Goal: Task Accomplishment & Management: Manage account settings

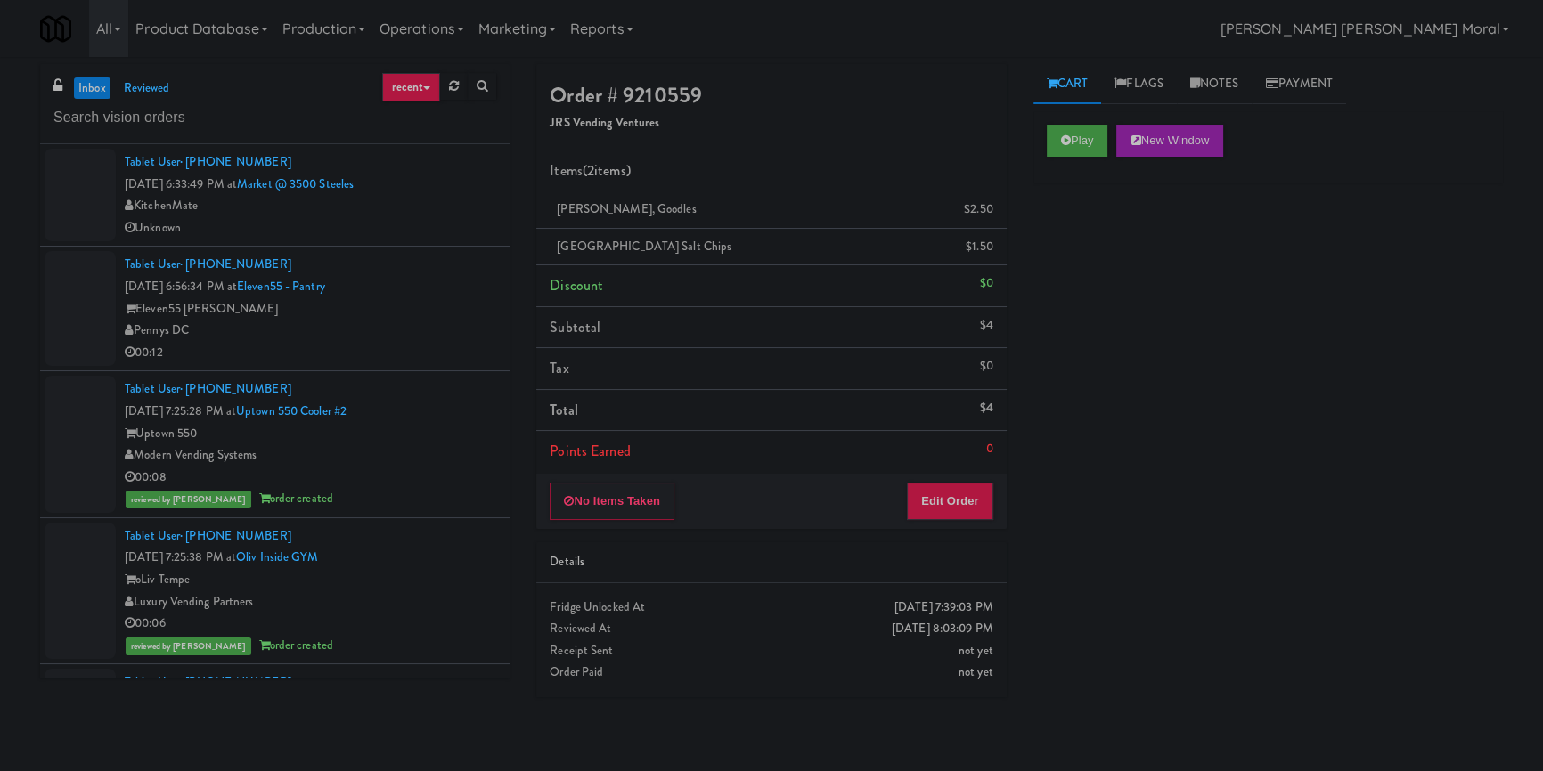
scroll to position [3643, 0]
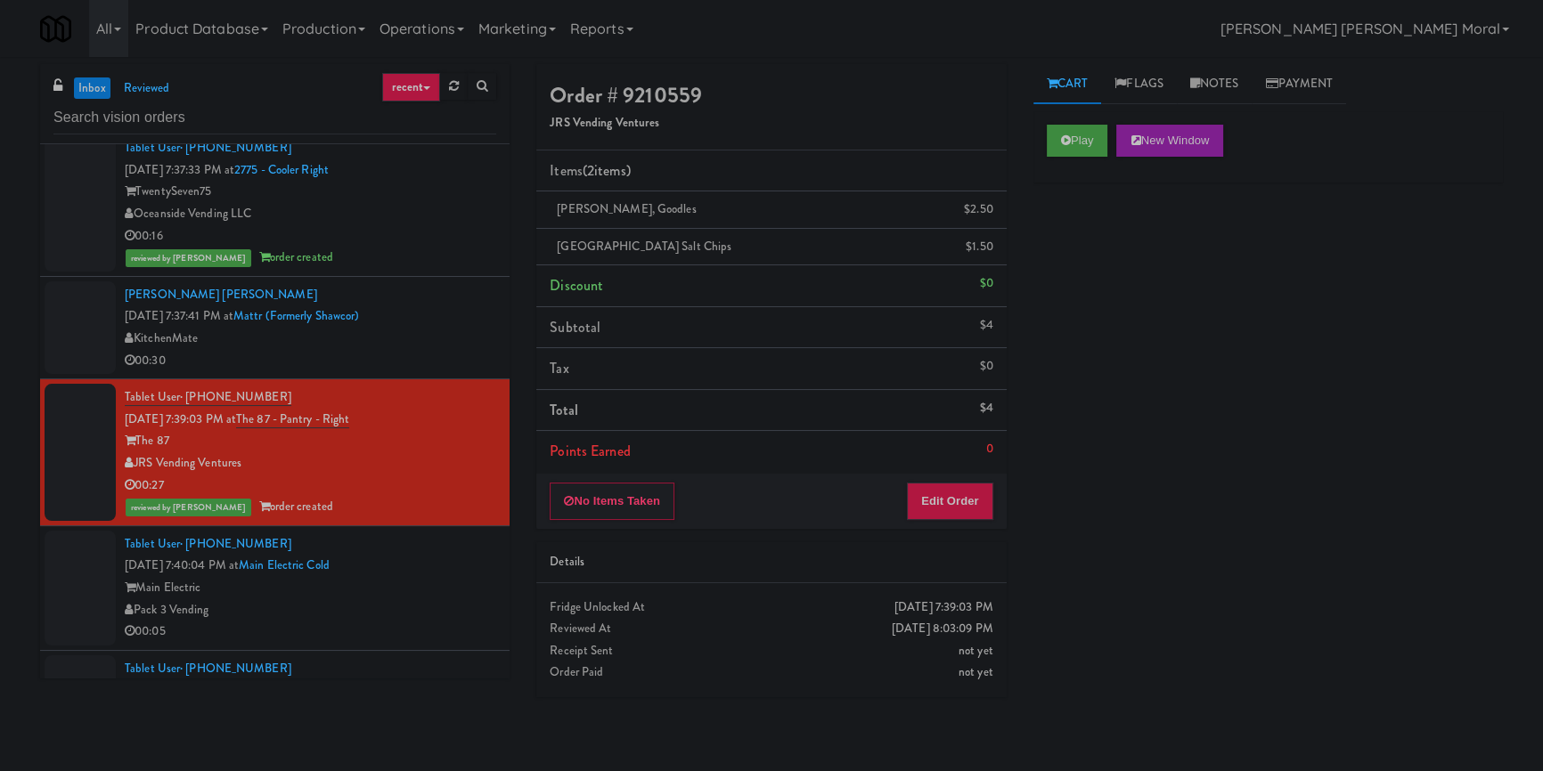
click at [0, 405] on div "inbox reviewed recent all unclear take inventory issue suspicious failed recent…" at bounding box center [771, 414] width 1543 height 700
click at [452, 584] on div "Main Electric" at bounding box center [310, 588] width 371 height 22
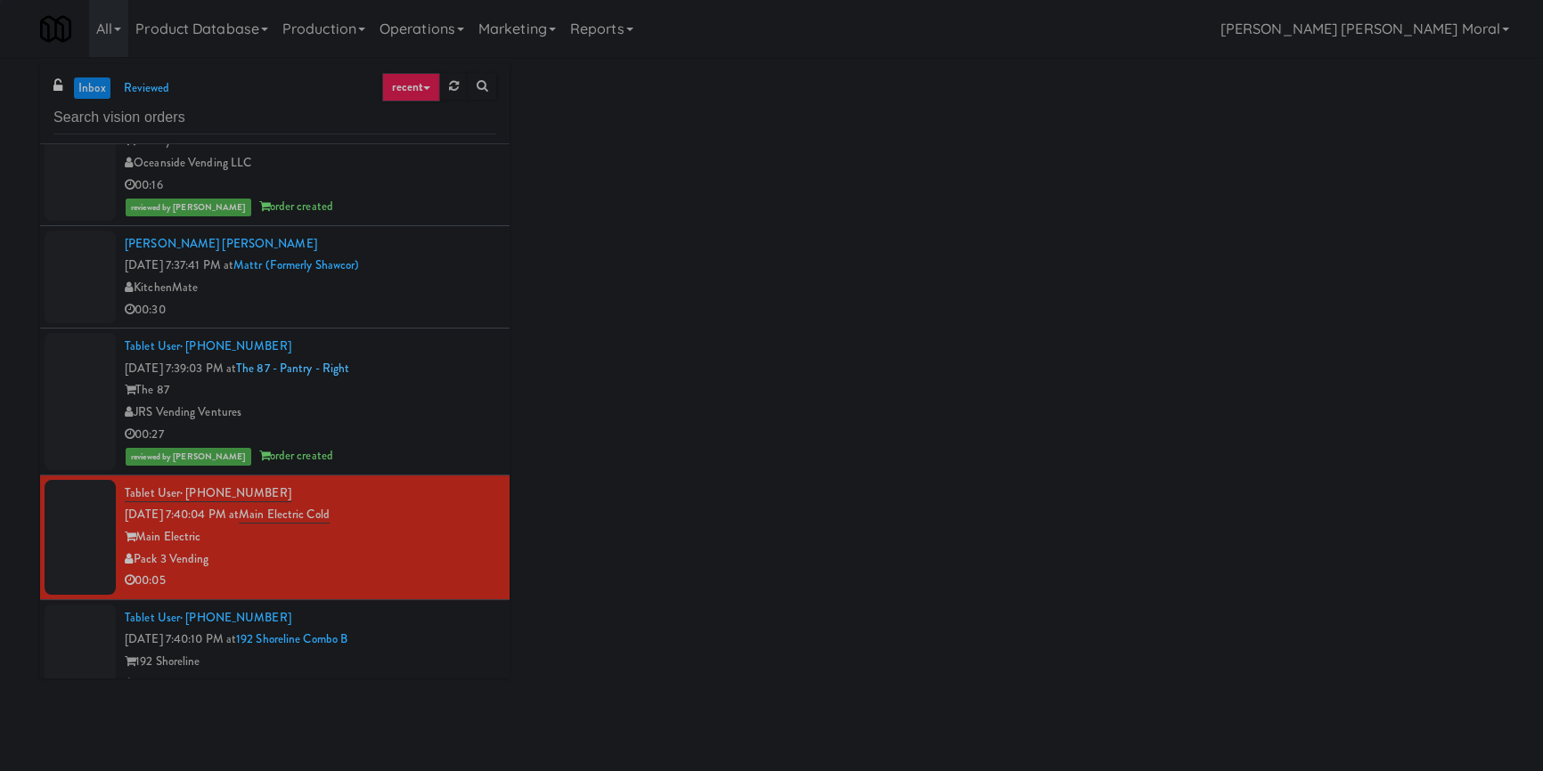
scroll to position [3805, 0]
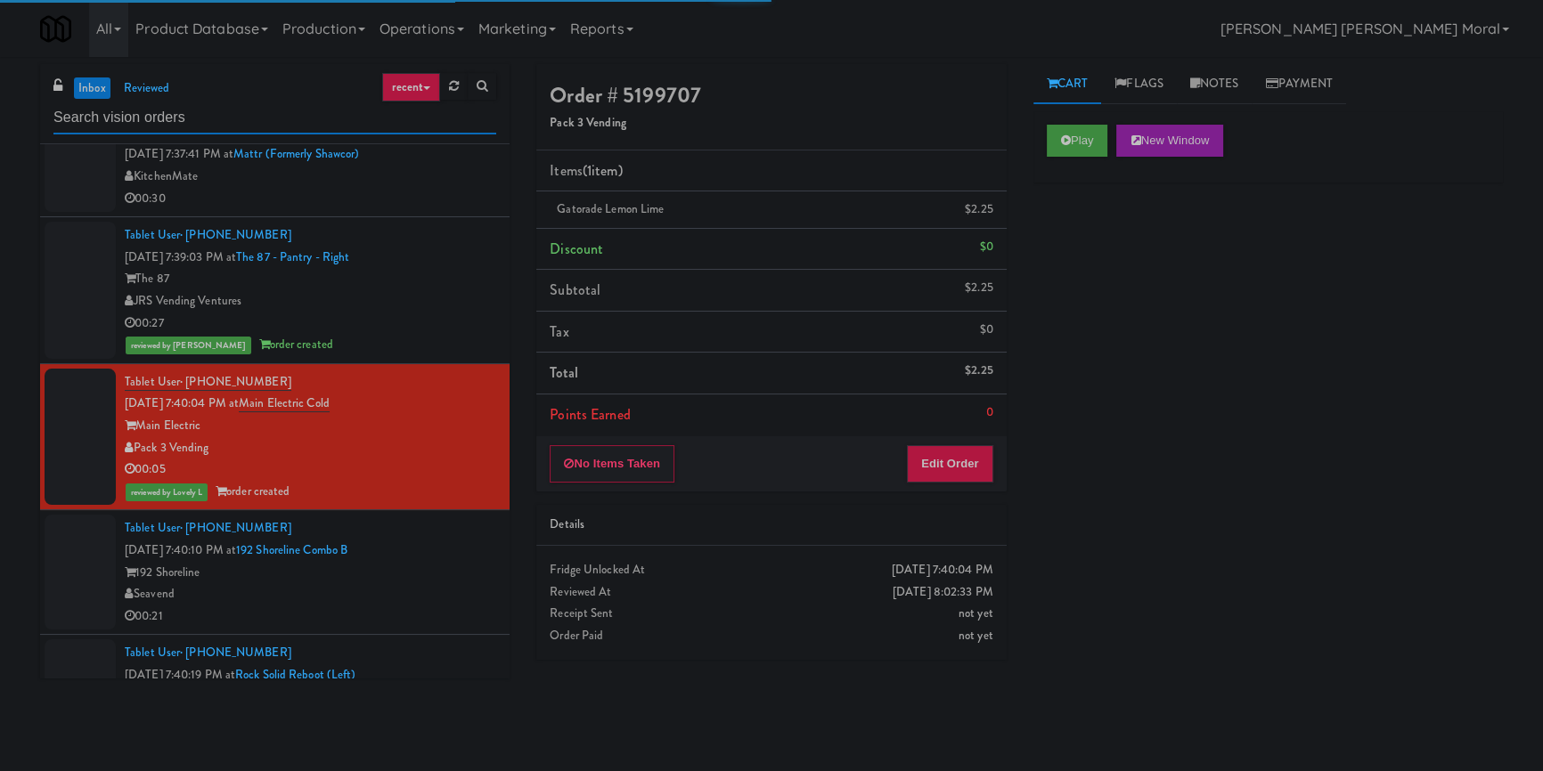
click at [275, 121] on input "text" at bounding box center [274, 118] width 443 height 33
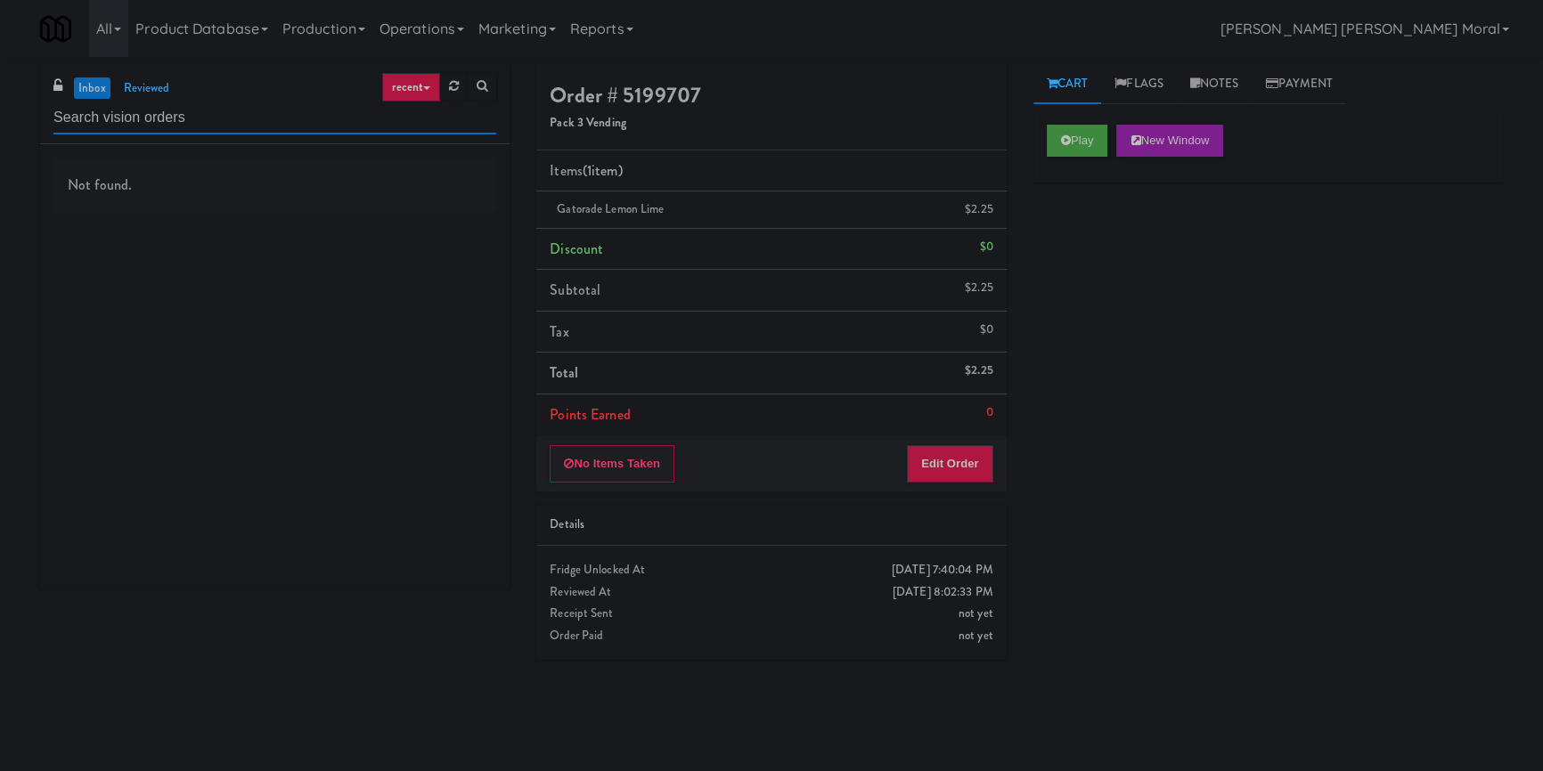
scroll to position [0, 0]
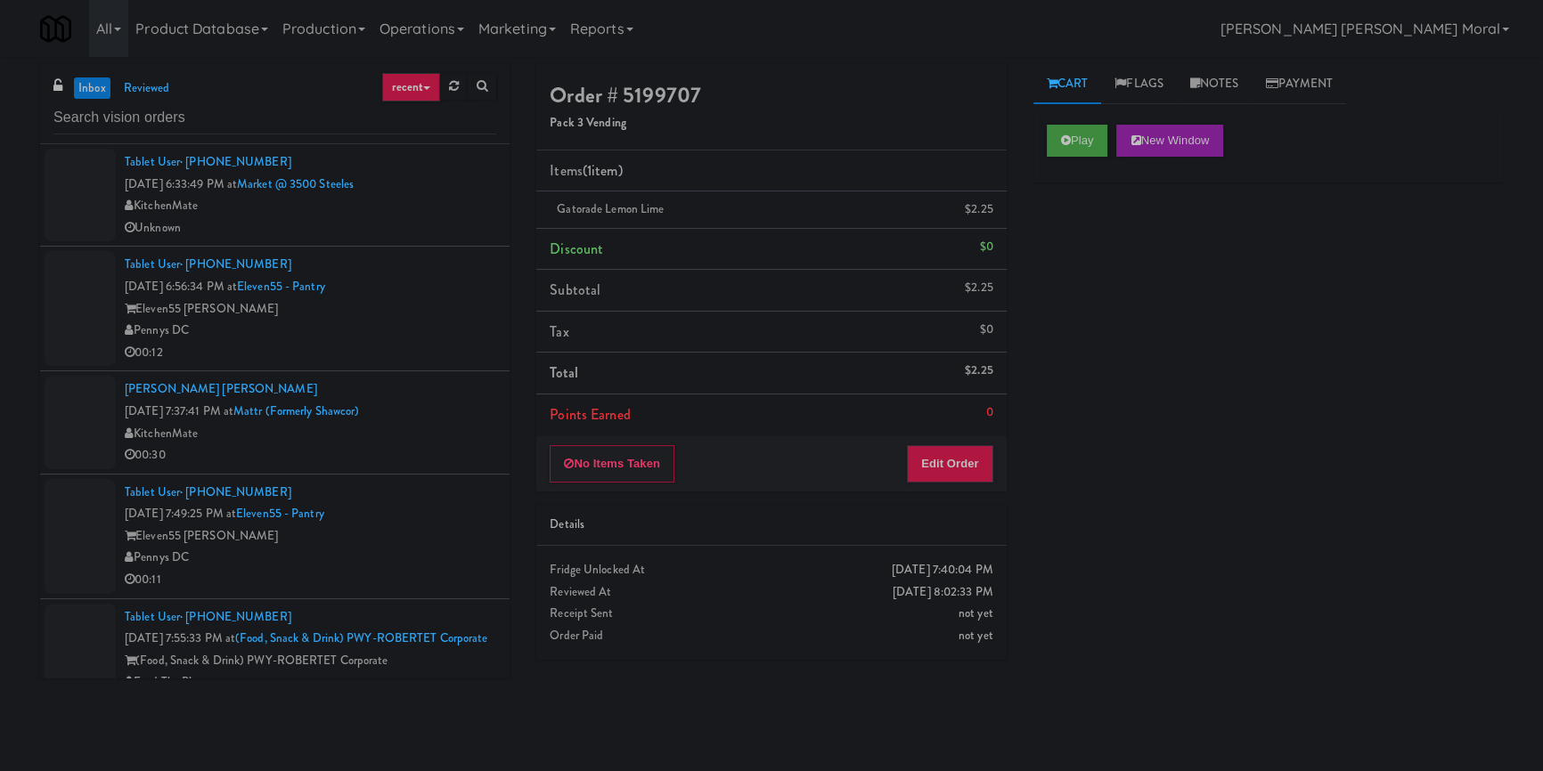
click at [428, 334] on div "Pennys DC" at bounding box center [310, 331] width 371 height 22
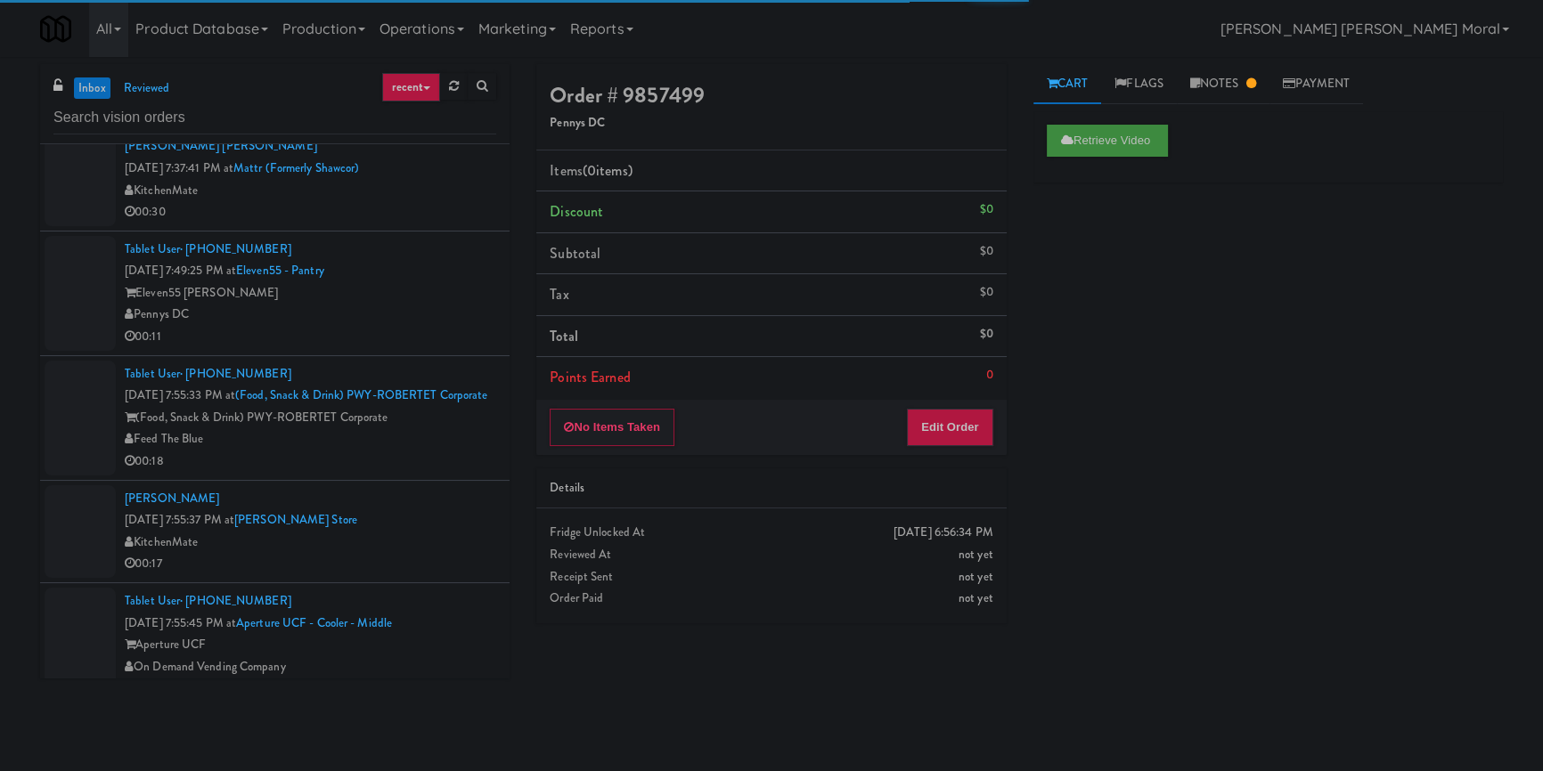
scroll to position [323, 0]
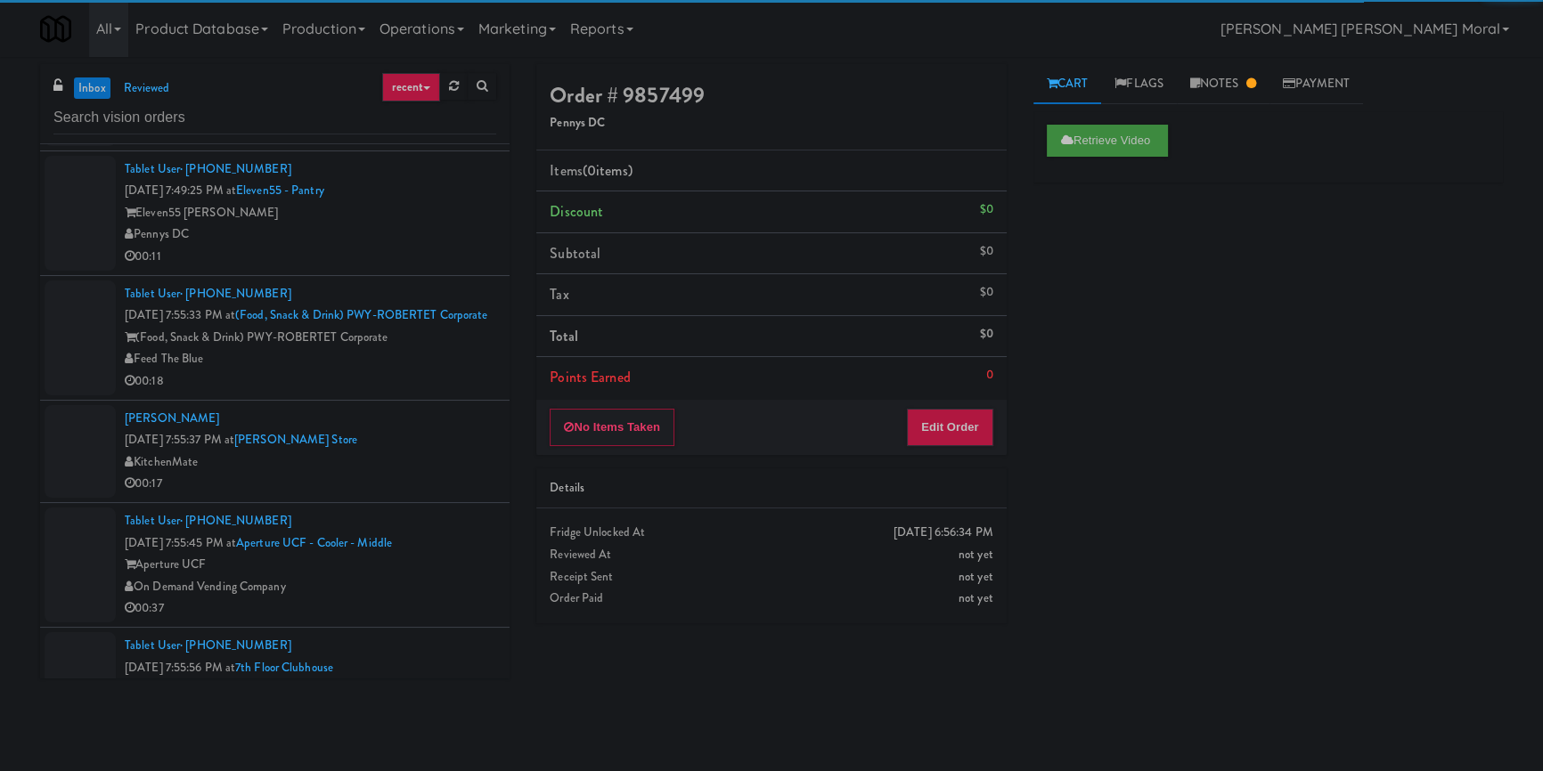
click at [460, 393] on div "00:18" at bounding box center [310, 382] width 371 height 22
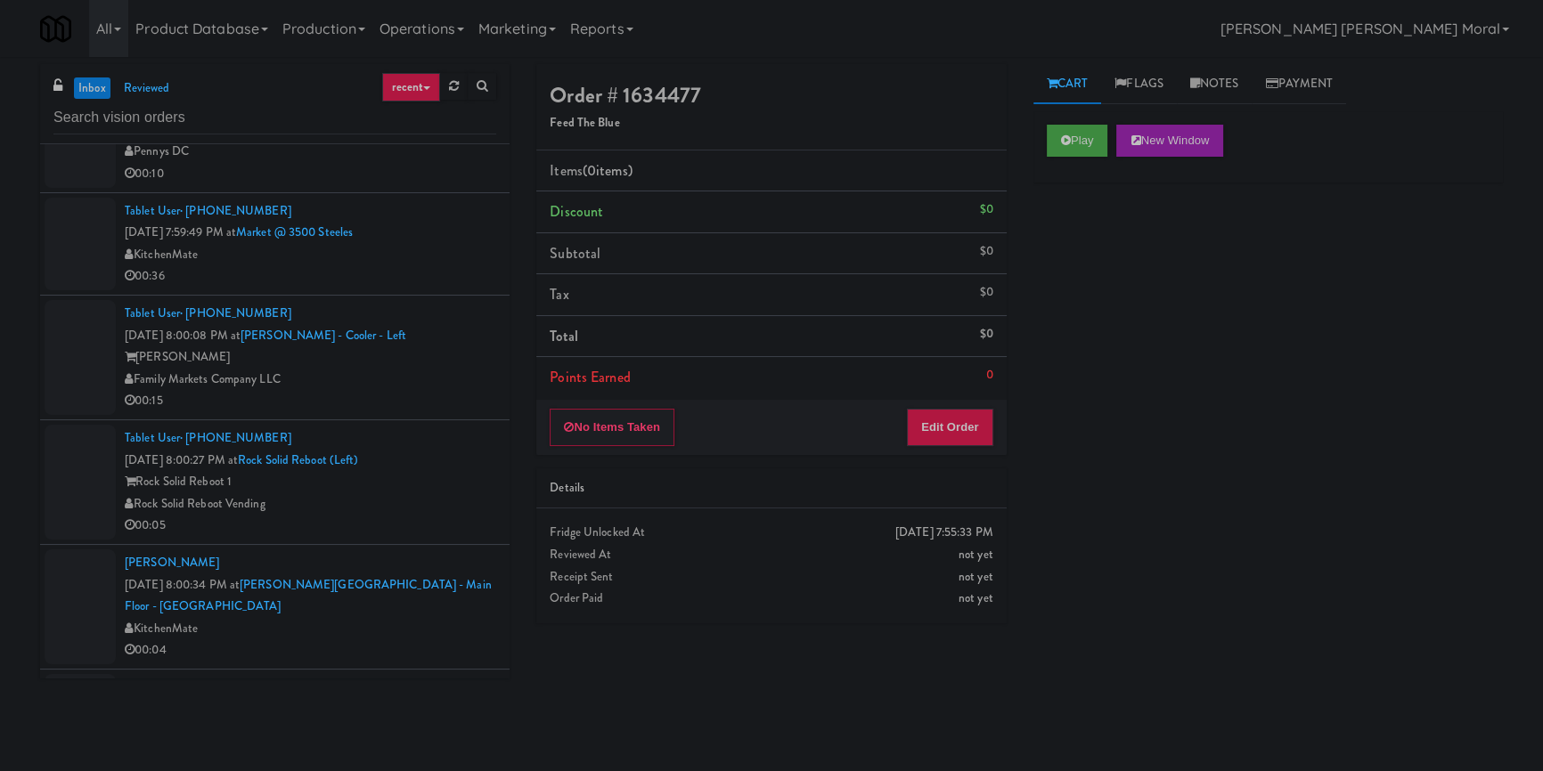
scroll to position [2267, 0]
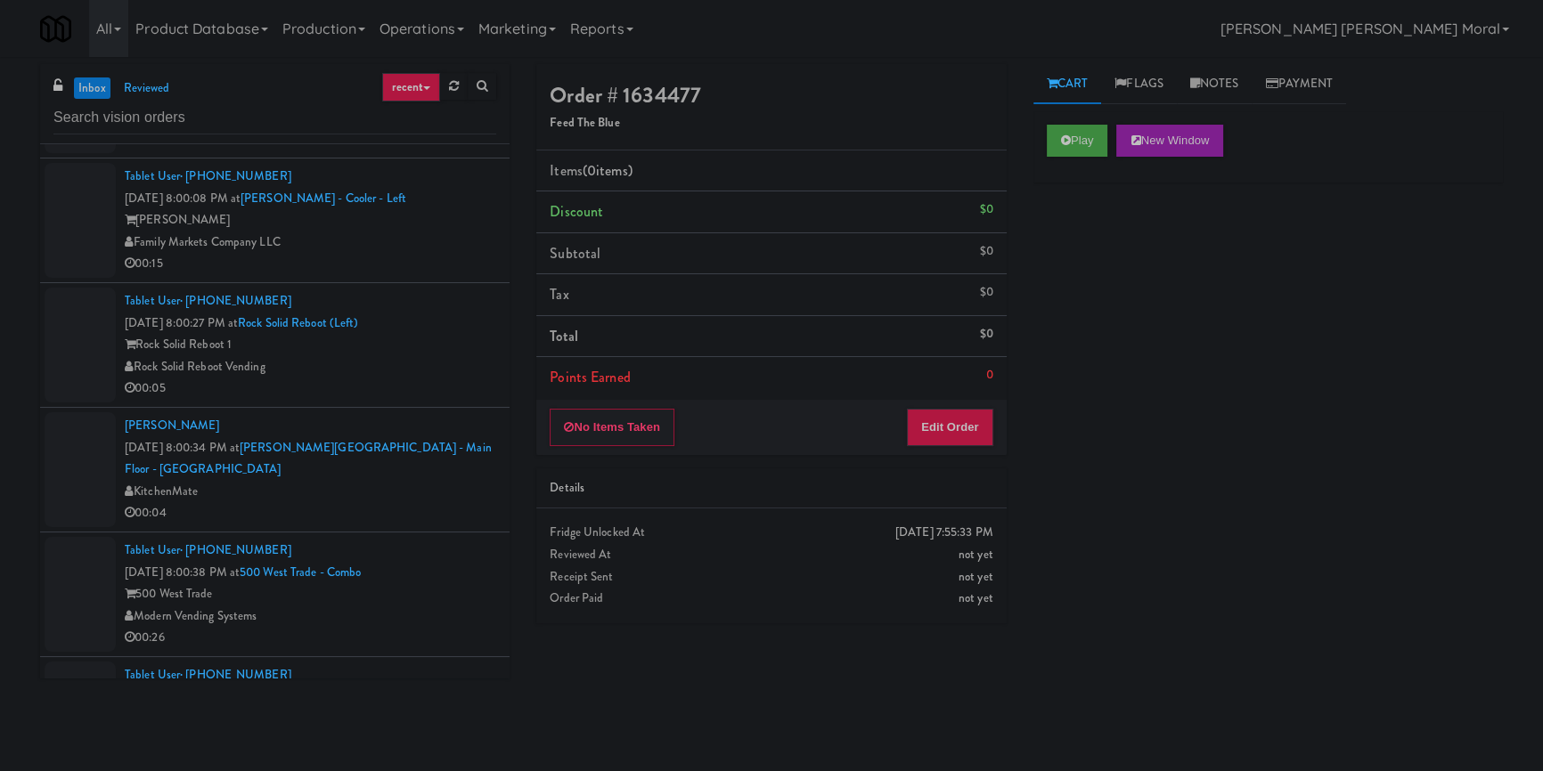
click at [446, 400] on div "00:05" at bounding box center [310, 389] width 371 height 22
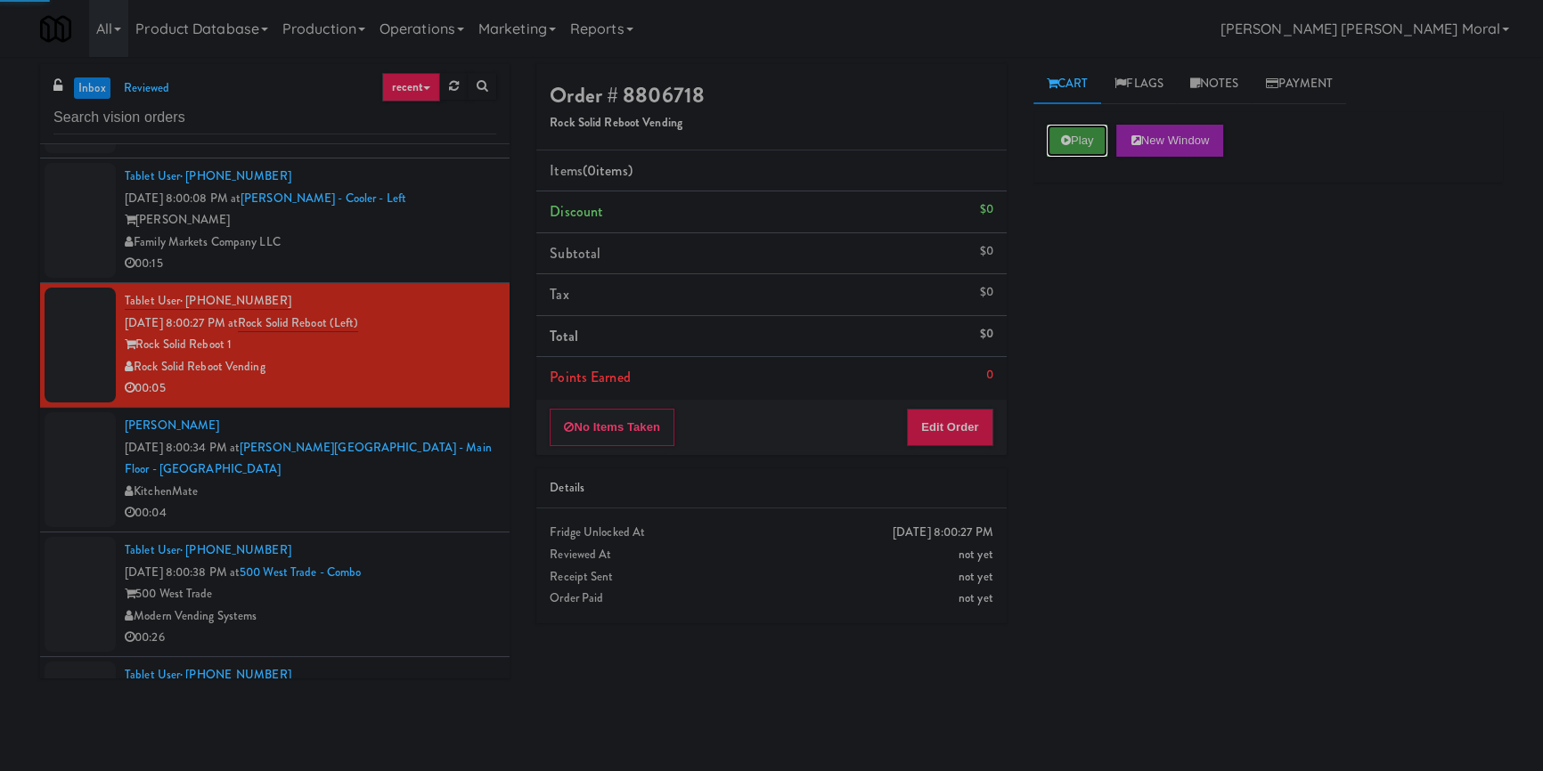
click at [1087, 134] on button "Play" at bounding box center [1077, 141] width 61 height 32
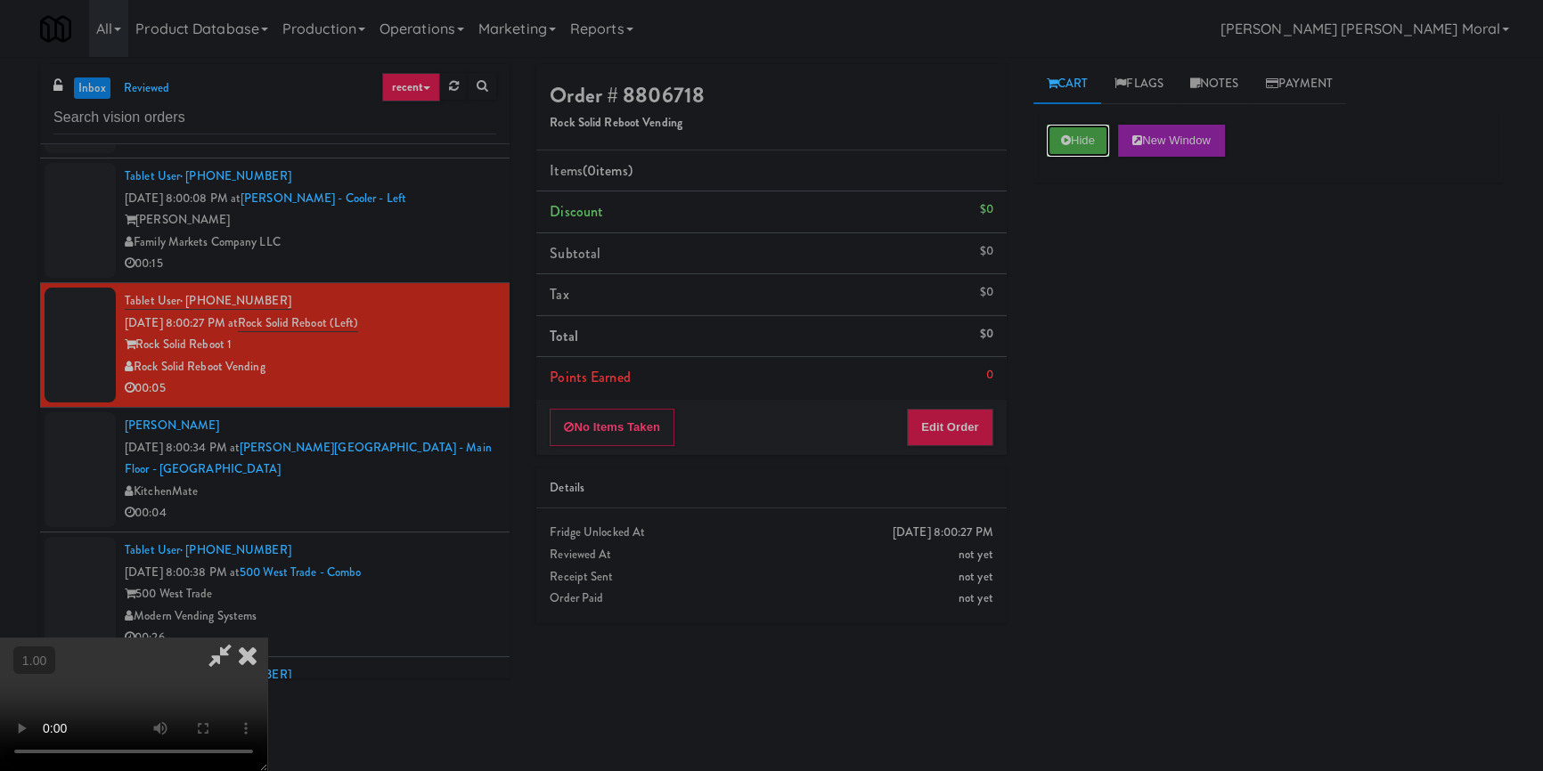
scroll to position [87, 0]
click at [970, 416] on button "Edit Order" at bounding box center [950, 427] width 86 height 37
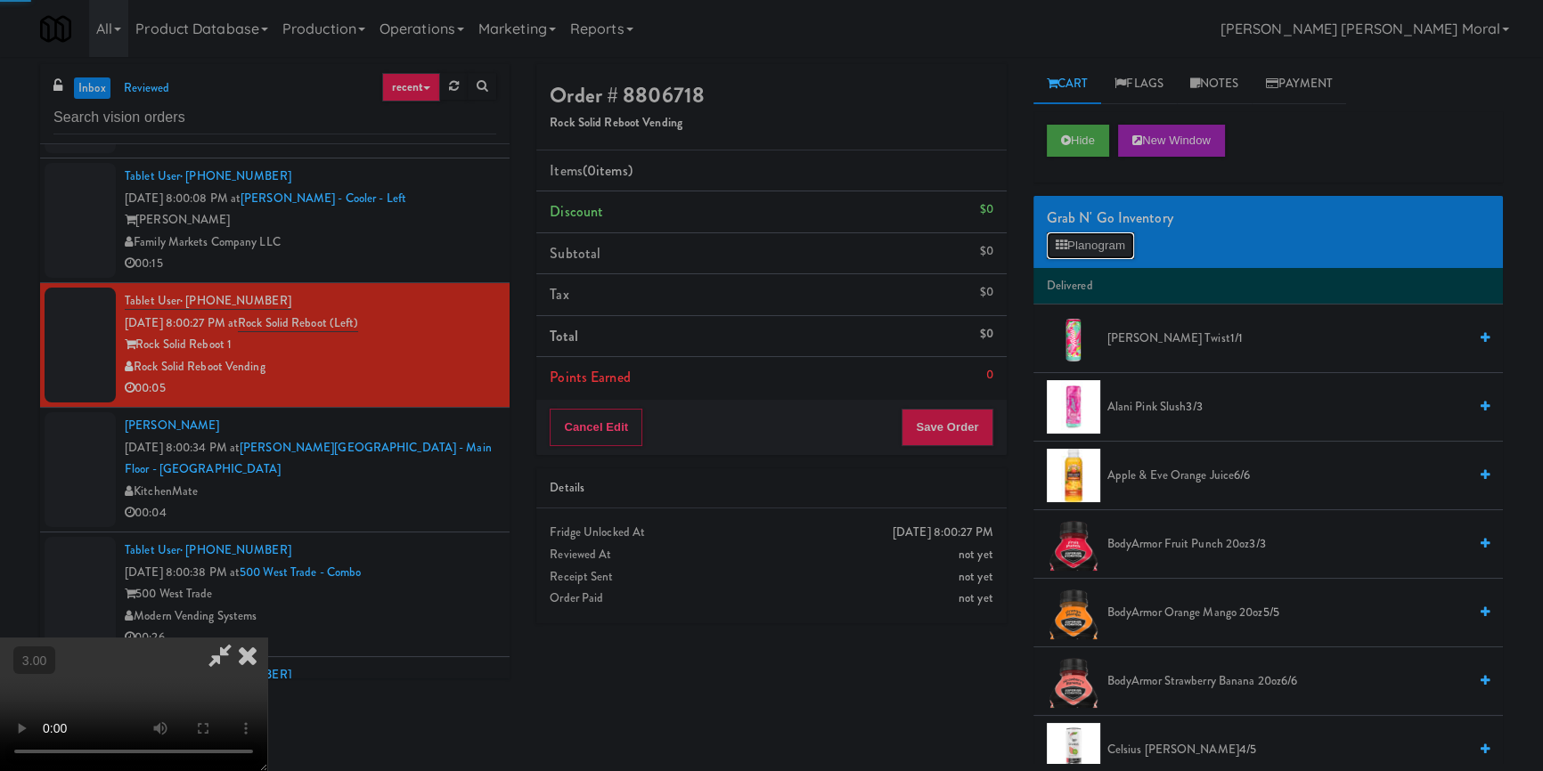
click at [1109, 250] on button "Planogram" at bounding box center [1090, 245] width 87 height 27
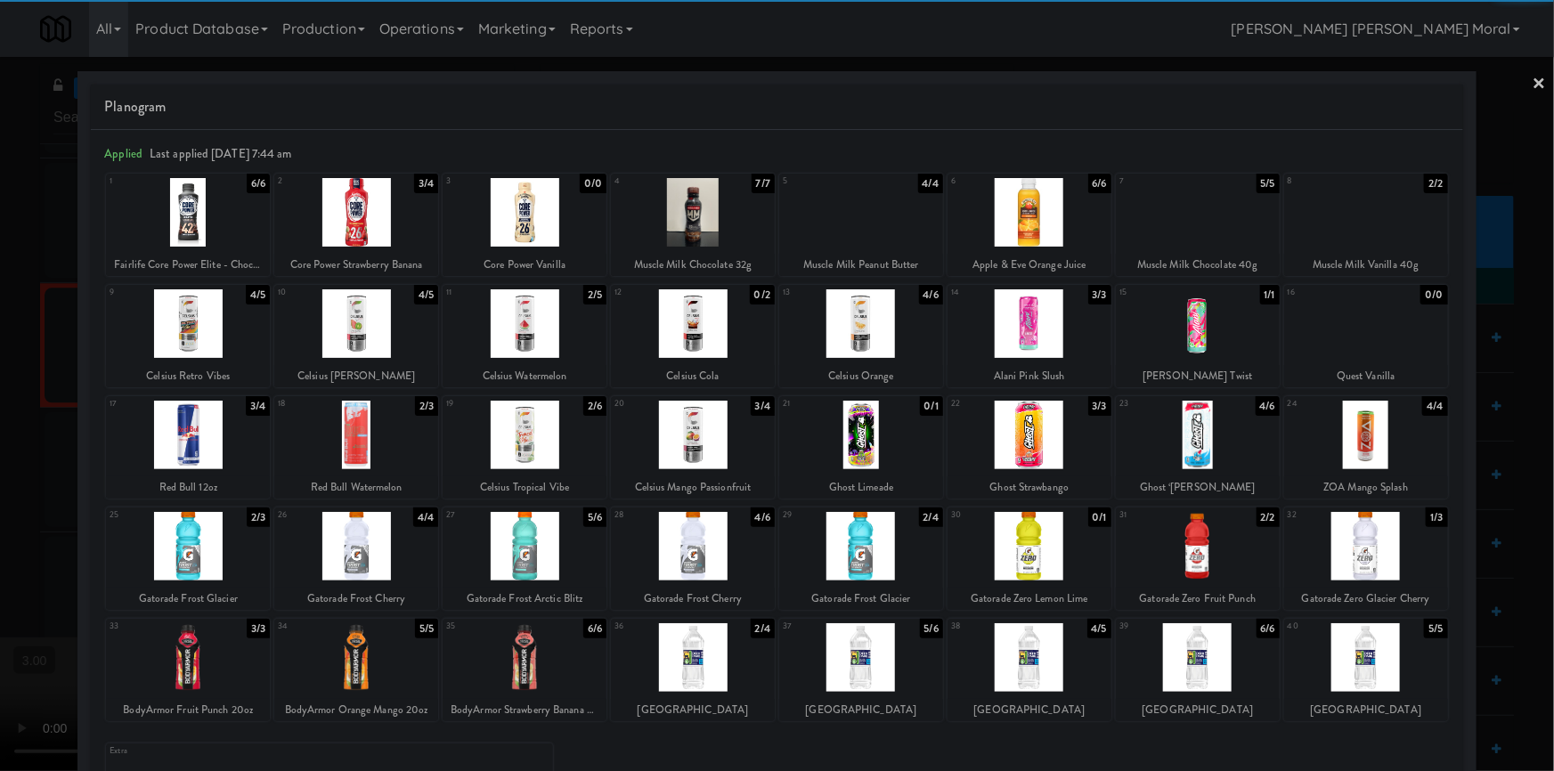
click at [856, 673] on div at bounding box center [861, 657] width 164 height 69
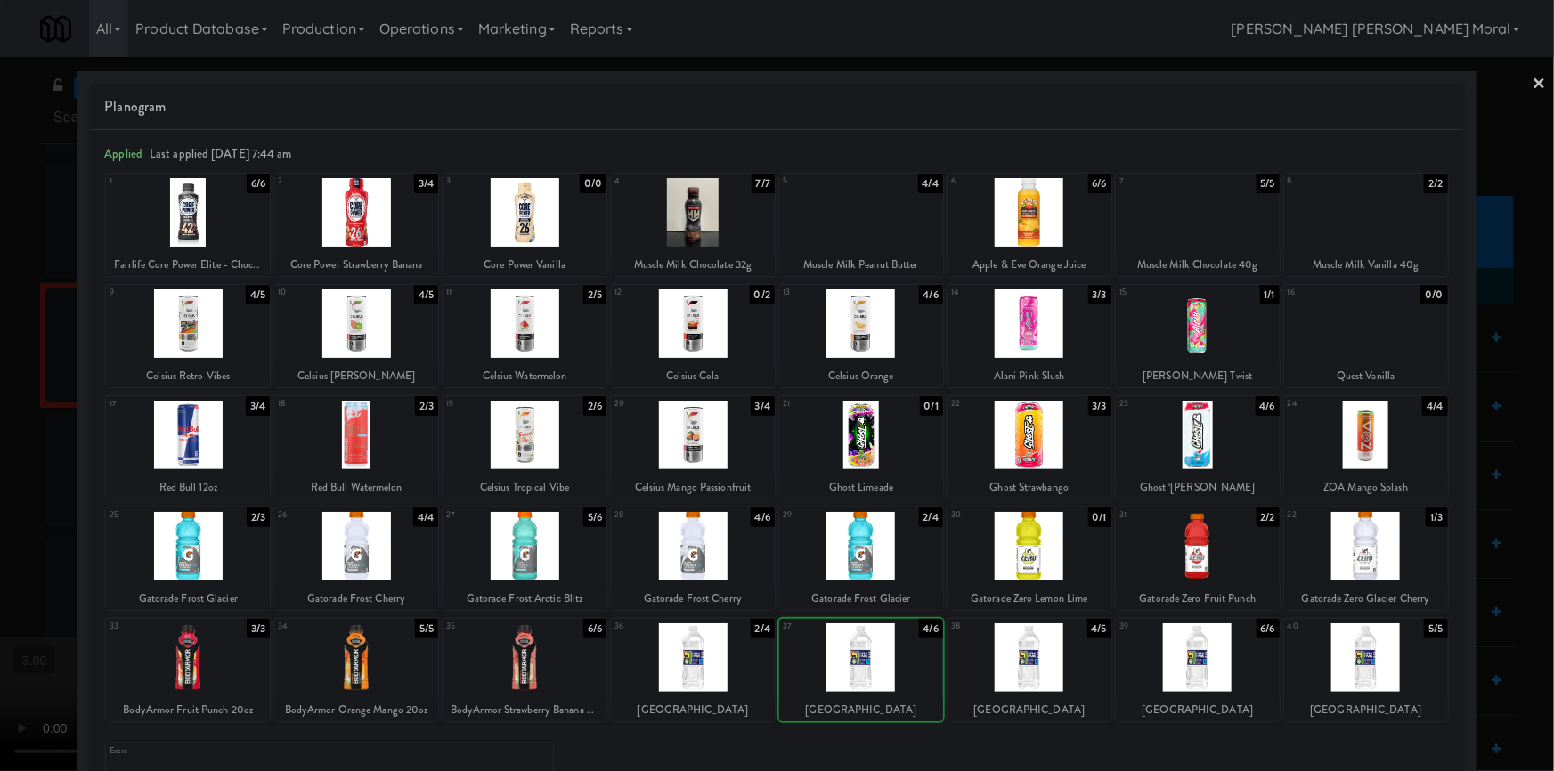
click at [0, 493] on div at bounding box center [777, 385] width 1554 height 771
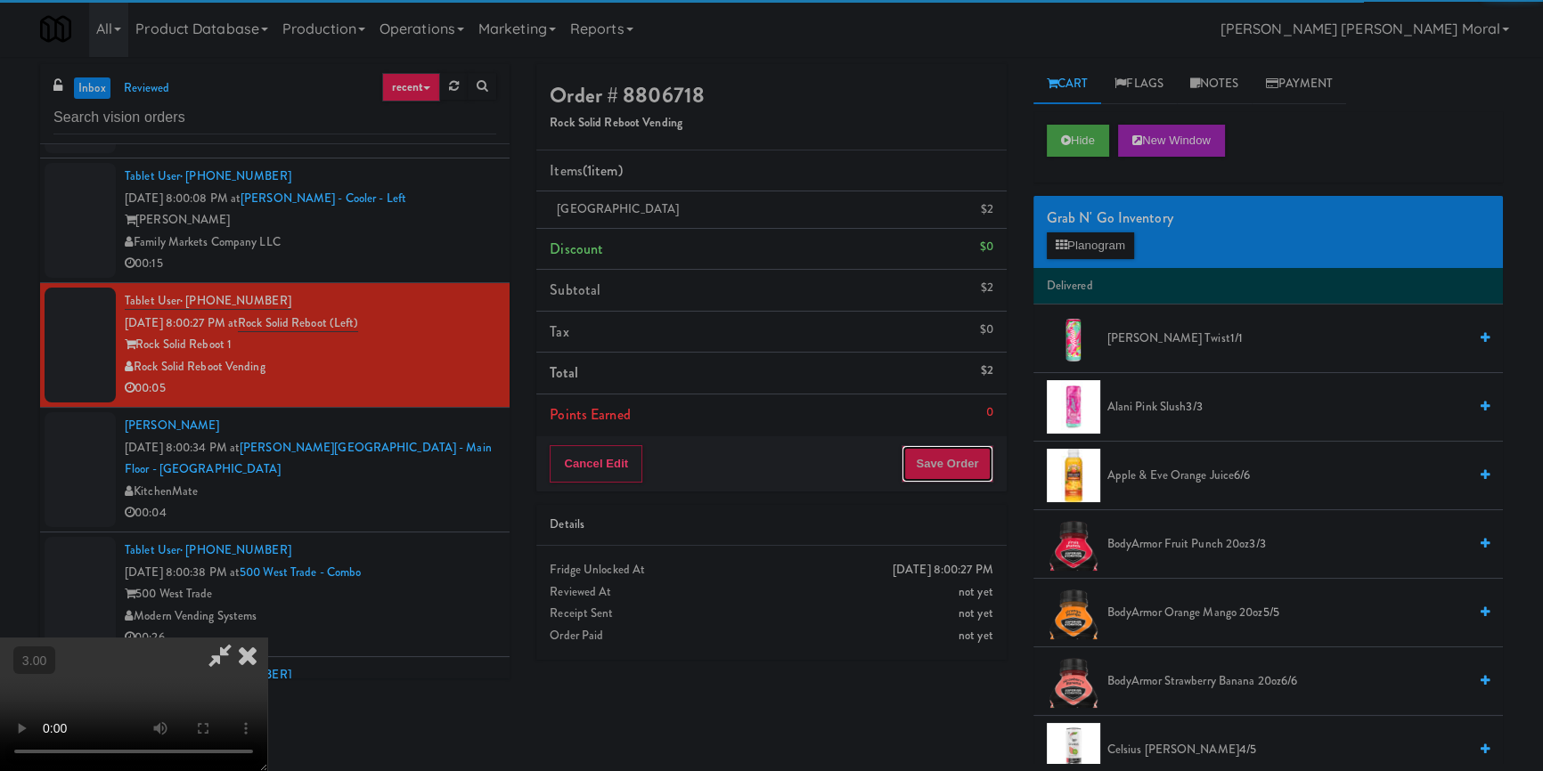
click at [950, 471] on button "Save Order" at bounding box center [946, 463] width 91 height 37
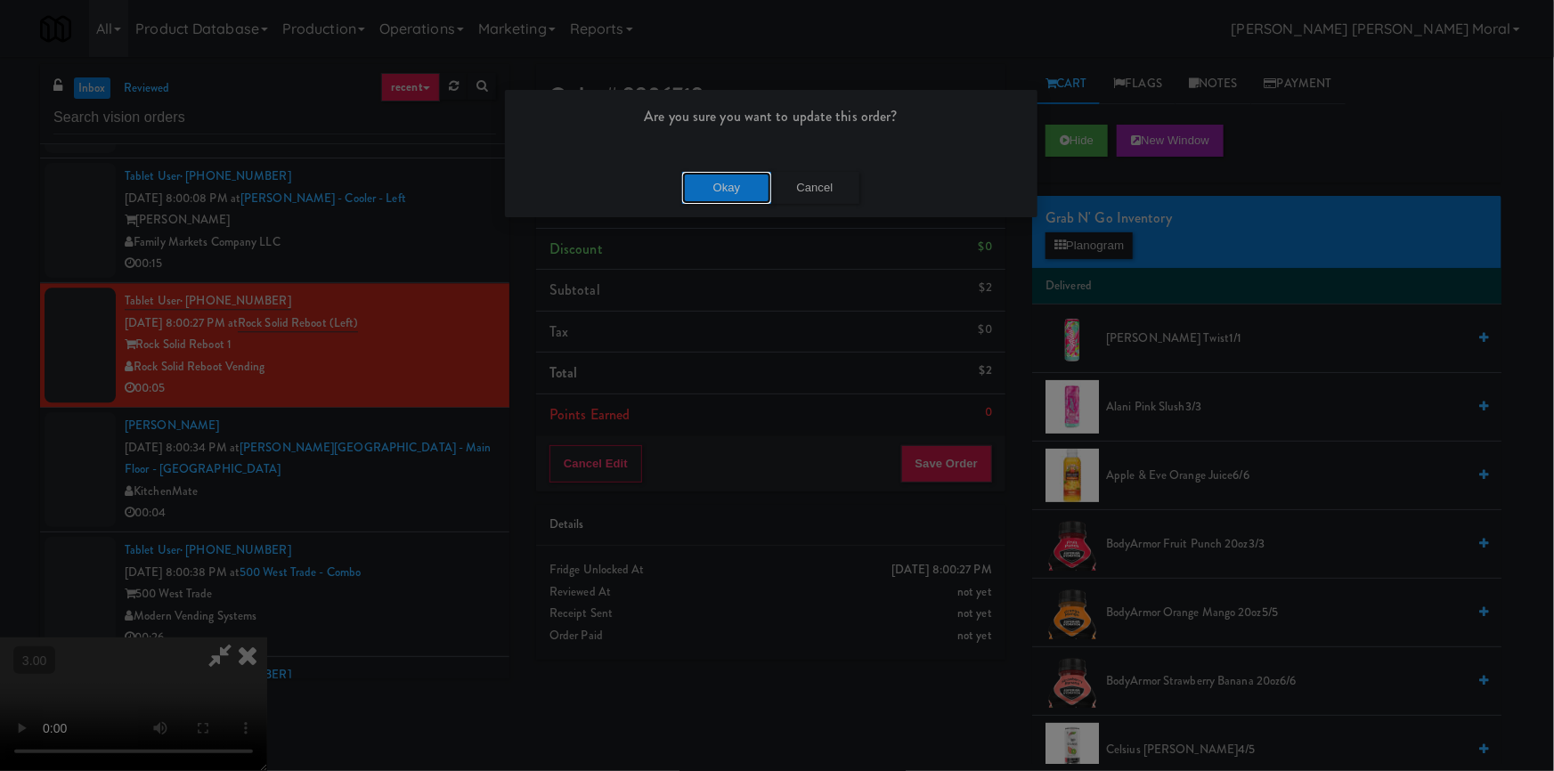
click at [707, 175] on button "Okay" at bounding box center [726, 188] width 89 height 32
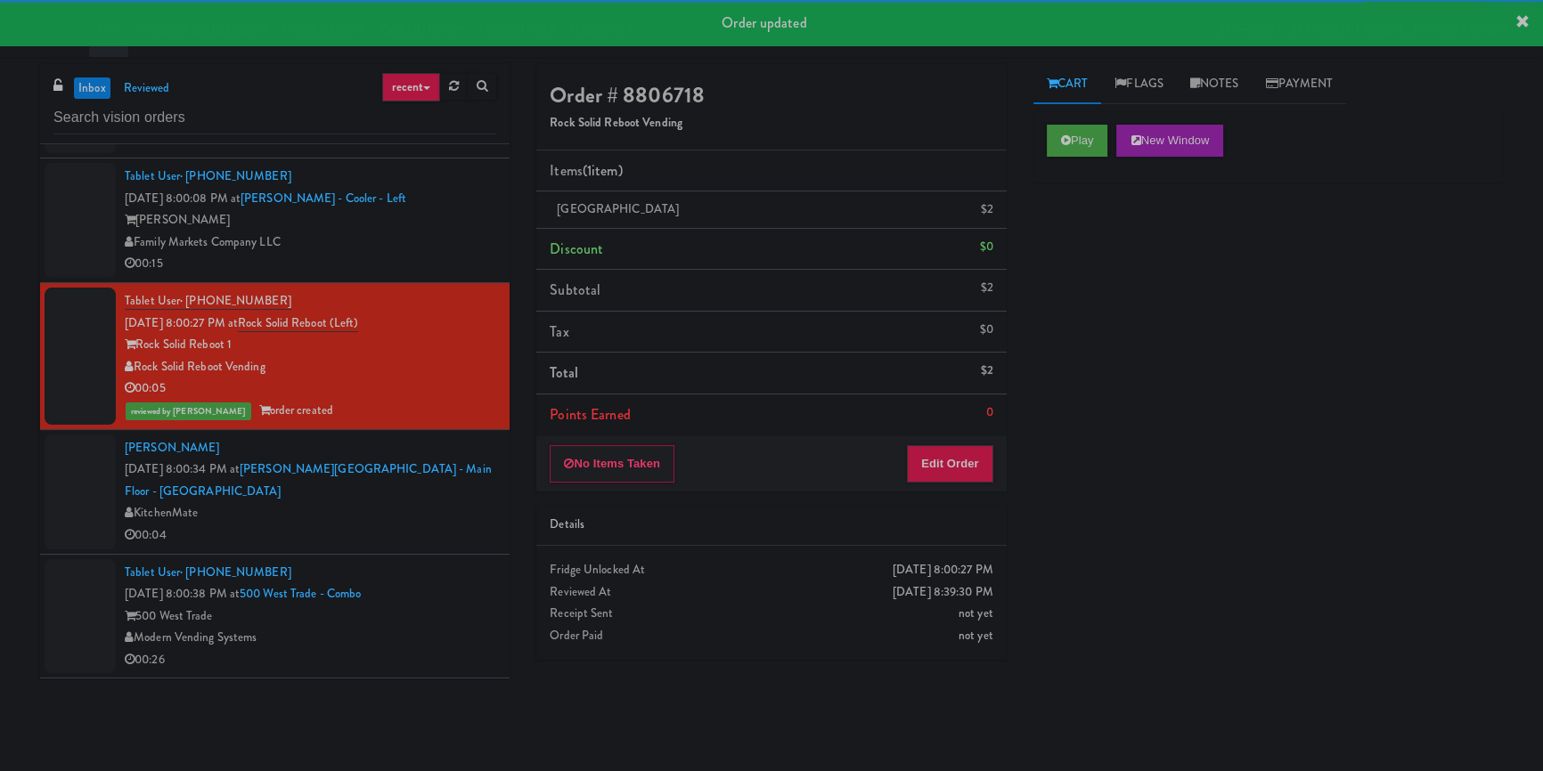
click at [474, 525] on div "KitchenMate" at bounding box center [310, 513] width 371 height 22
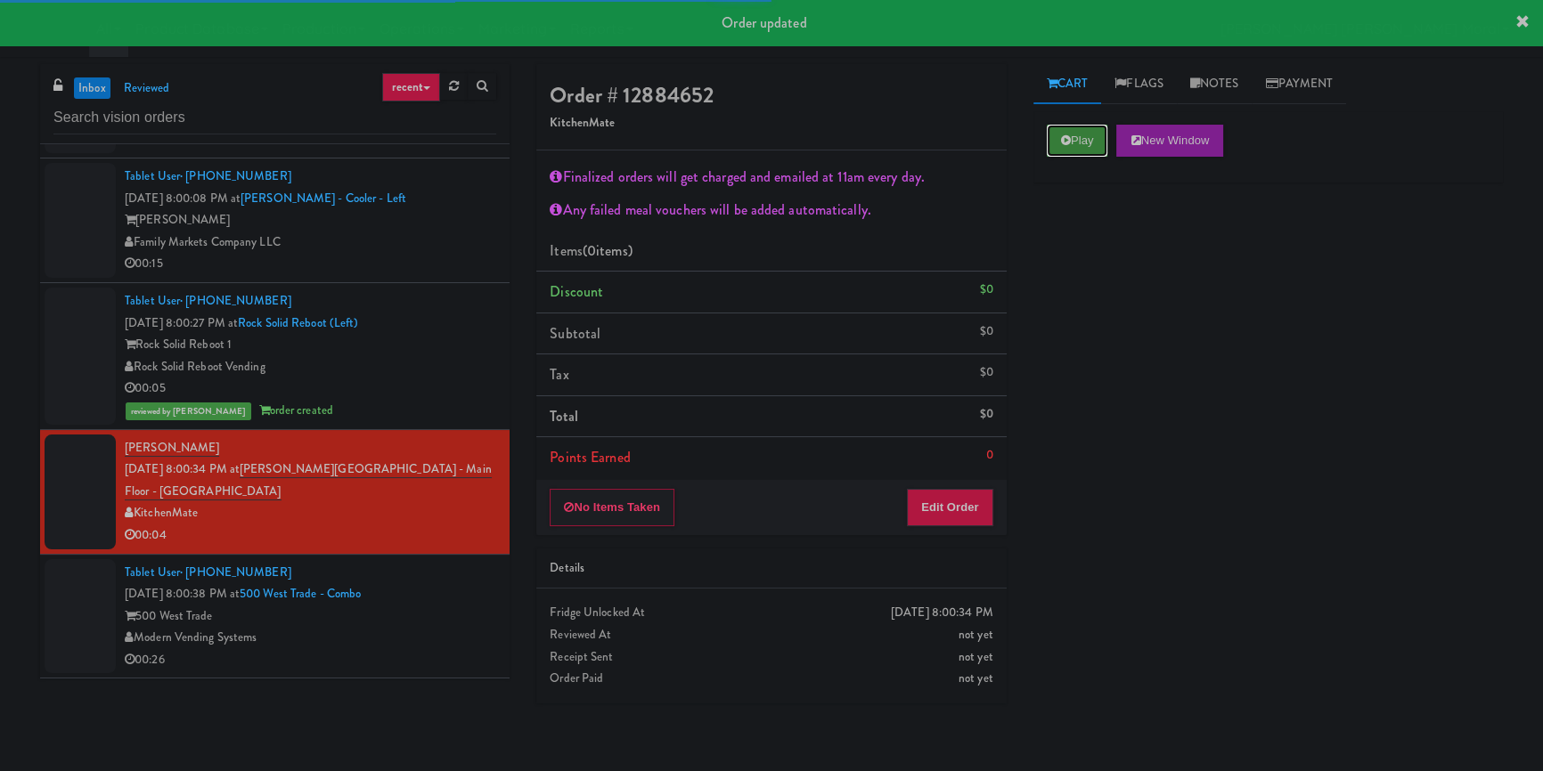
click at [1083, 151] on button "Play" at bounding box center [1077, 141] width 61 height 32
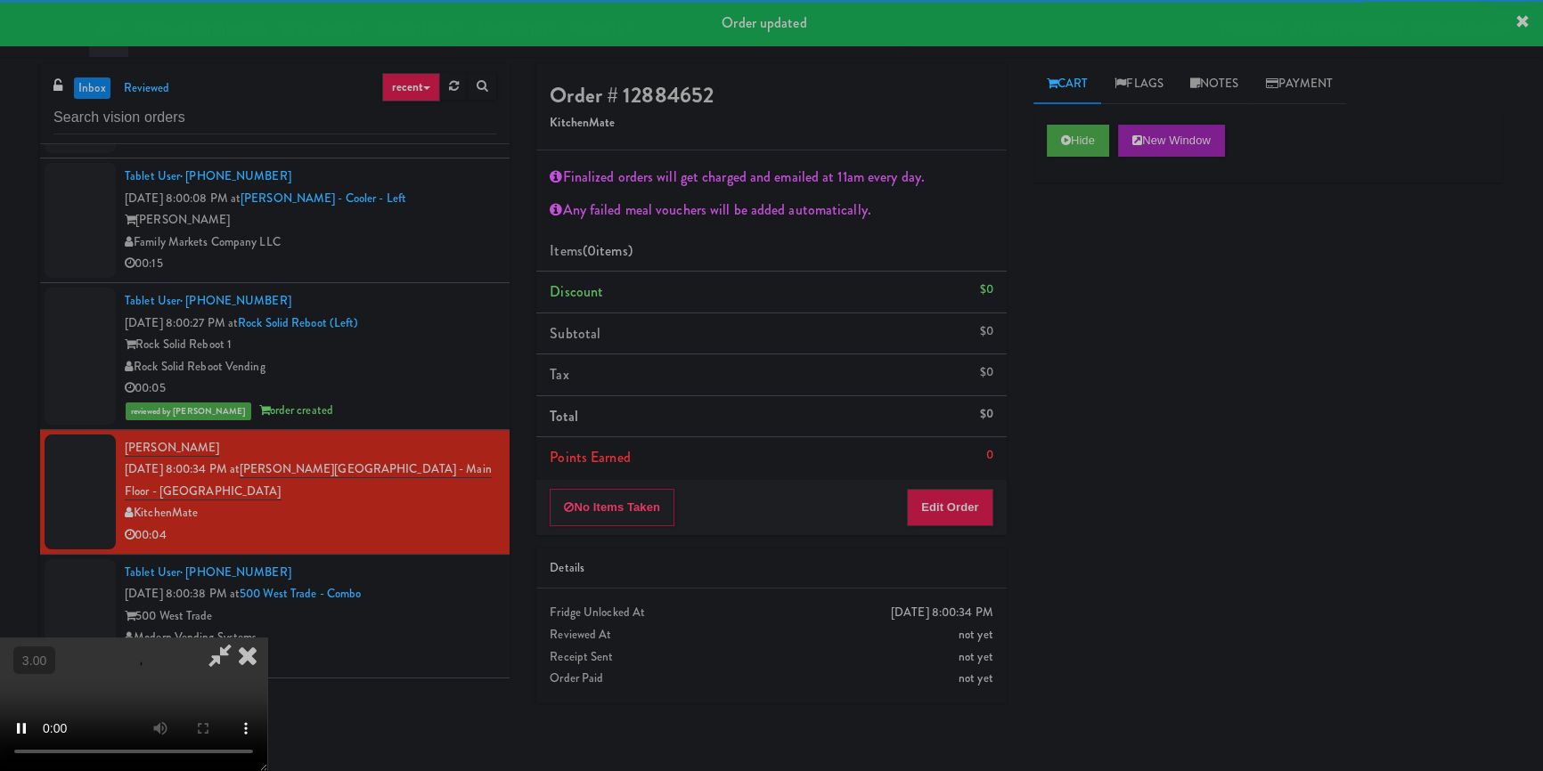
drag, startPoint x: 1088, startPoint y: 238, endPoint x: 1033, endPoint y: 275, distance: 66.7
click at [1088, 239] on div "Hide New Window Primary Flag Clear Flag if unable to determine what was taken o…" at bounding box center [1267, 445] width 469 height 668
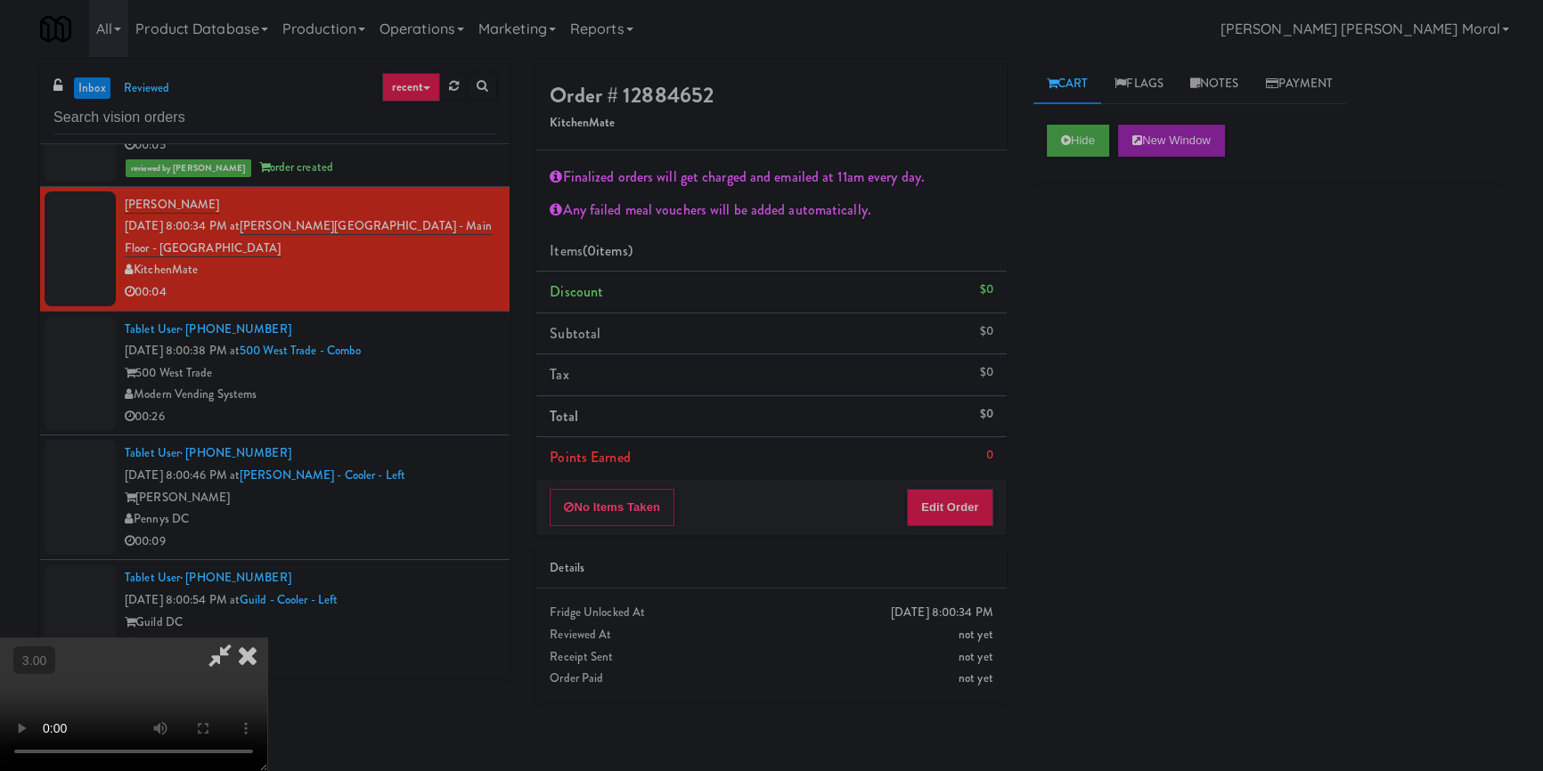
scroll to position [69, 0]
click at [267, 638] on video at bounding box center [133, 705] width 267 height 134
click at [963, 506] on button "Edit Order" at bounding box center [950, 507] width 86 height 37
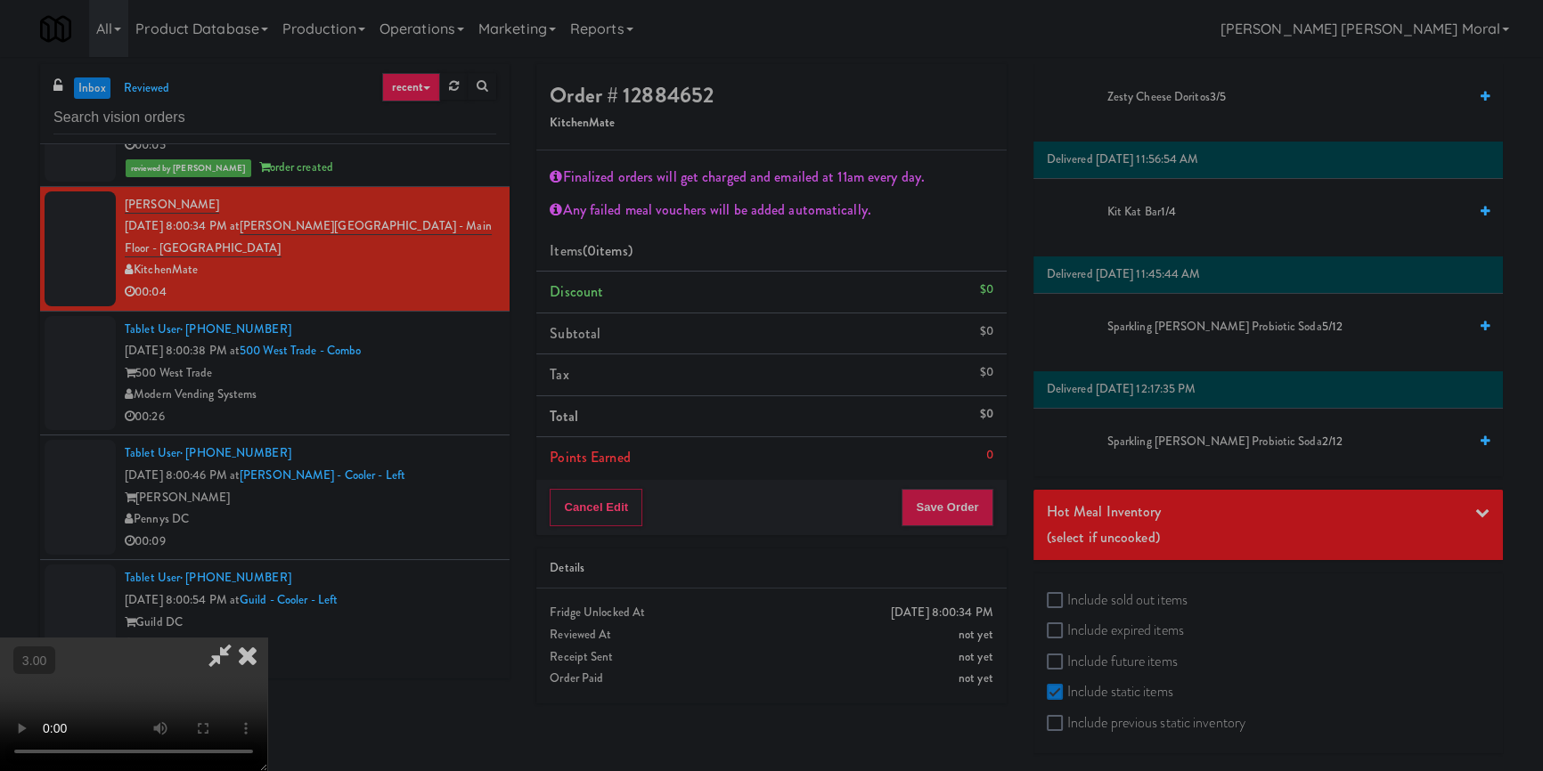
click at [1084, 631] on label "Include expired items" at bounding box center [1115, 630] width 137 height 27
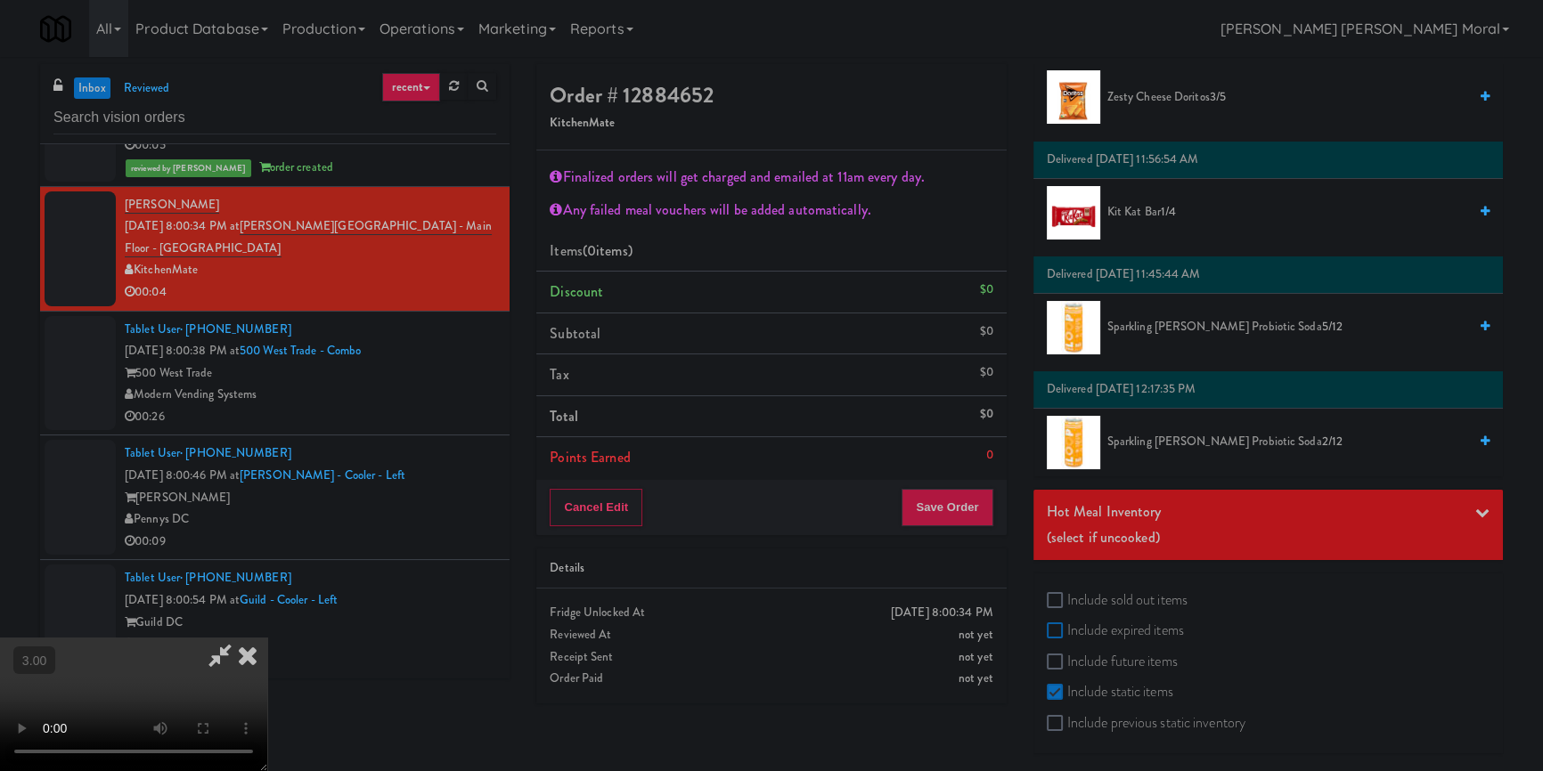
click at [1067, 631] on input "Include expired items" at bounding box center [1057, 631] width 20 height 14
checkbox input "true"
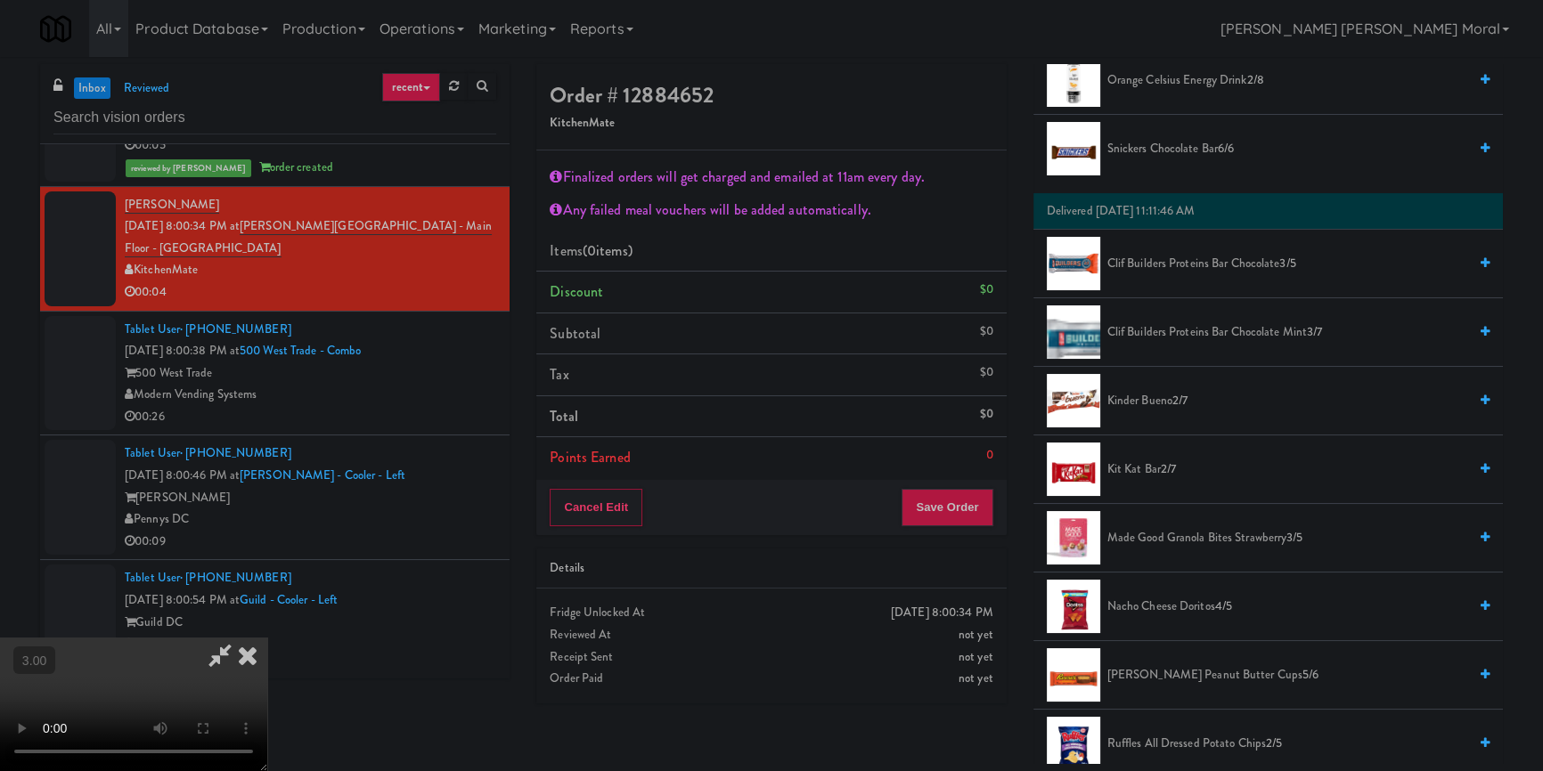
scroll to position [485, 0]
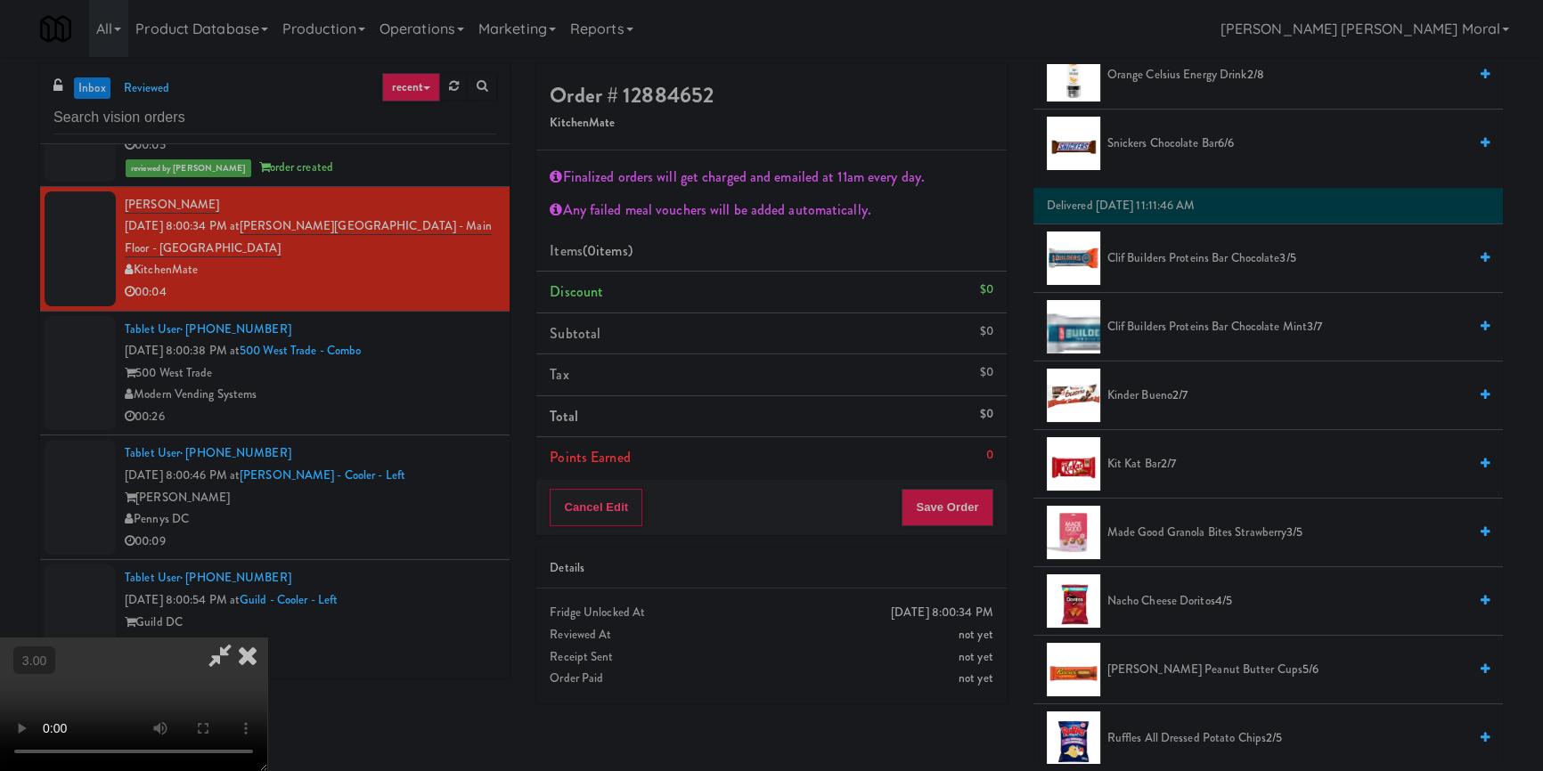
click at [1155, 395] on span "Kinder Bueno 2/7" at bounding box center [1287, 396] width 360 height 22
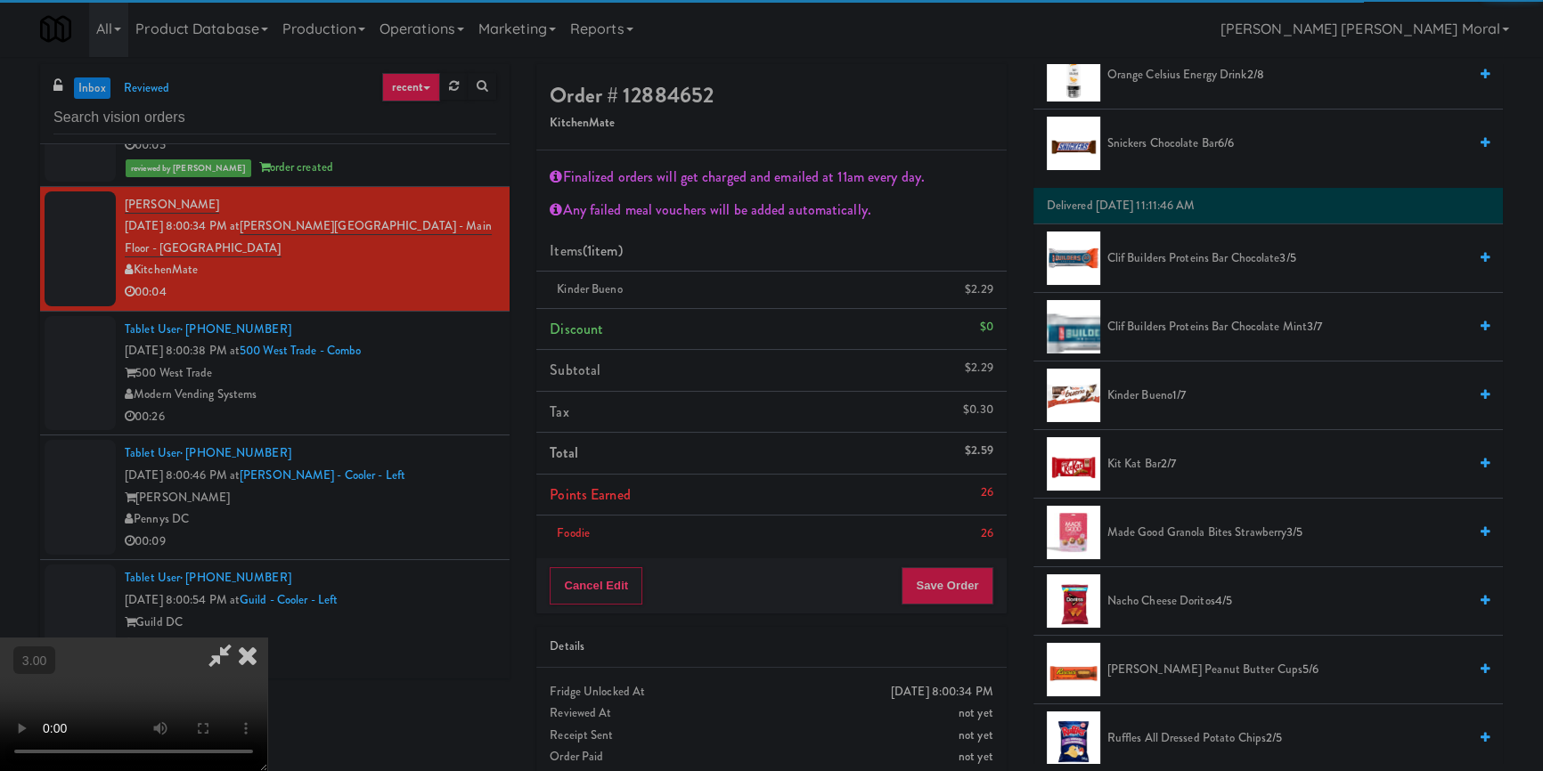
click at [954, 558] on div "Cancel Edit Save Order" at bounding box center [770, 585] width 469 height 55
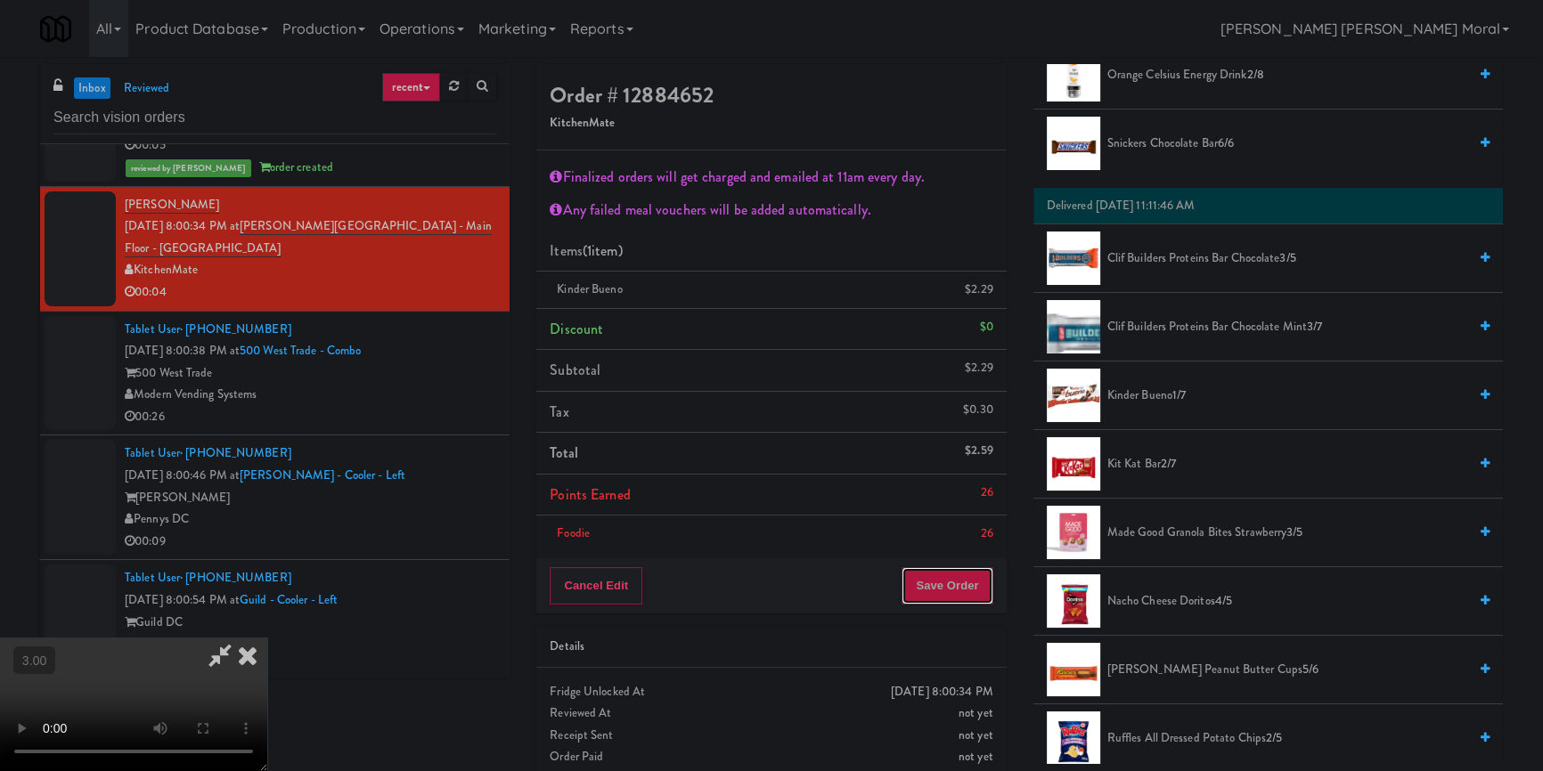
click at [956, 591] on button "Save Order" at bounding box center [946, 585] width 91 height 37
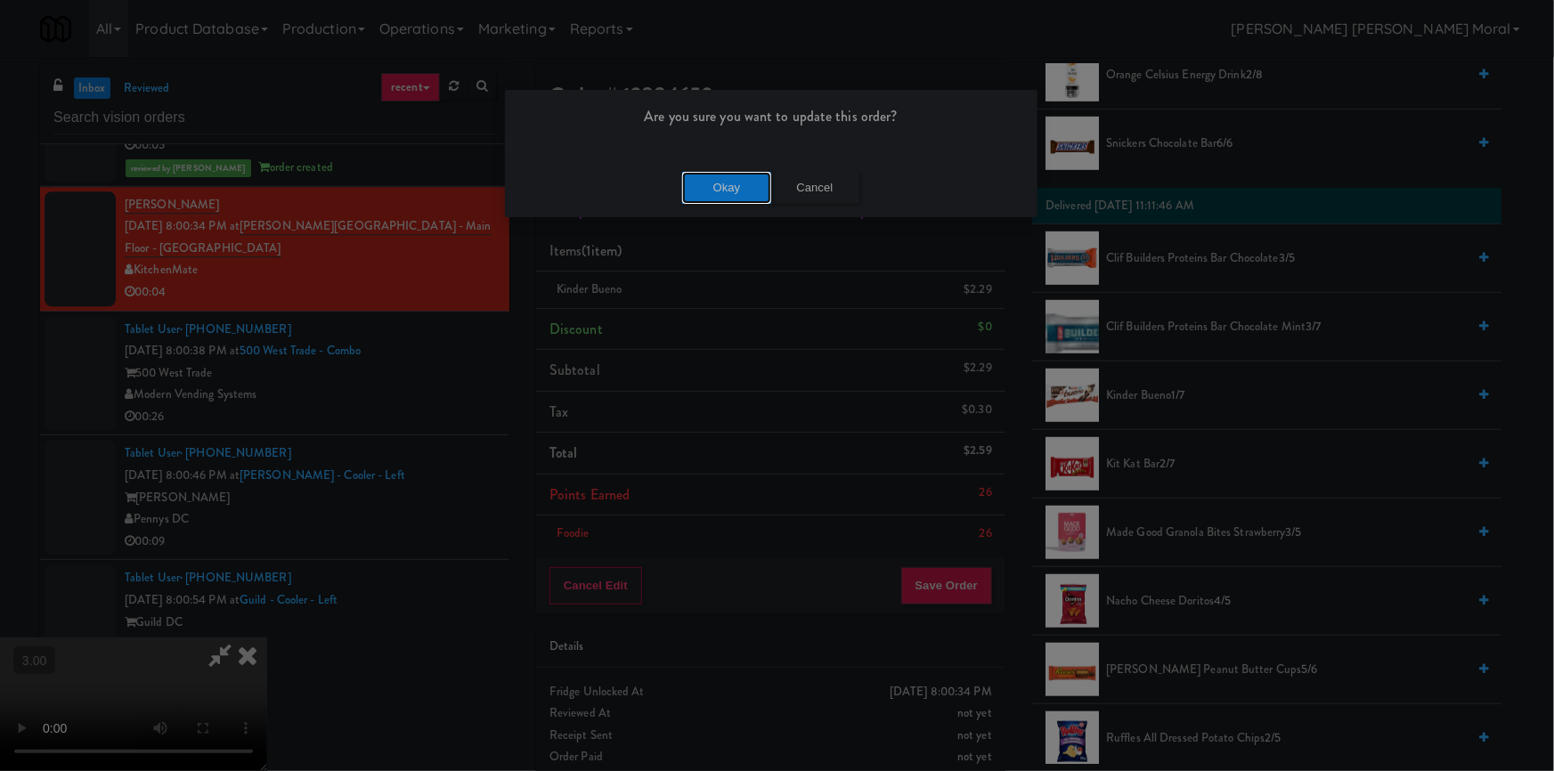
click at [726, 179] on button "Okay" at bounding box center [726, 188] width 89 height 32
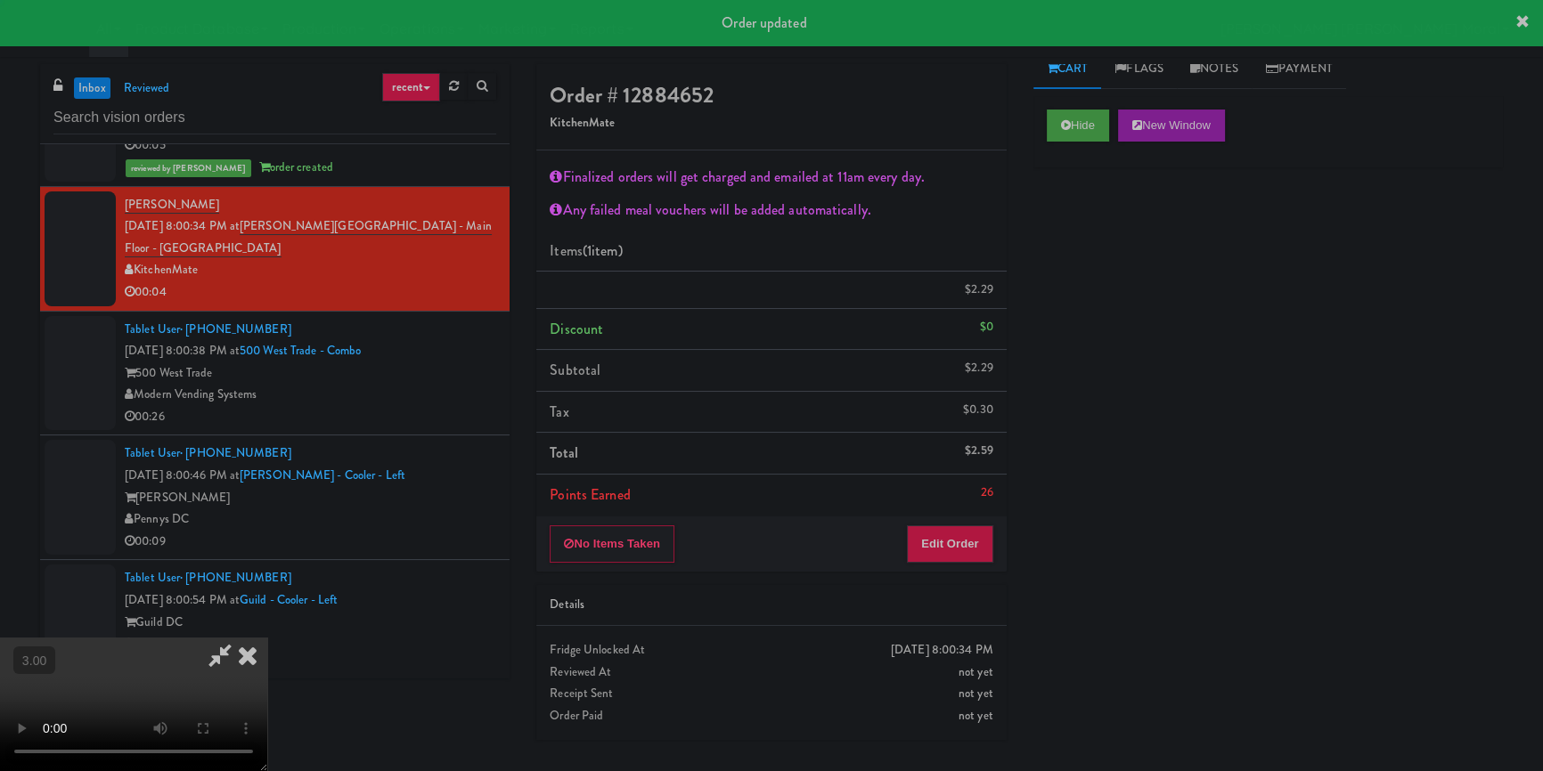
scroll to position [14, 0]
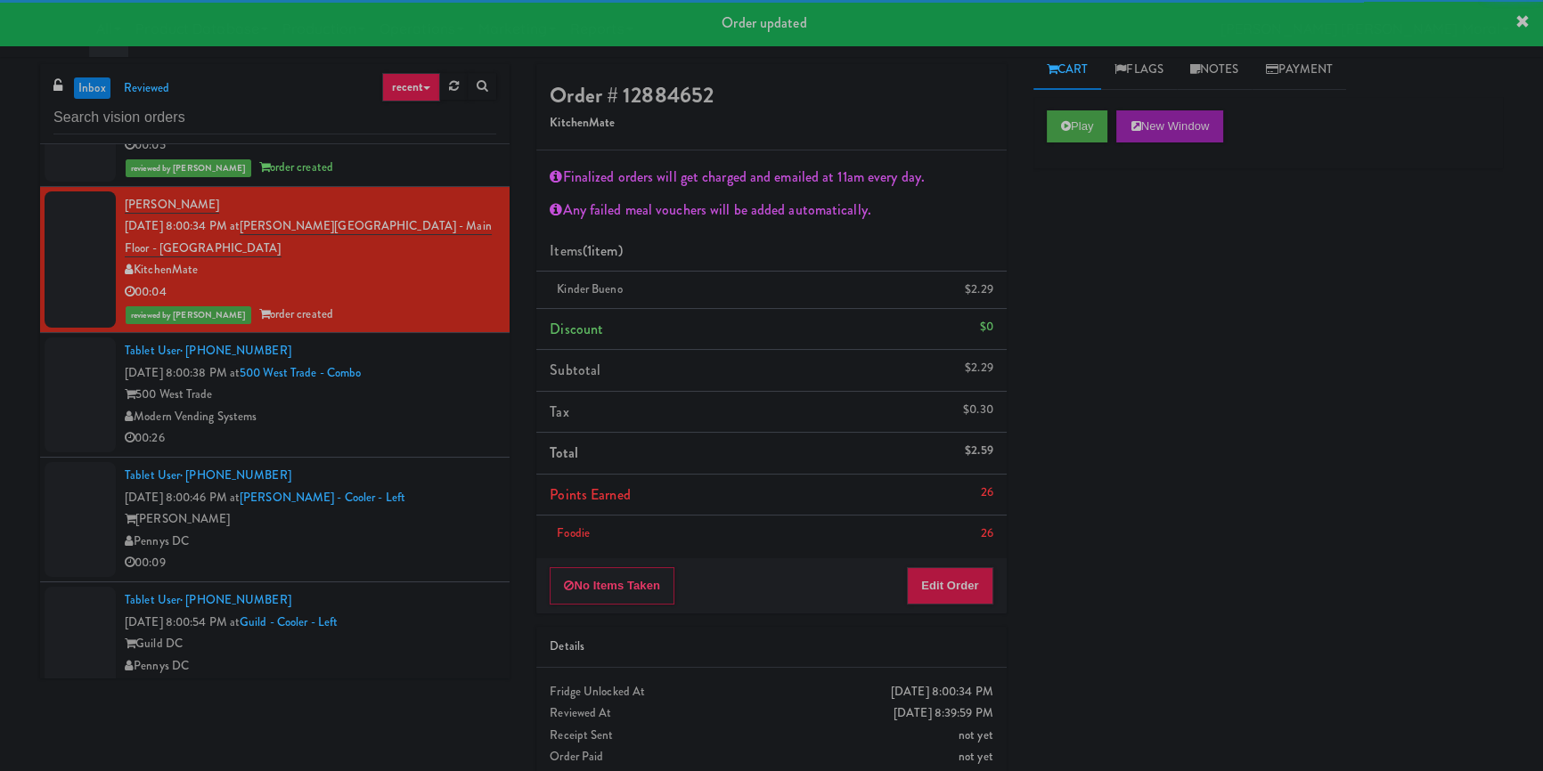
click at [442, 428] on div "Modern Vending Systems" at bounding box center [310, 417] width 371 height 22
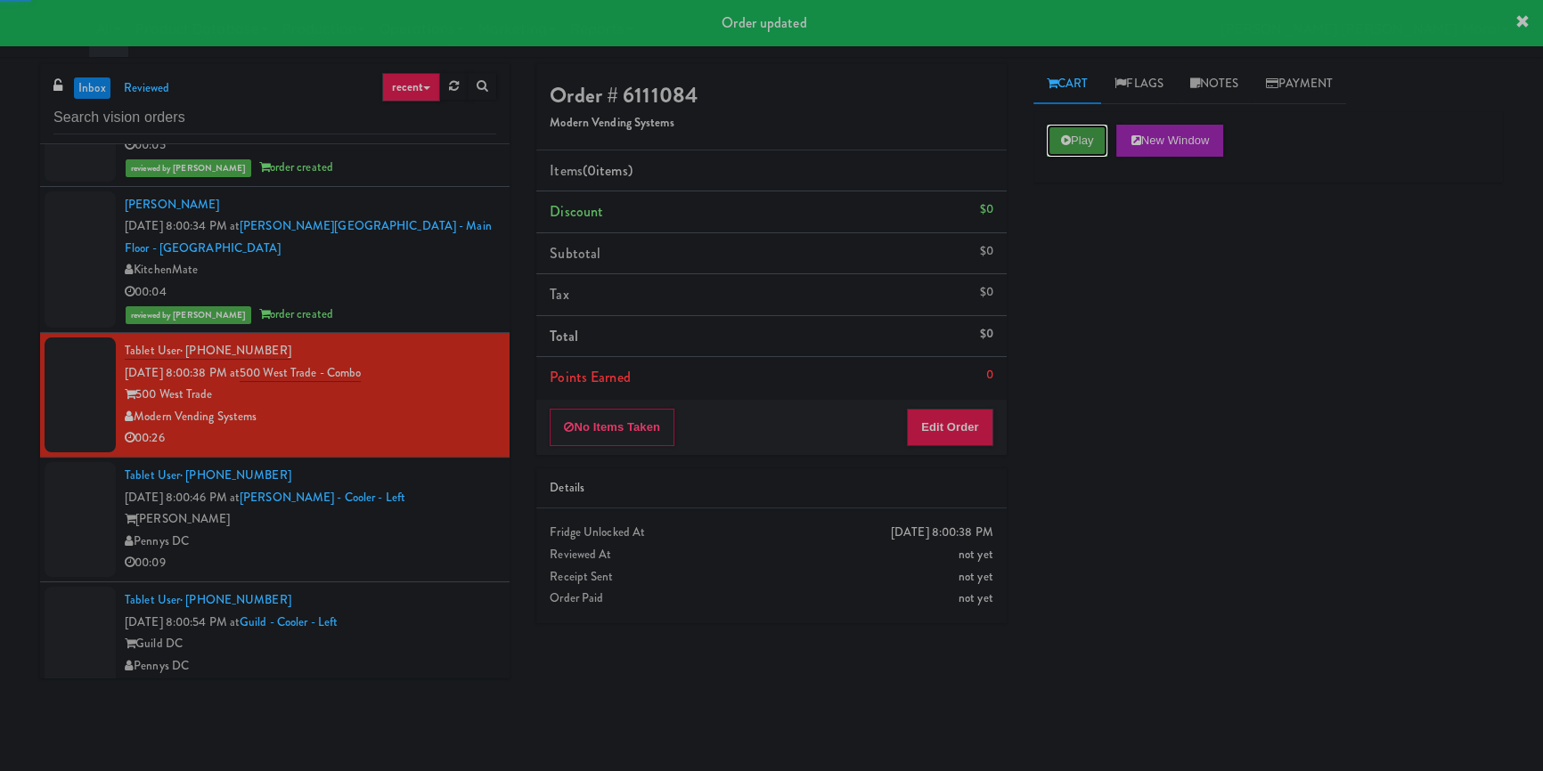
click at [1082, 141] on button "Play" at bounding box center [1077, 141] width 61 height 32
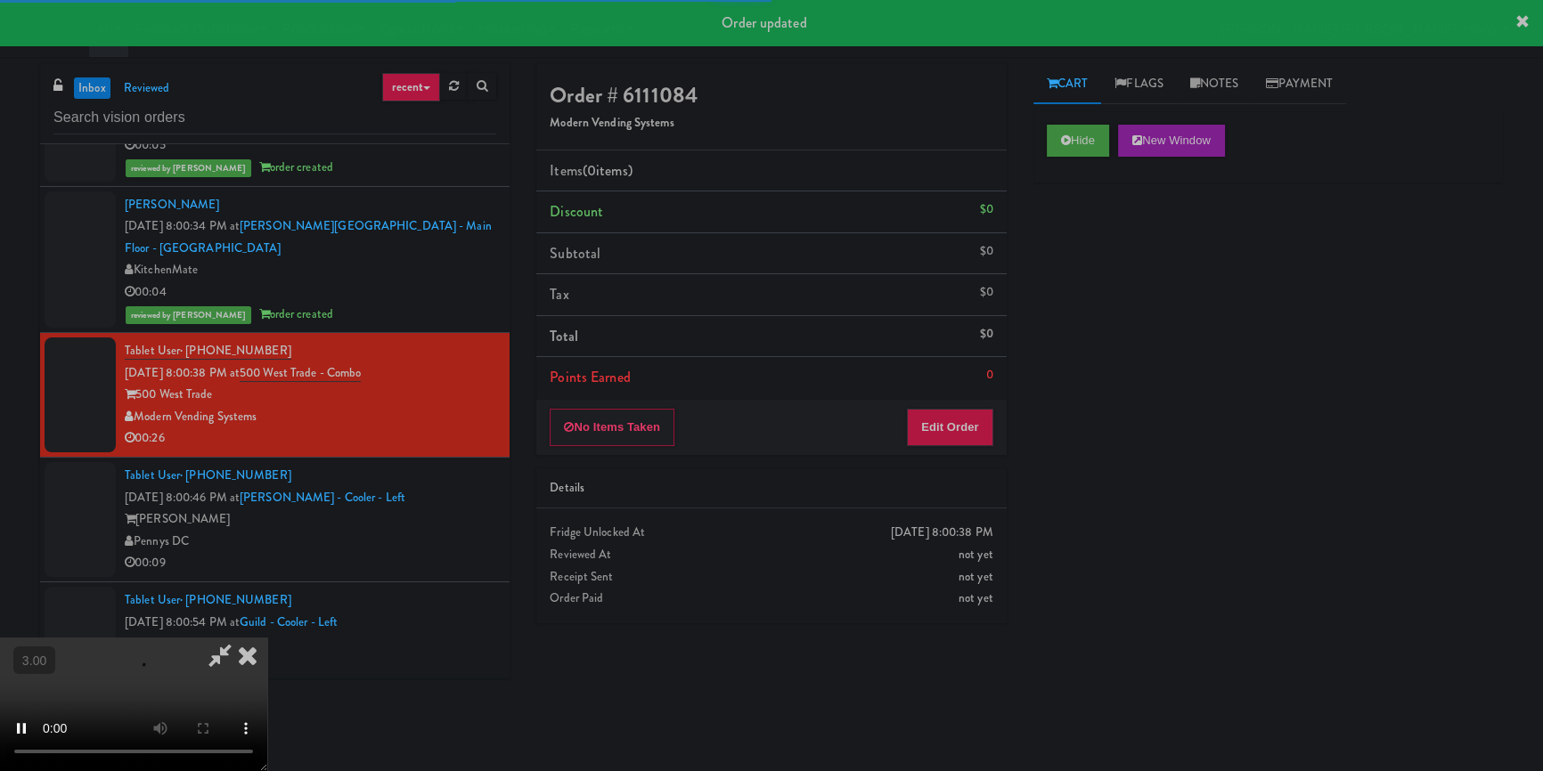
drag, startPoint x: 1102, startPoint y: 267, endPoint x: 1100, endPoint y: 278, distance: 10.8
click at [1102, 267] on div "Hide New Window Primary Flag Clear Flag if unable to determine what was taken o…" at bounding box center [1267, 445] width 469 height 668
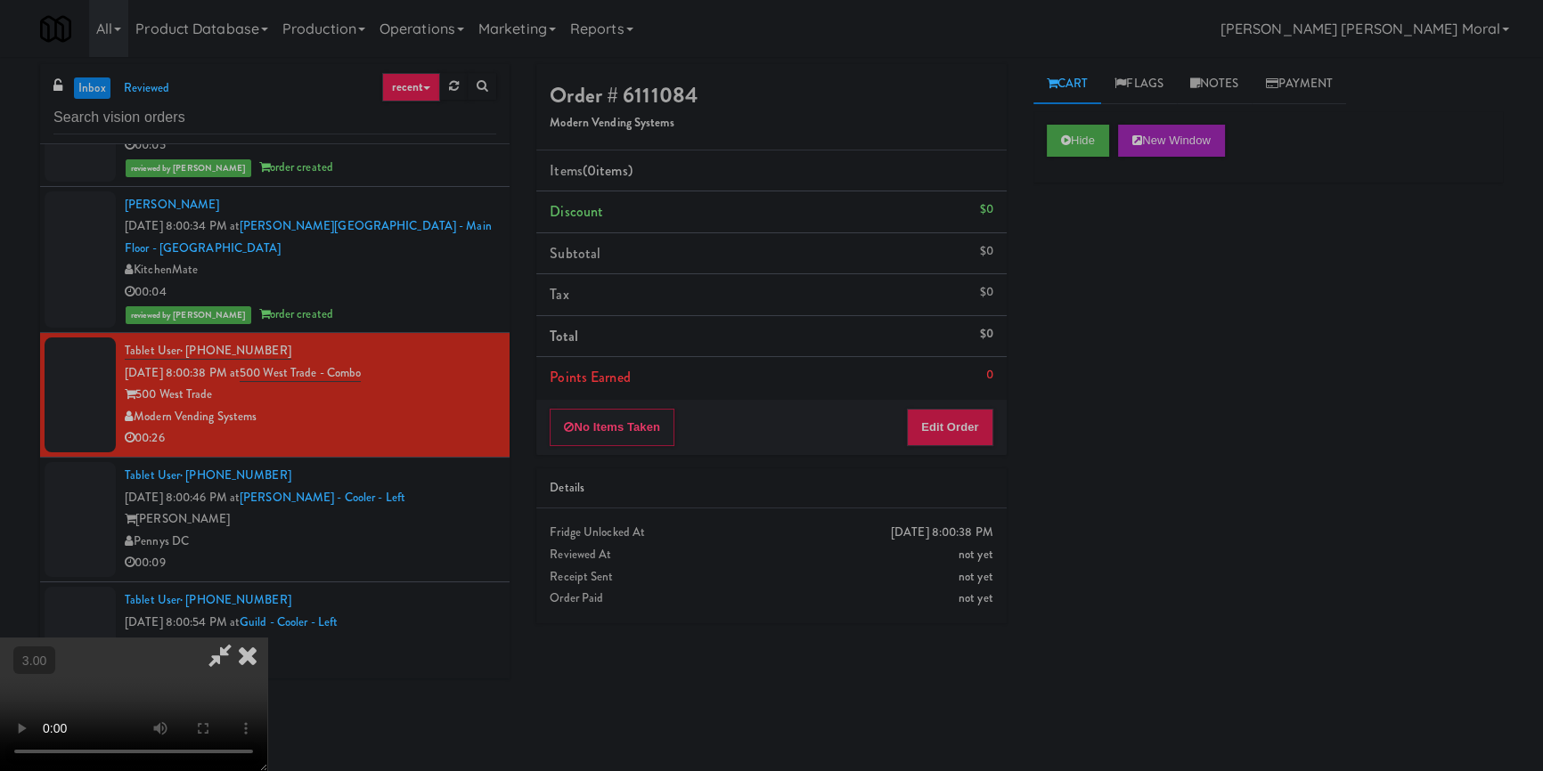
click at [267, 638] on video at bounding box center [133, 705] width 267 height 134
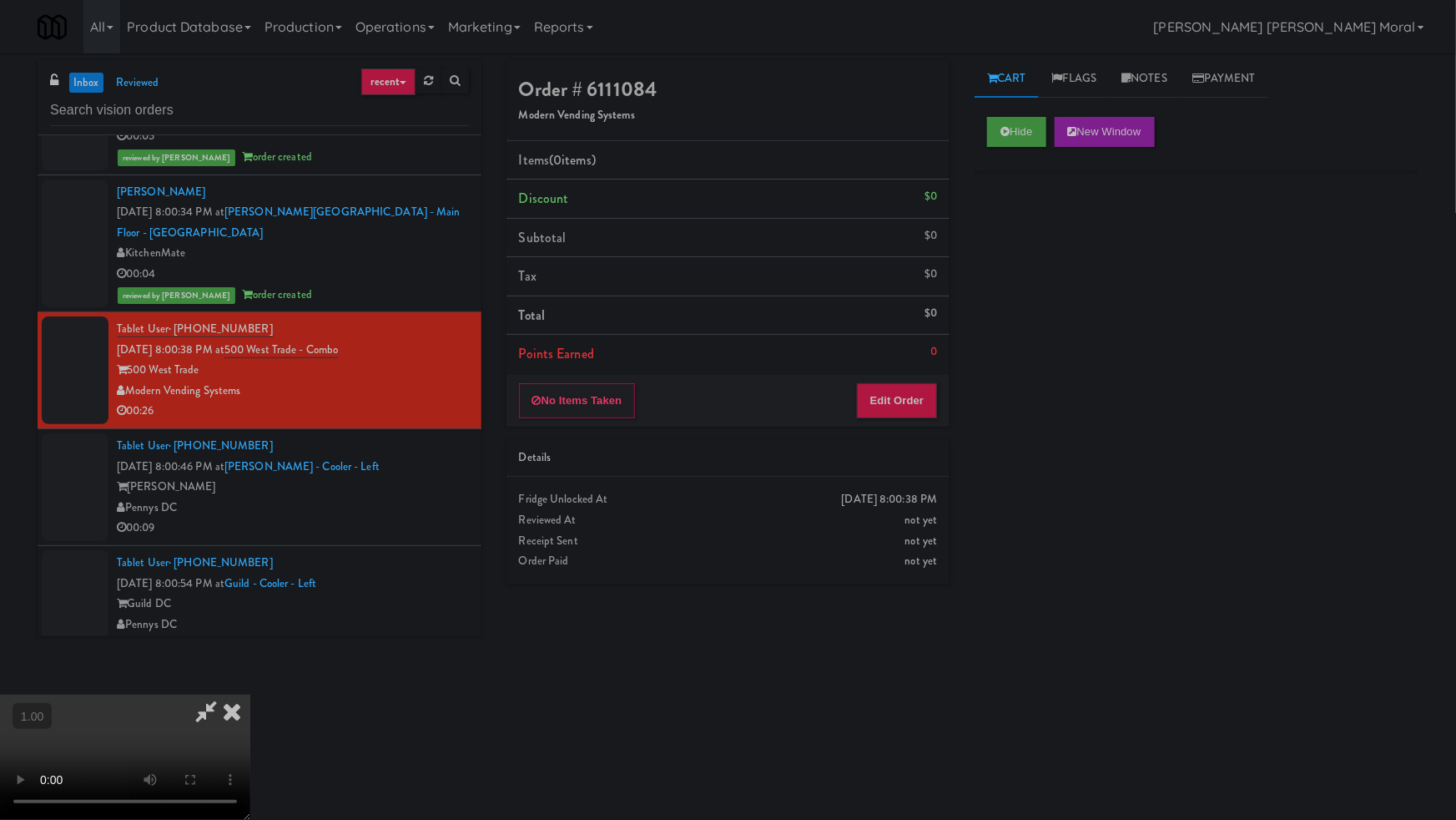
click at [250, 694] on video at bounding box center [125, 757] width 250 height 126
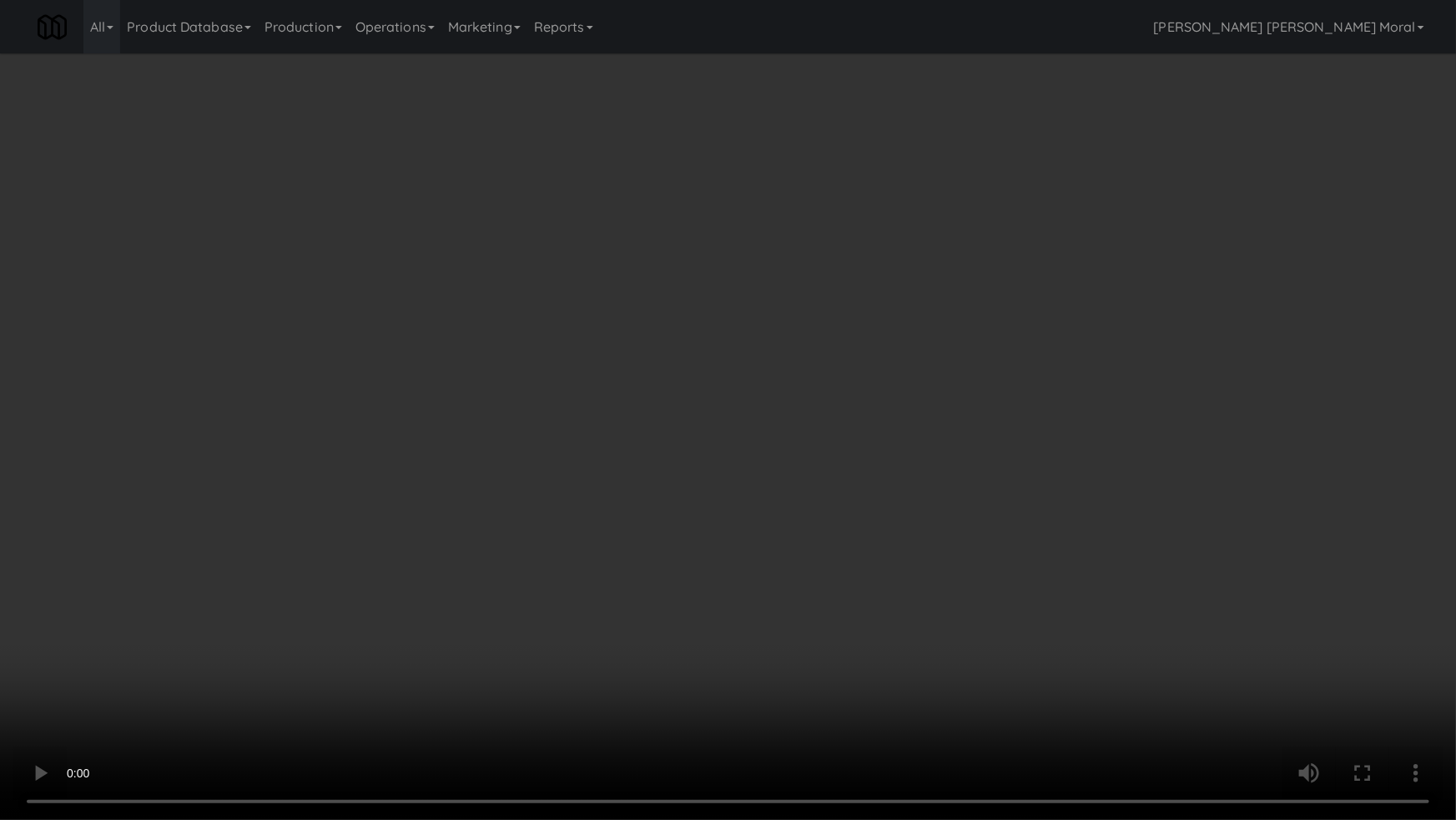
click at [904, 500] on video at bounding box center [728, 410] width 1456 height 820
click at [1063, 489] on video at bounding box center [728, 410] width 1456 height 820
click at [906, 604] on video at bounding box center [728, 410] width 1456 height 820
click at [935, 598] on video at bounding box center [728, 410] width 1456 height 820
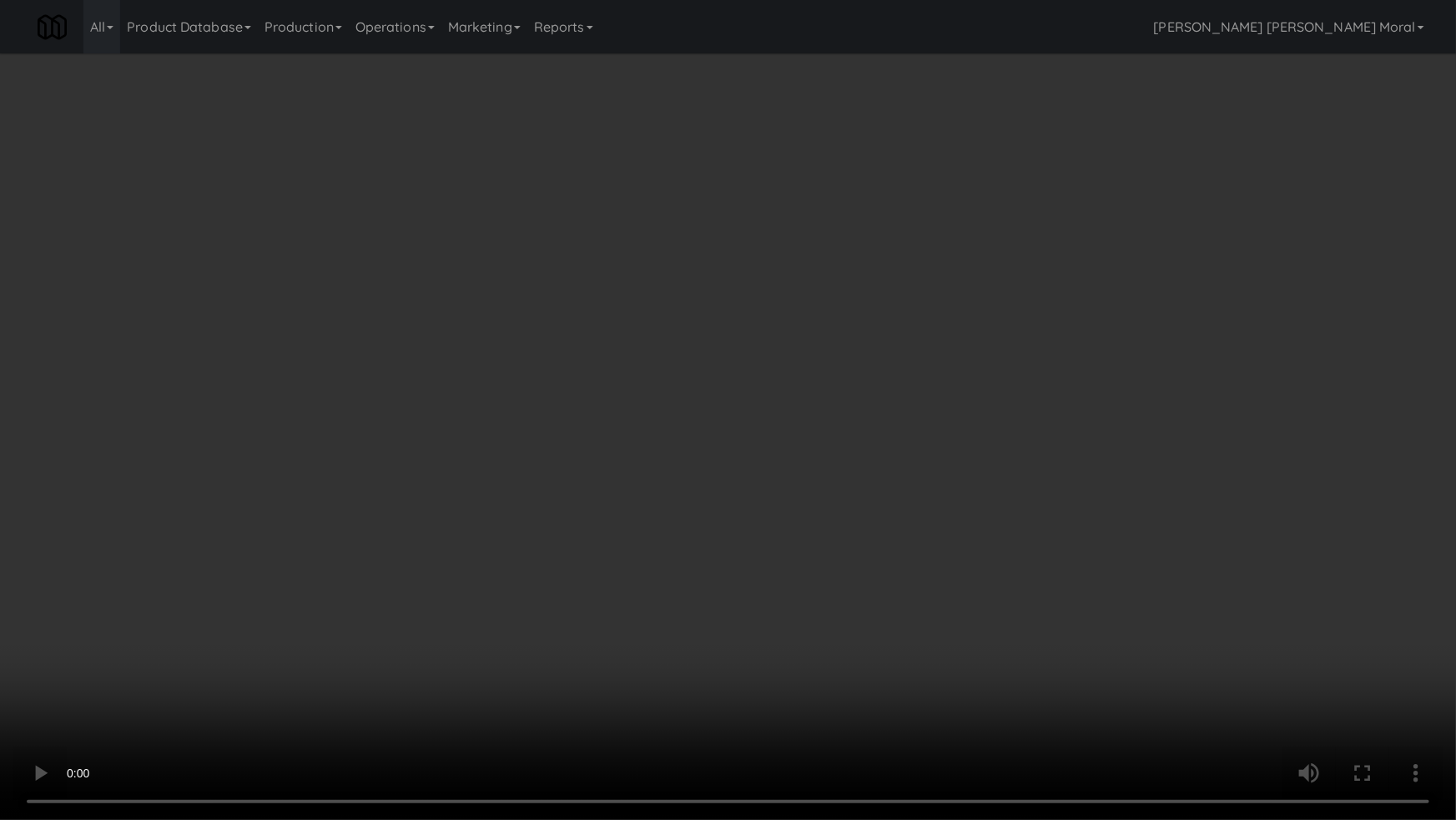
click at [938, 596] on video at bounding box center [728, 410] width 1456 height 820
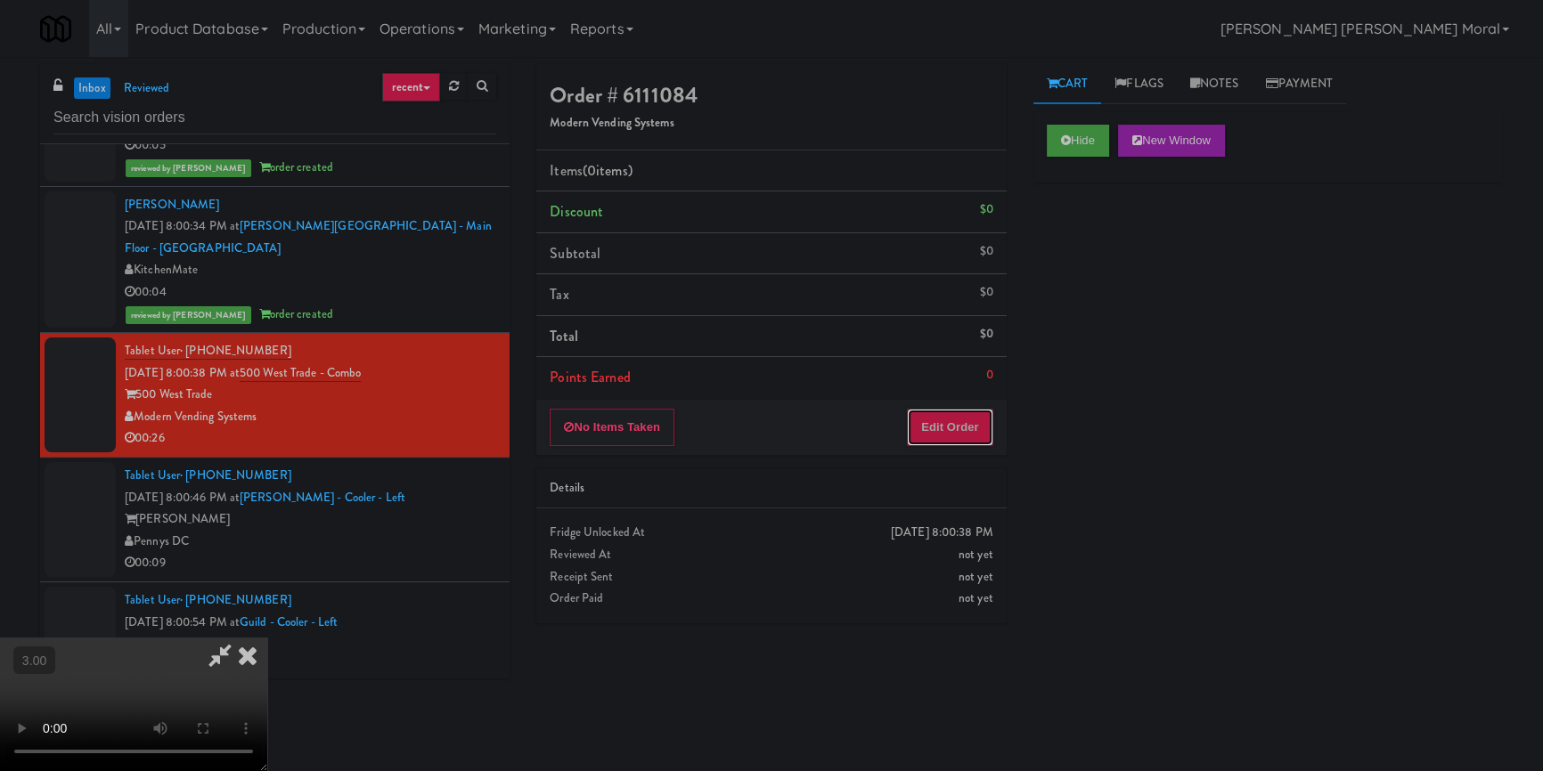
click at [950, 427] on button "Edit Order" at bounding box center [950, 427] width 86 height 37
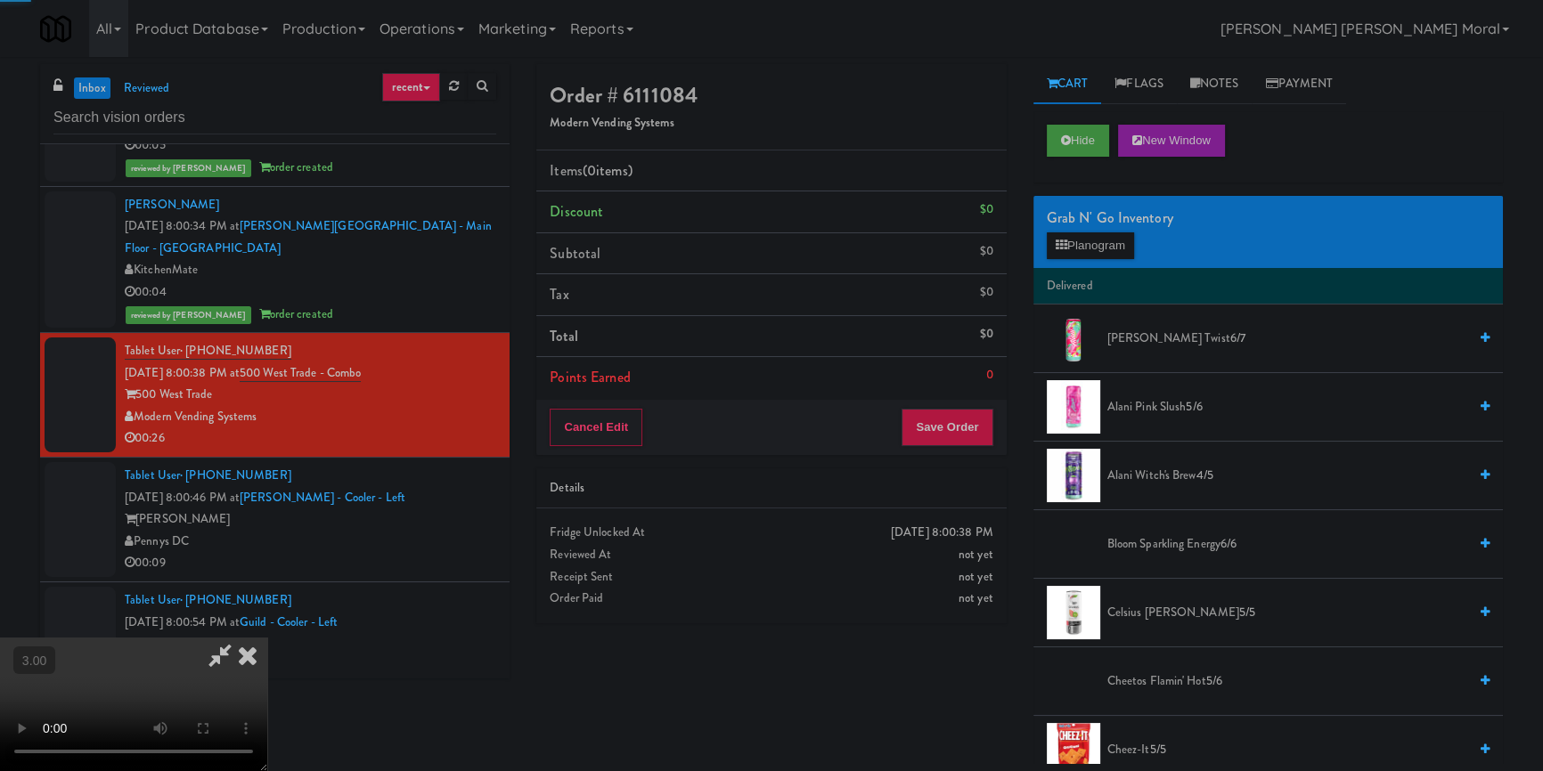
click at [1072, 259] on div "Grab N' Go Inventory Planogram" at bounding box center [1267, 232] width 469 height 72
click at [1086, 241] on button "Planogram" at bounding box center [1090, 245] width 87 height 27
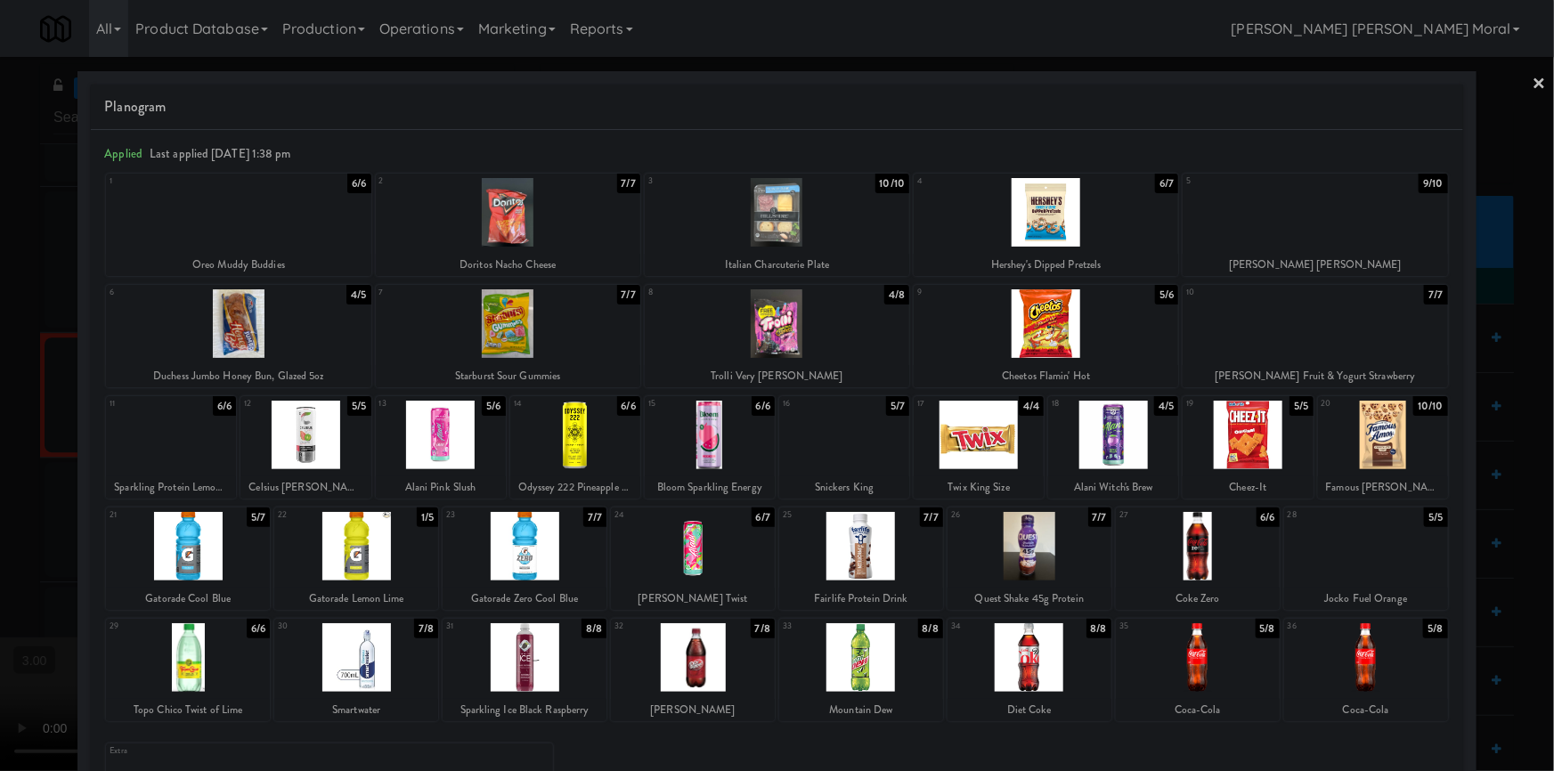
click at [1132, 438] on div at bounding box center [1113, 435] width 130 height 69
click at [1281, 244] on div at bounding box center [1315, 212] width 265 height 69
click at [449, 232] on div at bounding box center [508, 212] width 265 height 69
click at [0, 400] on div at bounding box center [777, 385] width 1554 height 771
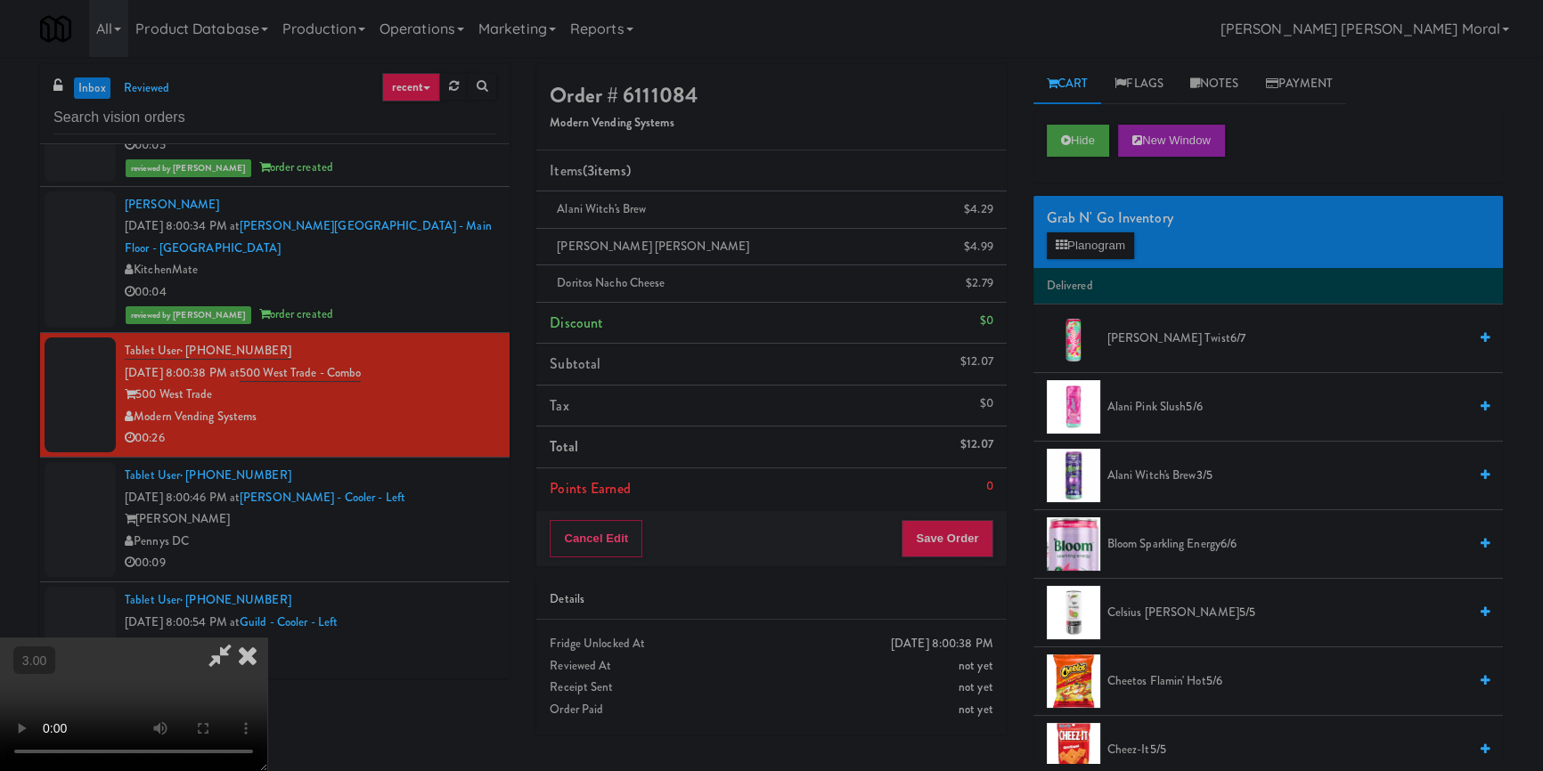
click at [267, 638] on video at bounding box center [133, 705] width 267 height 134
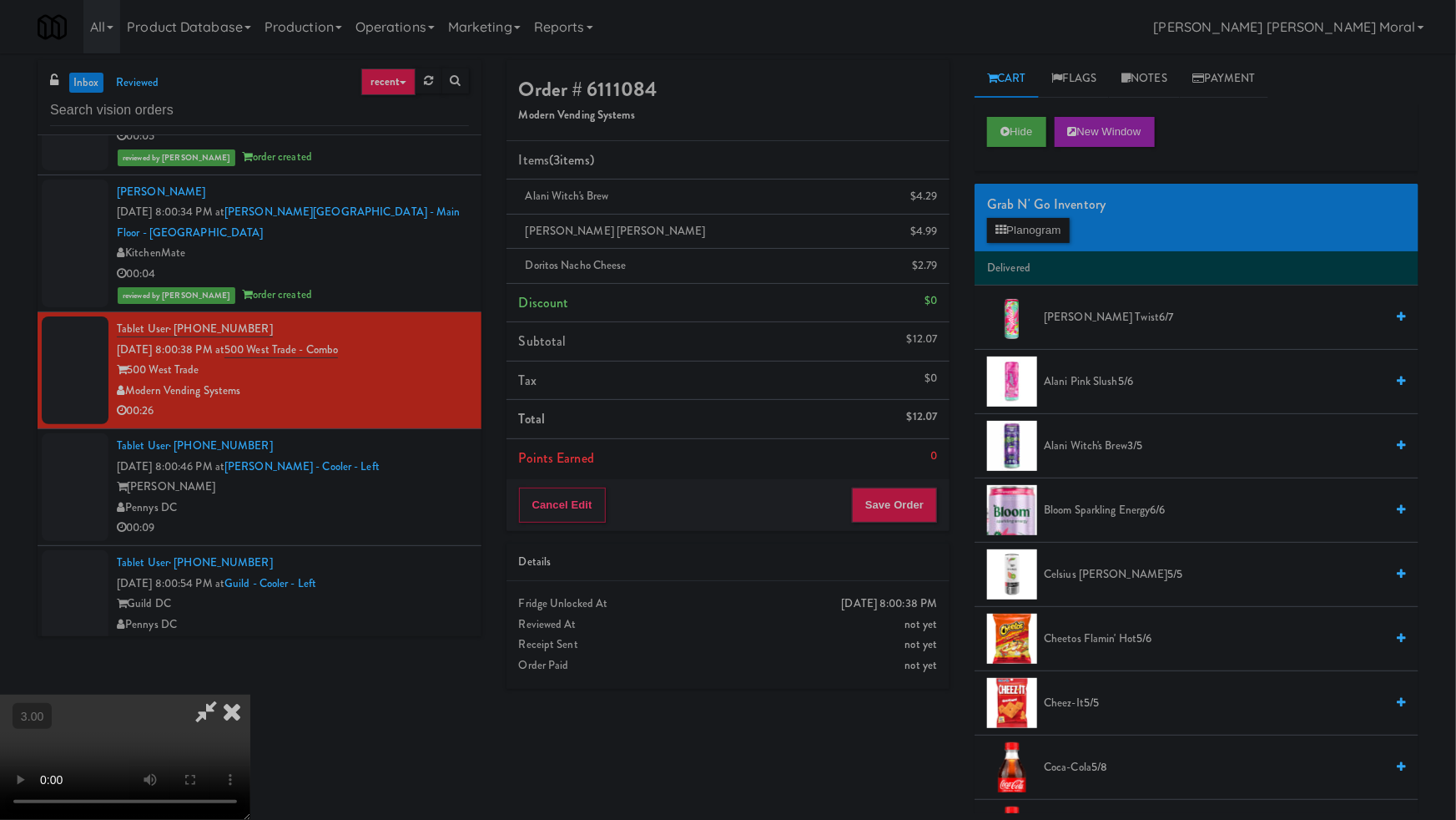
click at [250, 694] on video at bounding box center [125, 757] width 250 height 126
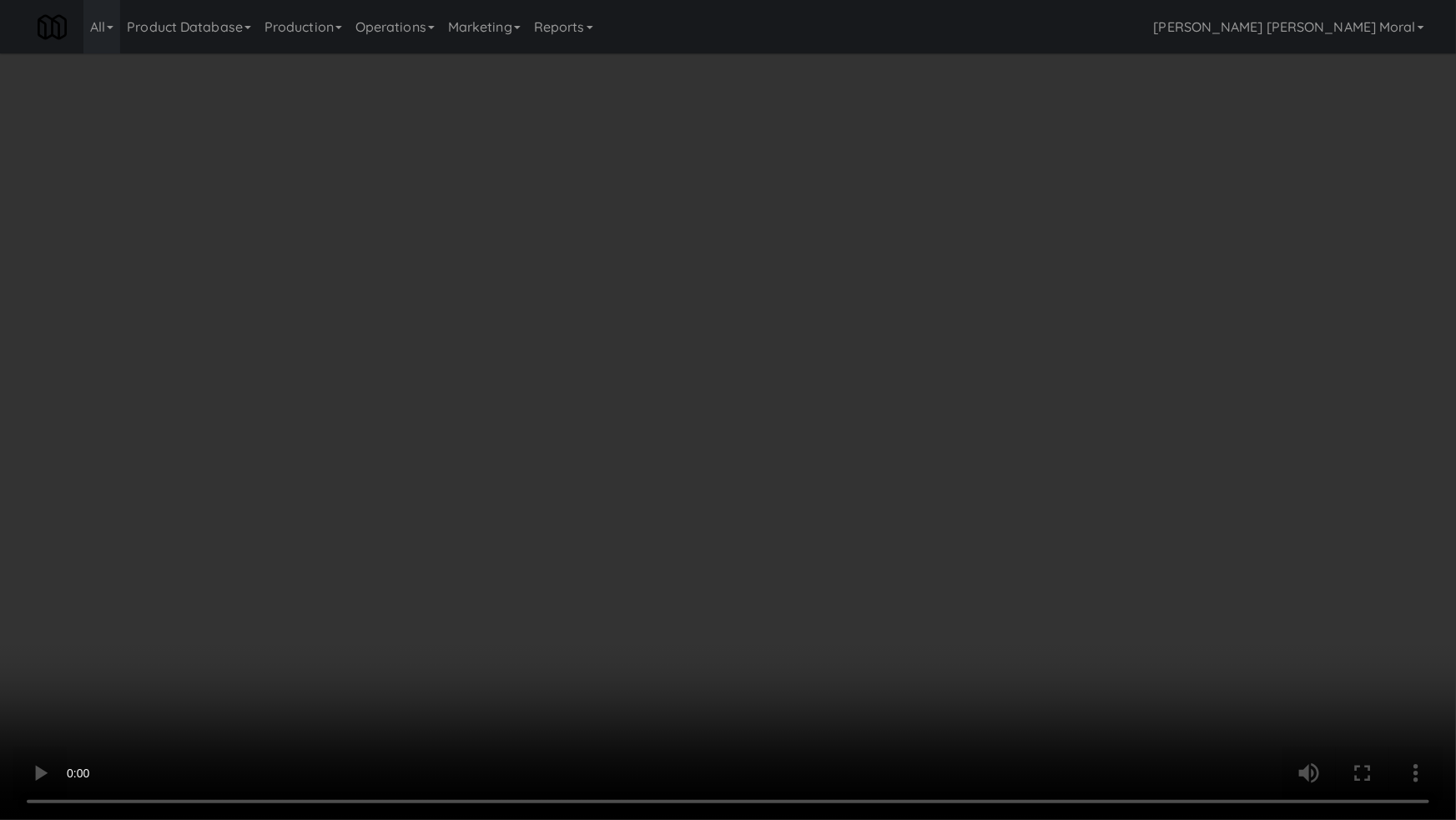
click at [557, 416] on video at bounding box center [728, 410] width 1456 height 820
click at [924, 375] on video at bounding box center [728, 410] width 1456 height 820
click at [943, 481] on video at bounding box center [728, 410] width 1456 height 820
click at [951, 477] on video at bounding box center [728, 410] width 1456 height 820
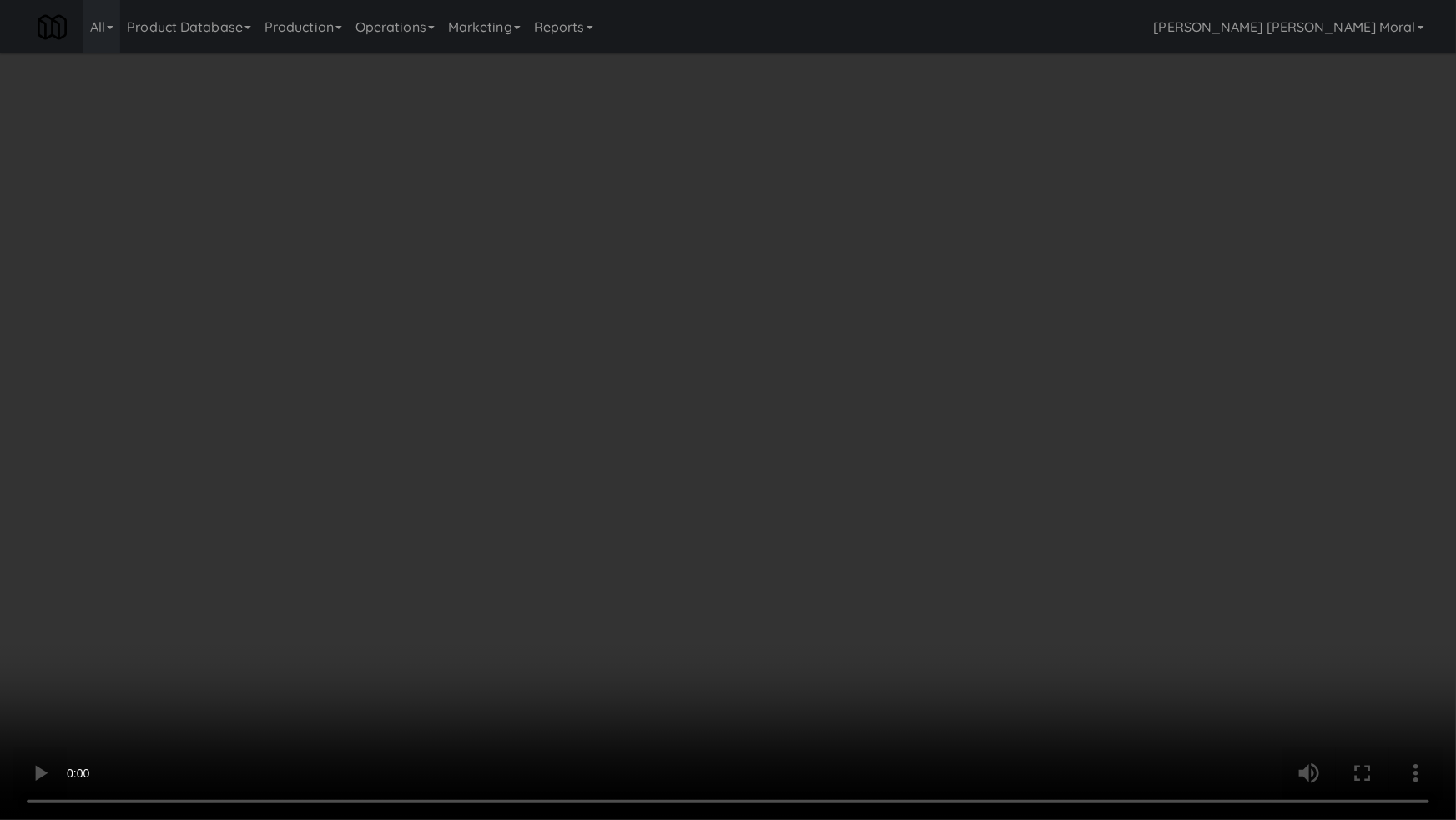
click at [953, 474] on video at bounding box center [728, 410] width 1456 height 820
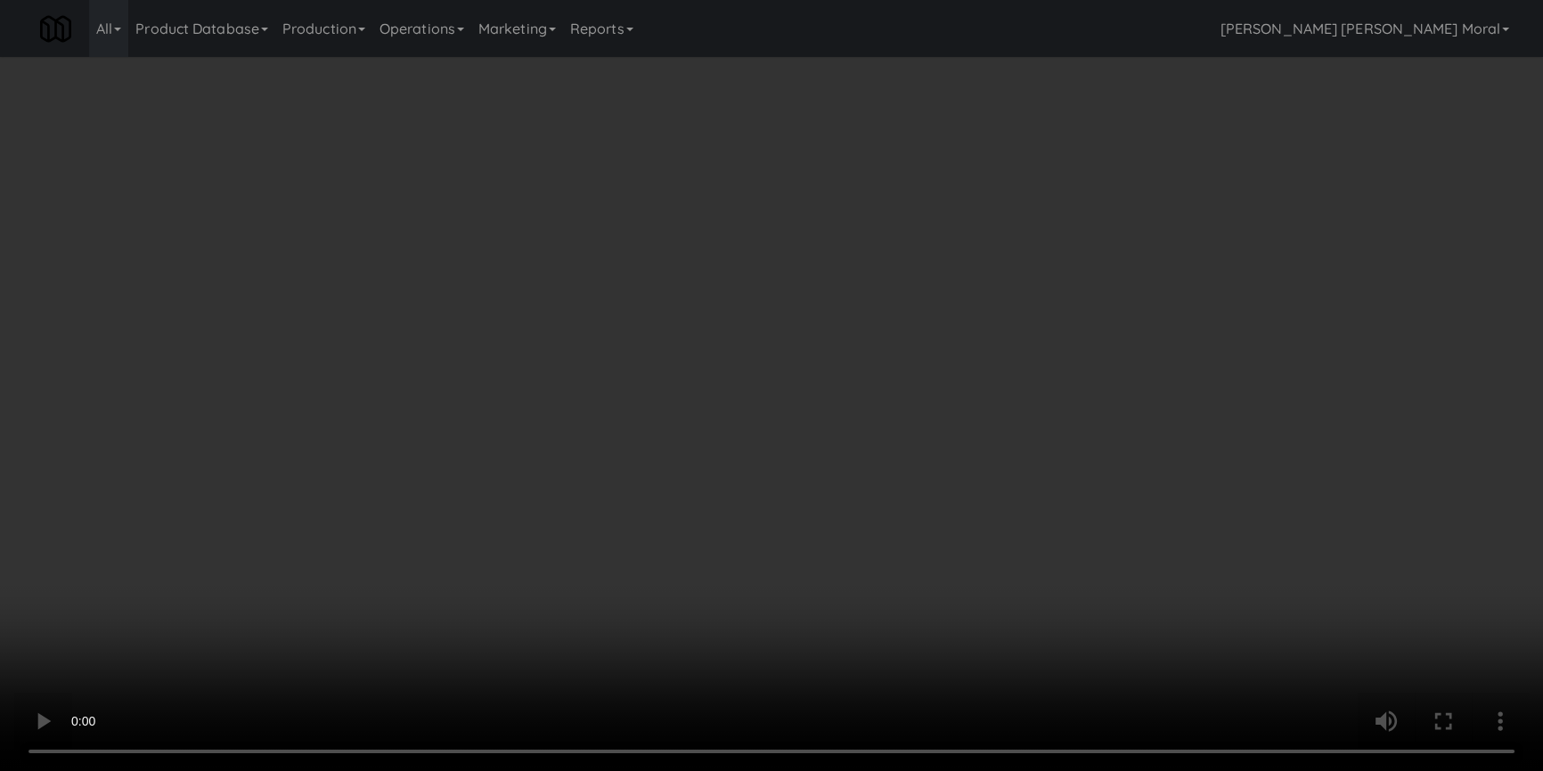
scroll to position [56, 0]
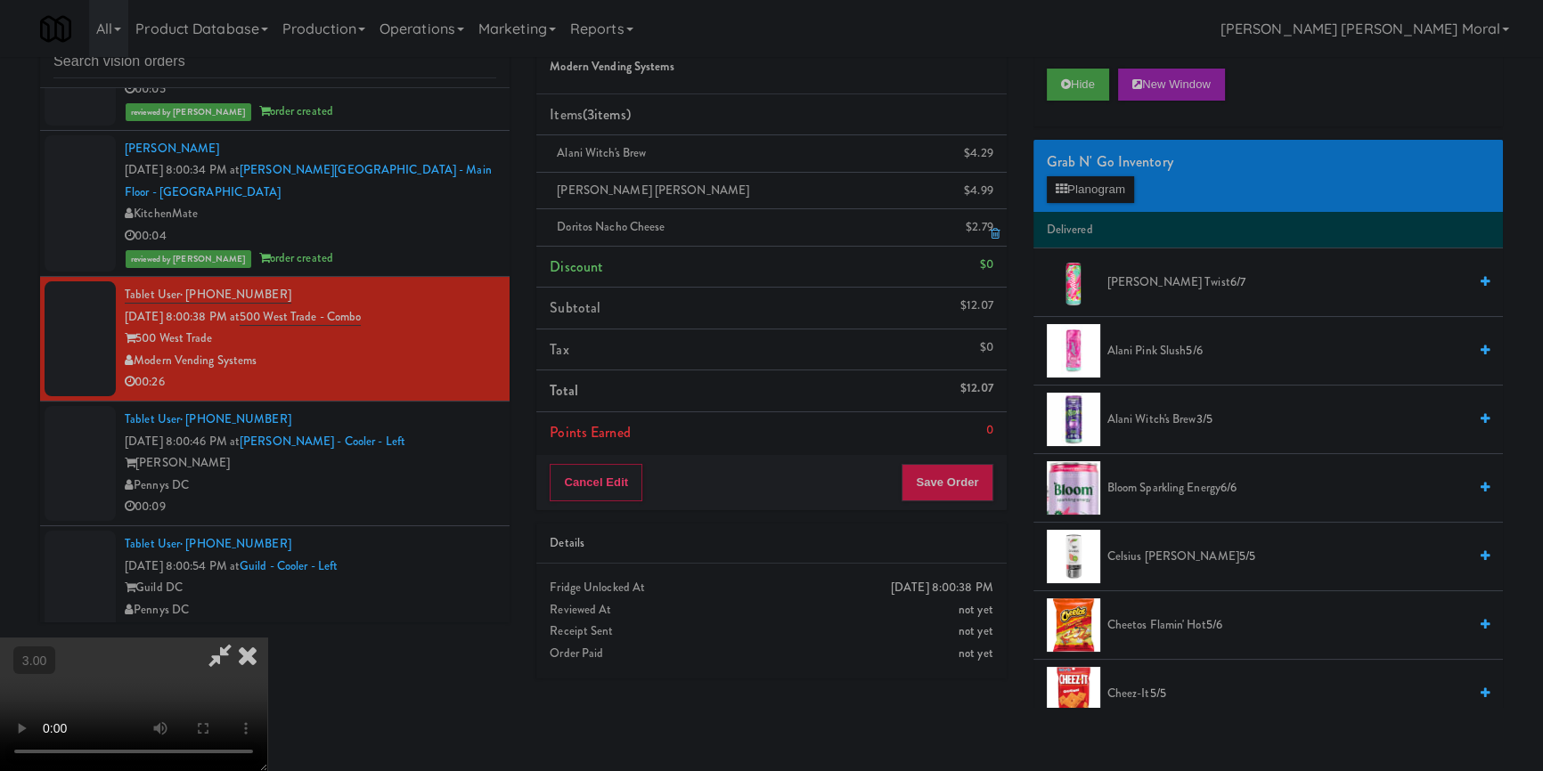
click at [990, 235] on icon at bounding box center [994, 234] width 9 height 12
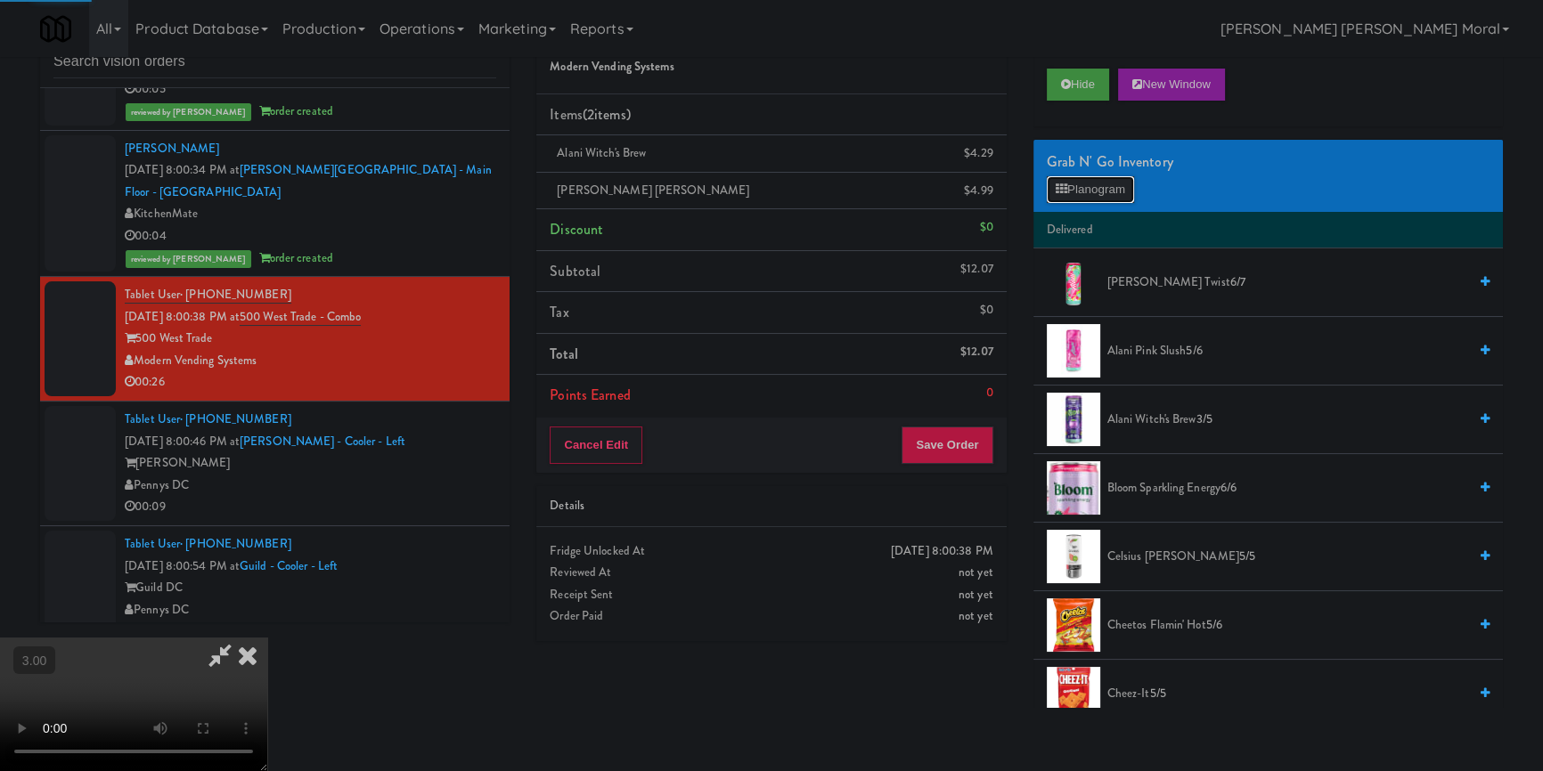
click at [1108, 197] on button "Planogram" at bounding box center [1090, 189] width 87 height 27
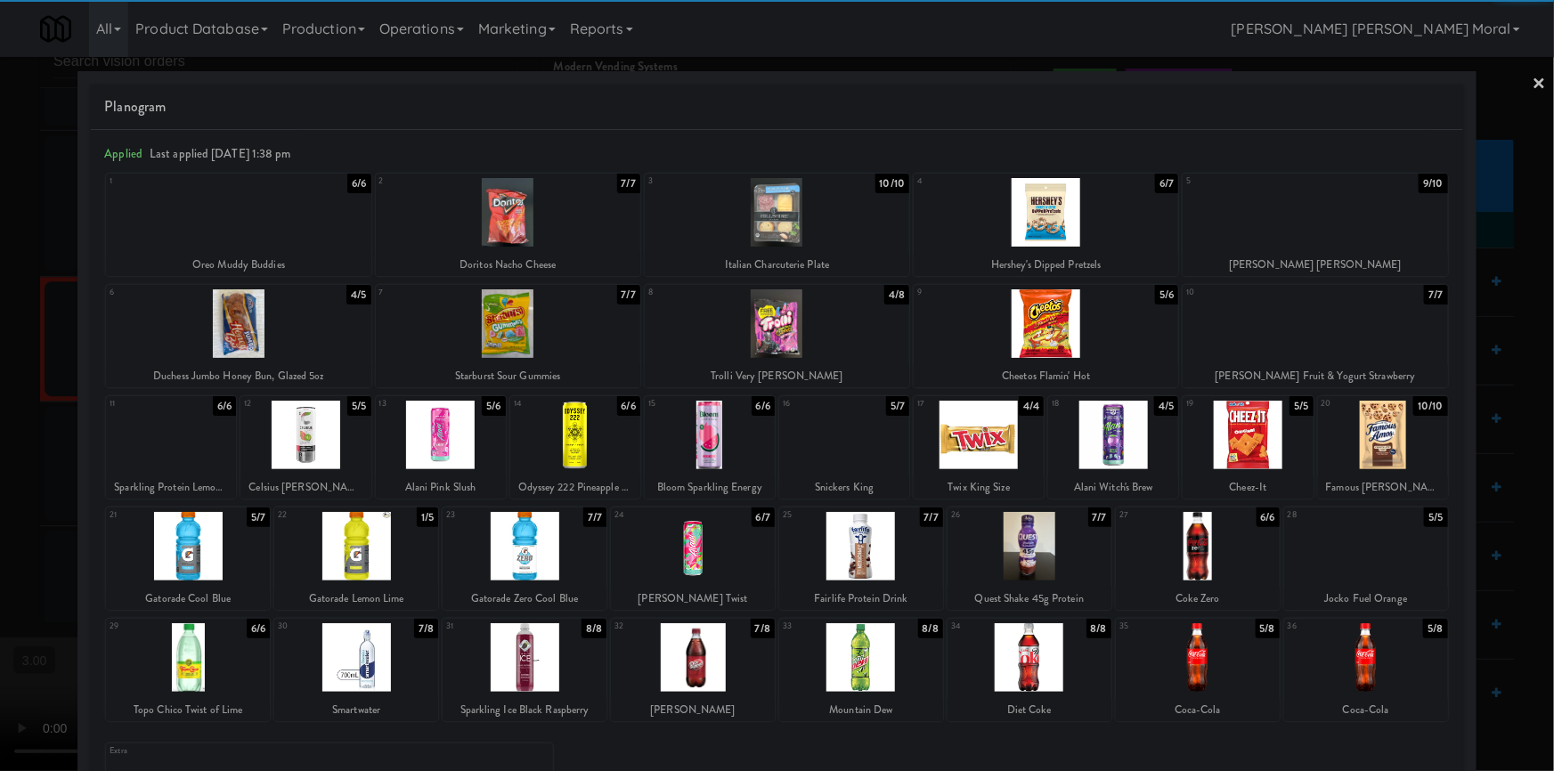
click at [257, 235] on div at bounding box center [238, 212] width 265 height 69
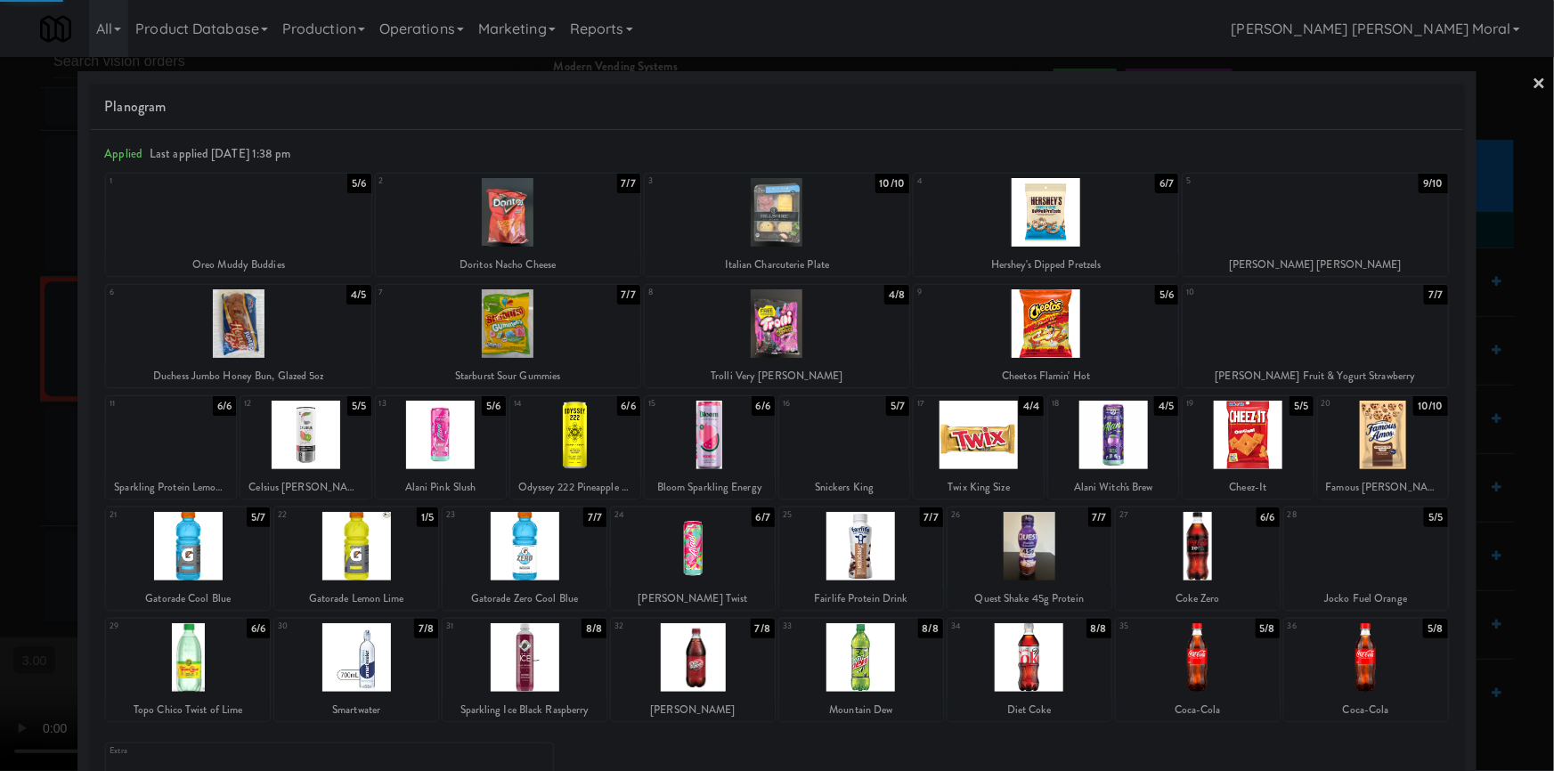
drag, startPoint x: 0, startPoint y: 330, endPoint x: 558, endPoint y: 409, distance: 564.1
click at [1, 330] on div at bounding box center [777, 385] width 1554 height 771
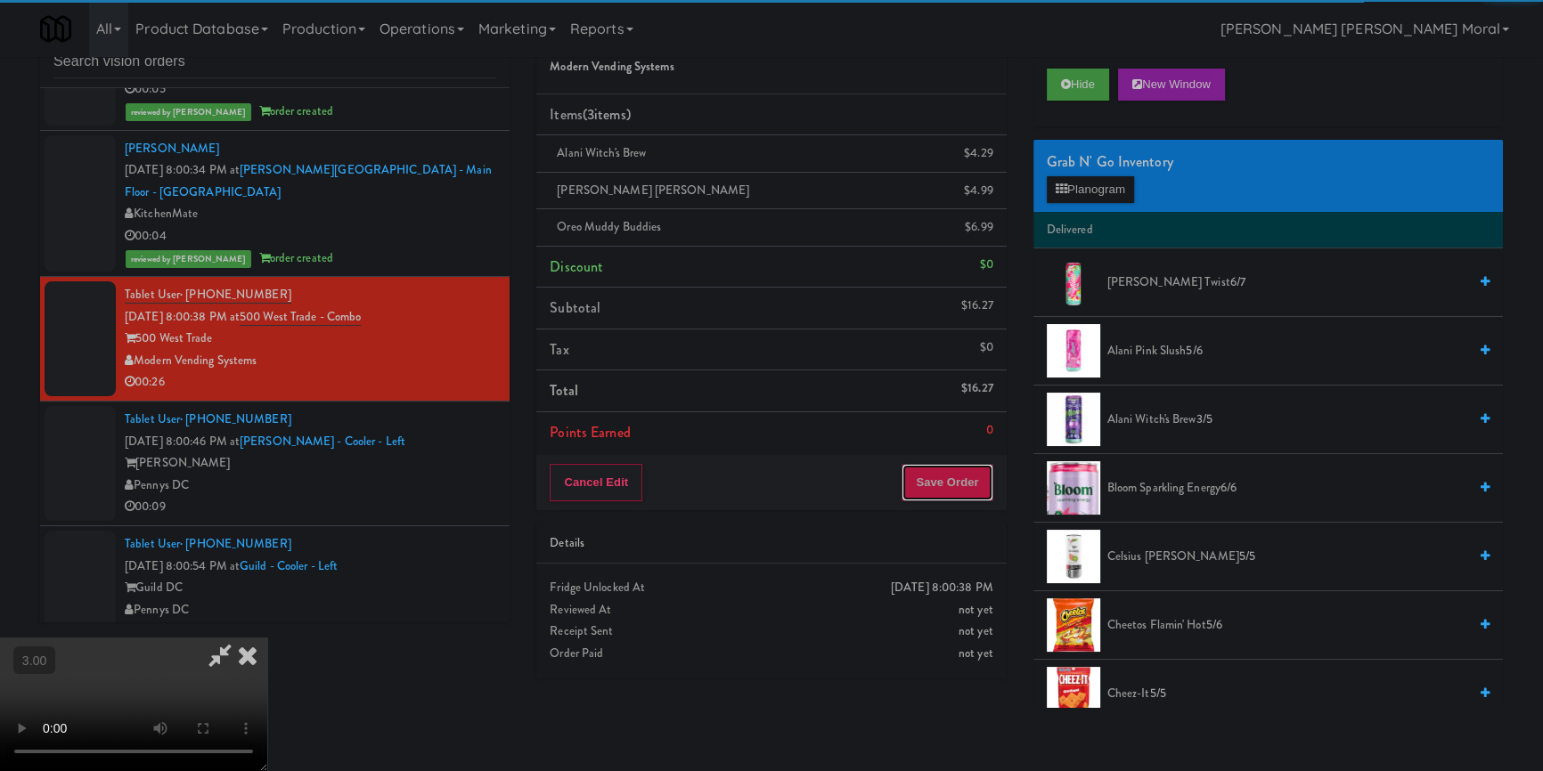
click at [974, 485] on button "Save Order" at bounding box center [946, 482] width 91 height 37
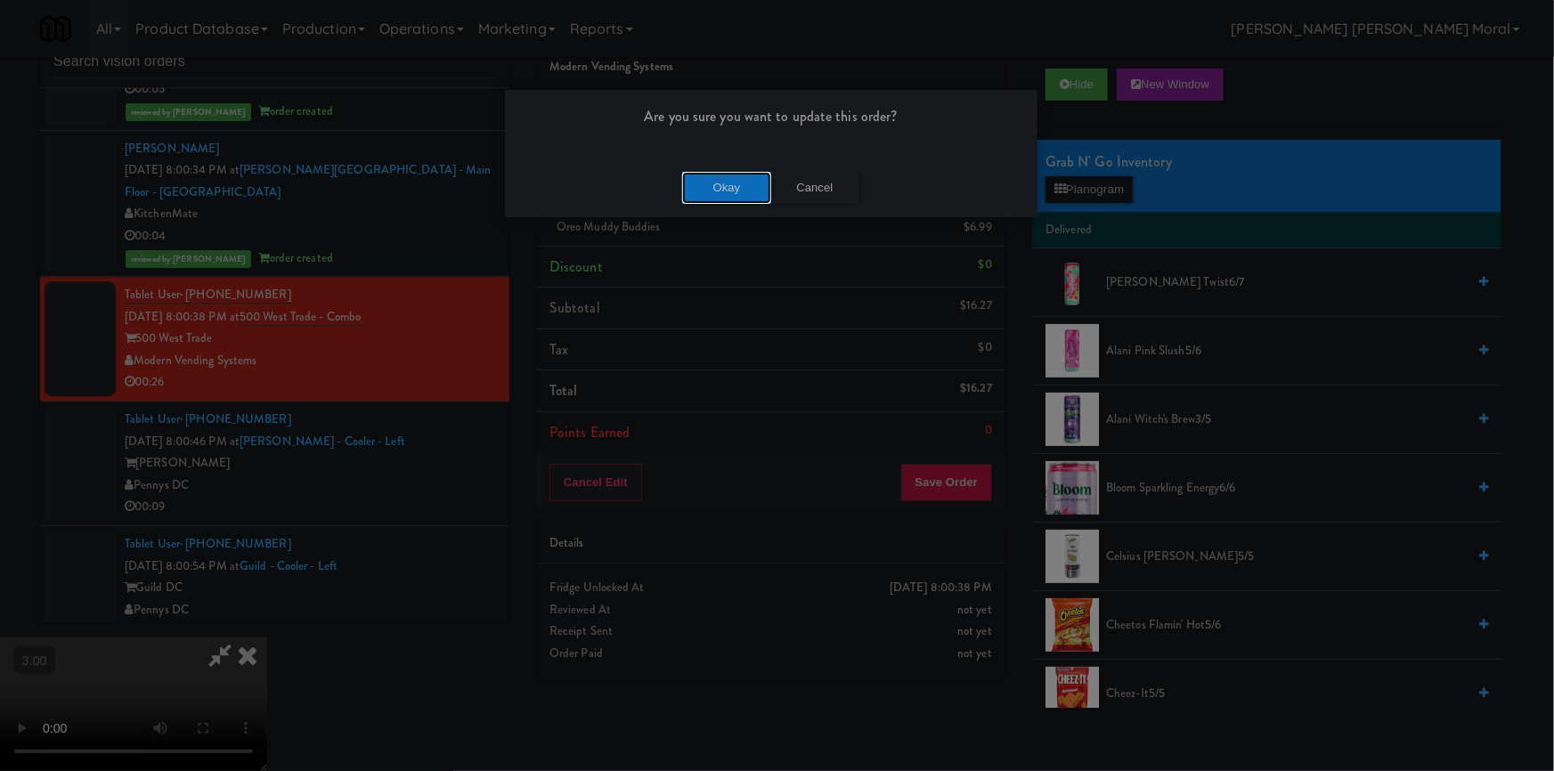
click at [713, 180] on button "Okay" at bounding box center [726, 188] width 89 height 32
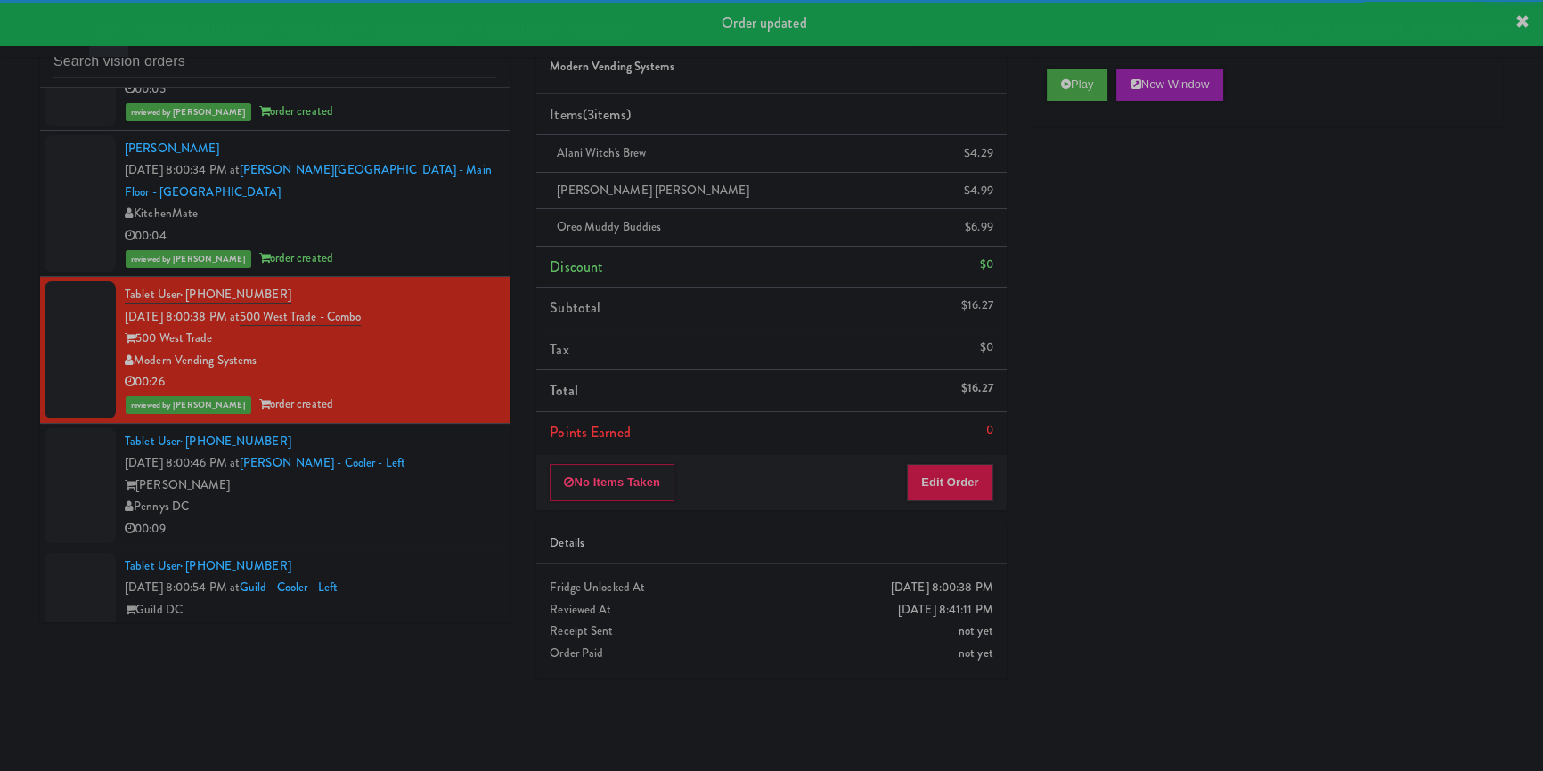
drag, startPoint x: 426, startPoint y: 510, endPoint x: 494, endPoint y: 509, distance: 68.6
click at [427, 497] on div "[PERSON_NAME]" at bounding box center [310, 486] width 371 height 22
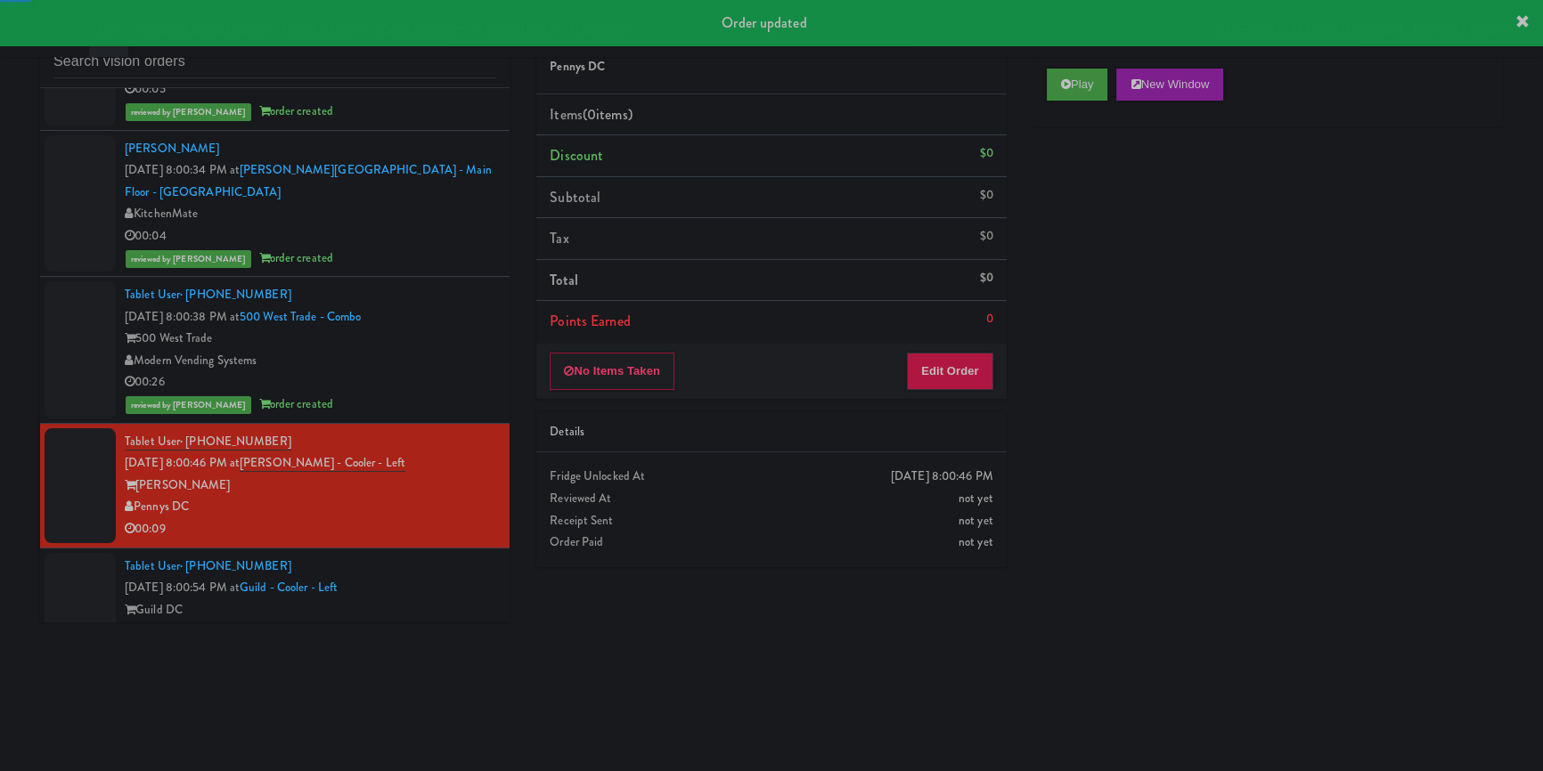
click at [1062, 101] on div "Play New Window" at bounding box center [1267, 90] width 469 height 71
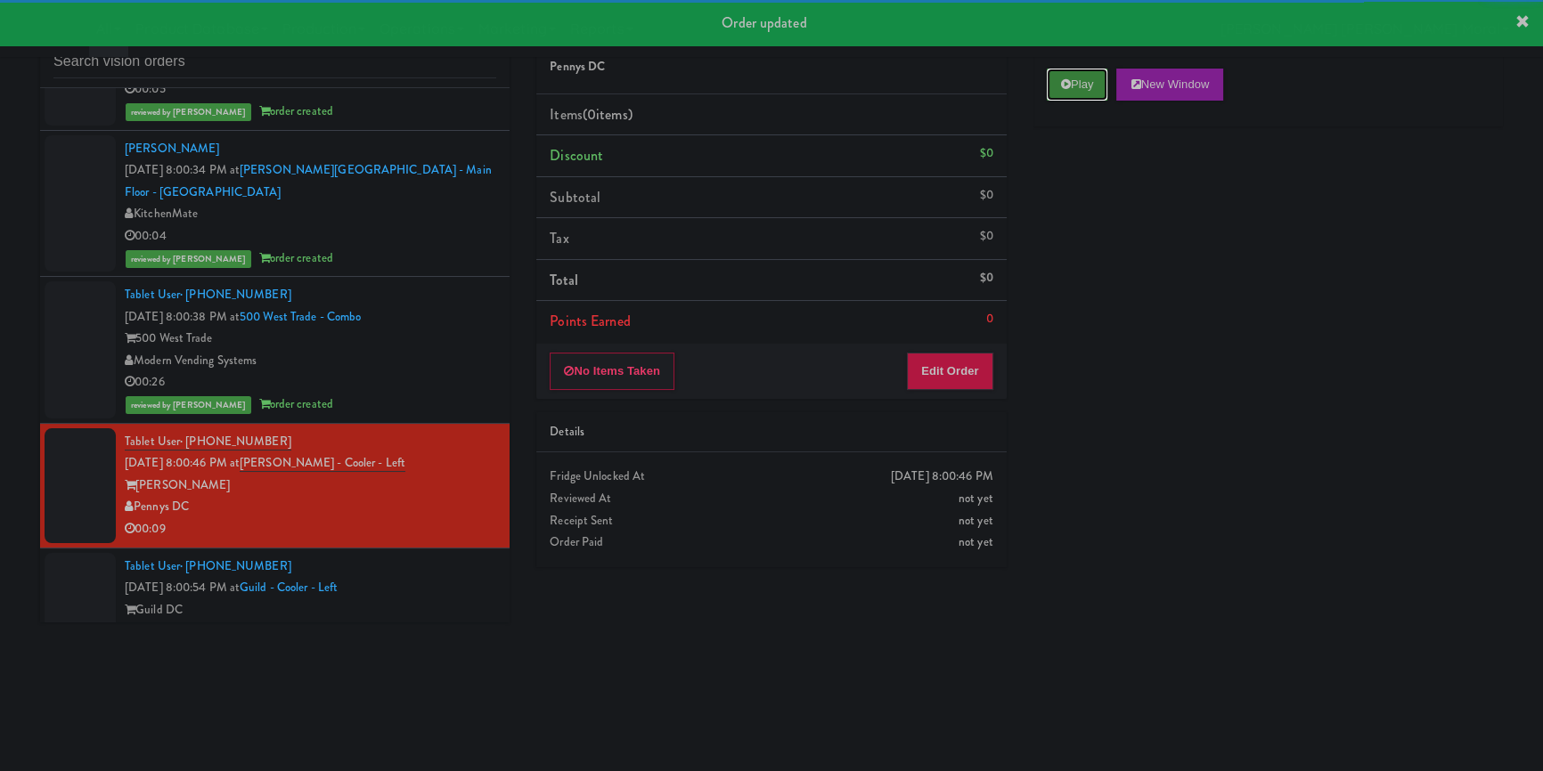
click at [1064, 89] on icon at bounding box center [1066, 84] width 10 height 12
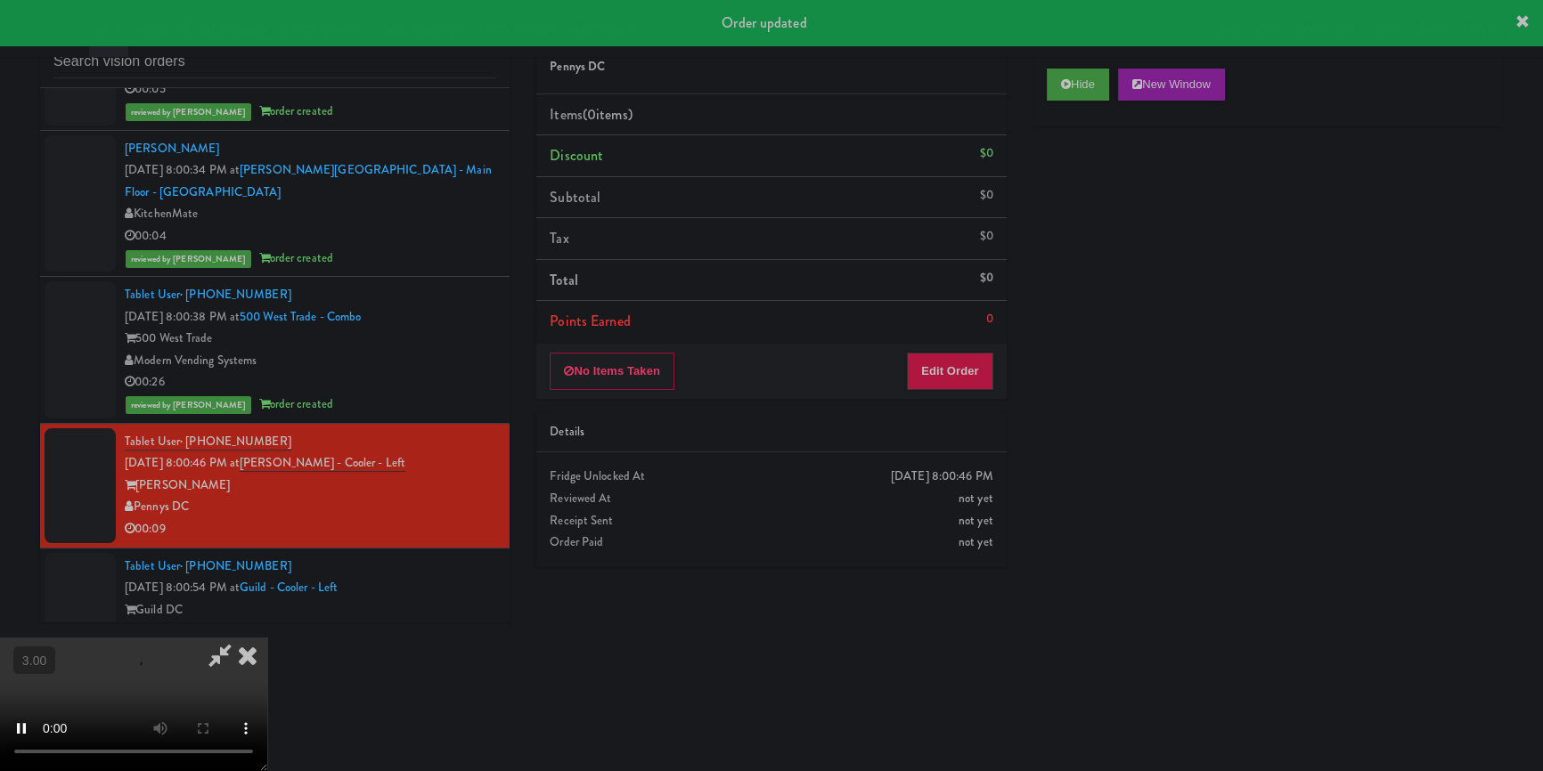
click at [1072, 268] on div "Hide New Window Primary Flag Clear Flag if unable to determine what was taken o…" at bounding box center [1267, 389] width 469 height 668
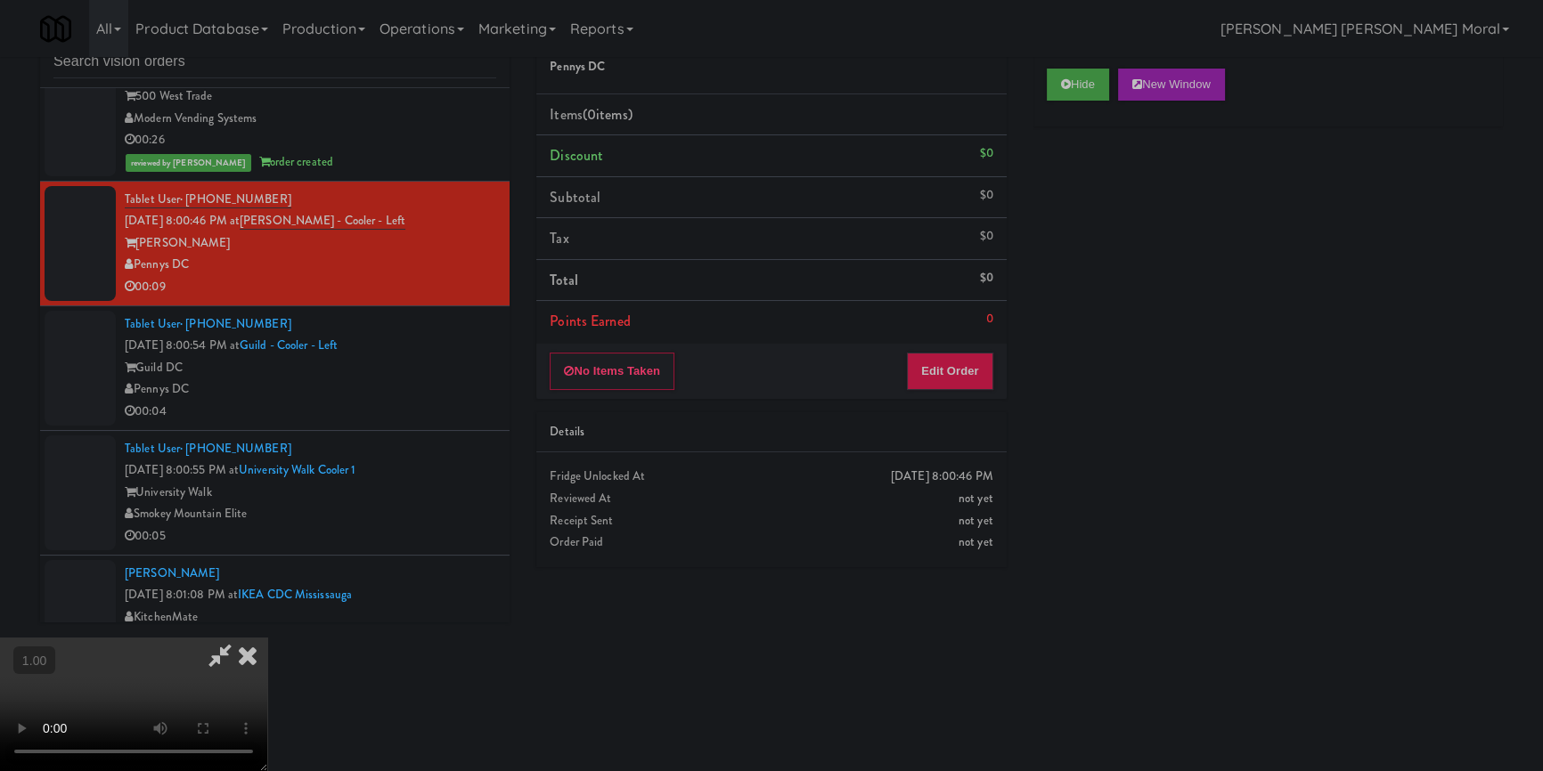
scroll to position [249, 0]
click at [267, 638] on video at bounding box center [133, 705] width 267 height 134
click at [953, 369] on button "Edit Order" at bounding box center [950, 371] width 86 height 37
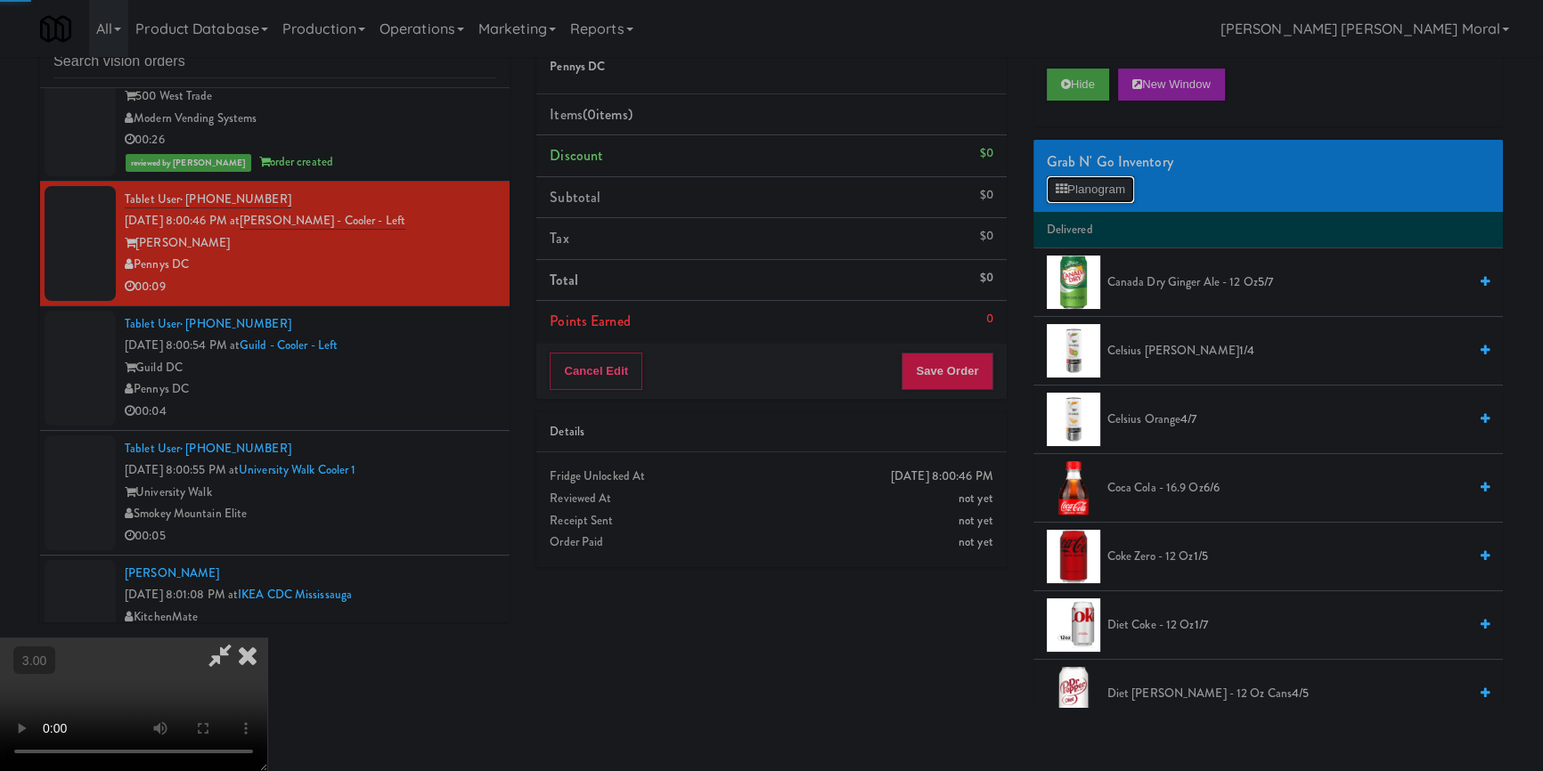
click at [1104, 190] on button "Planogram" at bounding box center [1090, 189] width 87 height 27
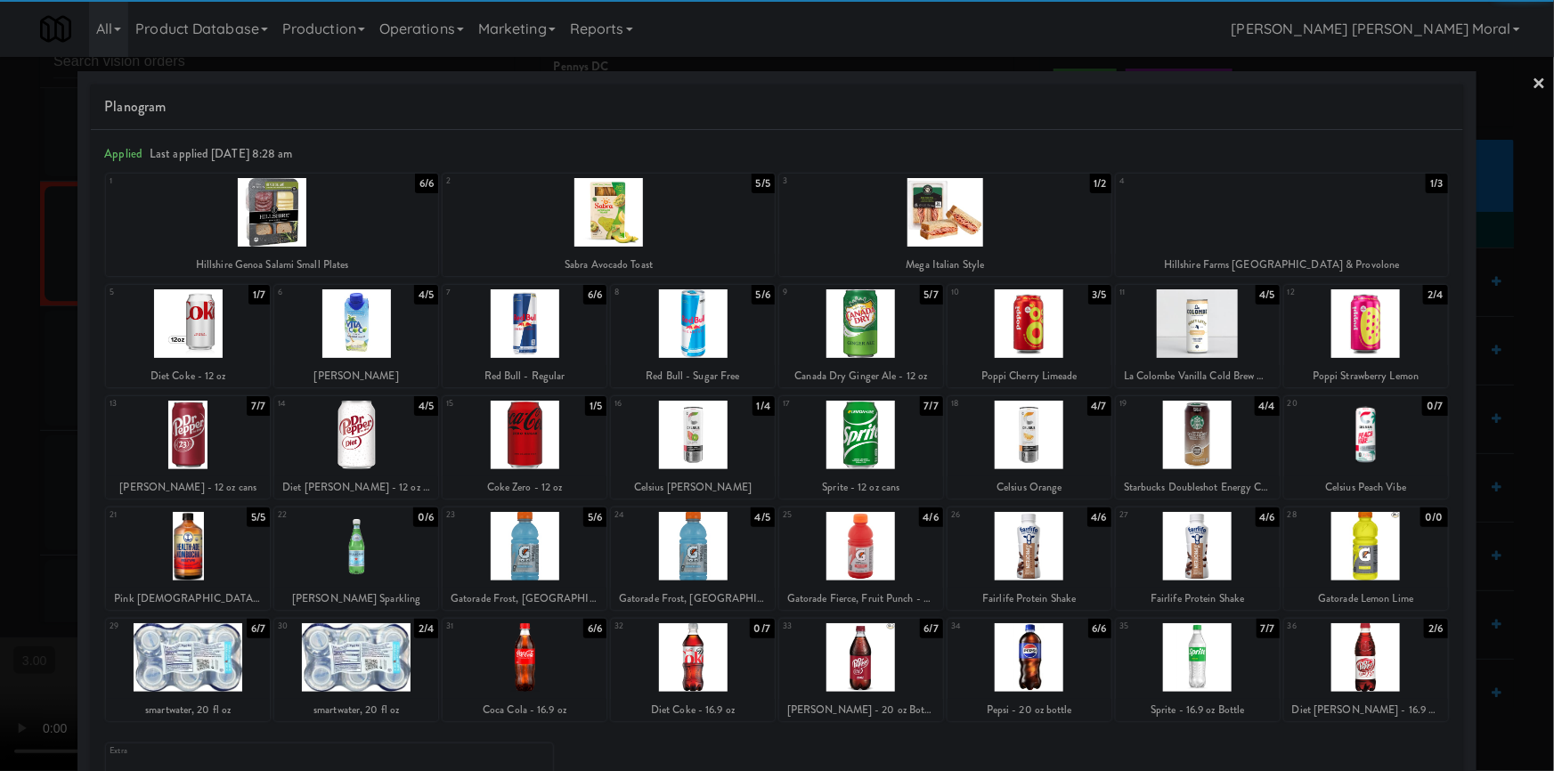
click at [877, 681] on div at bounding box center [861, 657] width 164 height 69
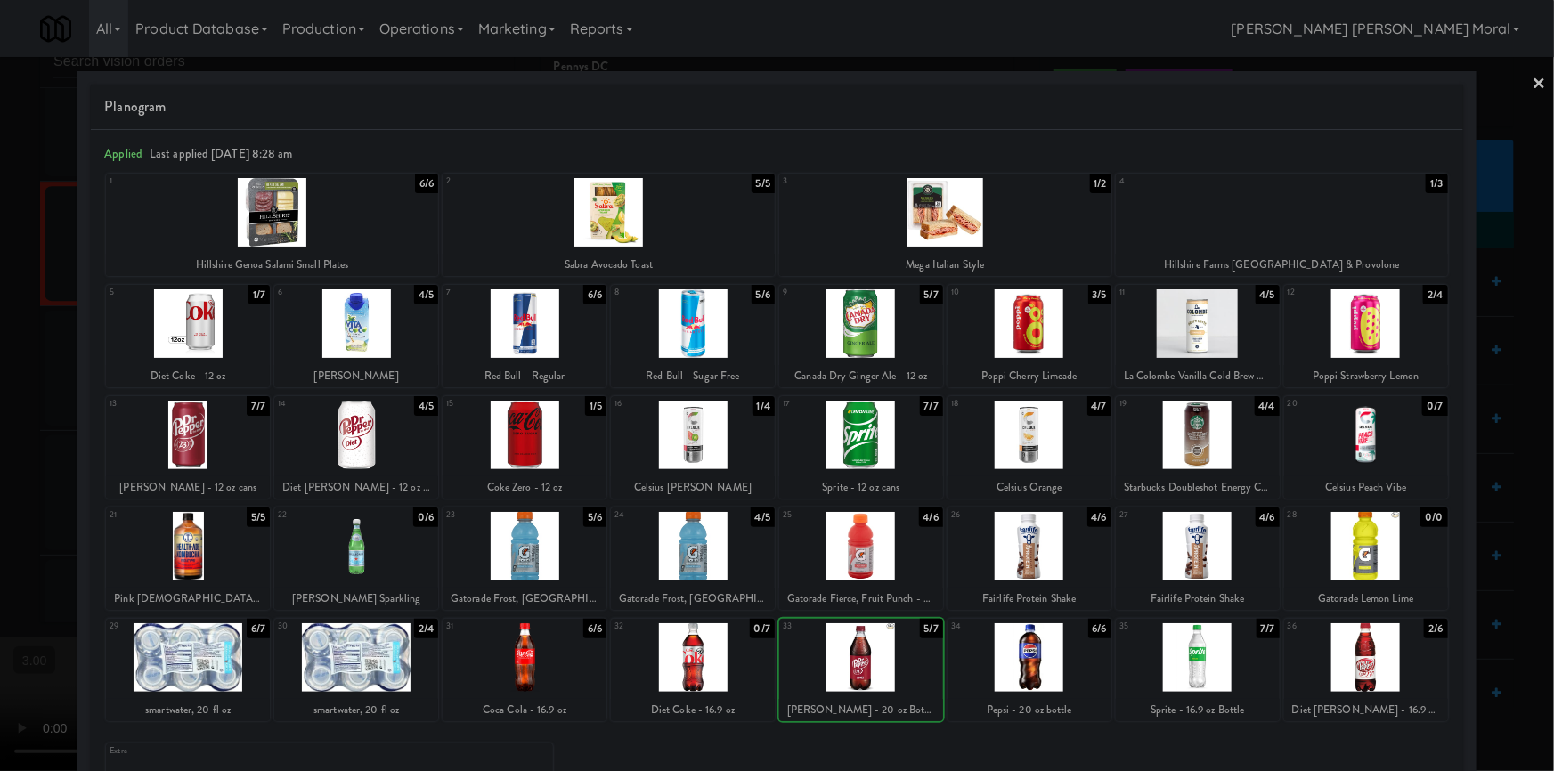
click at [0, 421] on div at bounding box center [777, 385] width 1554 height 771
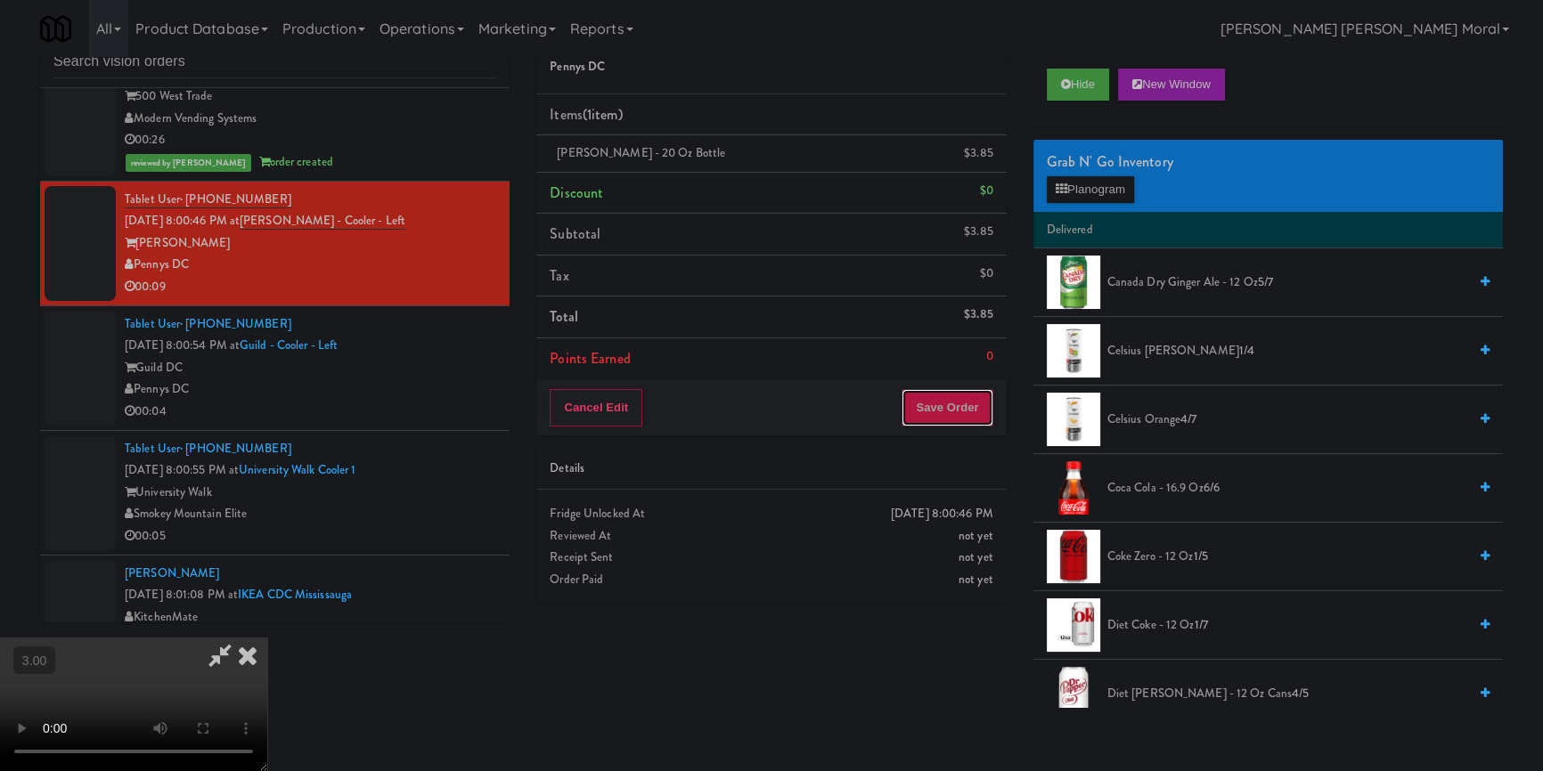
drag, startPoint x: 966, startPoint y: 410, endPoint x: 971, endPoint y: 424, distance: 14.9
click at [966, 409] on button "Save Order" at bounding box center [946, 407] width 91 height 37
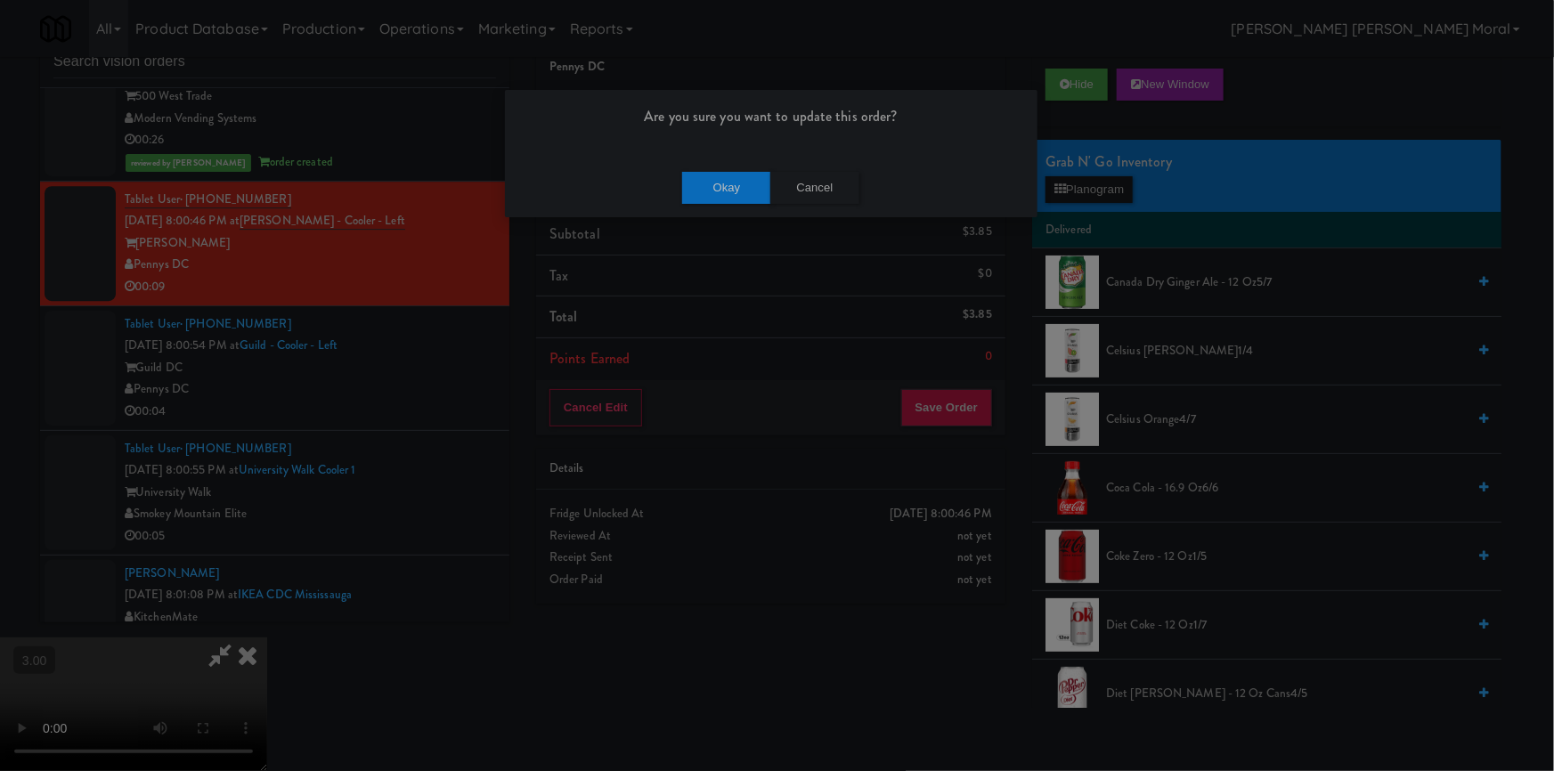
click at [729, 152] on div "Are you sure you want to update this order?" at bounding box center [771, 124] width 533 height 68
click at [726, 179] on button "Okay" at bounding box center [726, 188] width 89 height 32
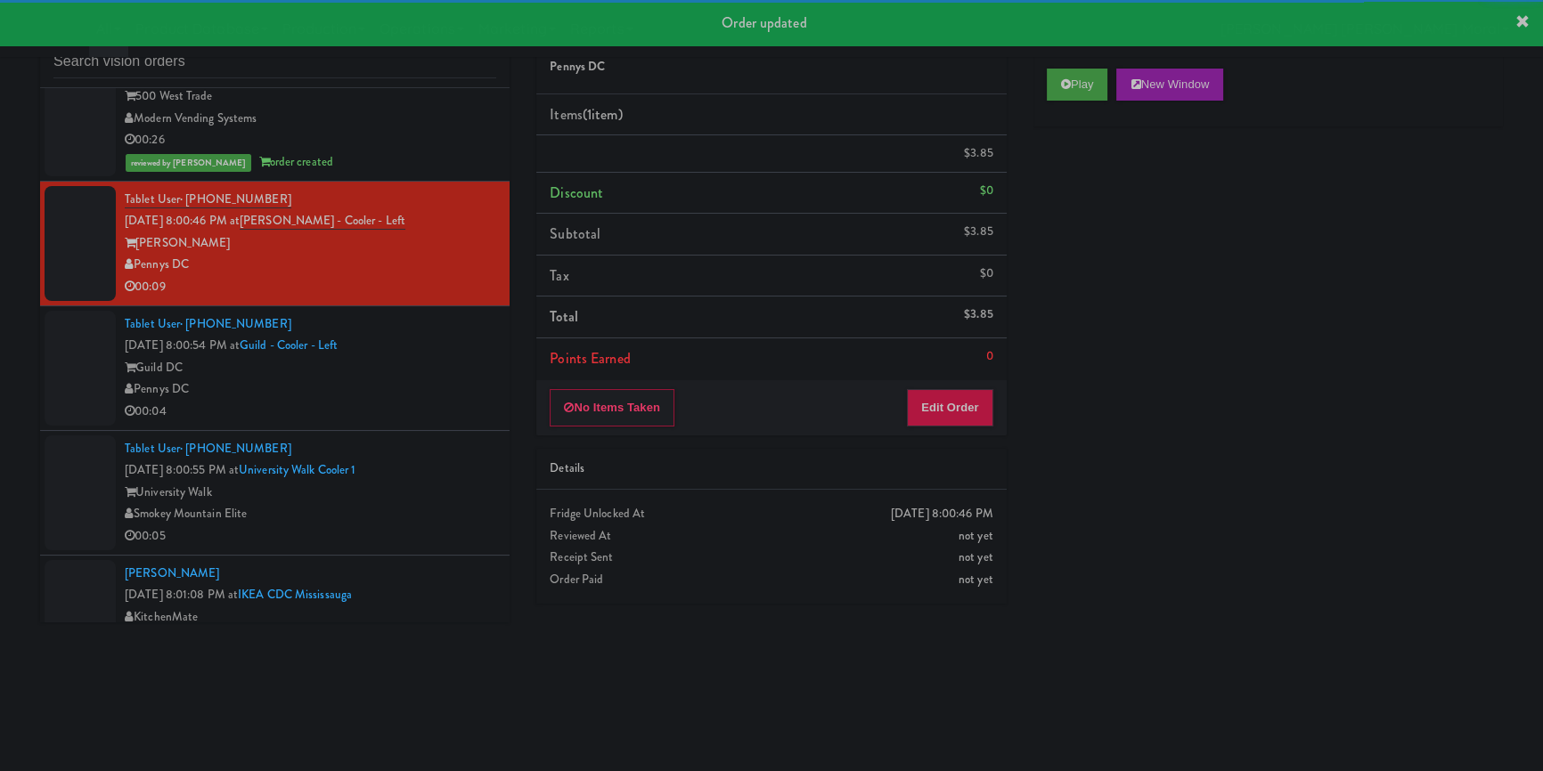
click at [408, 379] on div "Guild DC" at bounding box center [310, 368] width 371 height 22
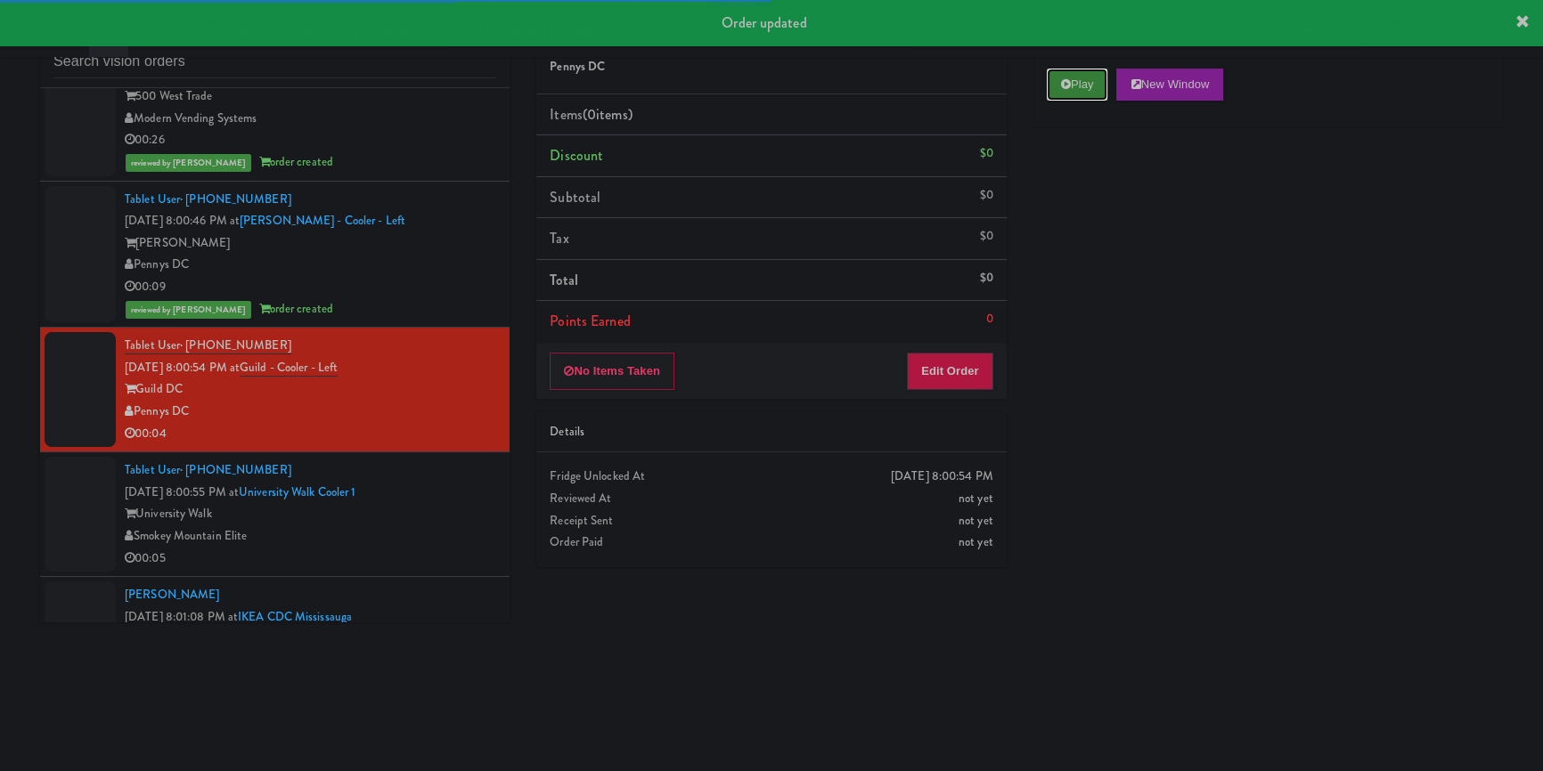
click at [1064, 92] on button "Play" at bounding box center [1077, 85] width 61 height 32
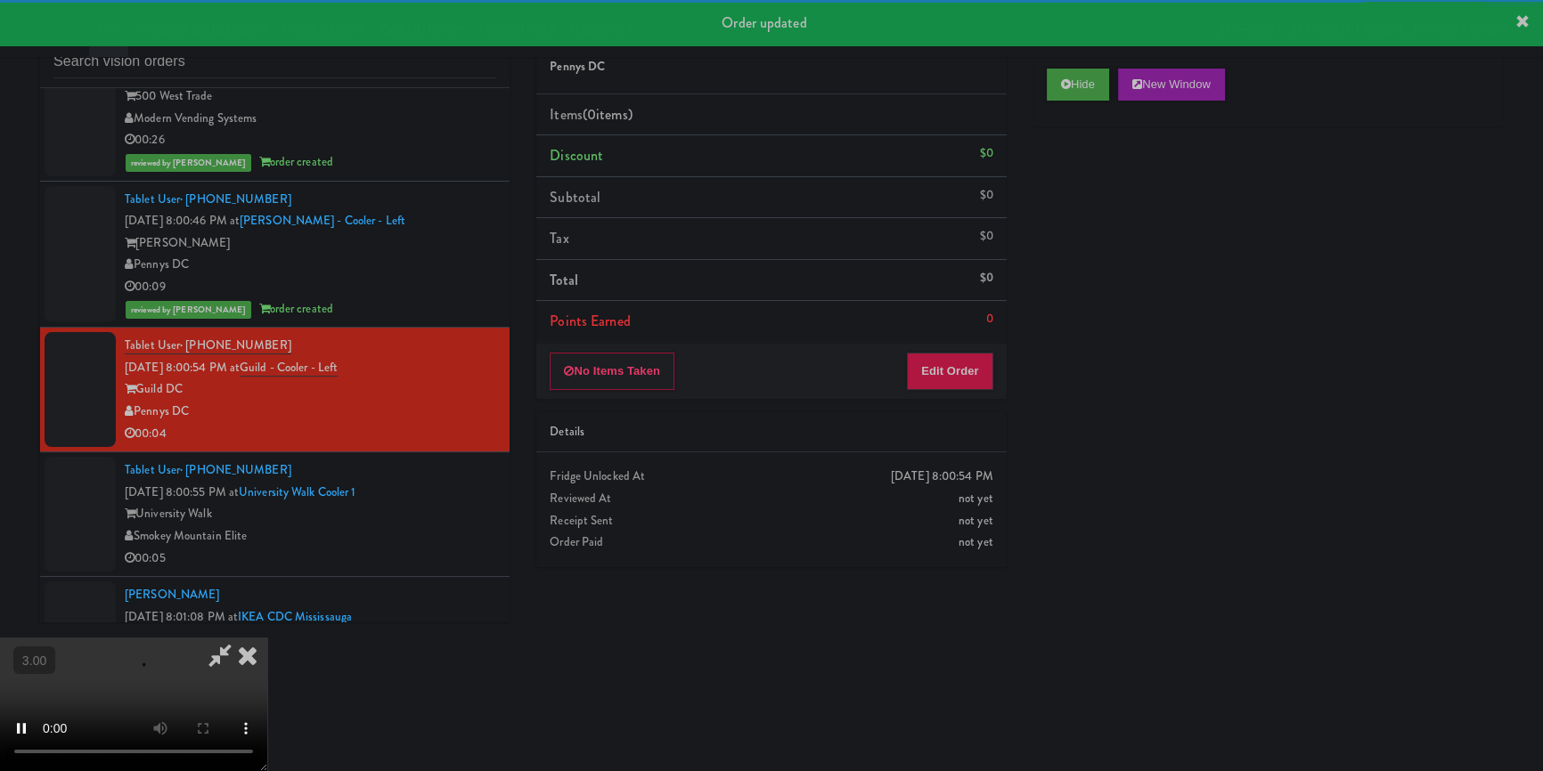
click at [1109, 245] on div "Hide New Window Primary Flag Clear Flag if unable to determine what was taken o…" at bounding box center [1267, 389] width 469 height 668
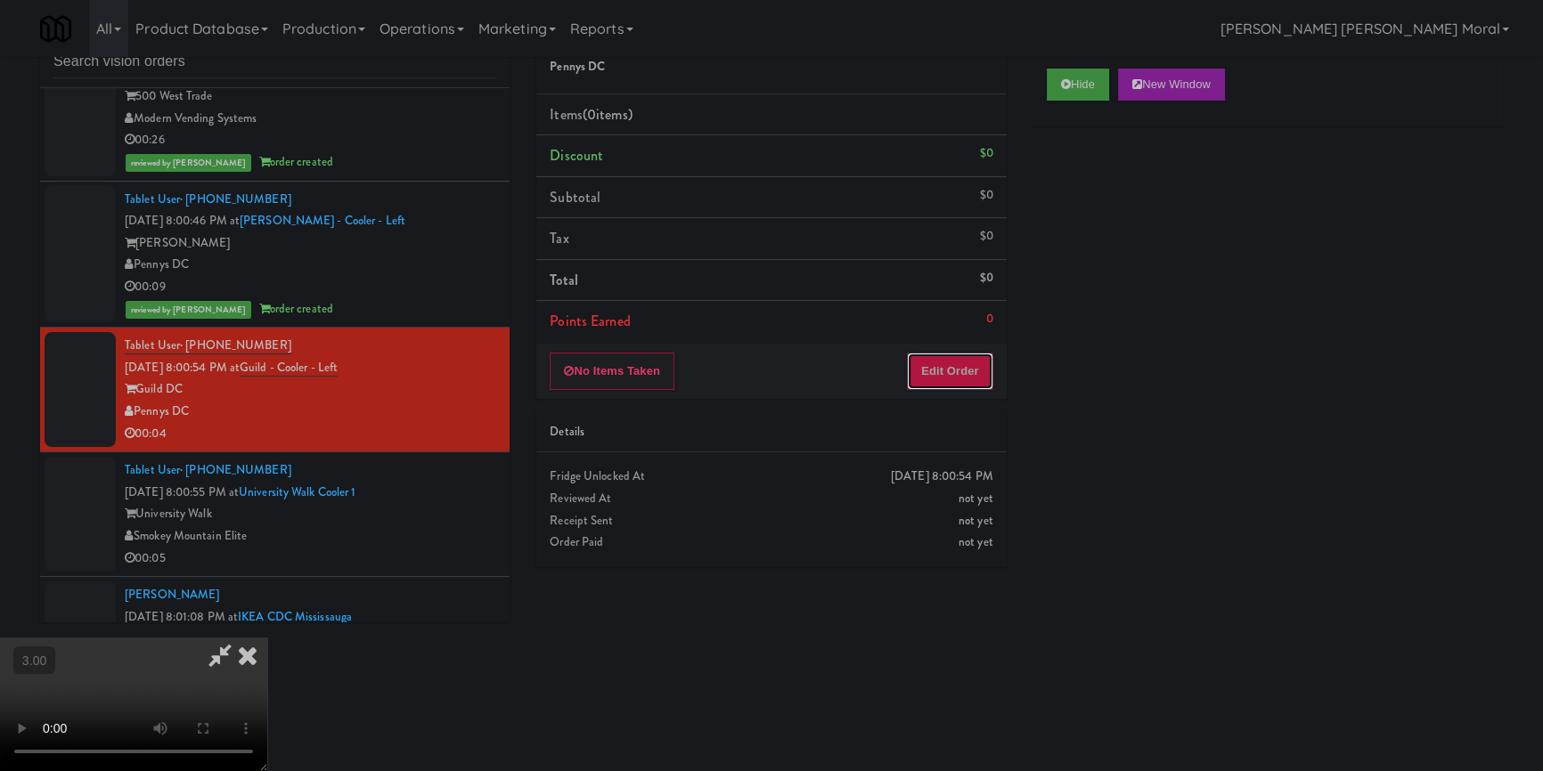
click at [975, 372] on button "Edit Order" at bounding box center [950, 371] width 86 height 37
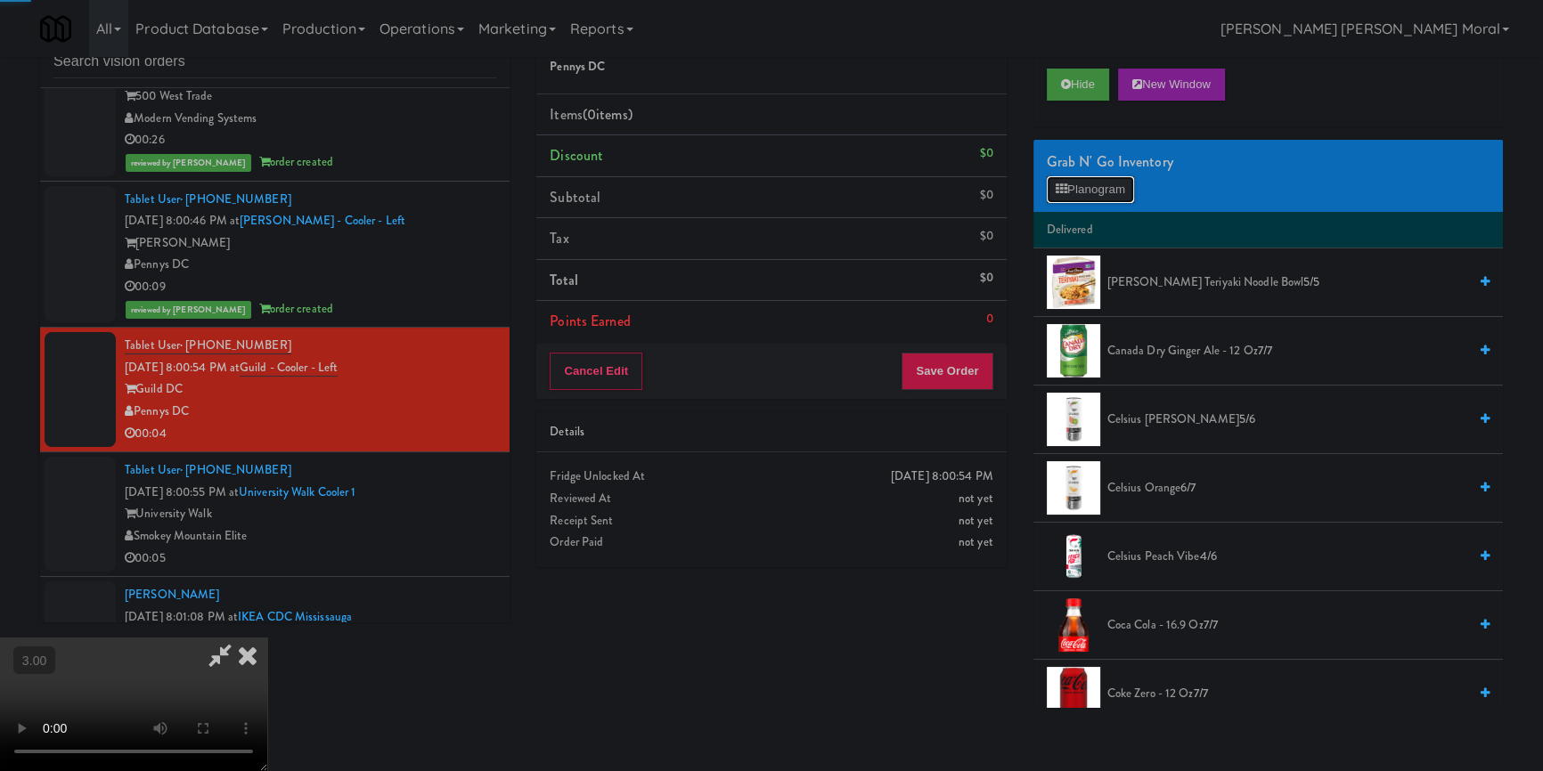
click at [1070, 184] on button "Planogram" at bounding box center [1090, 189] width 87 height 27
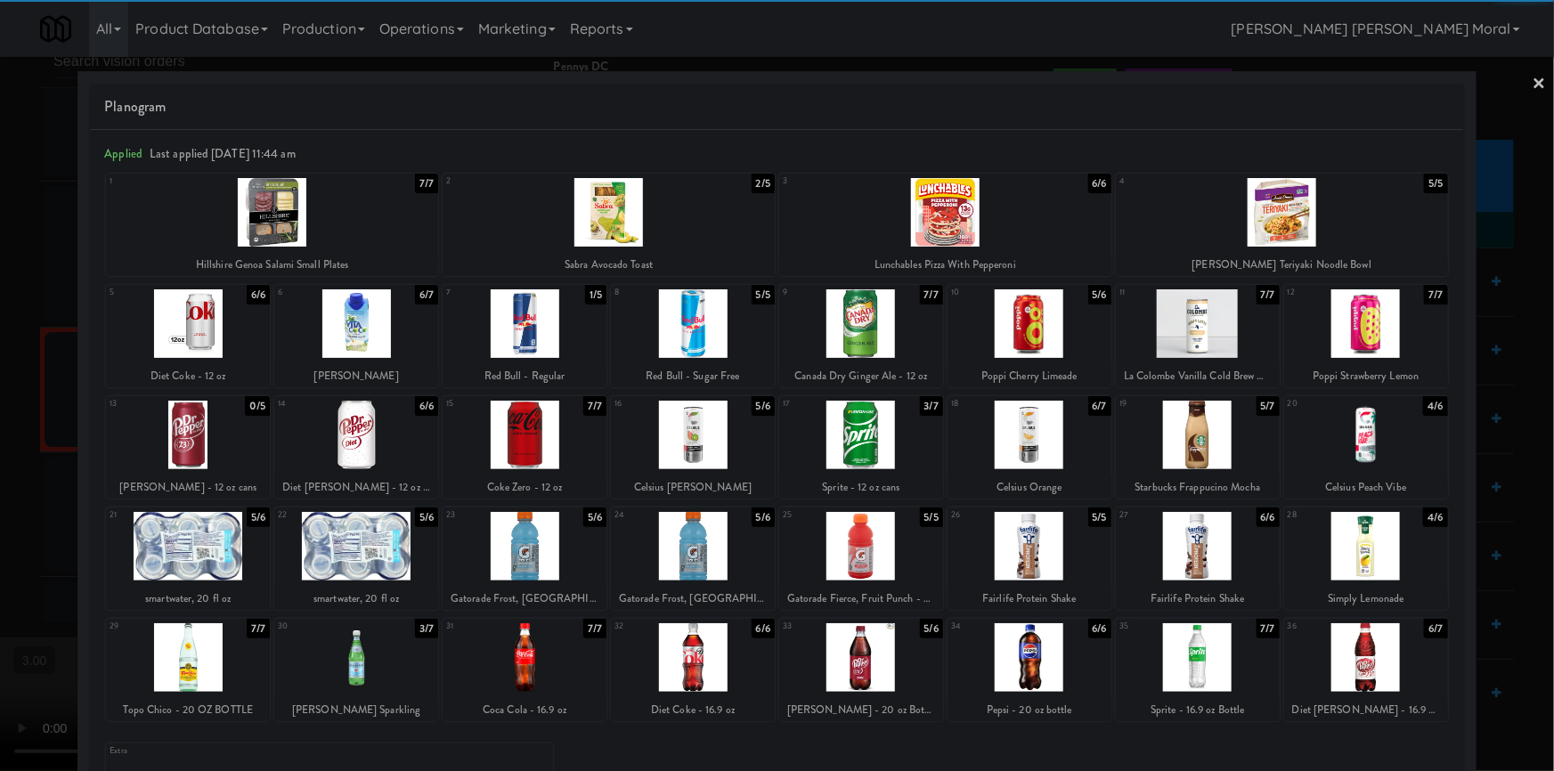
click at [374, 558] on div at bounding box center [356, 546] width 164 height 69
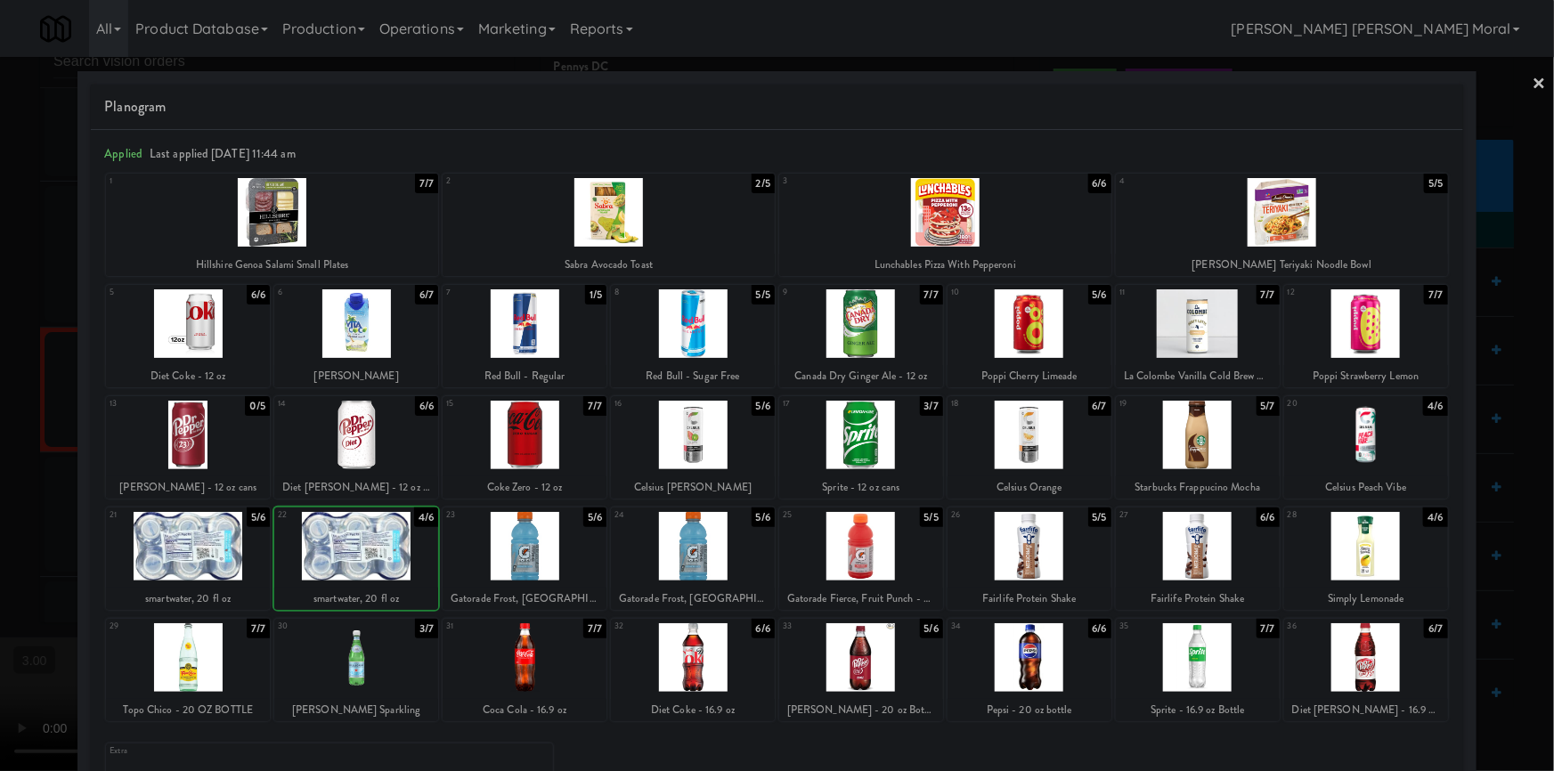
click at [0, 485] on div at bounding box center [777, 385] width 1554 height 771
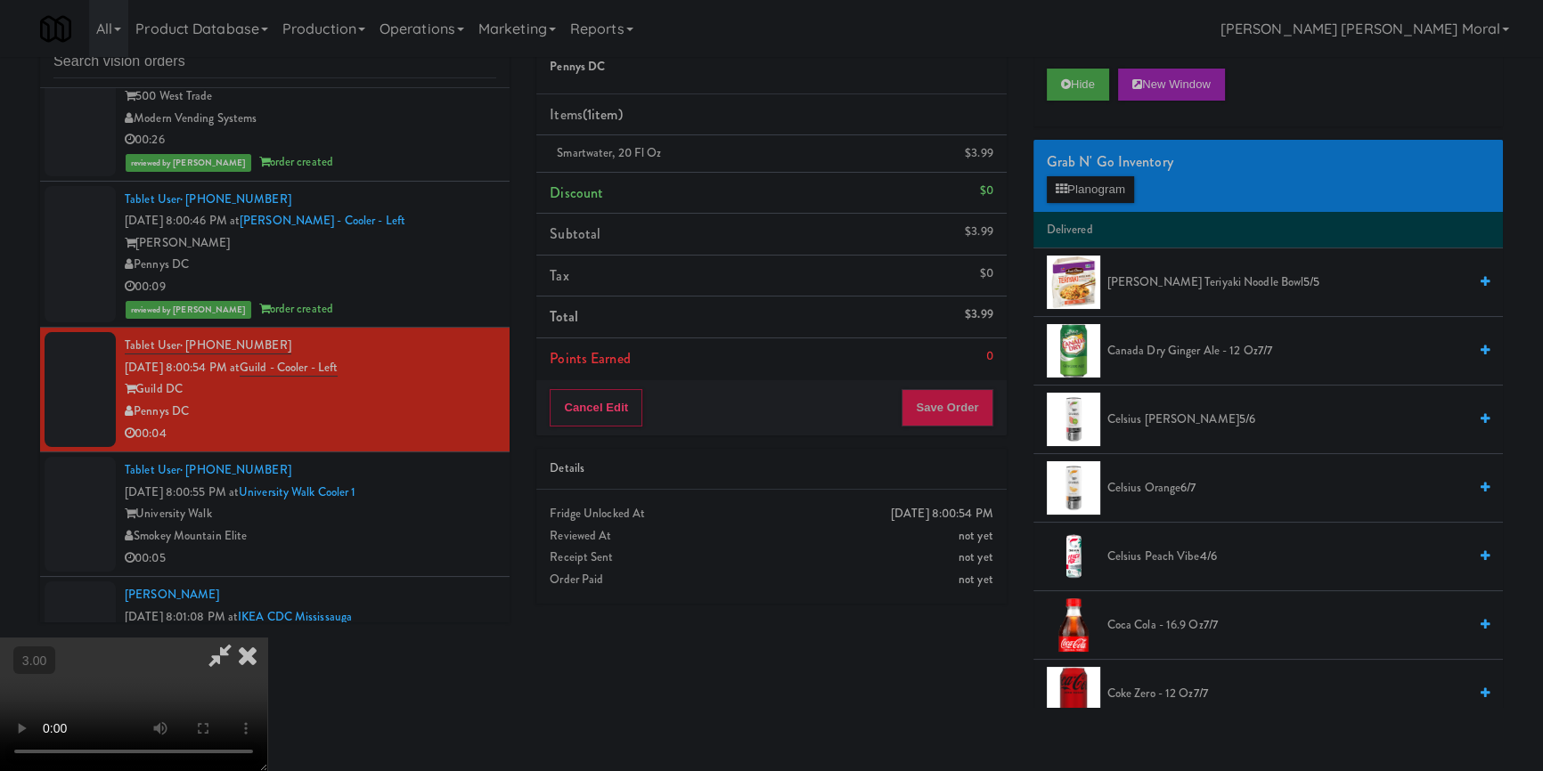
drag, startPoint x: 1000, startPoint y: 406, endPoint x: 967, endPoint y: 406, distance: 33.0
click at [999, 405] on div "Cancel Edit Save Order" at bounding box center [770, 407] width 469 height 55
click at [966, 406] on button "Save Order" at bounding box center [946, 407] width 91 height 37
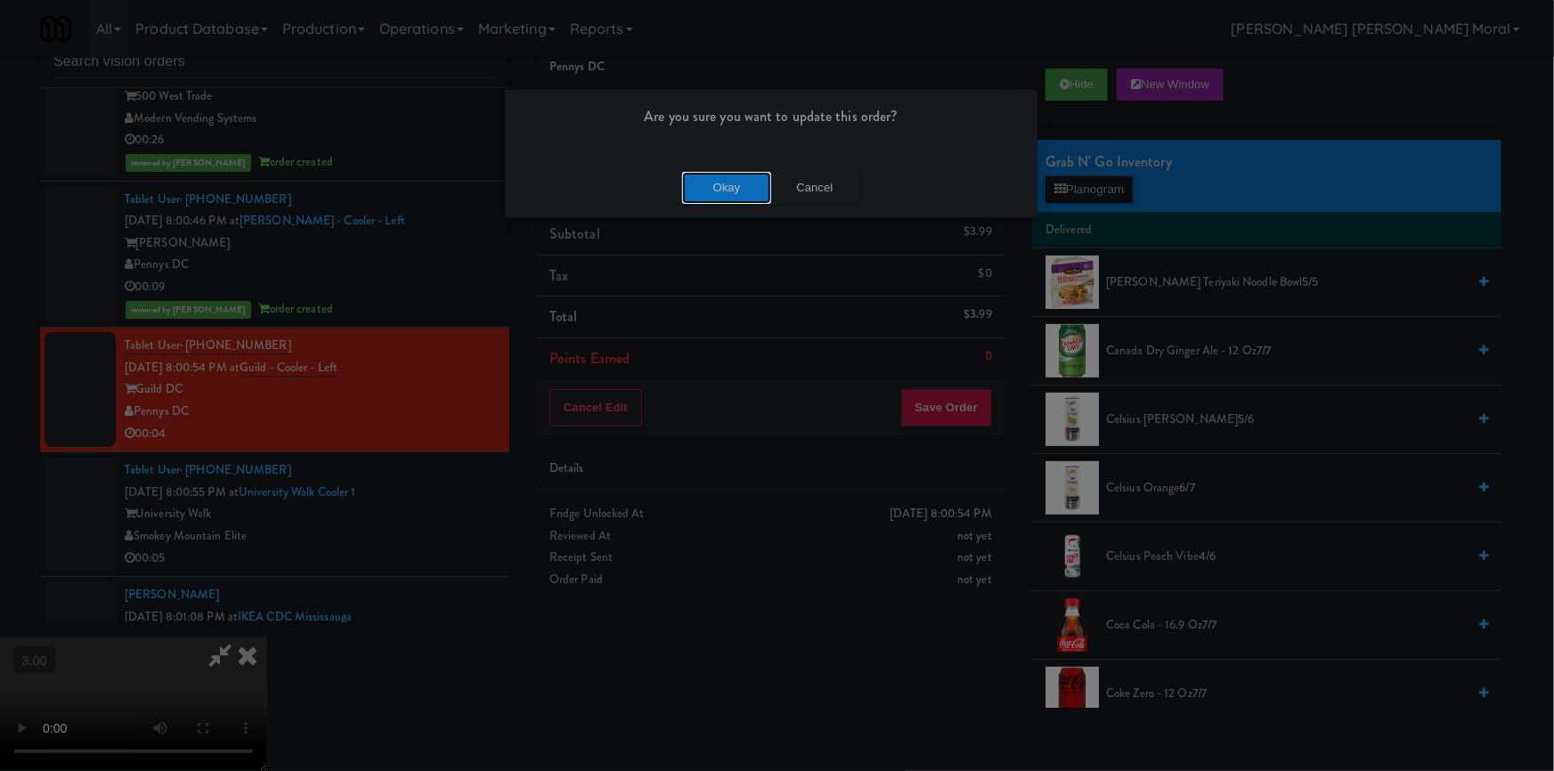
click at [742, 179] on button "Okay" at bounding box center [726, 188] width 89 height 32
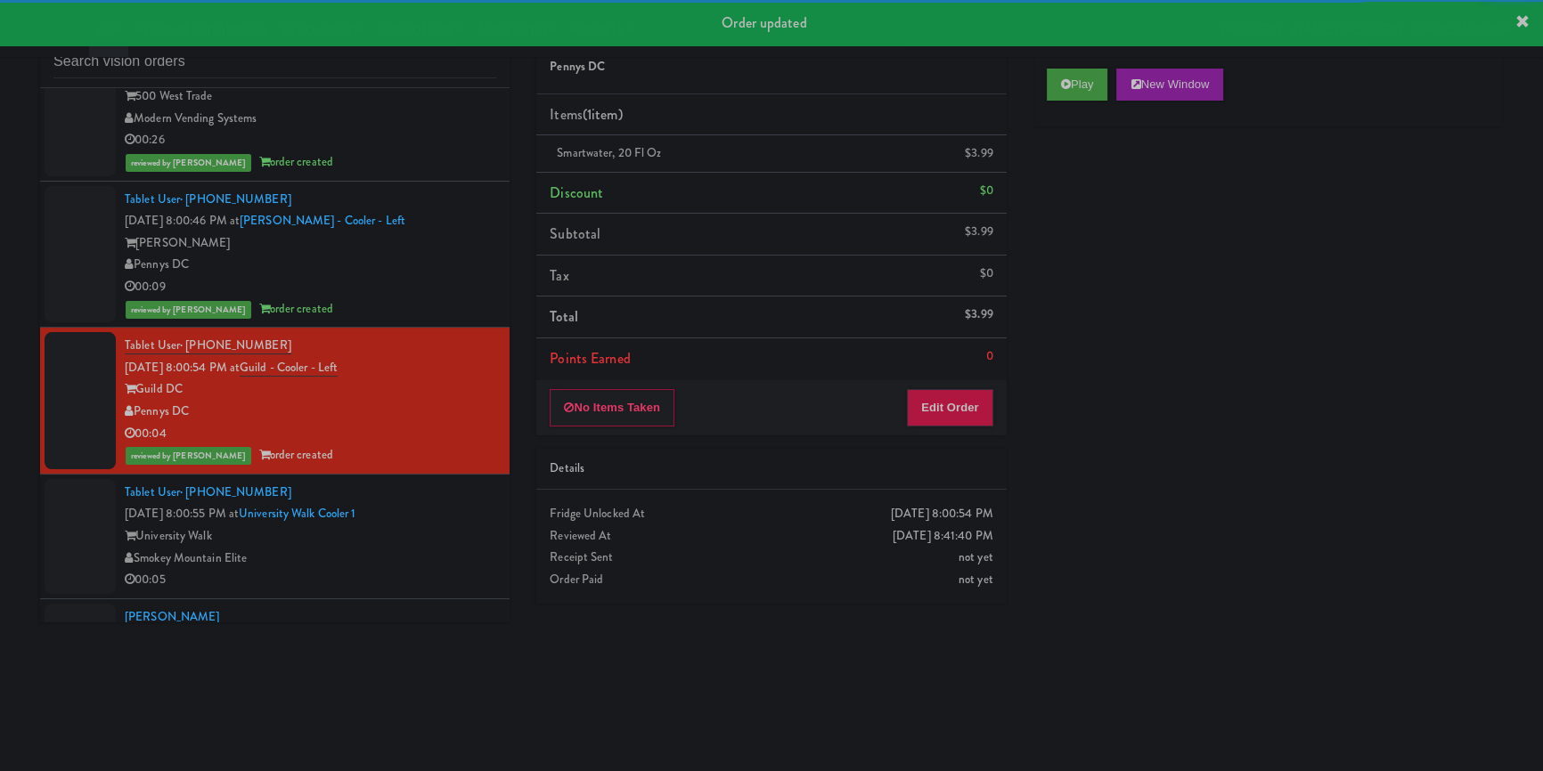
click at [452, 540] on div "Tablet User · (423) 972-2920 [DATE] 8:00:55 PM at [GEOGRAPHIC_DATA] Smokey Moun…" at bounding box center [310, 537] width 371 height 110
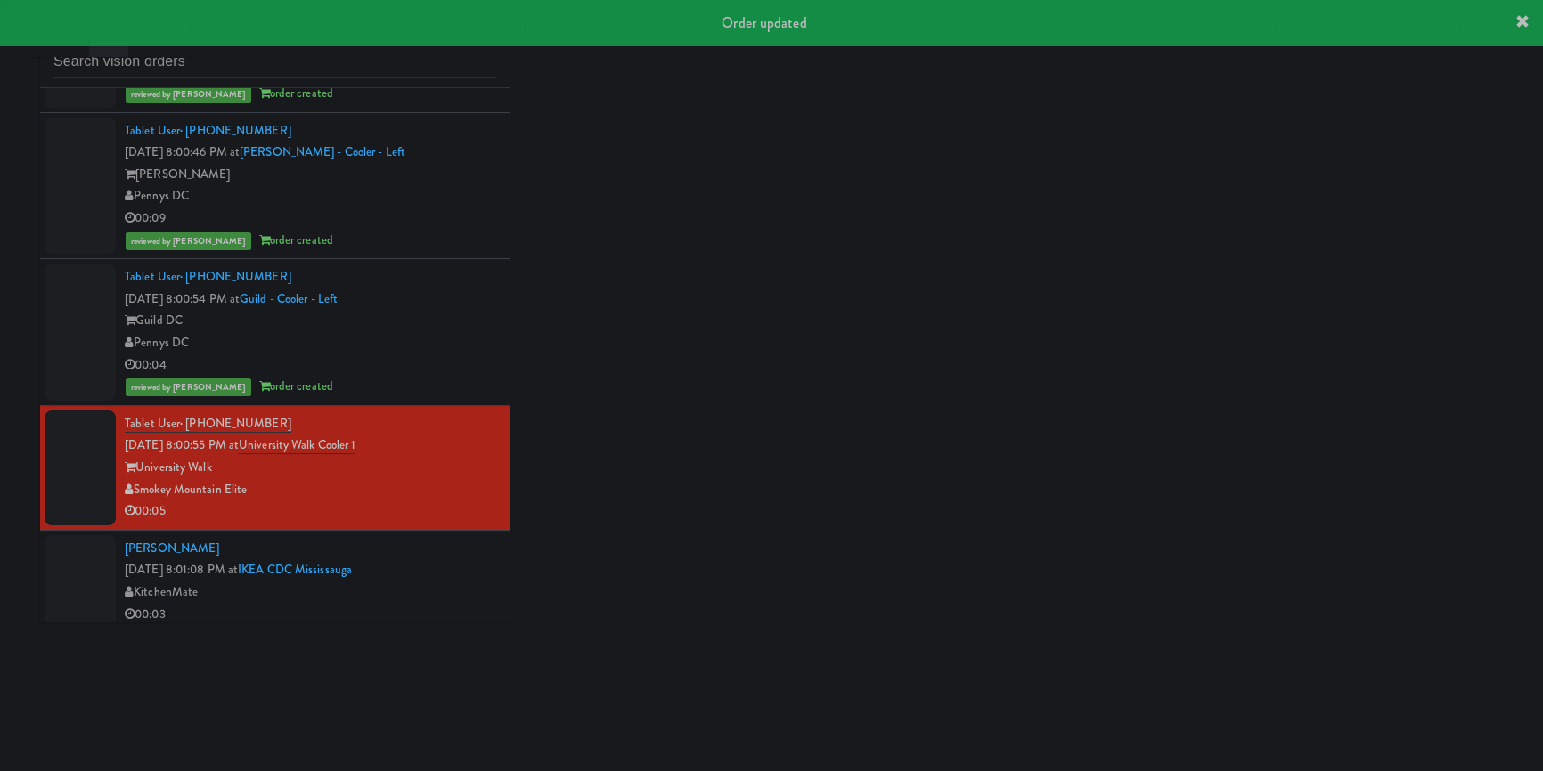
scroll to position [2995, 0]
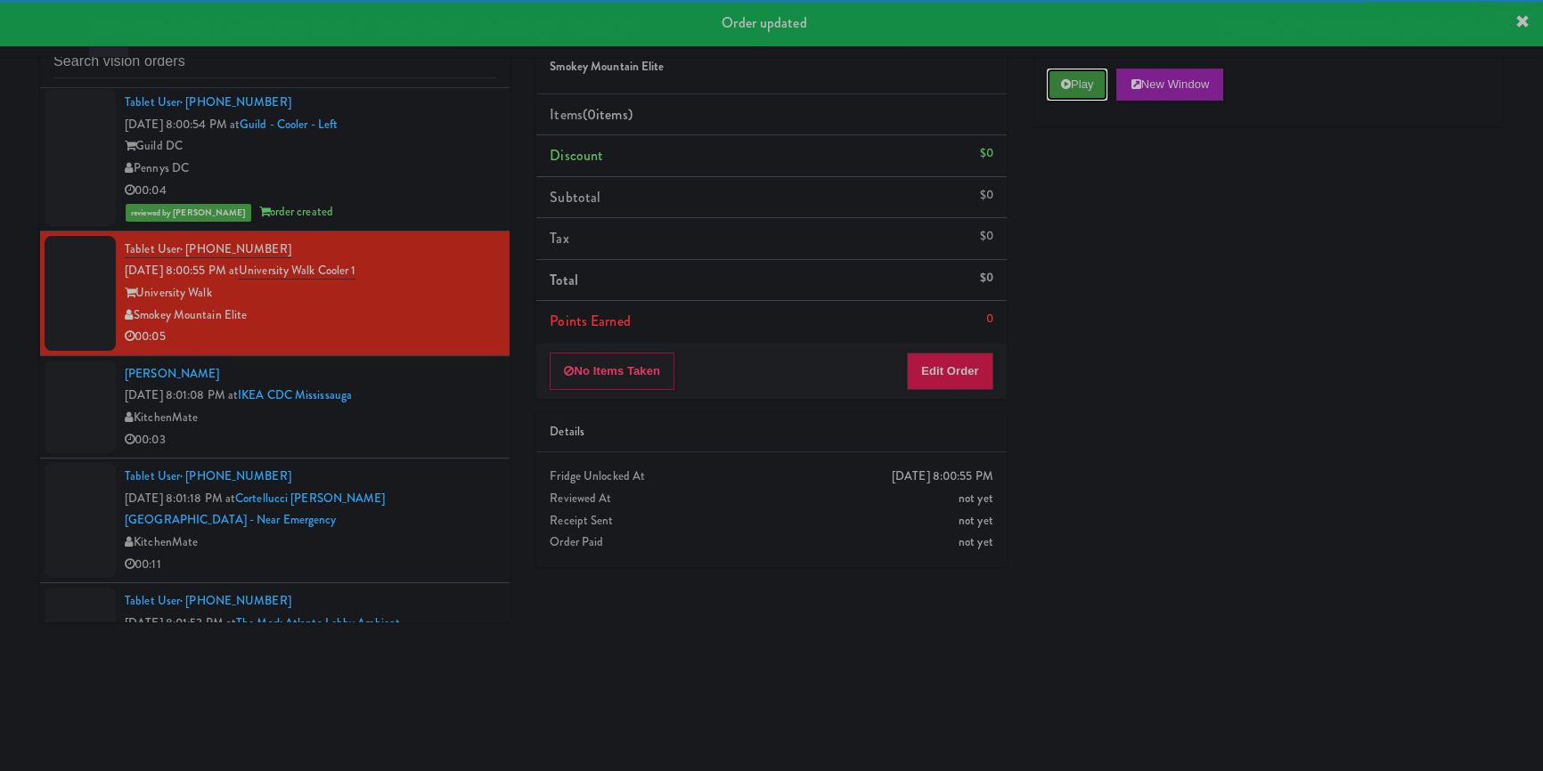
click at [1072, 87] on button "Play" at bounding box center [1077, 85] width 61 height 32
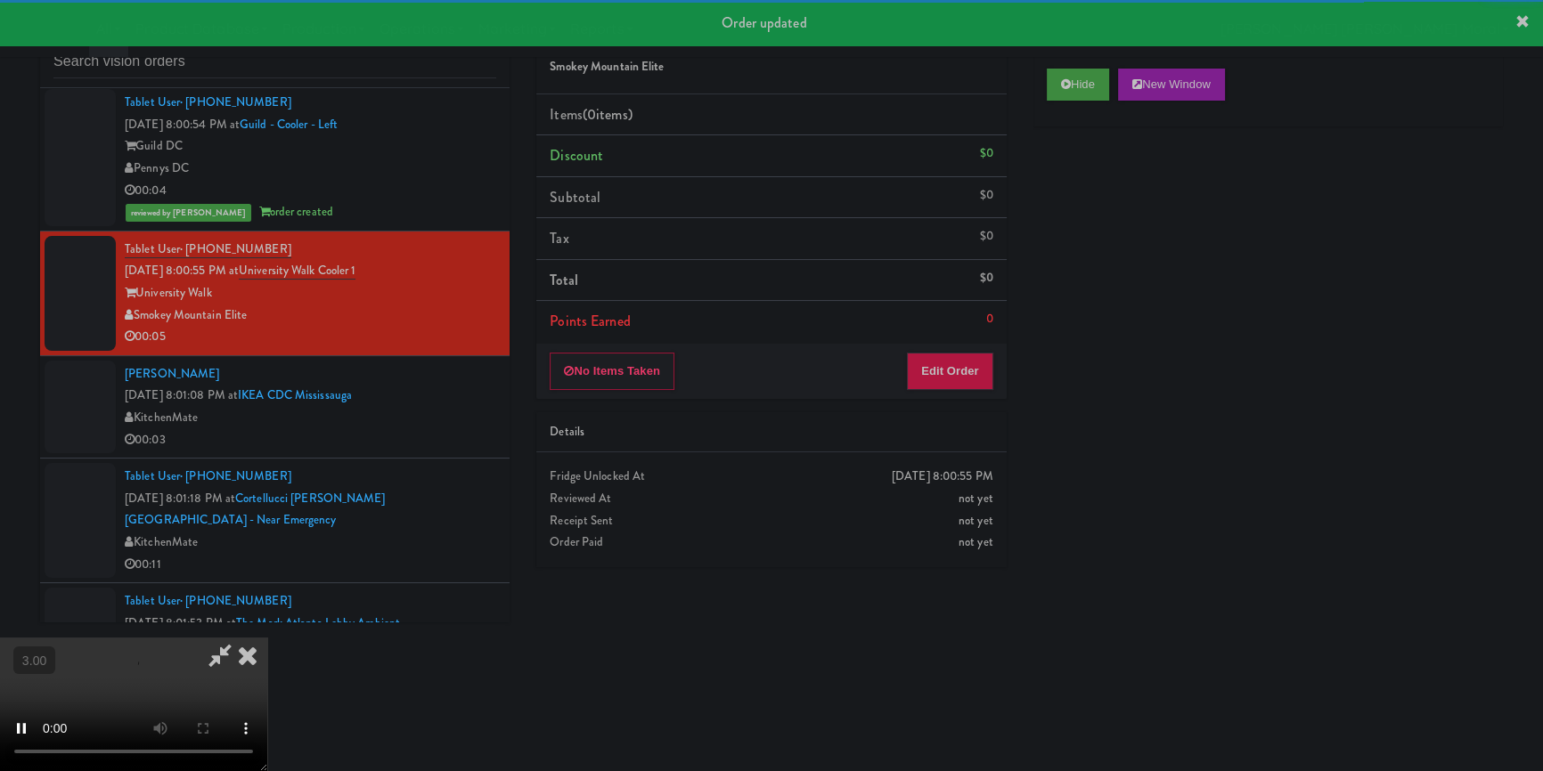
click at [1076, 195] on div "Hide New Window Primary Flag Clear Flag if unable to determine what was taken o…" at bounding box center [1267, 389] width 469 height 668
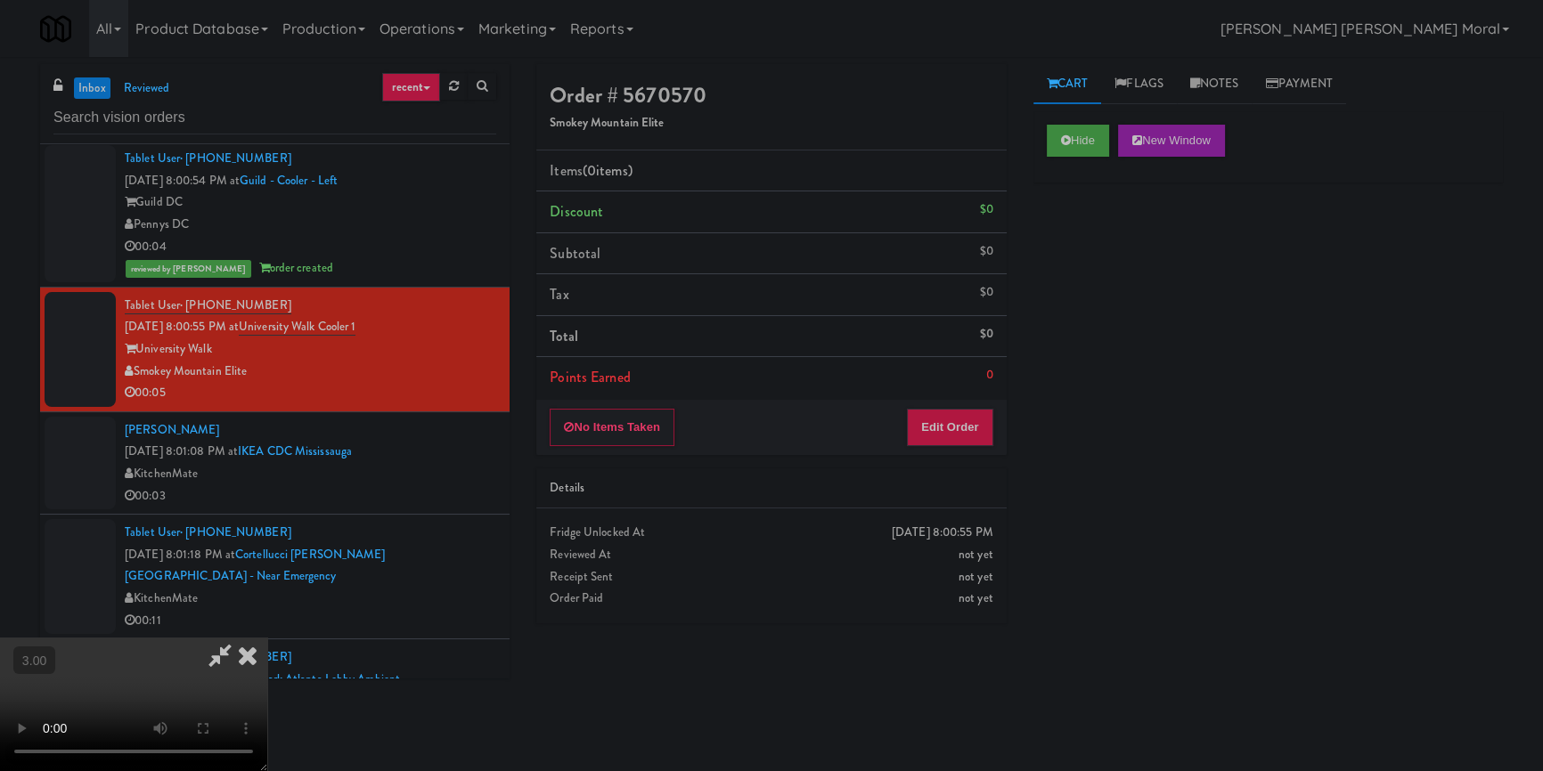
scroll to position [6, 0]
click at [956, 420] on button "Edit Order" at bounding box center [950, 427] width 86 height 37
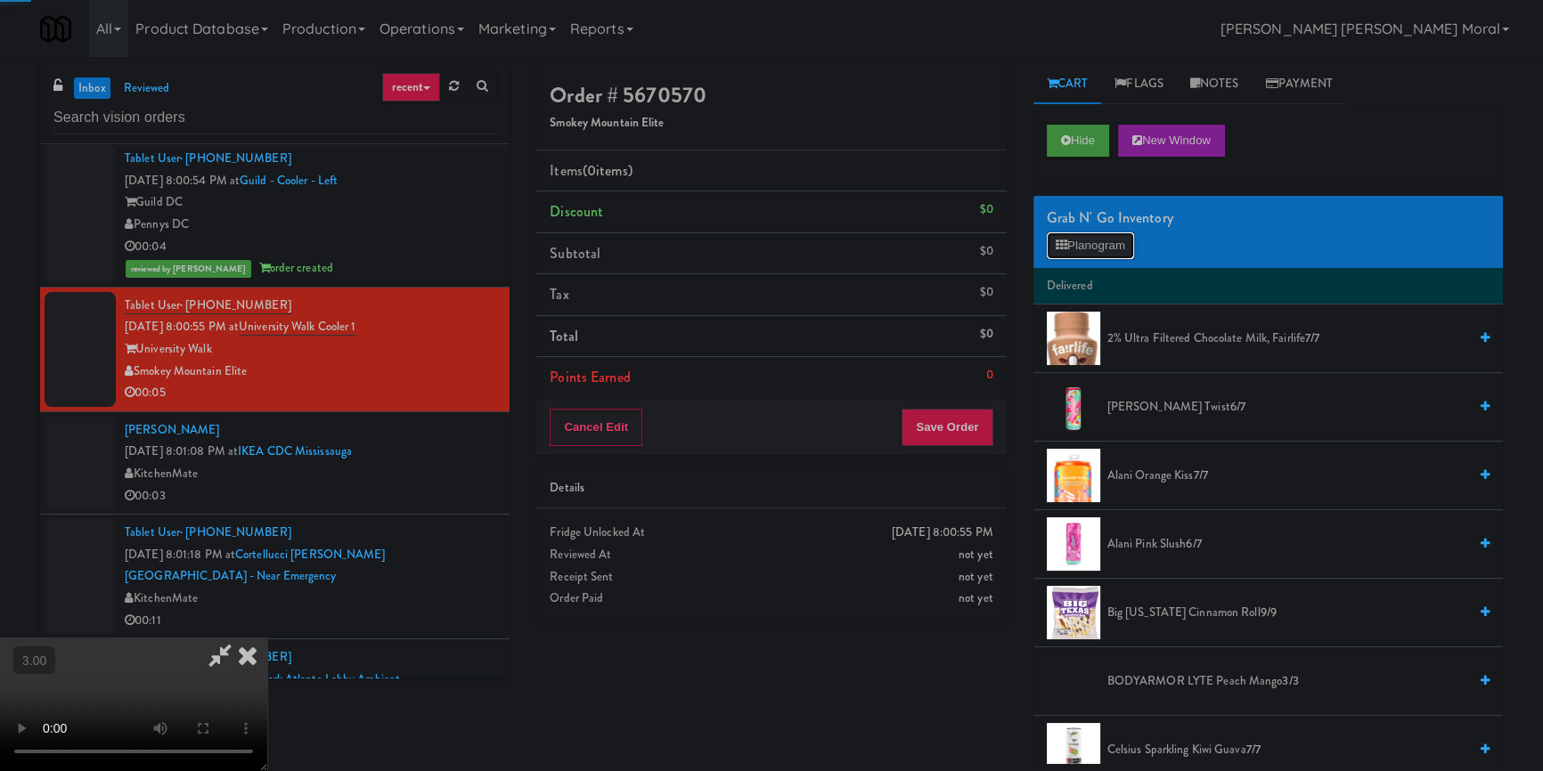
click at [1089, 235] on button "Planogram" at bounding box center [1090, 245] width 87 height 27
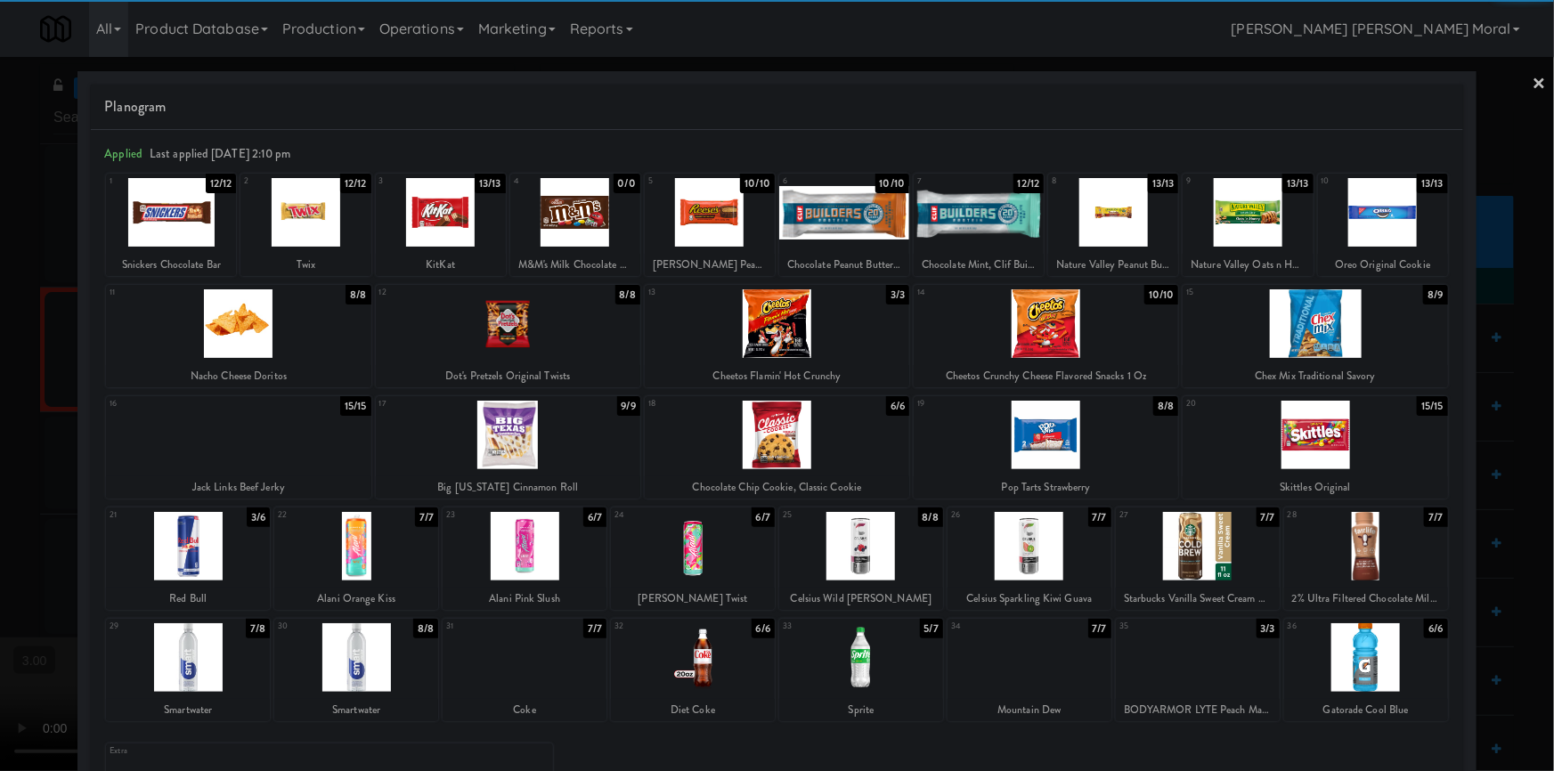
click at [713, 227] on div at bounding box center [710, 212] width 130 height 69
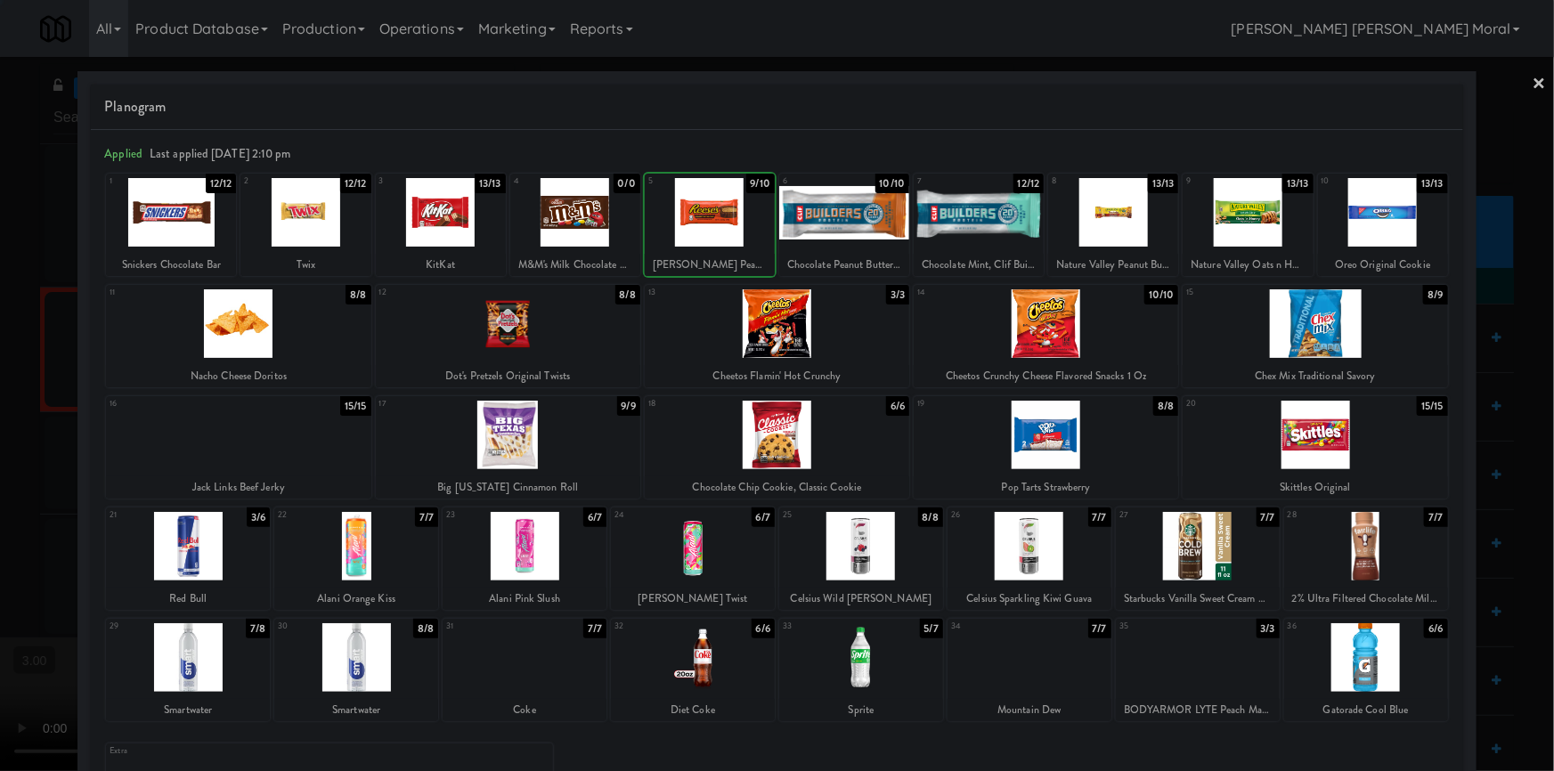
click at [0, 433] on div at bounding box center [777, 385] width 1554 height 771
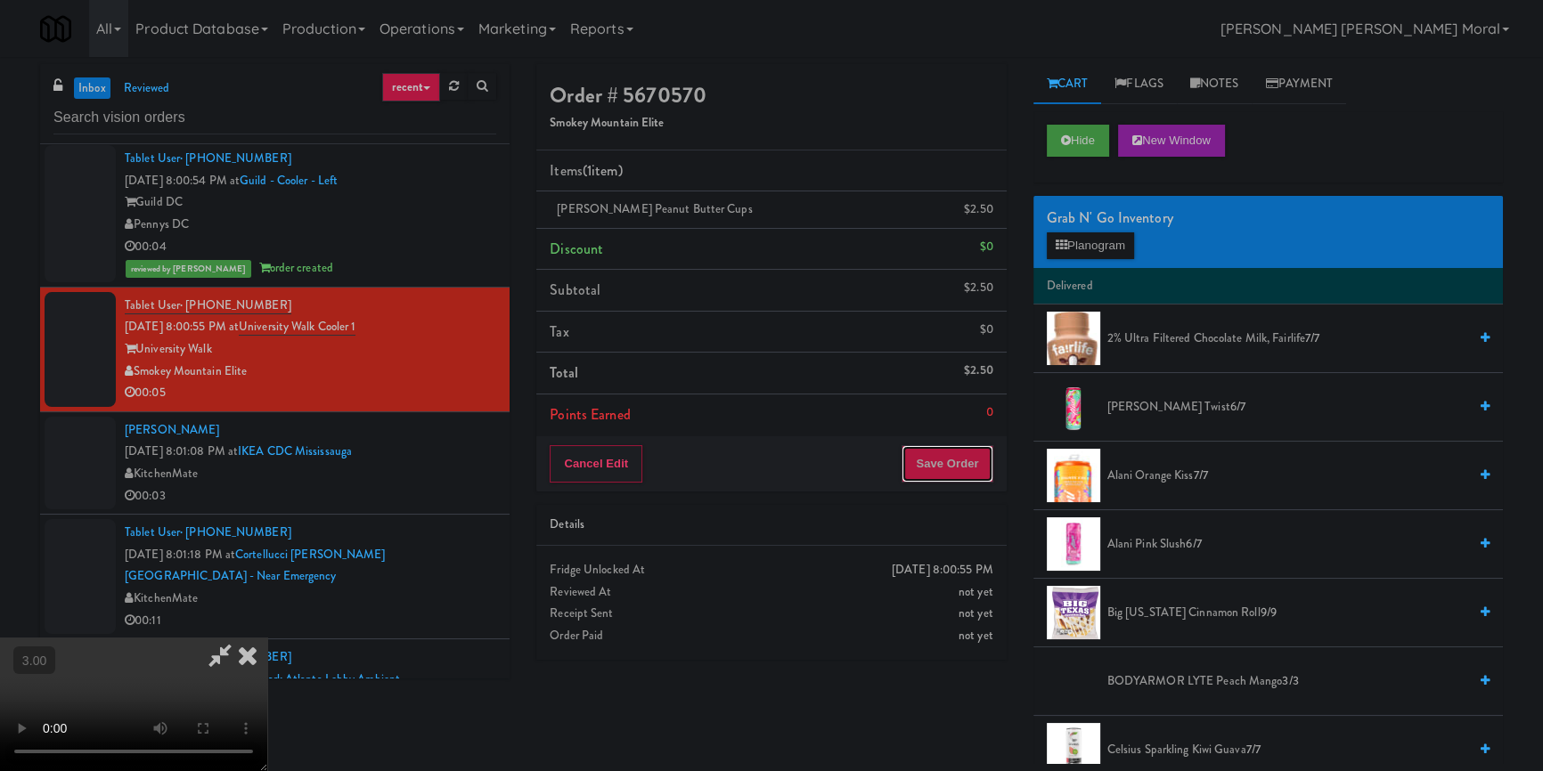
click at [960, 459] on button "Save Order" at bounding box center [946, 463] width 91 height 37
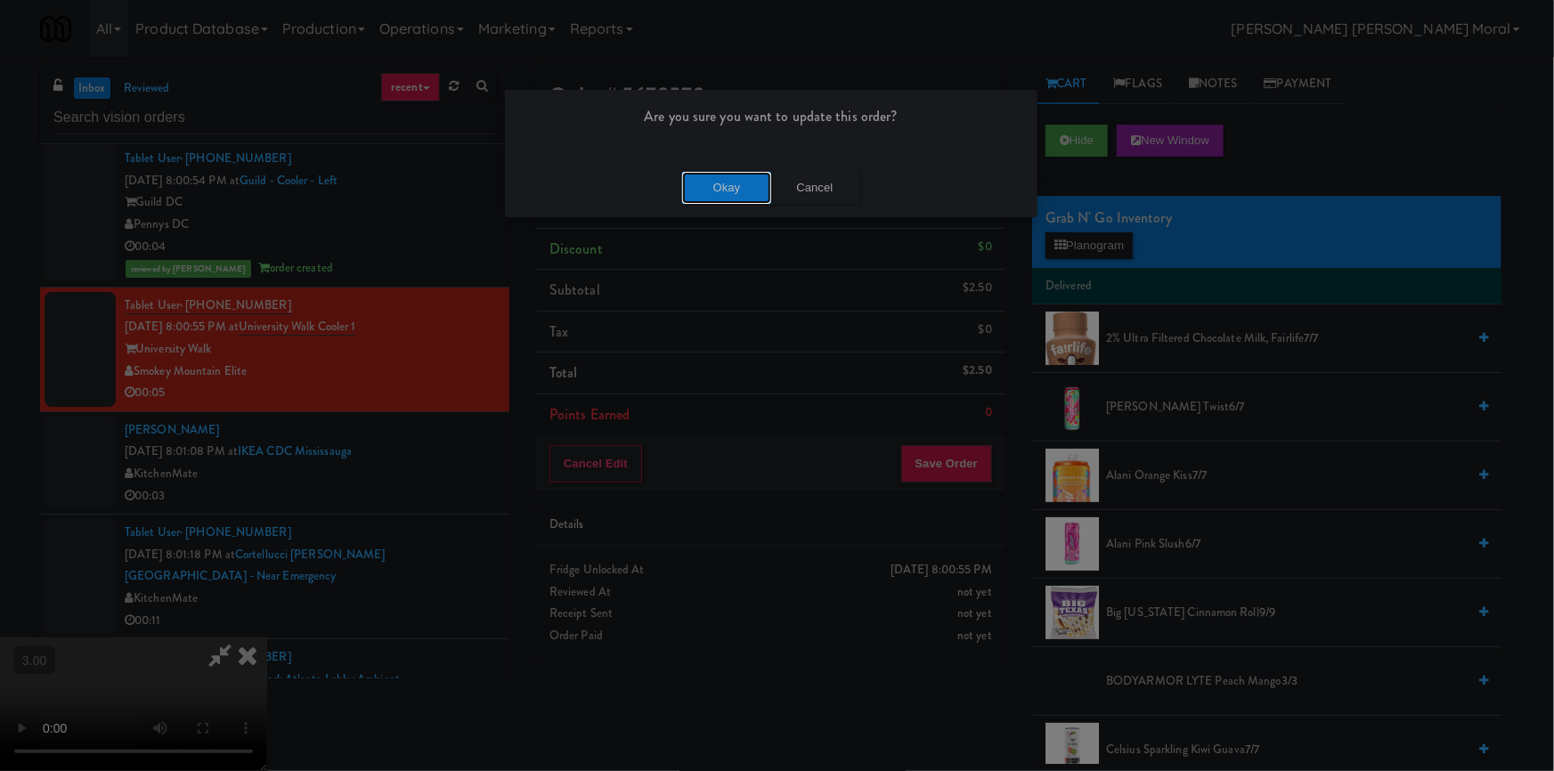
click at [755, 193] on button "Okay" at bounding box center [726, 188] width 89 height 32
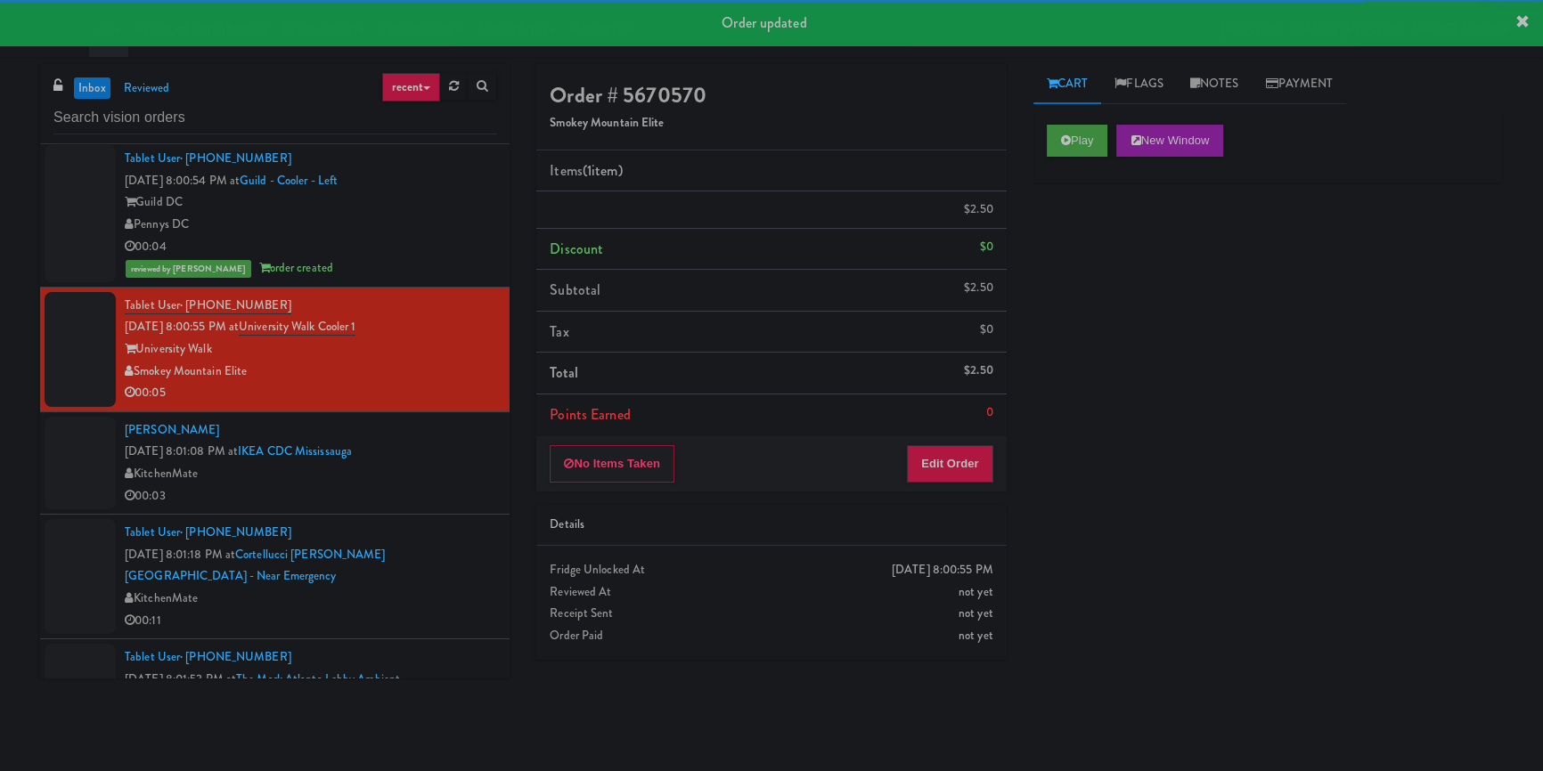
click at [408, 508] on div "00:03" at bounding box center [310, 496] width 371 height 22
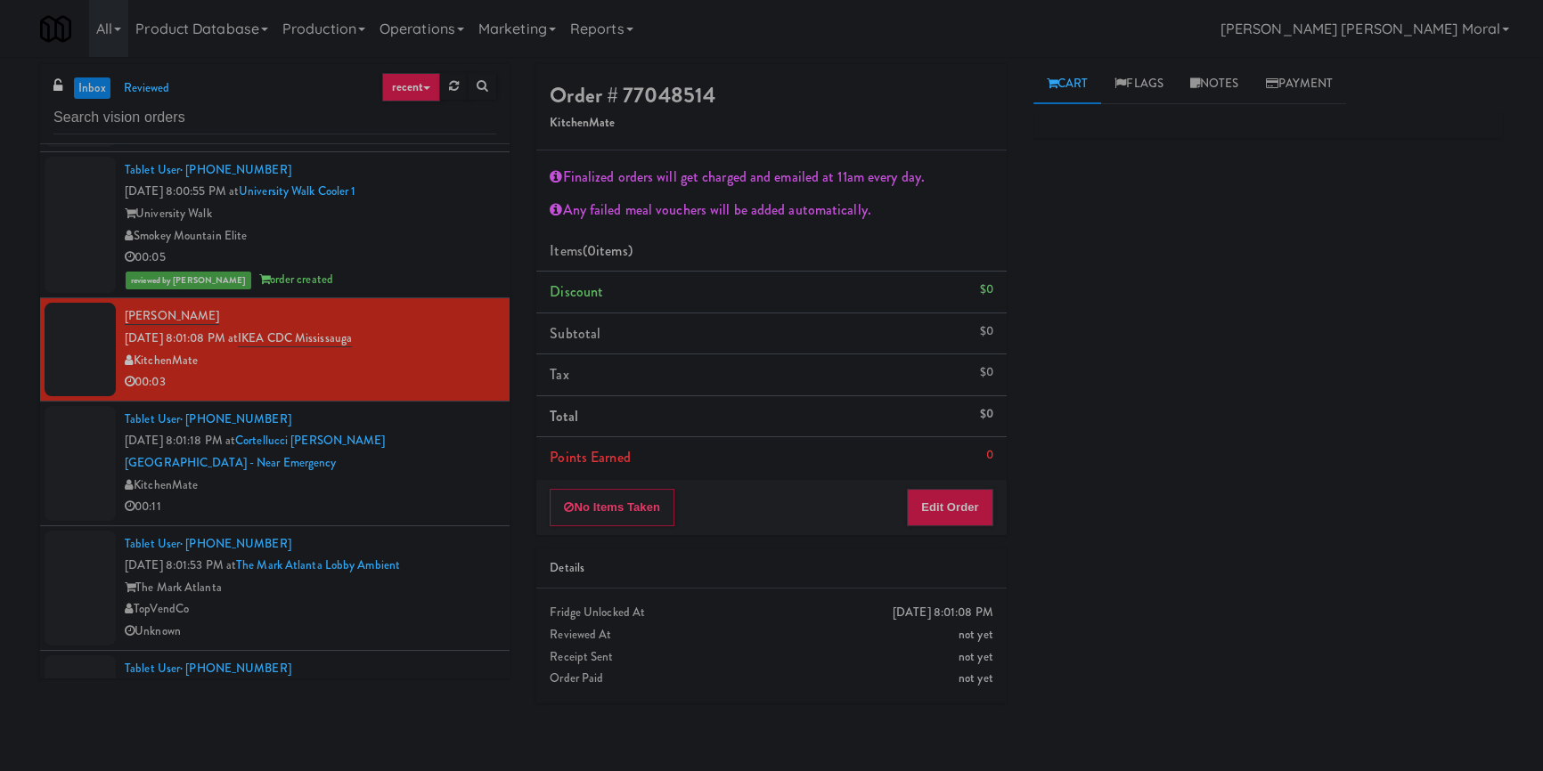
scroll to position [3158, 0]
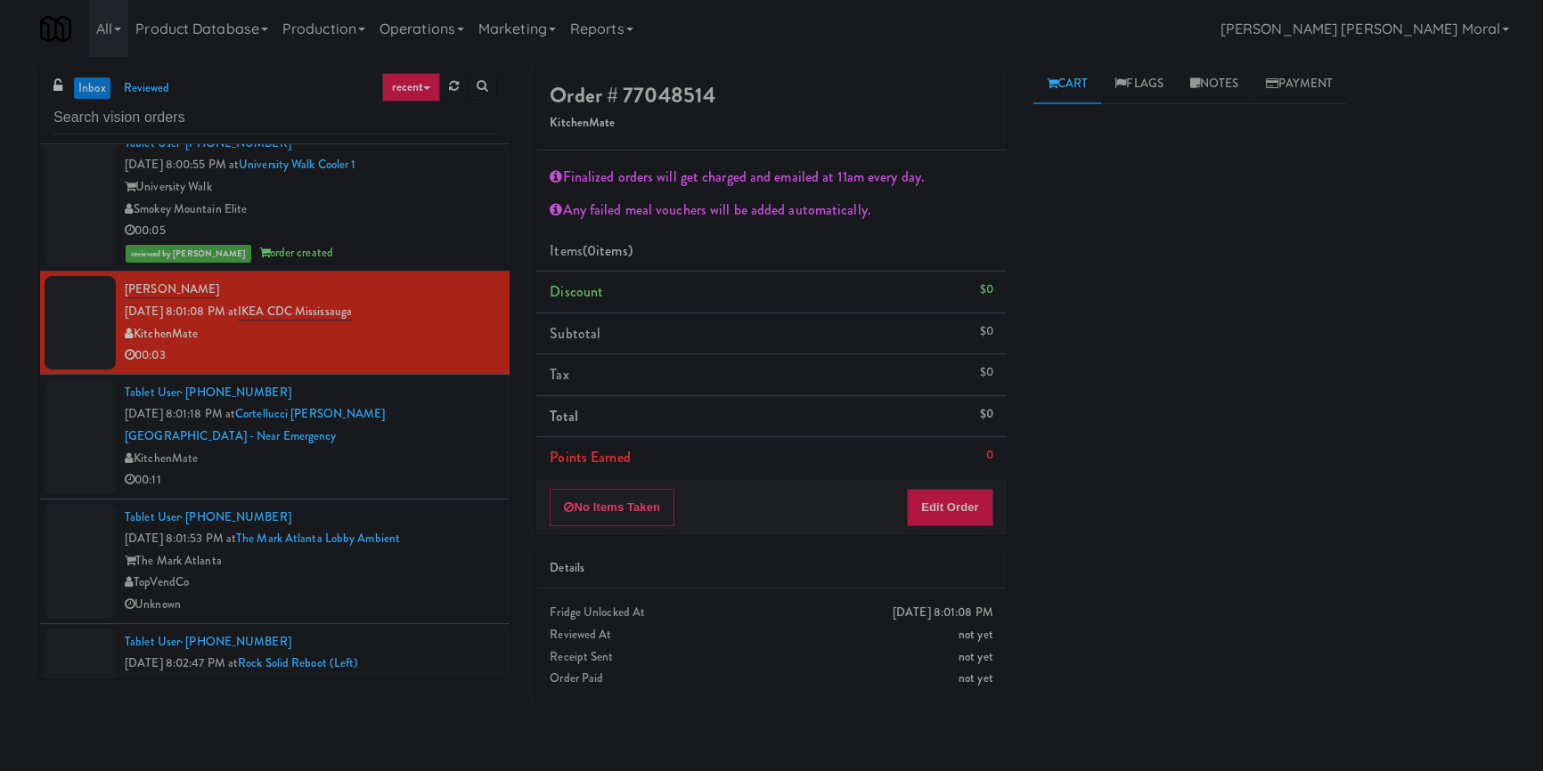
click at [450, 470] on div "KitchenMate" at bounding box center [310, 459] width 371 height 22
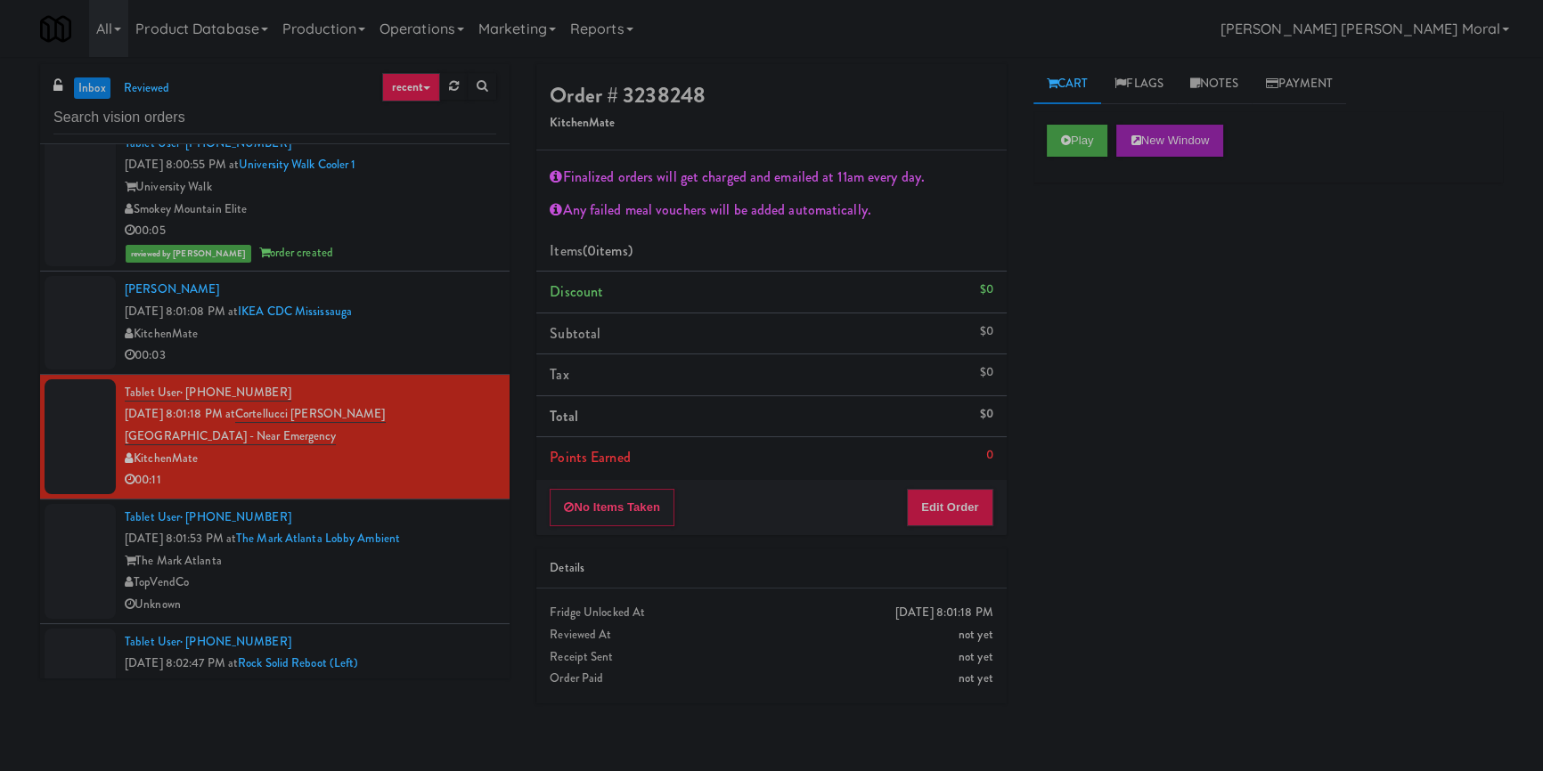
click at [448, 346] on div "KitchenMate" at bounding box center [310, 334] width 371 height 22
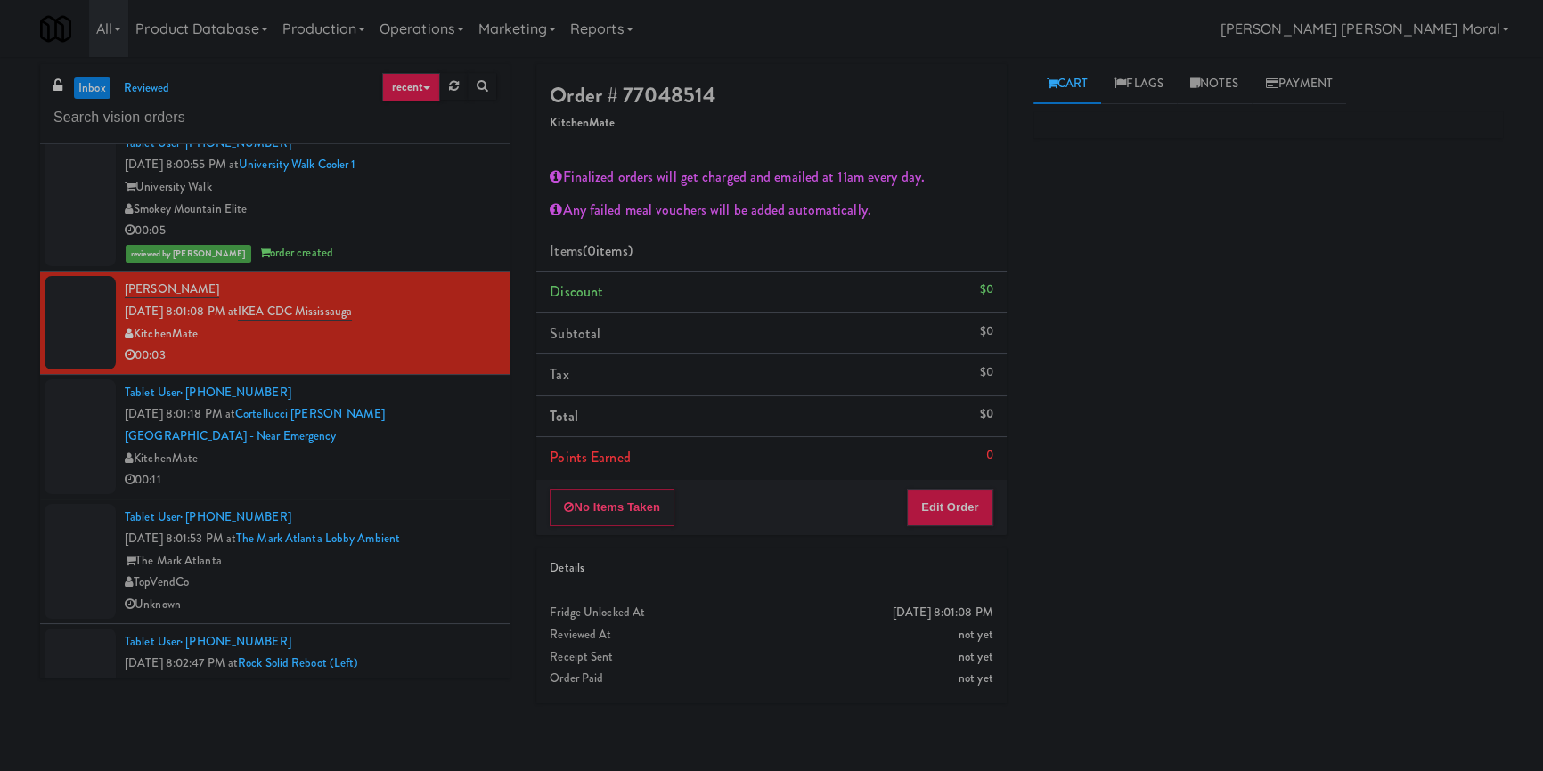
click at [414, 470] on div "KitchenMate" at bounding box center [310, 459] width 371 height 22
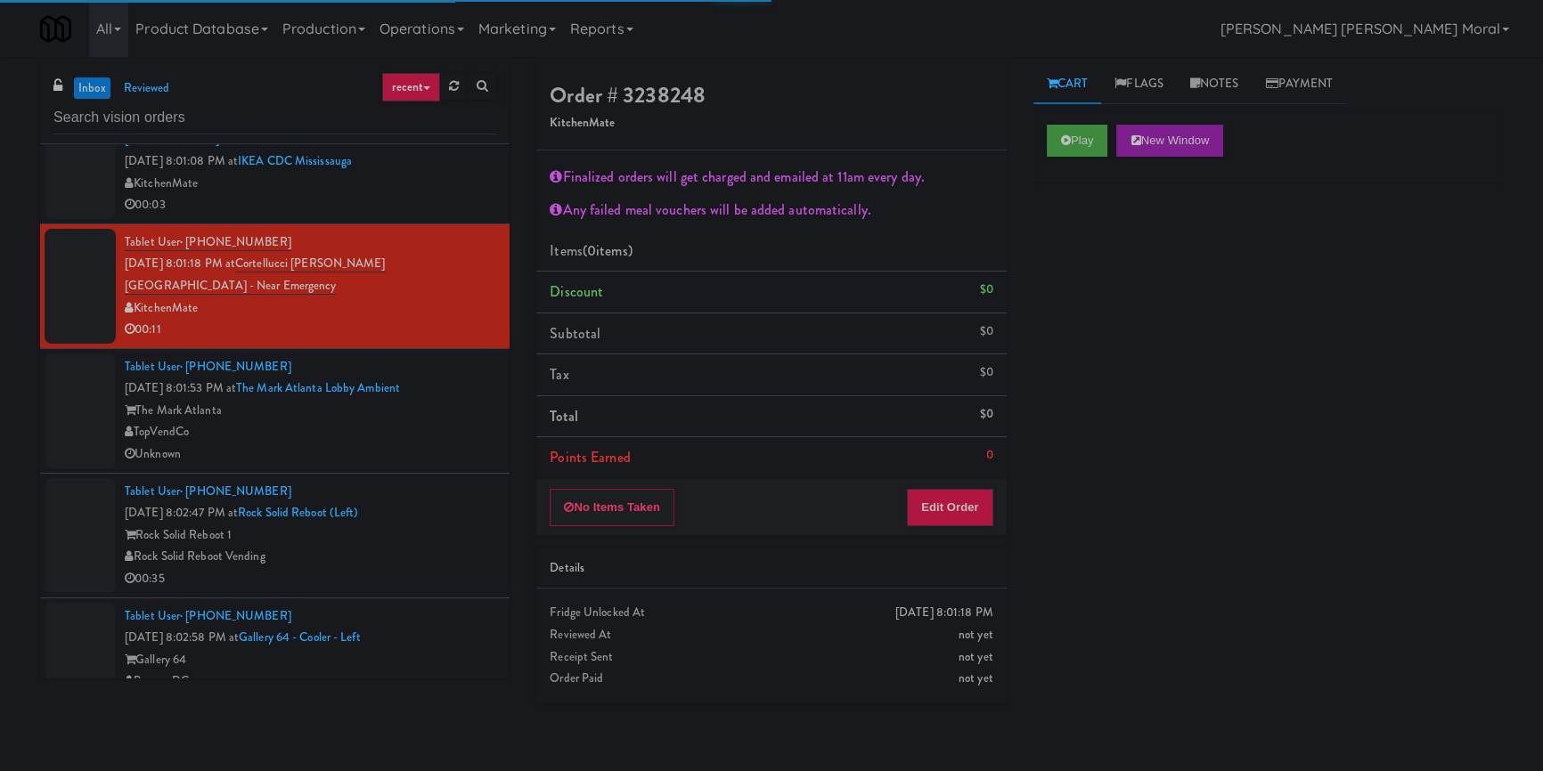
scroll to position [3320, 0]
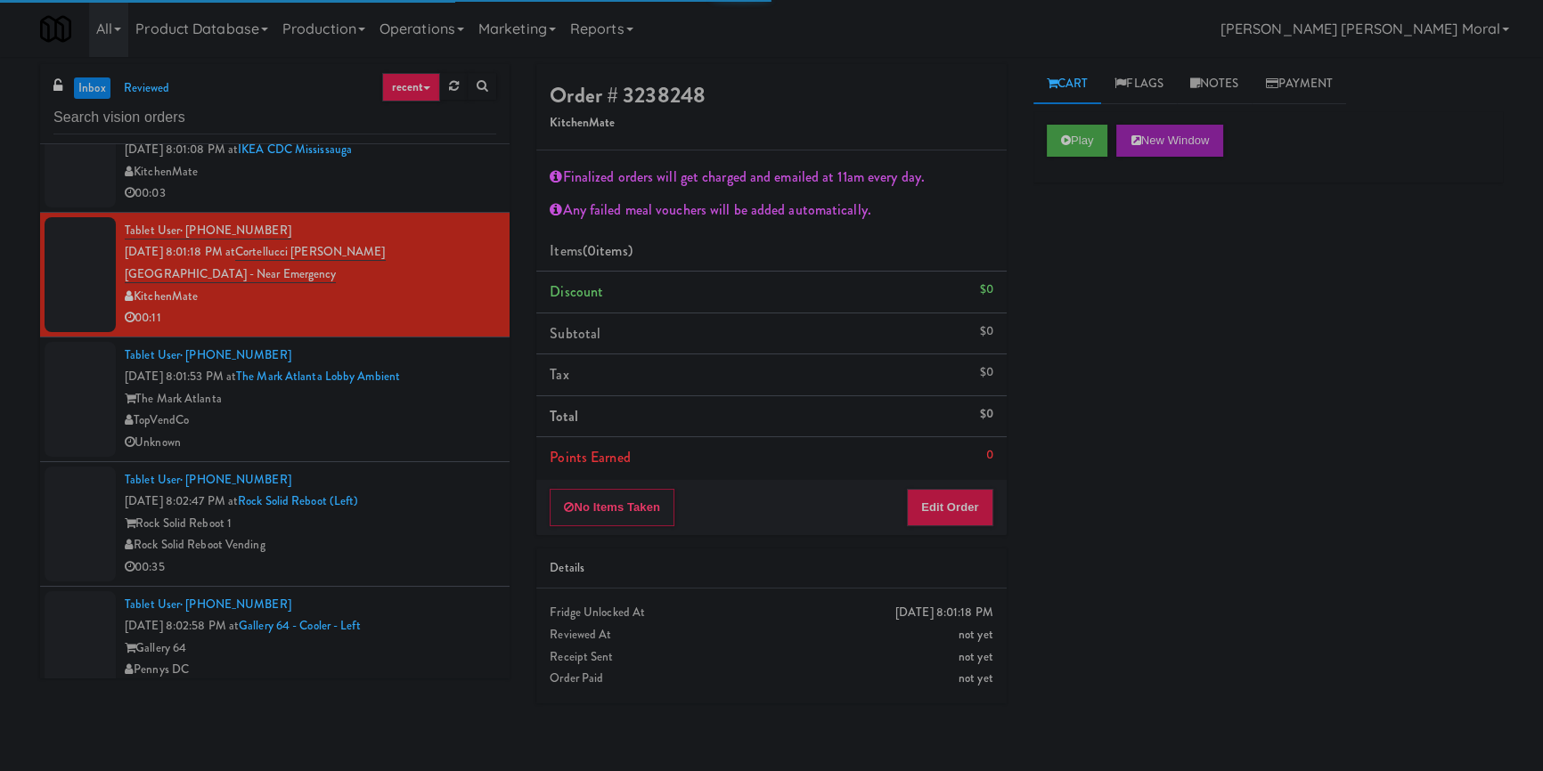
click at [423, 432] on div "TopVendCo" at bounding box center [310, 421] width 371 height 22
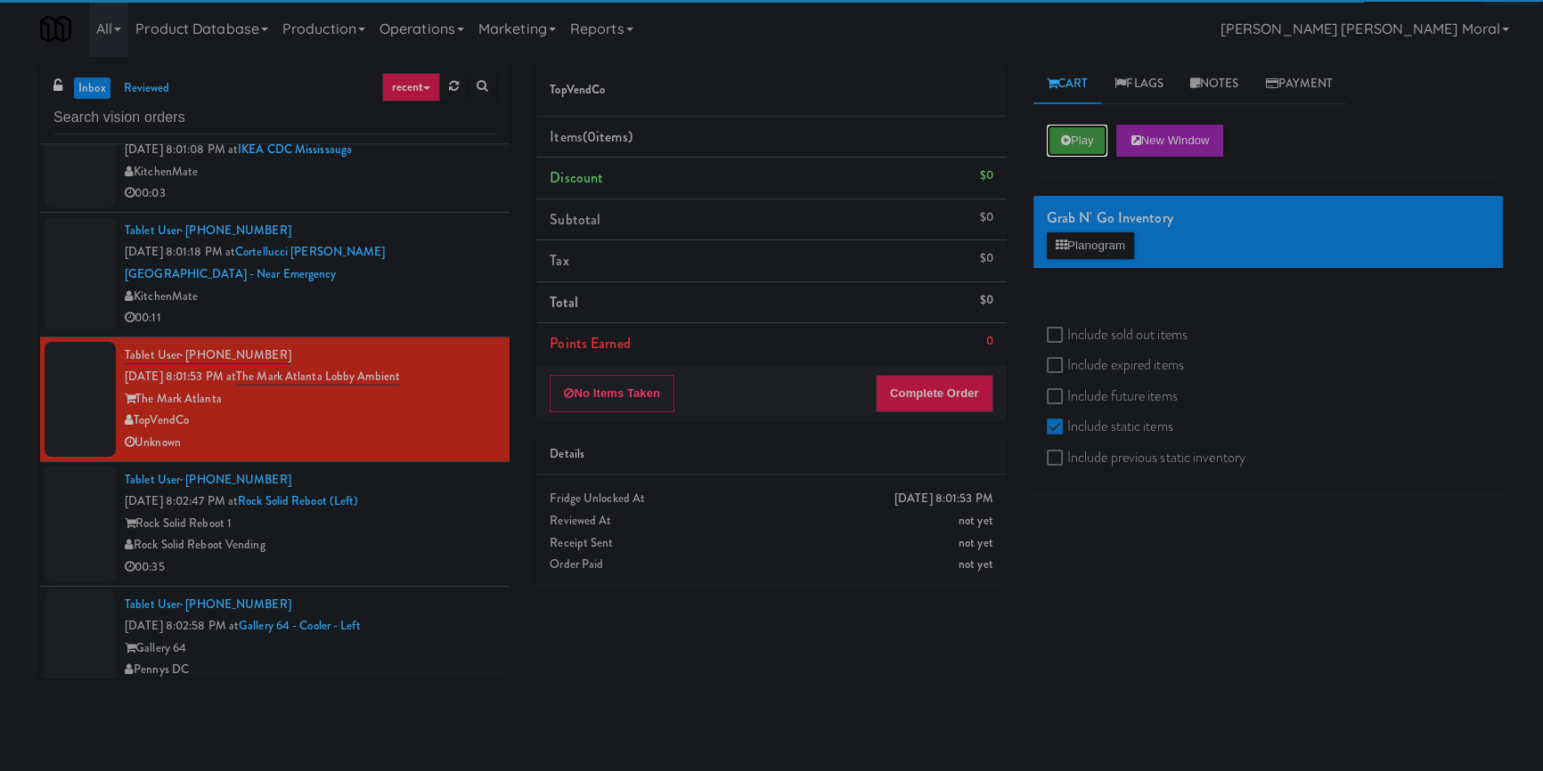
click at [1089, 147] on button "Play" at bounding box center [1077, 141] width 61 height 32
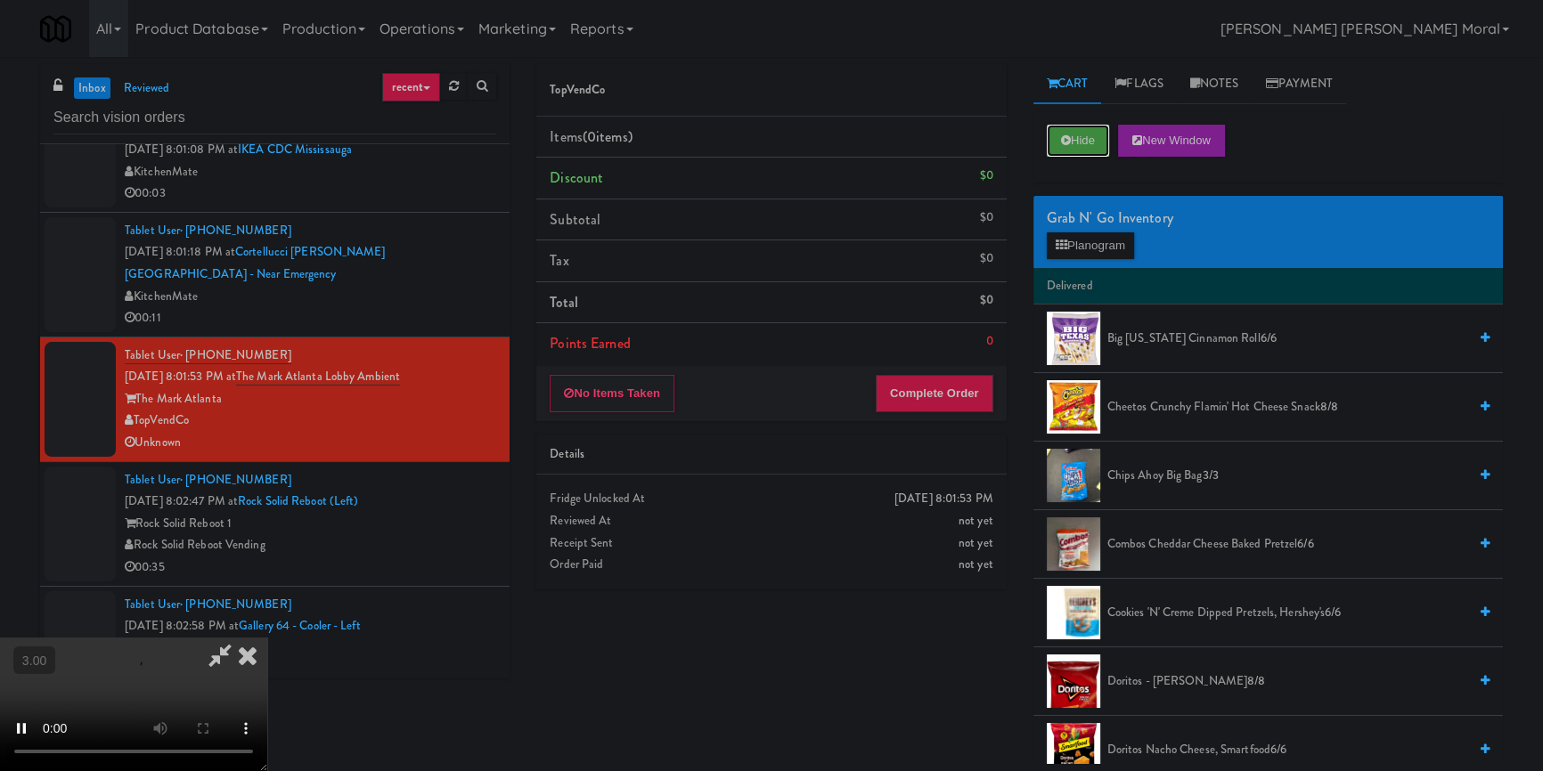
scroll to position [249, 0]
click at [267, 638] on video at bounding box center [133, 705] width 267 height 134
click at [1056, 129] on button "Hide" at bounding box center [1078, 141] width 62 height 32
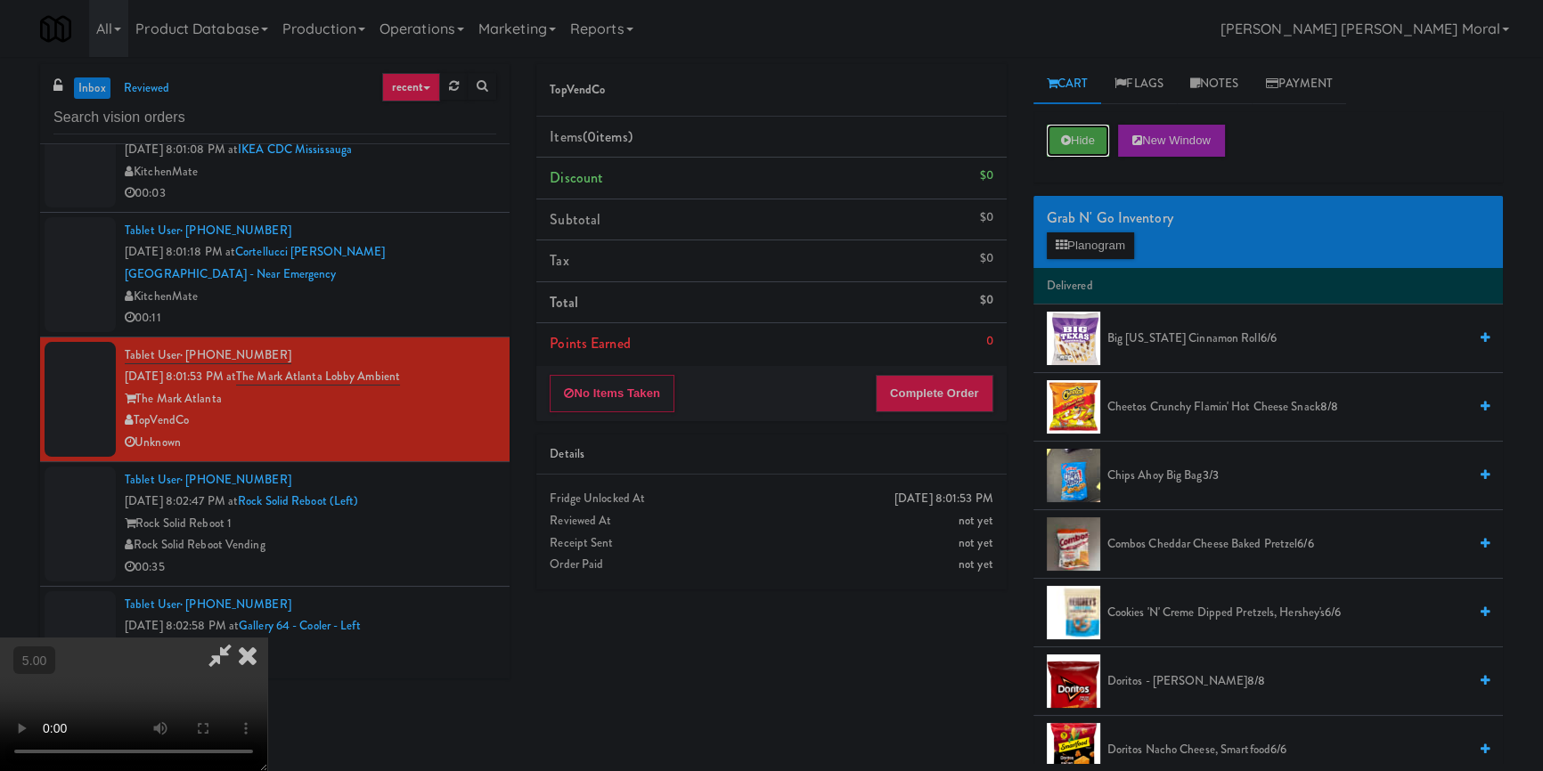
scroll to position [249, 0]
click at [267, 638] on video at bounding box center [133, 705] width 267 height 134
click at [267, 638] on icon at bounding box center [247, 656] width 39 height 36
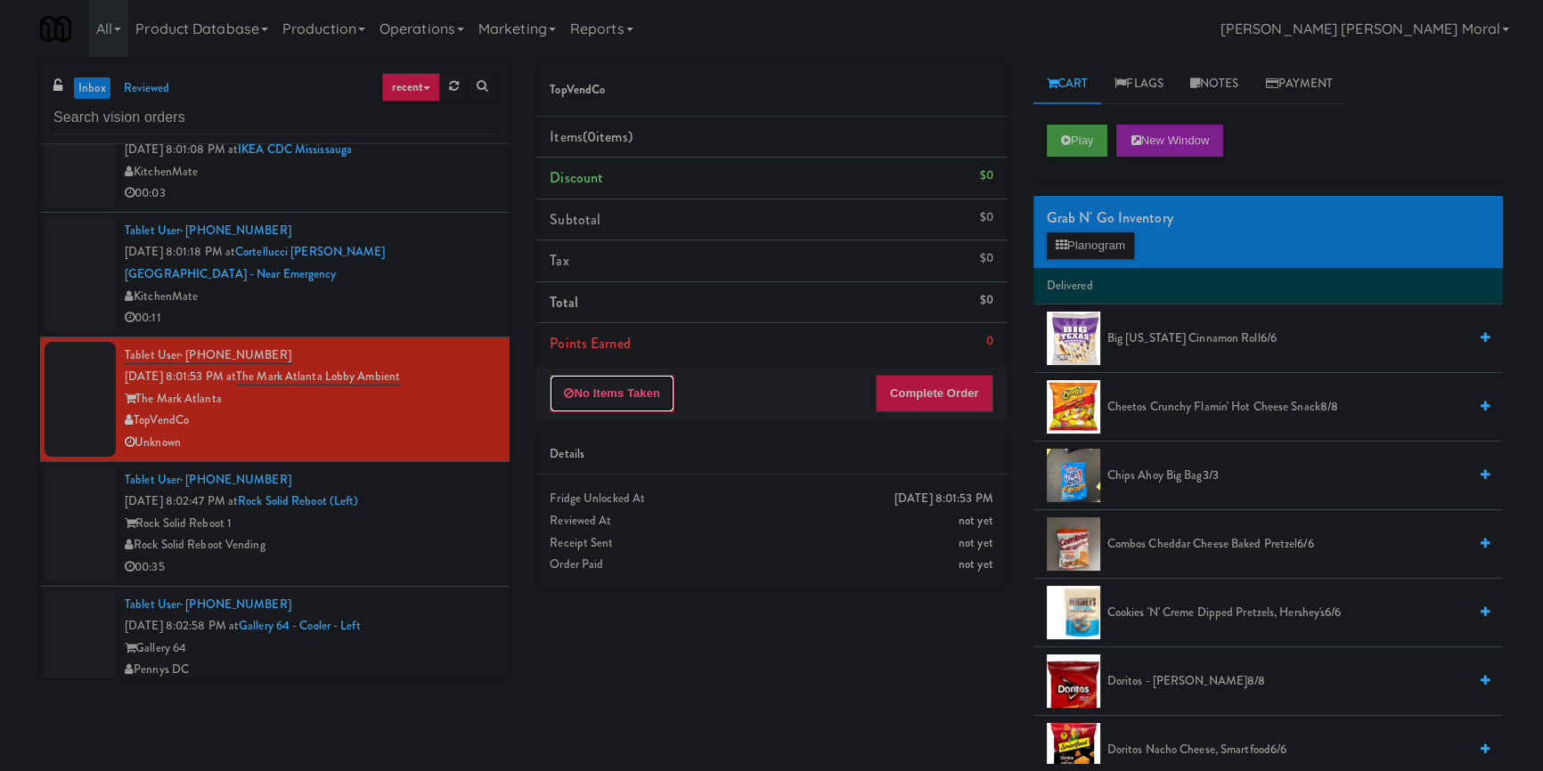
click at [621, 391] on button "No Items Taken" at bounding box center [612, 393] width 125 height 37
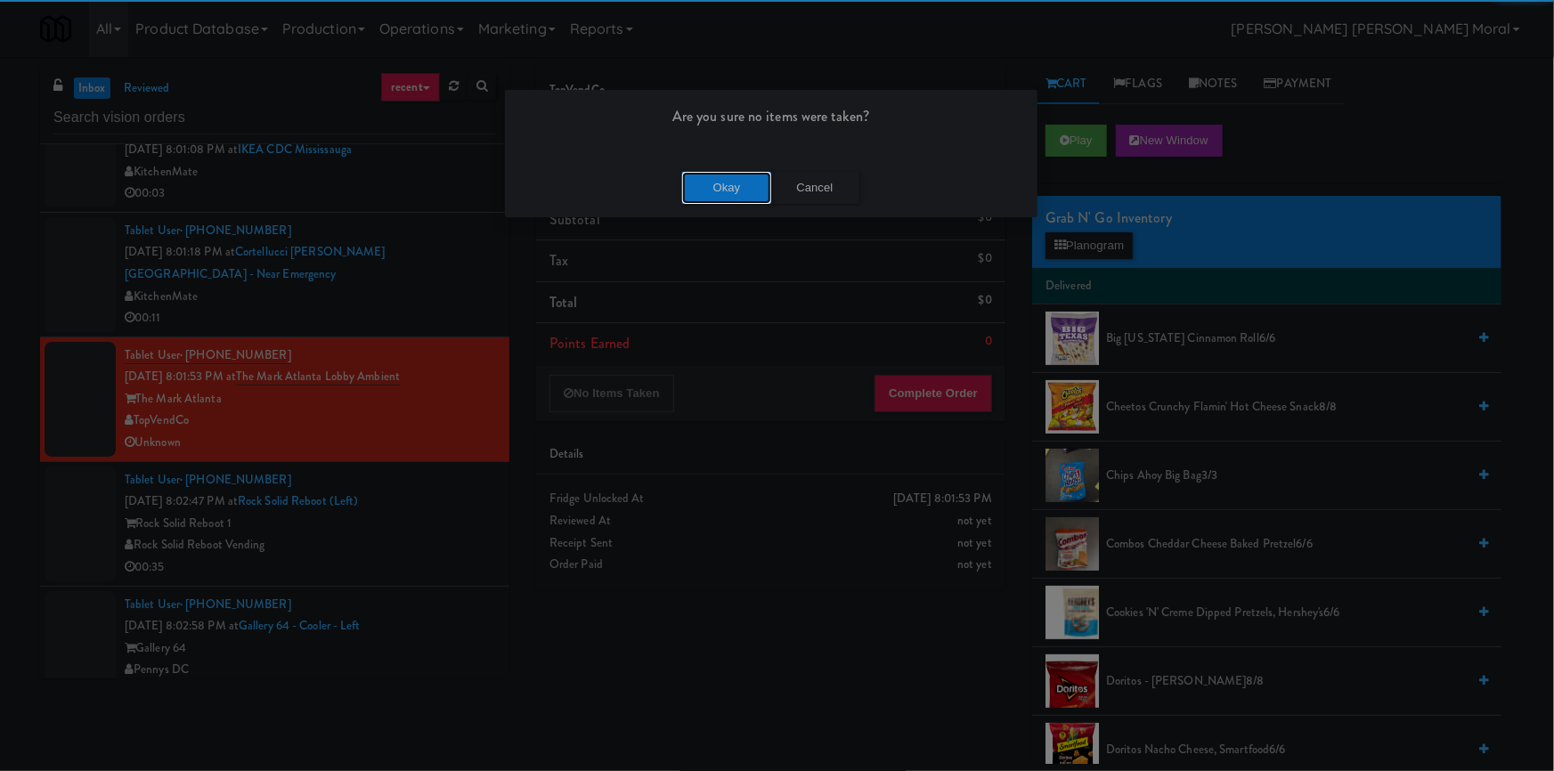
click at [734, 183] on button "Okay" at bounding box center [726, 188] width 89 height 32
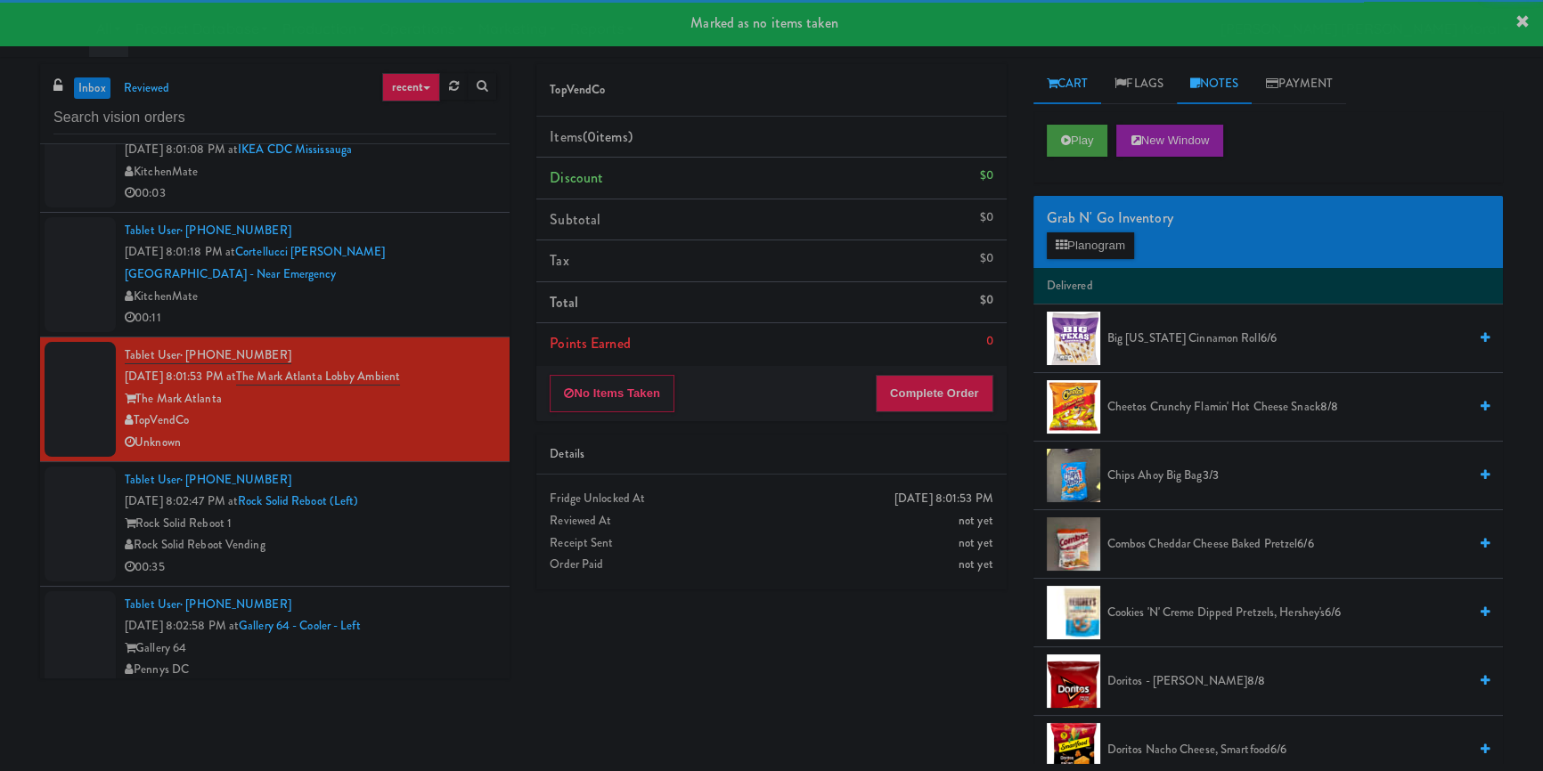
click at [1214, 88] on link "Notes" at bounding box center [1215, 84] width 76 height 40
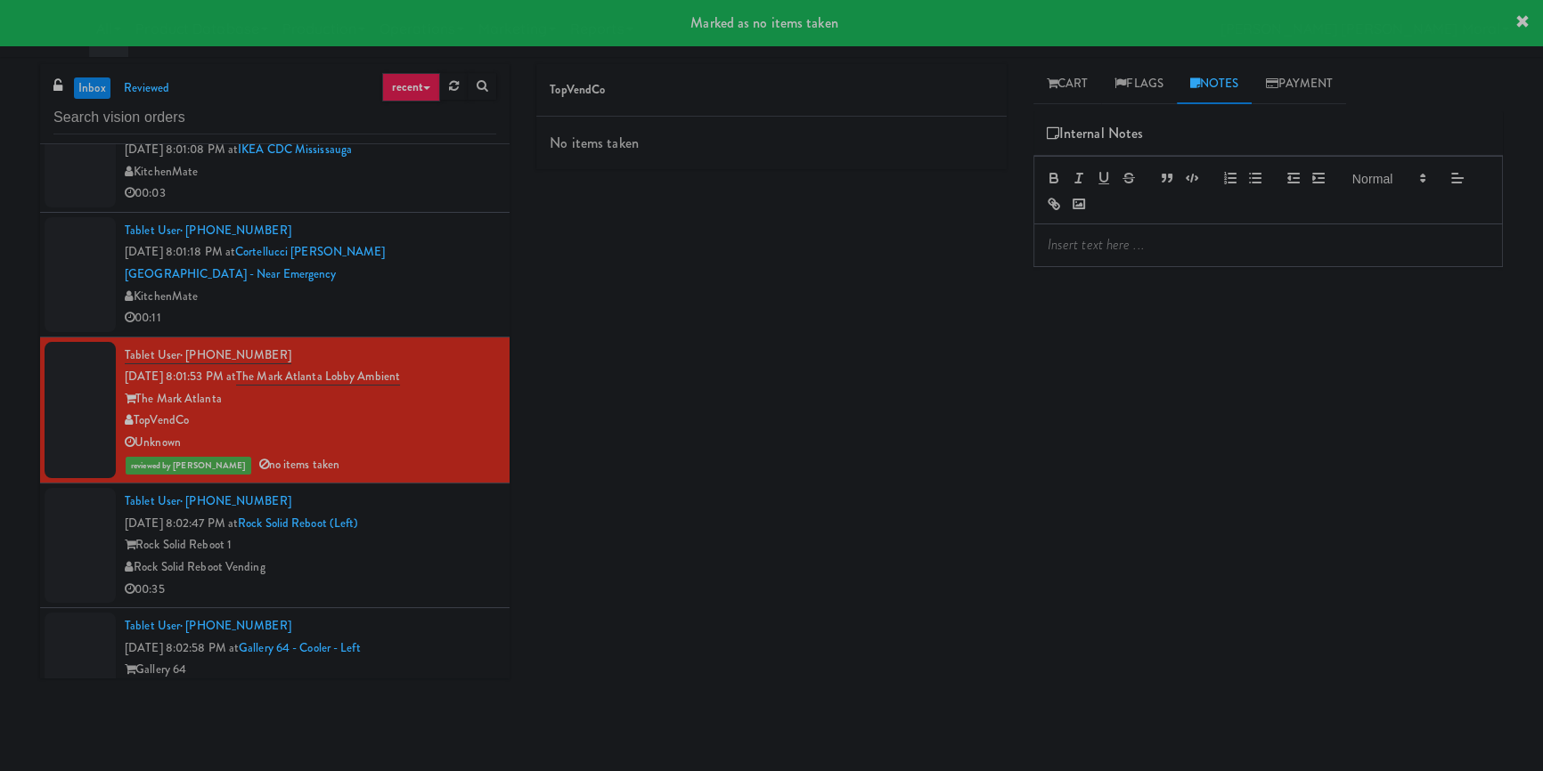
click at [1121, 249] on p at bounding box center [1267, 245] width 441 height 20
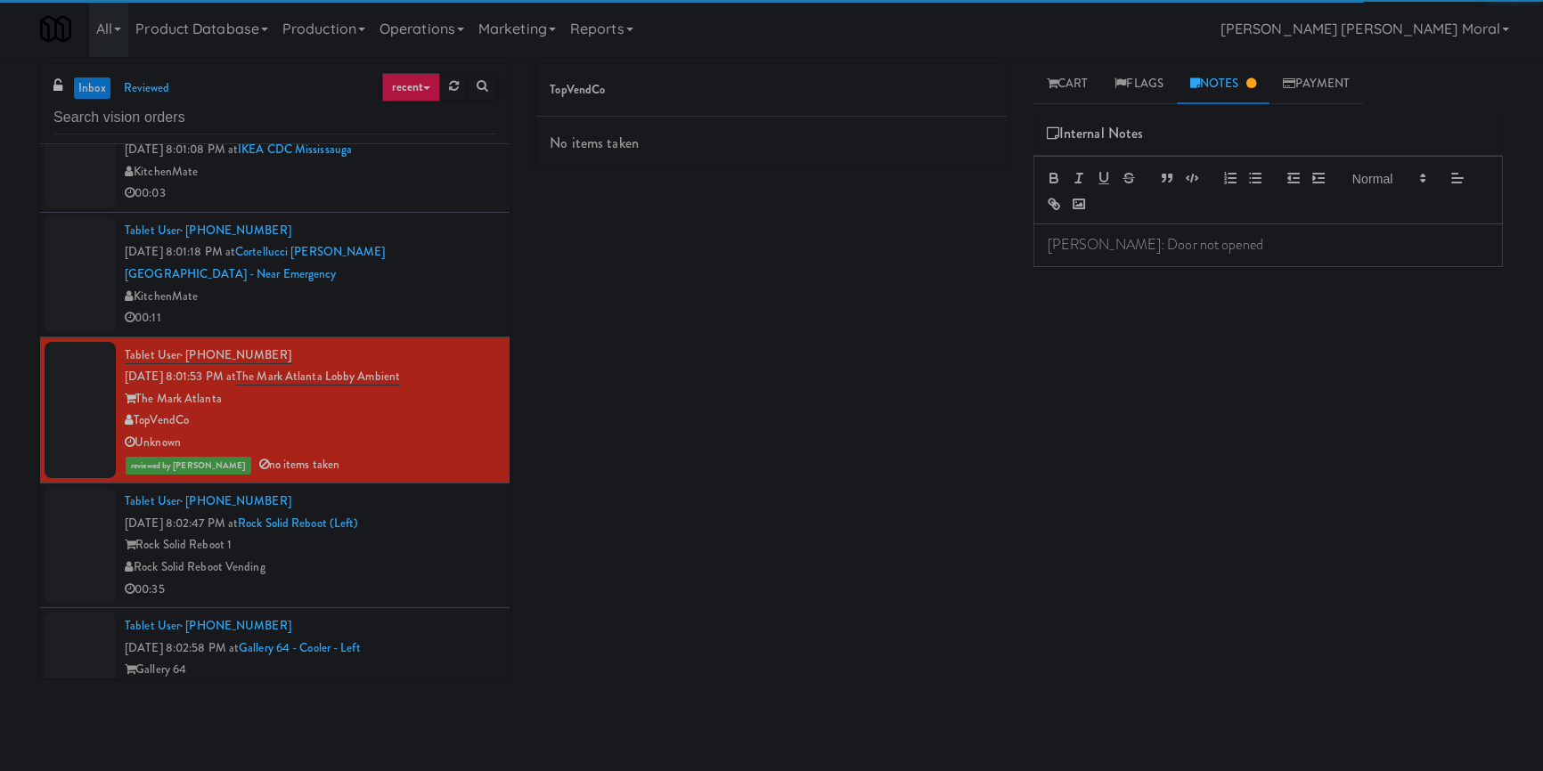
click at [1085, 385] on div "Play New Window Primary Flag Clear Flag if unable to determine what was taken o…" at bounding box center [1267, 445] width 469 height 668
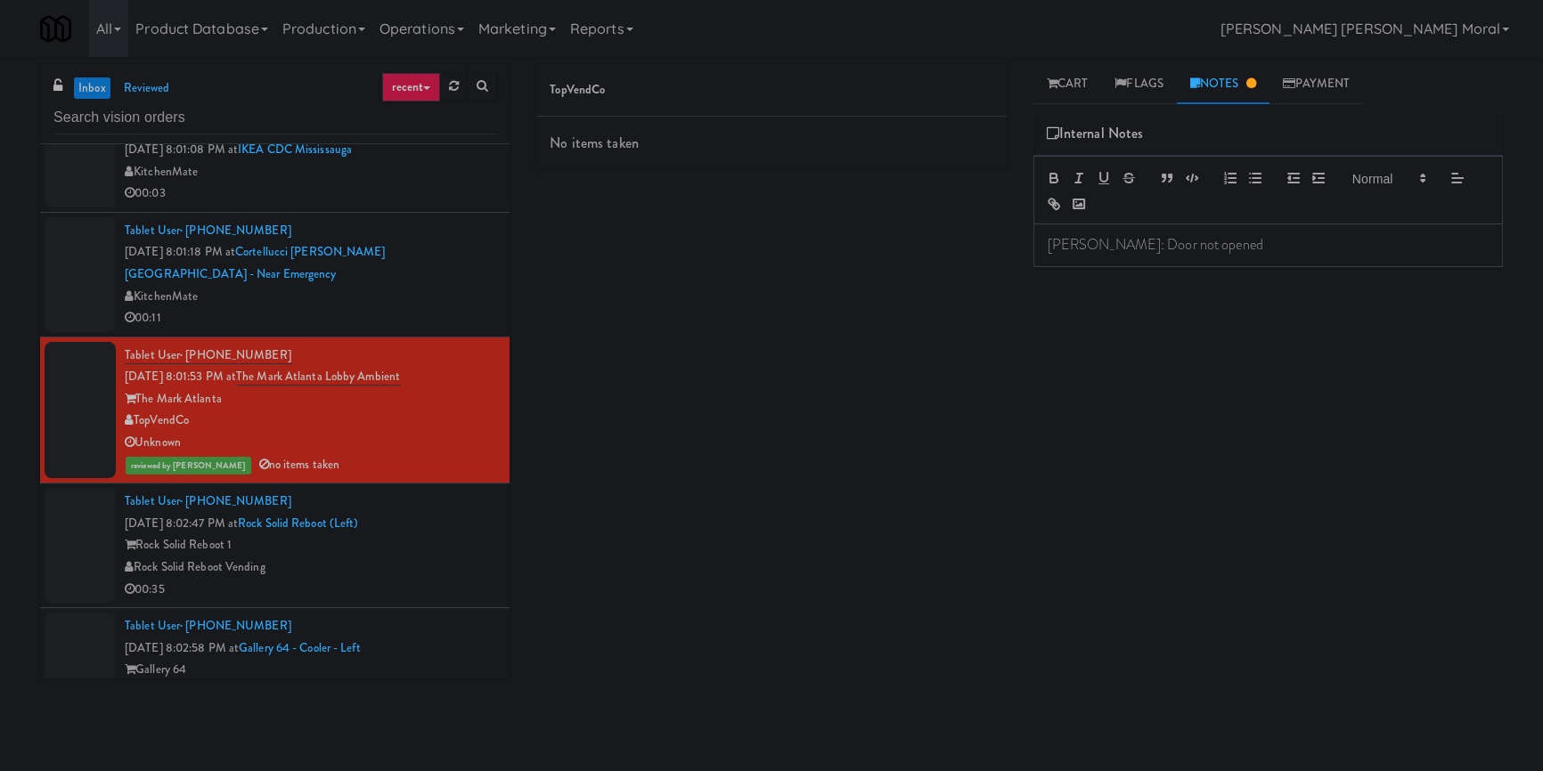
click at [418, 579] on div "Rock Solid Reboot Vending" at bounding box center [310, 568] width 371 height 22
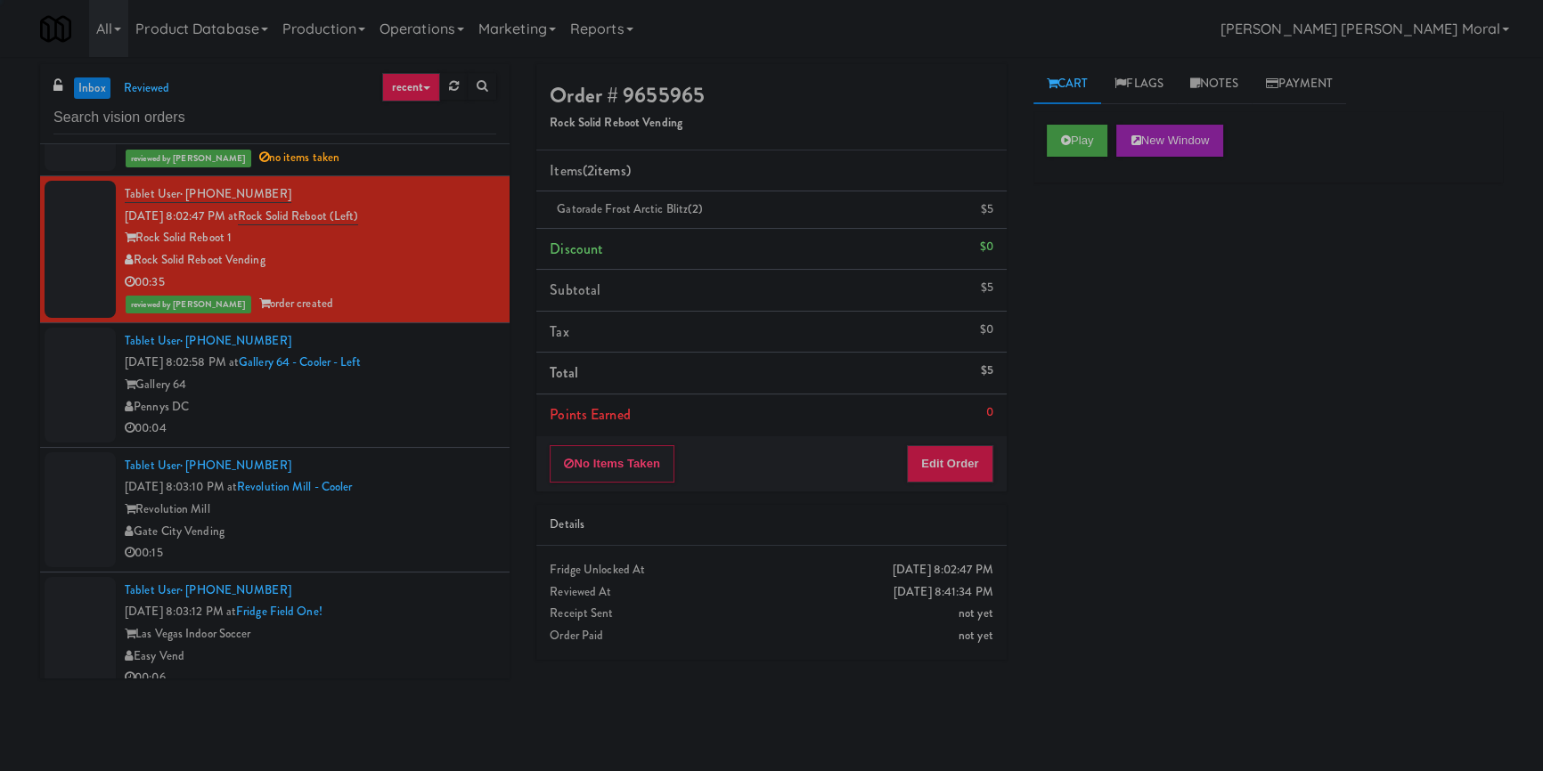
scroll to position [3643, 0]
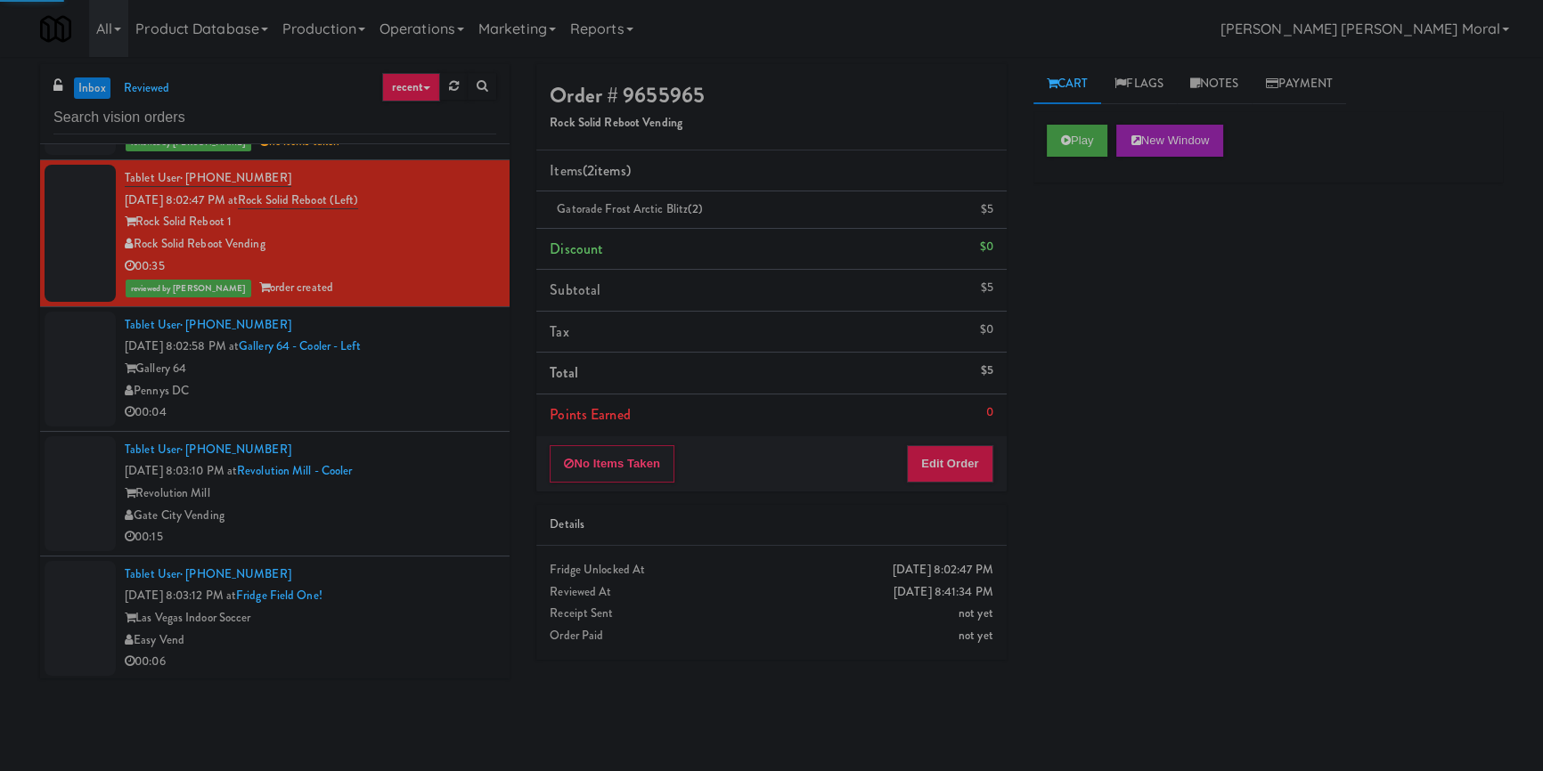
click at [431, 424] on div "00:04" at bounding box center [310, 413] width 371 height 22
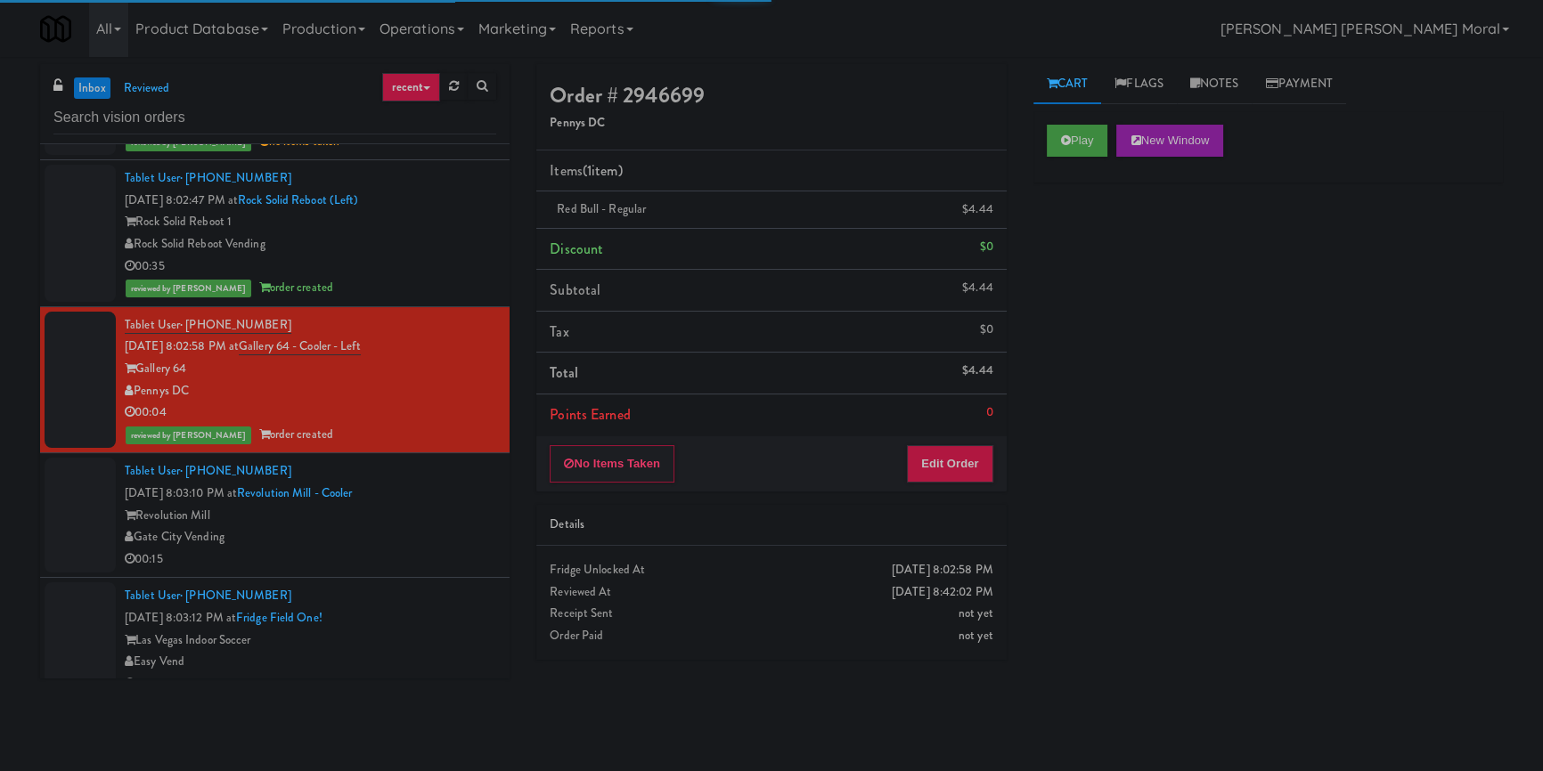
click at [420, 549] on div "Gate City Vending" at bounding box center [310, 537] width 371 height 22
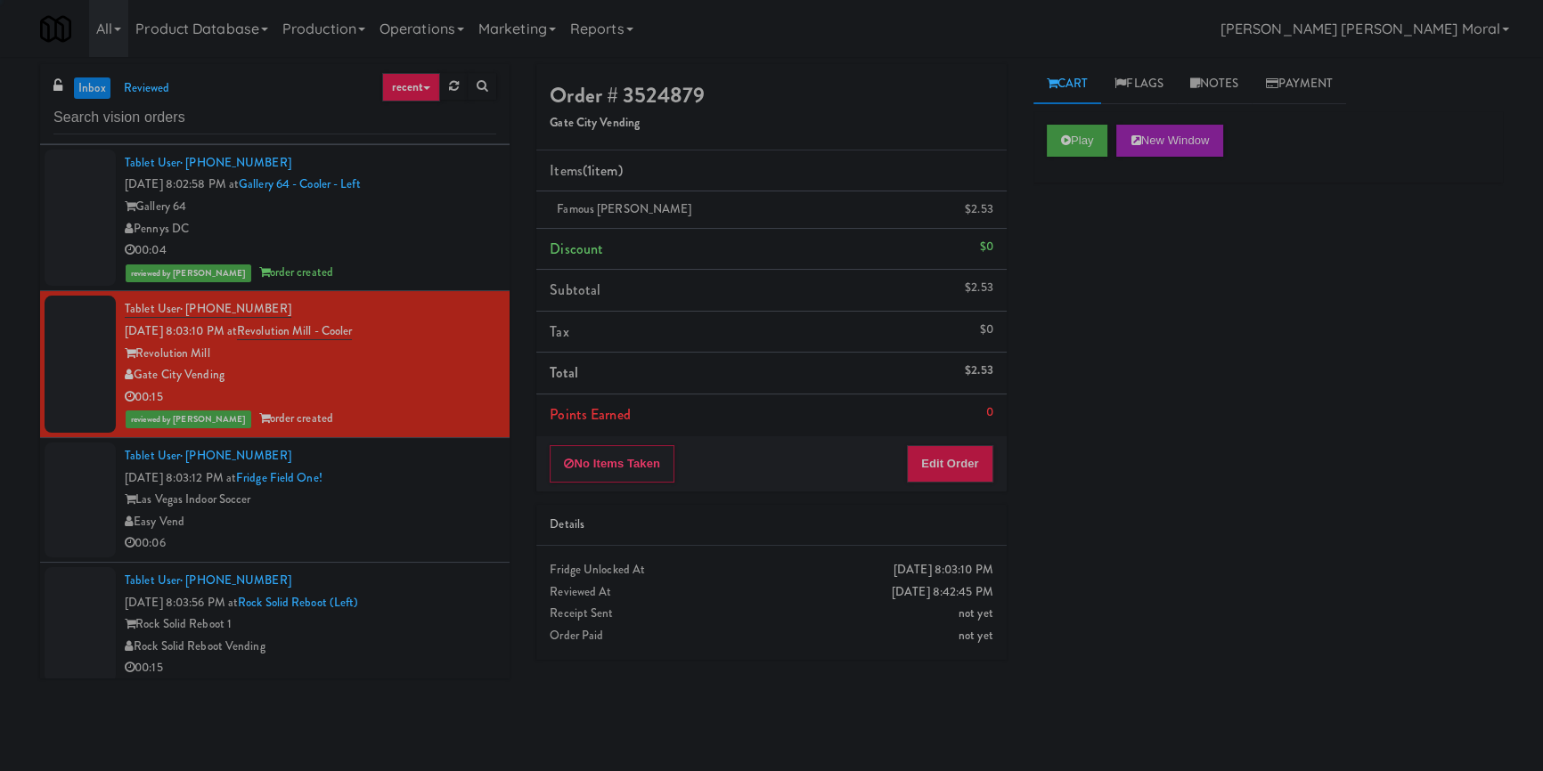
click at [436, 511] on div "Las Vegas Indoor Soccer" at bounding box center [310, 500] width 371 height 22
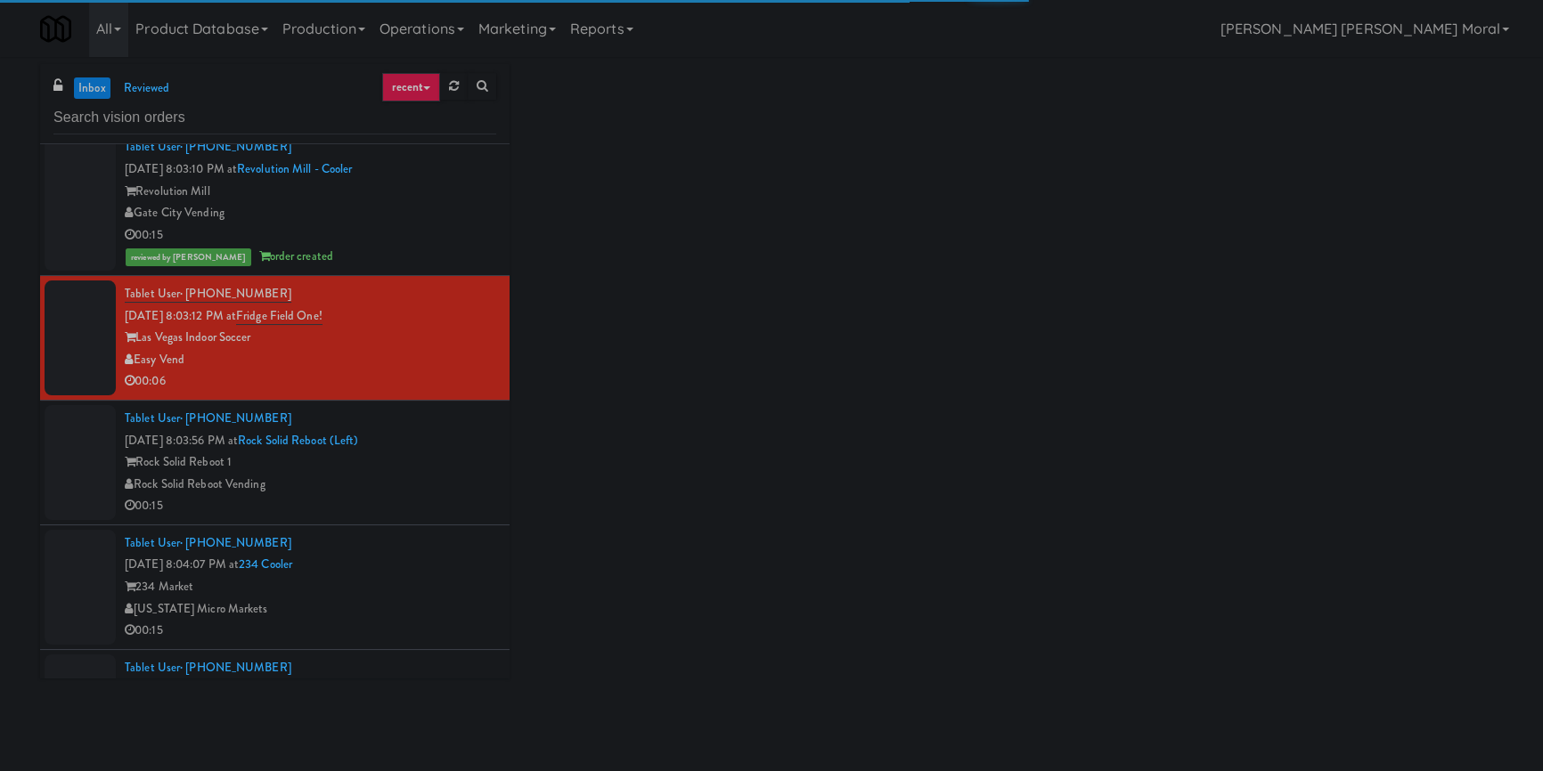
click at [436, 496] on div "Rock Solid Reboot Vending" at bounding box center [310, 485] width 371 height 22
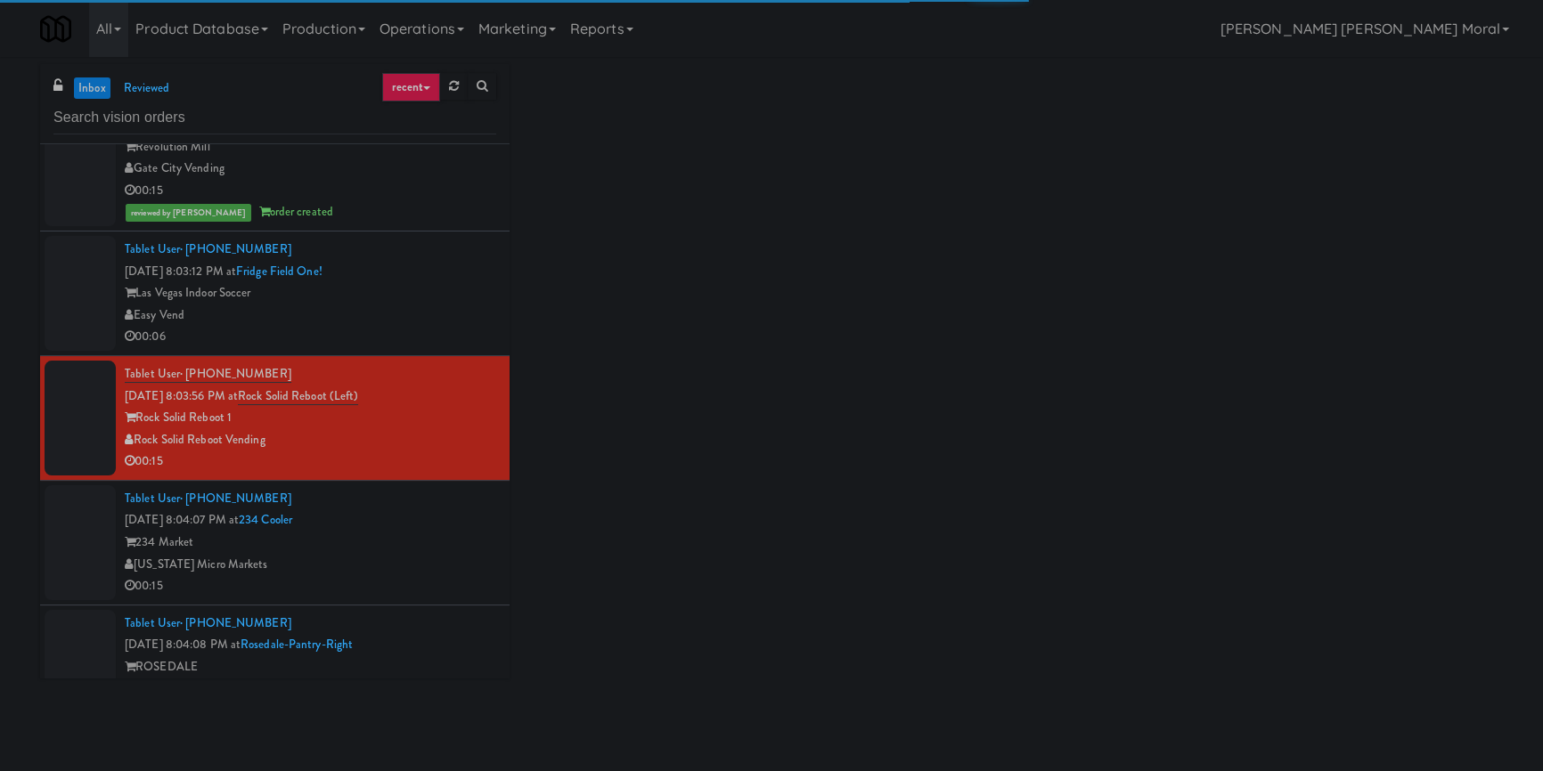
scroll to position [4129, 0]
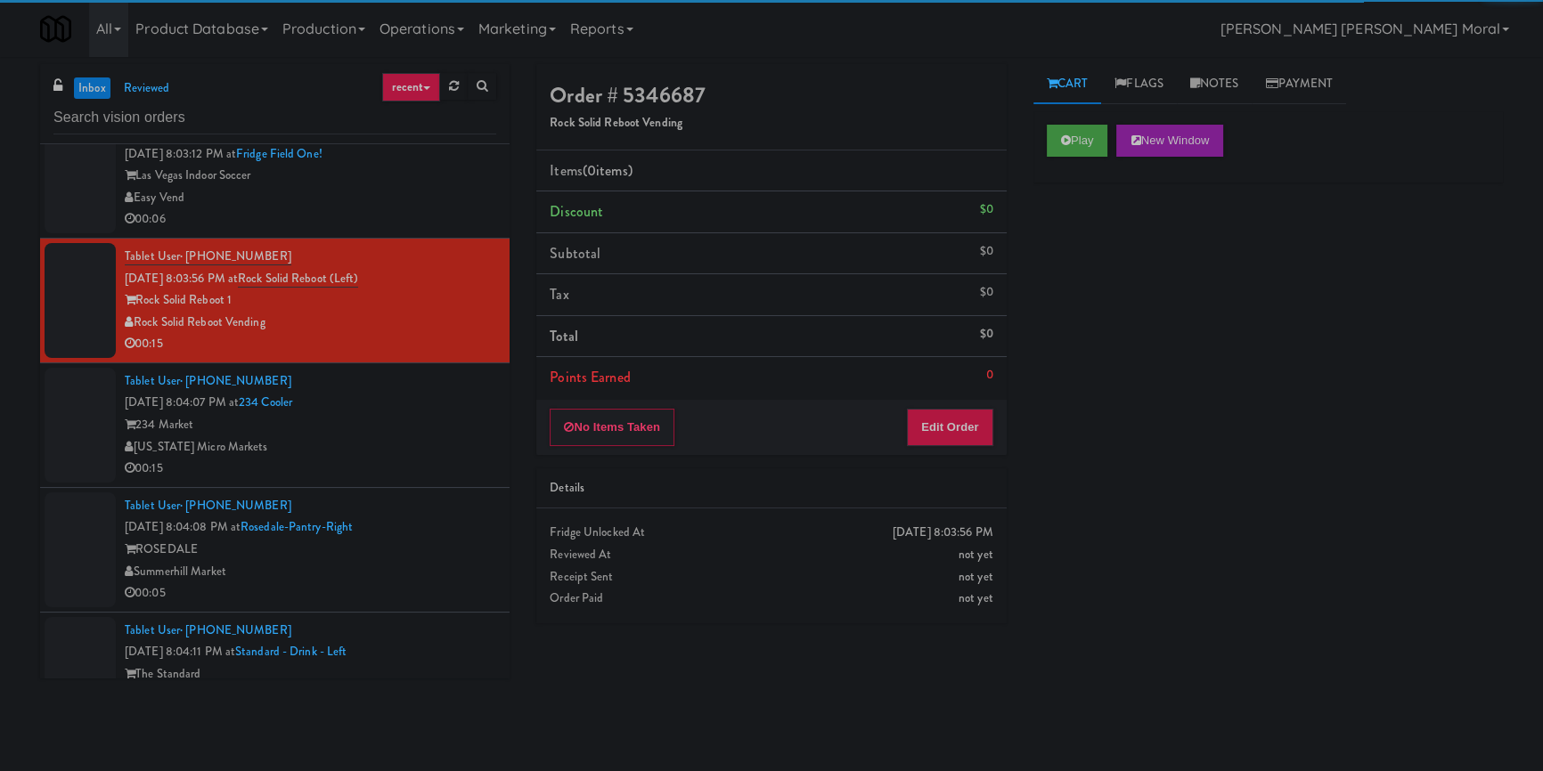
click at [420, 209] on div "Easy Vend" at bounding box center [310, 198] width 371 height 22
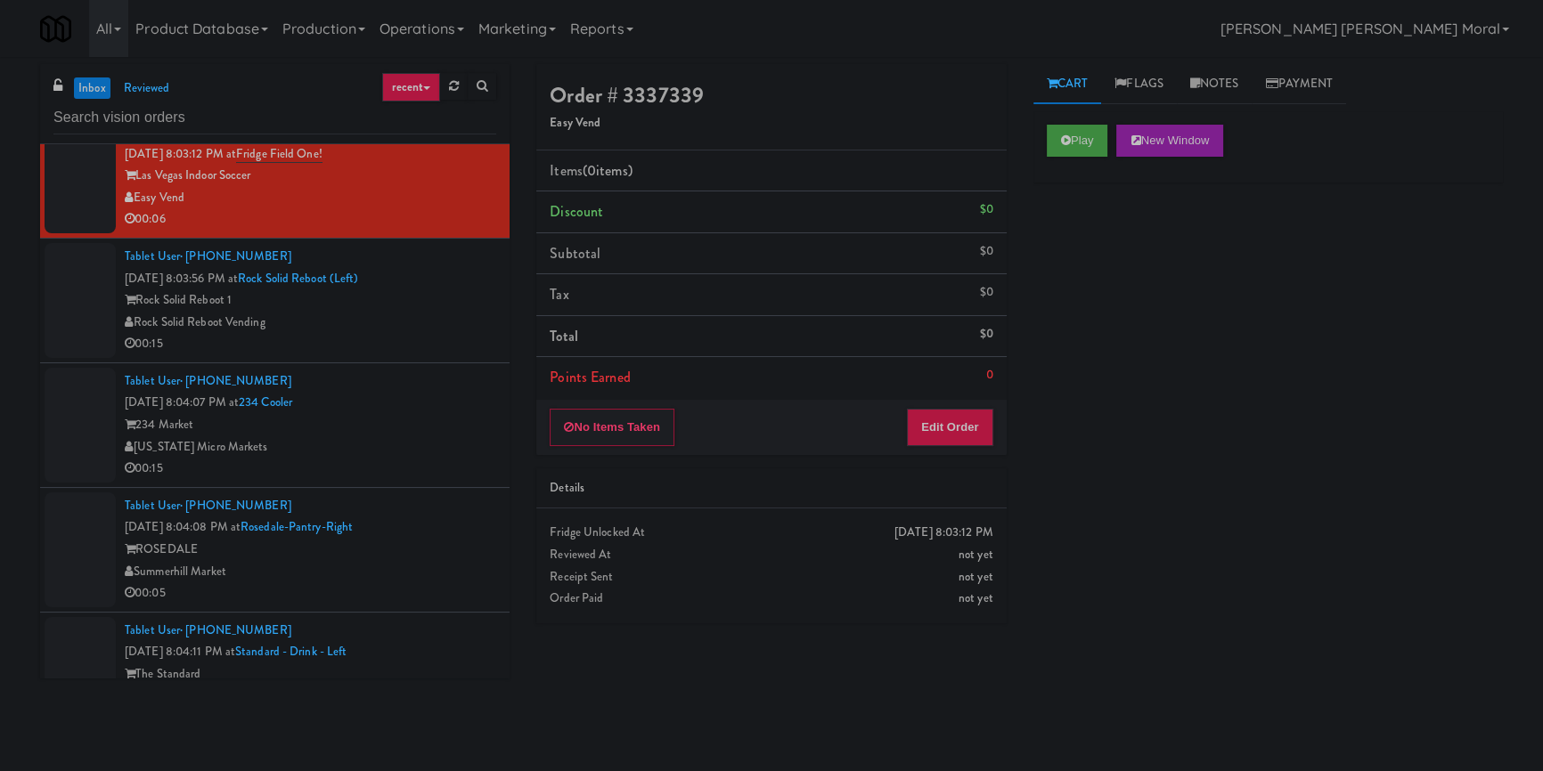
click at [395, 355] on div "00:15" at bounding box center [310, 344] width 371 height 22
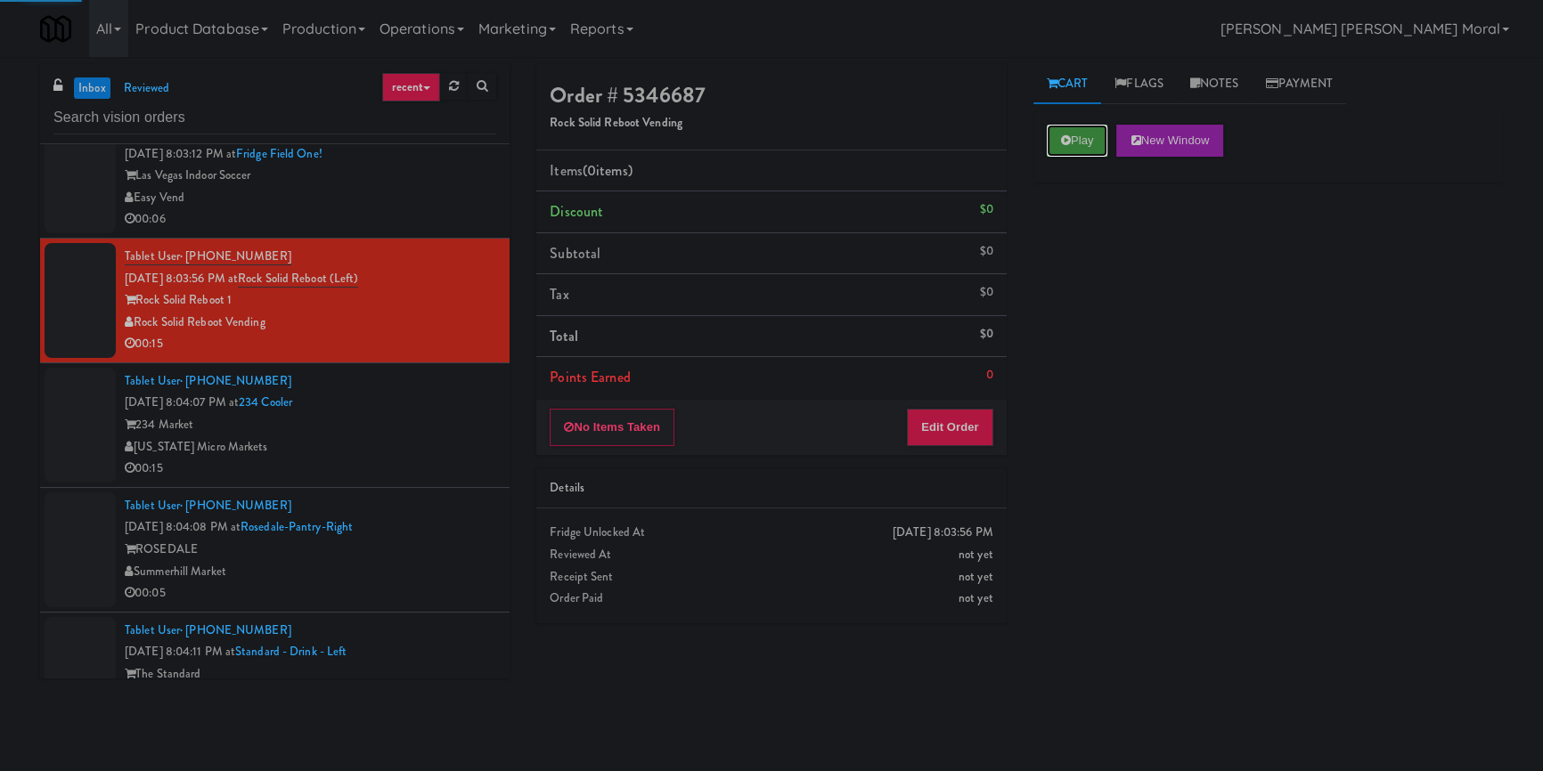
click at [1075, 131] on button "Play" at bounding box center [1077, 141] width 61 height 32
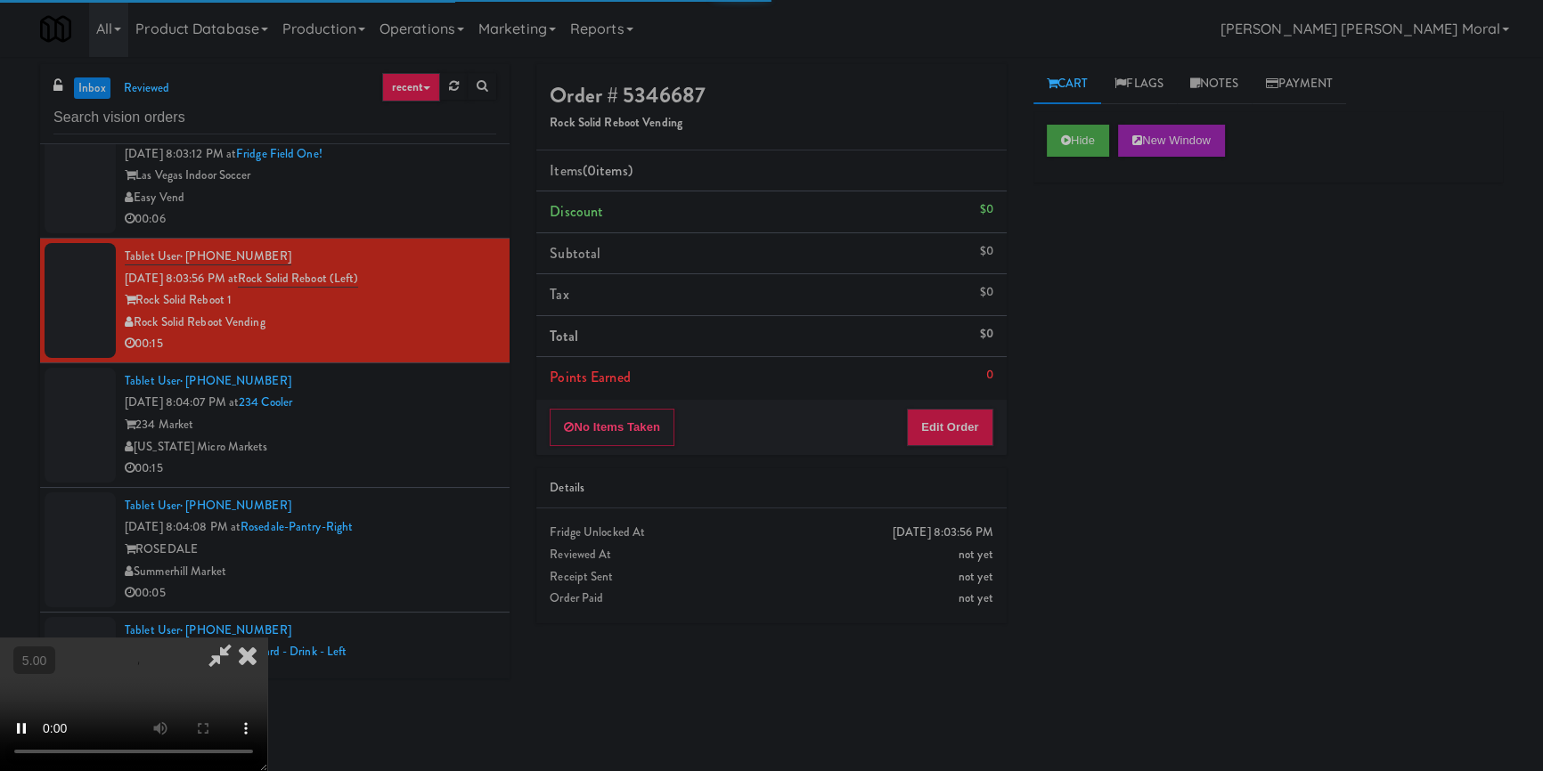
click at [1104, 237] on div "Hide New Window Primary Flag Clear Flag if unable to determine what was taken o…" at bounding box center [1267, 445] width 469 height 668
click at [958, 400] on div "No Items Taken Edit Order" at bounding box center [770, 427] width 469 height 55
click at [964, 418] on button "Edit Order" at bounding box center [950, 427] width 86 height 37
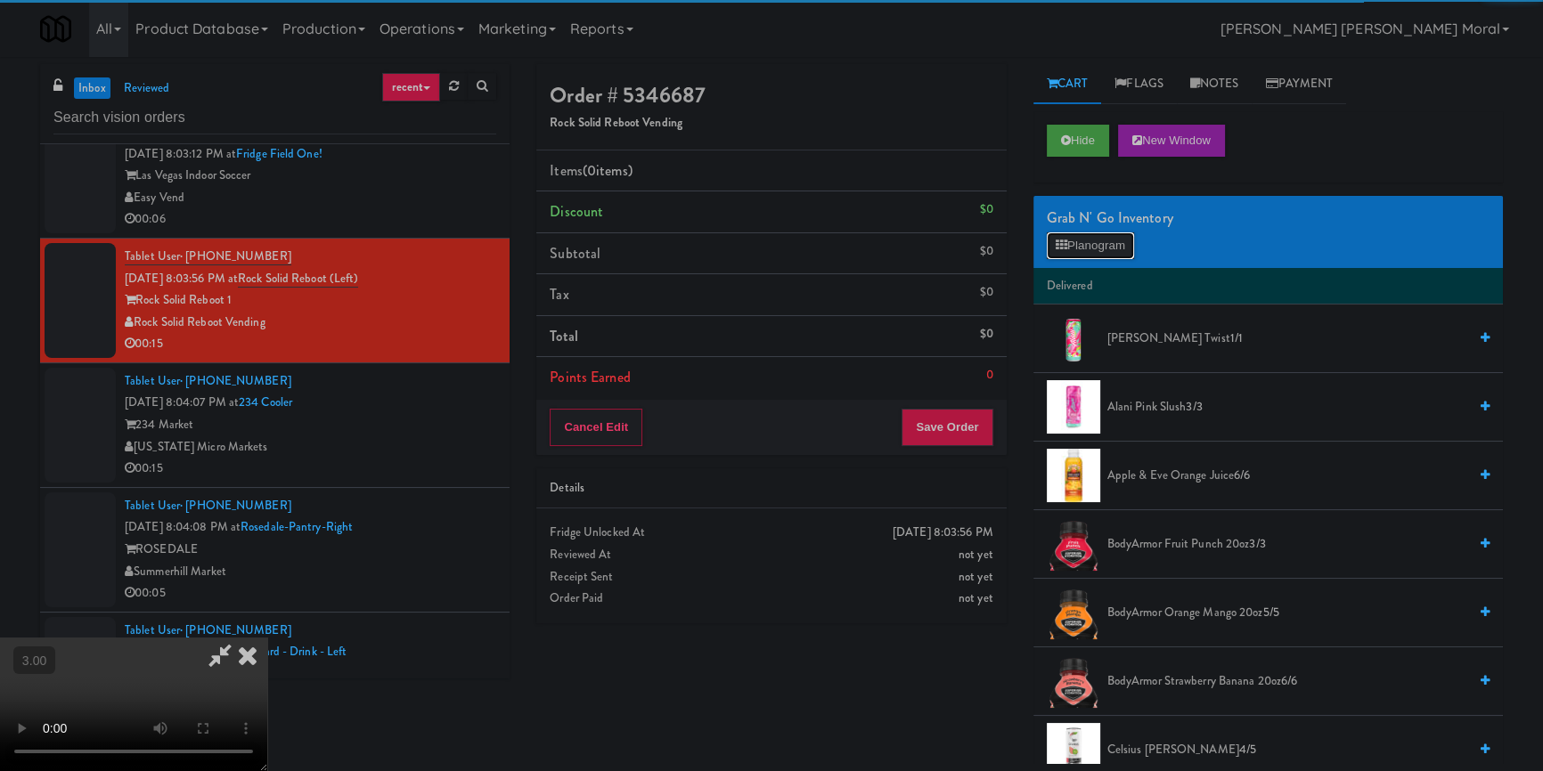
click at [1104, 251] on button "Planogram" at bounding box center [1090, 245] width 87 height 27
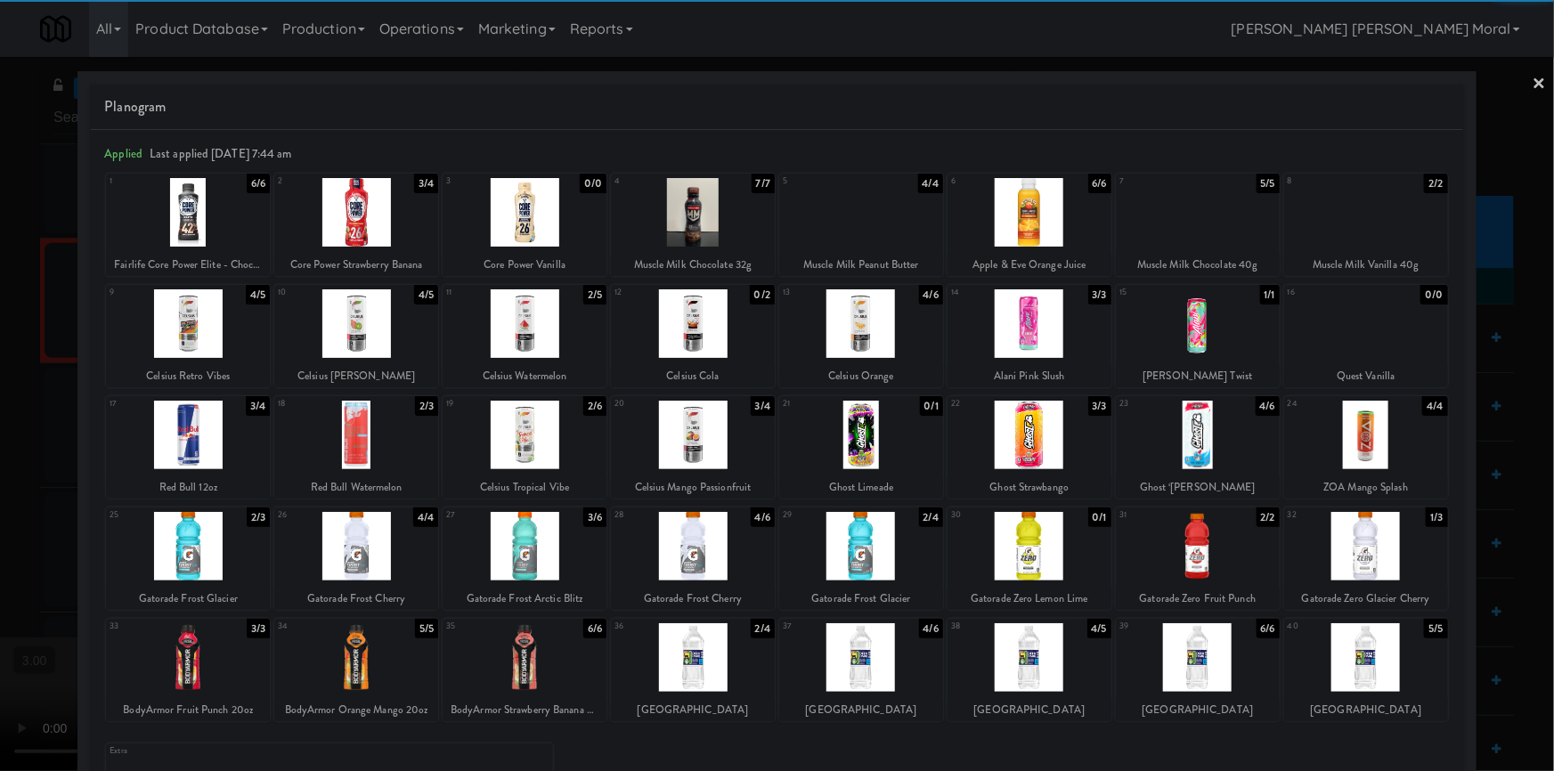
click at [848, 334] on div at bounding box center [861, 323] width 164 height 69
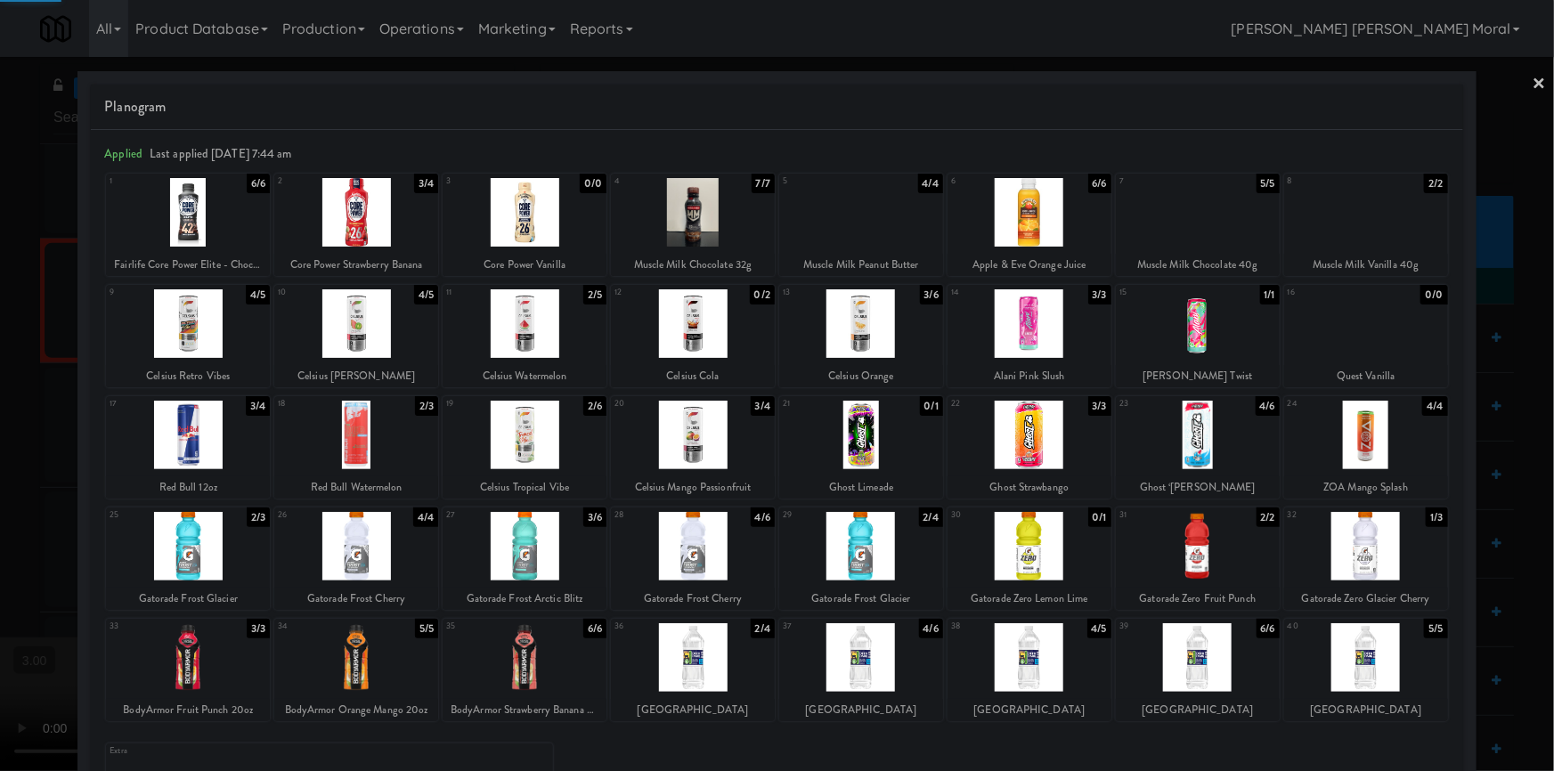
click at [0, 525] on div at bounding box center [777, 385] width 1554 height 771
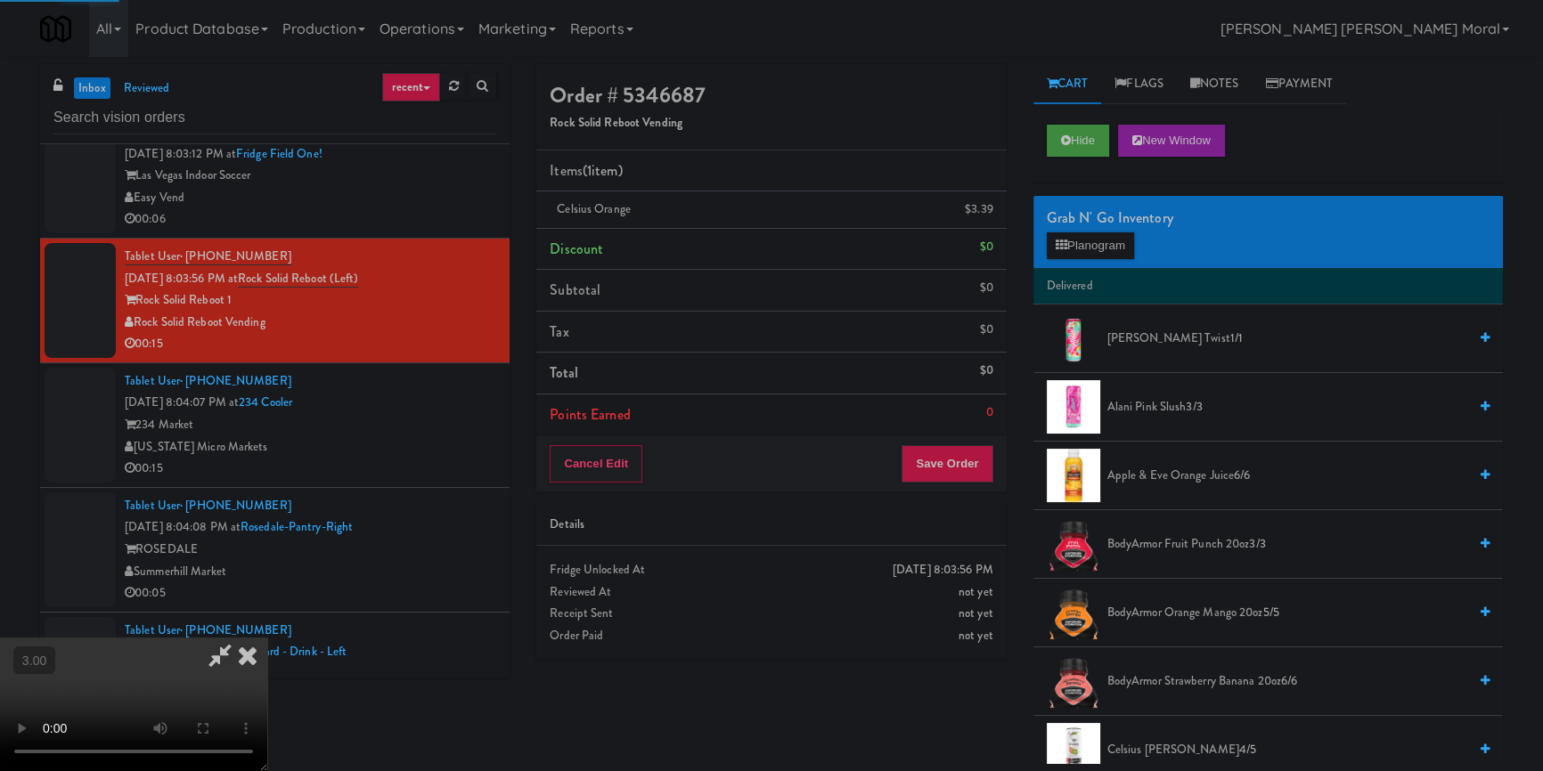
click at [267, 638] on video at bounding box center [133, 705] width 267 height 134
click at [969, 460] on button "Save Order" at bounding box center [946, 463] width 91 height 37
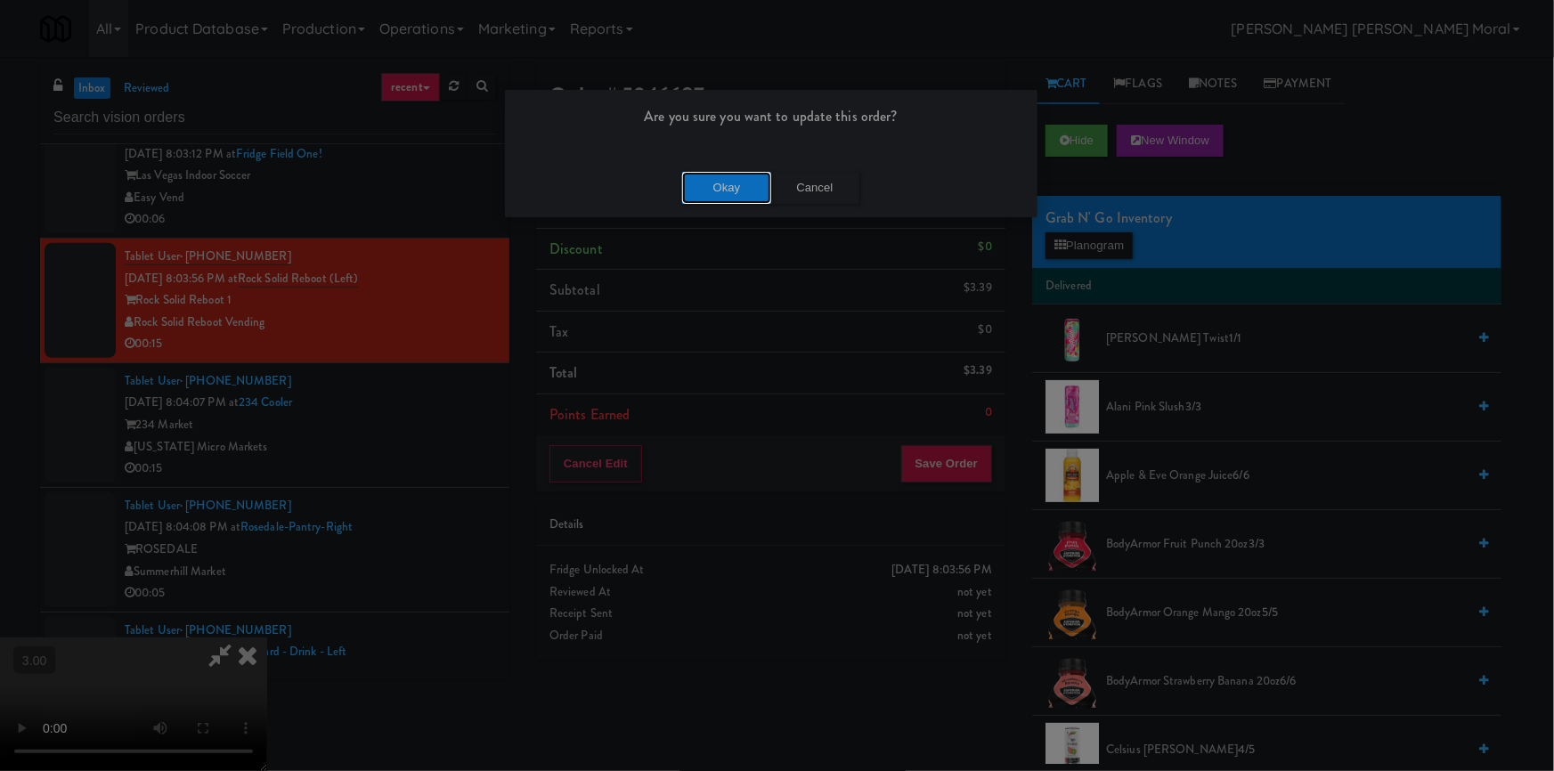
click at [739, 190] on button "Okay" at bounding box center [726, 188] width 89 height 32
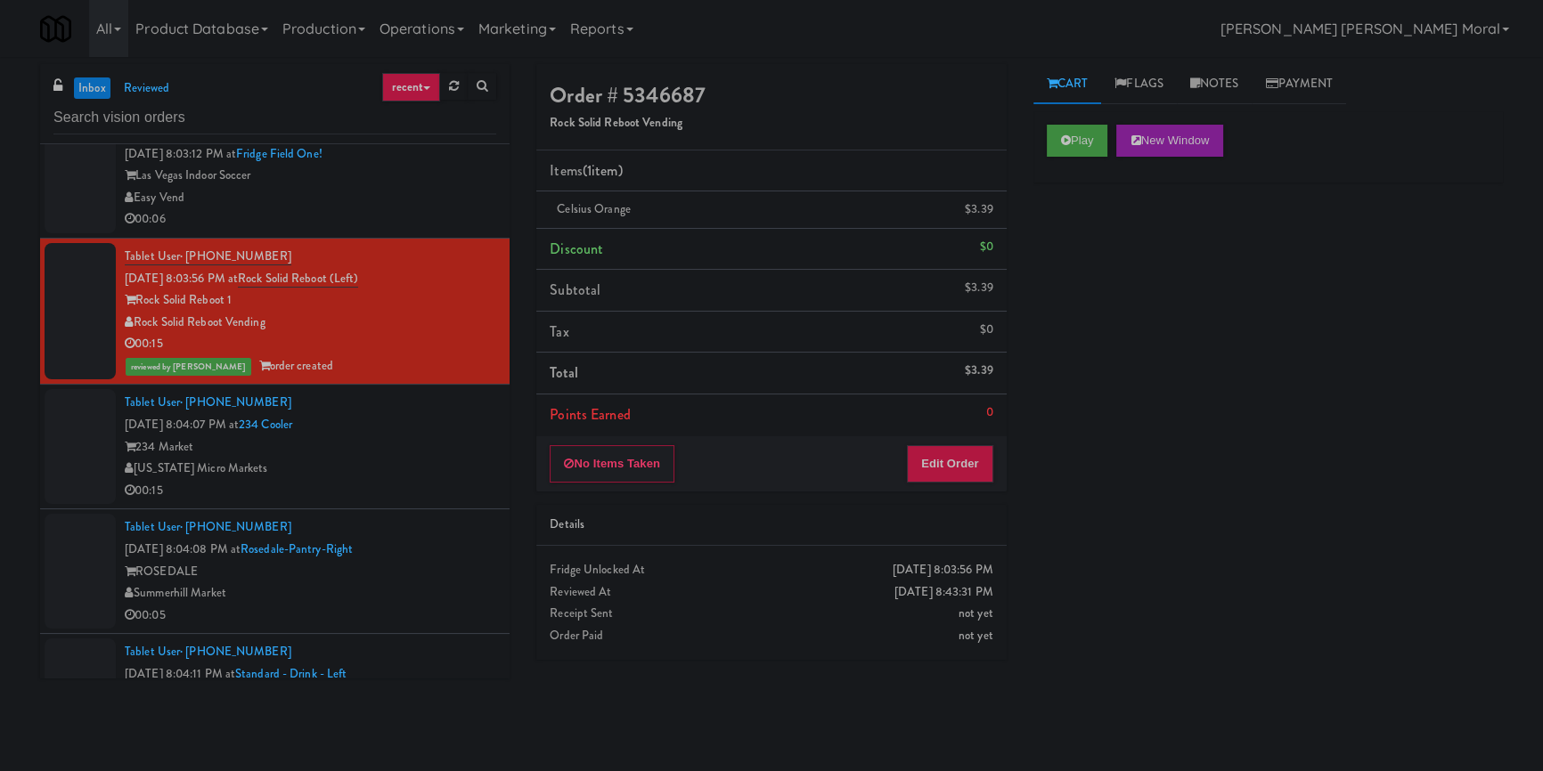
drag, startPoint x: 0, startPoint y: 426, endPoint x: 45, endPoint y: 428, distance: 44.6
click at [0, 426] on div "inbox reviewed recent all unclear take inventory issue suspicious failed recent…" at bounding box center [771, 414] width 1543 height 700
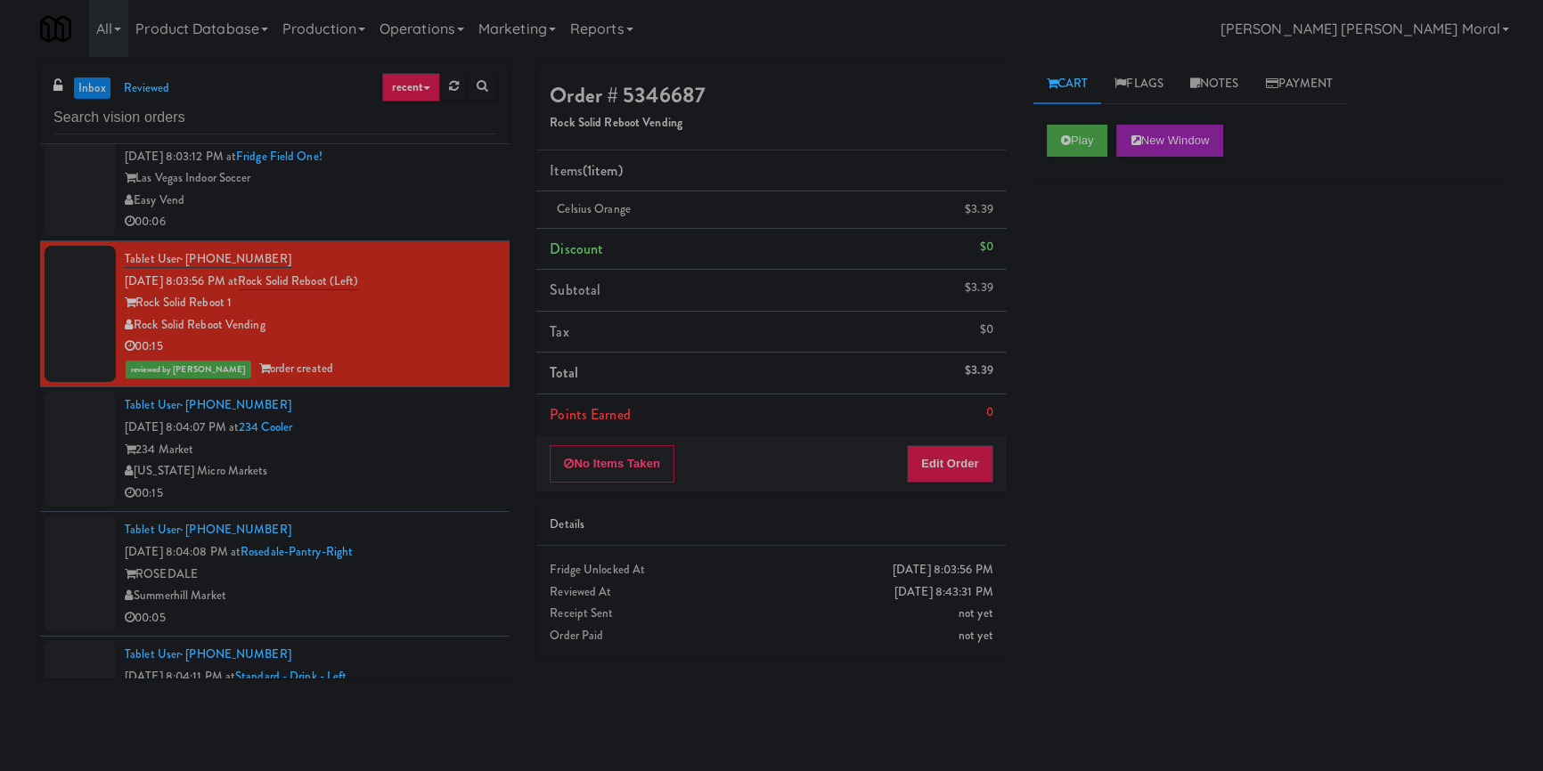
scroll to position [4112, 0]
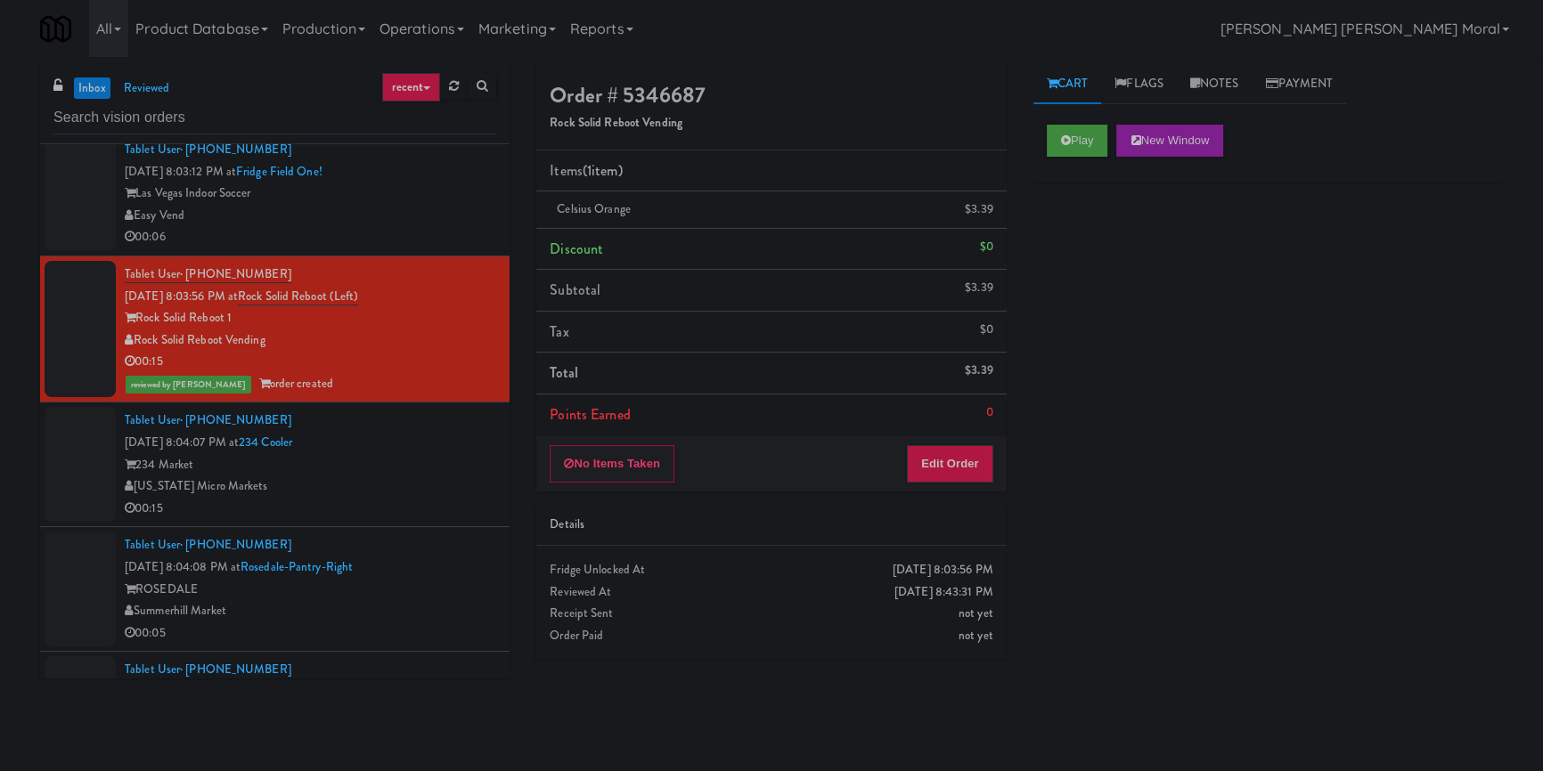
click at [432, 477] on div "234 Market" at bounding box center [310, 465] width 371 height 22
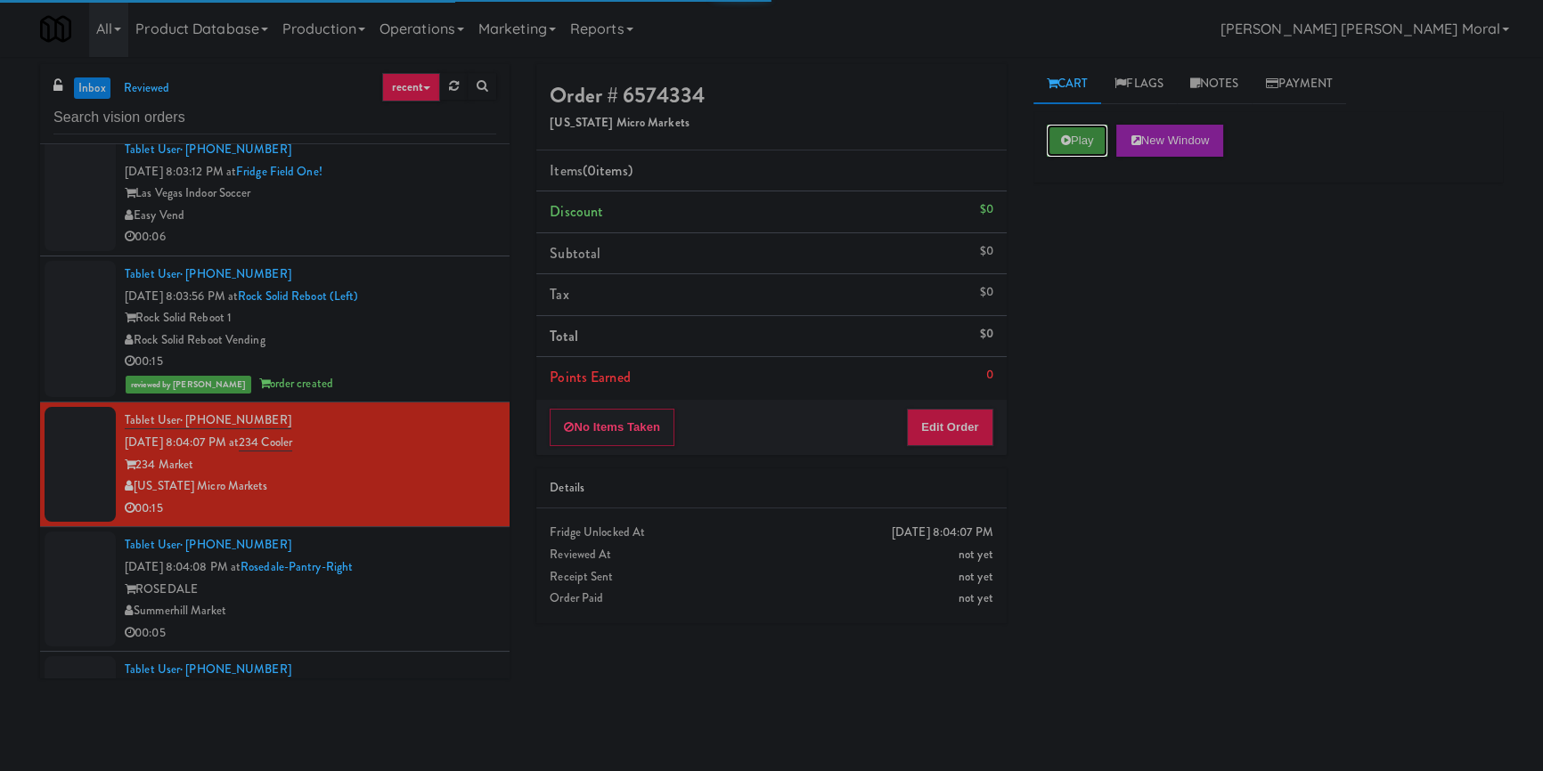
click at [1054, 143] on button "Play" at bounding box center [1077, 141] width 61 height 32
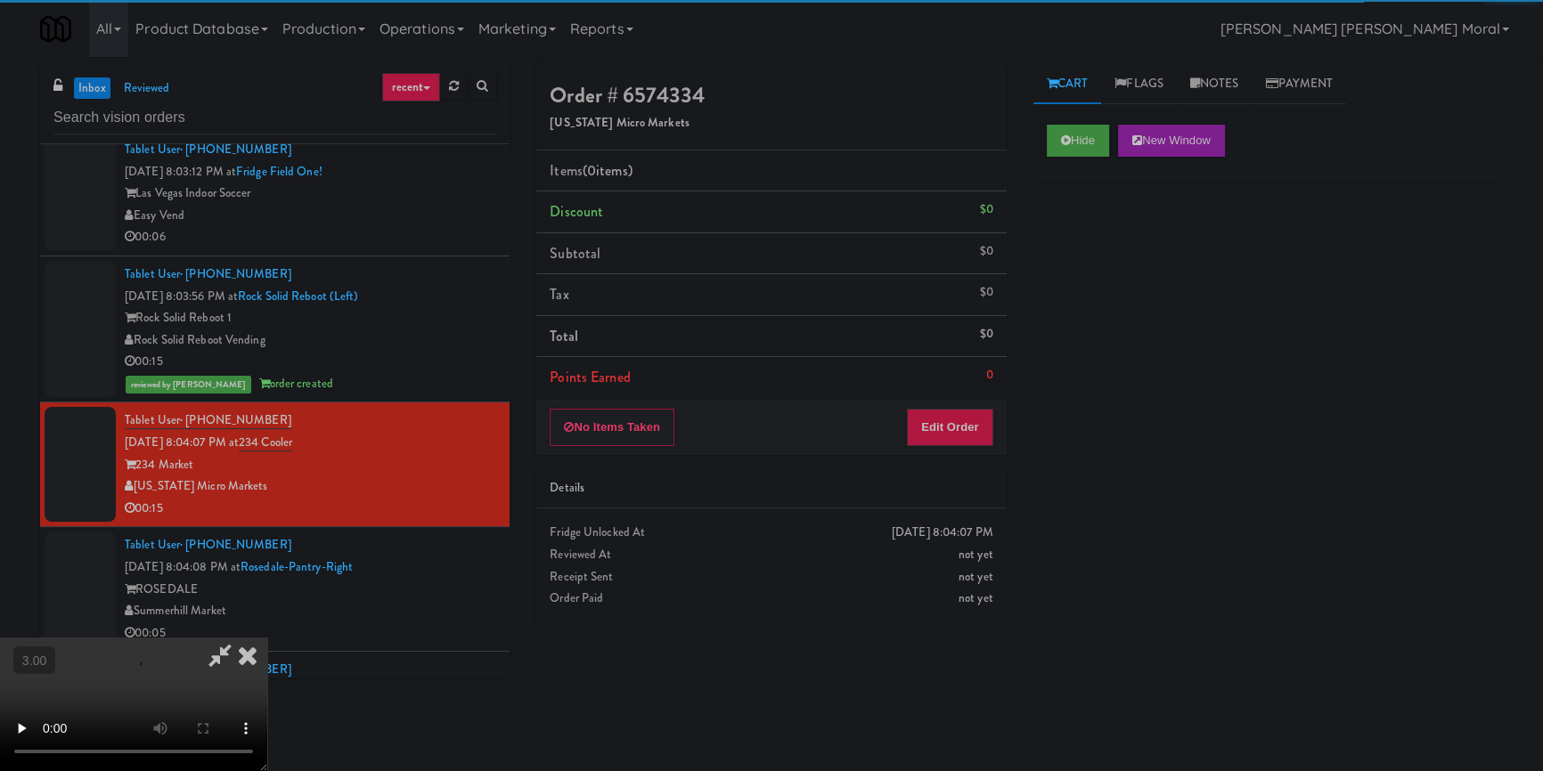
click at [1070, 262] on div "Hide New Window Primary Flag Clear Flag if unable to determine what was taken o…" at bounding box center [1267, 445] width 469 height 668
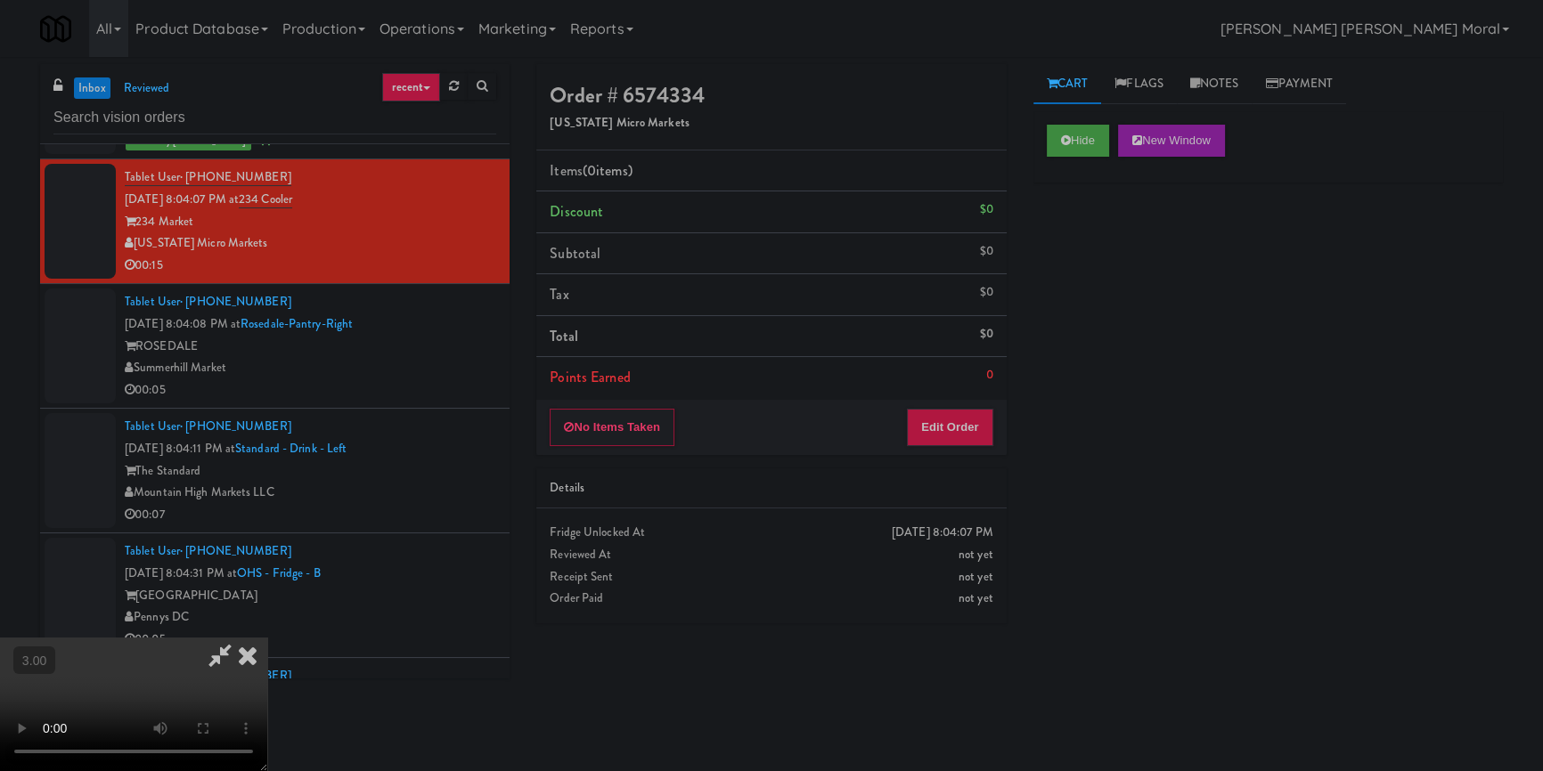
scroll to position [87, 0]
click at [267, 638] on video at bounding box center [133, 705] width 267 height 134
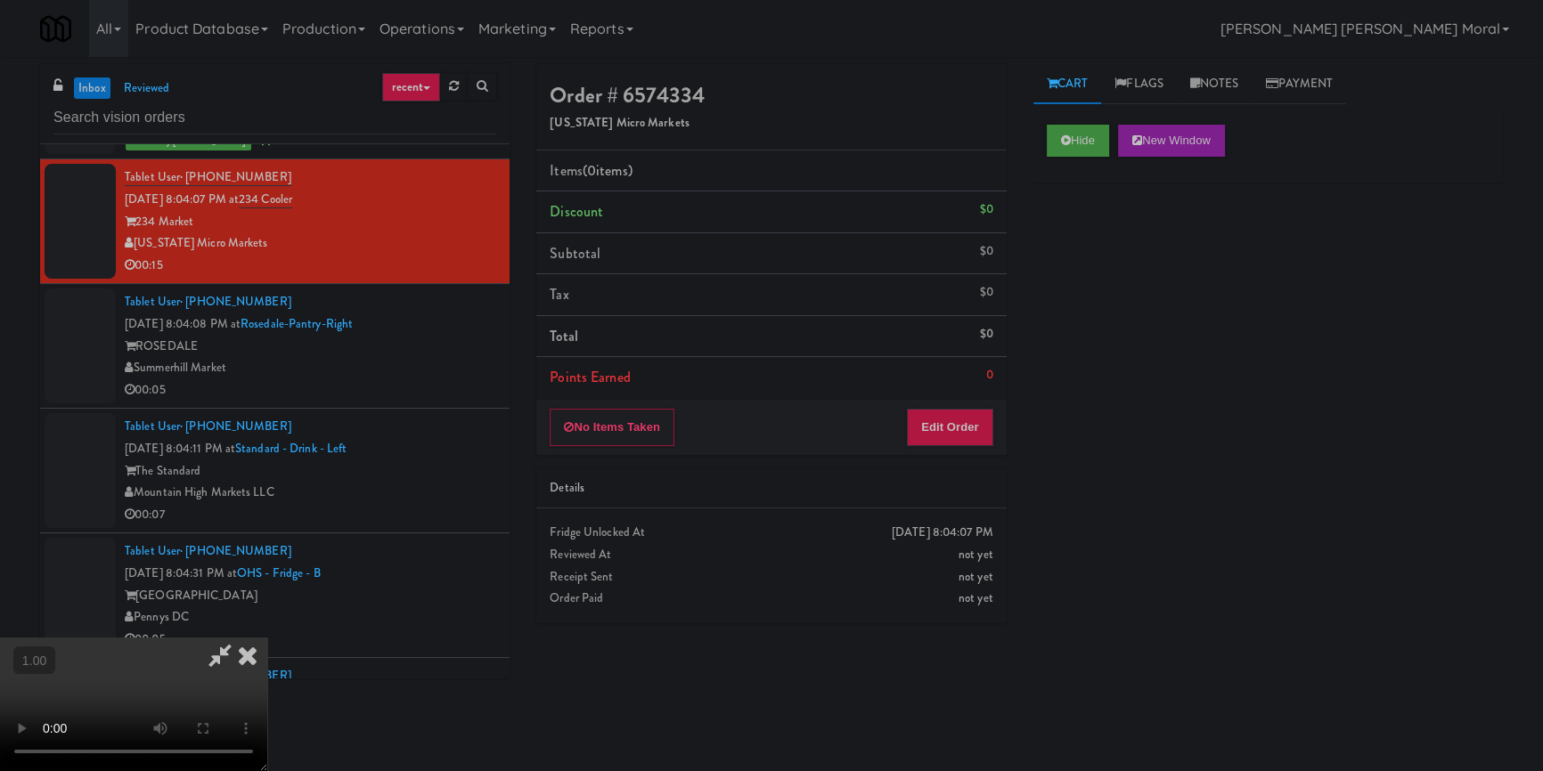
scroll to position [249, 0]
click at [957, 439] on button "Edit Order" at bounding box center [950, 427] width 86 height 37
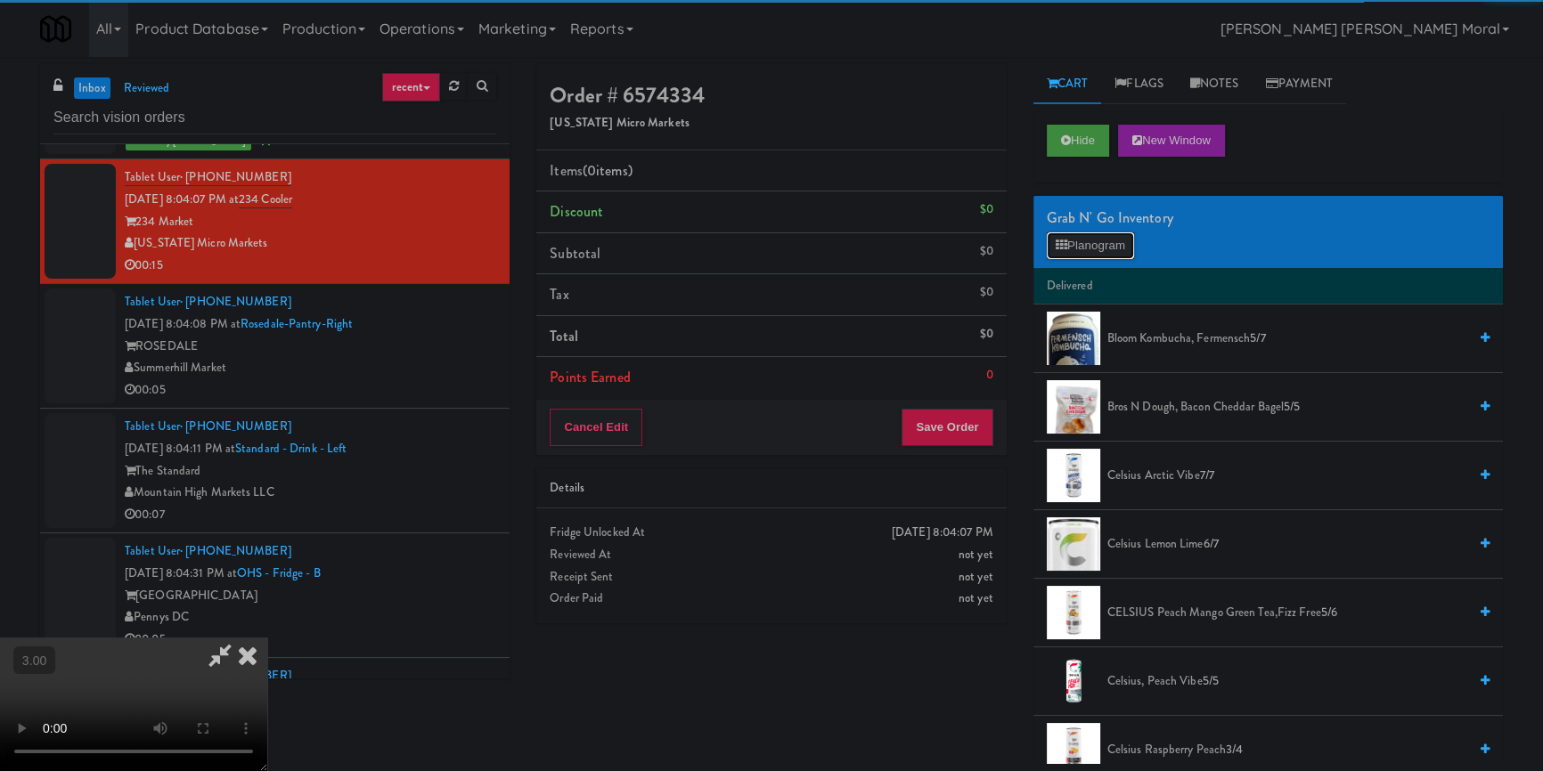
click at [1109, 240] on button "Planogram" at bounding box center [1090, 245] width 87 height 27
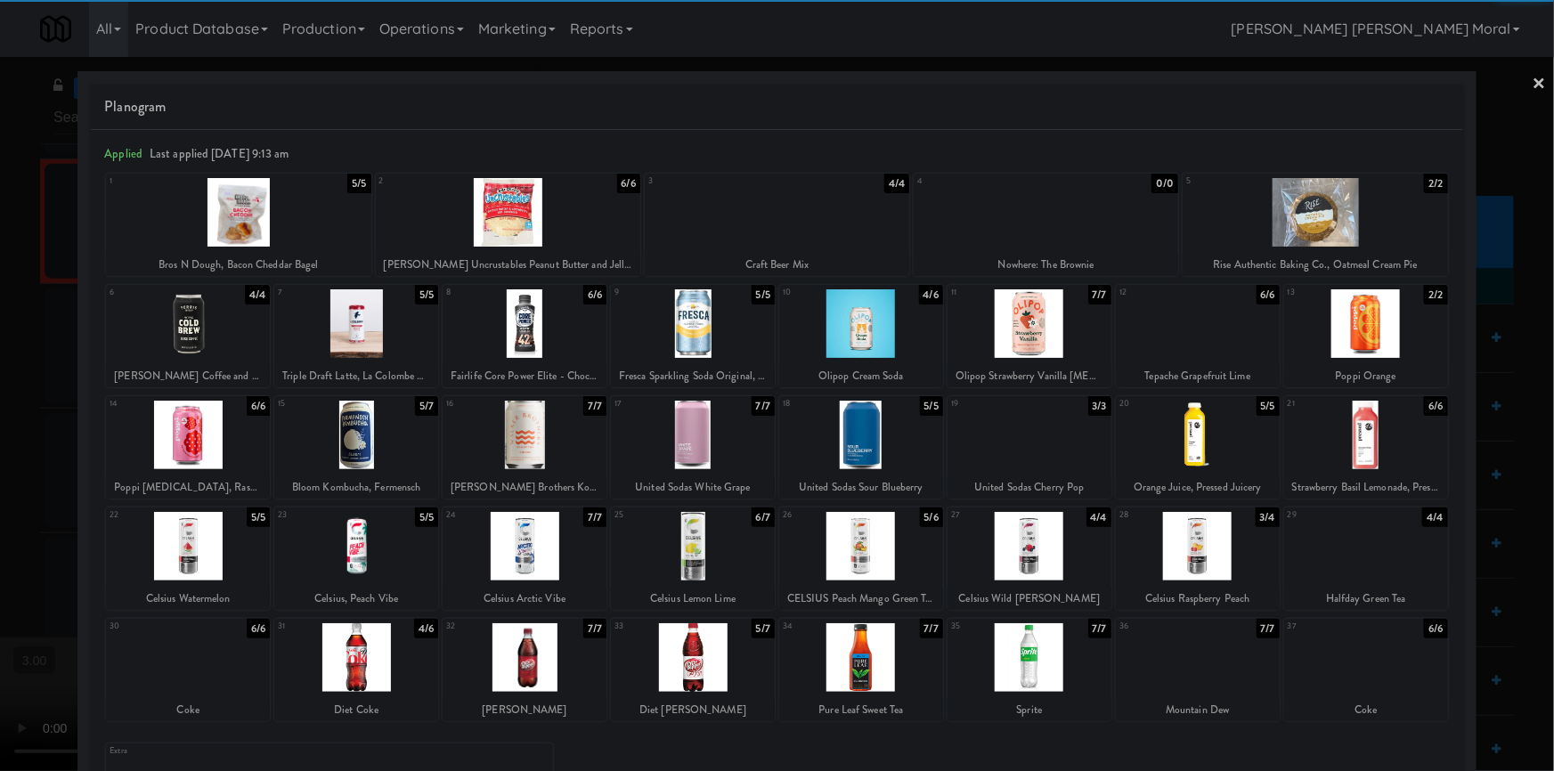
click at [1033, 645] on div at bounding box center [1030, 657] width 164 height 69
click at [485, 330] on div at bounding box center [525, 323] width 164 height 69
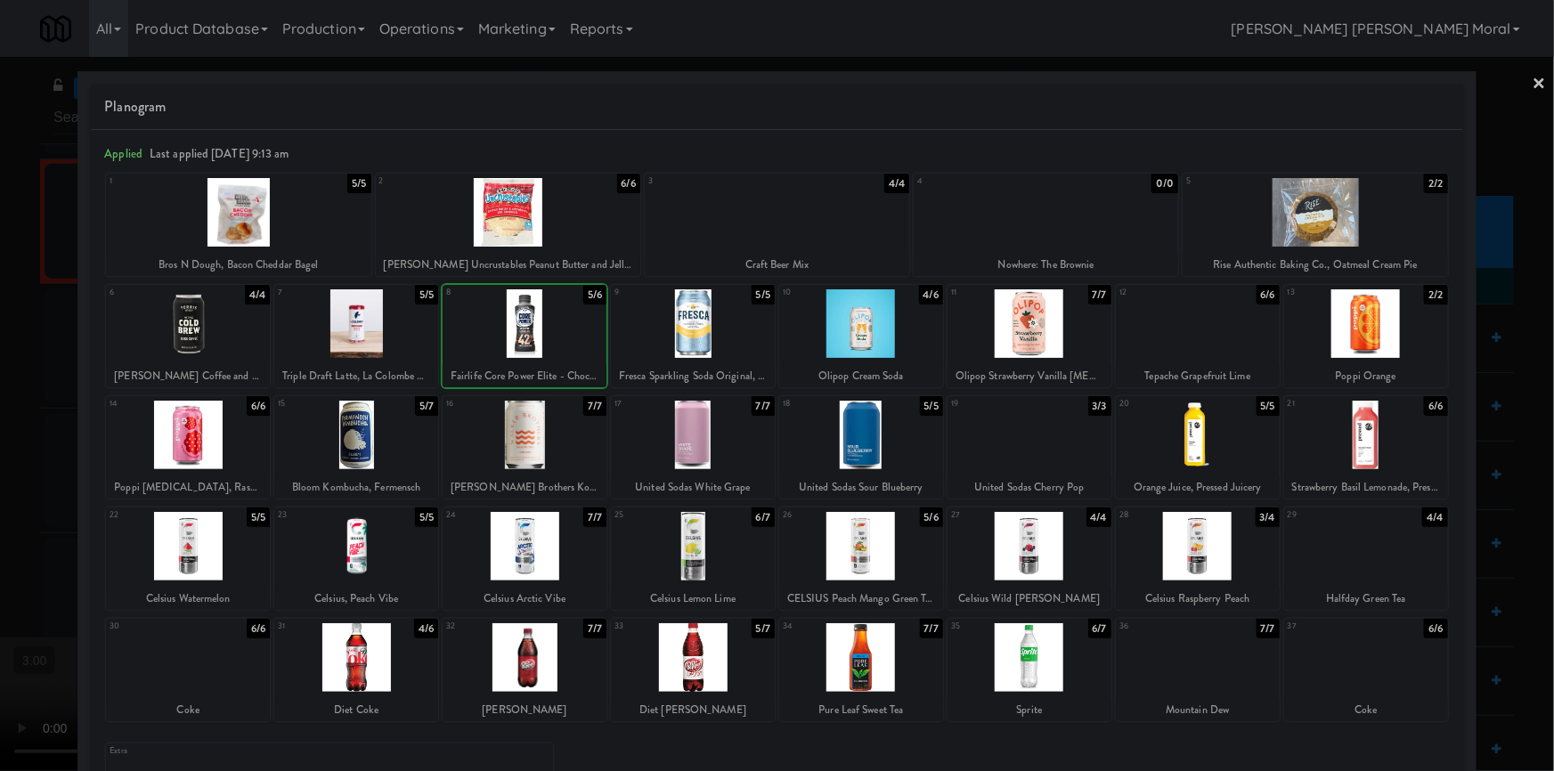
click at [525, 203] on div at bounding box center [508, 212] width 265 height 69
drag, startPoint x: 0, startPoint y: 513, endPoint x: 689, endPoint y: 530, distance: 689.6
click at [6, 515] on div at bounding box center [777, 385] width 1554 height 771
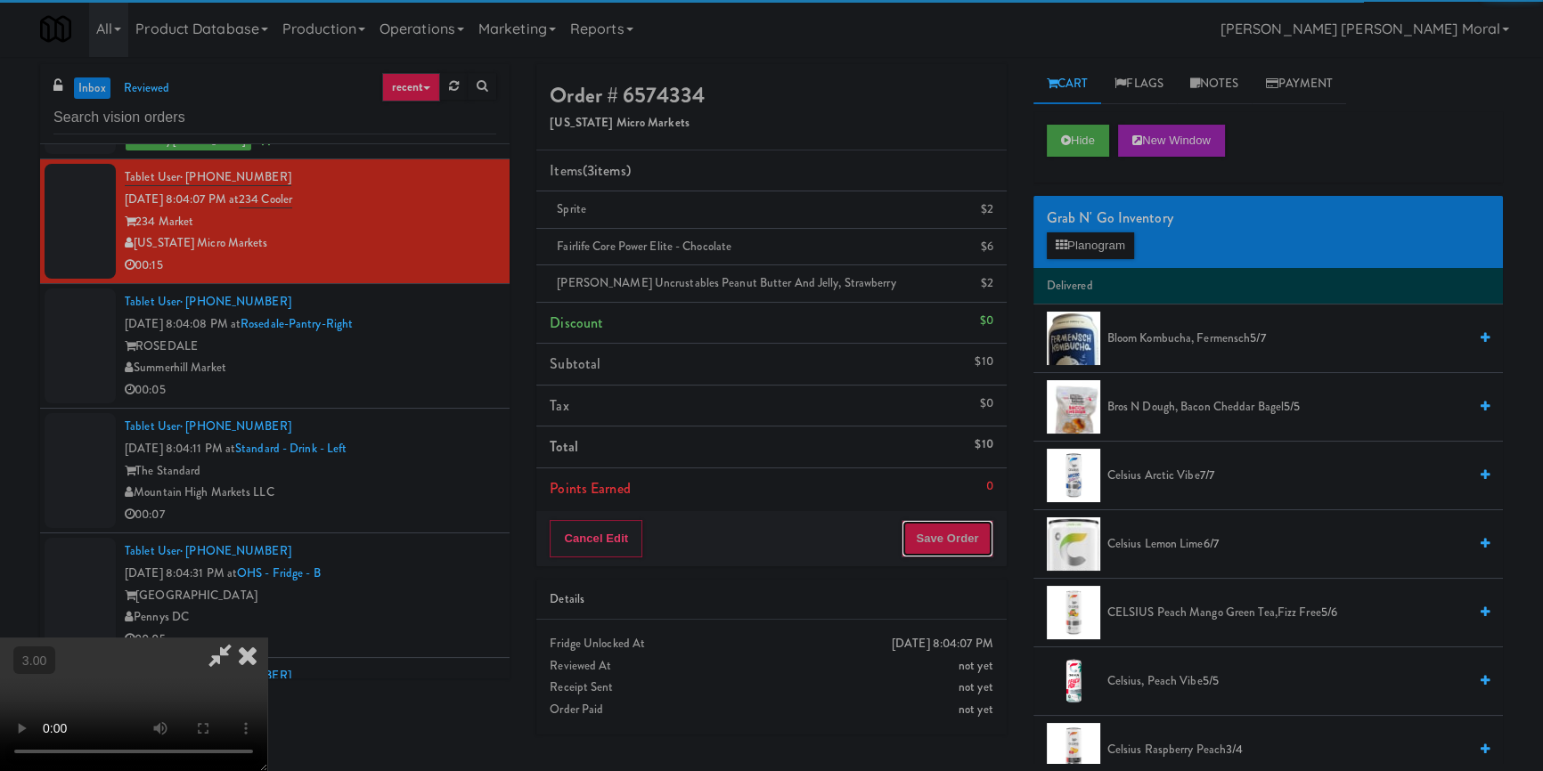
click at [974, 550] on button "Save Order" at bounding box center [946, 538] width 91 height 37
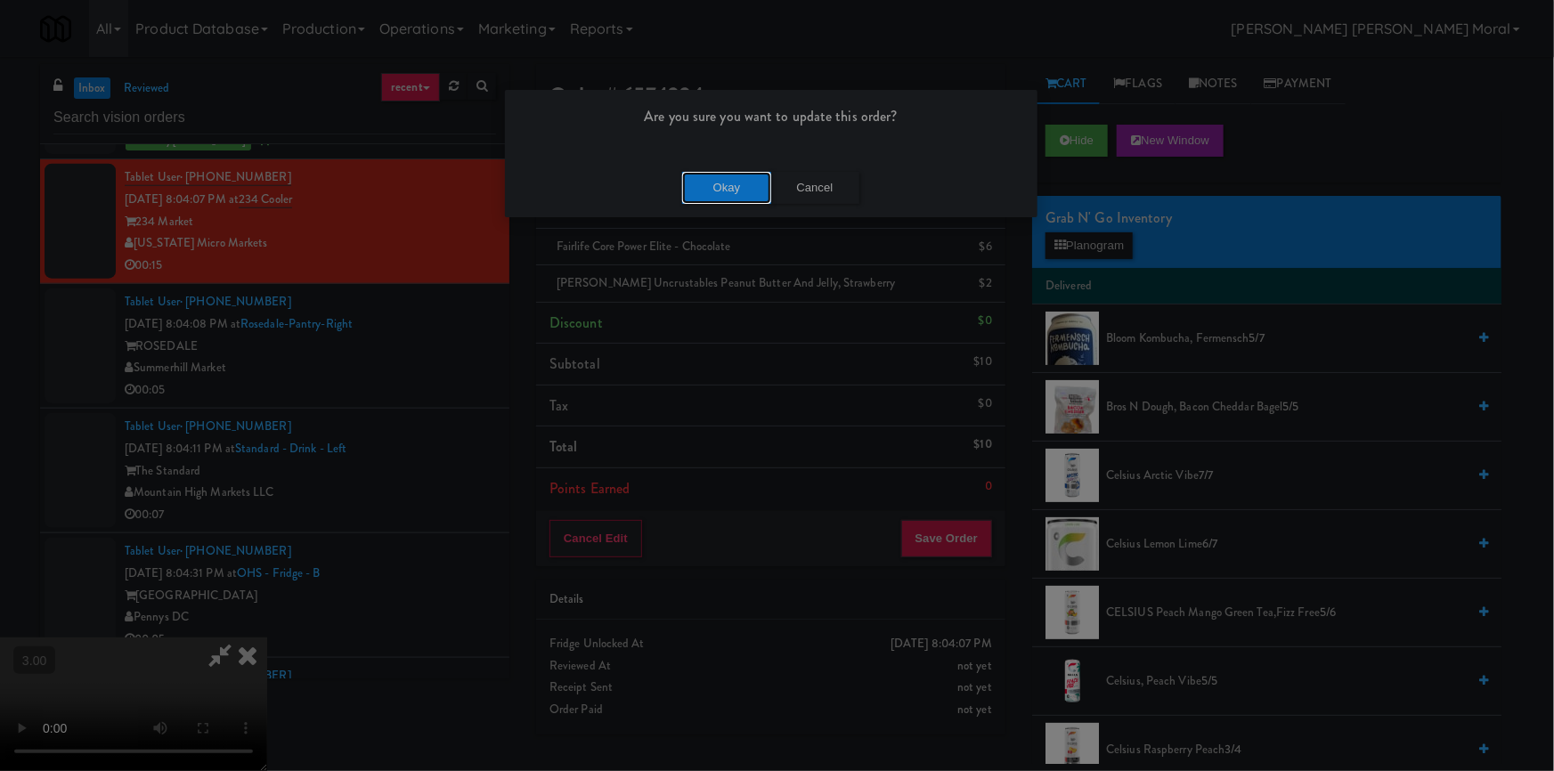
click at [733, 198] on button "Okay" at bounding box center [726, 188] width 89 height 32
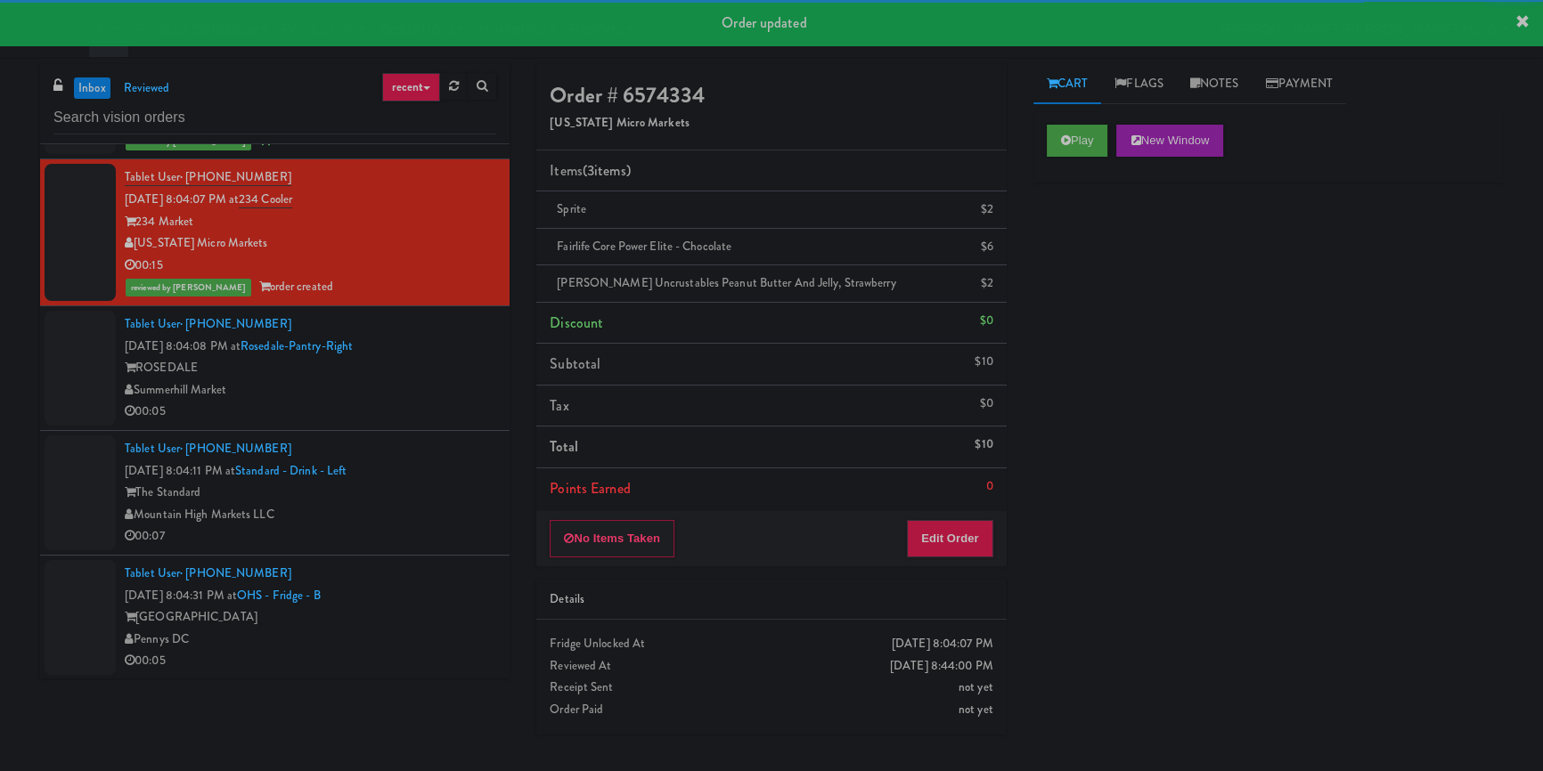
click at [419, 379] on div "ROSEDALE" at bounding box center [310, 368] width 371 height 22
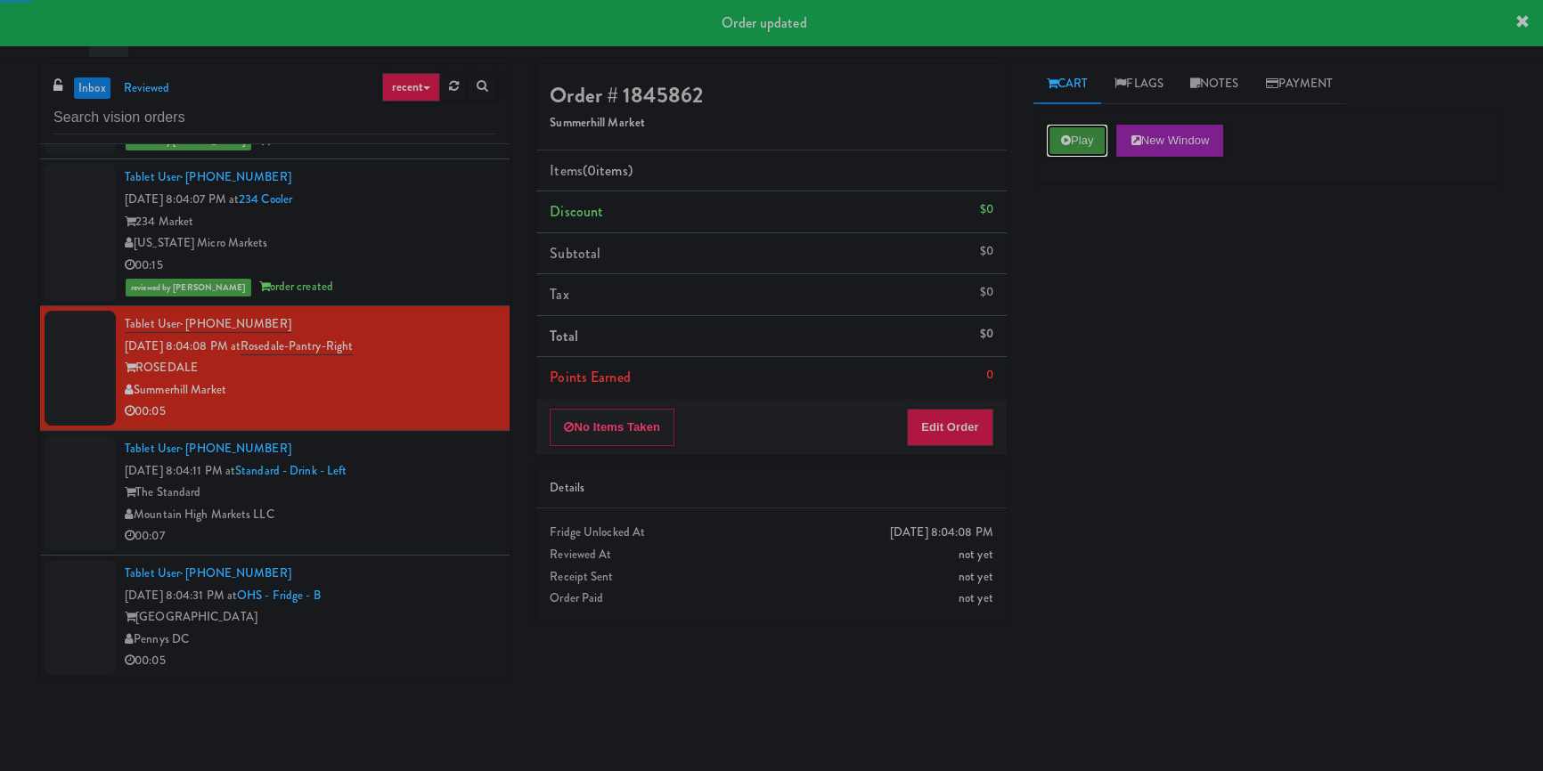
click at [1080, 134] on button "Play" at bounding box center [1077, 141] width 61 height 32
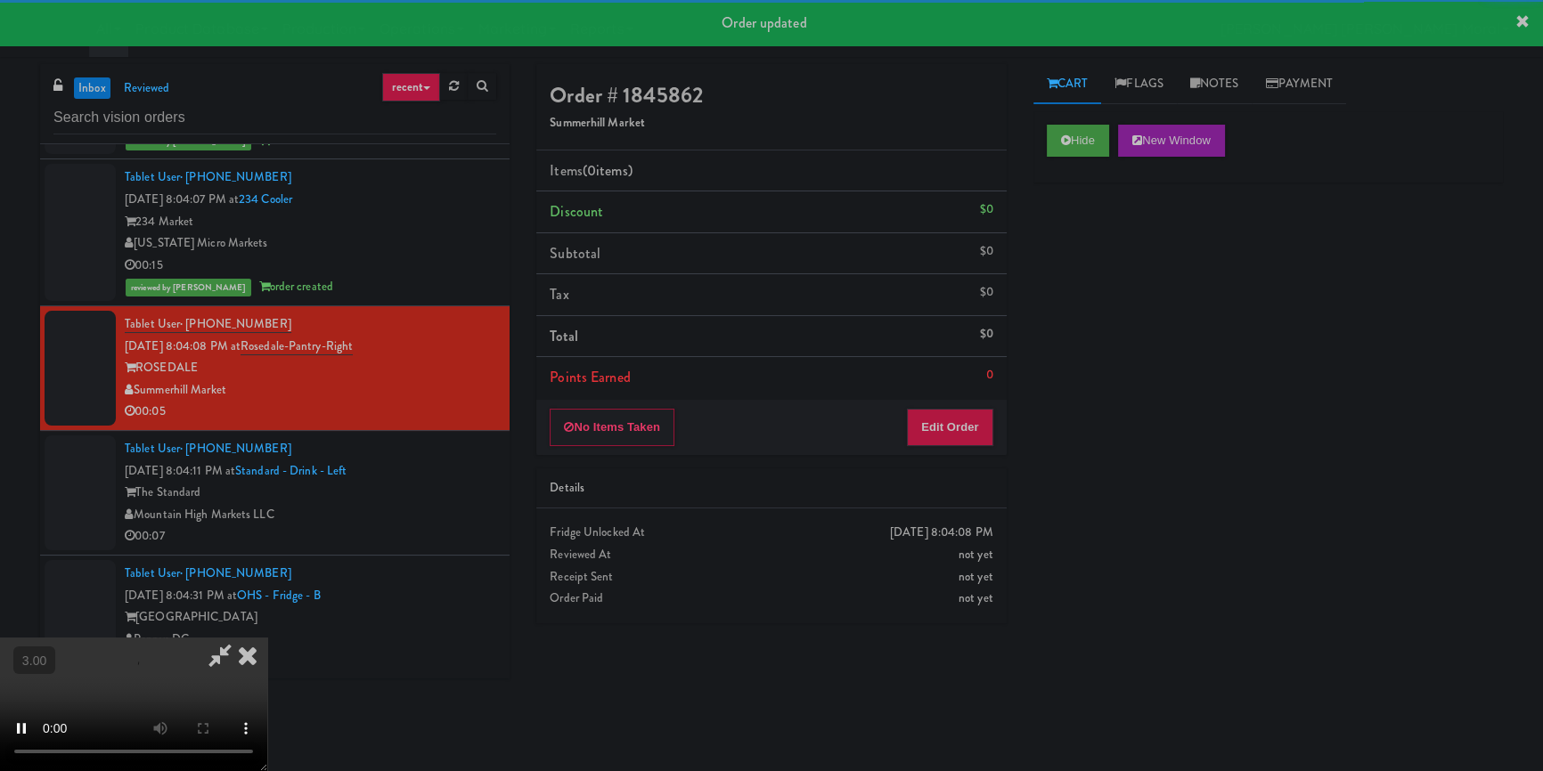
drag, startPoint x: 1097, startPoint y: 259, endPoint x: 1095, endPoint y: 270, distance: 11.0
click at [1098, 259] on div "Hide New Window Primary Flag Clear Flag if unable to determine what was taken o…" at bounding box center [1267, 445] width 469 height 668
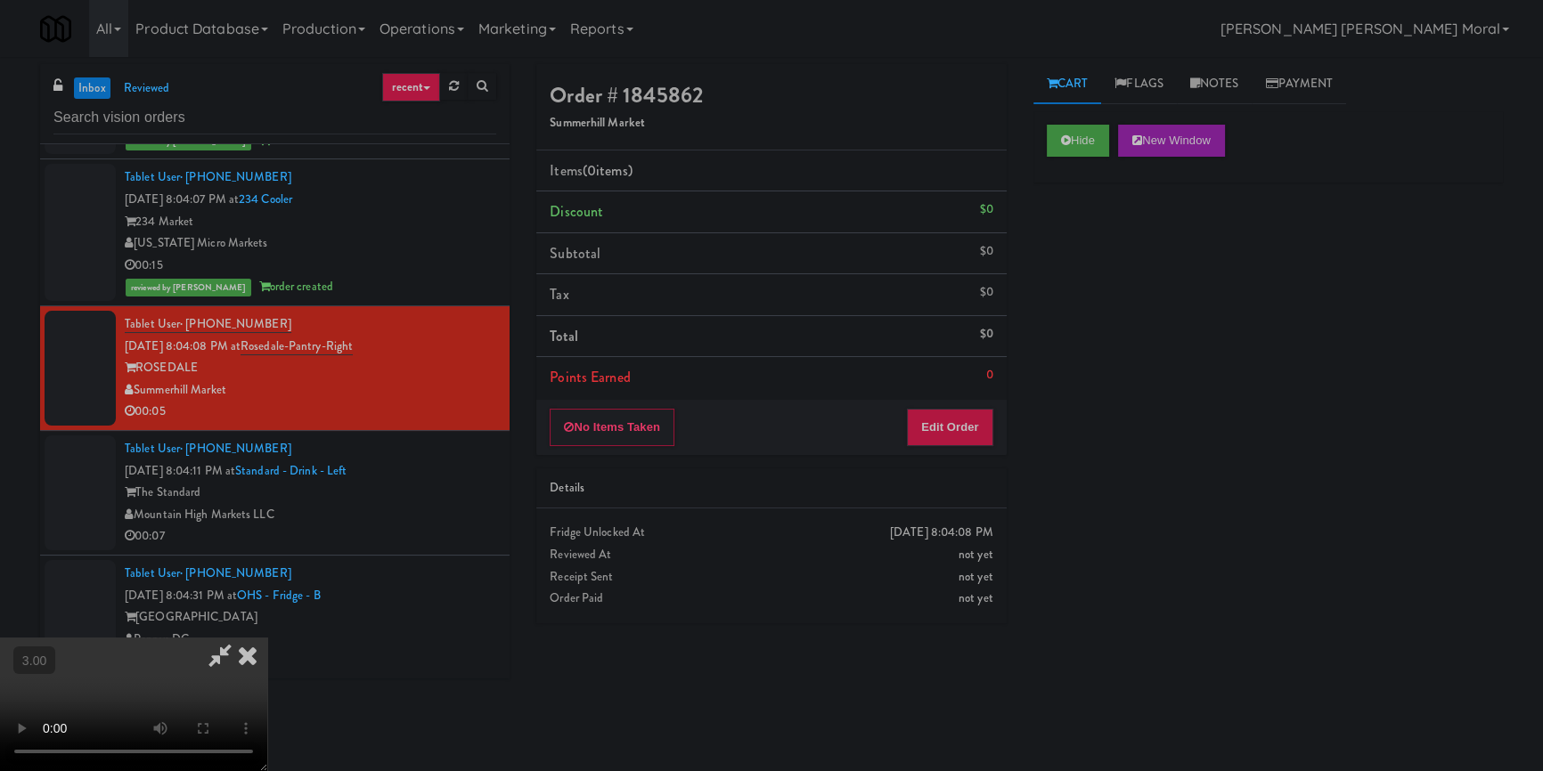
scroll to position [87, 0]
click at [972, 427] on button "Edit Order" at bounding box center [950, 427] width 86 height 37
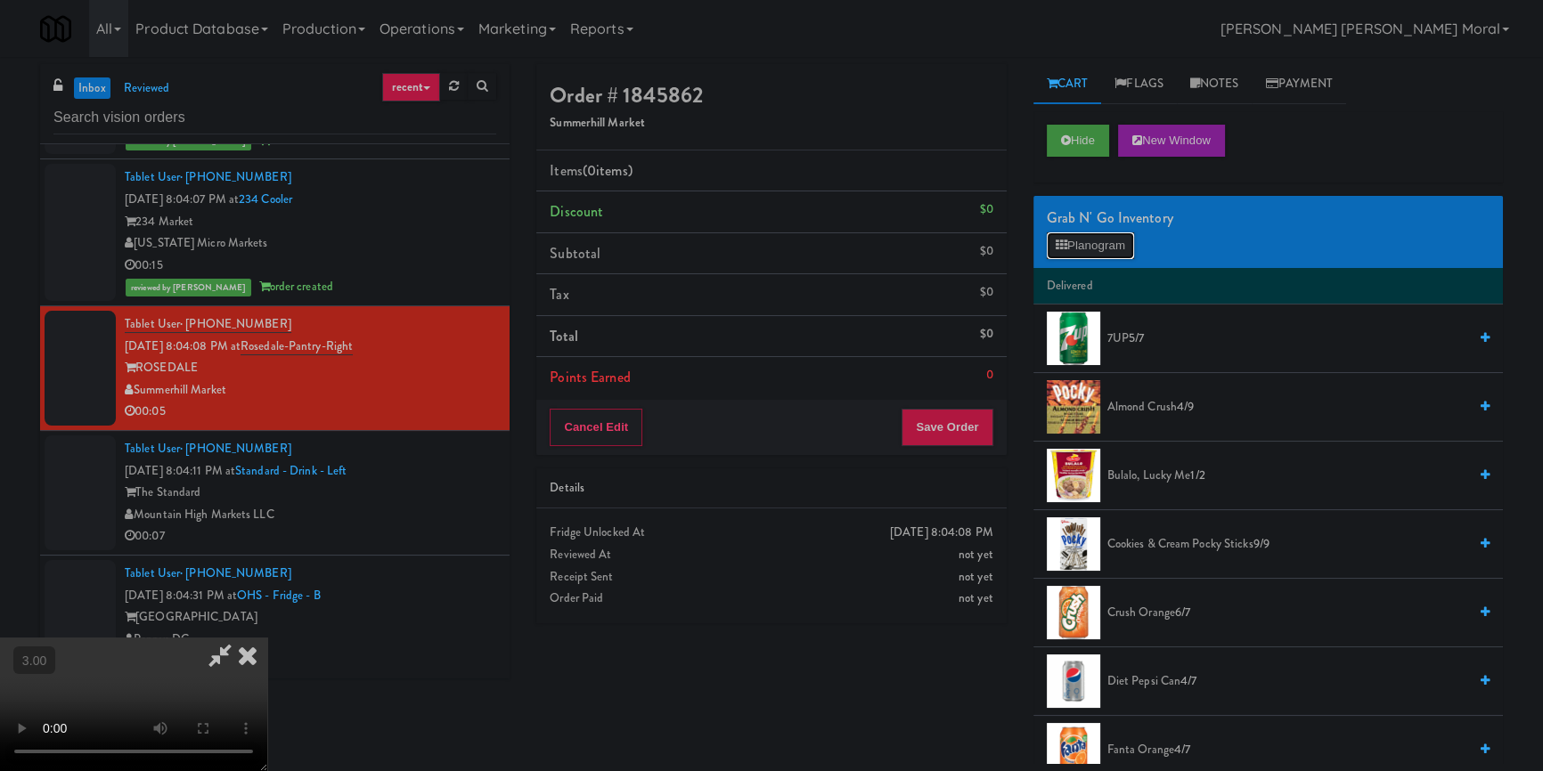
click at [1076, 240] on button "Planogram" at bounding box center [1090, 245] width 87 height 27
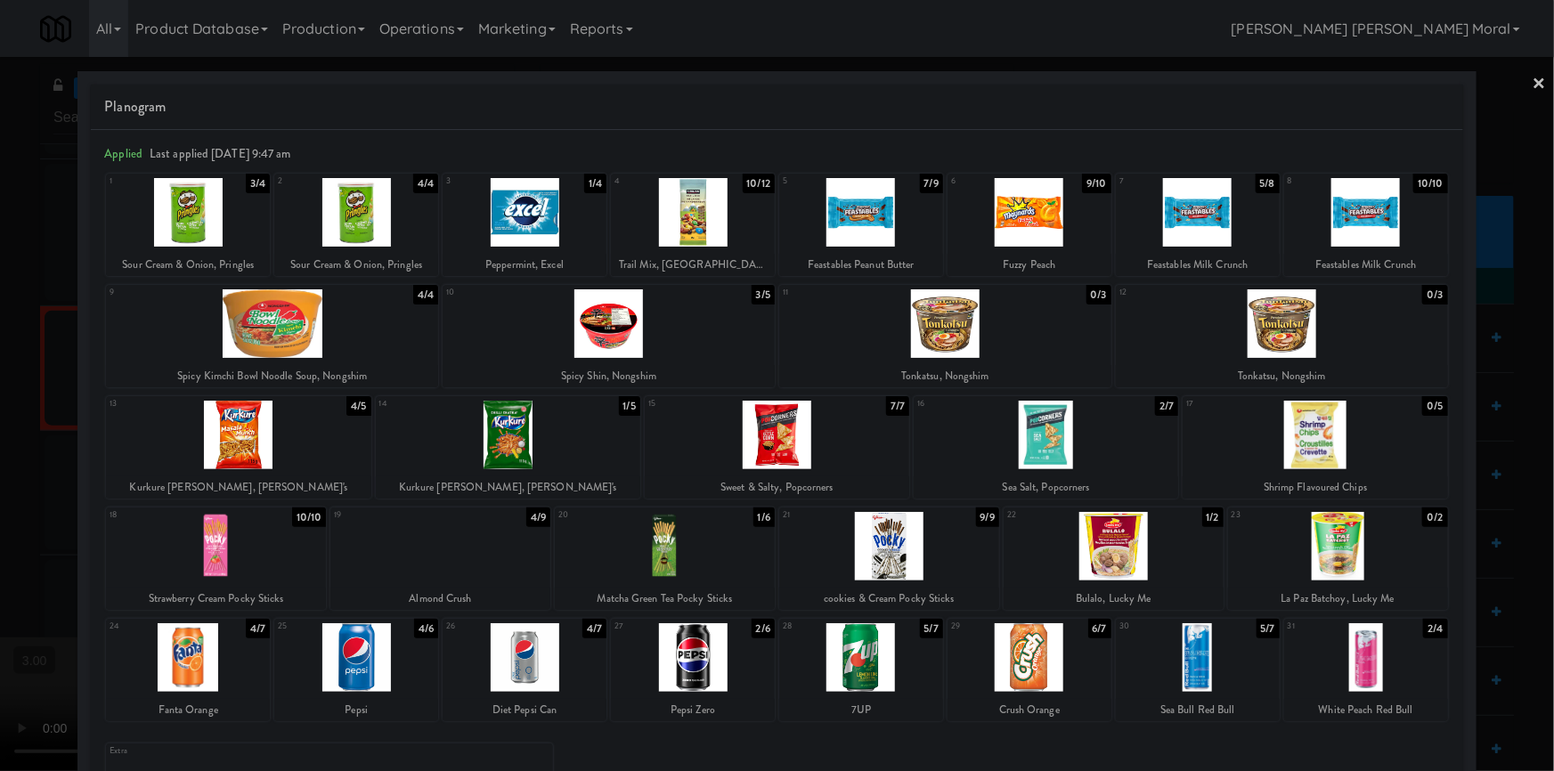
click at [636, 559] on div at bounding box center [665, 546] width 220 height 69
click at [0, 554] on div at bounding box center [777, 385] width 1554 height 771
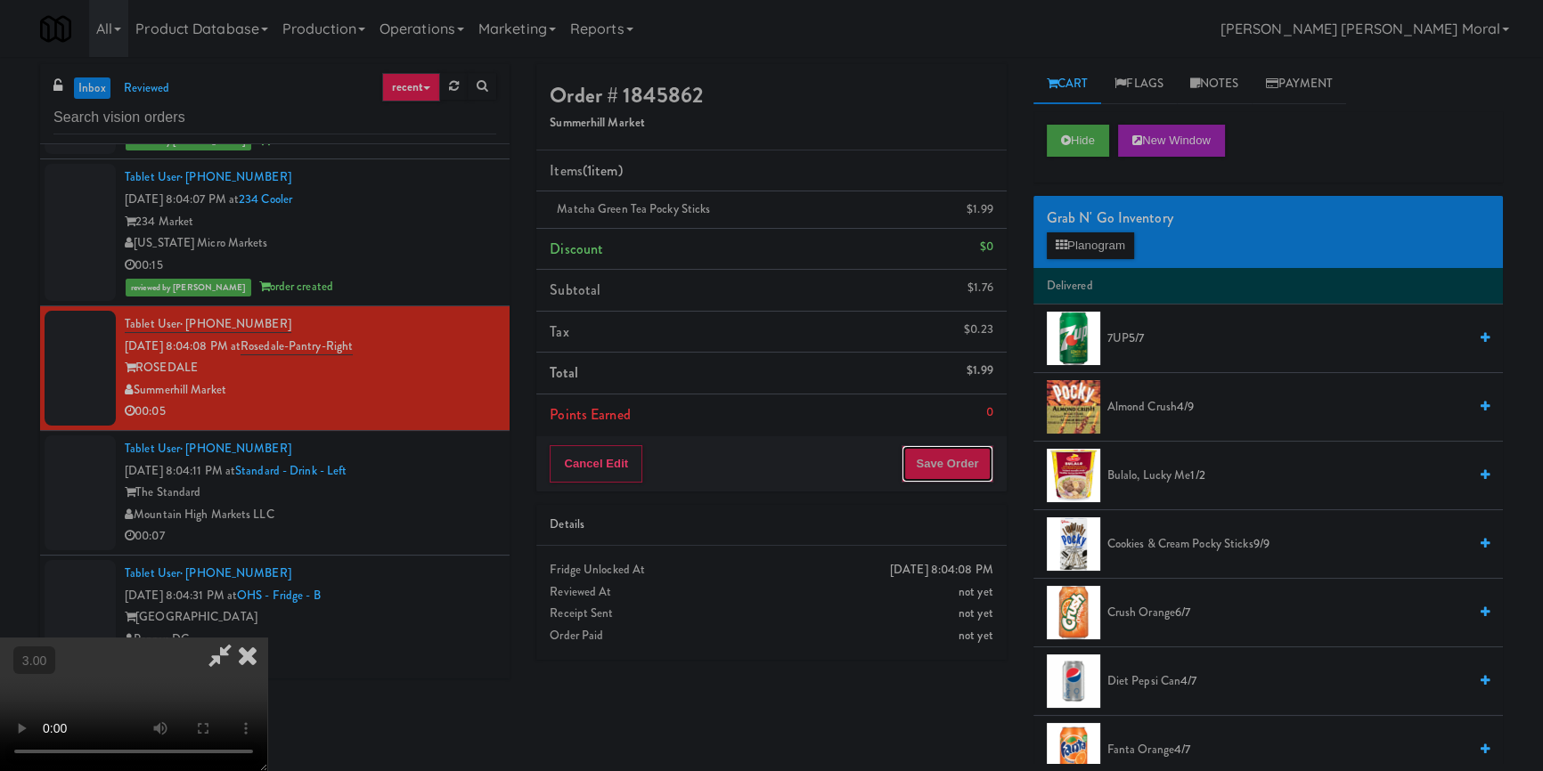
click at [953, 475] on button "Save Order" at bounding box center [946, 463] width 91 height 37
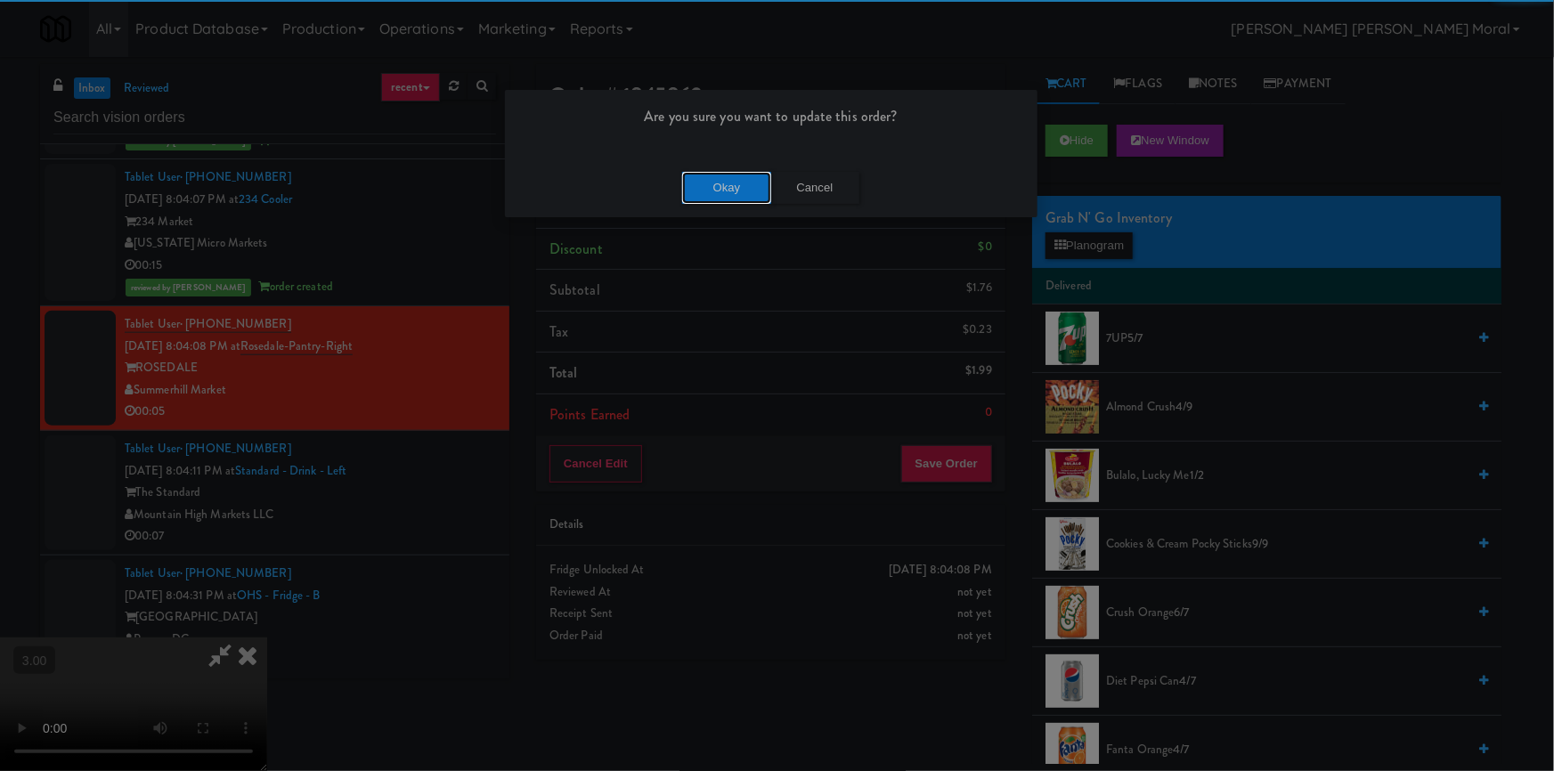
click at [747, 199] on button "Okay" at bounding box center [726, 188] width 89 height 32
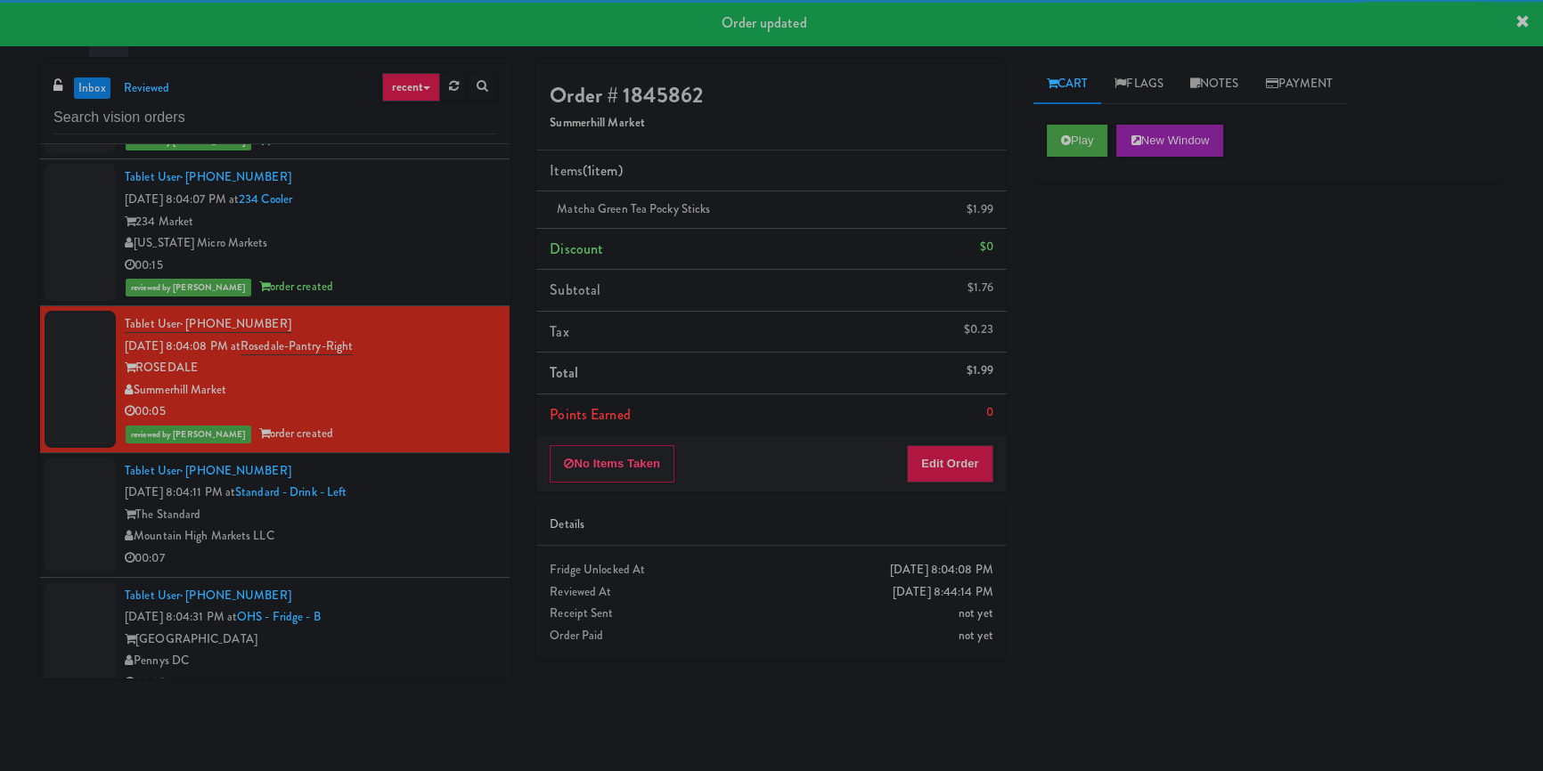
drag, startPoint x: 444, startPoint y: 508, endPoint x: 549, endPoint y: 516, distance: 104.5
click at [444, 508] on div "Tablet User · (602) 668-8171 [DATE] 8:04:11 PM at Standard - Drink - Left The S…" at bounding box center [310, 515] width 371 height 110
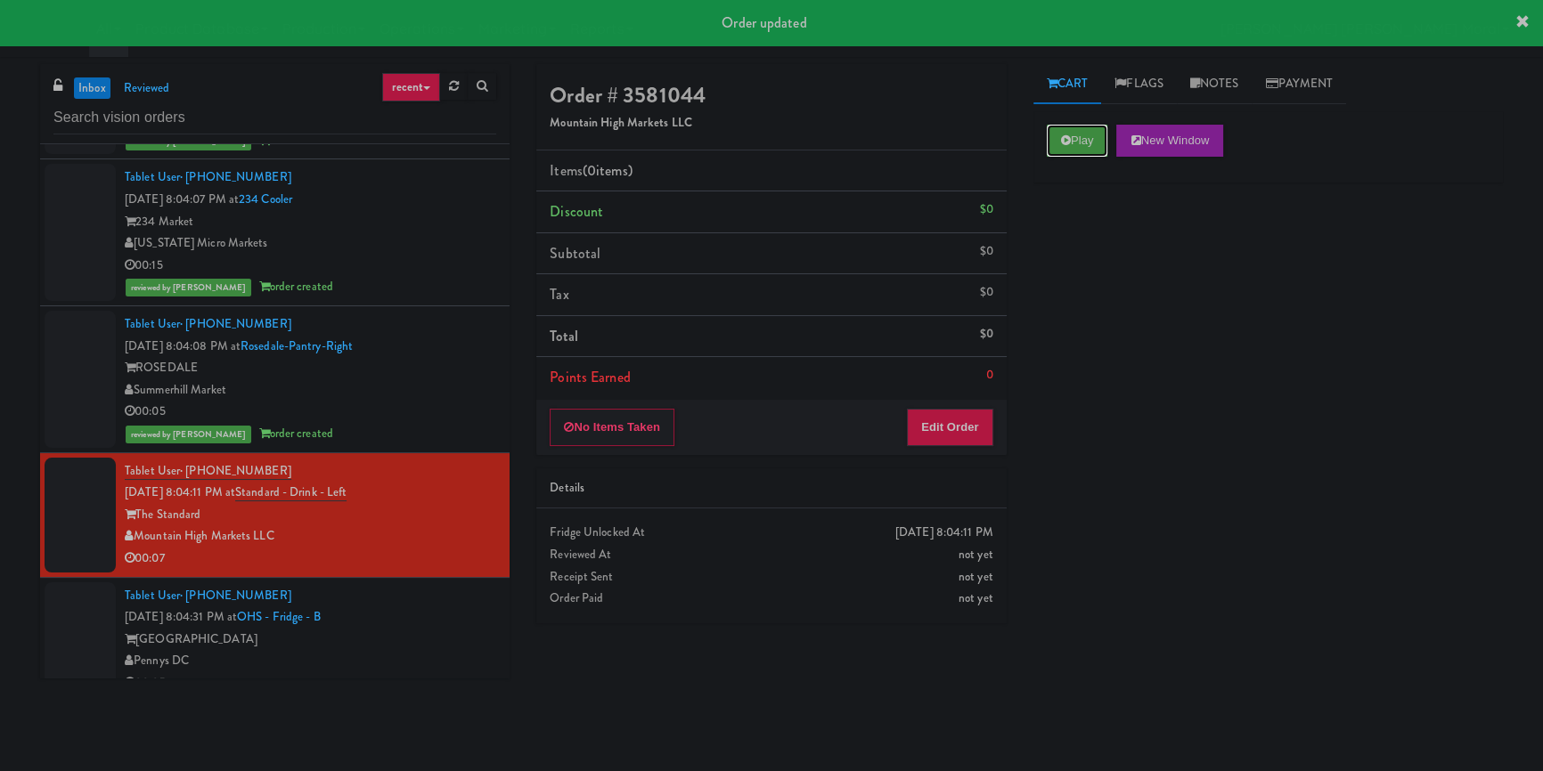
click at [1068, 126] on button "Play" at bounding box center [1077, 141] width 61 height 32
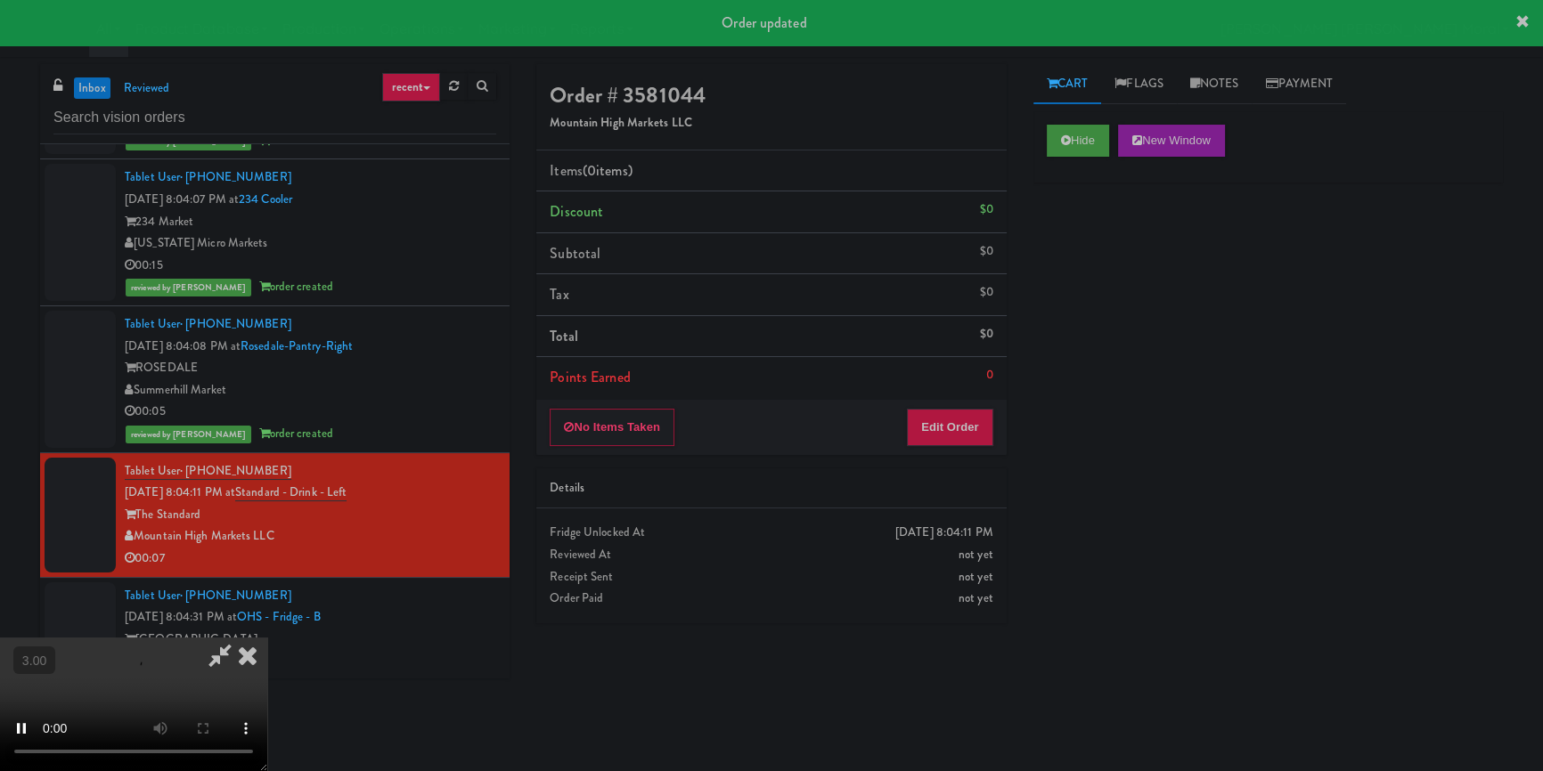
drag, startPoint x: 1086, startPoint y: 224, endPoint x: 1076, endPoint y: 235, distance: 15.2
click at [1082, 230] on div "Hide New Window Primary Flag Clear Flag if unable to determine what was taken o…" at bounding box center [1267, 445] width 469 height 668
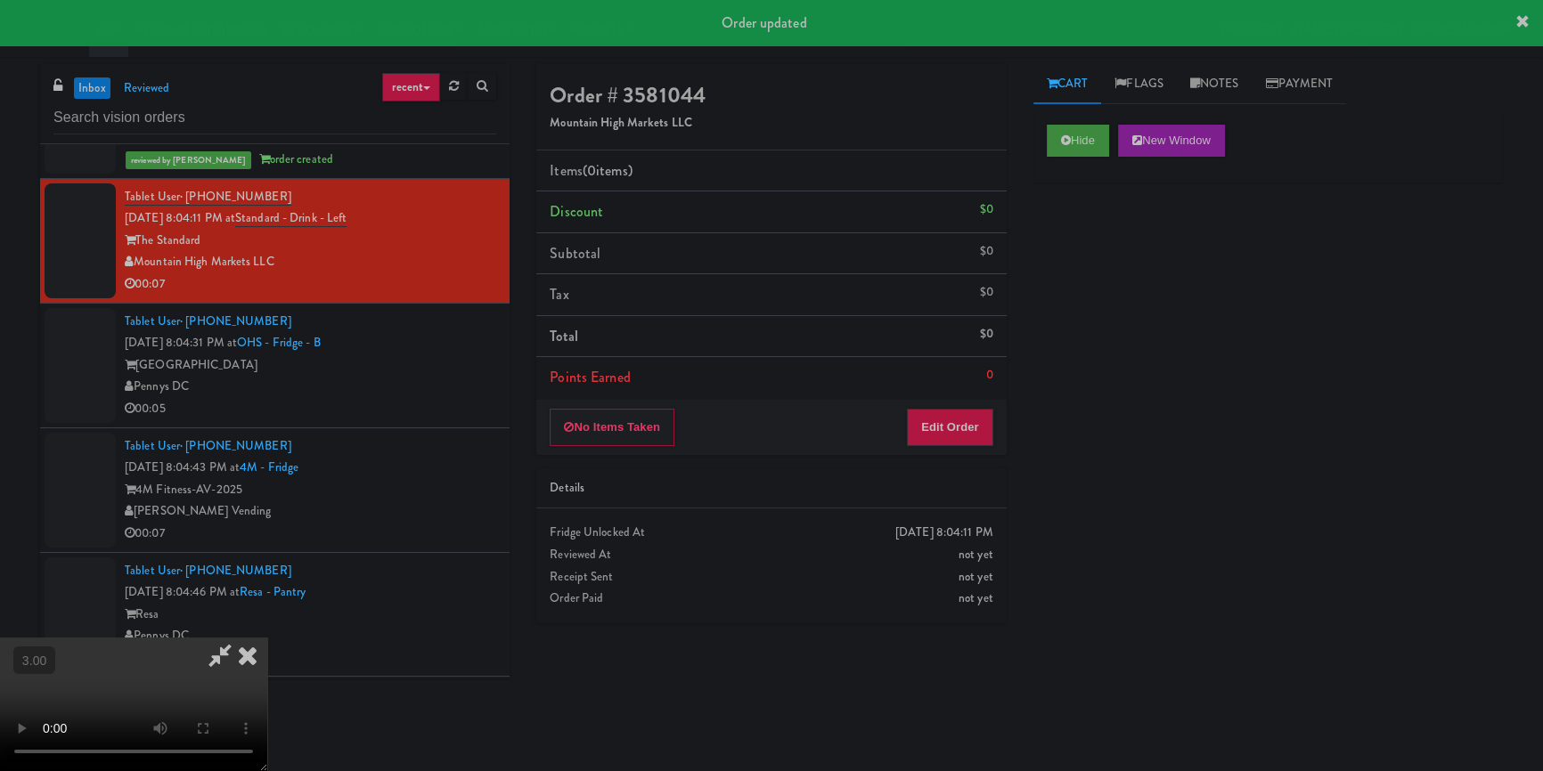
scroll to position [4678, 0]
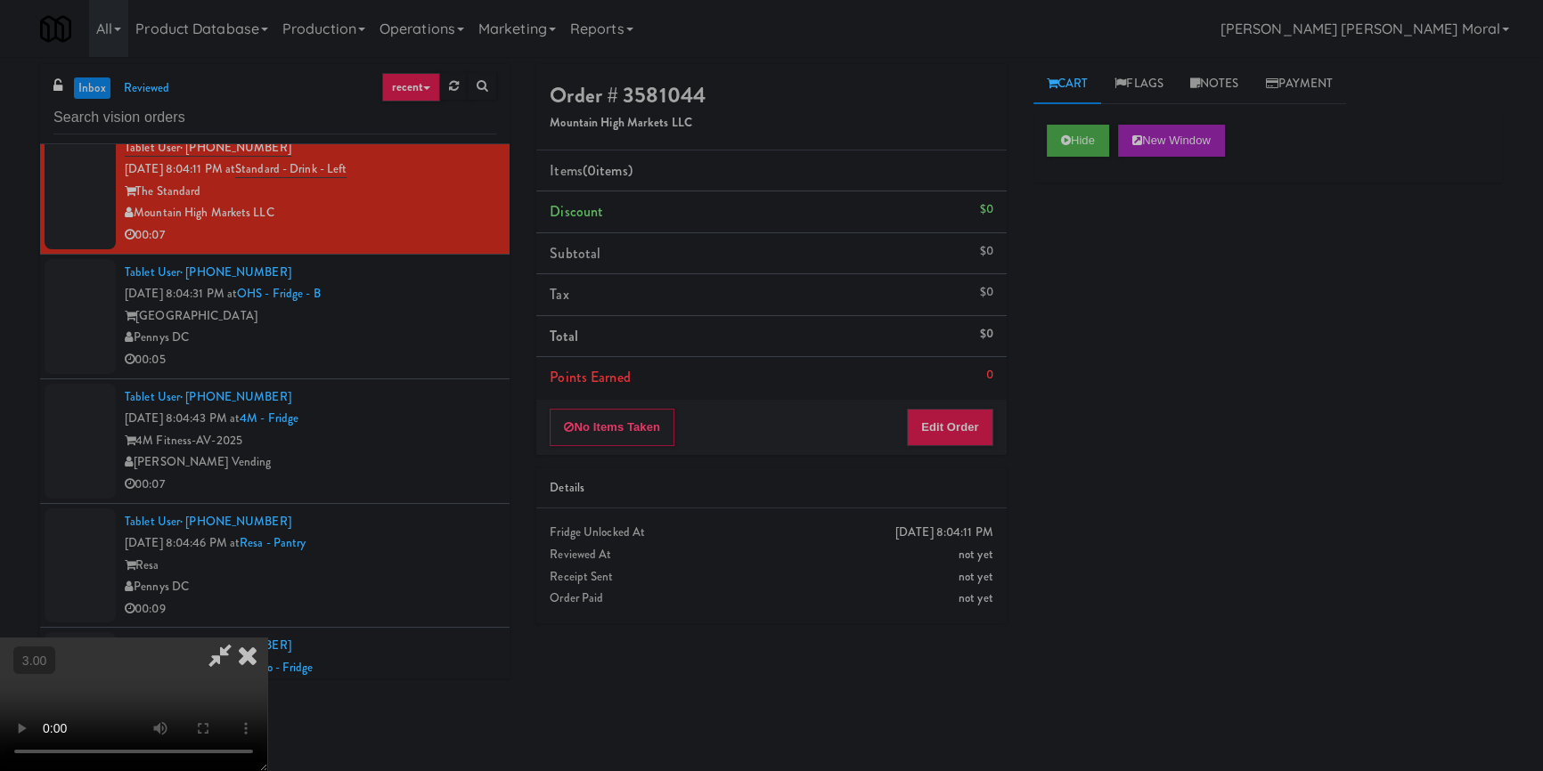
click at [267, 638] on video at bounding box center [133, 705] width 267 height 134
drag, startPoint x: 958, startPoint y: 425, endPoint x: 996, endPoint y: 391, distance: 51.1
click at [958, 424] on button "Edit Order" at bounding box center [950, 427] width 86 height 37
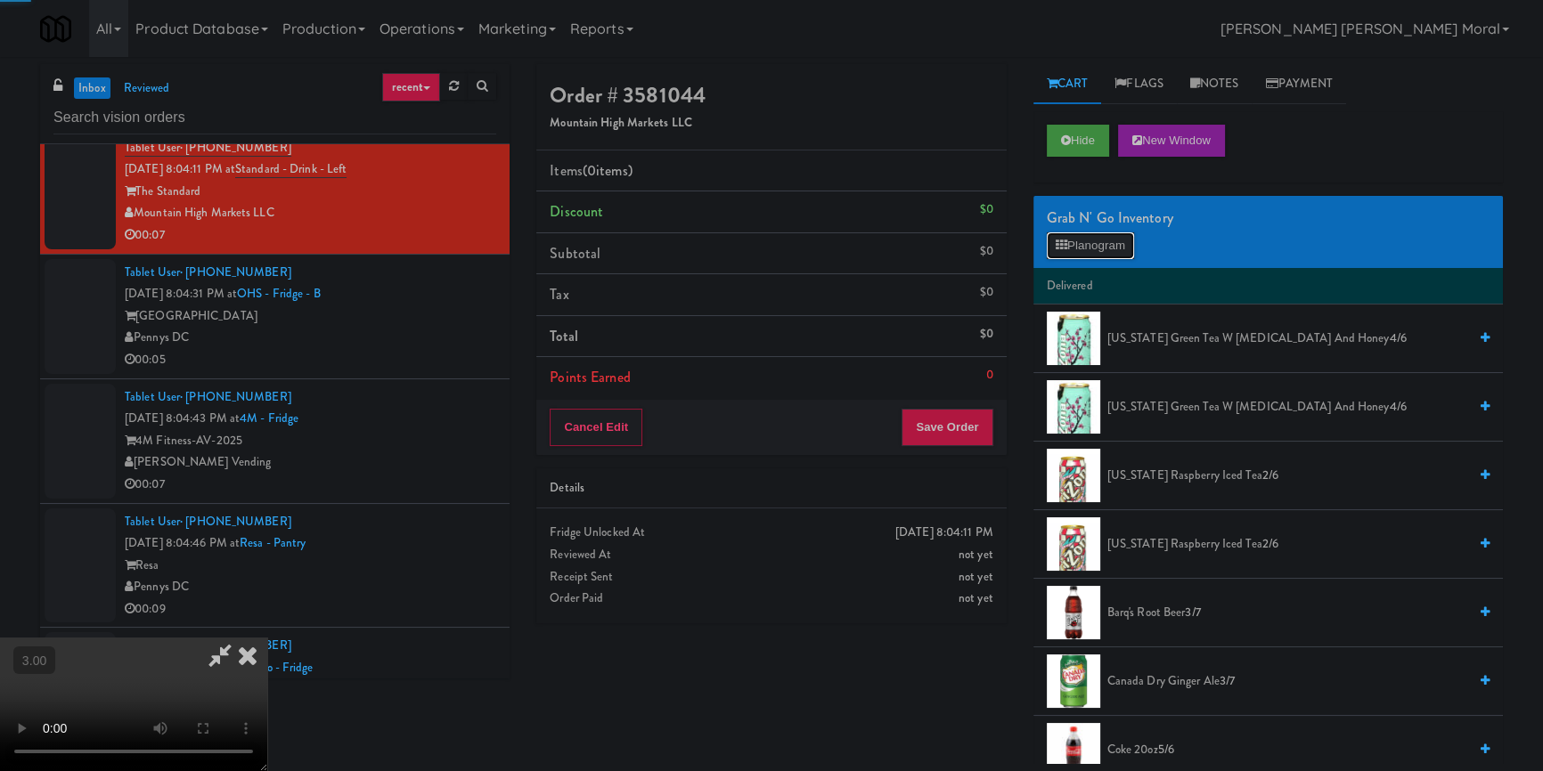
click at [1102, 243] on button "Planogram" at bounding box center [1090, 245] width 87 height 27
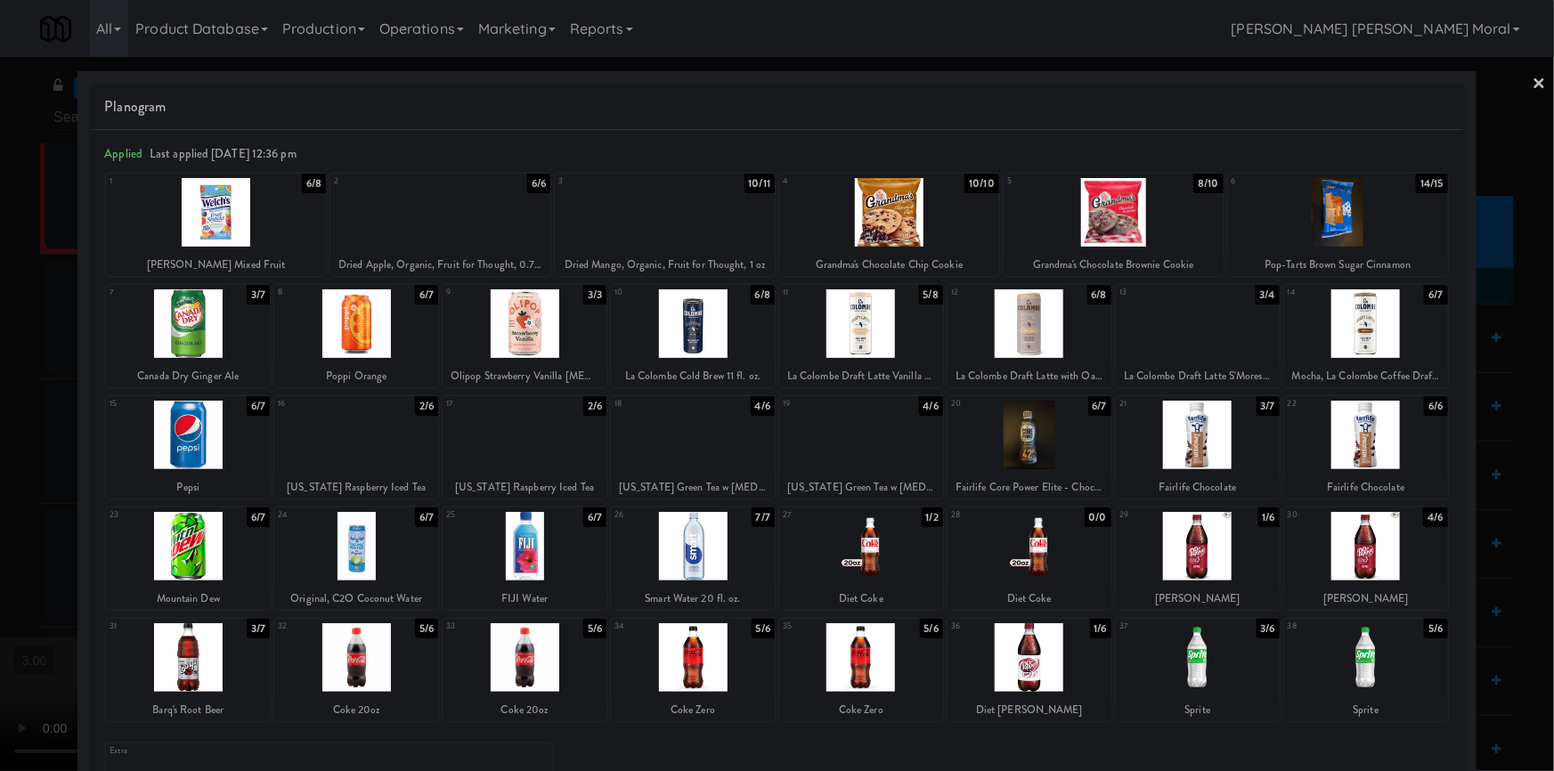
click at [673, 447] on div at bounding box center [693, 435] width 164 height 69
click at [0, 433] on div at bounding box center [777, 385] width 1554 height 771
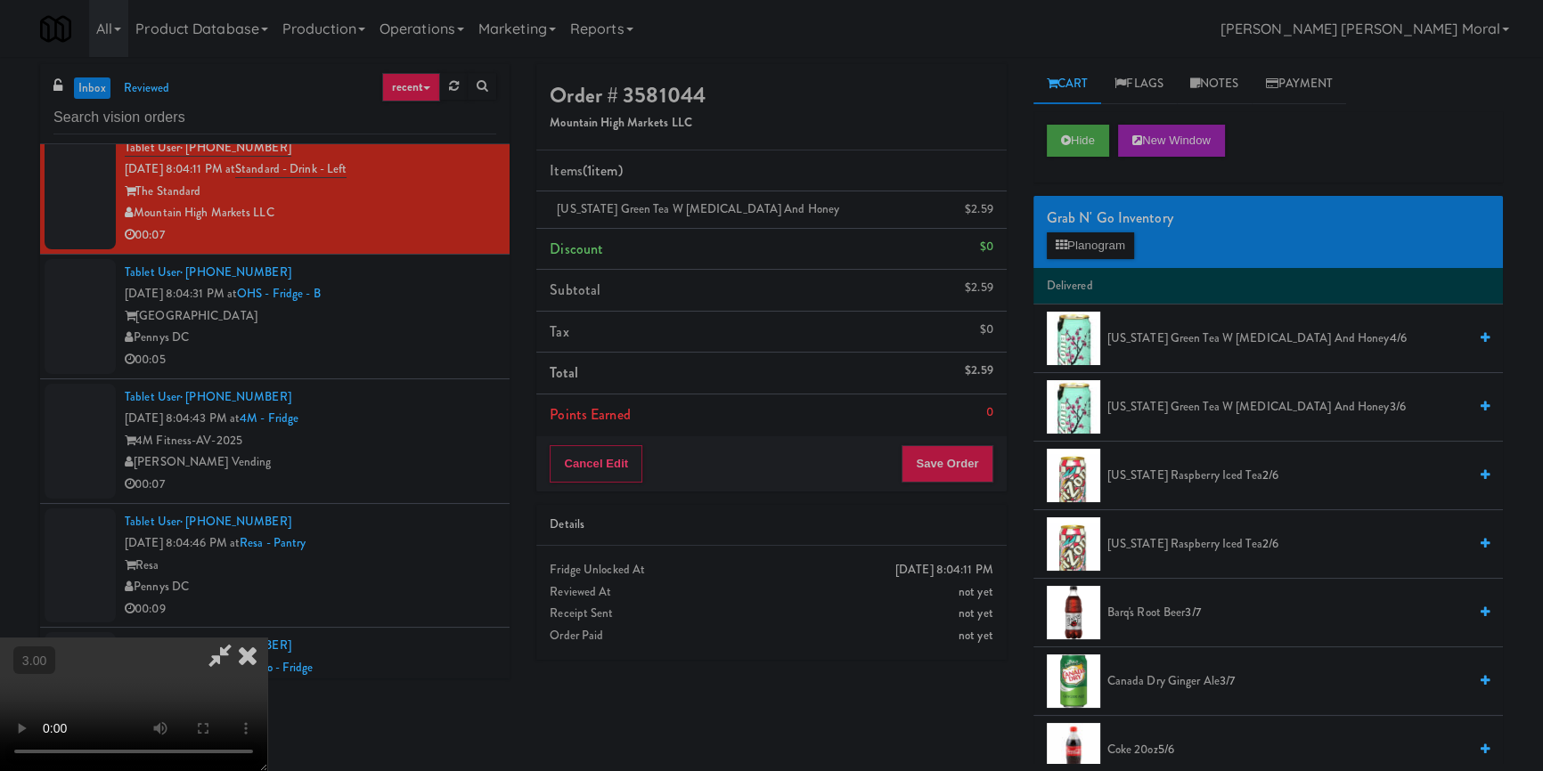
click at [267, 638] on video at bounding box center [133, 705] width 267 height 134
drag, startPoint x: 557, startPoint y: 451, endPoint x: 584, endPoint y: 509, distance: 64.9
click at [267, 638] on video at bounding box center [133, 705] width 267 height 134
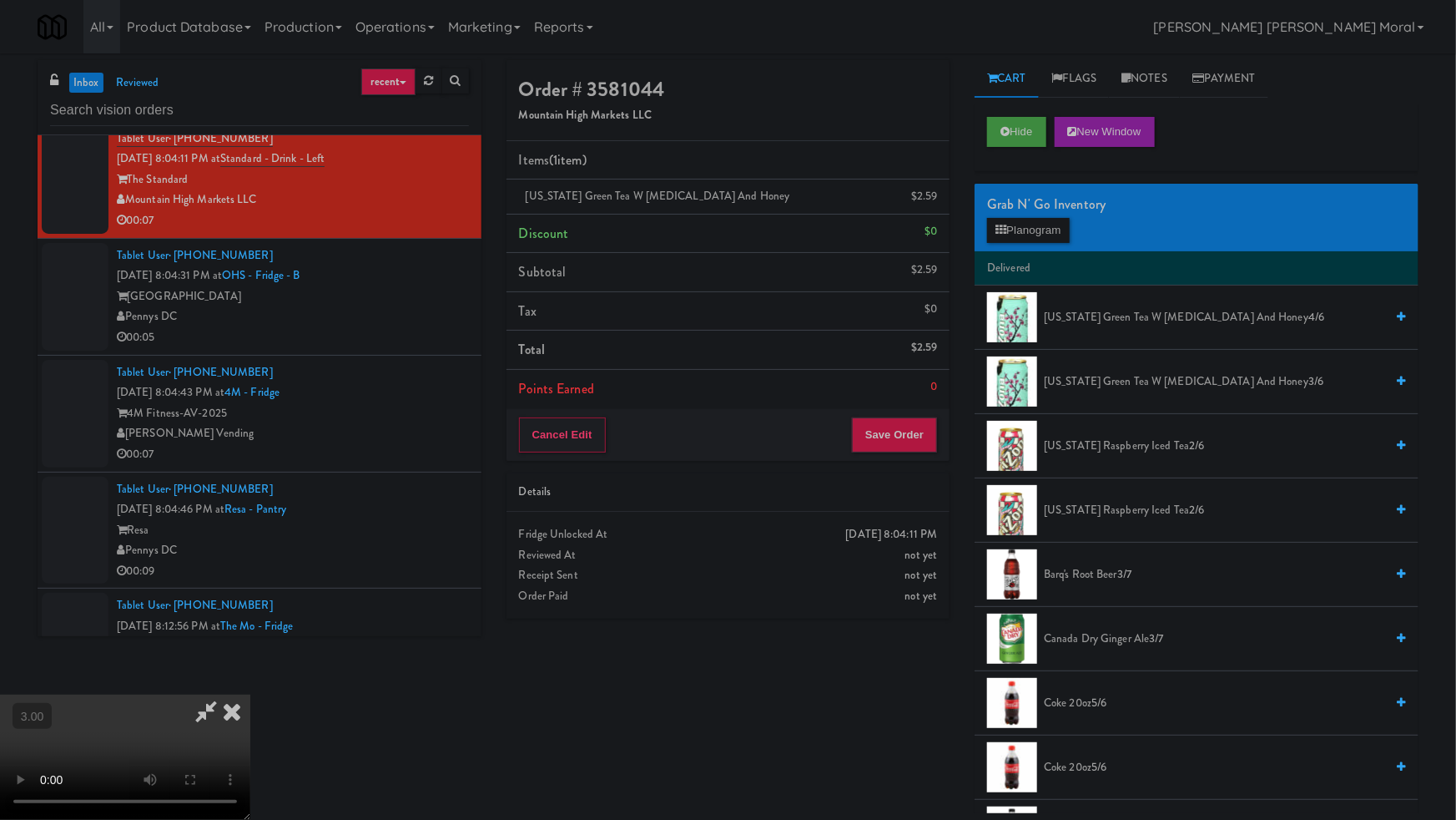
click at [250, 694] on video at bounding box center [125, 757] width 250 height 126
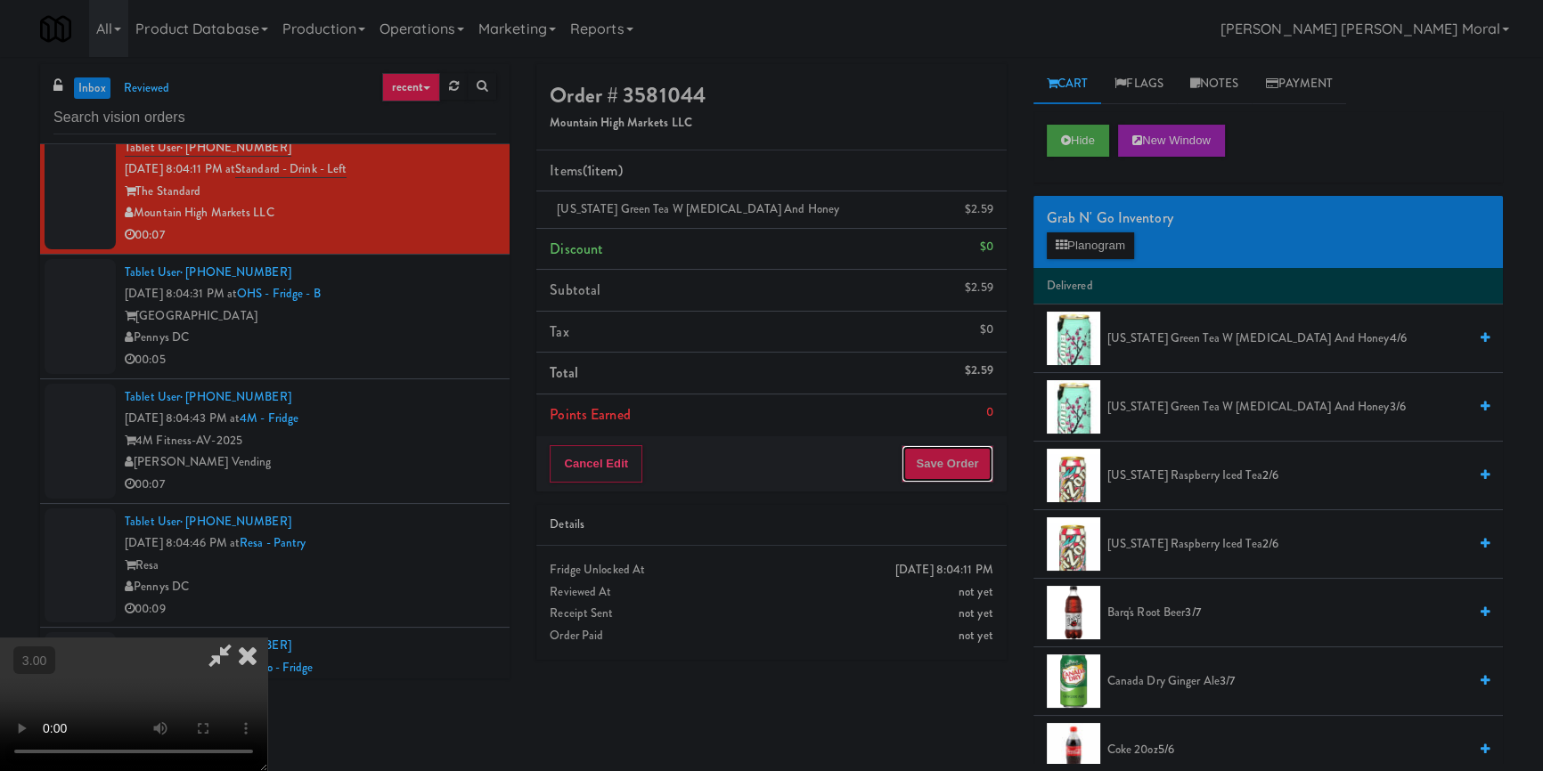
click at [968, 452] on button "Save Order" at bounding box center [946, 463] width 91 height 37
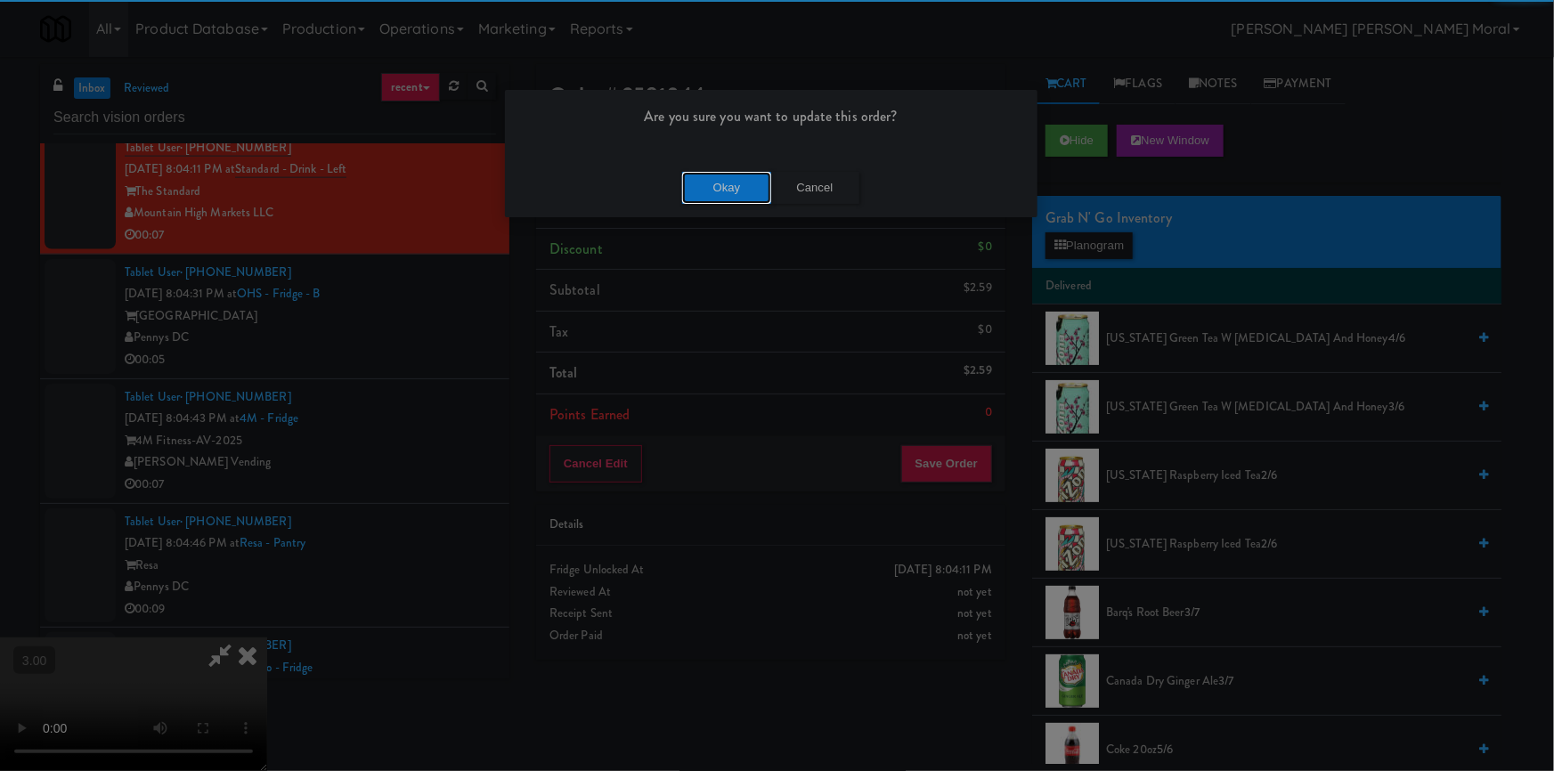
click at [741, 197] on button "Okay" at bounding box center [726, 188] width 89 height 32
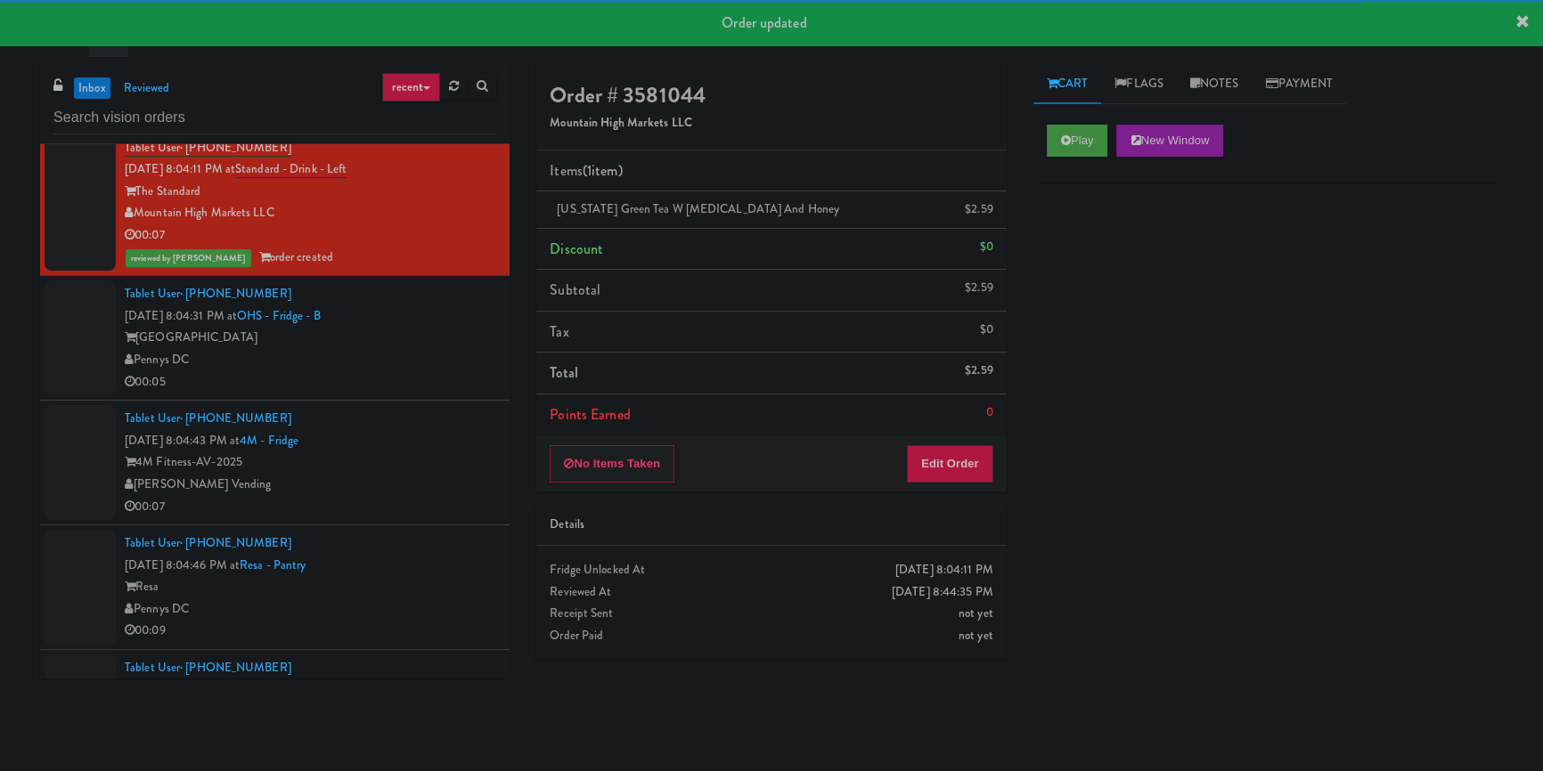
click at [435, 394] on div "00:05" at bounding box center [310, 382] width 371 height 22
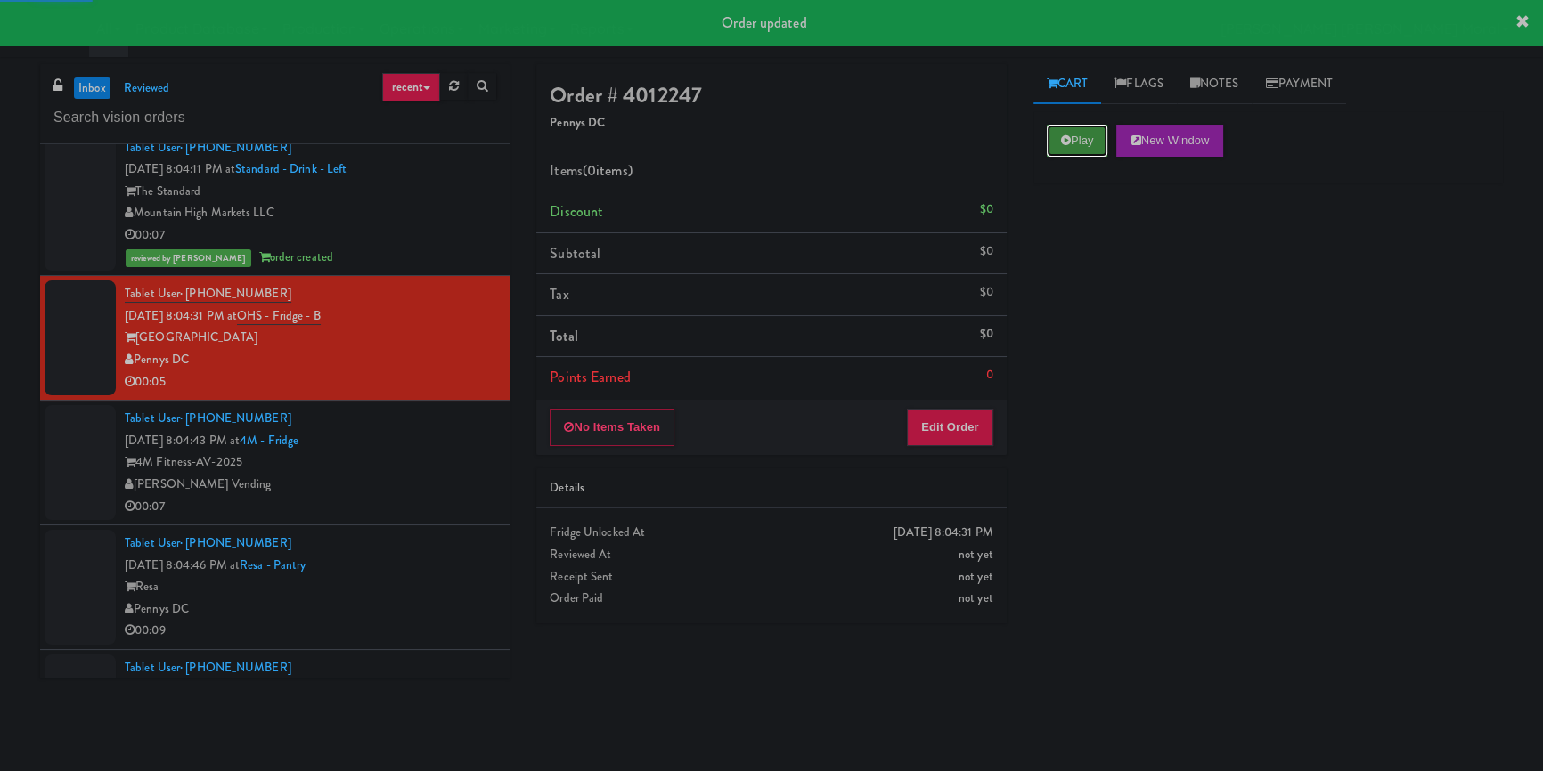
click at [1071, 139] on button "Play" at bounding box center [1077, 141] width 61 height 32
click at [1064, 281] on div "Play New Window Primary Flag Clear Flag if unable to determine what was taken o…" at bounding box center [1267, 445] width 469 height 668
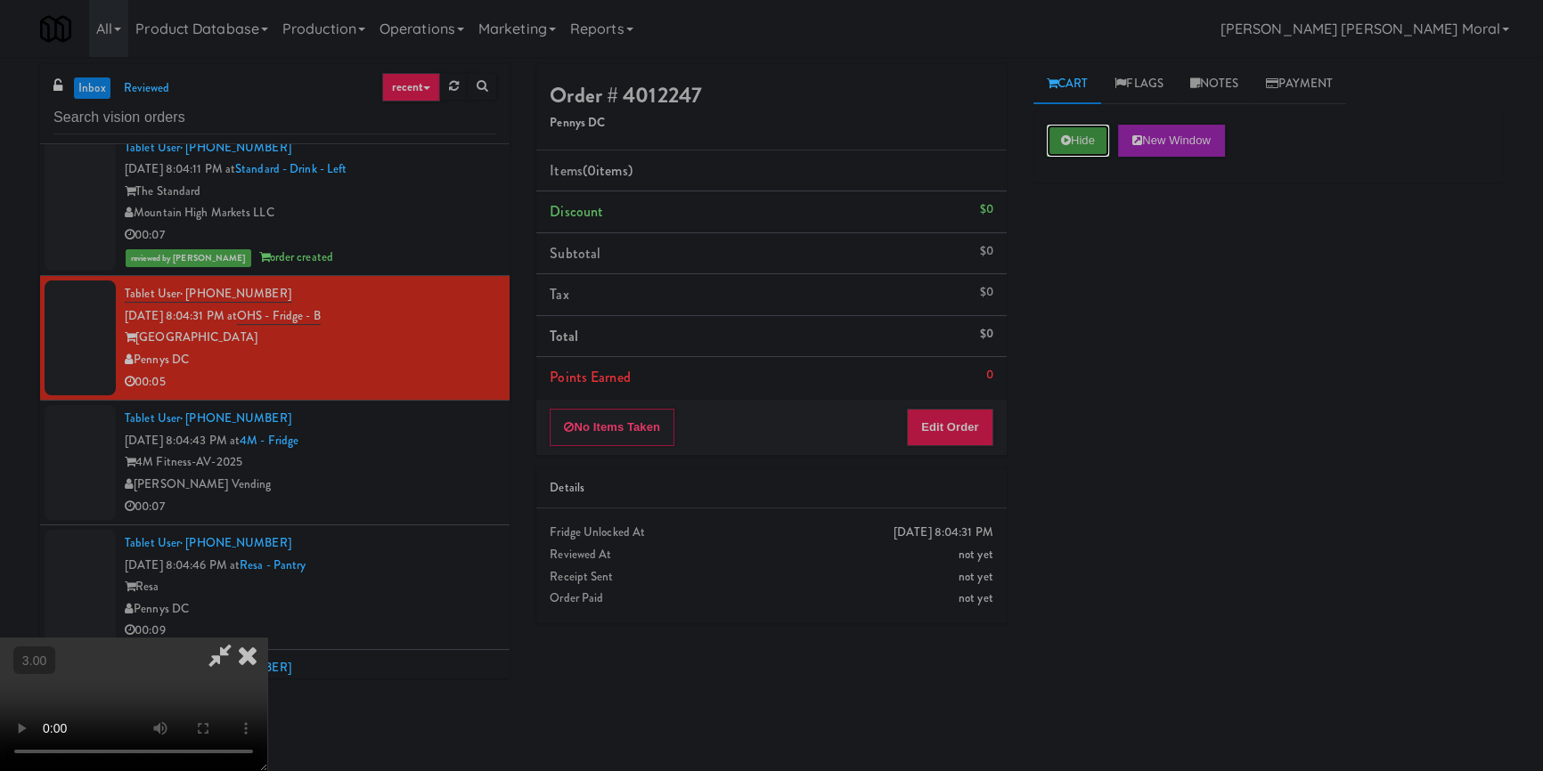
click at [1077, 135] on button "Hide" at bounding box center [1078, 141] width 62 height 32
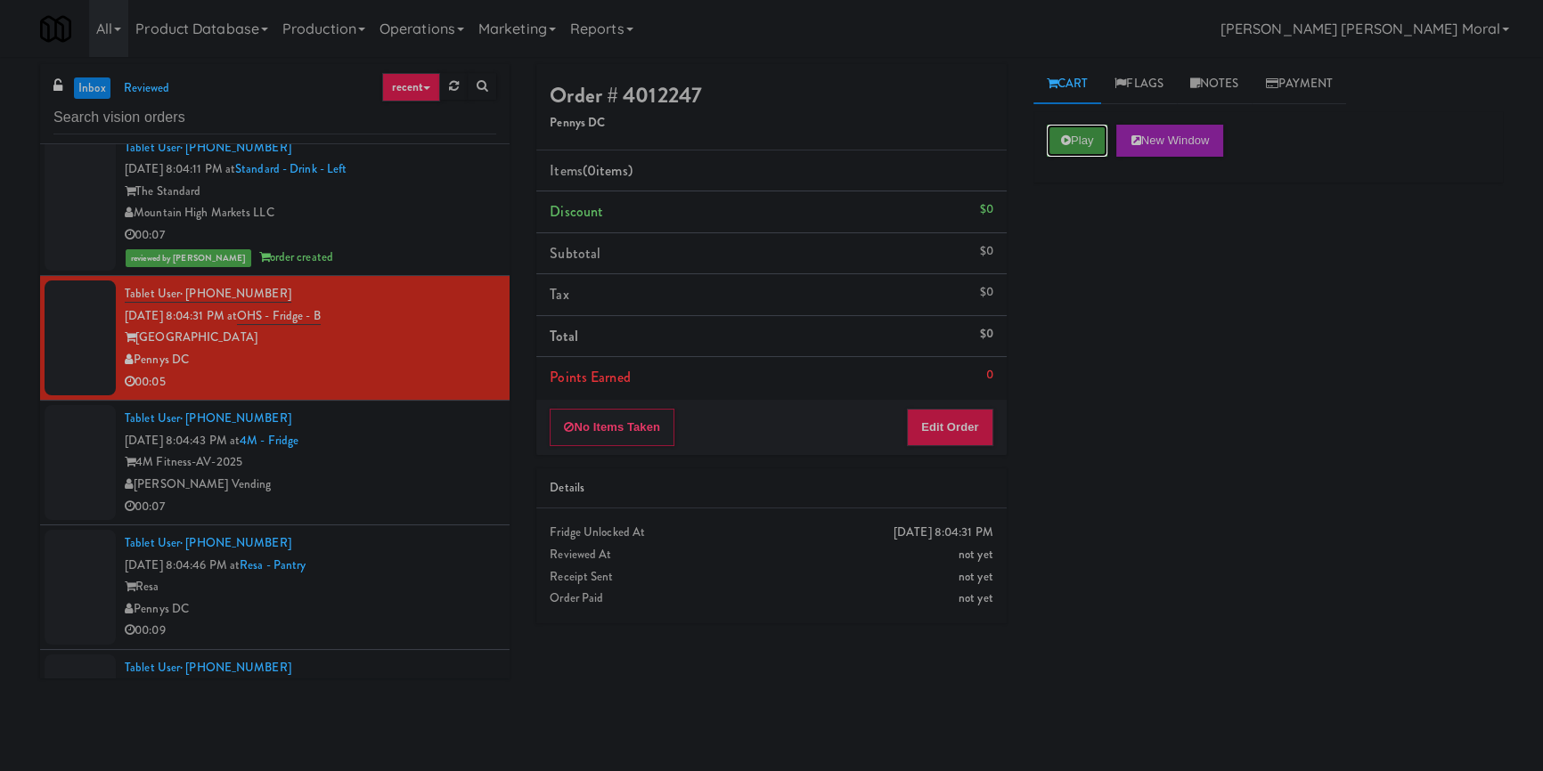
click at [1077, 135] on button "Play" at bounding box center [1077, 141] width 61 height 32
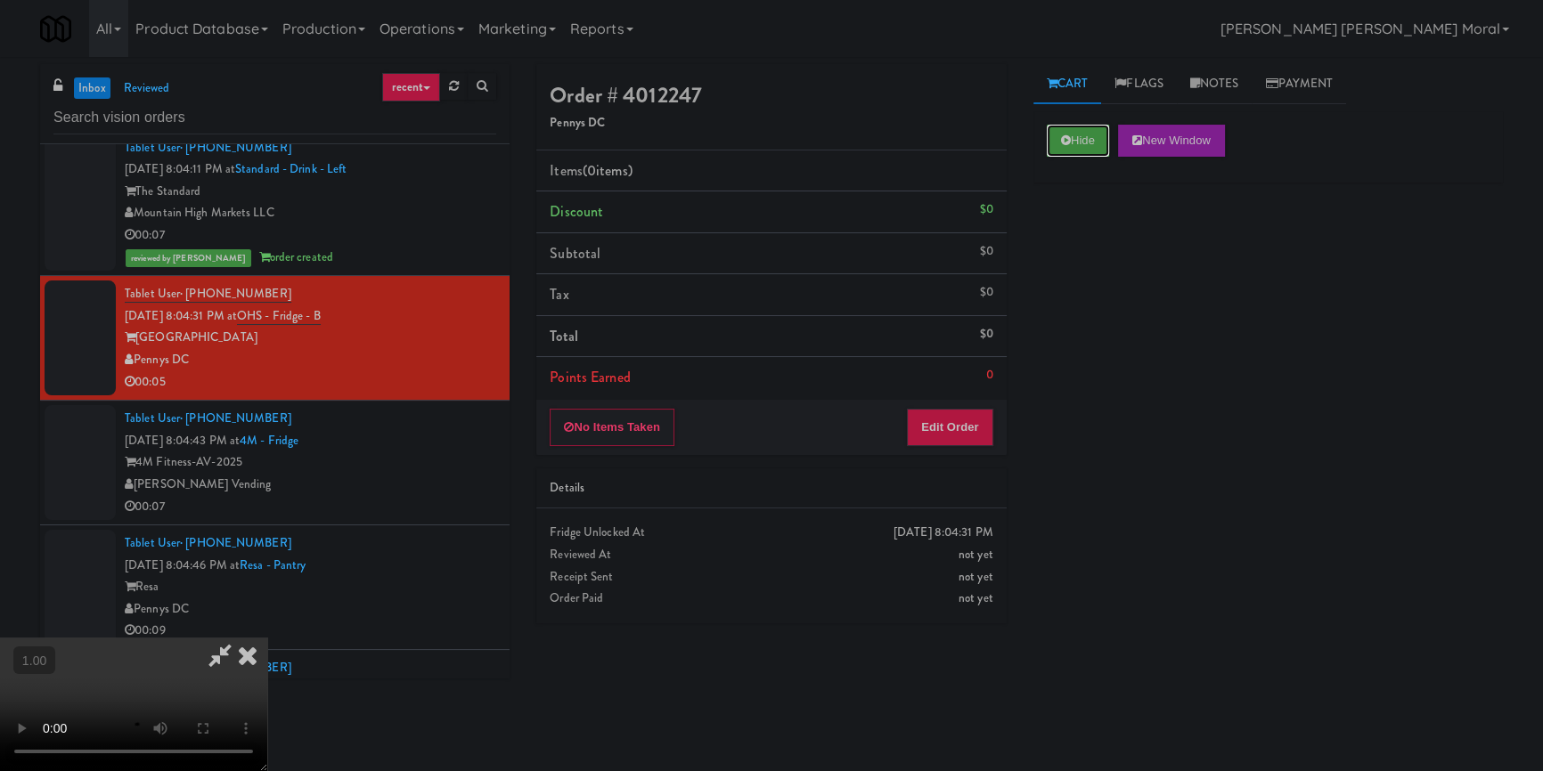
scroll to position [249, 0]
click at [969, 436] on button "Edit Order" at bounding box center [950, 427] width 86 height 37
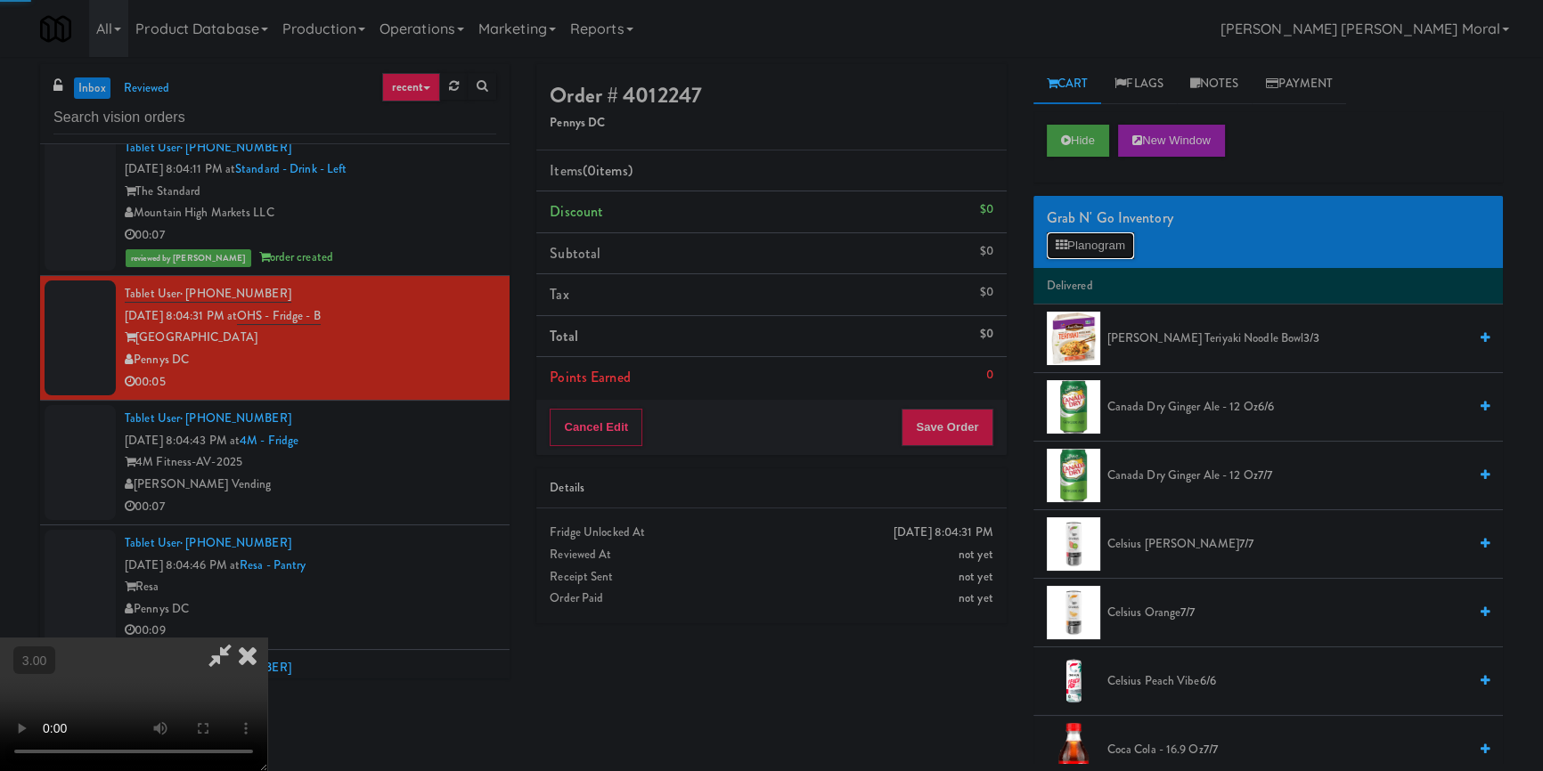
click at [1094, 240] on button "Planogram" at bounding box center [1090, 245] width 87 height 27
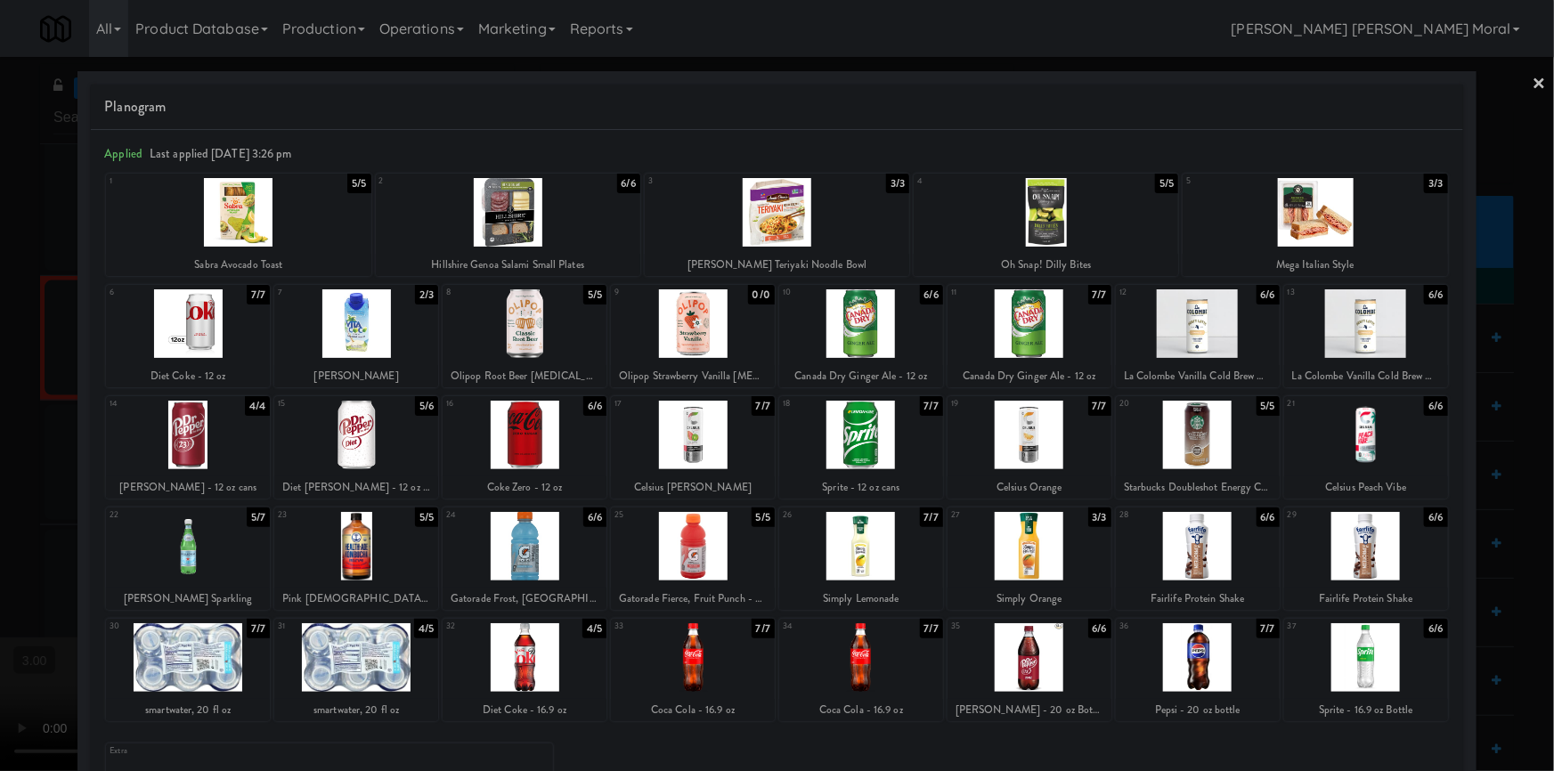
click at [561, 649] on div at bounding box center [525, 657] width 164 height 69
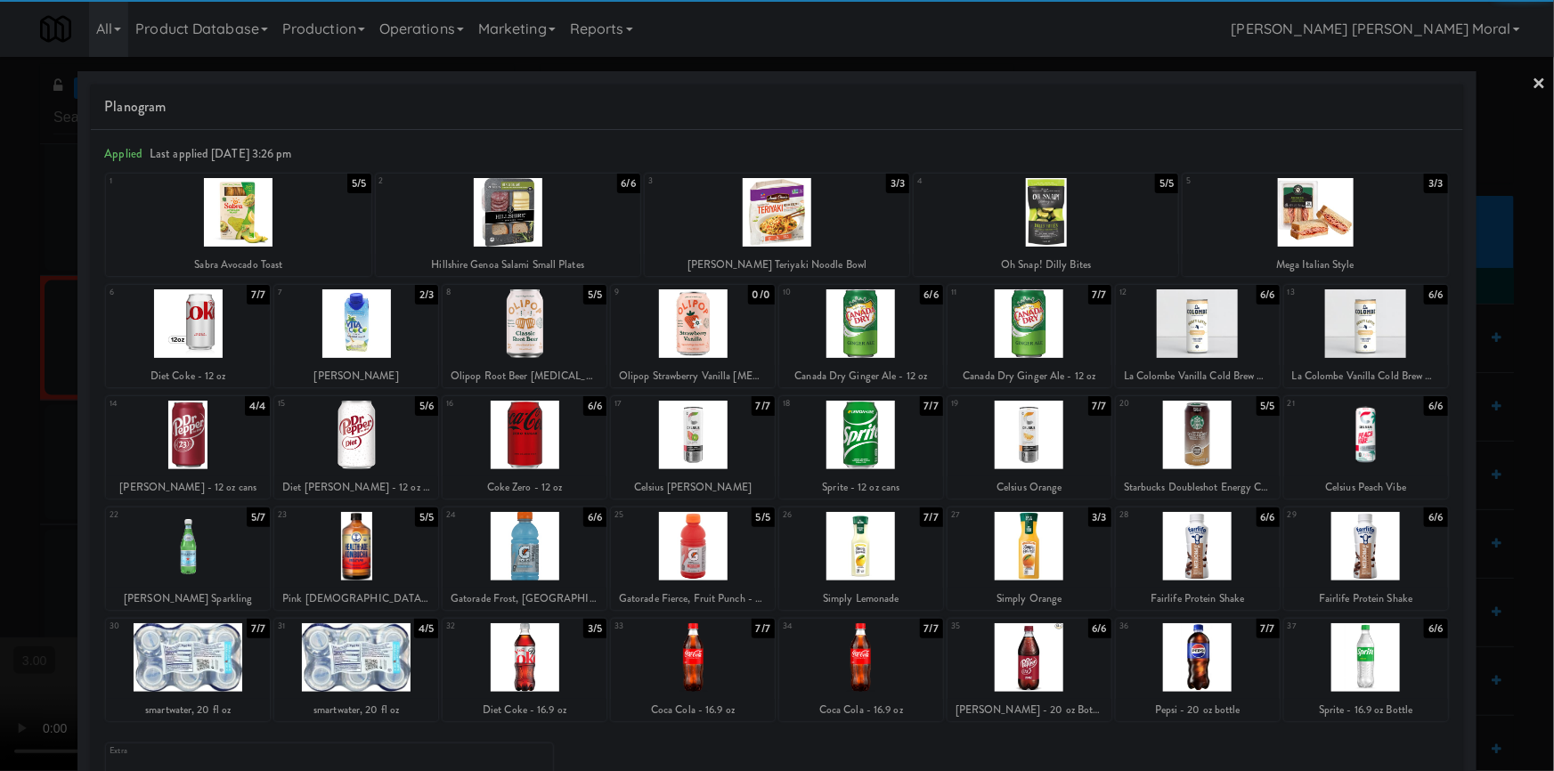
click at [44, 420] on div at bounding box center [777, 385] width 1554 height 771
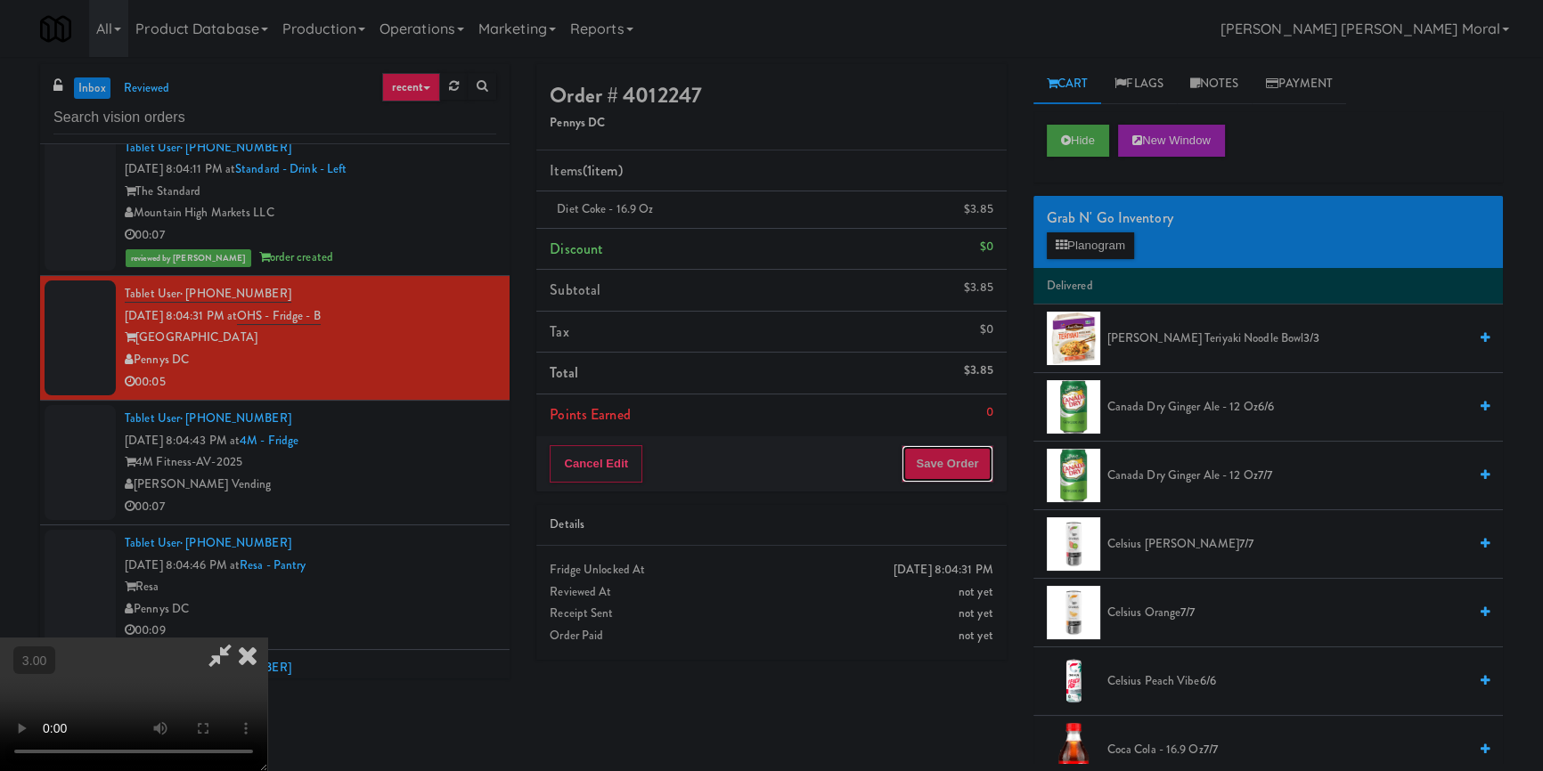
click at [952, 460] on button "Save Order" at bounding box center [946, 463] width 91 height 37
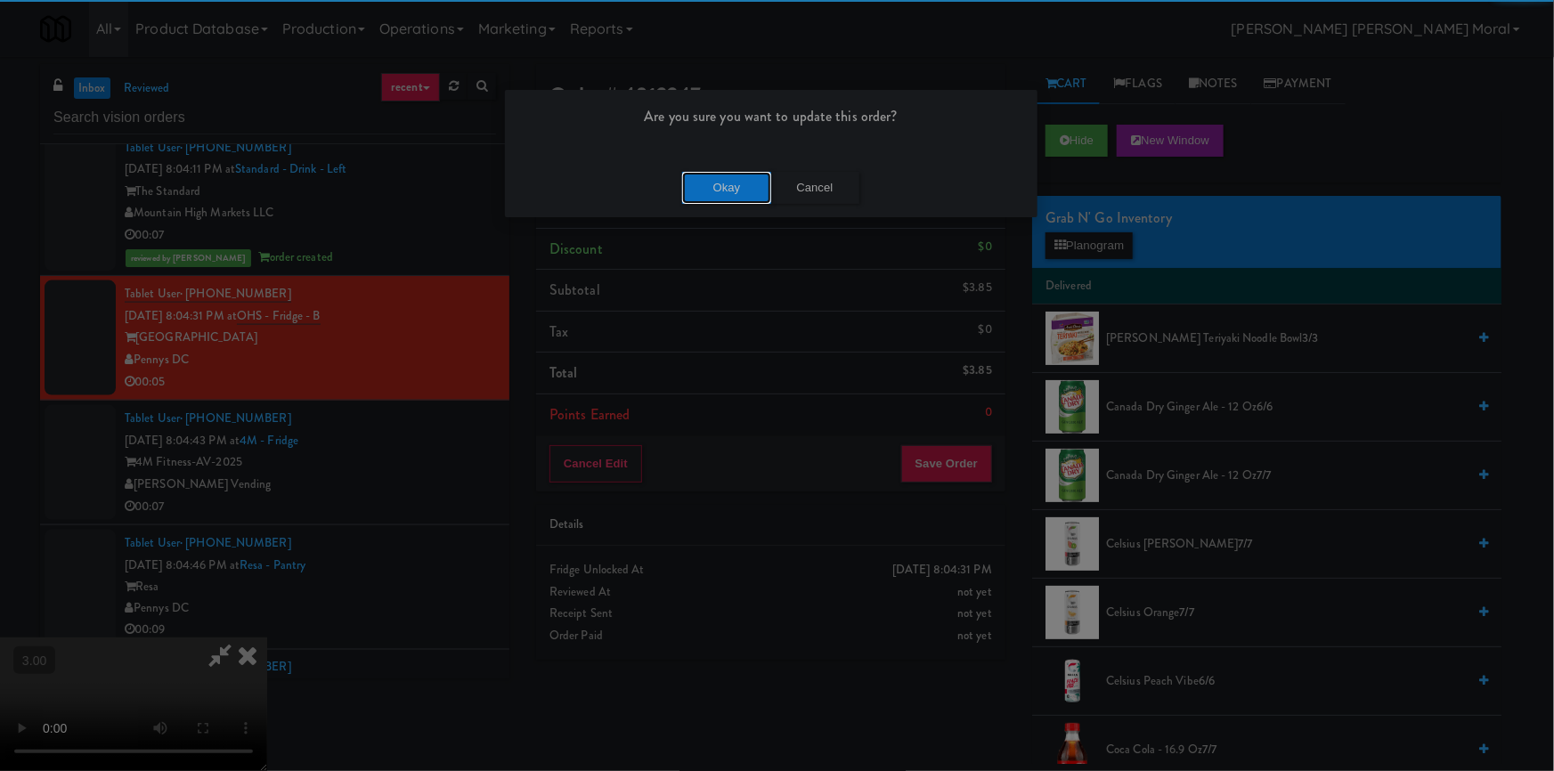
click at [744, 180] on button "Okay" at bounding box center [726, 188] width 89 height 32
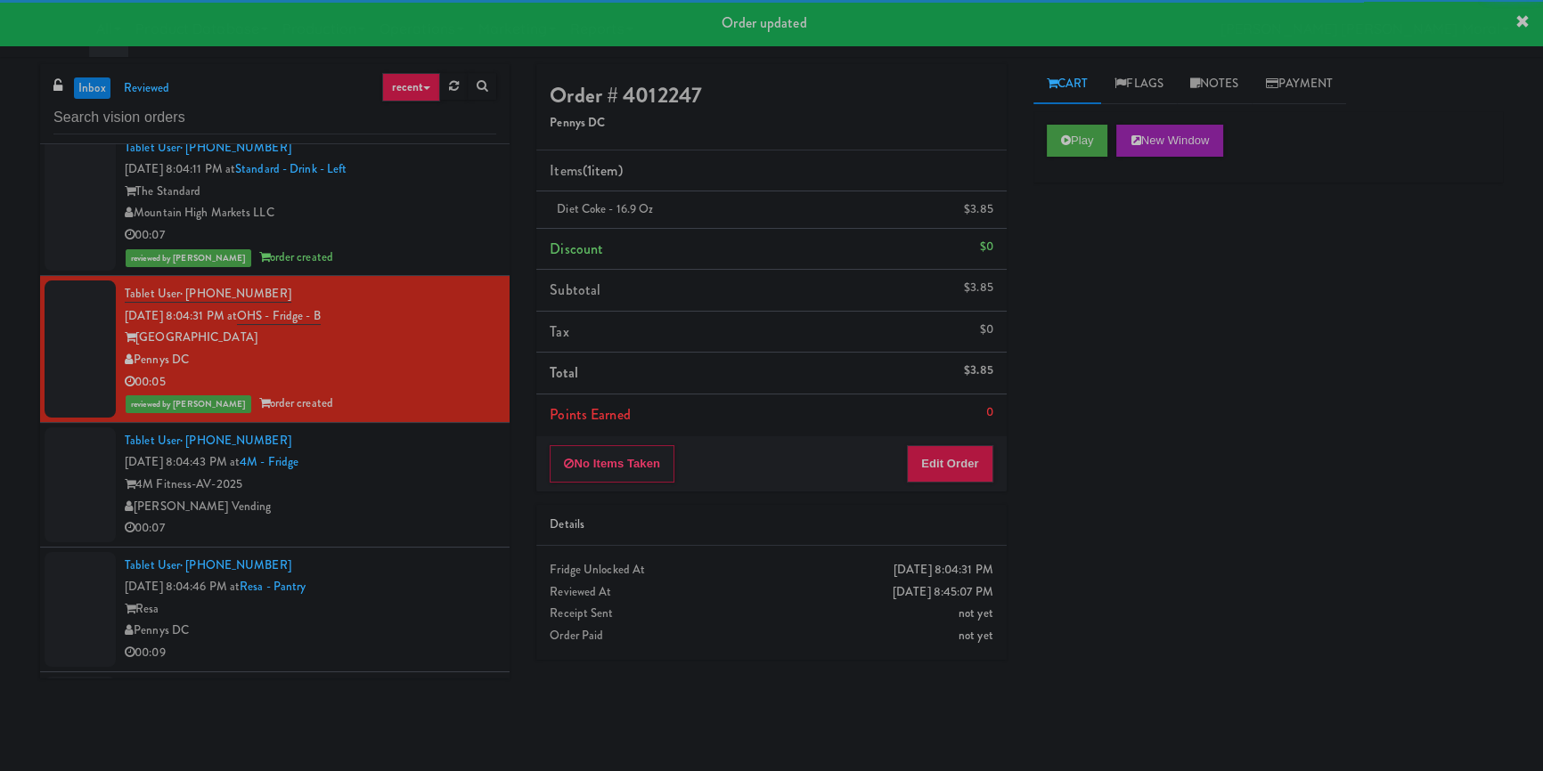
click at [423, 496] on div "4M Fitness-AV-2025" at bounding box center [310, 485] width 371 height 22
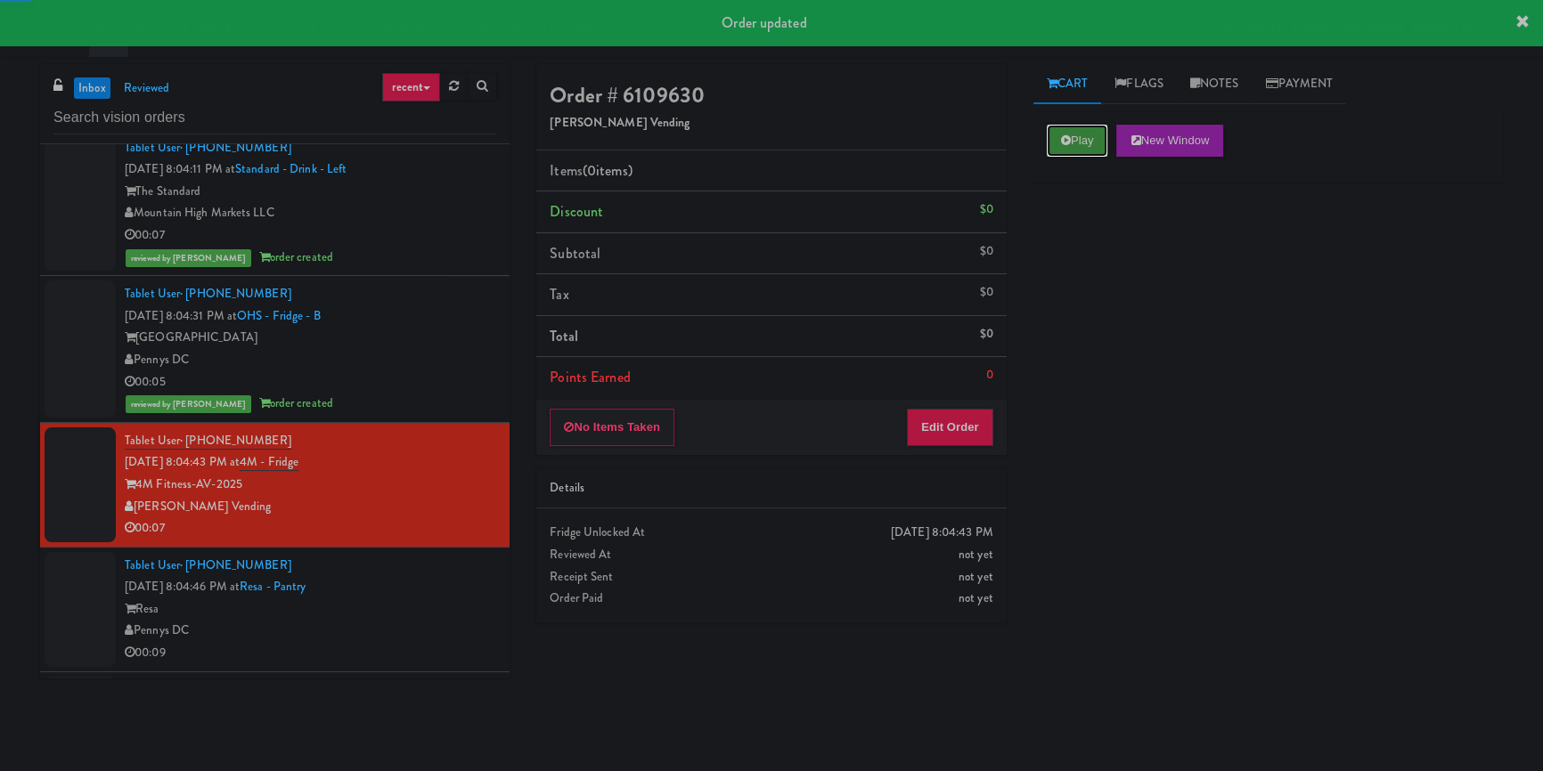
click at [1076, 135] on button "Play" at bounding box center [1077, 141] width 61 height 32
click at [1107, 267] on div "Play New Window Primary Flag Clear Flag if unable to determine what was taken o…" at bounding box center [1267, 445] width 469 height 668
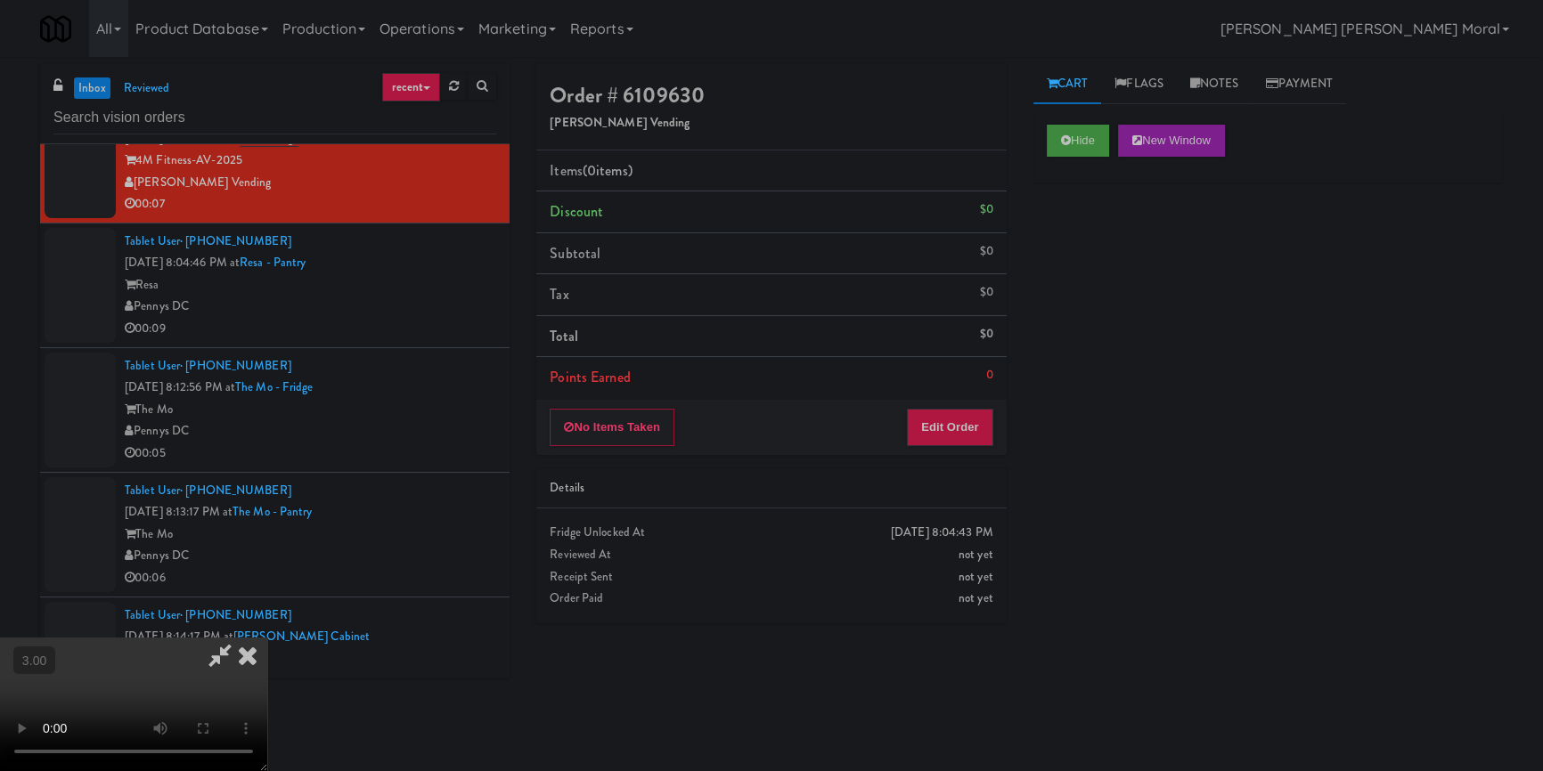
scroll to position [6, 0]
click at [267, 638] on video at bounding box center [133, 705] width 267 height 134
click at [955, 421] on button "Edit Order" at bounding box center [950, 427] width 86 height 37
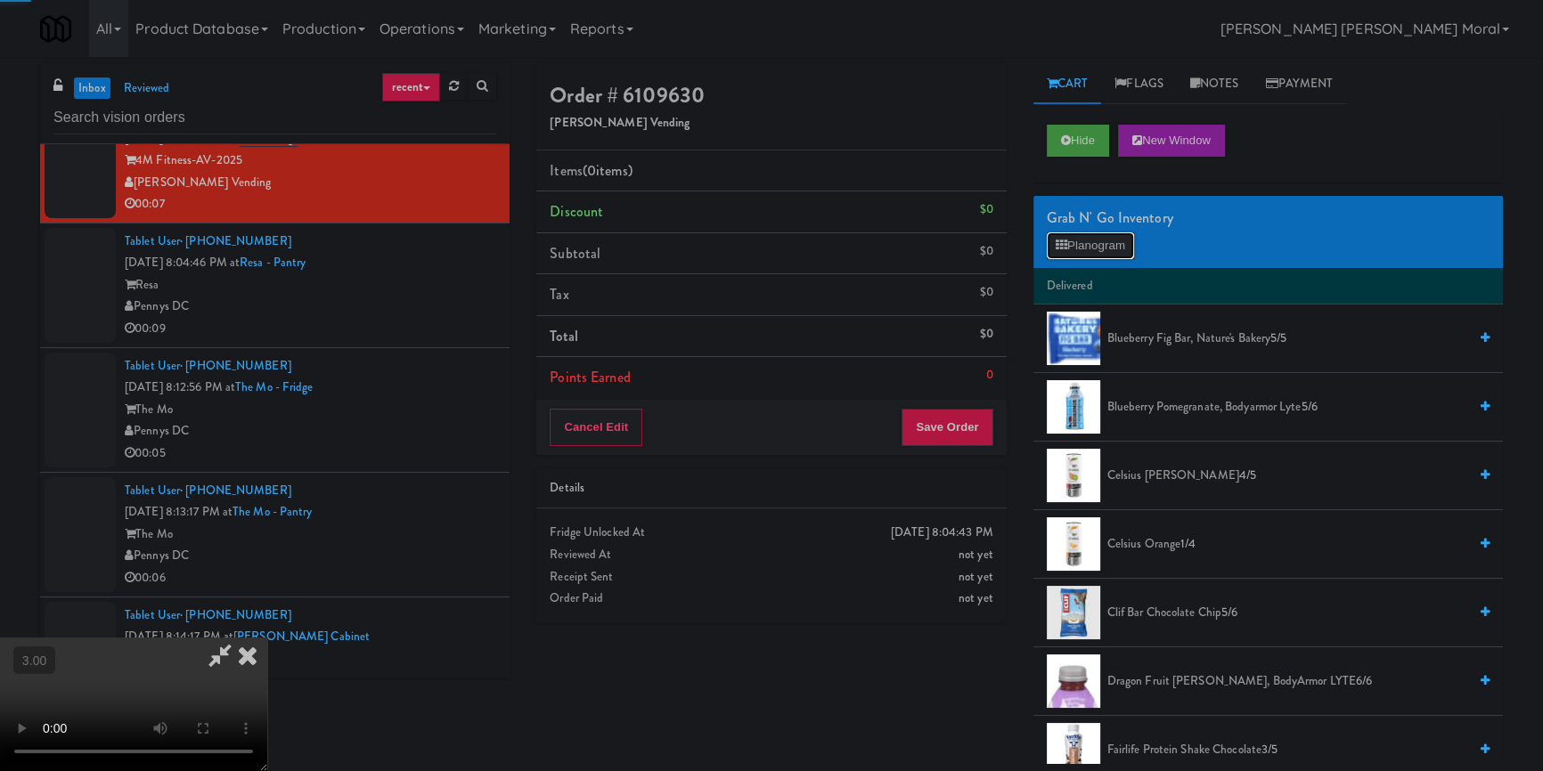
click at [1078, 232] on button "Planogram" at bounding box center [1090, 245] width 87 height 27
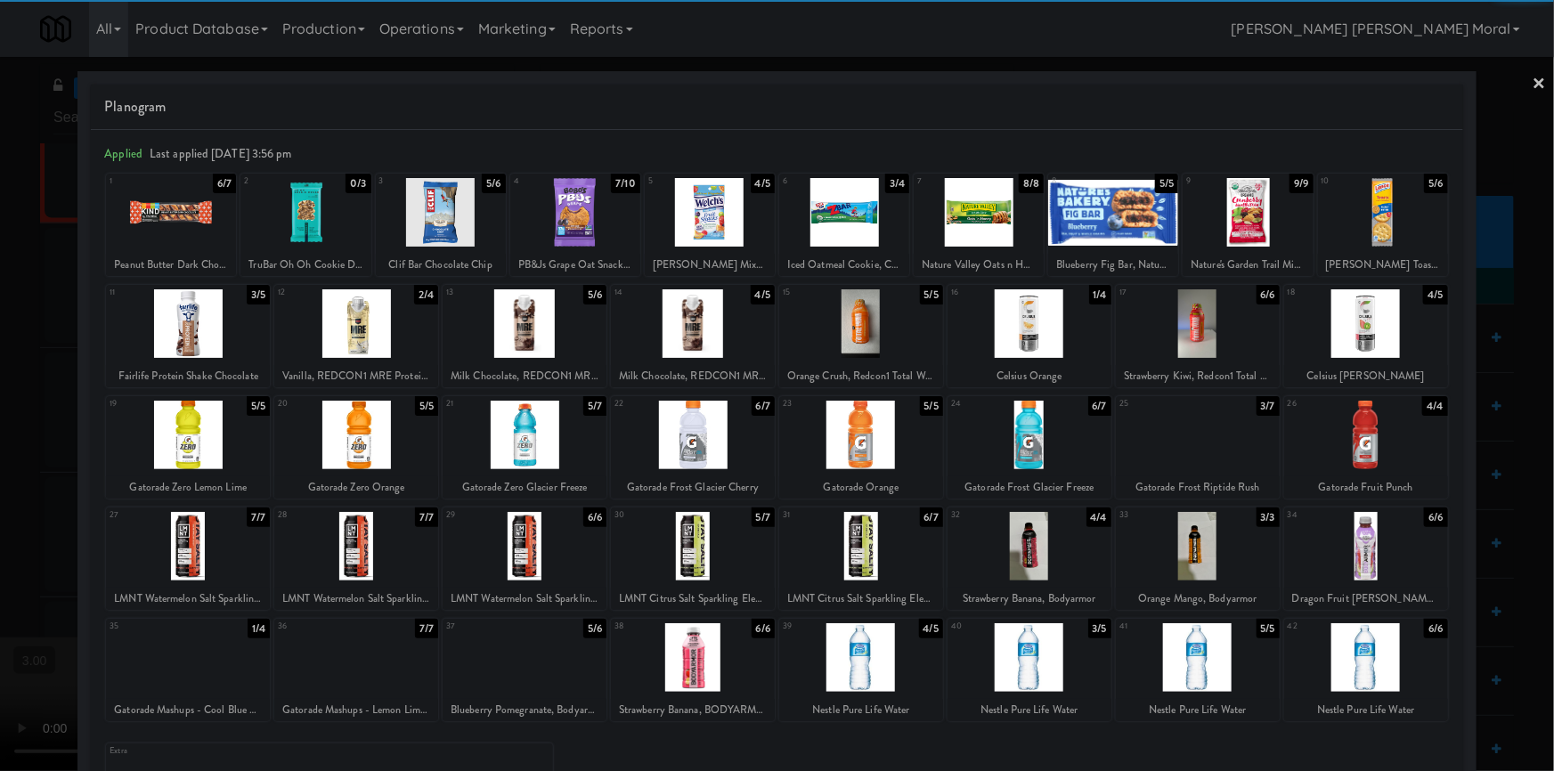
click at [711, 434] on div at bounding box center [693, 435] width 164 height 69
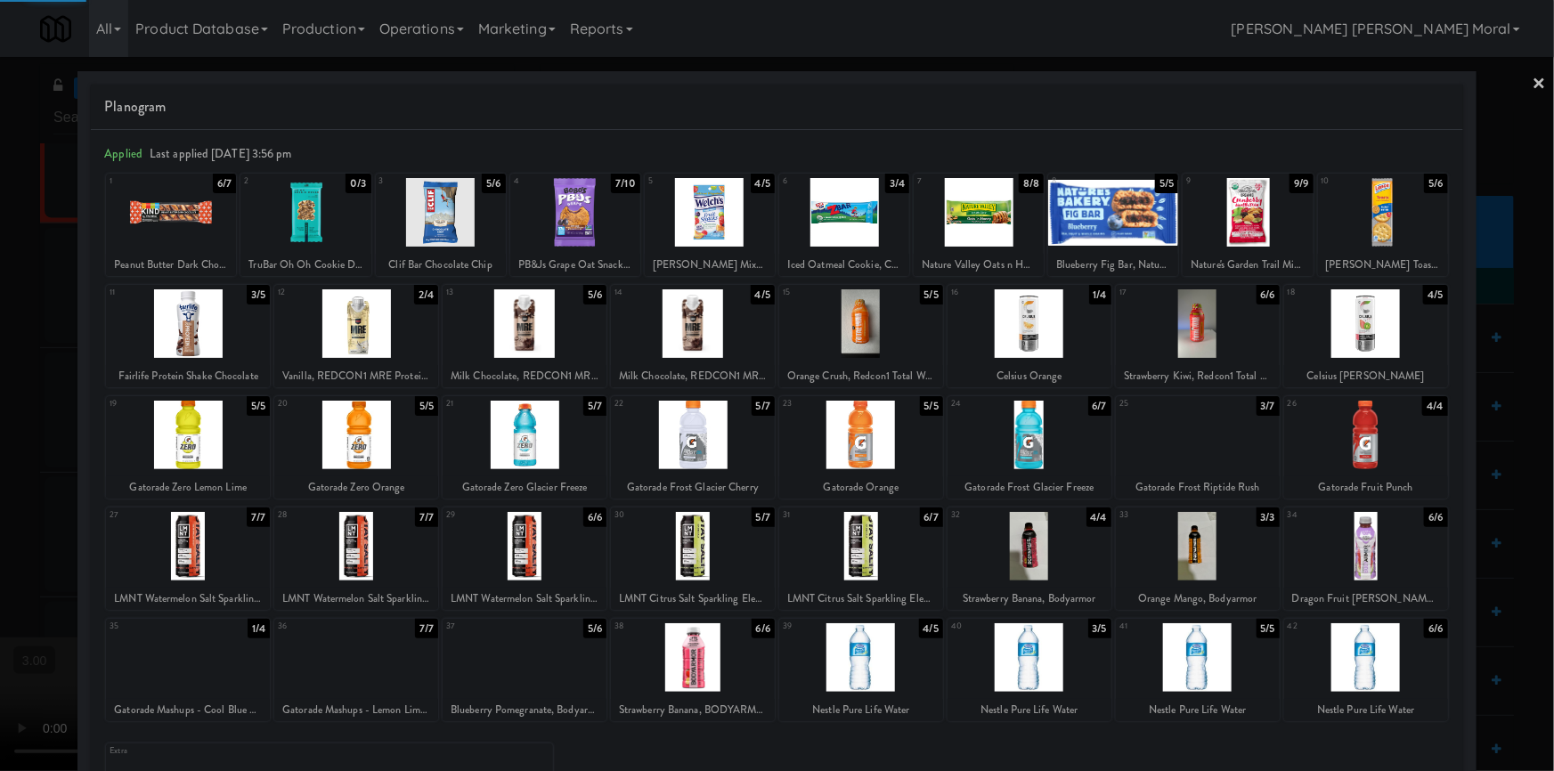
click at [0, 414] on div at bounding box center [777, 385] width 1554 height 771
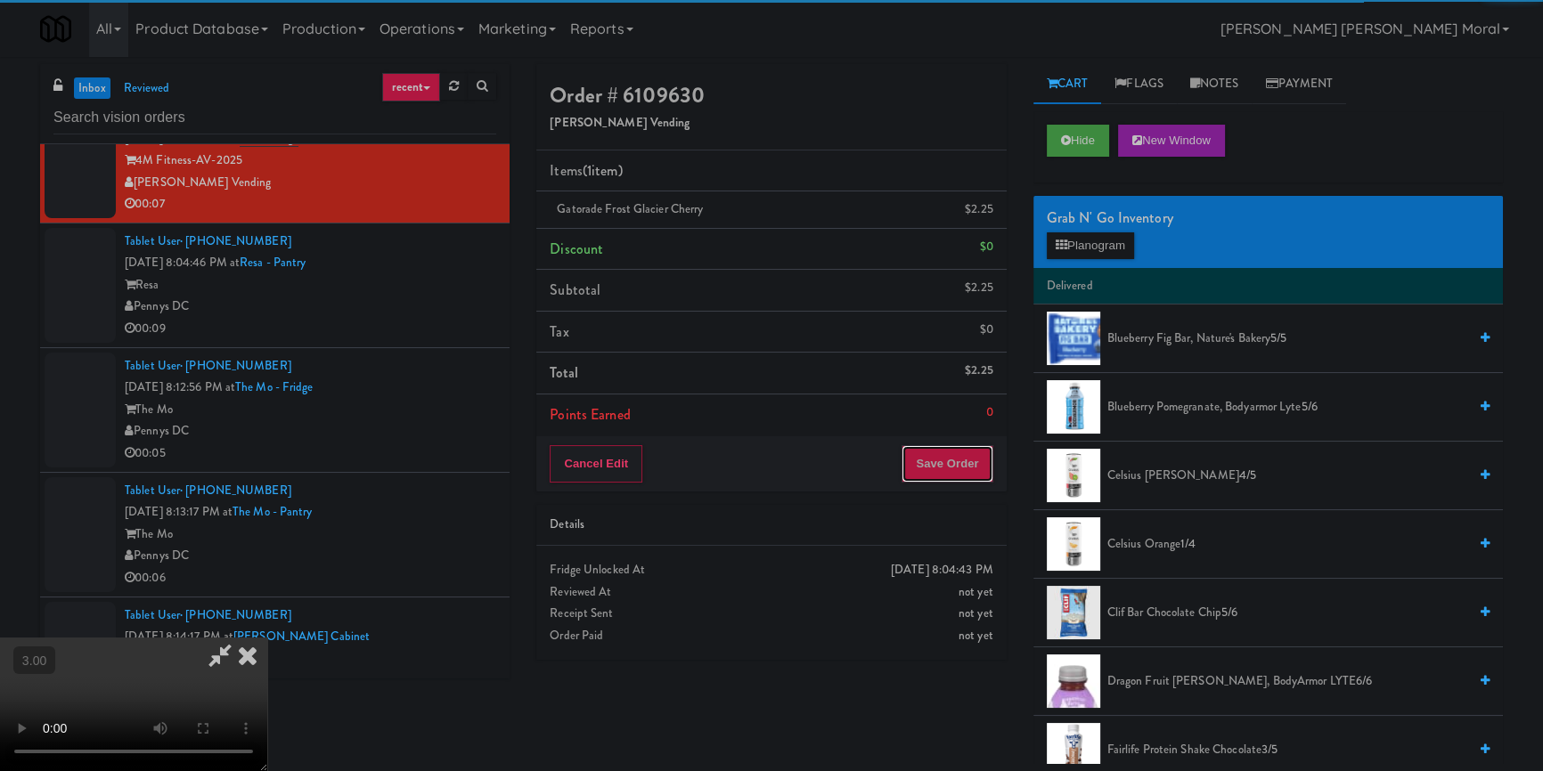
click at [957, 458] on button "Save Order" at bounding box center [946, 463] width 91 height 37
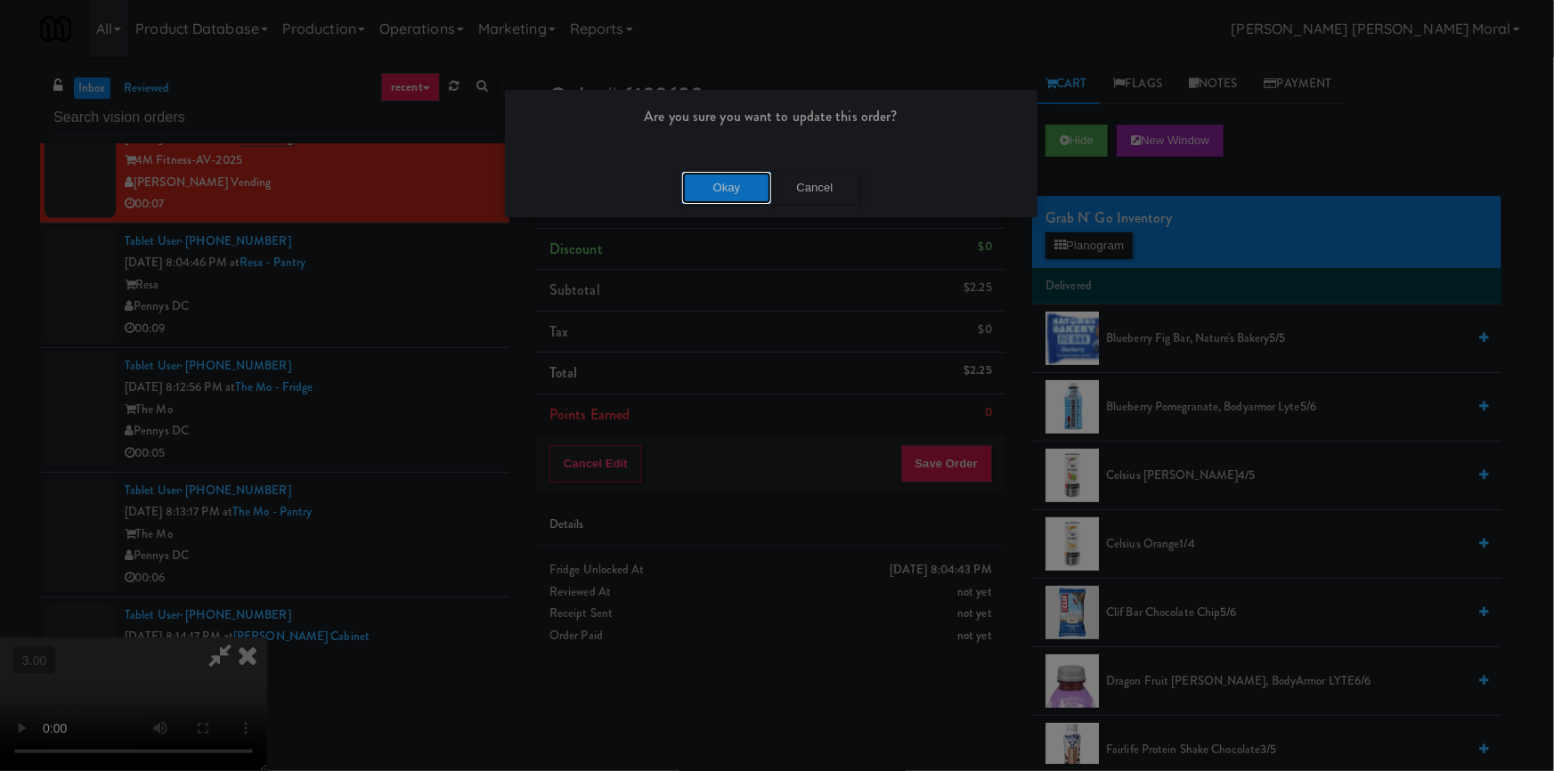
click at [721, 187] on button "Okay" at bounding box center [726, 188] width 89 height 32
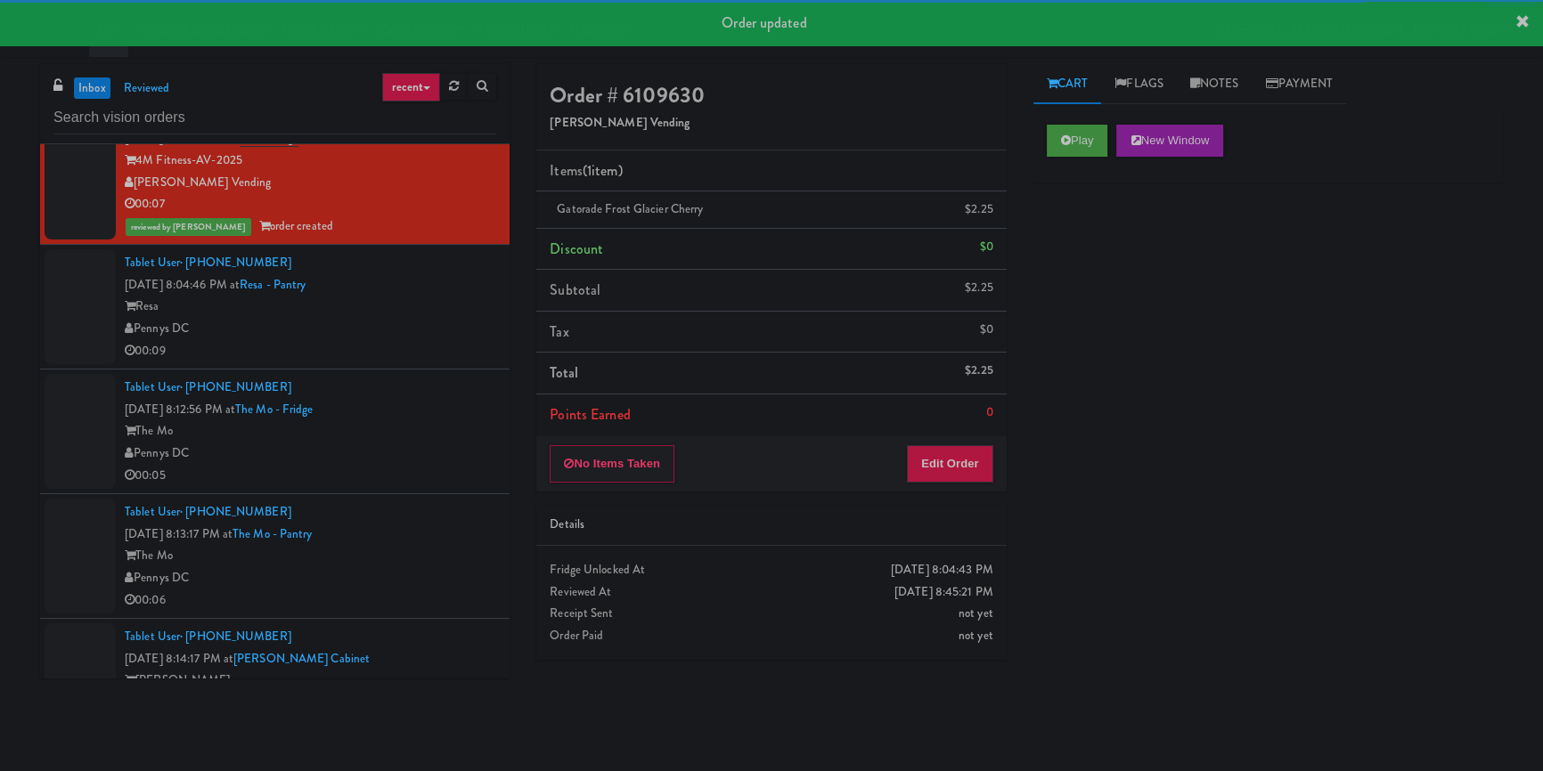
click at [387, 363] on div "00:09" at bounding box center [310, 351] width 371 height 22
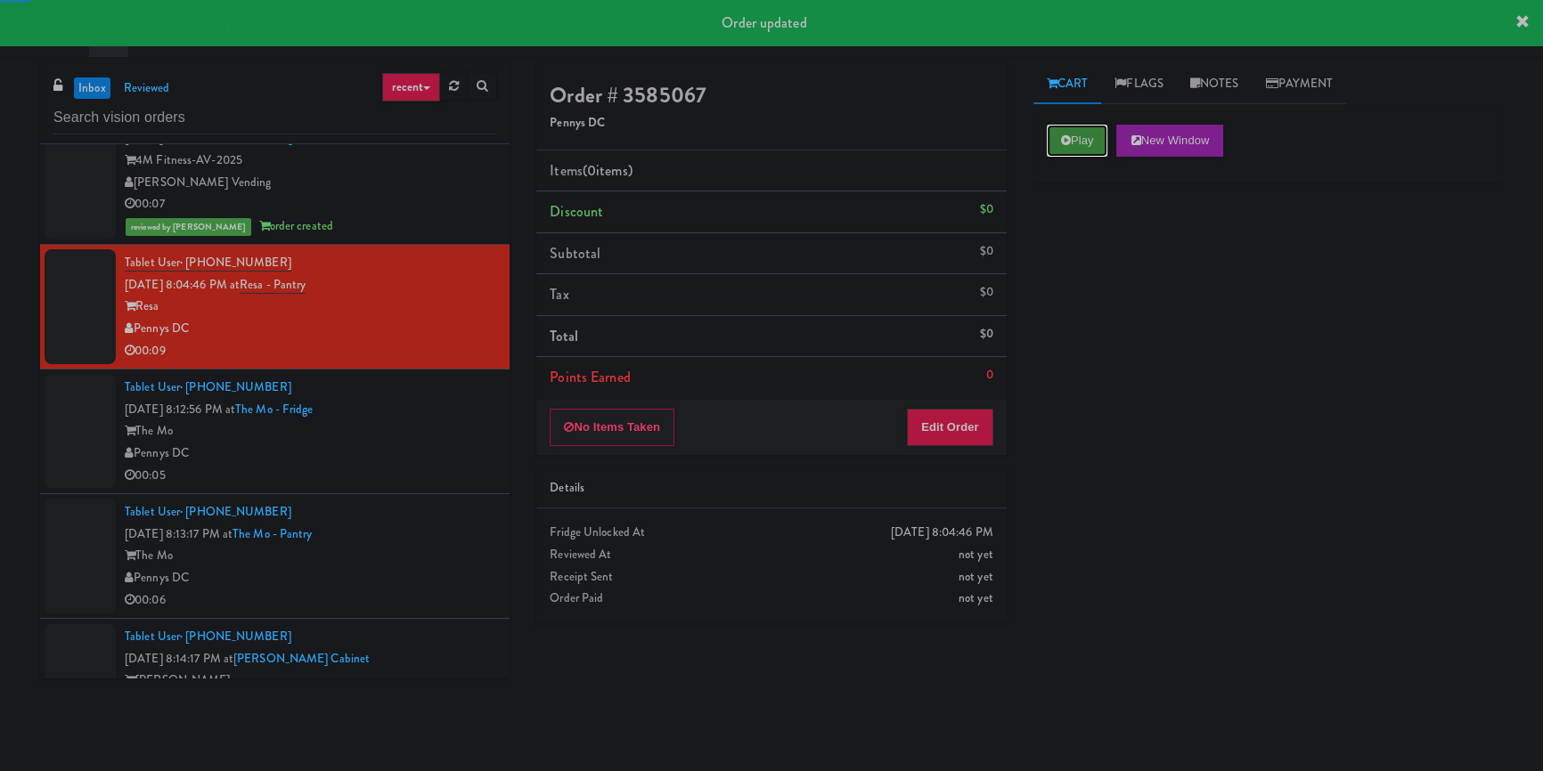
click at [1055, 144] on button "Play" at bounding box center [1077, 141] width 61 height 32
click at [1122, 294] on div "Play New Window Primary Flag Clear Flag if unable to determine what was taken o…" at bounding box center [1267, 445] width 469 height 668
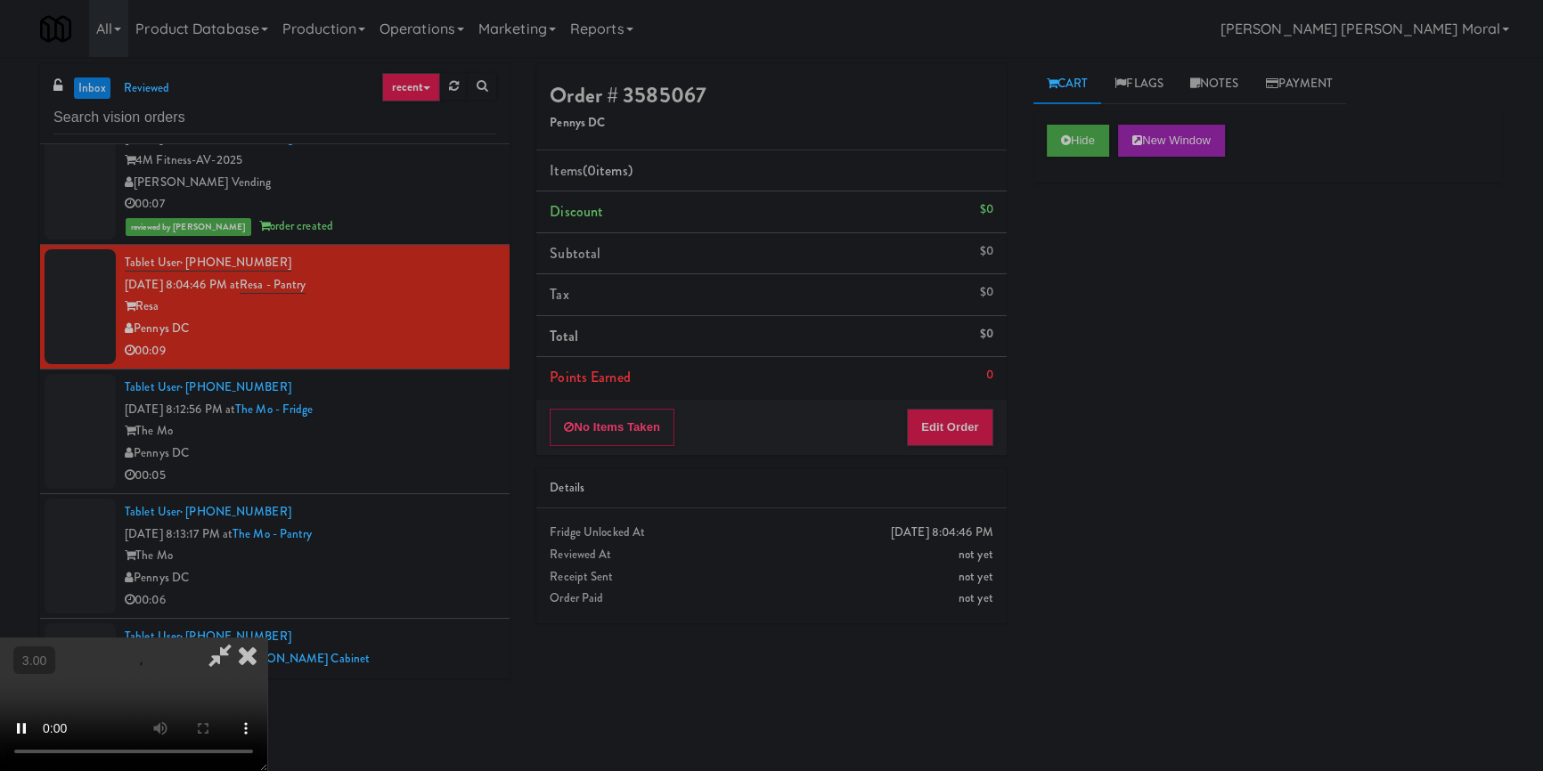
scroll to position [6, 0]
click at [953, 422] on button "Edit Order" at bounding box center [950, 427] width 86 height 37
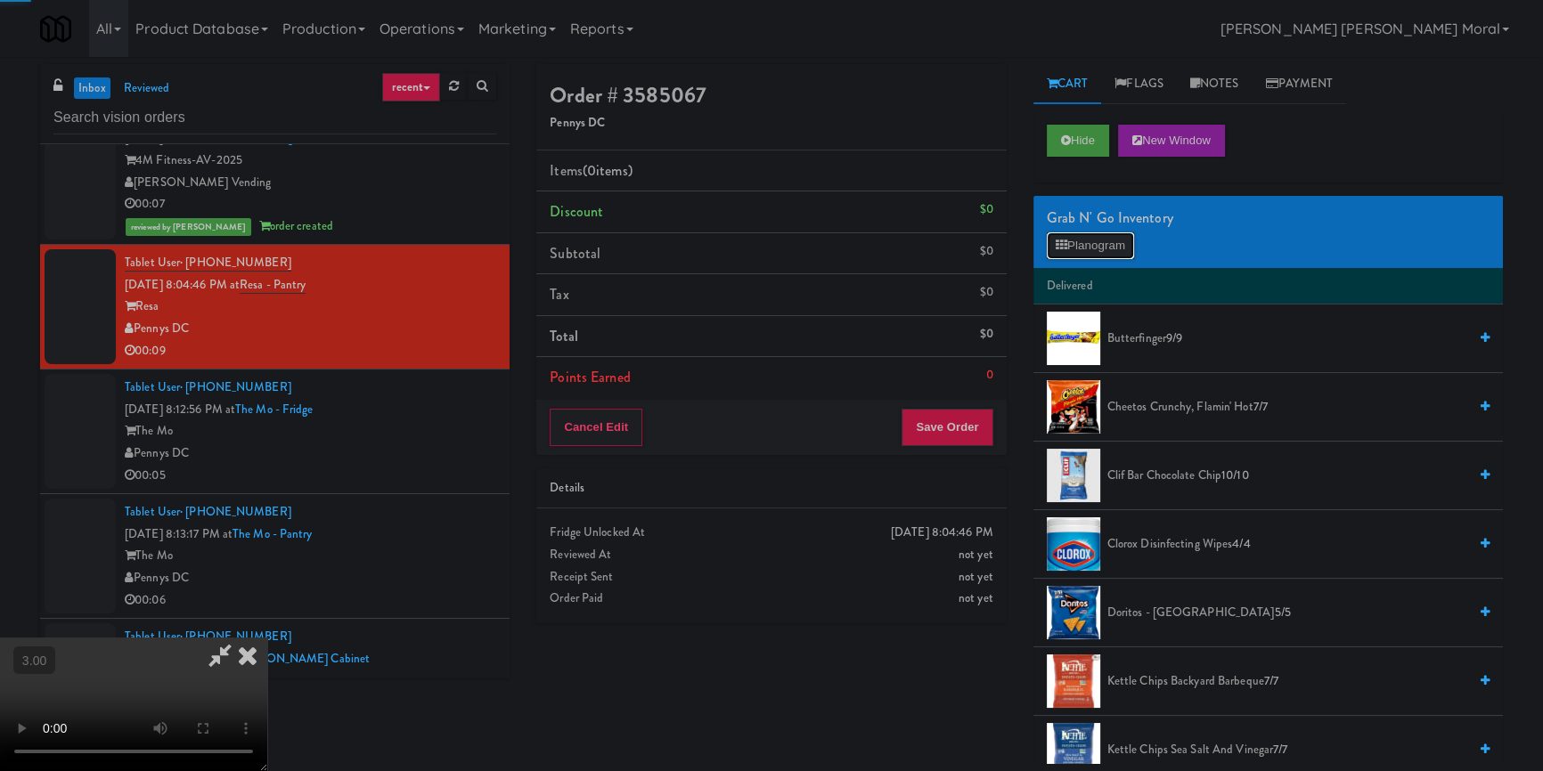
click at [1093, 249] on button "Planogram" at bounding box center [1090, 245] width 87 height 27
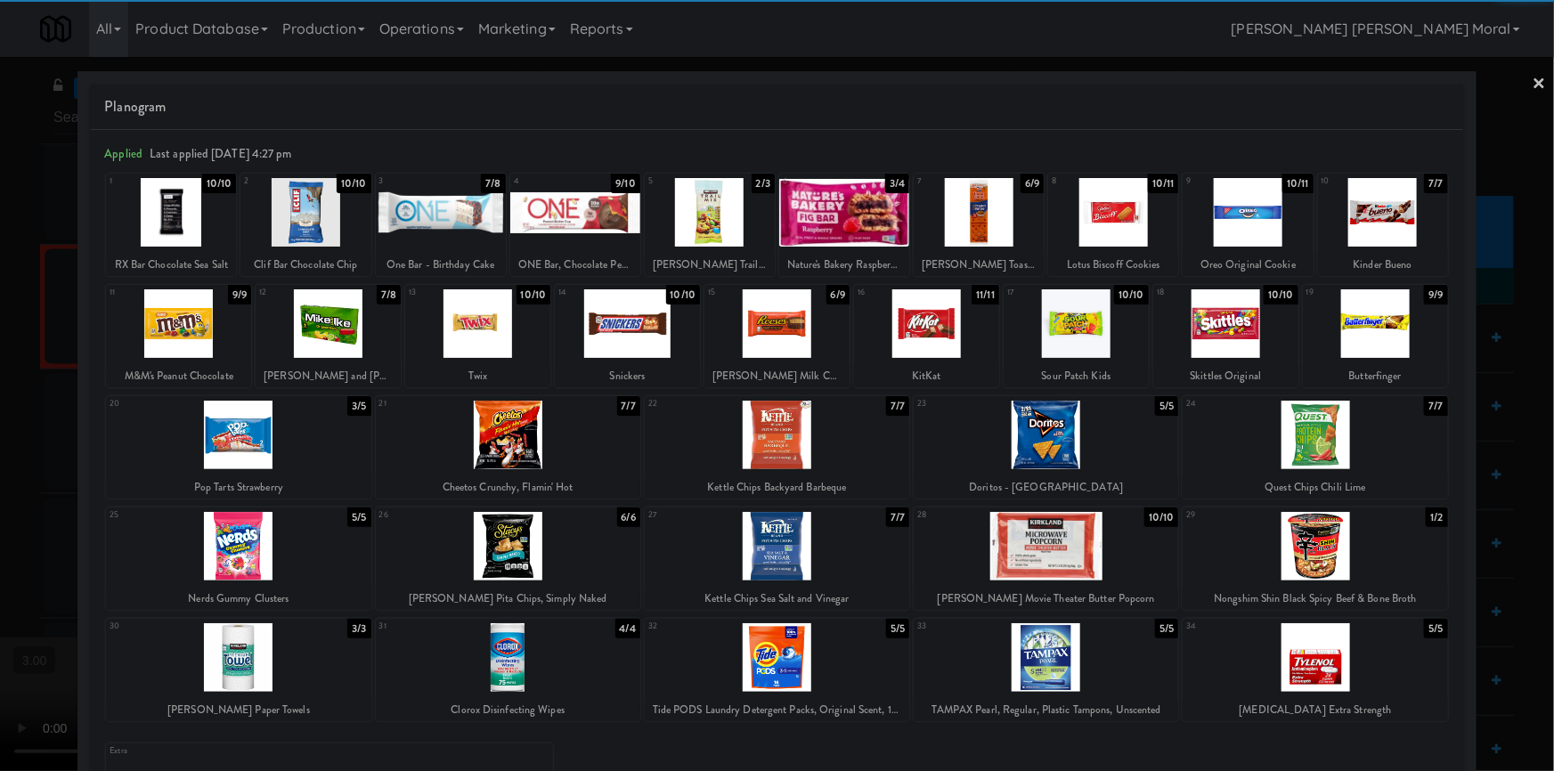
click at [644, 331] on div at bounding box center [627, 323] width 145 height 69
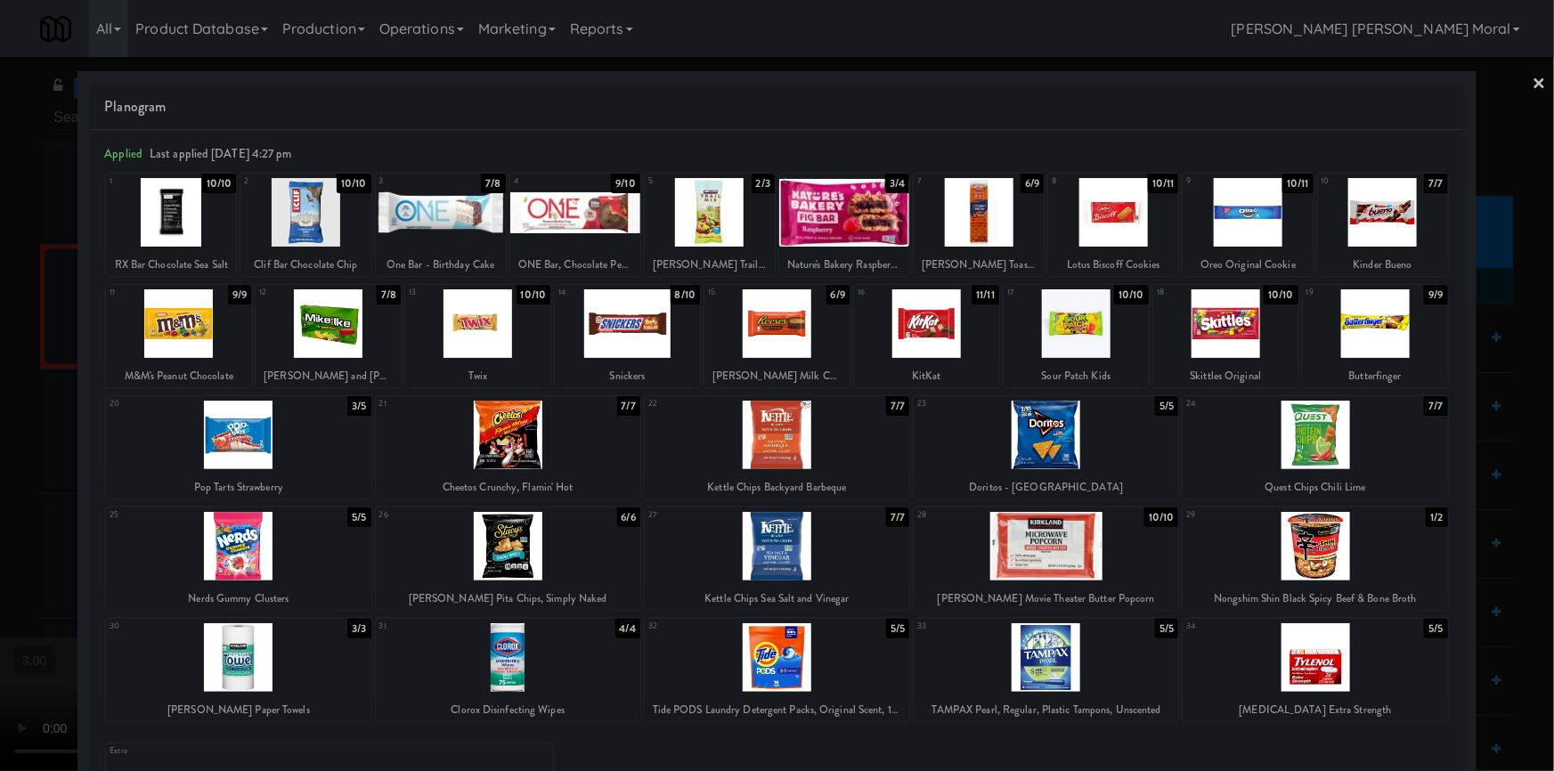
click at [0, 347] on div at bounding box center [777, 385] width 1554 height 771
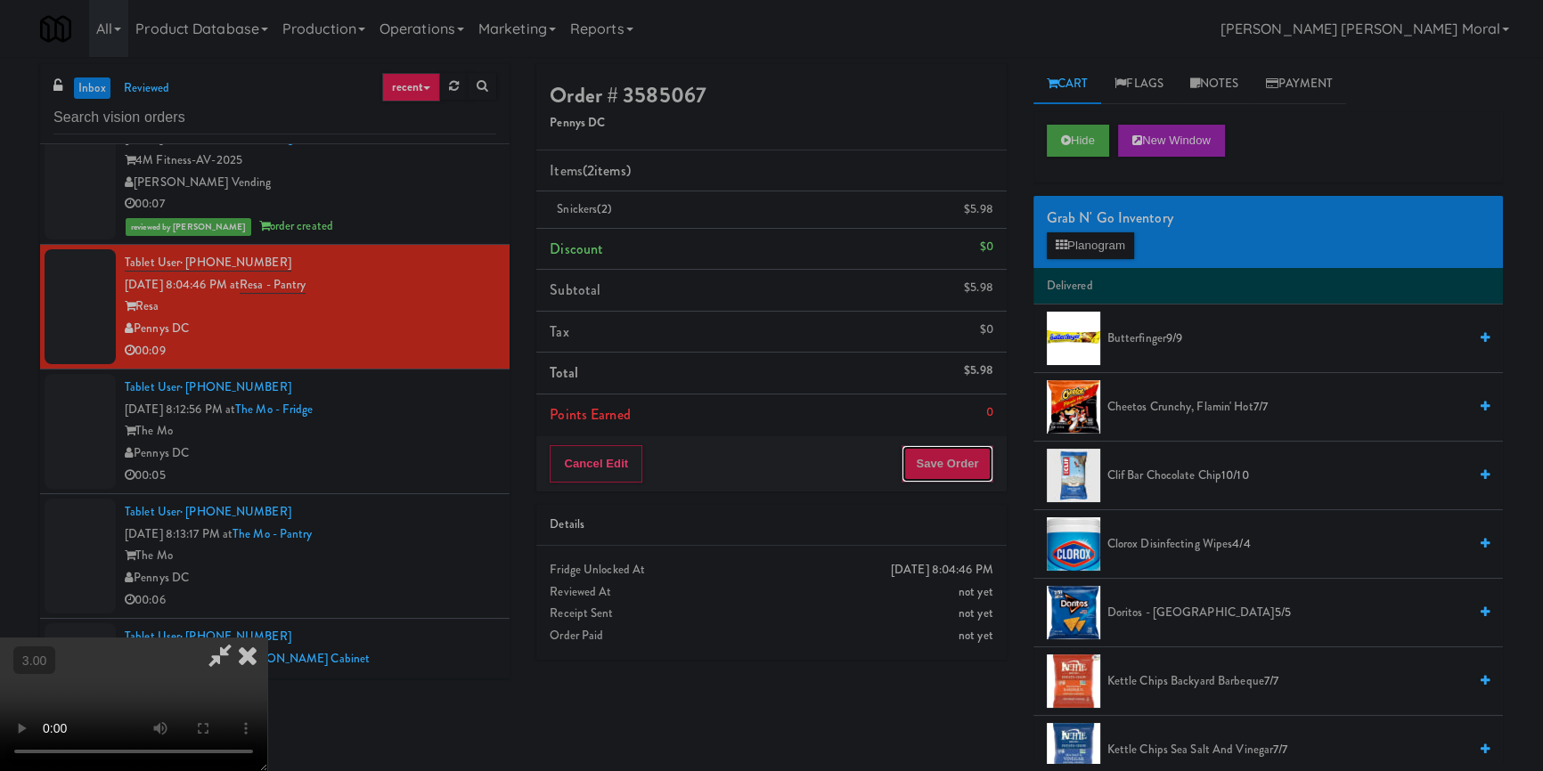
click at [966, 467] on button "Save Order" at bounding box center [946, 463] width 91 height 37
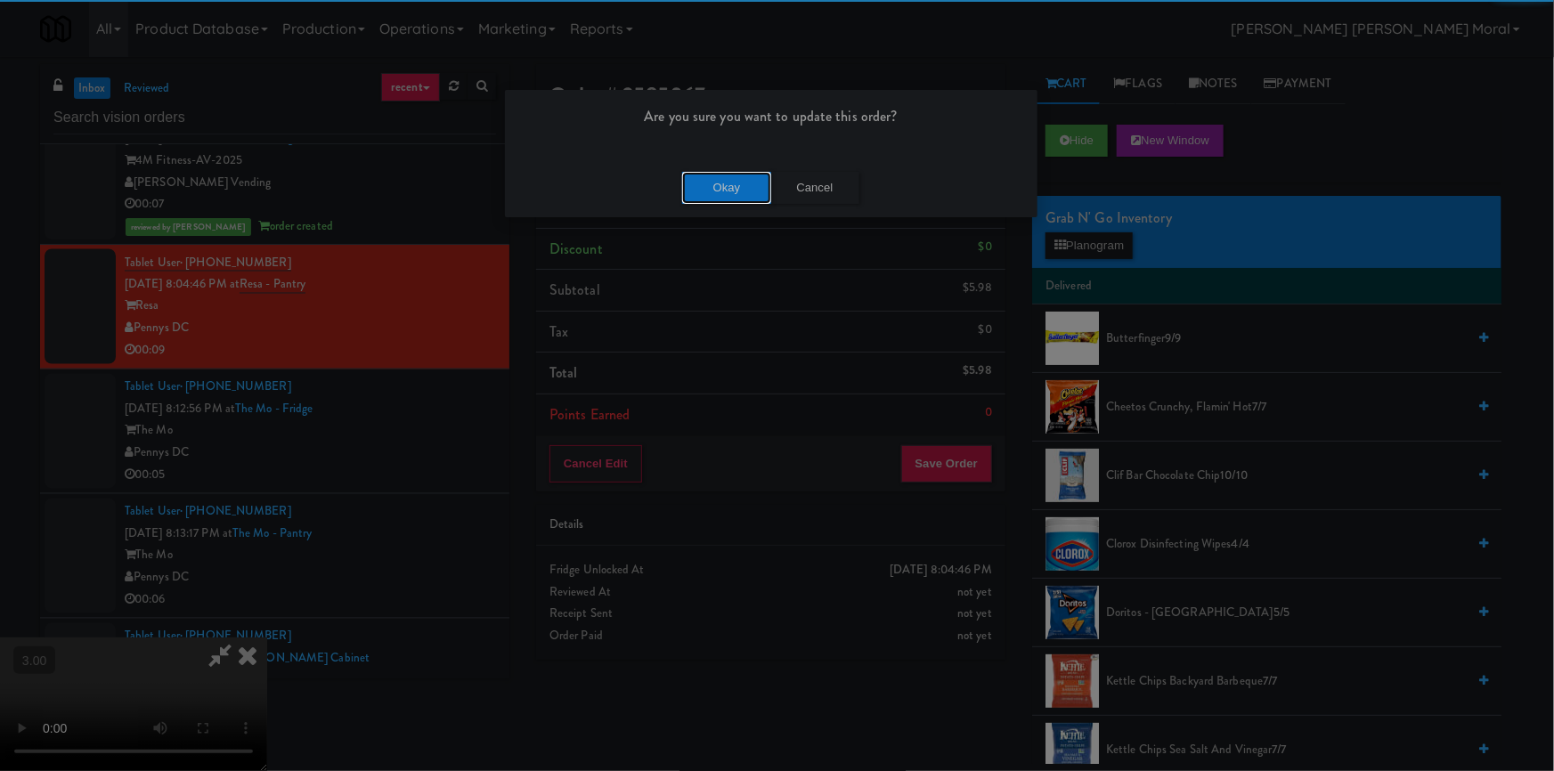
click at [721, 188] on button "Okay" at bounding box center [726, 188] width 89 height 32
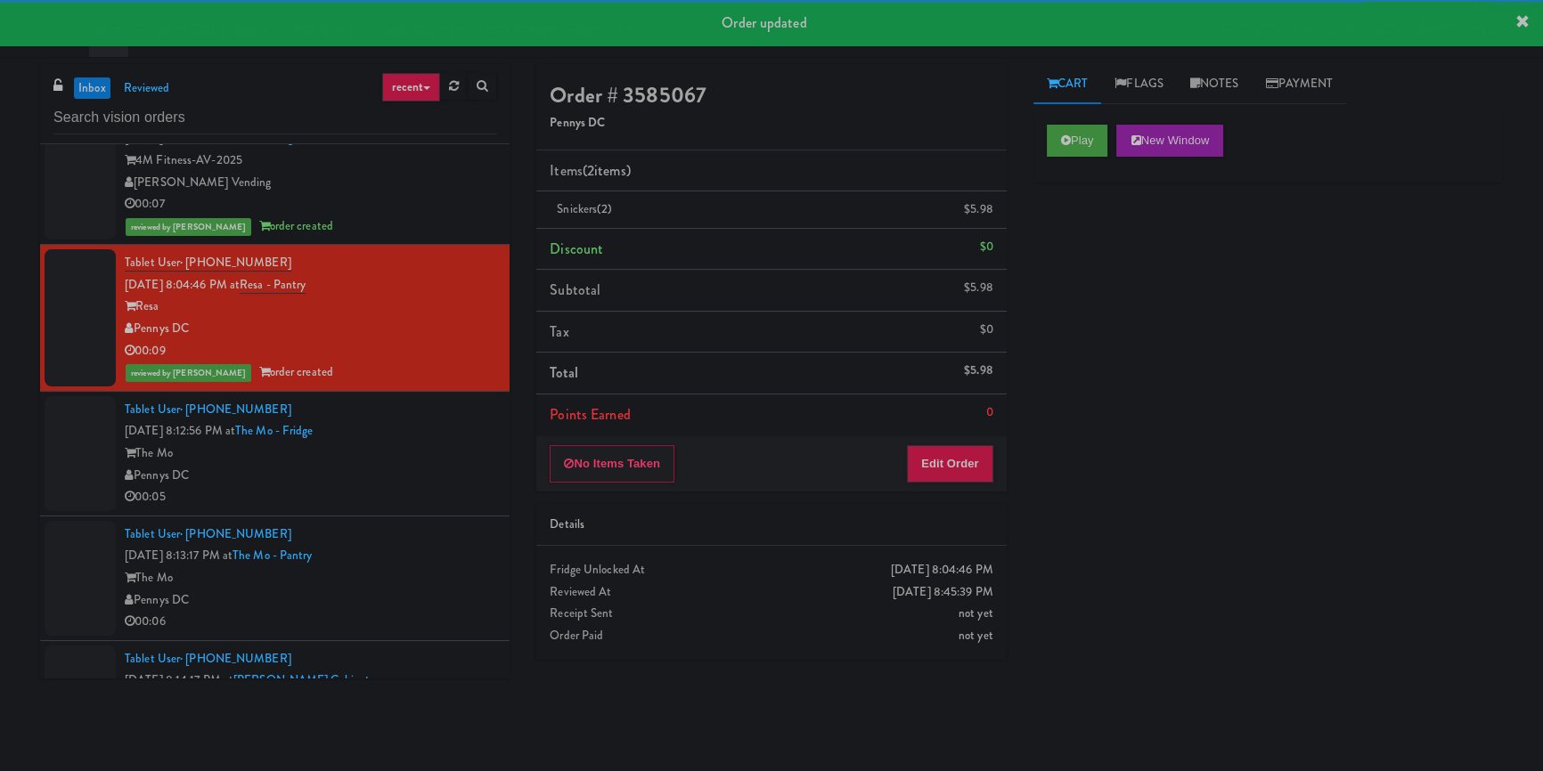
click at [453, 487] on div "Pennys DC" at bounding box center [310, 476] width 371 height 22
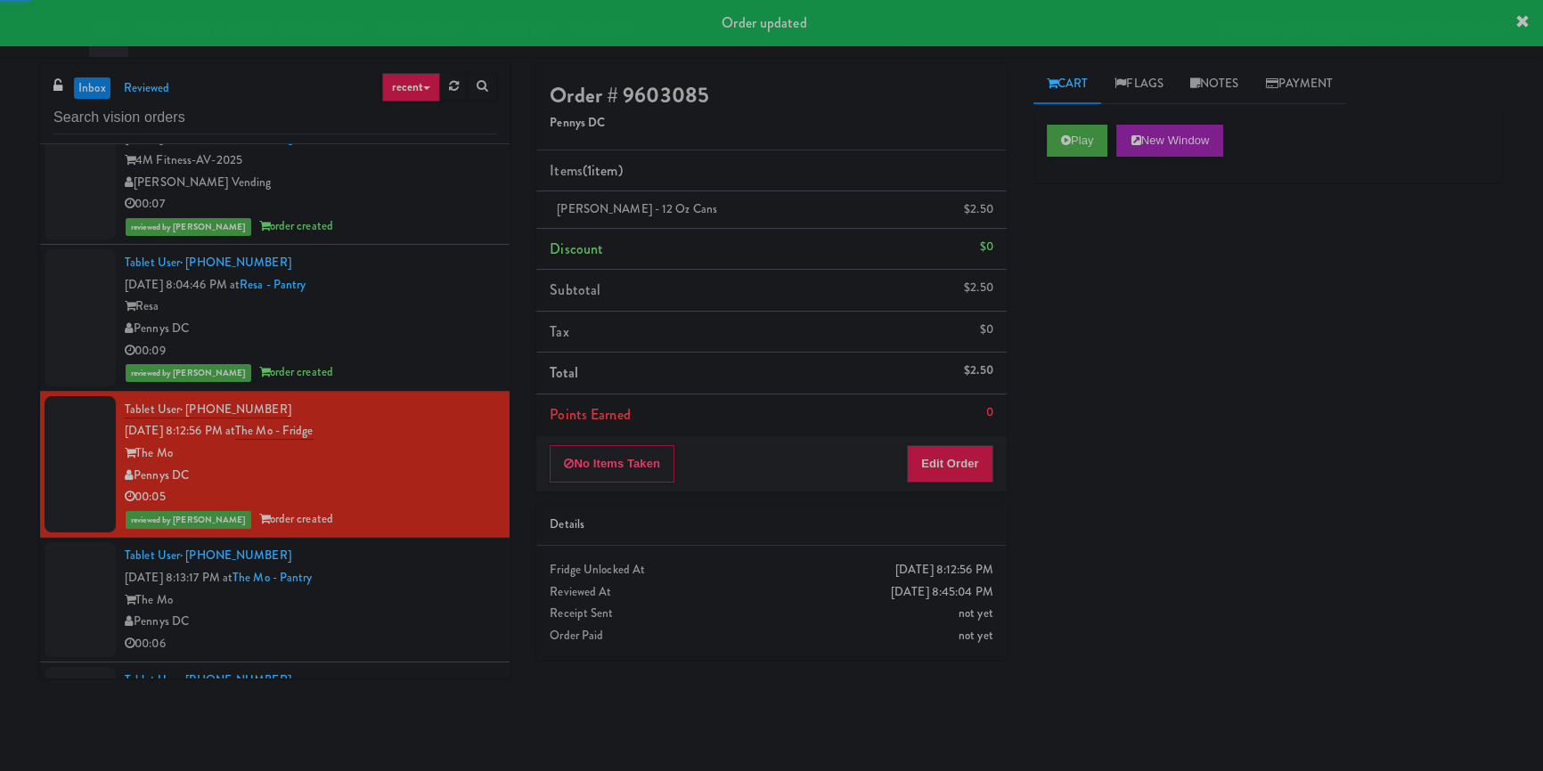
drag, startPoint x: 1044, startPoint y: 141, endPoint x: 1093, endPoint y: 218, distance: 91.7
click at [1046, 142] on div "Play New Window" at bounding box center [1267, 146] width 469 height 71
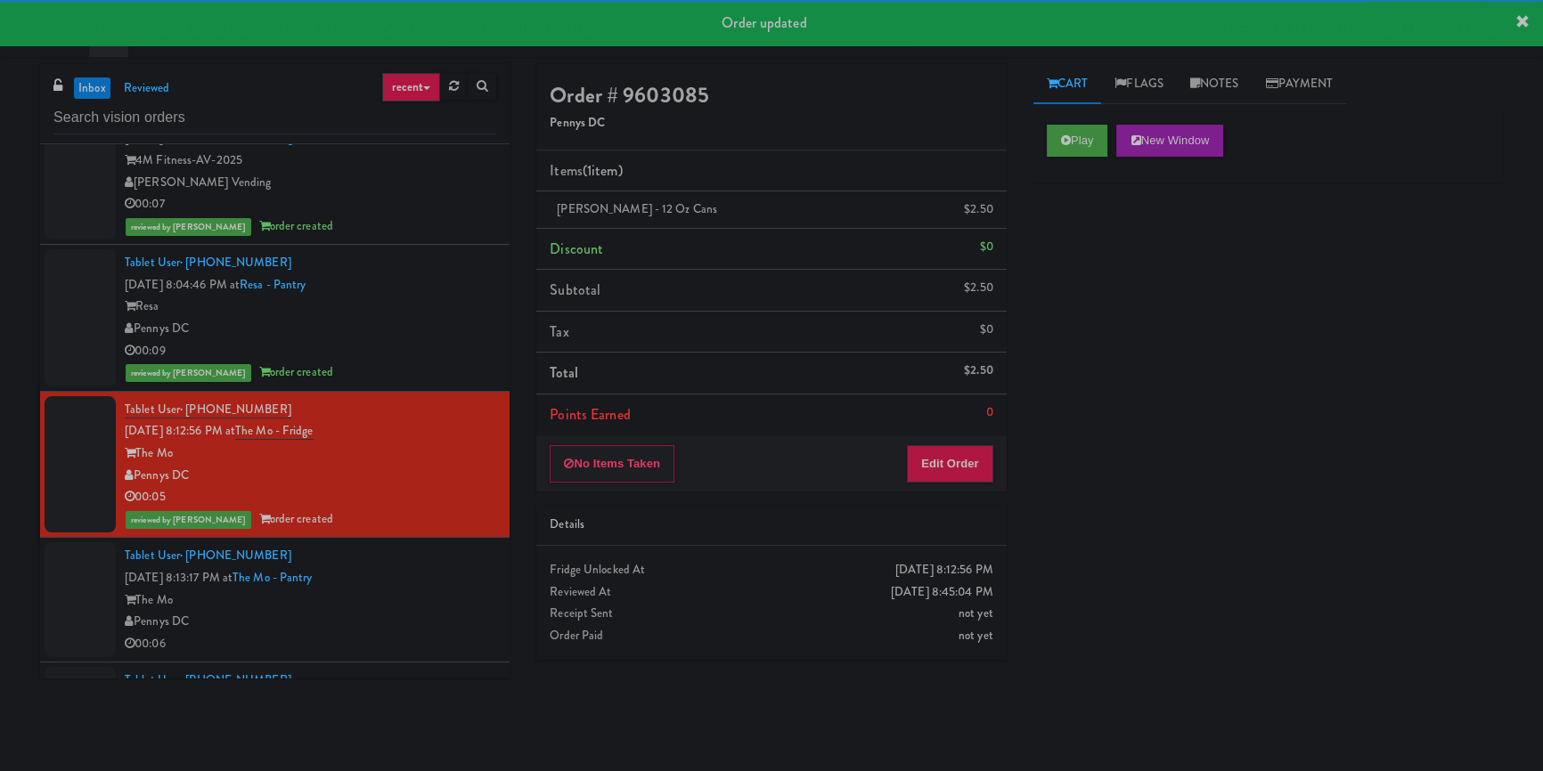
drag, startPoint x: 1052, startPoint y: 120, endPoint x: 1088, endPoint y: 225, distance: 111.3
click at [1054, 126] on div "Play New Window" at bounding box center [1267, 146] width 469 height 71
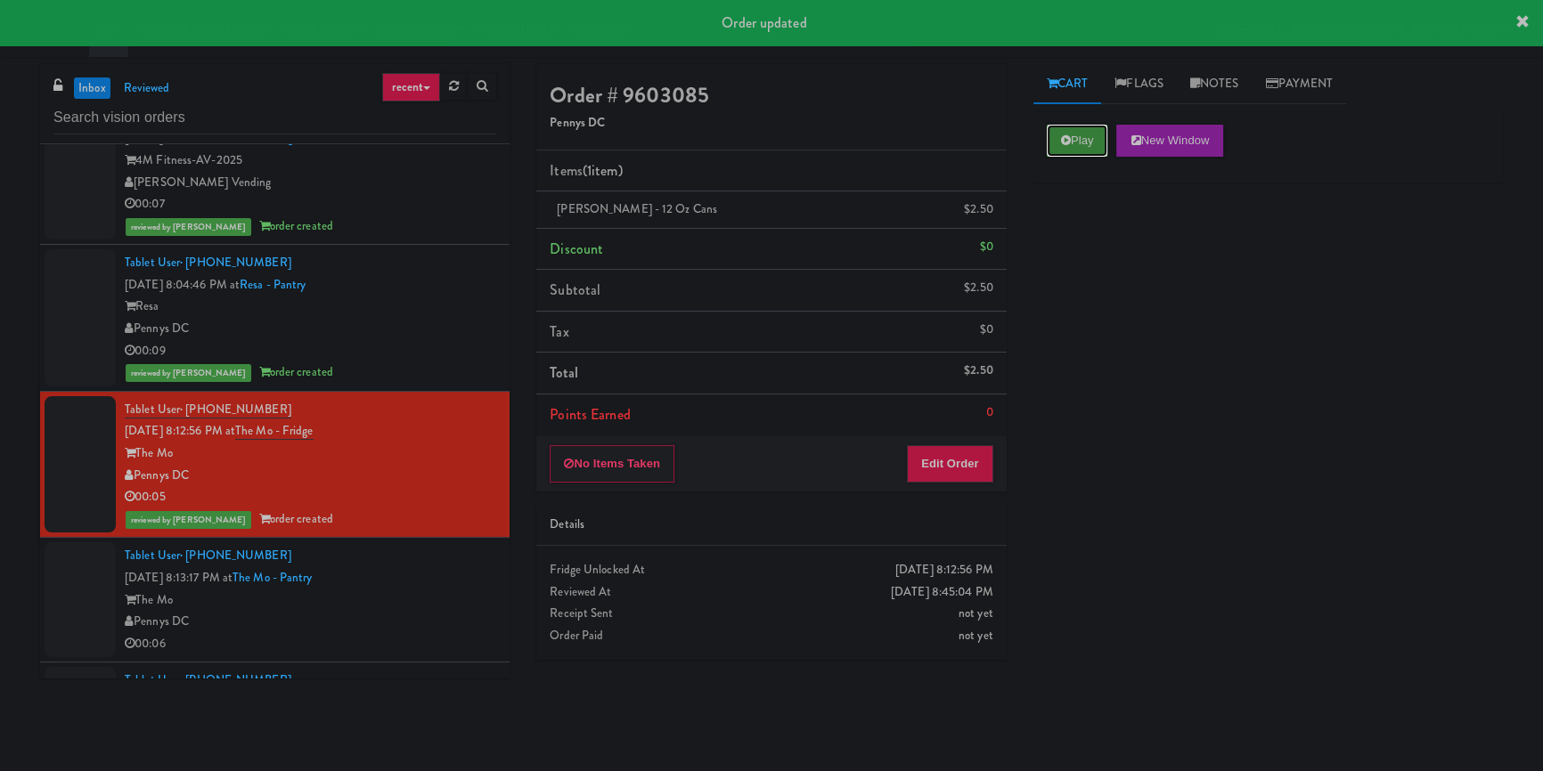
click at [1058, 125] on button "Play" at bounding box center [1077, 141] width 61 height 32
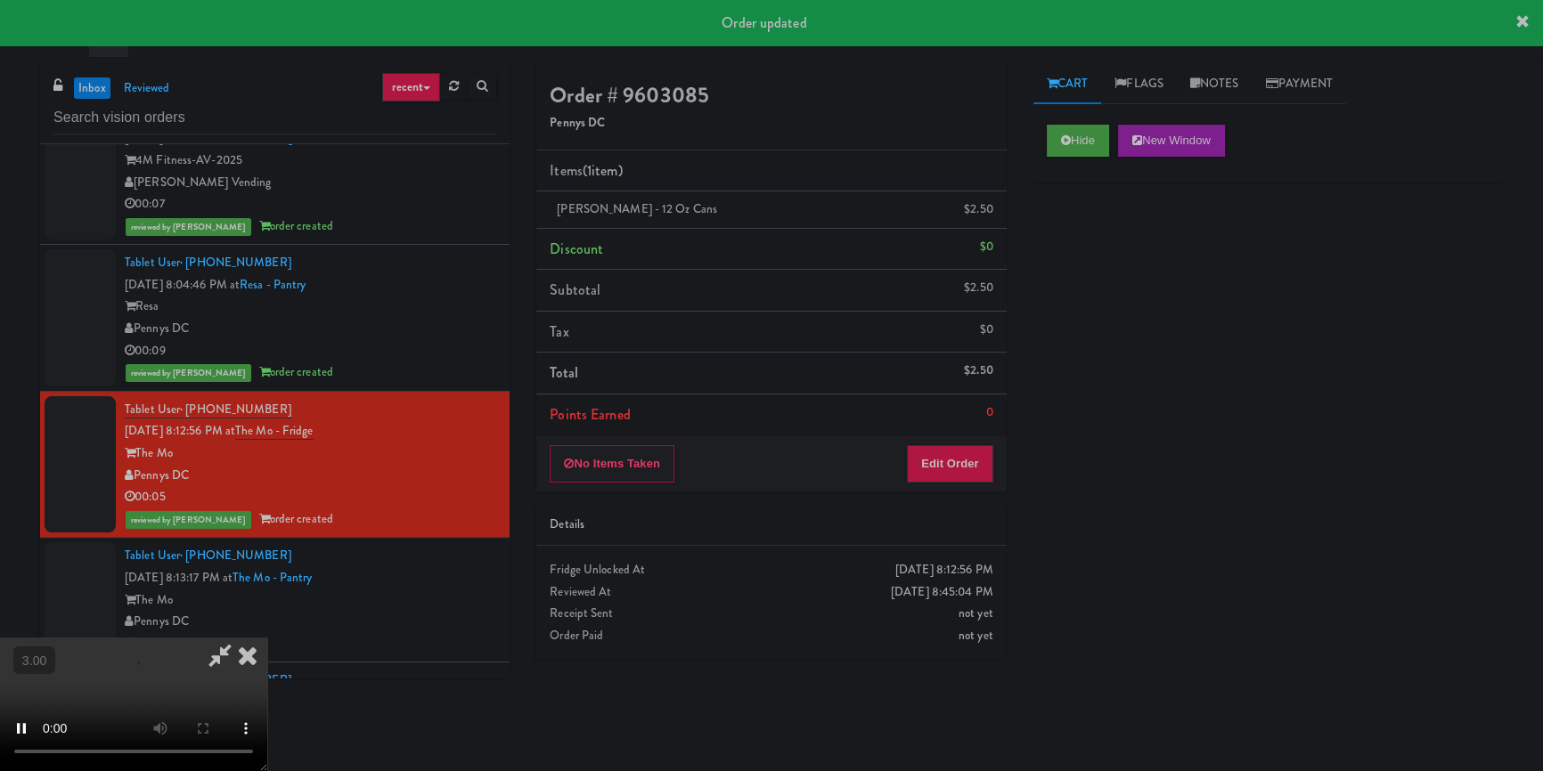
click at [1088, 306] on div "Hide New Window Primary Flag Clear Flag if unable to determine what was taken o…" at bounding box center [1267, 445] width 469 height 668
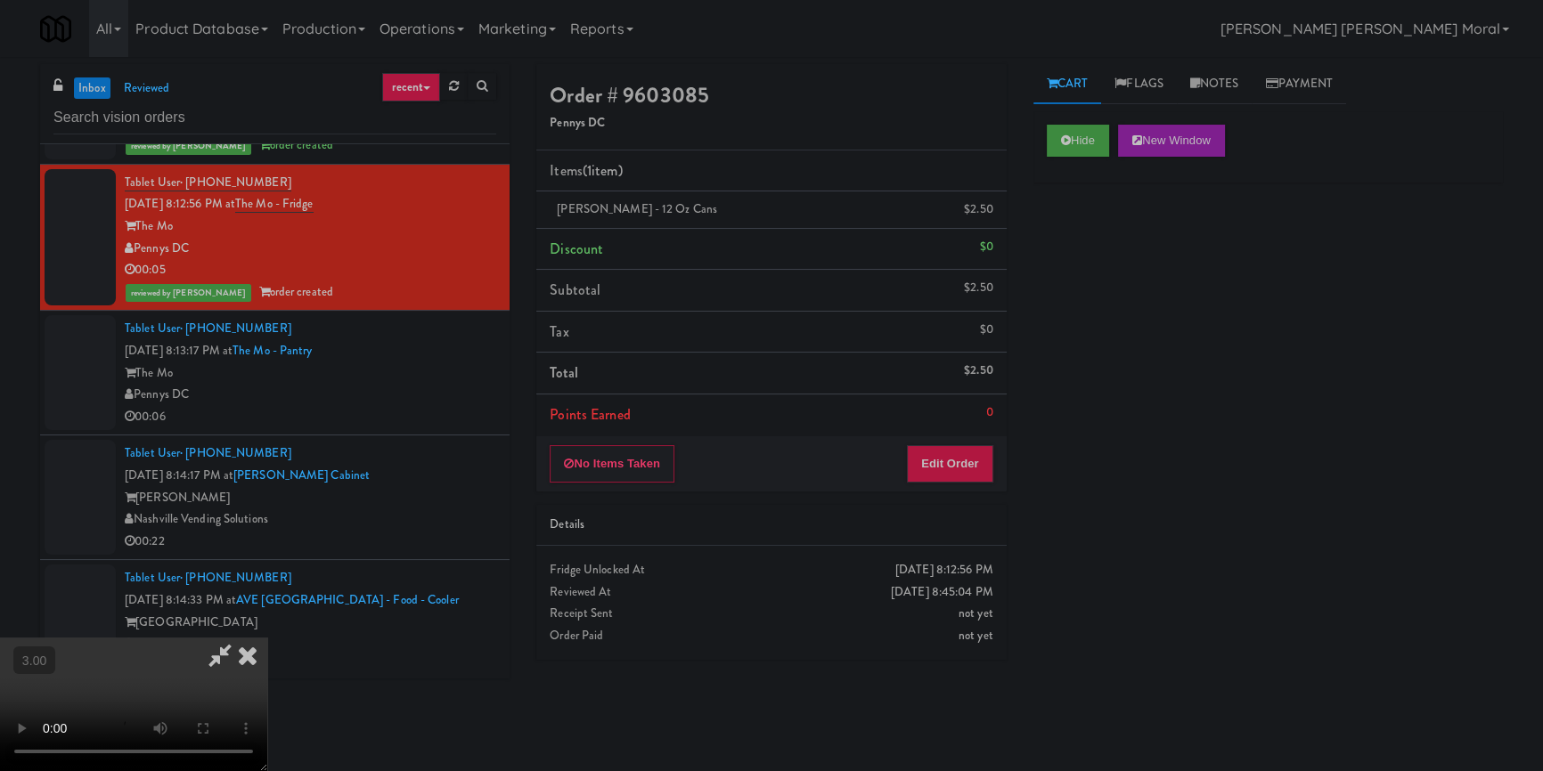
scroll to position [5245, 0]
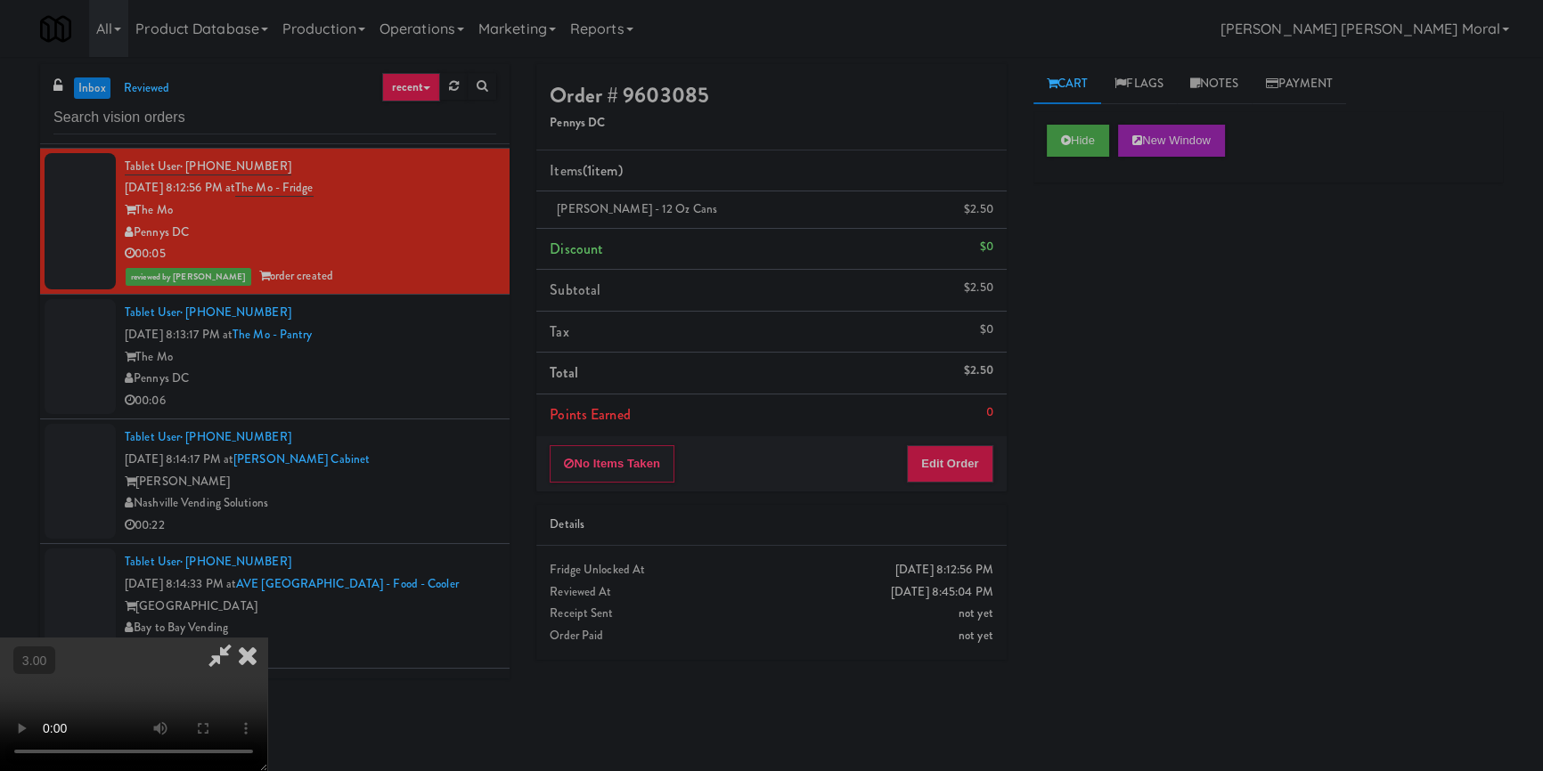
click at [267, 638] on video at bounding box center [133, 705] width 267 height 134
click at [267, 638] on icon at bounding box center [247, 656] width 39 height 36
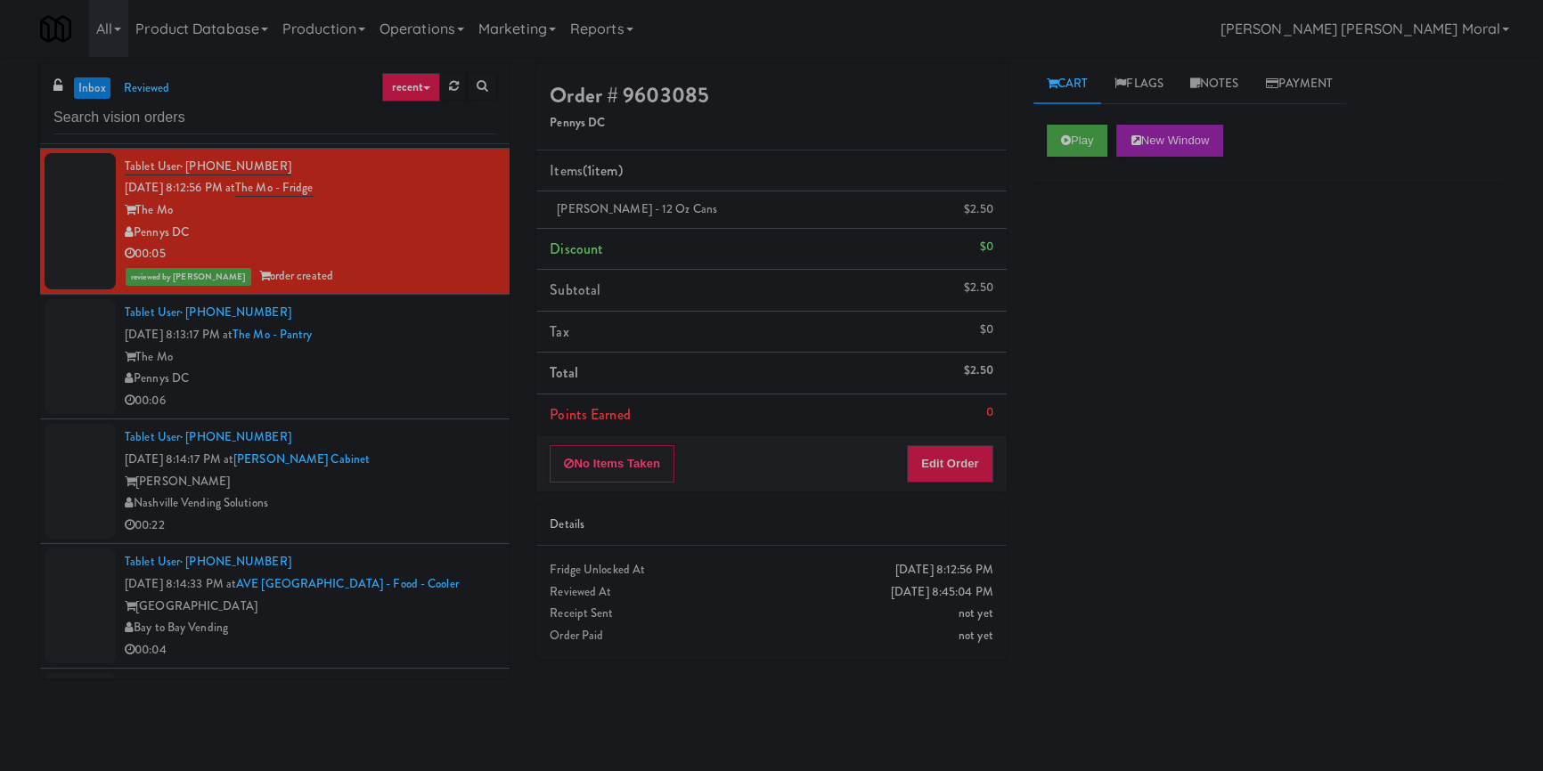
click at [418, 390] on div "Pennys DC" at bounding box center [310, 379] width 371 height 22
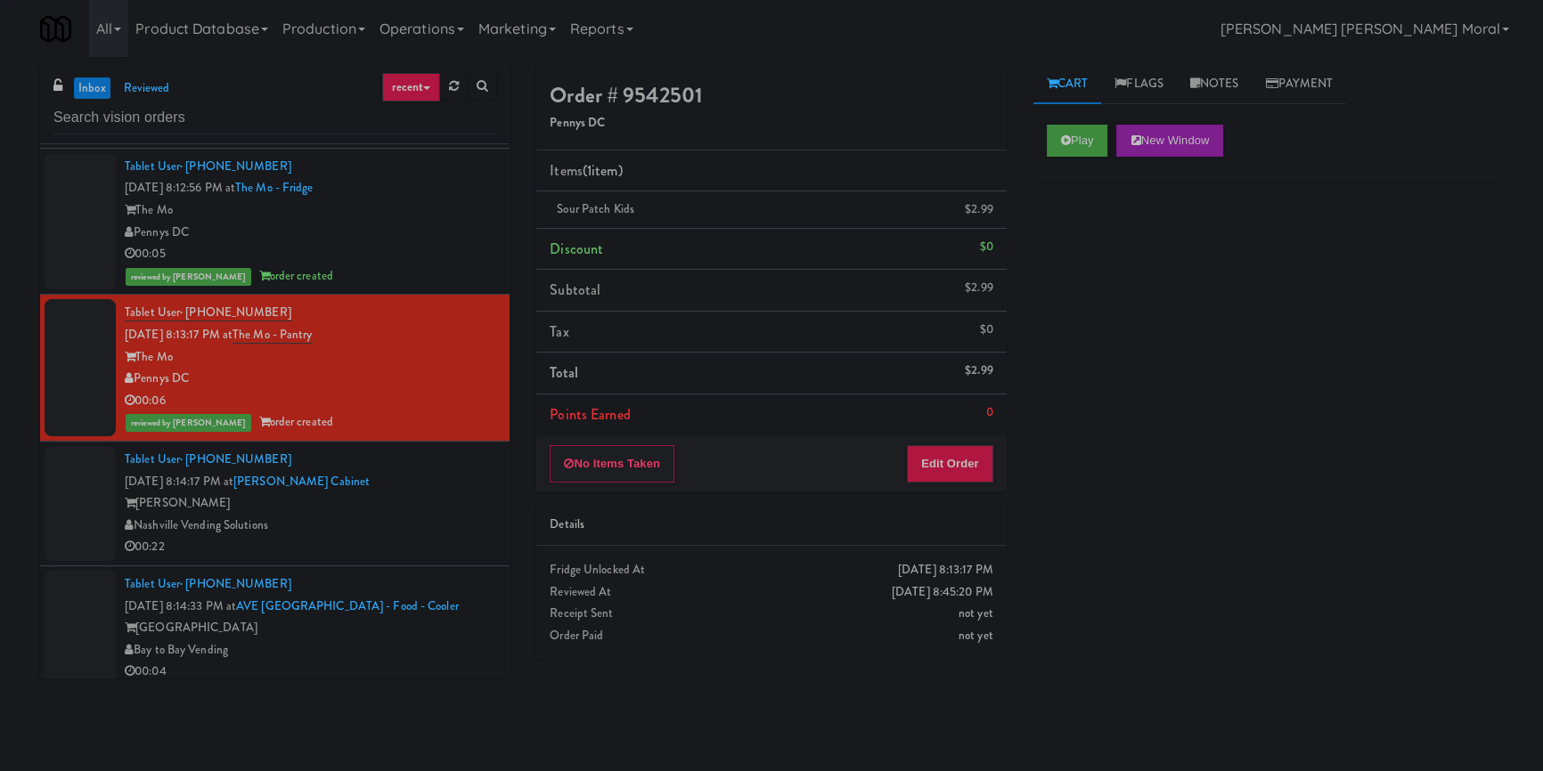
click at [459, 512] on div "Tablet User · (407) 467-3010 [DATE] 8:14:17 PM at [PERSON_NAME][GEOGRAPHIC_DATA…" at bounding box center [310, 504] width 371 height 110
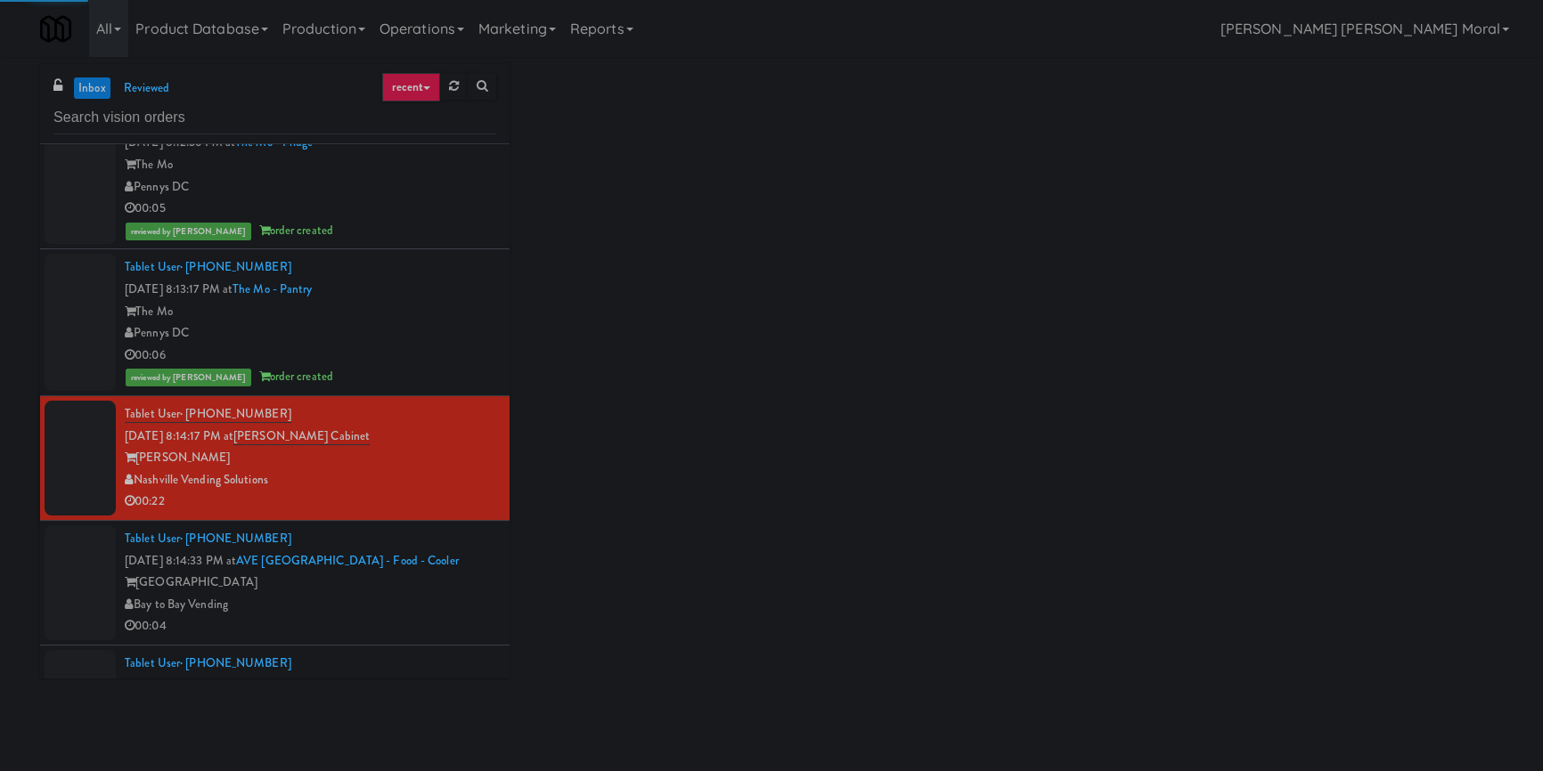
scroll to position [5407, 0]
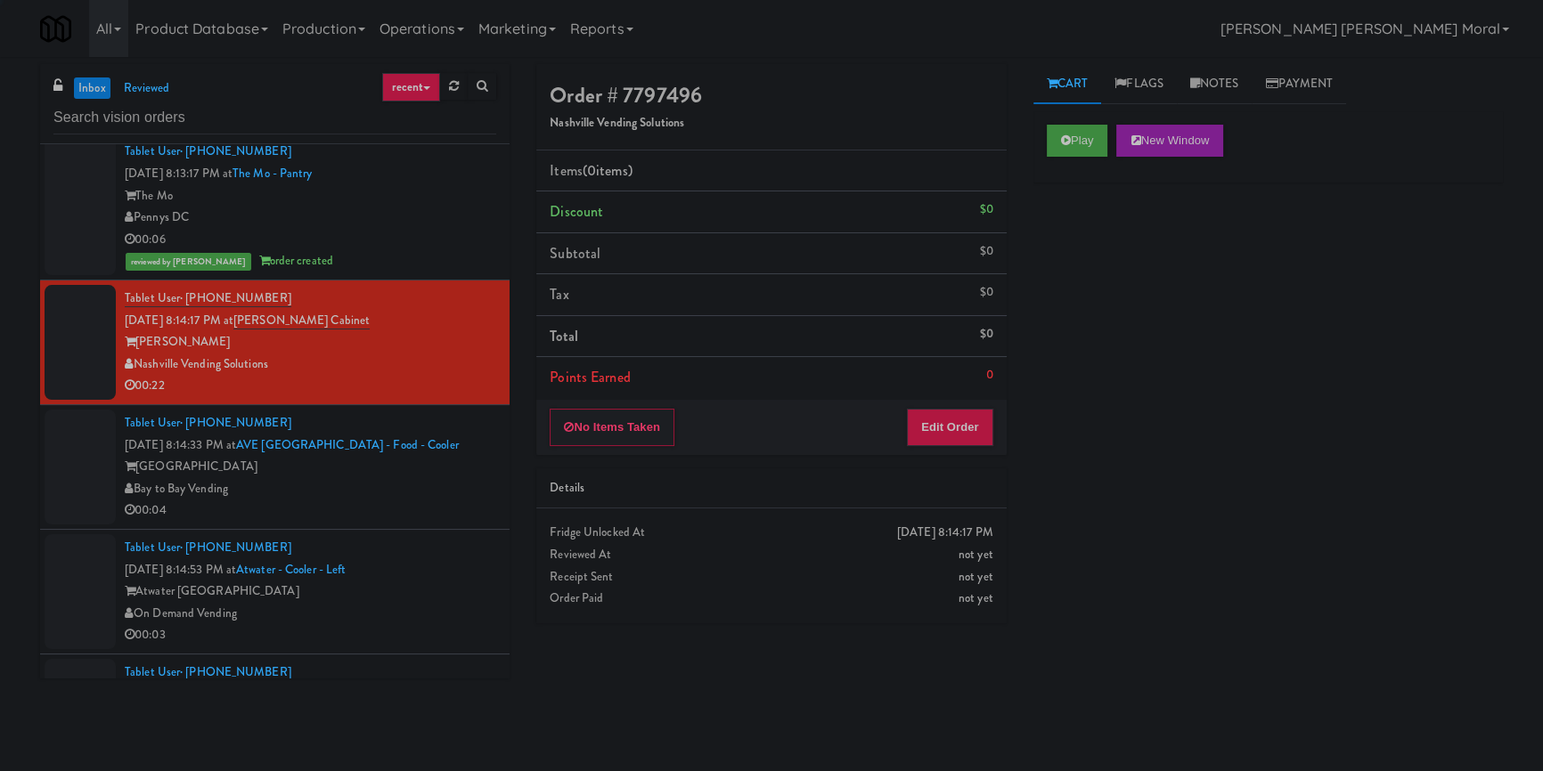
click at [453, 522] on div "00:04" at bounding box center [310, 511] width 371 height 22
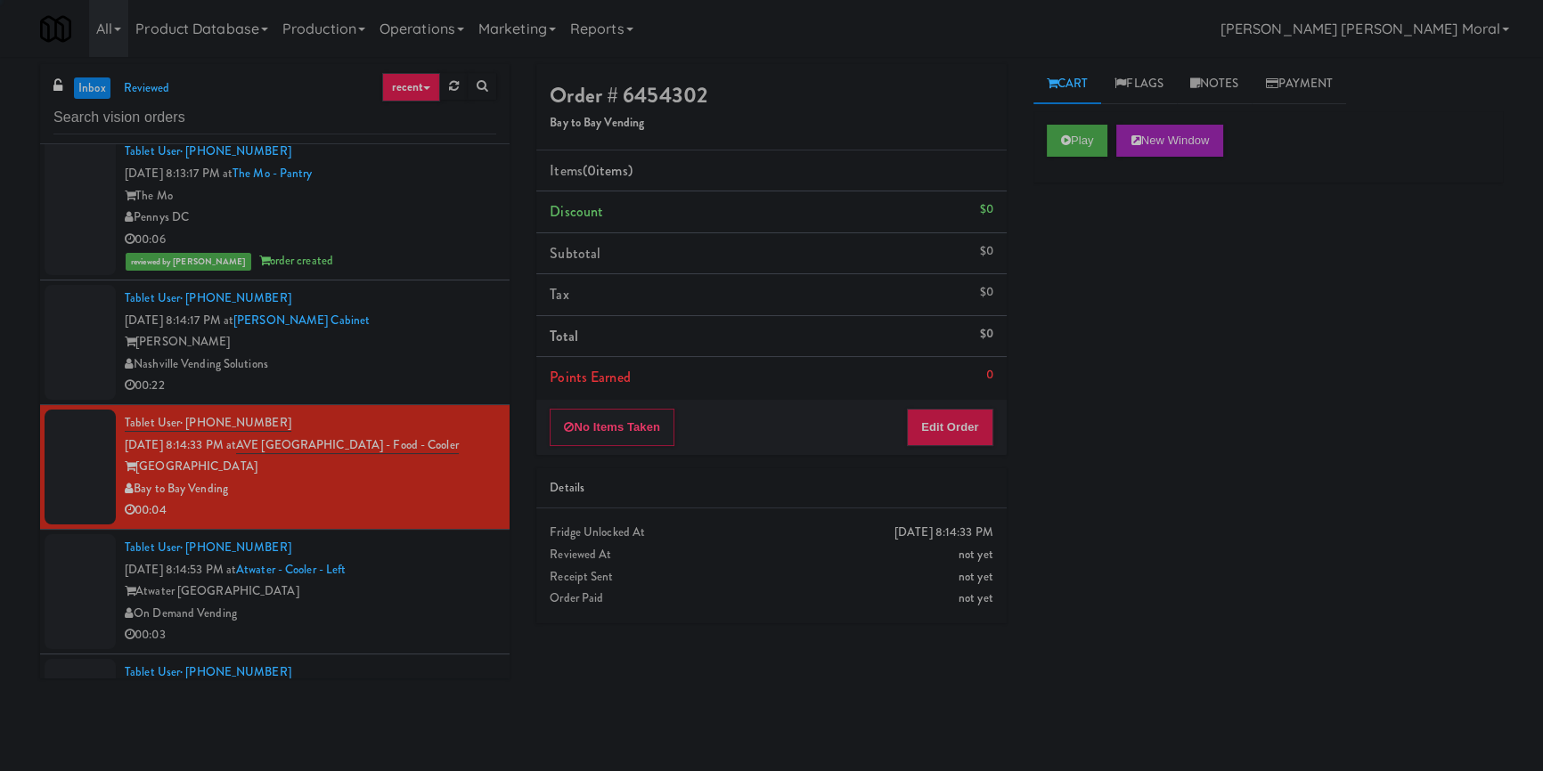
click at [472, 376] on div "Nashville Vending Solutions" at bounding box center [310, 365] width 371 height 22
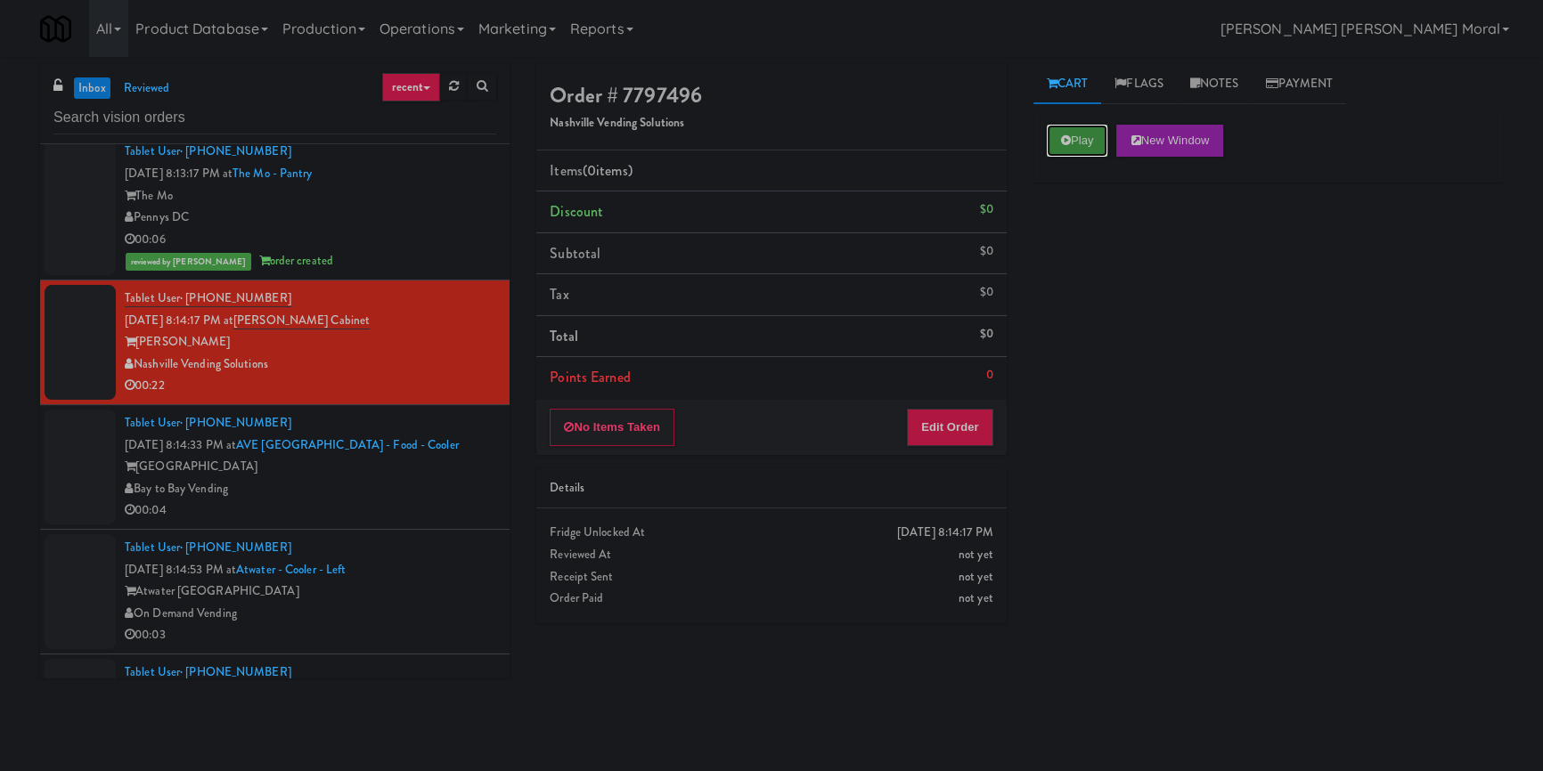
click at [1054, 143] on button "Play" at bounding box center [1077, 141] width 61 height 32
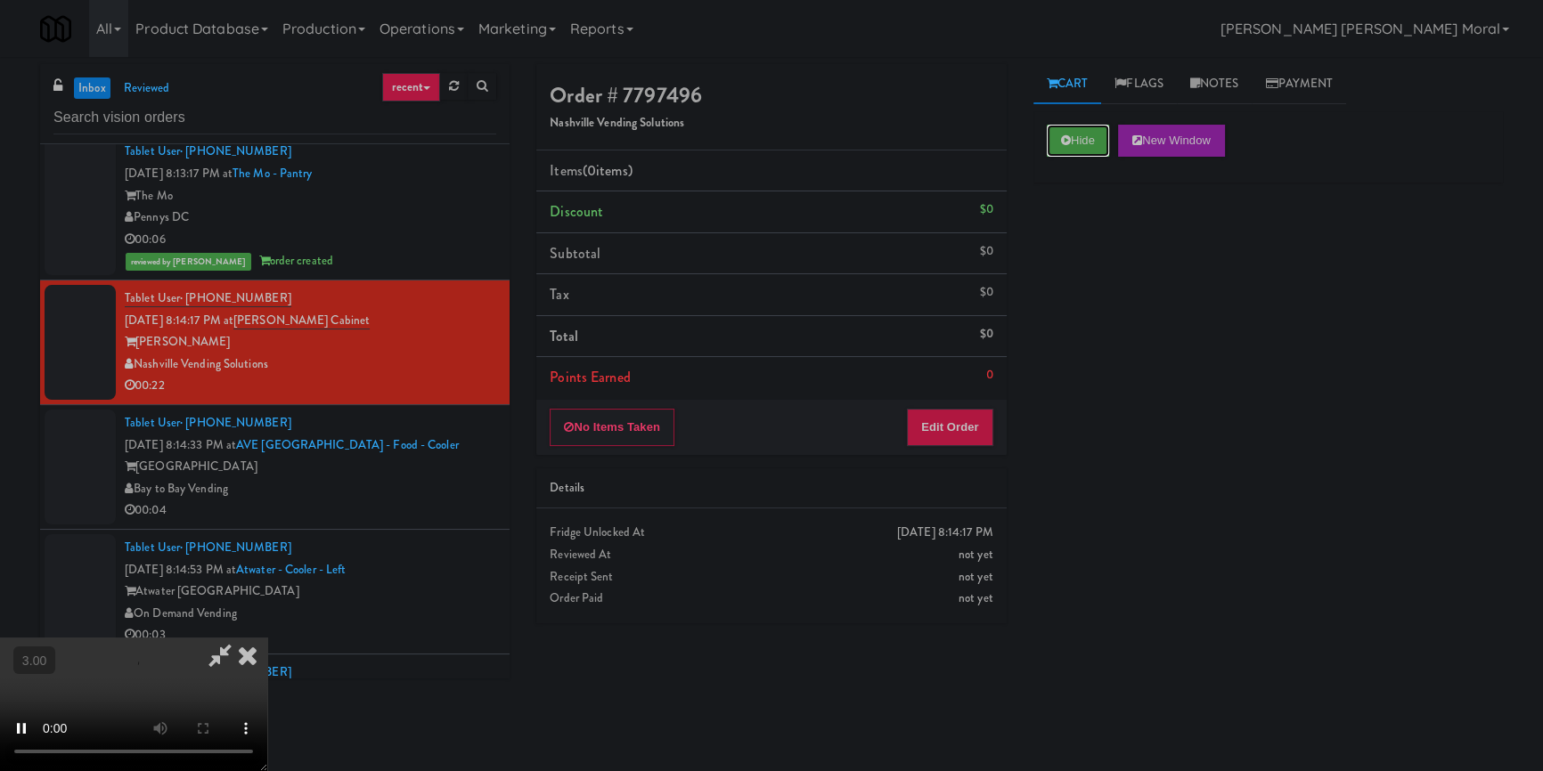
scroll to position [6, 0]
click at [958, 421] on button "Edit Order" at bounding box center [950, 427] width 86 height 37
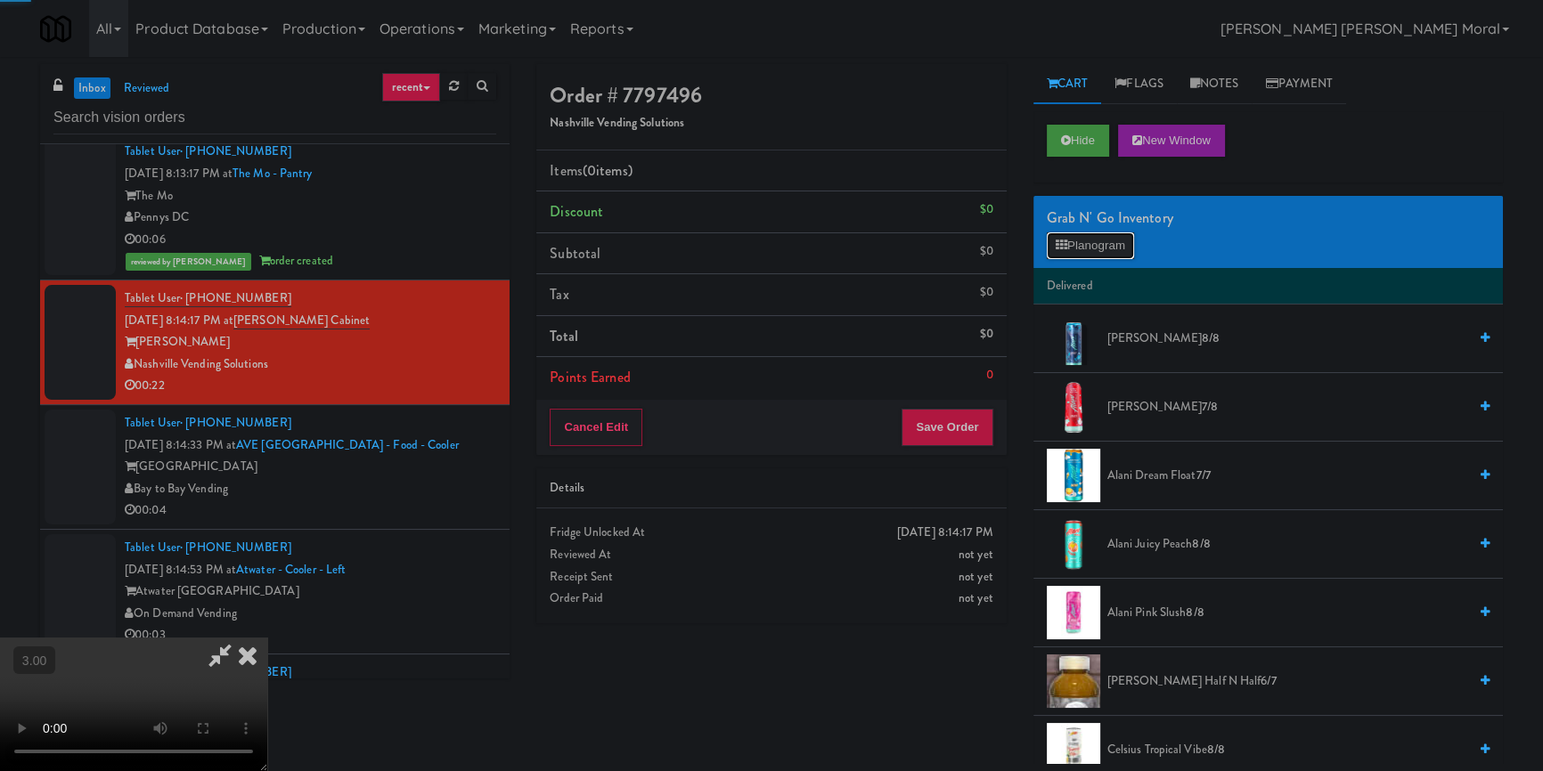
click at [1115, 235] on button "Planogram" at bounding box center [1090, 245] width 87 height 27
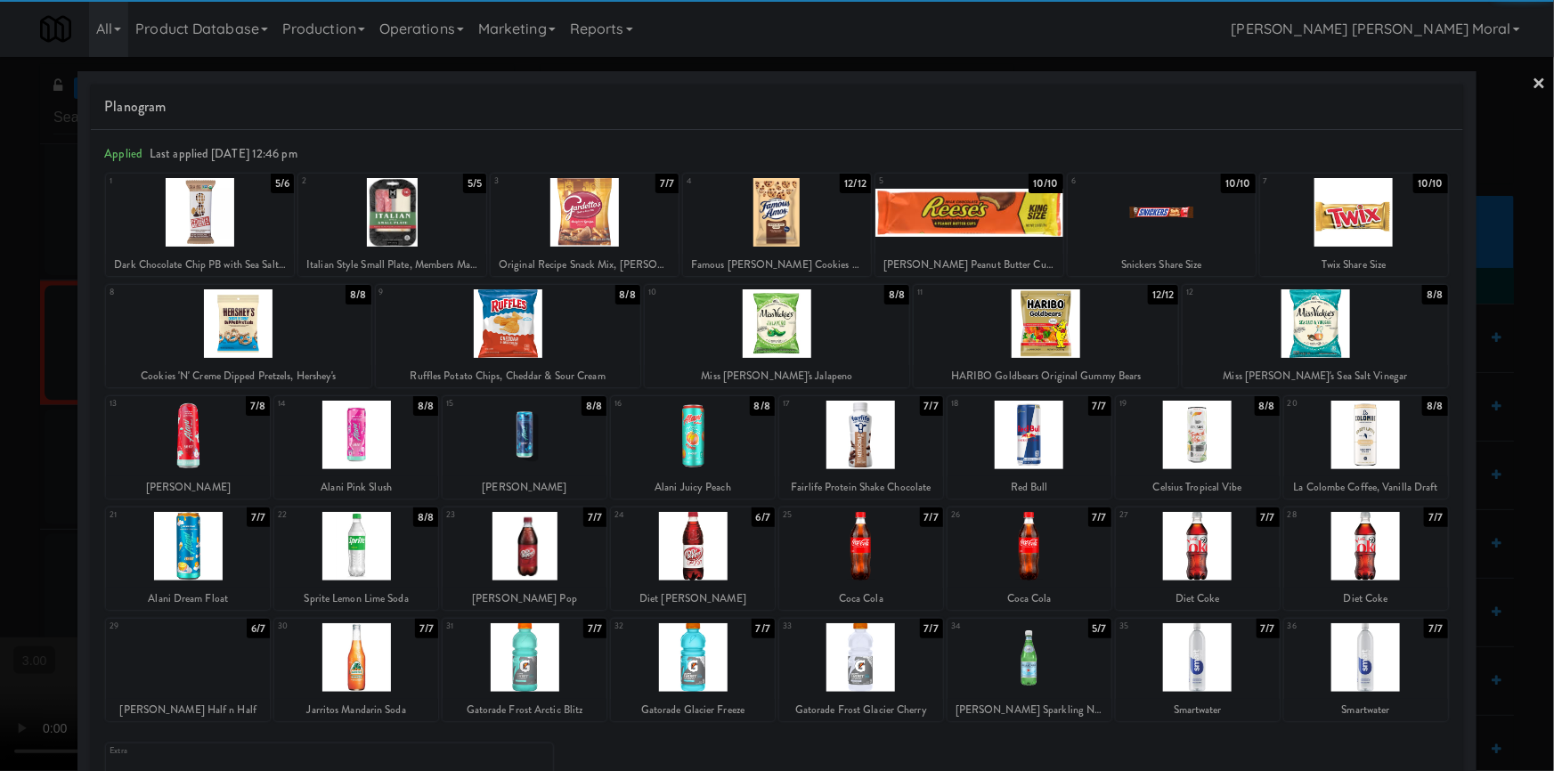
click at [1205, 650] on div at bounding box center [1198, 657] width 164 height 69
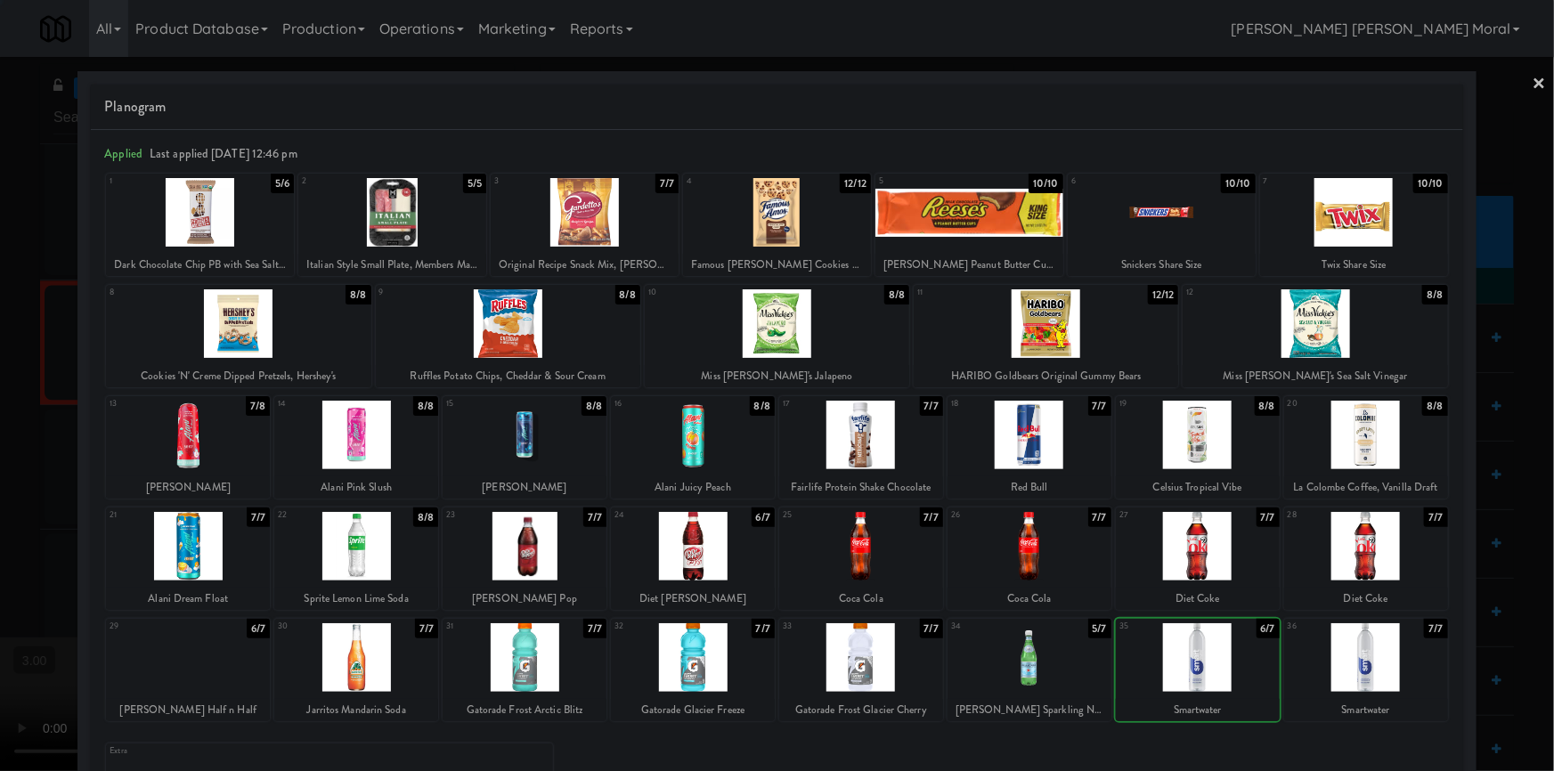
click at [1205, 650] on div at bounding box center [1198, 657] width 164 height 69
click at [699, 556] on div at bounding box center [693, 546] width 164 height 69
click at [867, 444] on div at bounding box center [861, 435] width 164 height 69
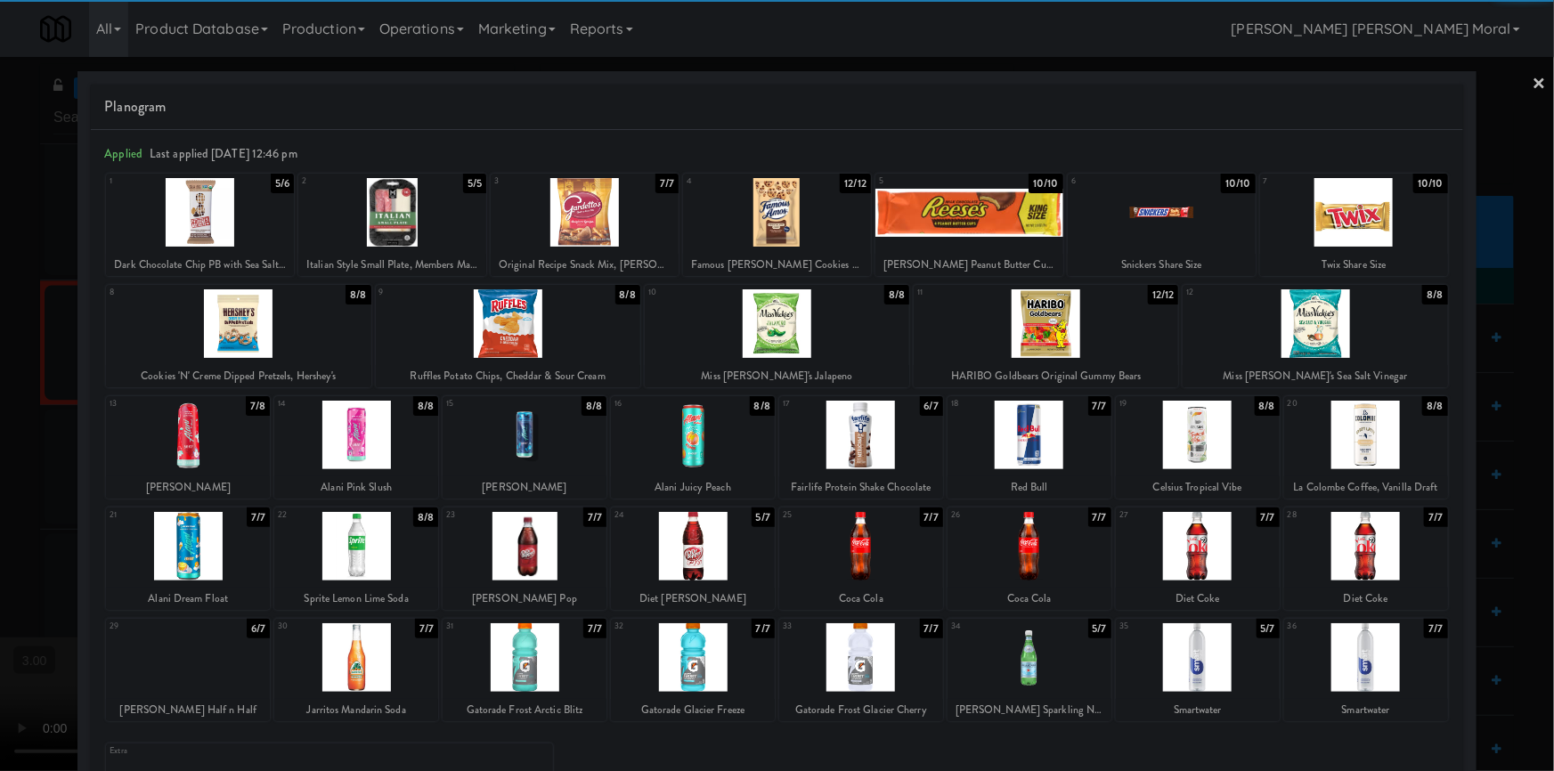
drag, startPoint x: 0, startPoint y: 439, endPoint x: 692, endPoint y: 458, distance: 692.3
click at [6, 441] on div at bounding box center [777, 385] width 1554 height 771
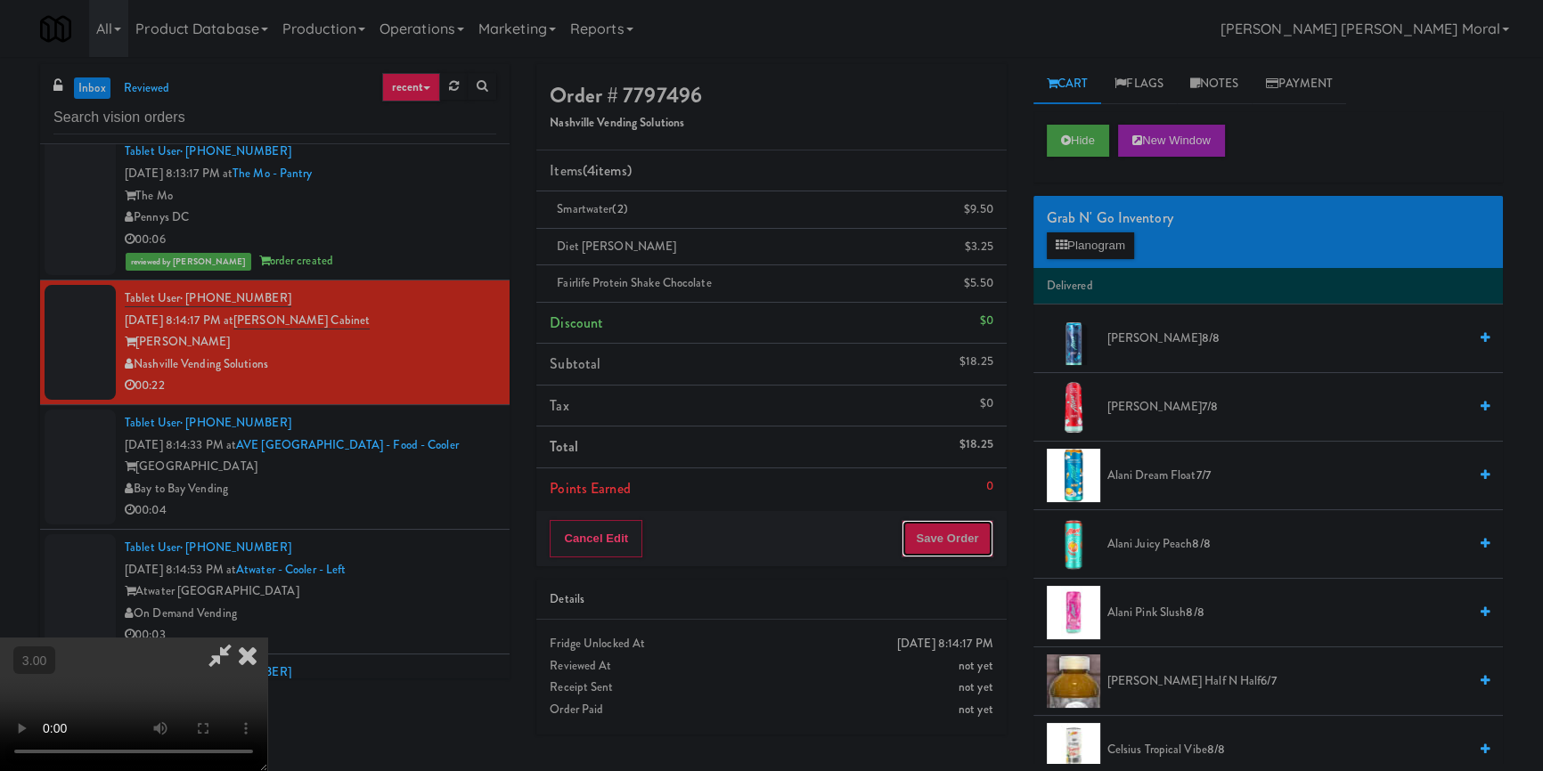
click at [966, 527] on button "Save Order" at bounding box center [946, 538] width 91 height 37
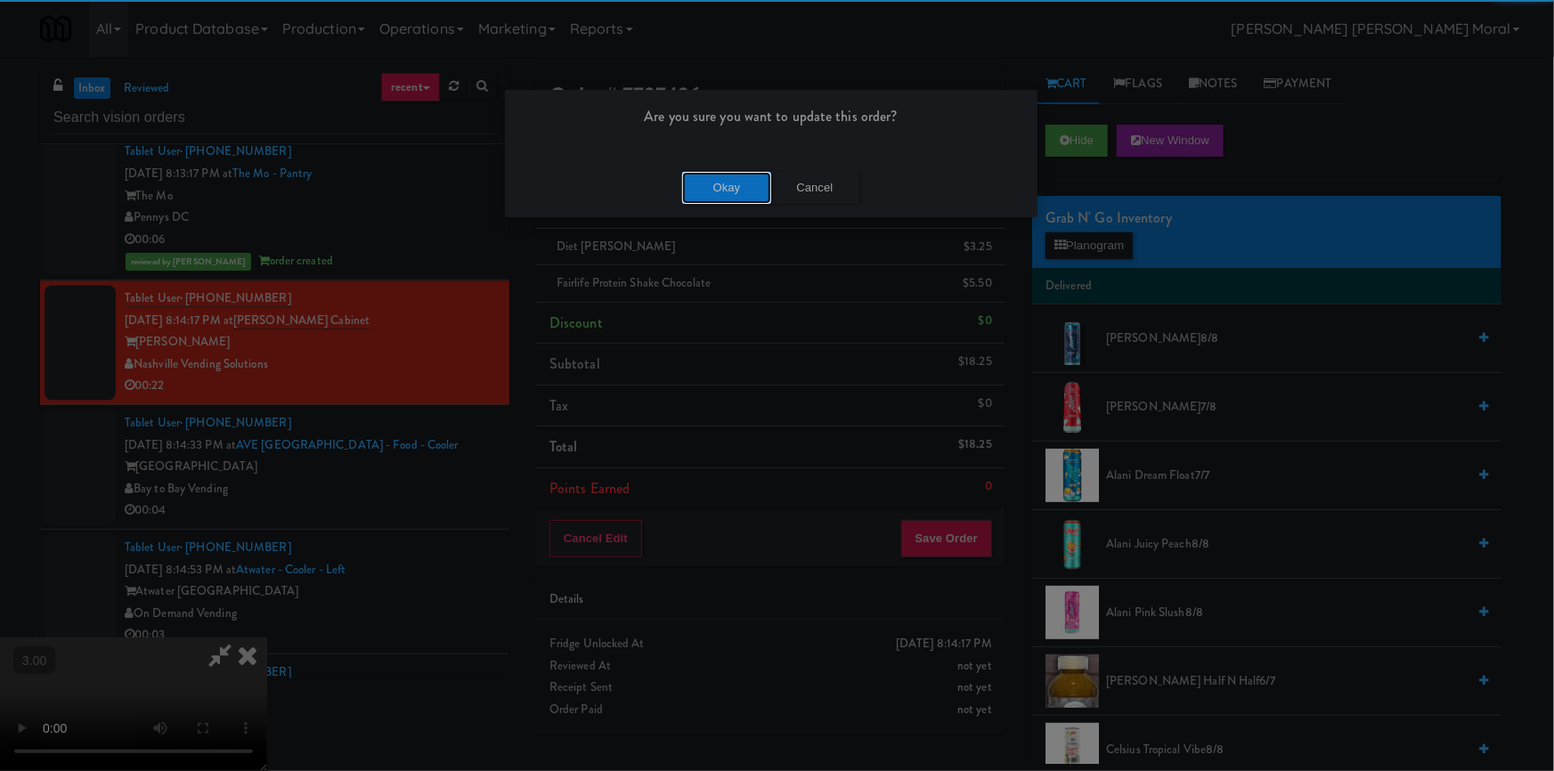
click at [748, 190] on button "Okay" at bounding box center [726, 188] width 89 height 32
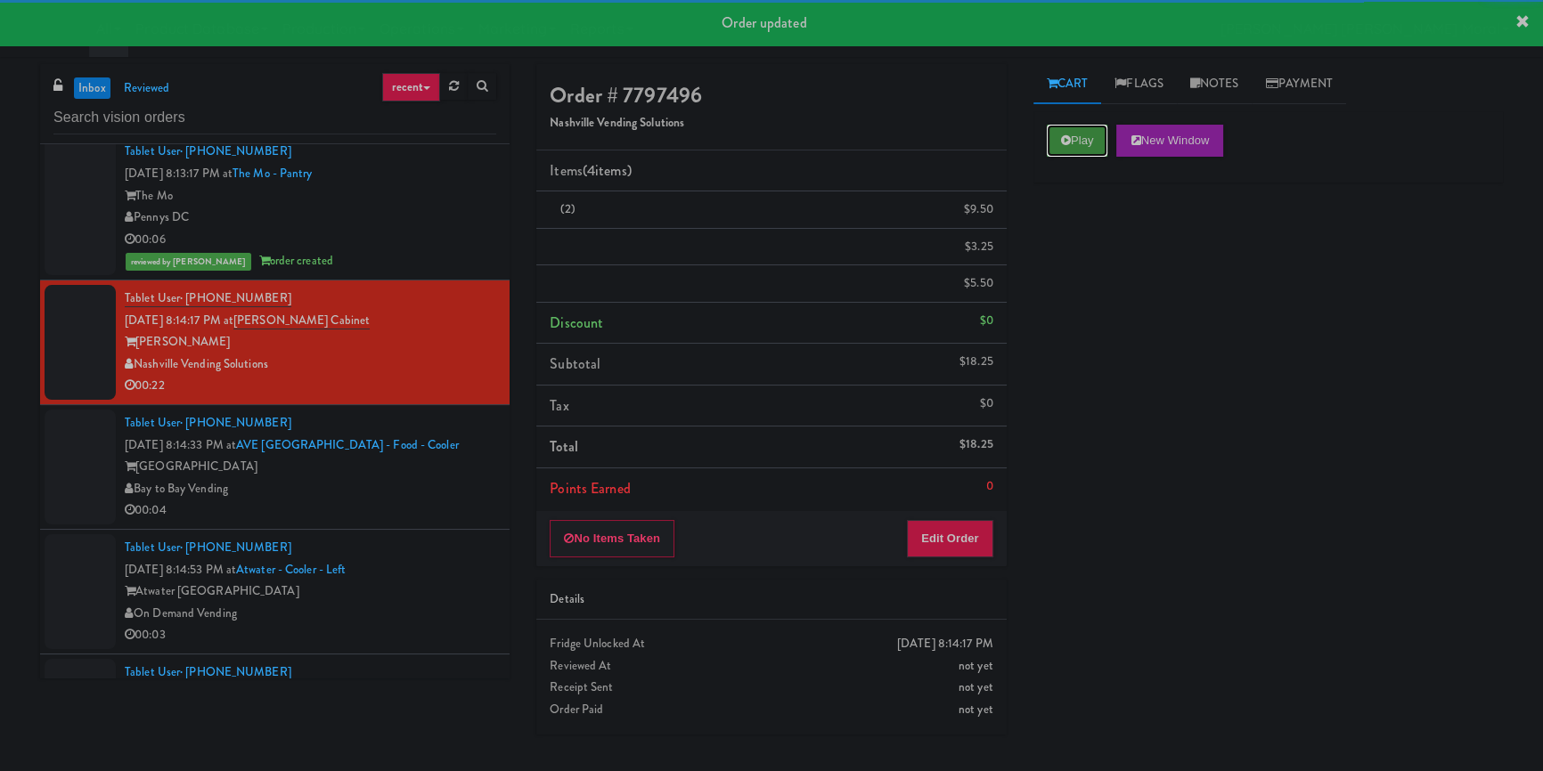
click at [1059, 145] on button "Play" at bounding box center [1077, 141] width 61 height 32
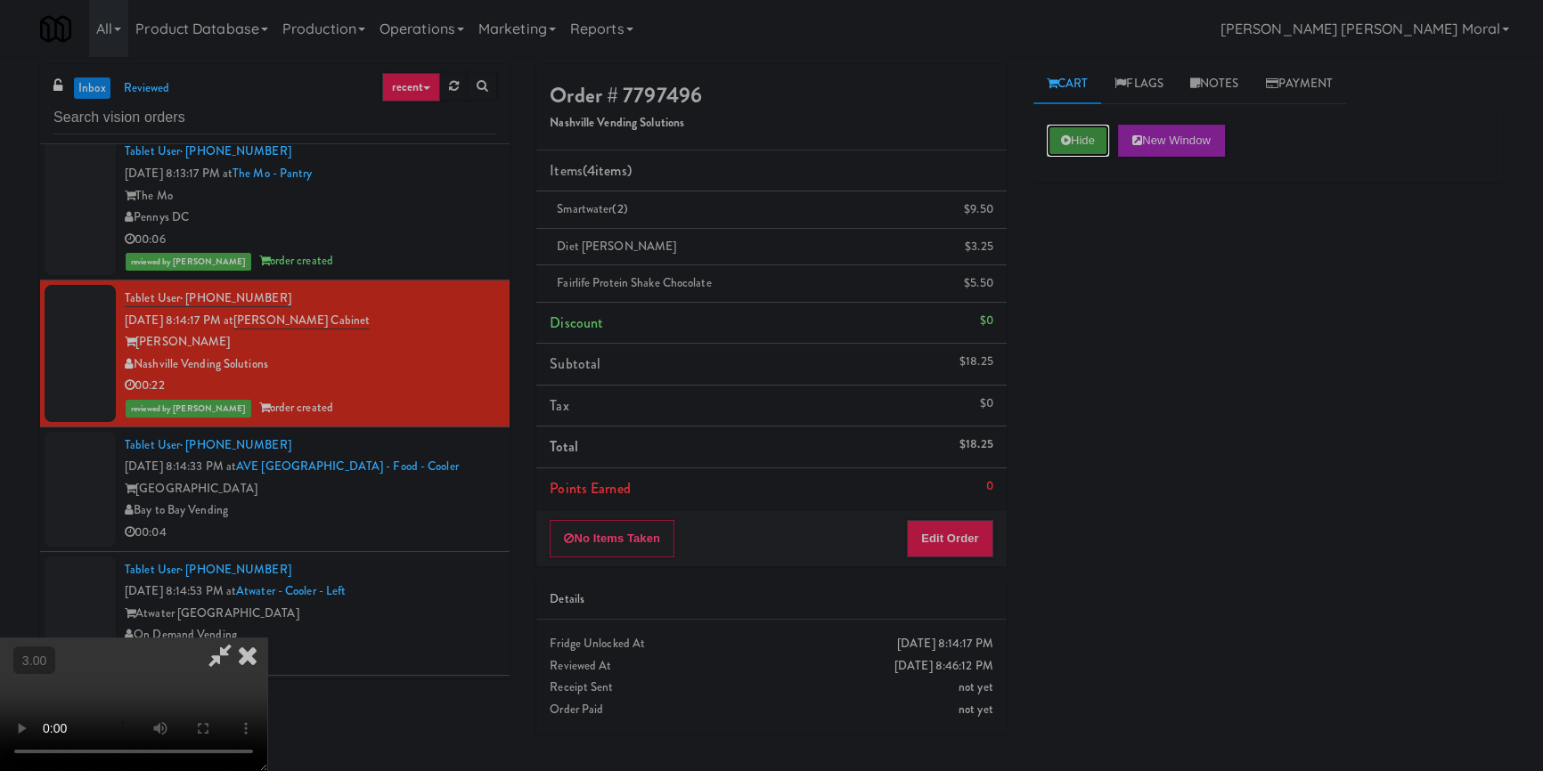
click at [1078, 132] on button "Hide" at bounding box center [1078, 141] width 62 height 32
click at [267, 638] on icon at bounding box center [247, 656] width 39 height 36
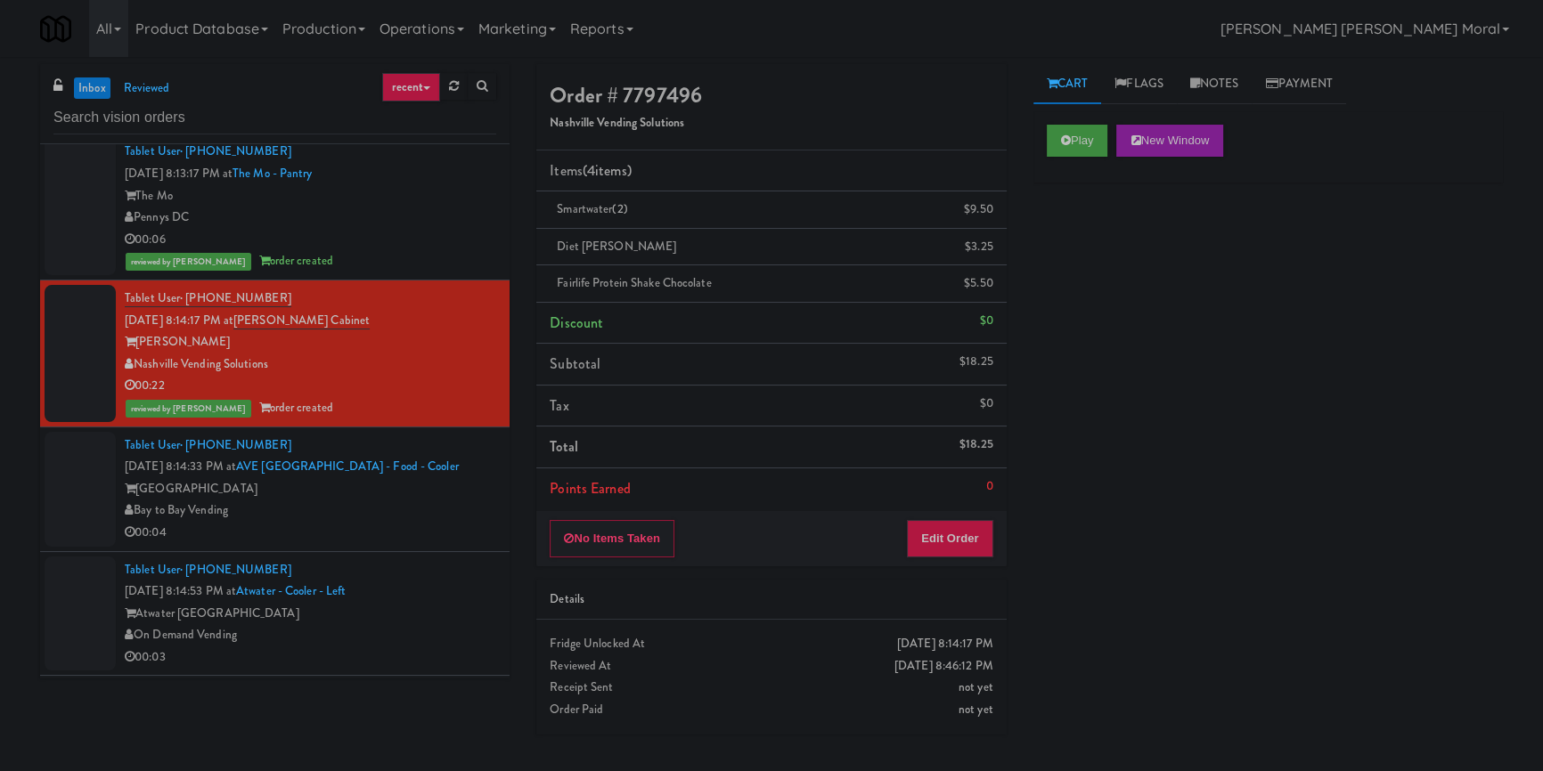
click at [452, 501] on div "[GEOGRAPHIC_DATA]" at bounding box center [310, 489] width 371 height 22
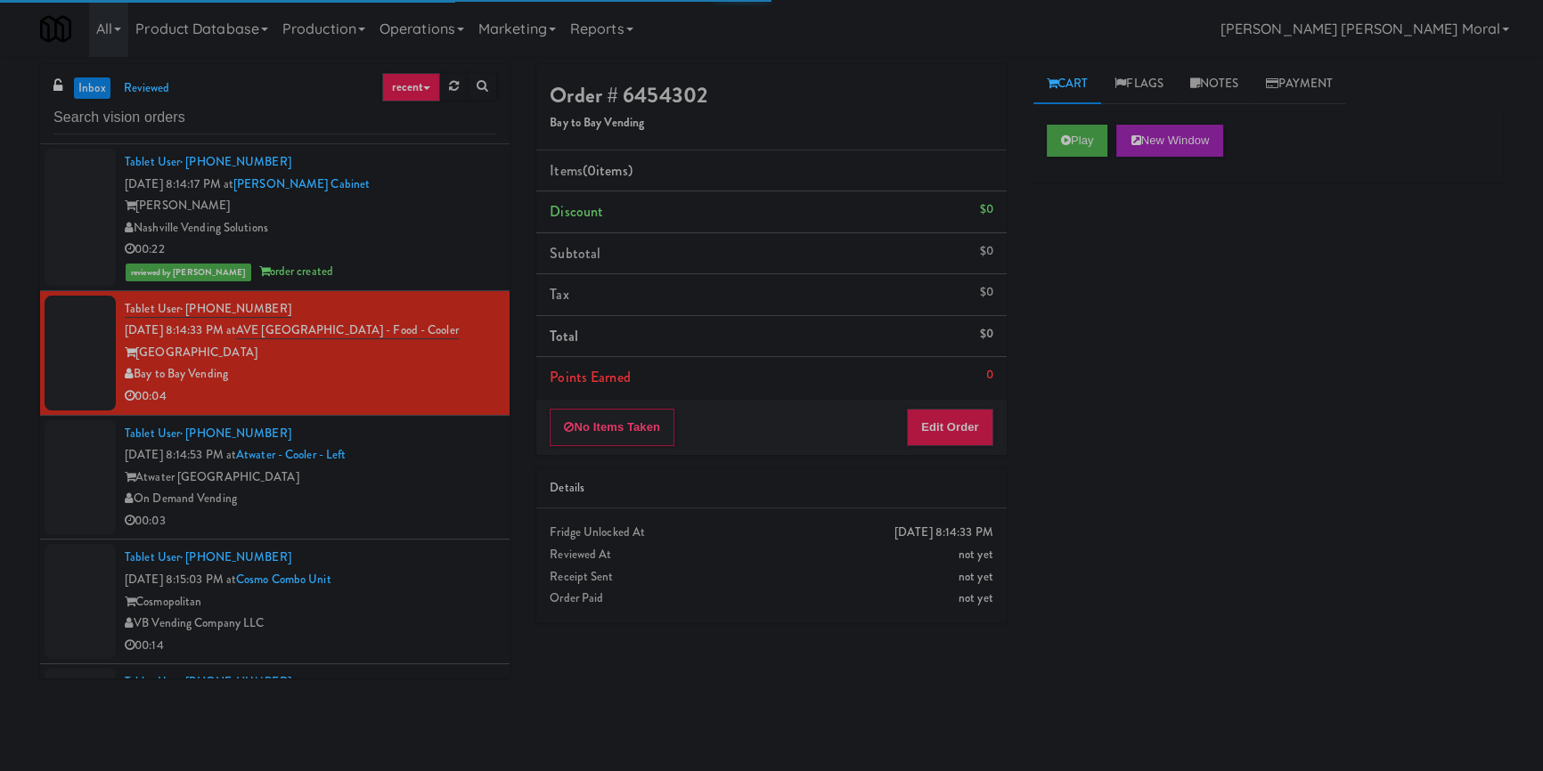
scroll to position [5569, 0]
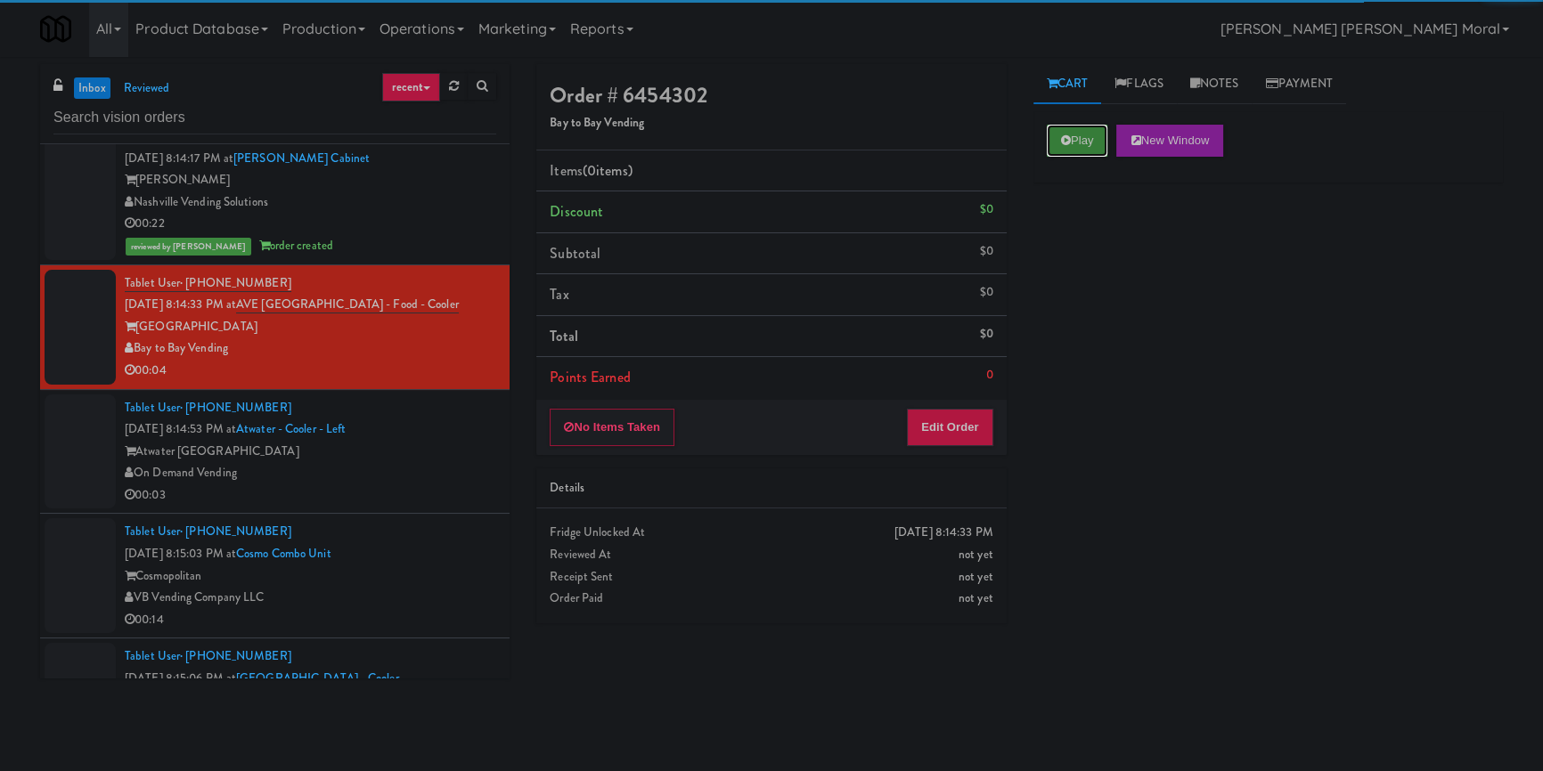
click at [1069, 130] on button "Play" at bounding box center [1077, 141] width 61 height 32
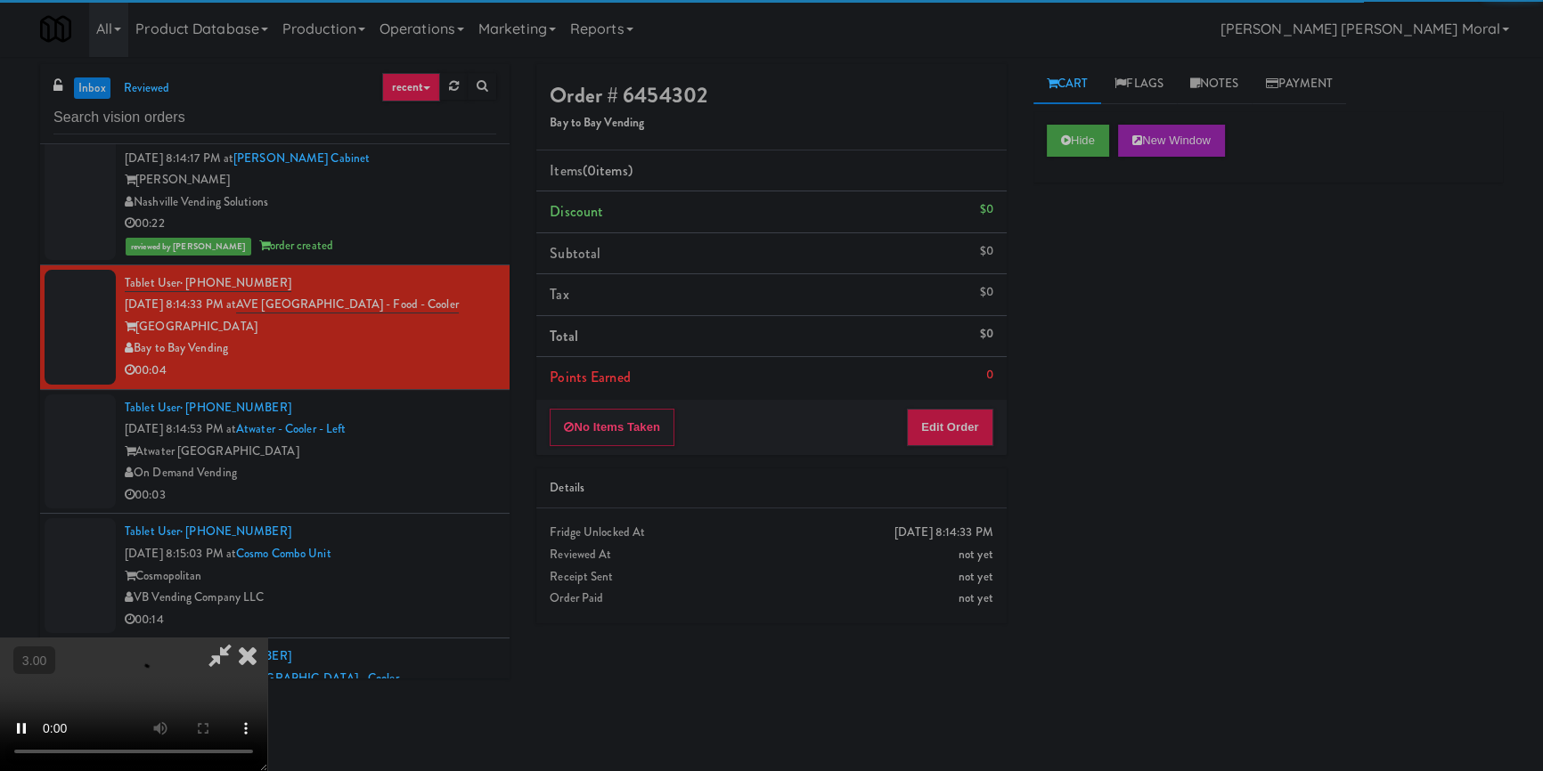
click at [1075, 315] on div "Hide New Window Primary Flag Clear Flag if unable to determine what was taken o…" at bounding box center [1267, 445] width 469 height 668
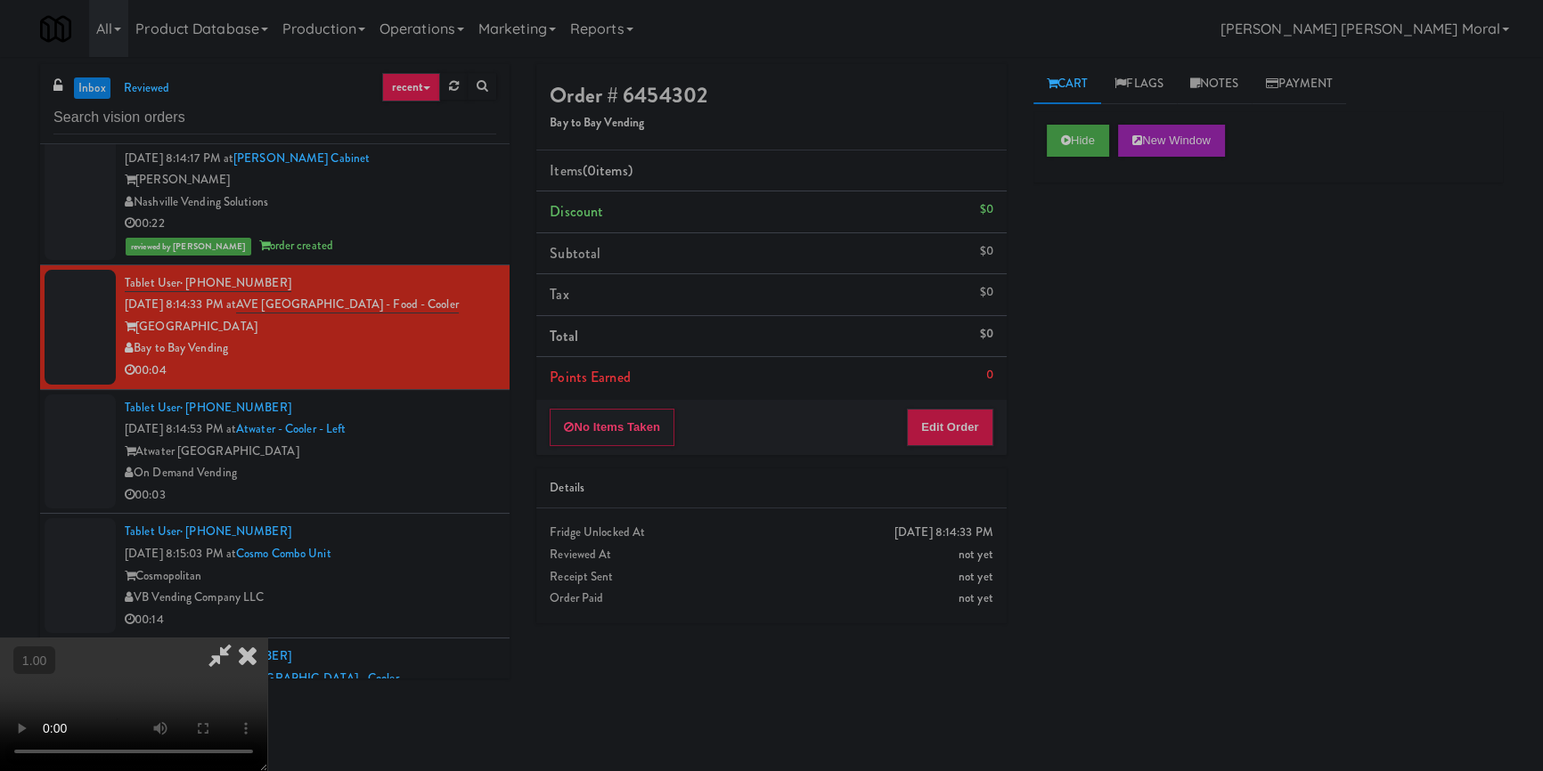
scroll to position [168, 0]
click at [267, 638] on video at bounding box center [133, 705] width 267 height 134
click at [979, 423] on button "Edit Order" at bounding box center [950, 427] width 86 height 37
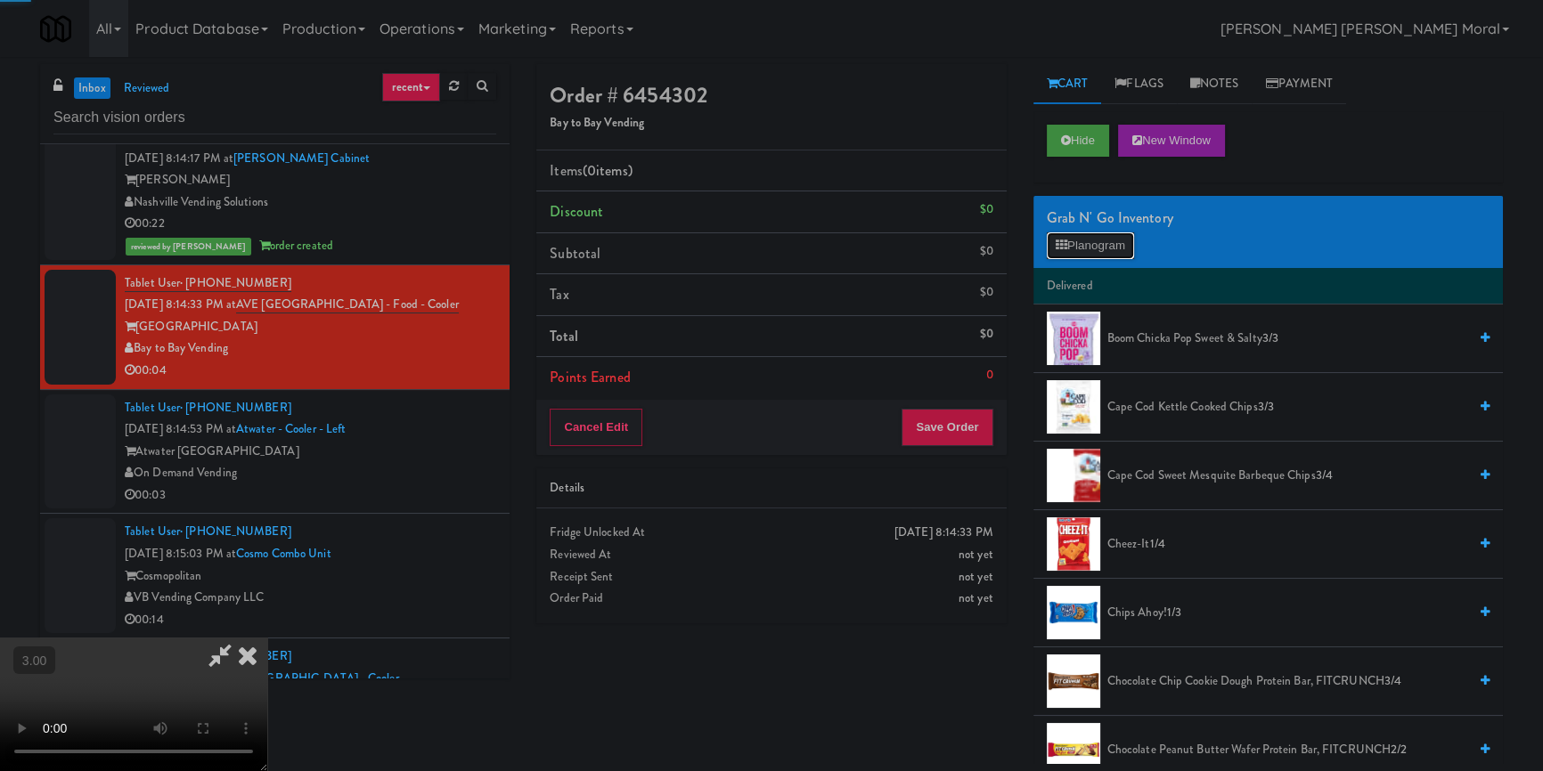
click at [1099, 253] on button "Planogram" at bounding box center [1090, 245] width 87 height 27
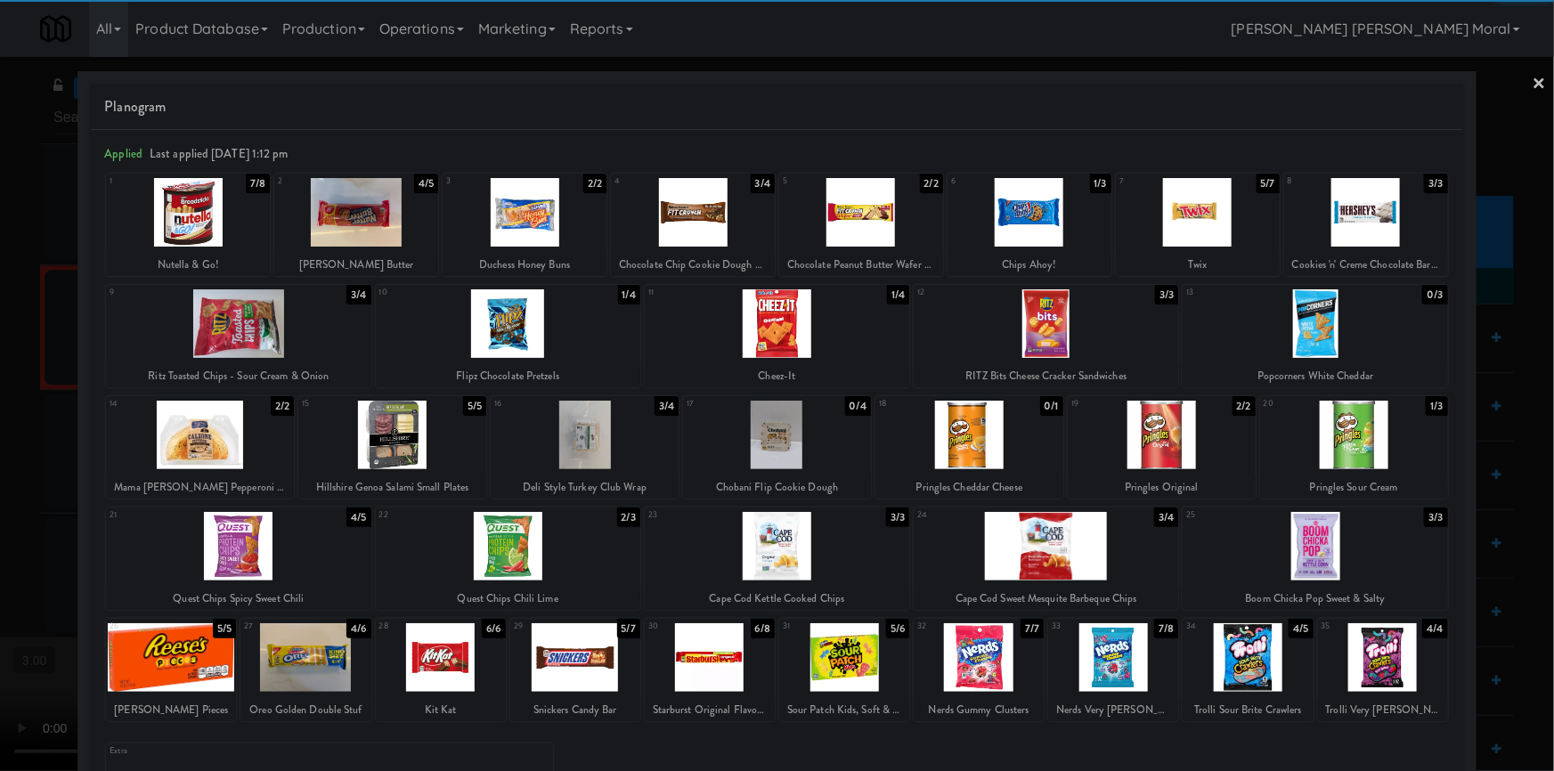
click at [765, 567] on div at bounding box center [777, 546] width 265 height 69
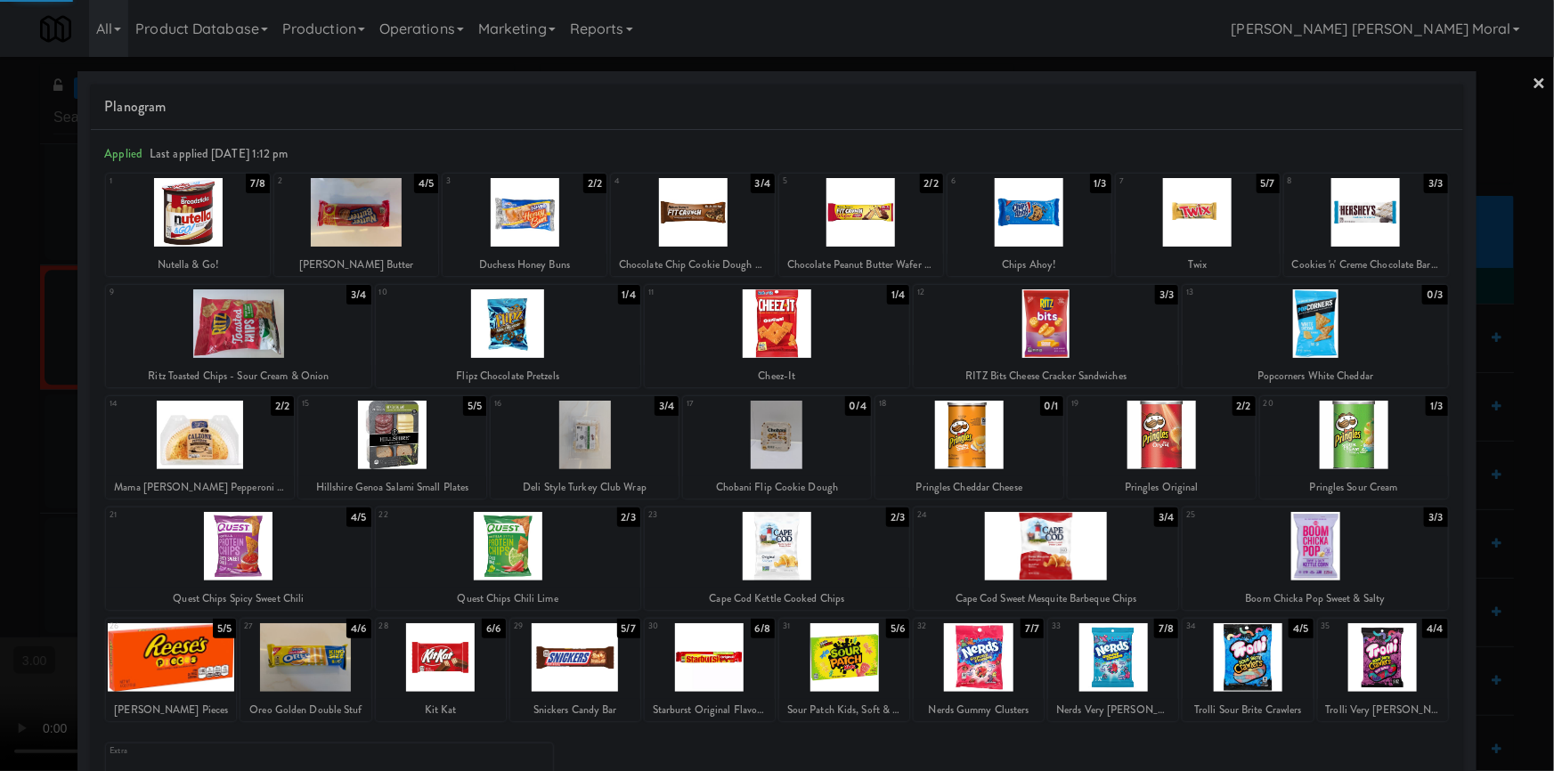
click at [0, 442] on div at bounding box center [777, 385] width 1554 height 771
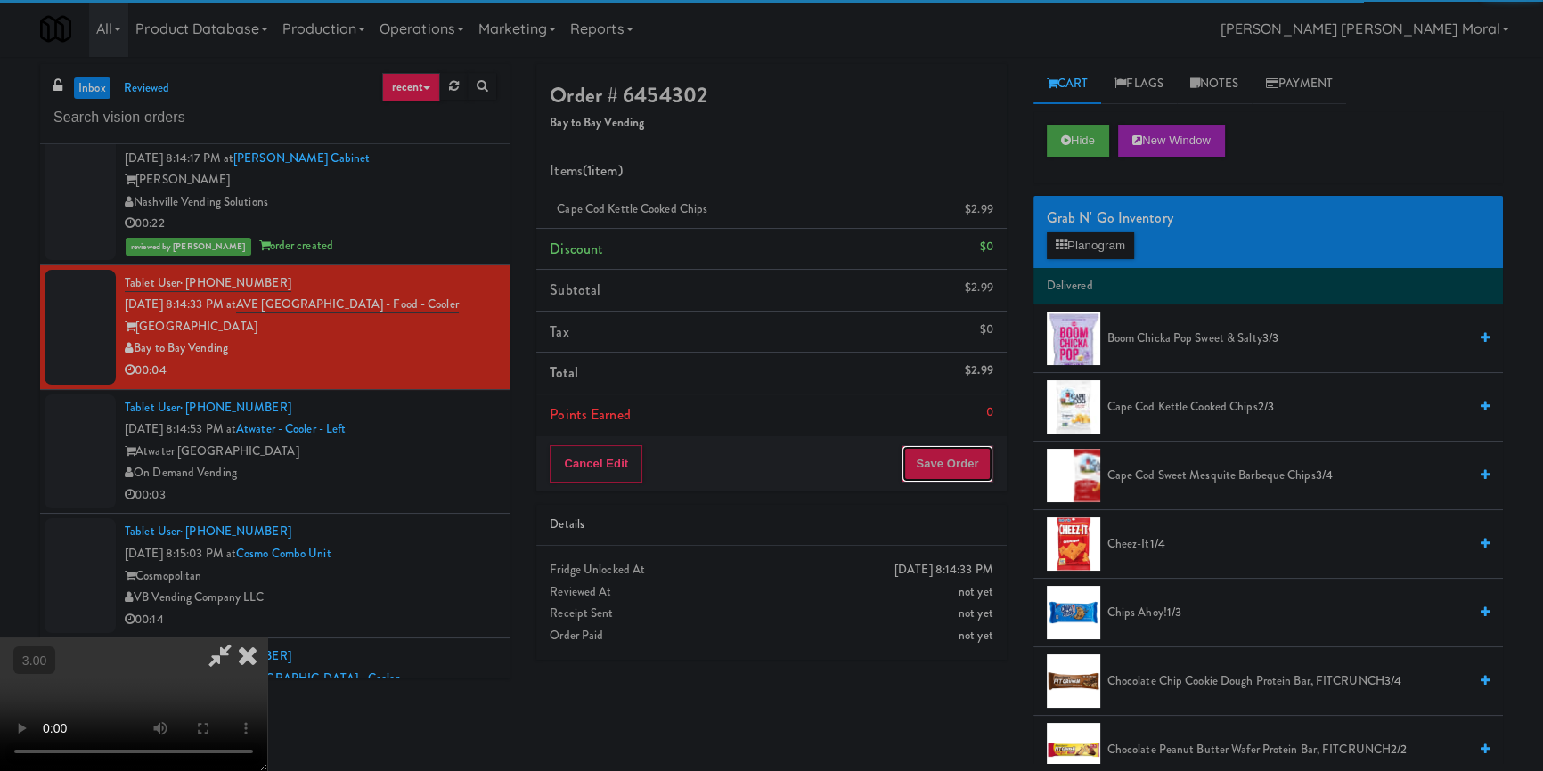
click at [969, 467] on button "Save Order" at bounding box center [946, 463] width 91 height 37
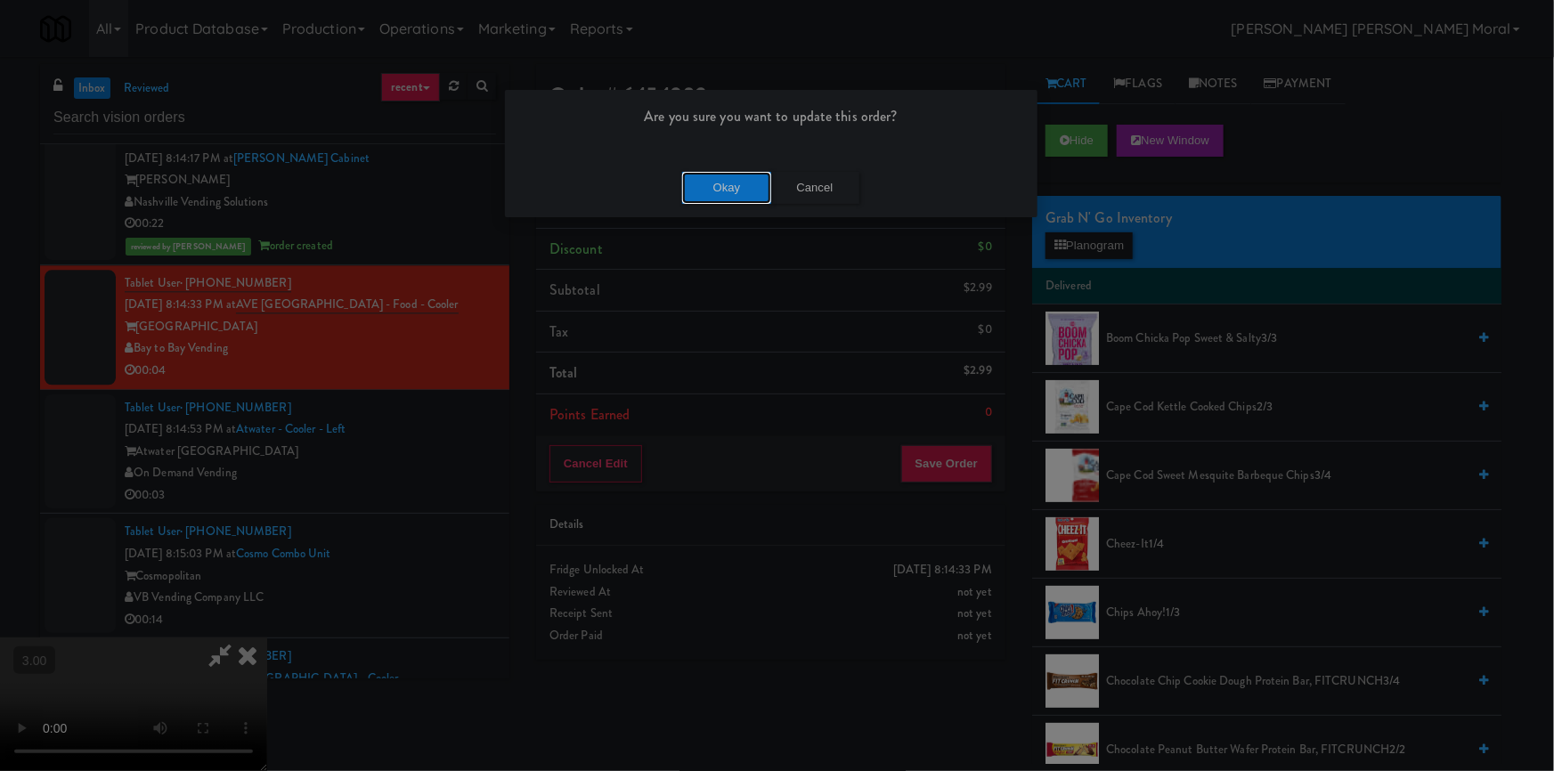
drag, startPoint x: 765, startPoint y: 179, endPoint x: 748, endPoint y: 187, distance: 18.7
click at [761, 181] on button "Okay" at bounding box center [726, 188] width 89 height 32
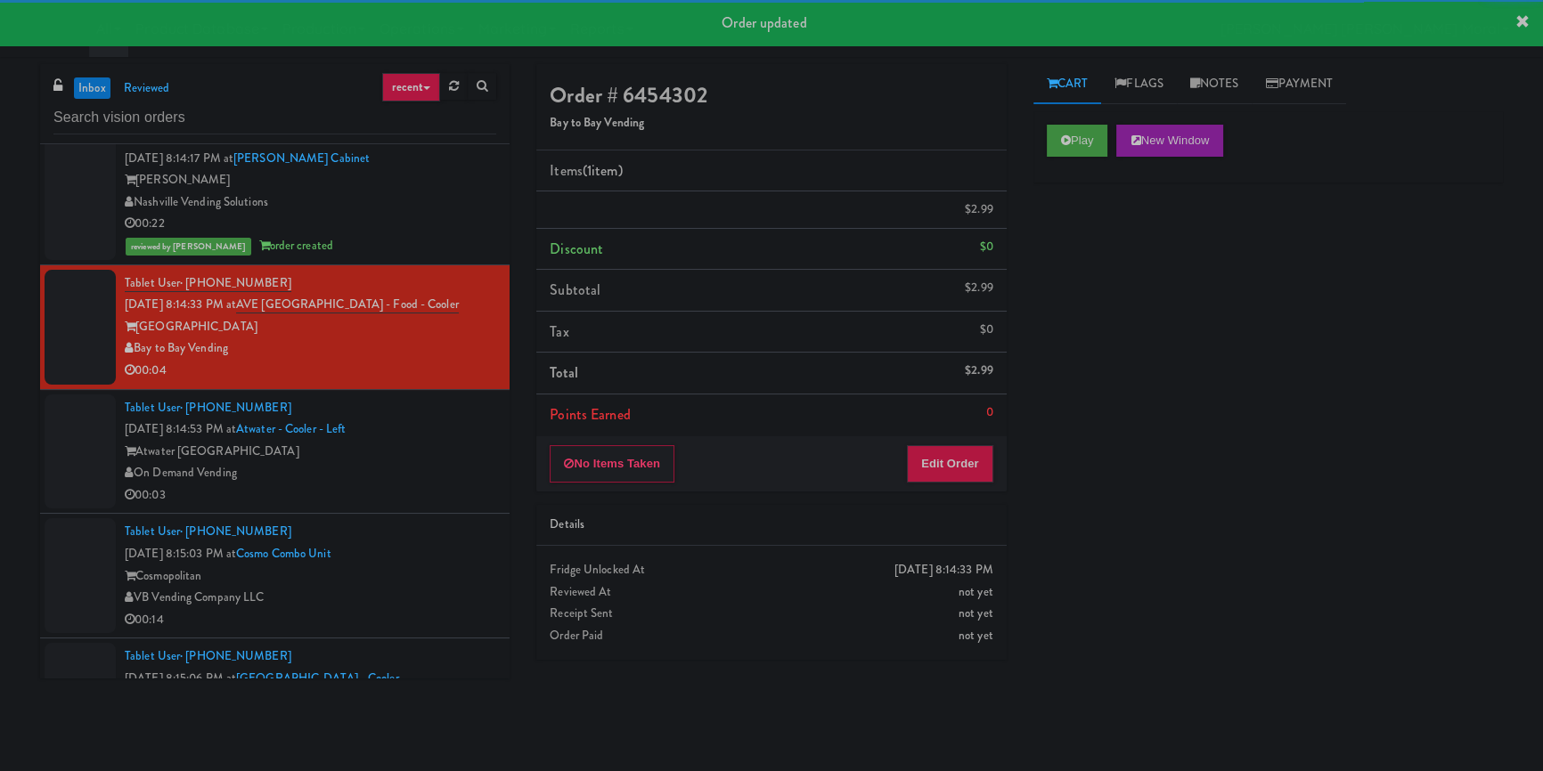
click at [455, 463] on div "Atwater [GEOGRAPHIC_DATA]" at bounding box center [310, 452] width 371 height 22
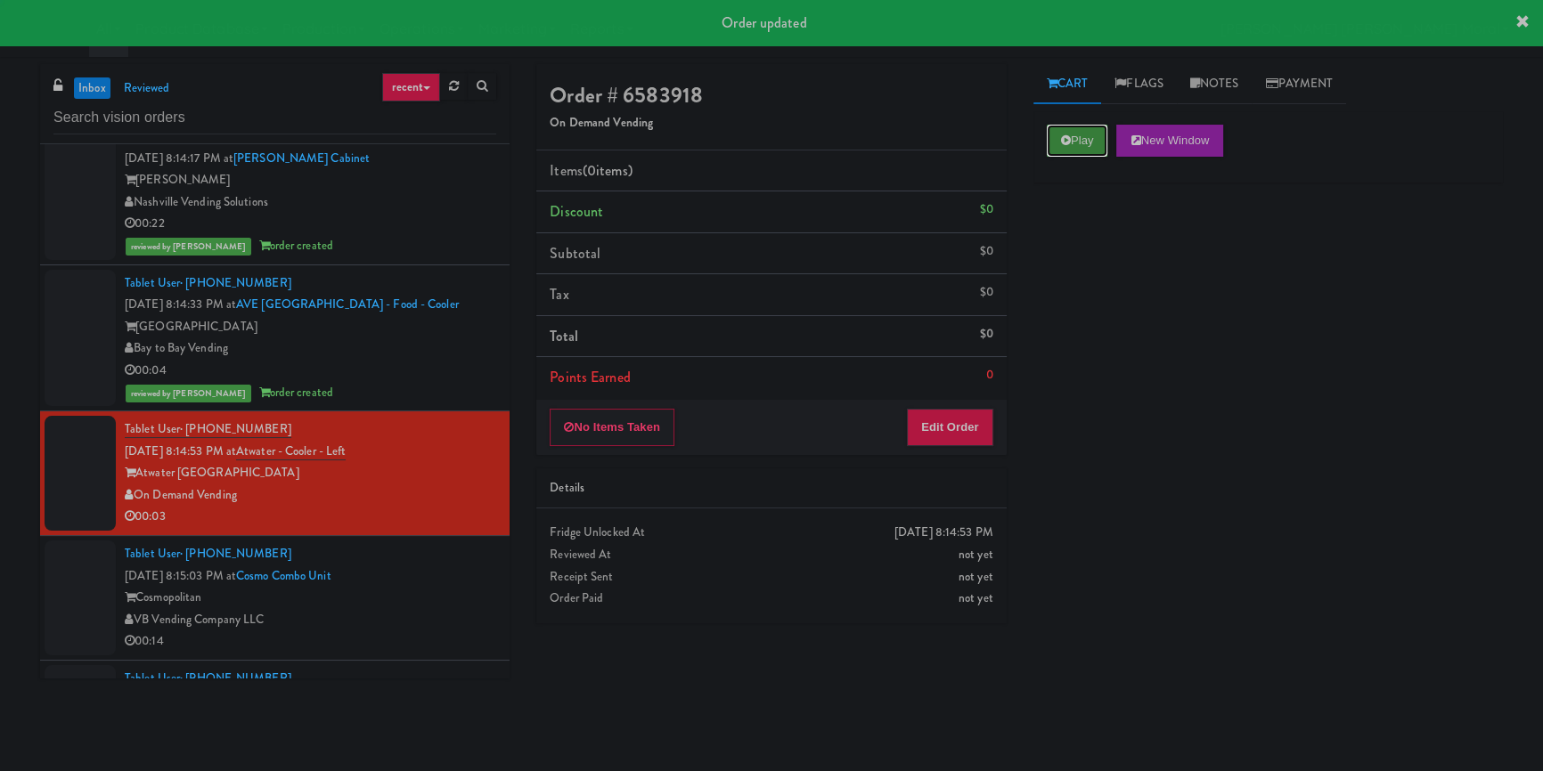
click at [1096, 125] on button "Play" at bounding box center [1077, 141] width 61 height 32
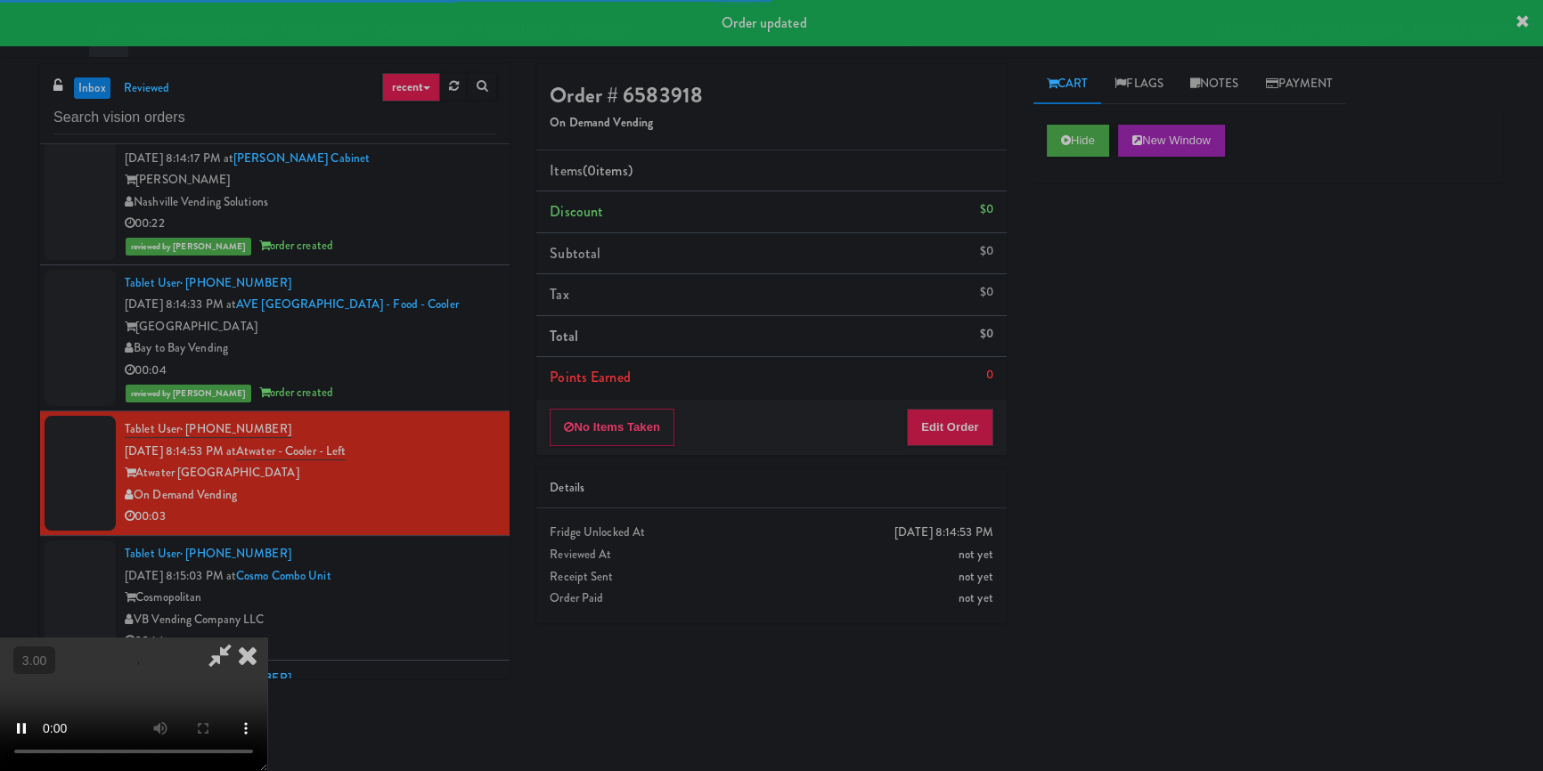
drag, startPoint x: 1096, startPoint y: 240, endPoint x: 885, endPoint y: 300, distance: 218.5
click at [1096, 242] on div "Hide New Window Primary Flag Clear Flag if unable to determine what was taken o…" at bounding box center [1267, 445] width 469 height 668
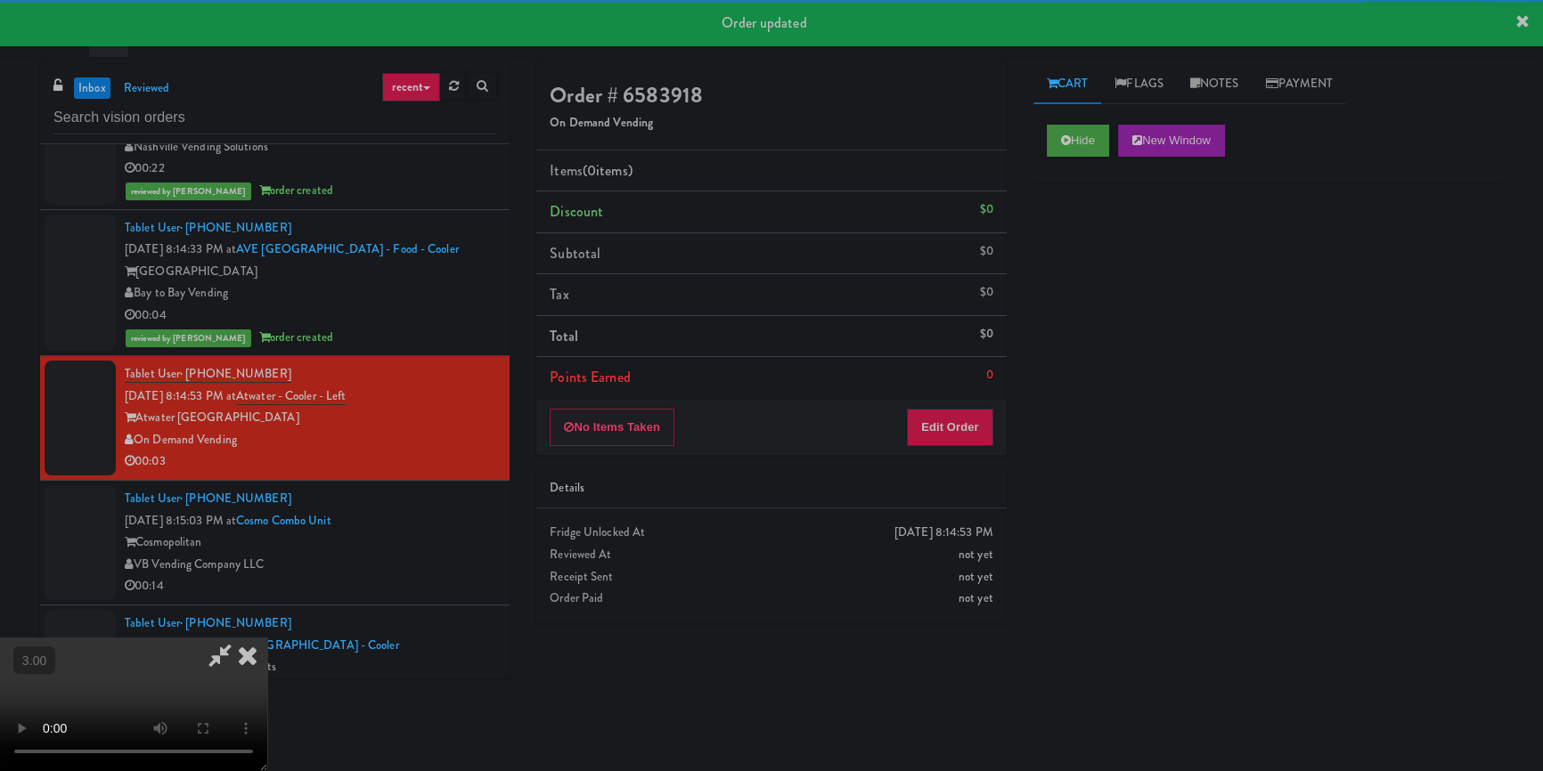
scroll to position [5731, 0]
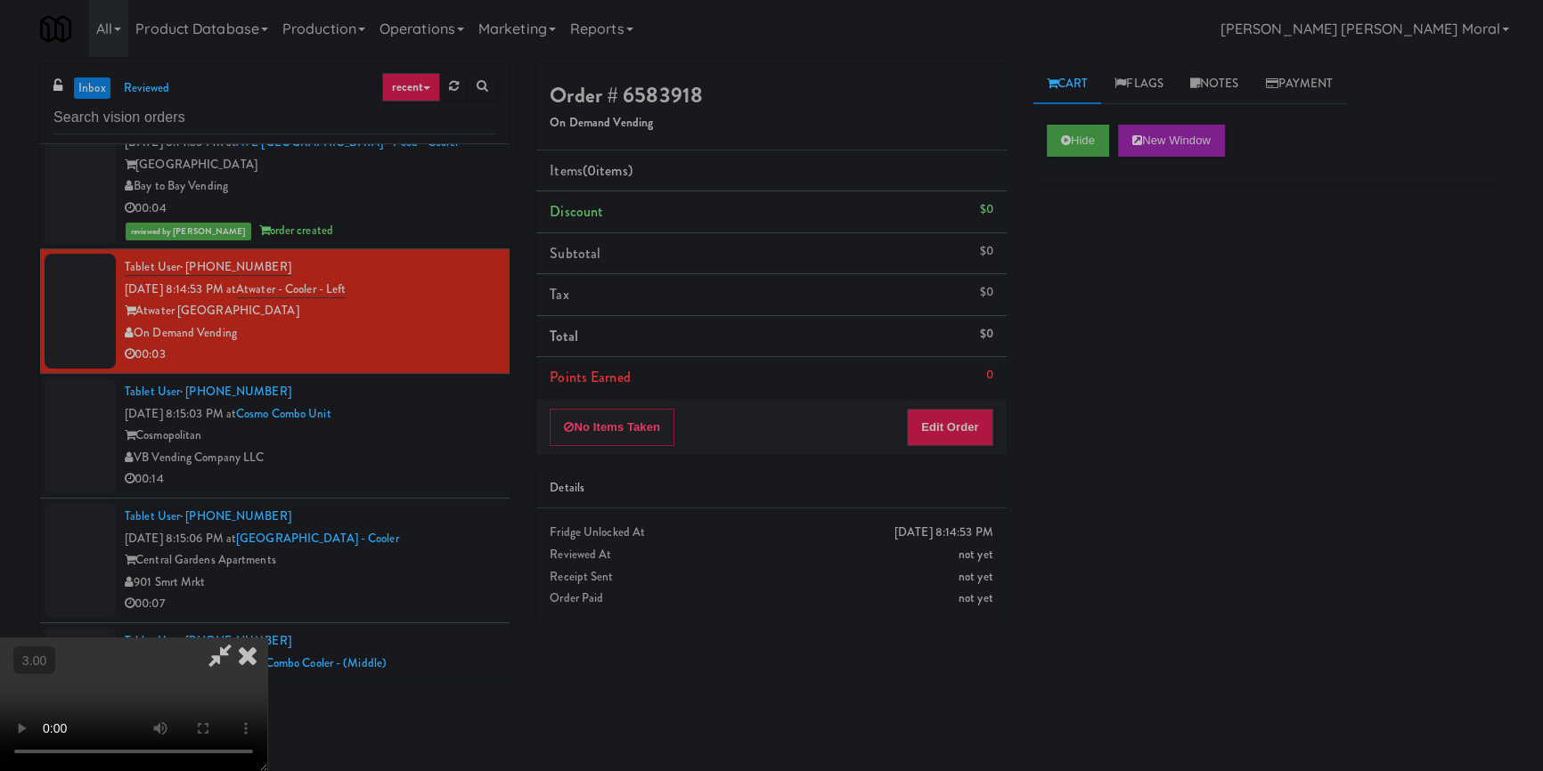
click at [267, 638] on video at bounding box center [133, 705] width 267 height 134
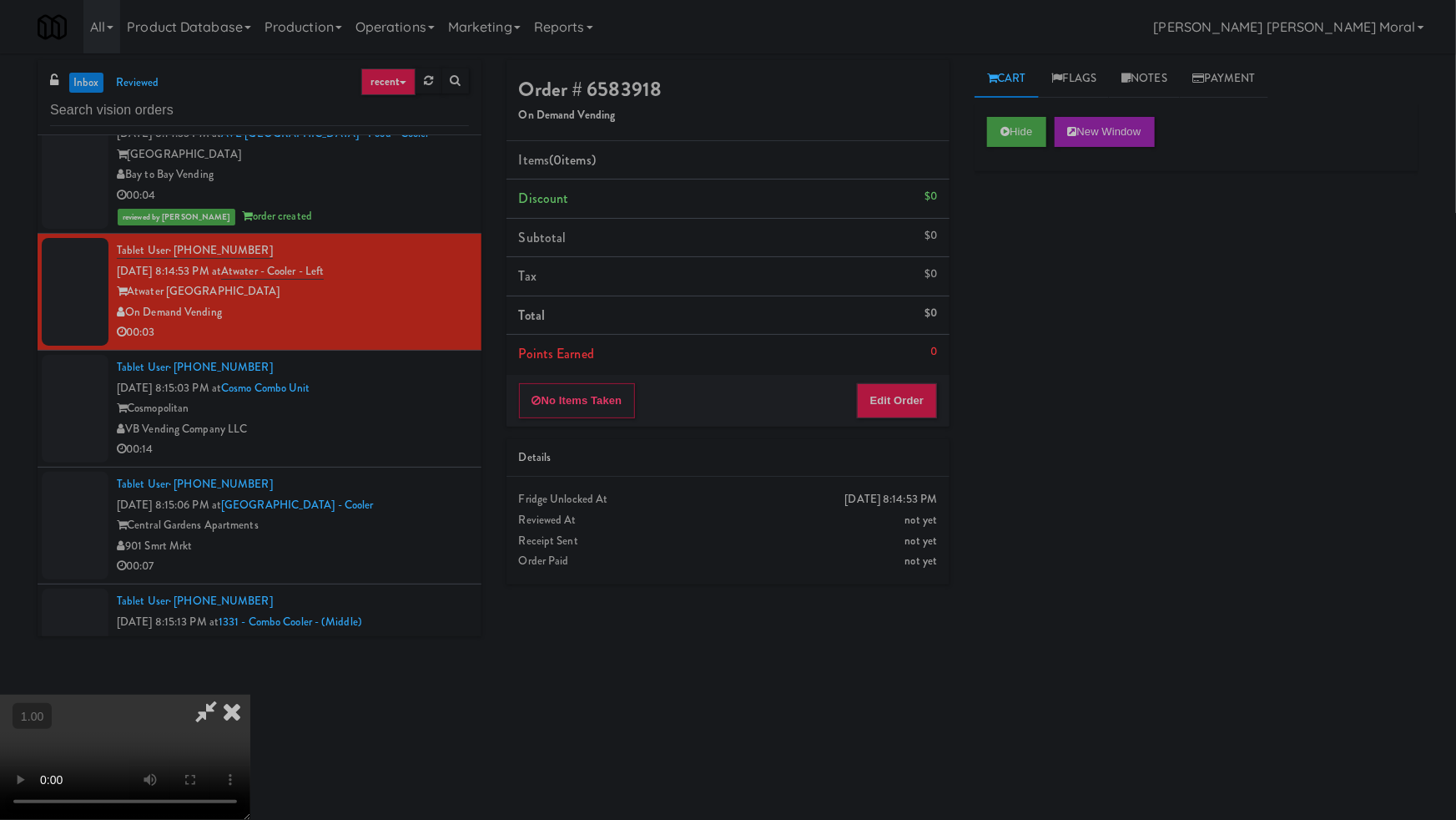
click at [250, 694] on video at bounding box center [125, 757] width 250 height 126
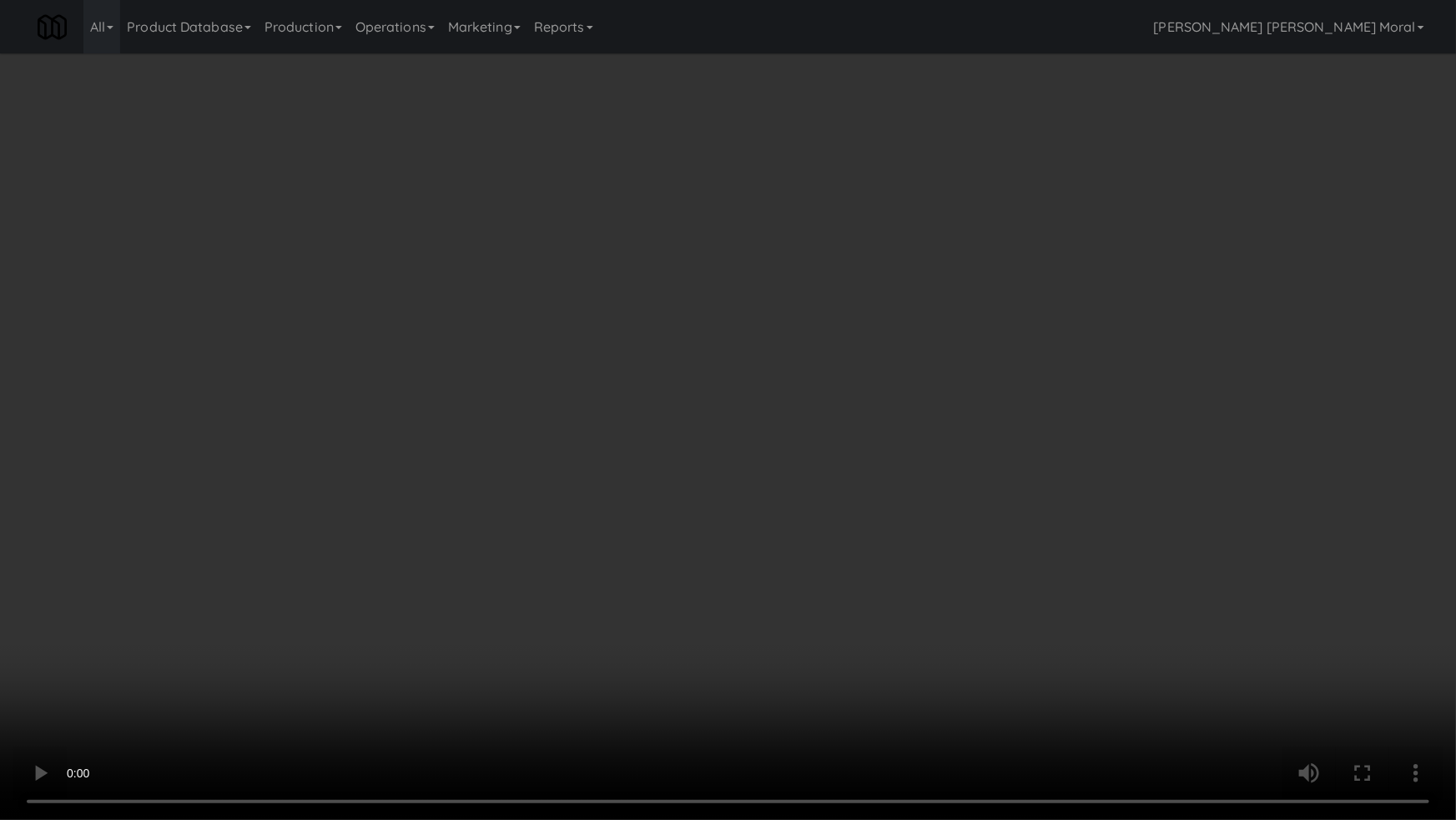
click at [897, 499] on video at bounding box center [728, 410] width 1456 height 820
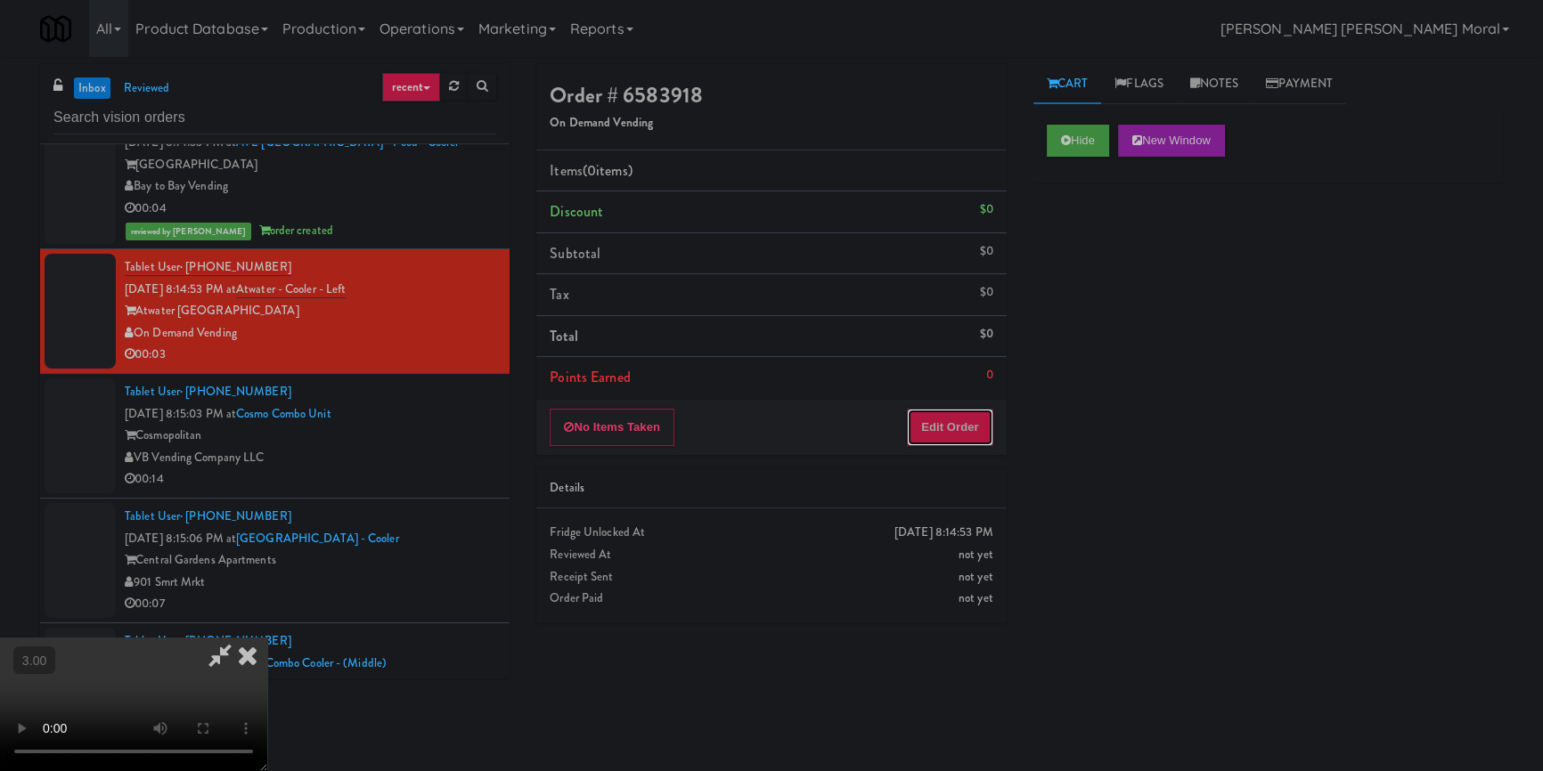
click at [974, 420] on button "Edit Order" at bounding box center [950, 427] width 86 height 37
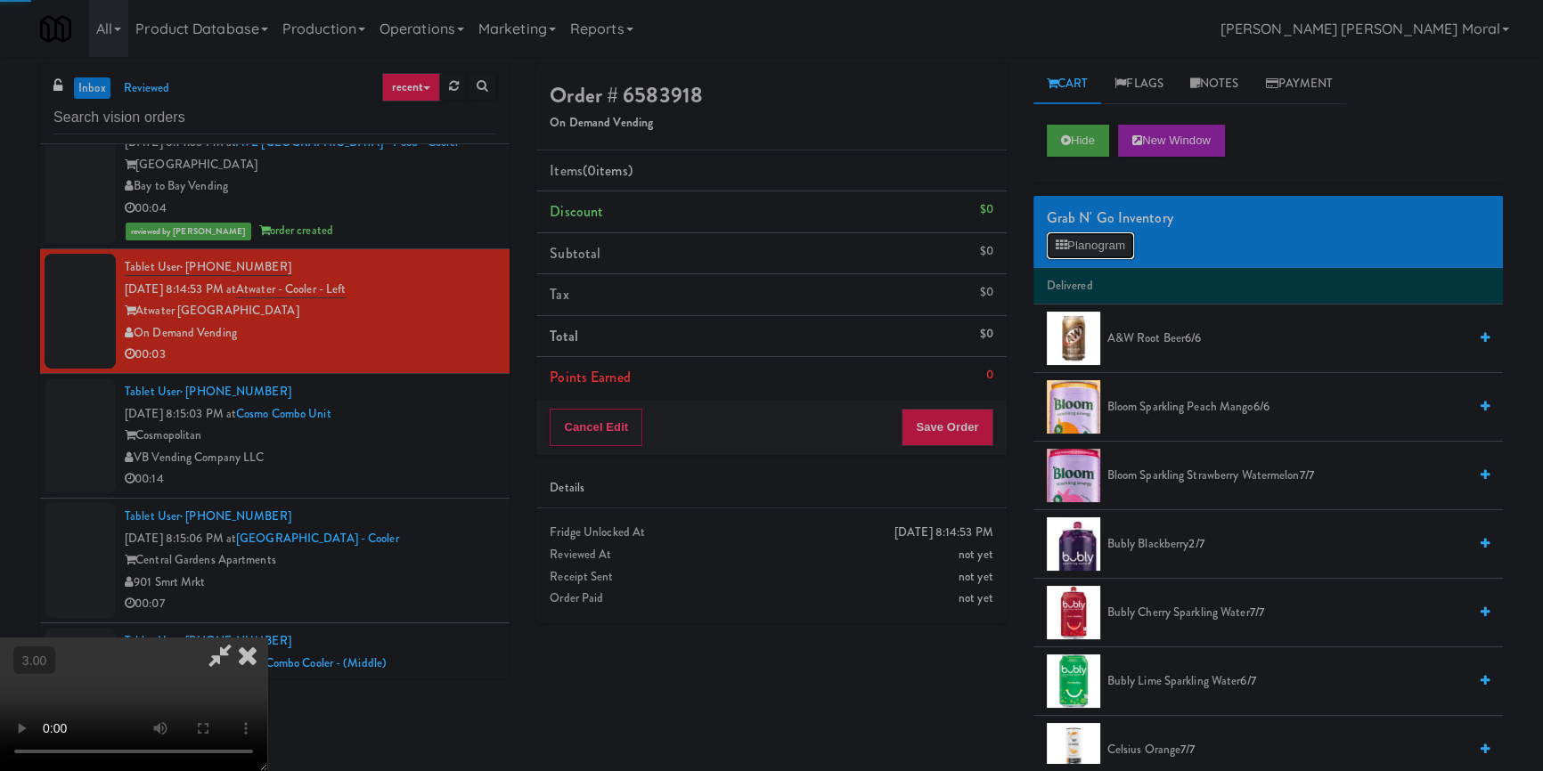
click at [1078, 246] on button "Planogram" at bounding box center [1090, 245] width 87 height 27
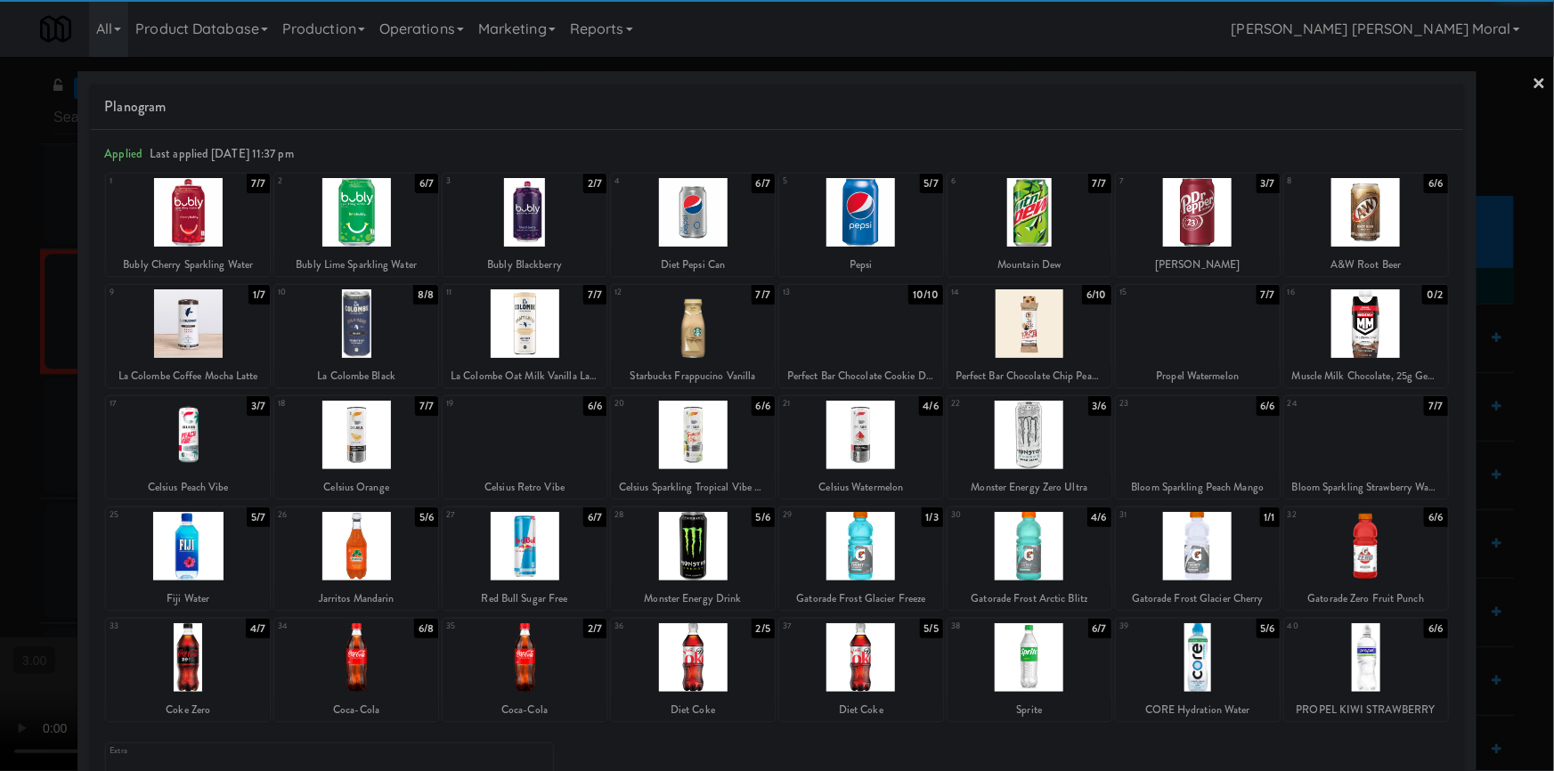
click at [869, 662] on div at bounding box center [861, 657] width 164 height 69
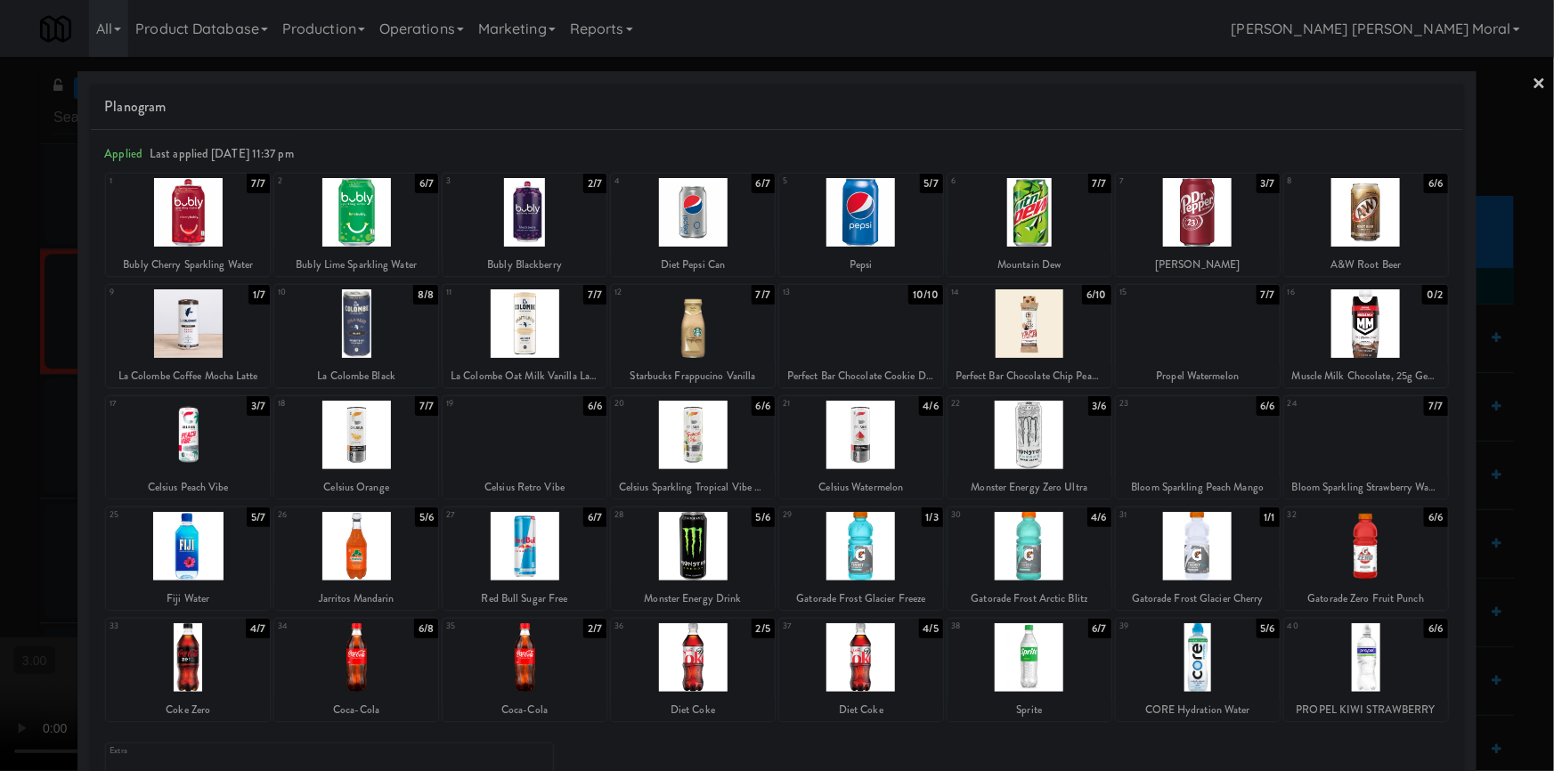
drag, startPoint x: 0, startPoint y: 485, endPoint x: 135, endPoint y: 490, distance: 135.5
click at [3, 485] on div at bounding box center [777, 385] width 1554 height 771
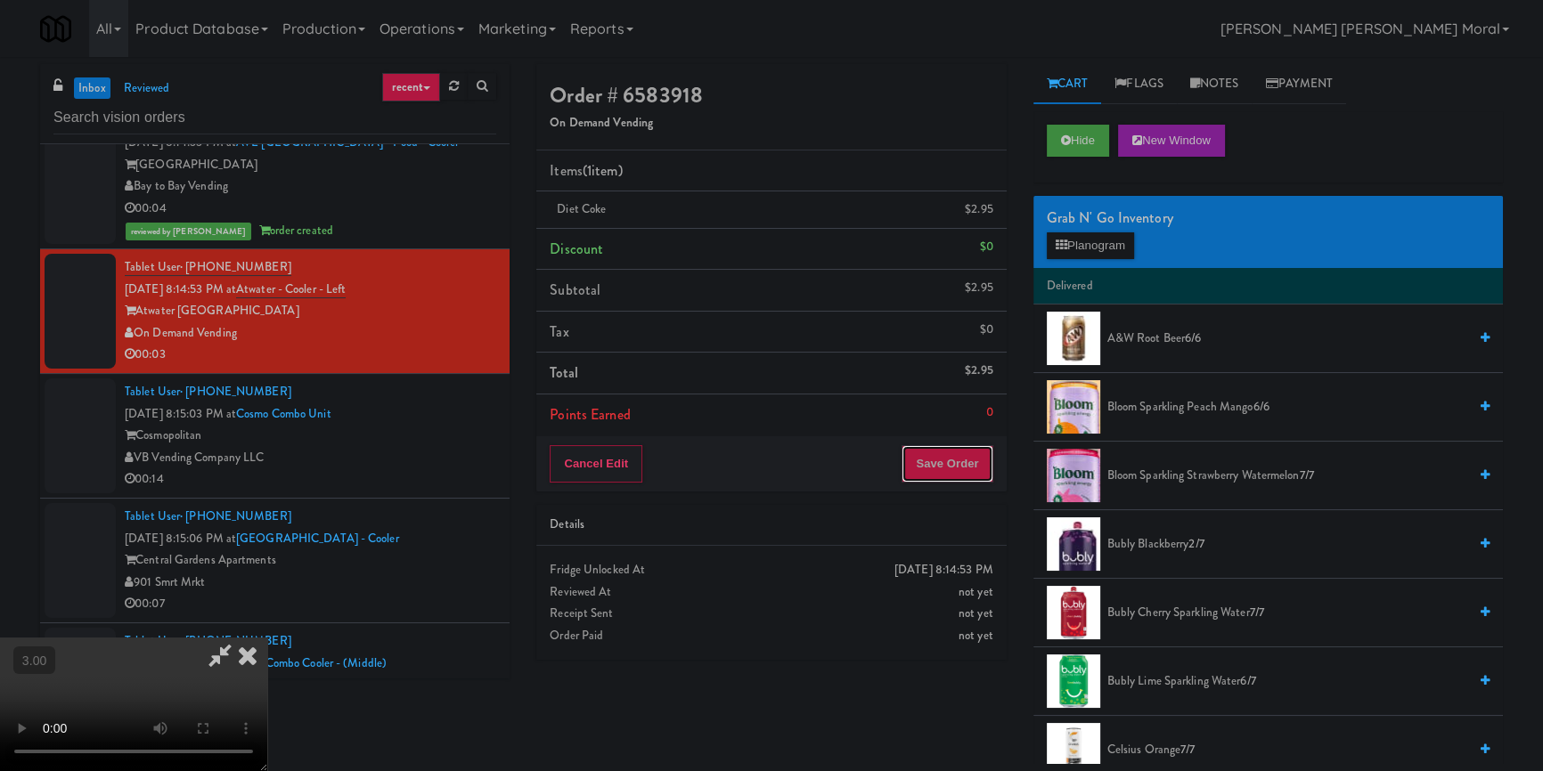
click at [967, 465] on button "Save Order" at bounding box center [946, 463] width 91 height 37
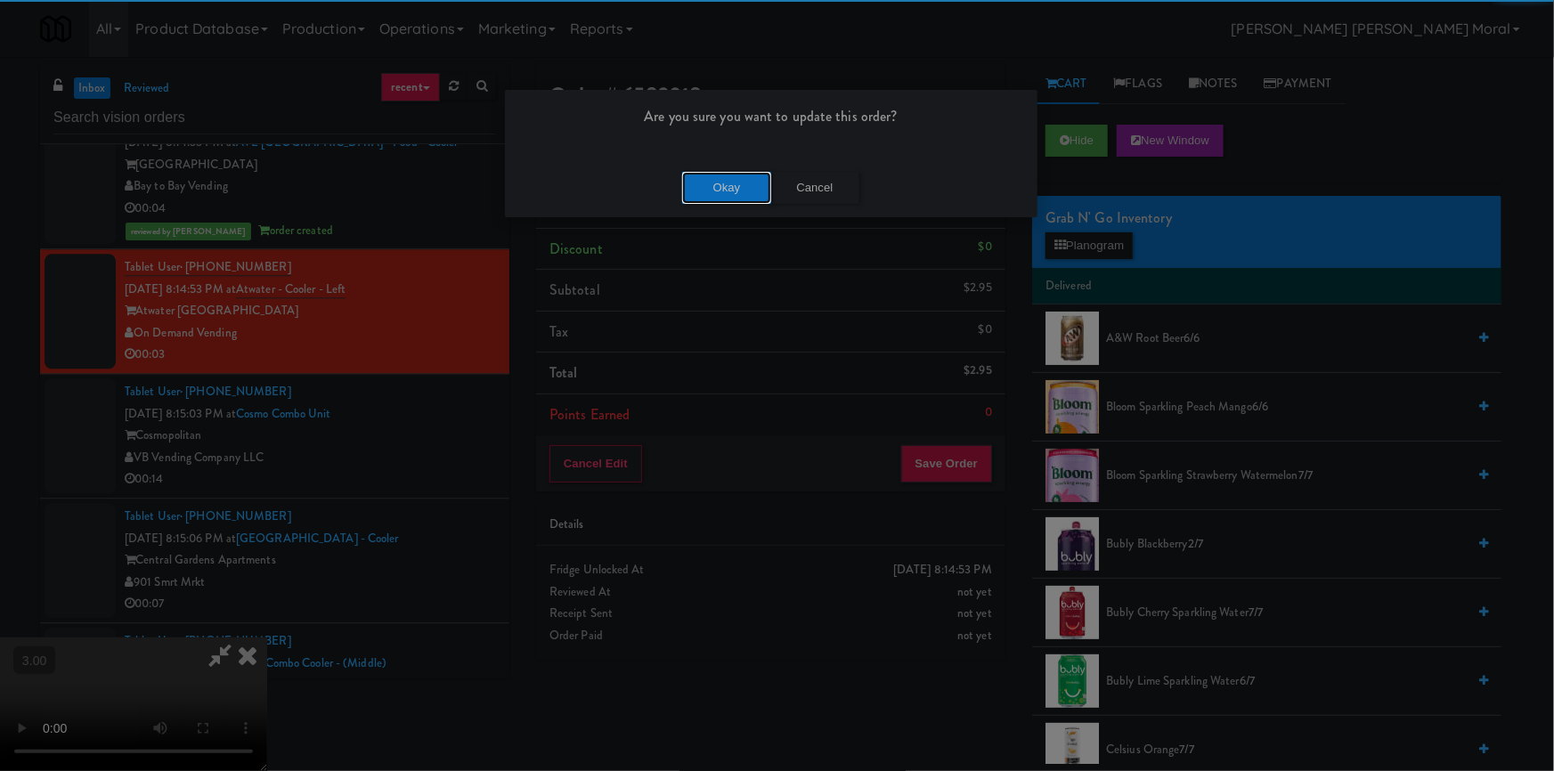
click at [713, 172] on button "Okay" at bounding box center [726, 188] width 89 height 32
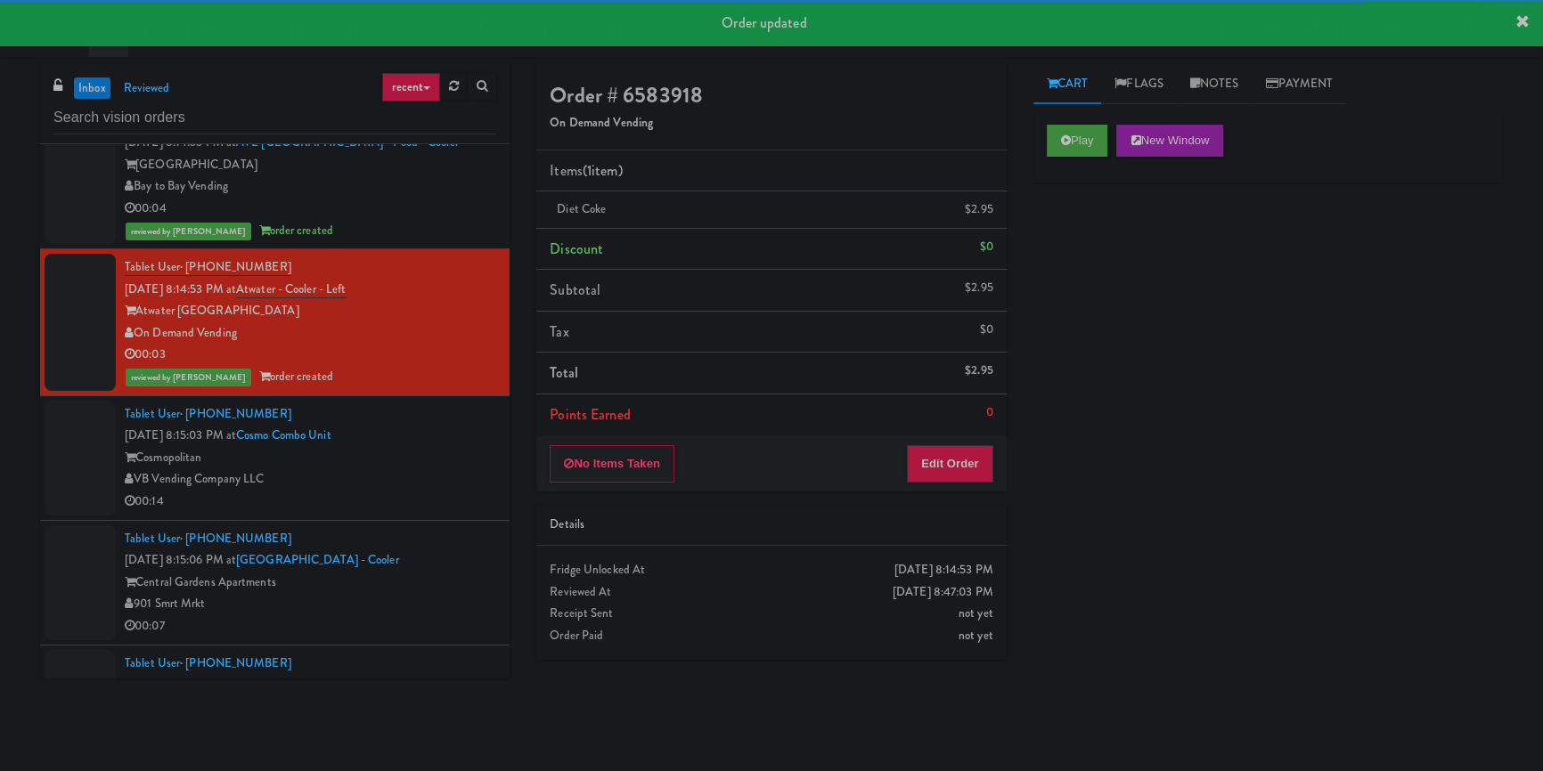
click at [456, 463] on div "Tablet User · (804) 205-8035 [DATE] 8:15:03 PM at Cosmo Combo Unit Cosmopolitan…" at bounding box center [310, 458] width 371 height 110
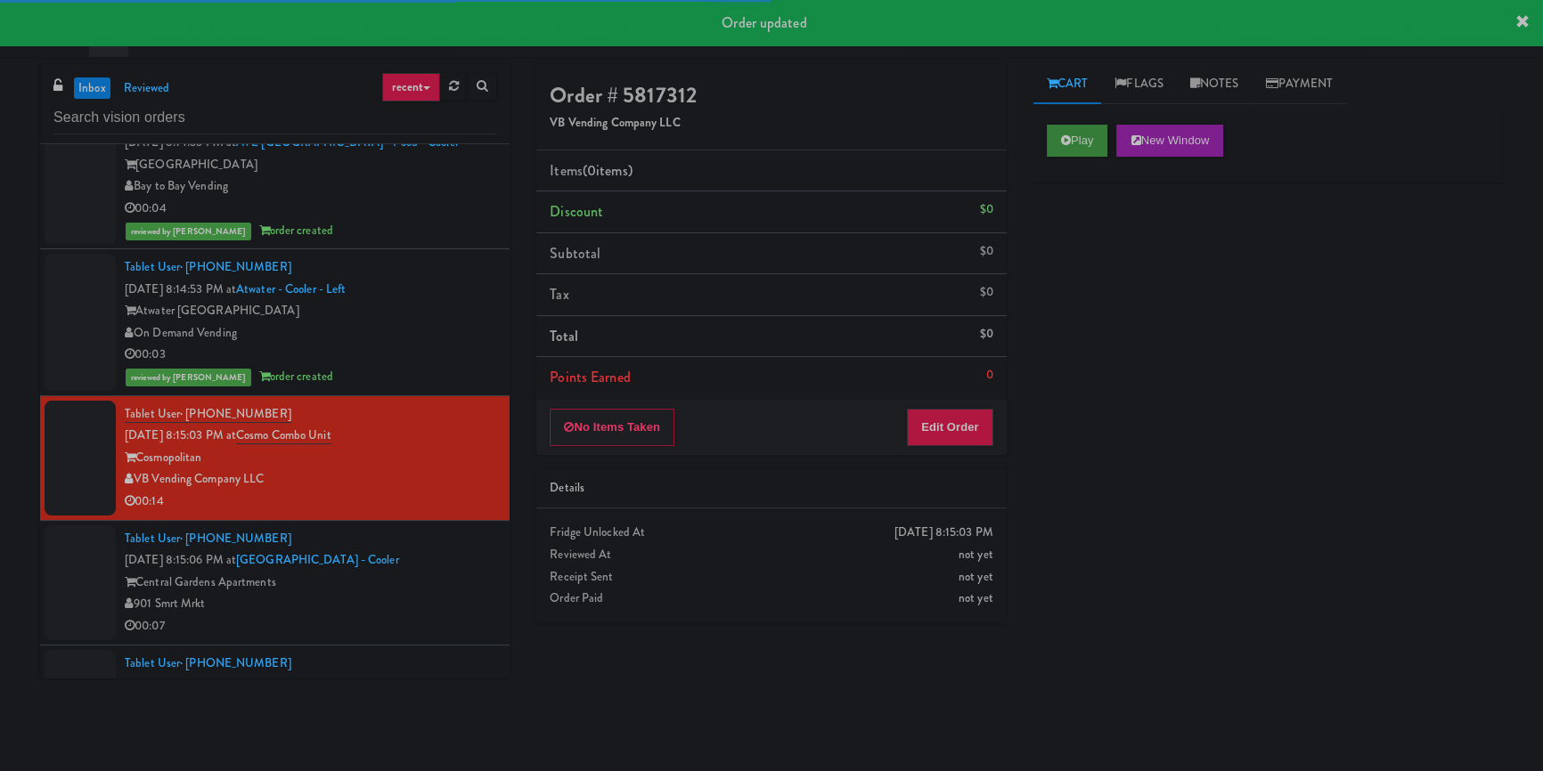
drag, startPoint x: 1039, startPoint y: 130, endPoint x: 1054, endPoint y: 140, distance: 17.3
click at [1041, 131] on div "Play New Window" at bounding box center [1267, 146] width 469 height 71
click at [1077, 139] on button "Play" at bounding box center [1077, 141] width 61 height 32
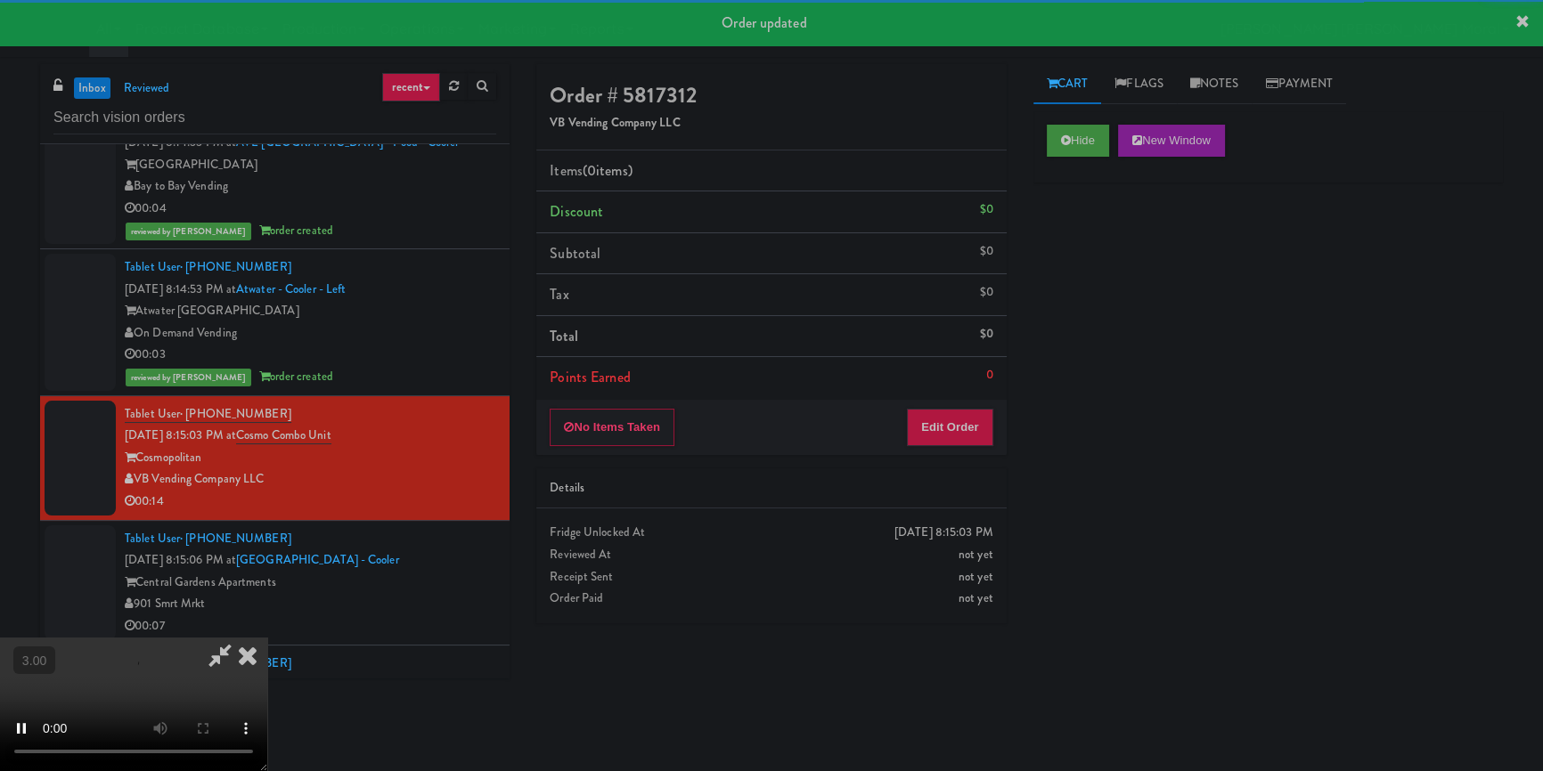
click at [1067, 277] on div "Hide New Window Primary Flag Clear Flag if unable to determine what was taken o…" at bounding box center [1267, 445] width 469 height 668
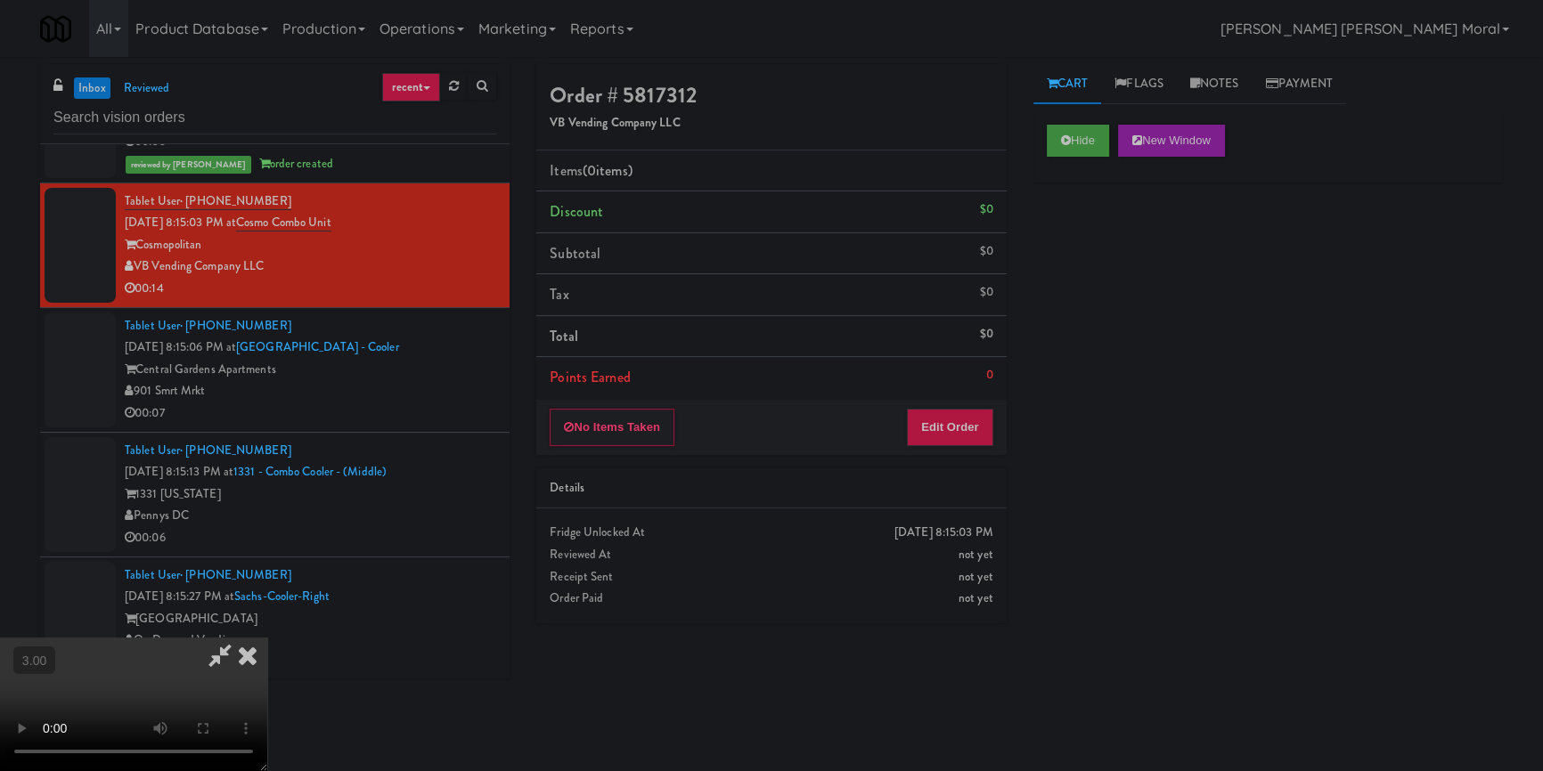
scroll to position [5974, 0]
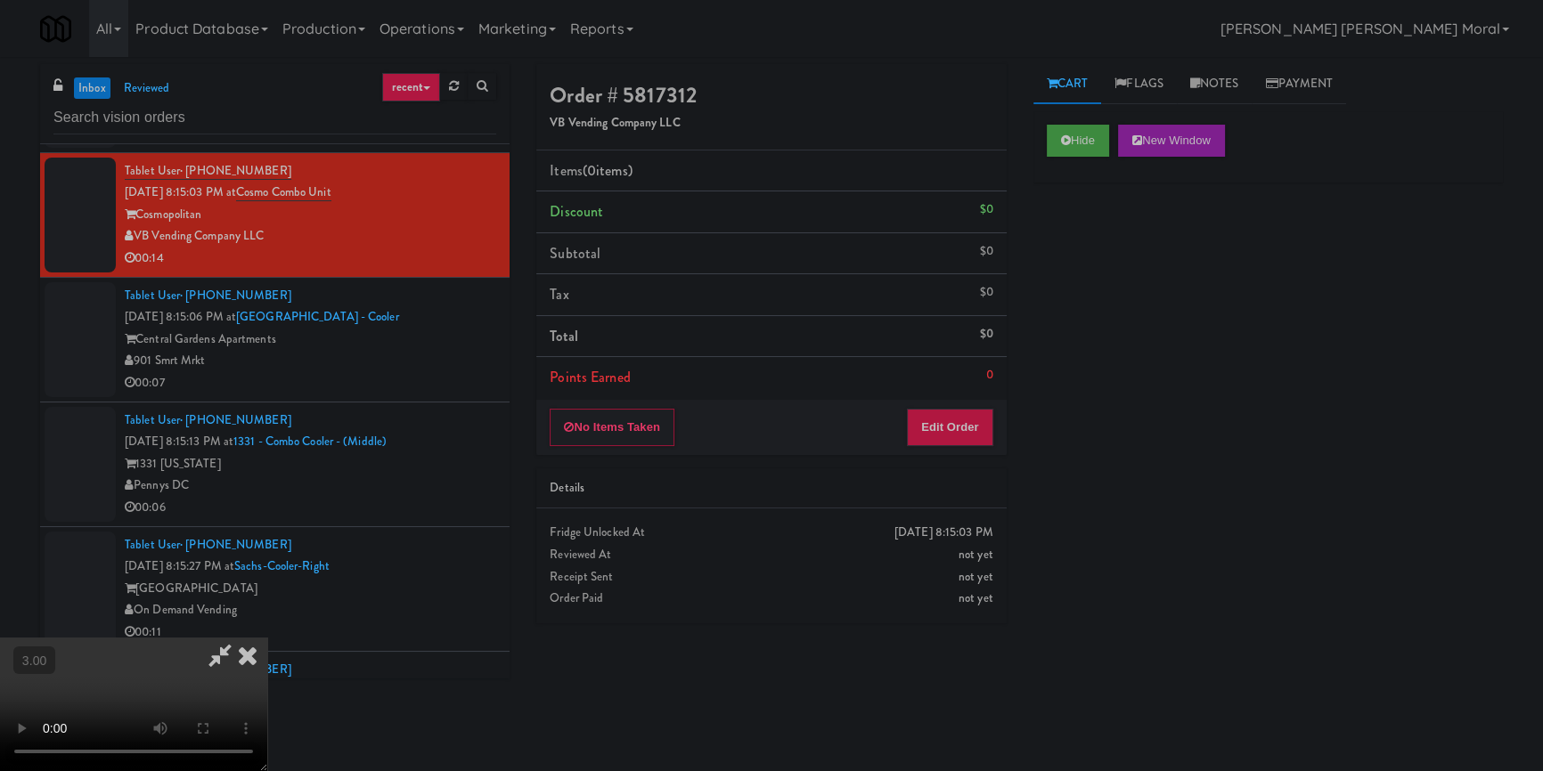
click at [267, 638] on video at bounding box center [133, 705] width 267 height 134
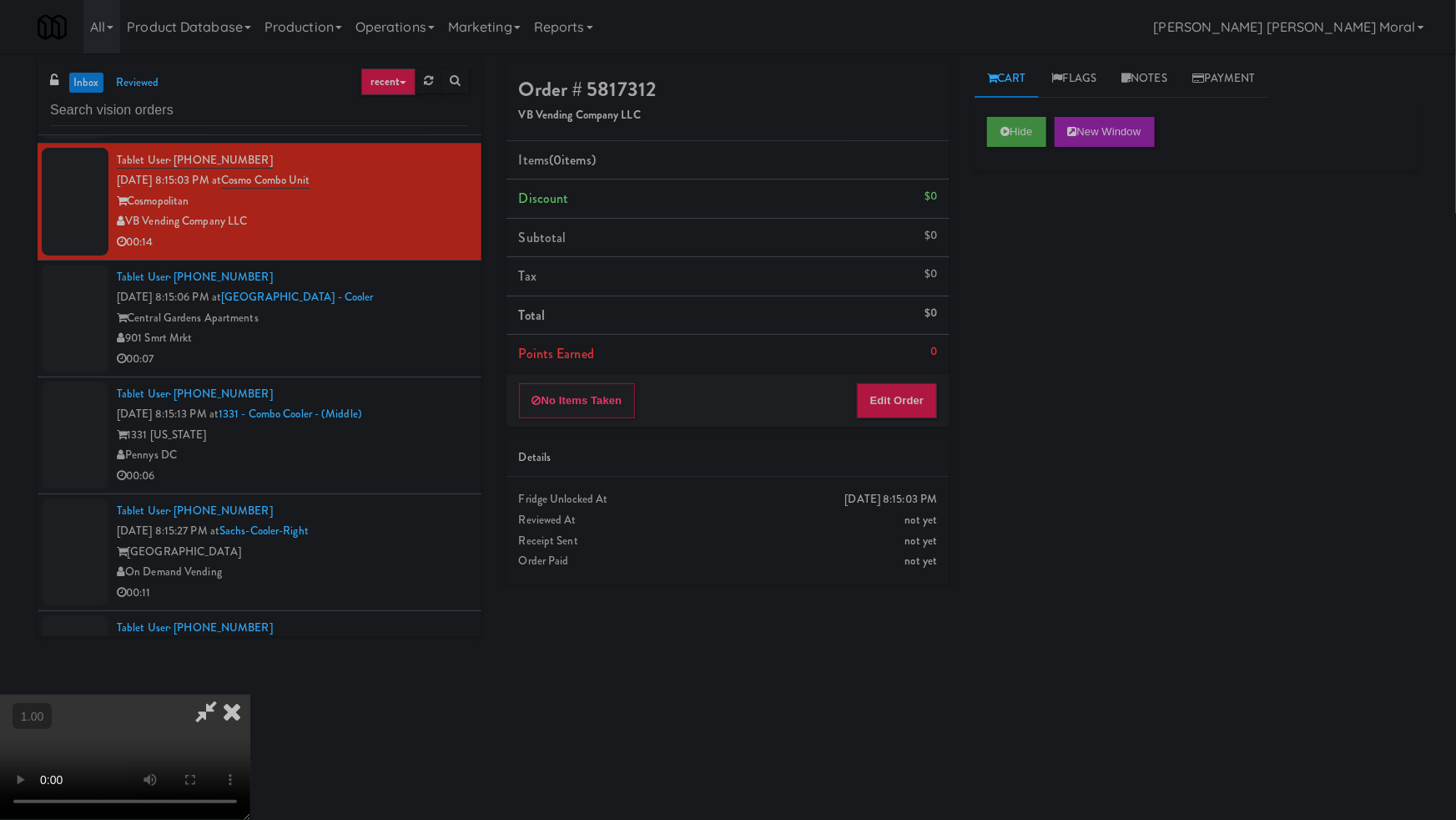
click at [250, 694] on video at bounding box center [125, 757] width 250 height 126
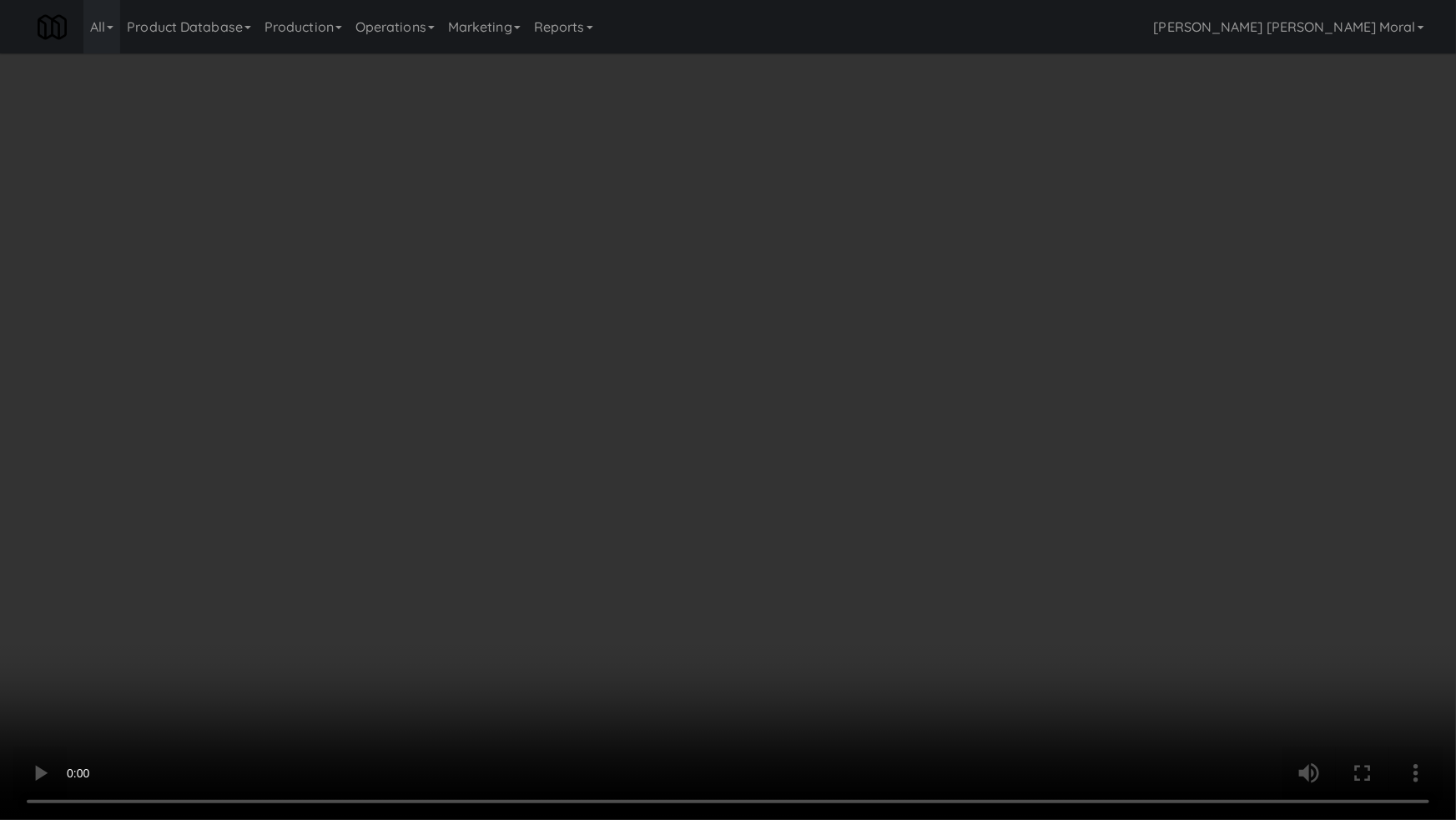
click at [806, 529] on video at bounding box center [728, 410] width 1456 height 820
click at [810, 530] on video at bounding box center [728, 410] width 1456 height 820
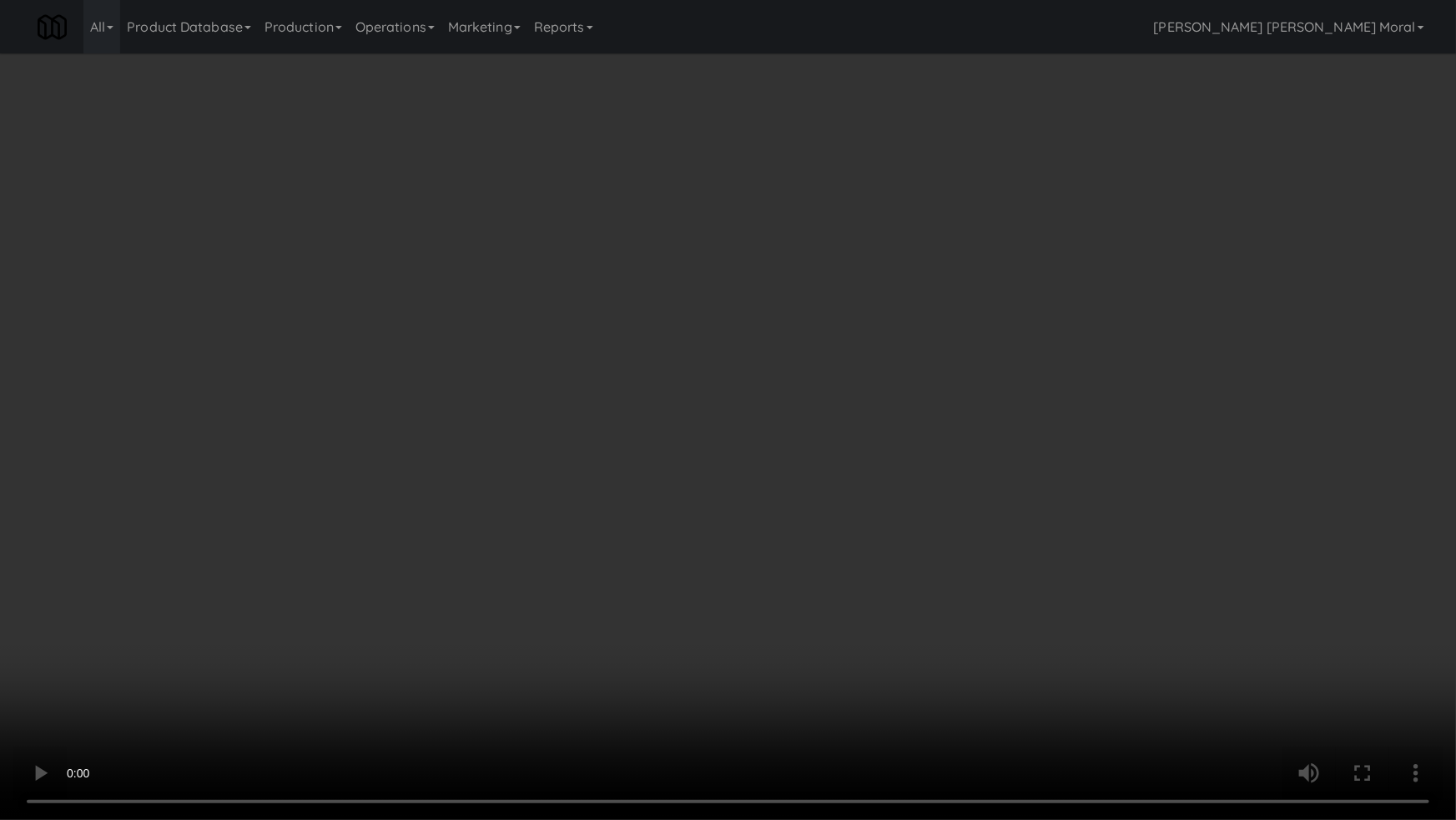
click at [820, 533] on video at bounding box center [728, 410] width 1456 height 820
click at [894, 558] on video at bounding box center [728, 410] width 1456 height 820
click at [900, 550] on video at bounding box center [728, 410] width 1456 height 820
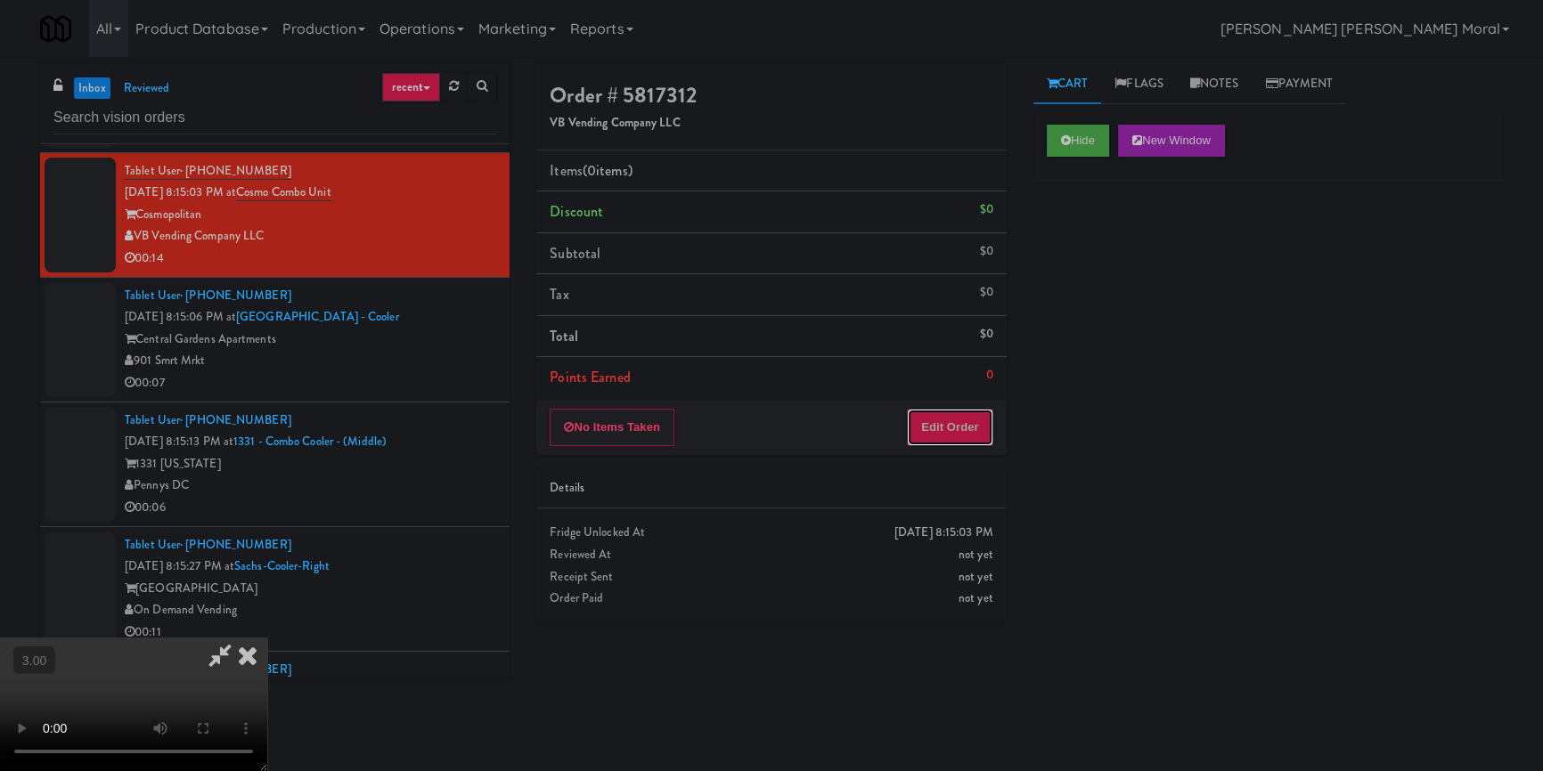
drag, startPoint x: 969, startPoint y: 427, endPoint x: 1023, endPoint y: 348, distance: 95.4
click at [969, 423] on button "Edit Order" at bounding box center [950, 427] width 86 height 37
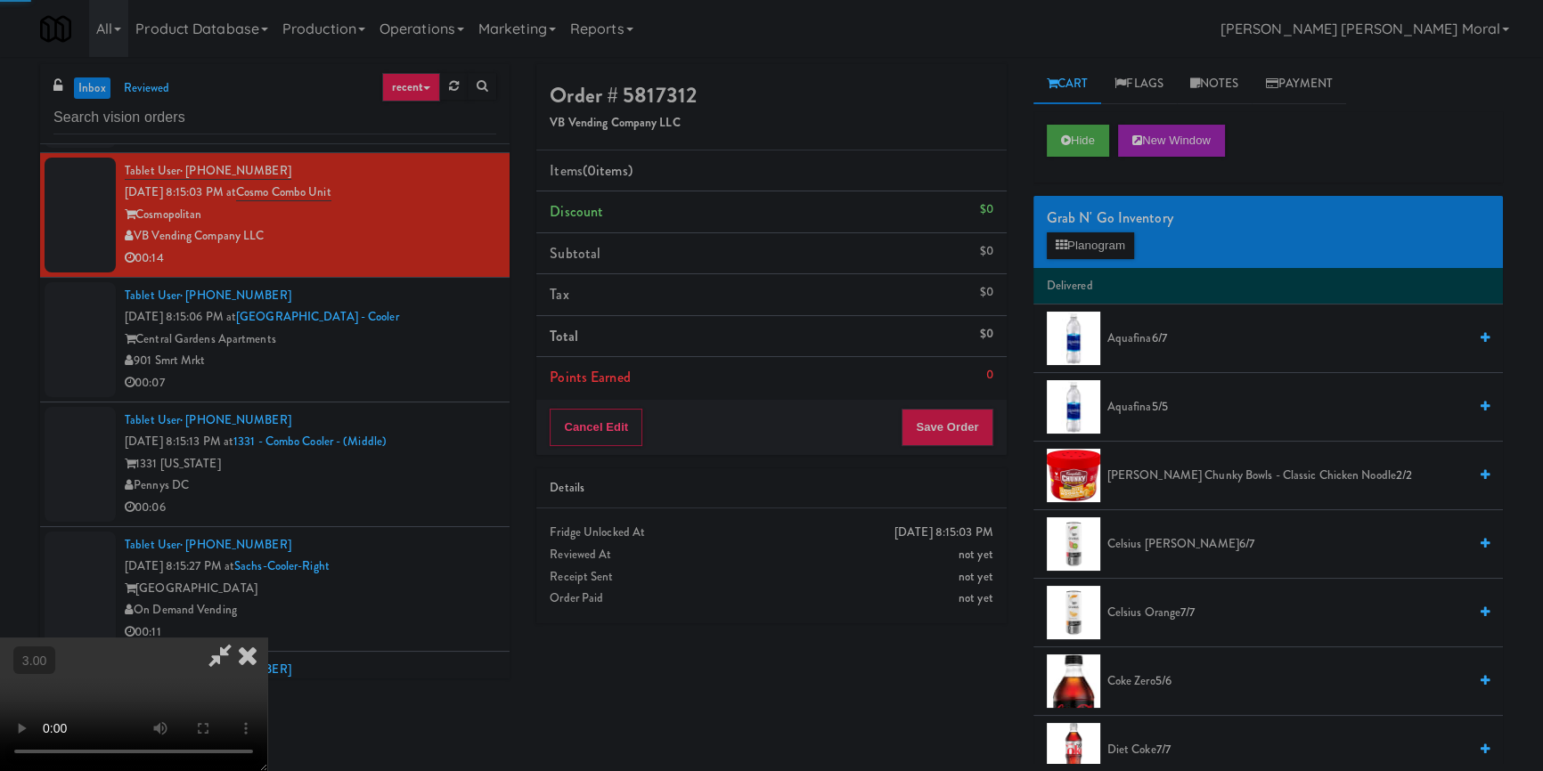
click at [1075, 234] on button "Planogram" at bounding box center [1090, 245] width 87 height 27
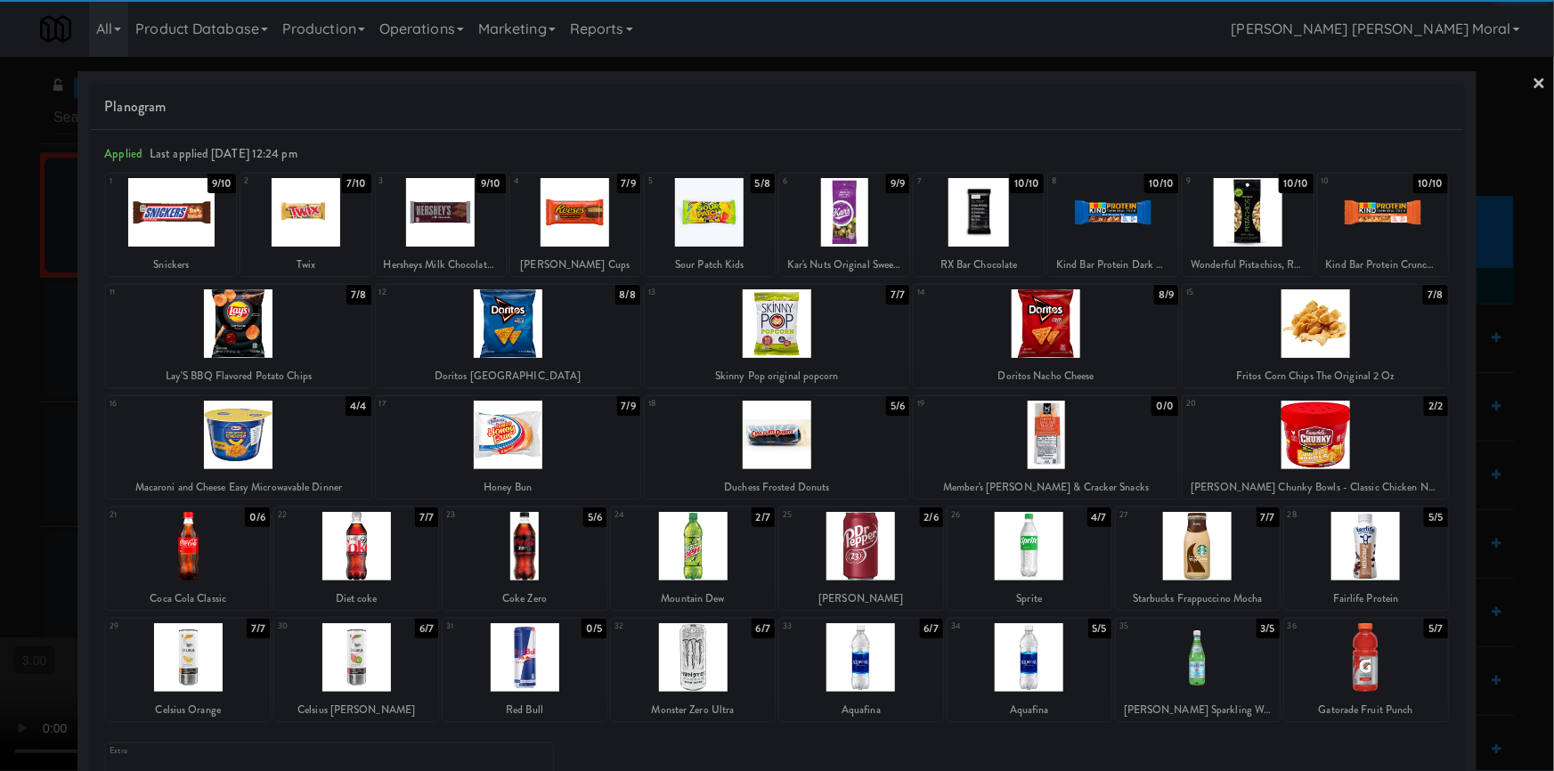
click at [1217, 663] on div at bounding box center [1198, 657] width 164 height 69
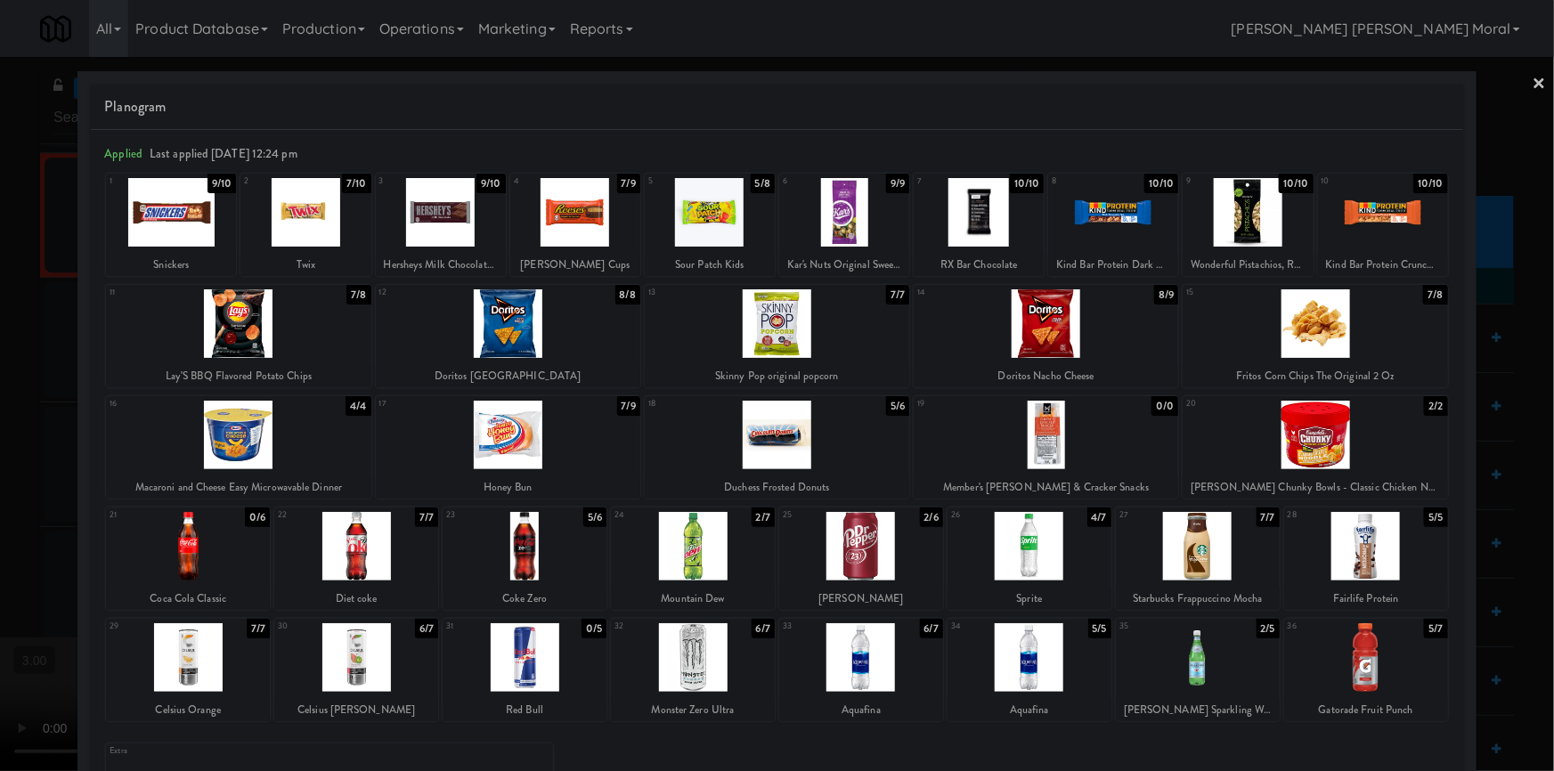
click at [713, 214] on div at bounding box center [710, 212] width 130 height 69
drag, startPoint x: 1262, startPoint y: 225, endPoint x: 1161, endPoint y: 253, distance: 105.2
click at [1260, 225] on div at bounding box center [1248, 212] width 130 height 69
drag, startPoint x: 0, startPoint y: 385, endPoint x: 488, endPoint y: 446, distance: 492.0
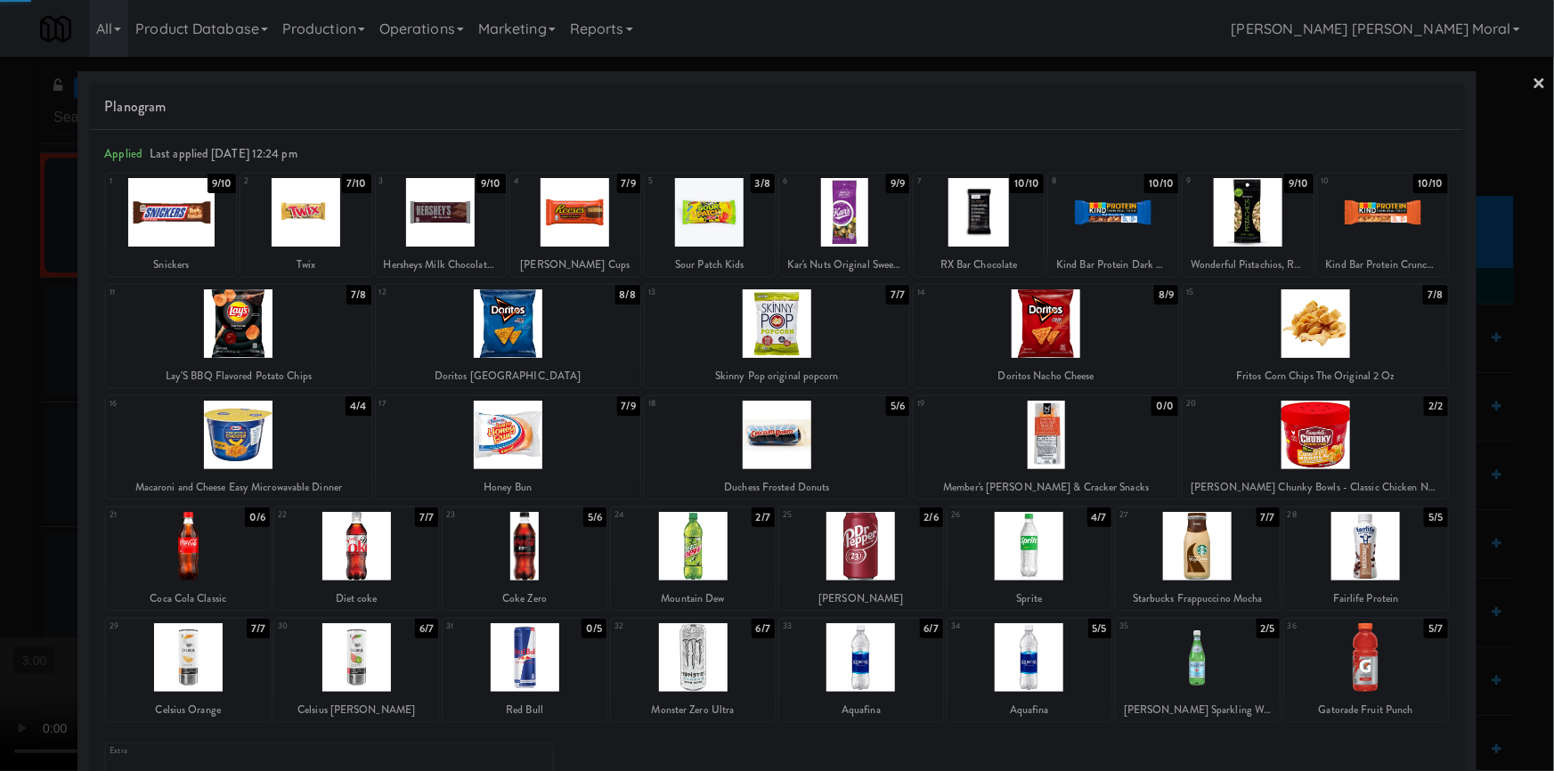
click at [0, 387] on div at bounding box center [777, 385] width 1554 height 771
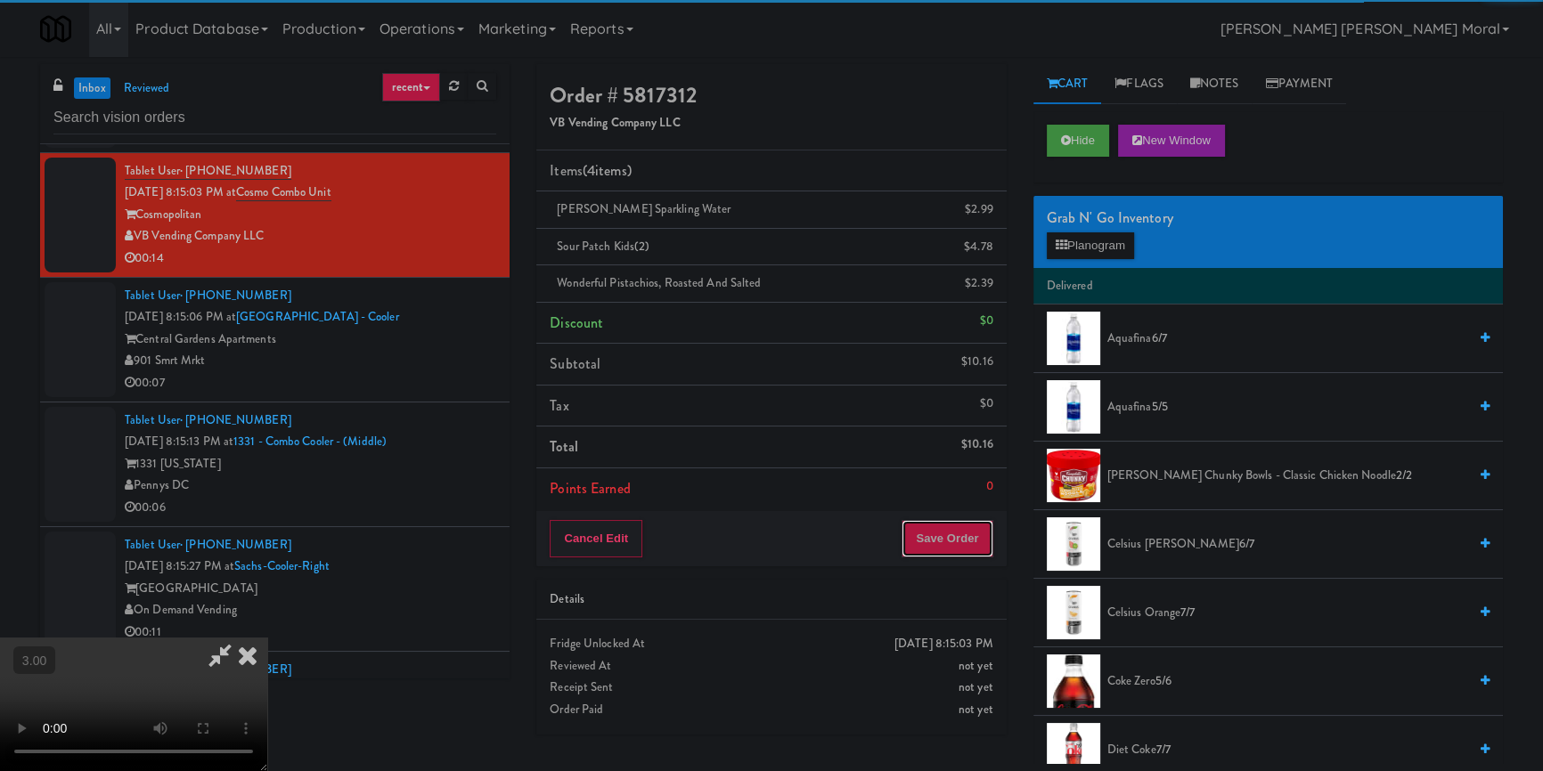
click at [976, 551] on button "Save Order" at bounding box center [946, 538] width 91 height 37
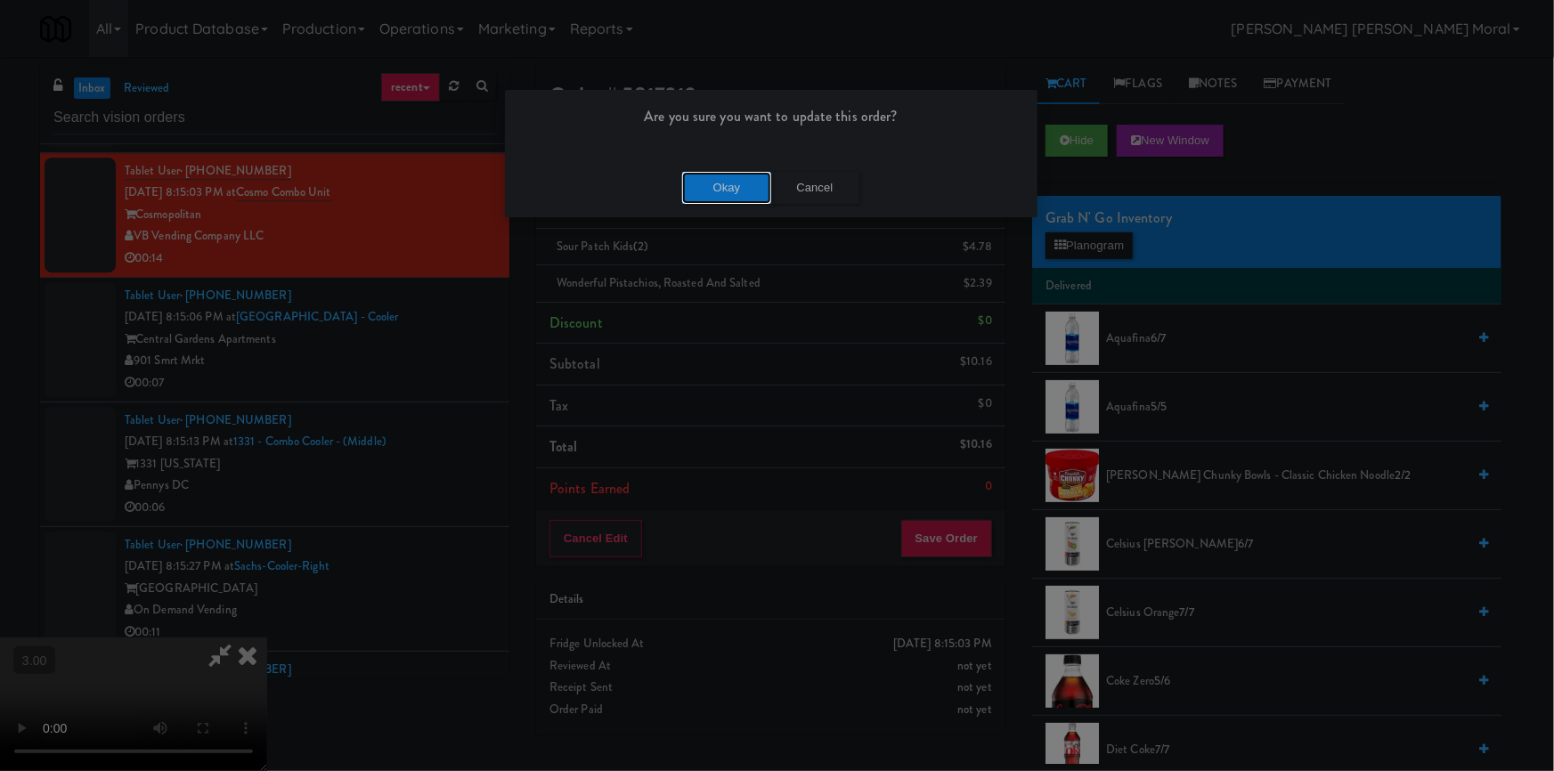
click at [738, 192] on button "Okay" at bounding box center [726, 188] width 89 height 32
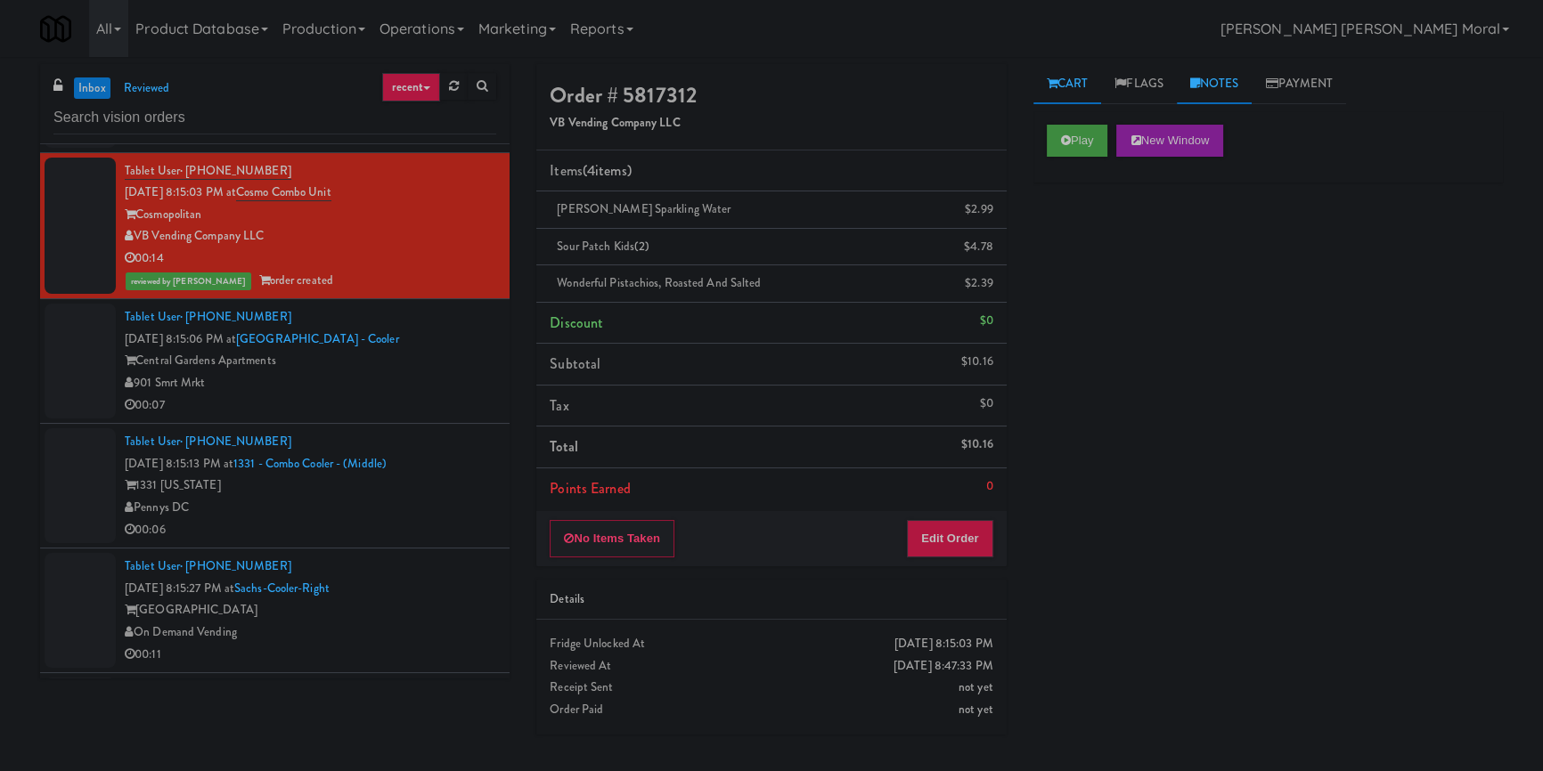
click at [1215, 91] on link "Notes" at bounding box center [1215, 84] width 76 height 40
click at [1174, 246] on p at bounding box center [1267, 245] width 441 height 20
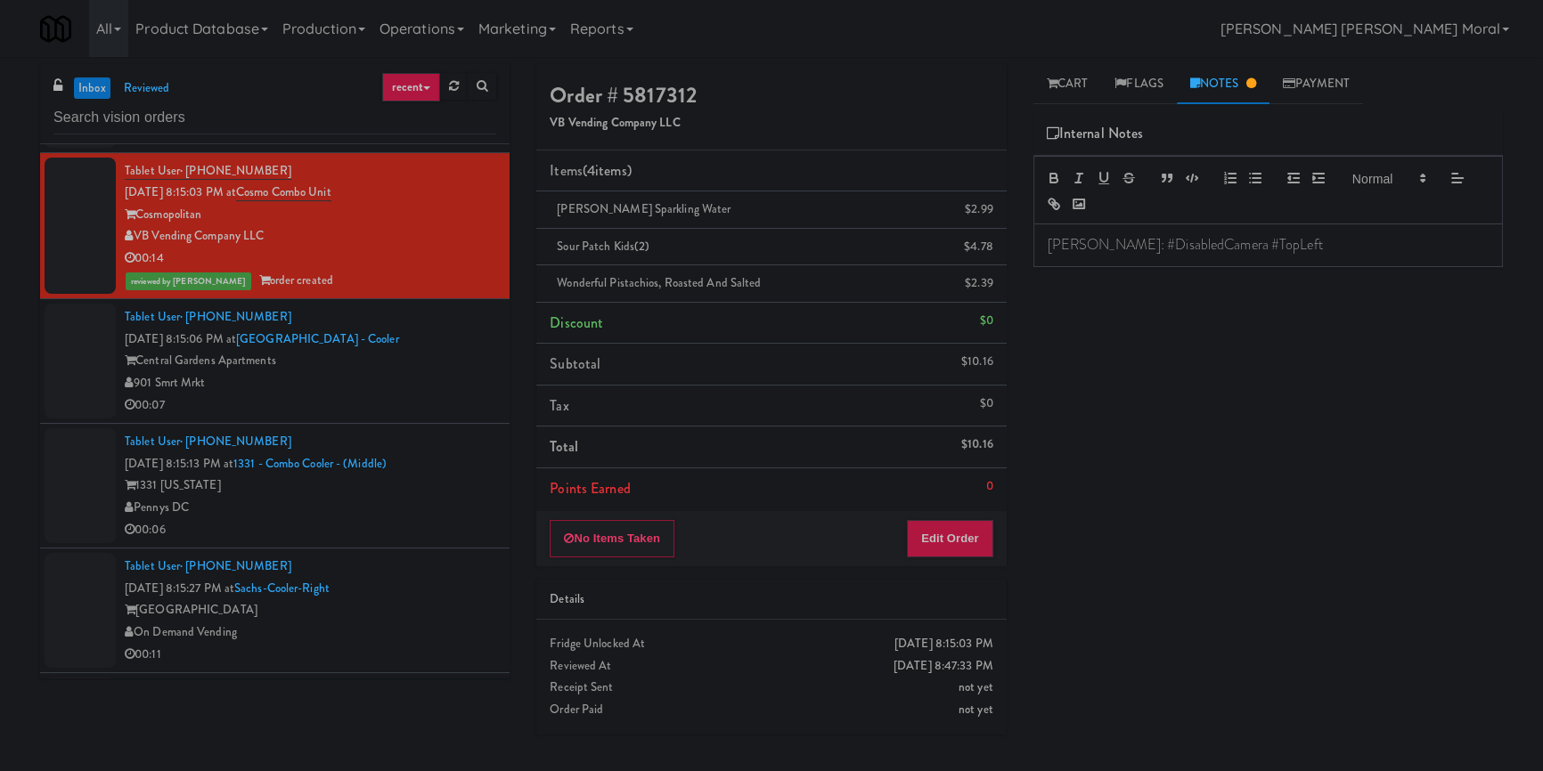
click at [1167, 319] on div "Play New Window Primary Flag Clear Flag if unable to determine what was taken o…" at bounding box center [1267, 445] width 469 height 668
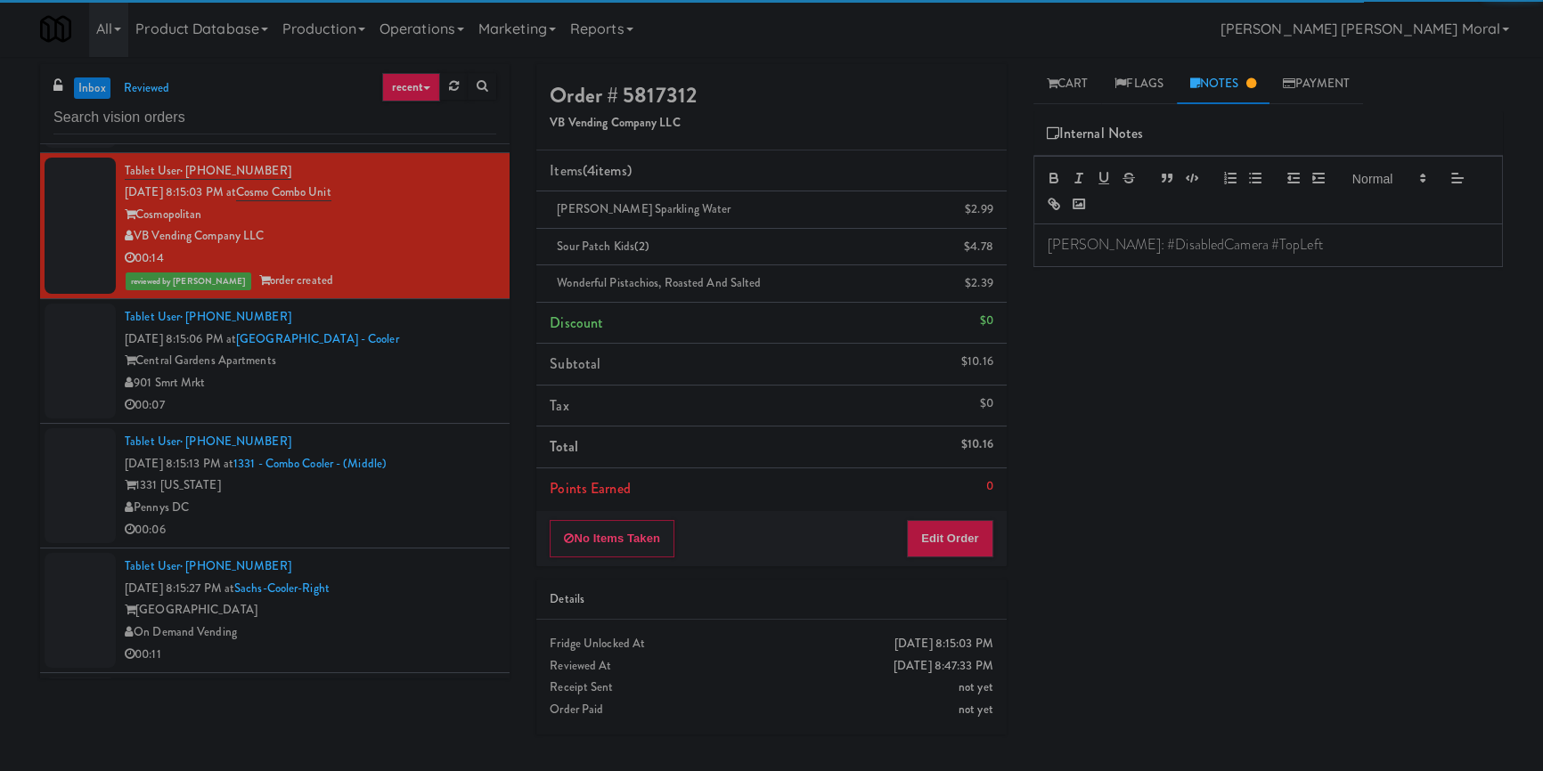
click at [435, 395] on div "901 Smrt Mrkt" at bounding box center [310, 383] width 371 height 22
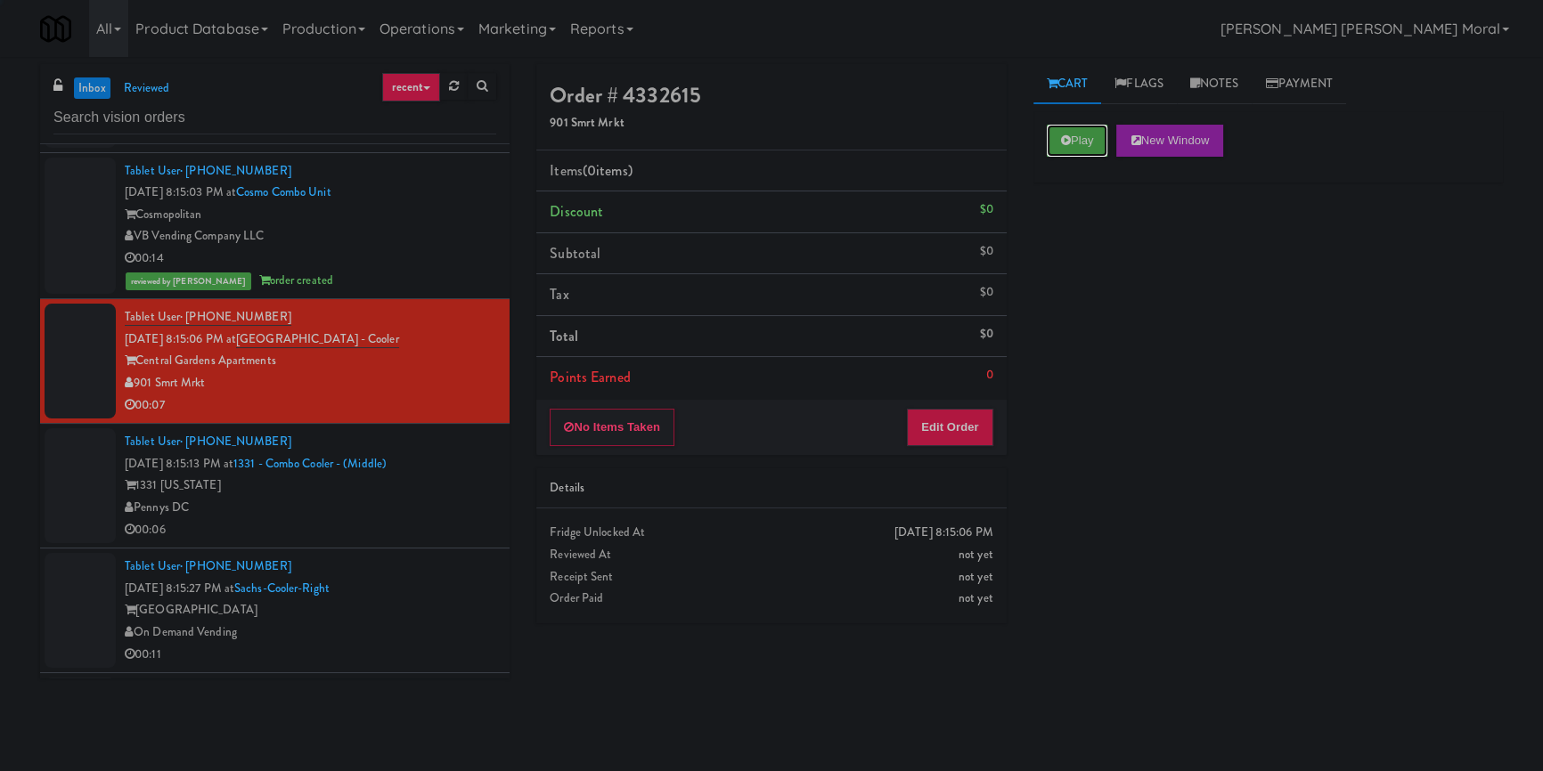
drag, startPoint x: 1080, startPoint y: 138, endPoint x: 1084, endPoint y: 162, distance: 24.5
click at [1080, 140] on button "Play" at bounding box center [1077, 141] width 61 height 32
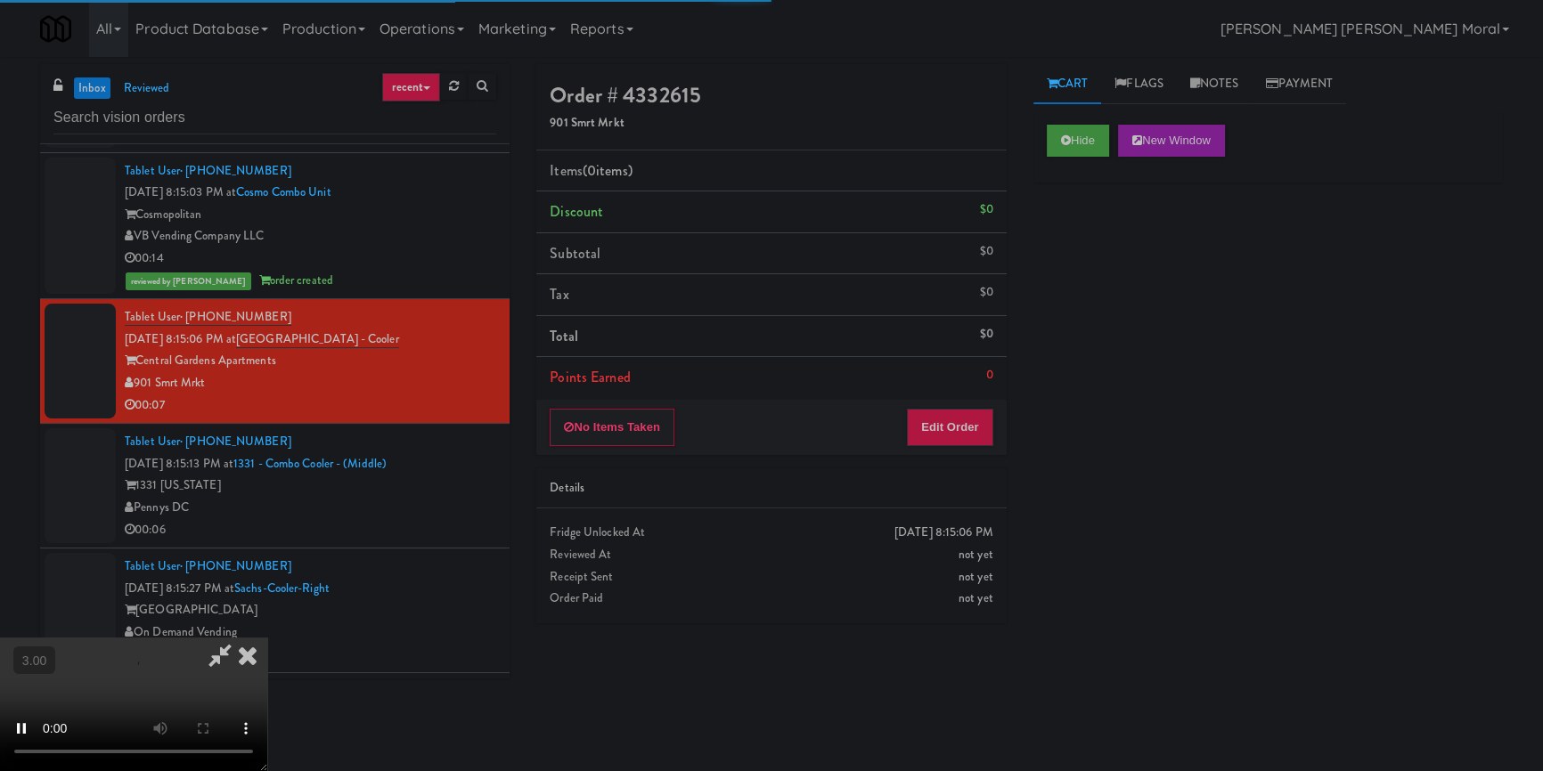
click at [1101, 288] on div "Hide New Window Primary Flag Clear Flag if unable to determine what was taken o…" at bounding box center [1267, 445] width 469 height 668
click at [1296, 518] on div "Hide New Window Primary Flag Clear Flag if unable to determine what was taken o…" at bounding box center [1267, 445] width 469 height 668
click at [267, 638] on video at bounding box center [133, 705] width 267 height 134
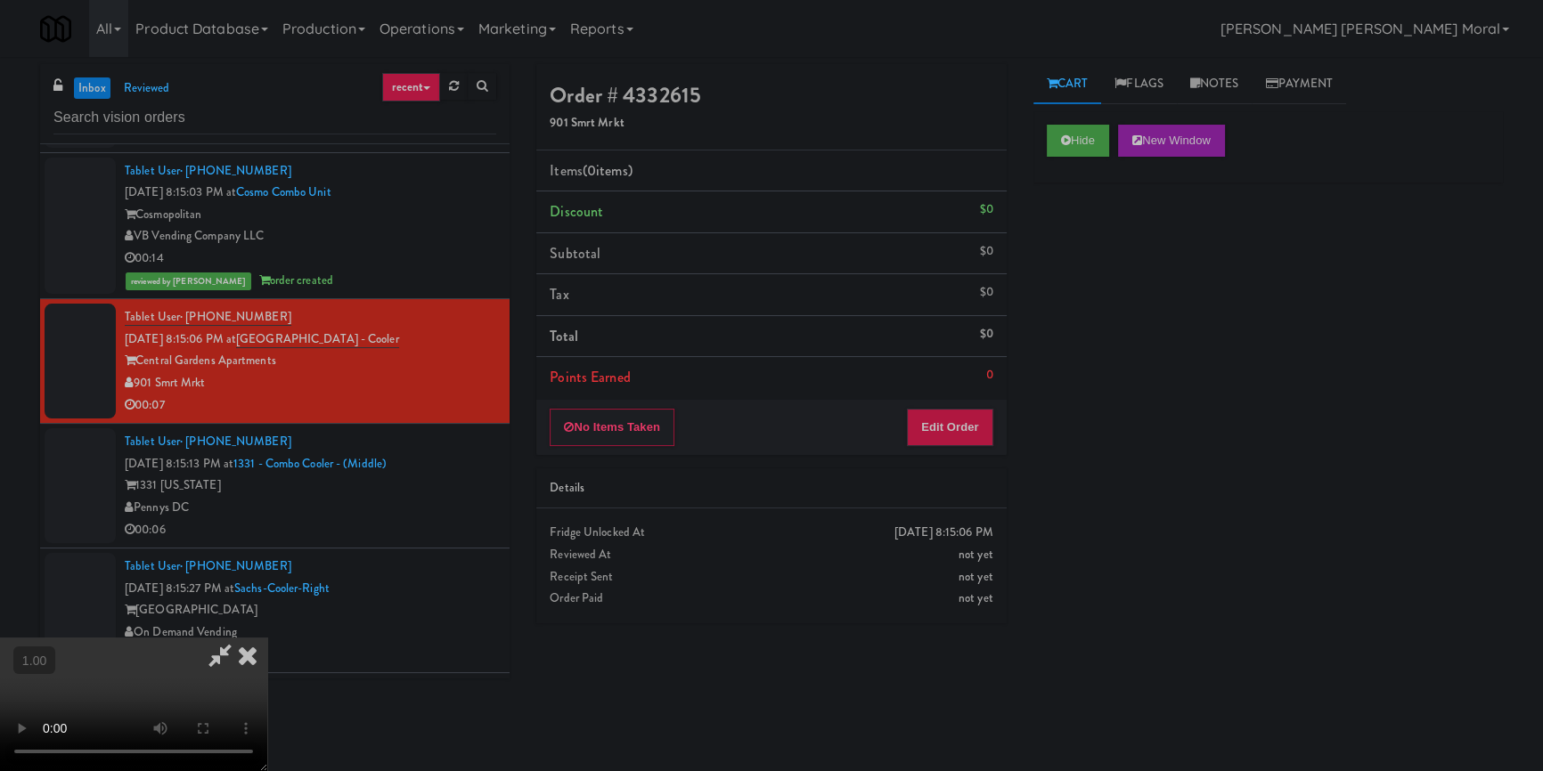
click at [267, 638] on video at bounding box center [133, 705] width 267 height 134
click at [958, 432] on button "Edit Order" at bounding box center [950, 427] width 86 height 37
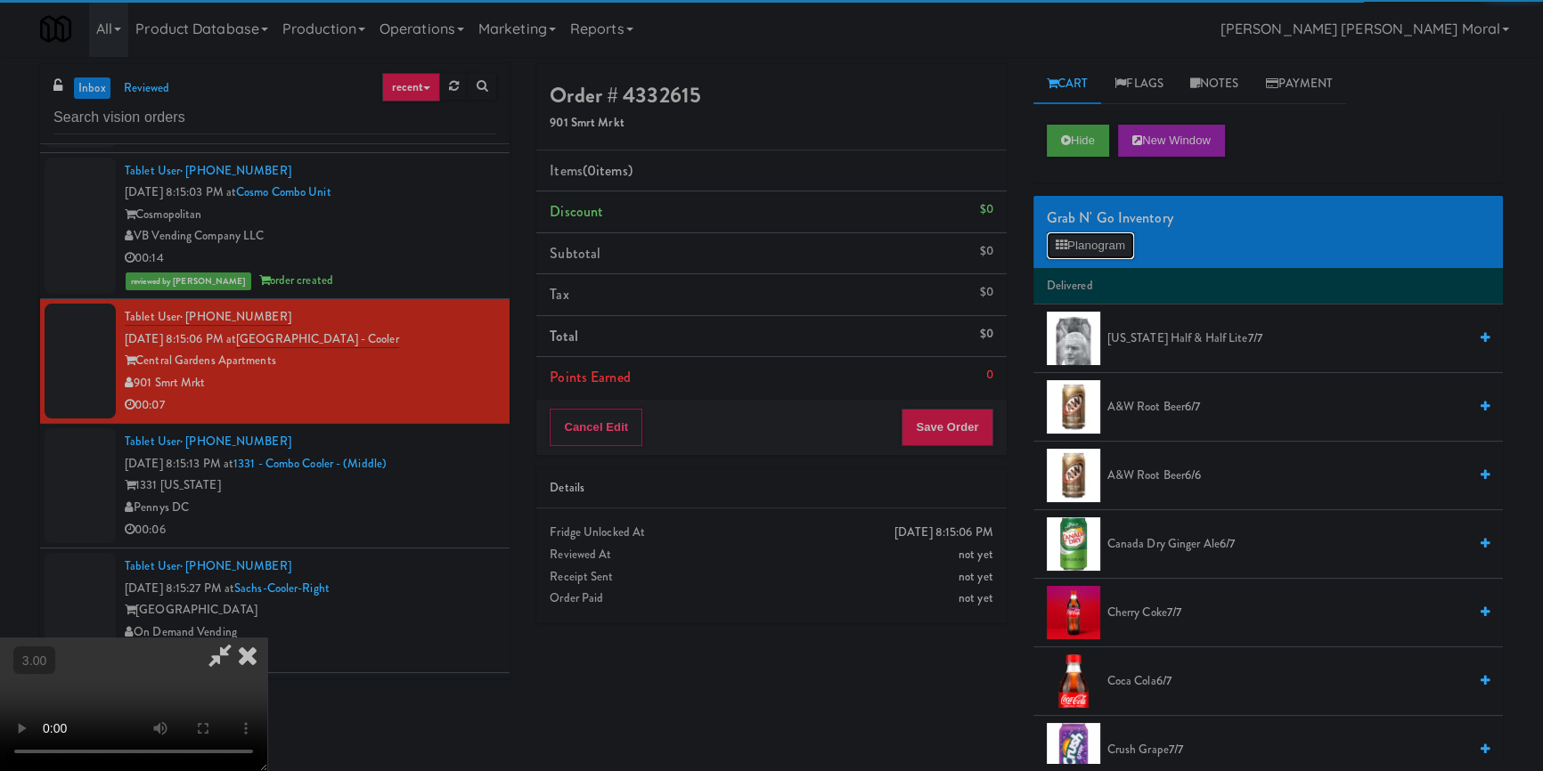
click at [1112, 244] on button "Planogram" at bounding box center [1090, 245] width 87 height 27
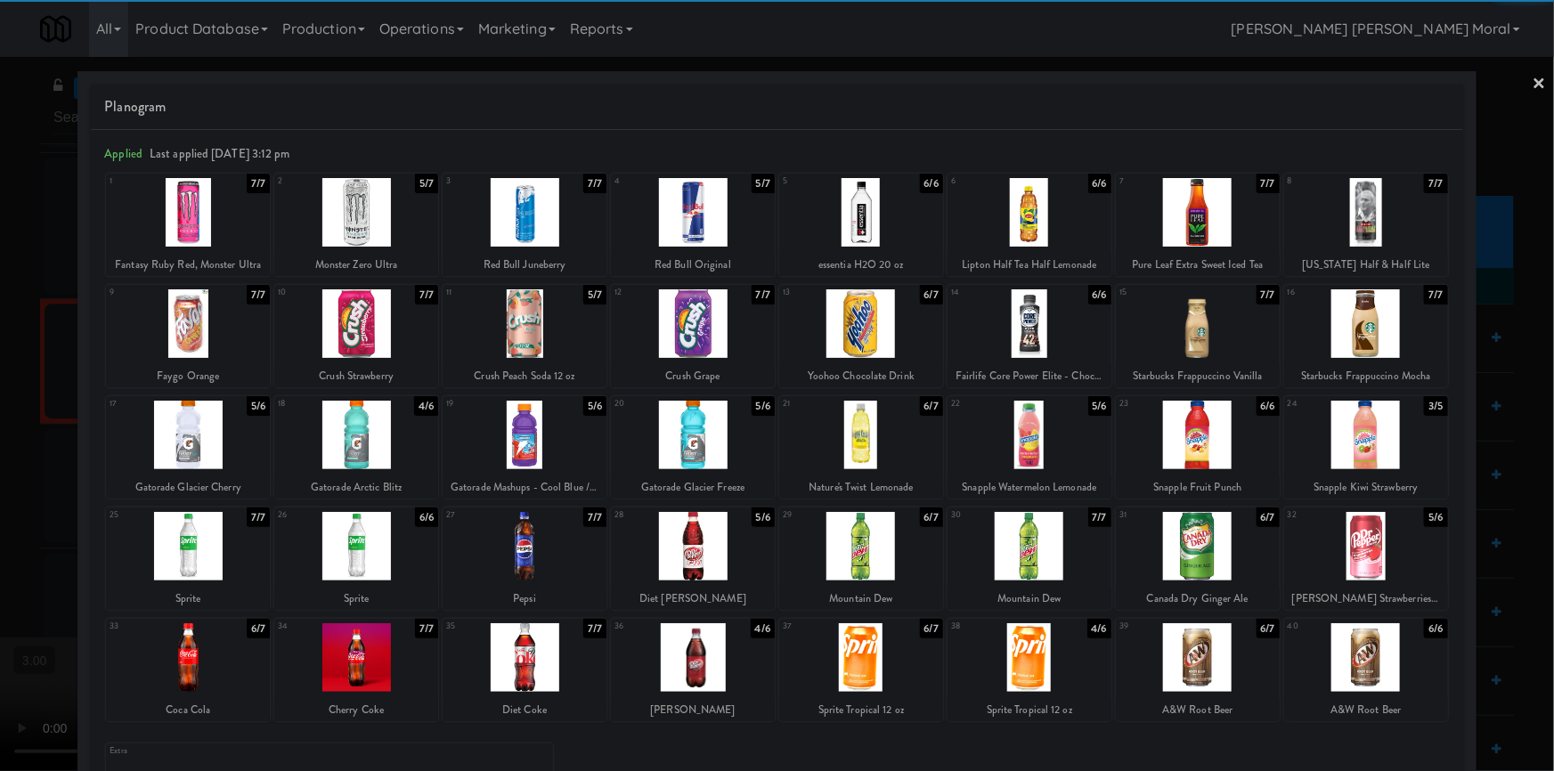
click at [1021, 548] on div at bounding box center [1030, 546] width 164 height 69
drag, startPoint x: 0, startPoint y: 472, endPoint x: 18, endPoint y: 478, distance: 18.9
click at [0, 474] on div at bounding box center [777, 385] width 1554 height 771
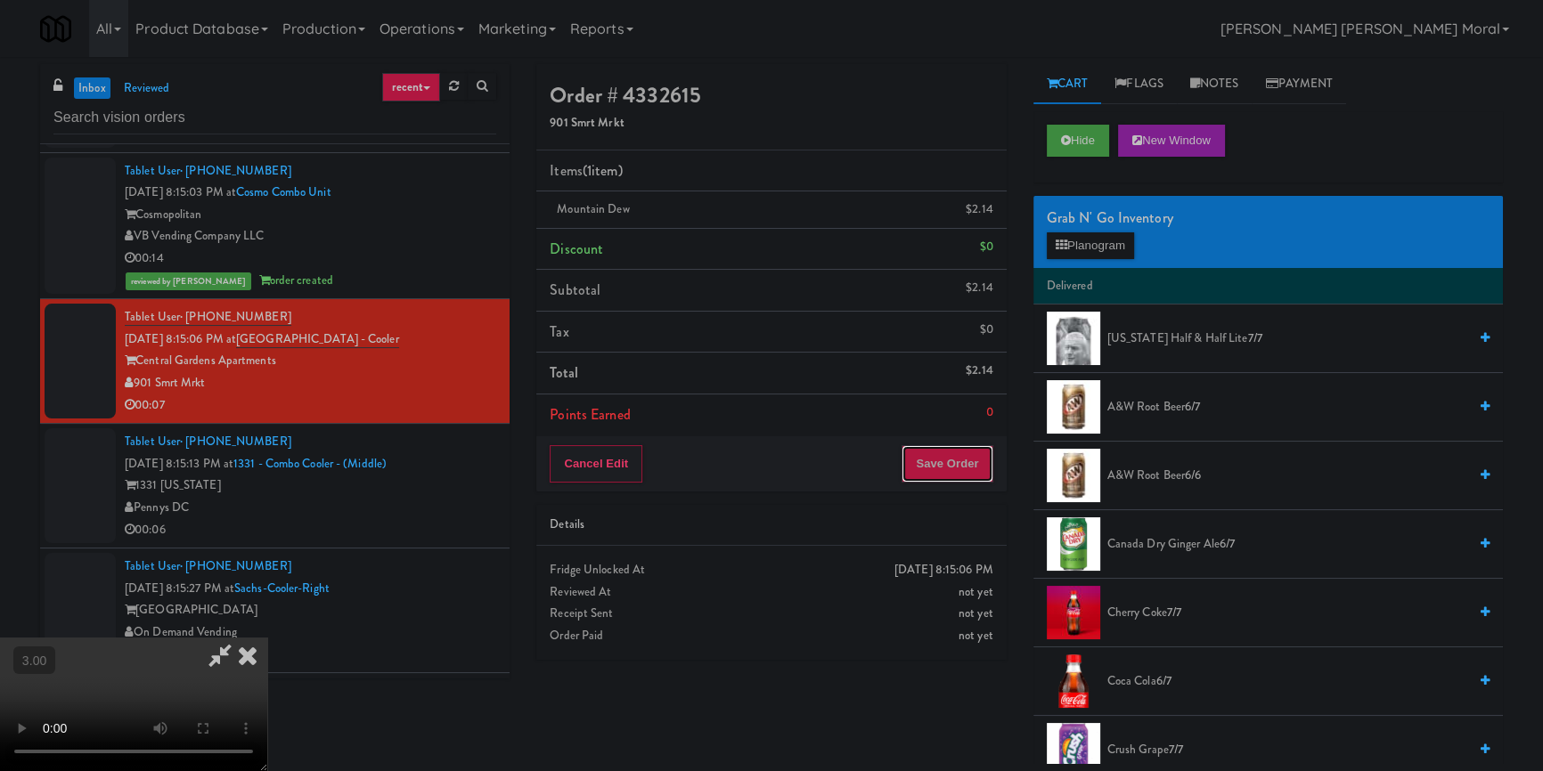
click at [960, 468] on button "Save Order" at bounding box center [946, 463] width 91 height 37
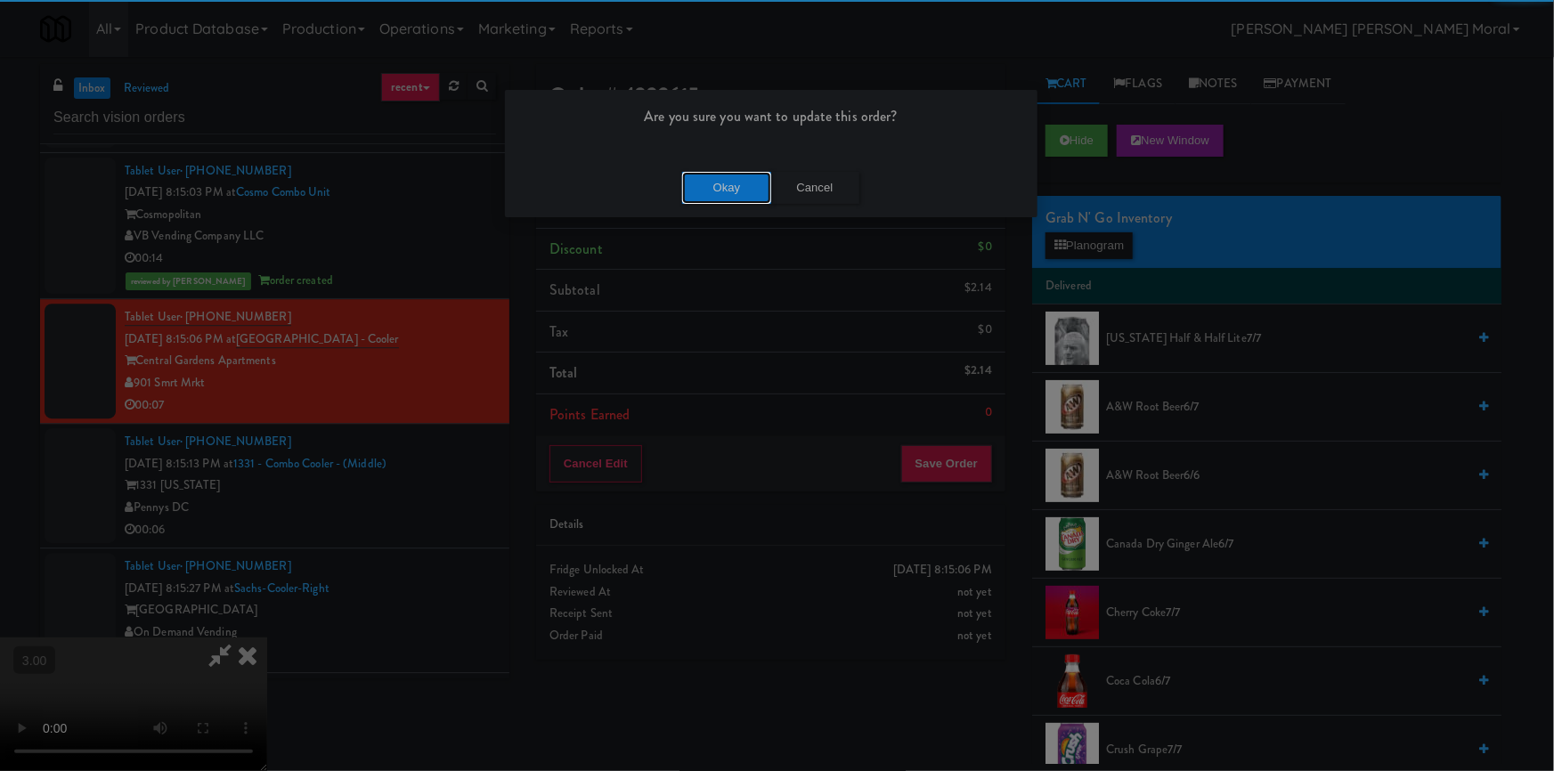
click at [750, 192] on button "Okay" at bounding box center [726, 188] width 89 height 32
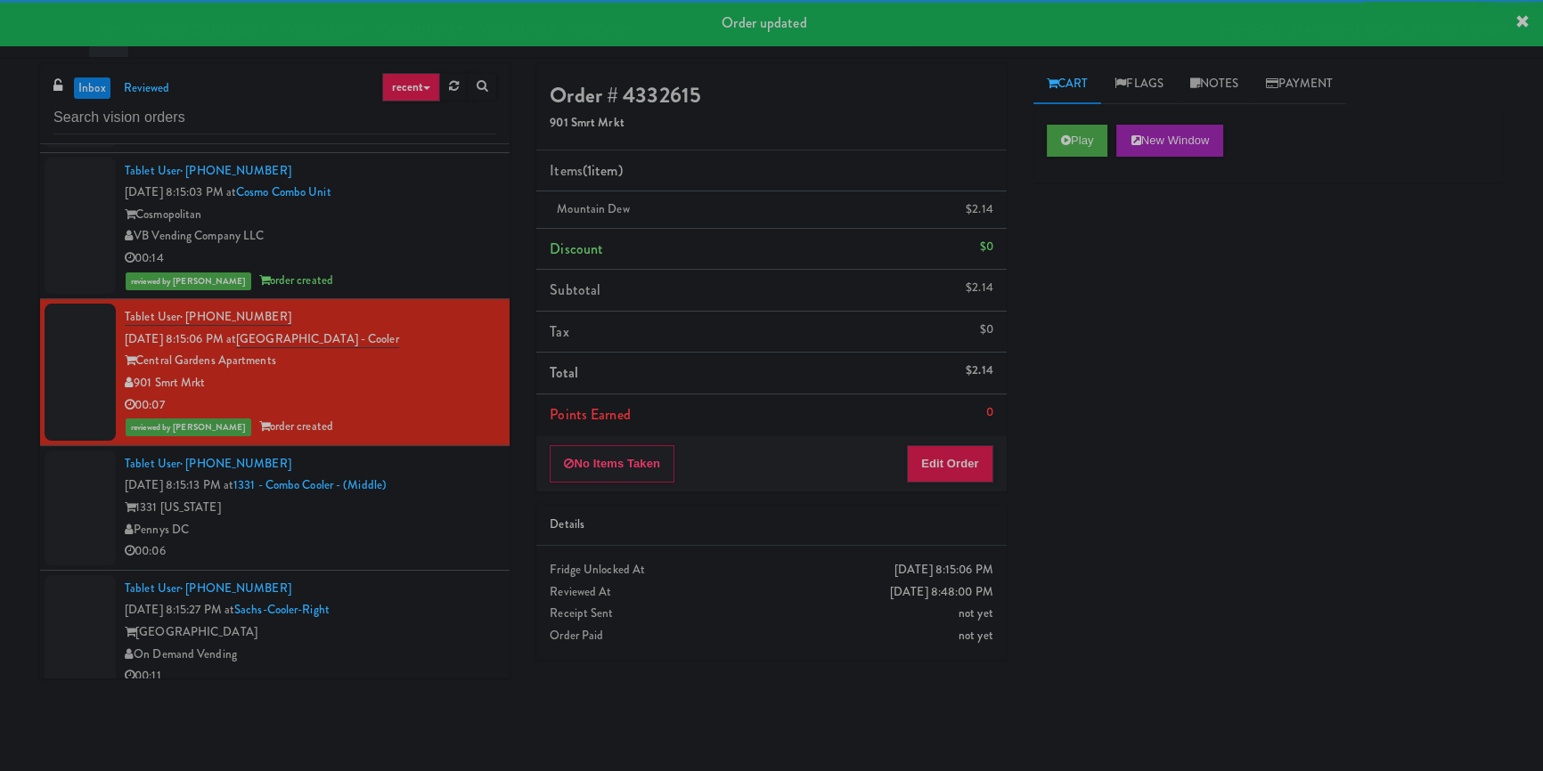
click at [450, 519] on div "1331 [US_STATE]" at bounding box center [310, 508] width 371 height 22
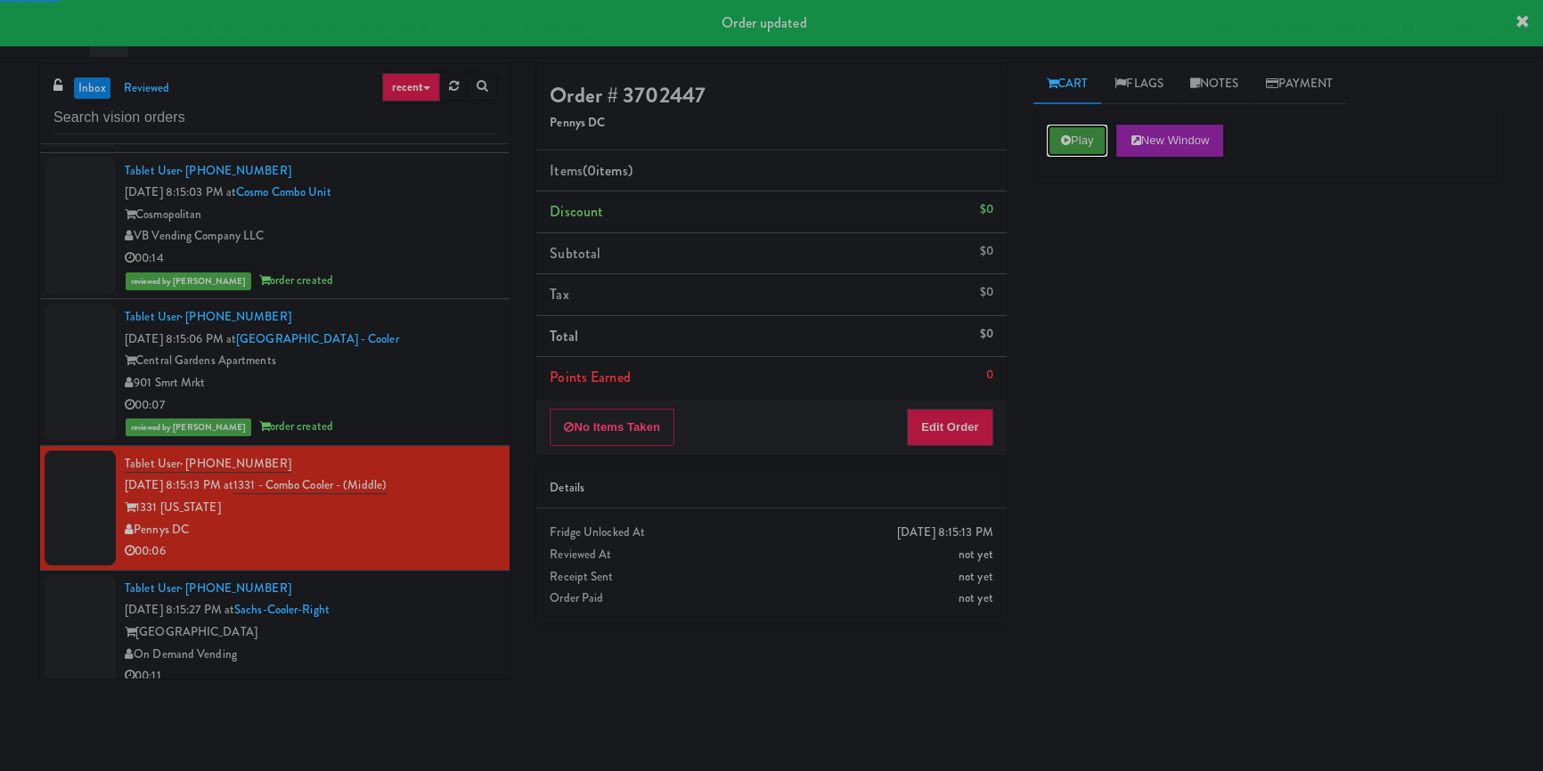
click at [1083, 143] on button "Play" at bounding box center [1077, 141] width 61 height 32
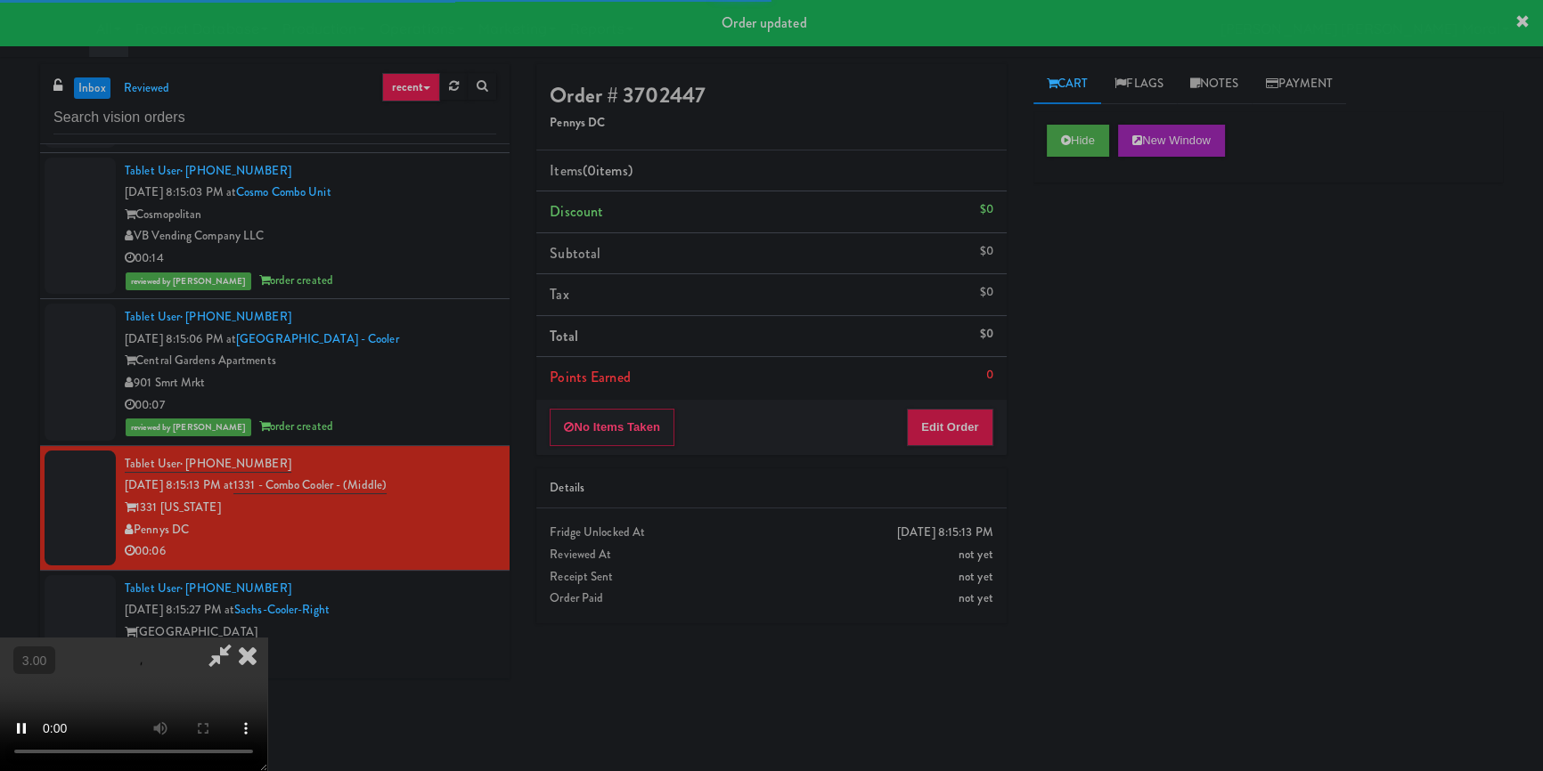
drag, startPoint x: 1113, startPoint y: 240, endPoint x: 1062, endPoint y: 278, distance: 63.8
click at [1114, 245] on div "Hide New Window Primary Flag Clear Flag if unable to determine what was taken o…" at bounding box center [1267, 445] width 469 height 668
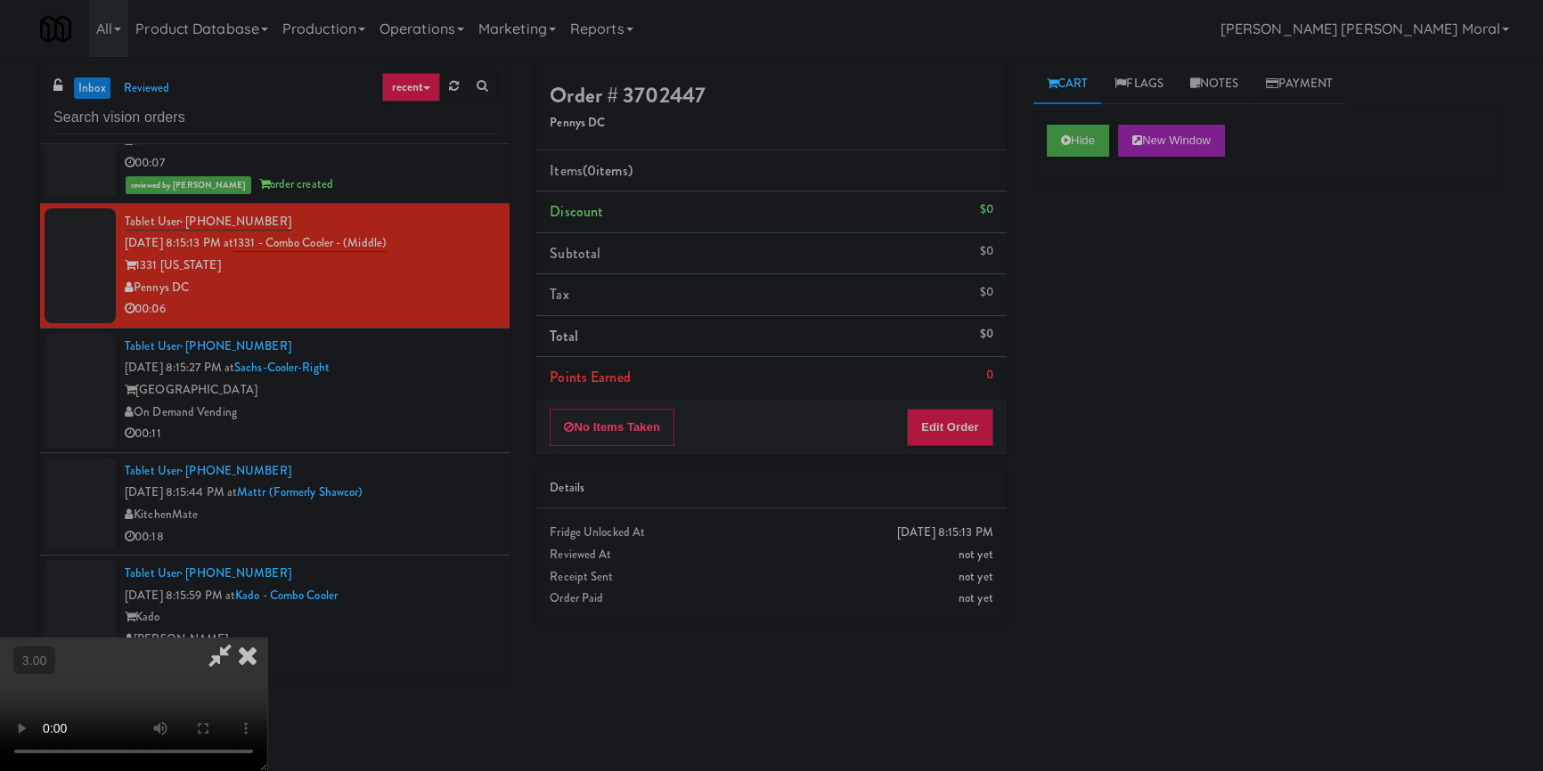
scroll to position [6217, 0]
click at [1087, 500] on div "Hide New Window Primary Flag Clear Flag if unable to determine what was taken o…" at bounding box center [1267, 445] width 469 height 668
click at [965, 435] on button "Edit Order" at bounding box center [950, 427] width 86 height 37
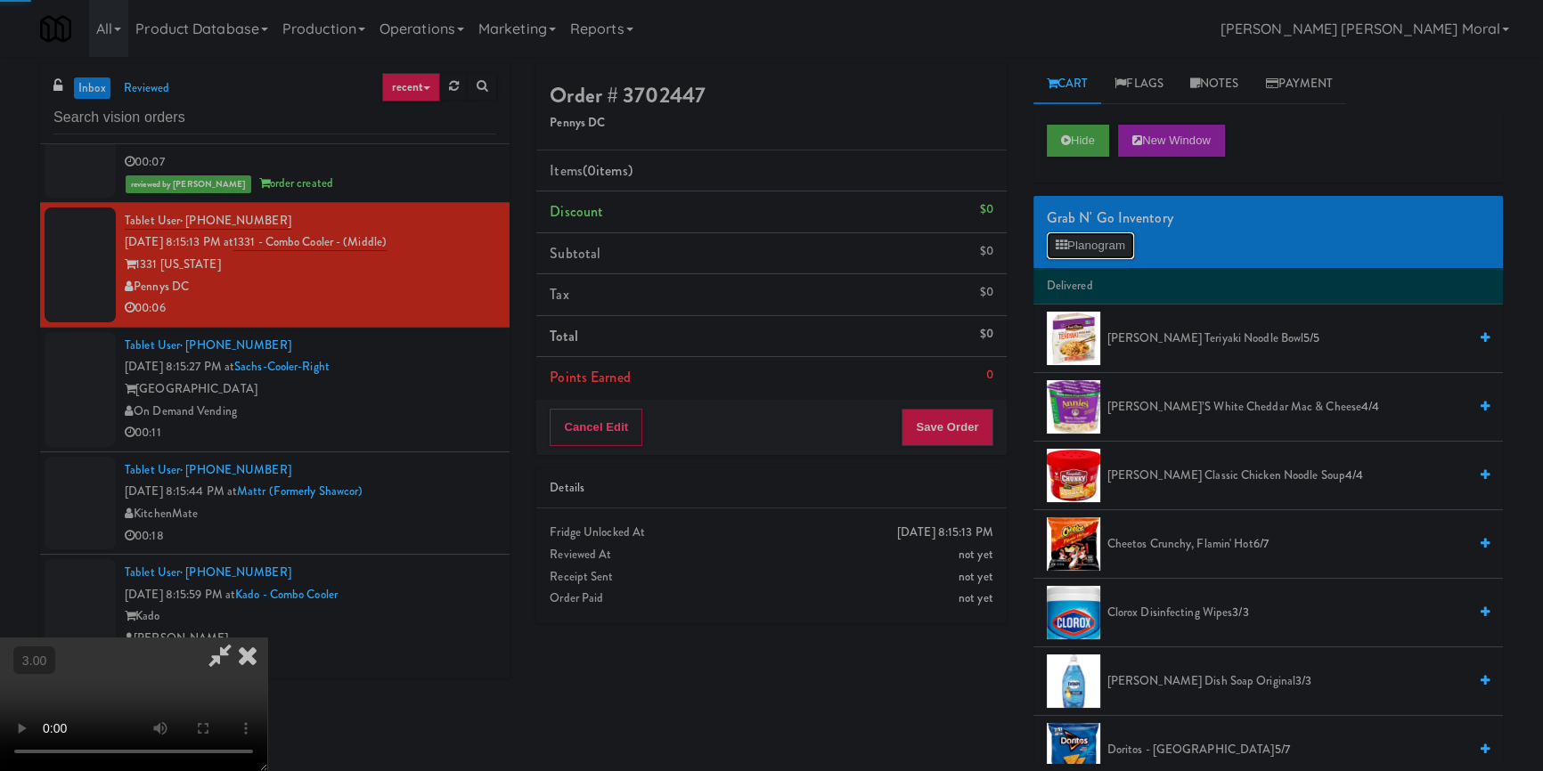
click at [1064, 249] on icon at bounding box center [1061, 246] width 12 height 12
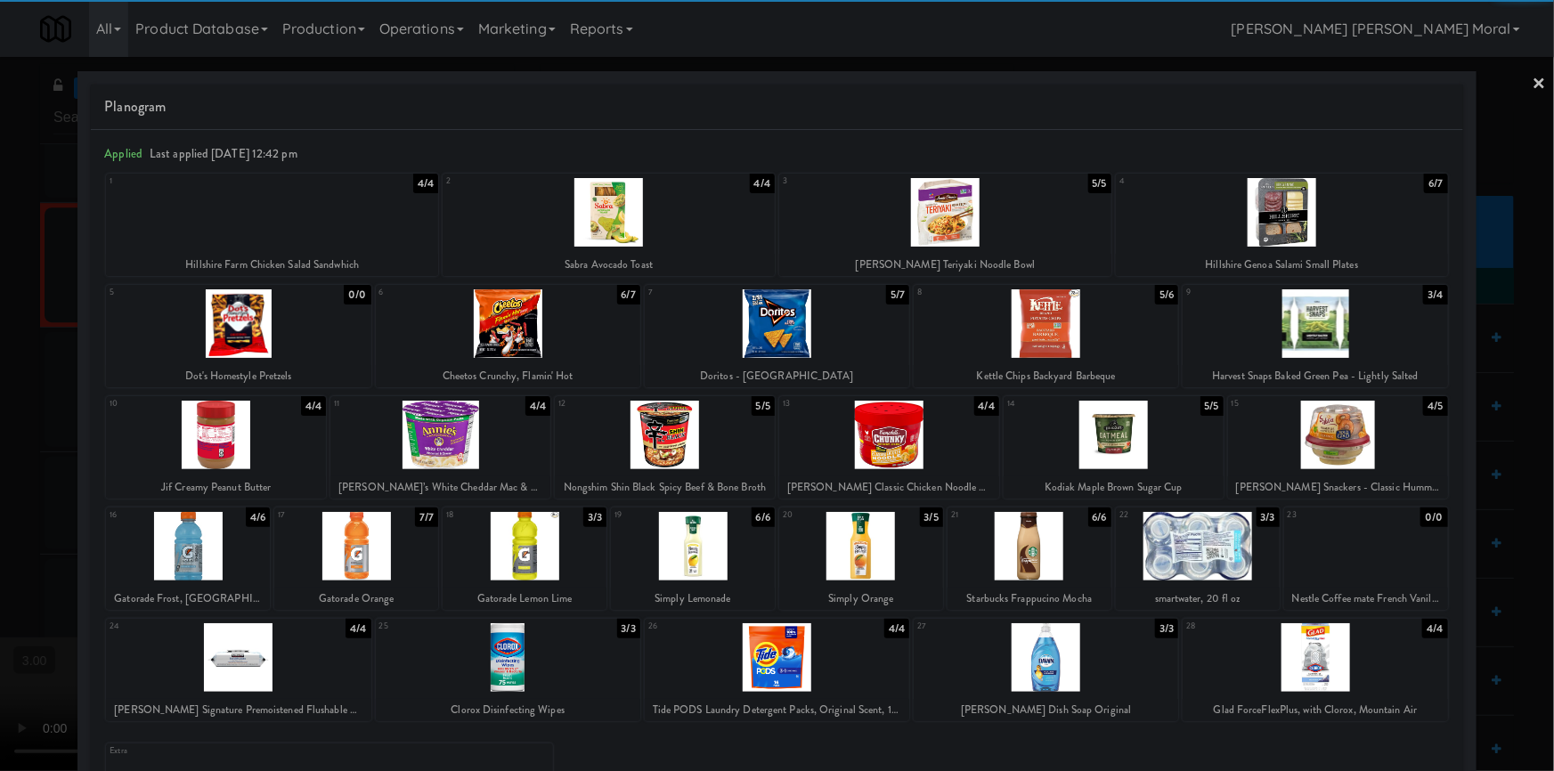
click at [222, 546] on div at bounding box center [188, 546] width 164 height 69
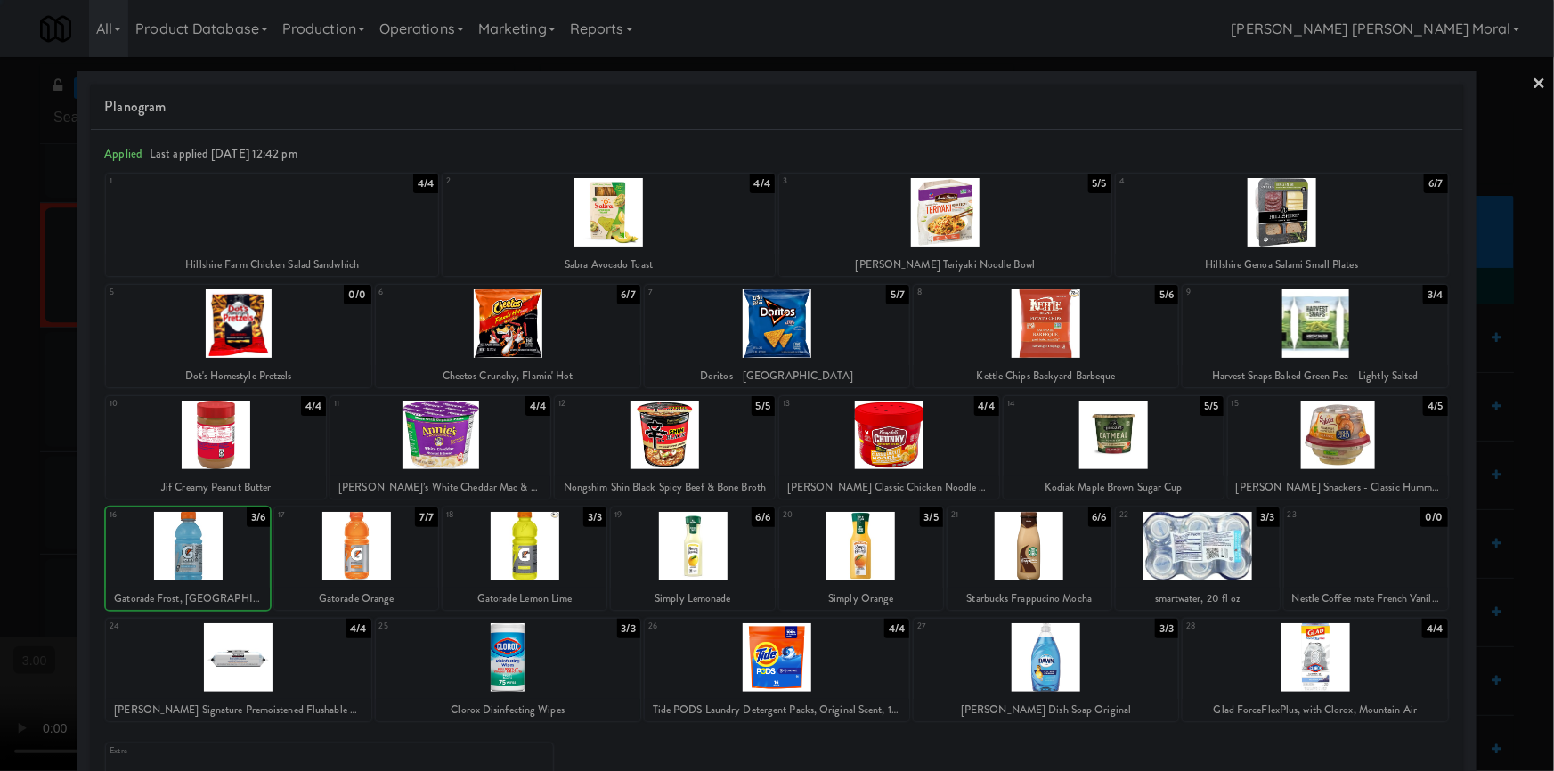
click at [0, 481] on div at bounding box center [777, 385] width 1554 height 771
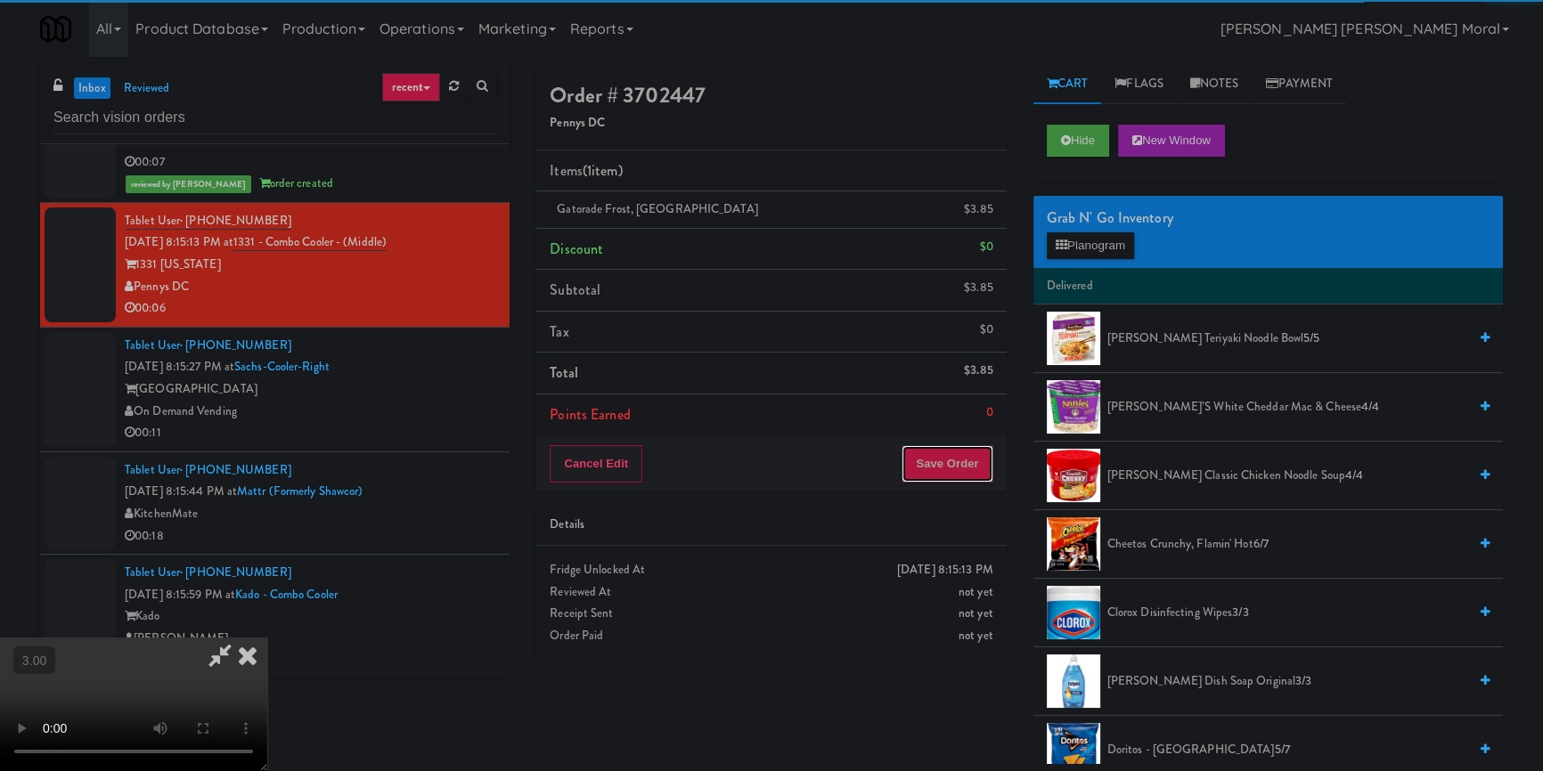
click at [929, 467] on button "Save Order" at bounding box center [946, 463] width 91 height 37
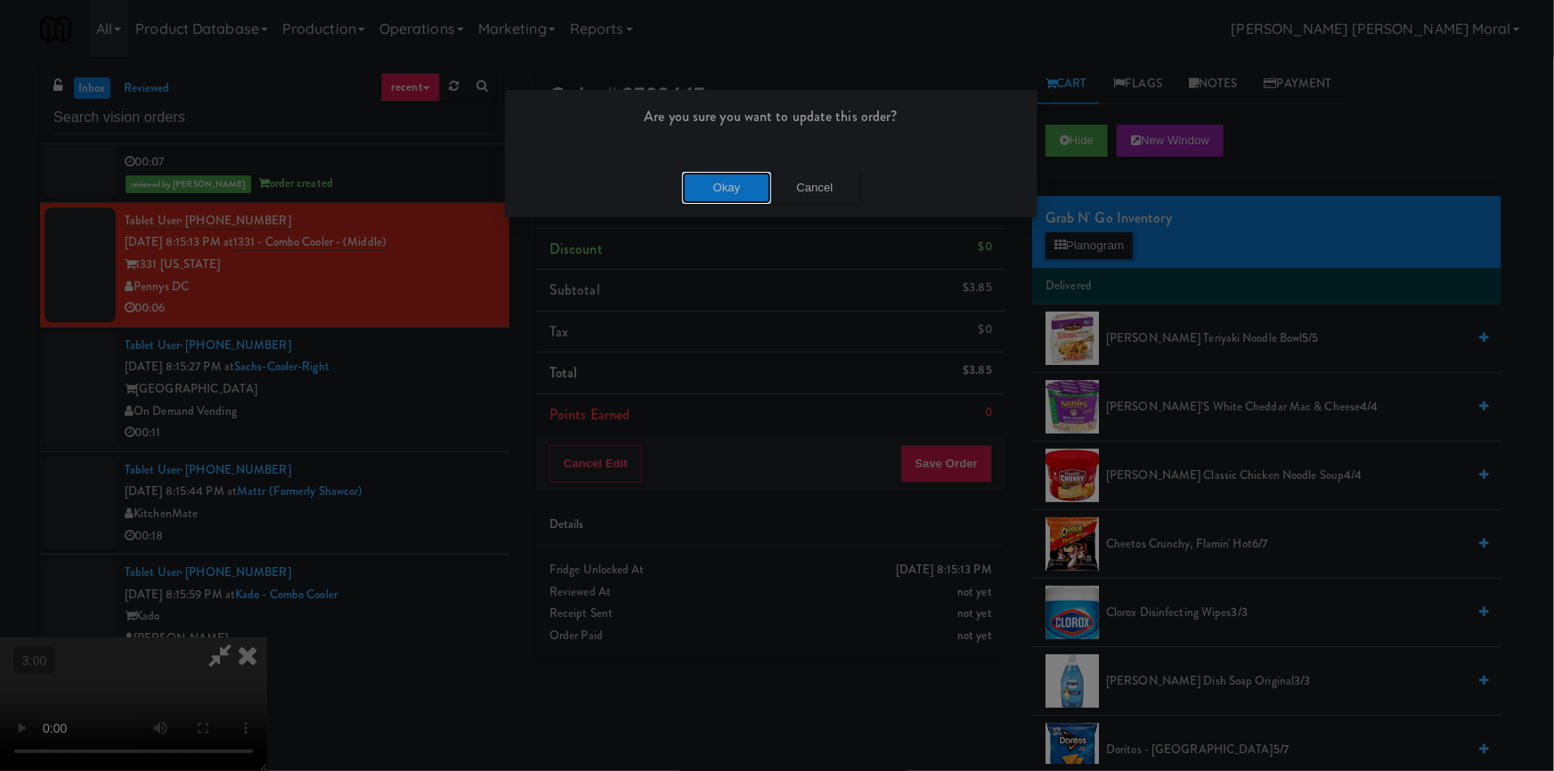
click at [730, 178] on button "Okay" at bounding box center [726, 188] width 89 height 32
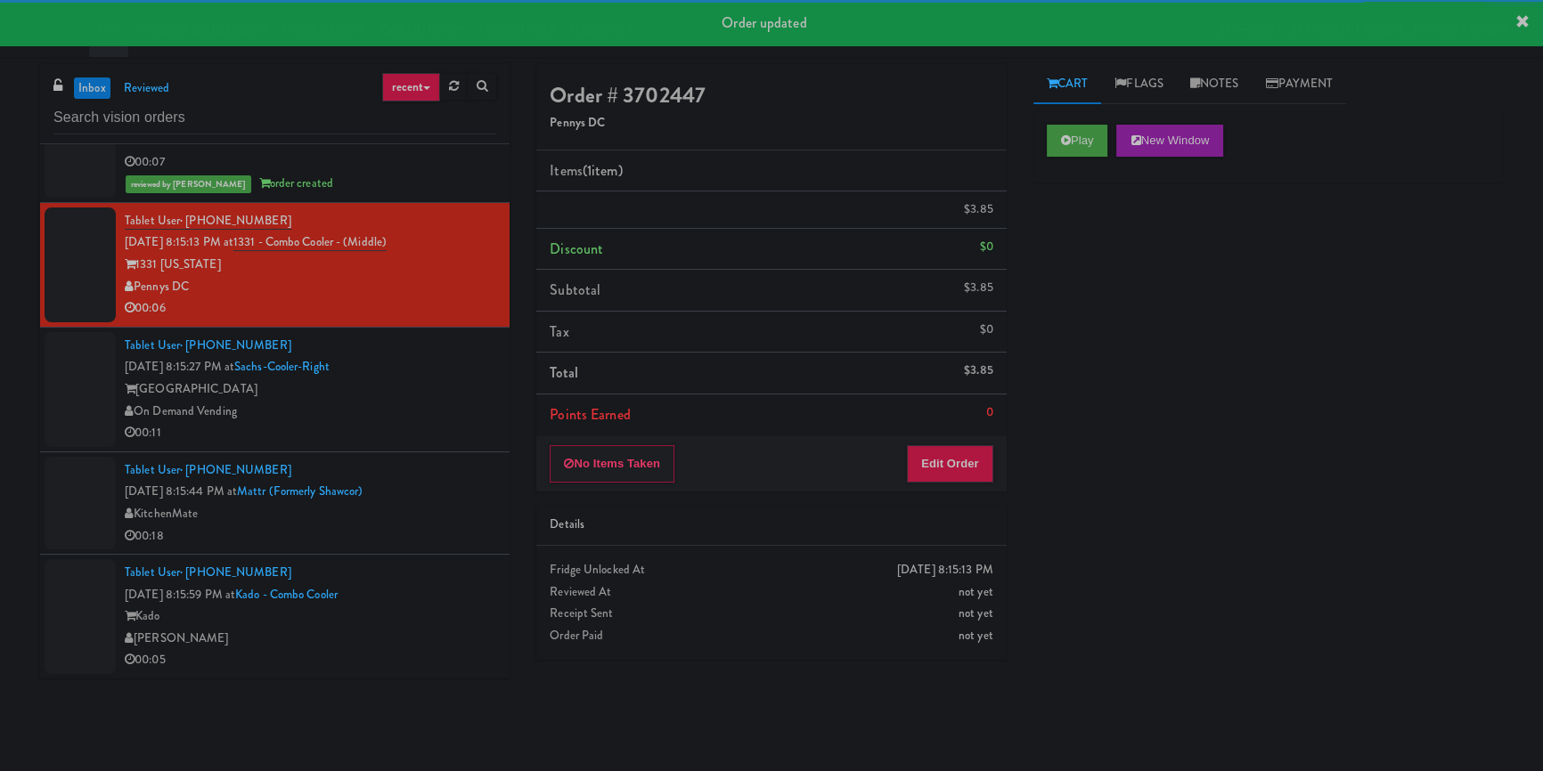
click at [438, 423] on div "On Demand Vending" at bounding box center [310, 412] width 371 height 22
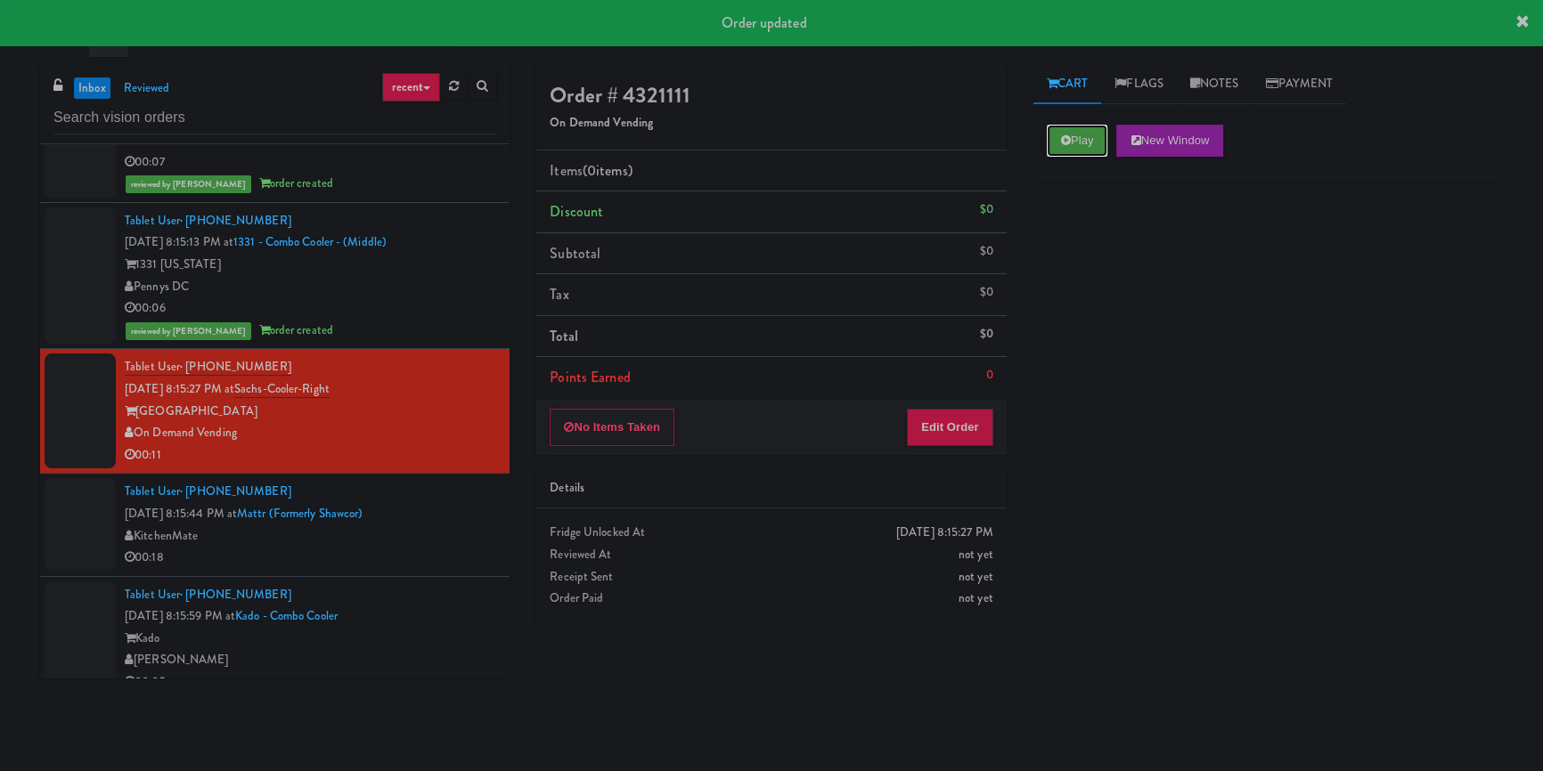
click at [1078, 139] on button "Play" at bounding box center [1077, 141] width 61 height 32
click at [1087, 292] on div "Play New Window Primary Flag Clear Flag if unable to determine what was taken o…" at bounding box center [1267, 445] width 469 height 668
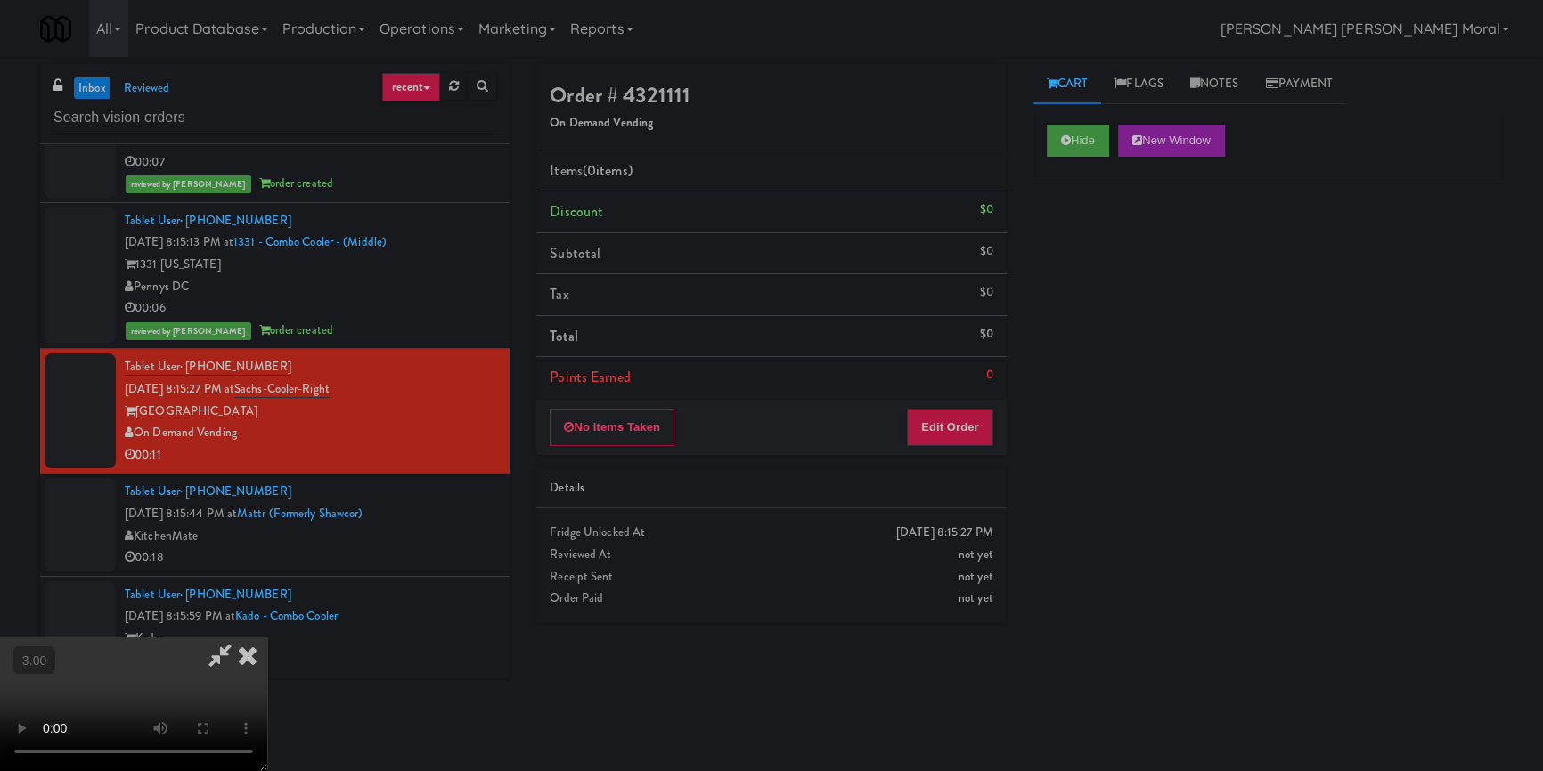
click at [267, 638] on video at bounding box center [133, 705] width 267 height 134
click at [990, 422] on button "Edit Order" at bounding box center [950, 427] width 86 height 37
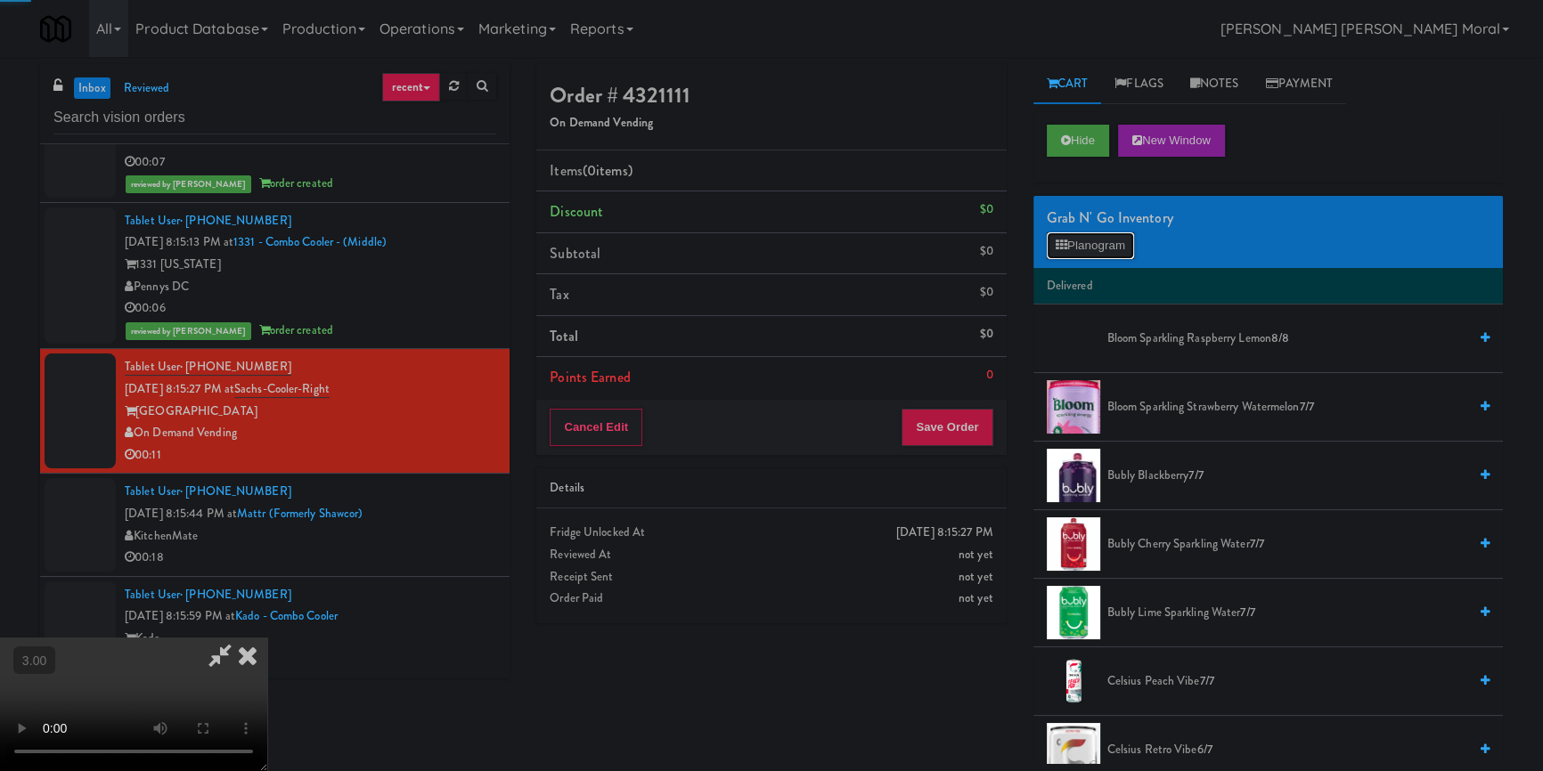
click at [1104, 243] on button "Planogram" at bounding box center [1090, 245] width 87 height 27
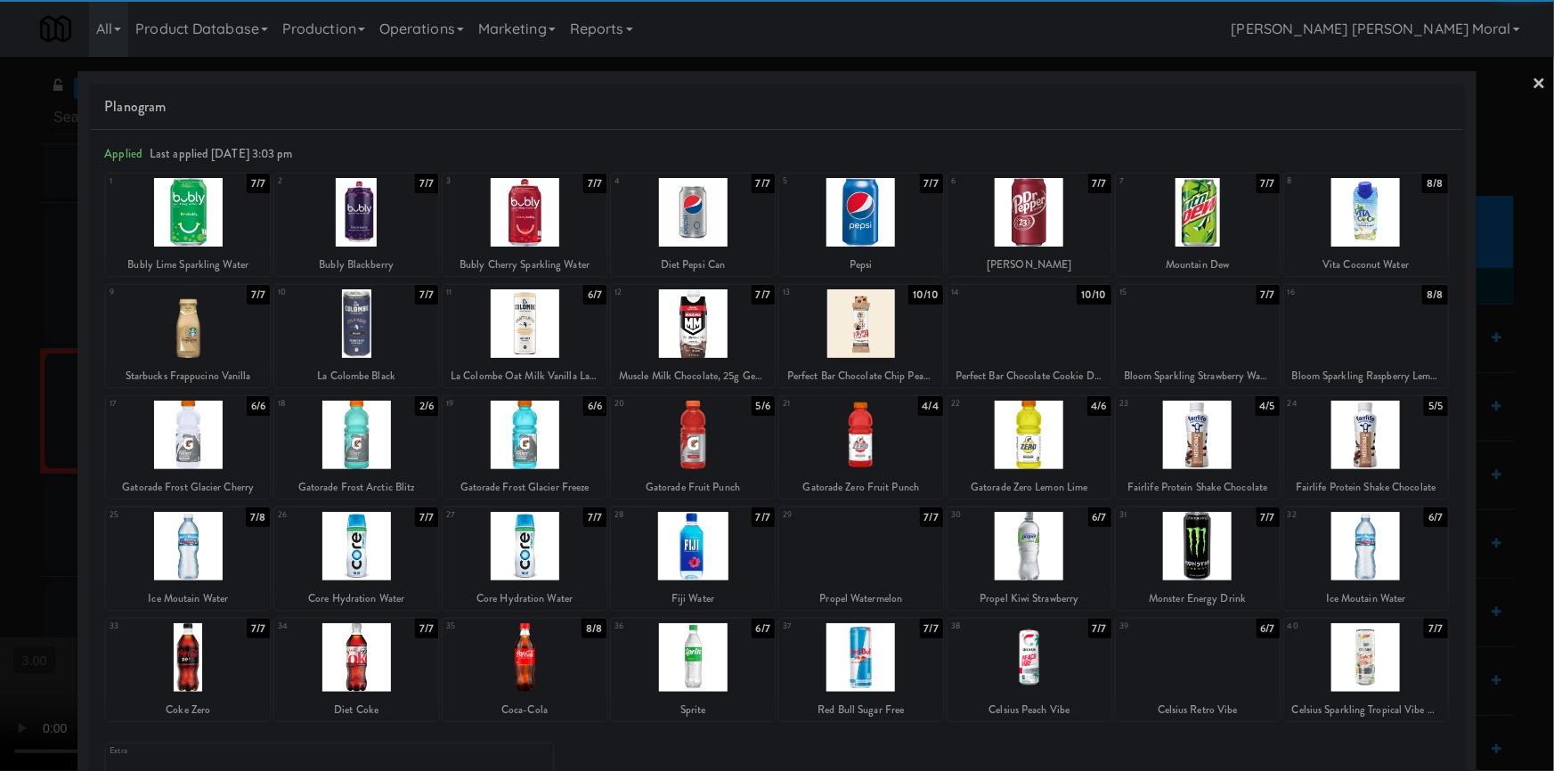
click at [523, 460] on div at bounding box center [525, 435] width 164 height 69
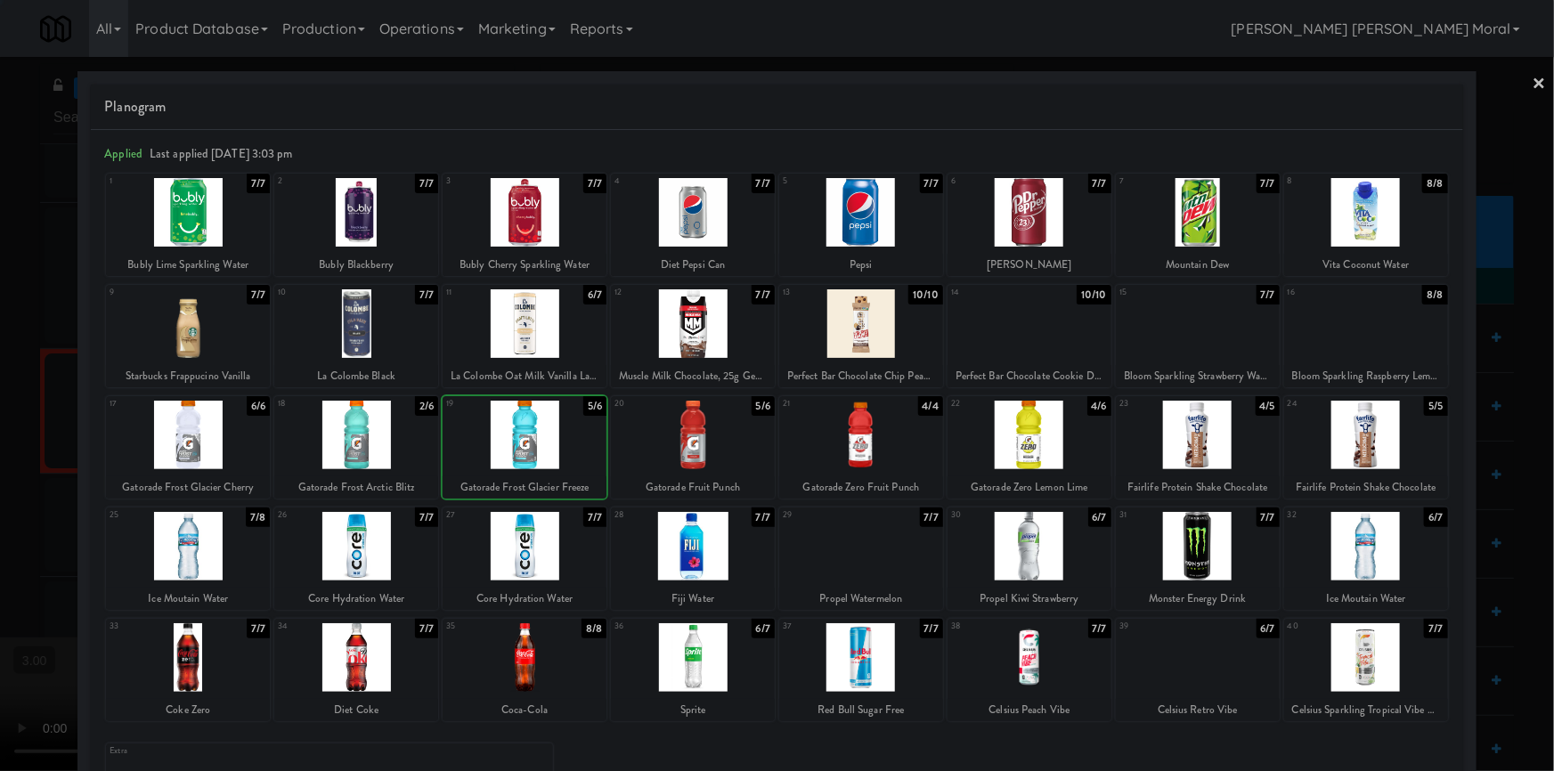
click at [0, 433] on div at bounding box center [777, 385] width 1554 height 771
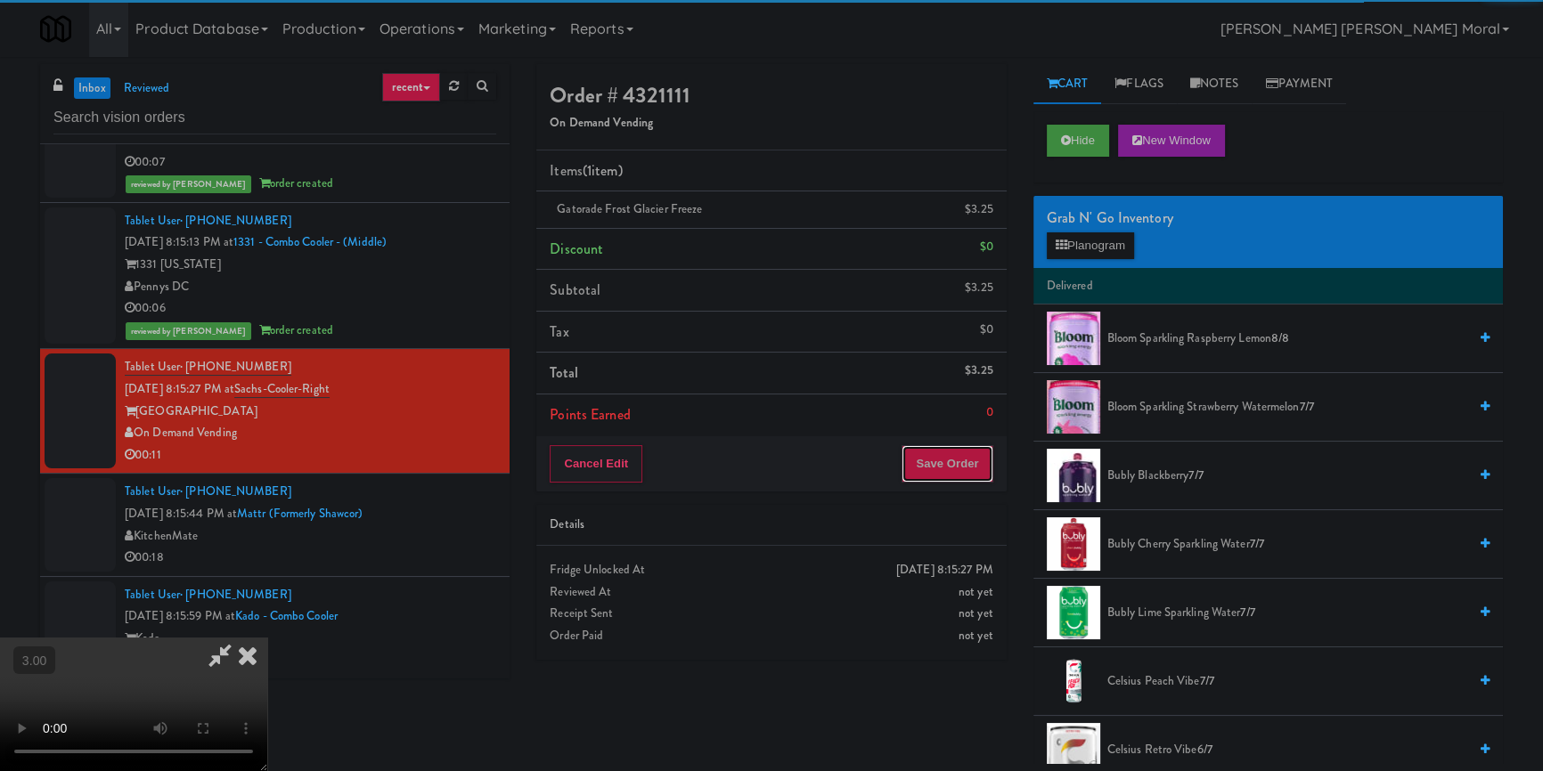
drag, startPoint x: 968, startPoint y: 477, endPoint x: 962, endPoint y: 490, distance: 13.9
click at [968, 478] on button "Save Order" at bounding box center [946, 463] width 91 height 37
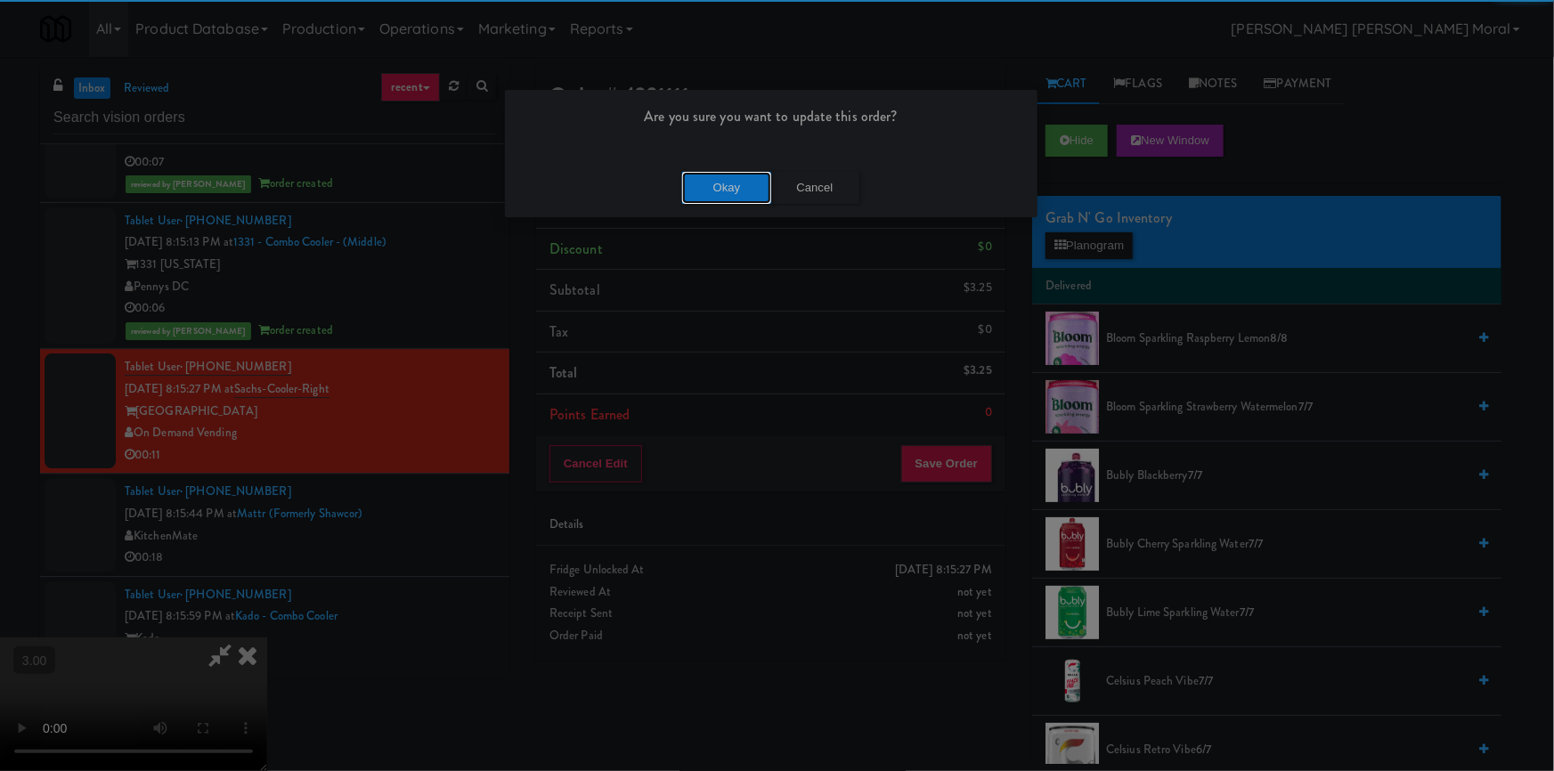
click at [744, 190] on button "Okay" at bounding box center [726, 188] width 89 height 32
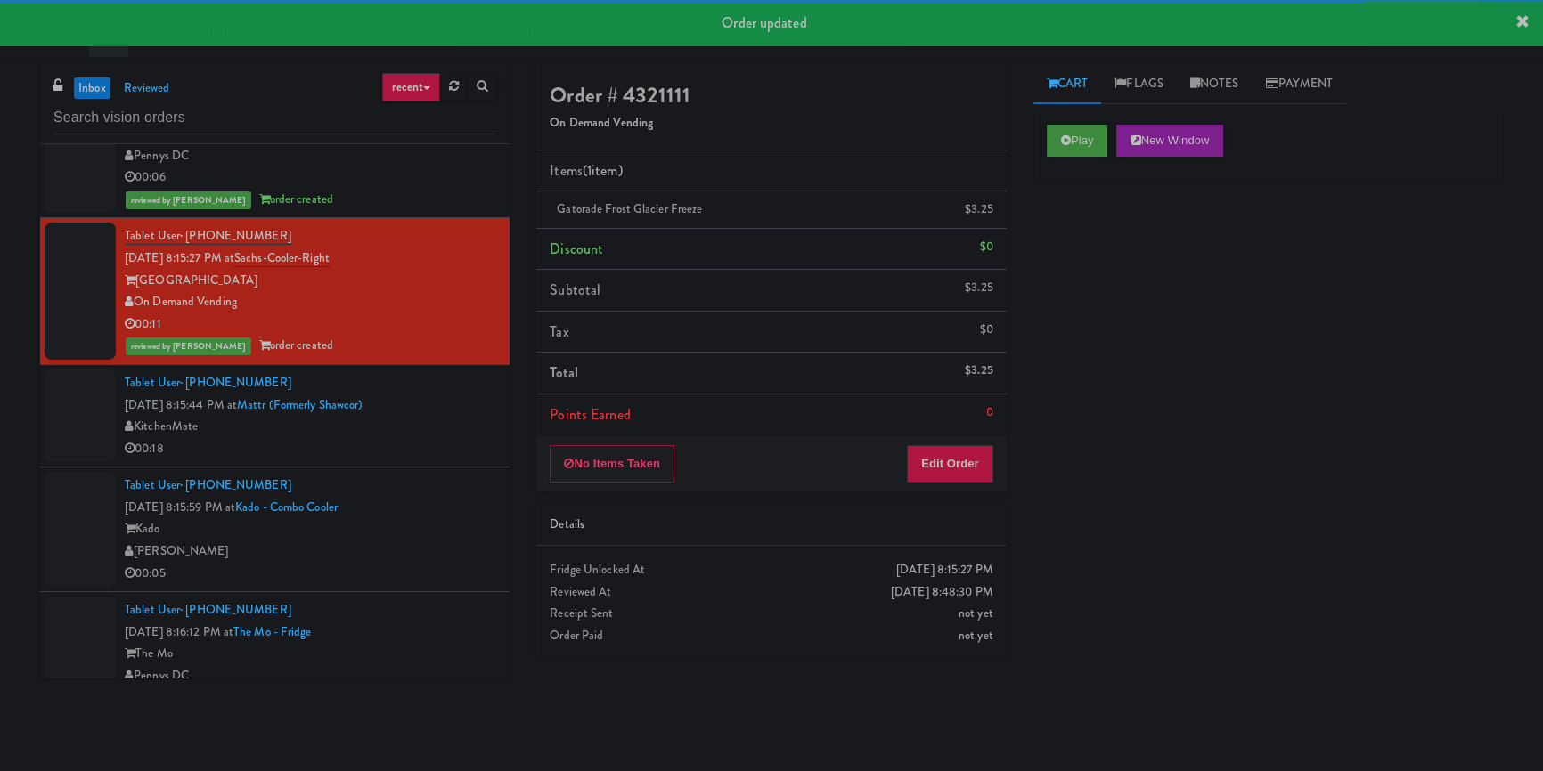
scroll to position [6378, 0]
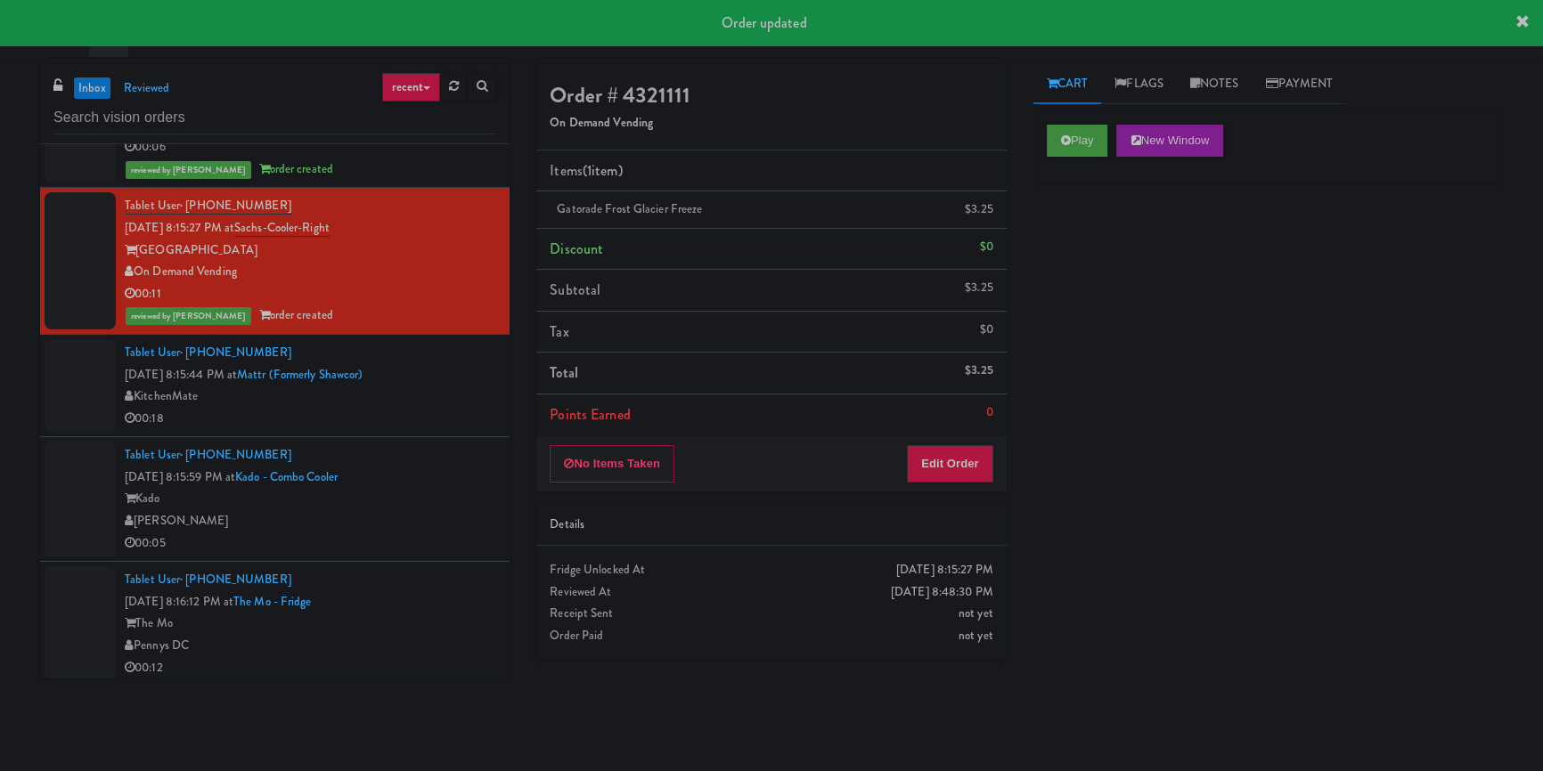
click at [455, 430] on div "00:18" at bounding box center [310, 419] width 371 height 22
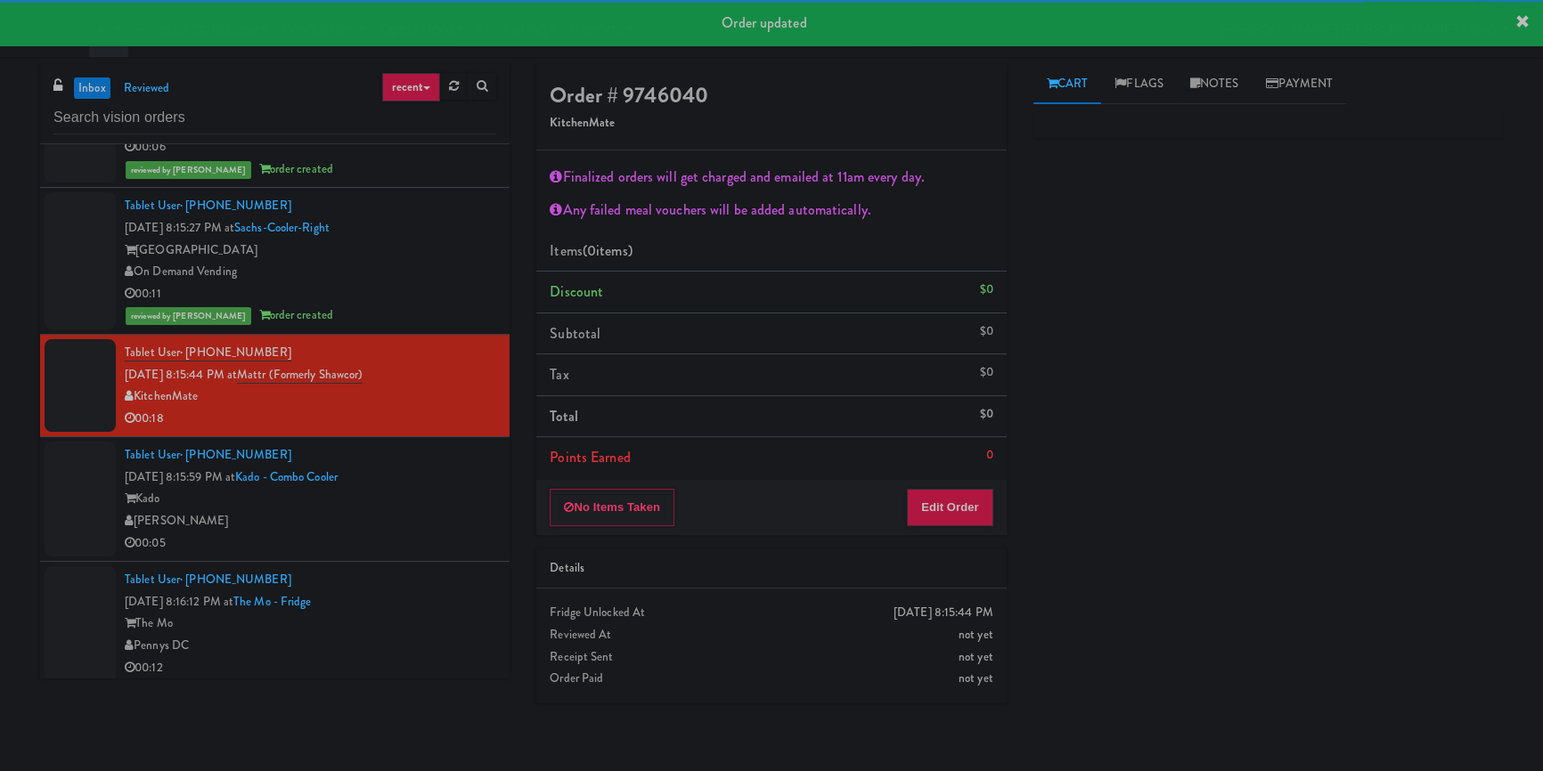
click at [418, 510] on div "Kado" at bounding box center [310, 499] width 371 height 22
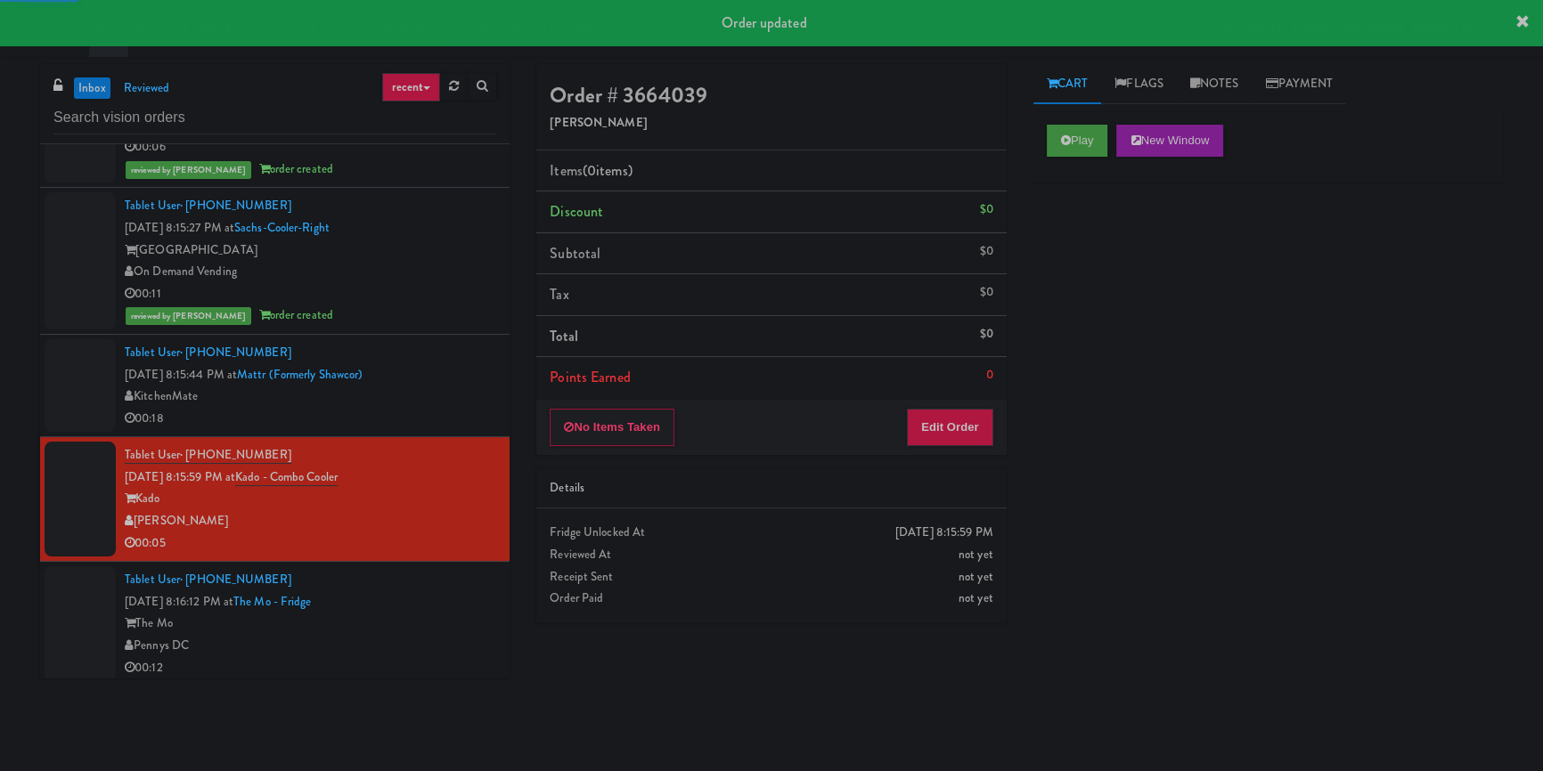
click at [460, 408] on div "KitchenMate" at bounding box center [310, 397] width 371 height 22
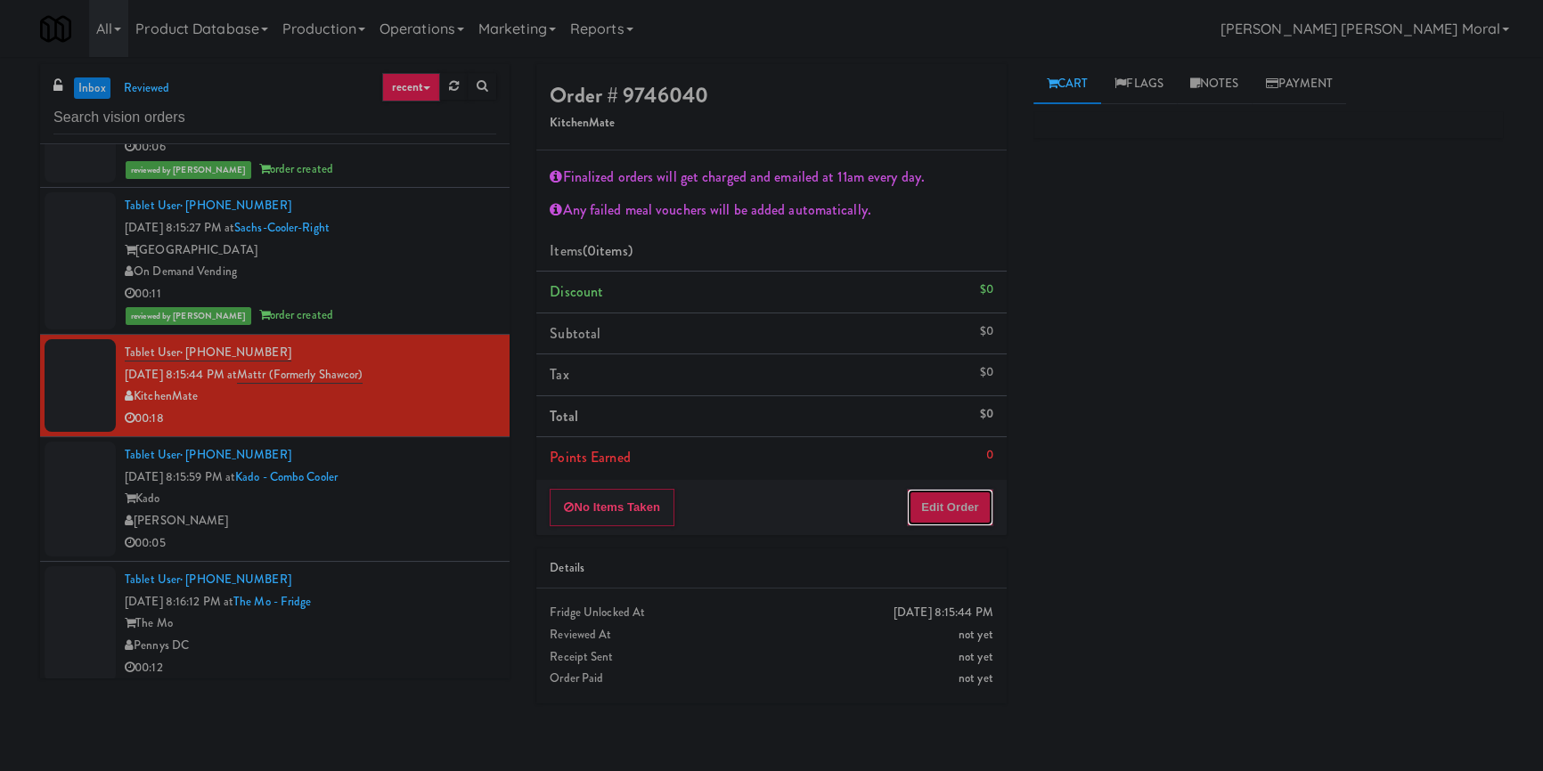
click at [957, 516] on button "Edit Order" at bounding box center [950, 507] width 86 height 37
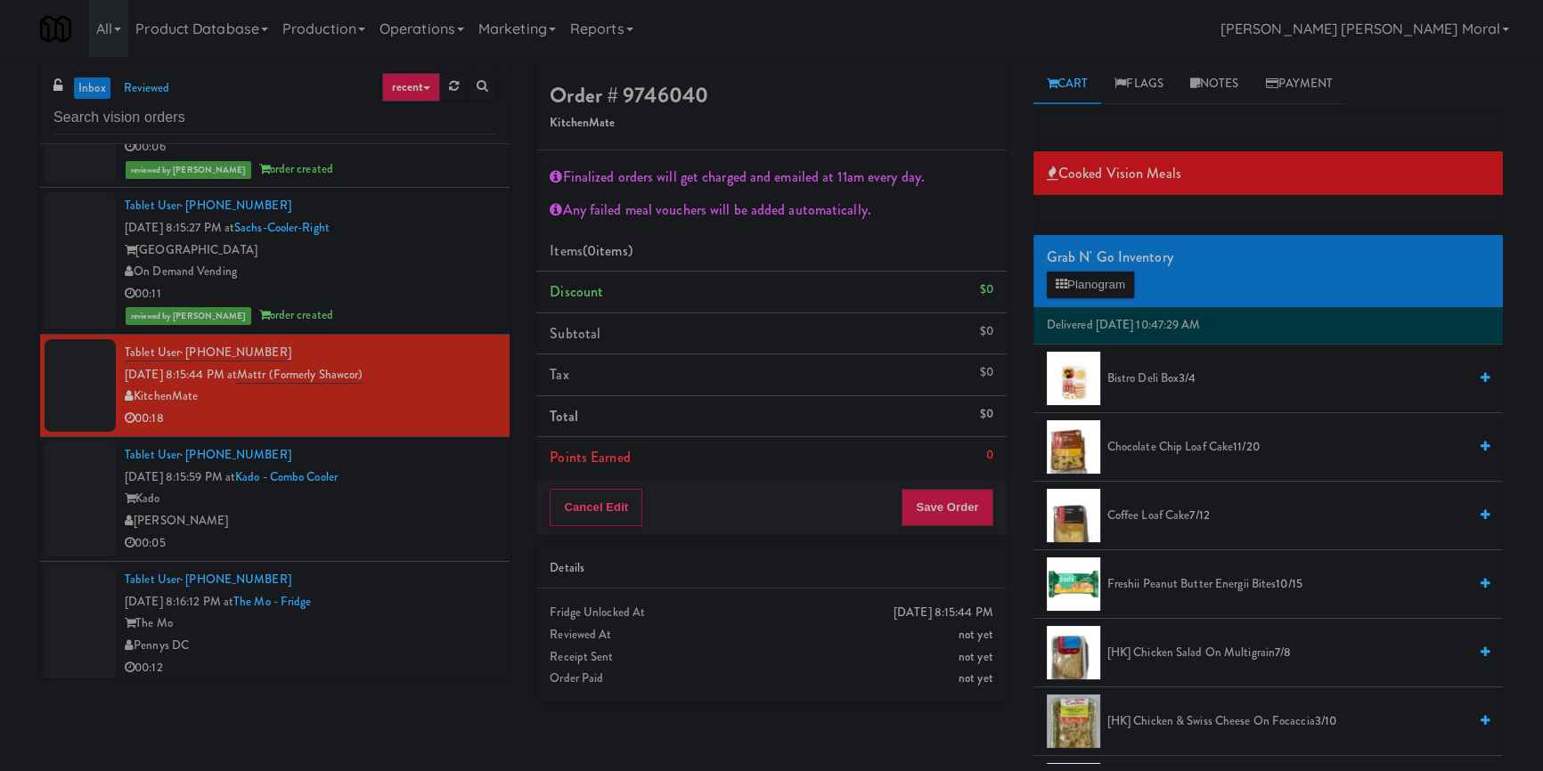
click at [1159, 447] on span "Chocolate Chip Loaf Cake 11/20" at bounding box center [1287, 447] width 360 height 22
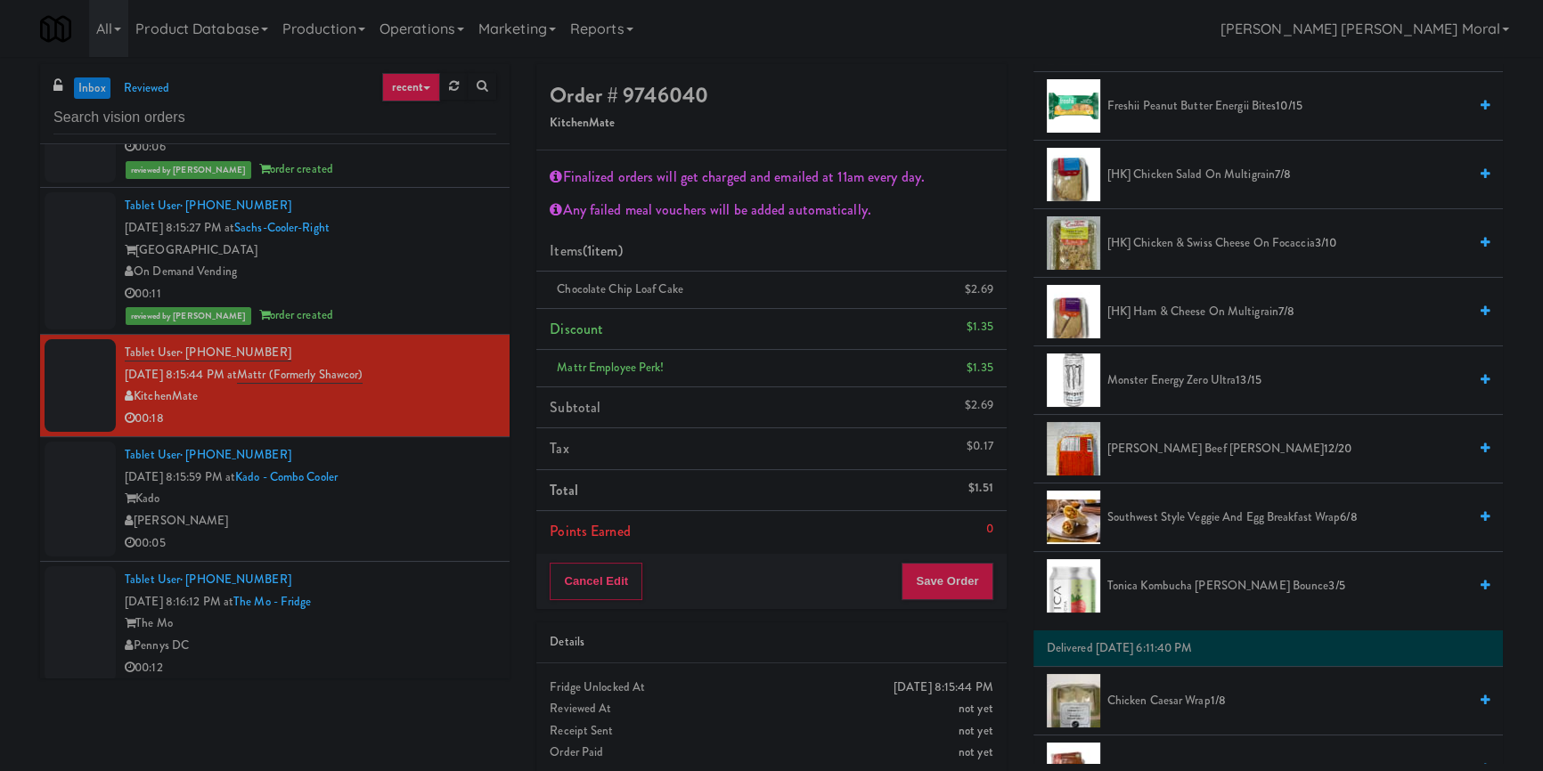
scroll to position [485, 0]
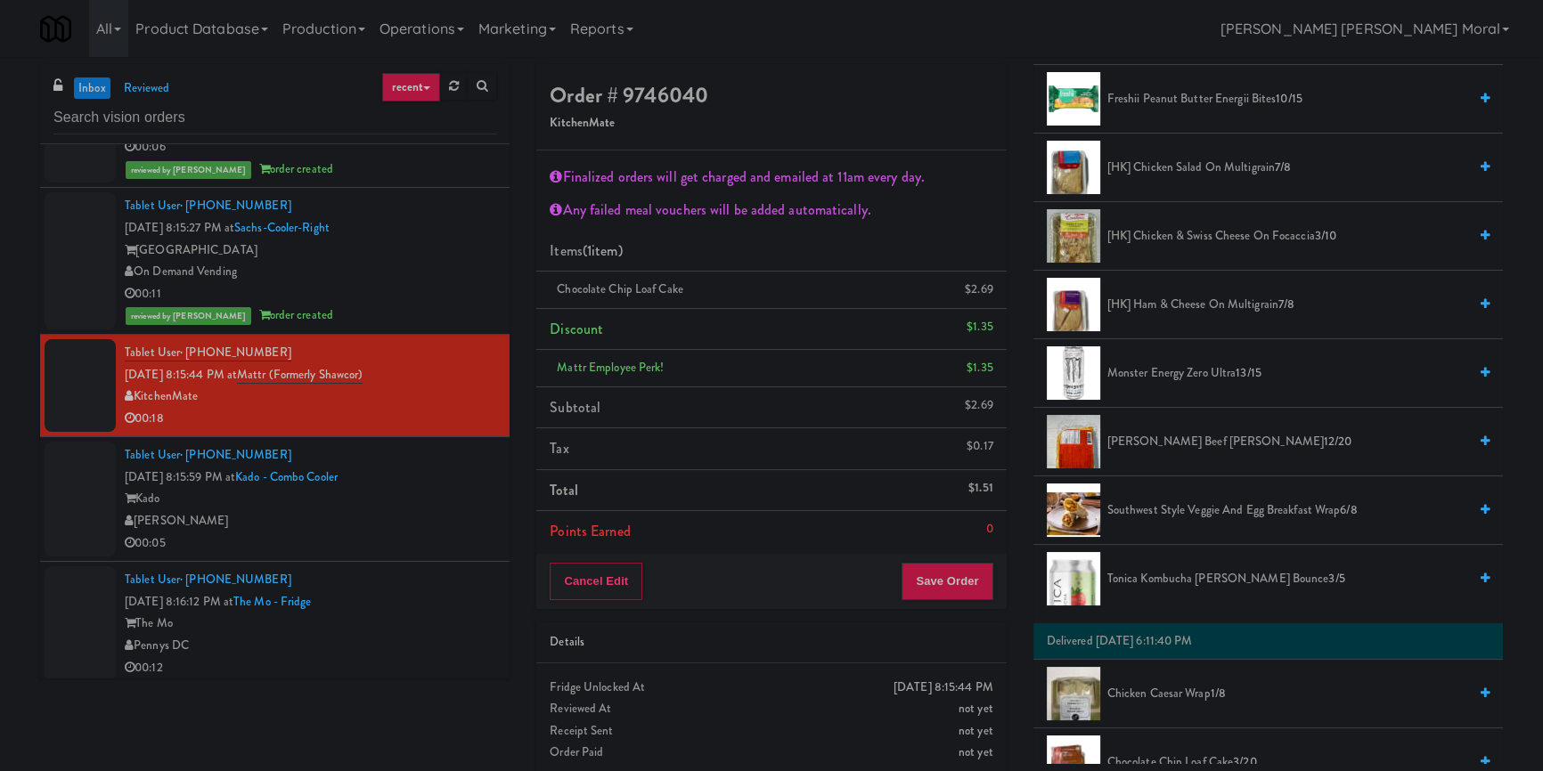
click at [1167, 501] on span "Southwest Style Veggie and Egg Breakfast Wrap 6/8" at bounding box center [1287, 511] width 360 height 22
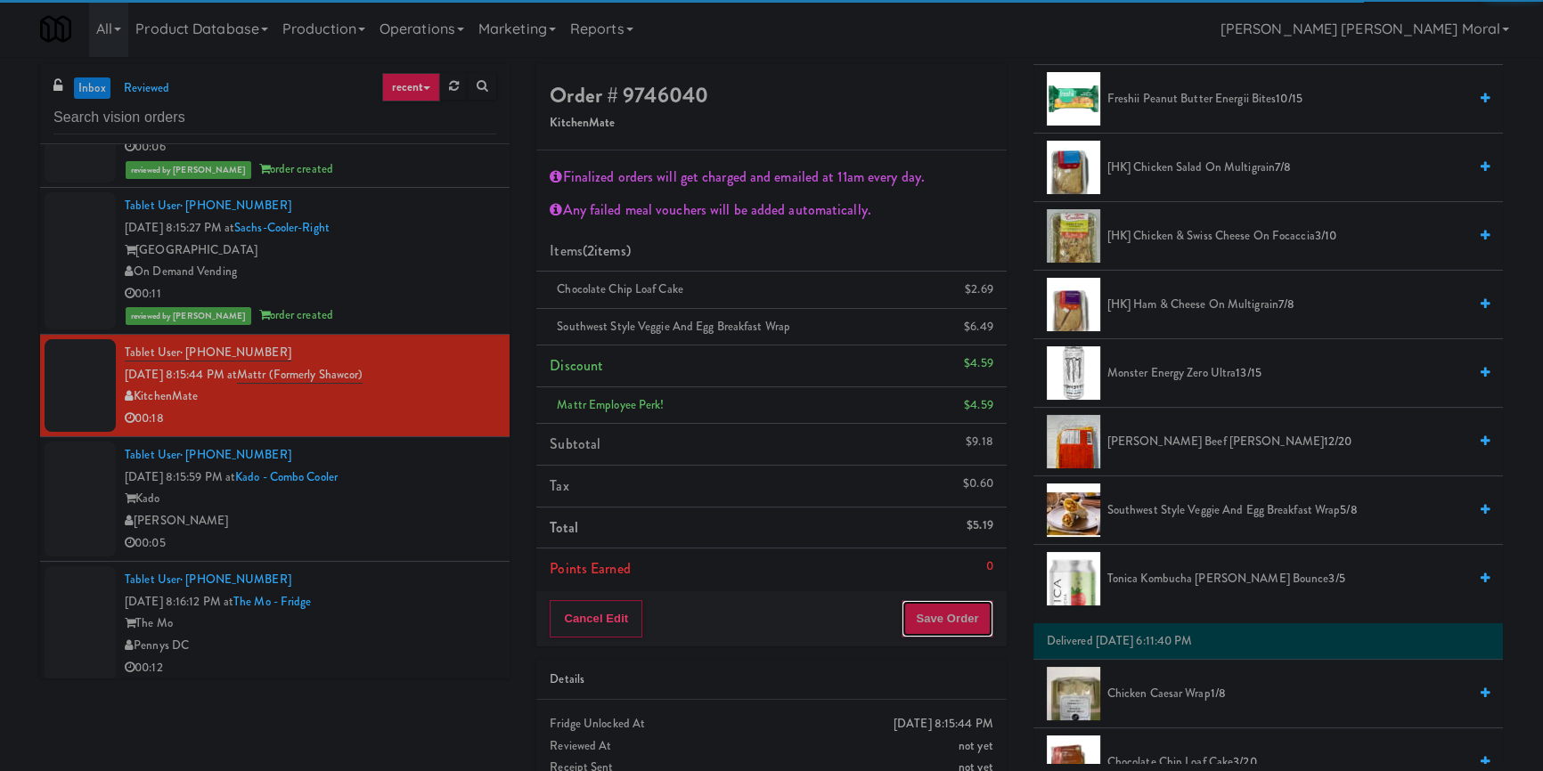
click at [963, 621] on button "Save Order" at bounding box center [946, 618] width 91 height 37
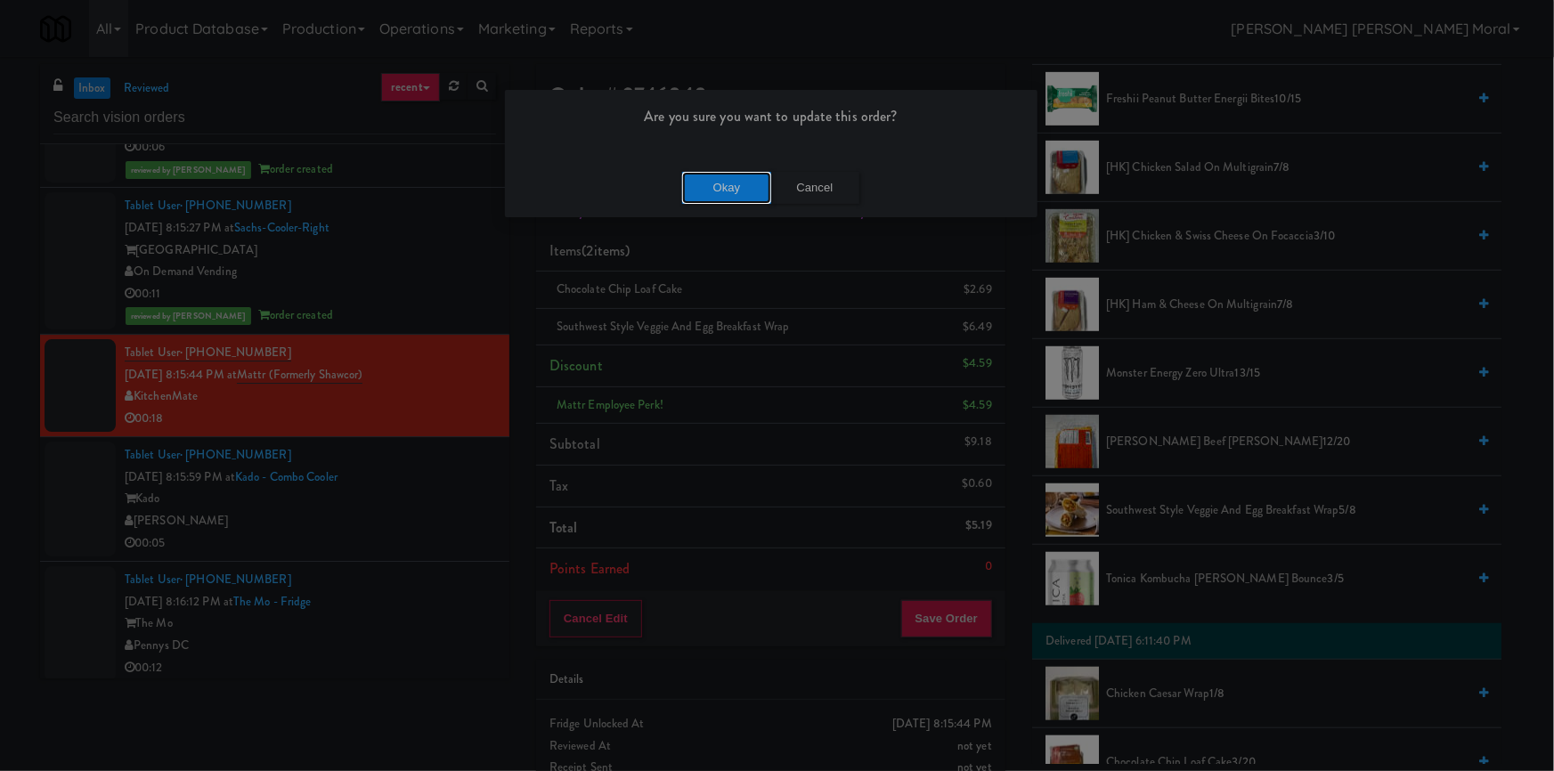
click at [721, 200] on button "Okay" at bounding box center [726, 188] width 89 height 32
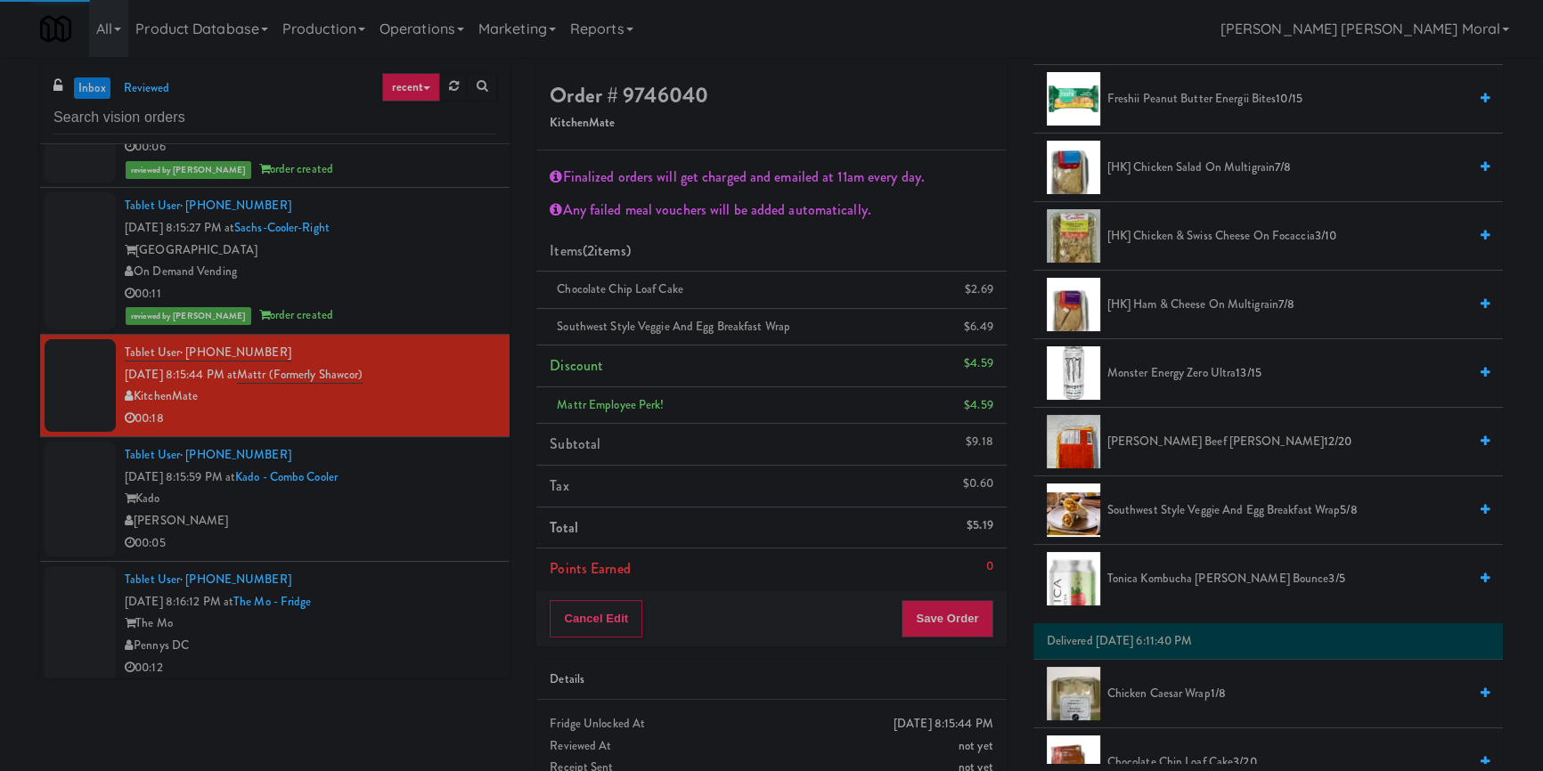
scroll to position [14, 0]
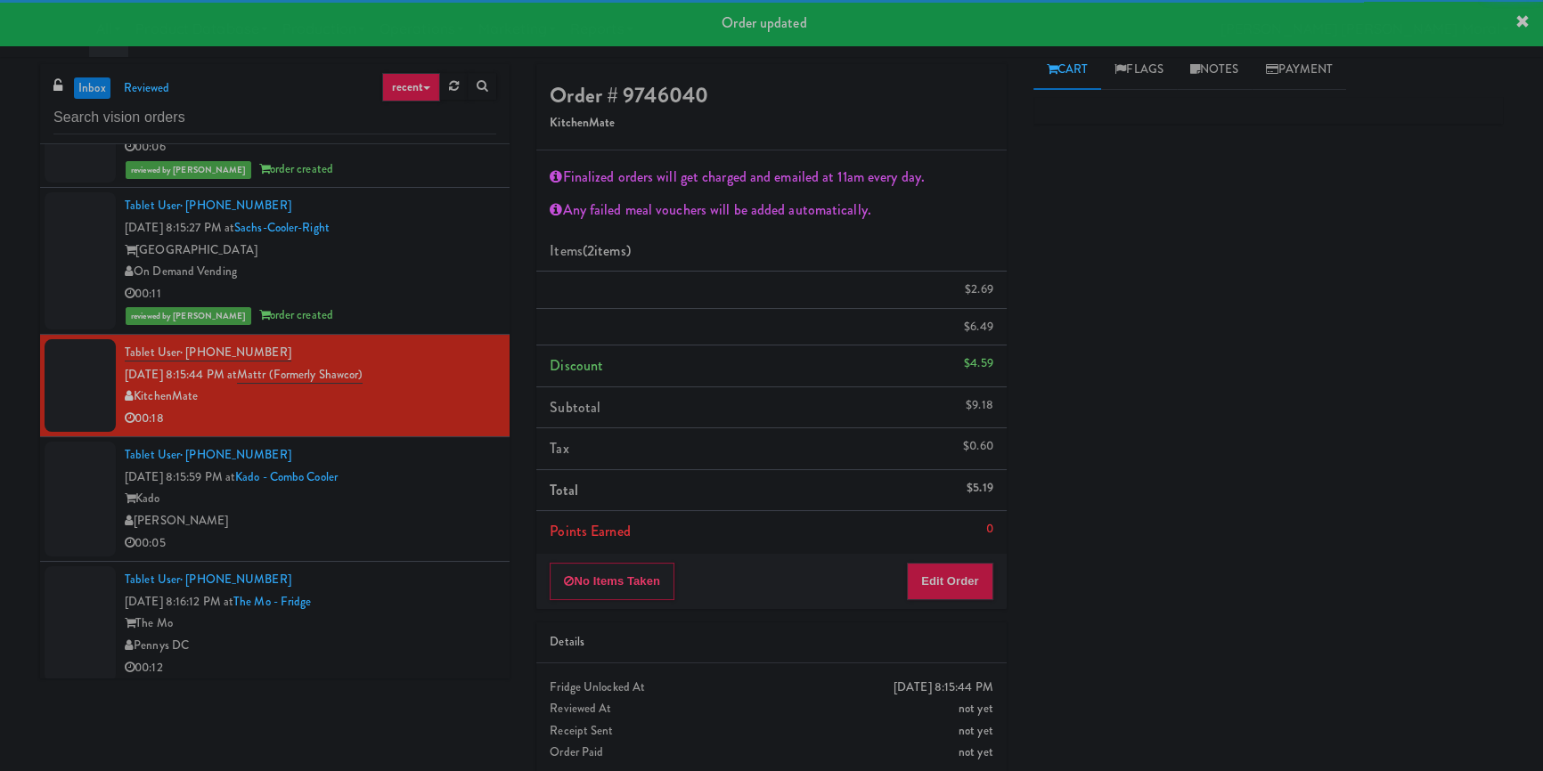
click at [438, 548] on div "Tablet User · (503) 939-2701 [DATE] 8:15:59 PM at Kado - Combo Cooler [PERSON_N…" at bounding box center [310, 499] width 371 height 110
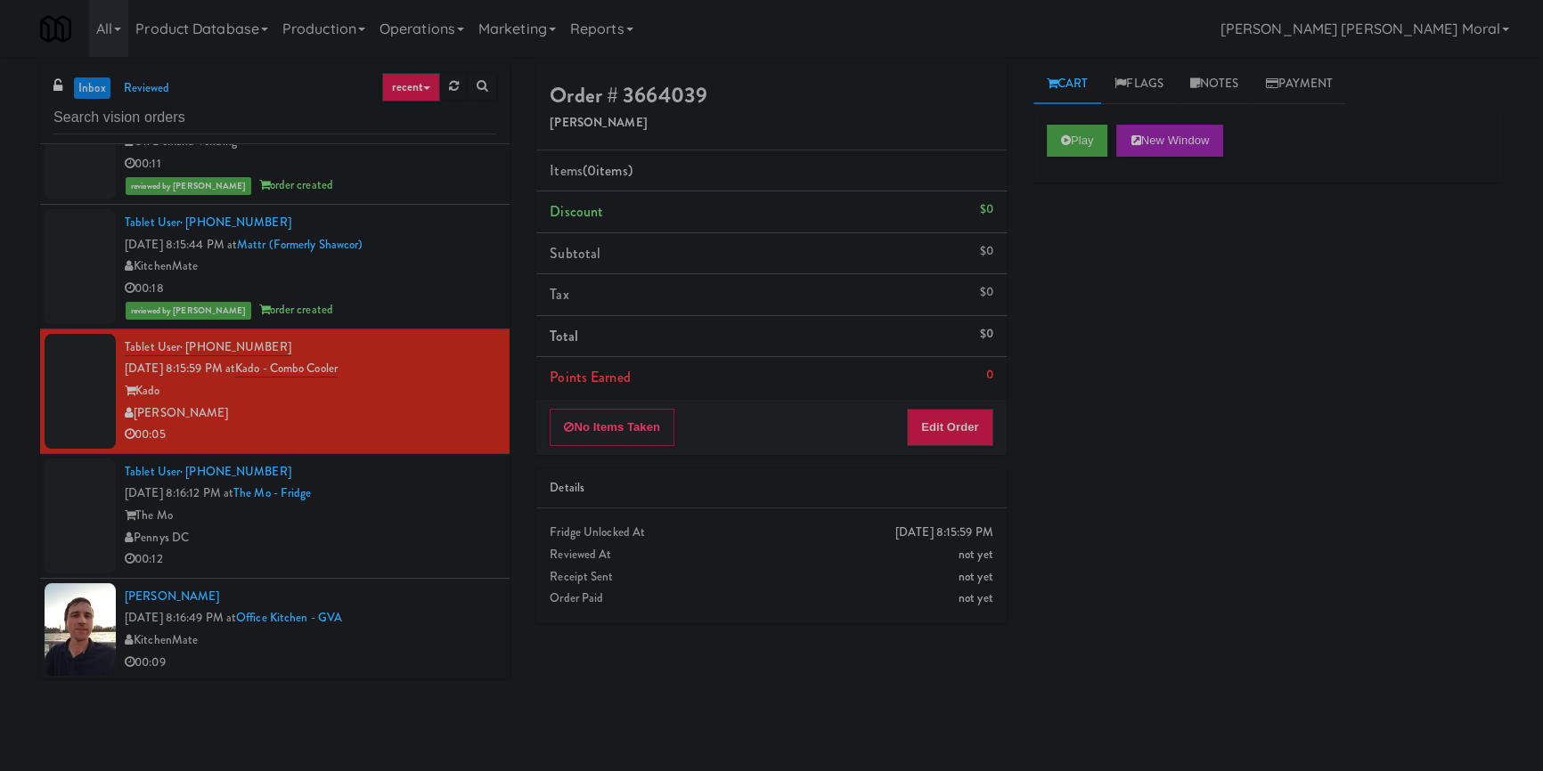
scroll to position [6541, 0]
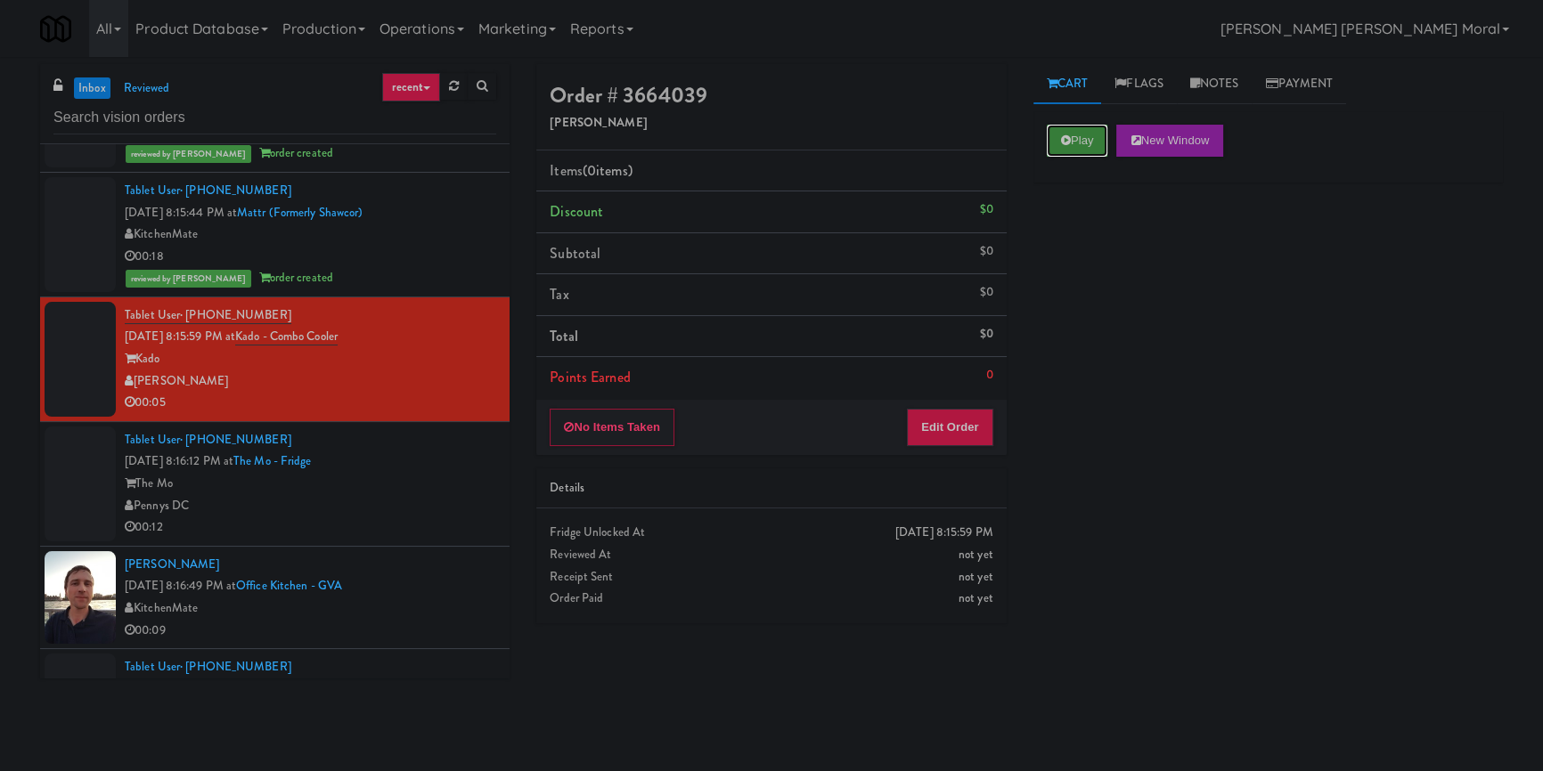
click at [1062, 125] on button "Play" at bounding box center [1077, 141] width 61 height 32
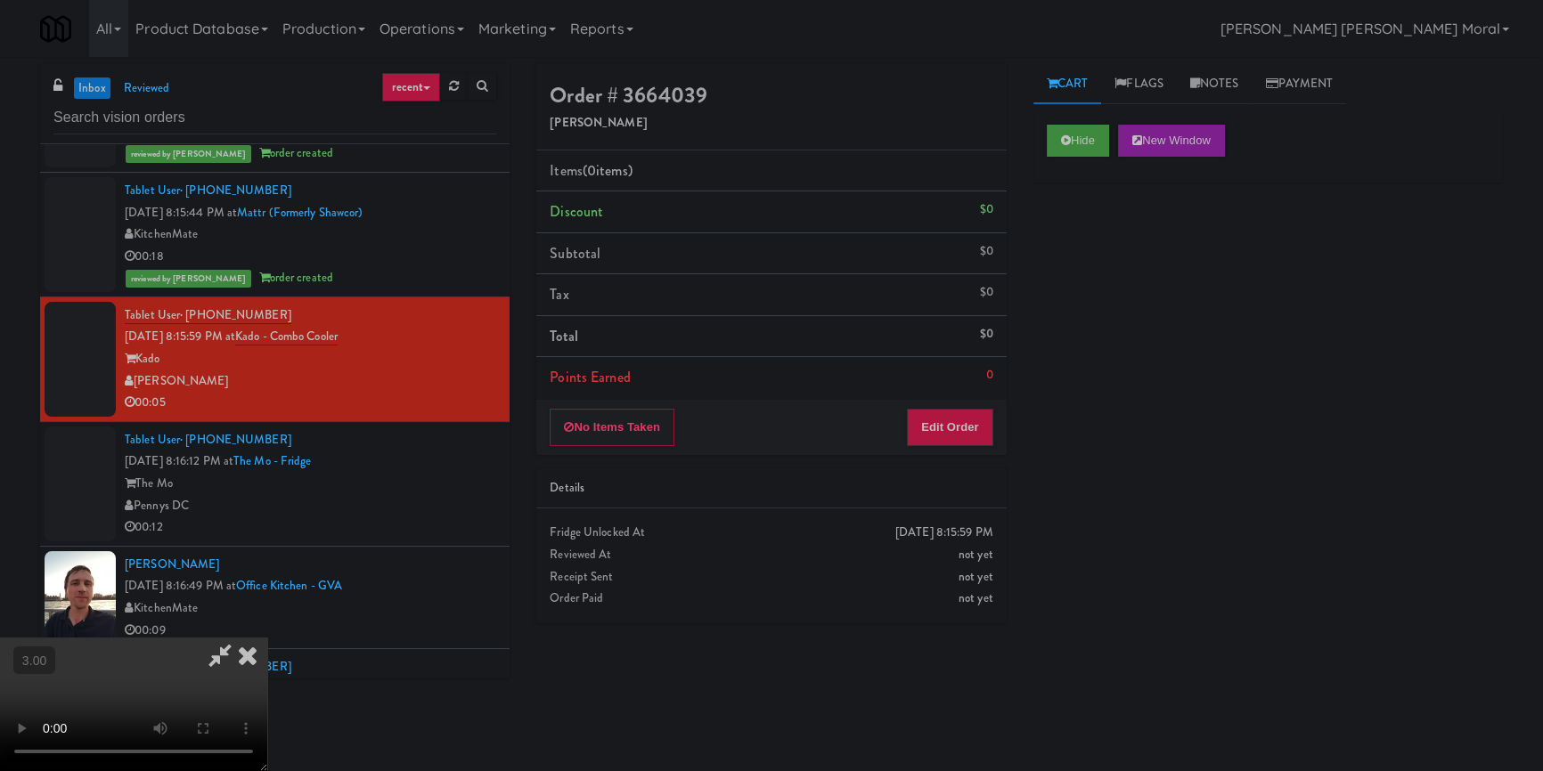
click at [1088, 314] on div "Hide New Window Primary Flag Clear Flag if unable to determine what was taken o…" at bounding box center [1267, 445] width 469 height 668
click at [267, 638] on video at bounding box center [133, 705] width 267 height 134
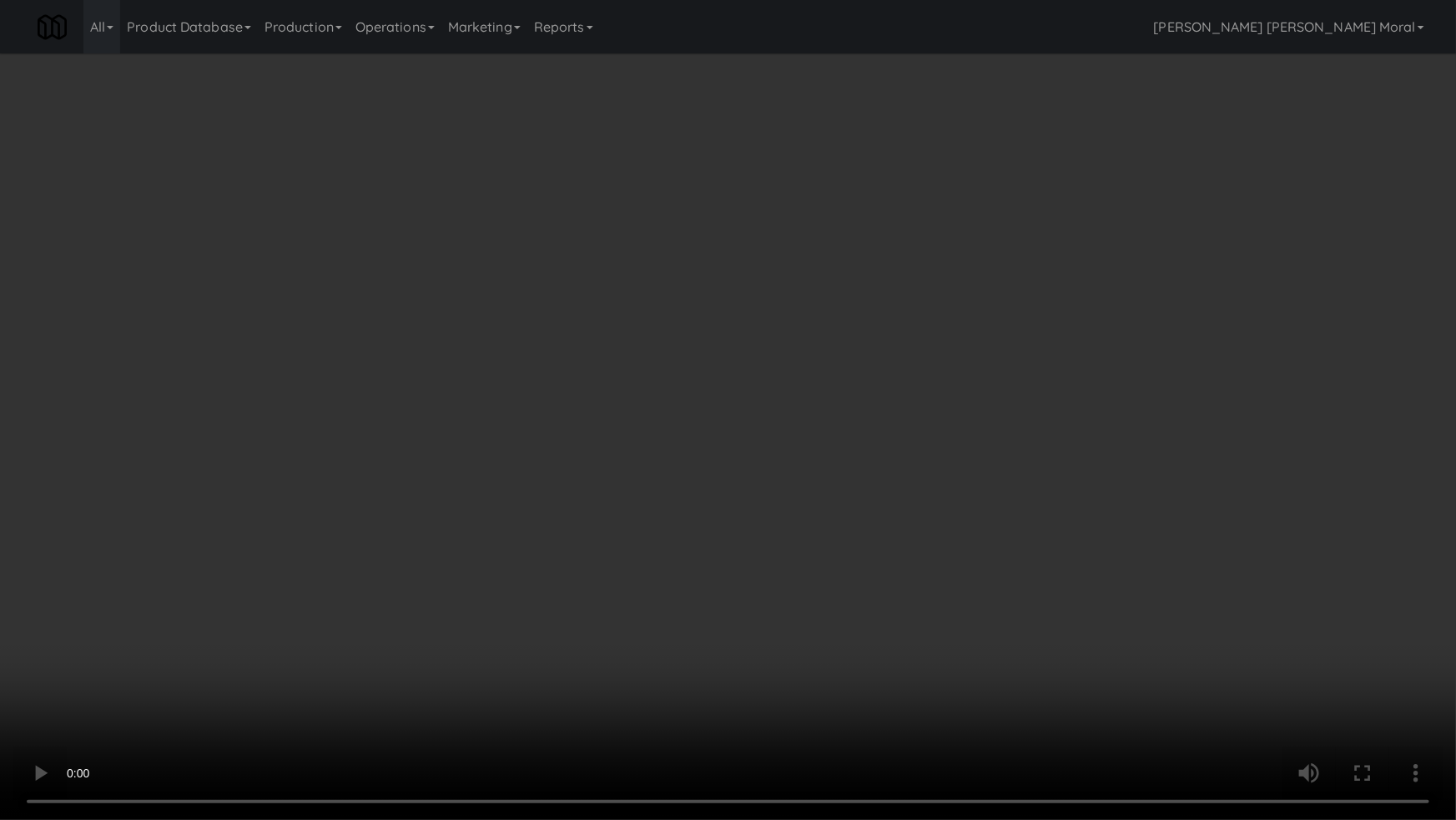
click at [806, 529] on video at bounding box center [728, 410] width 1456 height 820
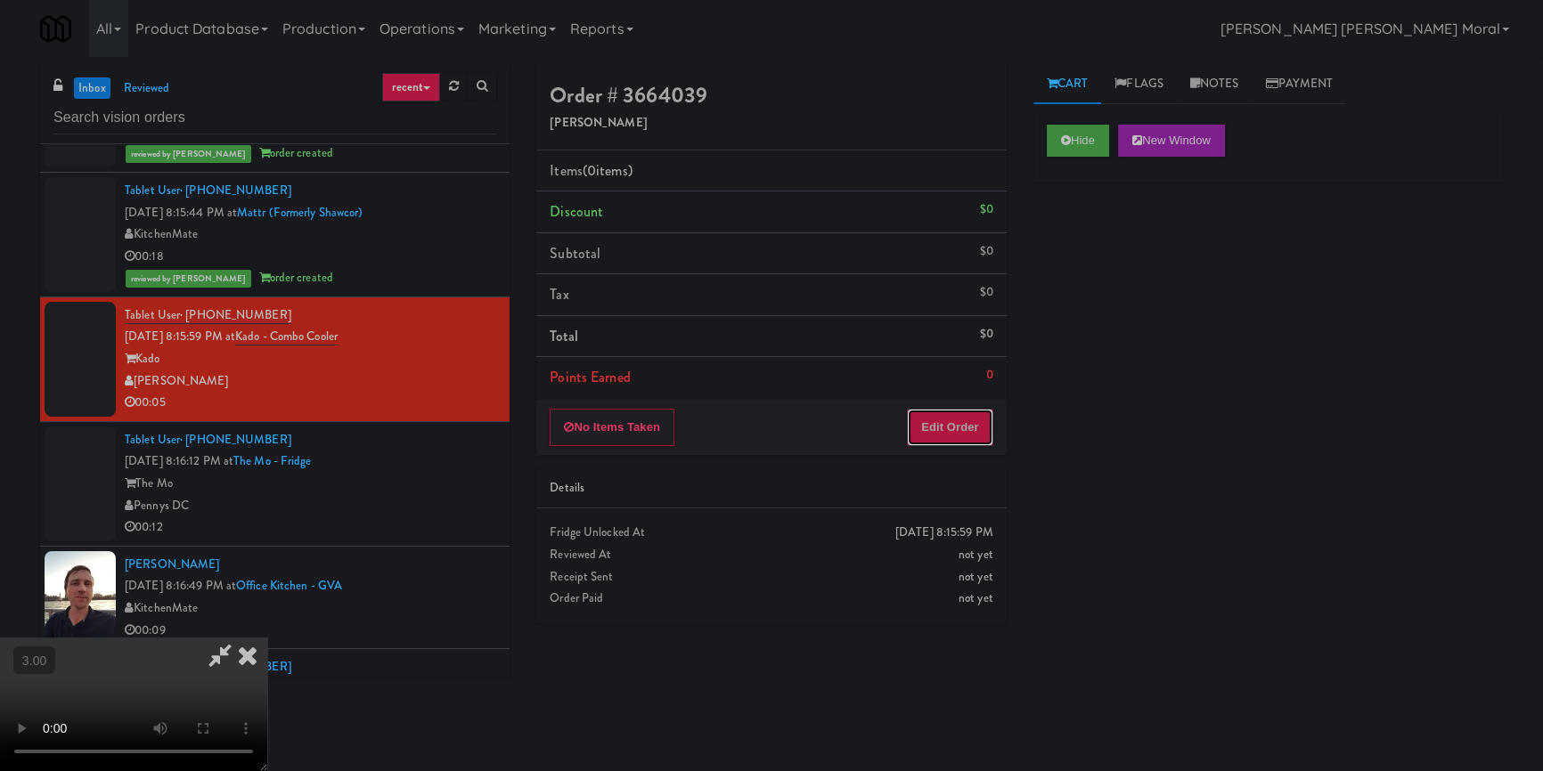
drag, startPoint x: 953, startPoint y: 414, endPoint x: 1015, endPoint y: 338, distance: 97.5
click at [953, 413] on button "Edit Order" at bounding box center [950, 427] width 86 height 37
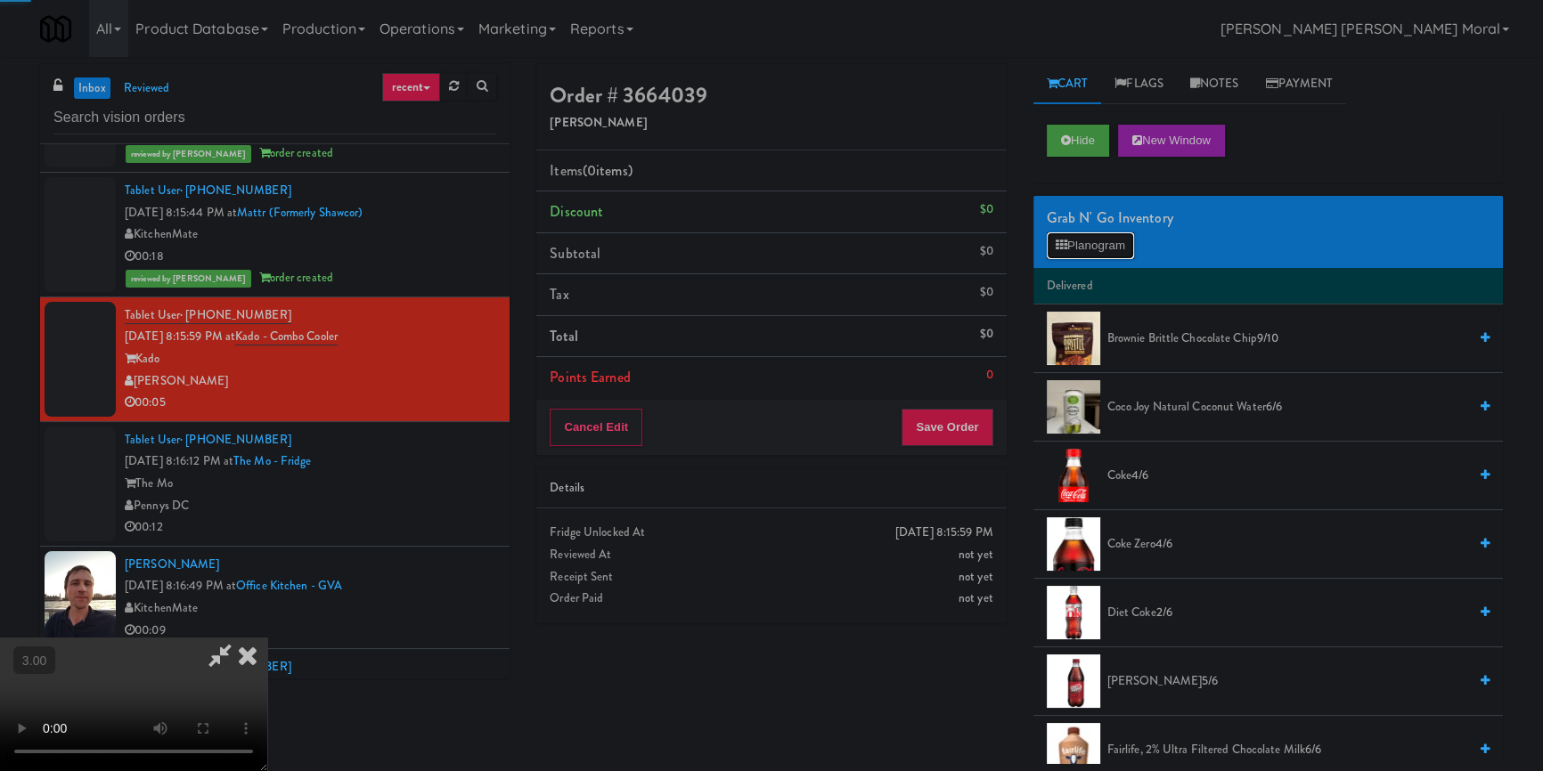
click at [1088, 245] on button "Planogram" at bounding box center [1090, 245] width 87 height 27
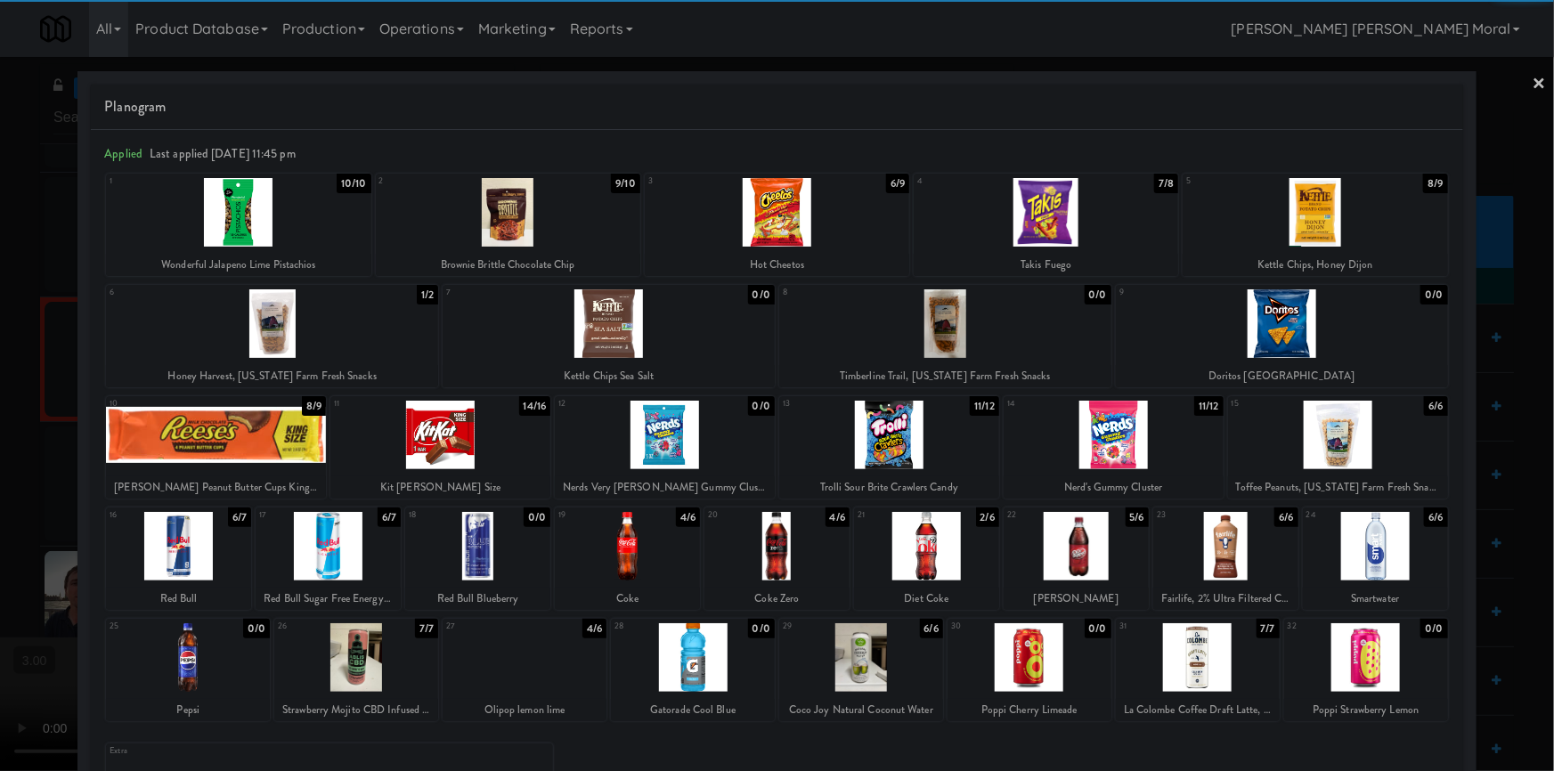
click at [937, 550] on div at bounding box center [926, 546] width 145 height 69
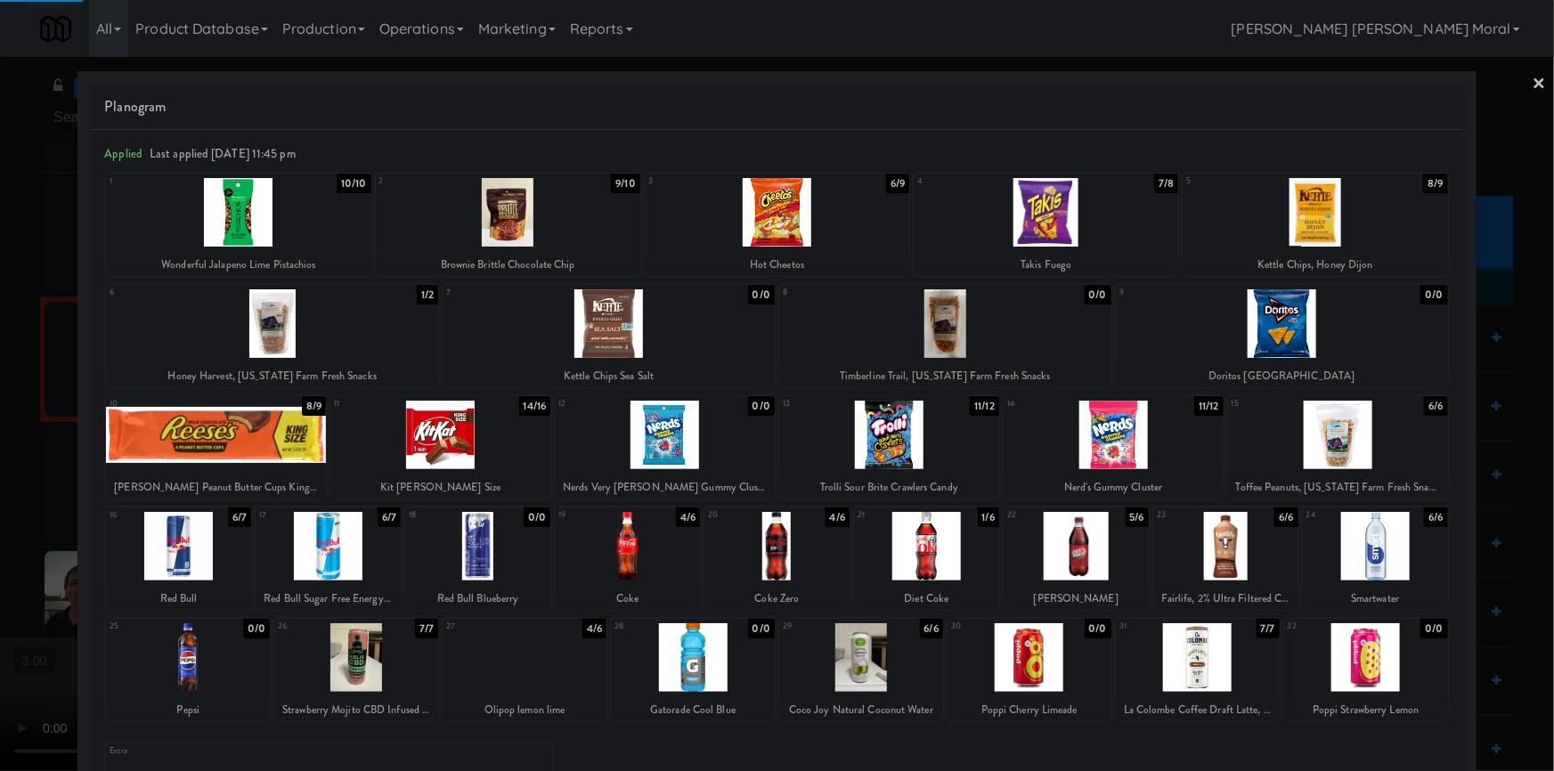
click at [0, 414] on div at bounding box center [777, 385] width 1554 height 771
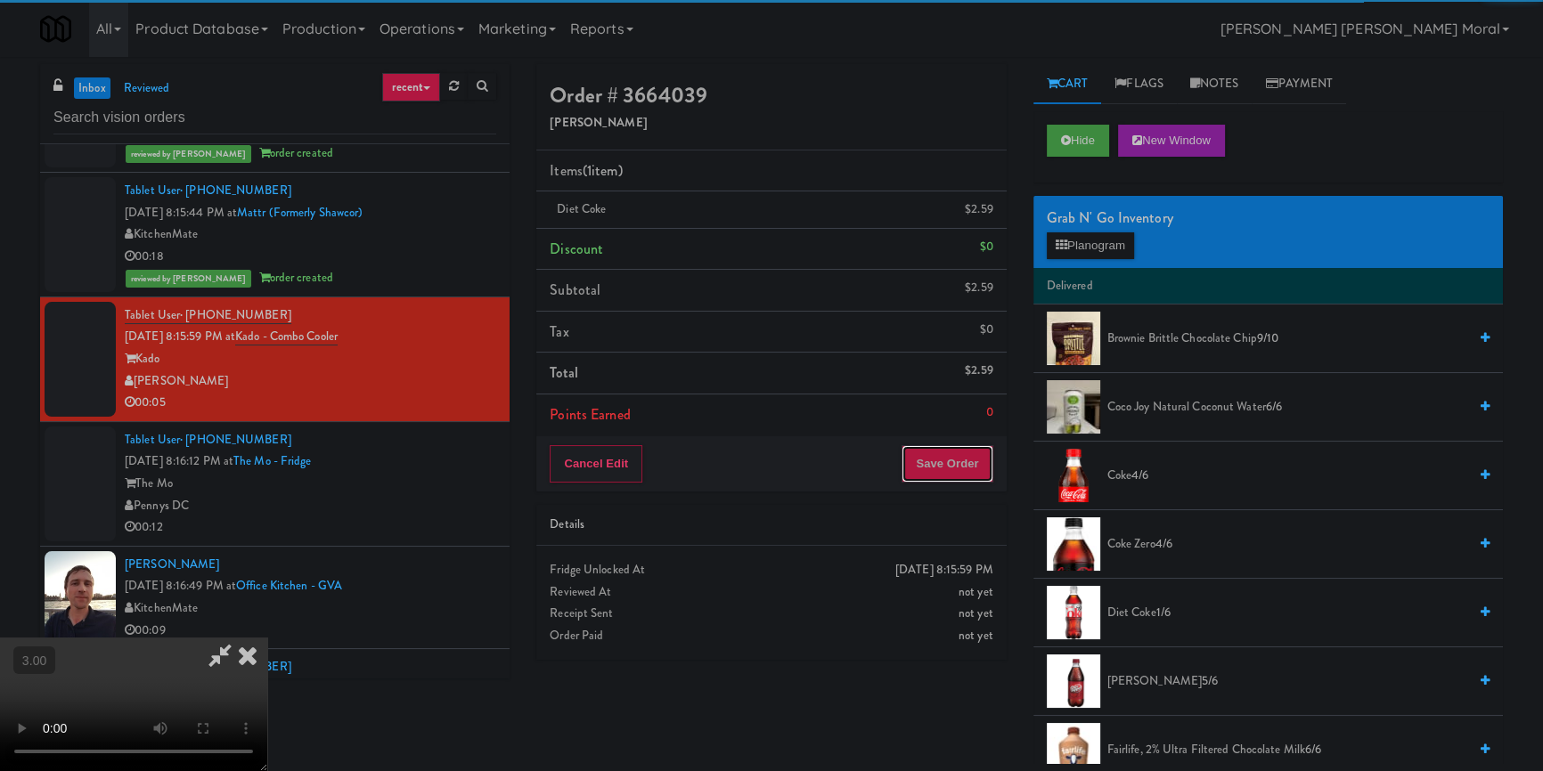
click at [941, 447] on button "Save Order" at bounding box center [946, 463] width 91 height 37
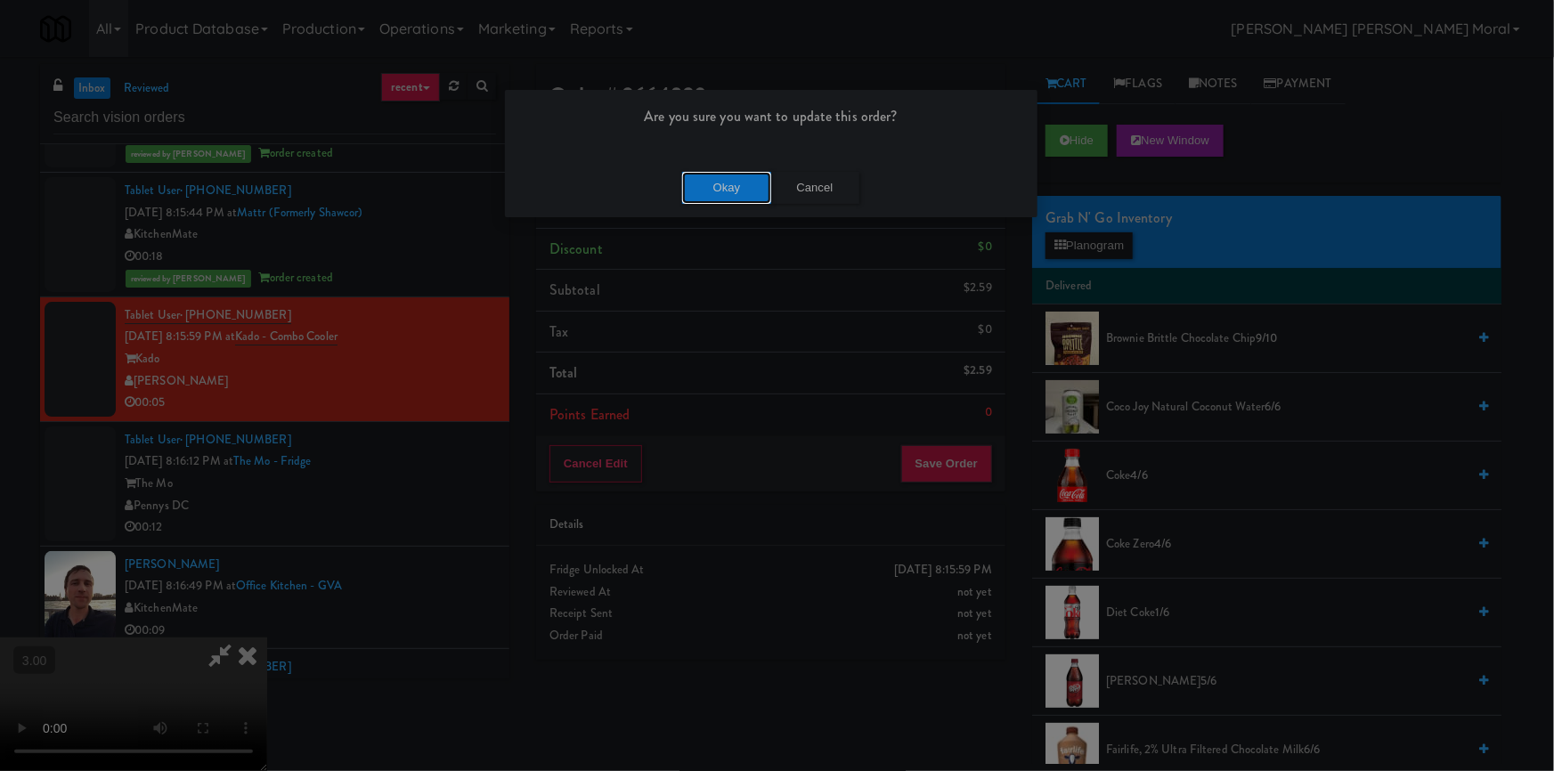
click at [720, 198] on button "Okay" at bounding box center [726, 188] width 89 height 32
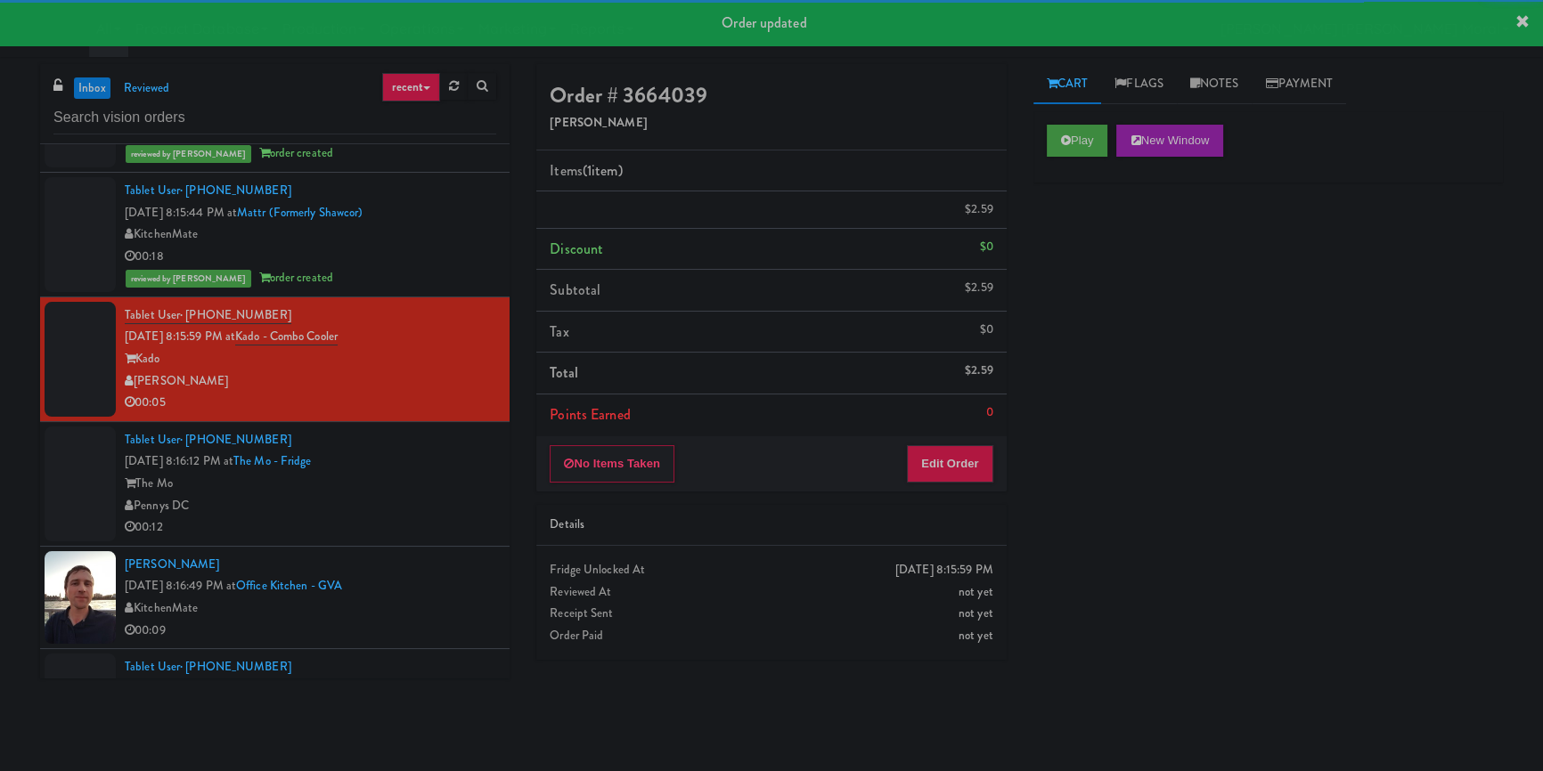
click at [442, 495] on div "The Mo" at bounding box center [310, 484] width 371 height 22
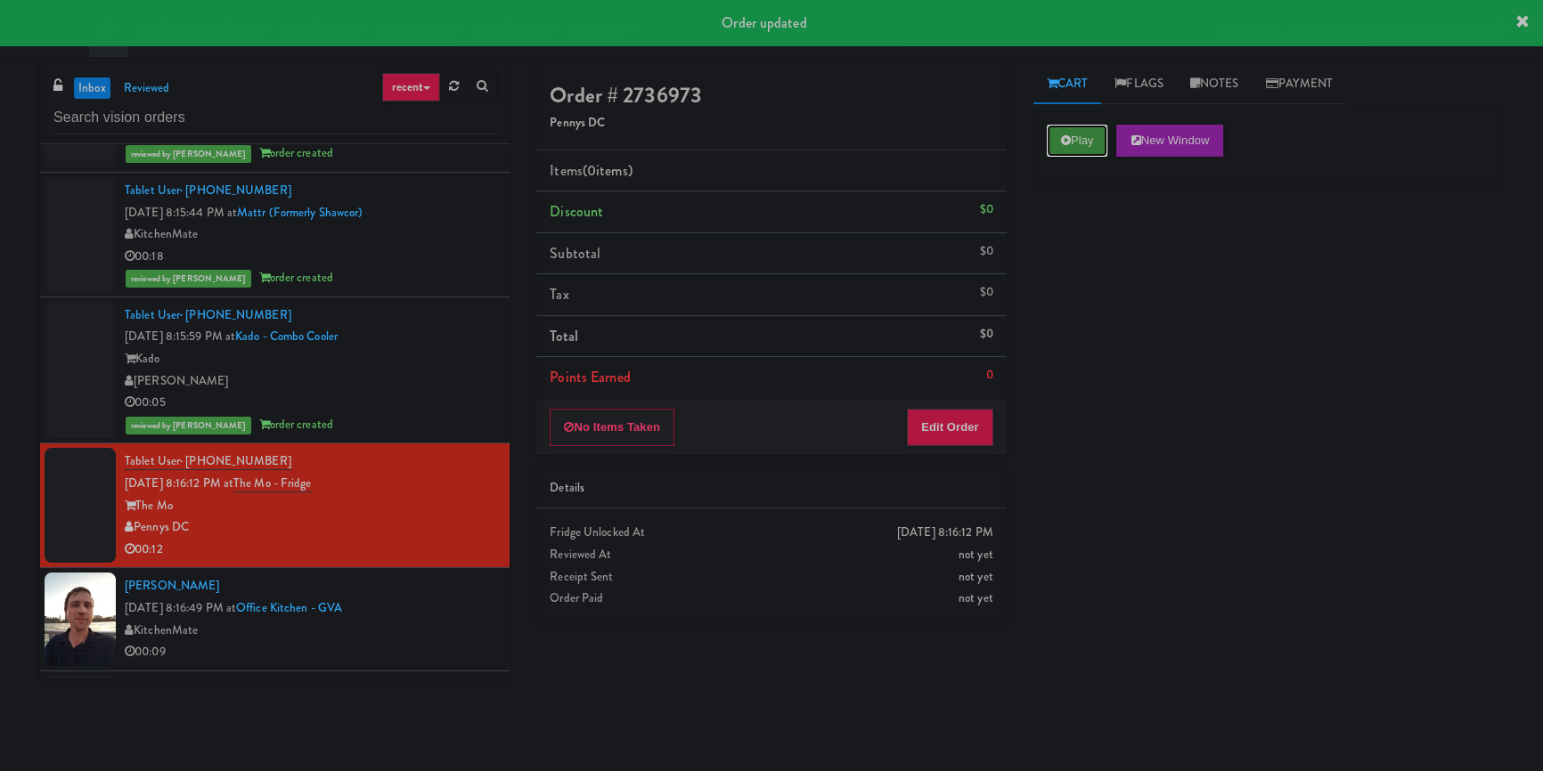
click at [1079, 128] on button "Play" at bounding box center [1077, 141] width 61 height 32
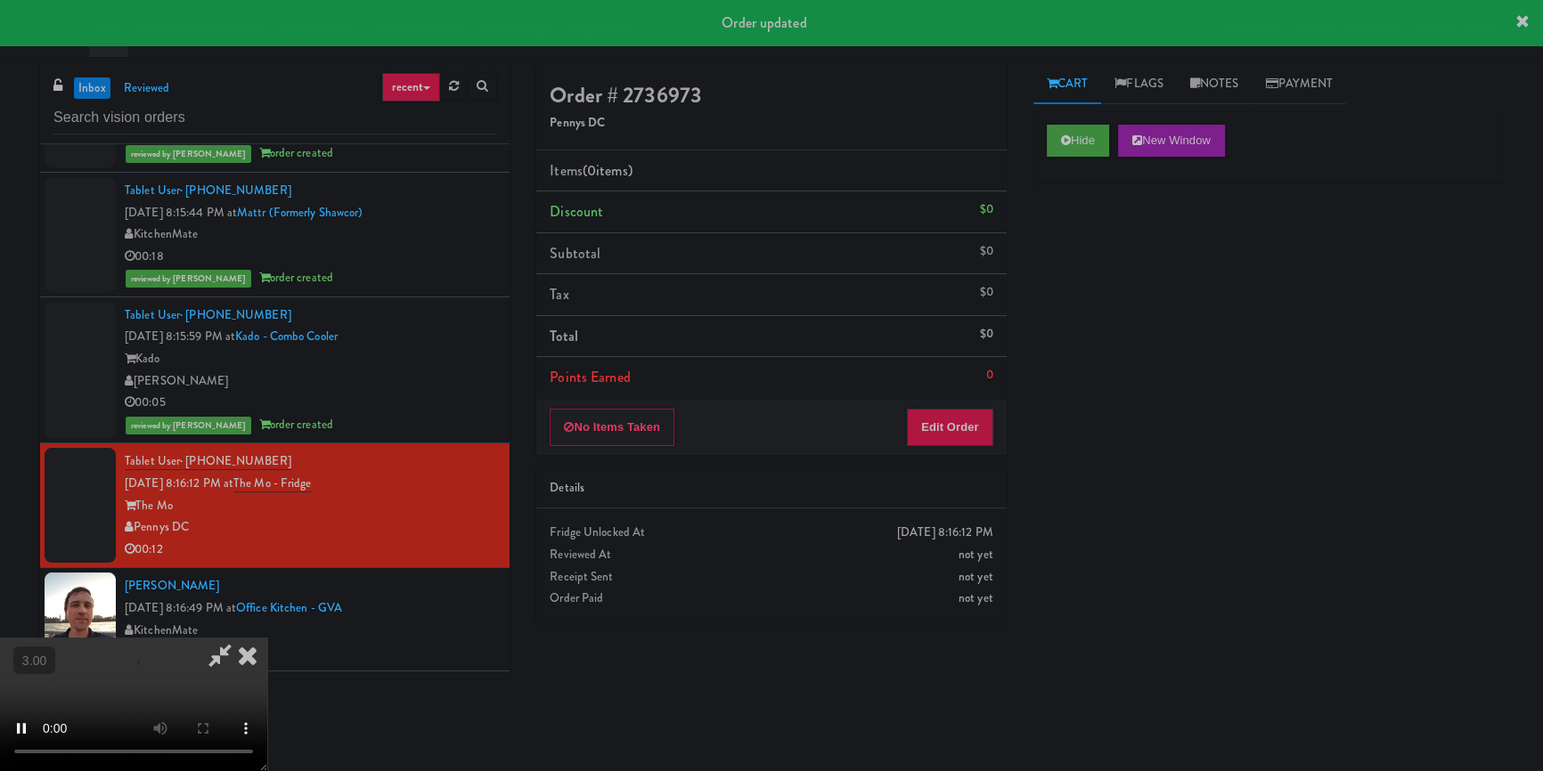
click at [1115, 284] on div "Hide New Window Primary Flag Clear Flag if unable to determine what was taken o…" at bounding box center [1267, 445] width 469 height 668
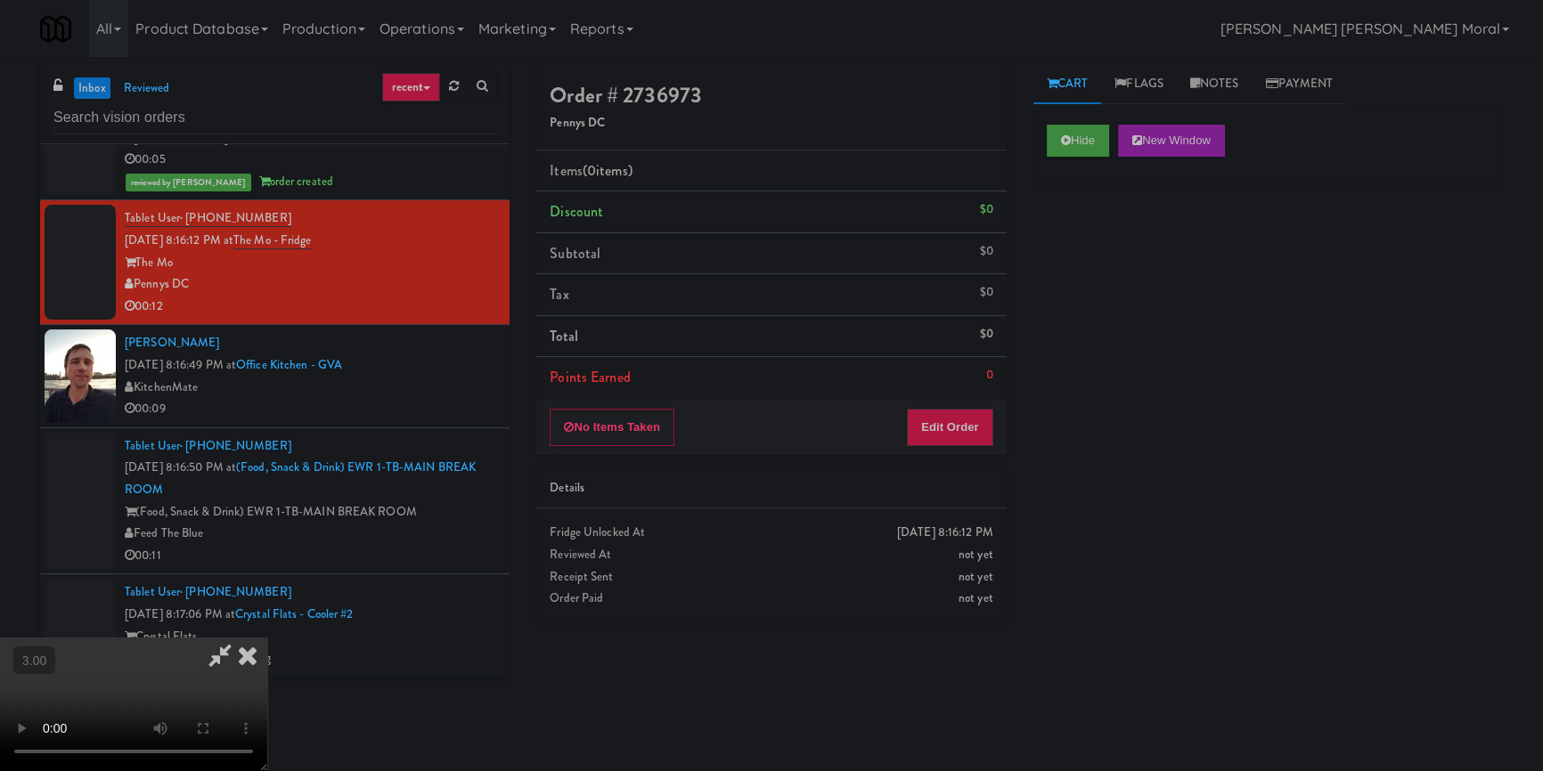
scroll to position [87, 0]
click at [267, 638] on video at bounding box center [133, 705] width 267 height 134
click at [943, 431] on button "Edit Order" at bounding box center [950, 427] width 86 height 37
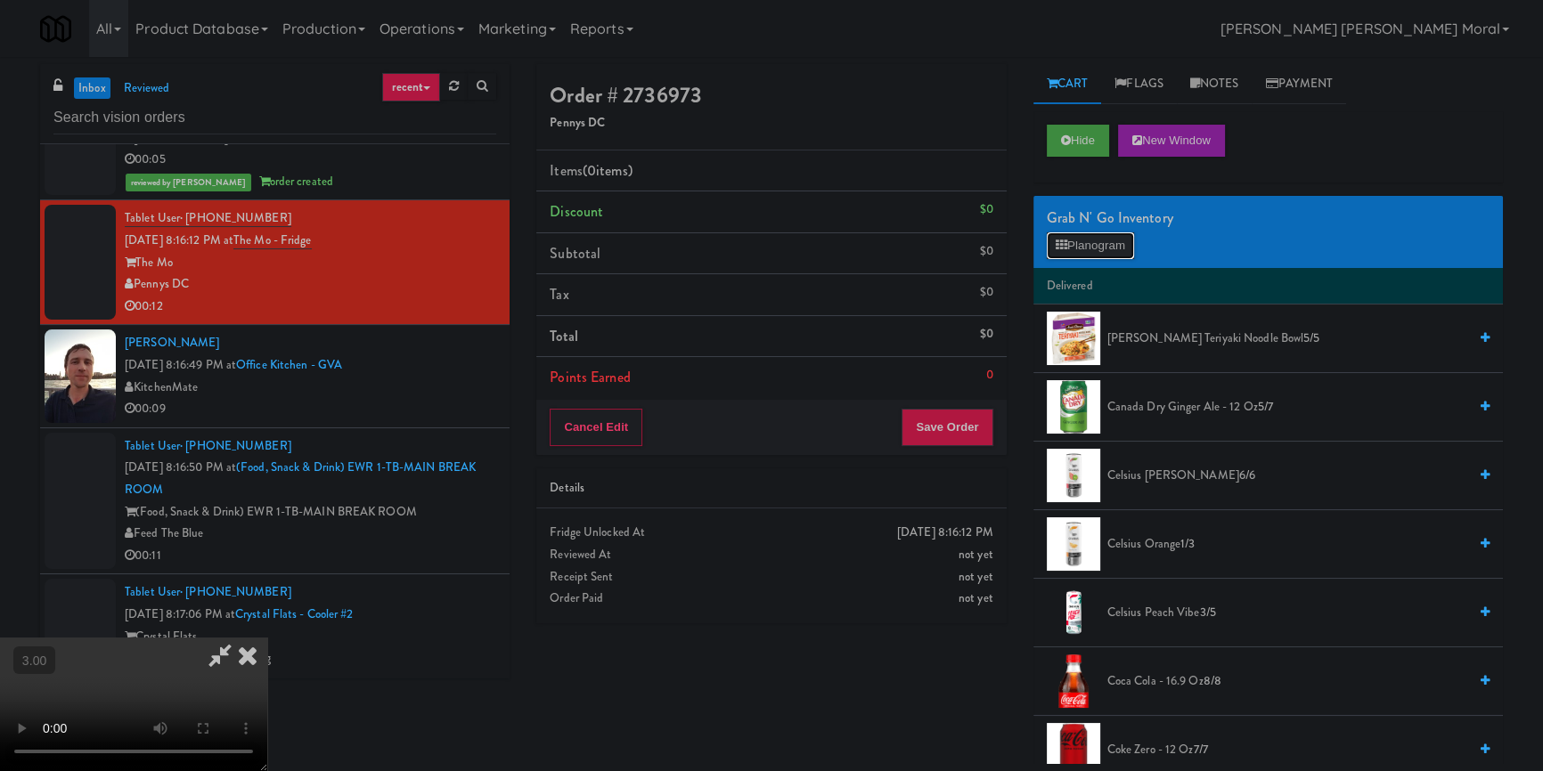
click at [1087, 238] on button "Planogram" at bounding box center [1090, 245] width 87 height 27
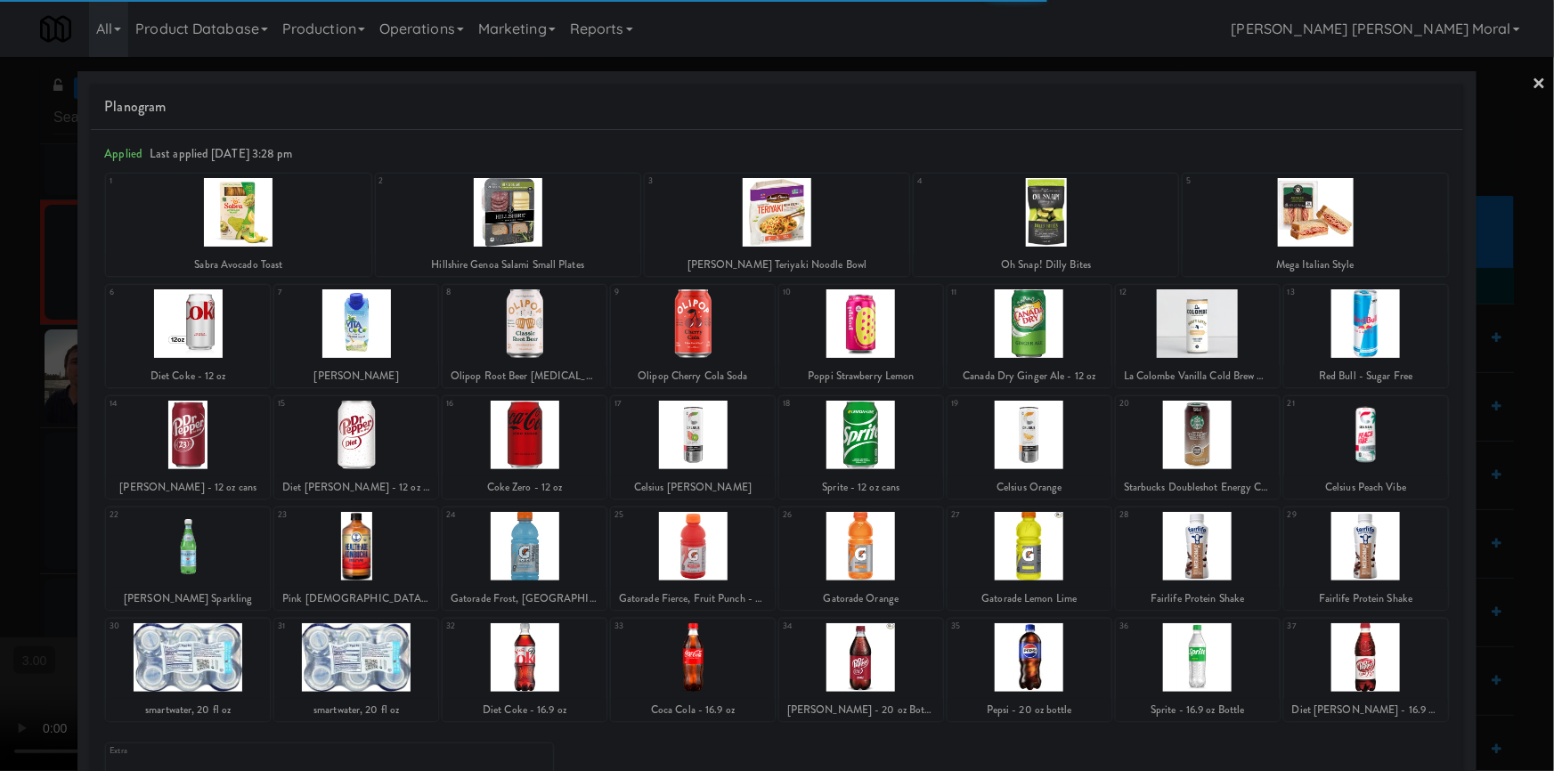
click at [697, 449] on div at bounding box center [693, 435] width 164 height 69
click at [0, 436] on div at bounding box center [777, 385] width 1554 height 771
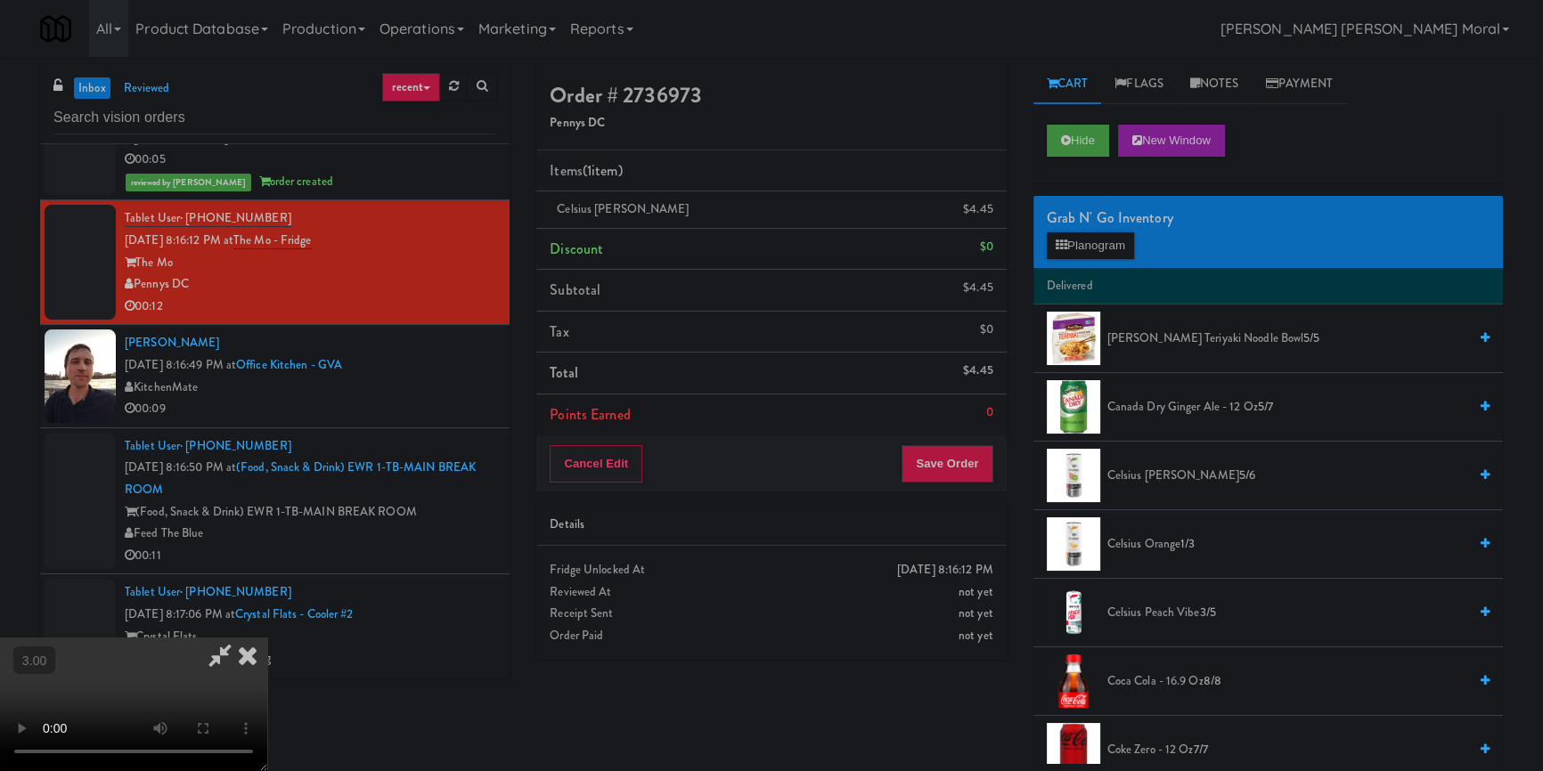
click at [998, 463] on div "Cancel Edit Save Order" at bounding box center [770, 463] width 469 height 55
click at [944, 463] on button "Save Order" at bounding box center [946, 463] width 91 height 37
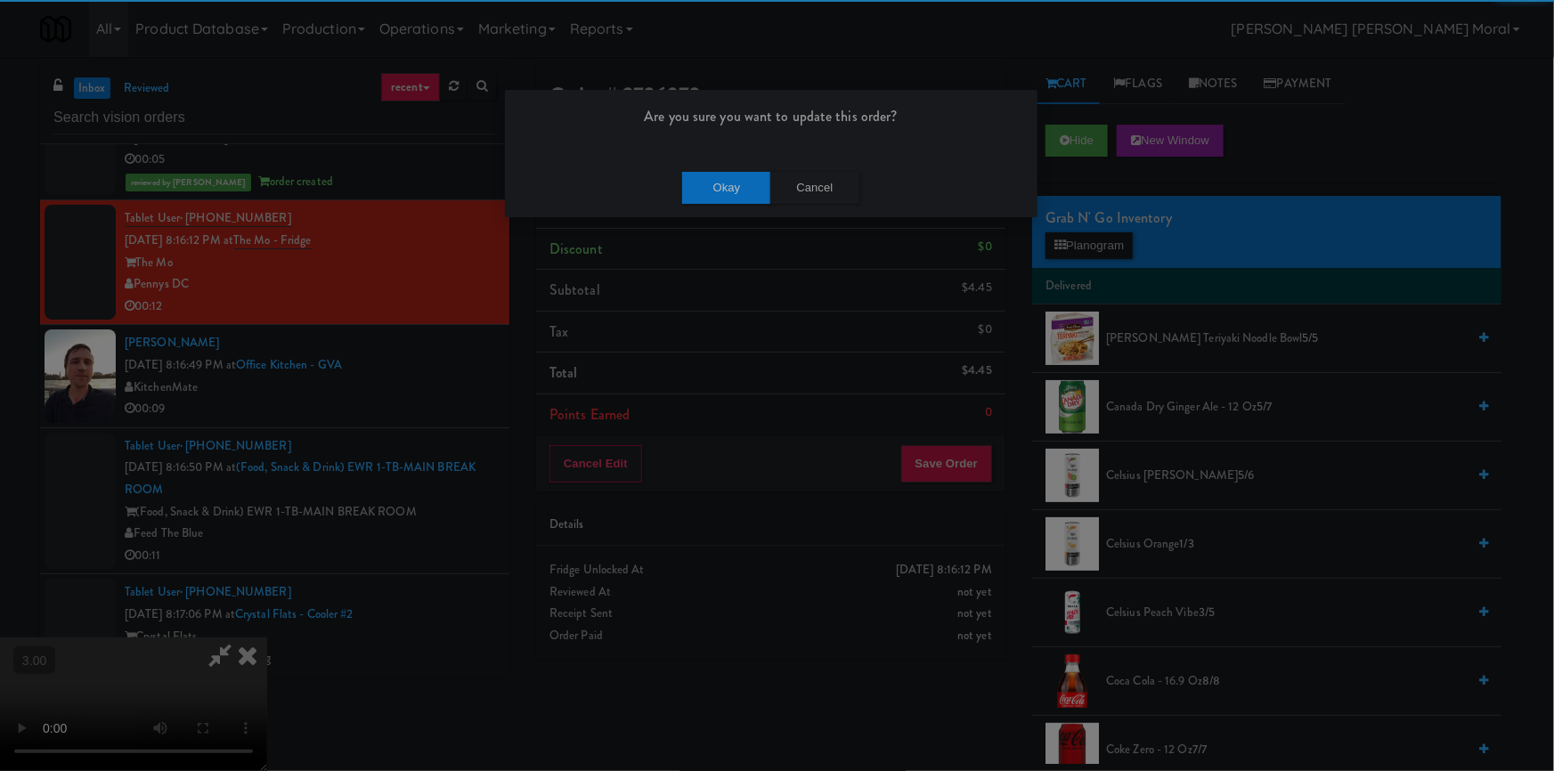
click at [727, 160] on div "Okay Cancel" at bounding box center [771, 188] width 533 height 60
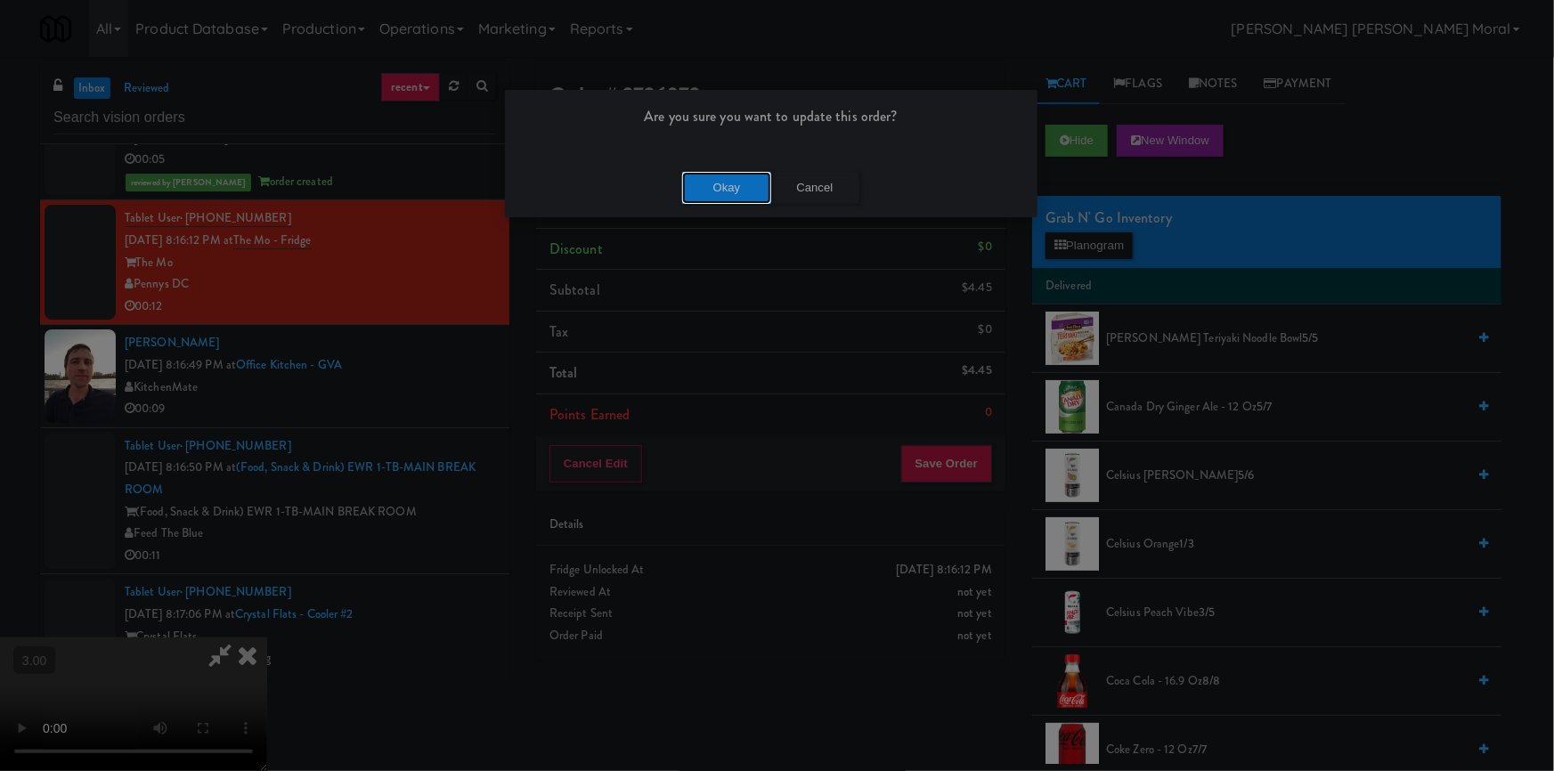
click at [729, 194] on button "Okay" at bounding box center [726, 188] width 89 height 32
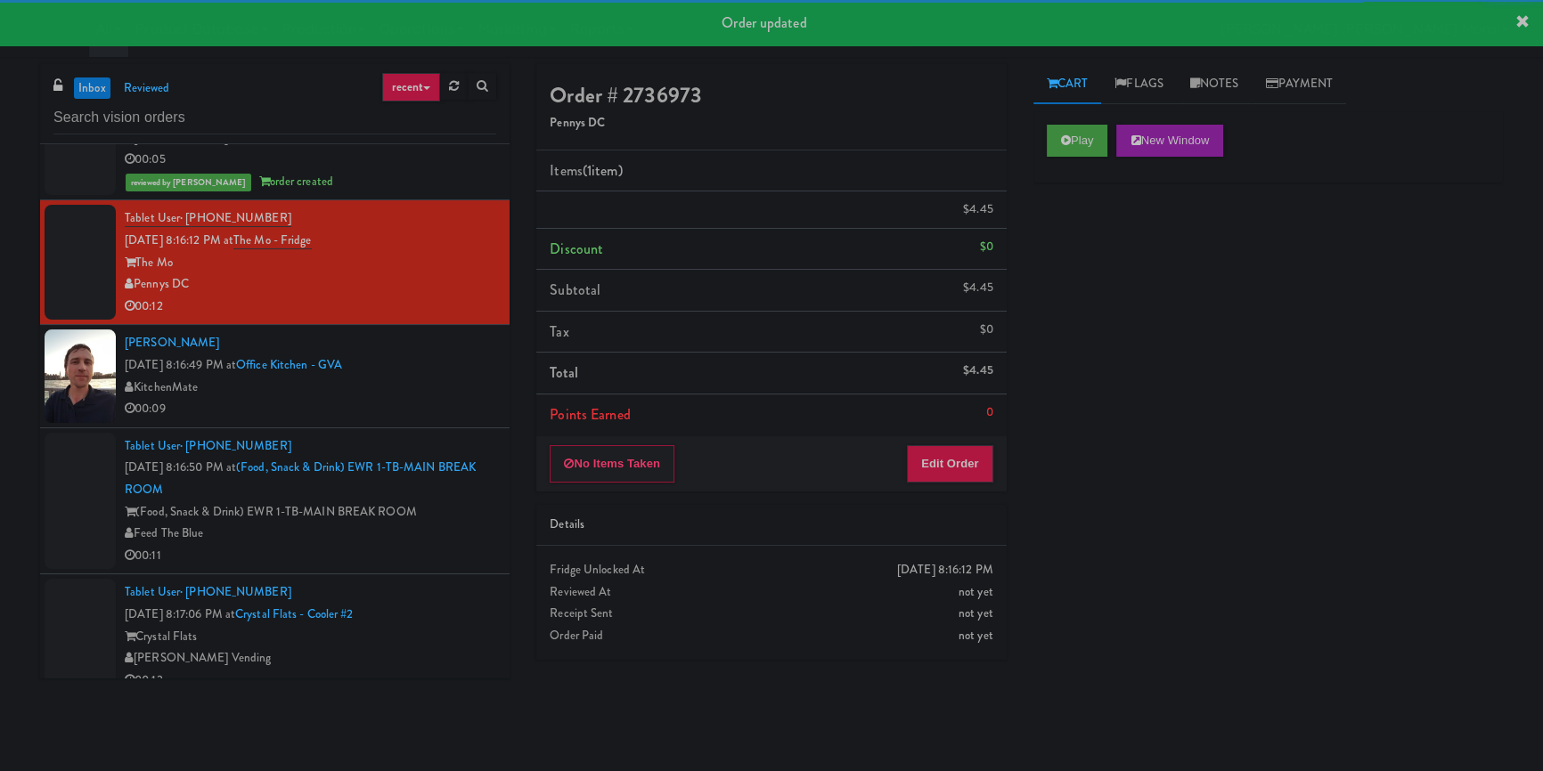
click at [433, 420] on div "00:09" at bounding box center [310, 409] width 371 height 22
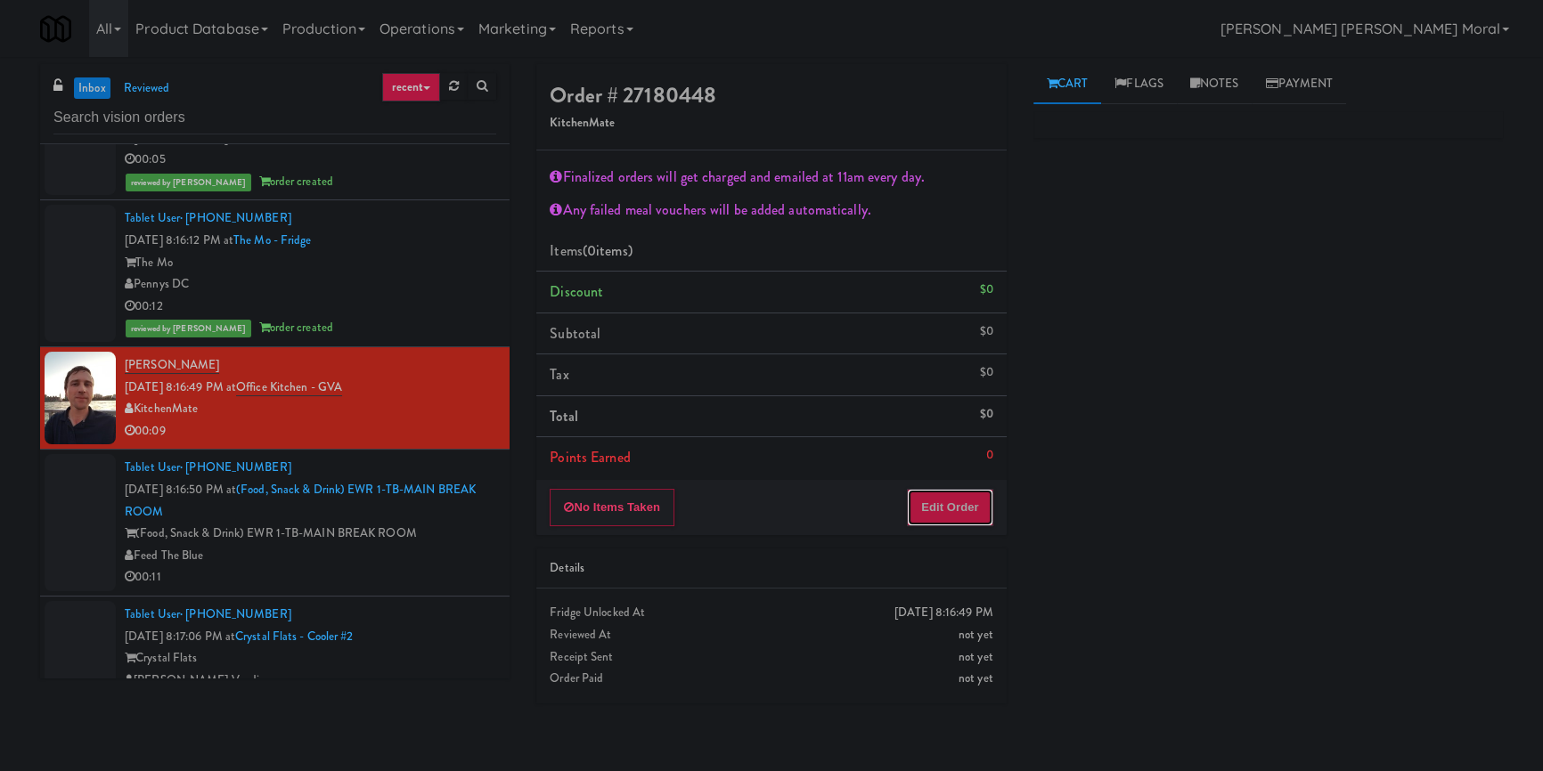
click at [935, 508] on button "Edit Order" at bounding box center [950, 507] width 86 height 37
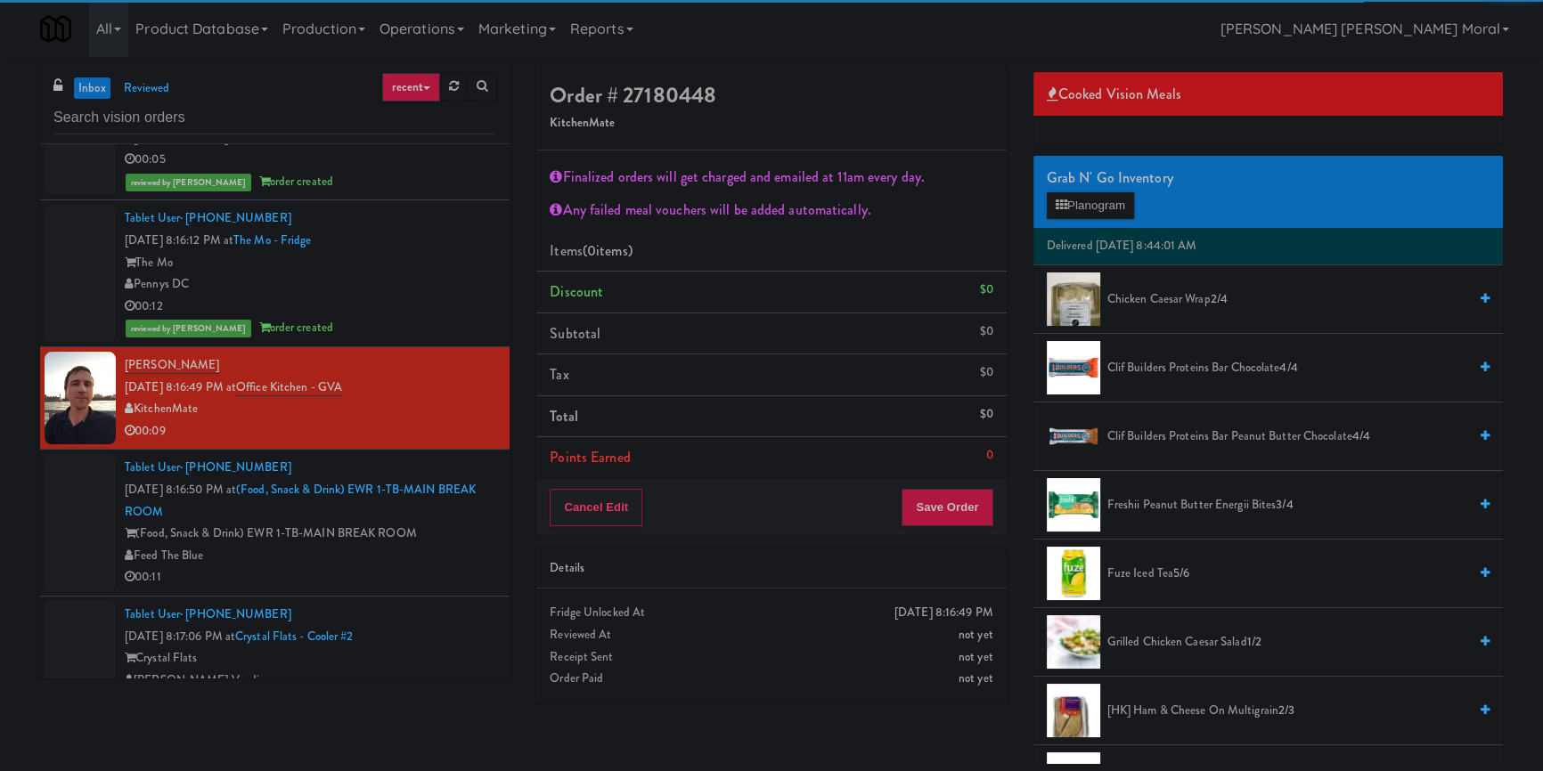
scroll to position [80, 0]
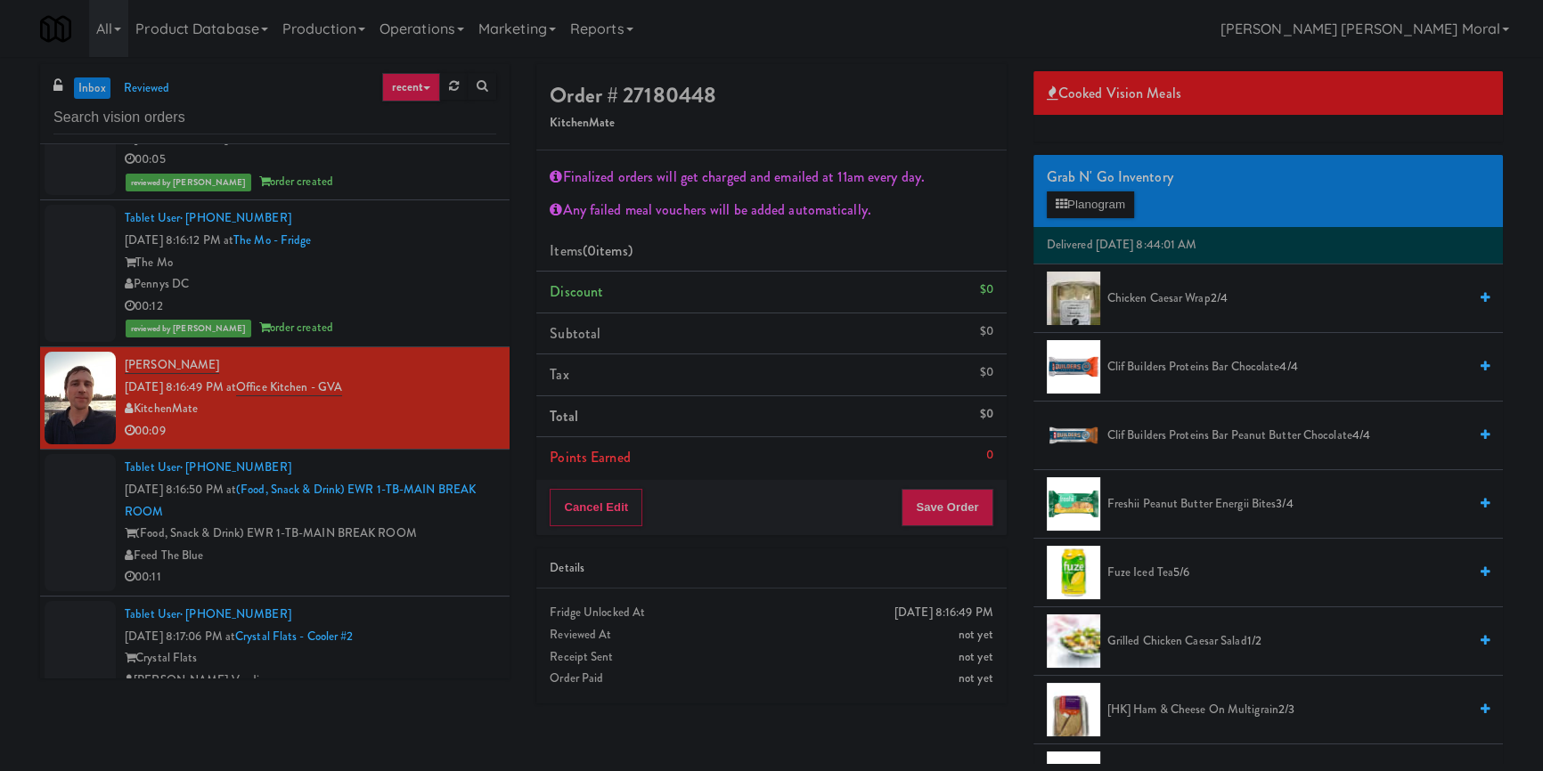
click at [1157, 497] on span "Freshii Peanut Butter Energii Bites 3/4" at bounding box center [1287, 504] width 360 height 22
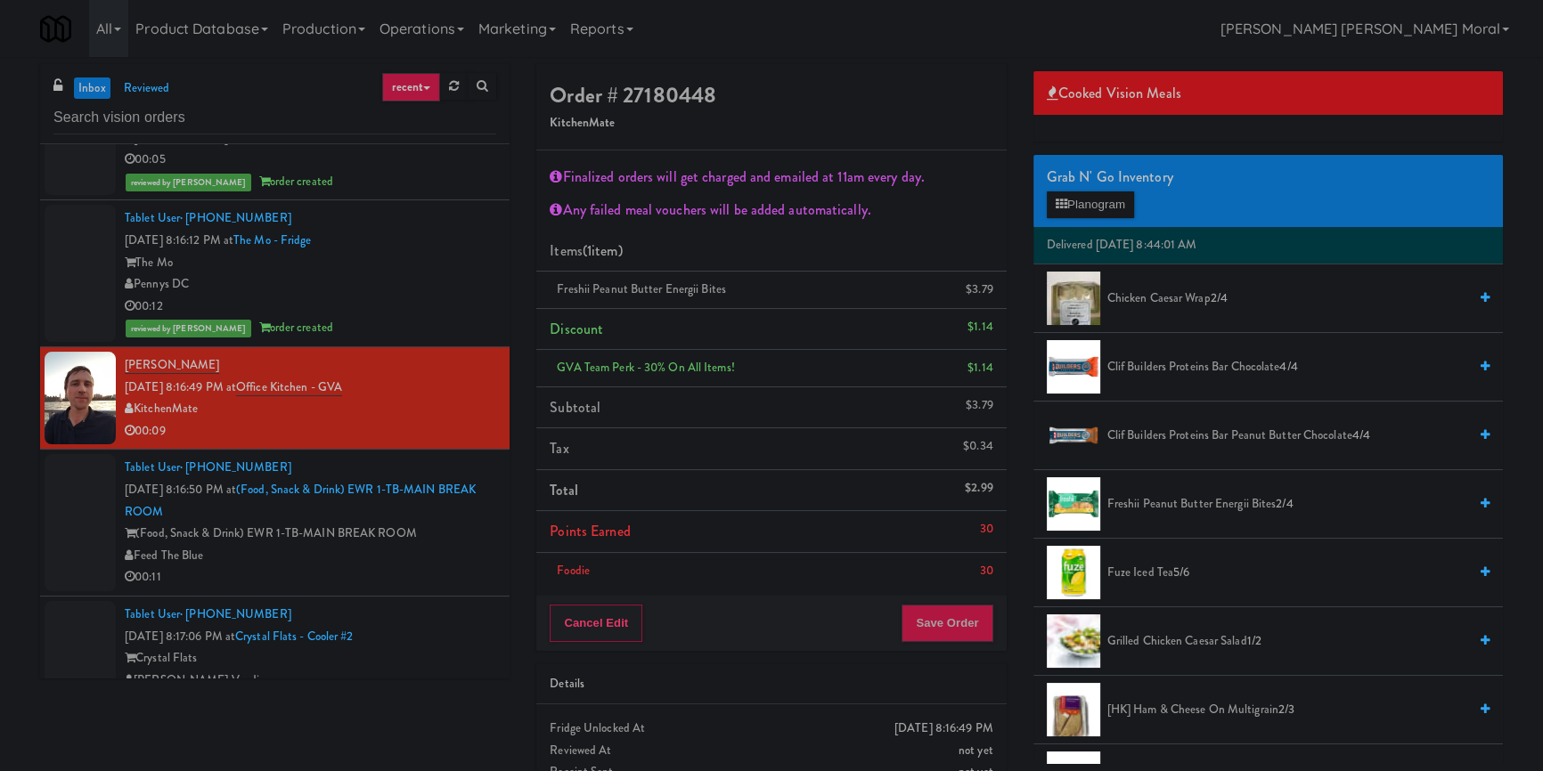
drag, startPoint x: 950, startPoint y: 606, endPoint x: 946, endPoint y: 615, distance: 10.0
click at [950, 608] on div "Cancel Edit Save Order" at bounding box center [770, 623] width 469 height 55
click at [937, 641] on div "Cancel Edit Save Order" at bounding box center [770, 623] width 469 height 55
click at [927, 632] on button "Save Order" at bounding box center [946, 623] width 91 height 37
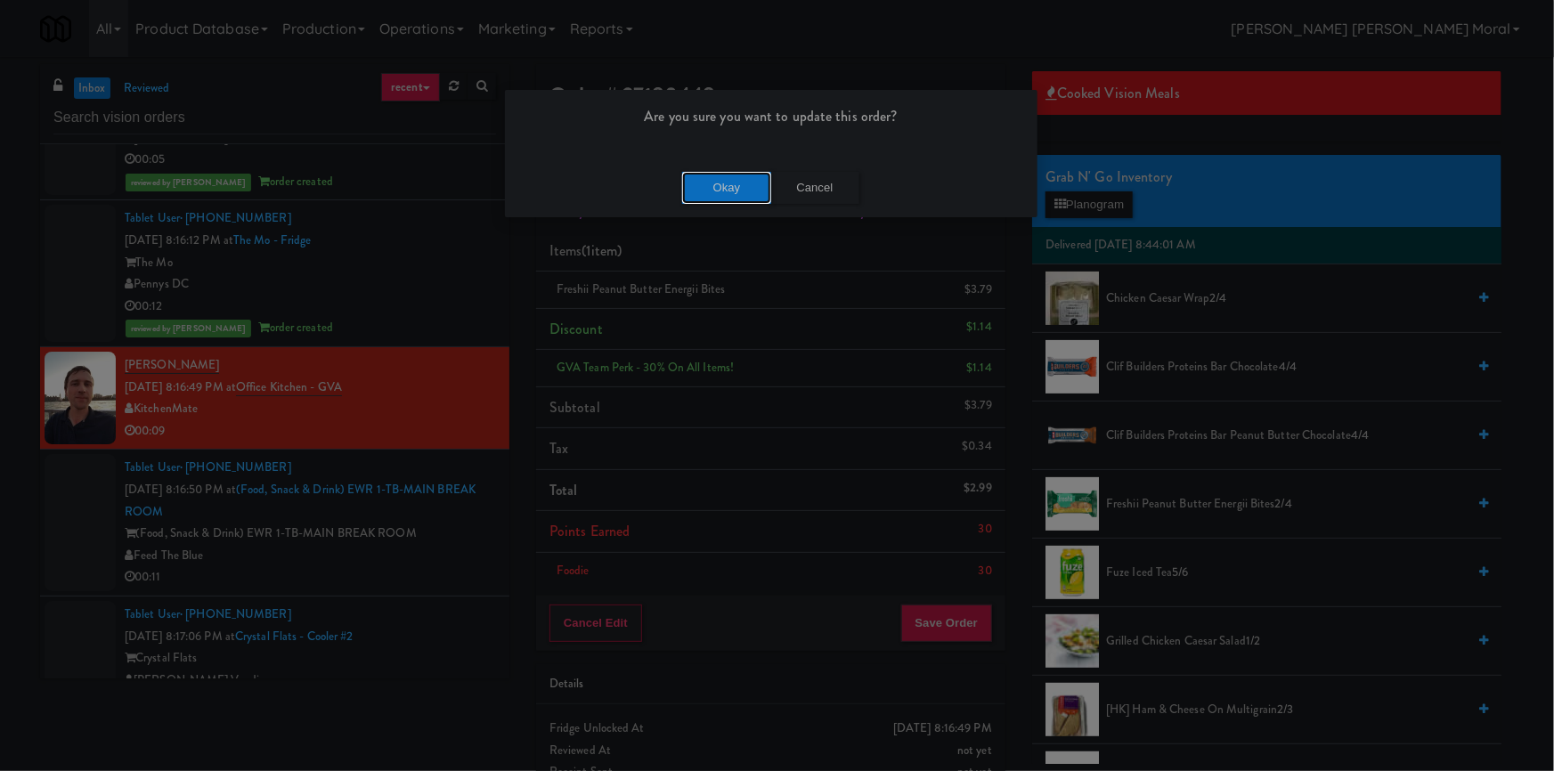
click at [750, 178] on button "Okay" at bounding box center [726, 188] width 89 height 32
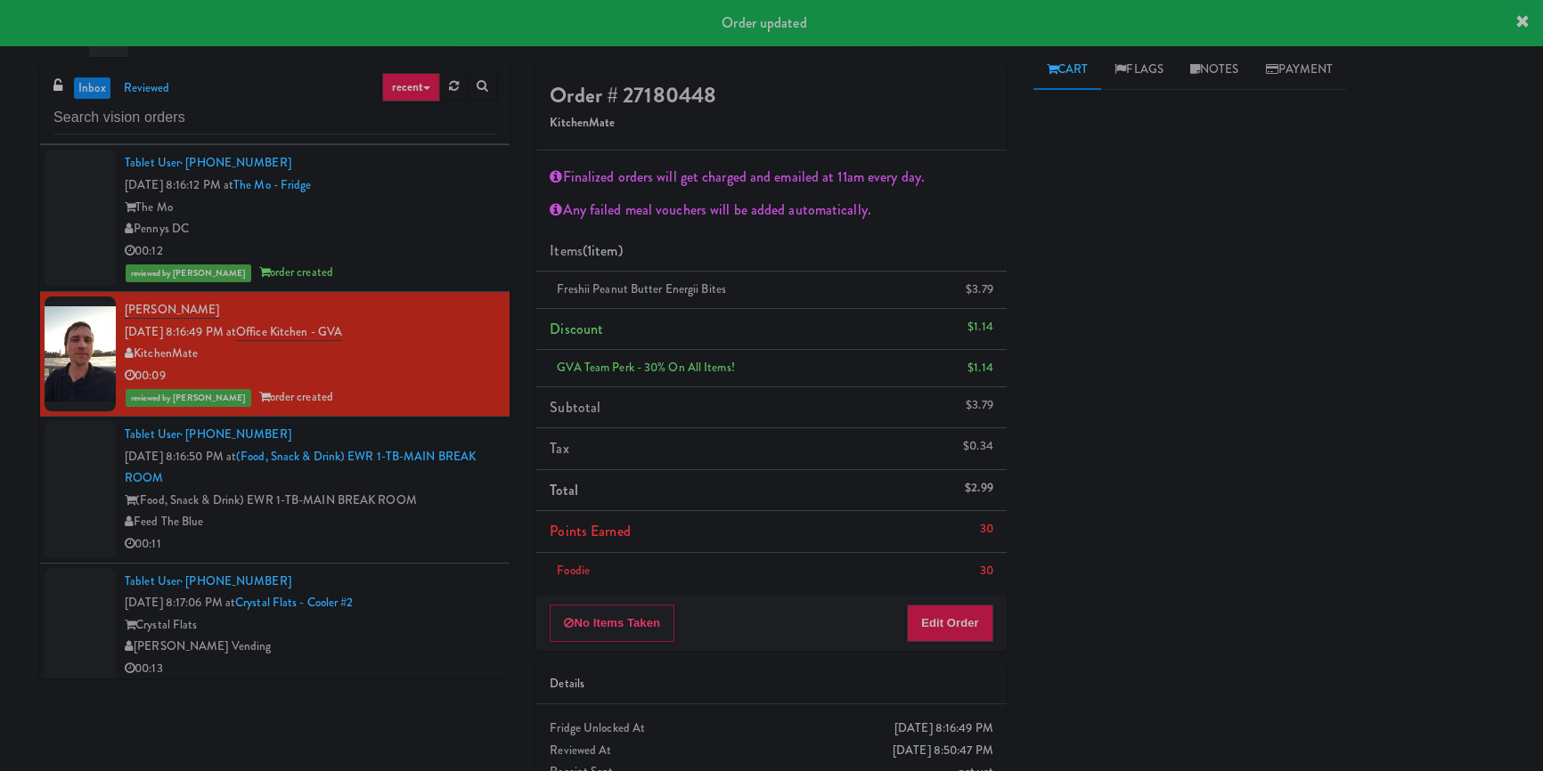
scroll to position [6946, 0]
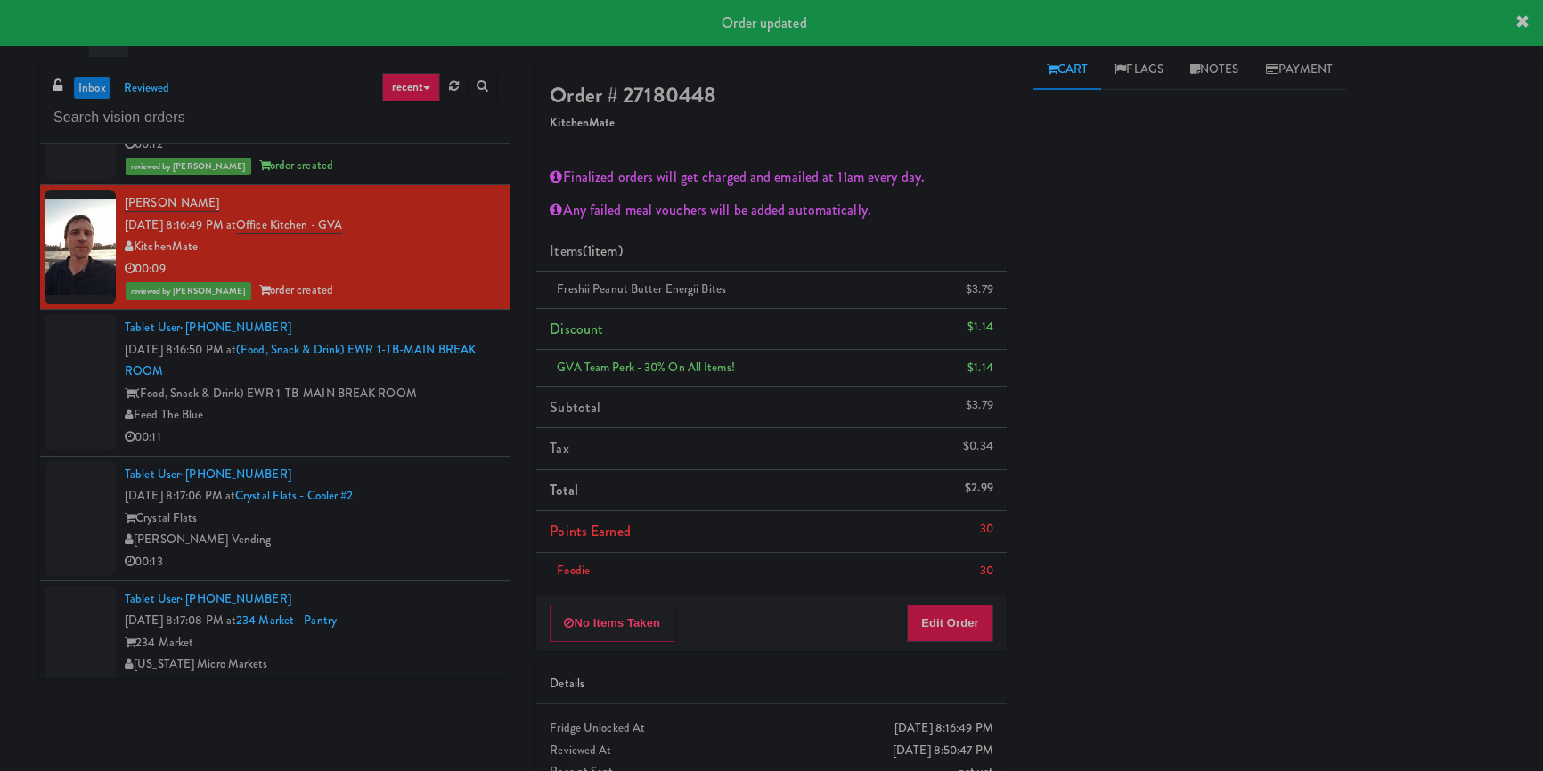
click at [442, 449] on div "00:11" at bounding box center [310, 438] width 371 height 22
click at [387, 449] on div "00:11" at bounding box center [310, 438] width 371 height 22
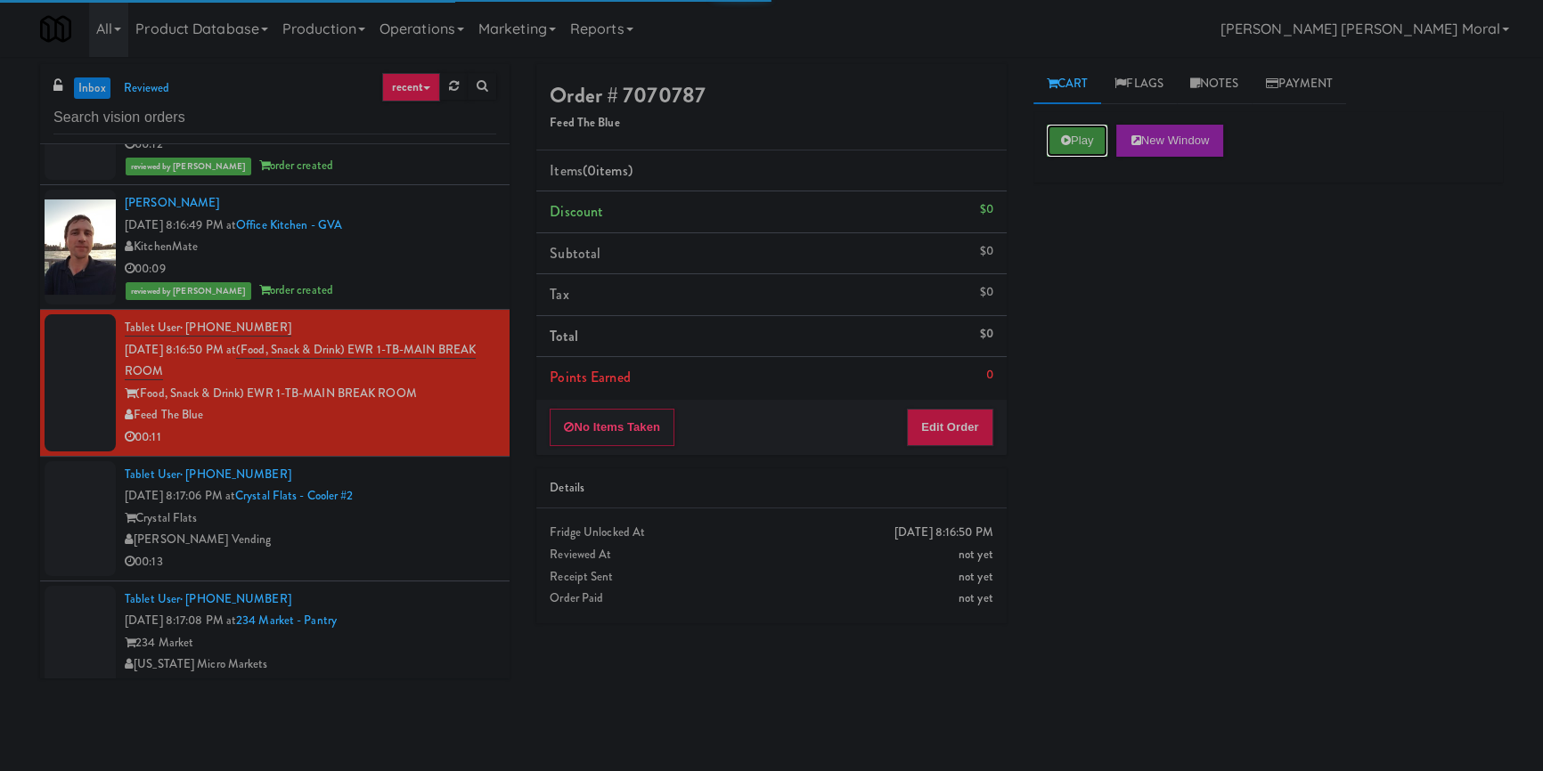
click at [1057, 138] on button "Play" at bounding box center [1077, 141] width 61 height 32
click at [1072, 249] on div "Play New Window Primary Flag Clear Flag if unable to determine what was taken o…" at bounding box center [1267, 445] width 469 height 668
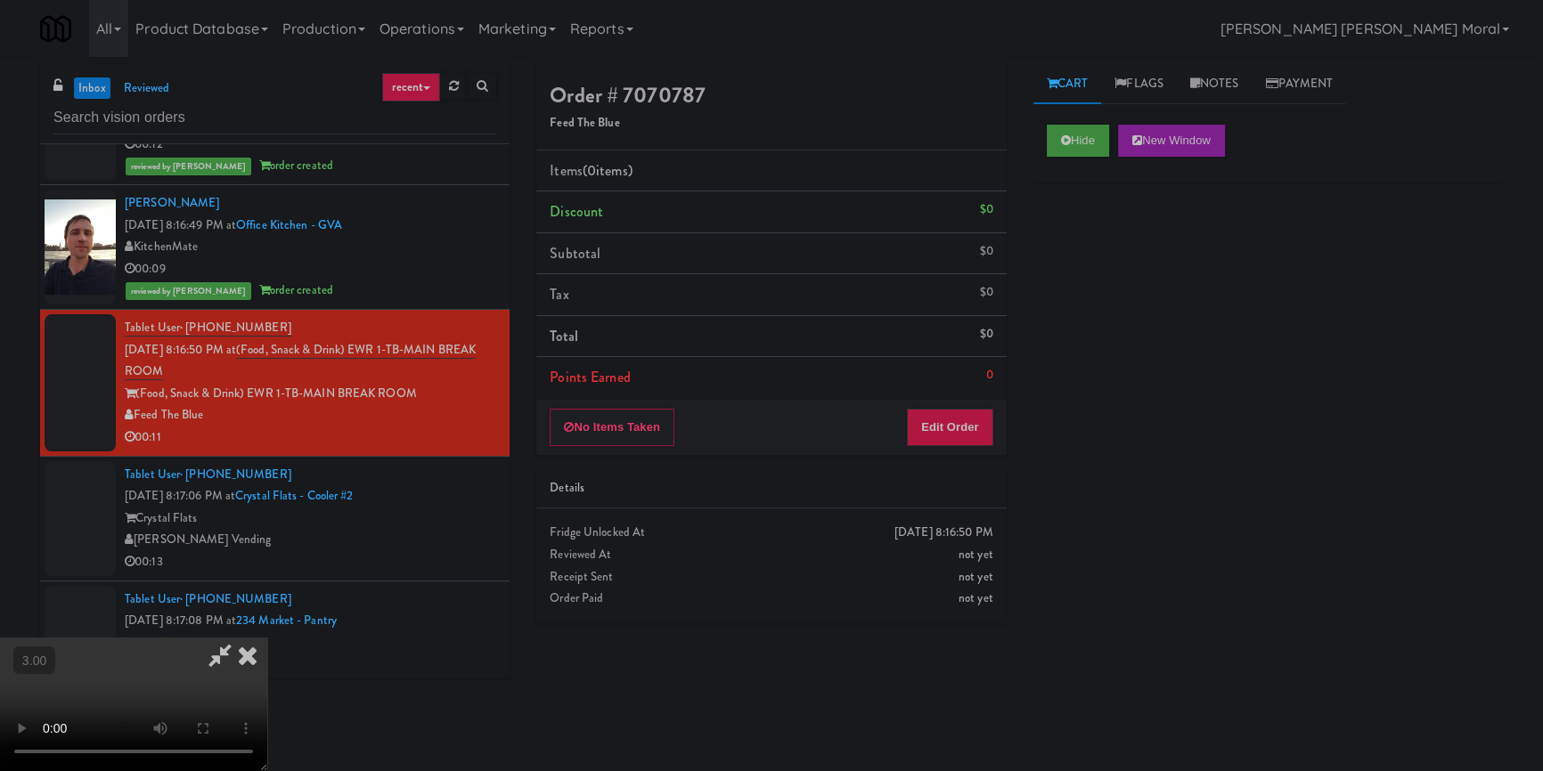
click at [267, 638] on video at bounding box center [133, 705] width 267 height 134
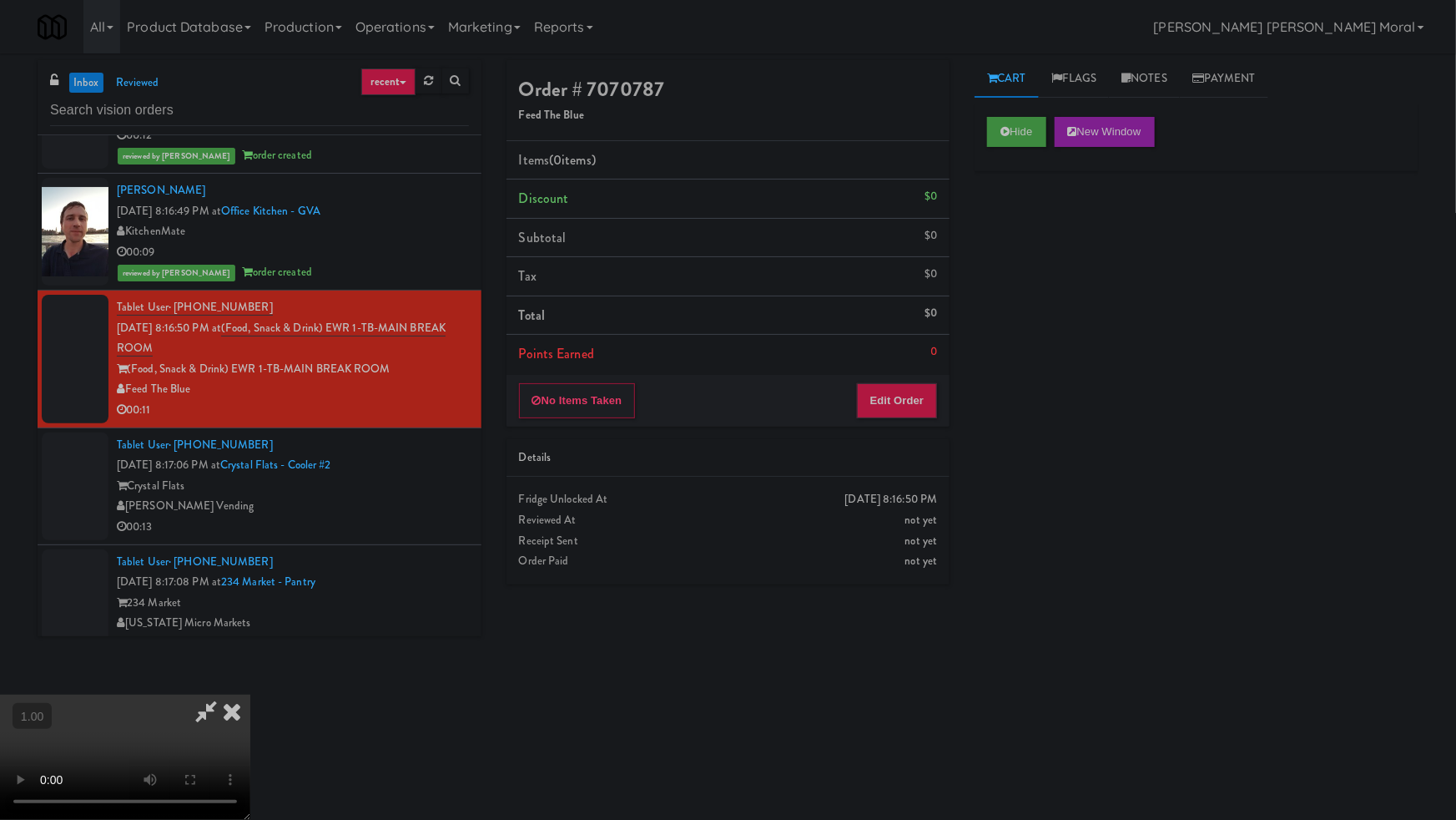
click at [250, 694] on video at bounding box center [125, 757] width 250 height 126
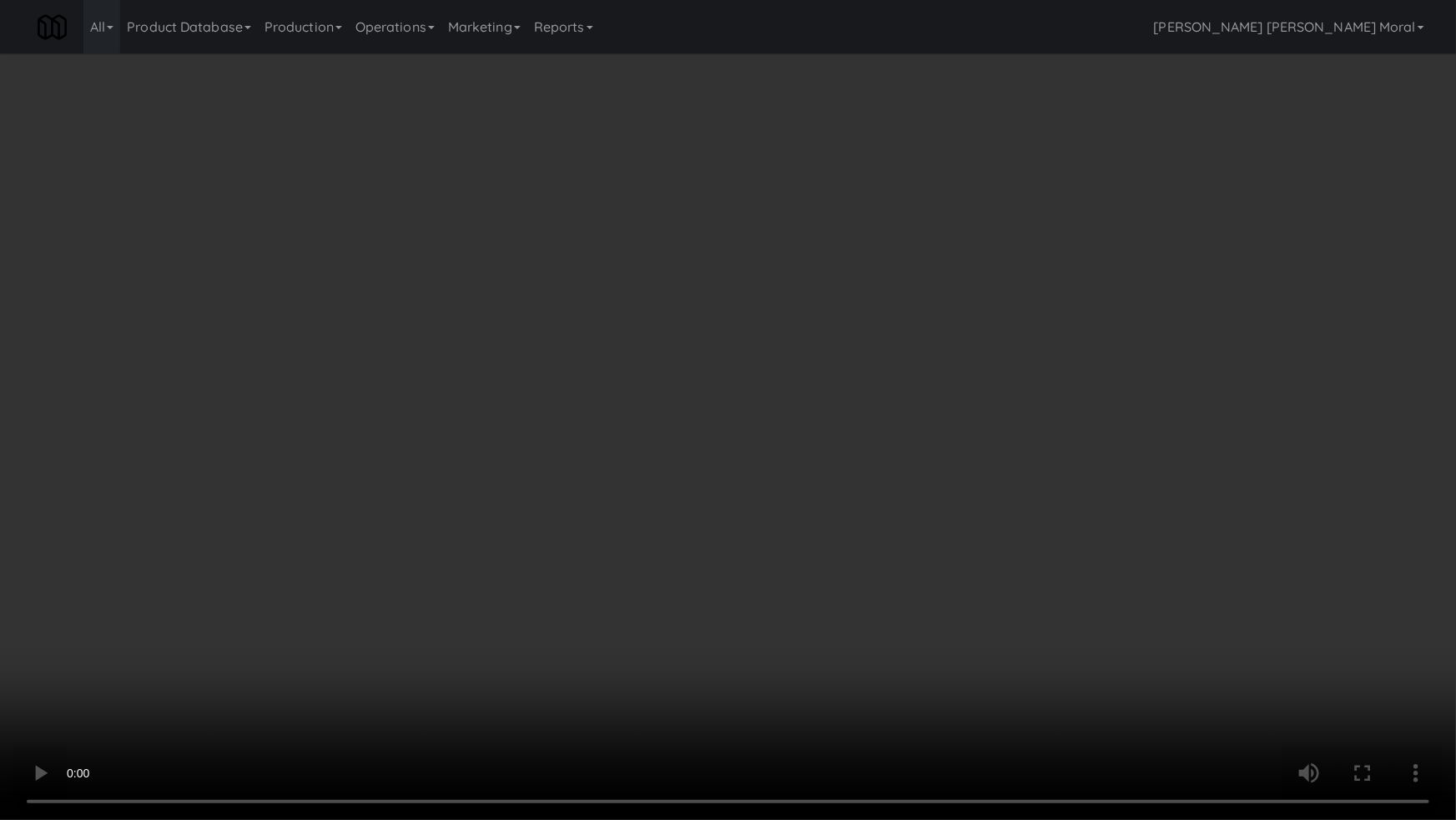
click at [903, 476] on video at bounding box center [728, 410] width 1456 height 820
click at [902, 476] on video at bounding box center [728, 410] width 1456 height 820
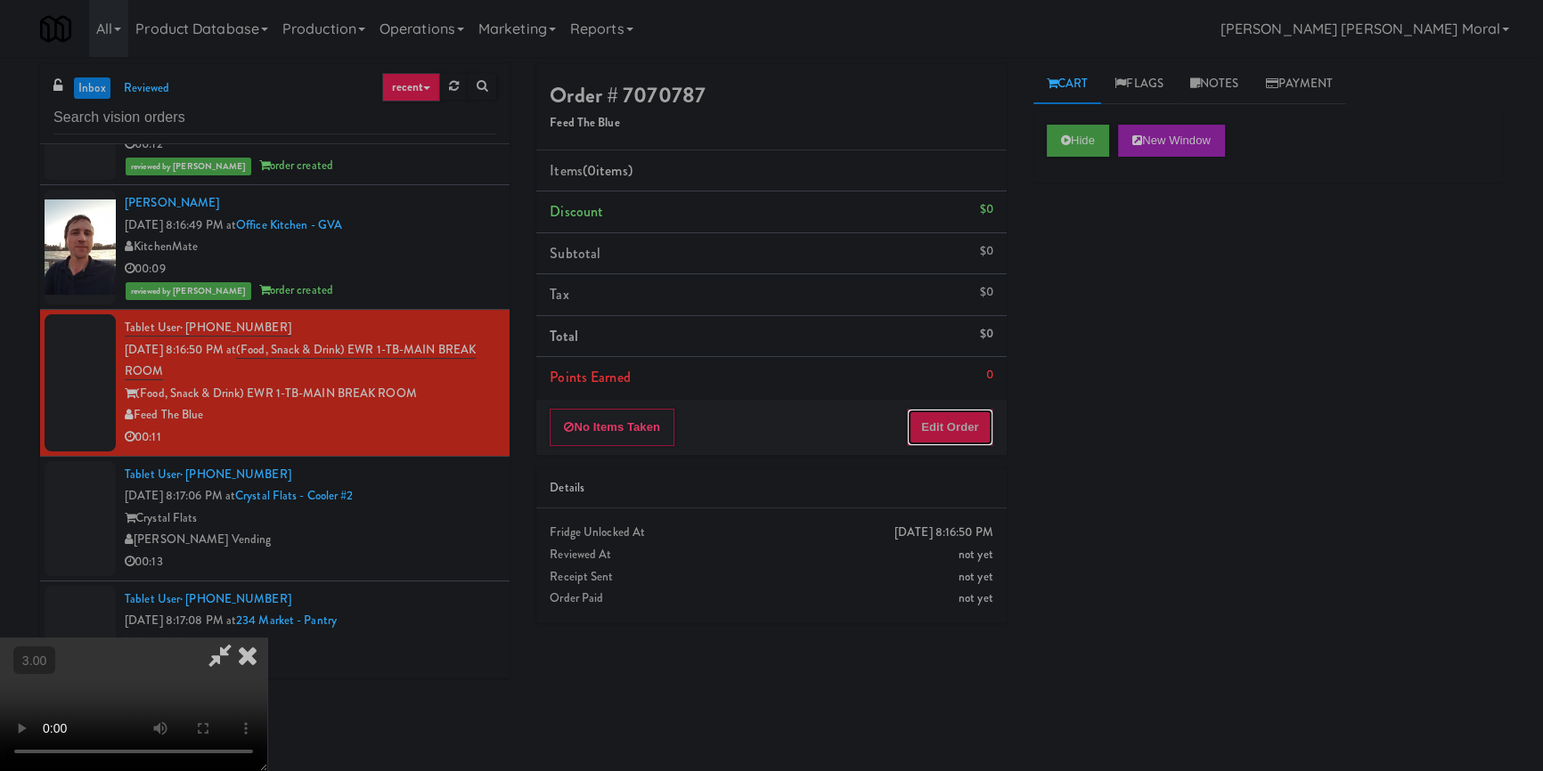
click at [980, 434] on button "Edit Order" at bounding box center [950, 427] width 86 height 37
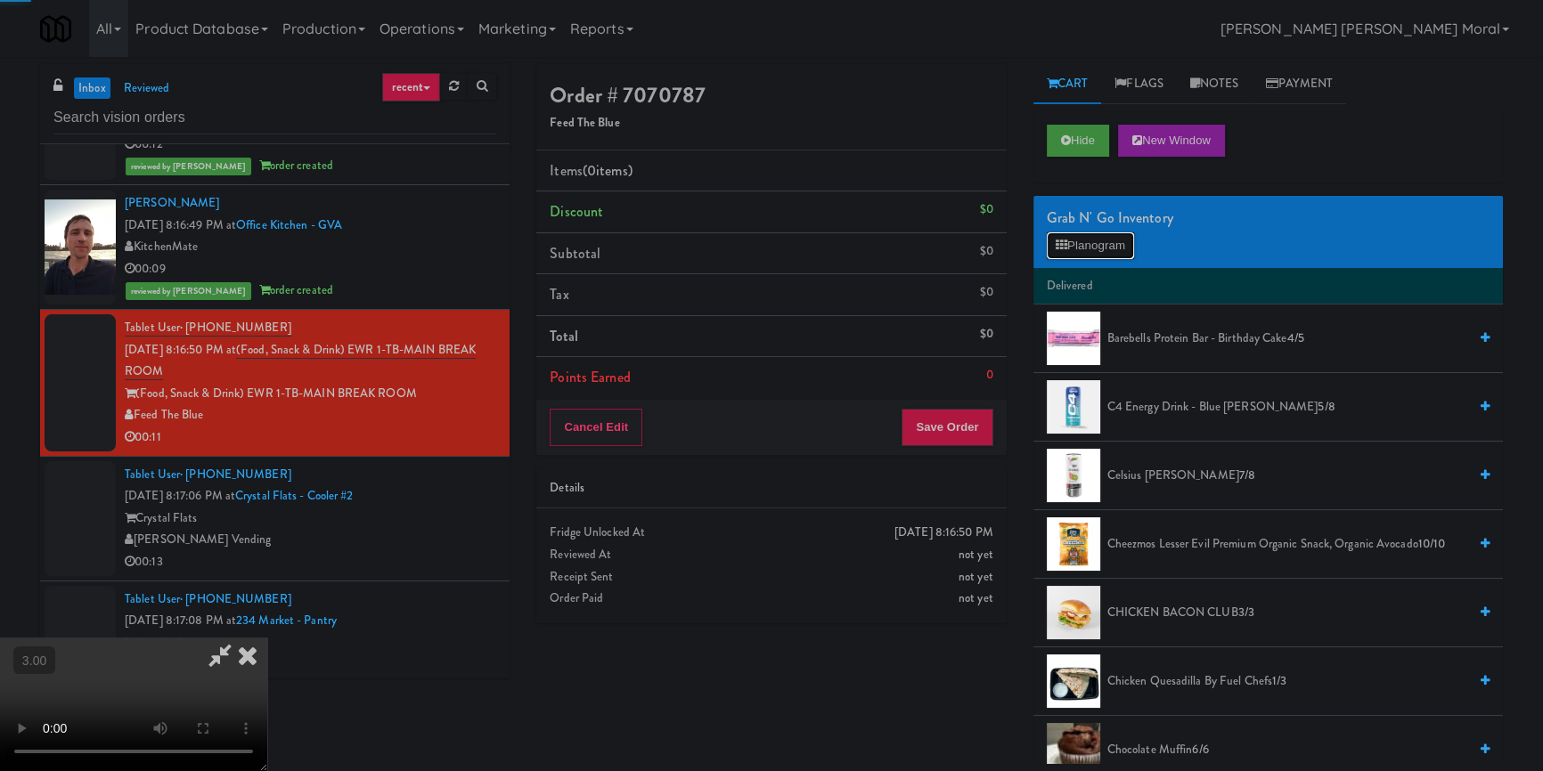
click at [1095, 247] on button "Planogram" at bounding box center [1090, 245] width 87 height 27
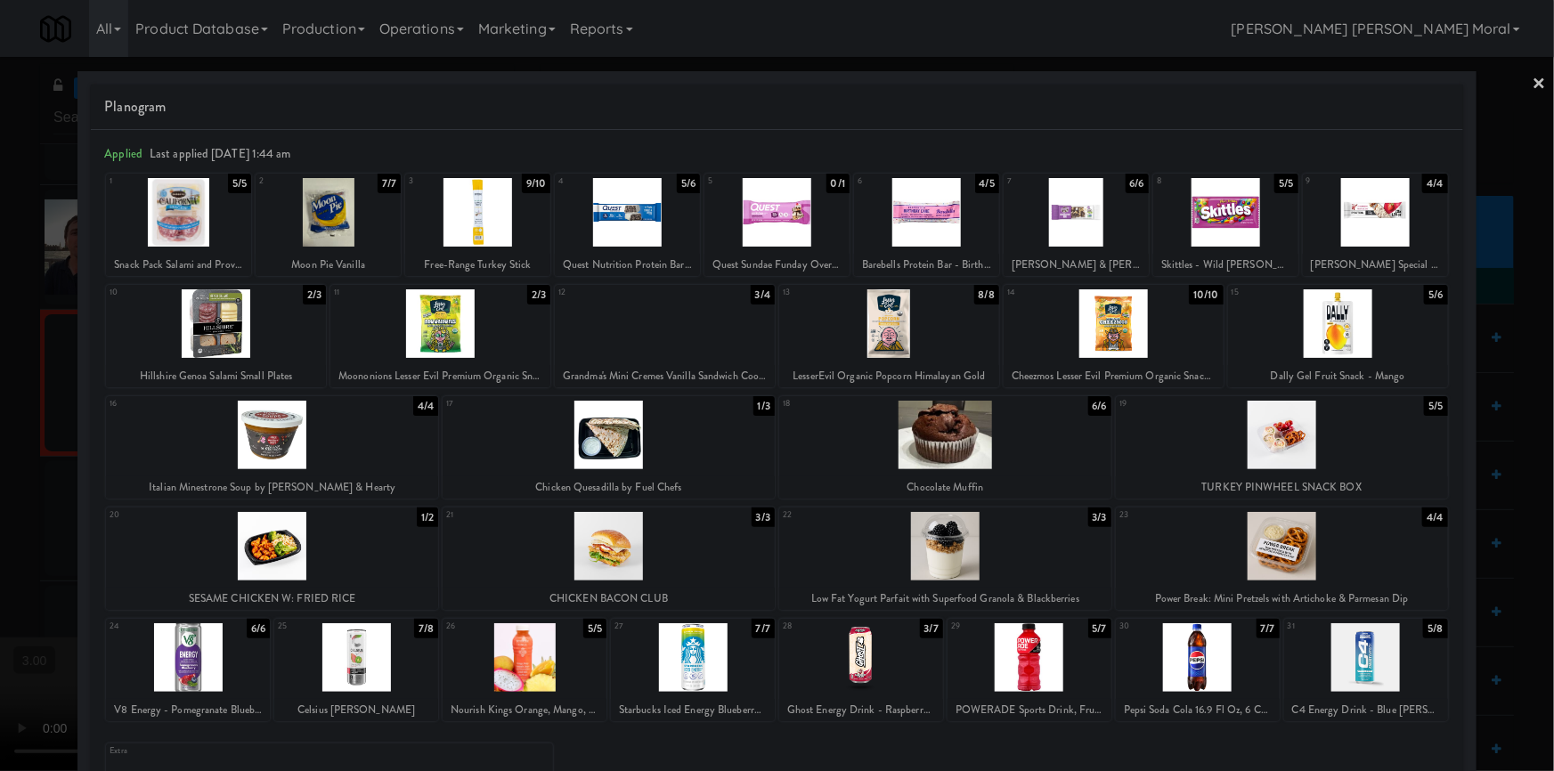
click at [1363, 649] on div at bounding box center [1366, 657] width 164 height 69
click at [0, 530] on div at bounding box center [777, 385] width 1554 height 771
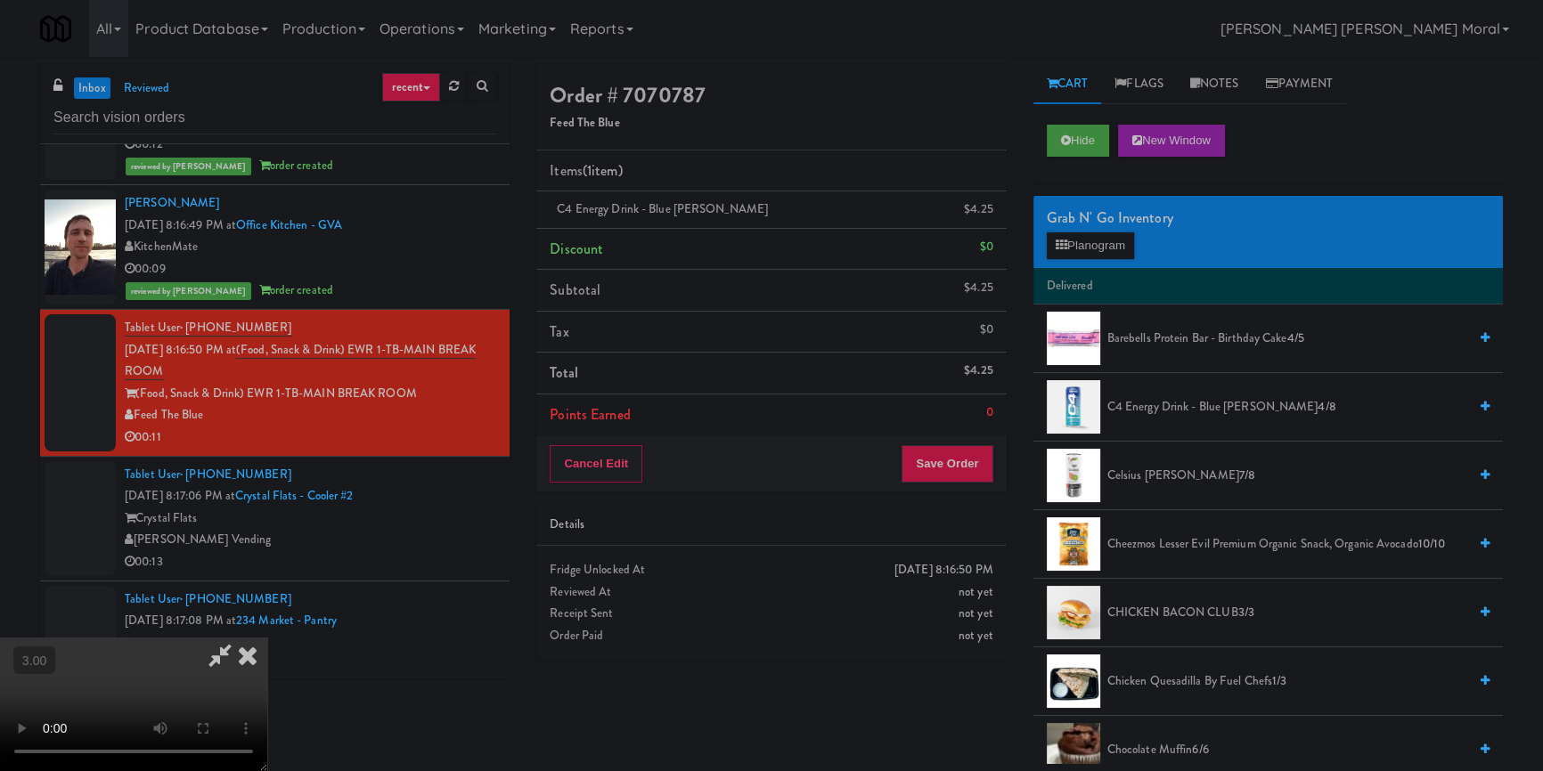
click at [267, 638] on video at bounding box center [133, 705] width 267 height 134
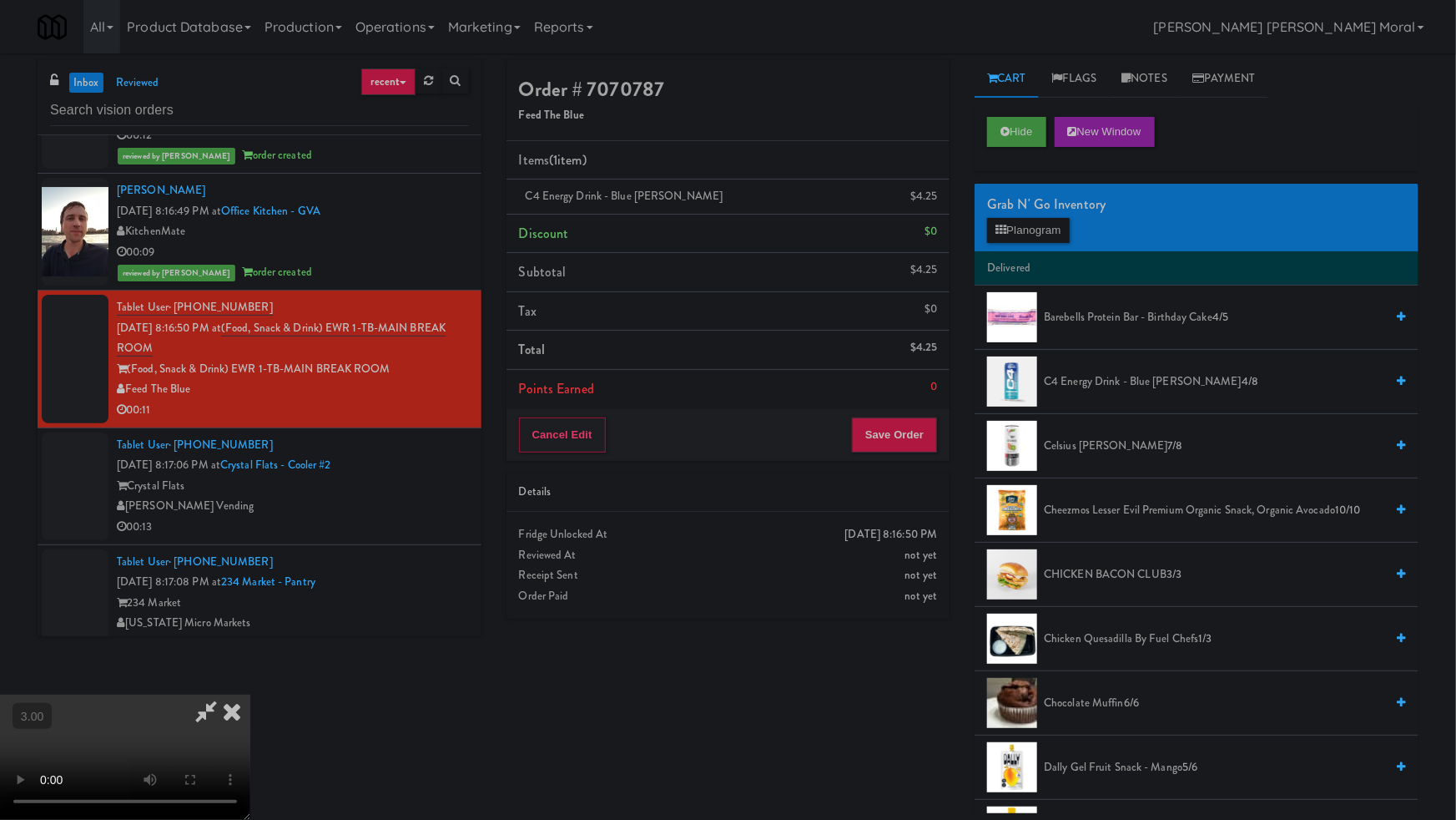
click at [250, 694] on video at bounding box center [125, 757] width 250 height 126
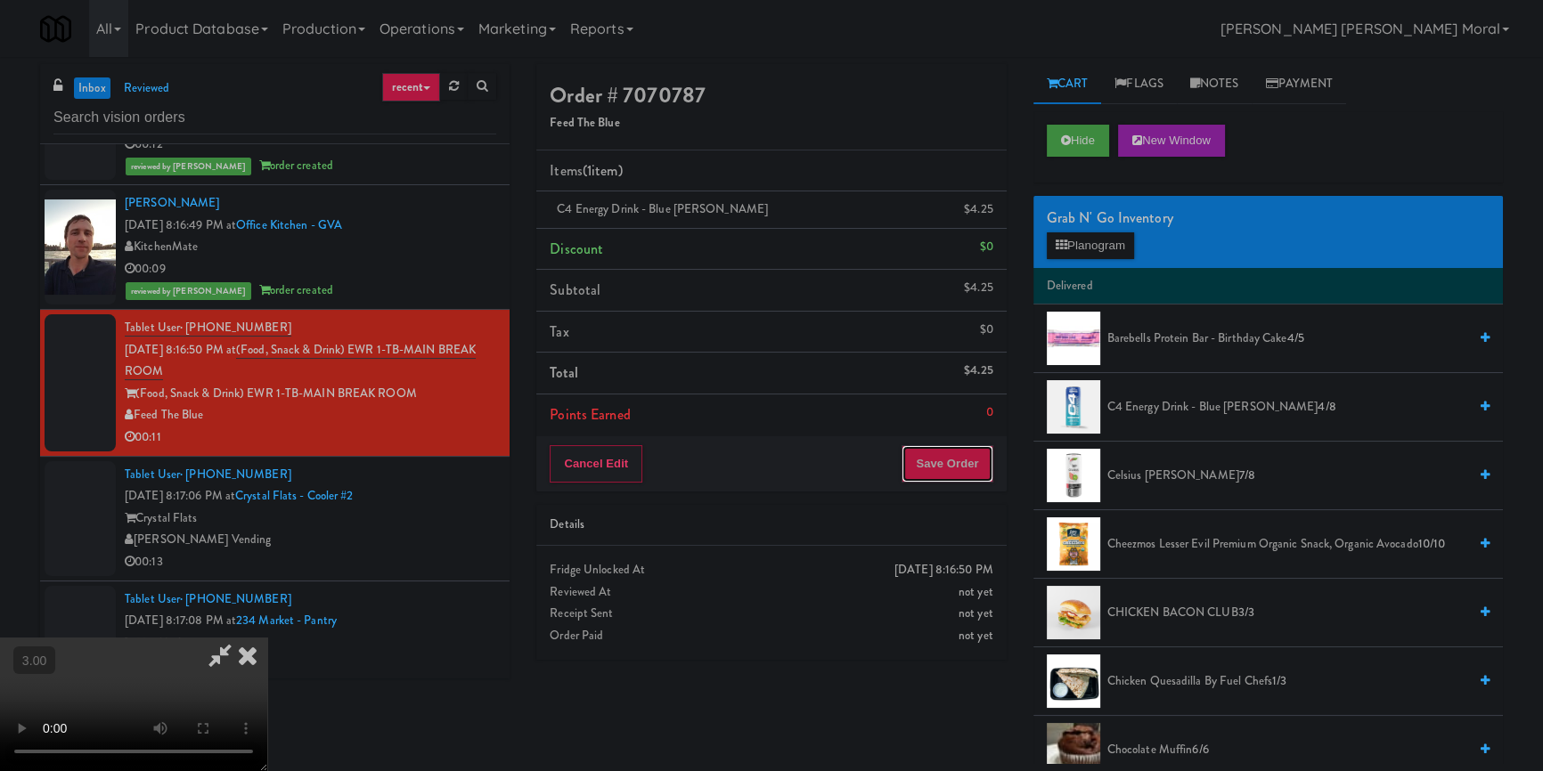
click at [948, 453] on button "Save Order" at bounding box center [946, 463] width 91 height 37
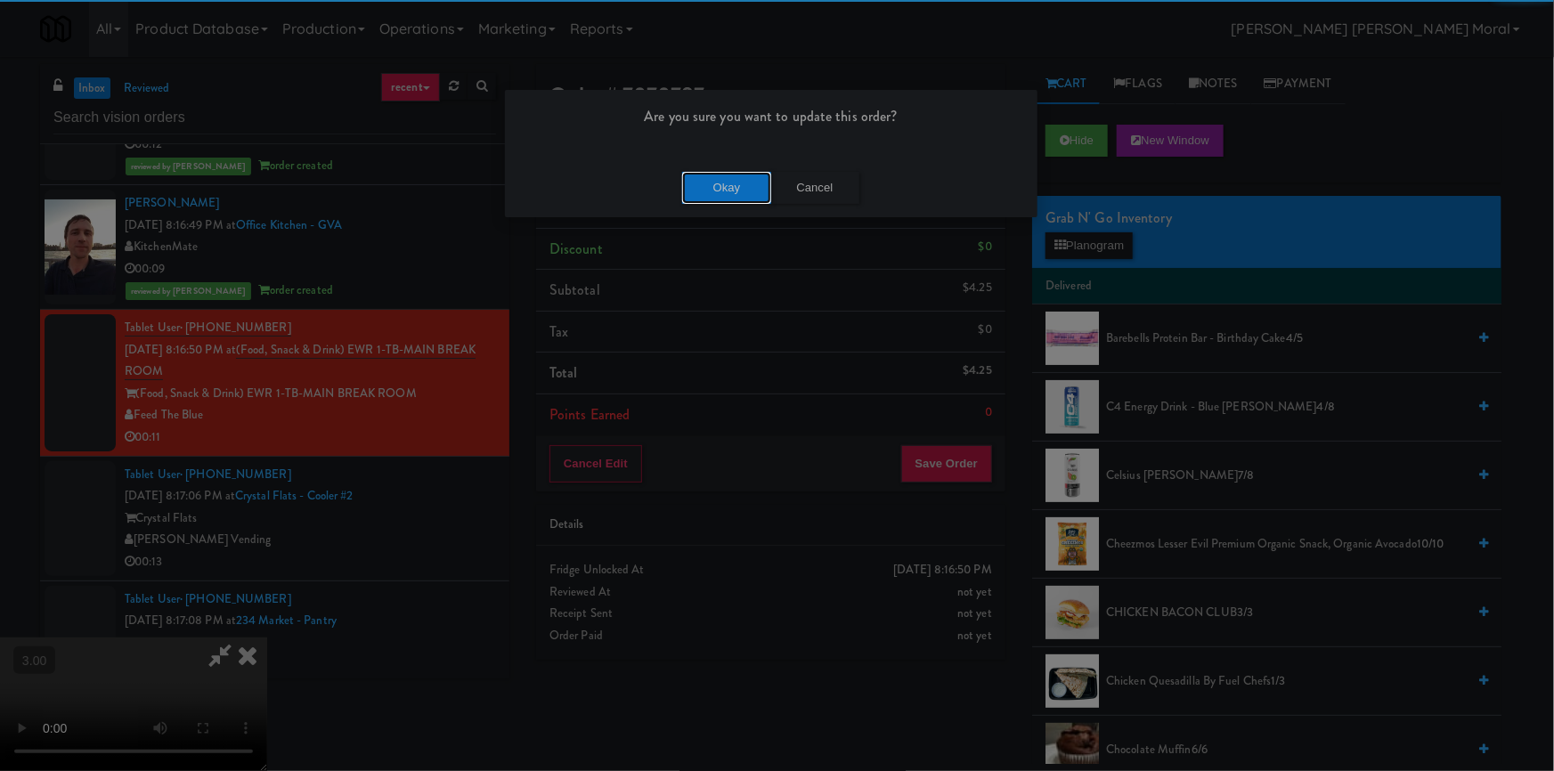
click at [695, 183] on button "Okay" at bounding box center [726, 188] width 89 height 32
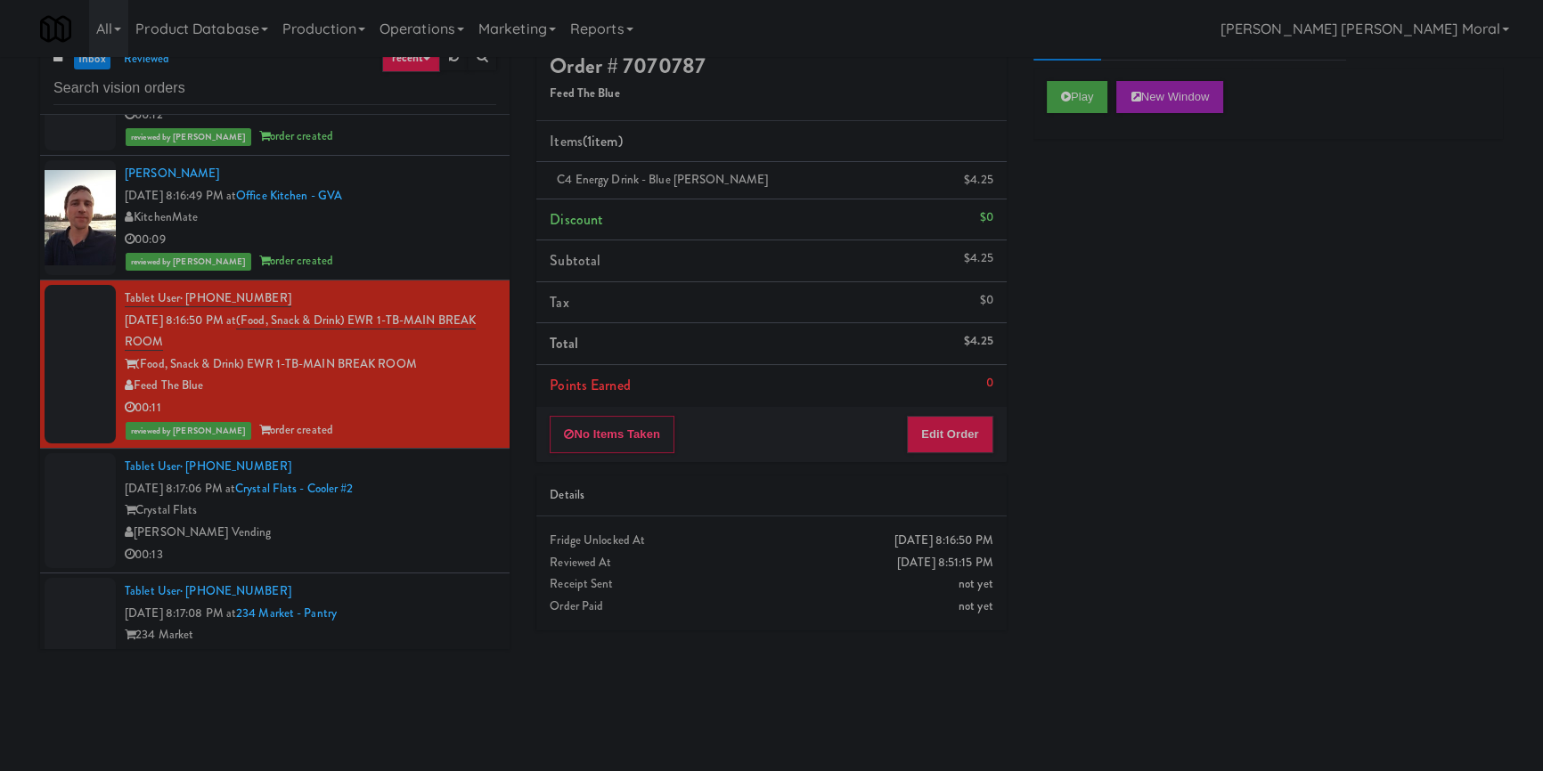
scroll to position [56, 0]
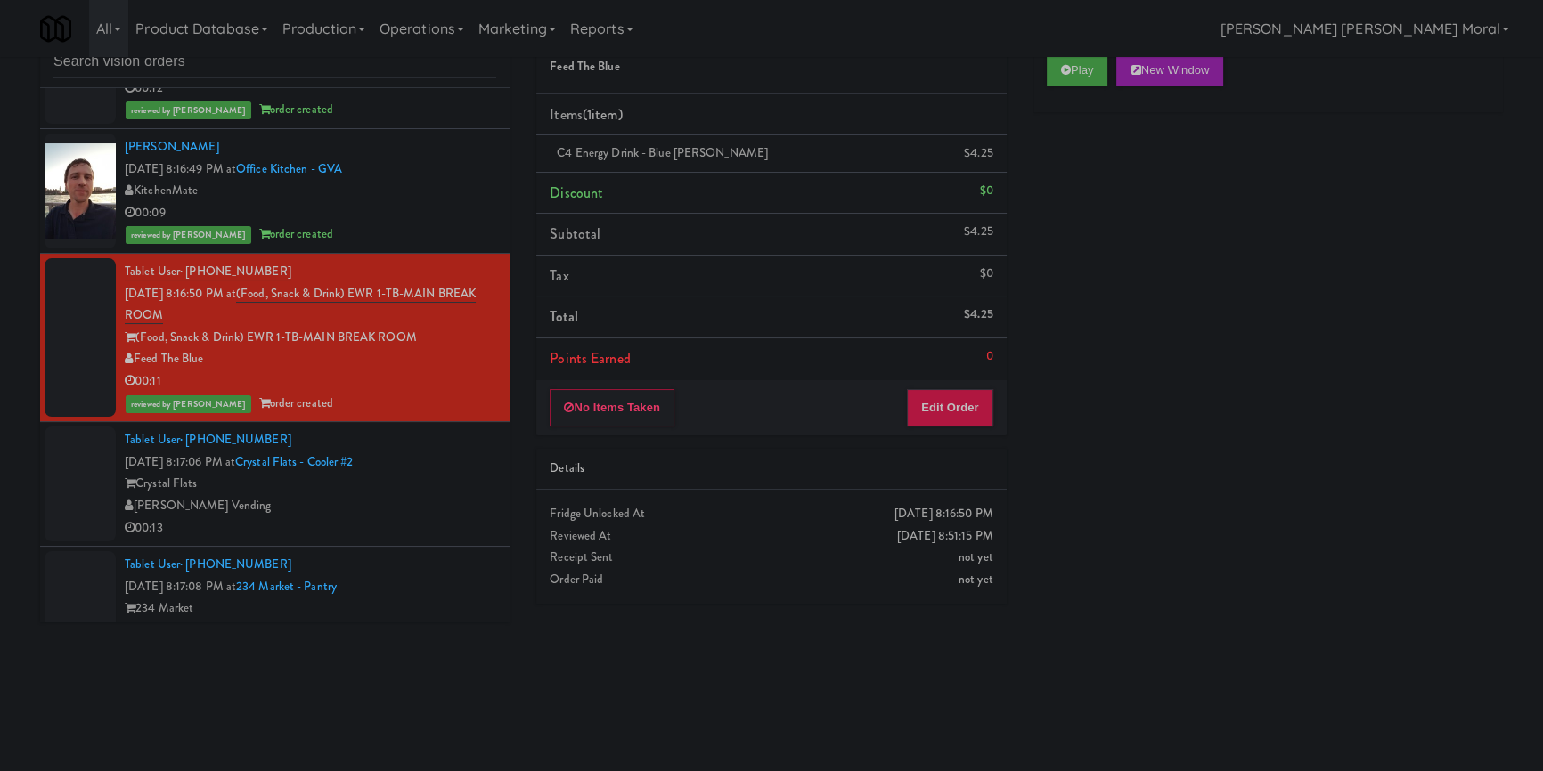
click at [0, 355] on div "inbox reviewed recent all unclear take inventory issue suspicious failed recent…" at bounding box center [771, 358] width 1543 height 700
click at [420, 518] on div "[PERSON_NAME] Vending" at bounding box center [310, 506] width 371 height 22
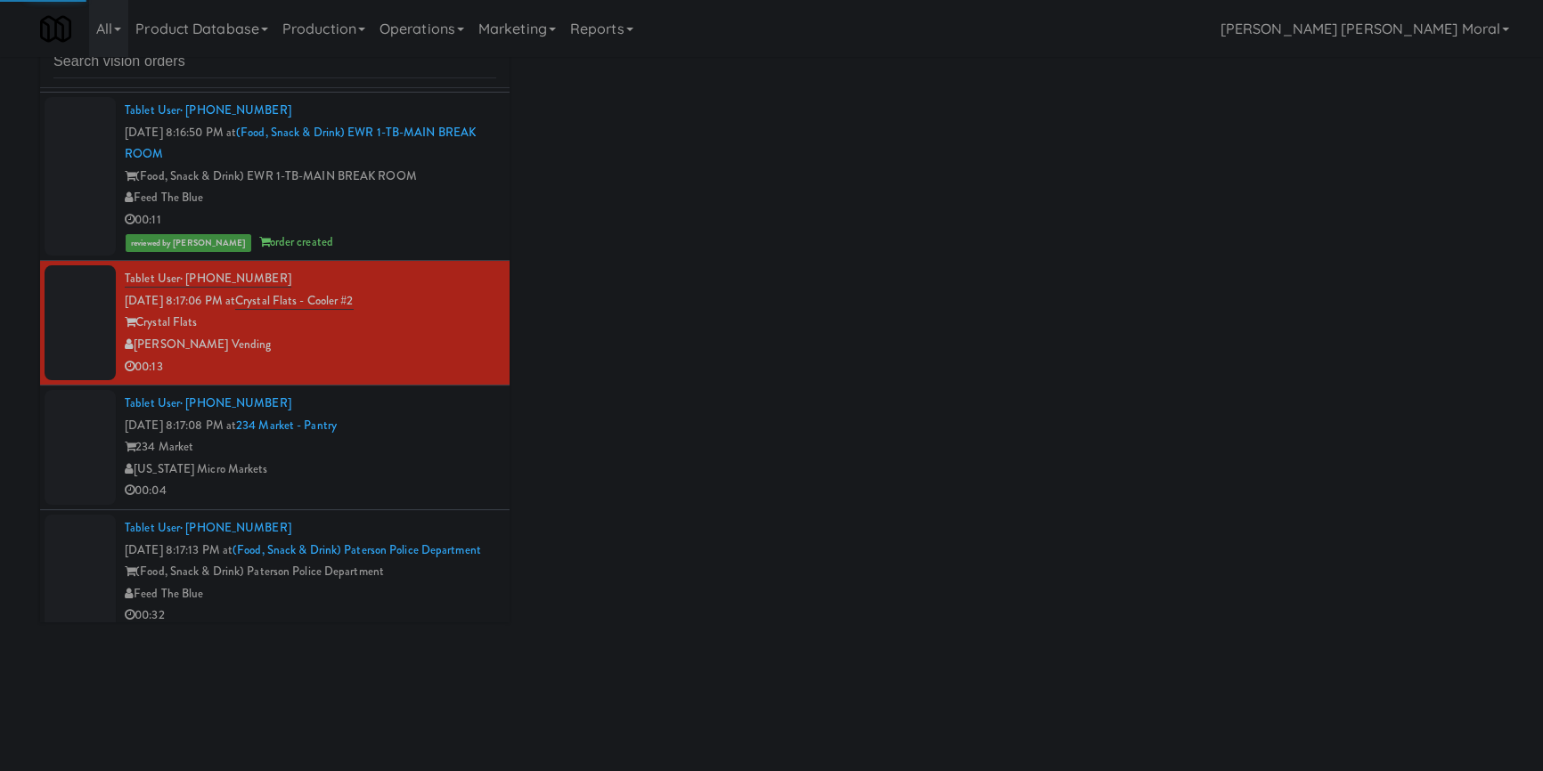
scroll to position [7108, 0]
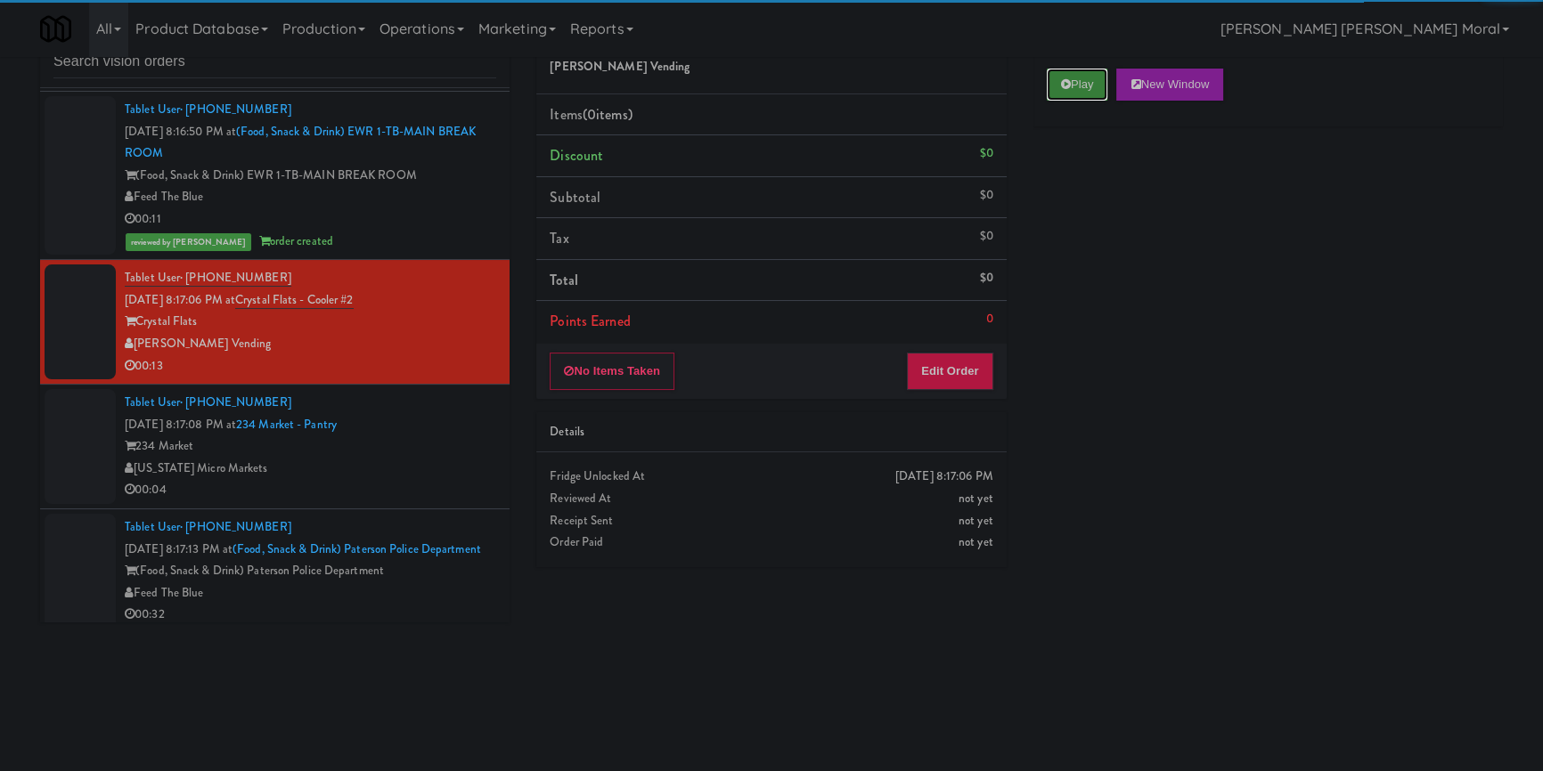
click at [1072, 71] on button "Play" at bounding box center [1077, 85] width 61 height 32
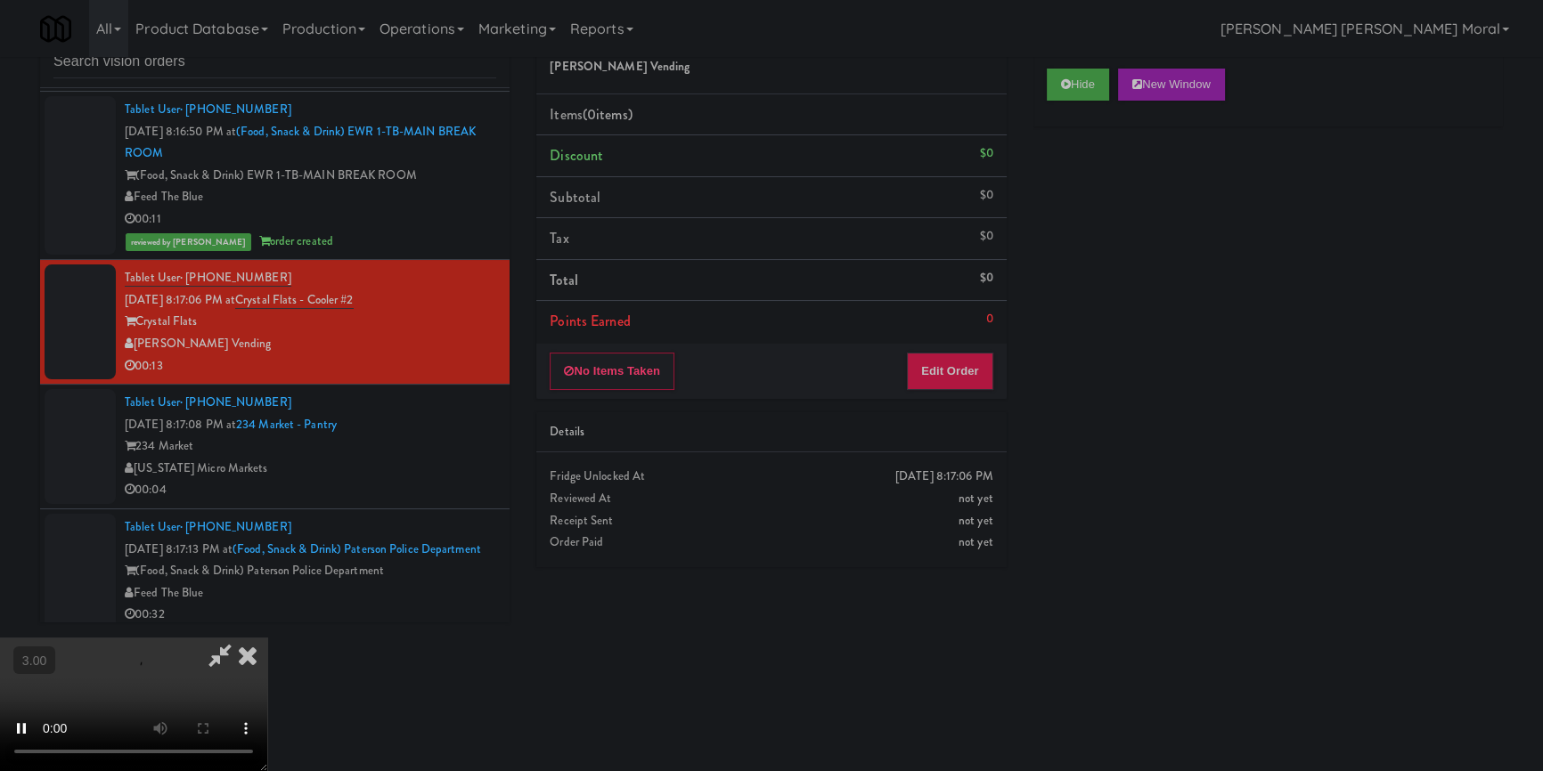
drag, startPoint x: 1104, startPoint y: 226, endPoint x: 1119, endPoint y: 342, distance: 116.8
click at [1104, 228] on div "Hide New Window Primary Flag Clear Flag if unable to determine what was taken o…" at bounding box center [1267, 389] width 469 height 668
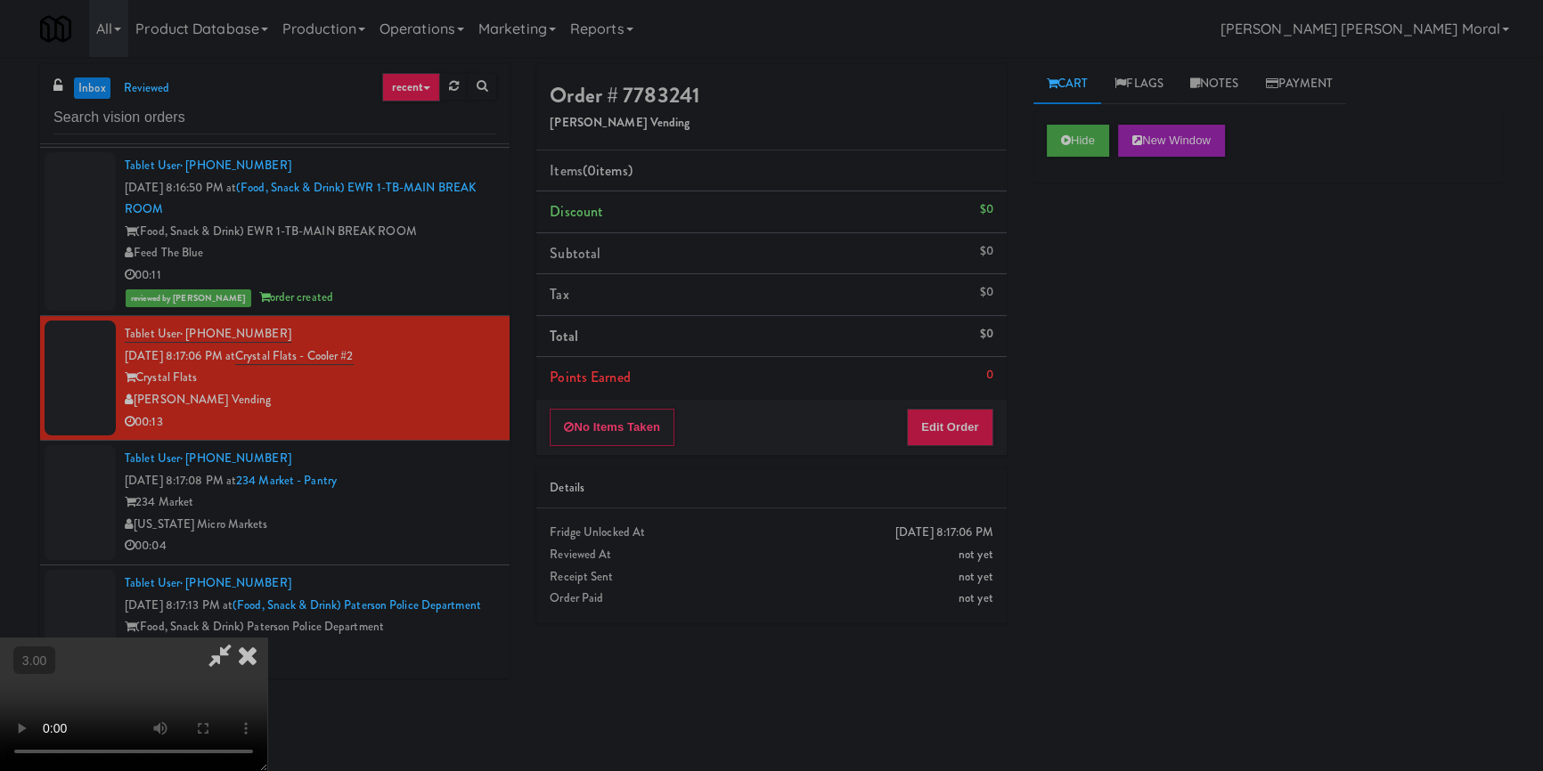
scroll to position [0, 0]
click at [267, 638] on video at bounding box center [133, 705] width 267 height 134
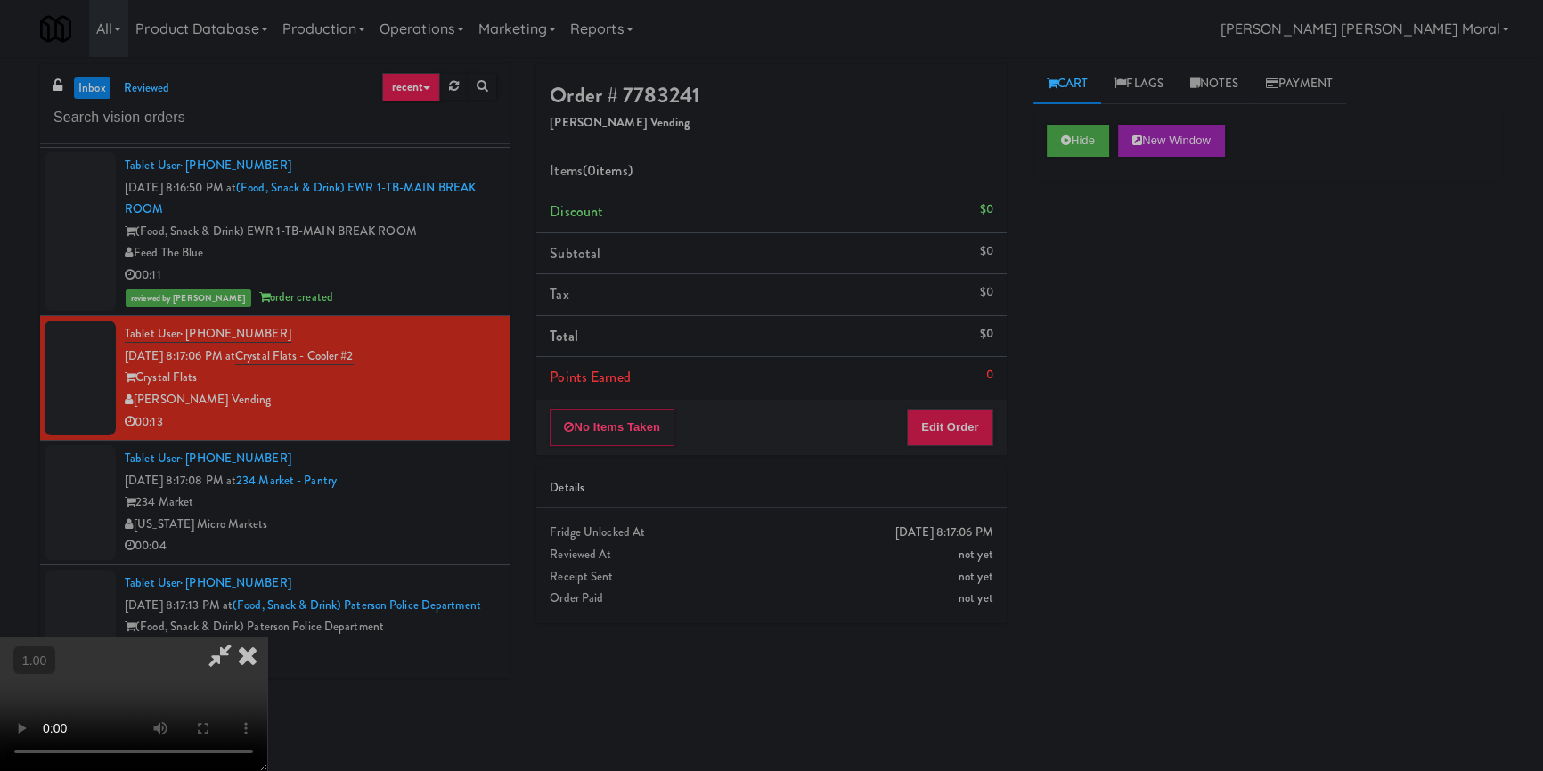
click at [267, 638] on video at bounding box center [133, 705] width 267 height 134
click at [965, 432] on button "Edit Order" at bounding box center [950, 427] width 86 height 37
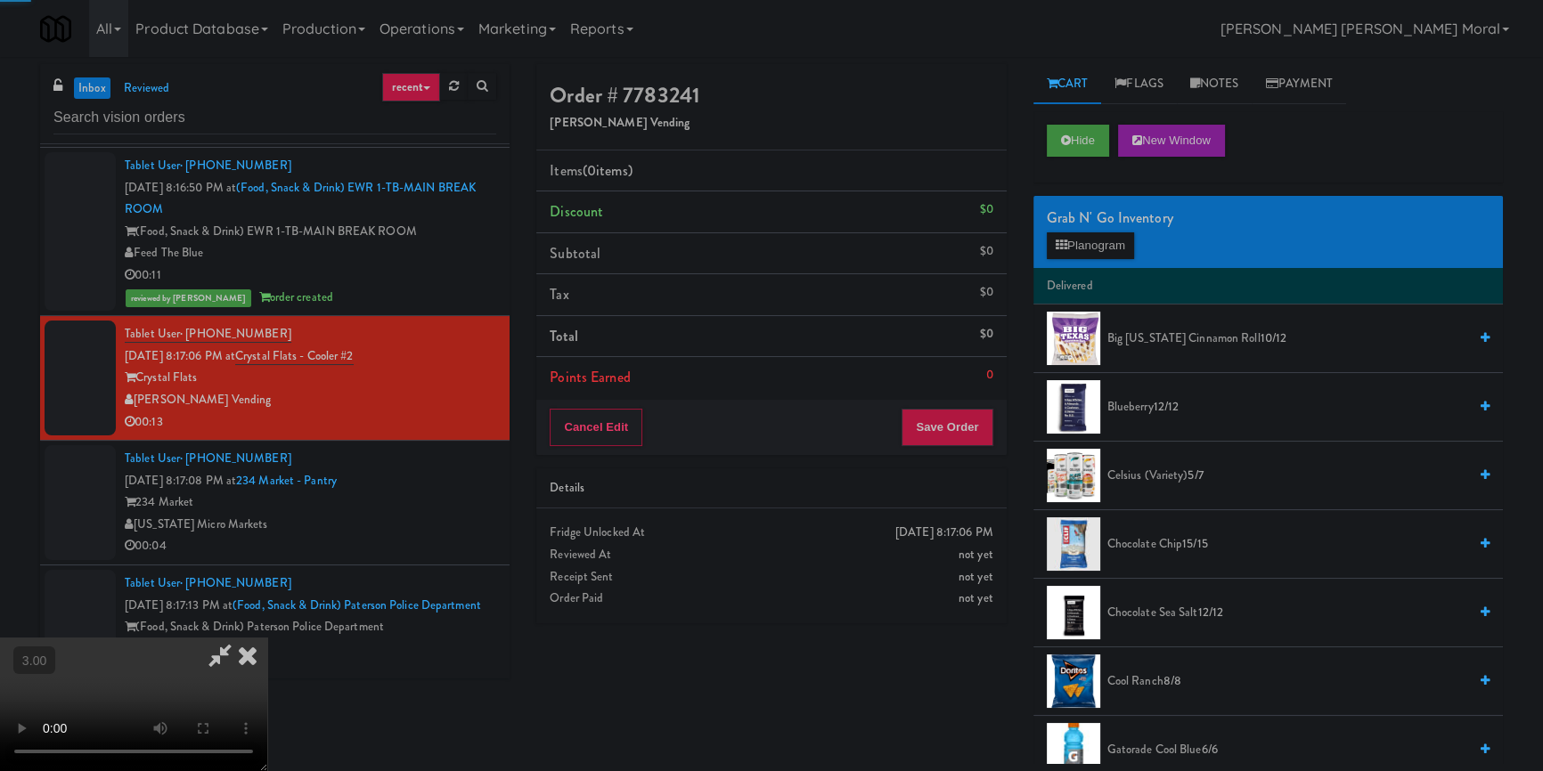
click at [1104, 230] on div "Grab N' Go Inventory Planogram" at bounding box center [1267, 232] width 469 height 72
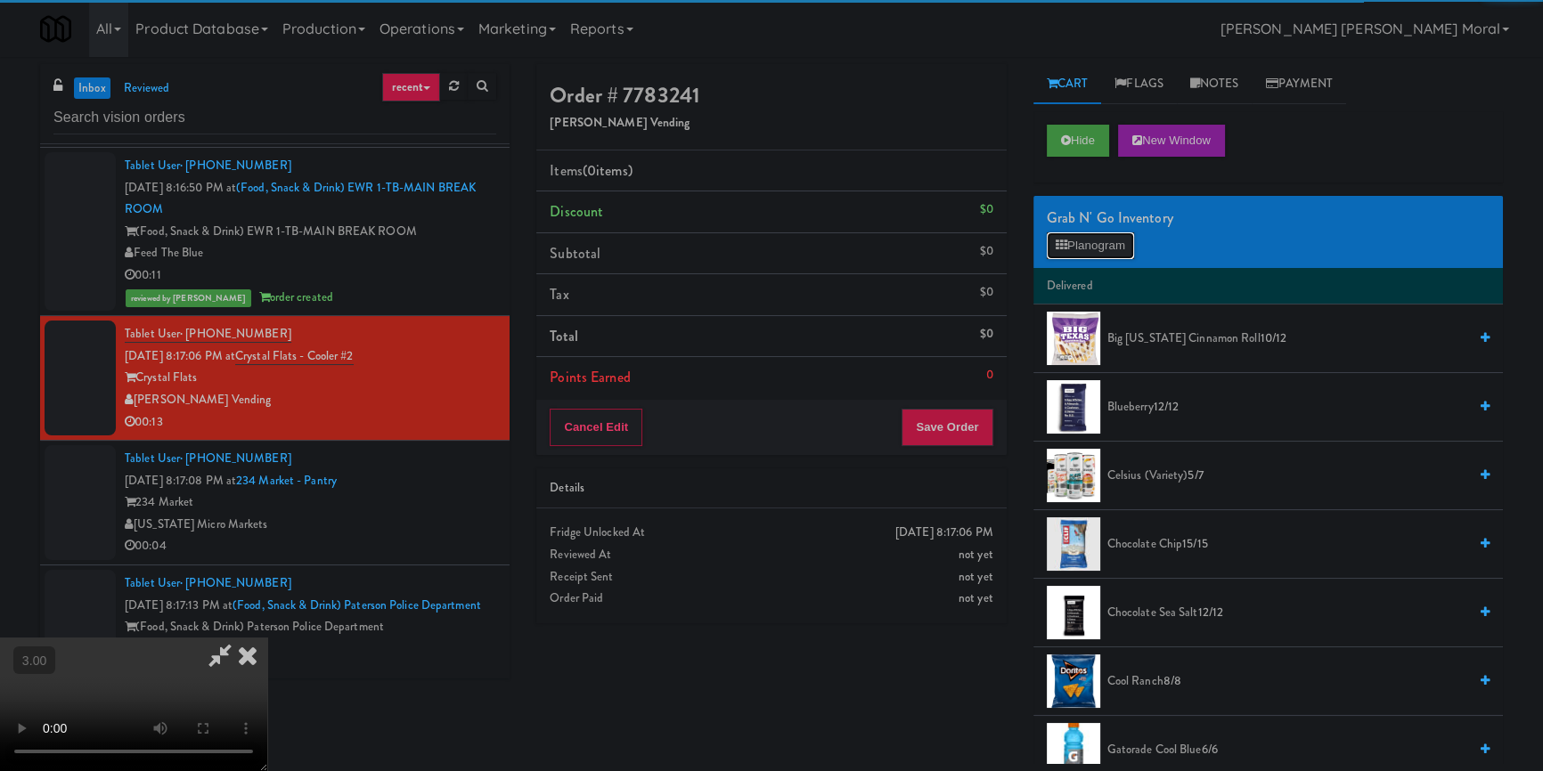
click at [1095, 247] on button "Planogram" at bounding box center [1090, 245] width 87 height 27
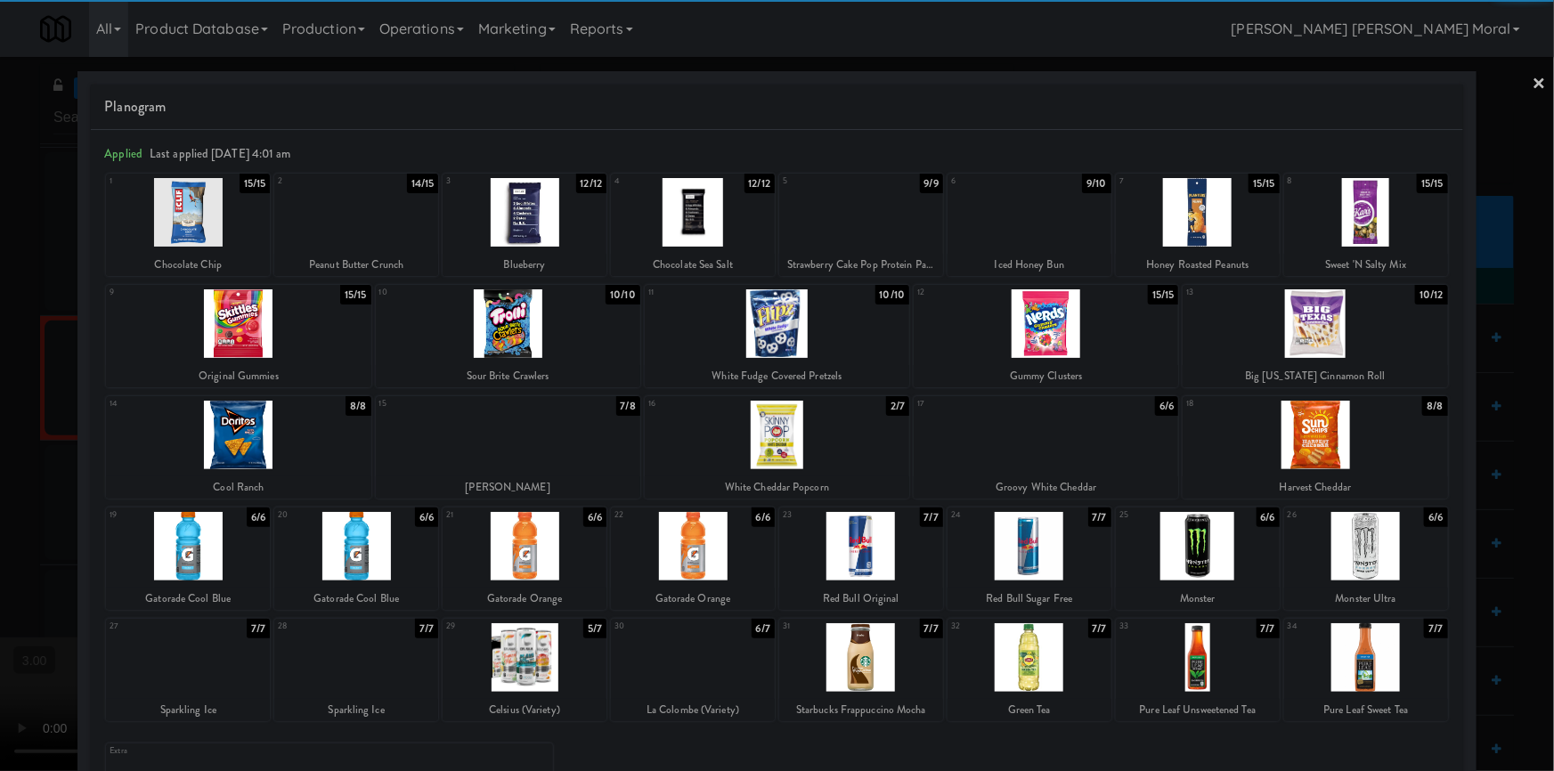
click at [792, 444] on div at bounding box center [777, 435] width 265 height 69
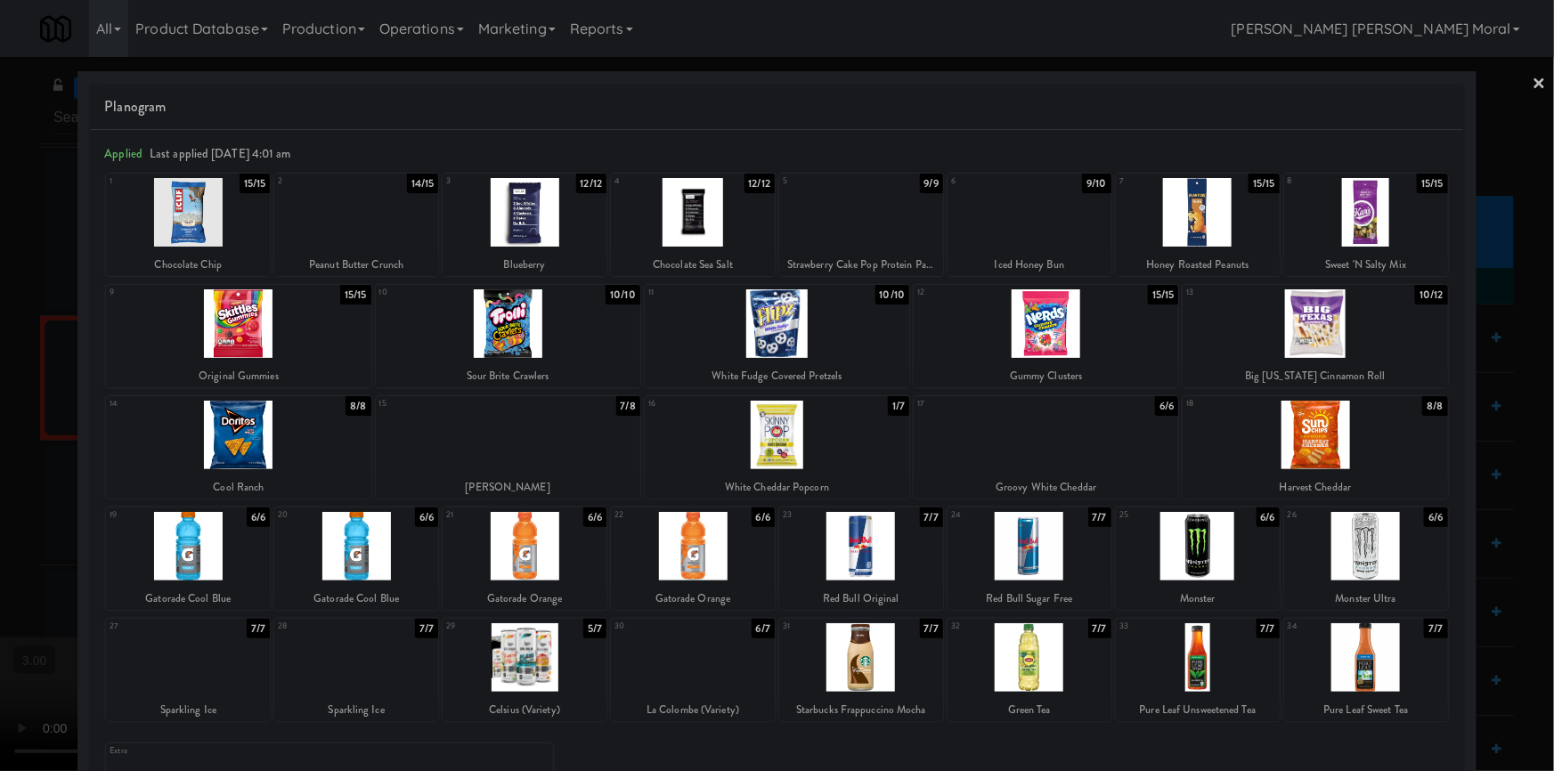
click at [0, 447] on div at bounding box center [777, 385] width 1554 height 771
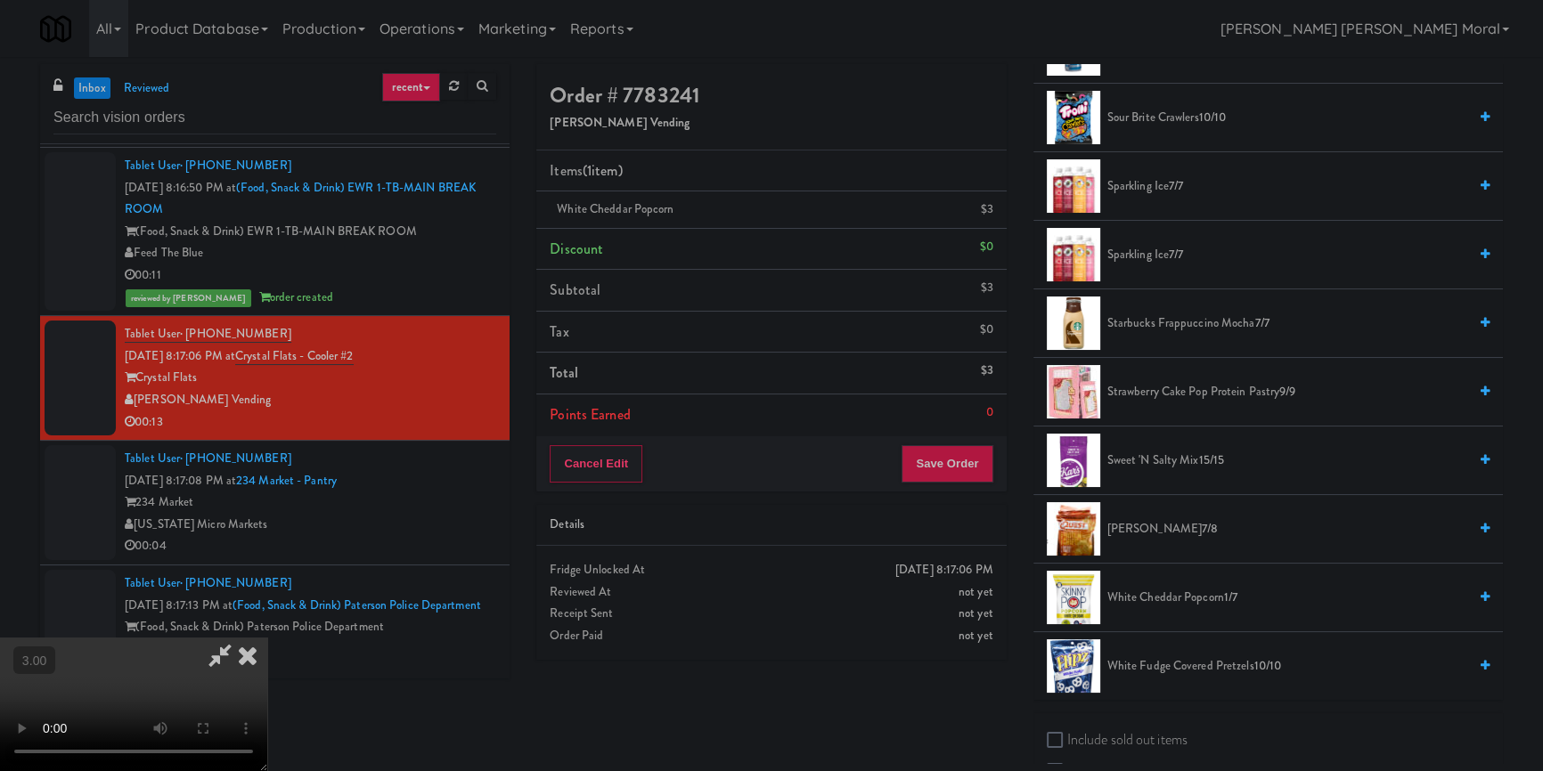
scroll to position [1943, 0]
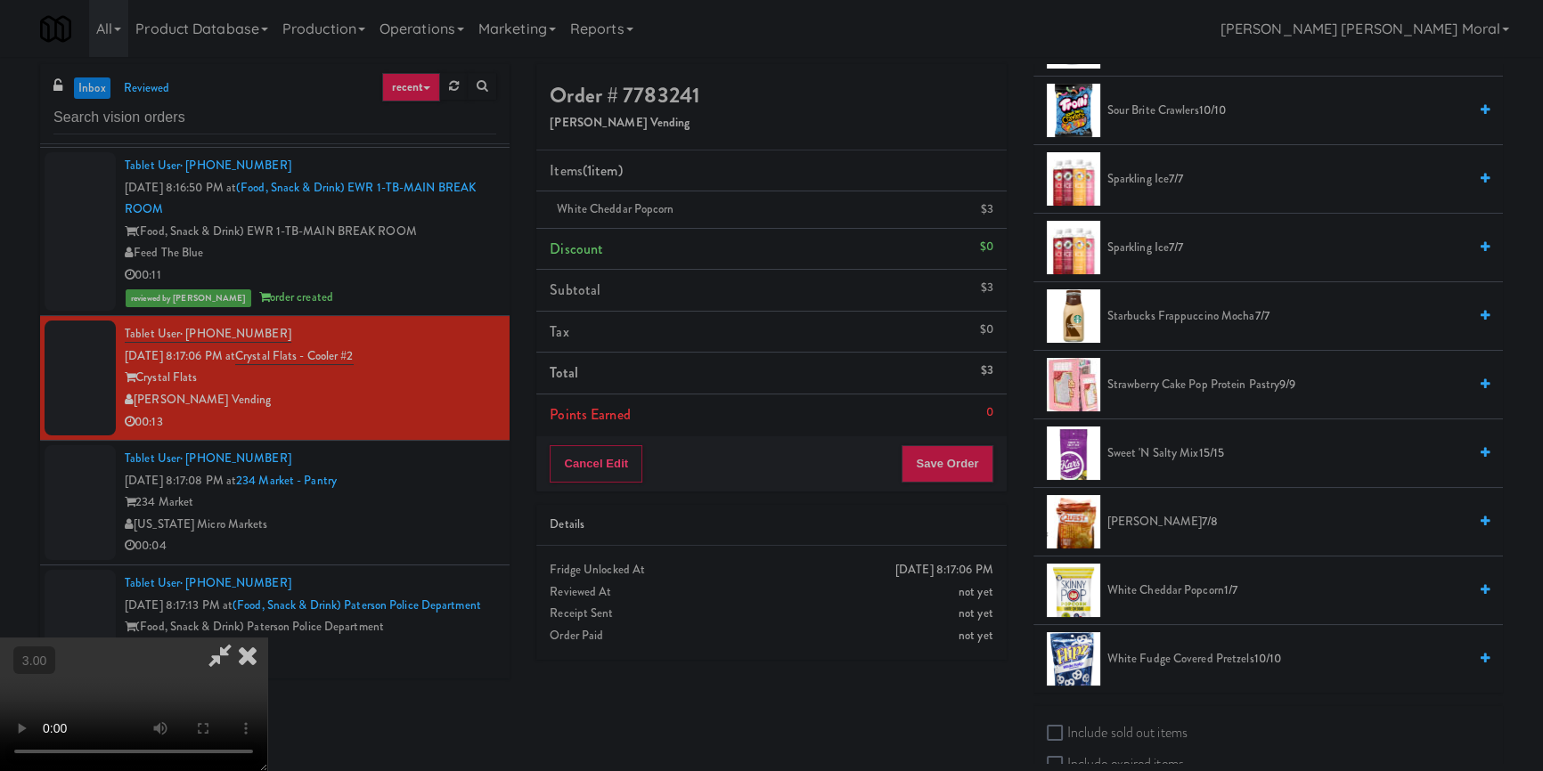
click at [1145, 514] on span "Tortilla Nacho 7/8" at bounding box center [1287, 522] width 360 height 22
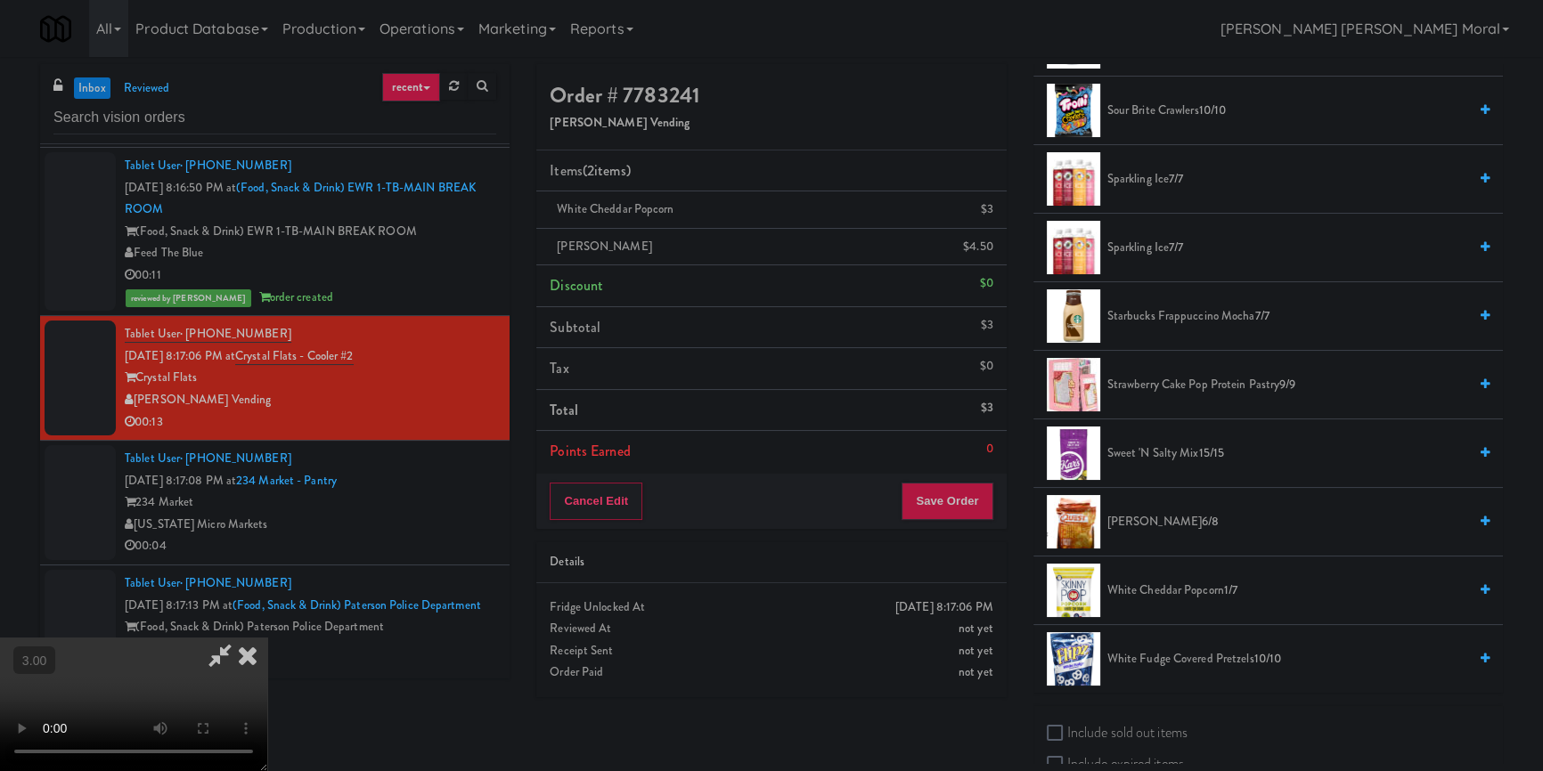
click at [1145, 514] on span "[PERSON_NAME] 6/8" at bounding box center [1287, 522] width 360 height 22
click at [944, 509] on button "Save Order" at bounding box center [946, 501] width 91 height 37
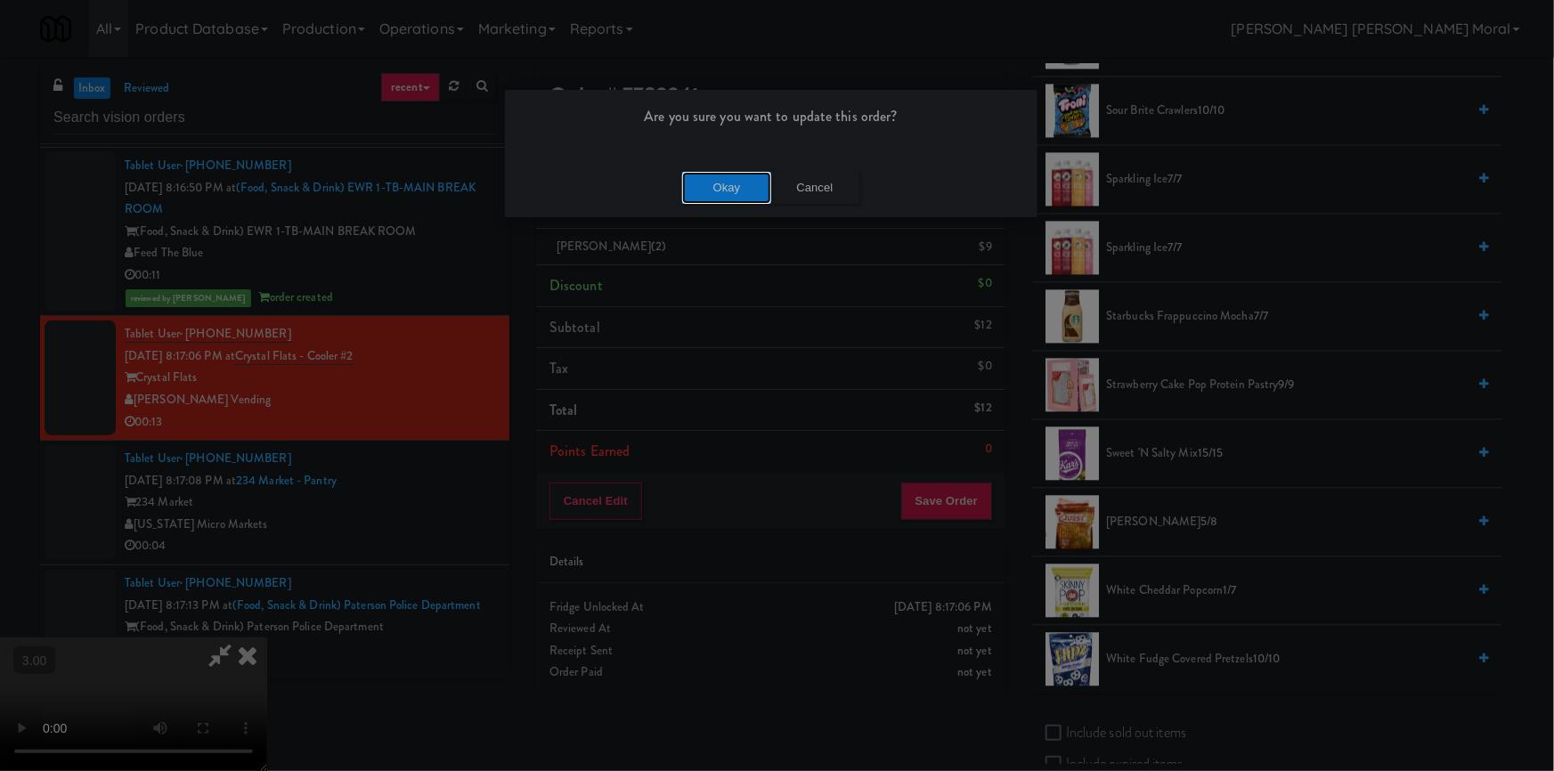
click at [749, 184] on button "Okay" at bounding box center [726, 188] width 89 height 32
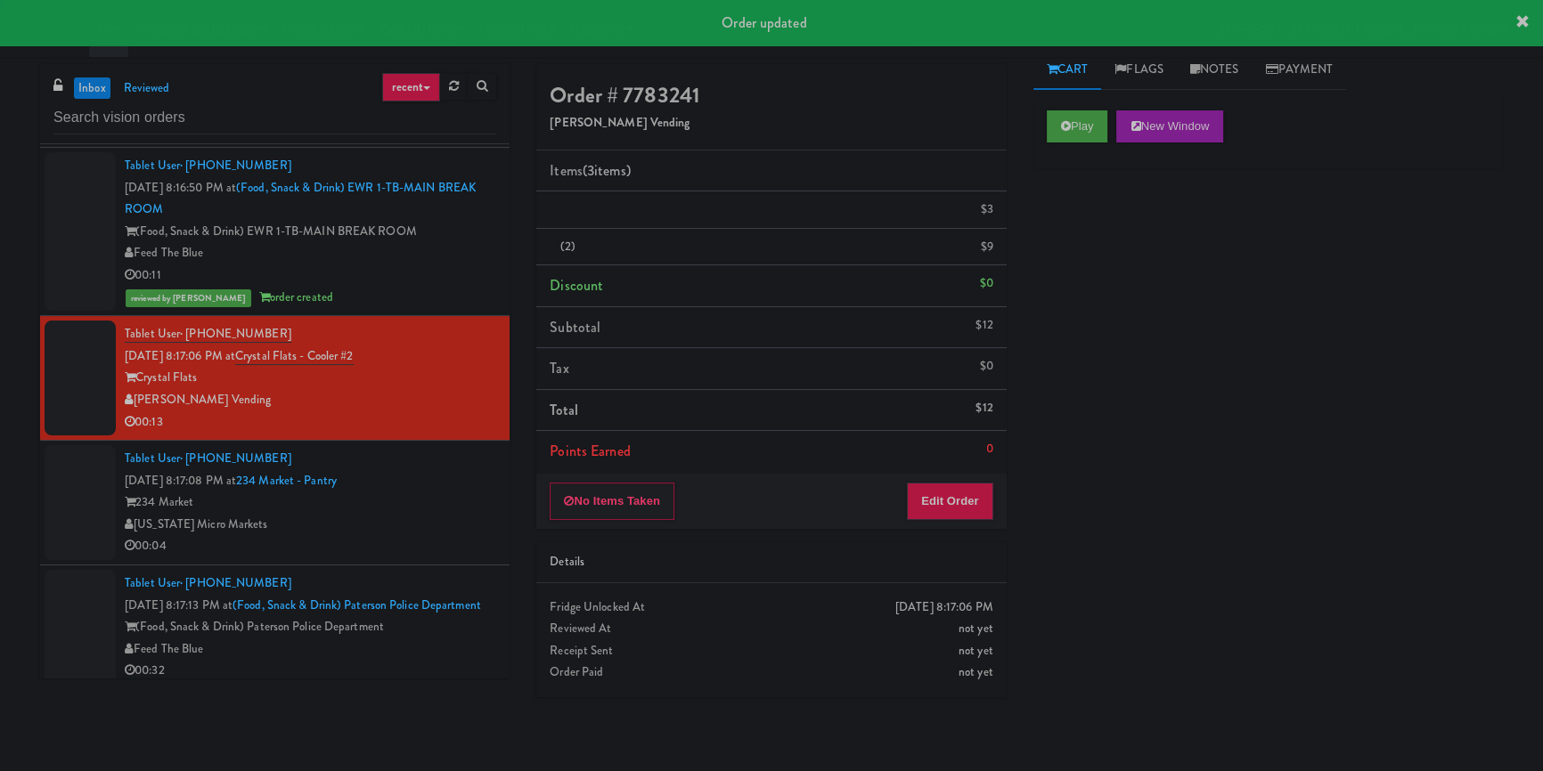
scroll to position [0, 0]
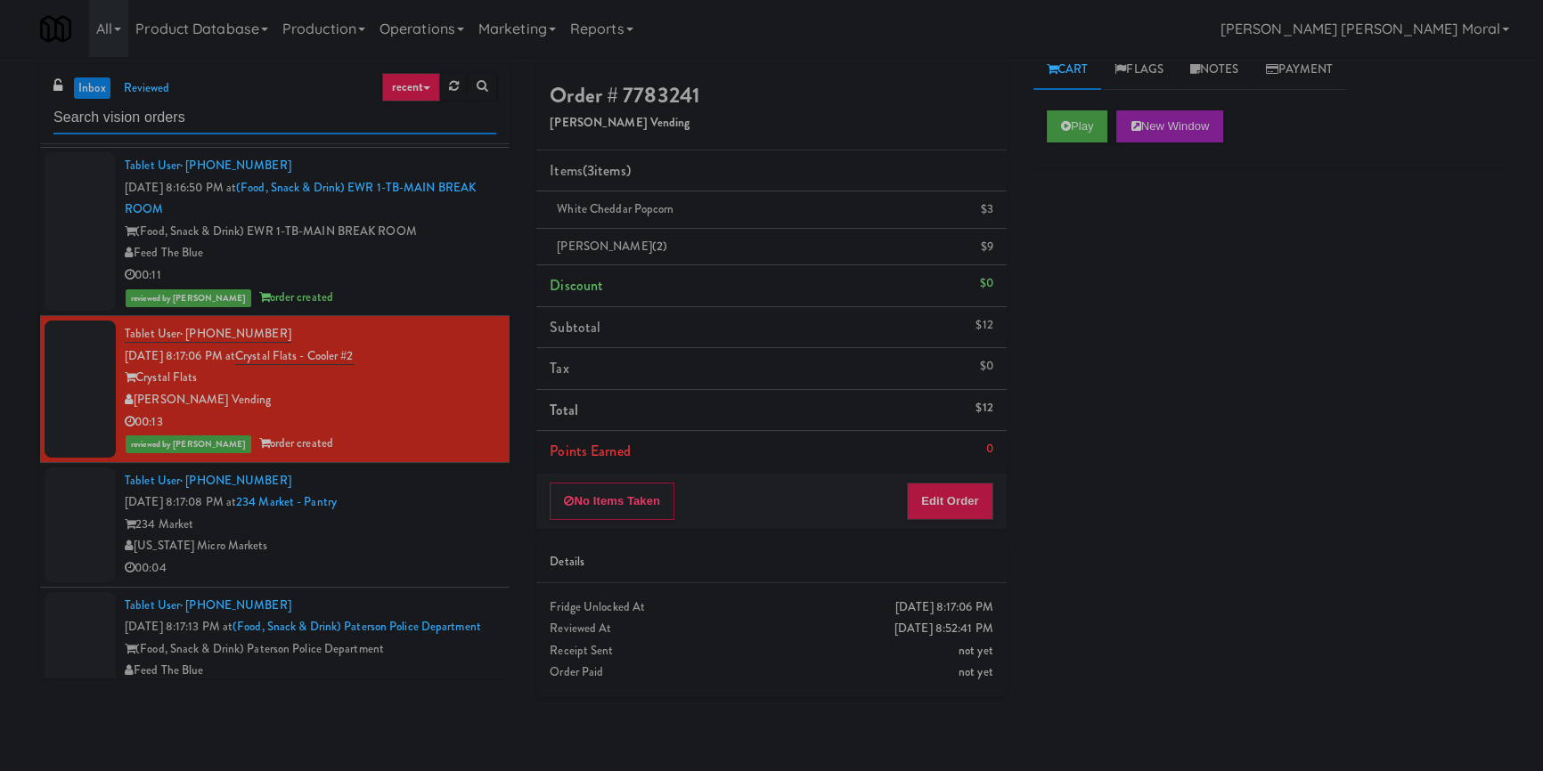
click at [293, 117] on input "text" at bounding box center [274, 118] width 443 height 33
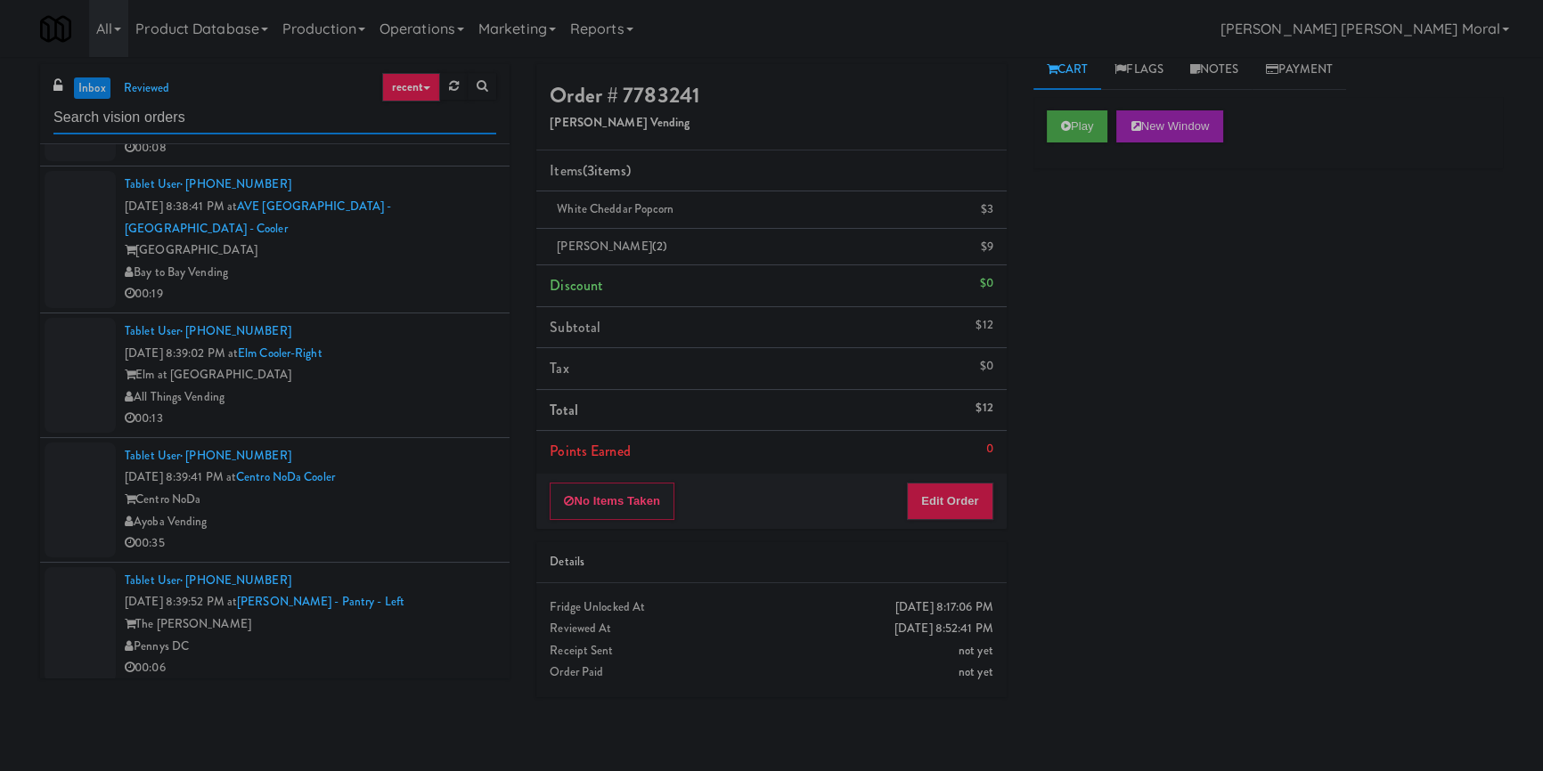
scroll to position [2672, 0]
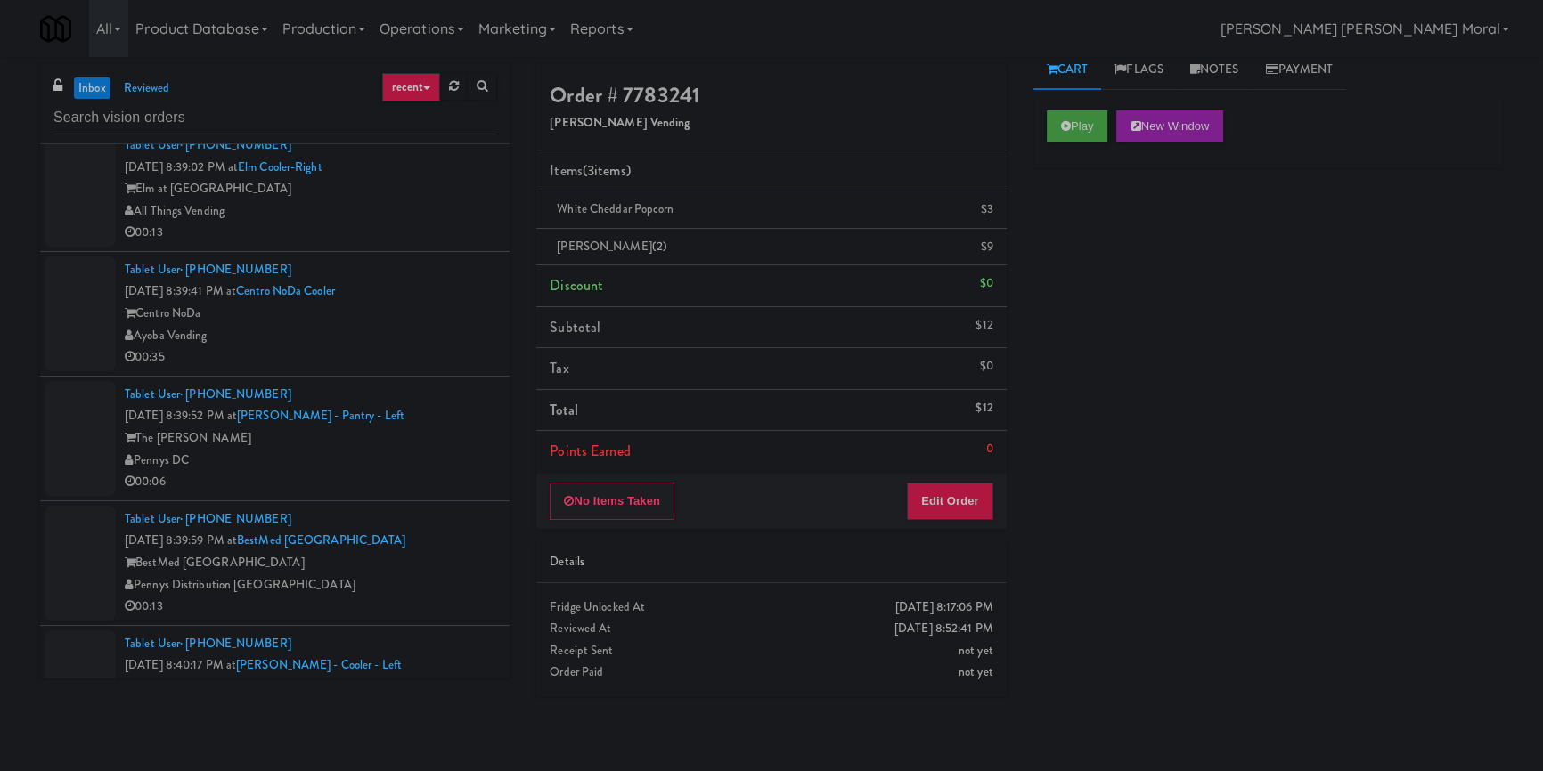
click at [436, 475] on div "00:06" at bounding box center [310, 482] width 371 height 22
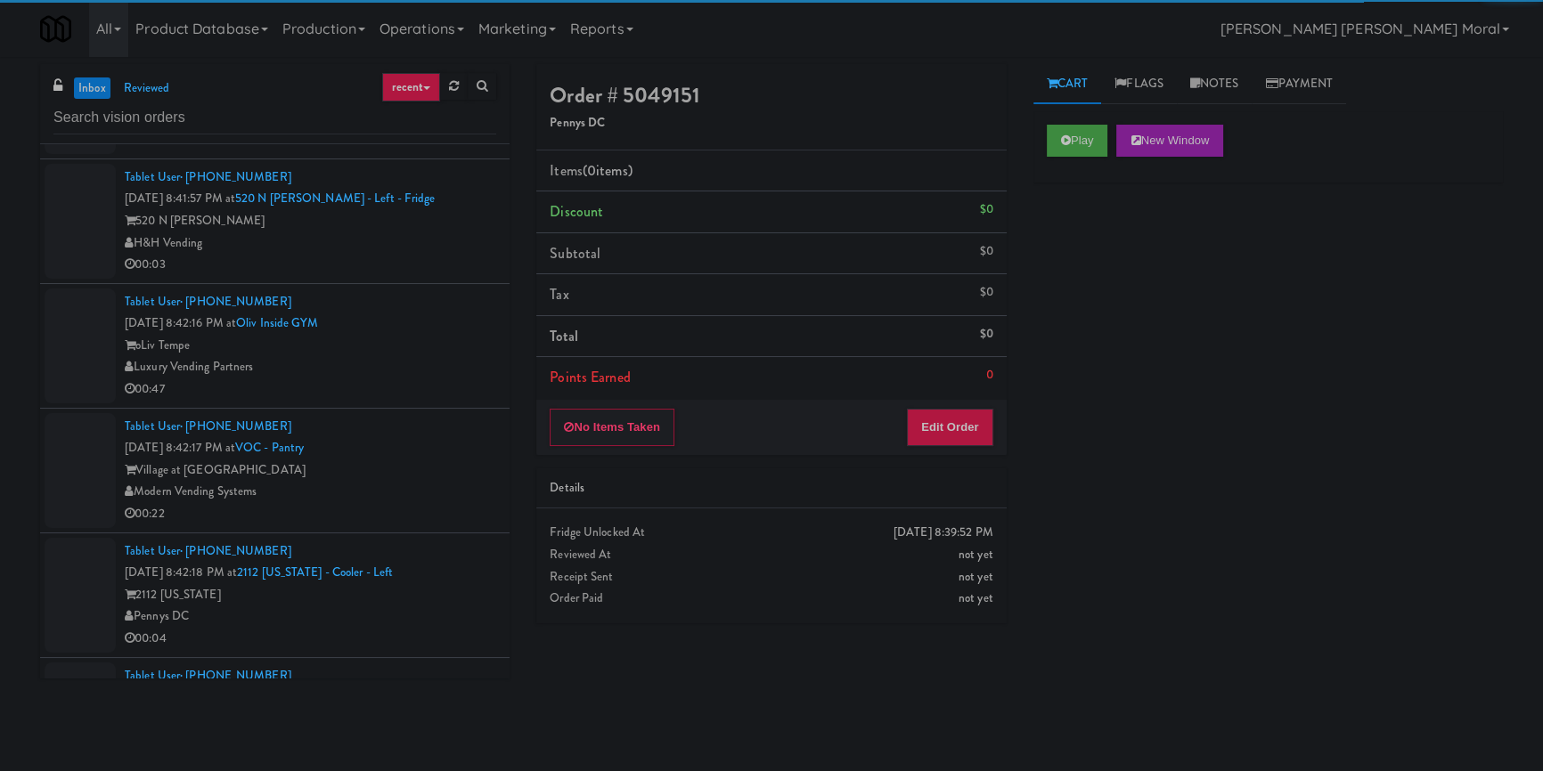
scroll to position [3643, 0]
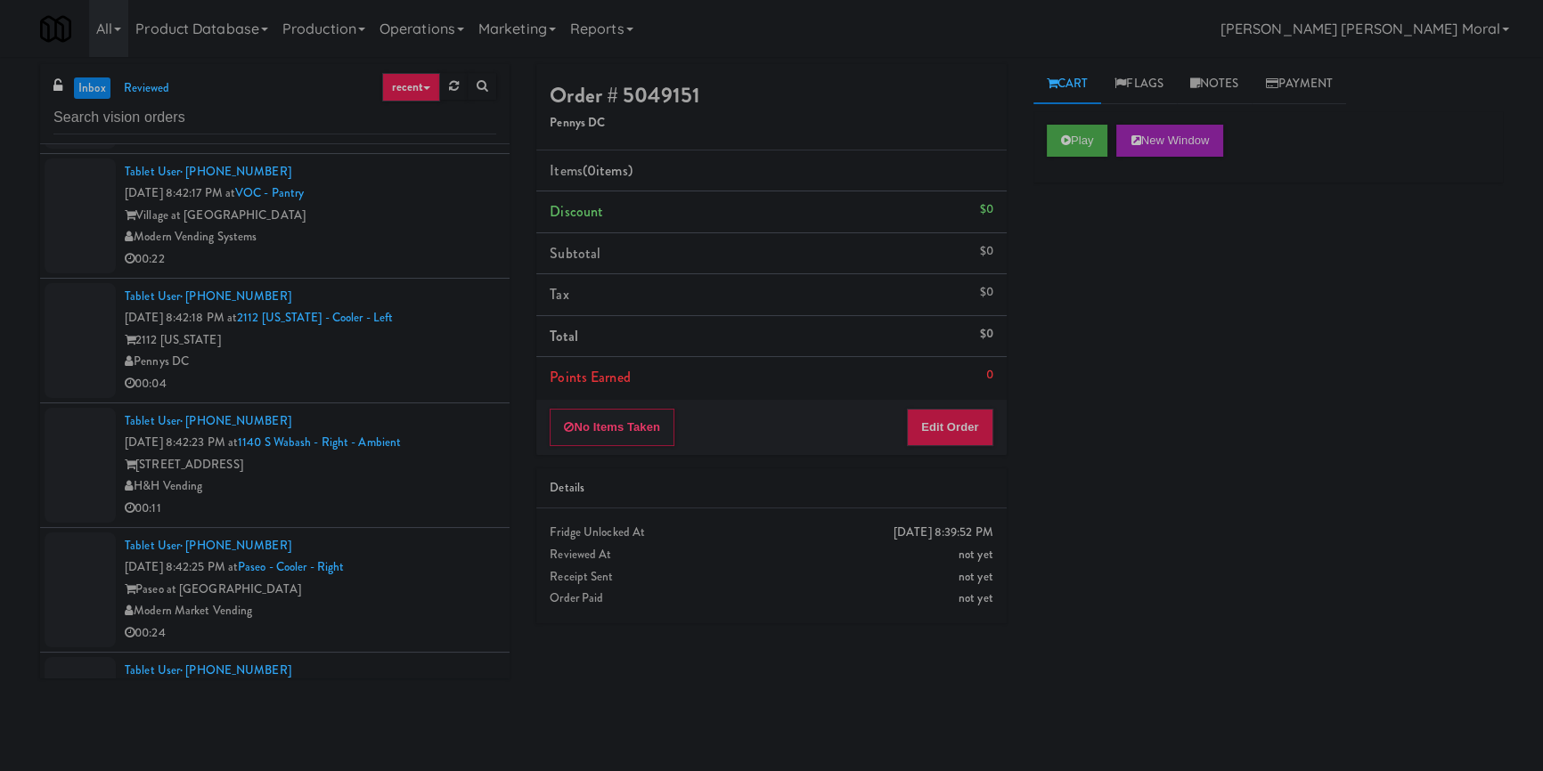
drag, startPoint x: 439, startPoint y: 388, endPoint x: 451, endPoint y: 391, distance: 11.9
click at [439, 387] on div "00:04" at bounding box center [310, 384] width 371 height 22
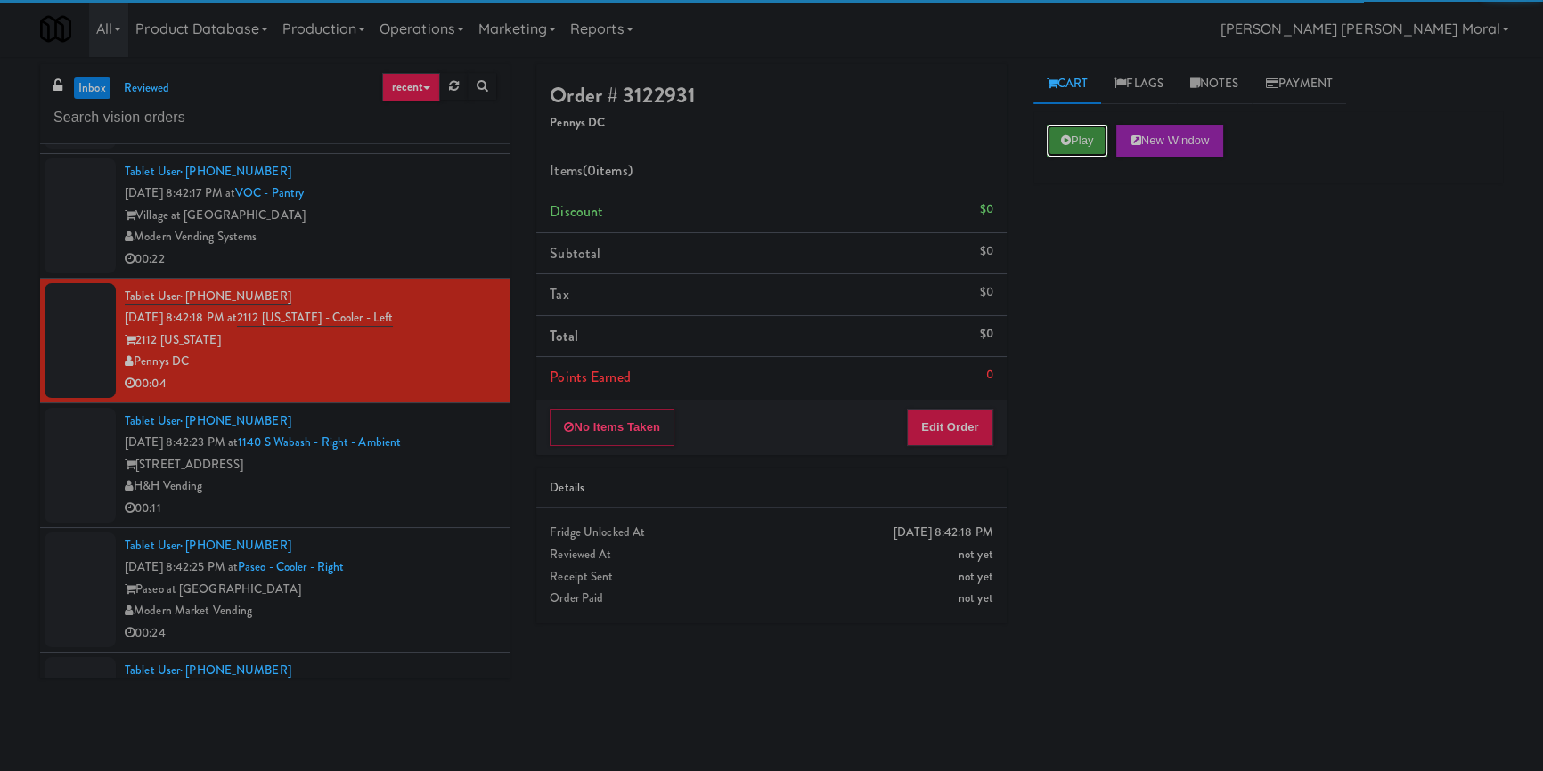
click at [1054, 151] on button "Play" at bounding box center [1077, 141] width 61 height 32
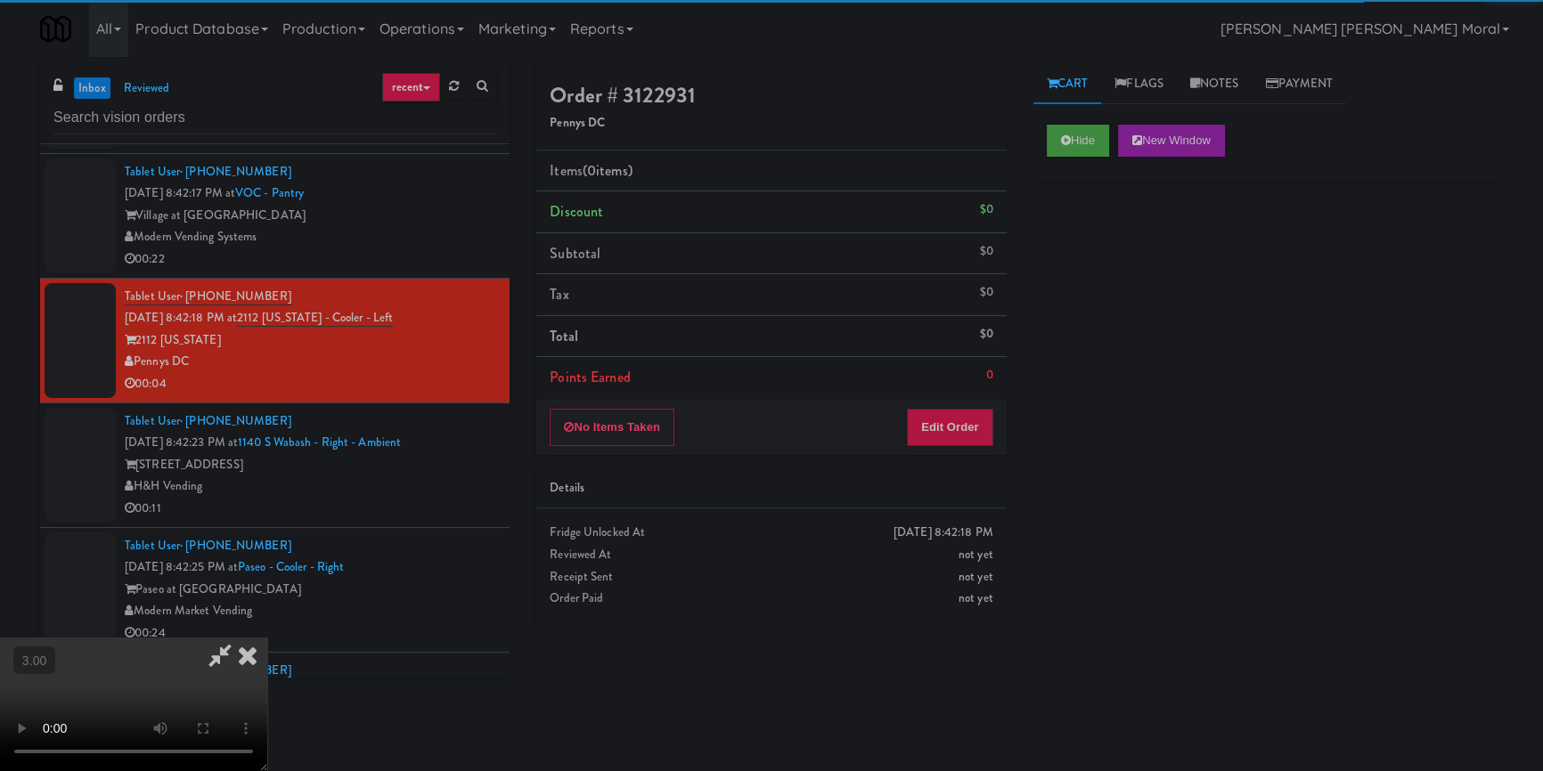
click at [1110, 262] on div "Hide New Window Primary Flag Clear Flag if unable to determine what was taken o…" at bounding box center [1267, 445] width 469 height 668
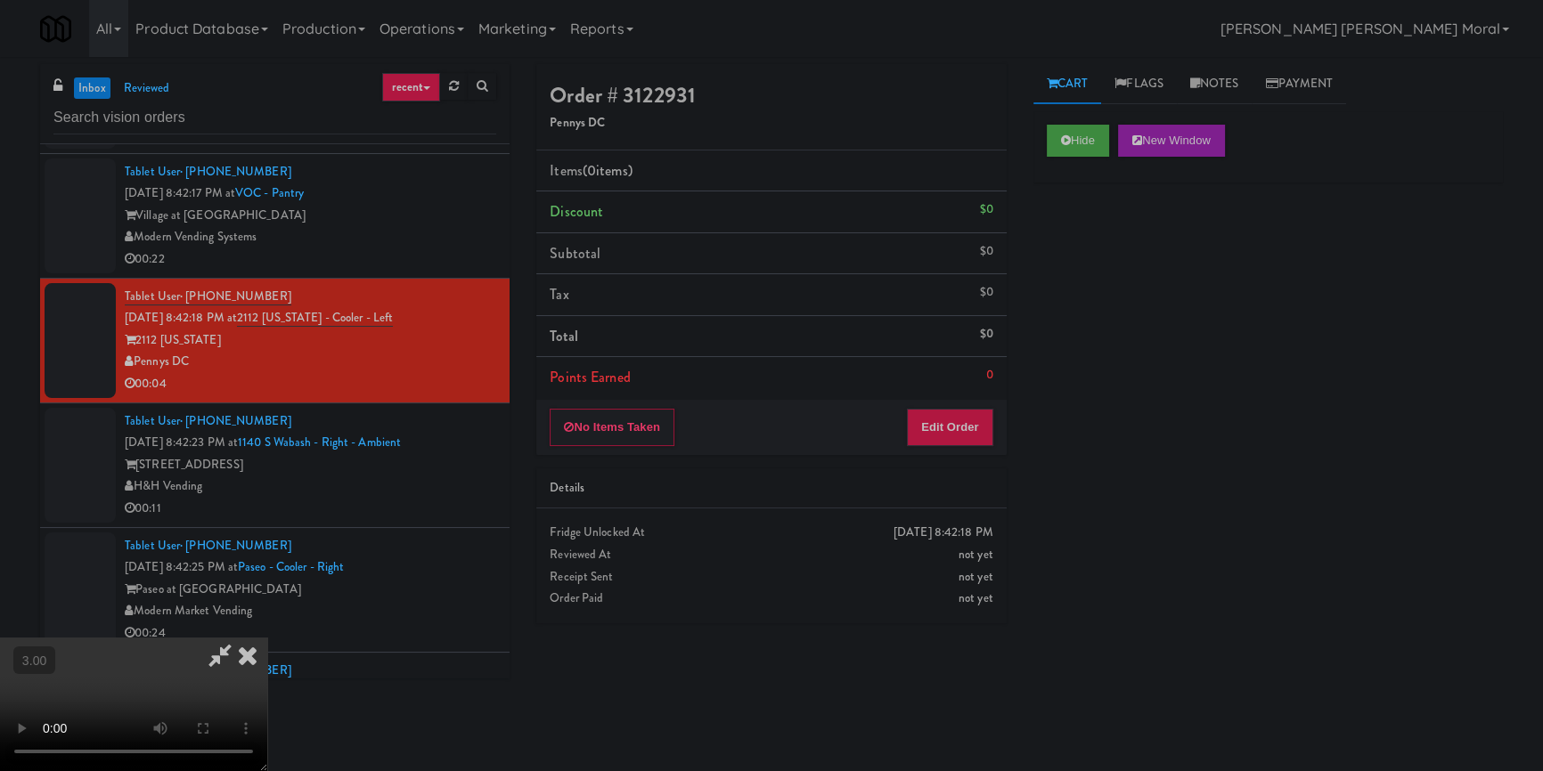
click at [267, 638] on video at bounding box center [133, 705] width 267 height 134
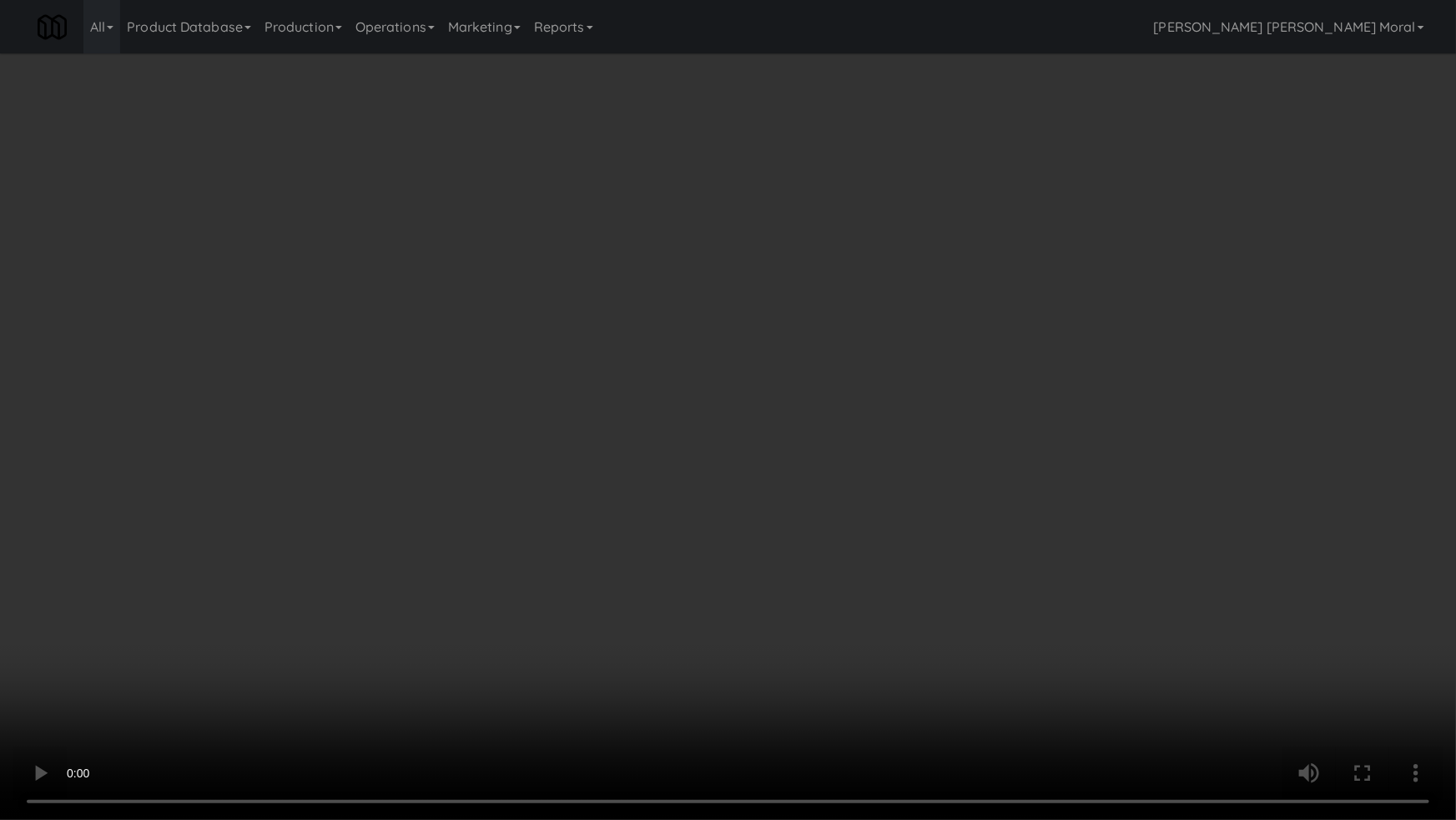
click at [809, 470] on video at bounding box center [728, 410] width 1456 height 820
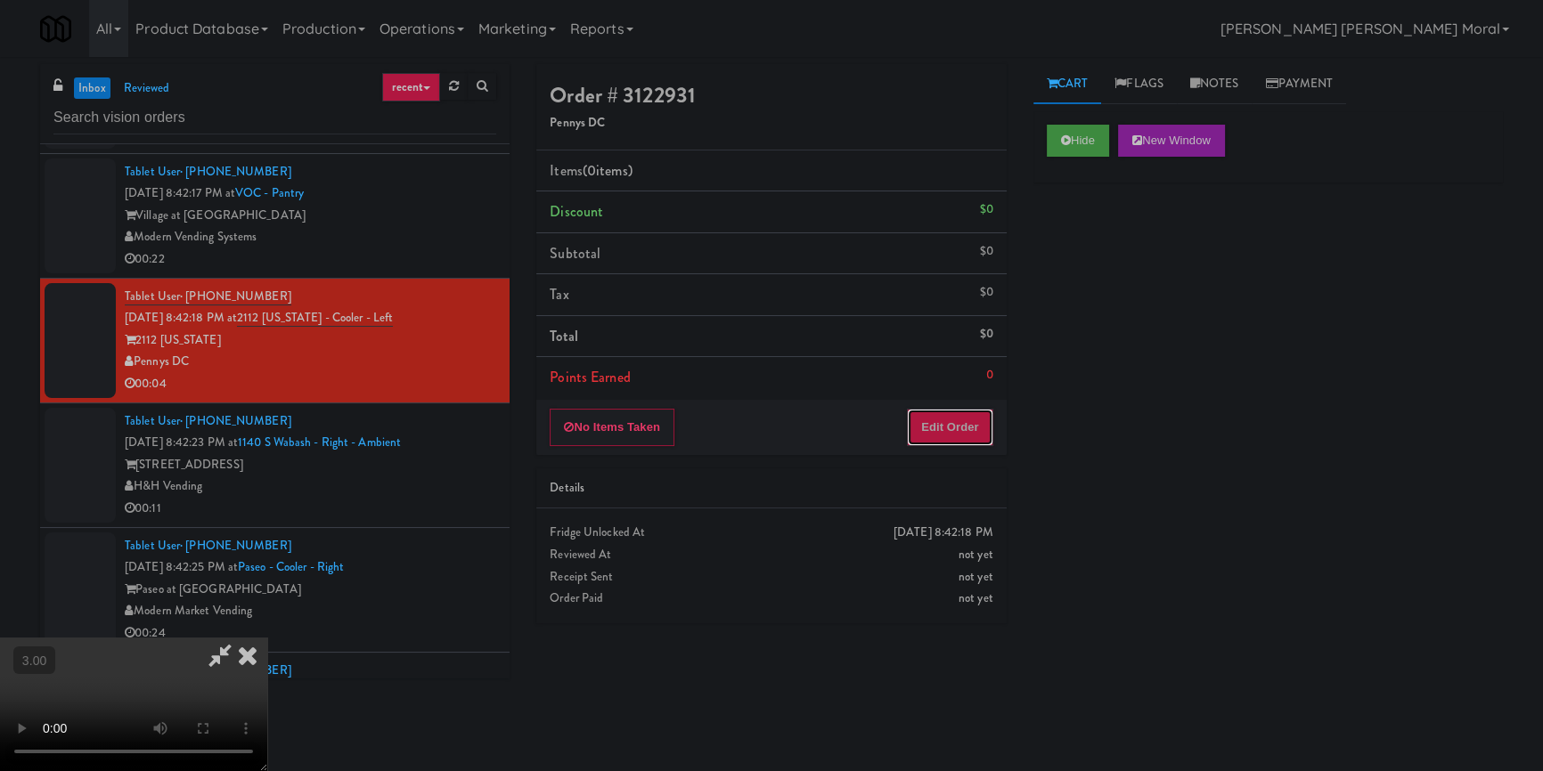
click at [943, 422] on button "Edit Order" at bounding box center [950, 427] width 86 height 37
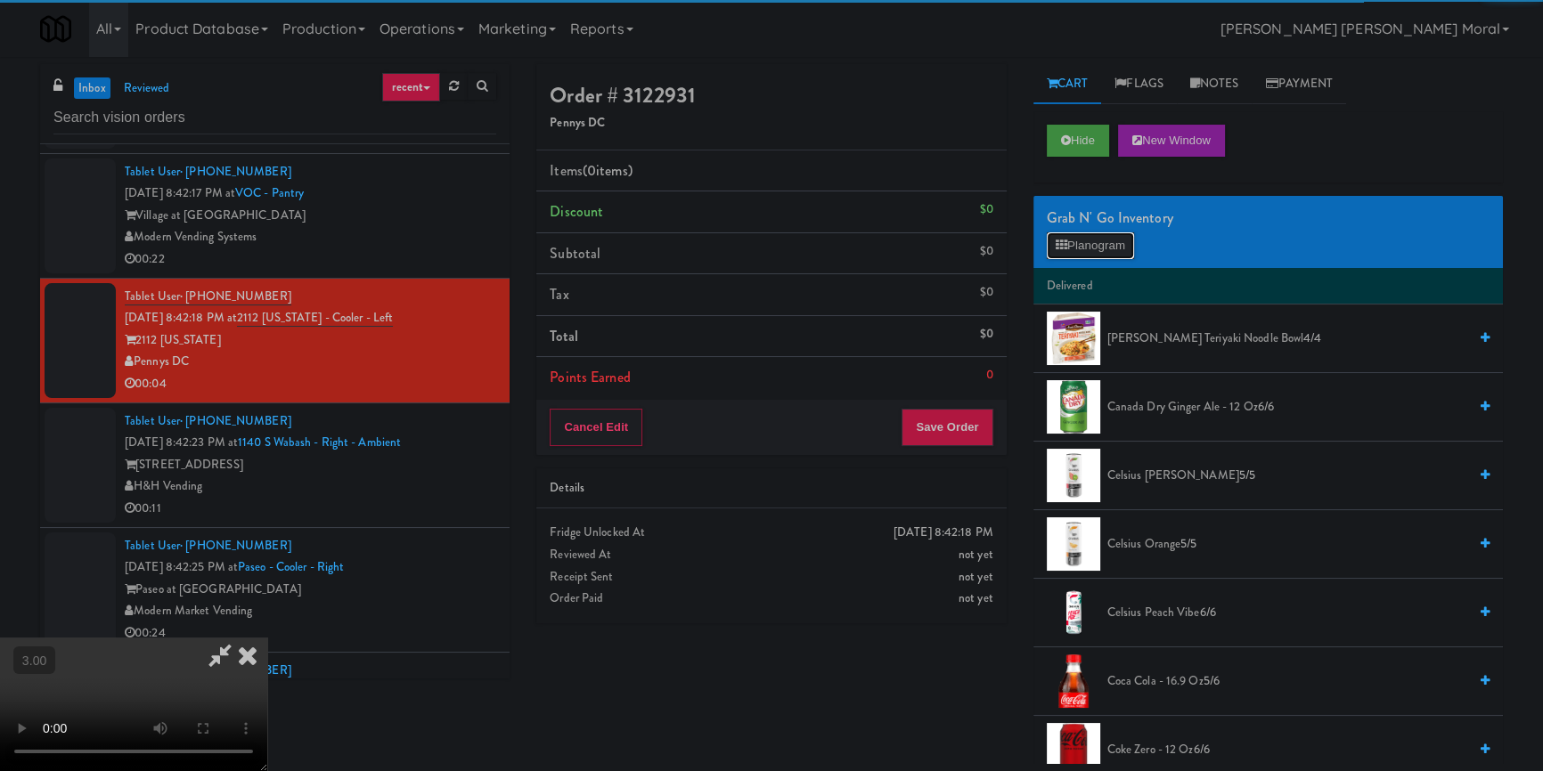
click at [1104, 249] on button "Planogram" at bounding box center [1090, 245] width 87 height 27
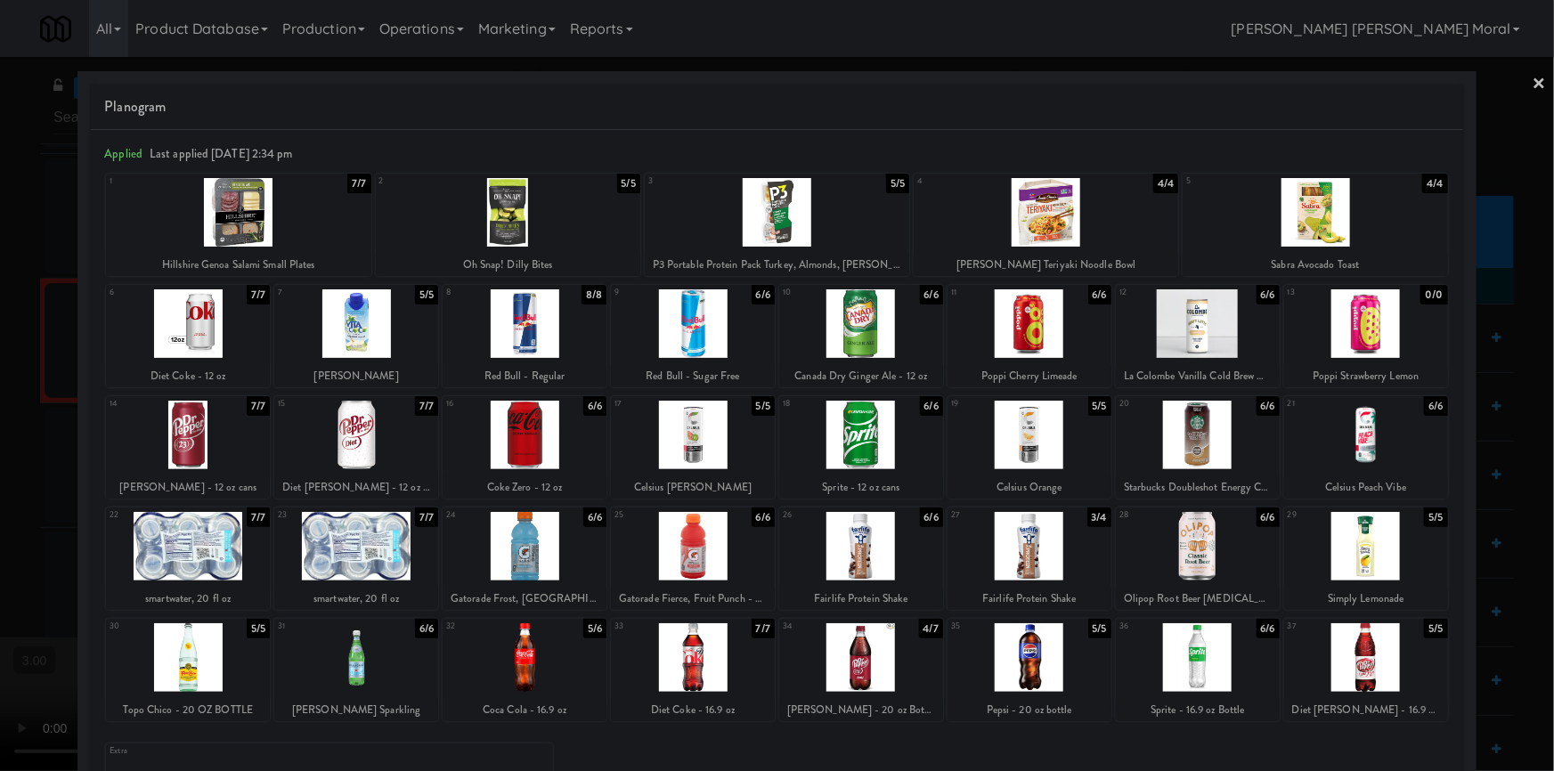
click at [46, 452] on div at bounding box center [777, 385] width 1554 height 771
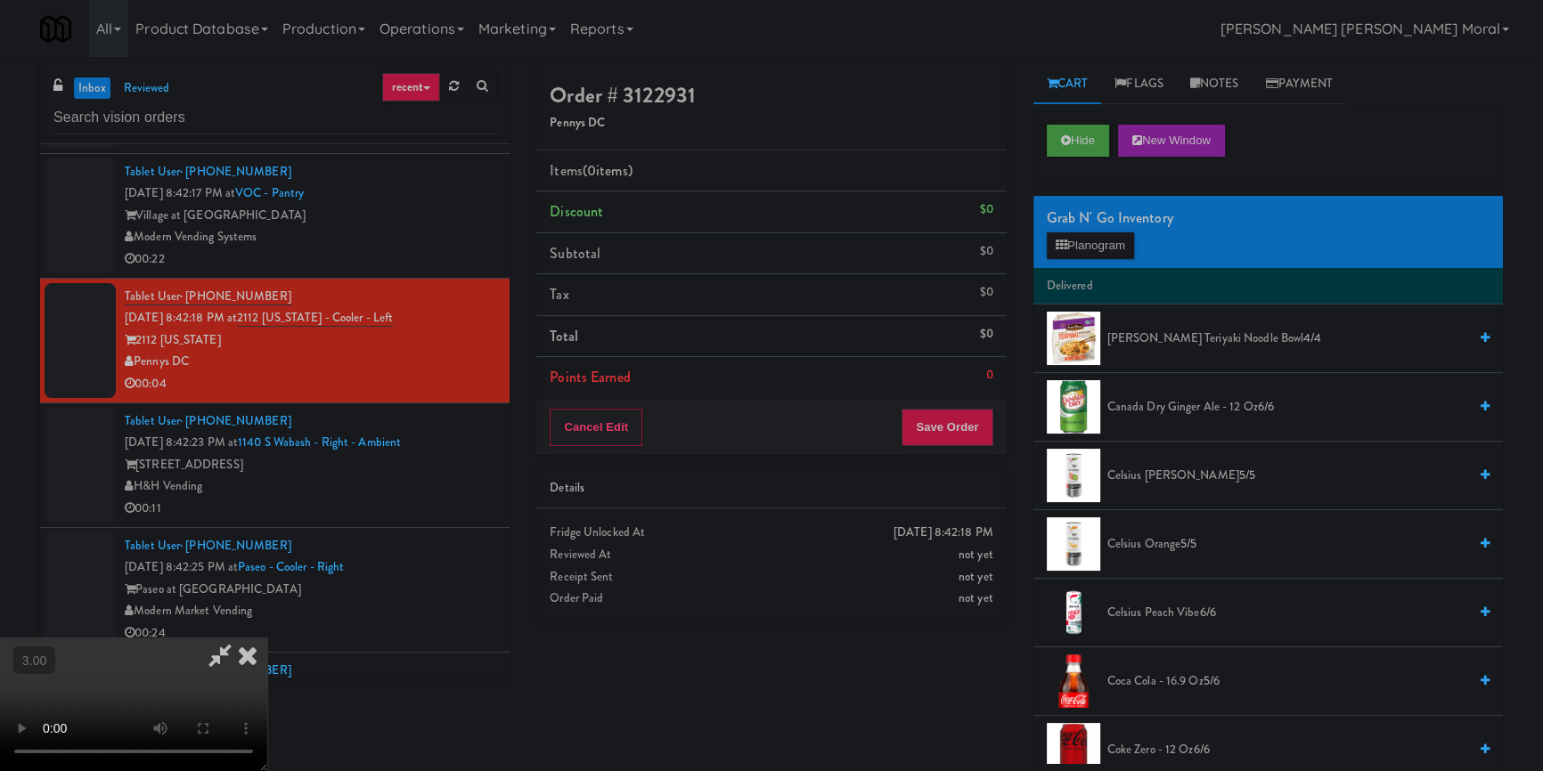
click at [267, 638] on video at bounding box center [133, 705] width 267 height 134
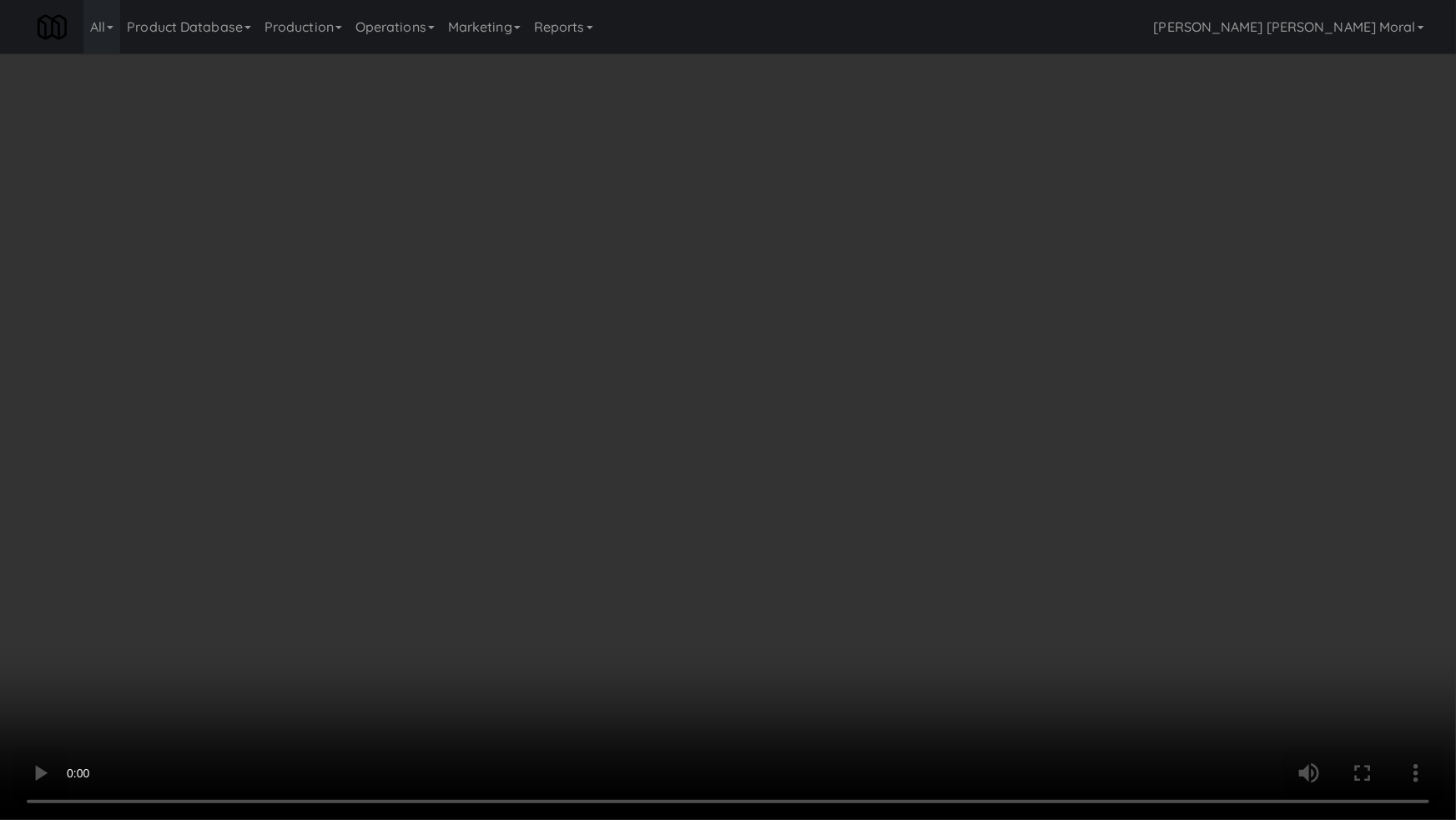
click at [576, 476] on video at bounding box center [728, 410] width 1456 height 820
click at [717, 445] on video at bounding box center [728, 410] width 1456 height 820
click at [724, 442] on video at bounding box center [728, 410] width 1456 height 820
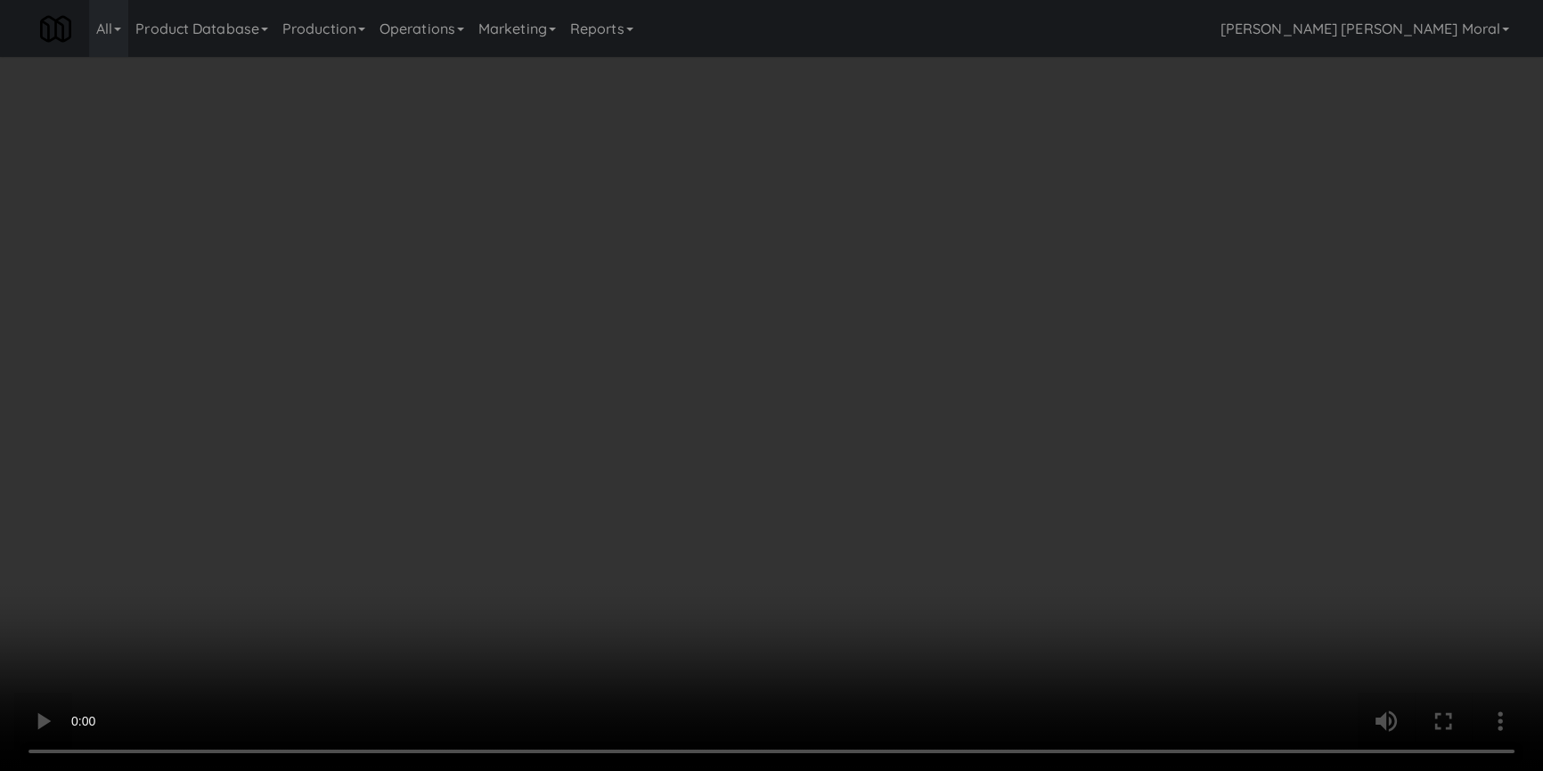
click at [1104, 229] on div "Grab N' Go Inventory" at bounding box center [1268, 218] width 443 height 27
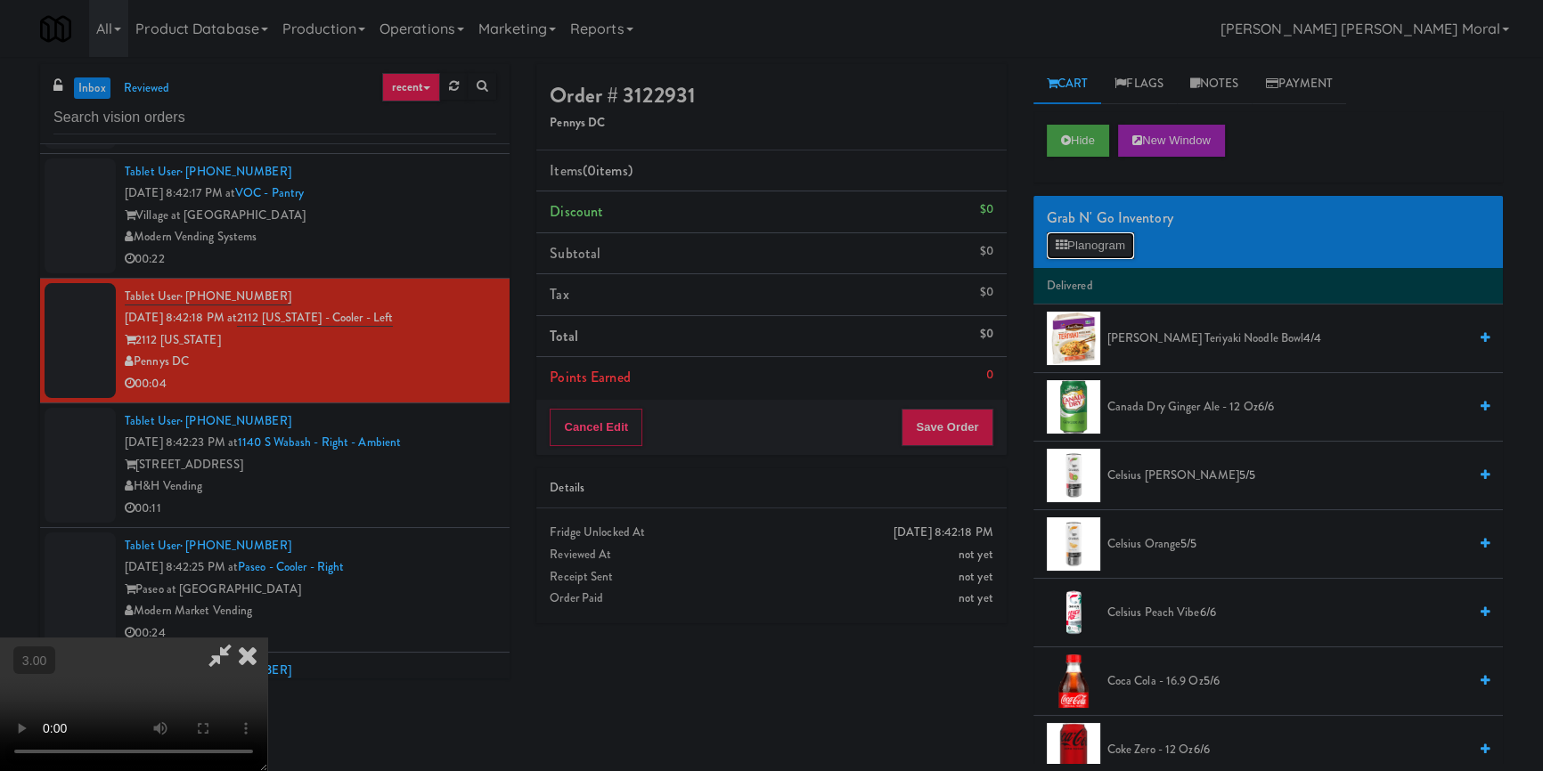
click at [1095, 237] on button "Planogram" at bounding box center [1090, 245] width 87 height 27
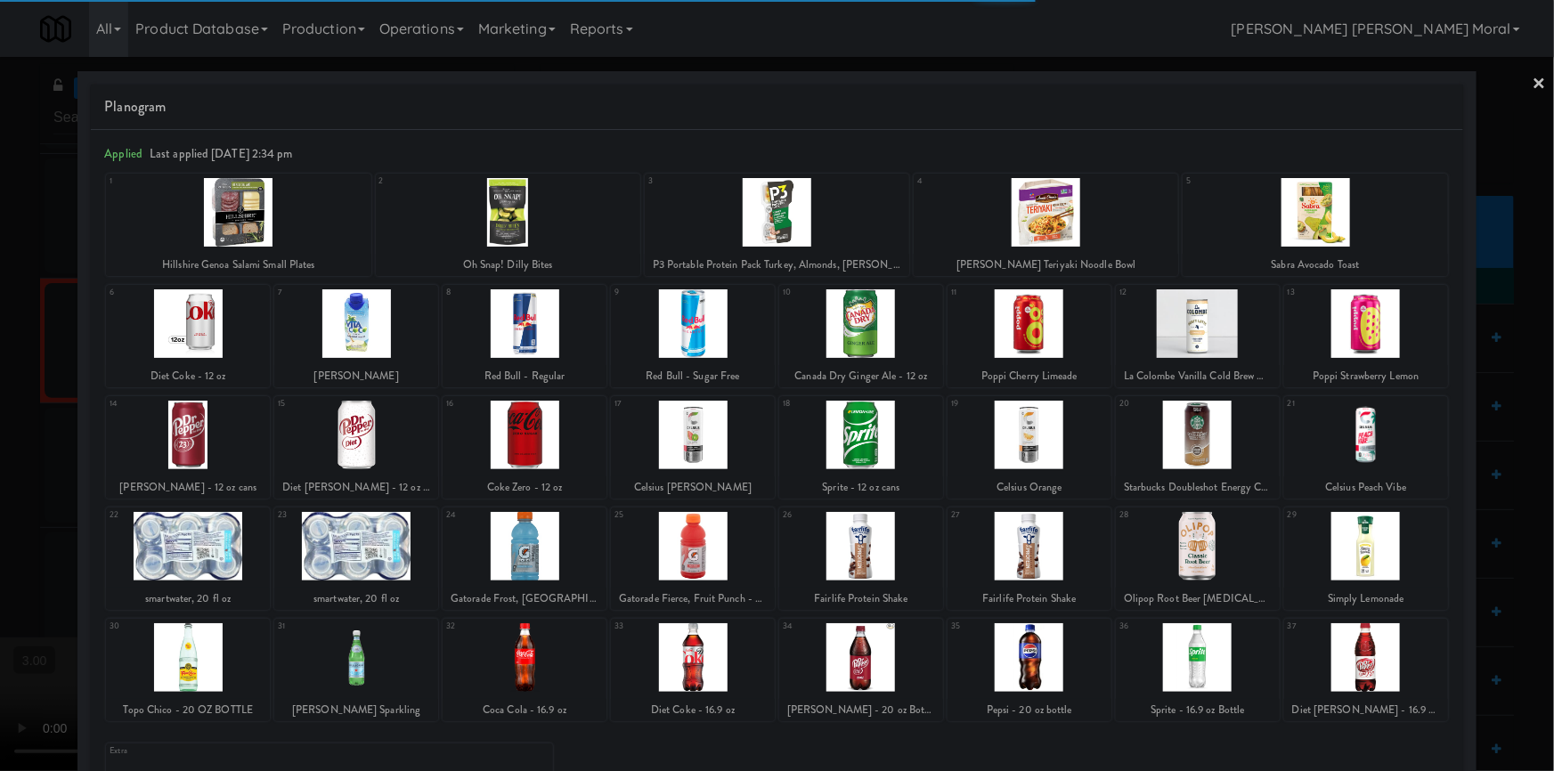
click at [1194, 550] on div at bounding box center [1198, 546] width 164 height 69
click at [0, 334] on div at bounding box center [777, 385] width 1554 height 771
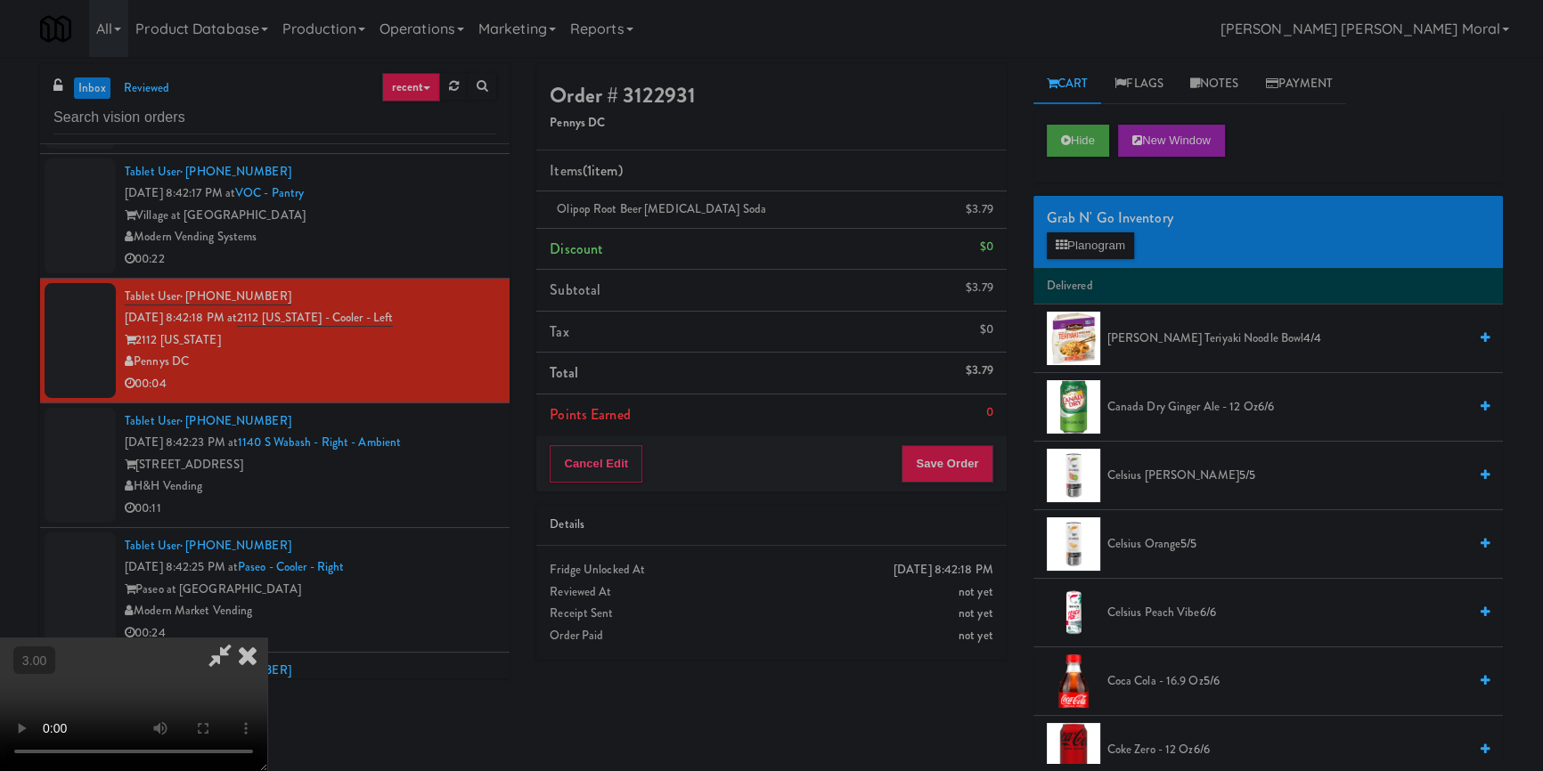
click at [994, 463] on div "Cancel Edit Save Order" at bounding box center [770, 463] width 469 height 55
click at [959, 461] on button "Save Order" at bounding box center [946, 463] width 91 height 37
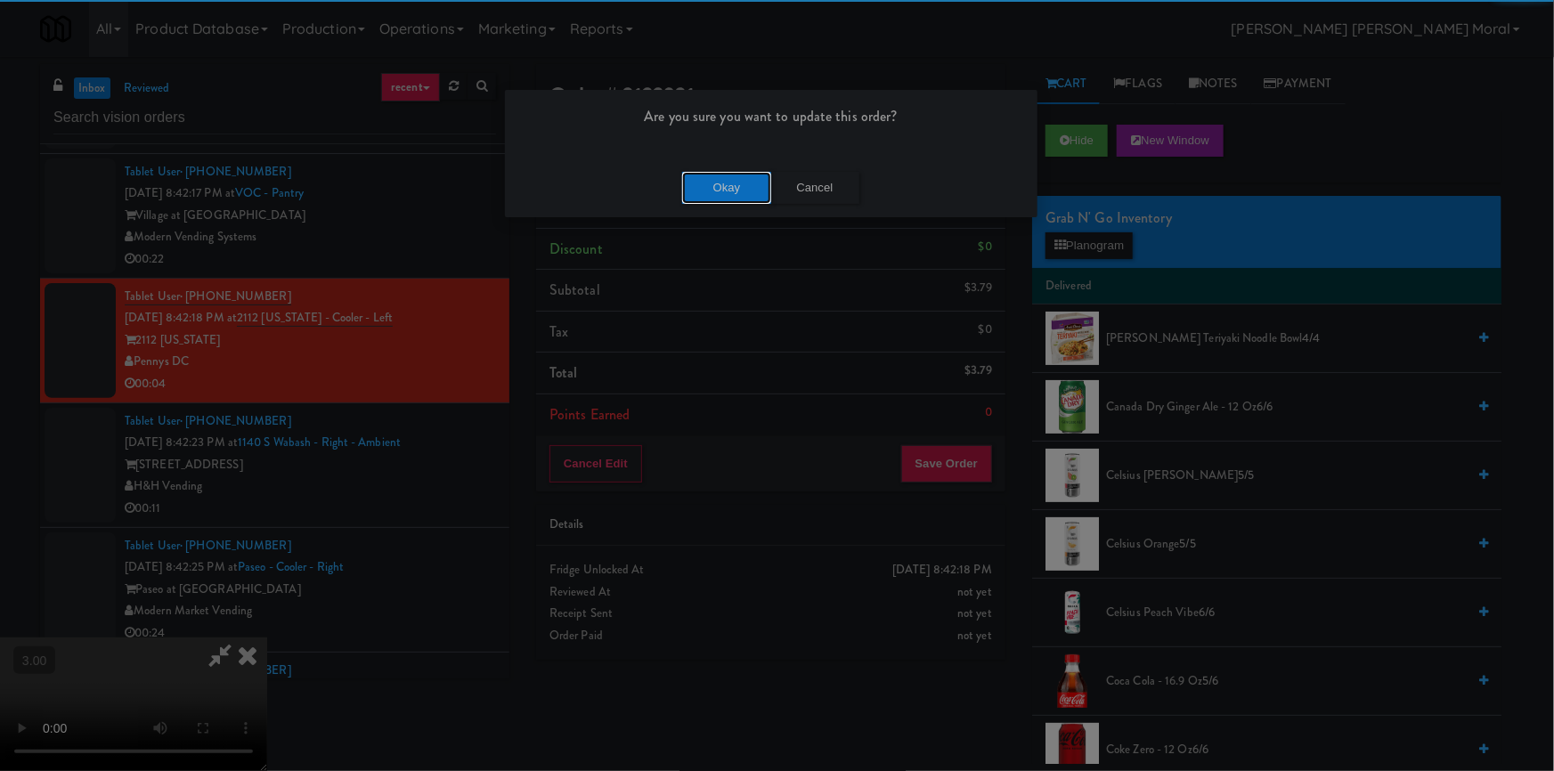
click at [738, 199] on button "Okay" at bounding box center [726, 188] width 89 height 32
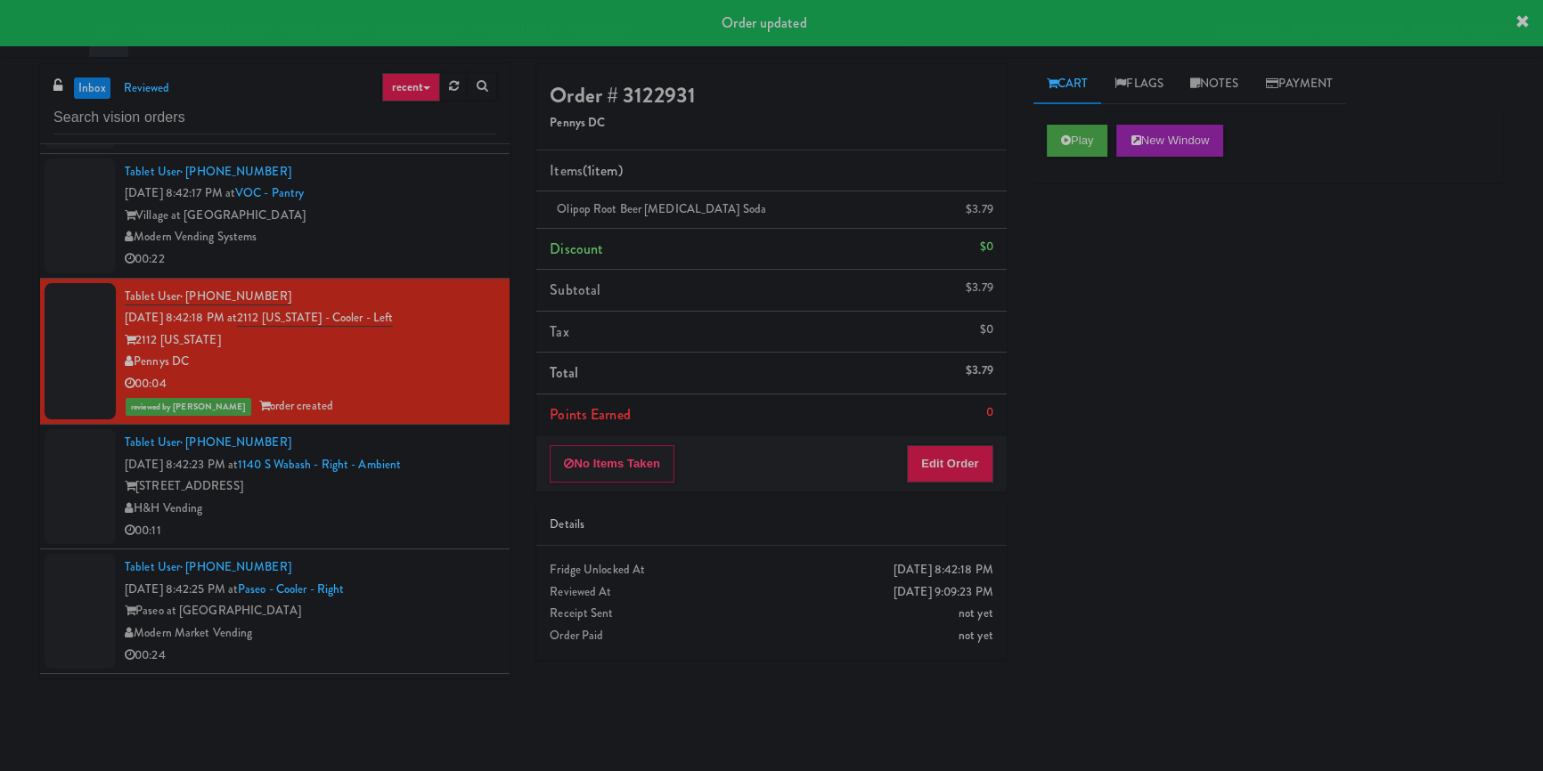
click at [428, 517] on div "H&H Vending" at bounding box center [310, 509] width 371 height 22
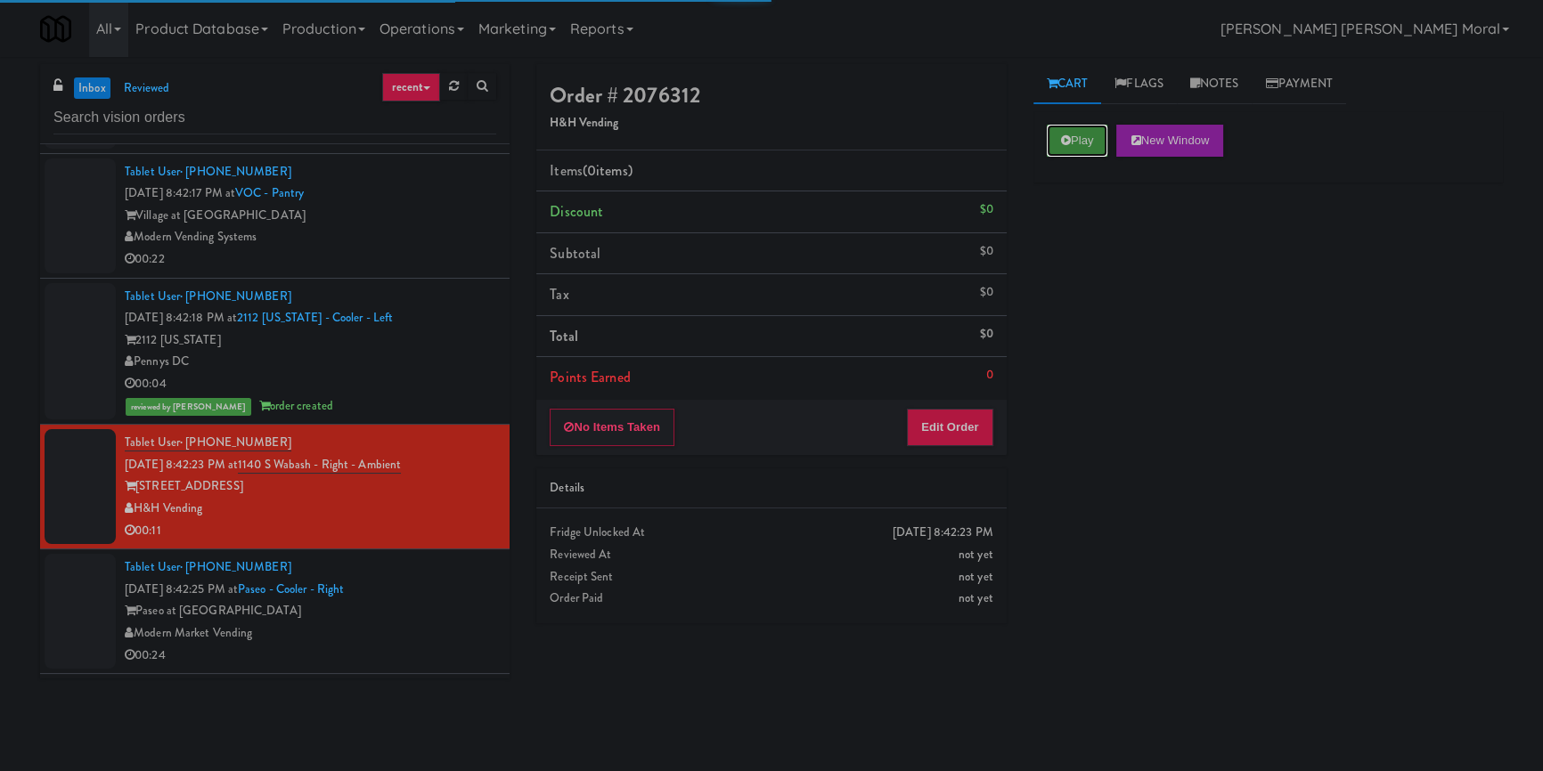
click at [1080, 147] on button "Play" at bounding box center [1077, 141] width 61 height 32
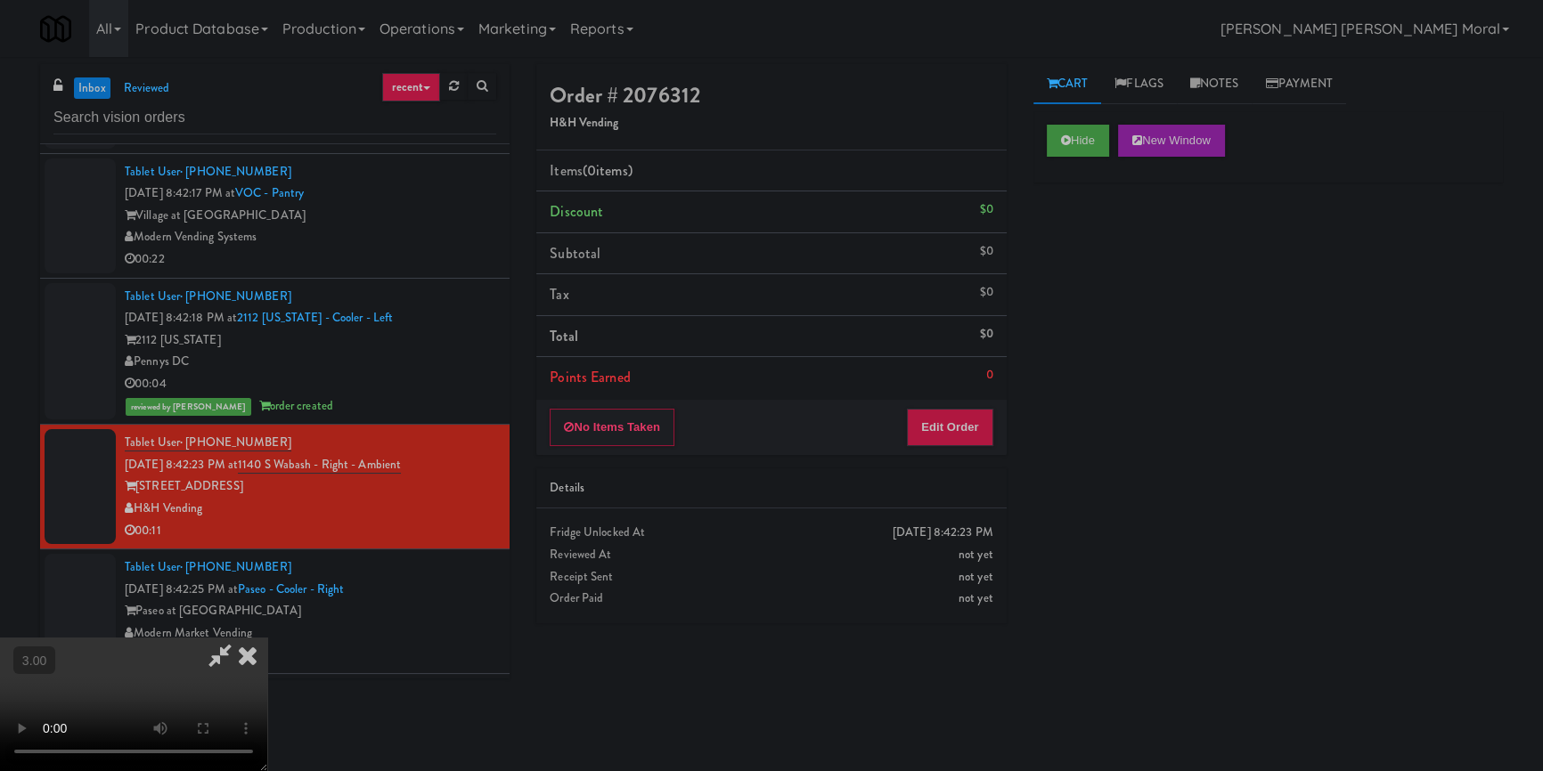
click at [267, 638] on video at bounding box center [133, 705] width 267 height 134
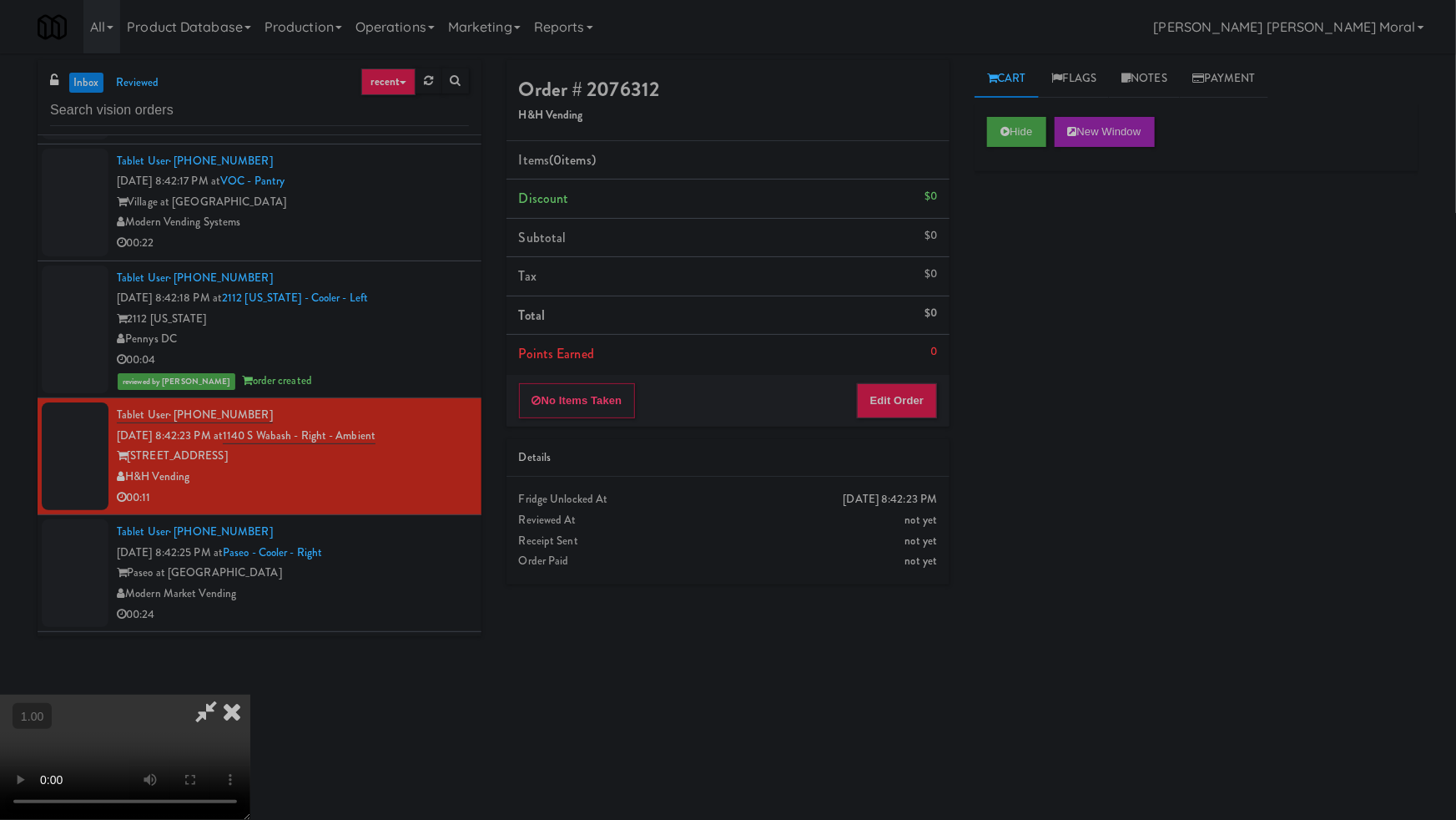
click at [250, 694] on video at bounding box center [125, 757] width 250 height 126
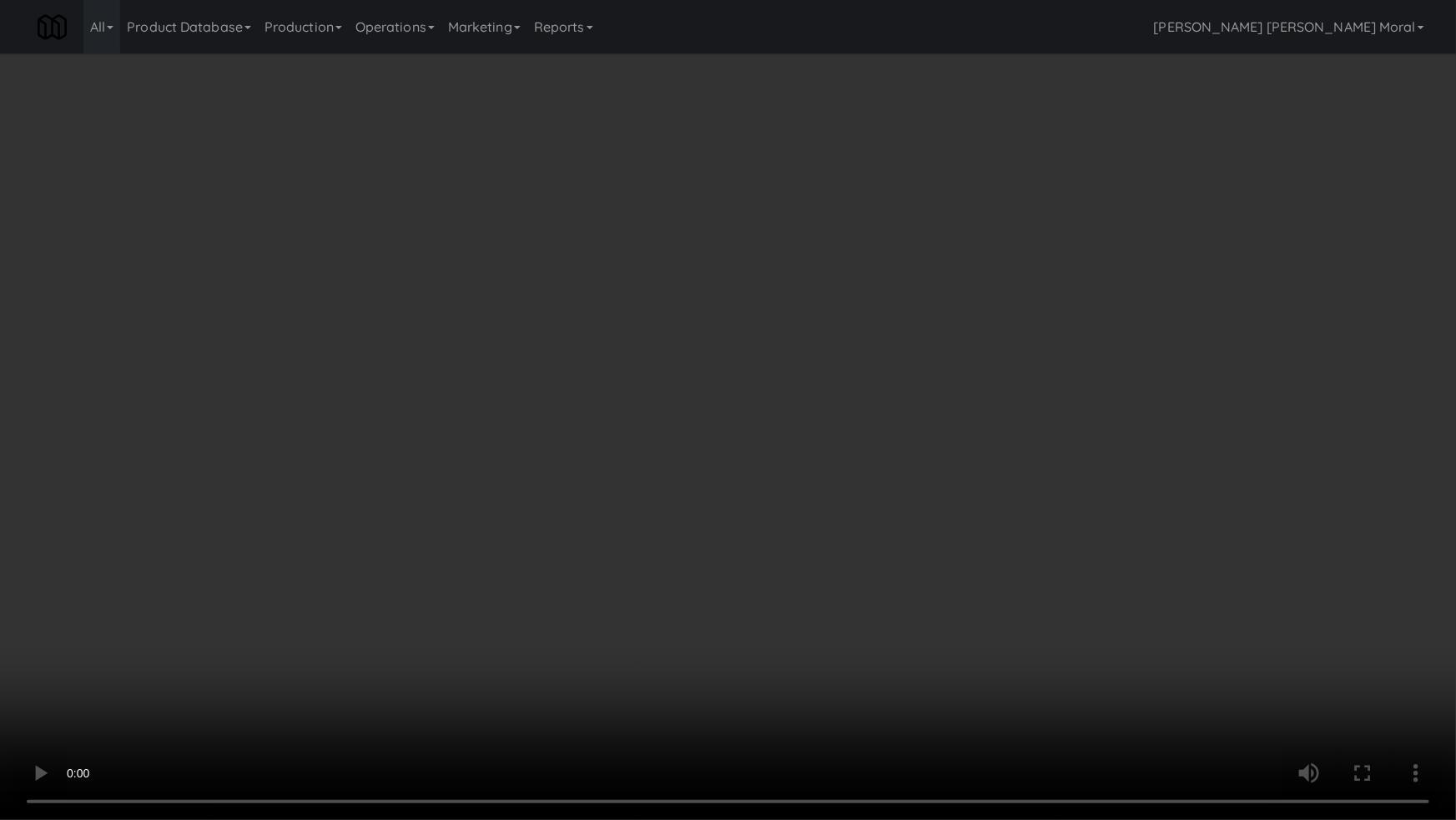
click at [986, 489] on video at bounding box center [728, 410] width 1456 height 820
click at [1018, 486] on video at bounding box center [728, 410] width 1456 height 820
click at [1019, 485] on video at bounding box center [728, 410] width 1456 height 820
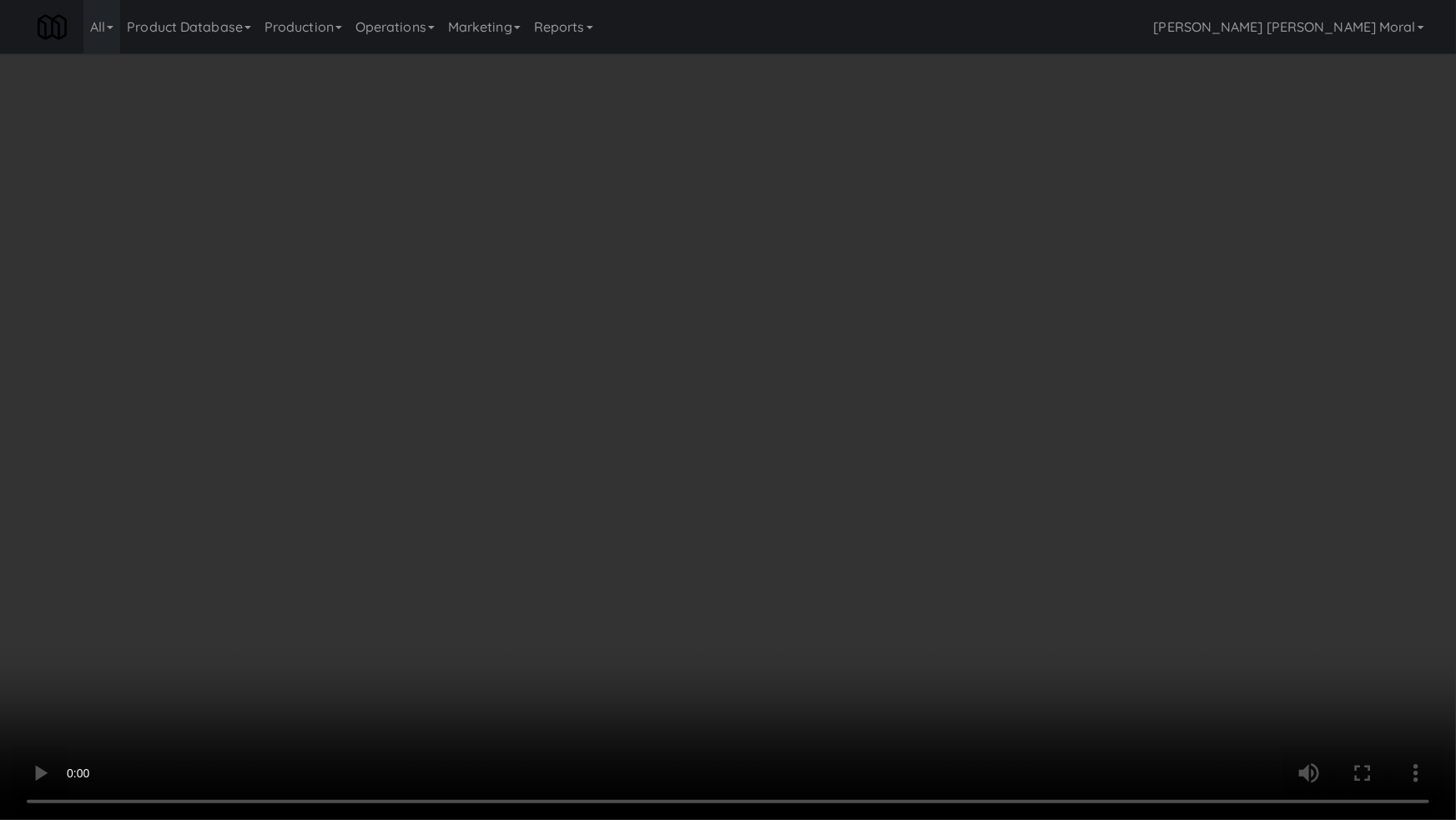
click at [1019, 485] on video at bounding box center [728, 410] width 1456 height 820
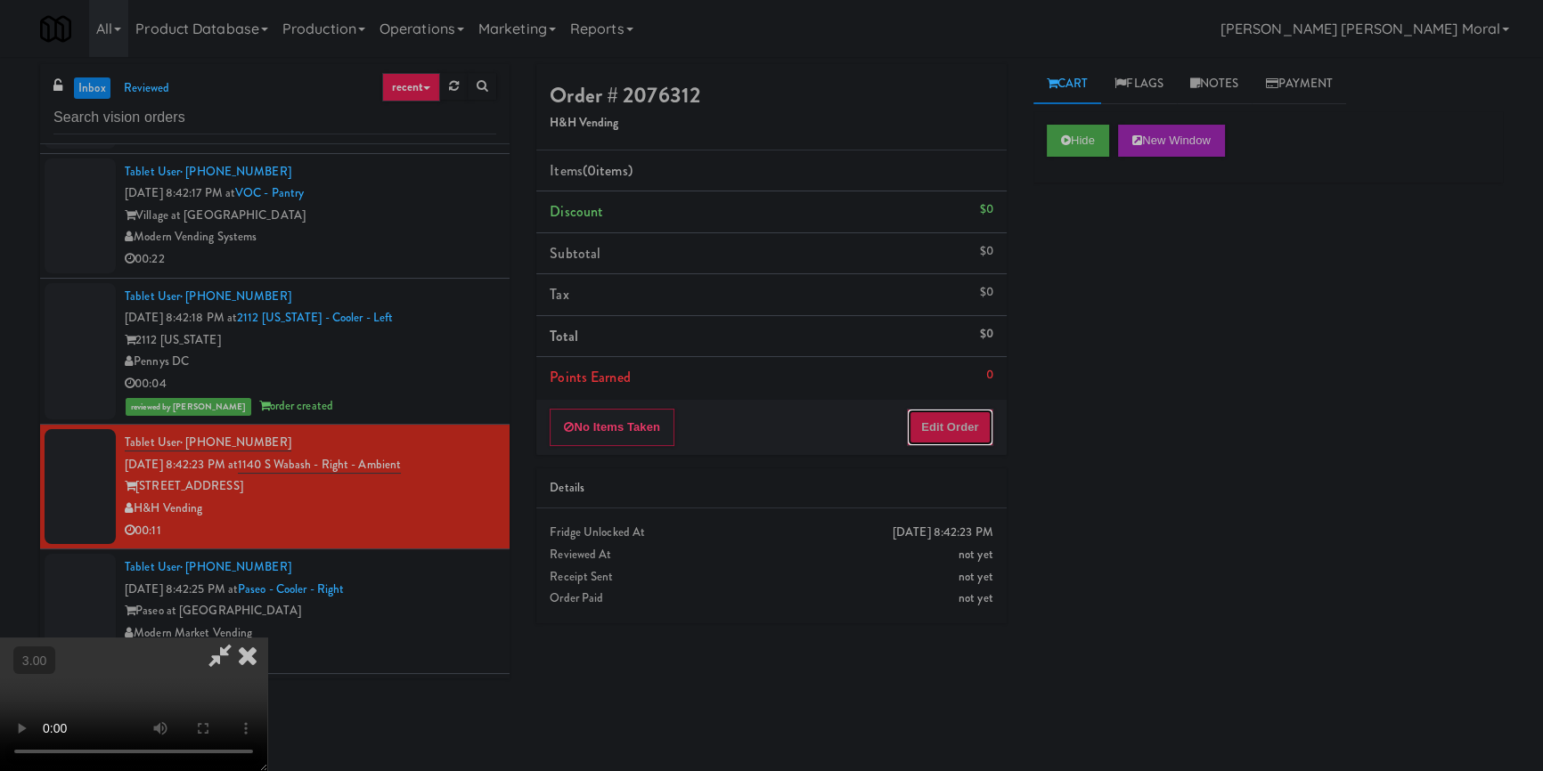
click at [969, 431] on button "Edit Order" at bounding box center [950, 427] width 86 height 37
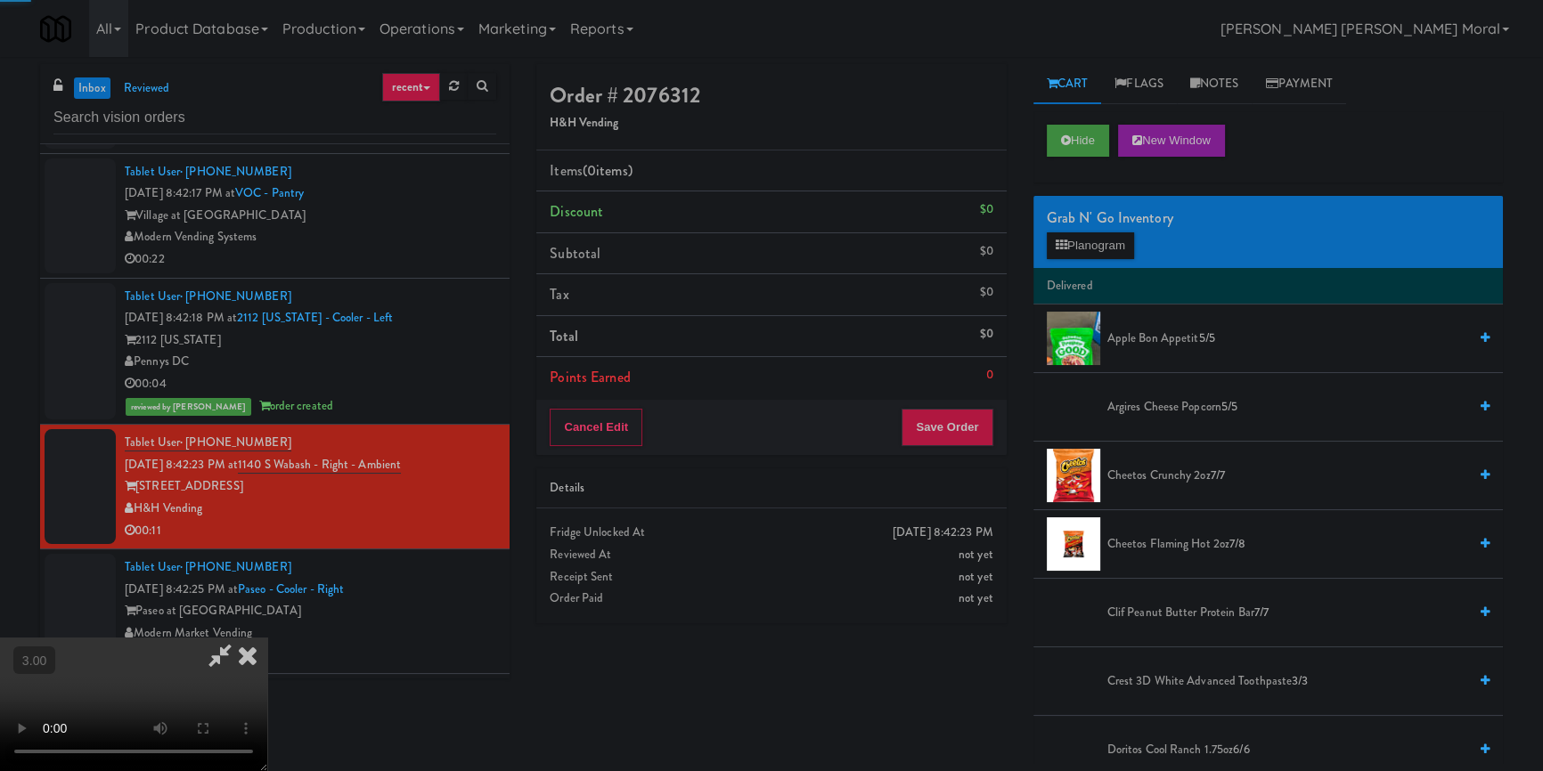
click at [1071, 258] on div "Grab N' Go Inventory Planogram" at bounding box center [1267, 232] width 469 height 72
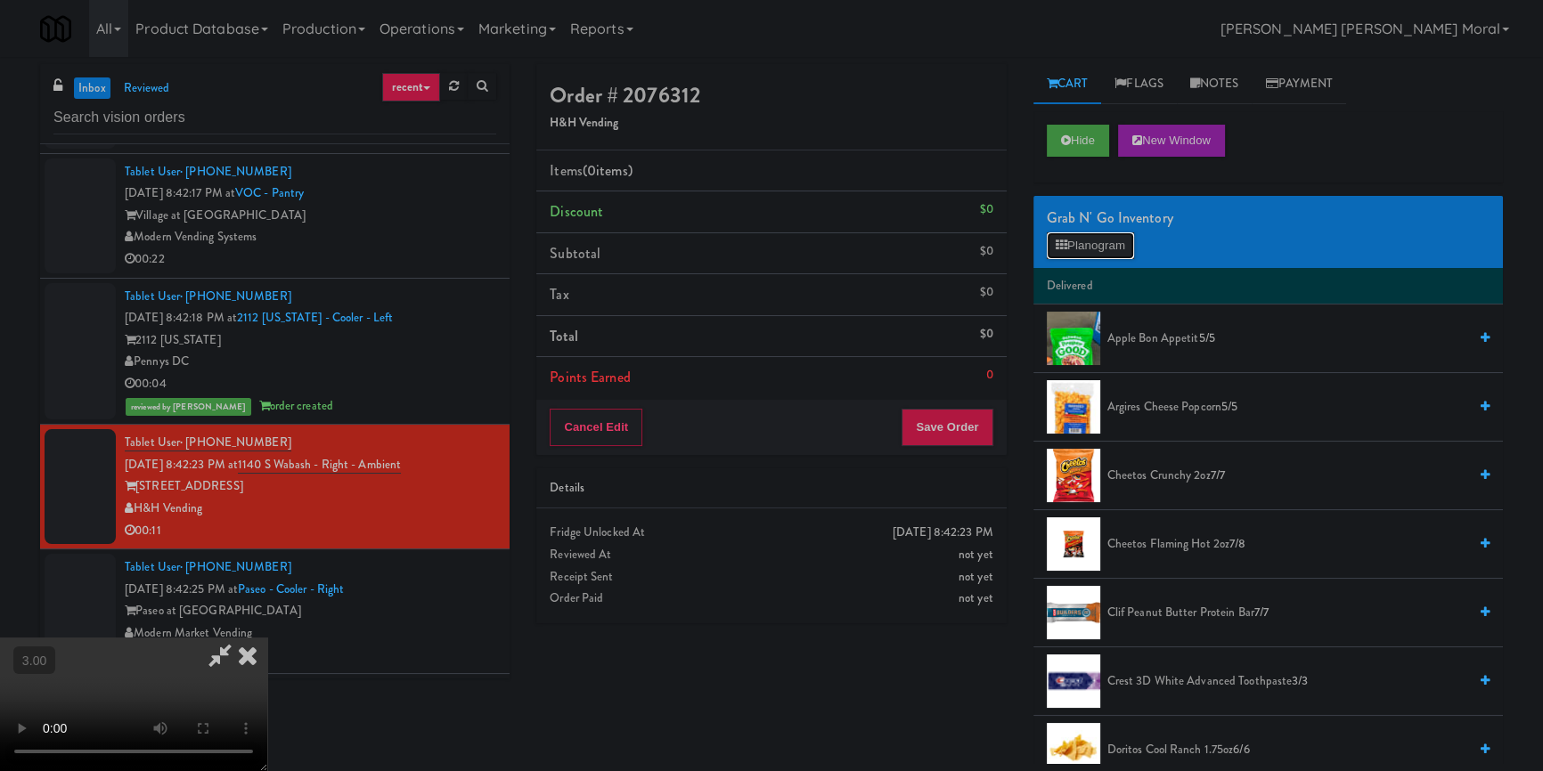
click at [1112, 246] on button "Planogram" at bounding box center [1090, 245] width 87 height 27
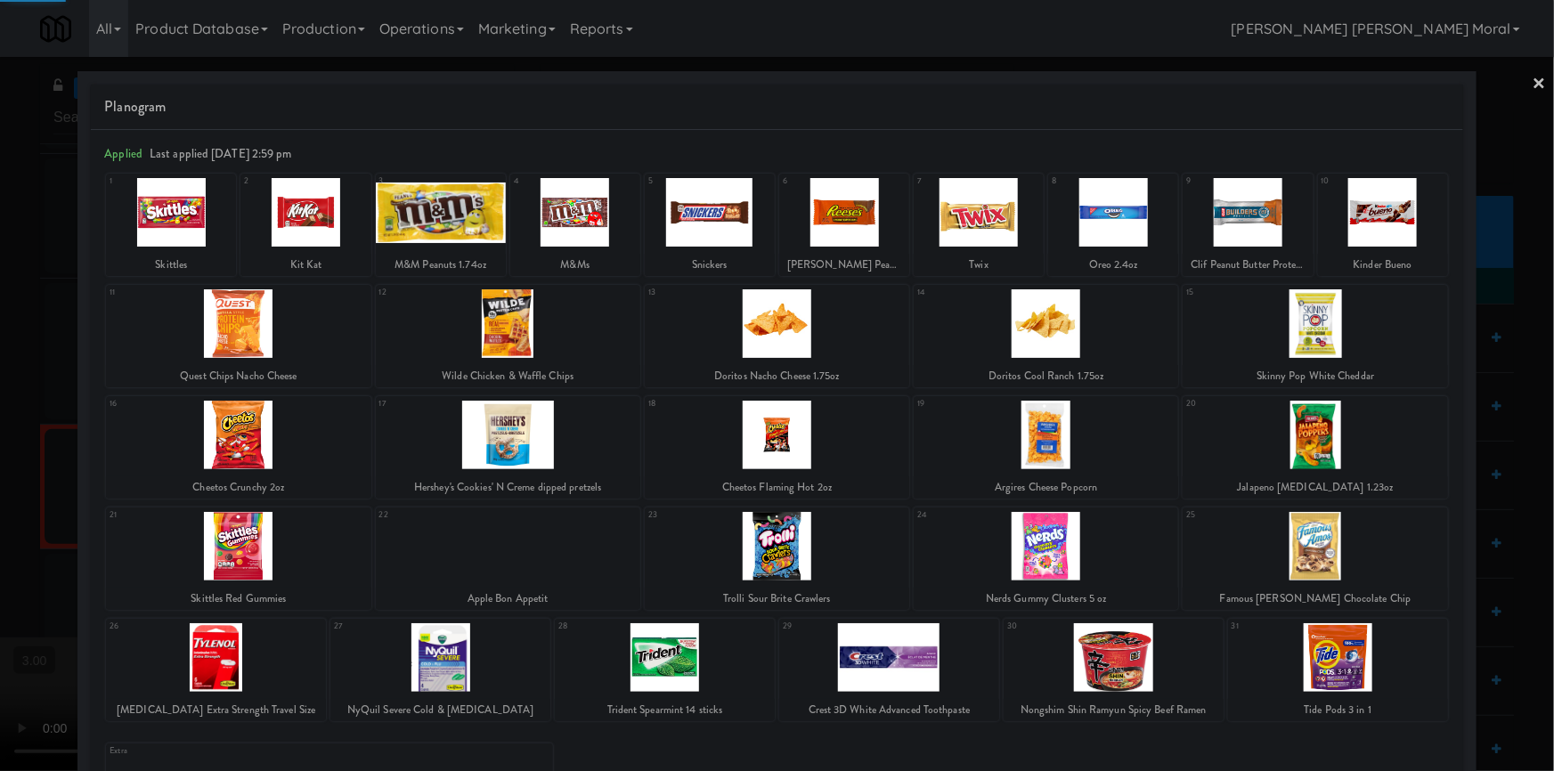
click at [1345, 672] on div at bounding box center [1338, 657] width 220 height 69
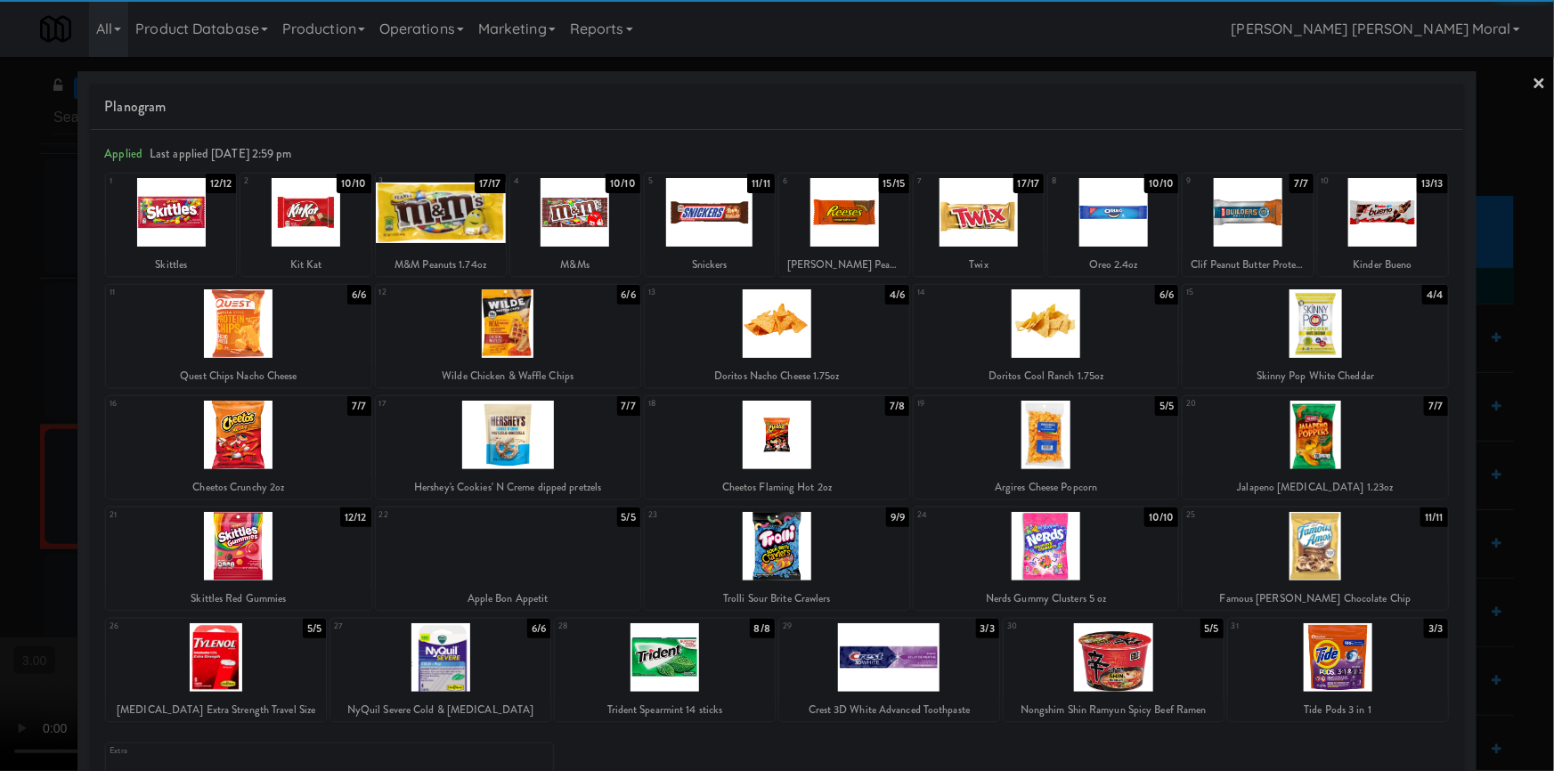
click at [1344, 672] on div at bounding box center [1338, 657] width 220 height 69
click at [409, 225] on div at bounding box center [441, 212] width 130 height 69
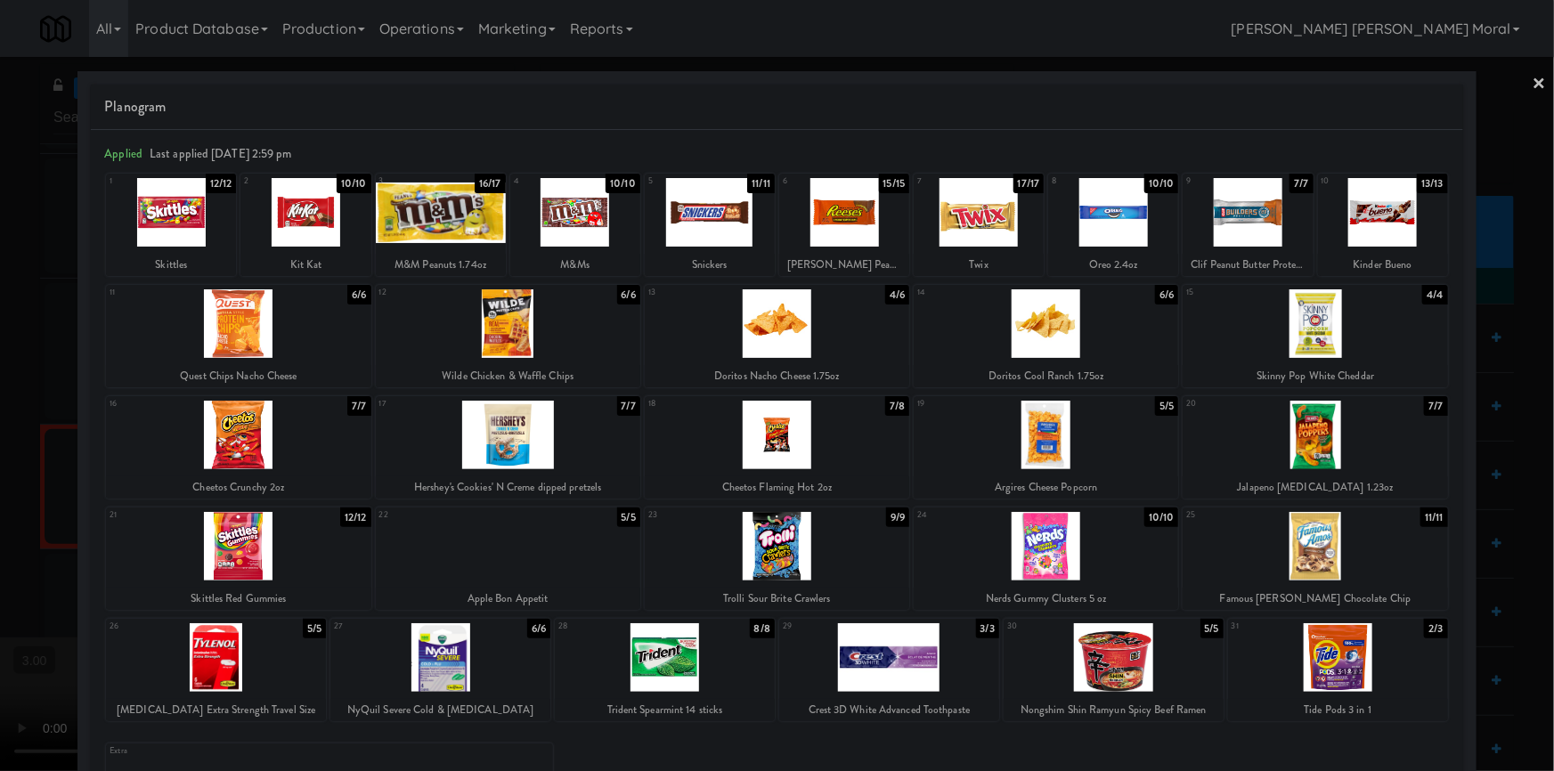
click at [845, 228] on div at bounding box center [844, 212] width 130 height 69
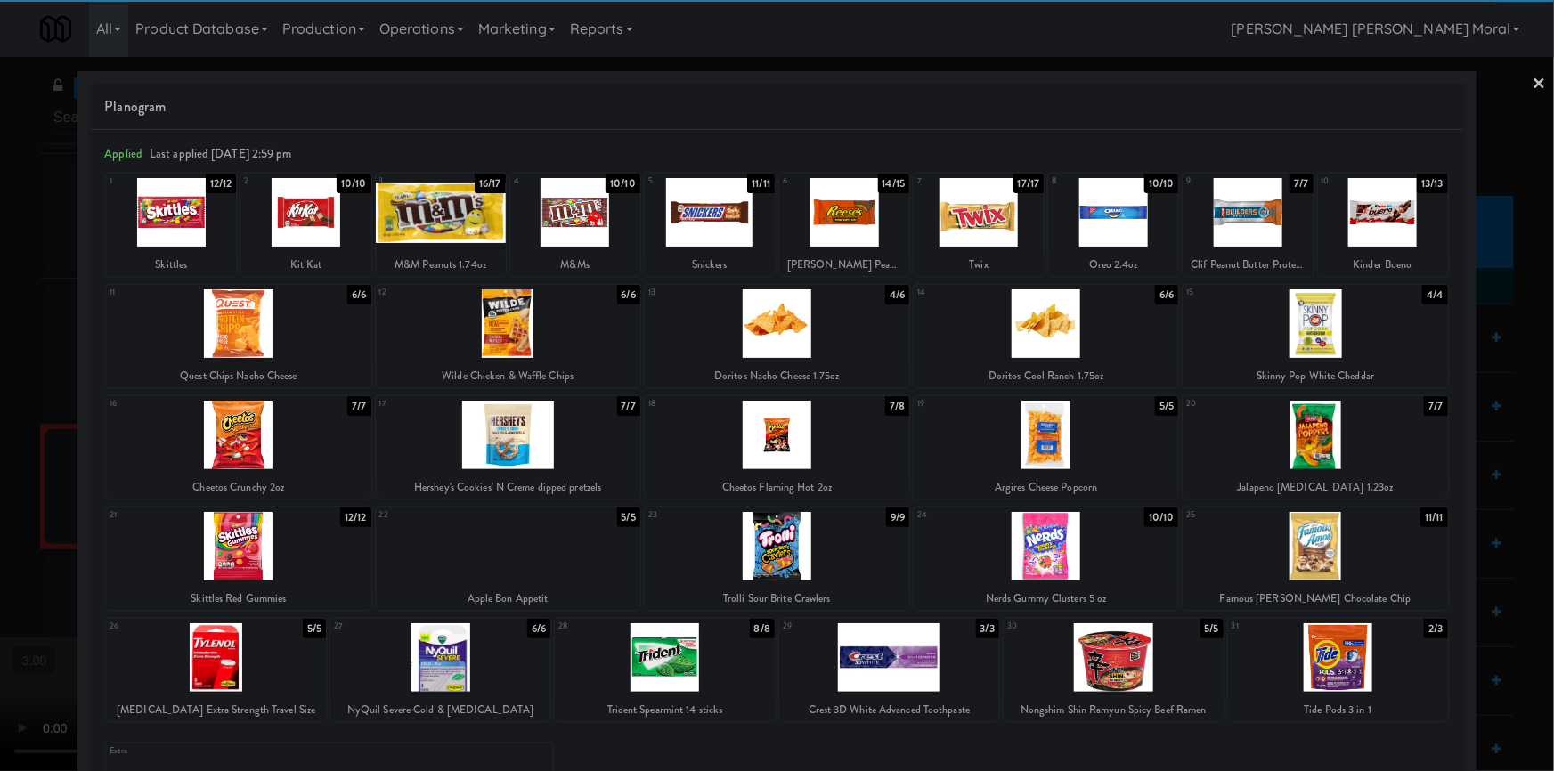
click at [1077, 215] on div at bounding box center [1113, 212] width 130 height 69
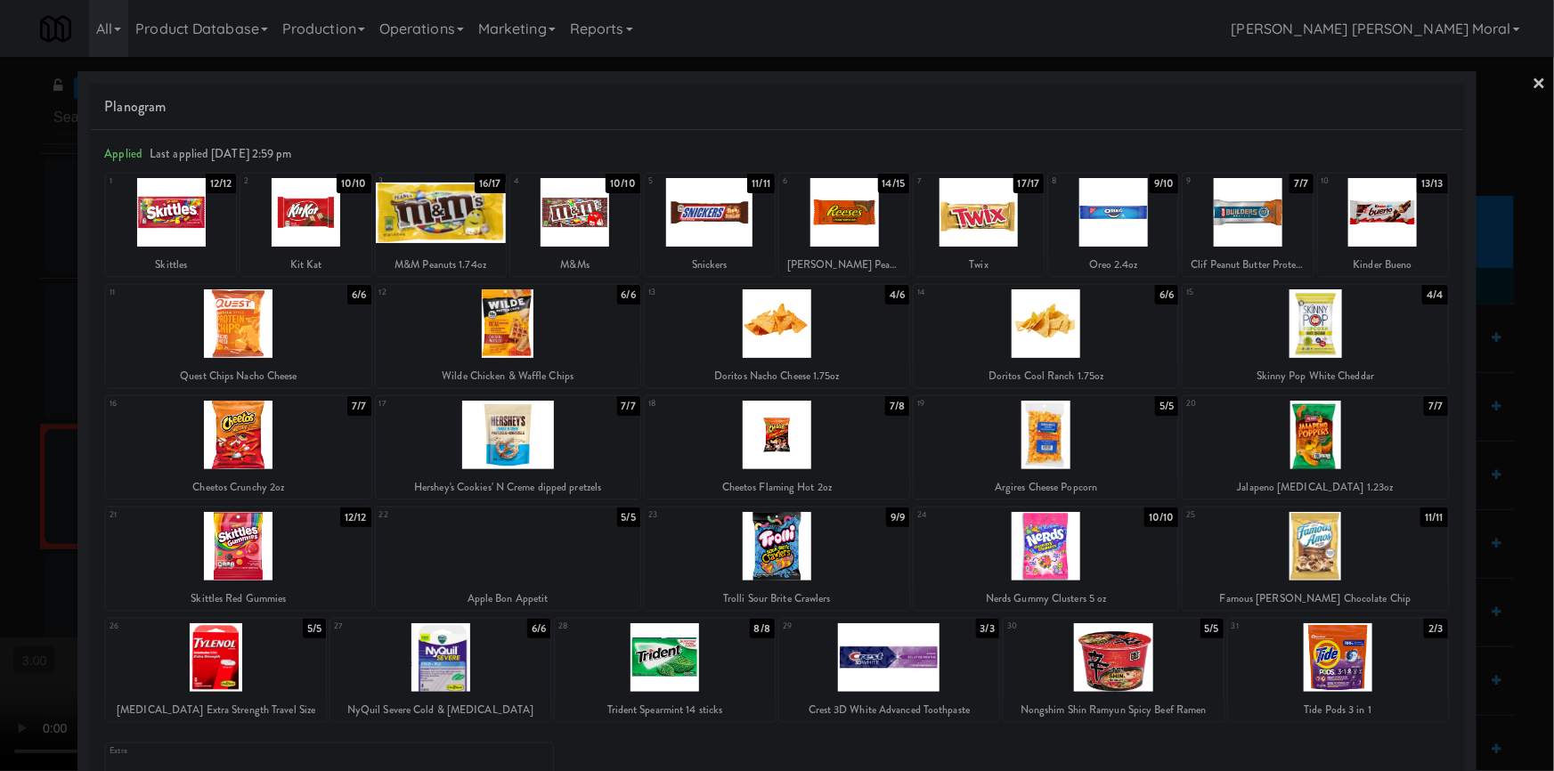
click at [0, 384] on div at bounding box center [777, 385] width 1554 height 771
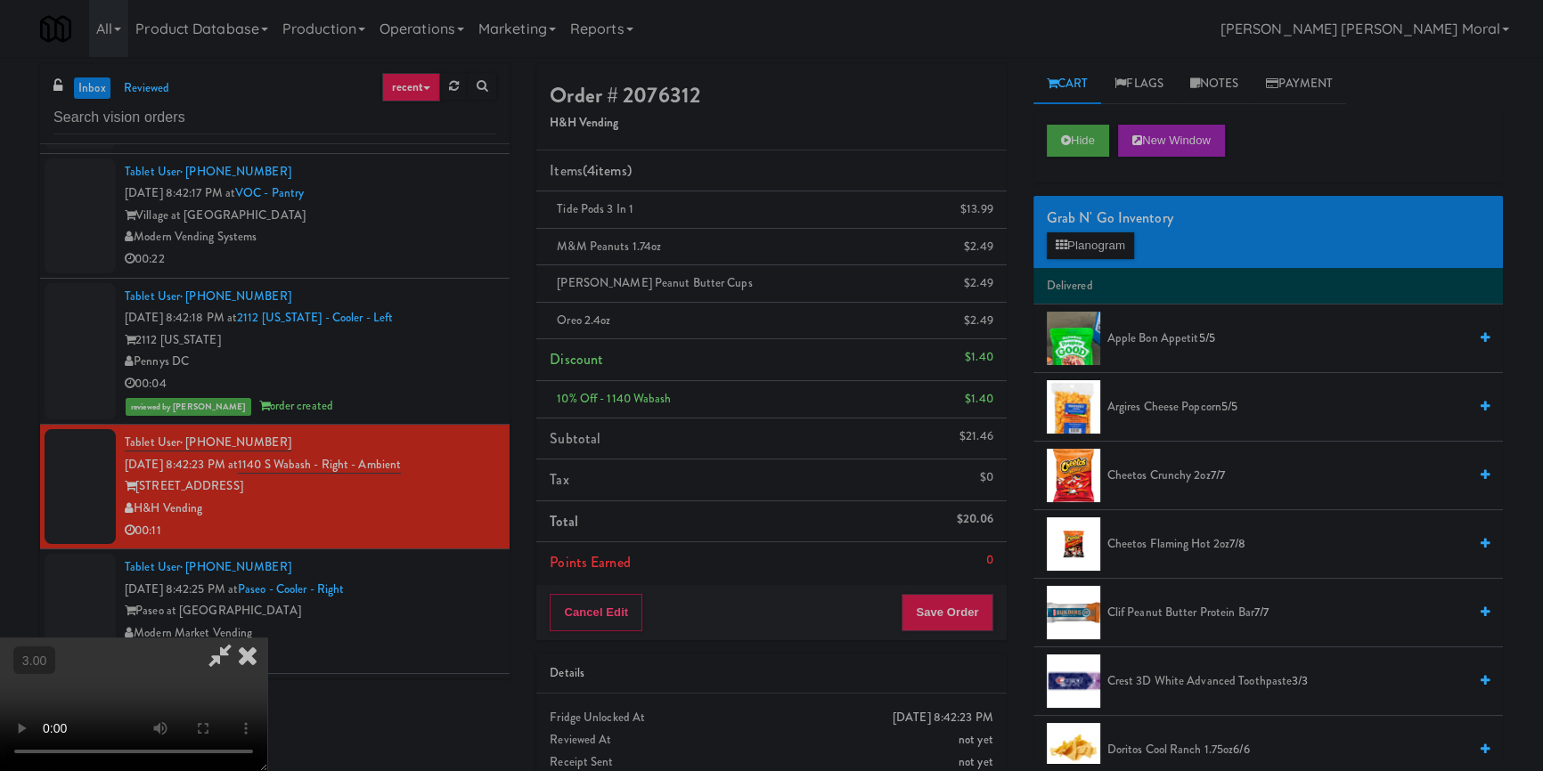
click at [267, 638] on video at bounding box center [133, 705] width 267 height 134
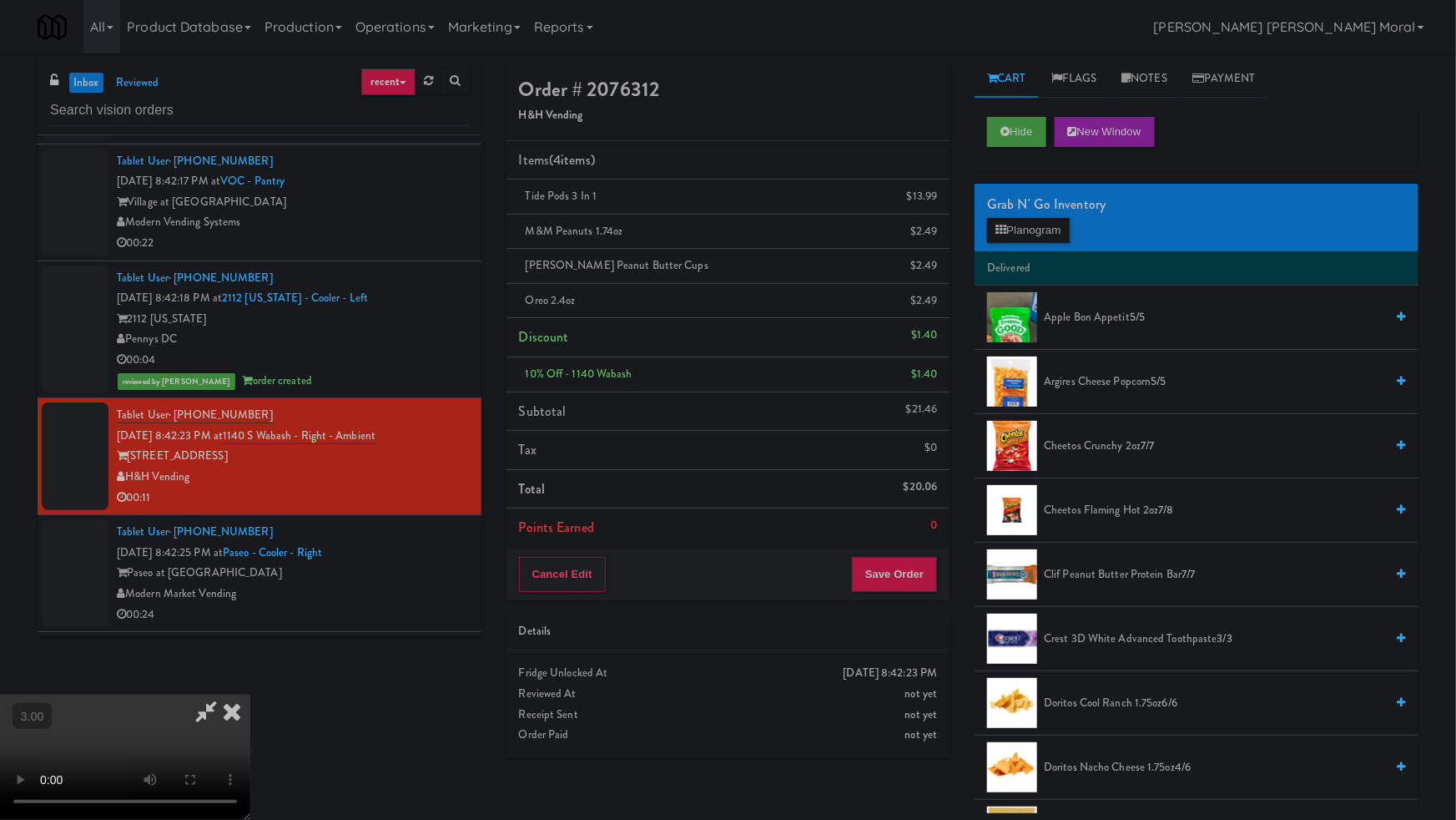
click at [250, 694] on video at bounding box center [125, 757] width 250 height 126
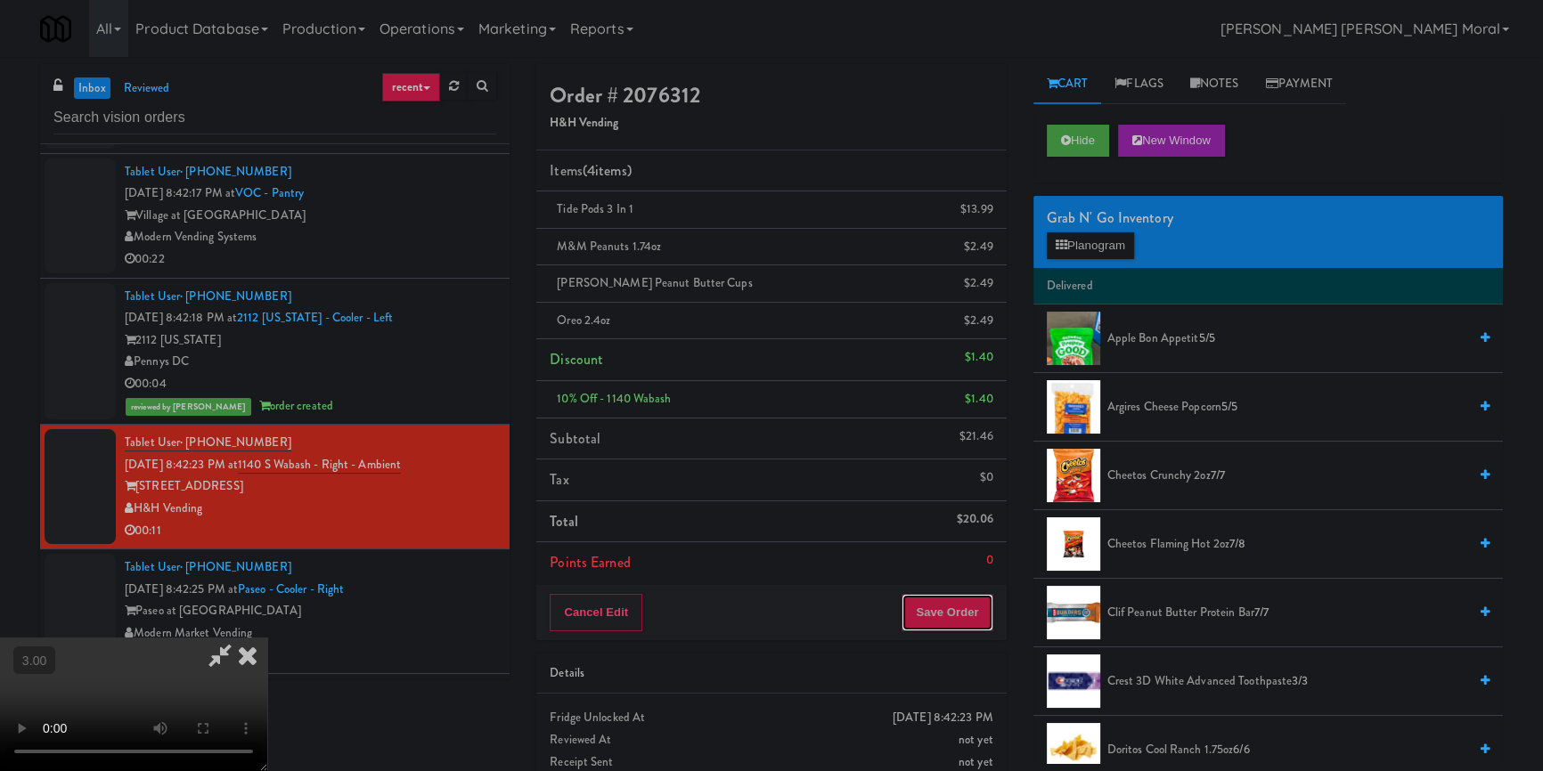
click at [957, 598] on button "Save Order" at bounding box center [946, 612] width 91 height 37
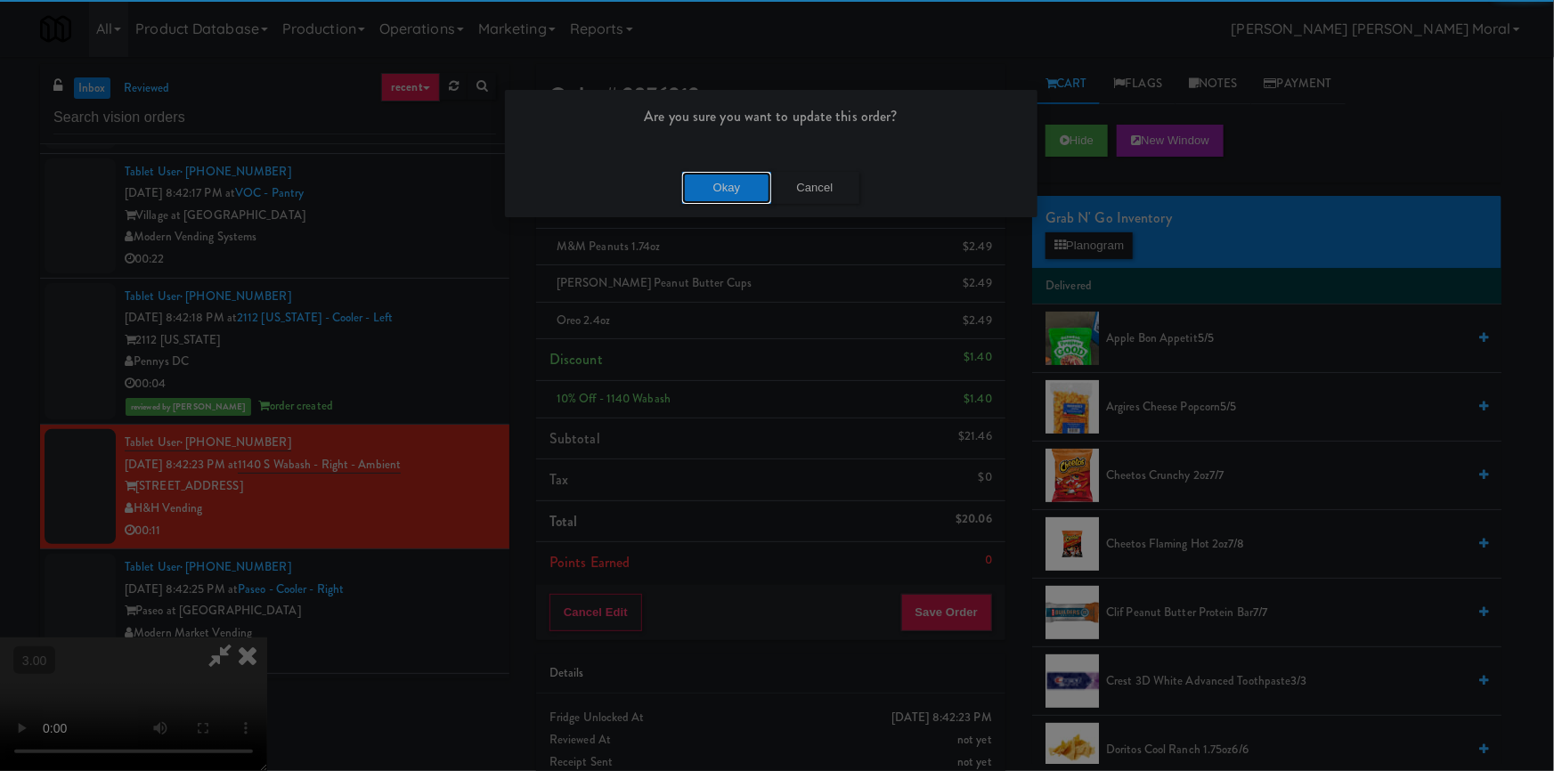
click at [714, 184] on button "Okay" at bounding box center [726, 188] width 89 height 32
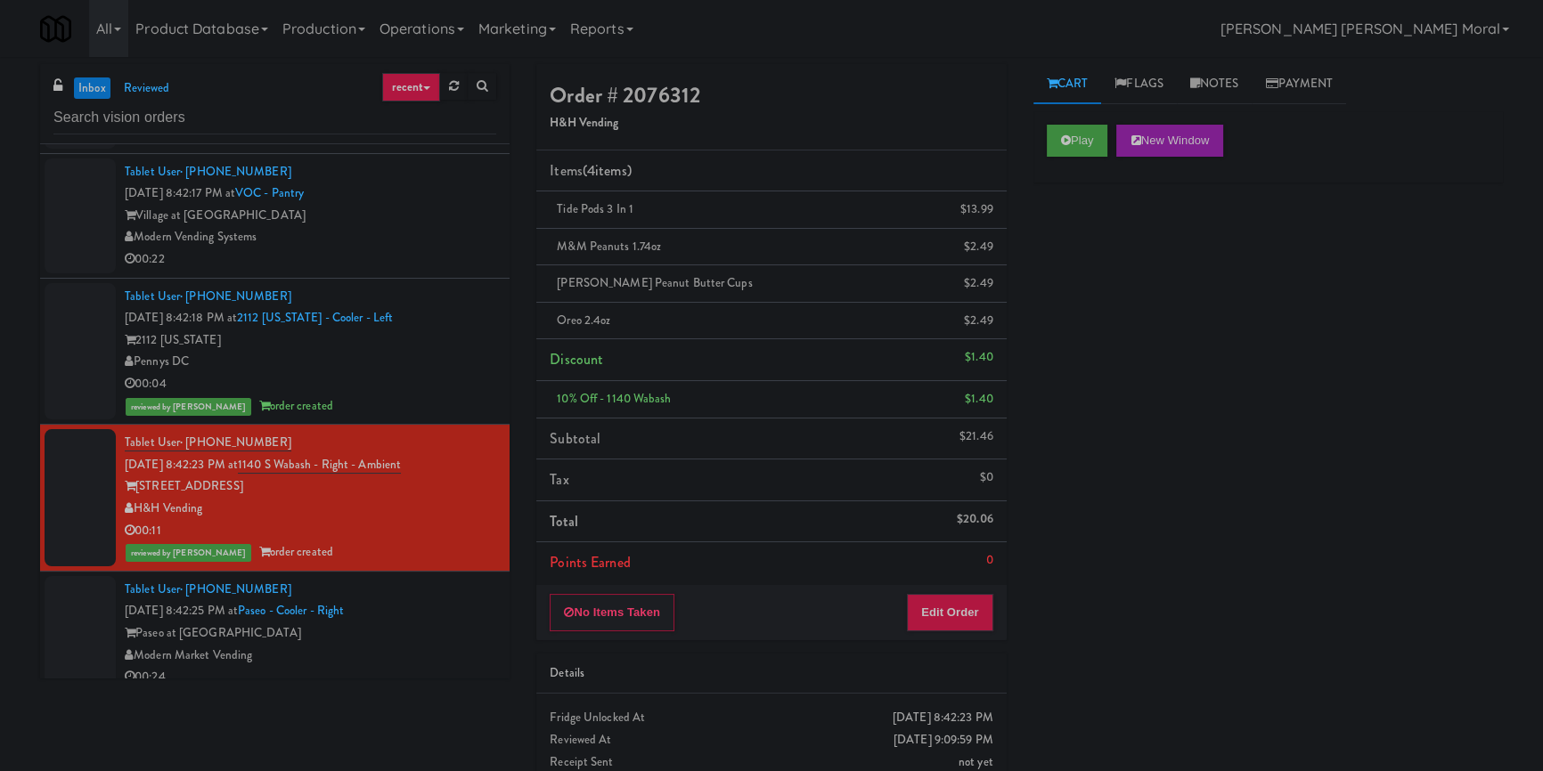
drag, startPoint x: 1247, startPoint y: 77, endPoint x: 1223, endPoint y: 132, distance: 60.2
click at [1244, 77] on link "Notes" at bounding box center [1215, 84] width 76 height 40
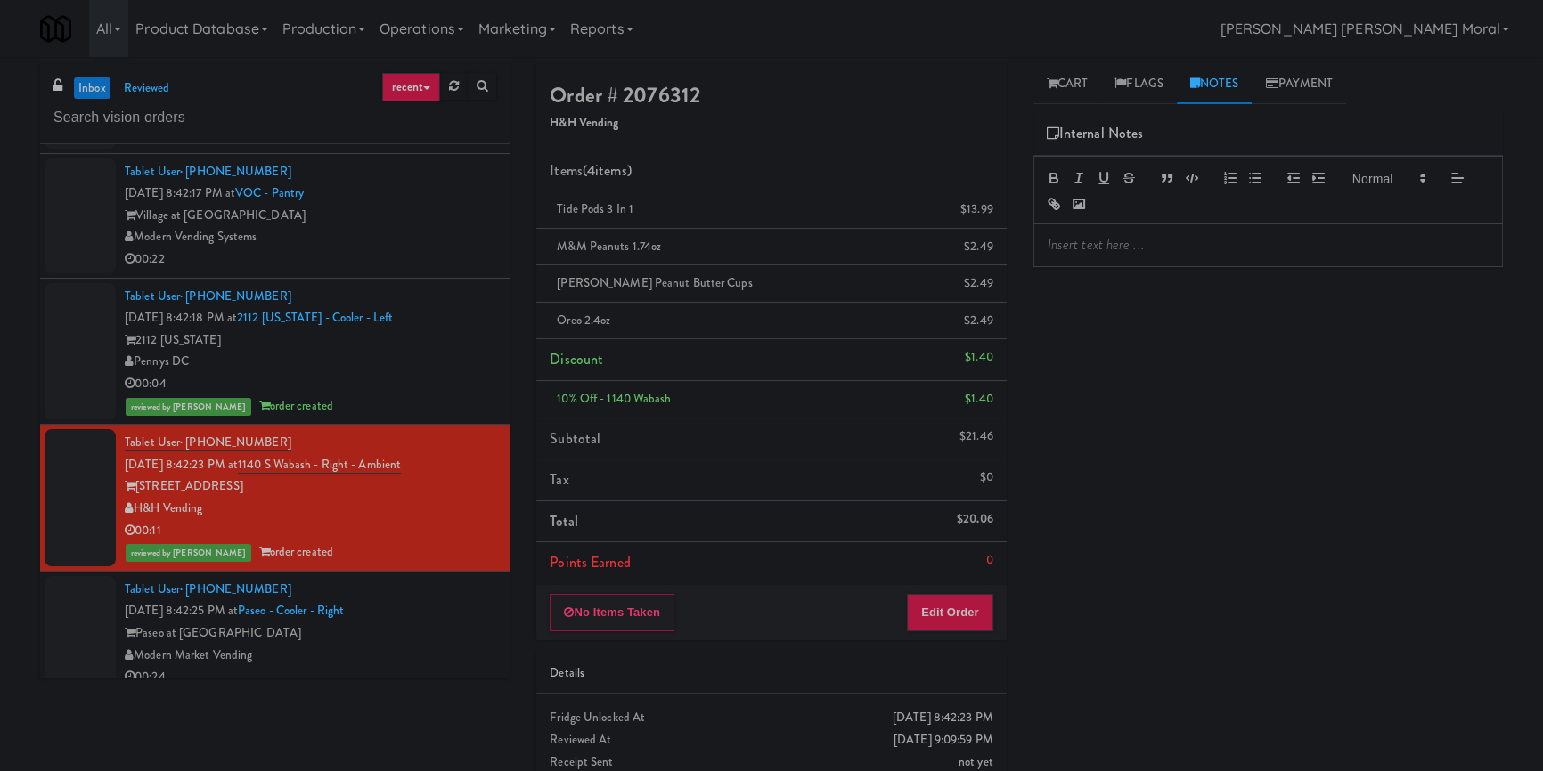
click at [1158, 265] on div at bounding box center [1267, 245] width 469 height 42
click at [1158, 246] on p at bounding box center [1267, 245] width 441 height 20
click at [1158, 355] on div "Play New Window Primary Flag Clear Flag if unable to determine what was taken o…" at bounding box center [1267, 445] width 469 height 668
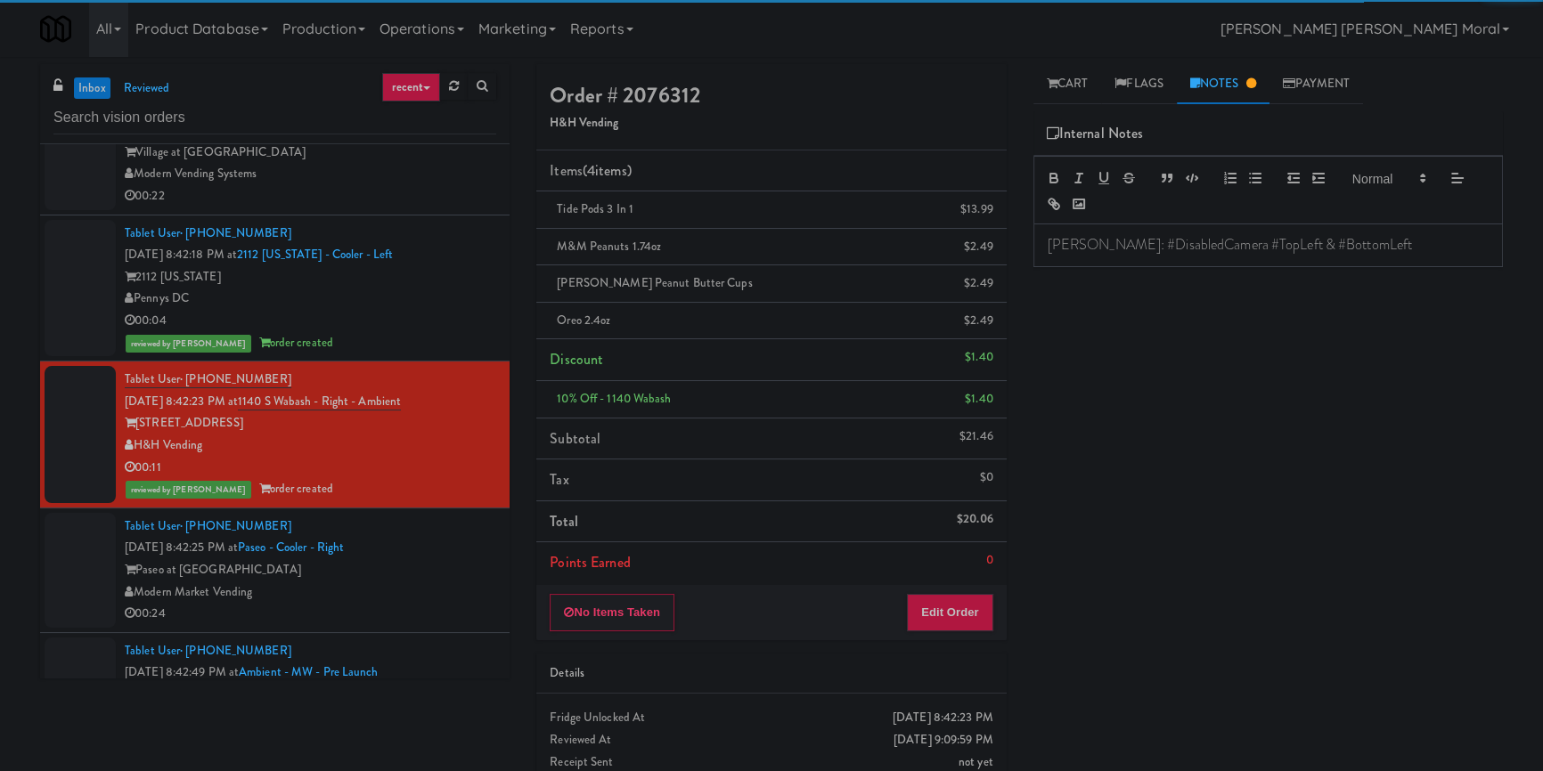
scroll to position [3886, 0]
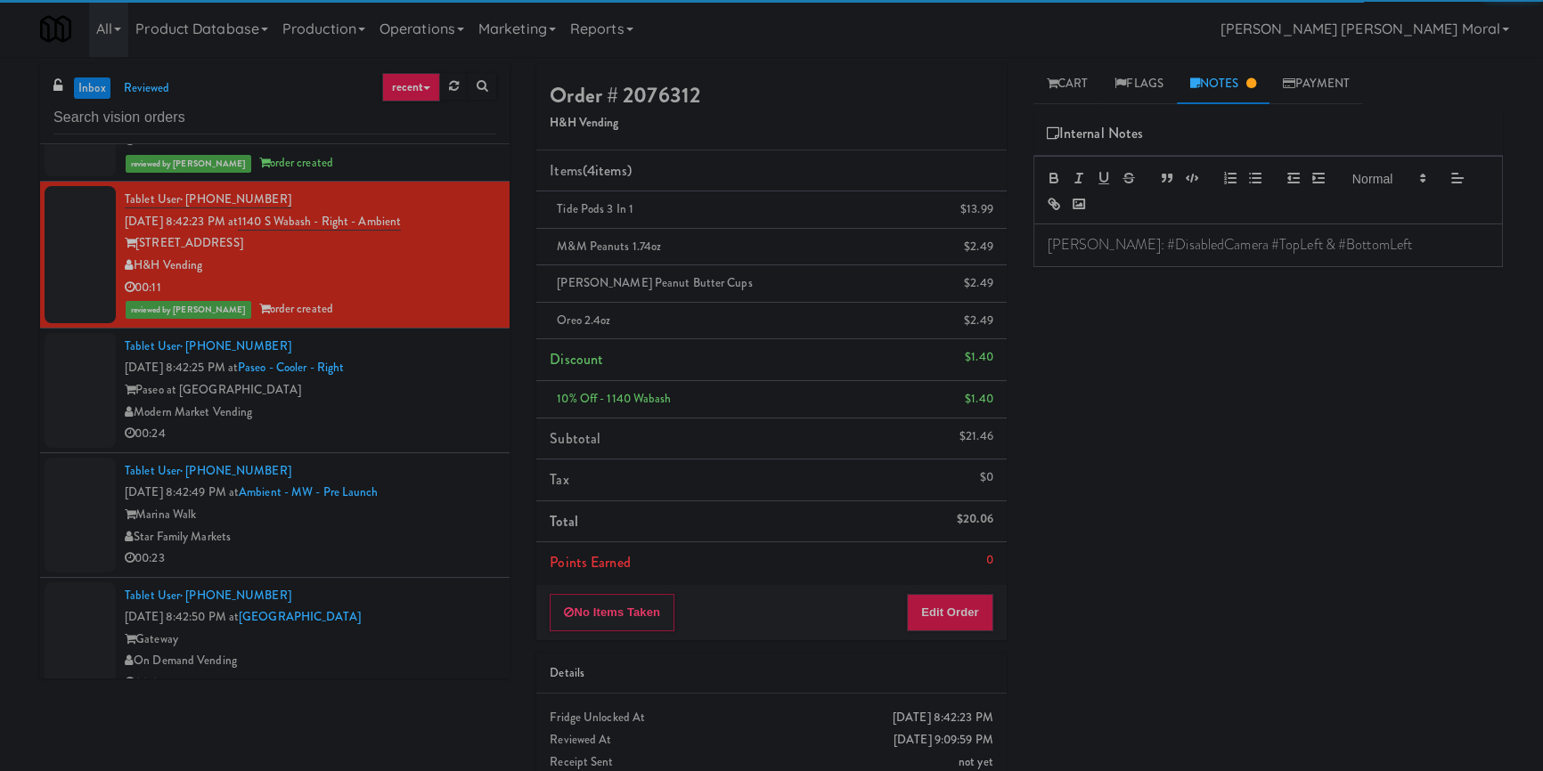
click at [448, 393] on div "Paseo at [GEOGRAPHIC_DATA]" at bounding box center [310, 390] width 371 height 22
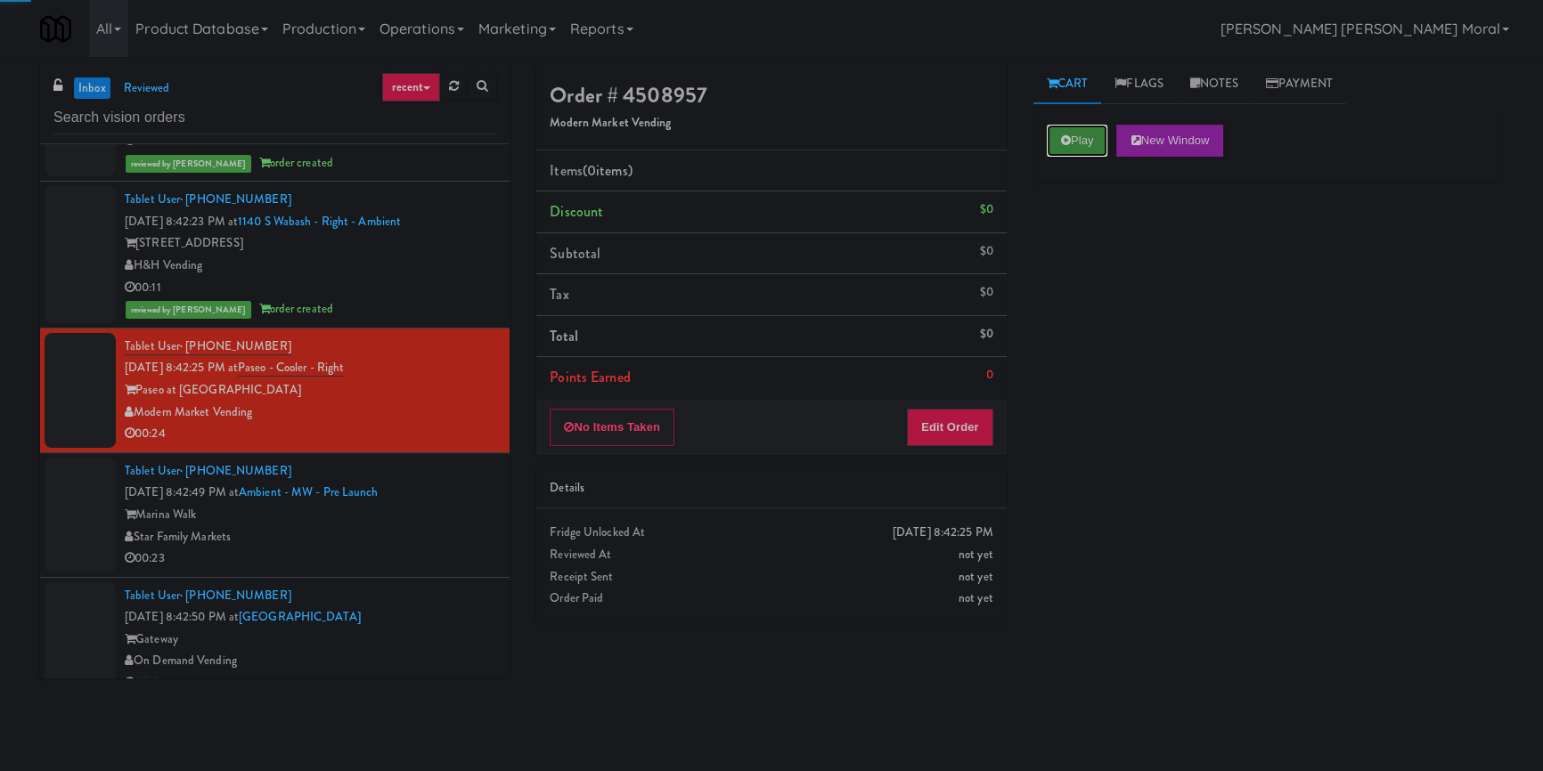
click at [1079, 141] on button "Play" at bounding box center [1077, 141] width 61 height 32
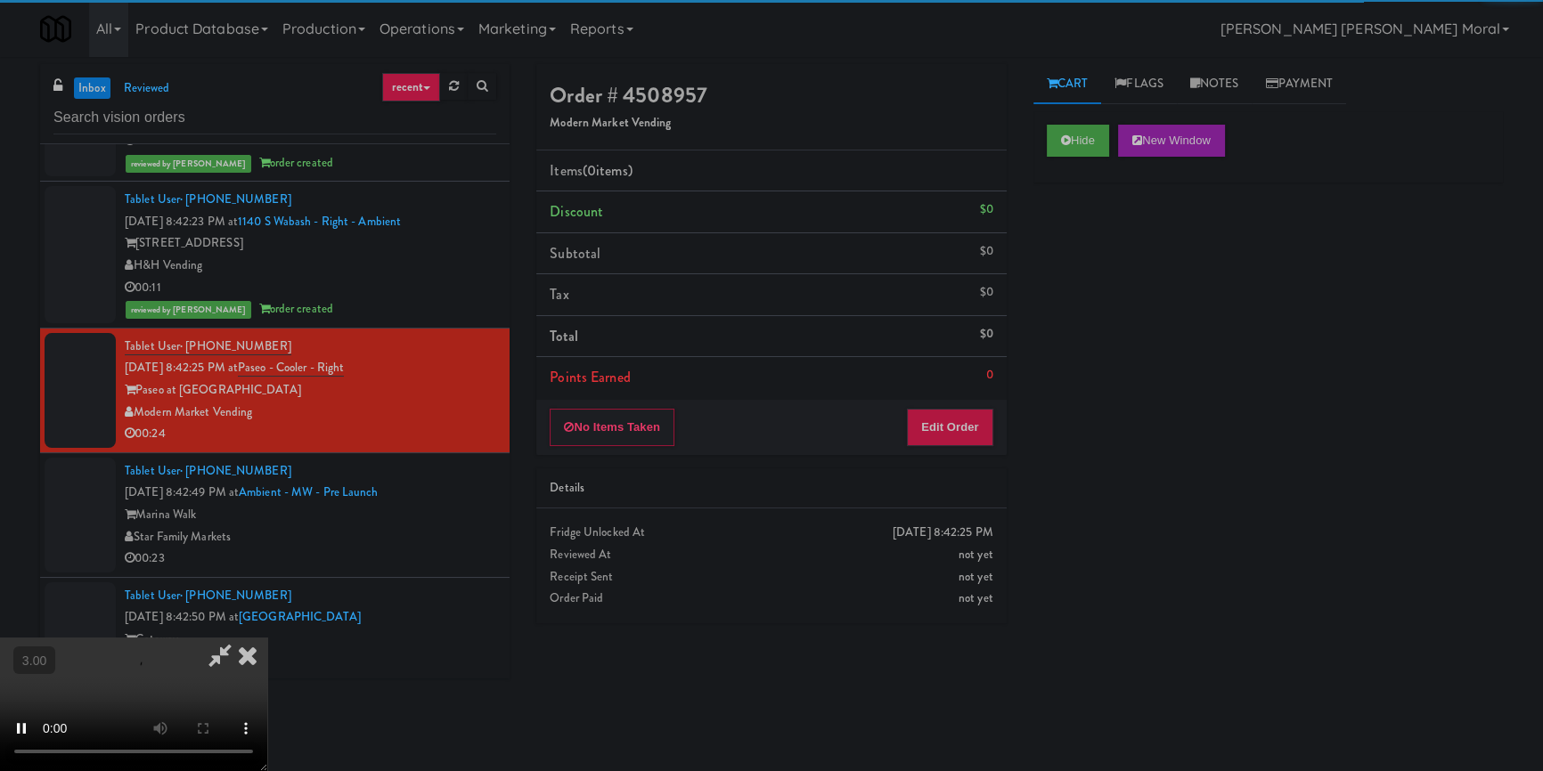
click at [1104, 268] on div "Hide New Window Primary Flag Clear Flag if unable to determine what was taken o…" at bounding box center [1267, 445] width 469 height 668
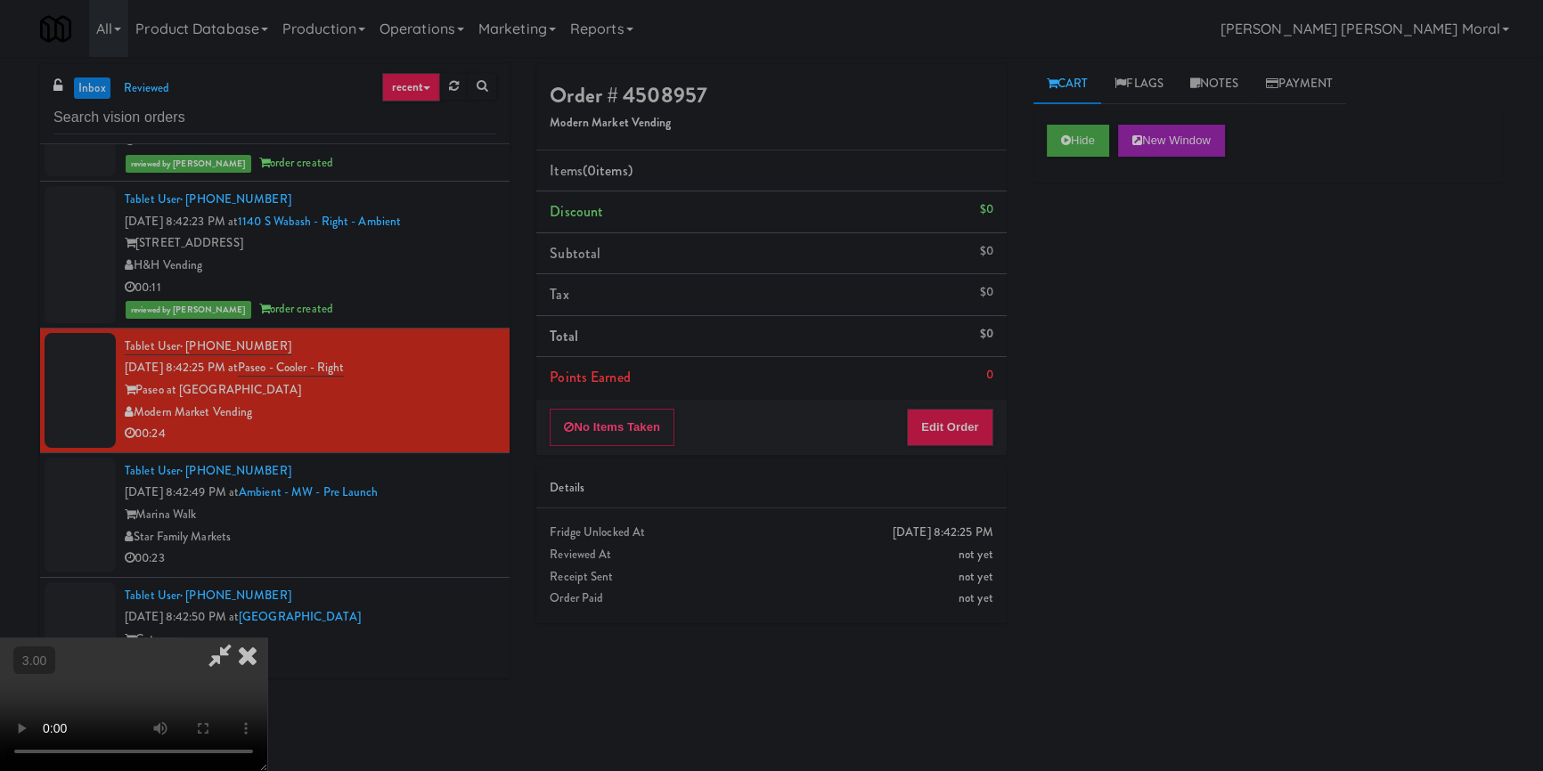
scroll to position [242, 0]
click at [267, 638] on video at bounding box center [133, 705] width 267 height 134
click at [960, 430] on button "Edit Order" at bounding box center [950, 427] width 86 height 37
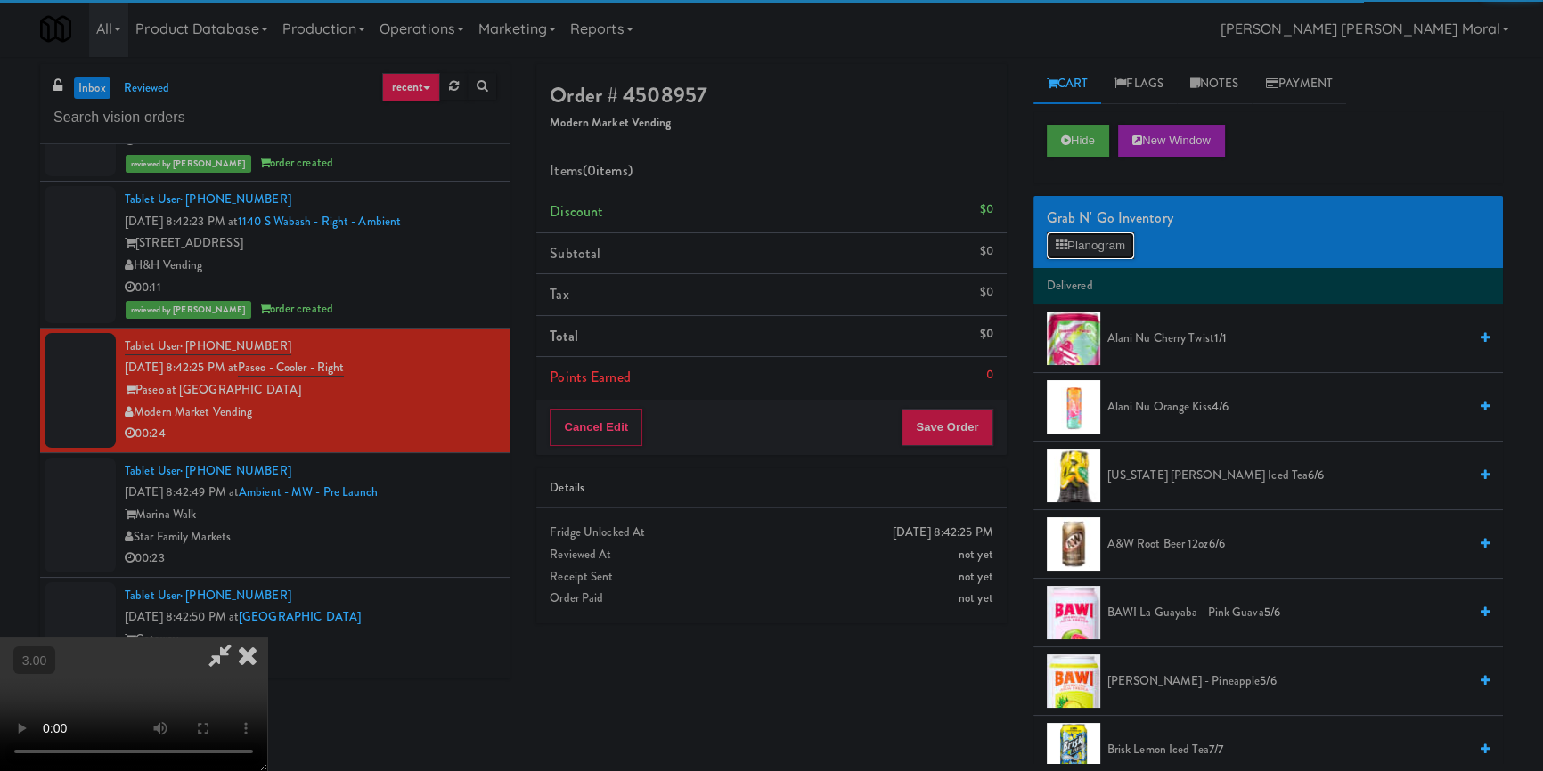
click at [1122, 240] on button "Planogram" at bounding box center [1090, 245] width 87 height 27
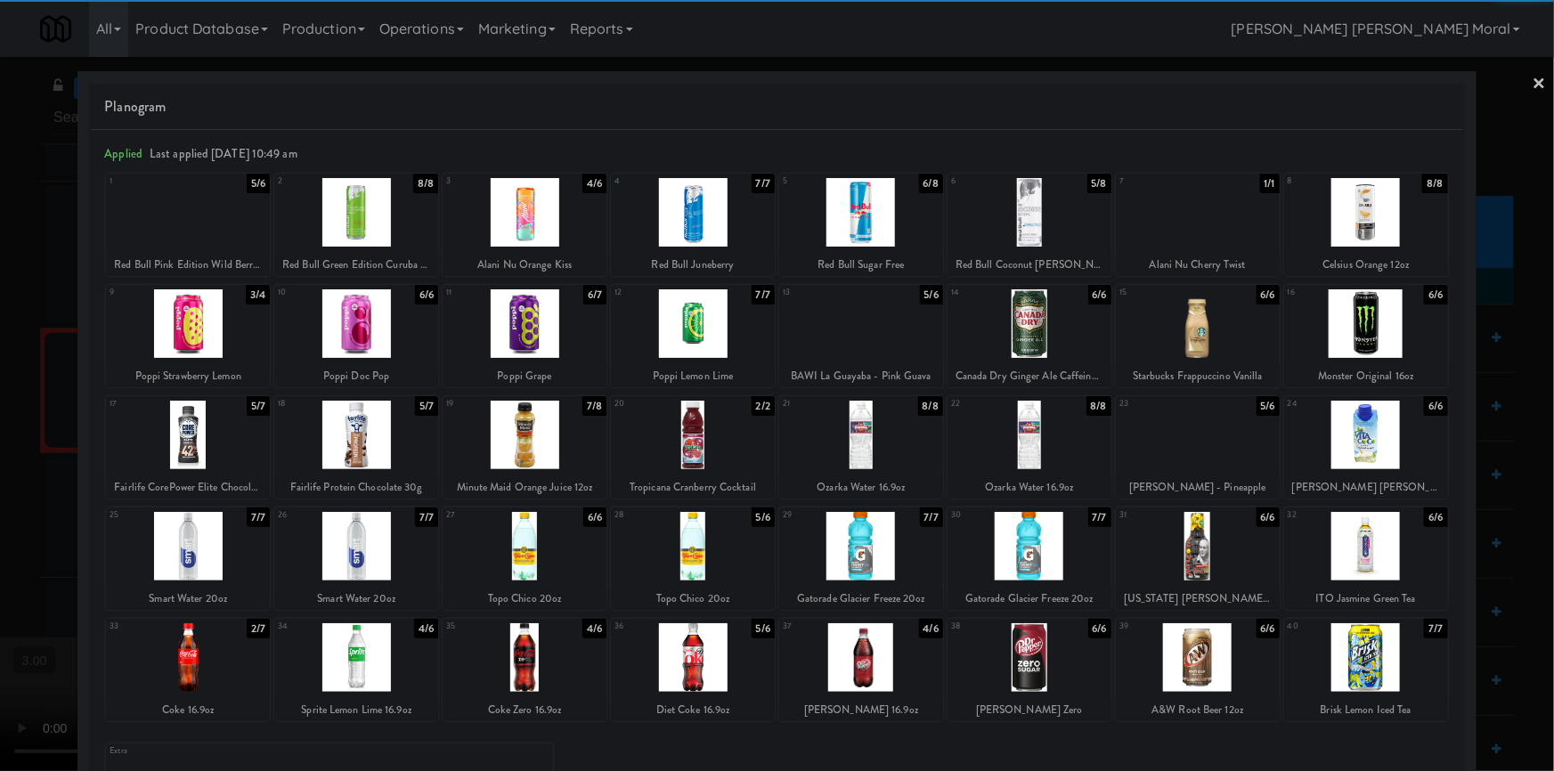
click at [853, 674] on div at bounding box center [861, 657] width 164 height 69
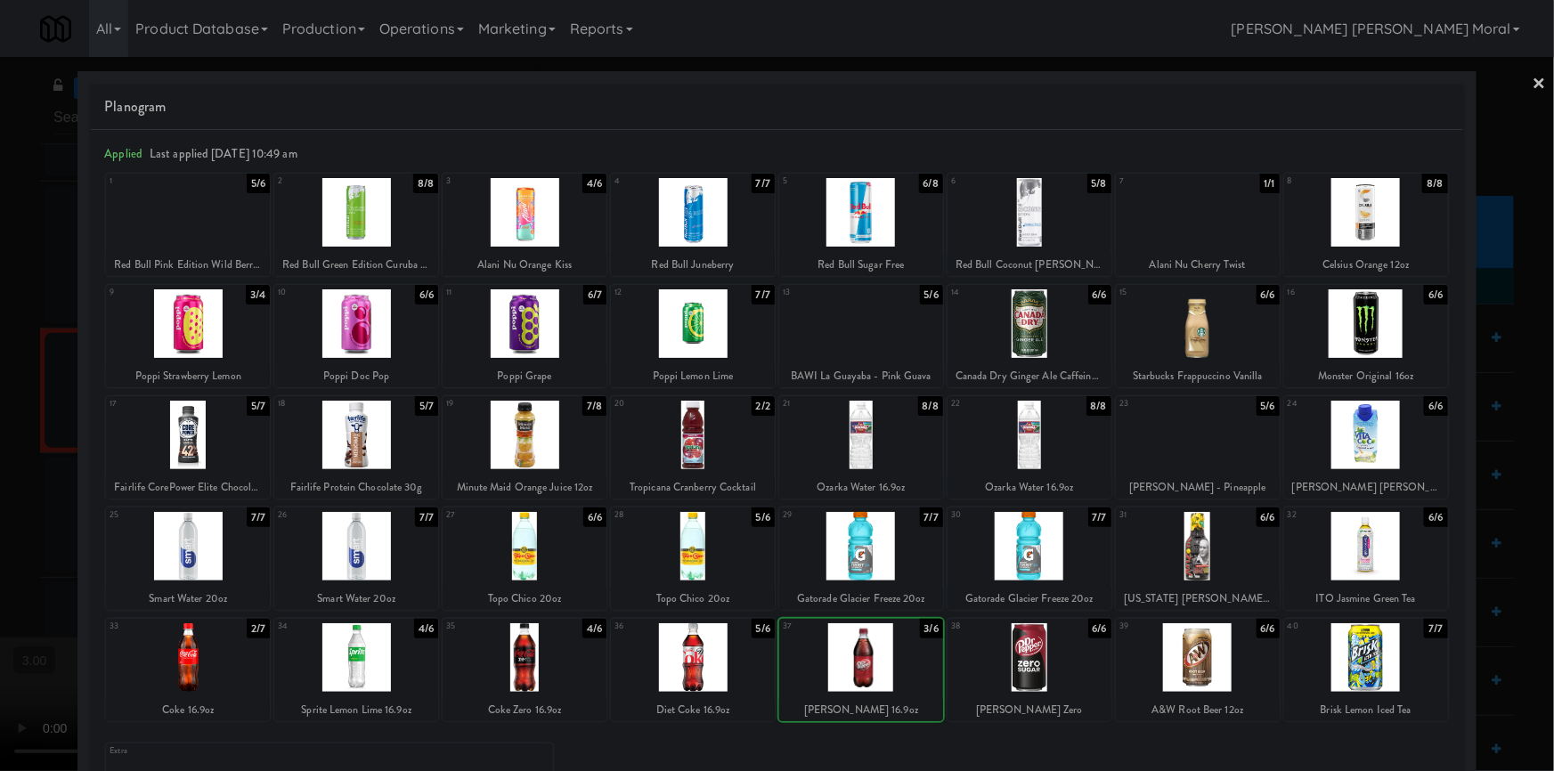
click at [0, 477] on div at bounding box center [777, 385] width 1554 height 771
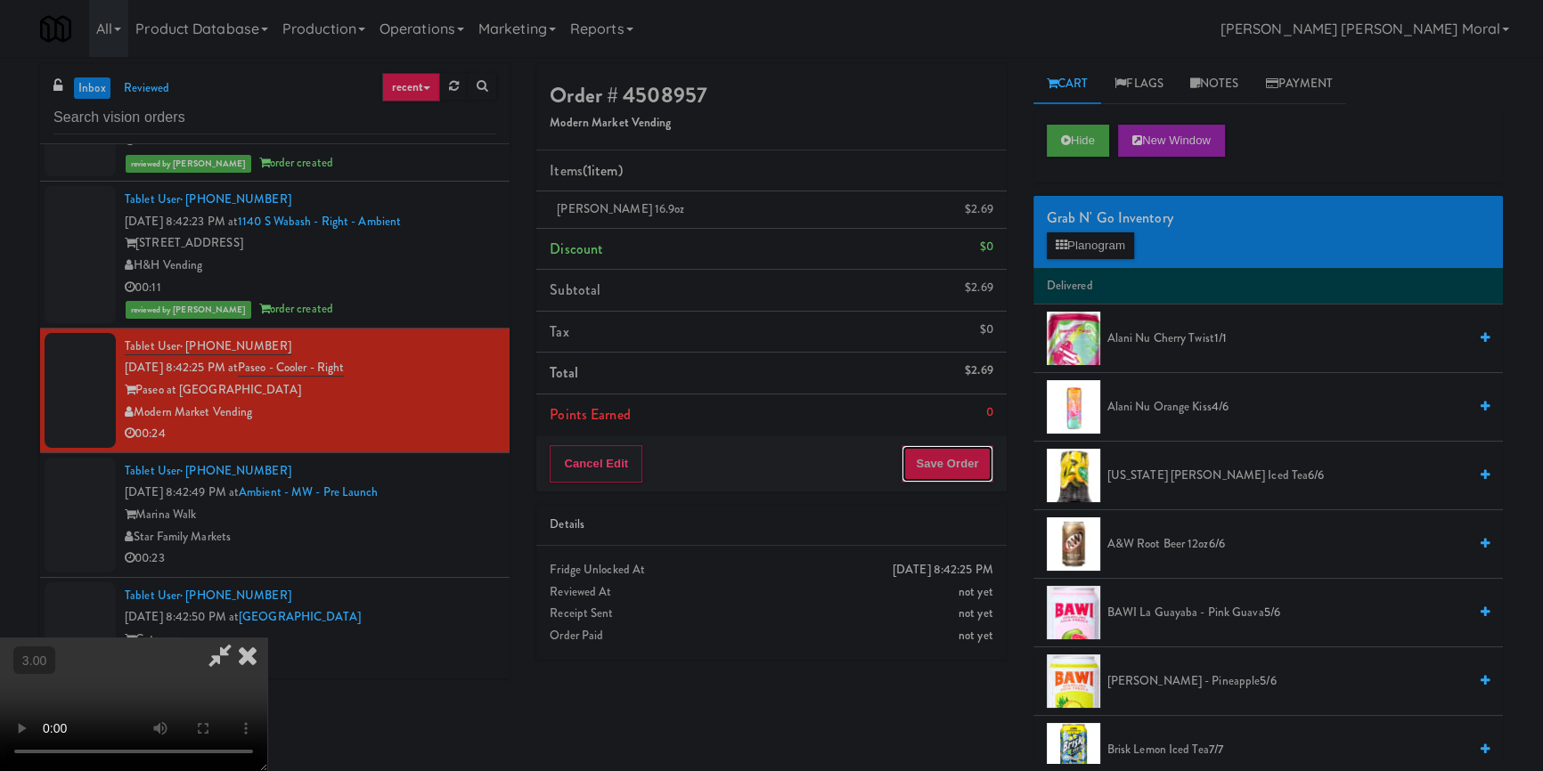
click at [927, 476] on button "Save Order" at bounding box center [946, 463] width 91 height 37
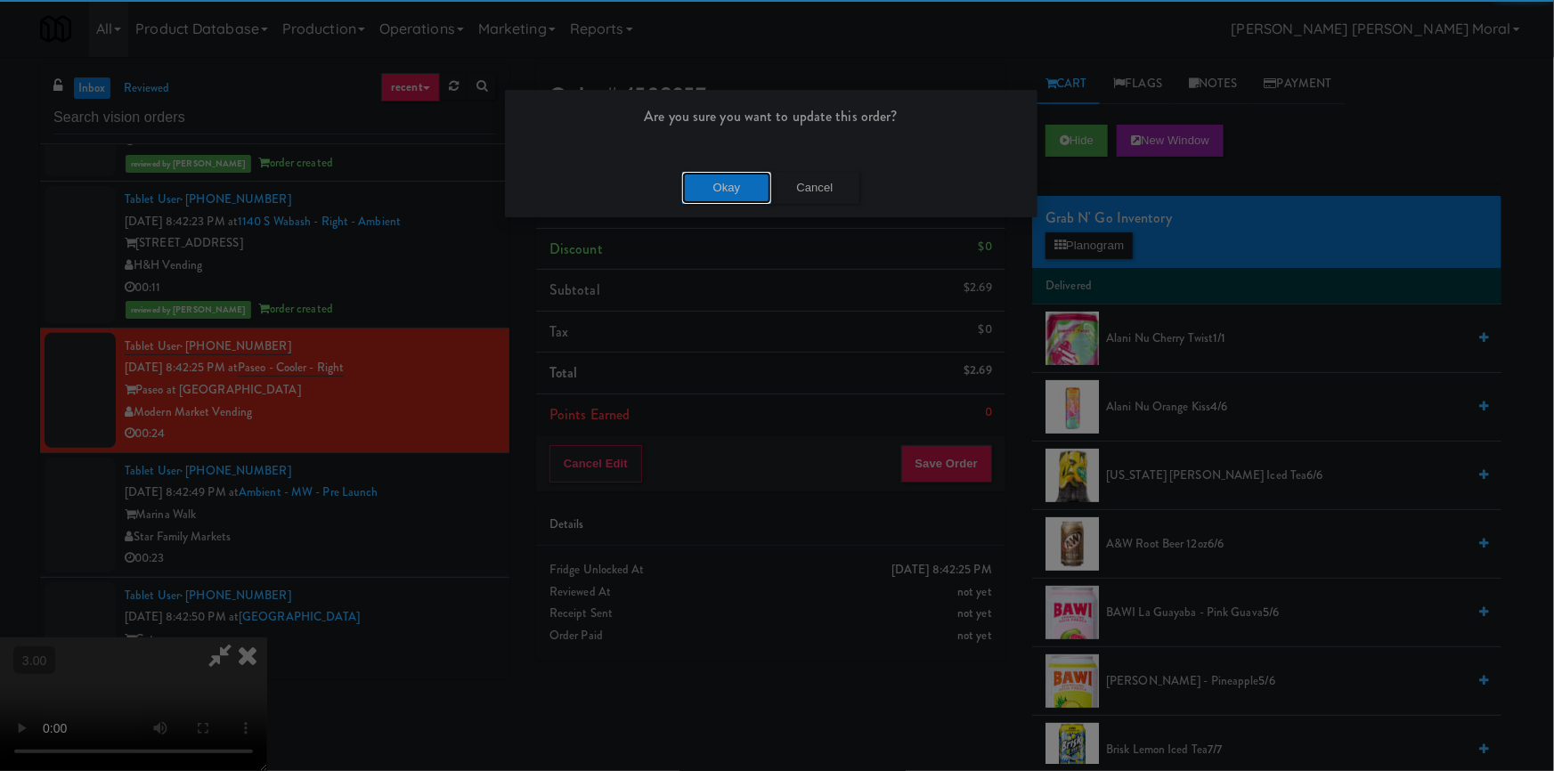
click at [721, 185] on button "Okay" at bounding box center [726, 188] width 89 height 32
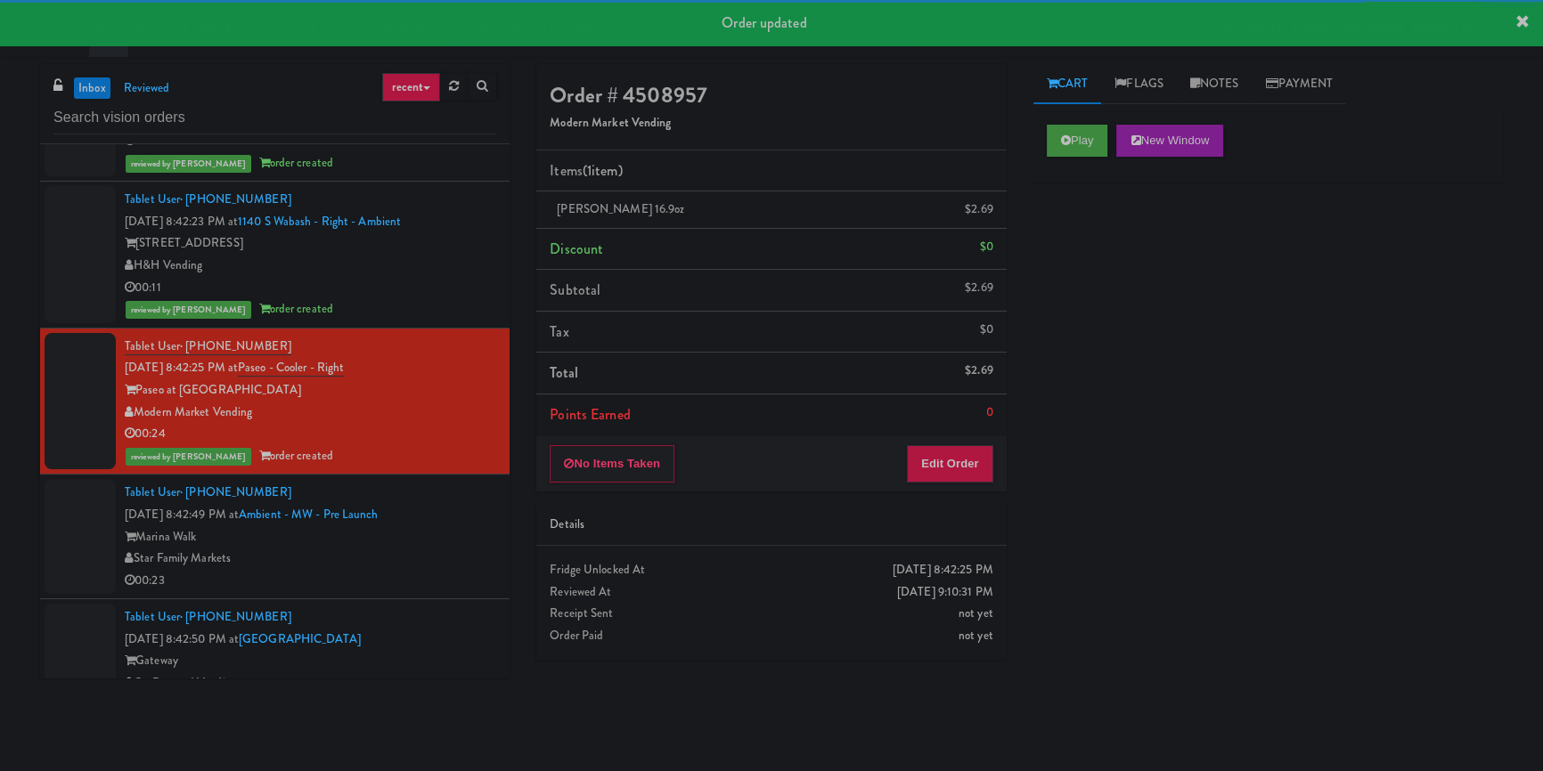
drag, startPoint x: 428, startPoint y: 543, endPoint x: 499, endPoint y: 558, distance: 71.8
click at [429, 543] on div "Marina Walk" at bounding box center [310, 537] width 371 height 22
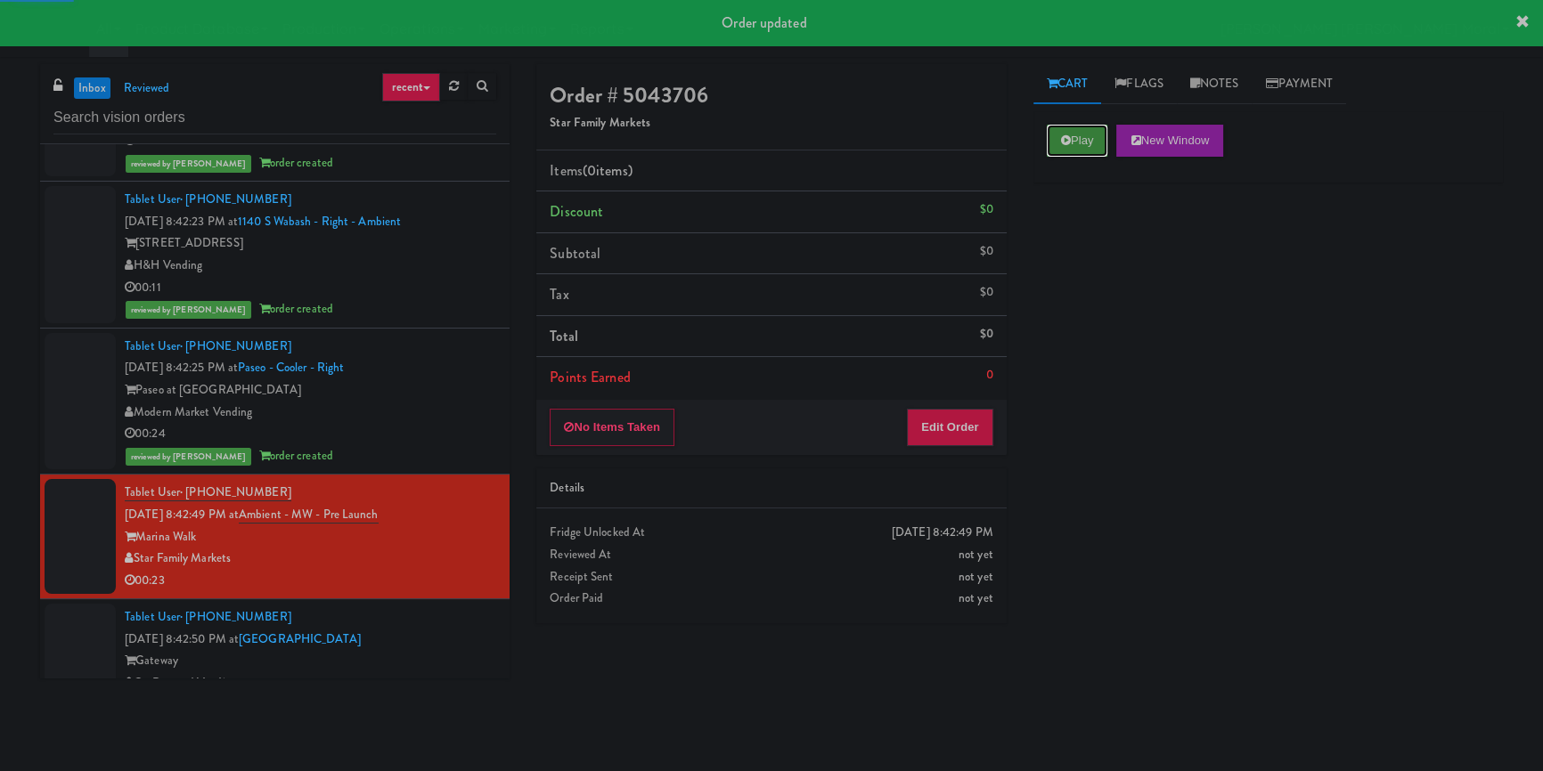
click at [1062, 143] on icon at bounding box center [1066, 140] width 10 height 12
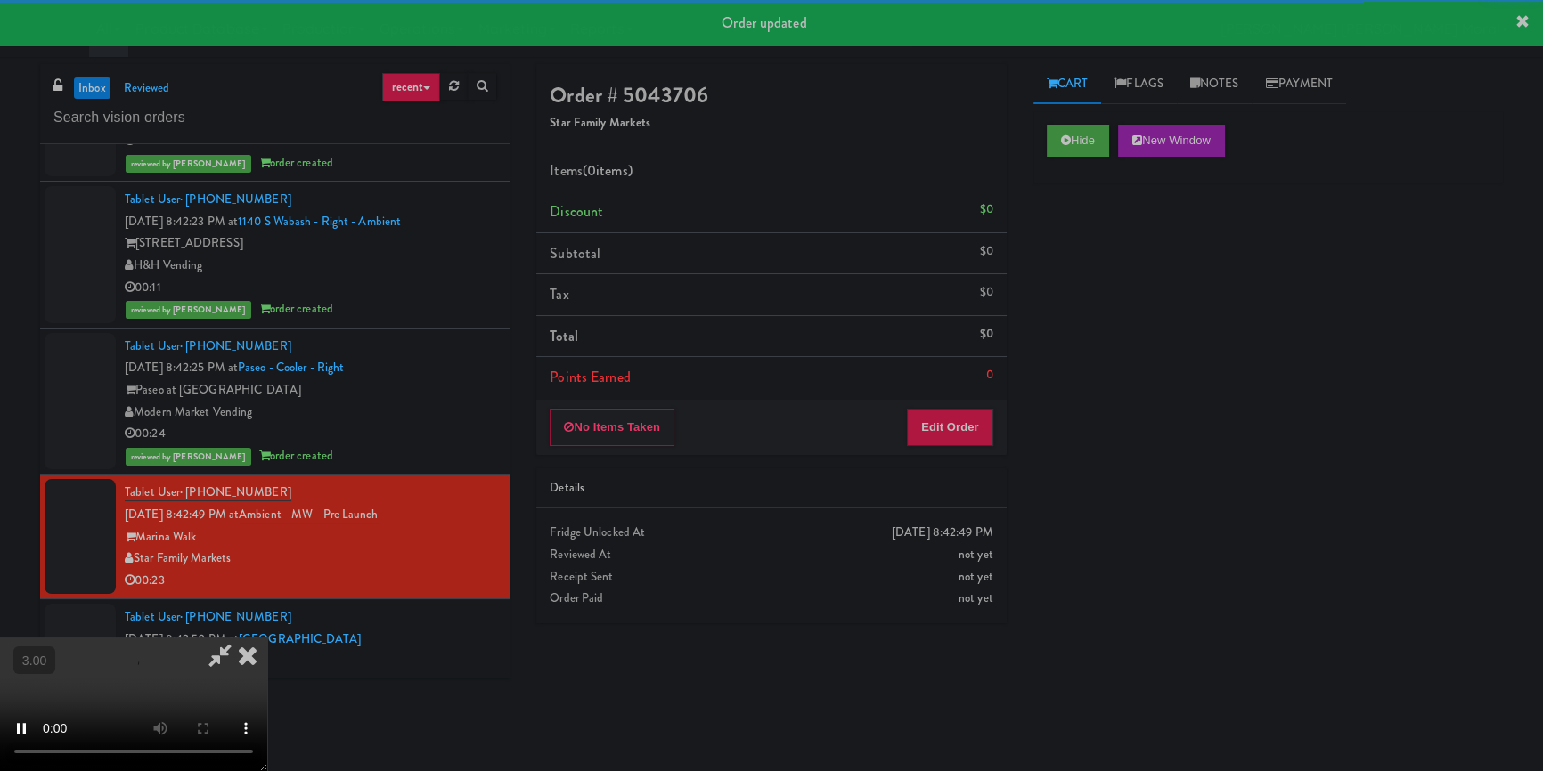
click at [1075, 290] on div "Hide New Window Primary Flag Clear Flag if unable to determine what was taken o…" at bounding box center [1267, 445] width 469 height 668
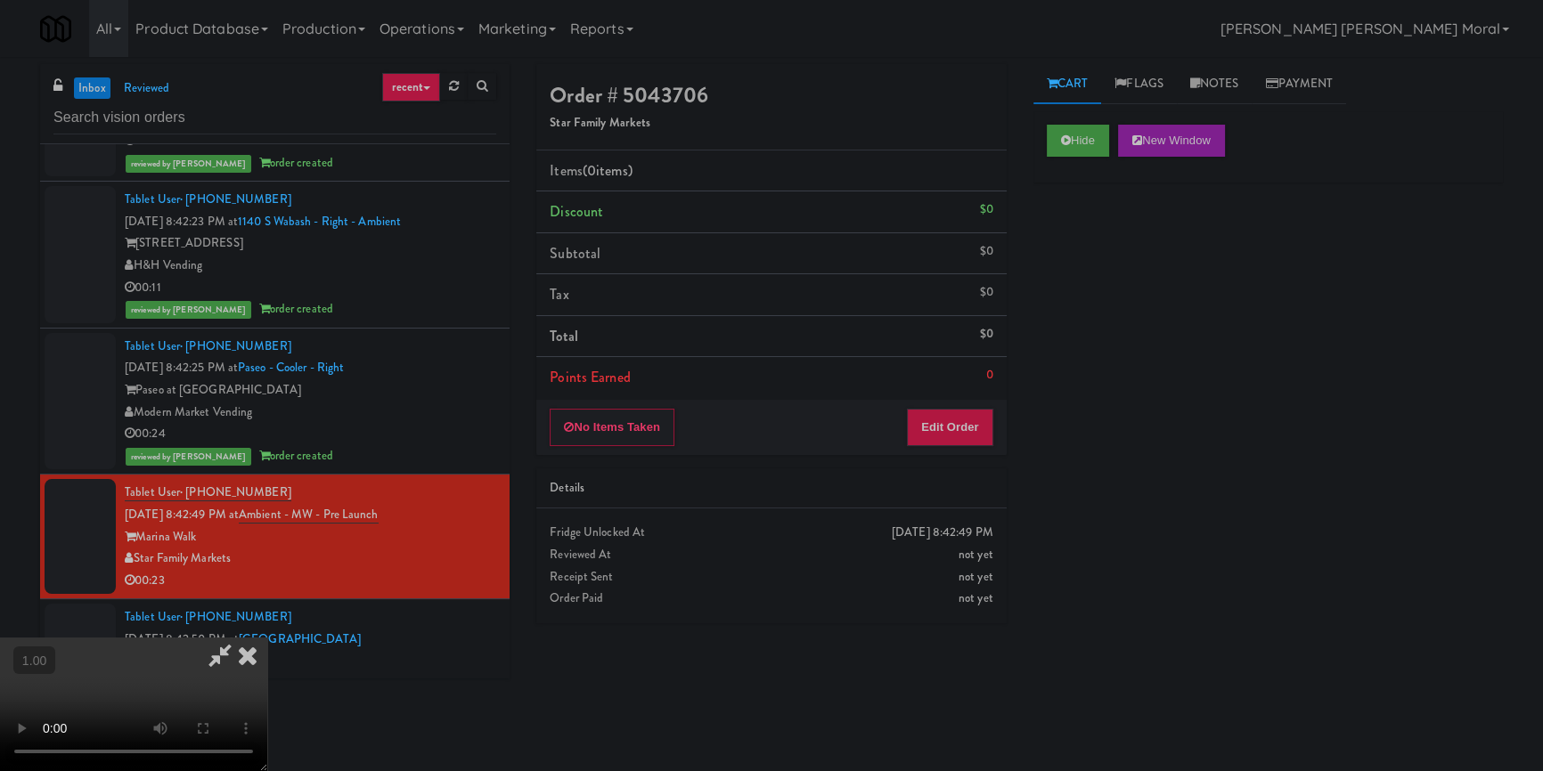
scroll to position [249, 0]
click at [267, 638] on video at bounding box center [133, 705] width 267 height 134
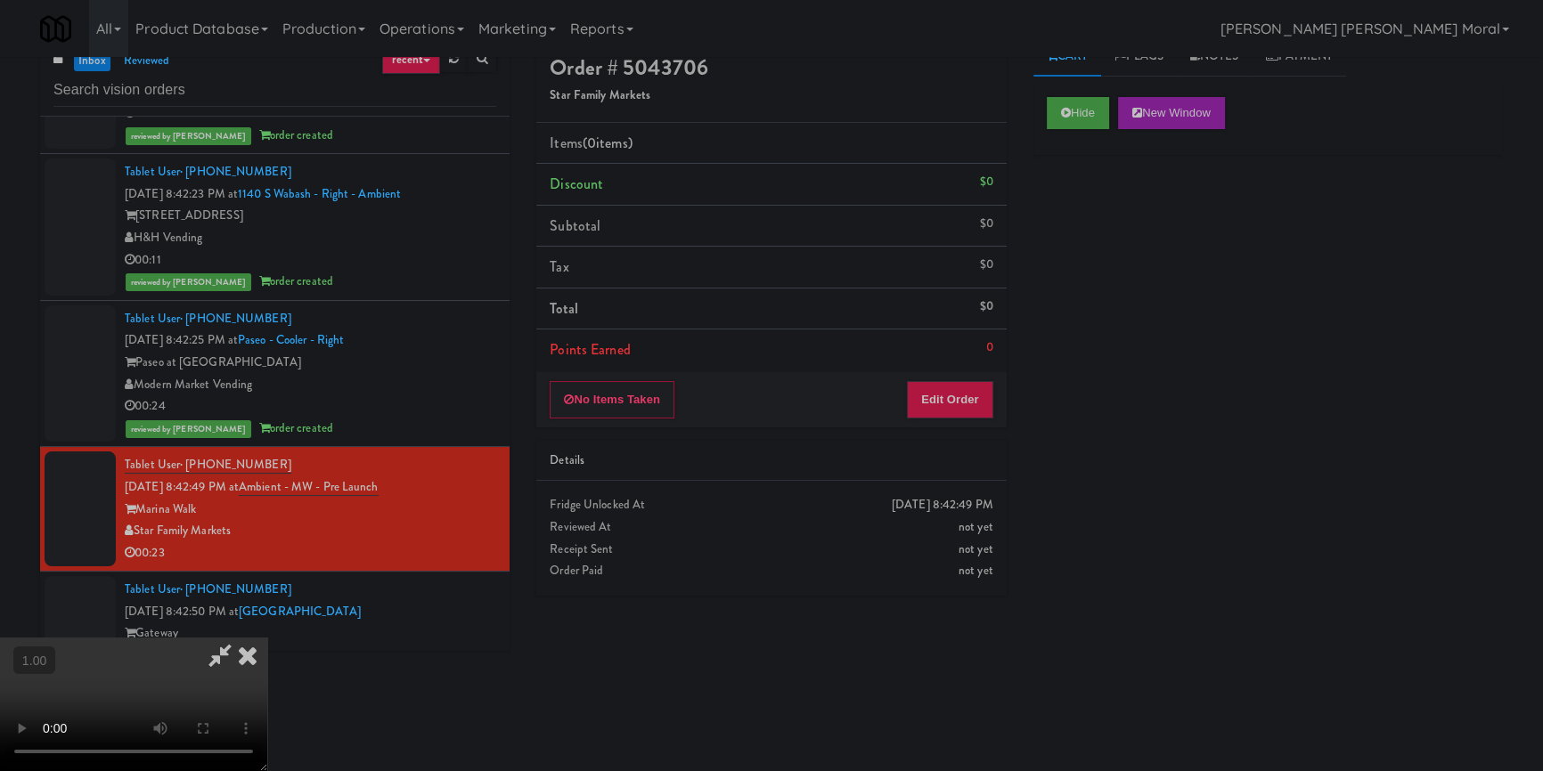
scroll to position [56, 0]
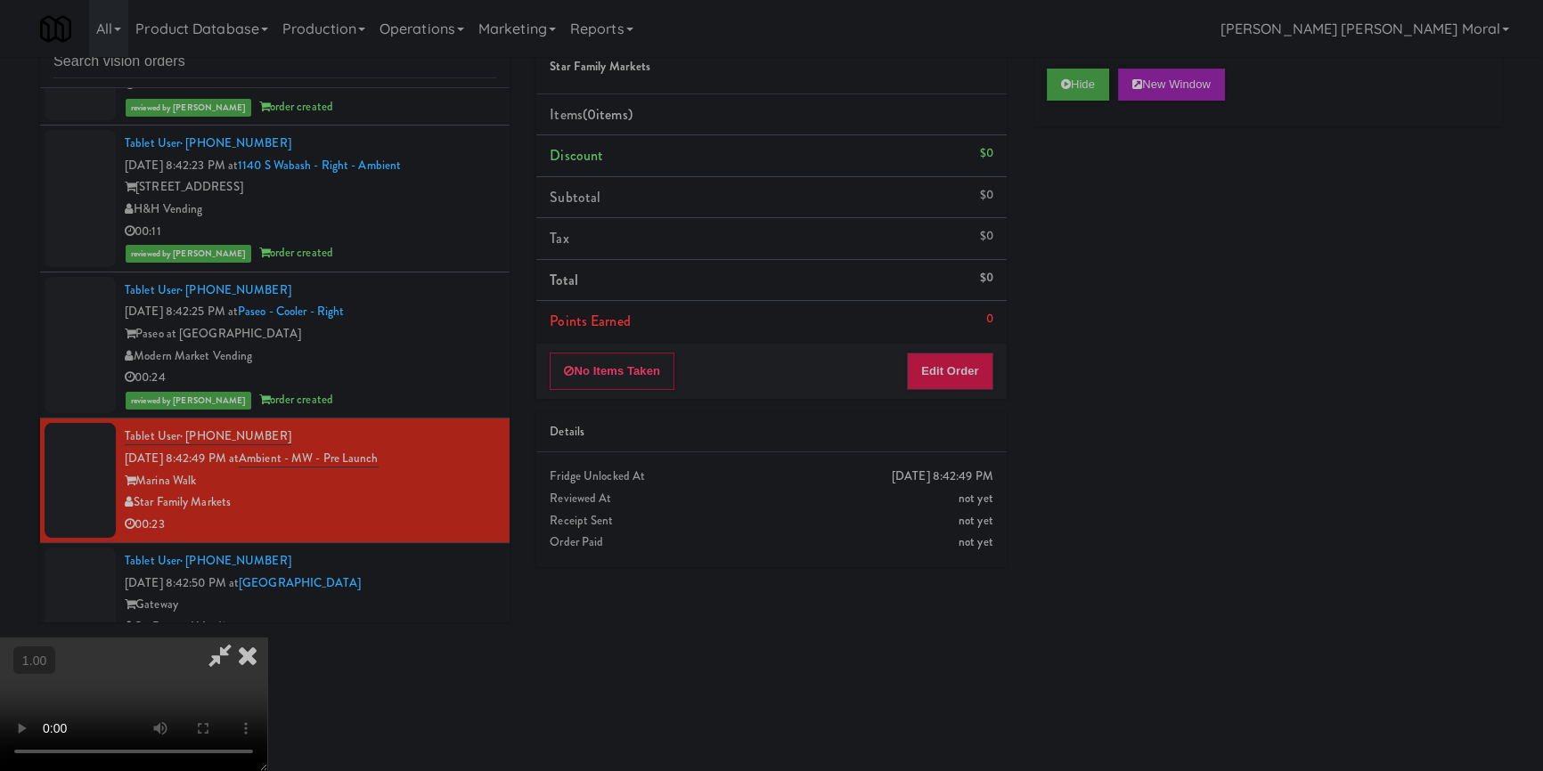
drag, startPoint x: 650, startPoint y: 534, endPoint x: 686, endPoint y: 518, distance: 39.1
click at [267, 638] on video at bounding box center [133, 705] width 267 height 134
click at [961, 379] on button "Edit Order" at bounding box center [950, 371] width 86 height 37
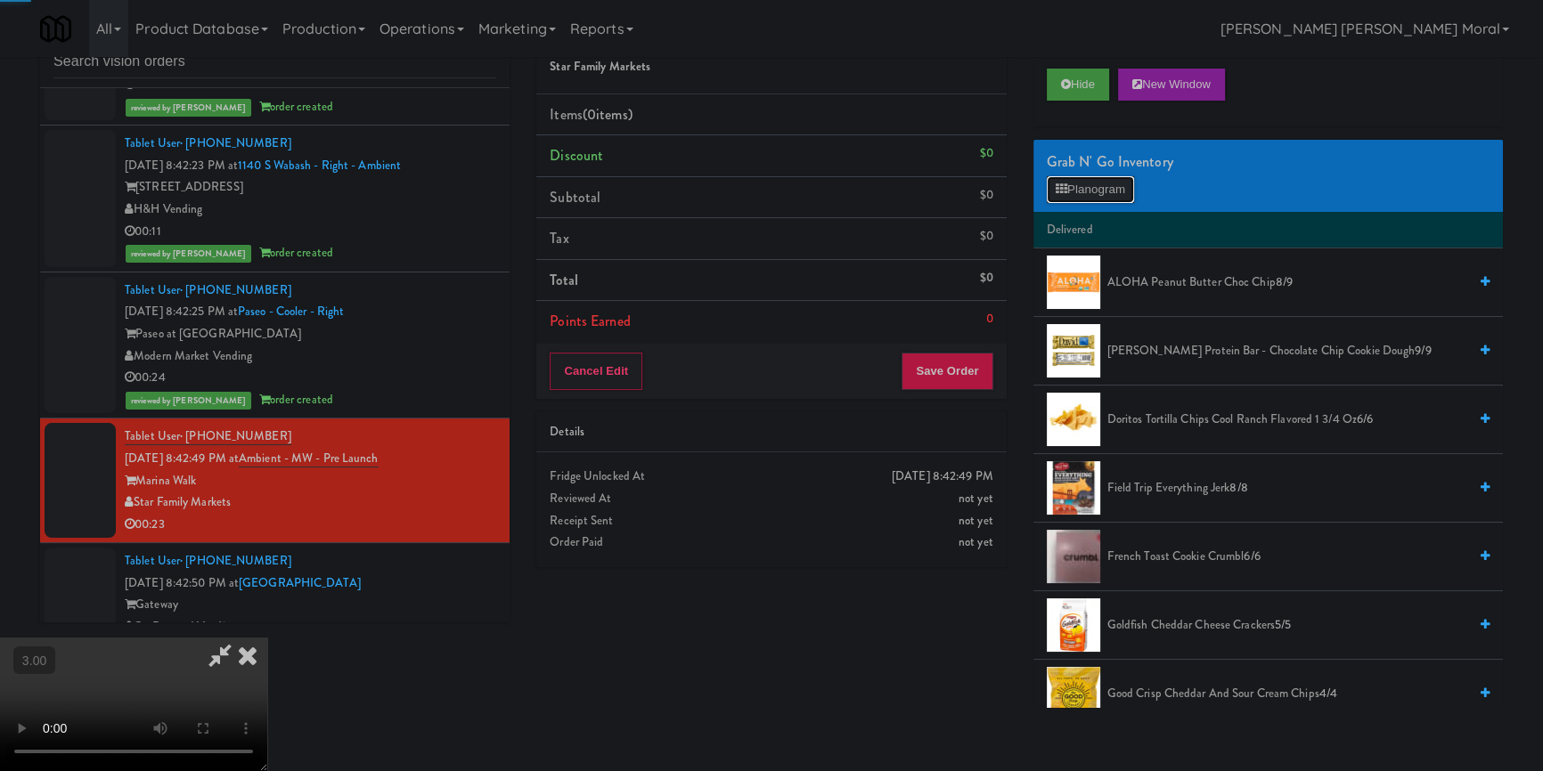
click at [1107, 191] on button "Planogram" at bounding box center [1090, 189] width 87 height 27
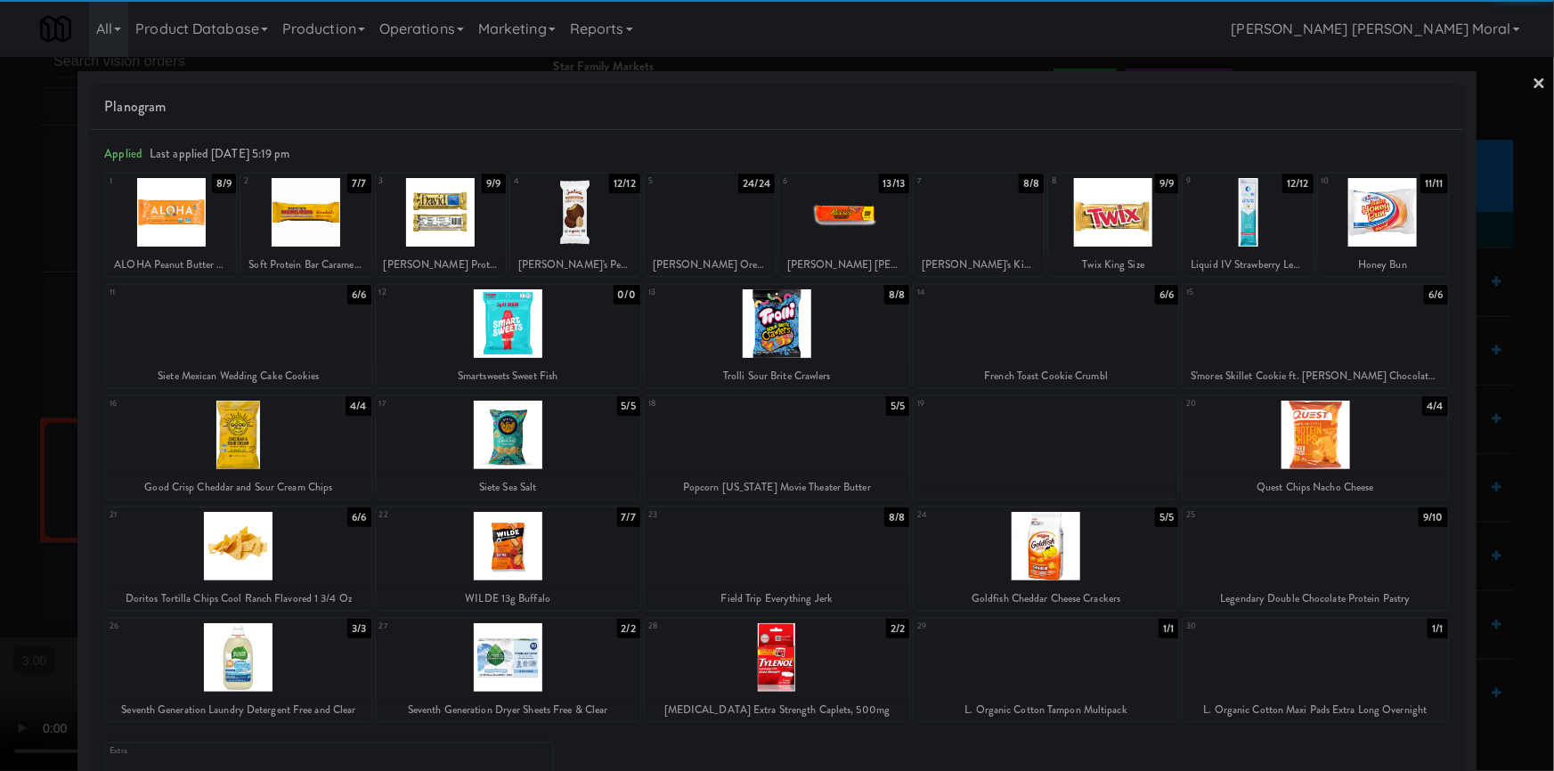
click at [1068, 564] on div at bounding box center [1046, 546] width 265 height 69
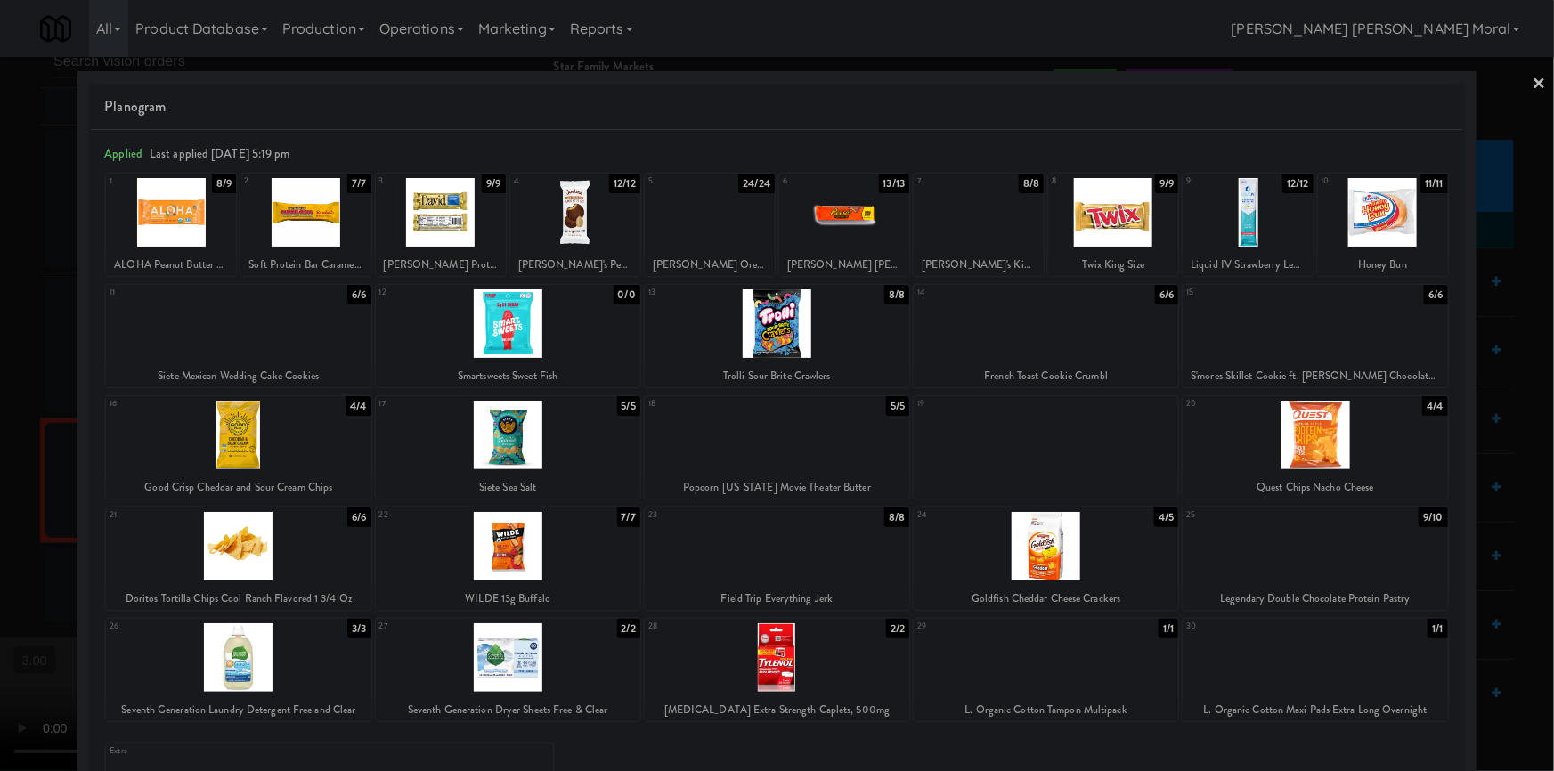
click at [0, 461] on div at bounding box center [777, 385] width 1554 height 771
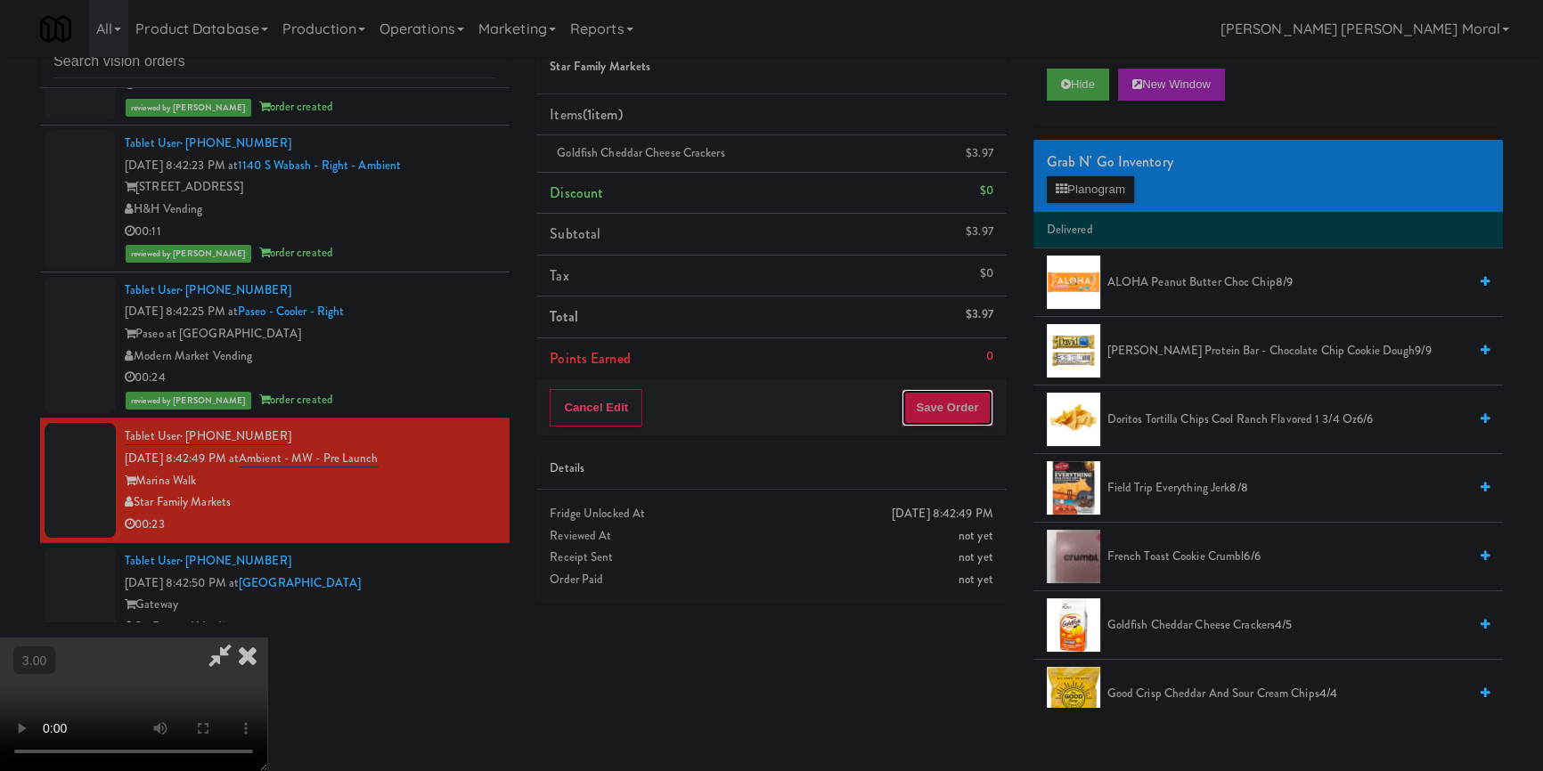
click at [958, 419] on button "Save Order" at bounding box center [946, 407] width 91 height 37
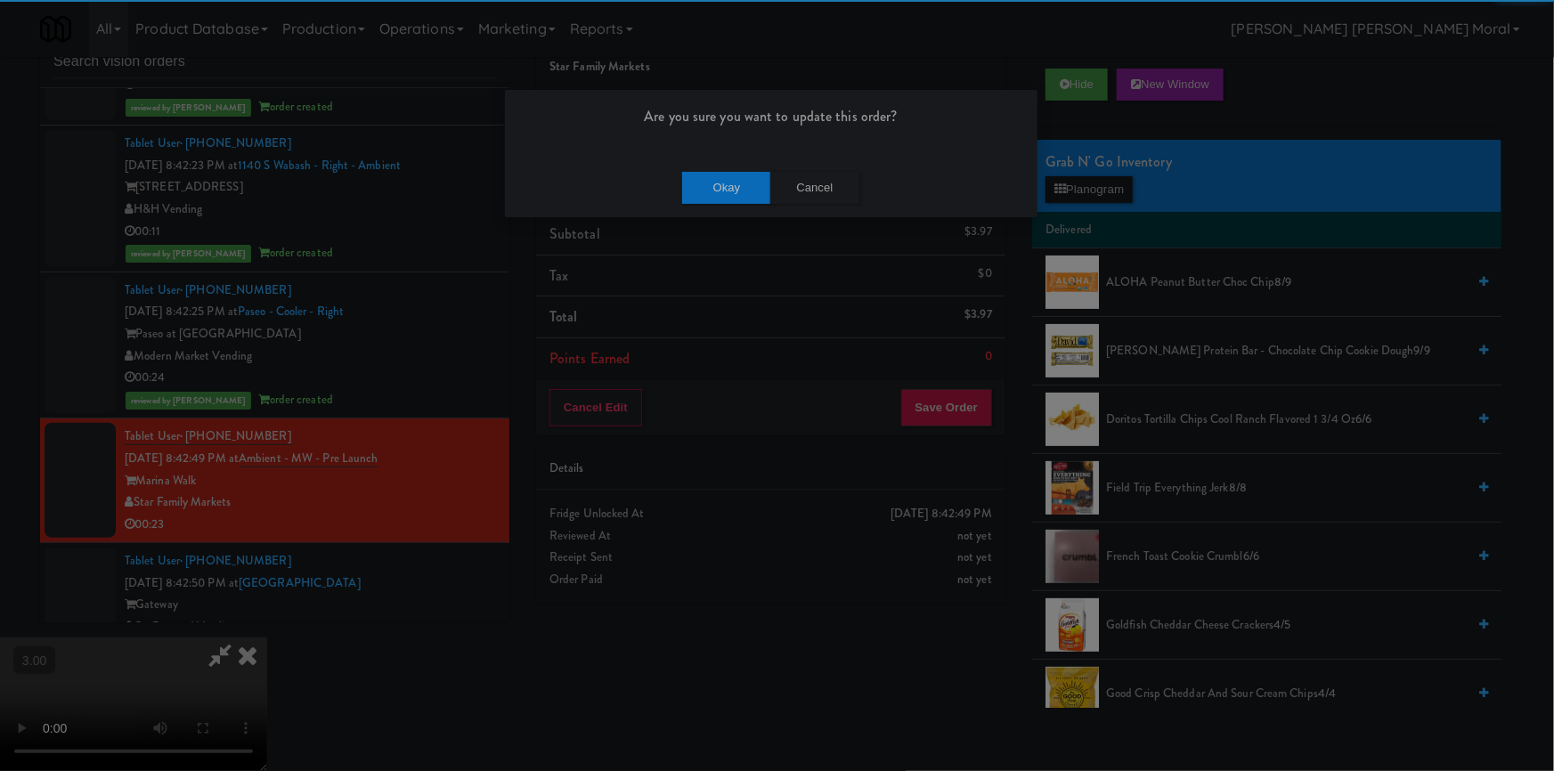
click at [726, 160] on div "Okay Cancel" at bounding box center [771, 188] width 533 height 60
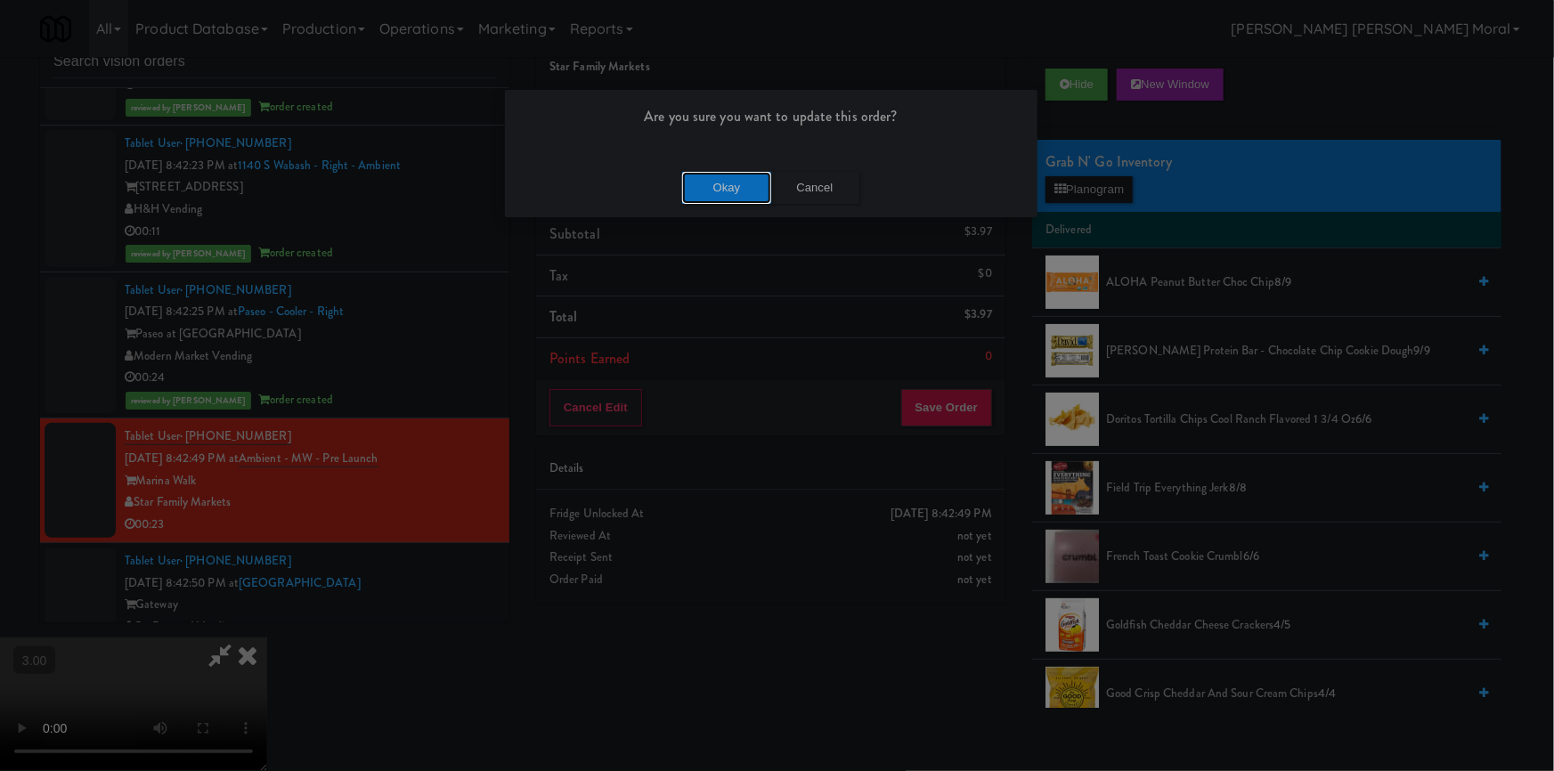
click at [724, 190] on button "Okay" at bounding box center [726, 188] width 89 height 32
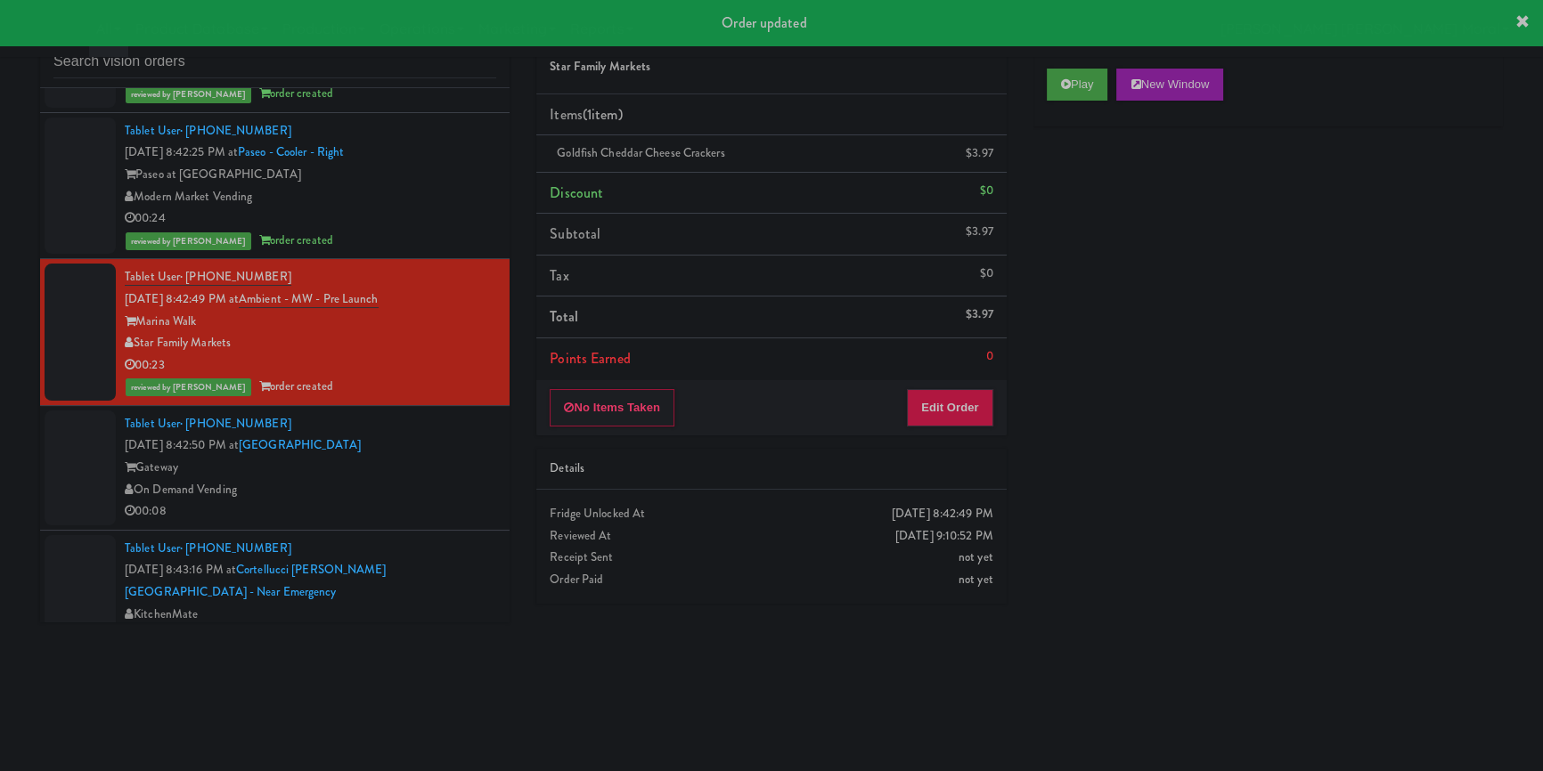
scroll to position [4048, 0]
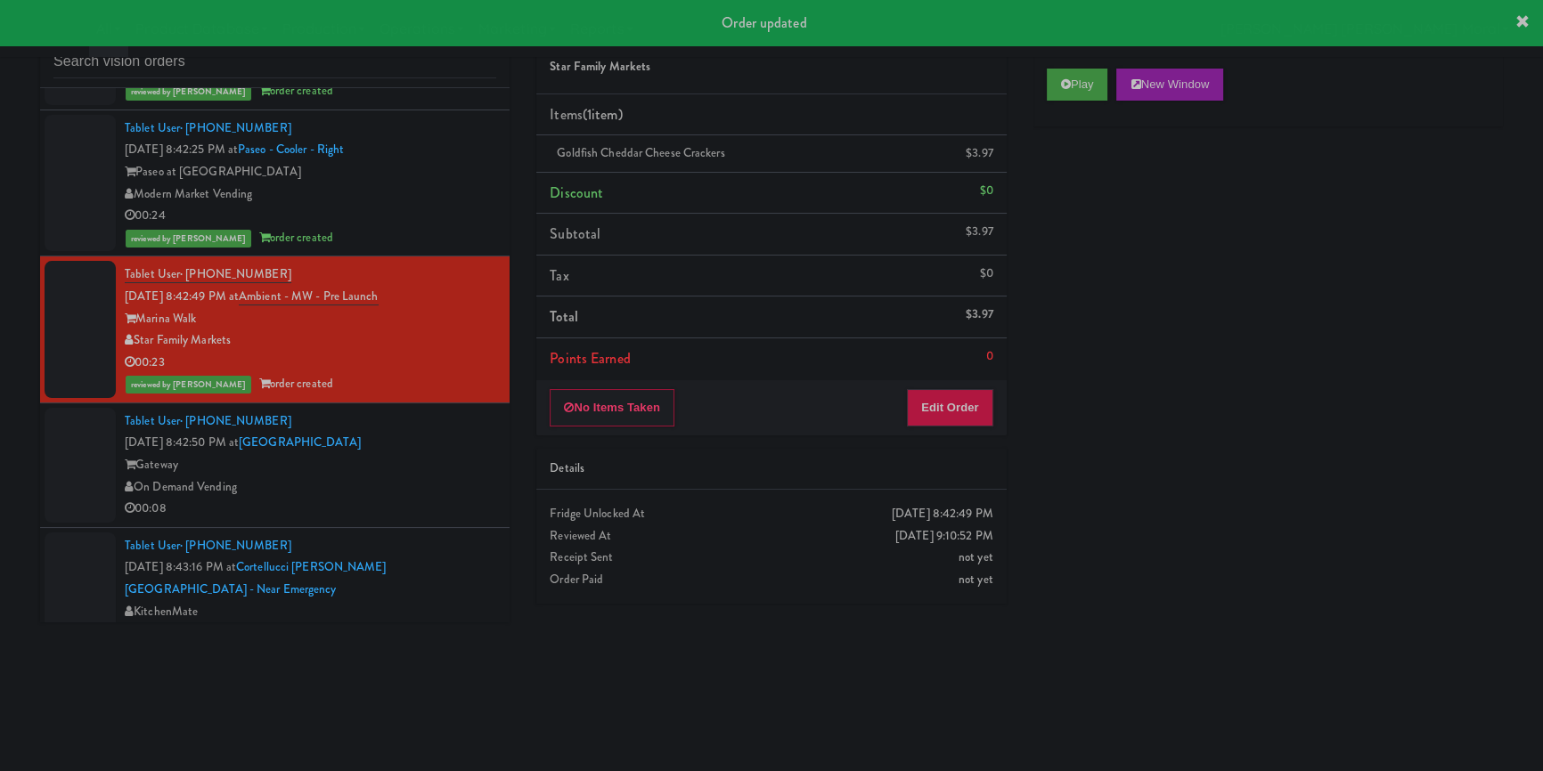
click at [434, 460] on div "Gateway" at bounding box center [310, 465] width 371 height 22
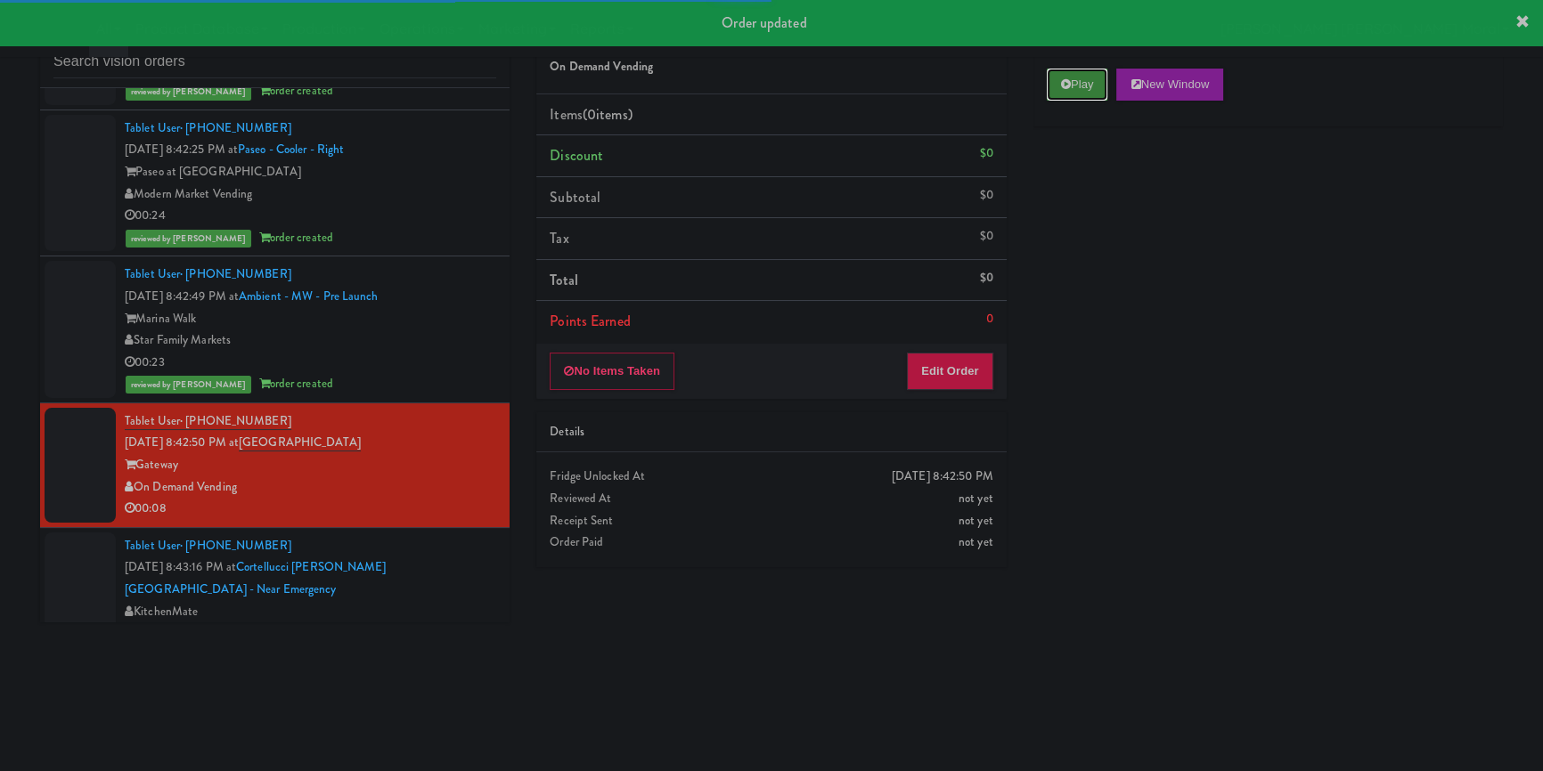
click at [1085, 74] on button "Play" at bounding box center [1077, 85] width 61 height 32
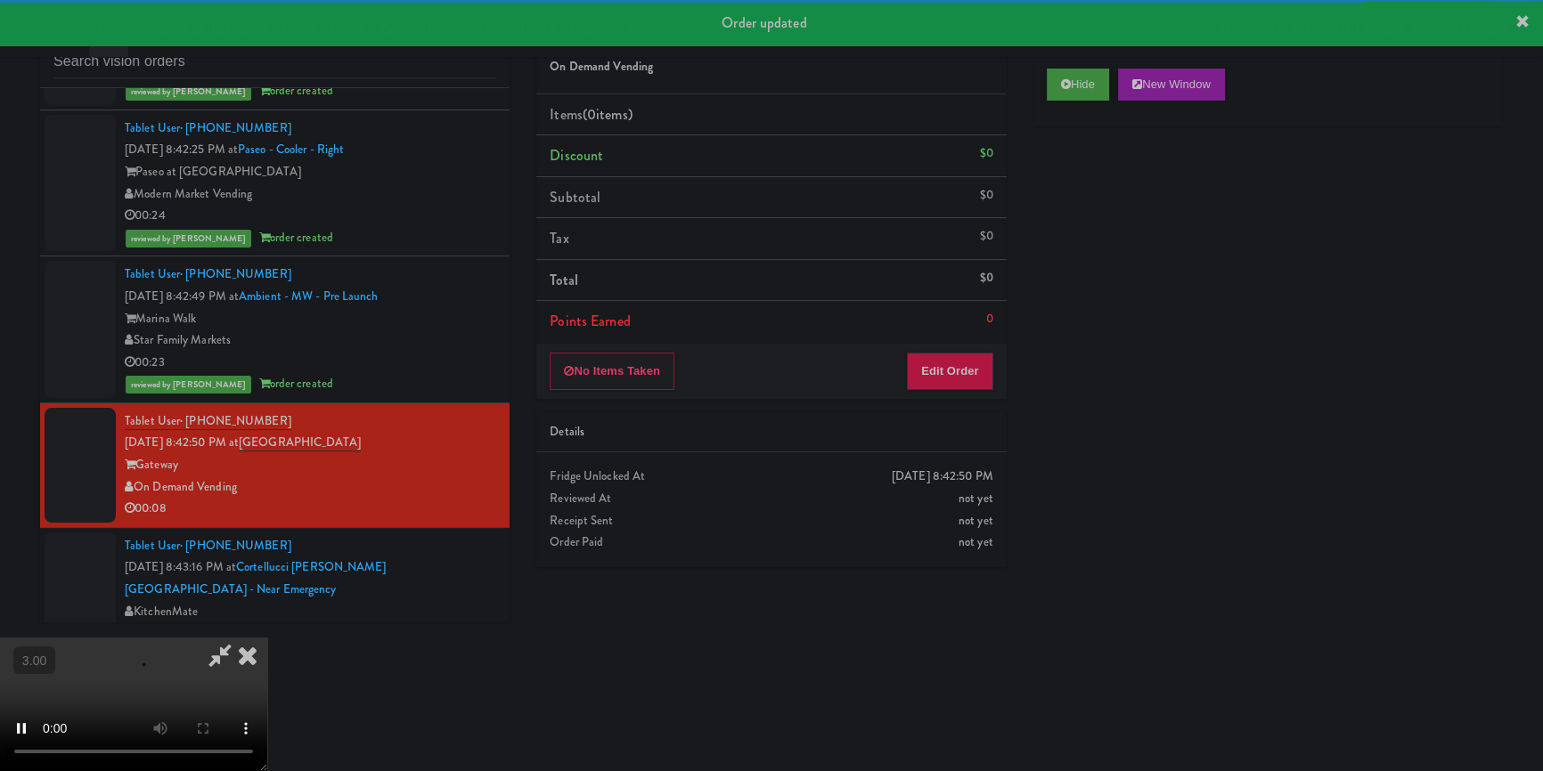
drag, startPoint x: 1098, startPoint y: 232, endPoint x: 801, endPoint y: 299, distance: 305.1
click at [1098, 232] on div "Hide New Window Primary Flag Clear Flag if unable to determine what was taken o…" at bounding box center [1267, 389] width 469 height 668
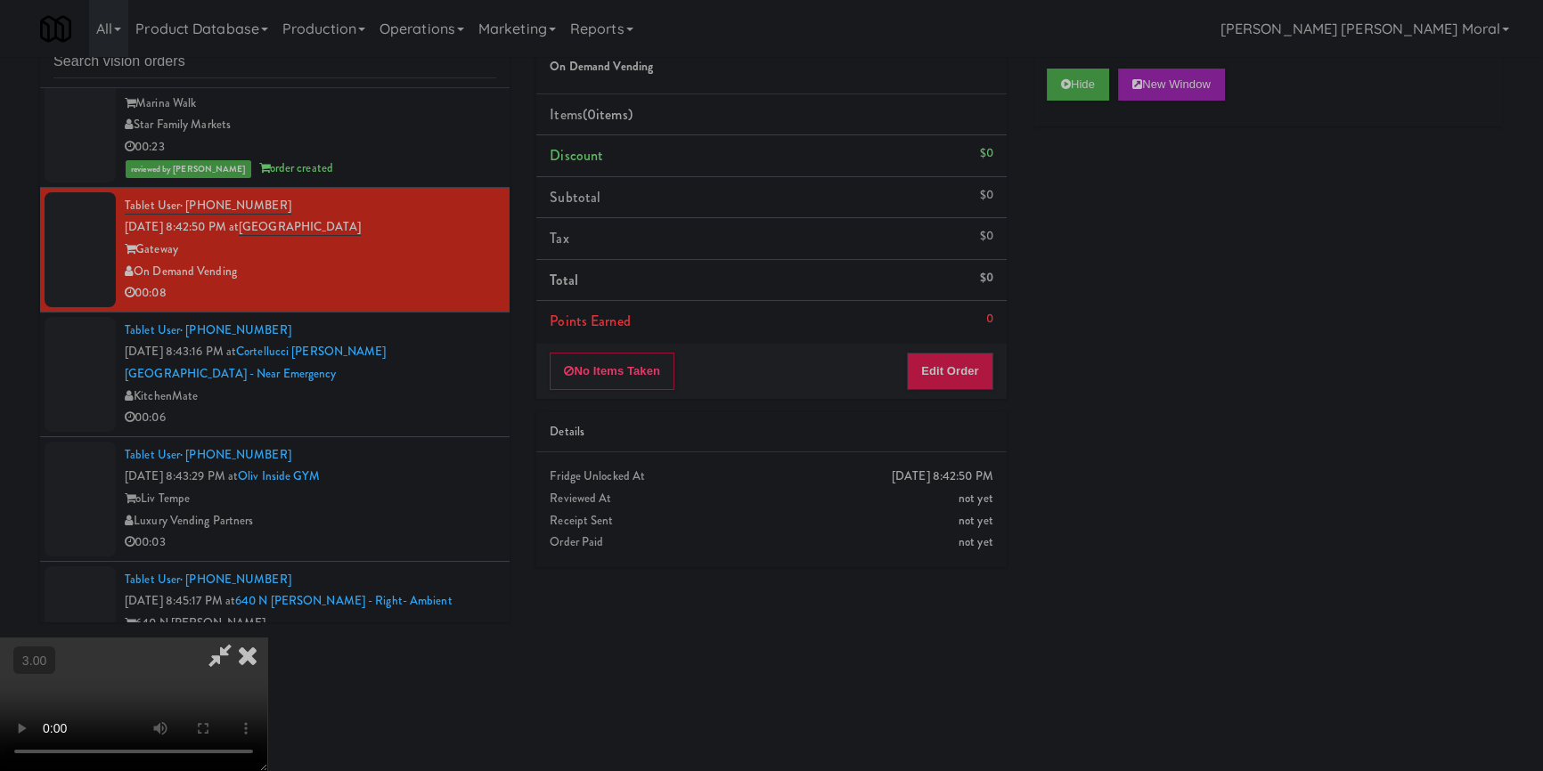
scroll to position [4373, 0]
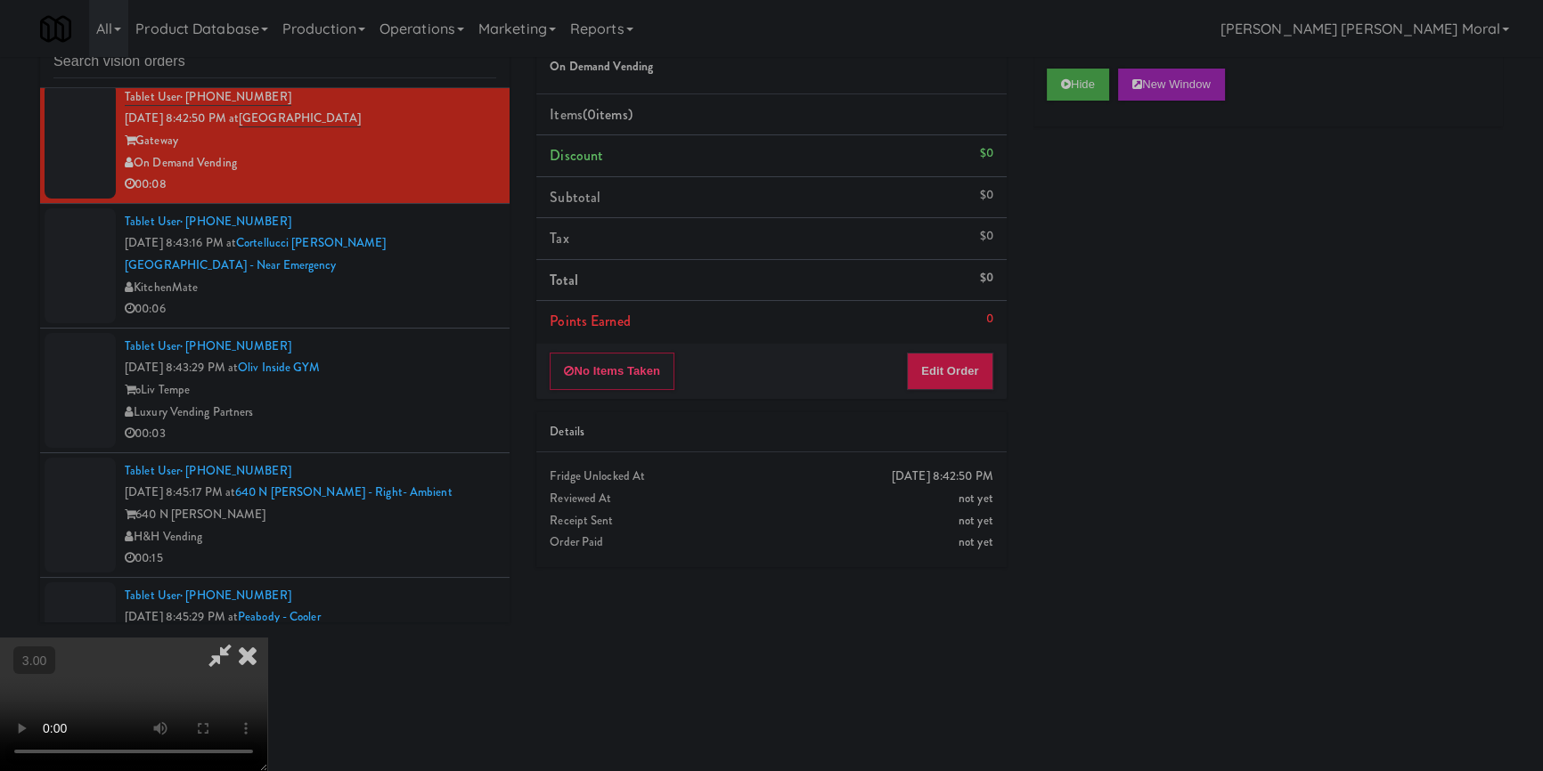
click at [1112, 347] on div "Hide New Window Primary Flag Clear Flag if unable to determine what was taken o…" at bounding box center [1267, 389] width 469 height 668
click at [953, 373] on button "Edit Order" at bounding box center [950, 371] width 86 height 37
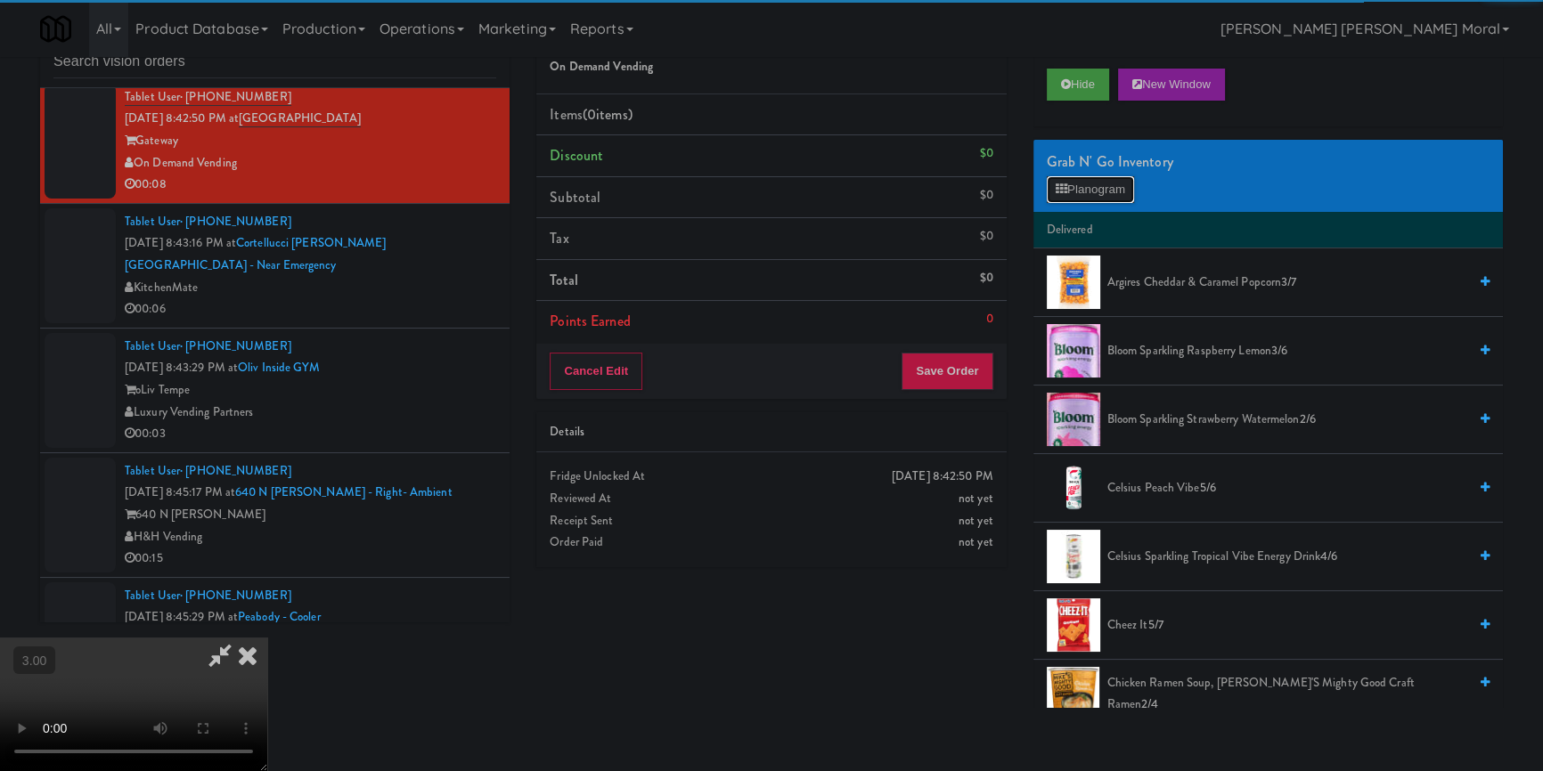
click at [1084, 176] on button "Planogram" at bounding box center [1090, 189] width 87 height 27
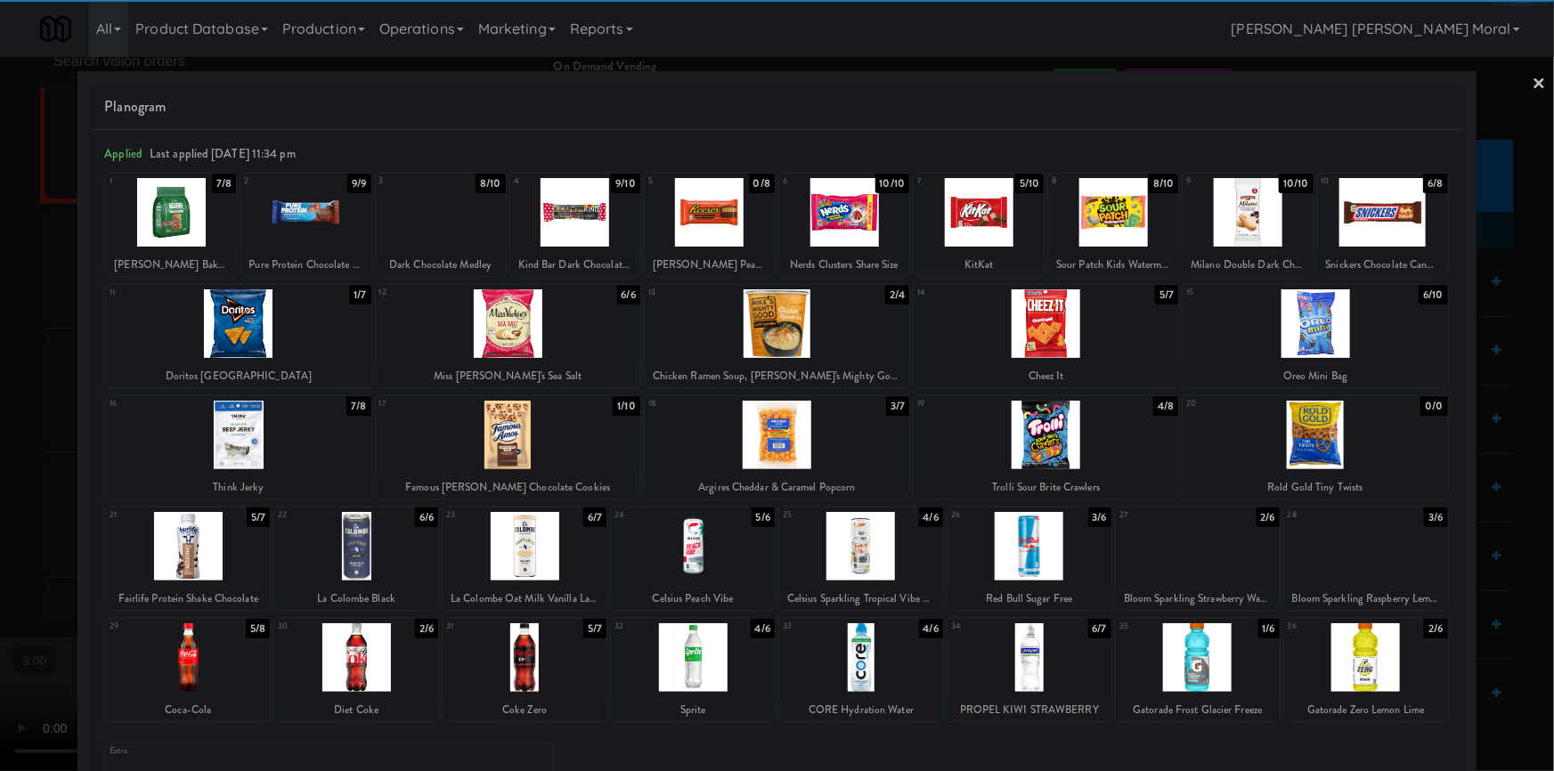
click at [700, 660] on div at bounding box center [693, 657] width 164 height 69
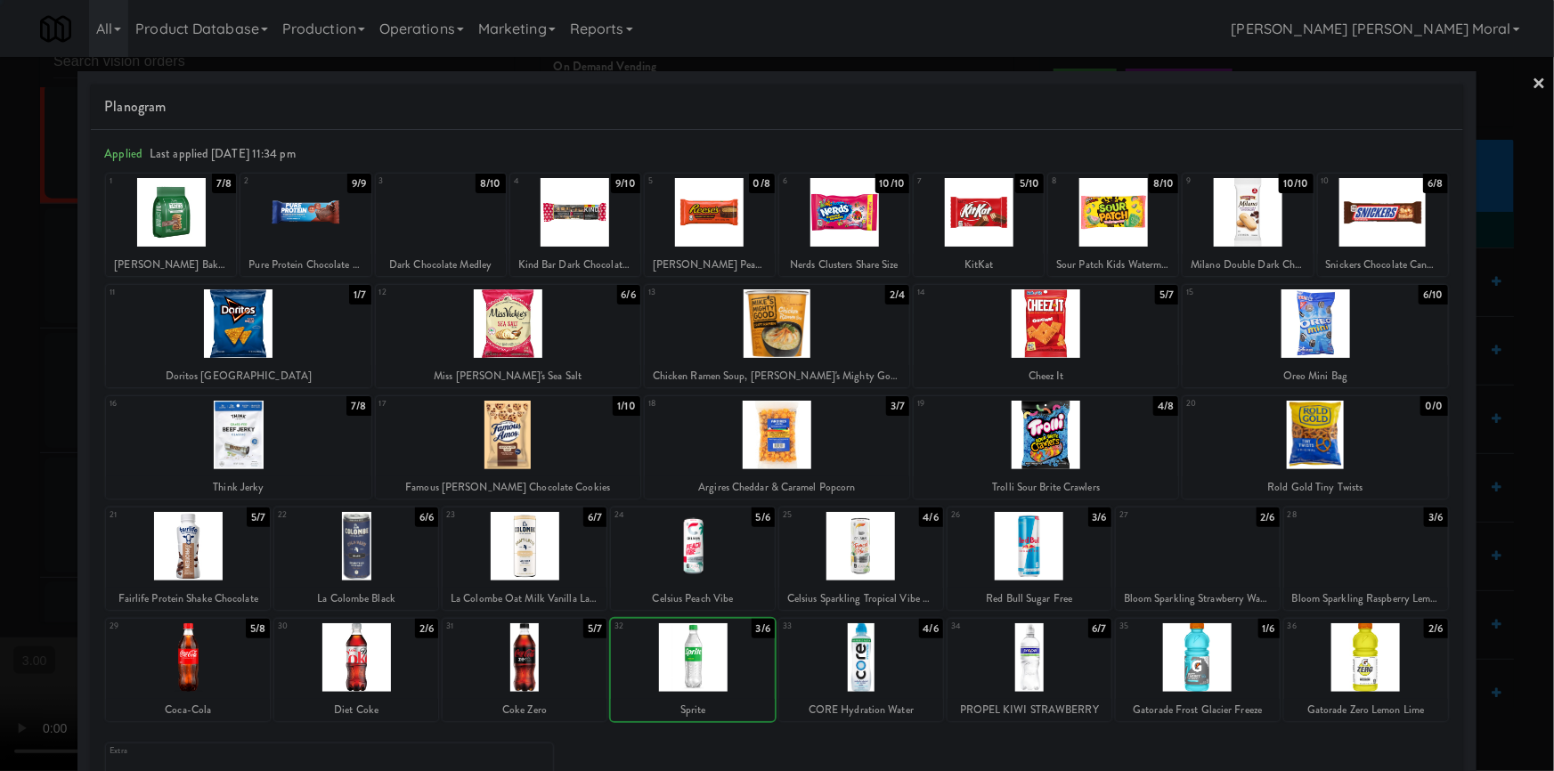
click at [0, 460] on div at bounding box center [777, 385] width 1554 height 771
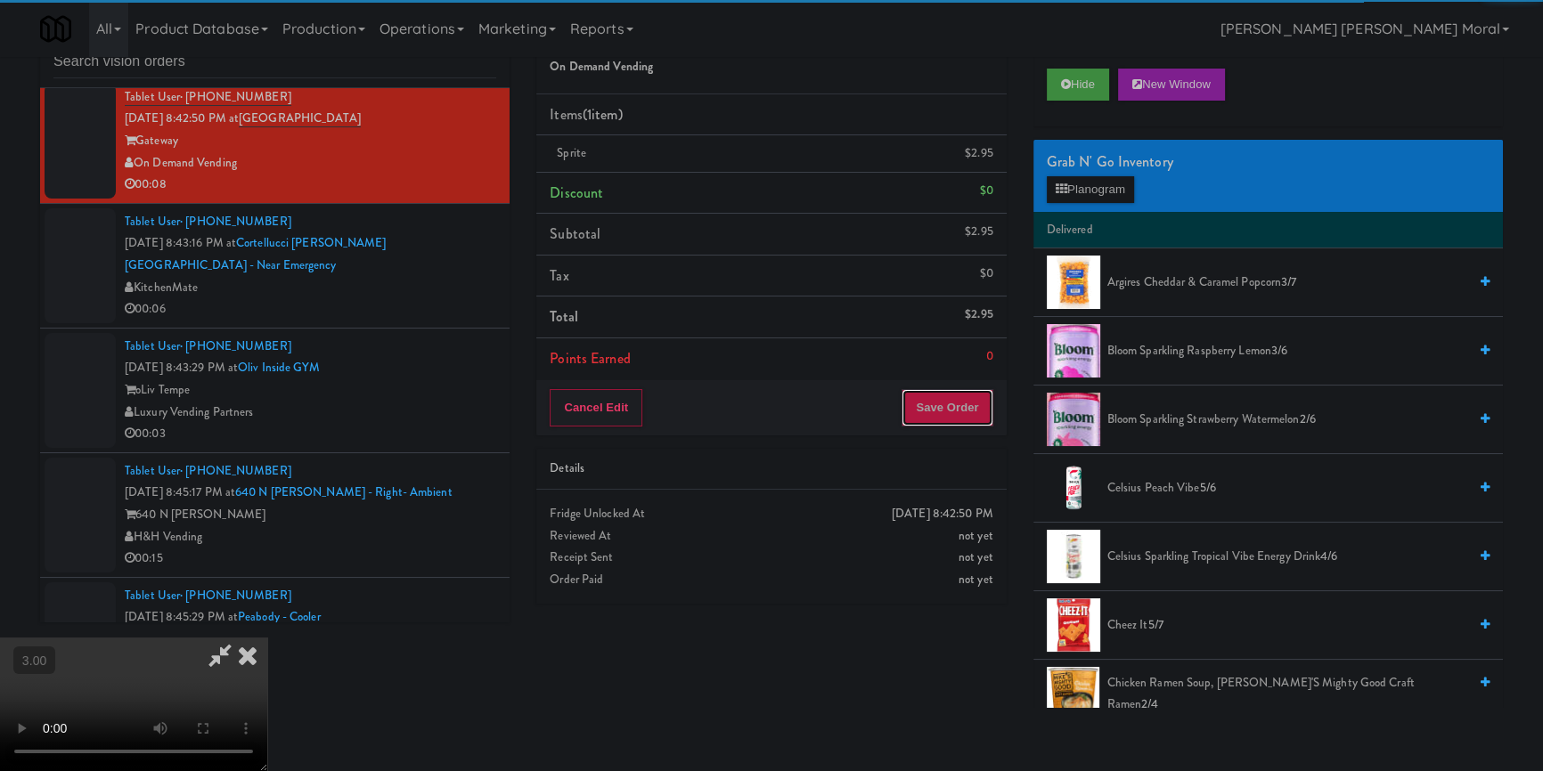
click at [926, 400] on button "Save Order" at bounding box center [946, 407] width 91 height 37
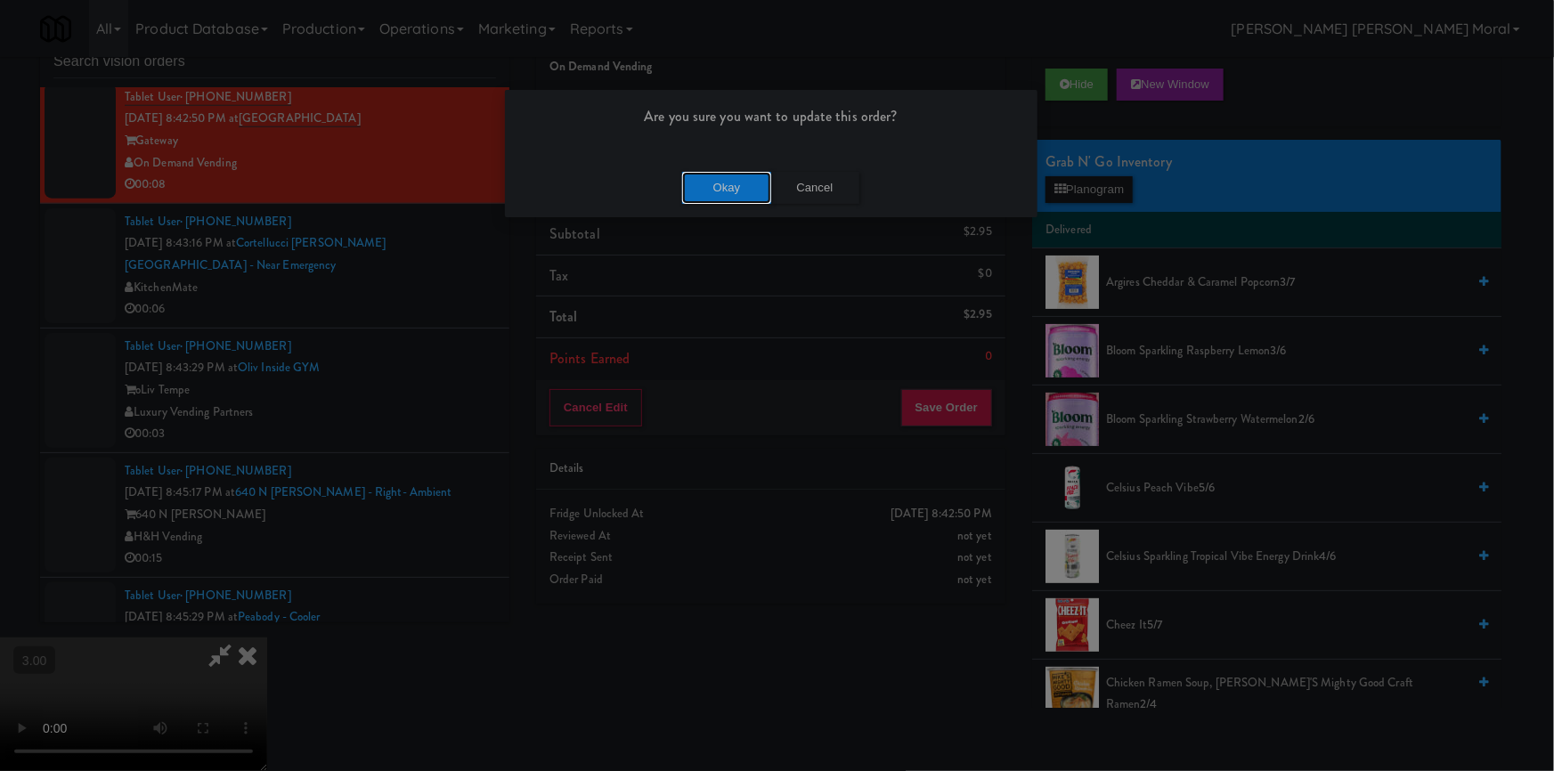
click at [720, 183] on button "Okay" at bounding box center [726, 188] width 89 height 32
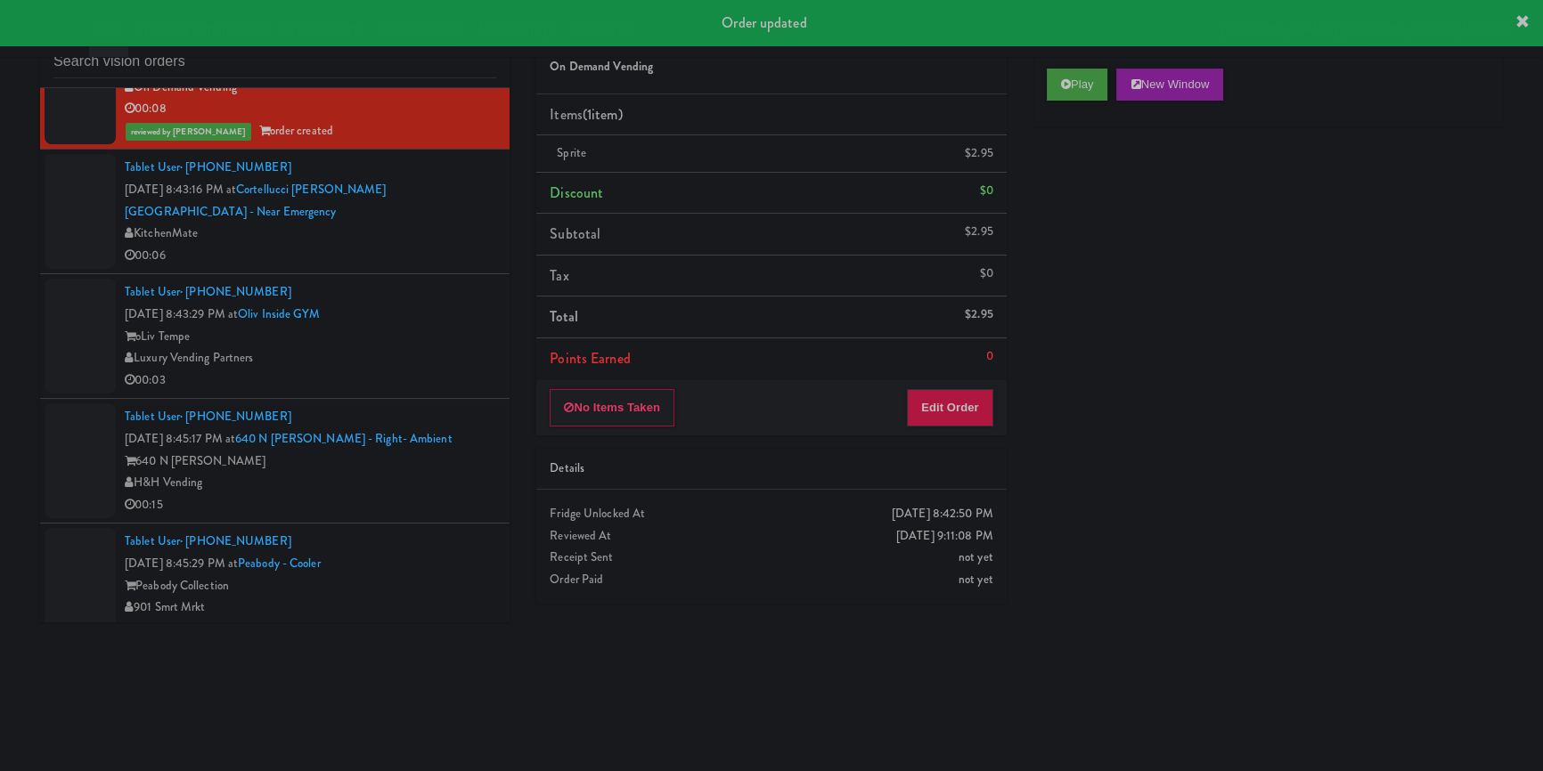
scroll to position [4454, 0]
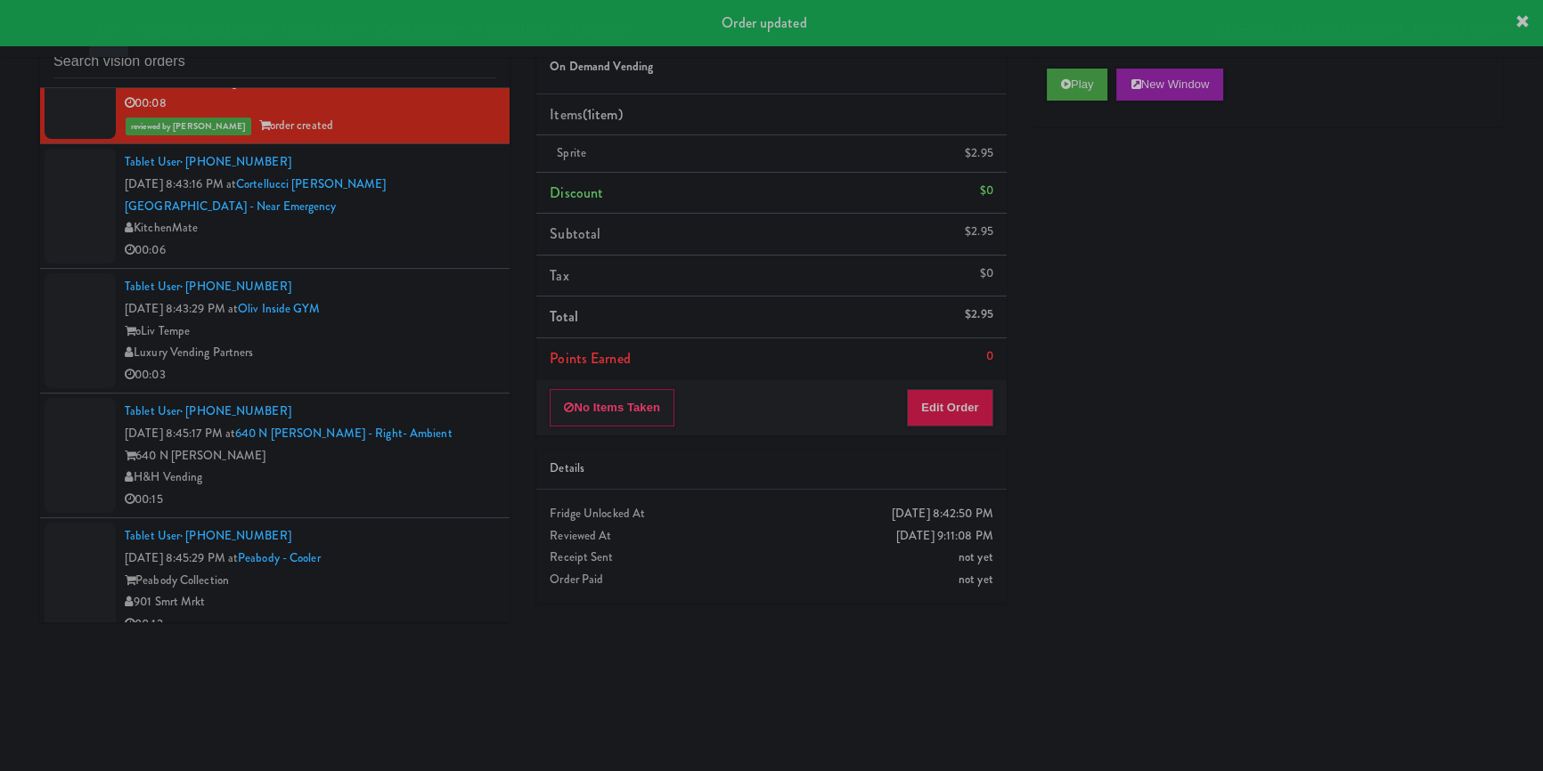
click at [435, 252] on div "00:06" at bounding box center [310, 251] width 371 height 22
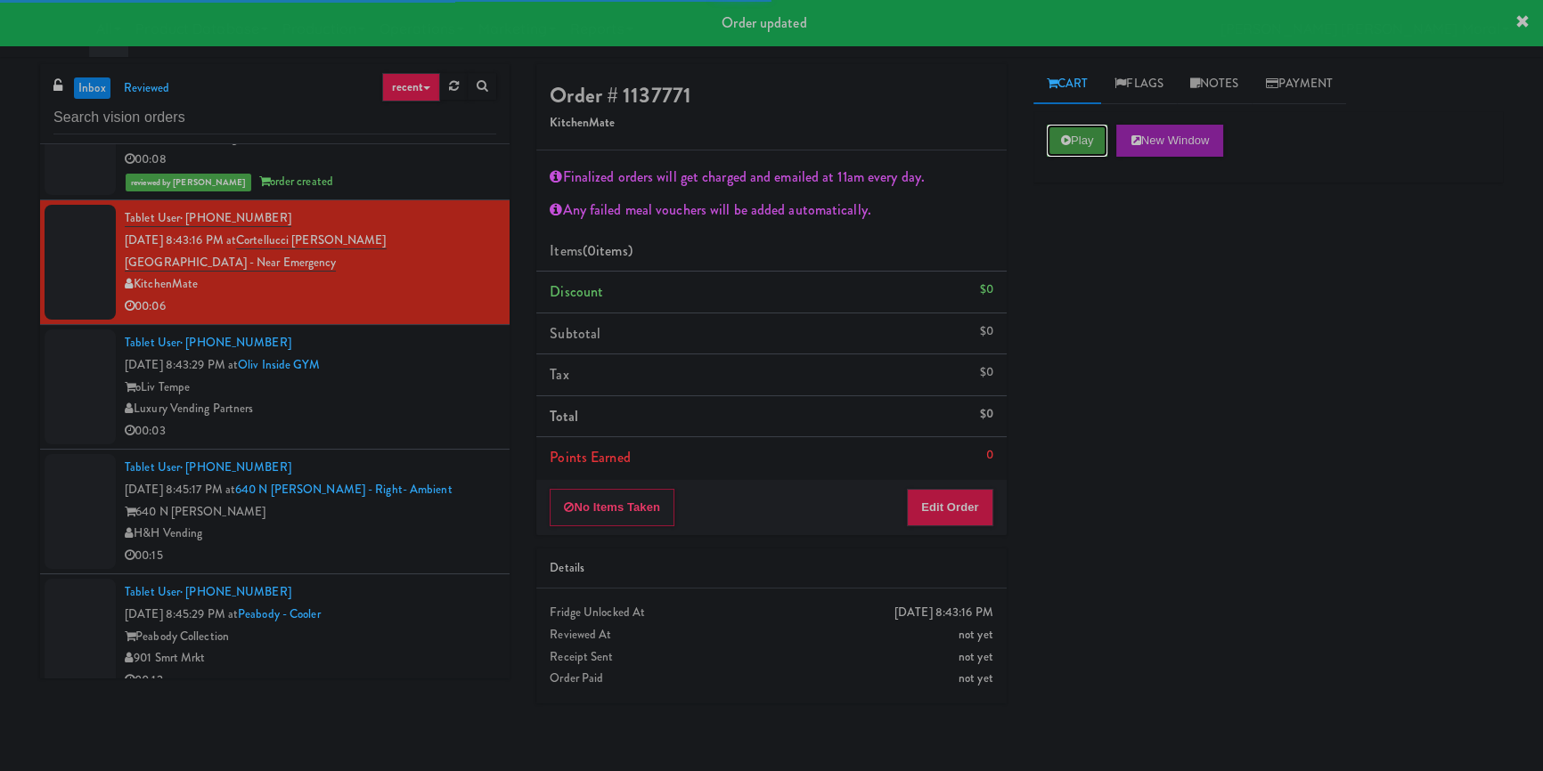
click at [1056, 142] on button "Play" at bounding box center [1077, 141] width 61 height 32
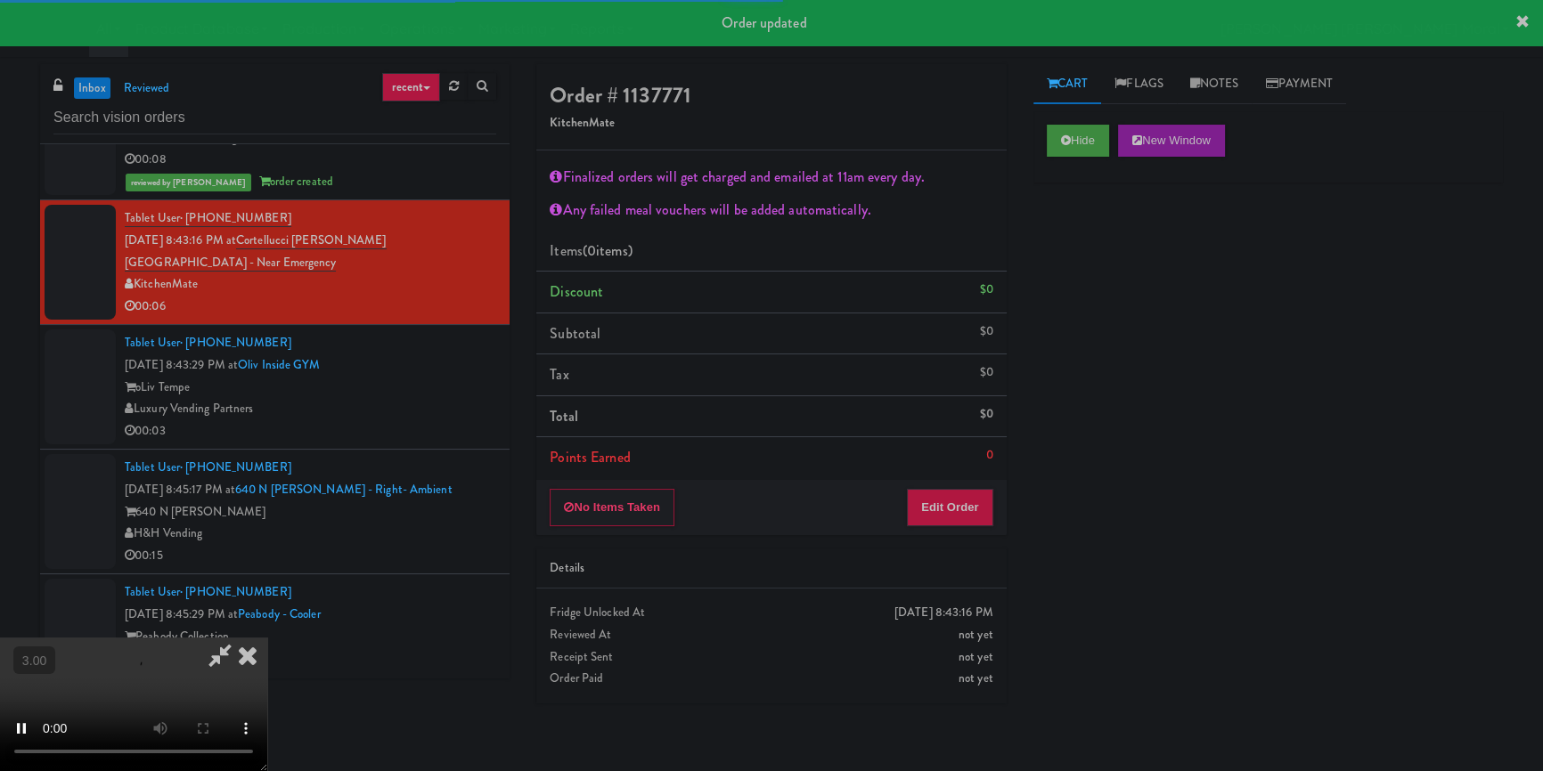
click at [1094, 270] on div "Hide New Window Primary Flag Clear Flag if unable to determine what was taken o…" at bounding box center [1267, 445] width 469 height 668
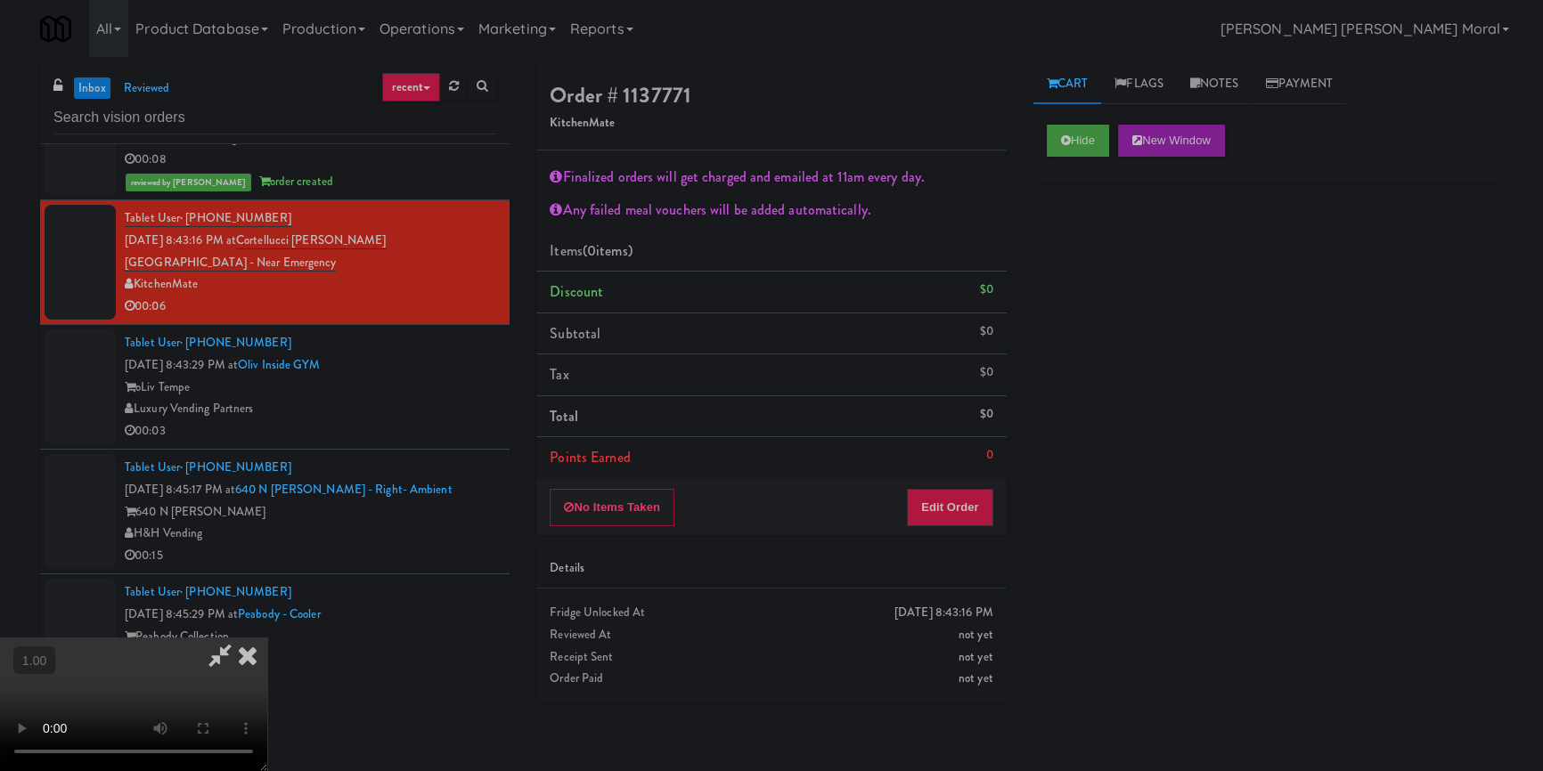
click at [267, 638] on video at bounding box center [133, 705] width 267 height 134
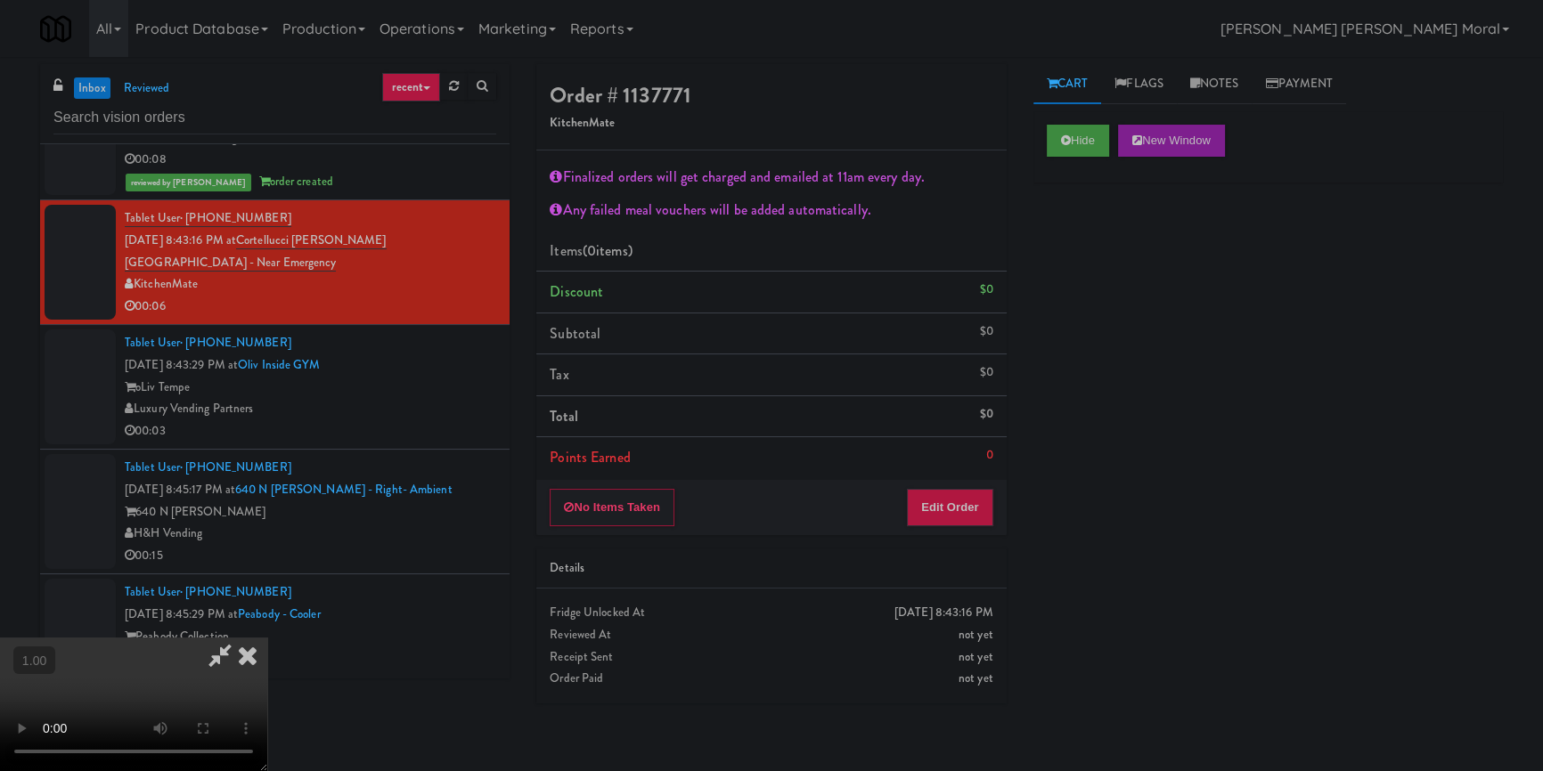
click at [267, 638] on video at bounding box center [133, 705] width 267 height 134
click at [989, 496] on button "Edit Order" at bounding box center [950, 507] width 86 height 37
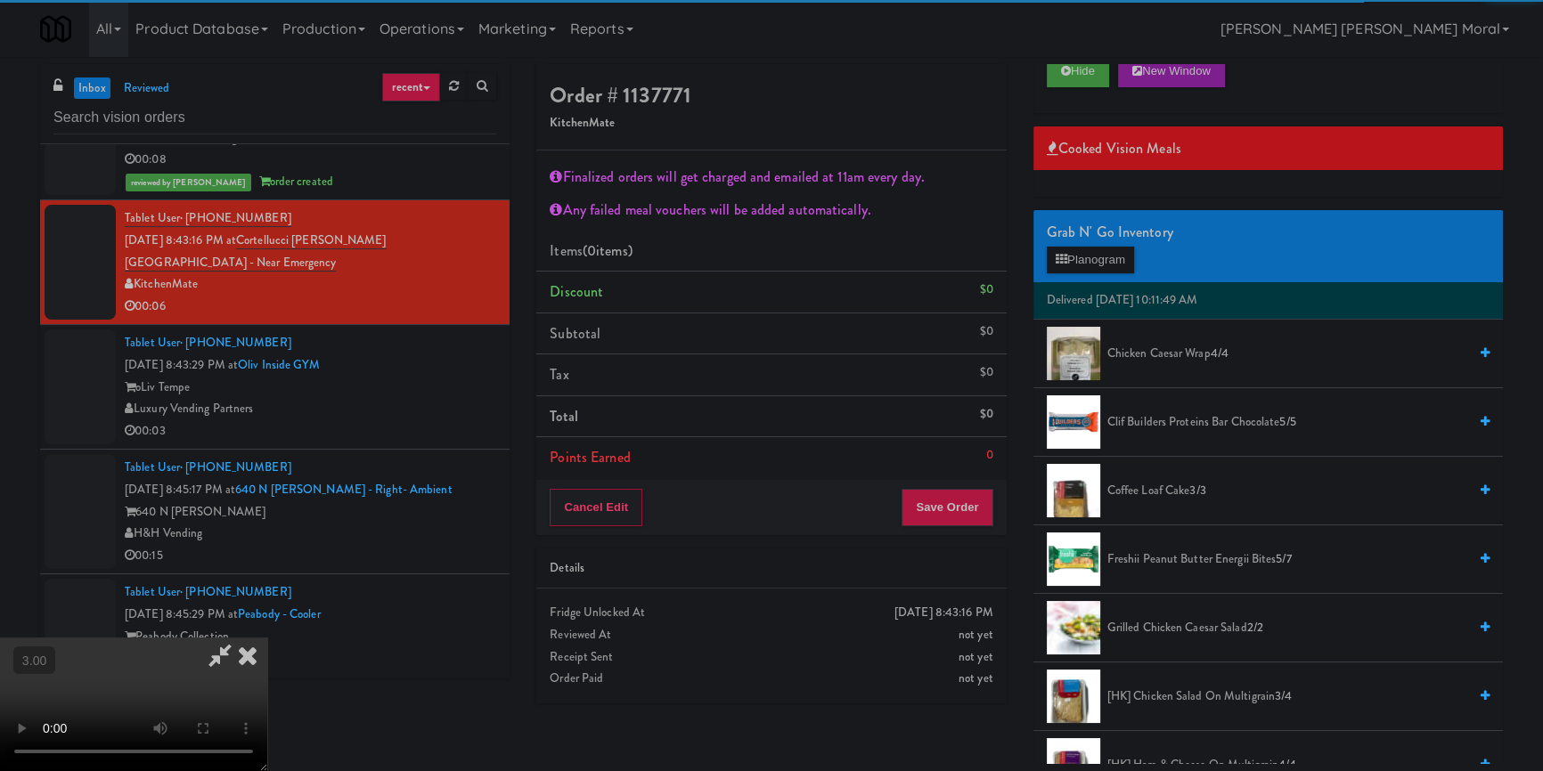
scroll to position [242, 0]
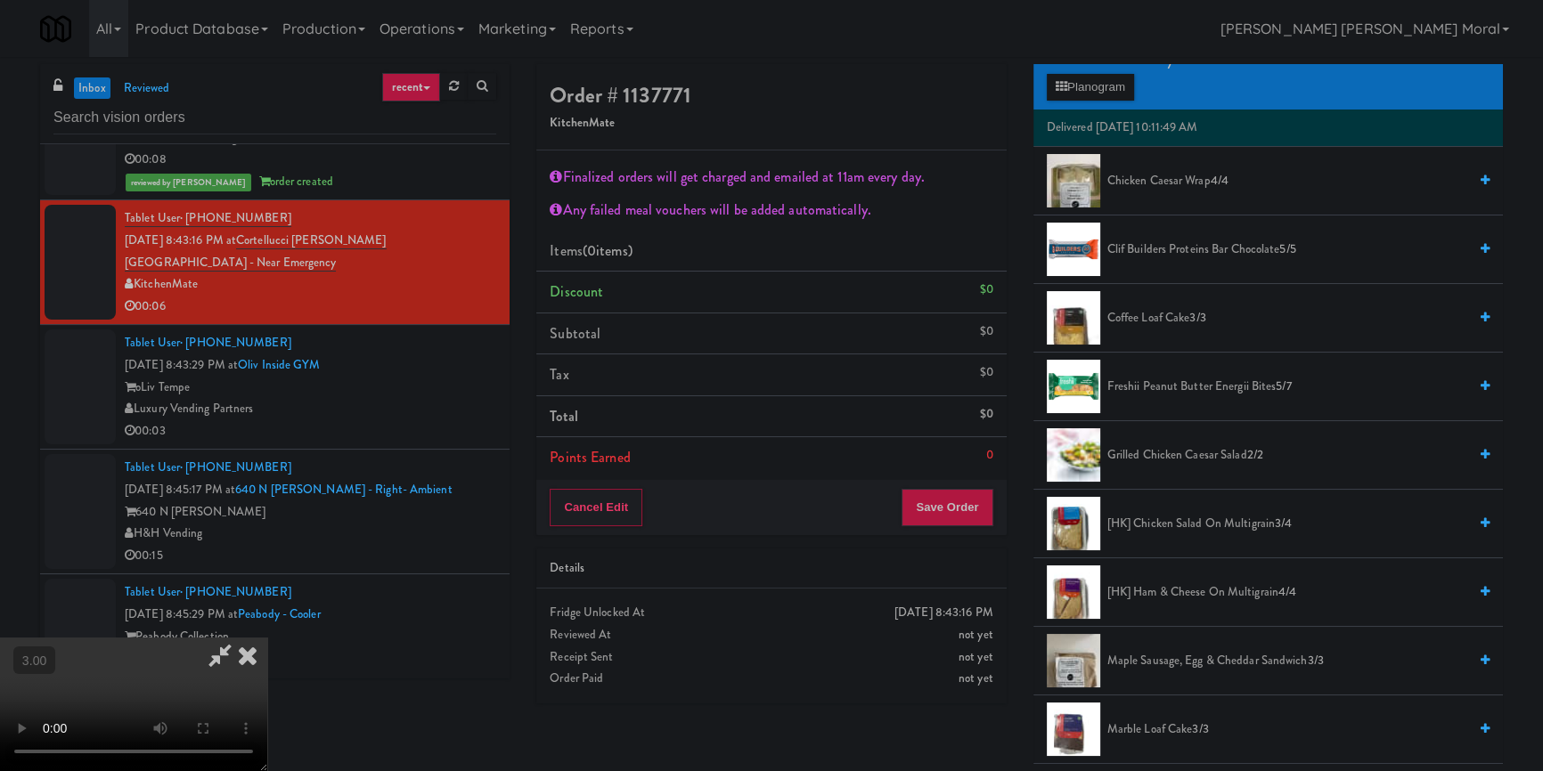
click at [1126, 584] on span "[HK] Ham & Cheese on Multigrain 4/4" at bounding box center [1287, 593] width 360 height 22
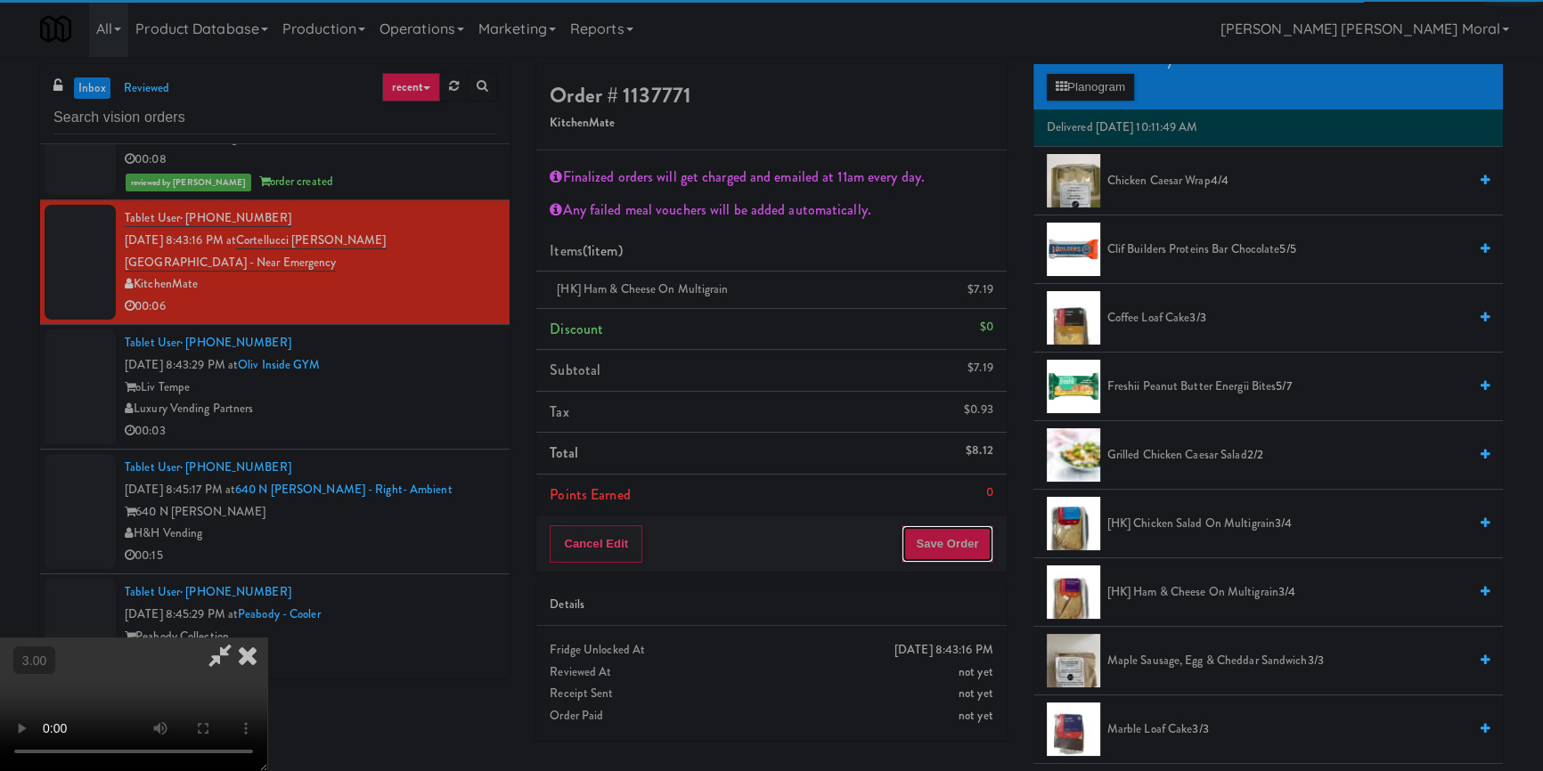
click at [972, 549] on button "Save Order" at bounding box center [946, 544] width 91 height 37
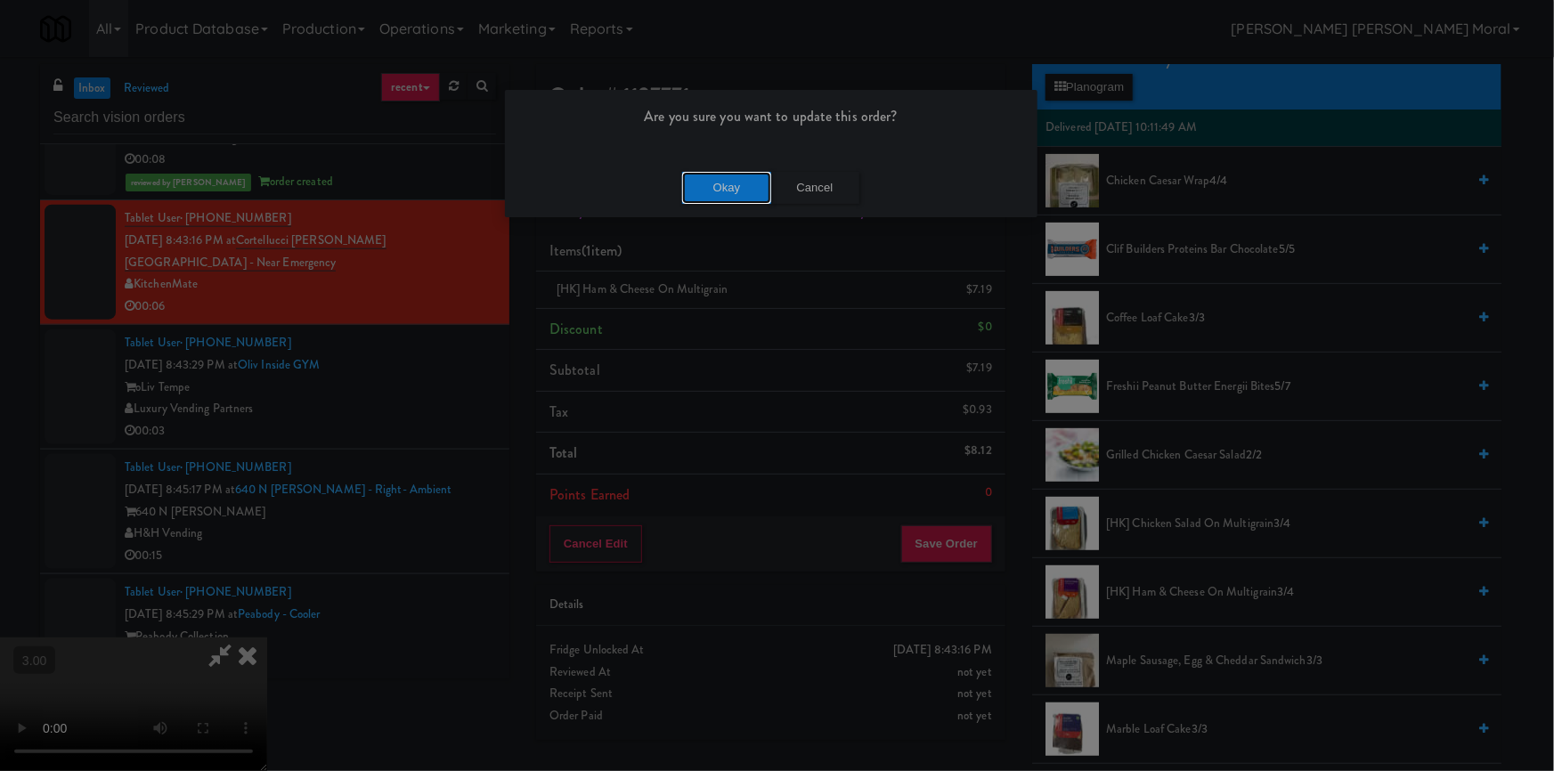
click at [721, 191] on button "Okay" at bounding box center [726, 188] width 89 height 32
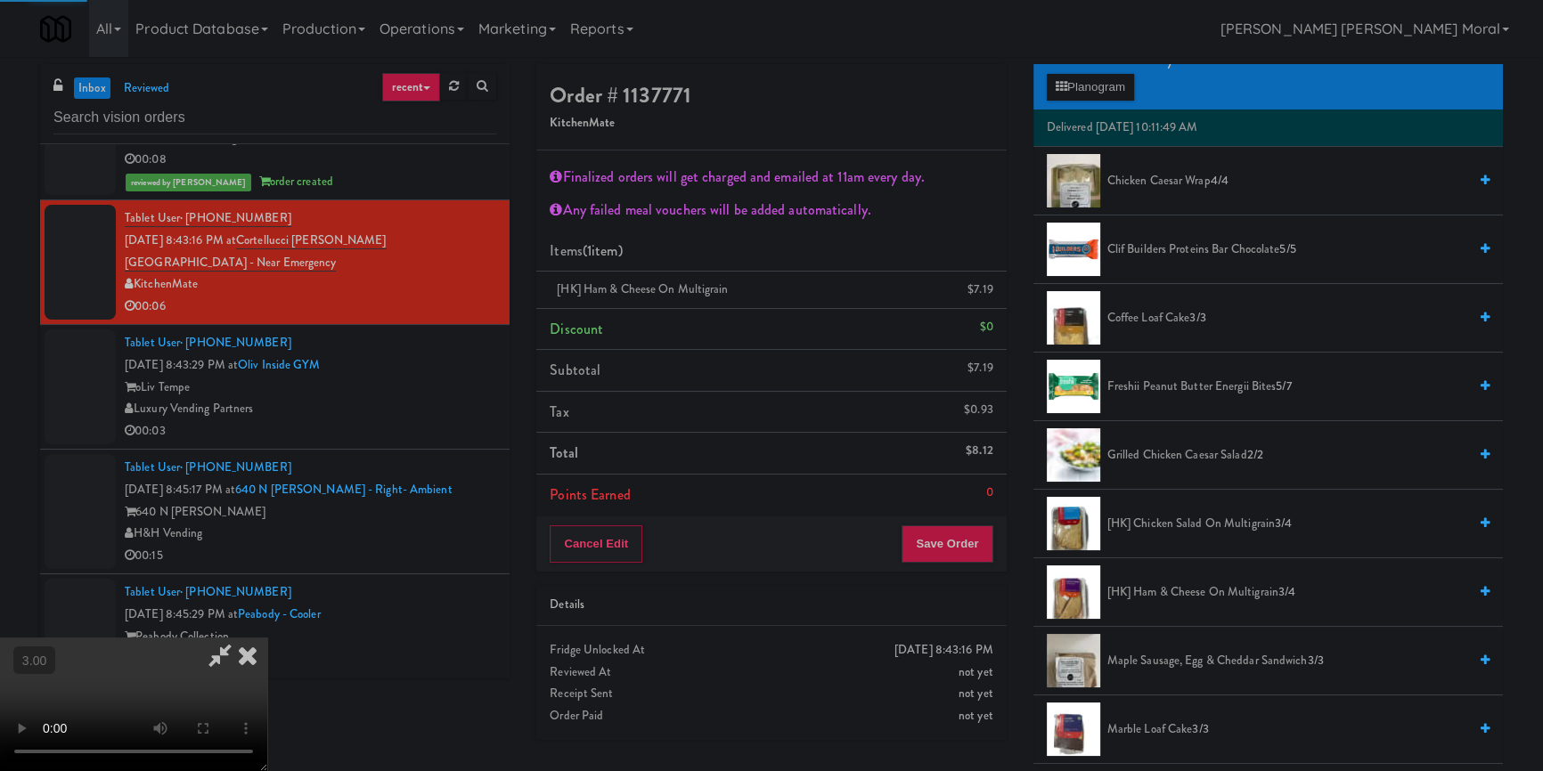
scroll to position [14, 0]
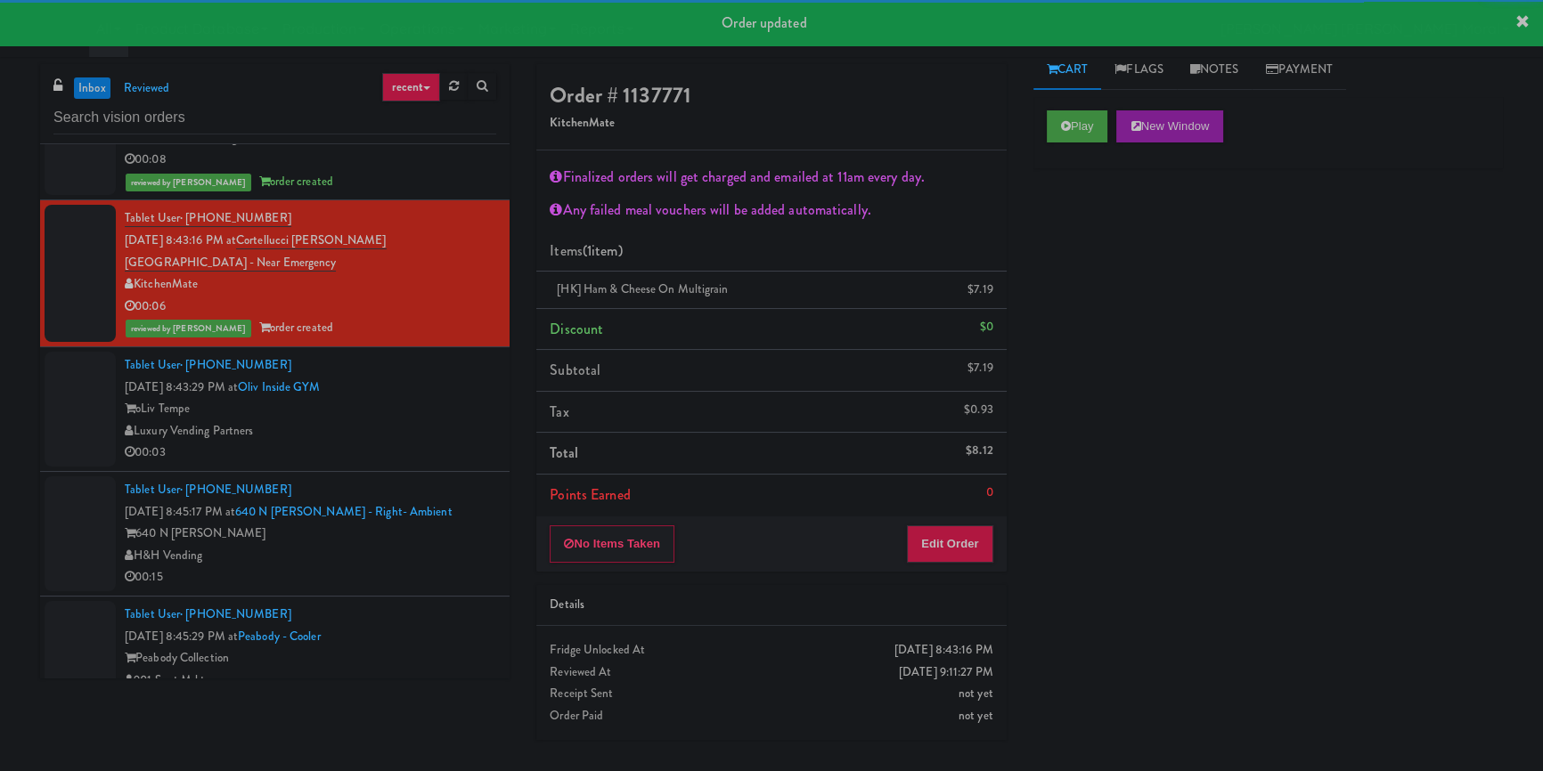
drag, startPoint x: 454, startPoint y: 458, endPoint x: 566, endPoint y: 441, distance: 112.6
click at [455, 458] on div "00:03" at bounding box center [310, 453] width 371 height 22
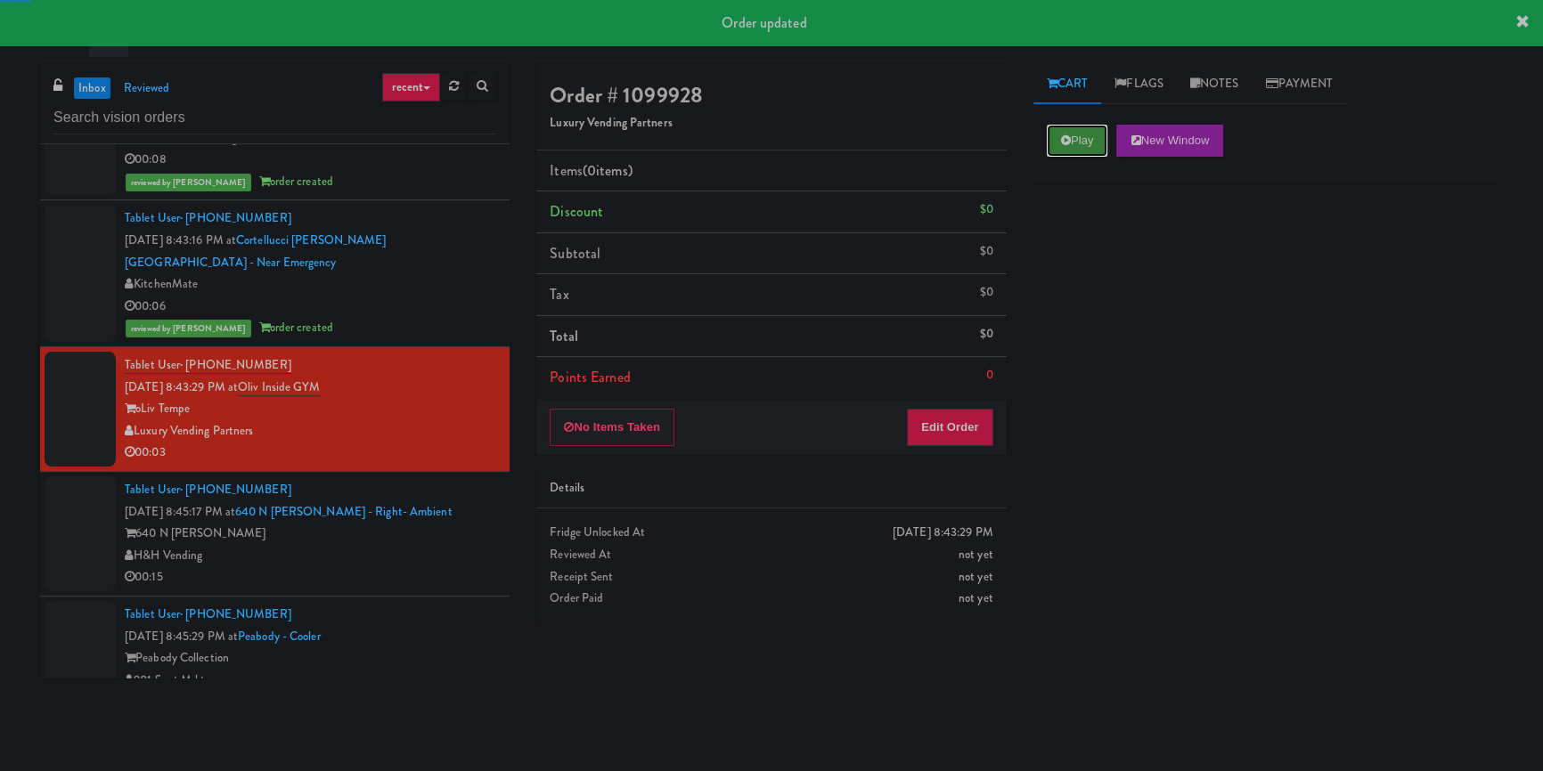
click at [1053, 139] on button "Play" at bounding box center [1077, 141] width 61 height 32
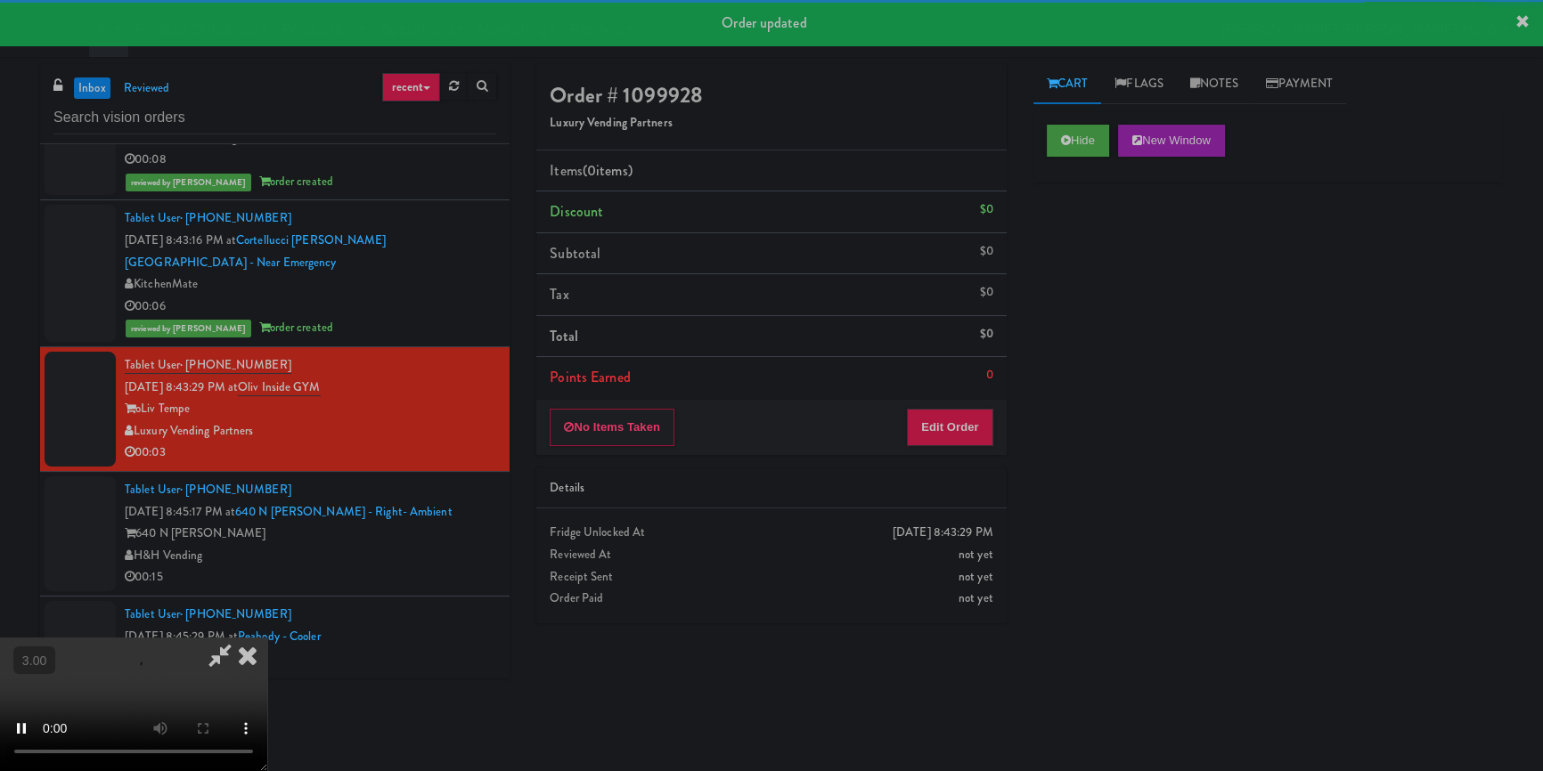
click at [1067, 283] on div "Hide New Window Primary Flag Clear Flag if unable to determine what was taken o…" at bounding box center [1267, 445] width 469 height 668
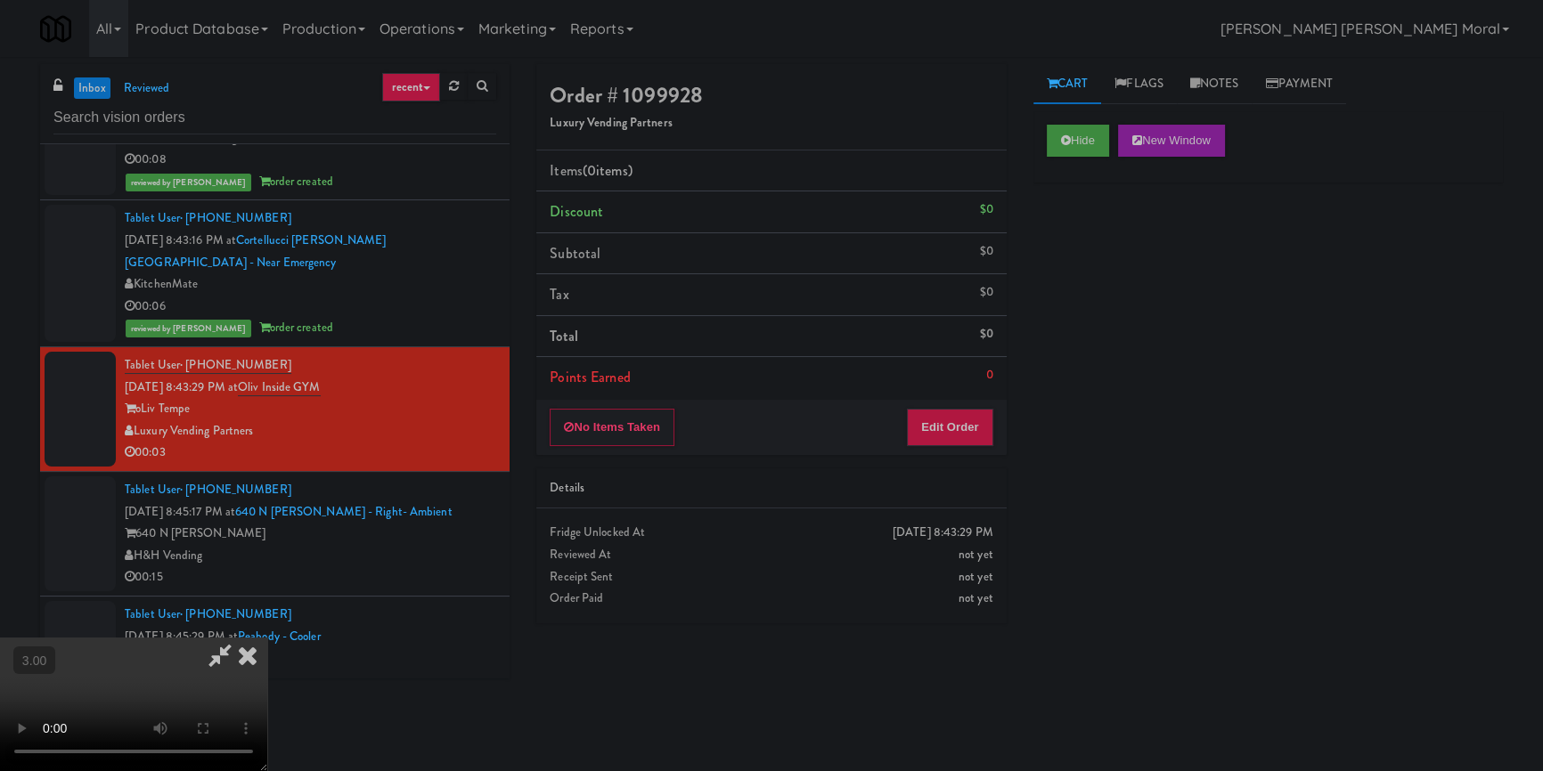
scroll to position [161, 0]
click at [267, 638] on video at bounding box center [133, 705] width 267 height 134
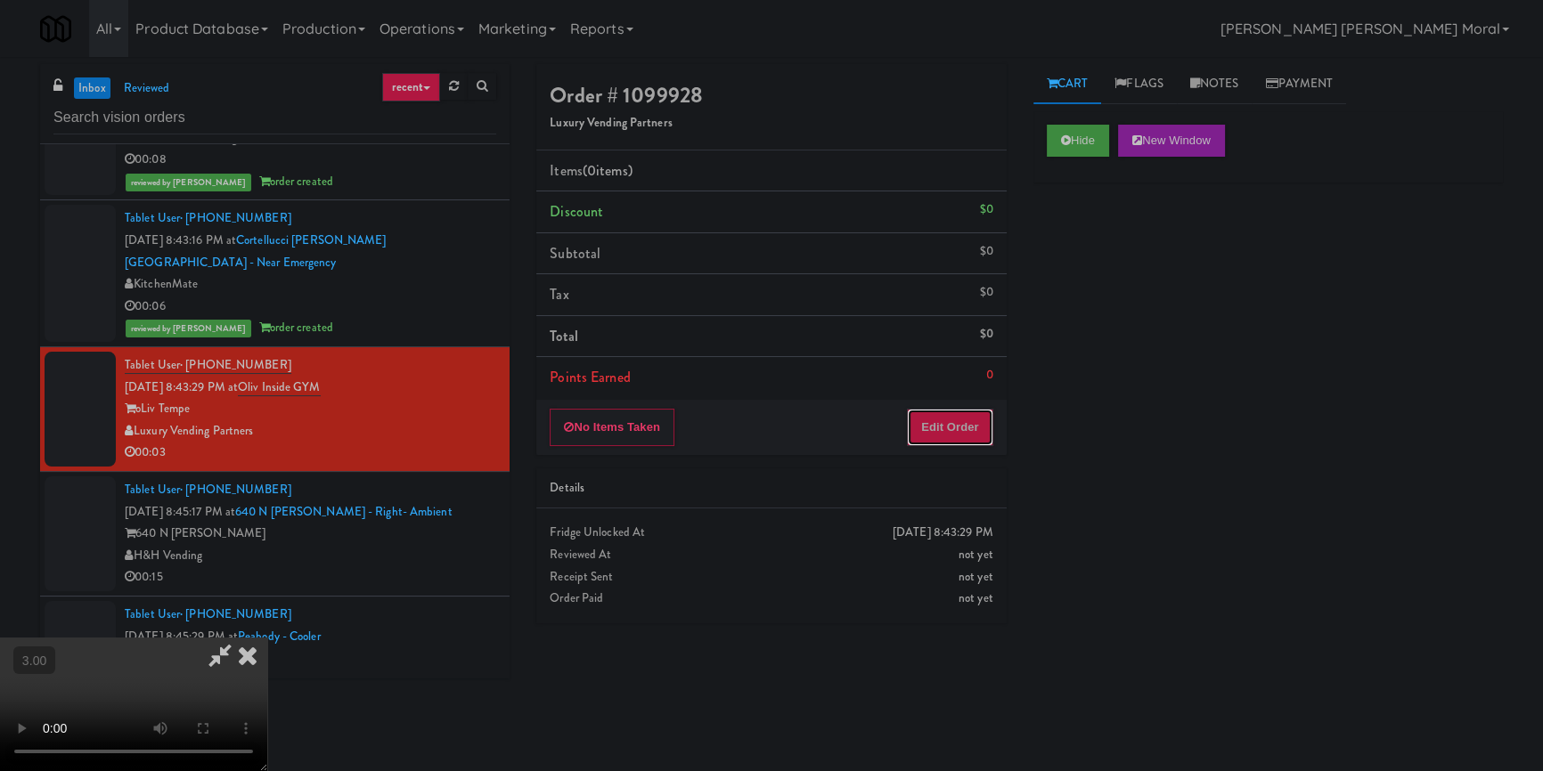
click at [973, 422] on button "Edit Order" at bounding box center [950, 427] width 86 height 37
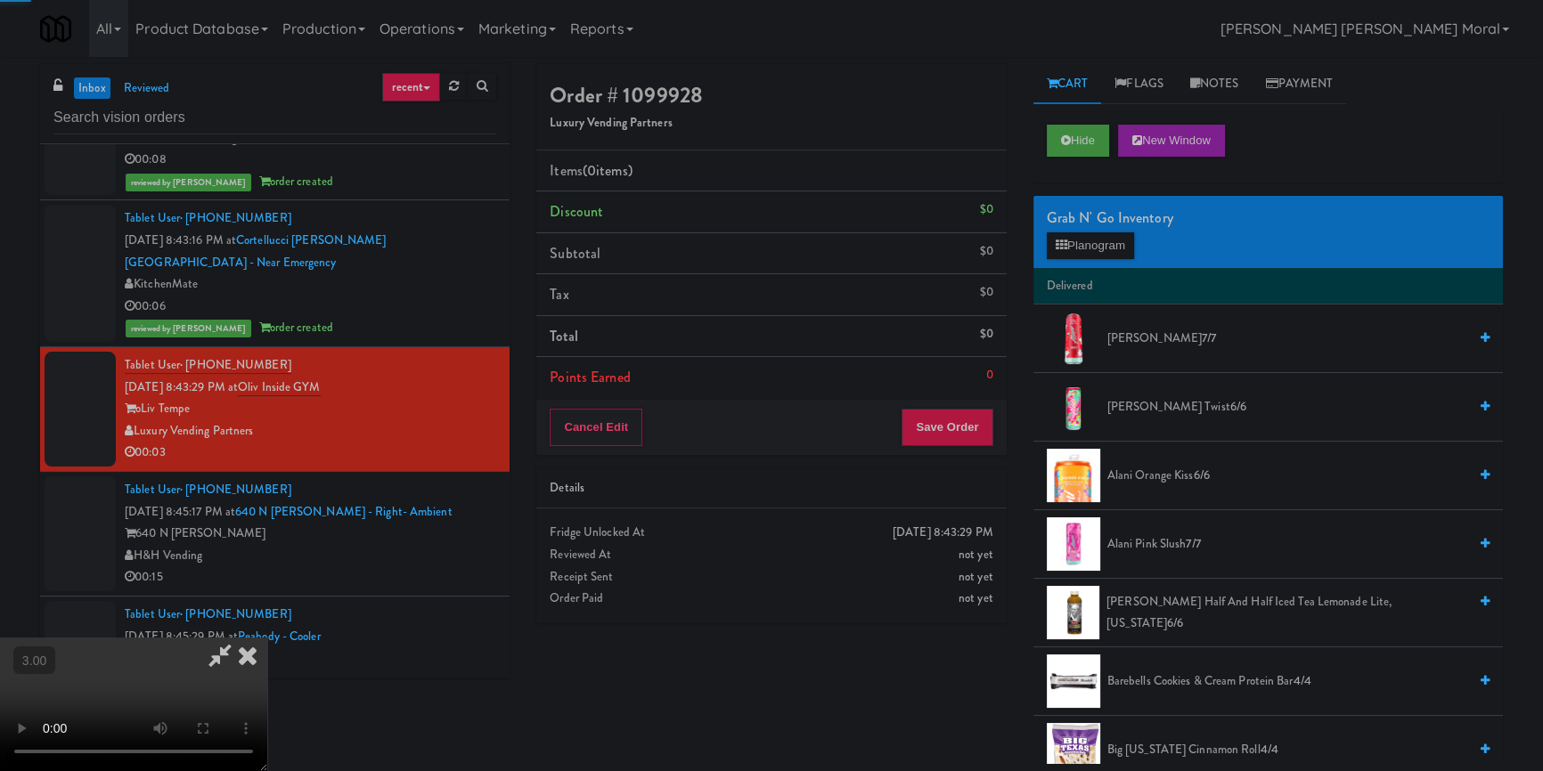
click at [1091, 261] on div "Grab N' Go Inventory Planogram" at bounding box center [1267, 232] width 469 height 72
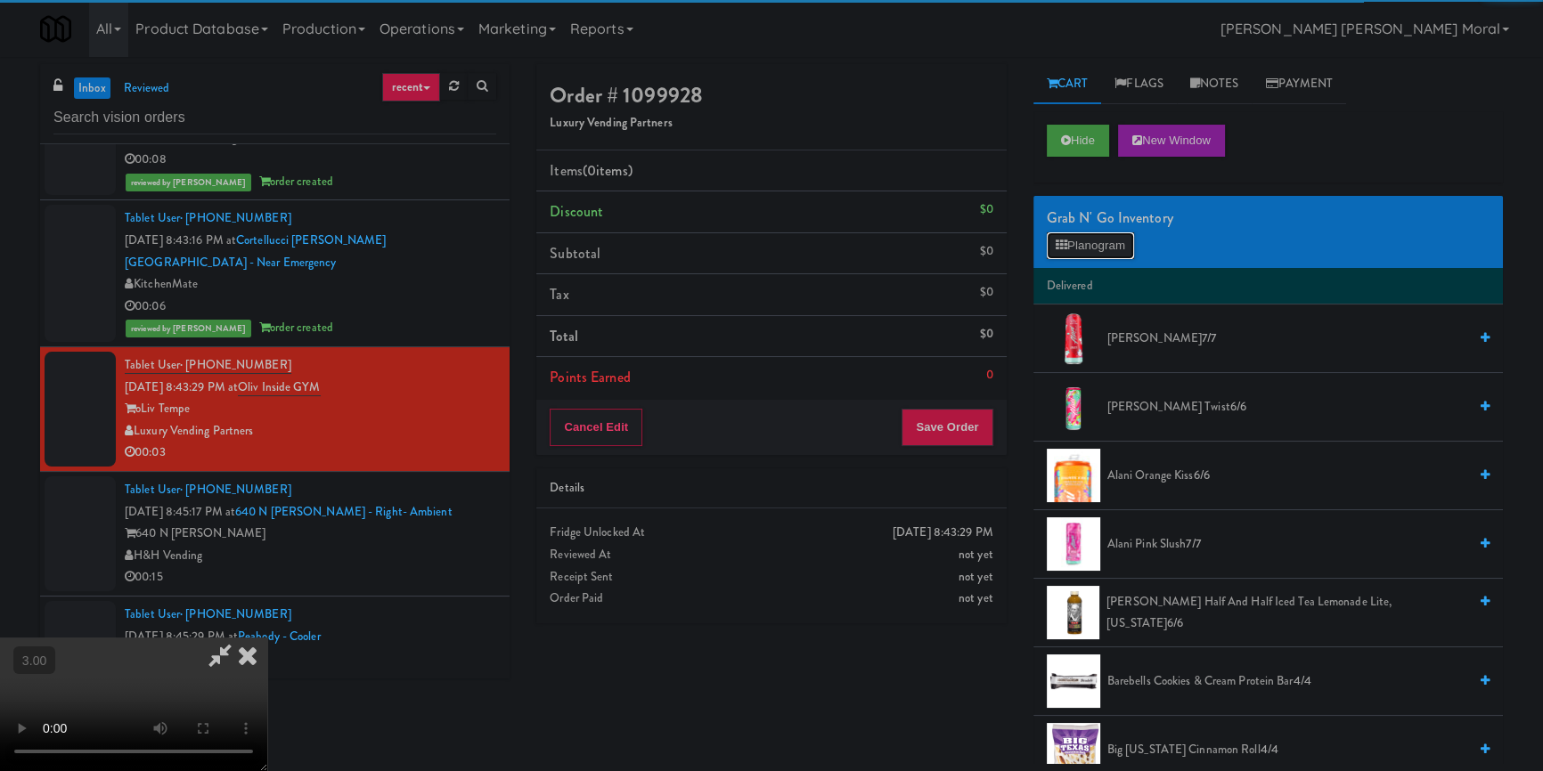
click at [1096, 236] on button "Planogram" at bounding box center [1090, 245] width 87 height 27
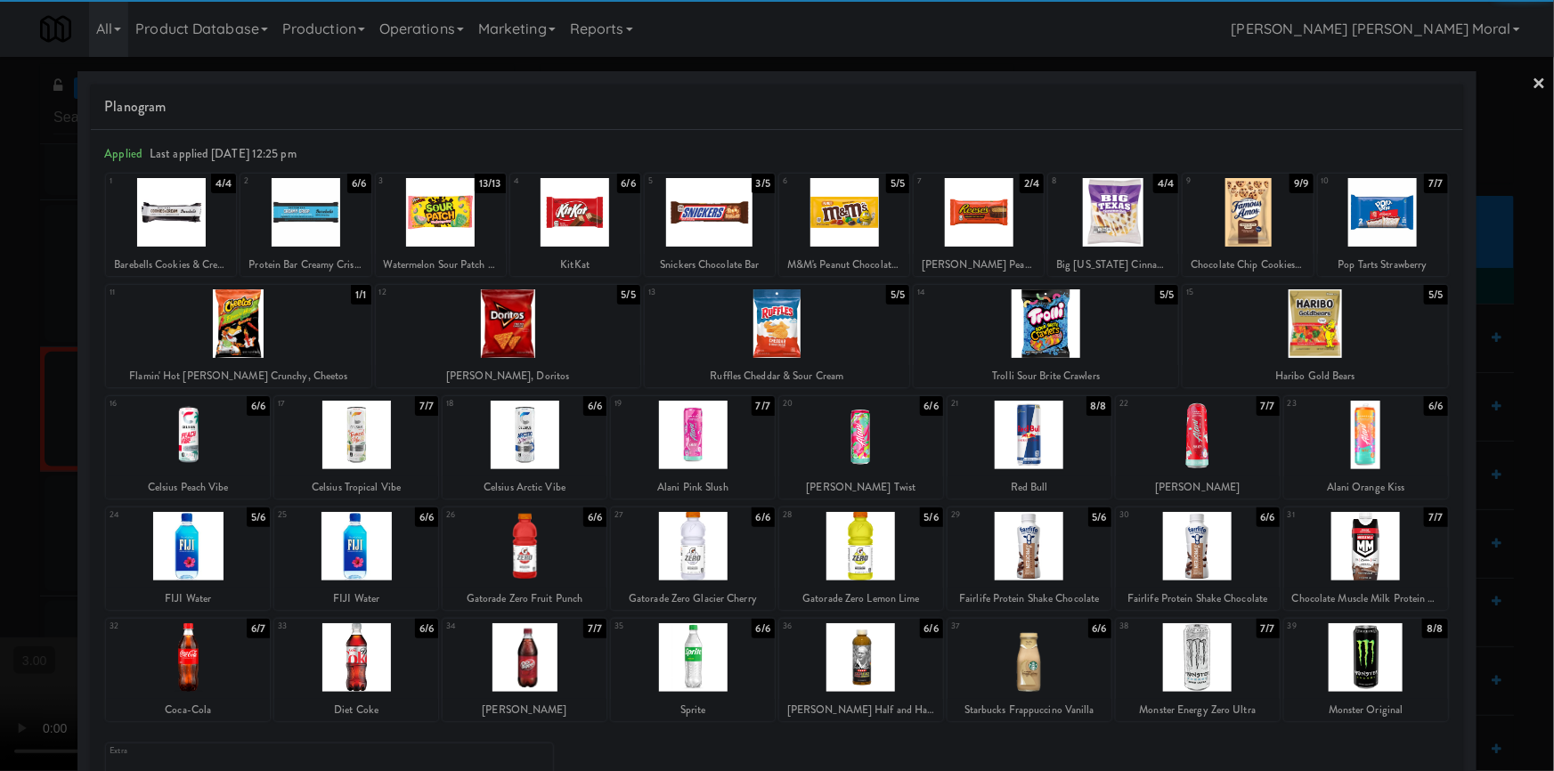
click at [207, 436] on div at bounding box center [188, 435] width 164 height 69
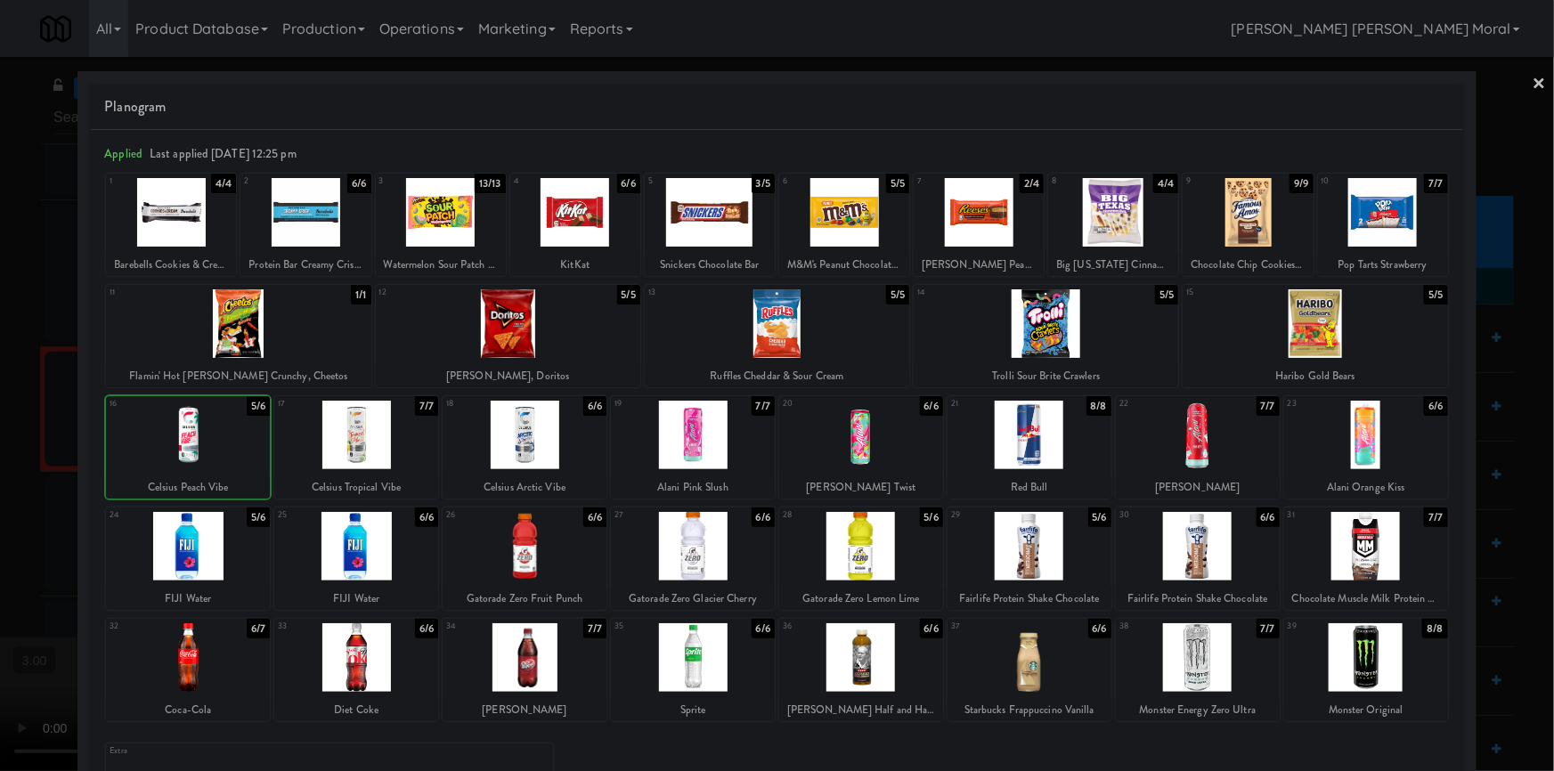
click at [0, 387] on div at bounding box center [777, 385] width 1554 height 771
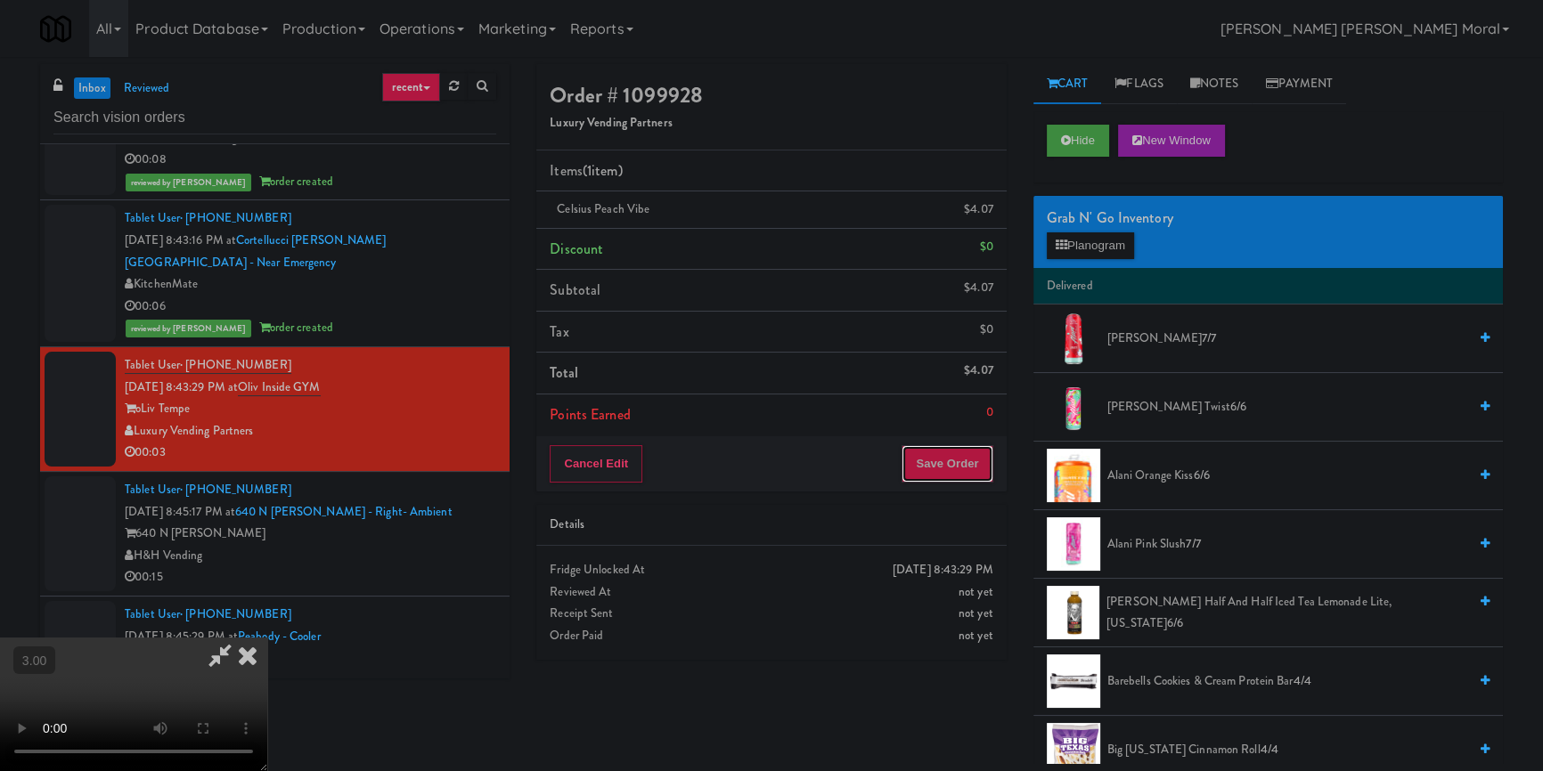
click at [953, 463] on button "Save Order" at bounding box center [946, 463] width 91 height 37
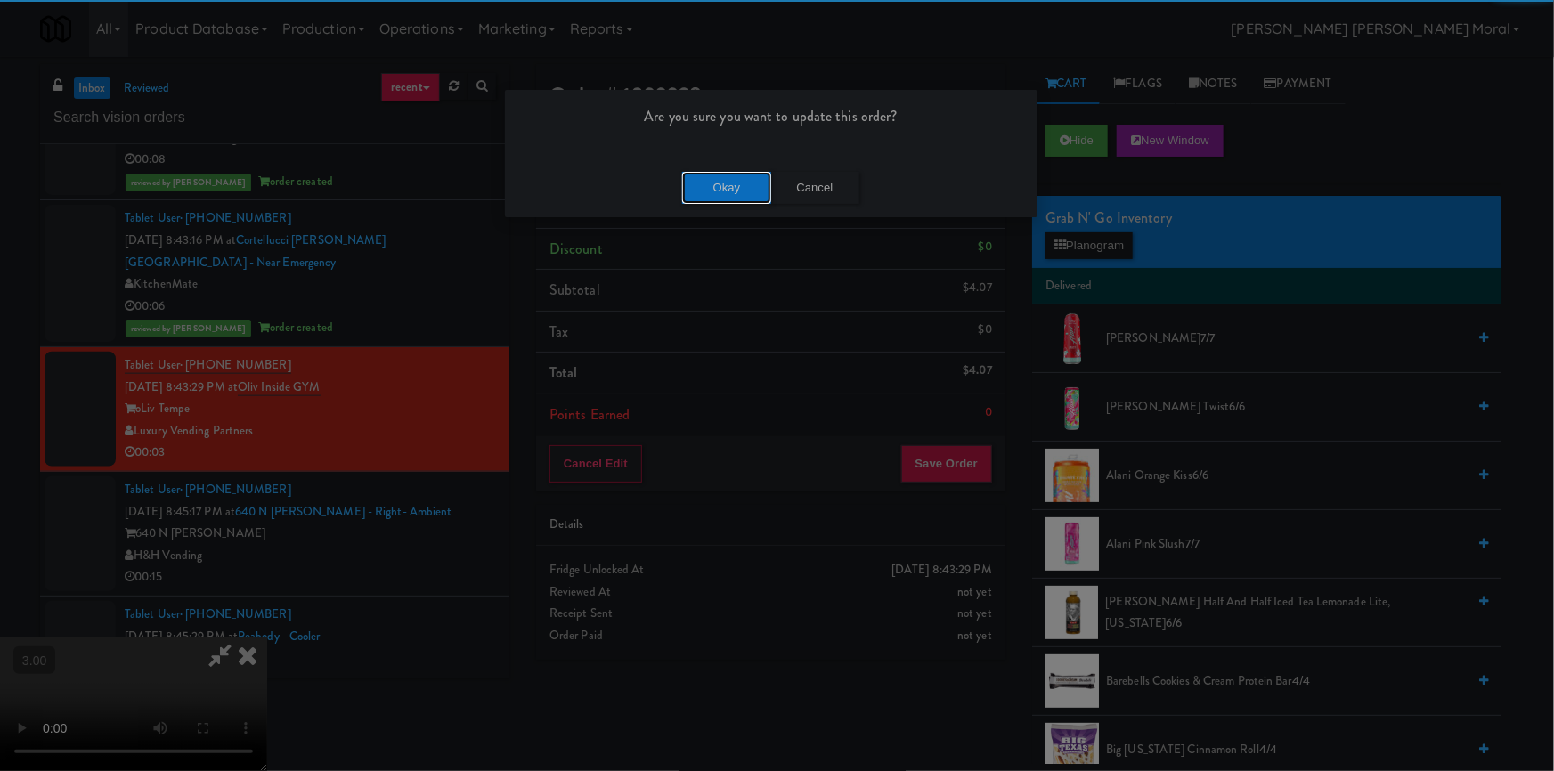
click at [714, 192] on button "Okay" at bounding box center [726, 188] width 89 height 32
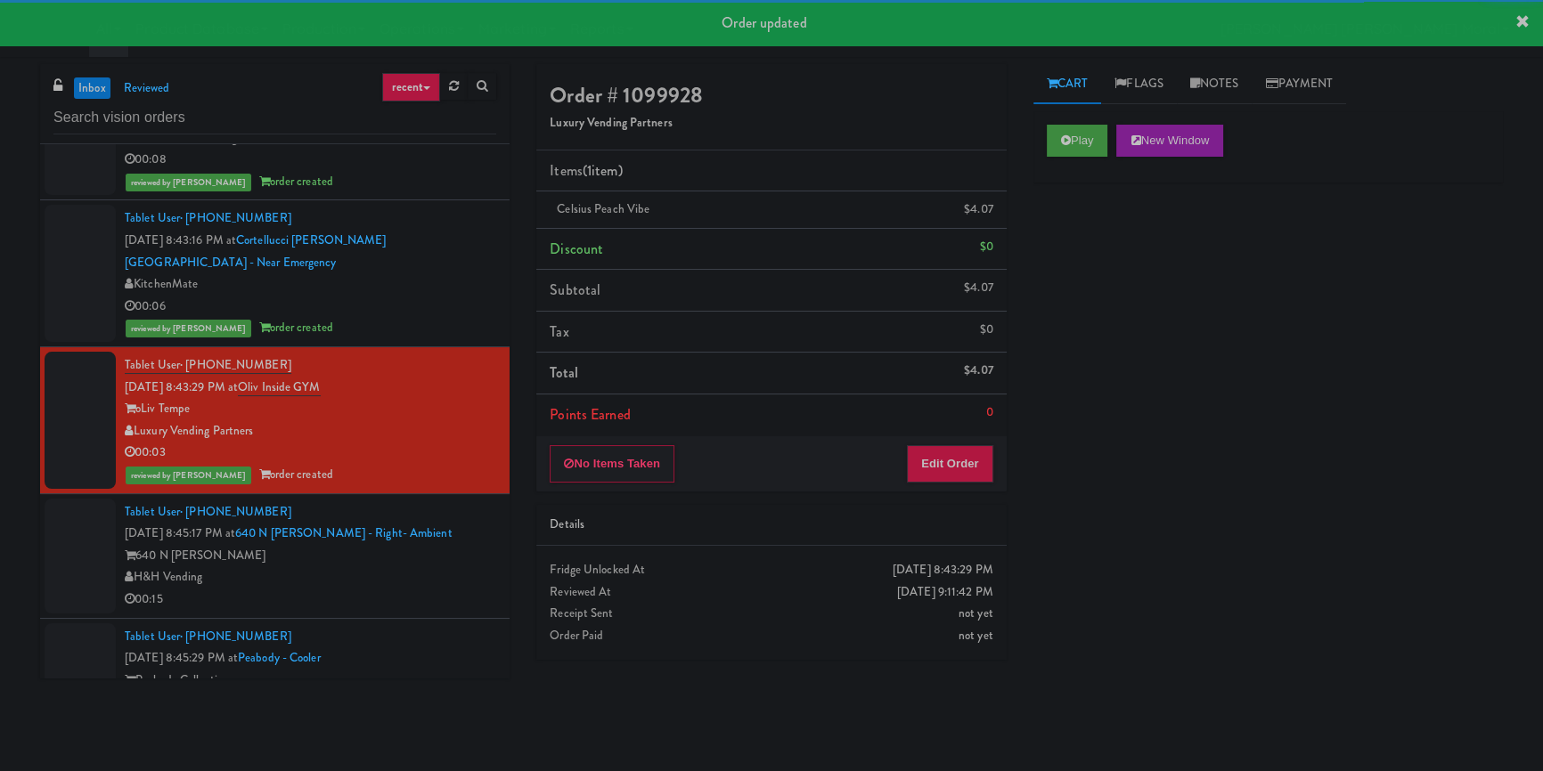
click at [459, 571] on div "H&H Vending" at bounding box center [310, 577] width 371 height 22
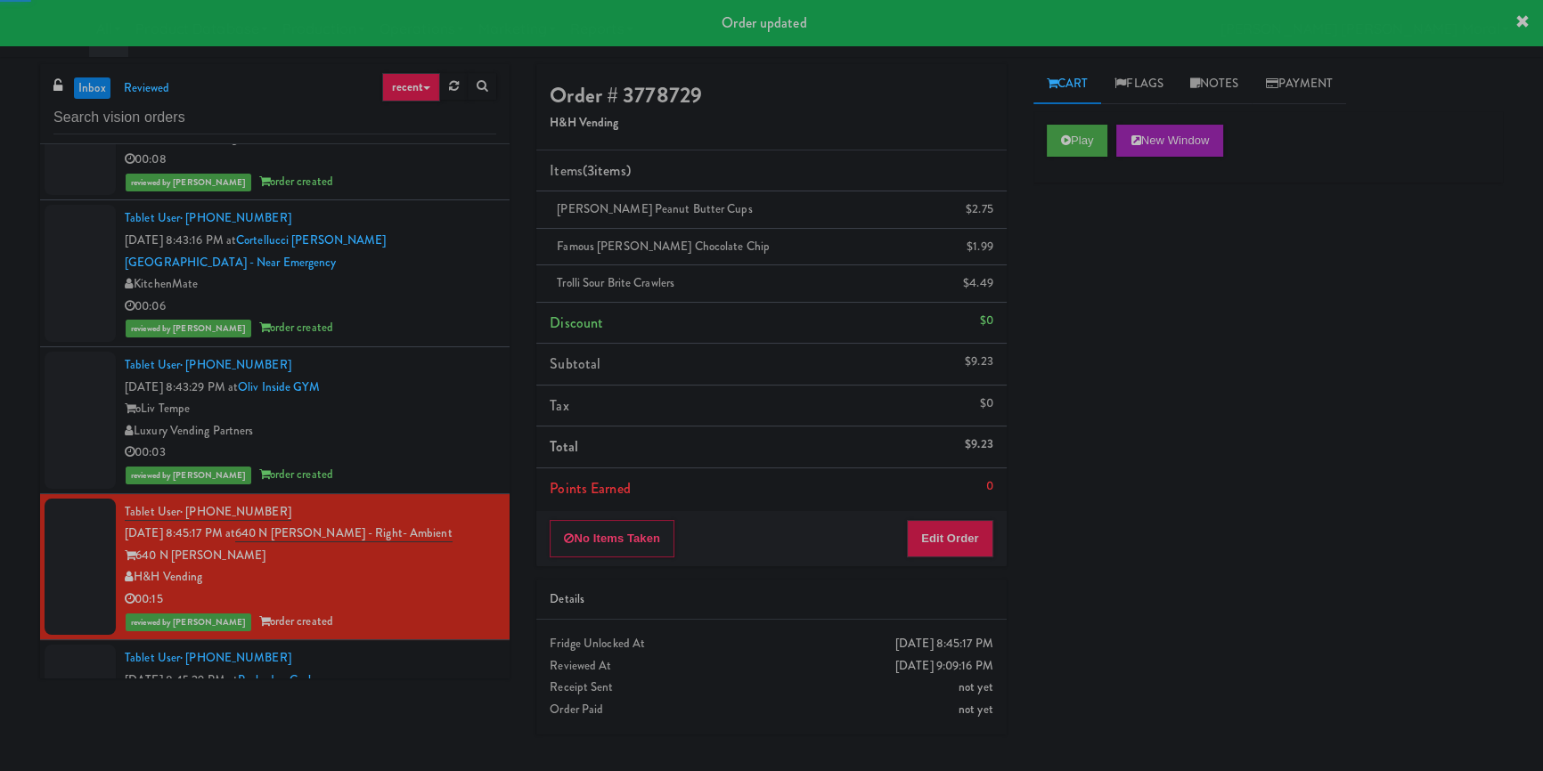
click at [1122, 111] on div "Play New Window" at bounding box center [1267, 146] width 469 height 71
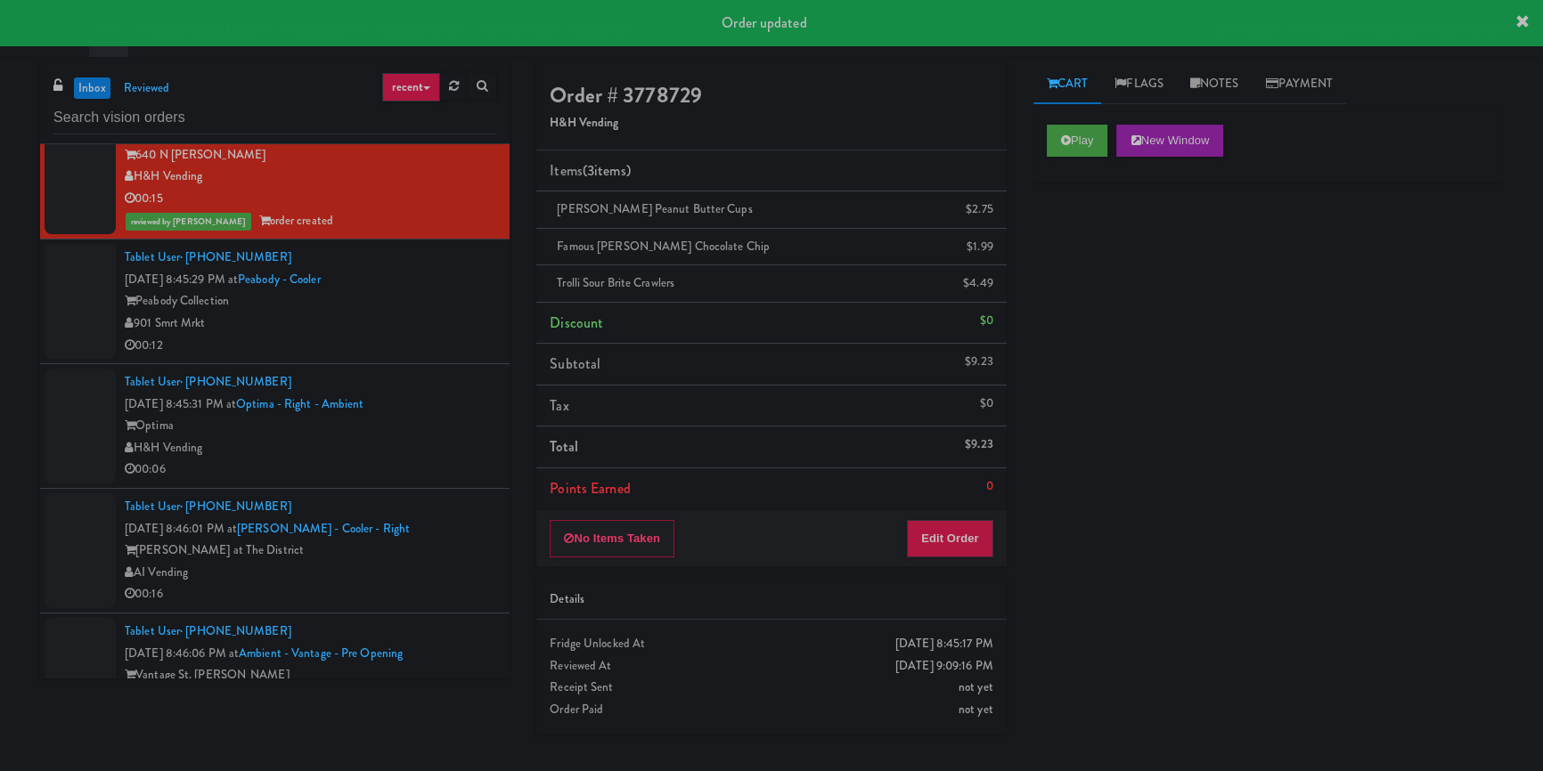
scroll to position [4858, 0]
click at [447, 314] on div "901 Smrt Mrkt" at bounding box center [310, 320] width 371 height 22
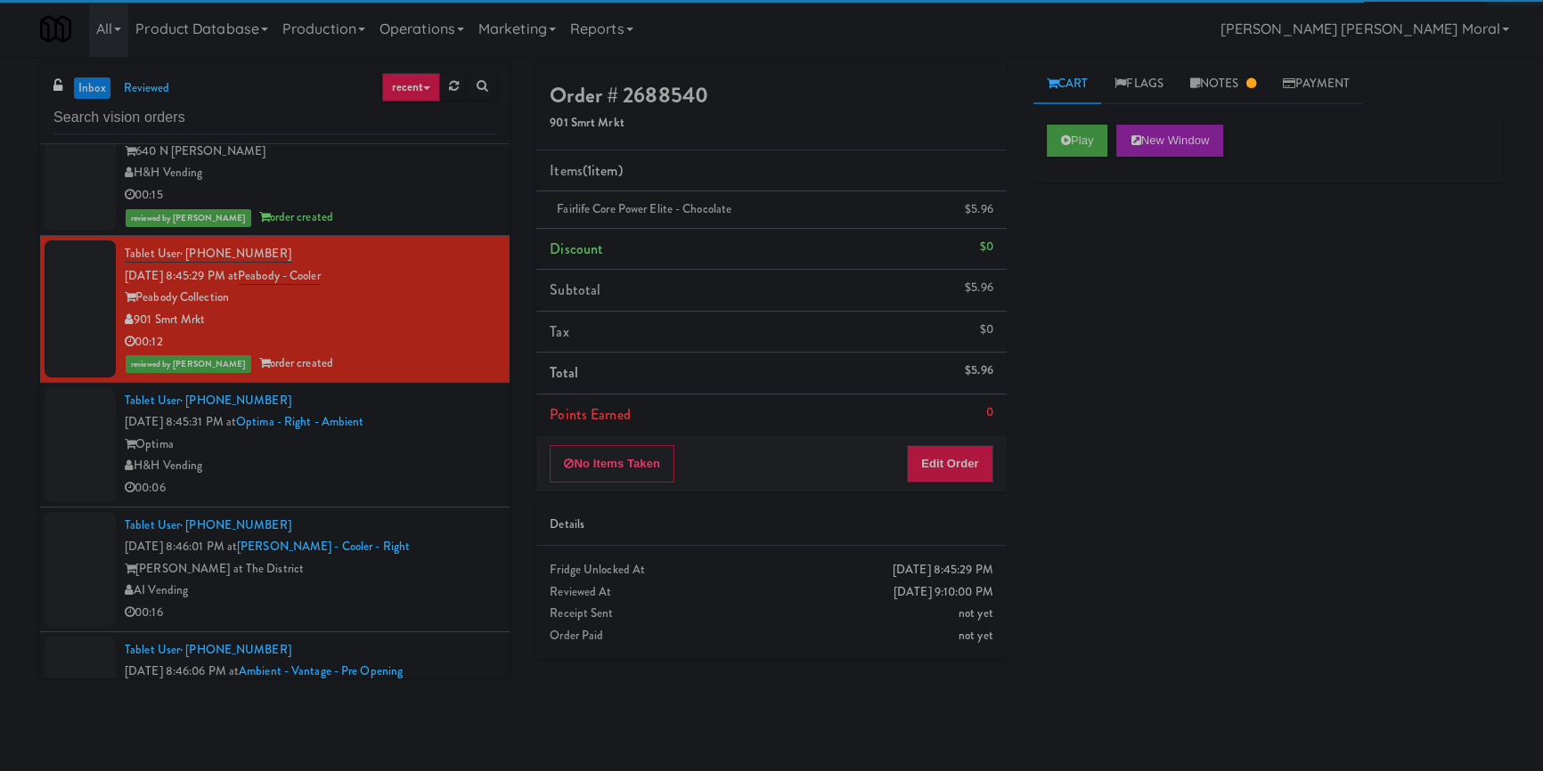
click at [439, 489] on div "00:06" at bounding box center [310, 488] width 371 height 22
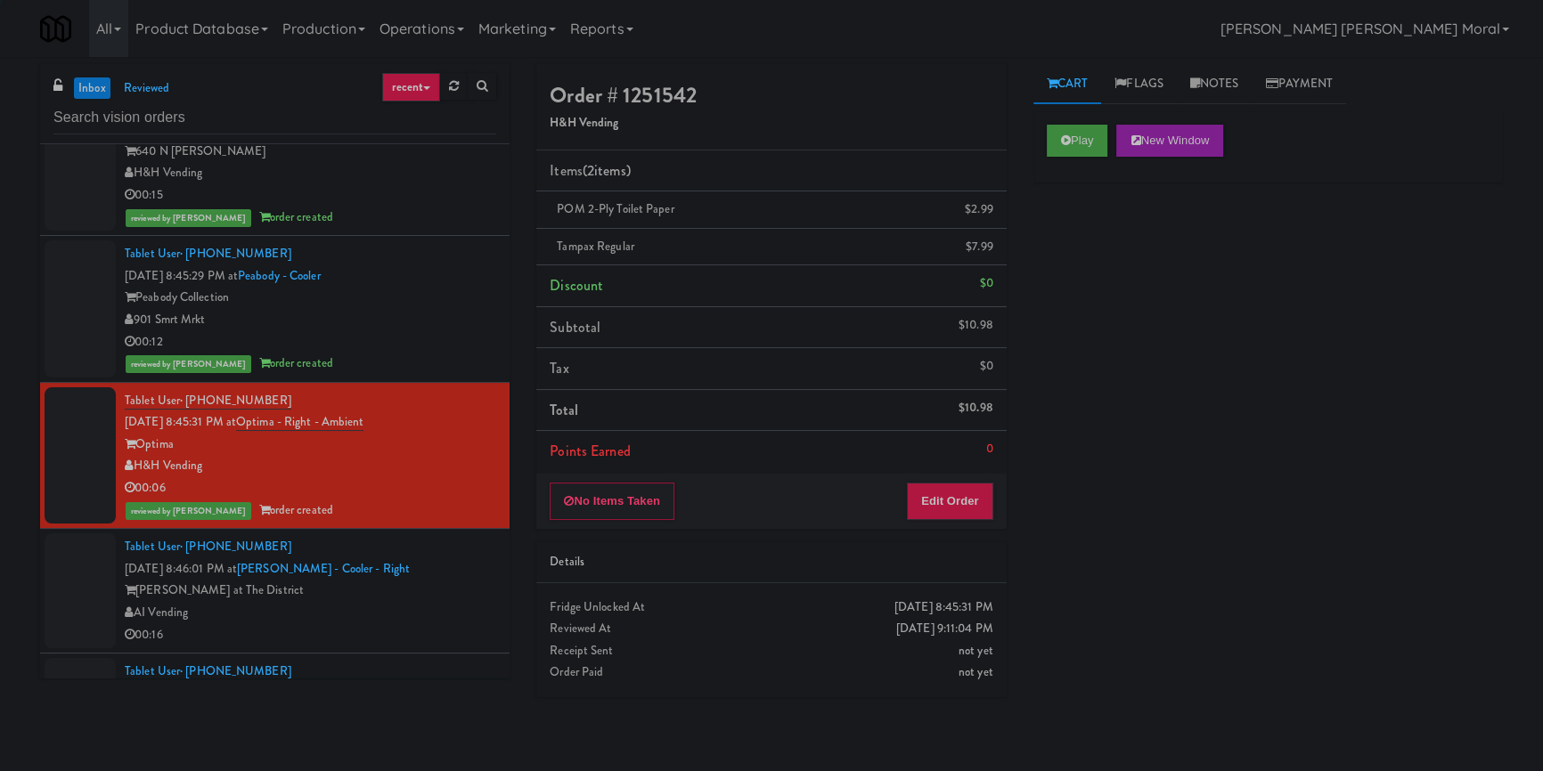
click at [444, 577] on div "Tablet User · (720) 210-8663 [DATE] 8:46:01 PM at [PERSON_NAME][GEOGRAPHIC_DATA…" at bounding box center [310, 591] width 371 height 110
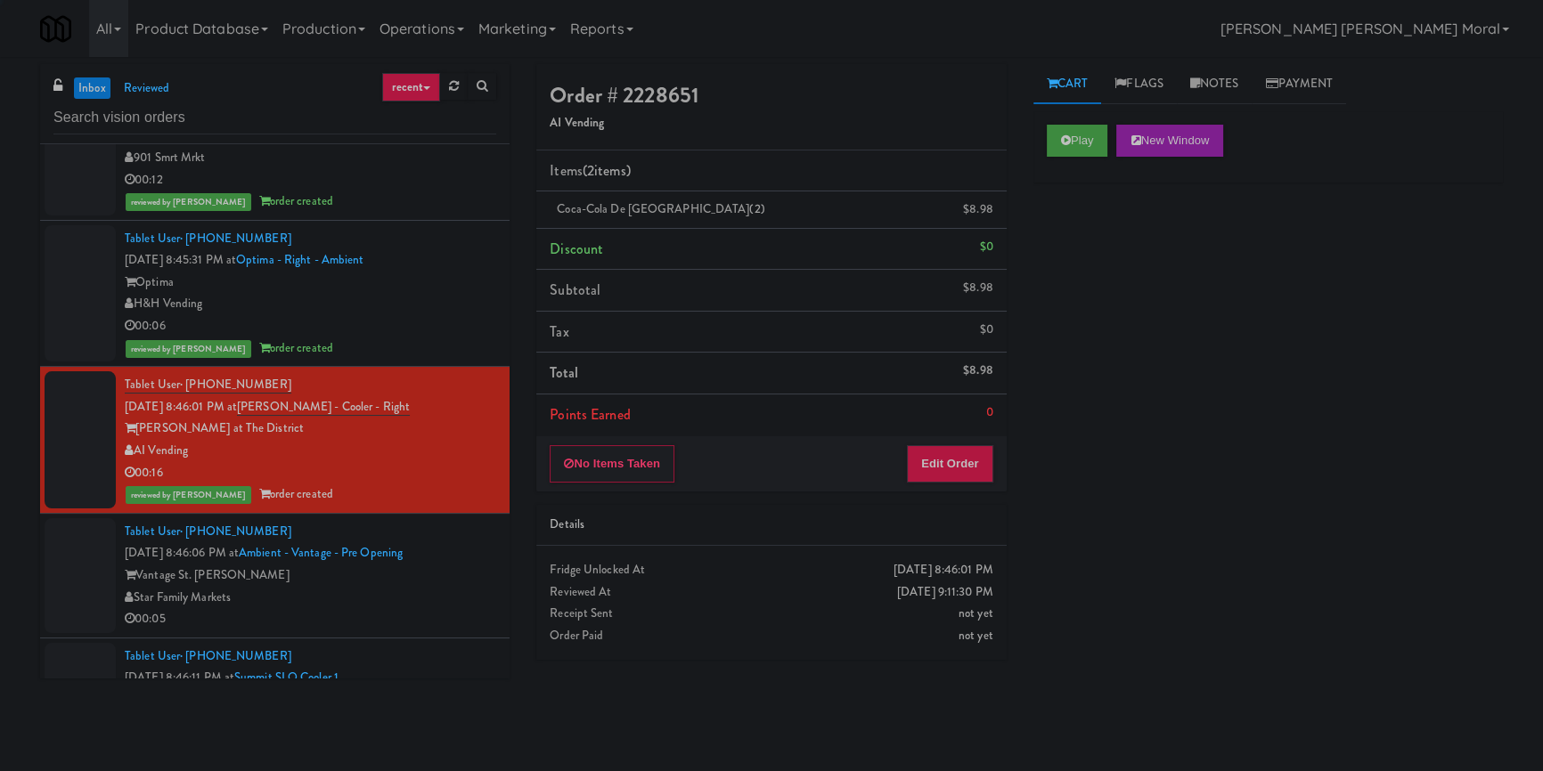
click at [460, 597] on div "Star Family Markets" at bounding box center [310, 598] width 371 height 22
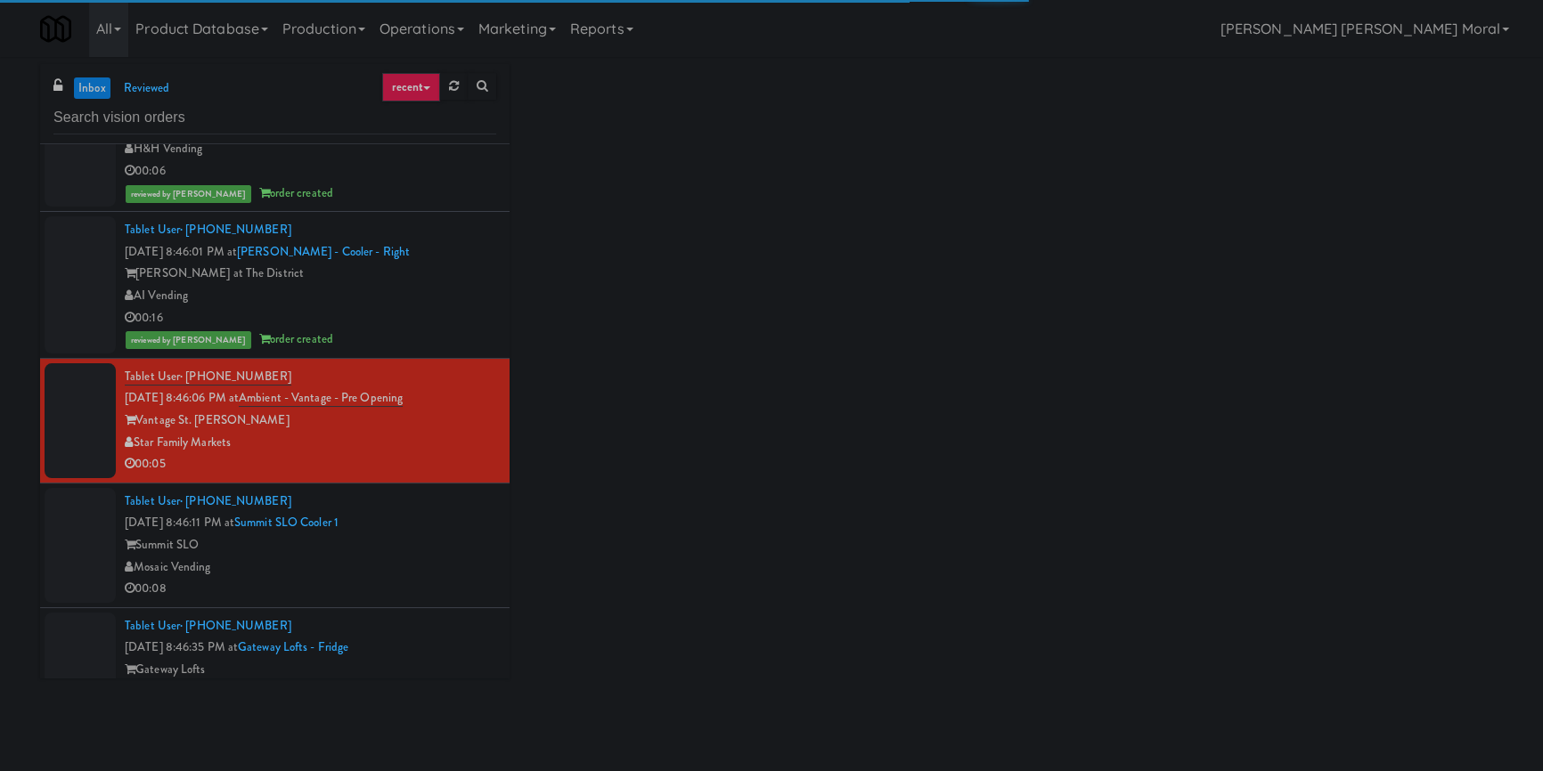
scroll to position [5182, 0]
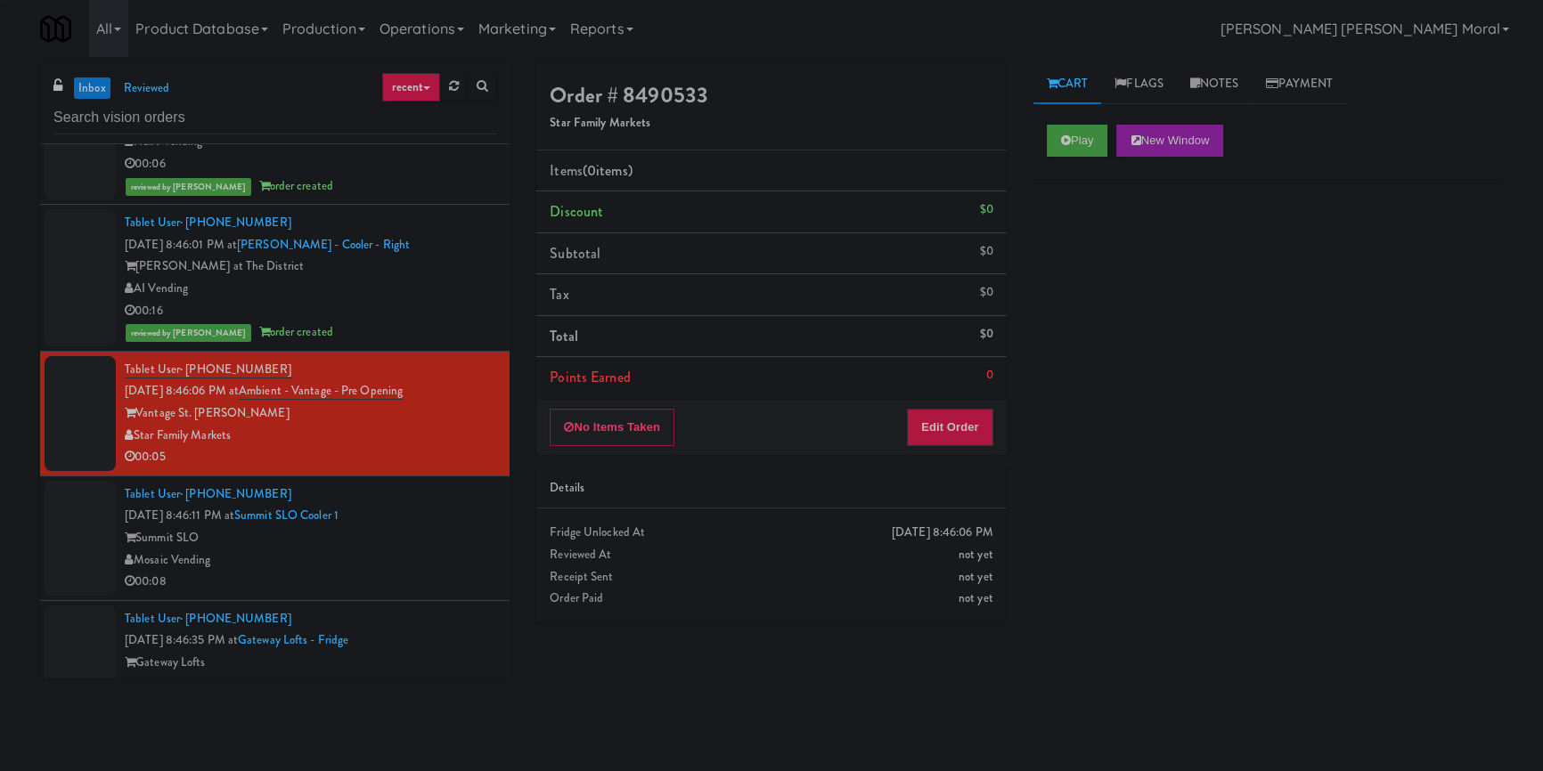
click at [445, 556] on div "Mosaic Vending" at bounding box center [310, 561] width 371 height 22
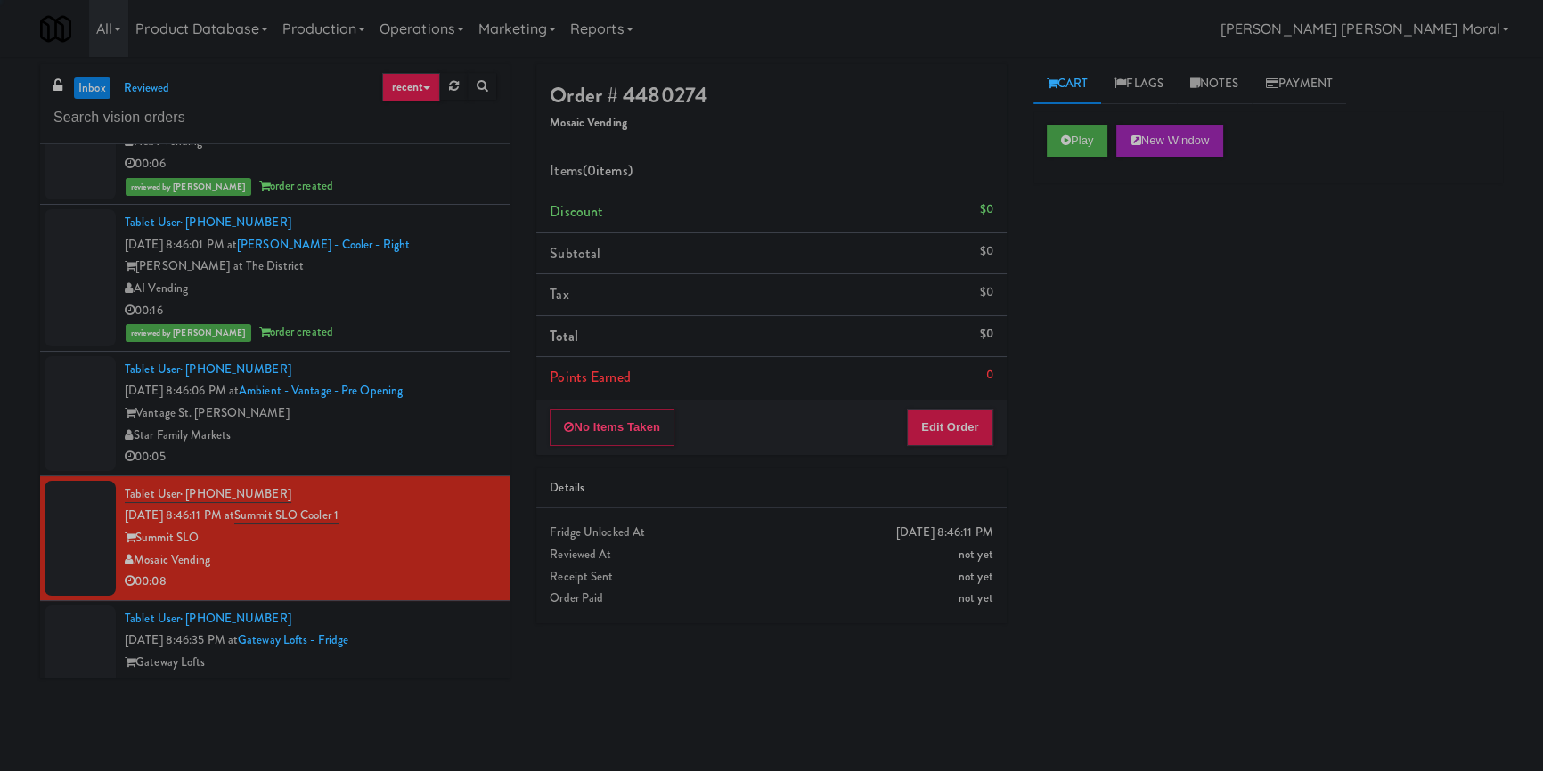
click at [444, 461] on div "00:05" at bounding box center [310, 457] width 371 height 22
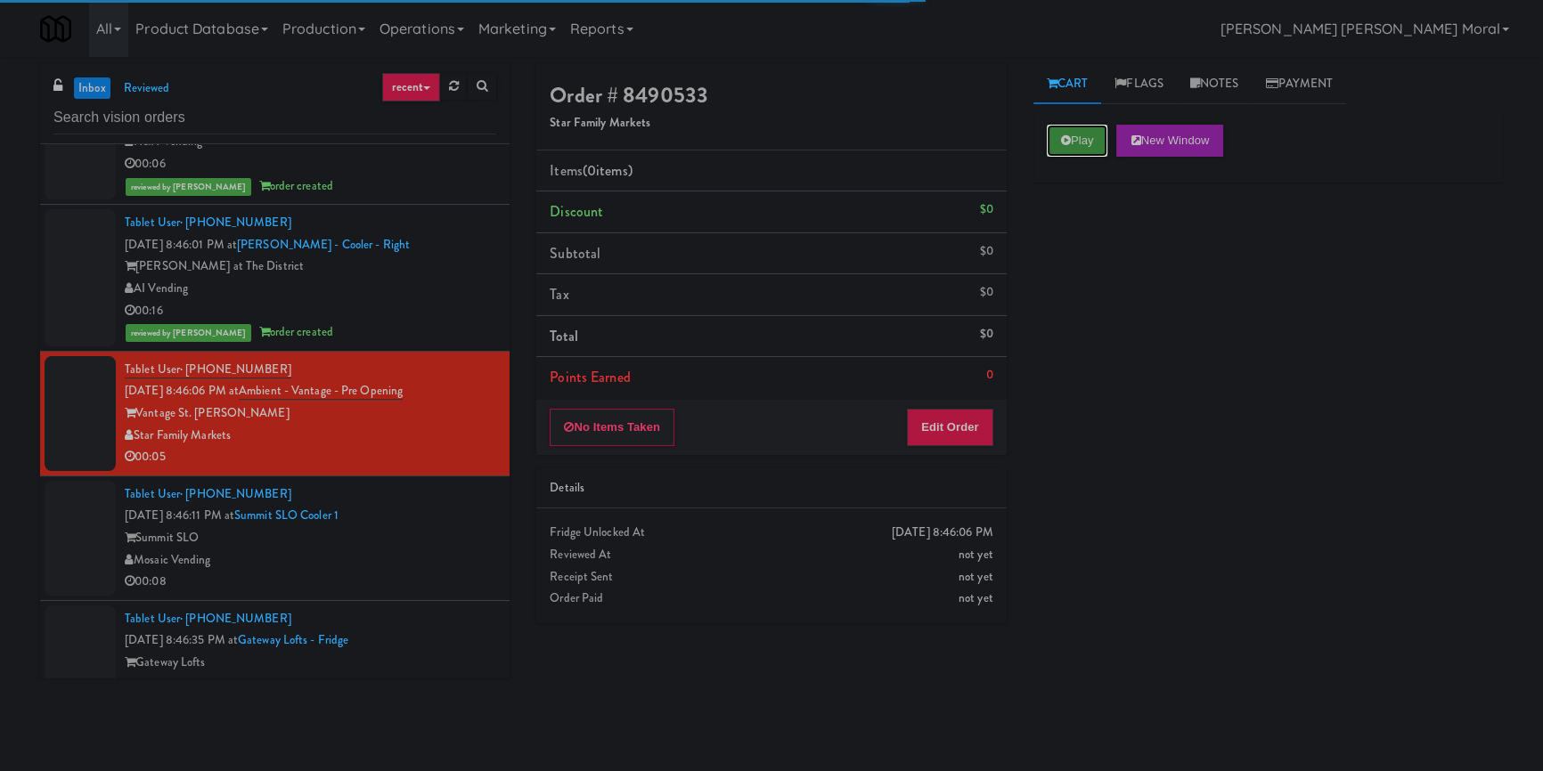
click at [1082, 143] on button "Play" at bounding box center [1077, 141] width 61 height 32
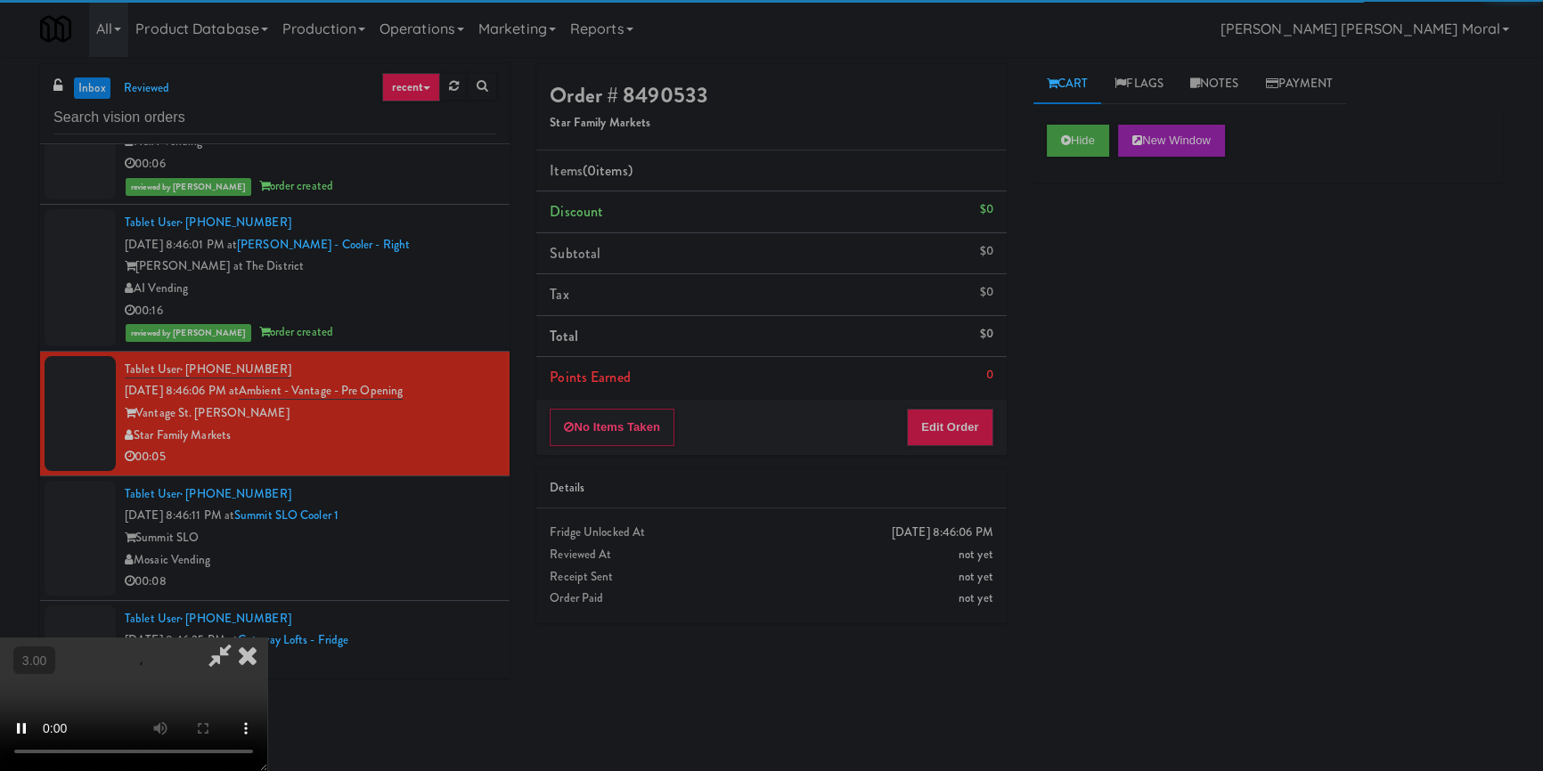
click at [1058, 268] on div "Hide New Window Primary Flag Clear Flag if unable to determine what was taken o…" at bounding box center [1267, 445] width 469 height 668
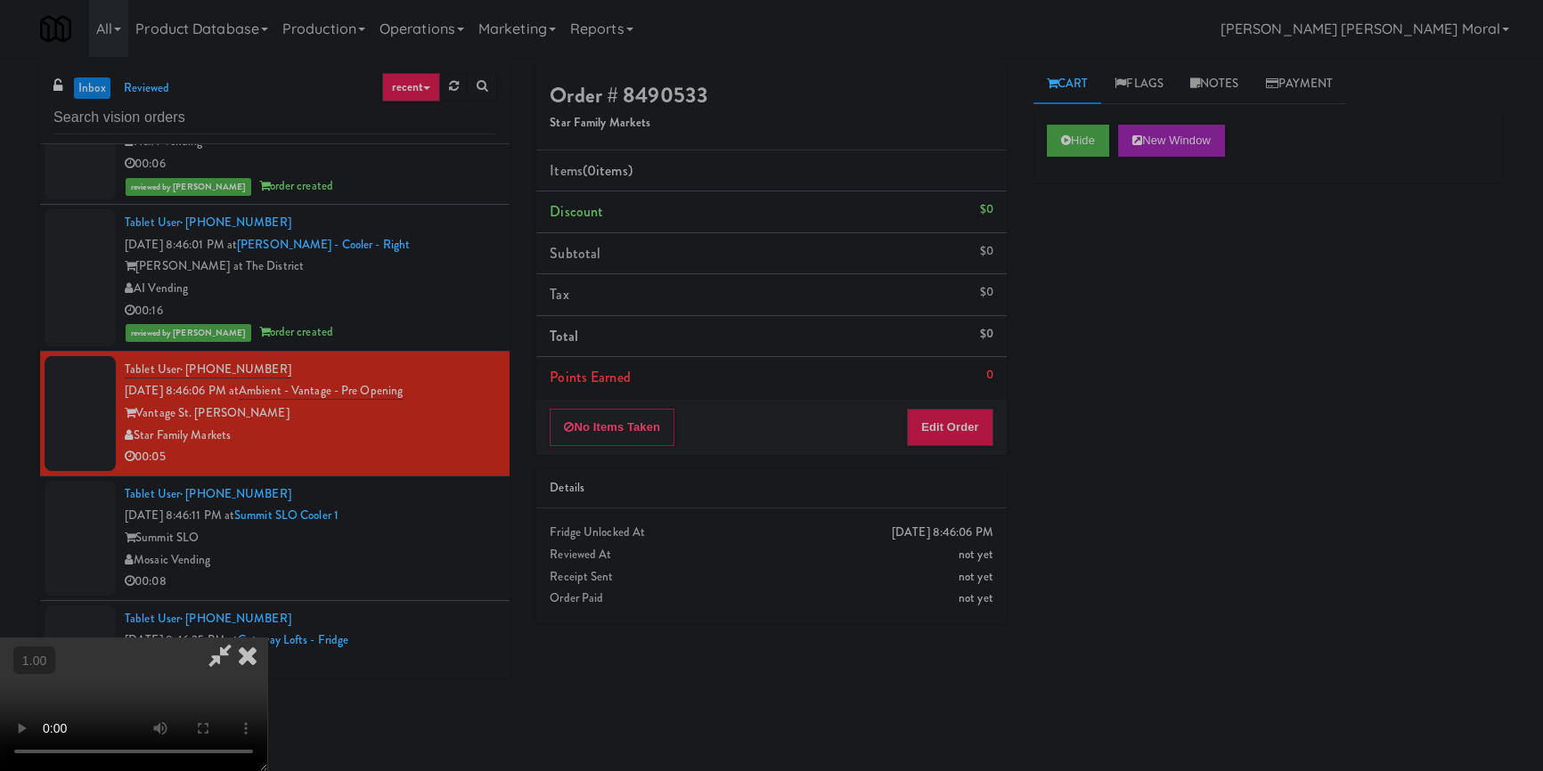
scroll to position [6, 0]
click at [964, 428] on button "Edit Order" at bounding box center [950, 427] width 86 height 37
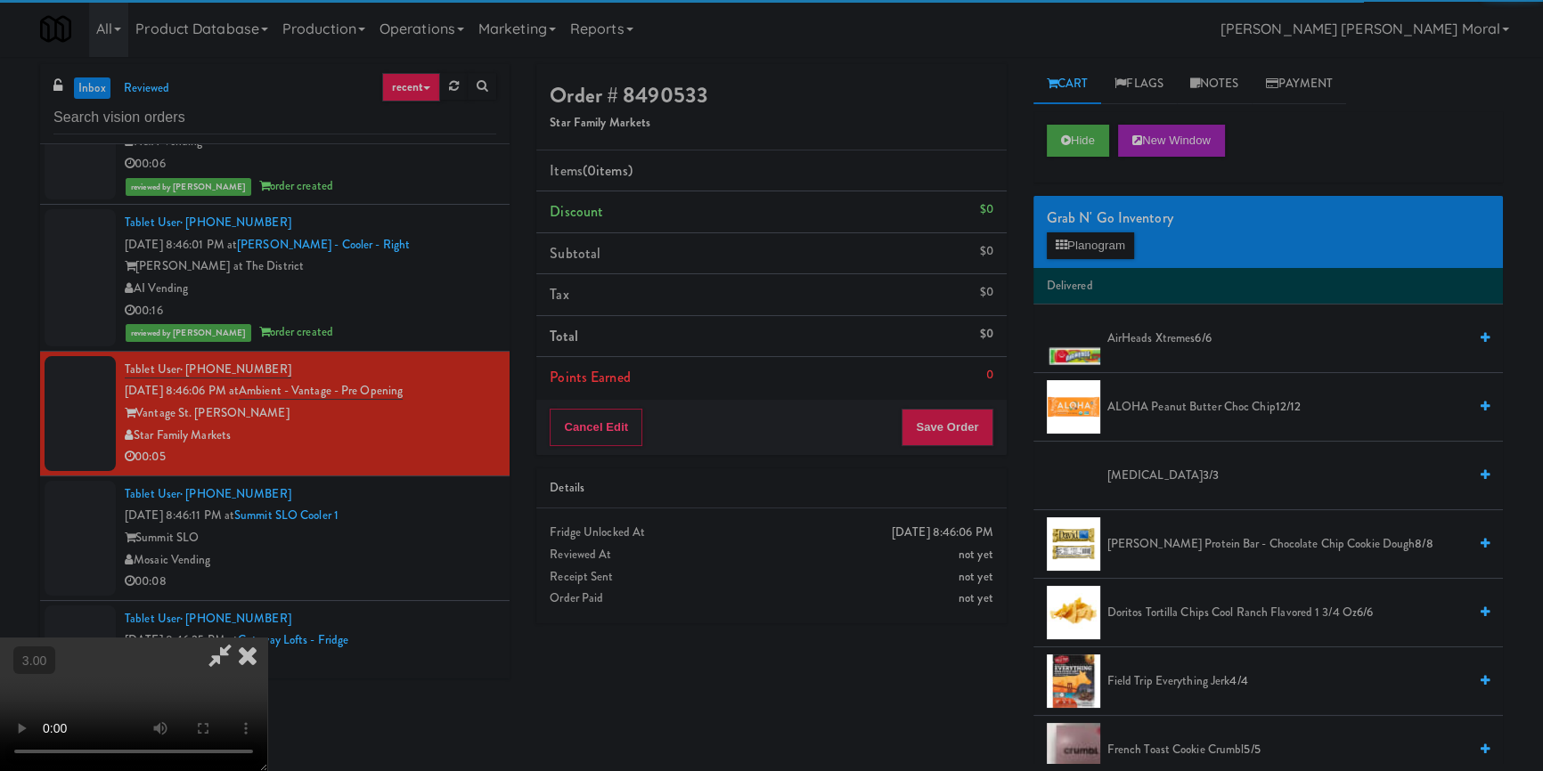
click at [1084, 230] on div "Grab N' Go Inventory Planogram" at bounding box center [1267, 232] width 469 height 72
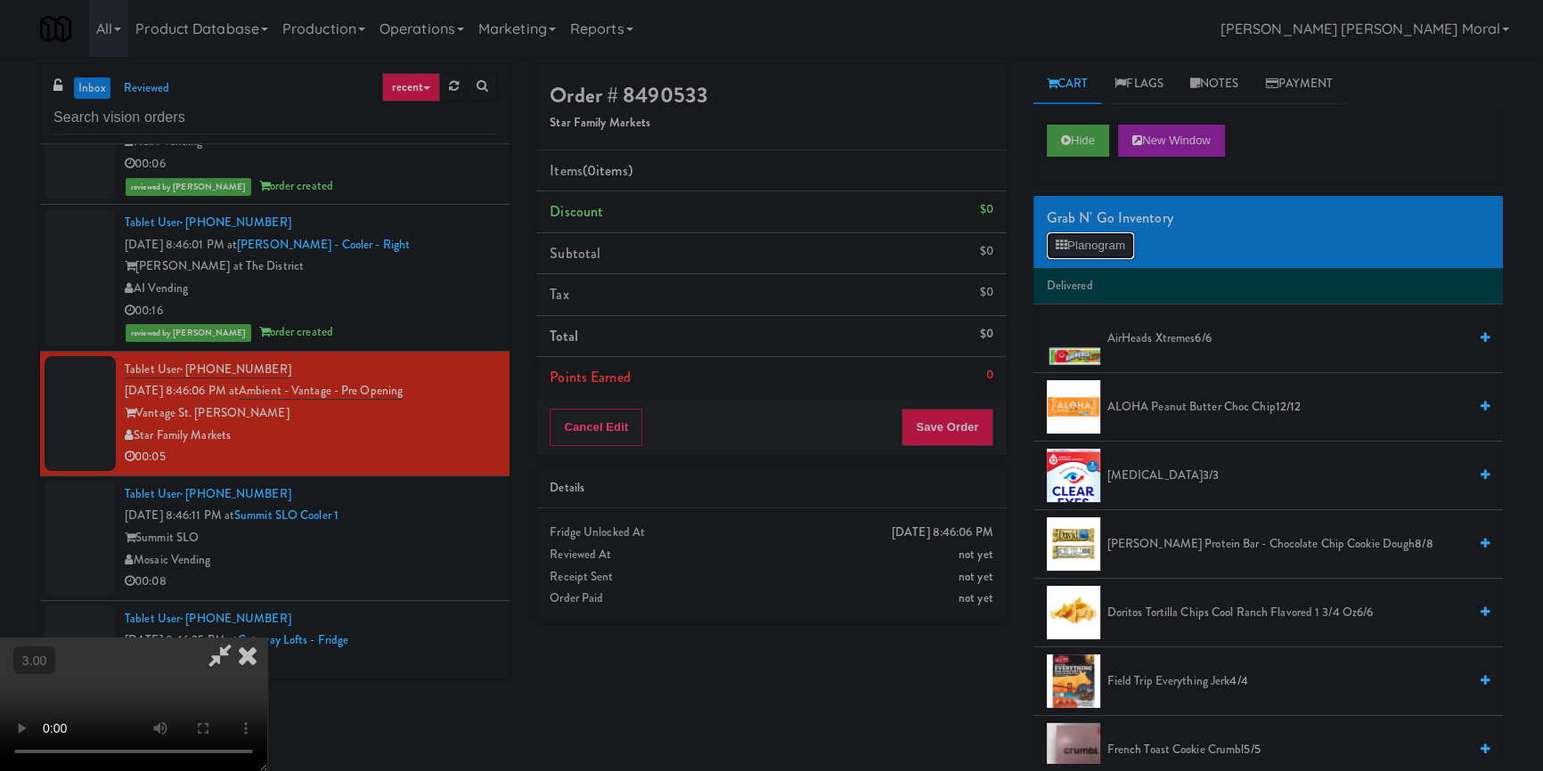
click at [1083, 238] on button "Planogram" at bounding box center [1090, 245] width 87 height 27
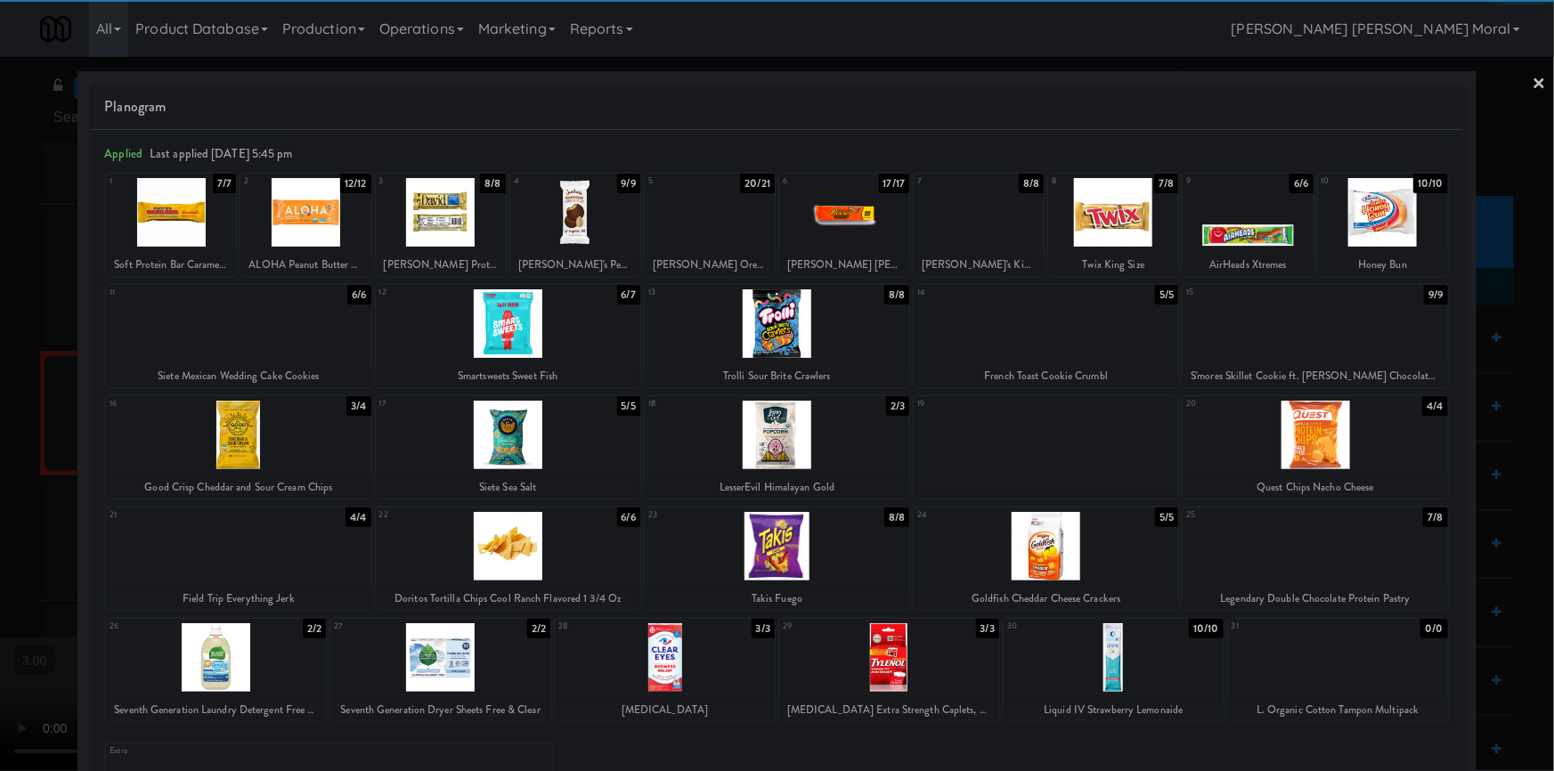
click at [508, 342] on div at bounding box center [508, 323] width 265 height 69
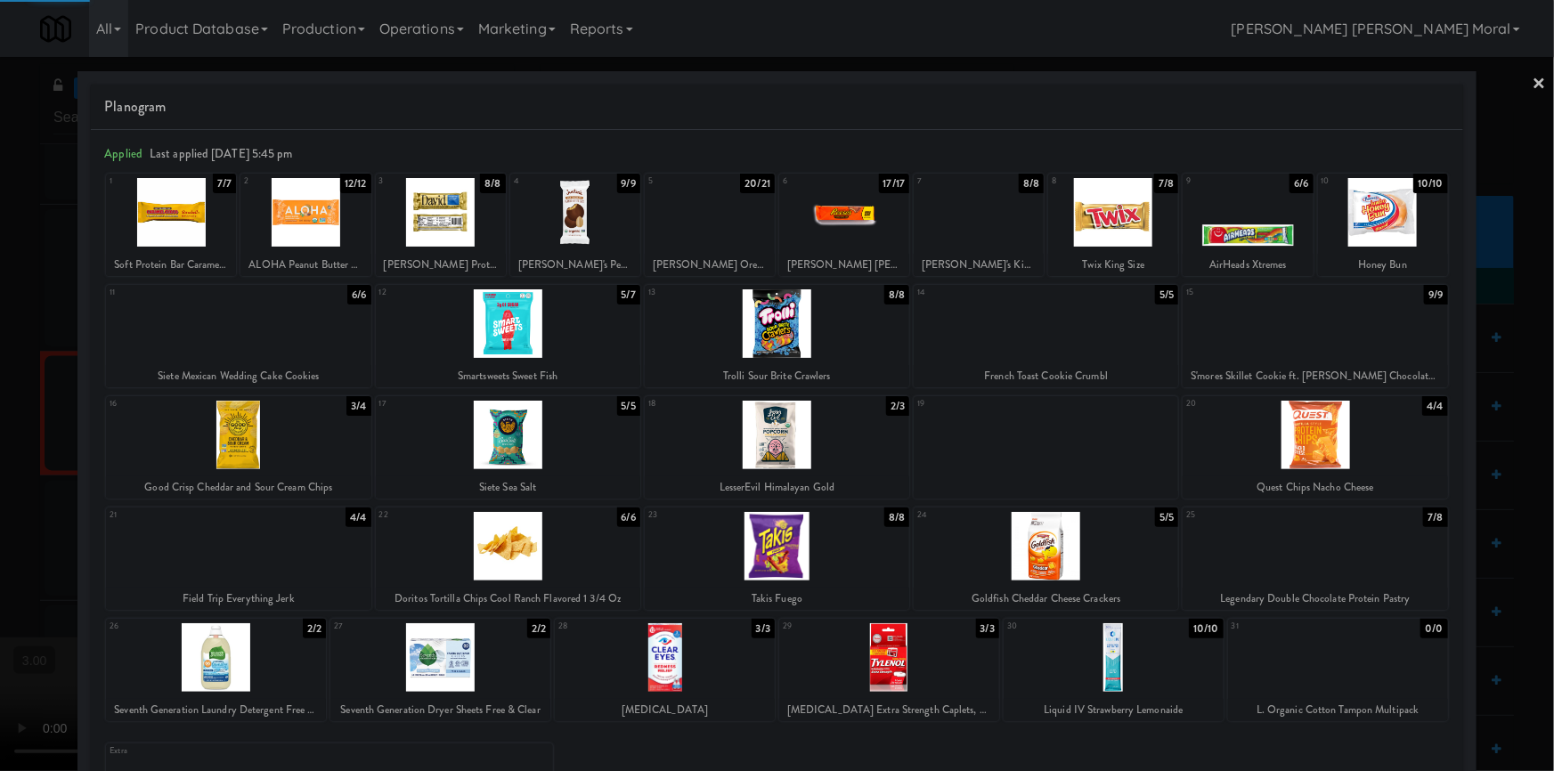
drag, startPoint x: 1, startPoint y: 472, endPoint x: 415, endPoint y: 451, distance: 414.7
click at [2, 472] on div at bounding box center [777, 385] width 1554 height 771
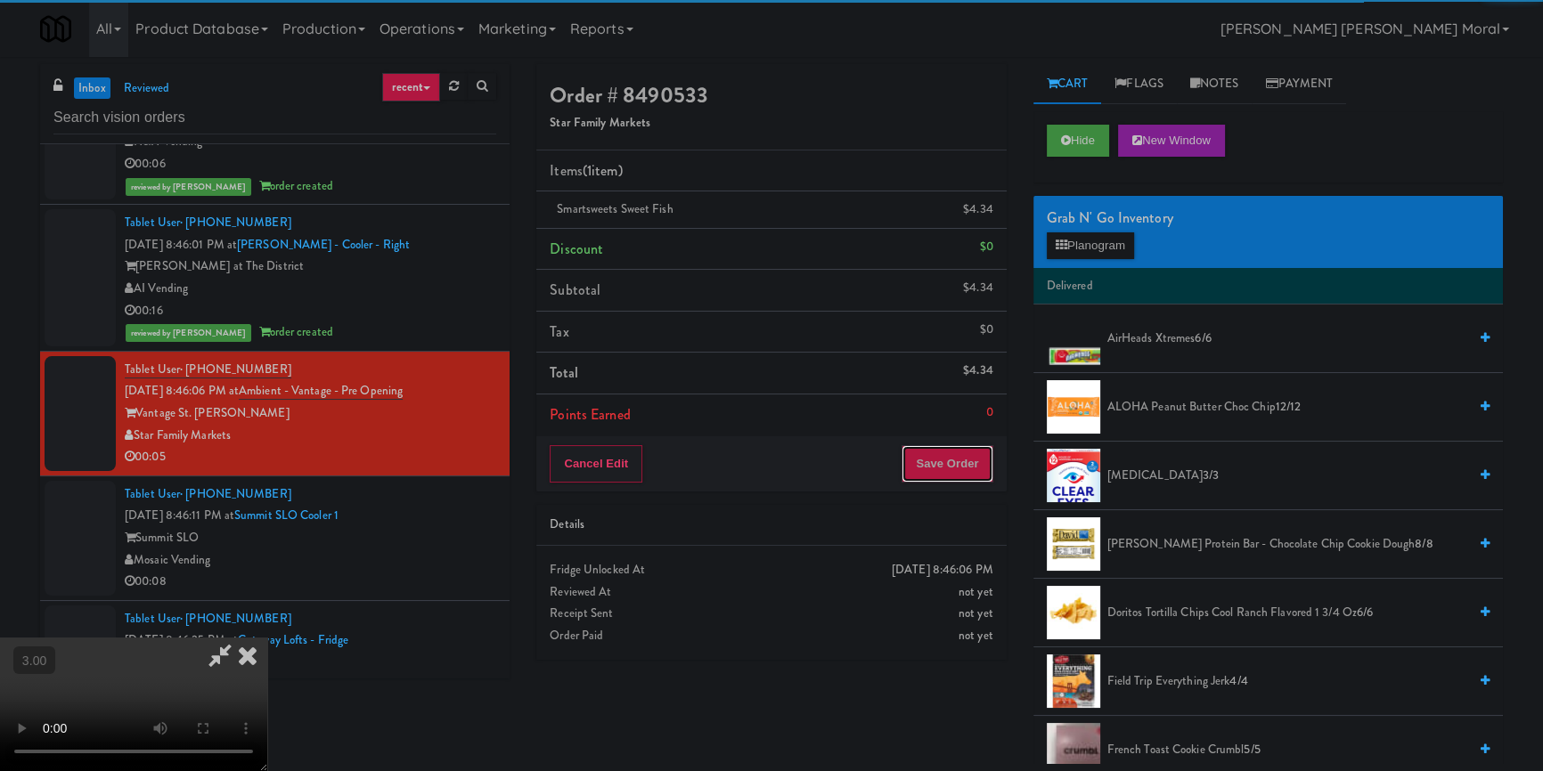
click at [966, 472] on button "Save Order" at bounding box center [946, 463] width 91 height 37
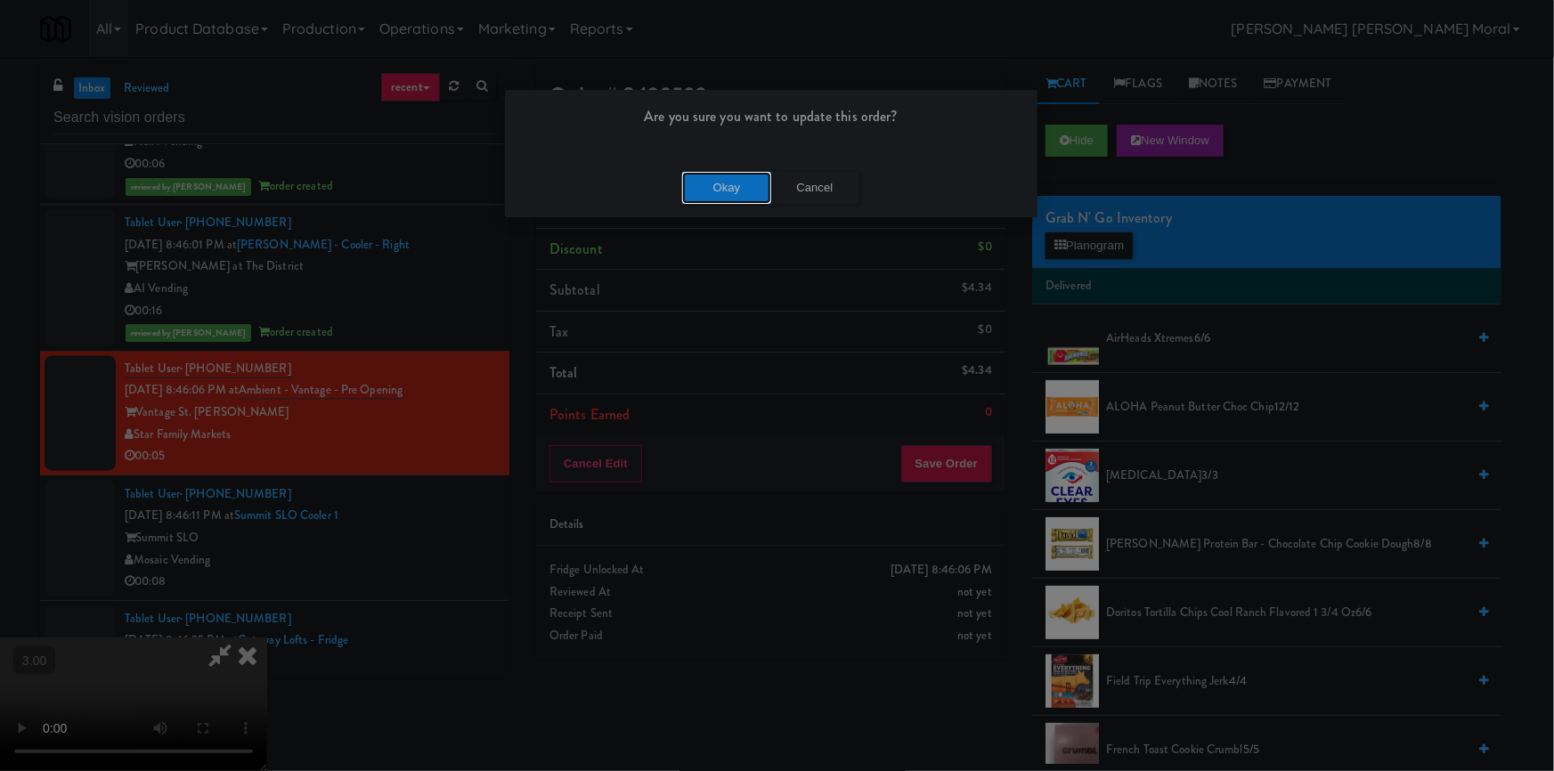
click at [740, 186] on button "Okay" at bounding box center [726, 188] width 89 height 32
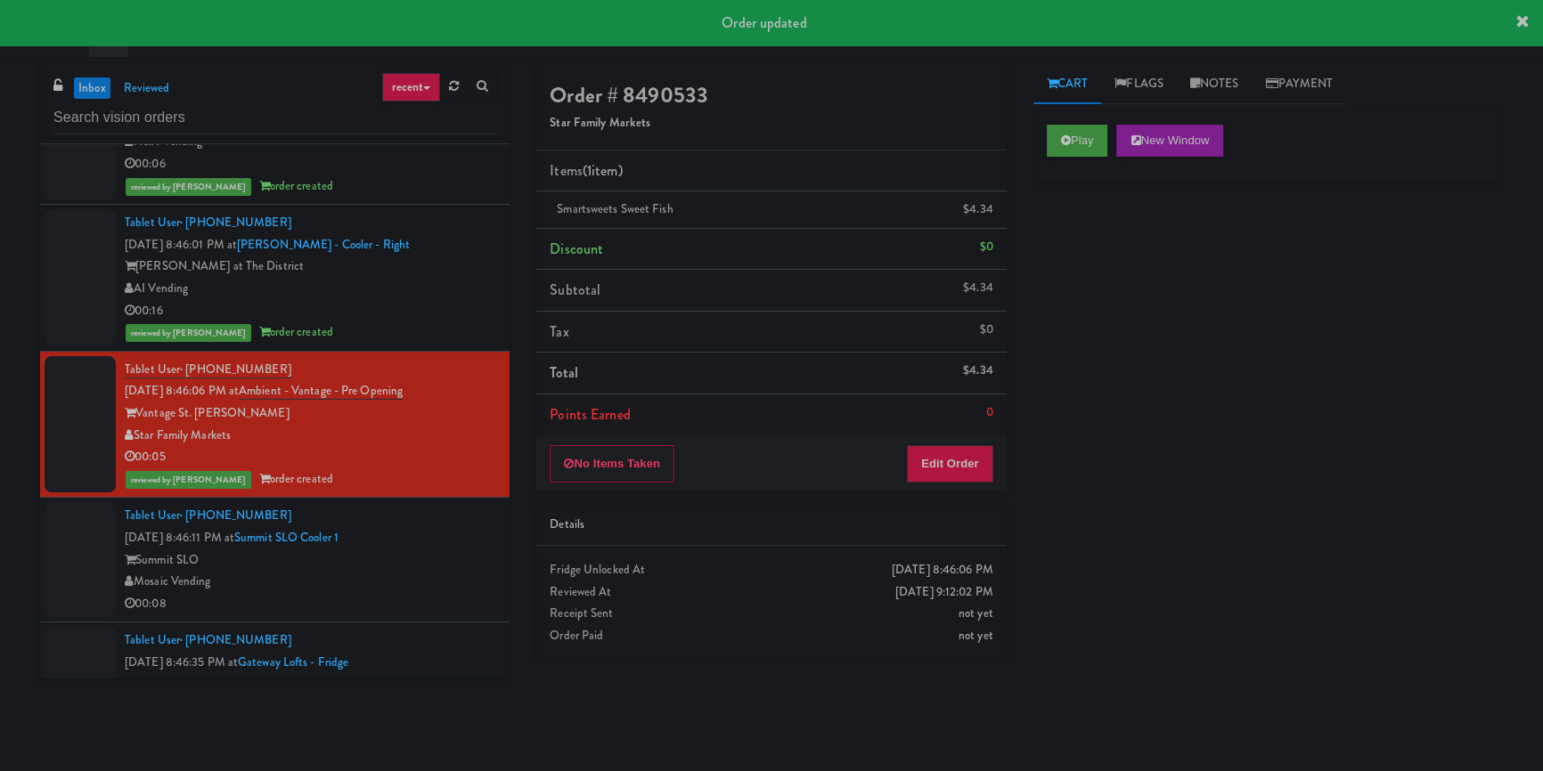
click at [471, 549] on div "Tablet User · (925) 967-5939 [DATE] 8:46:11 PM at [GEOGRAPHIC_DATA] Cooler 1 Su…" at bounding box center [310, 560] width 371 height 110
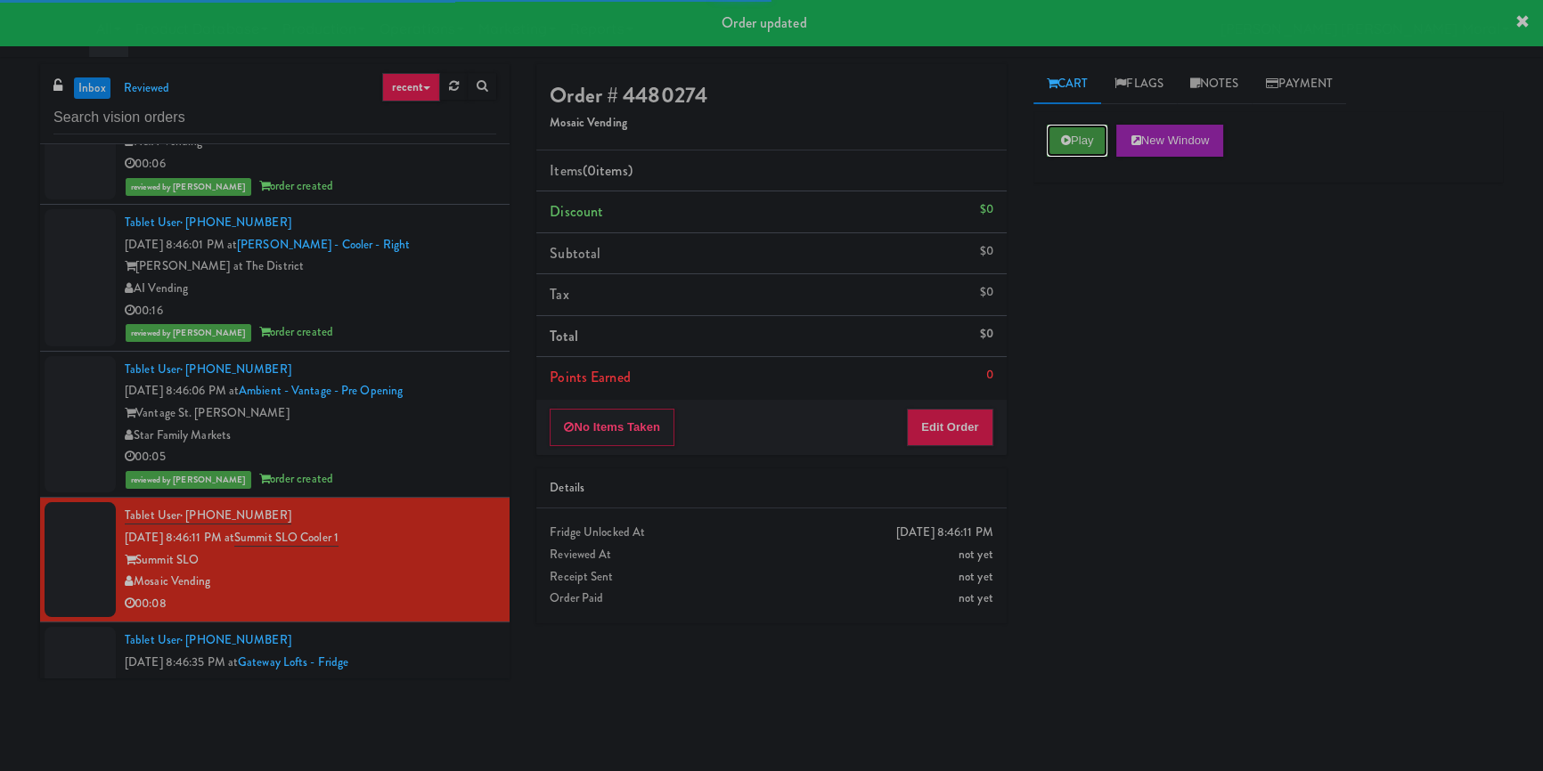
click at [1054, 135] on button "Play" at bounding box center [1077, 141] width 61 height 32
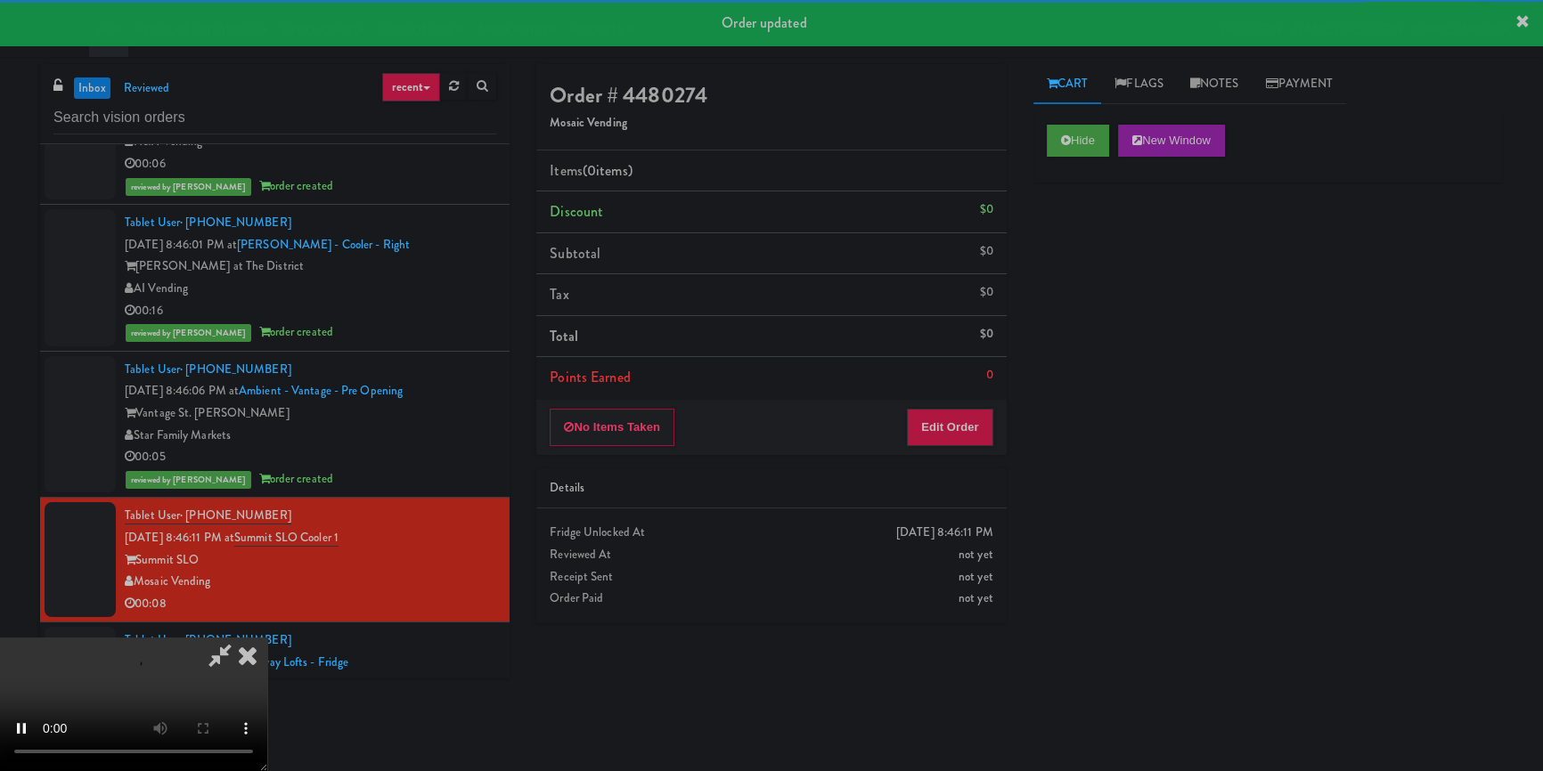
click at [1089, 258] on div "Hide New Window Primary Flag Clear Flag if unable to determine what was taken o…" at bounding box center [1267, 445] width 469 height 668
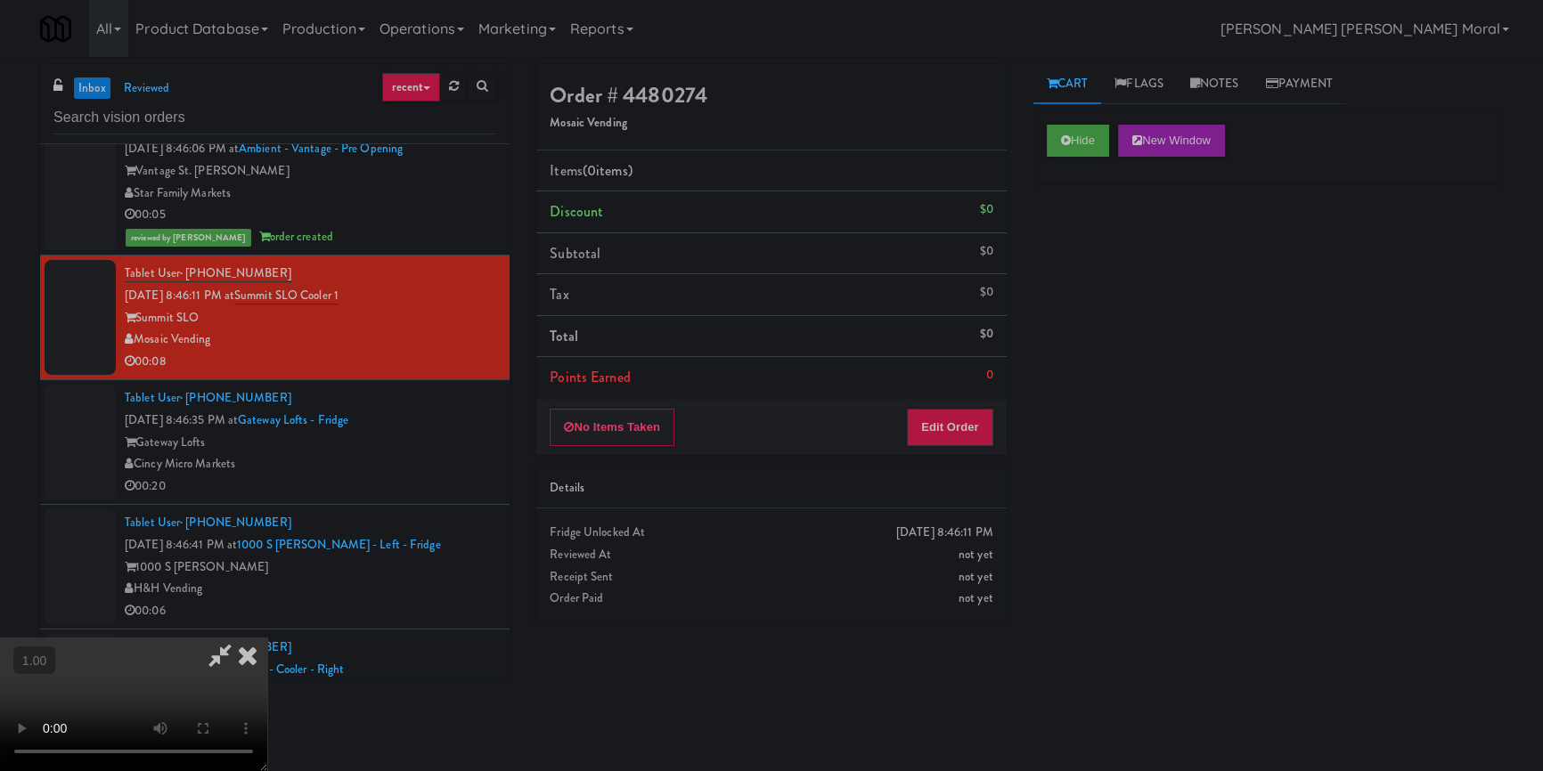
click at [267, 638] on video at bounding box center [133, 705] width 267 height 134
click at [983, 420] on button "Edit Order" at bounding box center [950, 427] width 86 height 37
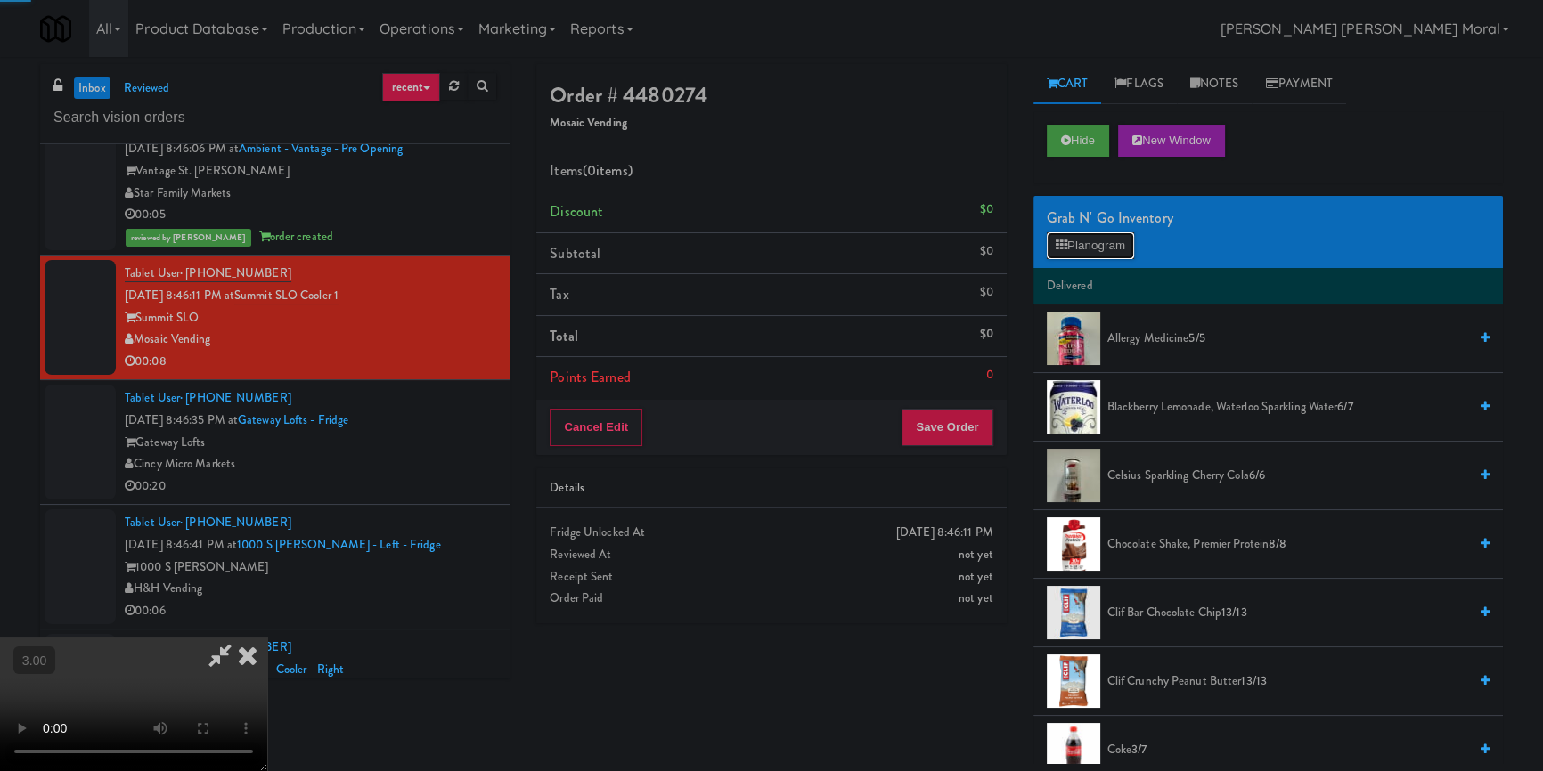
click at [1094, 244] on button "Planogram" at bounding box center [1090, 245] width 87 height 27
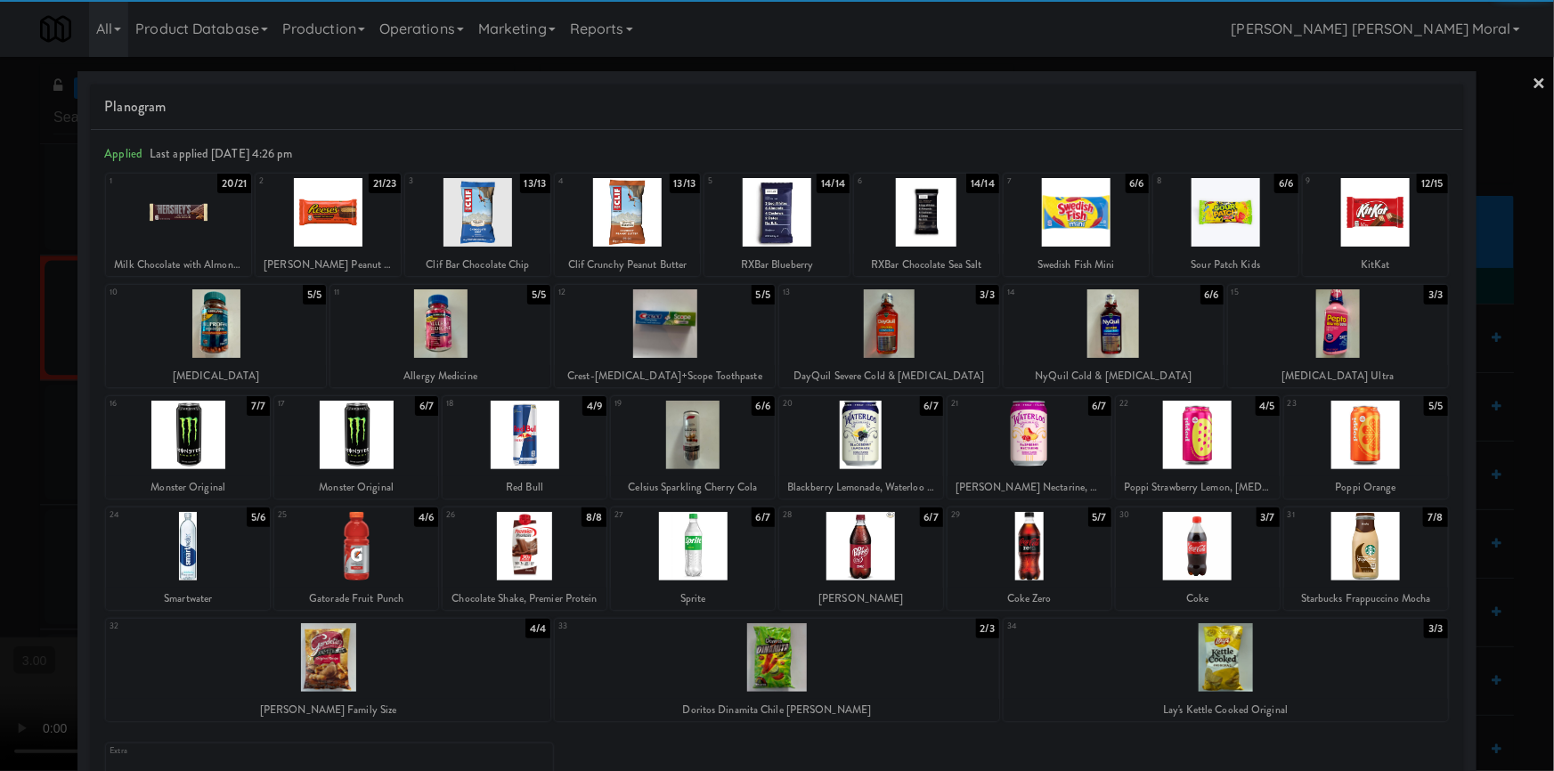
click at [218, 552] on div at bounding box center [188, 546] width 164 height 69
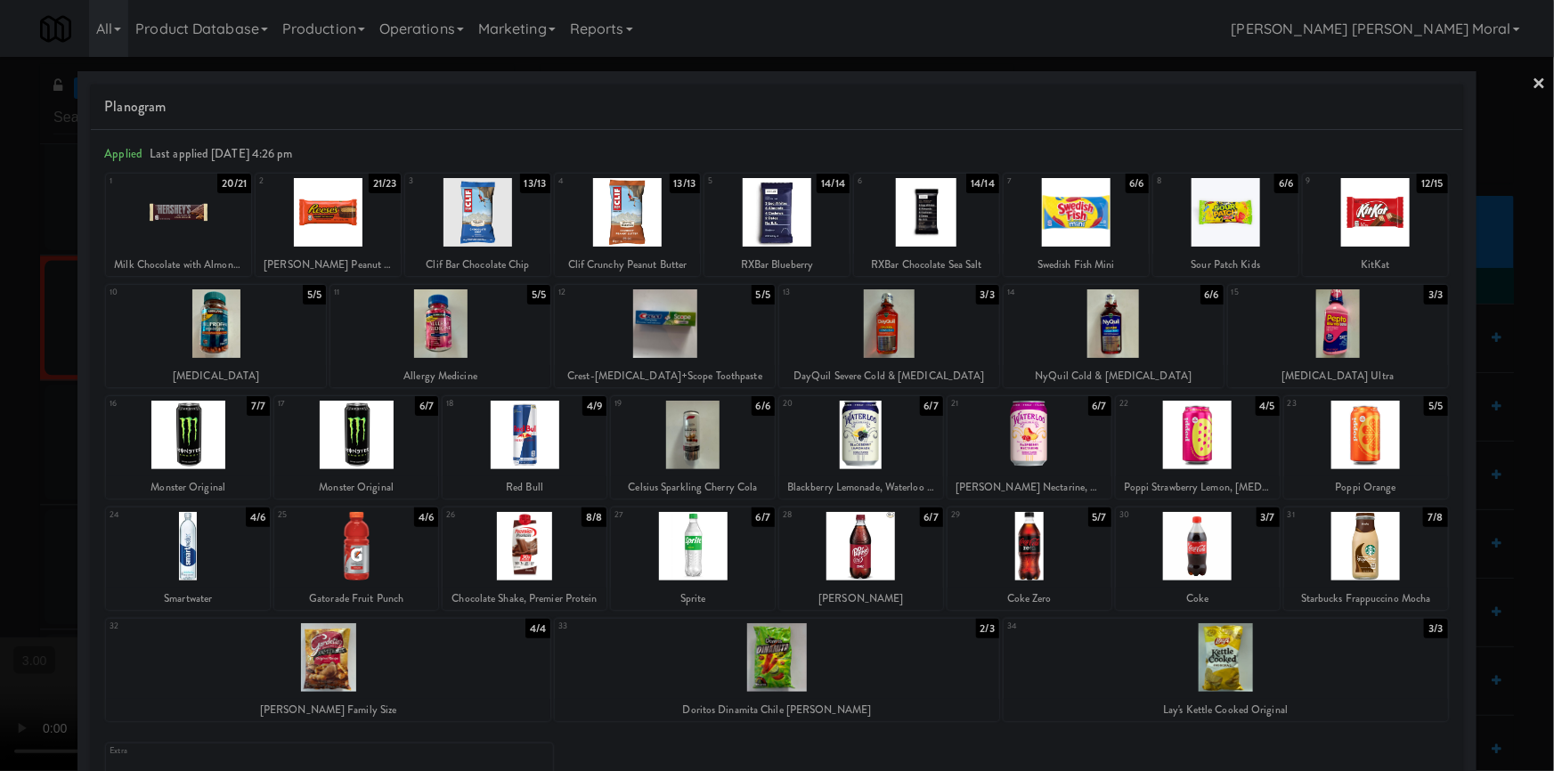
click at [574, 445] on div at bounding box center [525, 435] width 164 height 69
click at [0, 551] on div at bounding box center [777, 385] width 1554 height 771
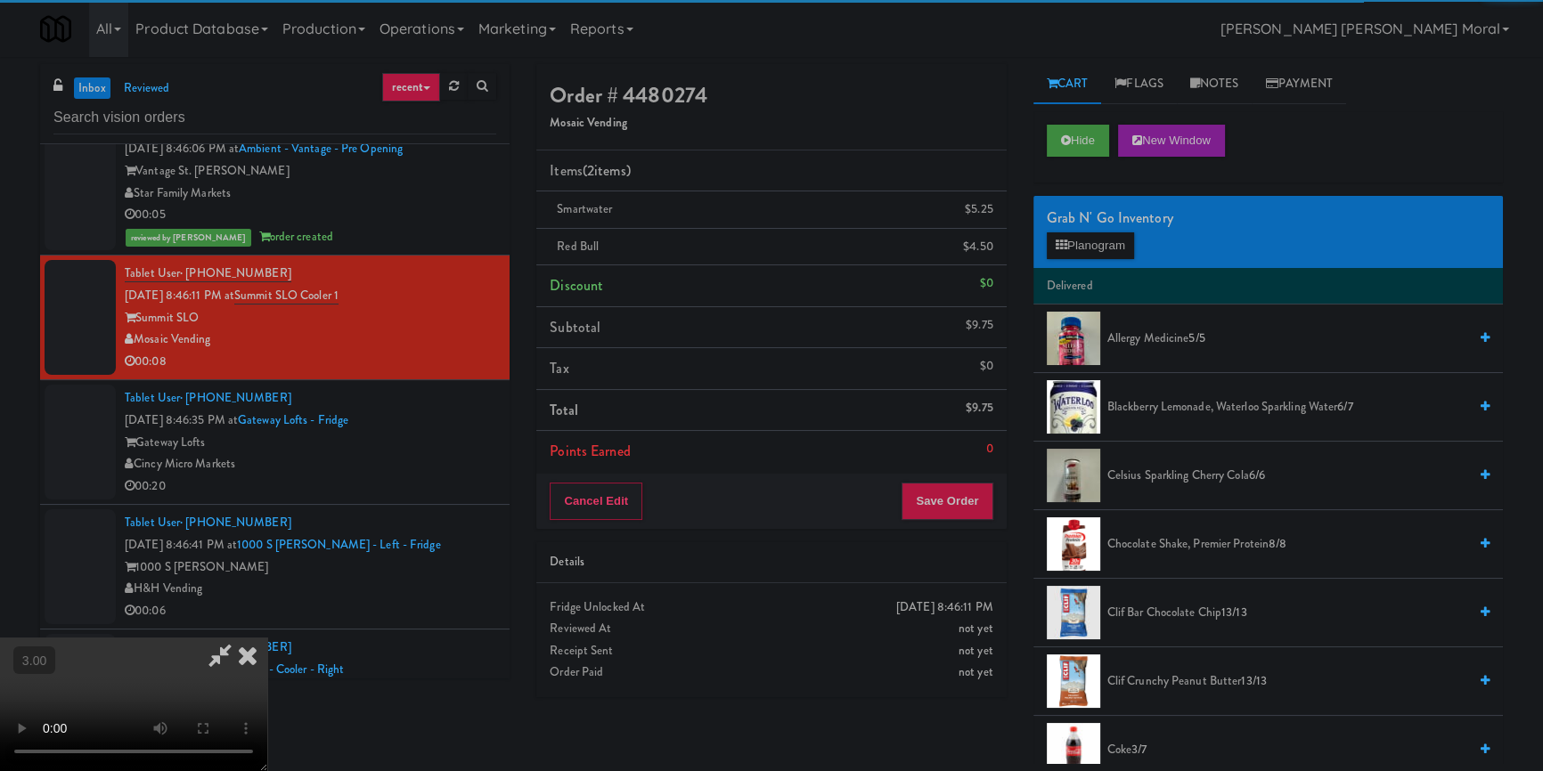
click at [267, 638] on video at bounding box center [133, 705] width 267 height 134
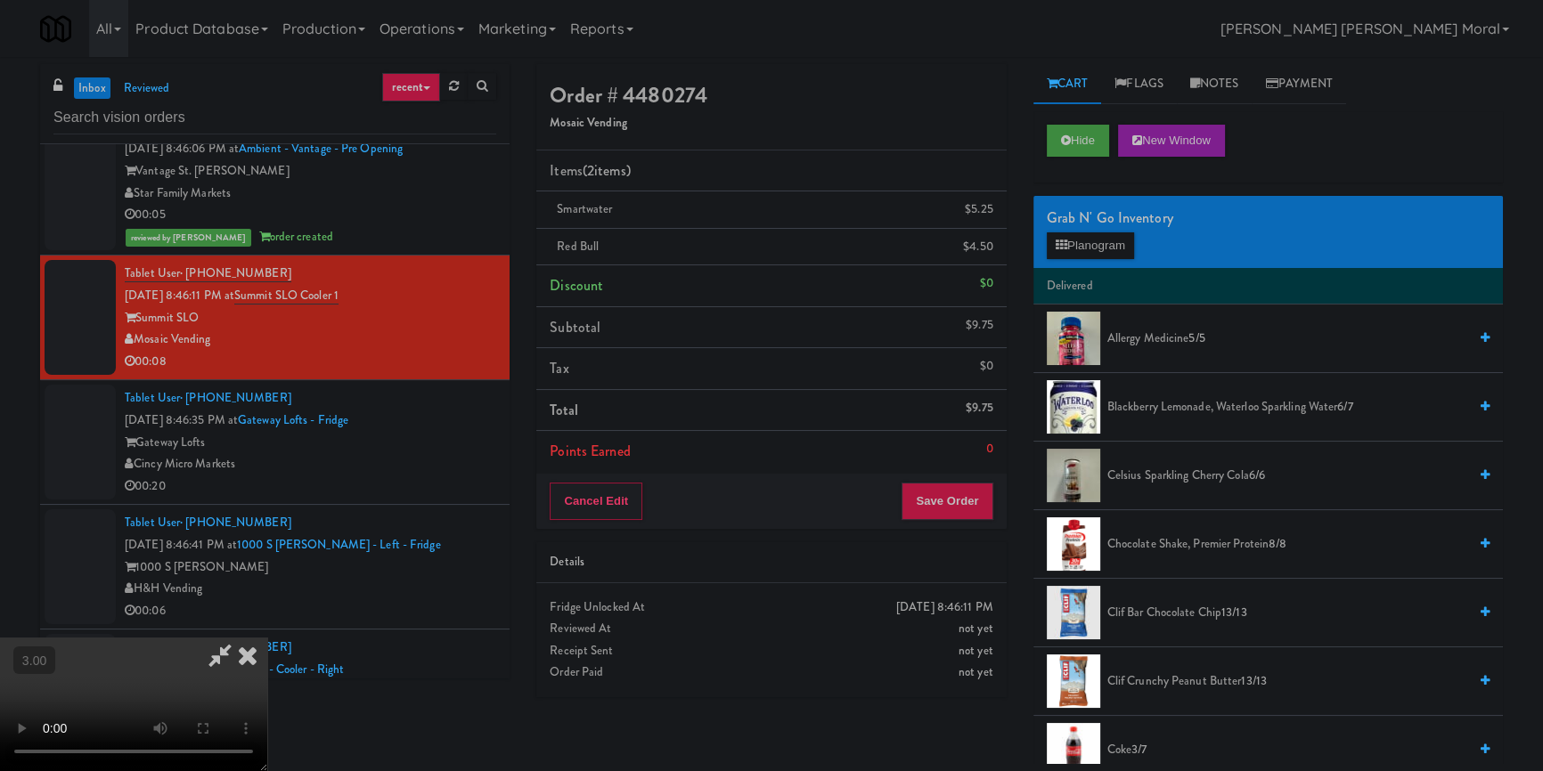
scroll to position [161, 0]
click at [977, 493] on button "Save Order" at bounding box center [946, 501] width 91 height 37
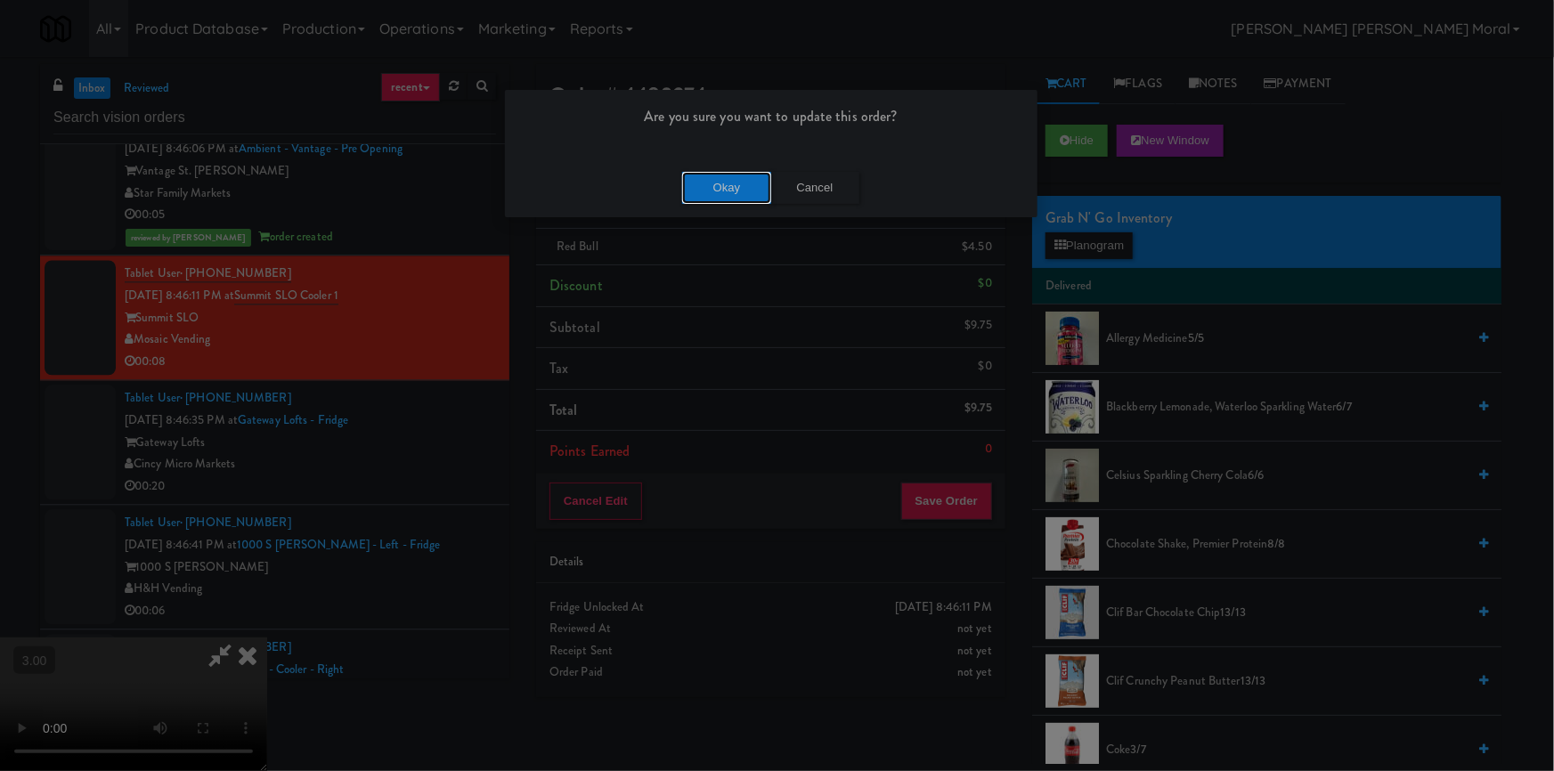
click at [757, 181] on button "Okay" at bounding box center [726, 188] width 89 height 32
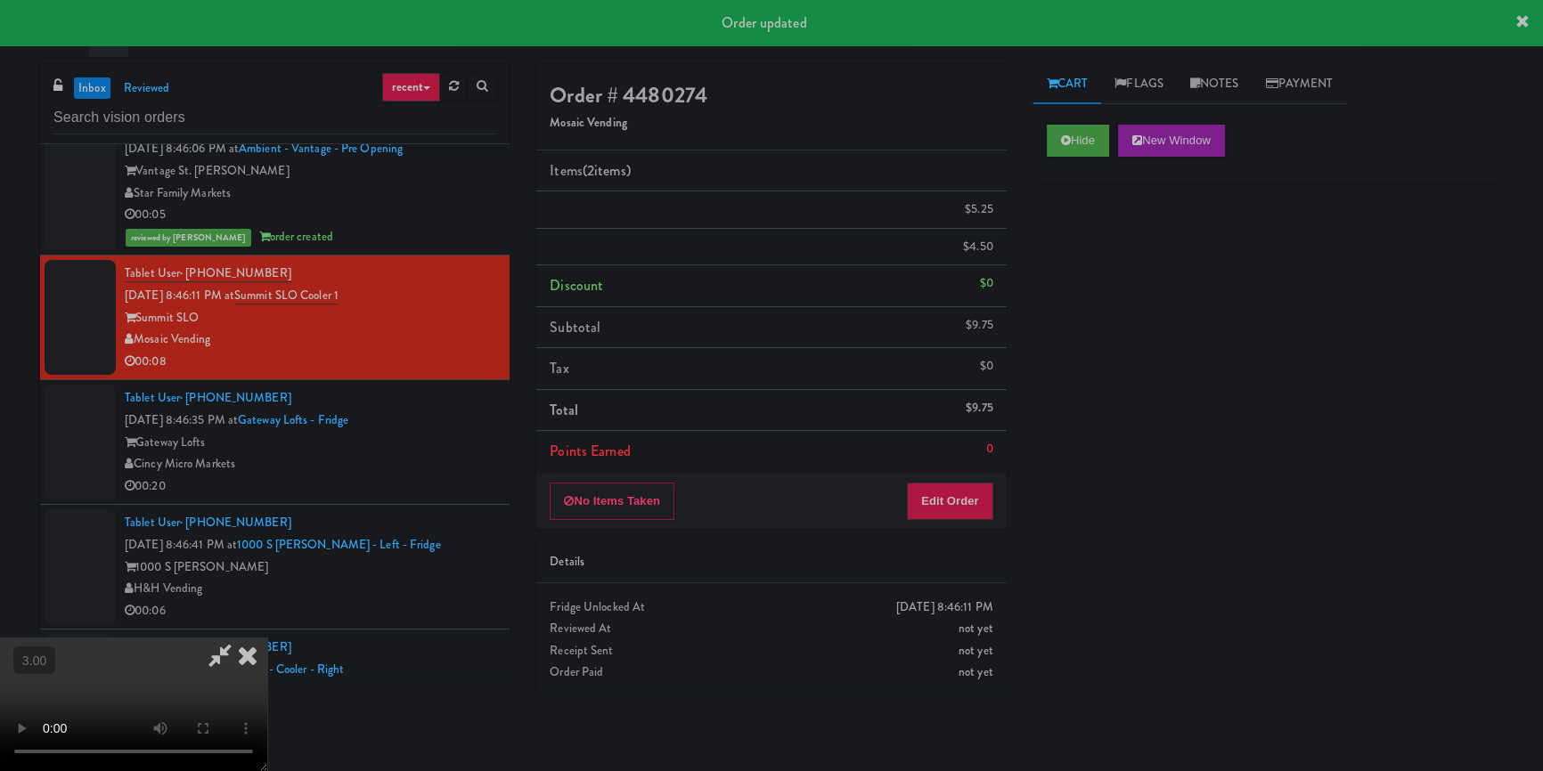
scroll to position [0, 0]
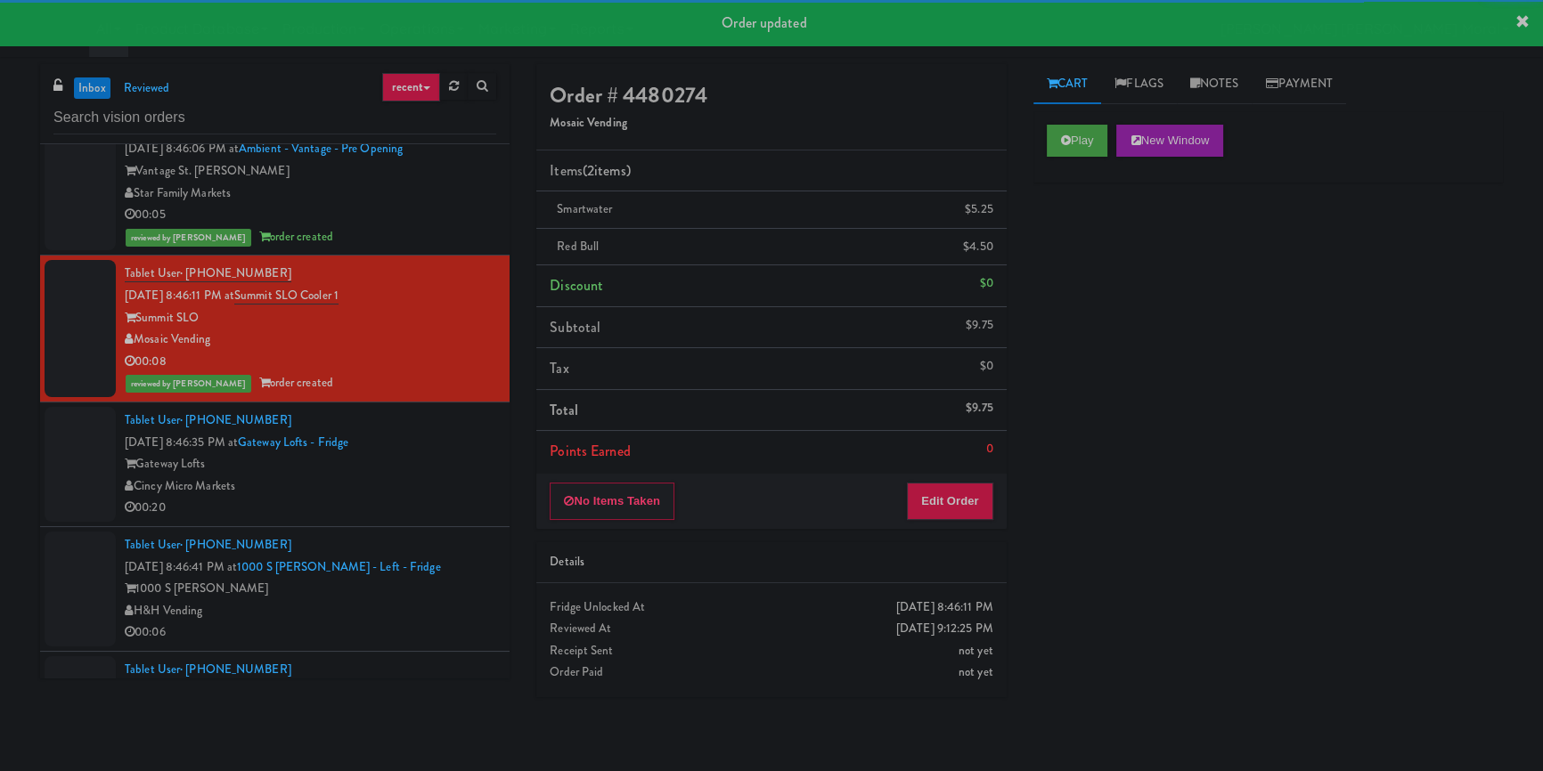
click at [459, 458] on div "Gateway Lofts" at bounding box center [310, 464] width 371 height 22
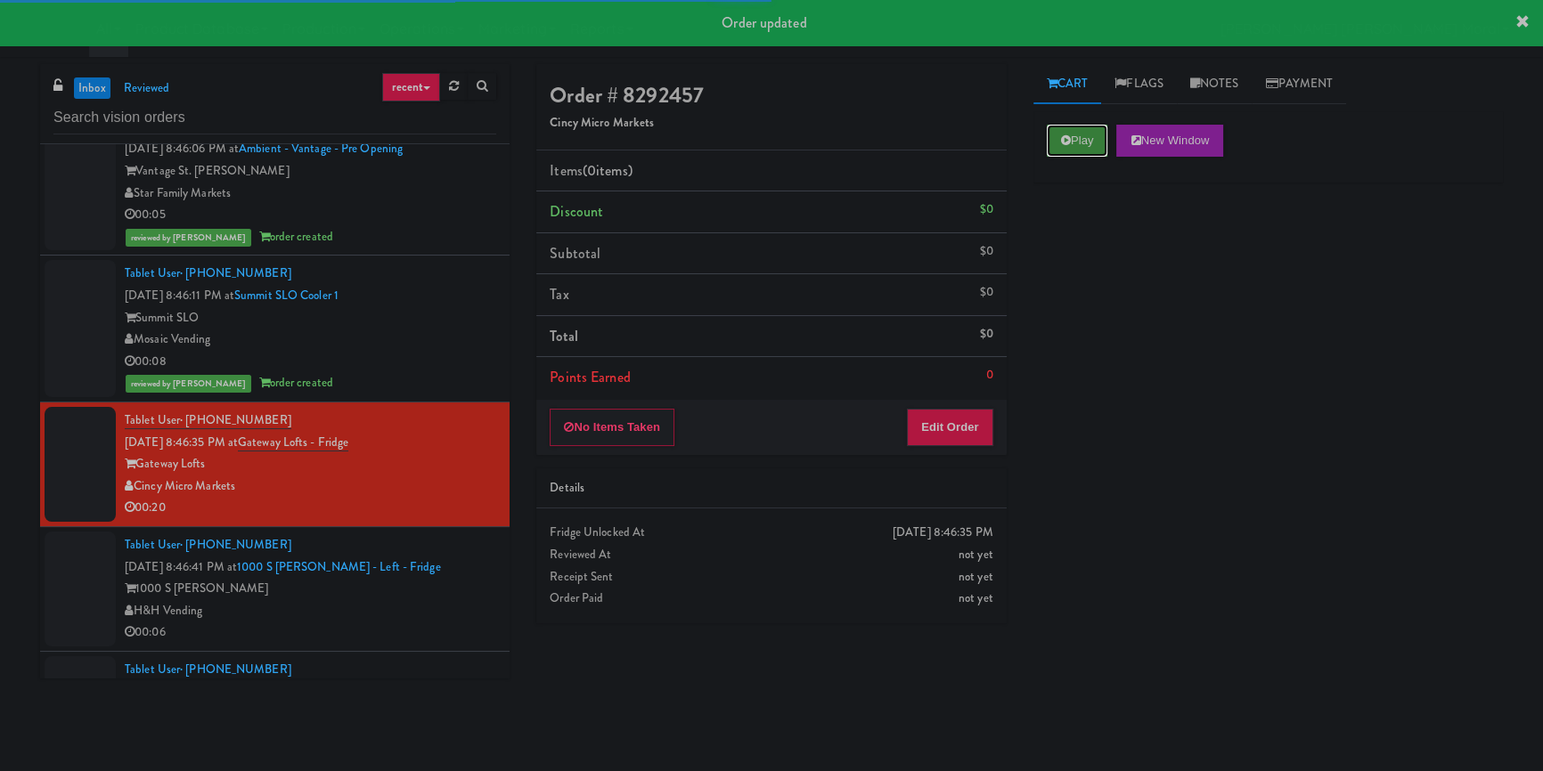
click at [1078, 129] on button "Play" at bounding box center [1077, 141] width 61 height 32
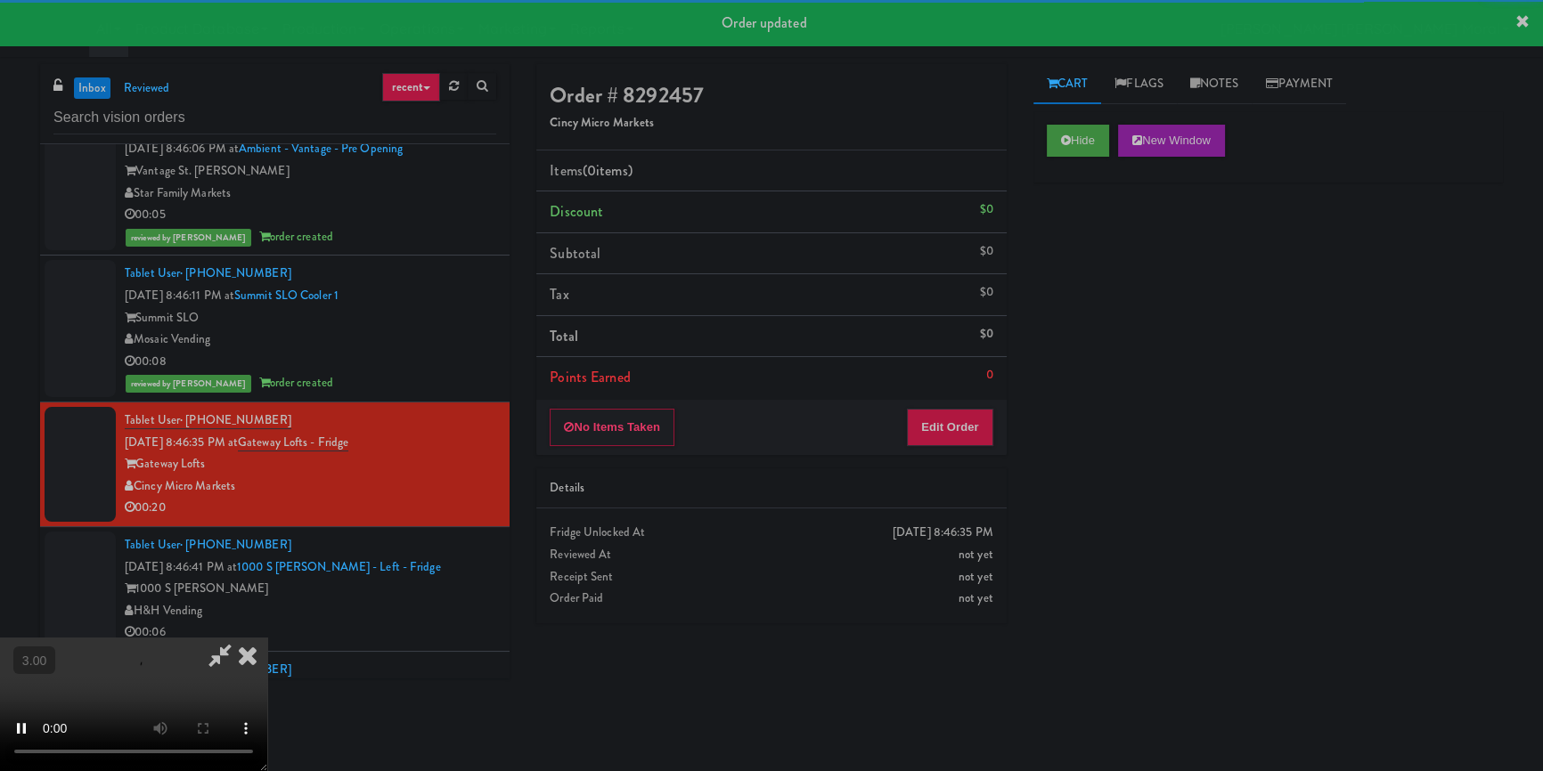
click at [1062, 260] on div "Hide New Window Primary Flag Clear Flag if unable to determine what was taken o…" at bounding box center [1267, 445] width 469 height 668
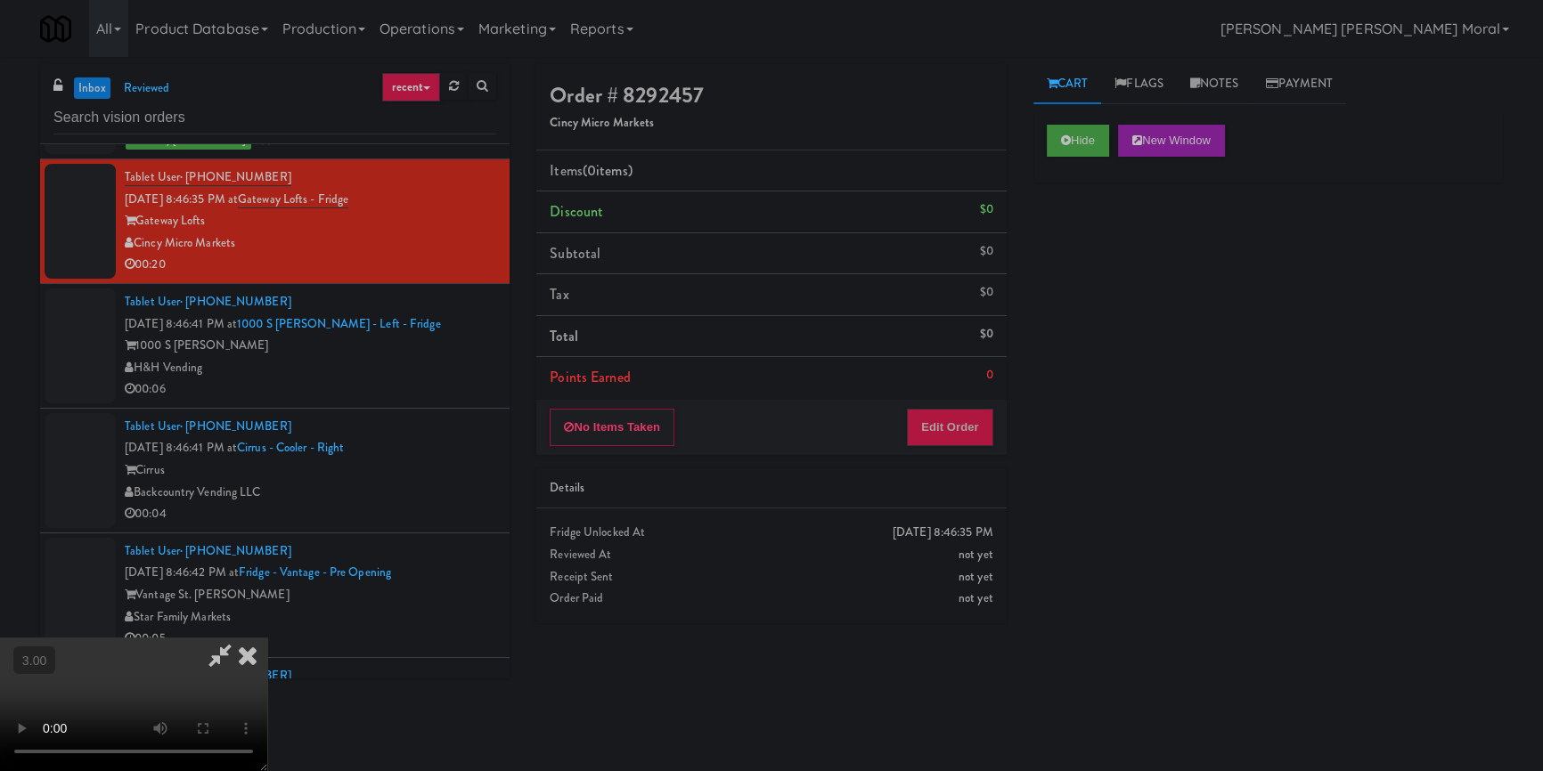
scroll to position [6, 0]
click at [951, 430] on button "Edit Order" at bounding box center [950, 427] width 86 height 37
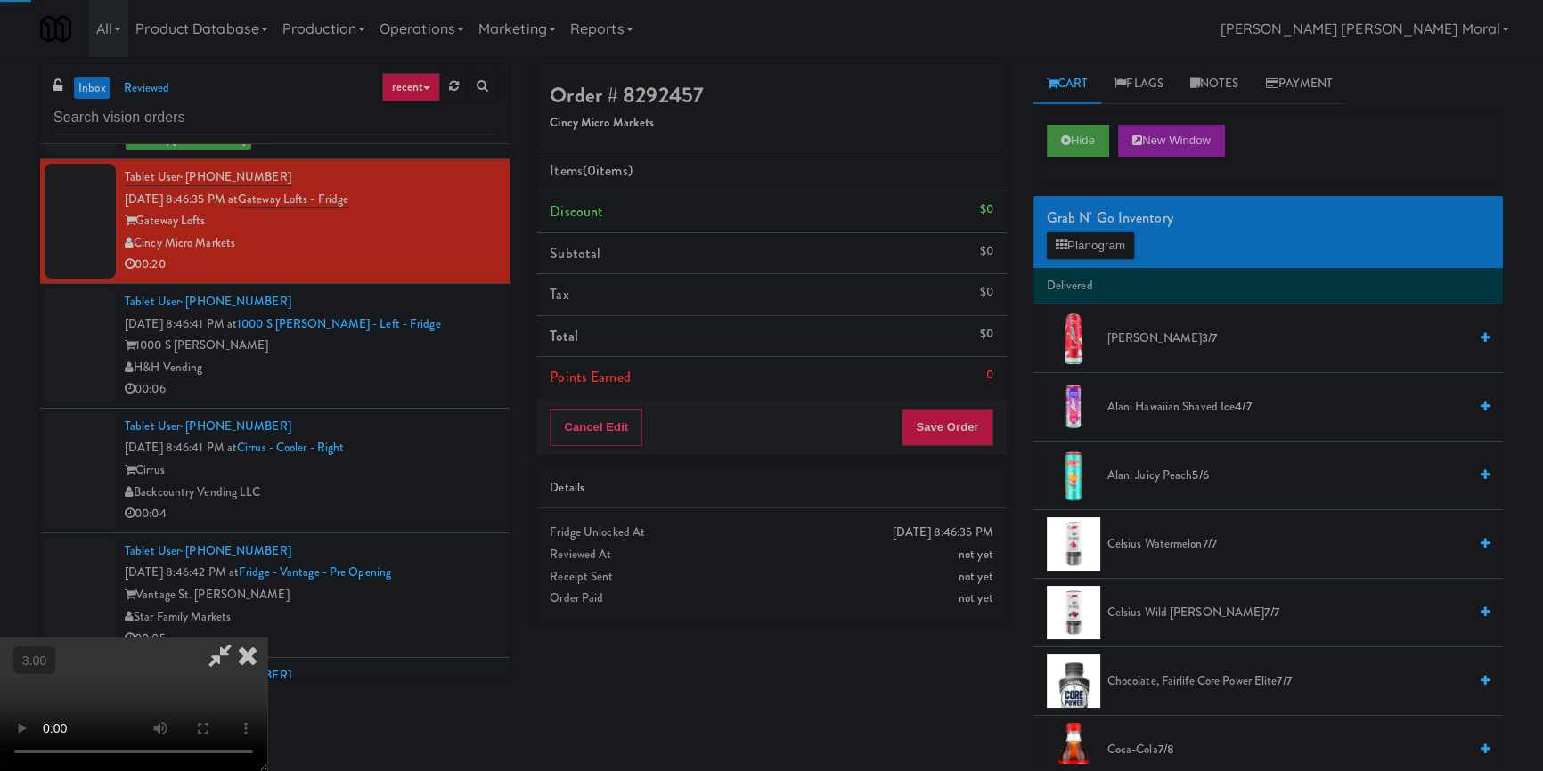
click at [1095, 226] on div "Grab N' Go Inventory" at bounding box center [1268, 218] width 443 height 27
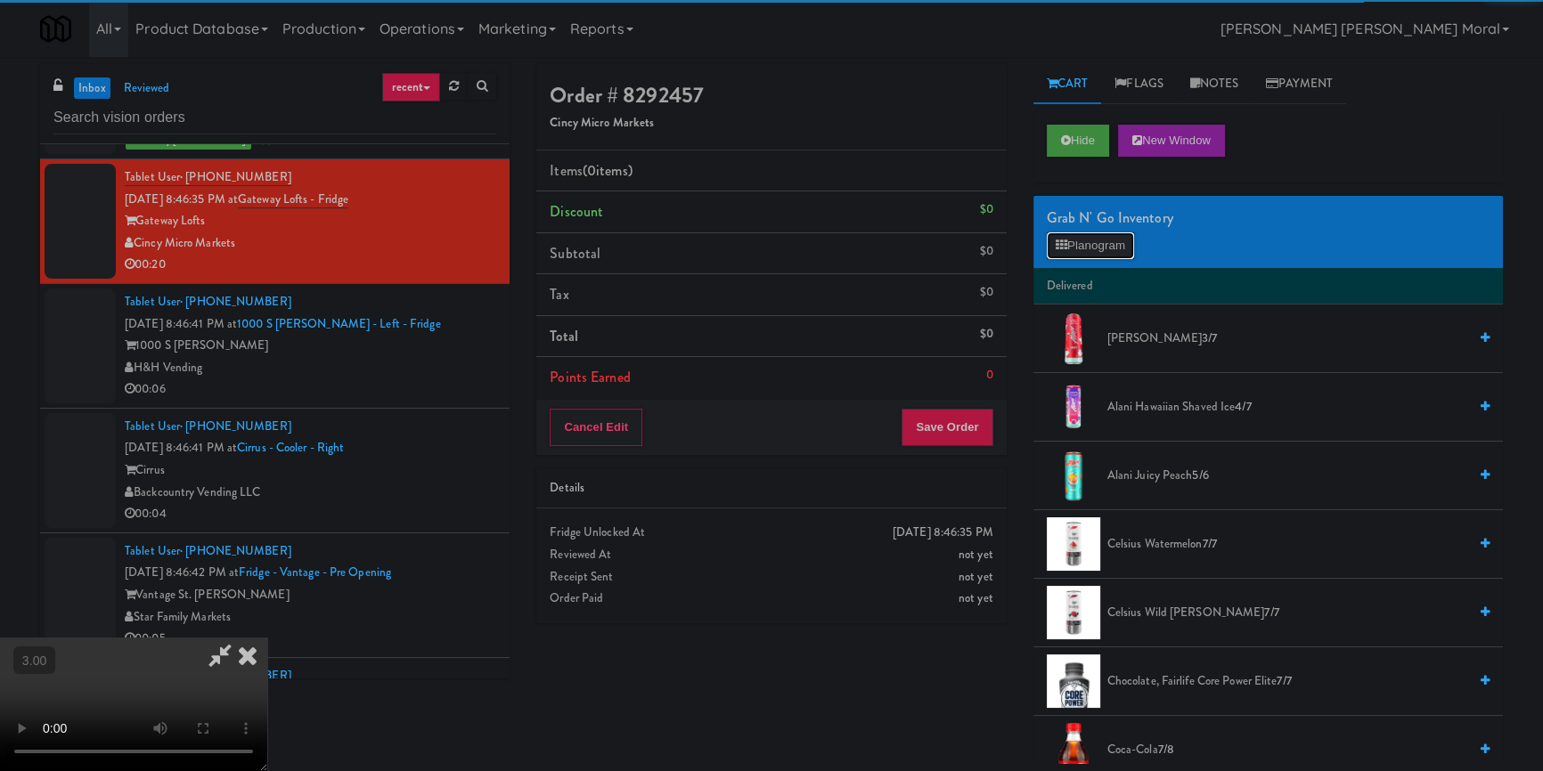
drag, startPoint x: 1096, startPoint y: 236, endPoint x: 1092, endPoint y: 250, distance: 14.7
click at [1096, 237] on button "Planogram" at bounding box center [1090, 245] width 87 height 27
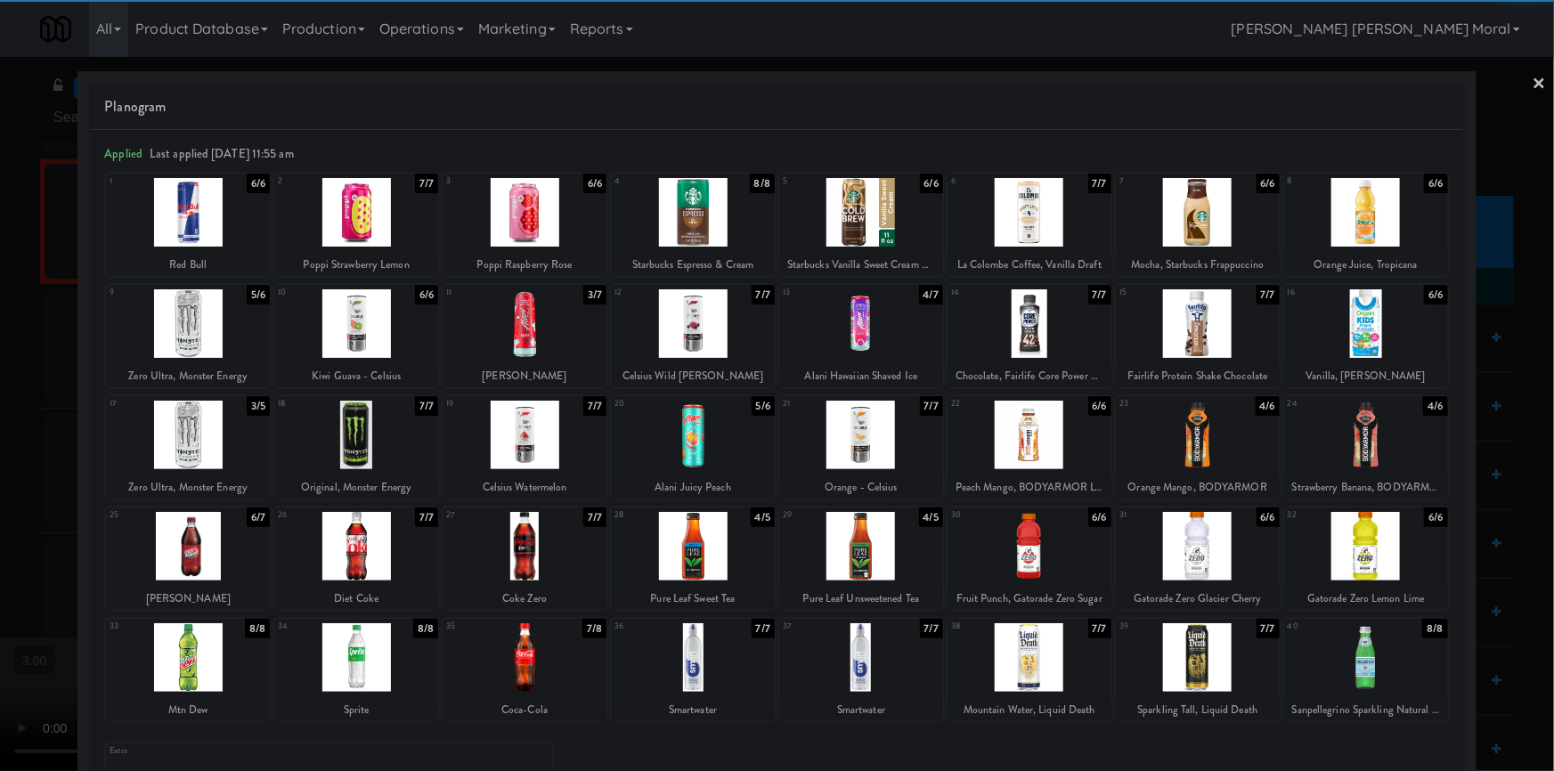
click at [695, 346] on div at bounding box center [693, 323] width 164 height 69
click at [709, 704] on div "Smartwater" at bounding box center [693, 710] width 159 height 22
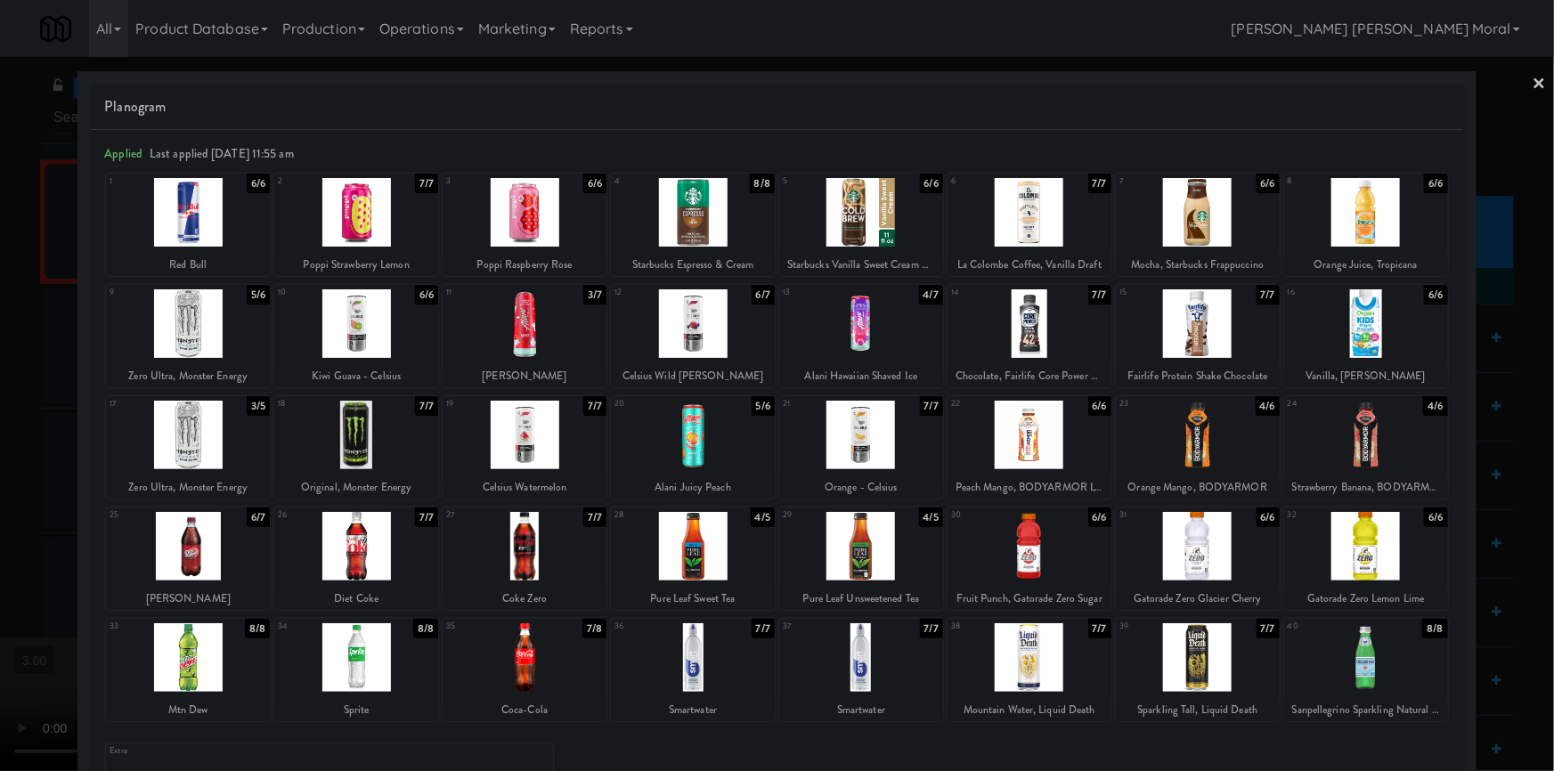
click at [695, 664] on div at bounding box center [693, 657] width 164 height 69
click at [0, 470] on div at bounding box center [777, 385] width 1554 height 771
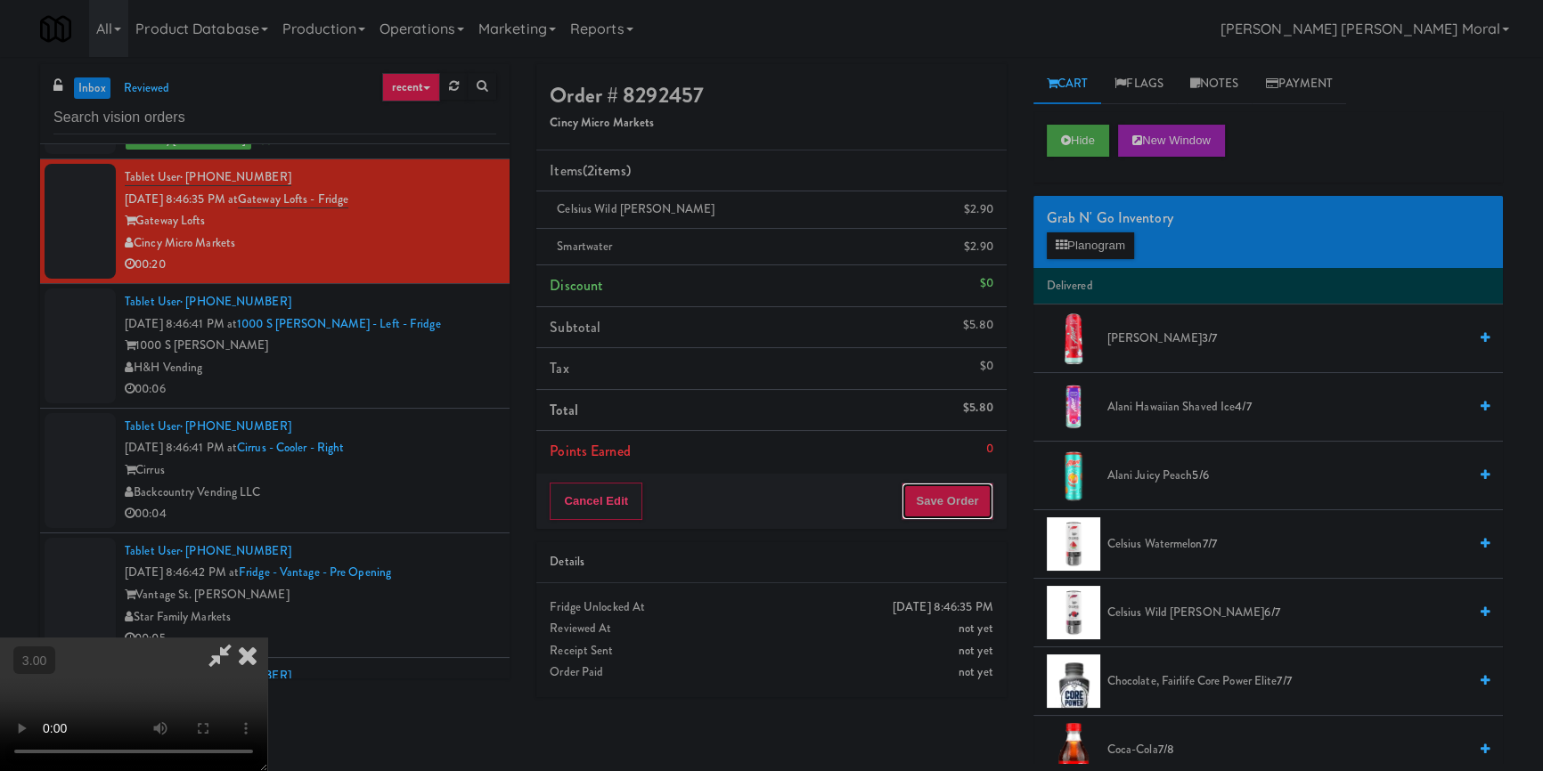
click at [957, 507] on button "Save Order" at bounding box center [946, 501] width 91 height 37
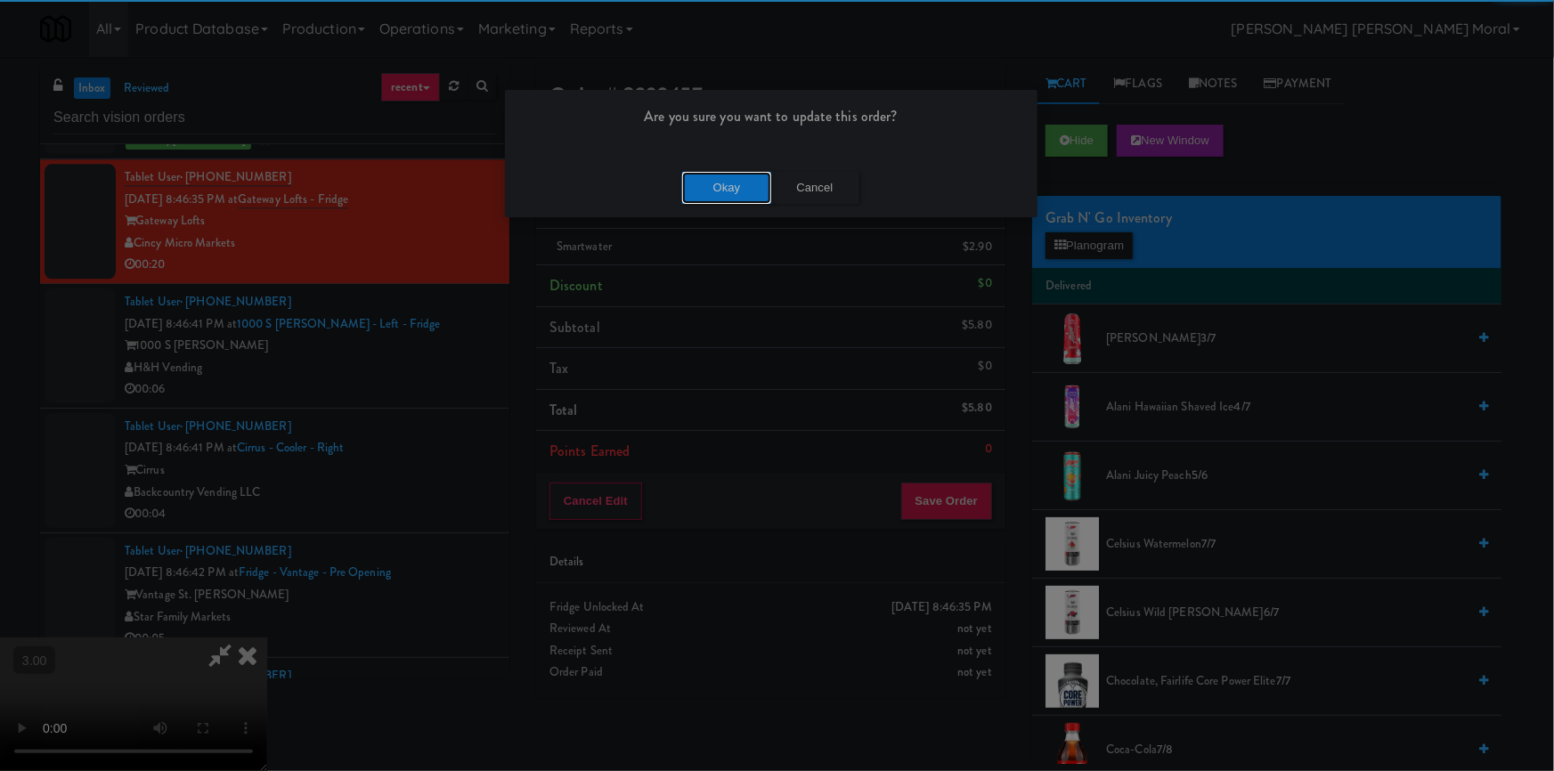
click at [714, 178] on button "Okay" at bounding box center [726, 188] width 89 height 32
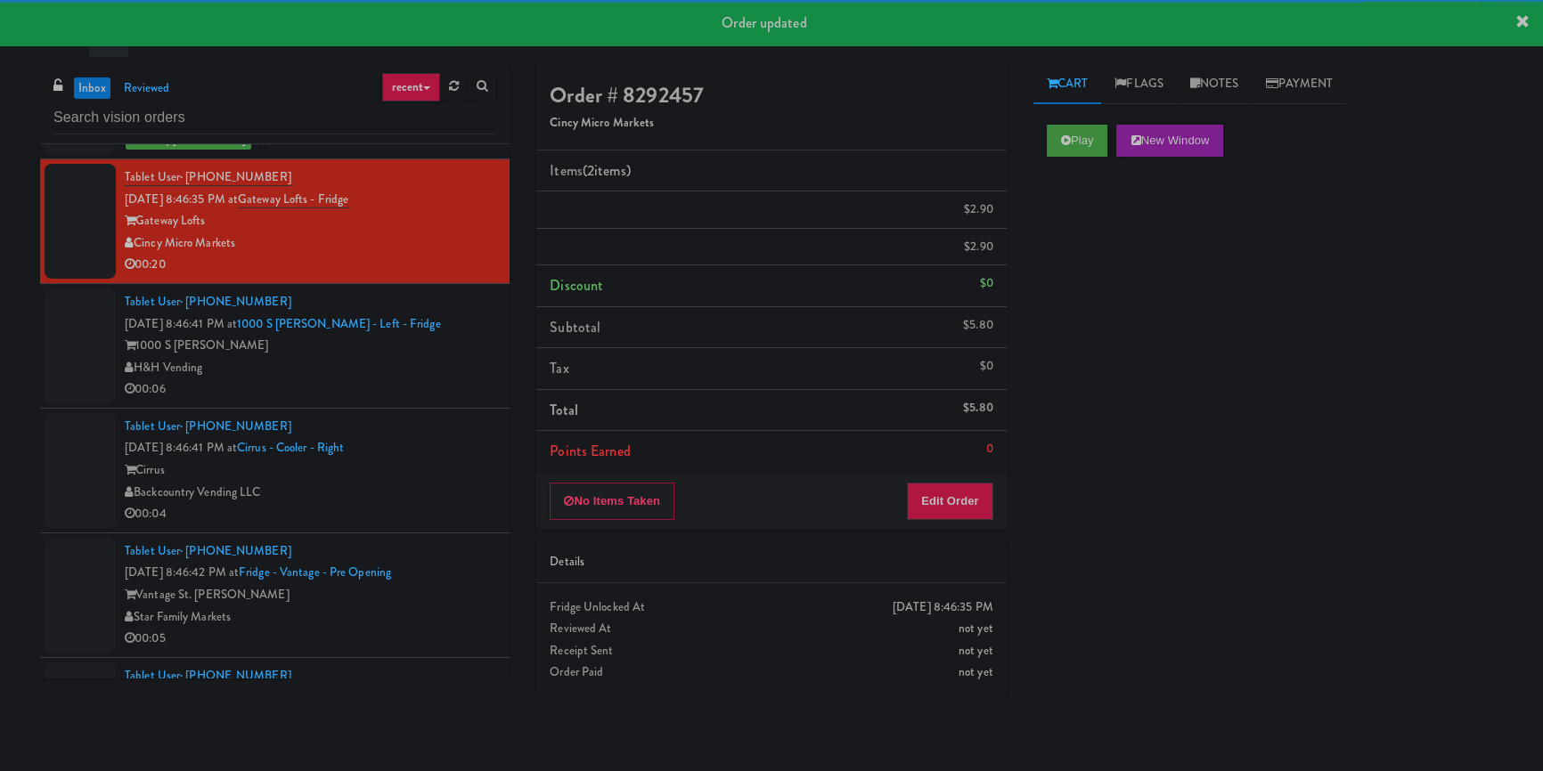
drag, startPoint x: 469, startPoint y: 390, endPoint x: 493, endPoint y: 394, distance: 23.4
click at [469, 379] on div "H&H Vending" at bounding box center [310, 368] width 371 height 22
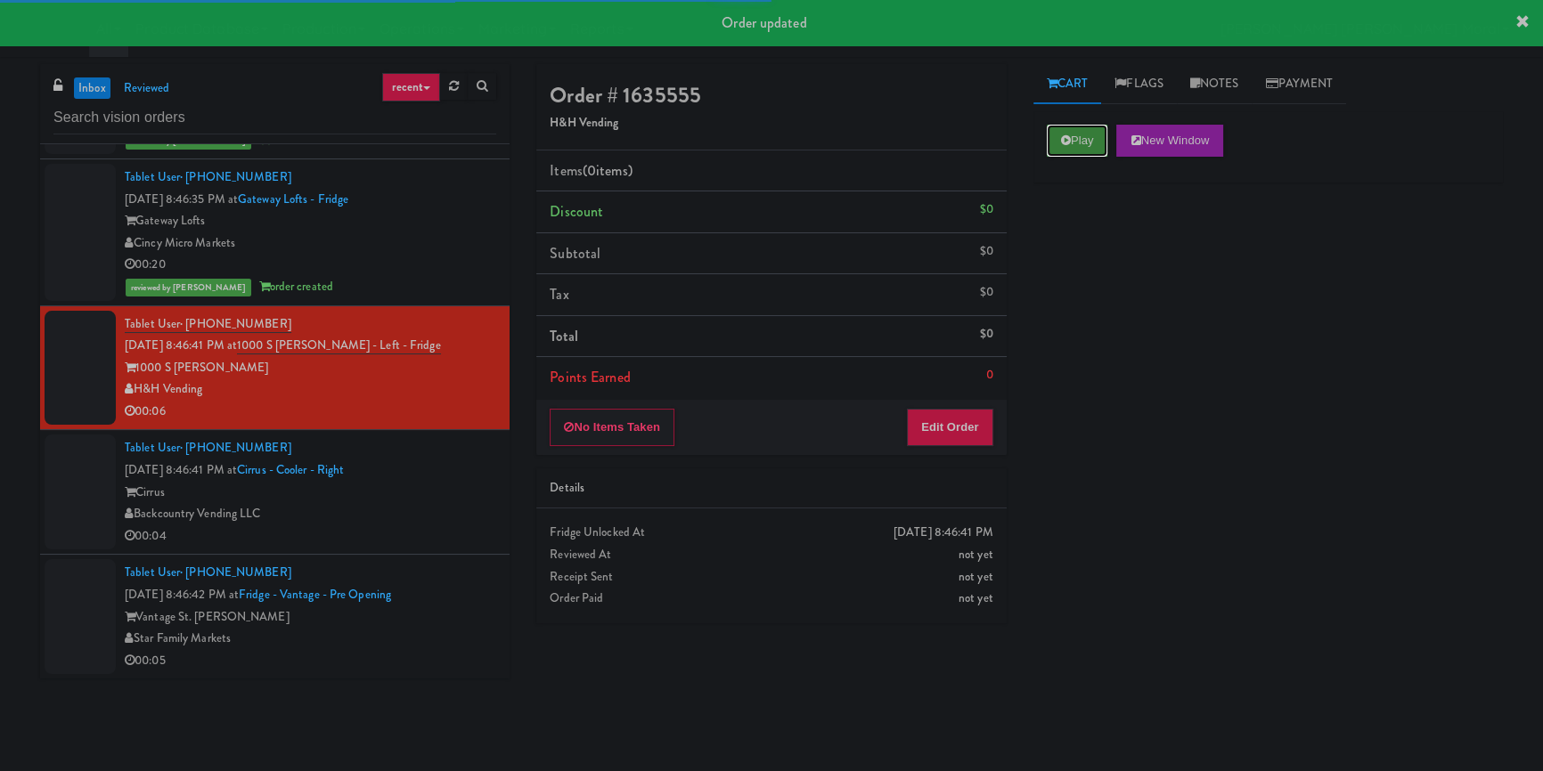
click at [1052, 151] on button "Play" at bounding box center [1077, 141] width 61 height 32
click at [1079, 323] on div "Play New Window Primary Flag Clear Flag if unable to determine what was taken o…" at bounding box center [1267, 445] width 469 height 668
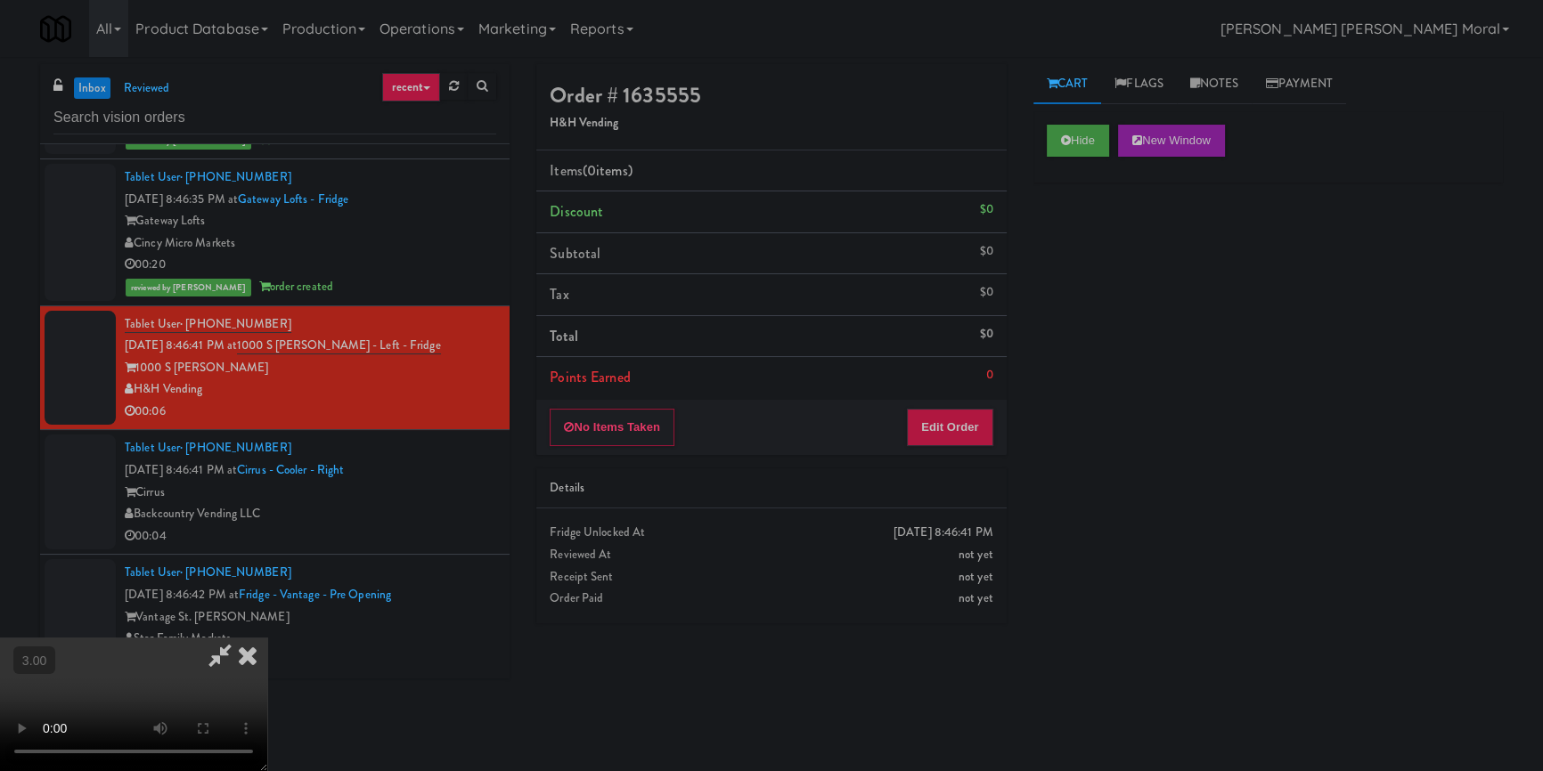
click at [267, 638] on video at bounding box center [133, 705] width 267 height 134
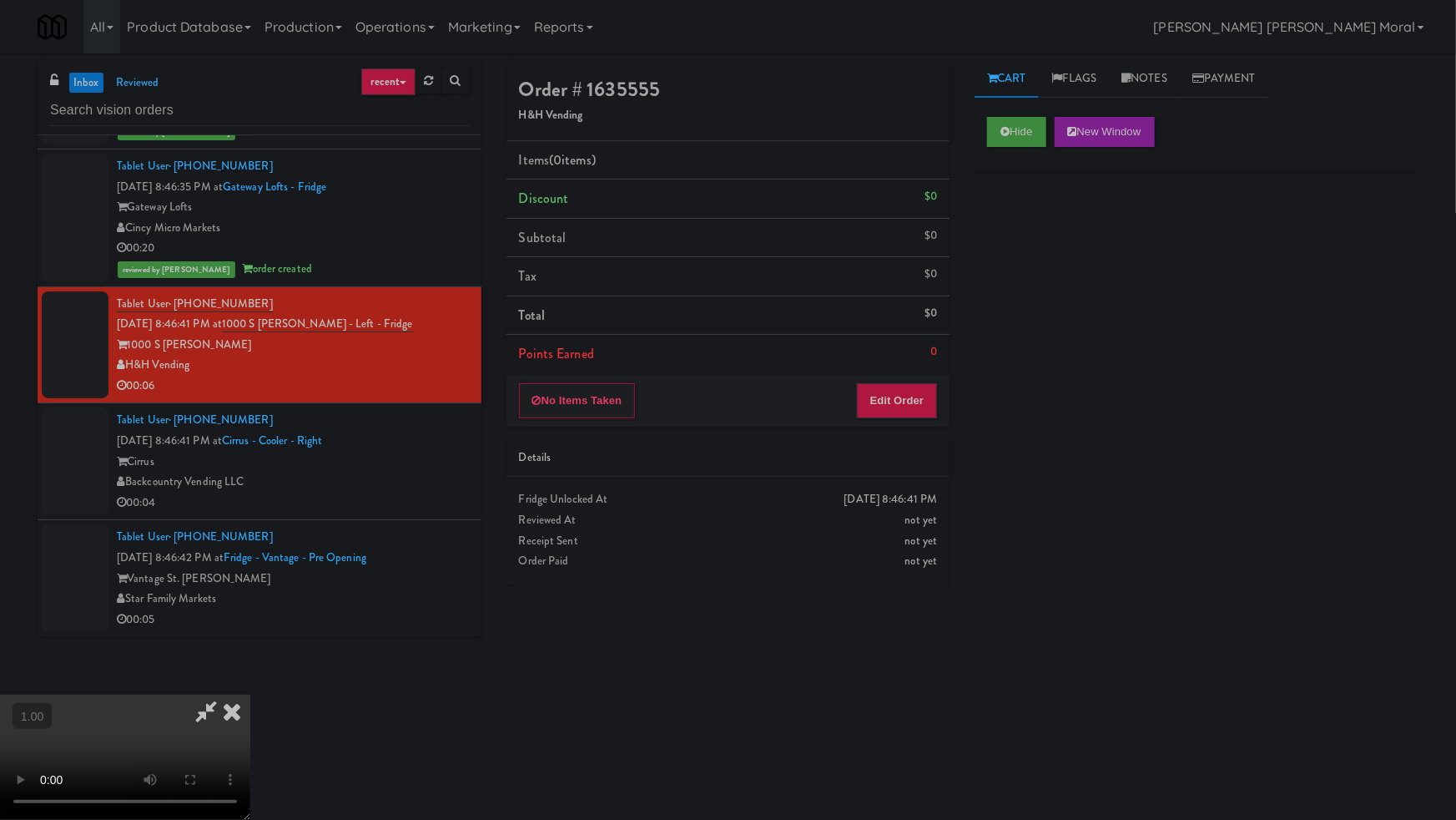
click at [250, 694] on video at bounding box center [125, 757] width 250 height 126
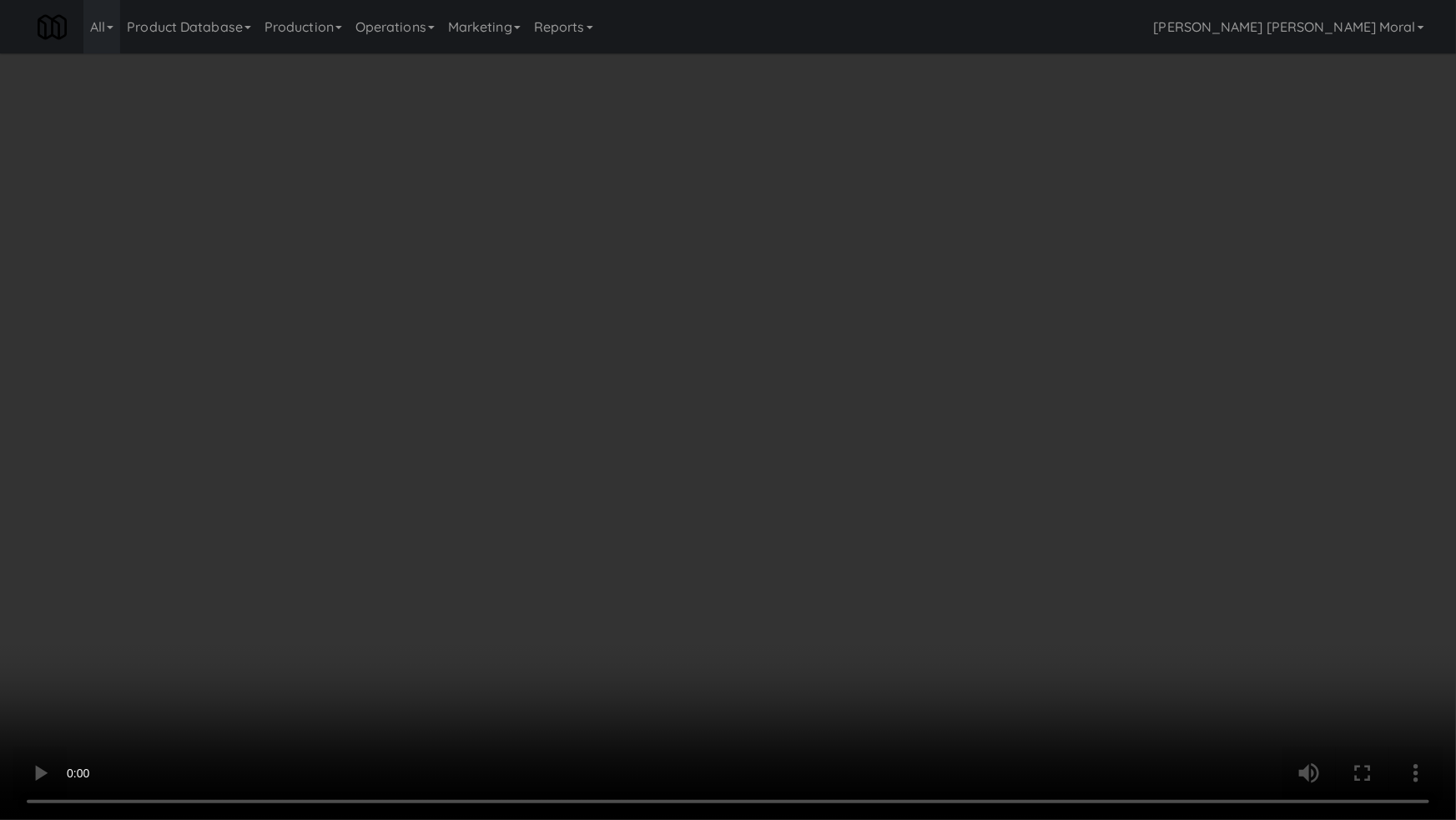
click at [943, 470] on video at bounding box center [728, 410] width 1456 height 820
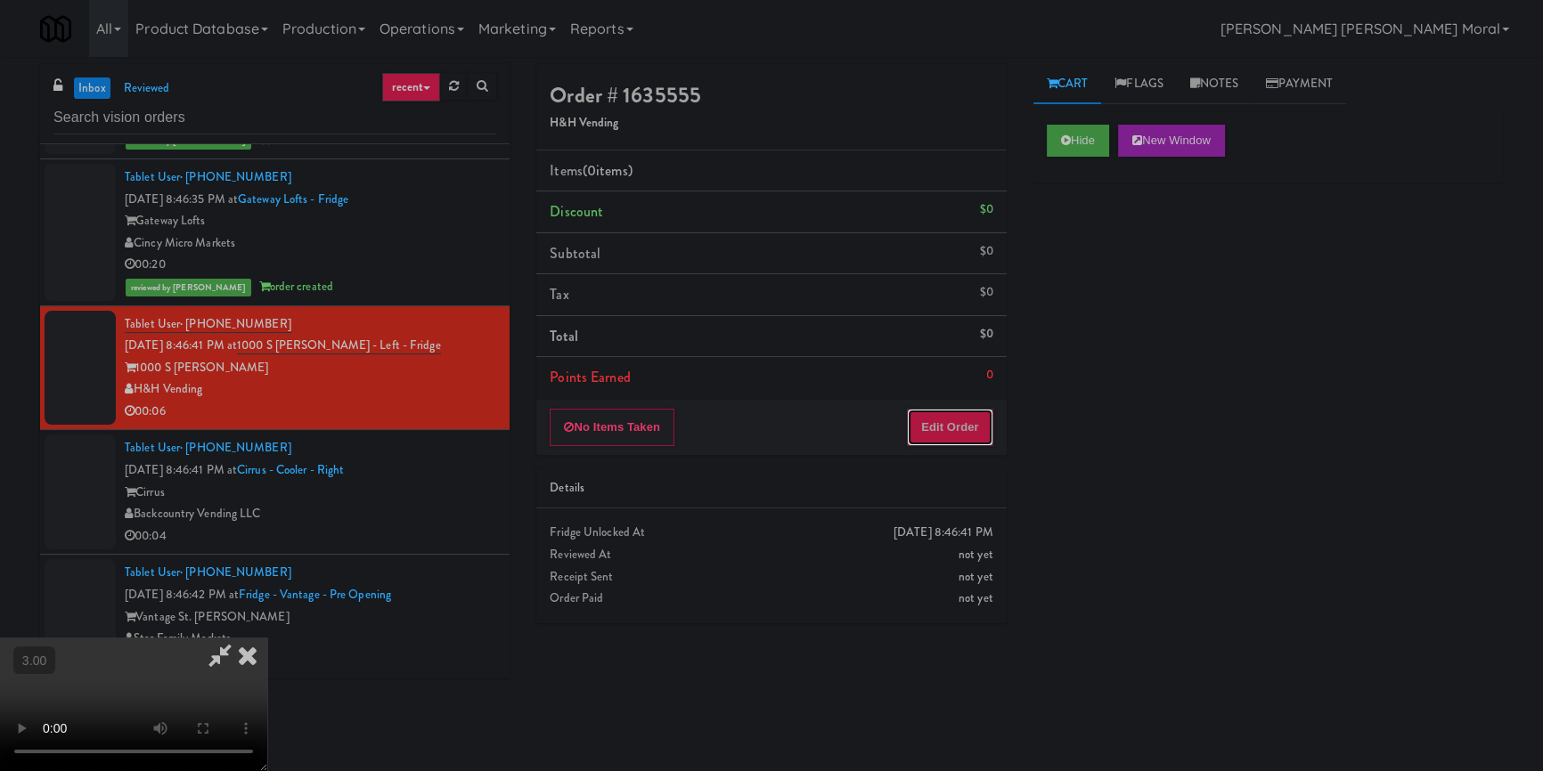
click at [956, 430] on button "Edit Order" at bounding box center [950, 427] width 86 height 37
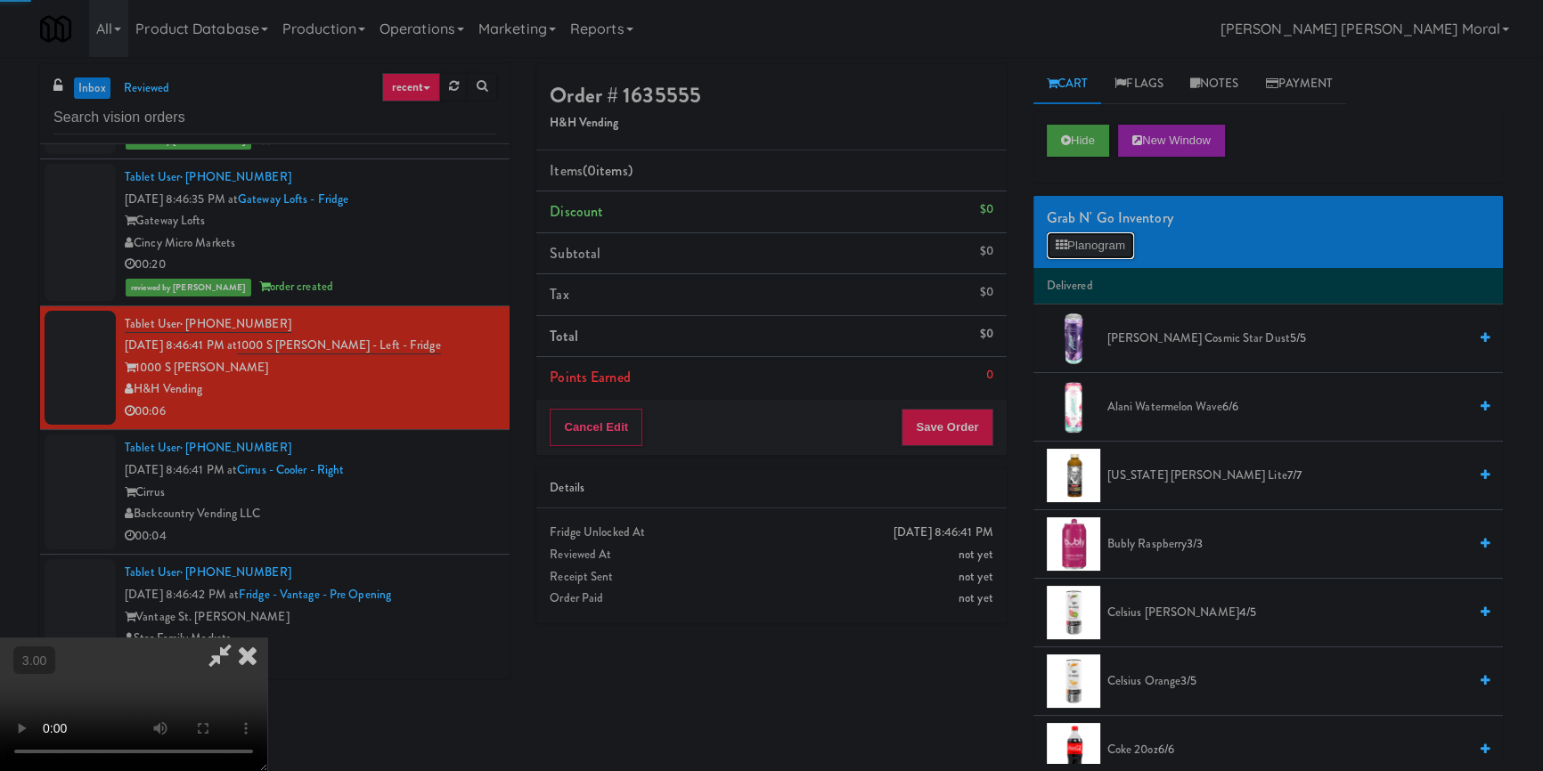
click at [1093, 248] on button "Planogram" at bounding box center [1090, 245] width 87 height 27
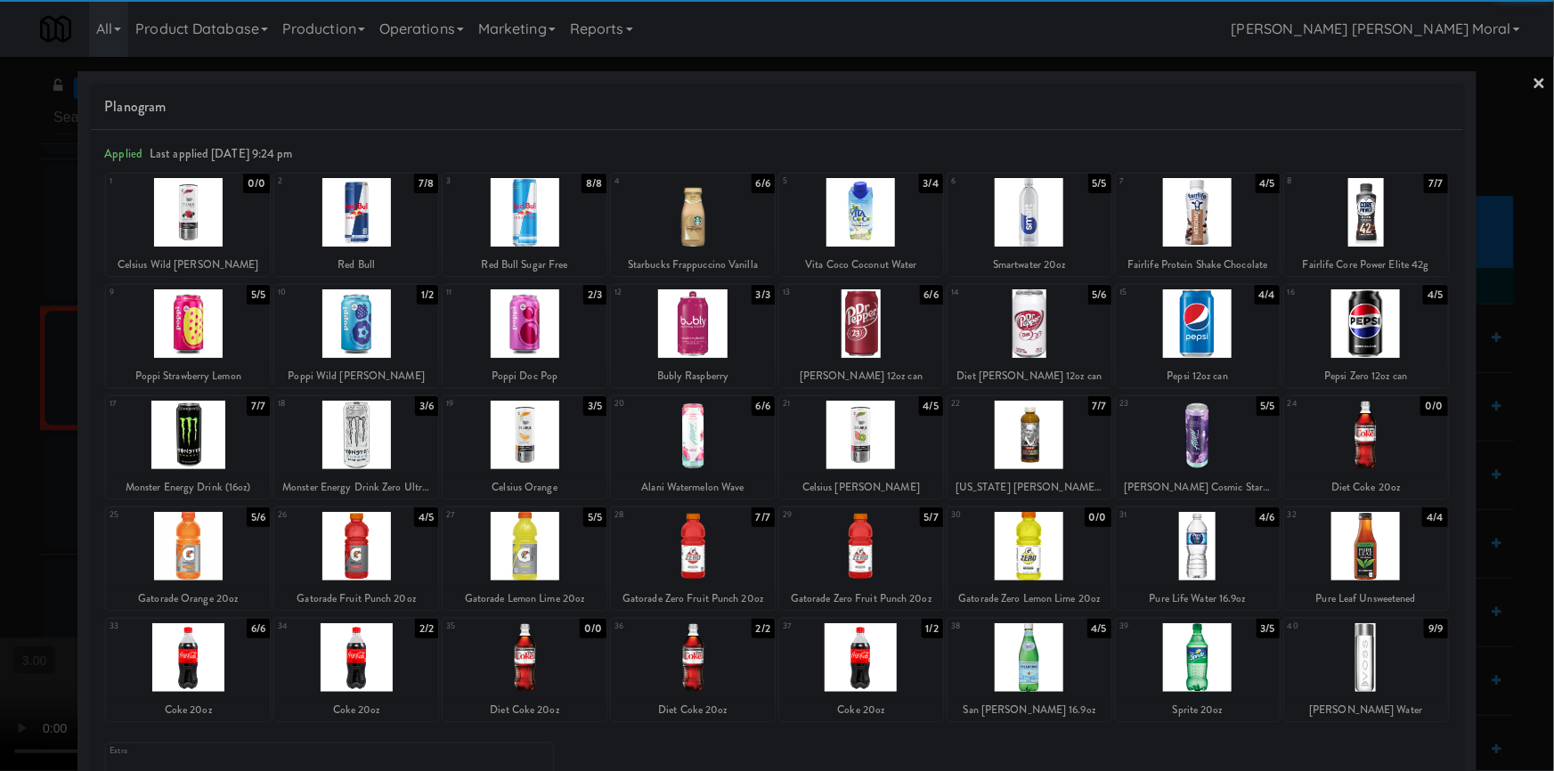
click at [884, 330] on div at bounding box center [861, 323] width 164 height 69
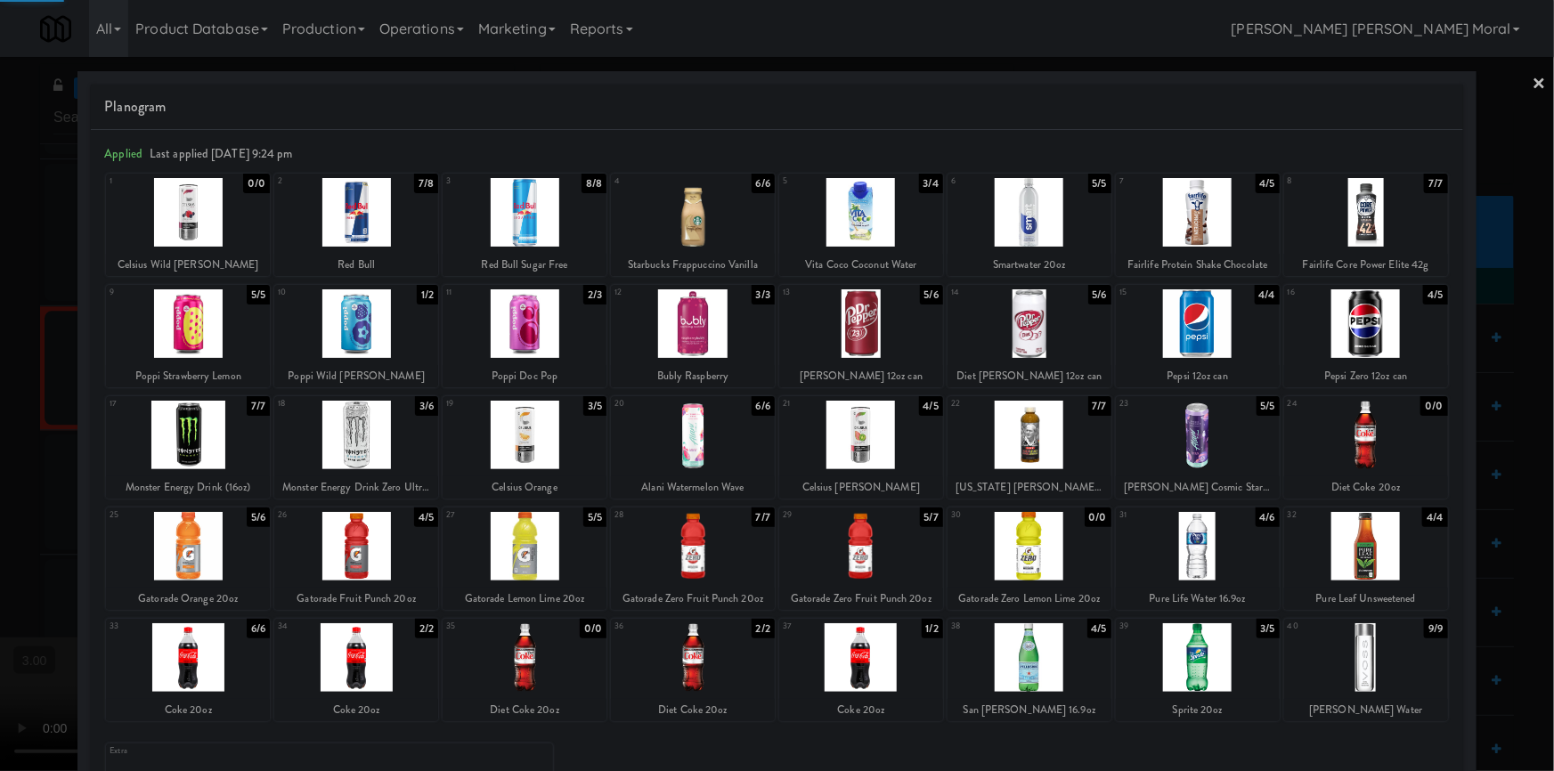
click at [0, 442] on div at bounding box center [777, 385] width 1554 height 771
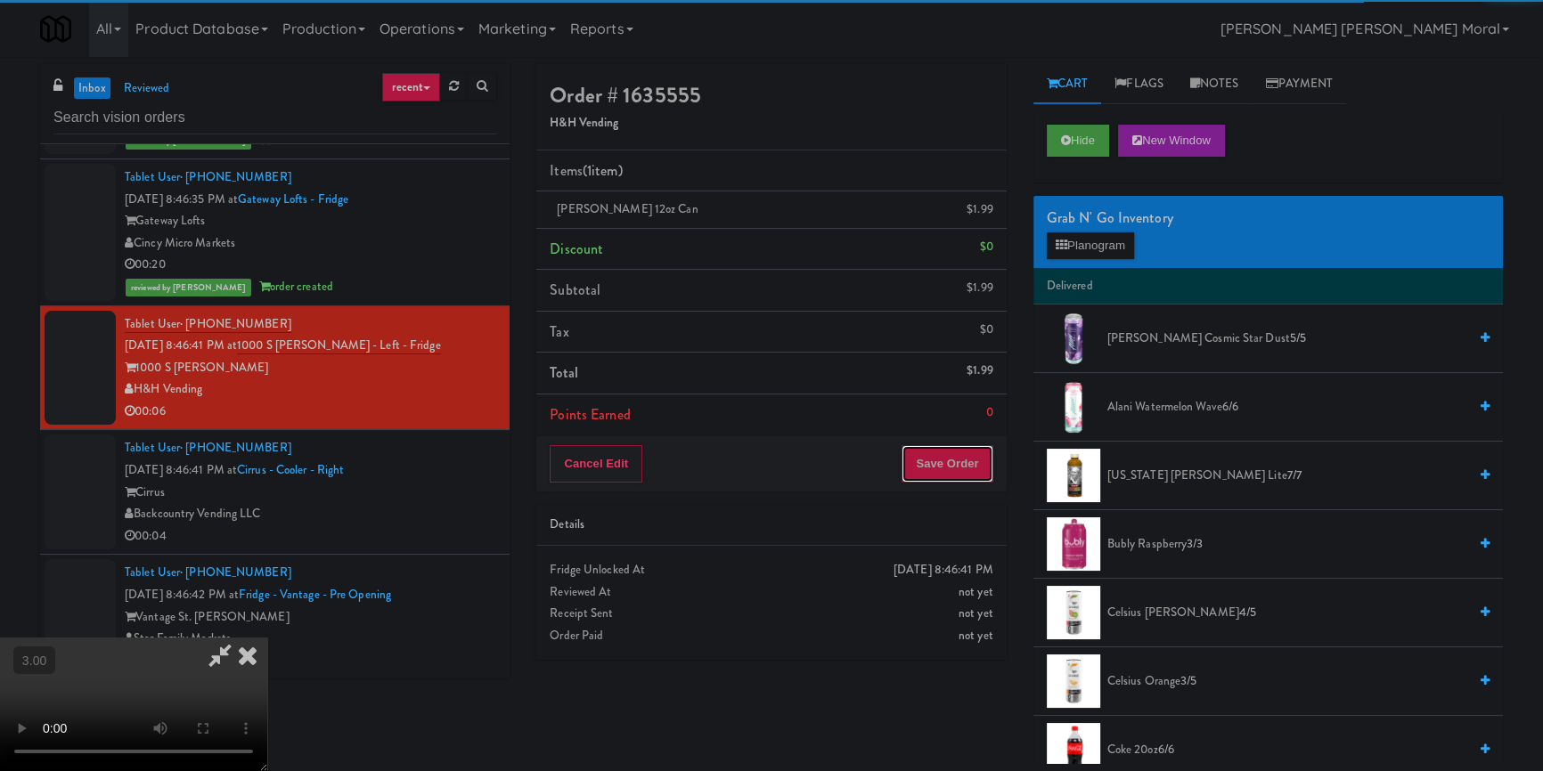
click at [952, 464] on button "Save Order" at bounding box center [946, 463] width 91 height 37
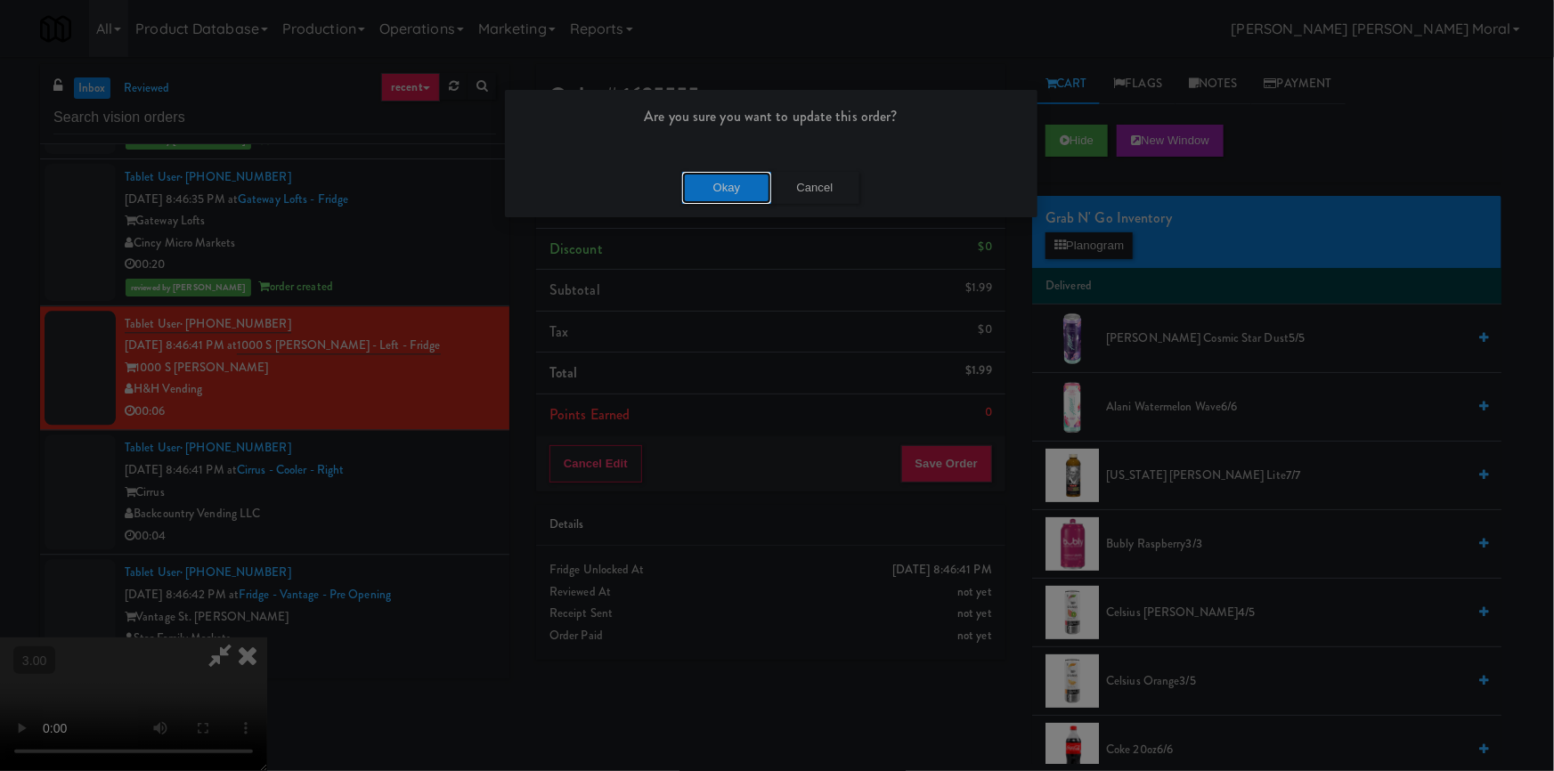
click at [690, 198] on button "Okay" at bounding box center [726, 188] width 89 height 32
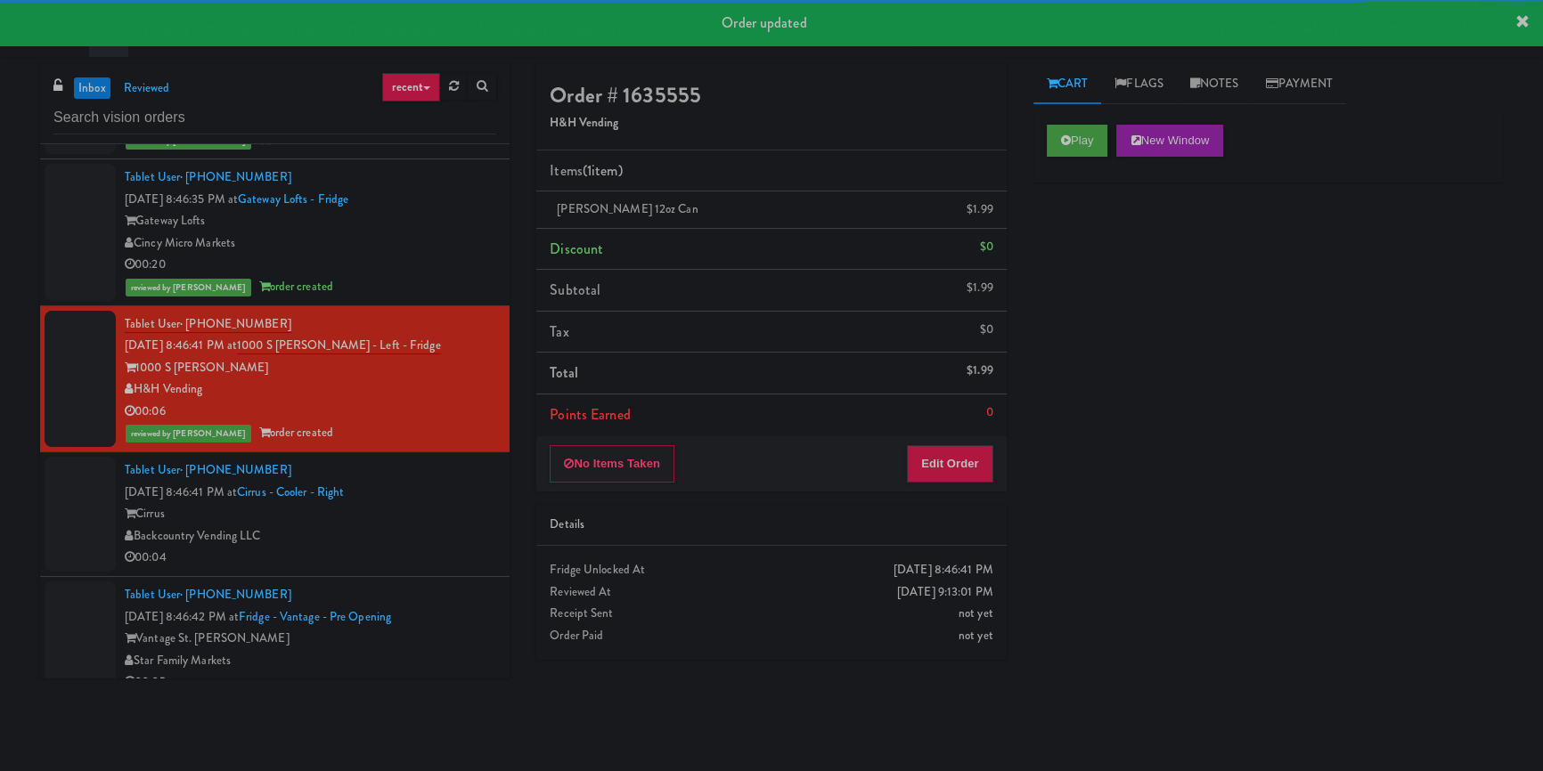
click at [451, 533] on div "Backcountry Vending LLC" at bounding box center [310, 537] width 371 height 22
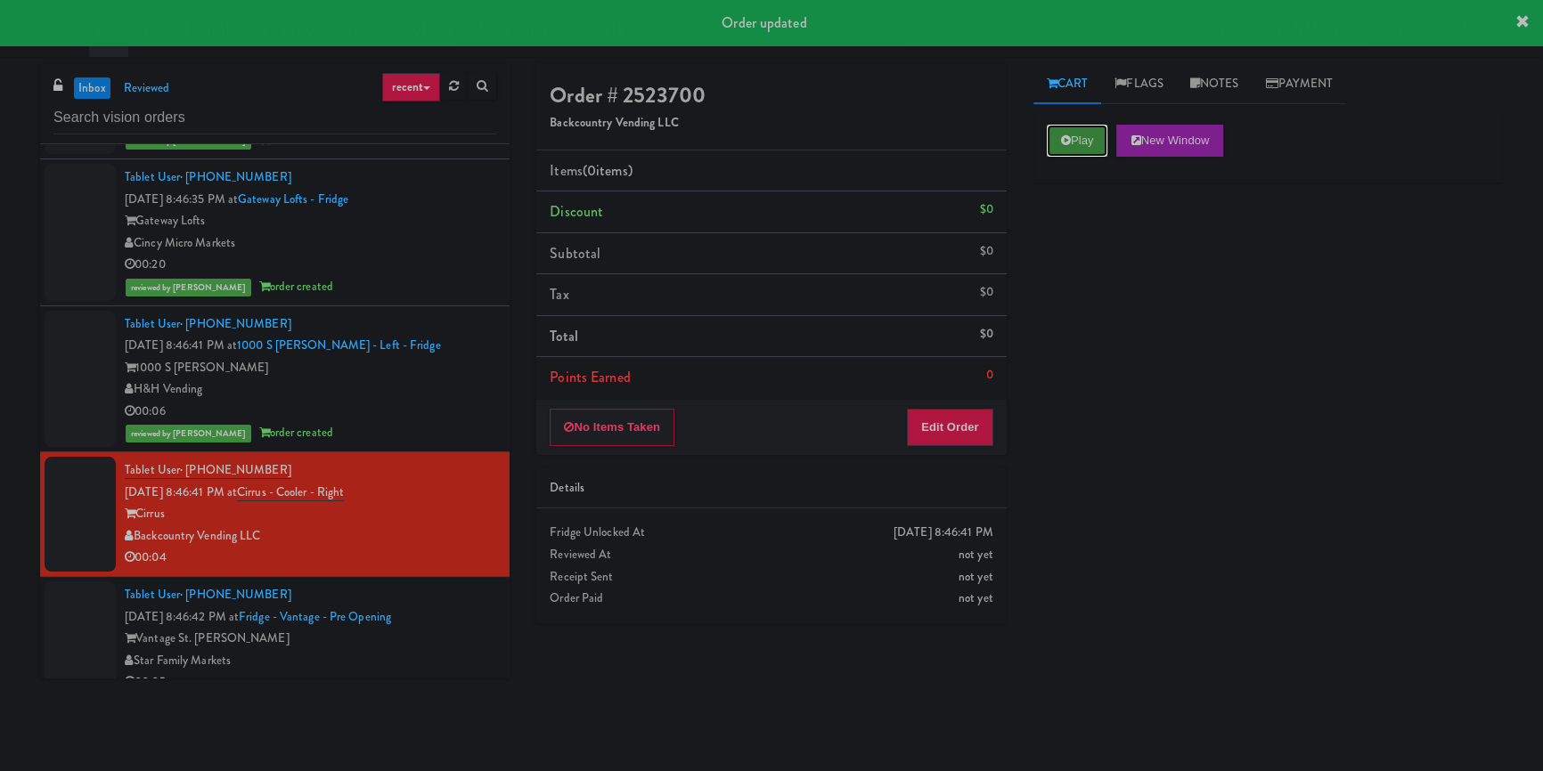
click at [1079, 140] on button "Play" at bounding box center [1077, 141] width 61 height 32
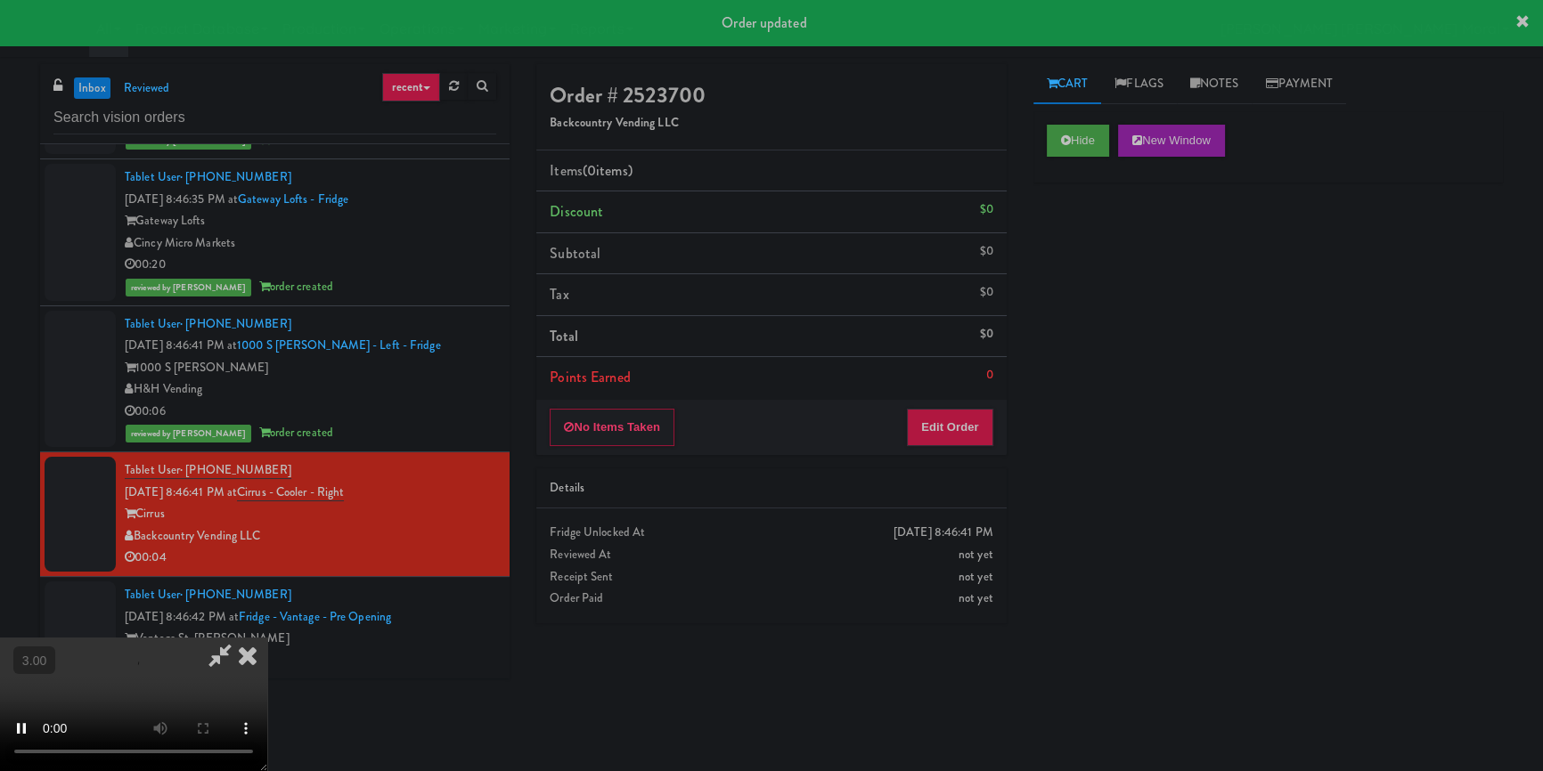
click at [1104, 291] on div "Hide New Window Primary Flag Clear Flag if unable to determine what was taken o…" at bounding box center [1267, 445] width 469 height 668
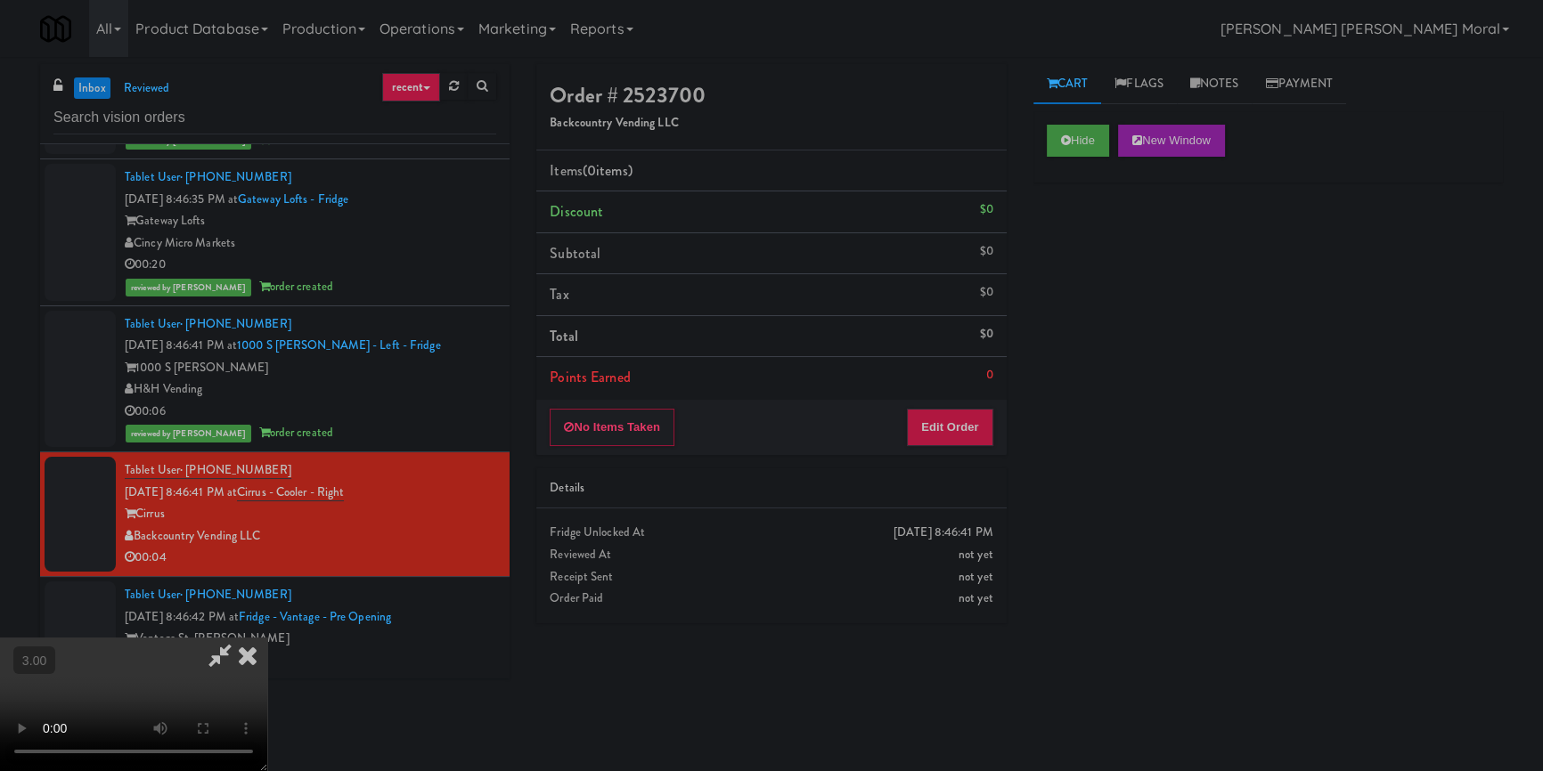
click at [267, 638] on video at bounding box center [133, 705] width 267 height 134
click at [956, 427] on button "Edit Order" at bounding box center [950, 427] width 86 height 37
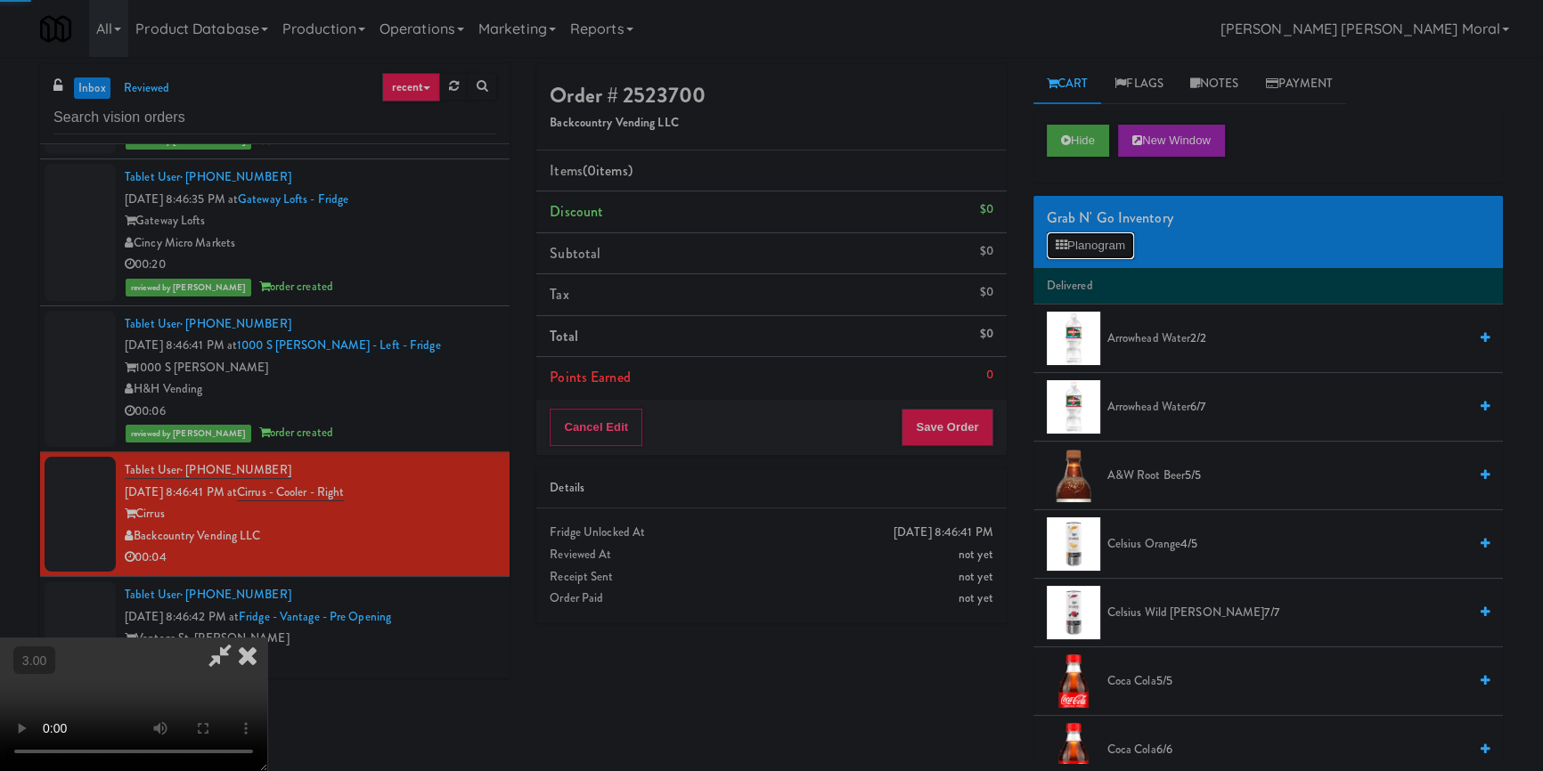
click at [1079, 245] on button "Planogram" at bounding box center [1090, 245] width 87 height 27
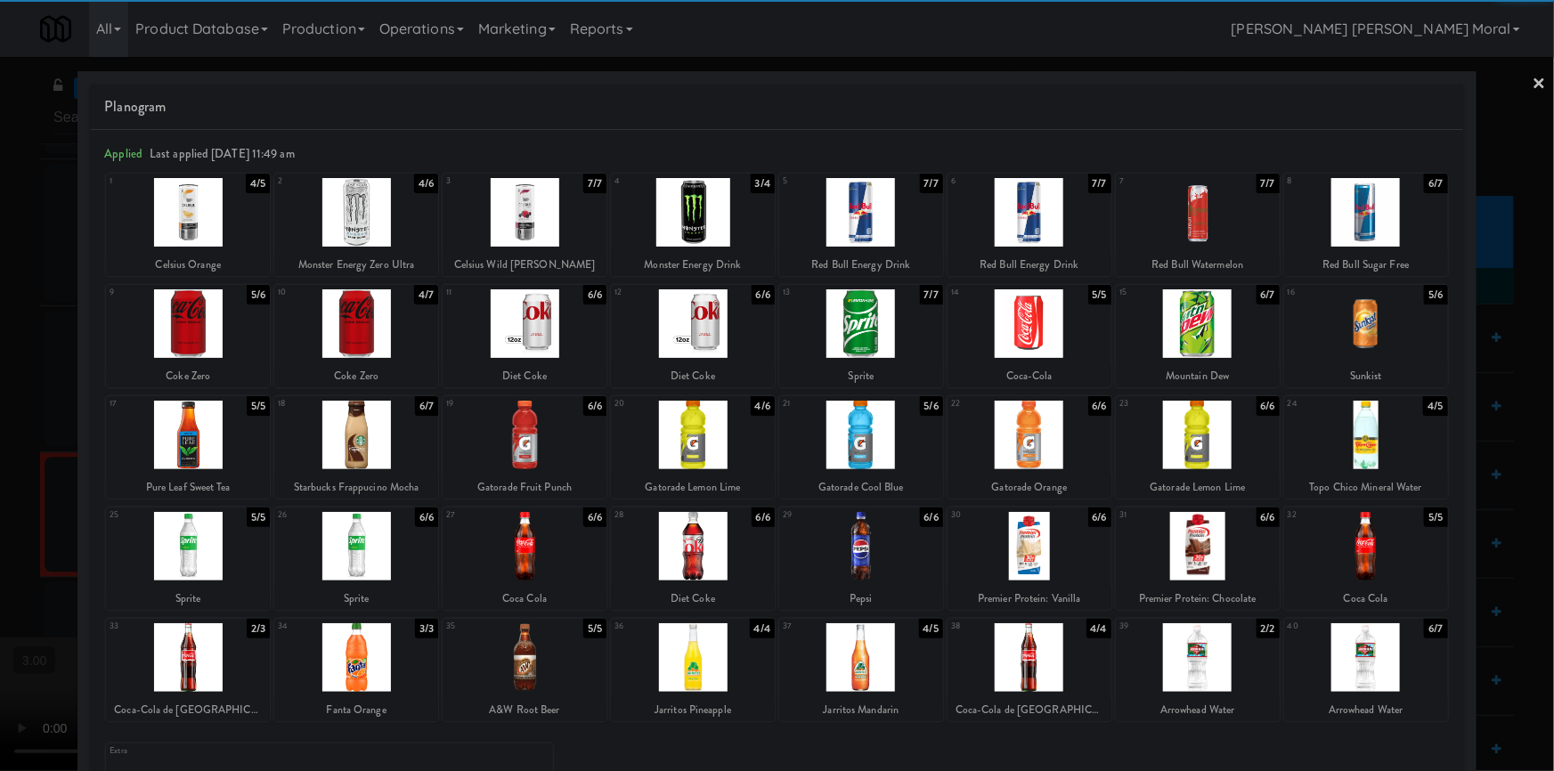
click at [1357, 335] on div at bounding box center [1366, 323] width 164 height 69
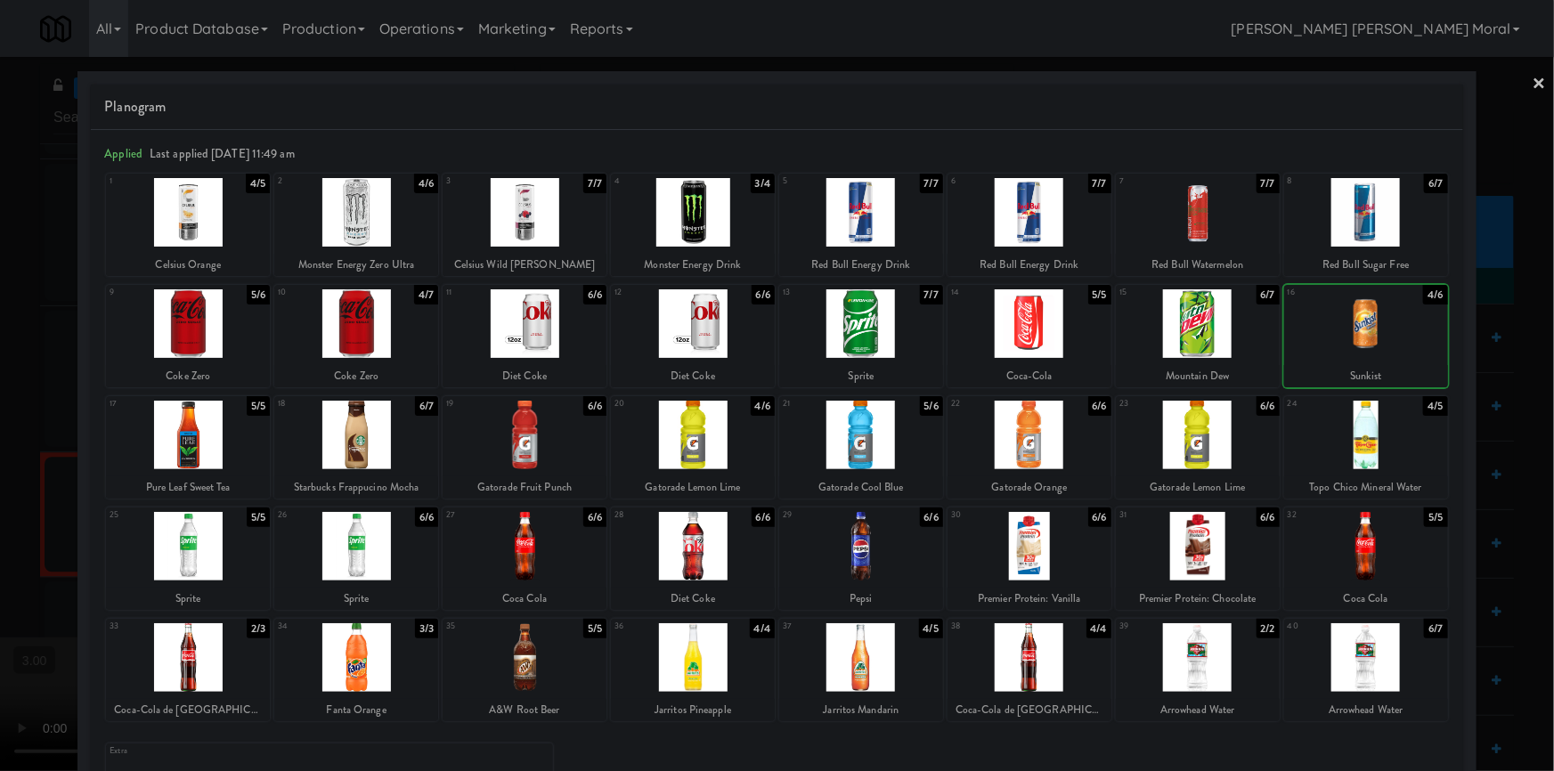
click at [1496, 425] on div at bounding box center [777, 385] width 1554 height 771
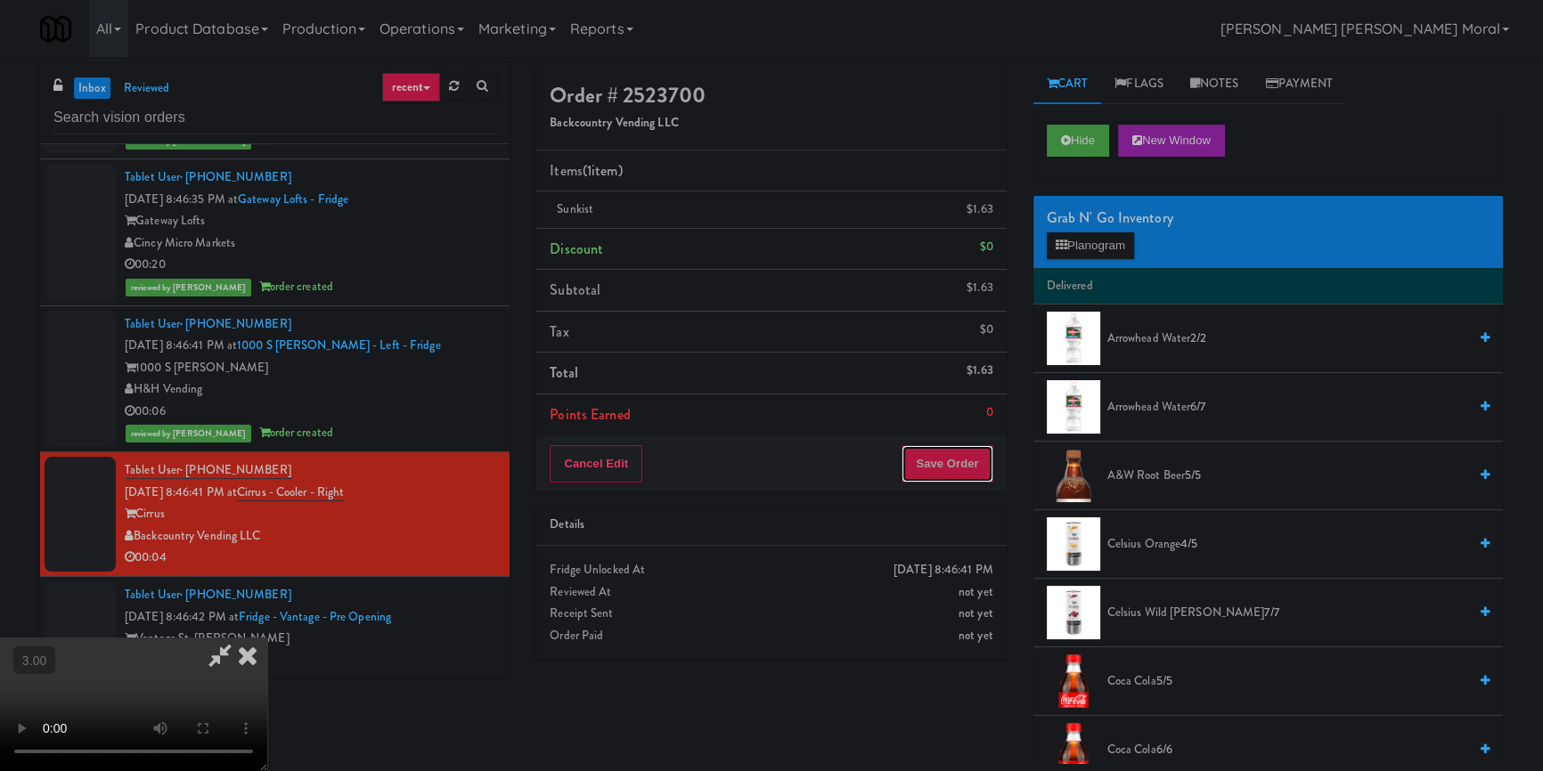
click at [966, 469] on button "Save Order" at bounding box center [946, 463] width 91 height 37
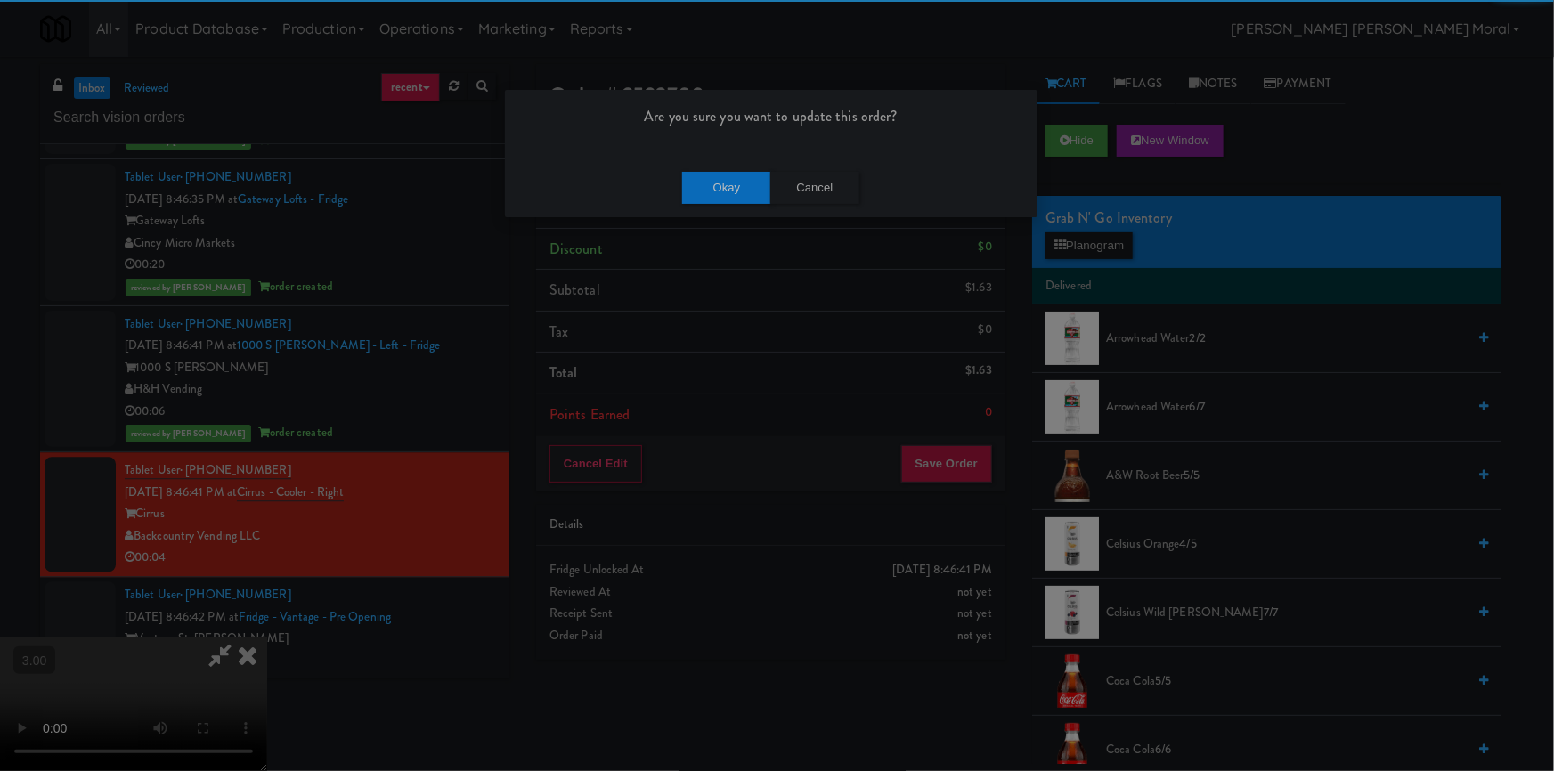
click at [710, 203] on div "Okay Cancel" at bounding box center [771, 188] width 533 height 60
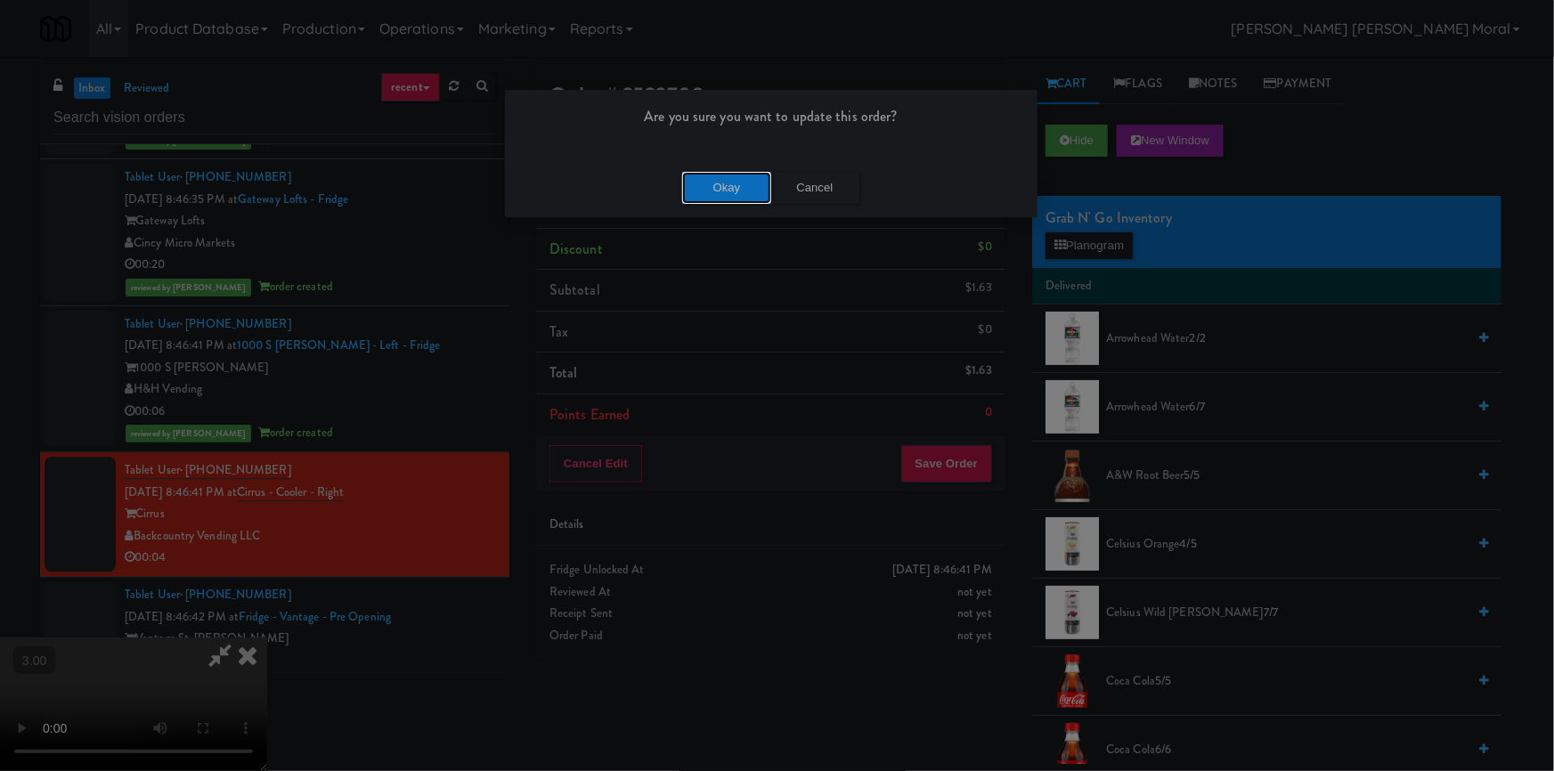
click at [716, 192] on button "Okay" at bounding box center [726, 188] width 89 height 32
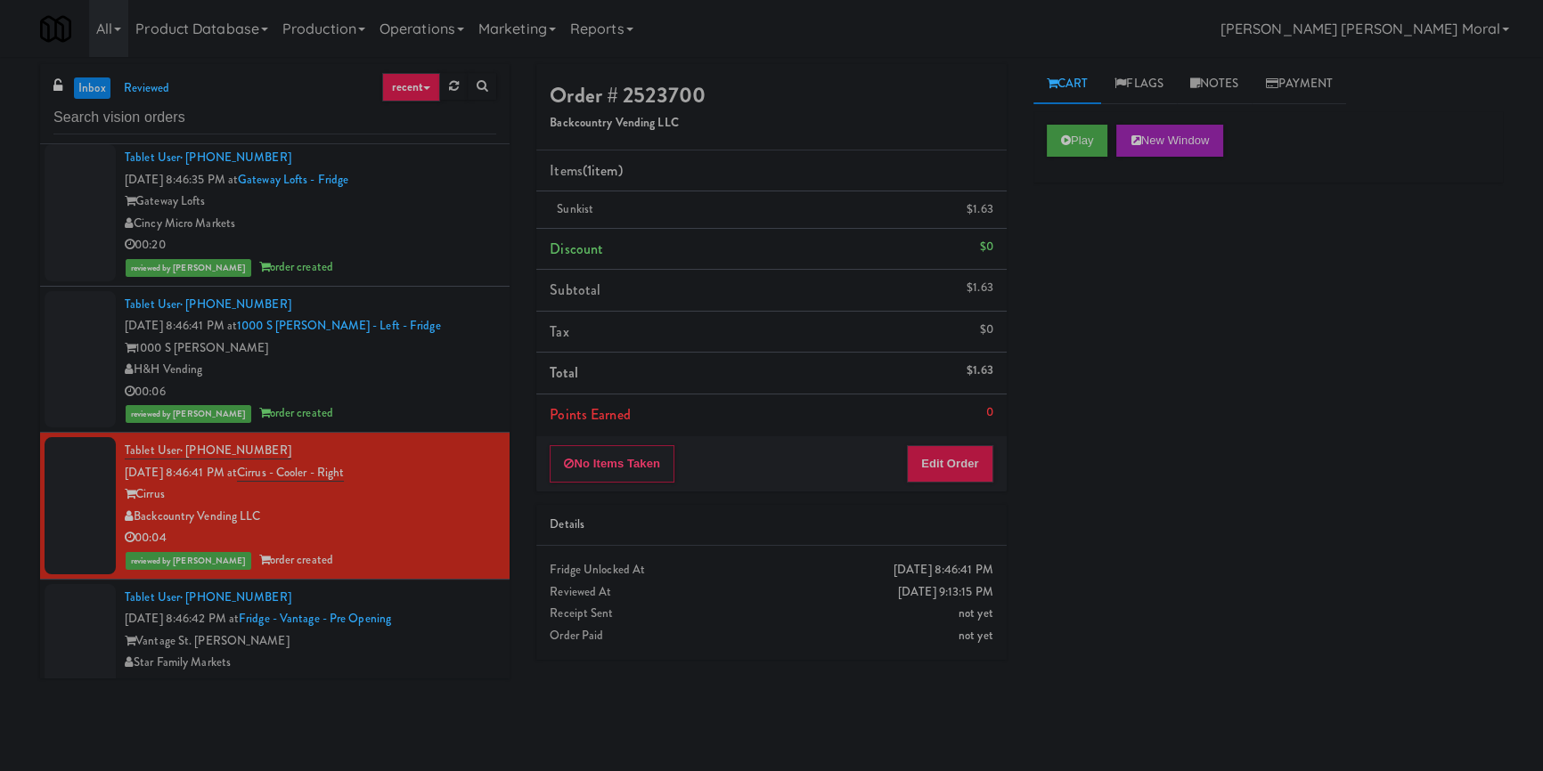
scroll to position [5830, 0]
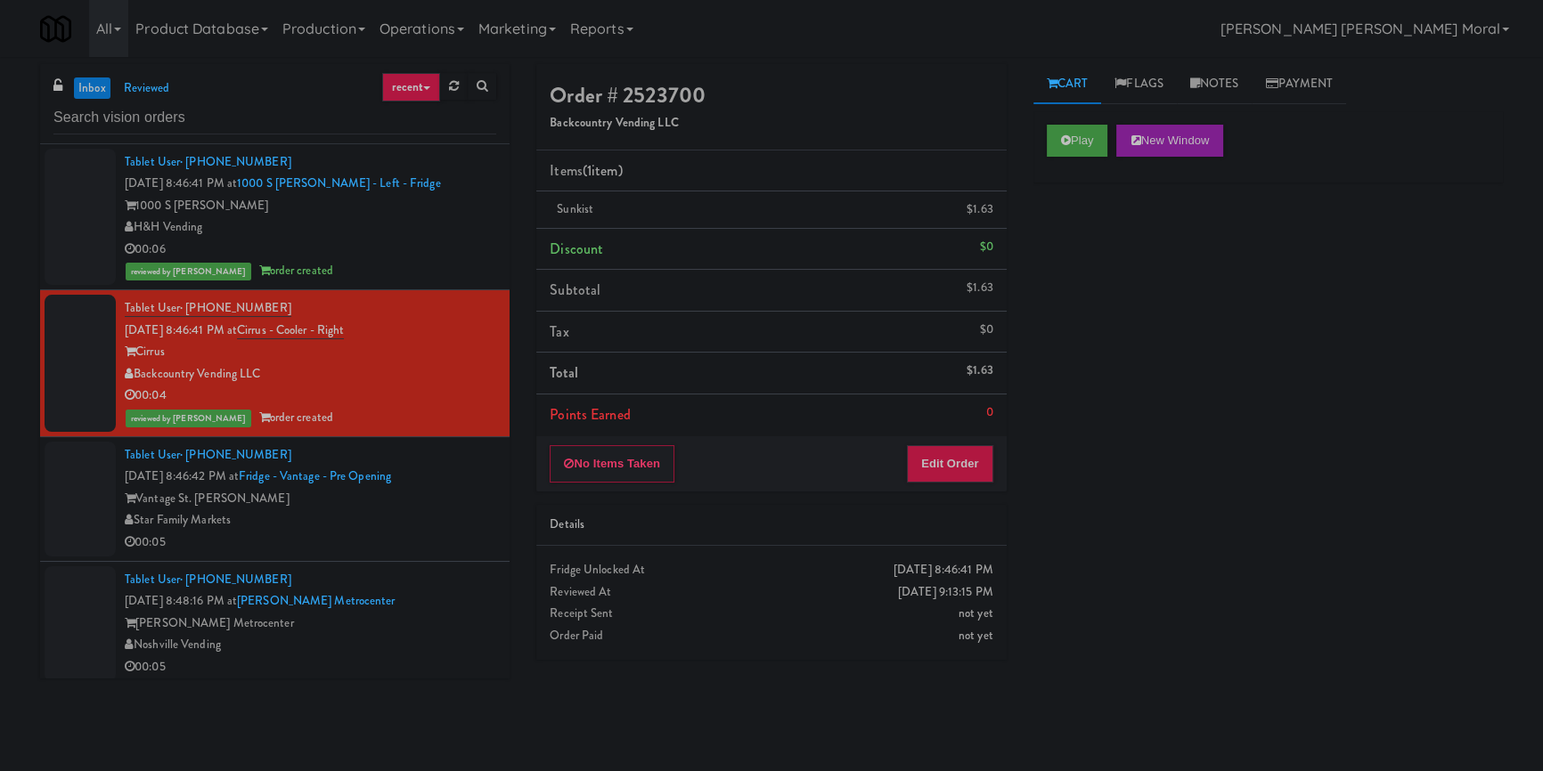
click at [444, 521] on div "Star Family Markets" at bounding box center [310, 520] width 371 height 22
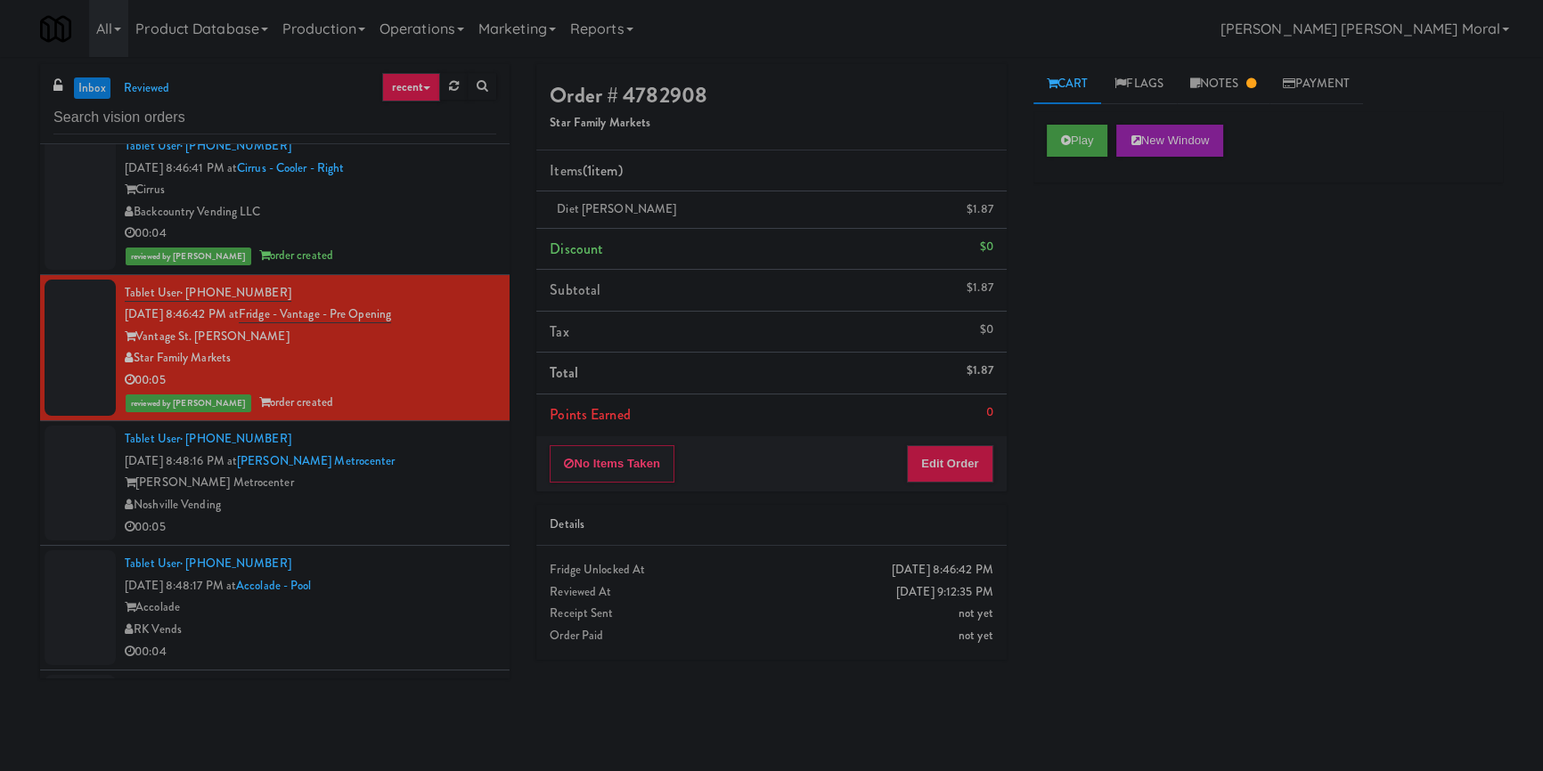
click at [418, 518] on div "00:05" at bounding box center [310, 528] width 371 height 22
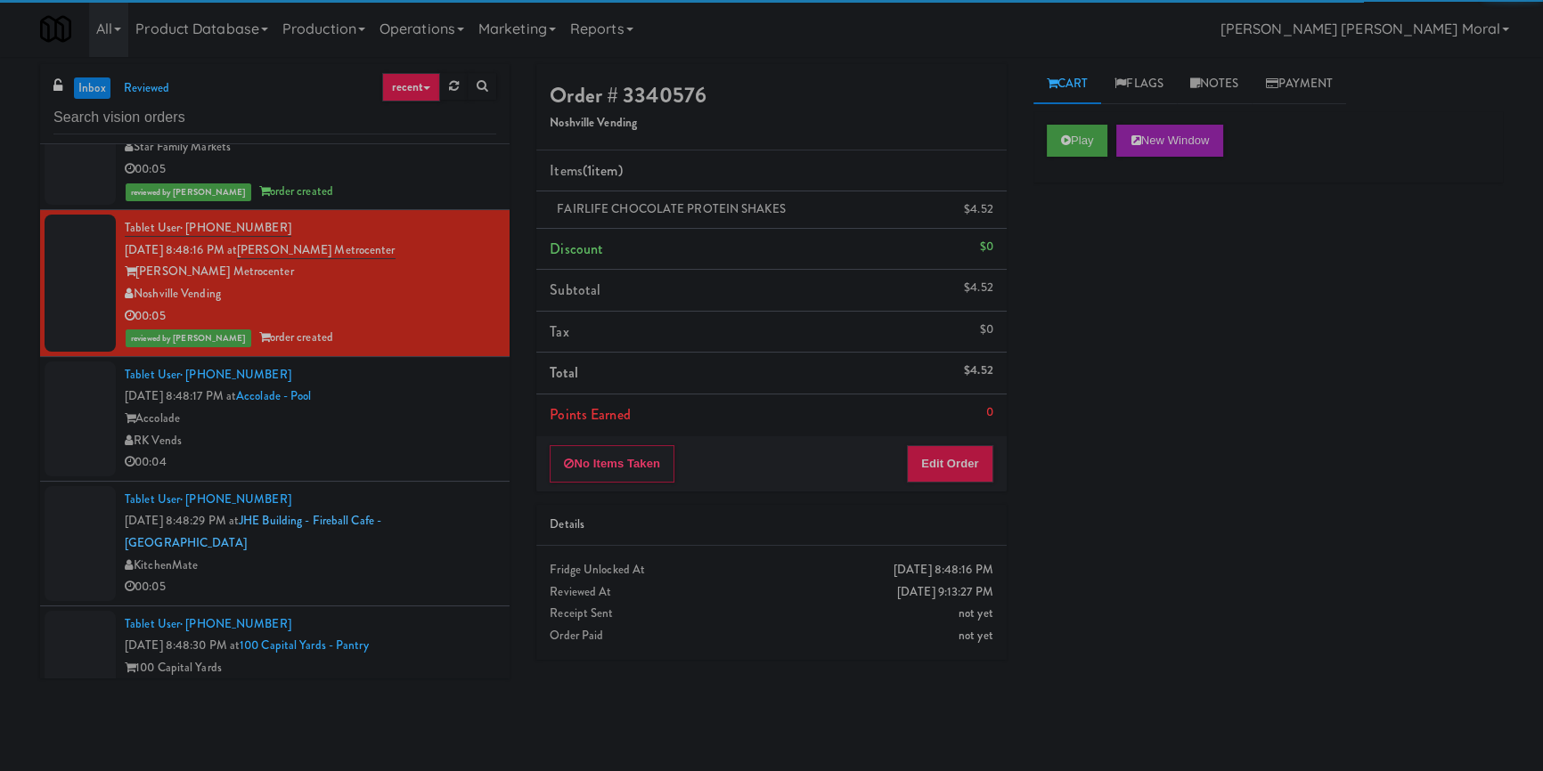
scroll to position [6235, 0]
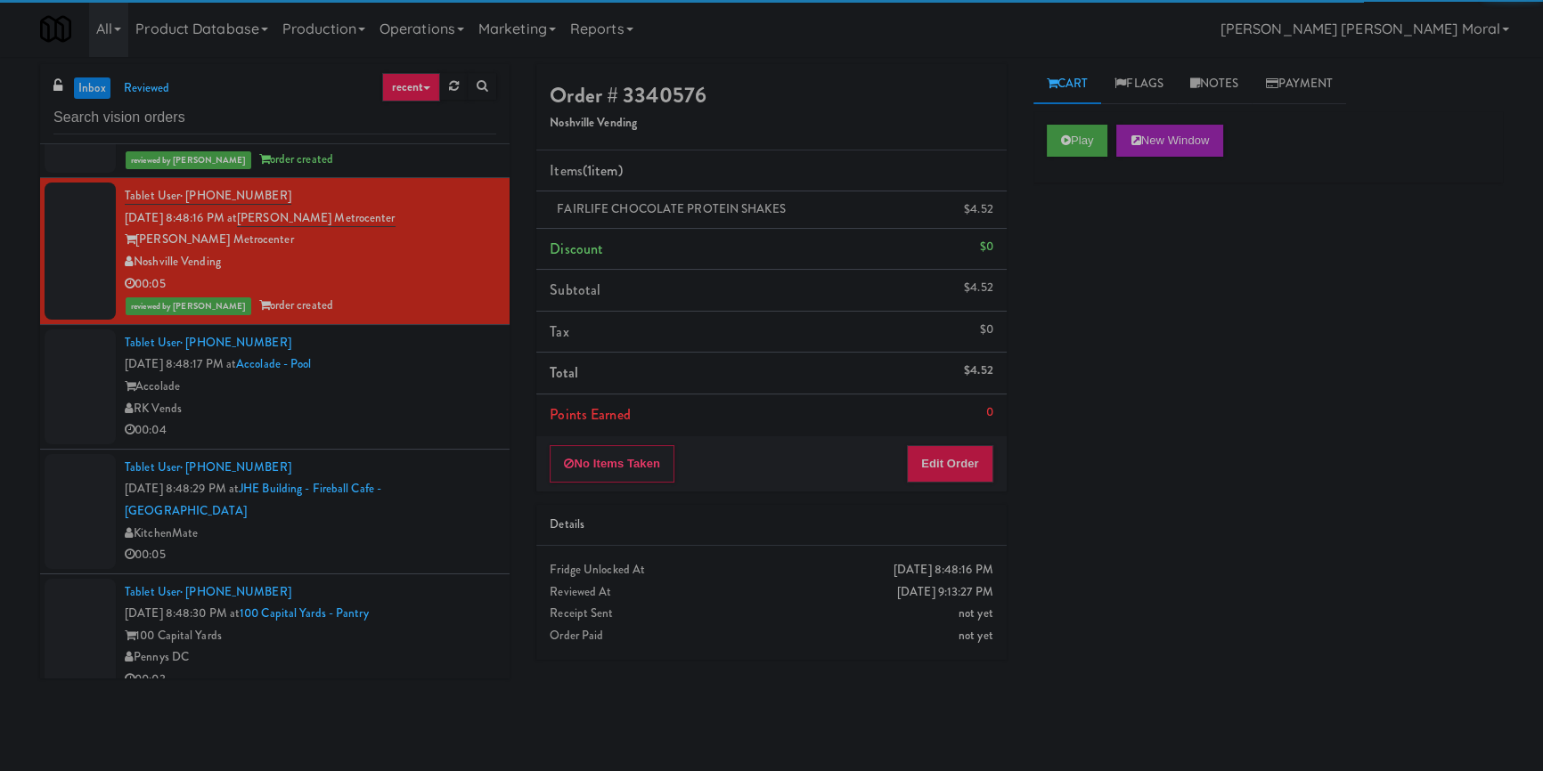
click at [461, 416] on div "RK Vends" at bounding box center [310, 409] width 371 height 22
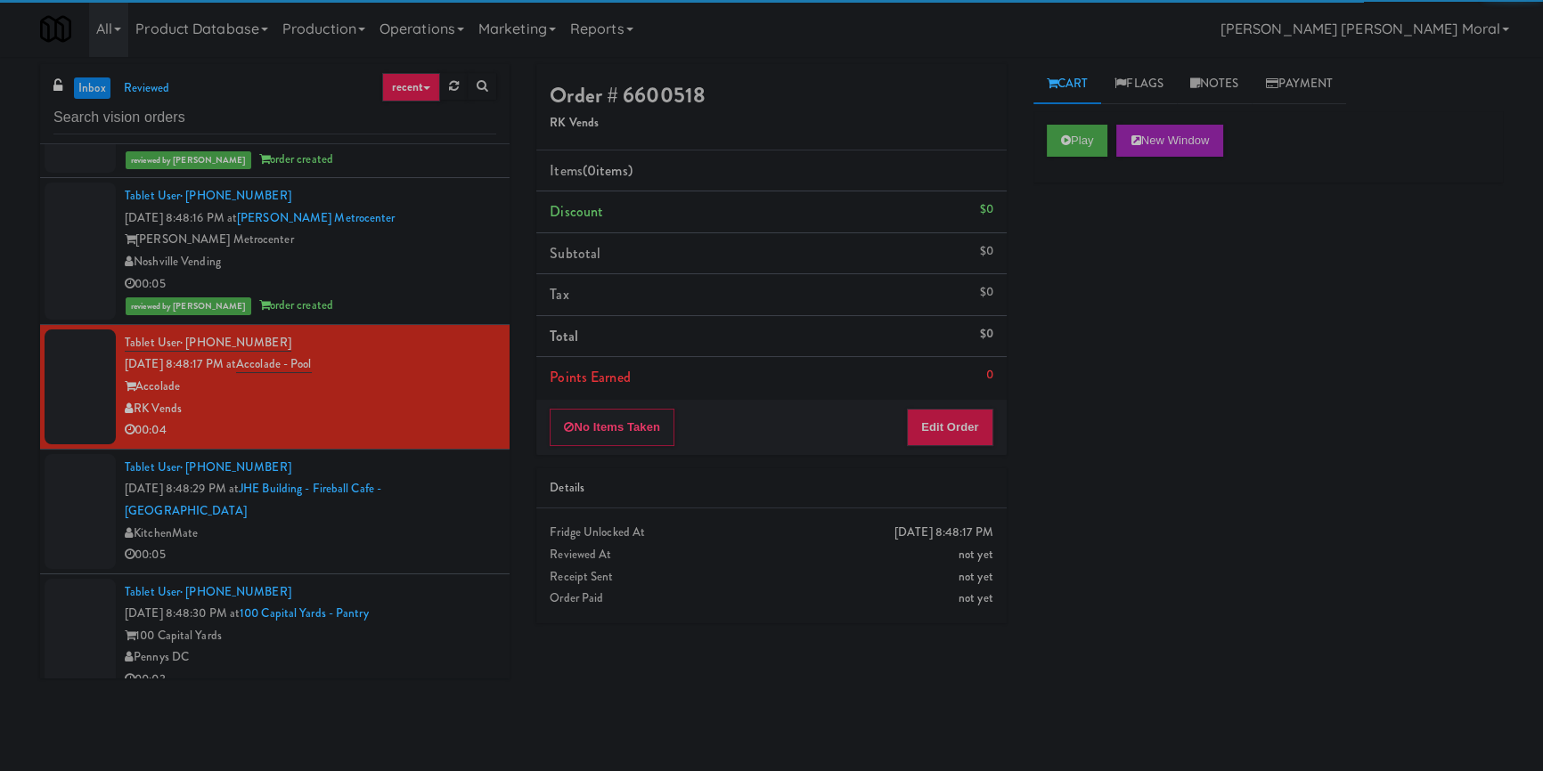
click at [1036, 144] on div "Play New Window" at bounding box center [1267, 146] width 469 height 71
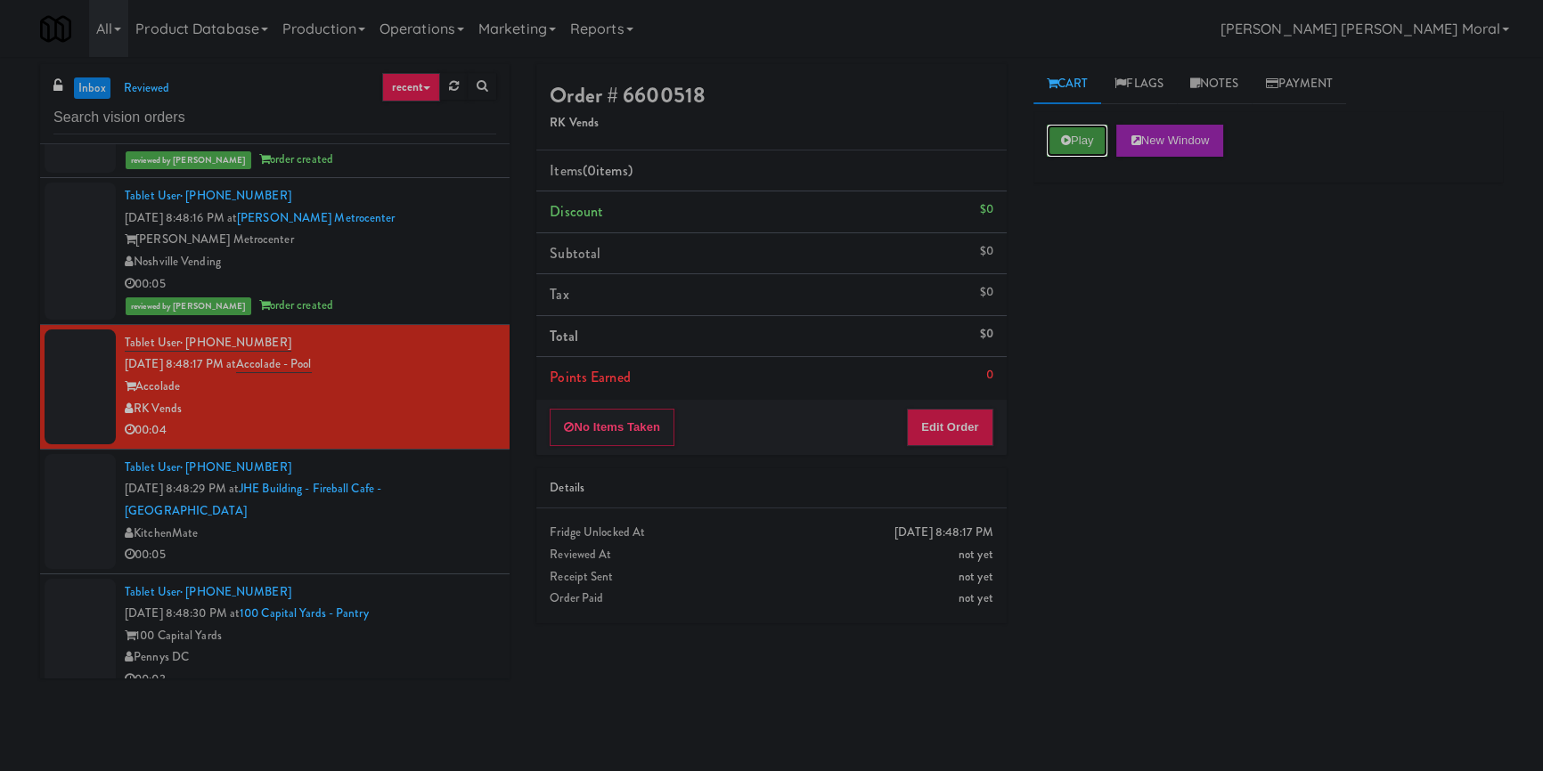
click at [1047, 151] on button "Play" at bounding box center [1077, 141] width 61 height 32
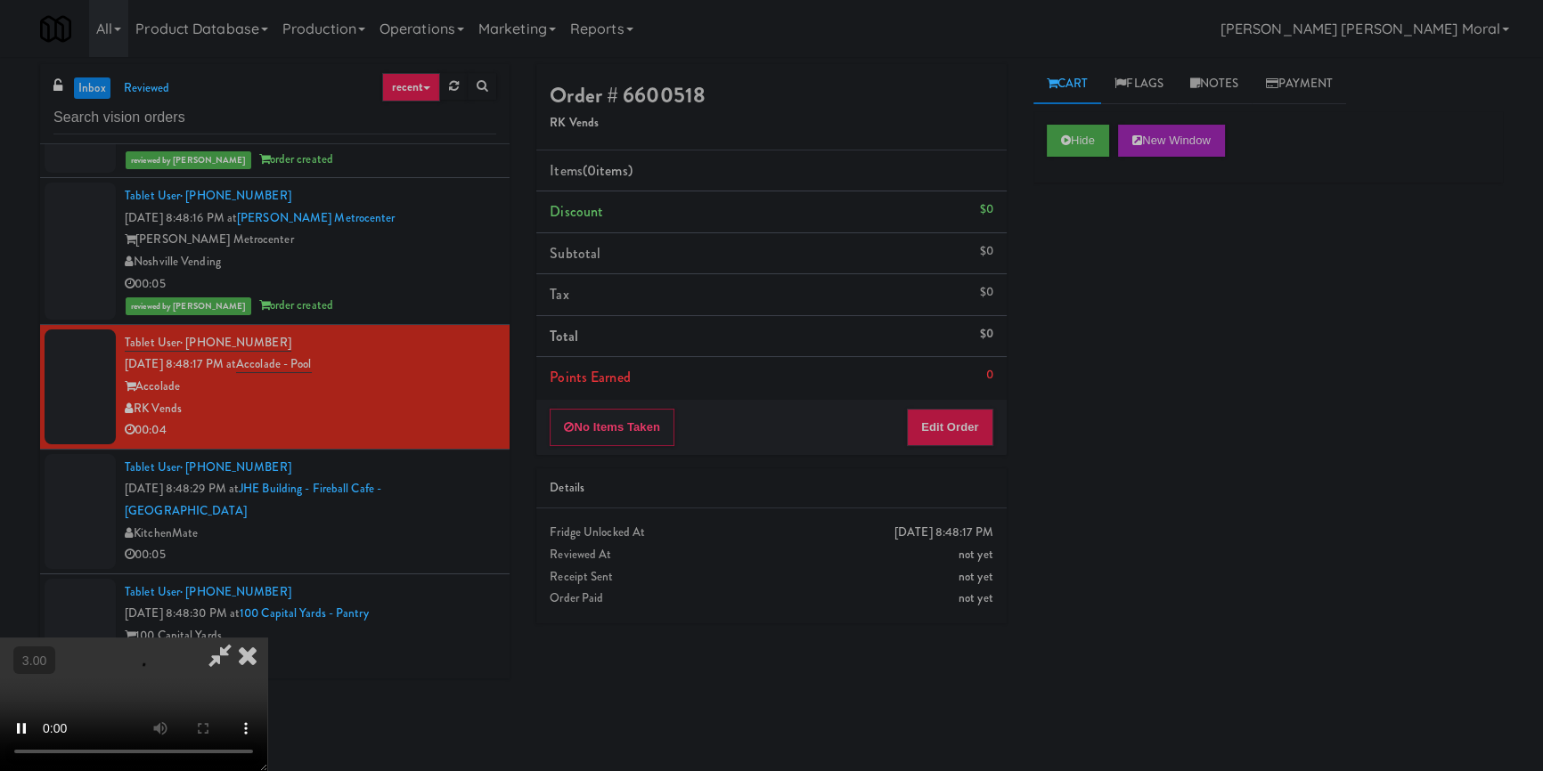
click at [1076, 273] on div "Hide New Window Primary Flag Clear Flag if unable to determine what was taken o…" at bounding box center [1267, 445] width 469 height 668
click at [267, 638] on video at bounding box center [133, 705] width 267 height 134
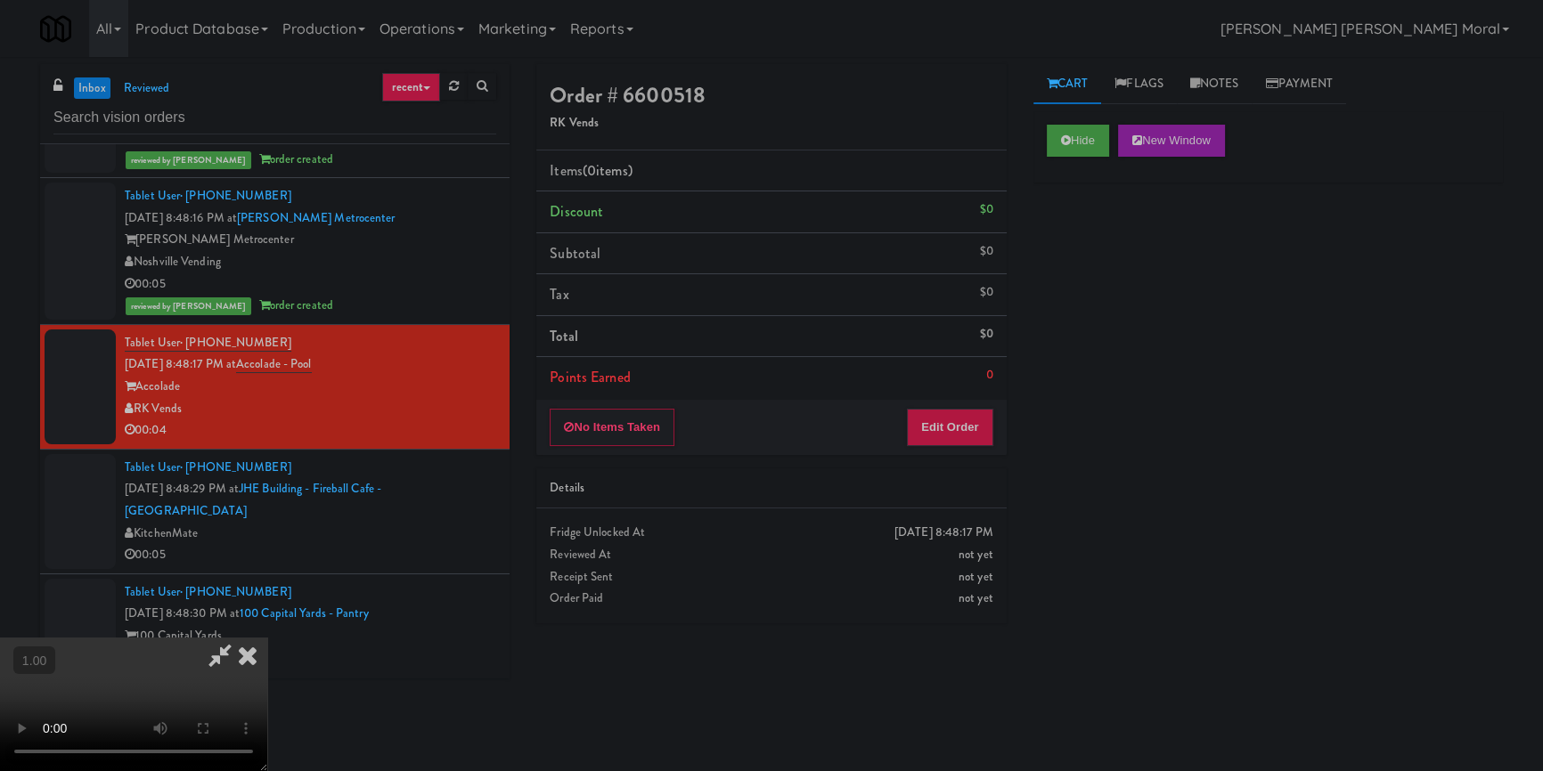
click at [267, 638] on video at bounding box center [133, 705] width 267 height 134
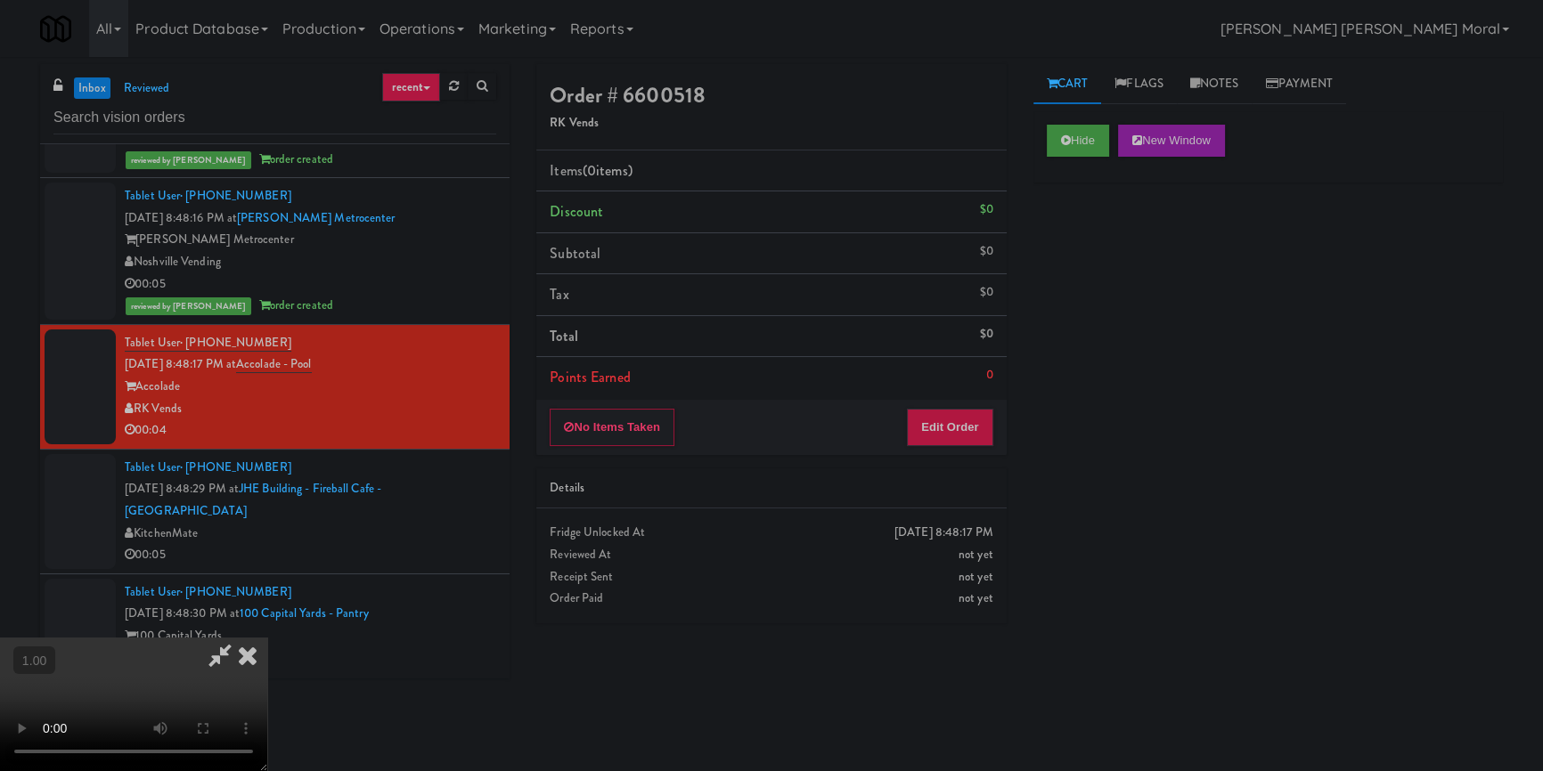
click at [267, 638] on video at bounding box center [133, 705] width 267 height 134
click at [963, 425] on button "Edit Order" at bounding box center [950, 427] width 86 height 37
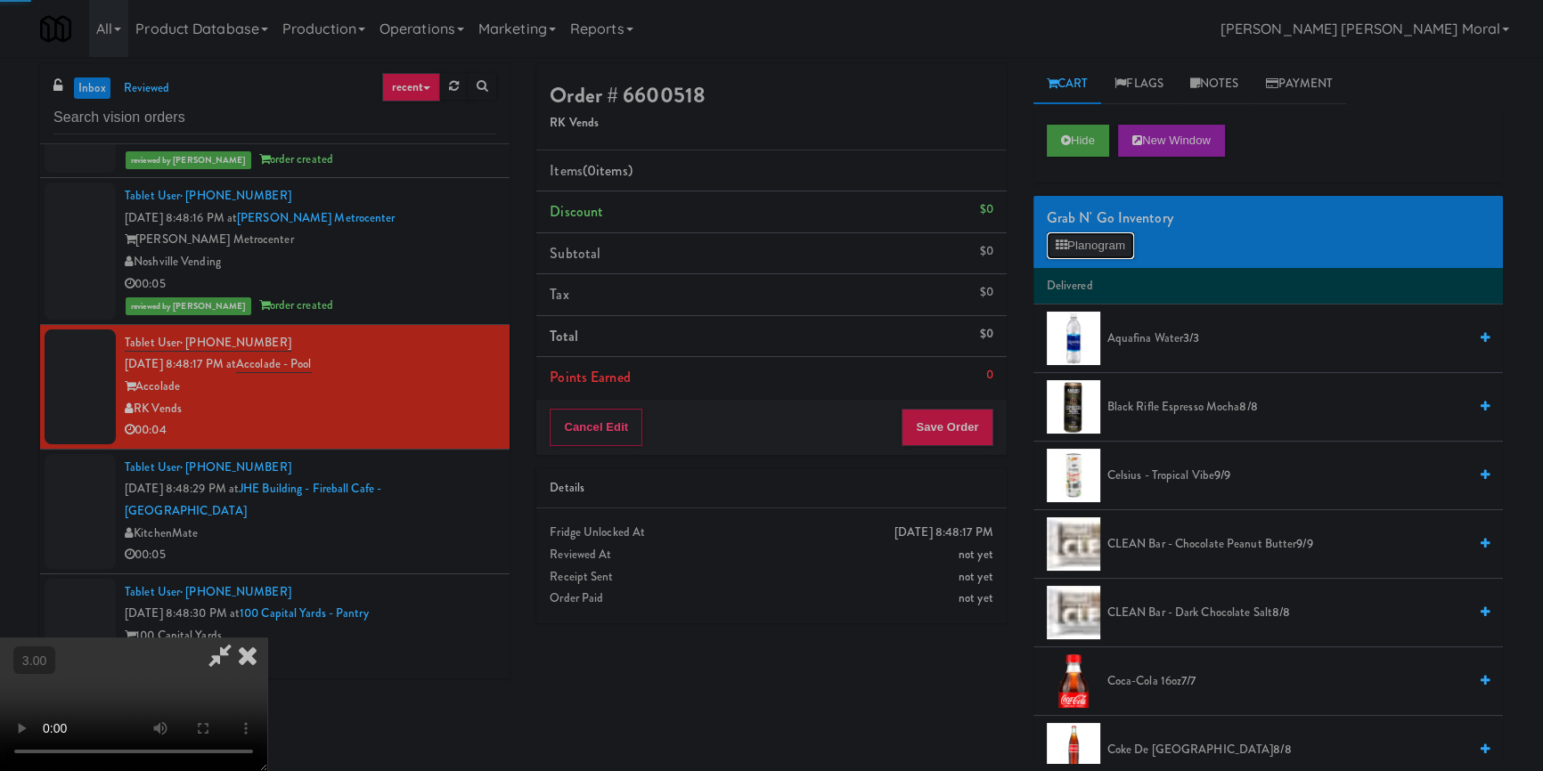
click at [1109, 238] on button "Planogram" at bounding box center [1090, 245] width 87 height 27
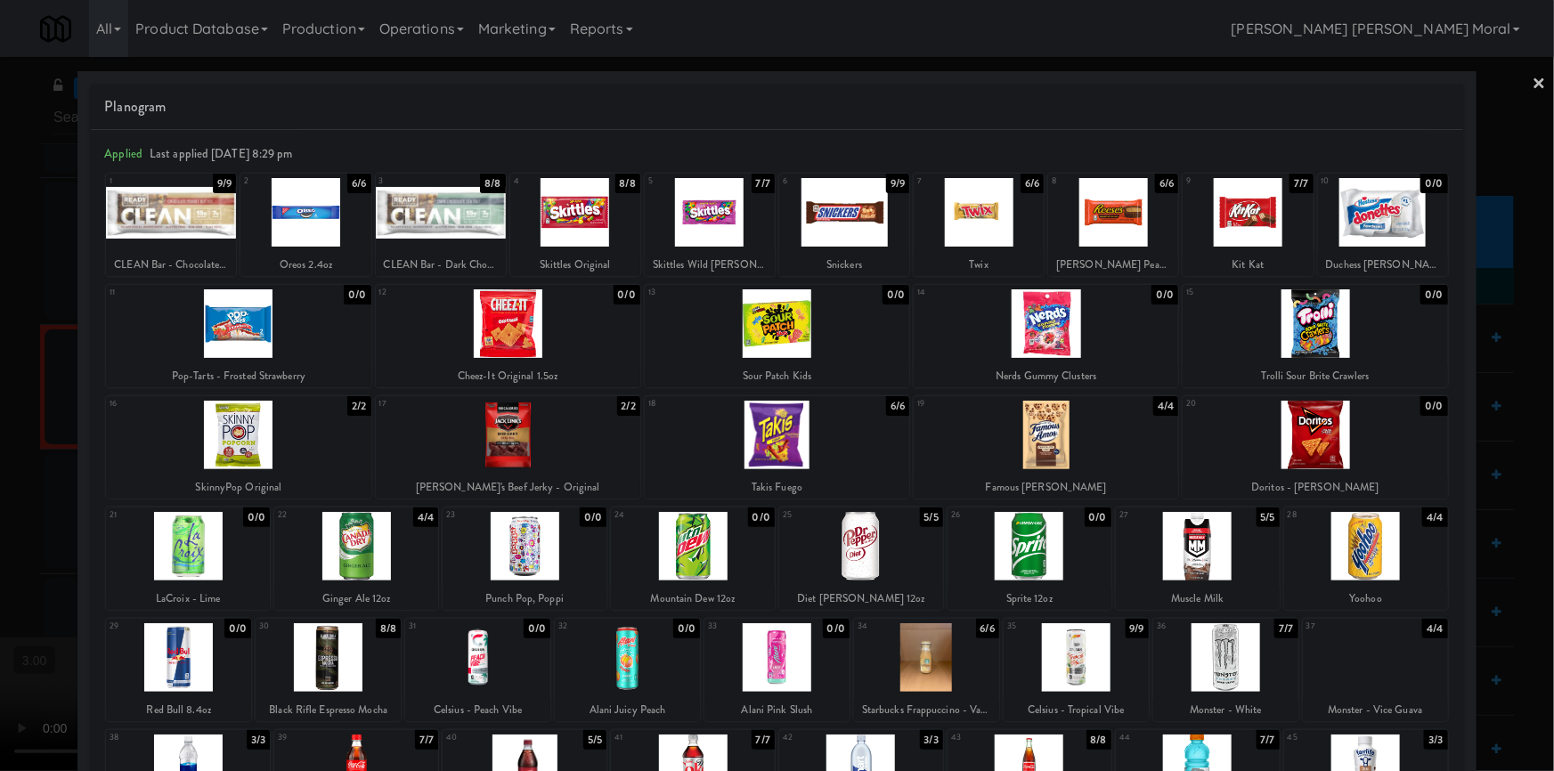
click at [886, 538] on div at bounding box center [861, 546] width 164 height 69
click at [0, 460] on div at bounding box center [777, 385] width 1554 height 771
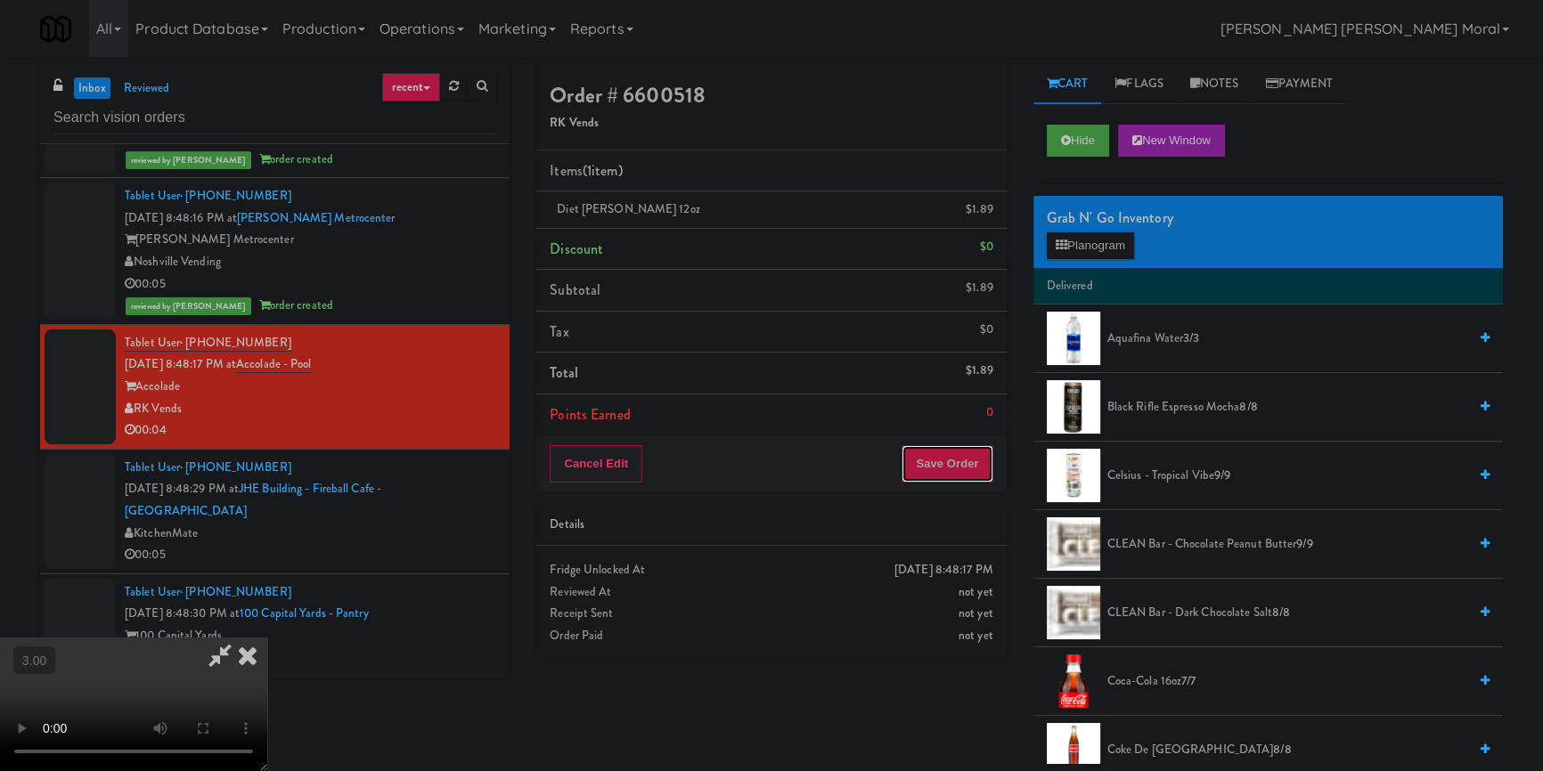
click at [987, 481] on button "Save Order" at bounding box center [946, 463] width 91 height 37
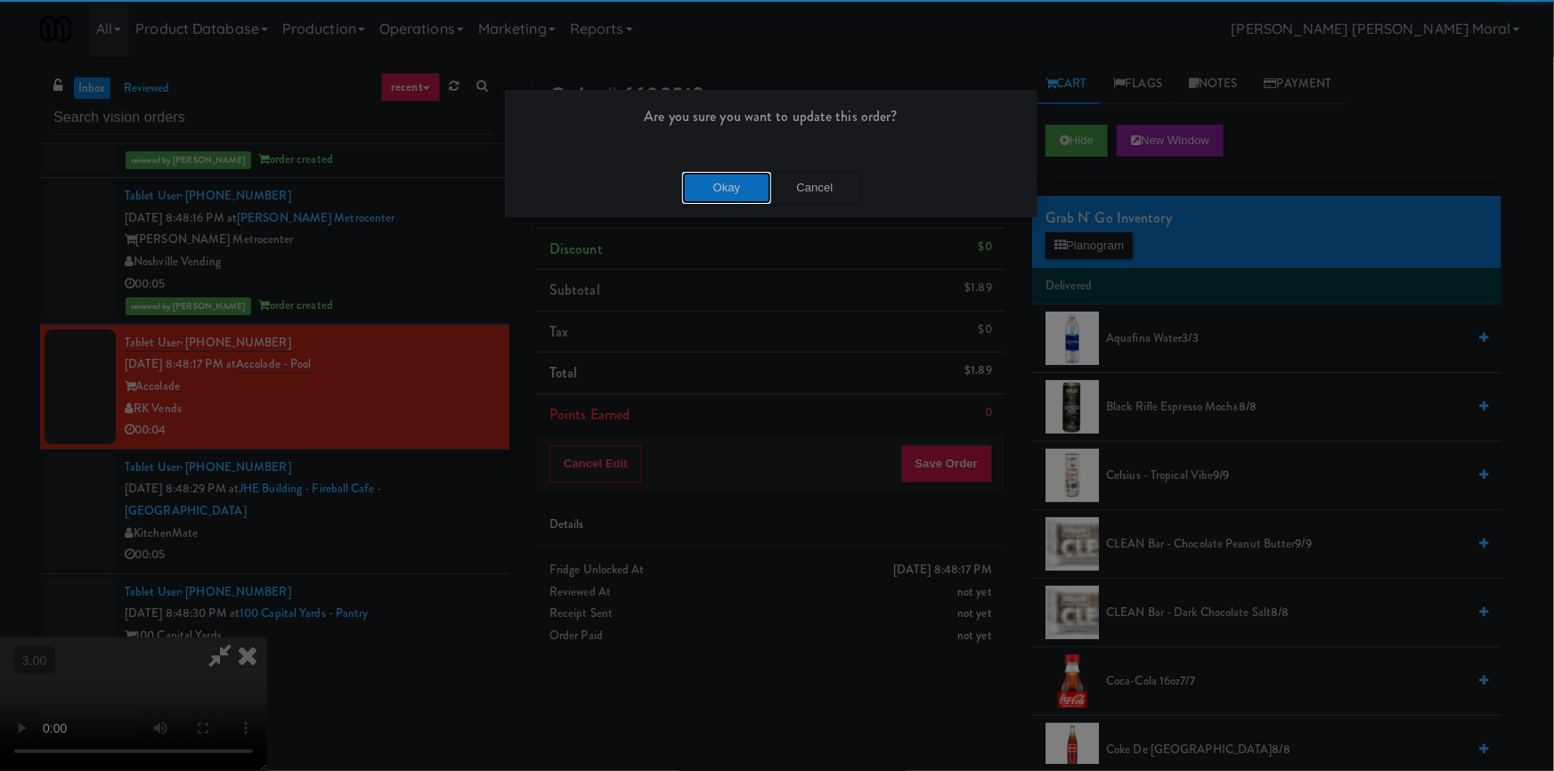
click at [721, 194] on button "Okay" at bounding box center [726, 188] width 89 height 32
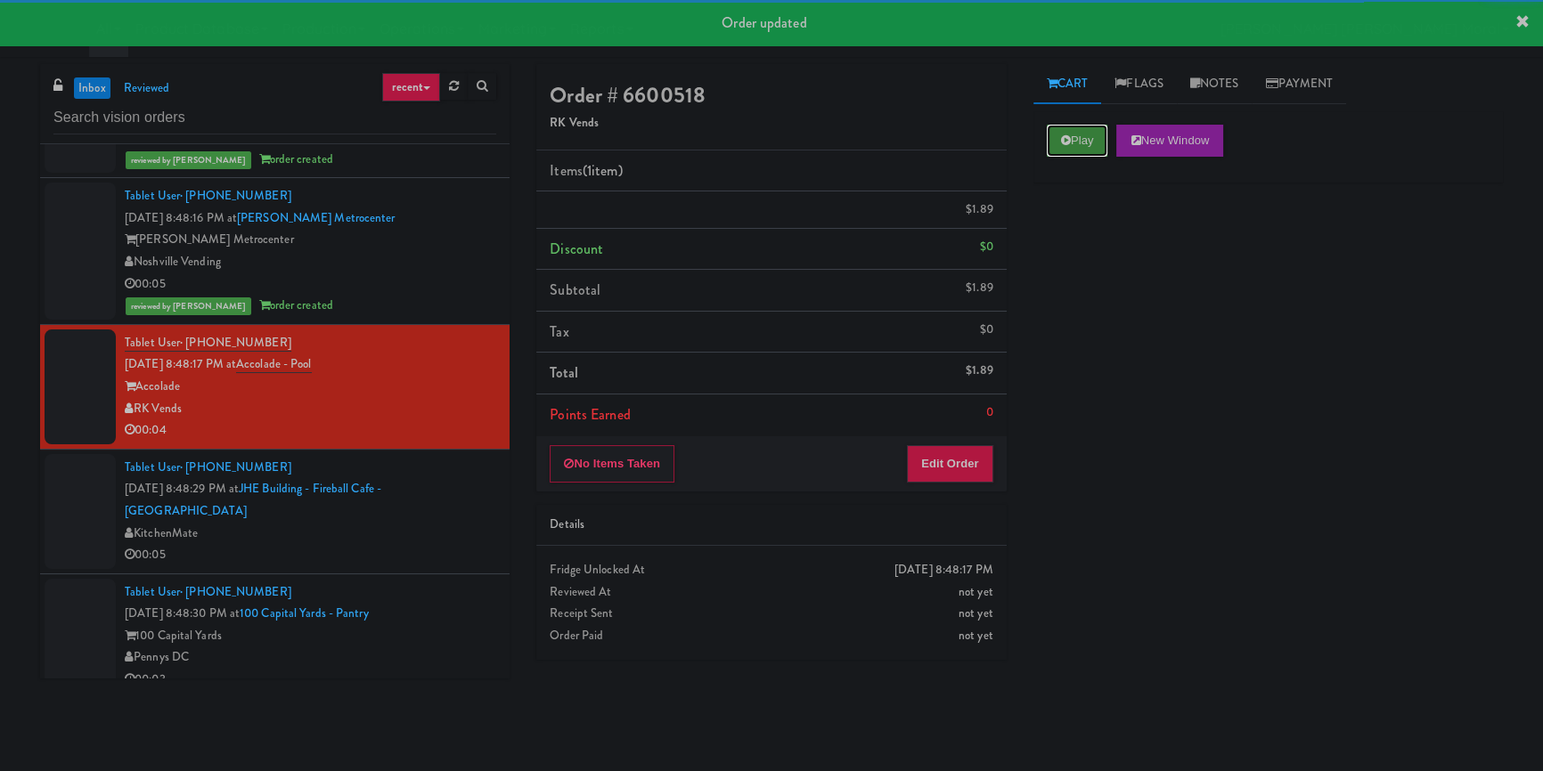
click at [1088, 137] on button "Play" at bounding box center [1077, 141] width 61 height 32
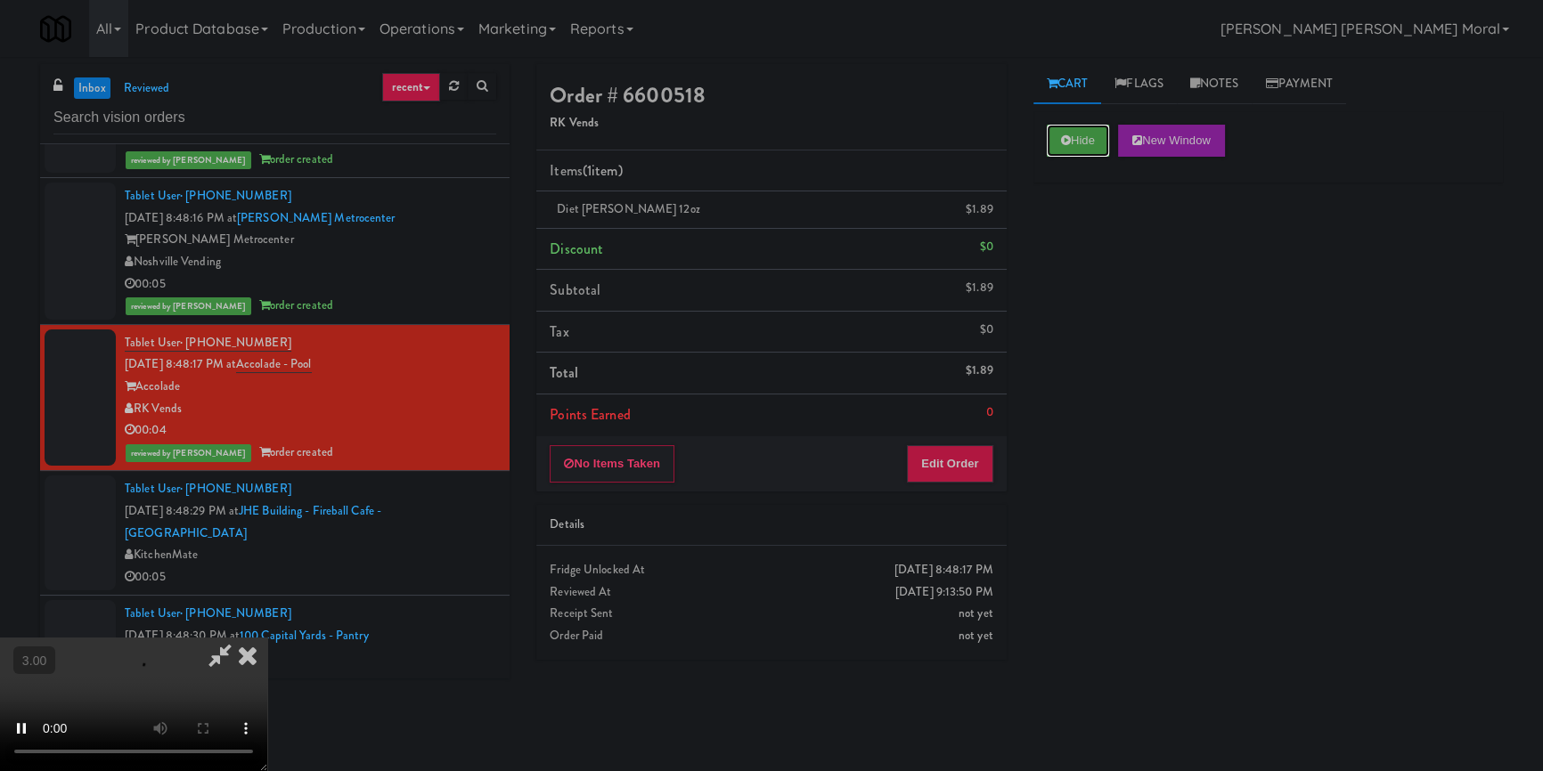
scroll to position [87, 0]
click at [267, 638] on video at bounding box center [133, 705] width 267 height 134
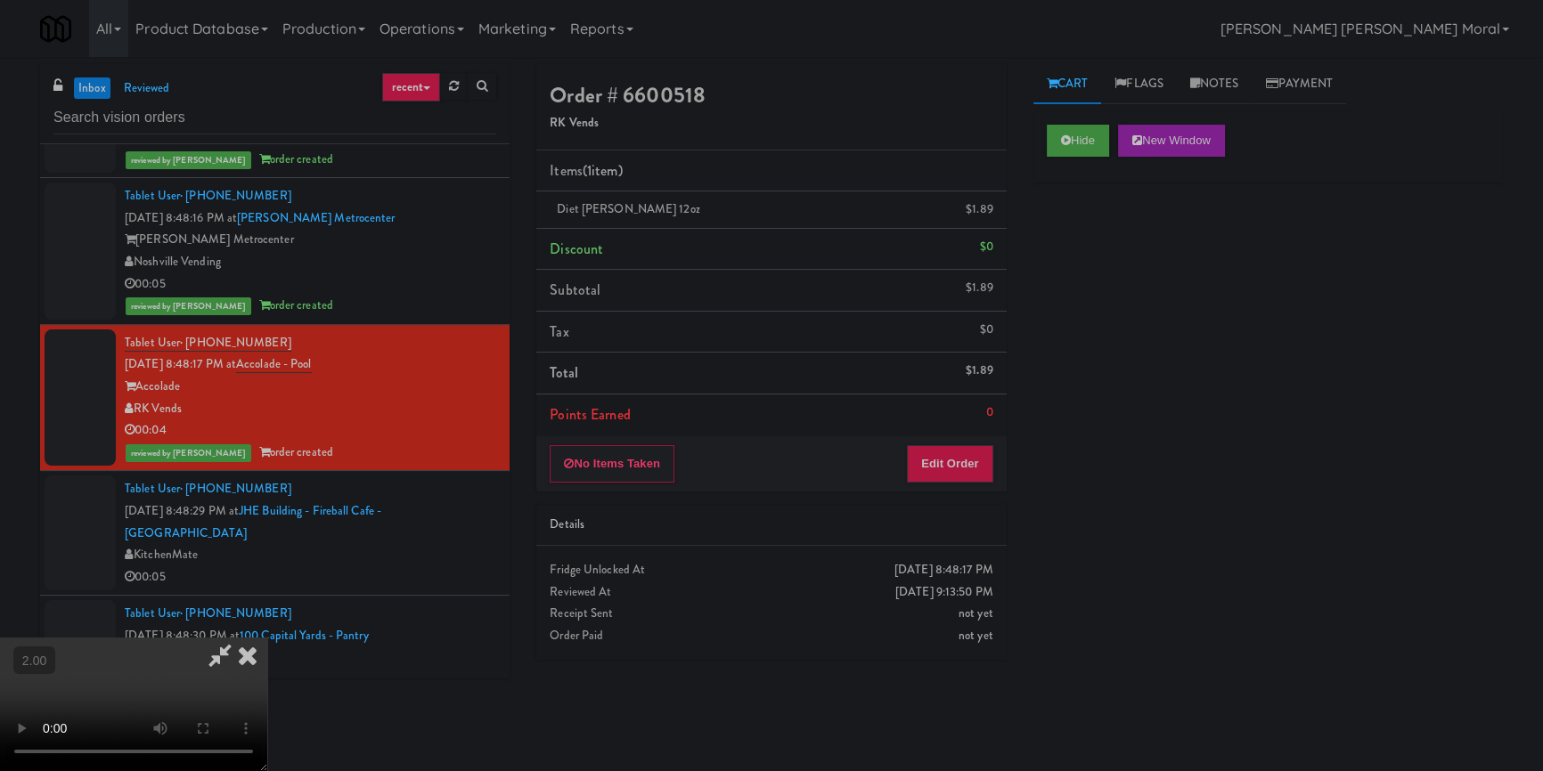
click at [267, 638] on icon at bounding box center [247, 656] width 39 height 36
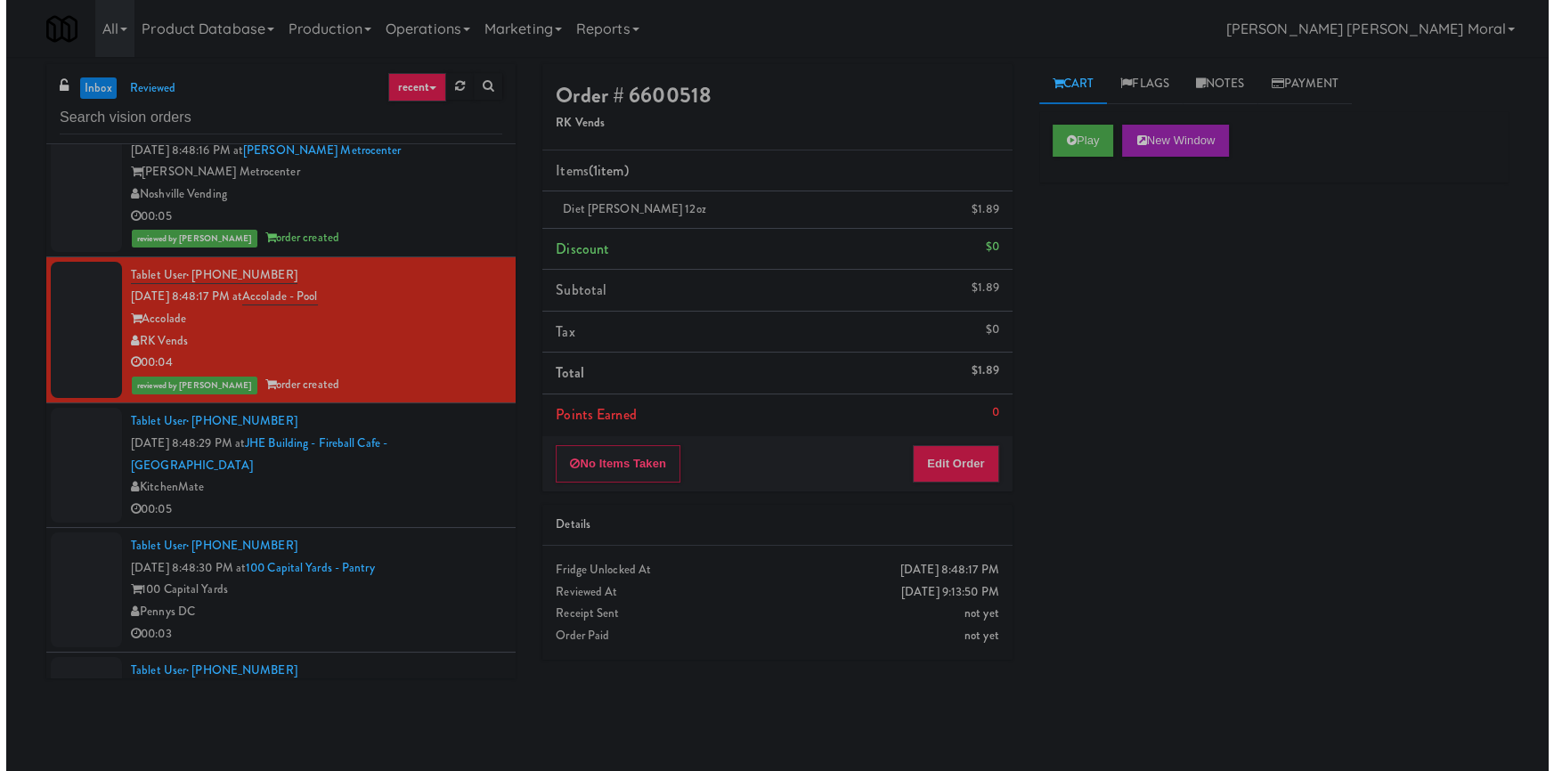
scroll to position [6477, 0]
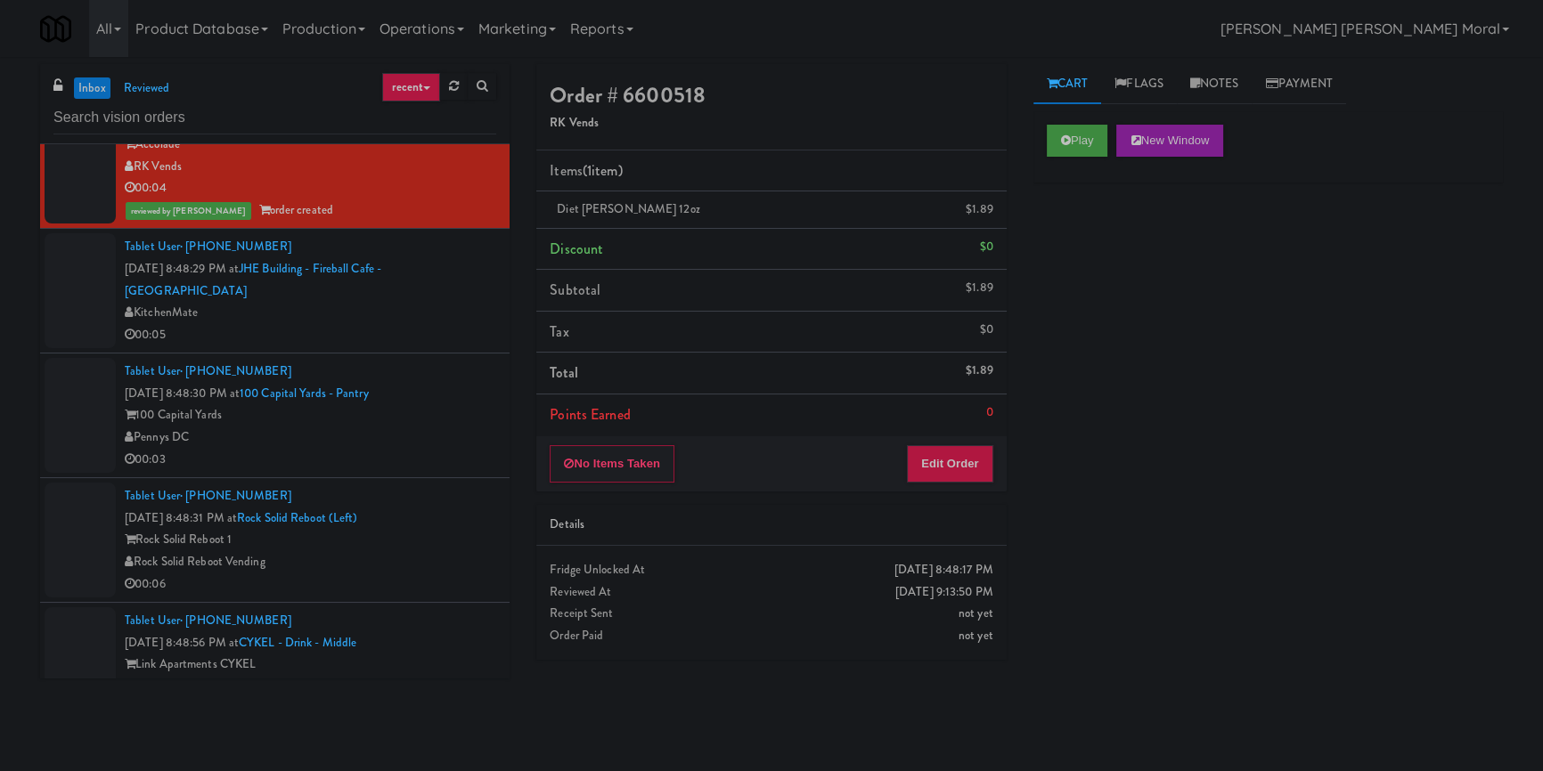
click at [428, 338] on div "00:05" at bounding box center [310, 335] width 371 height 22
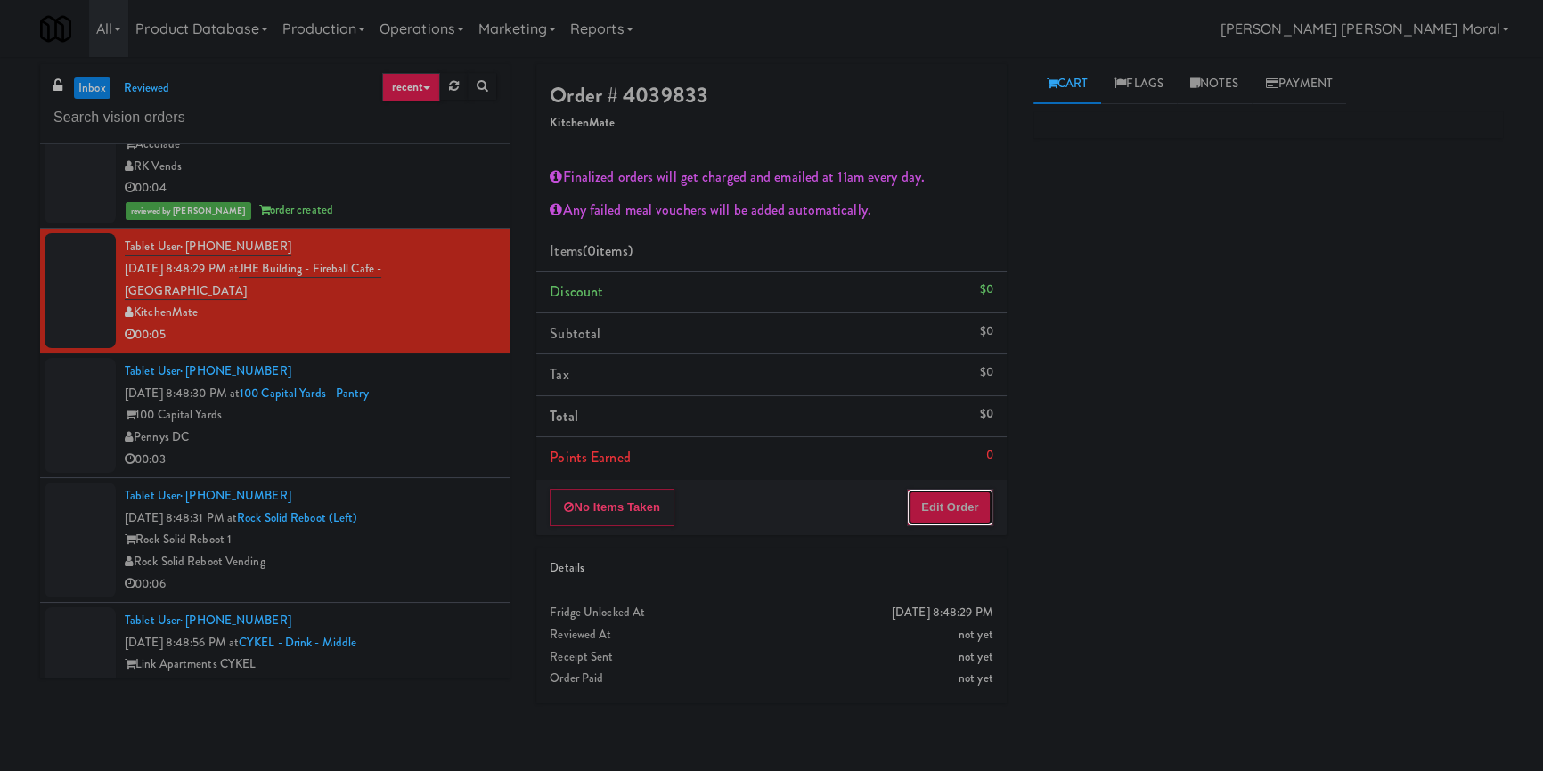
drag, startPoint x: 966, startPoint y: 503, endPoint x: 1006, endPoint y: 444, distance: 71.2
click at [966, 502] on button "Edit Order" at bounding box center [950, 507] width 86 height 37
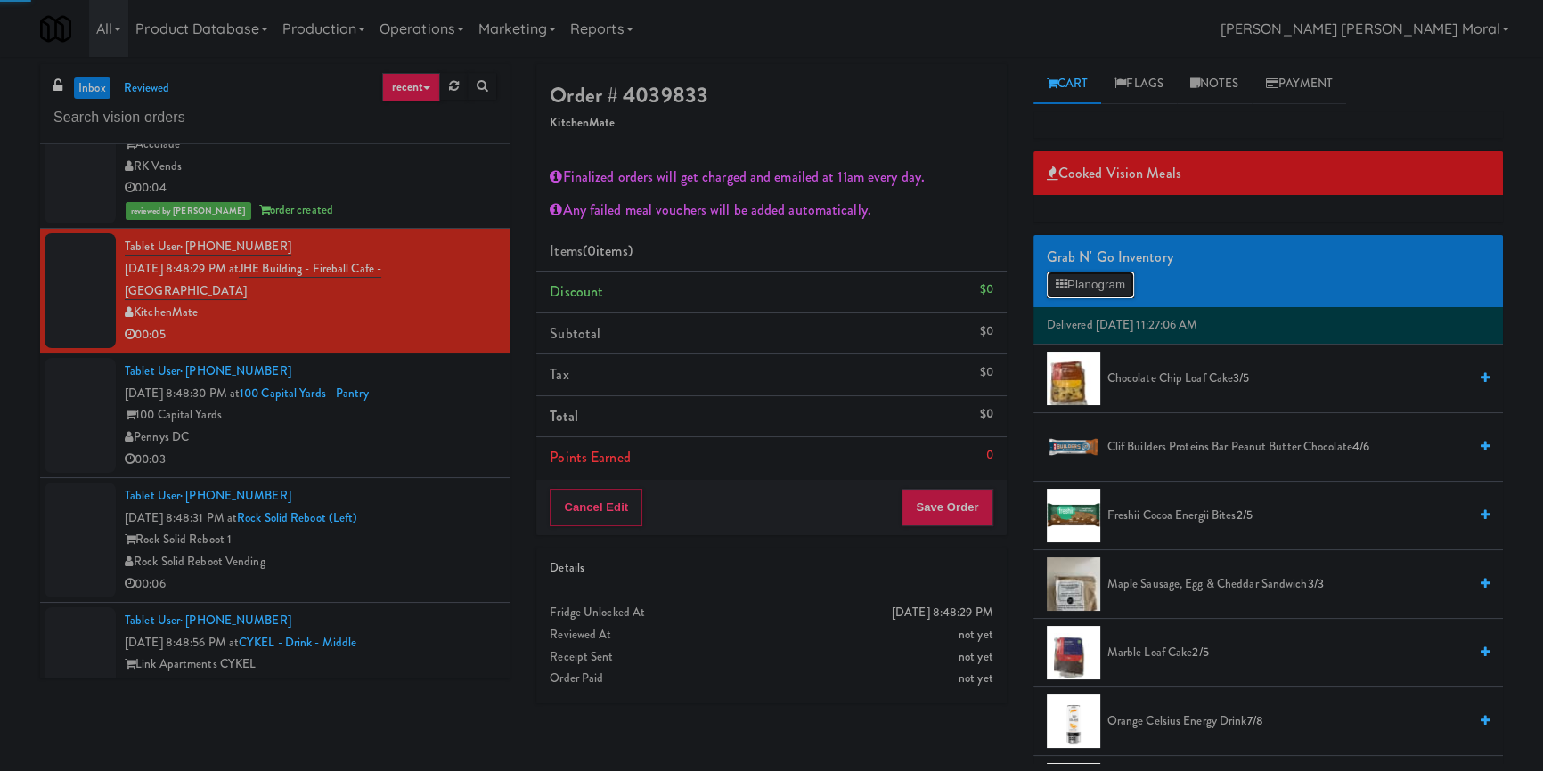
click at [1096, 285] on button "Planogram" at bounding box center [1090, 285] width 87 height 27
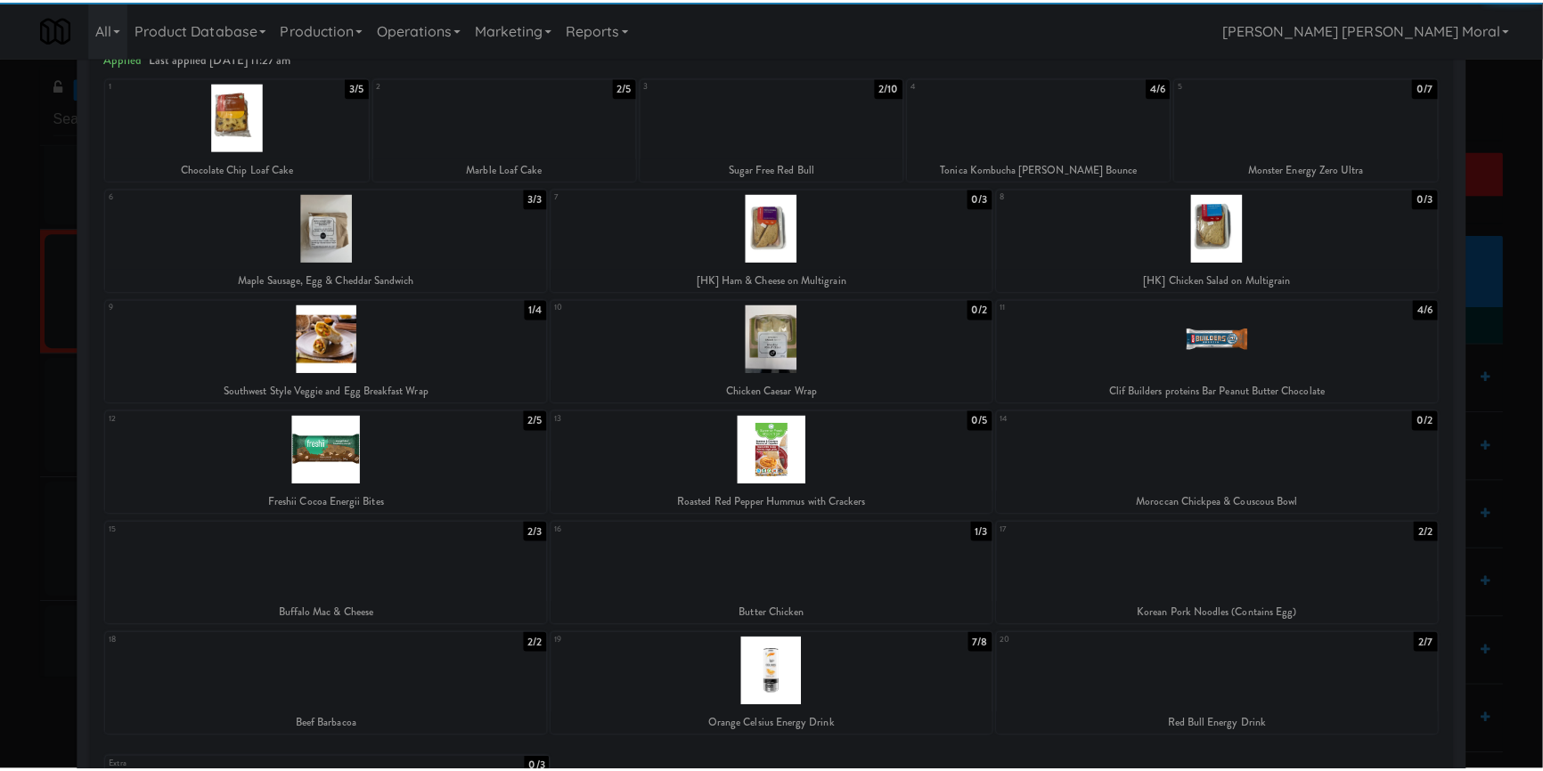
scroll to position [214, 0]
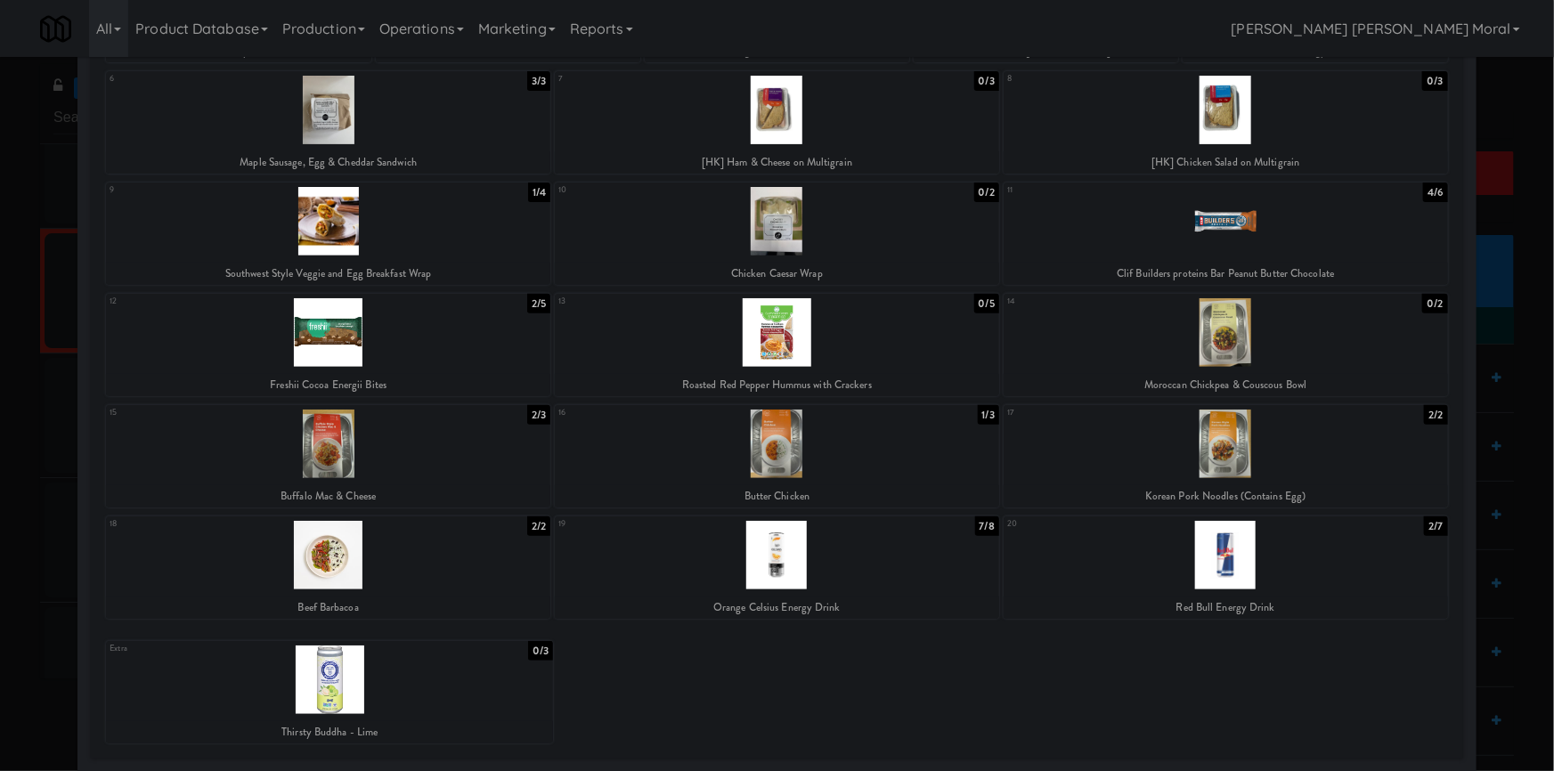
click at [381, 690] on div at bounding box center [329, 680] width 447 height 69
click at [0, 590] on div at bounding box center [777, 385] width 1554 height 771
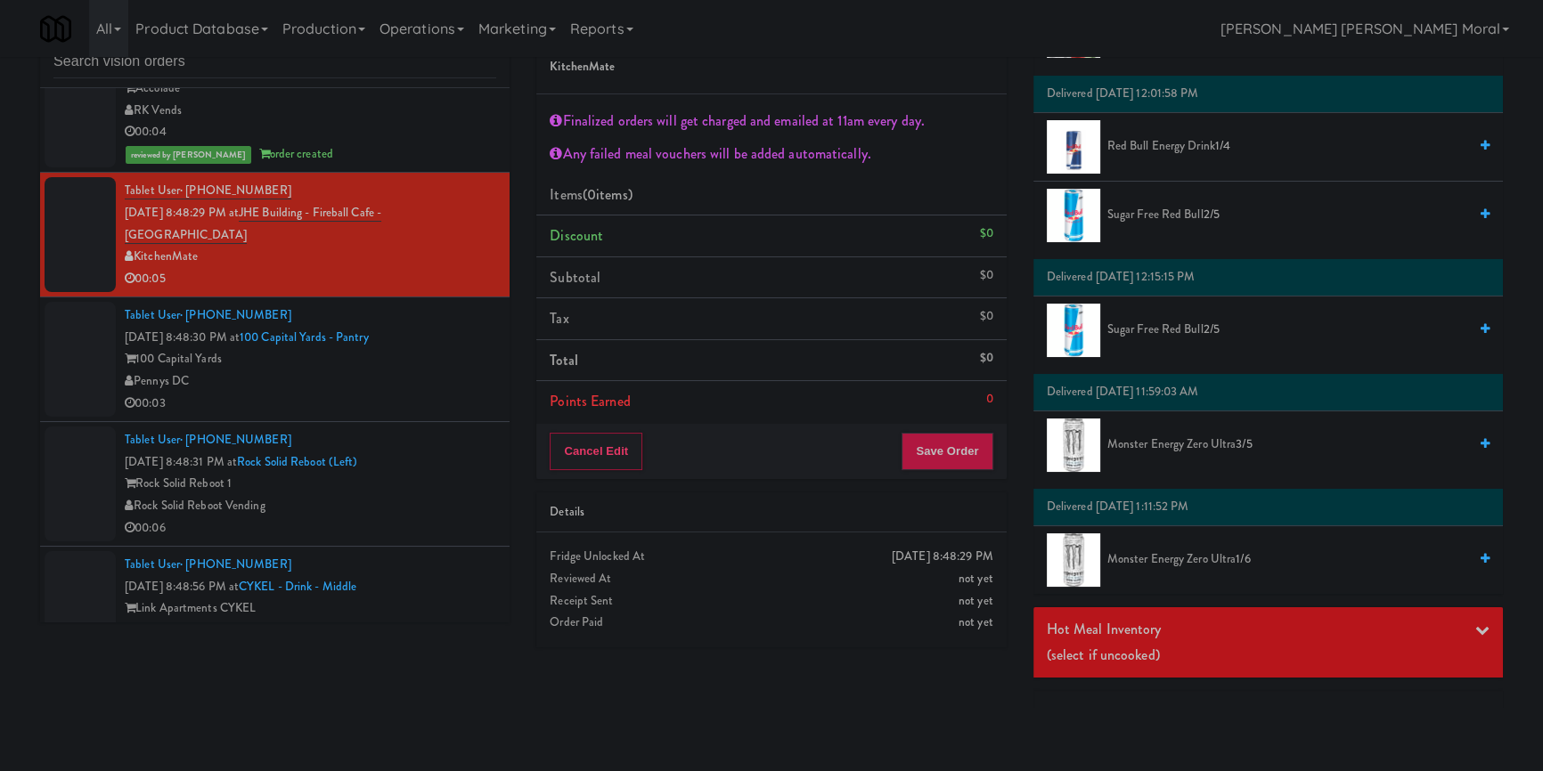
scroll to position [1952, 0]
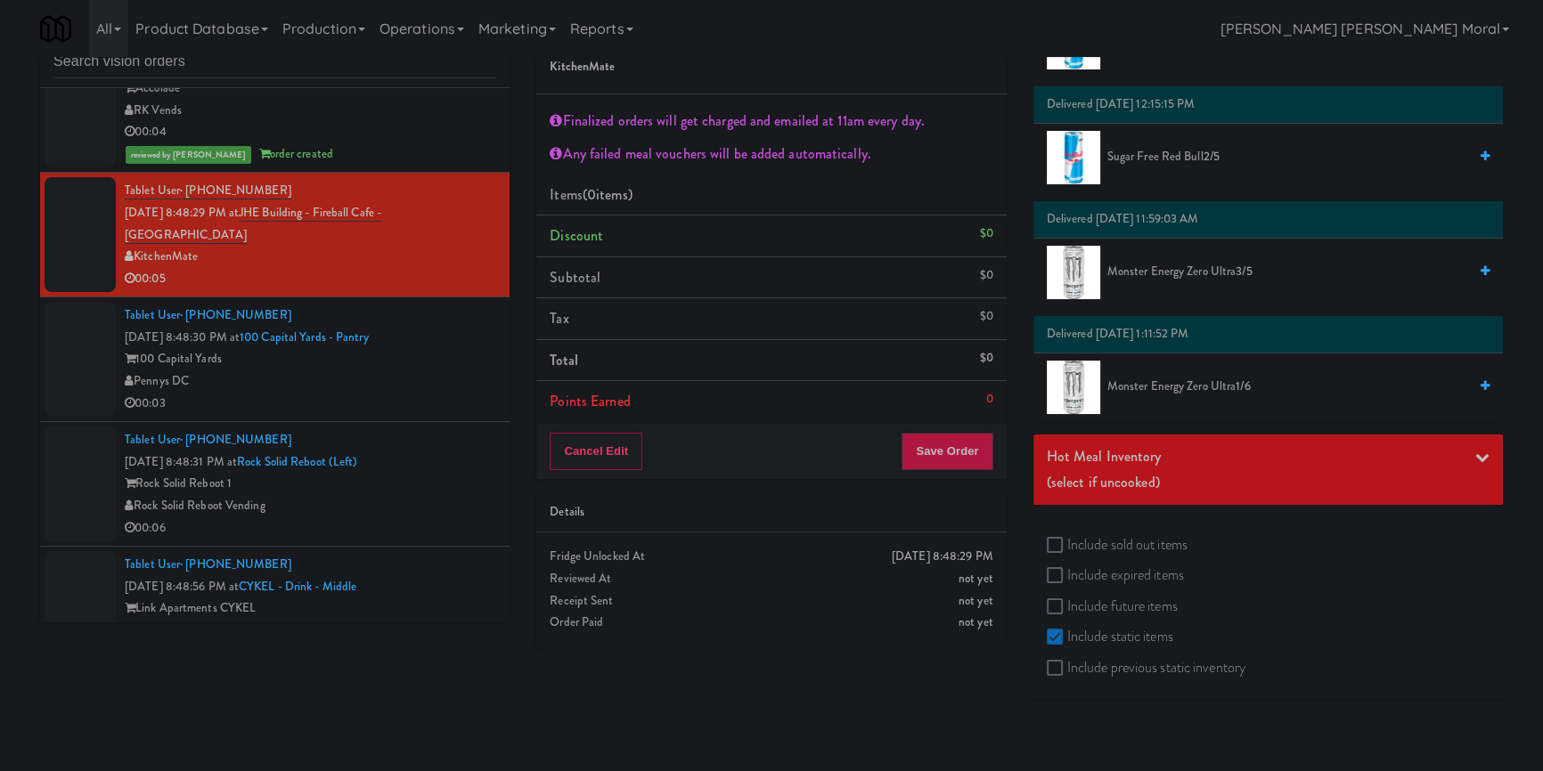
click at [1132, 532] on label "Include sold out items" at bounding box center [1117, 545] width 141 height 27
click at [1067, 539] on input "Include sold out items" at bounding box center [1057, 546] width 20 height 14
checkbox input "true"
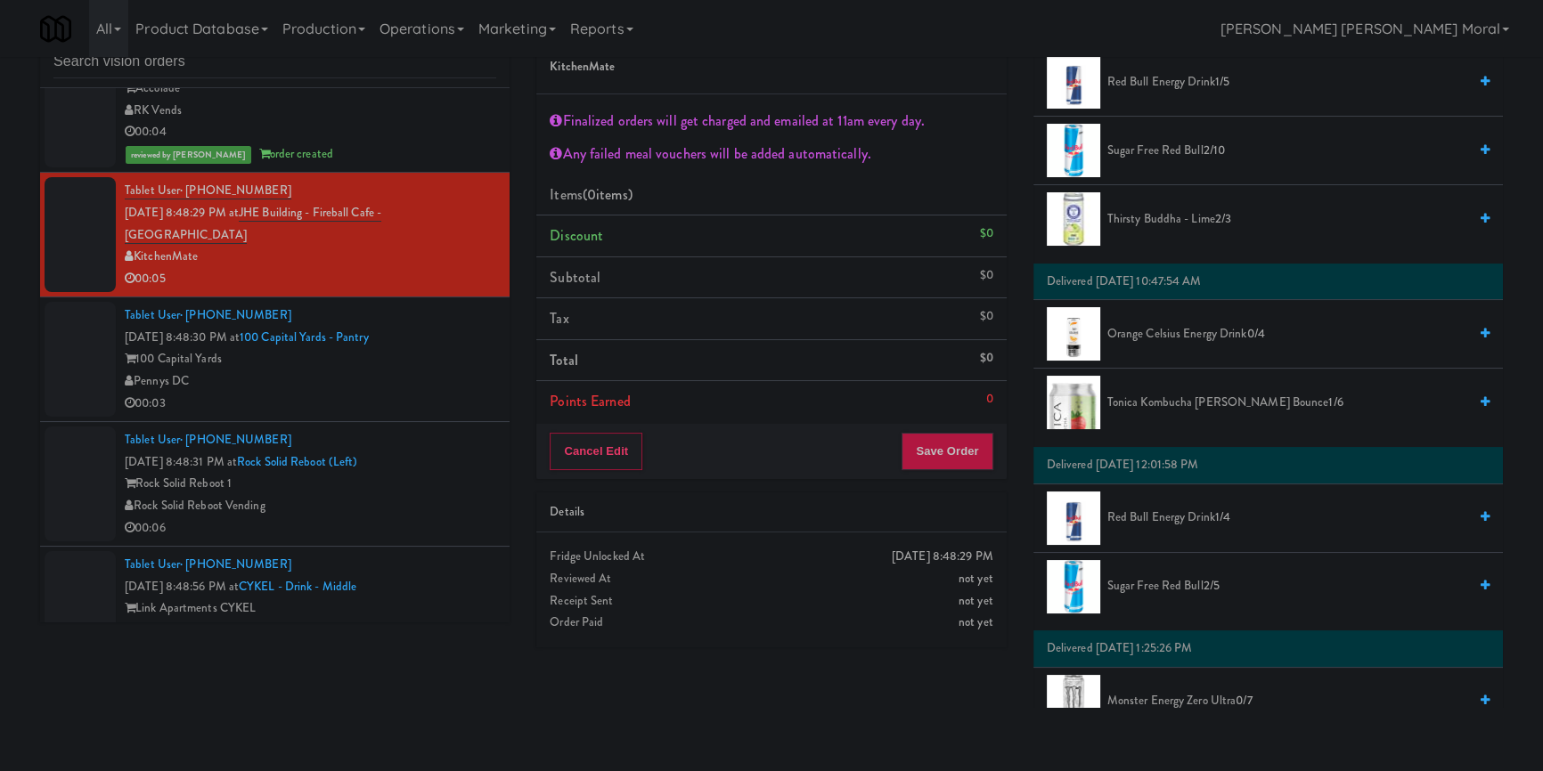
scroll to position [2028, 0]
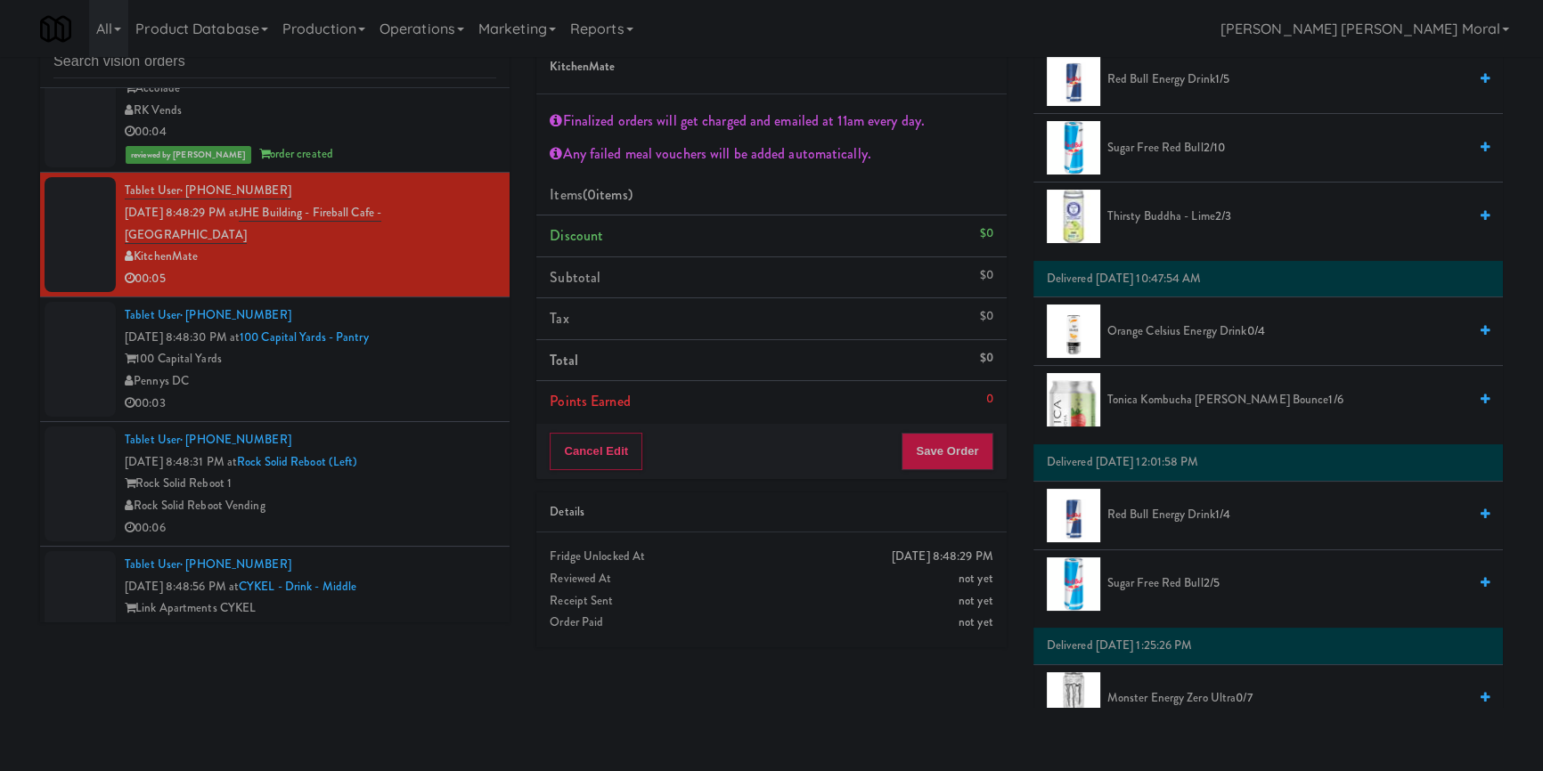
click at [1157, 212] on span "Thirsty Buddha - Lime 2/3" at bounding box center [1287, 217] width 360 height 22
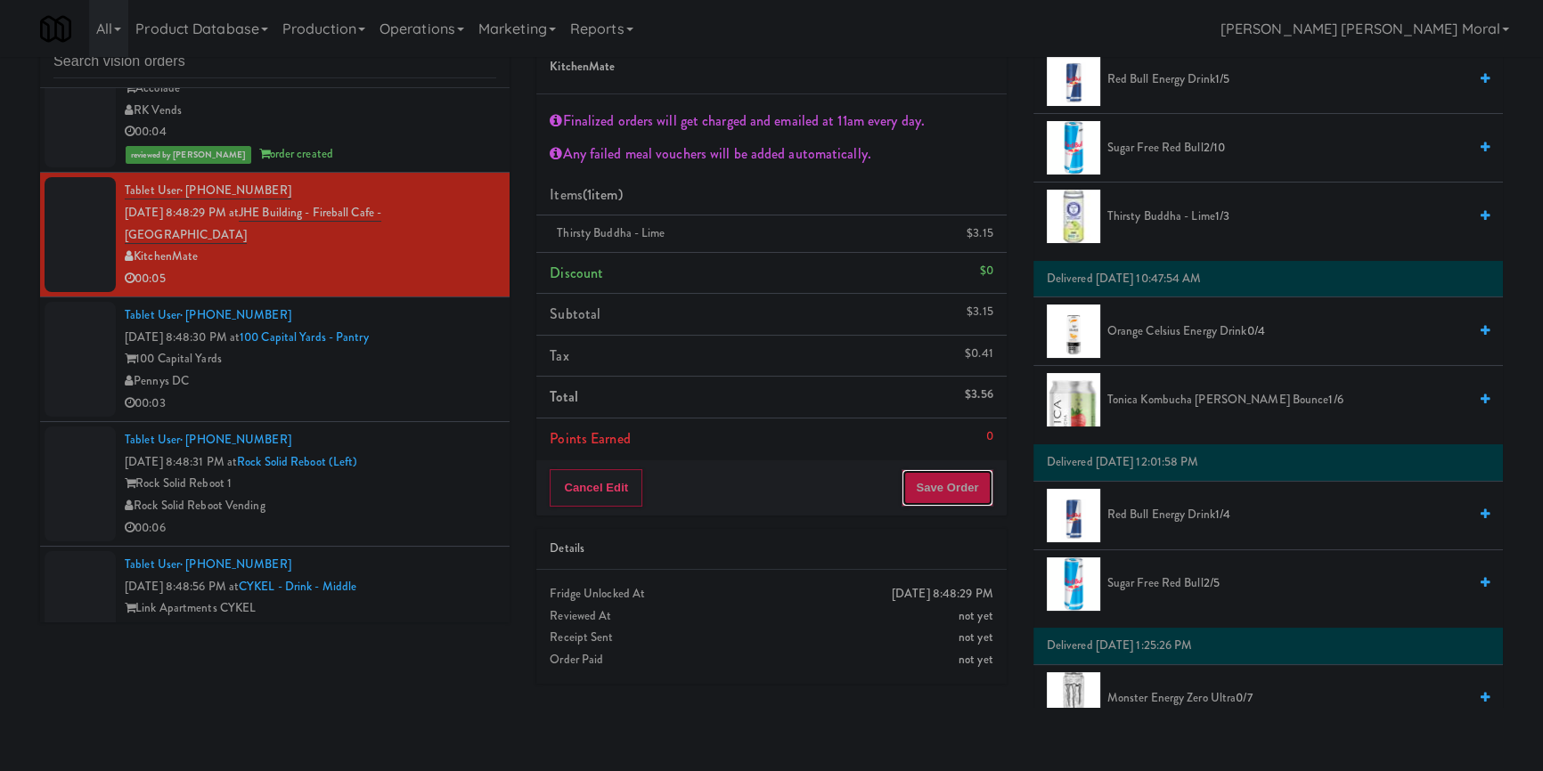
click at [951, 497] on button "Save Order" at bounding box center [946, 487] width 91 height 37
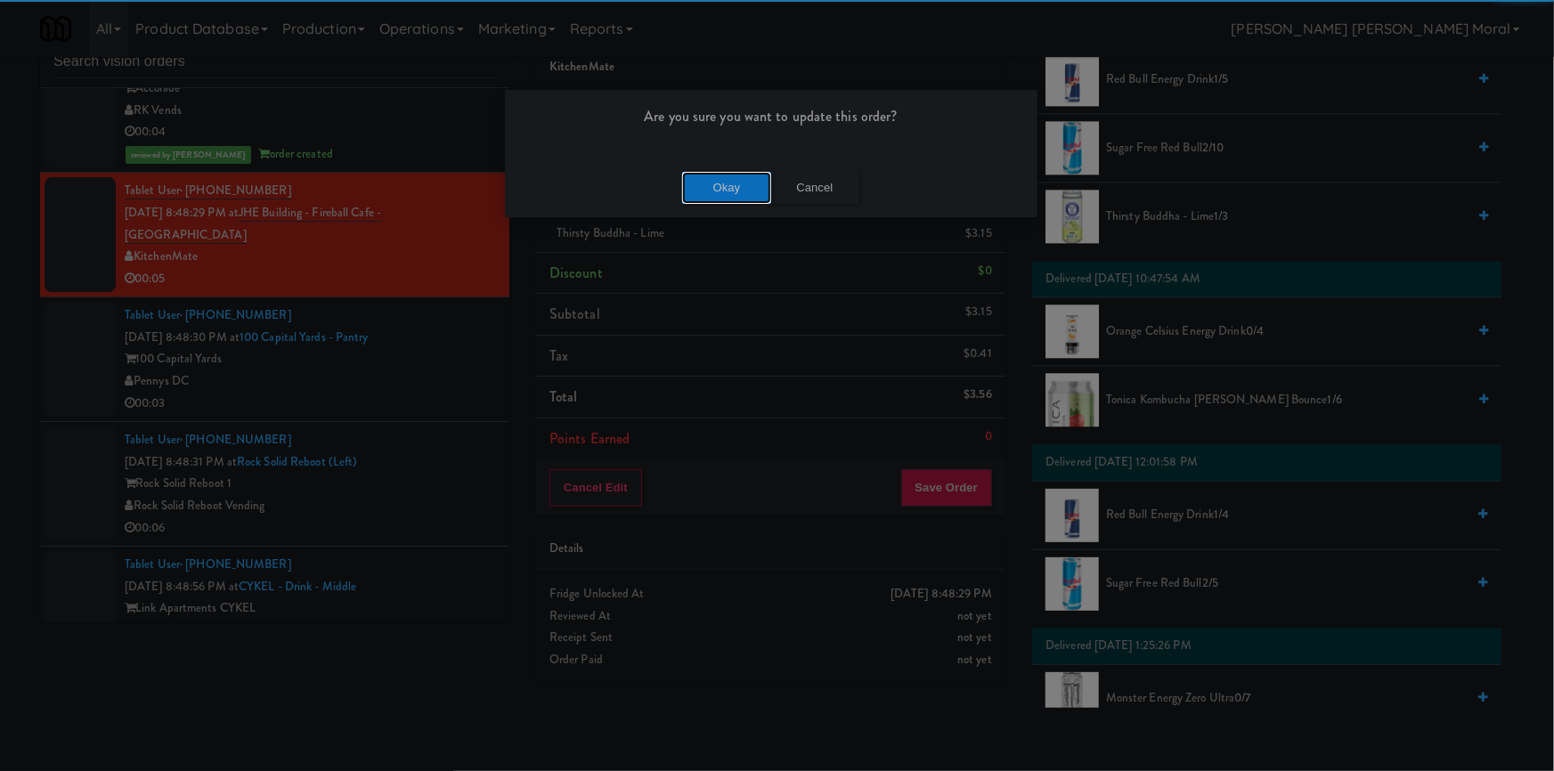
click at [719, 184] on button "Okay" at bounding box center [726, 188] width 89 height 32
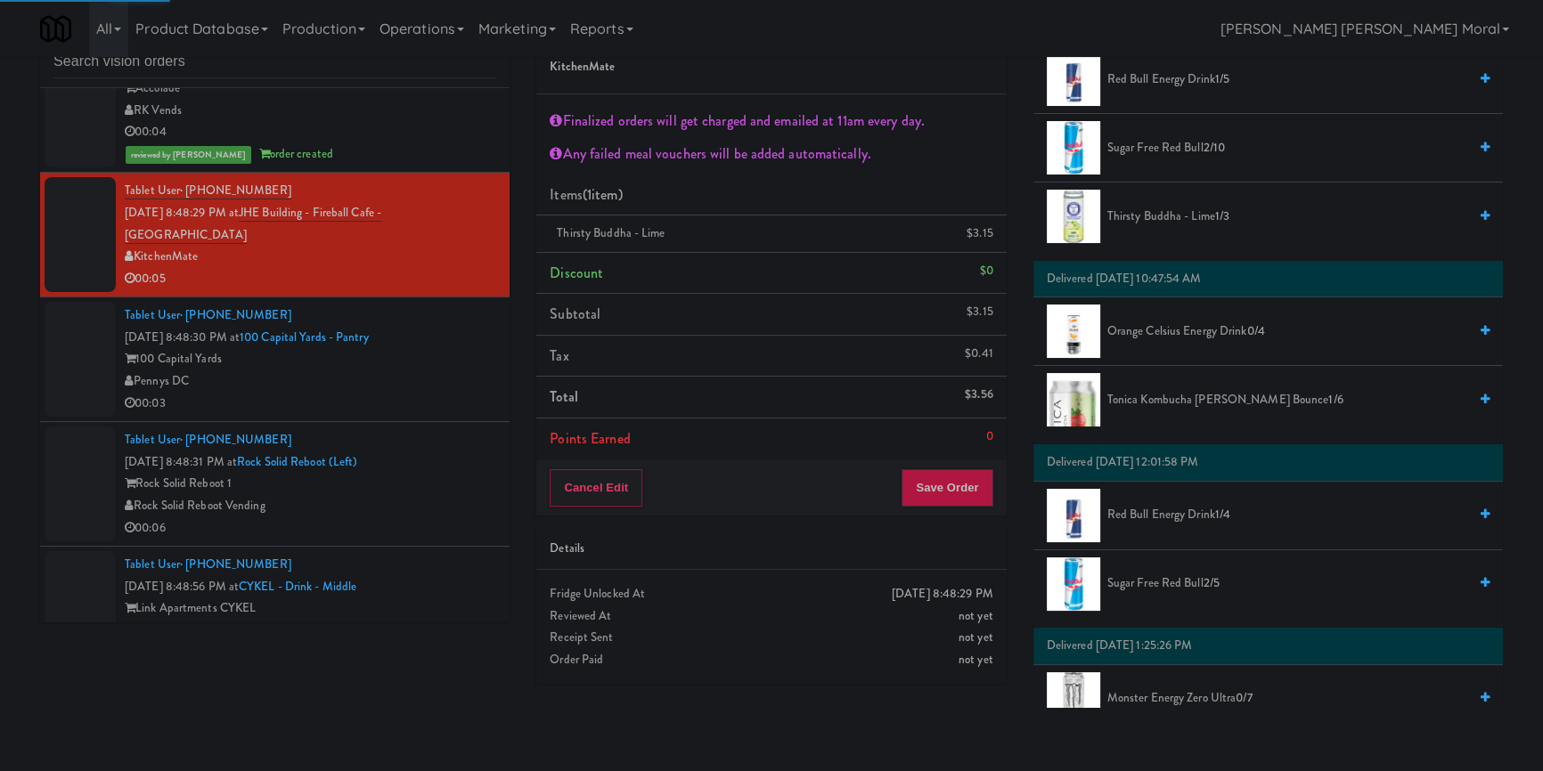
scroll to position [14, 0]
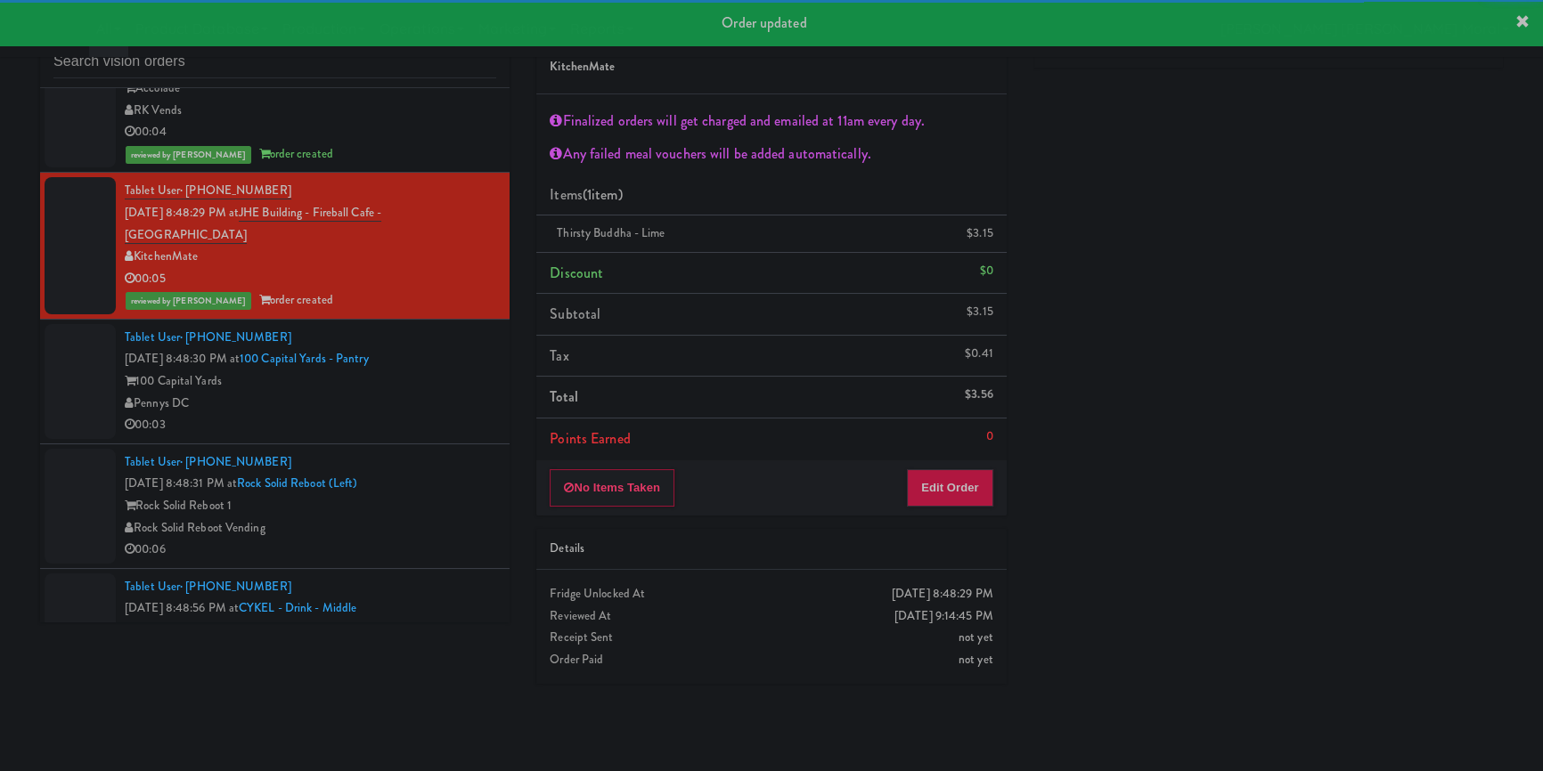
click at [454, 397] on div "Pennys DC" at bounding box center [310, 404] width 371 height 22
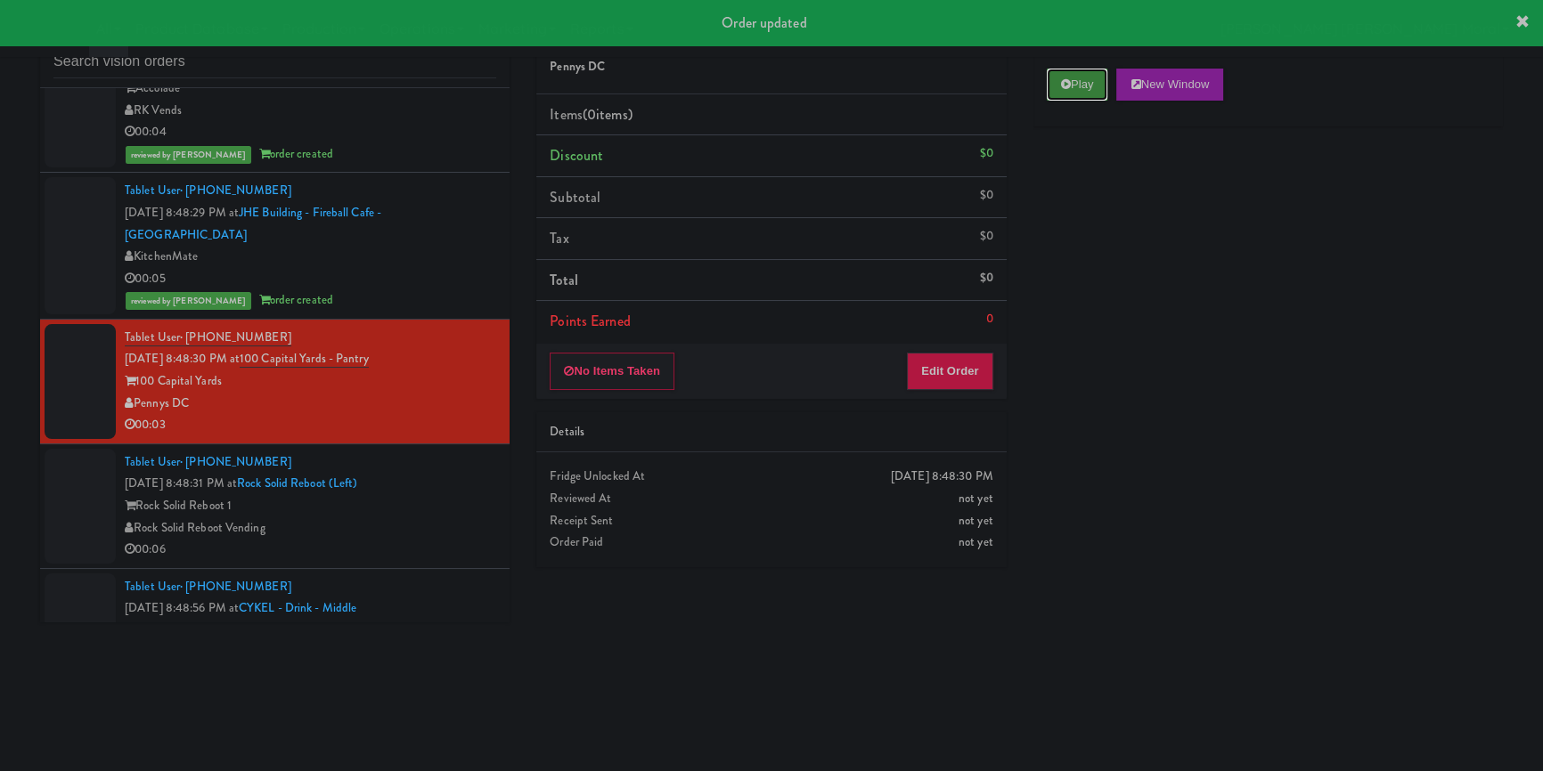
click at [1067, 81] on icon at bounding box center [1066, 84] width 10 height 12
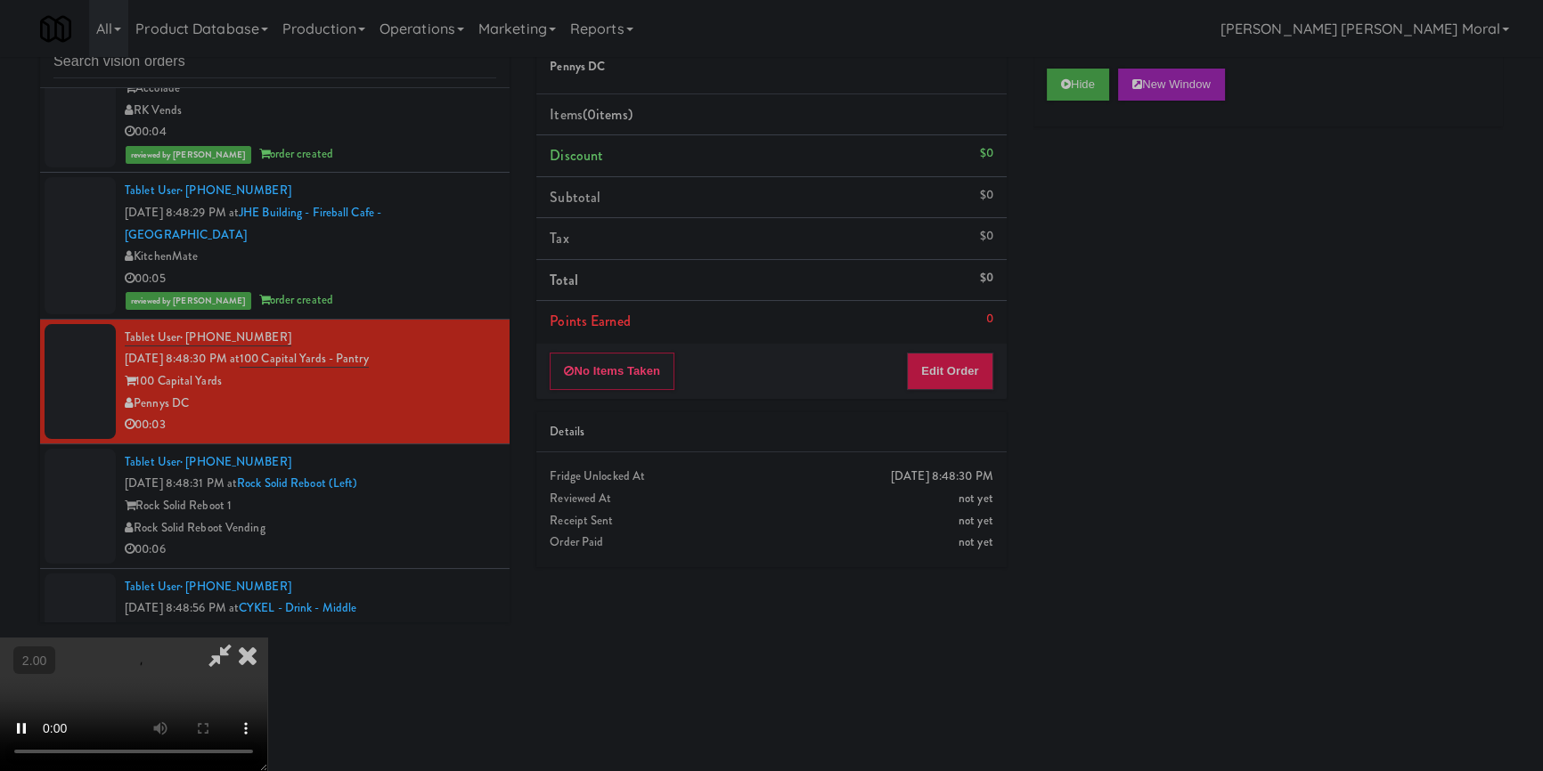
click at [1087, 281] on div "Hide New Window Primary Flag Clear Flag if unable to determine what was taken o…" at bounding box center [1267, 389] width 469 height 668
click at [950, 373] on button "Edit Order" at bounding box center [950, 371] width 86 height 37
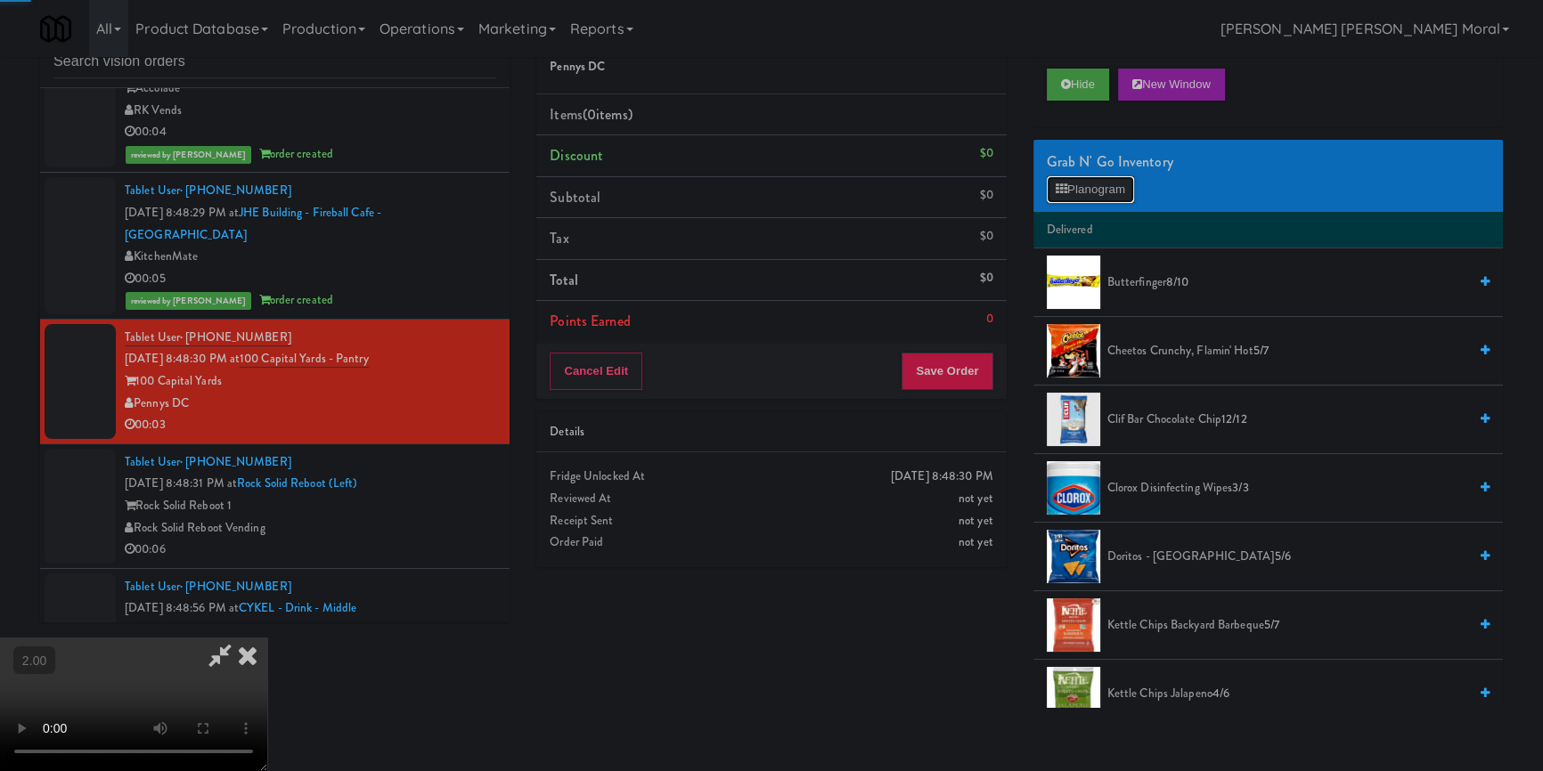
click at [1064, 194] on icon at bounding box center [1061, 189] width 12 height 12
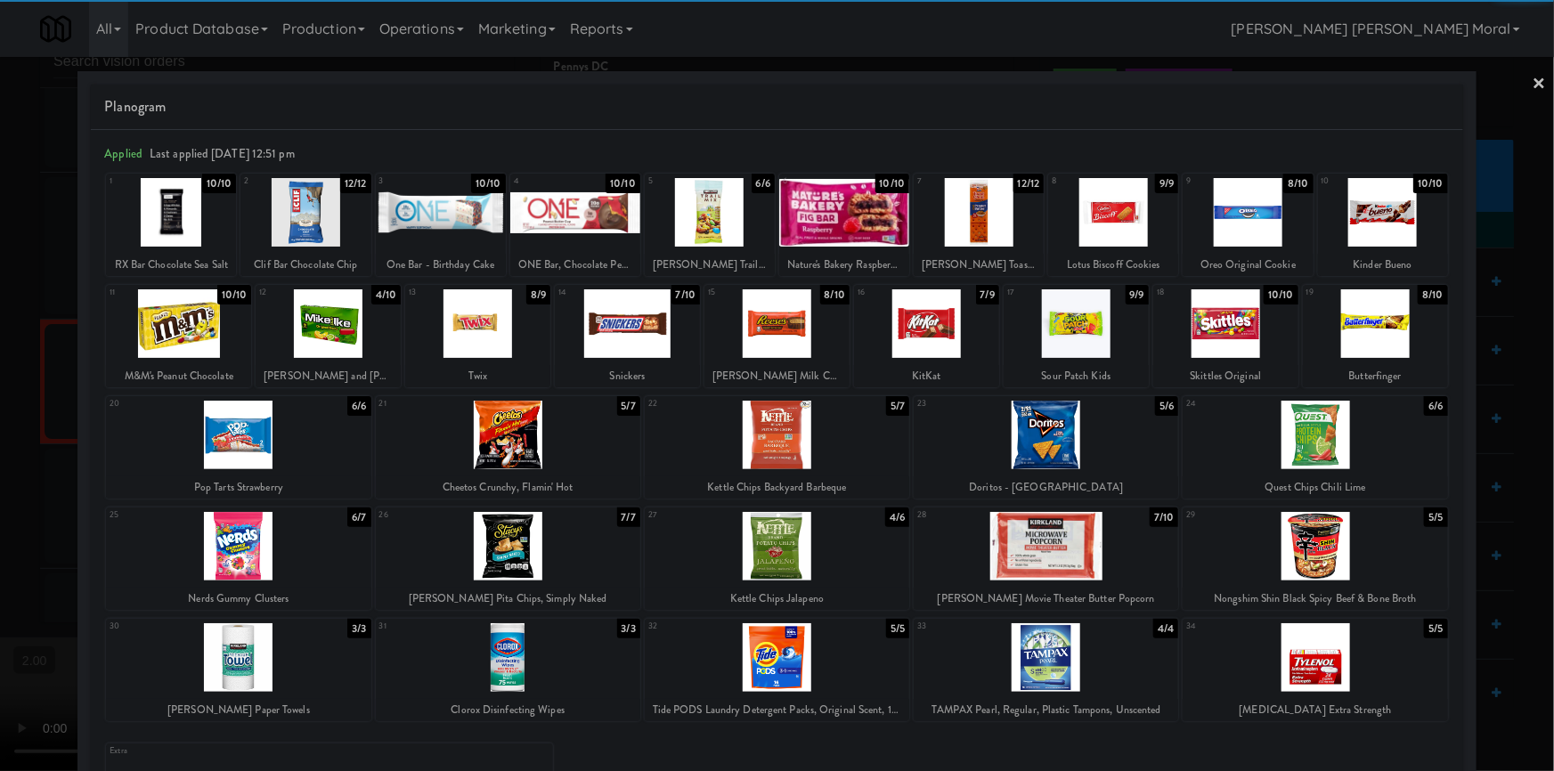
click at [1227, 224] on div at bounding box center [1248, 212] width 130 height 69
drag, startPoint x: 0, startPoint y: 405, endPoint x: 444, endPoint y: 422, distance: 443.9
click at [0, 406] on div at bounding box center [777, 385] width 1554 height 771
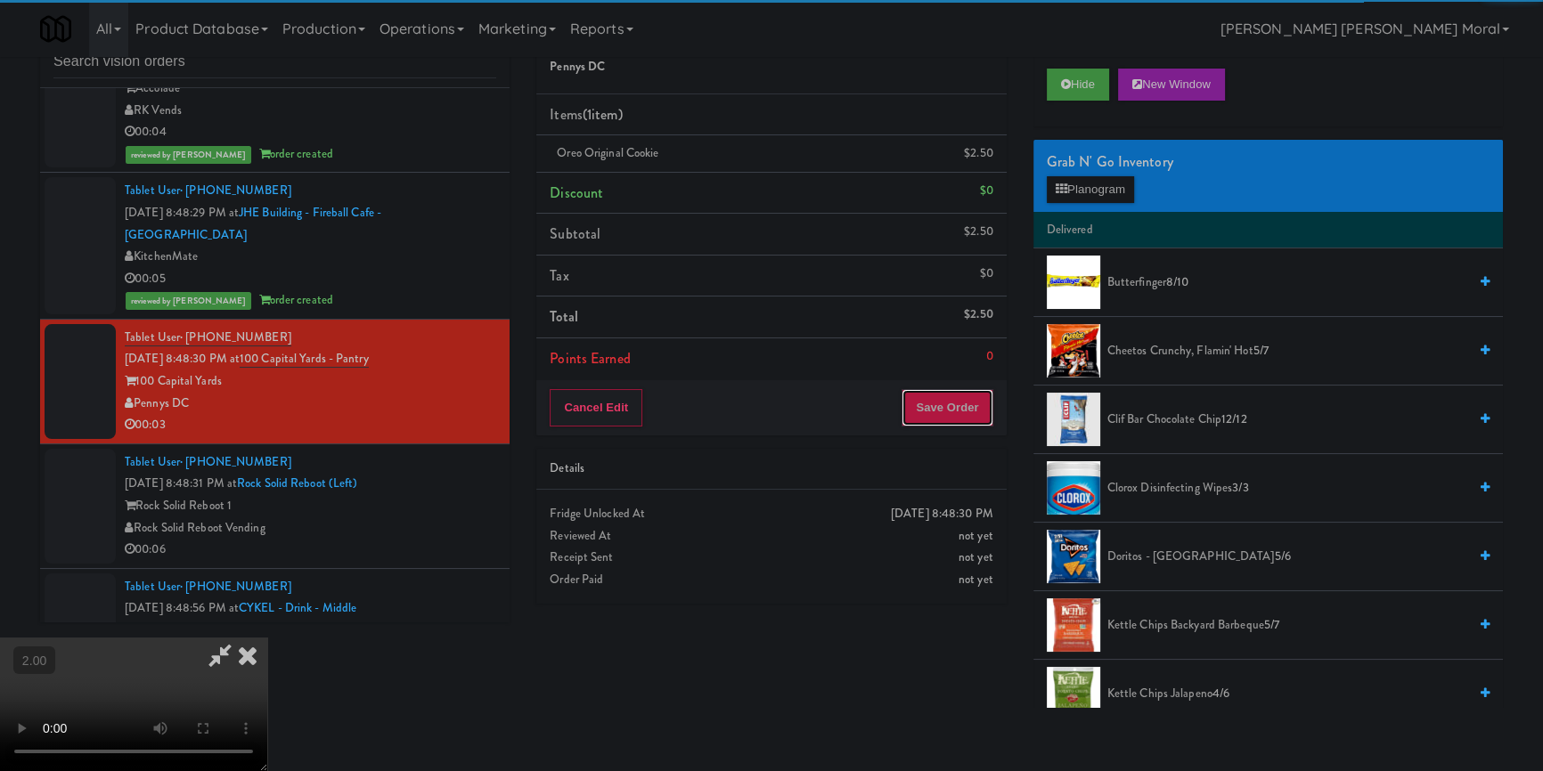
click at [959, 411] on button "Save Order" at bounding box center [946, 407] width 91 height 37
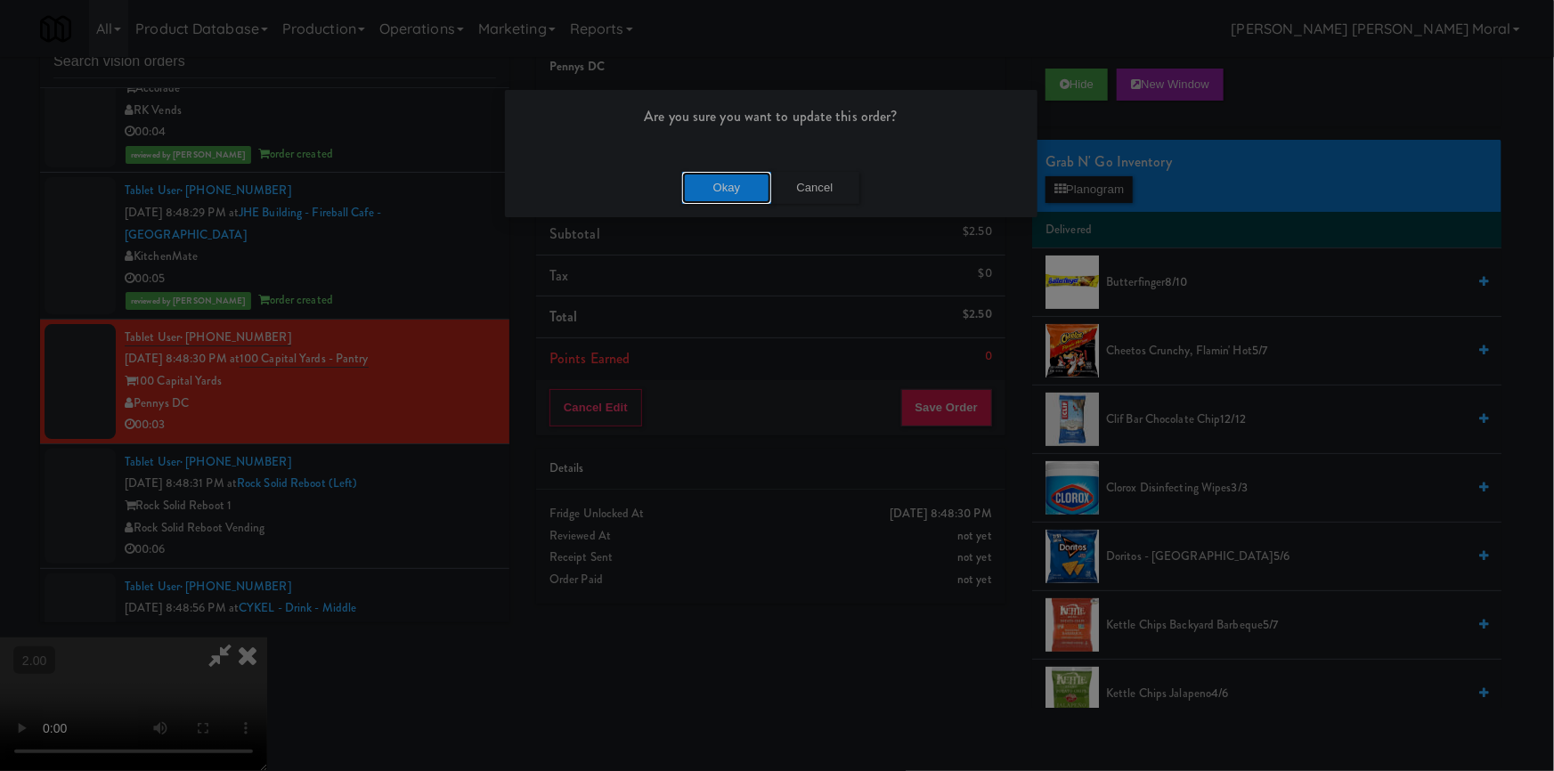
click at [721, 187] on button "Okay" at bounding box center [726, 188] width 89 height 32
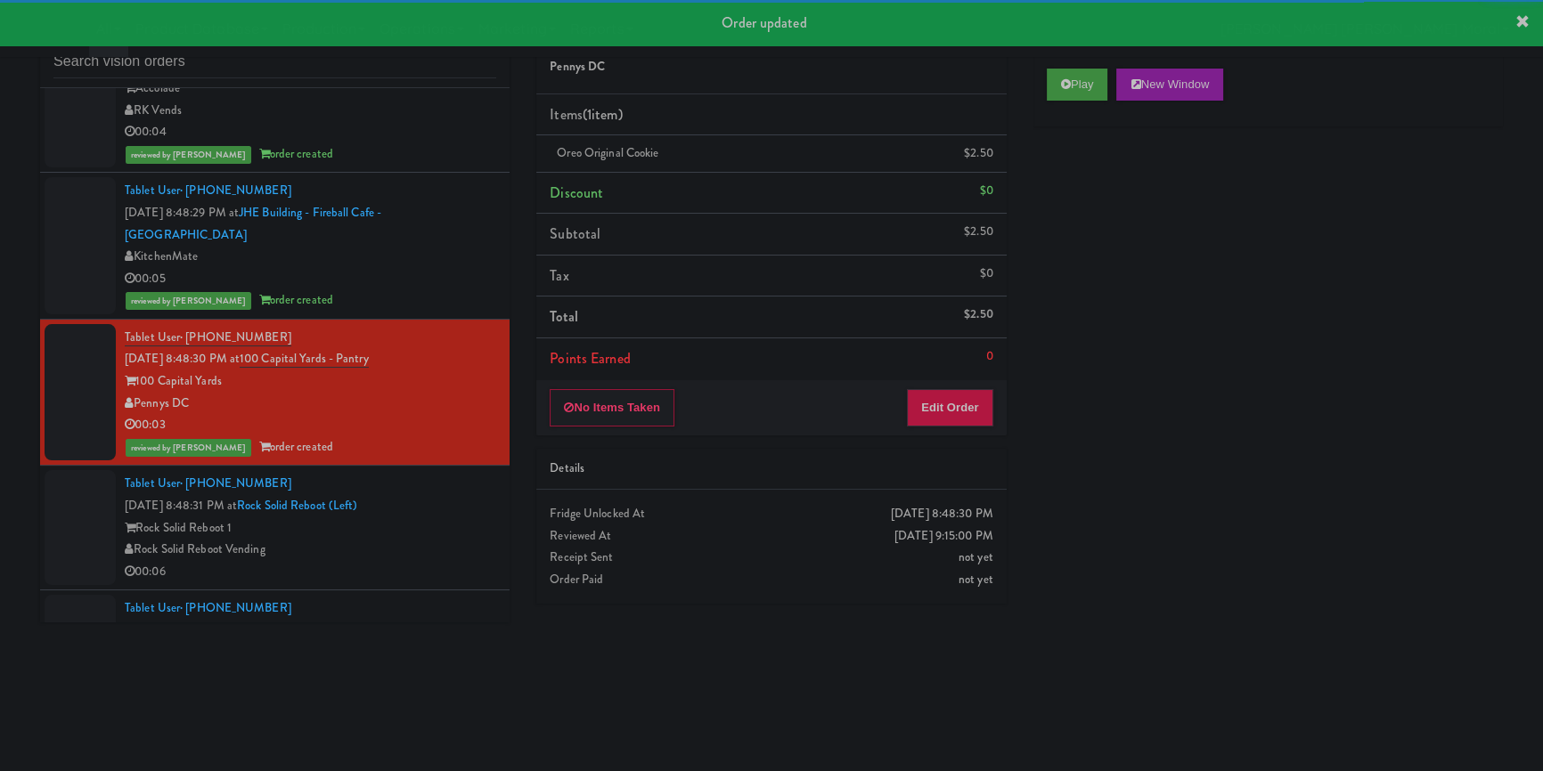
click at [460, 511] on div "Tablet User · (240) 708-5083 [DATE] 8:48:31 PM at Rock Solid Reboot (Left) Rock…" at bounding box center [310, 528] width 371 height 110
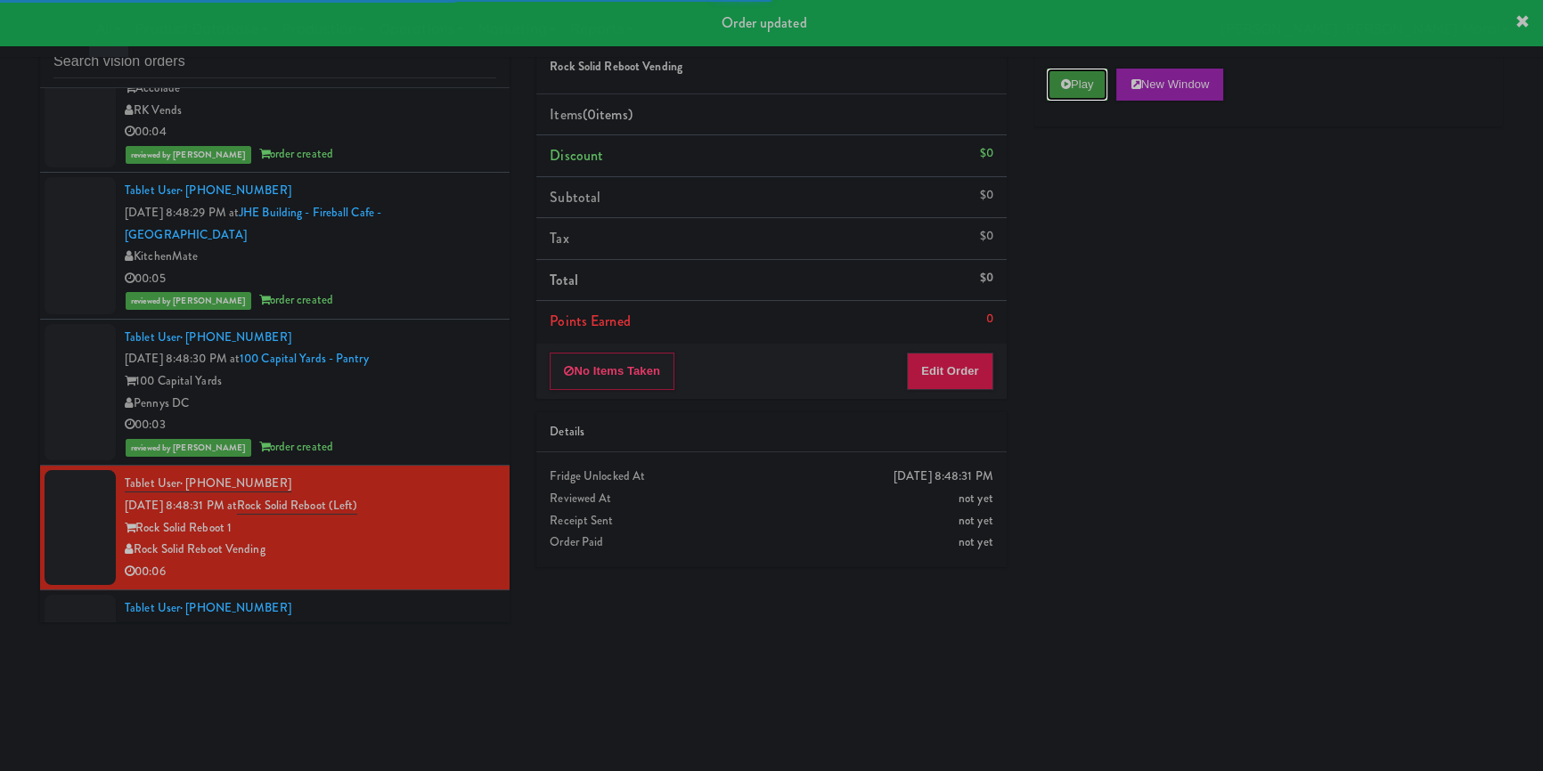
click at [1050, 83] on button "Play" at bounding box center [1077, 85] width 61 height 32
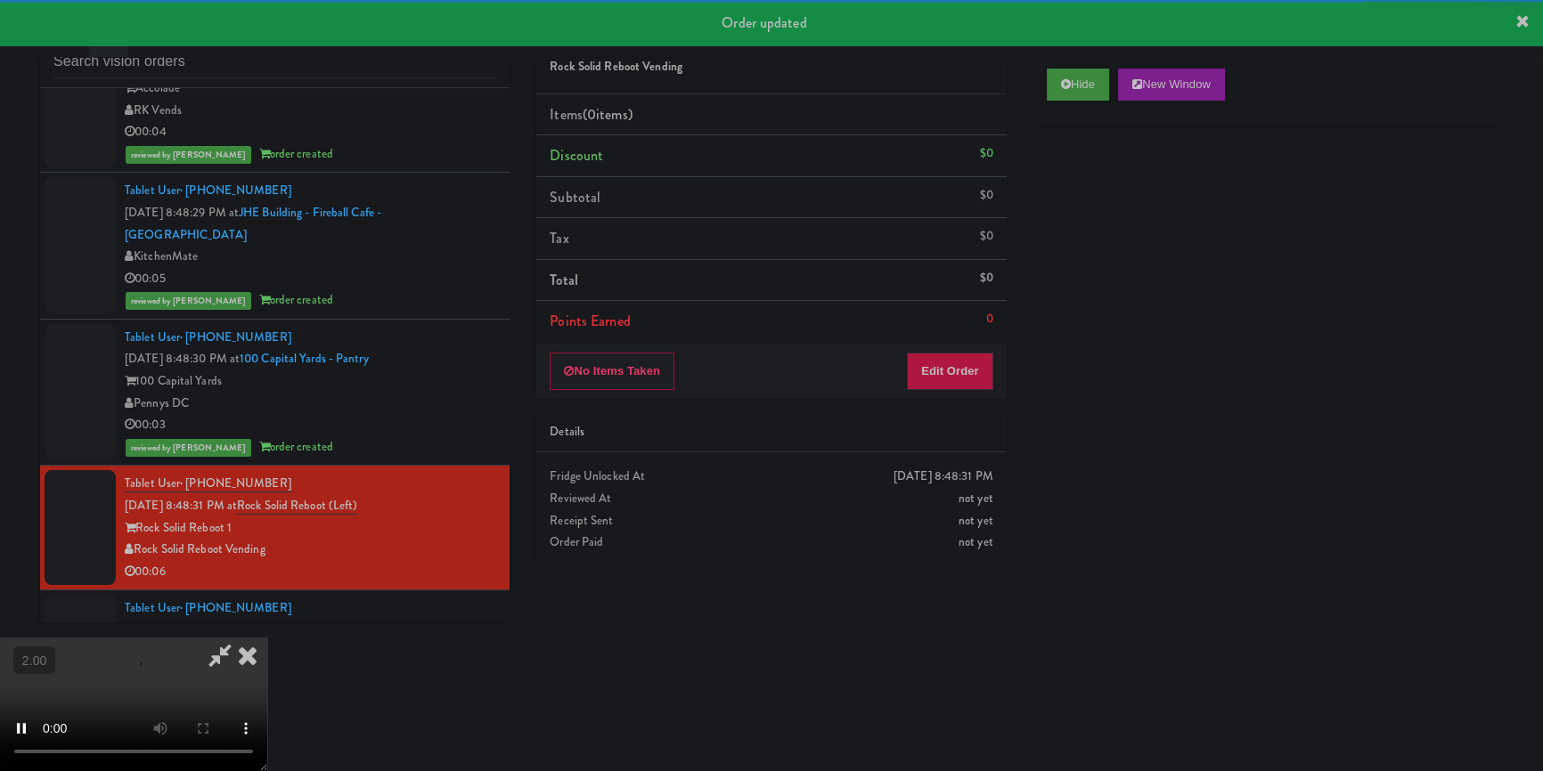
drag, startPoint x: 1078, startPoint y: 212, endPoint x: 704, endPoint y: 352, distance: 399.4
click at [1078, 214] on div "Hide New Window Primary Flag Clear Flag if unable to determine what was taken o…" at bounding box center [1267, 389] width 469 height 668
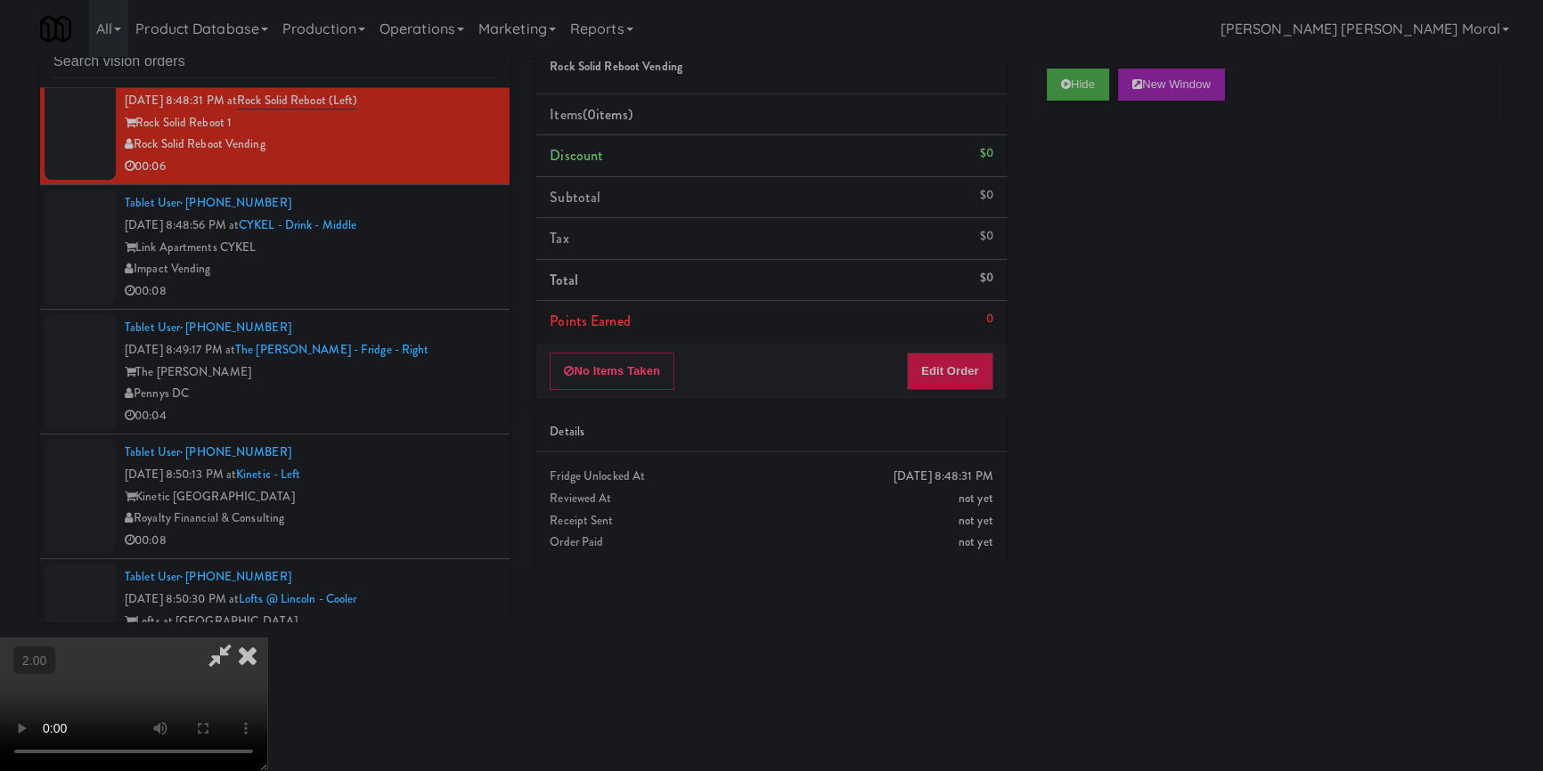
scroll to position [6, 0]
click at [267, 638] on video at bounding box center [133, 705] width 267 height 134
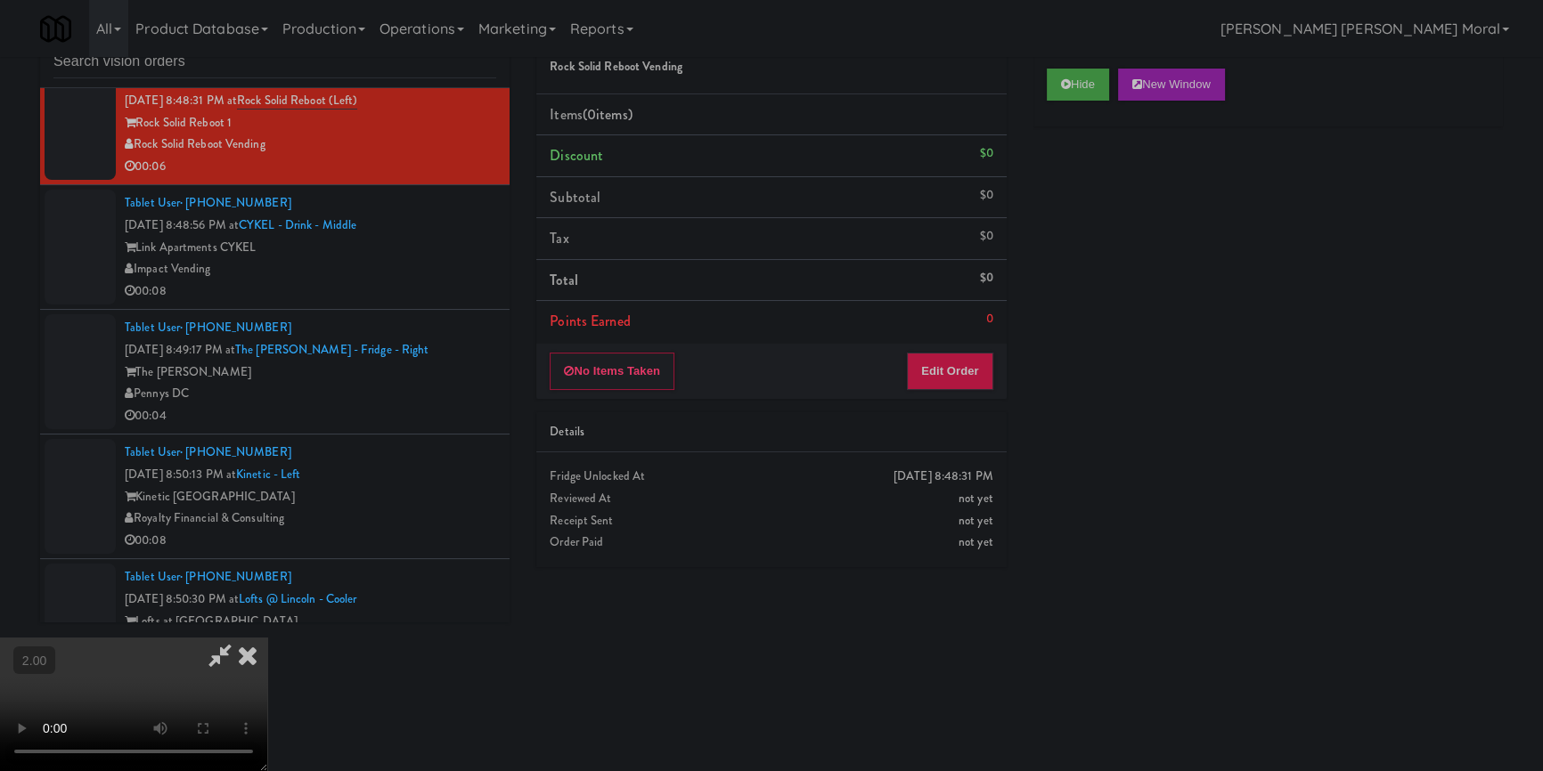
click at [267, 638] on video at bounding box center [133, 705] width 267 height 134
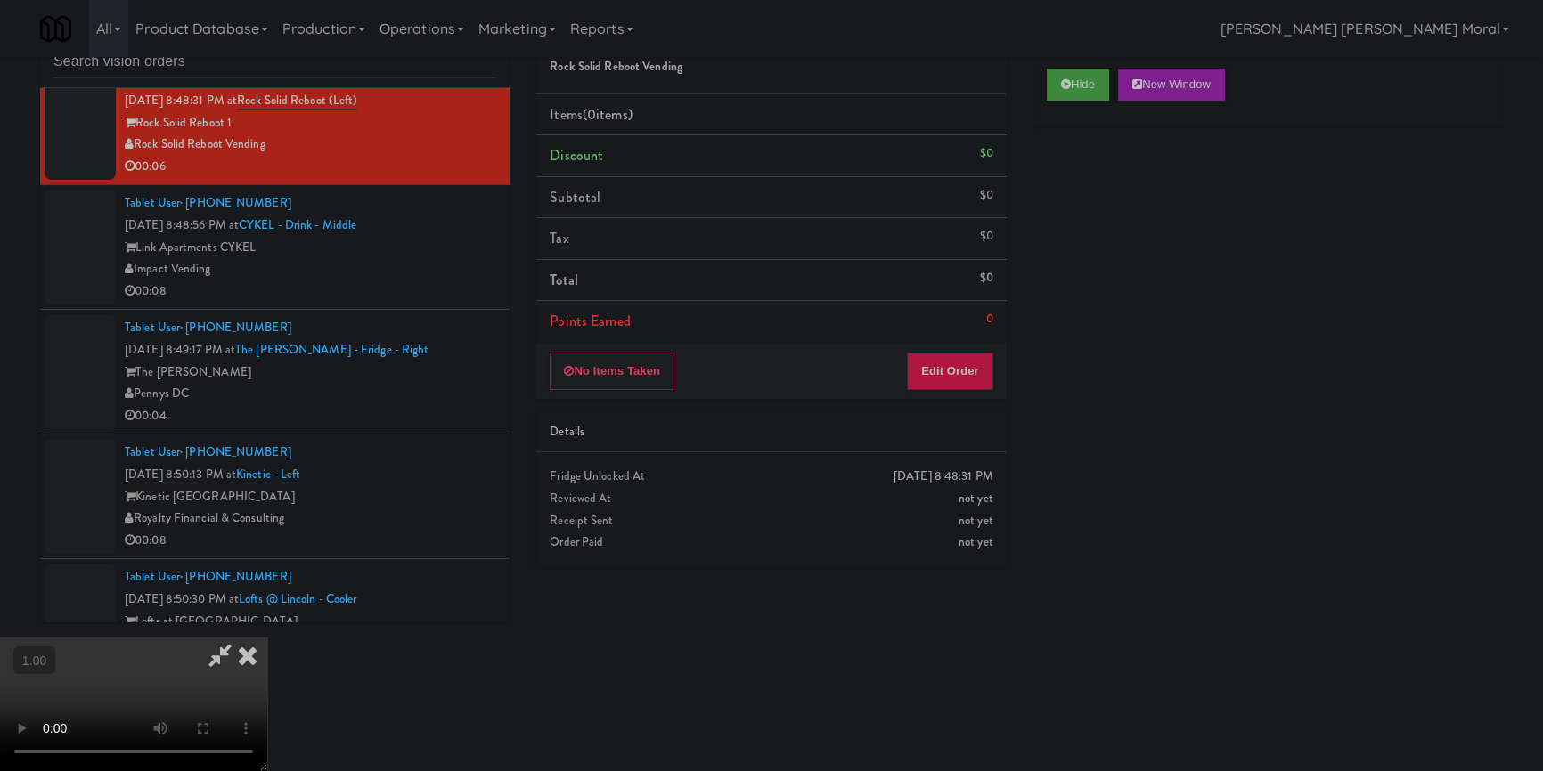
scroll to position [87, 0]
drag, startPoint x: 951, startPoint y: 365, endPoint x: 1025, endPoint y: 258, distance: 130.0
click at [951, 365] on button "Edit Order" at bounding box center [950, 371] width 86 height 37
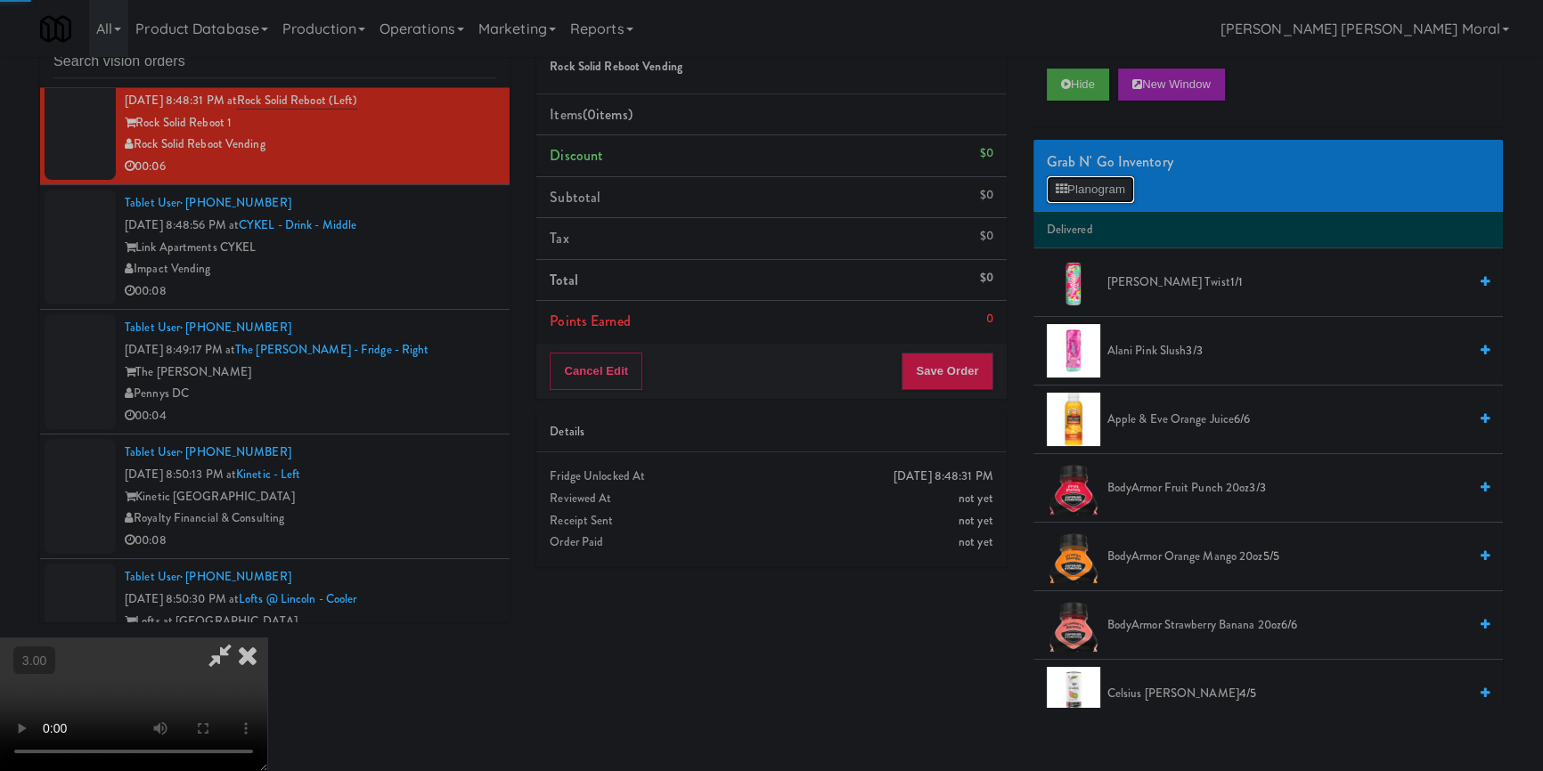
click at [1061, 186] on icon at bounding box center [1061, 189] width 12 height 12
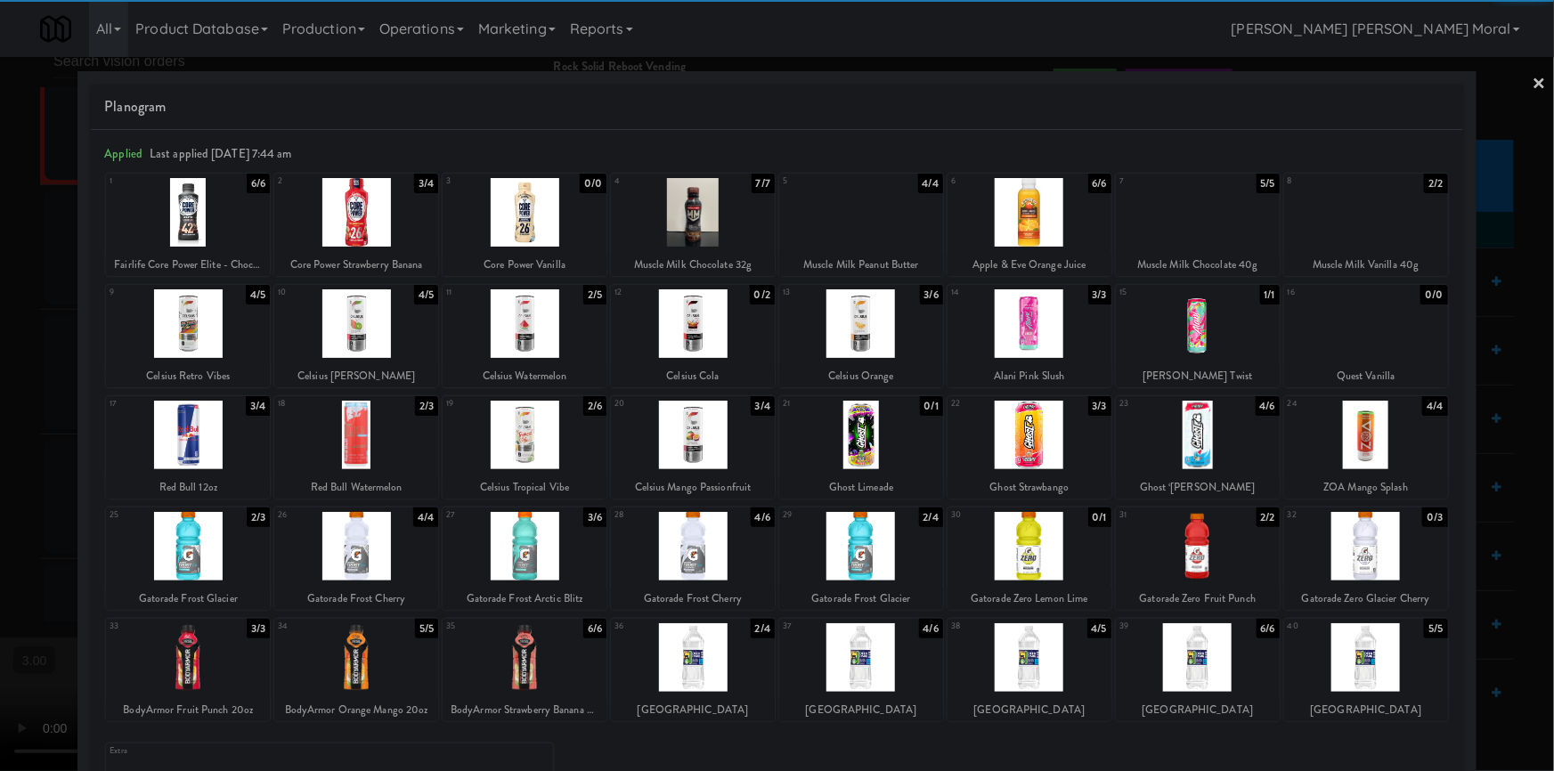
click at [193, 433] on div at bounding box center [188, 435] width 164 height 69
click at [387, 436] on div at bounding box center [356, 435] width 164 height 69
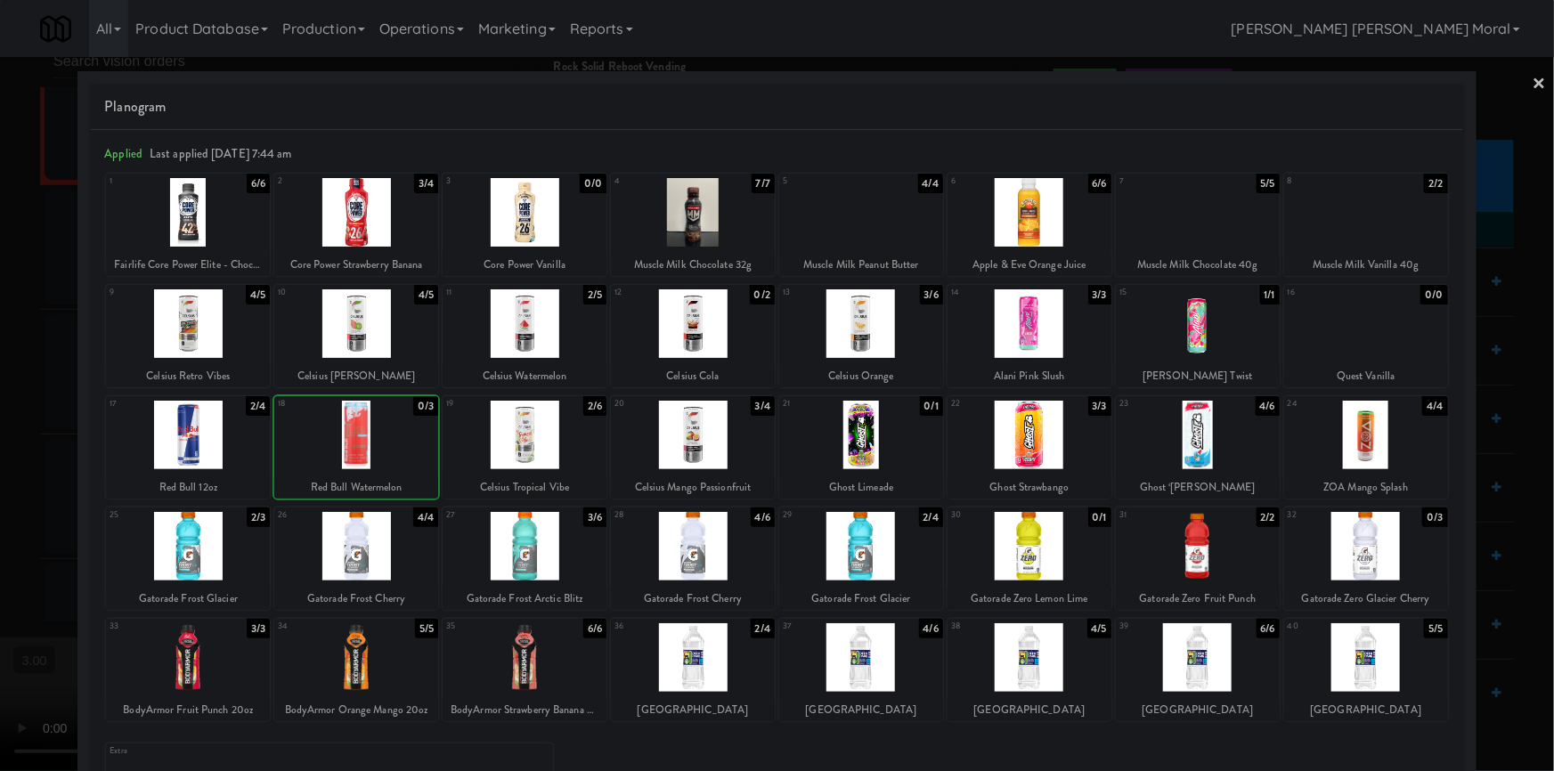
click at [0, 429] on div at bounding box center [777, 385] width 1554 height 771
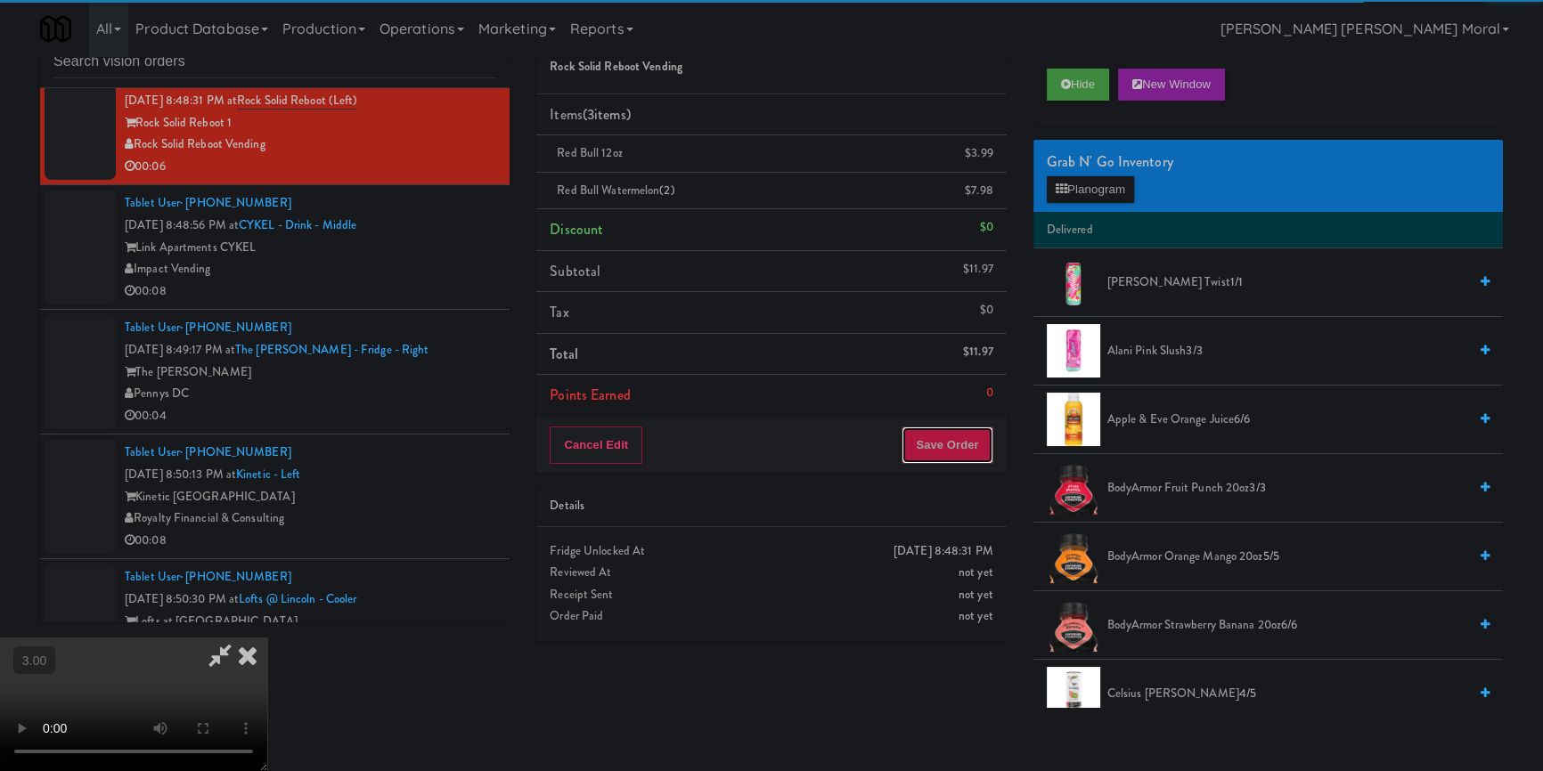
click at [949, 434] on button "Save Order" at bounding box center [946, 445] width 91 height 37
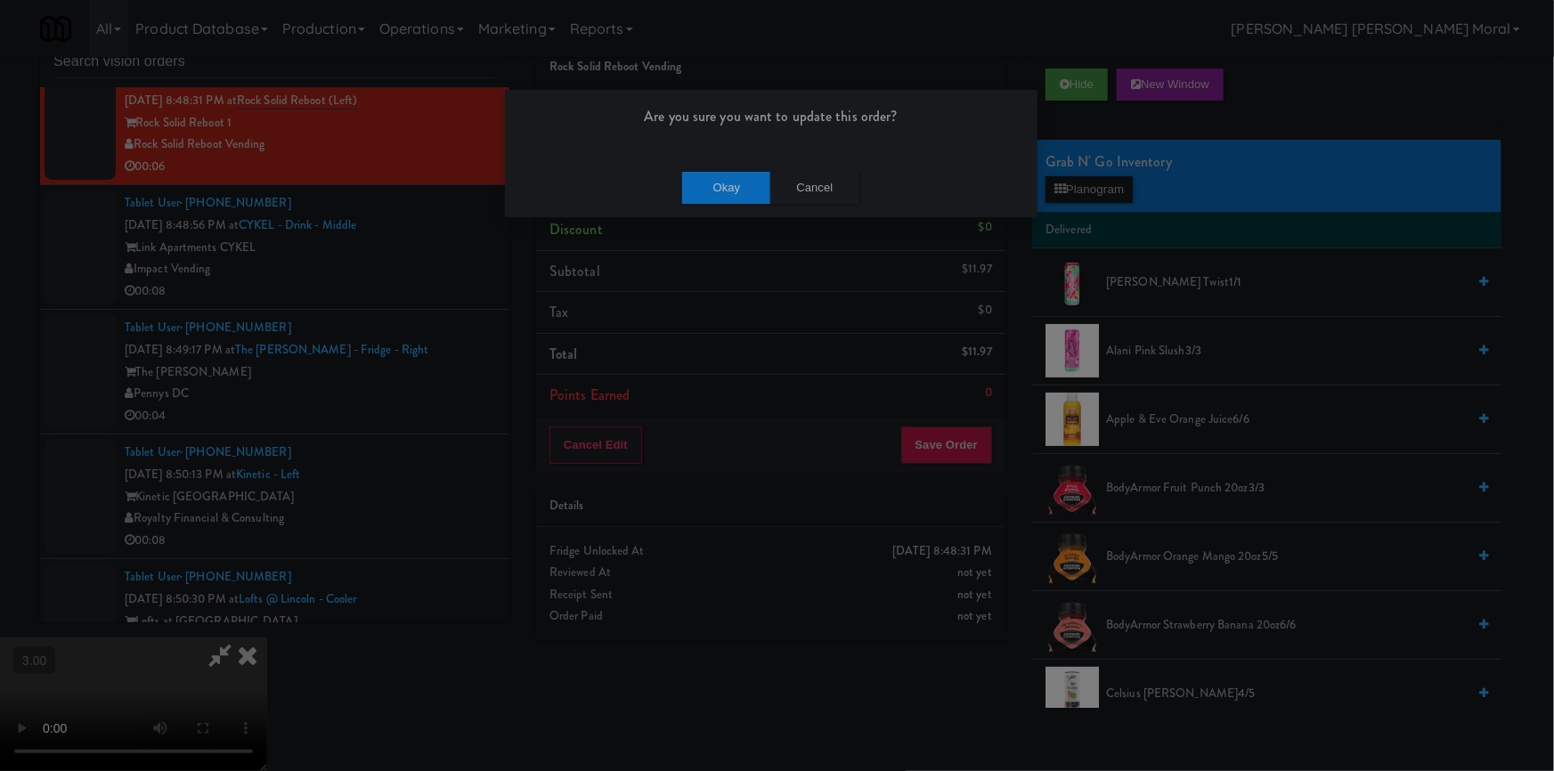
click at [710, 166] on div "Okay Cancel" at bounding box center [771, 188] width 533 height 60
drag, startPoint x: 714, startPoint y: 186, endPoint x: 700, endPoint y: 246, distance: 61.4
click at [714, 187] on button "Okay" at bounding box center [726, 188] width 89 height 32
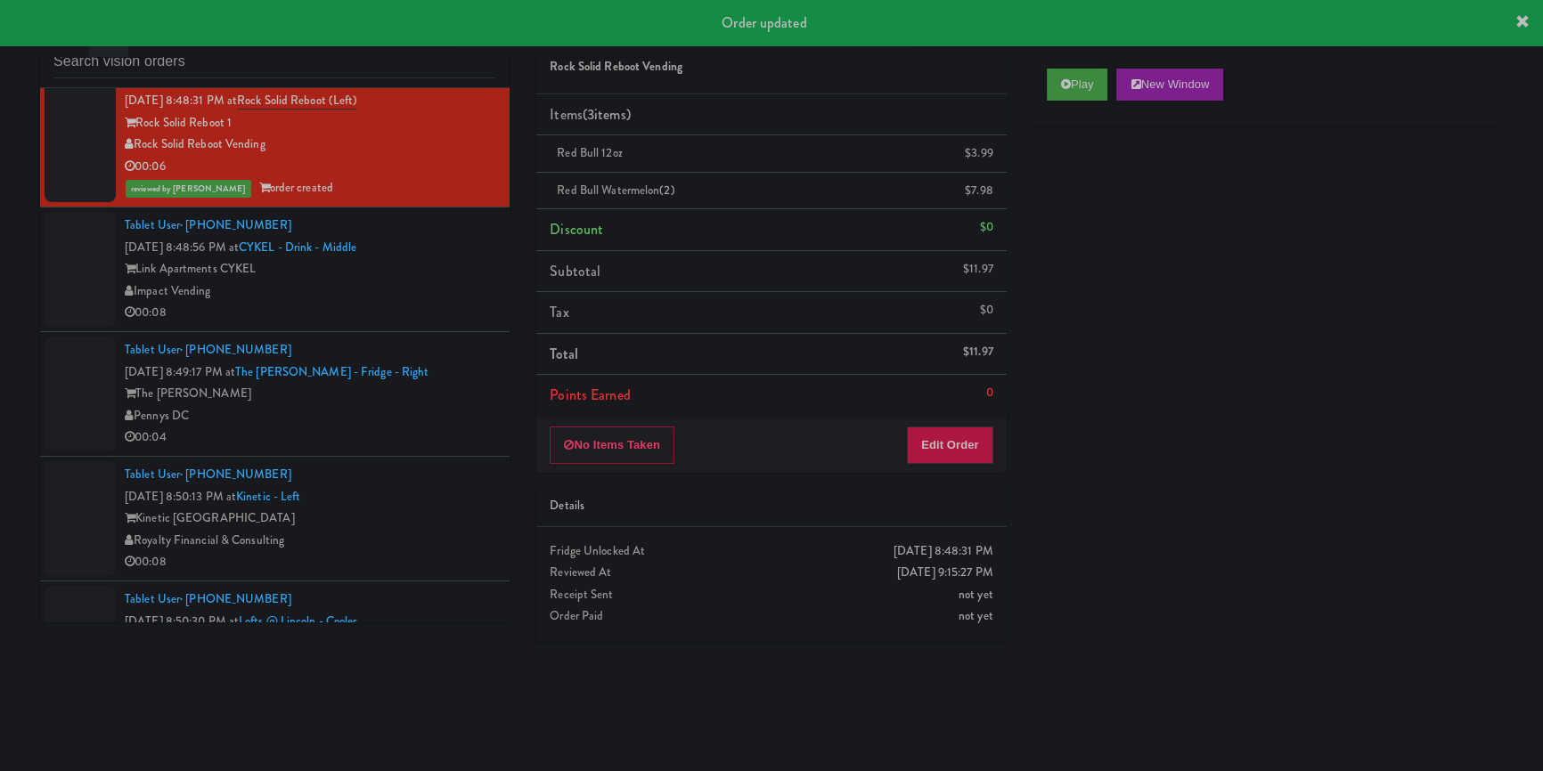
click at [436, 242] on div "Tablet User · (704) 224-3604 [DATE] 8:48:56 PM at CYKEL - Drink - Middle Link A…" at bounding box center [310, 270] width 371 height 110
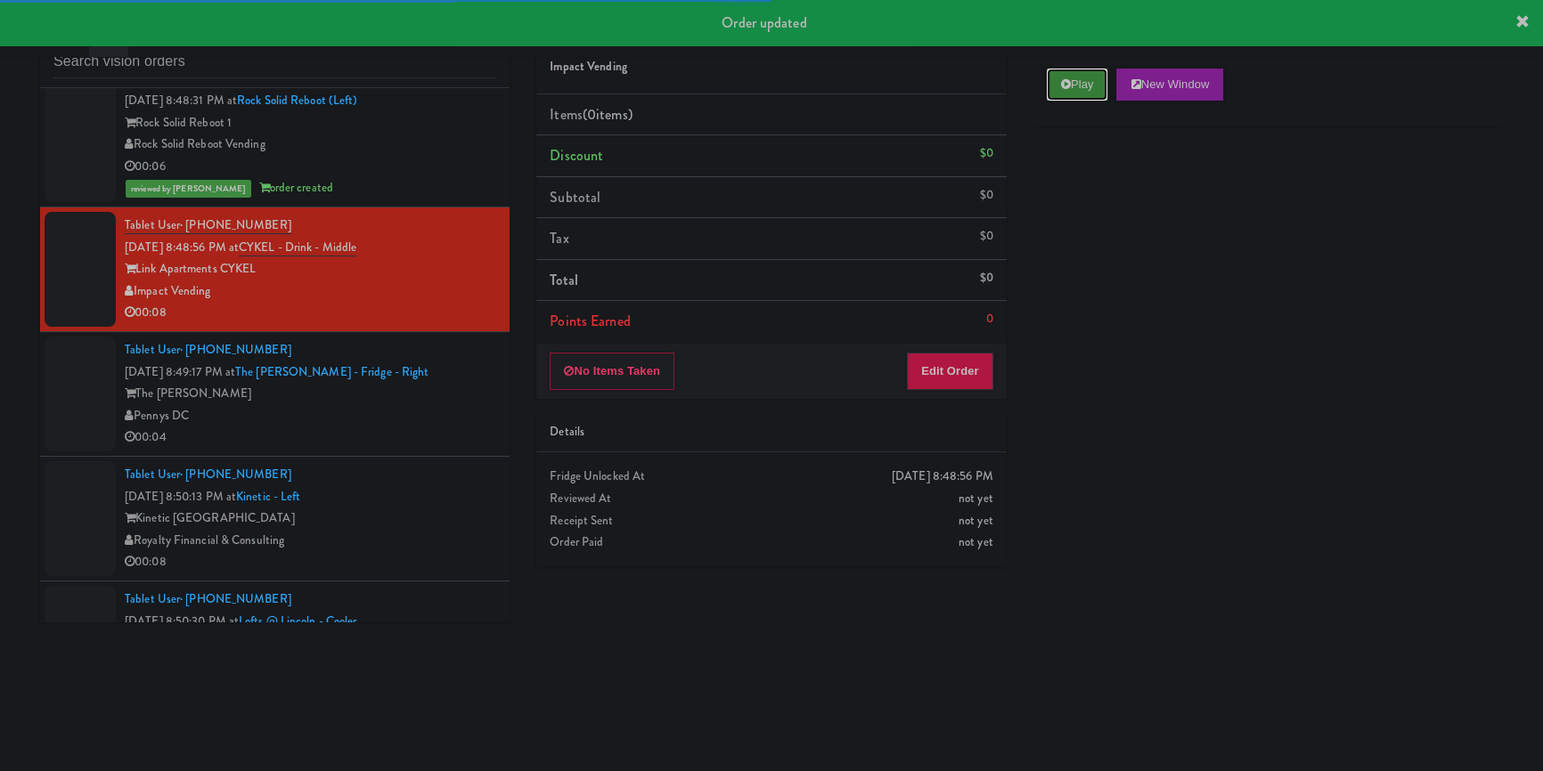
click at [1085, 88] on button "Play" at bounding box center [1077, 85] width 61 height 32
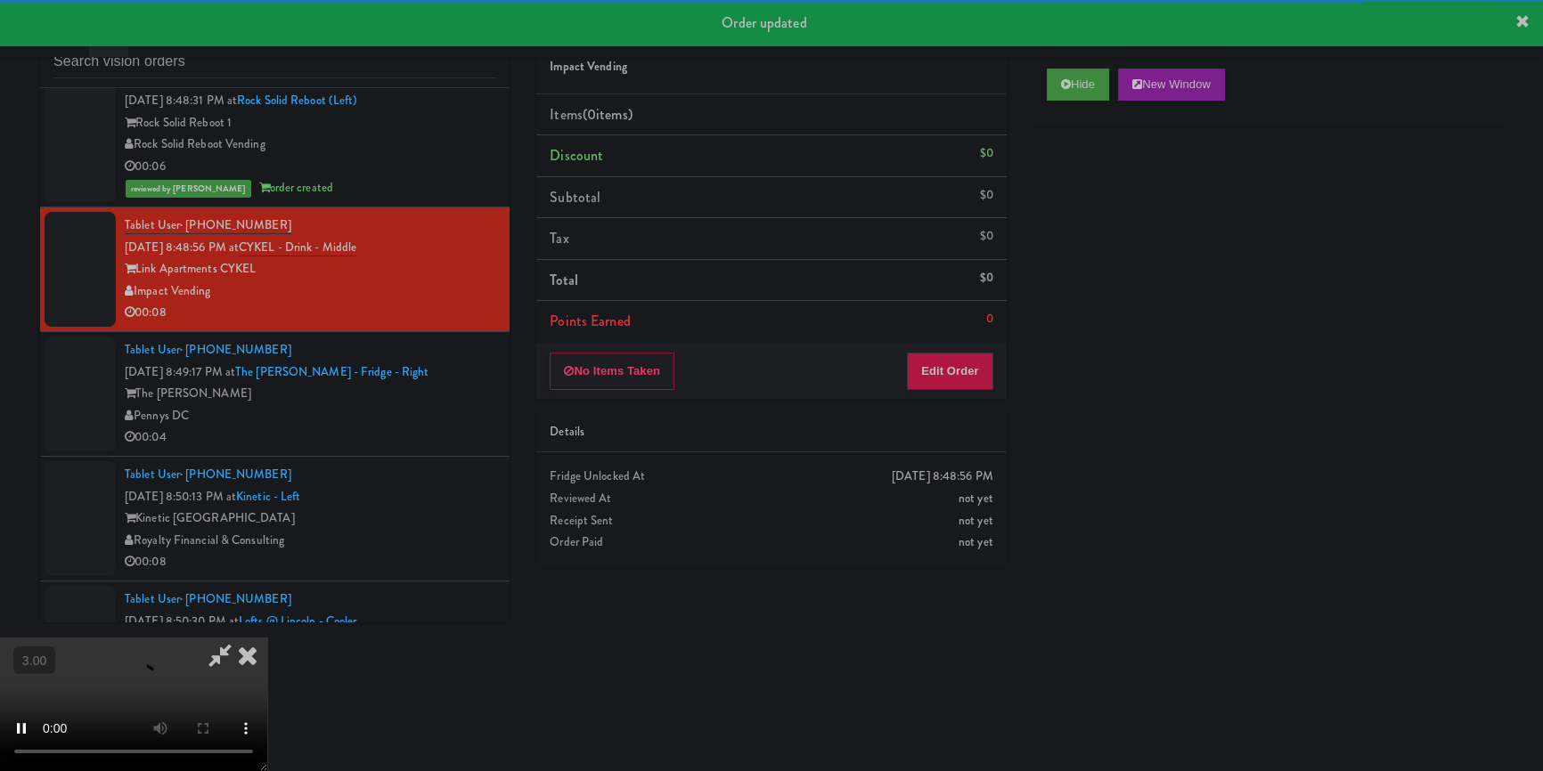
drag, startPoint x: 1117, startPoint y: 200, endPoint x: 1072, endPoint y: 299, distance: 108.4
click at [1119, 204] on div "Hide New Window Primary Flag Clear Flag if unable to determine what was taken o…" at bounding box center [1267, 389] width 469 height 668
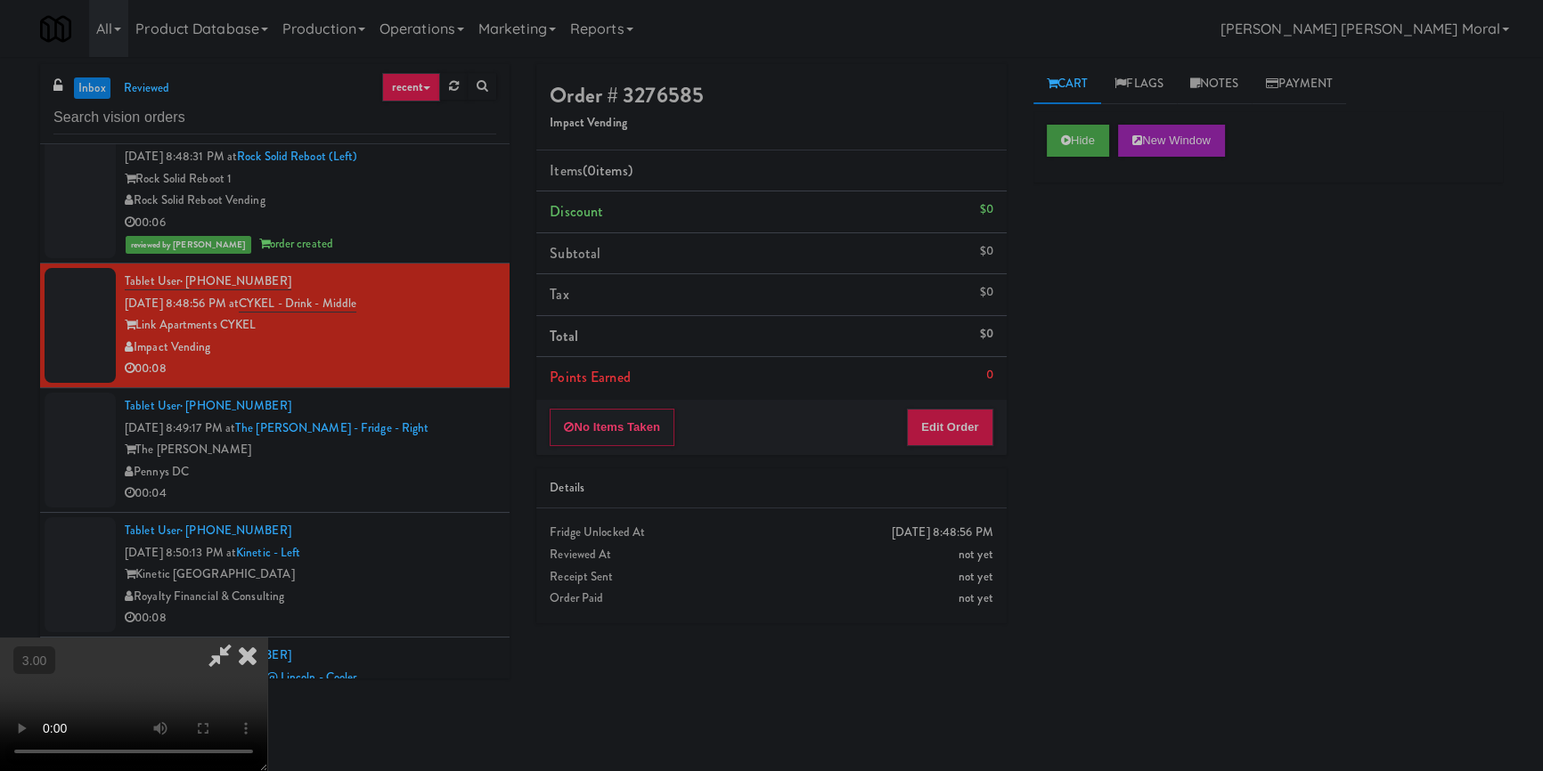
click at [267, 638] on video at bounding box center [133, 705] width 267 height 134
click at [958, 428] on button "Edit Order" at bounding box center [950, 427] width 86 height 37
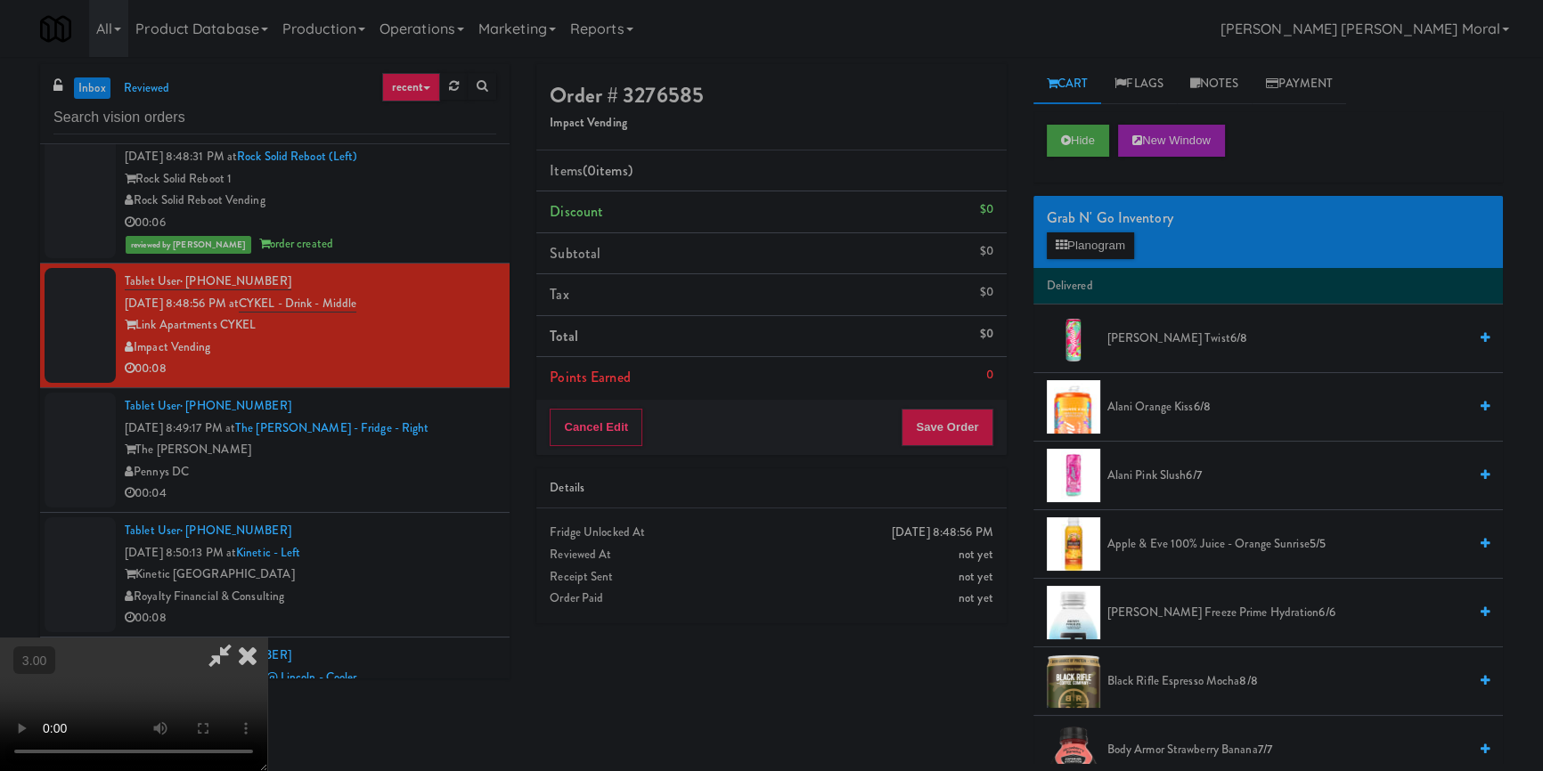
click at [1149, 472] on span "Alani Pink Slush 6/7" at bounding box center [1287, 476] width 360 height 22
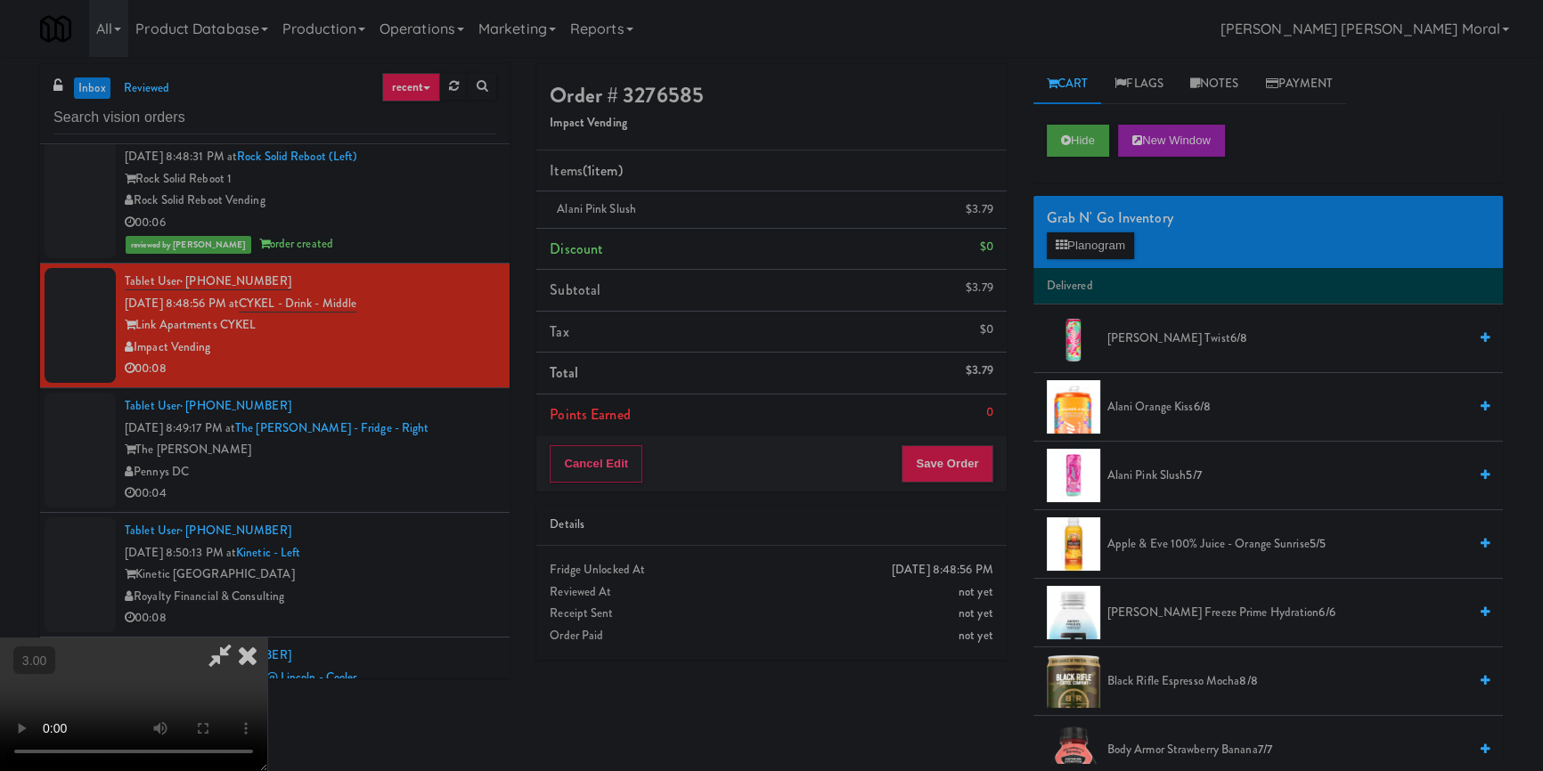
click at [959, 485] on div "Cancel Edit Save Order" at bounding box center [770, 463] width 469 height 55
click at [962, 473] on button "Save Order" at bounding box center [946, 463] width 91 height 37
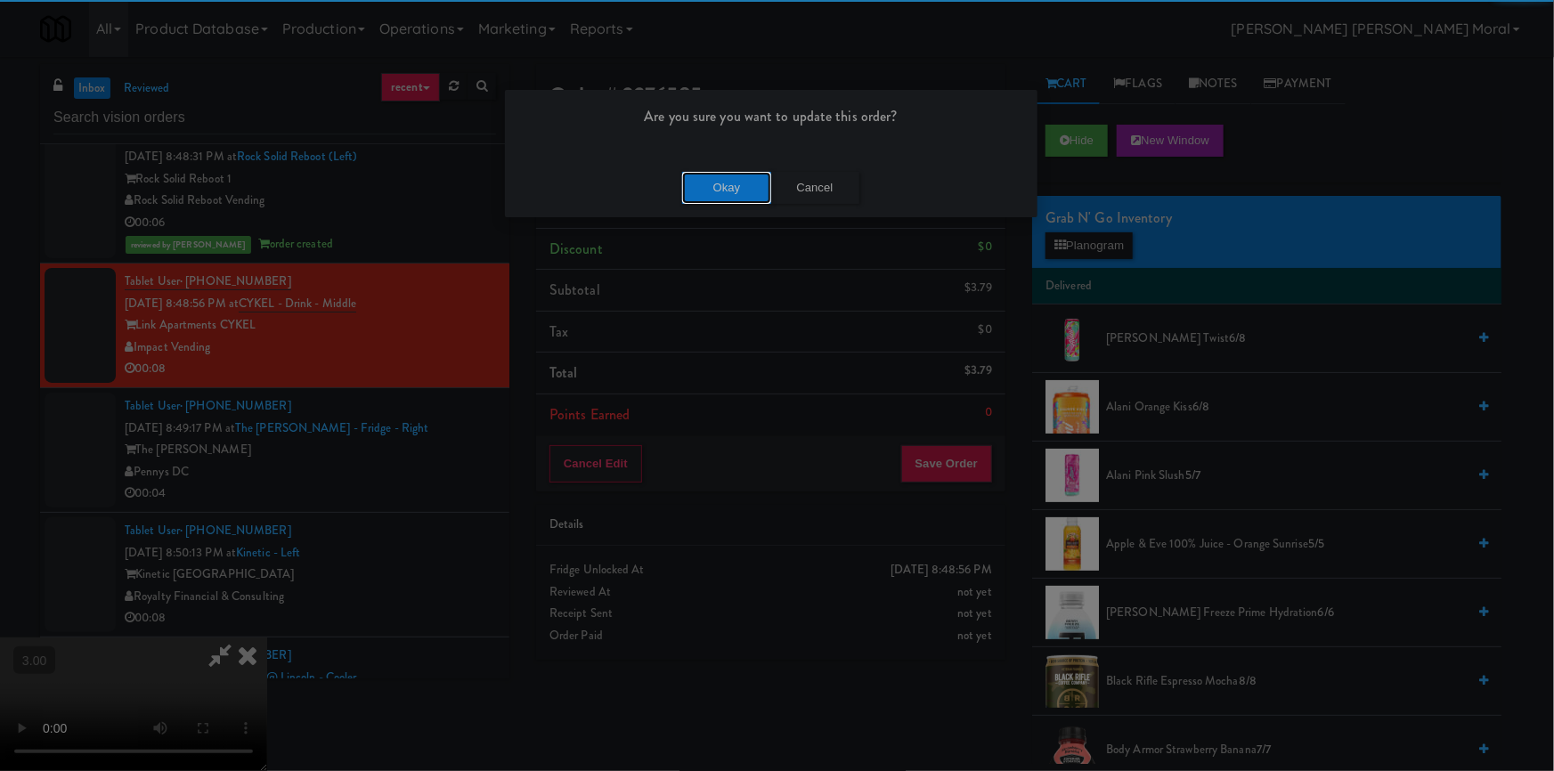
click at [726, 185] on button "Okay" at bounding box center [726, 188] width 89 height 32
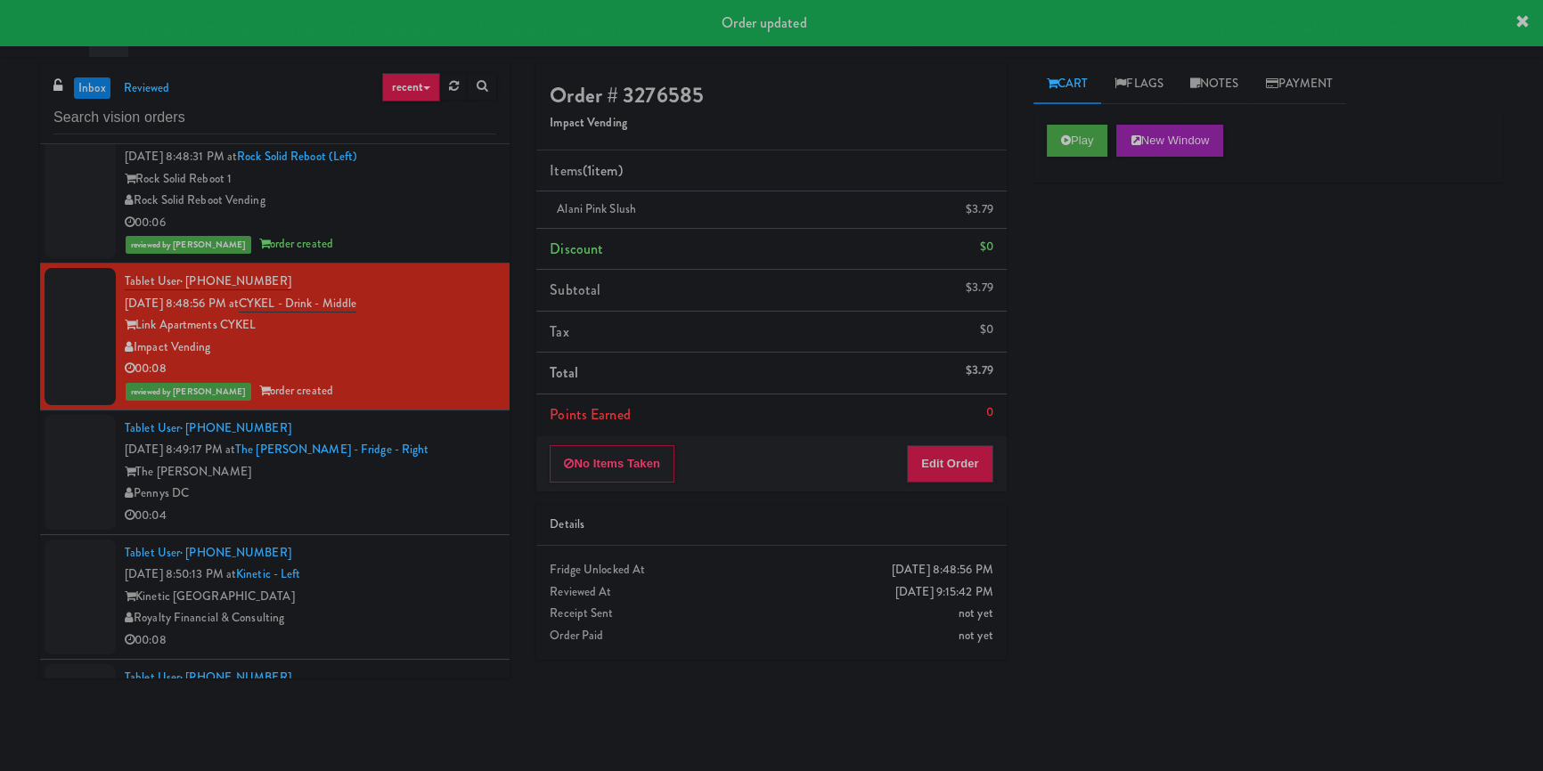
drag, startPoint x: 461, startPoint y: 493, endPoint x: 556, endPoint y: 497, distance: 94.5
click at [461, 492] on div "Pennys DC" at bounding box center [310, 494] width 371 height 22
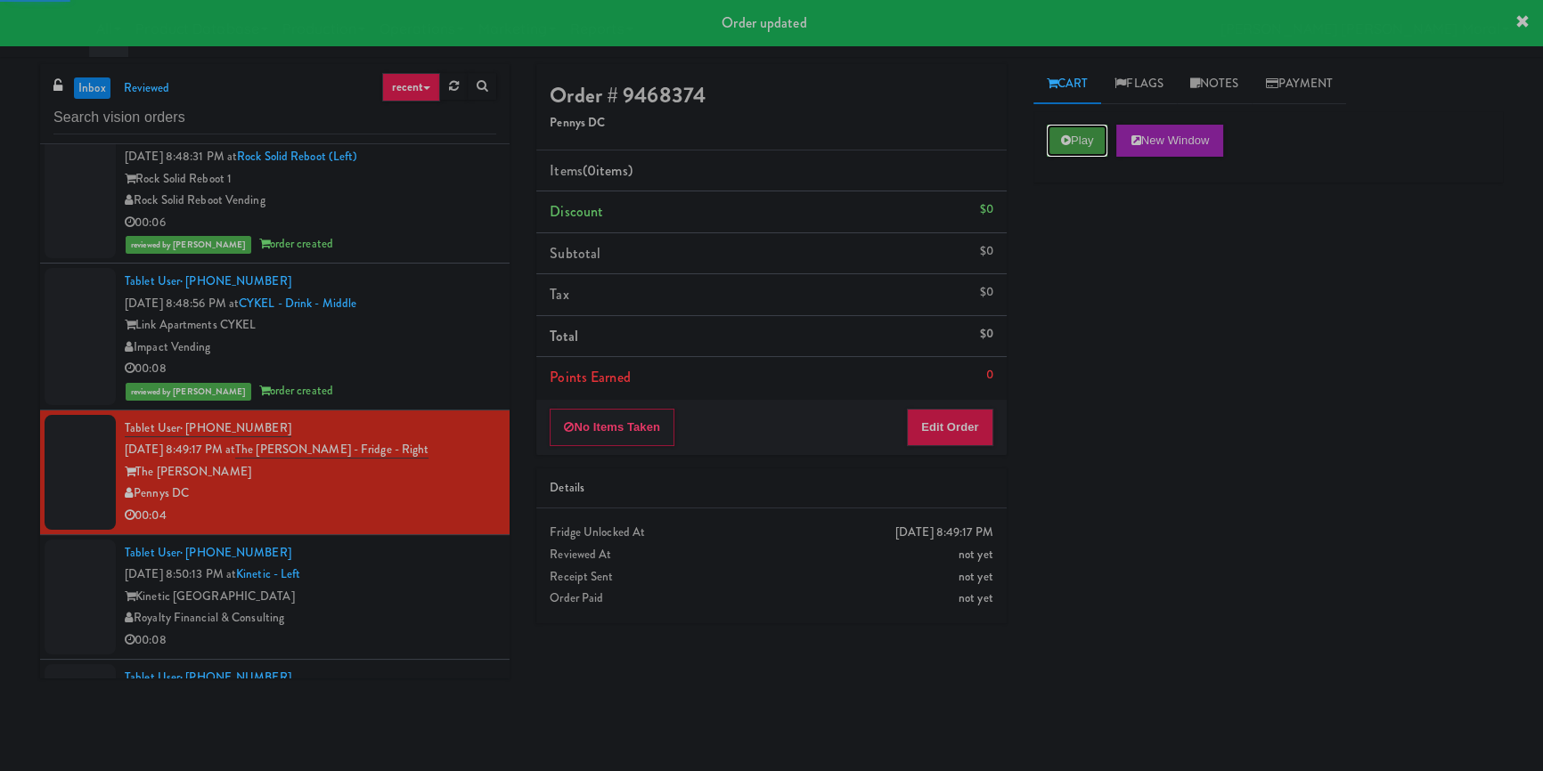
click at [1086, 147] on button "Play" at bounding box center [1077, 141] width 61 height 32
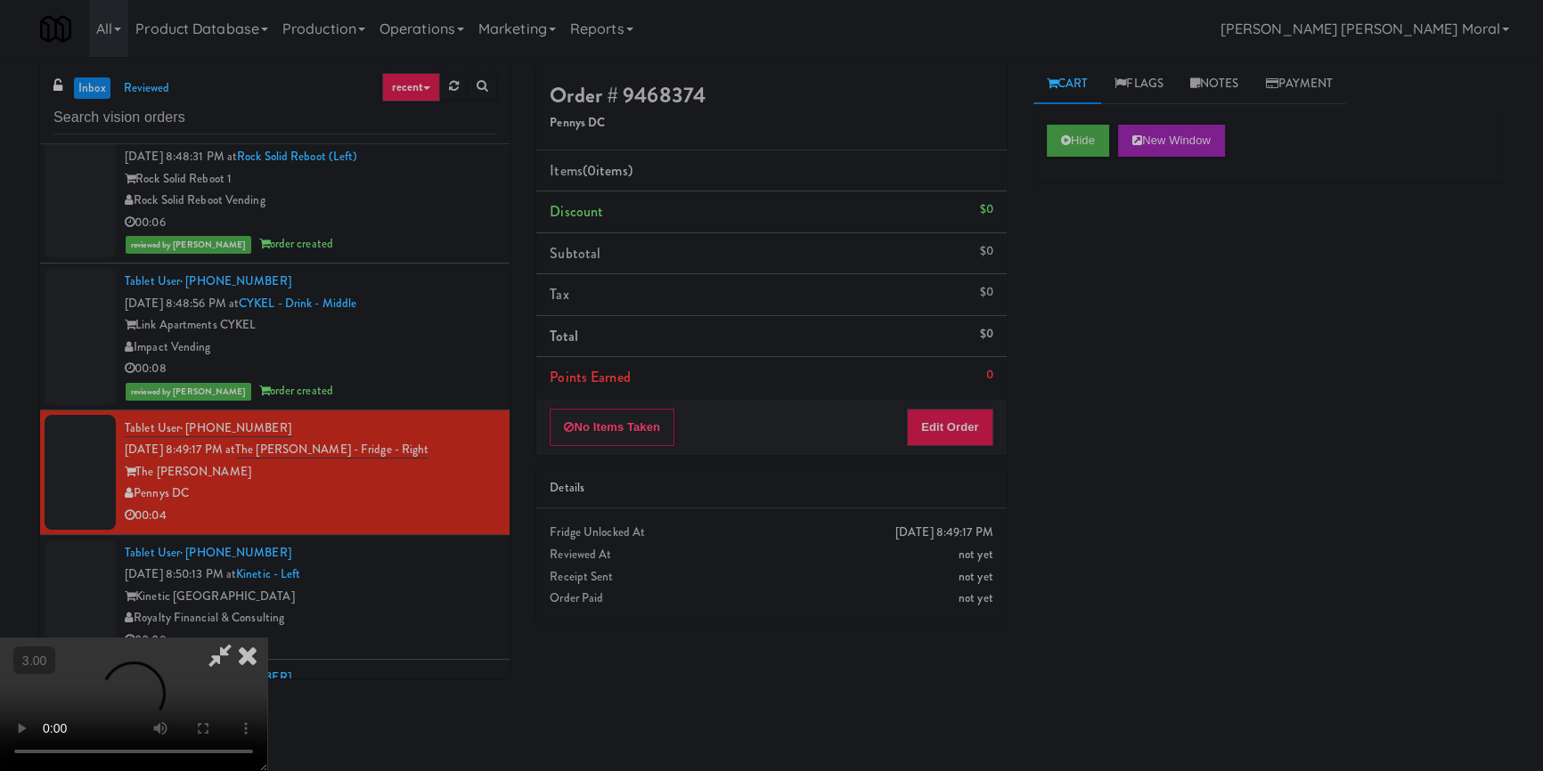
click at [267, 638] on video at bounding box center [133, 705] width 267 height 134
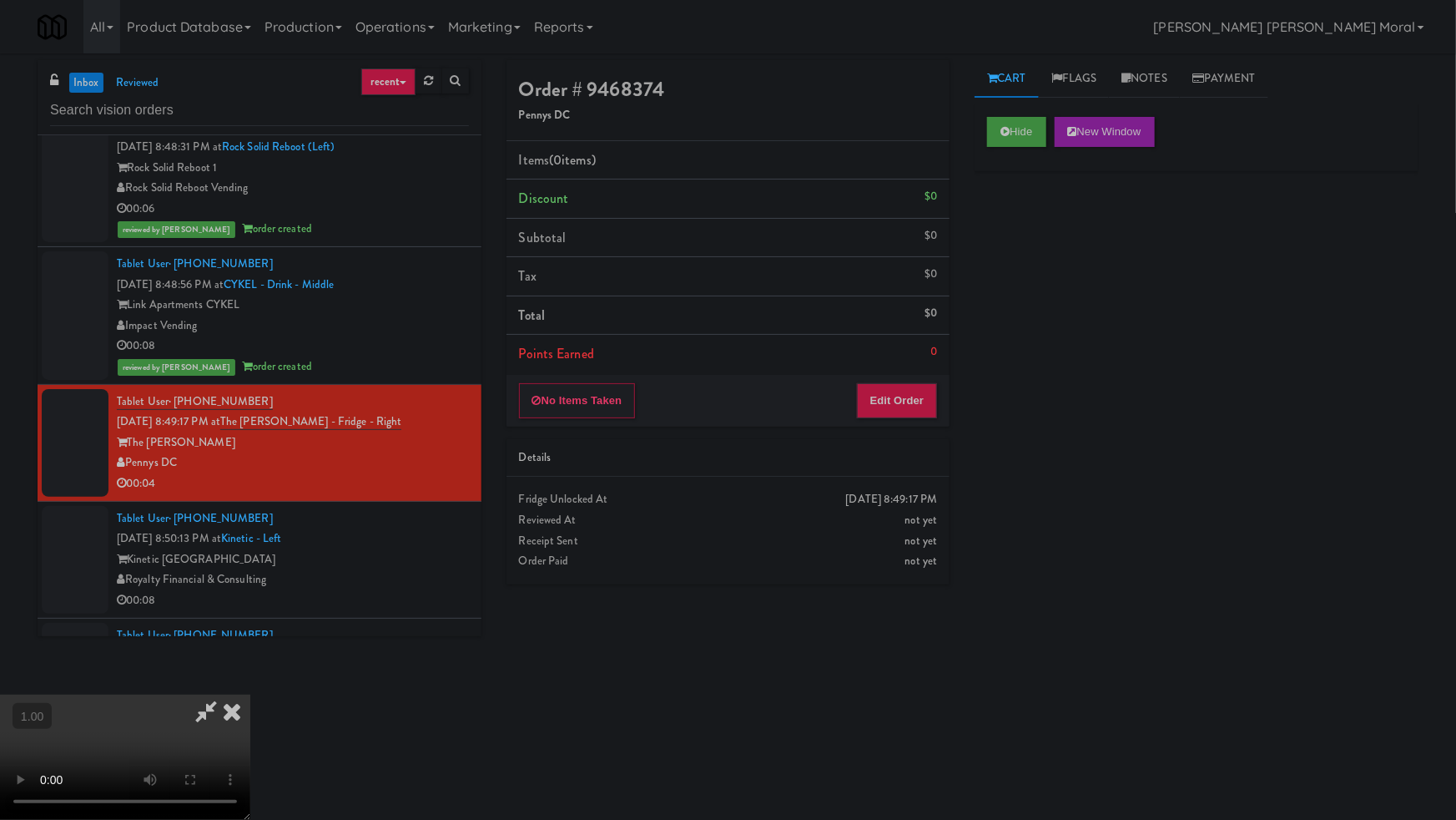
click at [250, 694] on video at bounding box center [125, 757] width 250 height 126
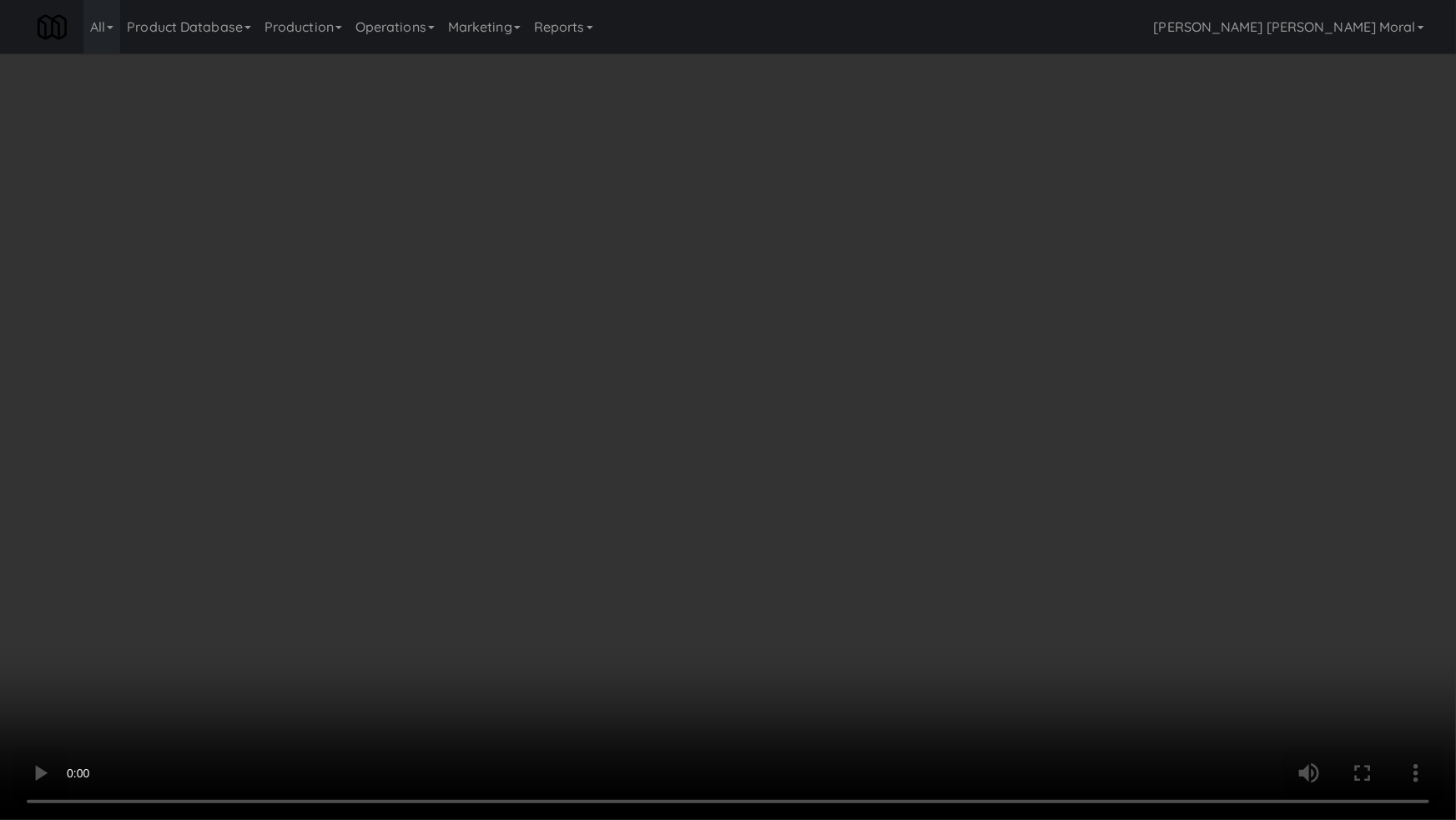
click at [691, 490] on video at bounding box center [728, 410] width 1456 height 820
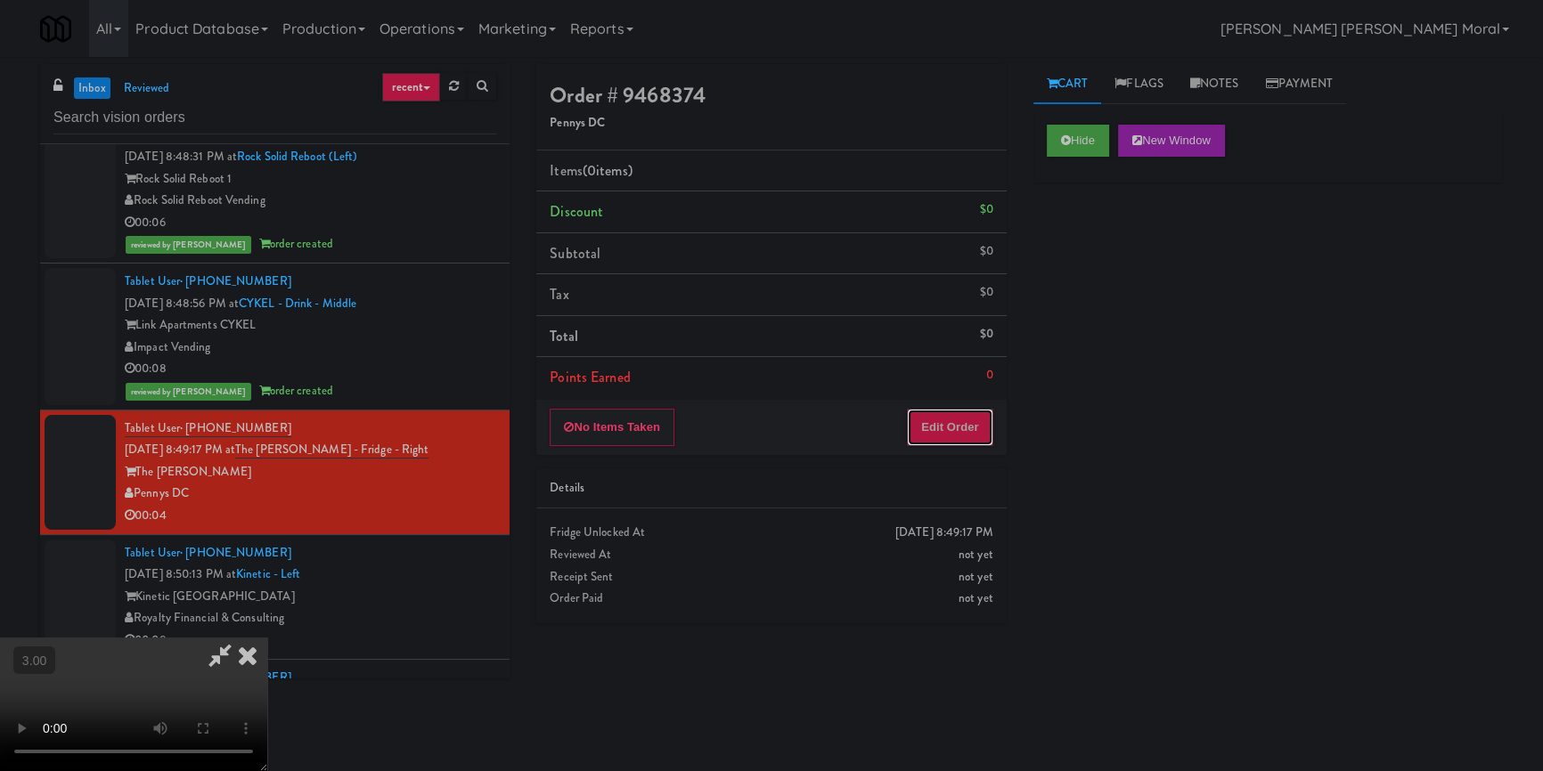
click at [955, 428] on button "Edit Order" at bounding box center [950, 427] width 86 height 37
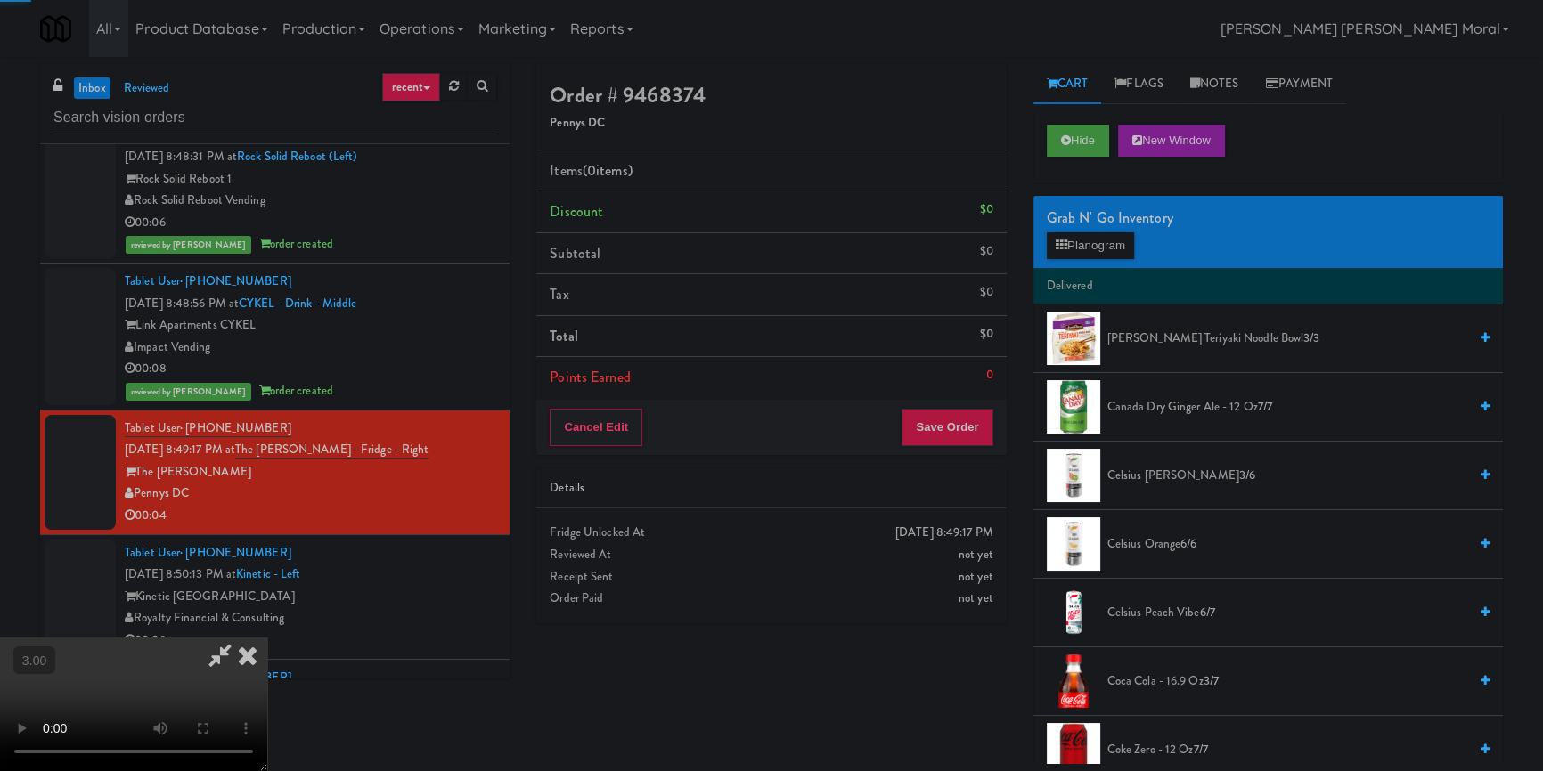
click at [1091, 263] on div "Grab N' Go Inventory Planogram" at bounding box center [1267, 232] width 469 height 72
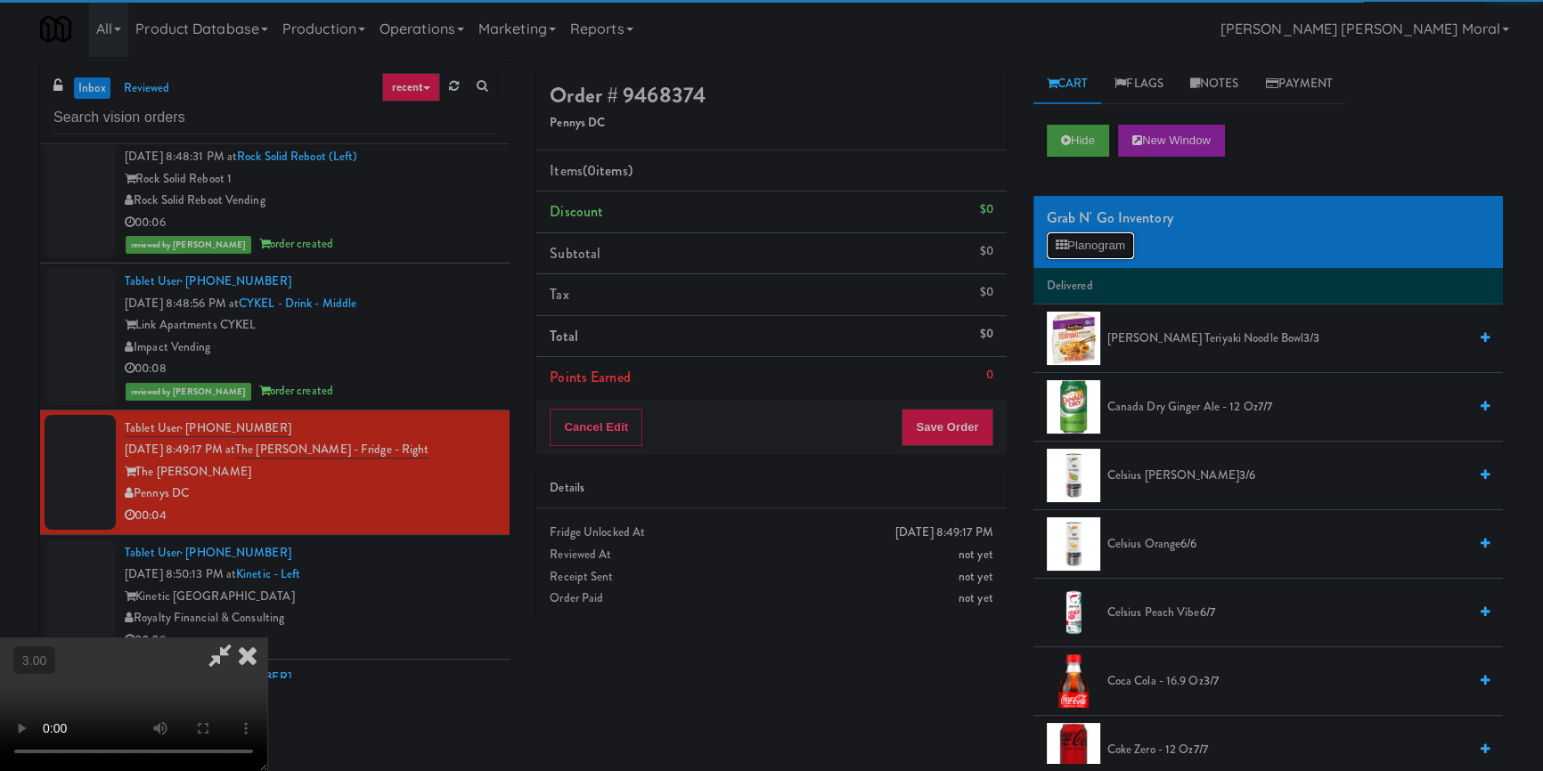
click at [1102, 246] on button "Planogram" at bounding box center [1090, 245] width 87 height 27
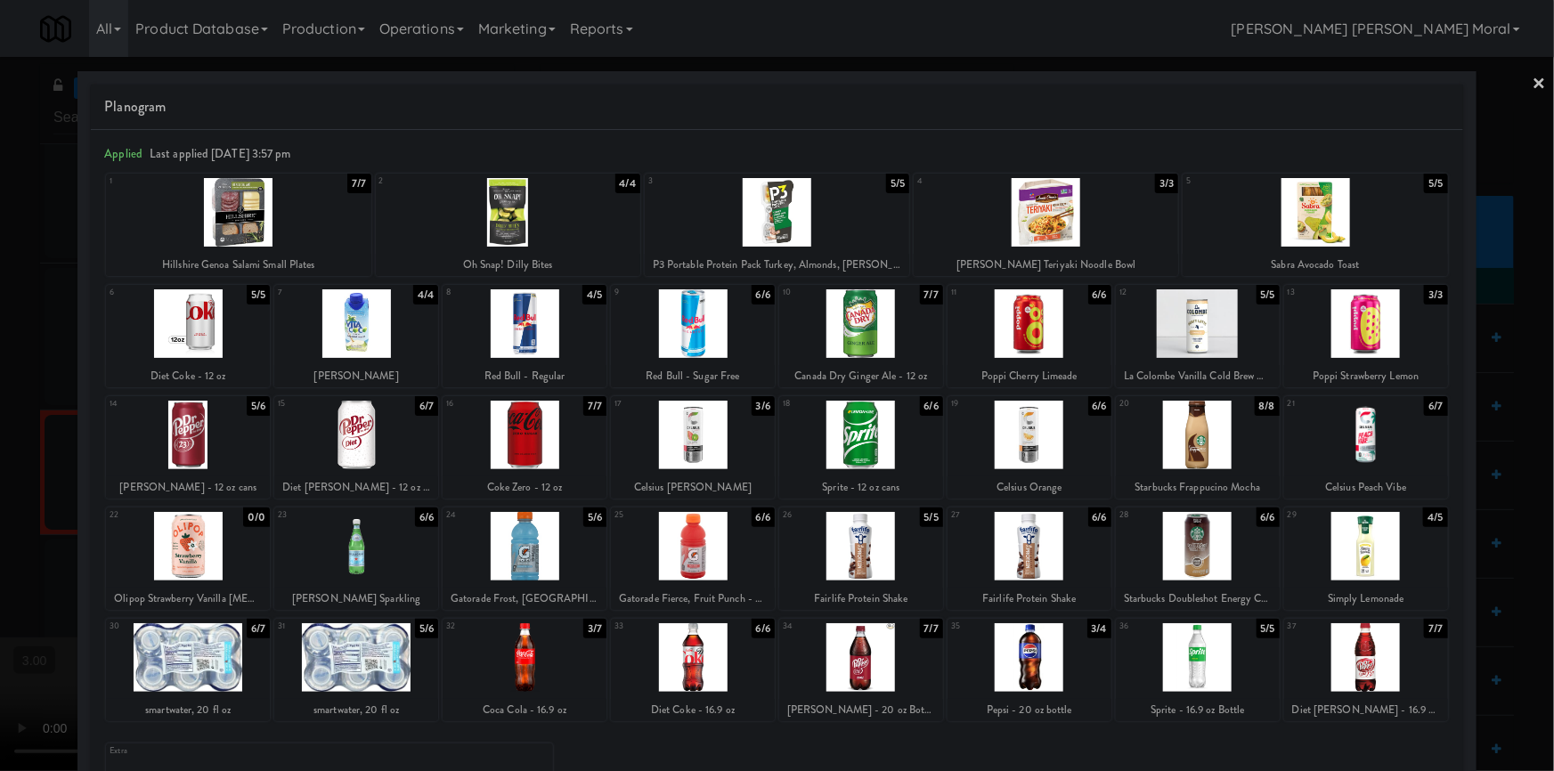
click at [697, 658] on div at bounding box center [693, 657] width 164 height 69
click at [37, 484] on div at bounding box center [777, 385] width 1554 height 771
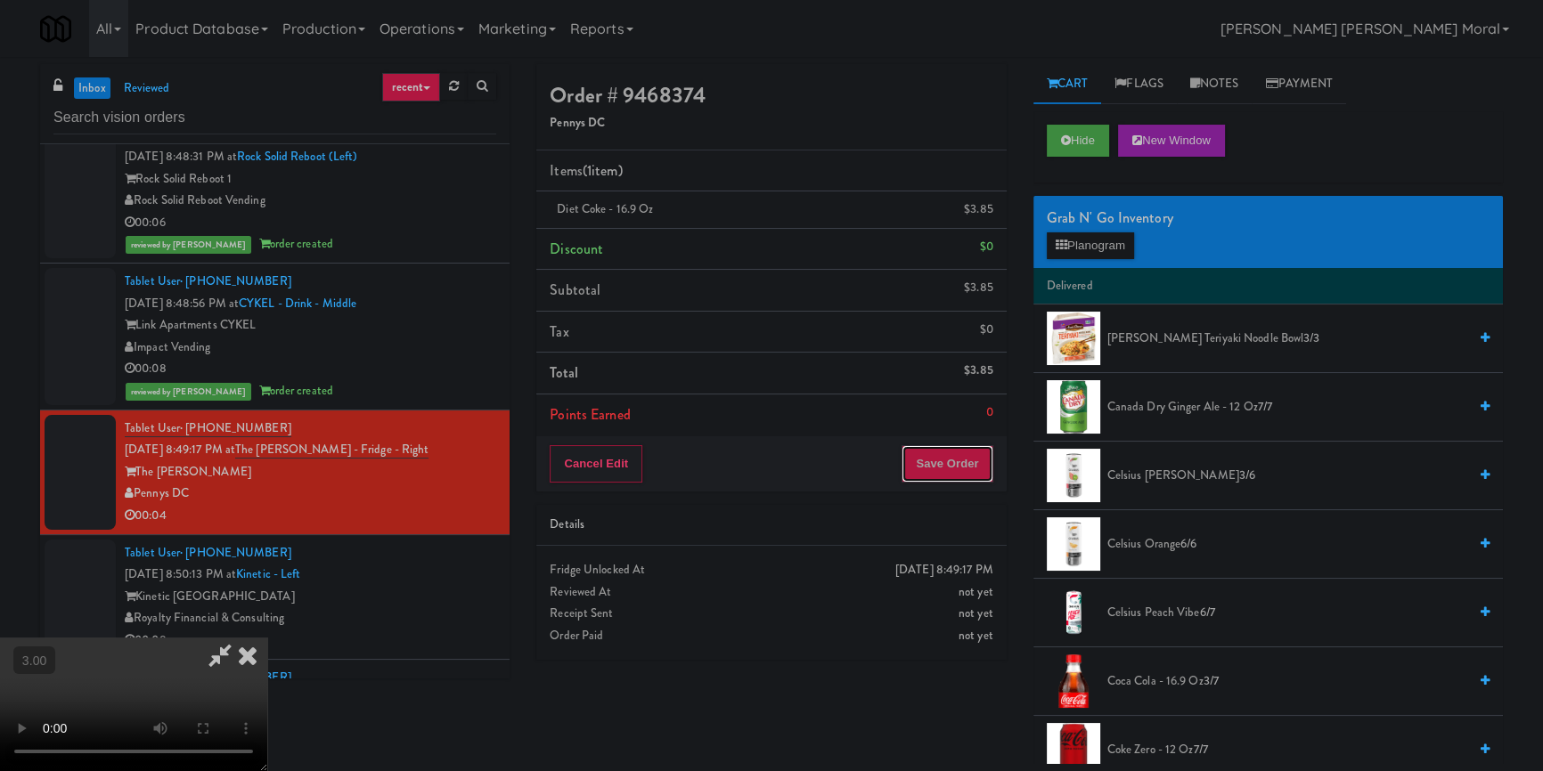
click at [970, 458] on button "Save Order" at bounding box center [946, 463] width 91 height 37
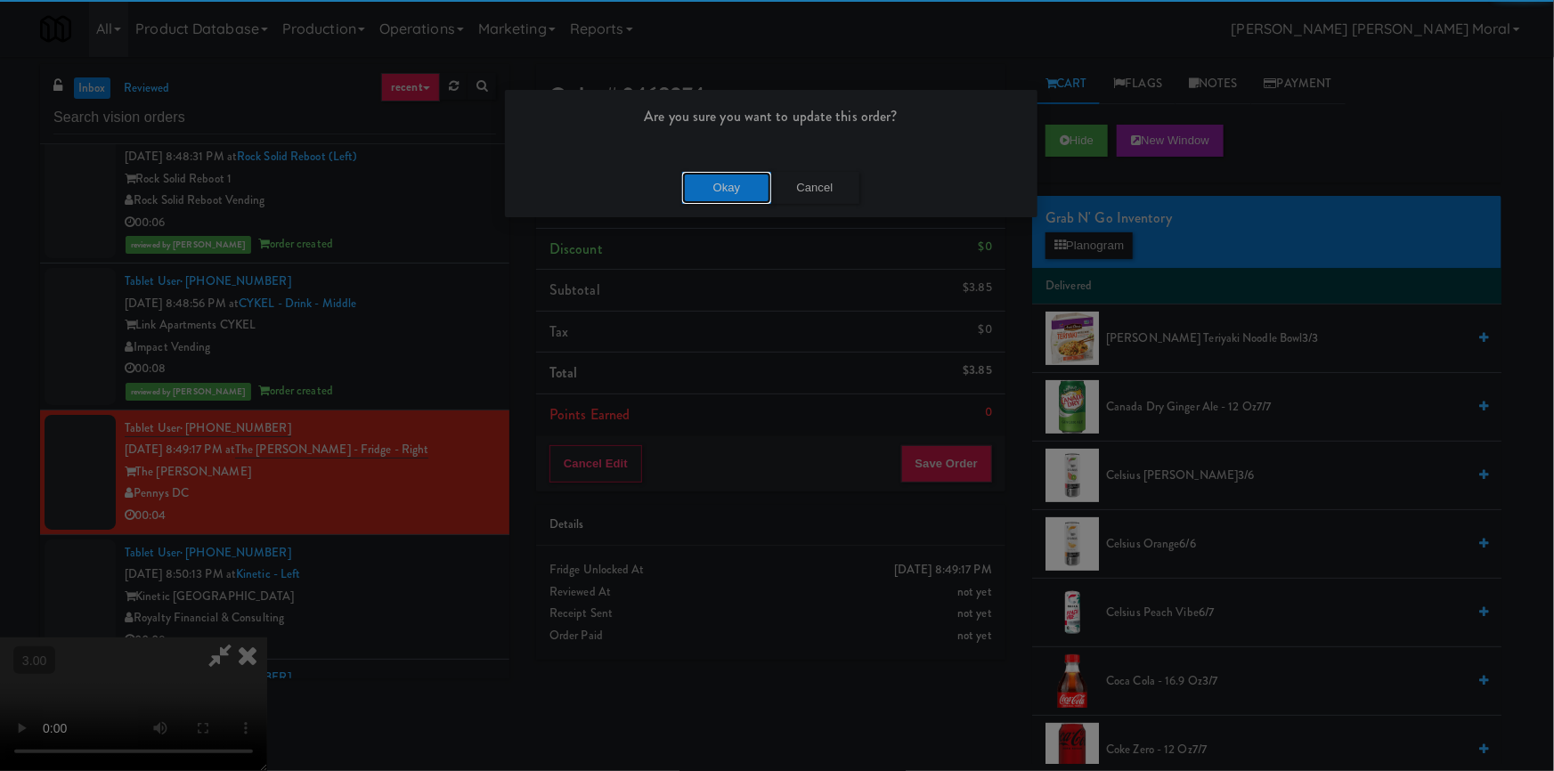
click at [728, 173] on button "Okay" at bounding box center [726, 188] width 89 height 32
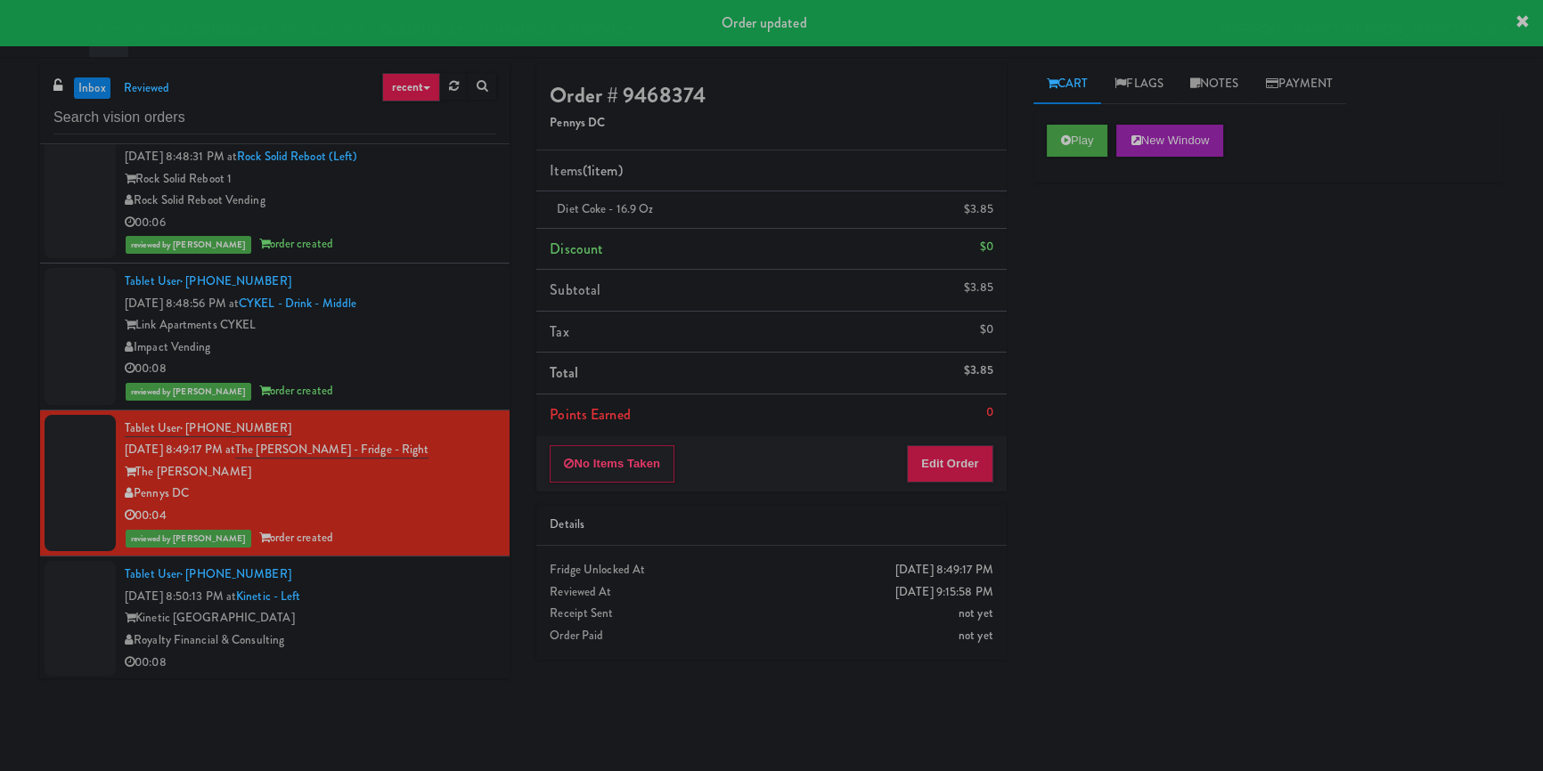
click at [1202, 222] on div "Play New Window Primary Flag Clear Flag if unable to determine what was taken o…" at bounding box center [1267, 445] width 469 height 668
click at [1210, 74] on link "Notes" at bounding box center [1215, 84] width 76 height 40
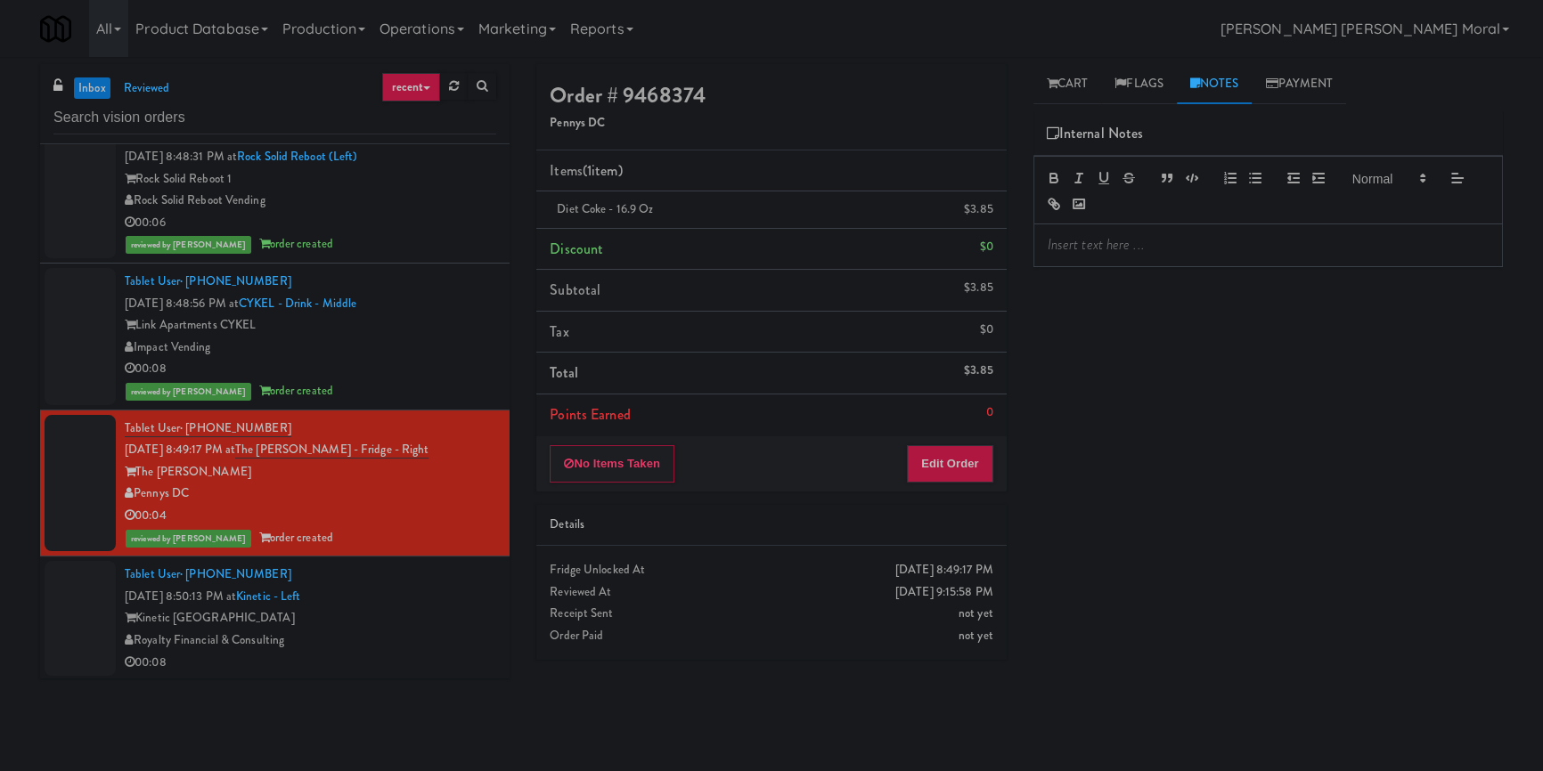
click at [1156, 240] on p at bounding box center [1267, 245] width 441 height 20
click at [1158, 334] on div "Play New Window Primary Flag Clear Flag if unable to determine what was taken o…" at bounding box center [1267, 445] width 469 height 668
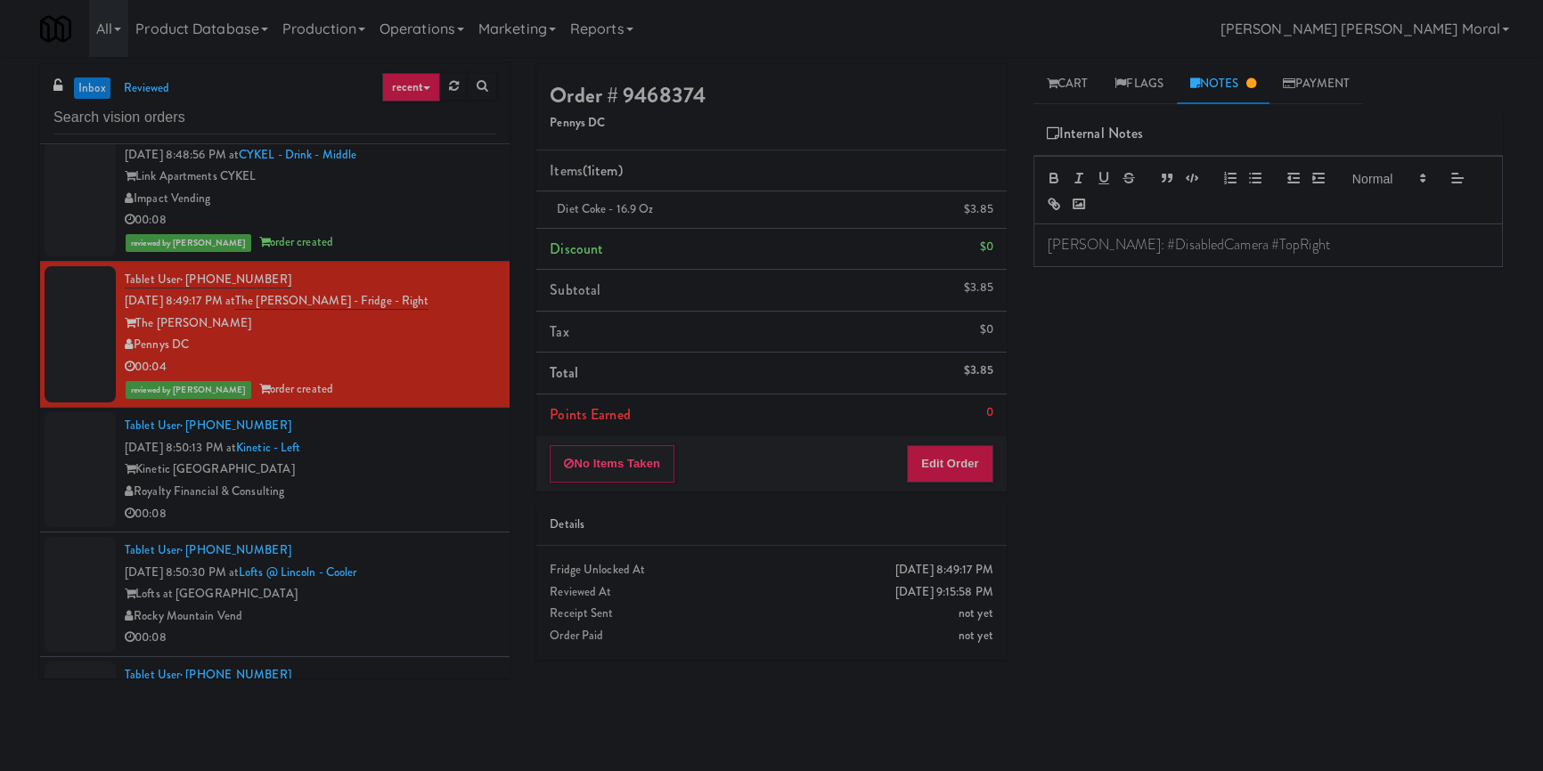
scroll to position [7045, 0]
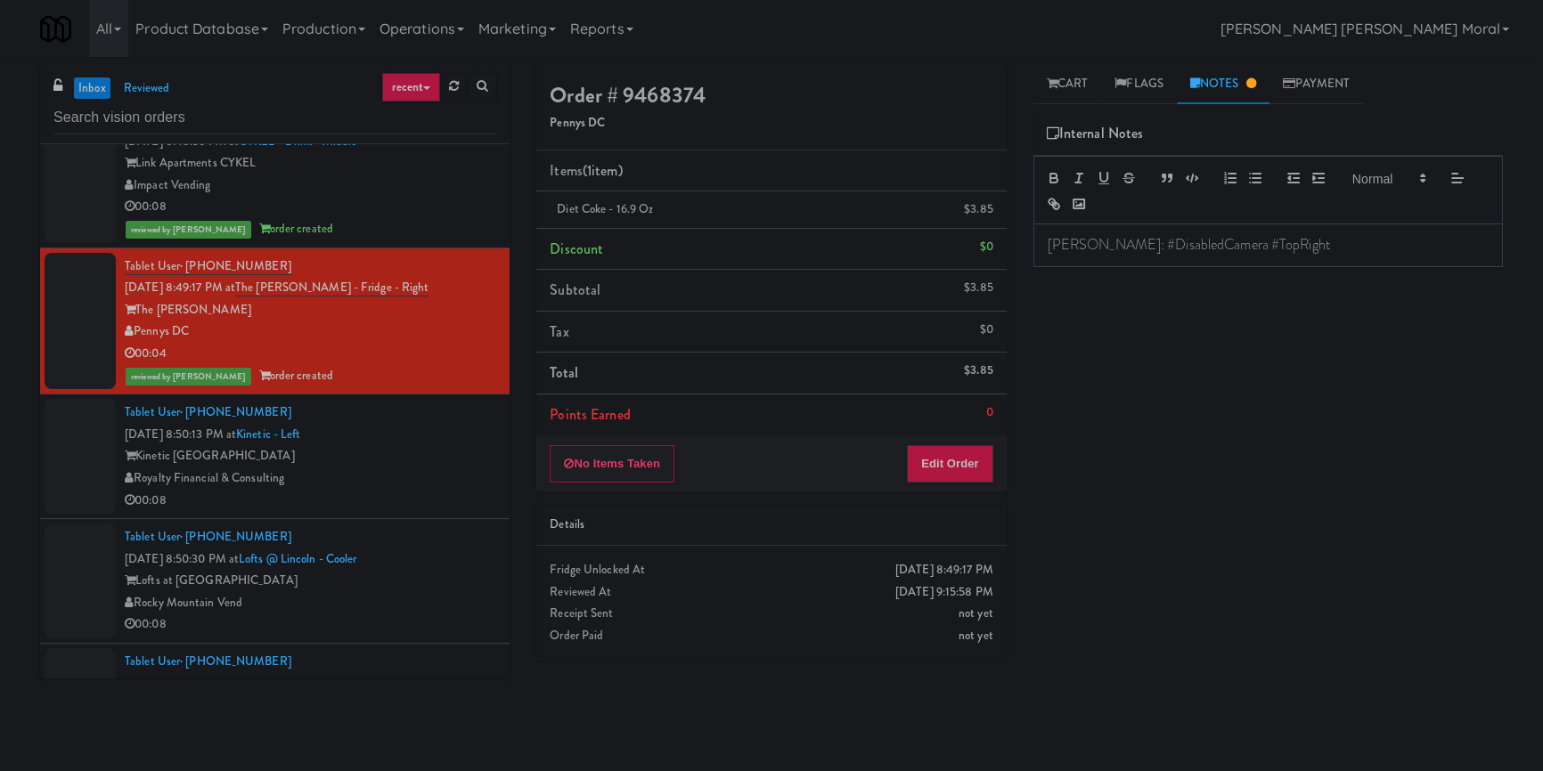
click at [422, 449] on div "Kinetic [GEOGRAPHIC_DATA]" at bounding box center [310, 456] width 371 height 22
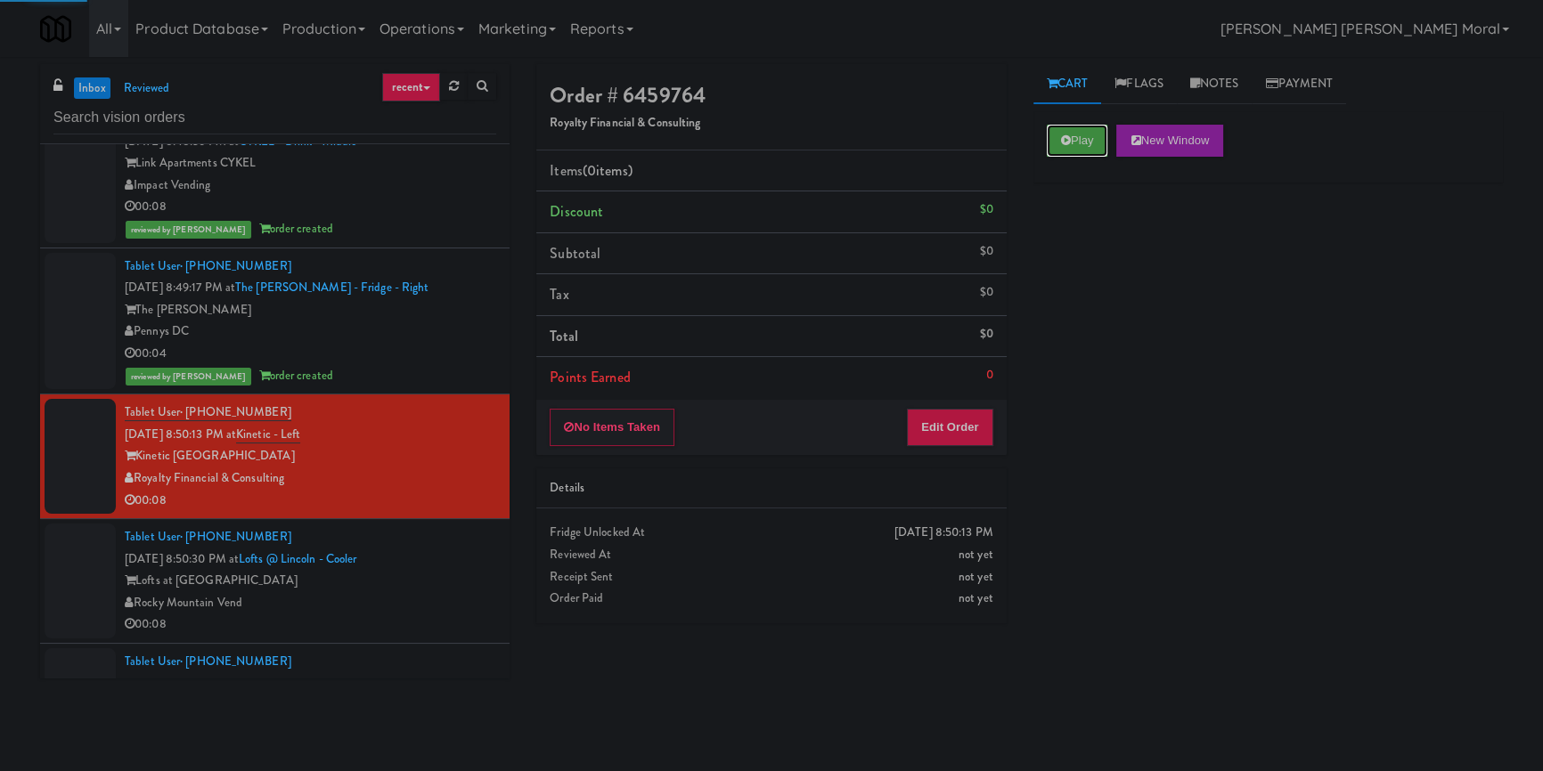
click at [1075, 143] on button "Play" at bounding box center [1077, 141] width 61 height 32
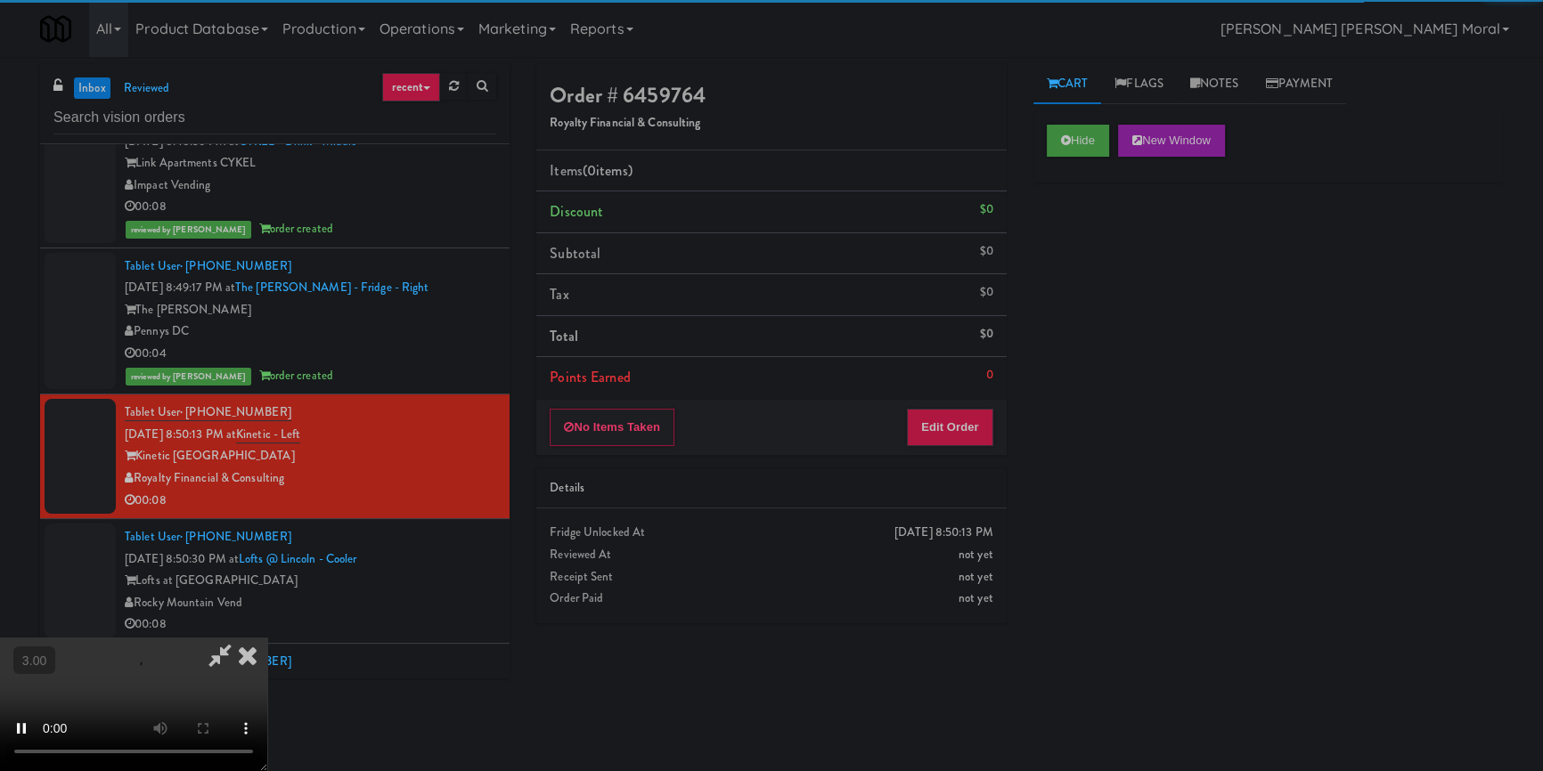
click at [1111, 316] on div "Hide New Window Primary Flag Clear Flag if unable to determine what was taken o…" at bounding box center [1267, 445] width 469 height 668
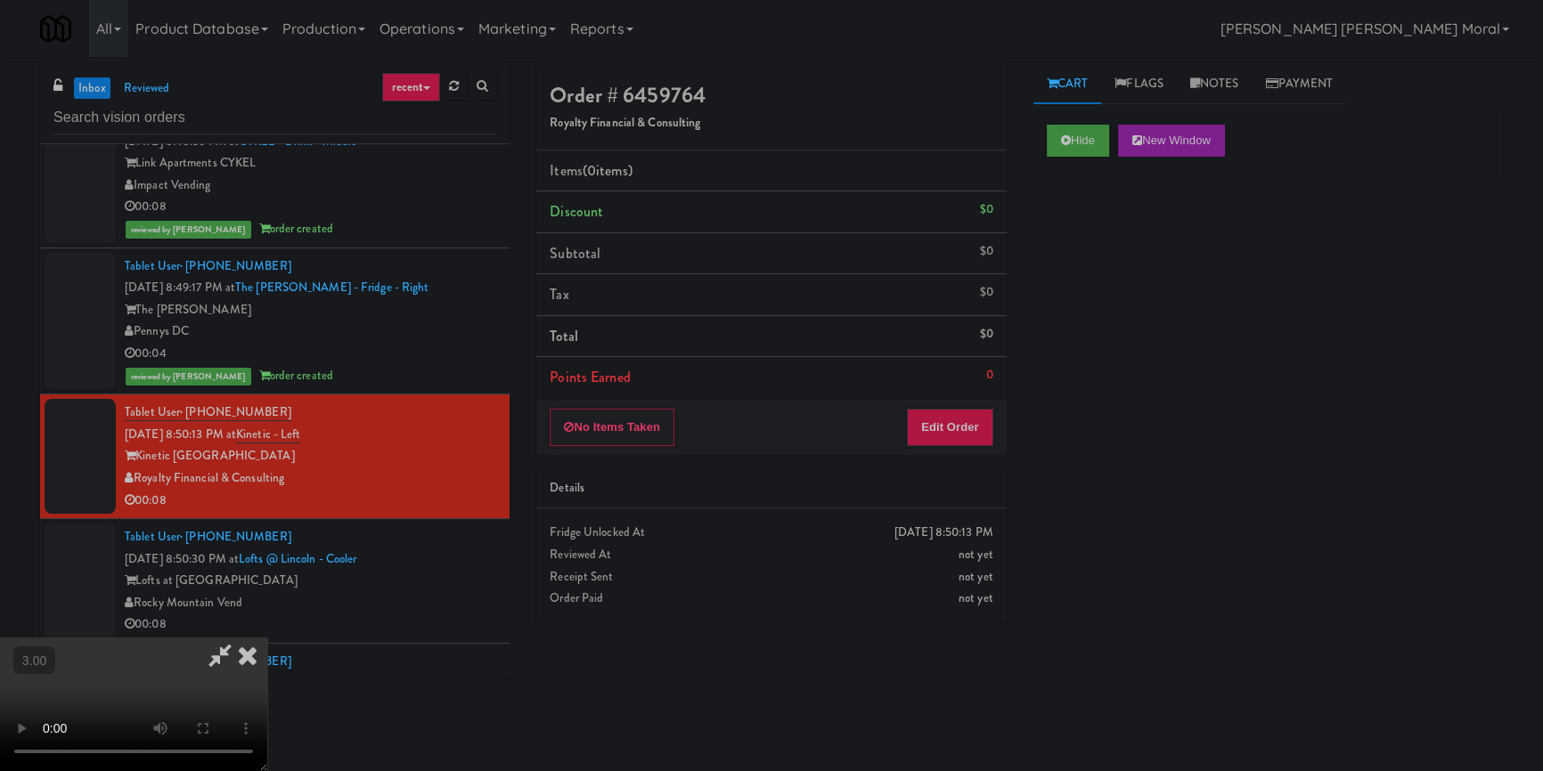
click at [1164, 426] on div "Hide New Window Primary Flag Clear Flag if unable to determine what was taken o…" at bounding box center [1267, 445] width 469 height 668
click at [267, 638] on video at bounding box center [133, 705] width 267 height 134
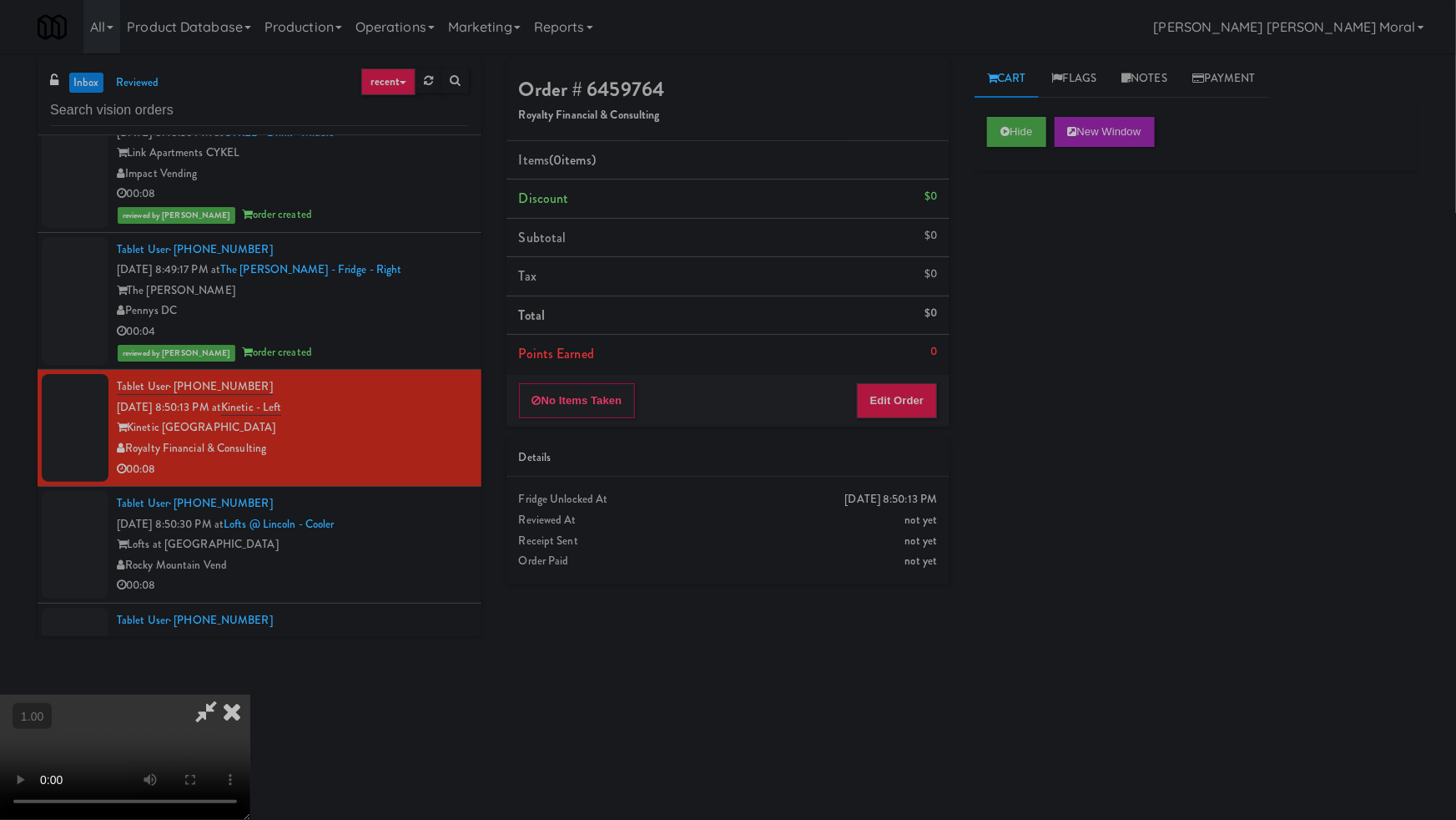
click at [250, 694] on video at bounding box center [125, 757] width 250 height 126
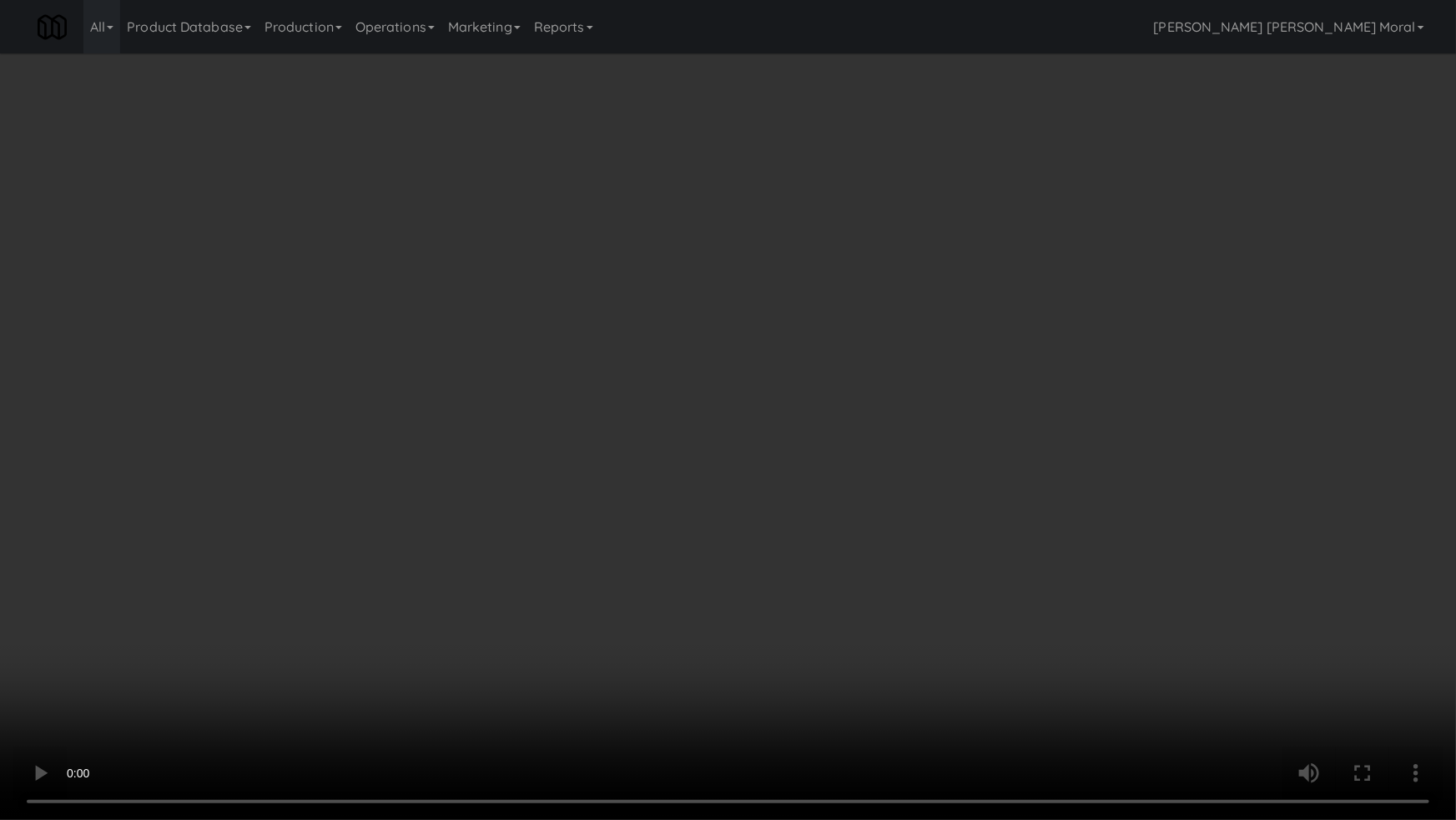
click at [935, 425] on video at bounding box center [728, 410] width 1456 height 820
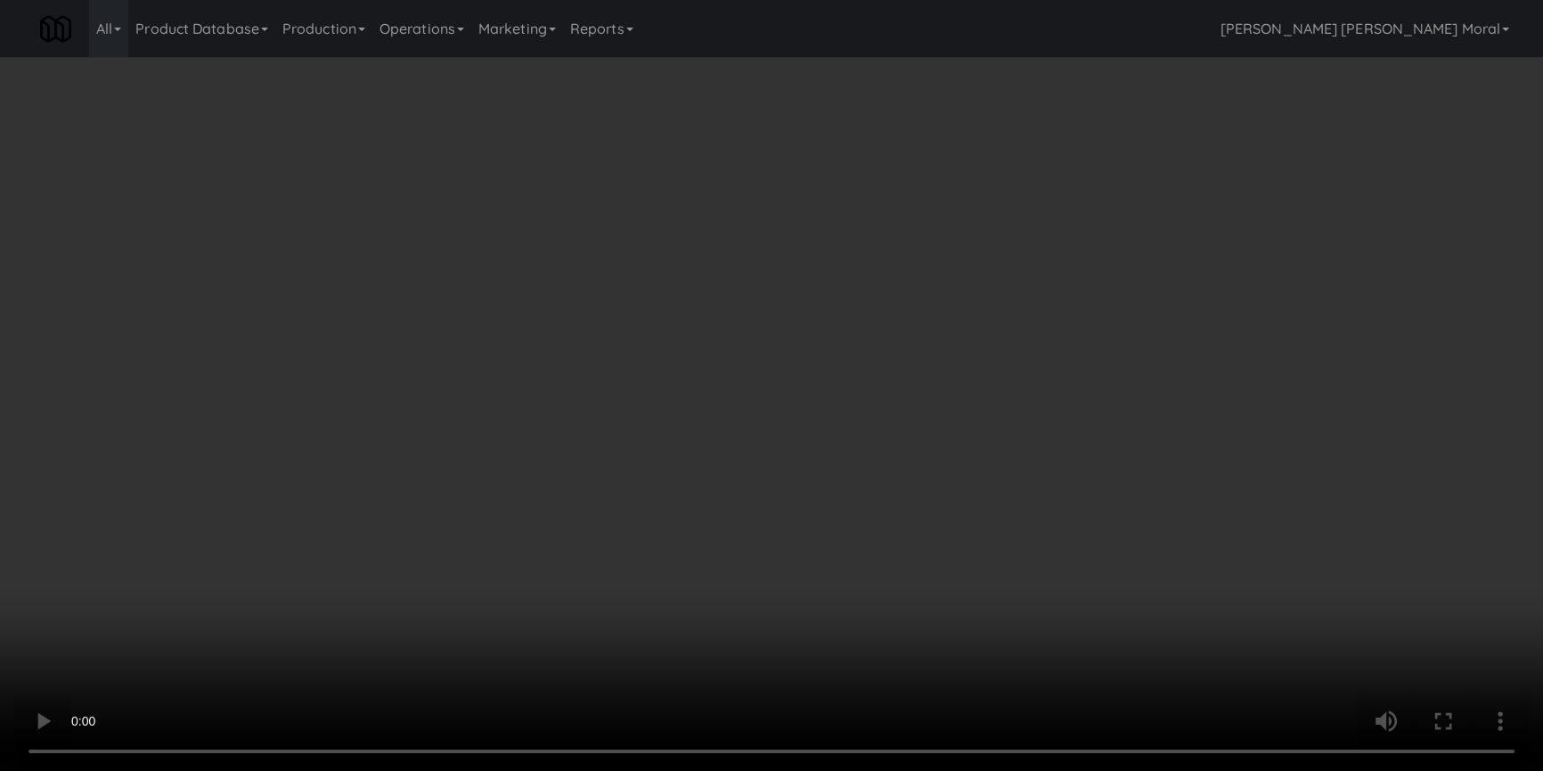
click at [955, 421] on button "Edit Order" at bounding box center [950, 427] width 86 height 37
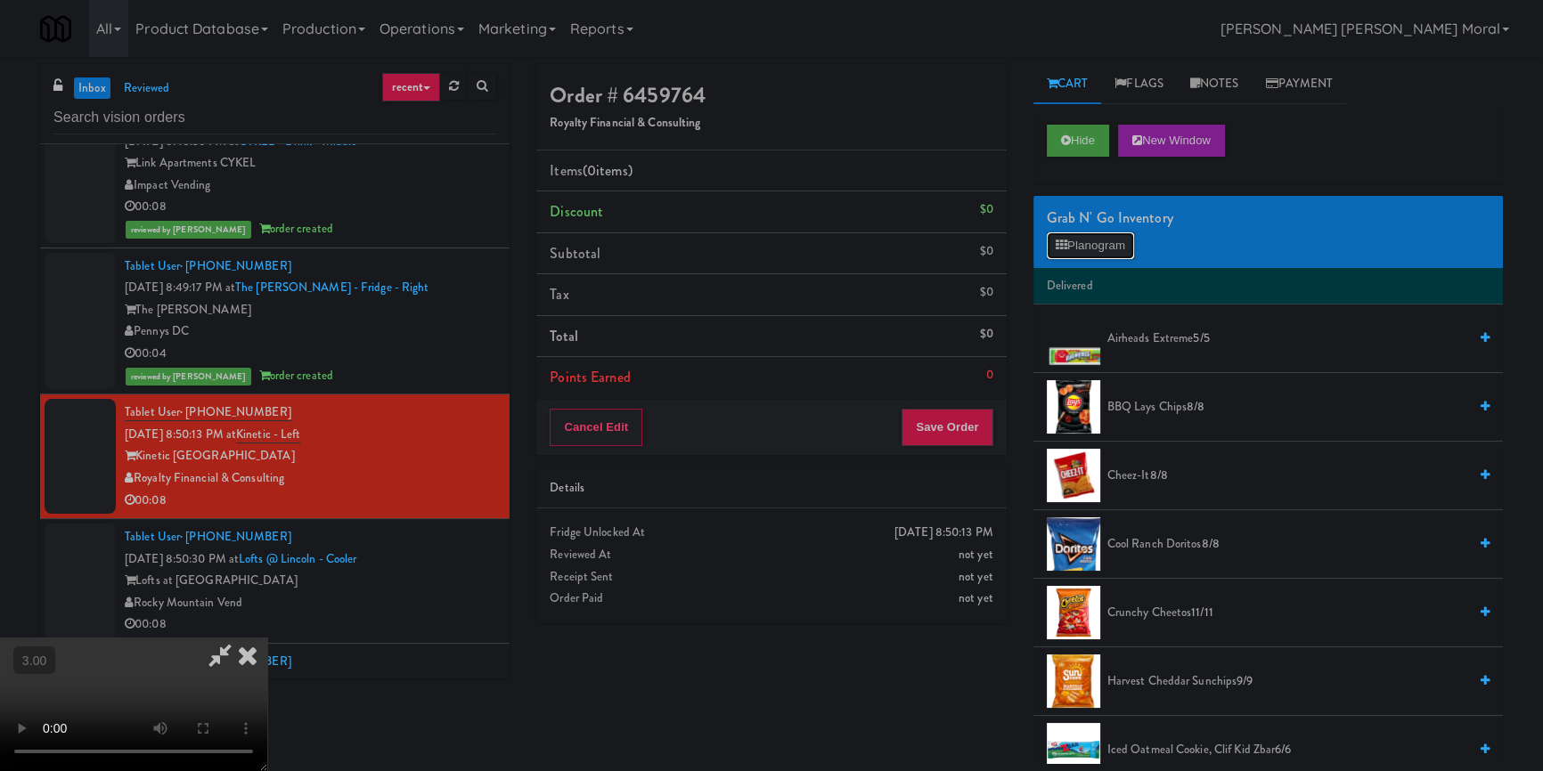
click at [1078, 257] on button "Planogram" at bounding box center [1090, 245] width 87 height 27
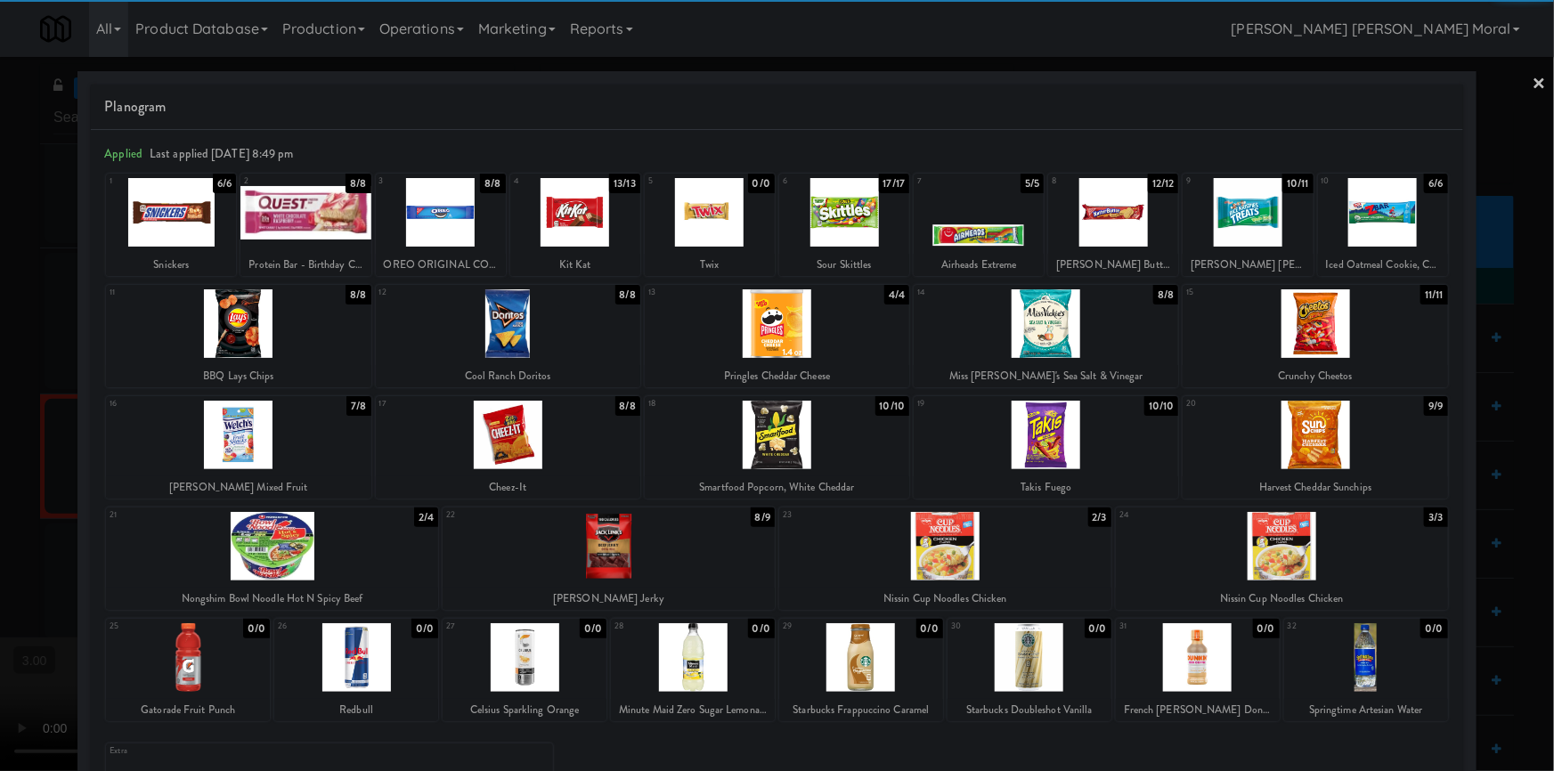
click at [257, 560] on div at bounding box center [272, 546] width 332 height 69
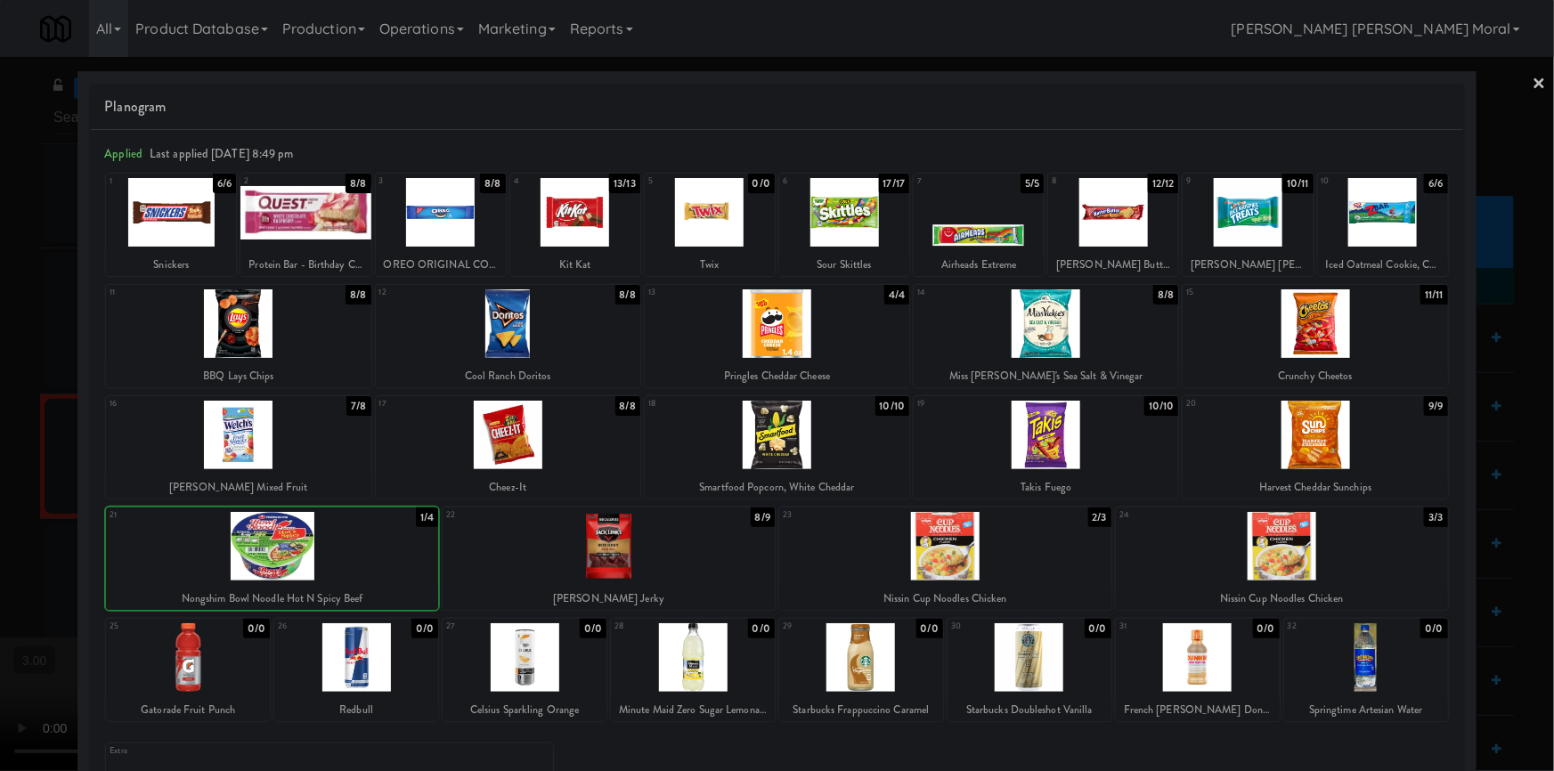
click at [4, 501] on div at bounding box center [777, 385] width 1554 height 771
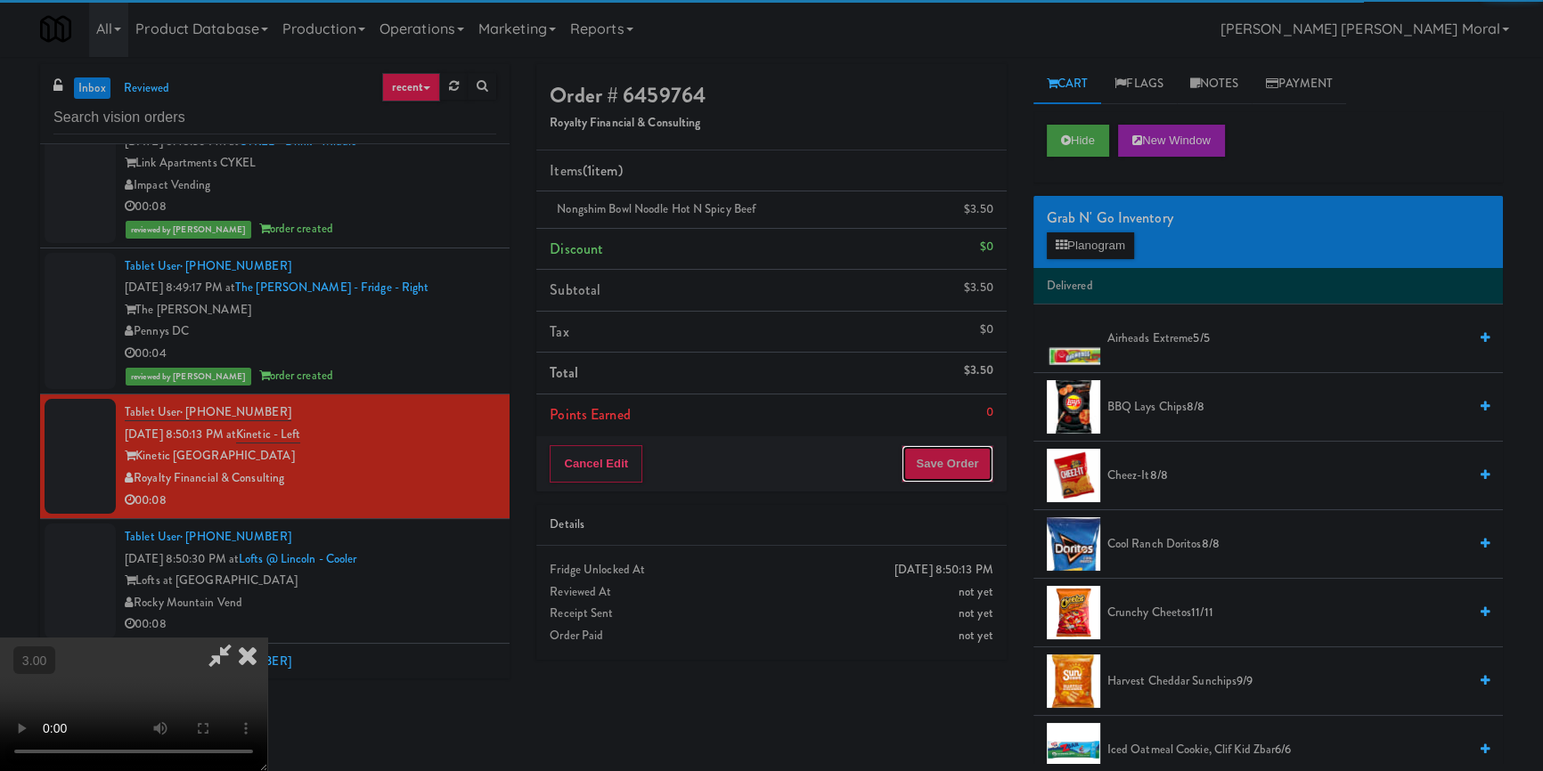
click at [946, 463] on button "Save Order" at bounding box center [946, 463] width 91 height 37
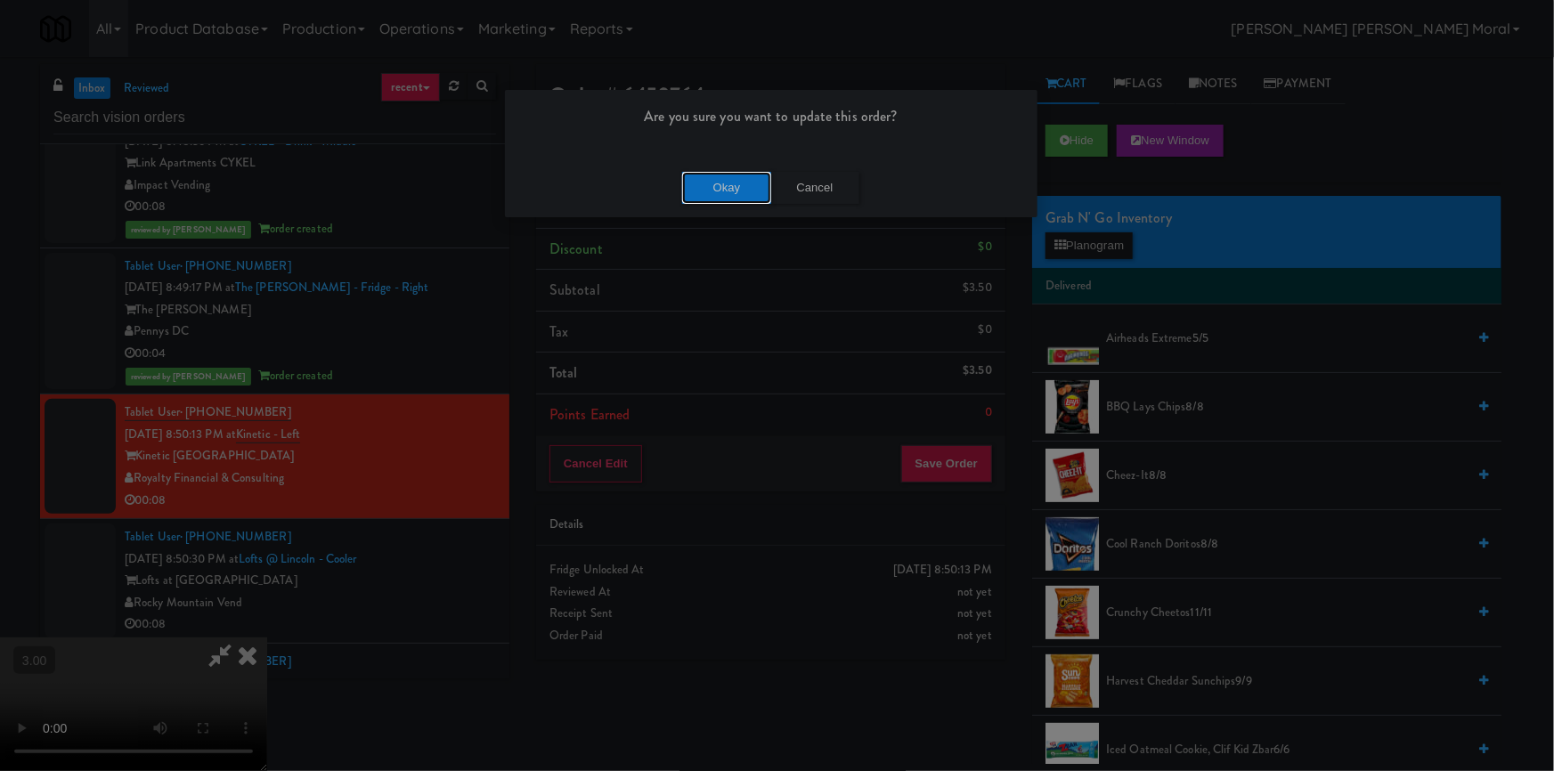
click at [747, 194] on button "Okay" at bounding box center [726, 188] width 89 height 32
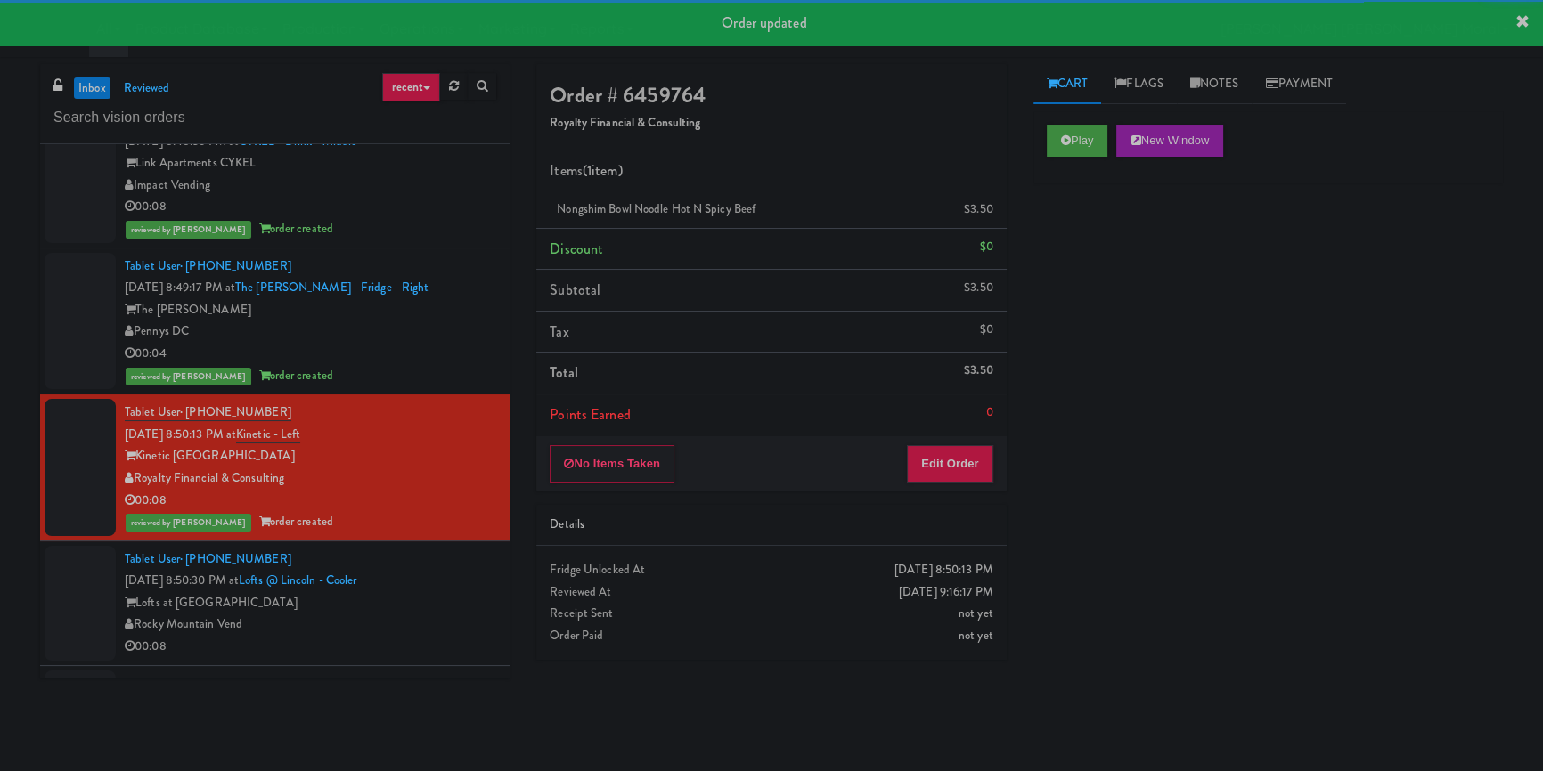
click at [453, 604] on div "Lofts at [GEOGRAPHIC_DATA]" at bounding box center [310, 603] width 371 height 22
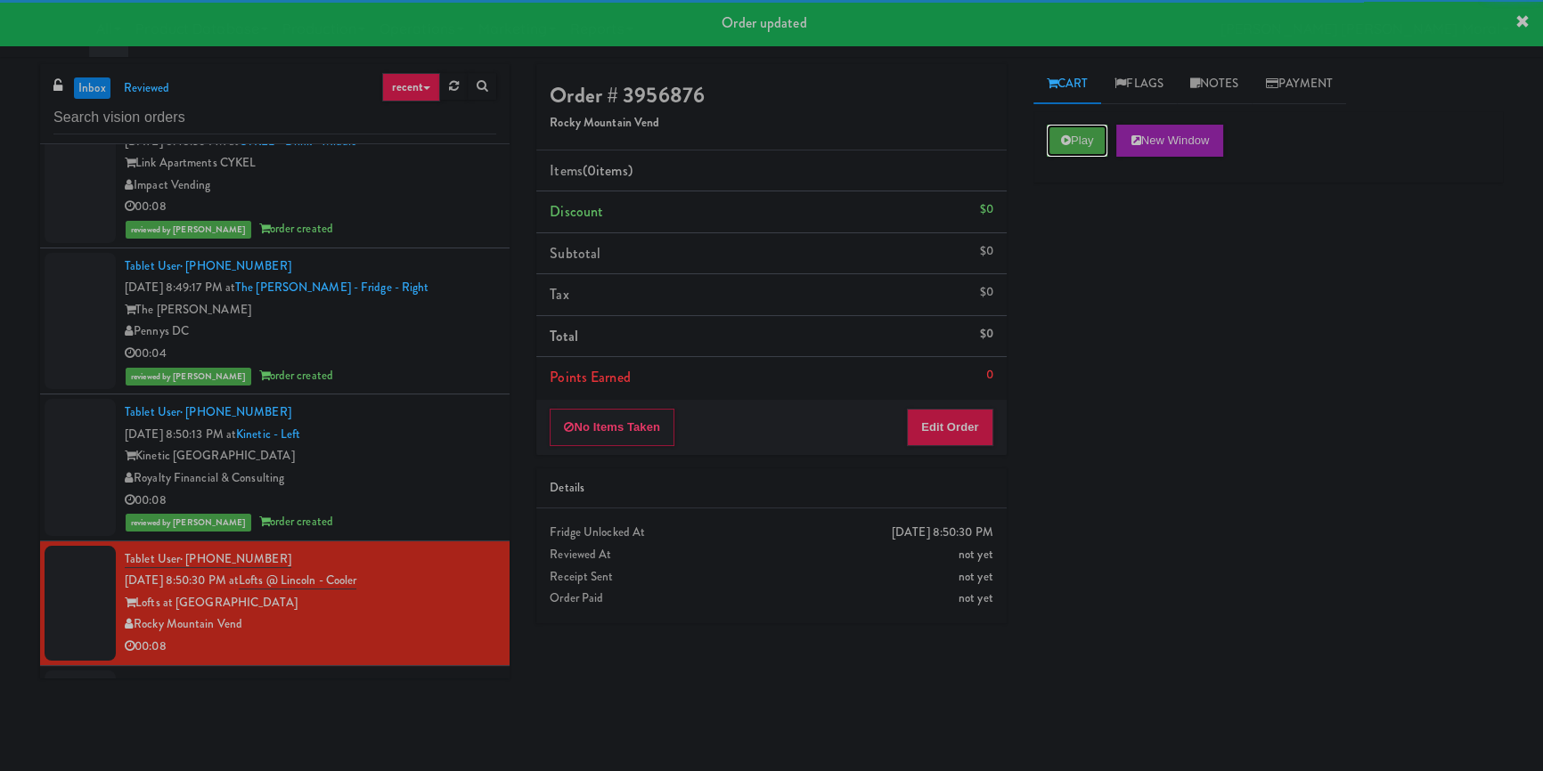
drag, startPoint x: 1085, startPoint y: 143, endPoint x: 1113, endPoint y: 300, distance: 160.1
click at [1085, 143] on button "Play" at bounding box center [1077, 141] width 61 height 32
click at [1113, 306] on div "Play New Window Primary Flag Clear Flag if unable to determine what was taken o…" at bounding box center [1267, 445] width 469 height 668
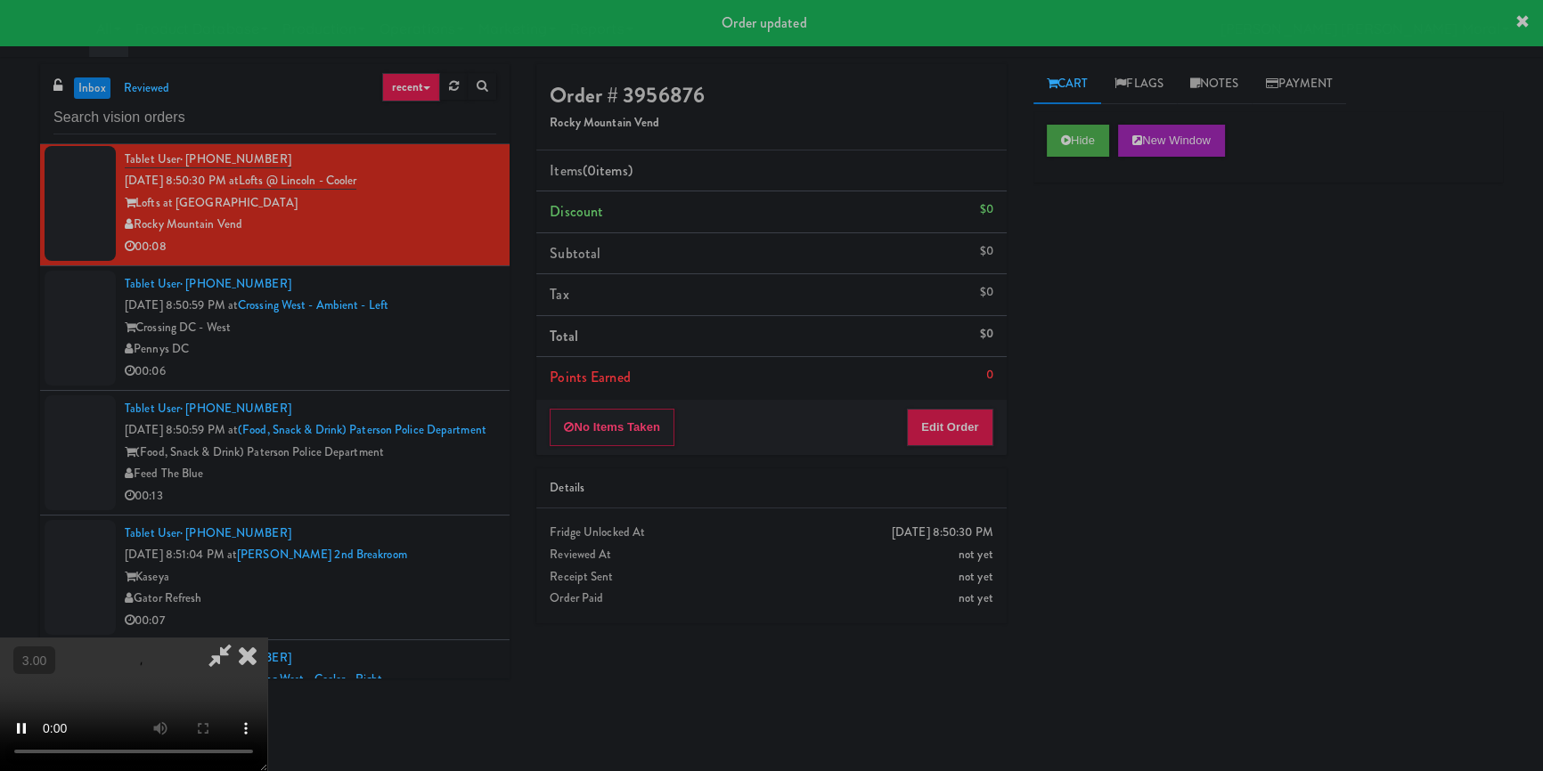
scroll to position [7449, 0]
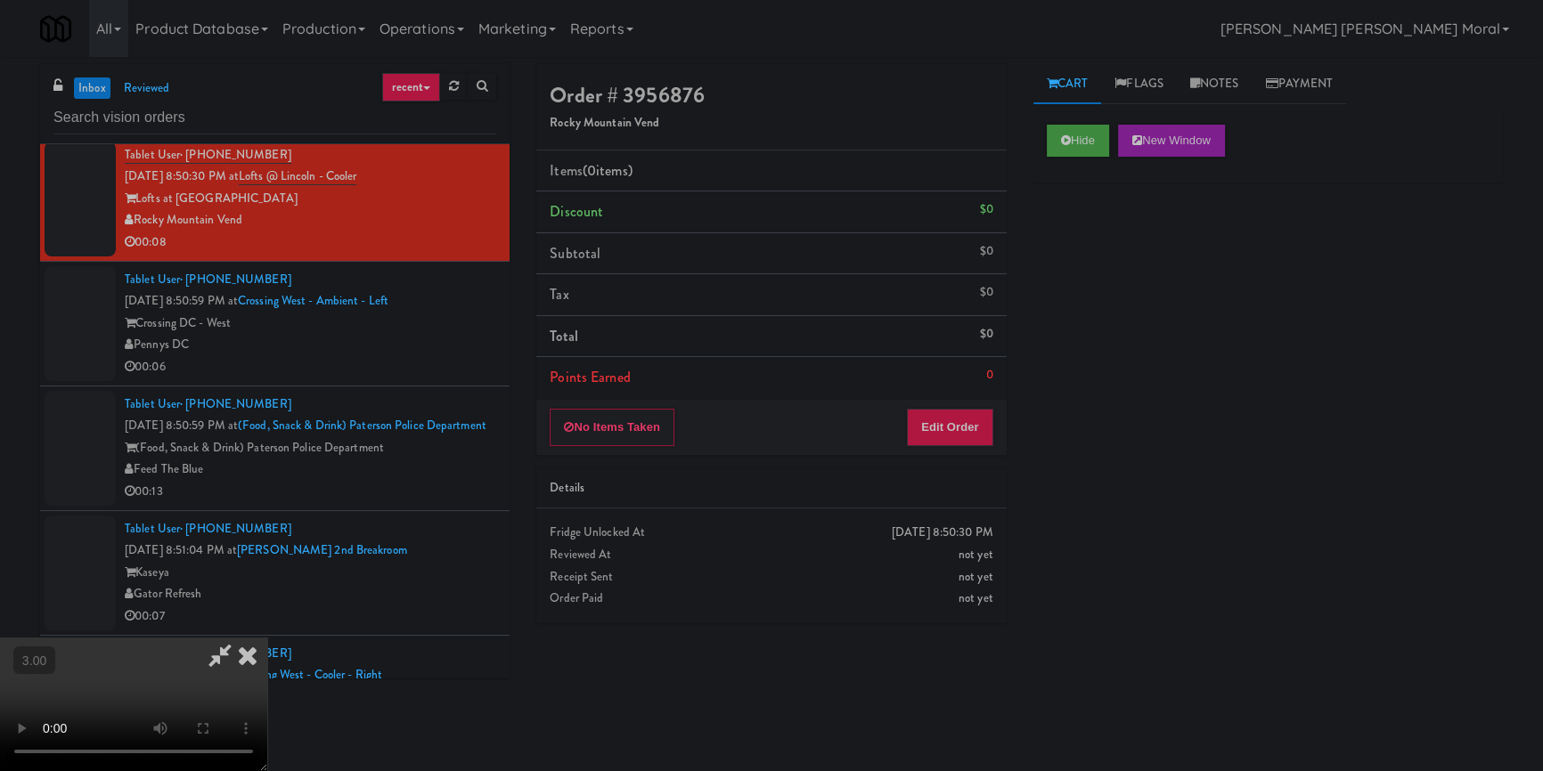
click at [1122, 514] on div "Hide New Window Primary Flag Clear Flag if unable to determine what was taken o…" at bounding box center [1267, 445] width 469 height 668
click at [267, 638] on video at bounding box center [133, 705] width 267 height 134
click at [1000, 426] on div "No Items Taken Edit Order" at bounding box center [770, 427] width 469 height 55
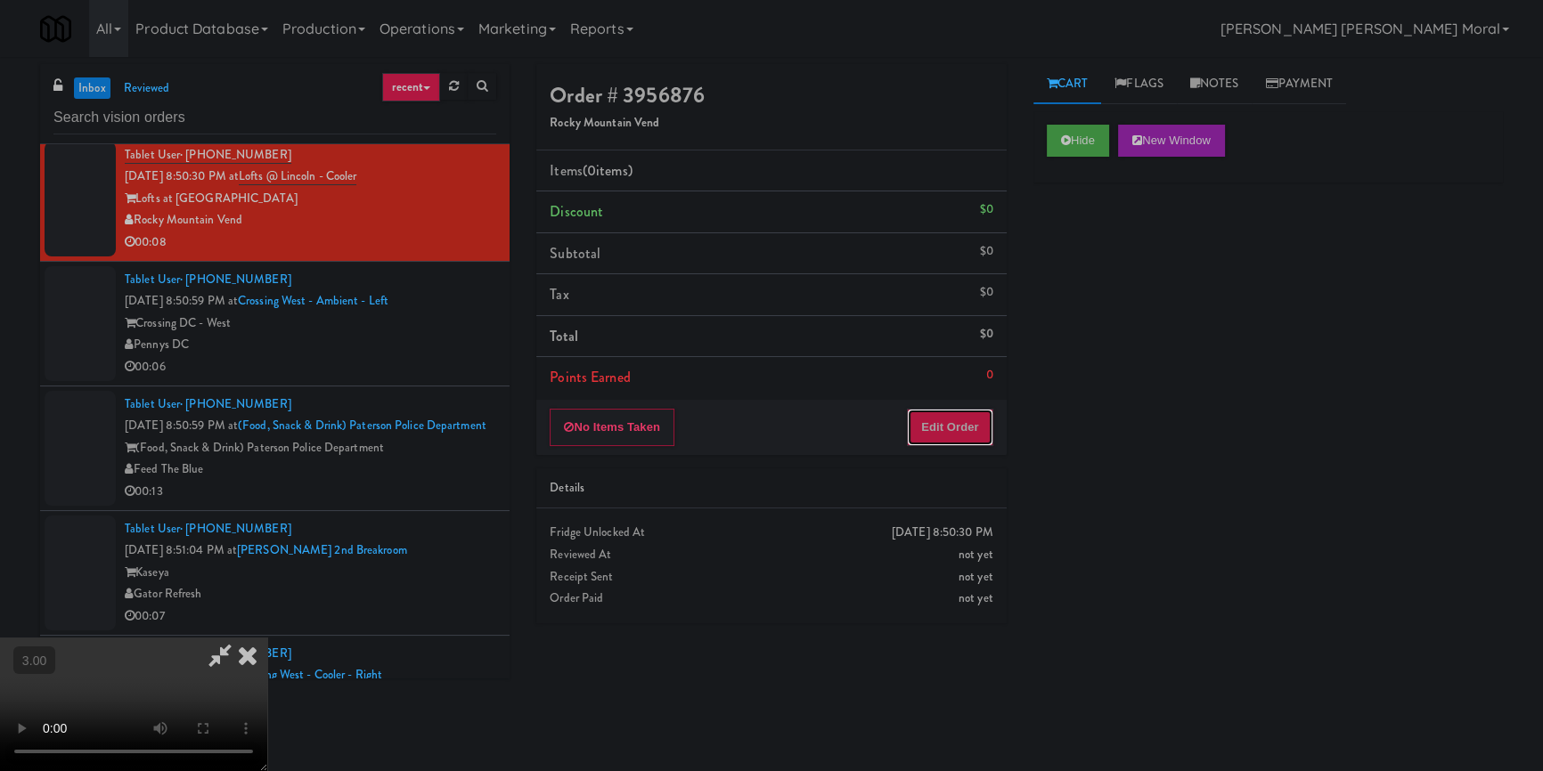
click at [970, 433] on button "Edit Order" at bounding box center [950, 427] width 86 height 37
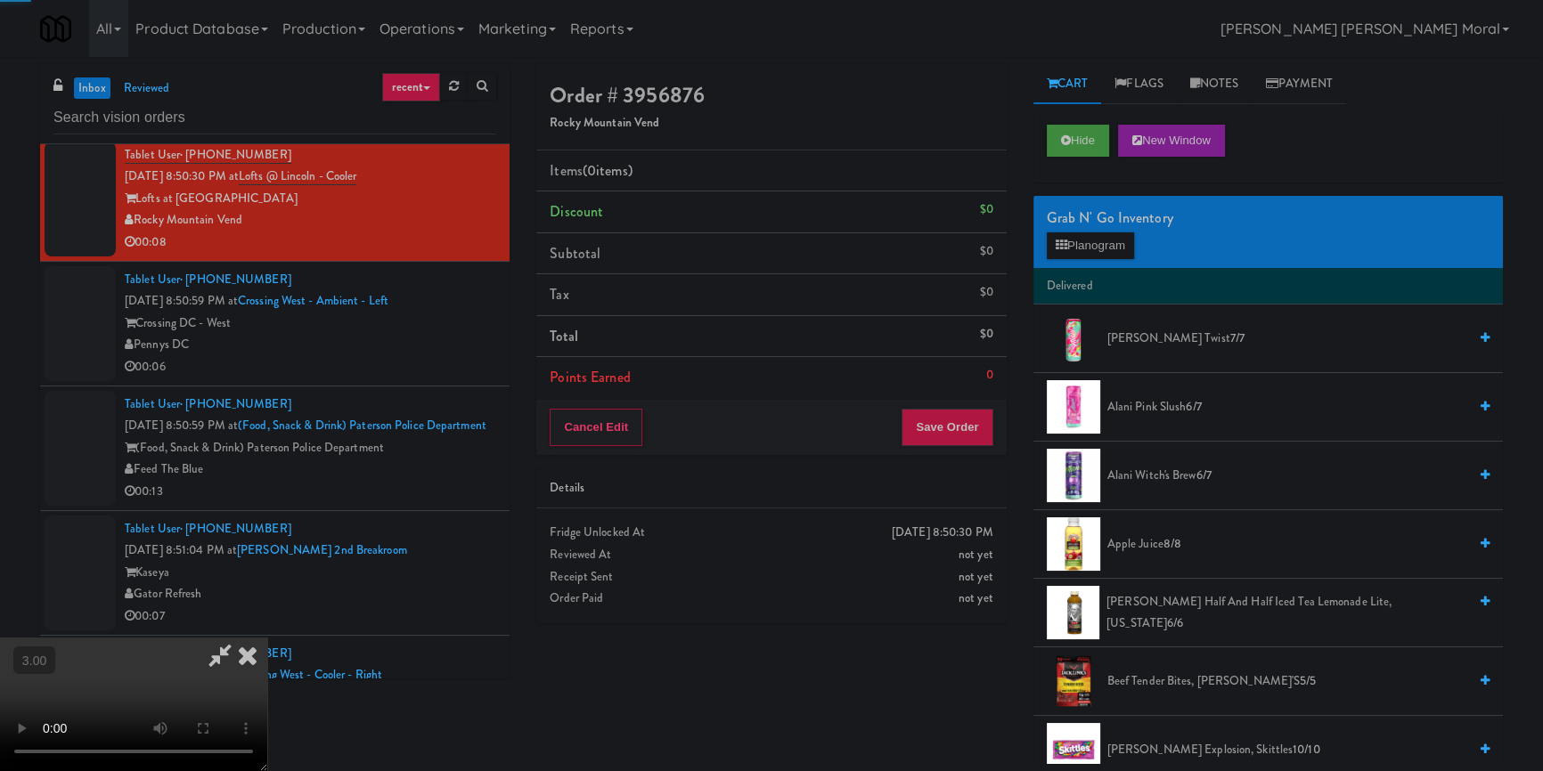
click at [1093, 260] on div "Grab N' Go Inventory Planogram" at bounding box center [1267, 232] width 469 height 72
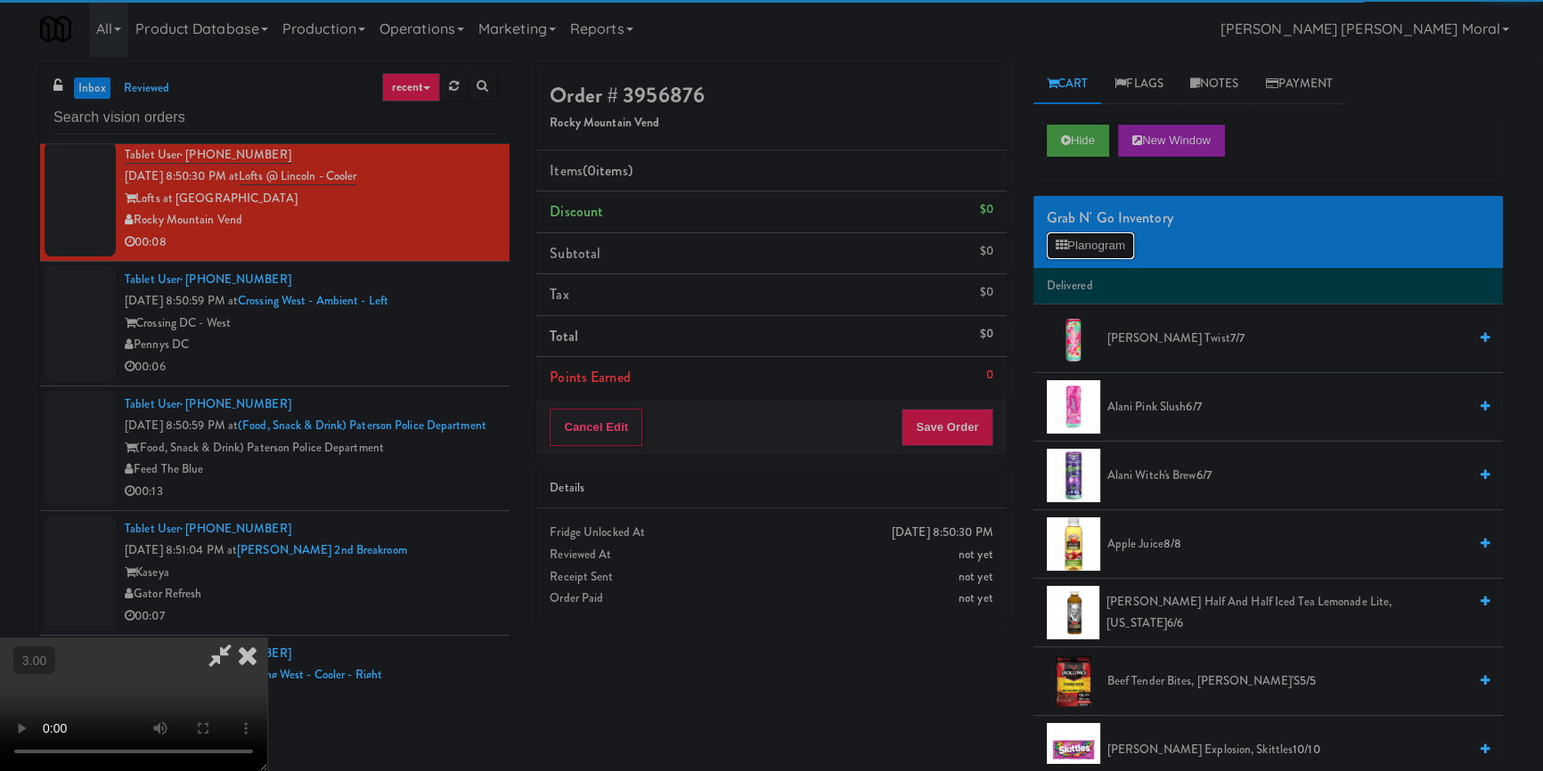
click at [1096, 244] on button "Planogram" at bounding box center [1090, 245] width 87 height 27
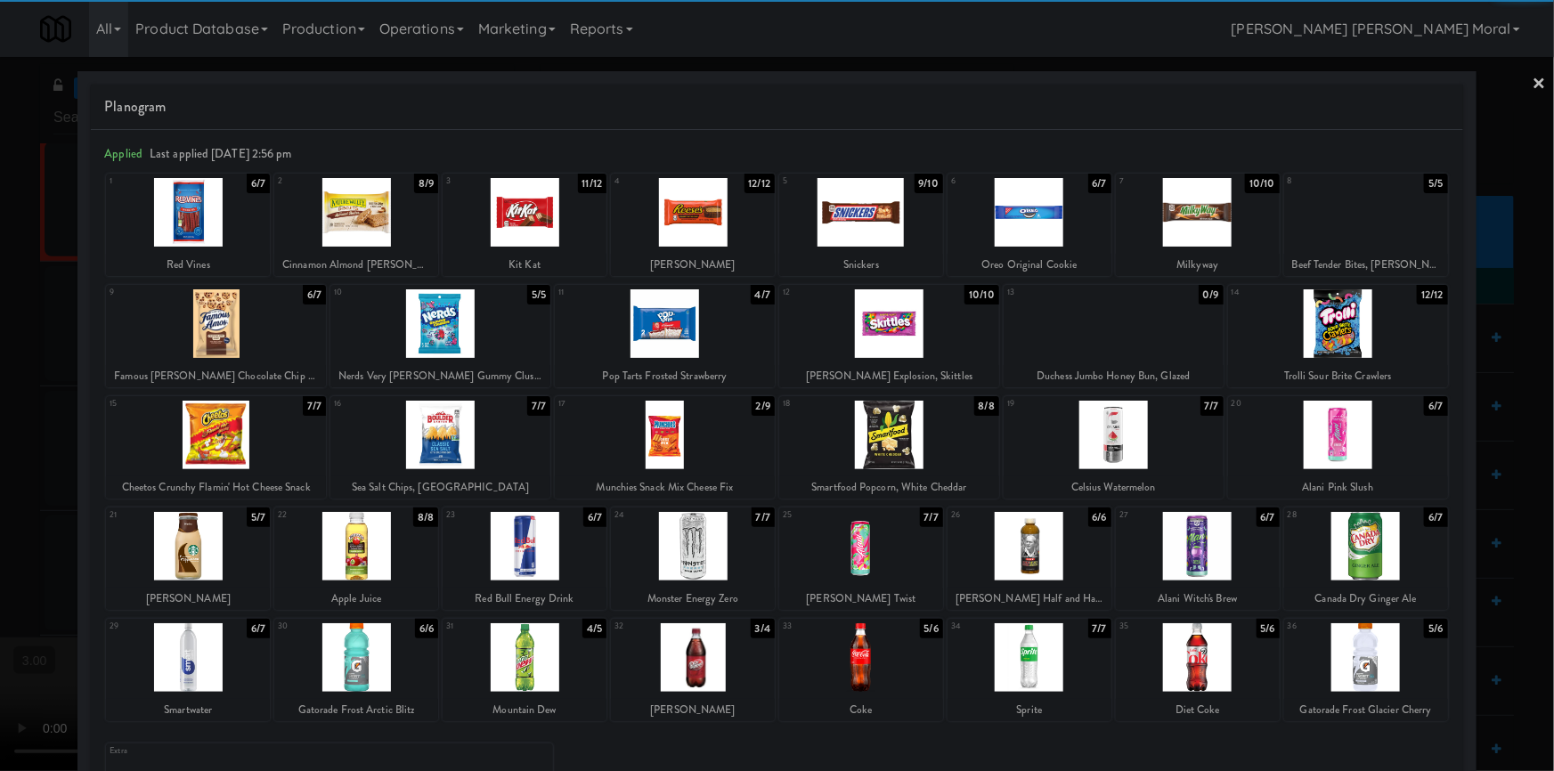
click at [686, 662] on div at bounding box center [693, 657] width 164 height 69
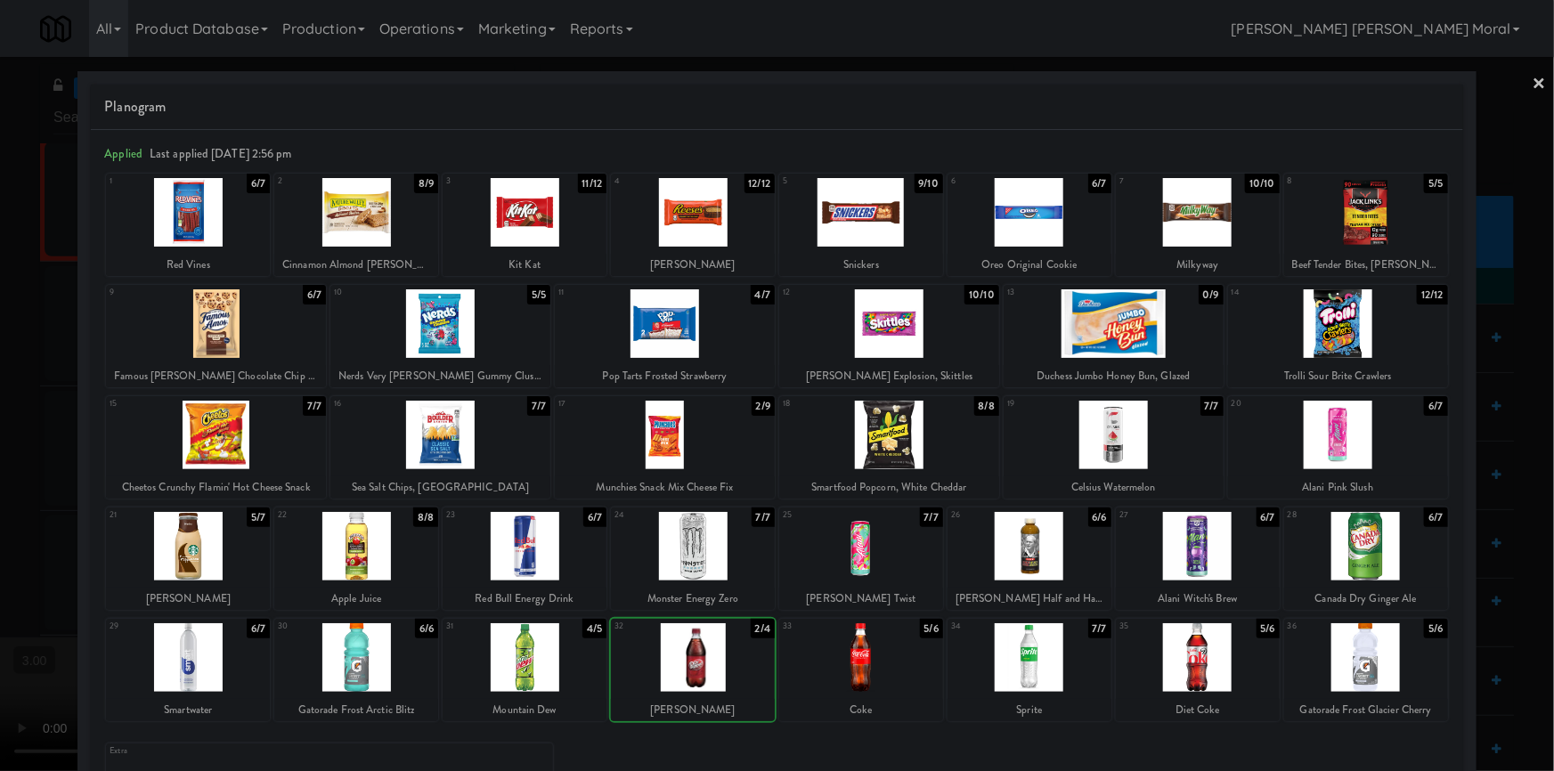
click at [686, 662] on div at bounding box center [693, 657] width 164 height 69
click at [283, 446] on div at bounding box center [216, 435] width 220 height 69
click at [1, 431] on div at bounding box center [777, 385] width 1554 height 771
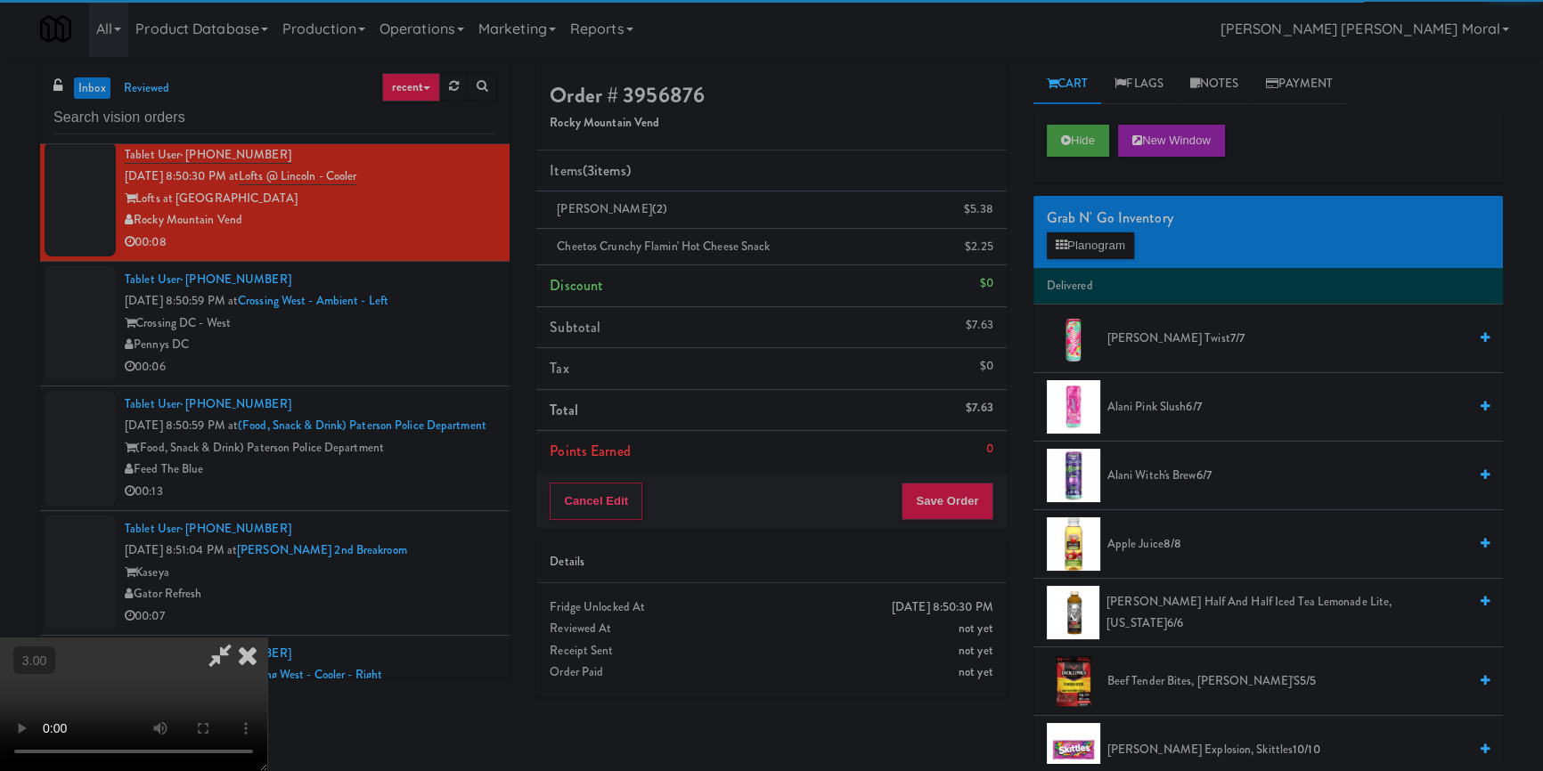
click at [267, 638] on video at bounding box center [133, 705] width 267 height 134
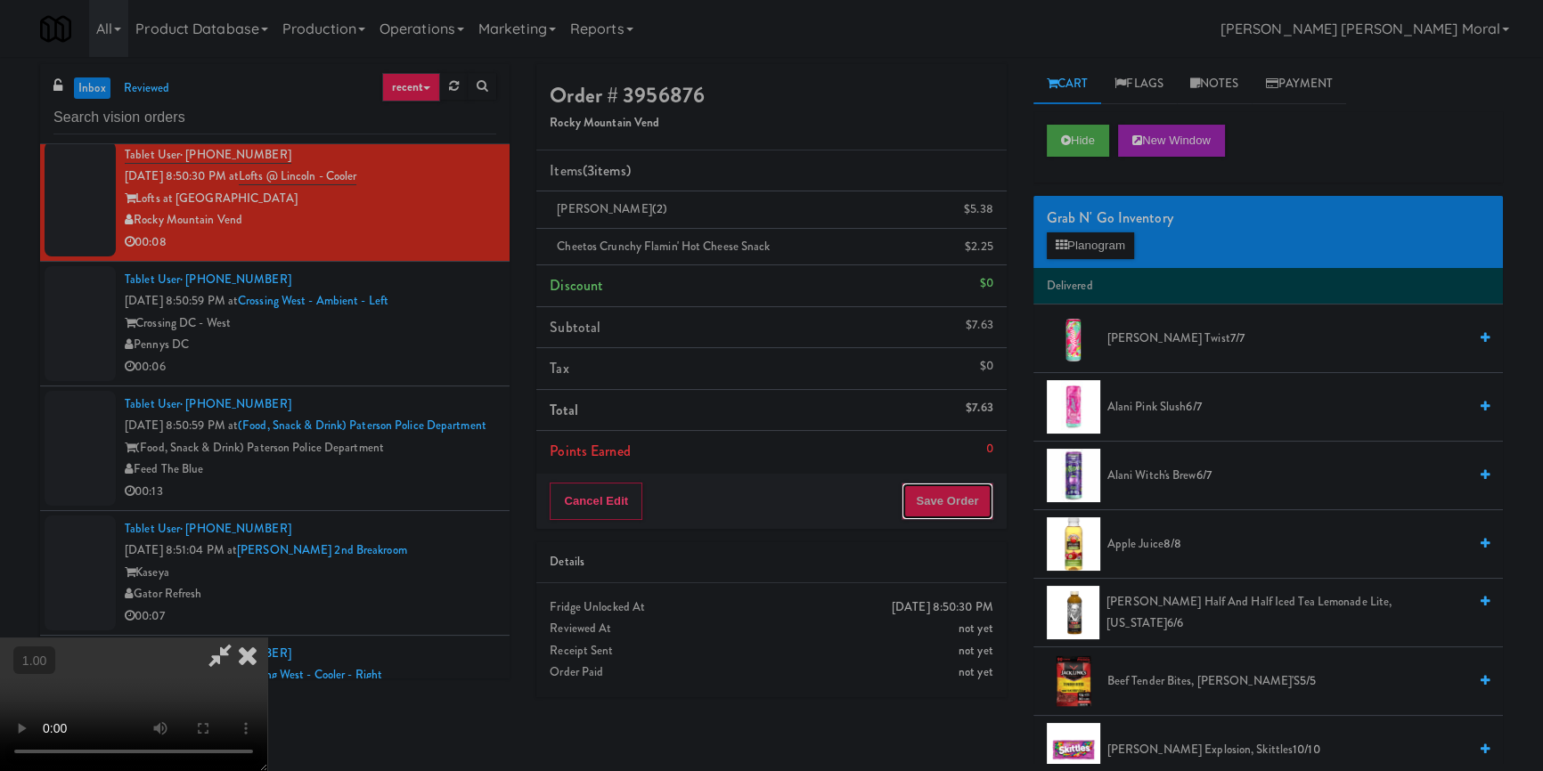
click at [961, 501] on button "Save Order" at bounding box center [946, 501] width 91 height 37
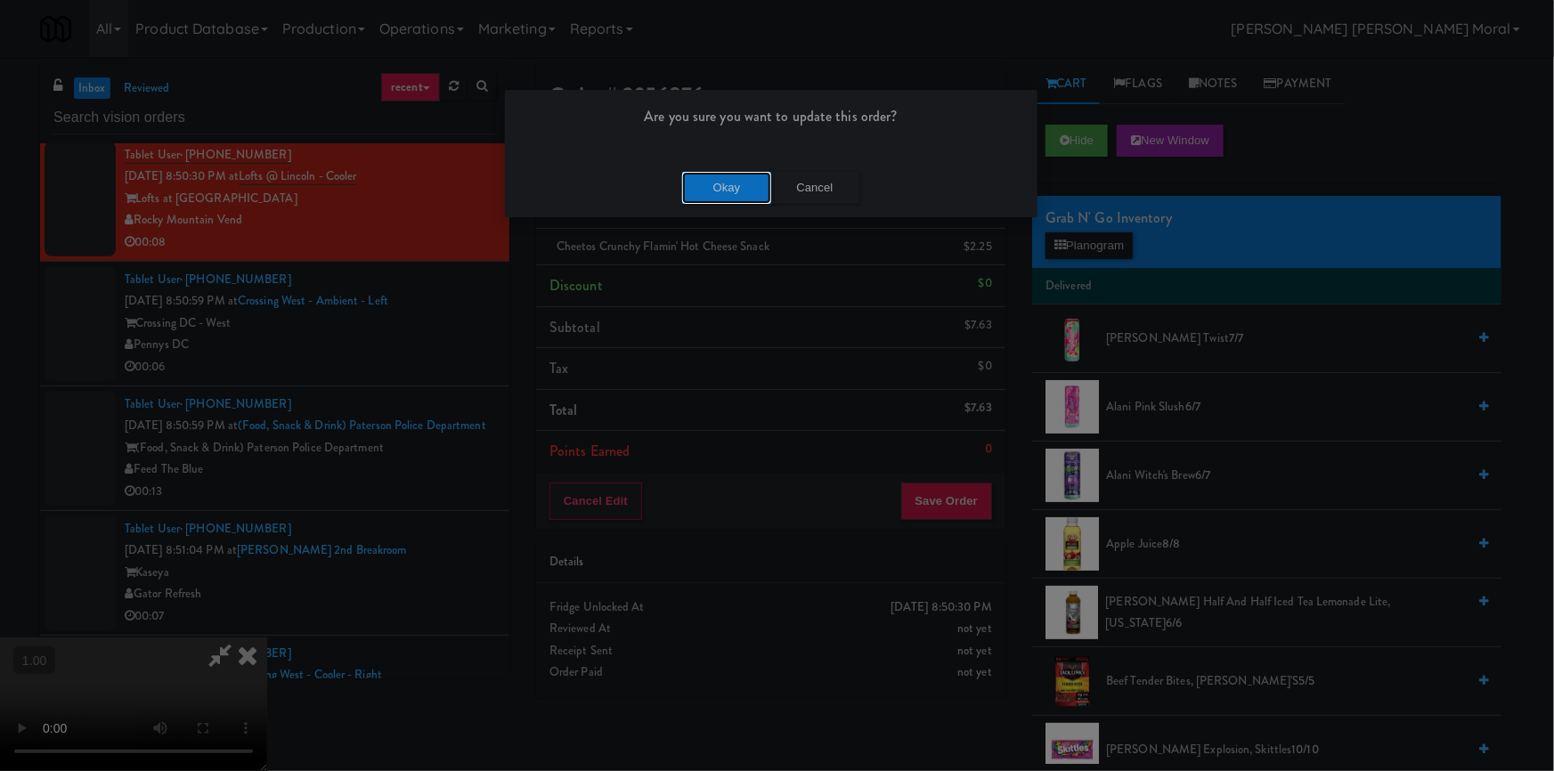
click at [736, 189] on button "Okay" at bounding box center [726, 188] width 89 height 32
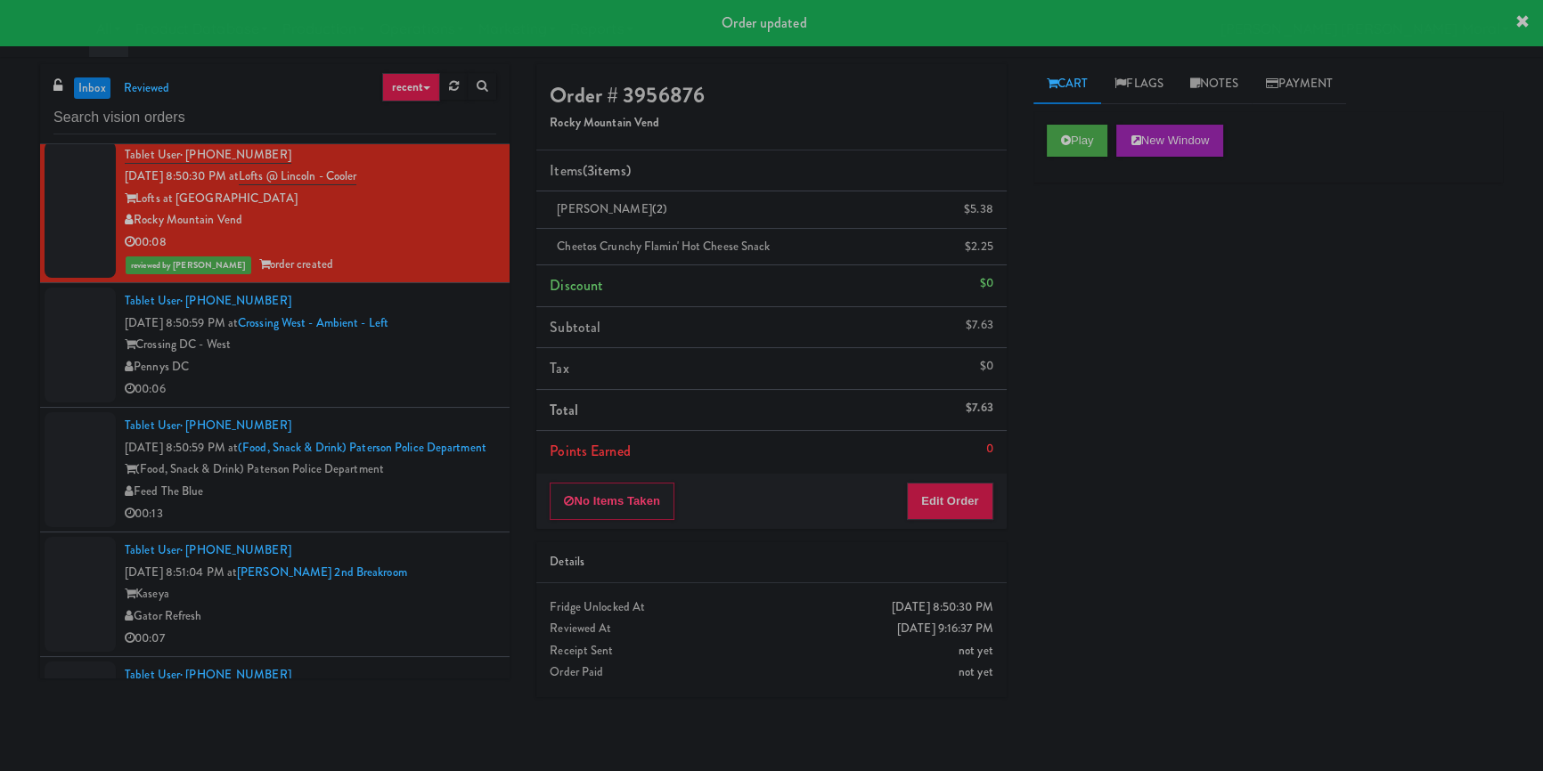
click at [423, 384] on div "00:06" at bounding box center [310, 390] width 371 height 22
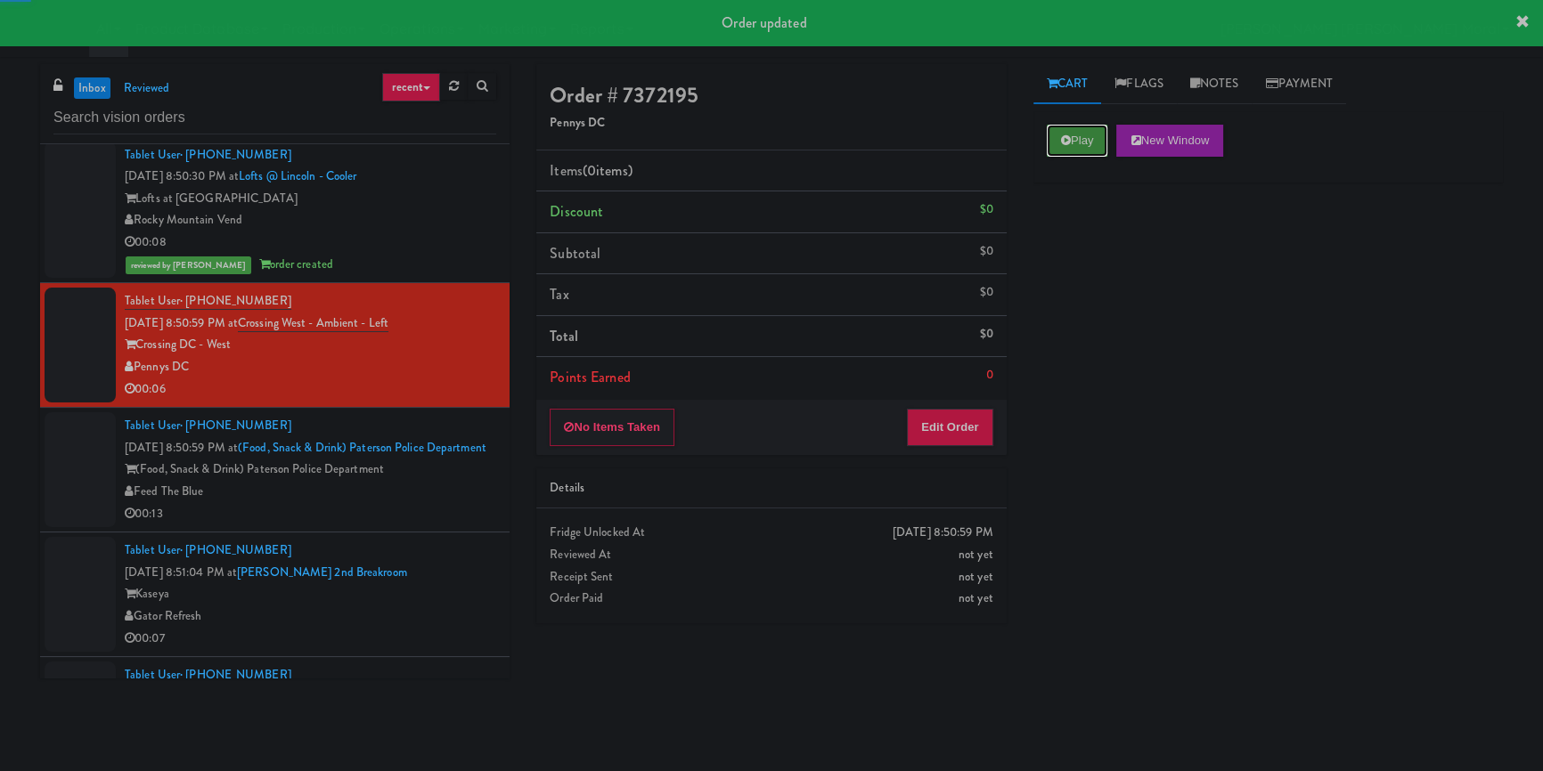
click at [1074, 131] on button "Play" at bounding box center [1077, 141] width 61 height 32
click at [1099, 232] on div "Play New Window Primary Flag Clear Flag if unable to determine what was taken o…" at bounding box center [1267, 445] width 469 height 668
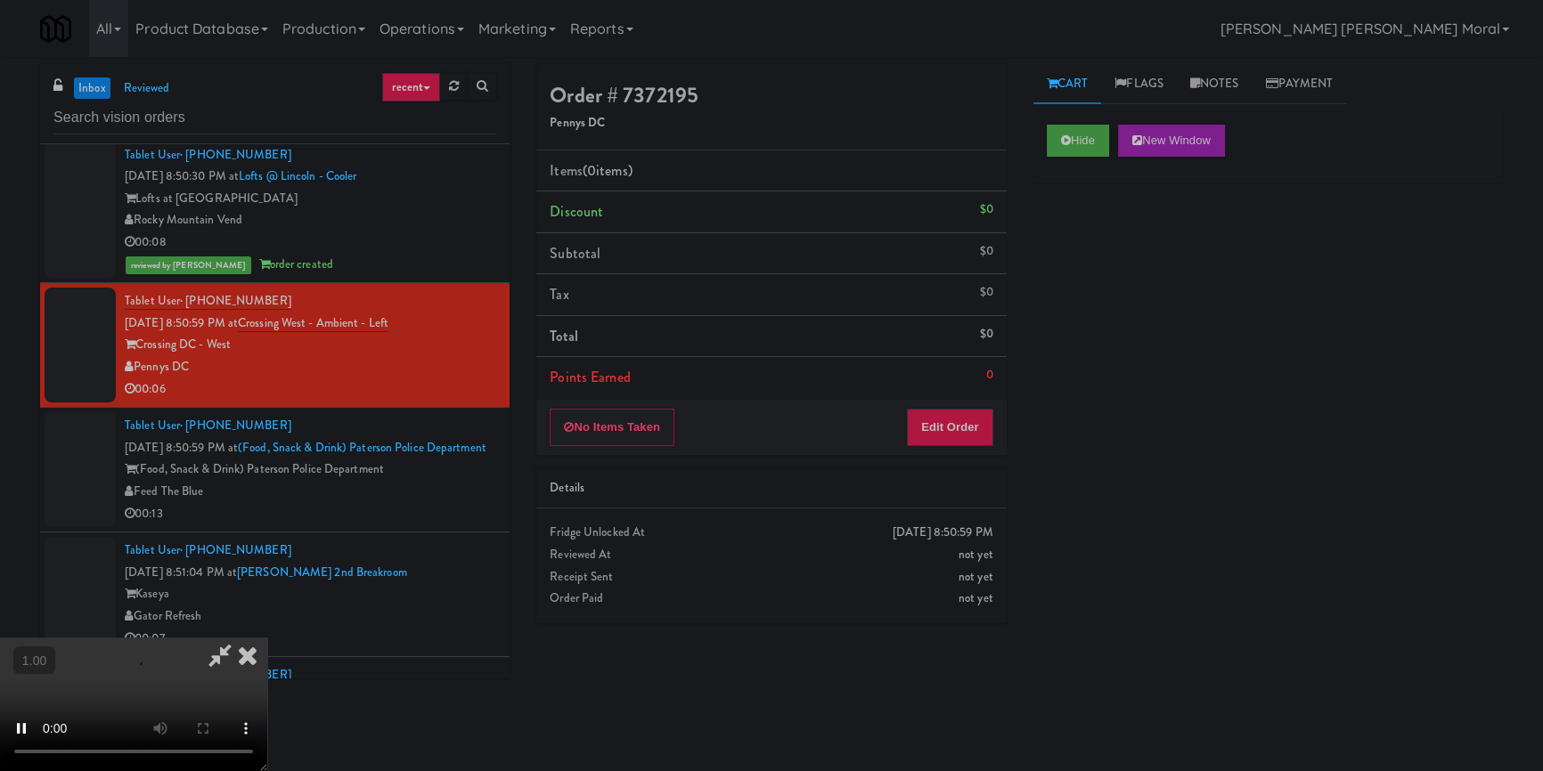
click at [267, 638] on video at bounding box center [133, 705] width 267 height 134
drag, startPoint x: 704, startPoint y: 526, endPoint x: 704, endPoint y: 595, distance: 69.5
click at [267, 638] on video at bounding box center [133, 705] width 267 height 134
drag, startPoint x: 956, startPoint y: 427, endPoint x: 973, endPoint y: 395, distance: 36.3
click at [956, 423] on button "Edit Order" at bounding box center [950, 427] width 86 height 37
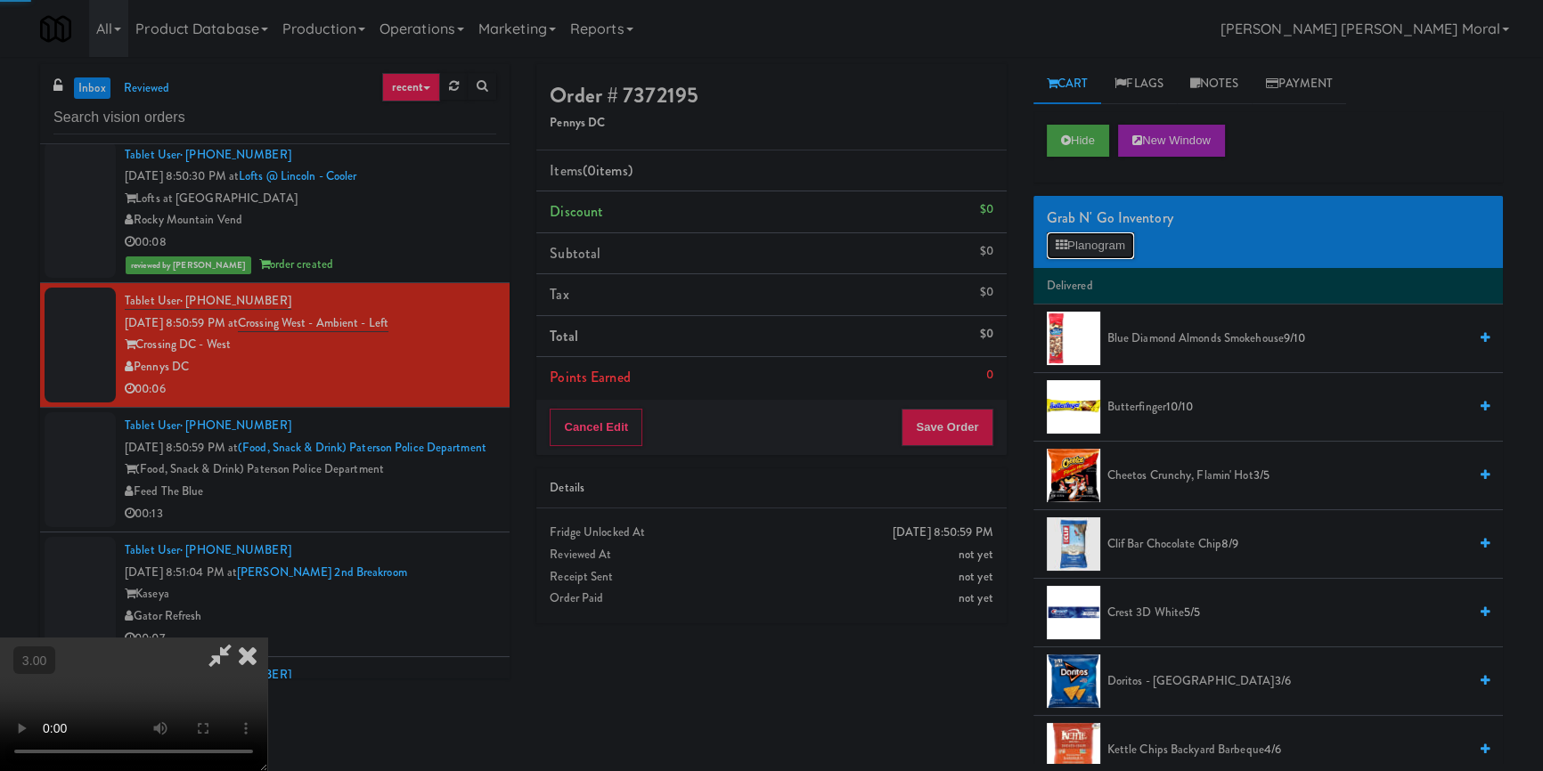
click at [1090, 242] on button "Planogram" at bounding box center [1090, 245] width 87 height 27
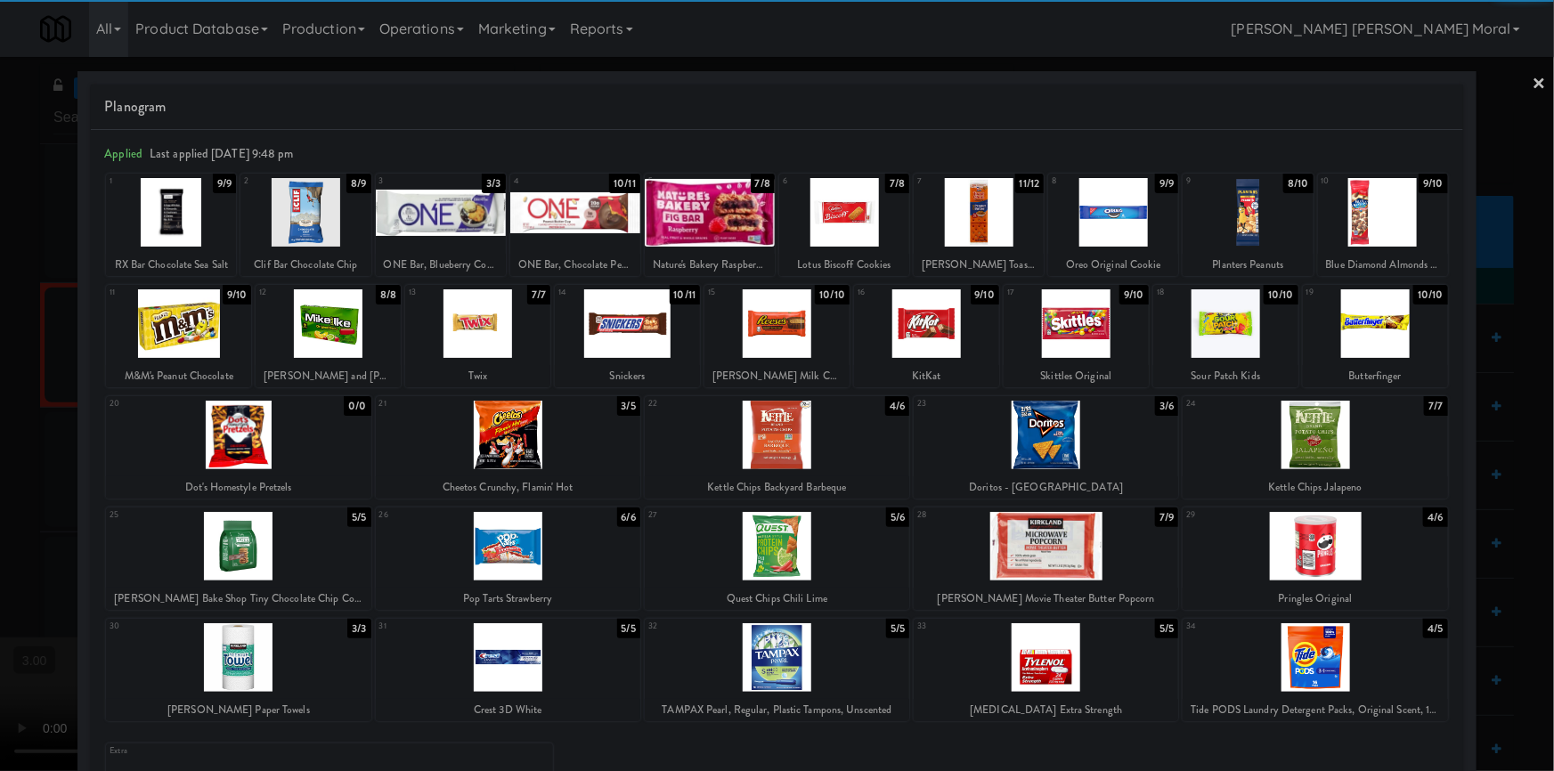
click at [260, 669] on div at bounding box center [238, 657] width 265 height 69
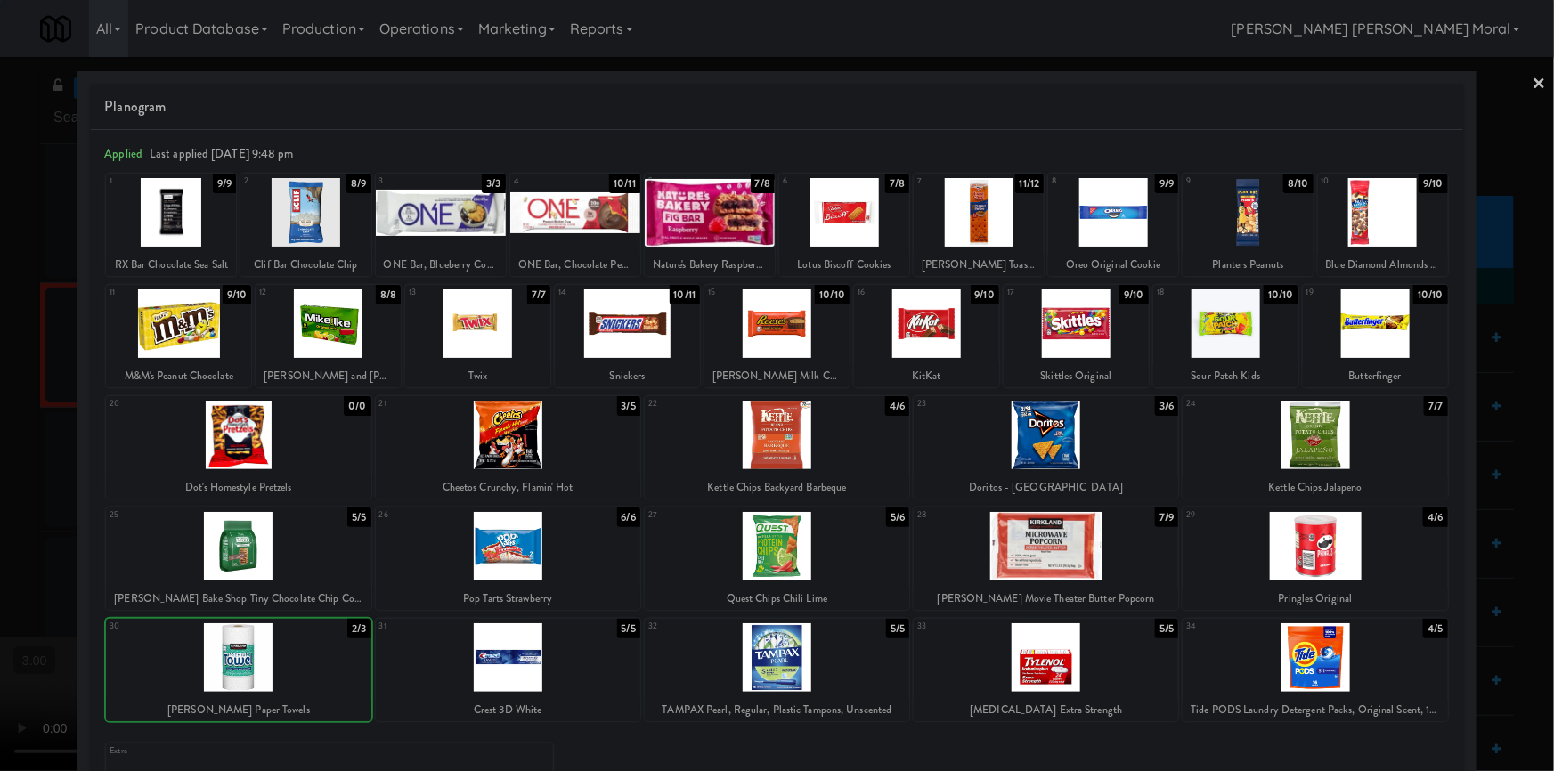
click at [0, 510] on div at bounding box center [777, 385] width 1554 height 771
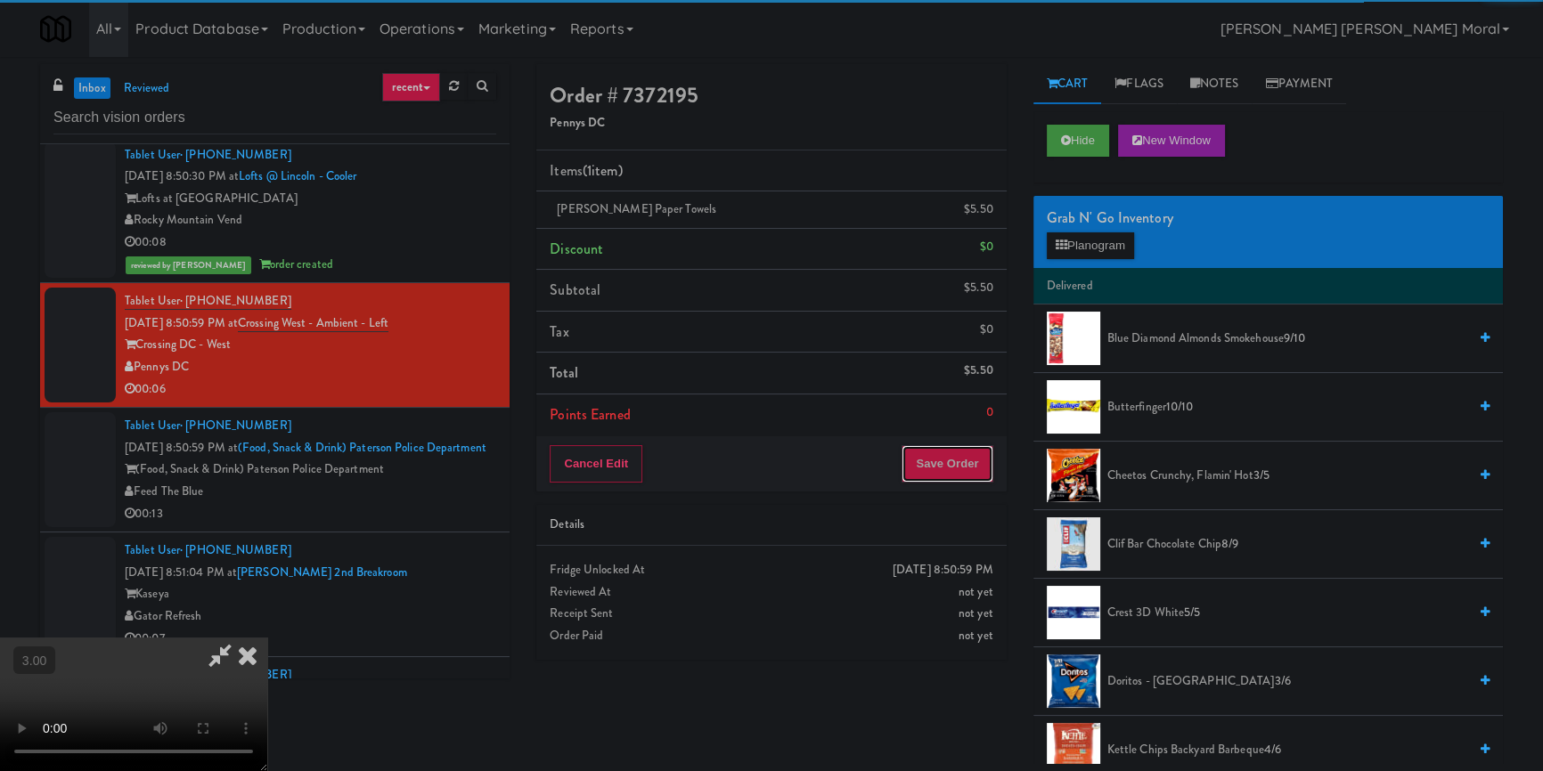
click at [951, 466] on button "Save Order" at bounding box center [946, 463] width 91 height 37
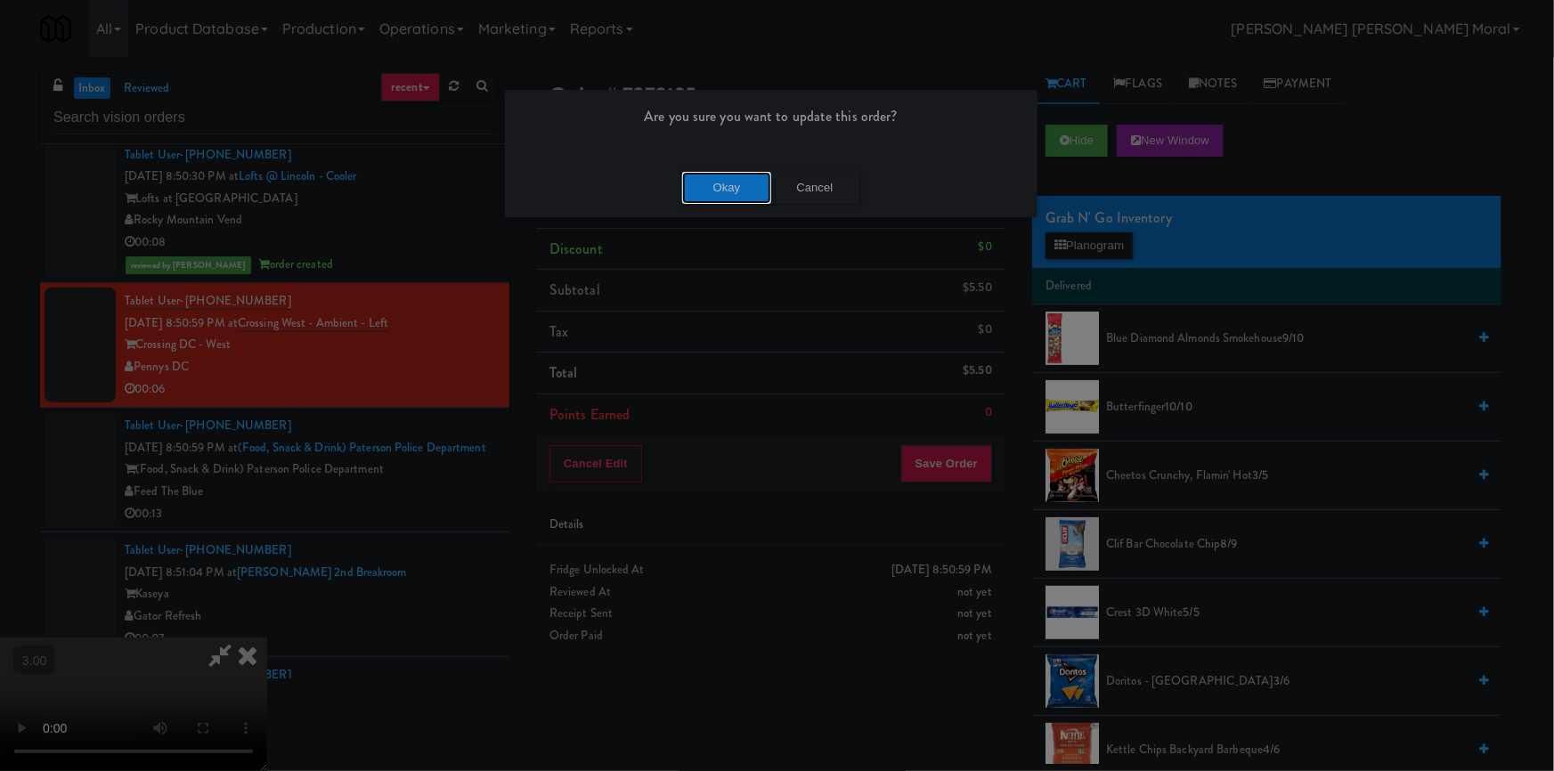
click at [739, 178] on button "Okay" at bounding box center [726, 188] width 89 height 32
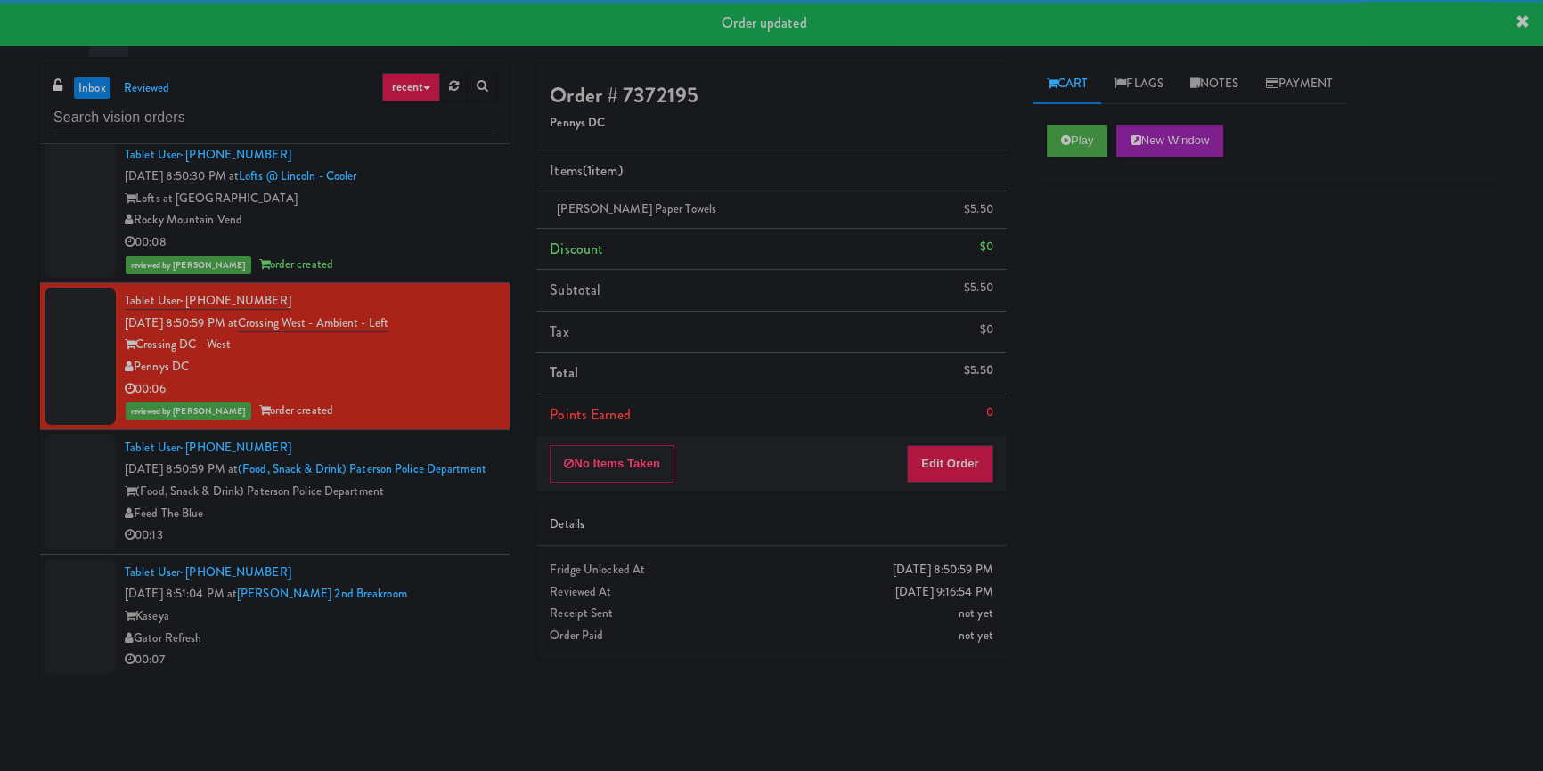
click at [489, 526] on li "Tablet User · (973) 861-5667 [DATE] 8:50:59 PM at (Food, Snack & Drink) Paterso…" at bounding box center [274, 492] width 469 height 125
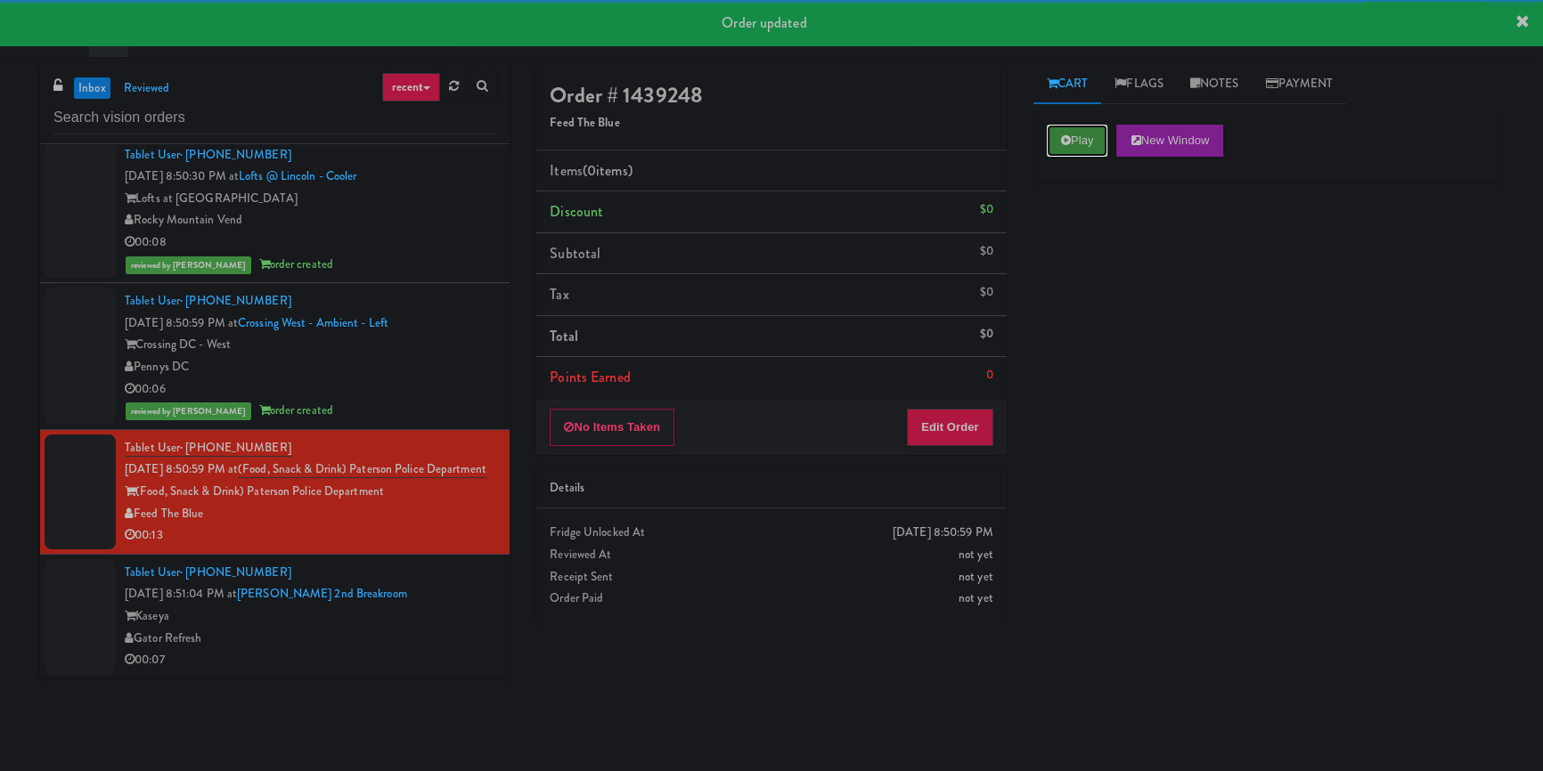
click at [1101, 137] on button "Play" at bounding box center [1077, 141] width 61 height 32
click at [1085, 291] on div "Play New Window Primary Flag Clear Flag if unable to determine what was taken o…" at bounding box center [1267, 445] width 469 height 668
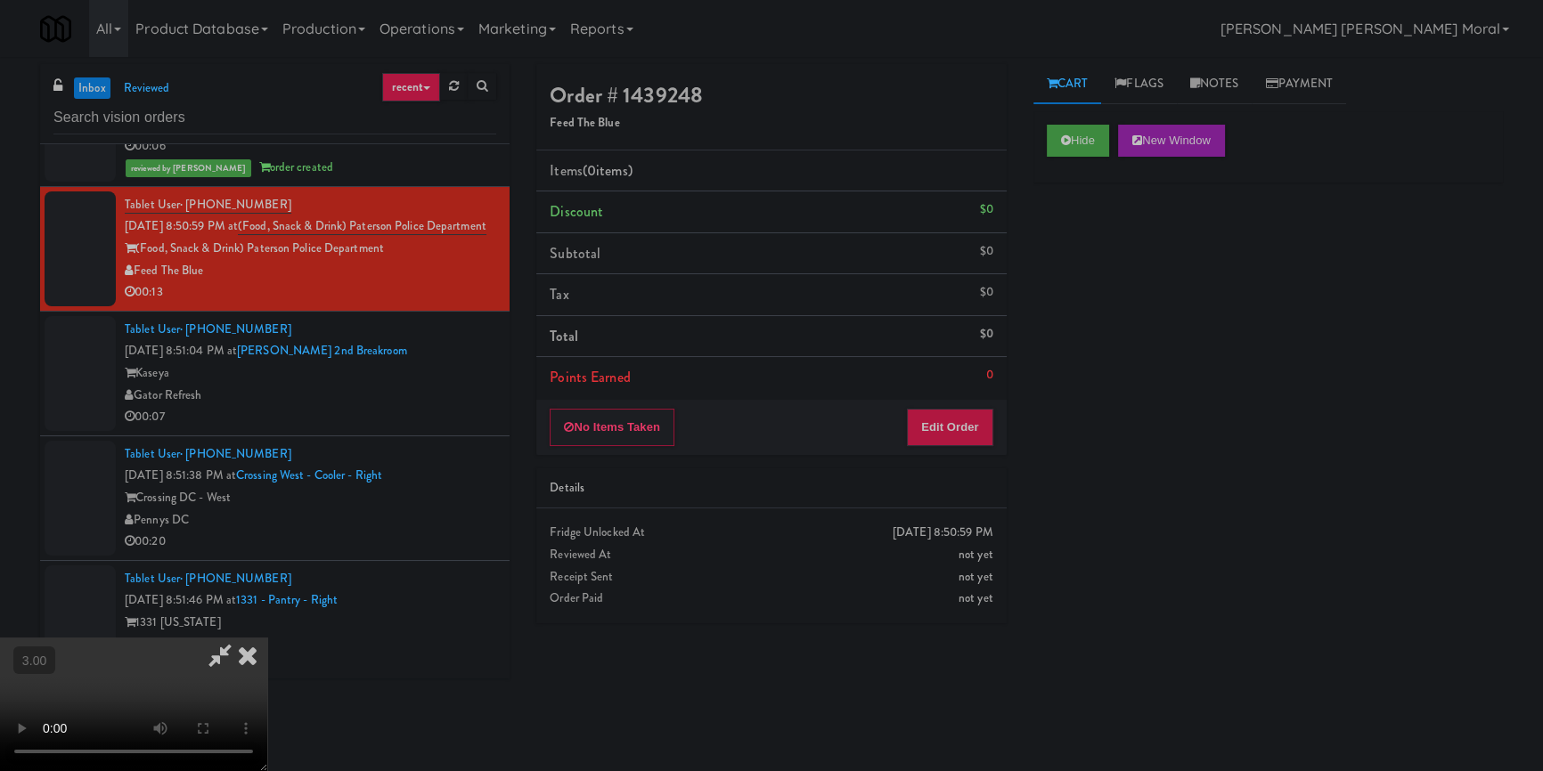
scroll to position [87, 0]
click at [267, 638] on video at bounding box center [133, 705] width 267 height 134
click at [982, 434] on button "Edit Order" at bounding box center [950, 427] width 86 height 37
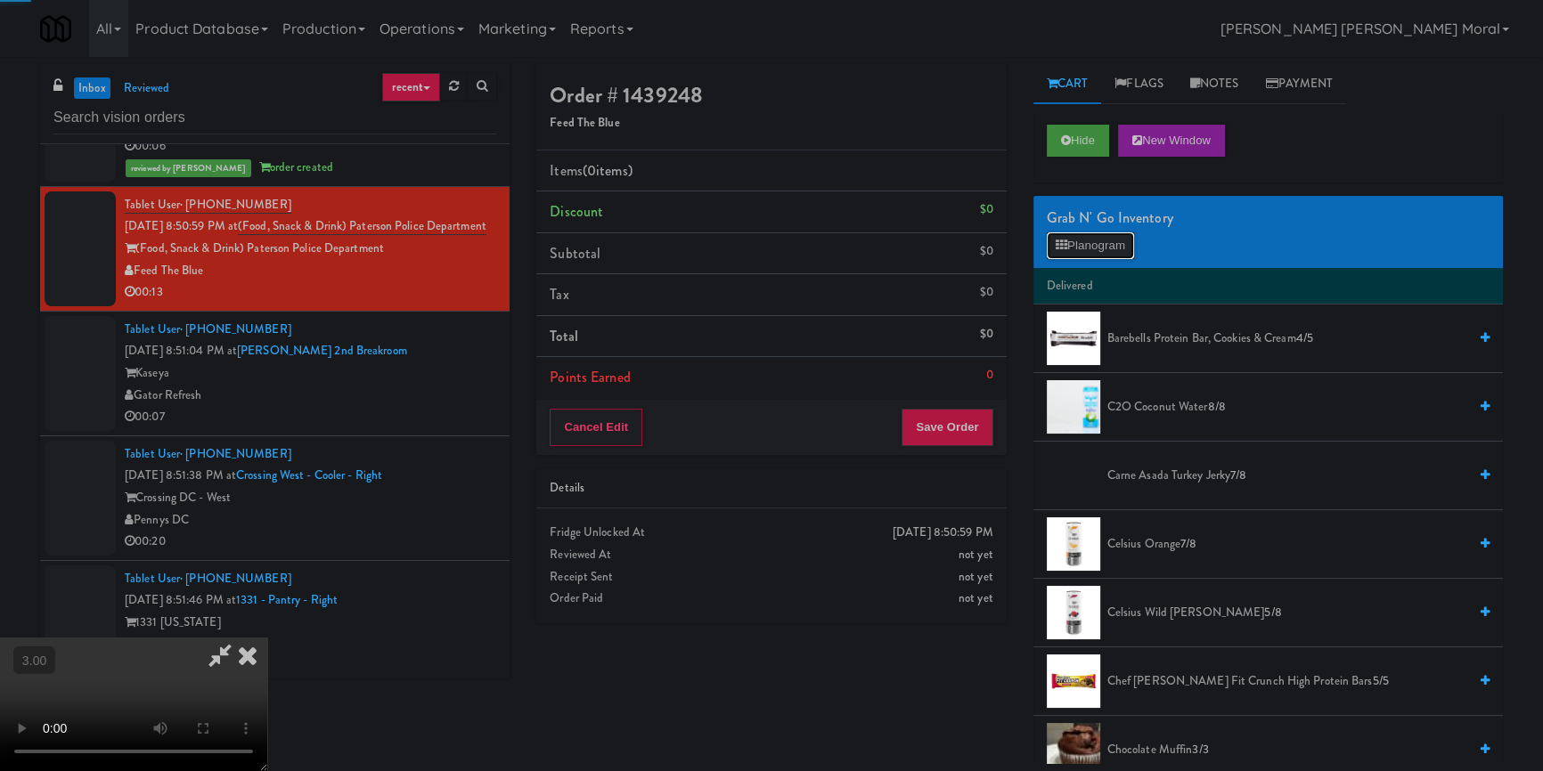
click at [1101, 249] on button "Planogram" at bounding box center [1090, 245] width 87 height 27
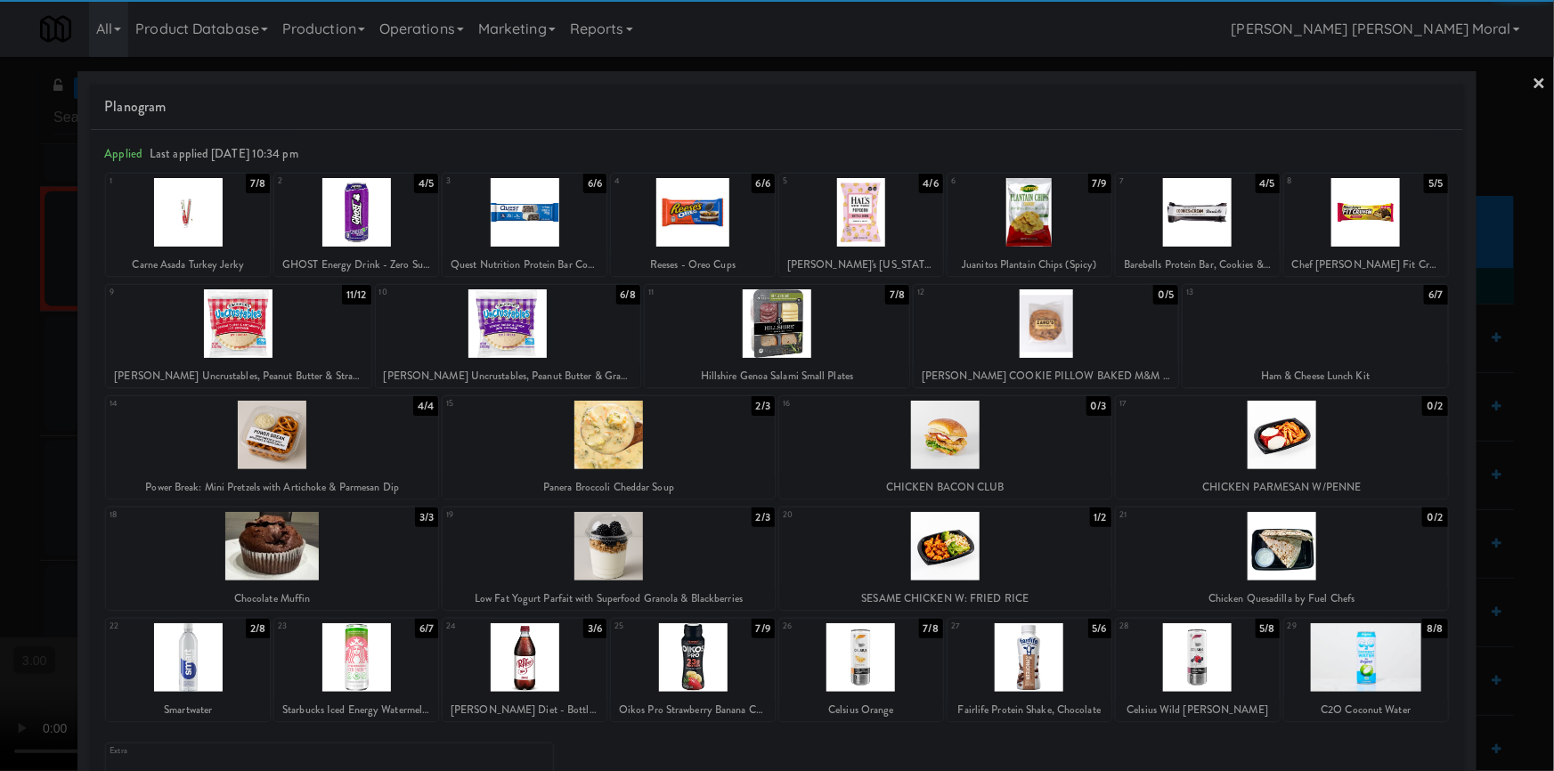
click at [814, 335] on div at bounding box center [777, 323] width 265 height 69
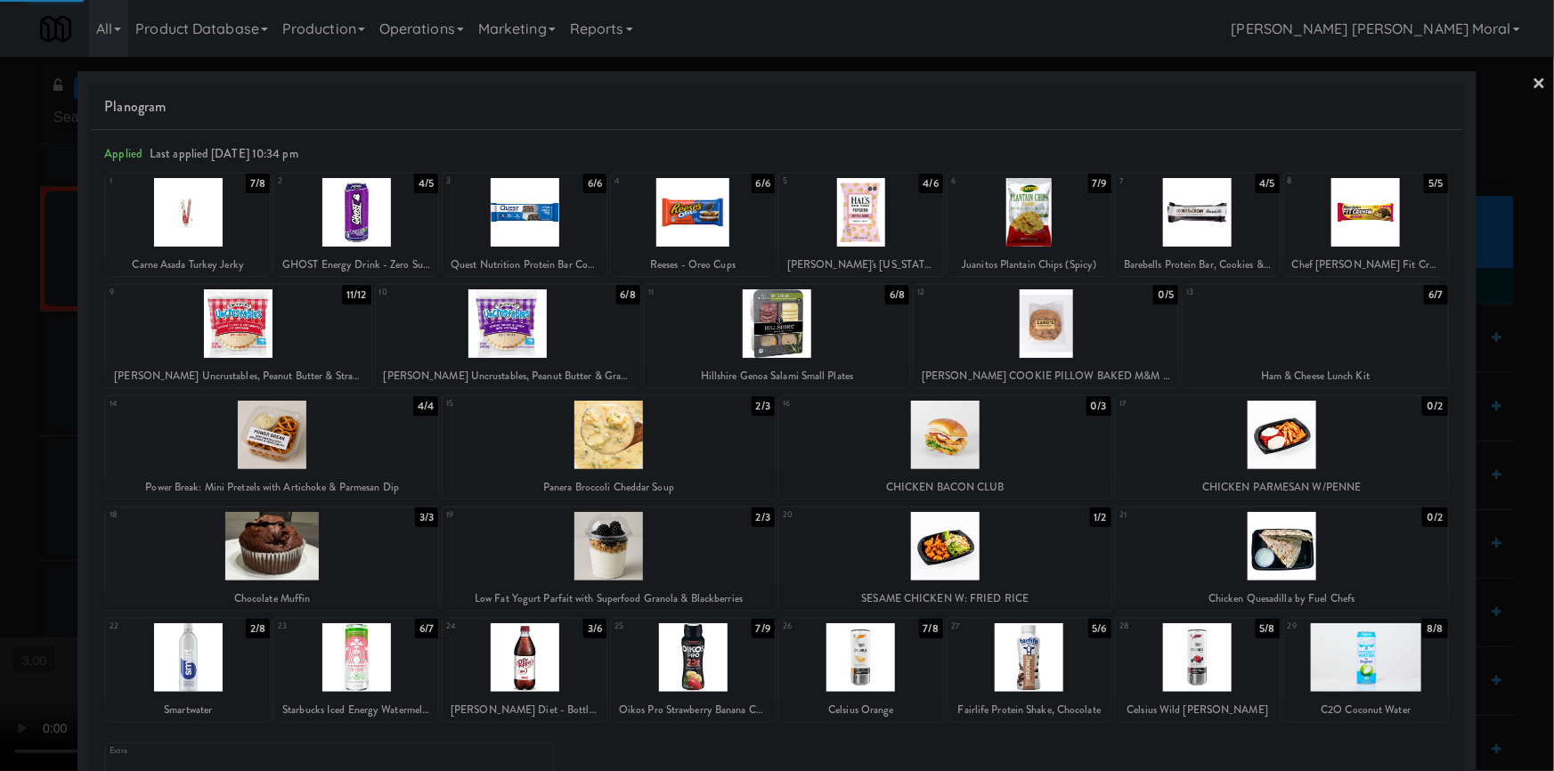
click at [281, 330] on div at bounding box center [238, 323] width 265 height 69
click at [5, 387] on div at bounding box center [777, 385] width 1554 height 771
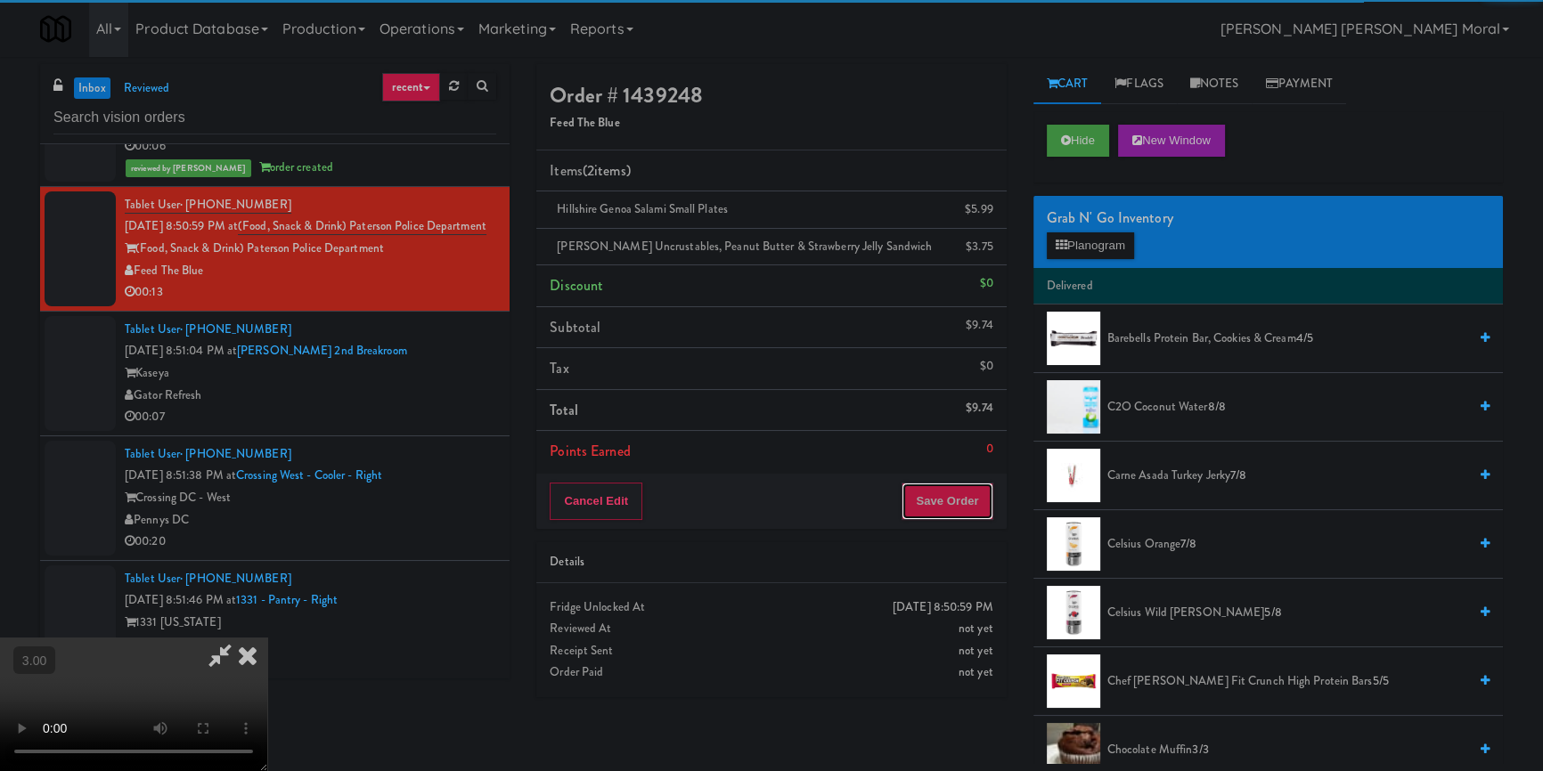
click at [989, 500] on button "Save Order" at bounding box center [946, 501] width 91 height 37
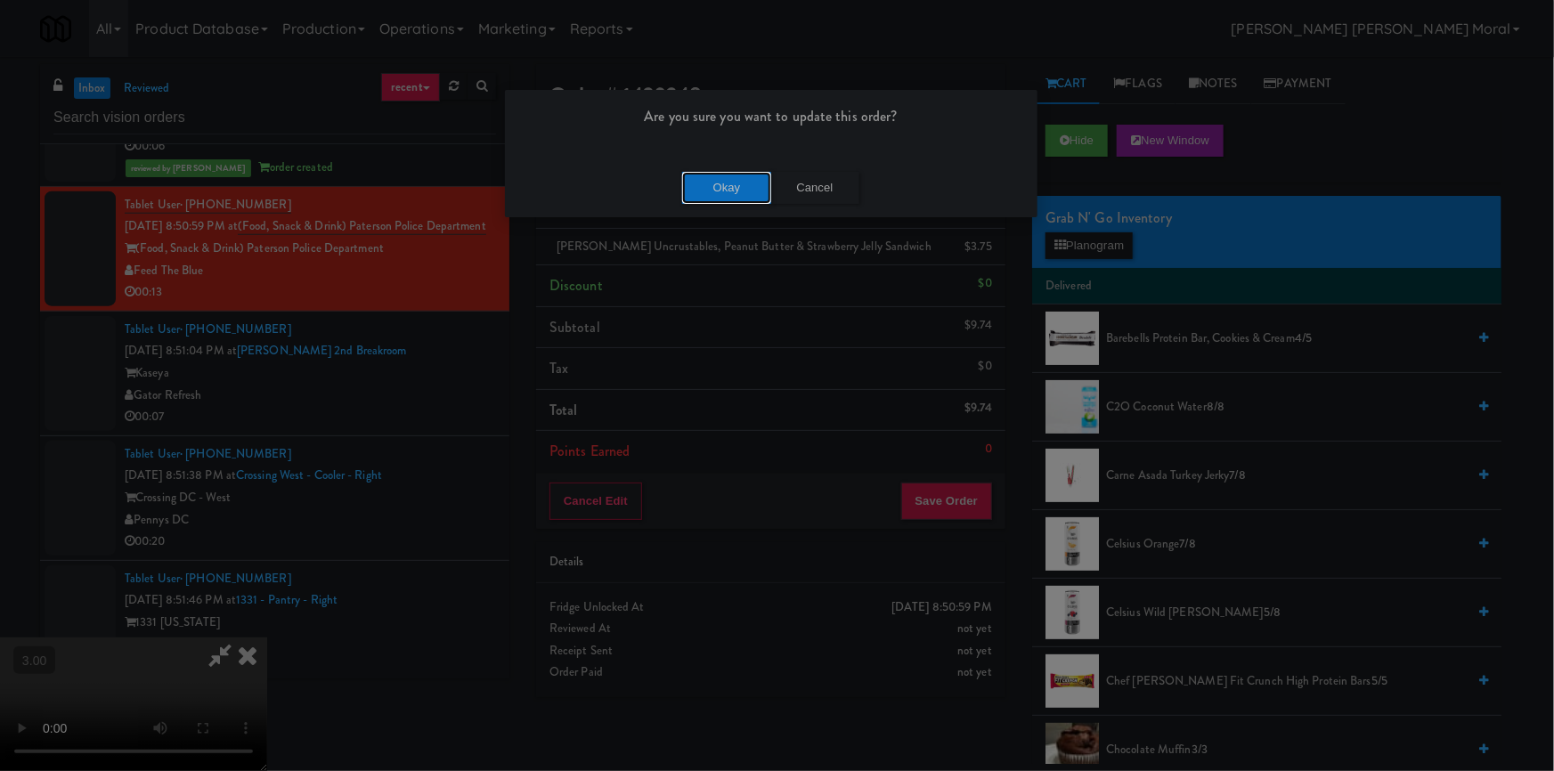
click at [720, 199] on button "Okay" at bounding box center [726, 188] width 89 height 32
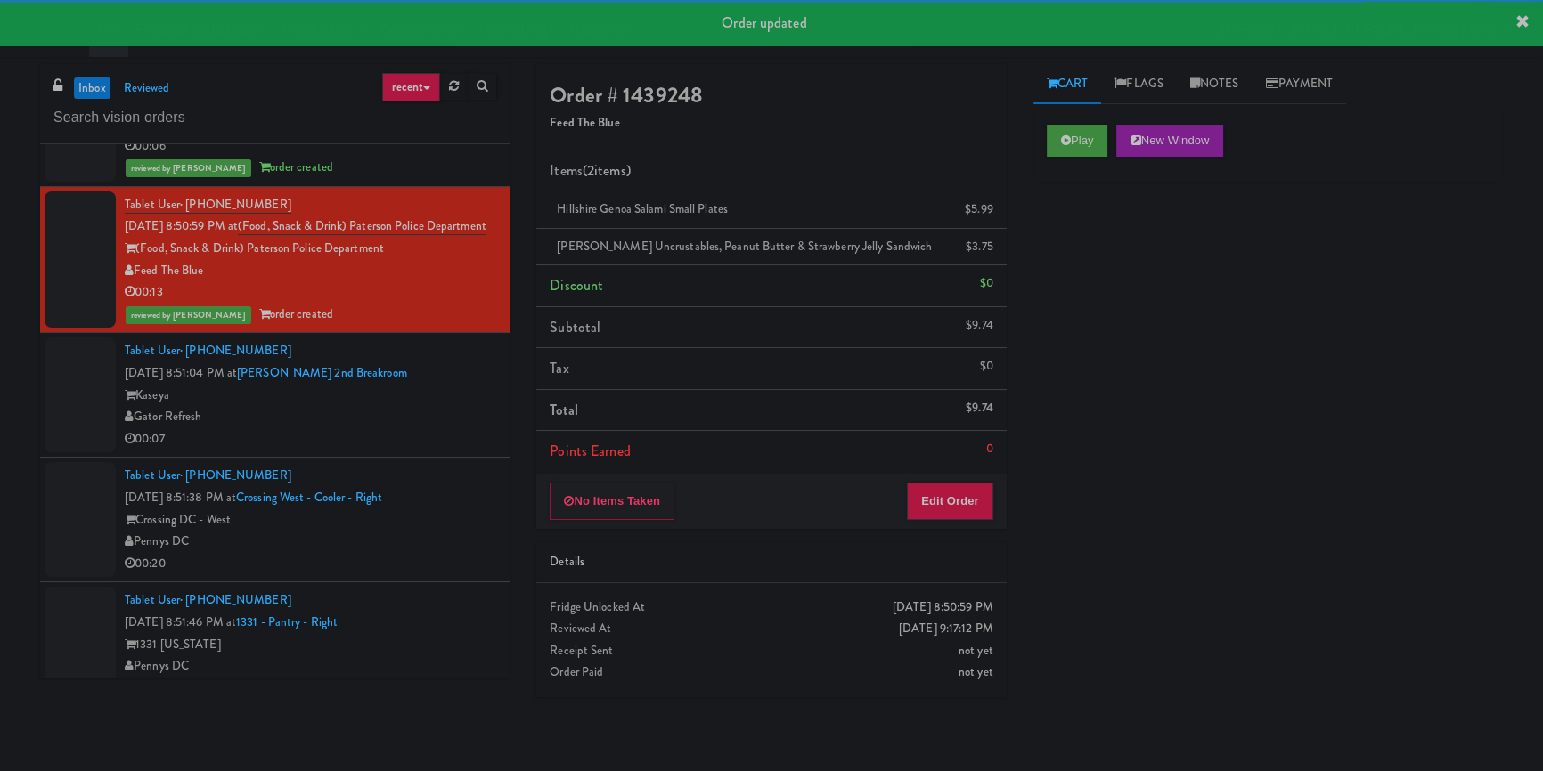
drag, startPoint x: 472, startPoint y: 444, endPoint x: 741, endPoint y: 361, distance: 281.5
click at [472, 428] on div "Gator Refresh" at bounding box center [310, 417] width 371 height 22
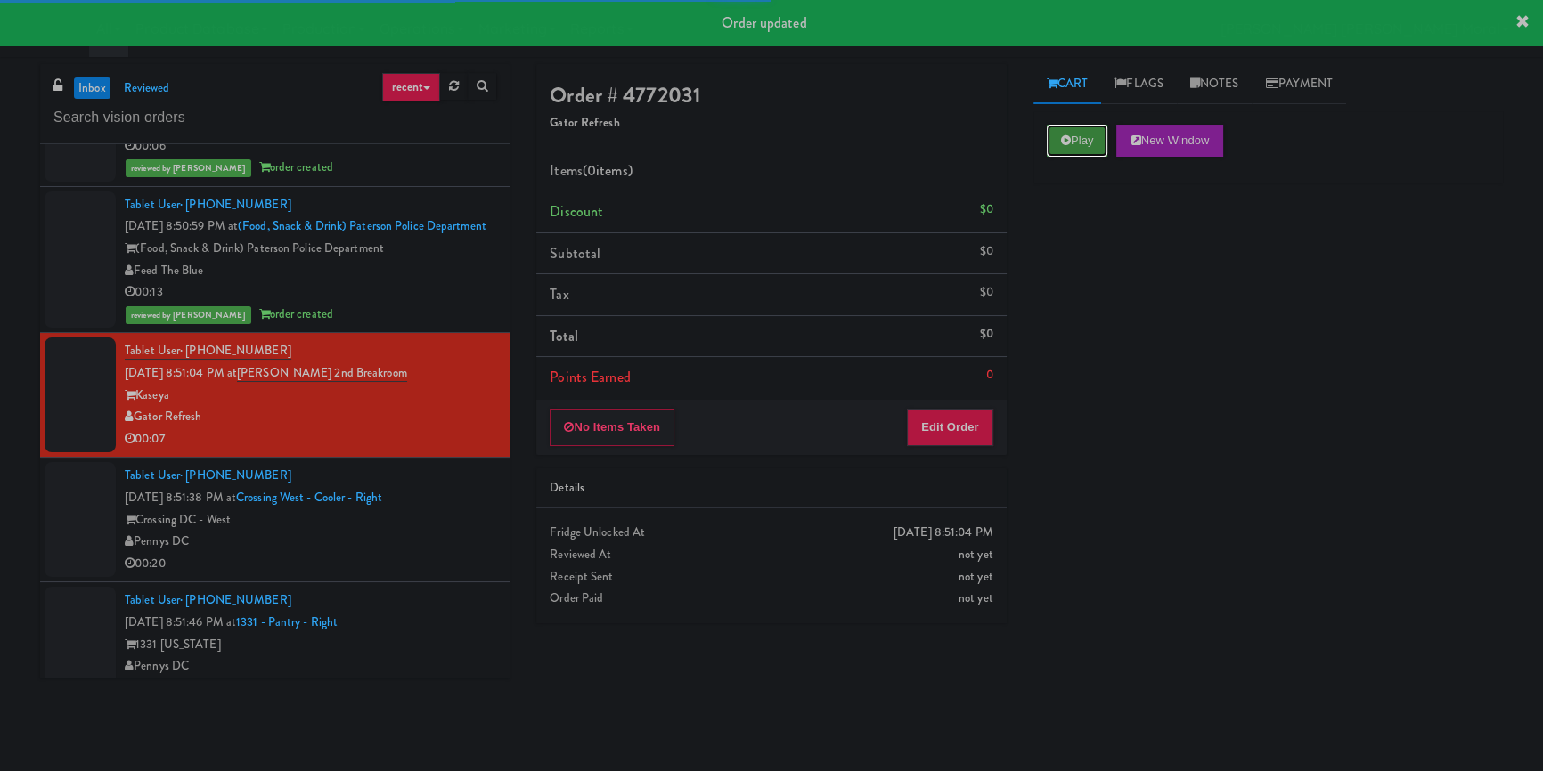
click at [1087, 134] on button "Play" at bounding box center [1077, 141] width 61 height 32
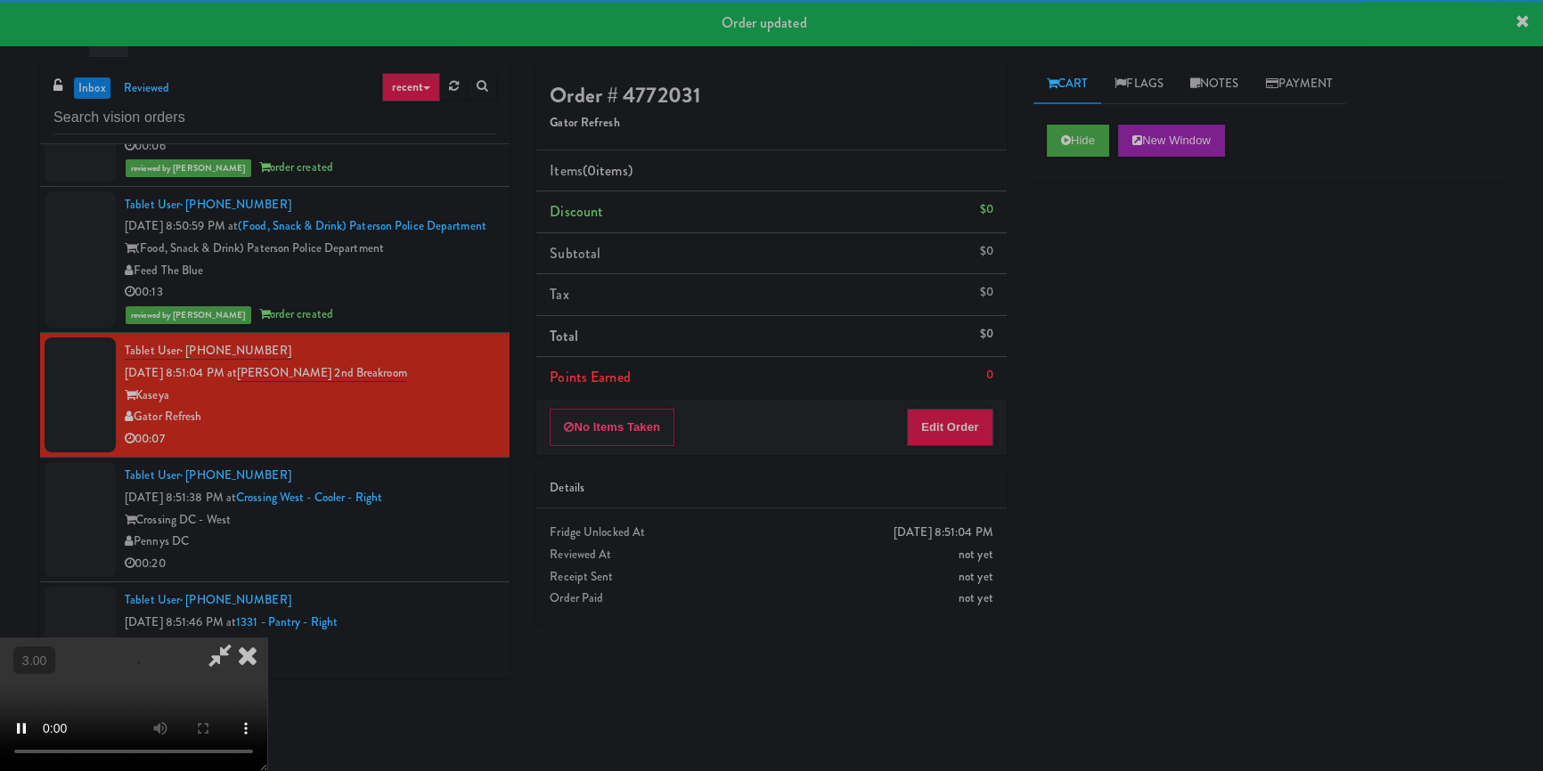
click at [1055, 264] on div "Hide New Window Primary Flag Clear Flag if unable to determine what was taken o…" at bounding box center [1267, 445] width 469 height 668
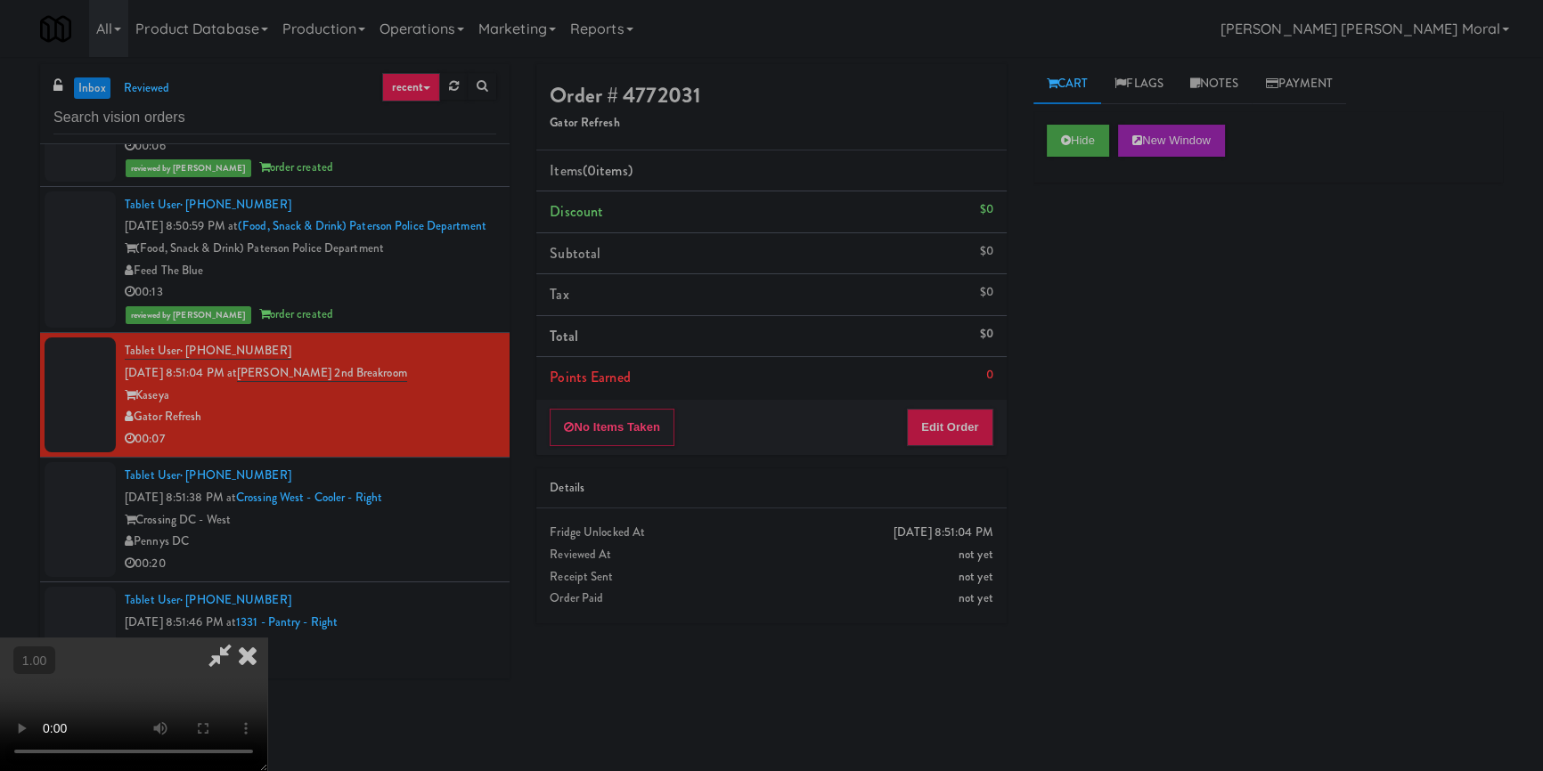
scroll to position [249, 0]
click at [267, 638] on video at bounding box center [133, 705] width 267 height 134
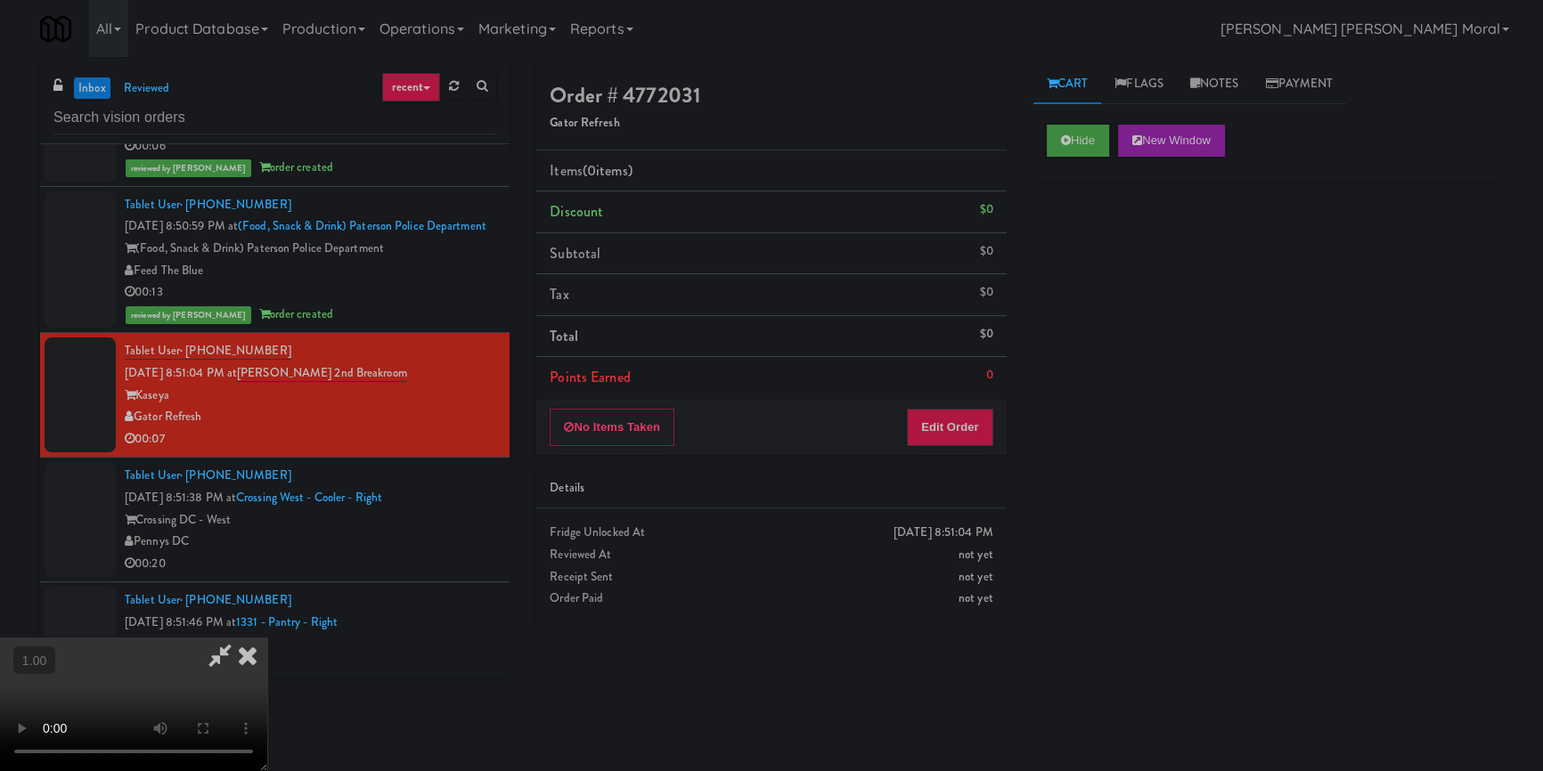
click at [267, 638] on video at bounding box center [133, 705] width 267 height 134
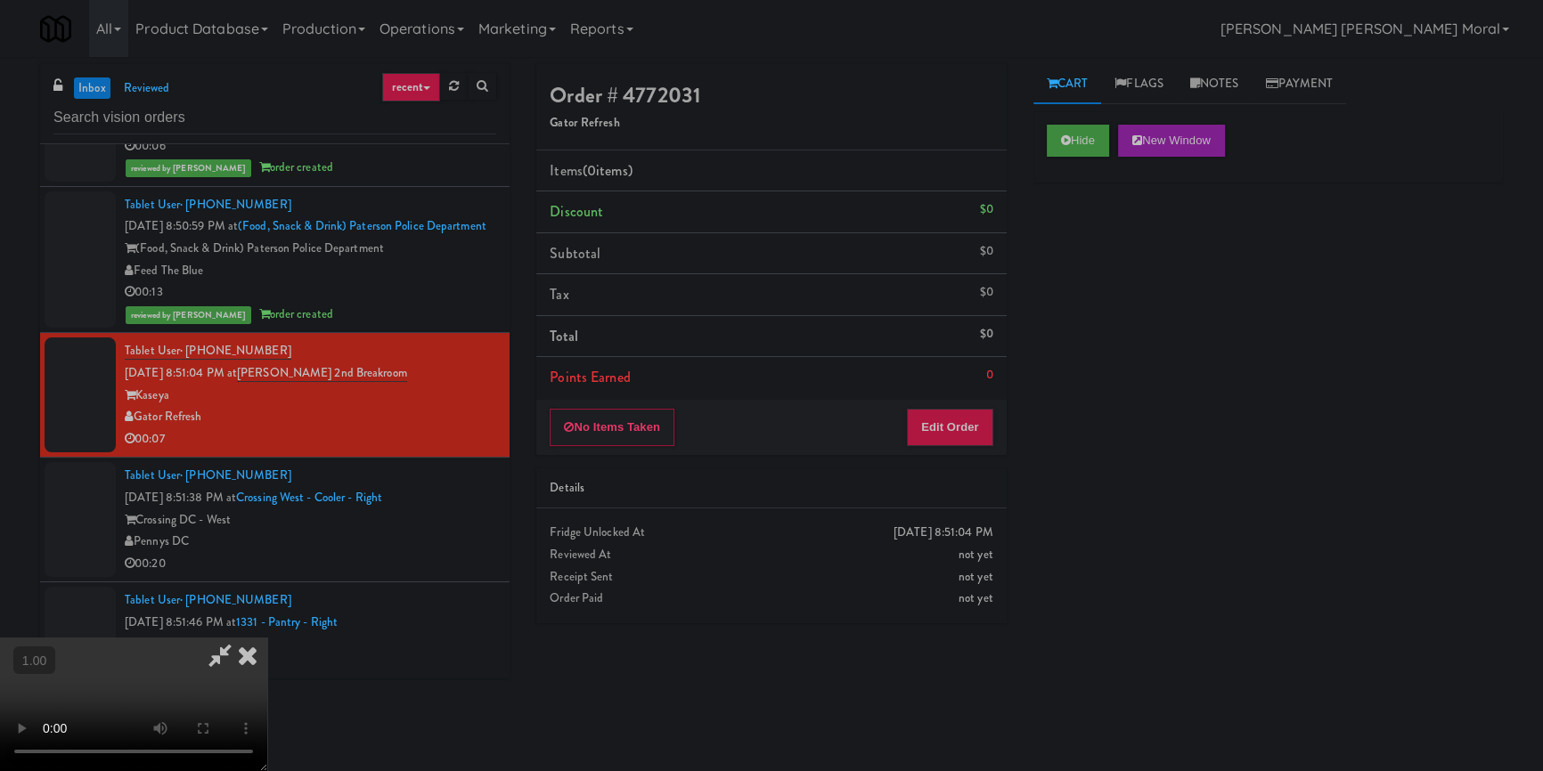
scroll to position [6, 0]
click at [267, 638] on video at bounding box center [133, 705] width 267 height 134
click at [966, 426] on button "Edit Order" at bounding box center [950, 427] width 86 height 37
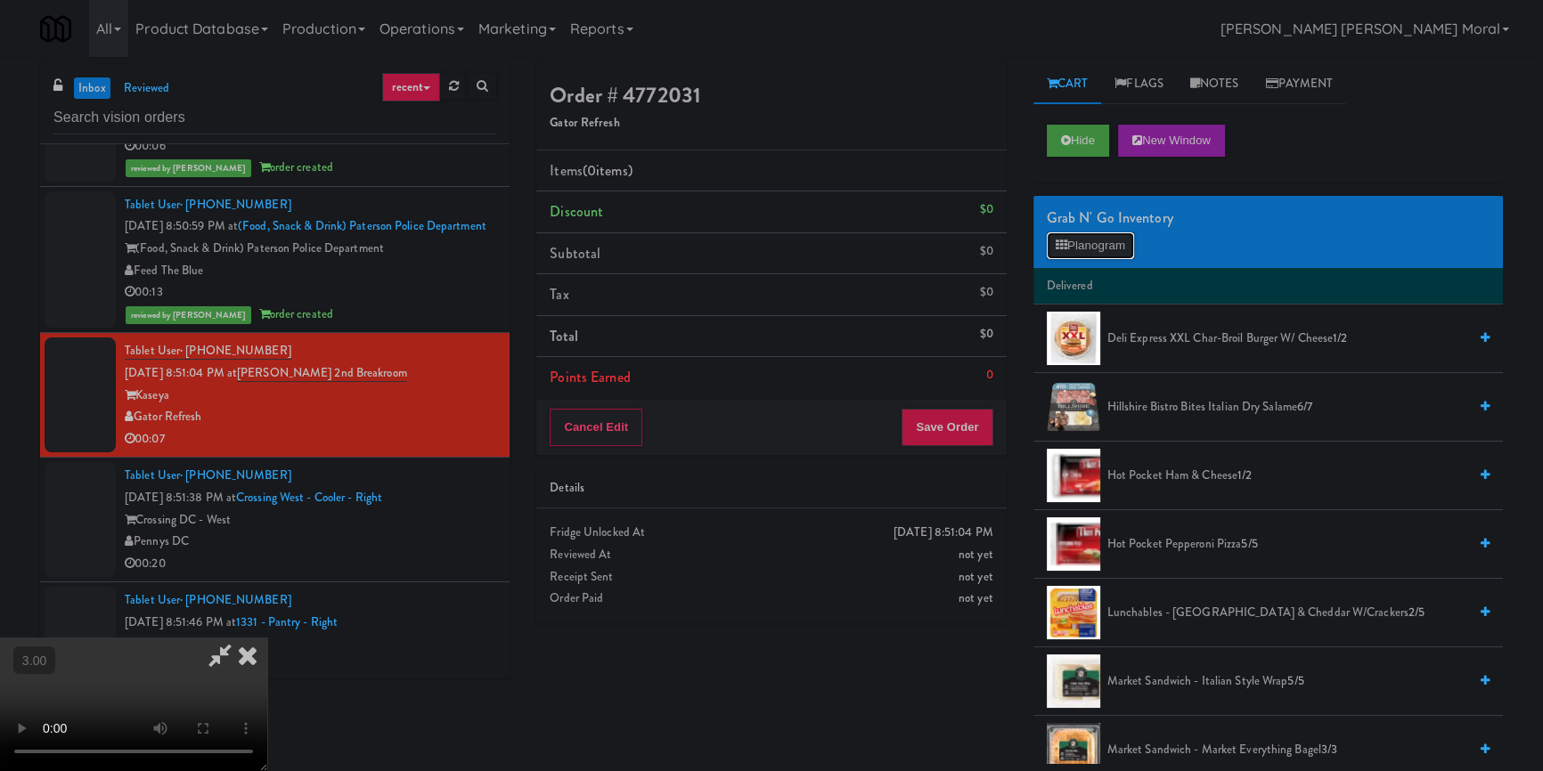
click at [1105, 245] on button "Planogram" at bounding box center [1090, 245] width 87 height 27
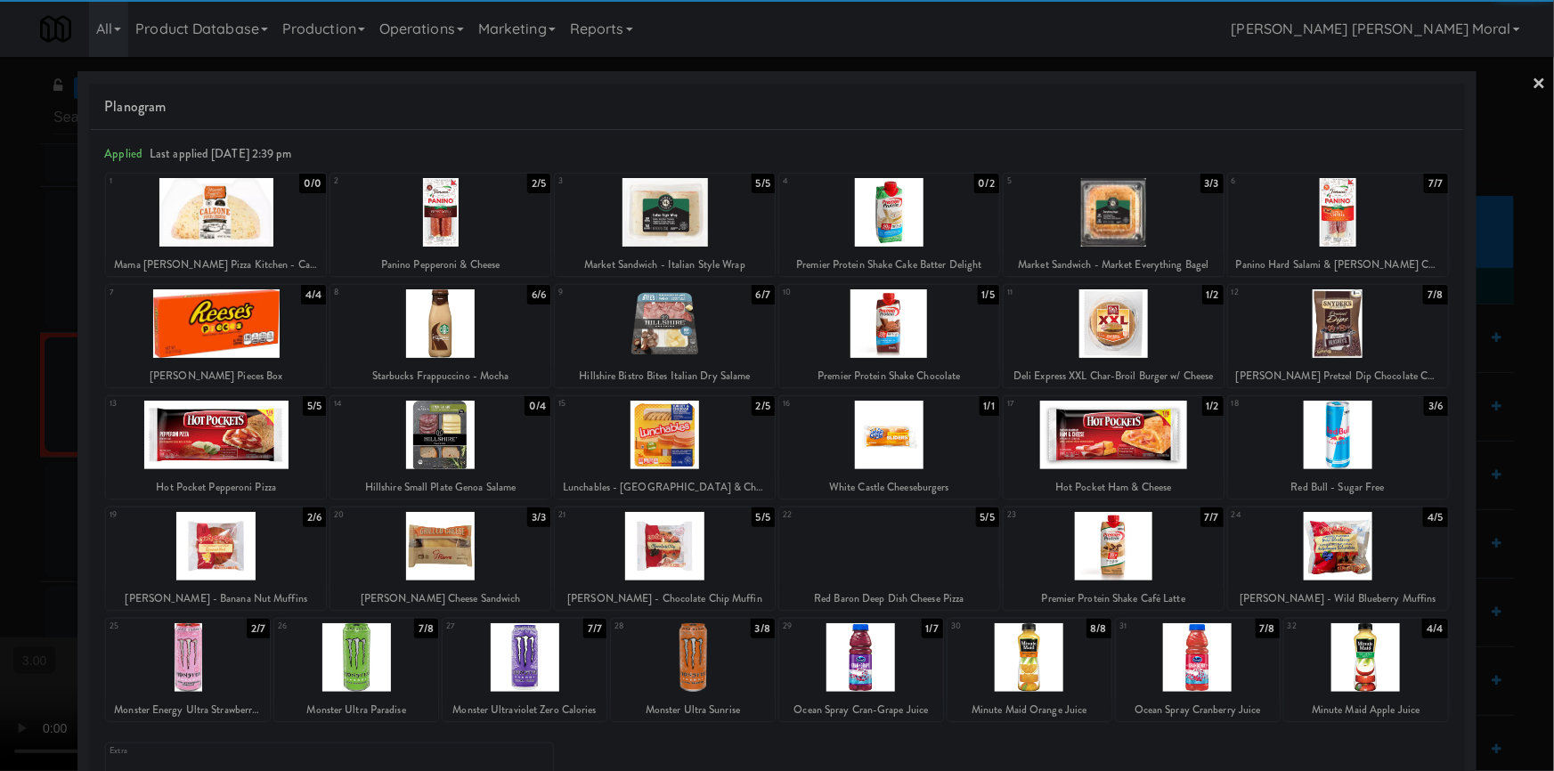
click at [1354, 330] on div at bounding box center [1338, 323] width 220 height 69
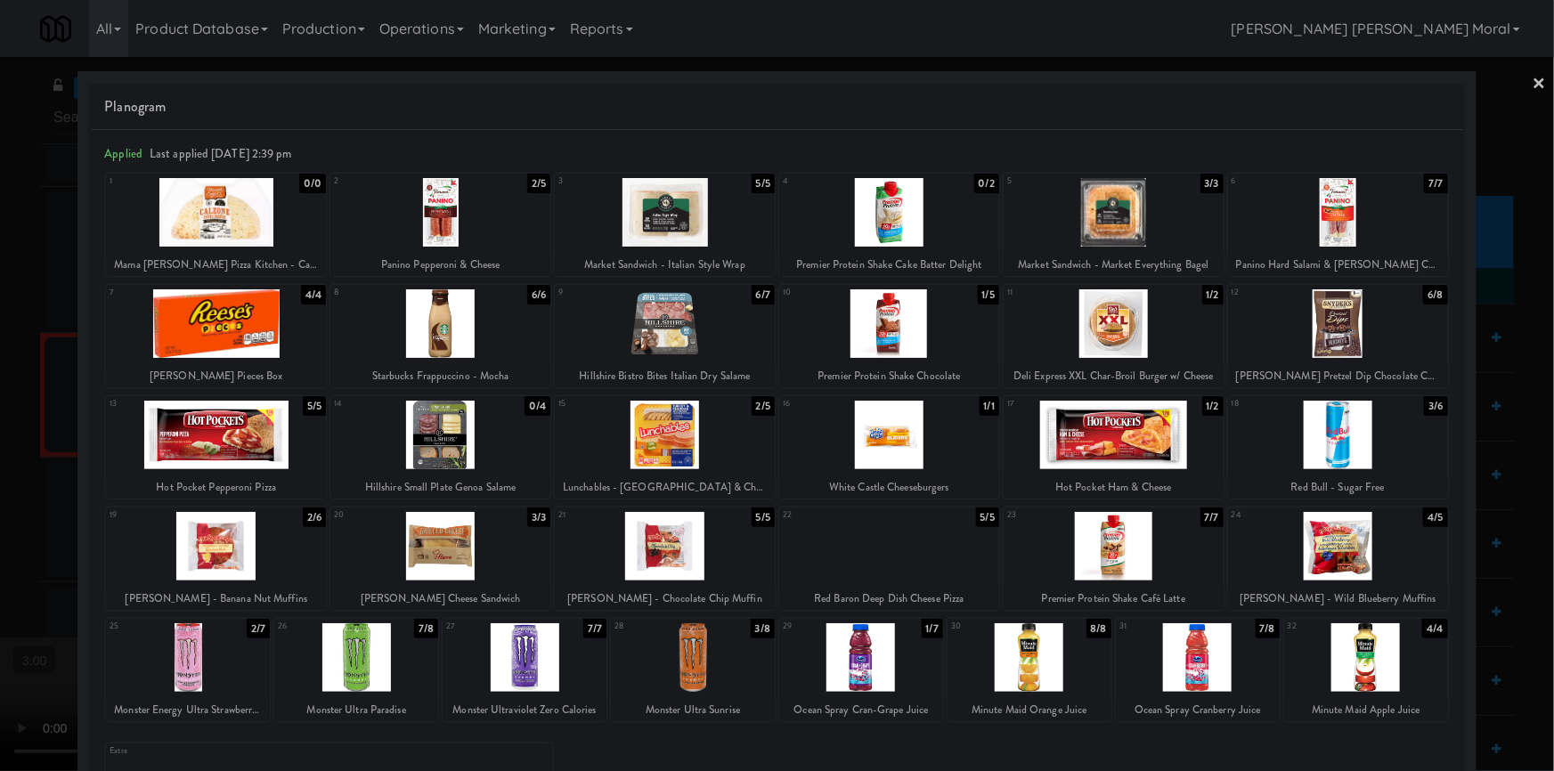
click at [1206, 669] on div at bounding box center [1198, 657] width 164 height 69
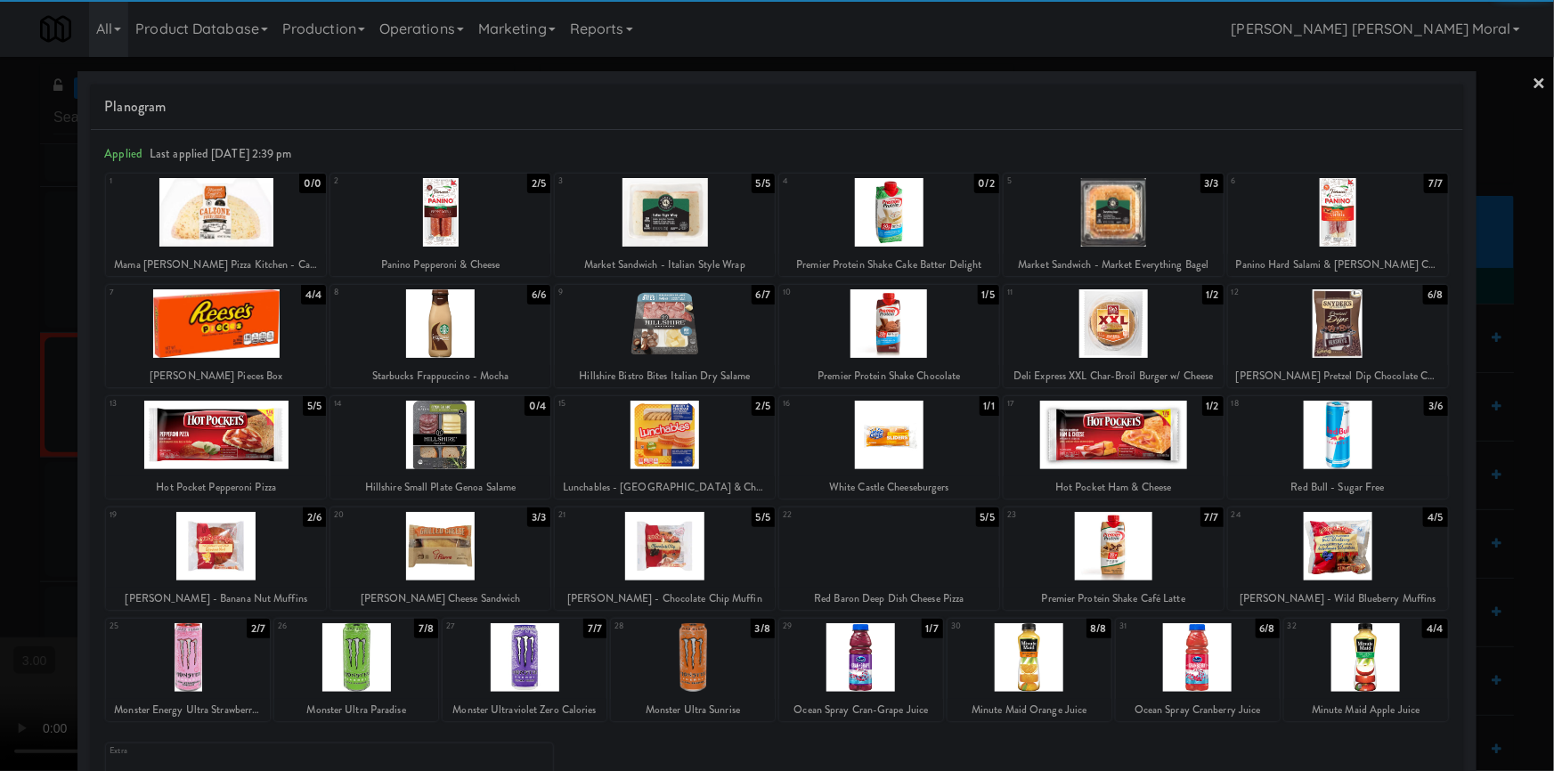
click at [0, 495] on div at bounding box center [777, 385] width 1554 height 771
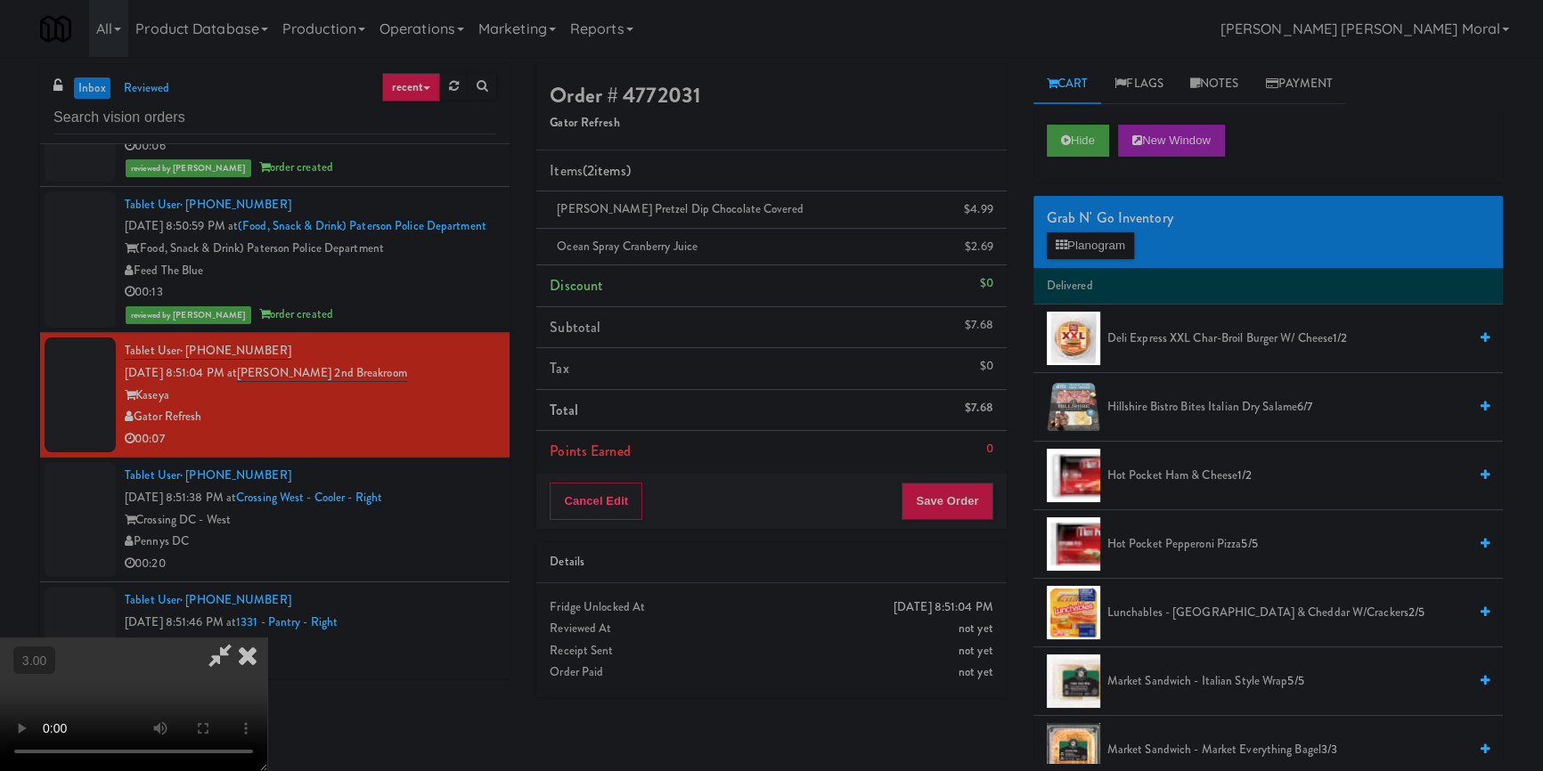
click at [267, 638] on video at bounding box center [133, 705] width 267 height 134
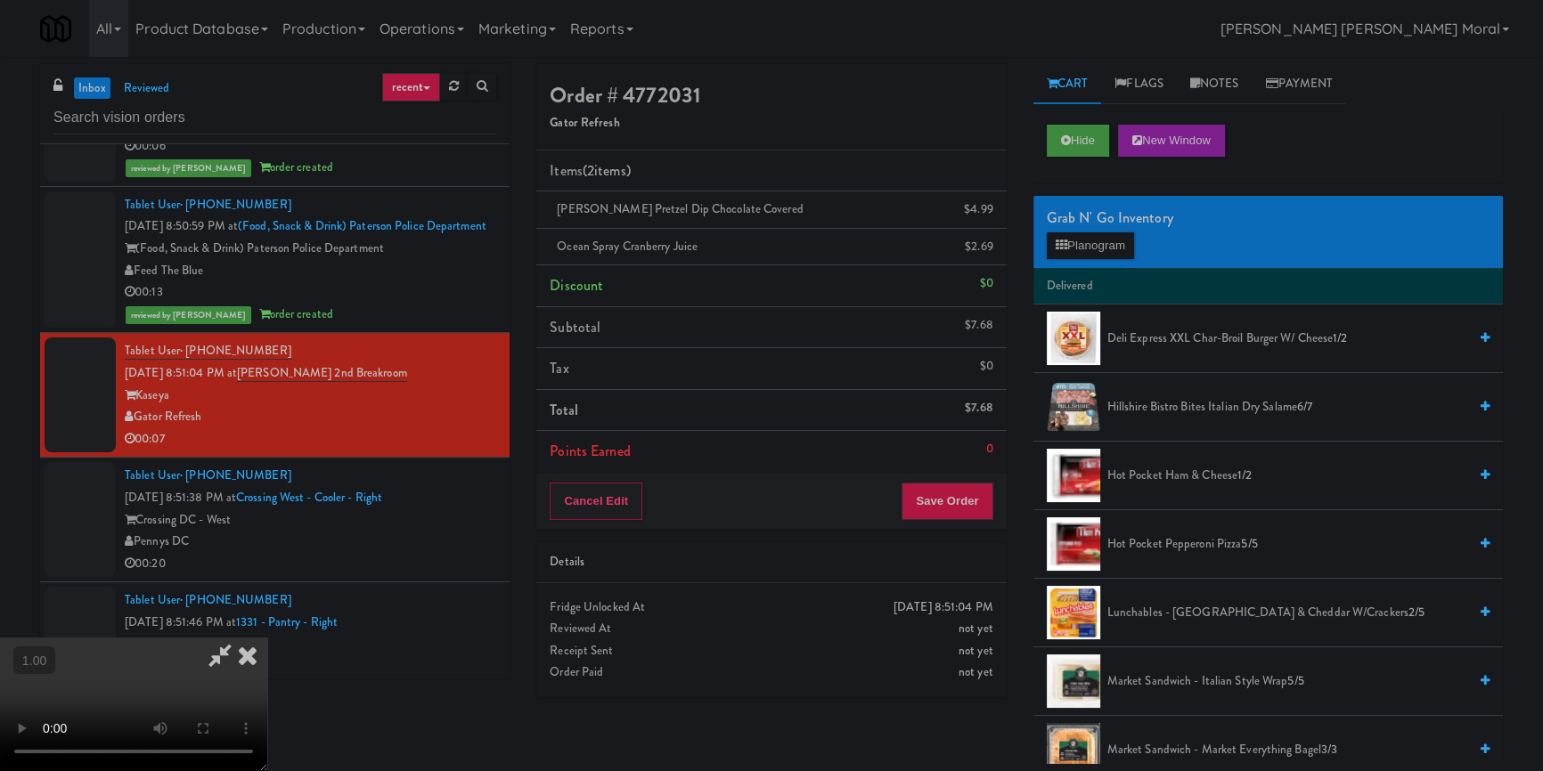
click at [267, 638] on video at bounding box center [133, 705] width 267 height 134
click at [947, 499] on button "Save Order" at bounding box center [946, 501] width 91 height 37
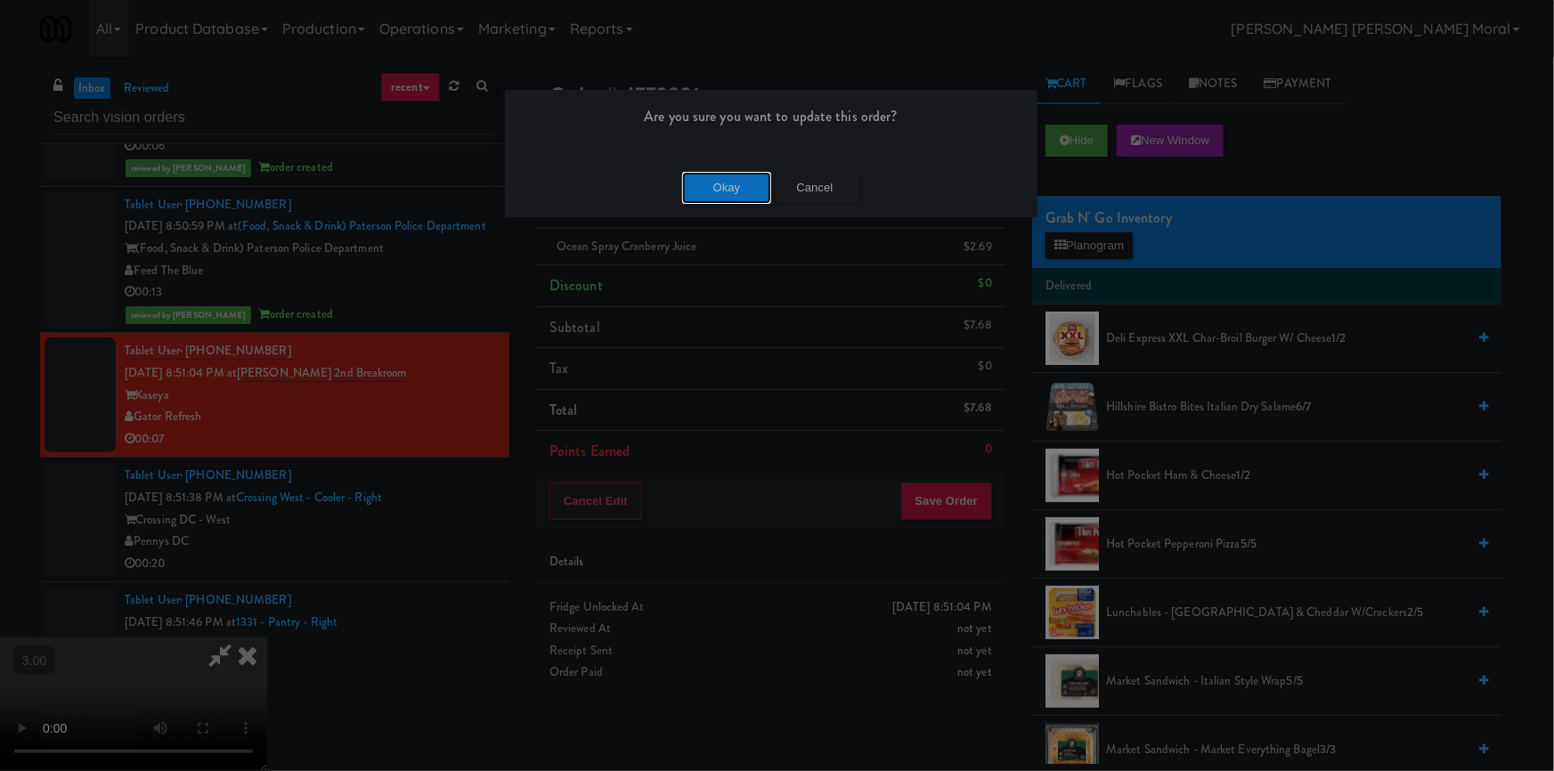
click at [710, 190] on button "Okay" at bounding box center [726, 188] width 89 height 32
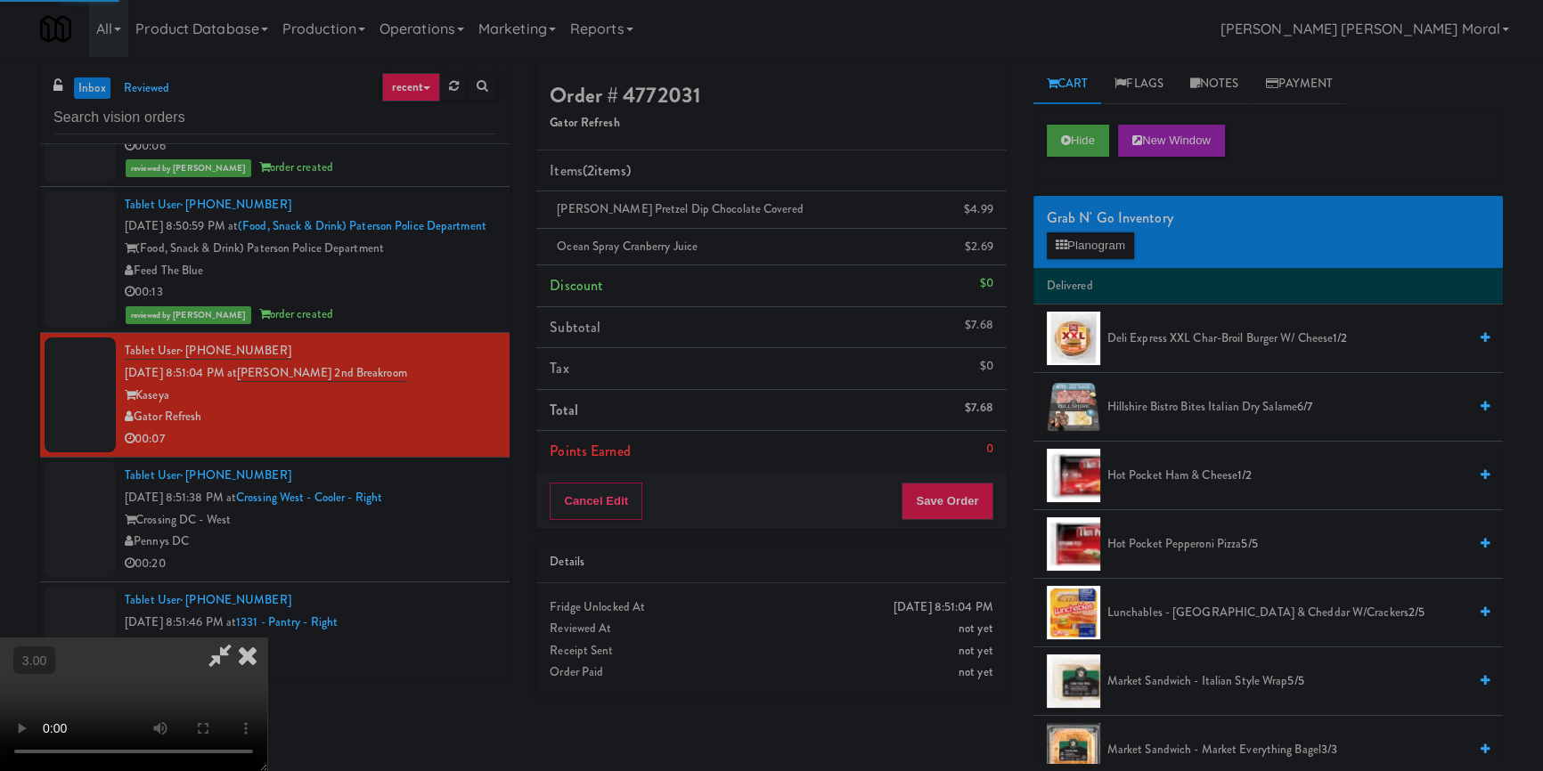
scroll to position [0, 0]
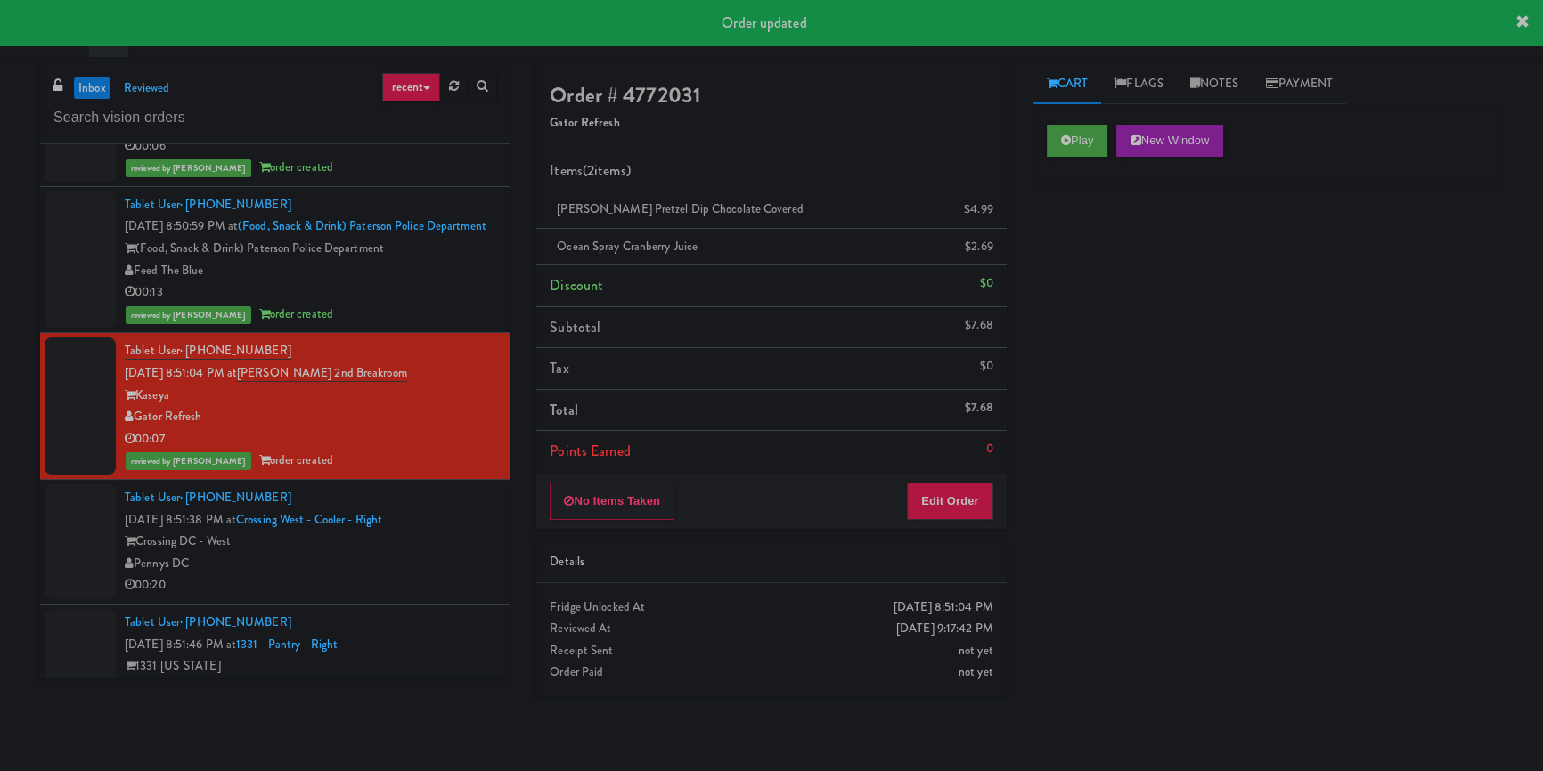
drag, startPoint x: 469, startPoint y: 591, endPoint x: 480, endPoint y: 596, distance: 12.4
click at [469, 575] on div "Pennys DC" at bounding box center [310, 564] width 371 height 22
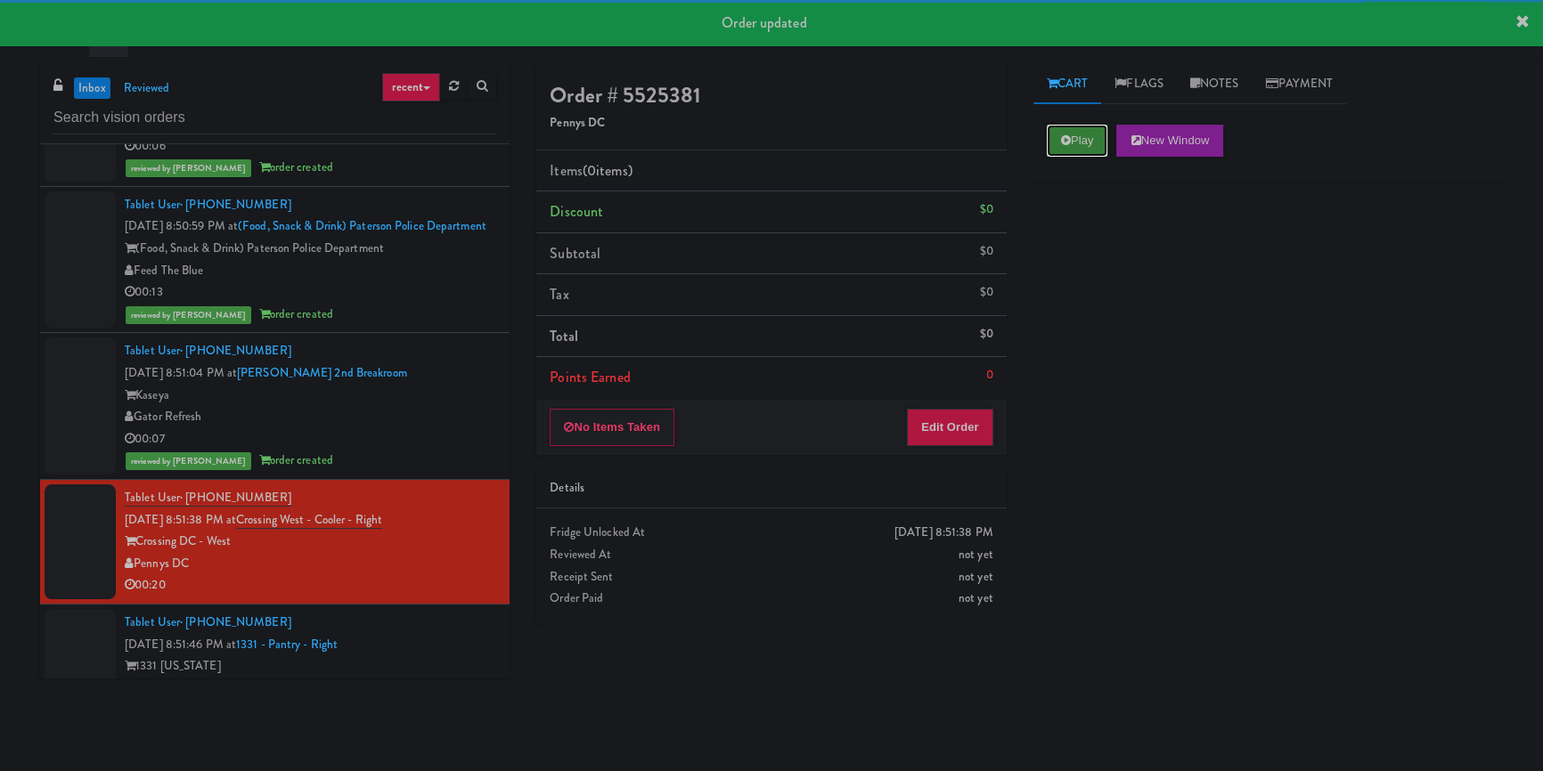
click at [1055, 142] on button "Play" at bounding box center [1077, 141] width 61 height 32
click at [1097, 281] on div "Play New Window Primary Flag Clear Flag if unable to determine what was taken o…" at bounding box center [1267, 445] width 469 height 668
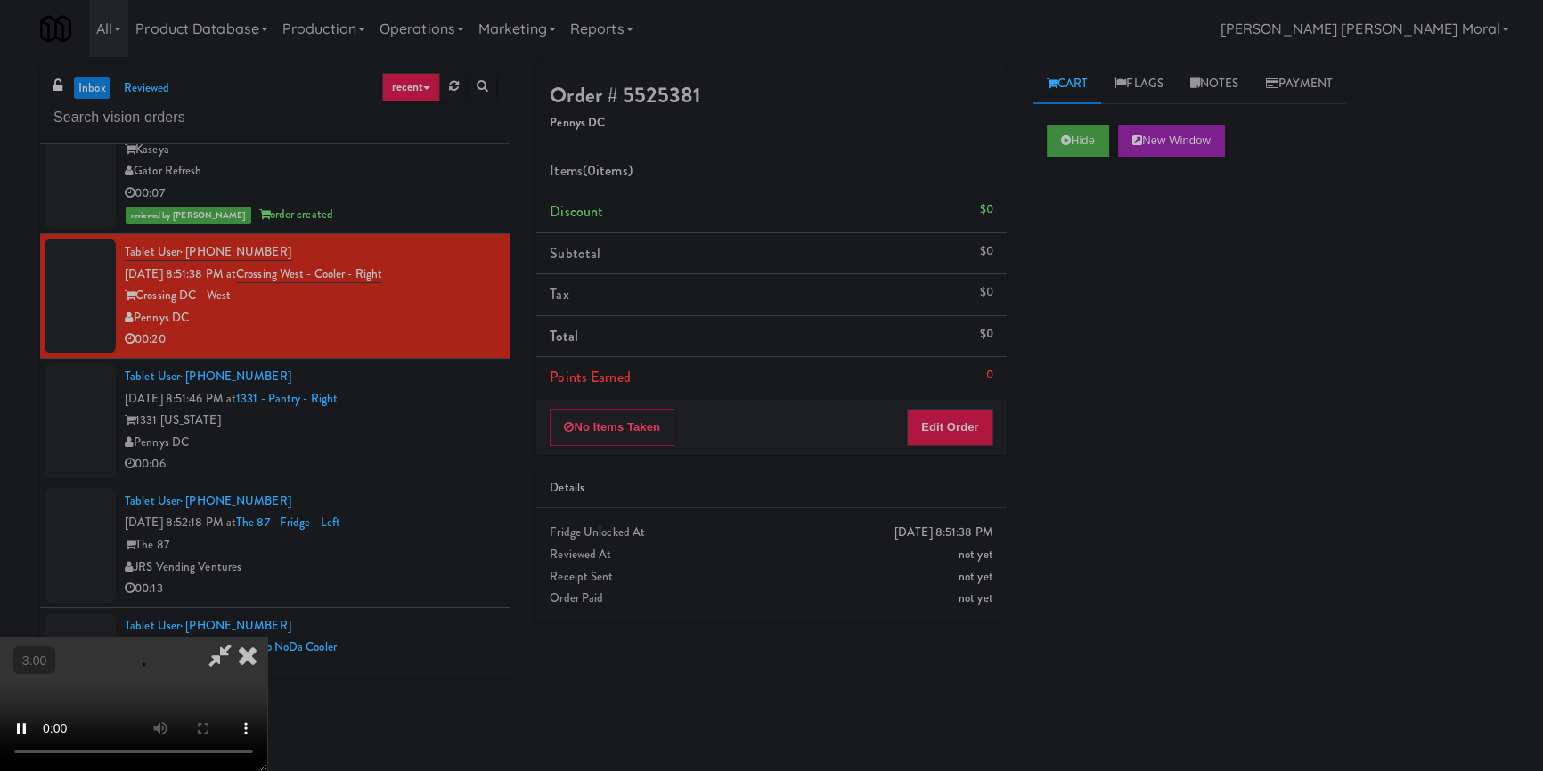
scroll to position [8016, 0]
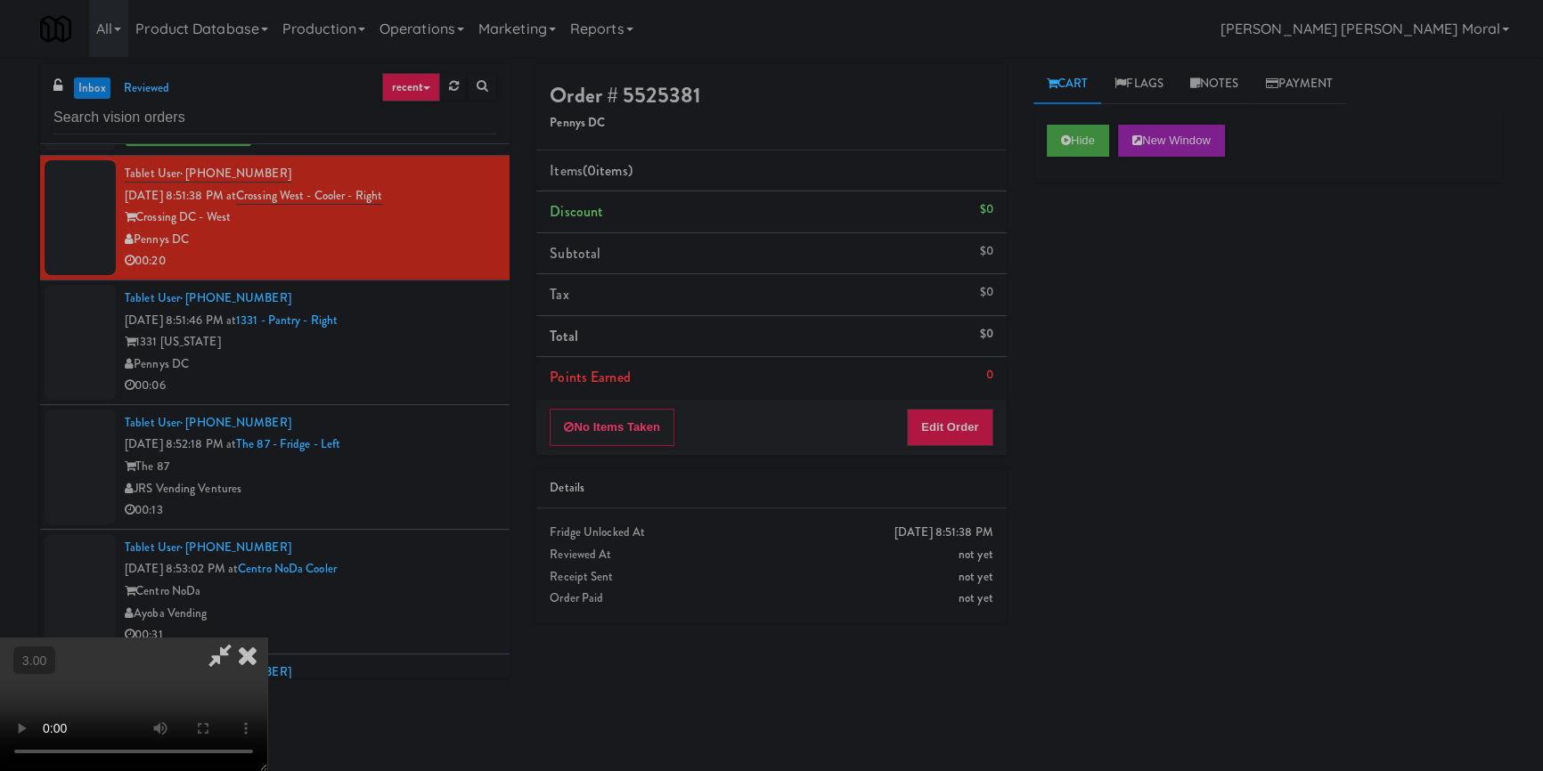
click at [267, 638] on video at bounding box center [133, 705] width 267 height 134
click at [952, 422] on button "Edit Order" at bounding box center [950, 427] width 86 height 37
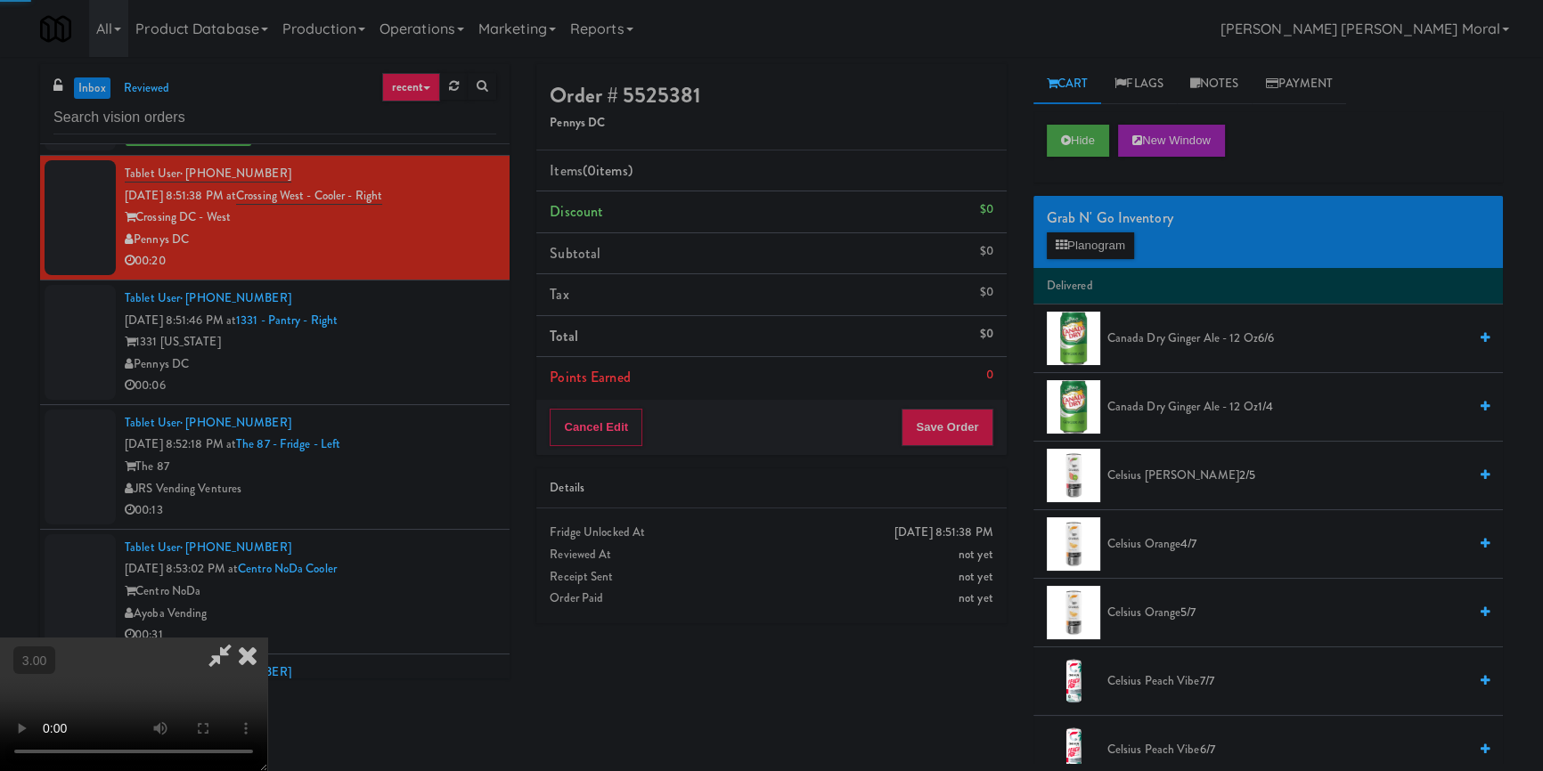
click at [1113, 258] on div "Grab N' Go Inventory Planogram" at bounding box center [1267, 232] width 469 height 72
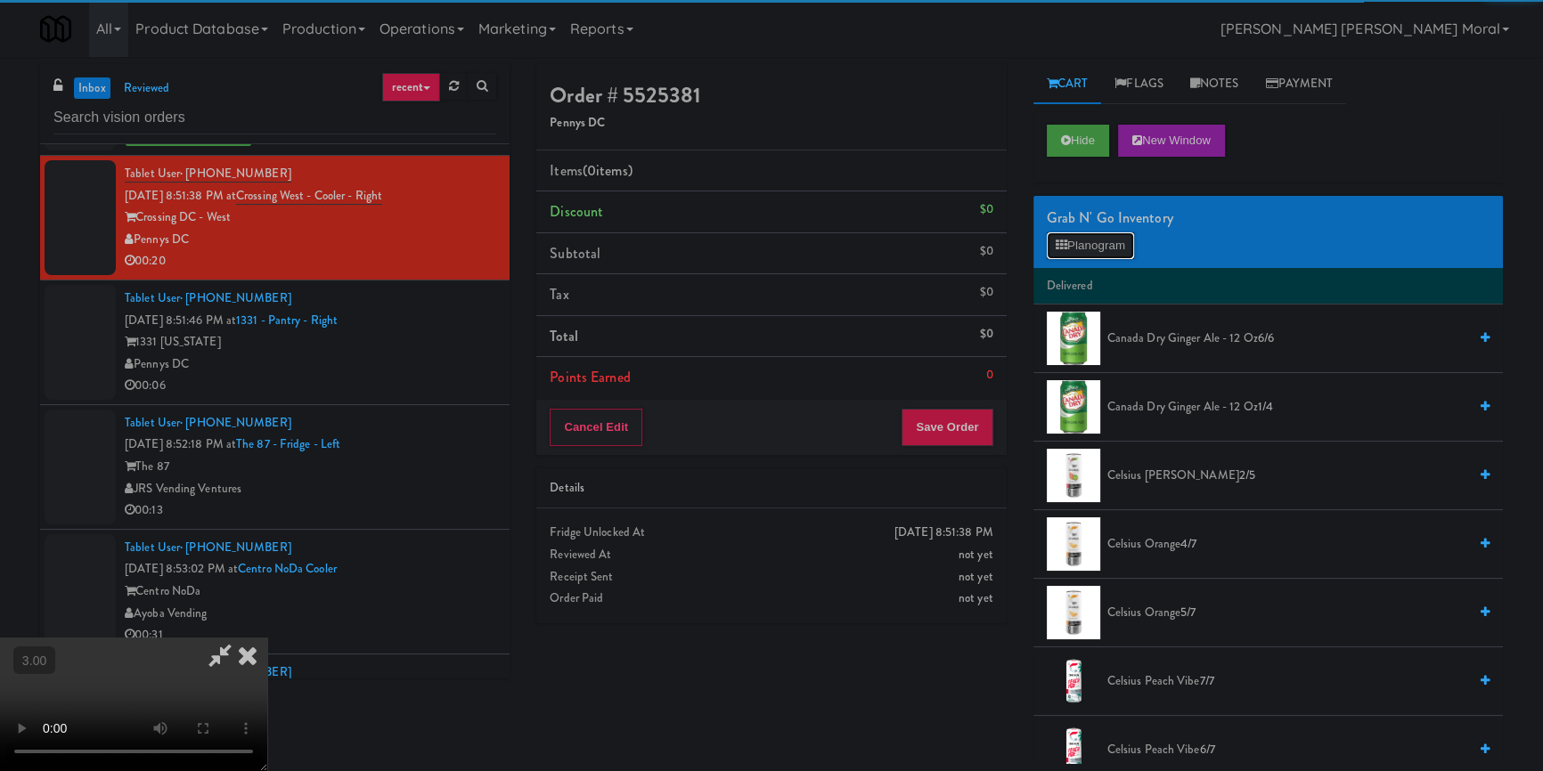
click at [1114, 247] on button "Planogram" at bounding box center [1090, 245] width 87 height 27
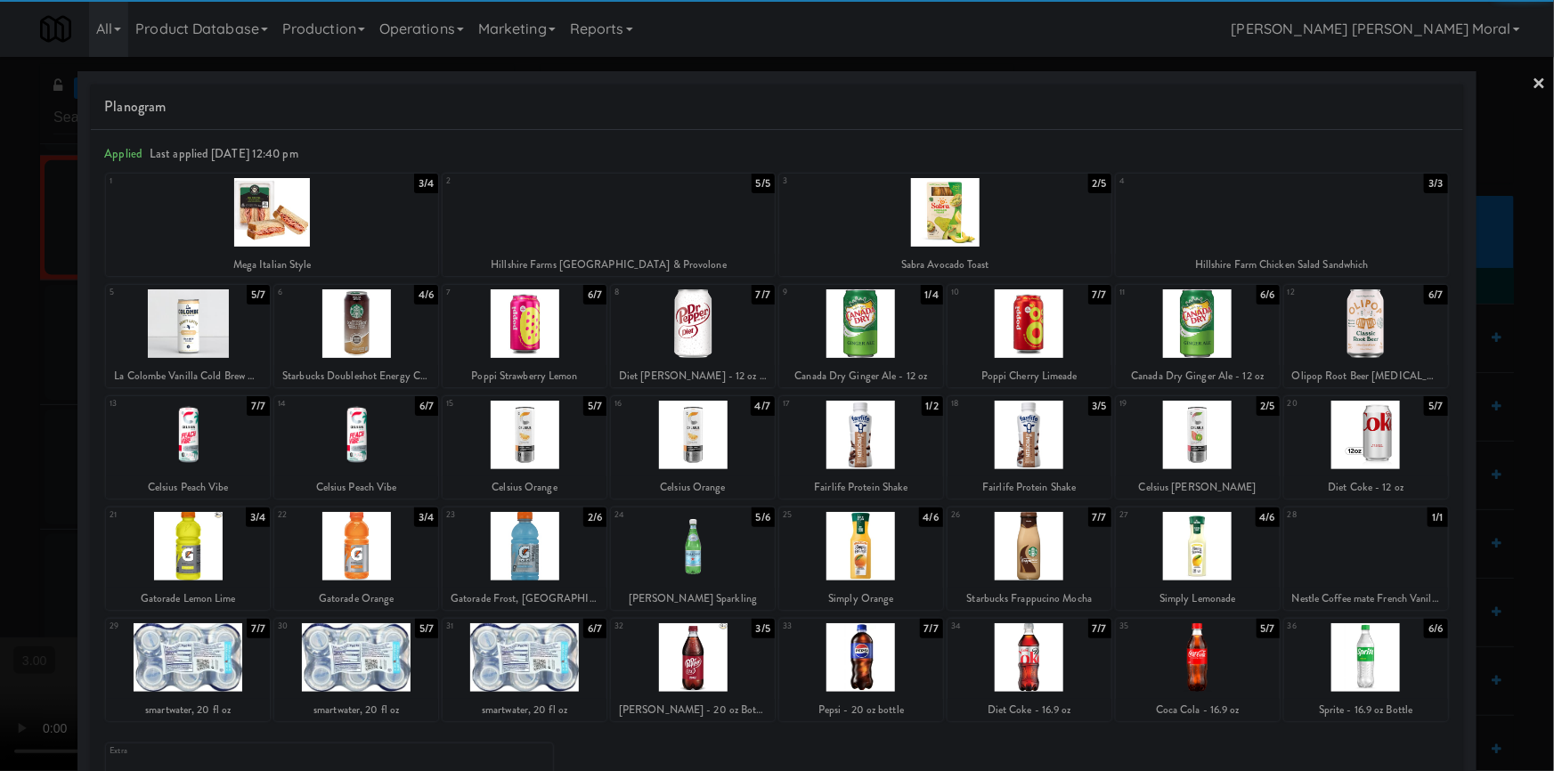
click at [362, 550] on div at bounding box center [356, 546] width 164 height 69
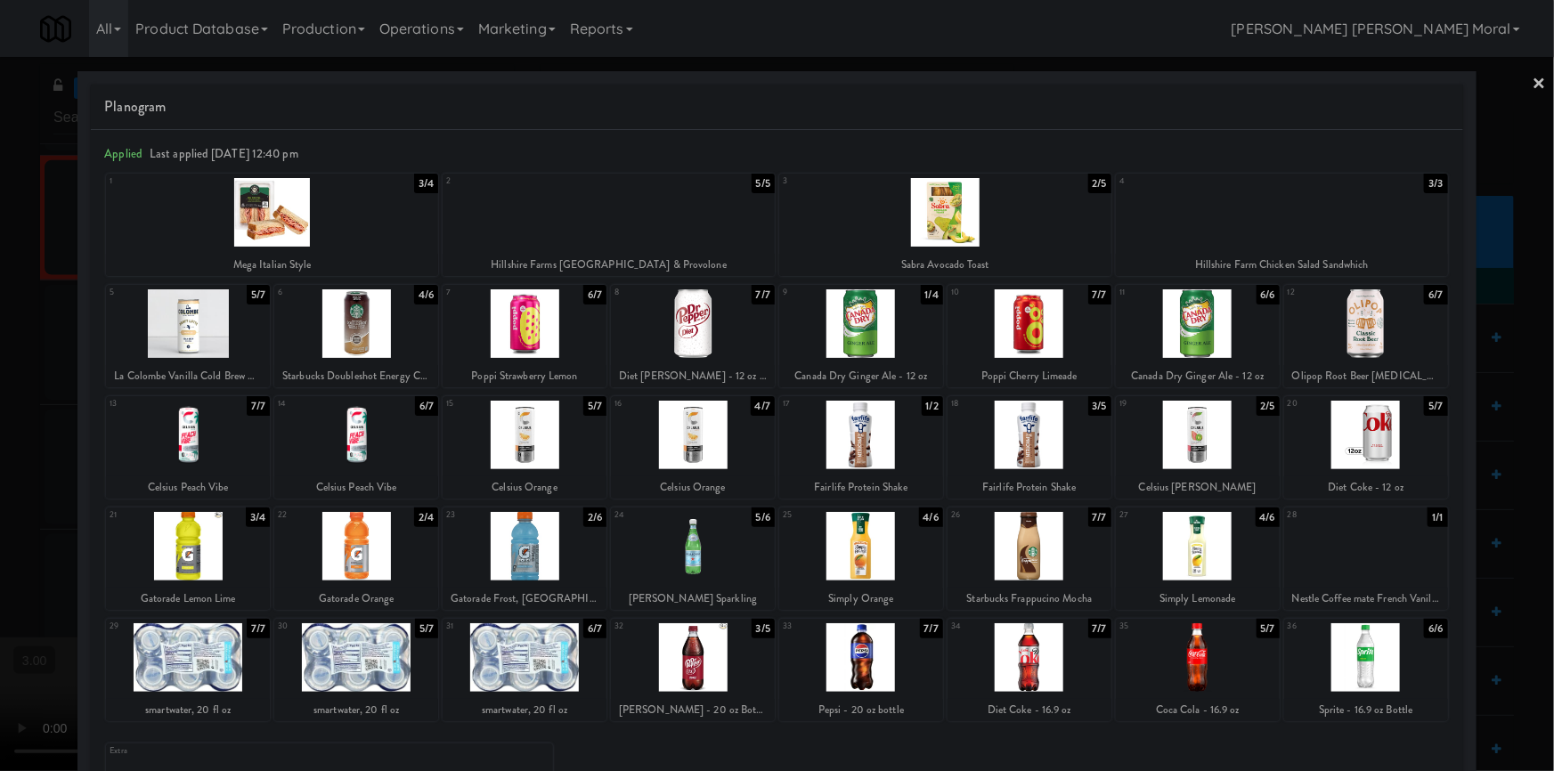
click at [0, 464] on div at bounding box center [777, 385] width 1554 height 771
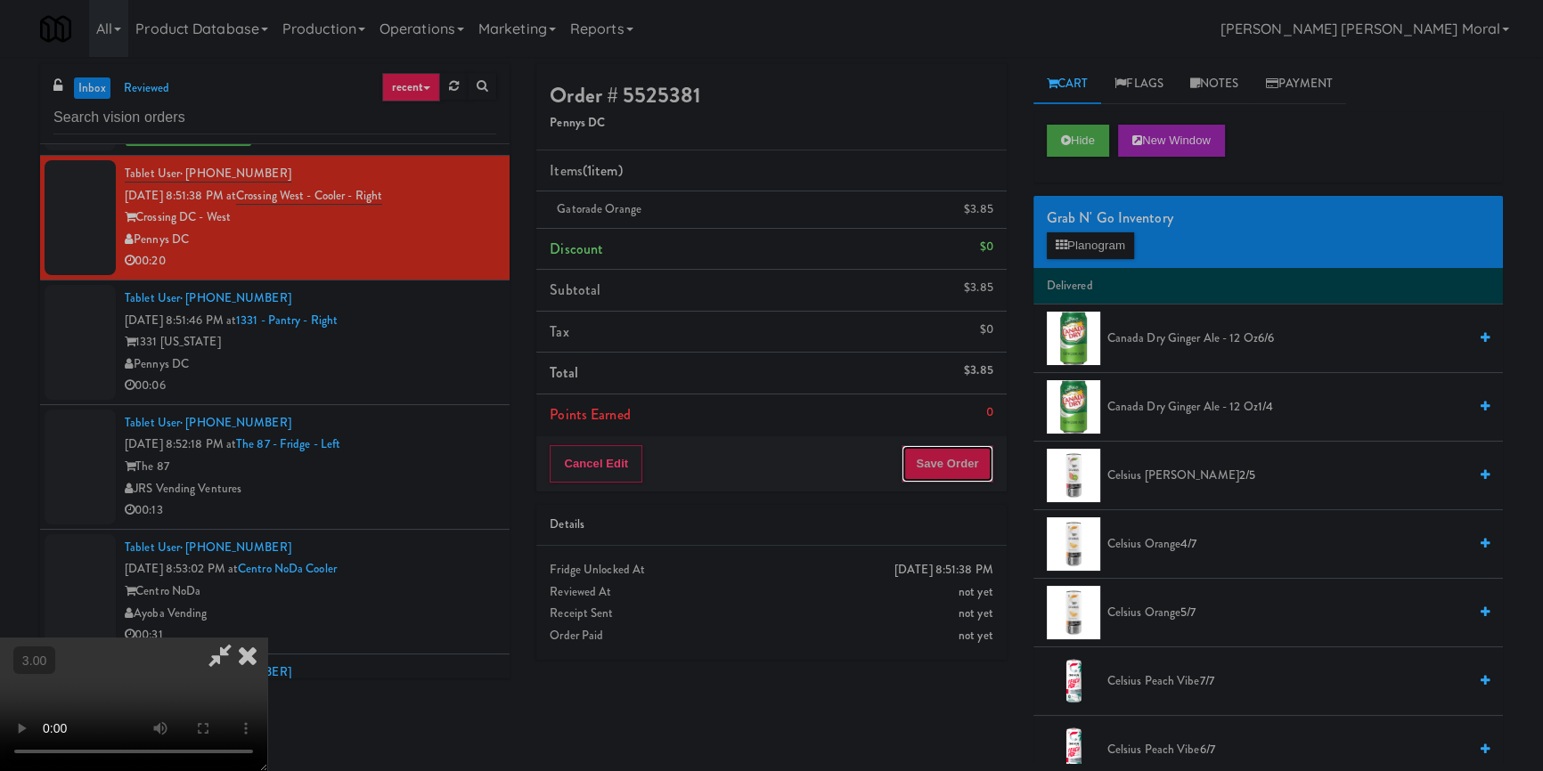
click at [974, 460] on button "Save Order" at bounding box center [946, 463] width 91 height 37
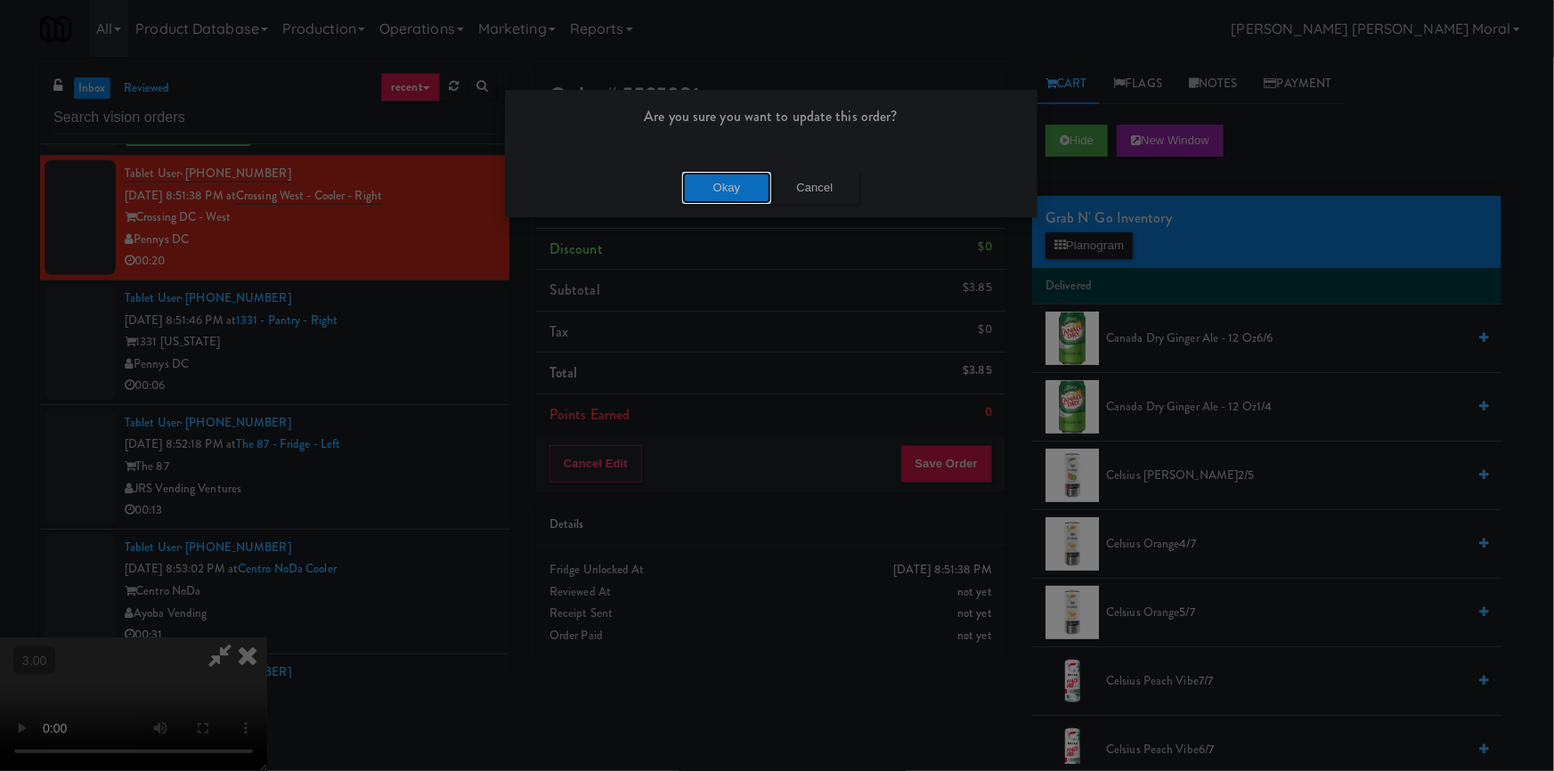
click at [743, 190] on button "Okay" at bounding box center [726, 188] width 89 height 32
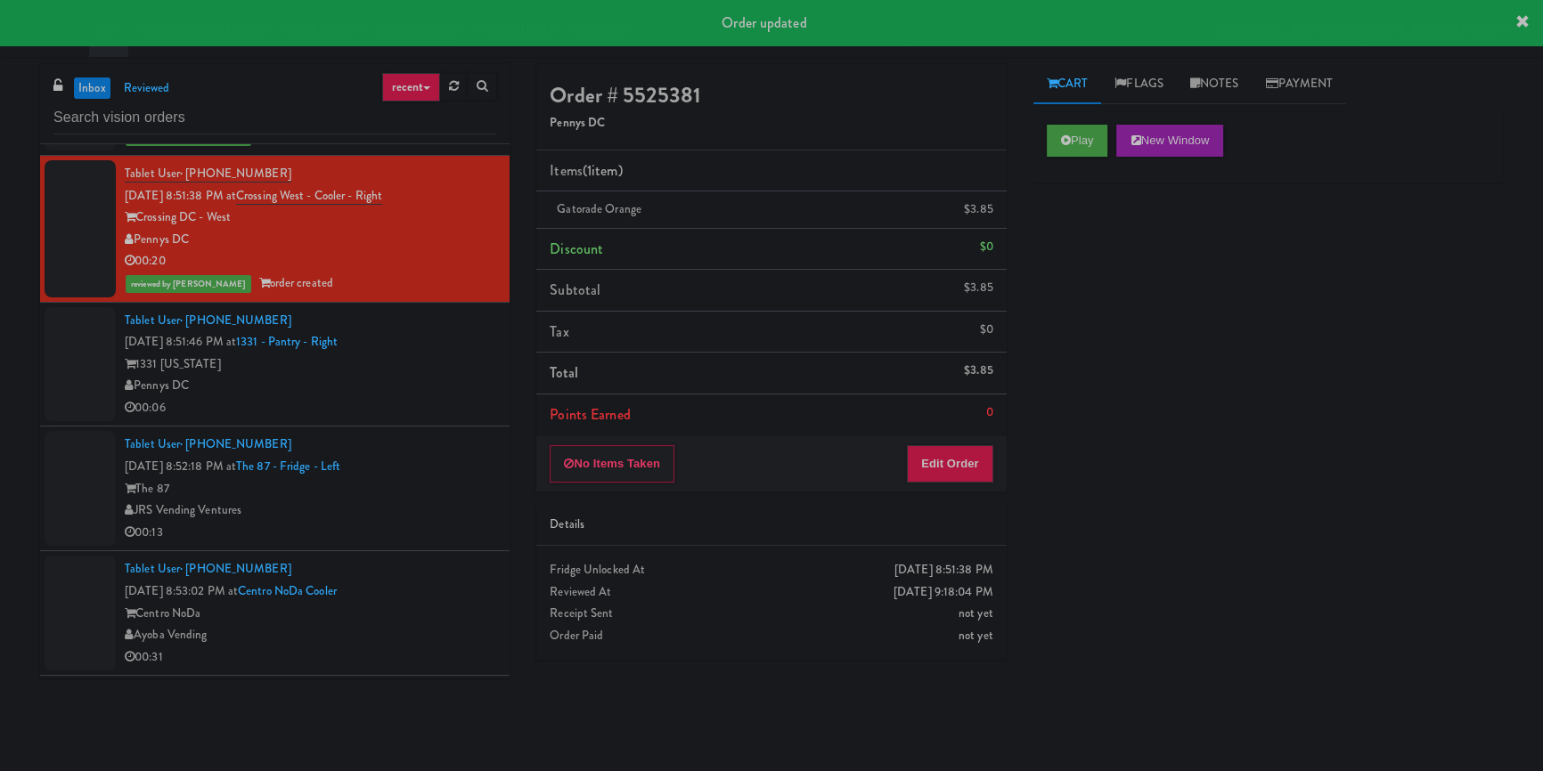
click at [456, 419] on div "Tablet User · (203) 321-6299 [DATE] 8:51:46 PM at 1331 - [GEOGRAPHIC_DATA] - Ri…" at bounding box center [310, 365] width 371 height 110
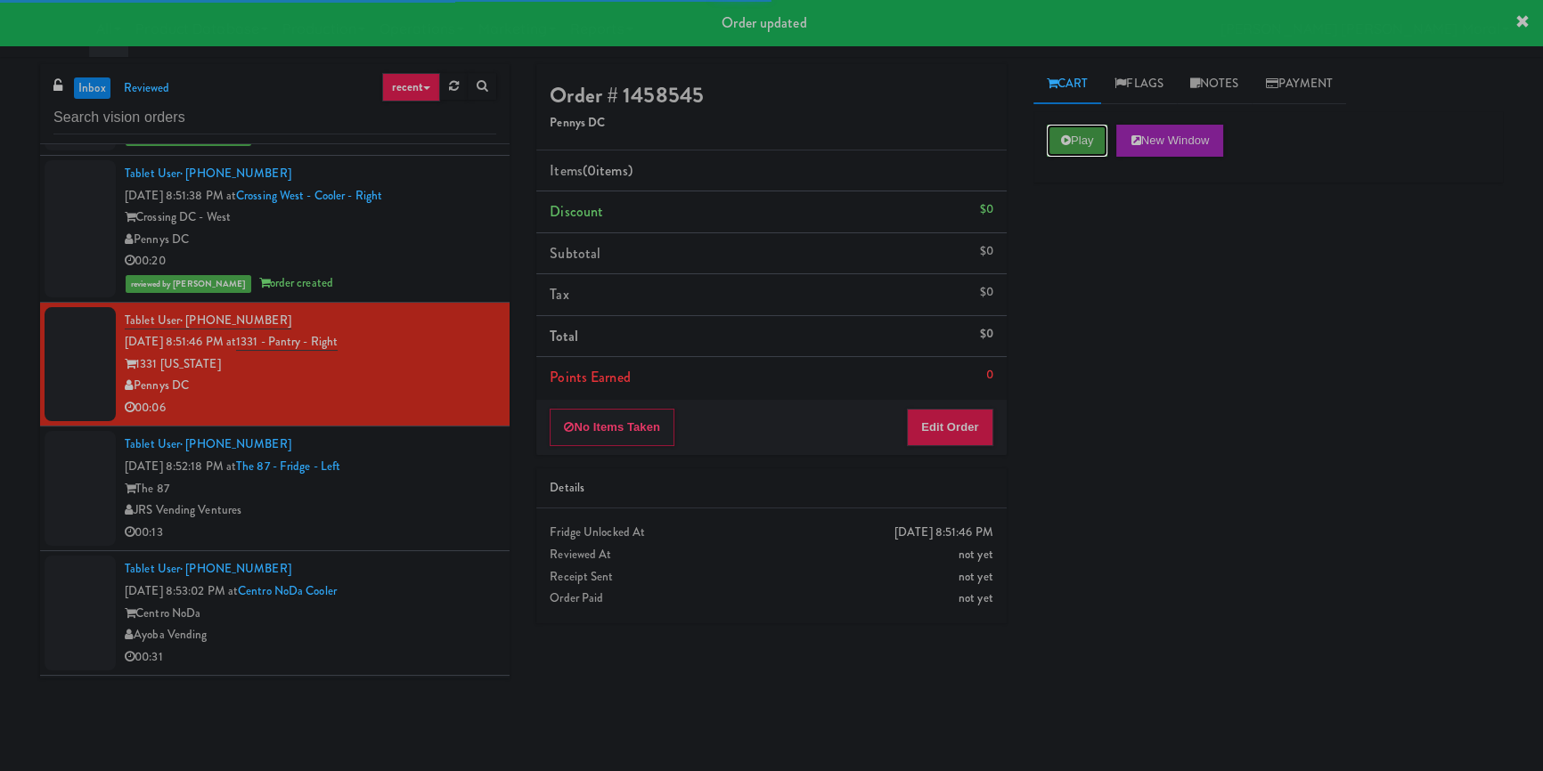
click at [1076, 140] on button "Play" at bounding box center [1077, 141] width 61 height 32
click at [1127, 301] on div "Play New Window Primary Flag Clear Flag if unable to determine what was taken o…" at bounding box center [1267, 445] width 469 height 668
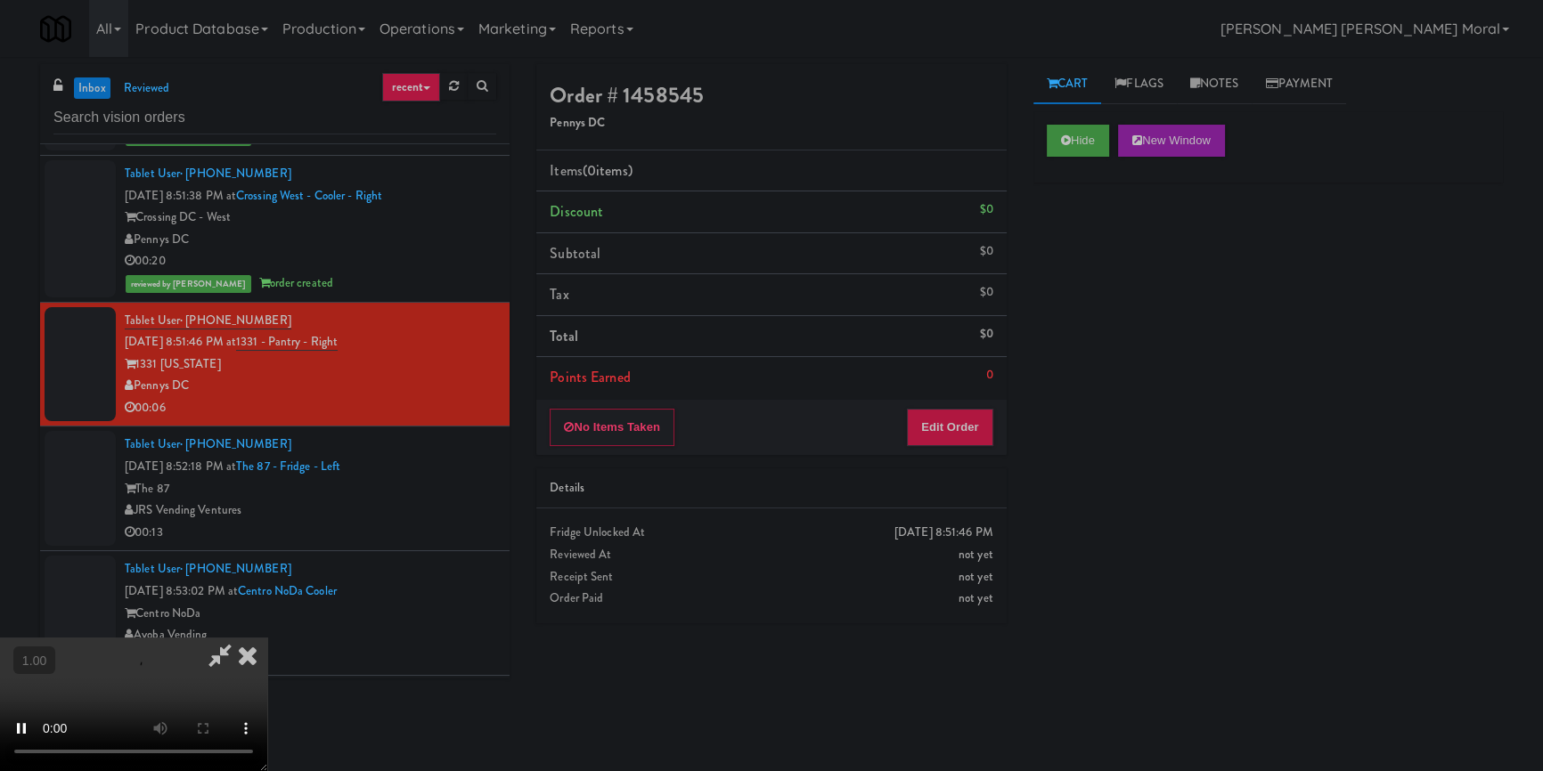
scroll to position [168, 0]
click at [267, 638] on video at bounding box center [133, 705] width 267 height 134
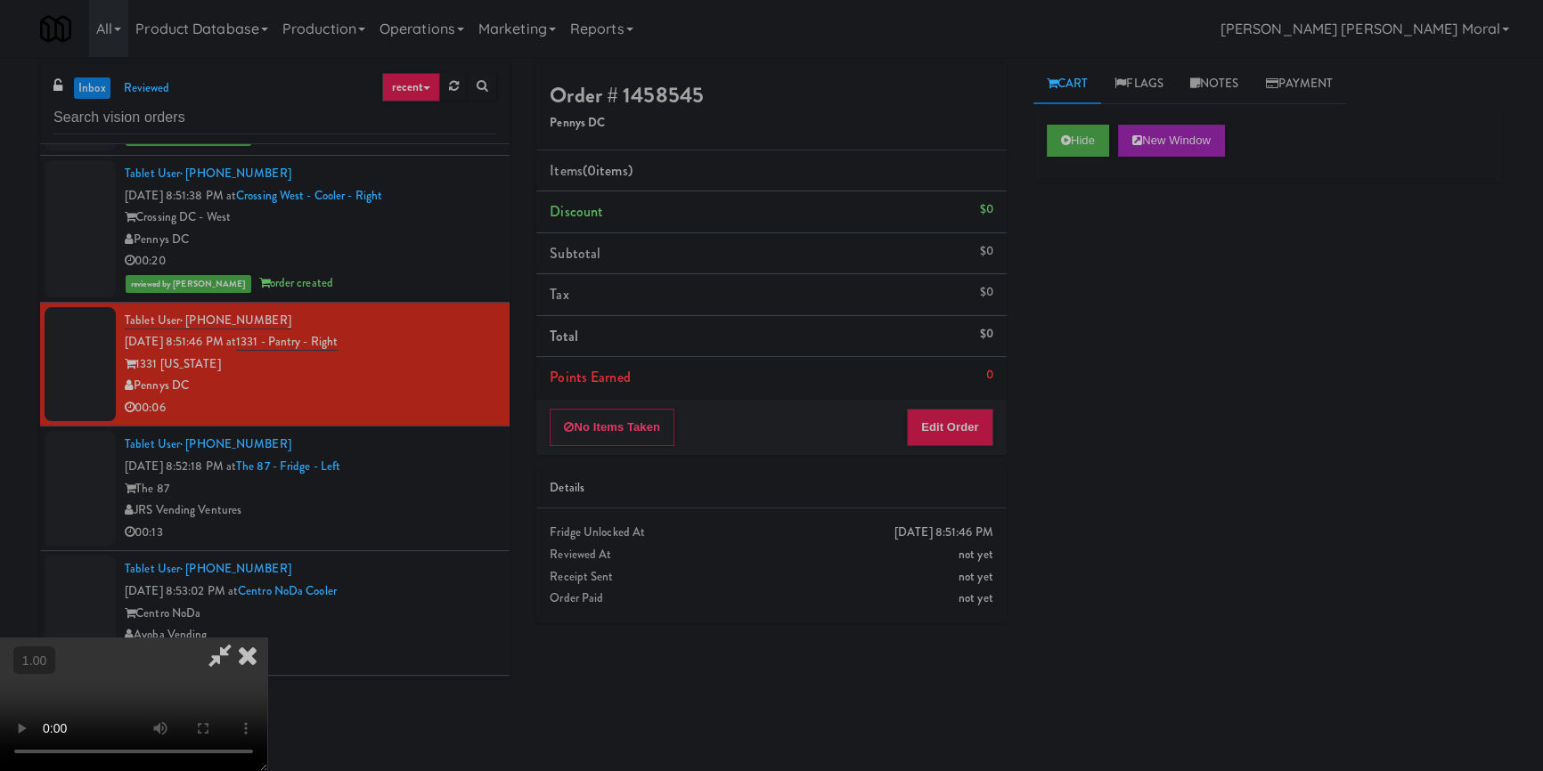
click at [267, 638] on video at bounding box center [133, 705] width 267 height 134
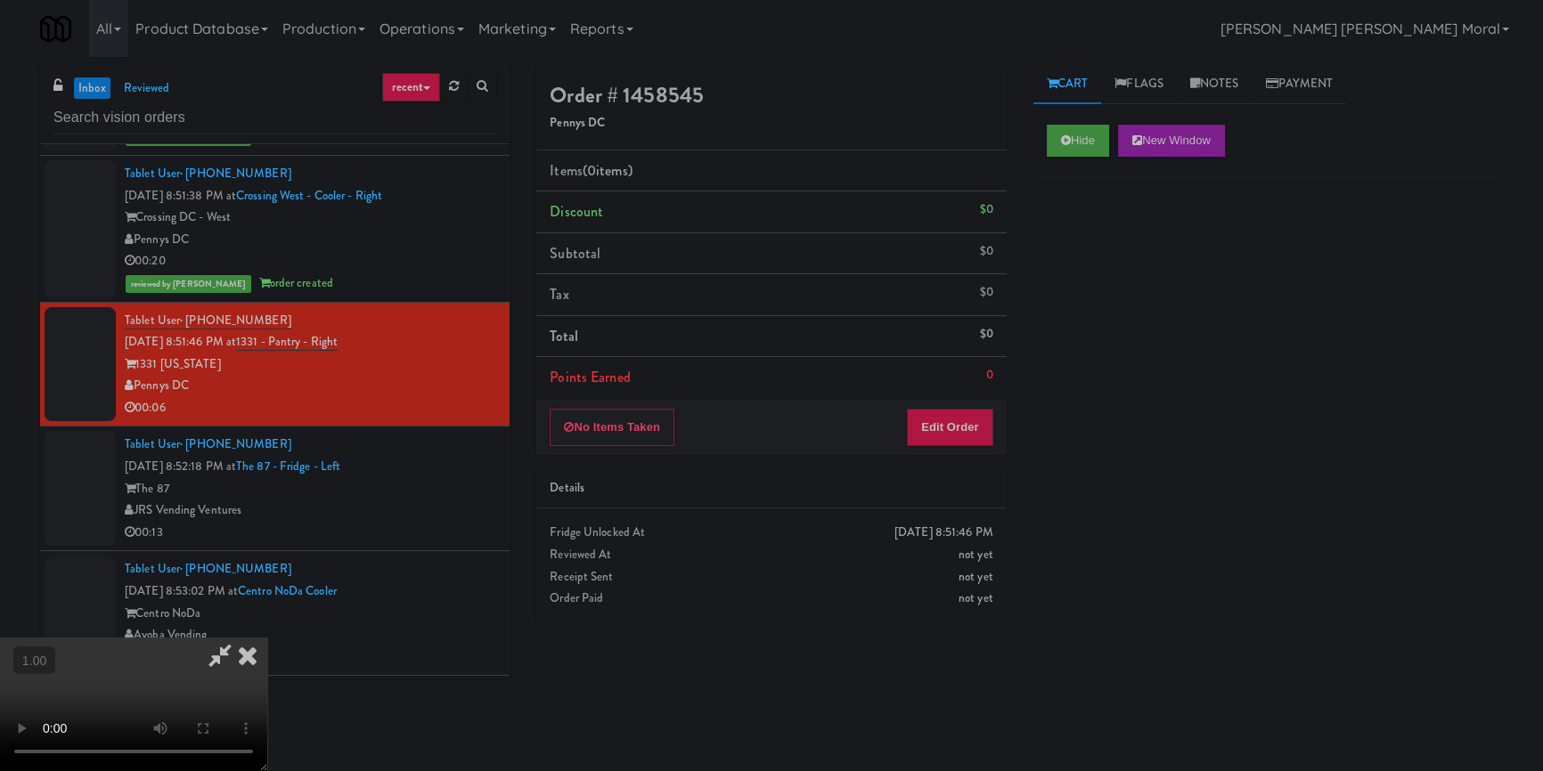
click at [267, 638] on video at bounding box center [133, 705] width 267 height 134
drag, startPoint x: 977, startPoint y: 433, endPoint x: 1007, endPoint y: 400, distance: 44.2
click at [978, 433] on button "Edit Order" at bounding box center [950, 427] width 86 height 37
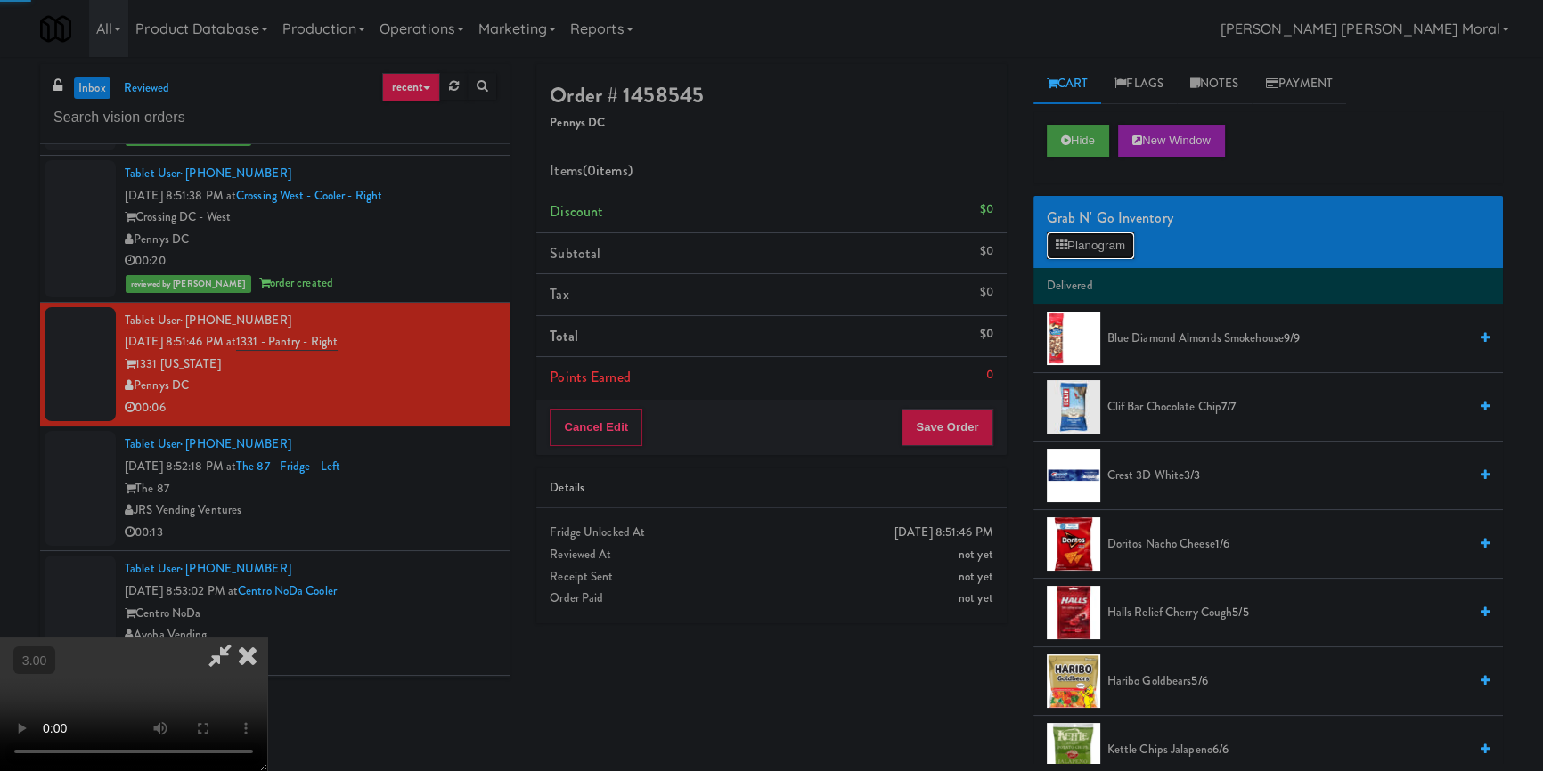
click at [1121, 247] on button "Planogram" at bounding box center [1090, 245] width 87 height 27
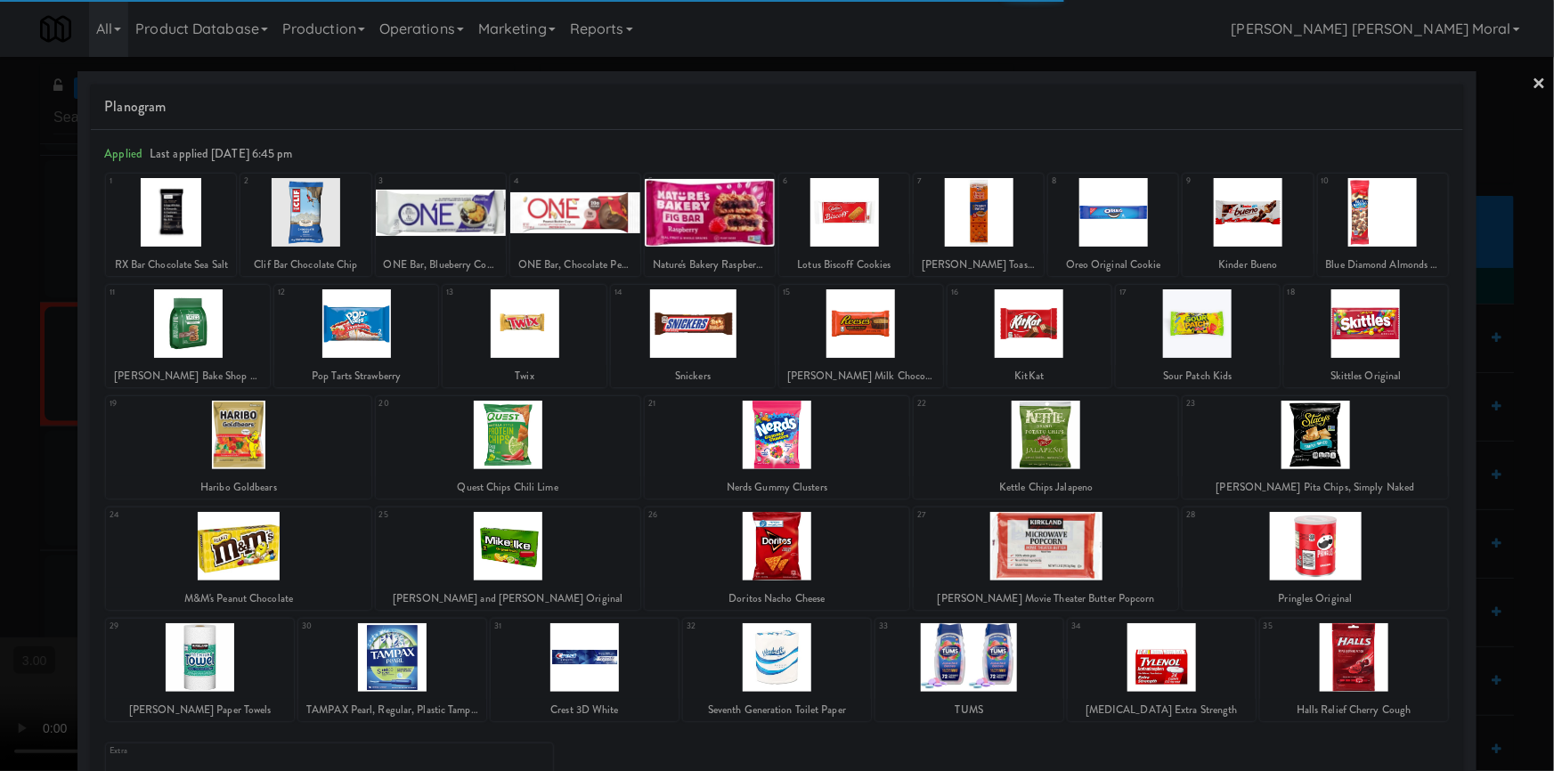
click at [778, 542] on div at bounding box center [777, 546] width 265 height 69
click at [789, 549] on div at bounding box center [777, 546] width 265 height 69
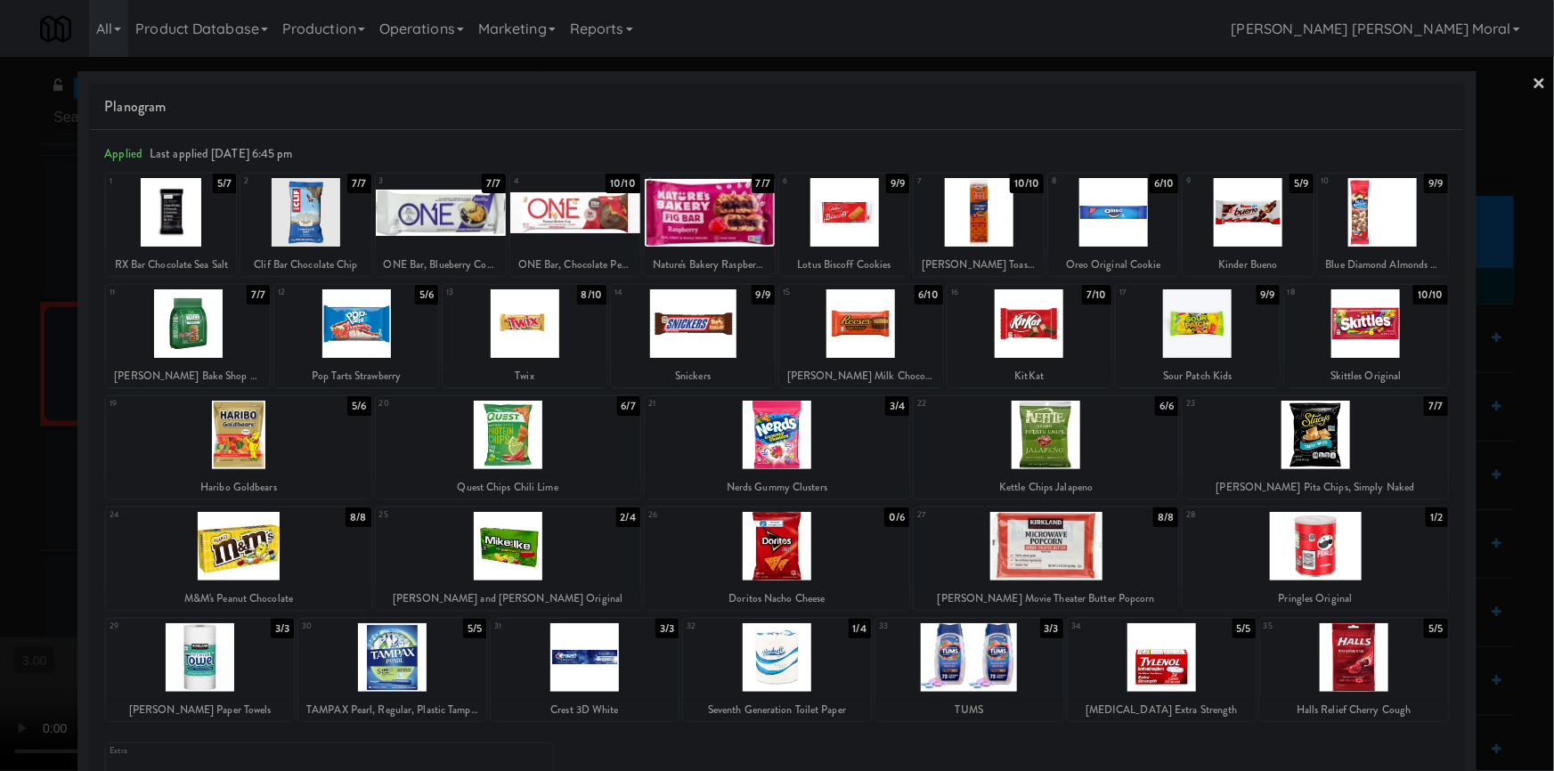
click at [550, 324] on div at bounding box center [525, 323] width 164 height 69
click at [45, 422] on div at bounding box center [777, 385] width 1554 height 771
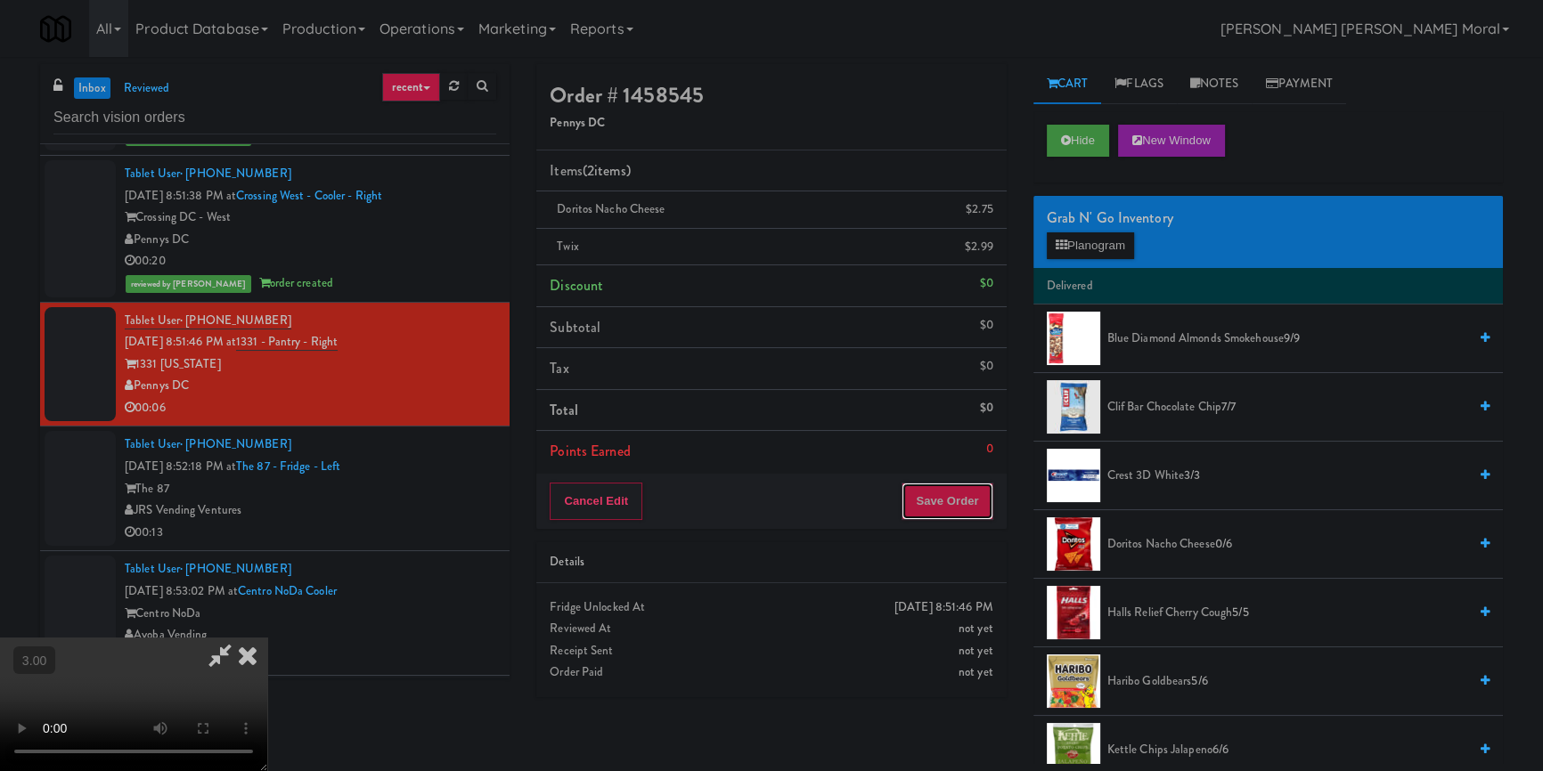
click at [952, 486] on button "Save Order" at bounding box center [946, 501] width 91 height 37
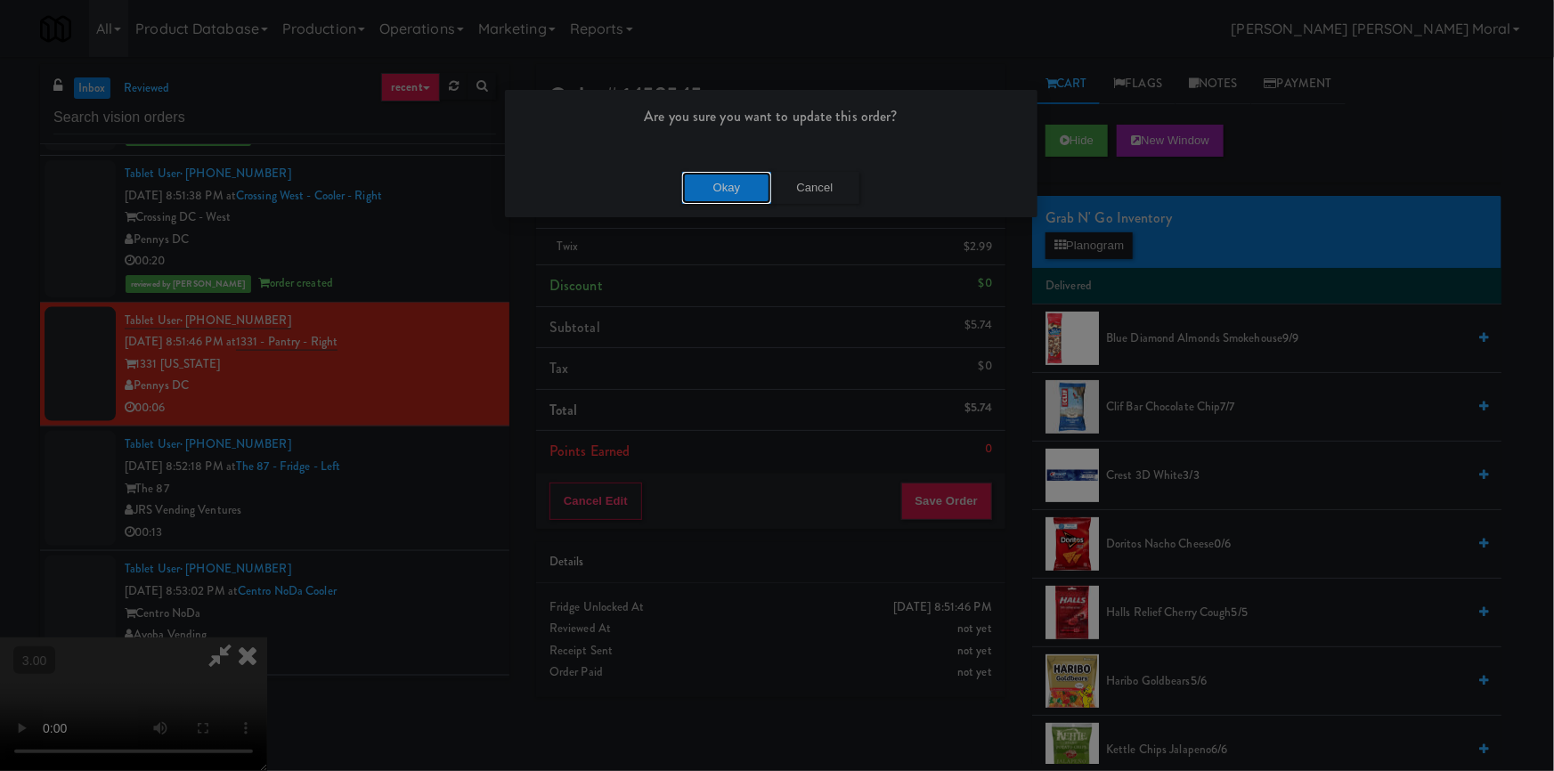
click at [711, 200] on button "Okay" at bounding box center [726, 188] width 89 height 32
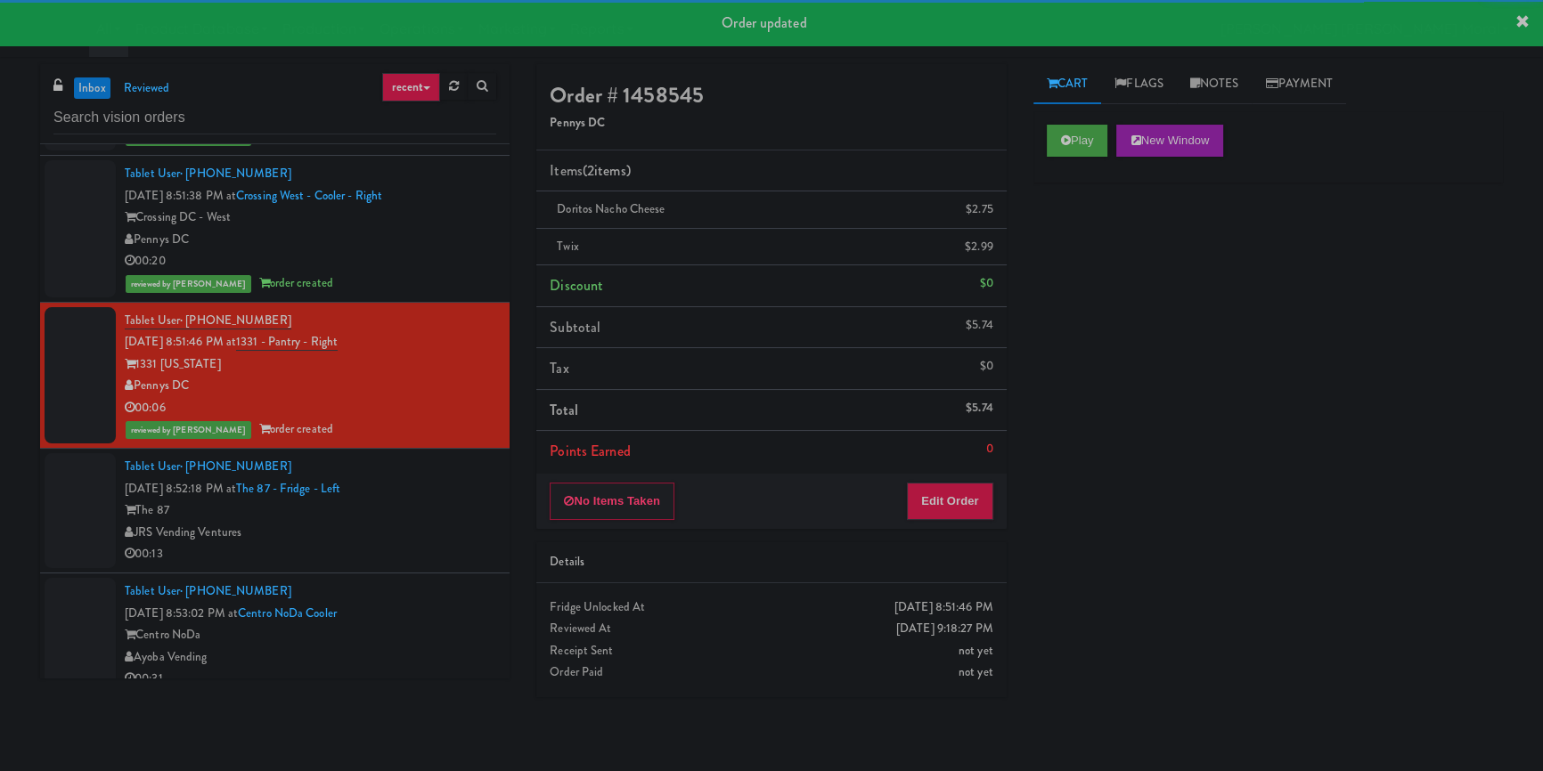
click at [458, 522] on div "The 87" at bounding box center [310, 511] width 371 height 22
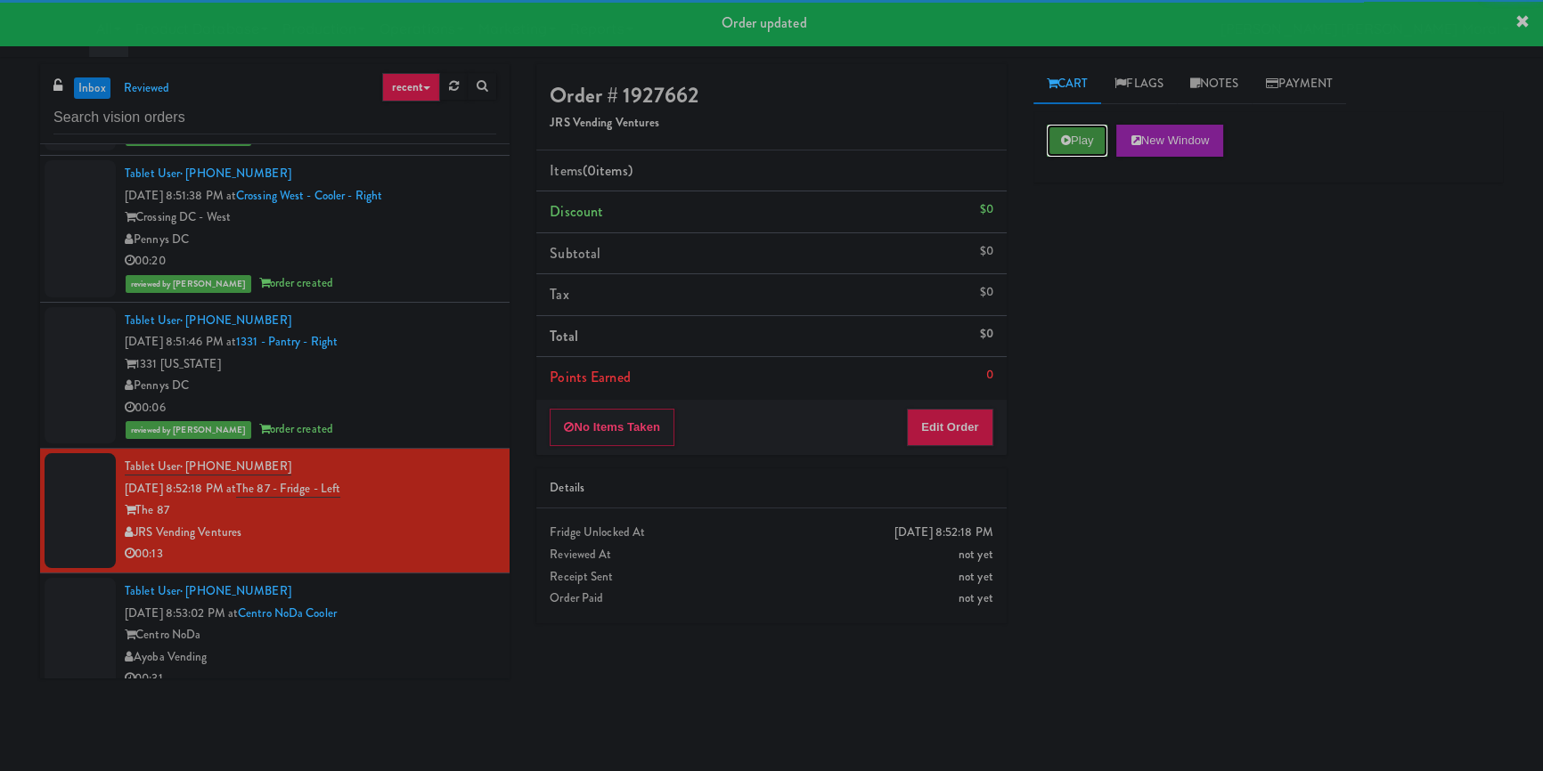
click at [1054, 152] on button "Play" at bounding box center [1077, 141] width 61 height 32
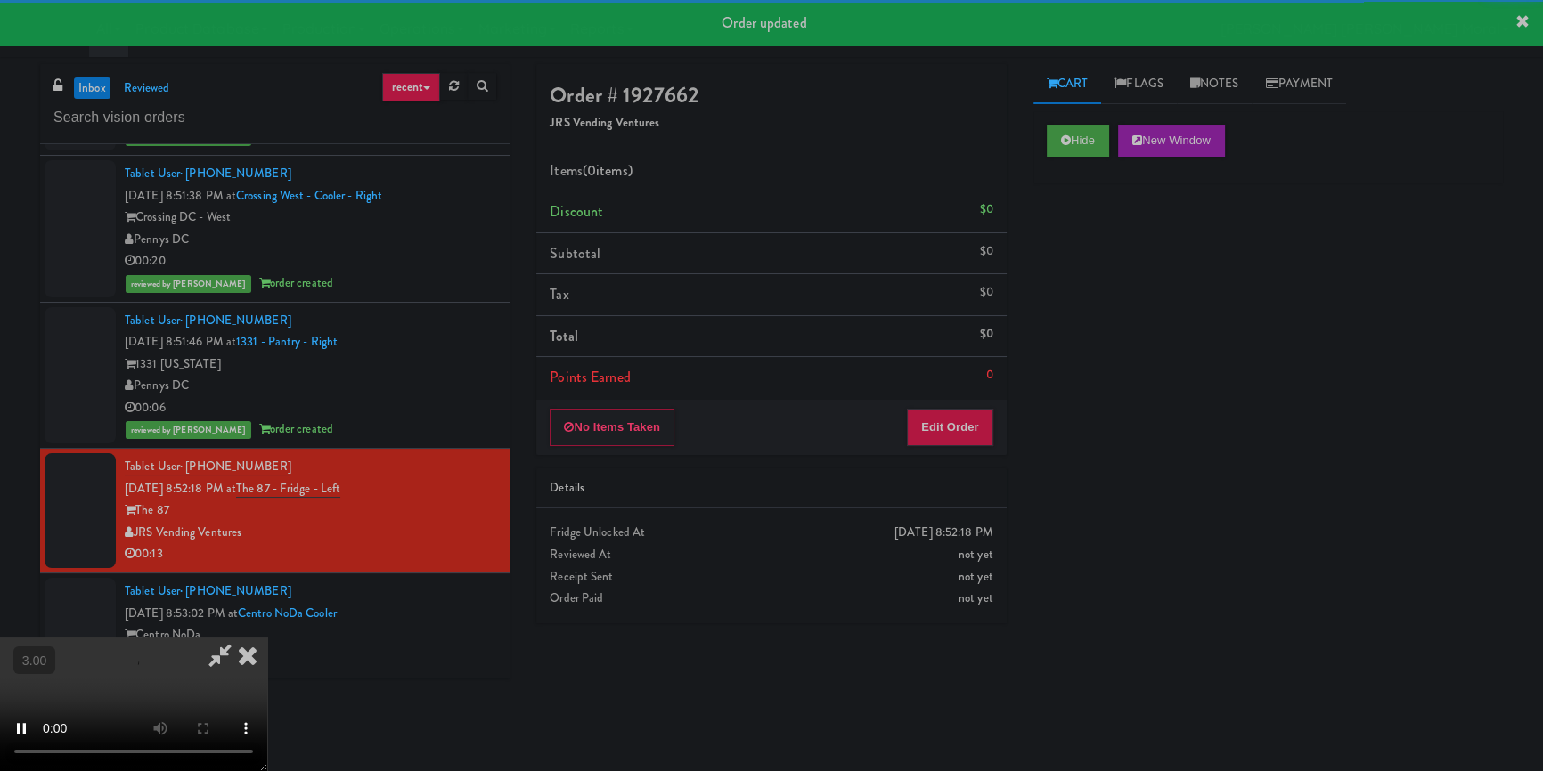
drag, startPoint x: 1115, startPoint y: 329, endPoint x: 1113, endPoint y: 340, distance: 11.7
click at [1115, 332] on div "Hide New Window Primary Flag Clear Flag if unable to determine what was taken o…" at bounding box center [1267, 445] width 469 height 668
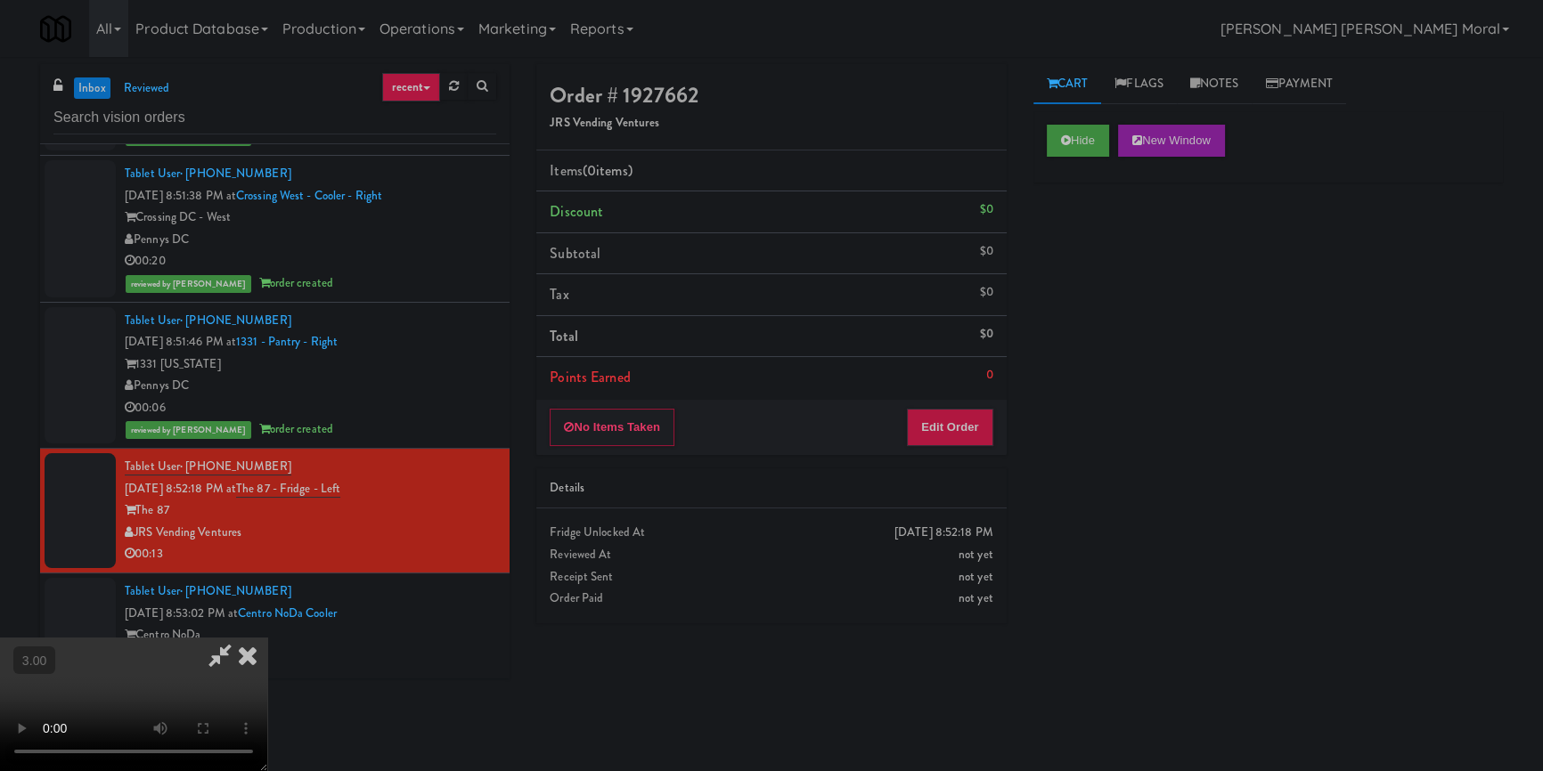
click at [267, 638] on video at bounding box center [133, 705] width 267 height 134
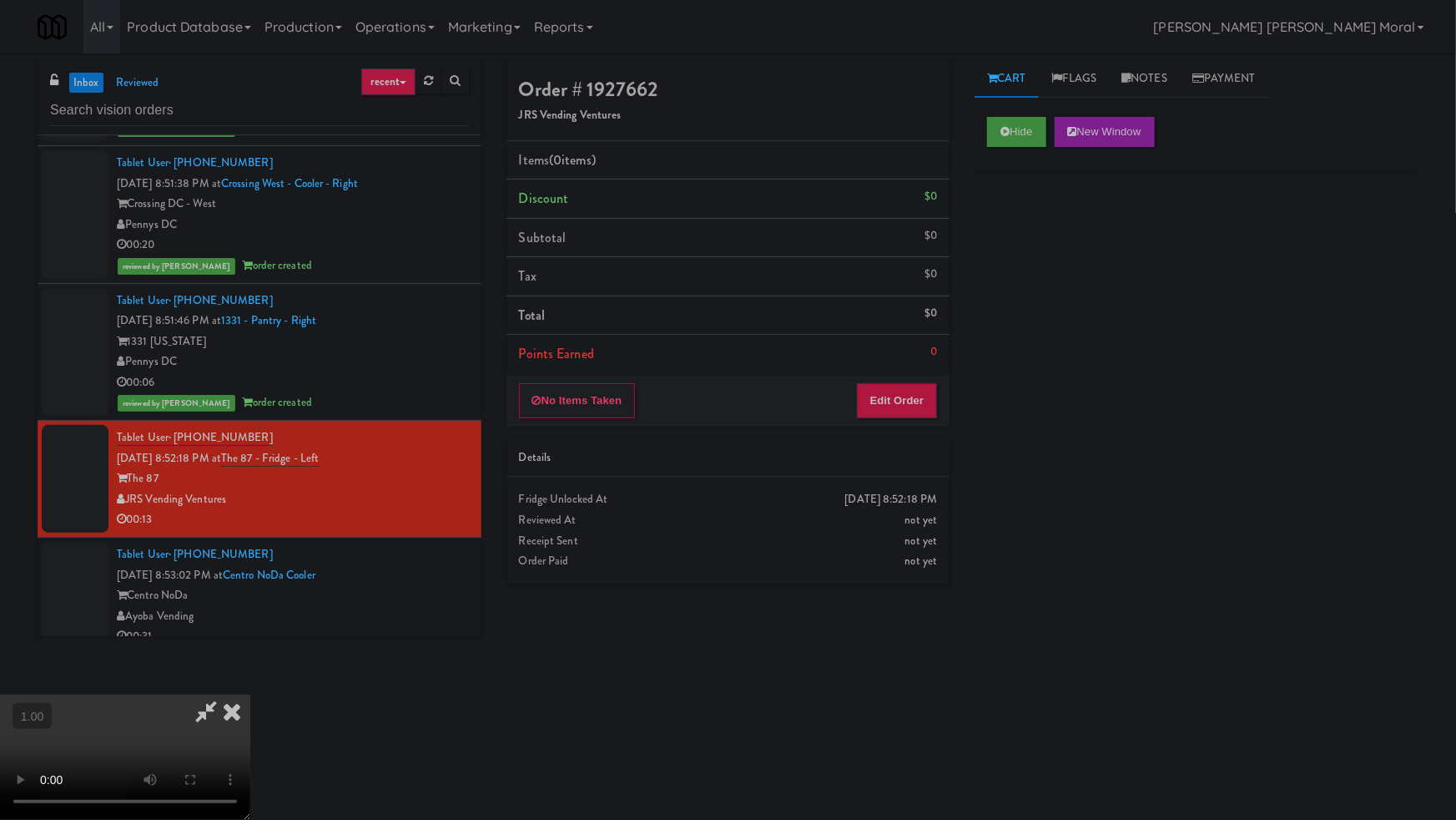
click at [250, 694] on video at bounding box center [125, 757] width 250 height 126
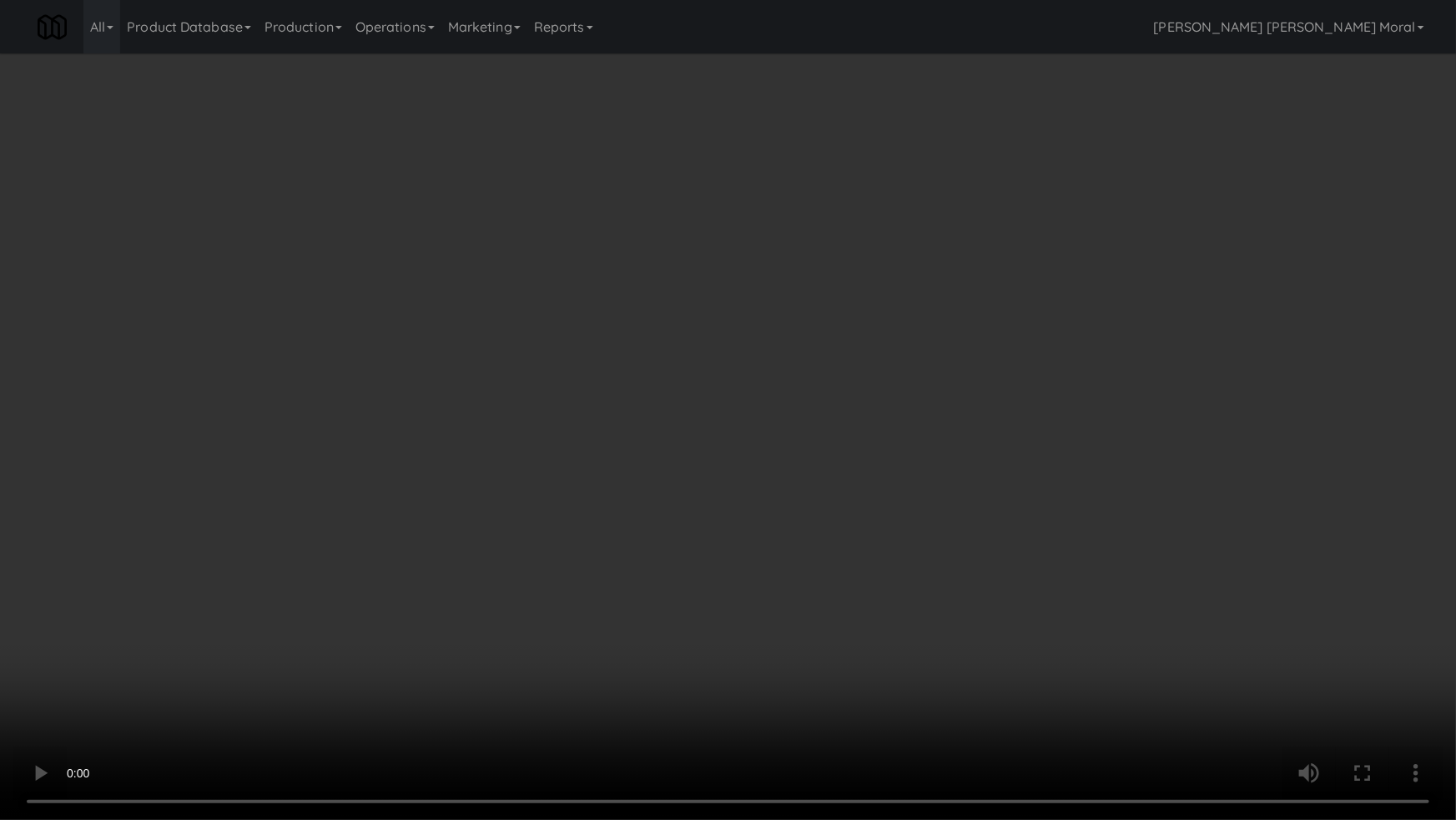
click at [920, 429] on video at bounding box center [728, 410] width 1456 height 820
click at [928, 419] on video at bounding box center [728, 410] width 1456 height 820
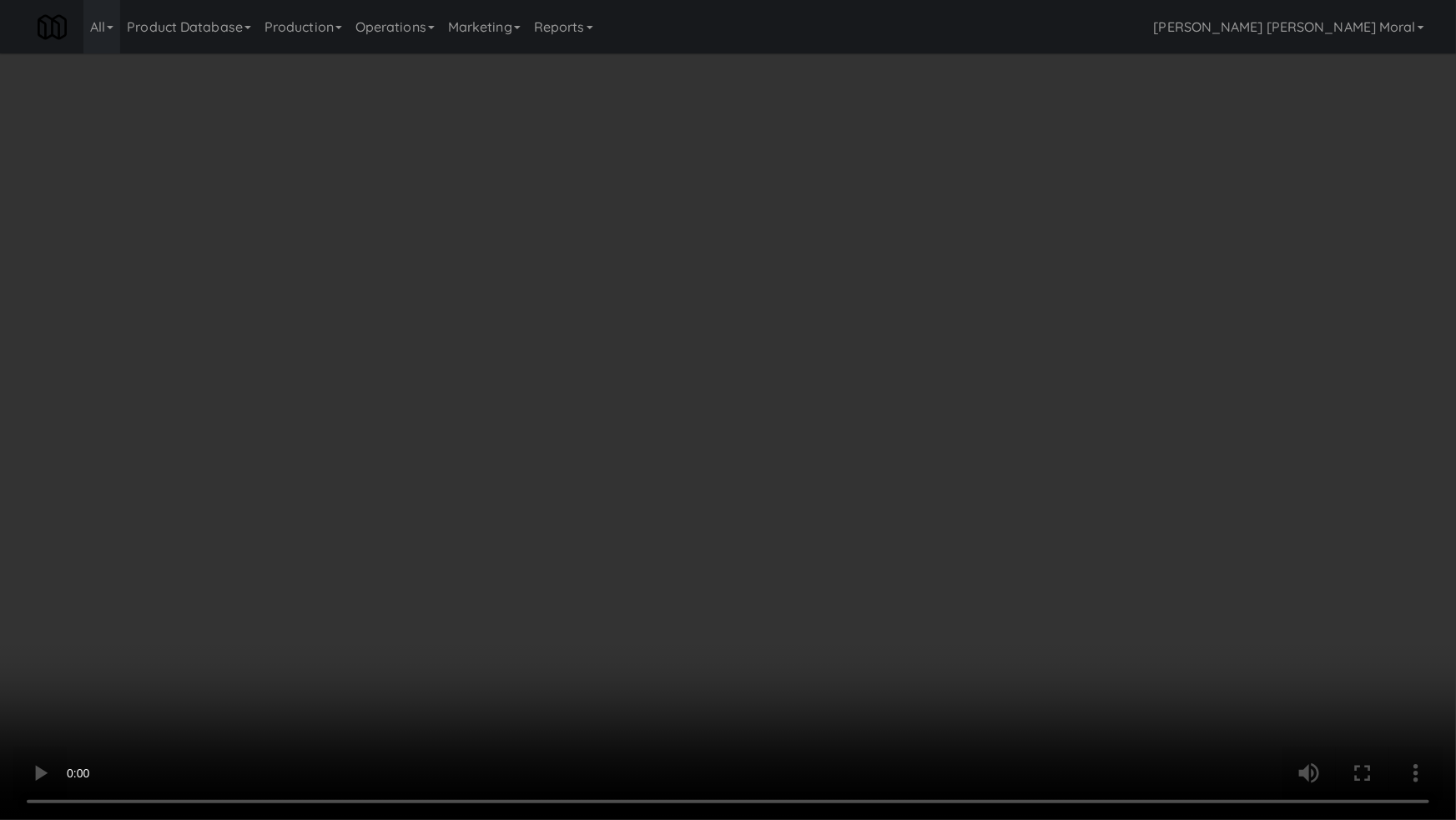
click at [958, 419] on video at bounding box center [728, 410] width 1456 height 820
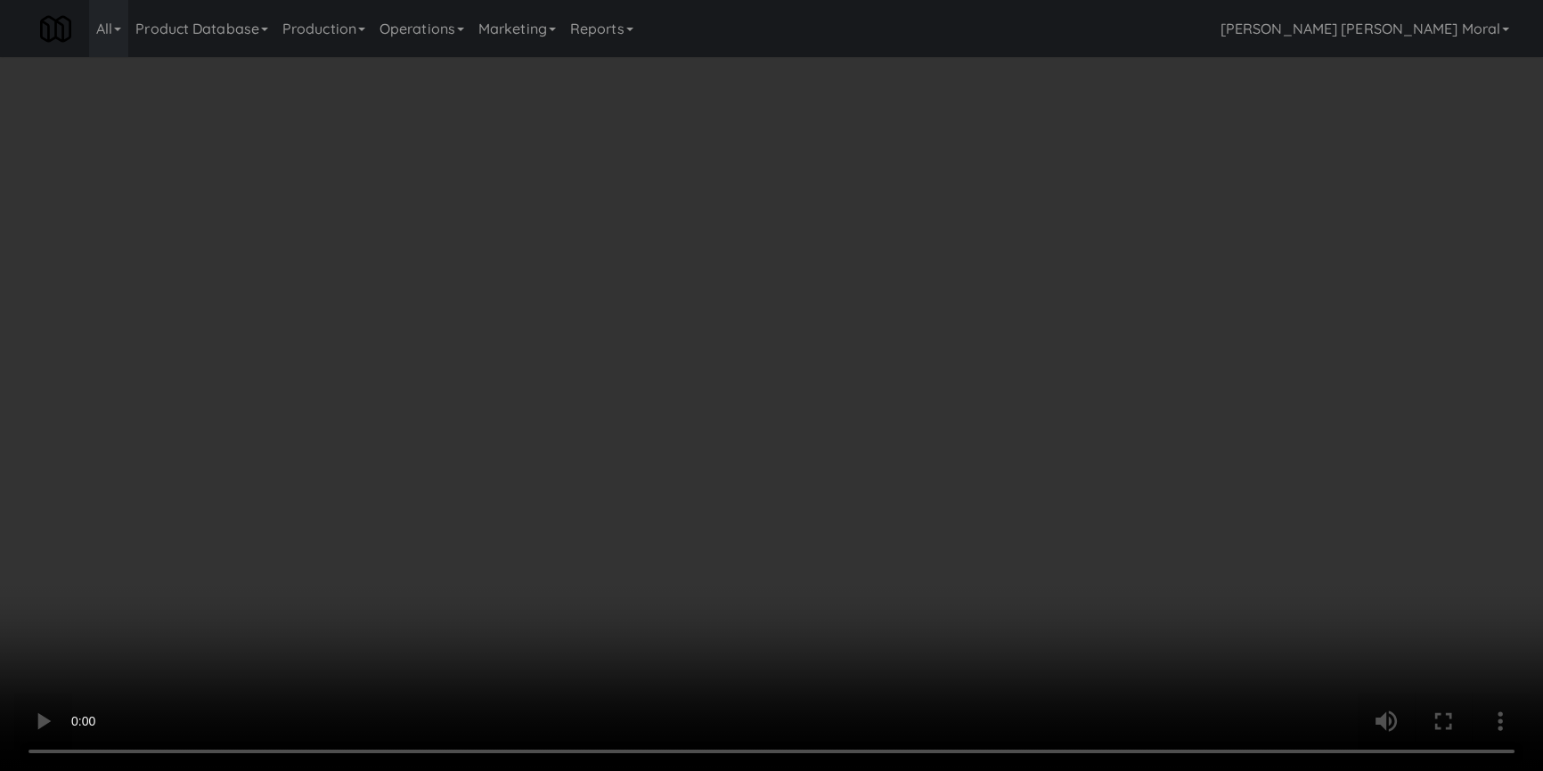
click at [695, 421] on video at bounding box center [771, 385] width 1543 height 771
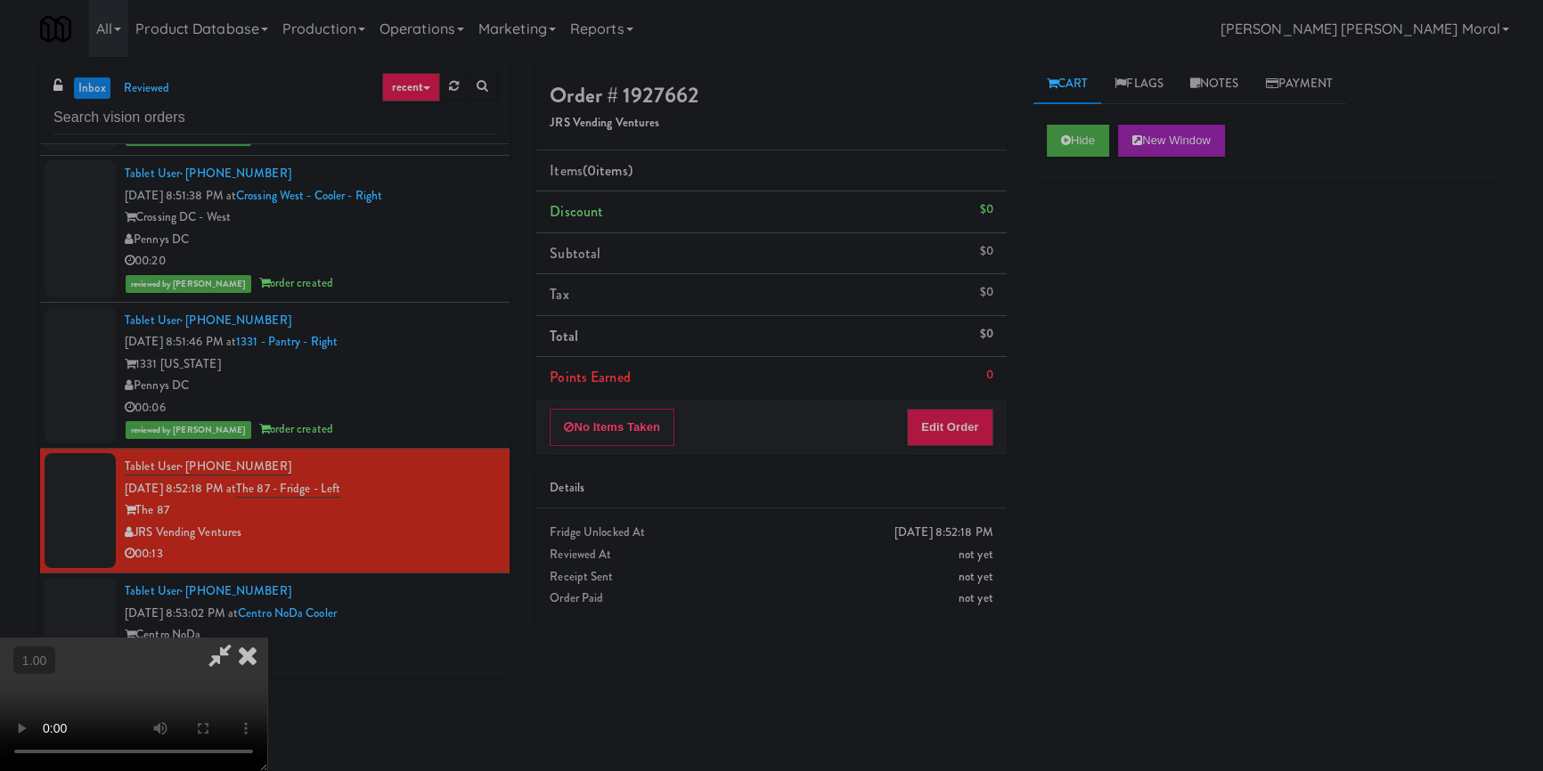
click at [267, 638] on video at bounding box center [133, 705] width 267 height 134
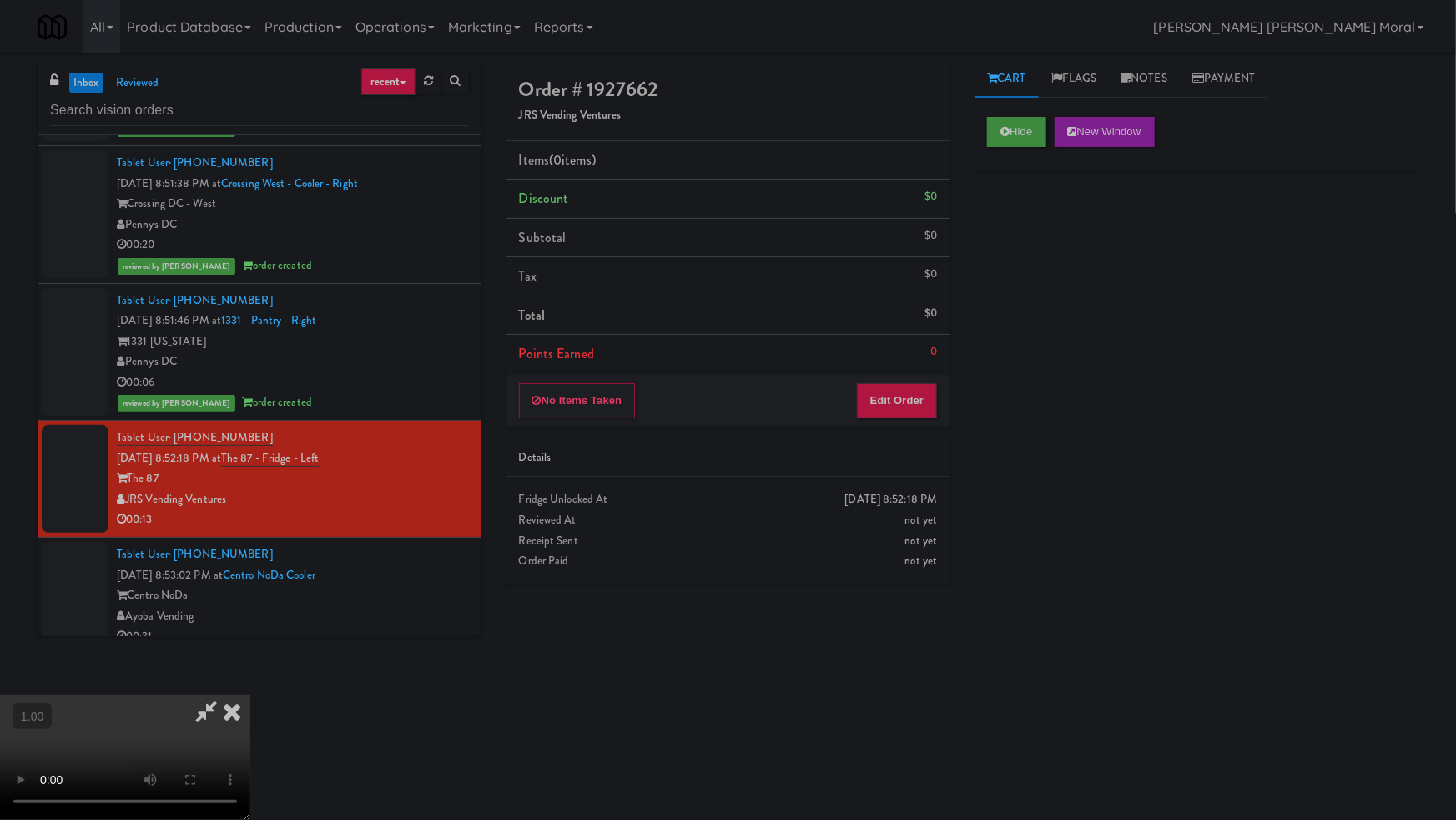
click at [250, 694] on video at bounding box center [125, 757] width 250 height 126
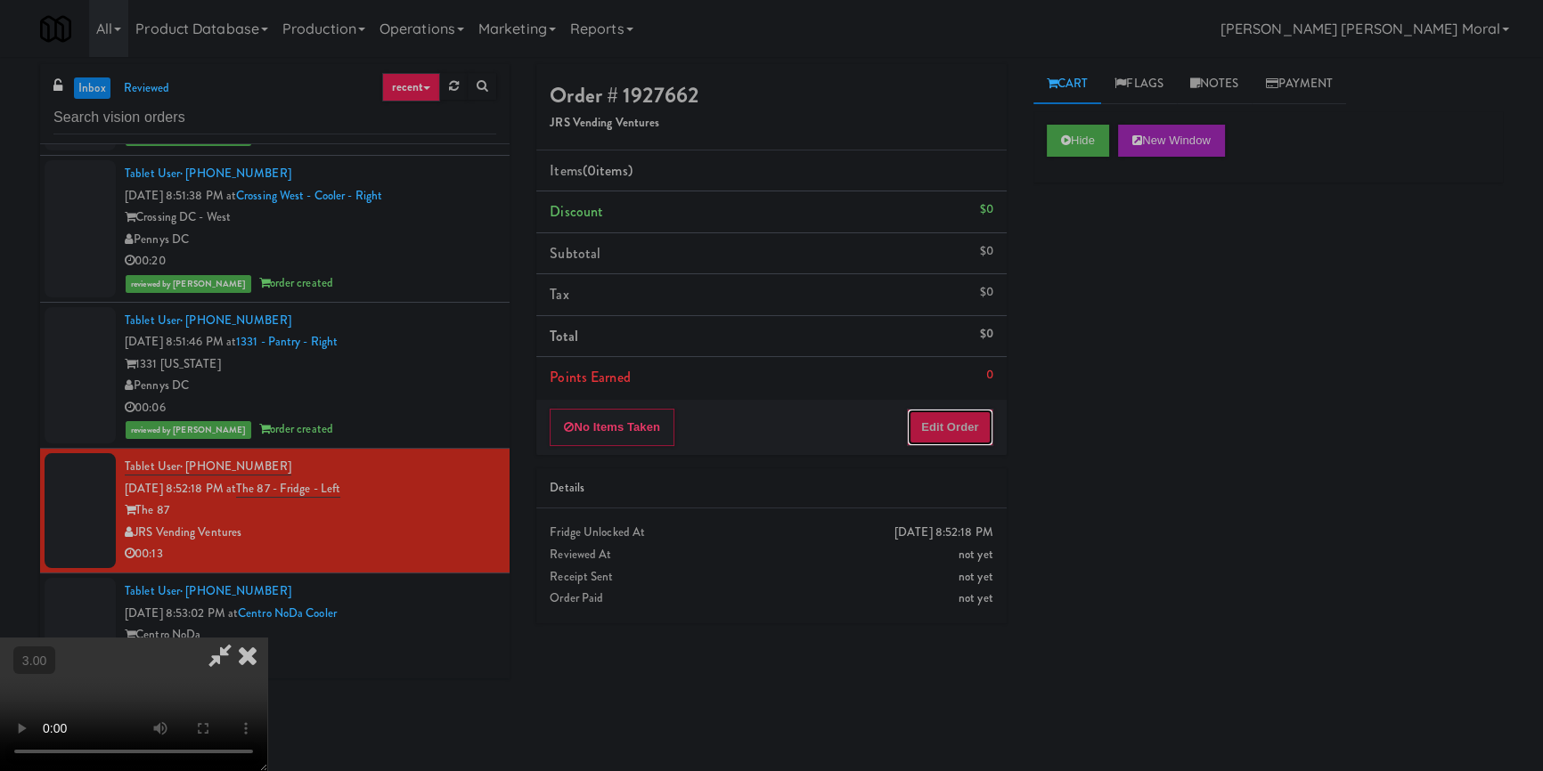
click at [932, 428] on button "Edit Order" at bounding box center [950, 427] width 86 height 37
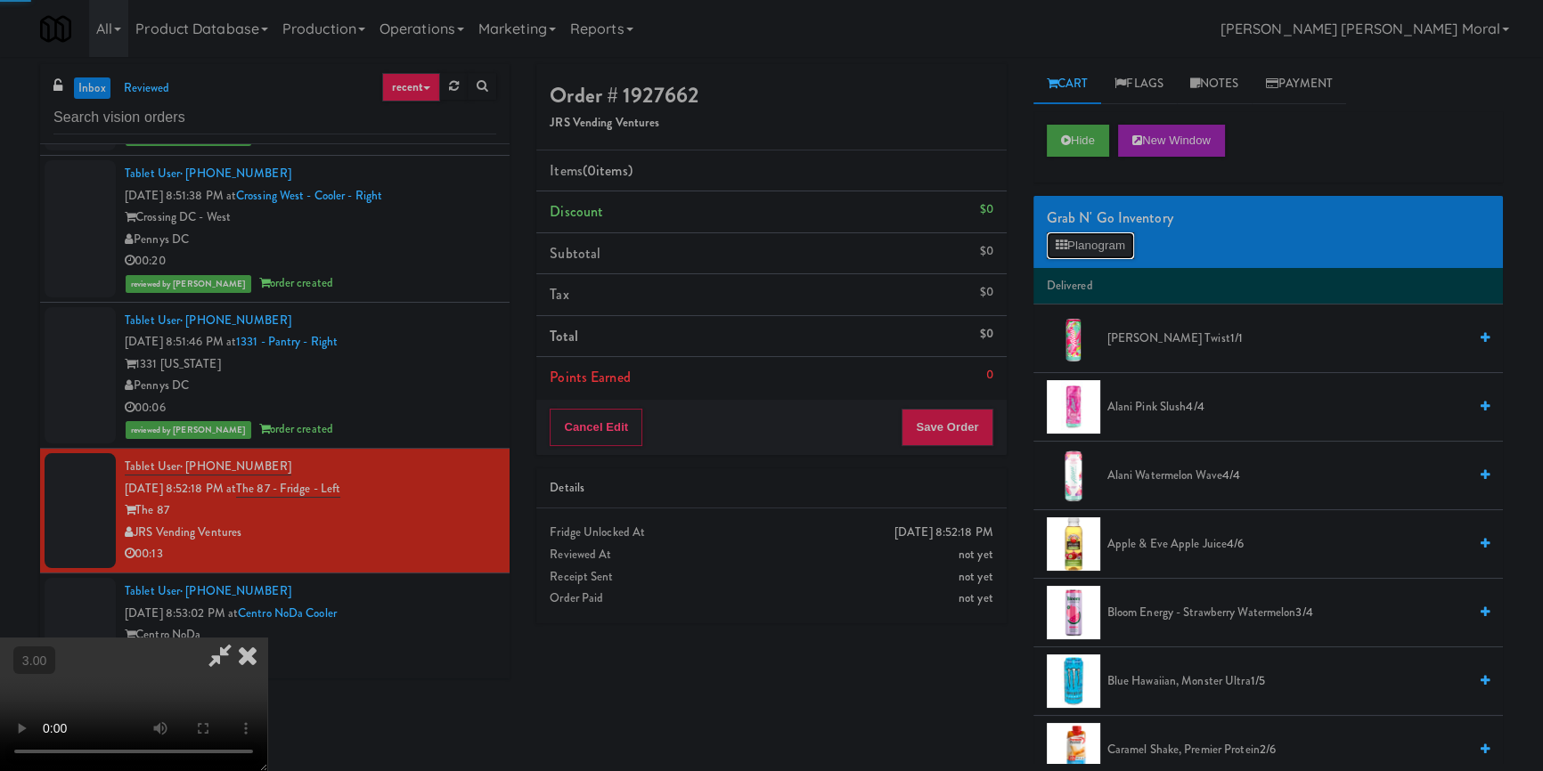
click at [1096, 244] on button "Planogram" at bounding box center [1090, 245] width 87 height 27
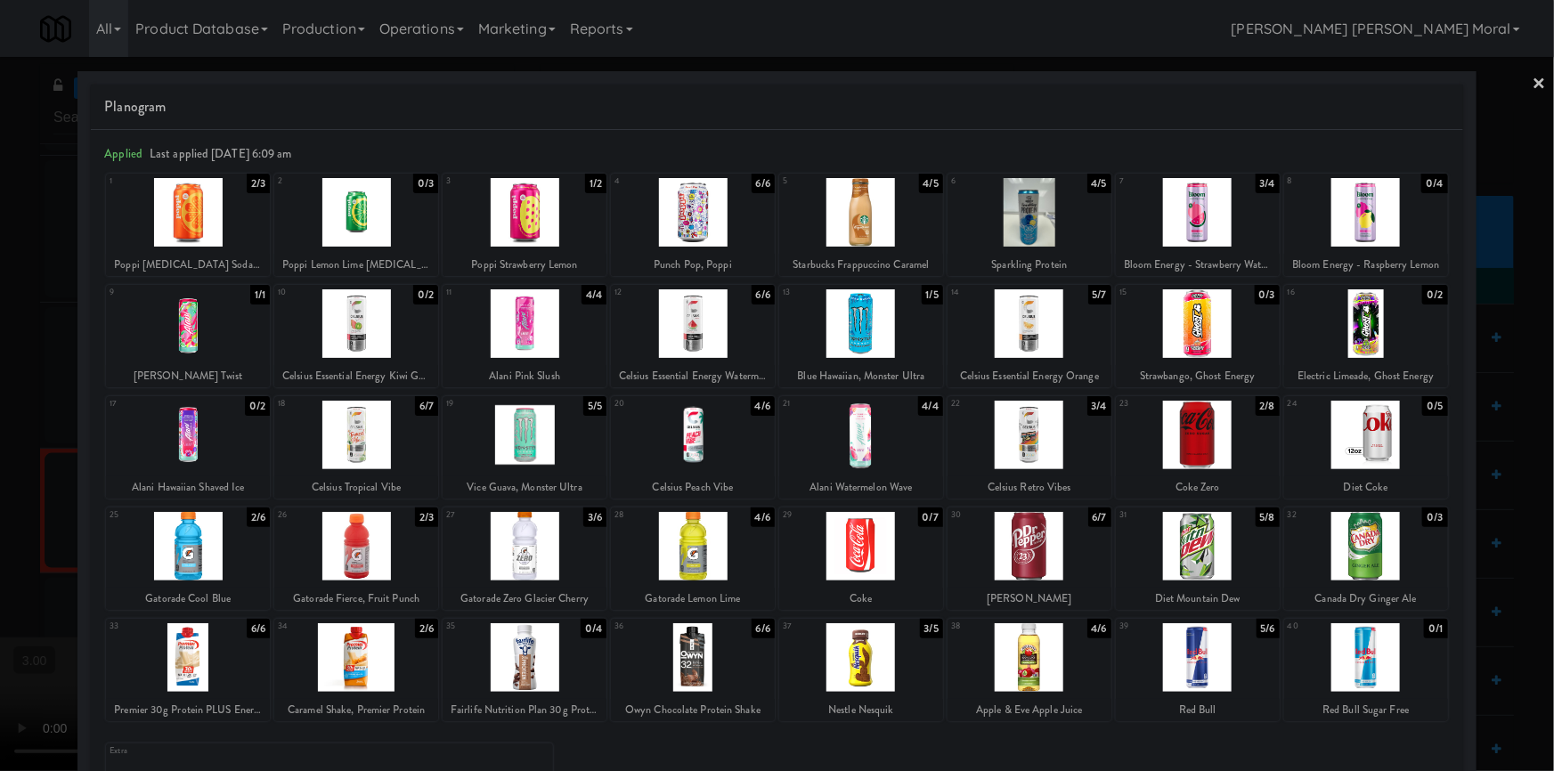
click at [493, 224] on div at bounding box center [525, 212] width 164 height 69
click at [0, 411] on div at bounding box center [777, 385] width 1554 height 771
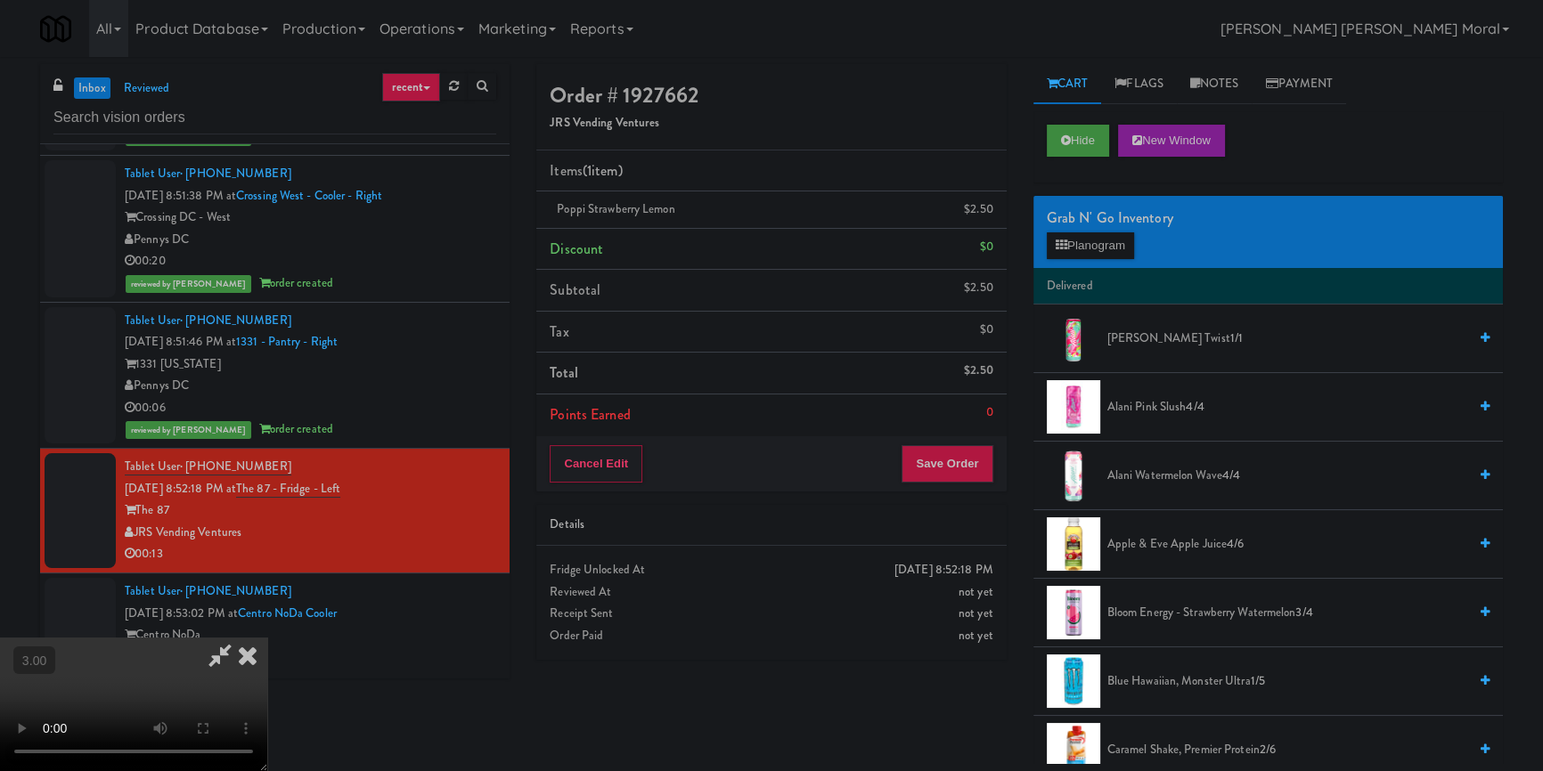
click at [267, 638] on video at bounding box center [133, 705] width 267 height 134
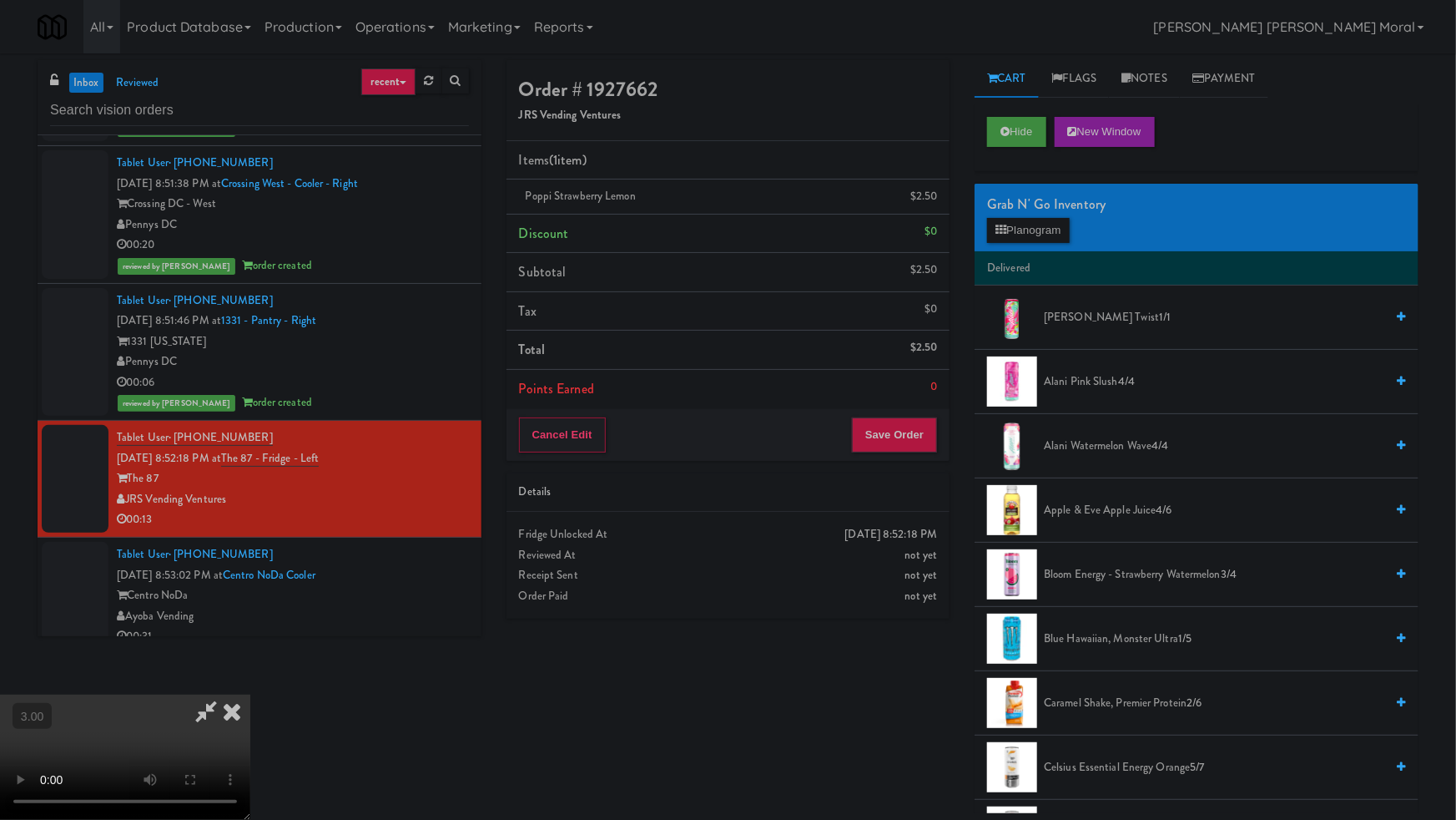
click at [250, 694] on video at bounding box center [125, 757] width 250 height 126
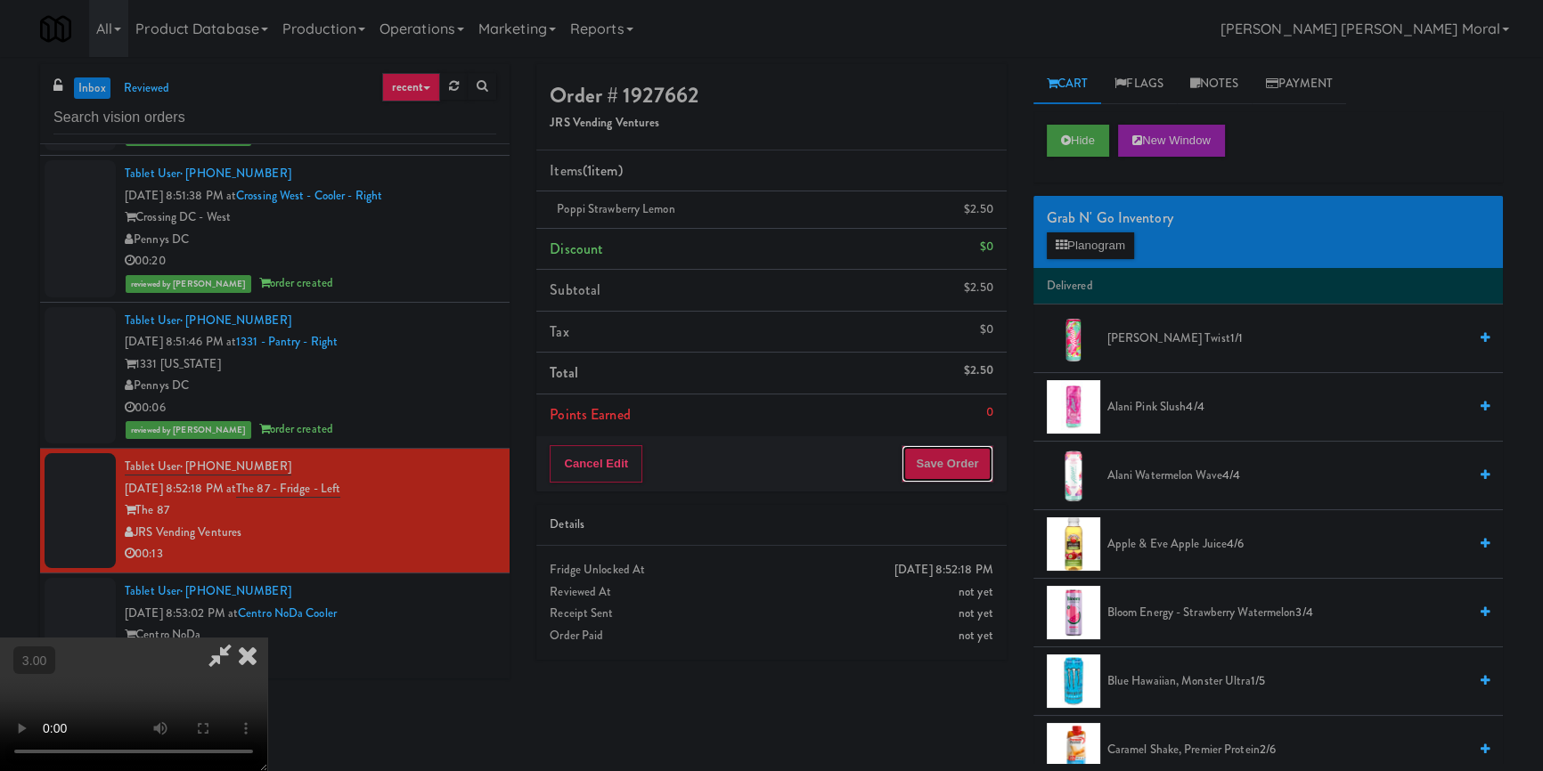
click at [982, 464] on button "Save Order" at bounding box center [946, 463] width 91 height 37
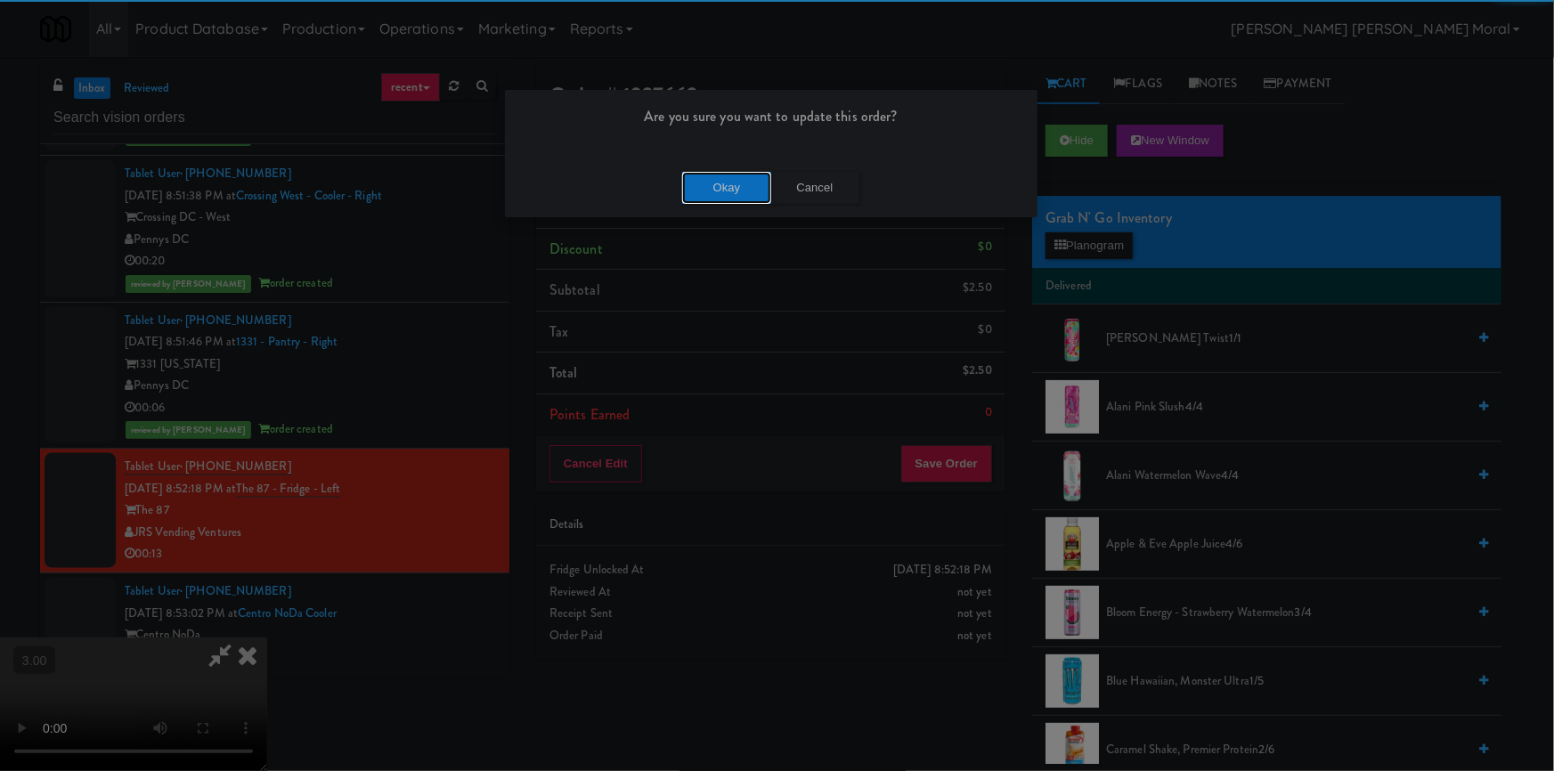
click at [721, 186] on button "Okay" at bounding box center [726, 188] width 89 height 32
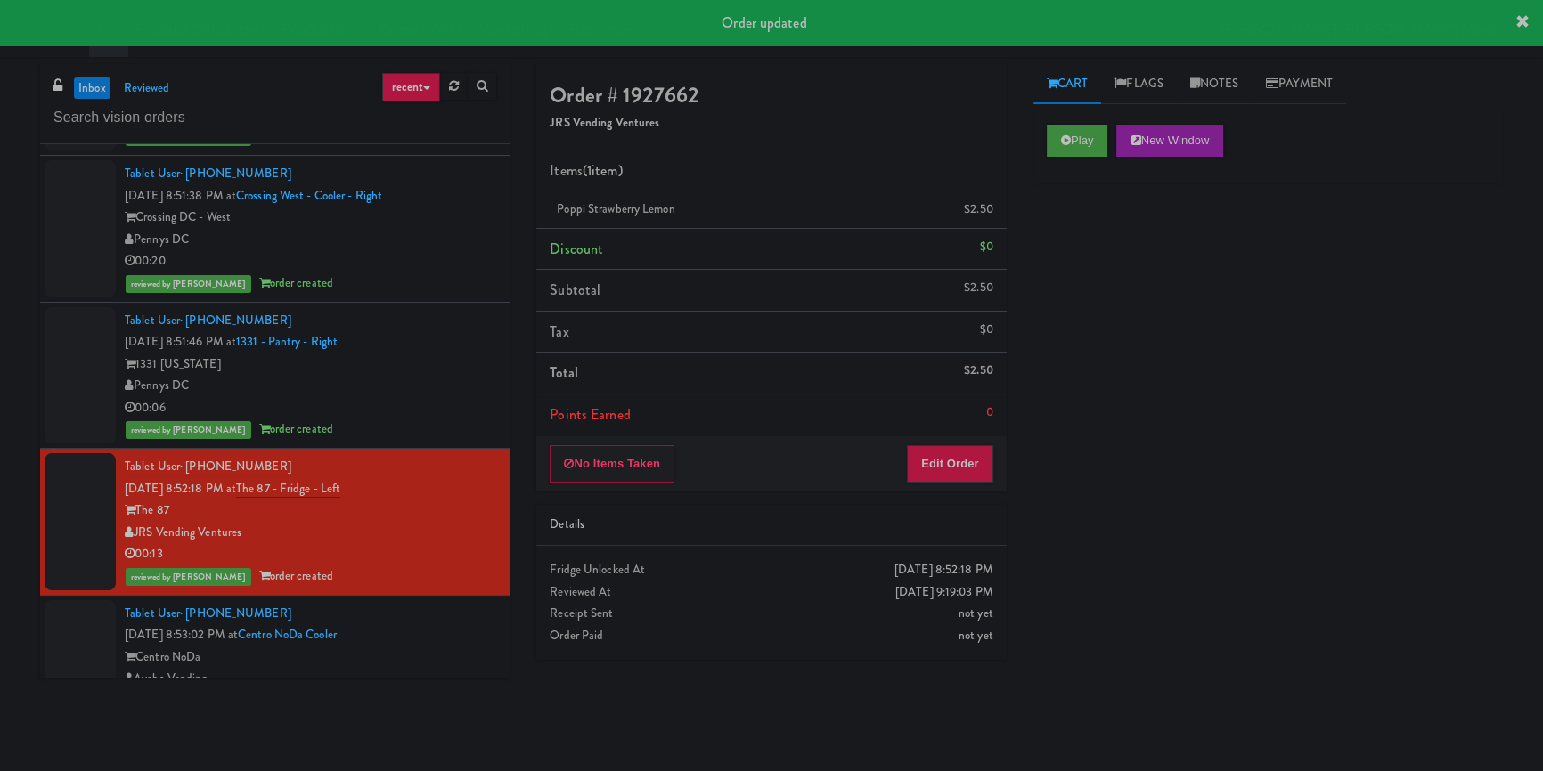
drag, startPoint x: 1218, startPoint y: 303, endPoint x: 1225, endPoint y: 180, distance: 123.1
click at [1219, 295] on div "Play New Window Primary Flag Clear Flag if unable to determine what was taken o…" at bounding box center [1267, 445] width 469 height 668
click at [1220, 92] on link "Notes" at bounding box center [1215, 84] width 76 height 40
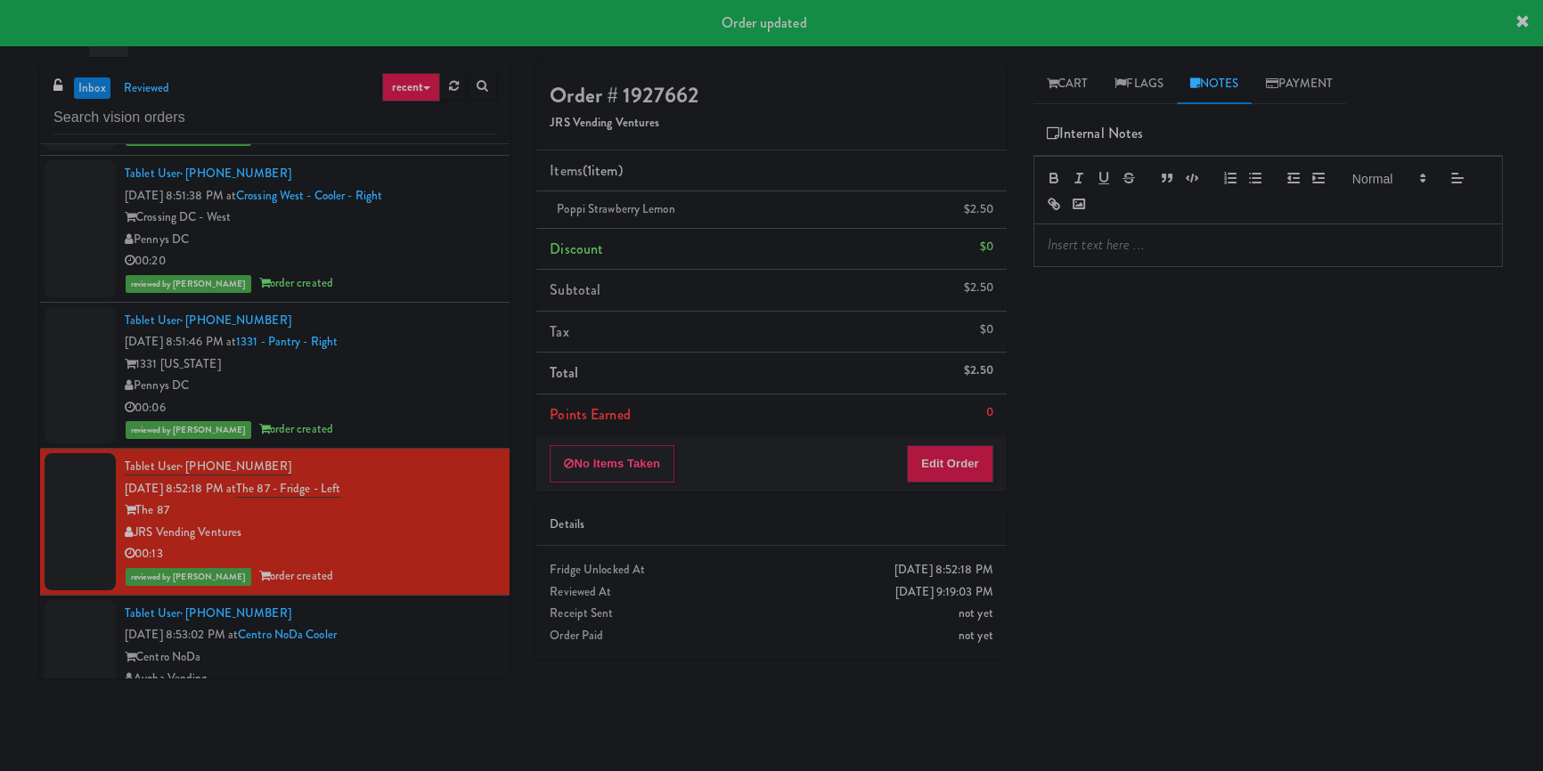
click at [1174, 248] on p at bounding box center [1267, 245] width 441 height 20
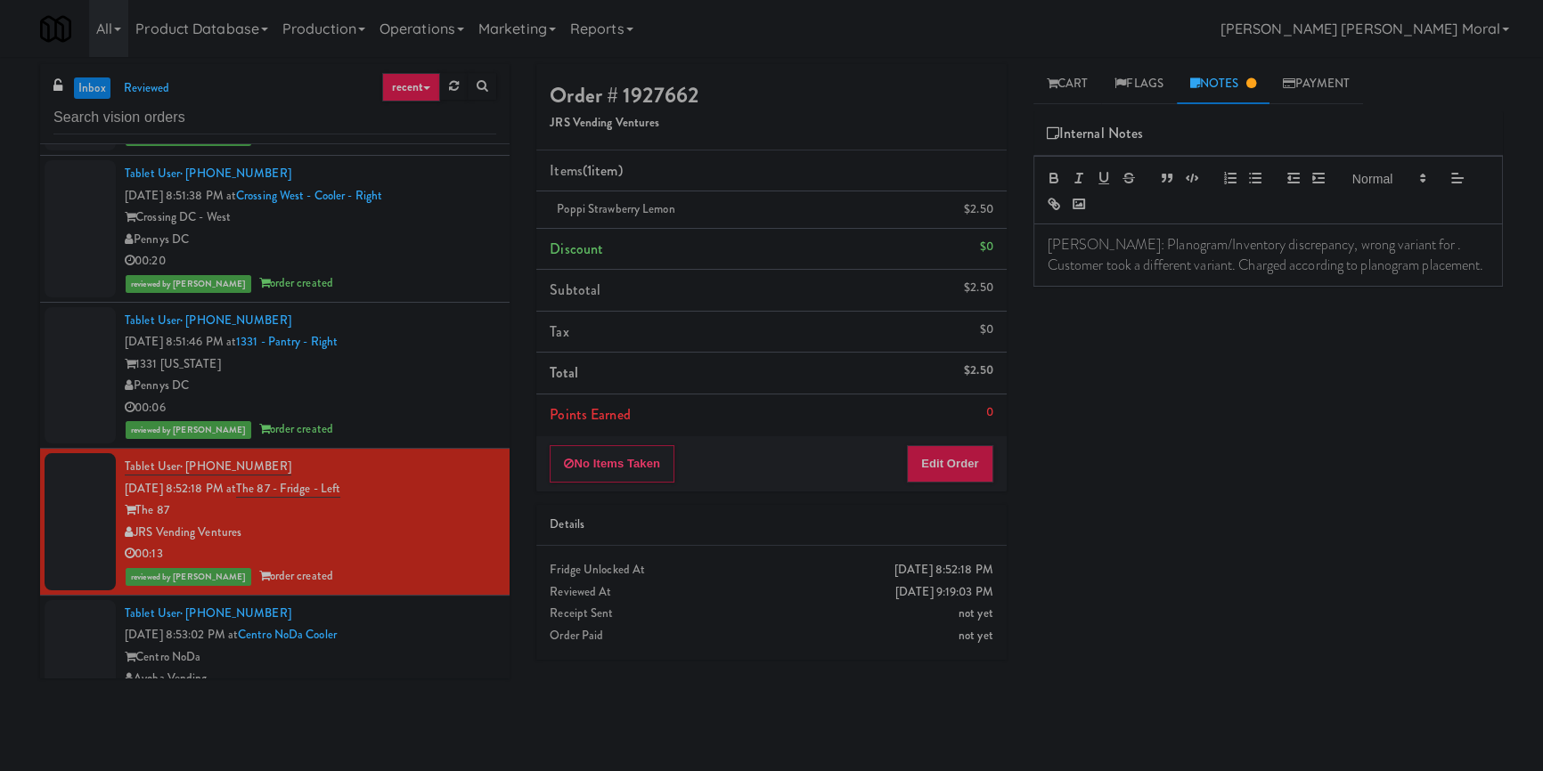
click at [1390, 241] on p "[PERSON_NAME]: Planogram/Inventory discrepancy, wrong variant for . Customer to…" at bounding box center [1267, 255] width 441 height 40
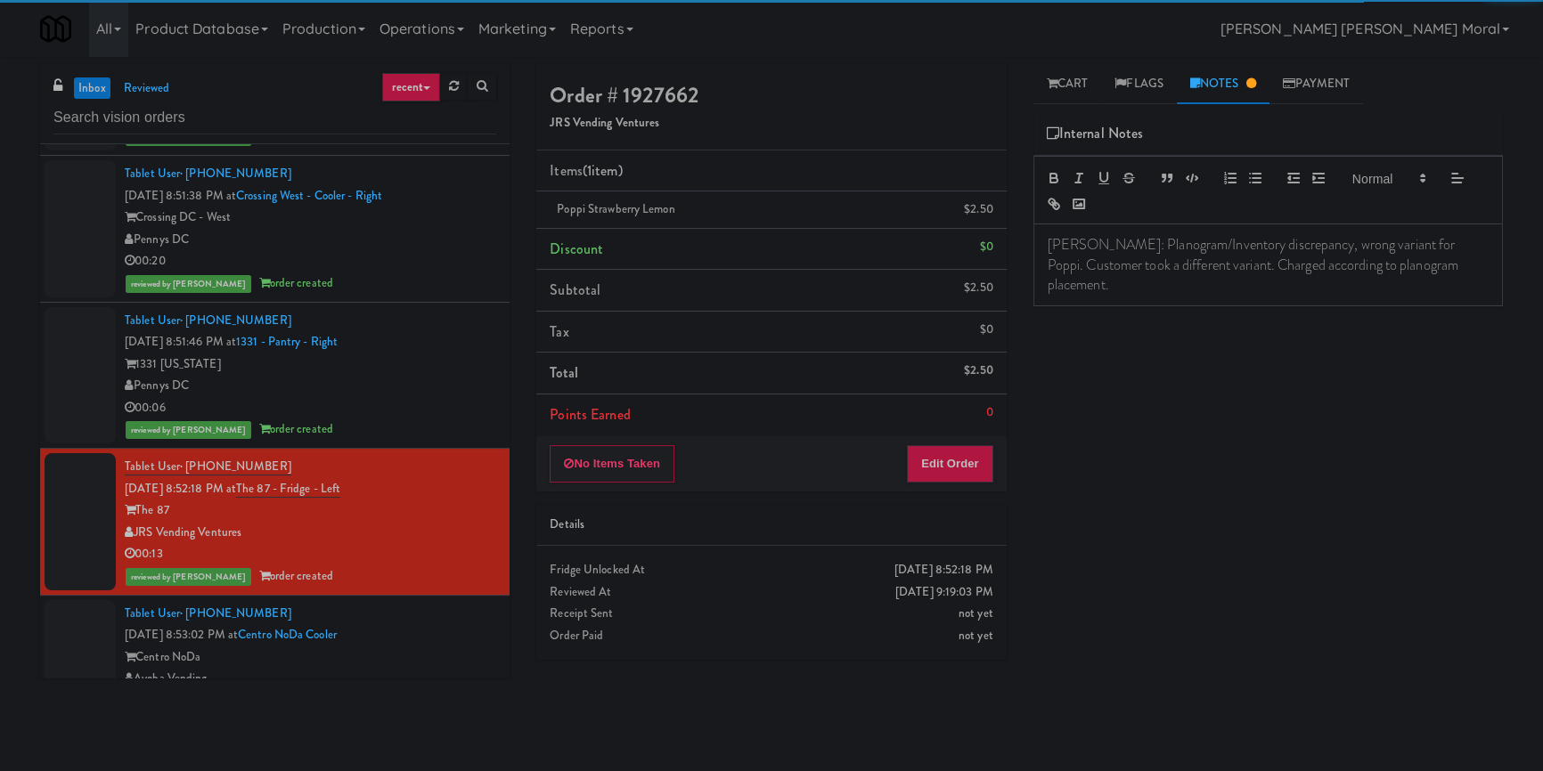
click at [1238, 428] on div "Play New Window Primary Flag Clear Flag if unable to determine what was taken o…" at bounding box center [1267, 445] width 469 height 668
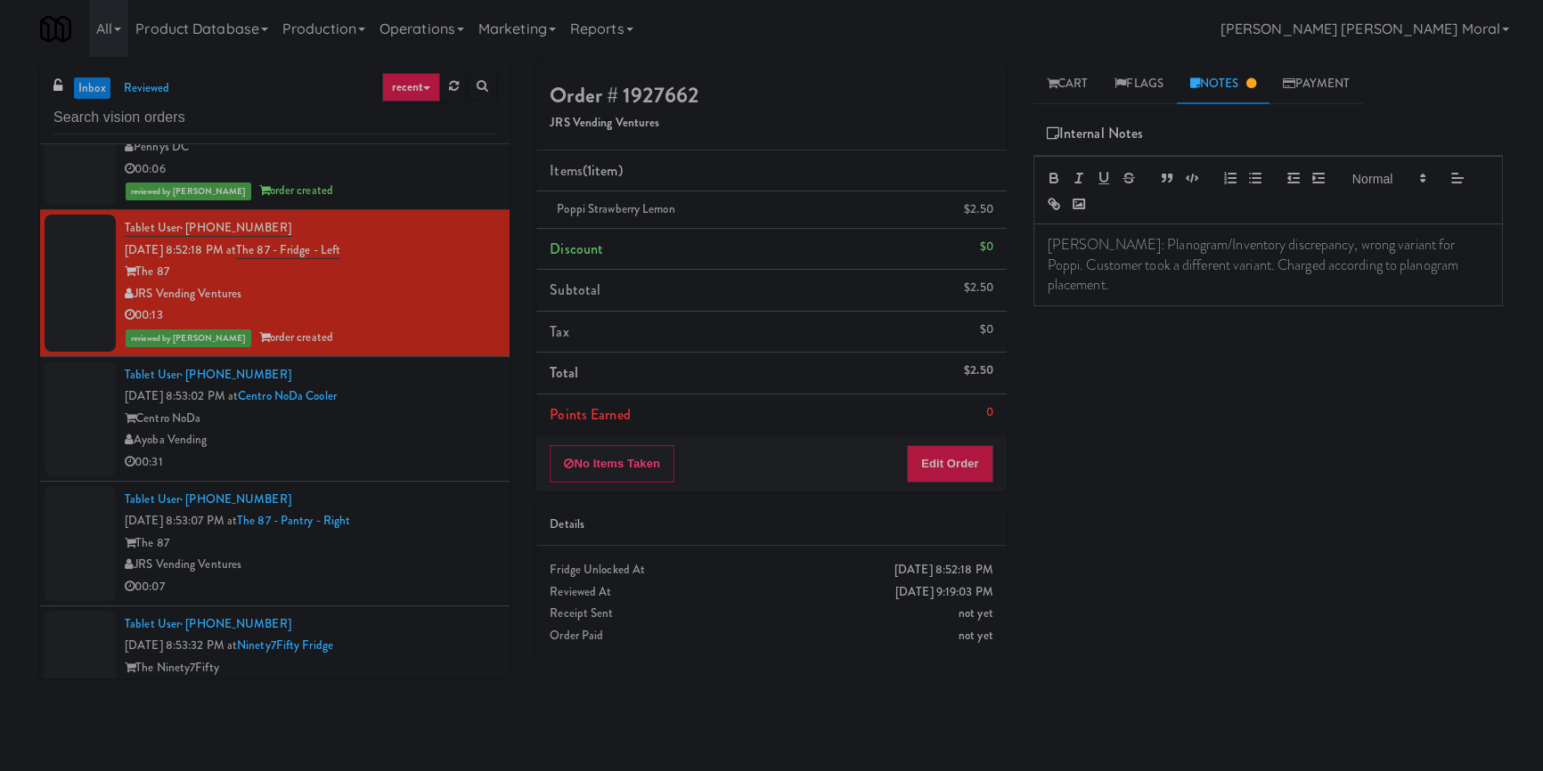
scroll to position [8340, 0]
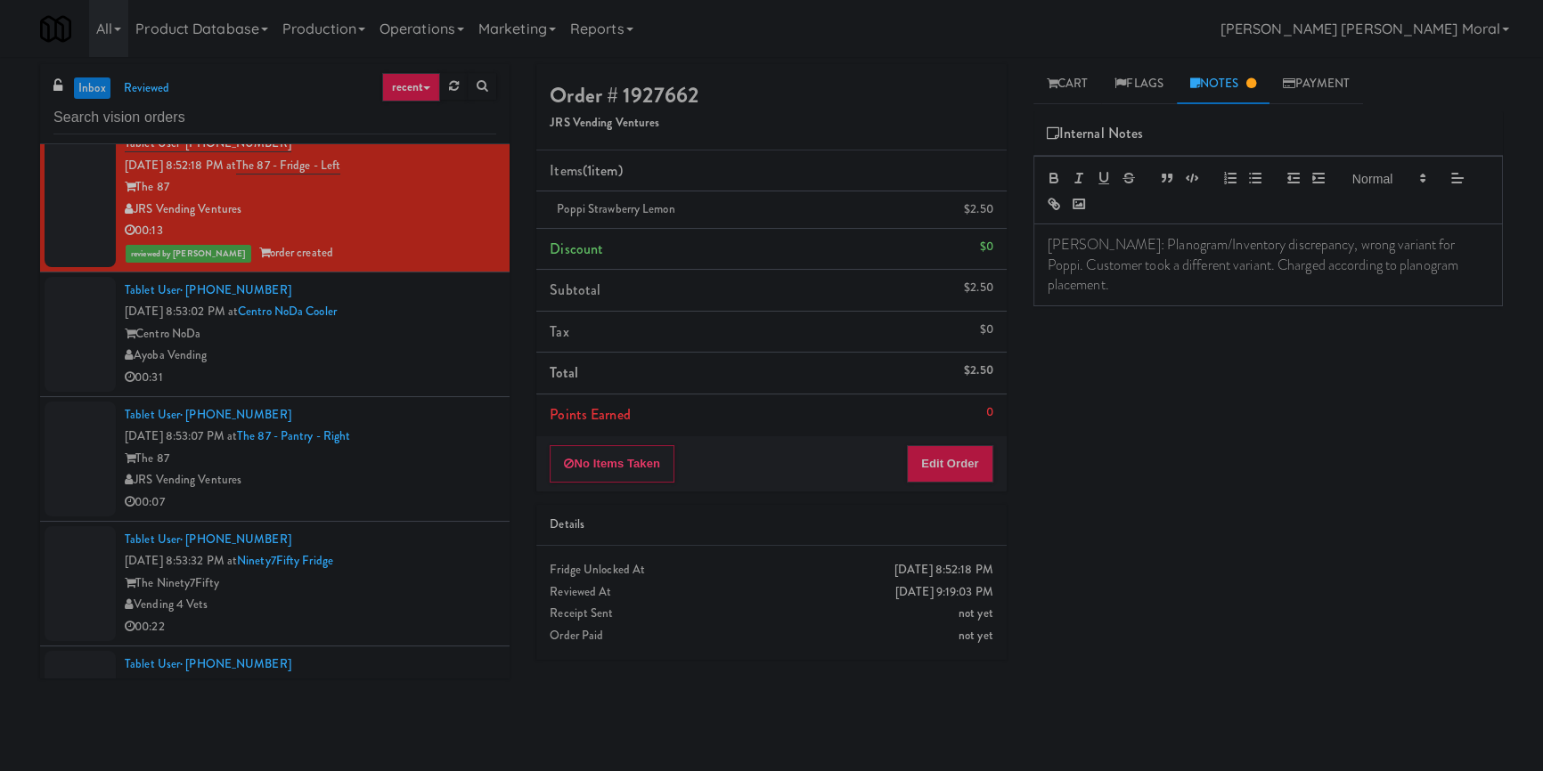
click at [408, 367] on div "Ayoba Vending" at bounding box center [310, 356] width 371 height 22
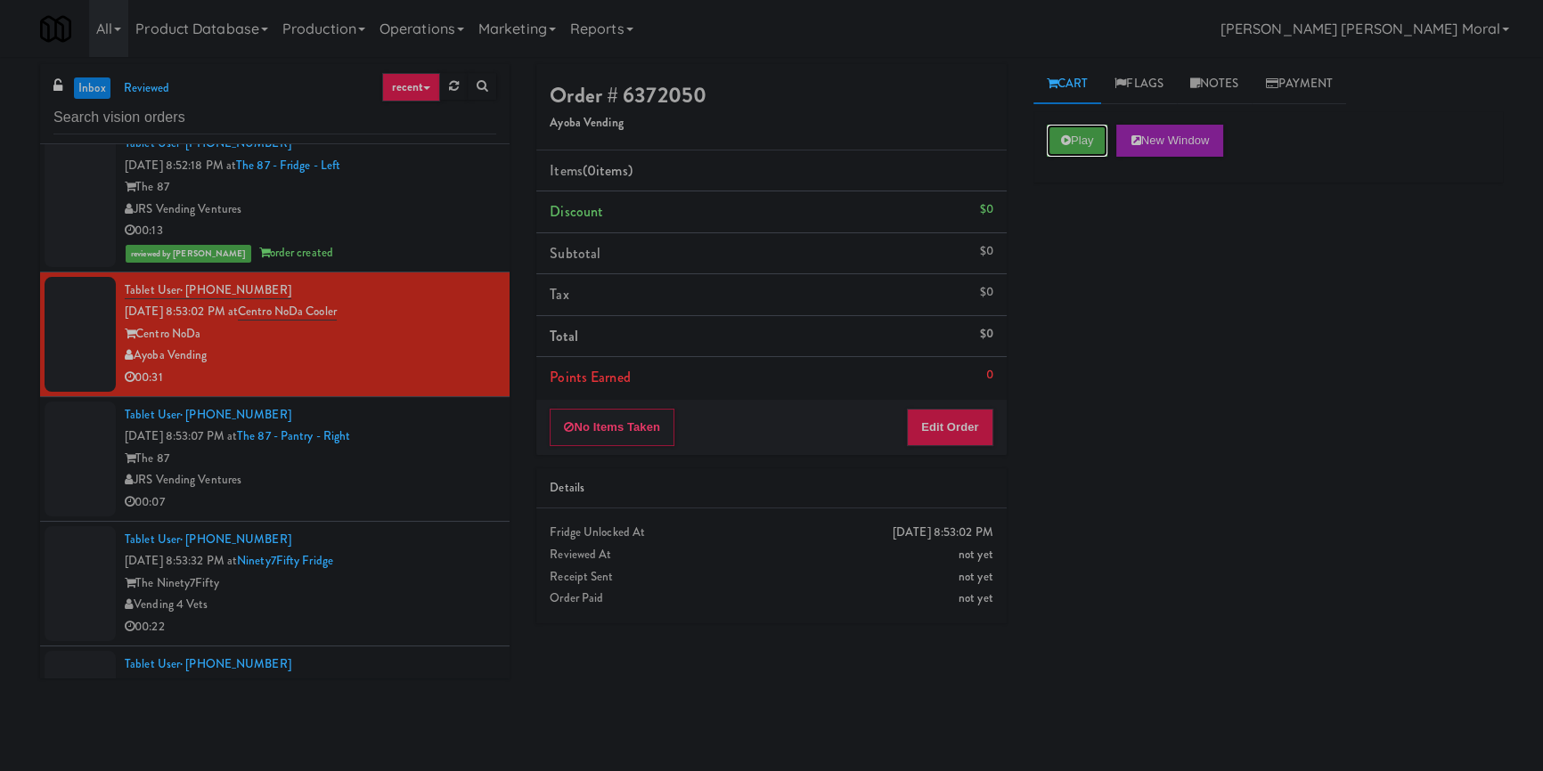
drag, startPoint x: 1086, startPoint y: 138, endPoint x: 1104, endPoint y: 213, distance: 76.9
click at [1085, 135] on button "Play" at bounding box center [1077, 141] width 61 height 32
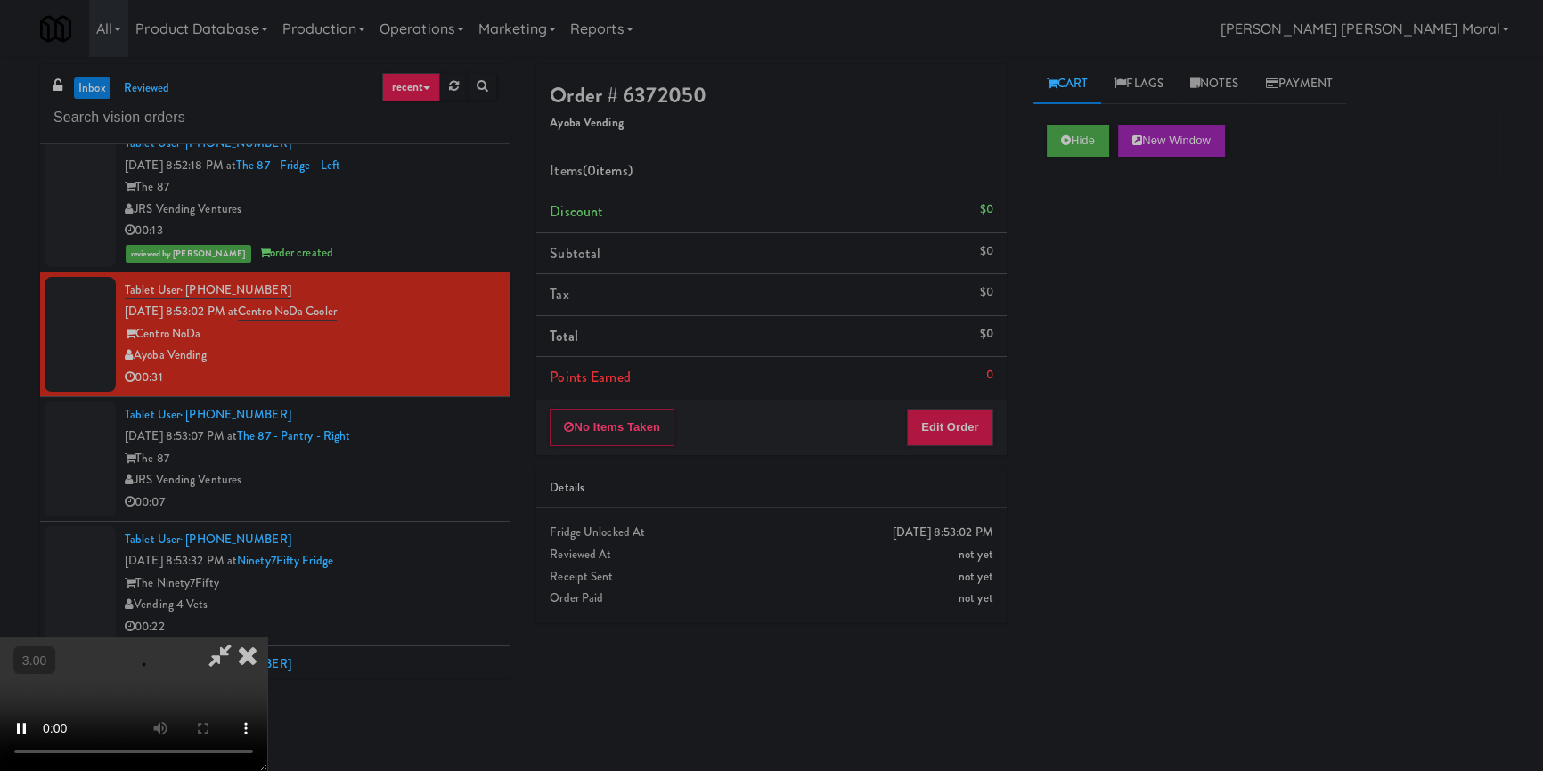
click at [1105, 238] on div "Hide New Window Primary Flag Clear Flag if unable to determine what was taken o…" at bounding box center [1267, 445] width 469 height 668
click at [267, 638] on video at bounding box center [133, 705] width 267 height 134
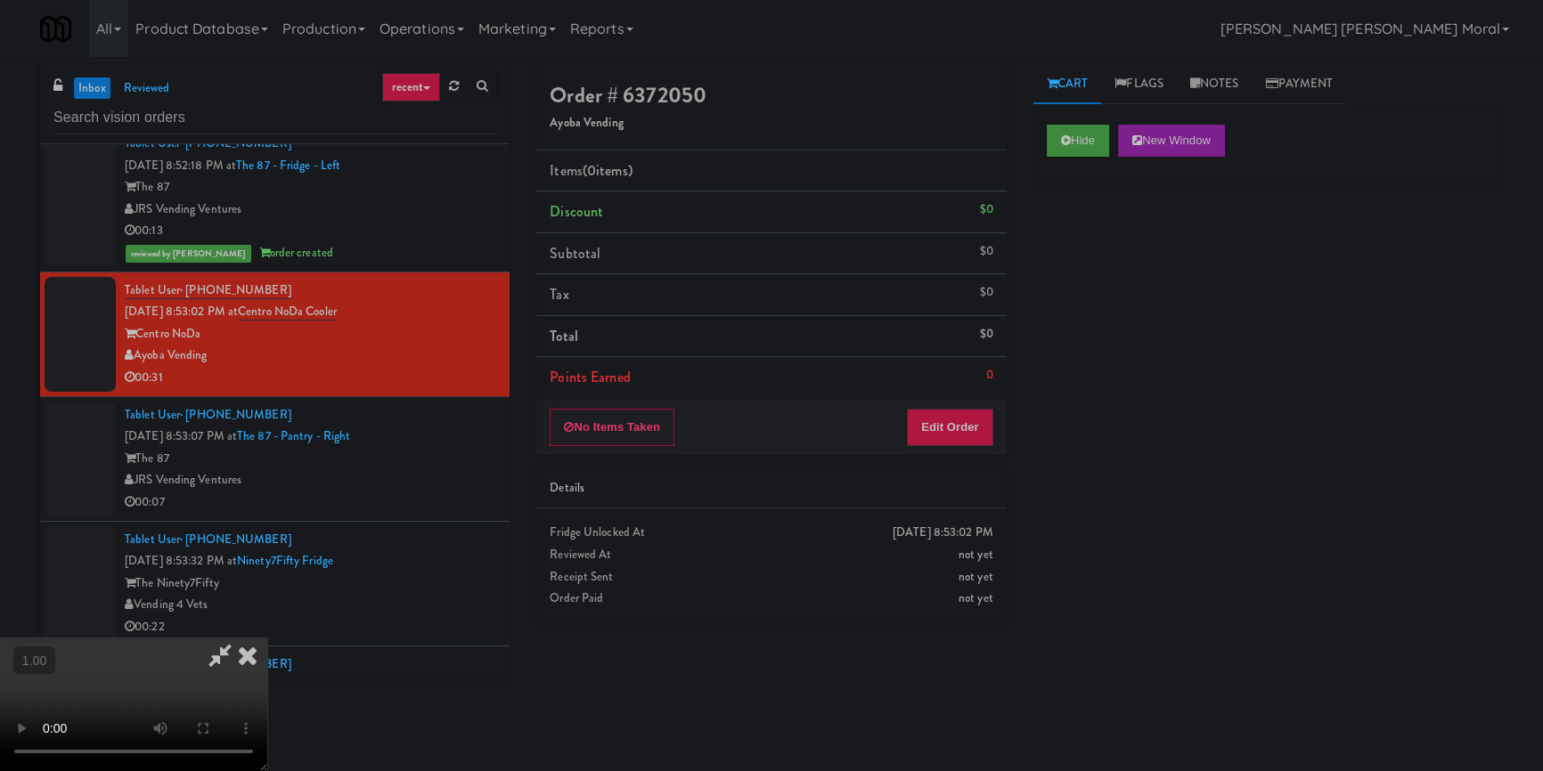
scroll to position [249, 0]
click at [267, 638] on video at bounding box center [133, 705] width 267 height 134
drag, startPoint x: 962, startPoint y: 417, endPoint x: 1030, endPoint y: 355, distance: 91.4
click at [962, 418] on button "Edit Order" at bounding box center [950, 427] width 86 height 37
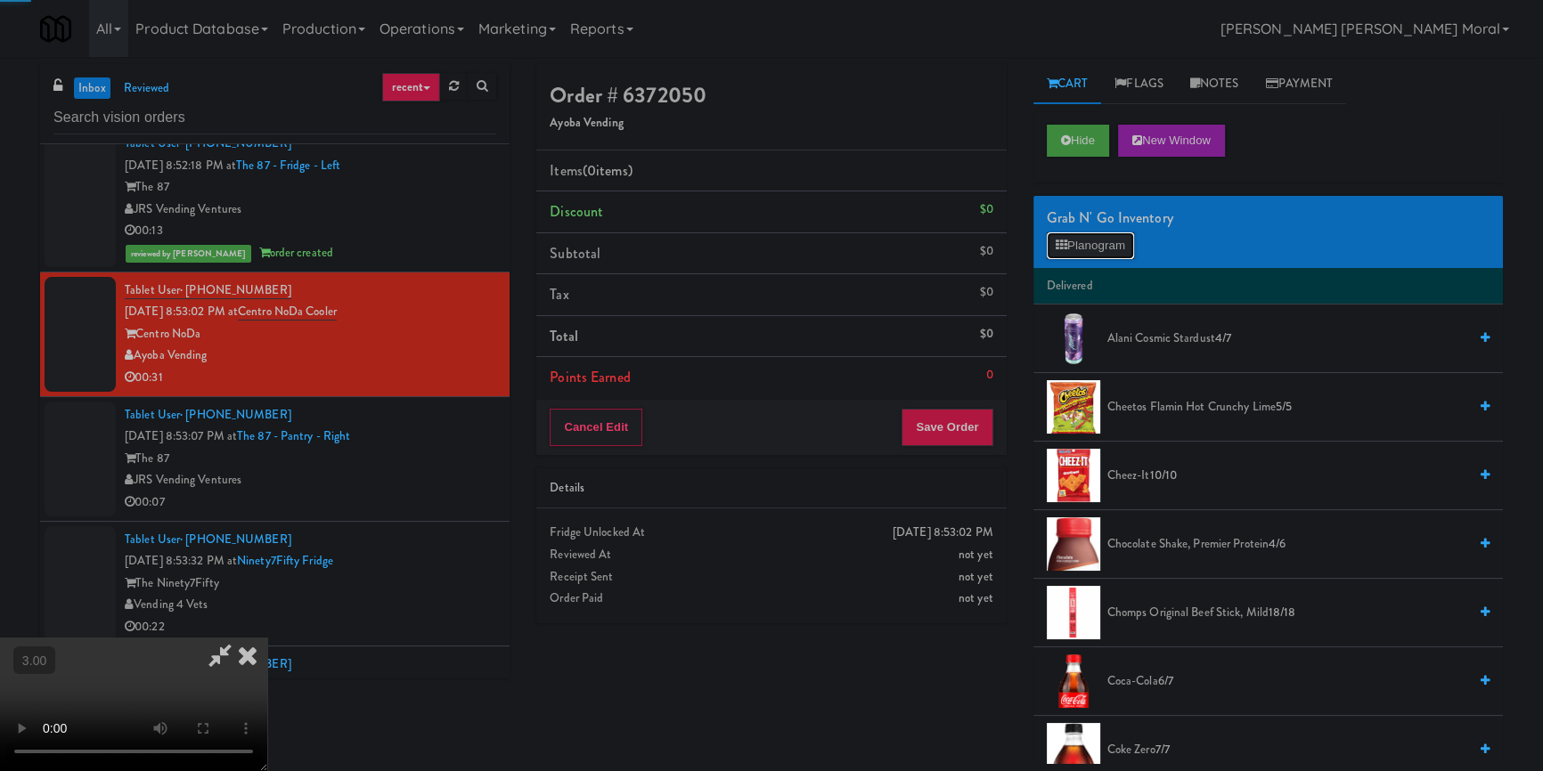
click at [1078, 256] on button "Planogram" at bounding box center [1090, 245] width 87 height 27
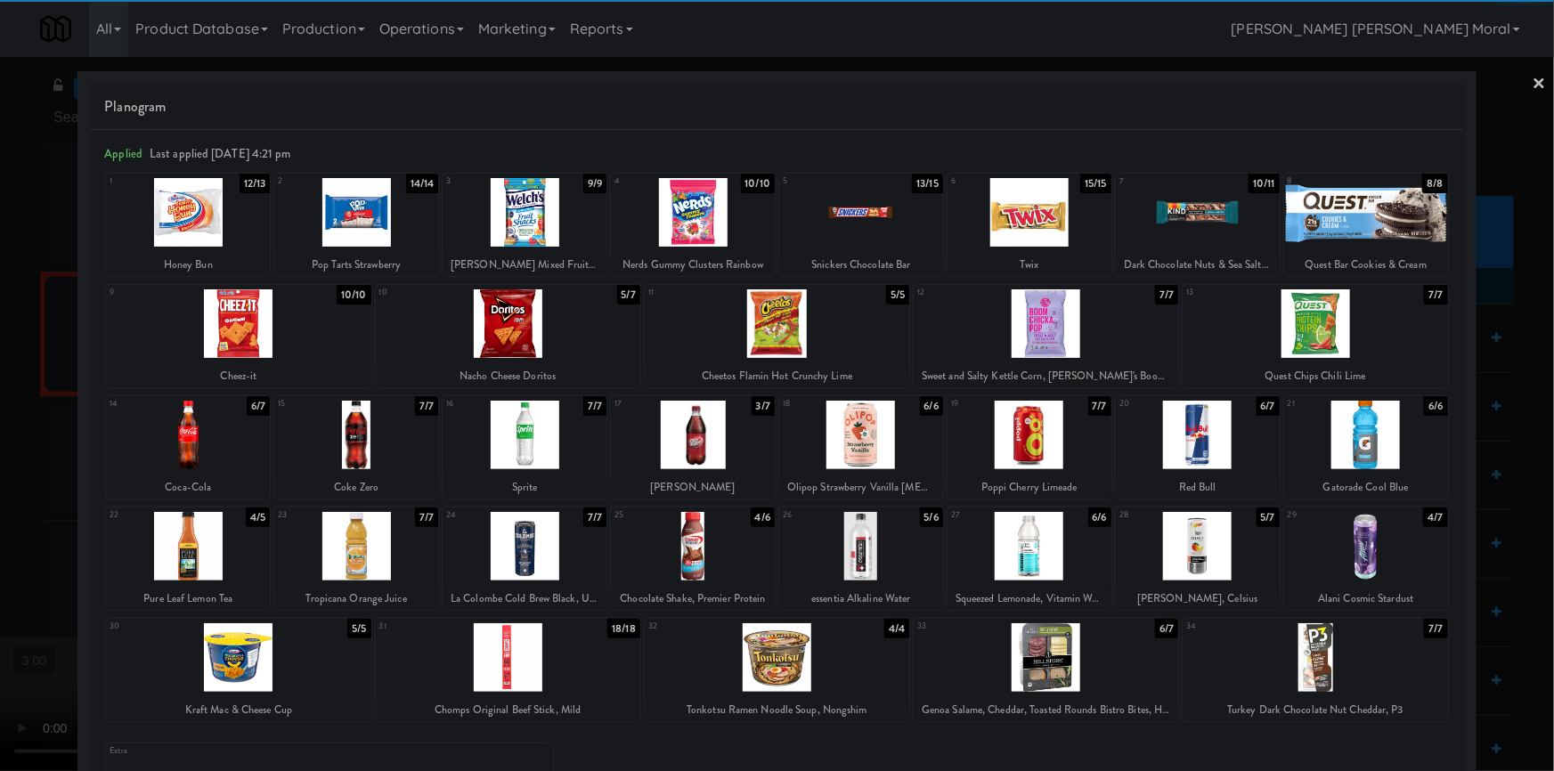
click at [529, 437] on div at bounding box center [525, 435] width 164 height 69
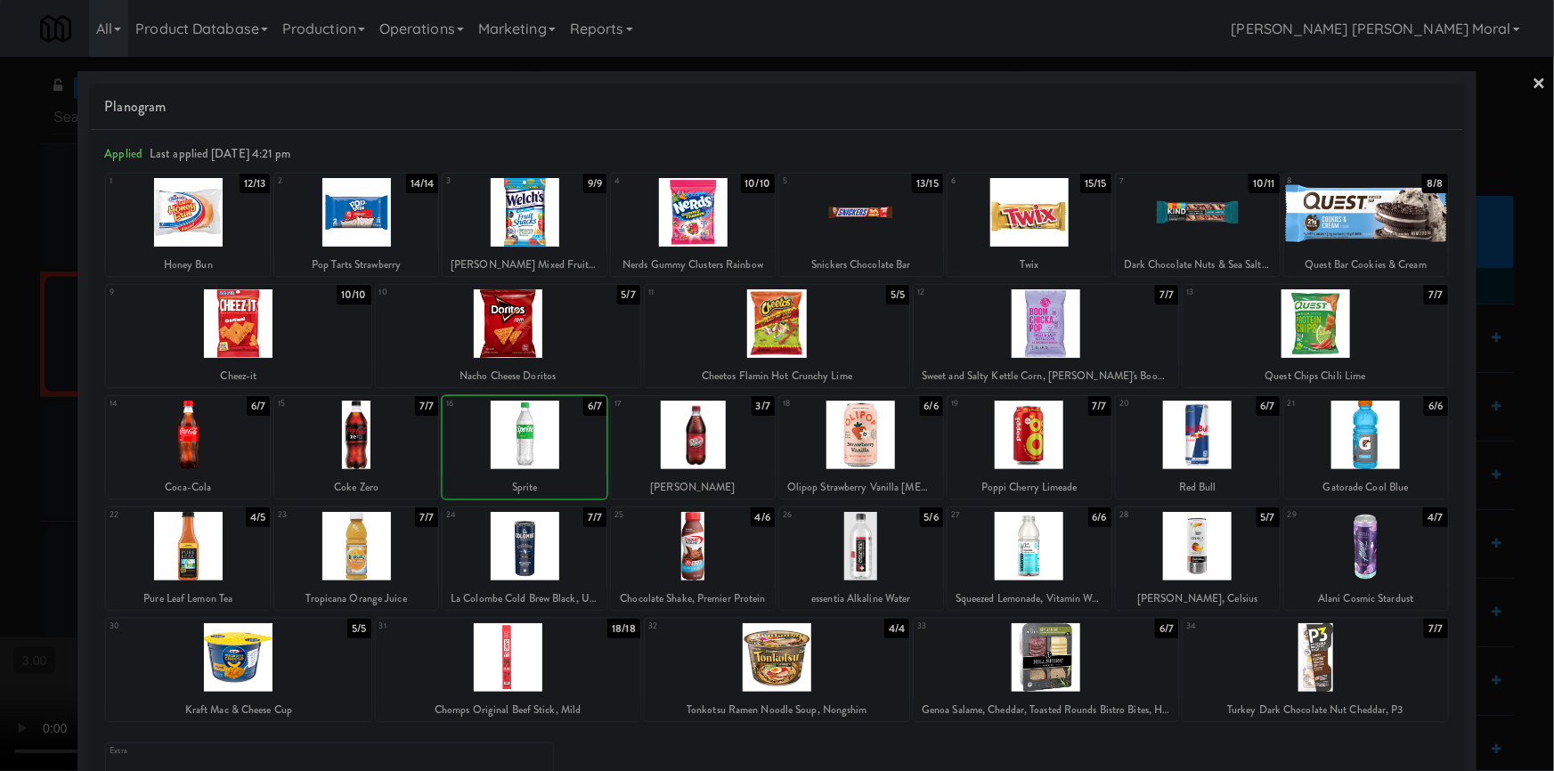
click at [0, 453] on div at bounding box center [777, 385] width 1554 height 771
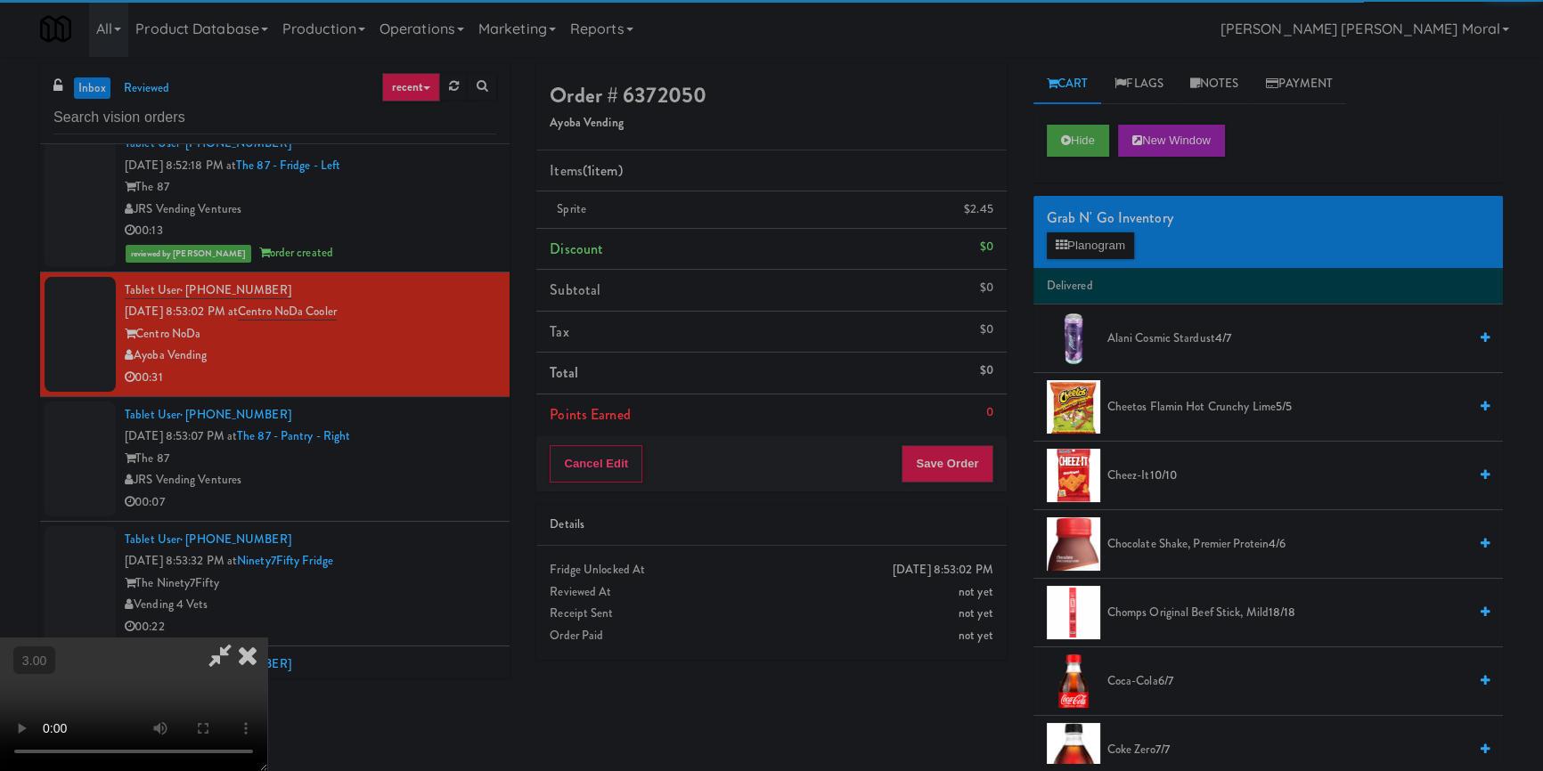
click at [267, 638] on video at bounding box center [133, 705] width 267 height 134
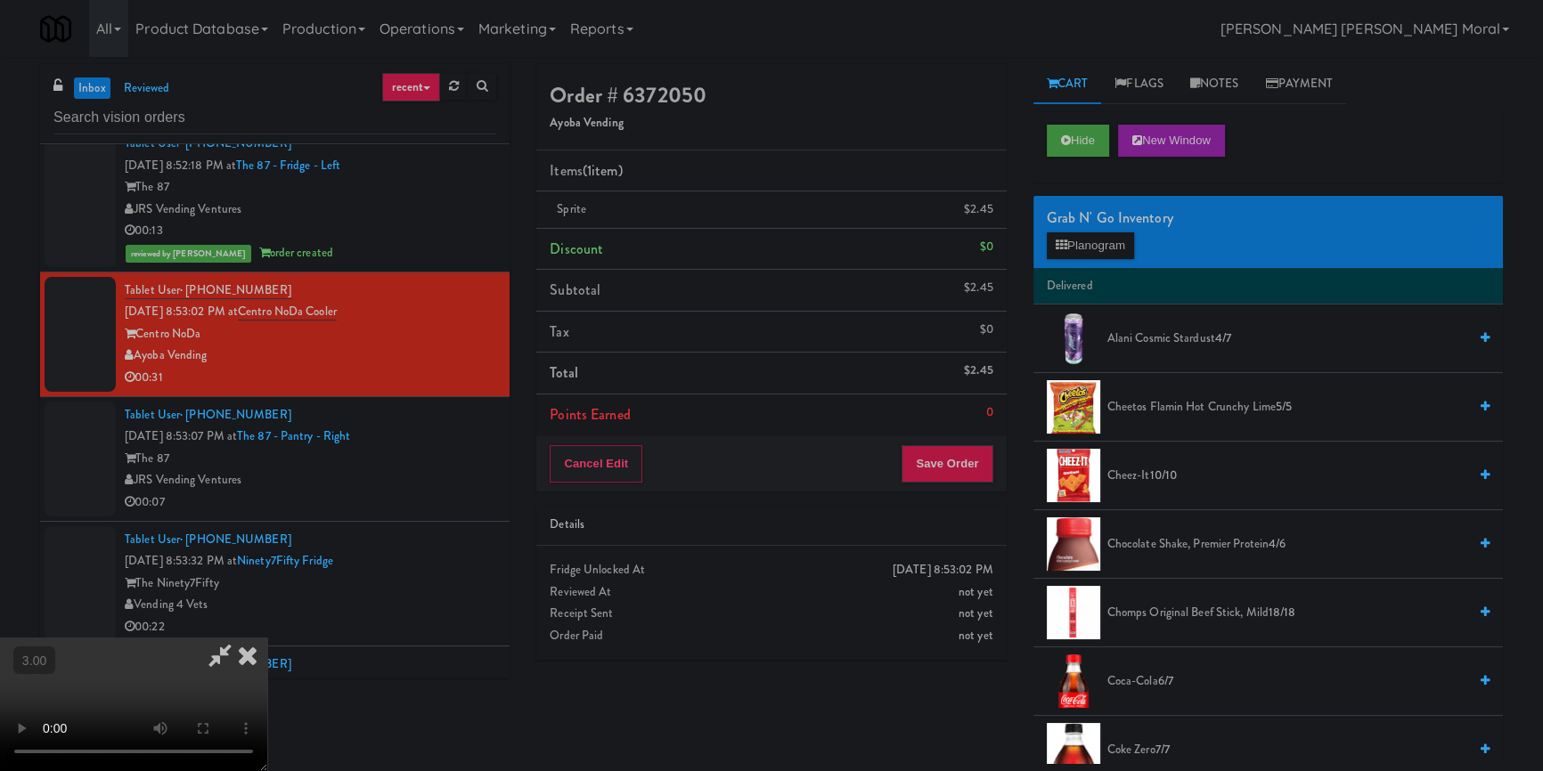
scroll to position [249, 0]
click at [267, 638] on video at bounding box center [133, 705] width 267 height 134
click at [1082, 240] on button "Planogram" at bounding box center [1090, 245] width 87 height 27
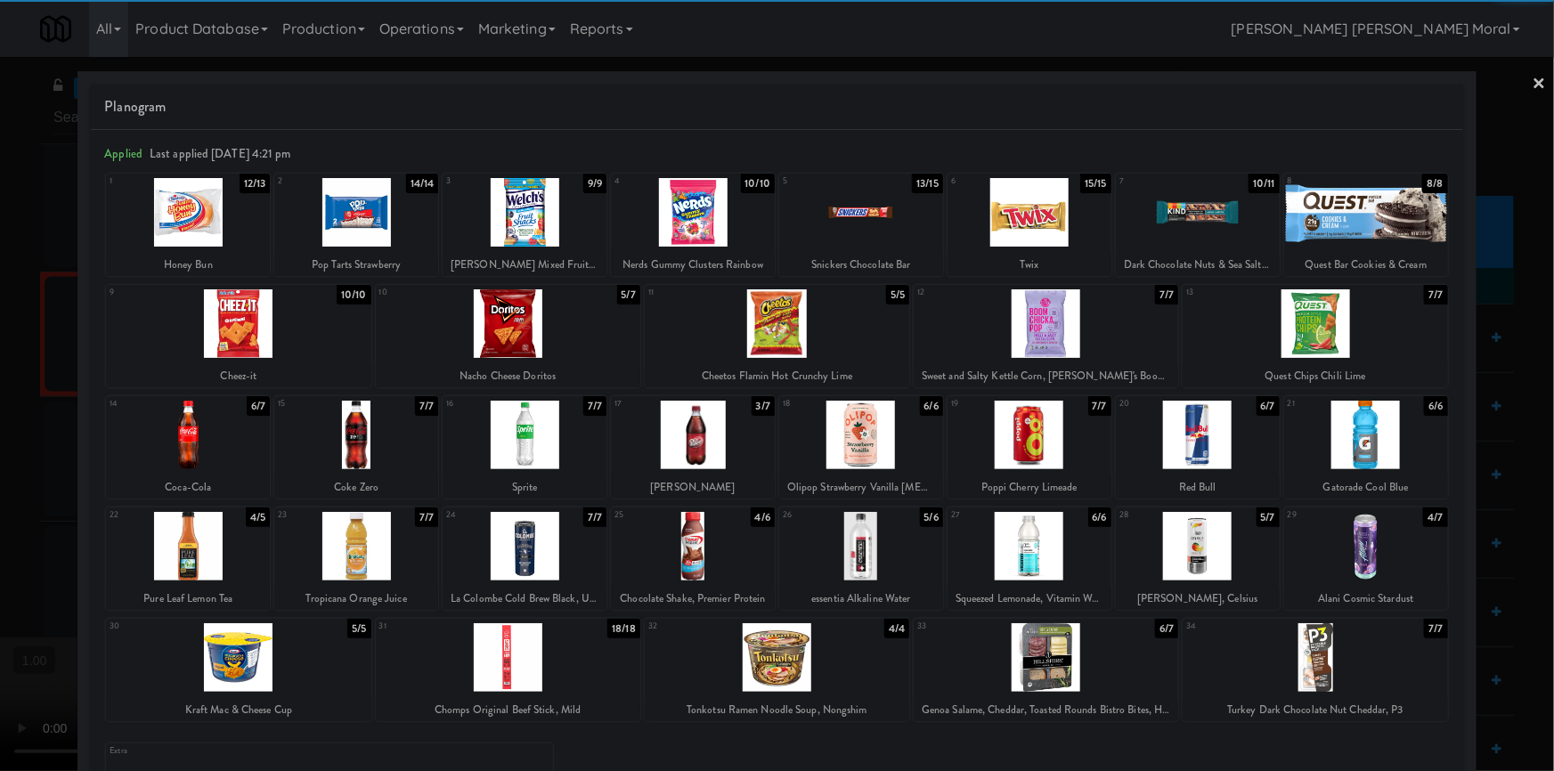
click at [711, 555] on div at bounding box center [693, 546] width 164 height 69
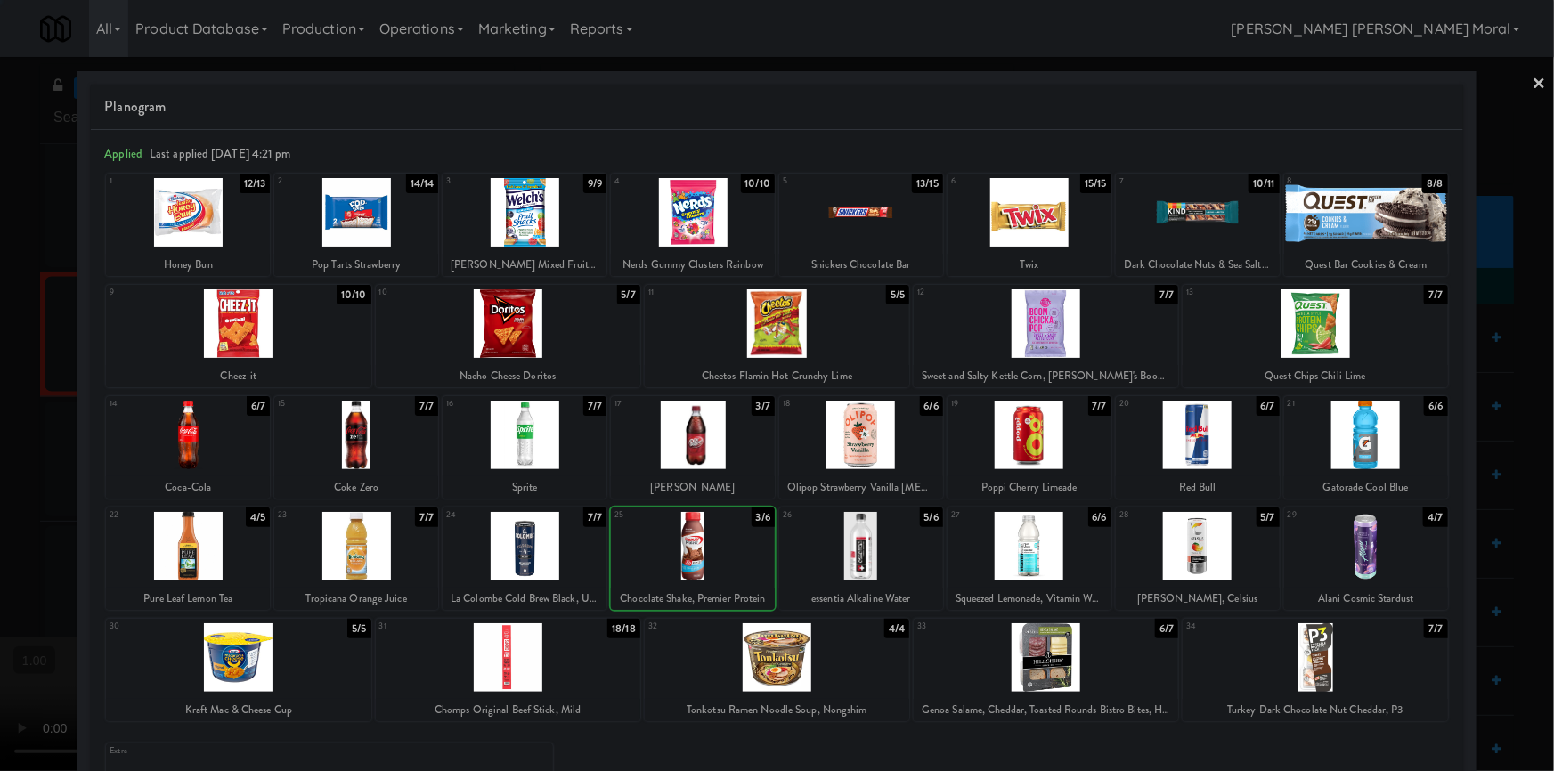
click at [0, 469] on div at bounding box center [777, 385] width 1554 height 771
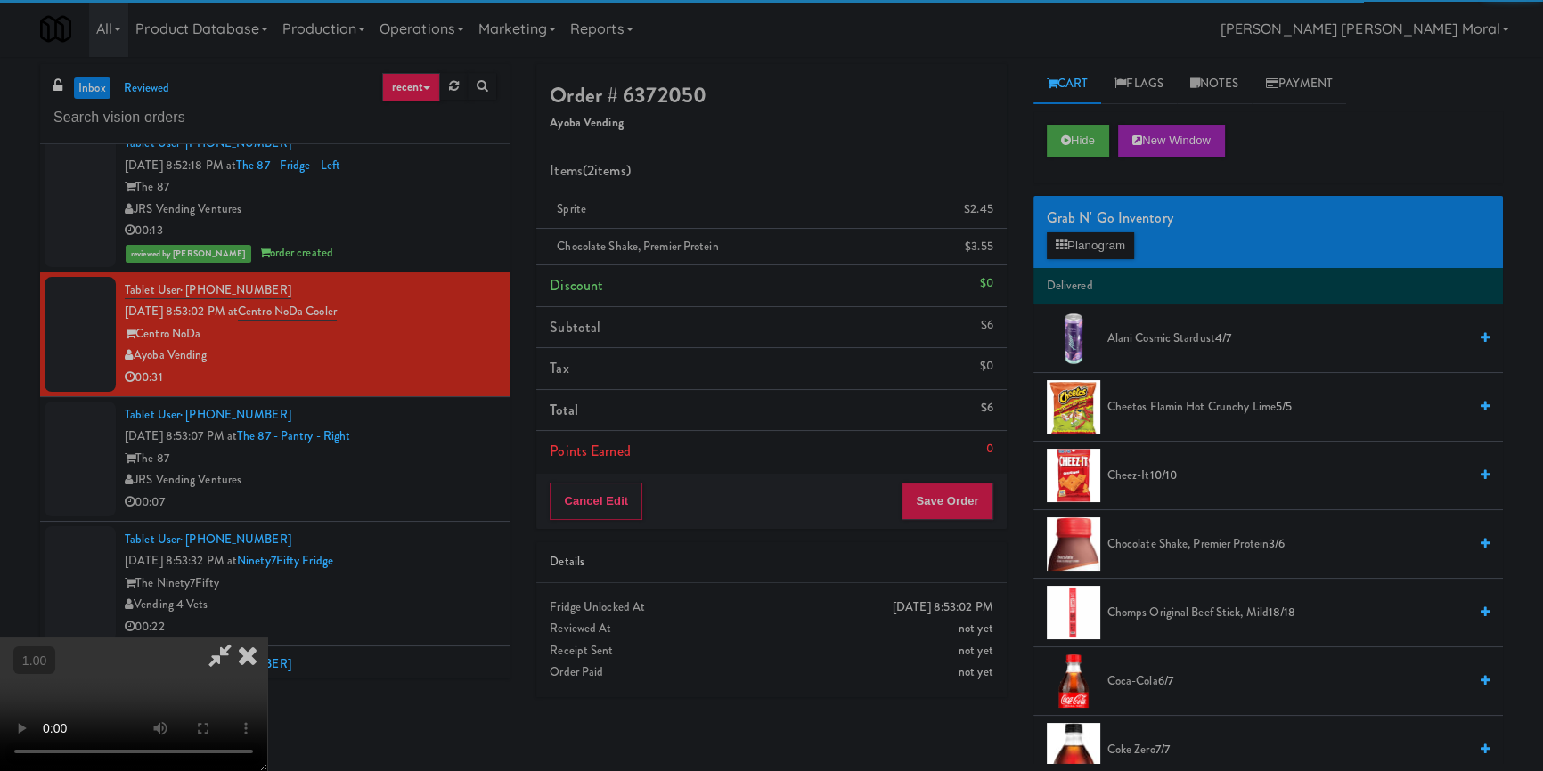
click at [267, 638] on video at bounding box center [133, 705] width 267 height 134
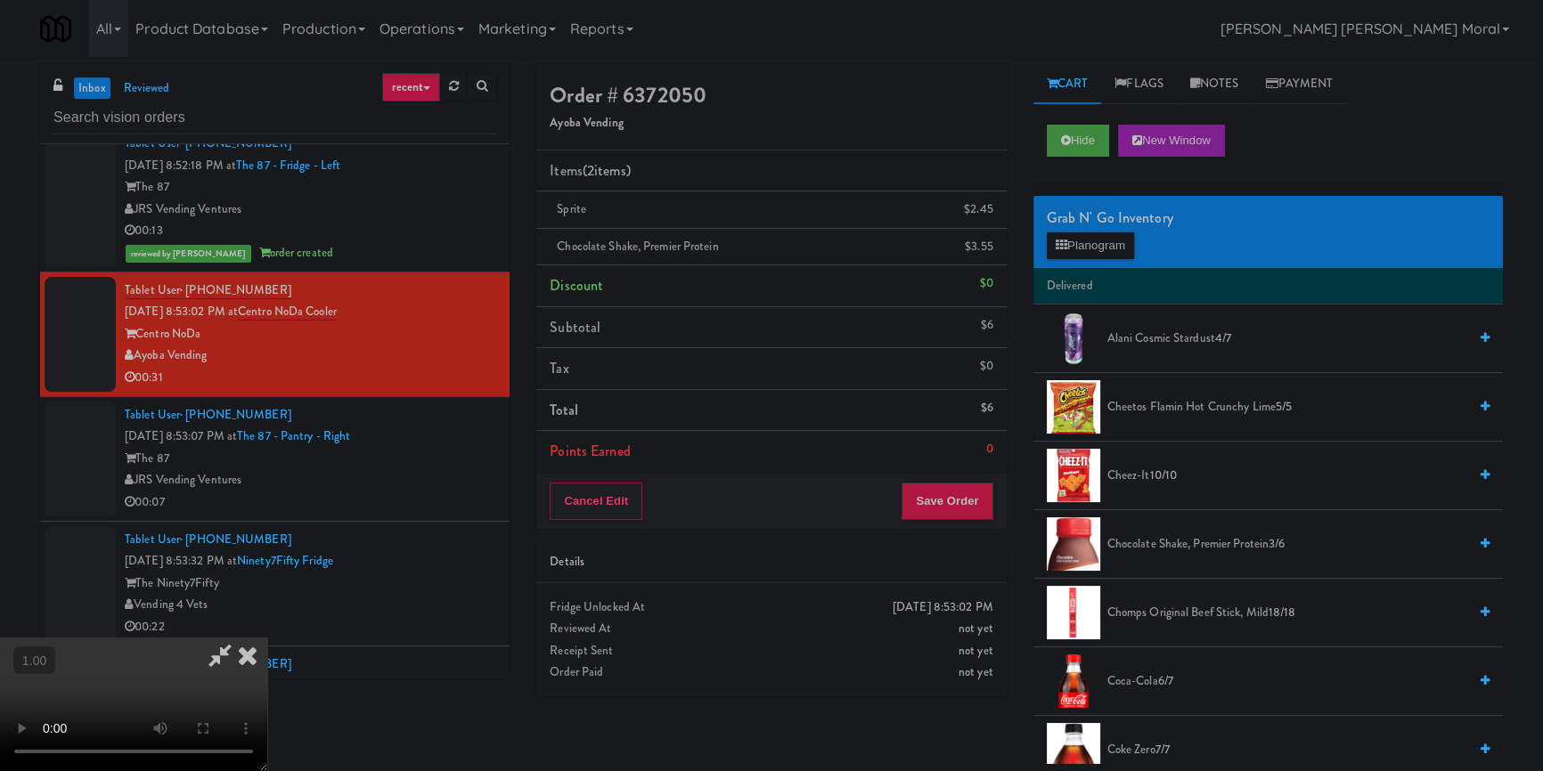
click at [267, 638] on video at bounding box center [133, 705] width 267 height 134
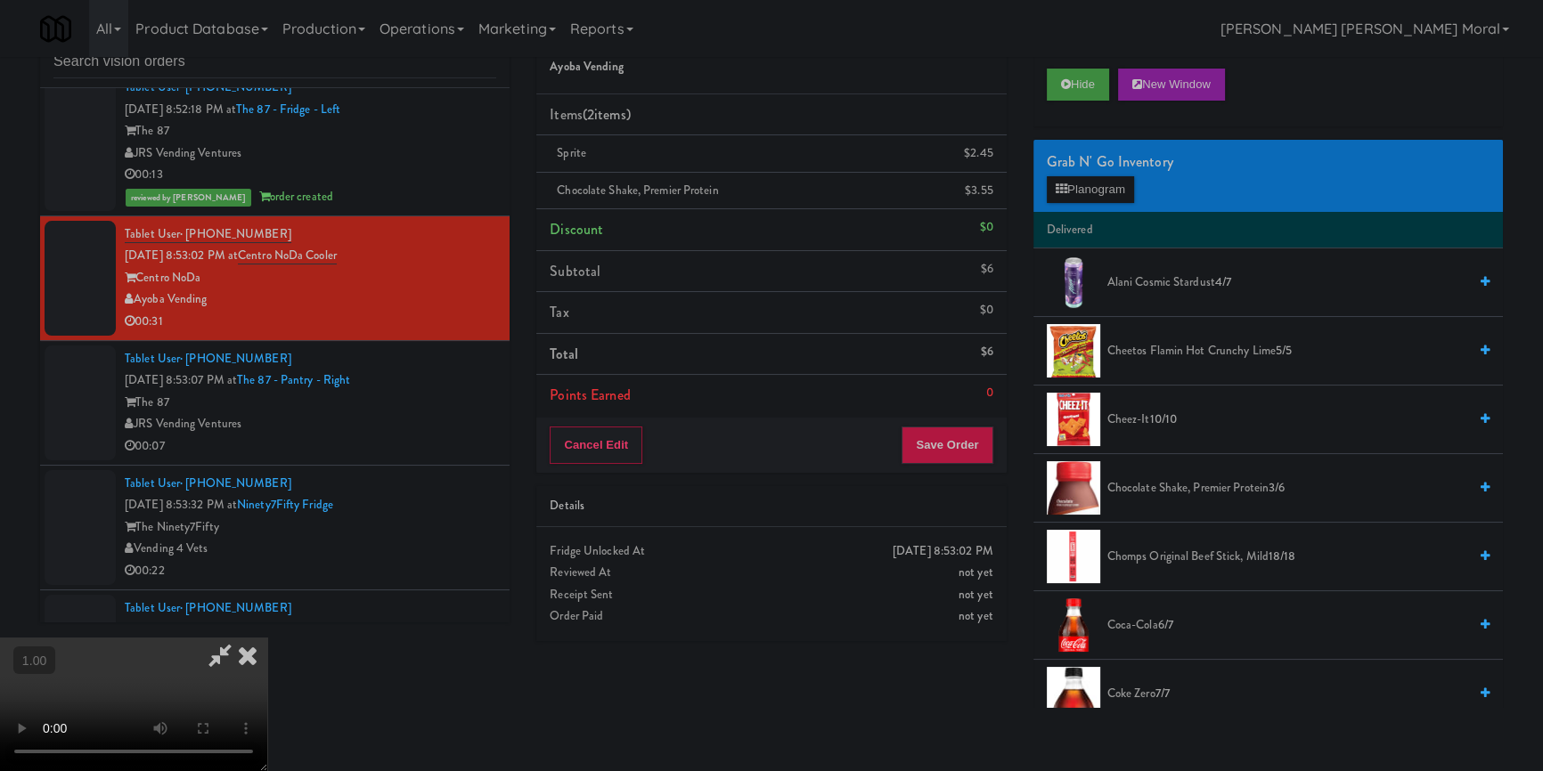
scroll to position [6, 0]
click at [267, 638] on video at bounding box center [133, 705] width 267 height 134
click at [1078, 192] on button "Planogram" at bounding box center [1090, 189] width 87 height 27
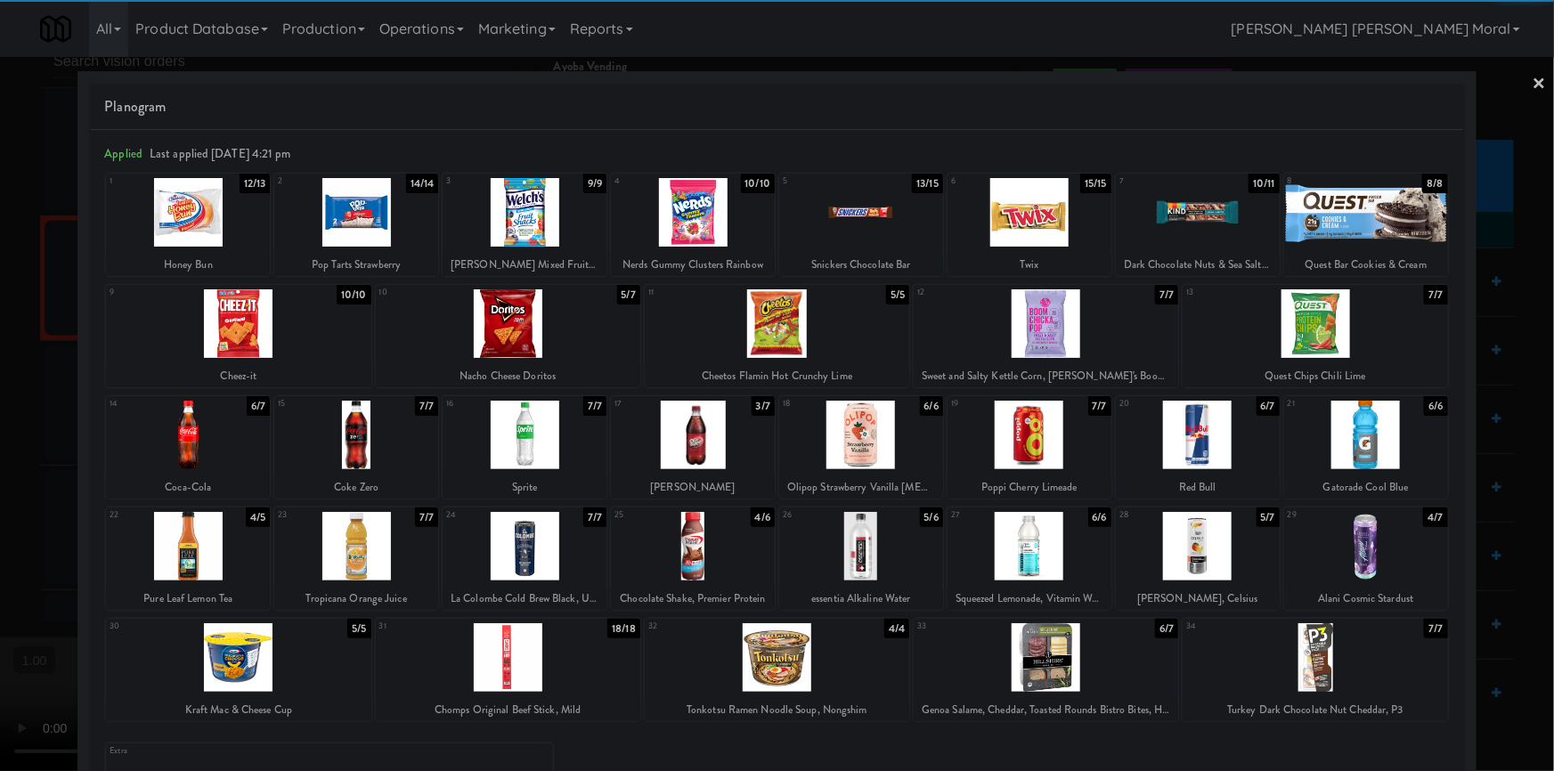
click at [698, 440] on div at bounding box center [693, 435] width 164 height 69
click at [0, 434] on div at bounding box center [777, 385] width 1554 height 771
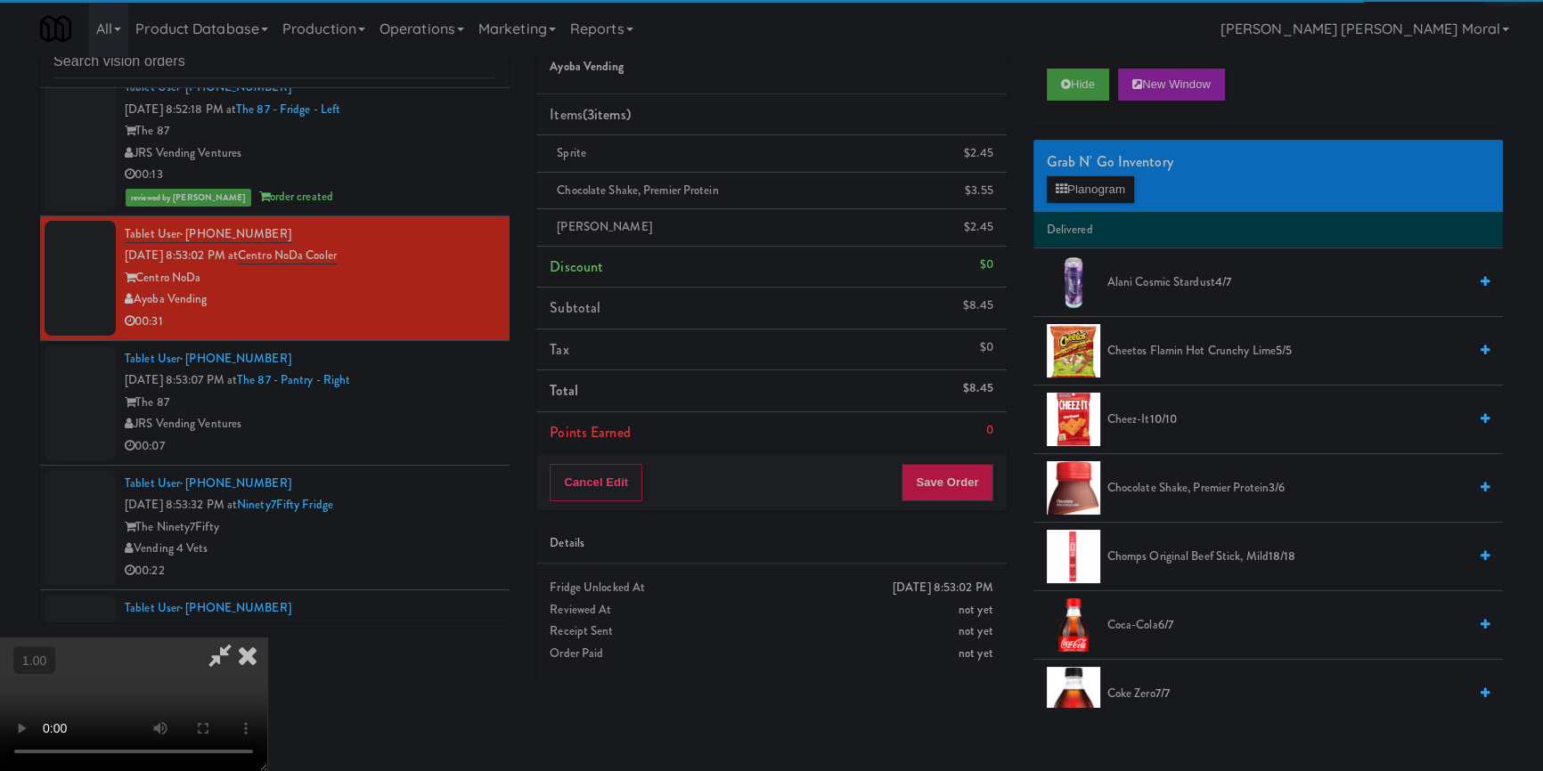
click at [267, 638] on video at bounding box center [133, 705] width 267 height 134
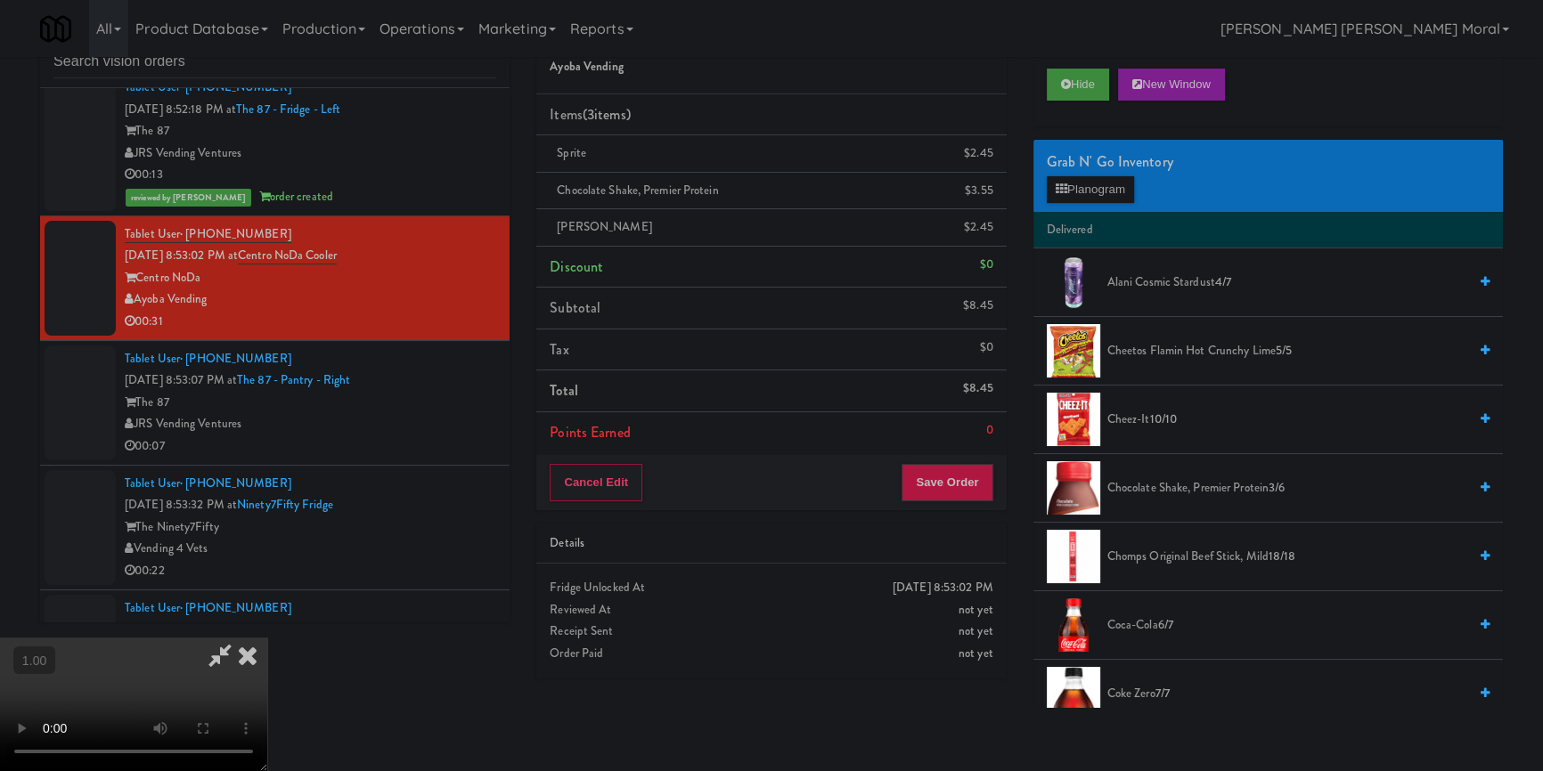
scroll to position [168, 0]
click at [267, 638] on video at bounding box center [133, 705] width 267 height 134
click at [1095, 194] on button "Planogram" at bounding box center [1090, 189] width 87 height 27
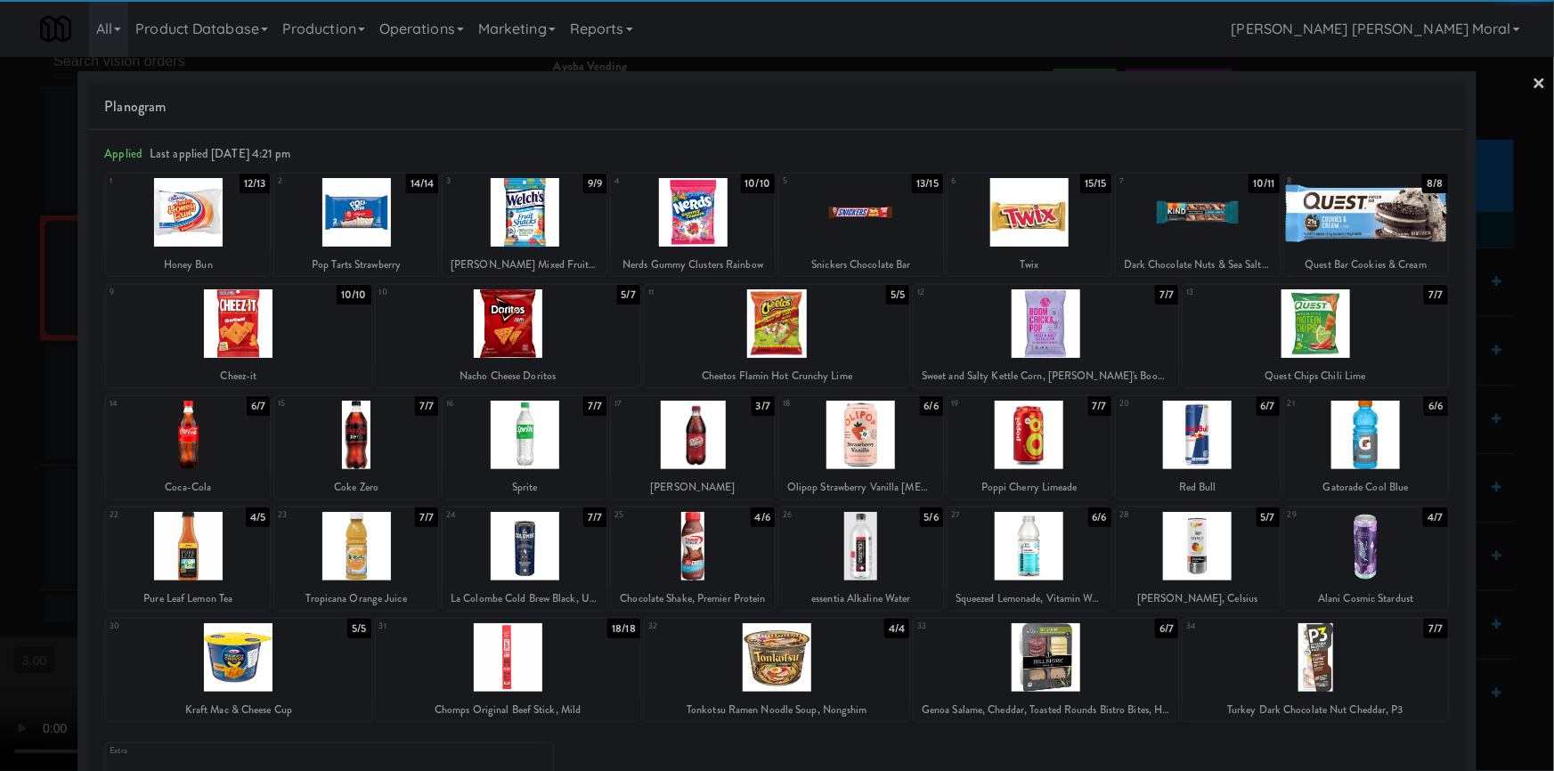
click at [186, 444] on div at bounding box center [188, 435] width 164 height 69
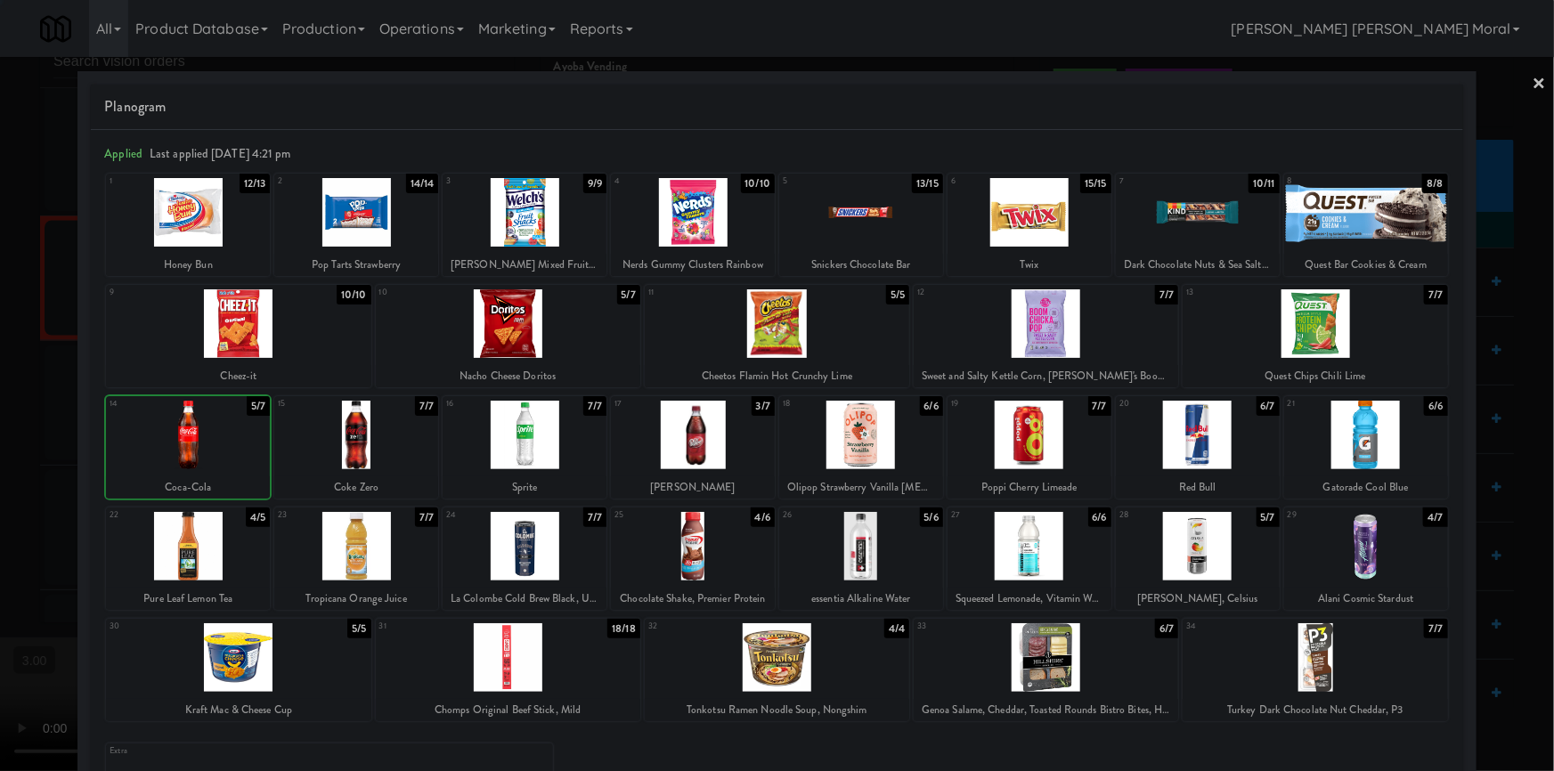
click at [24, 453] on div at bounding box center [777, 385] width 1554 height 771
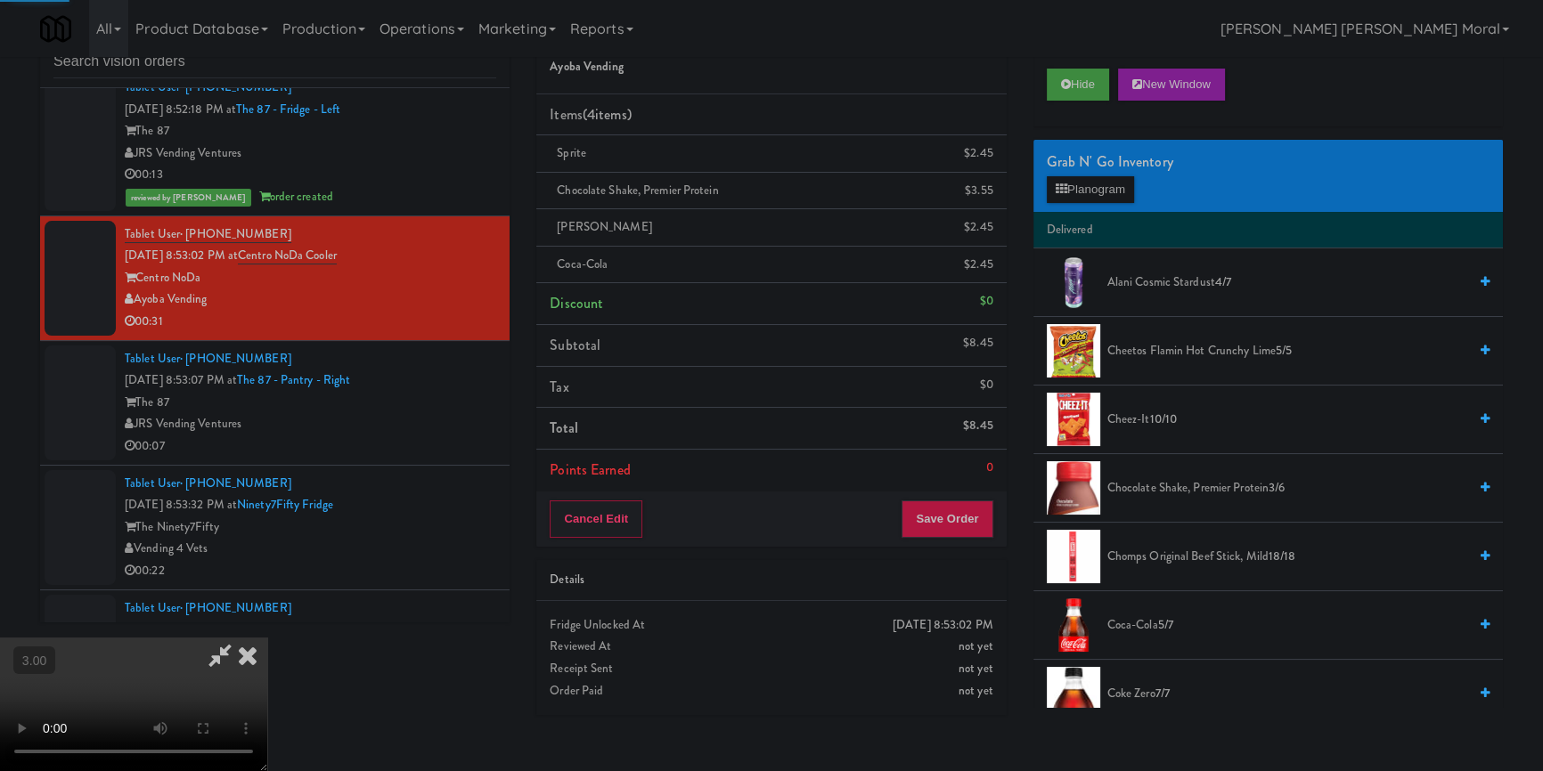
click at [267, 638] on video at bounding box center [133, 705] width 267 height 134
click at [950, 517] on button "Save Order" at bounding box center [946, 519] width 91 height 37
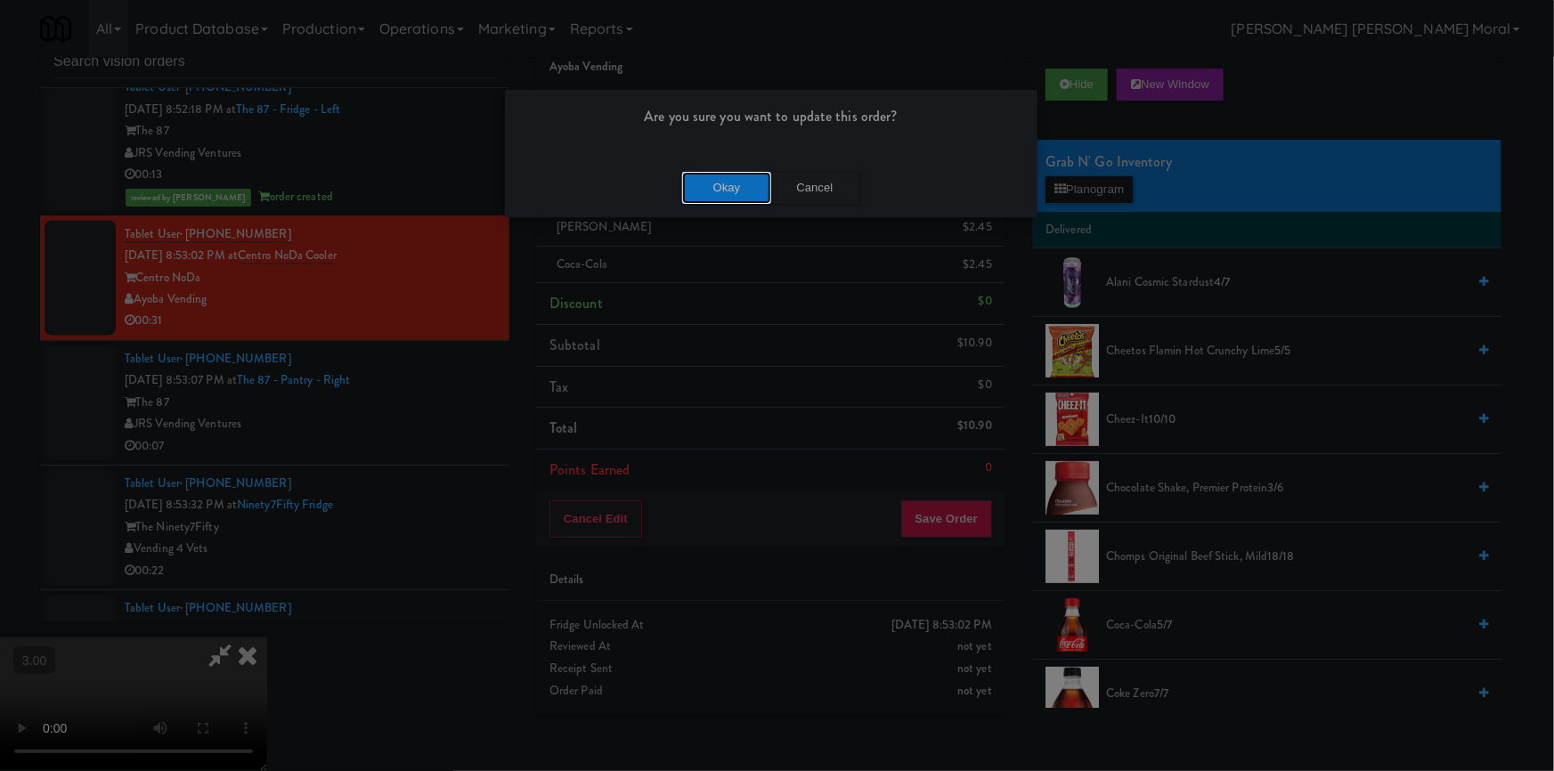
click at [721, 189] on button "Okay" at bounding box center [726, 188] width 89 height 32
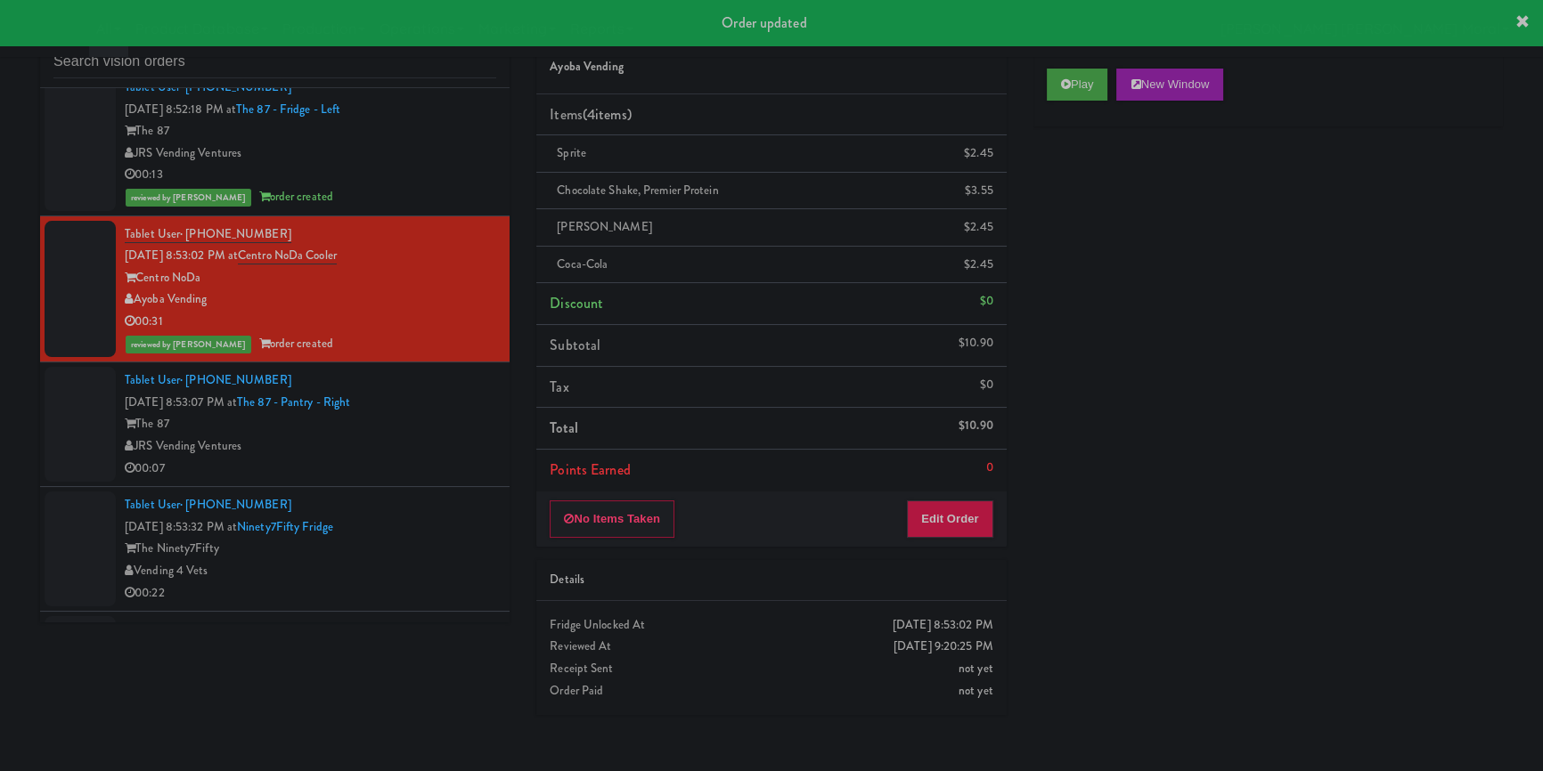
click at [405, 458] on div "JRS Vending Ventures" at bounding box center [310, 447] width 371 height 22
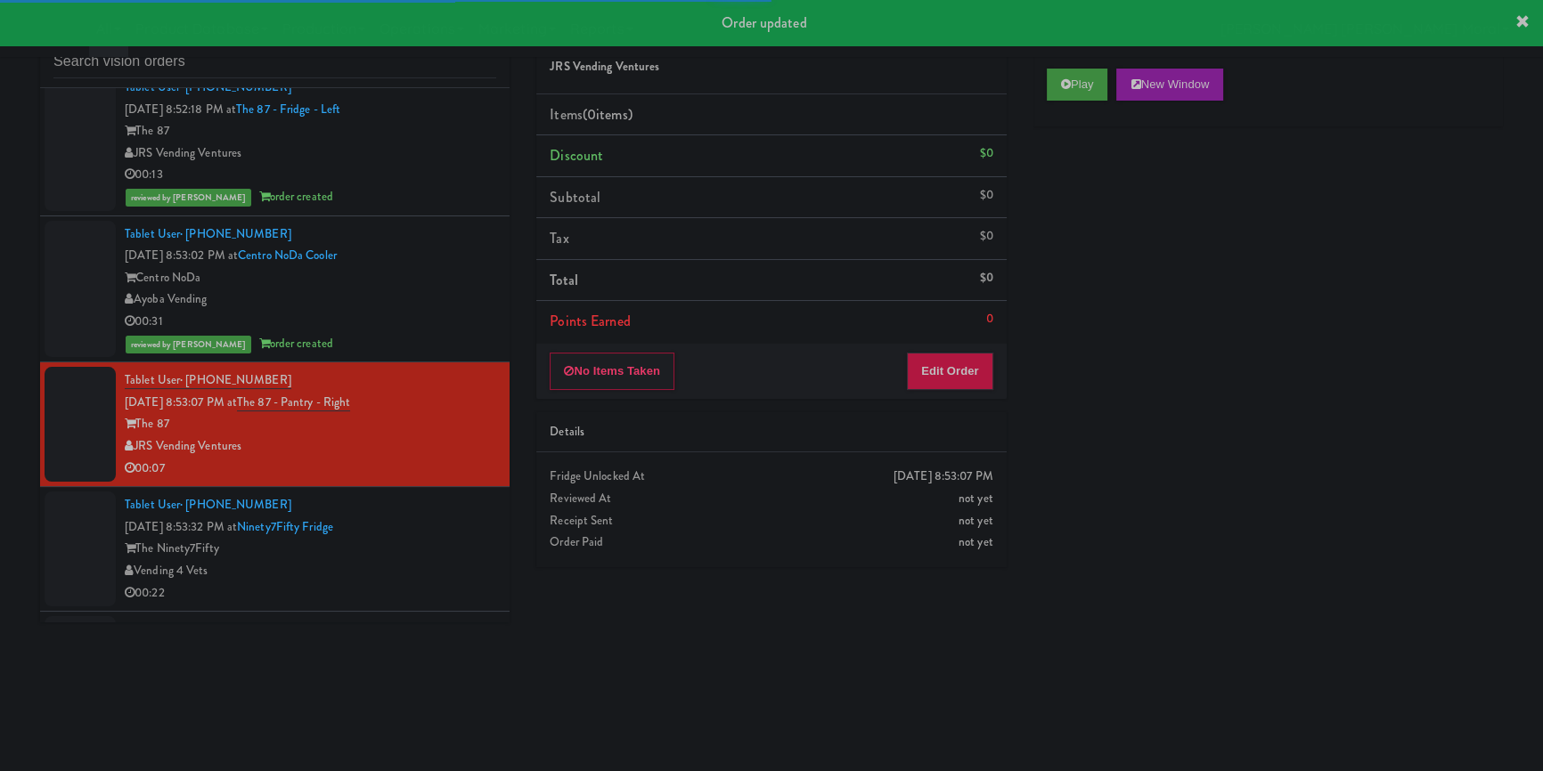
click at [1072, 104] on div "Play New Window" at bounding box center [1267, 90] width 469 height 71
drag, startPoint x: 1075, startPoint y: 89, endPoint x: 1133, endPoint y: 269, distance: 189.0
click at [1075, 90] on button "Play" at bounding box center [1077, 85] width 61 height 32
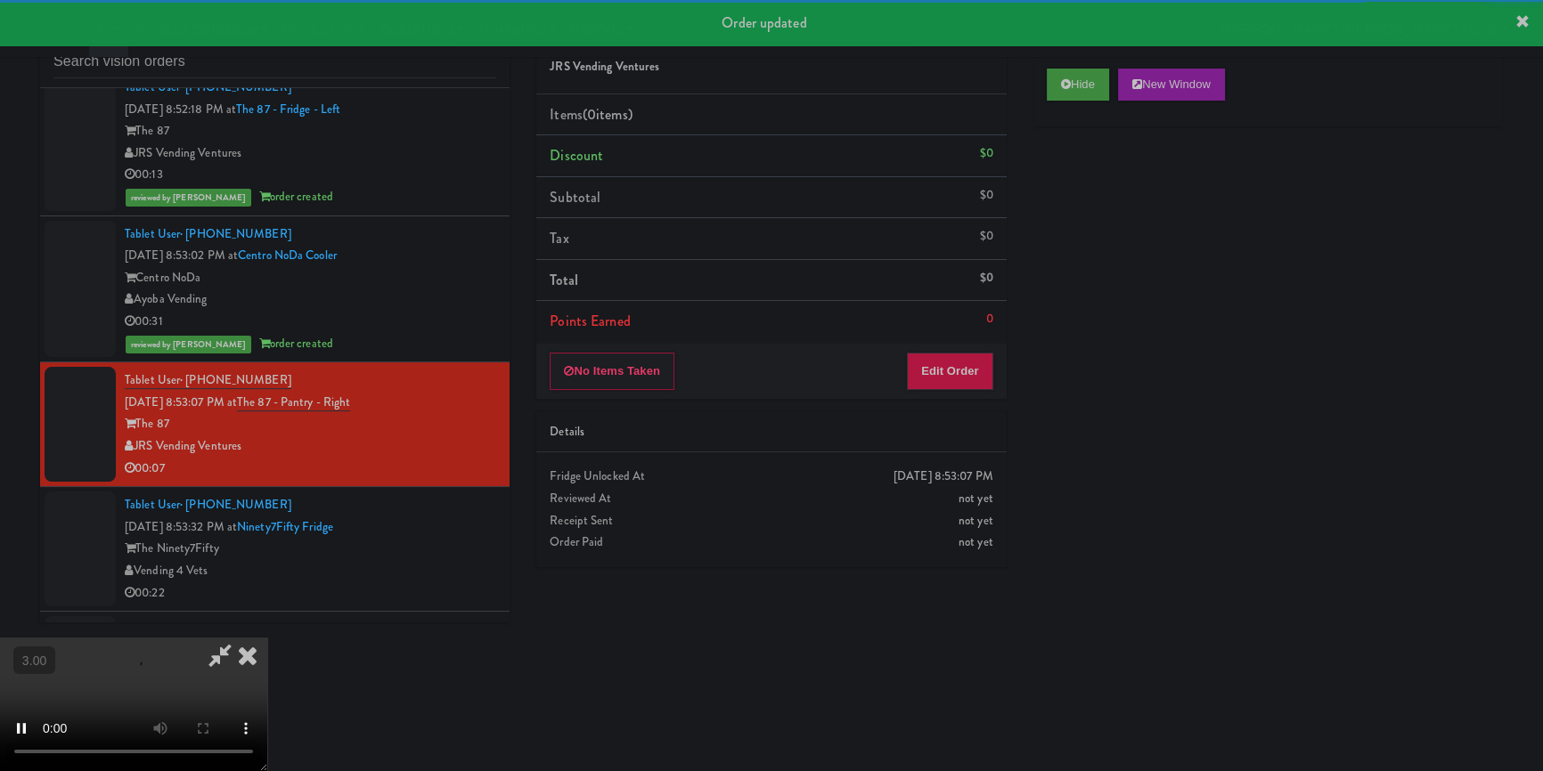
click at [1133, 271] on div "Hide New Window Primary Flag Clear Flag if unable to determine what was taken o…" at bounding box center [1267, 389] width 469 height 668
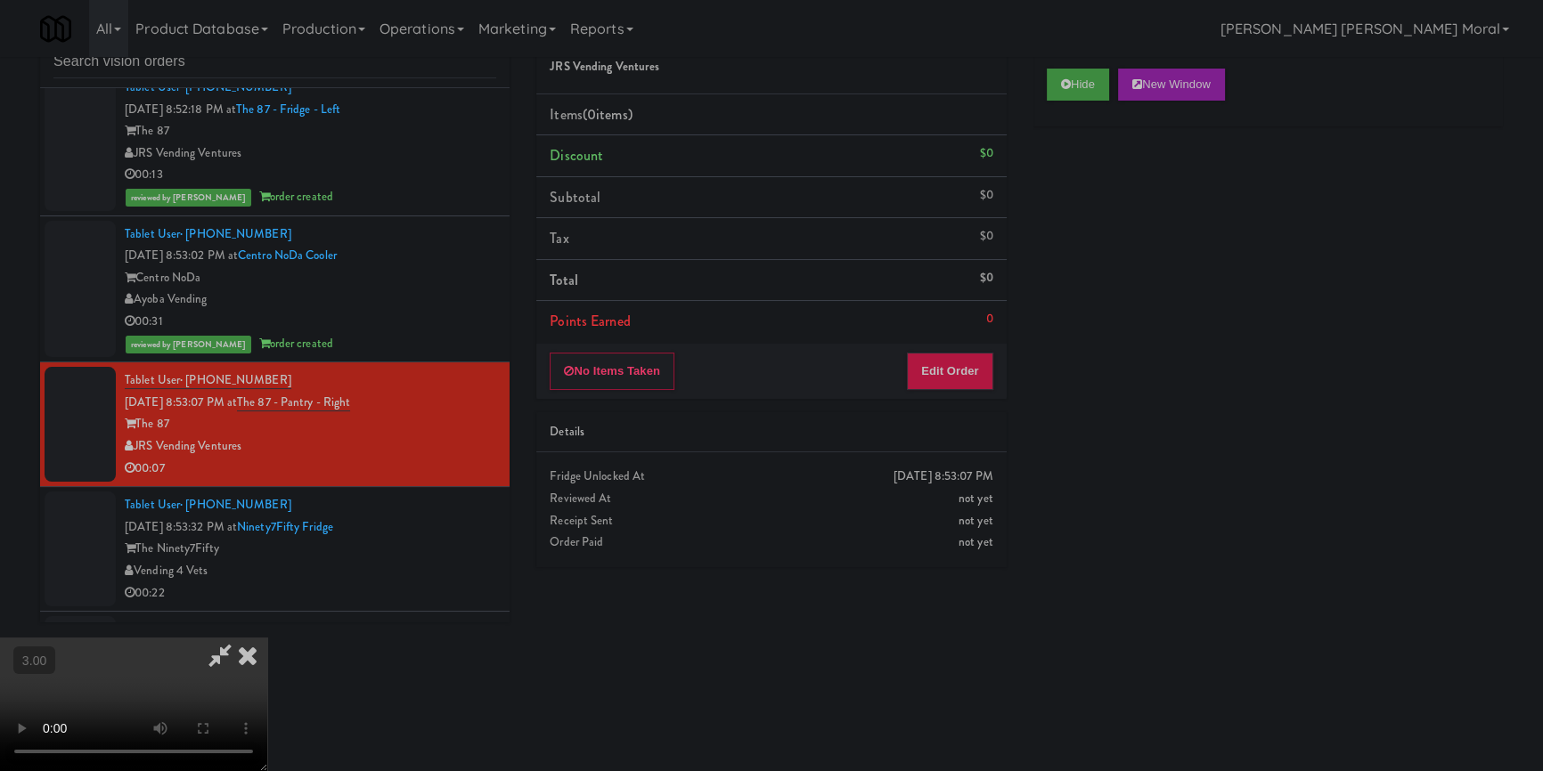
click at [267, 638] on video at bounding box center [133, 705] width 267 height 134
click at [966, 367] on button "Edit Order" at bounding box center [950, 371] width 86 height 37
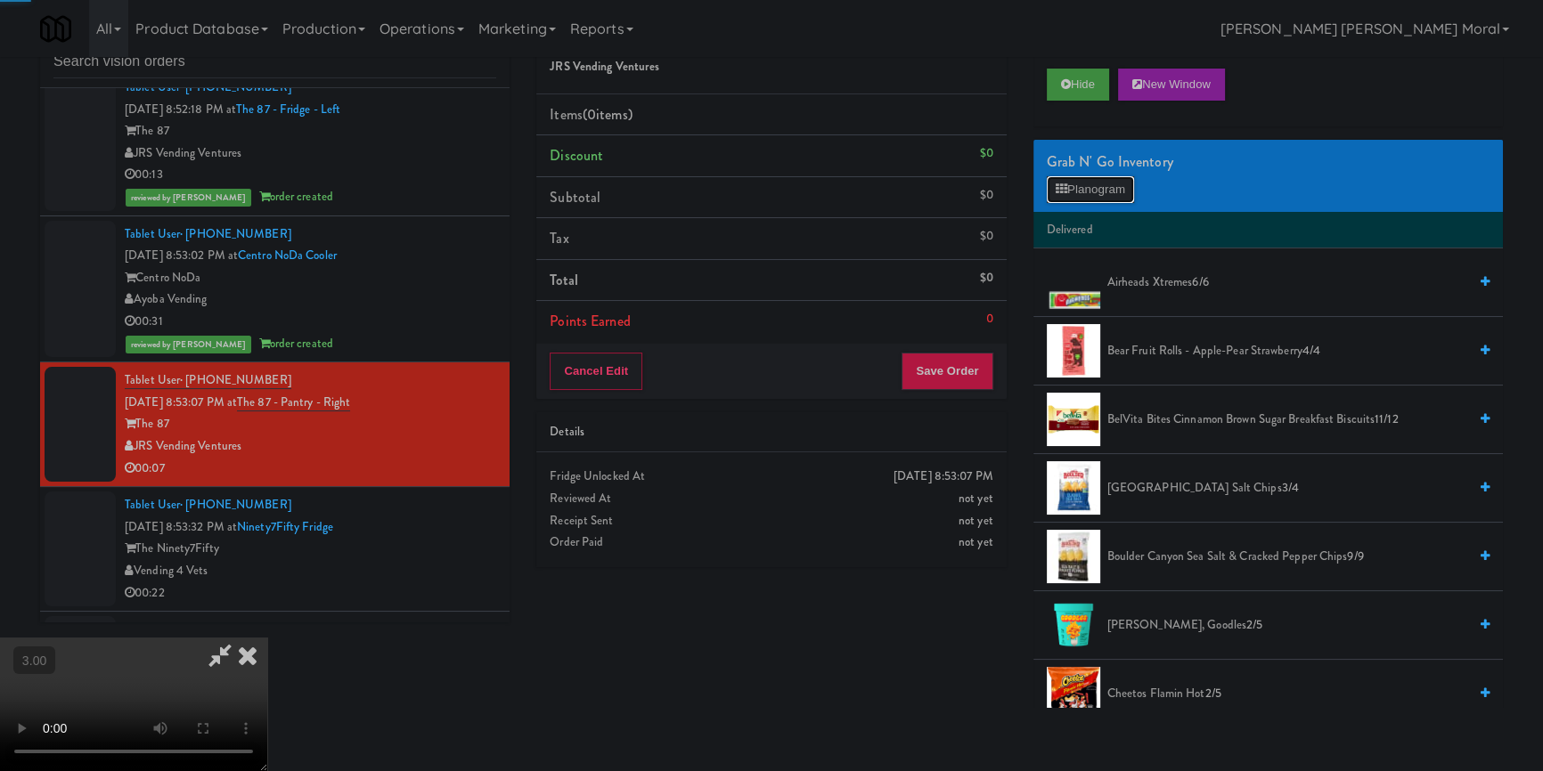
click at [1077, 192] on button "Planogram" at bounding box center [1090, 189] width 87 height 27
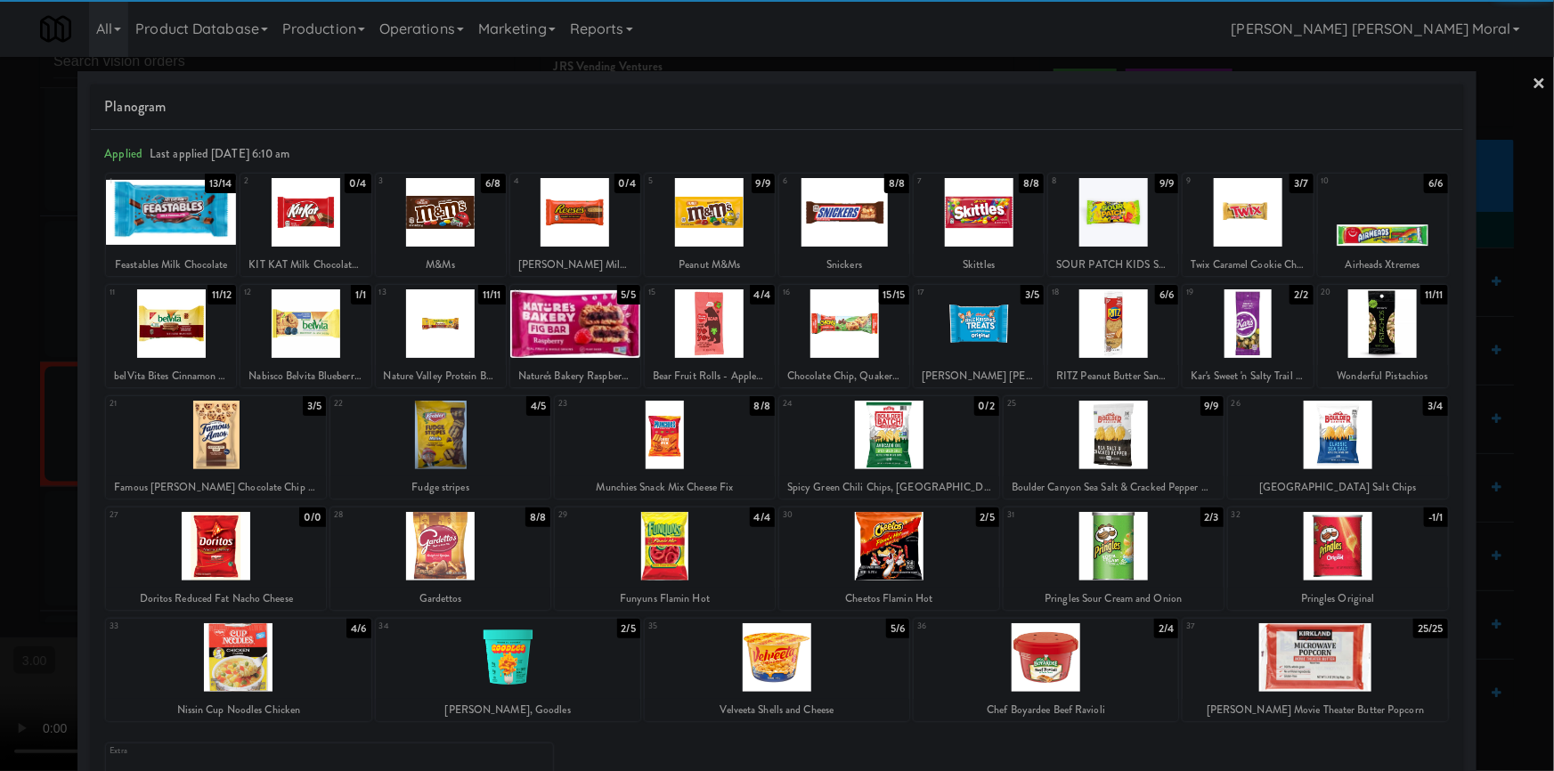
click at [1381, 208] on div at bounding box center [1383, 212] width 130 height 69
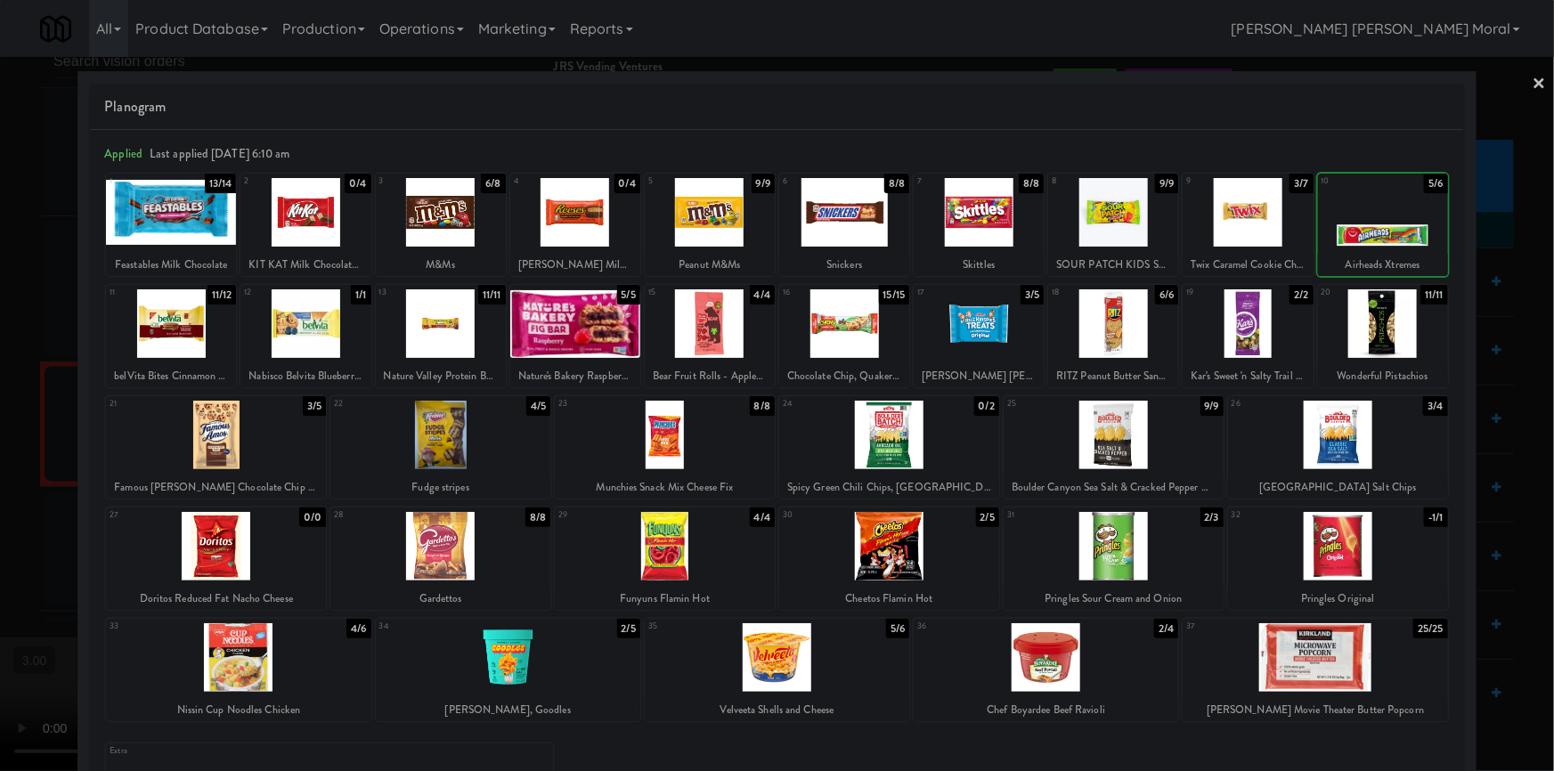
drag, startPoint x: 1494, startPoint y: 317, endPoint x: 1336, endPoint y: 330, distance: 158.2
click at [1494, 318] on div at bounding box center [777, 385] width 1554 height 771
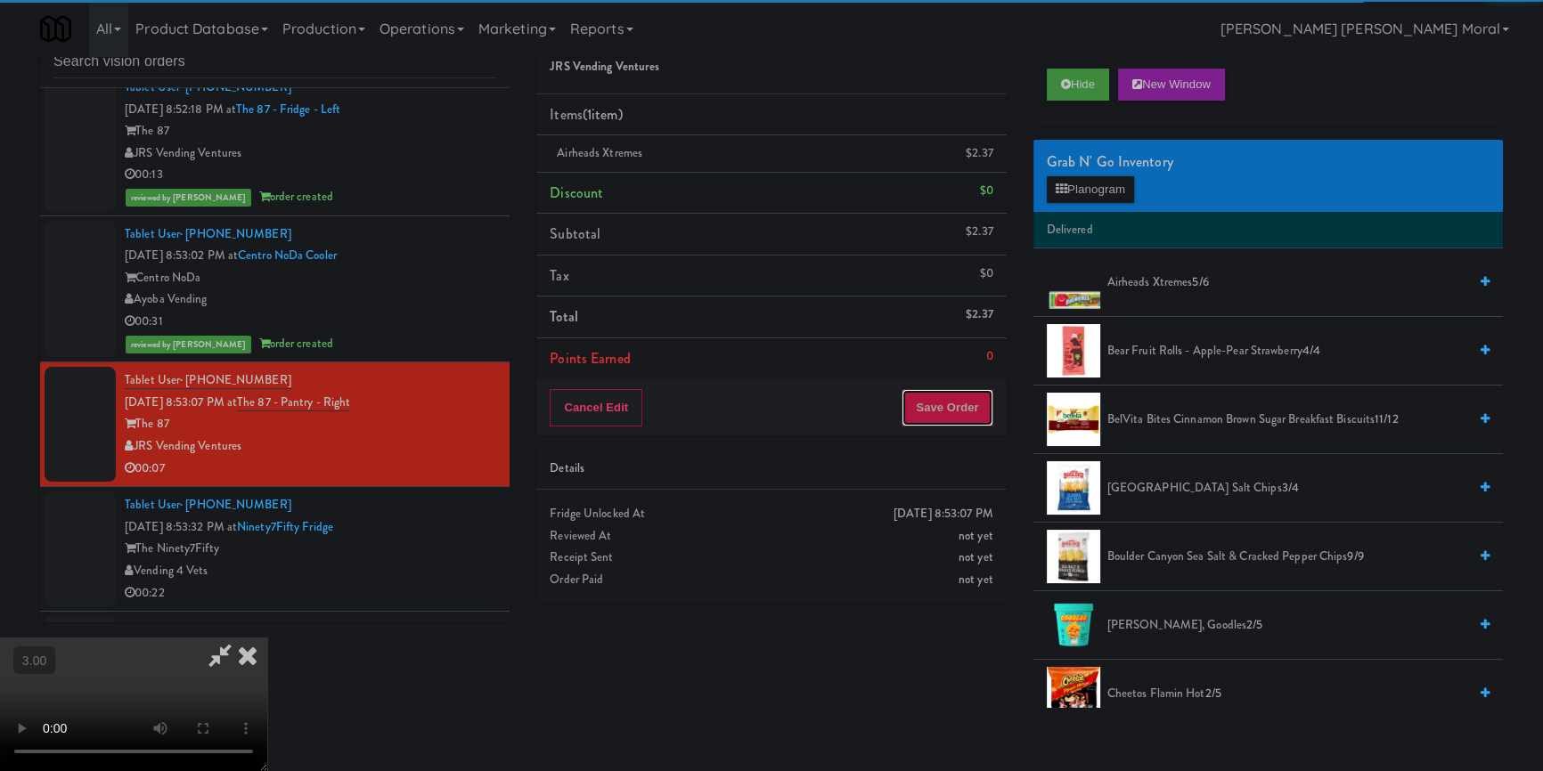
click at [981, 404] on button "Save Order" at bounding box center [946, 407] width 91 height 37
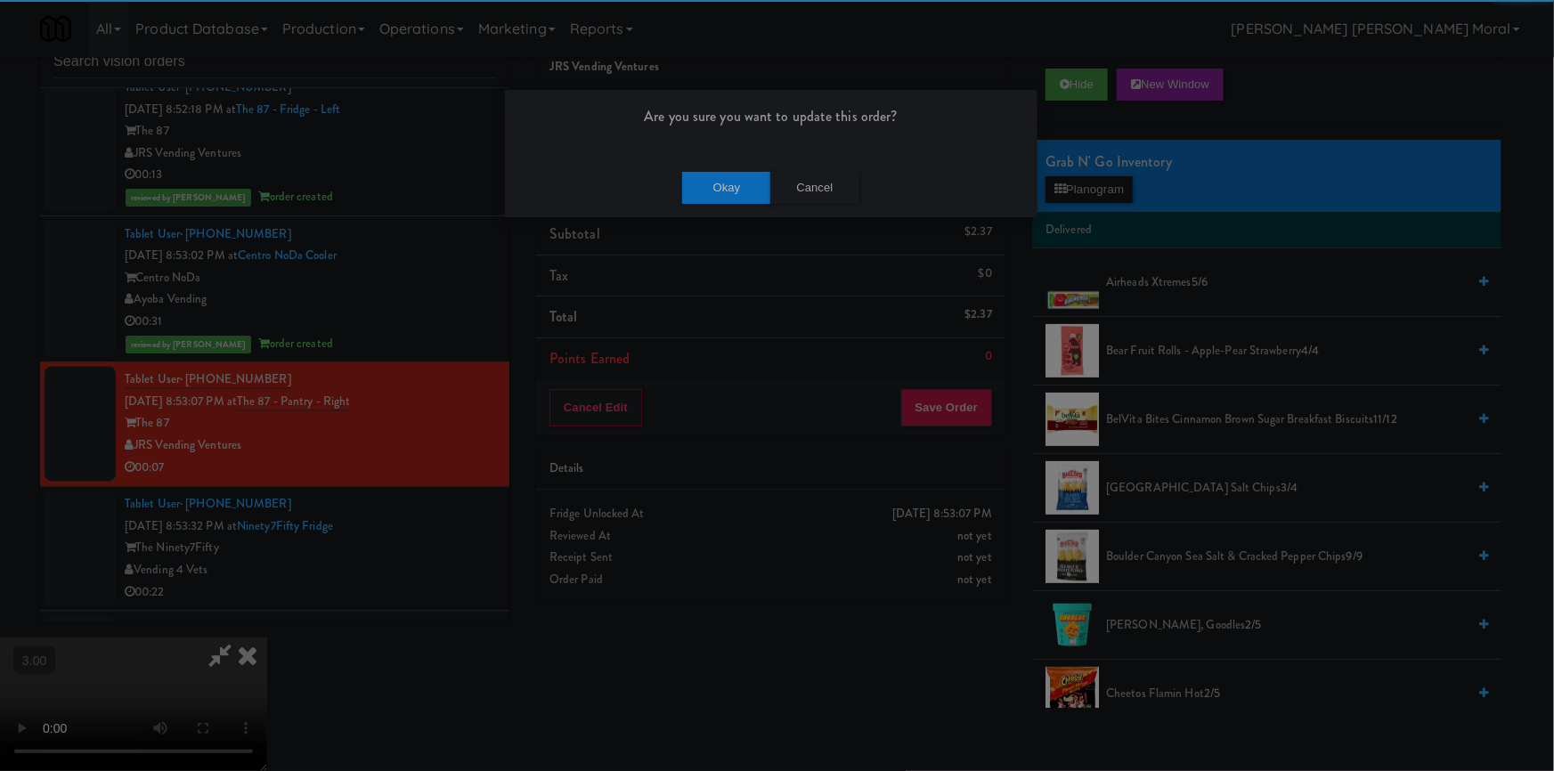
click at [697, 151] on div "Are you sure you want to update this order?" at bounding box center [771, 124] width 533 height 68
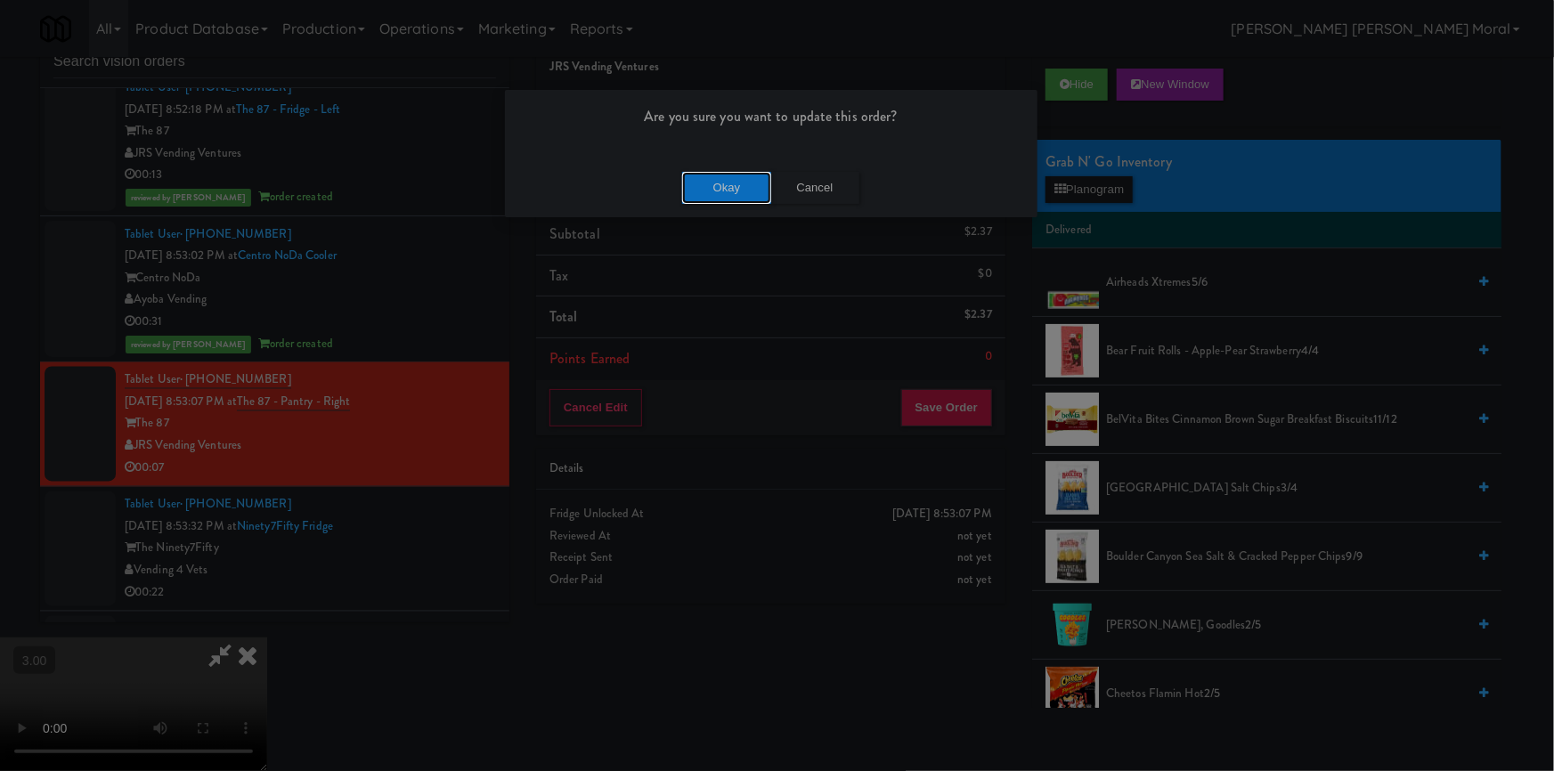
click at [712, 191] on button "Okay" at bounding box center [726, 188] width 89 height 32
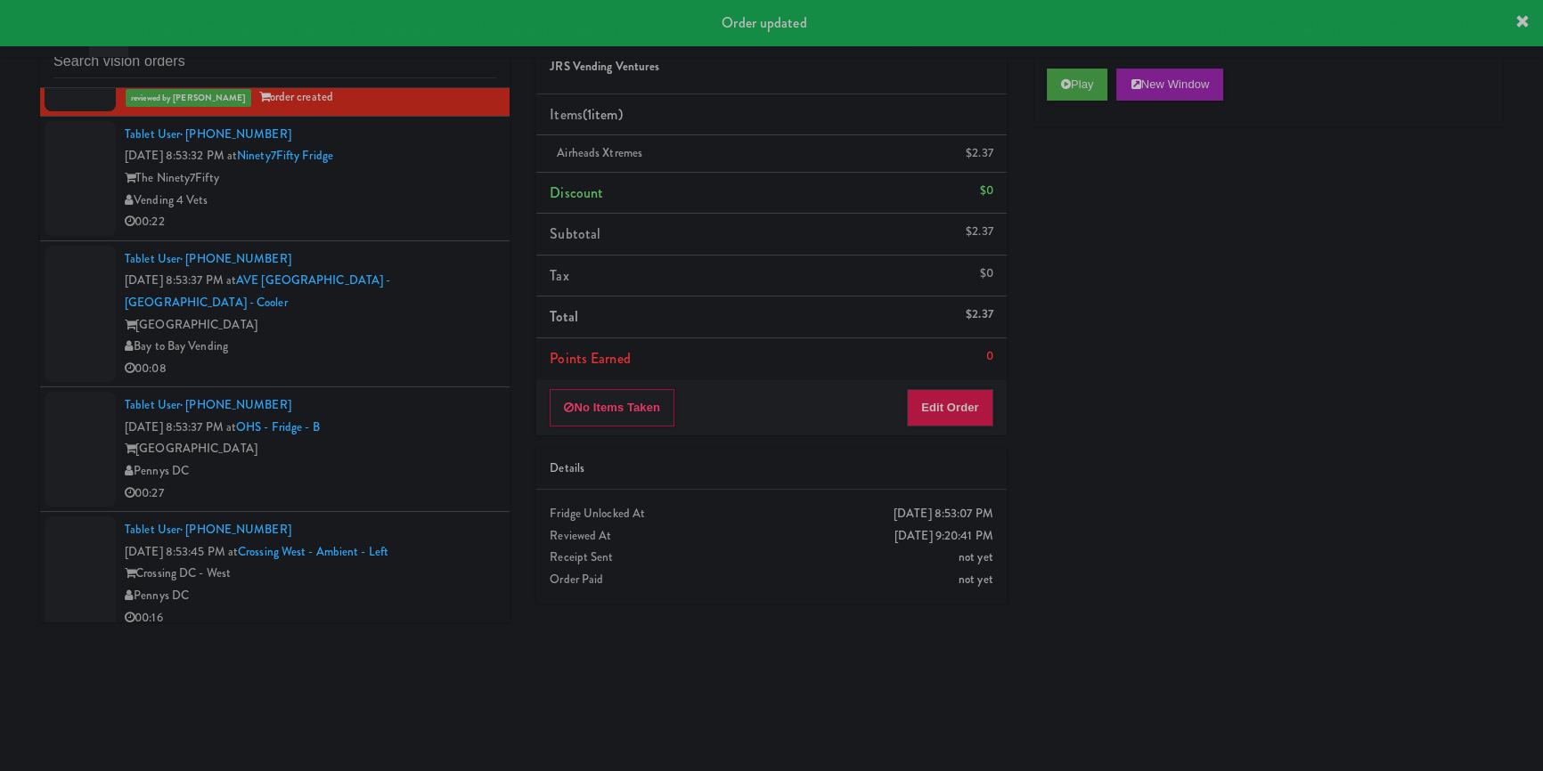
scroll to position [8745, 0]
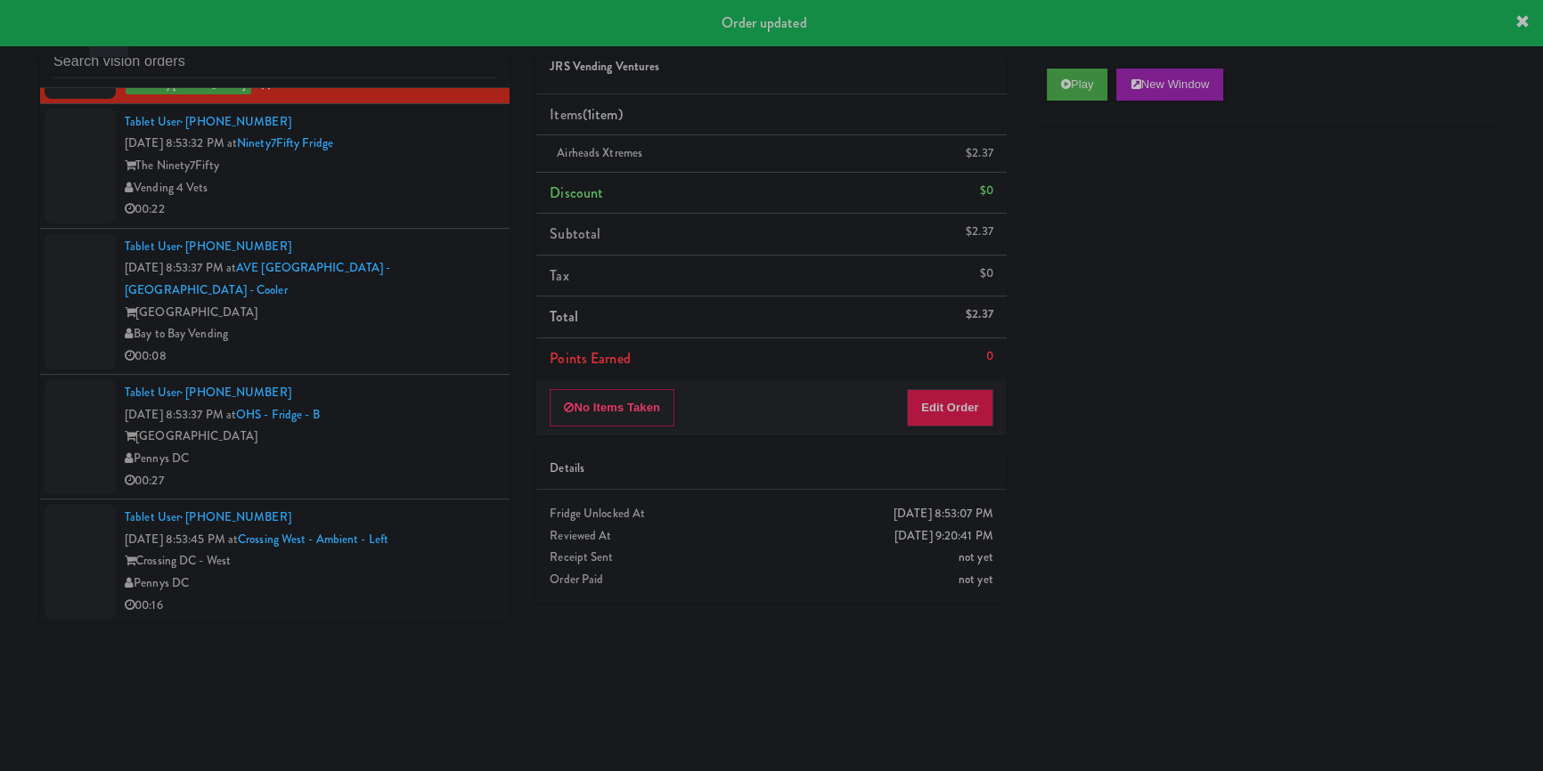
click at [456, 251] on li "Tablet User · (403) 993-1953 [DATE] 8:53:37 PM at [GEOGRAPHIC_DATA] - [GEOGRAPH…" at bounding box center [274, 302] width 469 height 147
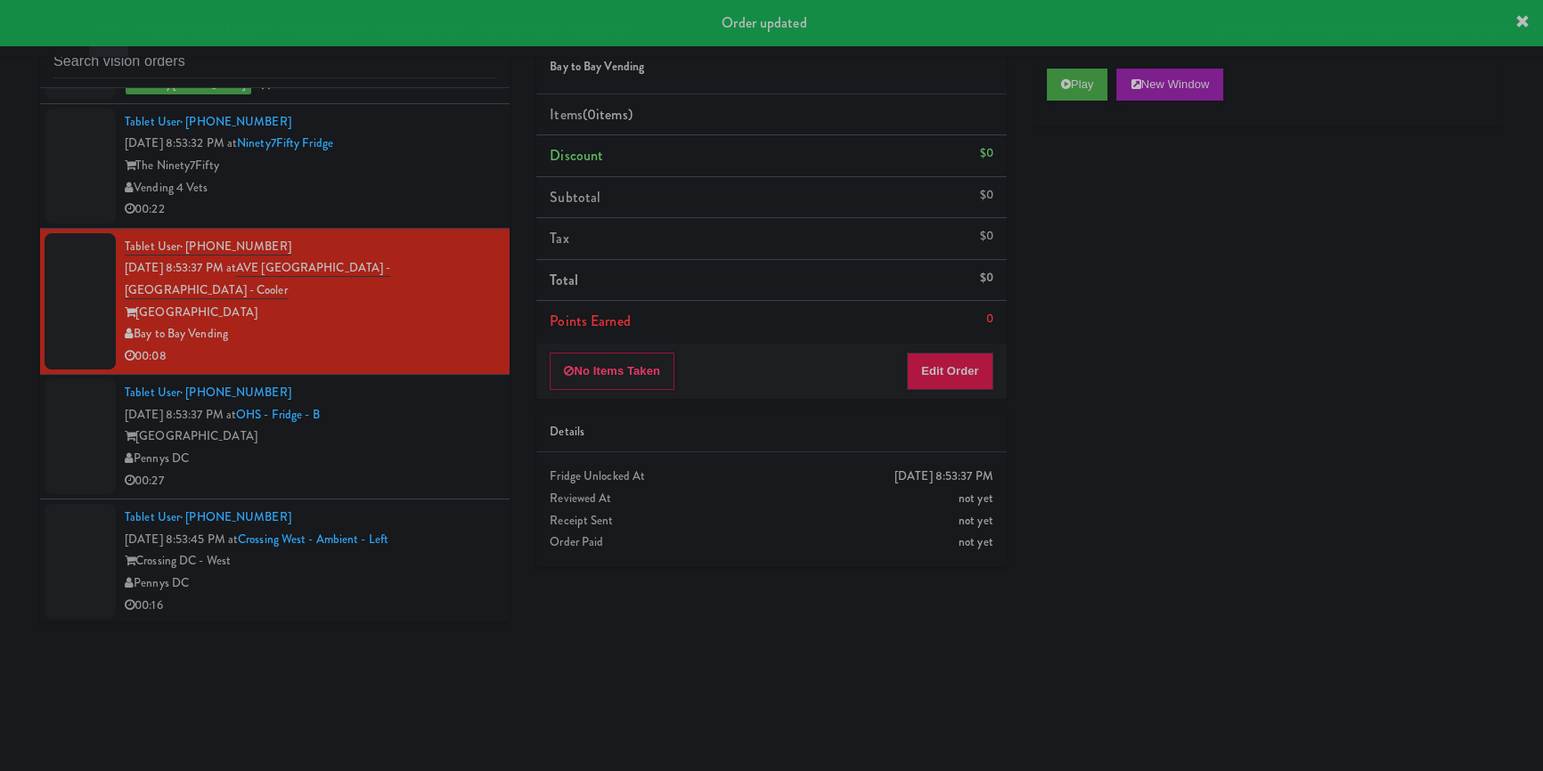
click at [479, 177] on div "The Ninety7Fifty" at bounding box center [310, 166] width 371 height 22
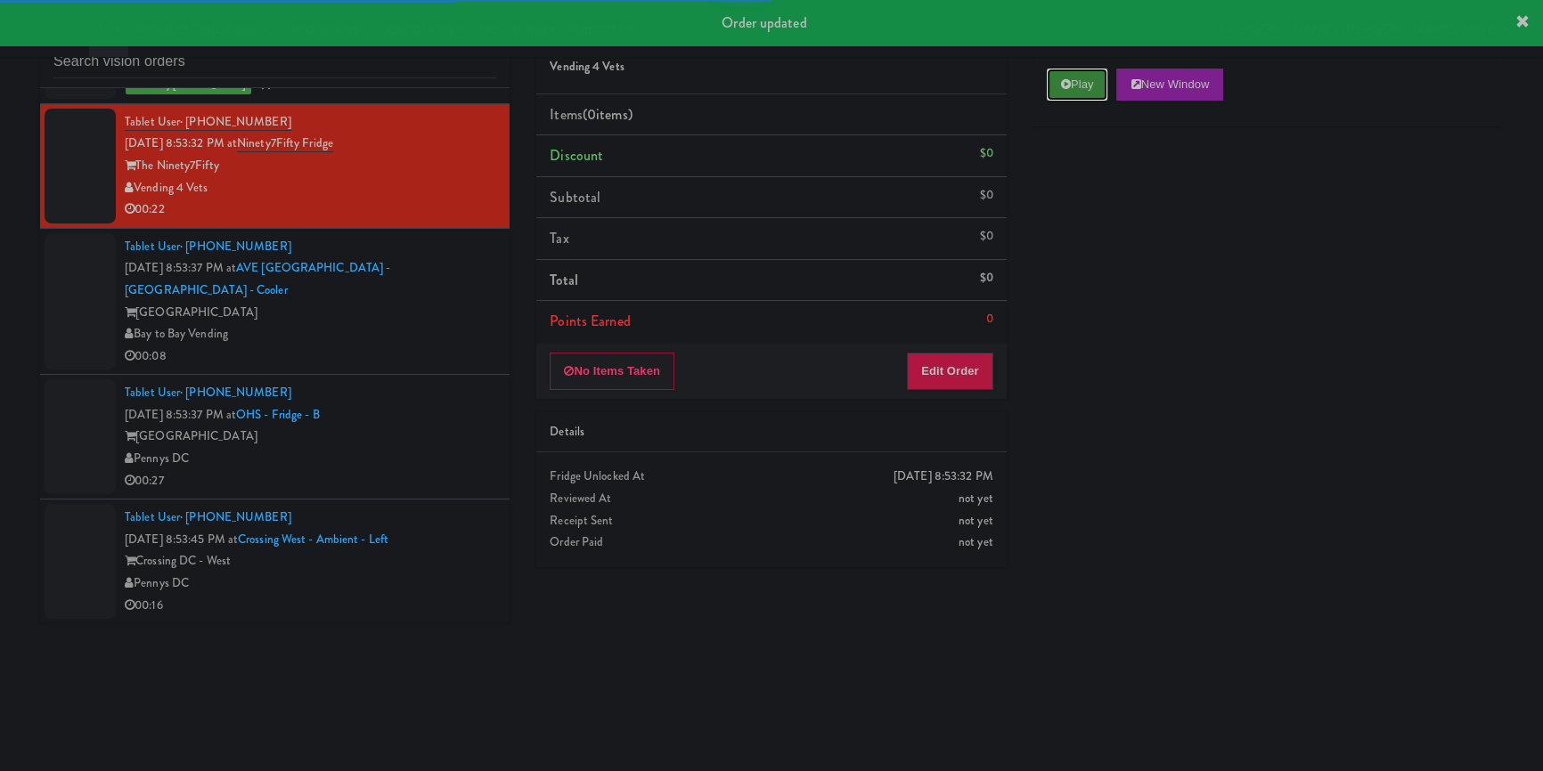
drag, startPoint x: 1071, startPoint y: 77, endPoint x: 1083, endPoint y: 169, distance: 93.5
click at [1072, 77] on button "Play" at bounding box center [1077, 85] width 61 height 32
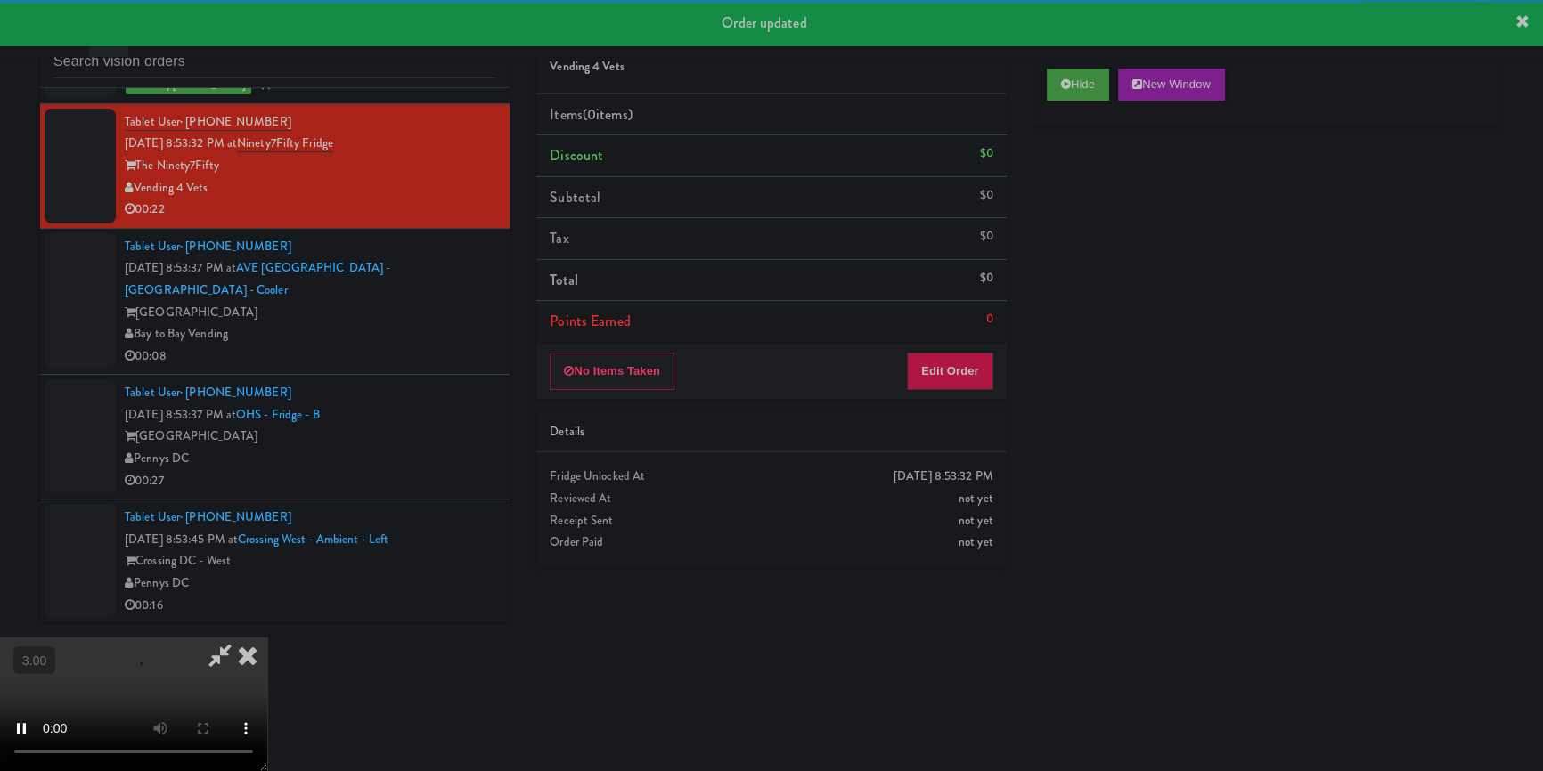
click at [1083, 169] on div "Hide New Window Primary Flag Clear Flag if unable to determine what was taken o…" at bounding box center [1267, 389] width 469 height 668
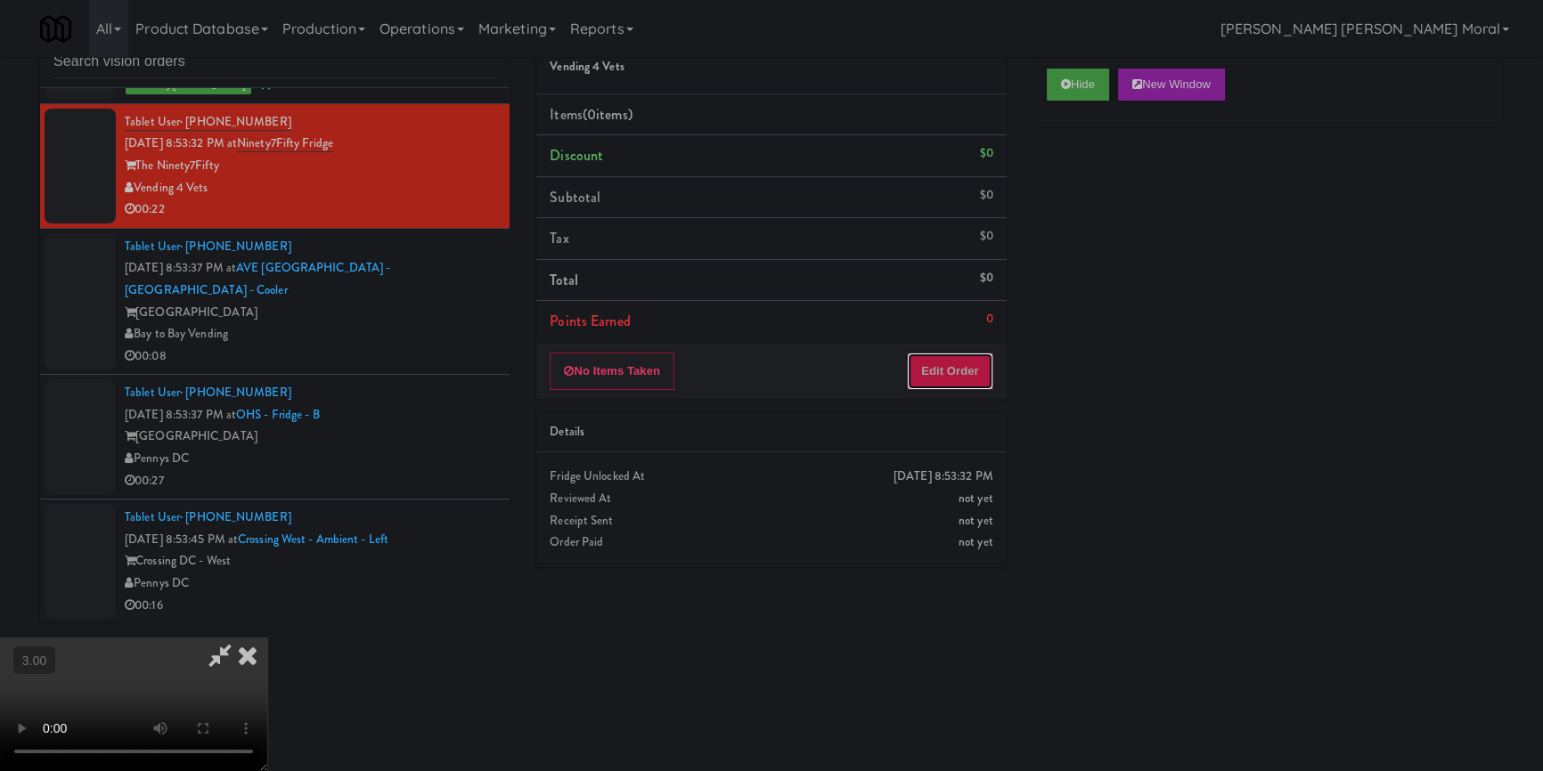
click at [962, 373] on button "Edit Order" at bounding box center [950, 371] width 86 height 37
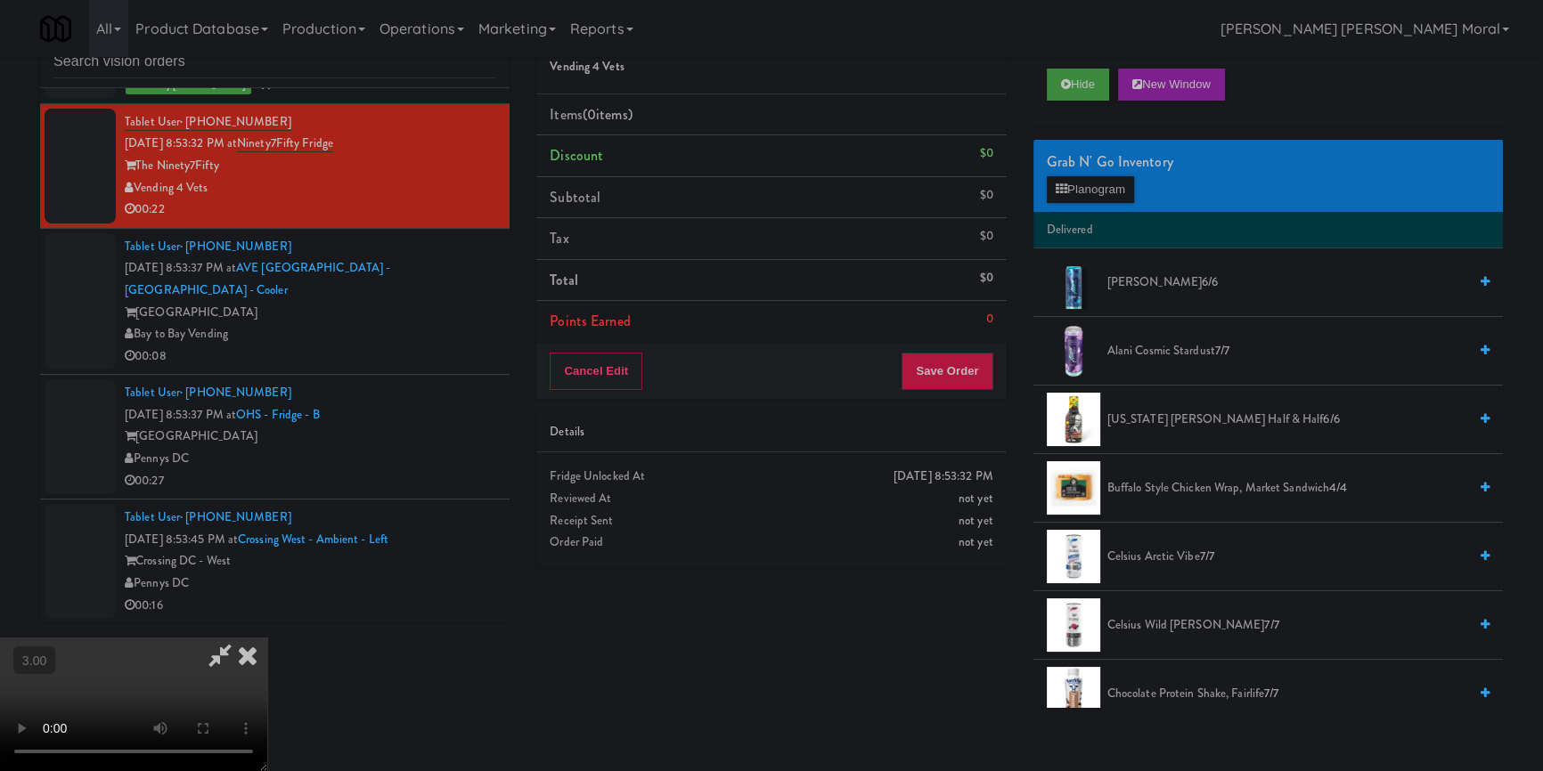
click at [267, 638] on video at bounding box center [133, 705] width 267 height 134
click at [1084, 184] on button "Planogram" at bounding box center [1090, 189] width 87 height 27
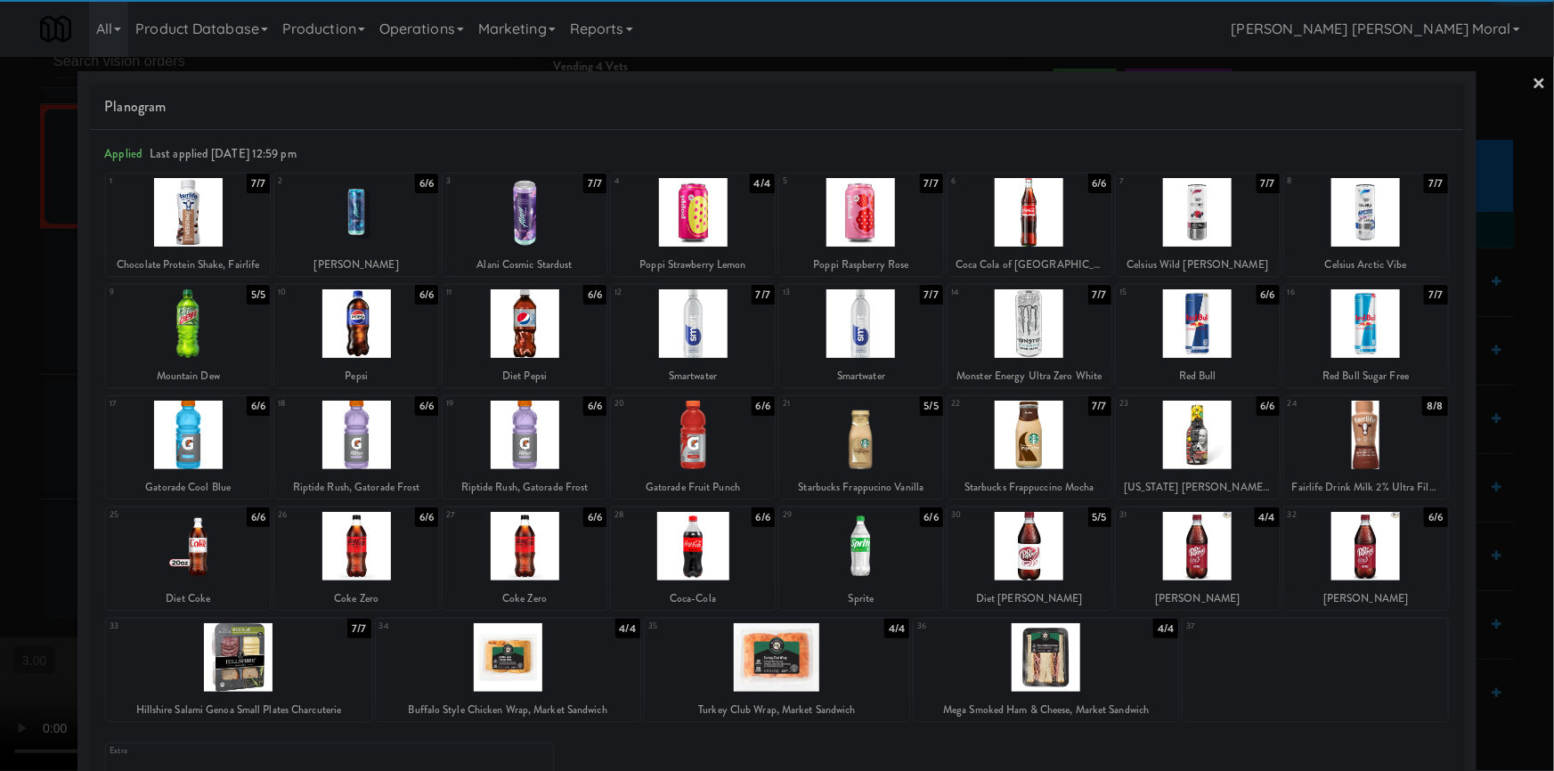
click at [691, 222] on div at bounding box center [693, 212] width 164 height 69
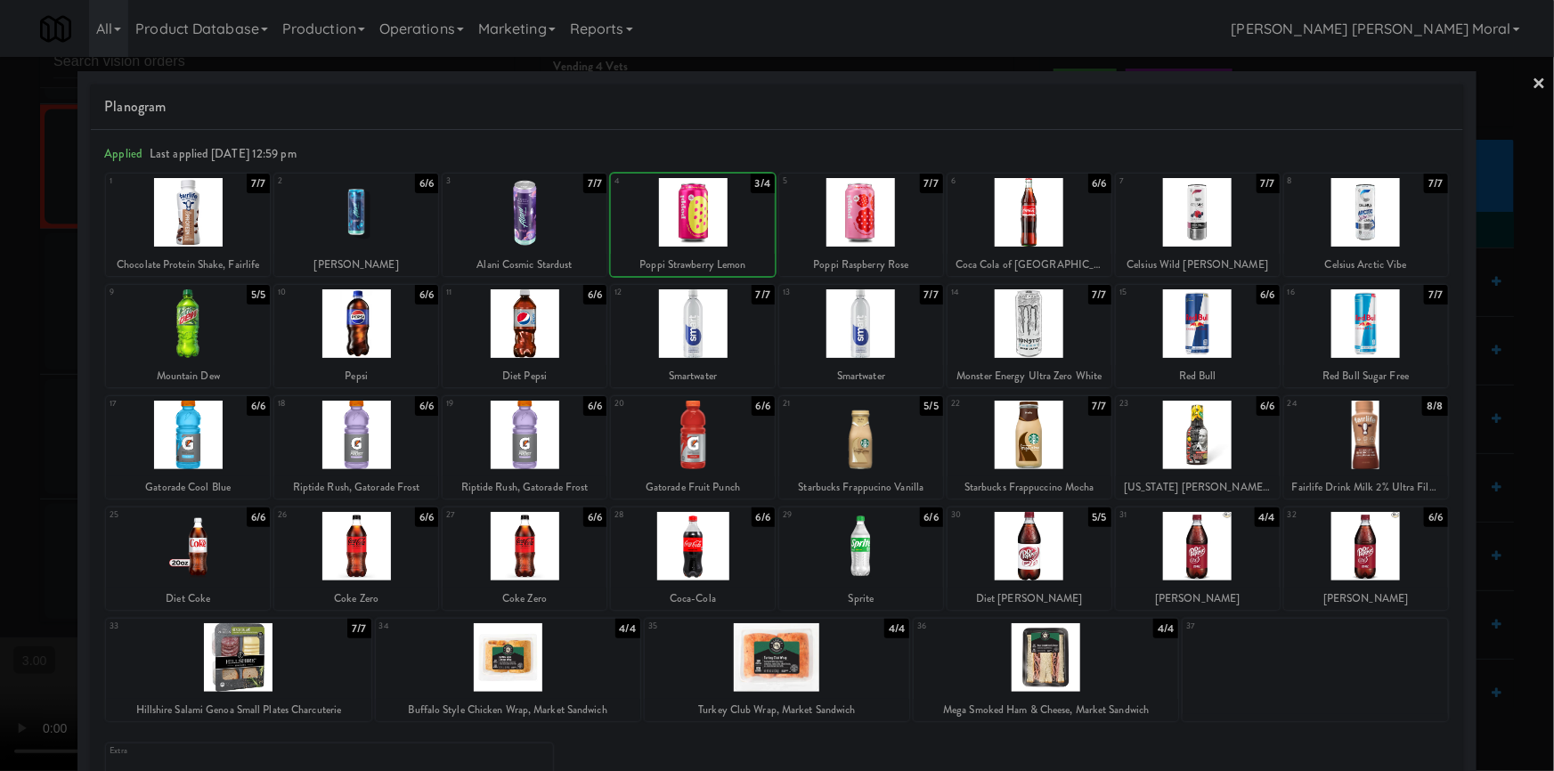
click at [1235, 225] on div at bounding box center [1198, 212] width 164 height 69
click at [0, 371] on div at bounding box center [777, 385] width 1554 height 771
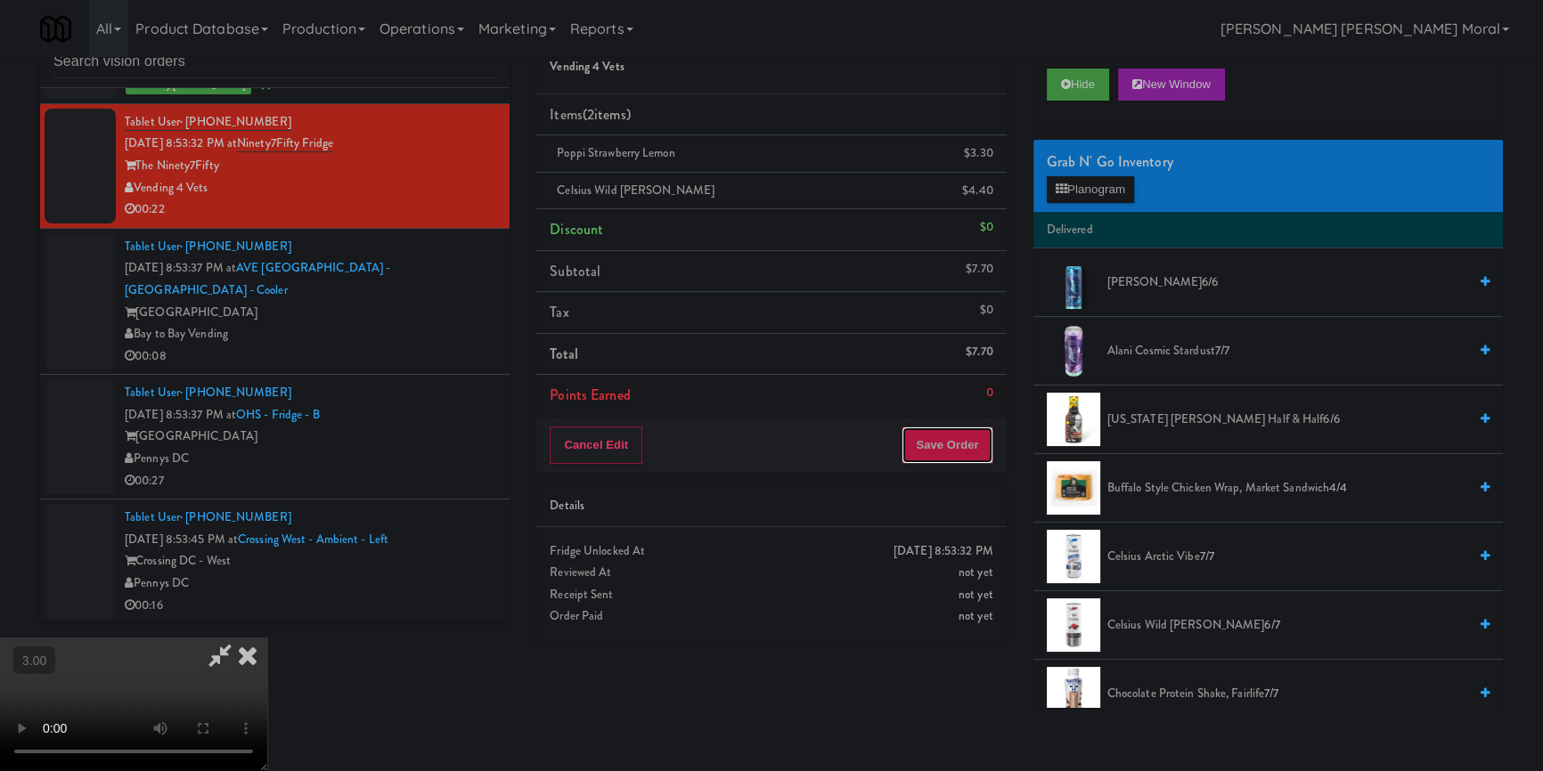
click at [962, 448] on button "Save Order" at bounding box center [946, 445] width 91 height 37
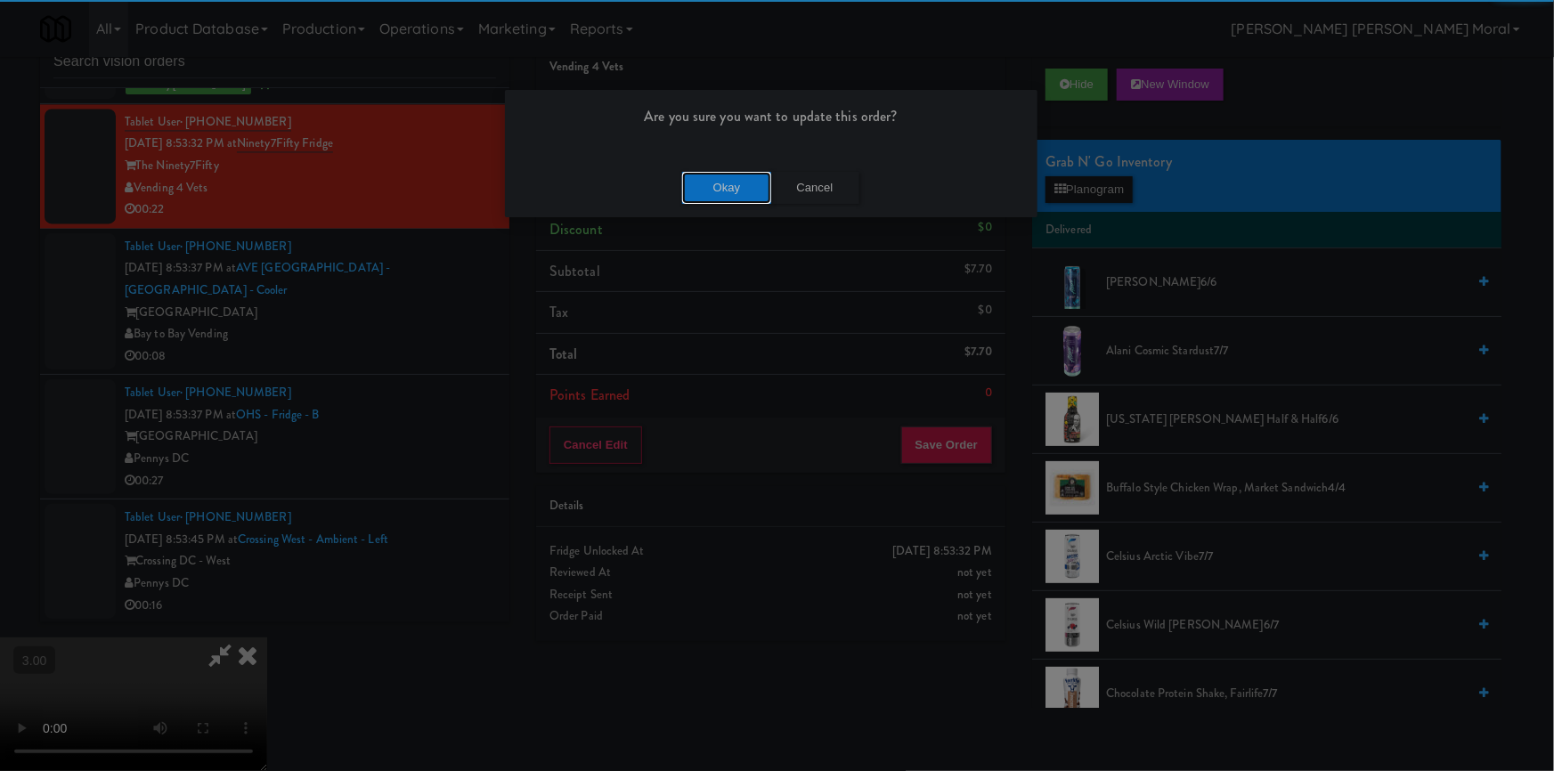
click at [738, 172] on button "Okay" at bounding box center [726, 188] width 89 height 32
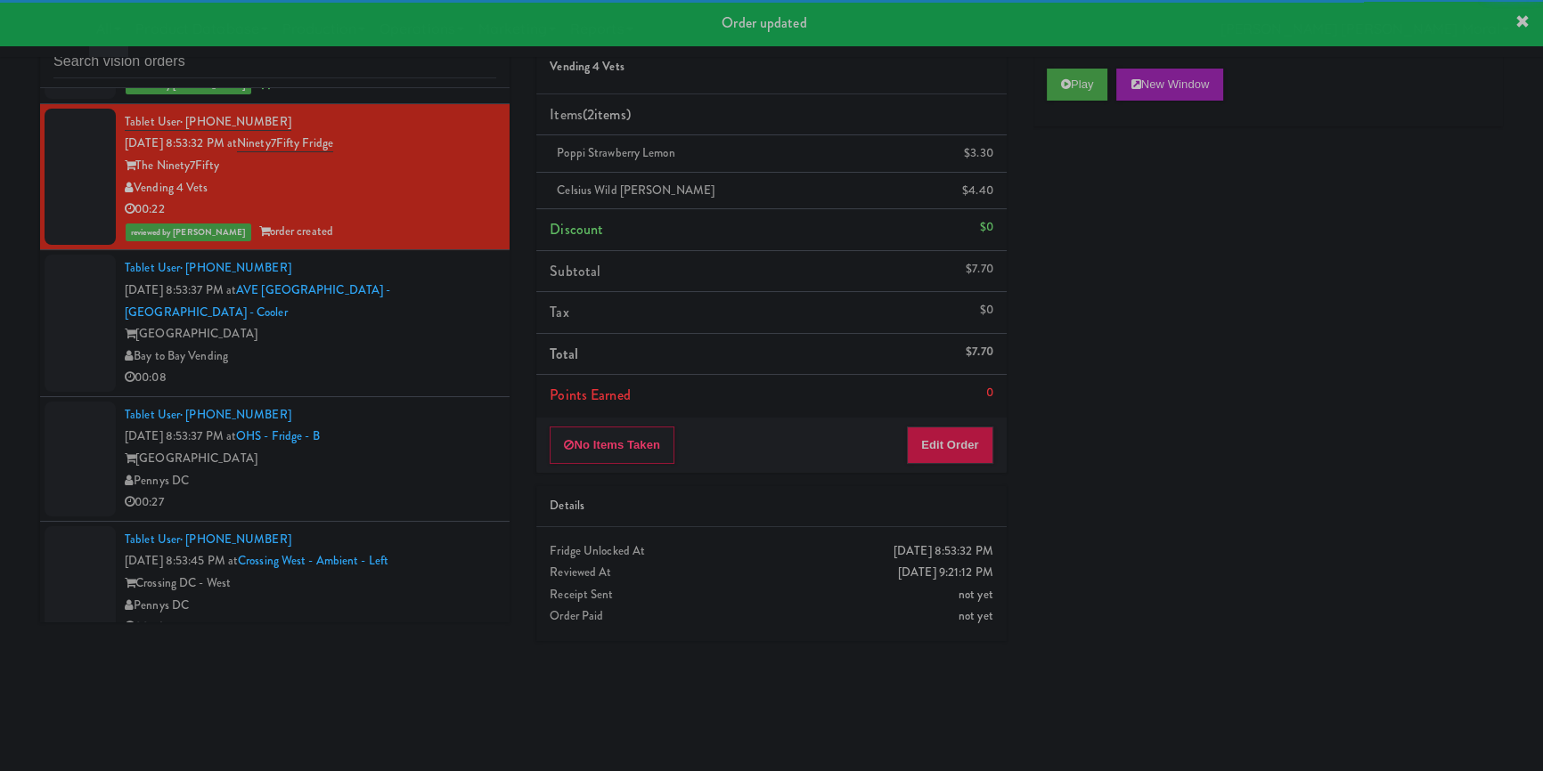
click at [439, 355] on div "Bay to Bay Vending" at bounding box center [310, 357] width 371 height 22
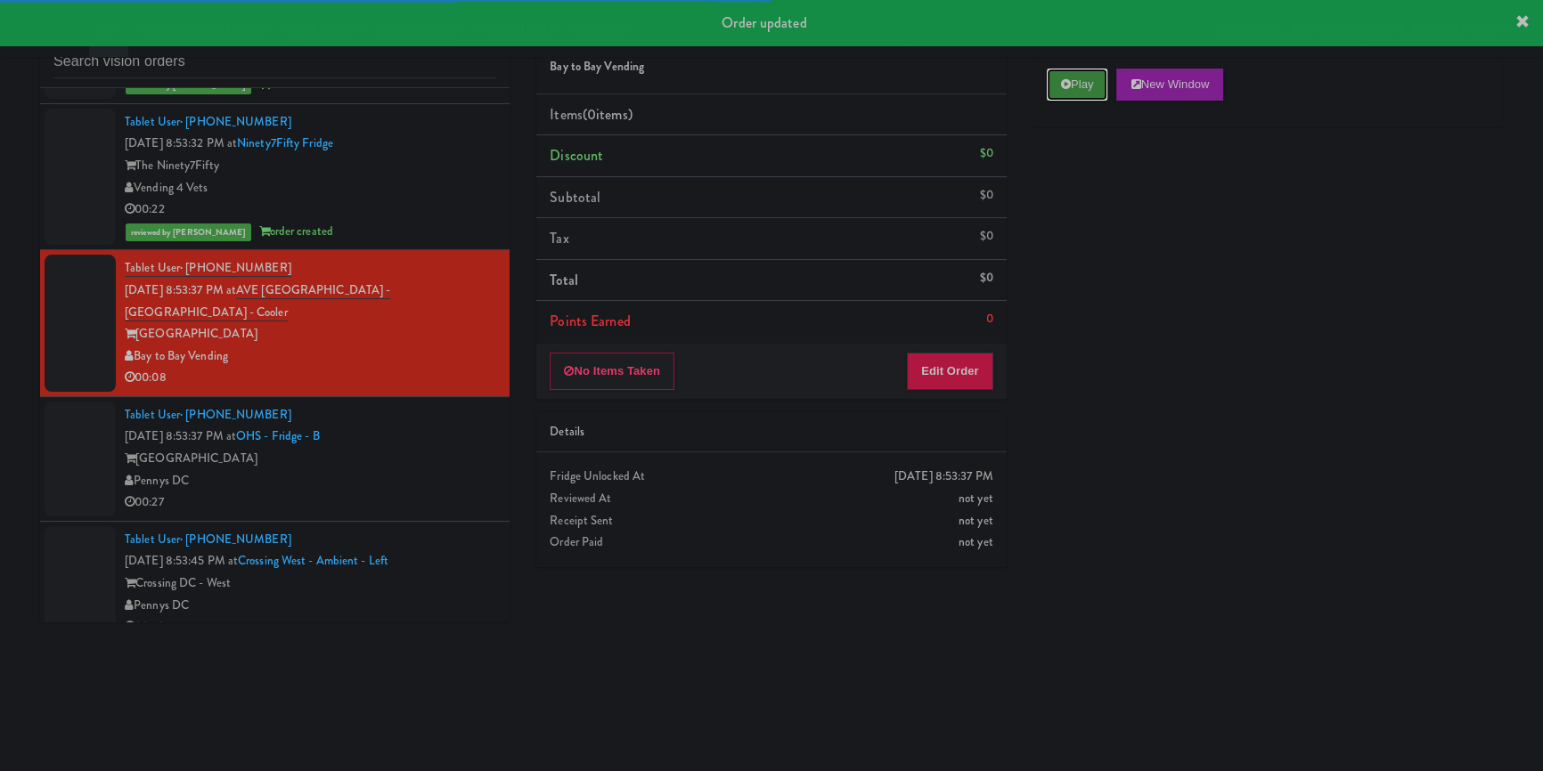
click at [1066, 93] on button "Play" at bounding box center [1077, 85] width 61 height 32
click at [1099, 228] on div "Play New Window Primary Flag Clear Flag if unable to determine what was taken o…" at bounding box center [1267, 389] width 469 height 668
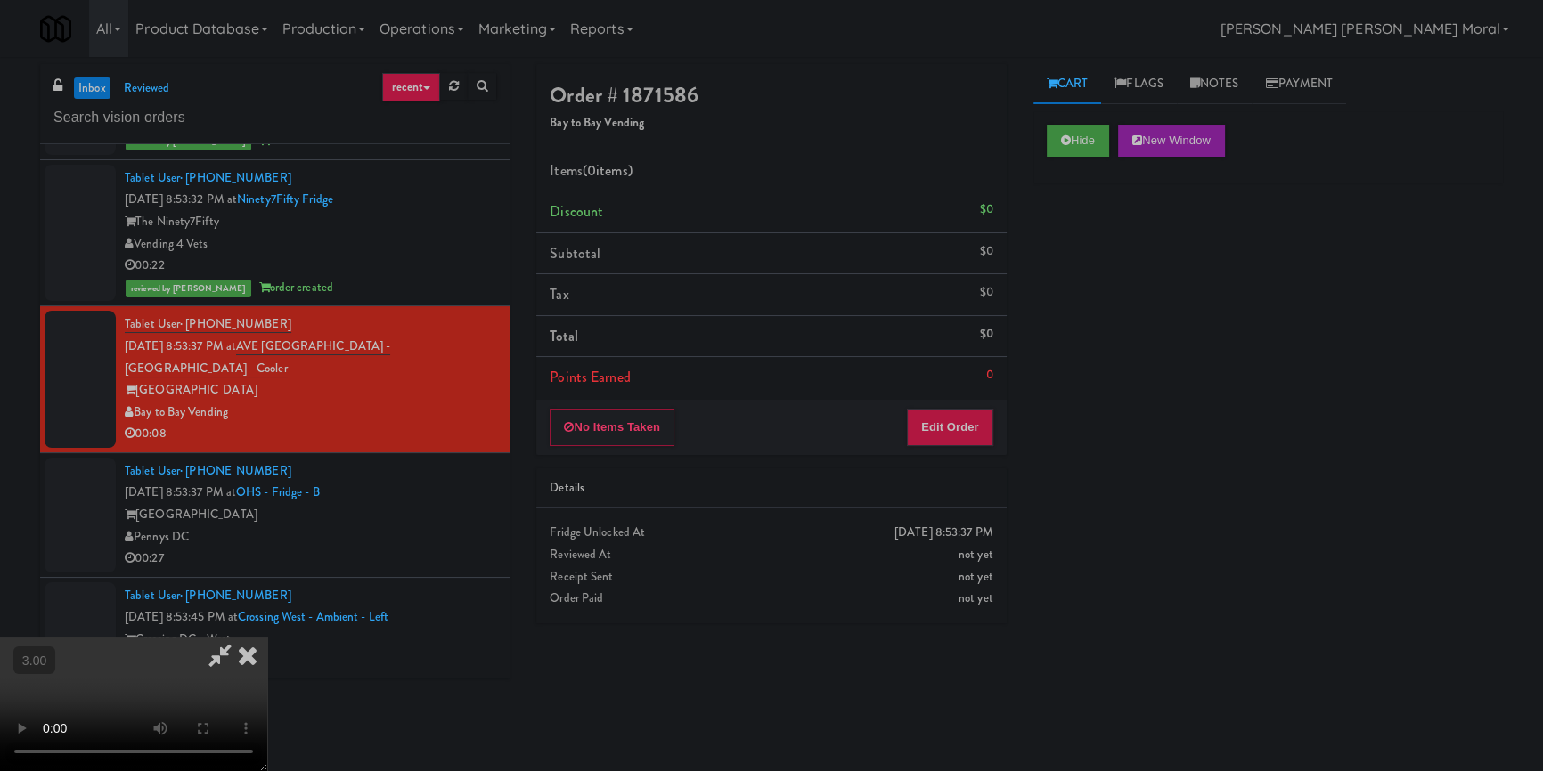
scroll to position [87, 0]
click at [996, 429] on div "No Items Taken Edit Order" at bounding box center [770, 427] width 469 height 55
click at [967, 428] on button "Edit Order" at bounding box center [950, 427] width 86 height 37
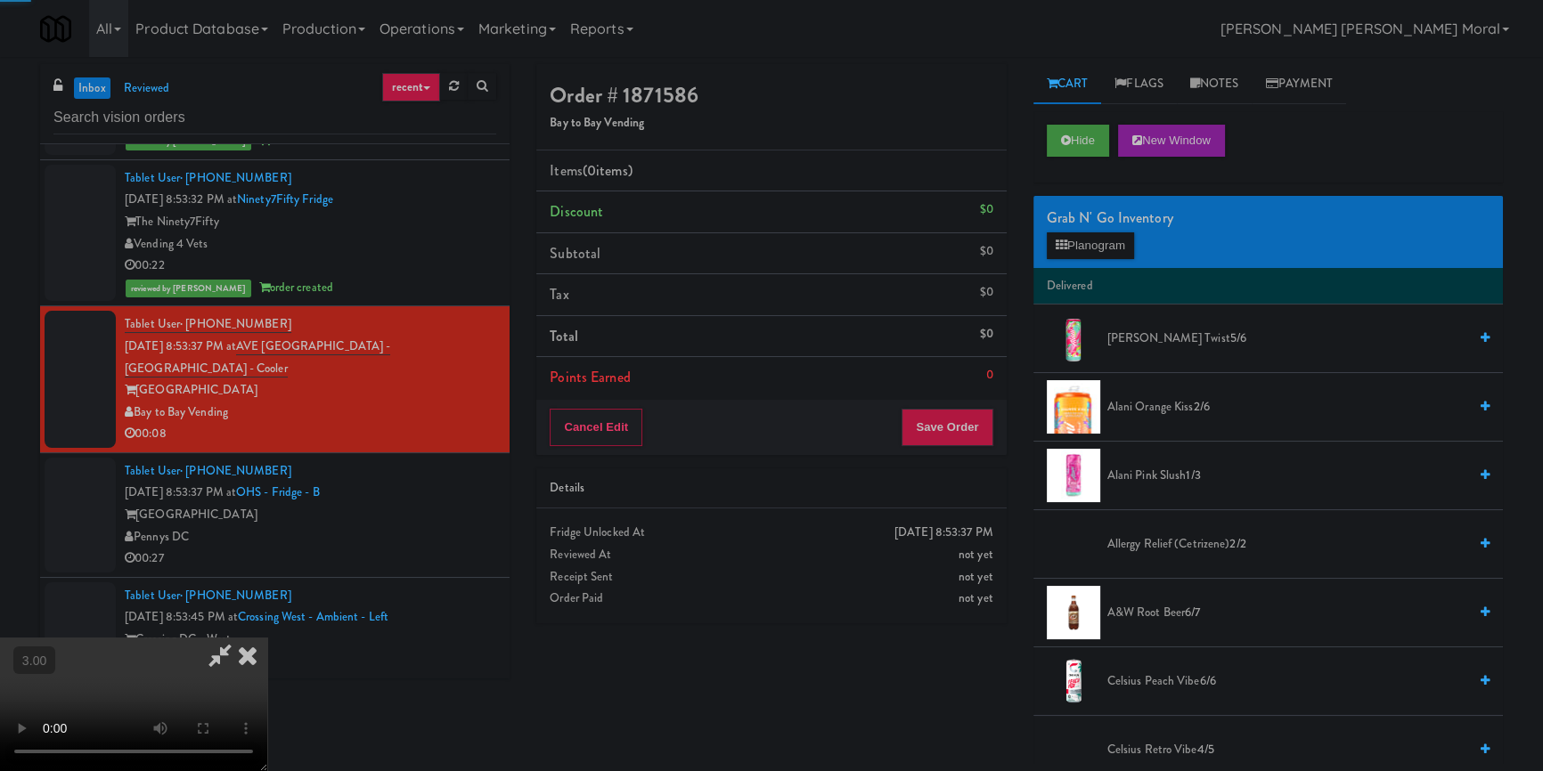
click at [1078, 258] on div "Grab N' Go Inventory Planogram" at bounding box center [1267, 232] width 469 height 72
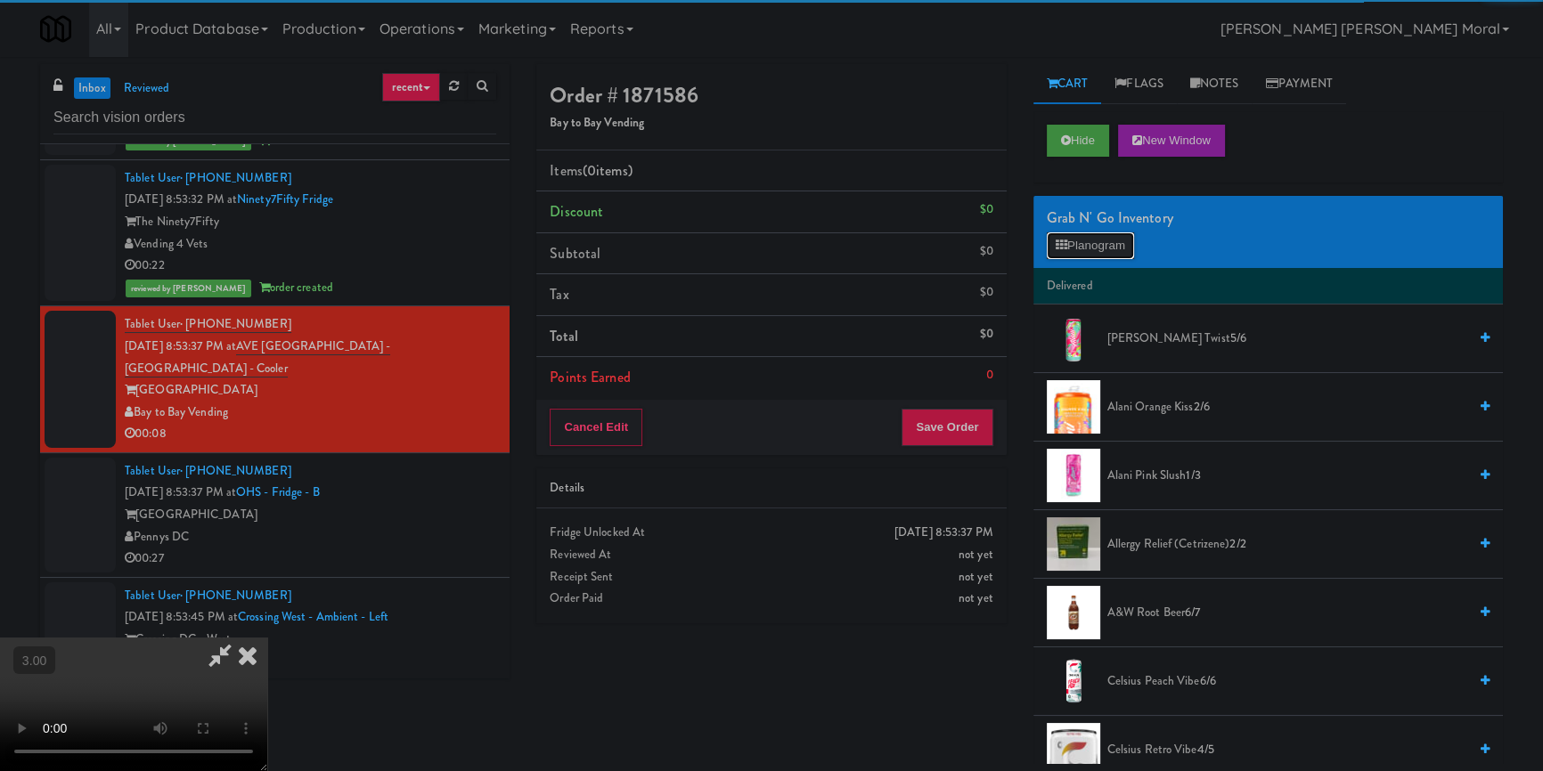
click at [1087, 242] on button "Planogram" at bounding box center [1090, 245] width 87 height 27
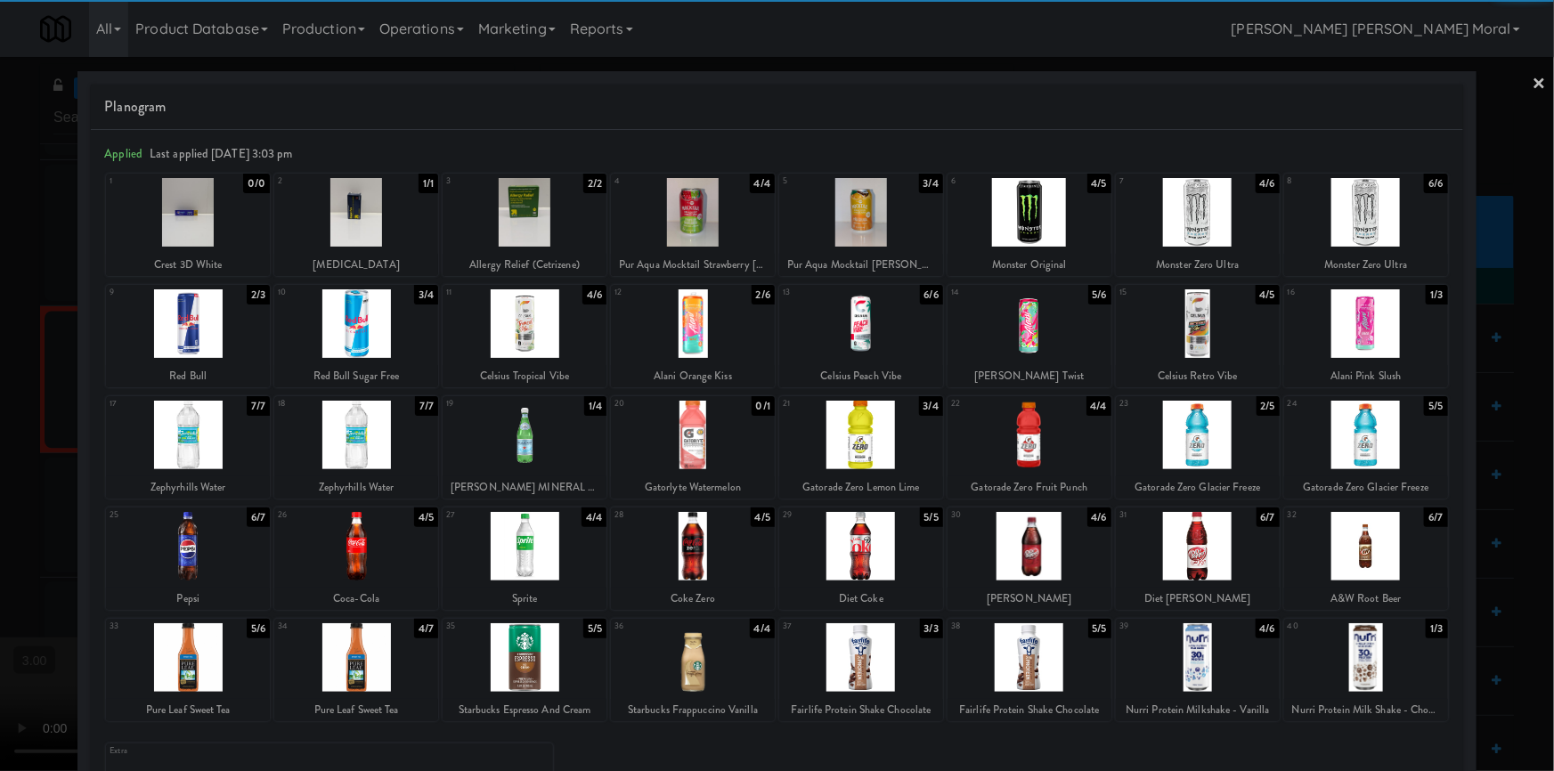
click at [852, 237] on div at bounding box center [861, 212] width 164 height 69
click at [0, 425] on div at bounding box center [777, 385] width 1554 height 771
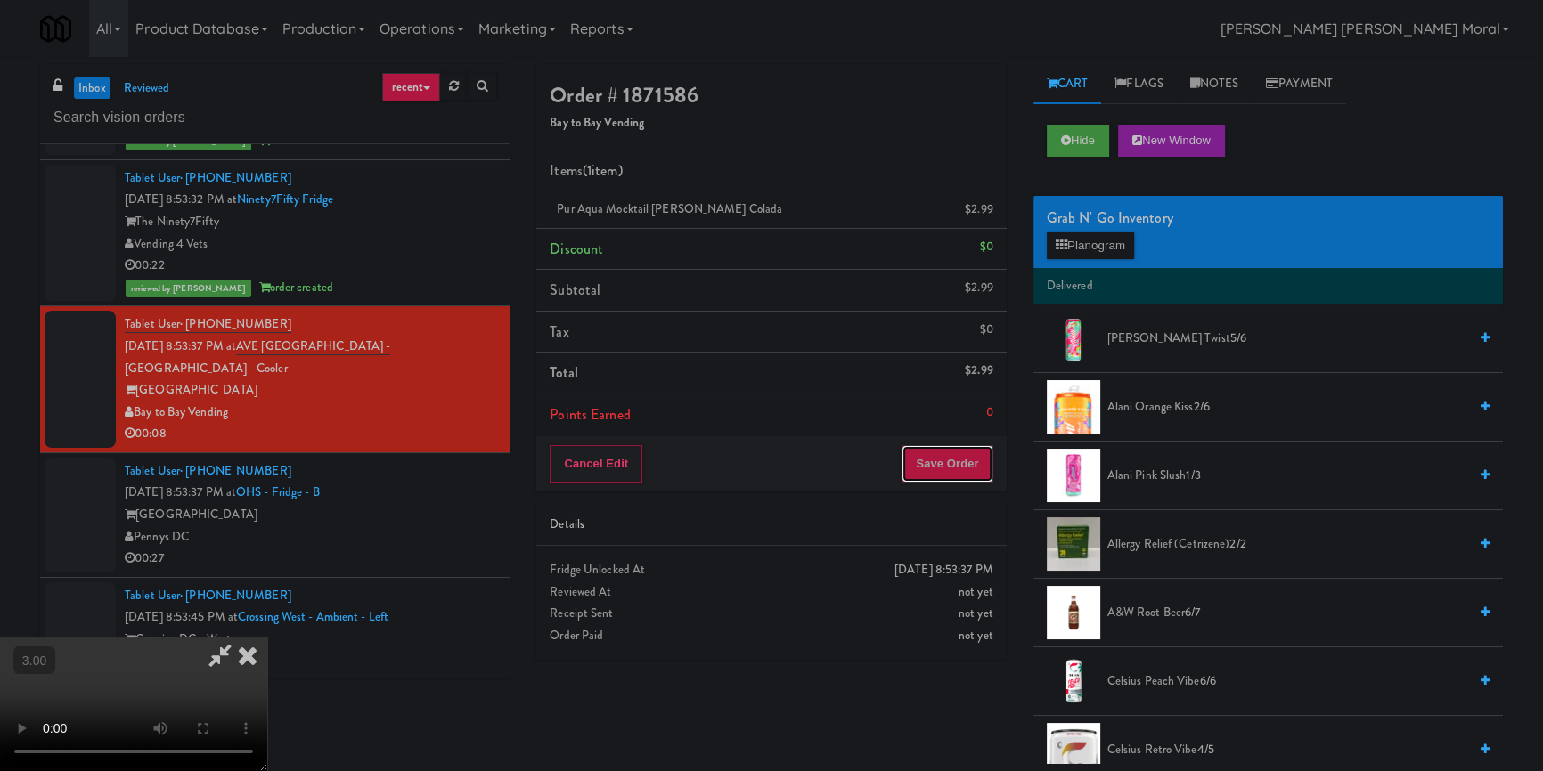
click at [969, 469] on button "Save Order" at bounding box center [946, 463] width 91 height 37
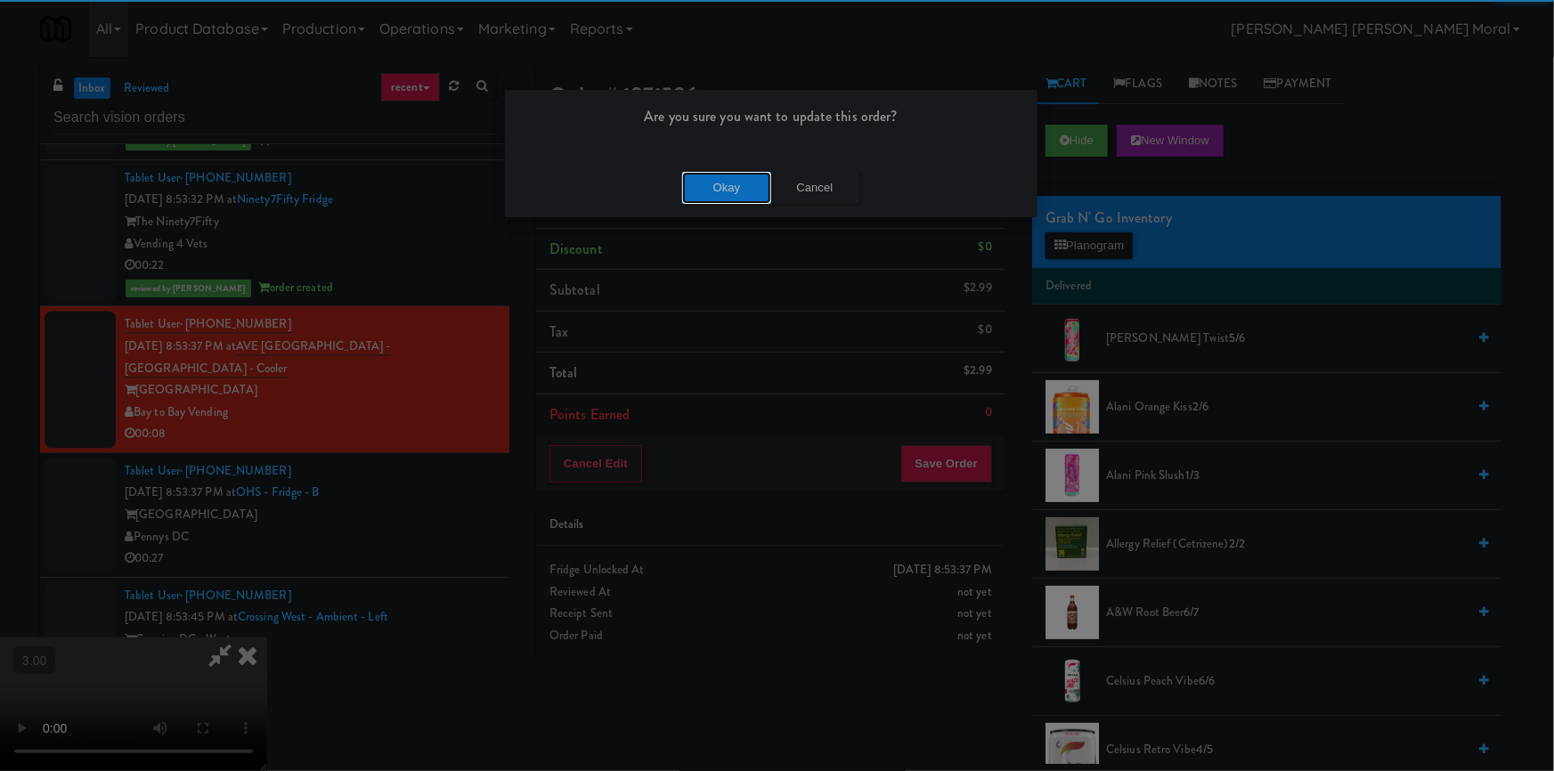
click at [706, 178] on button "Okay" at bounding box center [726, 188] width 89 height 32
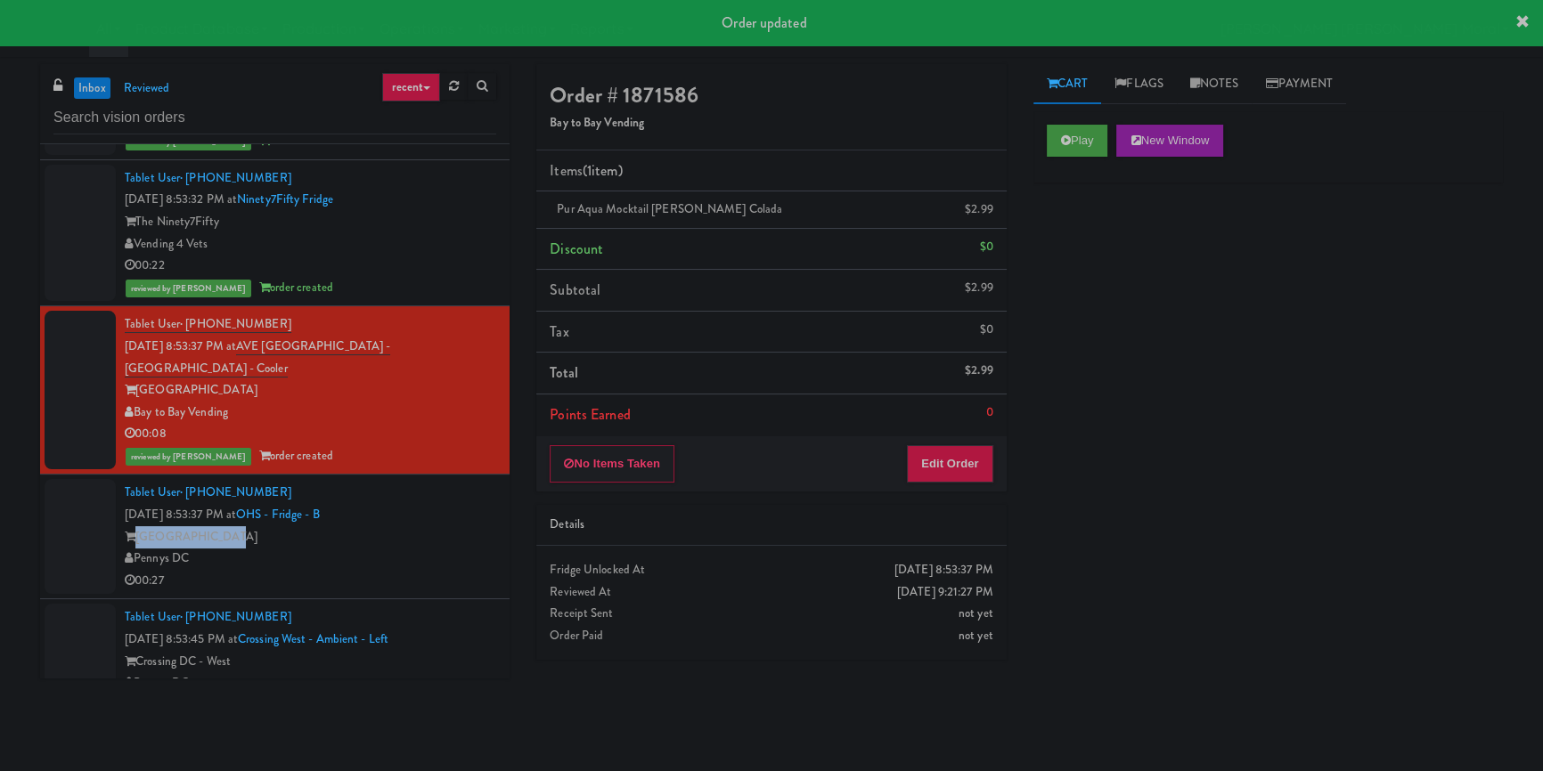
click at [446, 526] on div "Tablet User · (617) 595-7682 [DATE] 8:53:37 PM at [GEOGRAPHIC_DATA] DC 00:27" at bounding box center [310, 537] width 371 height 110
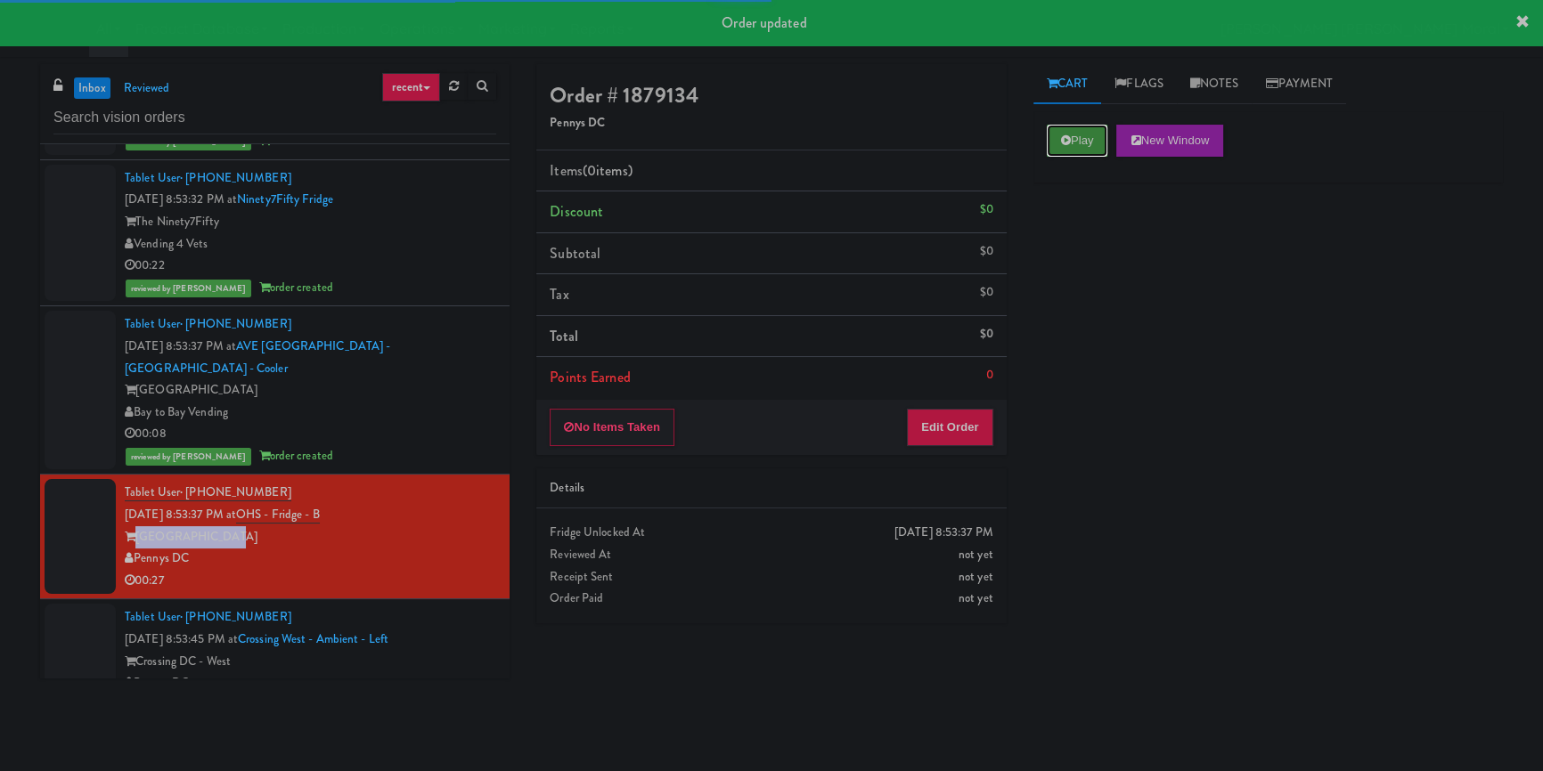
click at [1069, 130] on button "Play" at bounding box center [1077, 141] width 61 height 32
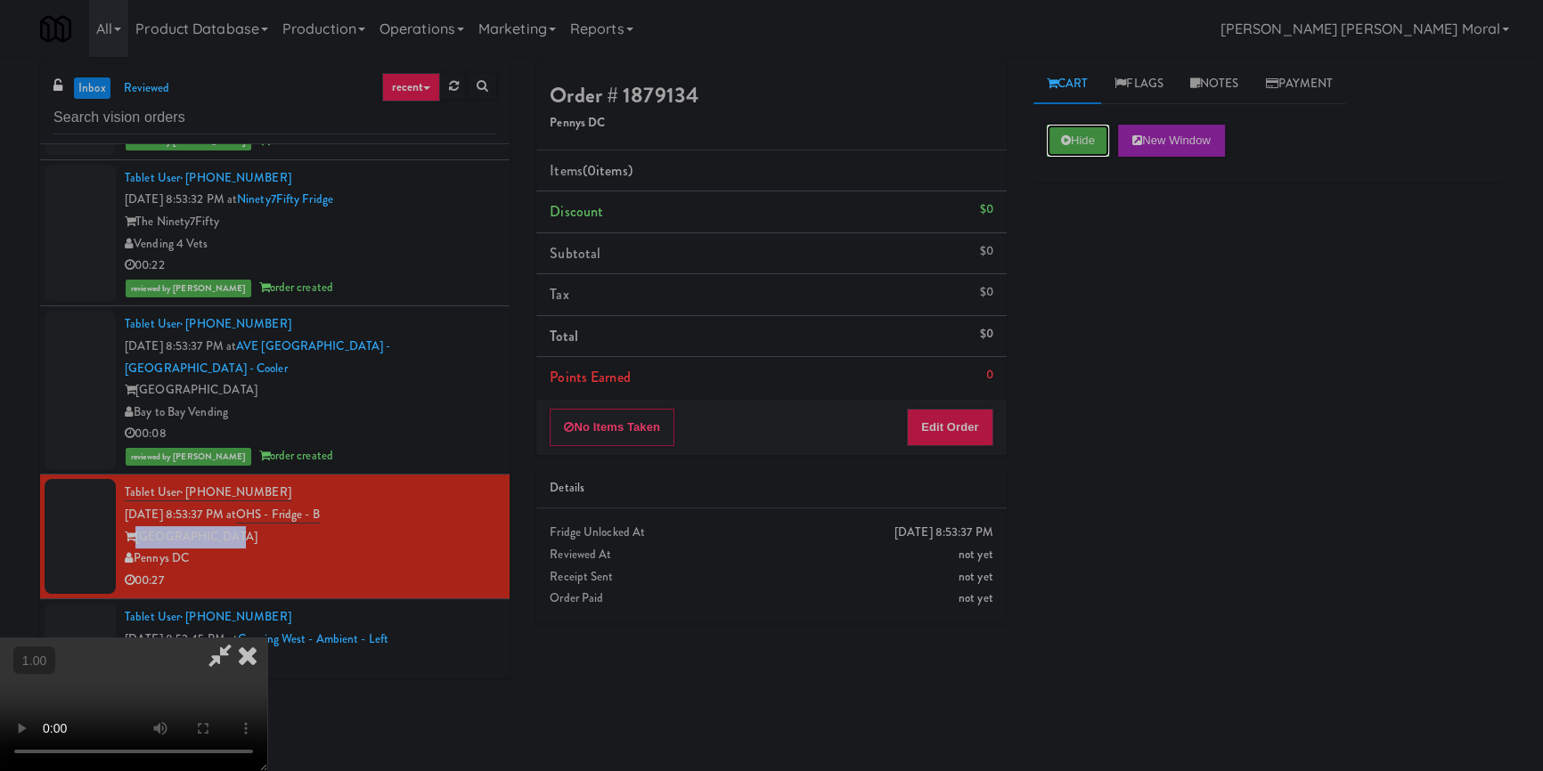
scroll to position [87, 0]
click at [267, 638] on video at bounding box center [133, 705] width 267 height 134
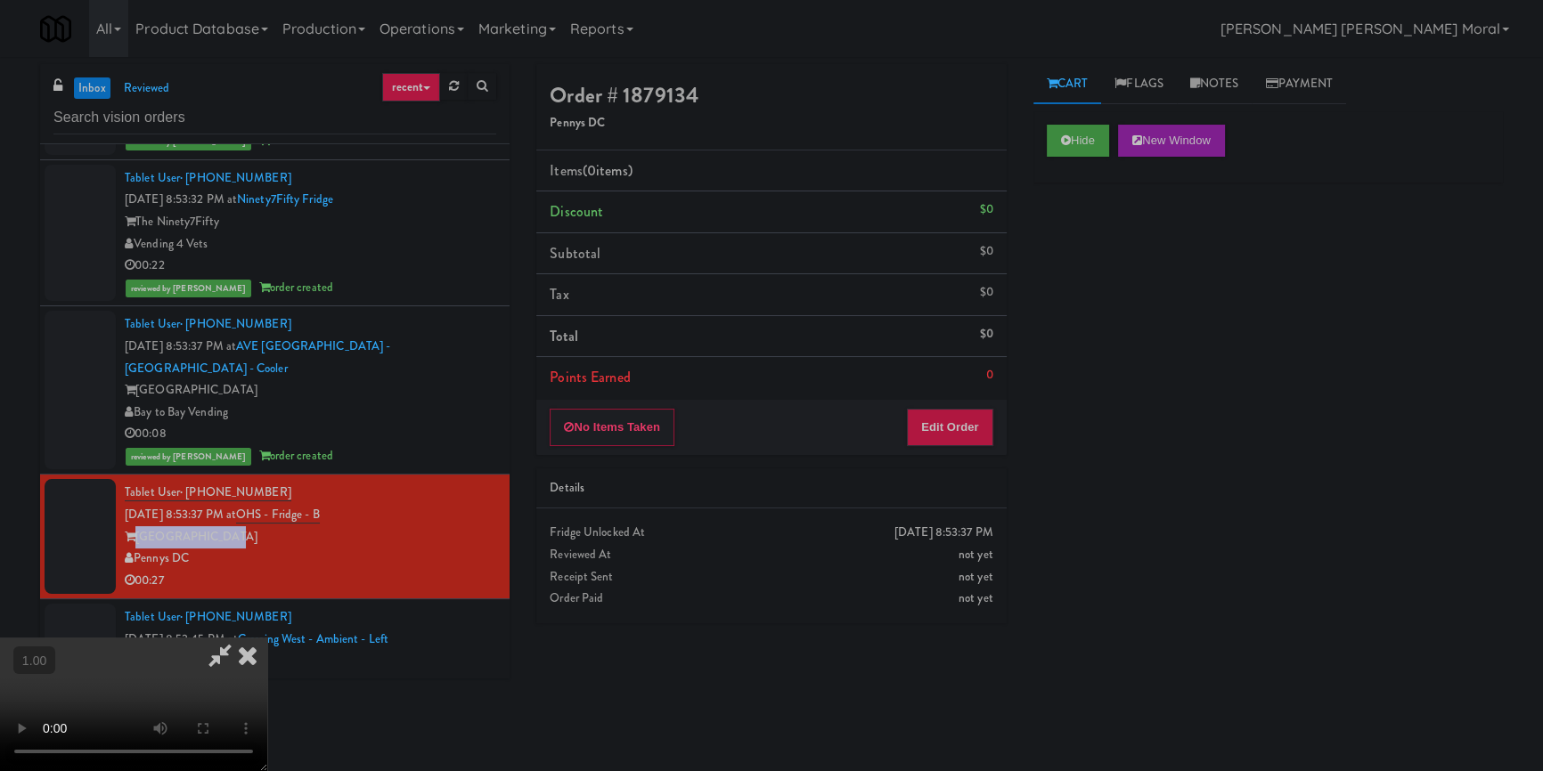
click at [267, 638] on video at bounding box center [133, 705] width 267 height 134
drag, startPoint x: 949, startPoint y: 431, endPoint x: 1019, endPoint y: 401, distance: 76.6
click at [949, 432] on button "Edit Order" at bounding box center [950, 427] width 86 height 37
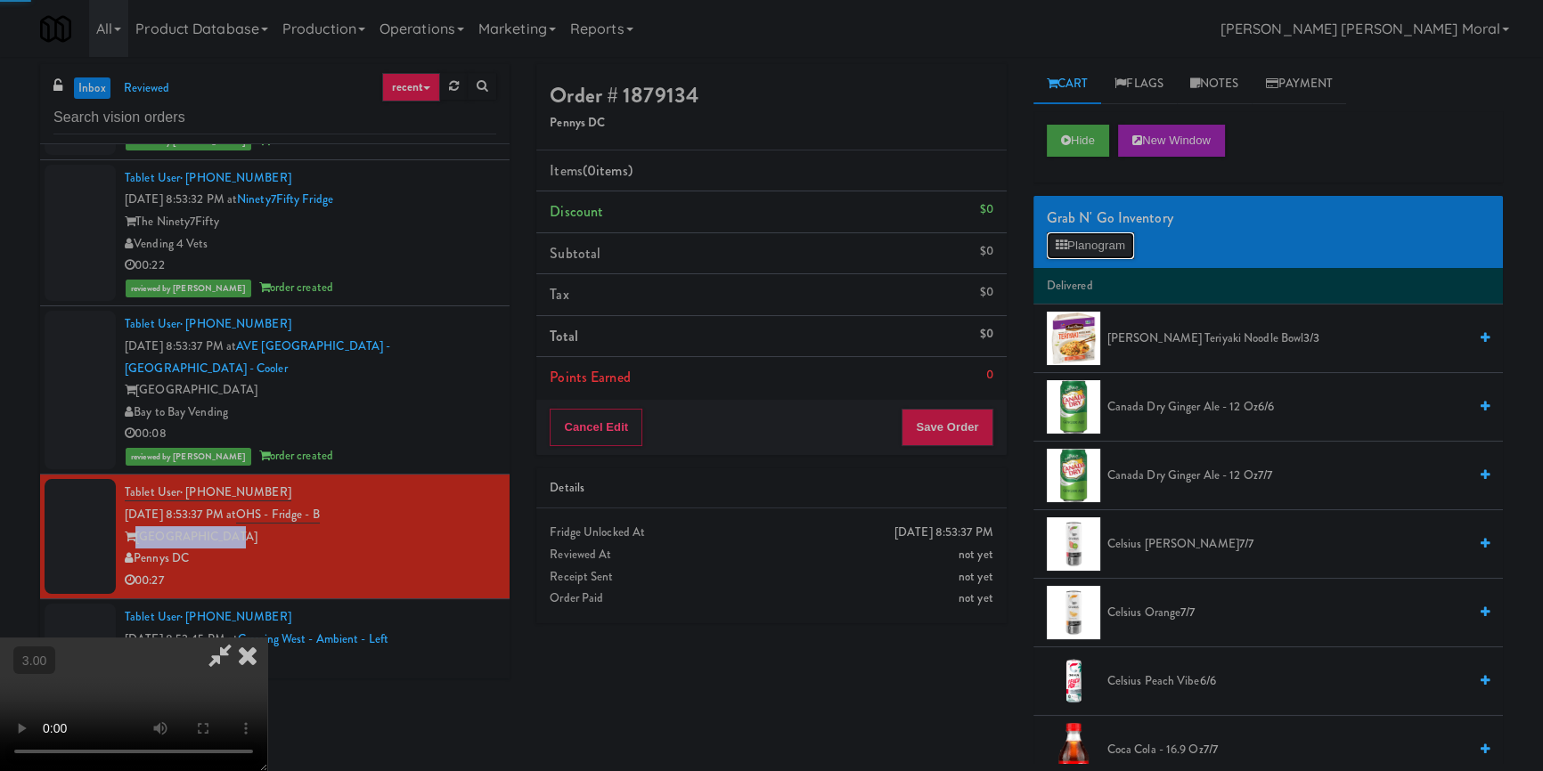
click at [1113, 242] on button "Planogram" at bounding box center [1090, 245] width 87 height 27
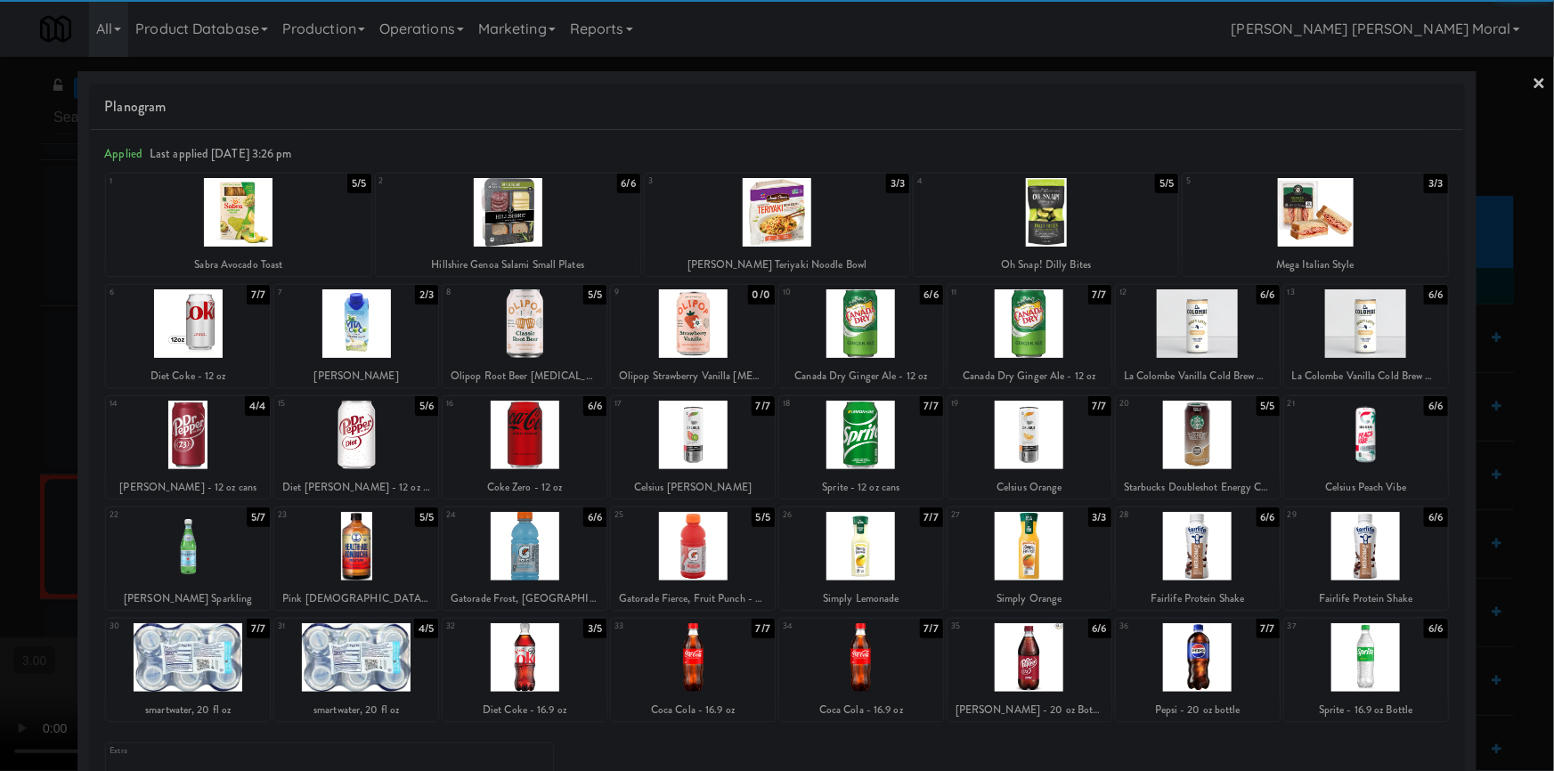
click at [876, 439] on div at bounding box center [861, 435] width 164 height 69
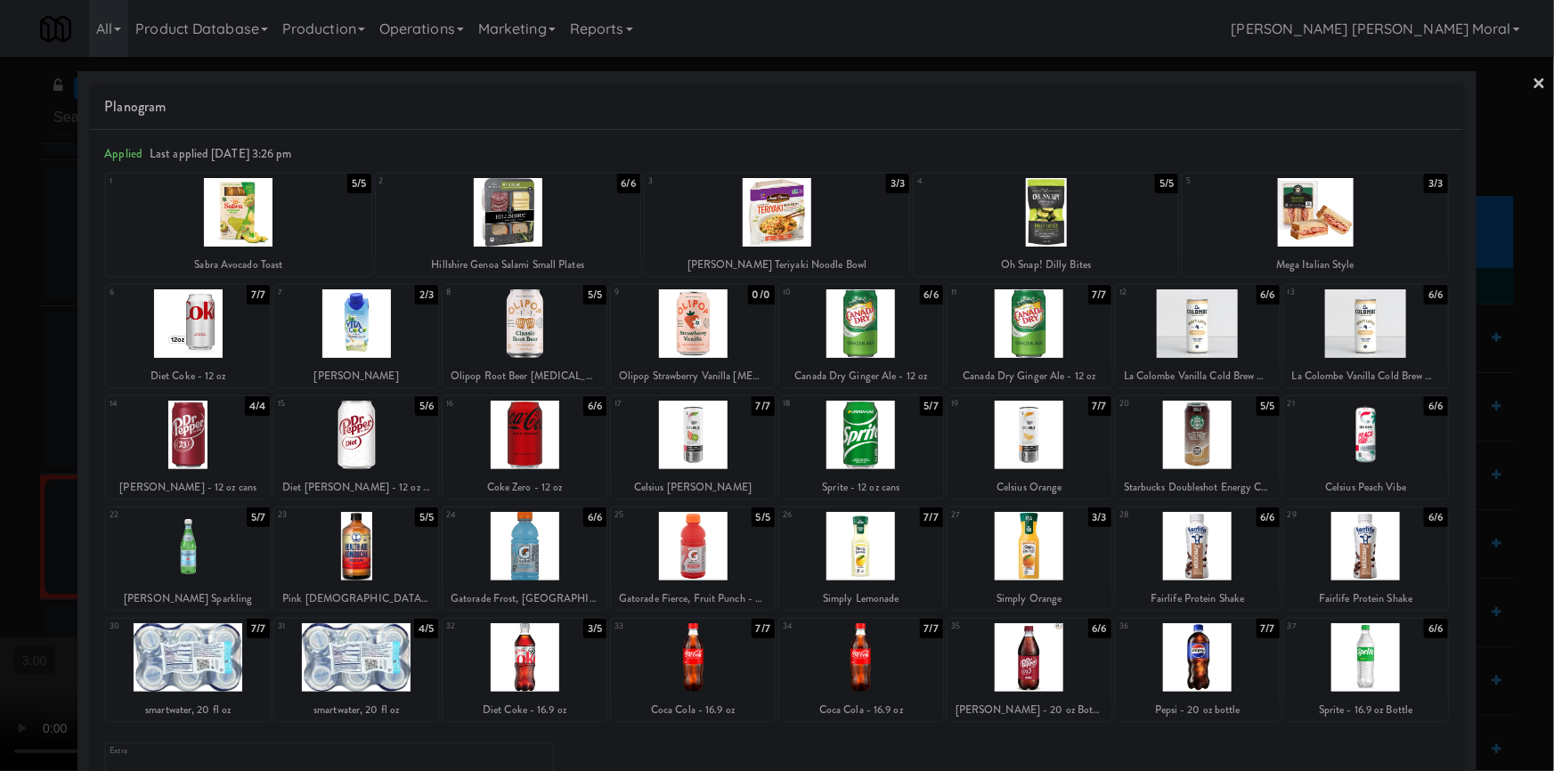
click at [1416, 677] on div at bounding box center [1366, 657] width 164 height 69
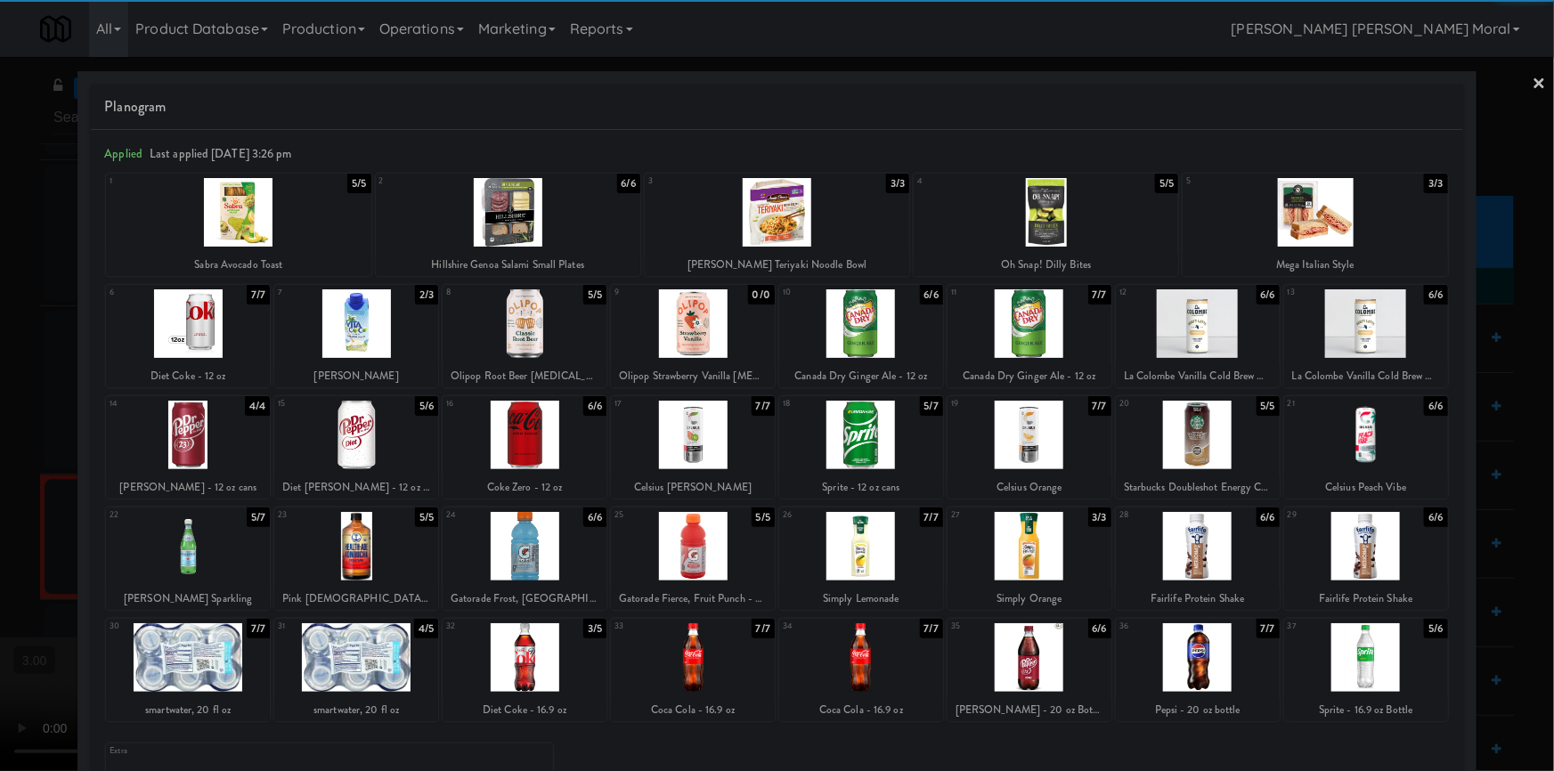
click at [53, 398] on div at bounding box center [777, 385] width 1554 height 771
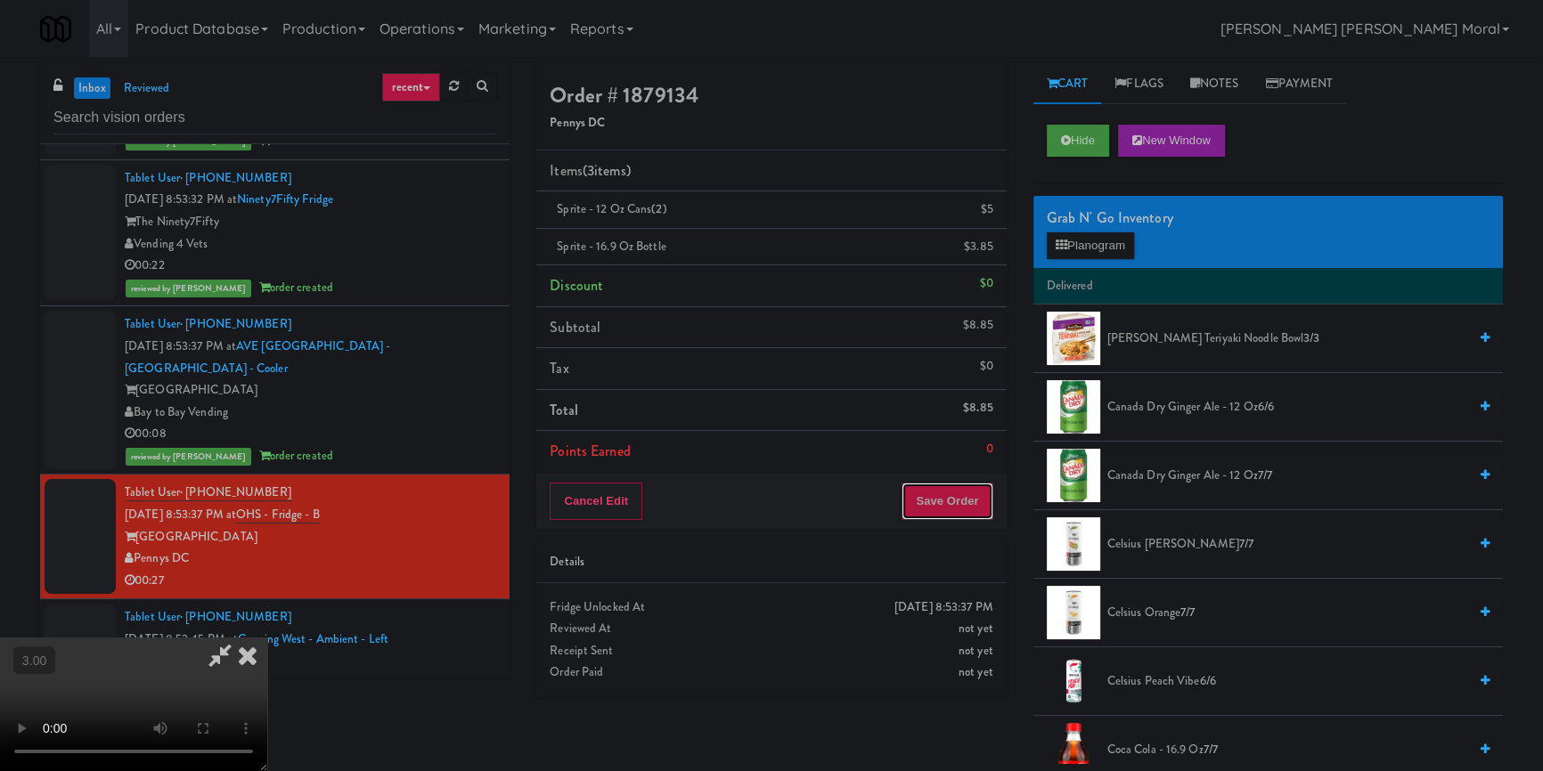
click at [946, 514] on button "Save Order" at bounding box center [946, 501] width 91 height 37
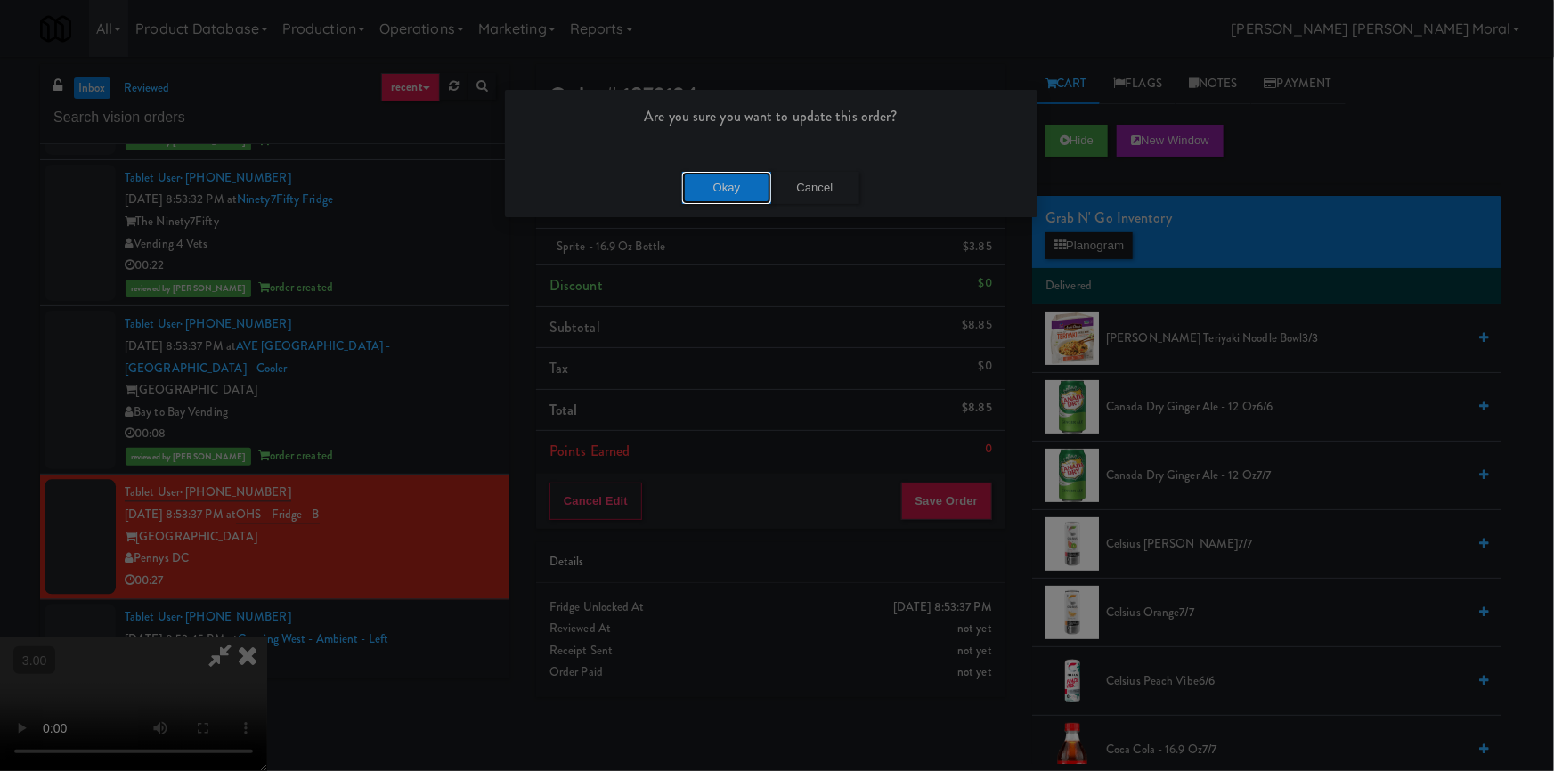
click at [728, 187] on button "Okay" at bounding box center [726, 188] width 89 height 32
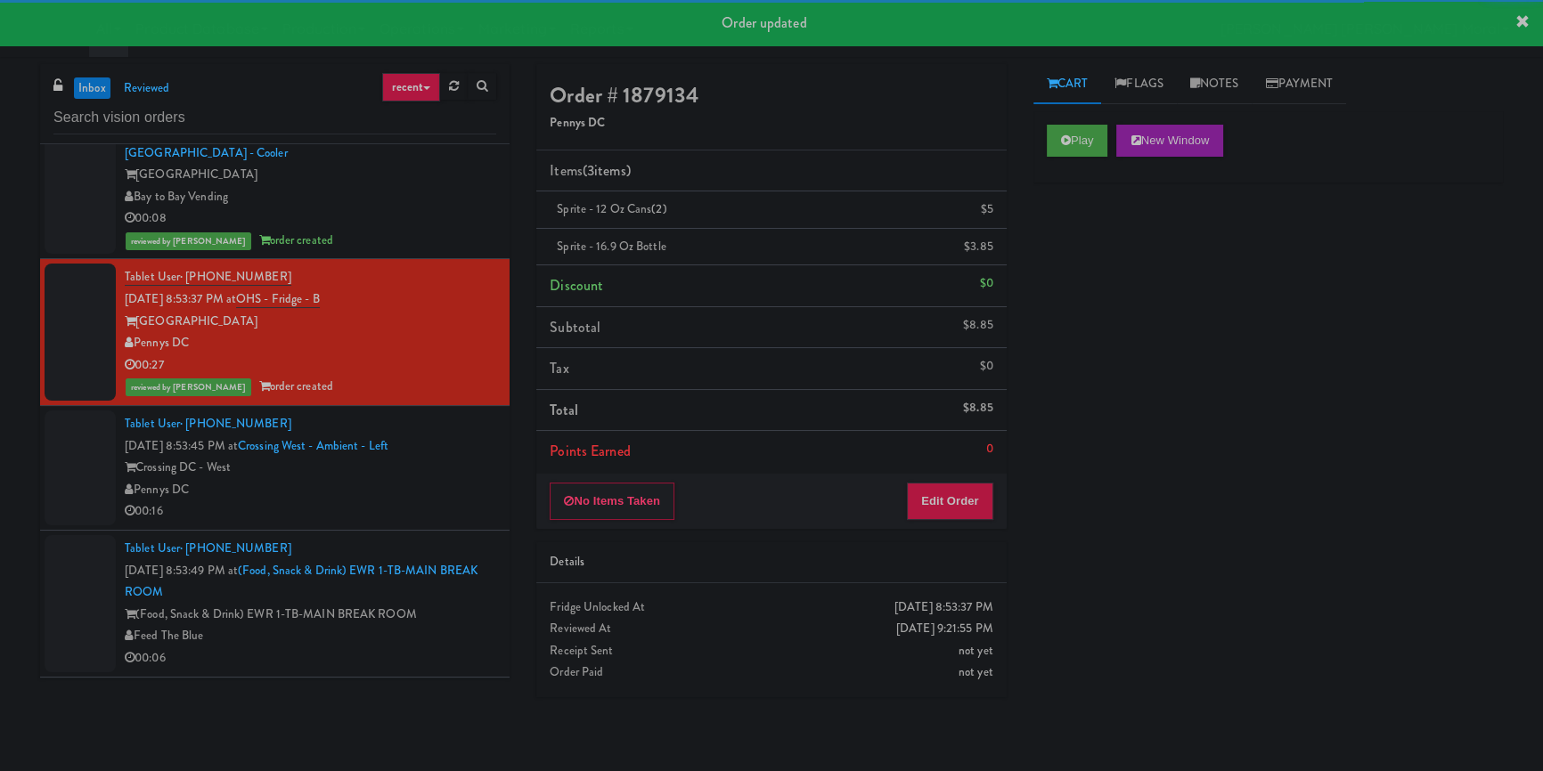
scroll to position [8987, 0]
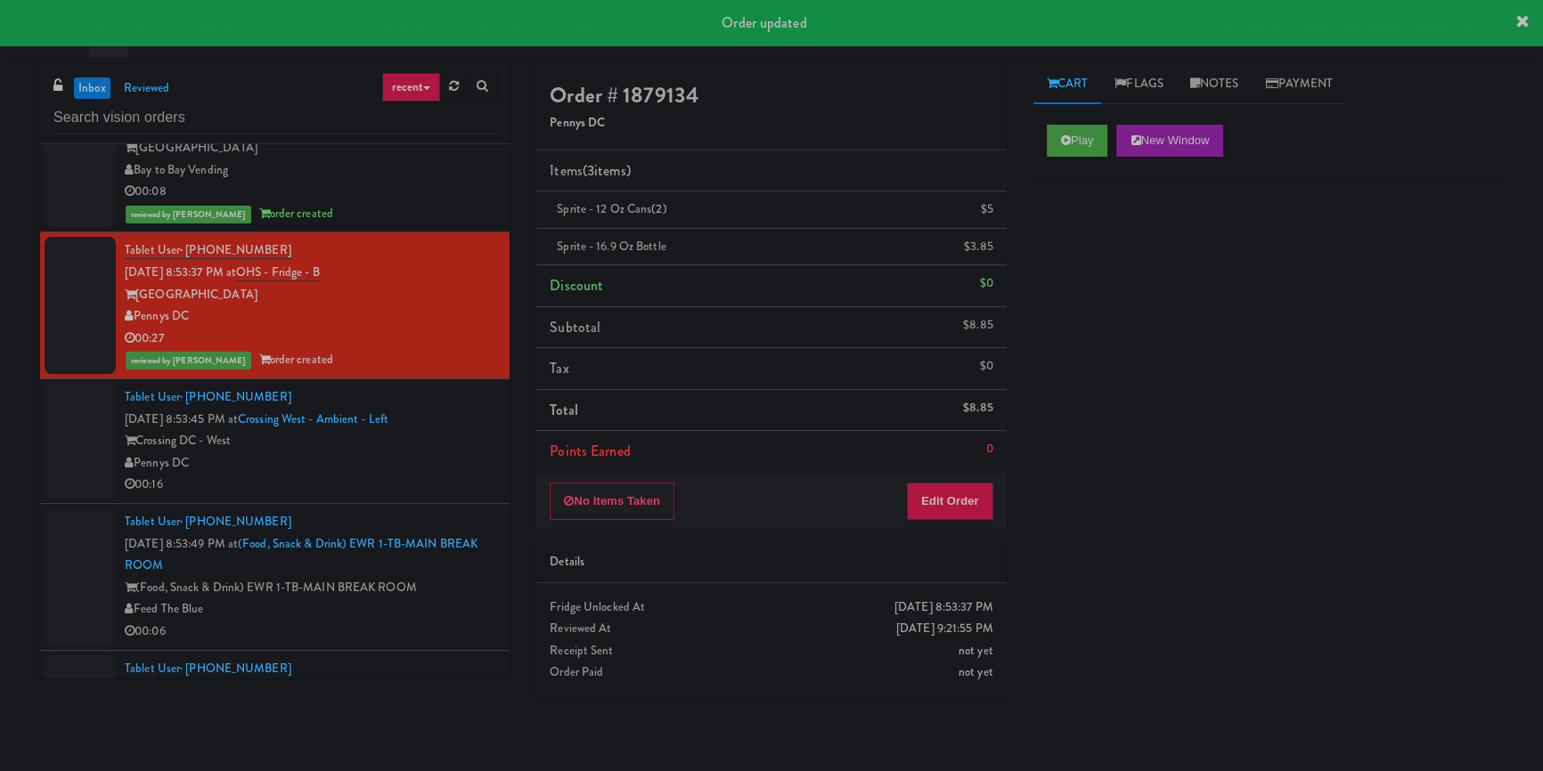
drag, startPoint x: 449, startPoint y: 456, endPoint x: 792, endPoint y: 443, distance: 343.2
click at [452, 457] on div "Pennys DC" at bounding box center [310, 463] width 371 height 22
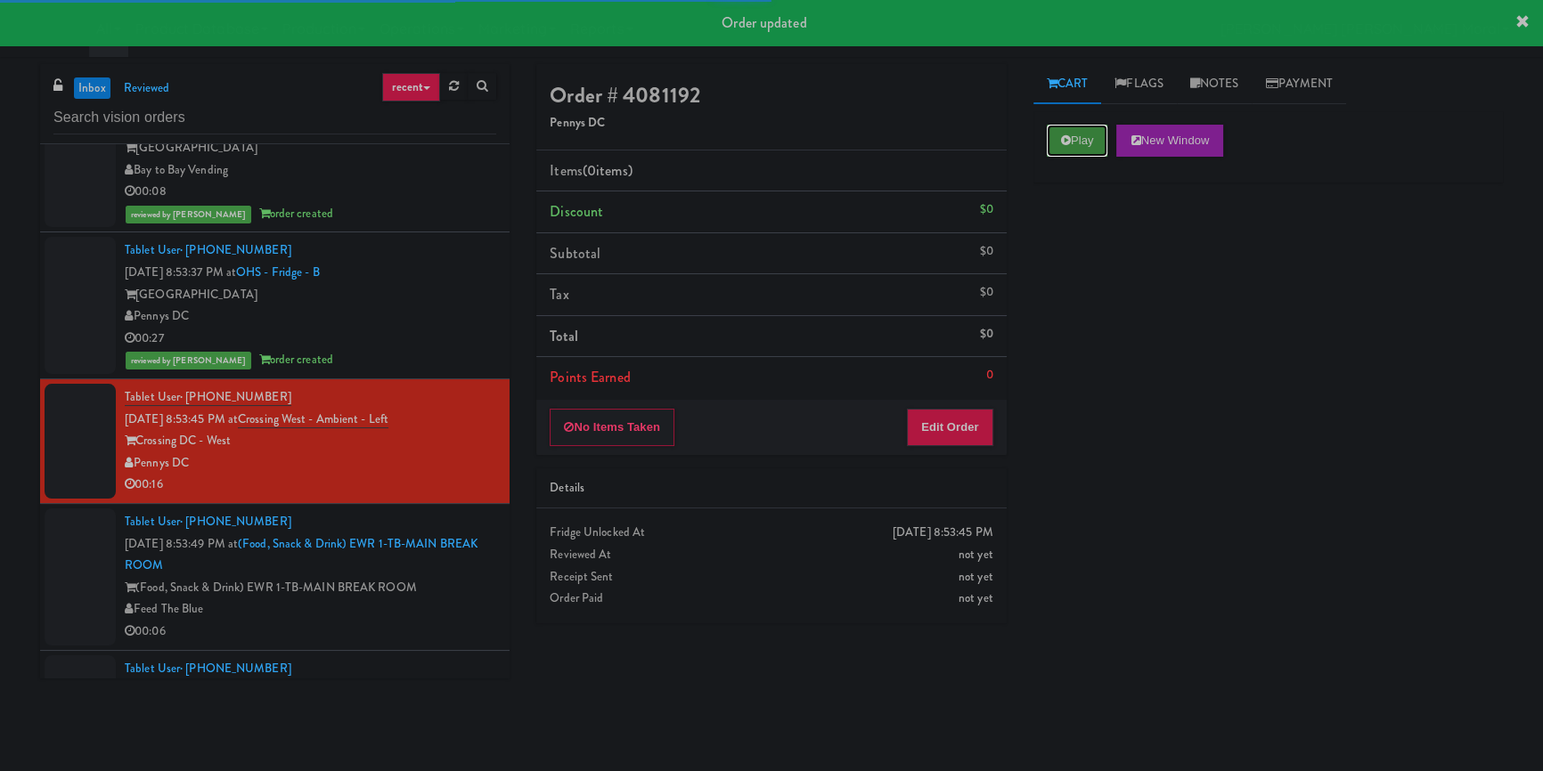
click at [1077, 126] on button "Play" at bounding box center [1077, 141] width 61 height 32
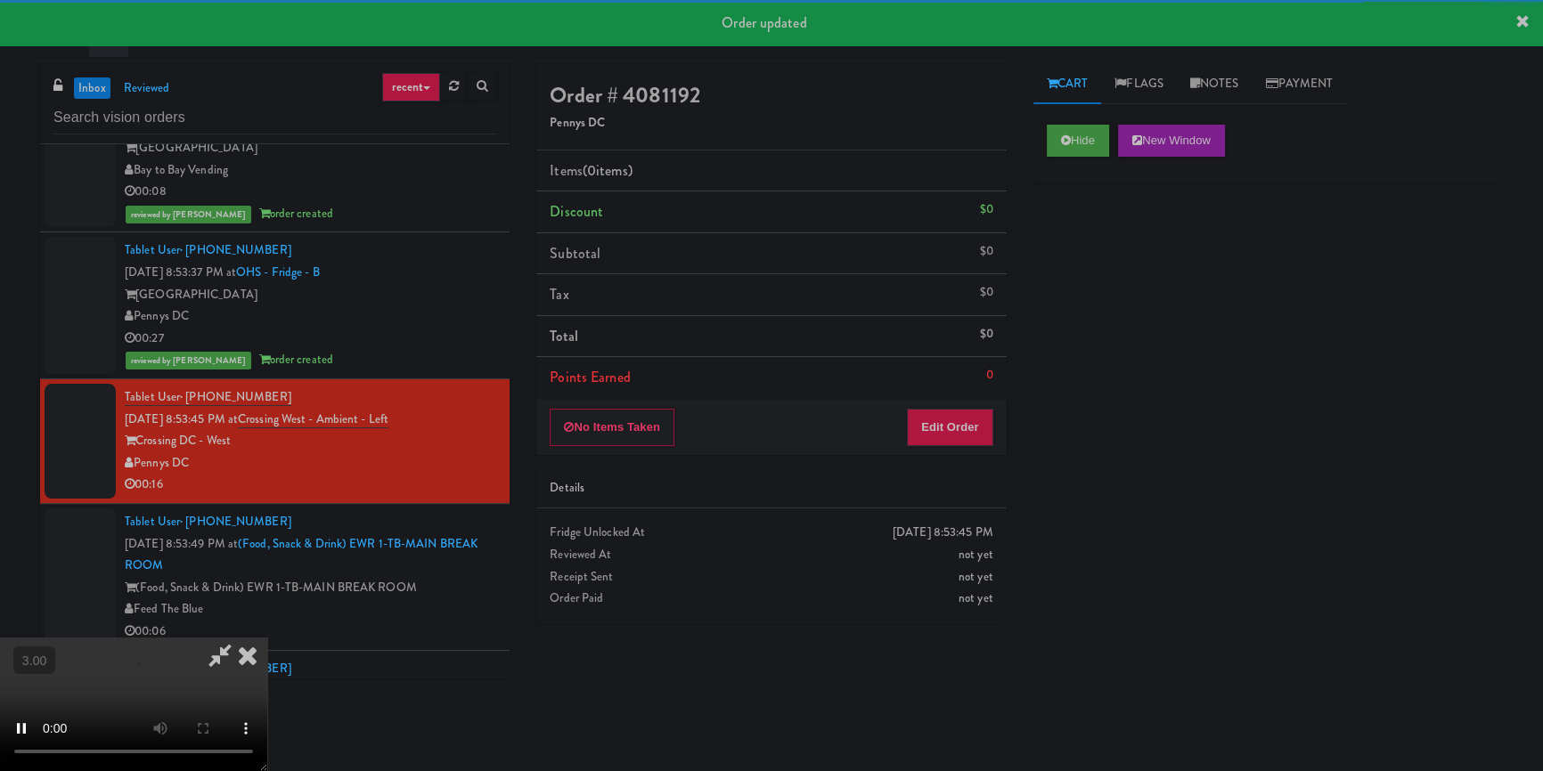
click at [1114, 263] on div "Hide New Window Primary Flag Clear Flag if unable to determine what was taken o…" at bounding box center [1267, 445] width 469 height 668
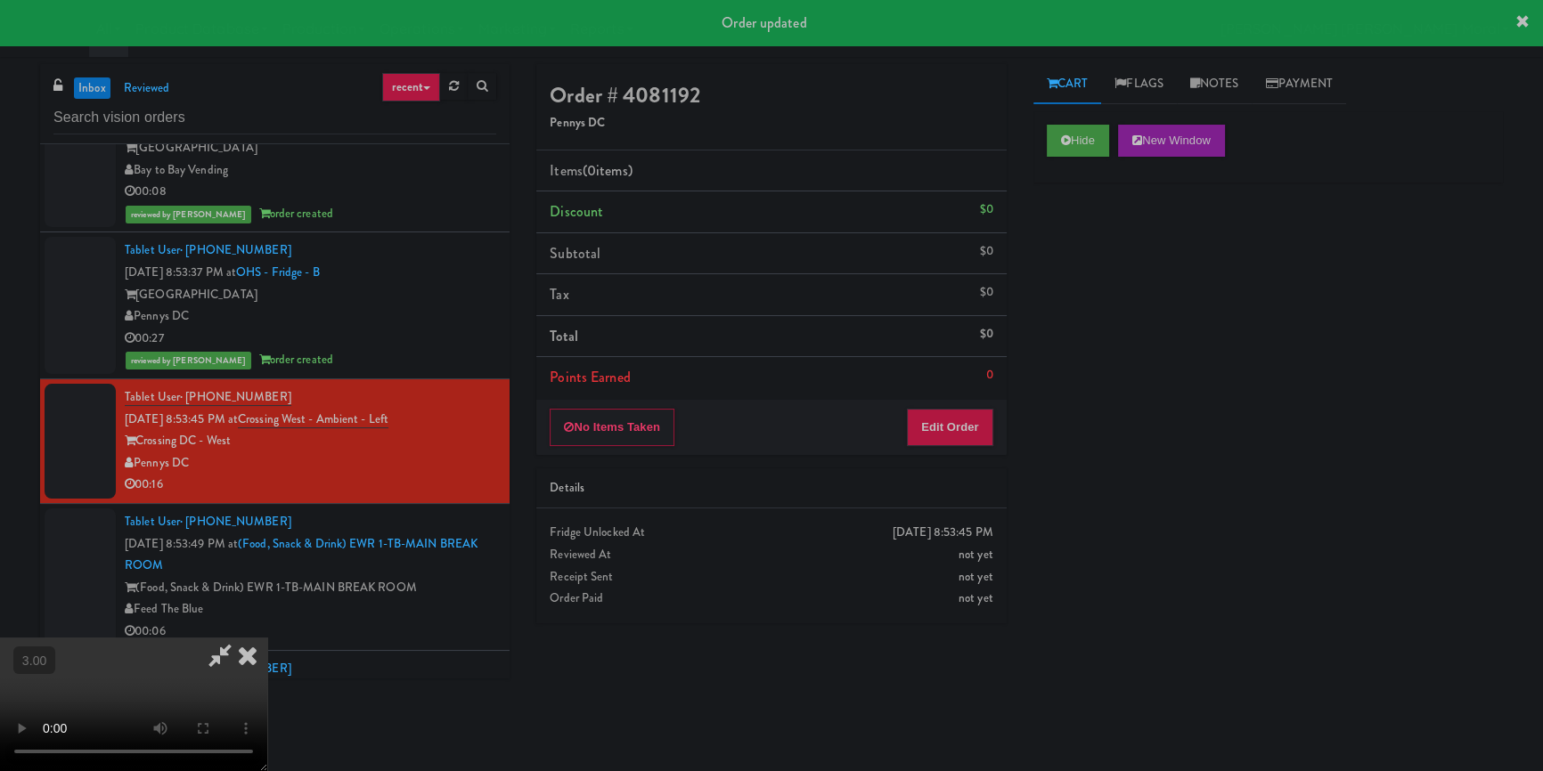
click at [1112, 302] on div "Hide New Window Primary Flag Clear Flag if unable to determine what was taken o…" at bounding box center [1267, 445] width 469 height 668
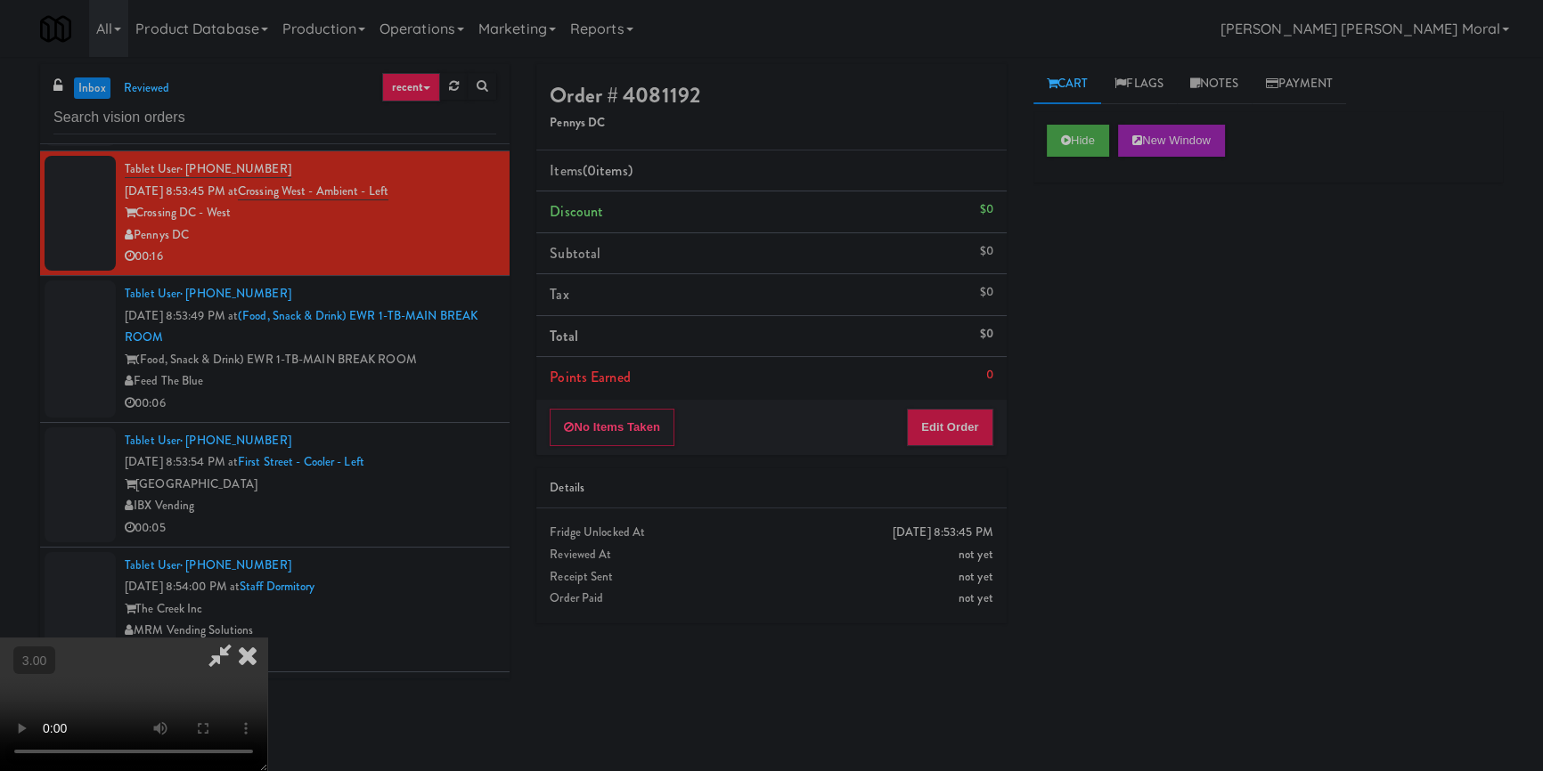
scroll to position [9230, 0]
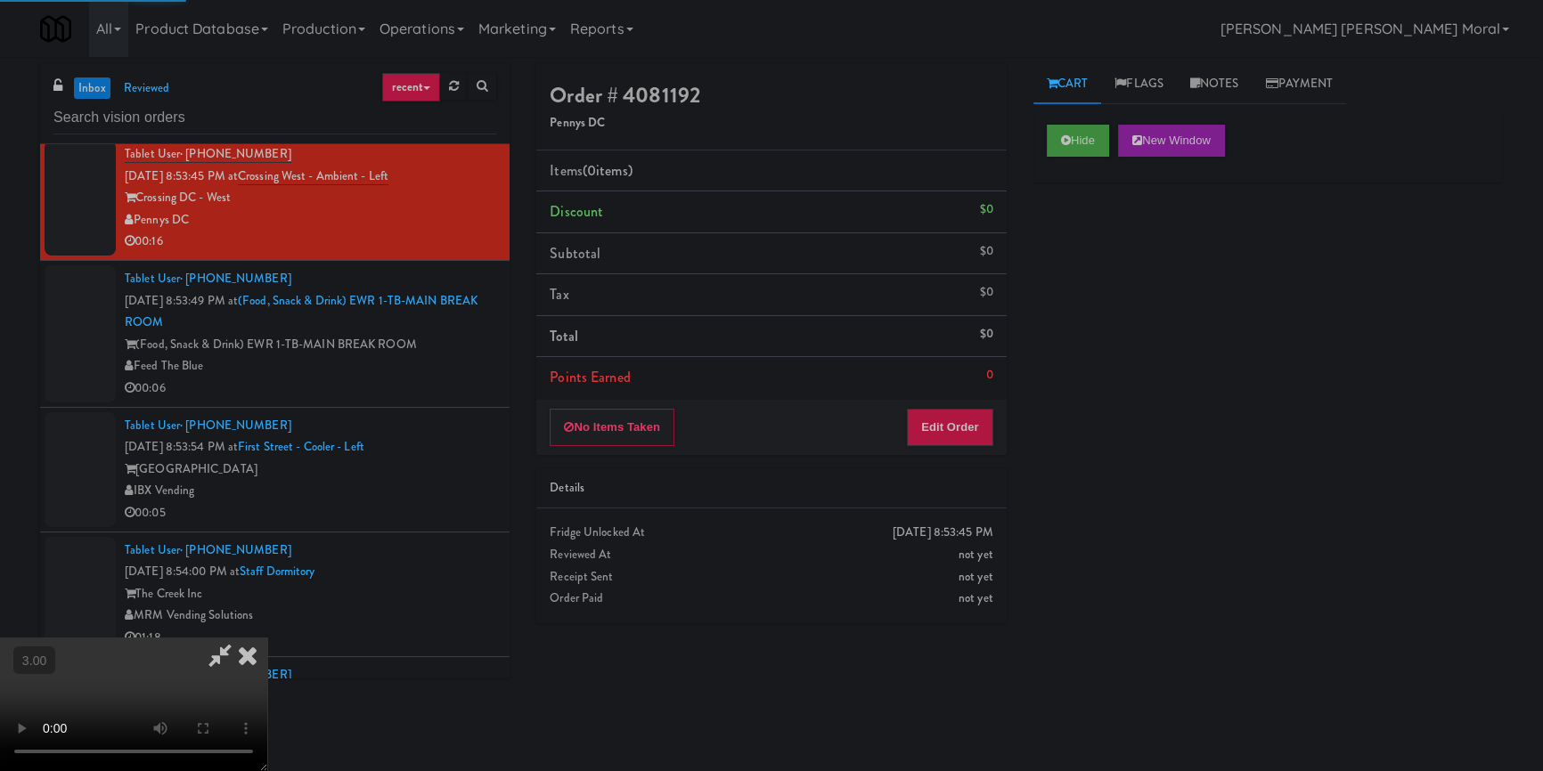
click at [1070, 492] on div "Hide New Window Primary Flag Clear Flag if unable to determine what was taken o…" at bounding box center [1267, 445] width 469 height 668
click at [267, 638] on video at bounding box center [133, 705] width 267 height 134
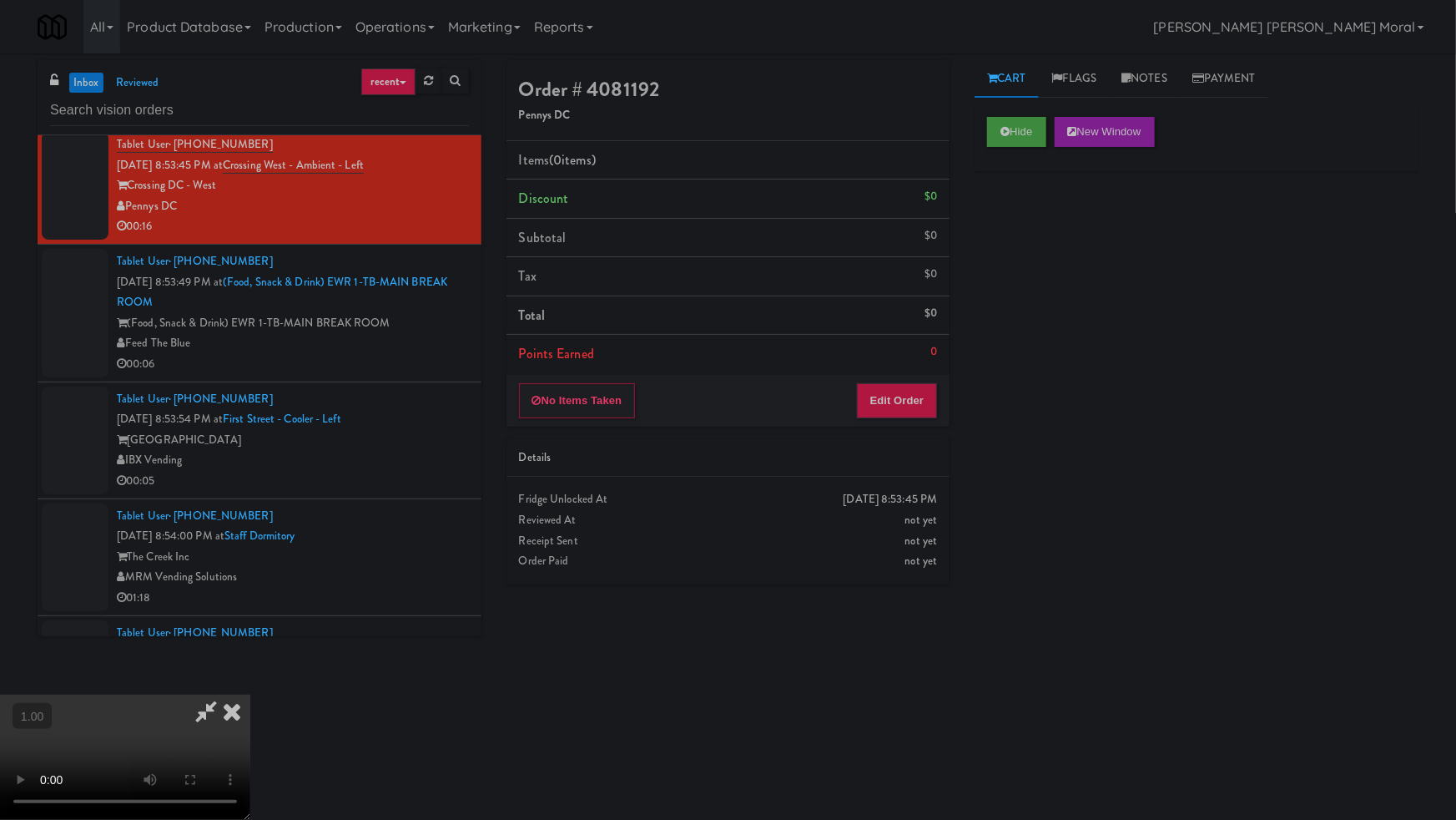
click at [250, 694] on video at bounding box center [125, 757] width 250 height 126
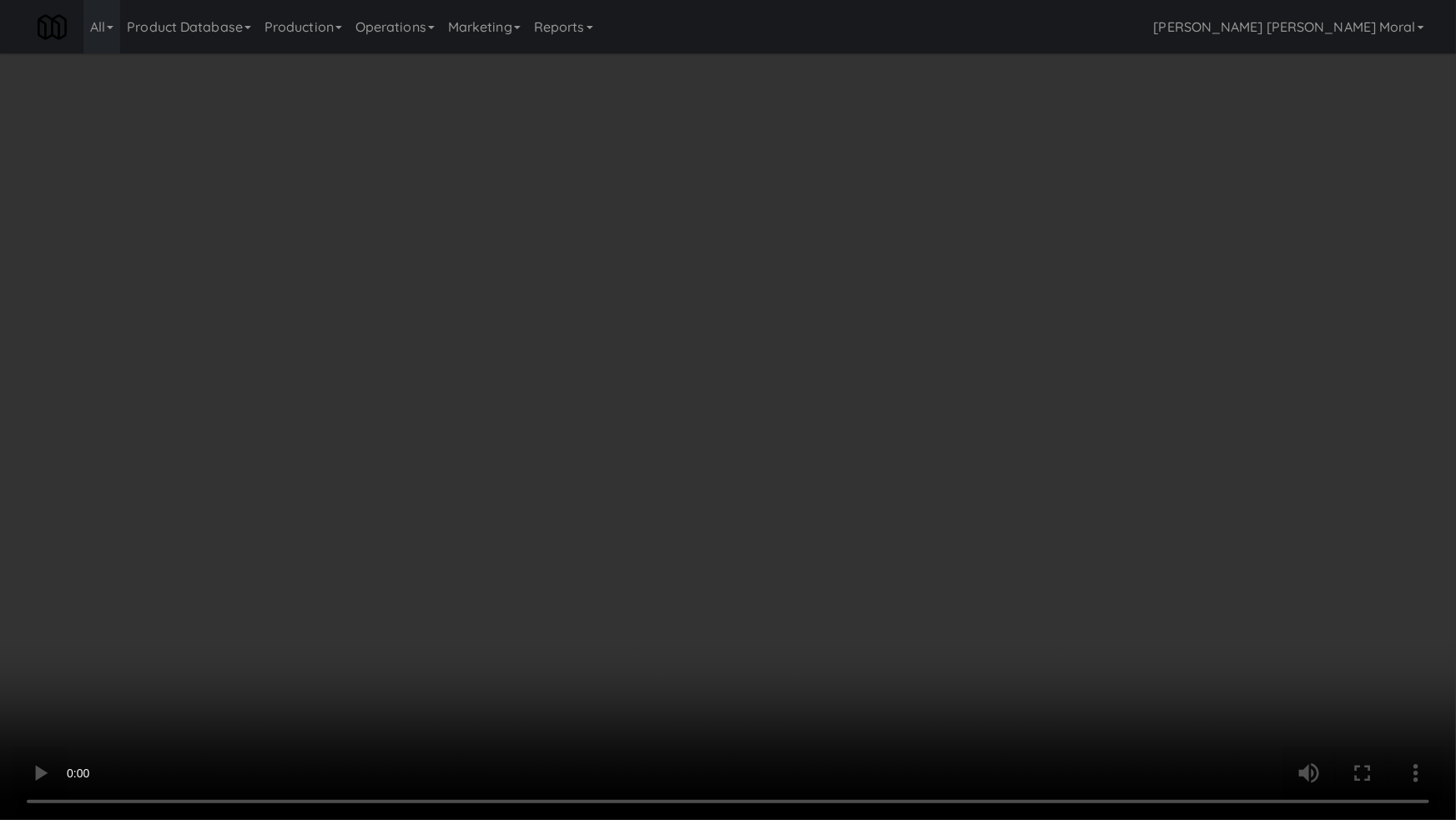
click at [836, 489] on video at bounding box center [728, 410] width 1456 height 820
click at [837, 488] on video at bounding box center [728, 410] width 1456 height 820
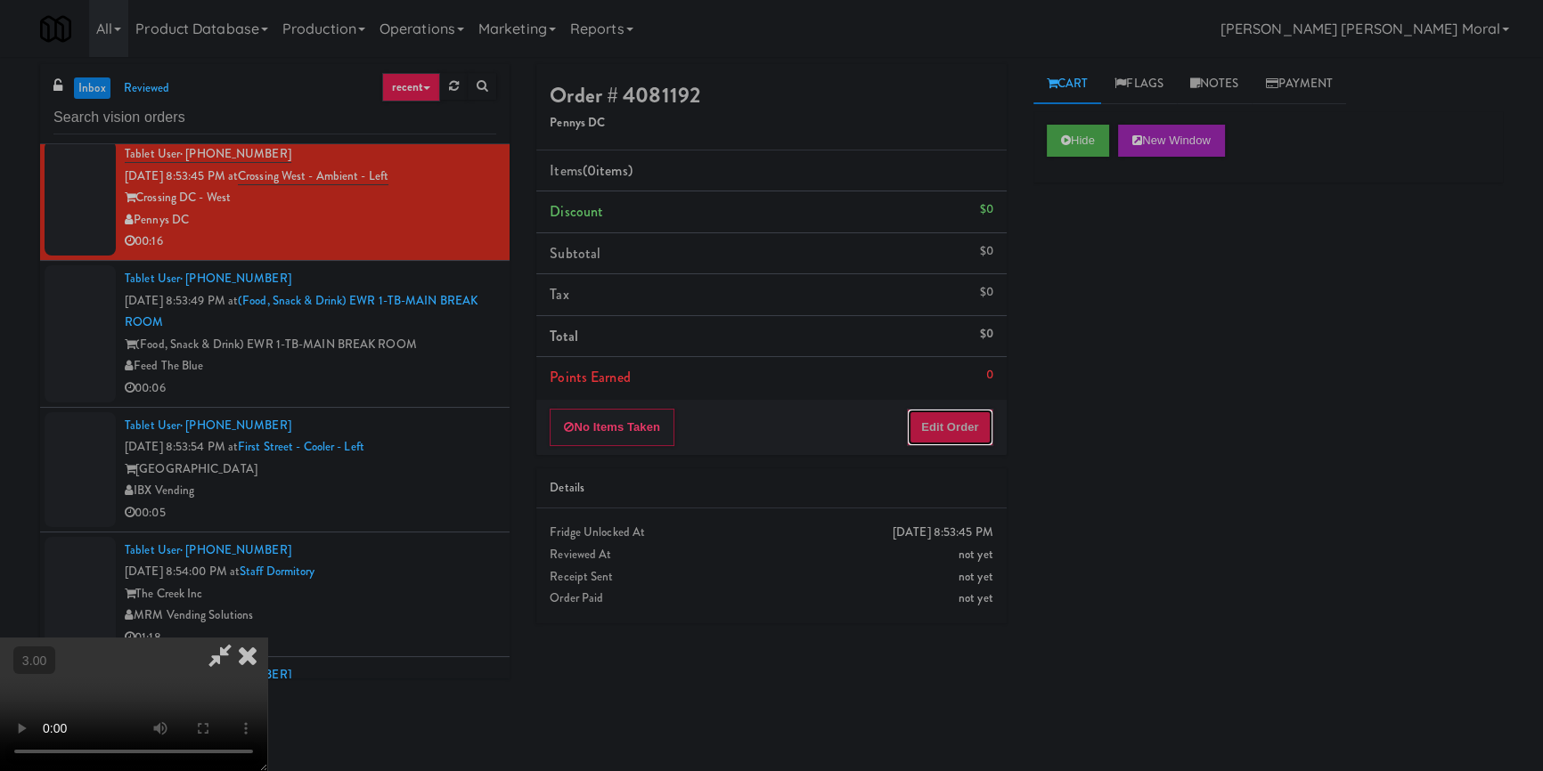
click at [984, 410] on button "Edit Order" at bounding box center [950, 427] width 86 height 37
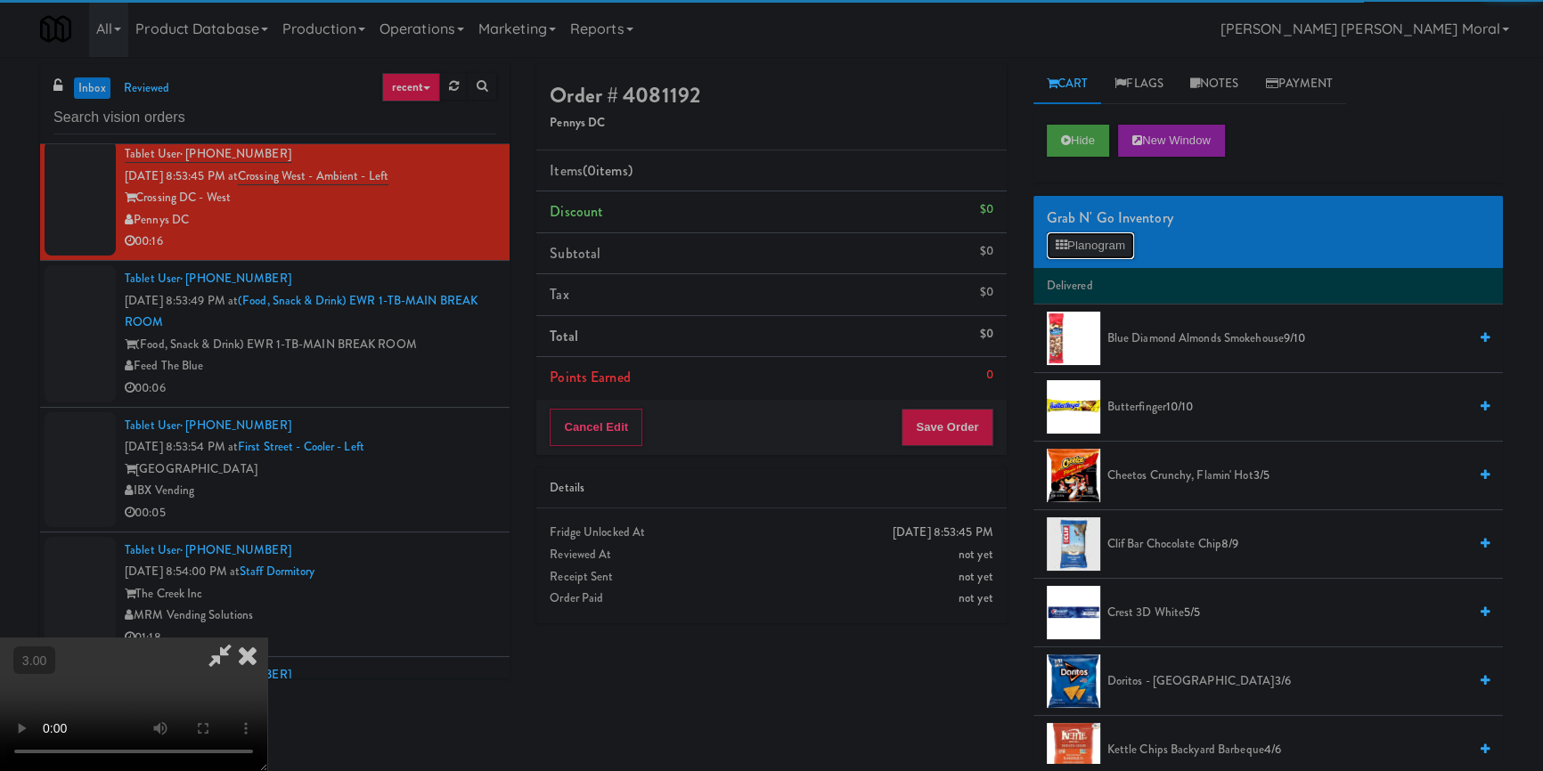
click at [1106, 232] on button "Planogram" at bounding box center [1090, 245] width 87 height 27
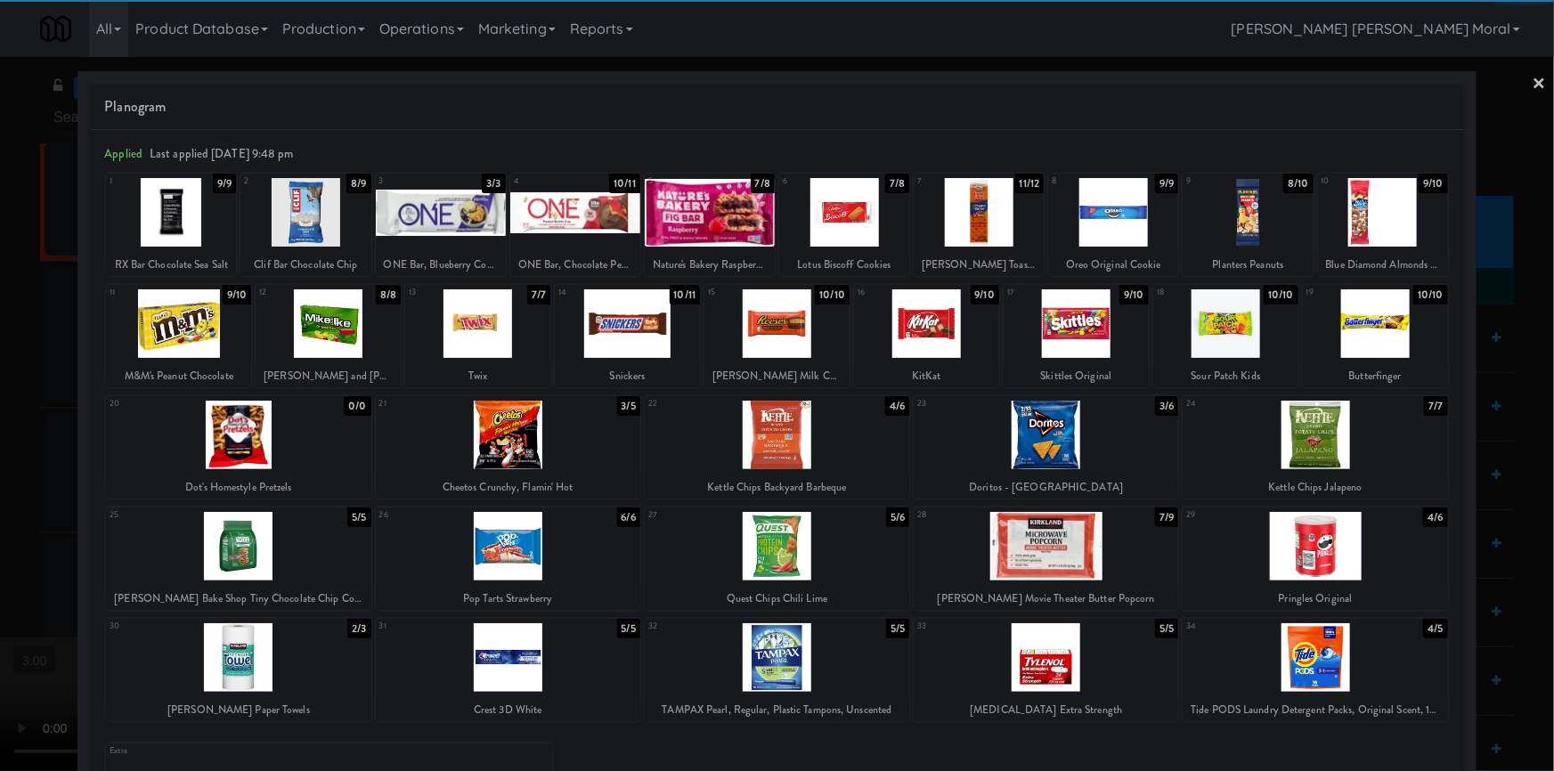
click at [350, 340] on div at bounding box center [328, 323] width 145 height 69
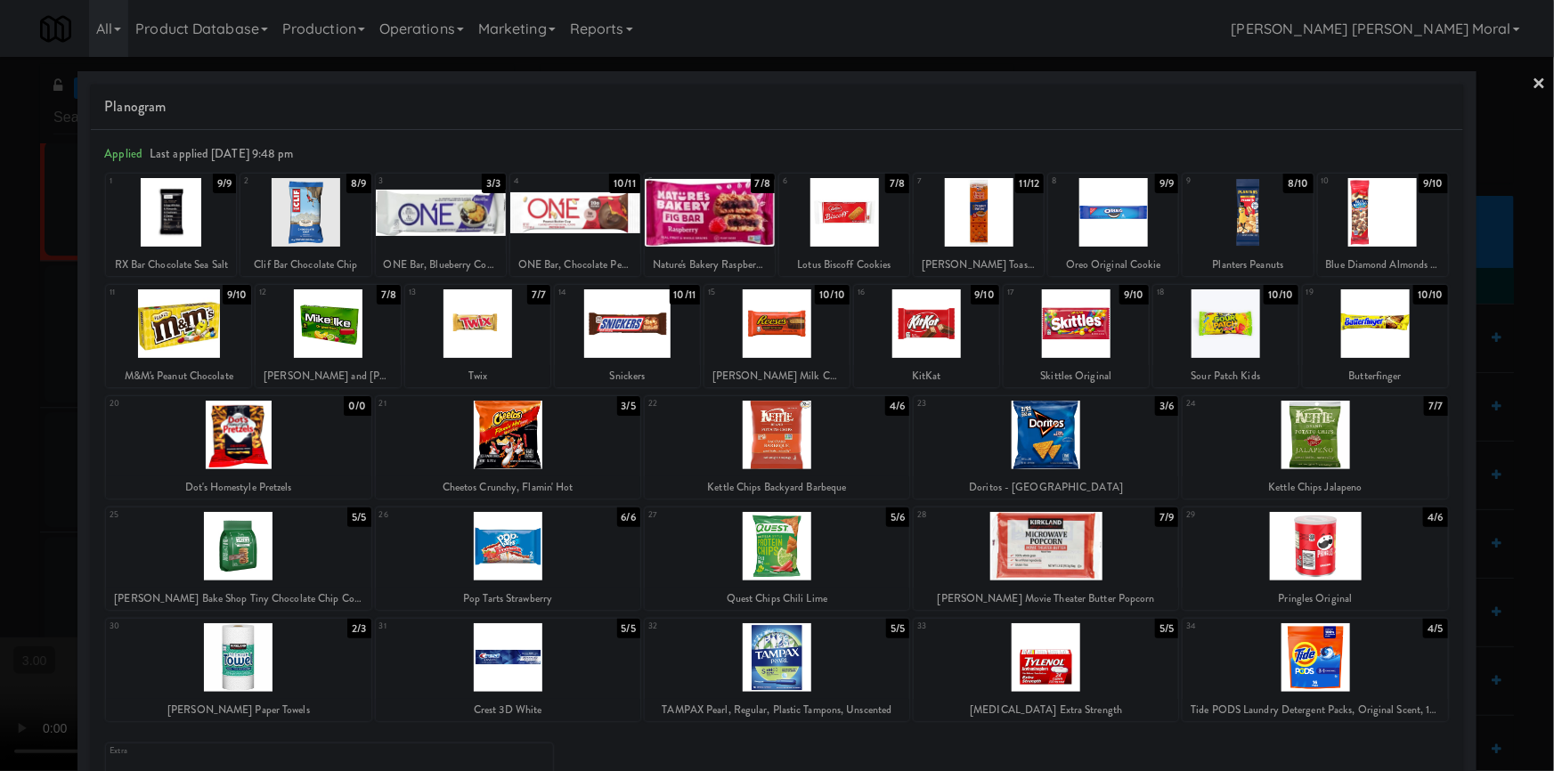
click at [864, 217] on div at bounding box center [844, 212] width 130 height 69
click at [0, 417] on div at bounding box center [777, 385] width 1554 height 771
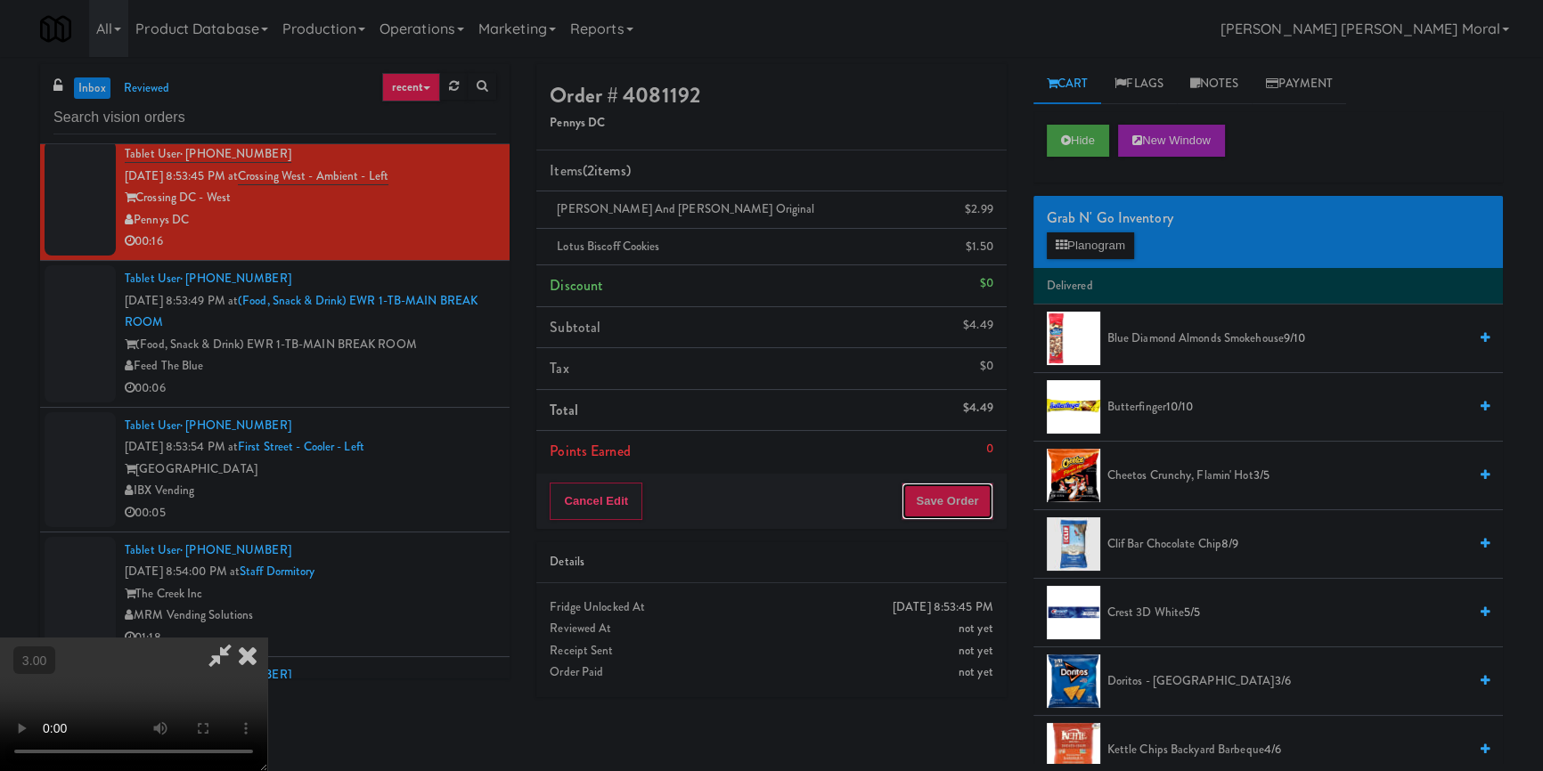
click at [951, 488] on button "Save Order" at bounding box center [946, 501] width 91 height 37
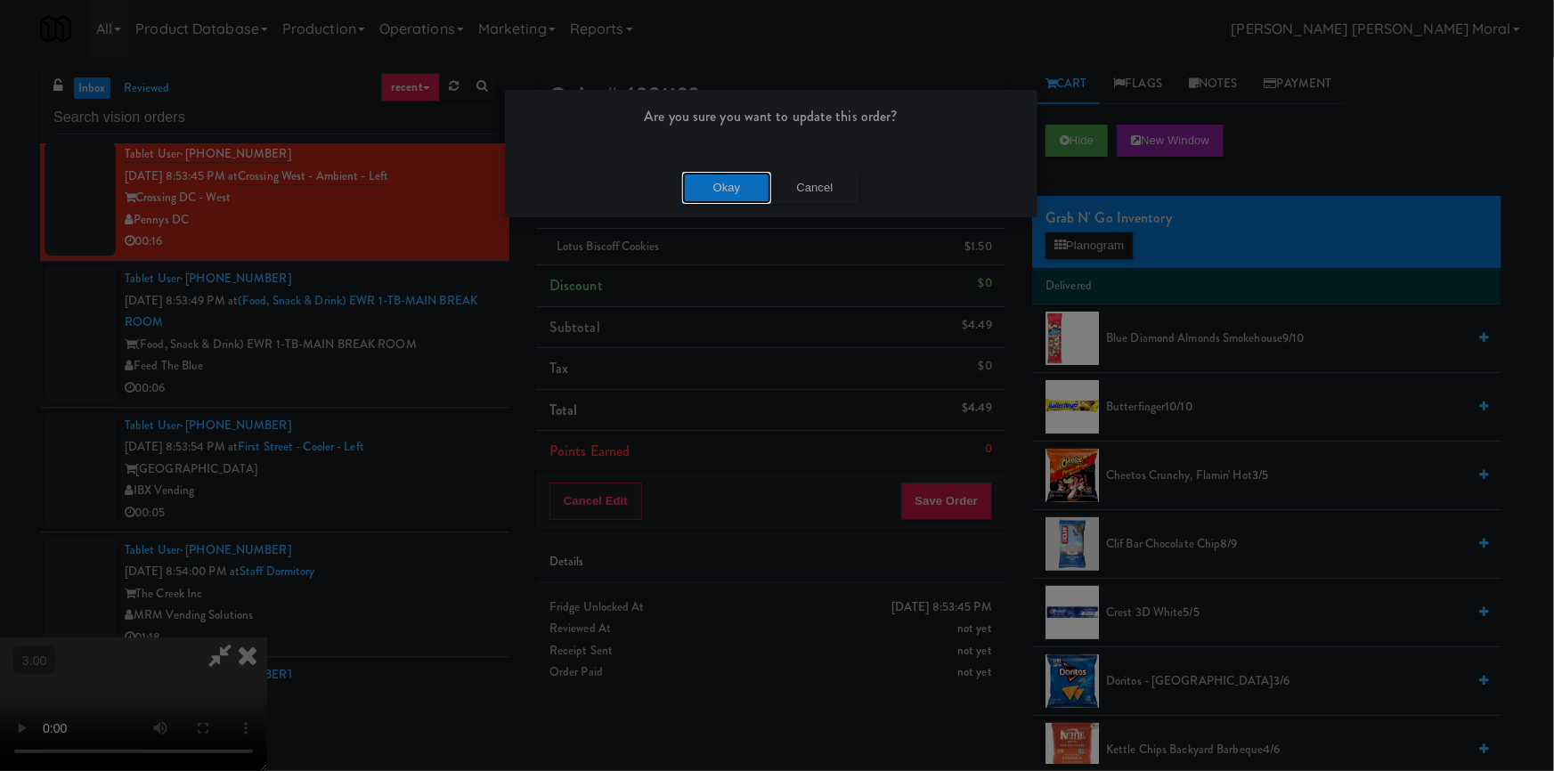
click at [732, 183] on button "Okay" at bounding box center [726, 188] width 89 height 32
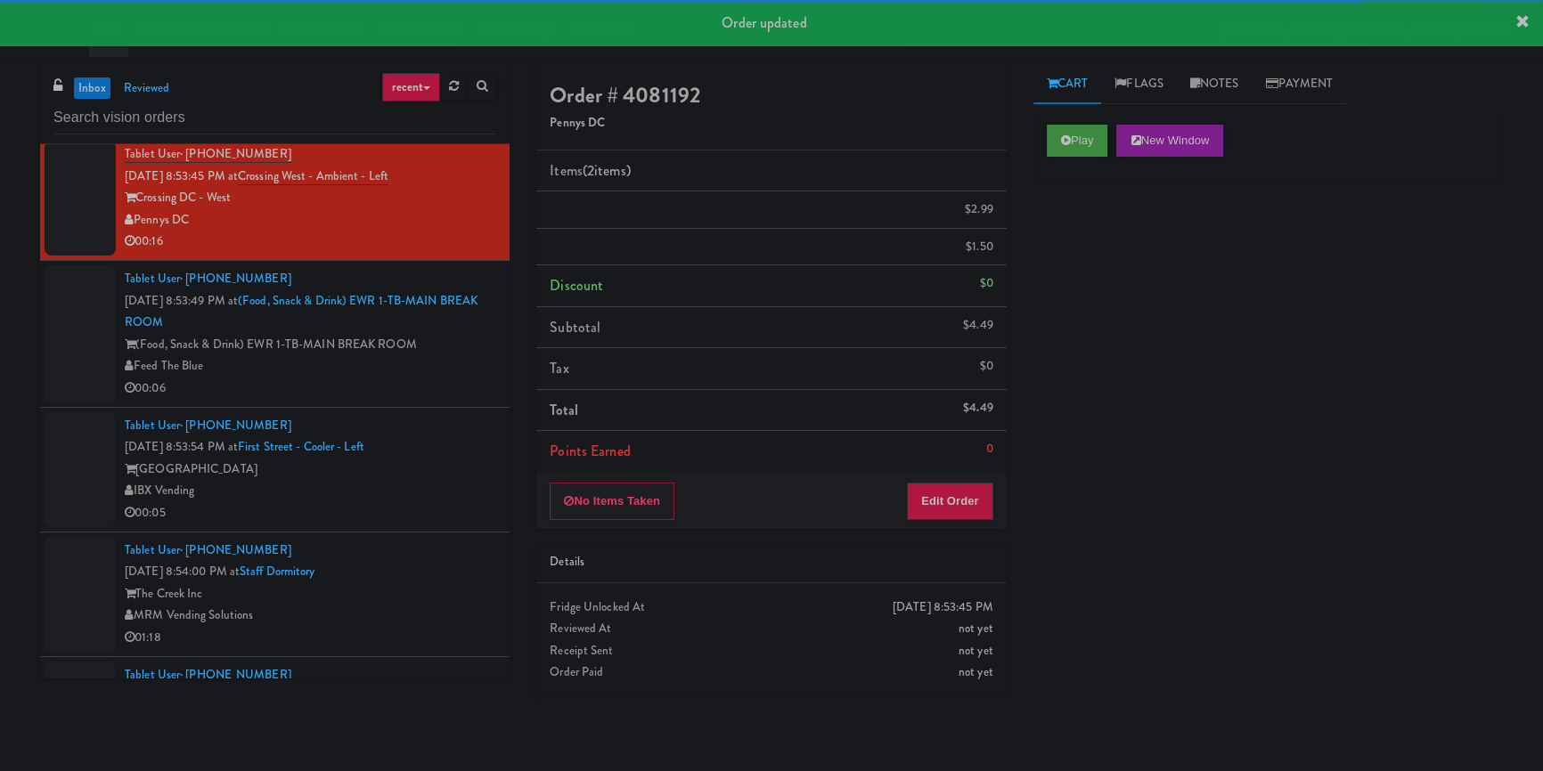
click at [423, 400] on div "00:06" at bounding box center [310, 389] width 371 height 22
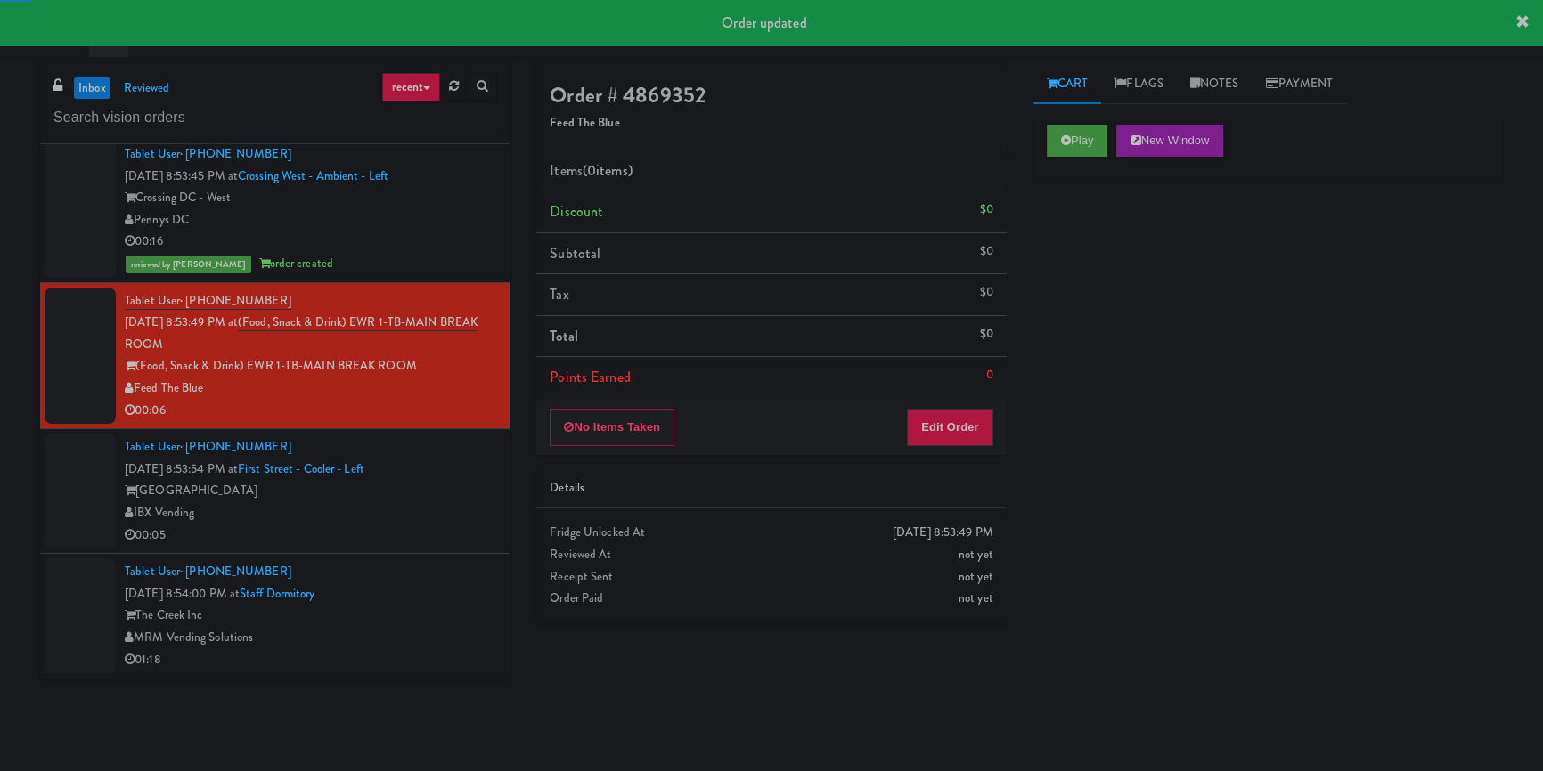
click at [1039, 144] on div "Play New Window" at bounding box center [1267, 146] width 469 height 71
click at [1079, 138] on button "Play" at bounding box center [1077, 141] width 61 height 32
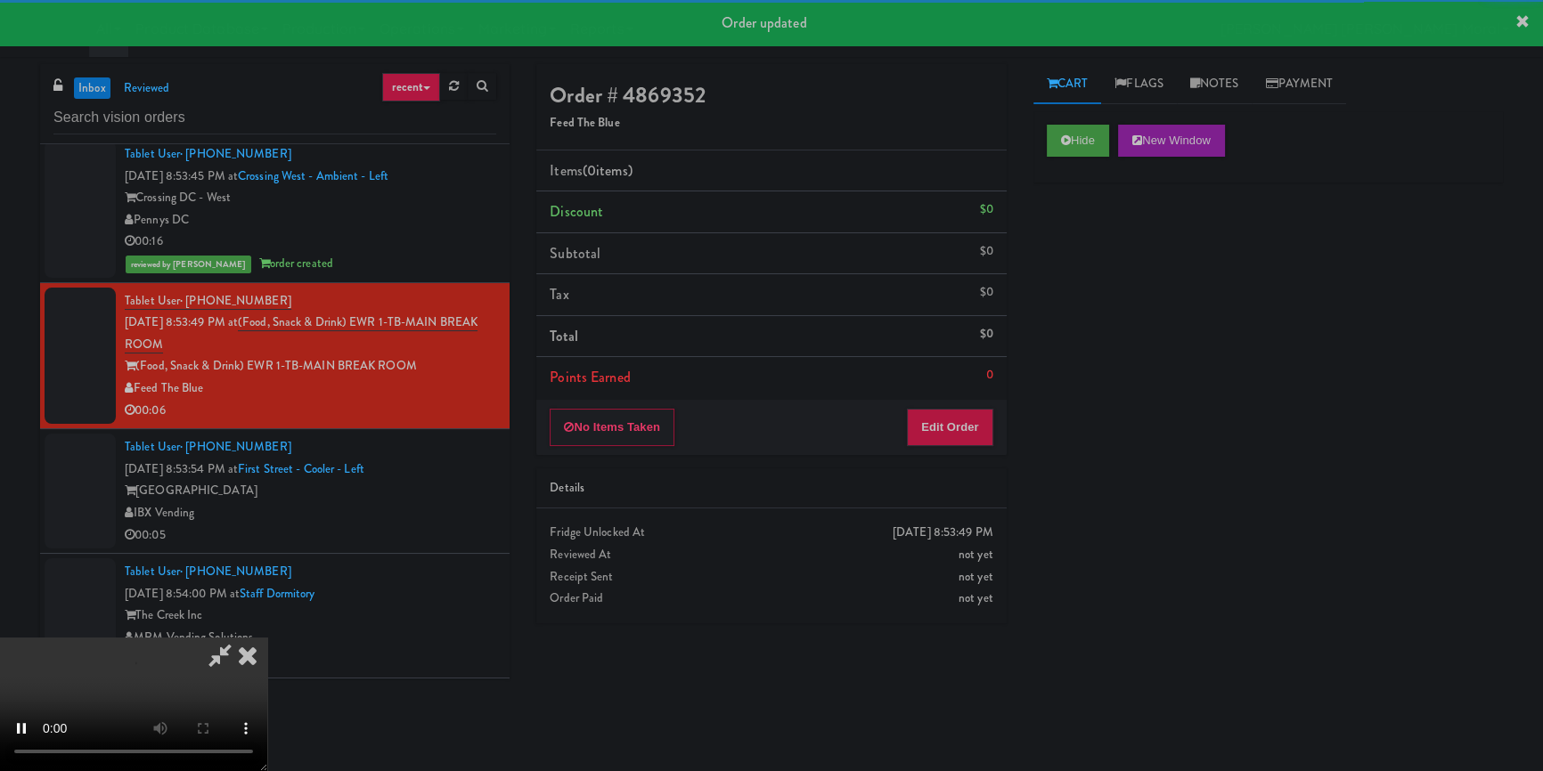
click at [1063, 281] on div "Hide New Window Primary Flag Clear Flag if unable to determine what was taken o…" at bounding box center [1267, 445] width 469 height 668
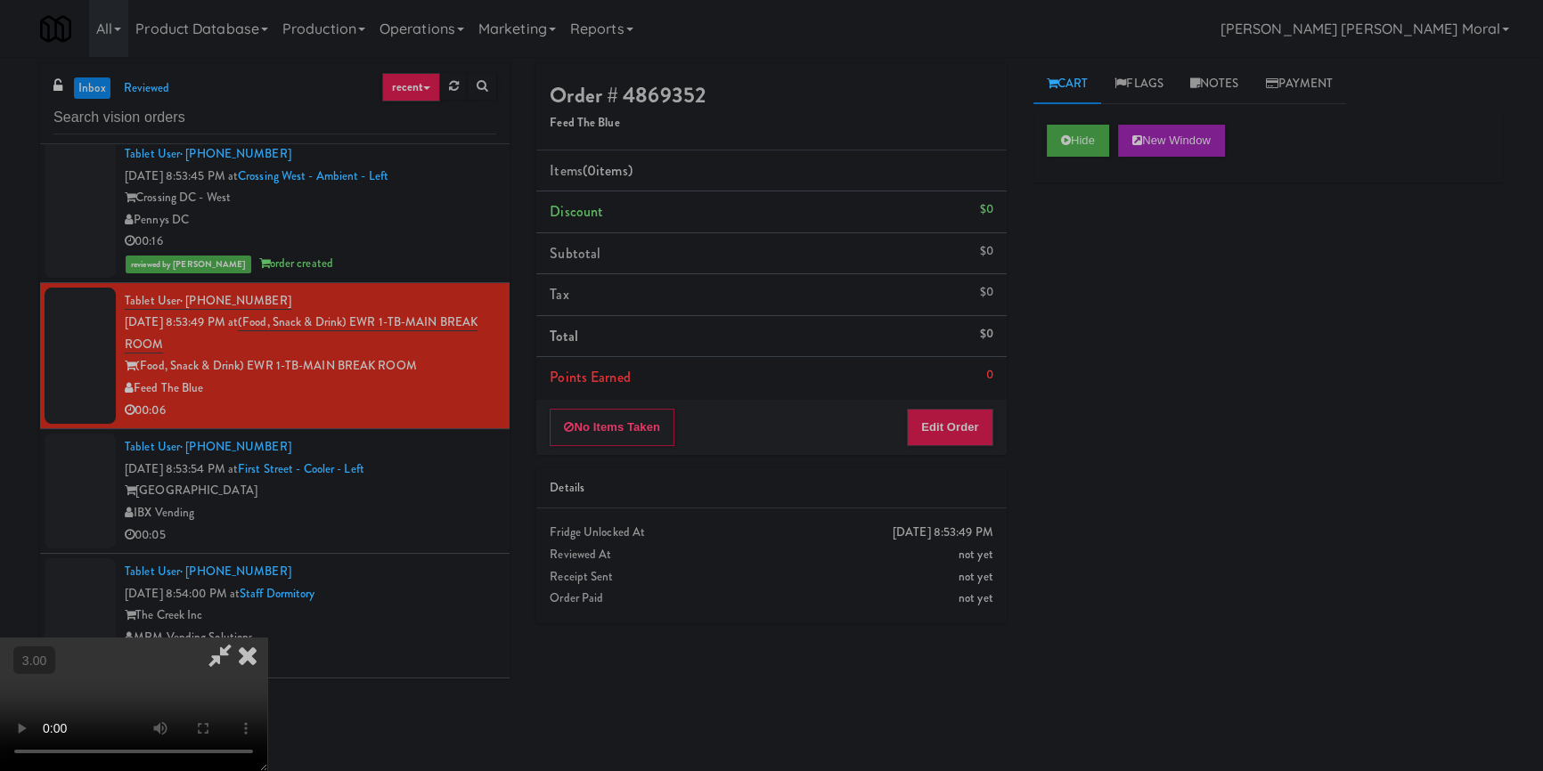
click at [267, 638] on video at bounding box center [133, 705] width 267 height 134
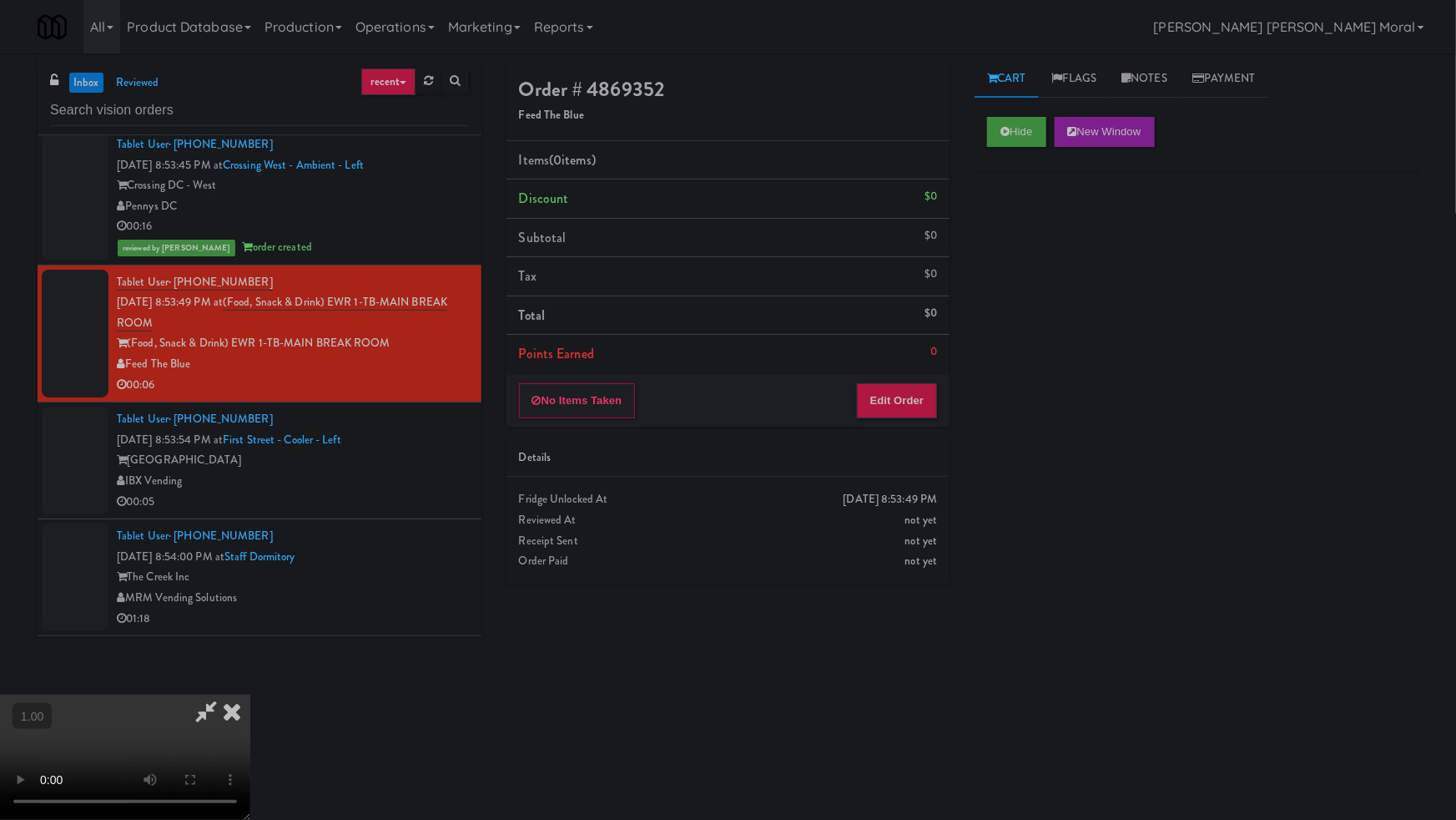
click at [250, 694] on video at bounding box center [125, 757] width 250 height 126
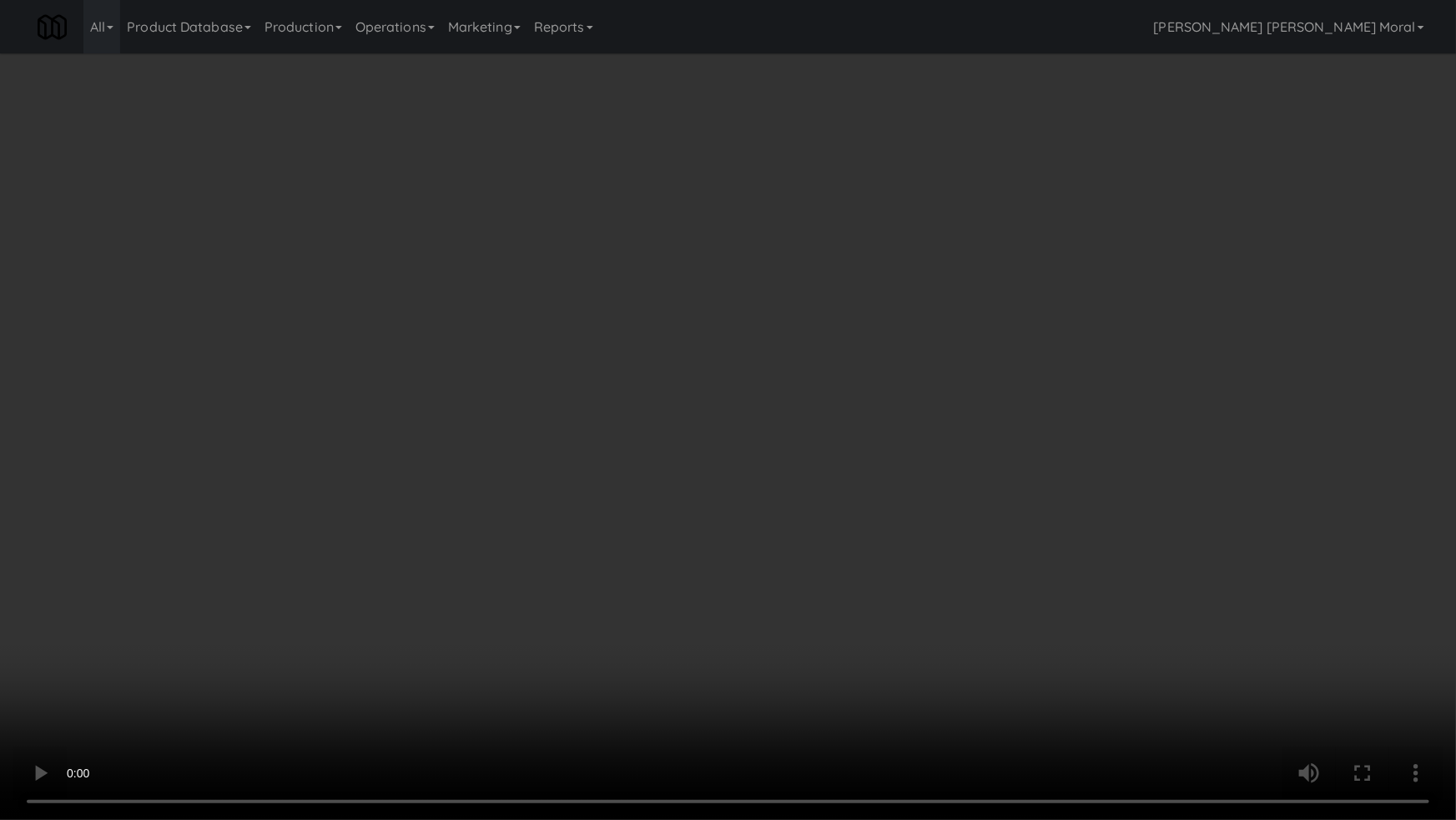
click at [842, 462] on video at bounding box center [728, 410] width 1456 height 820
click at [836, 460] on video at bounding box center [728, 410] width 1456 height 820
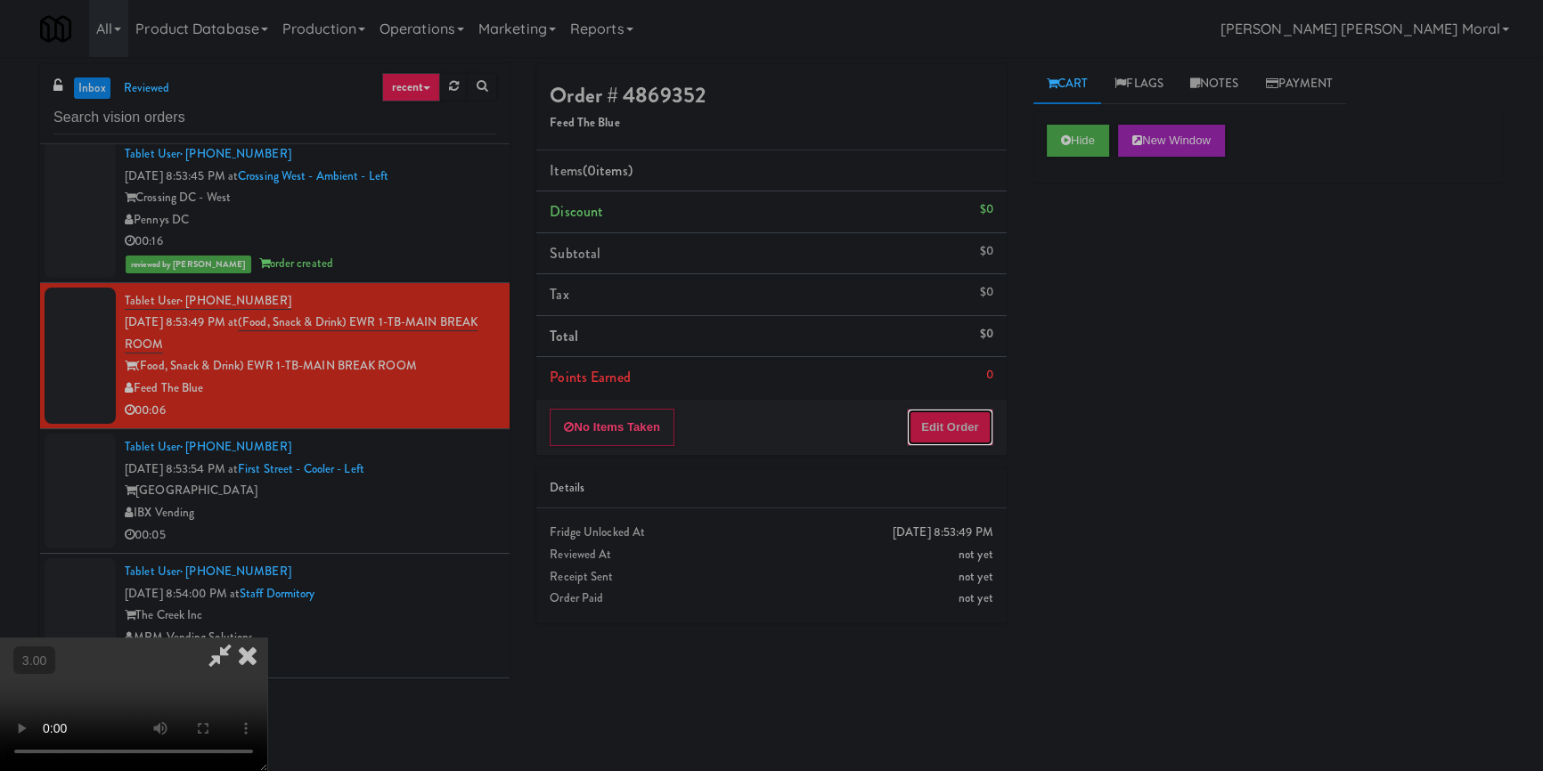
click at [957, 412] on button "Edit Order" at bounding box center [950, 427] width 86 height 37
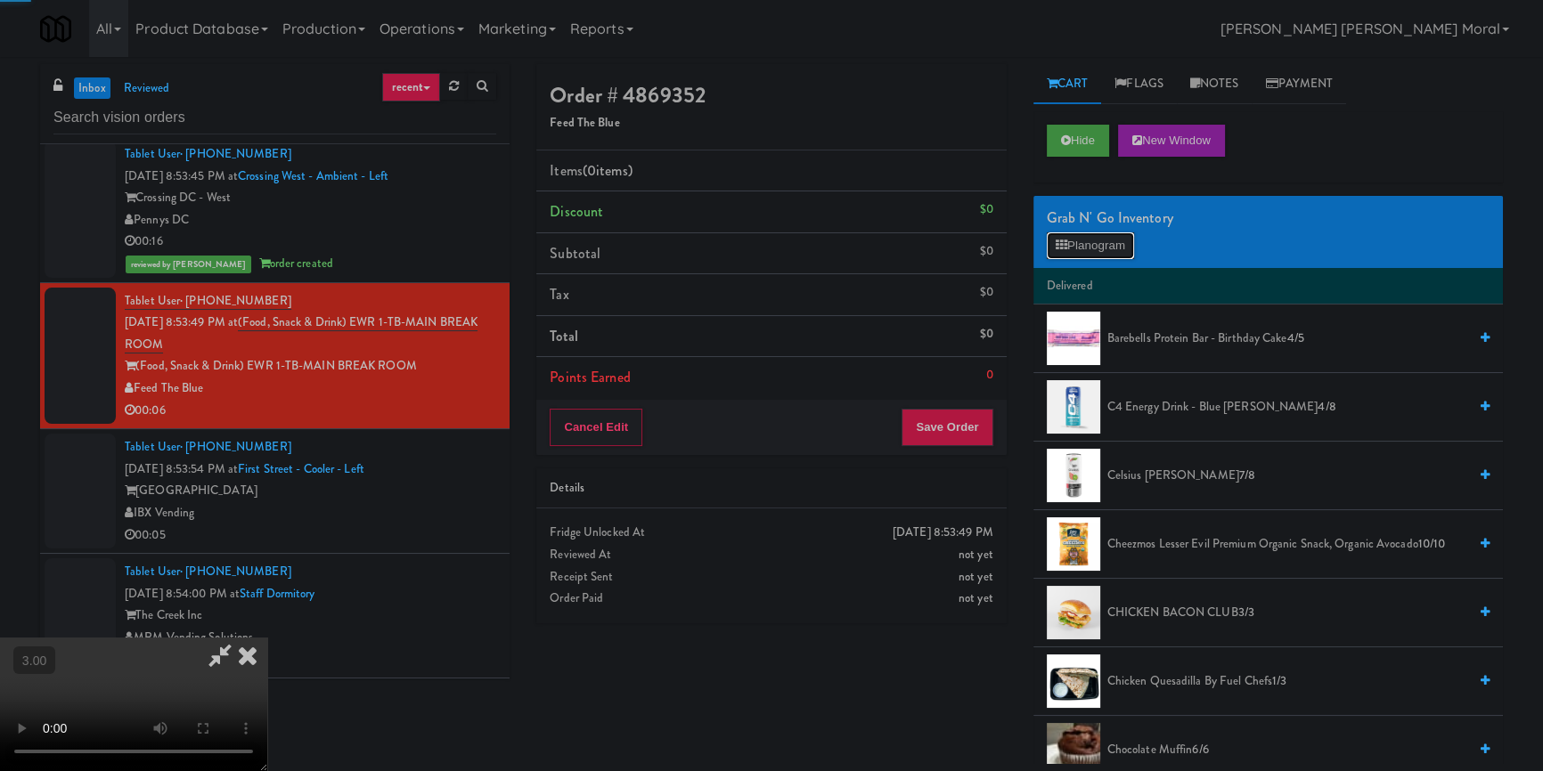
click at [1073, 253] on button "Planogram" at bounding box center [1090, 245] width 87 height 27
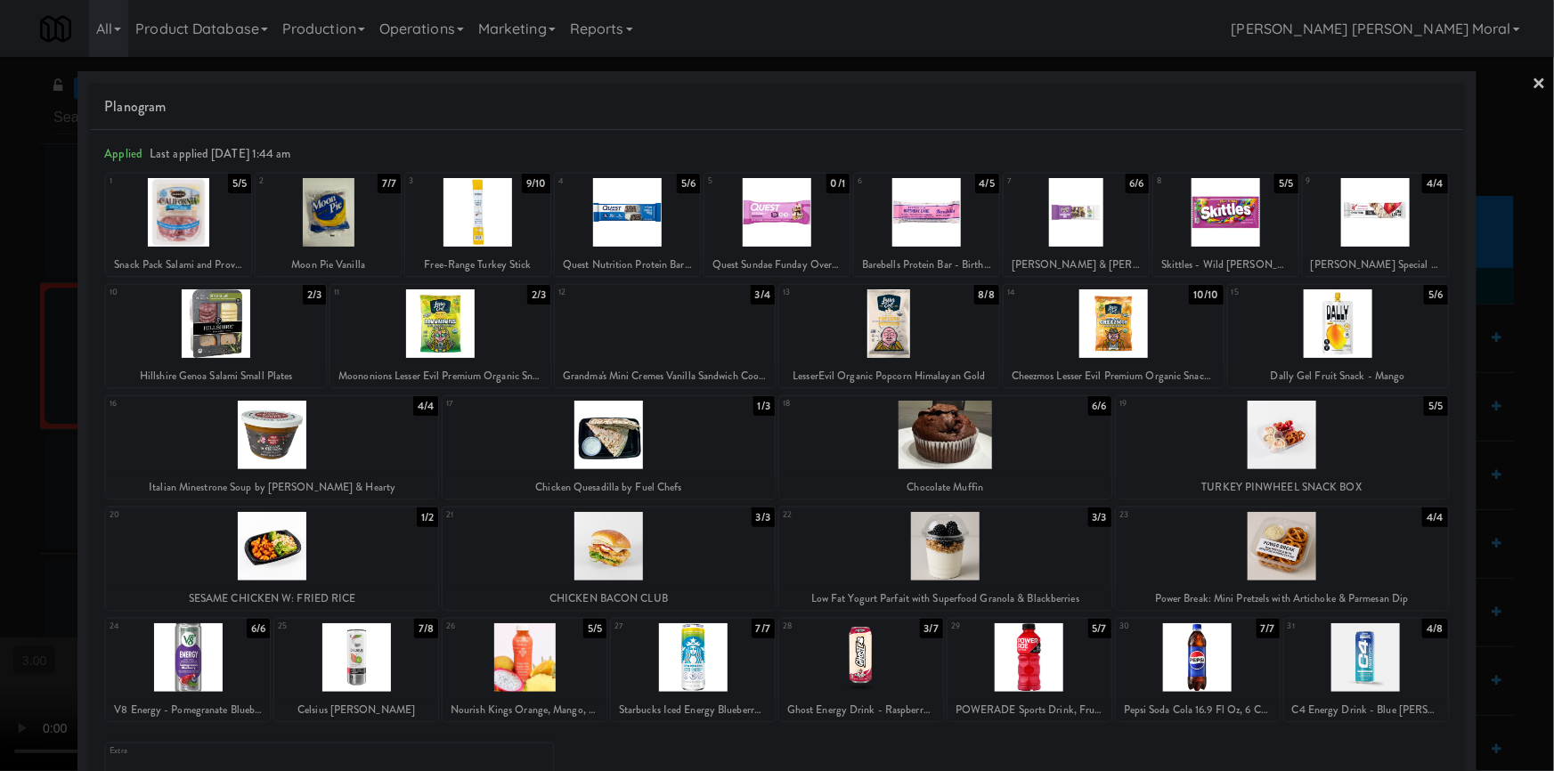
click at [1027, 652] on div at bounding box center [1030, 657] width 164 height 69
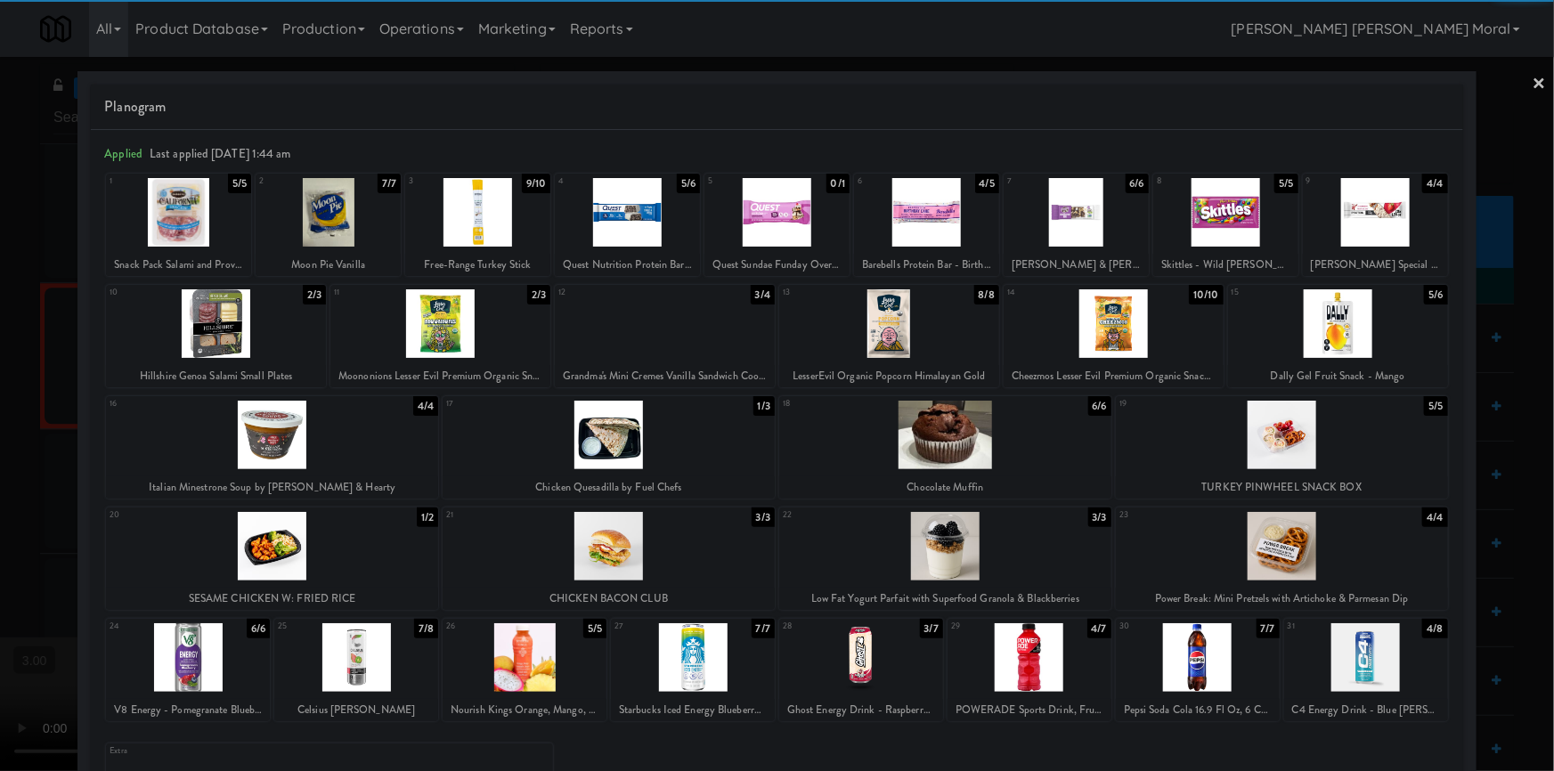
click at [0, 515] on div at bounding box center [777, 385] width 1554 height 771
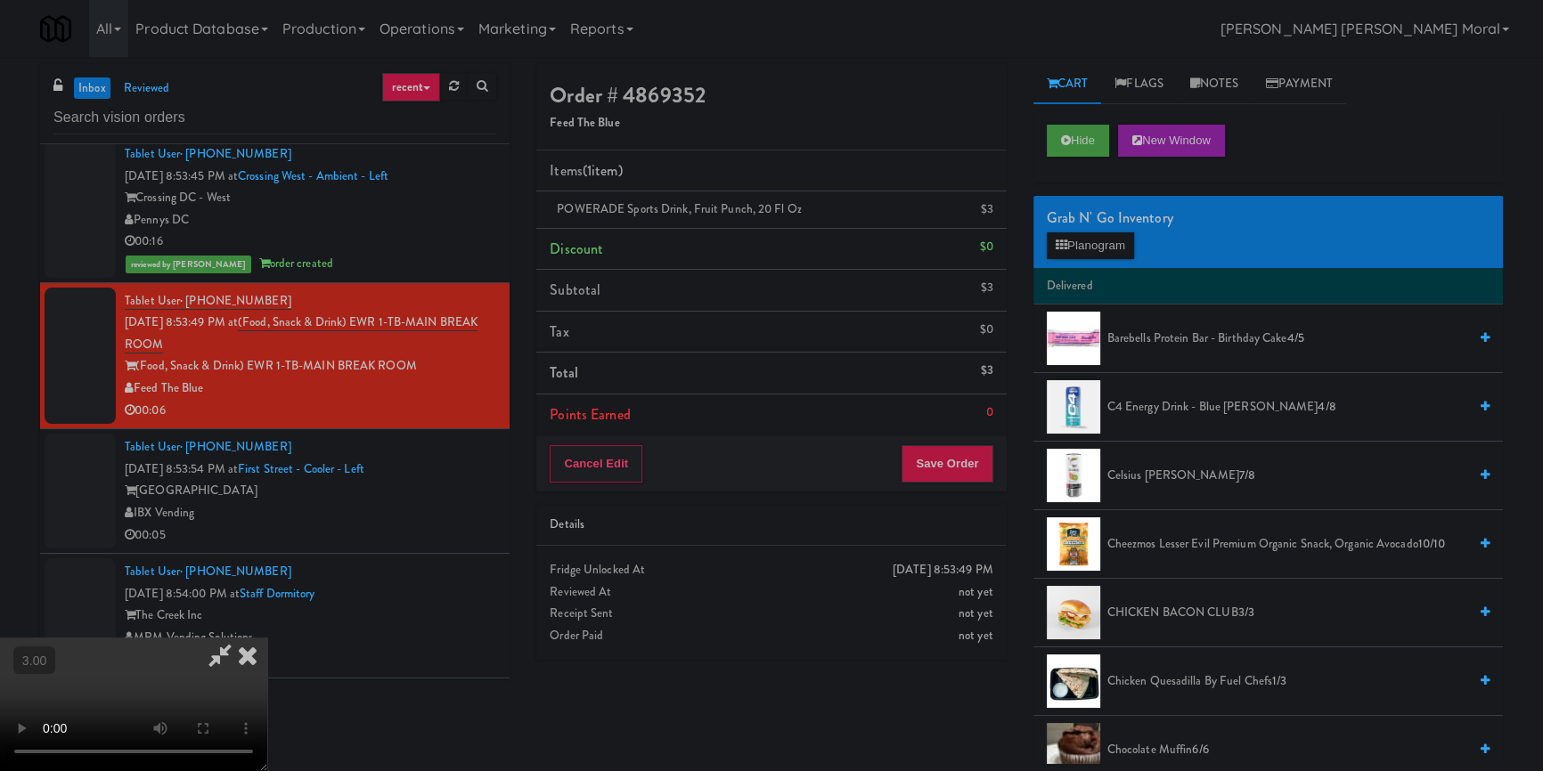
click at [267, 638] on video at bounding box center [133, 705] width 267 height 134
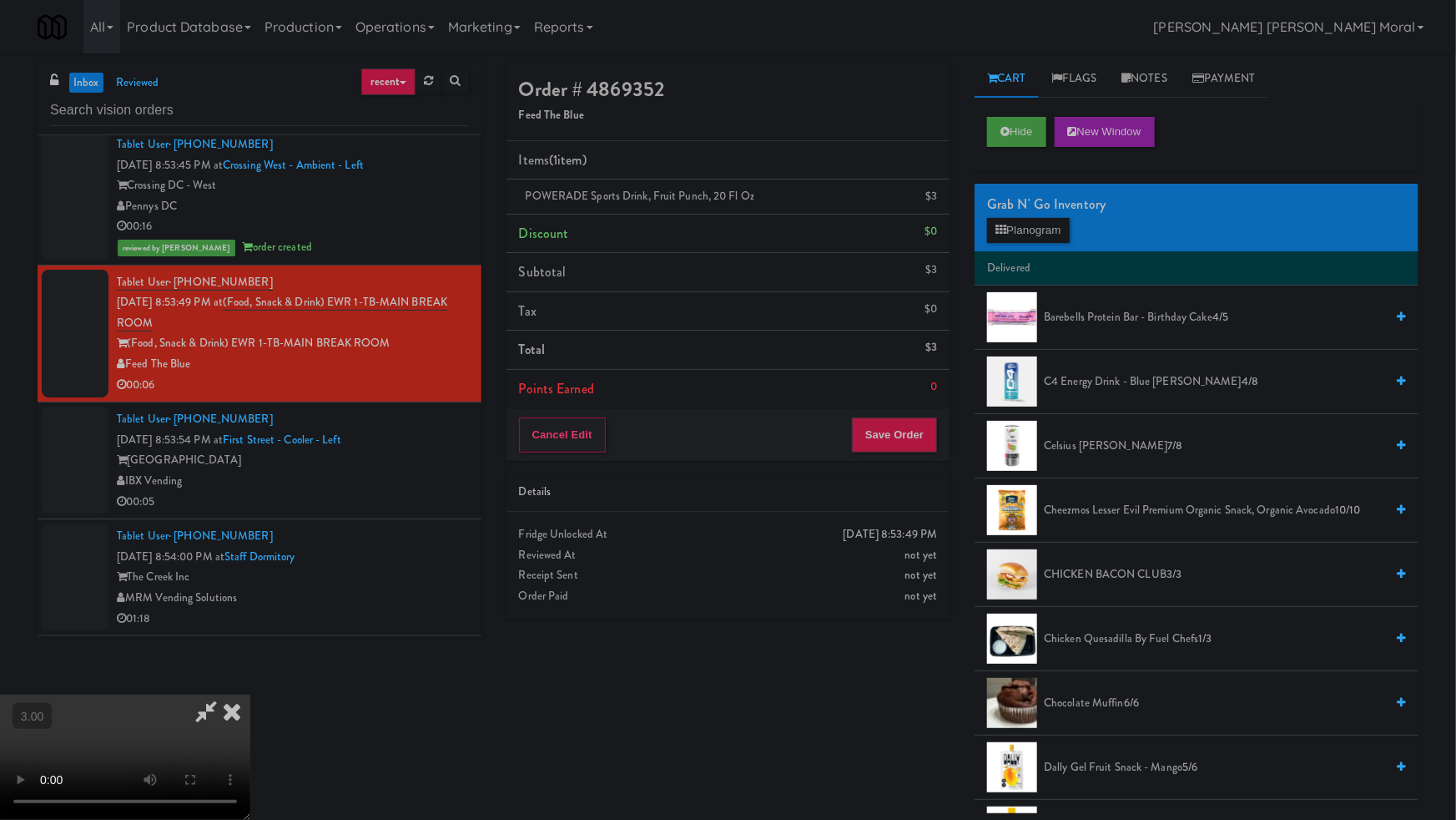
click at [250, 694] on video at bounding box center [125, 757] width 250 height 126
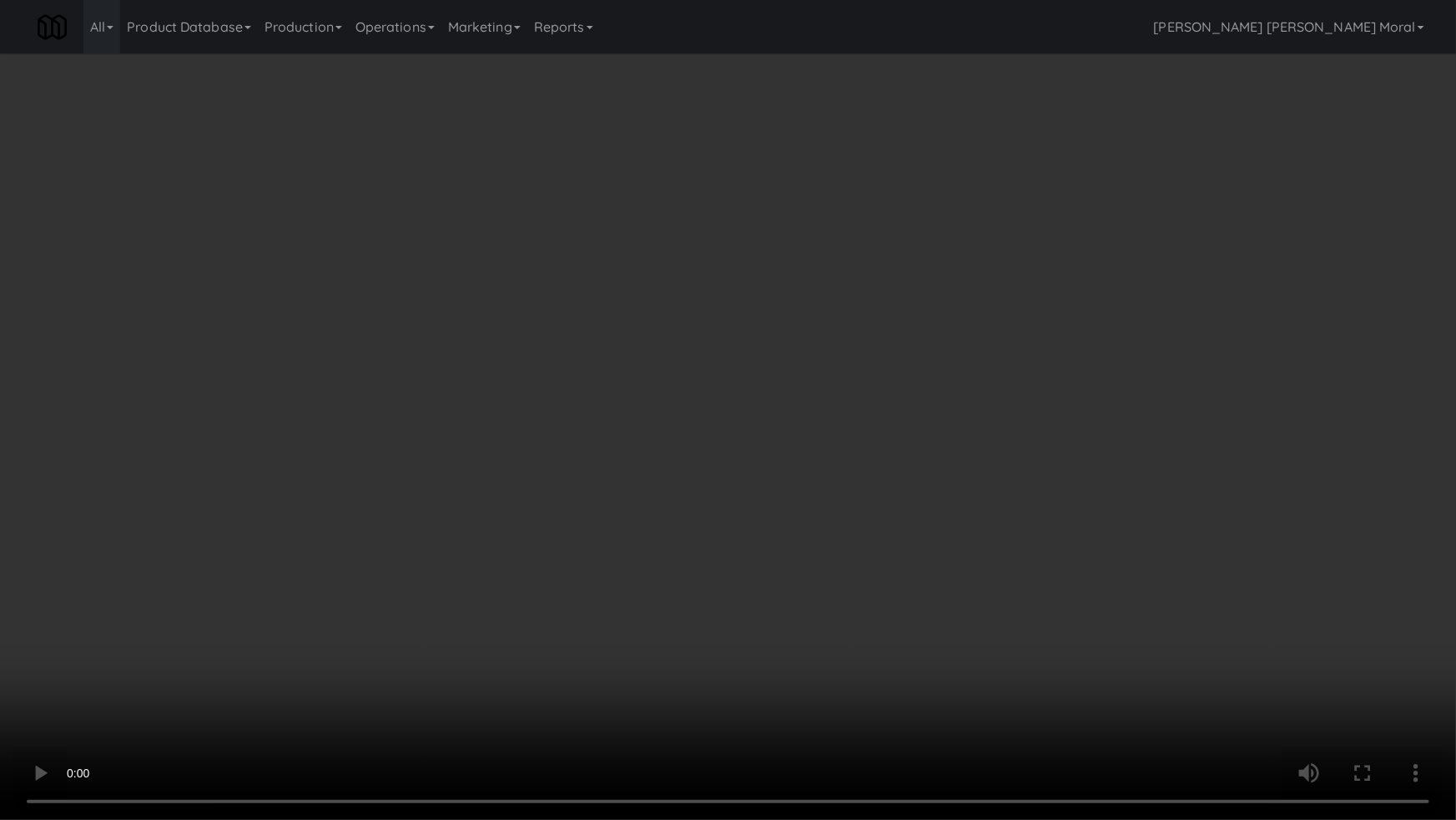
click at [650, 494] on video at bounding box center [728, 410] width 1456 height 820
click at [652, 493] on video at bounding box center [728, 410] width 1456 height 820
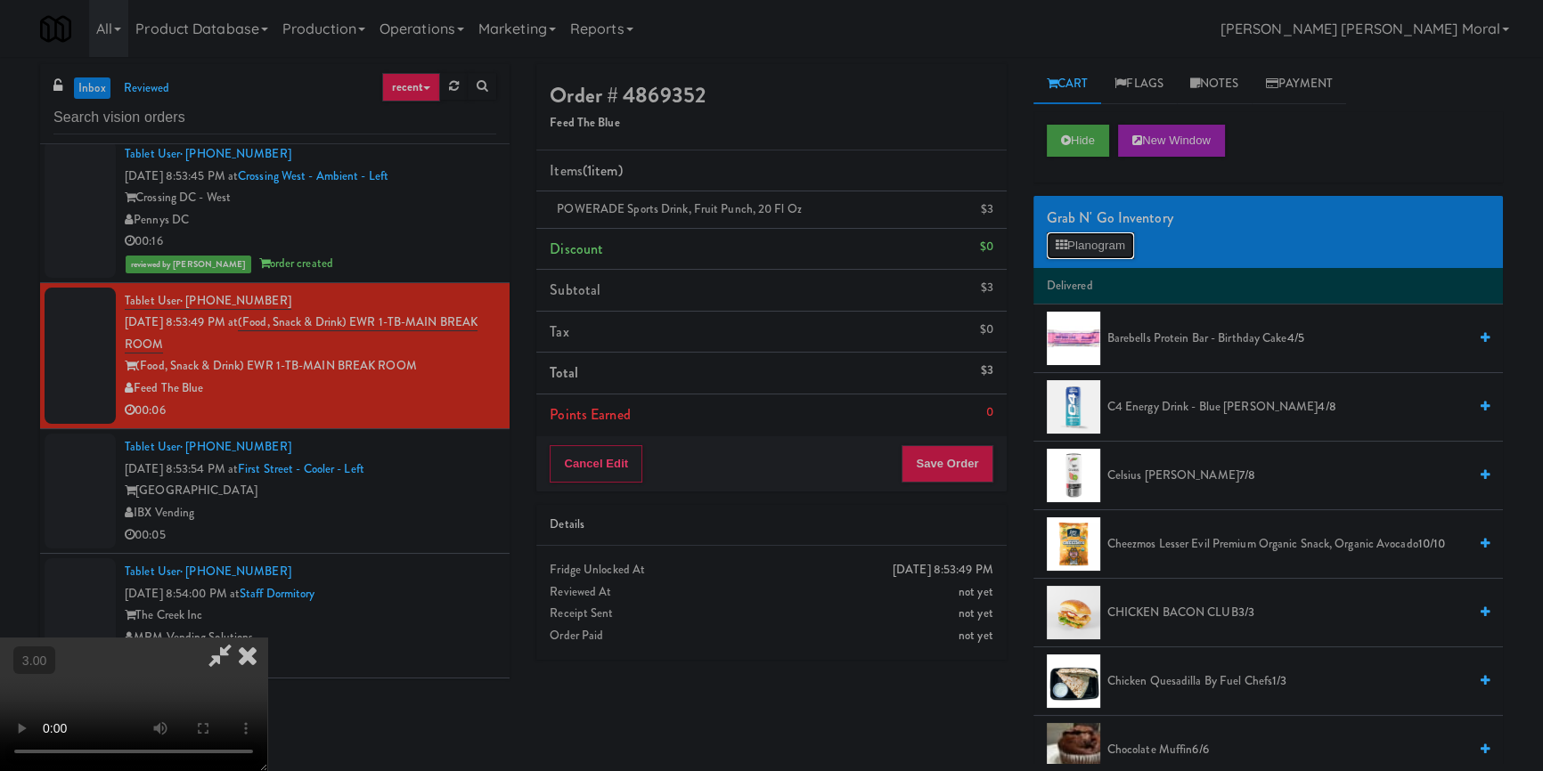
click at [1084, 243] on button "Planogram" at bounding box center [1090, 245] width 87 height 27
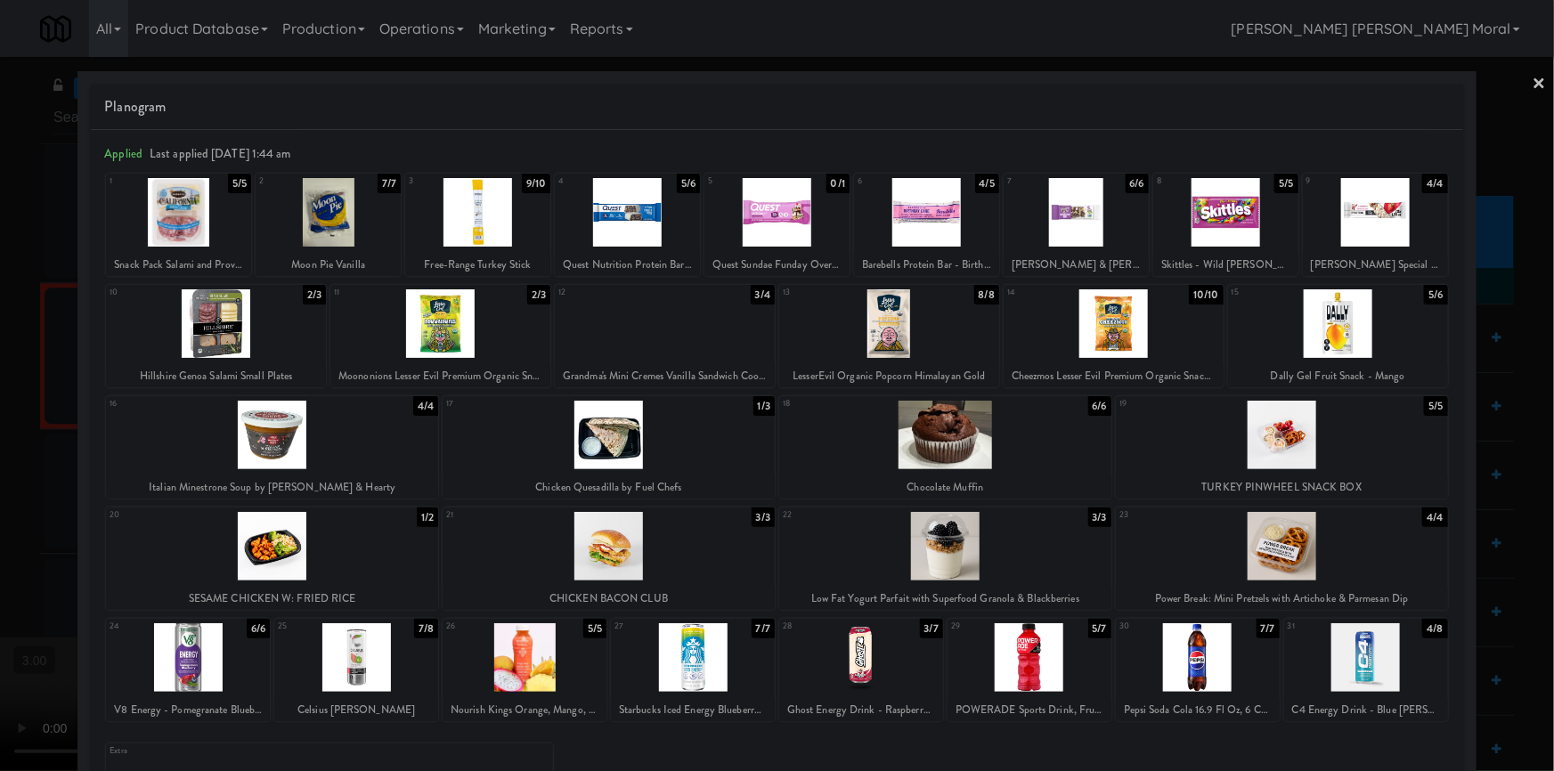
click at [628, 551] on div at bounding box center [609, 546] width 332 height 69
click at [0, 472] on div at bounding box center [777, 385] width 1554 height 771
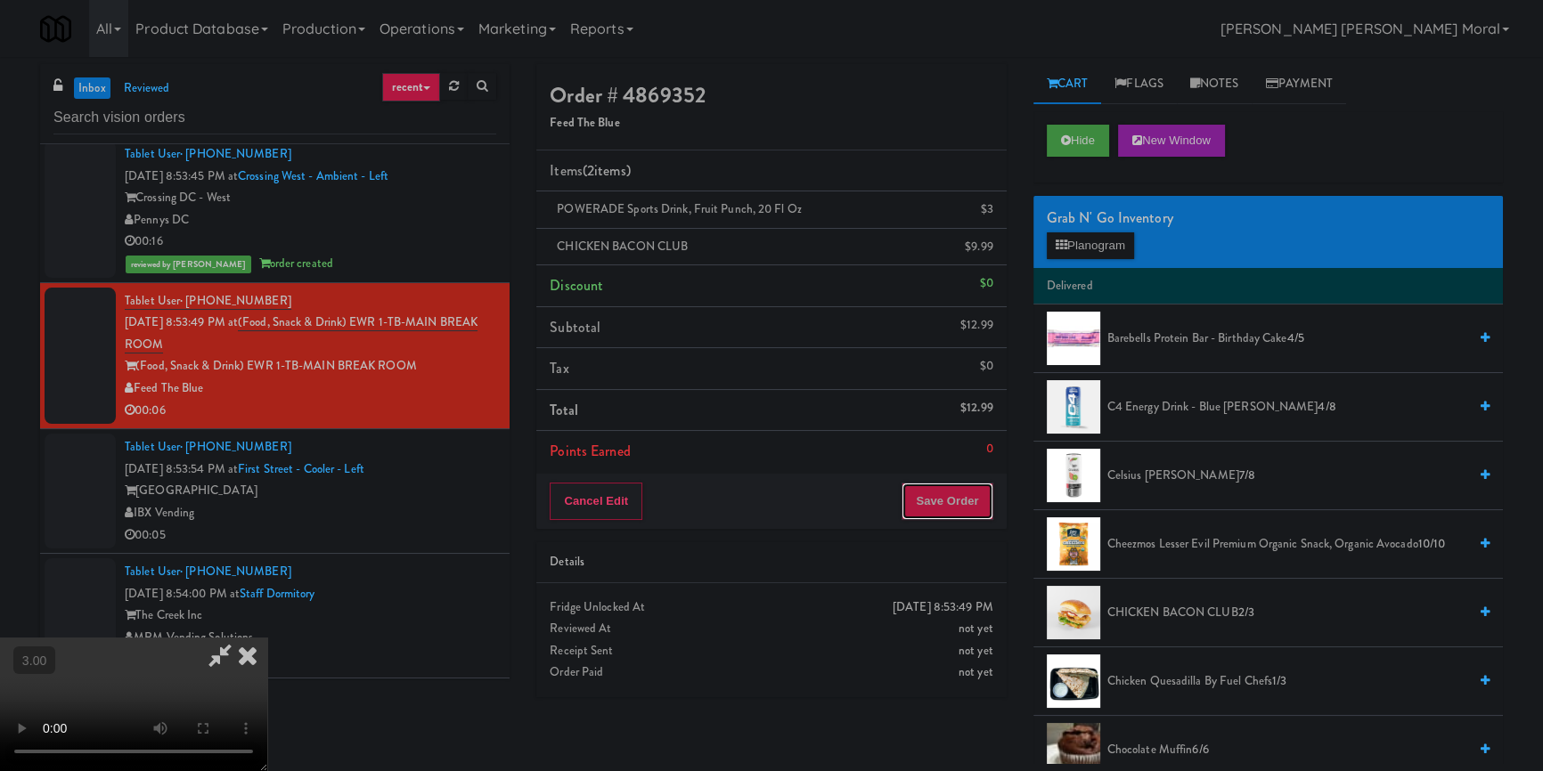
click at [983, 494] on button "Save Order" at bounding box center [946, 501] width 91 height 37
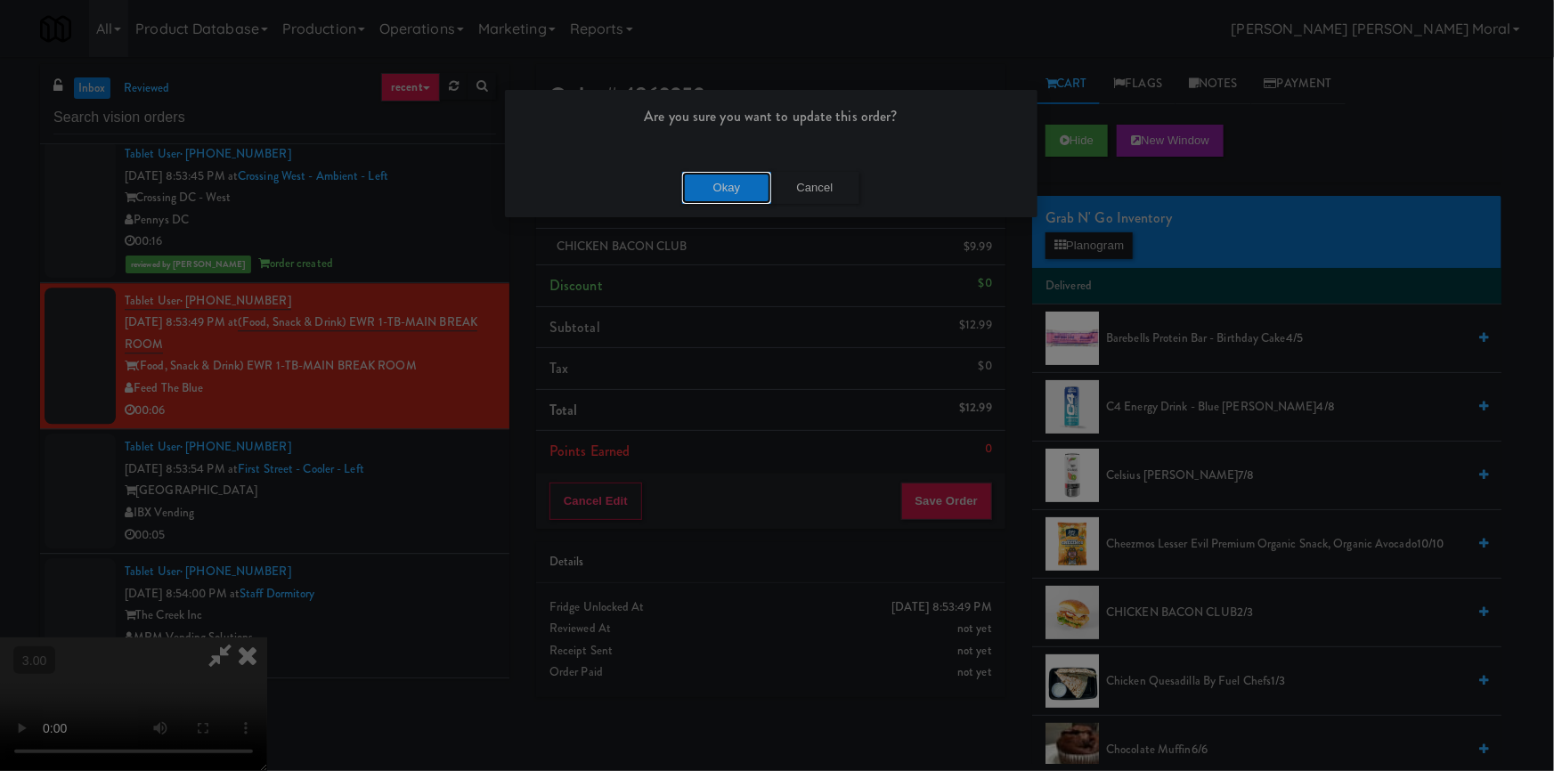
click at [747, 196] on button "Okay" at bounding box center [726, 188] width 89 height 32
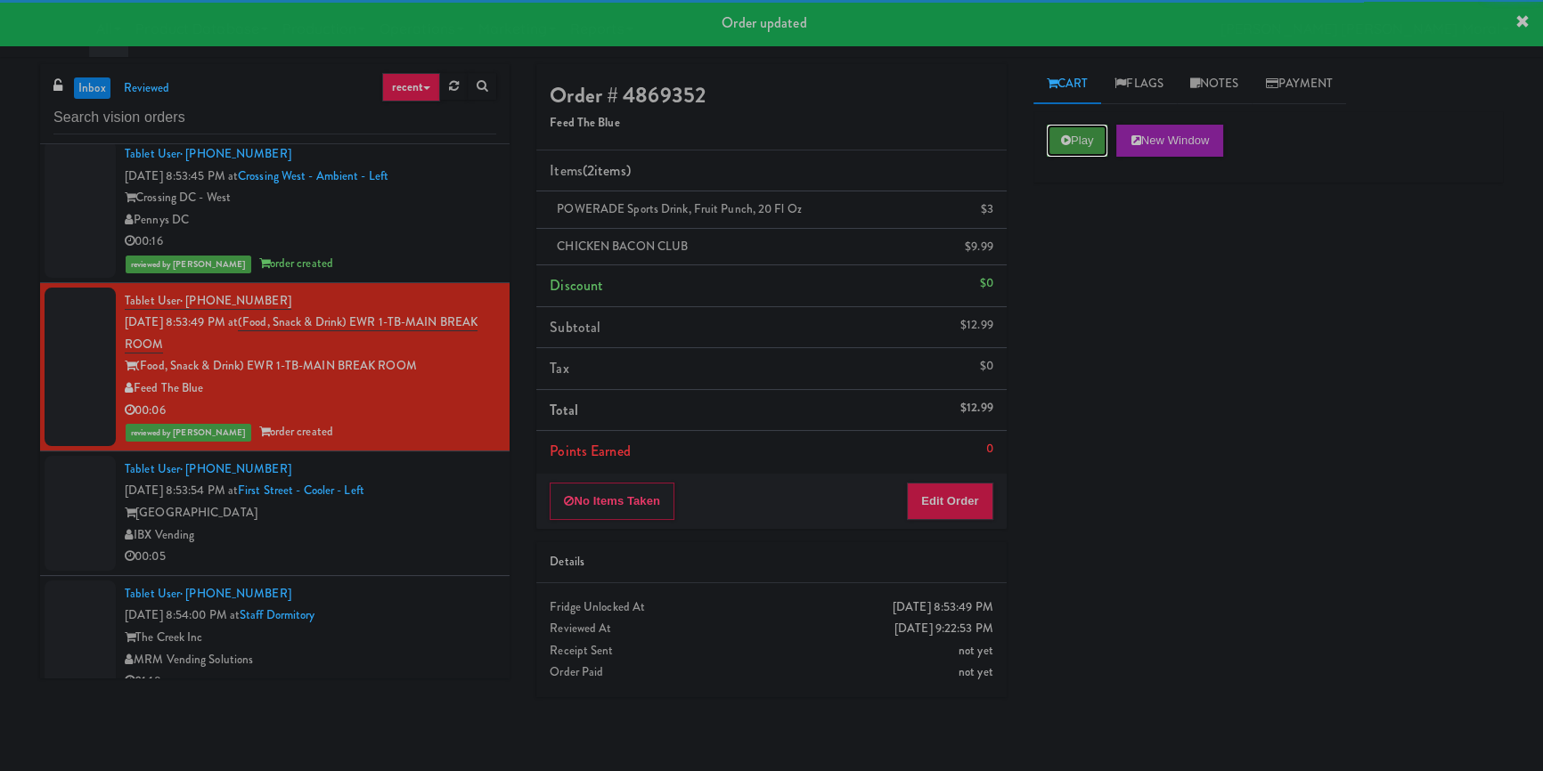
click at [1069, 144] on icon at bounding box center [1066, 140] width 10 height 12
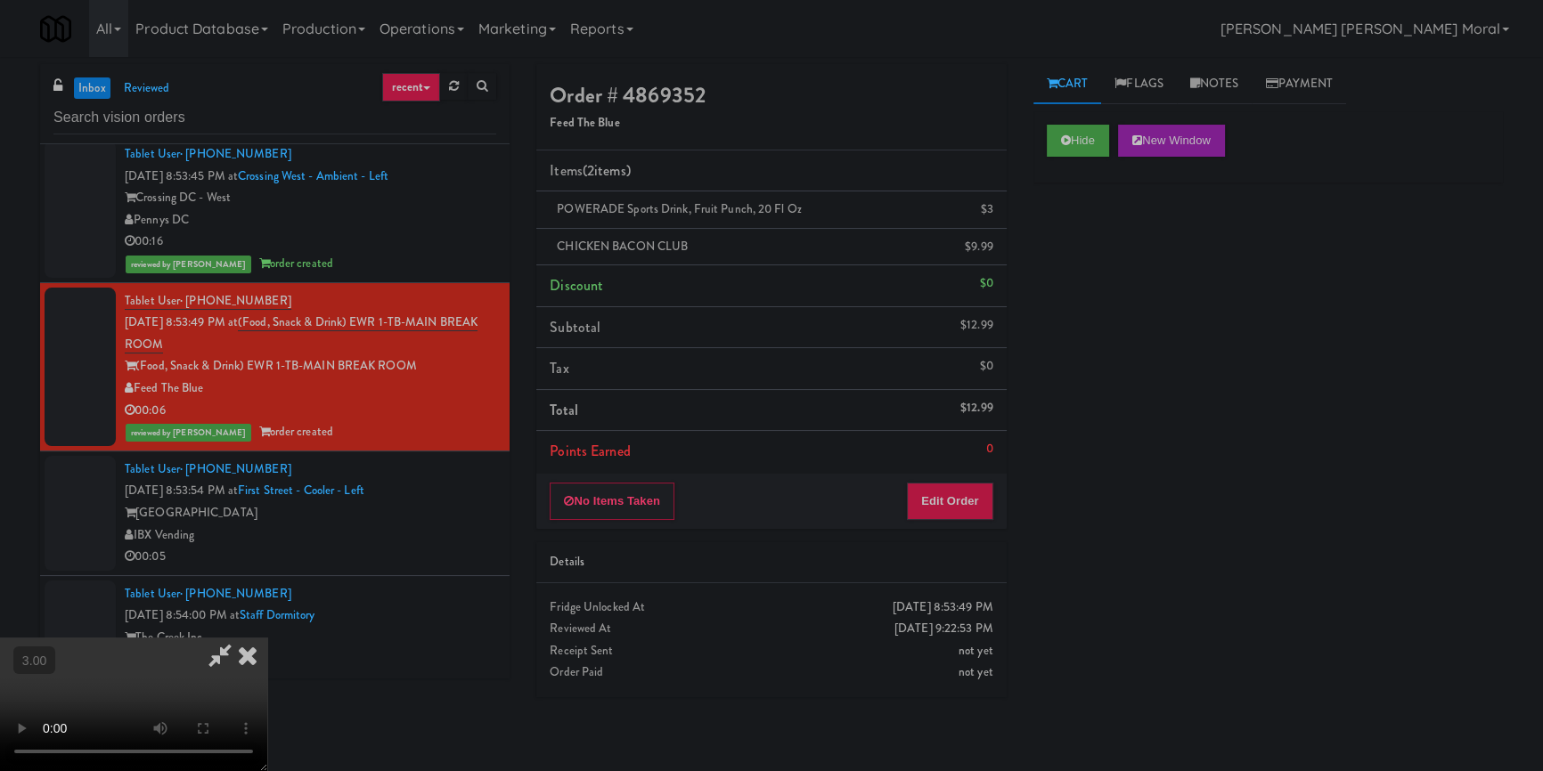
click at [267, 638] on video at bounding box center [133, 705] width 267 height 134
drag, startPoint x: 722, startPoint y: 476, endPoint x: 731, endPoint y: 474, distance: 9.1
click at [267, 638] on video at bounding box center [133, 705] width 267 height 134
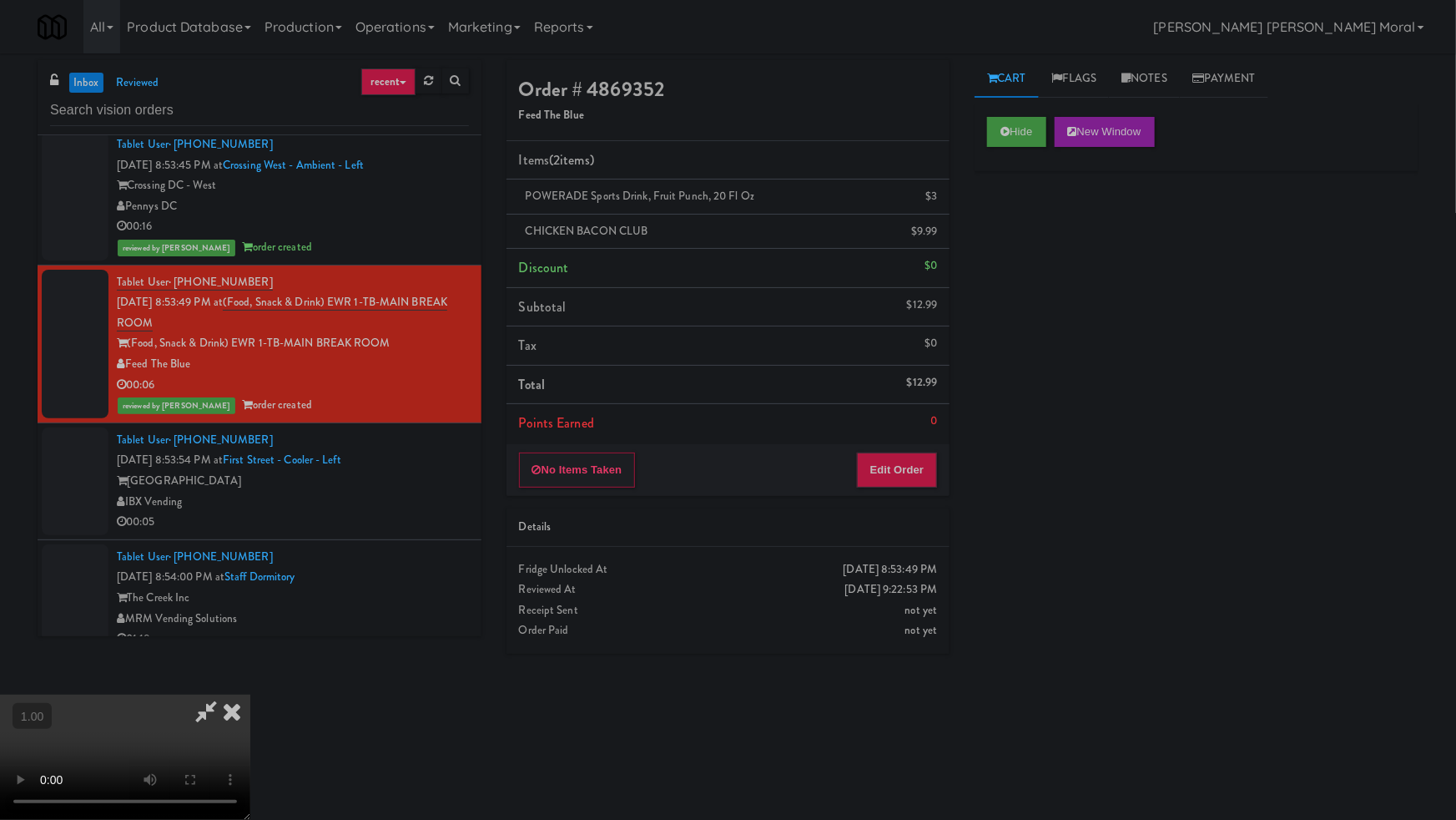
click at [250, 694] on video at bounding box center [125, 757] width 250 height 126
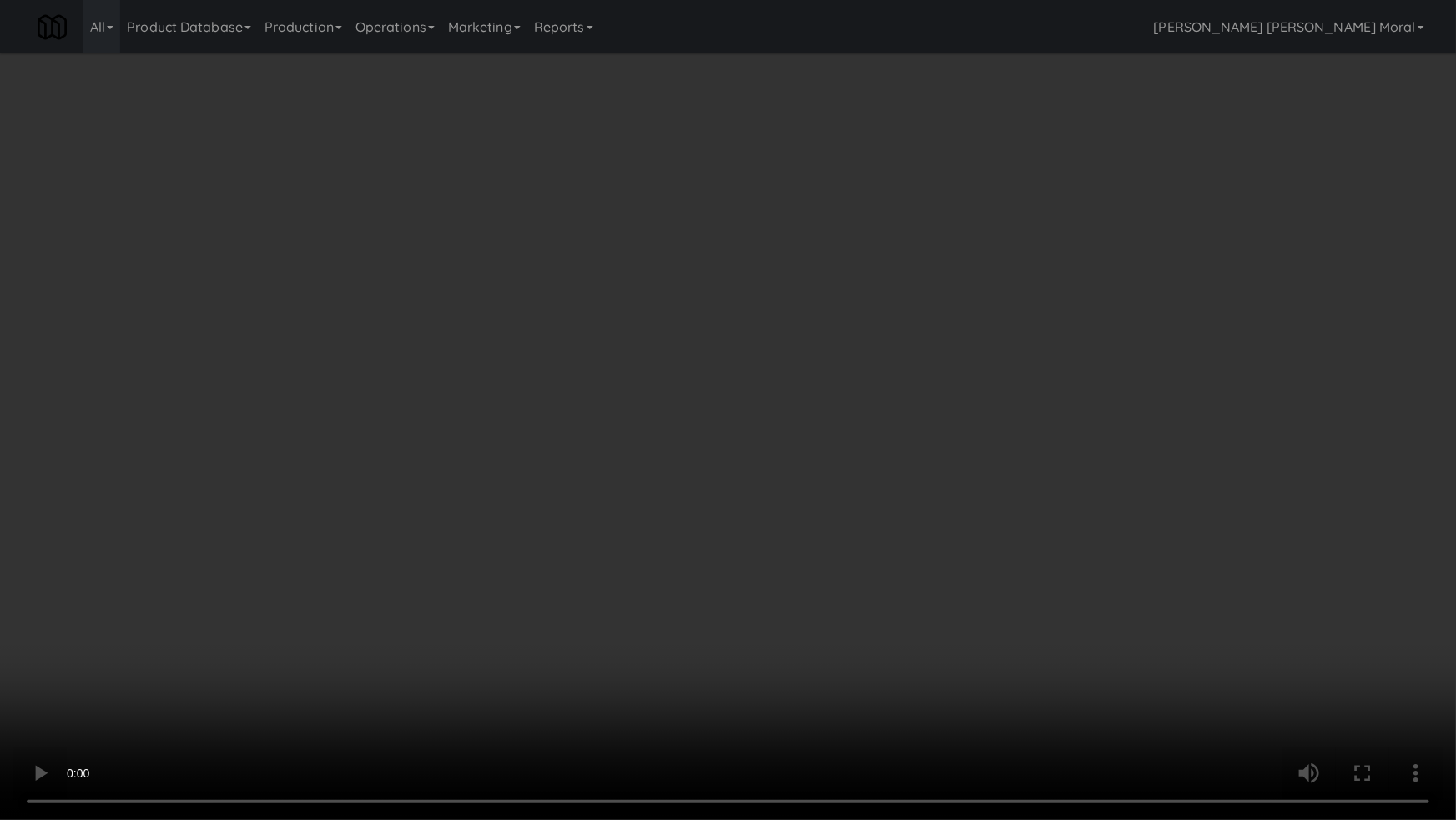
click at [784, 545] on video at bounding box center [728, 410] width 1456 height 820
click at [788, 543] on video at bounding box center [728, 410] width 1456 height 820
click at [790, 541] on video at bounding box center [728, 410] width 1456 height 820
click at [792, 539] on video at bounding box center [728, 410] width 1456 height 820
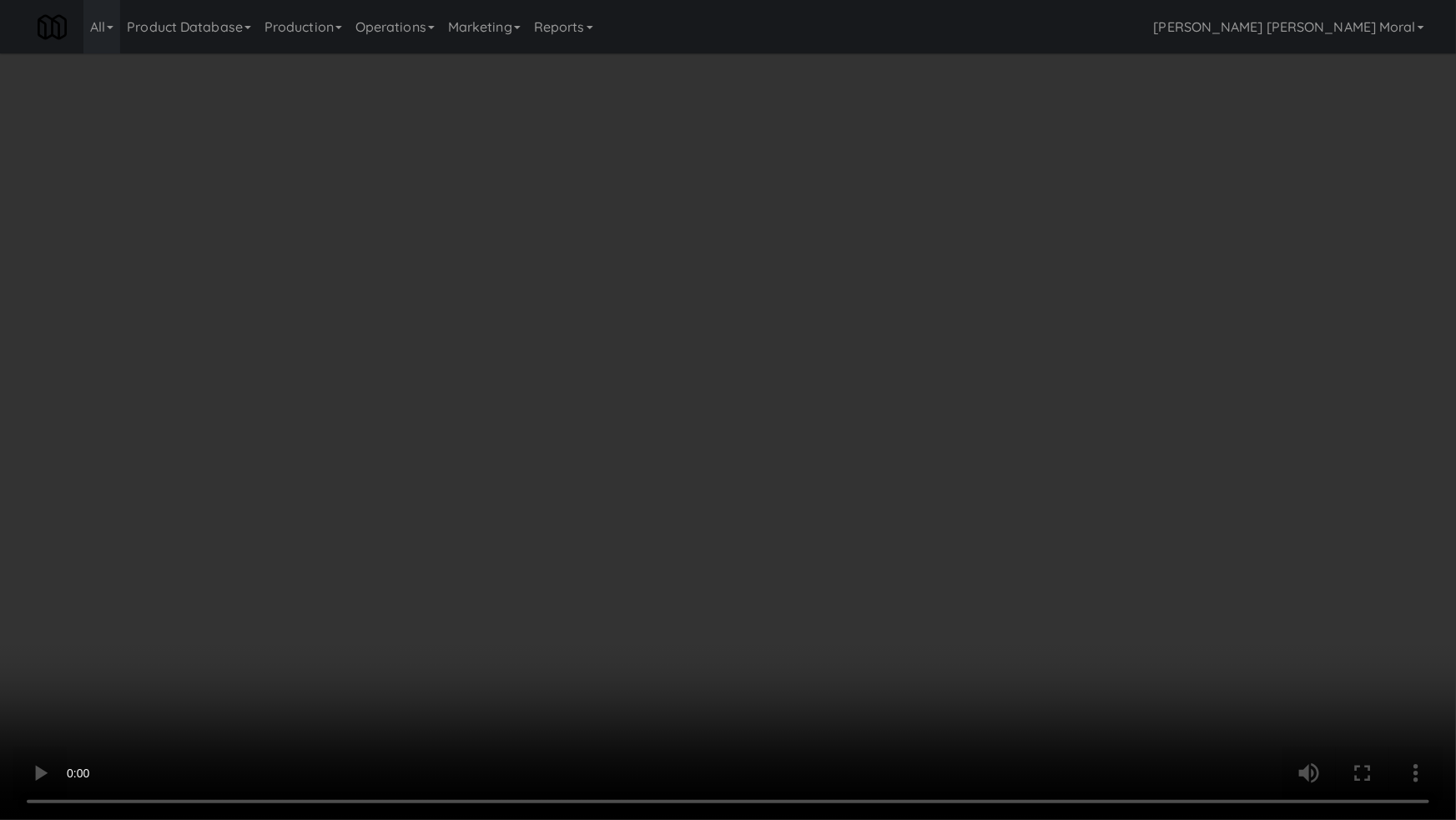
click at [792, 539] on video at bounding box center [728, 410] width 1456 height 820
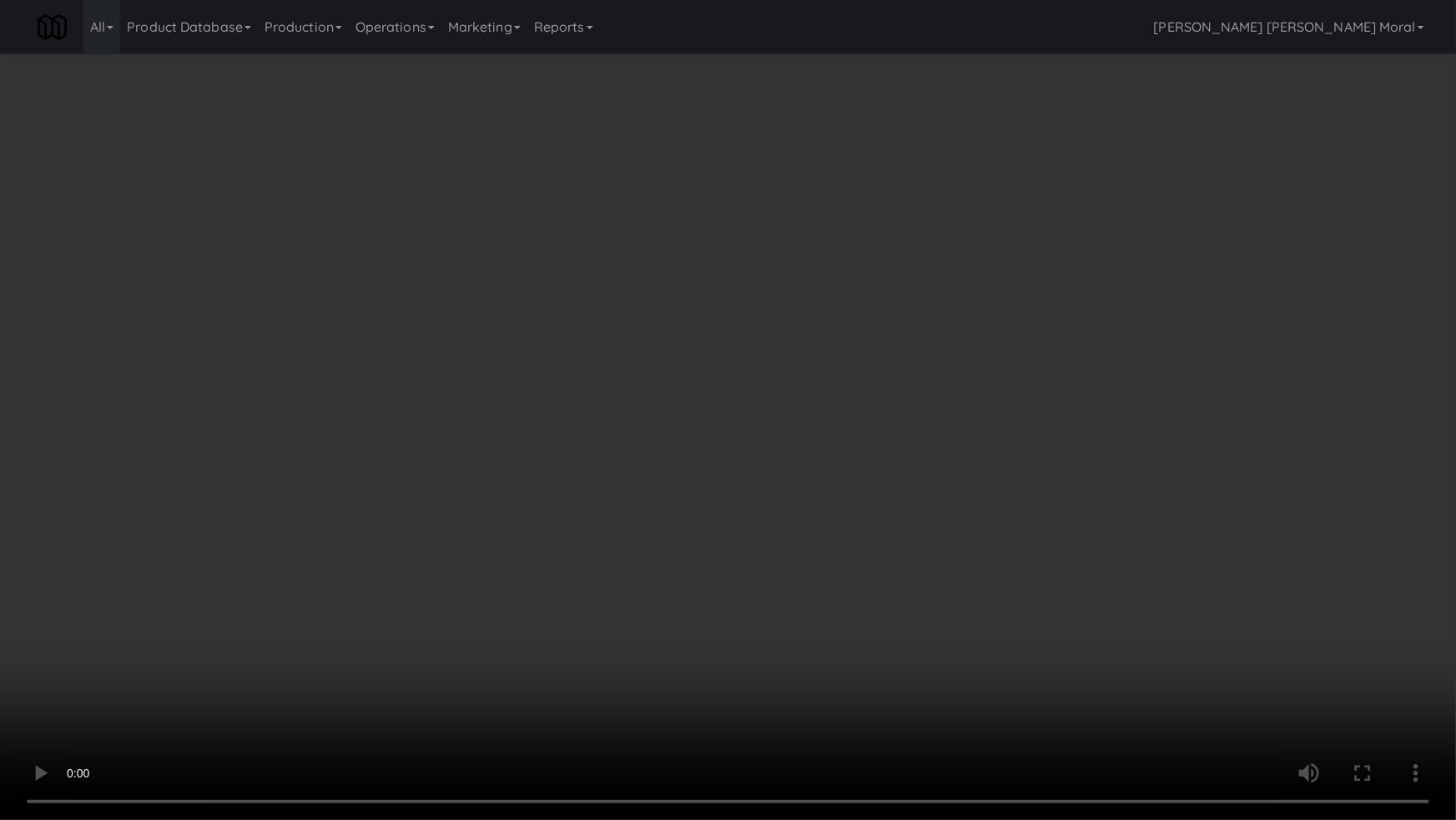
click at [792, 539] on video at bounding box center [728, 410] width 1456 height 820
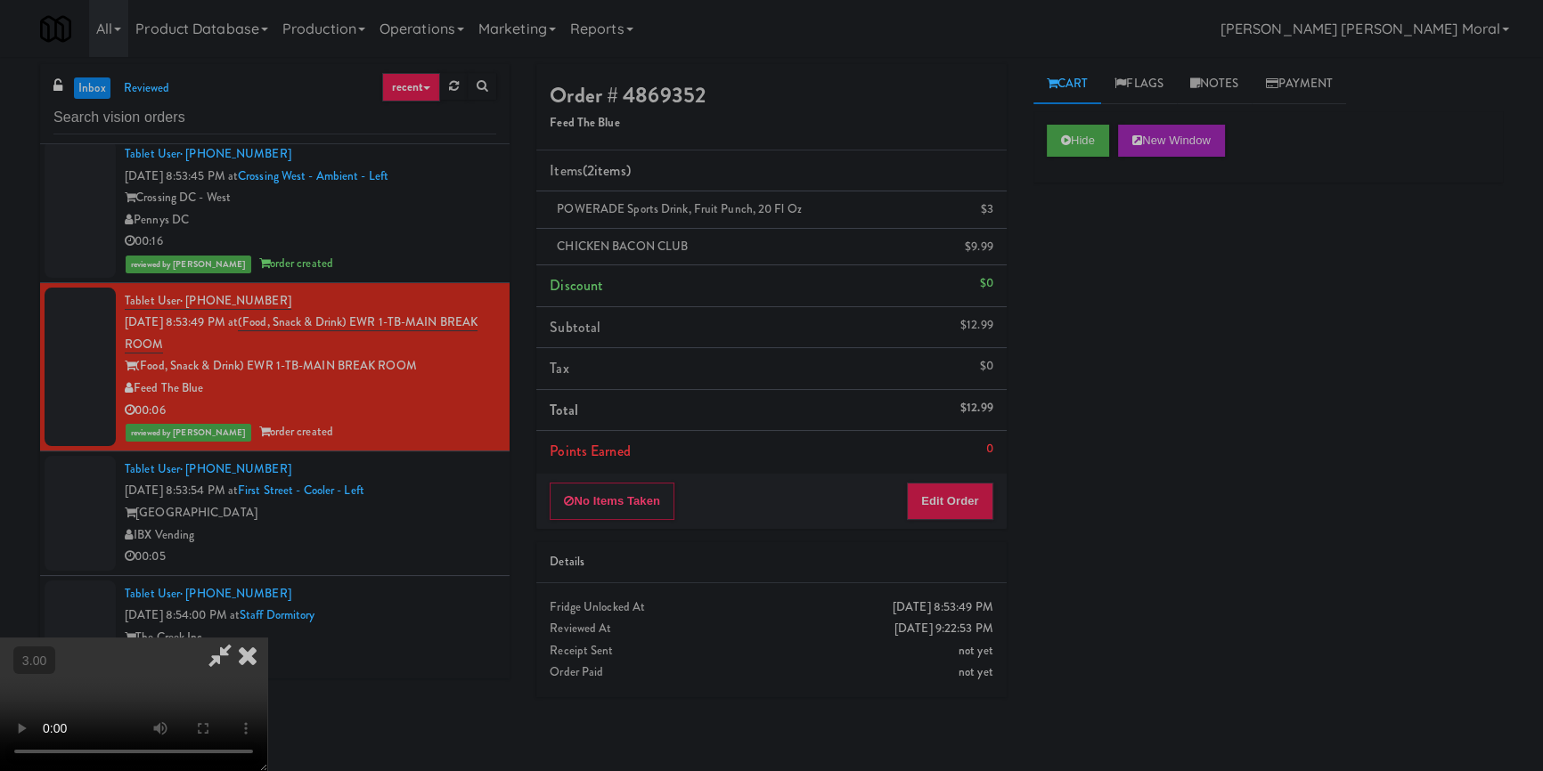
click at [267, 638] on icon at bounding box center [247, 656] width 39 height 36
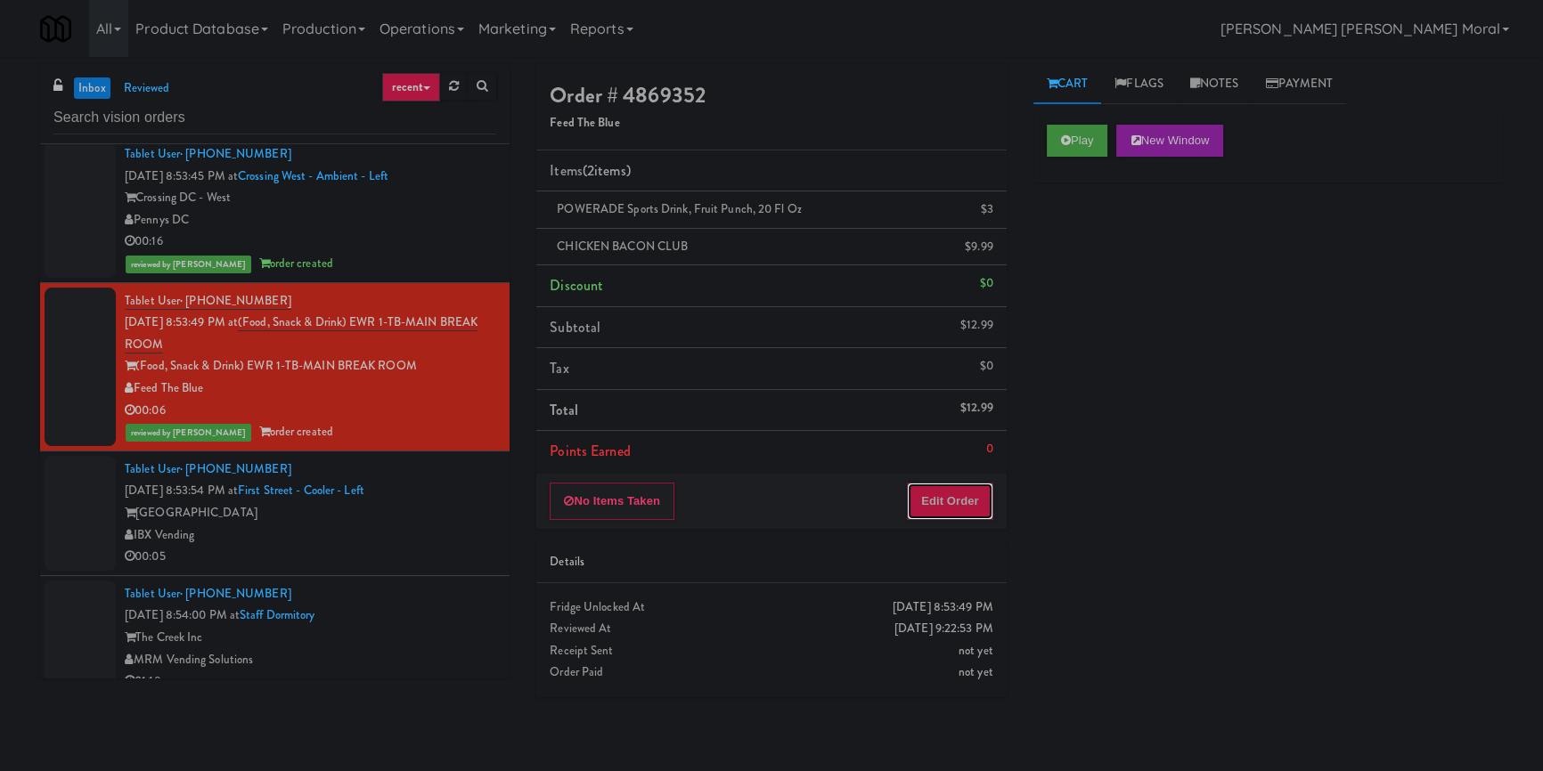
click at [971, 491] on button "Edit Order" at bounding box center [950, 501] width 86 height 37
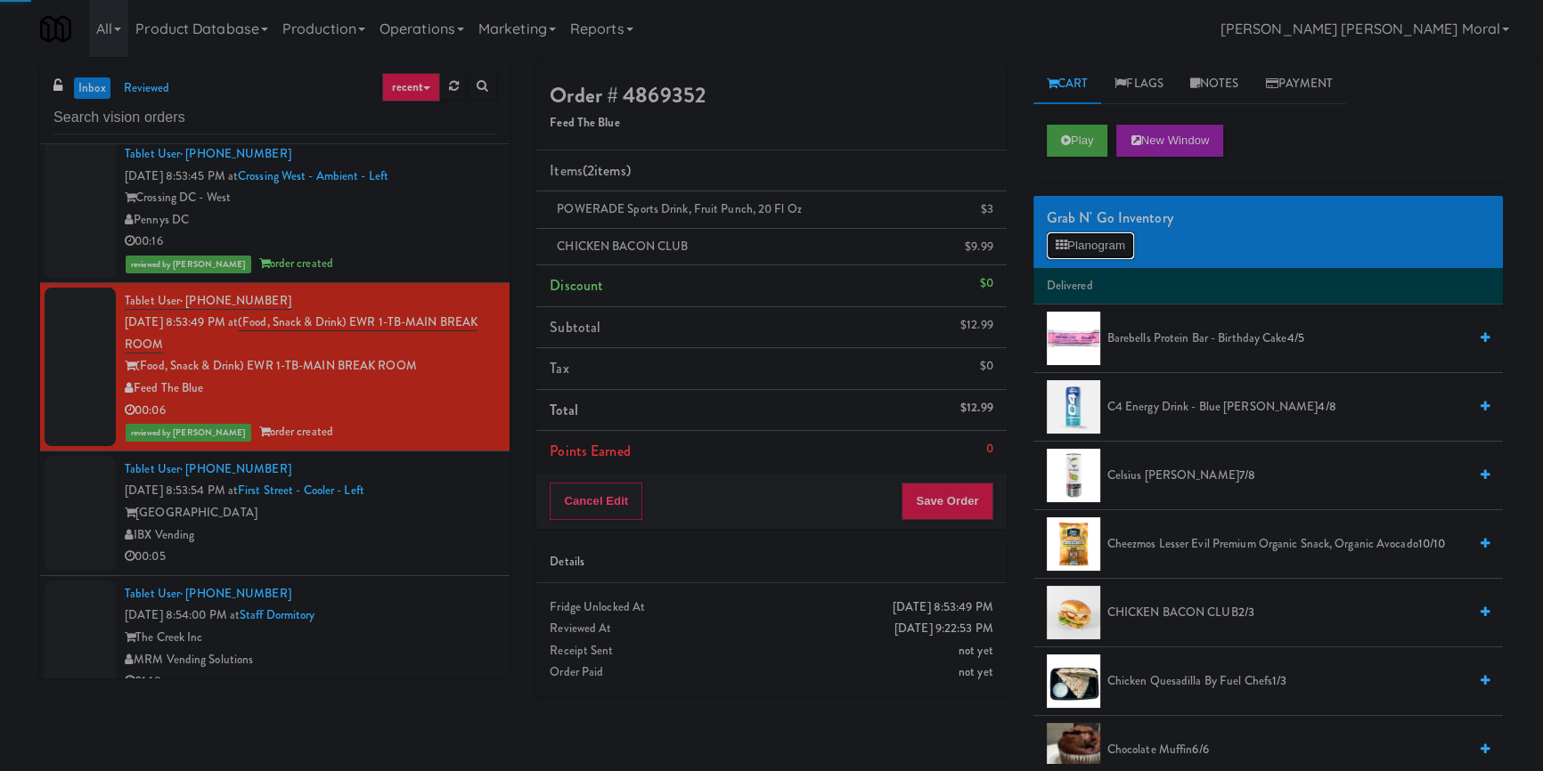
click at [1085, 256] on button "Planogram" at bounding box center [1090, 245] width 87 height 27
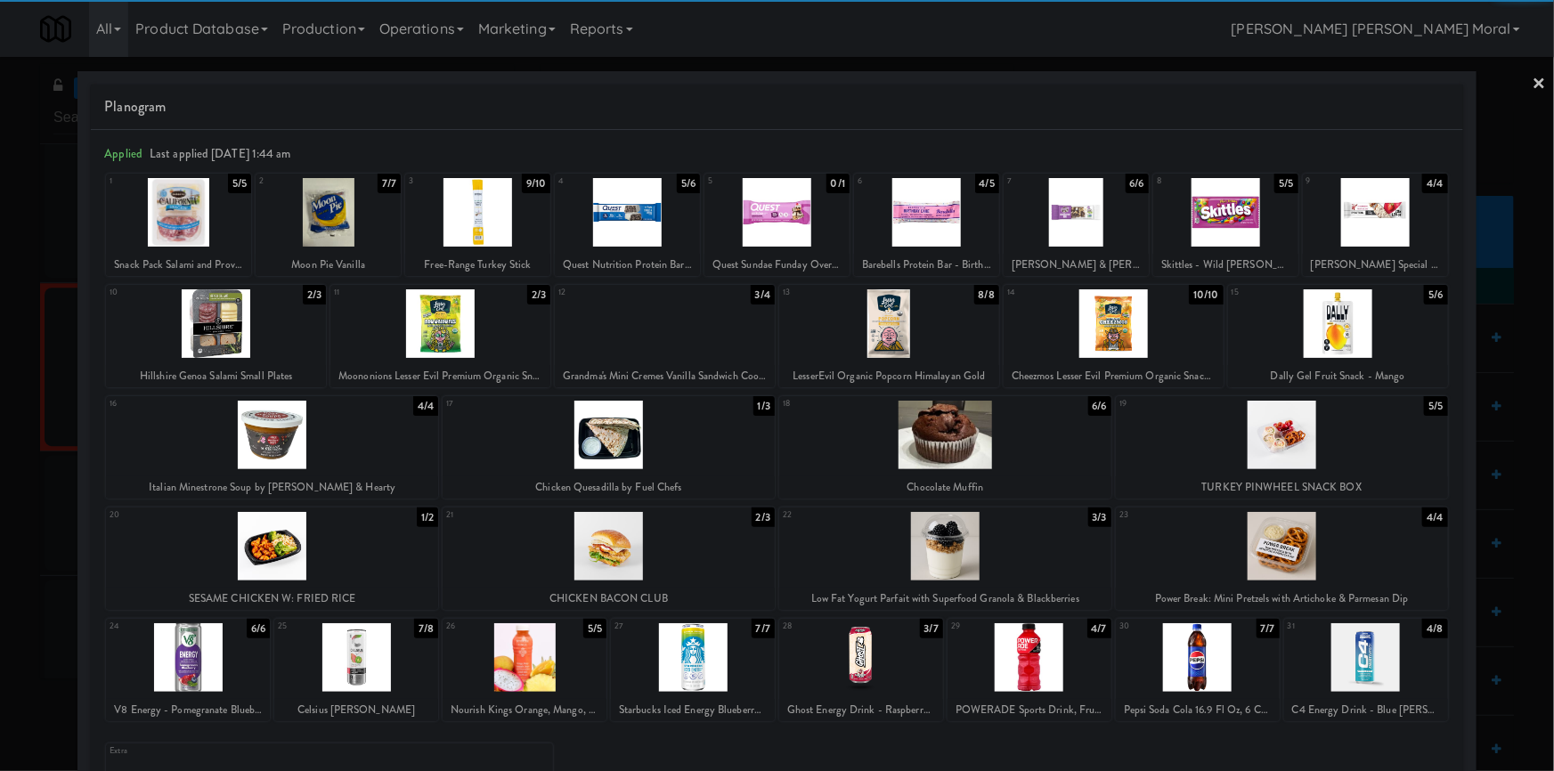
click at [0, 478] on div at bounding box center [777, 385] width 1554 height 771
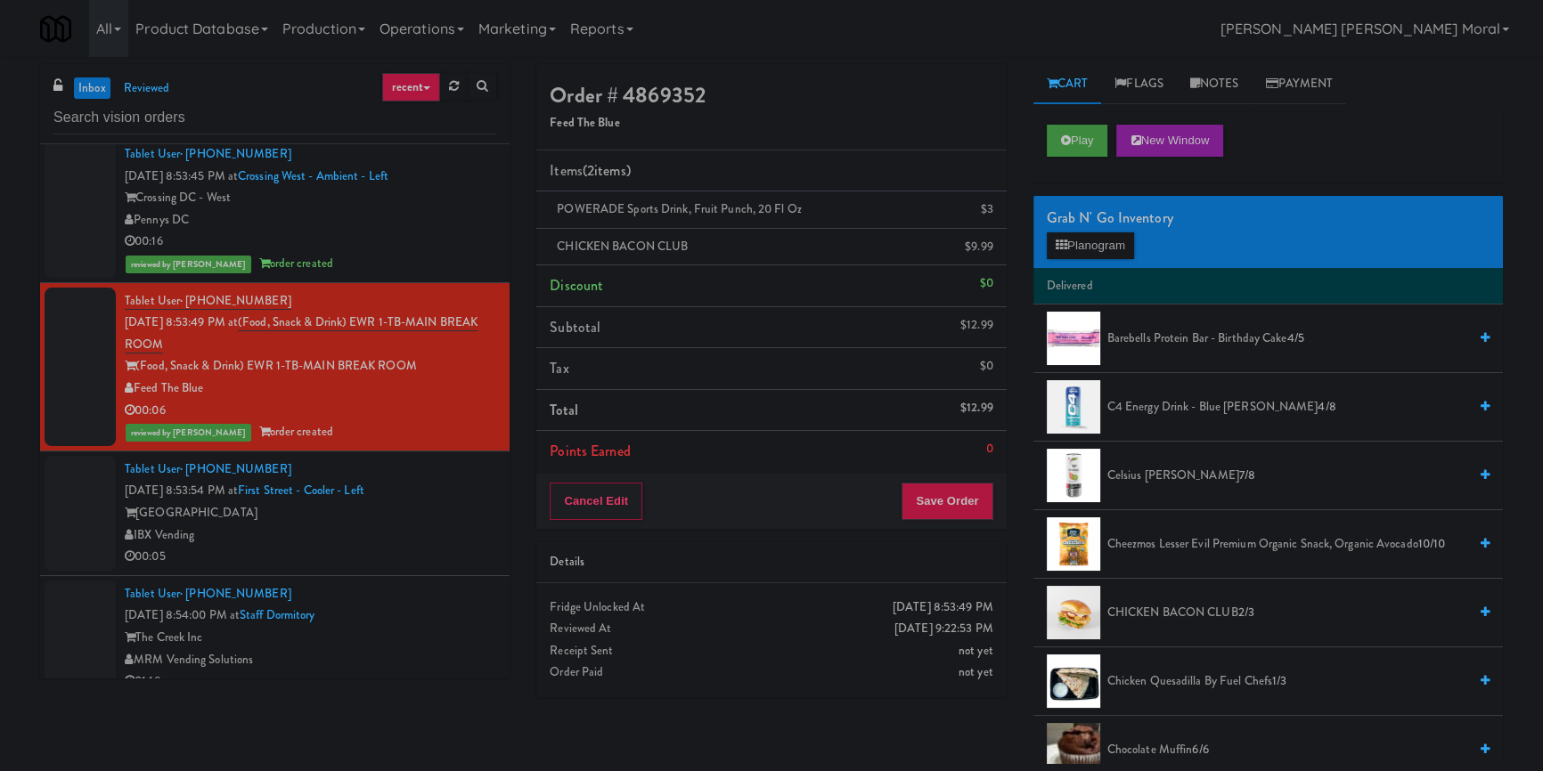
click at [445, 537] on div "IBX Vending" at bounding box center [310, 536] width 371 height 22
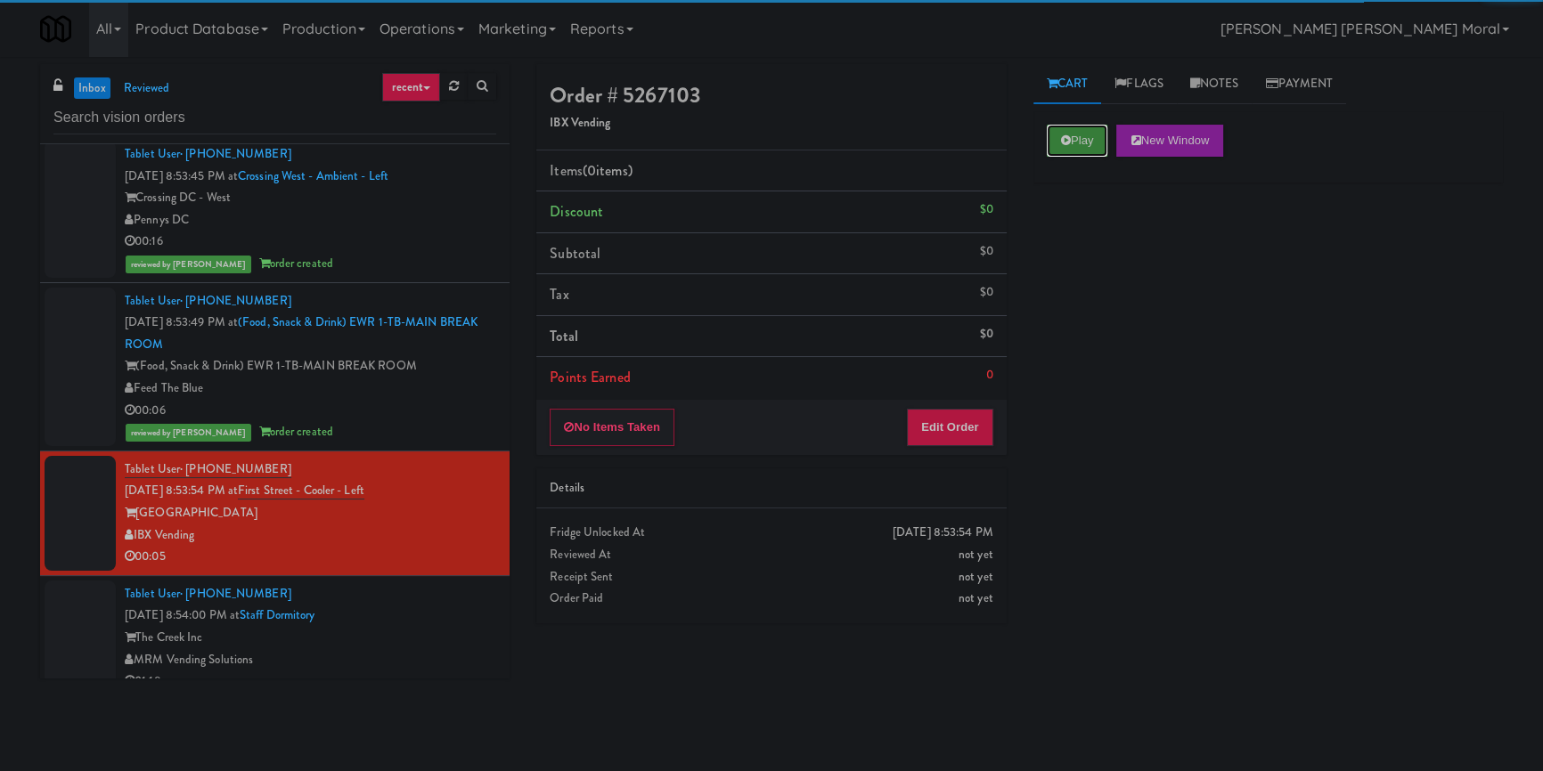
click at [1066, 151] on button "Play" at bounding box center [1077, 141] width 61 height 32
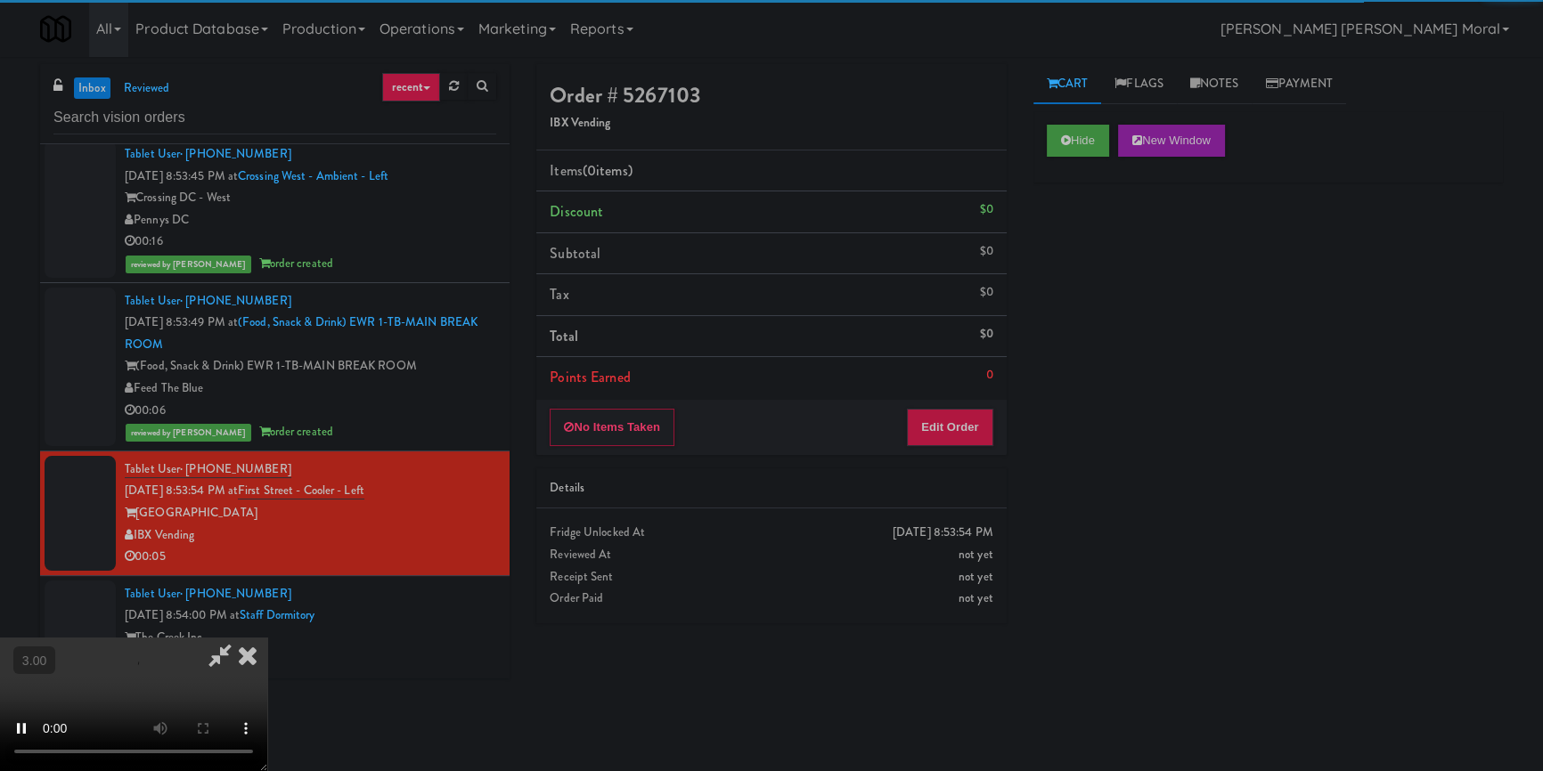
click at [1078, 257] on div "Hide New Window Primary Flag Clear Flag if unable to determine what was taken o…" at bounding box center [1267, 445] width 469 height 668
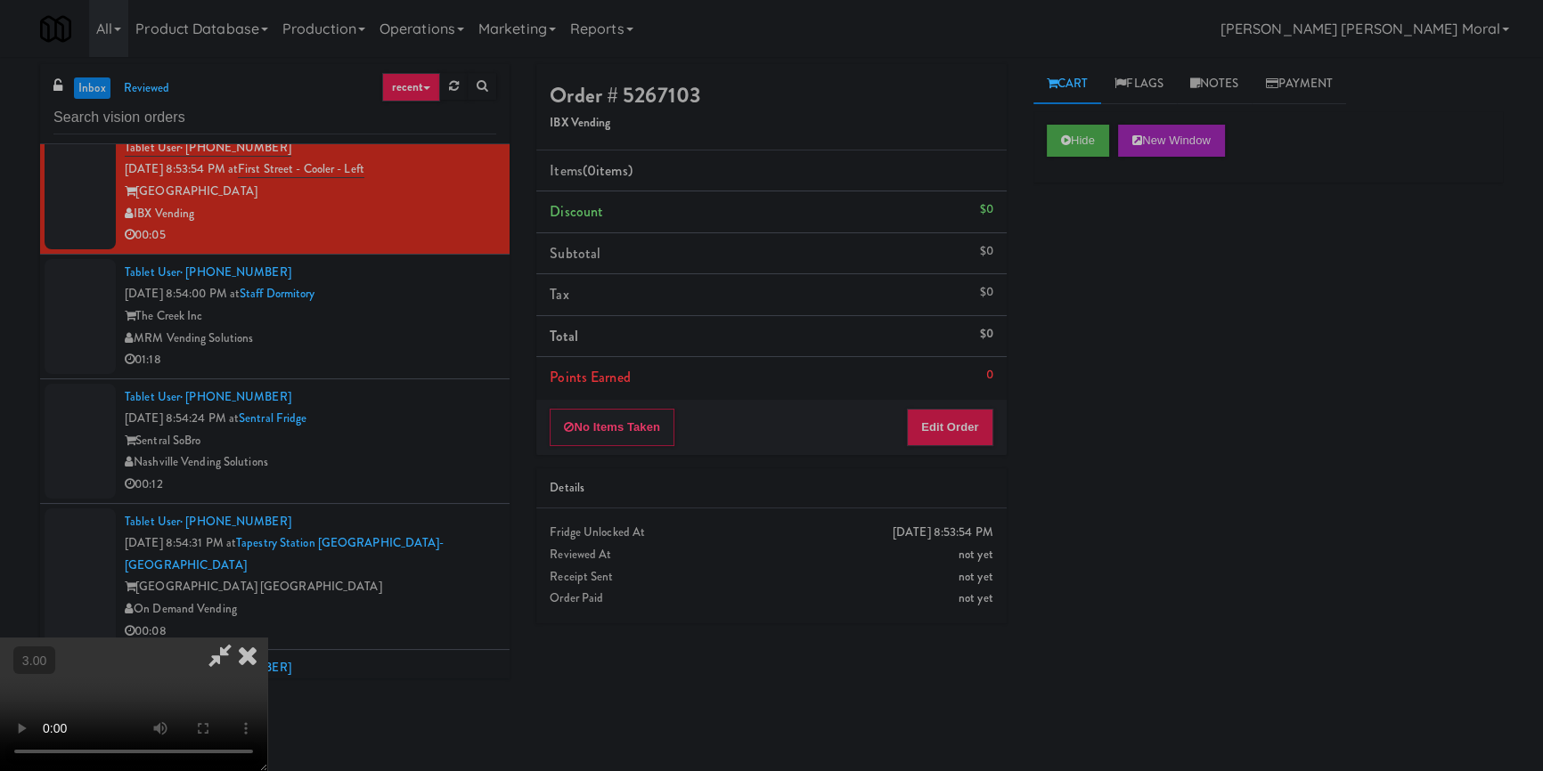
scroll to position [9555, 0]
click at [267, 638] on video at bounding box center [133, 705] width 267 height 134
drag, startPoint x: 940, startPoint y: 422, endPoint x: 1027, endPoint y: 321, distance: 133.9
click at [940, 420] on button "Edit Order" at bounding box center [950, 427] width 86 height 37
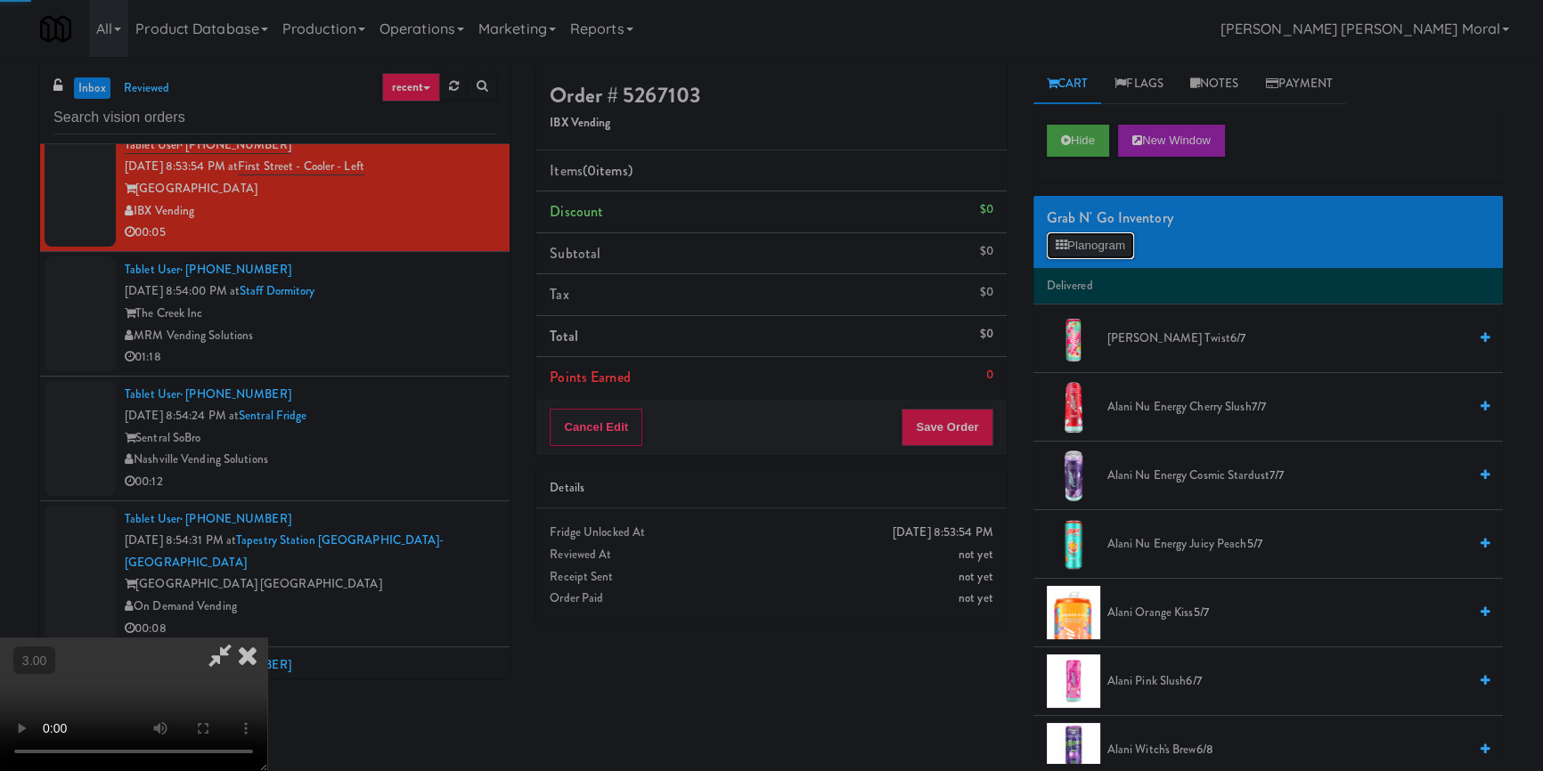
click at [1084, 237] on button "Planogram" at bounding box center [1090, 245] width 87 height 27
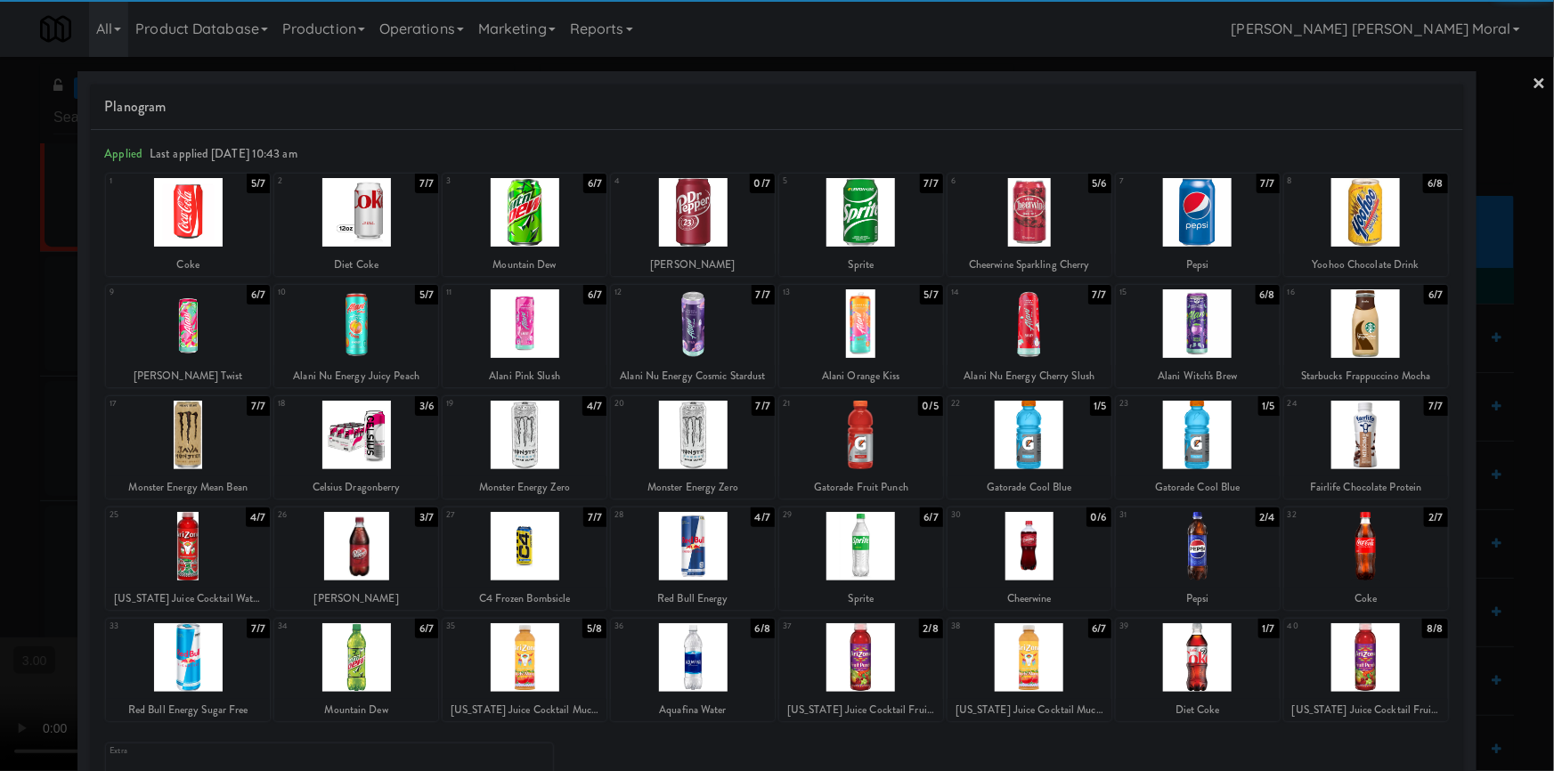
drag, startPoint x: 366, startPoint y: 540, endPoint x: 514, endPoint y: 658, distance: 189.5
click at [370, 541] on div at bounding box center [356, 546] width 164 height 69
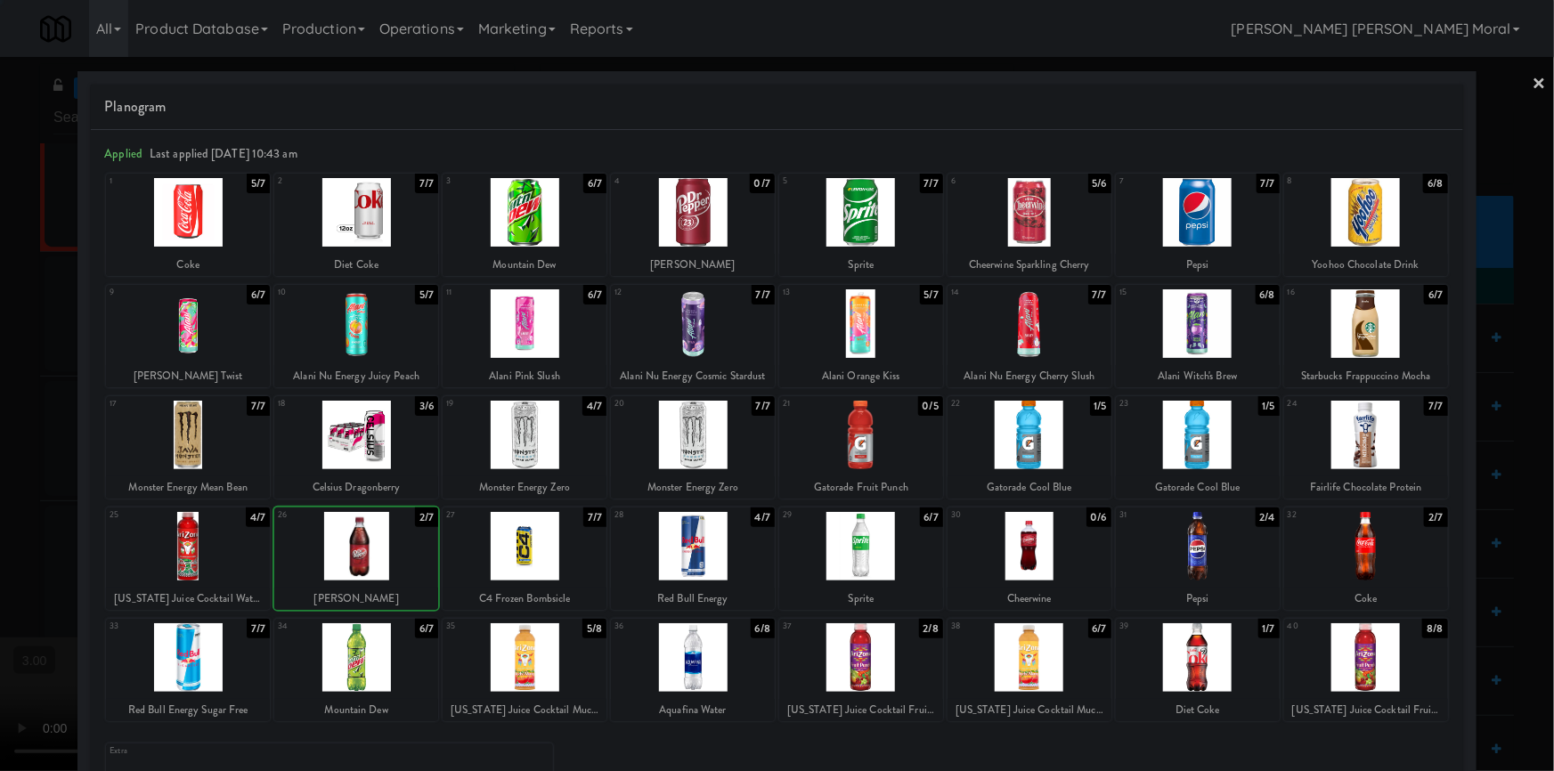
click at [526, 672] on div at bounding box center [525, 657] width 164 height 69
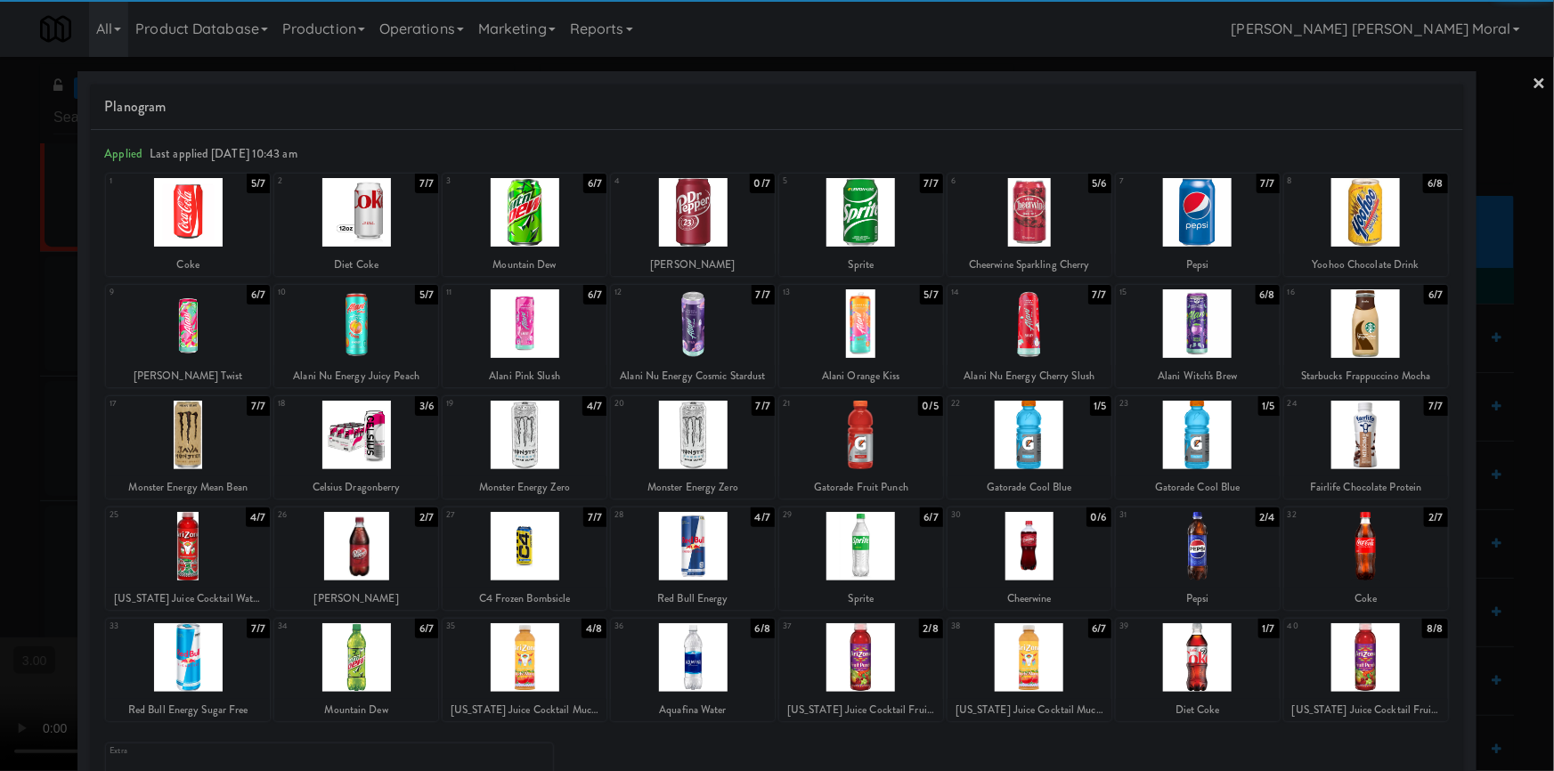
click at [0, 437] on div at bounding box center [777, 385] width 1554 height 771
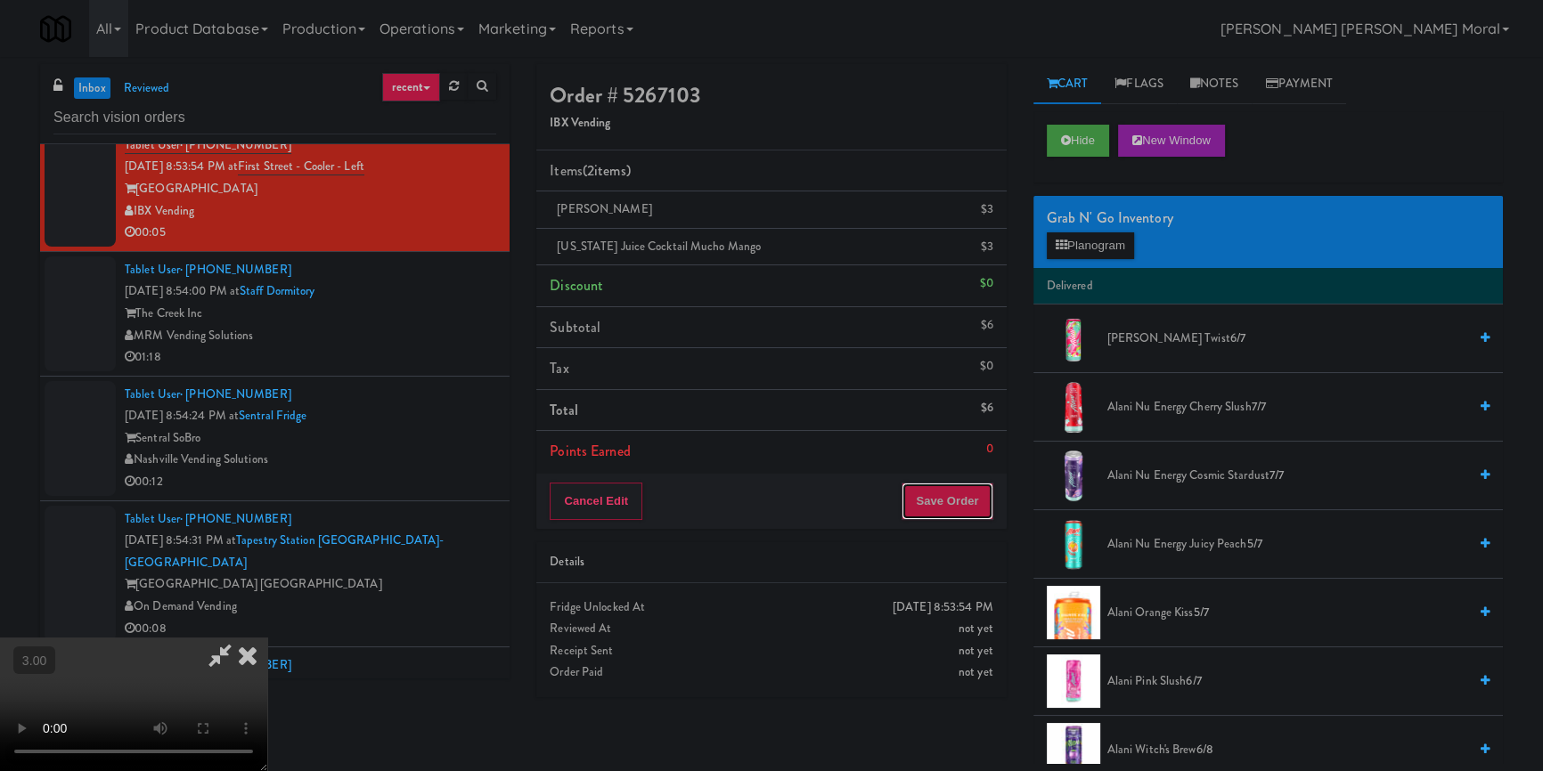
click at [942, 490] on button "Save Order" at bounding box center [946, 501] width 91 height 37
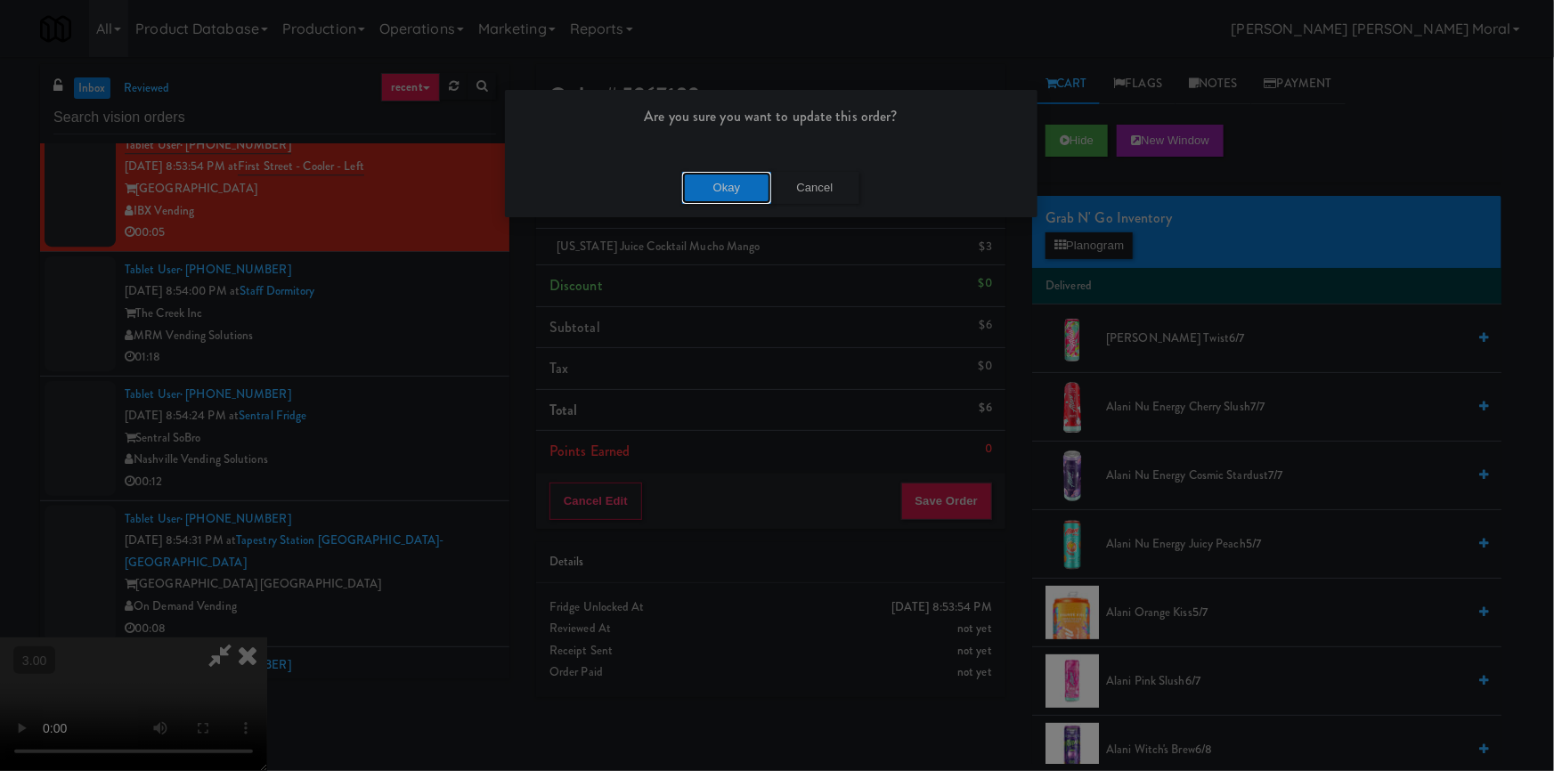
click at [715, 192] on button "Okay" at bounding box center [726, 188] width 89 height 32
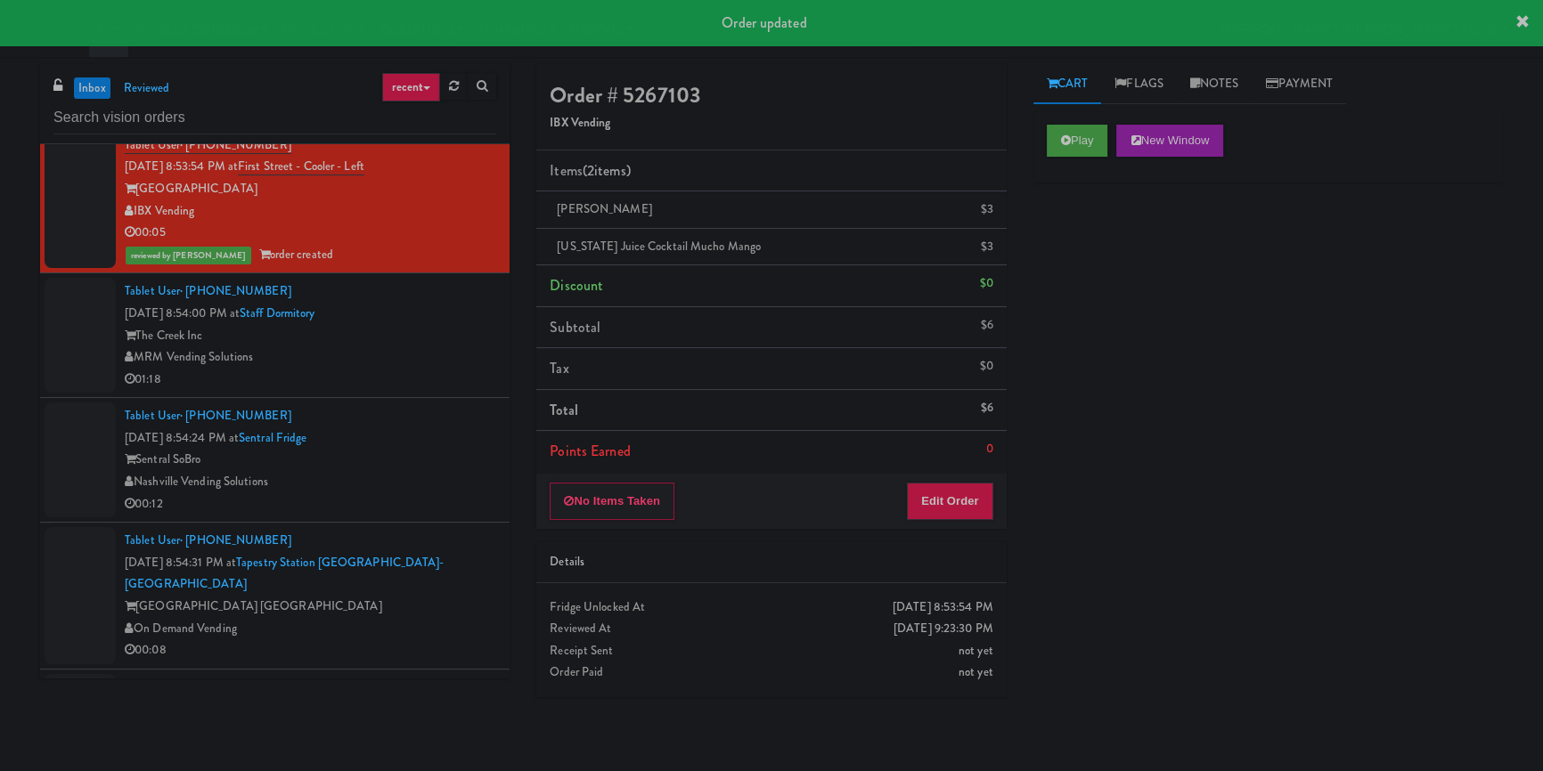
drag, startPoint x: 461, startPoint y: 345, endPoint x: 485, endPoint y: 346, distance: 23.2
click at [462, 345] on div "The Creek Inc" at bounding box center [310, 336] width 371 height 22
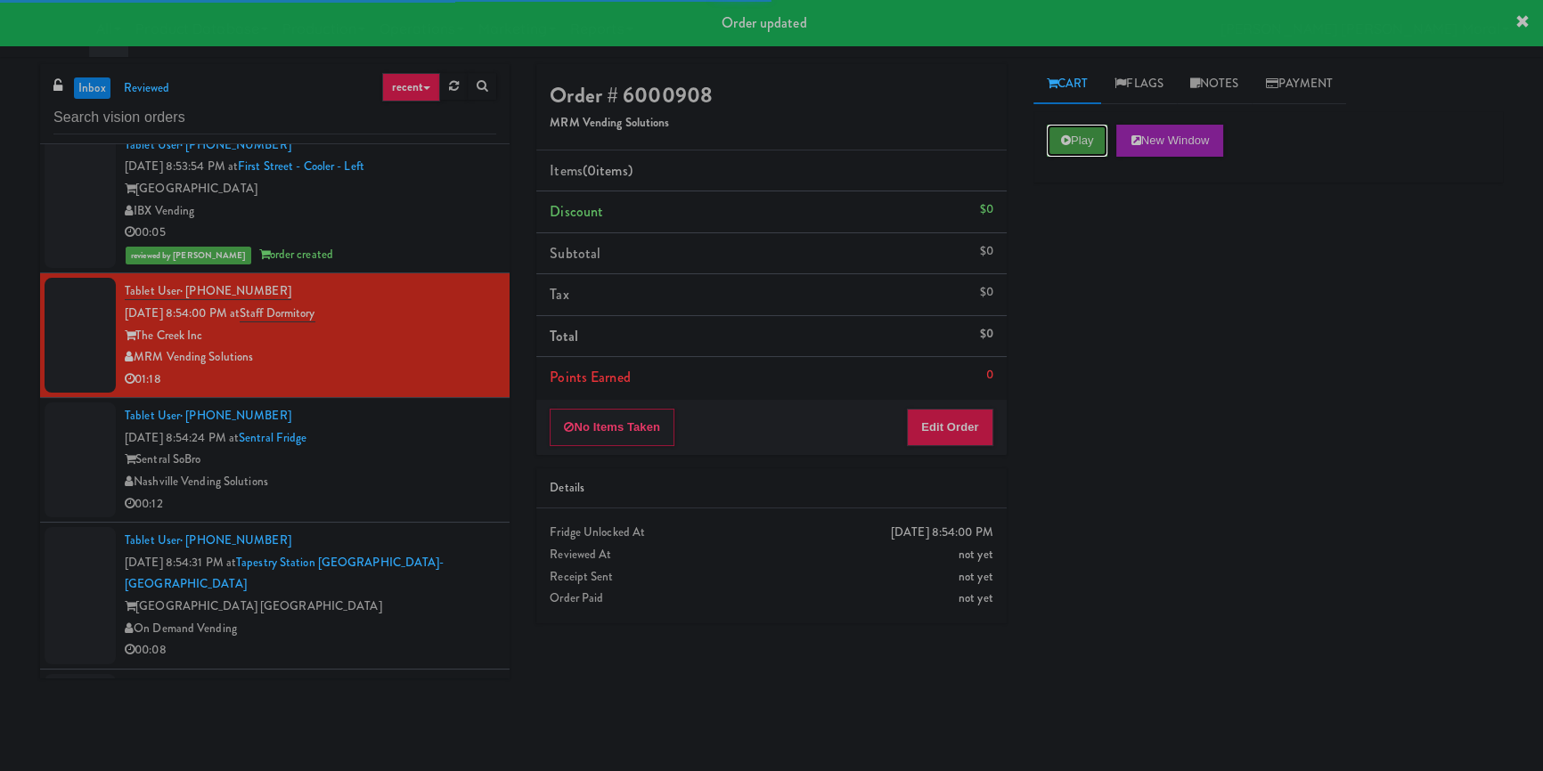
click at [1064, 137] on icon at bounding box center [1066, 140] width 10 height 12
click at [1096, 258] on div "Play New Window Primary Flag Clear Flag if unable to determine what was taken o…" at bounding box center [1267, 445] width 469 height 668
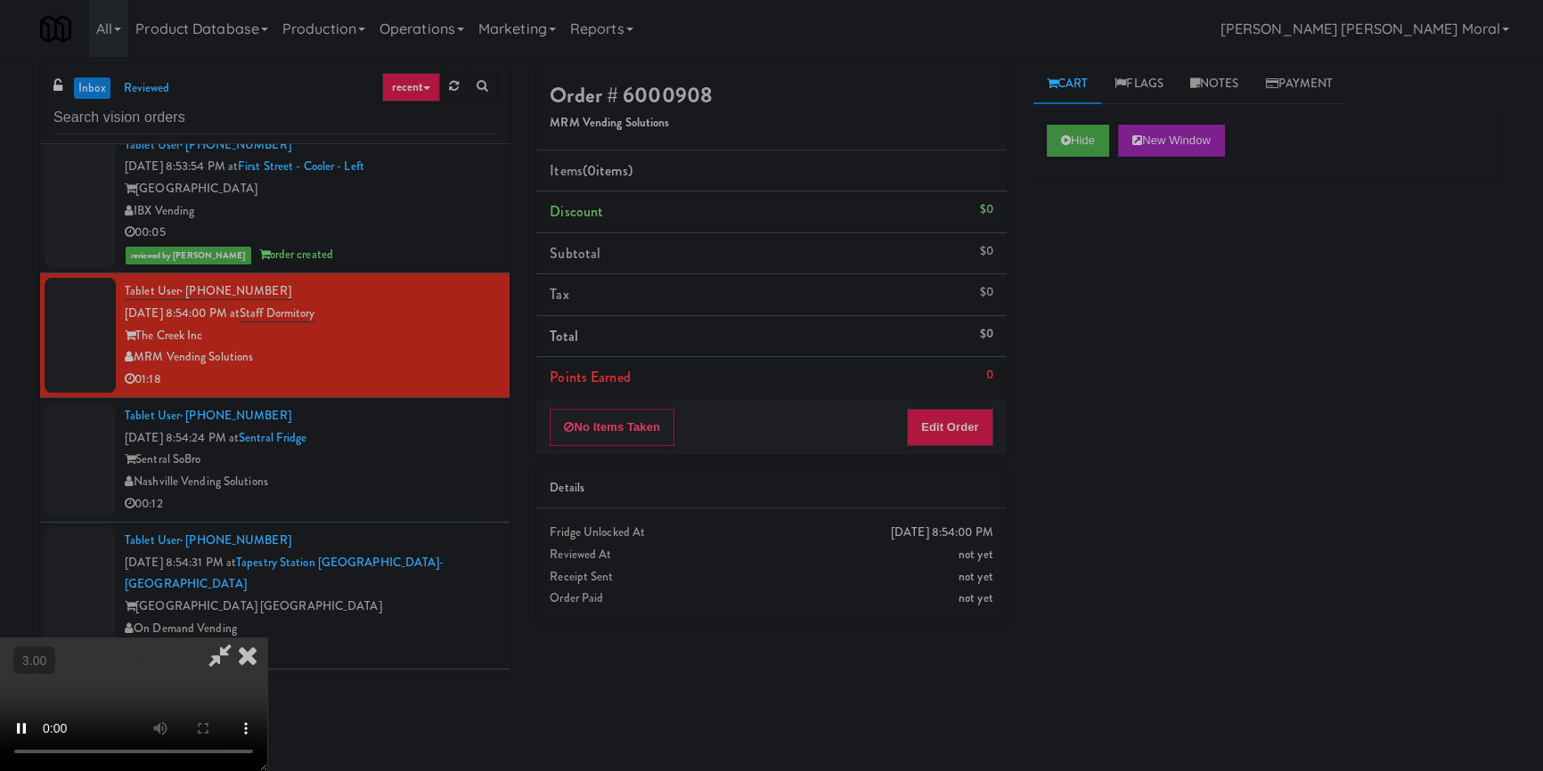
scroll to position [87, 0]
click at [267, 638] on video at bounding box center [133, 705] width 267 height 134
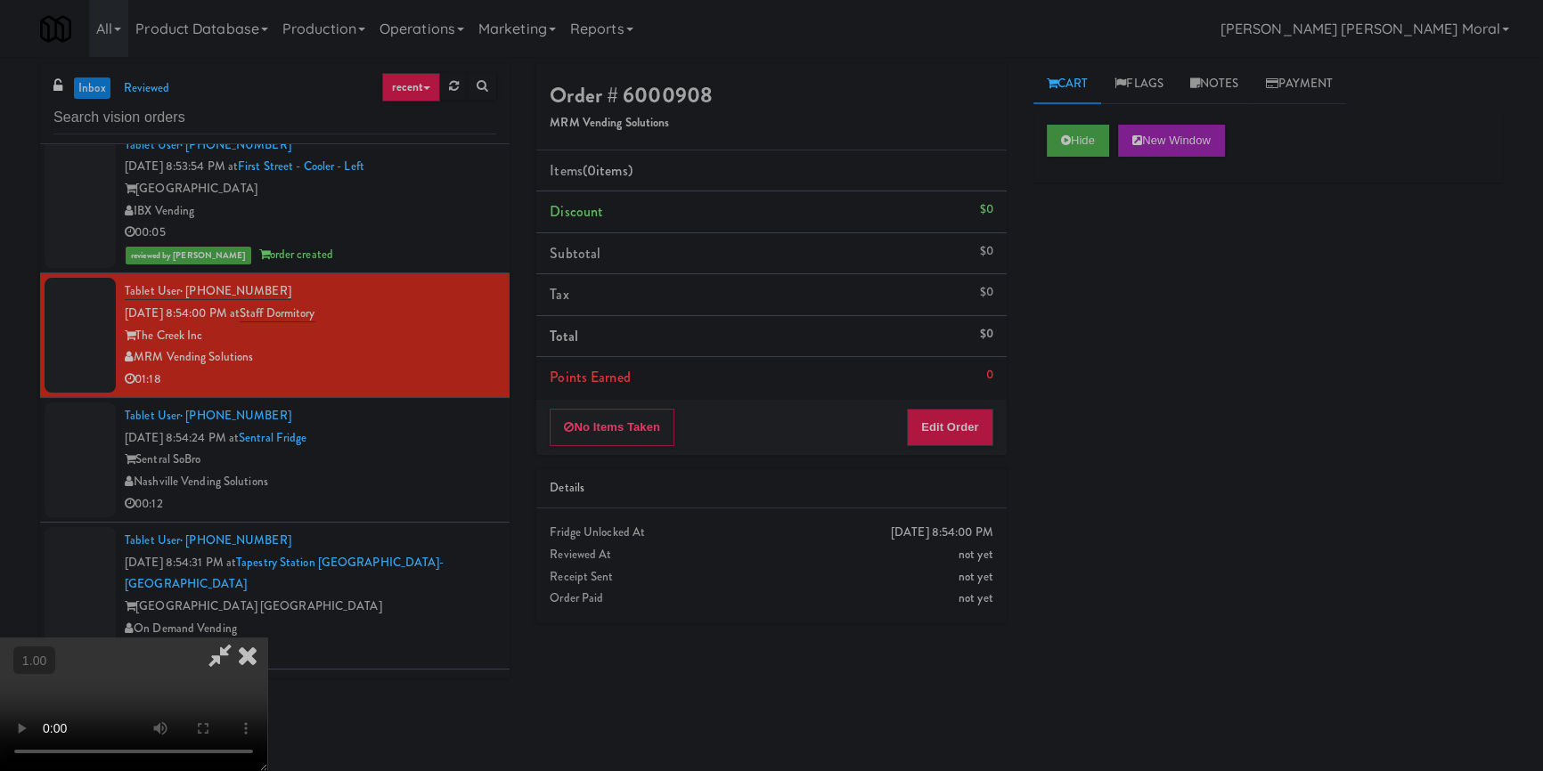
click at [267, 638] on video at bounding box center [133, 705] width 267 height 134
click at [955, 435] on button "Edit Order" at bounding box center [950, 427] width 86 height 37
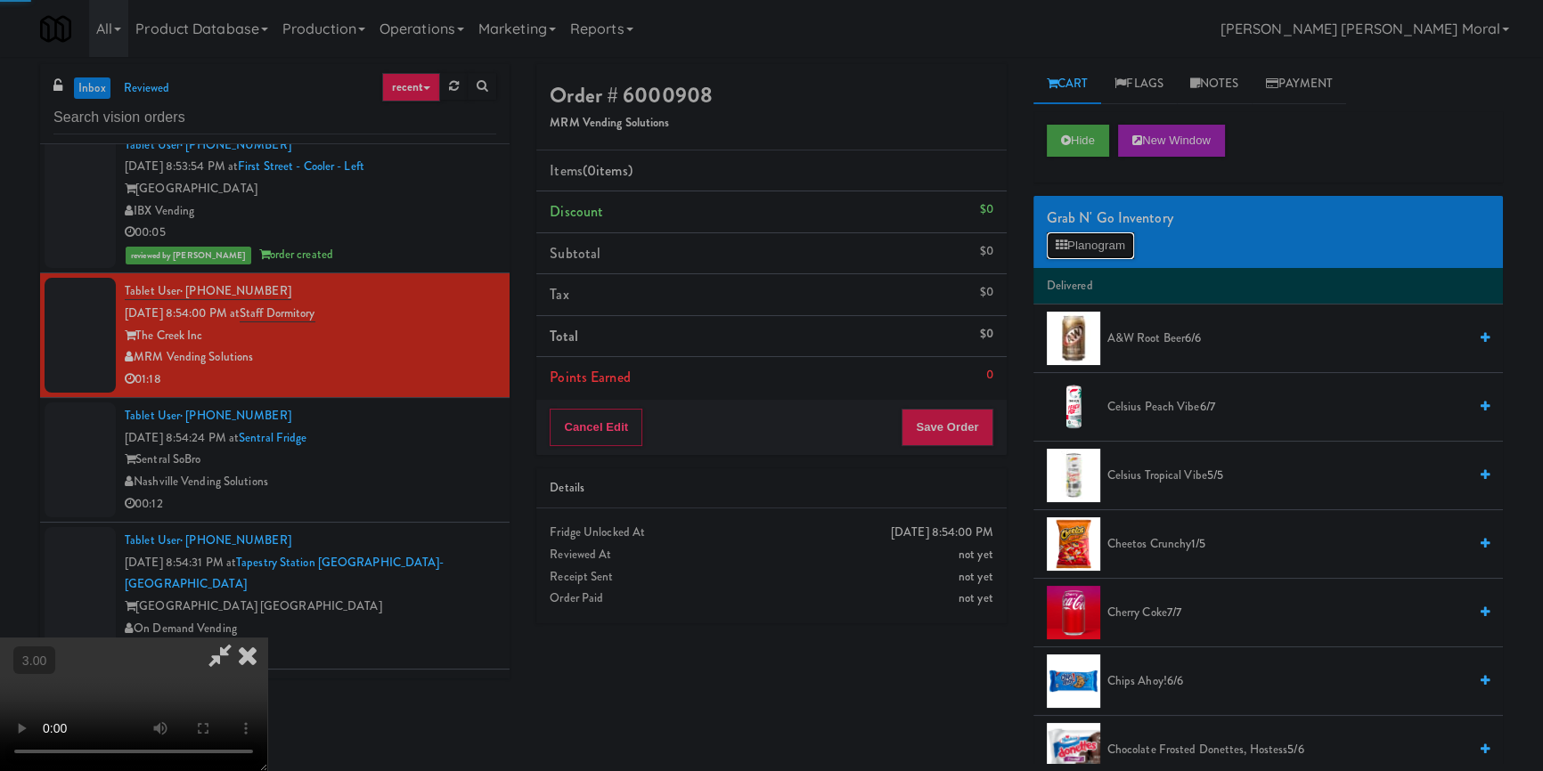
click at [1082, 243] on button "Planogram" at bounding box center [1090, 245] width 87 height 27
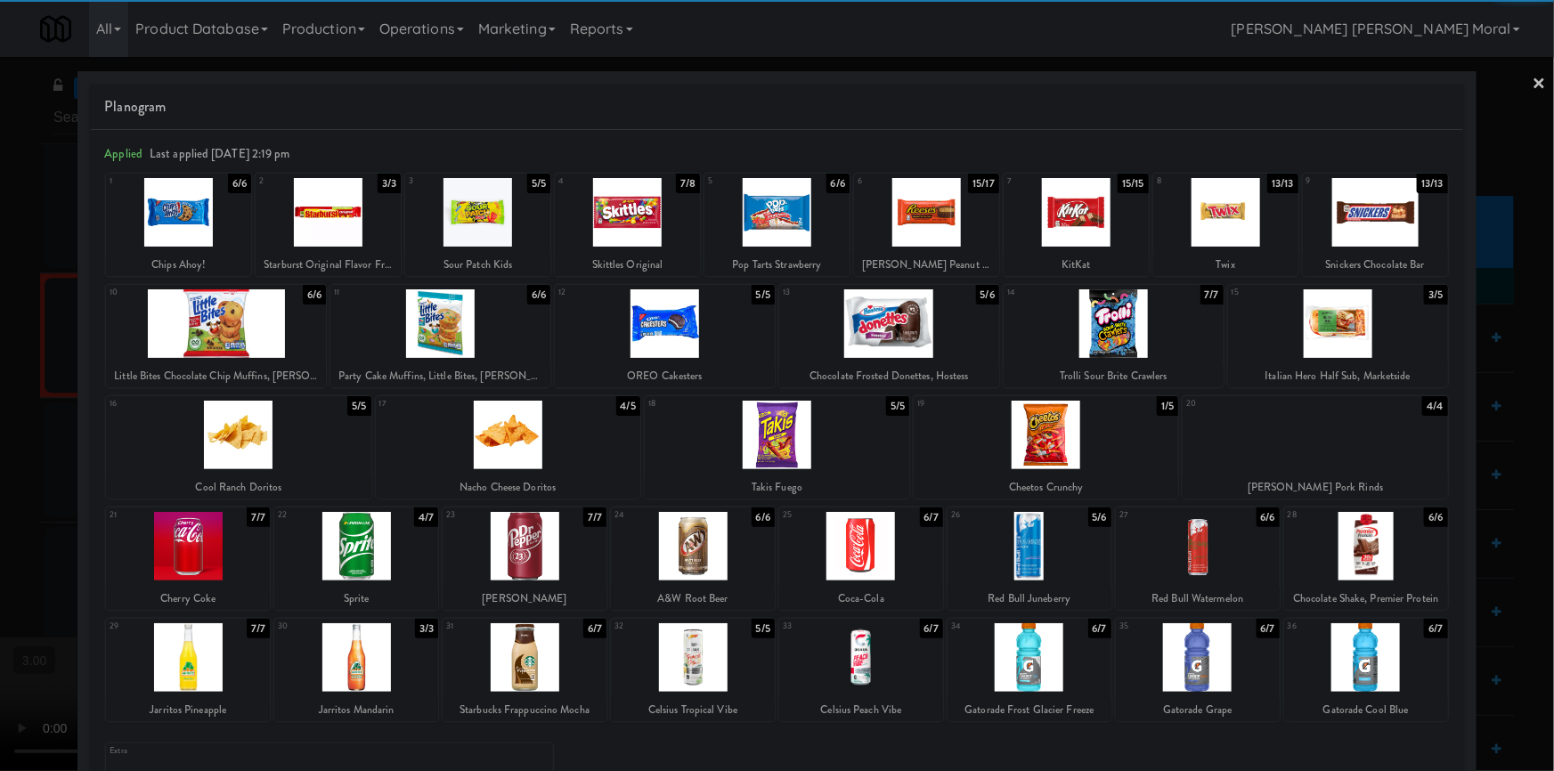
click at [1347, 338] on div at bounding box center [1338, 323] width 220 height 69
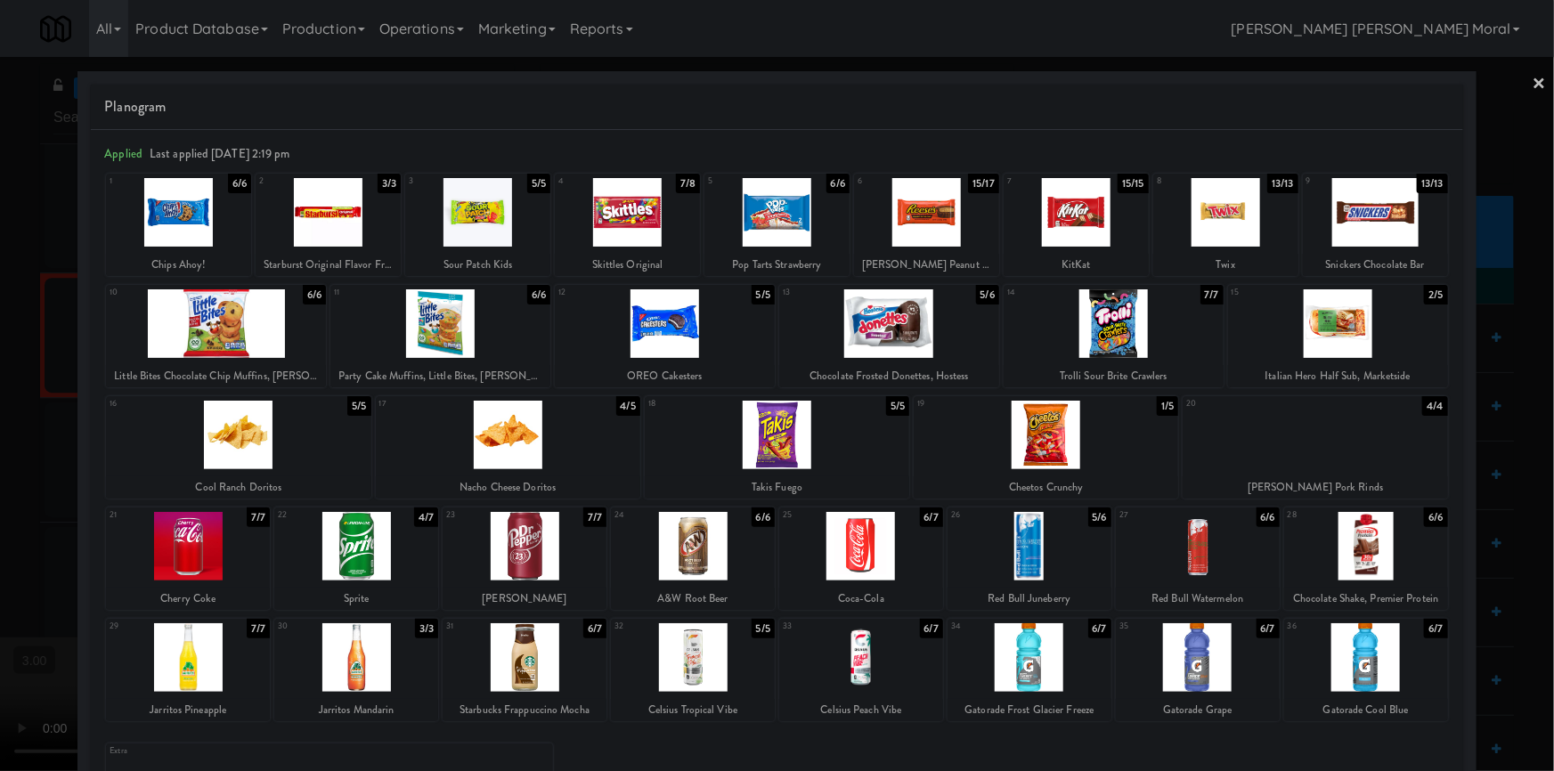
click at [324, 230] on div at bounding box center [328, 212] width 145 height 69
click at [0, 358] on div at bounding box center [777, 385] width 1554 height 771
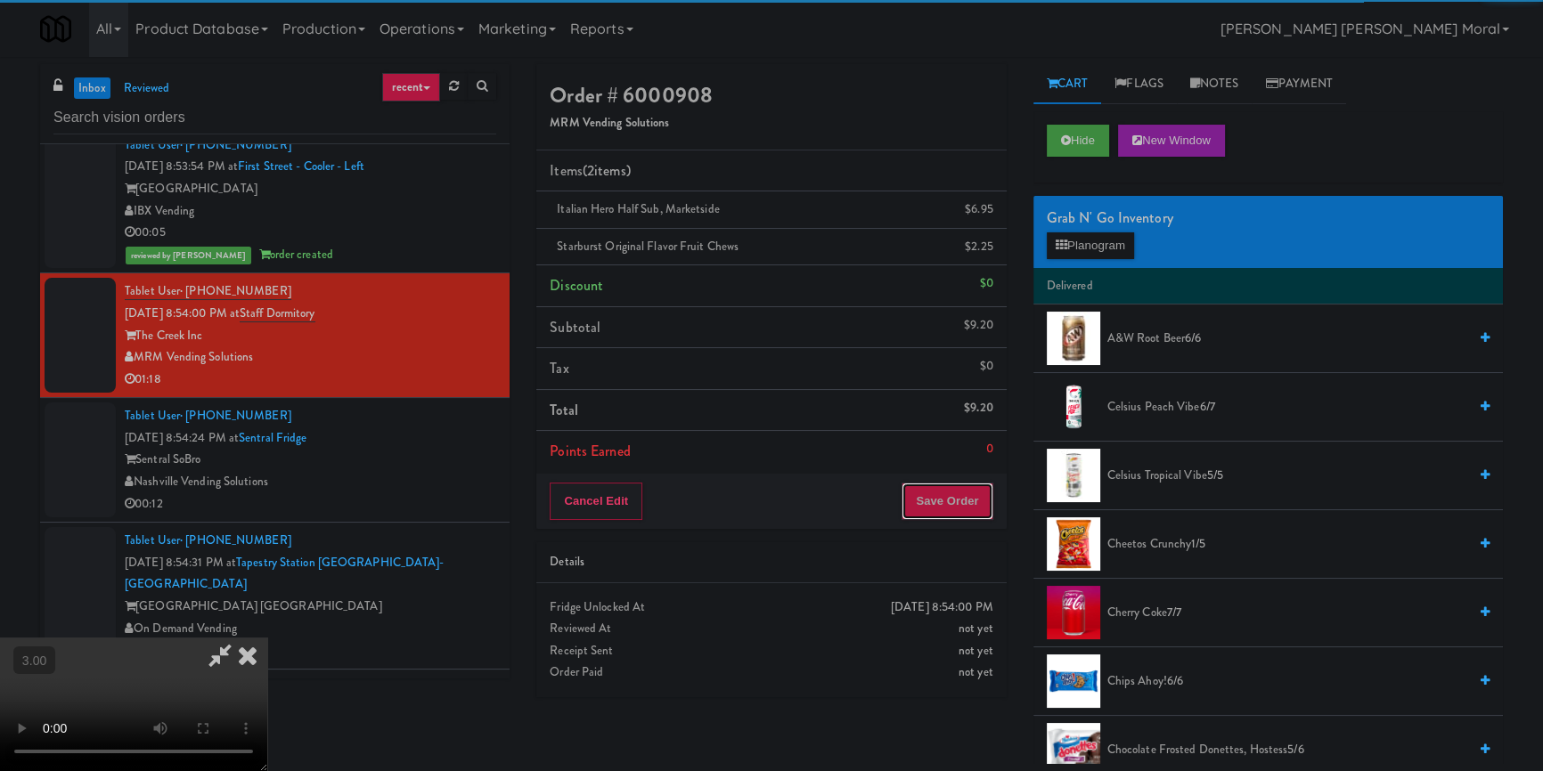
click at [958, 494] on button "Save Order" at bounding box center [946, 501] width 91 height 37
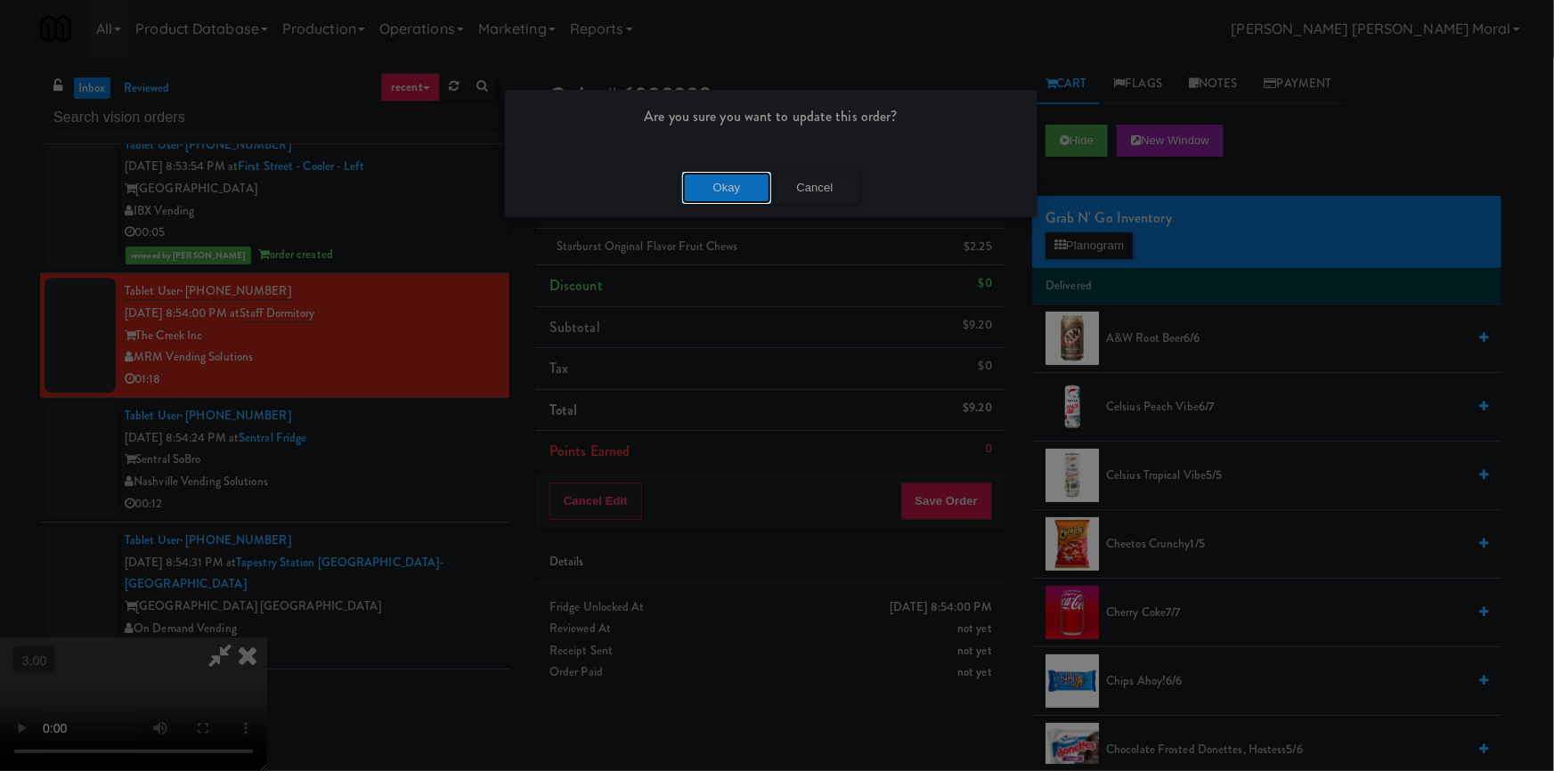
click at [741, 187] on button "Okay" at bounding box center [726, 188] width 89 height 32
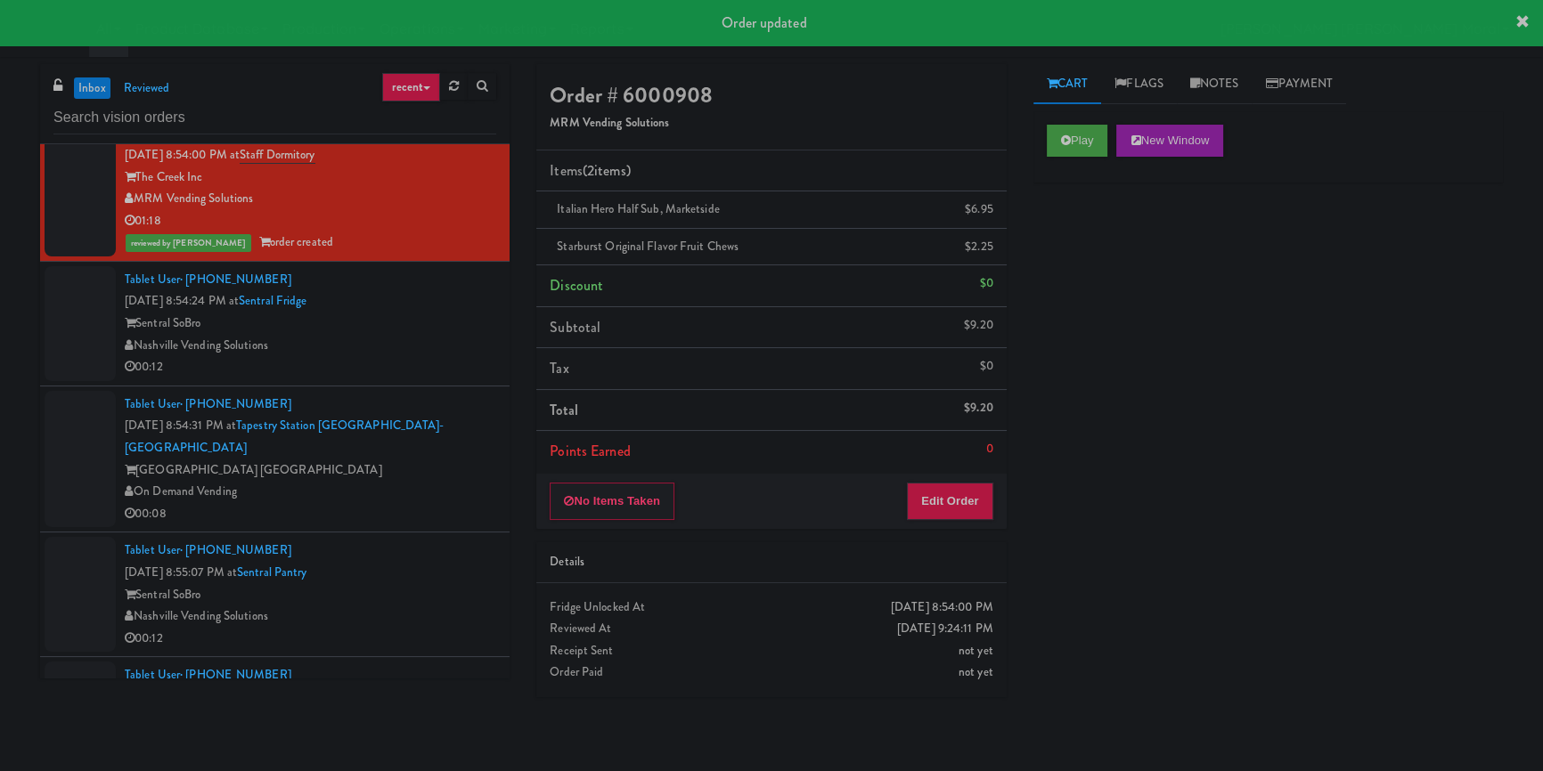
scroll to position [9717, 0]
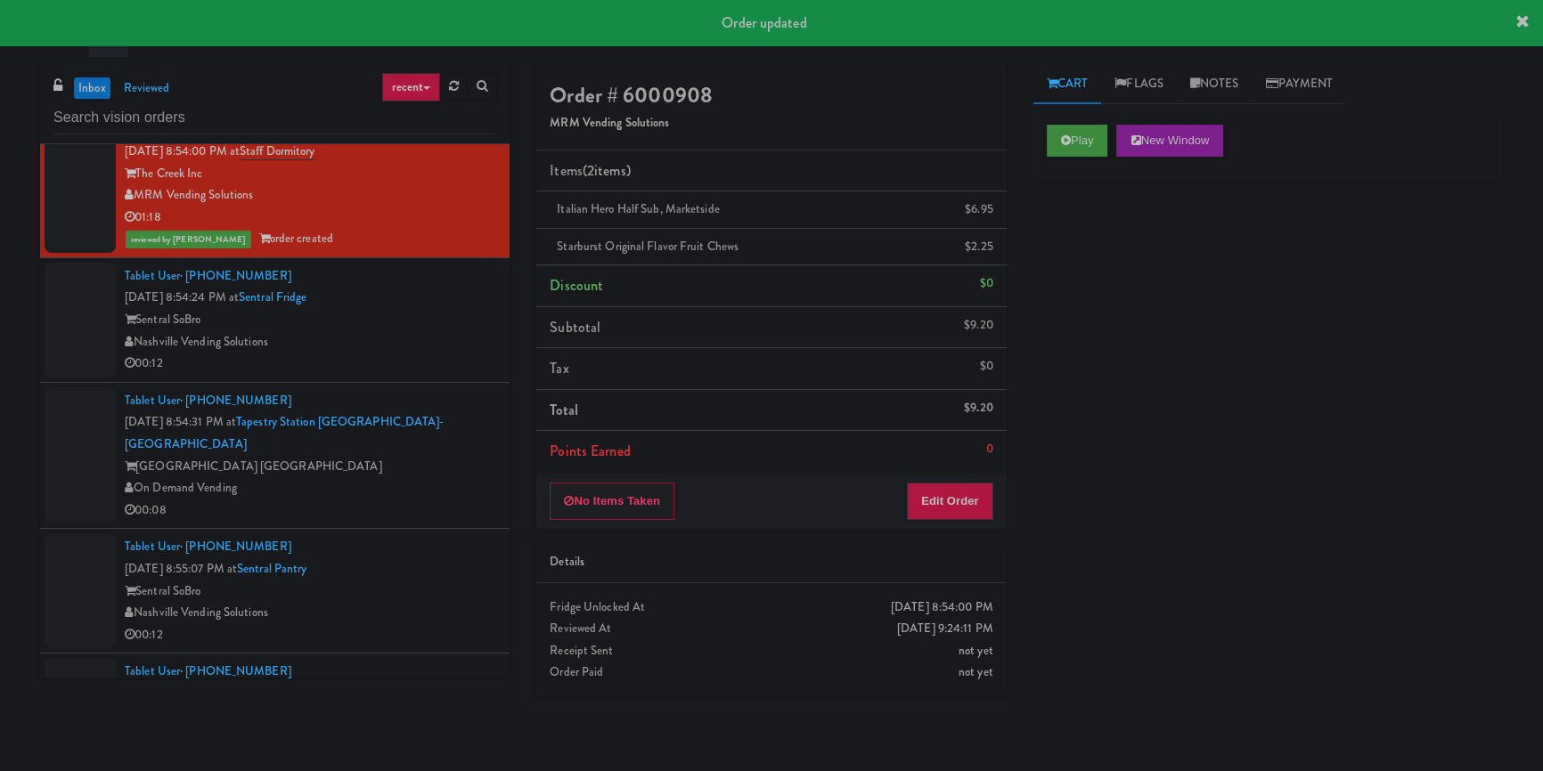
click at [402, 326] on div "Sentral SoBro" at bounding box center [310, 320] width 371 height 22
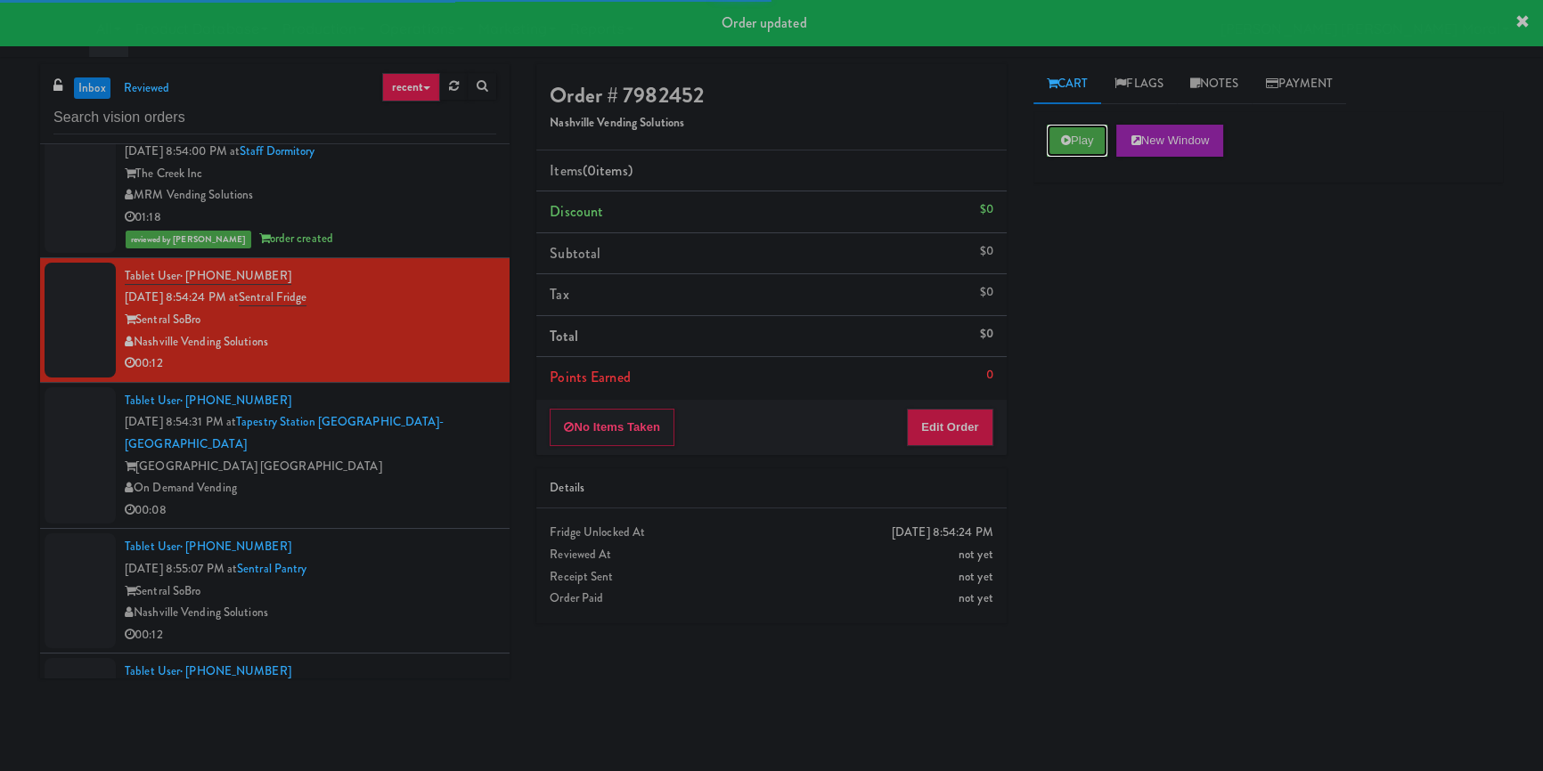
drag, startPoint x: 1051, startPoint y: 132, endPoint x: 1086, endPoint y: 230, distance: 104.0
click at [1052, 132] on button "Play" at bounding box center [1077, 141] width 61 height 32
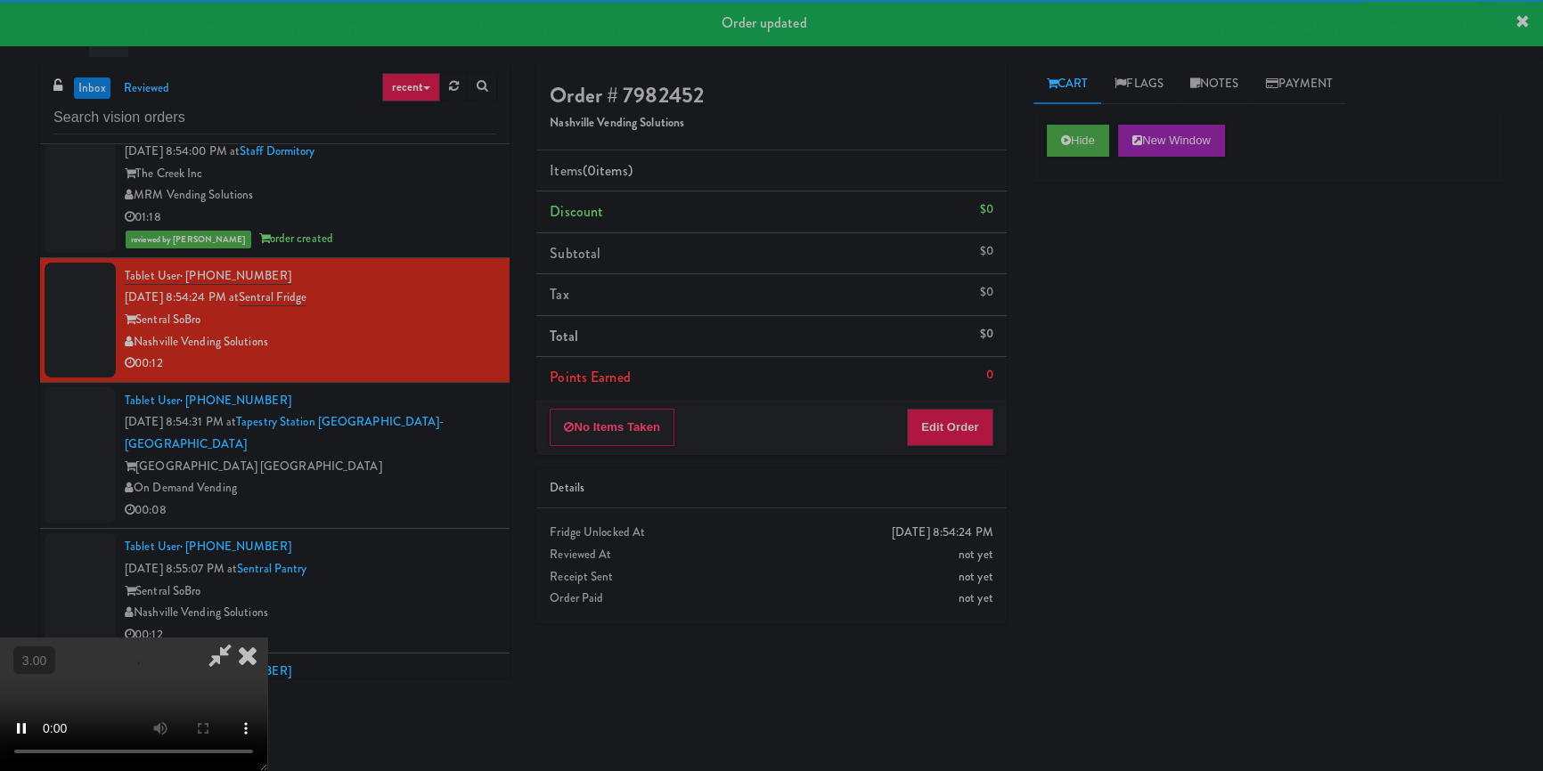
click at [1087, 237] on div "Hide New Window Primary Flag Clear Flag if unable to determine what was taken o…" at bounding box center [1267, 445] width 469 height 668
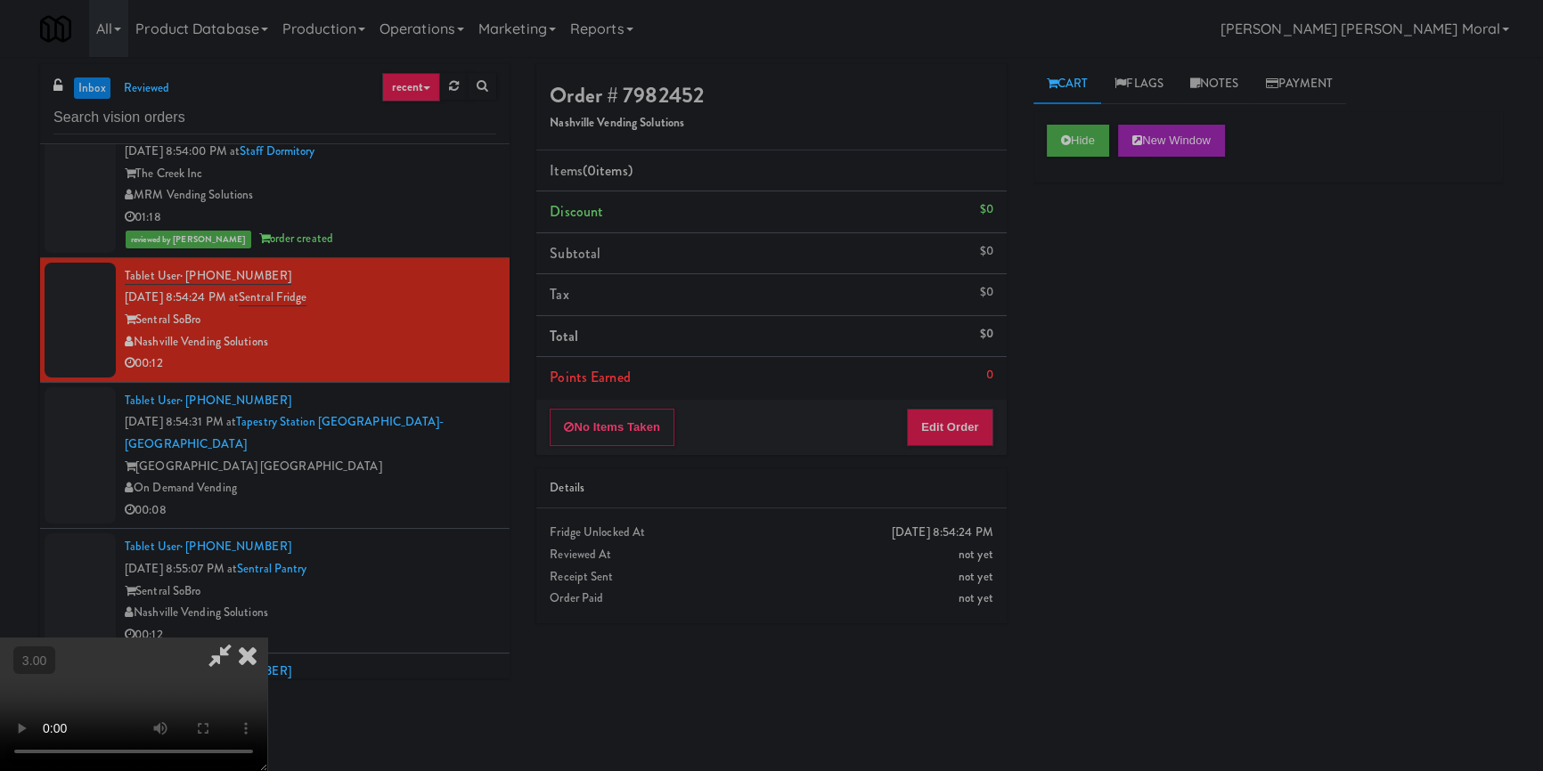
scroll to position [6, 0]
click at [968, 410] on button "Edit Order" at bounding box center [950, 427] width 86 height 37
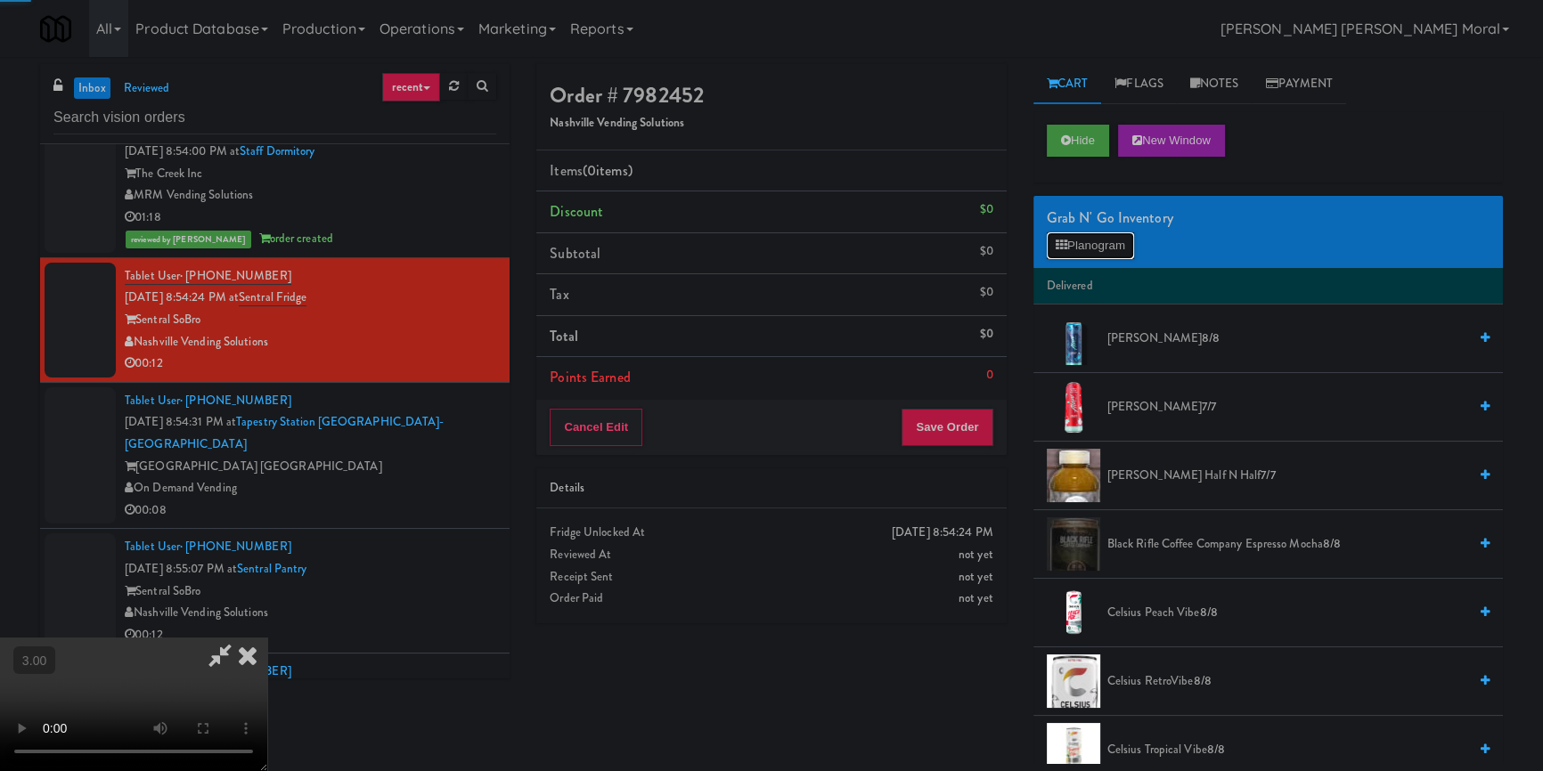
click at [1081, 240] on button "Planogram" at bounding box center [1090, 245] width 87 height 27
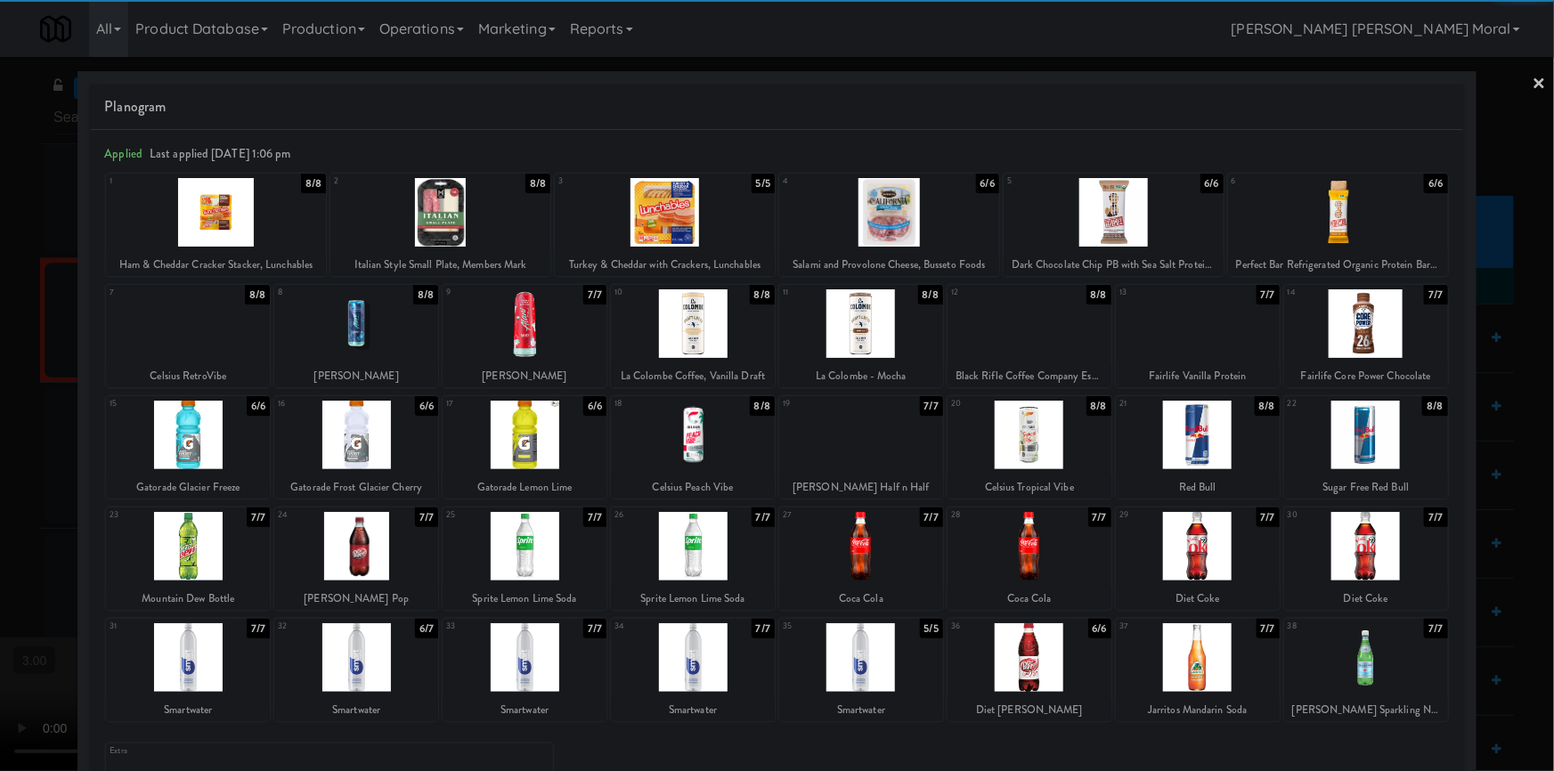
click at [362, 559] on div at bounding box center [356, 546] width 164 height 69
click at [658, 228] on div at bounding box center [665, 212] width 220 height 69
click at [0, 601] on div at bounding box center [777, 385] width 1554 height 771
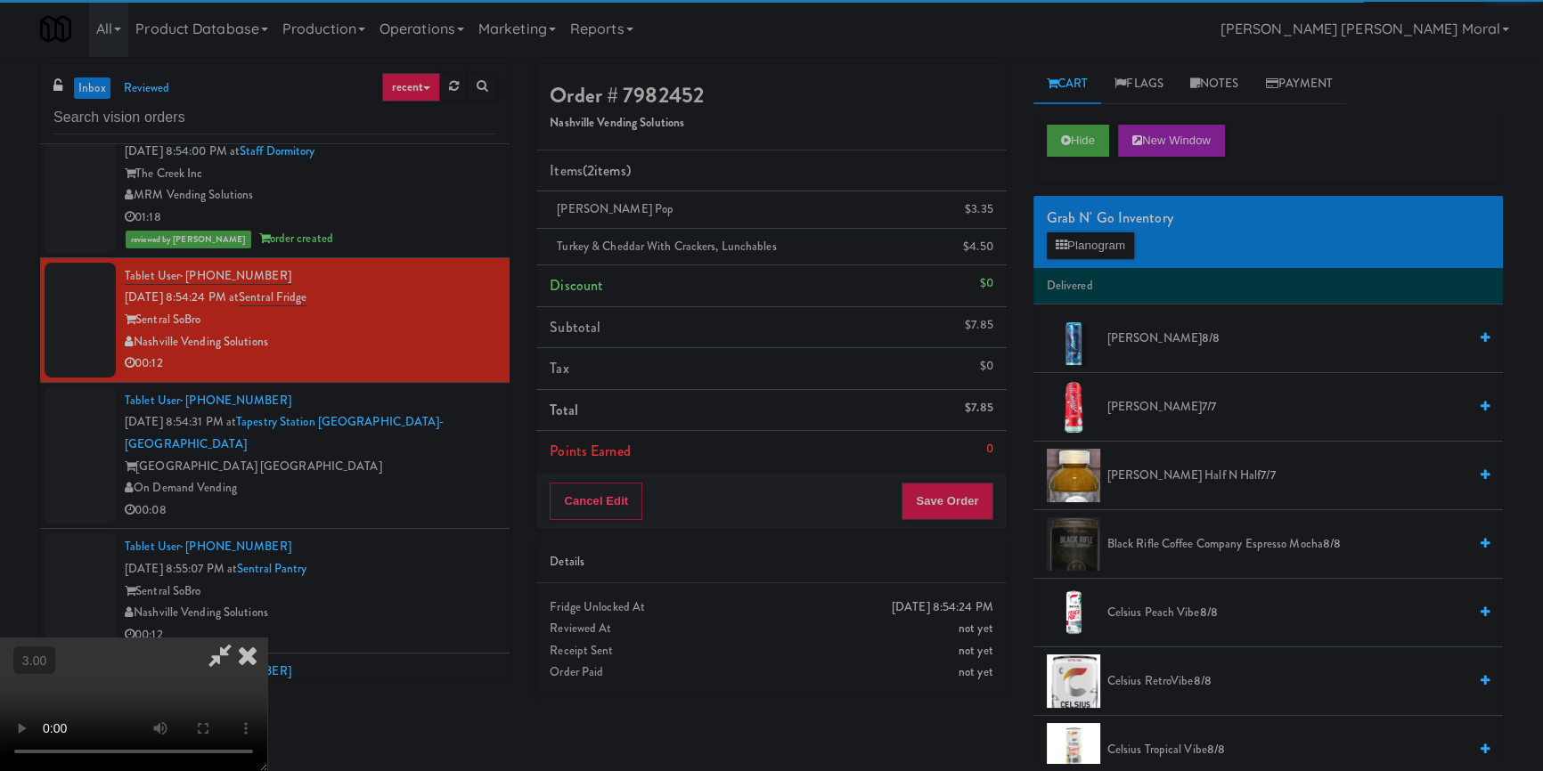
click at [267, 638] on video at bounding box center [133, 705] width 267 height 134
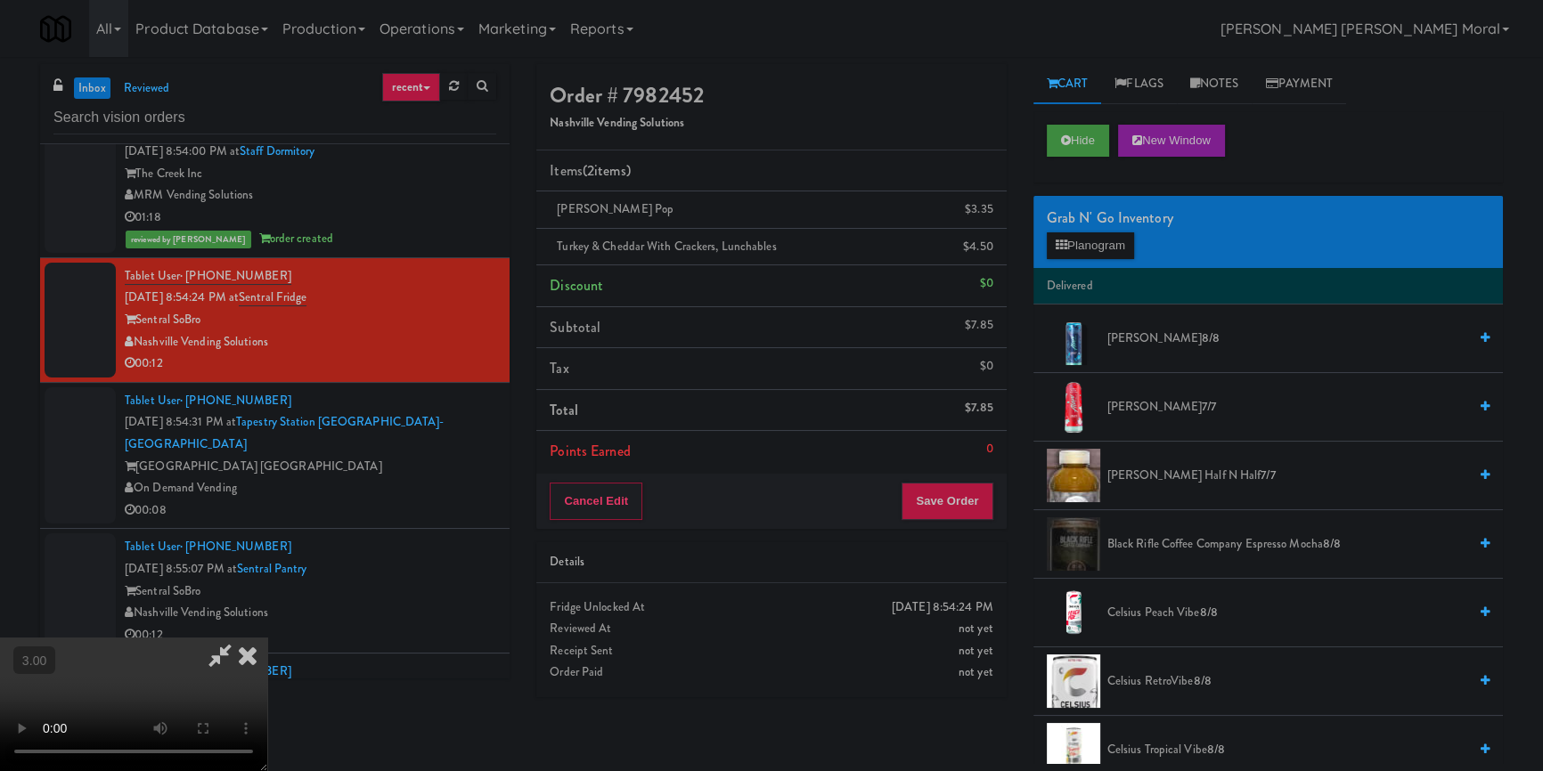
scroll to position [87, 0]
click at [948, 514] on button "Save Order" at bounding box center [946, 501] width 91 height 37
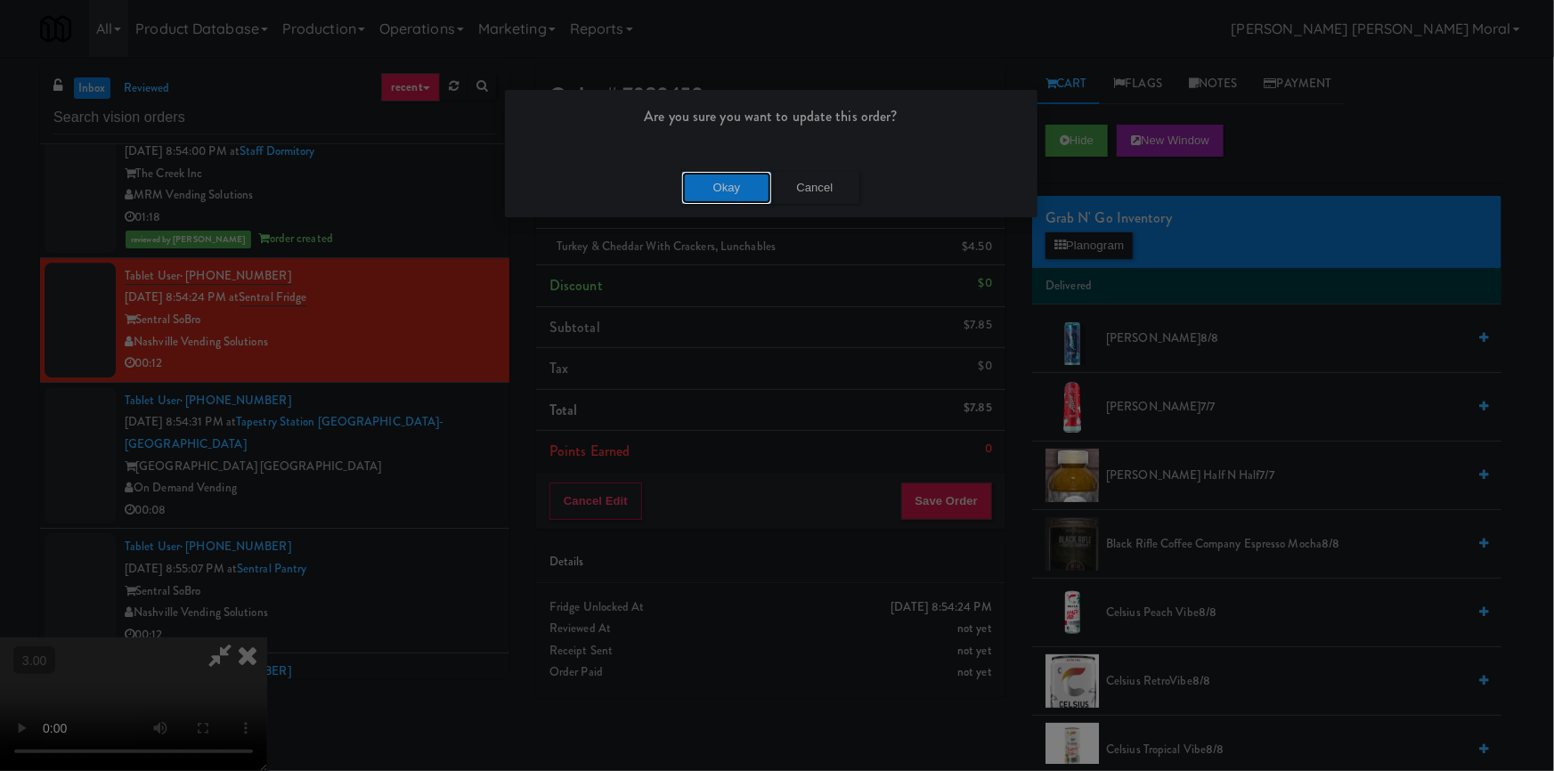
click at [733, 179] on button "Okay" at bounding box center [726, 188] width 89 height 32
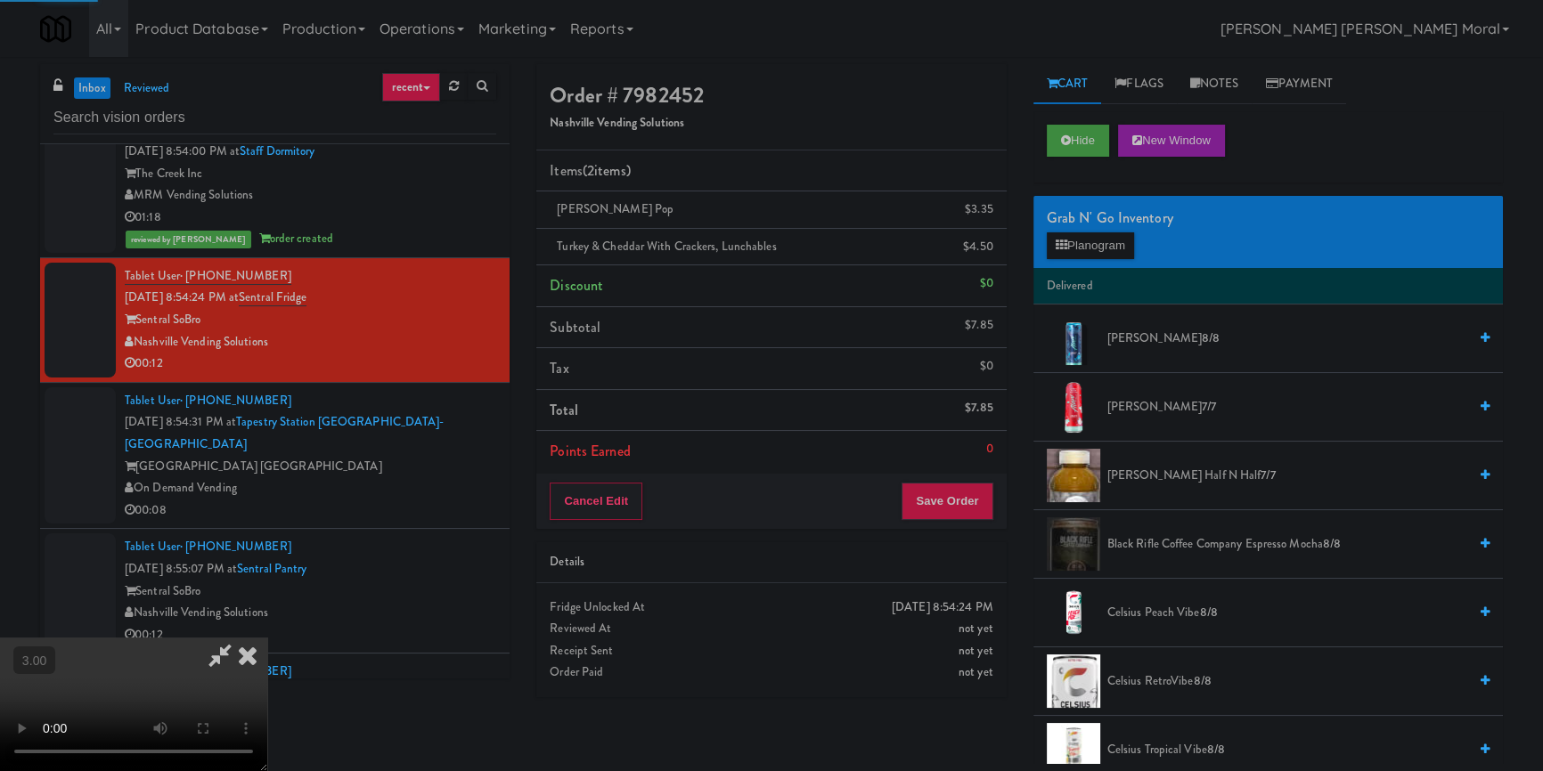
scroll to position [0, 0]
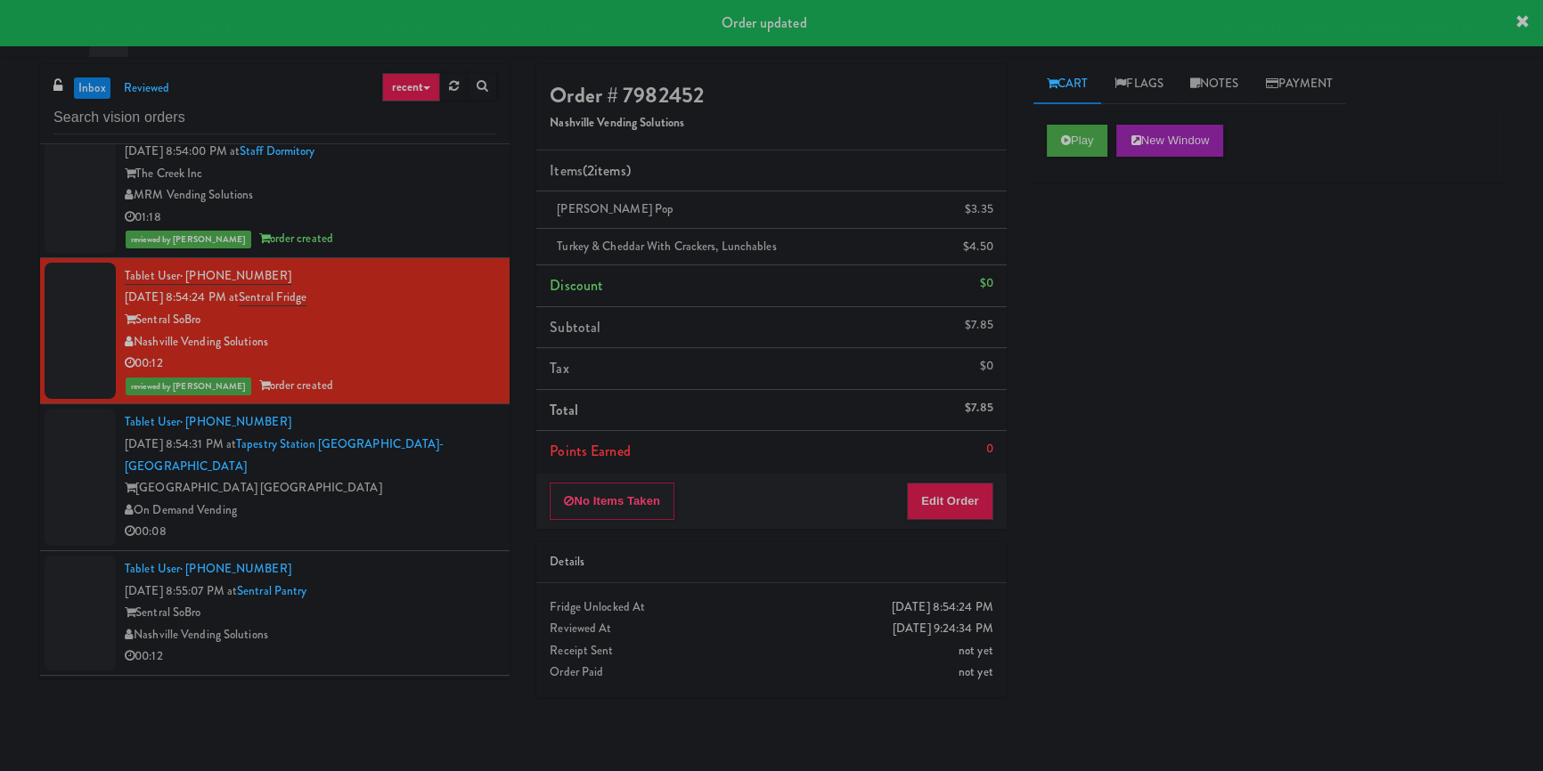
click at [440, 477] on div "[GEOGRAPHIC_DATA] [GEOGRAPHIC_DATA]" at bounding box center [310, 488] width 371 height 22
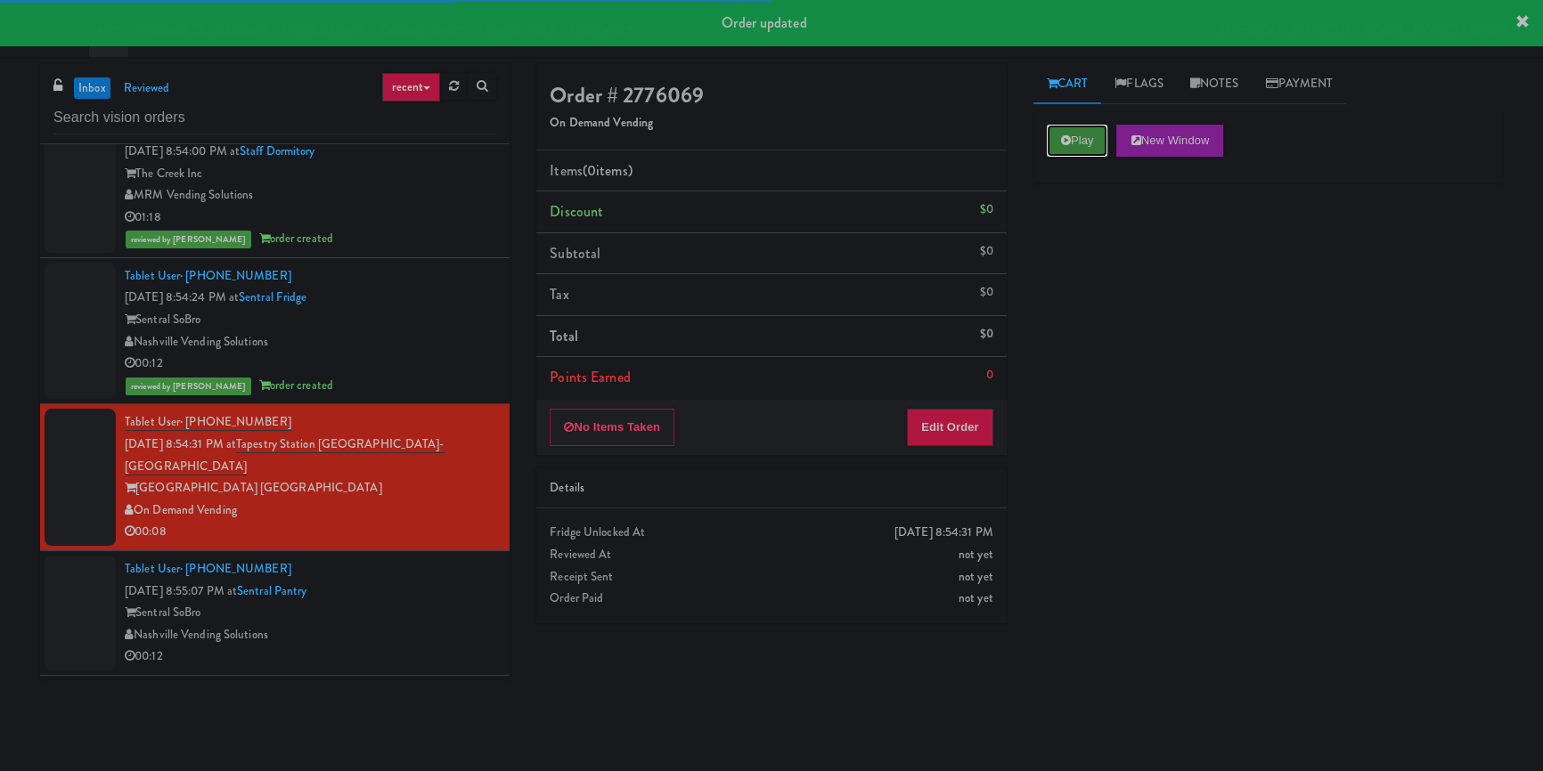
click at [1058, 125] on button "Play" at bounding box center [1077, 141] width 61 height 32
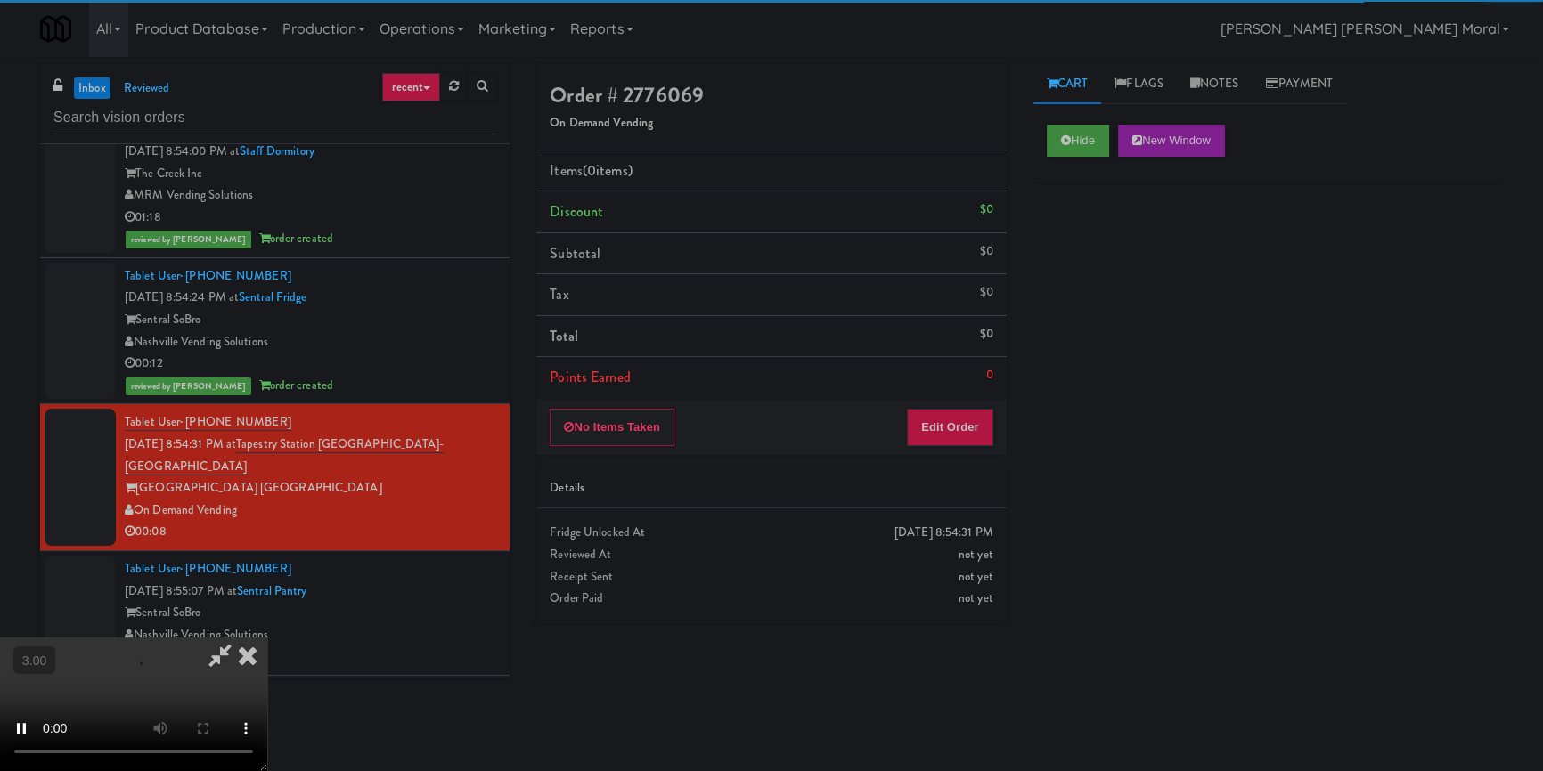
click at [1069, 324] on div "Hide New Window Primary Flag Clear Flag if unable to determine what was taken o…" at bounding box center [1267, 445] width 469 height 668
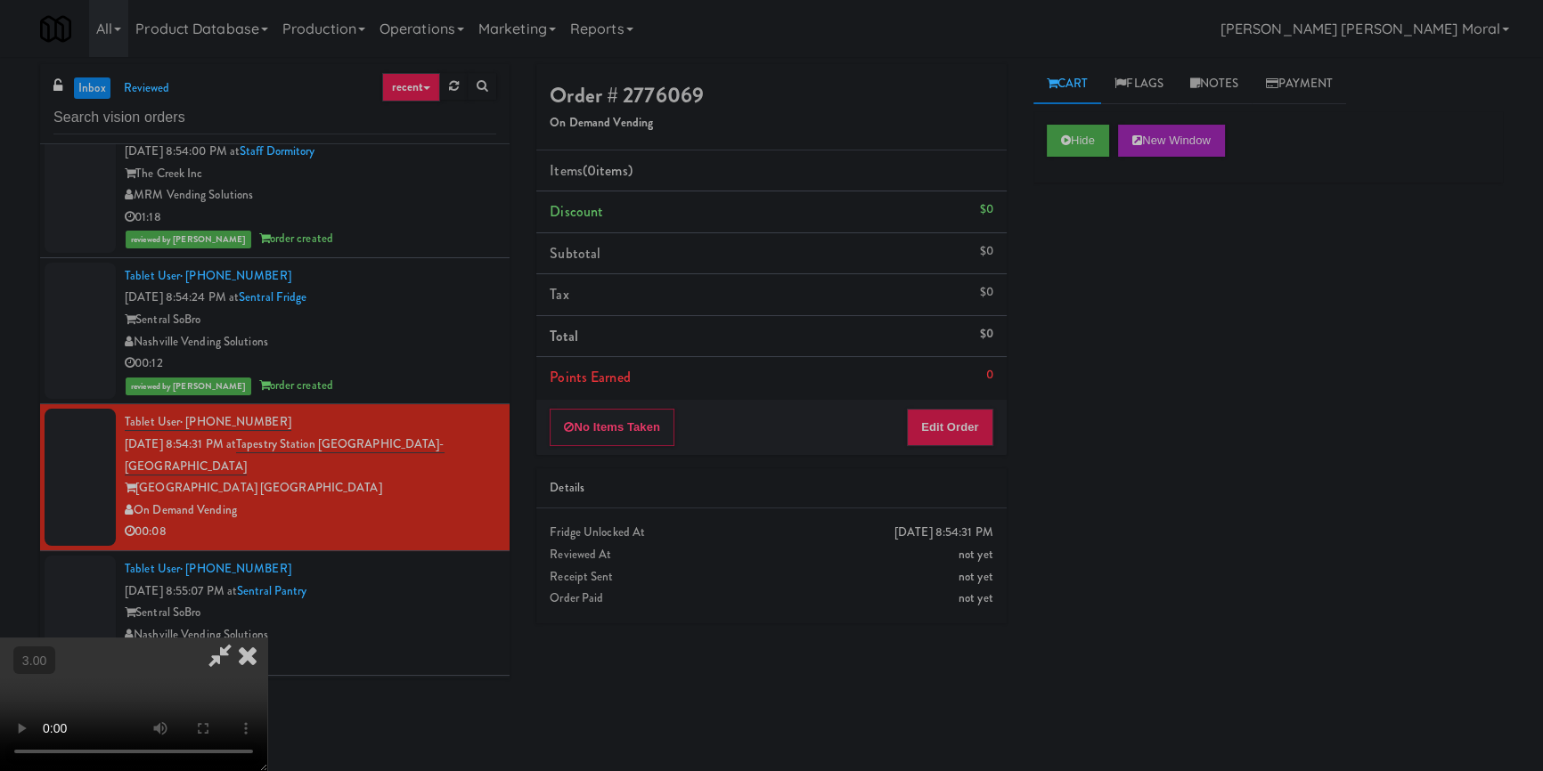
scroll to position [6, 0]
click at [267, 638] on video at bounding box center [133, 705] width 267 height 134
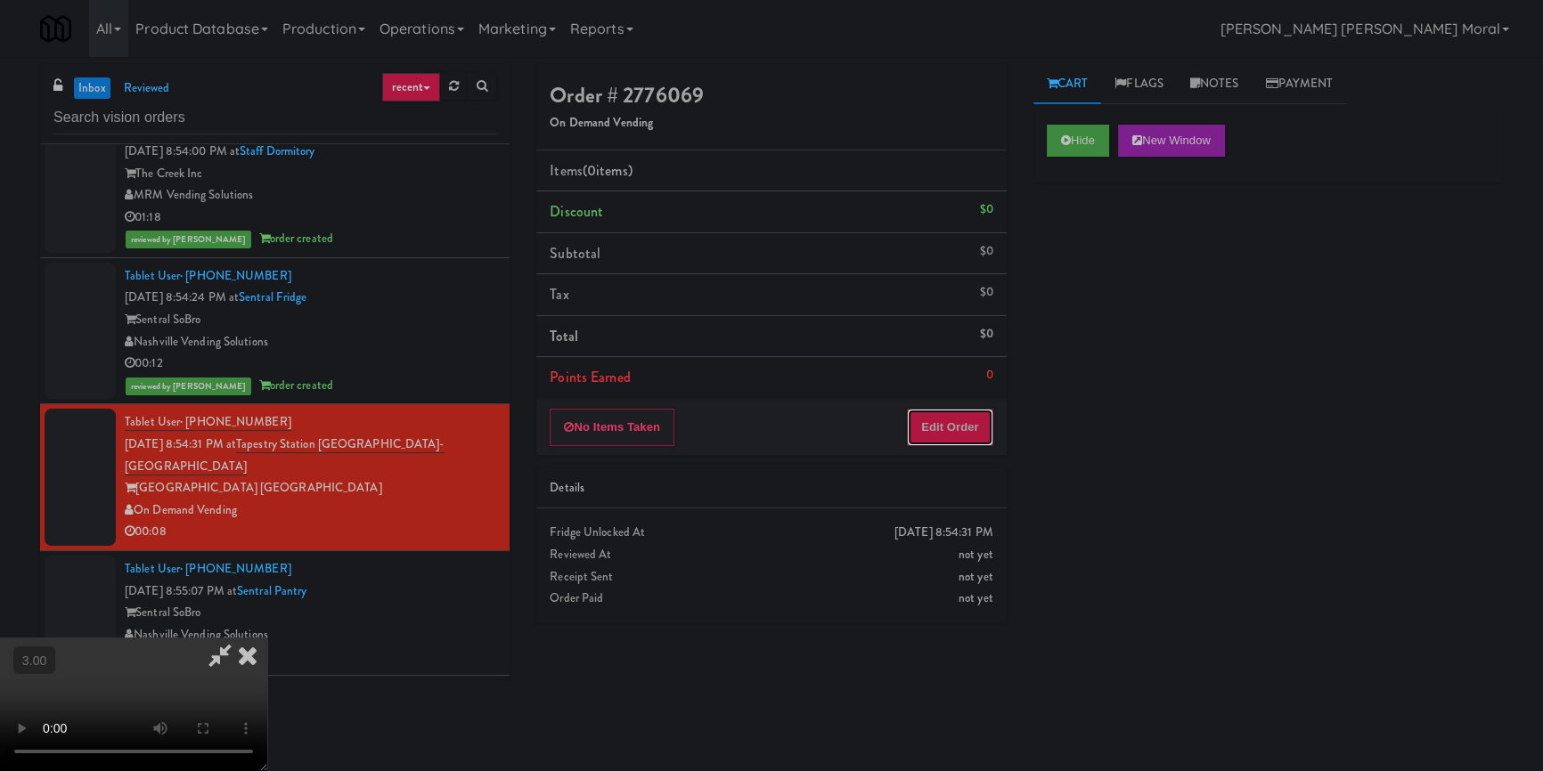
click at [982, 419] on button "Edit Order" at bounding box center [950, 427] width 86 height 37
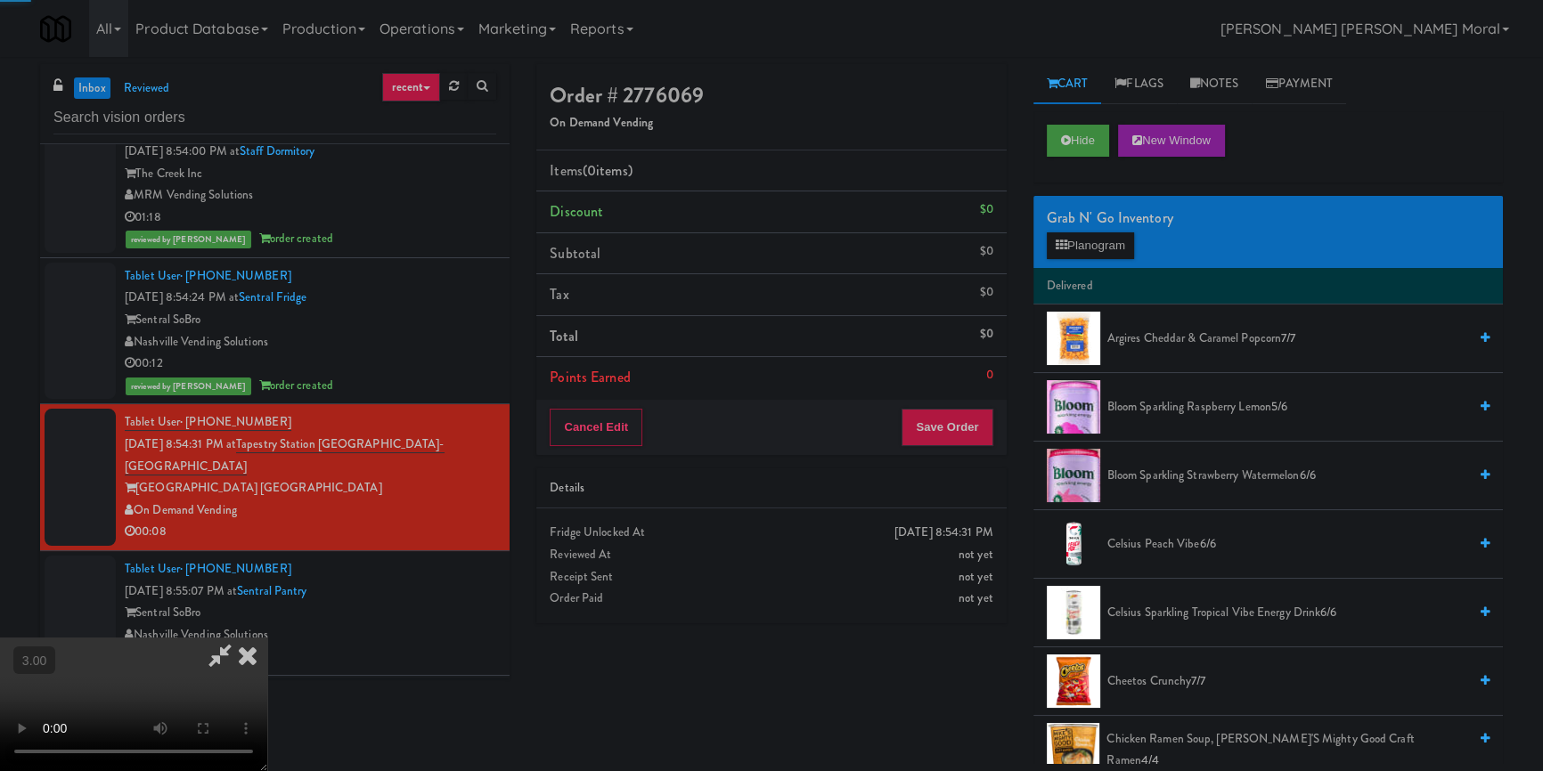
click at [1075, 261] on div "Grab N' Go Inventory Planogram" at bounding box center [1267, 232] width 469 height 72
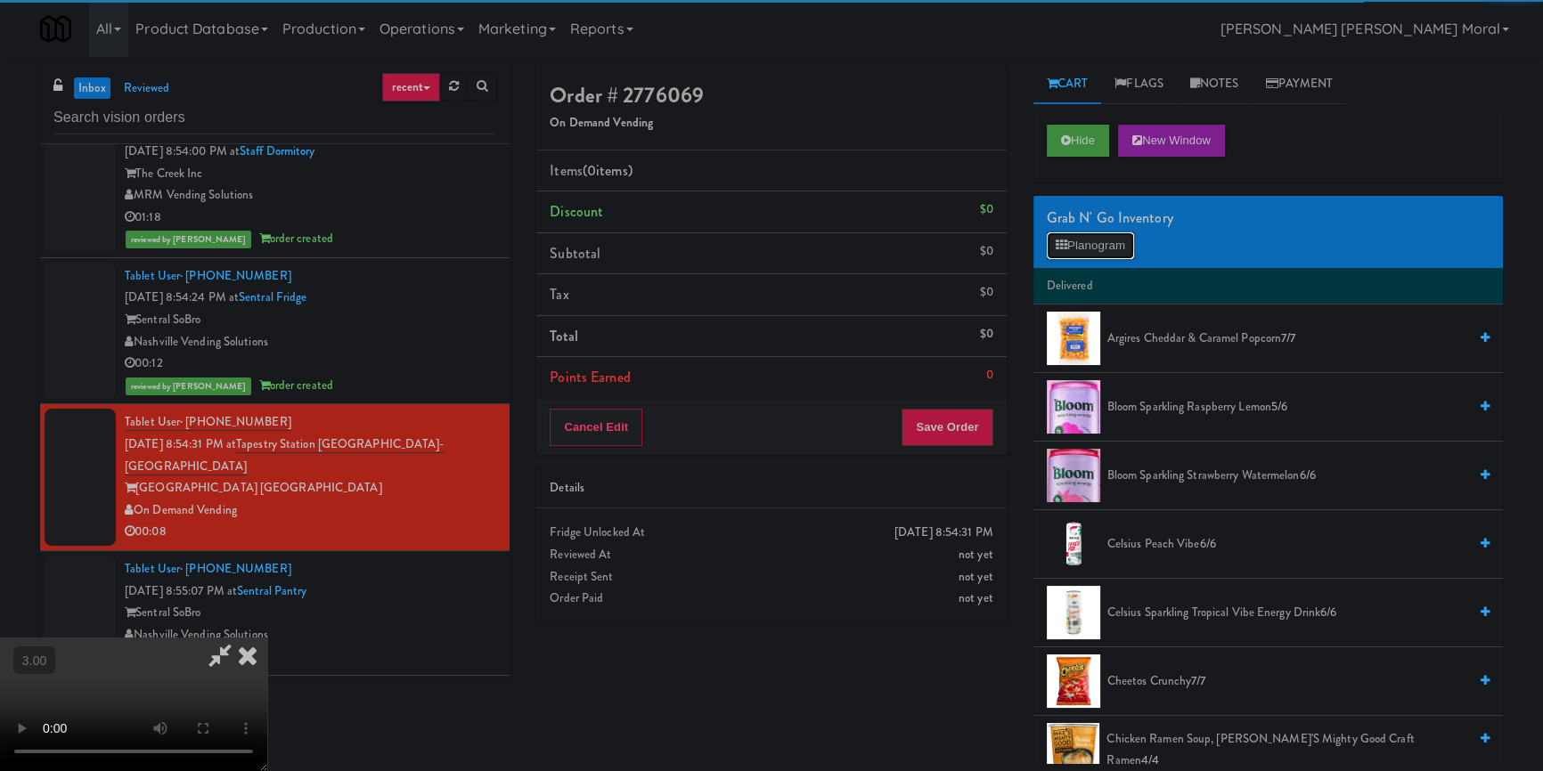
click at [1082, 238] on button "Planogram" at bounding box center [1090, 245] width 87 height 27
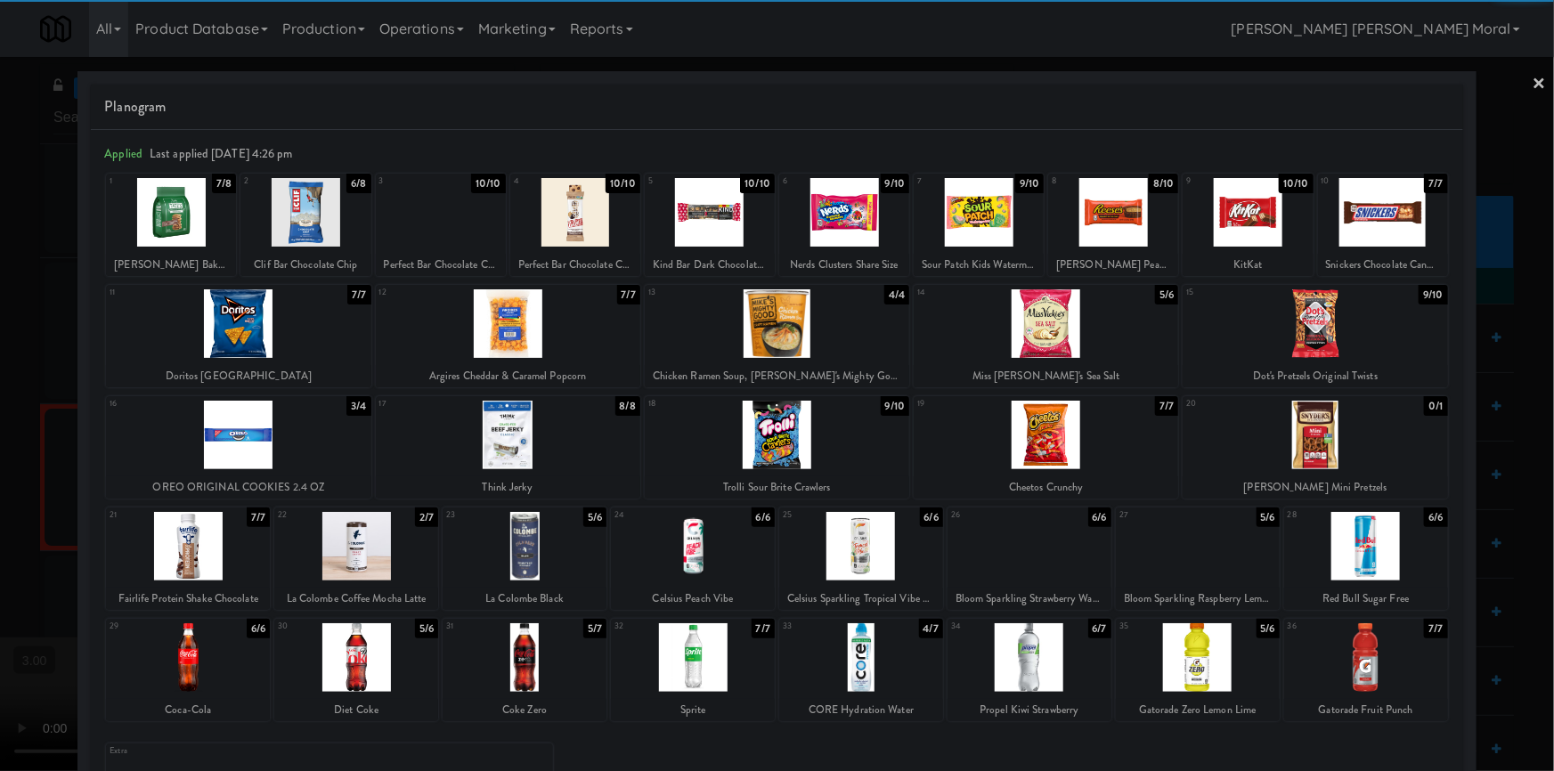
click at [1239, 217] on div at bounding box center [1248, 212] width 130 height 69
click at [0, 386] on div at bounding box center [777, 385] width 1554 height 771
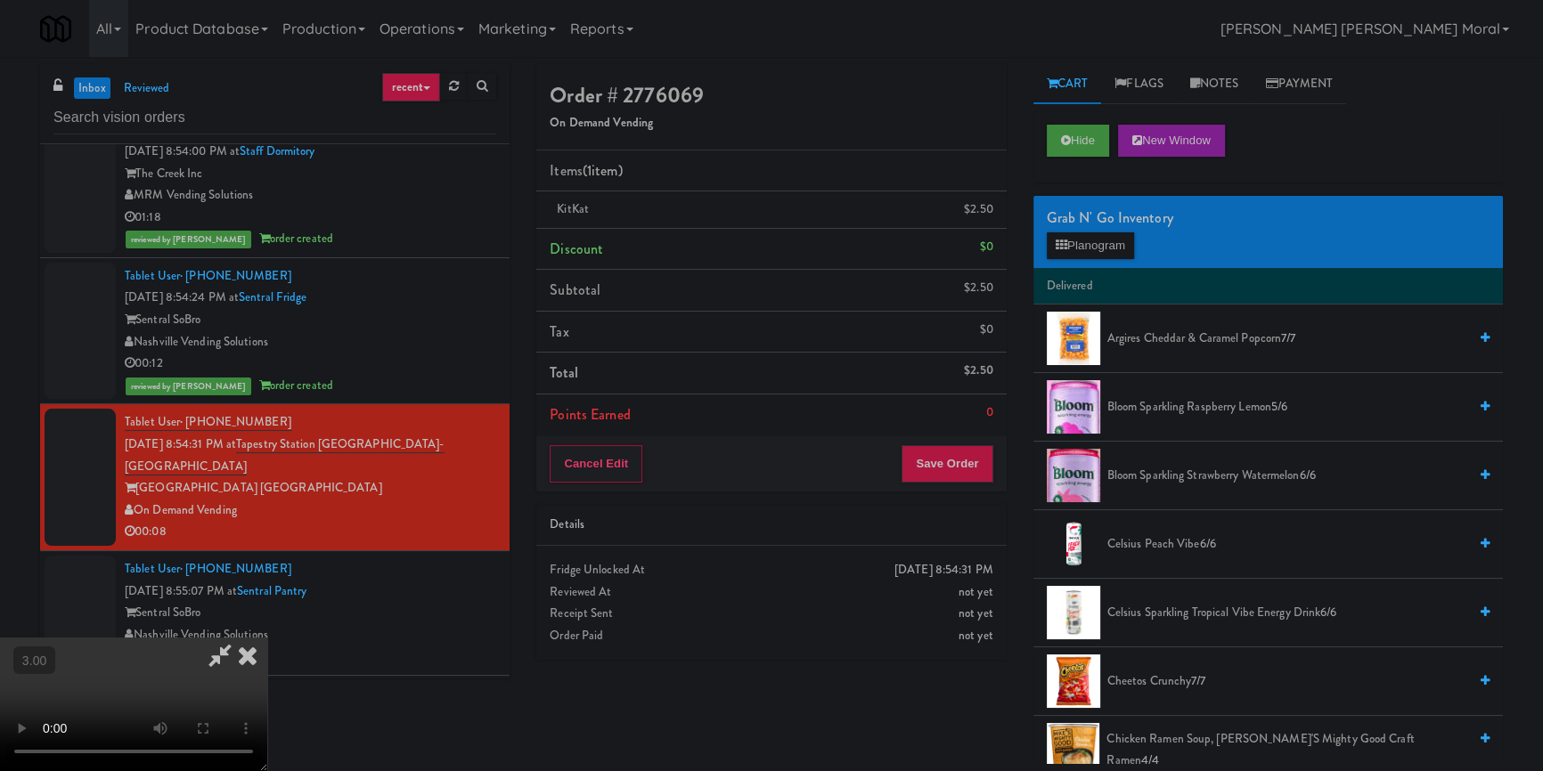
click at [998, 472] on div "Cancel Edit Save Order" at bounding box center [770, 463] width 469 height 55
click at [950, 468] on button "Save Order" at bounding box center [946, 463] width 91 height 37
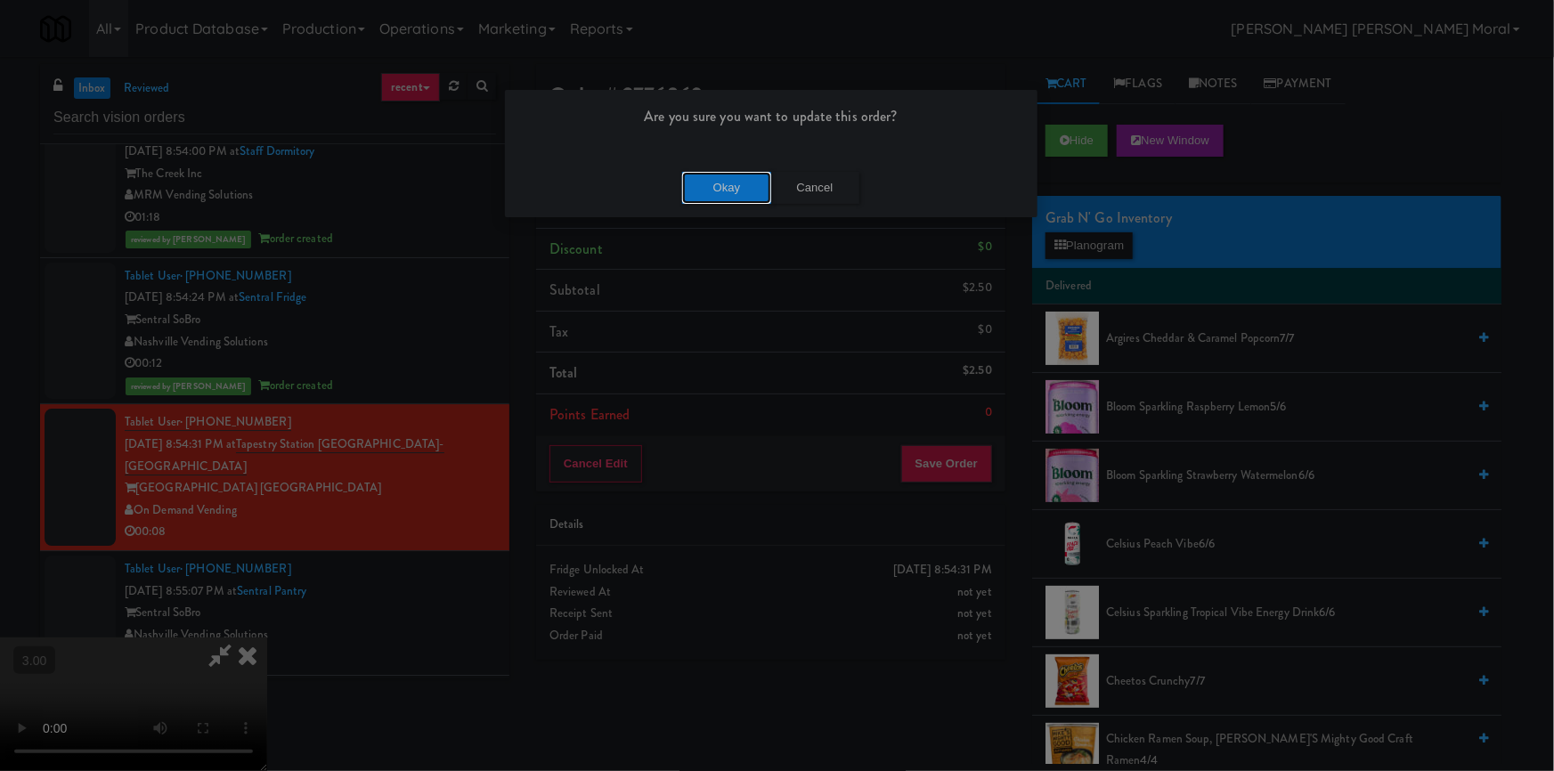
click at [742, 199] on button "Okay" at bounding box center [726, 188] width 89 height 32
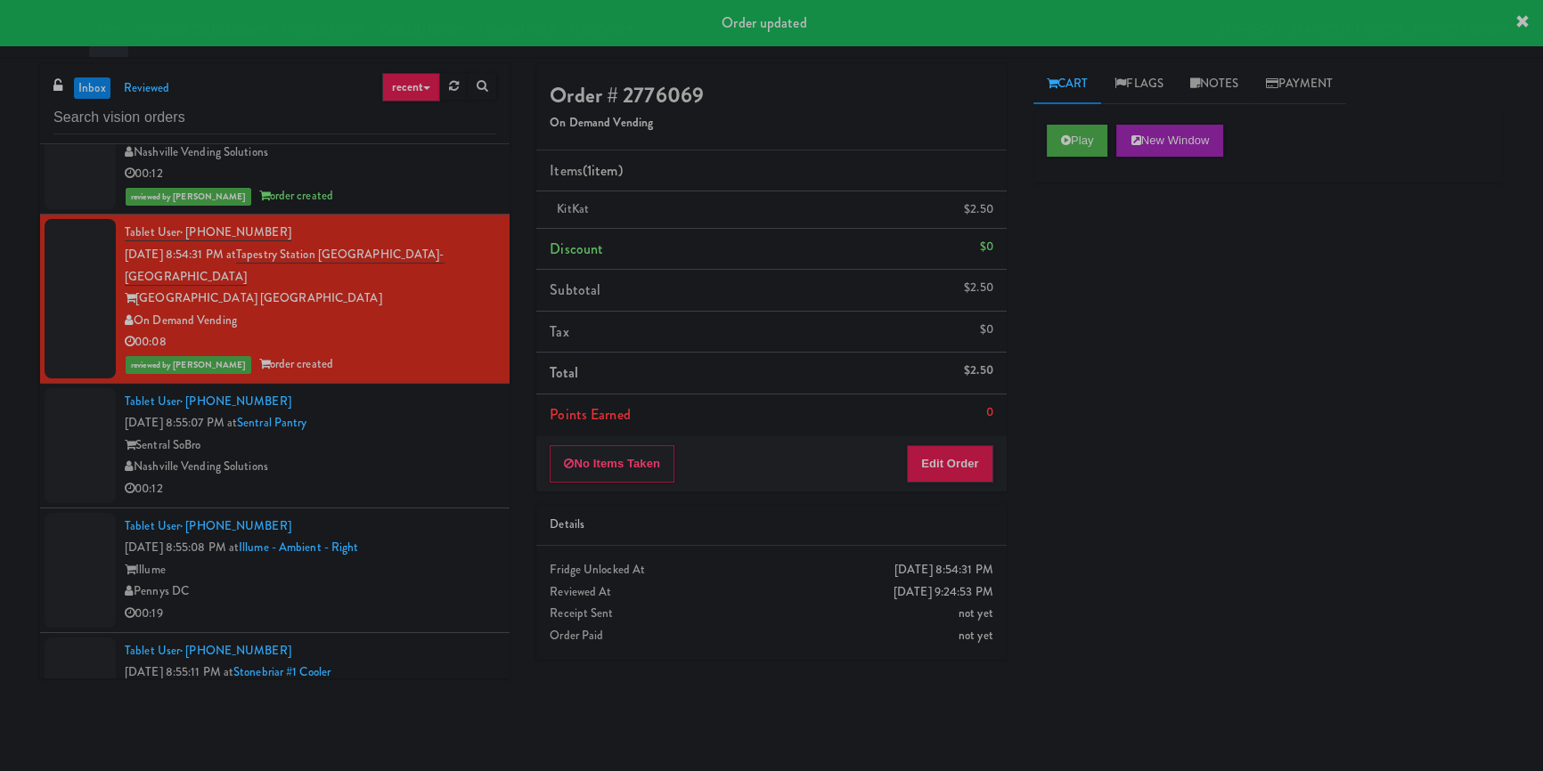
scroll to position [9959, 0]
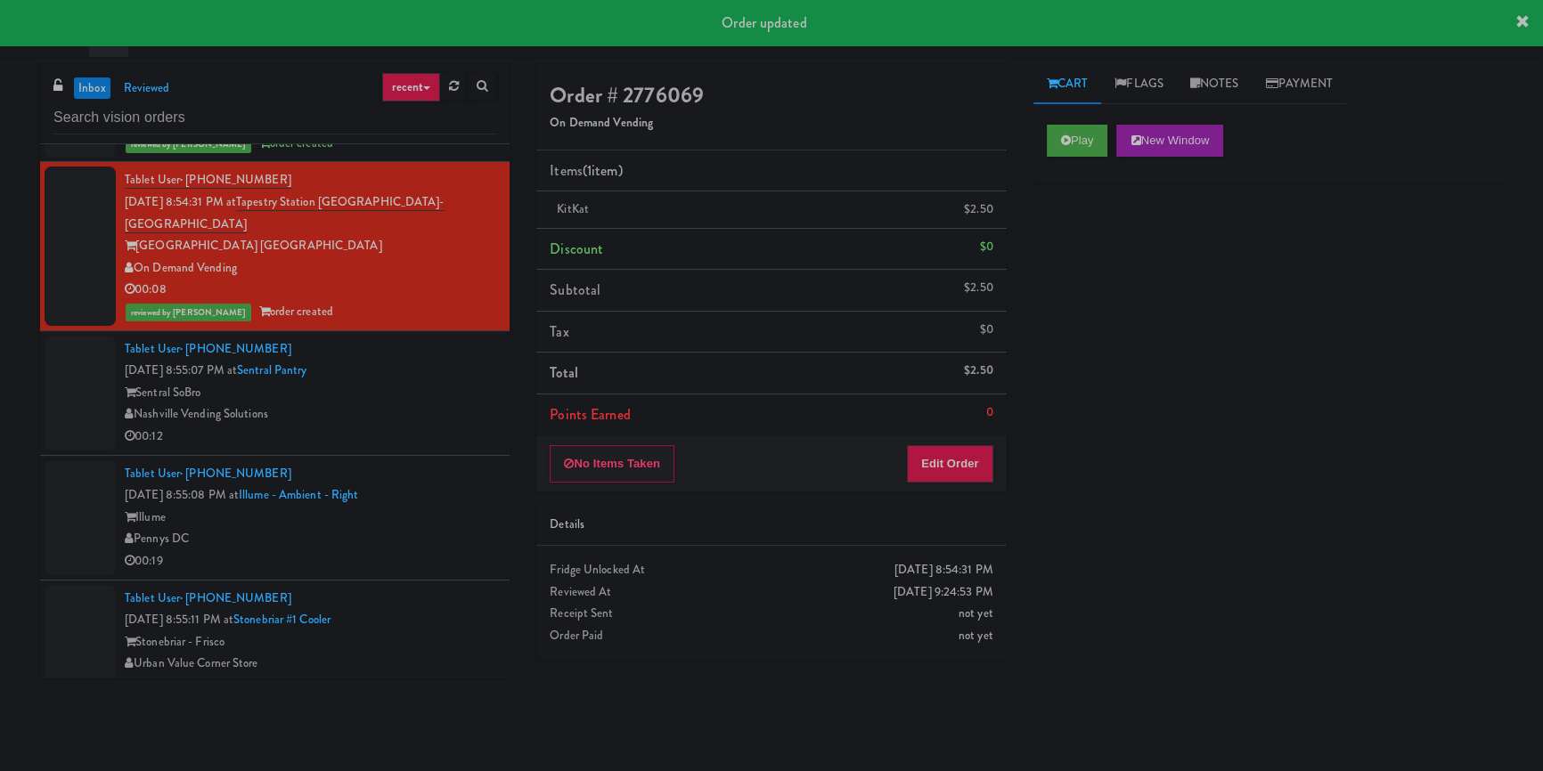
click at [439, 403] on div "Nashville Vending Solutions" at bounding box center [310, 414] width 371 height 22
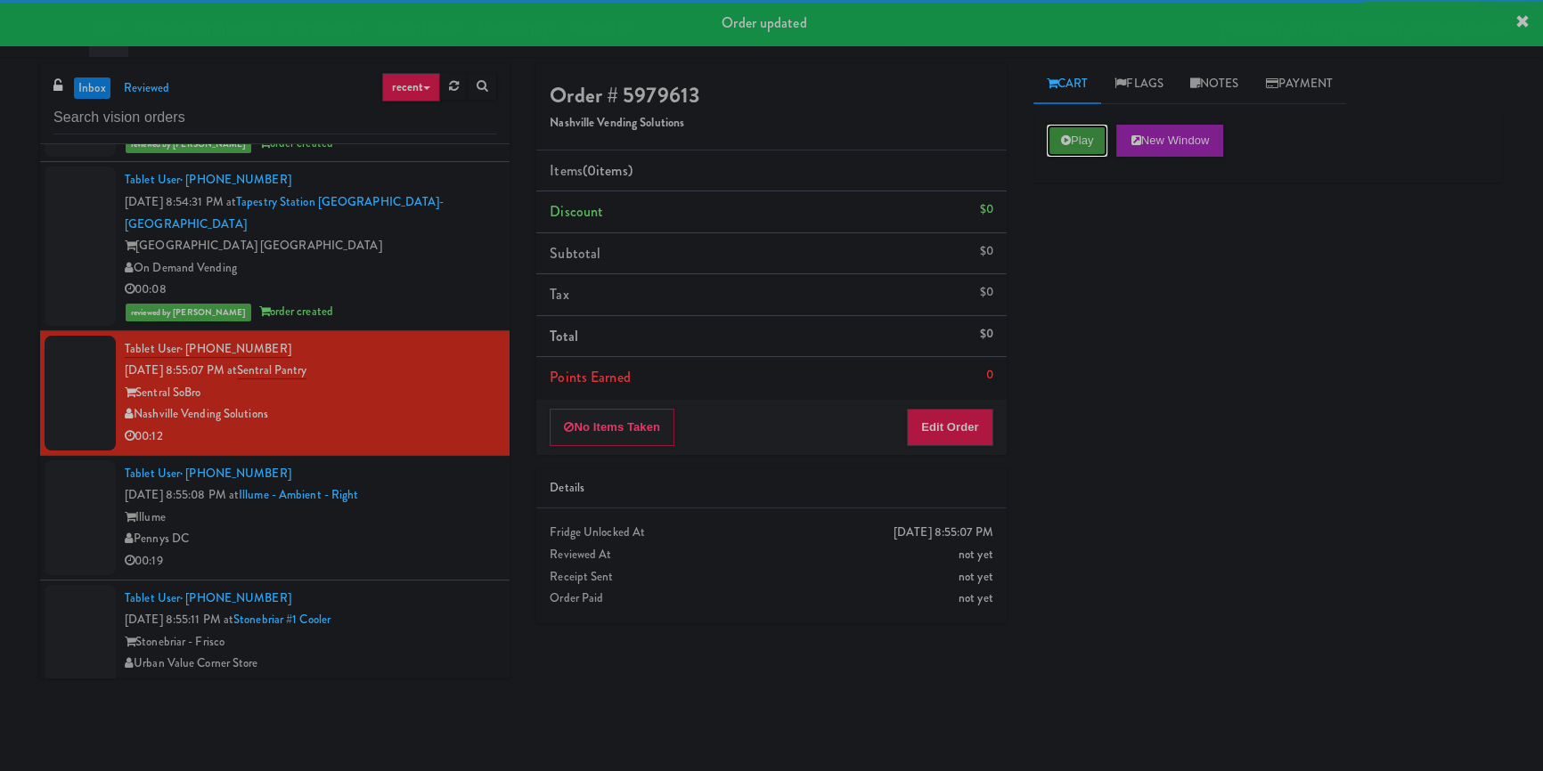
click at [1079, 139] on button "Play" at bounding box center [1077, 141] width 61 height 32
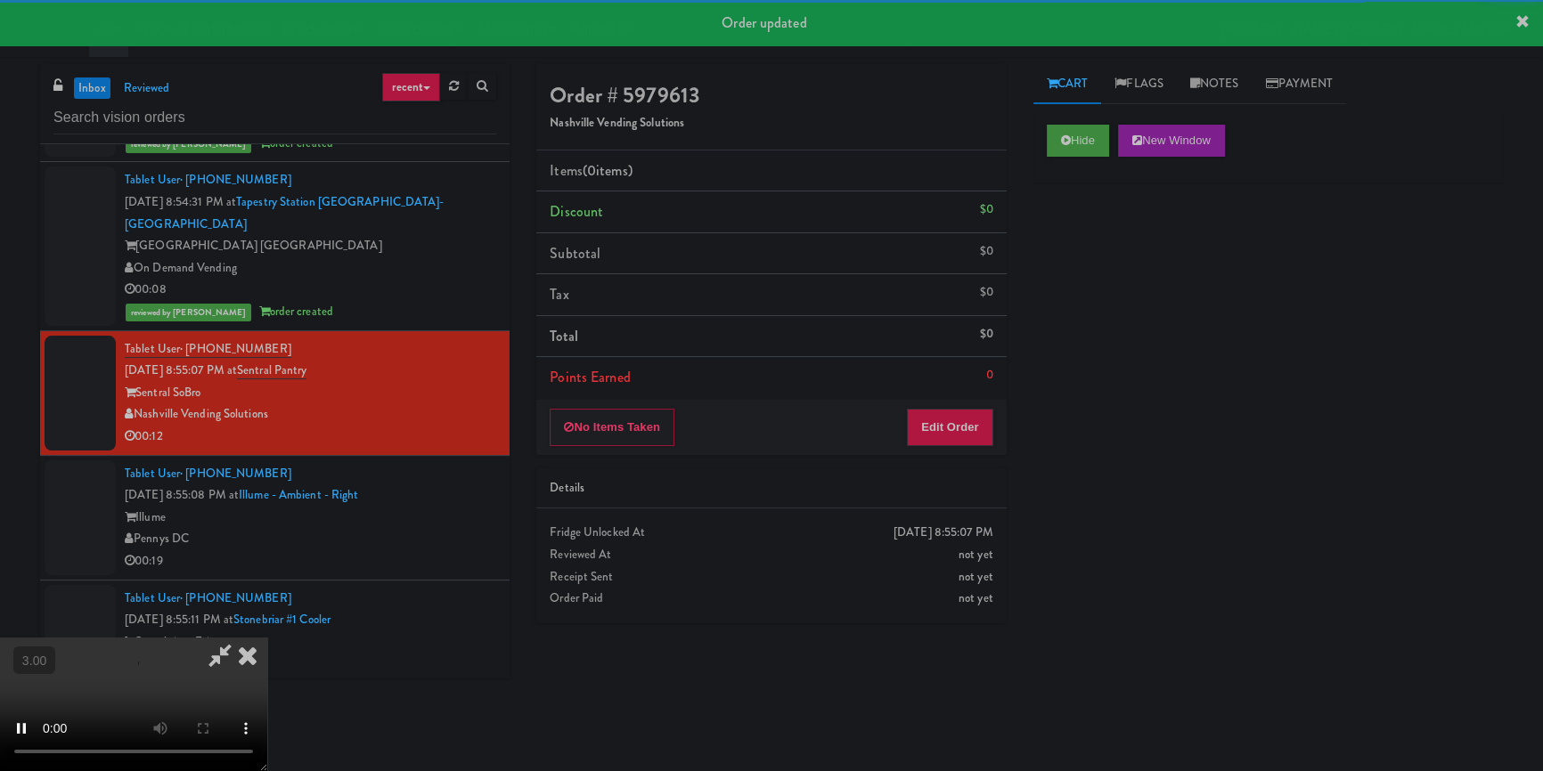
drag, startPoint x: 1063, startPoint y: 288, endPoint x: 928, endPoint y: 347, distance: 147.1
click at [1063, 289] on div "Hide New Window Primary Flag Clear Flag if unable to determine what was taken o…" at bounding box center [1267, 445] width 469 height 668
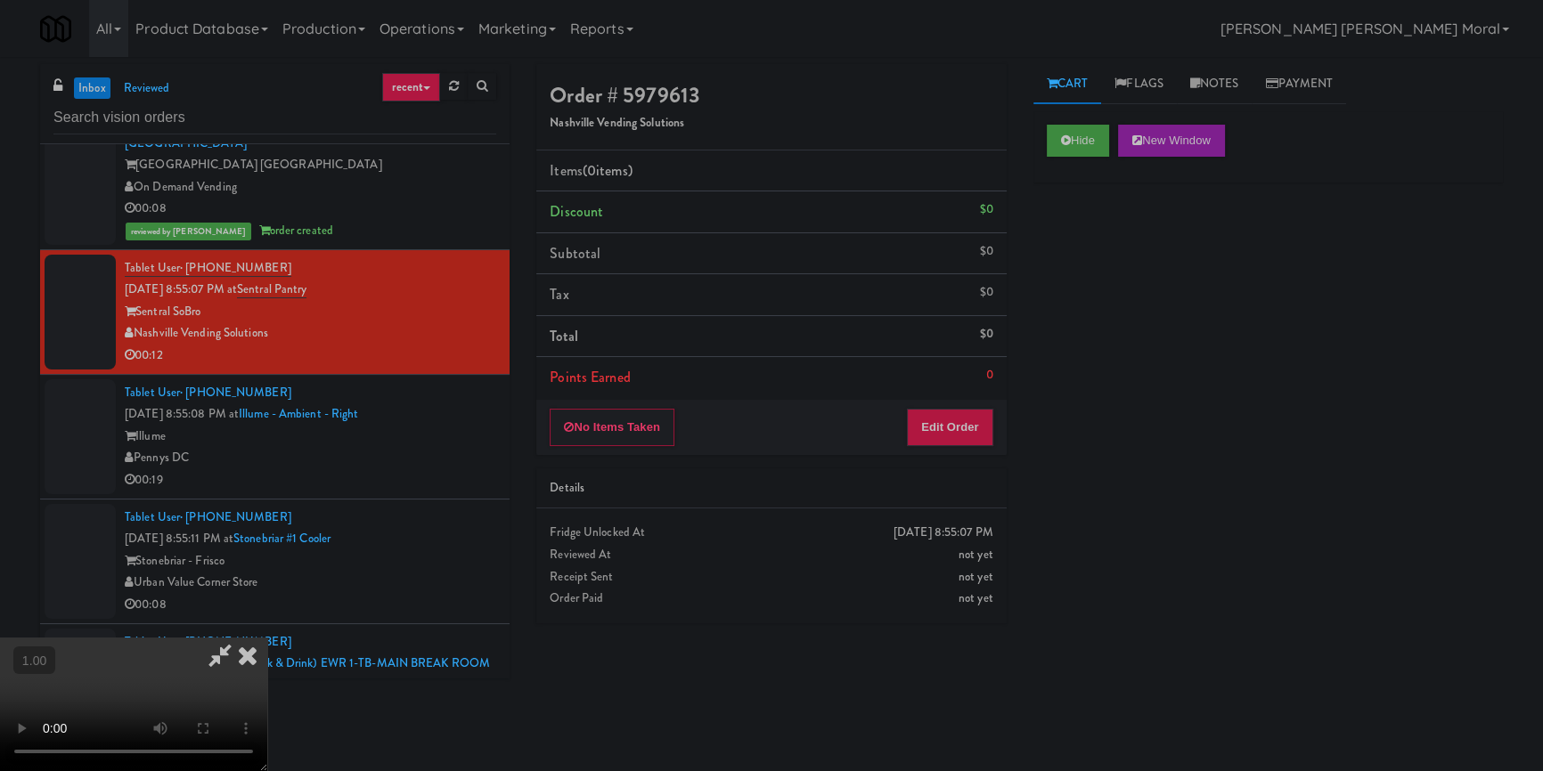
scroll to position [168, 0]
click at [953, 429] on button "Edit Order" at bounding box center [950, 427] width 86 height 37
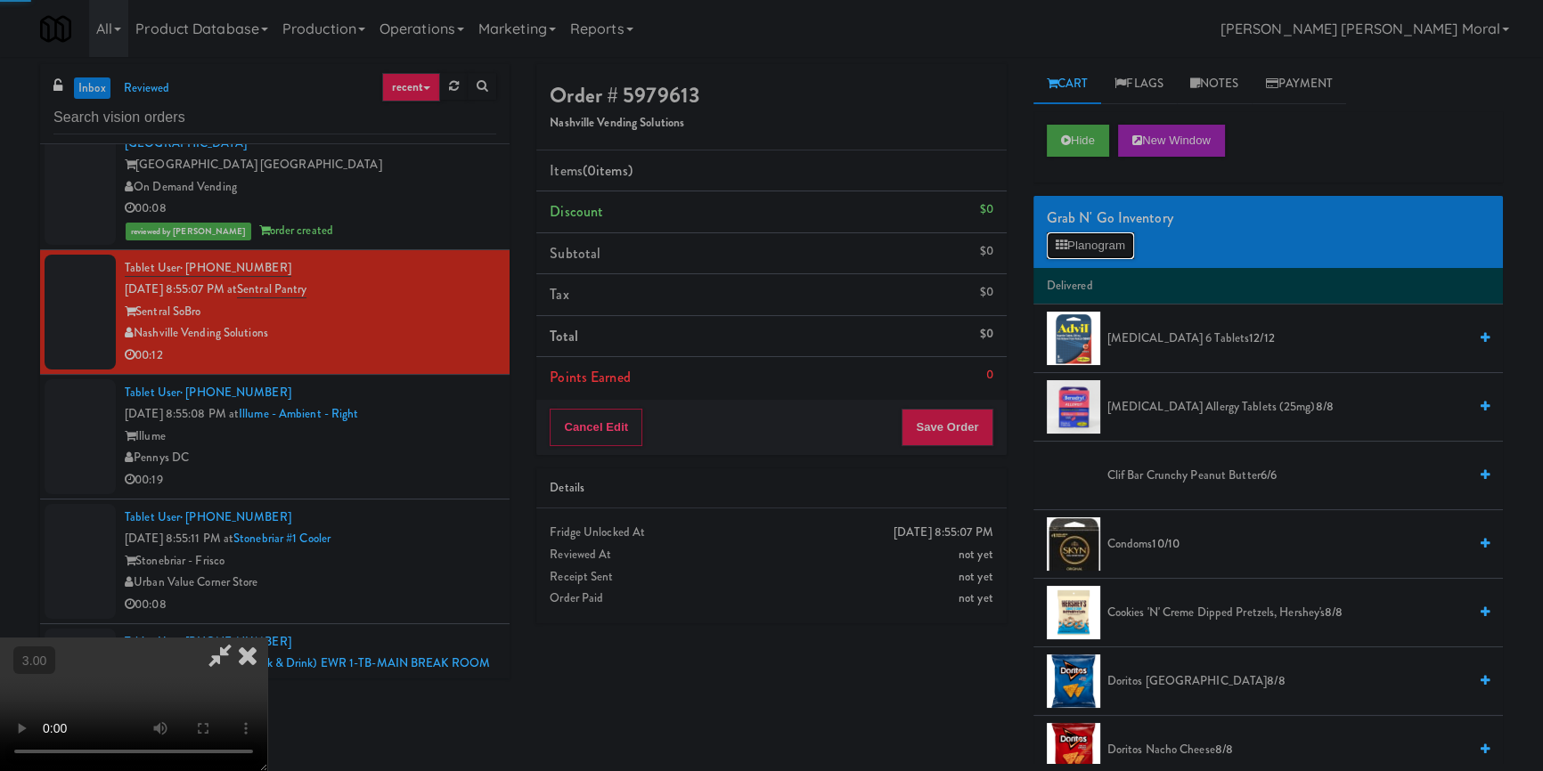
click at [1110, 244] on button "Planogram" at bounding box center [1090, 245] width 87 height 27
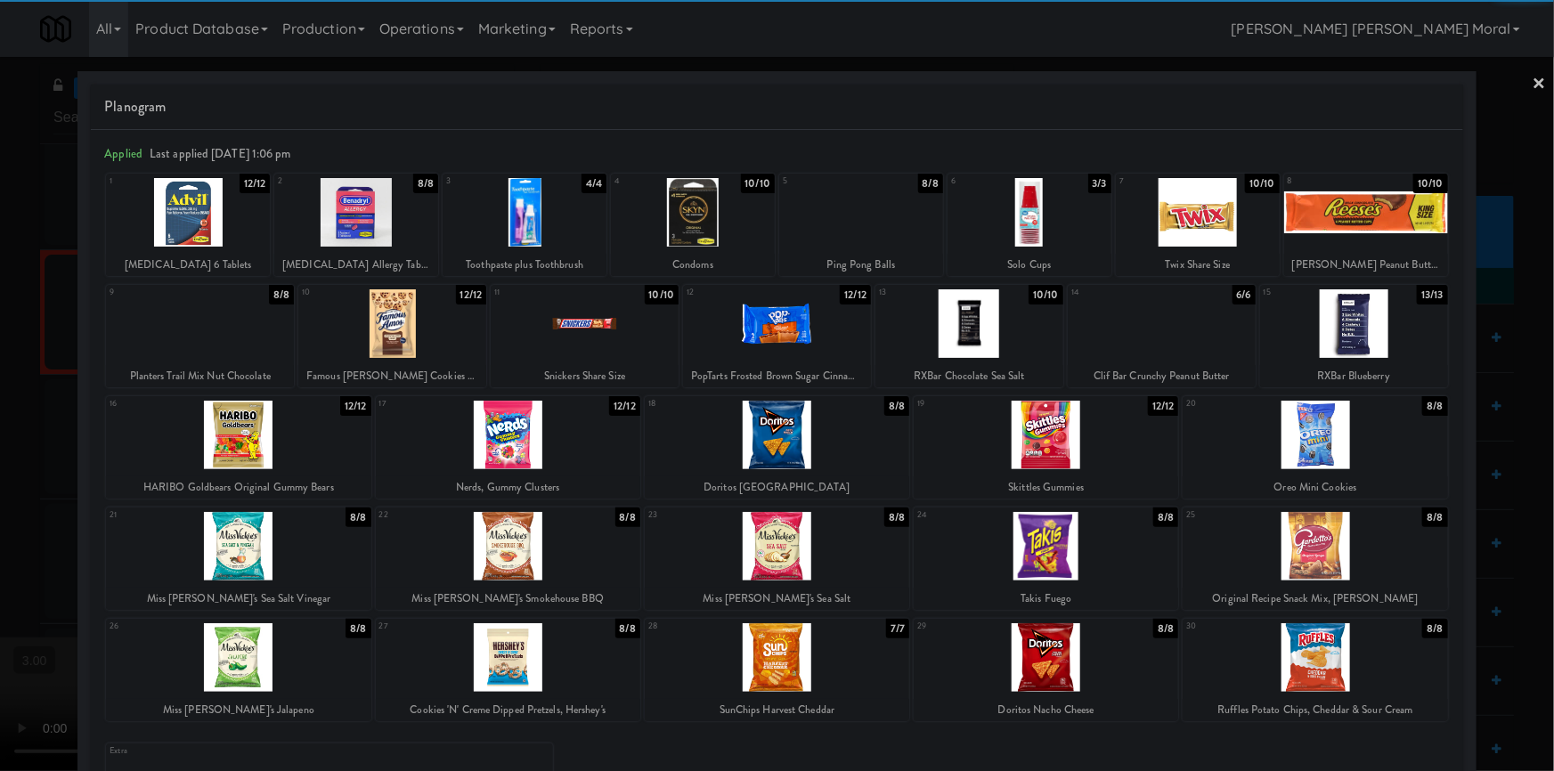
click at [500, 546] on div at bounding box center [508, 546] width 265 height 69
click at [803, 690] on div at bounding box center [777, 657] width 265 height 69
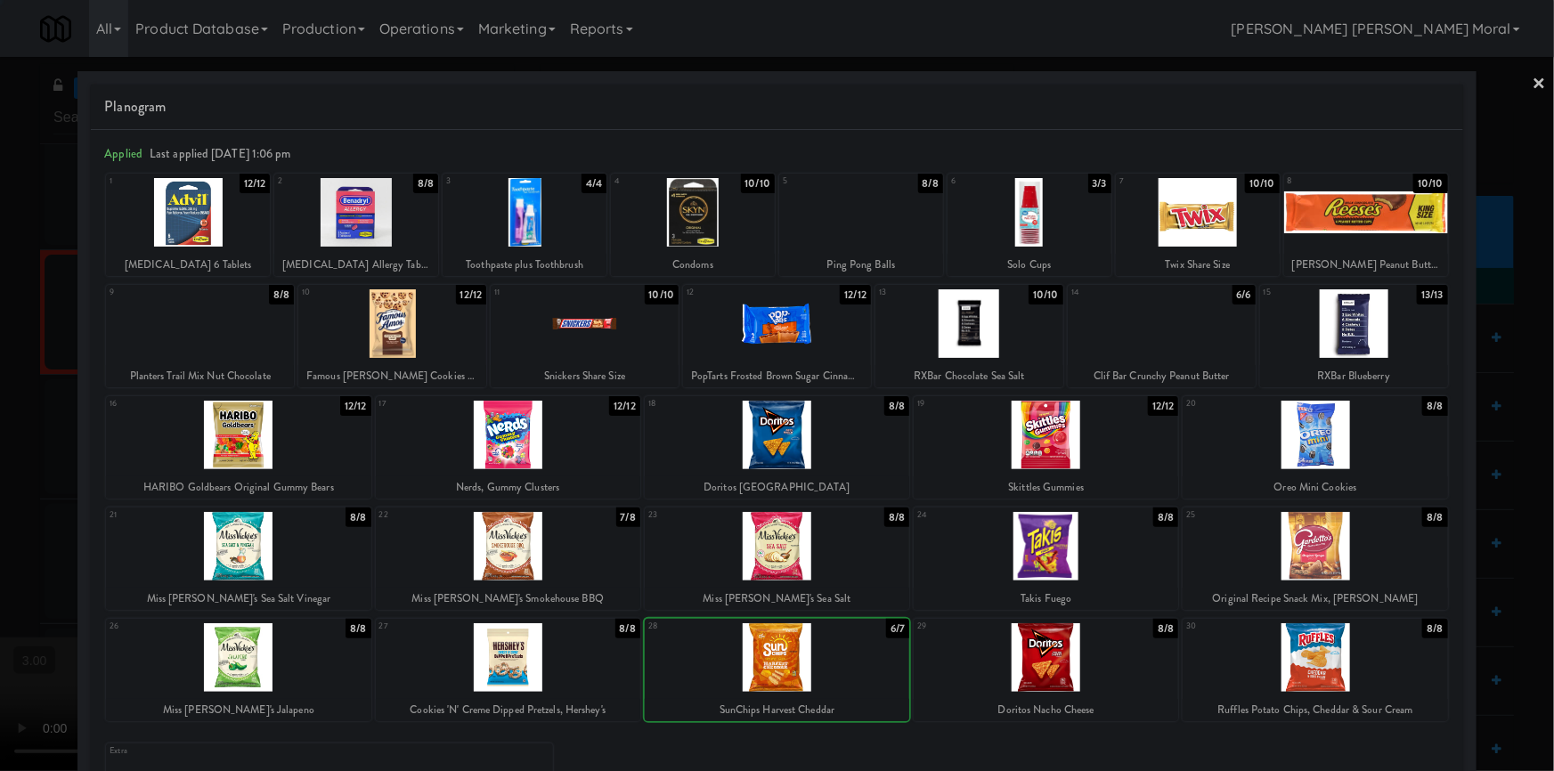
click at [0, 509] on div at bounding box center [777, 385] width 1554 height 771
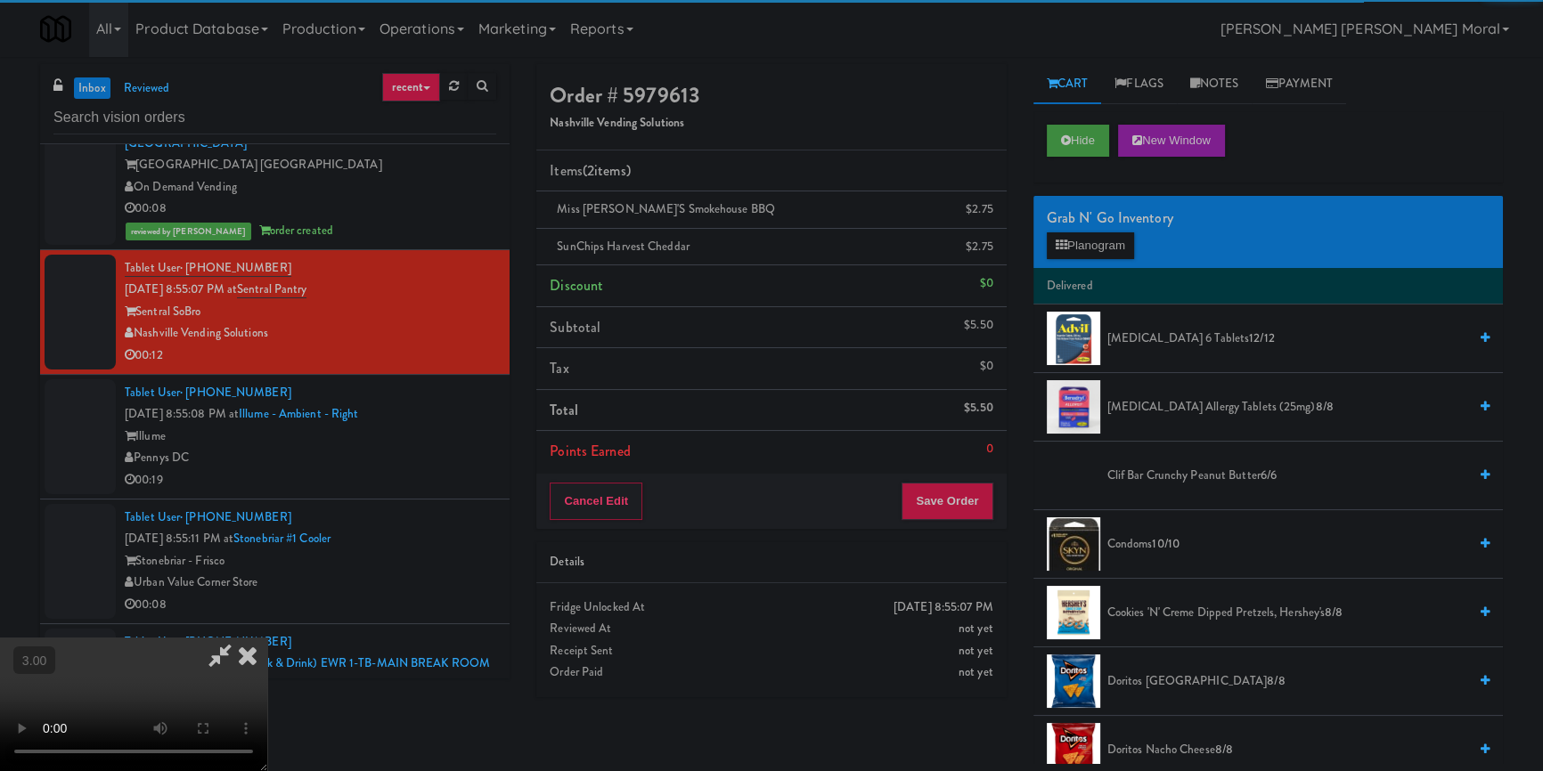
click at [267, 638] on video at bounding box center [133, 705] width 267 height 134
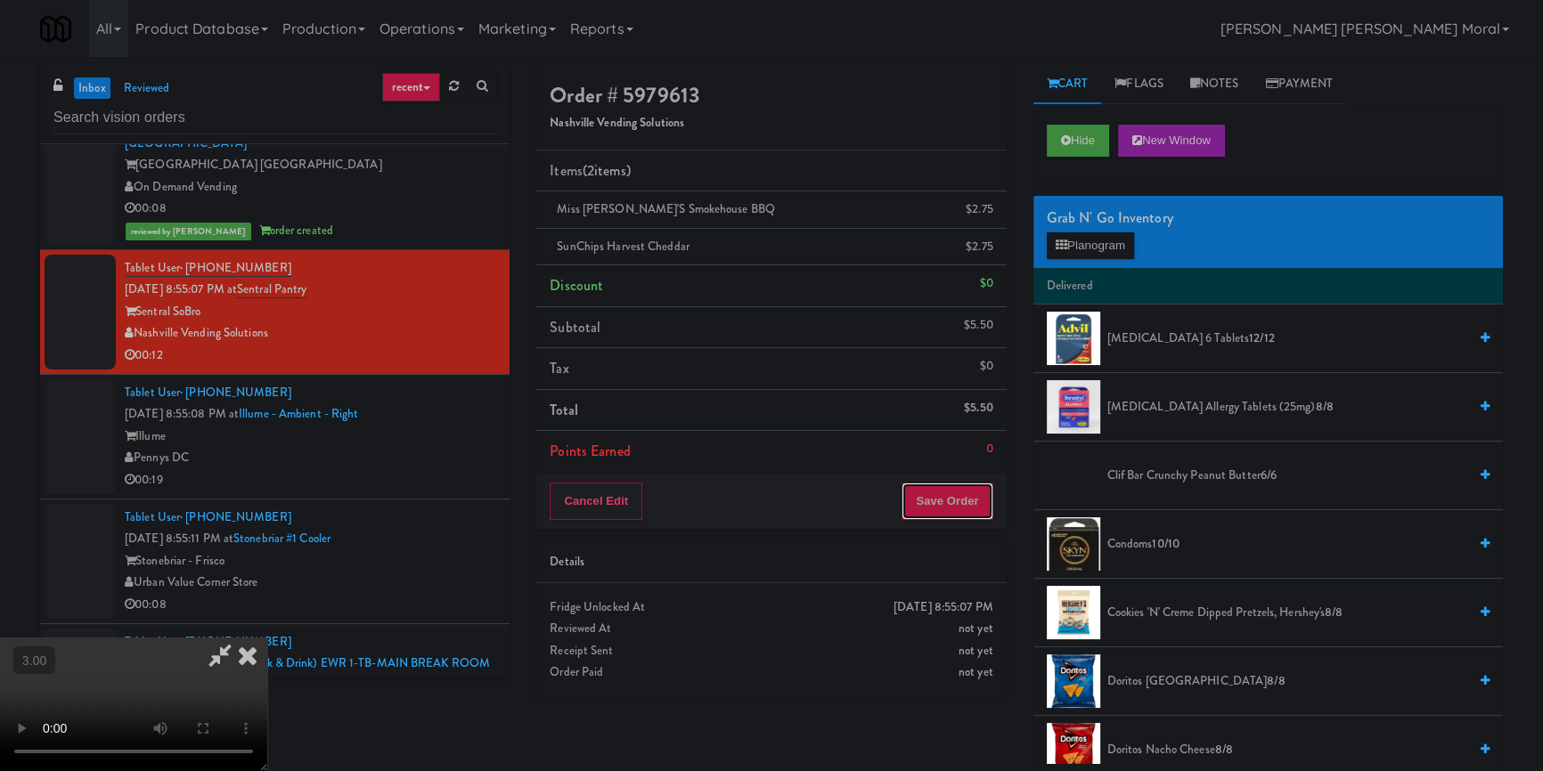
click at [962, 493] on button "Save Order" at bounding box center [946, 501] width 91 height 37
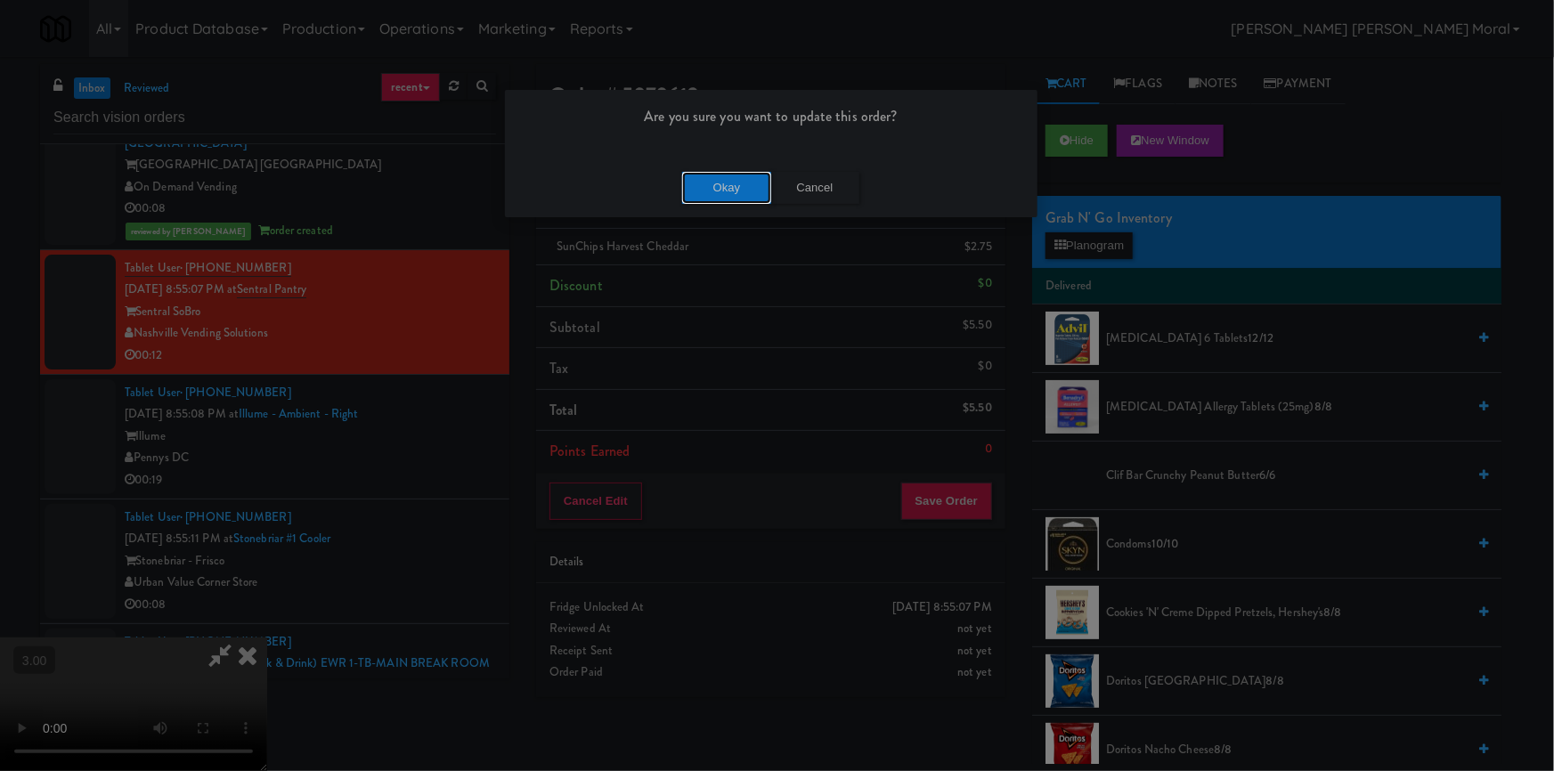
click at [732, 193] on button "Okay" at bounding box center [726, 188] width 89 height 32
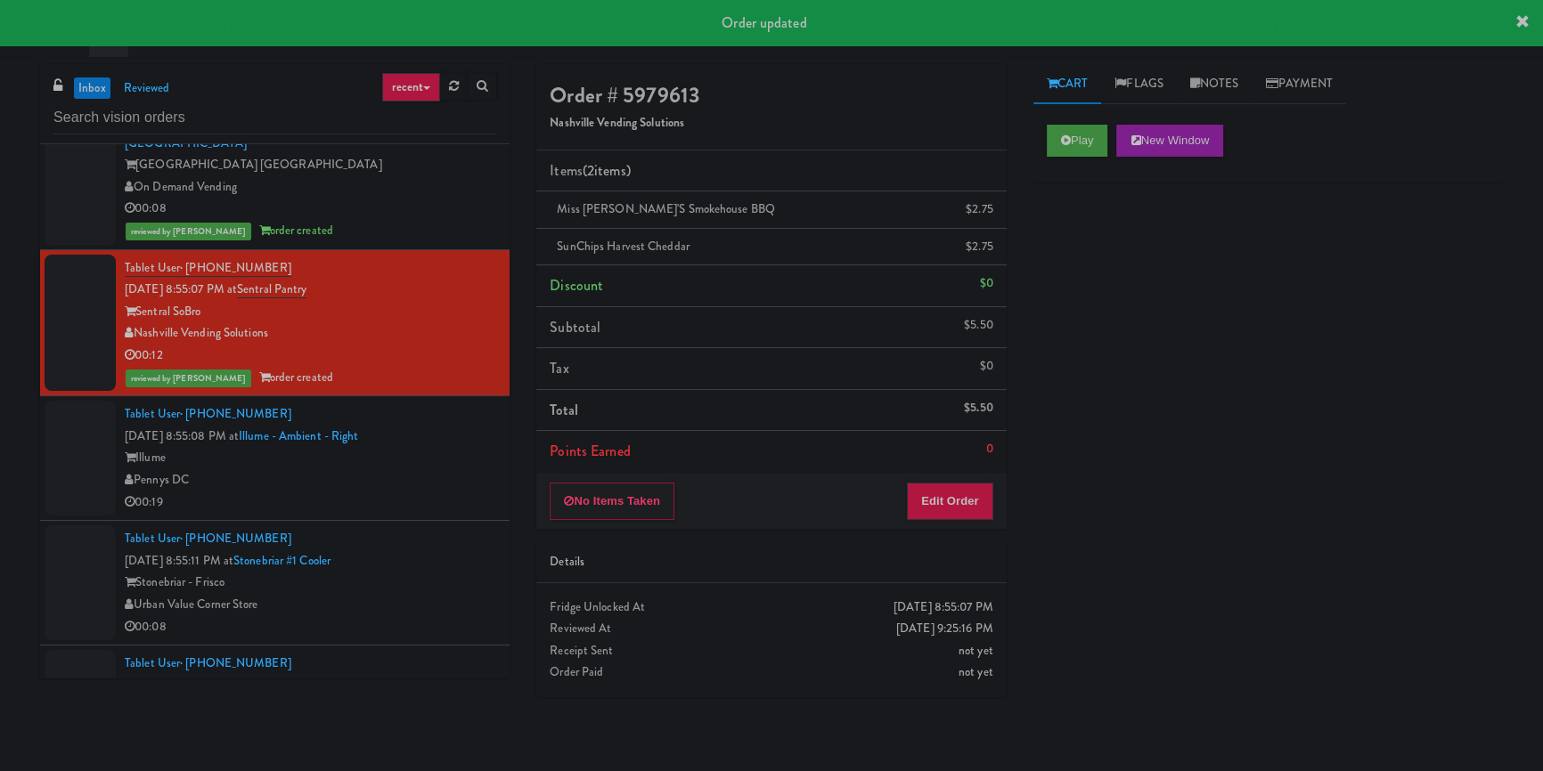
click at [437, 469] on div "Pennys DC" at bounding box center [310, 480] width 371 height 22
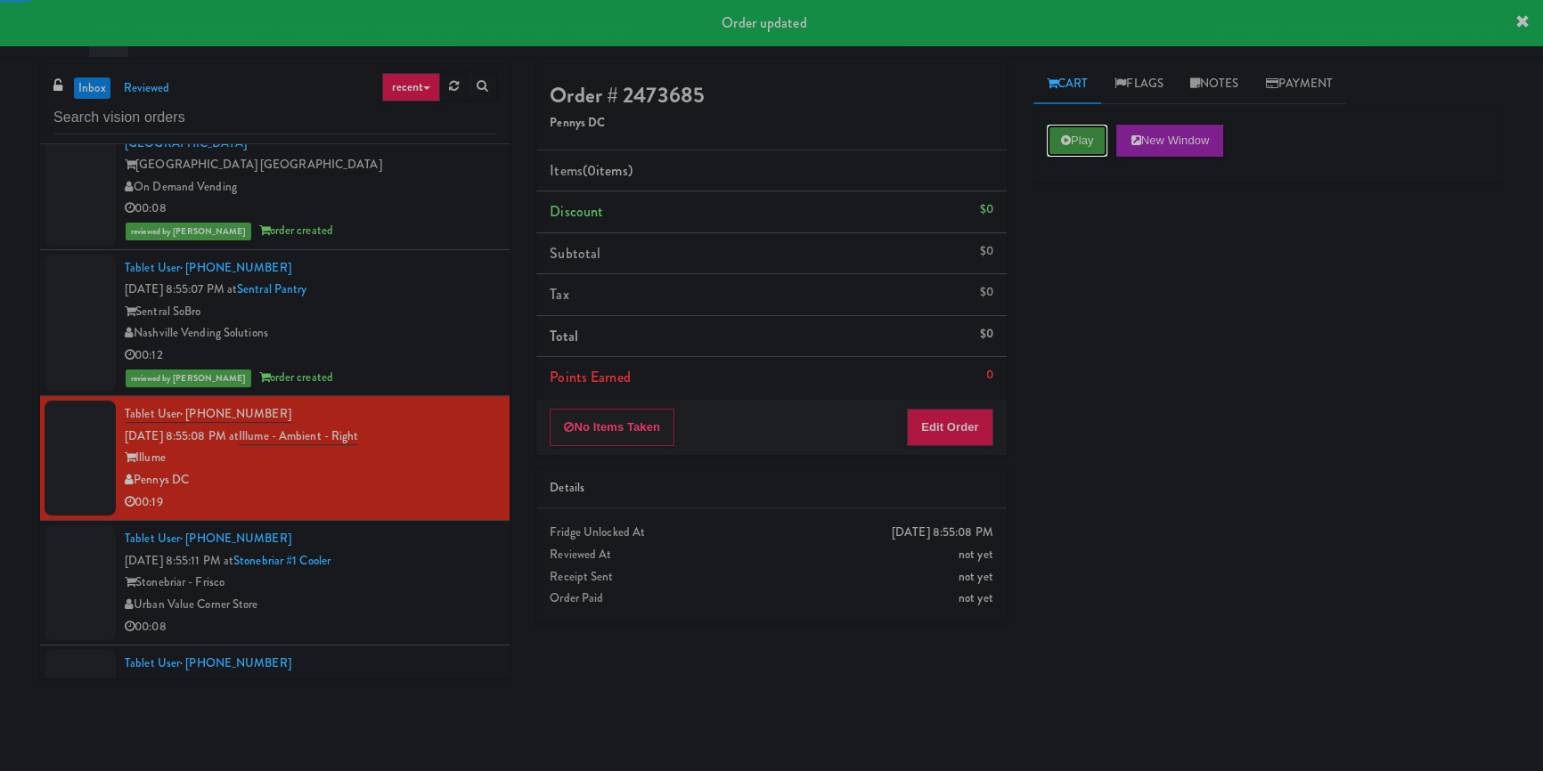
click at [1069, 125] on button "Play" at bounding box center [1077, 141] width 61 height 32
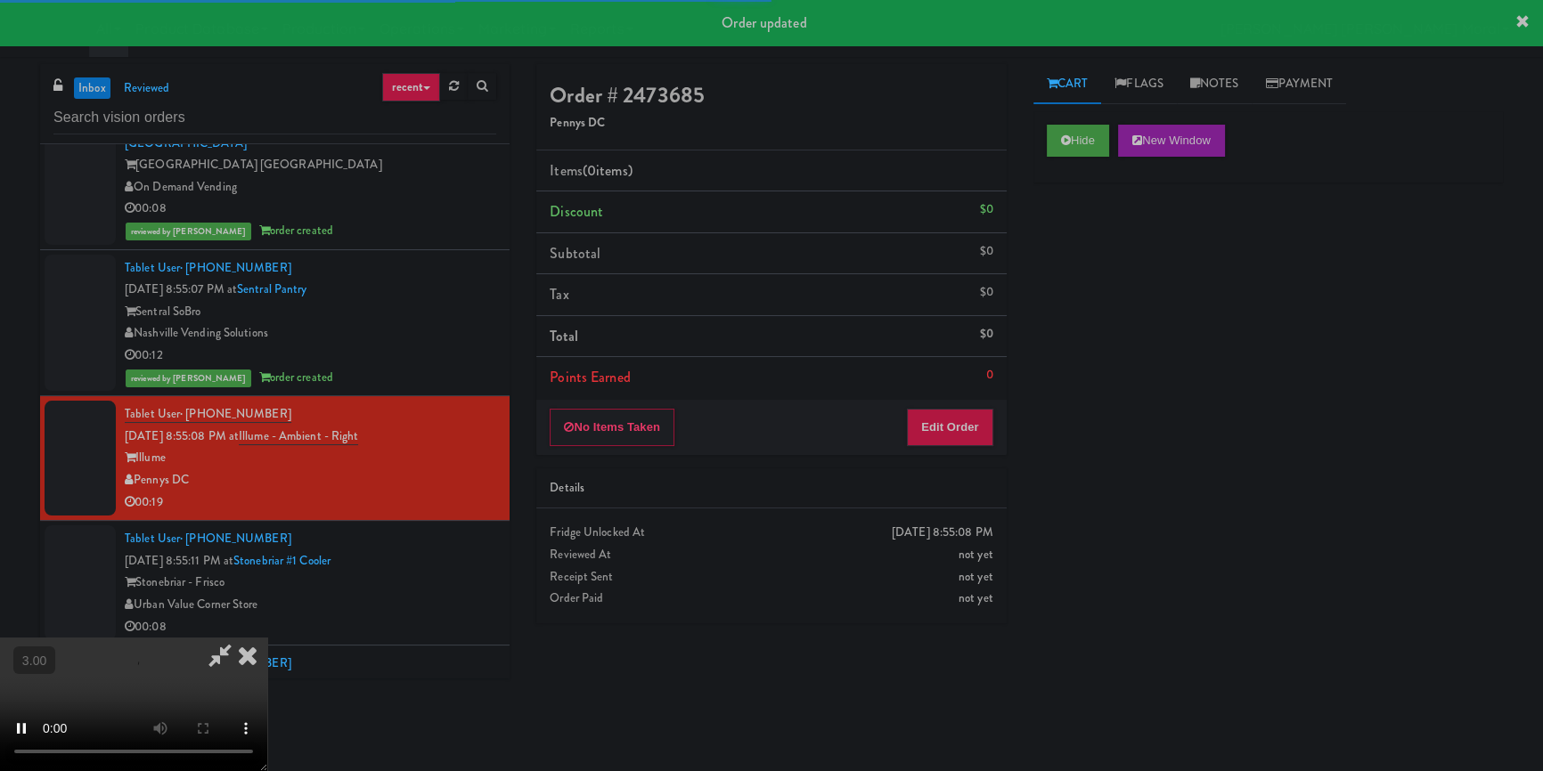
click at [1074, 271] on div "Hide New Window Primary Flag Clear Flag if unable to determine what was taken o…" at bounding box center [1267, 445] width 469 height 668
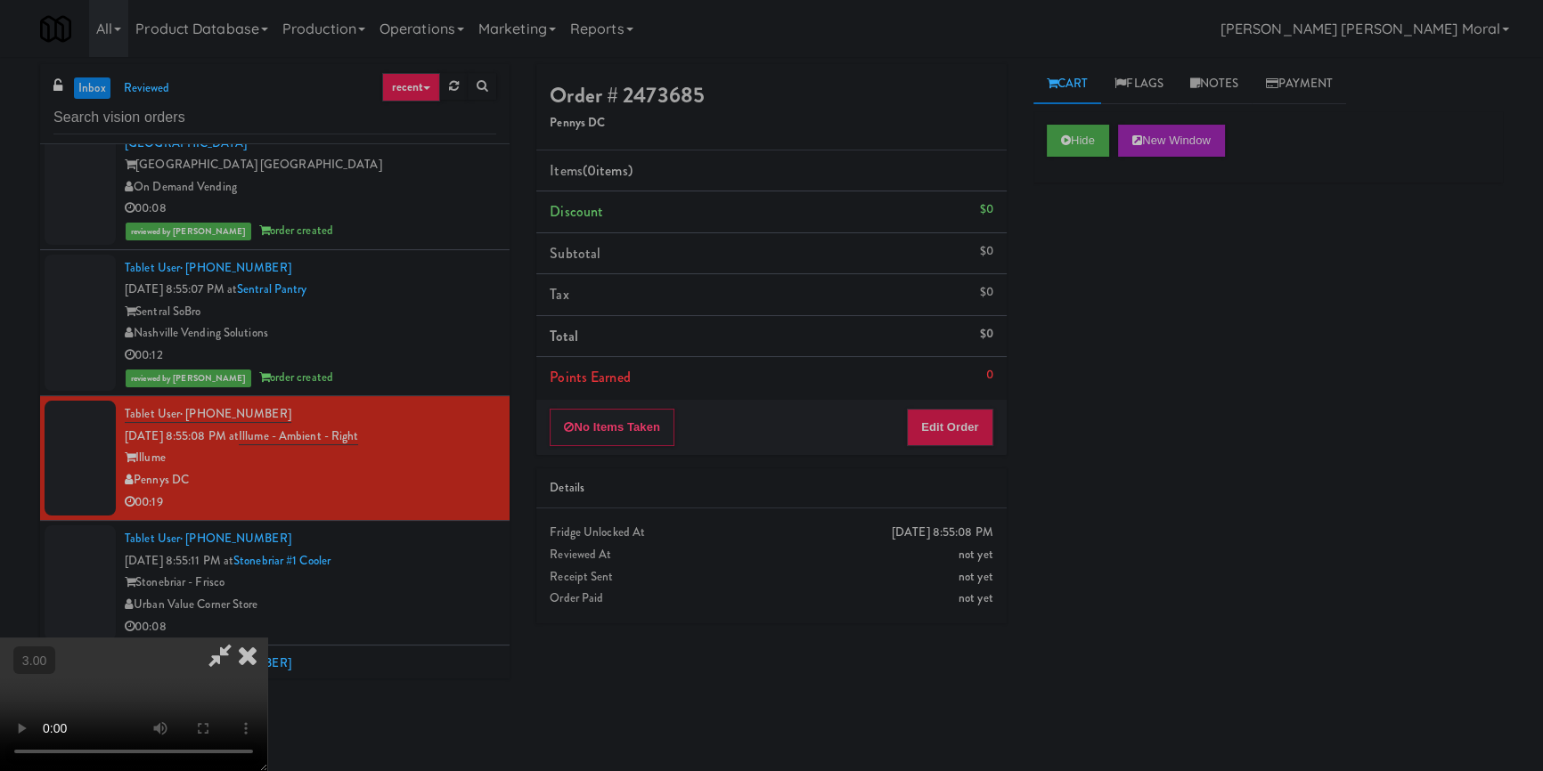
click at [267, 638] on video at bounding box center [133, 705] width 267 height 134
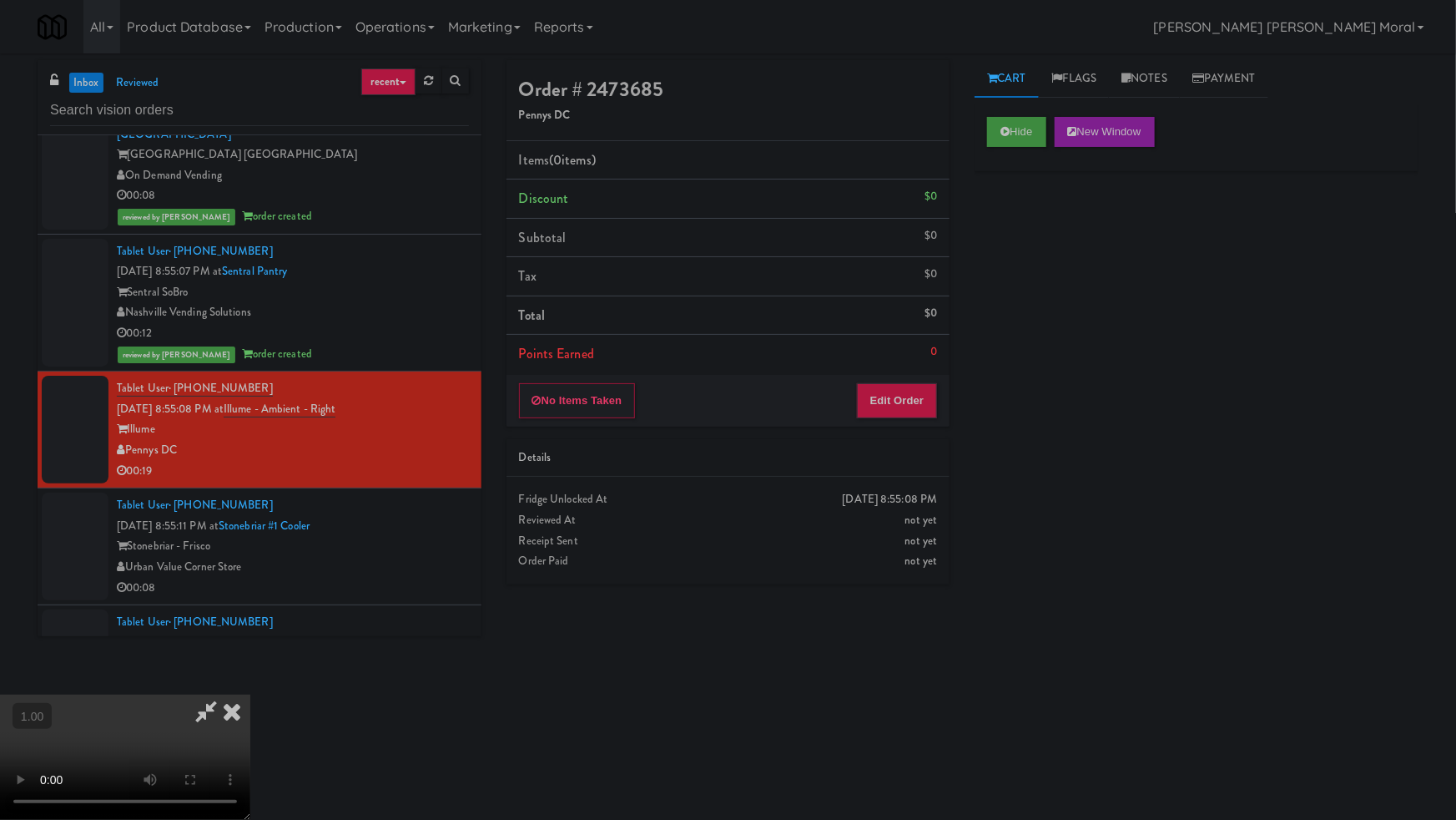
click at [250, 694] on video at bounding box center [125, 757] width 250 height 126
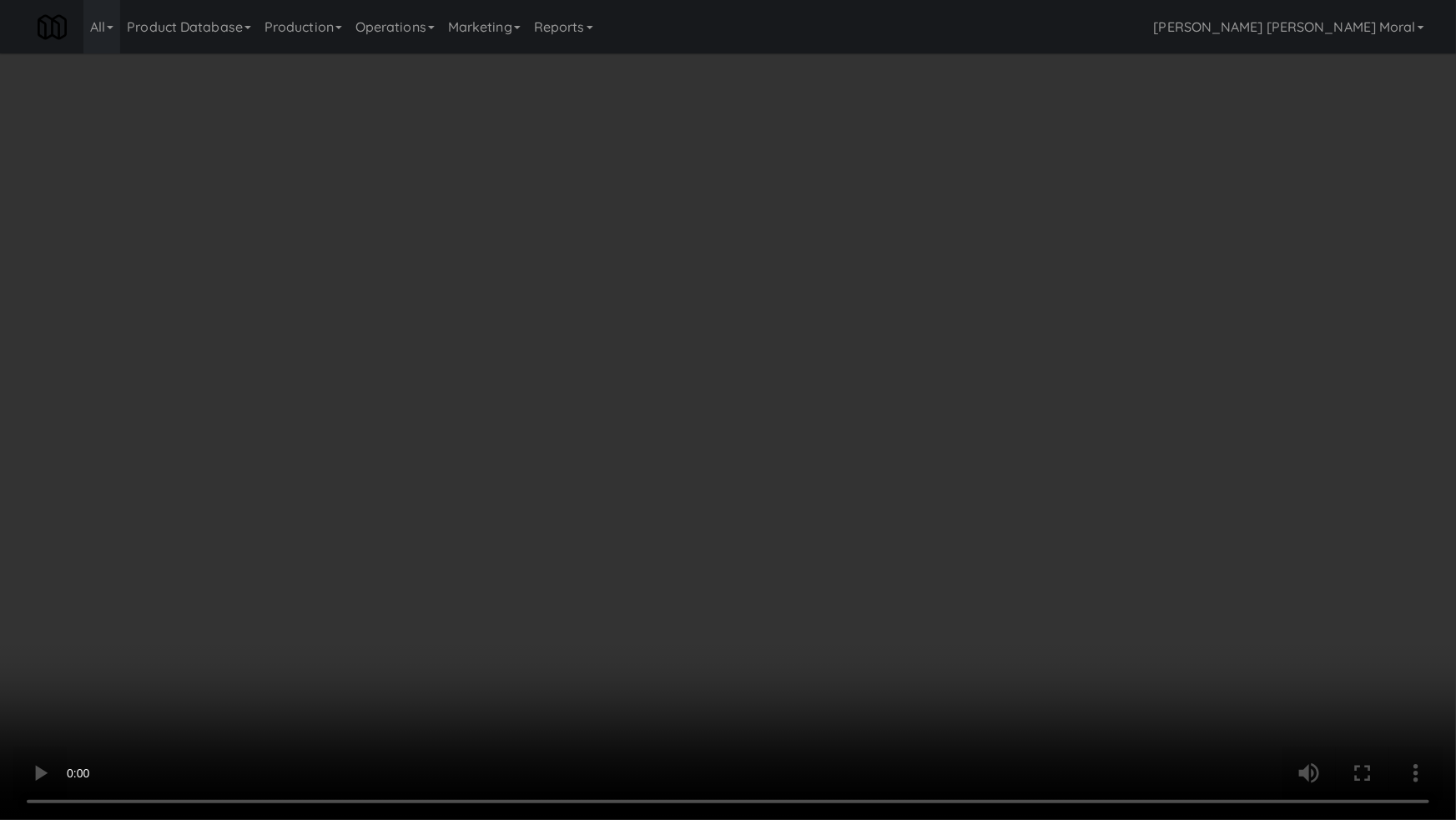
click at [859, 477] on video at bounding box center [728, 410] width 1456 height 820
click at [895, 468] on video at bounding box center [728, 410] width 1456 height 820
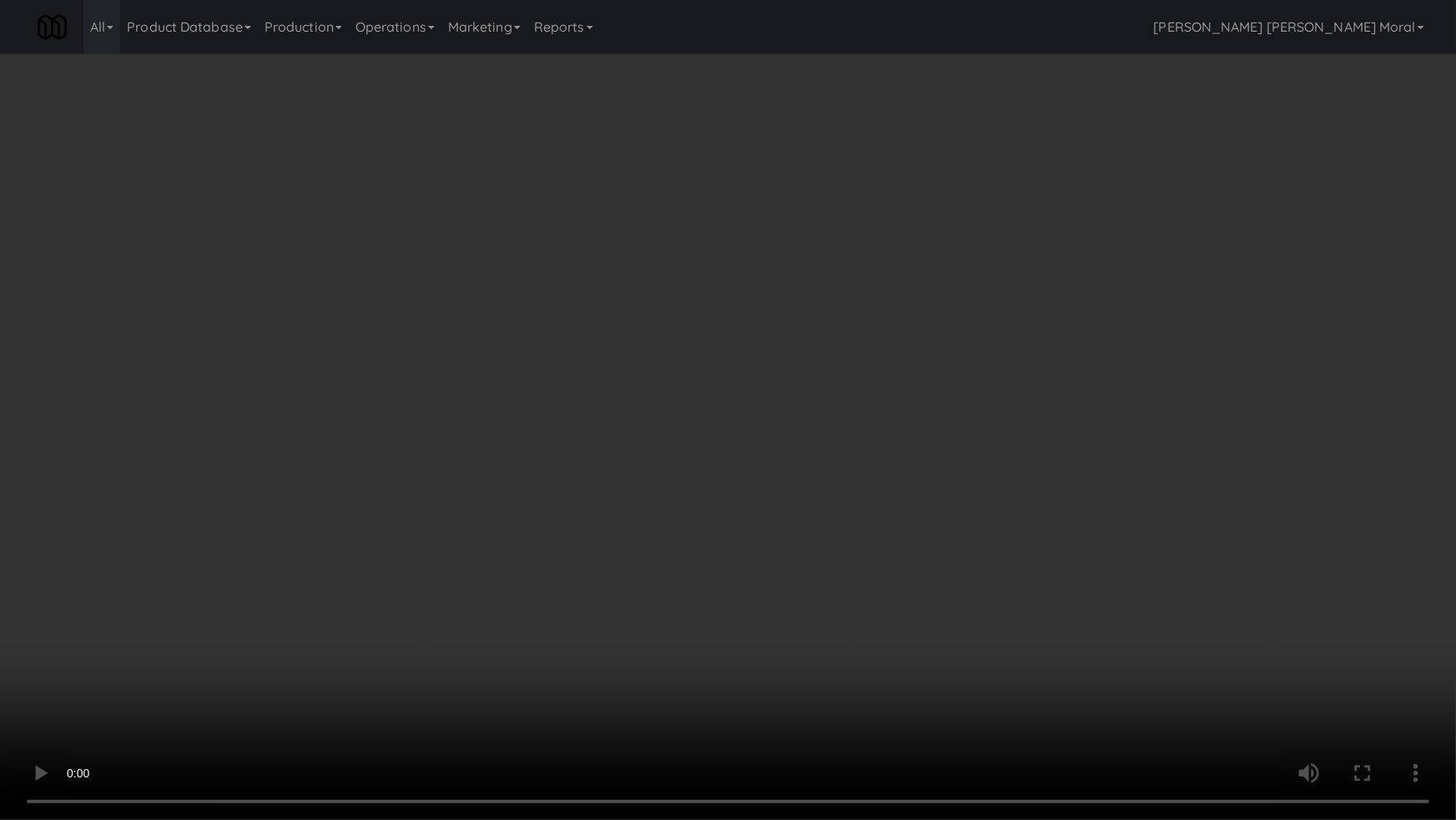
click at [1012, 432] on video at bounding box center [728, 410] width 1456 height 820
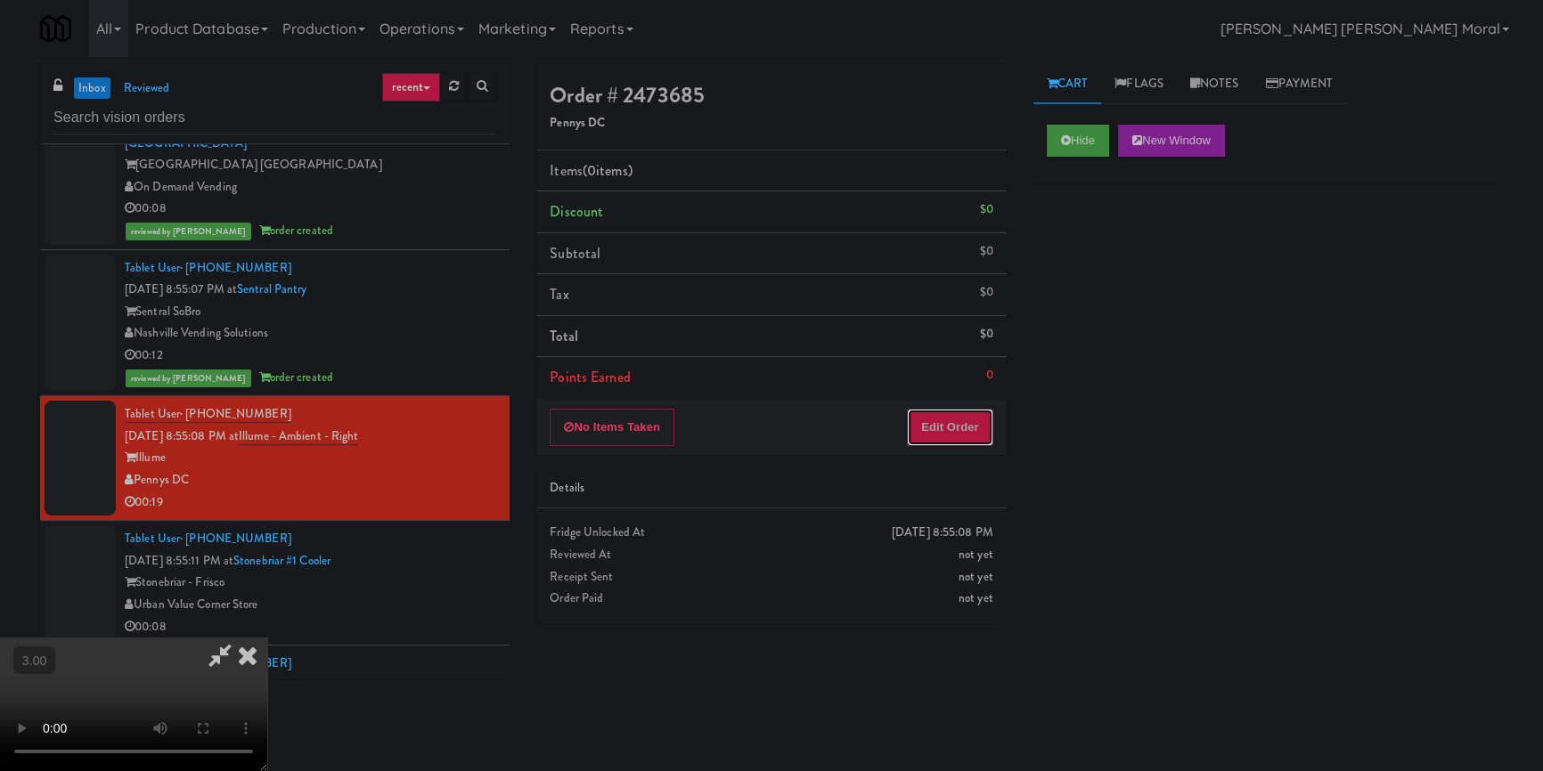
click at [987, 410] on button "Edit Order" at bounding box center [950, 427] width 86 height 37
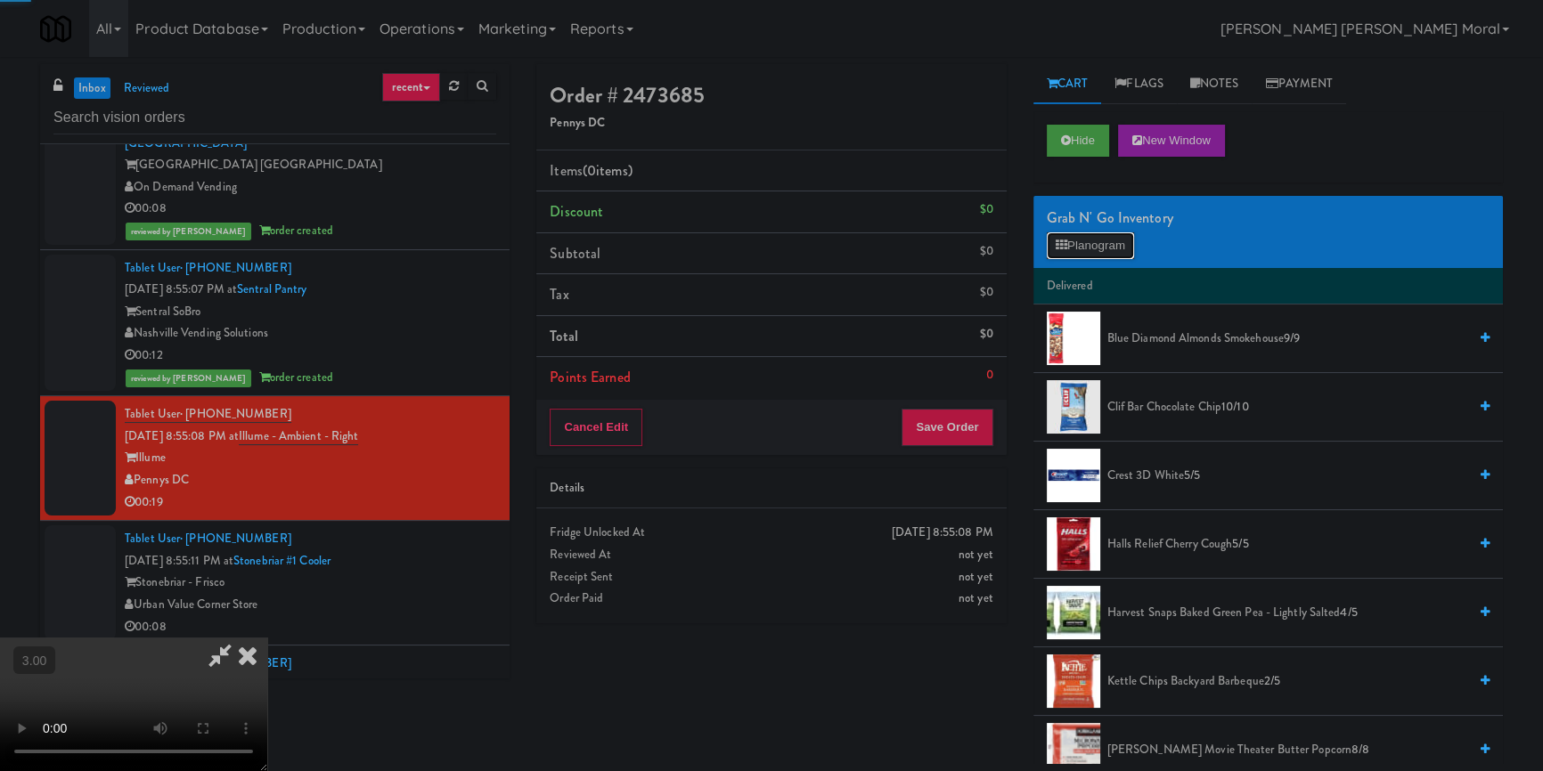
click at [1091, 249] on button "Planogram" at bounding box center [1090, 245] width 87 height 27
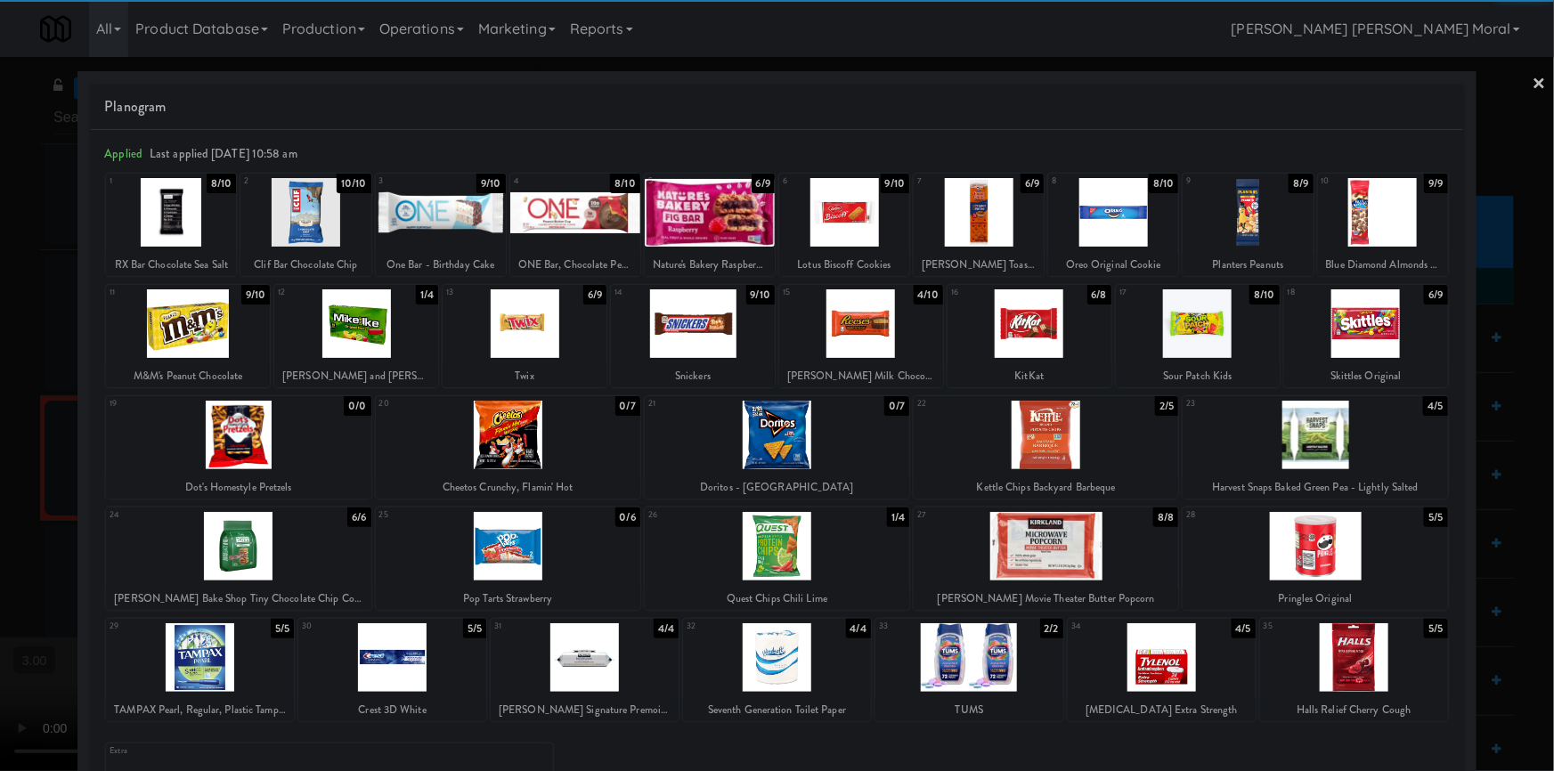
click at [1034, 338] on div at bounding box center [1030, 323] width 164 height 69
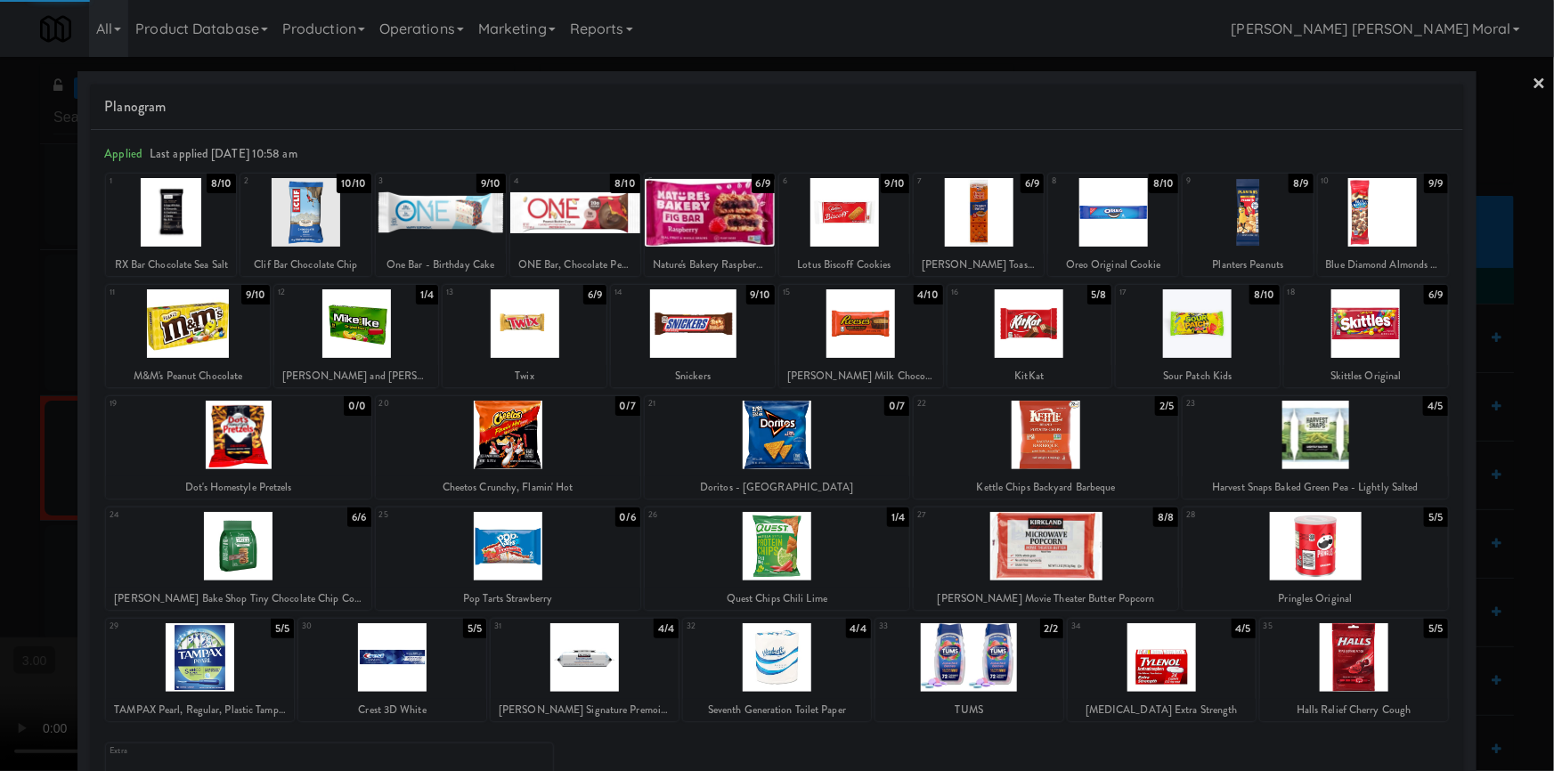
click at [1075, 558] on div at bounding box center [1046, 546] width 265 height 69
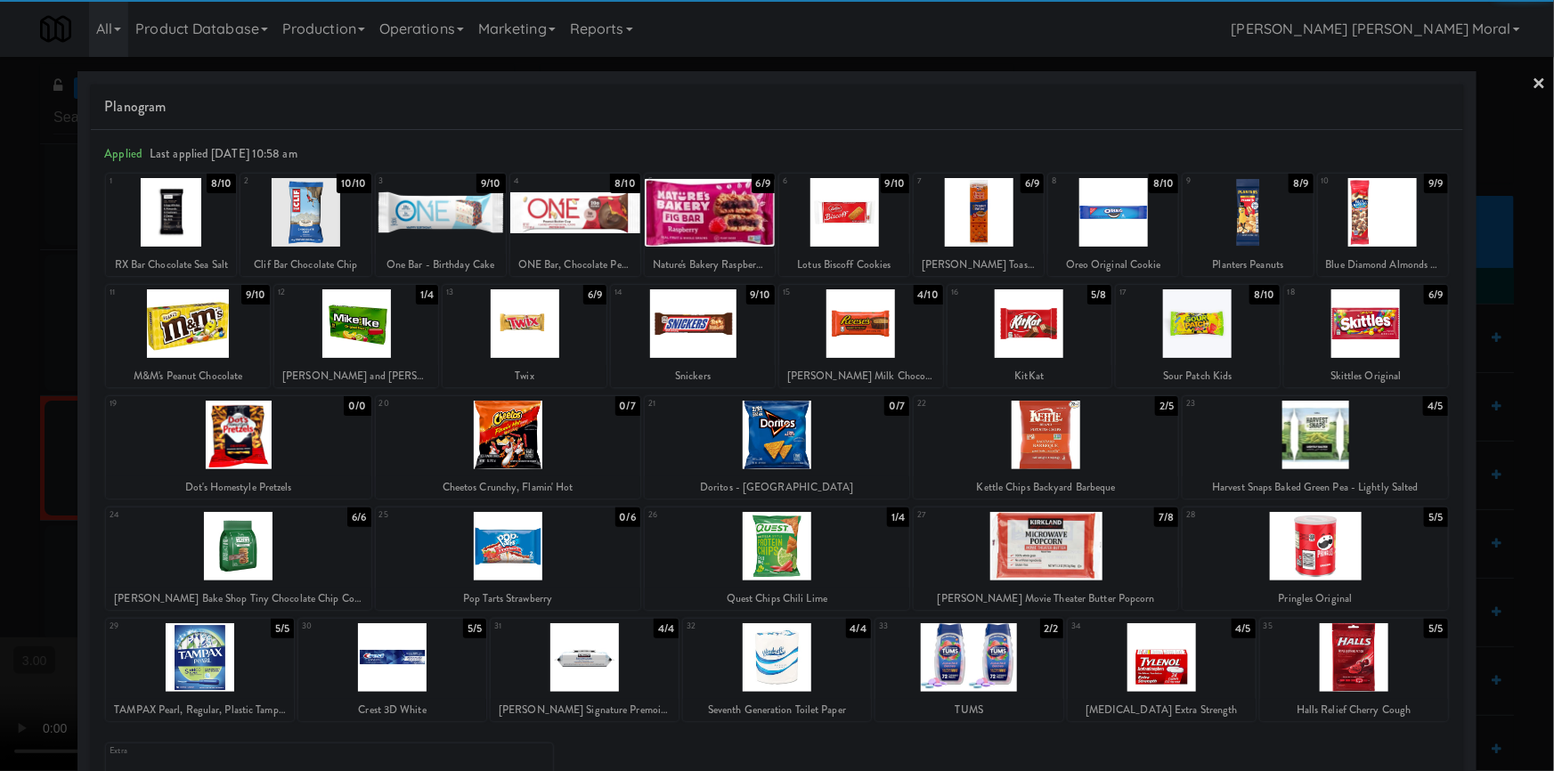
drag, startPoint x: 200, startPoint y: 338, endPoint x: 123, endPoint y: 353, distance: 79.0
click at [200, 338] on div at bounding box center [188, 323] width 164 height 69
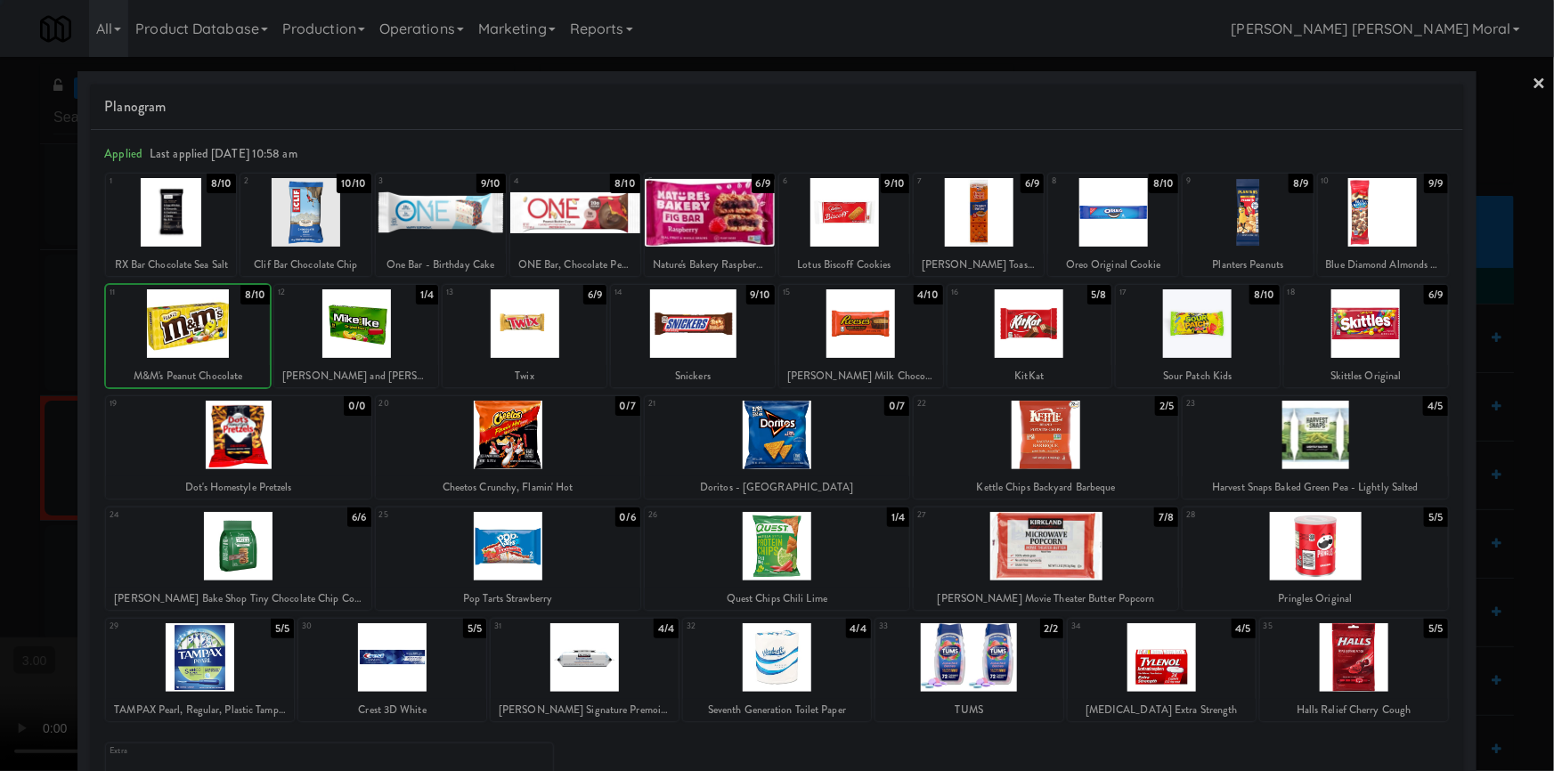
drag, startPoint x: 2, startPoint y: 386, endPoint x: 38, endPoint y: 392, distance: 37.0
click at [3, 386] on div at bounding box center [777, 385] width 1554 height 771
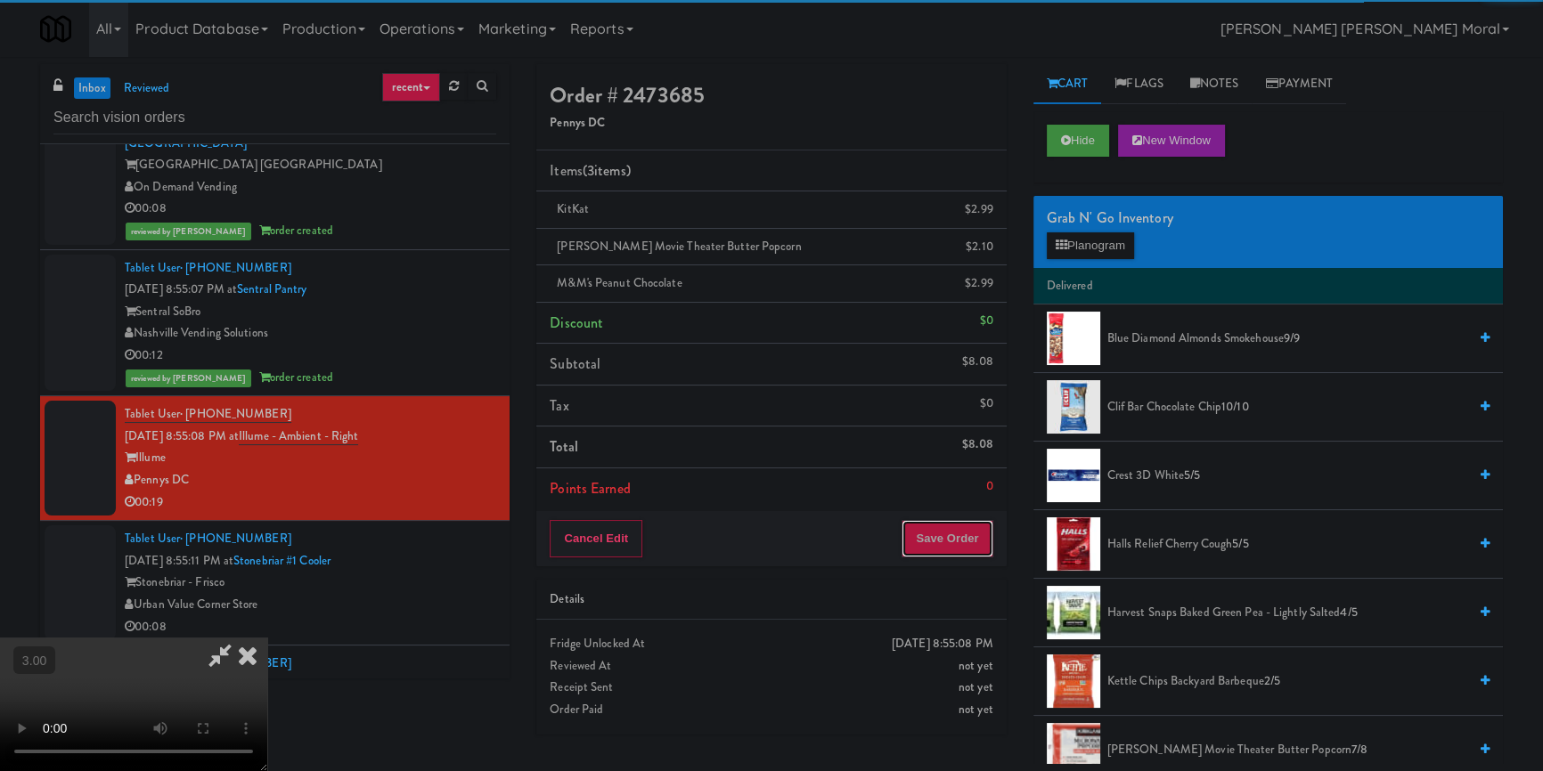
click at [950, 528] on button "Save Order" at bounding box center [946, 538] width 91 height 37
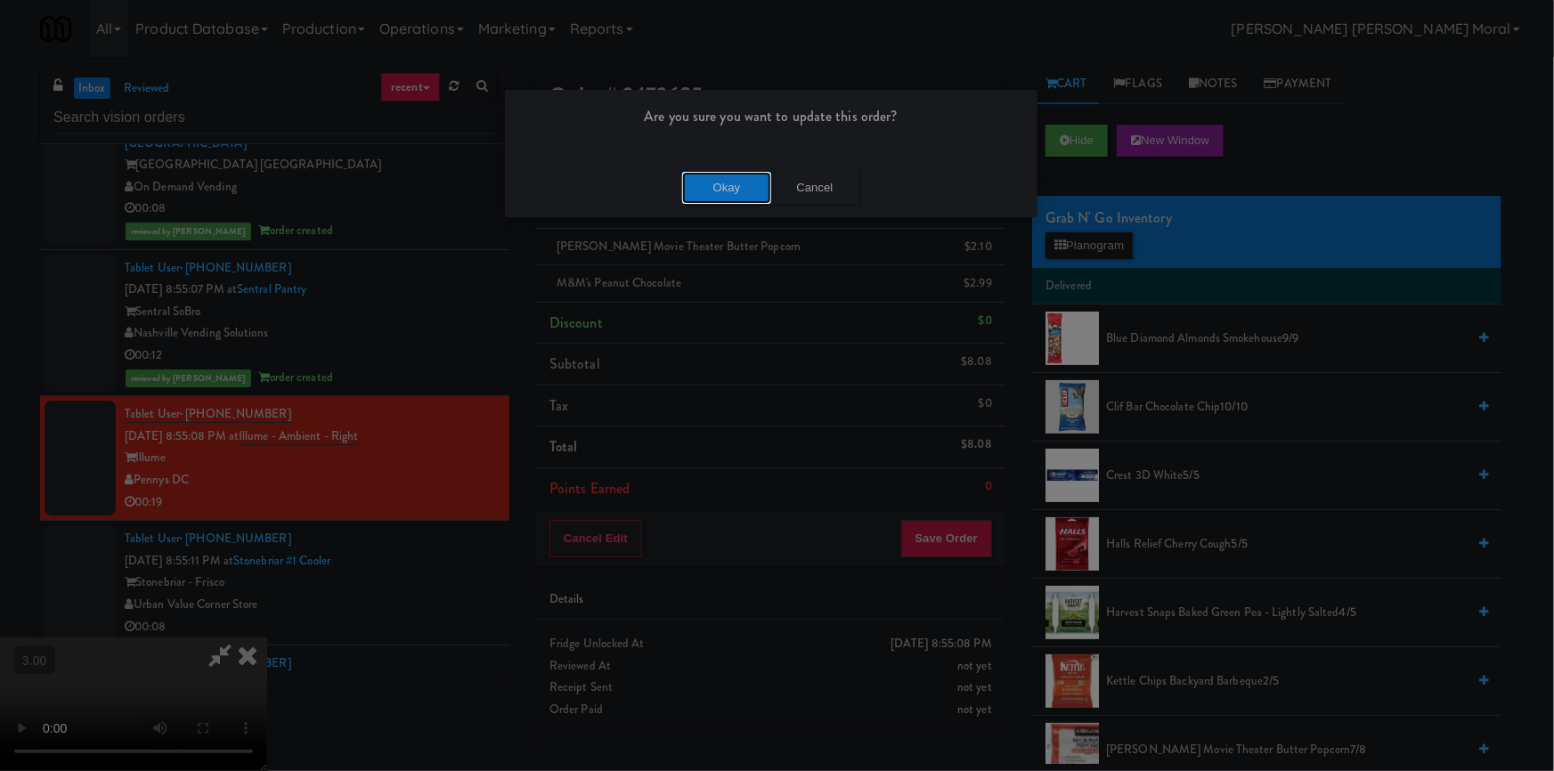
click at [732, 193] on button "Okay" at bounding box center [726, 188] width 89 height 32
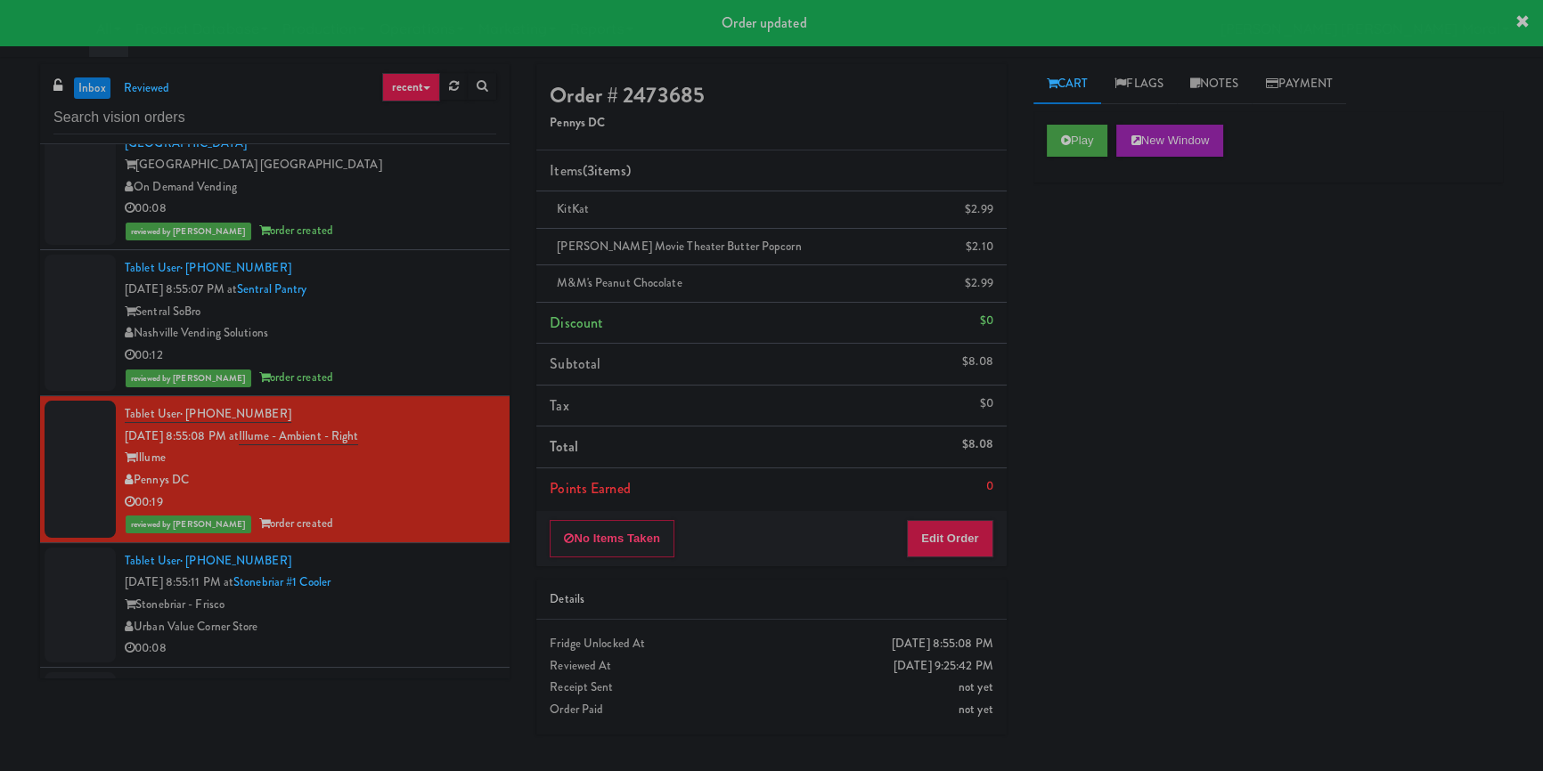
click at [1194, 306] on div "Play New Window Primary Flag Clear Flag if unable to determine what was taken o…" at bounding box center [1267, 445] width 469 height 668
click at [1235, 79] on link "Notes" at bounding box center [1215, 84] width 76 height 40
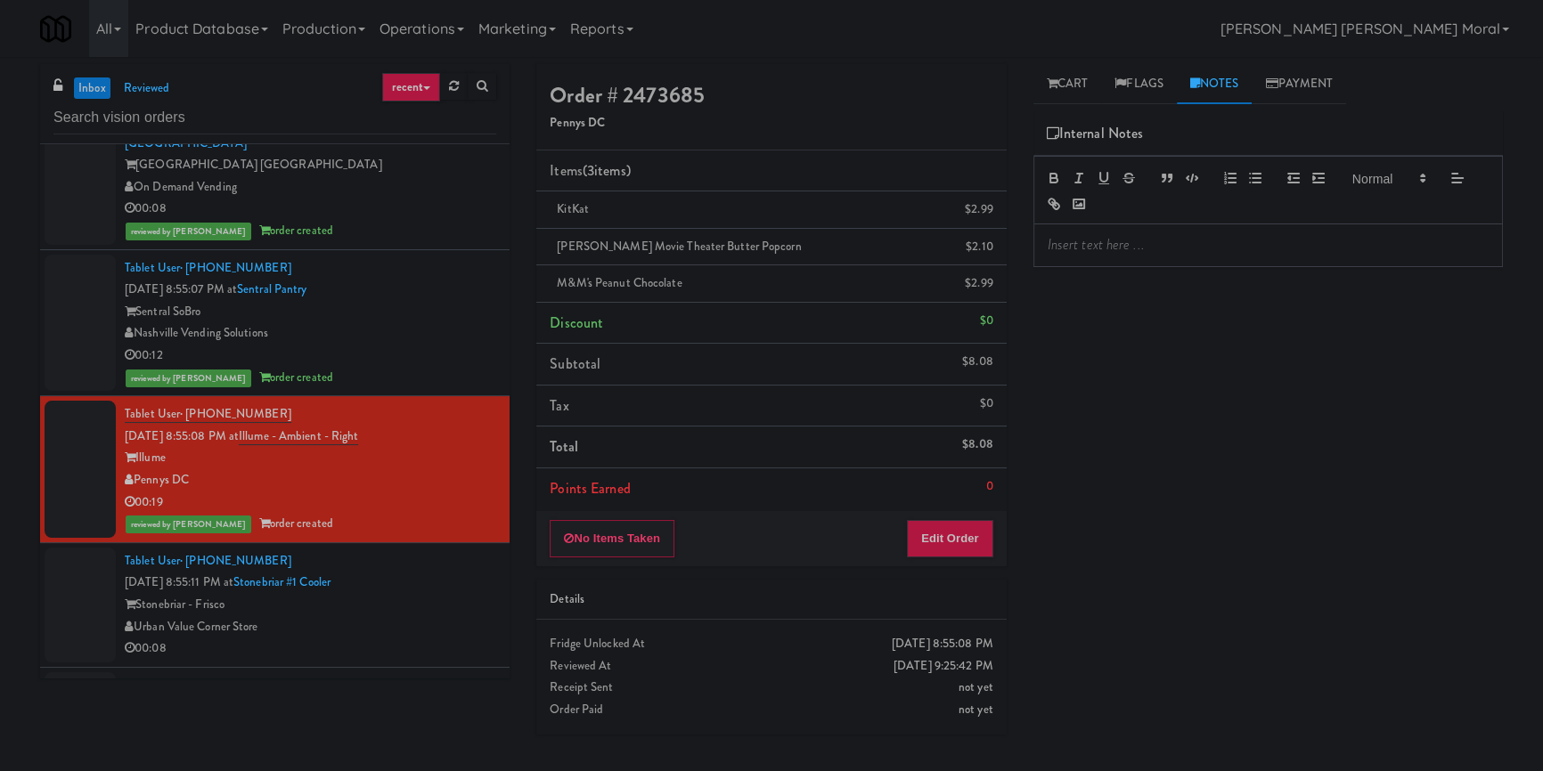
click at [1111, 244] on p at bounding box center [1267, 245] width 441 height 20
click at [1105, 345] on div "Play New Window Primary Flag Clear Flag if unable to determine what was taken o…" at bounding box center [1267, 445] width 469 height 668
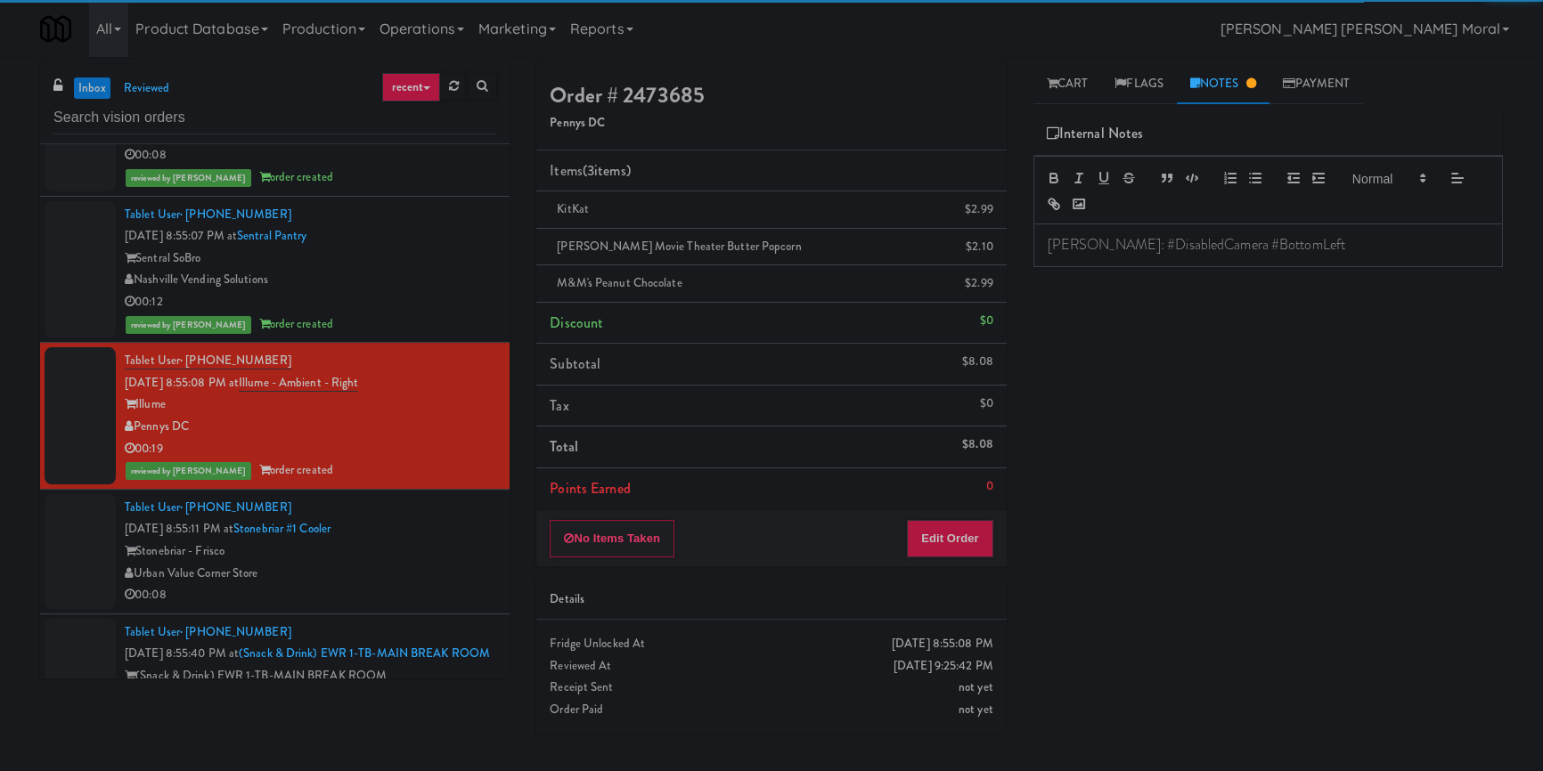
scroll to position [10283, 0]
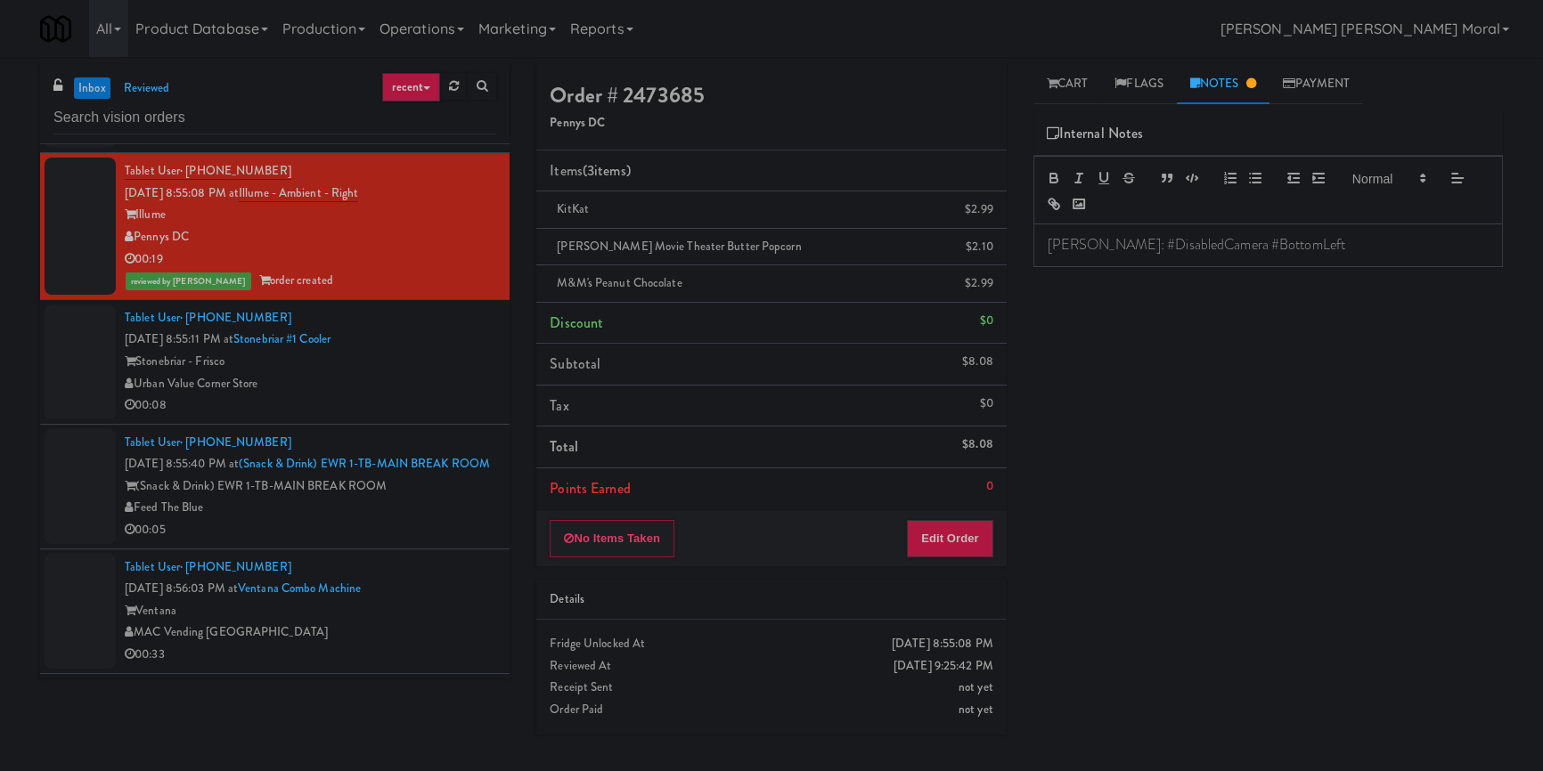
click at [488, 356] on li "Tablet User · (505) 908-0270 [DATE] 8:55:11 PM at [GEOGRAPHIC_DATA] #1 Cooler […" at bounding box center [274, 362] width 469 height 125
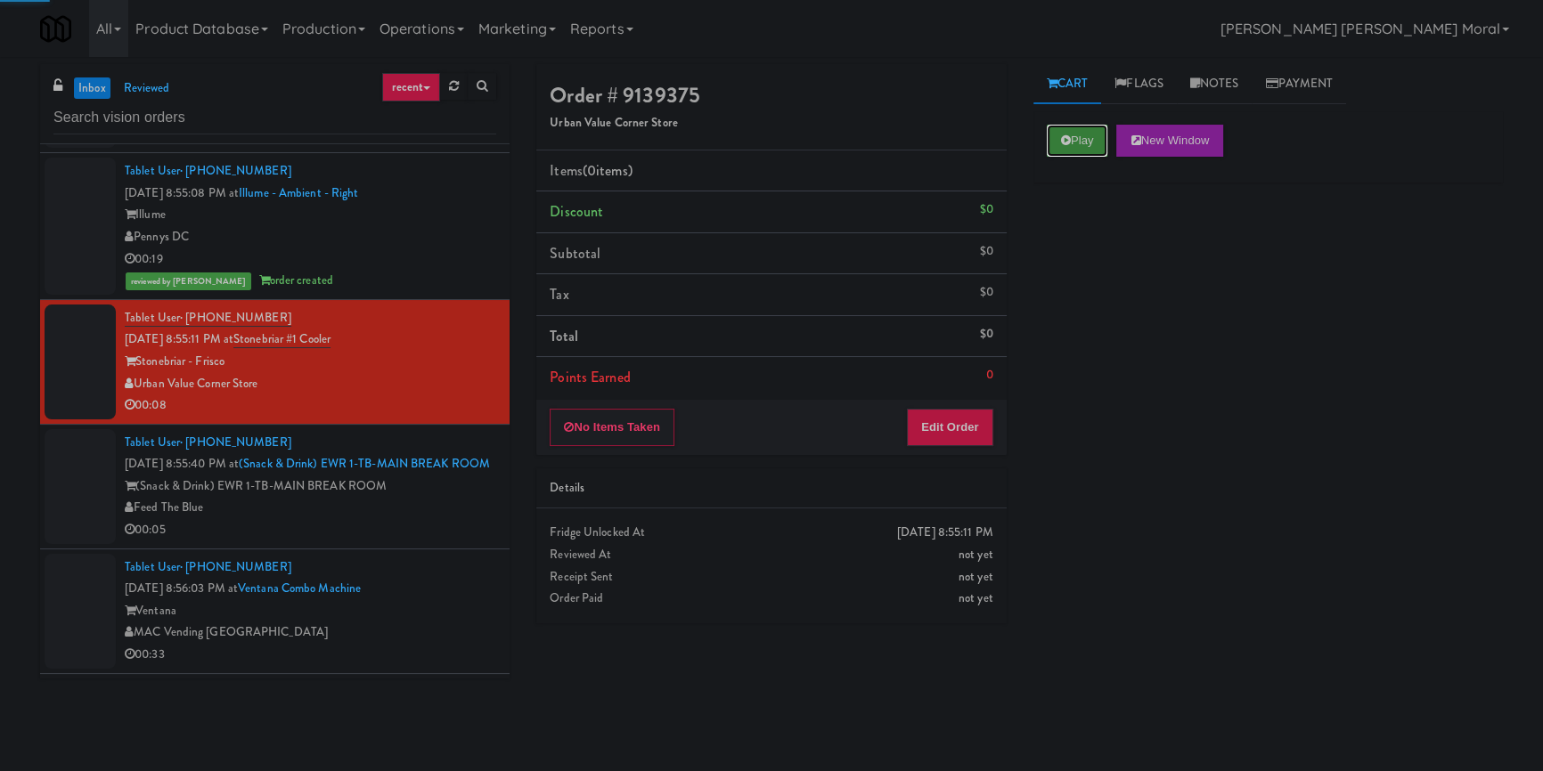
click at [1082, 137] on button "Play" at bounding box center [1077, 141] width 61 height 32
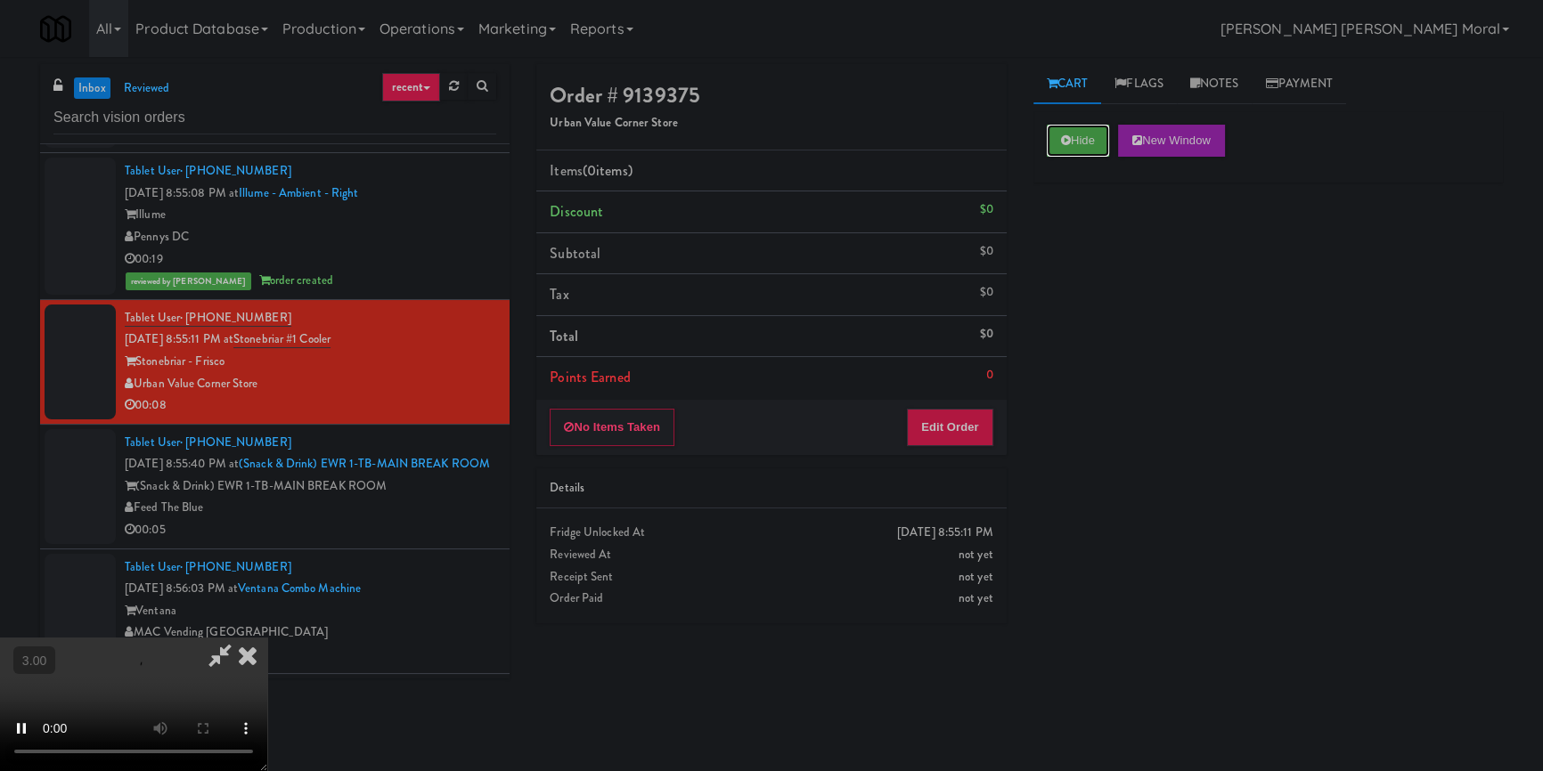
scroll to position [87, 0]
click at [958, 430] on button "Edit Order" at bounding box center [950, 427] width 86 height 37
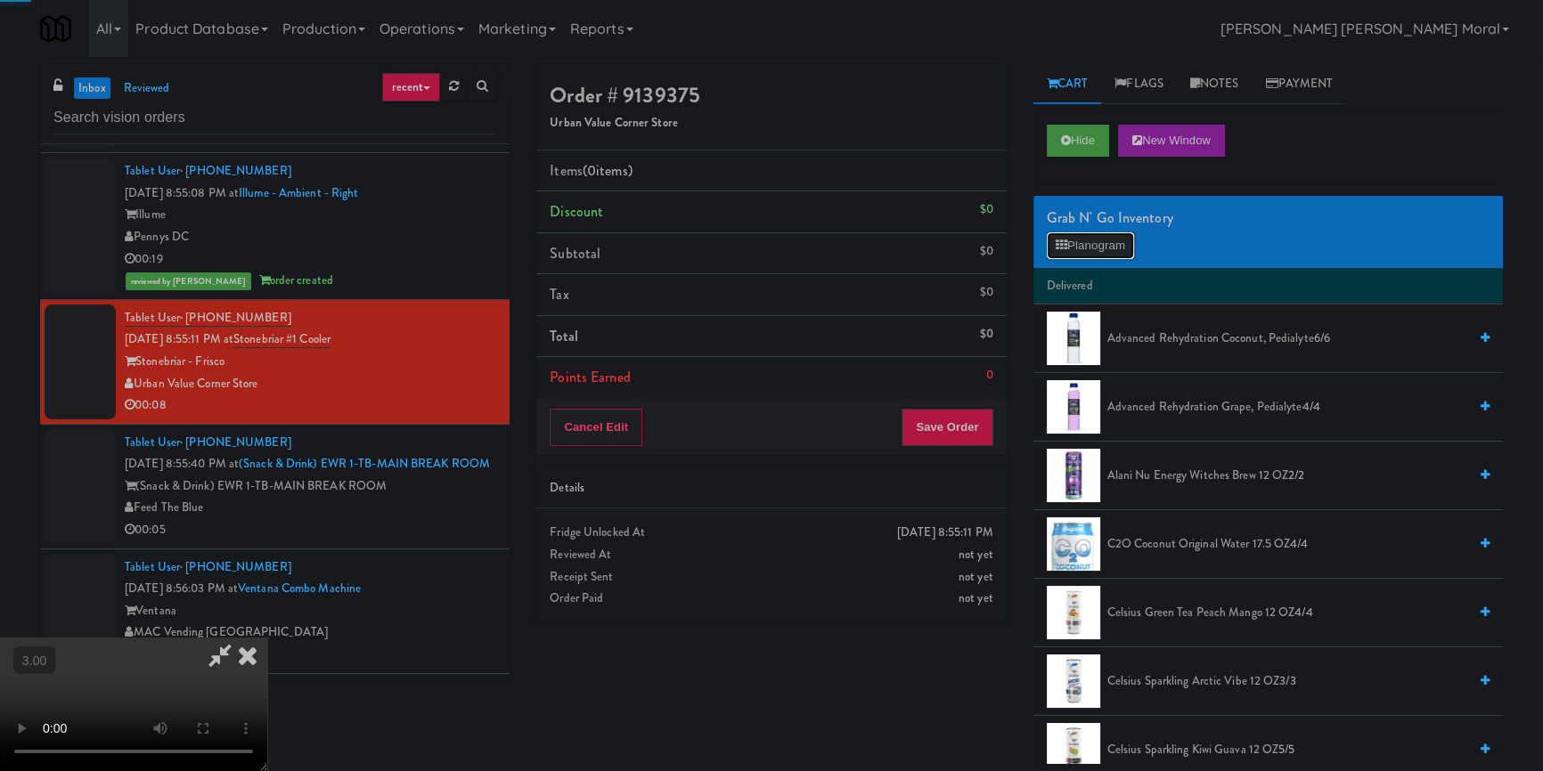
click at [1098, 237] on button "Planogram" at bounding box center [1090, 245] width 87 height 27
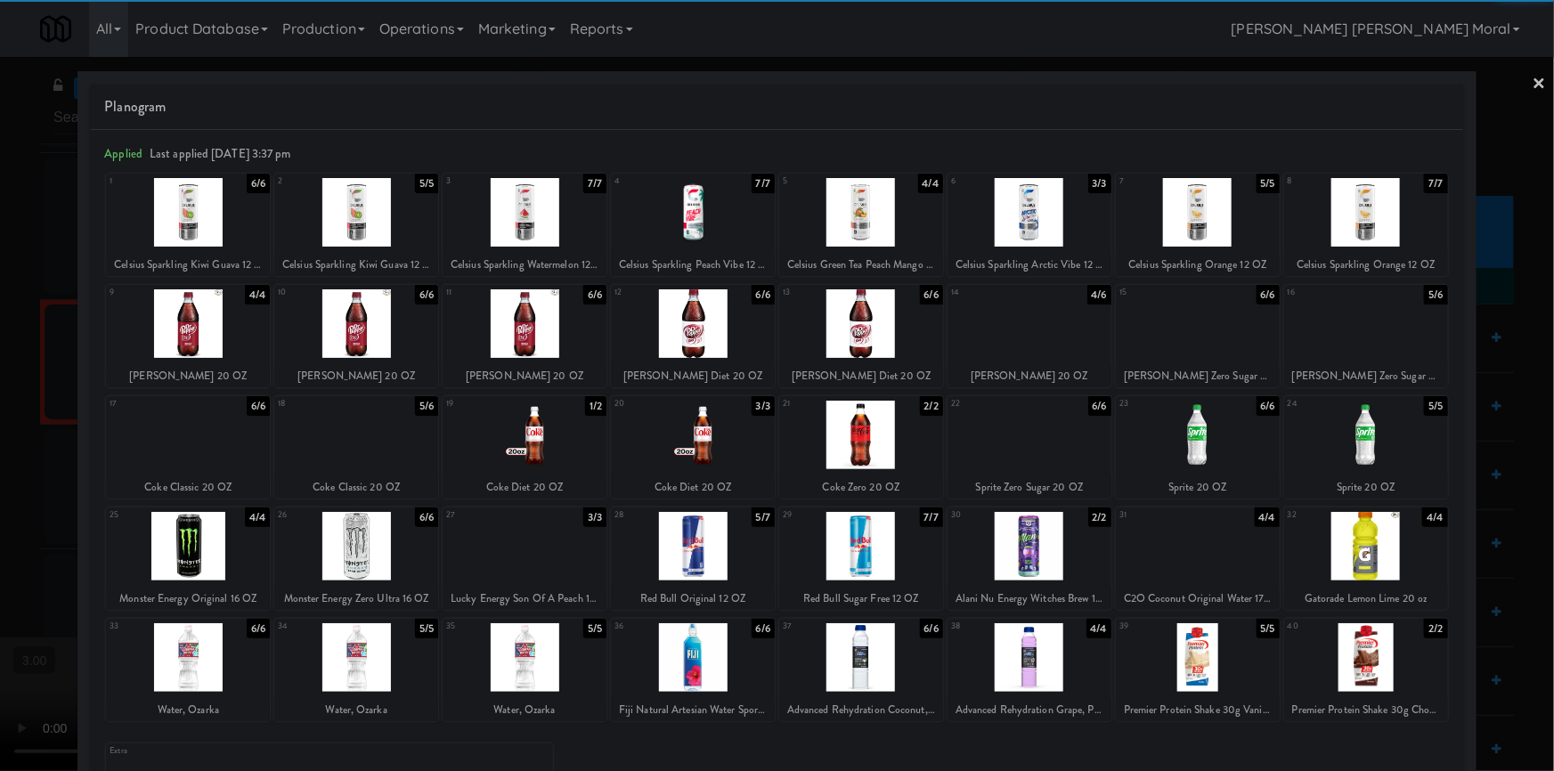
click at [1028, 341] on div at bounding box center [1030, 323] width 164 height 69
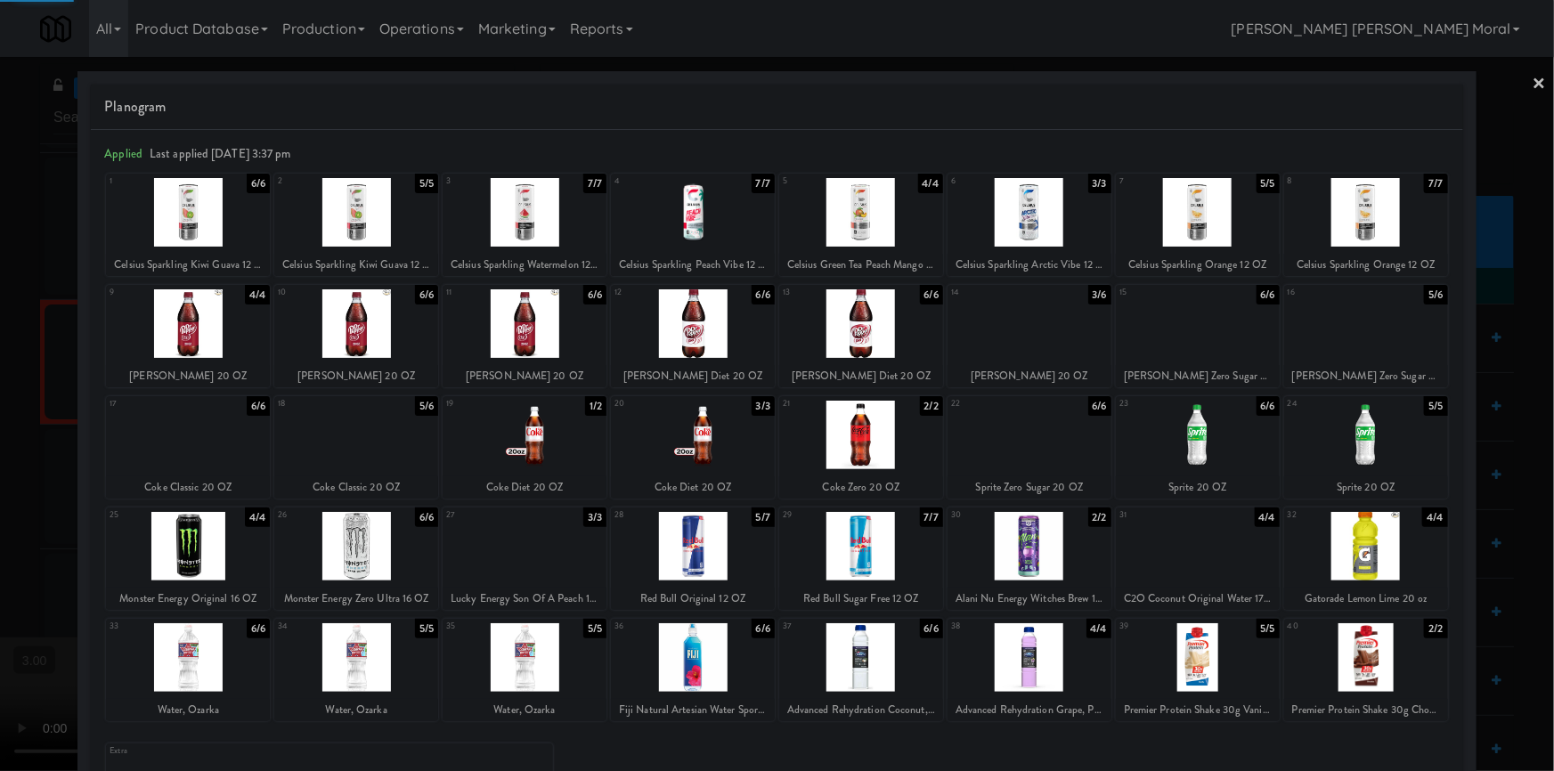
click at [0, 408] on div at bounding box center [777, 385] width 1554 height 771
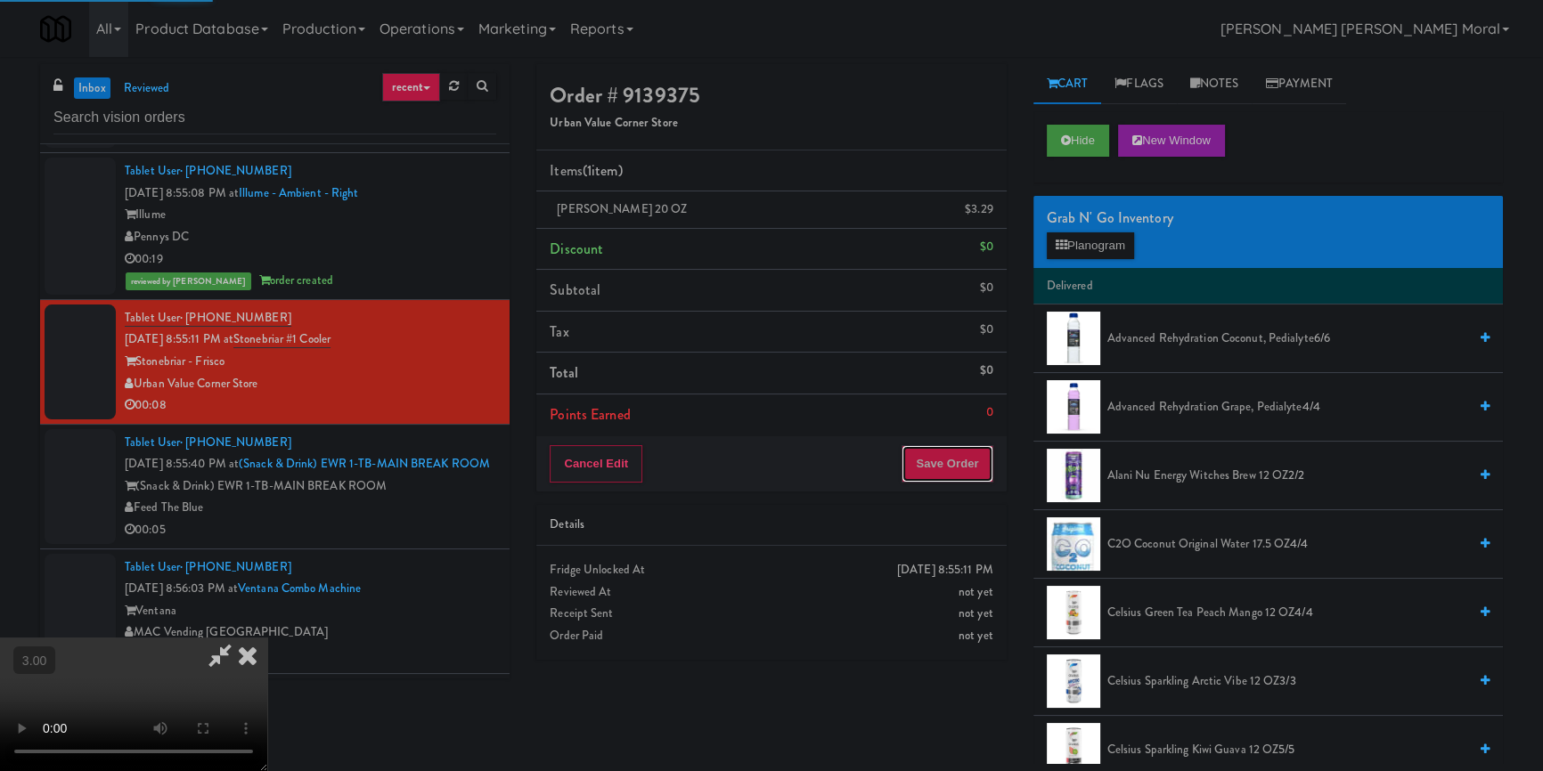
click at [949, 464] on button "Save Order" at bounding box center [946, 463] width 91 height 37
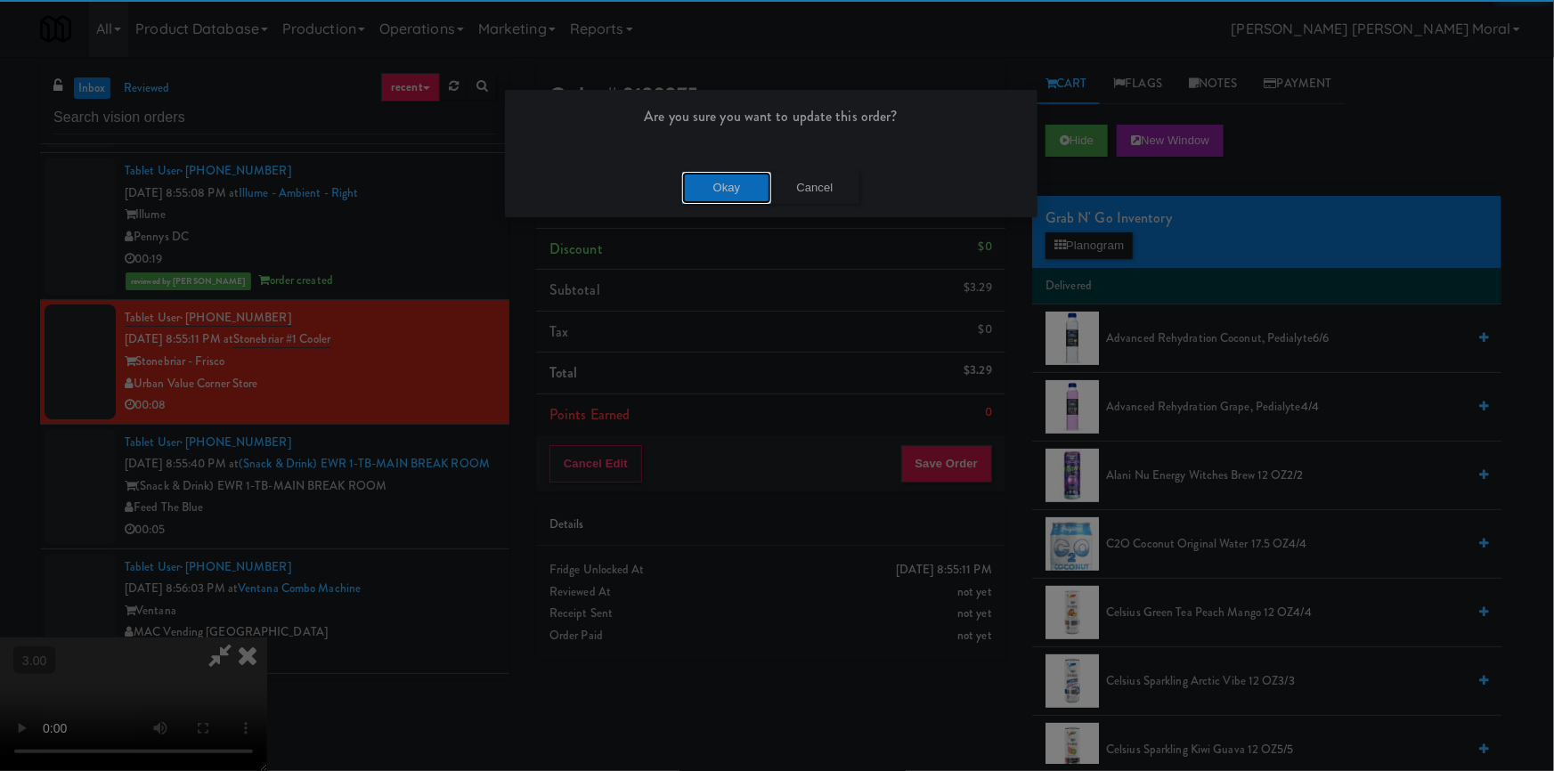
click at [721, 186] on button "Okay" at bounding box center [726, 188] width 89 height 32
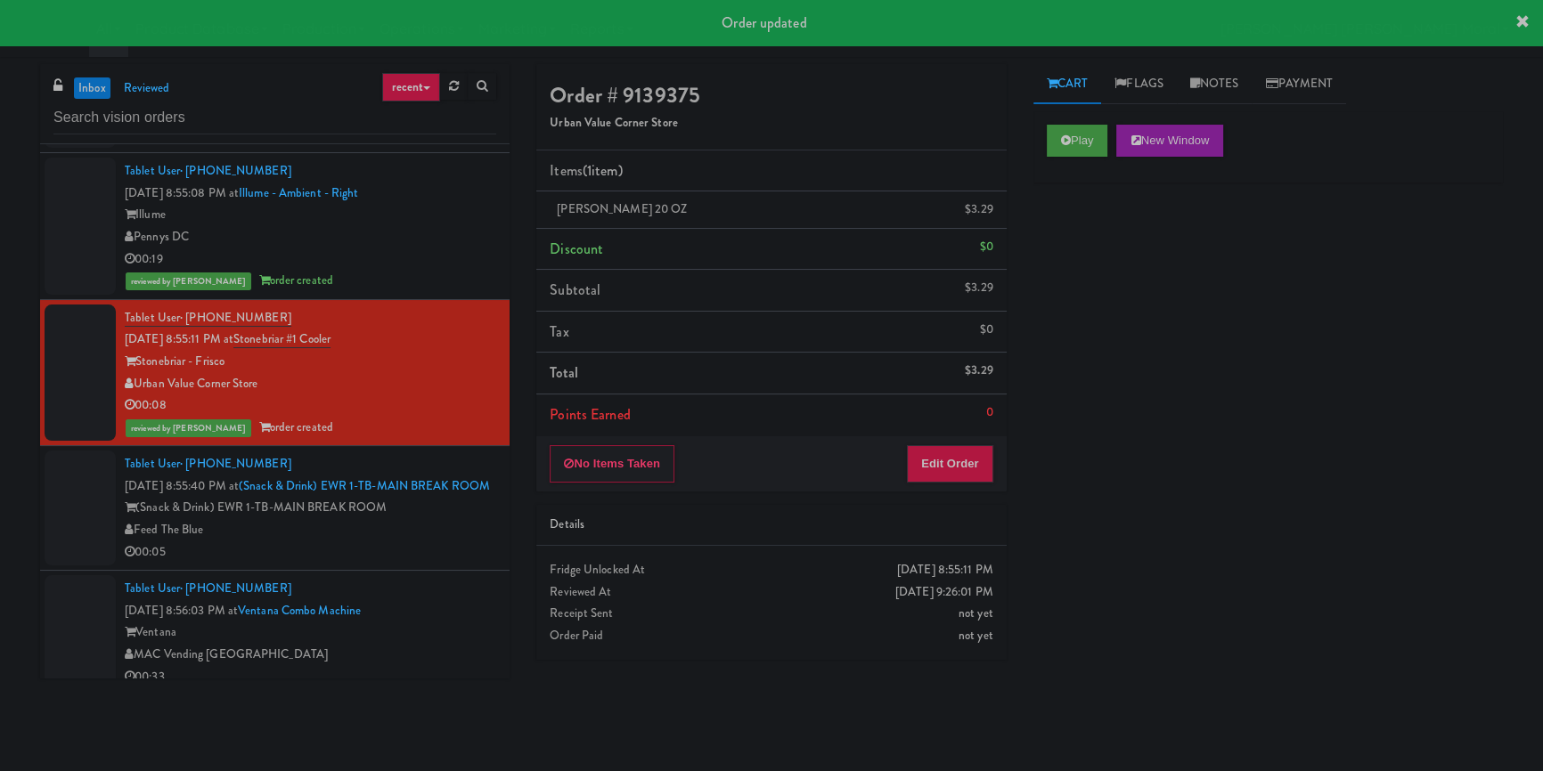
click at [455, 518] on div "(Snack & Drink) EWR 1-TB-MAIN BREAK ROOM" at bounding box center [310, 508] width 371 height 22
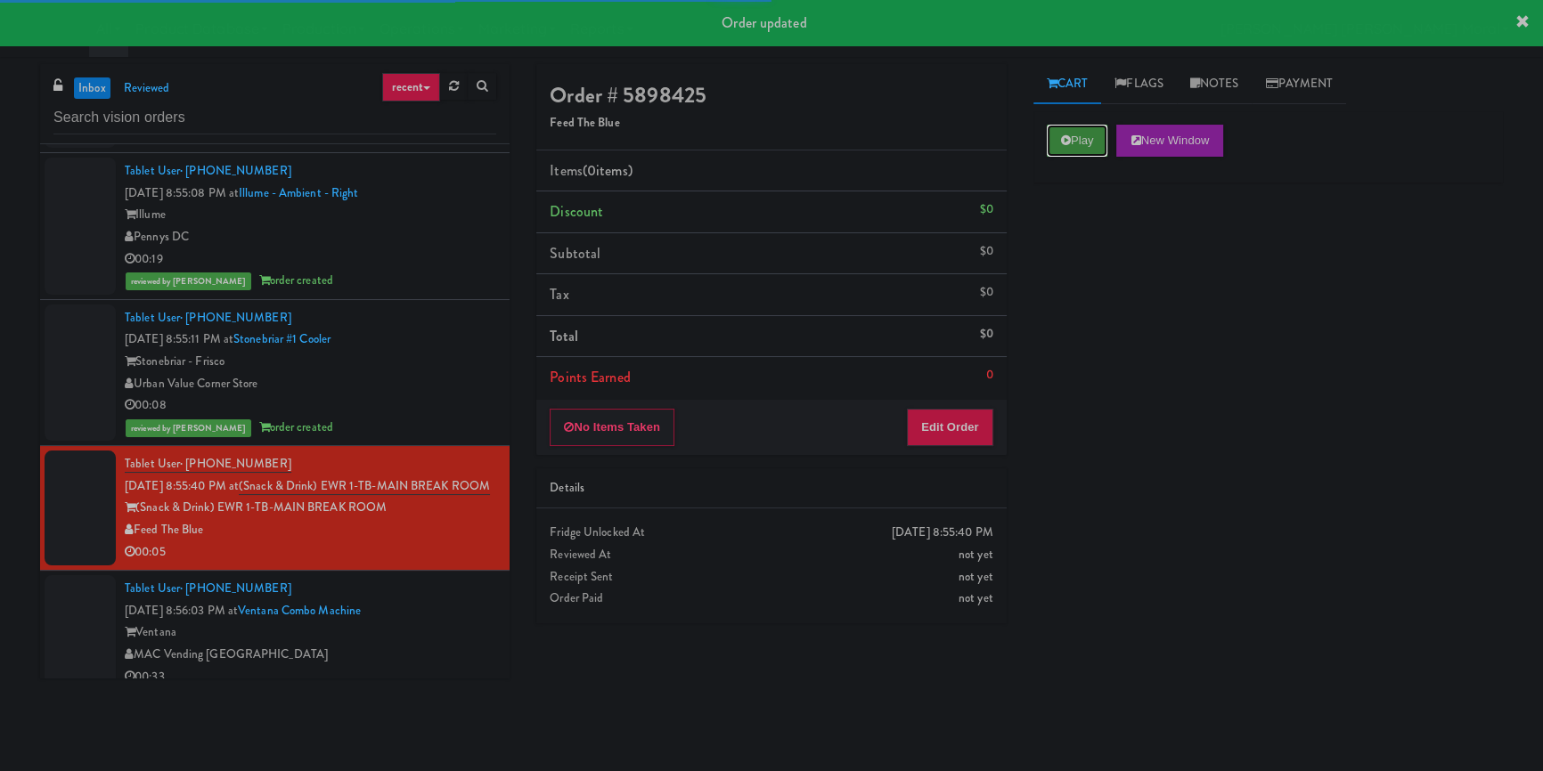
click at [1095, 134] on button "Play" at bounding box center [1077, 141] width 61 height 32
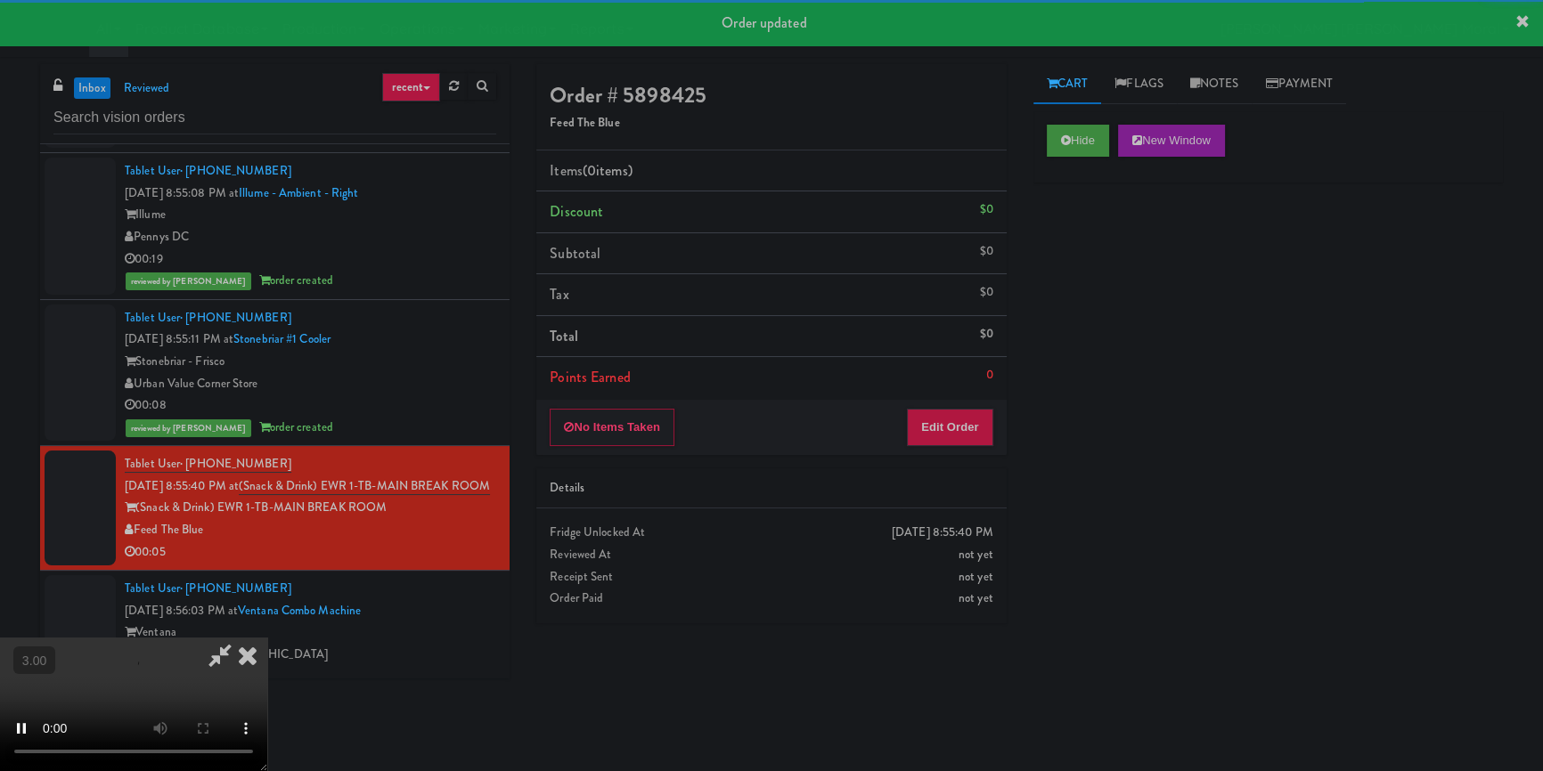
drag, startPoint x: 1089, startPoint y: 314, endPoint x: 982, endPoint y: 346, distance: 111.6
click at [1089, 315] on div "Hide New Window Primary Flag Clear Flag if unable to determine what was taken o…" at bounding box center [1267, 445] width 469 height 668
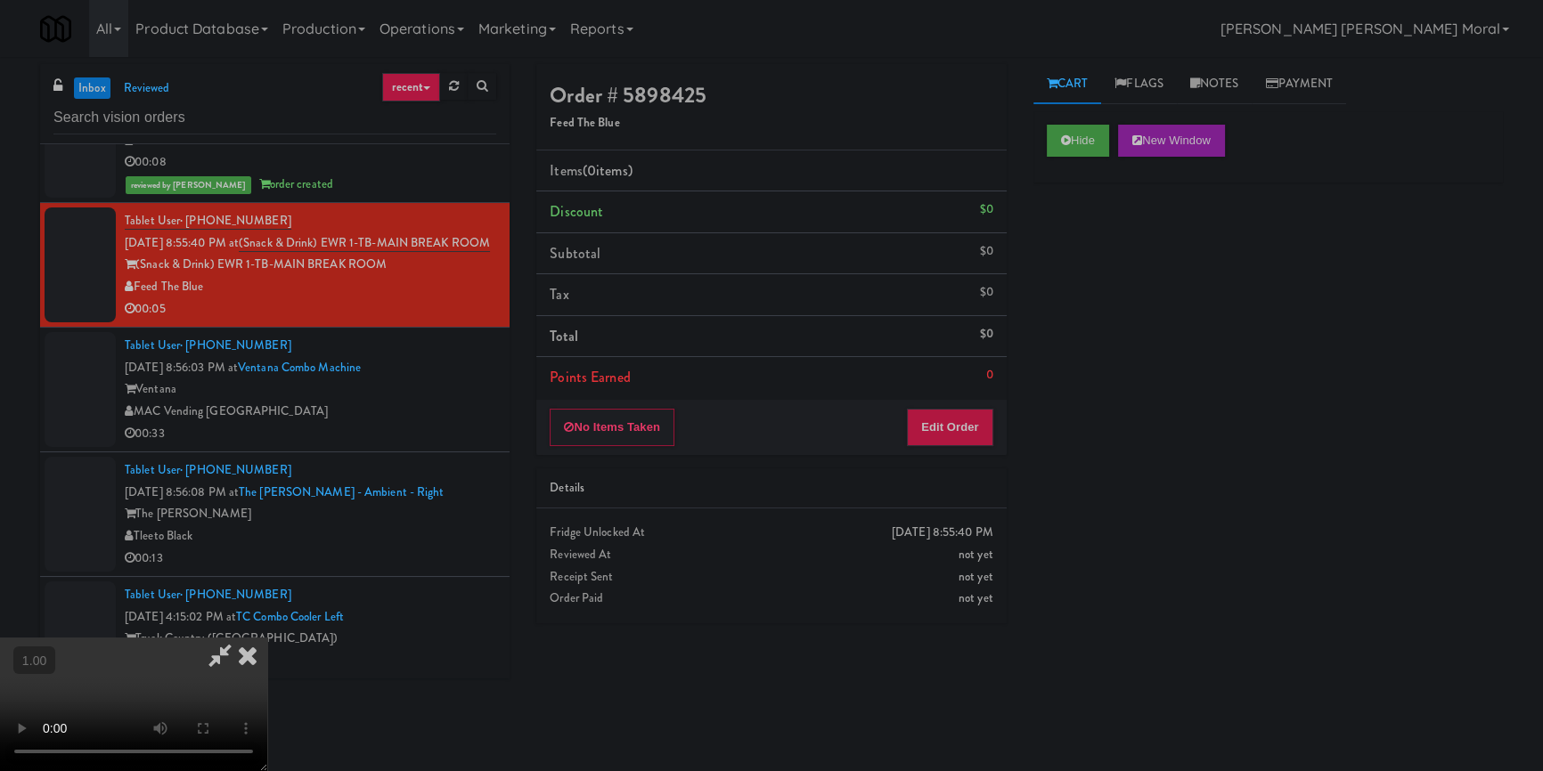
scroll to position [249, 0]
click at [267, 638] on video at bounding box center [133, 705] width 267 height 134
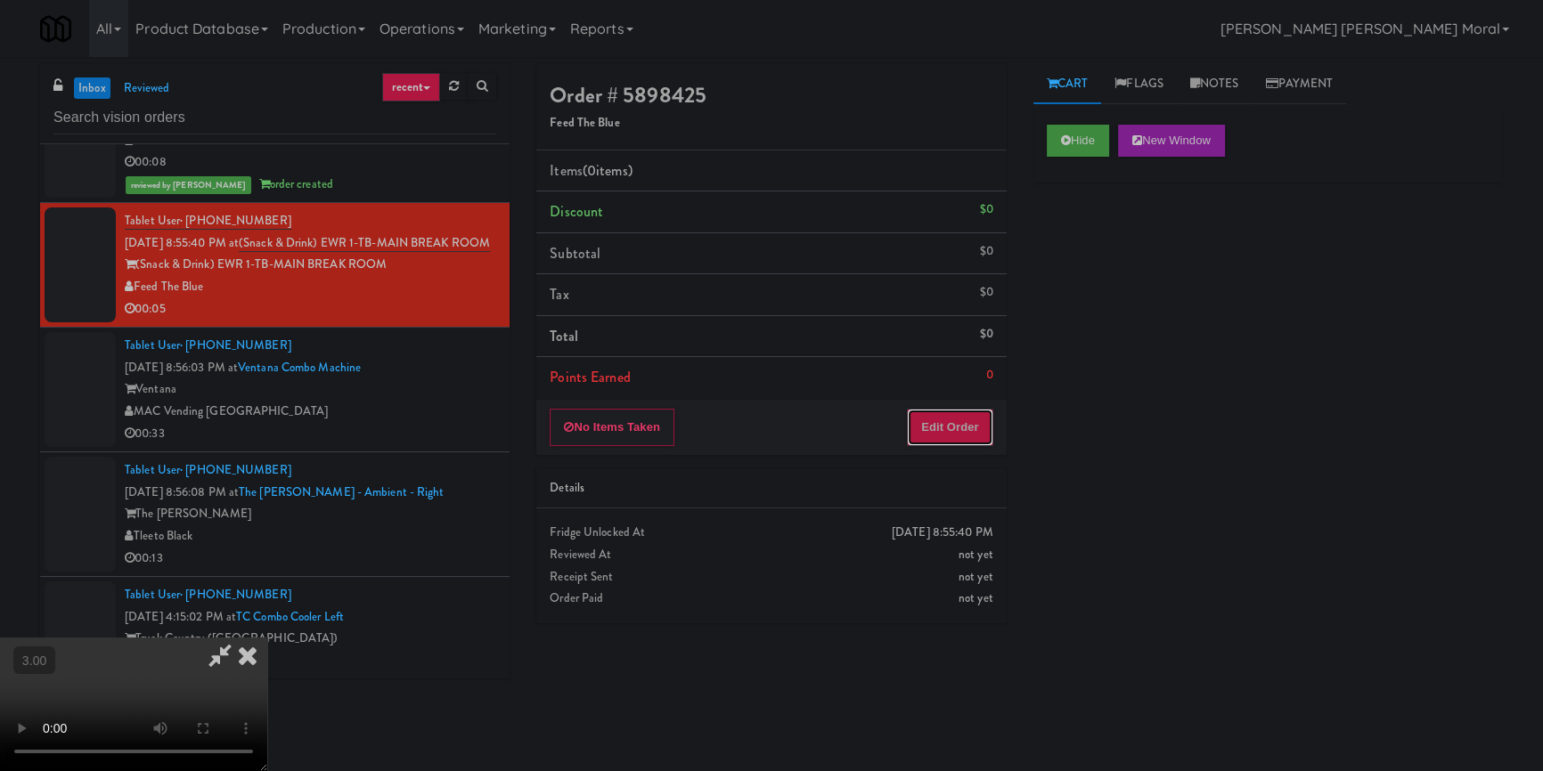
click at [955, 419] on button "Edit Order" at bounding box center [950, 427] width 86 height 37
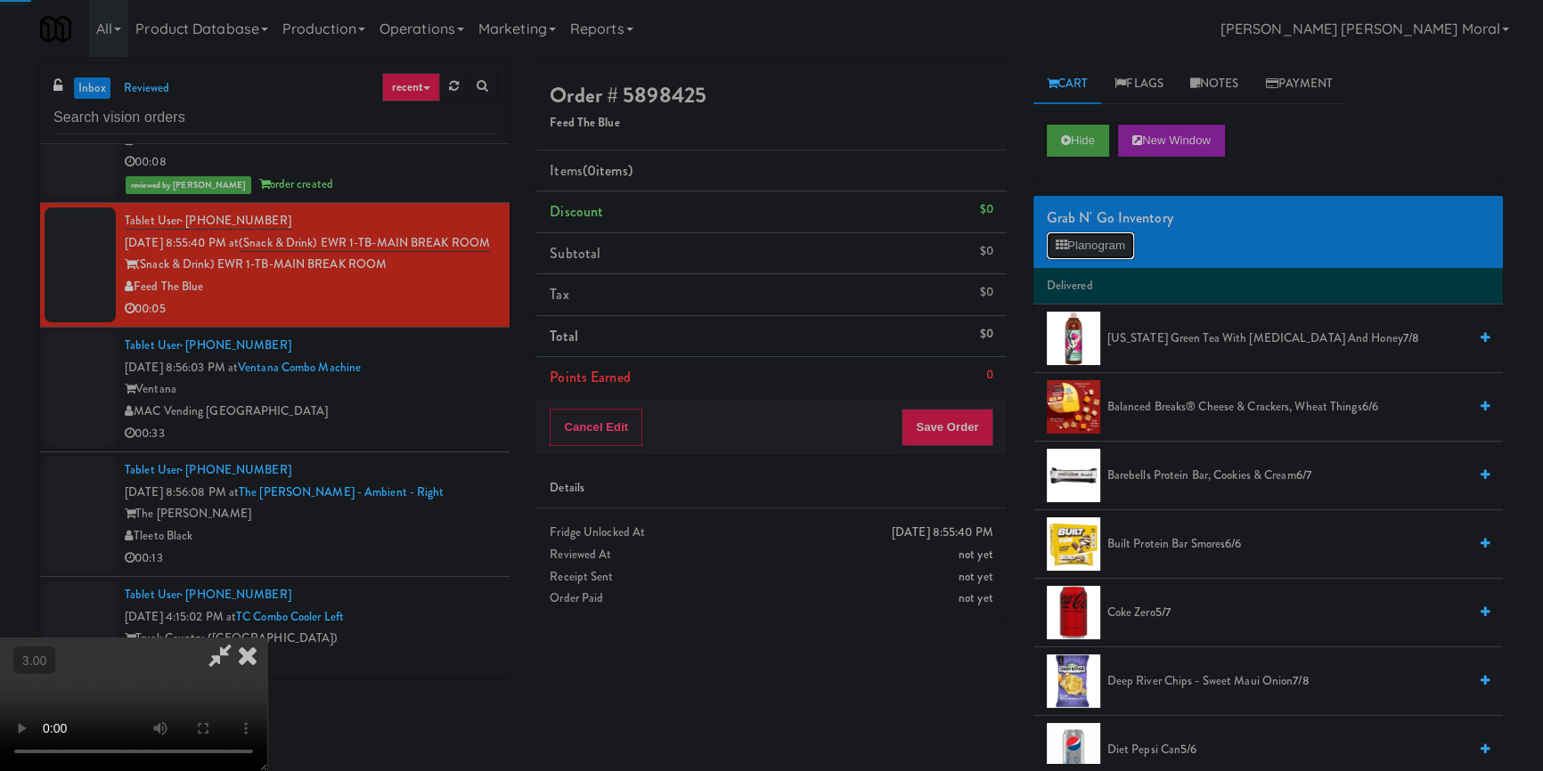
click at [1096, 242] on button "Planogram" at bounding box center [1090, 245] width 87 height 27
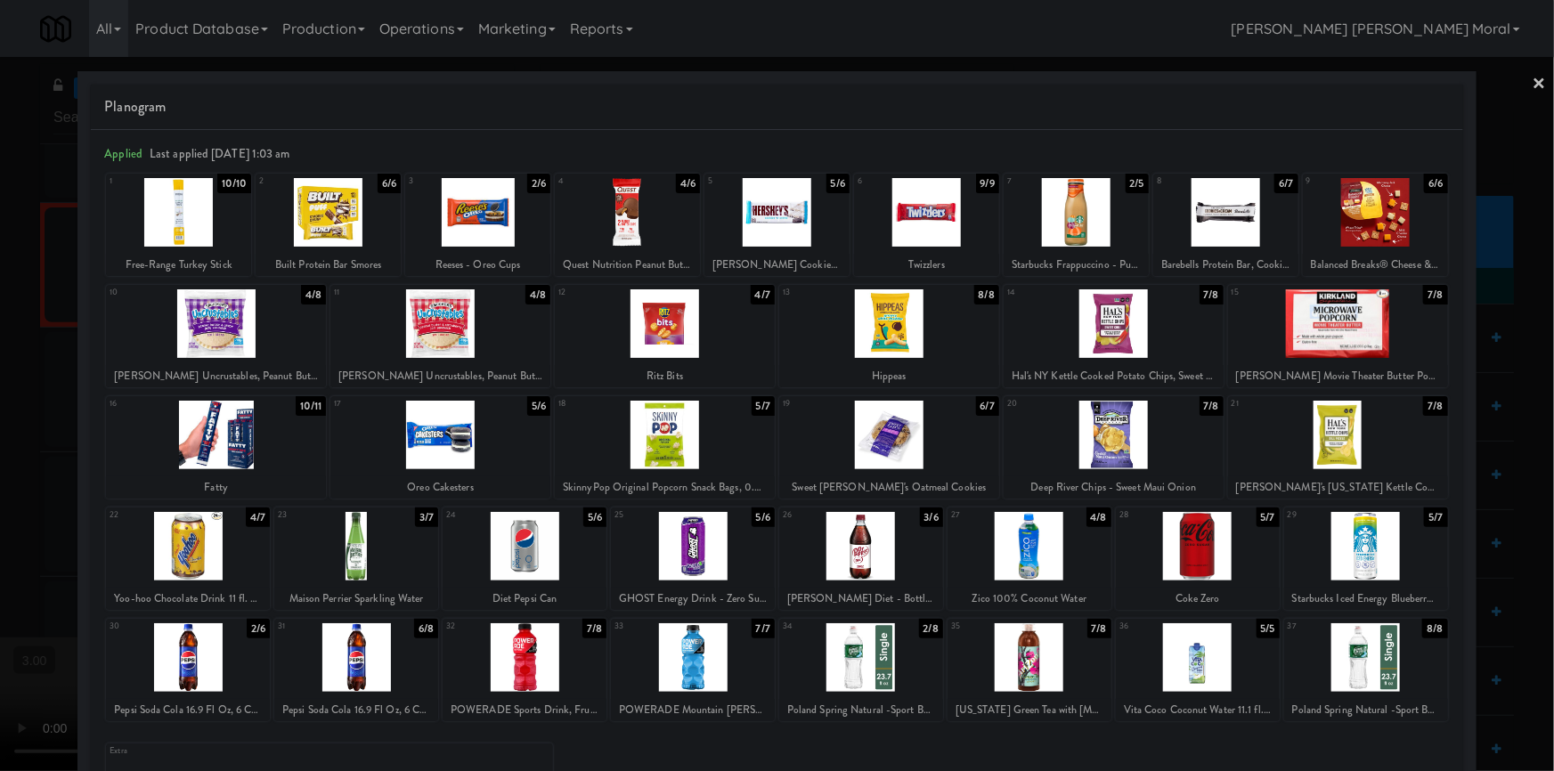
click at [523, 539] on div at bounding box center [525, 546] width 164 height 69
click at [0, 410] on div at bounding box center [777, 385] width 1554 height 771
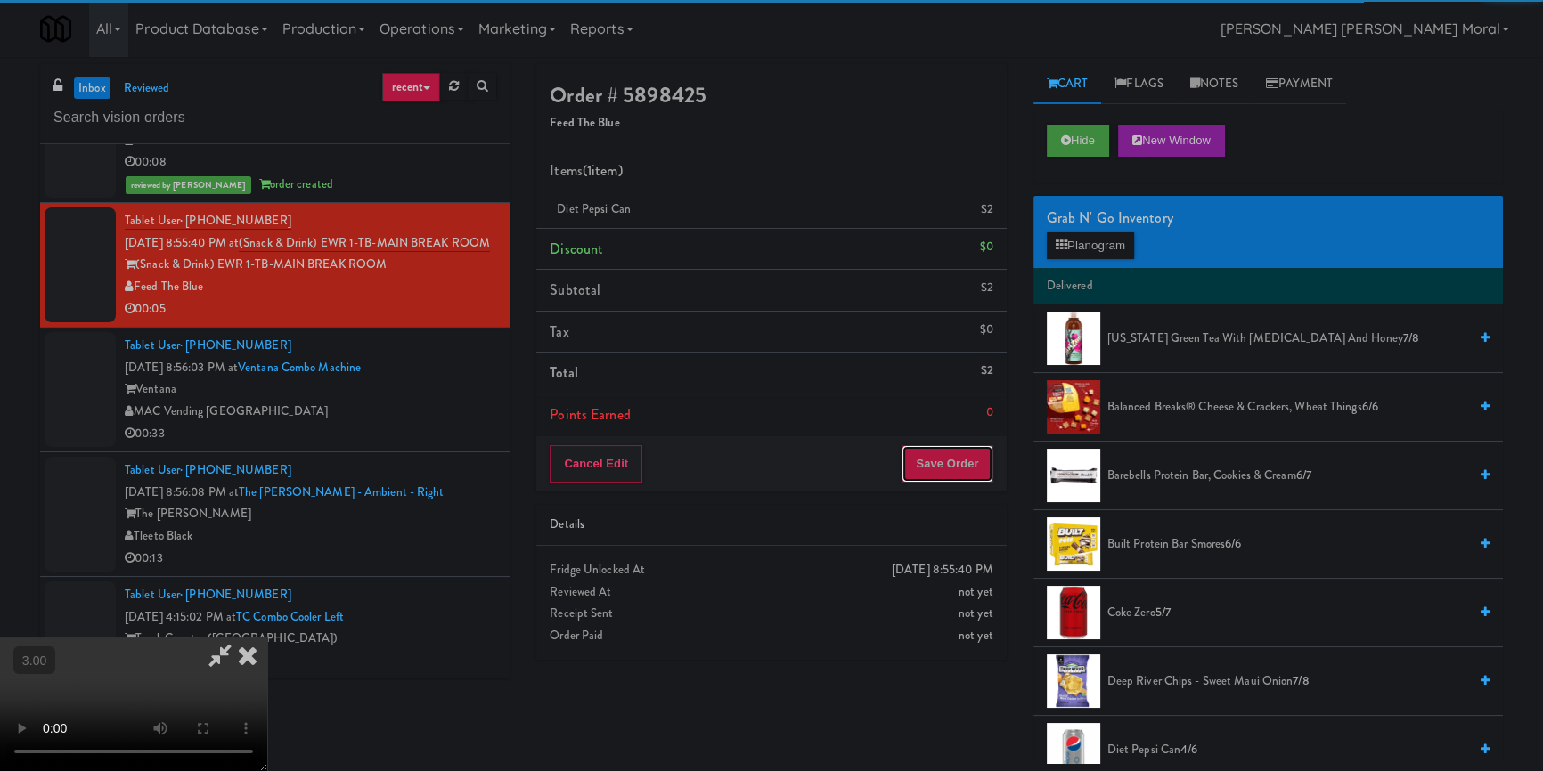
click at [955, 472] on button "Save Order" at bounding box center [946, 463] width 91 height 37
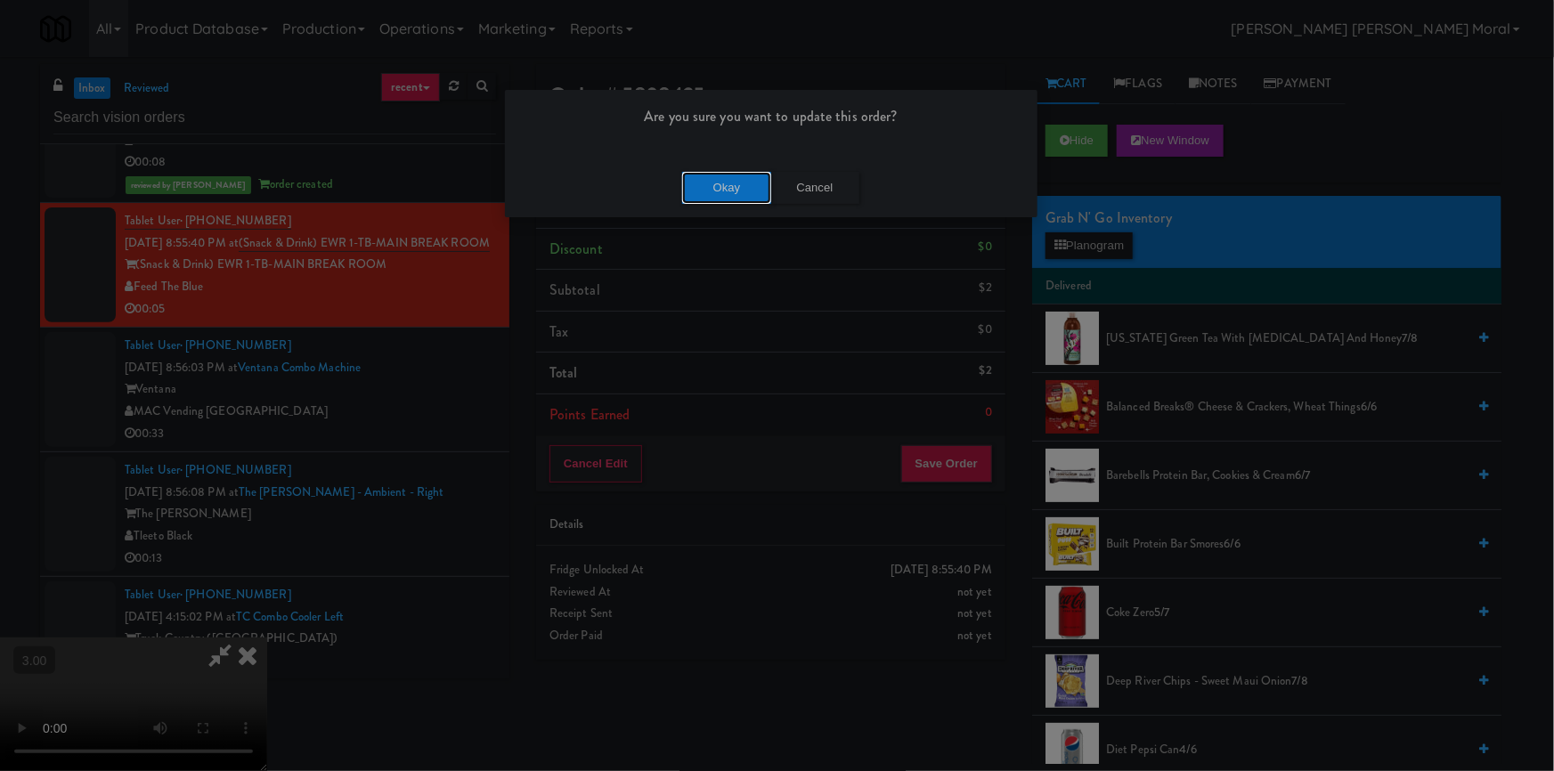
click at [728, 198] on button "Okay" at bounding box center [726, 188] width 89 height 32
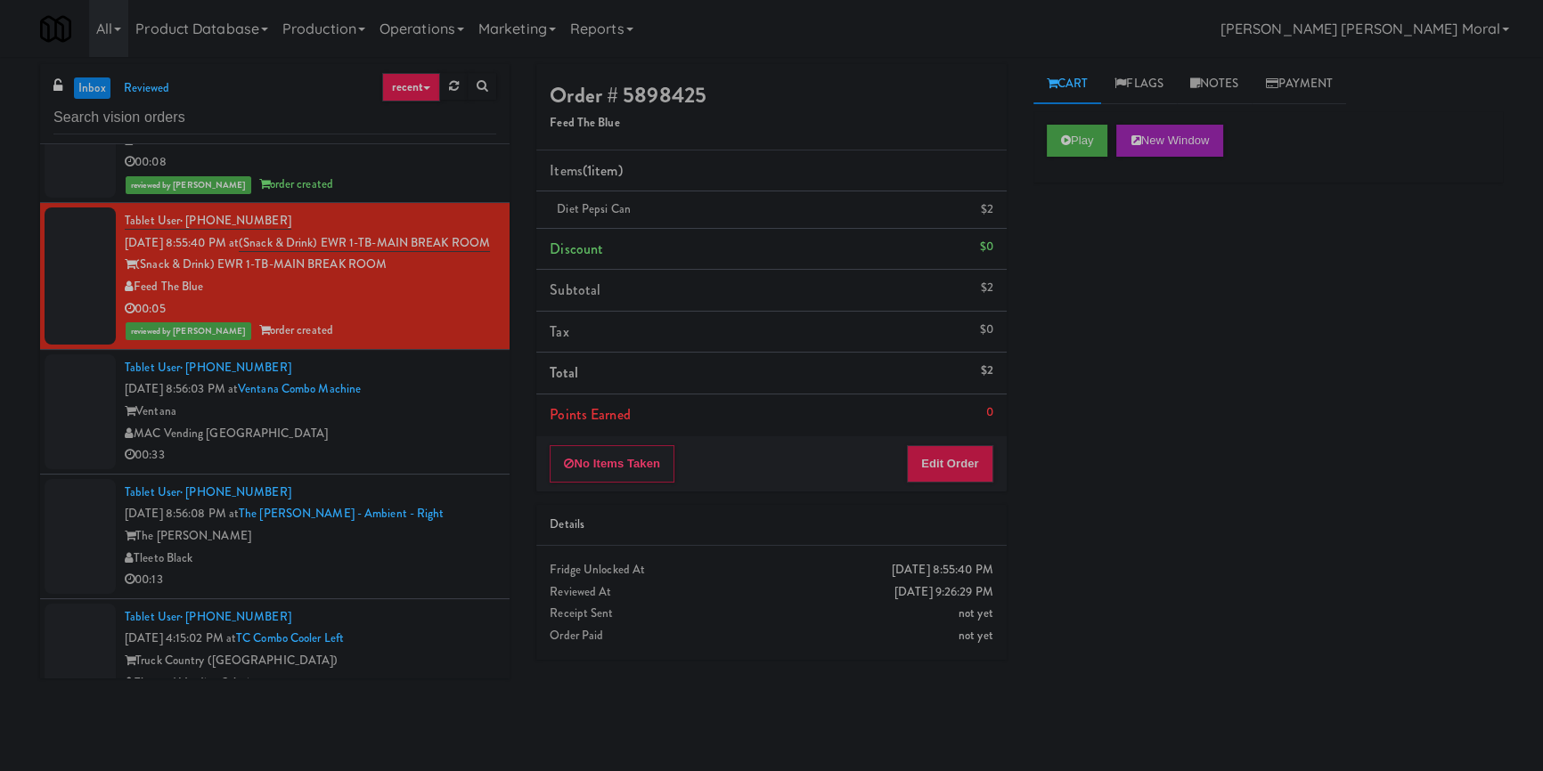
drag, startPoint x: 1234, startPoint y: 526, endPoint x: 1044, endPoint y: 482, distance: 194.9
click at [1234, 526] on div "Play New Window Primary Flag Clear Flag if unable to determine what was taken o…" at bounding box center [1267, 445] width 469 height 668
click at [168, 112] on input "text" at bounding box center [274, 118] width 443 height 33
paste input "Peabody - Ambient"
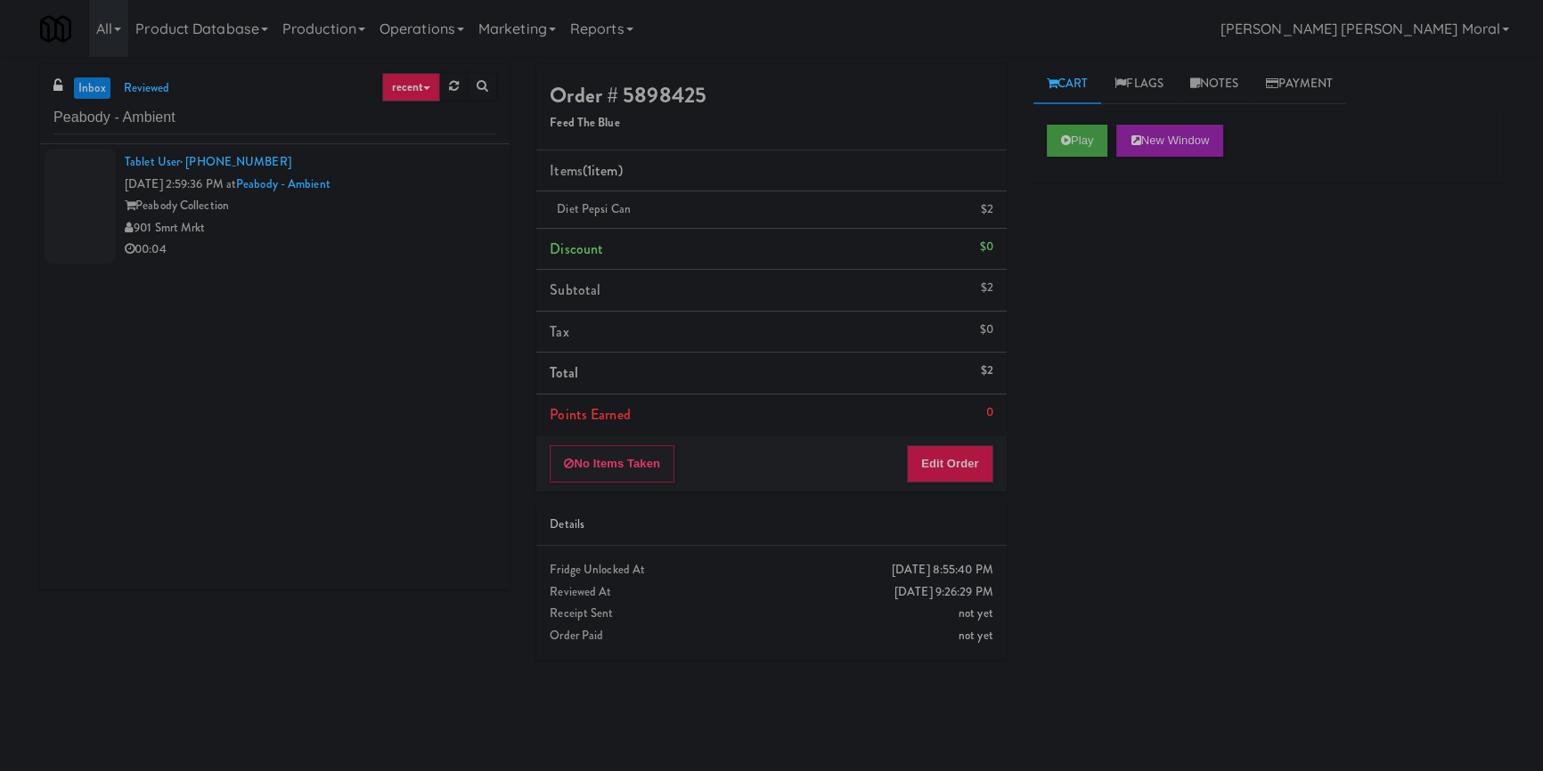
click at [441, 222] on div "901 Smrt Mrkt" at bounding box center [310, 228] width 371 height 22
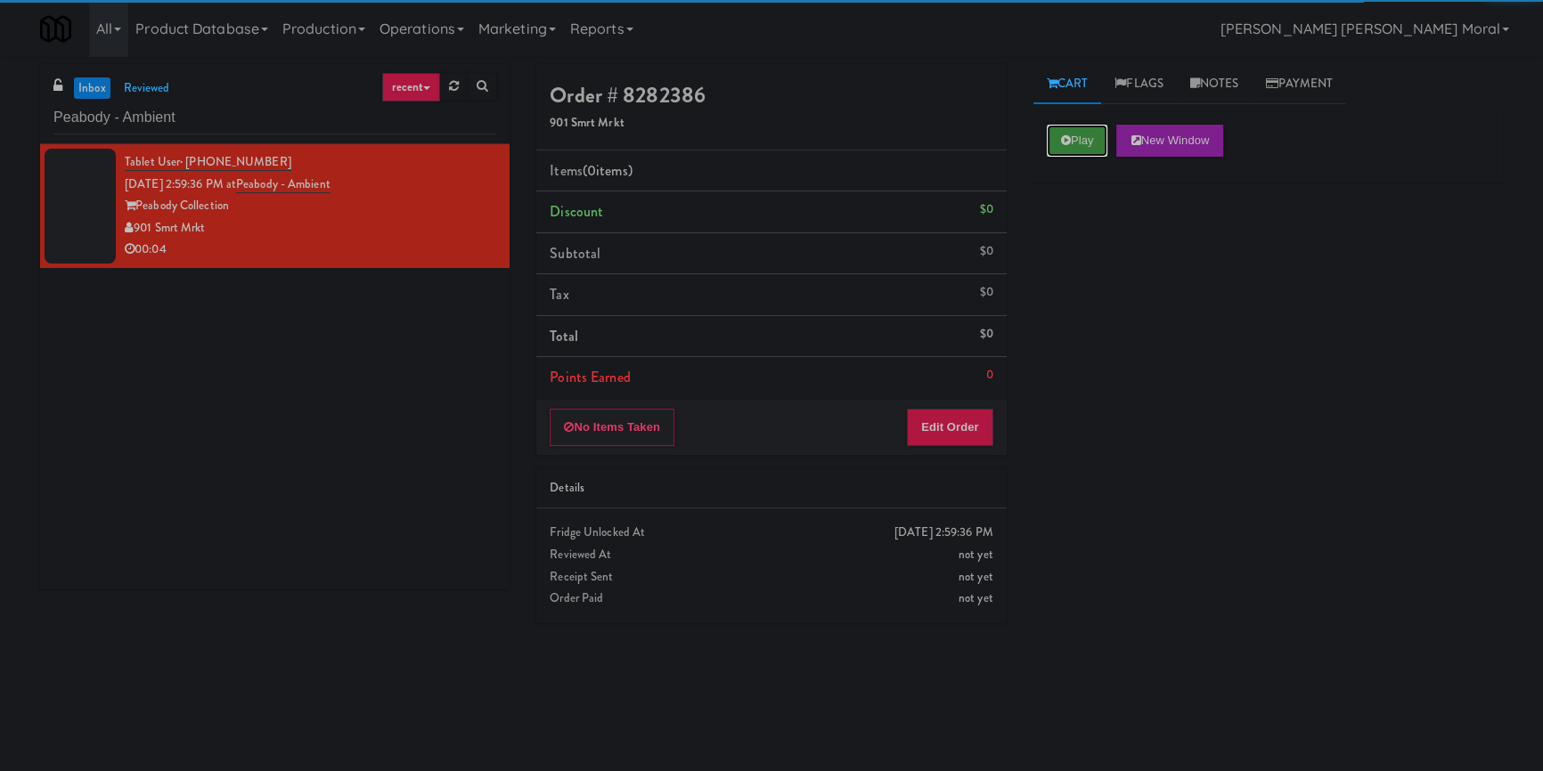
click at [1060, 153] on button "Play" at bounding box center [1077, 141] width 61 height 32
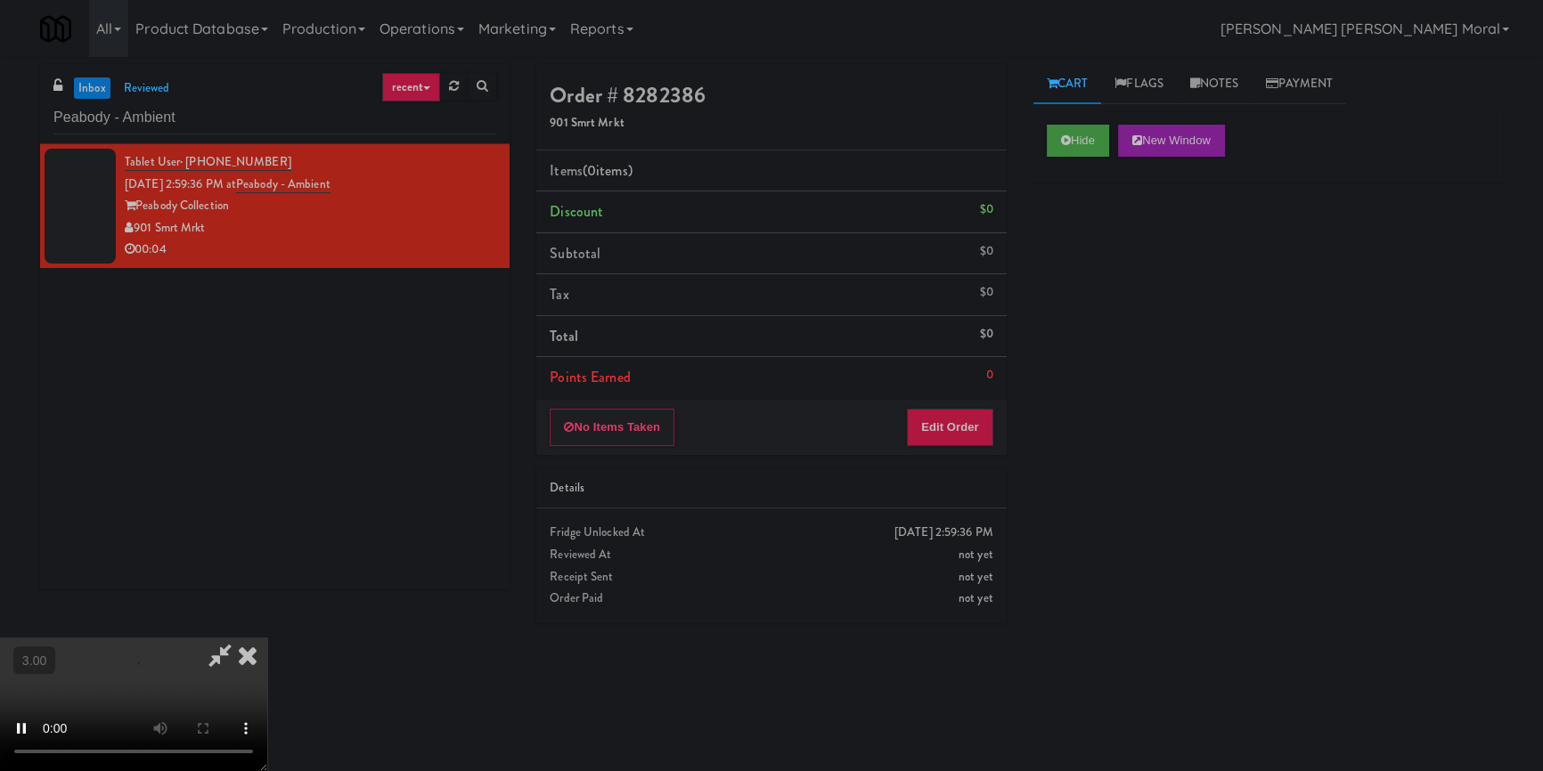
click at [1087, 268] on div "Hide New Window Primary Flag Clear Flag if unable to determine what was taken o…" at bounding box center [1267, 445] width 469 height 668
click at [267, 638] on icon at bounding box center [247, 656] width 39 height 36
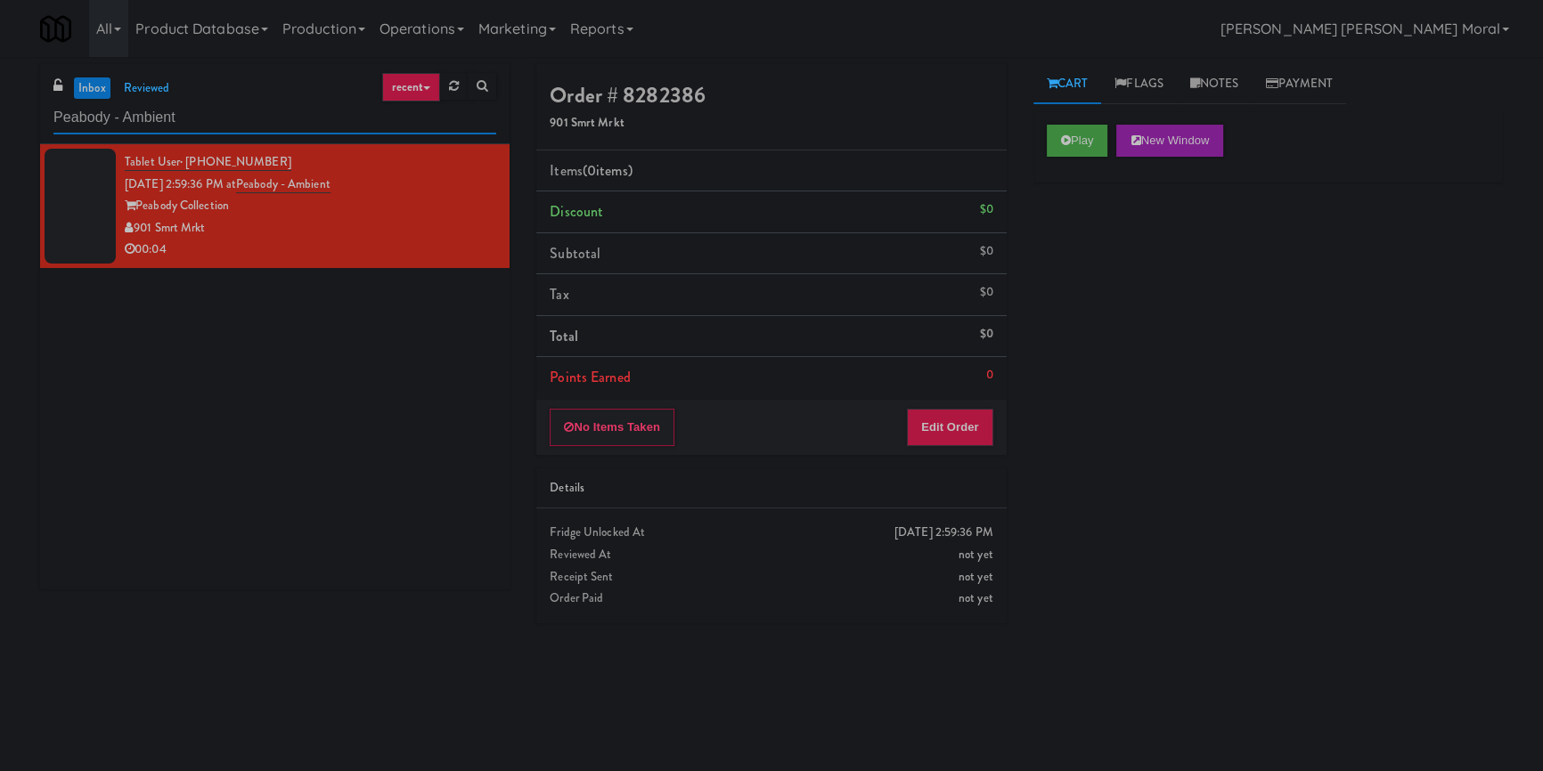
click at [261, 132] on input "Peabody - Ambient" at bounding box center [274, 118] width 443 height 33
paste input "Velaris Gym Fridge - 5th Floor"
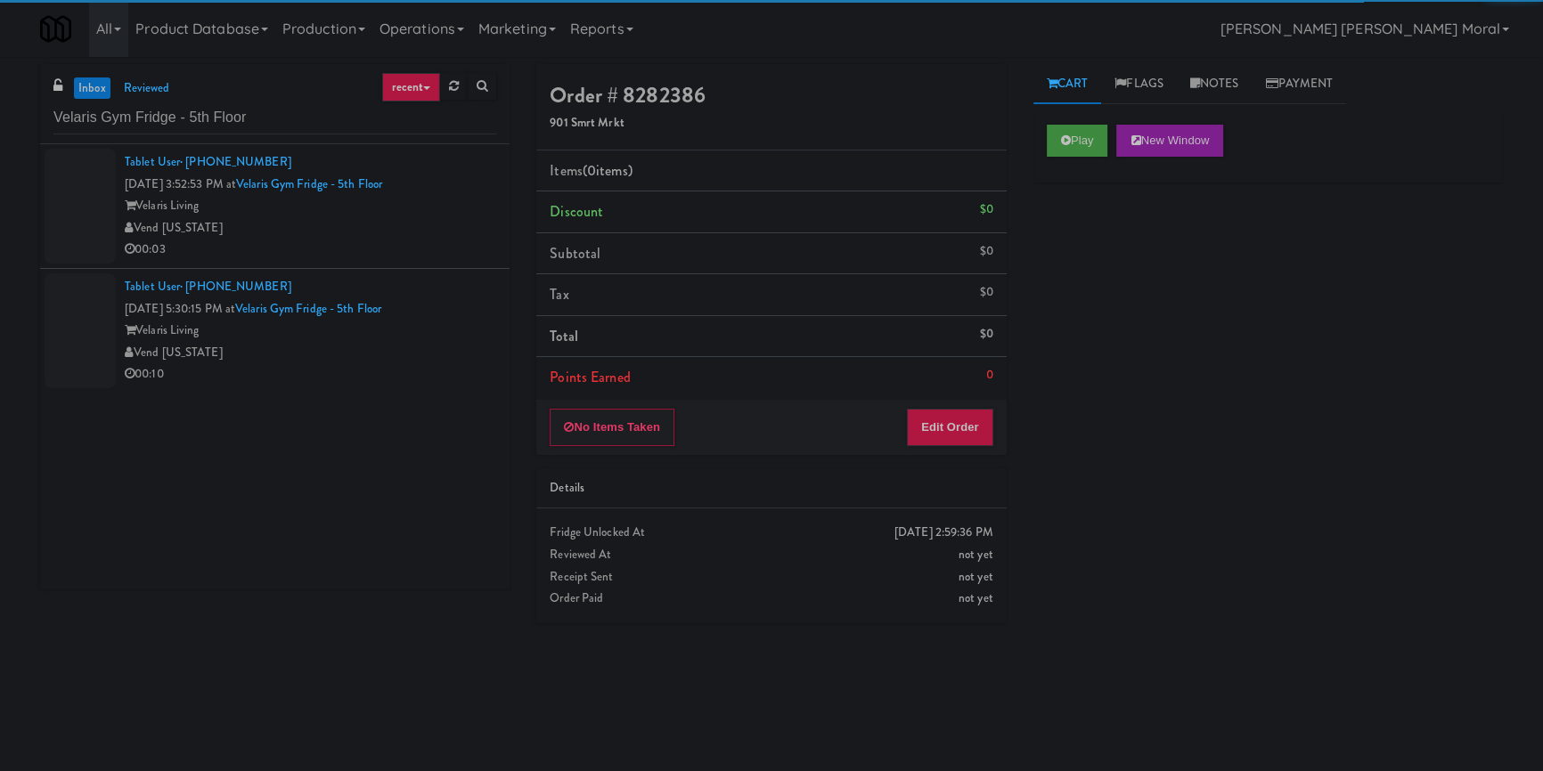
click at [450, 224] on div "Vend [US_STATE]" at bounding box center [310, 228] width 371 height 22
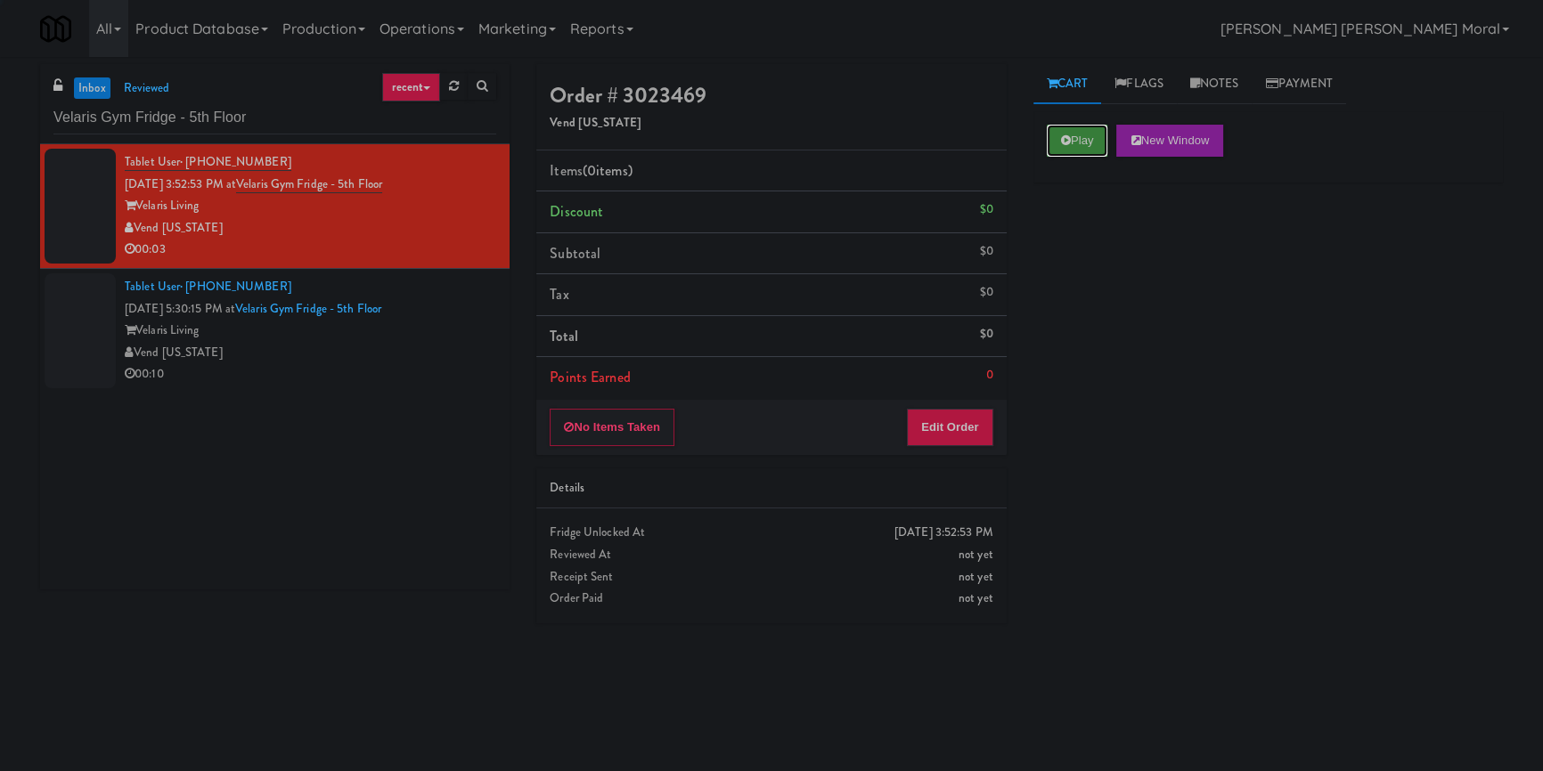
click at [1069, 142] on icon at bounding box center [1066, 140] width 10 height 12
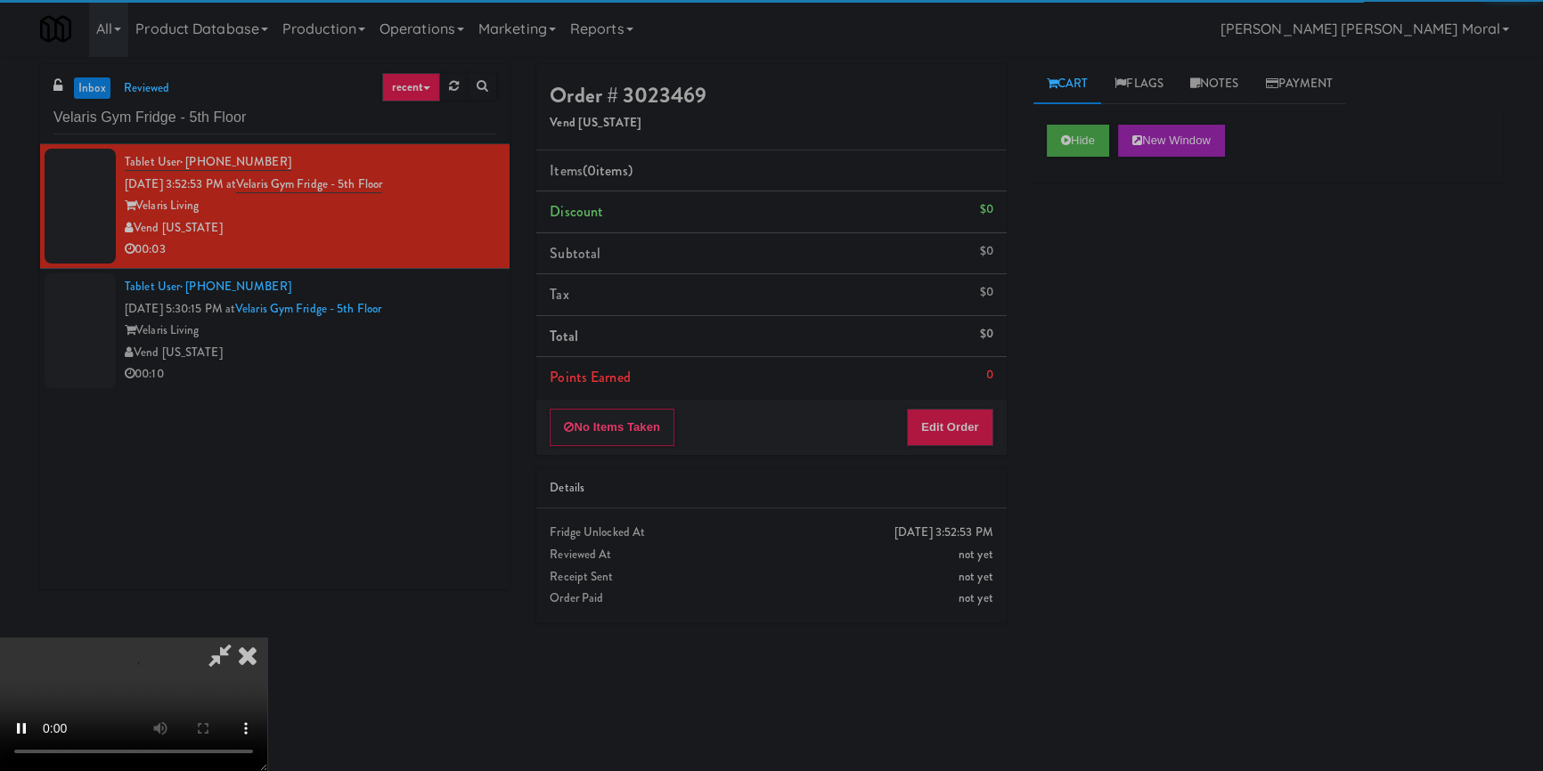
click at [1087, 283] on div "Hide New Window Primary Flag Clear Flag if unable to determine what was taken o…" at bounding box center [1267, 445] width 469 height 668
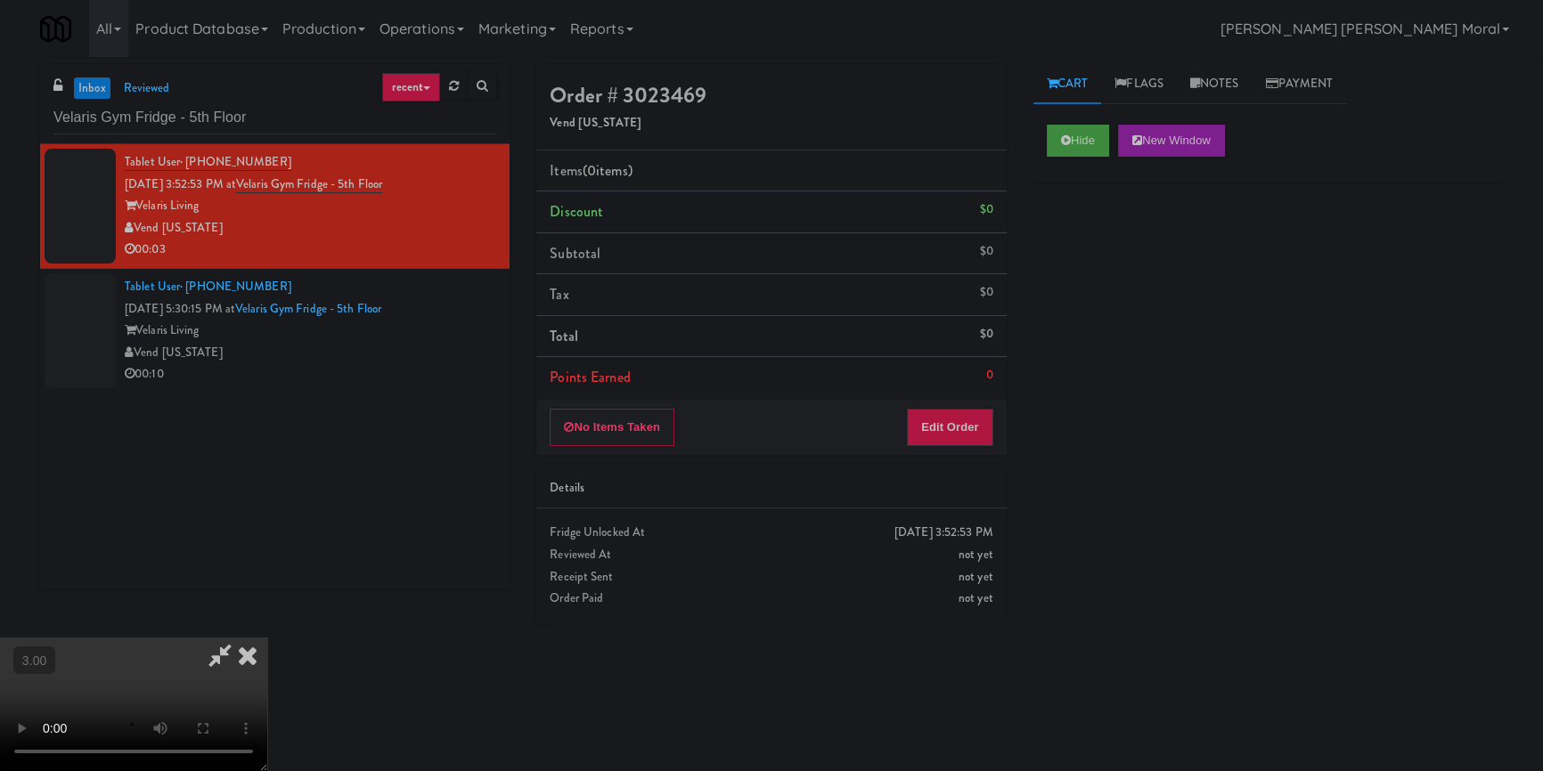
scroll to position [6, 0]
click at [267, 638] on video at bounding box center [133, 705] width 267 height 134
drag, startPoint x: 980, startPoint y: 428, endPoint x: 1016, endPoint y: 355, distance: 82.5
click at [980, 427] on button "Edit Order" at bounding box center [950, 427] width 86 height 37
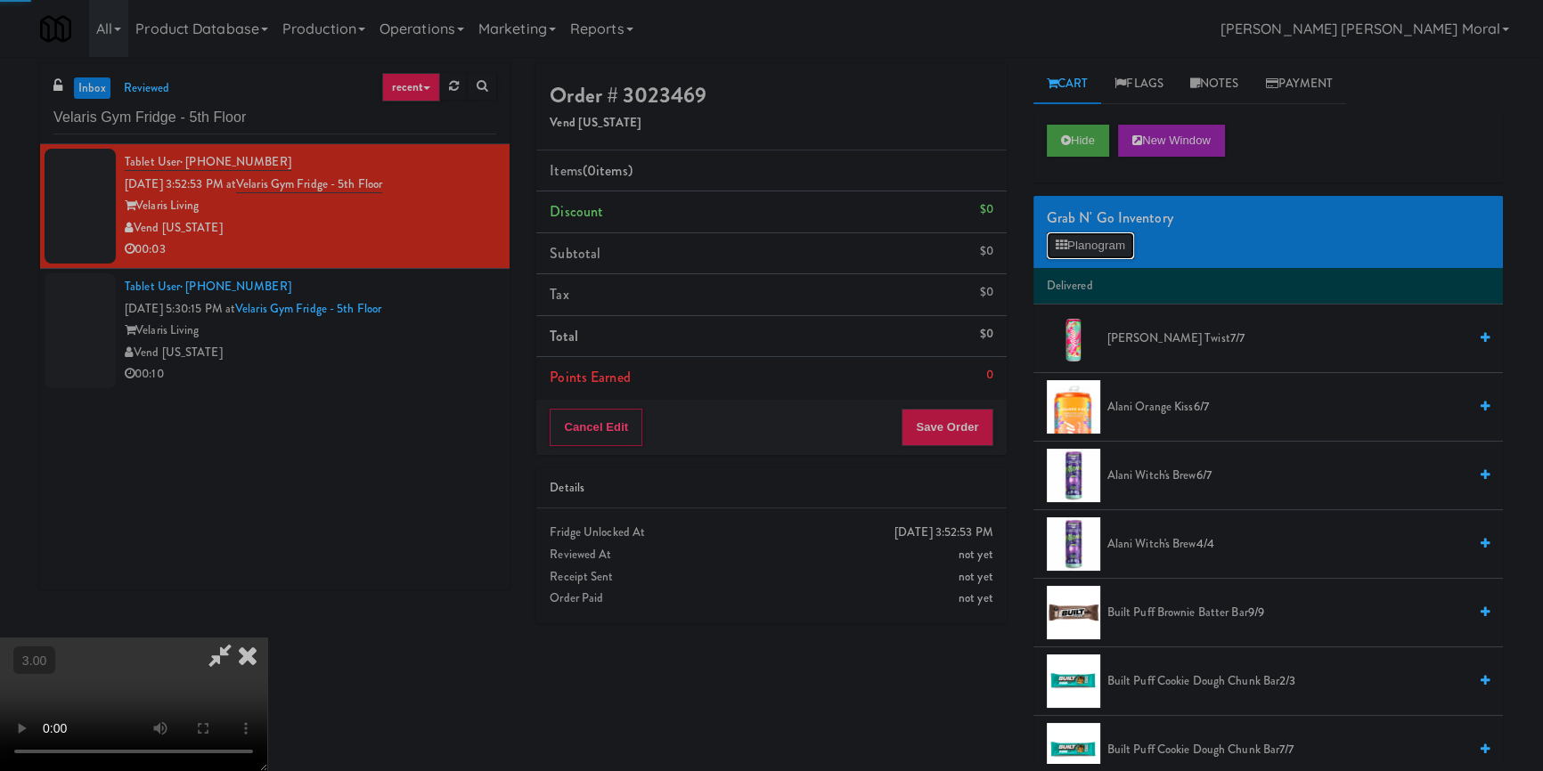
click at [1073, 249] on button "Planogram" at bounding box center [1090, 245] width 87 height 27
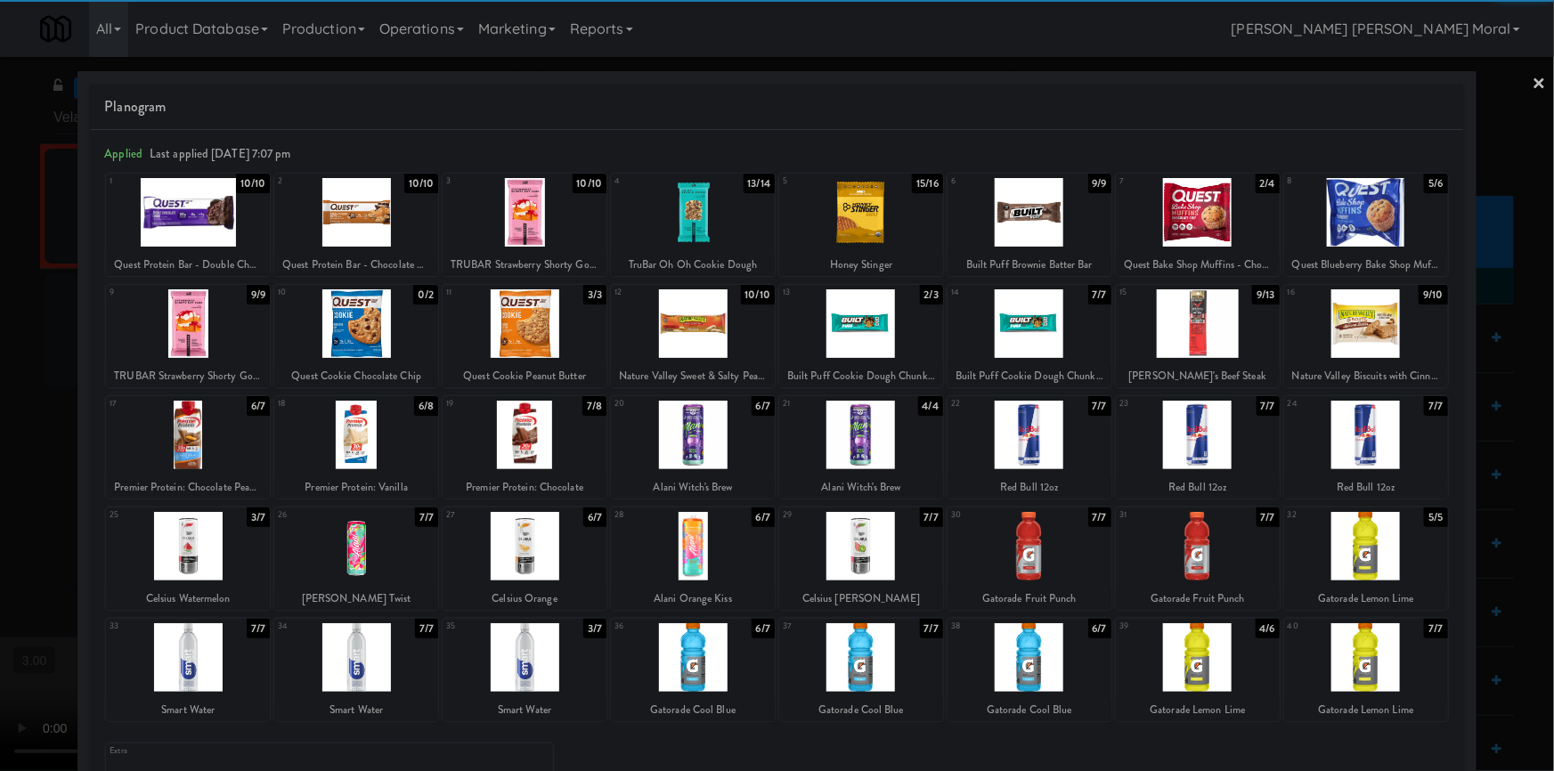
click at [343, 444] on div at bounding box center [356, 435] width 164 height 69
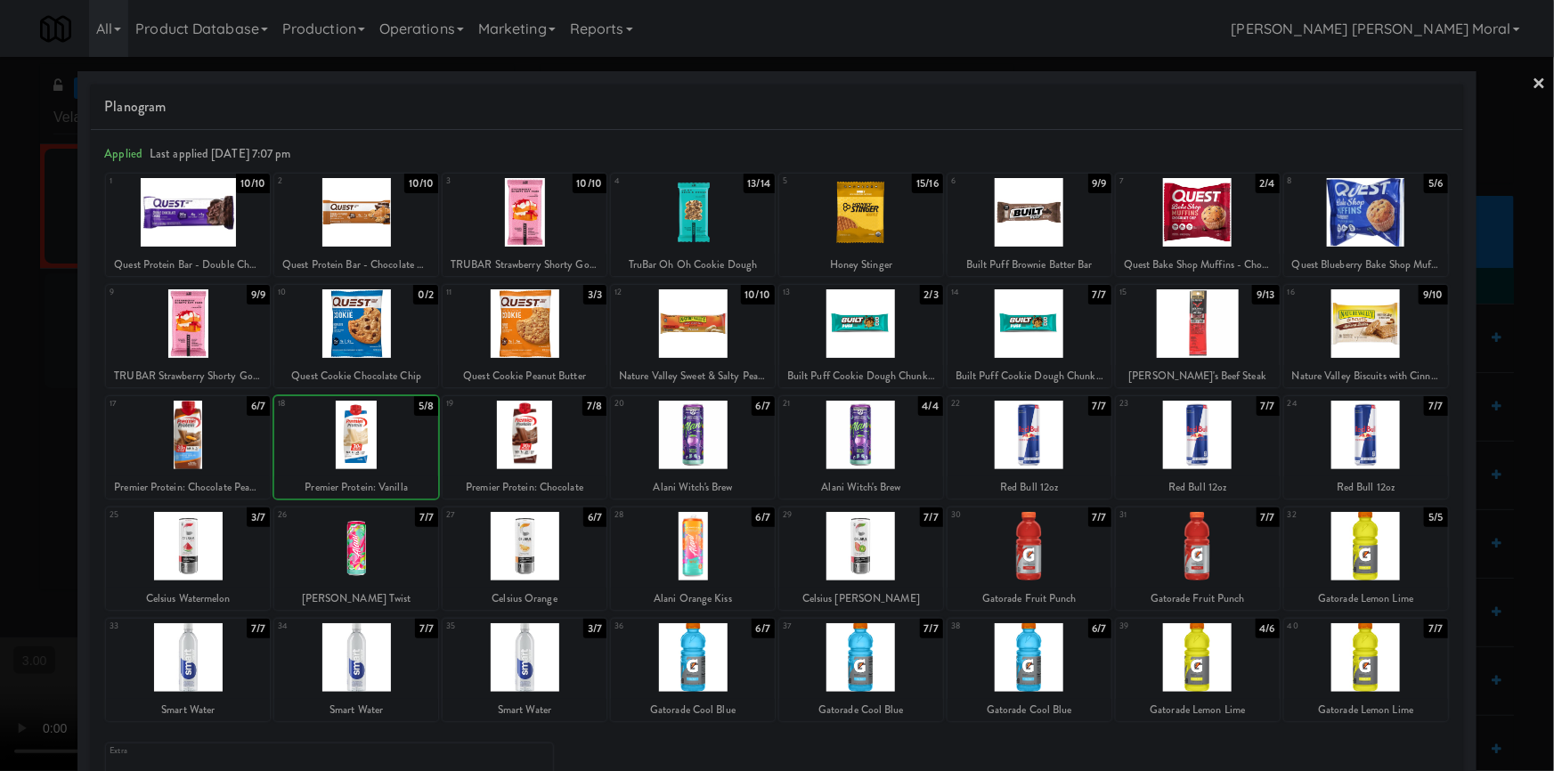
drag, startPoint x: 0, startPoint y: 449, endPoint x: 86, endPoint y: 457, distance: 85.9
click at [0, 448] on div at bounding box center [777, 385] width 1554 height 771
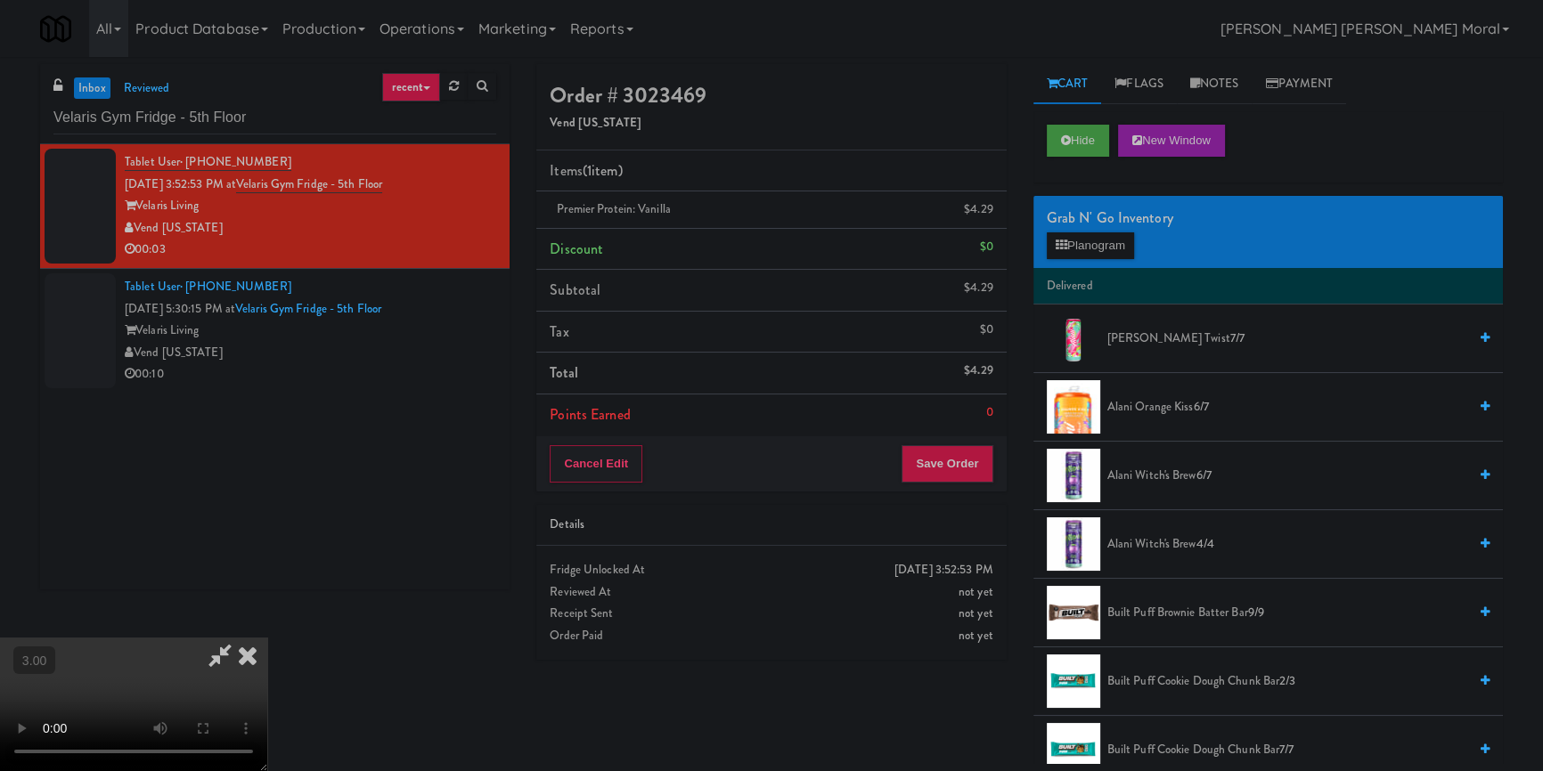
click at [267, 638] on video at bounding box center [133, 705] width 267 height 134
click at [960, 445] on button "Save Order" at bounding box center [946, 463] width 91 height 37
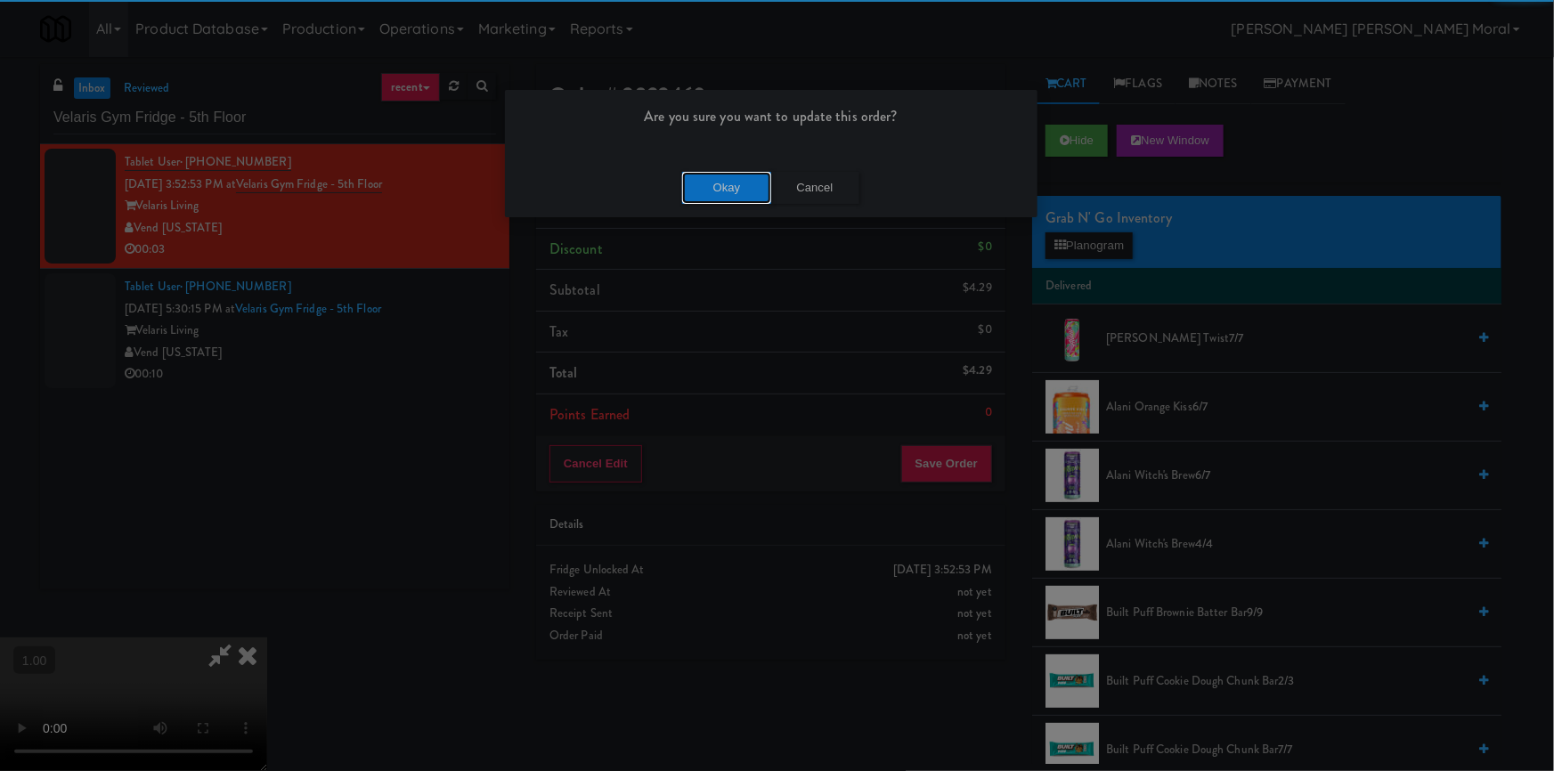
click at [742, 183] on button "Okay" at bounding box center [726, 188] width 89 height 32
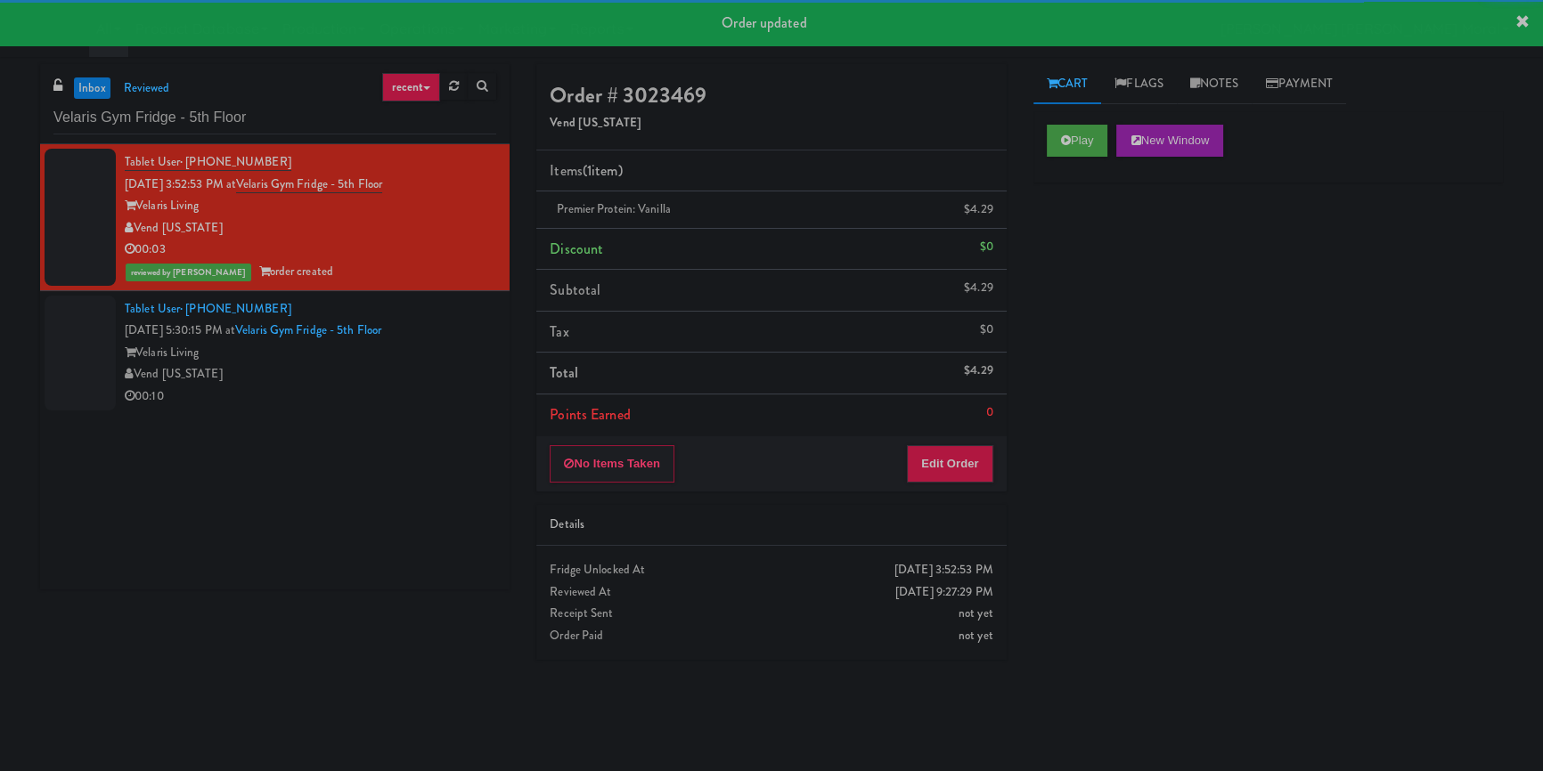
click at [423, 370] on div "Tablet User · (720) 431-4157 [DATE] 5:30:15 PM at [GEOGRAPHIC_DATA] Fridge - 5t…" at bounding box center [310, 353] width 371 height 110
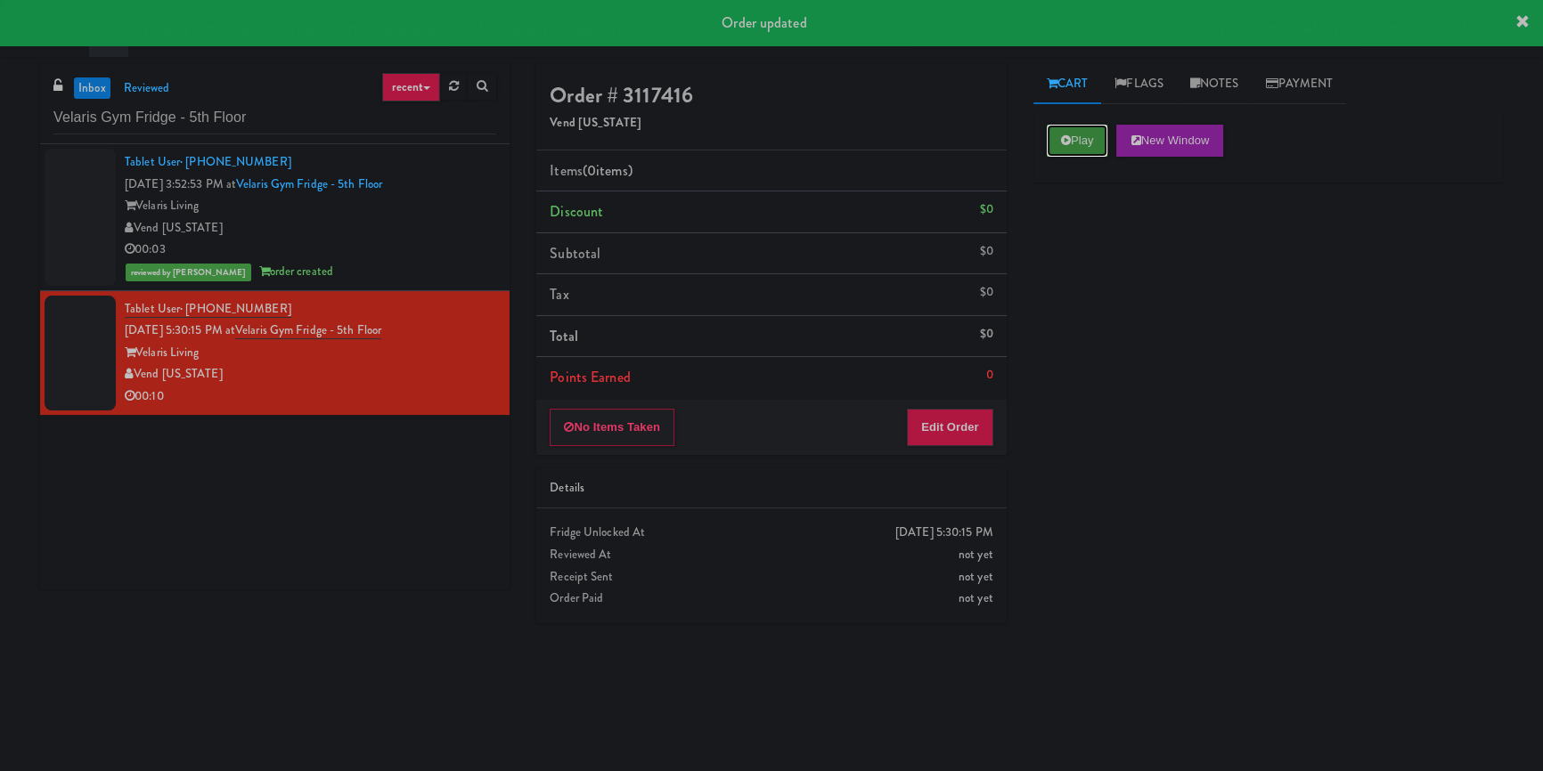
click at [1072, 153] on button "Play" at bounding box center [1077, 141] width 61 height 32
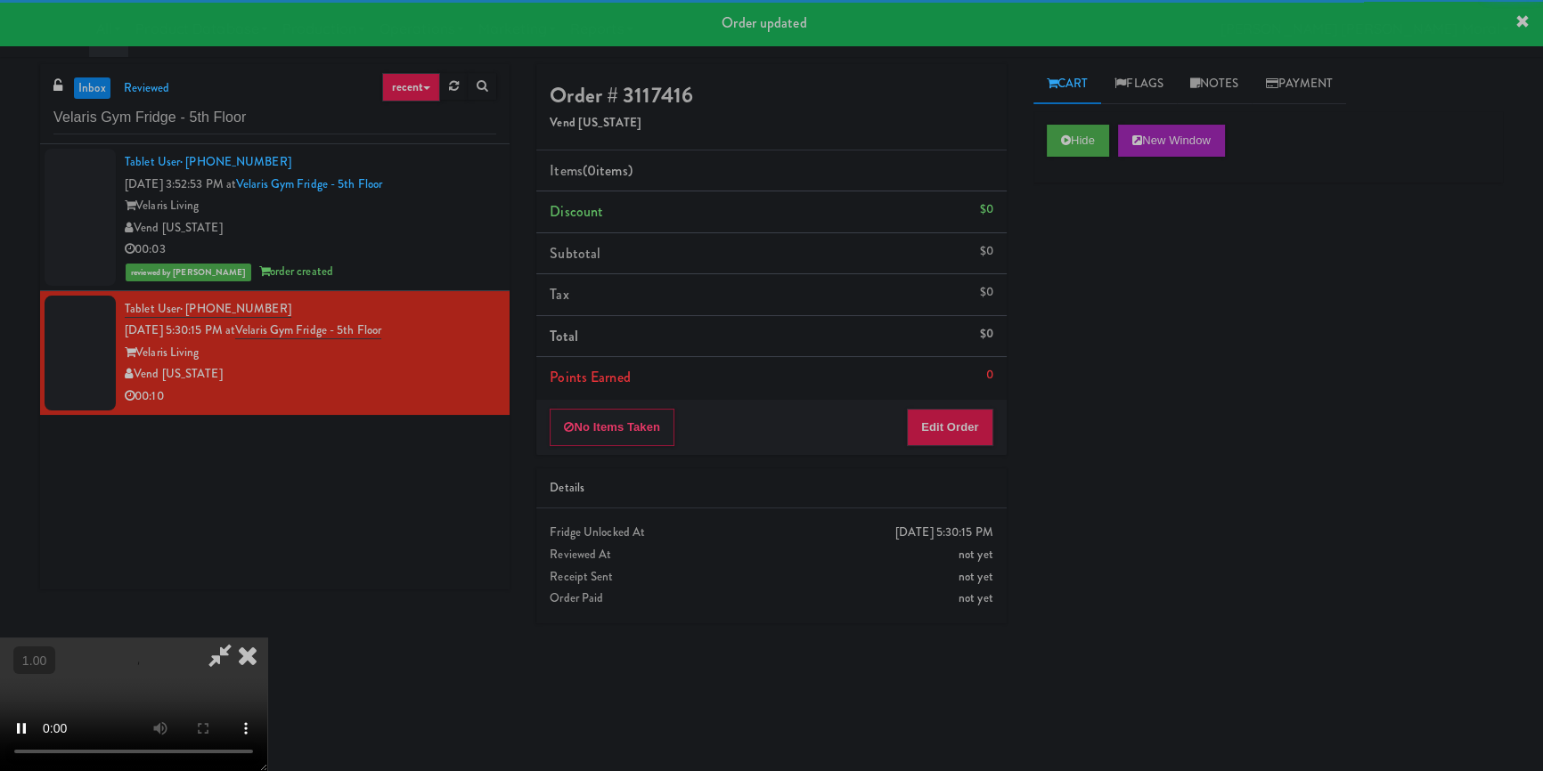
drag, startPoint x: 1090, startPoint y: 299, endPoint x: 1089, endPoint y: 308, distance: 9.0
click at [1090, 300] on div "Hide New Window Primary Flag Clear Flag if unable to determine what was taken o…" at bounding box center [1267, 445] width 469 height 668
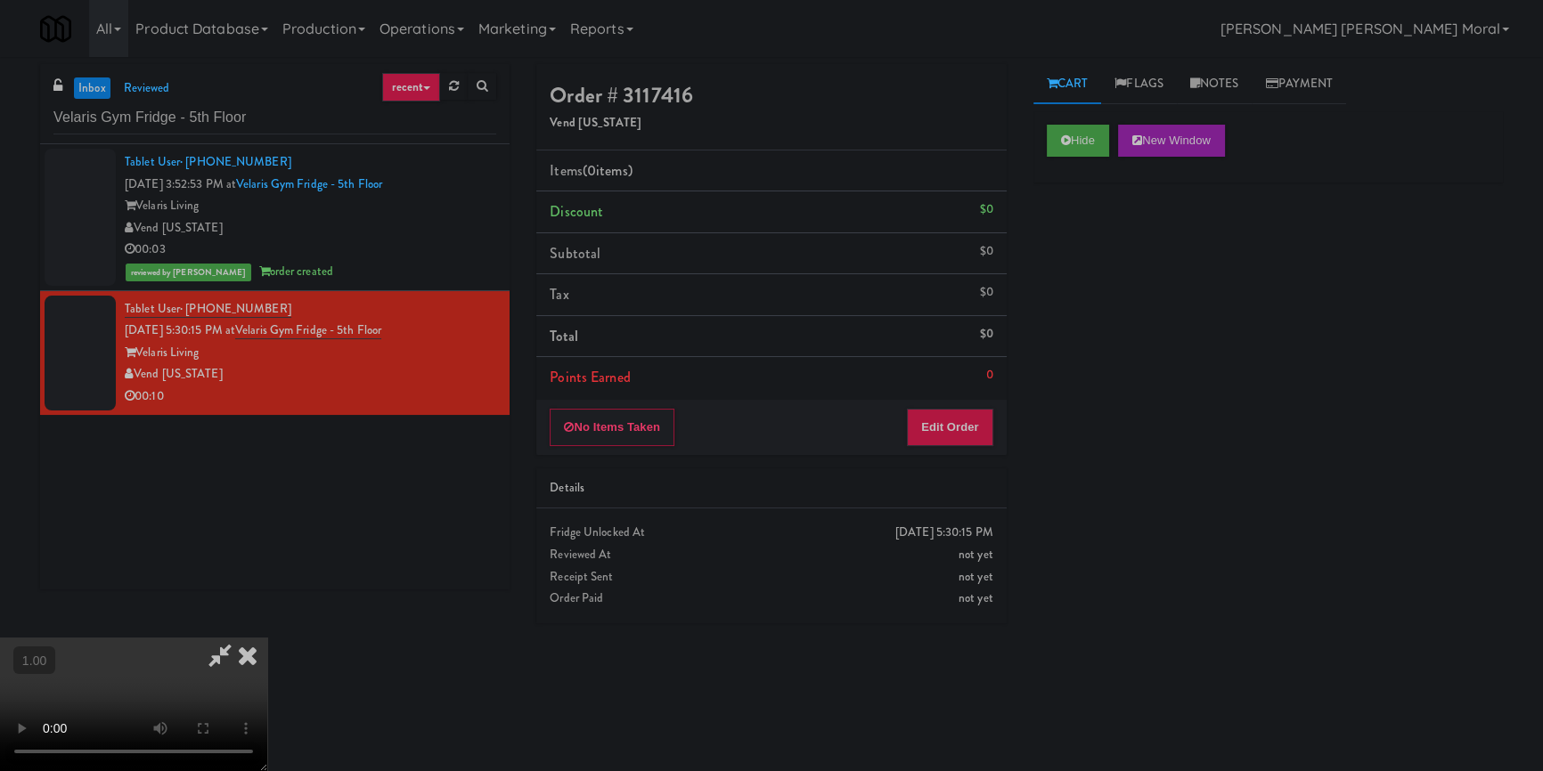
scroll to position [80, 0]
click at [267, 638] on video at bounding box center [133, 705] width 267 height 134
click at [962, 436] on button "Edit Order" at bounding box center [950, 427] width 86 height 37
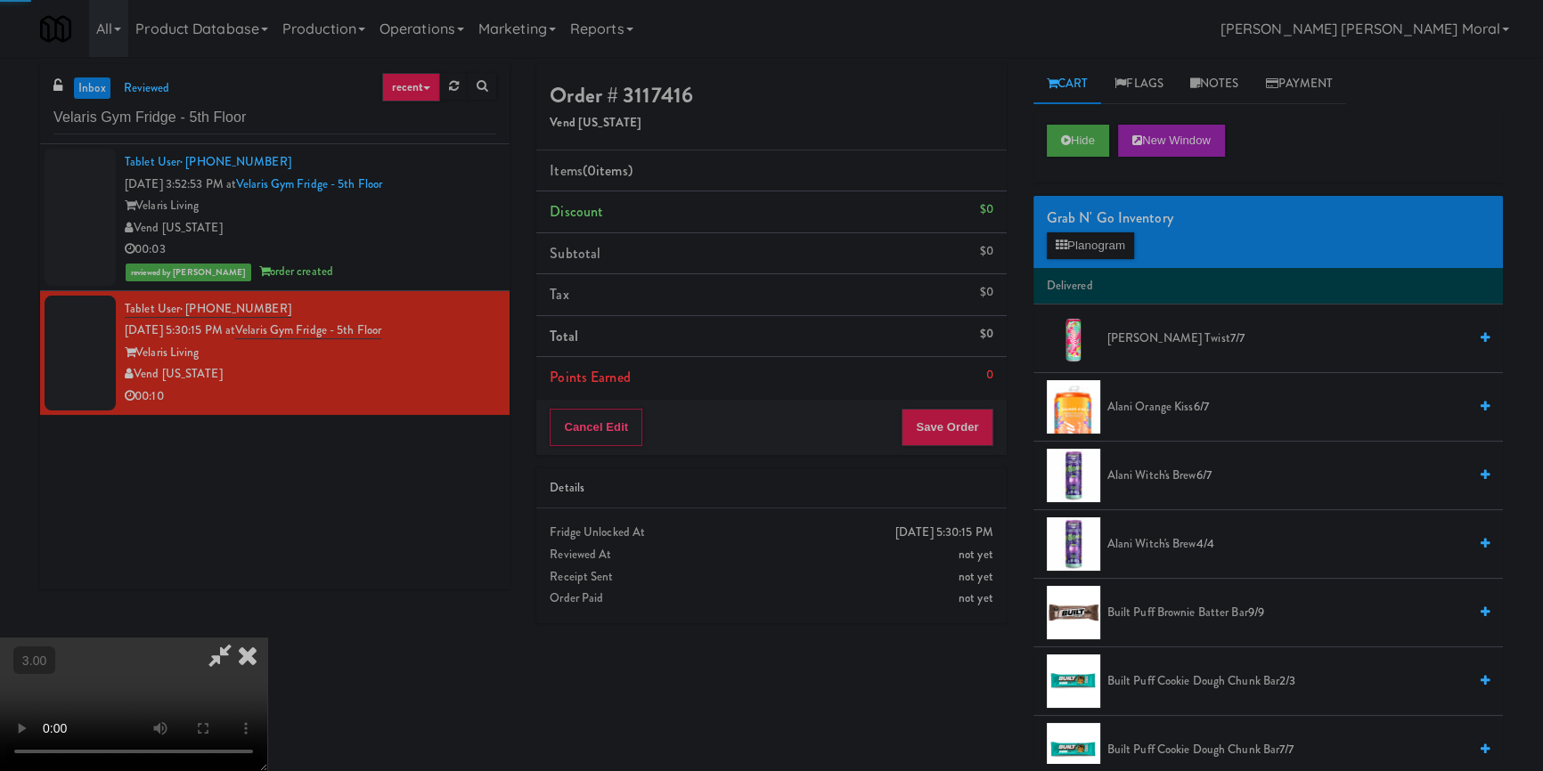
click at [1093, 228] on div "Grab N' Go Inventory" at bounding box center [1268, 218] width 443 height 27
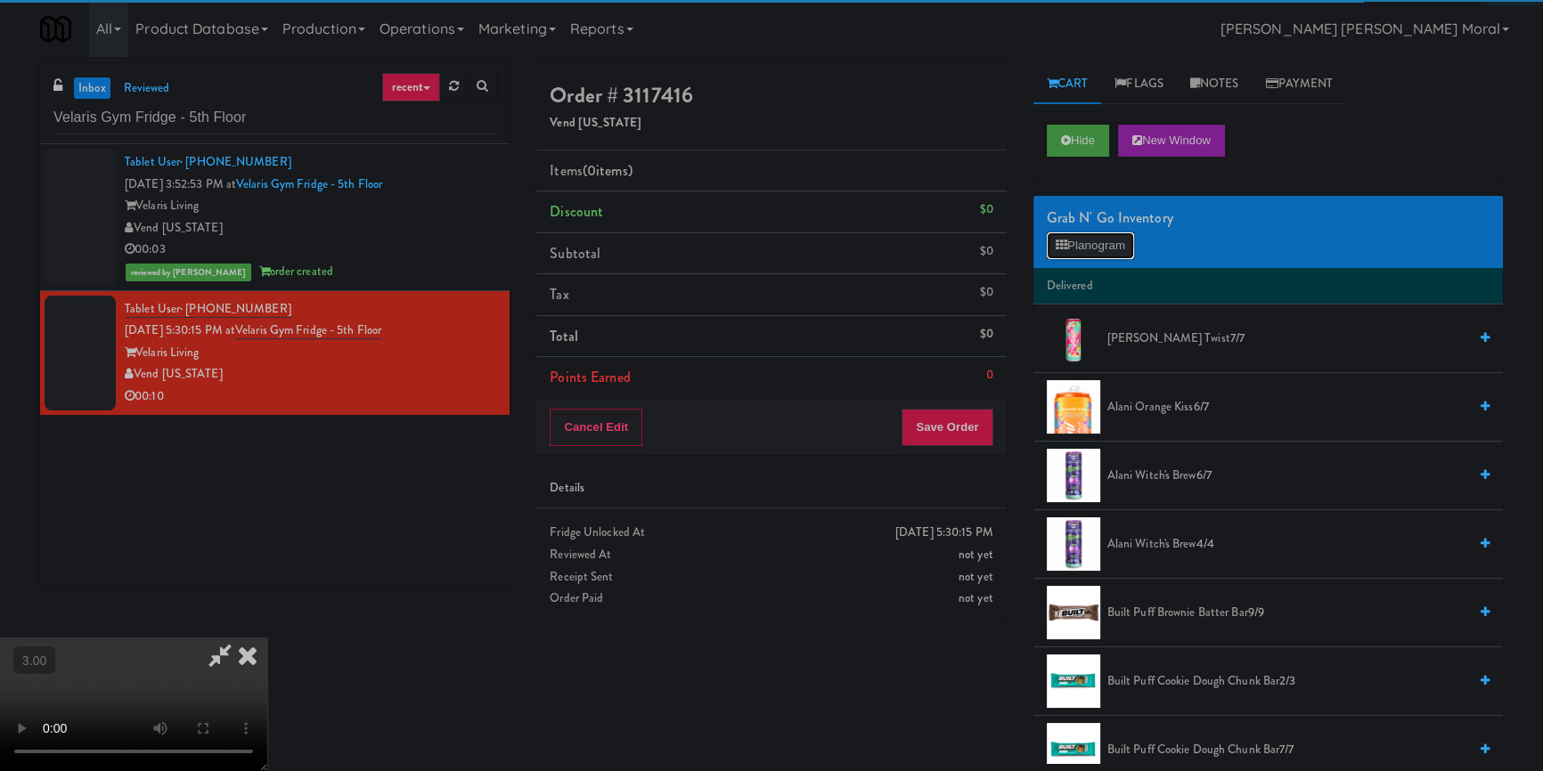
click at [1088, 241] on button "Planogram" at bounding box center [1090, 245] width 87 height 27
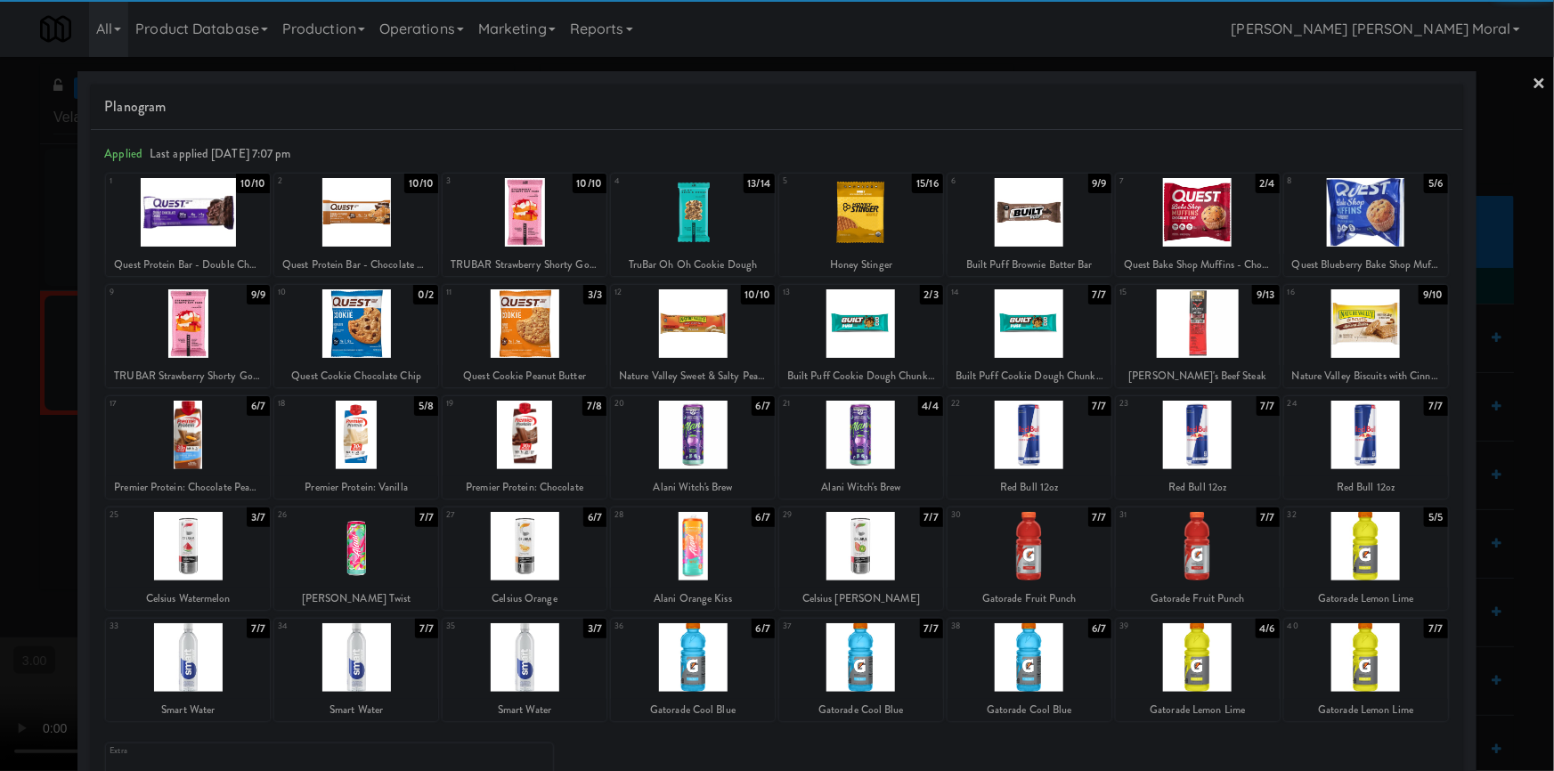
click at [525, 428] on div at bounding box center [525, 435] width 164 height 69
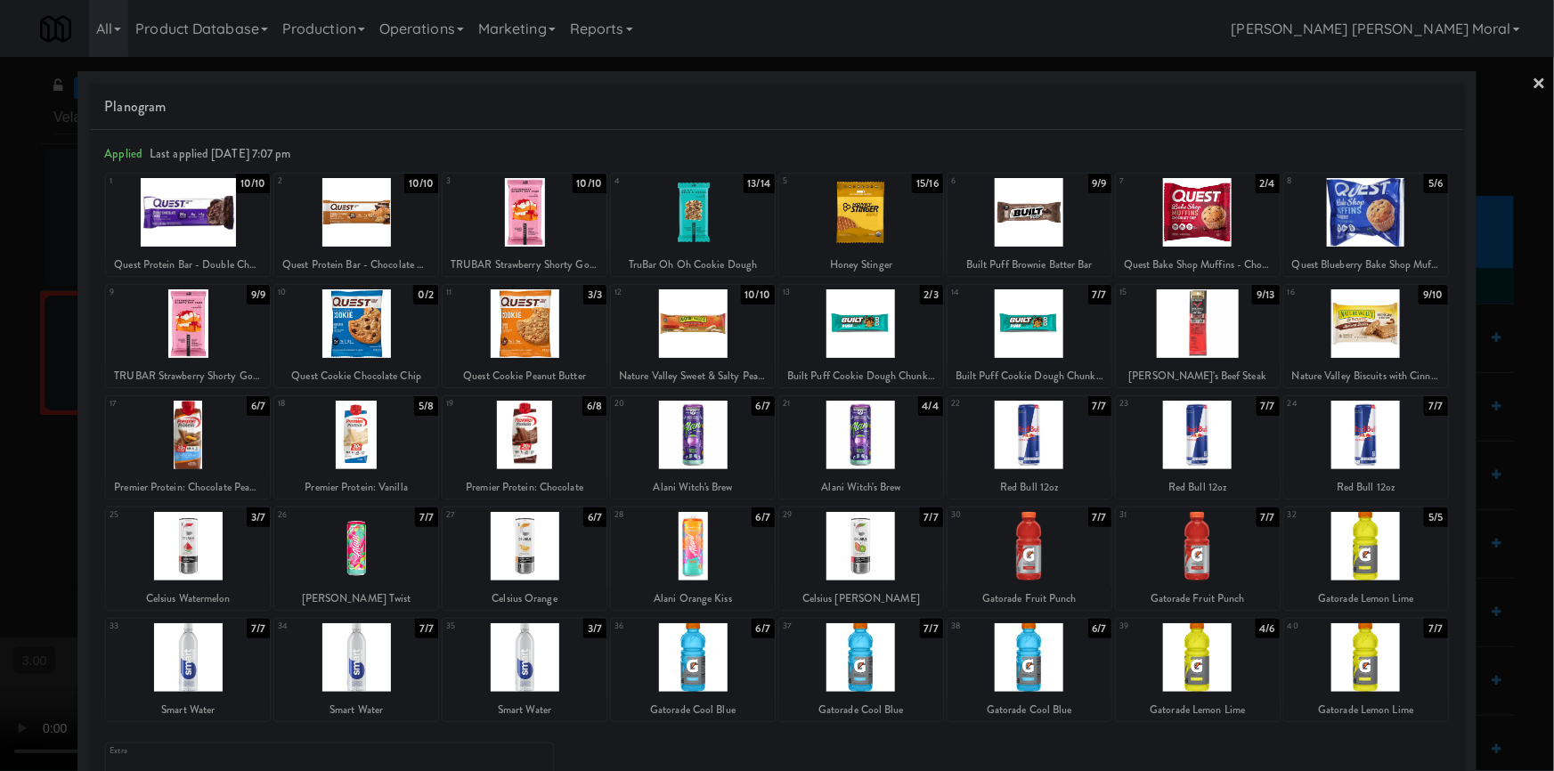
click at [0, 385] on div at bounding box center [777, 385] width 1554 height 771
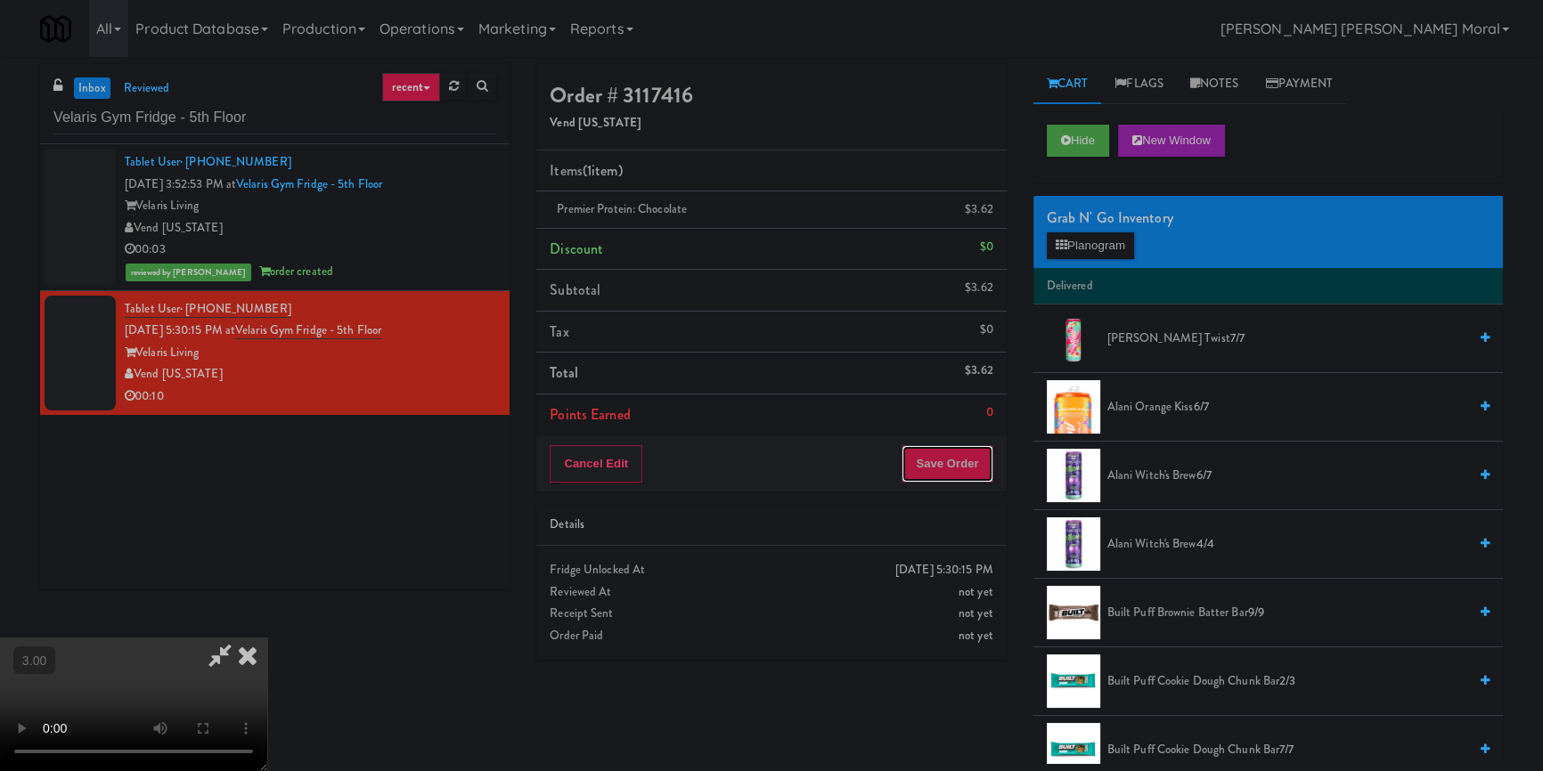
click at [953, 463] on button "Save Order" at bounding box center [946, 463] width 91 height 37
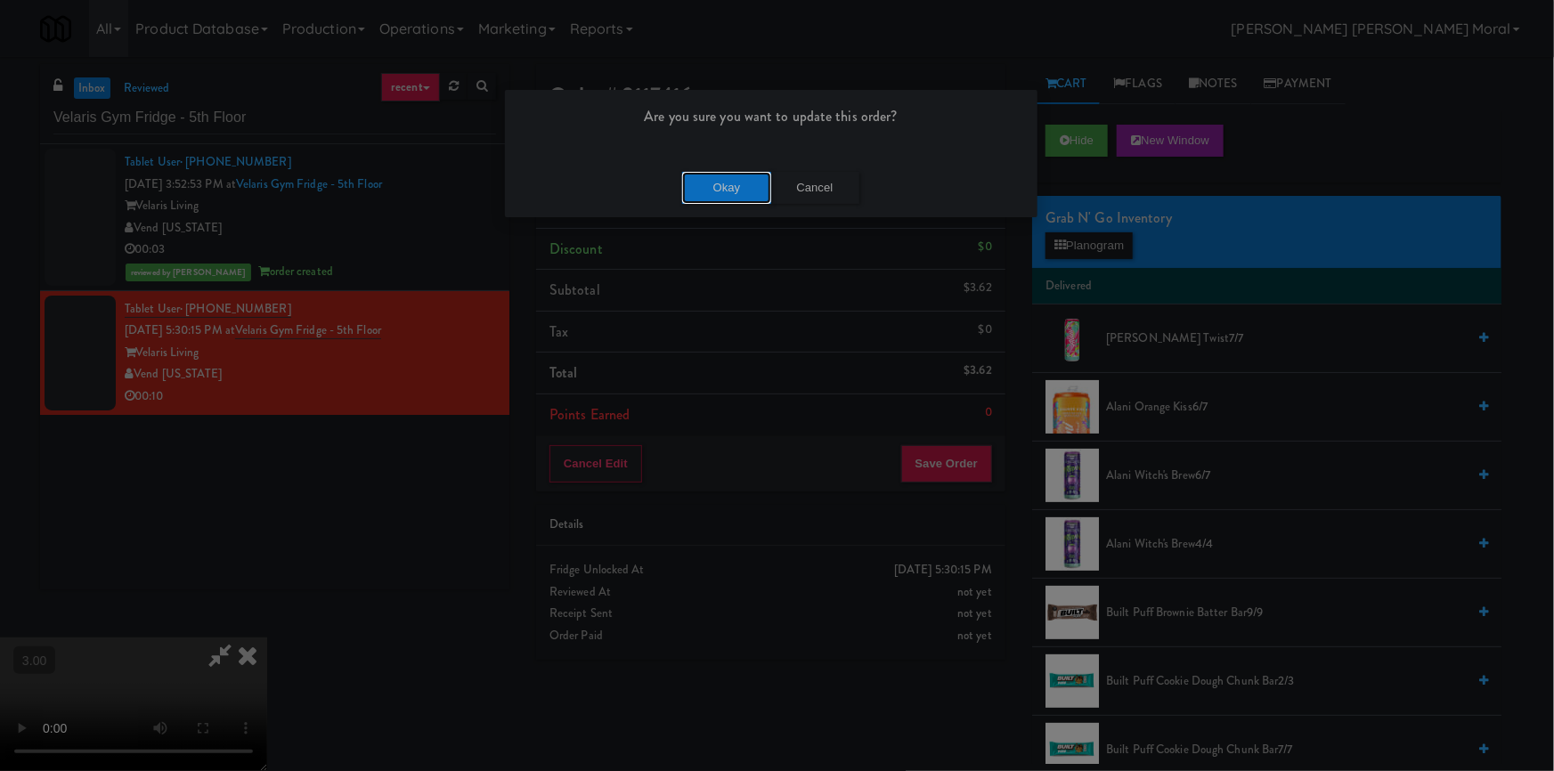
click at [726, 187] on button "Okay" at bounding box center [726, 188] width 89 height 32
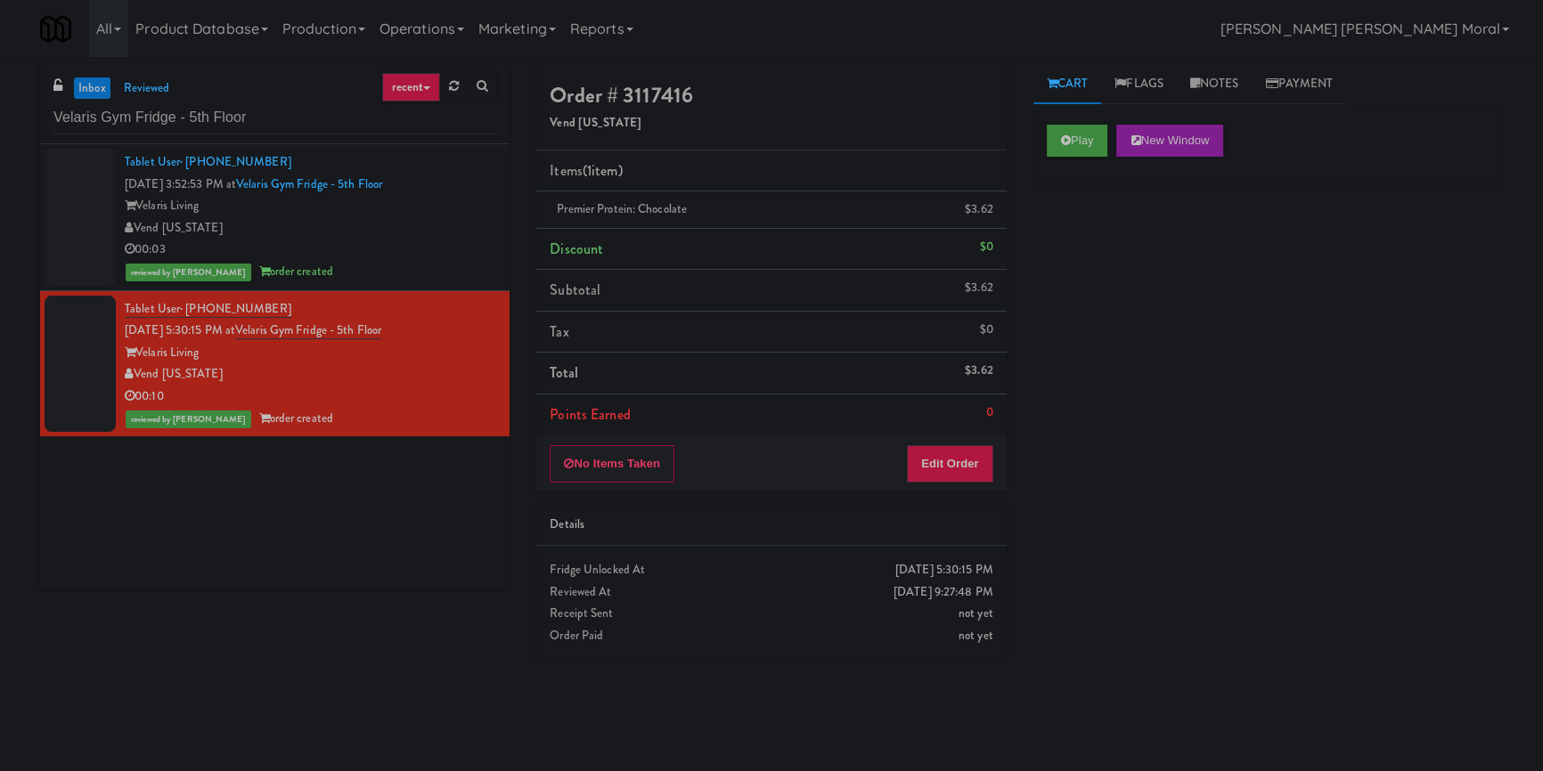
click at [208, 572] on div "Tablet User · (303) 435-0525 [DATE] 3:52:53 PM at Velaris Gym Fridge - 5th Floo…" at bounding box center [274, 366] width 469 height 445
click at [245, 128] on input "Velaris Gym Fridge - 5th Floor" at bounding box center [274, 118] width 443 height 33
click at [244, 128] on input "Velaris Gym Fridge - 5th Floor" at bounding box center [274, 118] width 443 height 33
paste input "Phase I - Drink Coole"
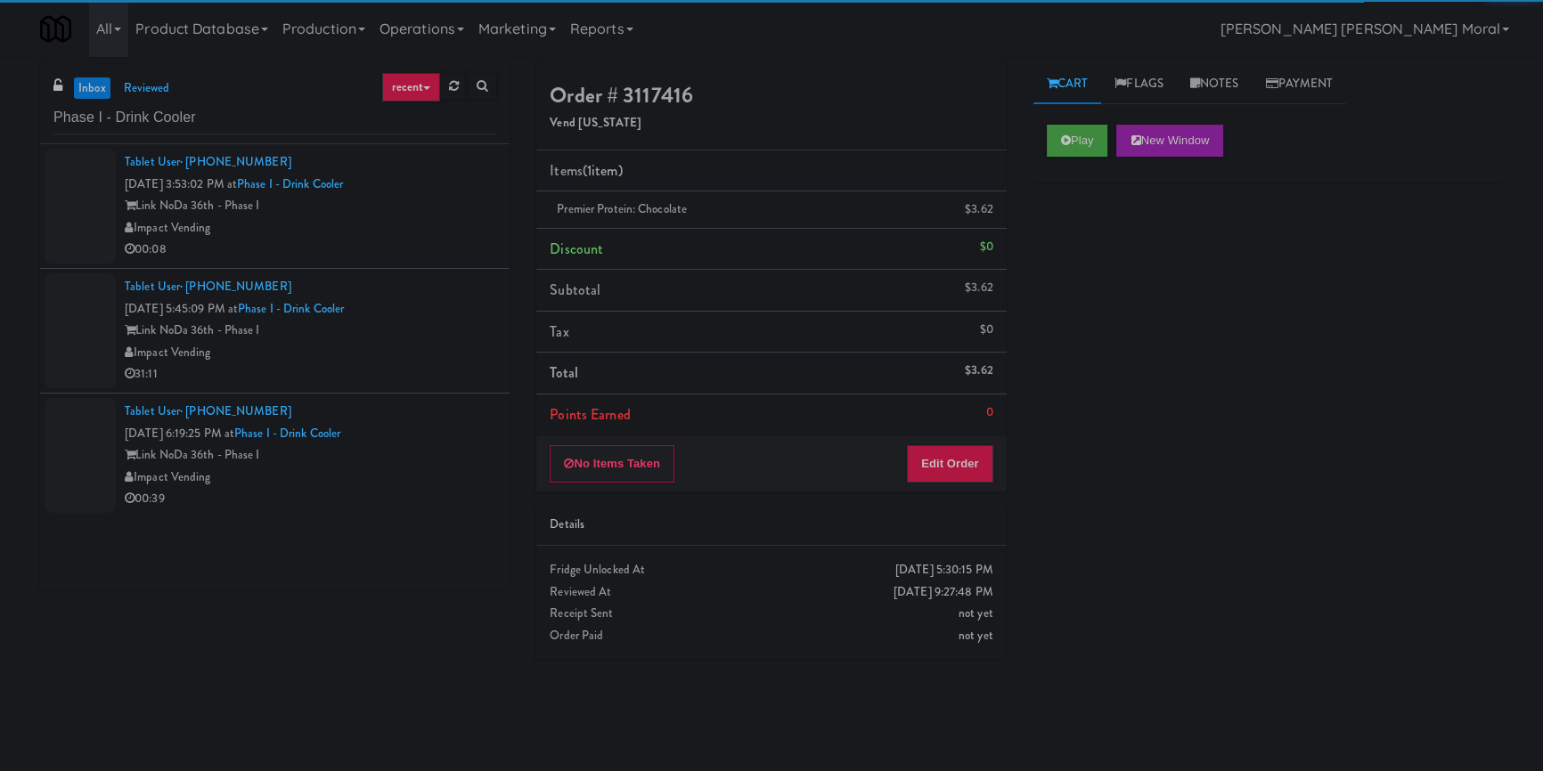
click at [437, 240] on div "00:08" at bounding box center [310, 250] width 371 height 22
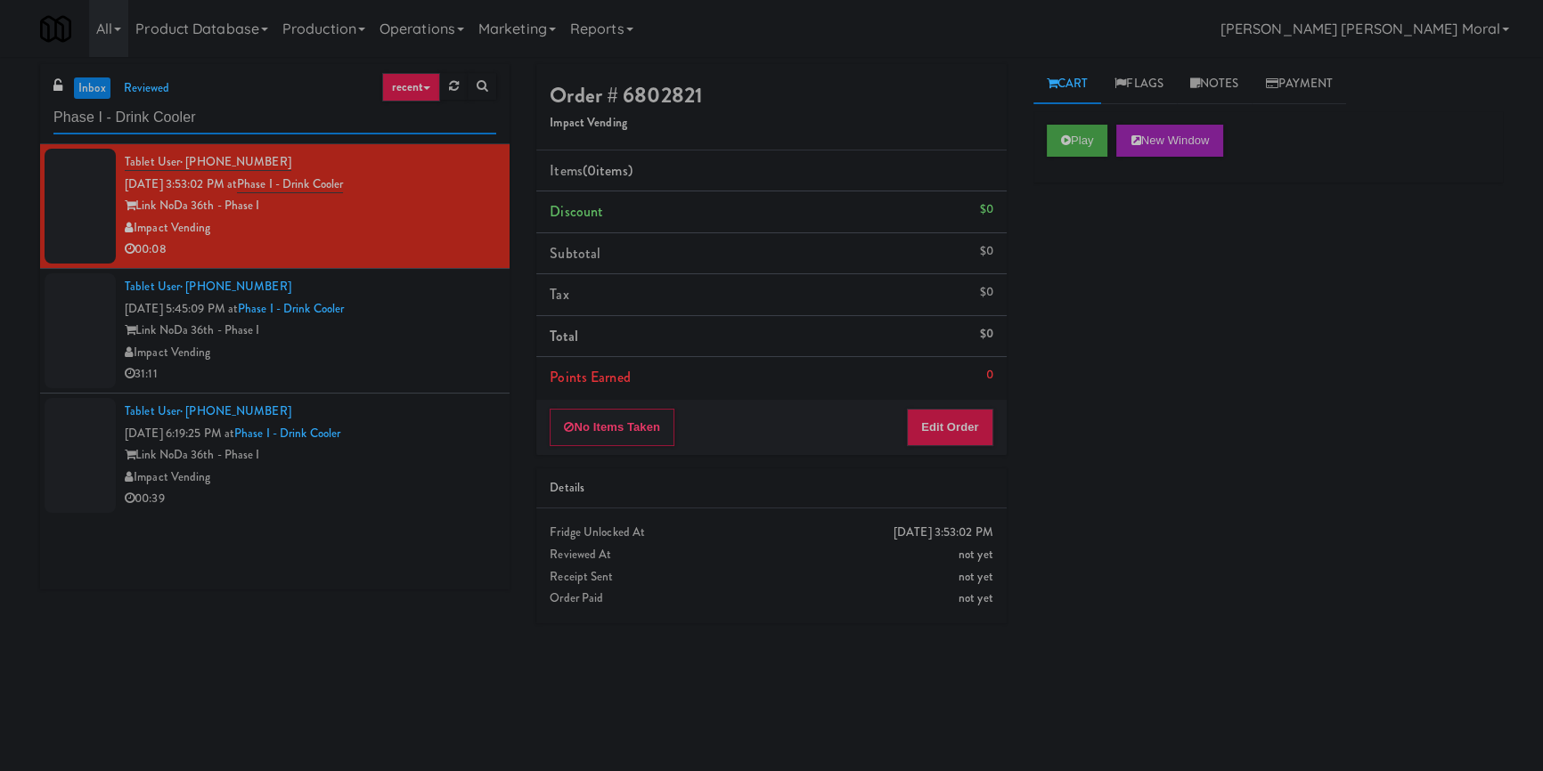
click at [208, 107] on input "Phase I - Drink Cooler" at bounding box center [274, 118] width 443 height 33
paste input "text"
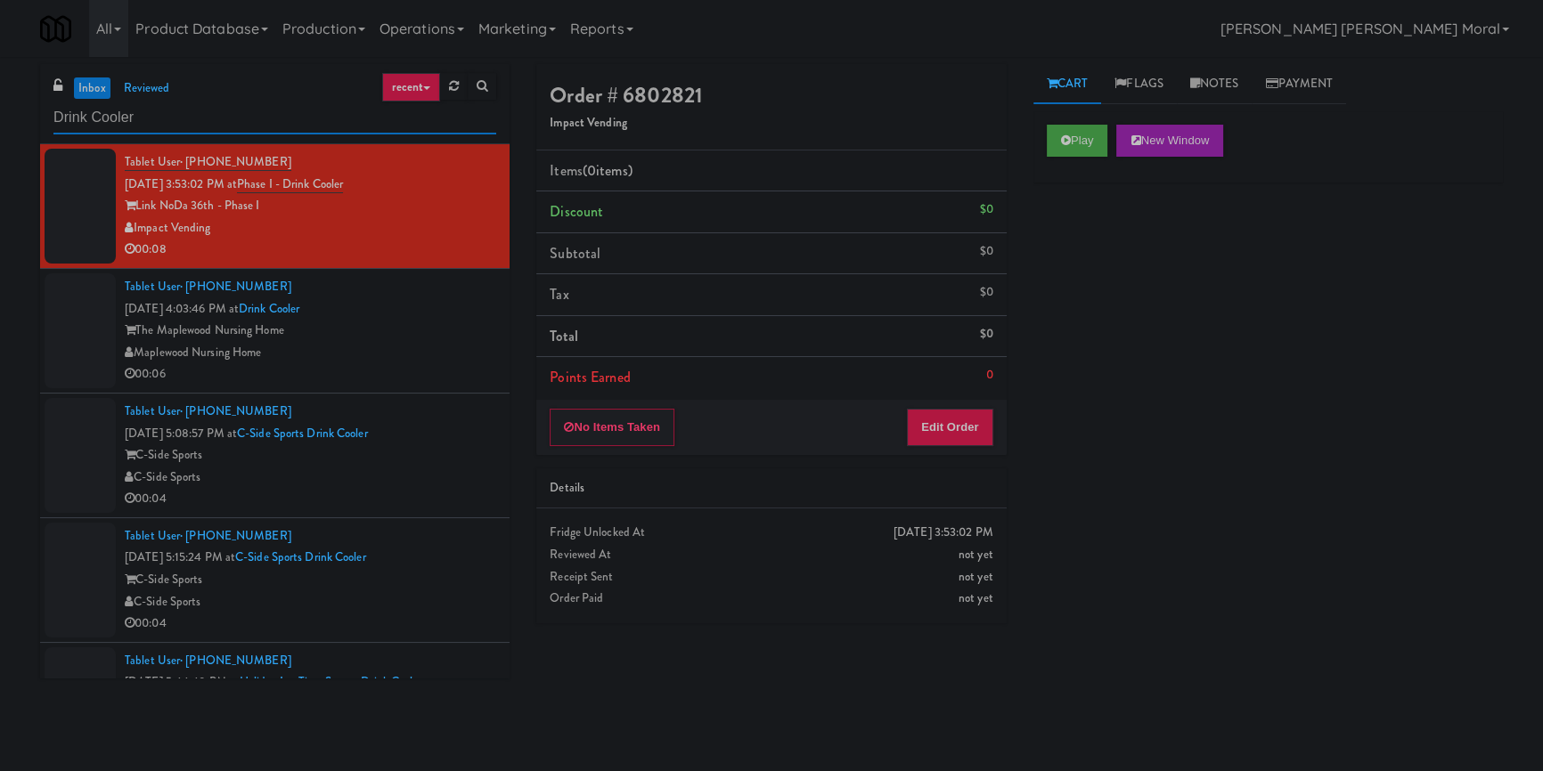
type input "Drink Cooler"
drag, startPoint x: 287, startPoint y: 330, endPoint x: 198, endPoint y: 338, distance: 89.4
click at [198, 338] on div "The Maplewood Nursing Home" at bounding box center [310, 331] width 371 height 22
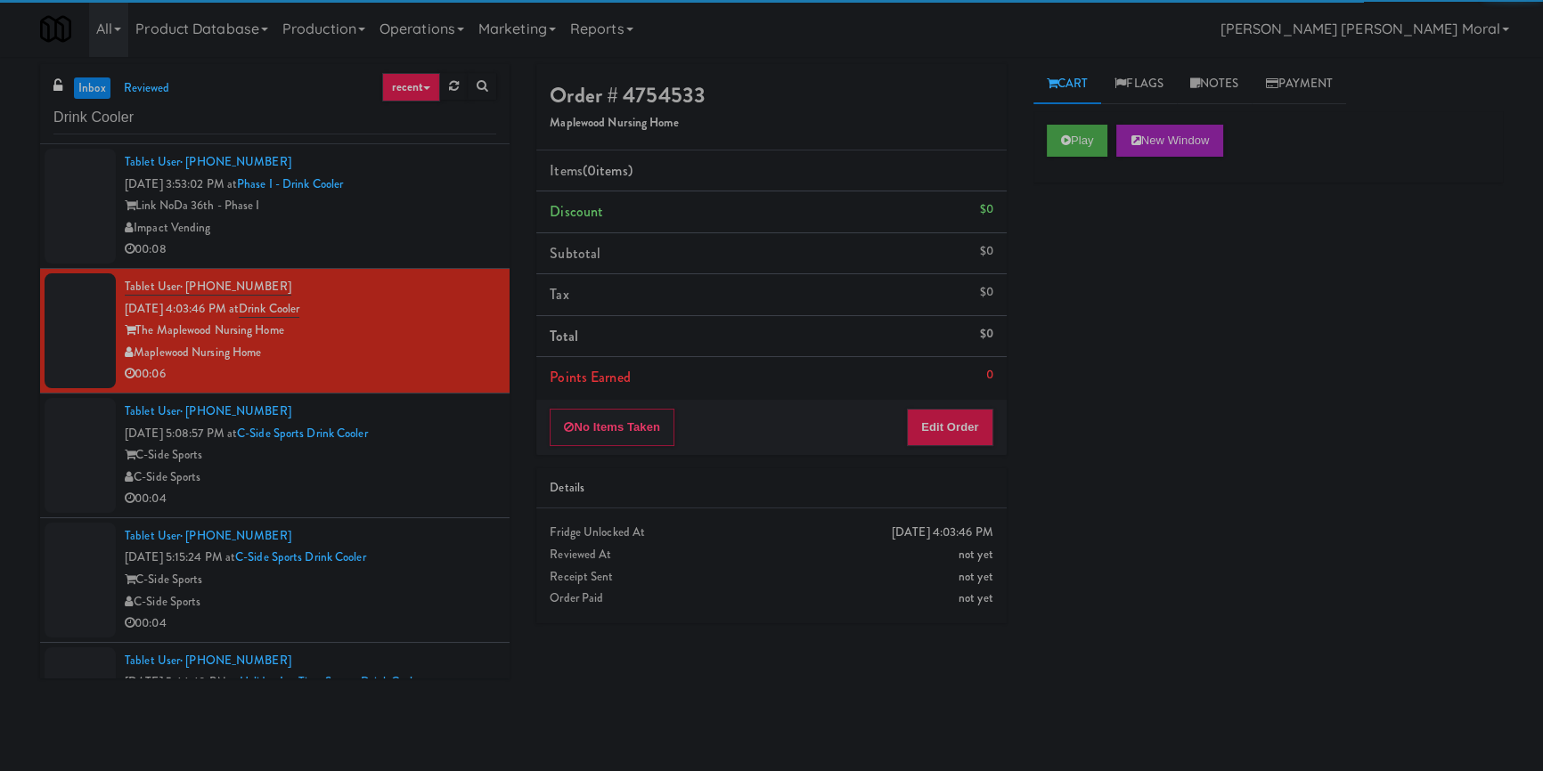
drag, startPoint x: 267, startPoint y: 346, endPoint x: 134, endPoint y: 350, distance: 132.8
click at [134, 350] on div "Maplewood Nursing Home" at bounding box center [310, 353] width 371 height 22
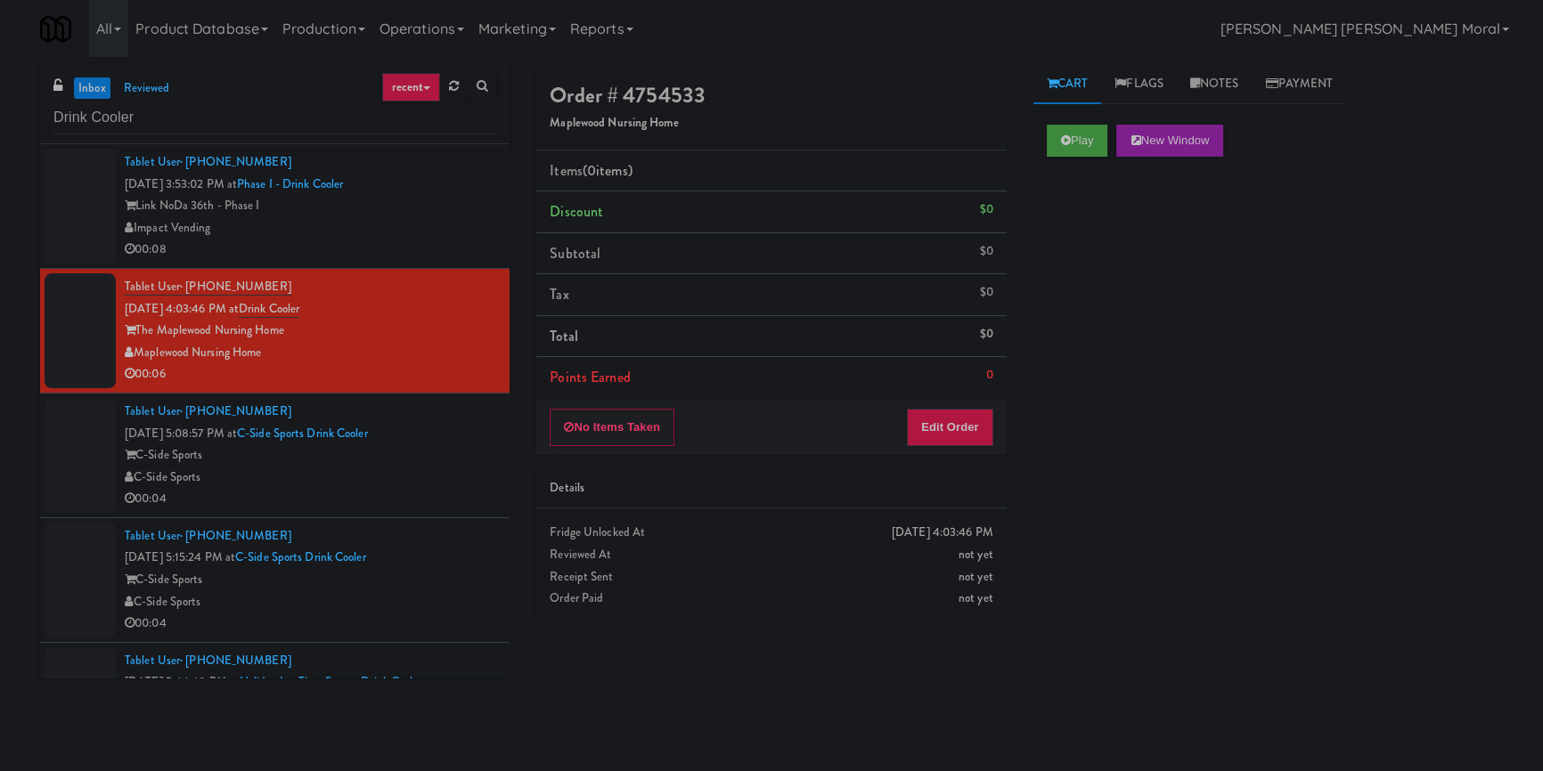
copy div "Maplewood Nursing Home"
click at [233, 116] on input "Drink Cooler" at bounding box center [274, 118] width 443 height 33
paste input "Maplewood Nursing Home"
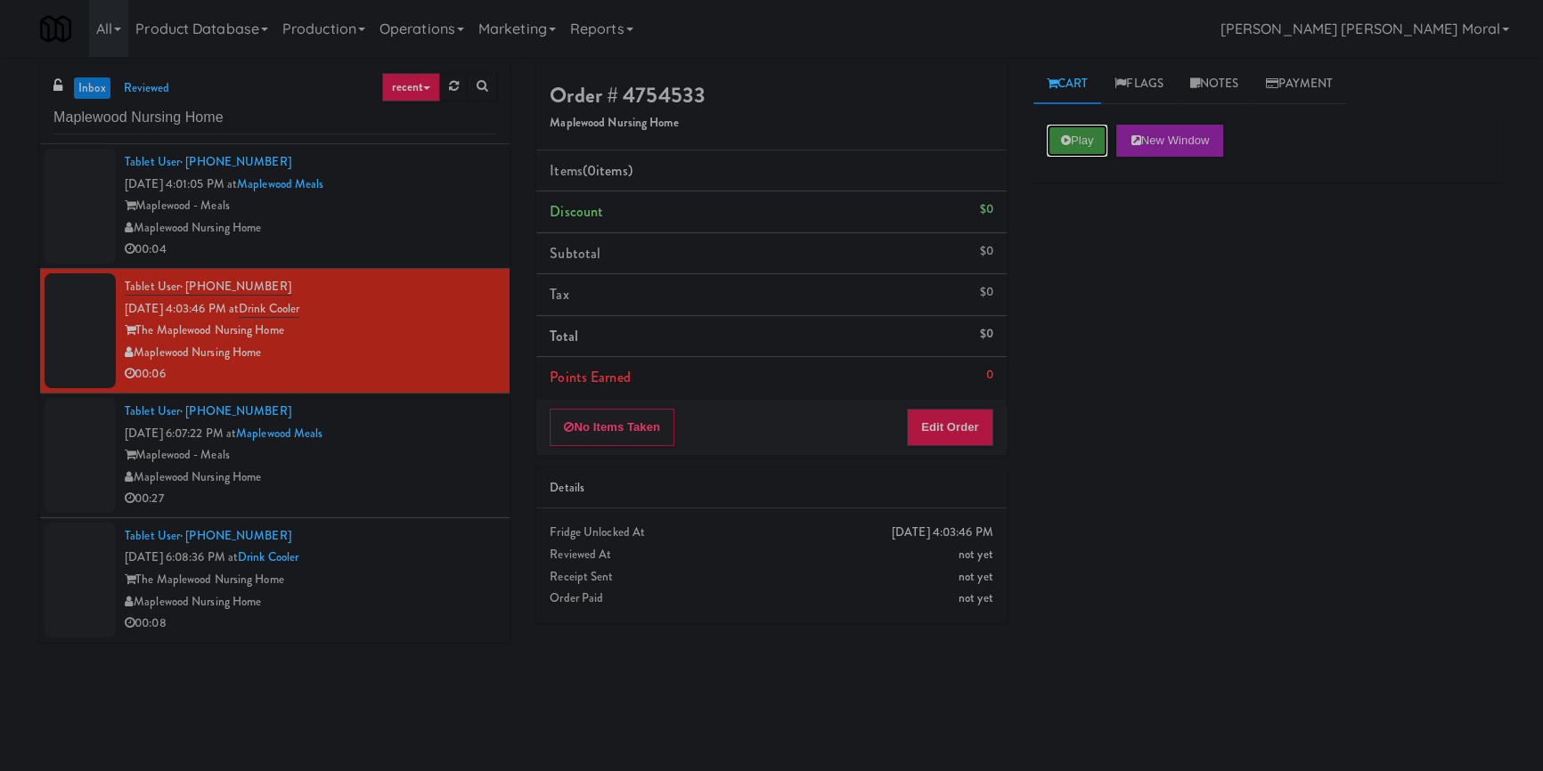
click at [1090, 139] on button "Play" at bounding box center [1077, 141] width 61 height 32
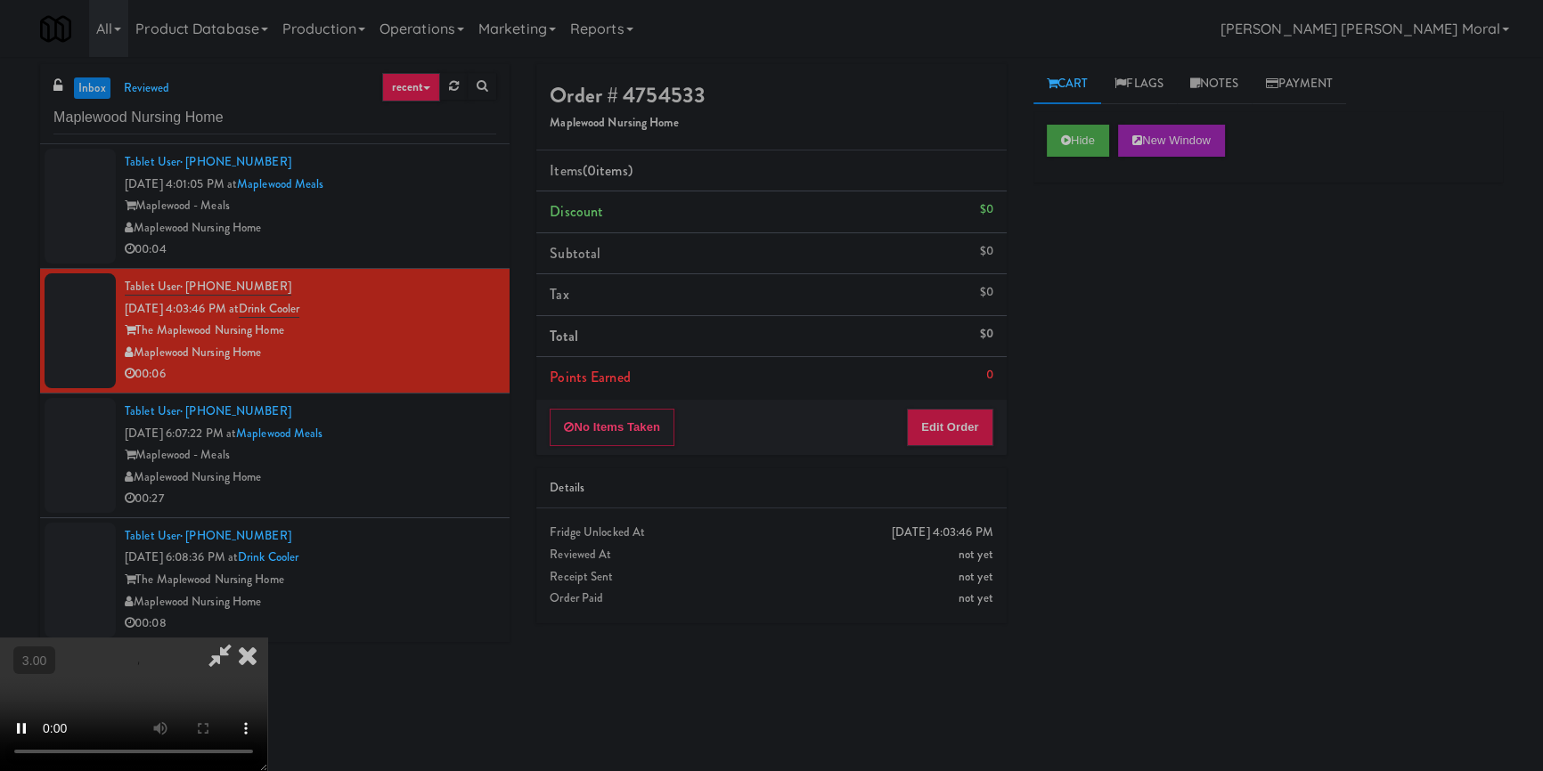
click at [1080, 314] on div "Hide New Window Primary Flag Clear Flag if unable to determine what was taken o…" at bounding box center [1267, 445] width 469 height 668
click at [1083, 315] on div "Hide New Window Primary Flag Clear Flag if unable to determine what was taken o…" at bounding box center [1267, 445] width 469 height 668
click at [267, 638] on video at bounding box center [133, 705] width 267 height 134
click at [948, 412] on button "Edit Order" at bounding box center [950, 427] width 86 height 37
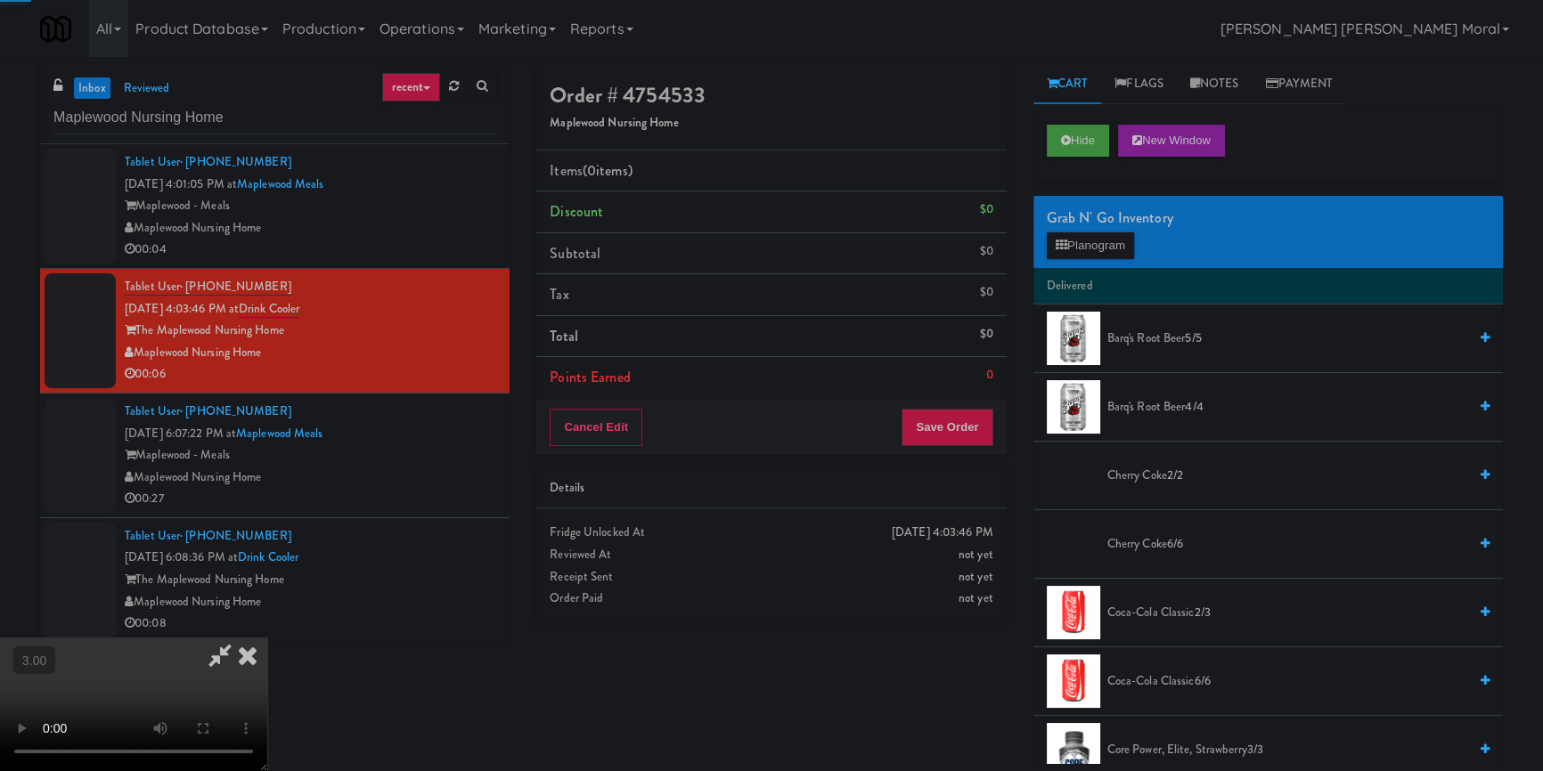
click at [1095, 227] on div "Grab N' Go Inventory" at bounding box center [1268, 218] width 443 height 27
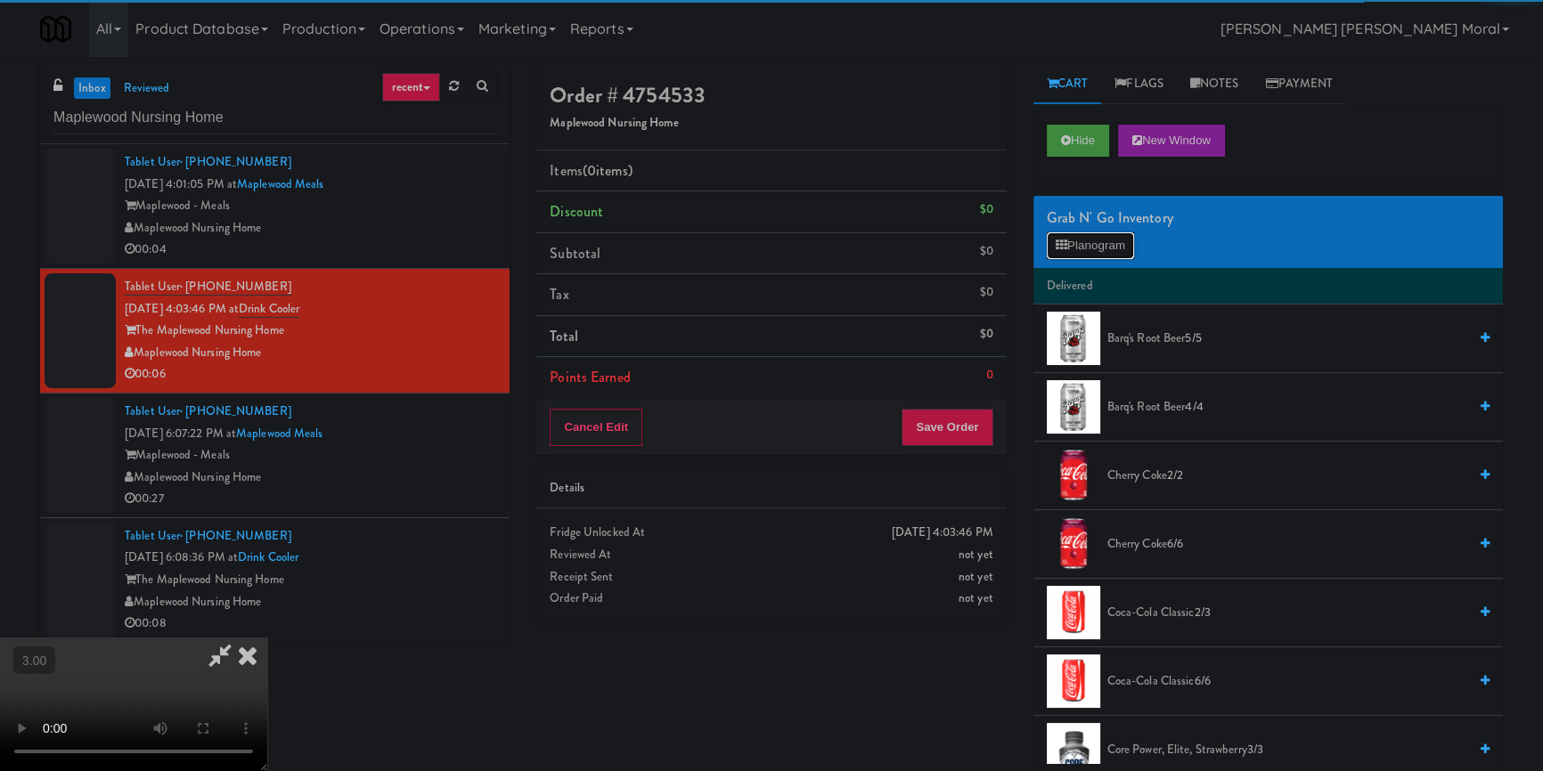
drag, startPoint x: 1088, startPoint y: 247, endPoint x: 1086, endPoint y: 260, distance: 13.6
click at [1088, 247] on button "Planogram" at bounding box center [1090, 245] width 87 height 27
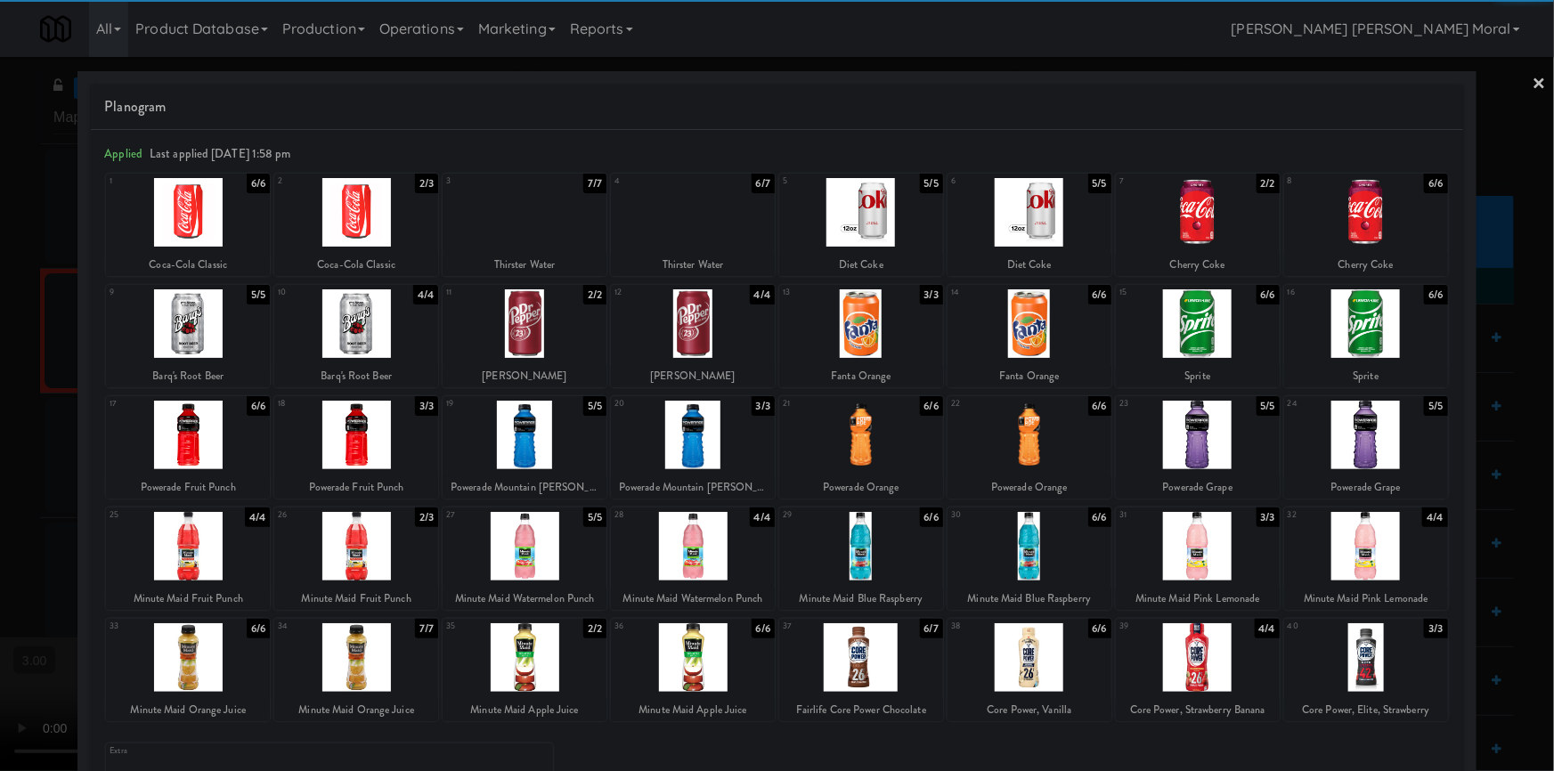
click at [865, 327] on div at bounding box center [861, 323] width 164 height 69
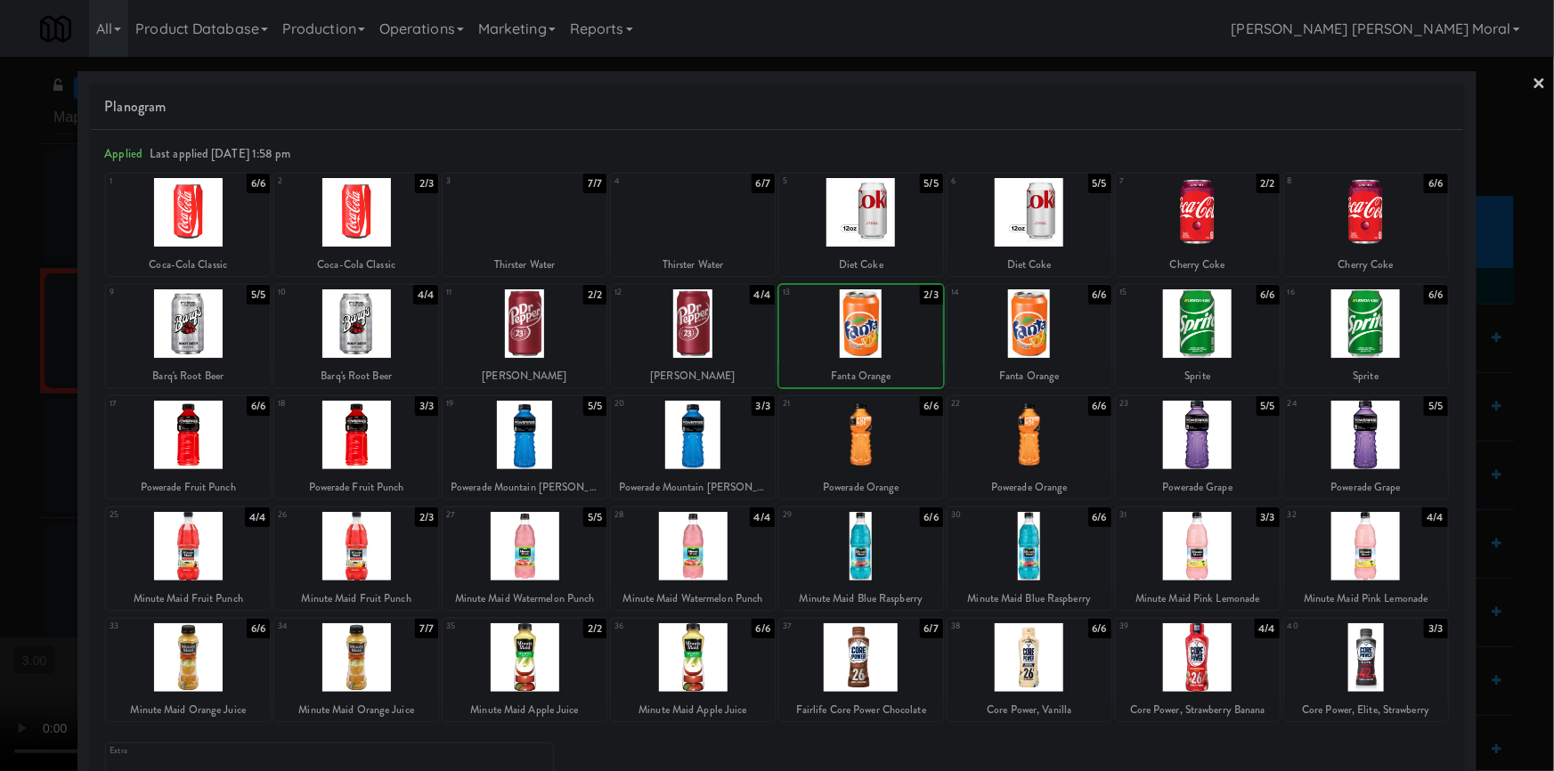
click at [0, 394] on div at bounding box center [777, 385] width 1554 height 771
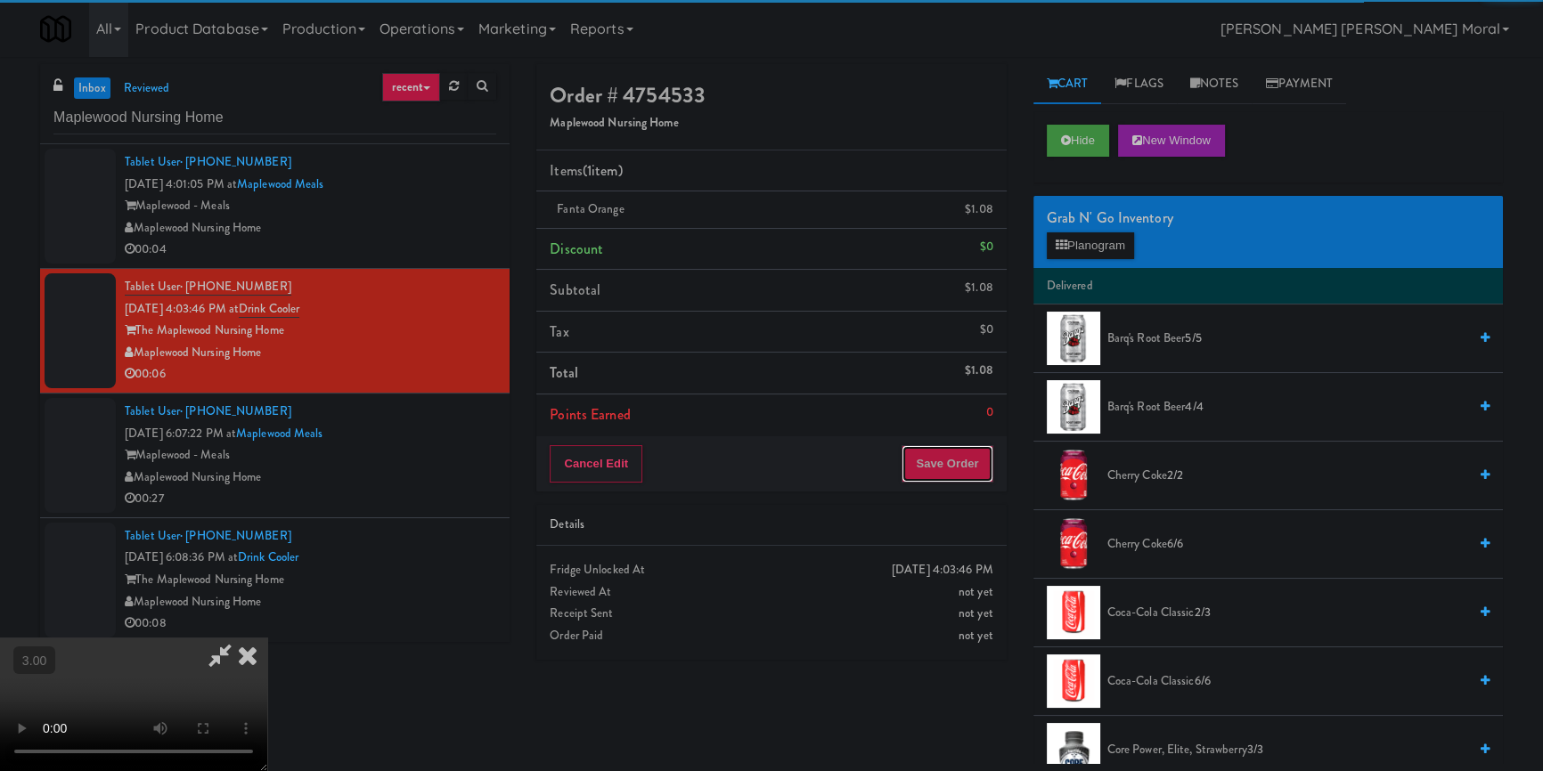
click at [955, 457] on button "Save Order" at bounding box center [946, 463] width 91 height 37
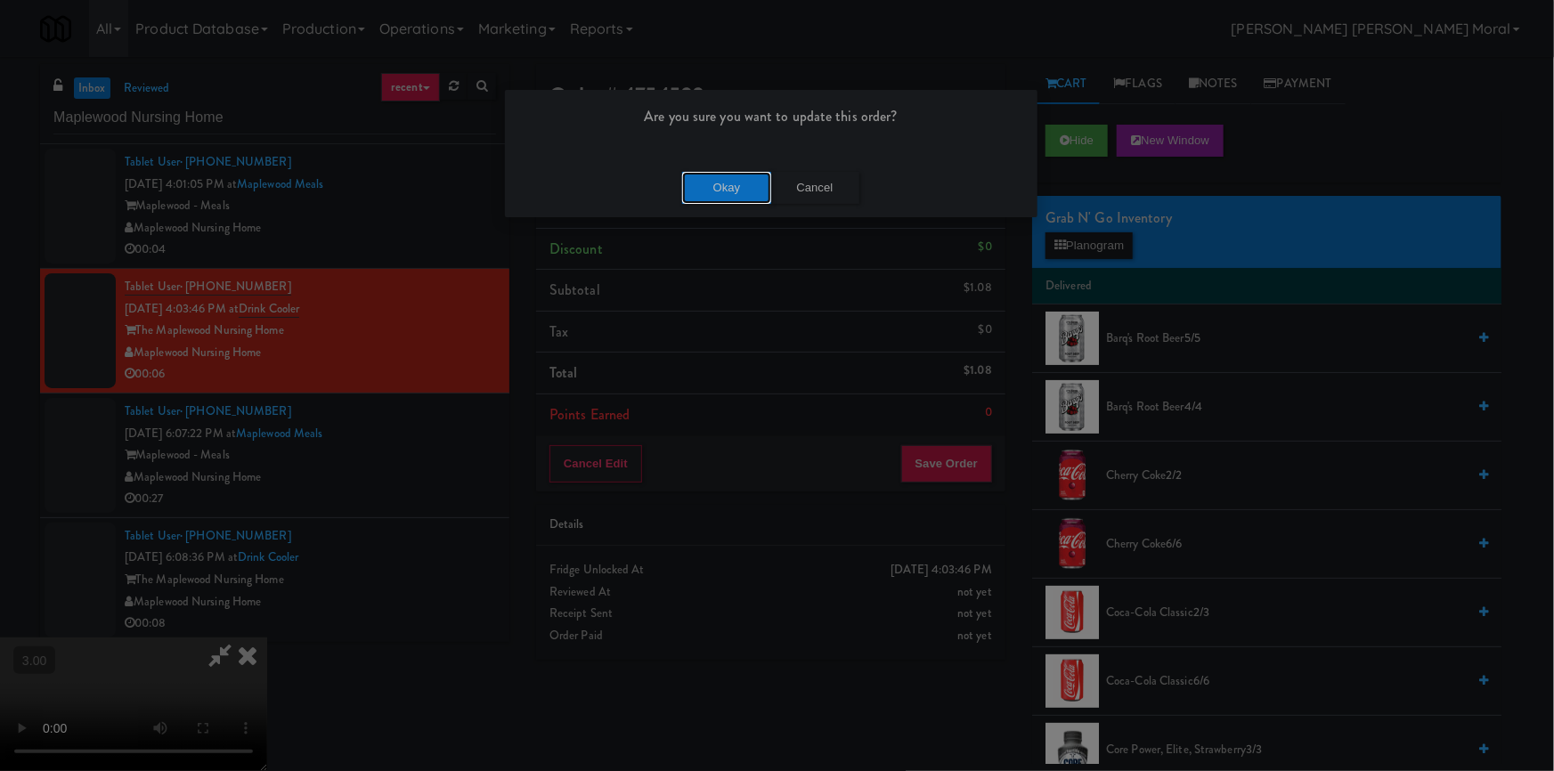
click at [723, 187] on button "Okay" at bounding box center [726, 188] width 89 height 32
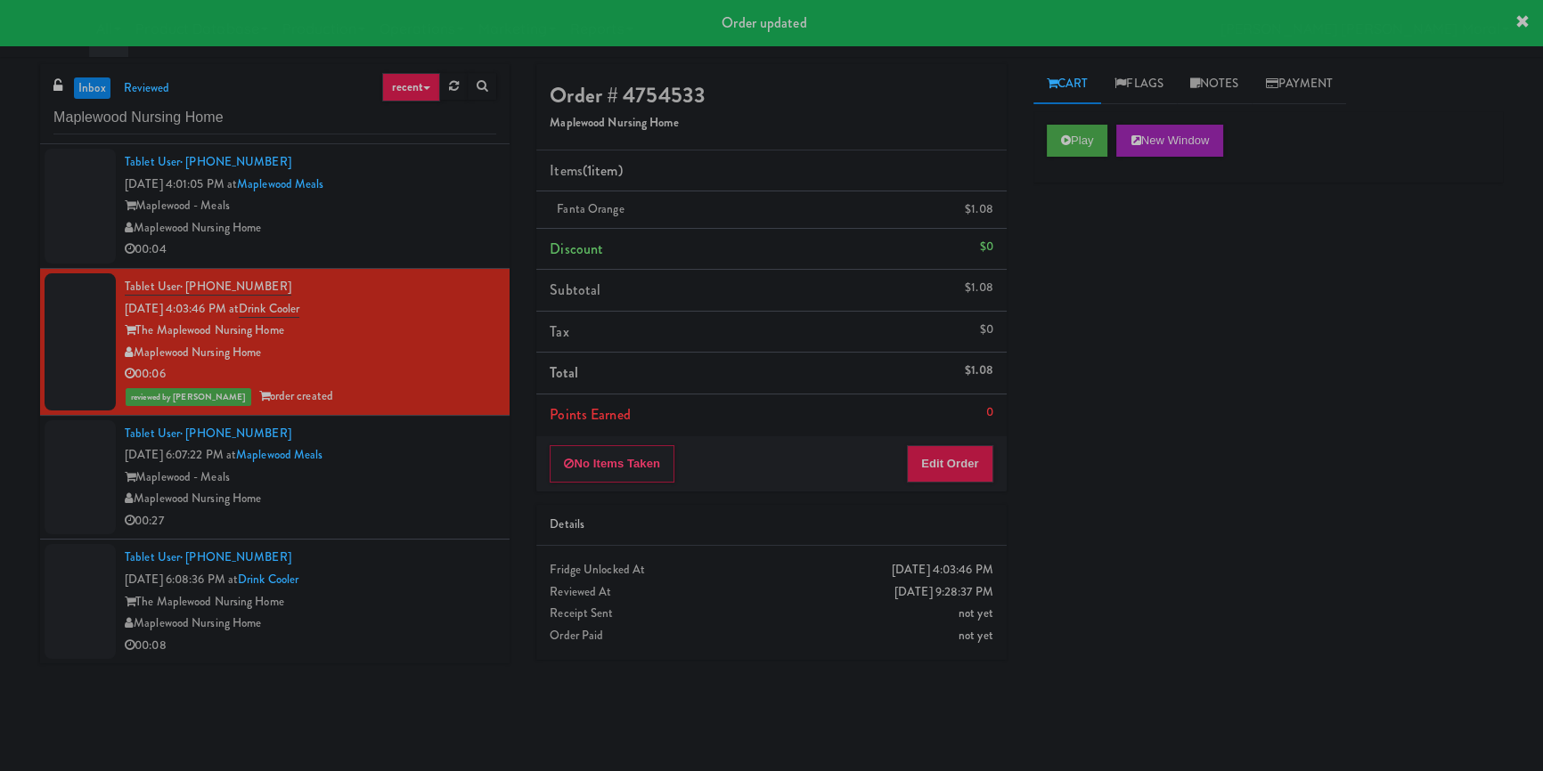
click at [456, 584] on div "Tablet User · (585) 704-5206 [DATE] 6:08:36 PM at Drink Cooler The Maplewood Nu…" at bounding box center [310, 602] width 371 height 110
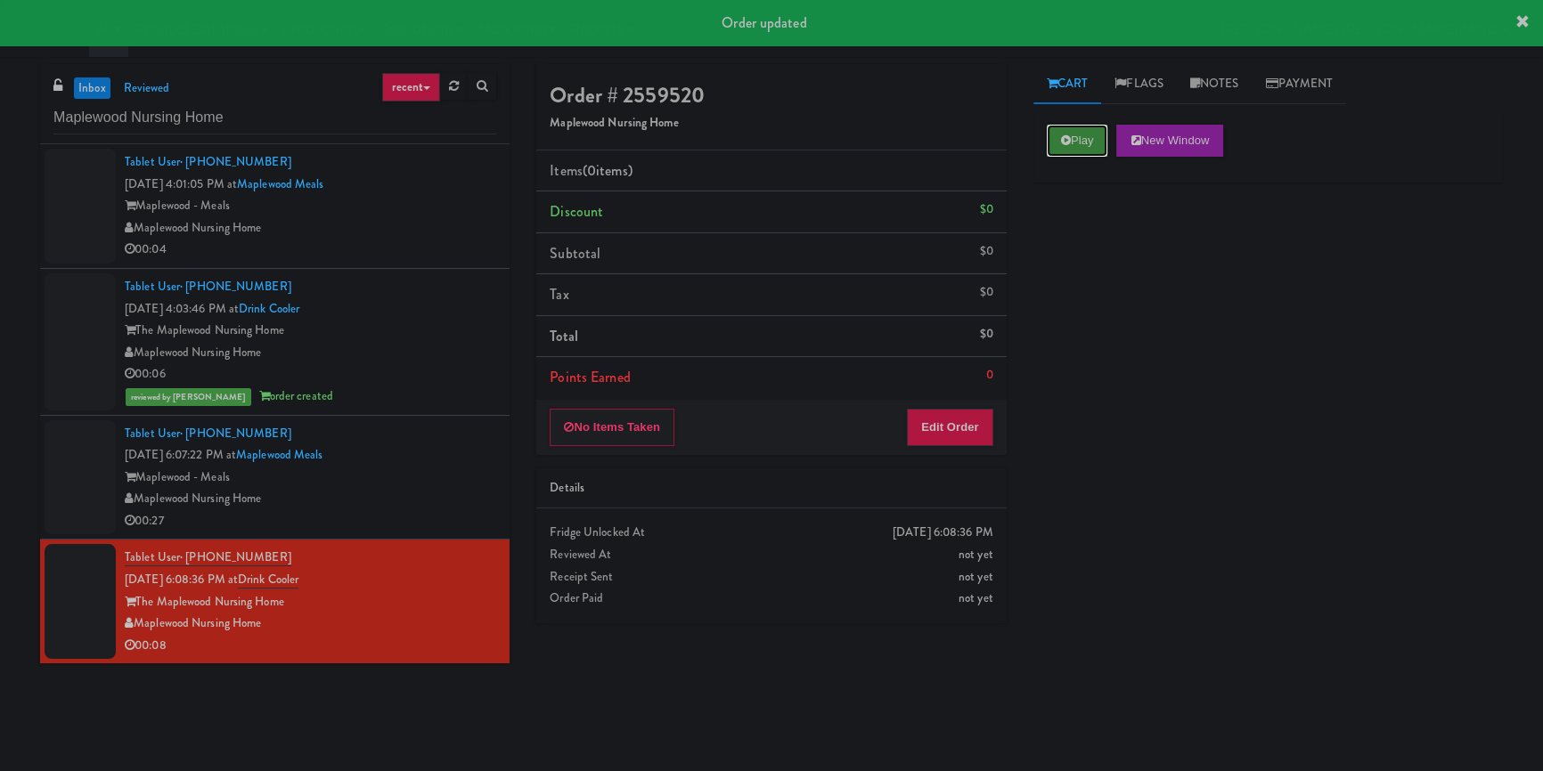
click at [1086, 136] on button "Play" at bounding box center [1077, 141] width 61 height 32
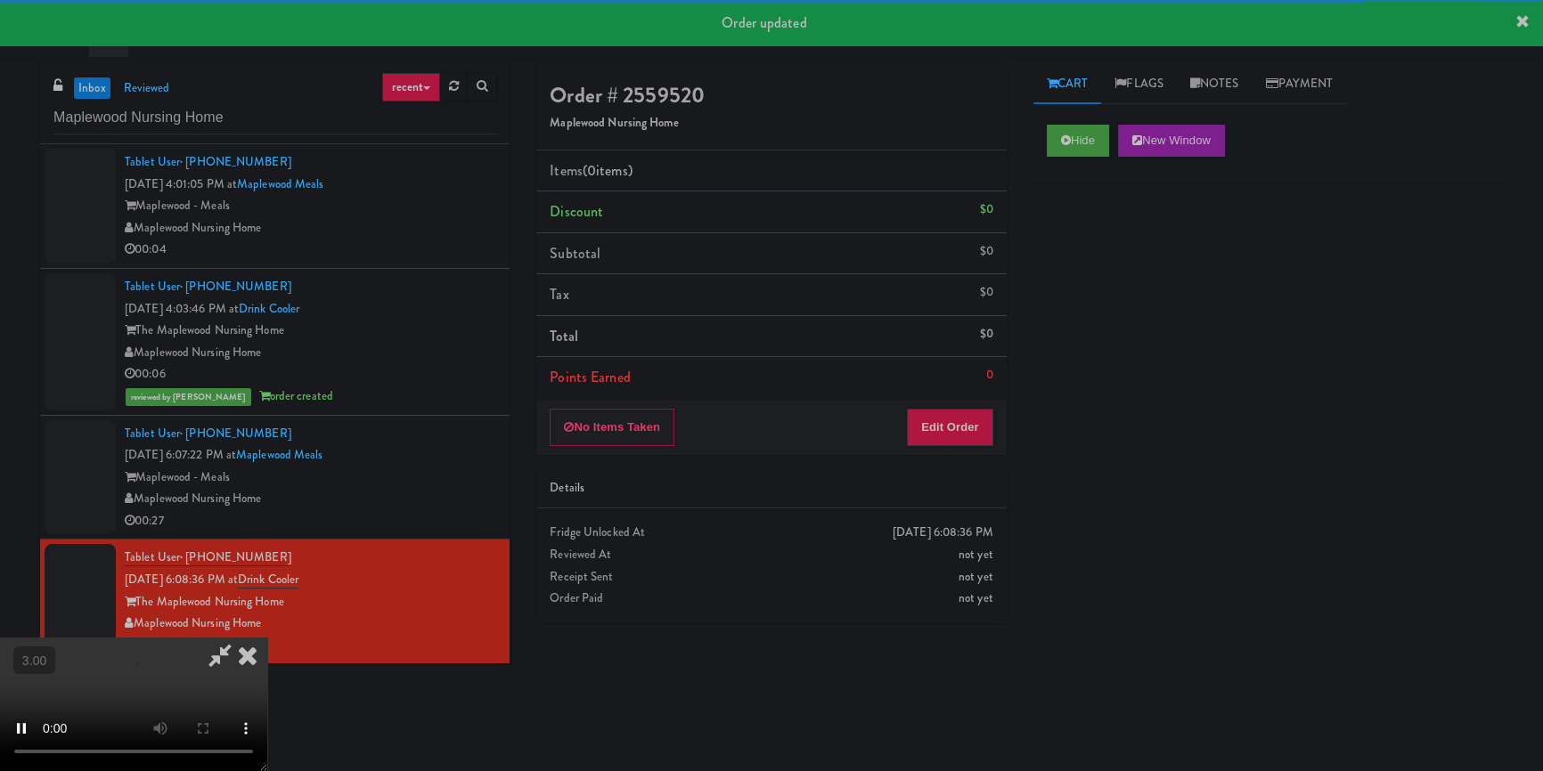
click at [1099, 318] on div "Hide New Window Primary Flag Clear Flag if unable to determine what was taken o…" at bounding box center [1267, 445] width 469 height 668
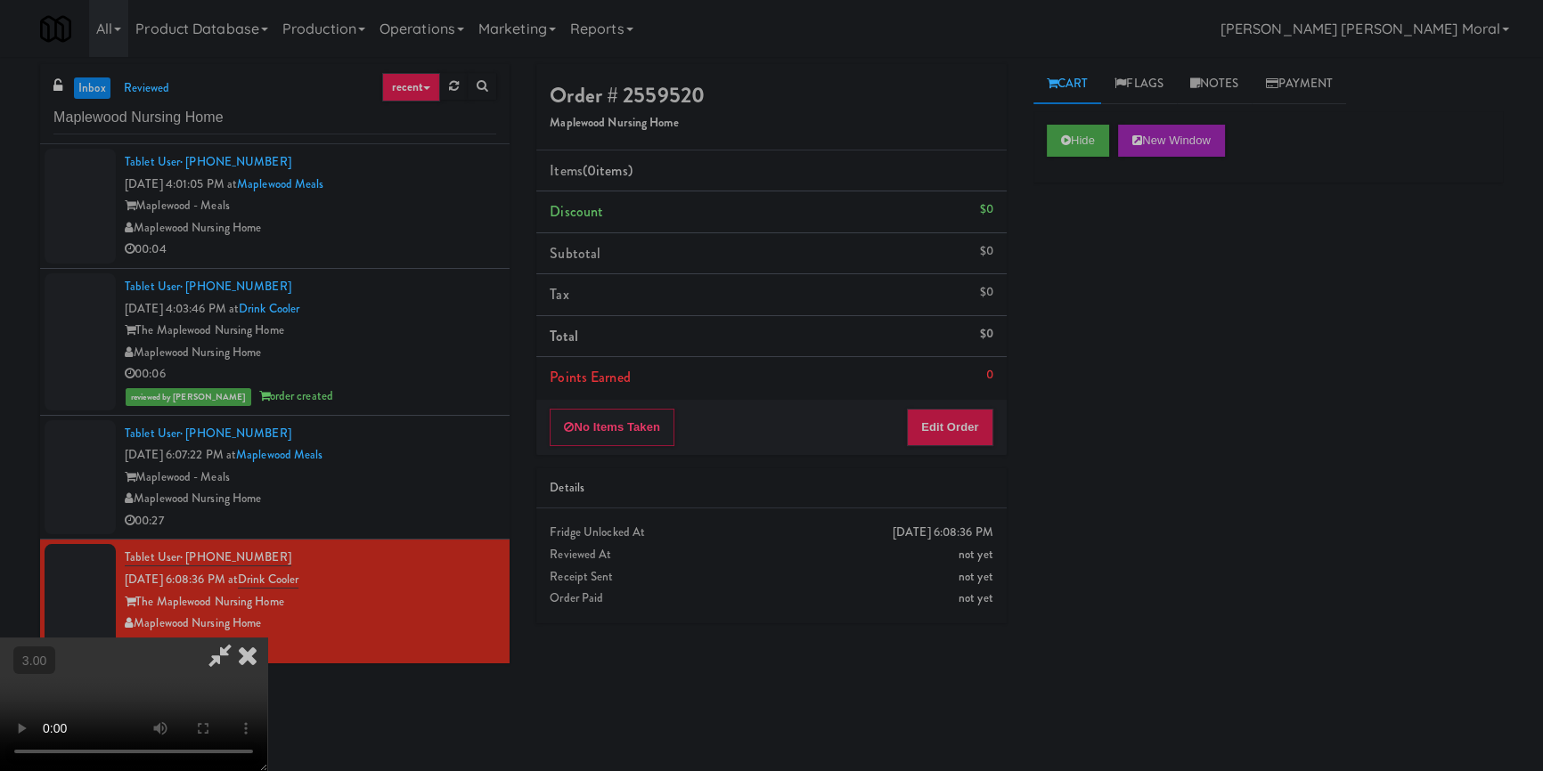
click at [267, 638] on video at bounding box center [133, 705] width 267 height 134
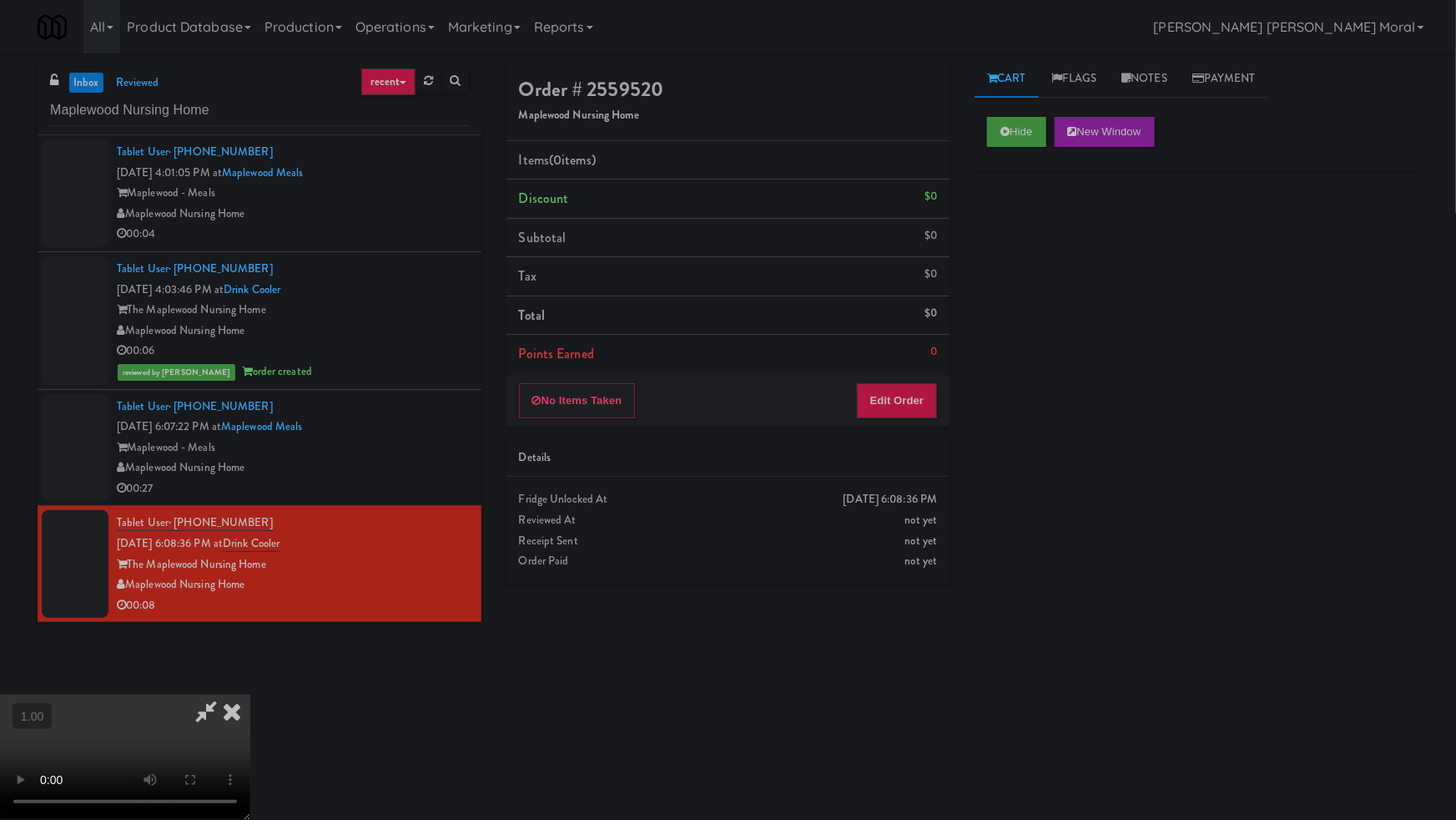
click at [250, 694] on video at bounding box center [125, 757] width 250 height 126
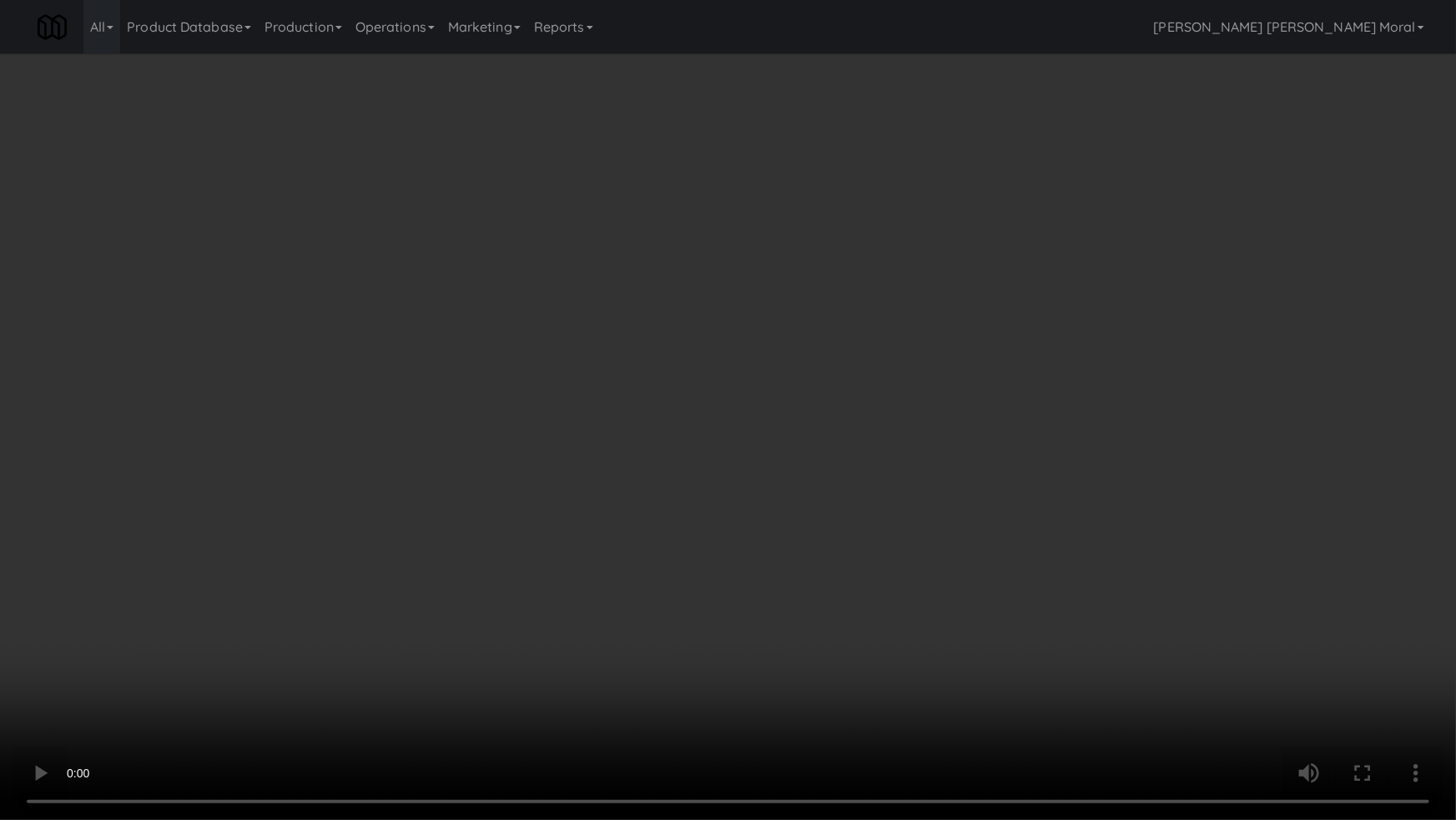
click at [904, 462] on video at bounding box center [728, 410] width 1456 height 820
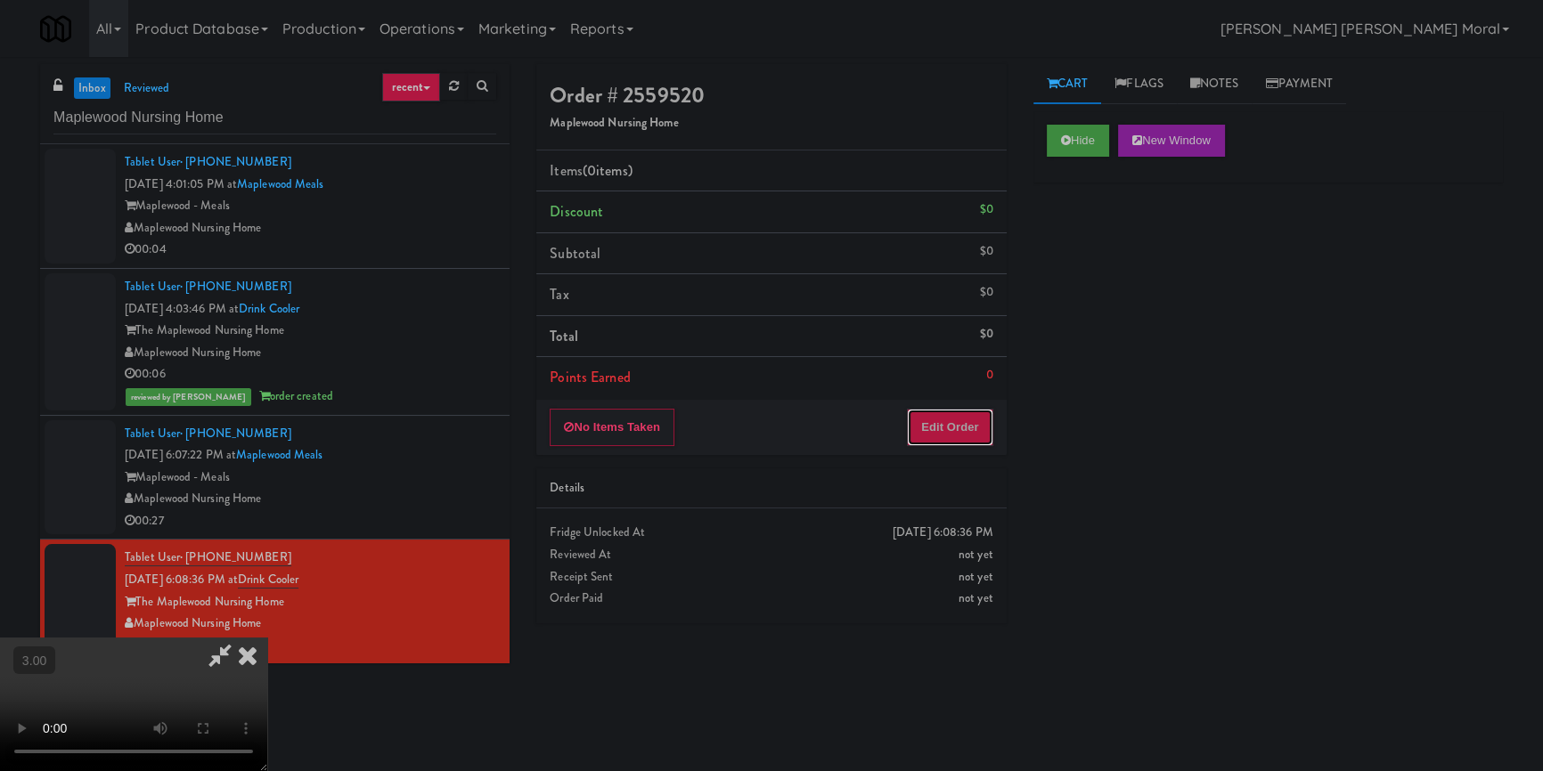
click at [962, 427] on button "Edit Order" at bounding box center [950, 427] width 86 height 37
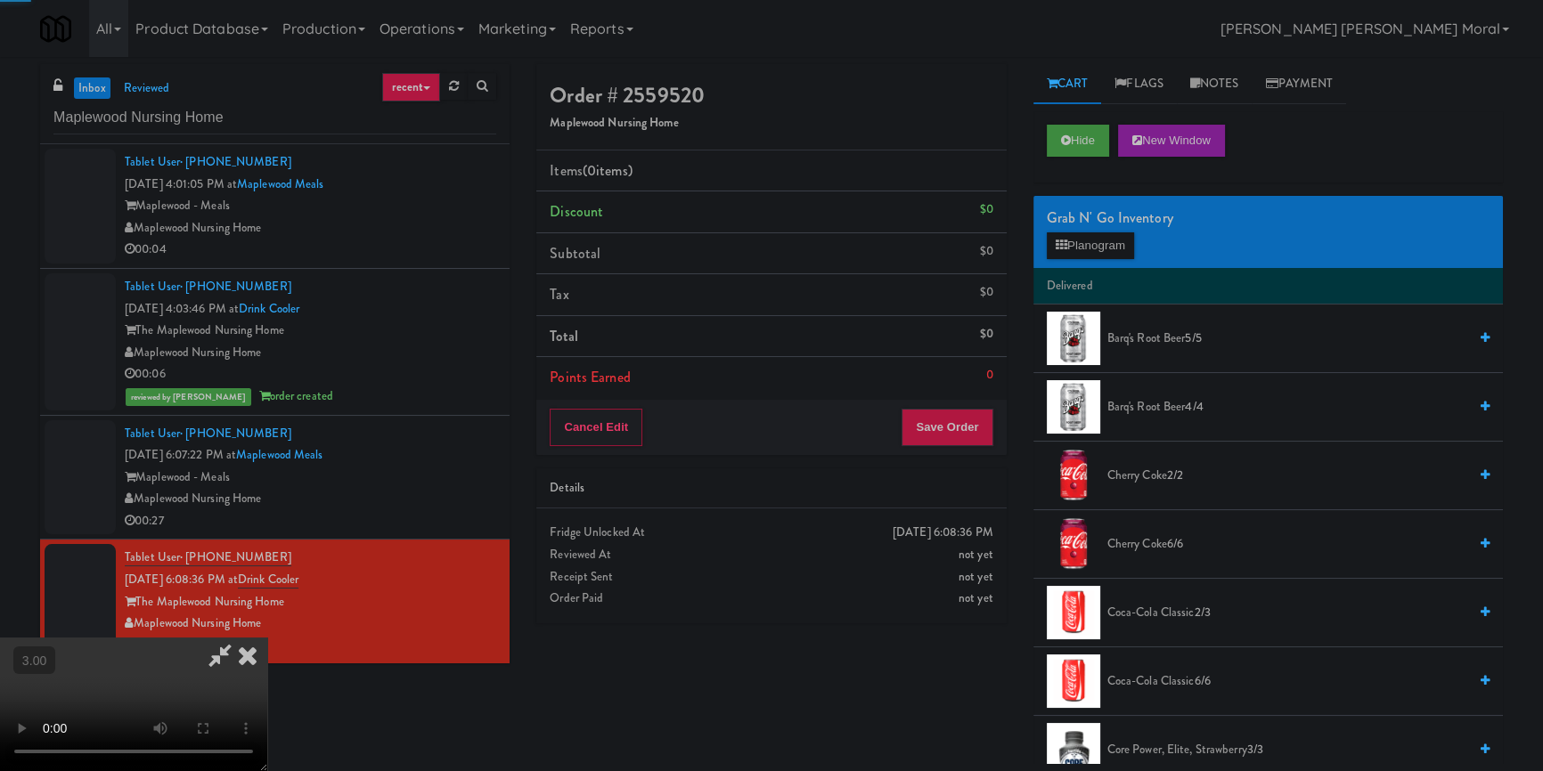
click at [1084, 221] on div "Grab N' Go Inventory" at bounding box center [1268, 218] width 443 height 27
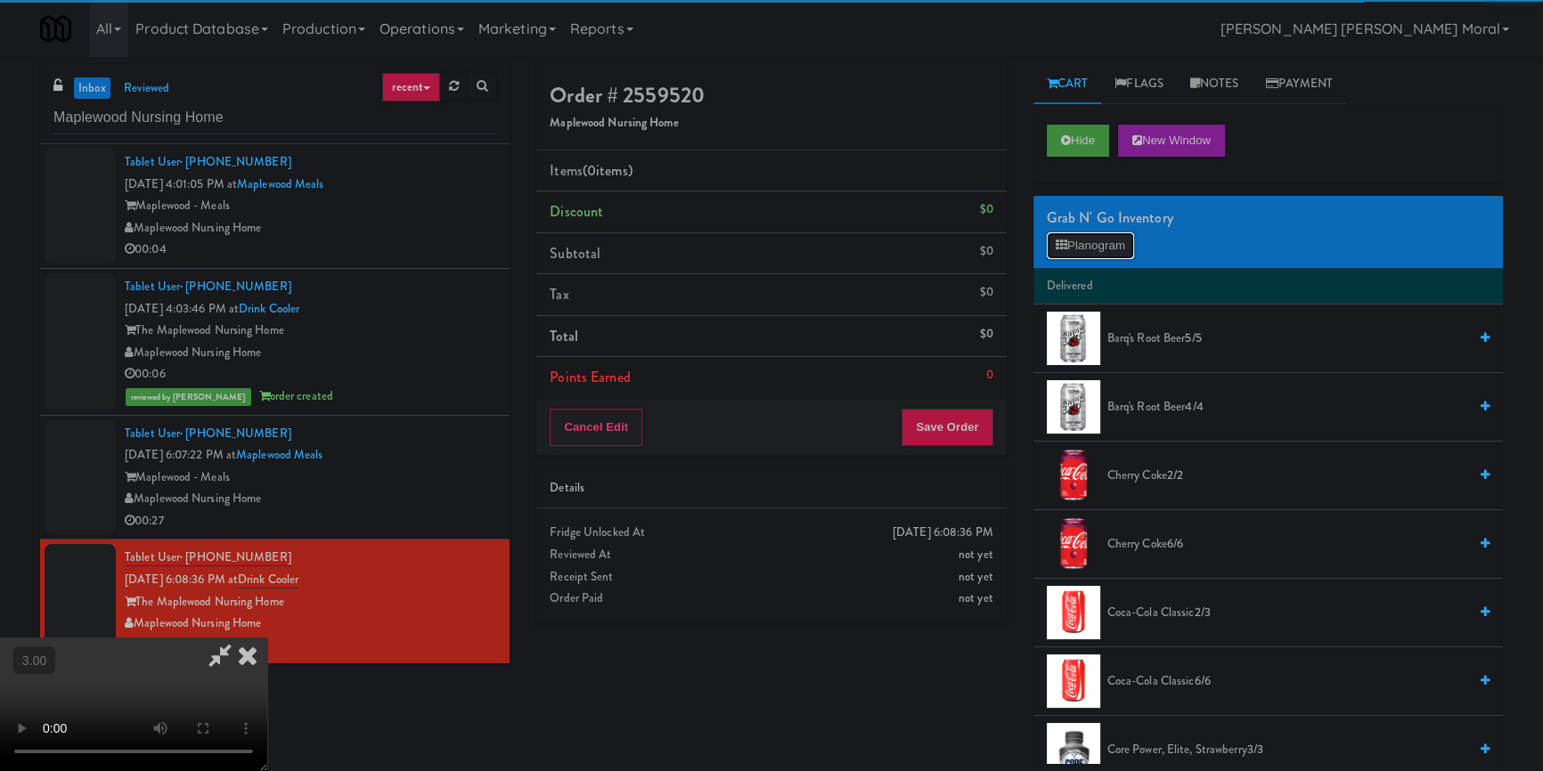
click at [1074, 242] on button "Planogram" at bounding box center [1090, 245] width 87 height 27
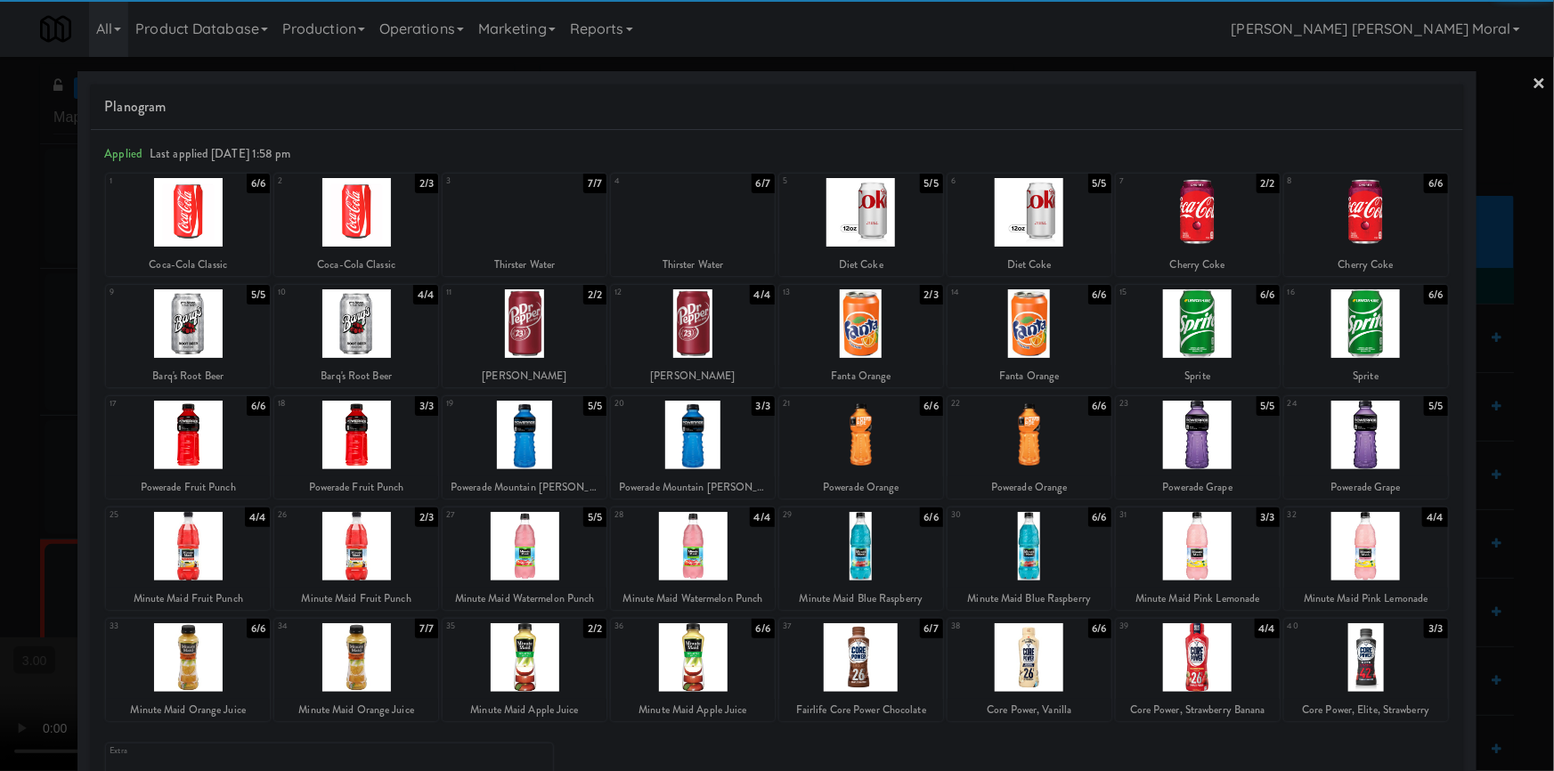
click at [517, 447] on div at bounding box center [525, 435] width 164 height 69
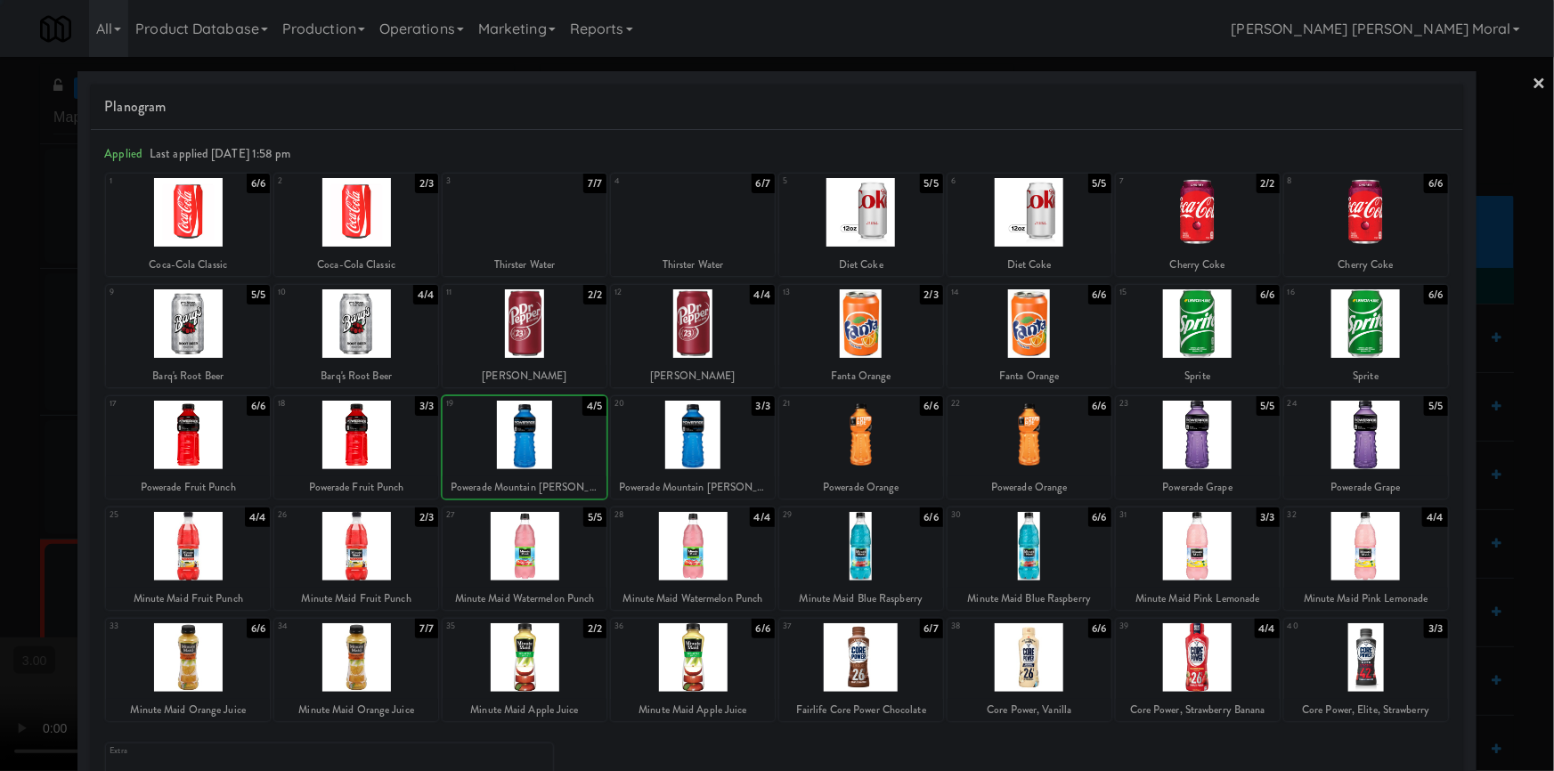
click at [0, 457] on div at bounding box center [777, 385] width 1554 height 771
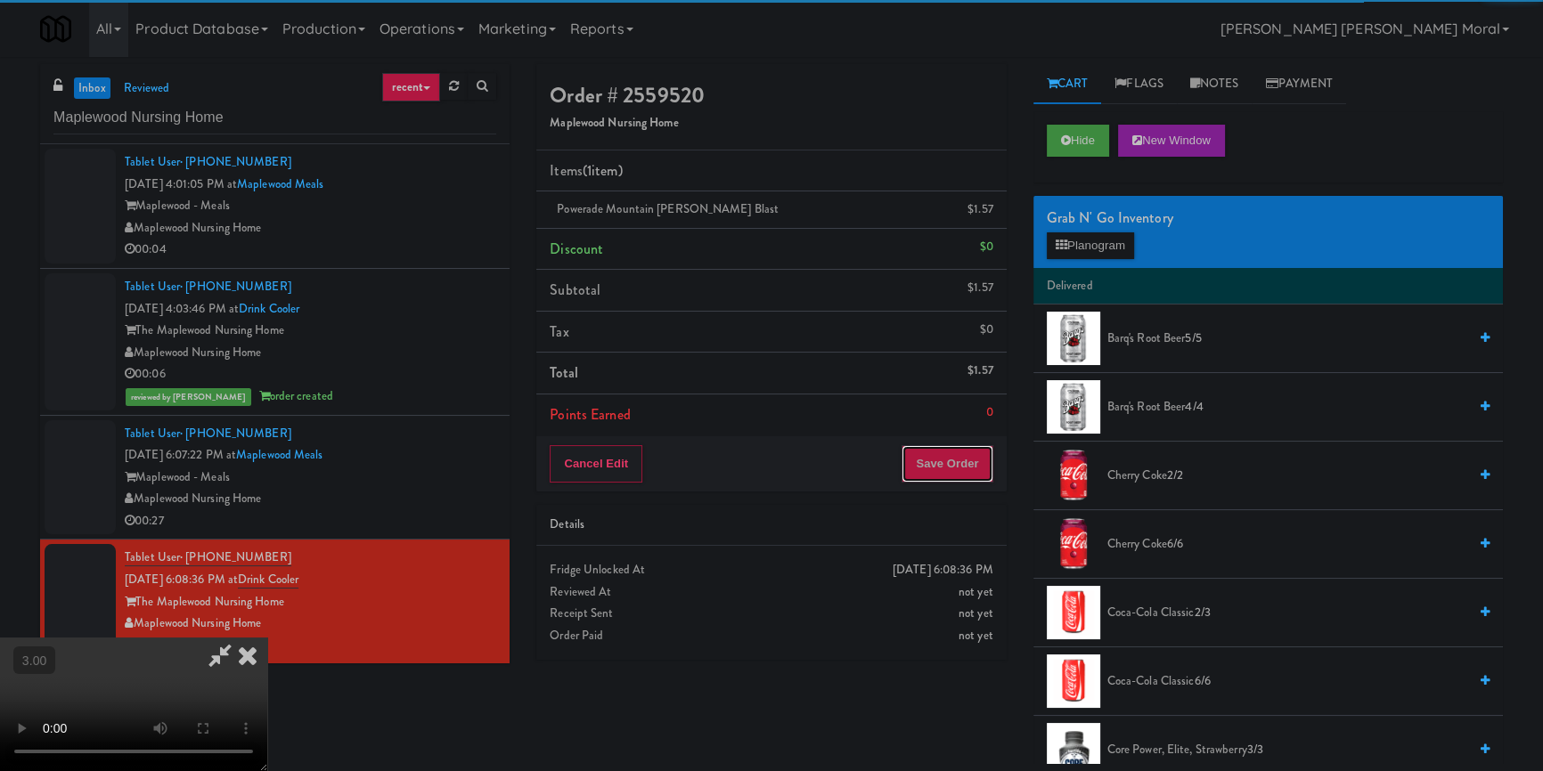
click at [944, 461] on button "Save Order" at bounding box center [946, 463] width 91 height 37
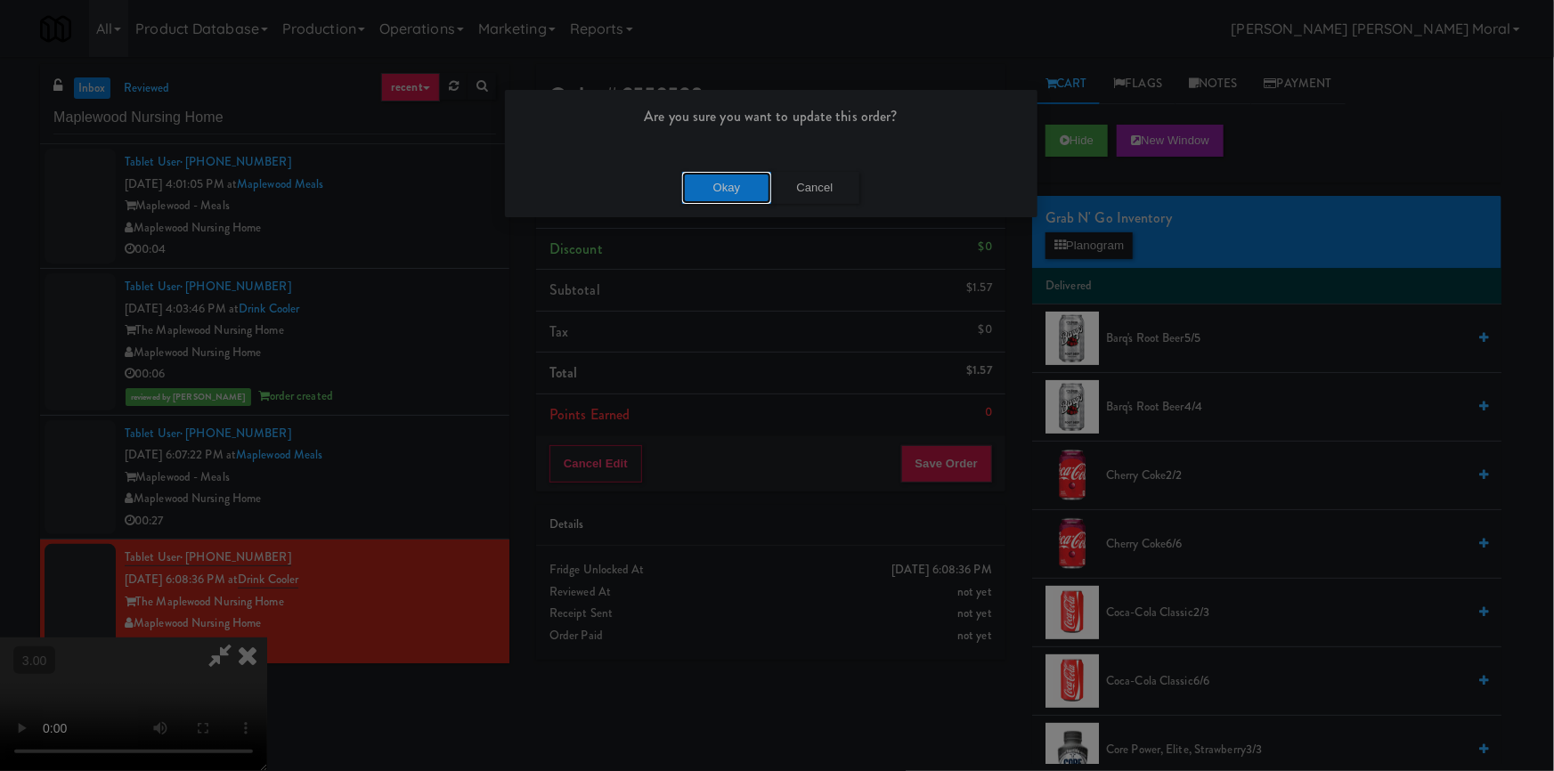
click at [695, 184] on button "Okay" at bounding box center [726, 188] width 89 height 32
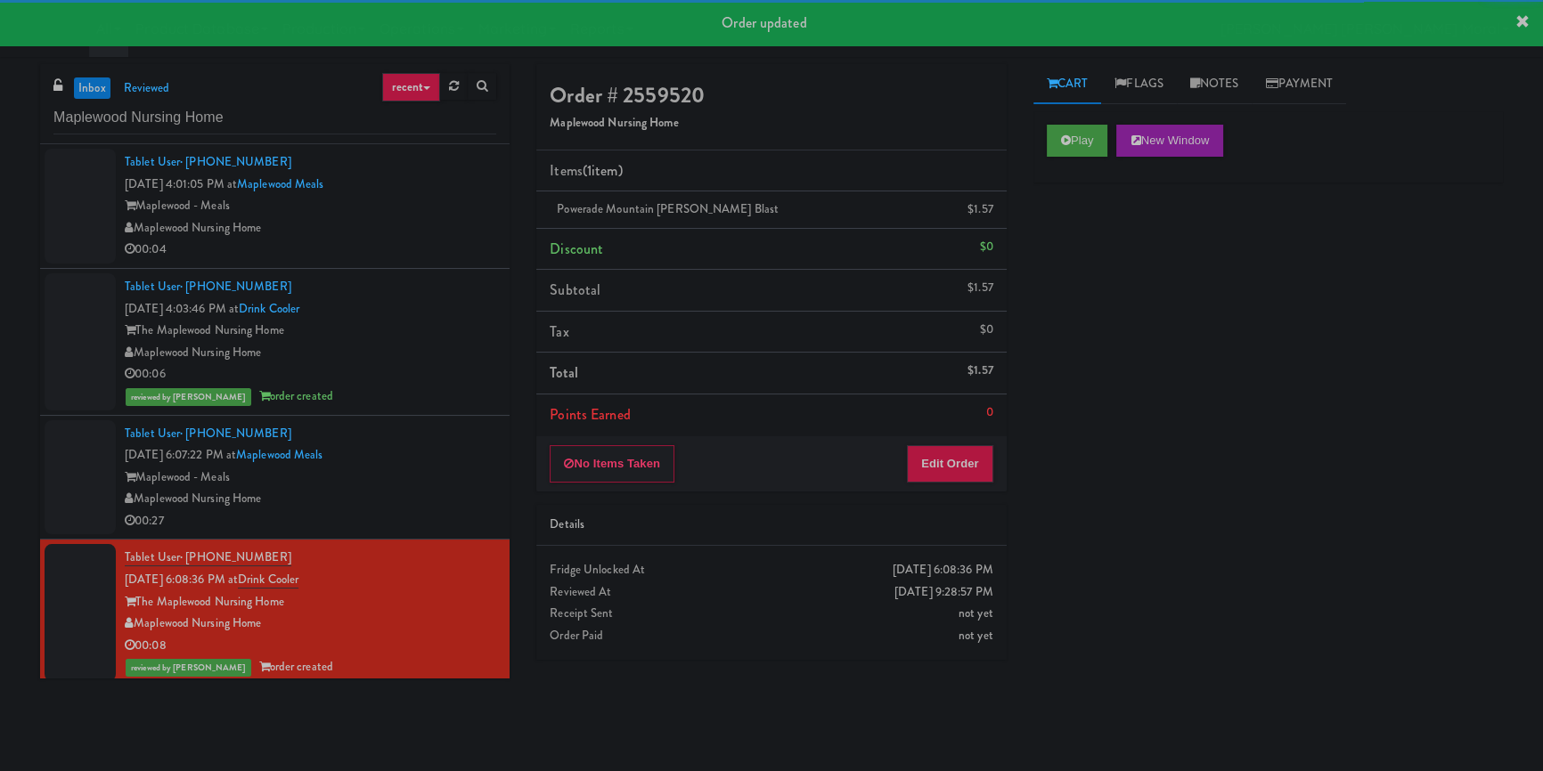
click at [322, 144] on li "Tablet User · (585) 709-2173 [DATE] 4:01:05 PM at [GEOGRAPHIC_DATA] [GEOGRAPHIC…" at bounding box center [274, 206] width 469 height 125
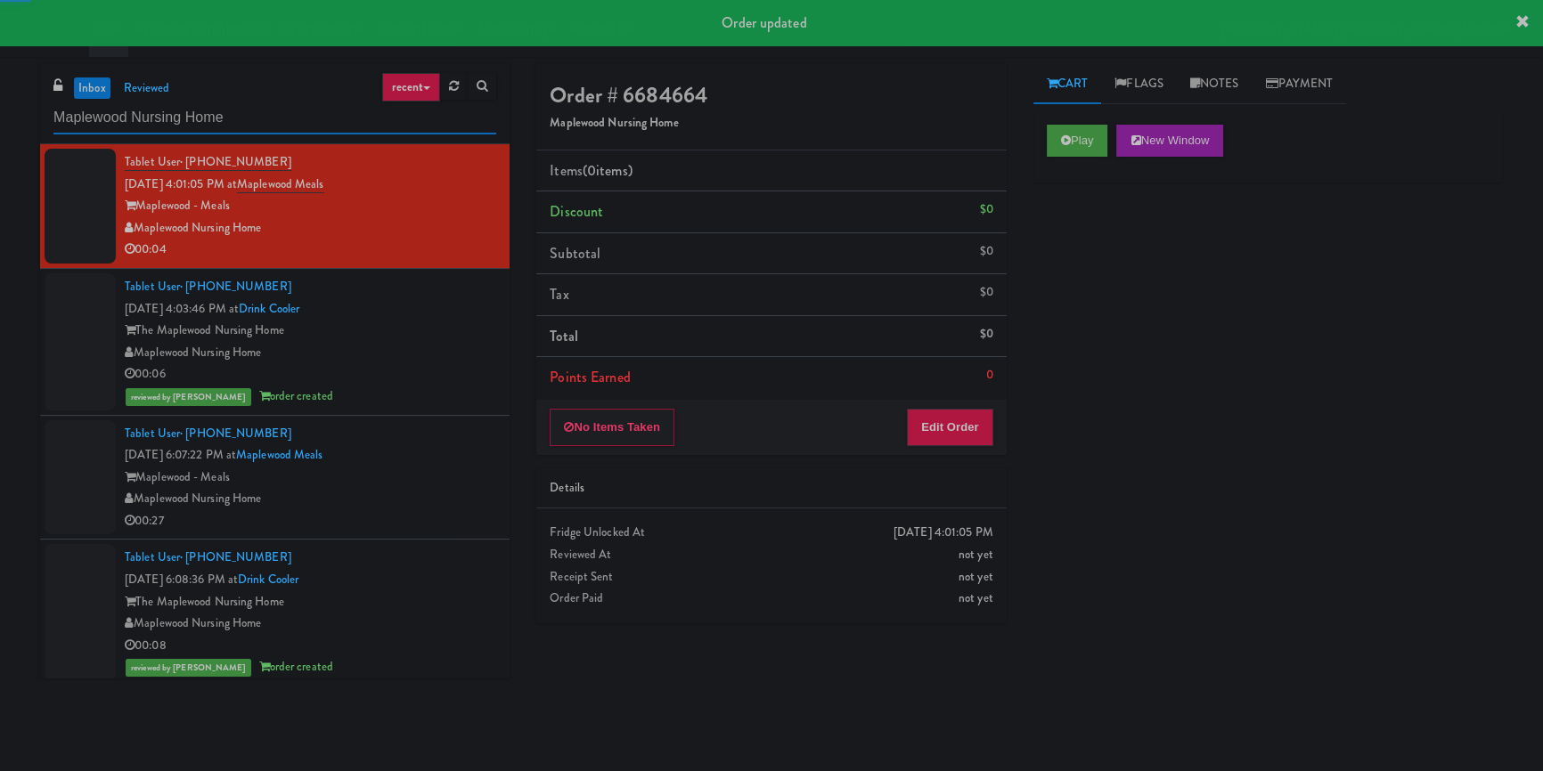
click
paste input "The Sur - Cooler"
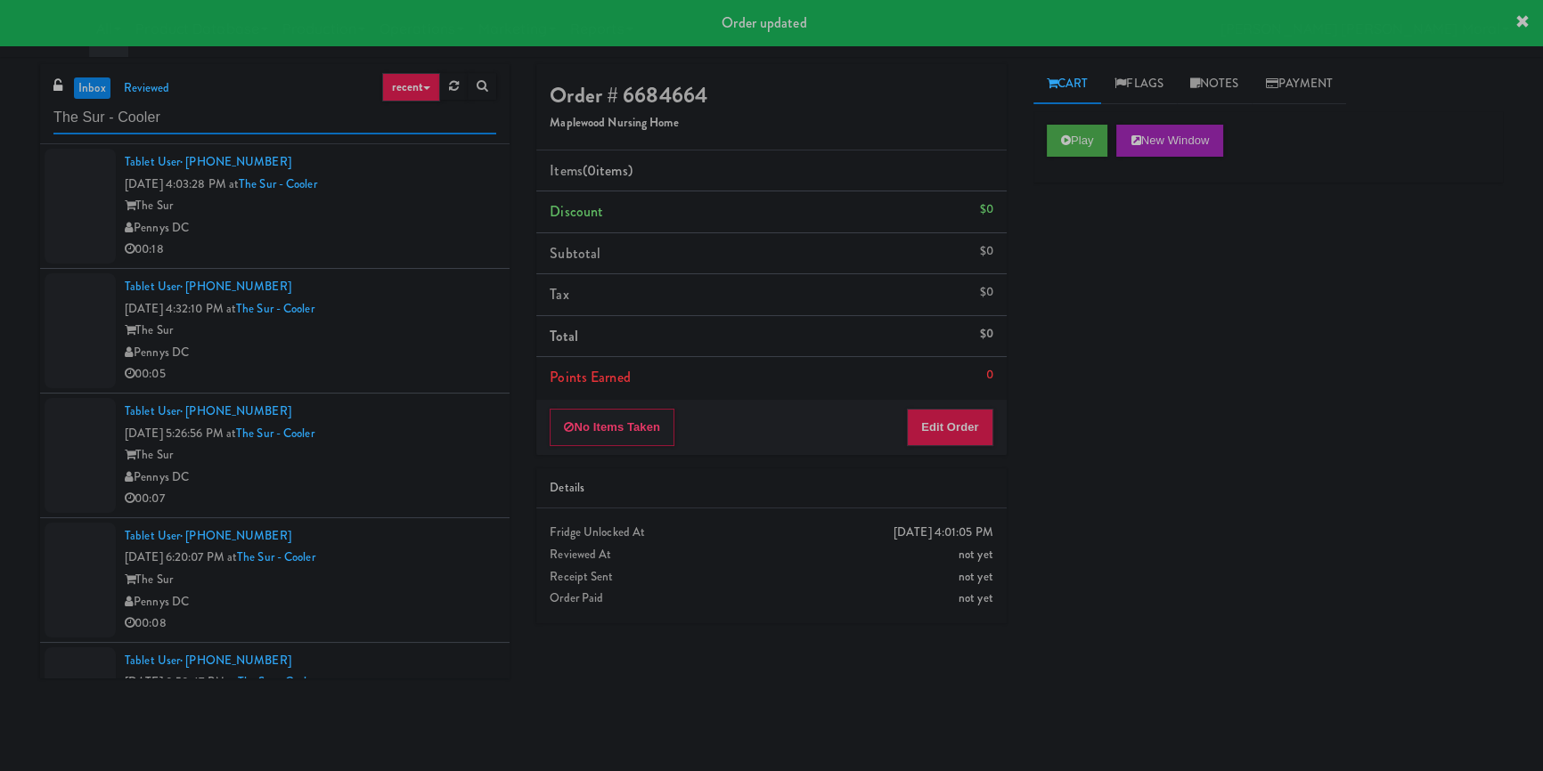
type input "The Sur - Cooler"
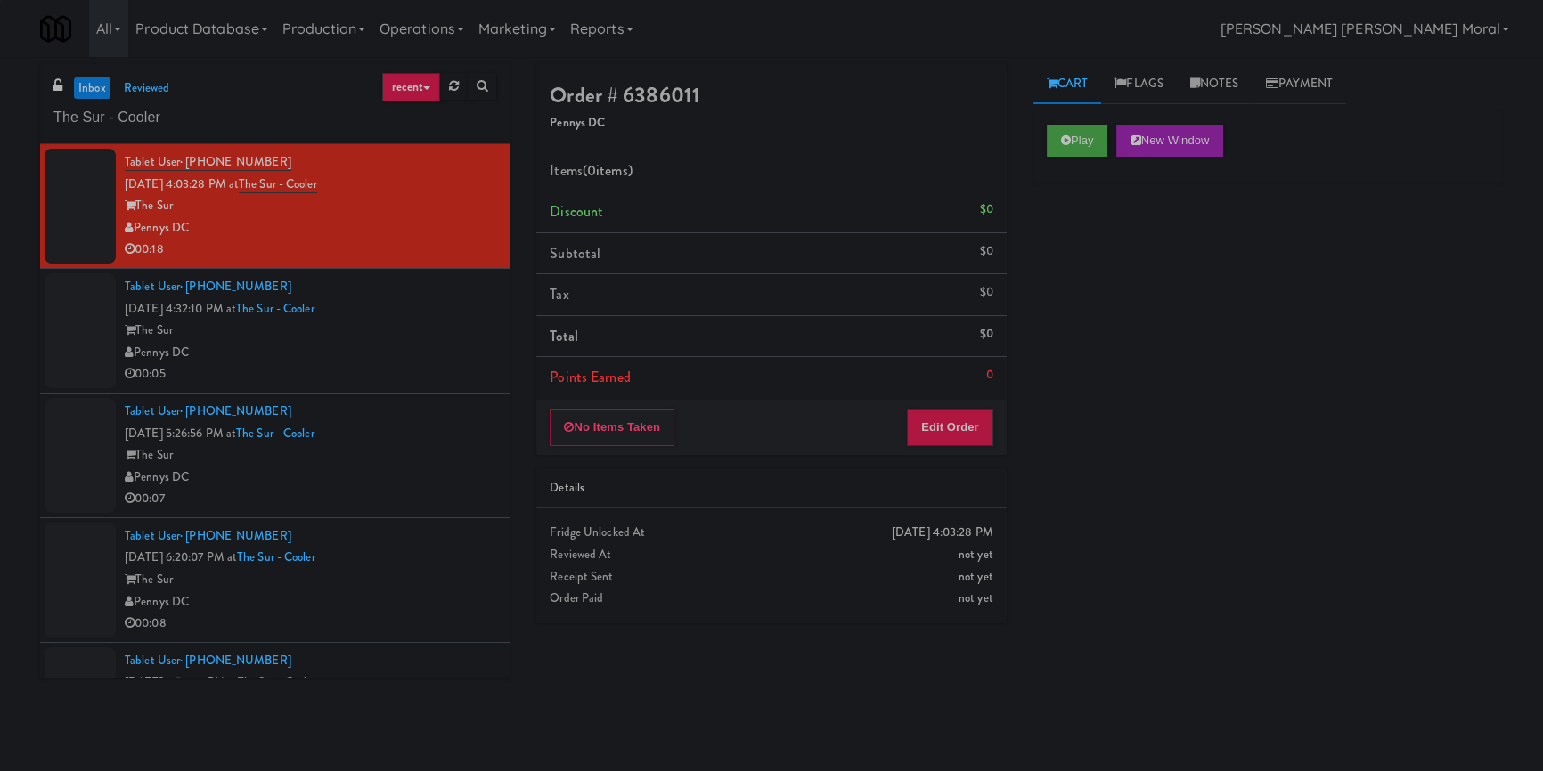
drag, startPoint x: 452, startPoint y: 340, endPoint x: 472, endPoint y: 420, distance: 82.5
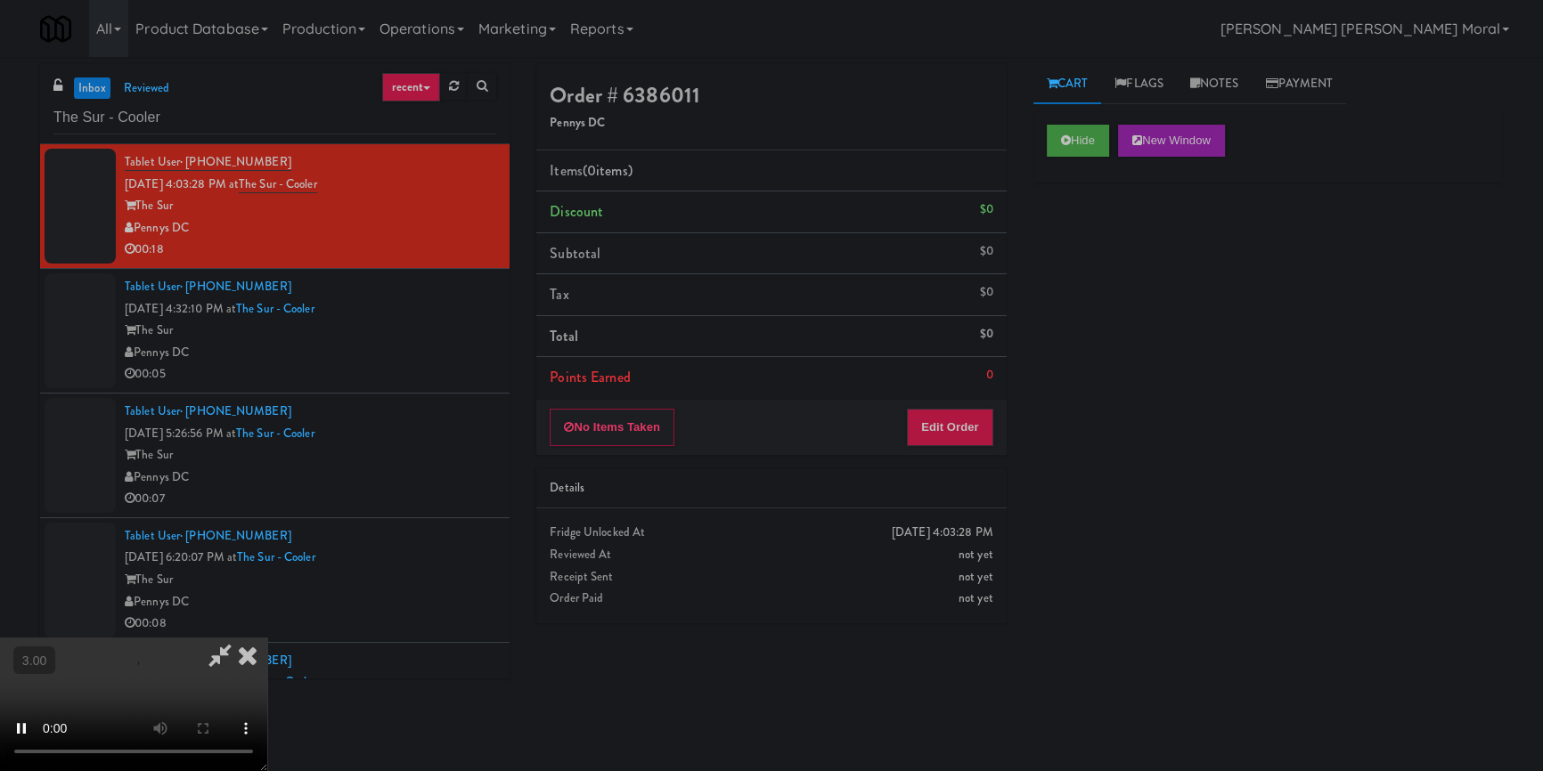
scroll to position [6, 0]
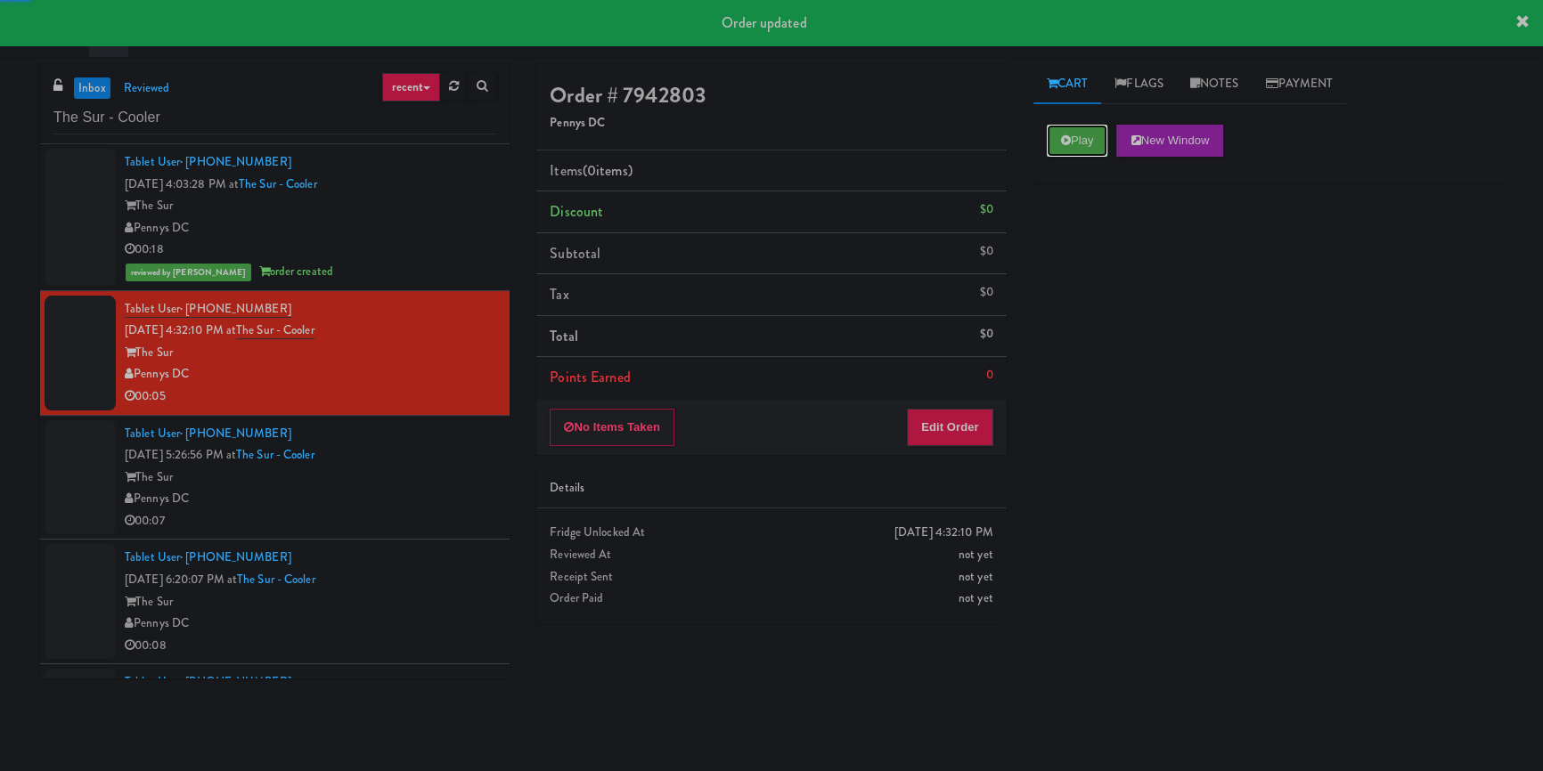
drag, startPoint x: 1107, startPoint y: 139, endPoint x: 1096, endPoint y: 162, distance: 25.5
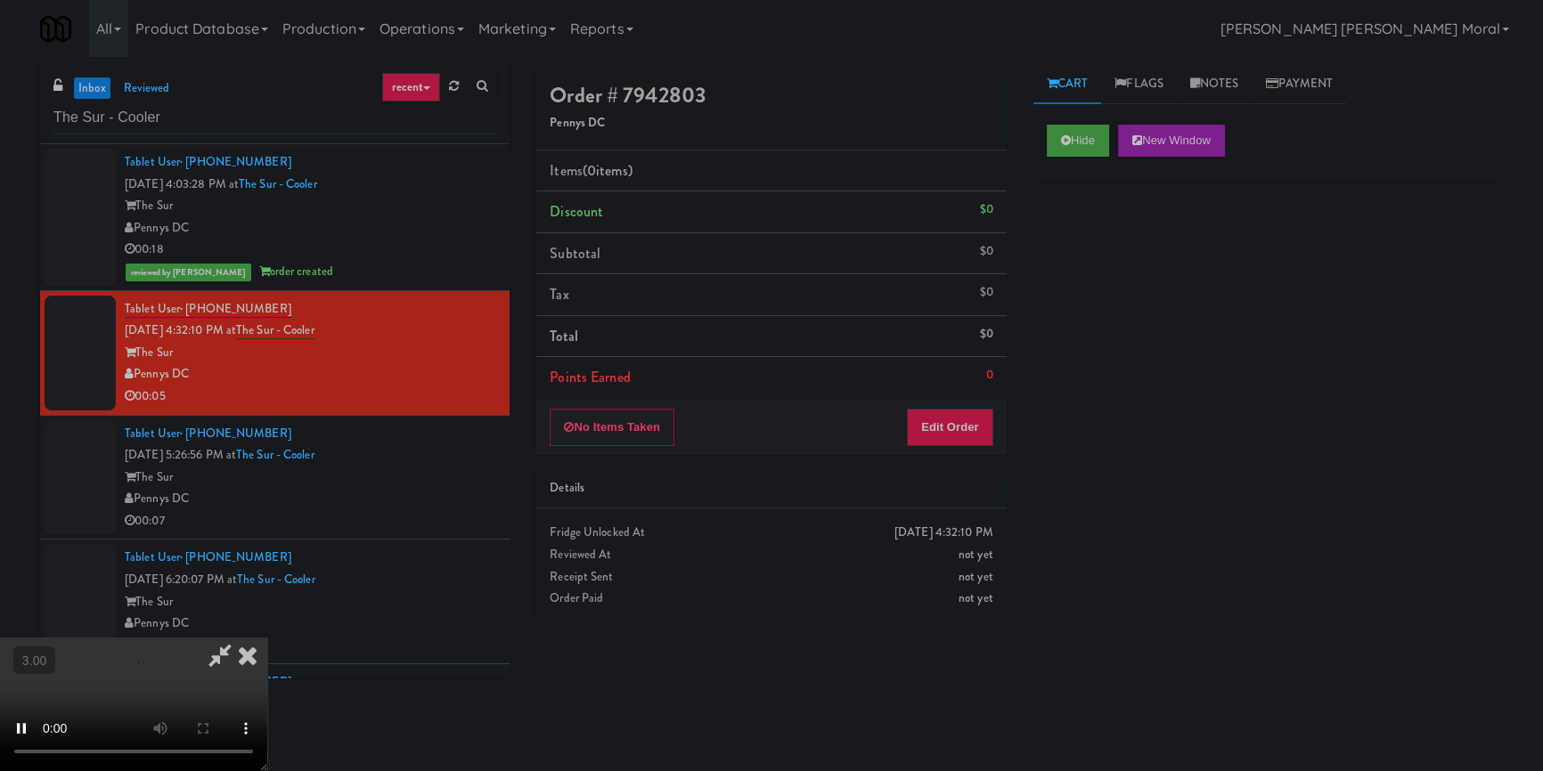
scroll to position [87, 0]
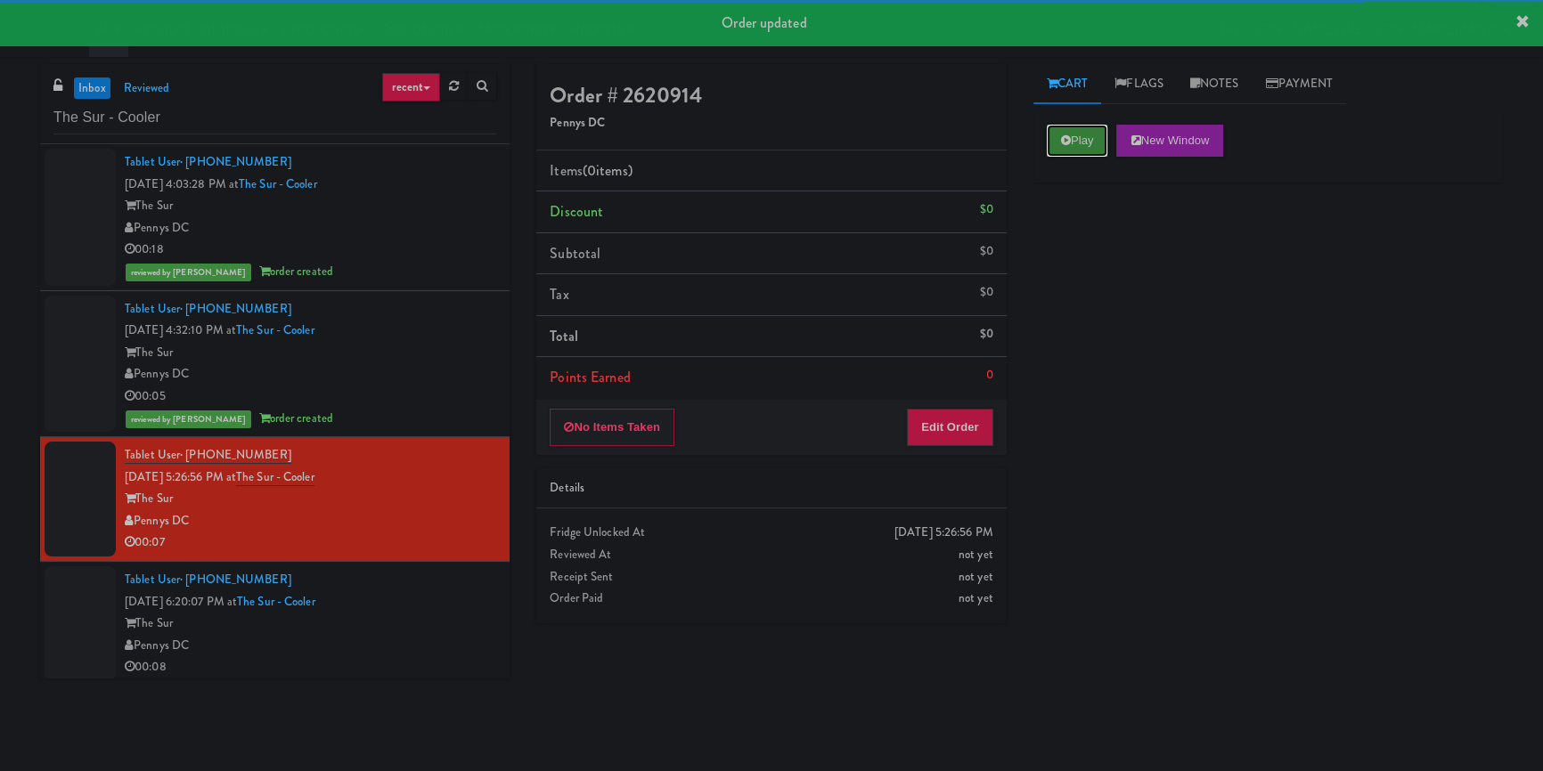
drag, startPoint x: 1068, startPoint y: 143, endPoint x: 1085, endPoint y: 242, distance: 101.2
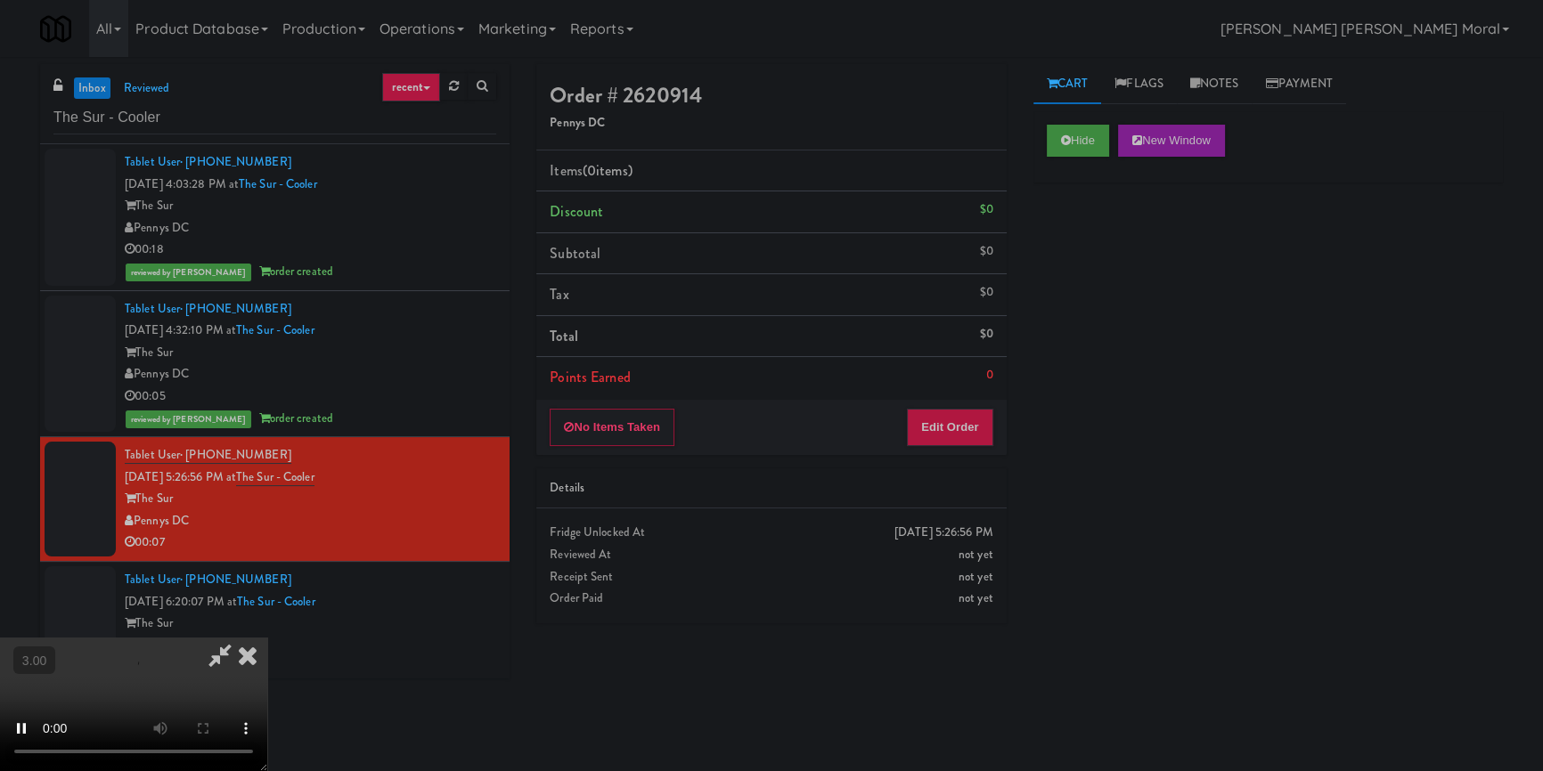
scroll to position [6, 0]
click at [267, 638] on video at bounding box center [133, 705] width 267 height 134
click at [962, 421] on button "Edit Order" at bounding box center [950, 427] width 86 height 37
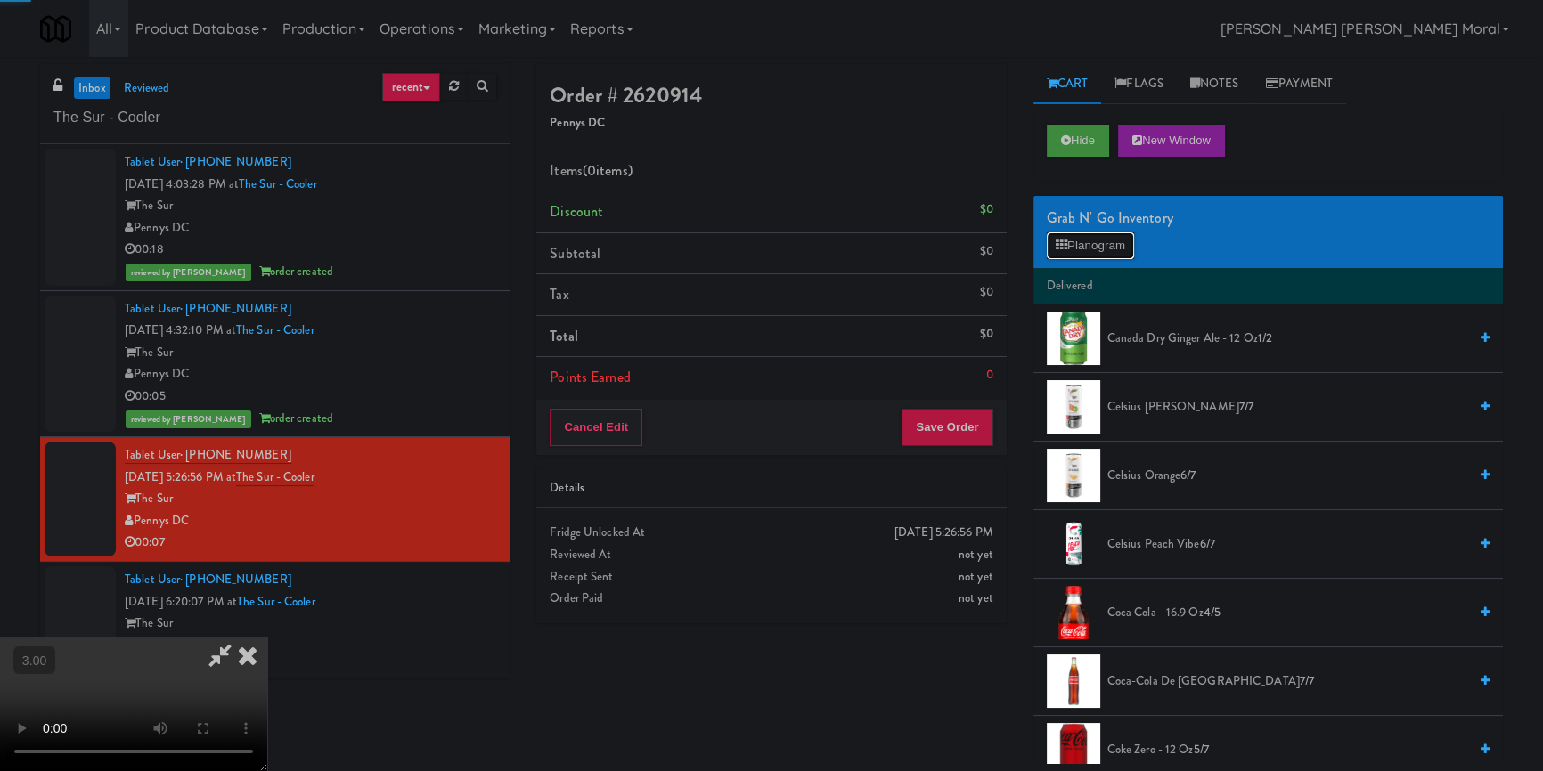
click at [1097, 230] on div "Grab N' Go Inventory Planogram" at bounding box center [1267, 232] width 469 height 72
click at [1091, 245] on button "Planogram" at bounding box center [1090, 245] width 87 height 27
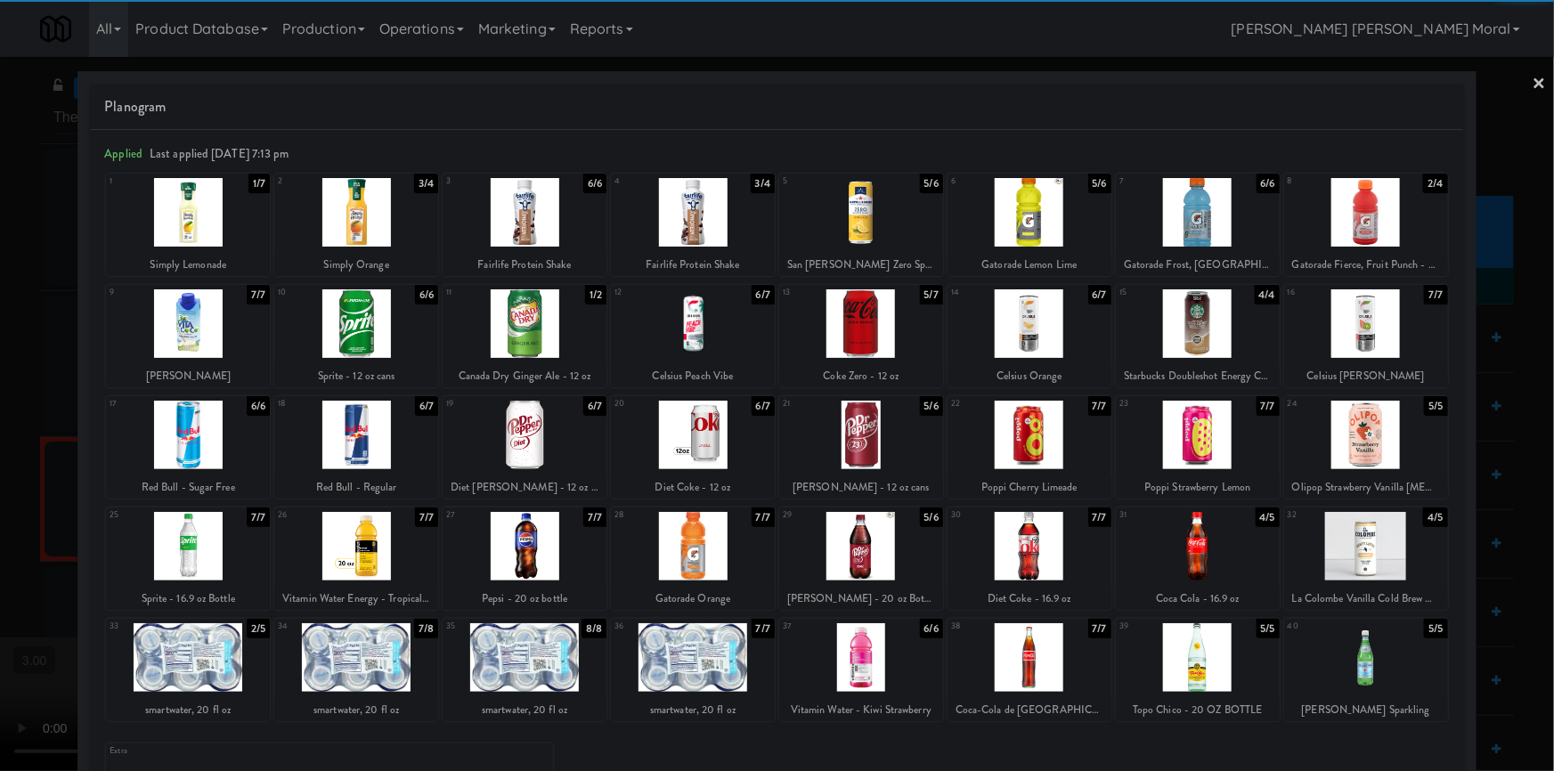
click at [1033, 650] on div at bounding box center [1030, 657] width 164 height 69
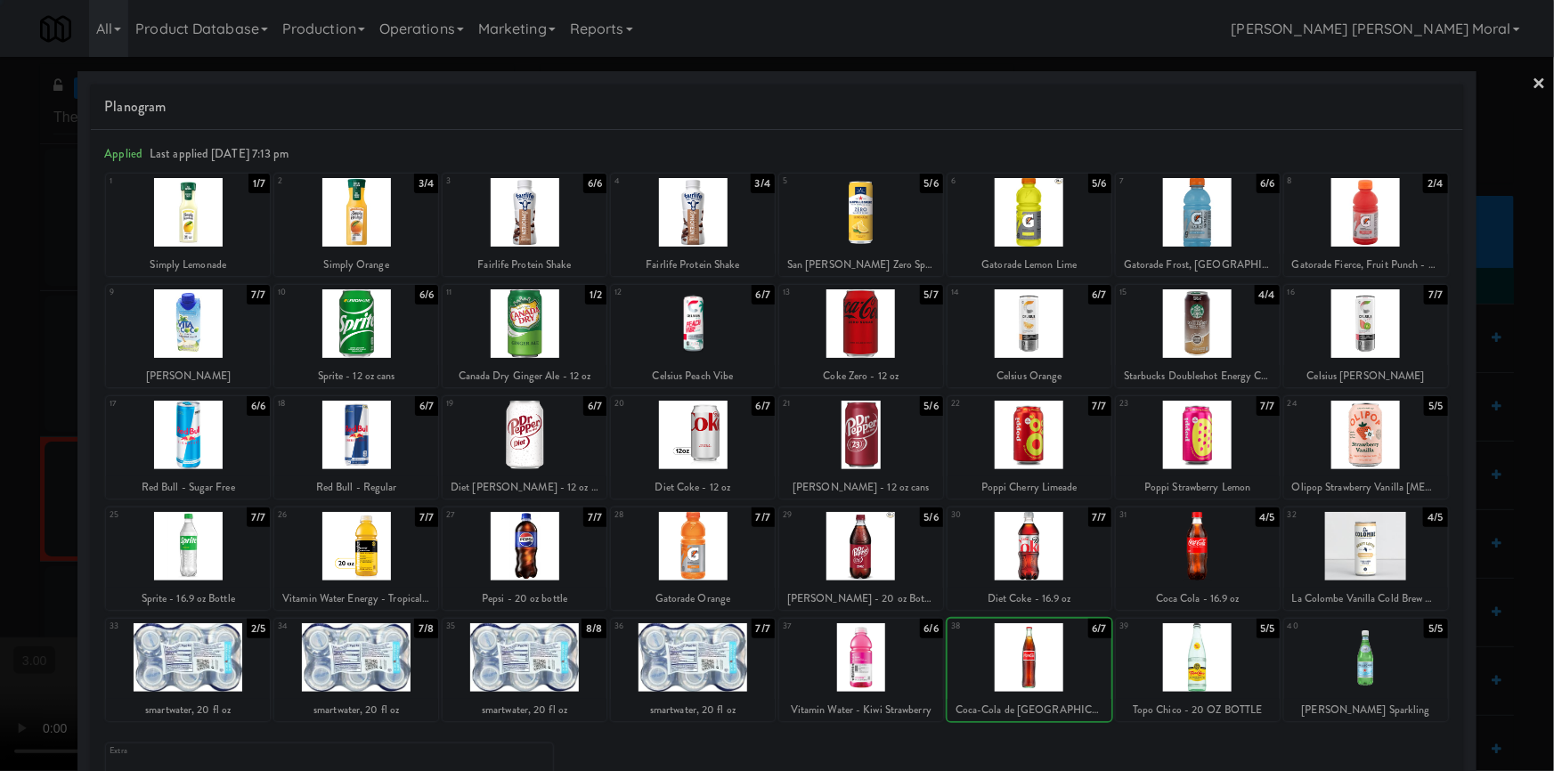
drag, startPoint x: 1033, startPoint y: 650, endPoint x: 960, endPoint y: 648, distance: 73.1
click at [1033, 650] on div at bounding box center [1030, 657] width 164 height 69
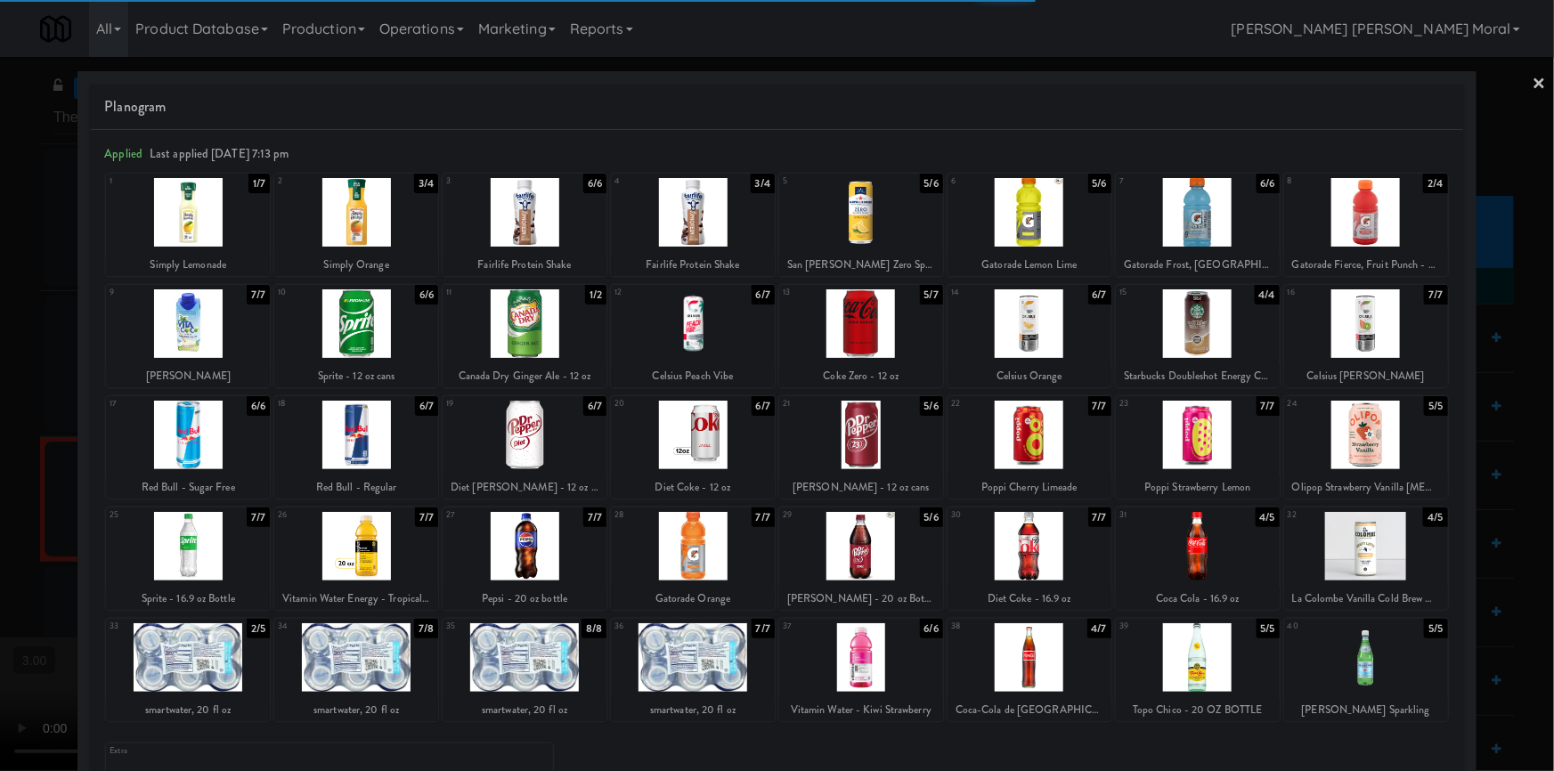
click at [0, 454] on div at bounding box center [777, 385] width 1554 height 771
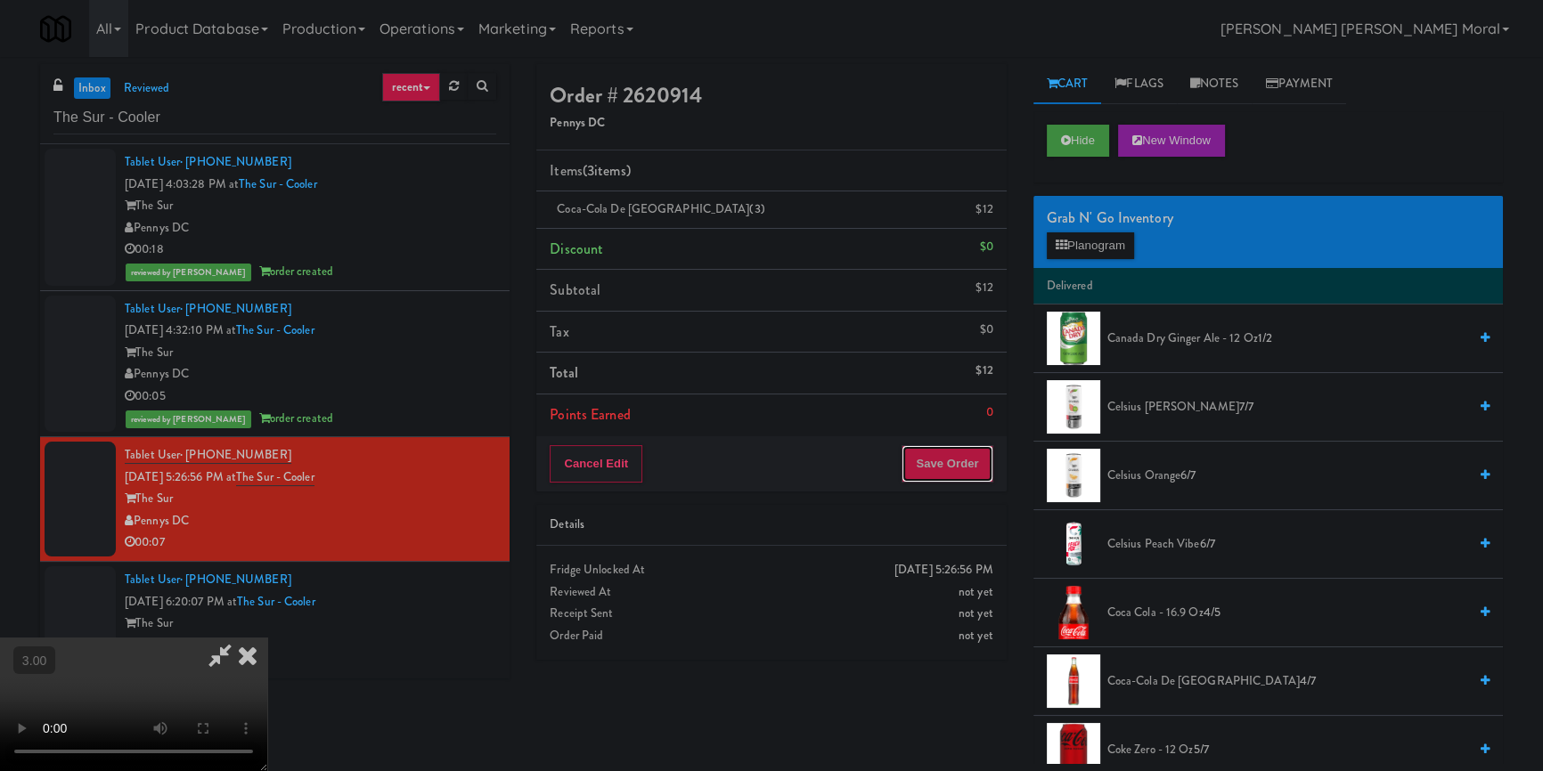
click at [959, 469] on button "Save Order" at bounding box center [946, 463] width 91 height 37
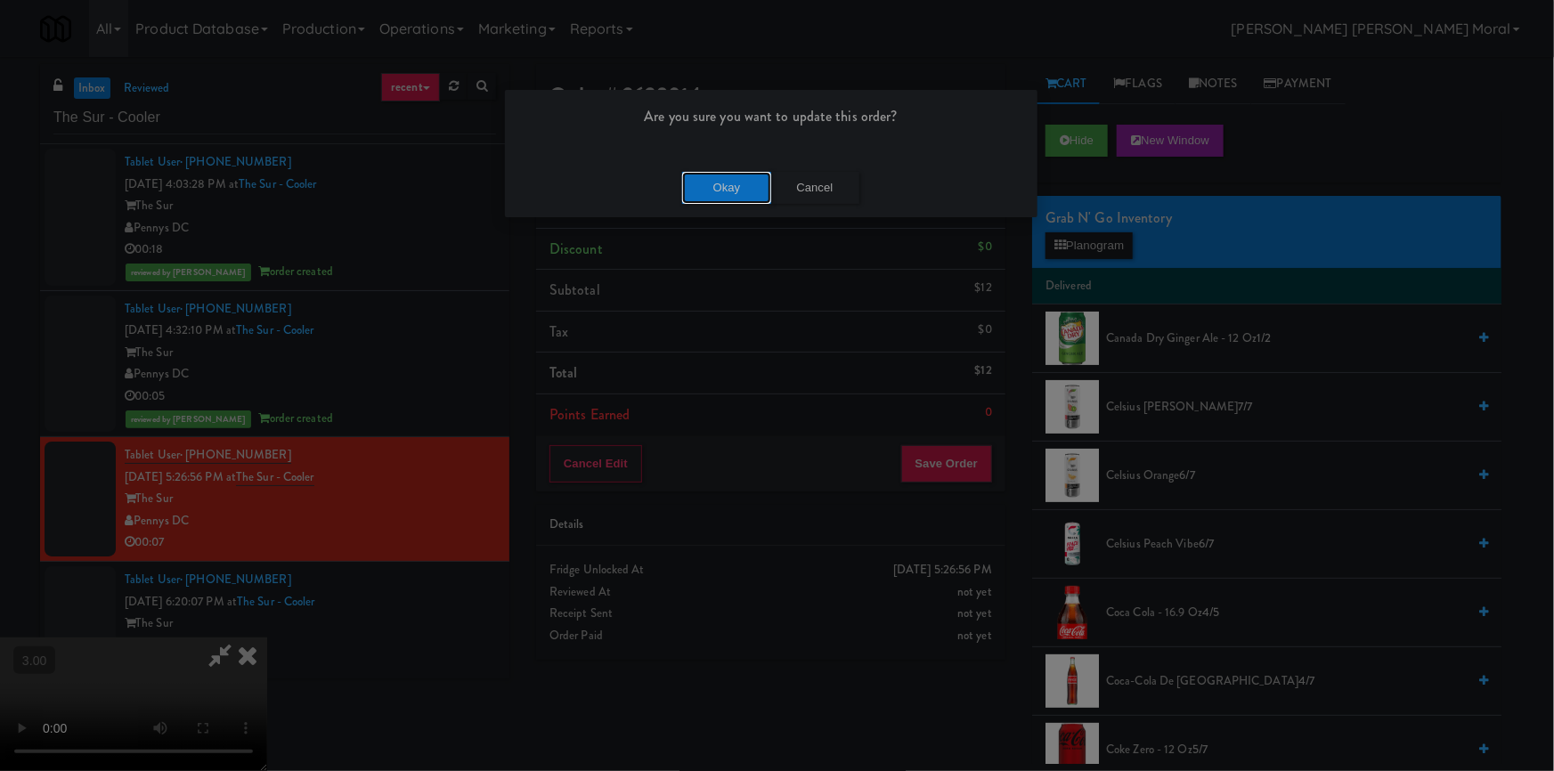
click at [708, 184] on button "Okay" at bounding box center [726, 188] width 89 height 32
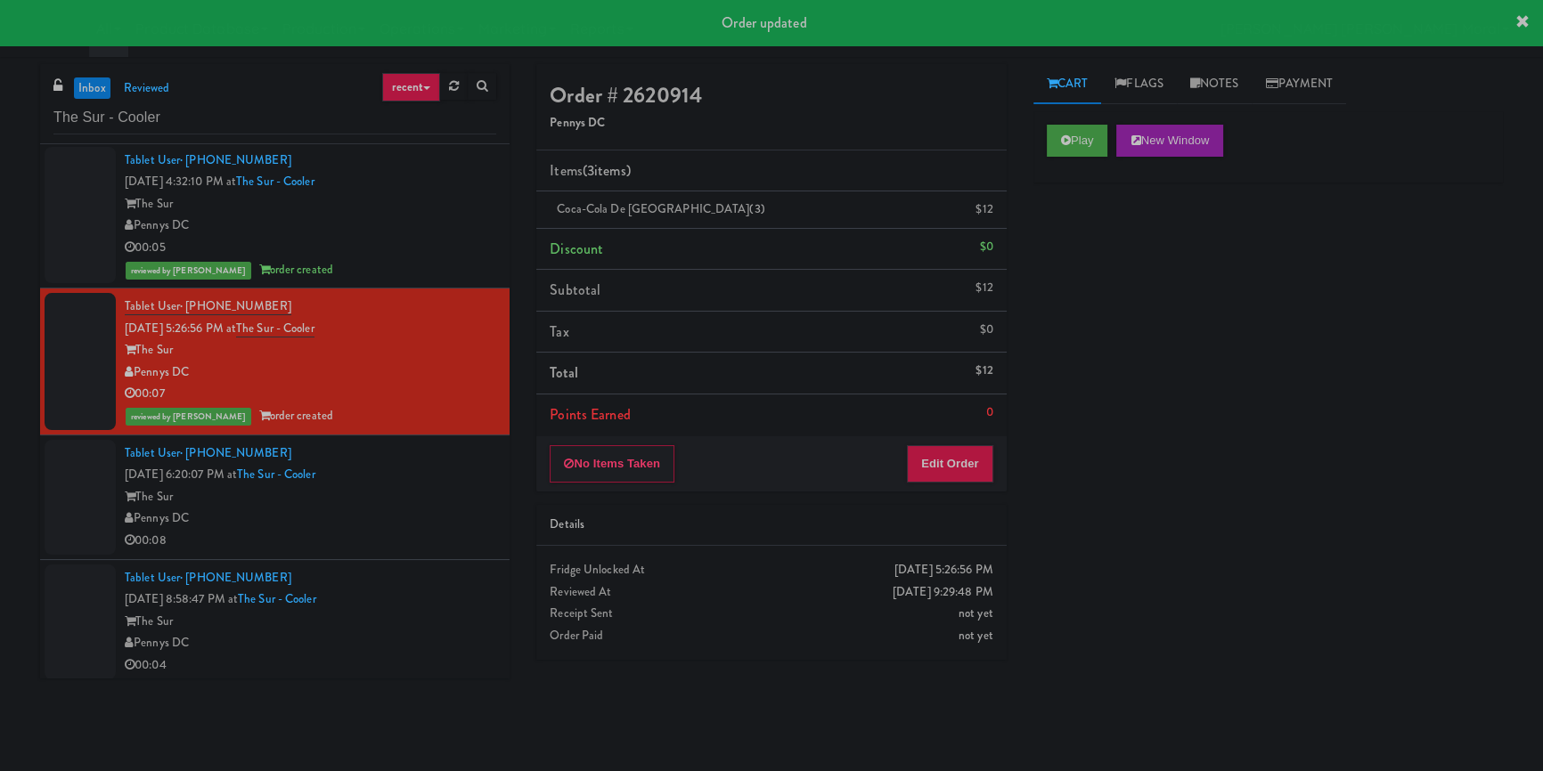
scroll to position [153, 0]
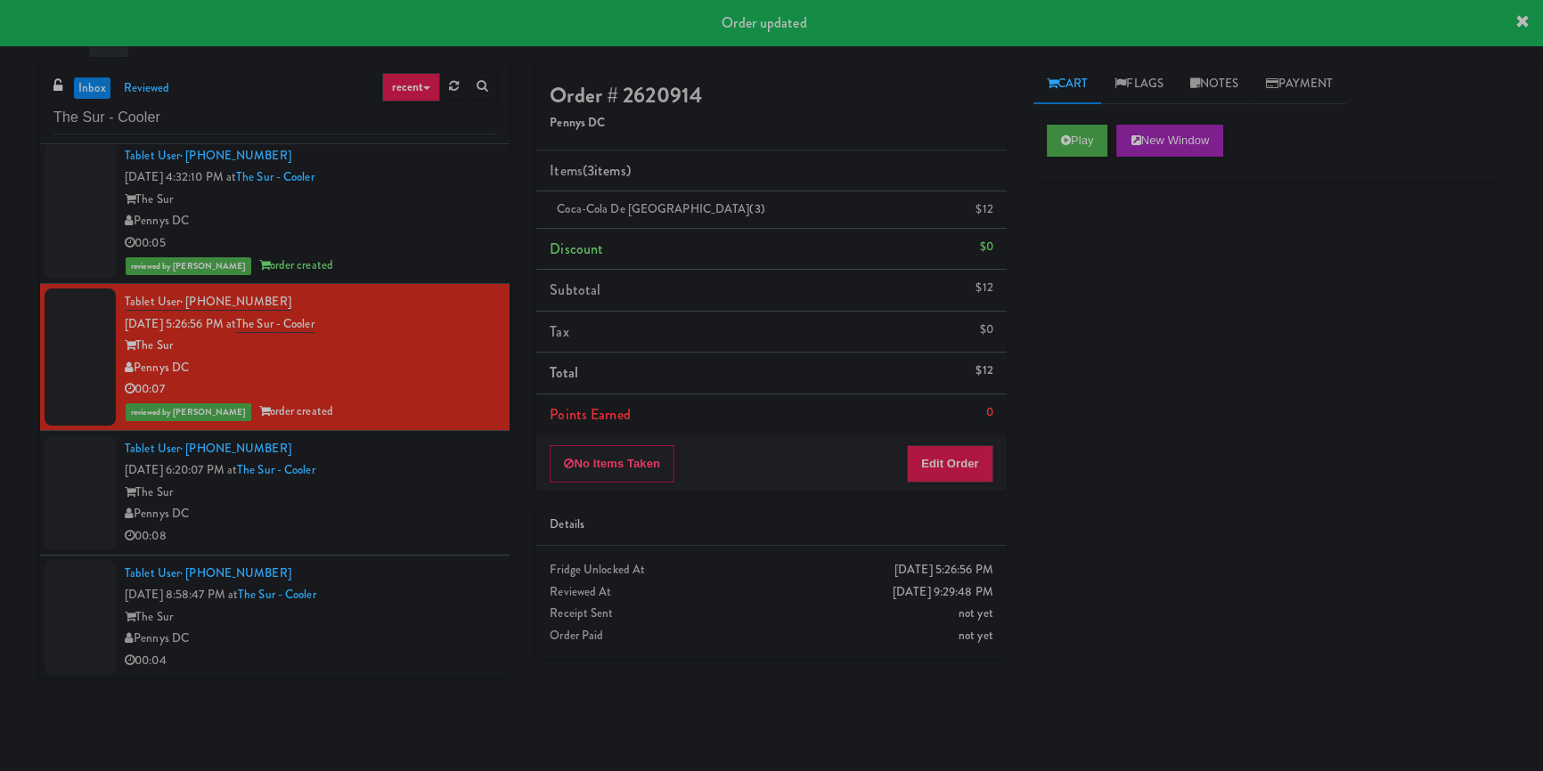
click at [437, 491] on div "The Sur" at bounding box center [310, 493] width 371 height 22
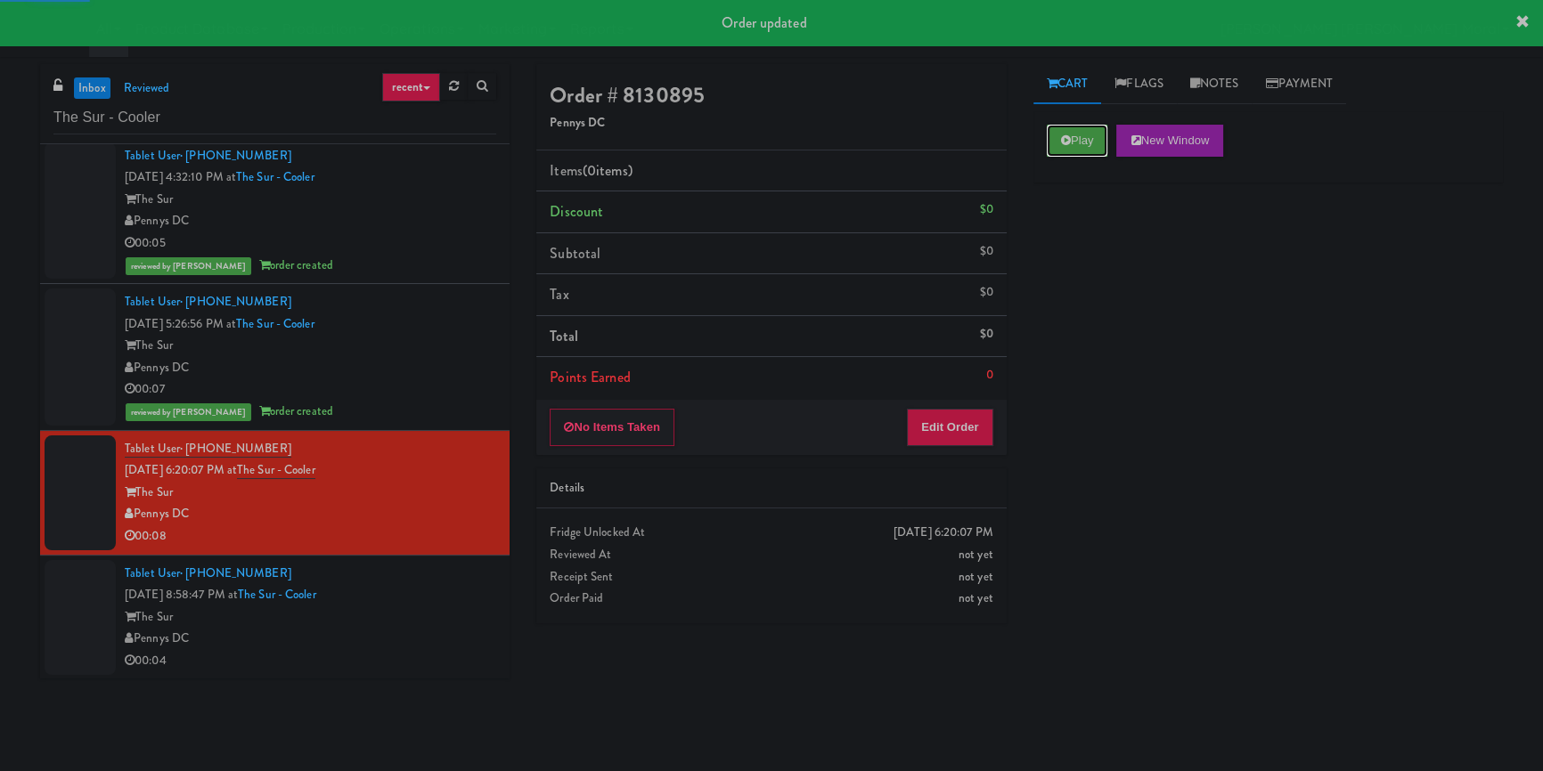
click at [1069, 146] on button "Play" at bounding box center [1077, 141] width 61 height 32
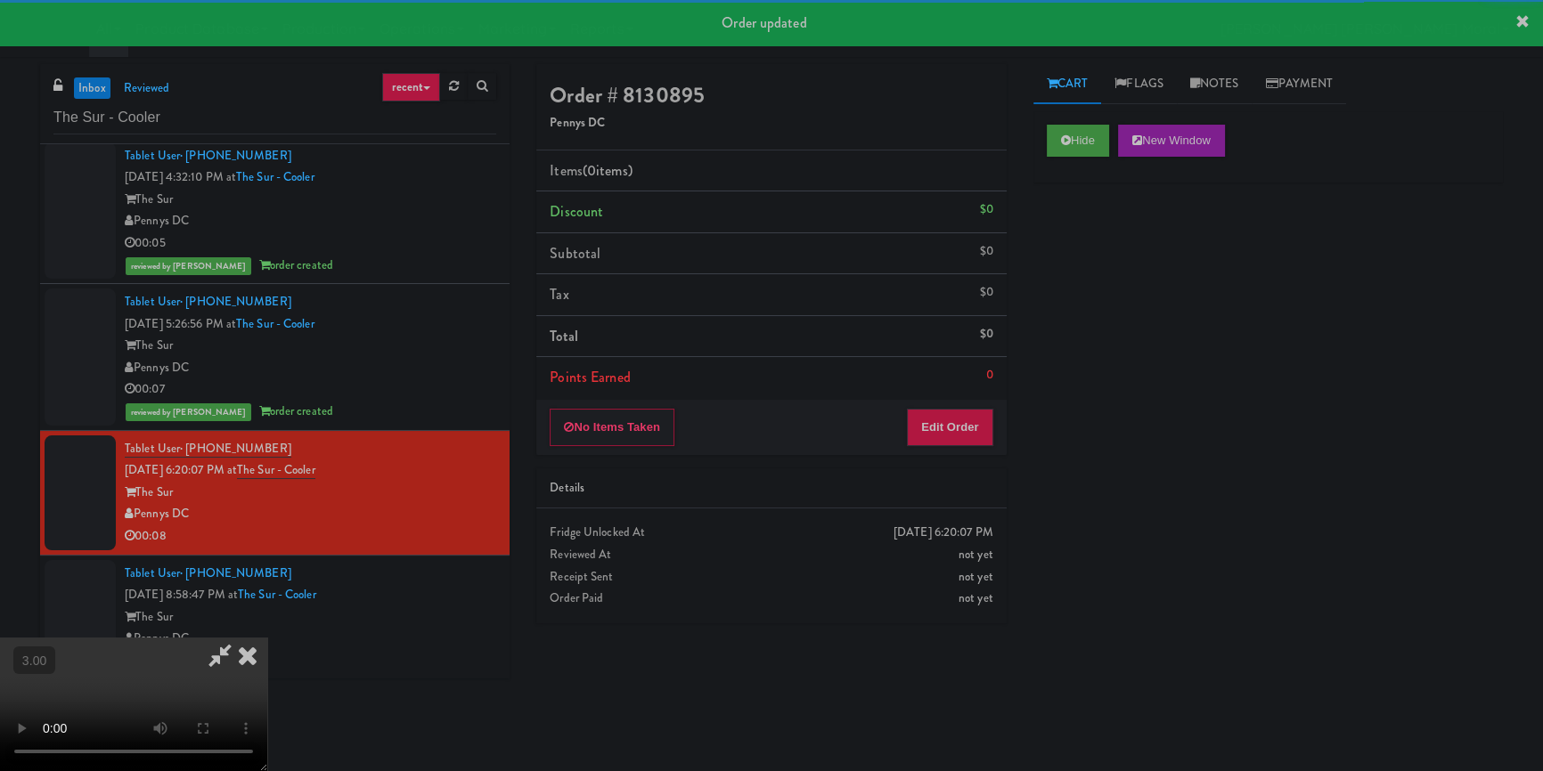
click at [1104, 257] on div "Hide New Window Primary Flag Clear Flag if unable to determine what was taken o…" at bounding box center [1267, 445] width 469 height 668
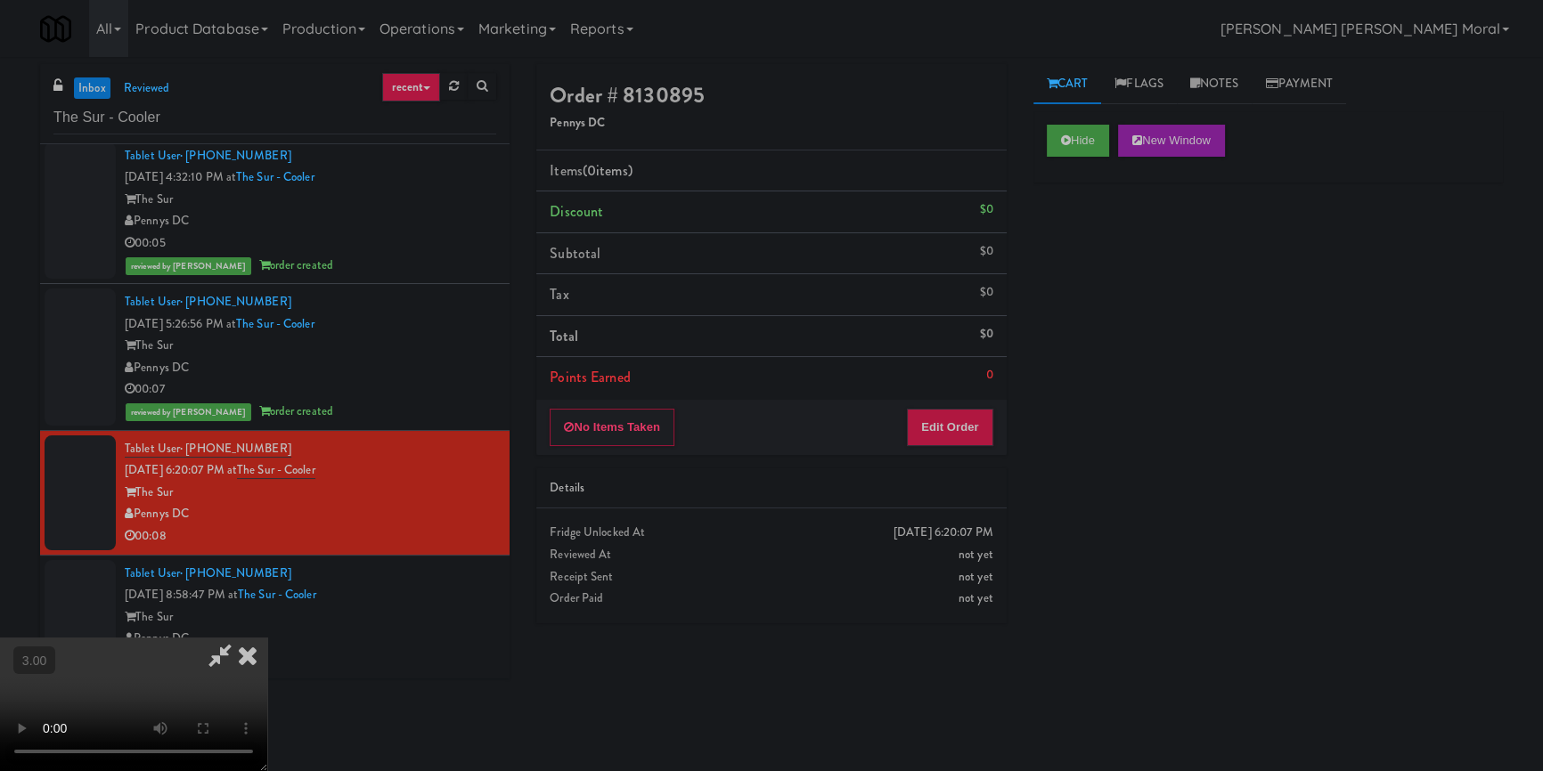
scroll to position [6, 0]
click at [940, 413] on button "Edit Order" at bounding box center [950, 427] width 86 height 37
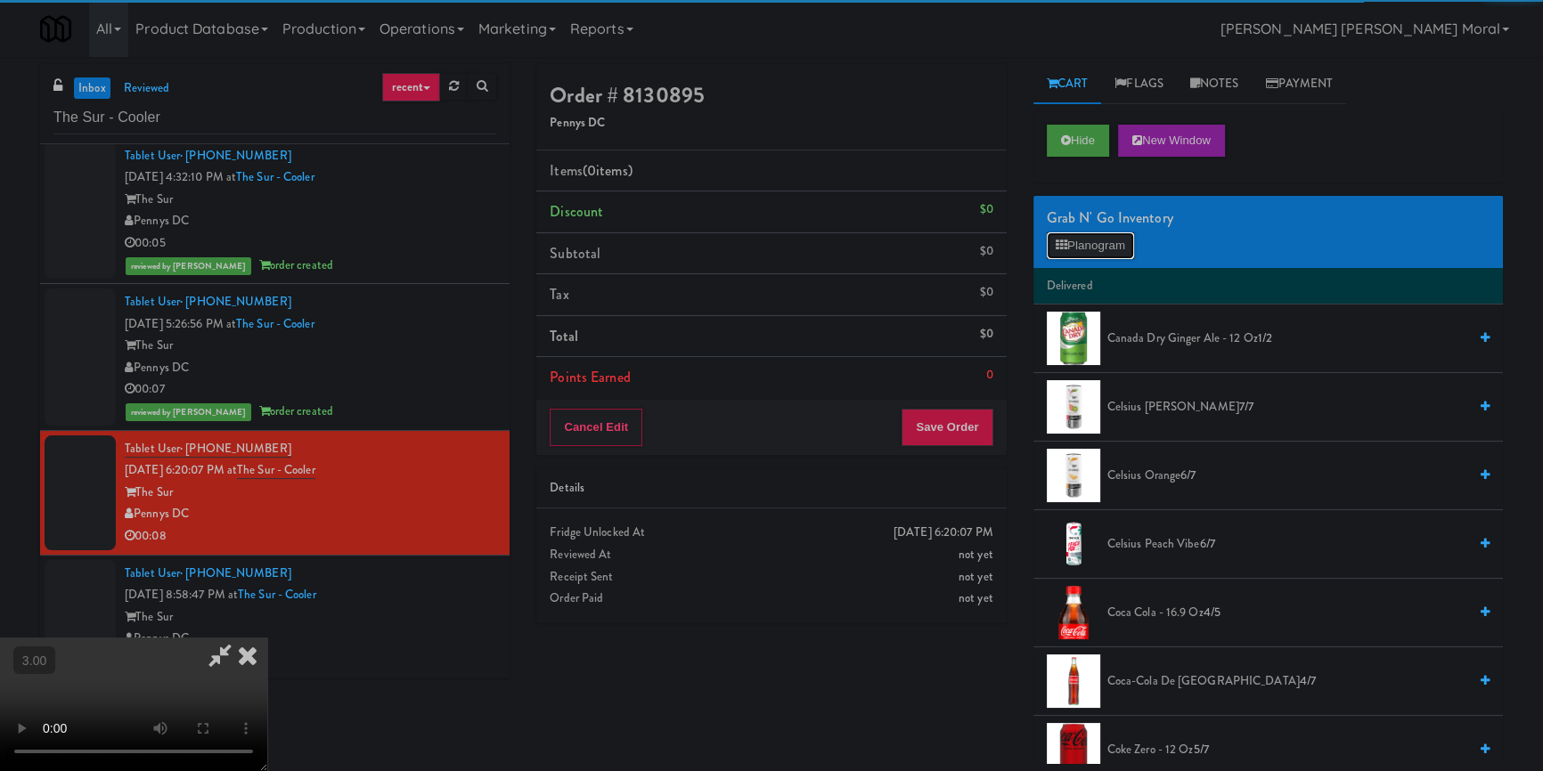
click at [1094, 236] on button "Planogram" at bounding box center [1090, 245] width 87 height 27
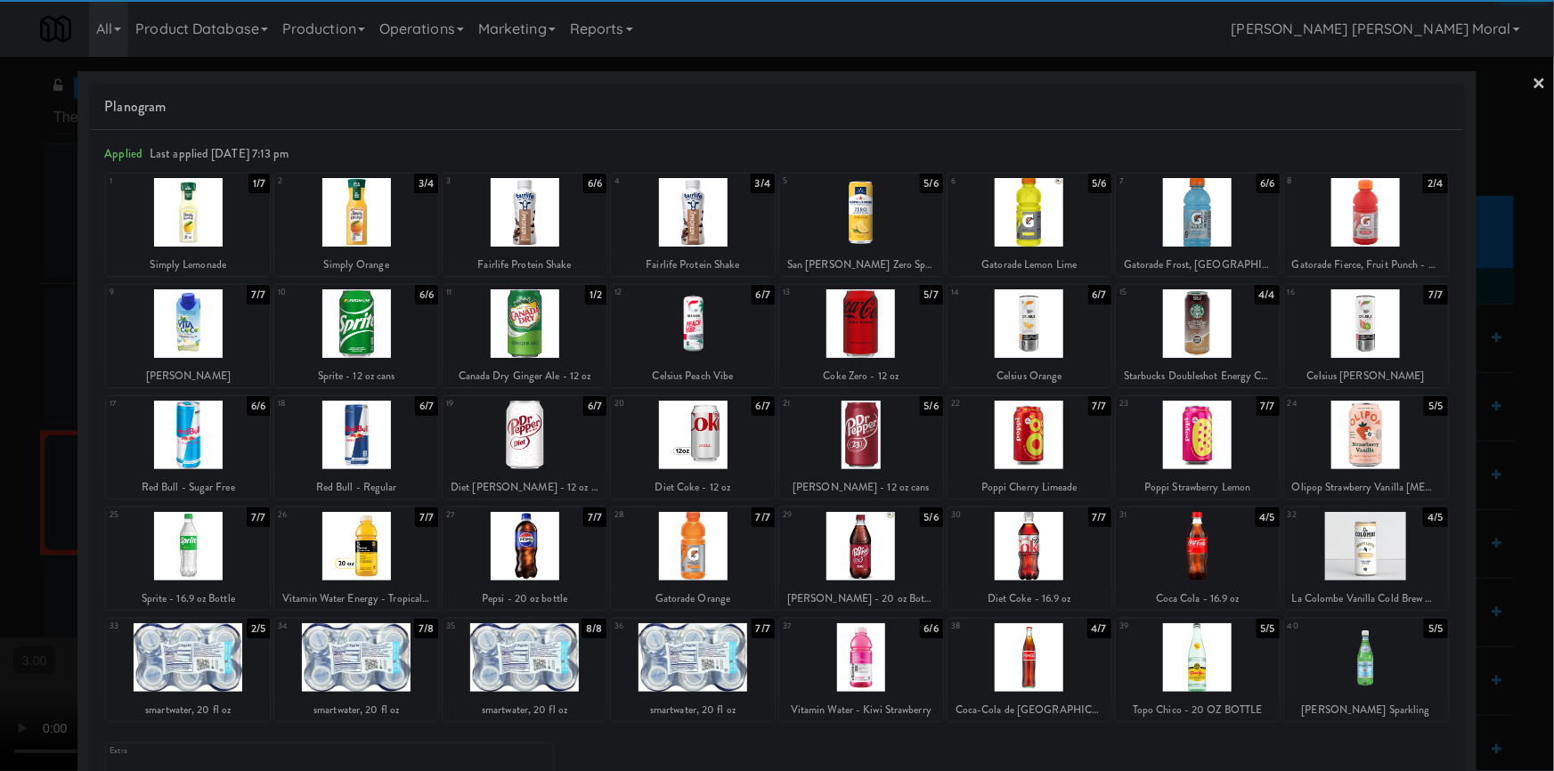
click at [713, 200] on div at bounding box center [693, 212] width 164 height 69
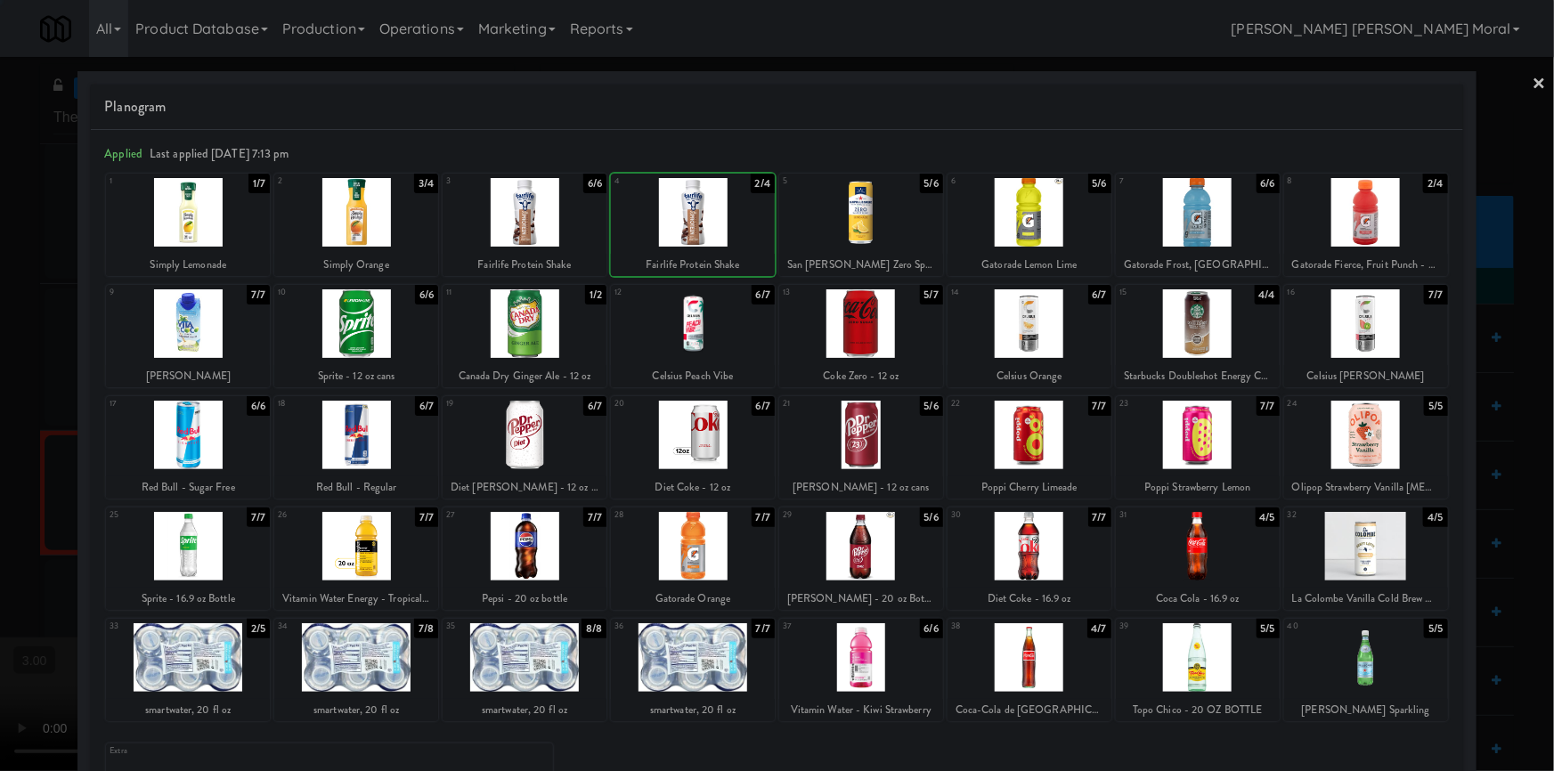
click at [713, 200] on div at bounding box center [693, 212] width 164 height 69
click at [0, 460] on div at bounding box center [777, 385] width 1554 height 771
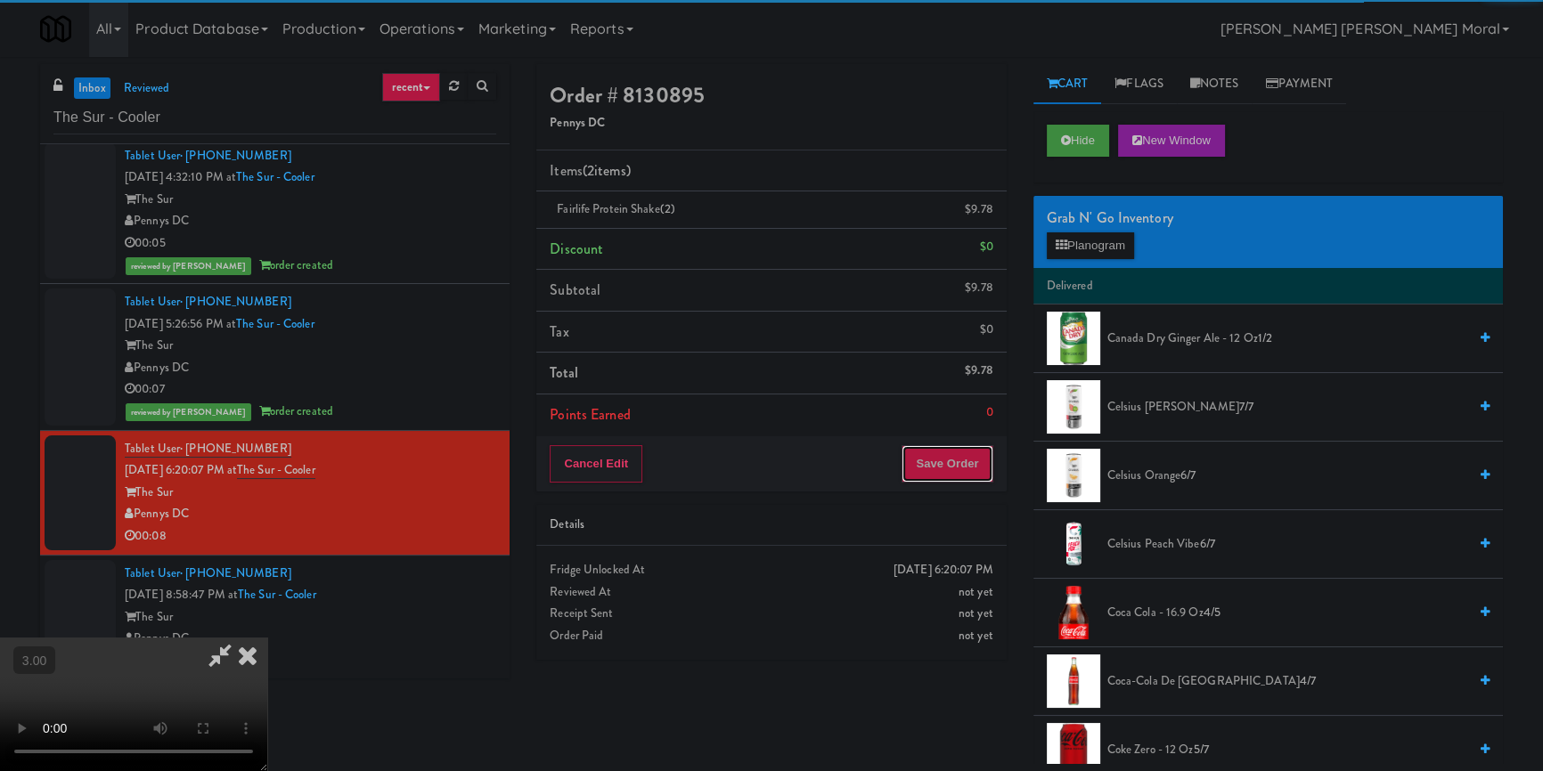
click at [945, 463] on button "Save Order" at bounding box center [946, 463] width 91 height 37
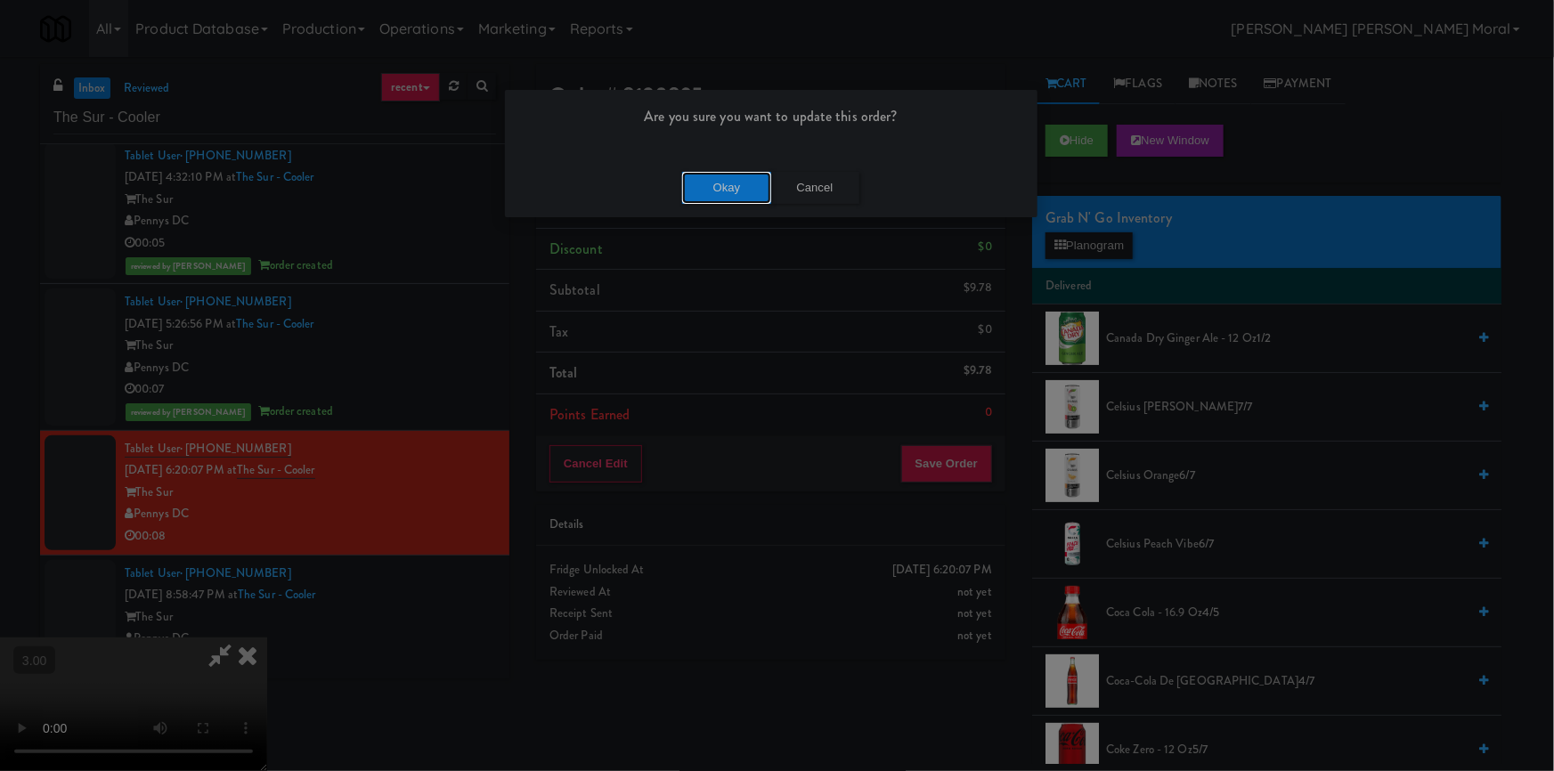
click at [729, 183] on button "Okay" at bounding box center [726, 188] width 89 height 32
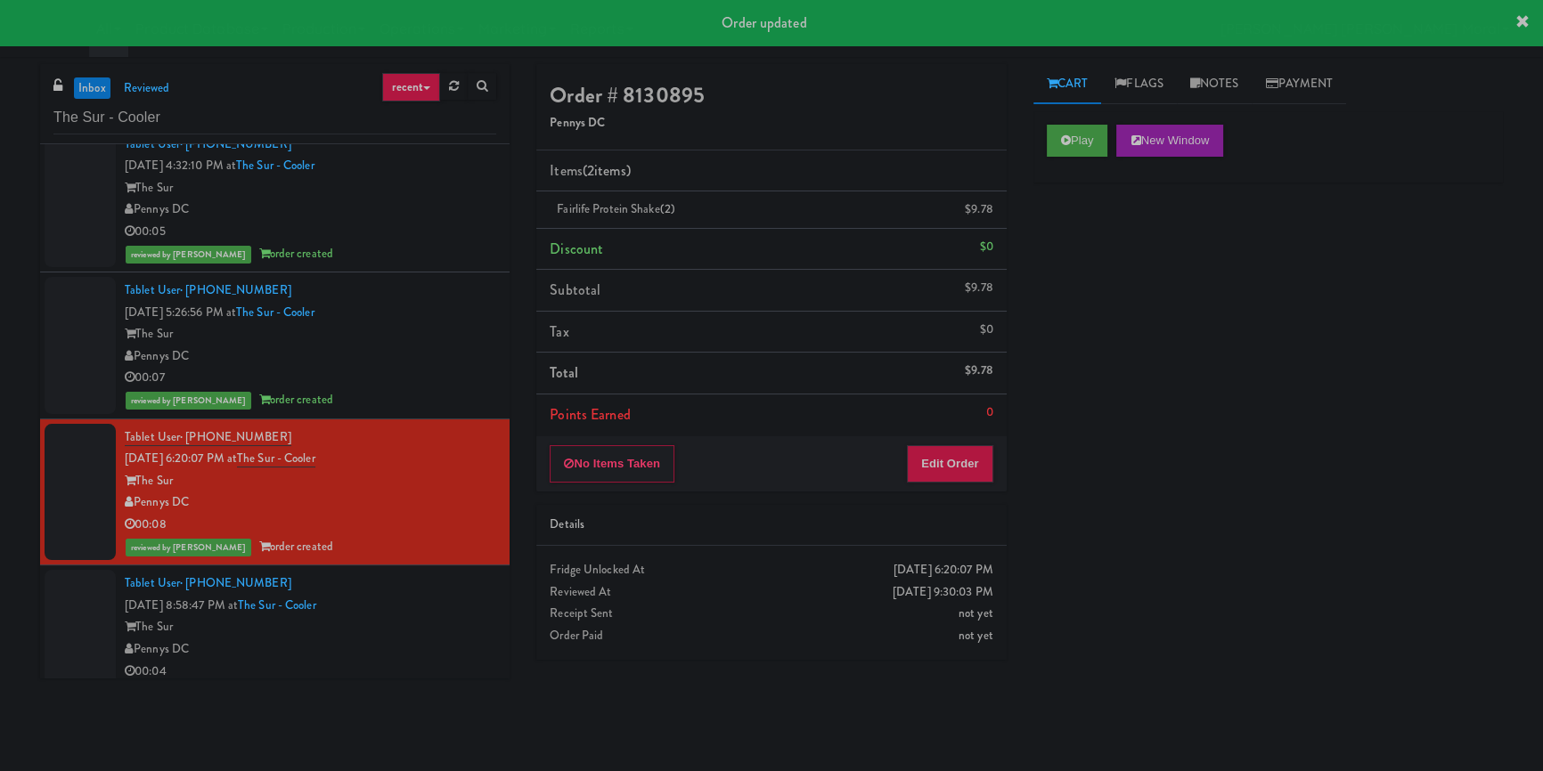
scroll to position [175, 0]
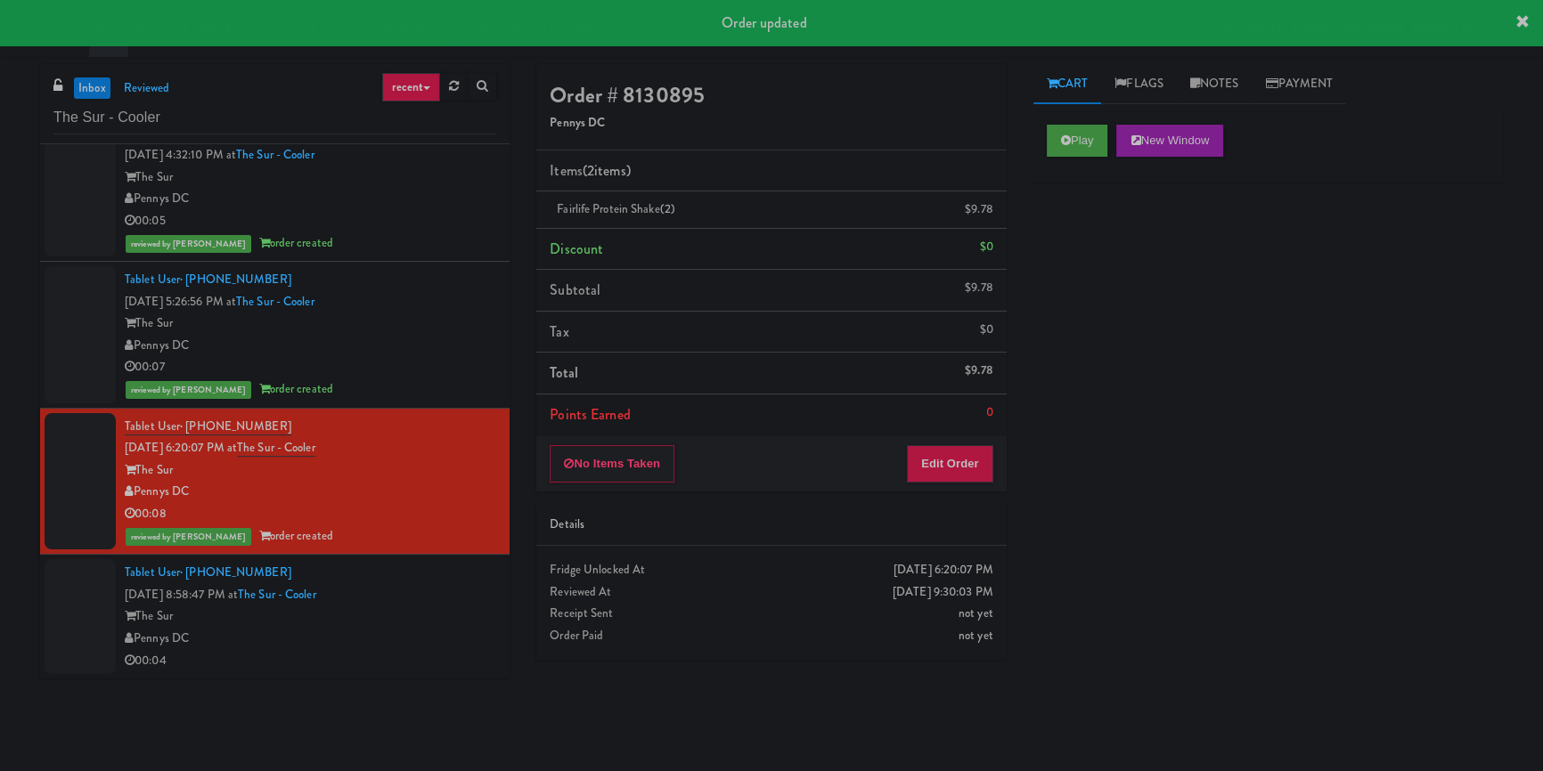
click at [448, 623] on div "The Sur" at bounding box center [310, 617] width 371 height 22
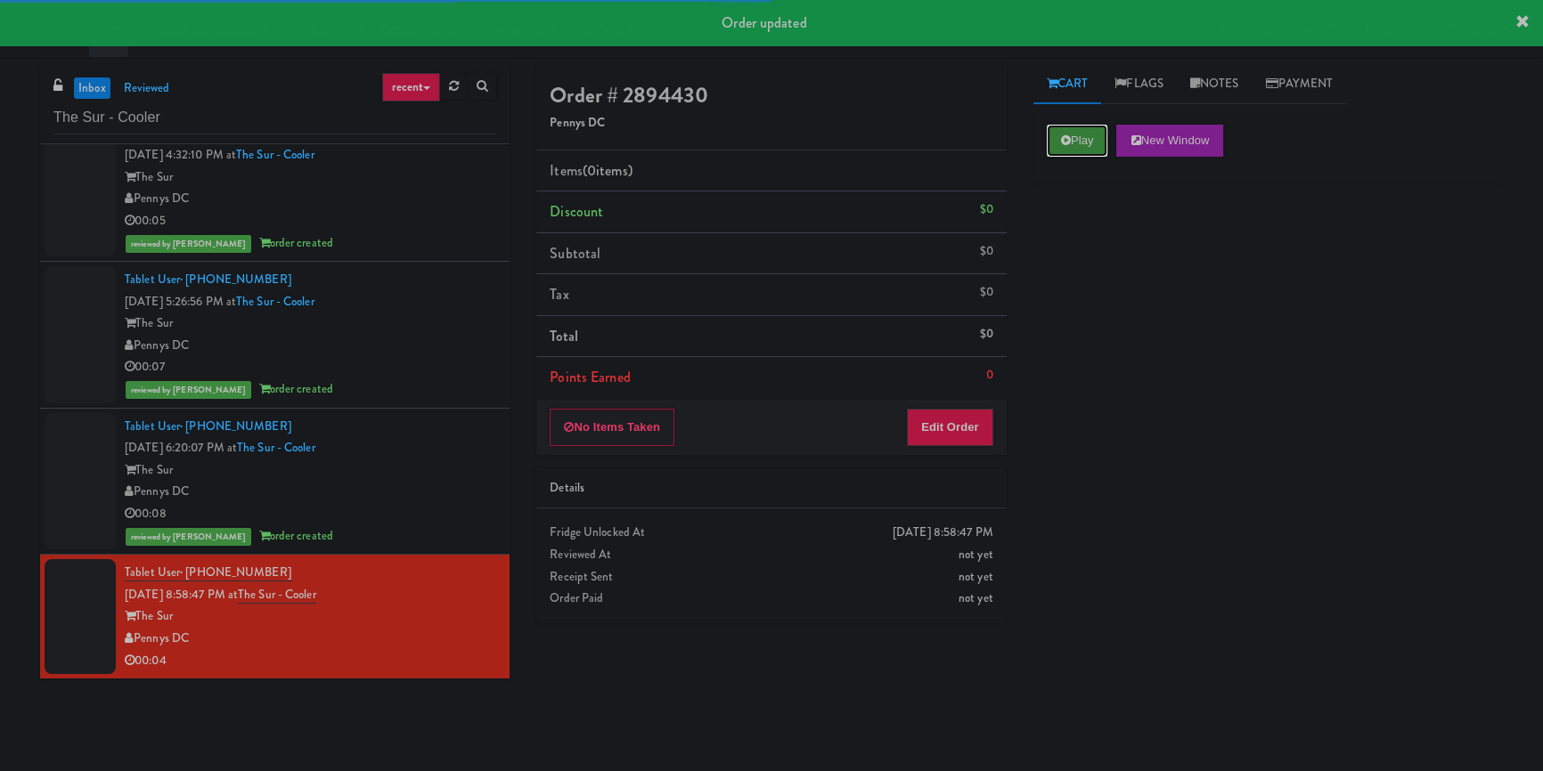
click at [1096, 128] on button "Play" at bounding box center [1077, 141] width 61 height 32
click at [1104, 262] on div "Play New Window Primary Flag Clear Flag if unable to determine what was taken o…" at bounding box center [1267, 445] width 469 height 668
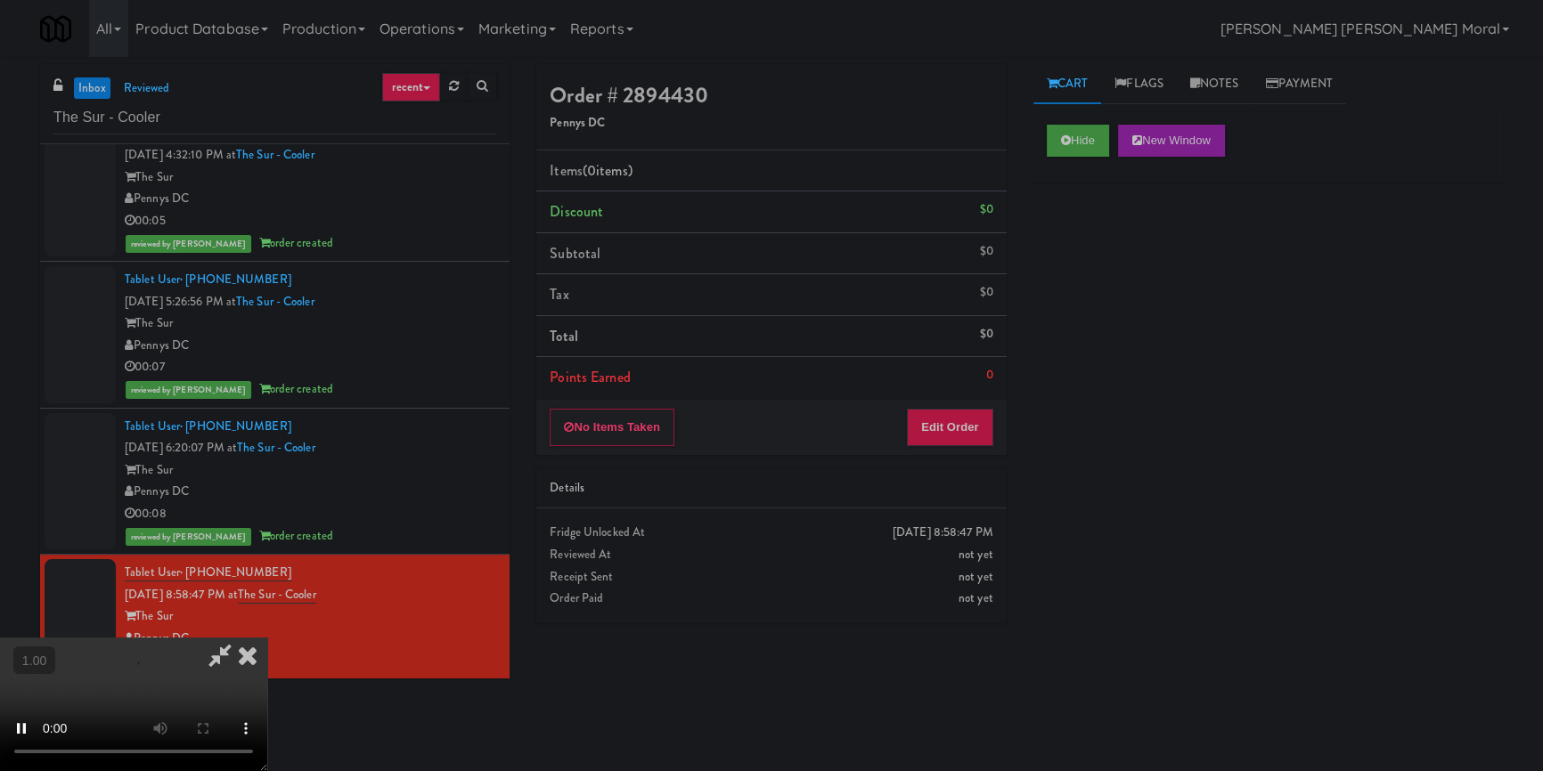
scroll to position [249, 0]
click at [951, 412] on button "Edit Order" at bounding box center [950, 427] width 86 height 37
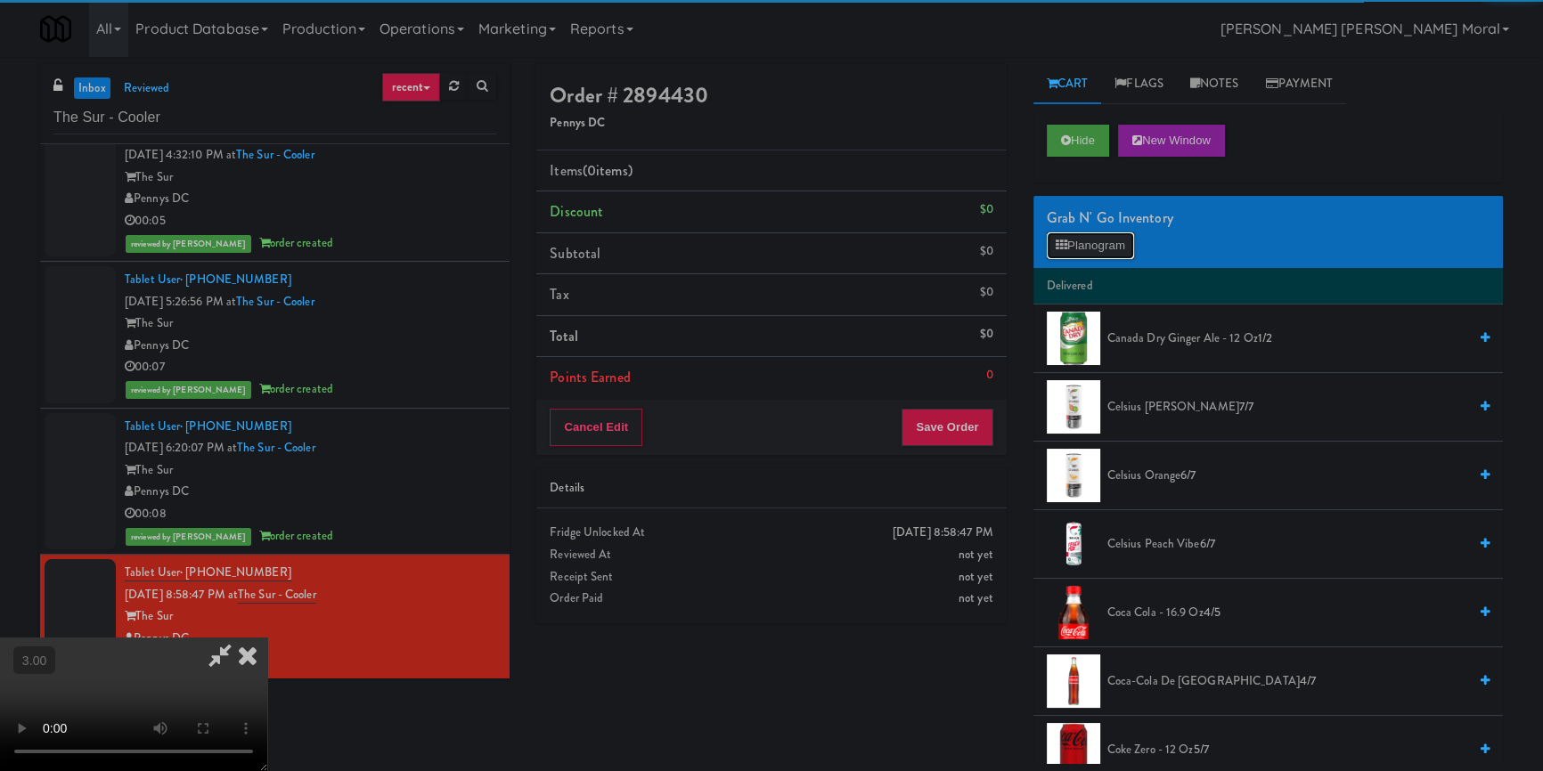
click at [1104, 245] on button "Planogram" at bounding box center [1090, 245] width 87 height 27
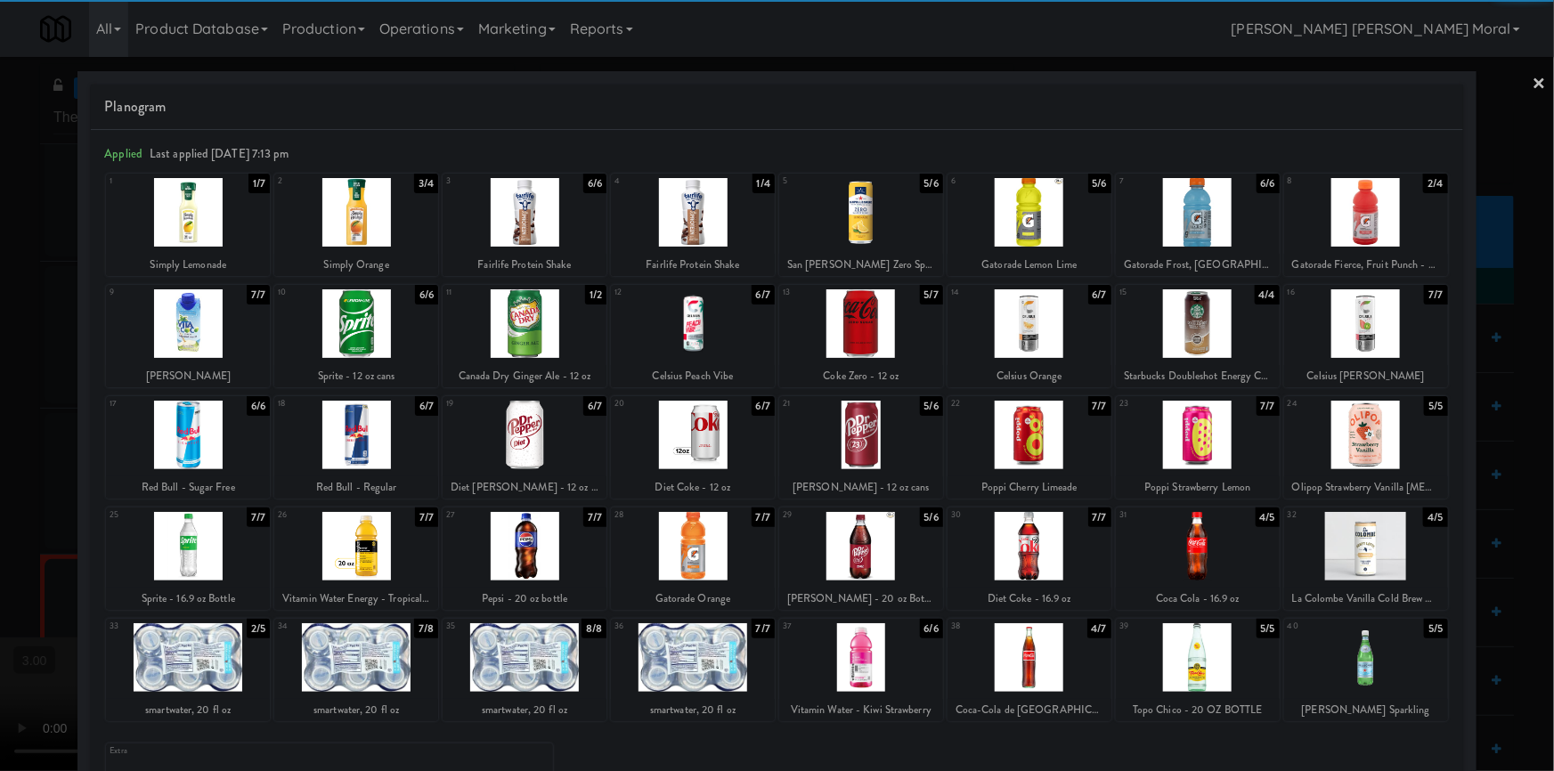
click at [1043, 648] on div at bounding box center [1030, 657] width 164 height 69
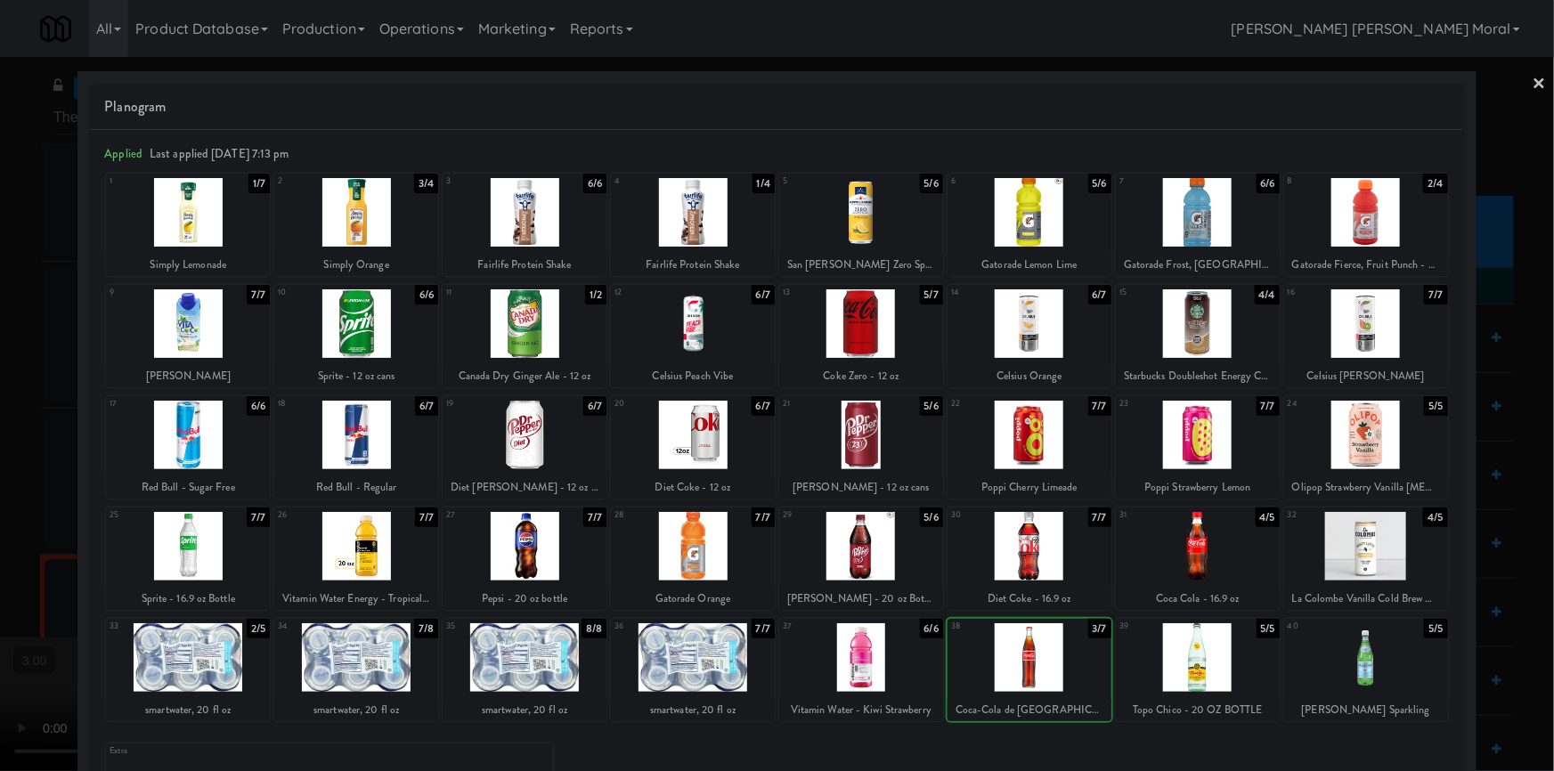
click at [1043, 648] on div at bounding box center [1030, 657] width 164 height 69
click at [0, 455] on div at bounding box center [777, 385] width 1554 height 771
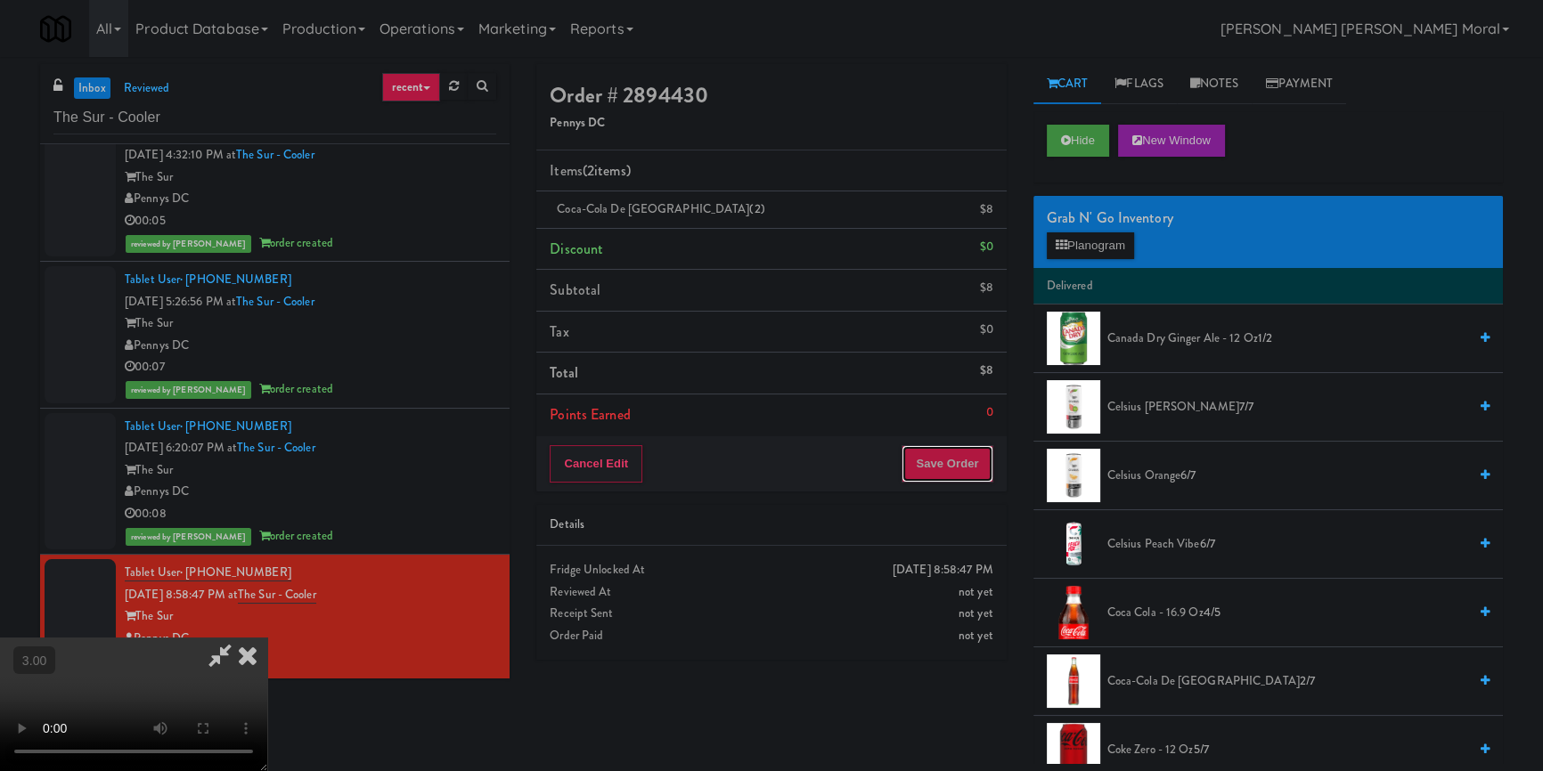
click at [970, 470] on button "Save Order" at bounding box center [946, 463] width 91 height 37
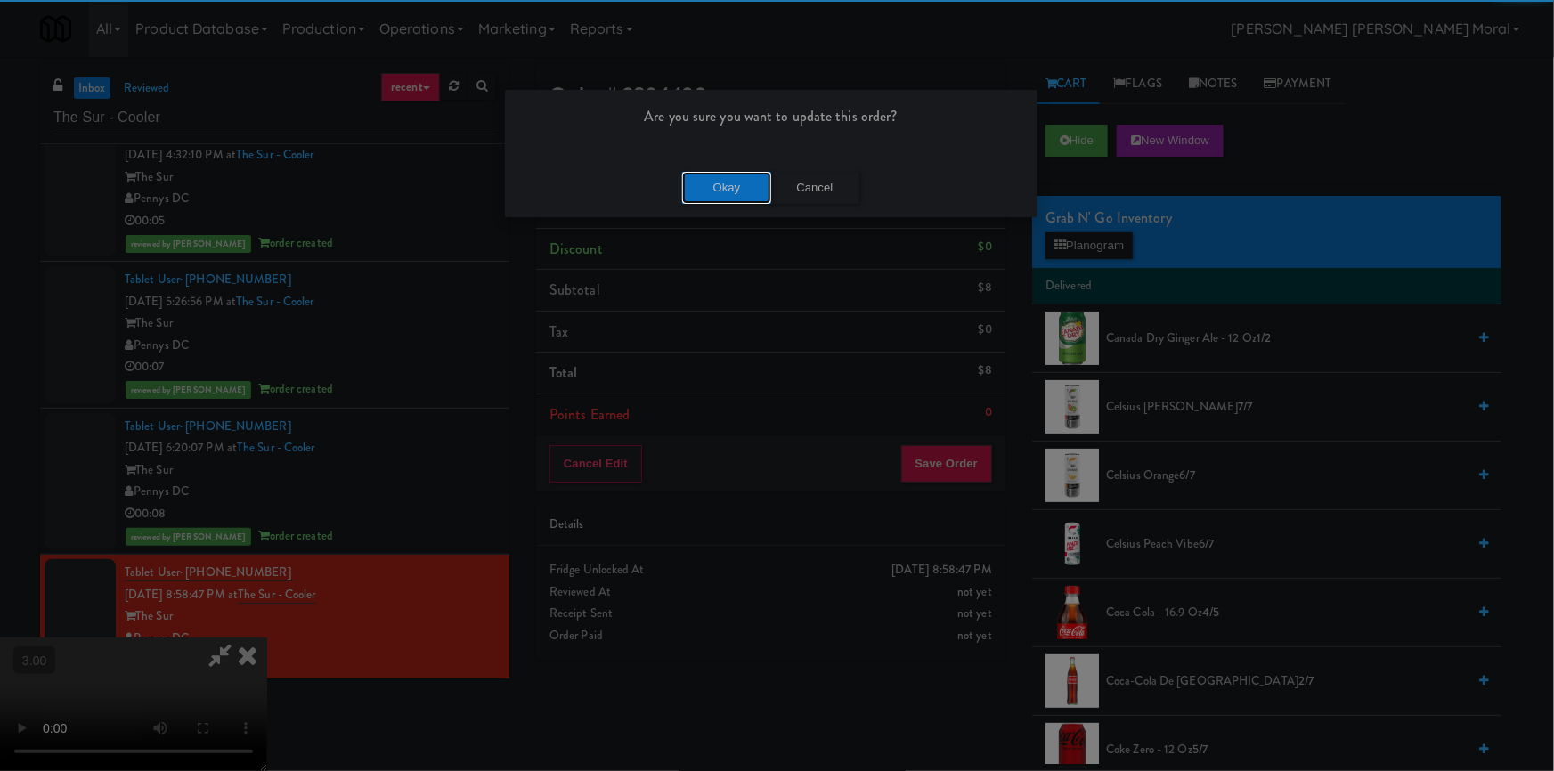
click at [713, 200] on button "Okay" at bounding box center [726, 188] width 89 height 32
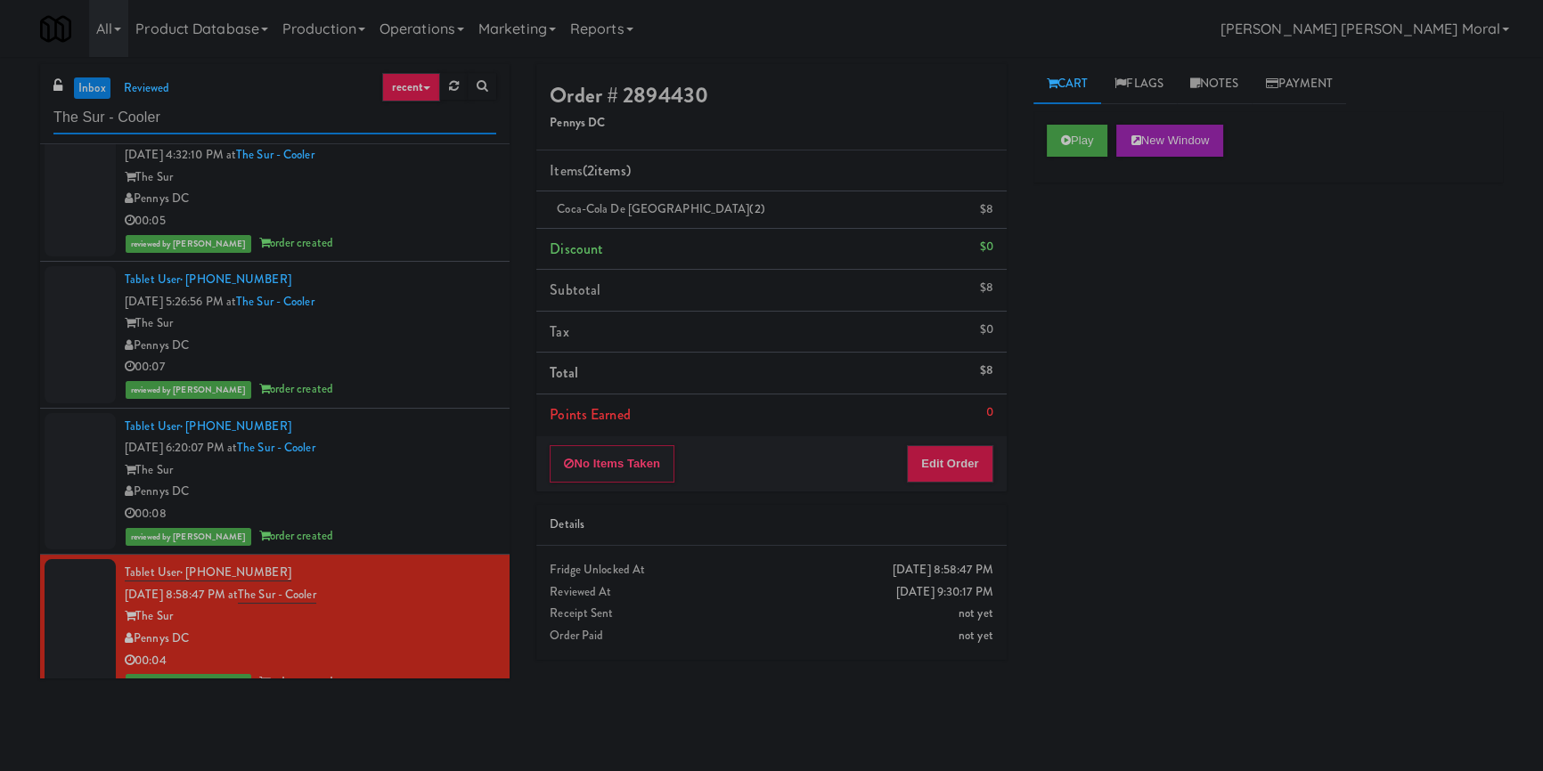
click at [232, 116] on input "The Sur - Cooler" at bounding box center [274, 118] width 443 height 33
paste input "OLG"
click at [232, 116] on input "The Sur - Cooler" at bounding box center [274, 118] width 443 height 33
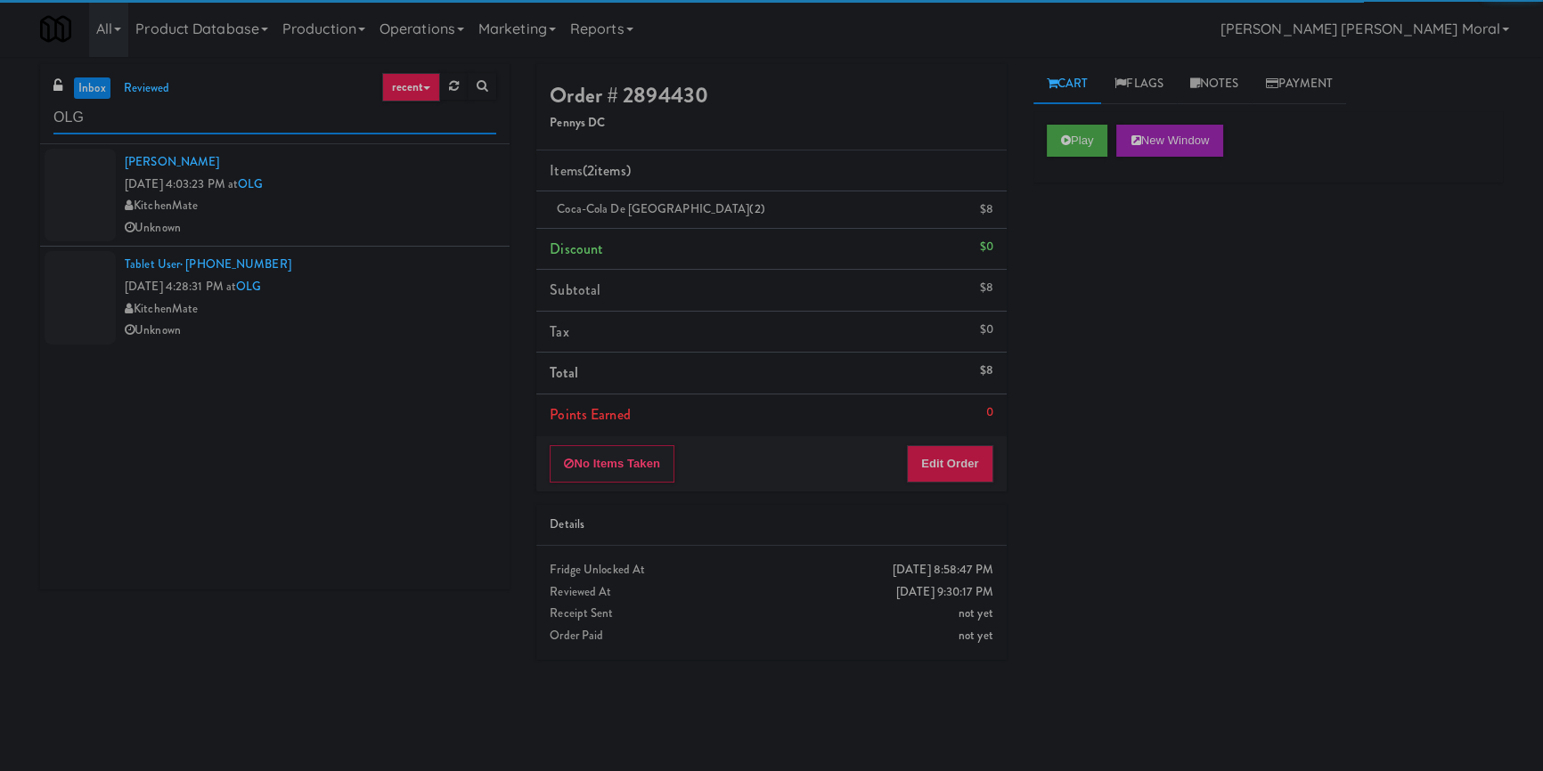
type input "OLG"
click at [424, 227] on div "Unknown" at bounding box center [310, 228] width 371 height 22
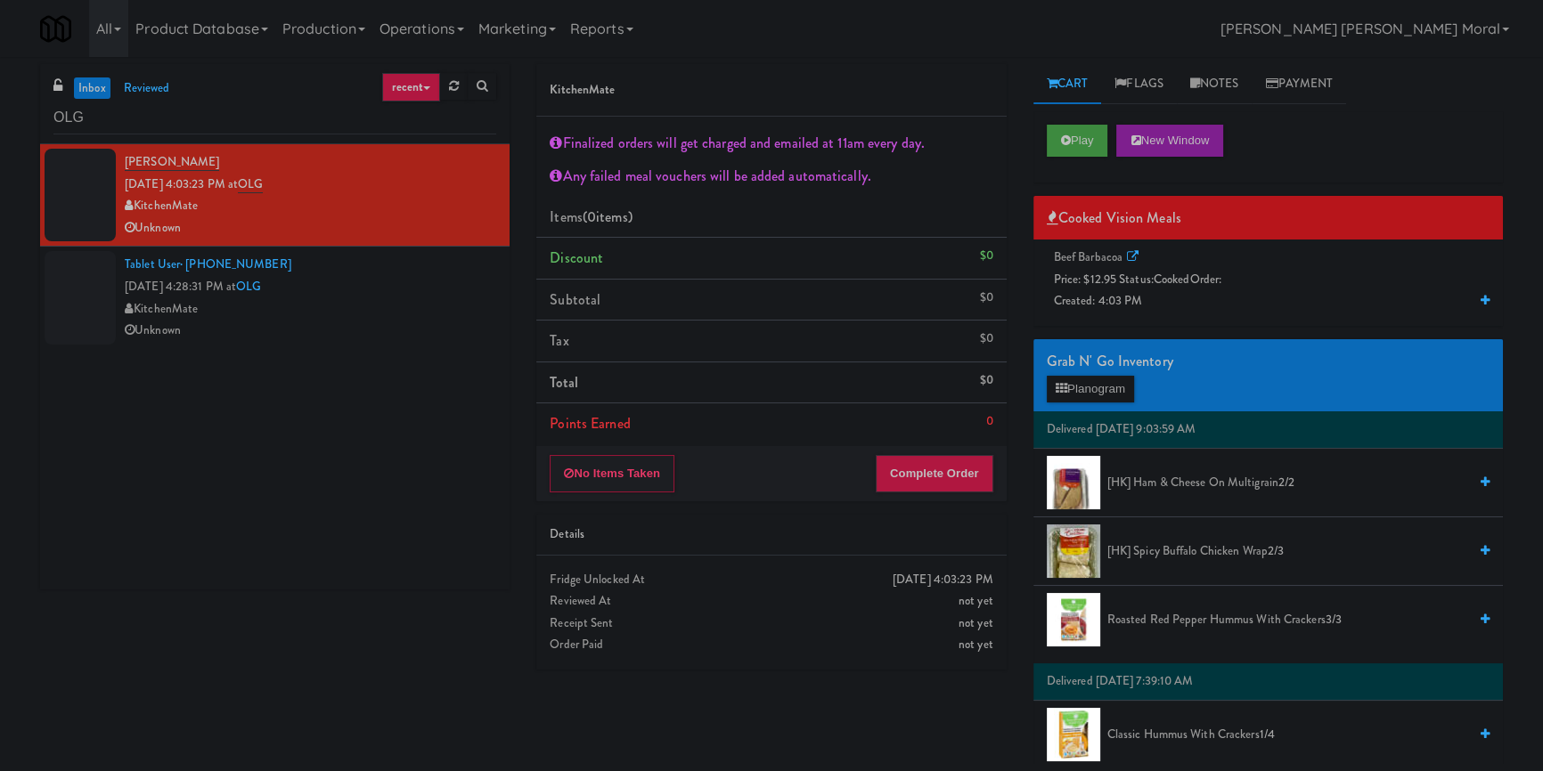
click at [1113, 131] on div "Play New Window" at bounding box center [1268, 141] width 443 height 32
click at [1095, 134] on button "Play" at bounding box center [1077, 141] width 61 height 32
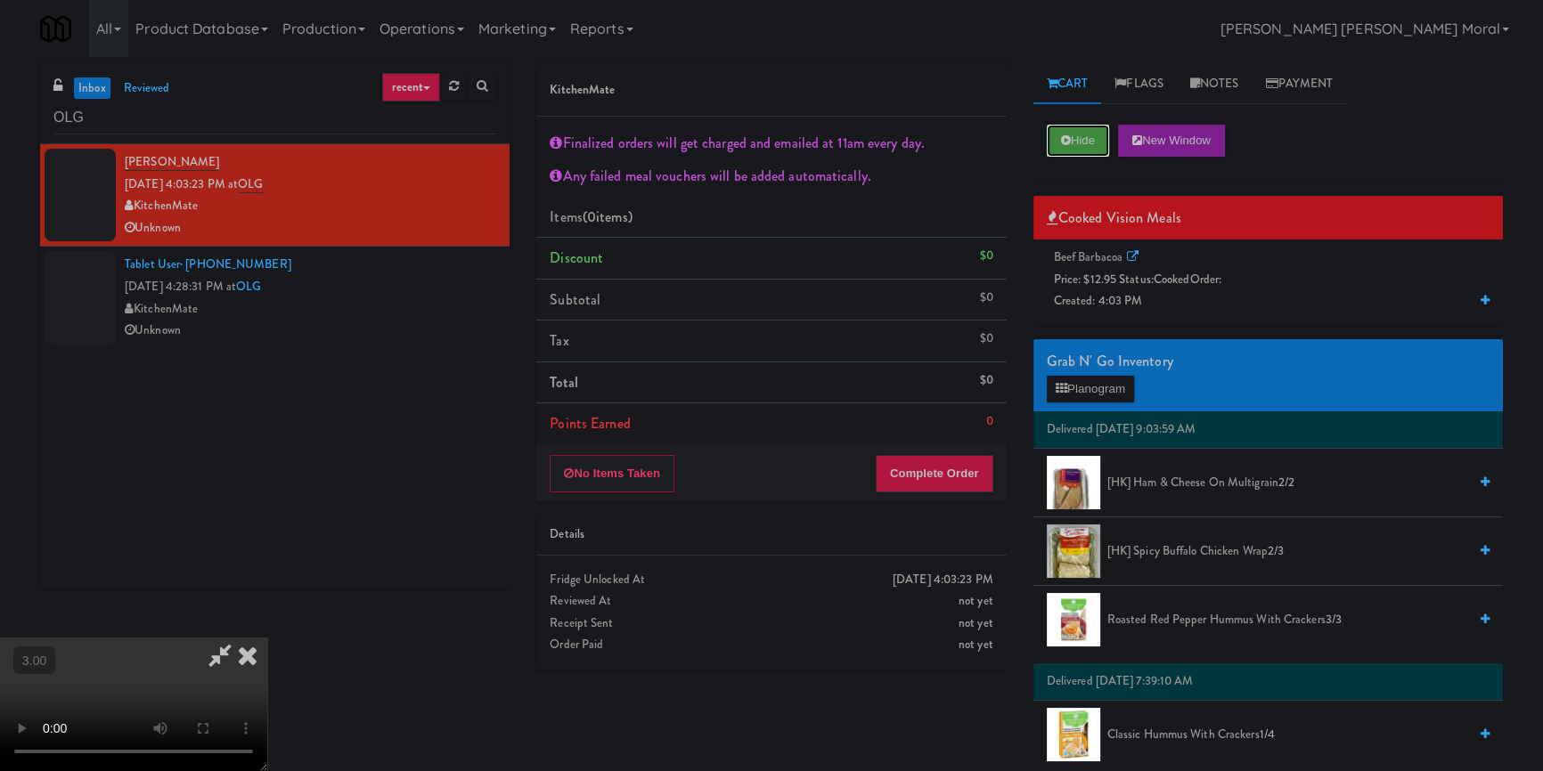
scroll to position [312, 0]
click at [1104, 299] on span "Created: 4:03 PM" at bounding box center [1098, 300] width 89 height 17
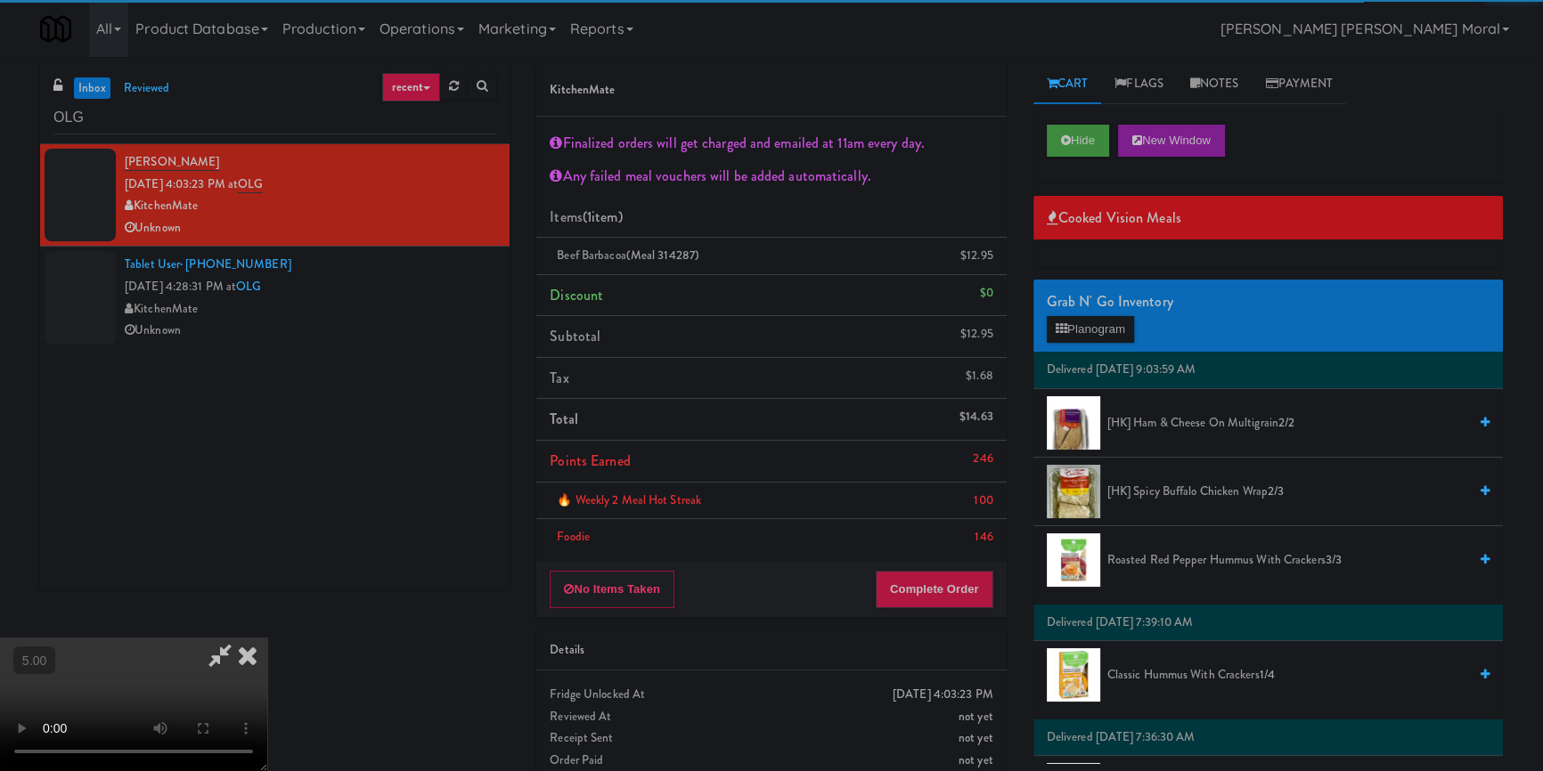
click at [962, 511] on li "🔥 Weekly 2 Meal Hot Streak 100" at bounding box center [770, 501] width 469 height 37
click at [956, 585] on button "Complete Order" at bounding box center [935, 589] width 118 height 37
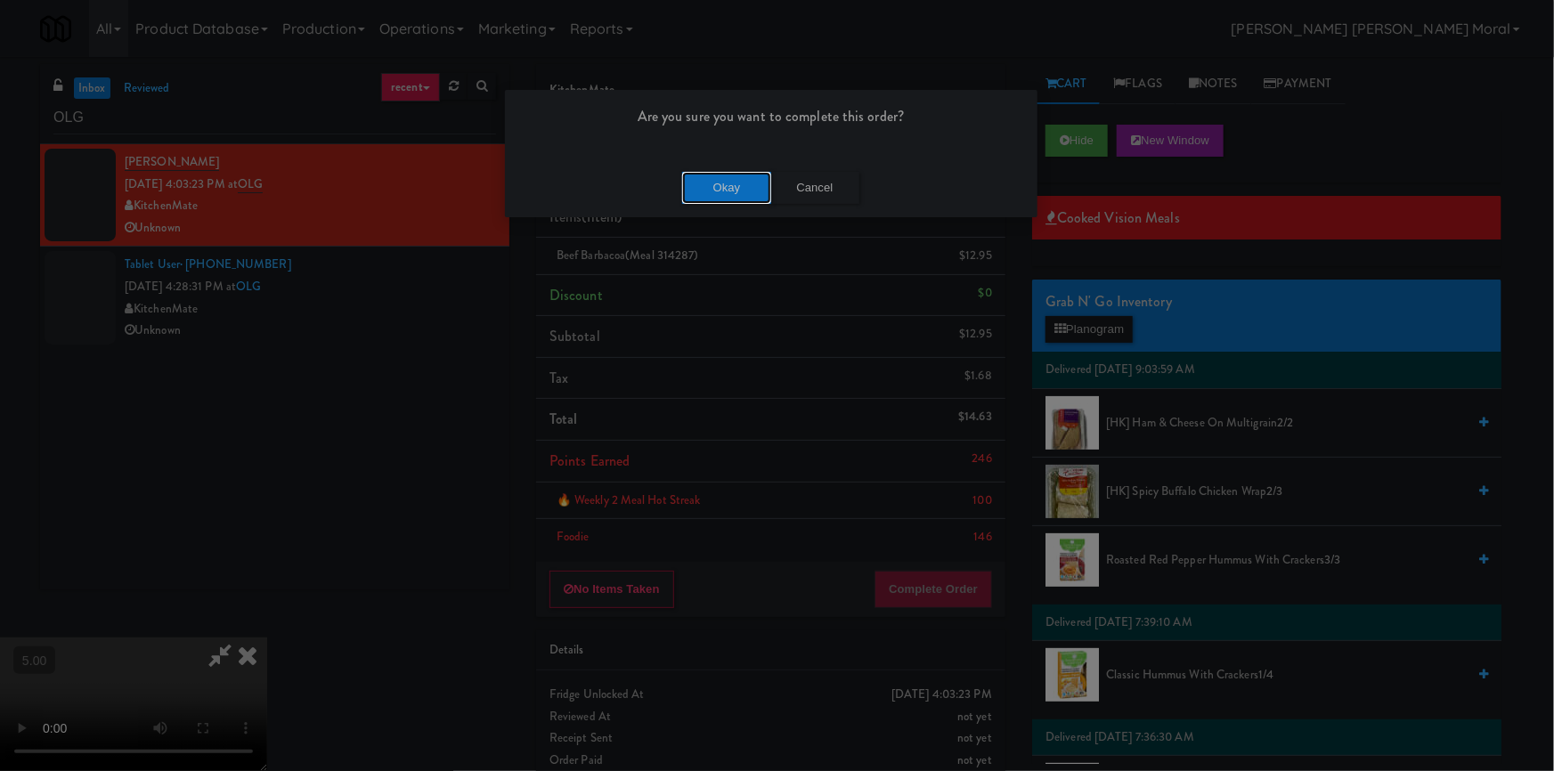
click at [719, 177] on button "Okay" at bounding box center [726, 188] width 89 height 32
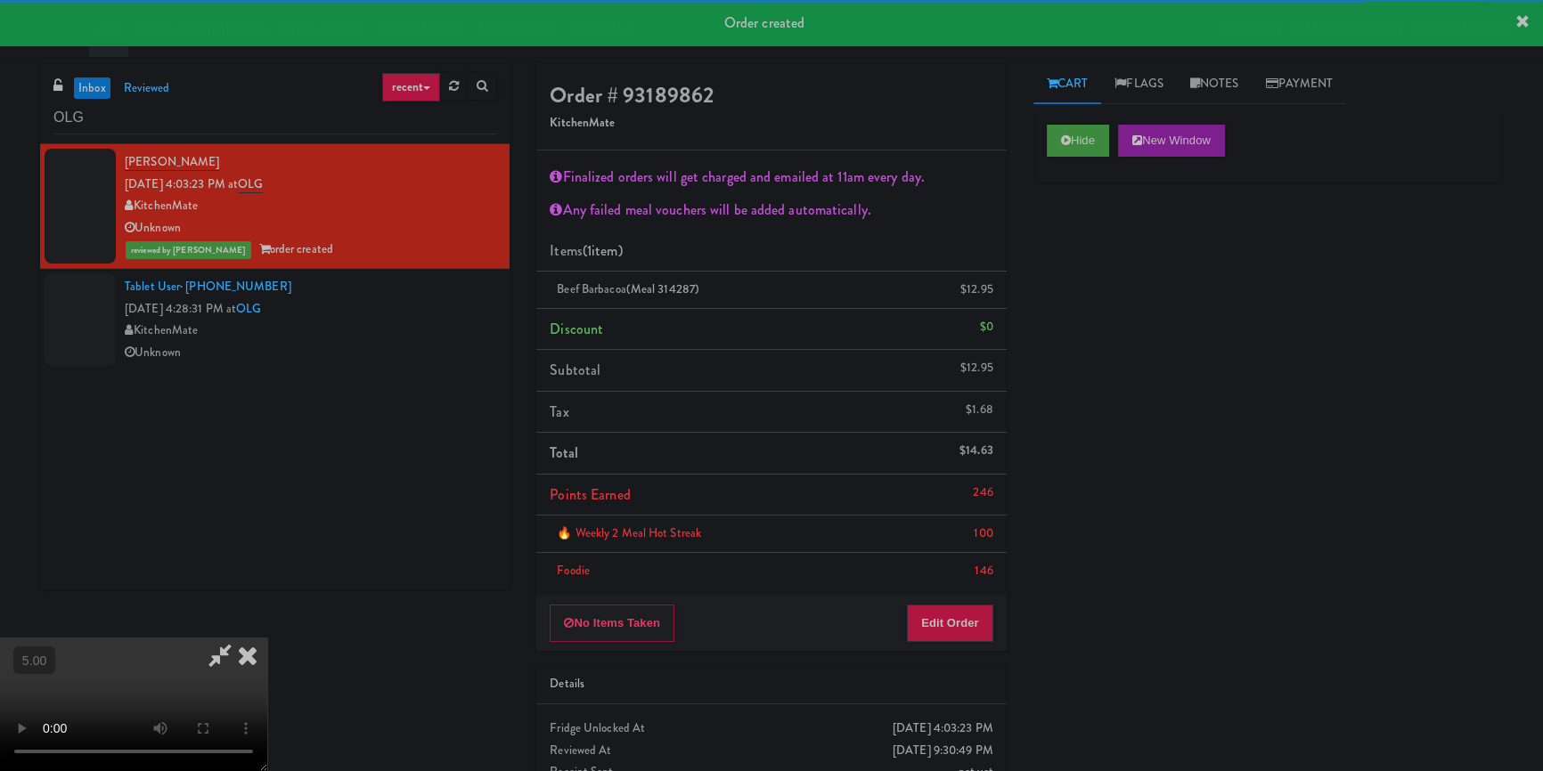
scroll to position [0, 0]
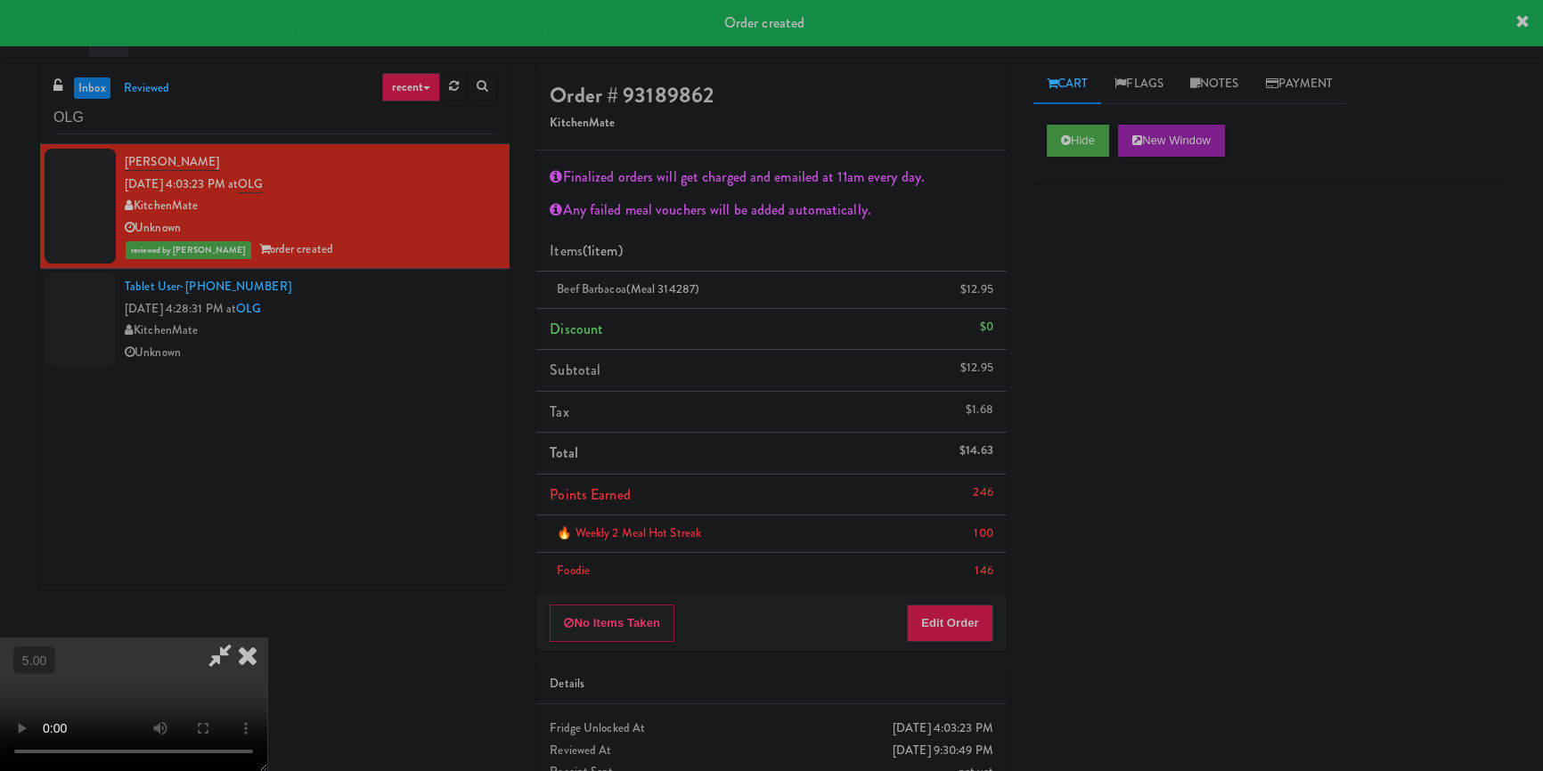
click at [267, 638] on icon at bounding box center [247, 656] width 39 height 36
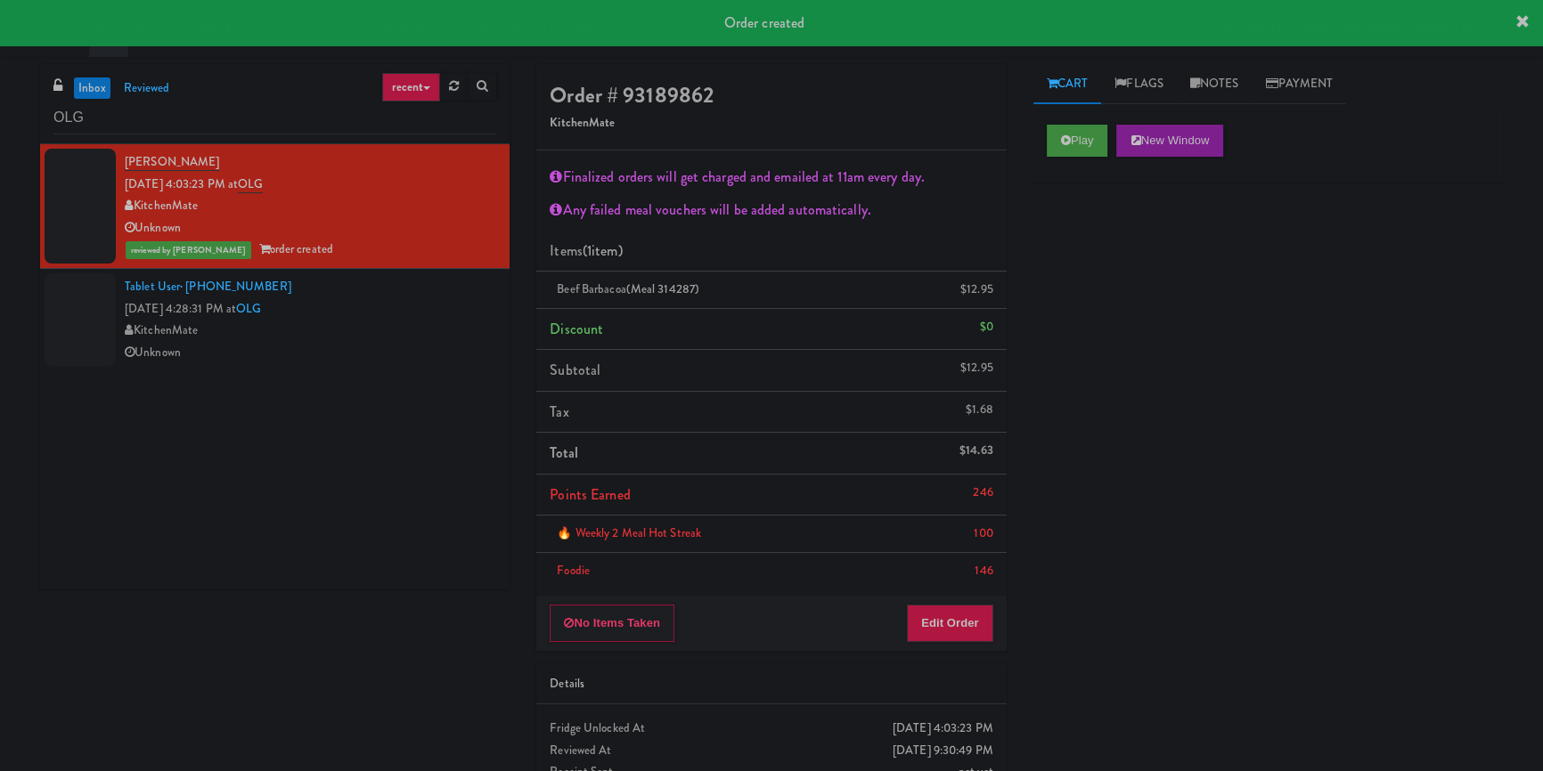
click at [383, 384] on div "Liying Liu Sep 18, 2025 4:03:23 PM at OLG KitchenMate Unknown reviewed by Britn…" at bounding box center [274, 366] width 469 height 445
drag, startPoint x: 400, startPoint y: 355, endPoint x: 455, endPoint y: 355, distance: 55.2
click at [401, 355] on div "Unknown" at bounding box center [310, 353] width 371 height 22
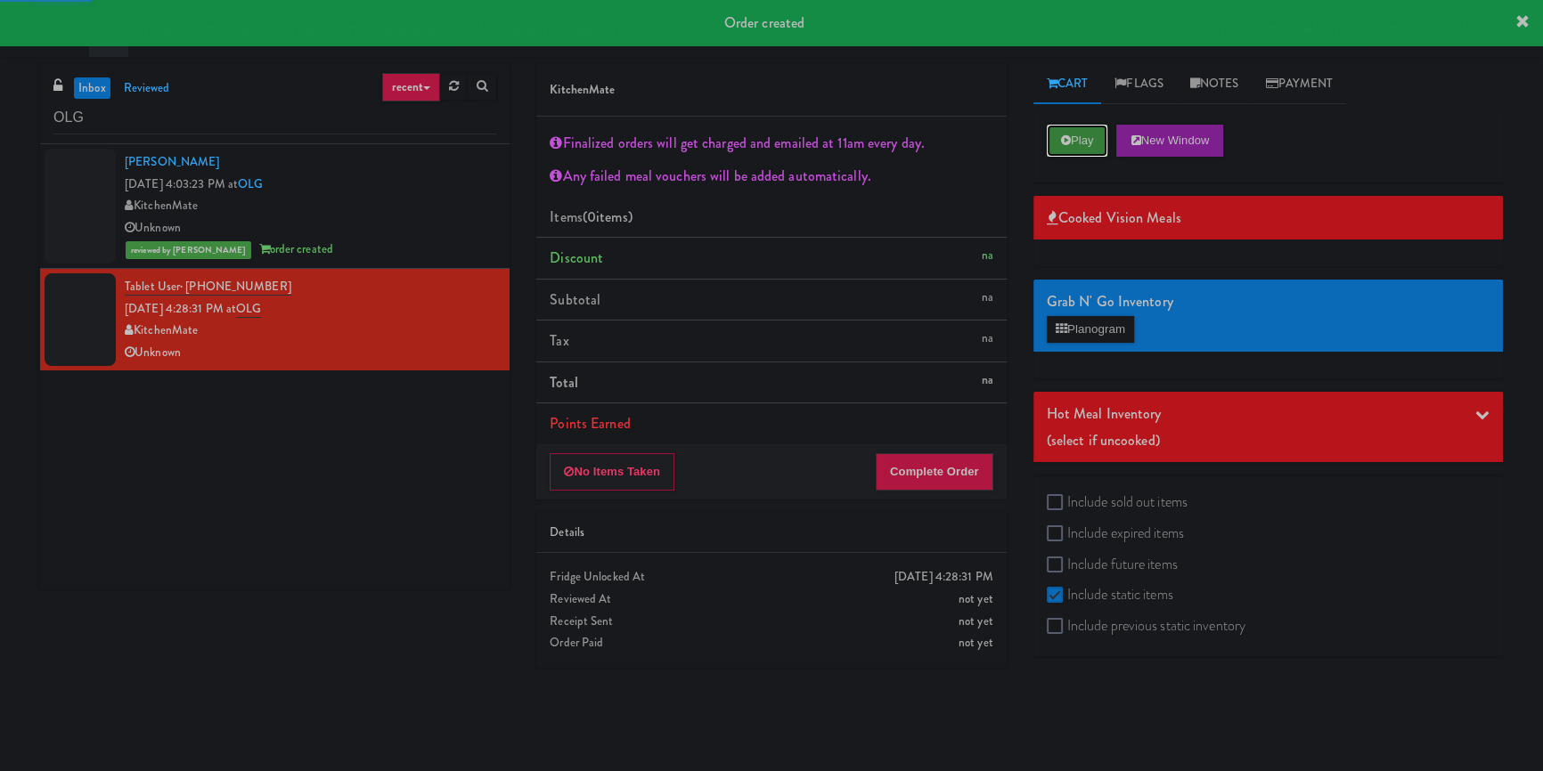
click at [1089, 134] on button "Play" at bounding box center [1077, 141] width 61 height 32
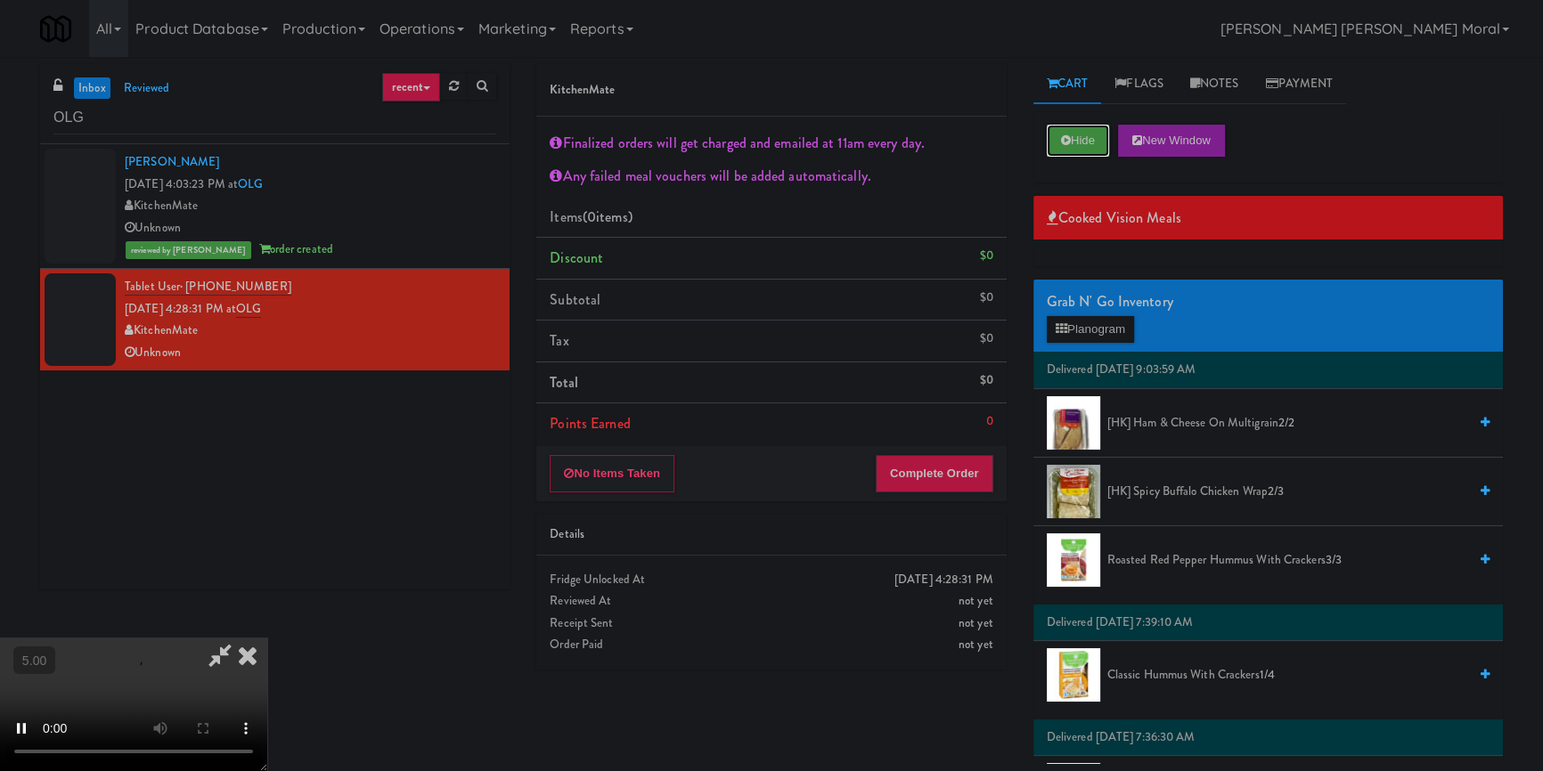
scroll to position [312, 0]
click at [267, 638] on video at bounding box center [133, 705] width 267 height 134
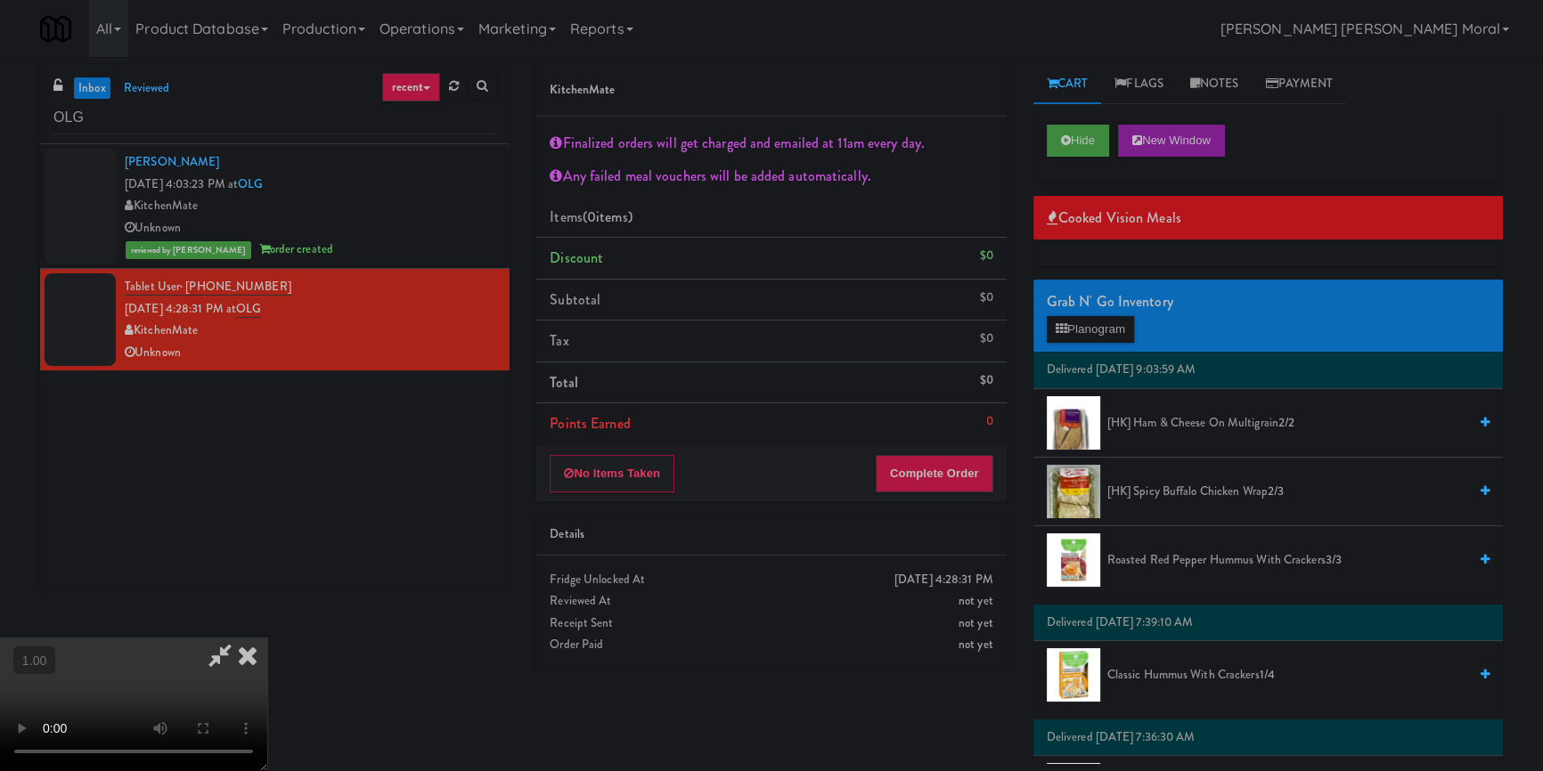
scroll to position [0, 0]
click at [267, 638] on video at bounding box center [133, 705] width 267 height 134
click at [240, 638] on video at bounding box center [133, 705] width 267 height 134
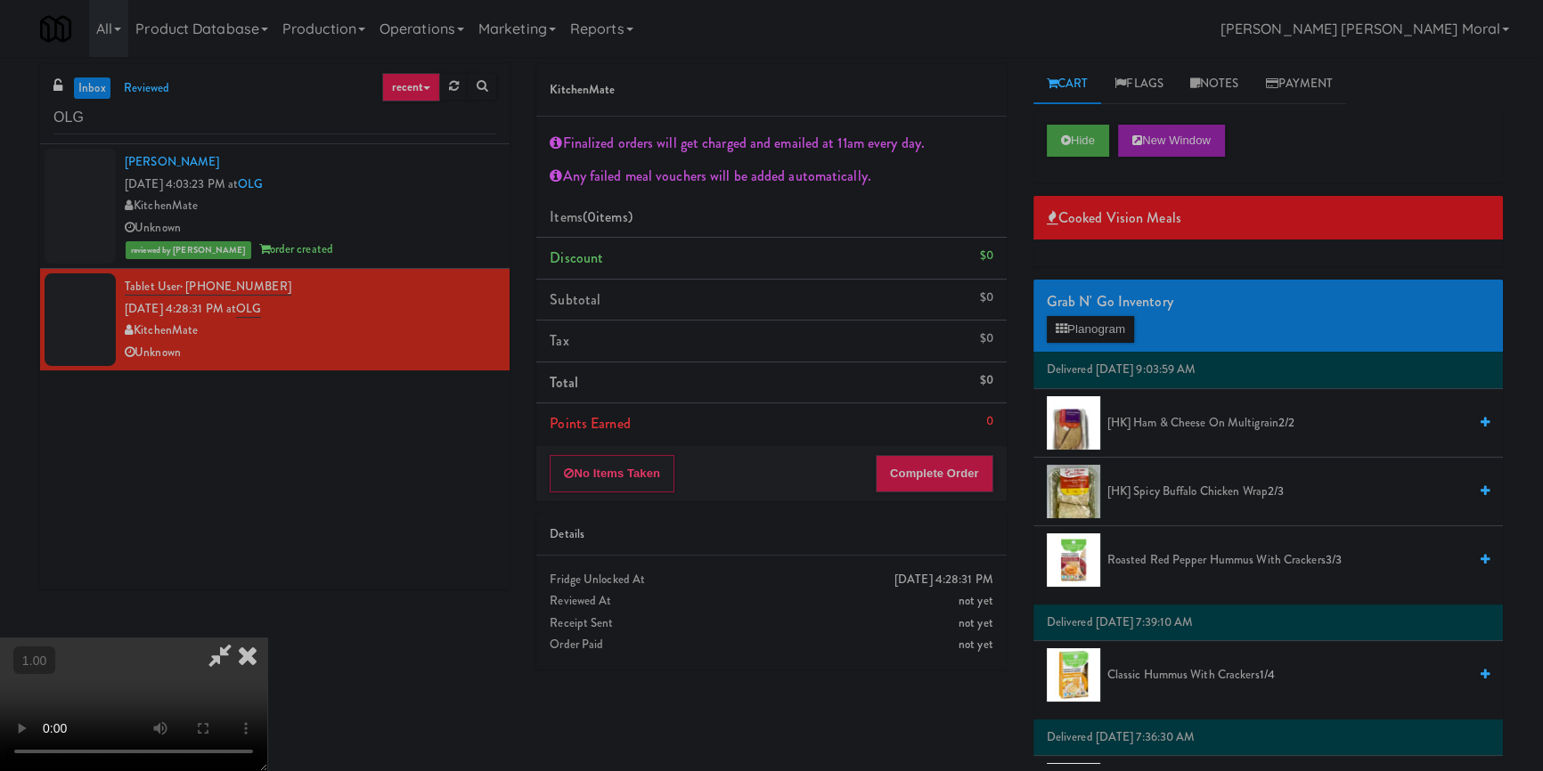
scroll to position [0, 0]
click at [267, 638] on video at bounding box center [133, 705] width 267 height 134
click at [1087, 331] on button "Planogram" at bounding box center [1090, 329] width 87 height 27
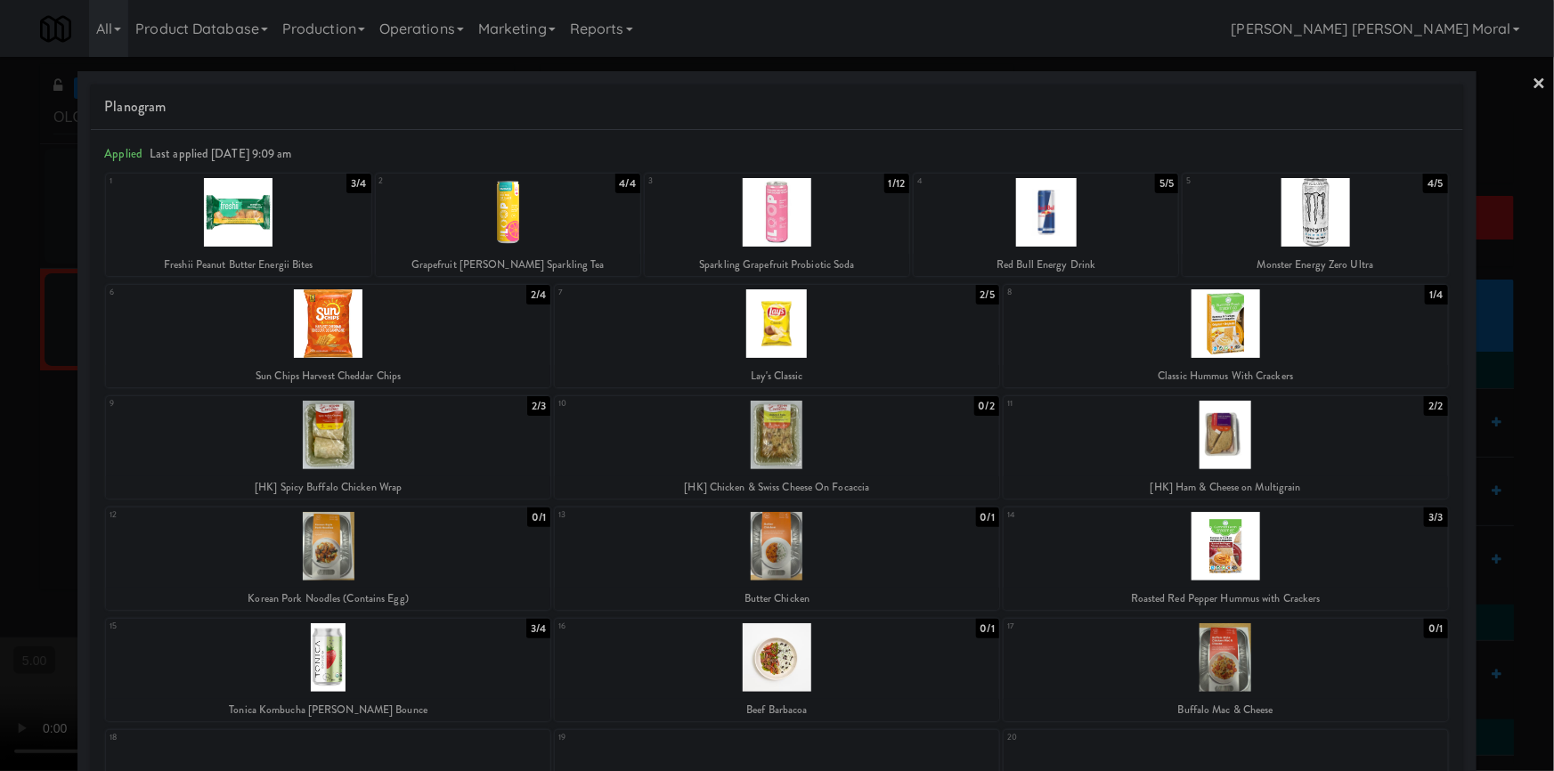
click at [16, 422] on div at bounding box center [777, 385] width 1554 height 771
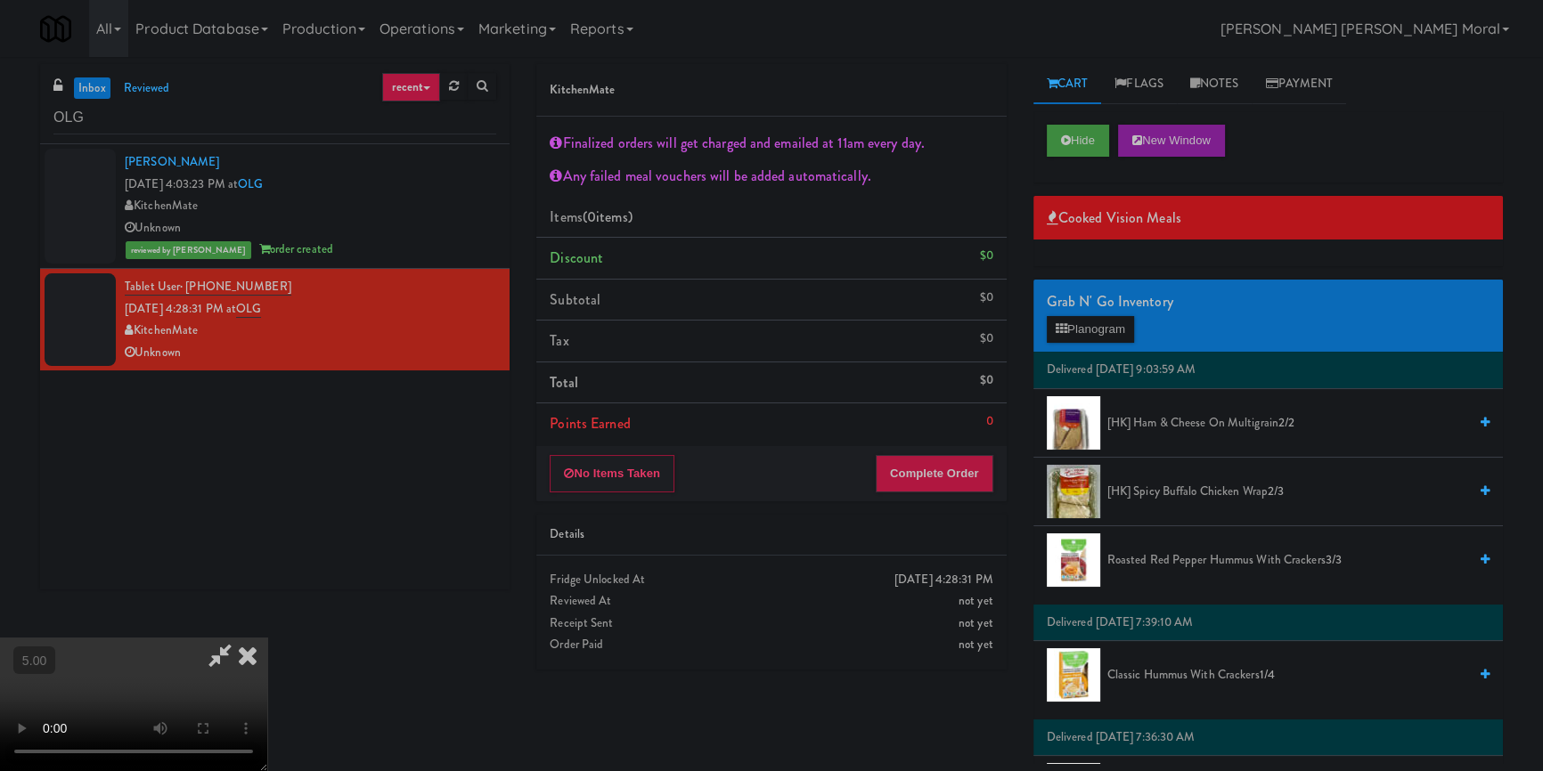
scroll to position [312, 0]
click at [267, 638] on video at bounding box center [133, 705] width 267 height 134
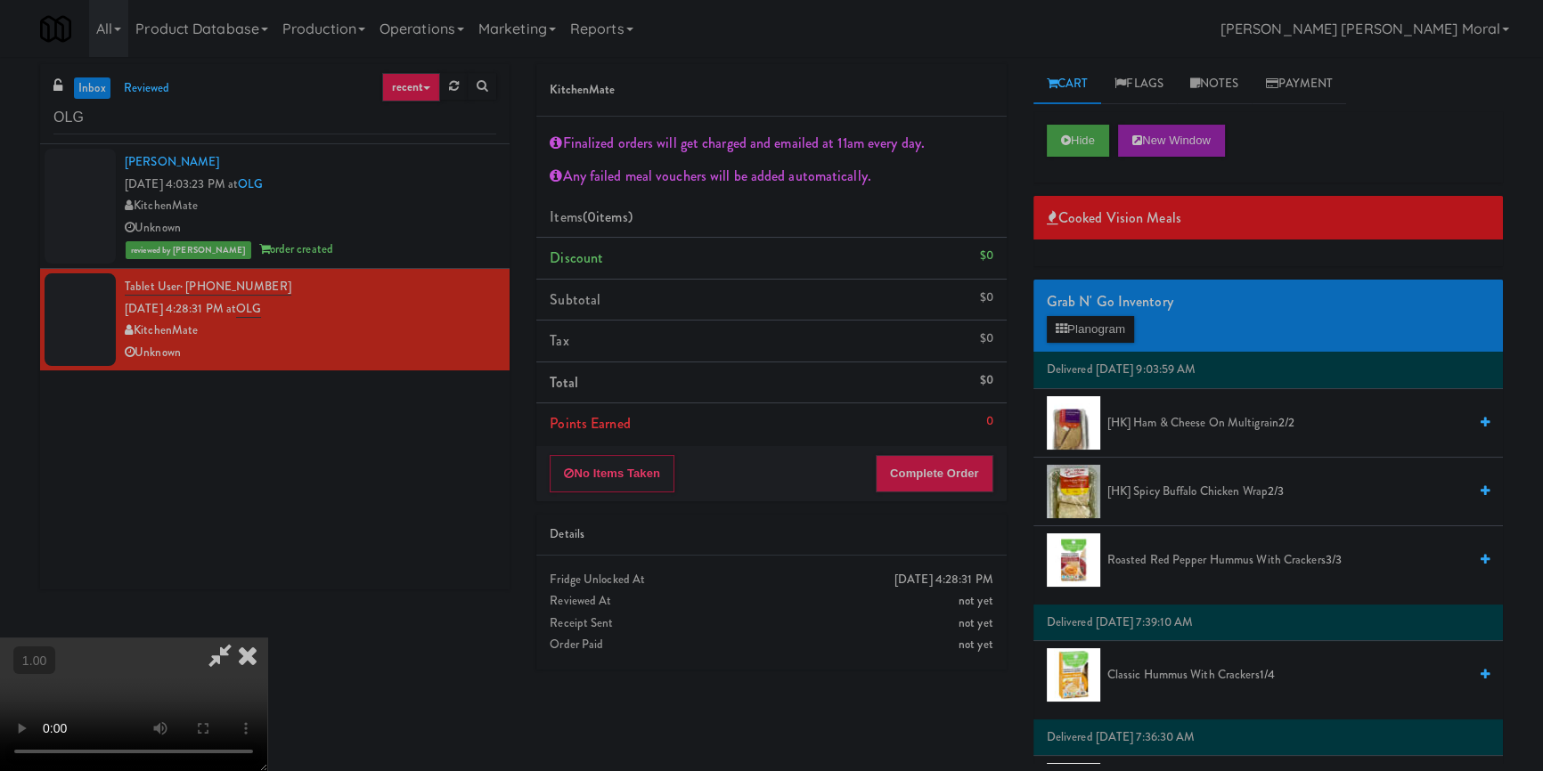
scroll to position [69, 0]
click at [267, 638] on video at bounding box center [133, 705] width 267 height 134
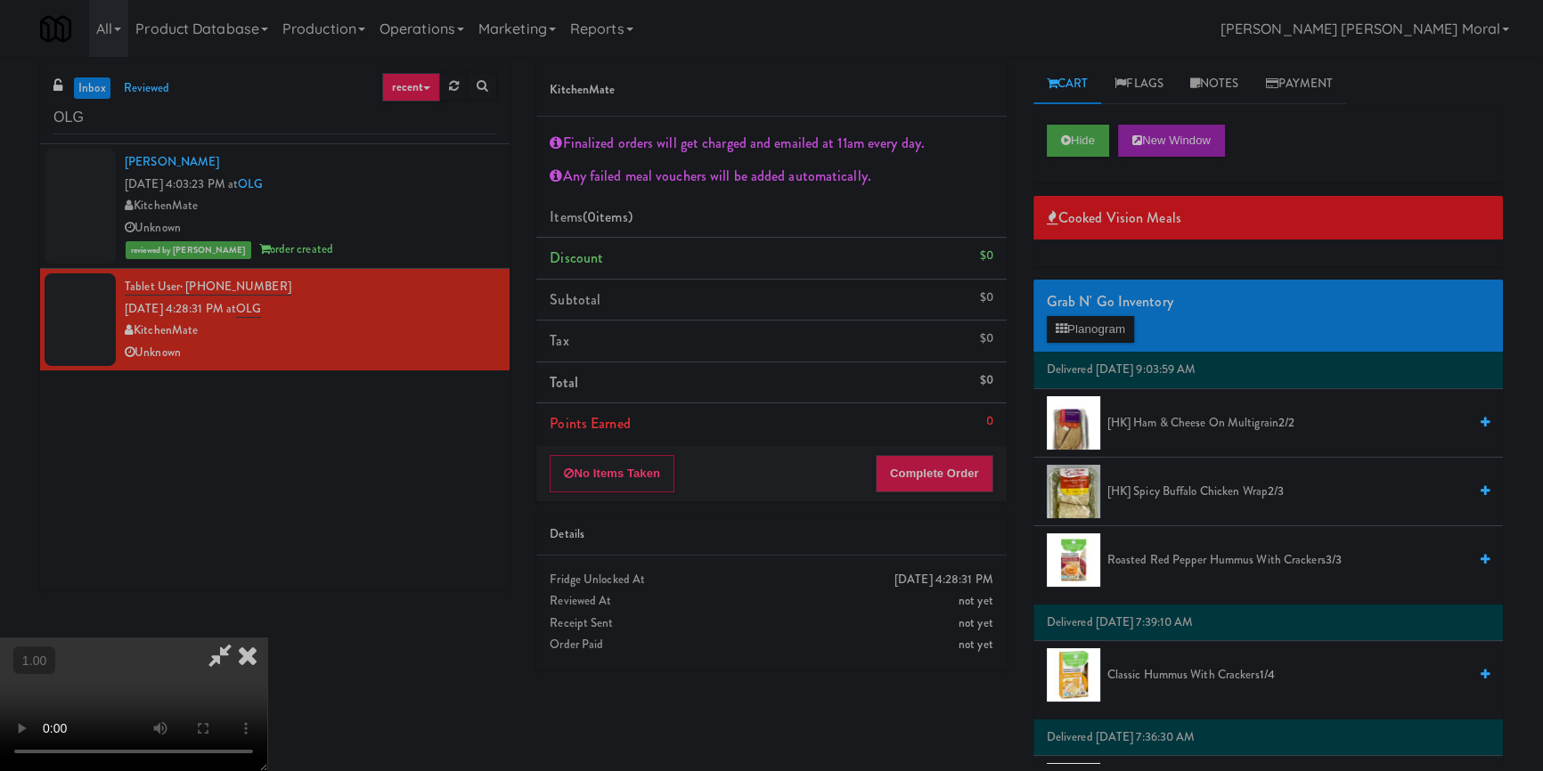
click at [267, 638] on video at bounding box center [133, 705] width 267 height 134
click at [267, 638] on icon at bounding box center [247, 656] width 39 height 36
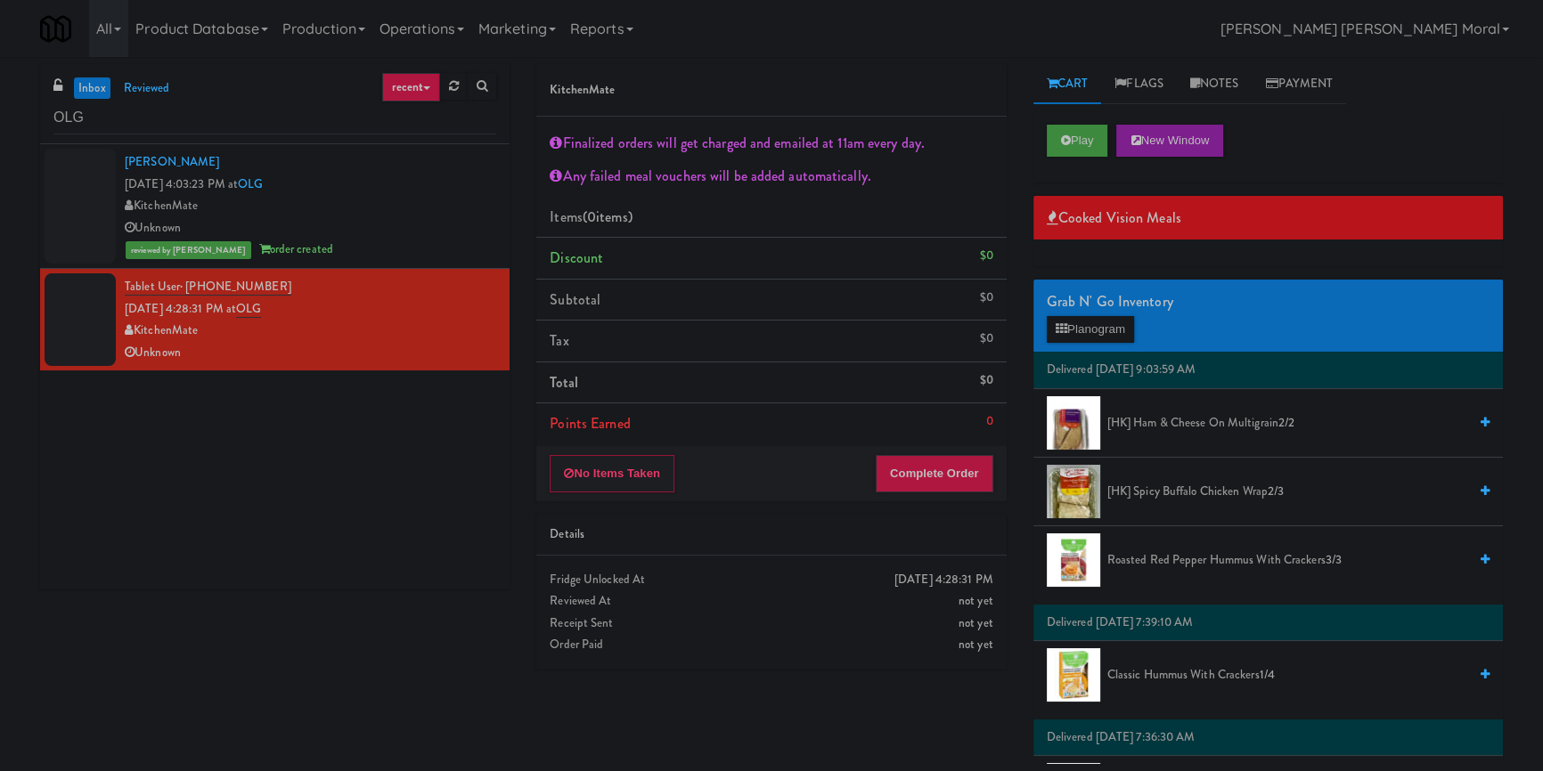
click at [1178, 489] on span "[HK] Spicy Buffalo Chicken Wrap 2/3" at bounding box center [1287, 492] width 360 height 22
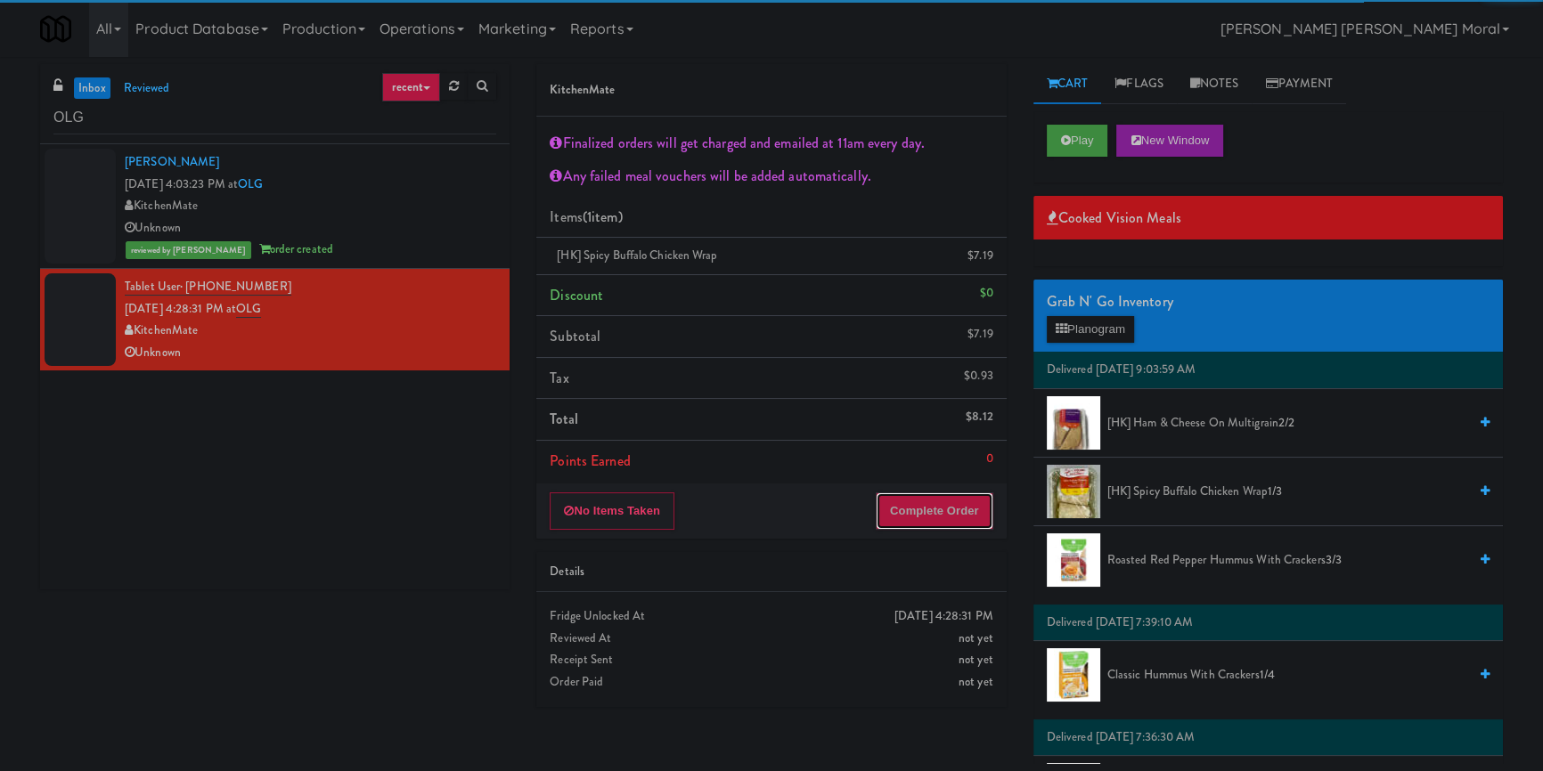
click at [924, 512] on button "Complete Order" at bounding box center [935, 511] width 118 height 37
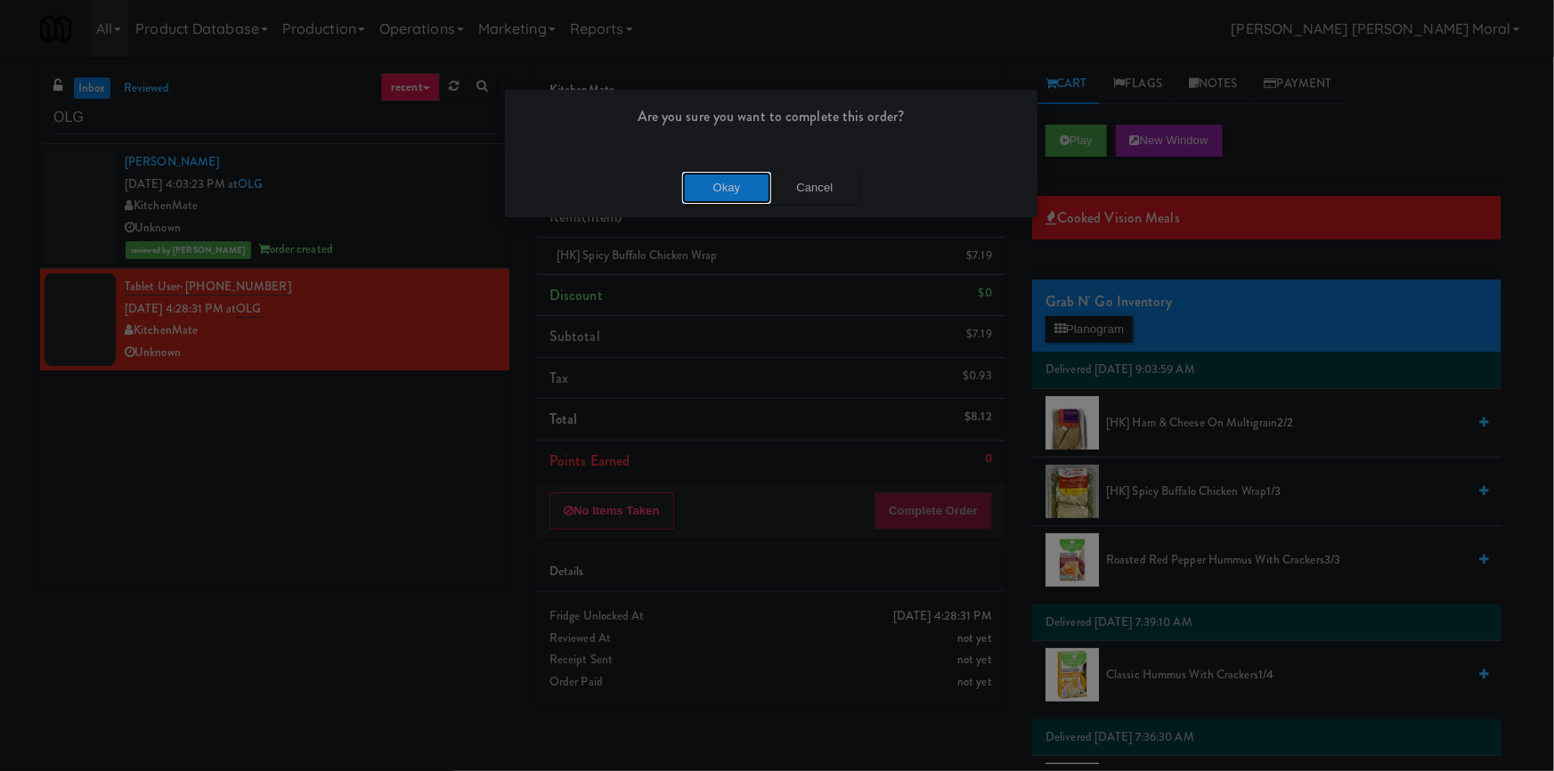
click at [754, 168] on div "Okay Cancel" at bounding box center [771, 188] width 533 height 60
click at [752, 184] on button "Okay" at bounding box center [726, 188] width 89 height 32
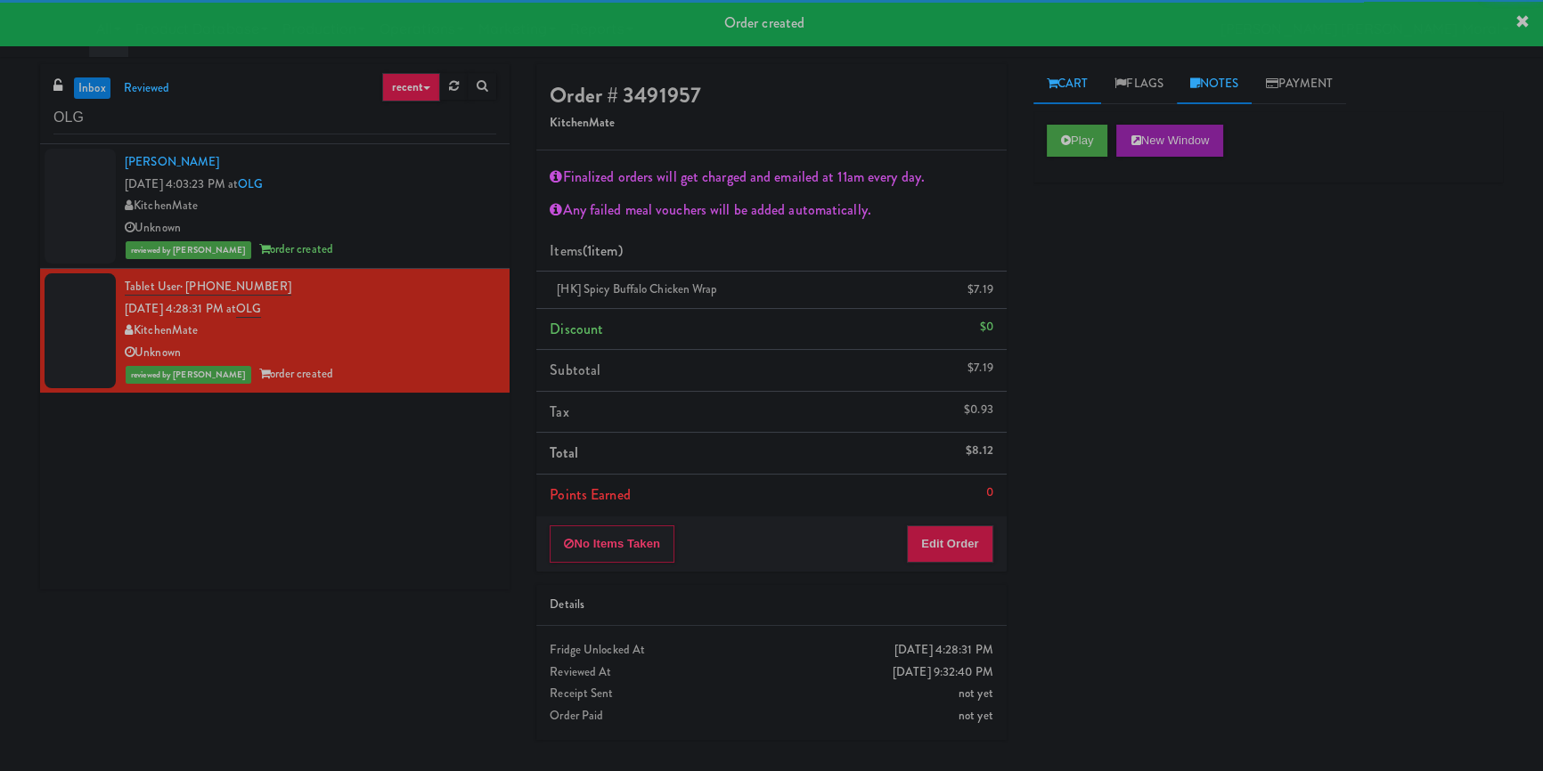
click at [1200, 85] on icon at bounding box center [1195, 83] width 10 height 12
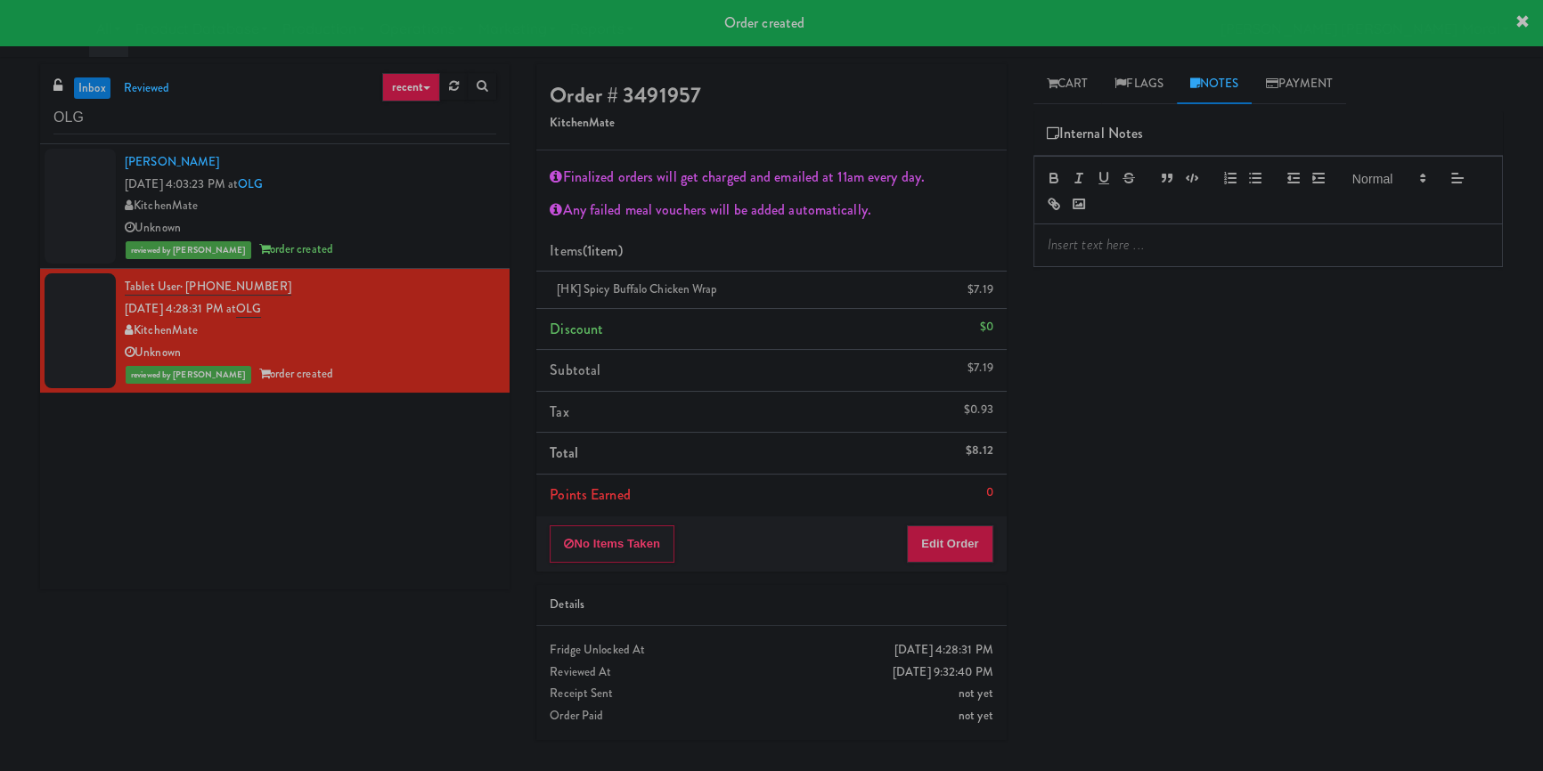
click at [1088, 257] on div at bounding box center [1268, 244] width 468 height 41
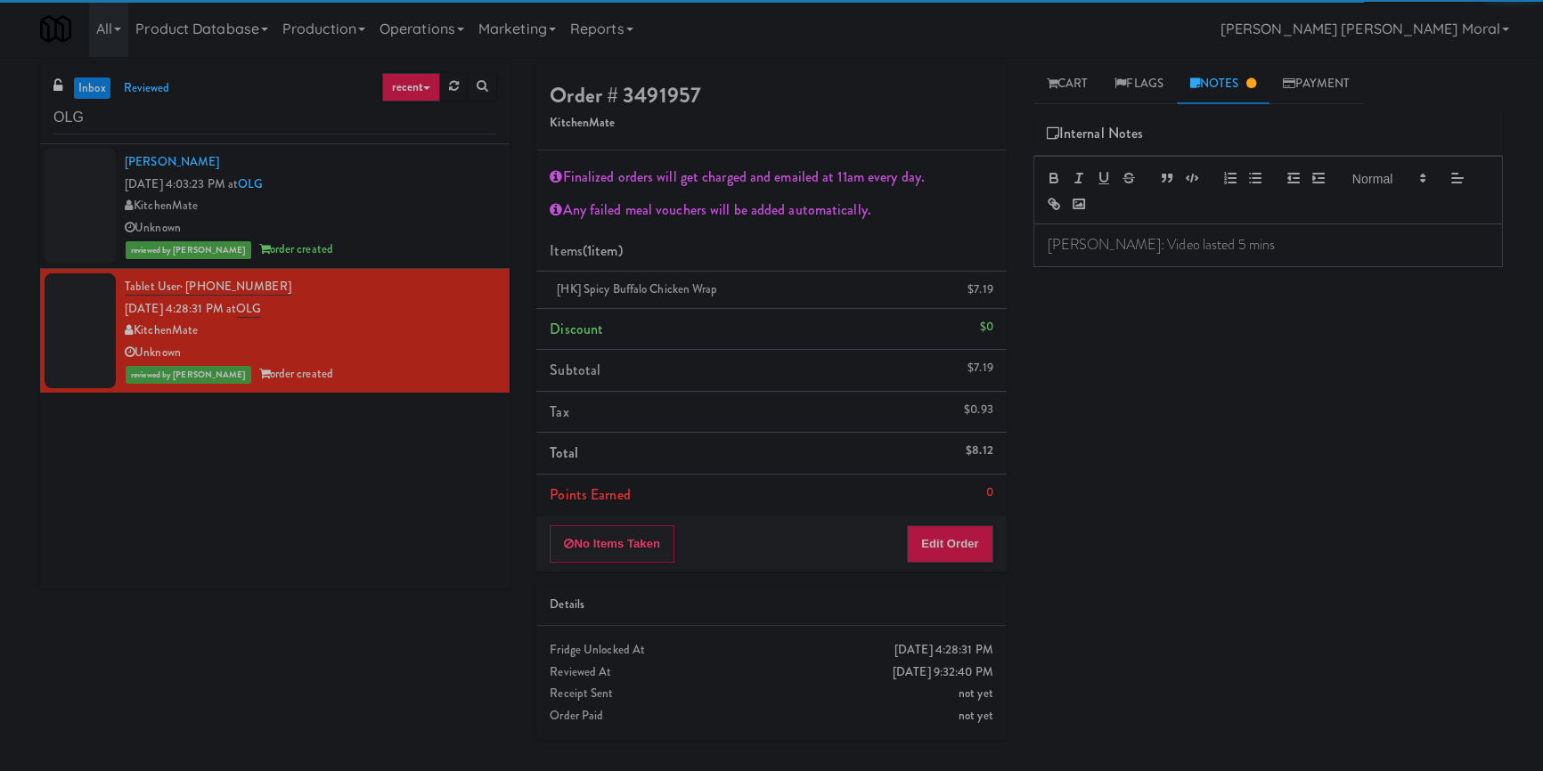
click at [1161, 355] on div "Play New Window Primary Flag Clear Flag if unable to determine what was taken o…" at bounding box center [1267, 445] width 469 height 668
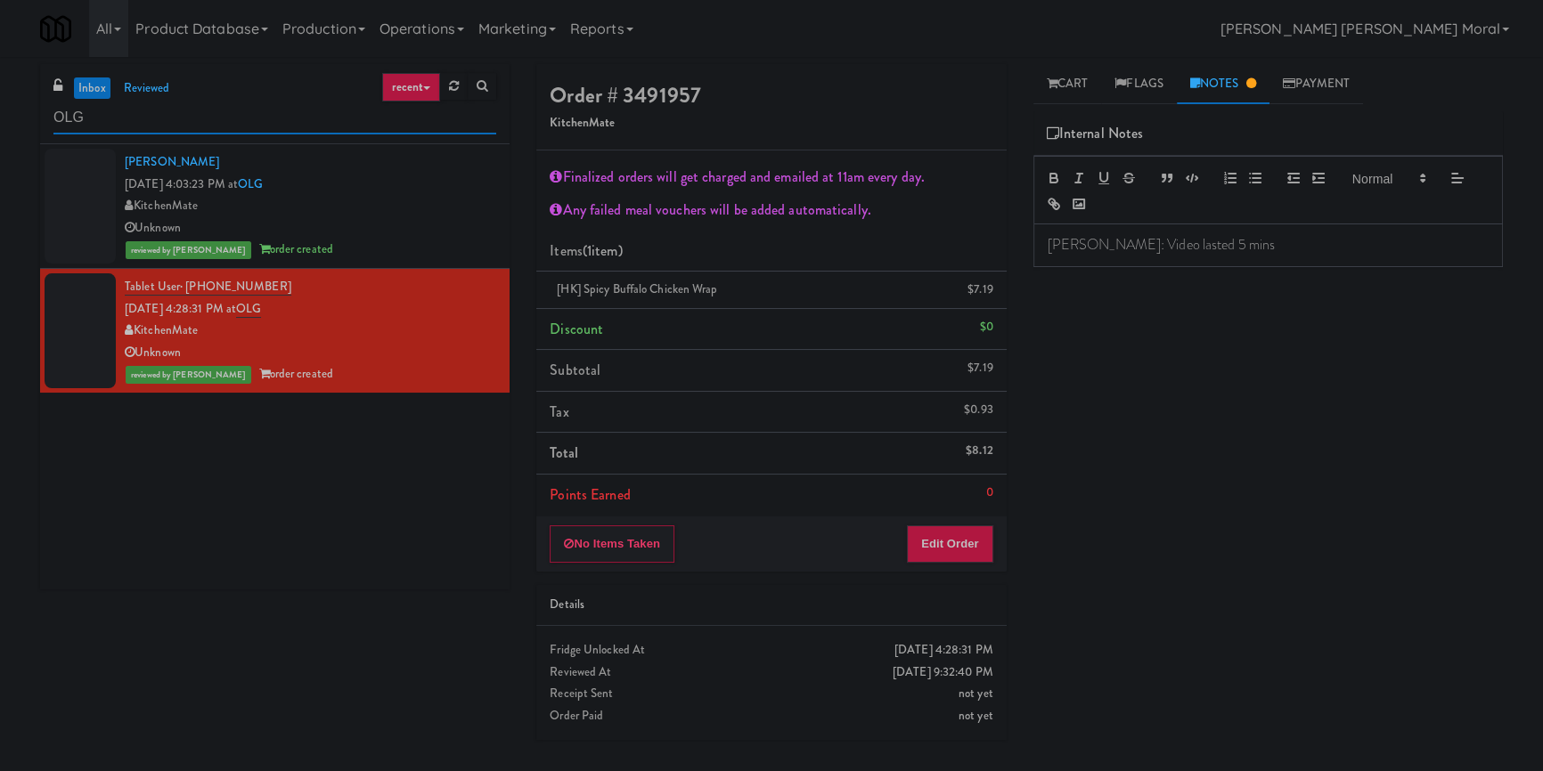
click at [233, 115] on input "OLG" at bounding box center [274, 118] width 443 height 33
paste input "The [PERSON_NAME]"
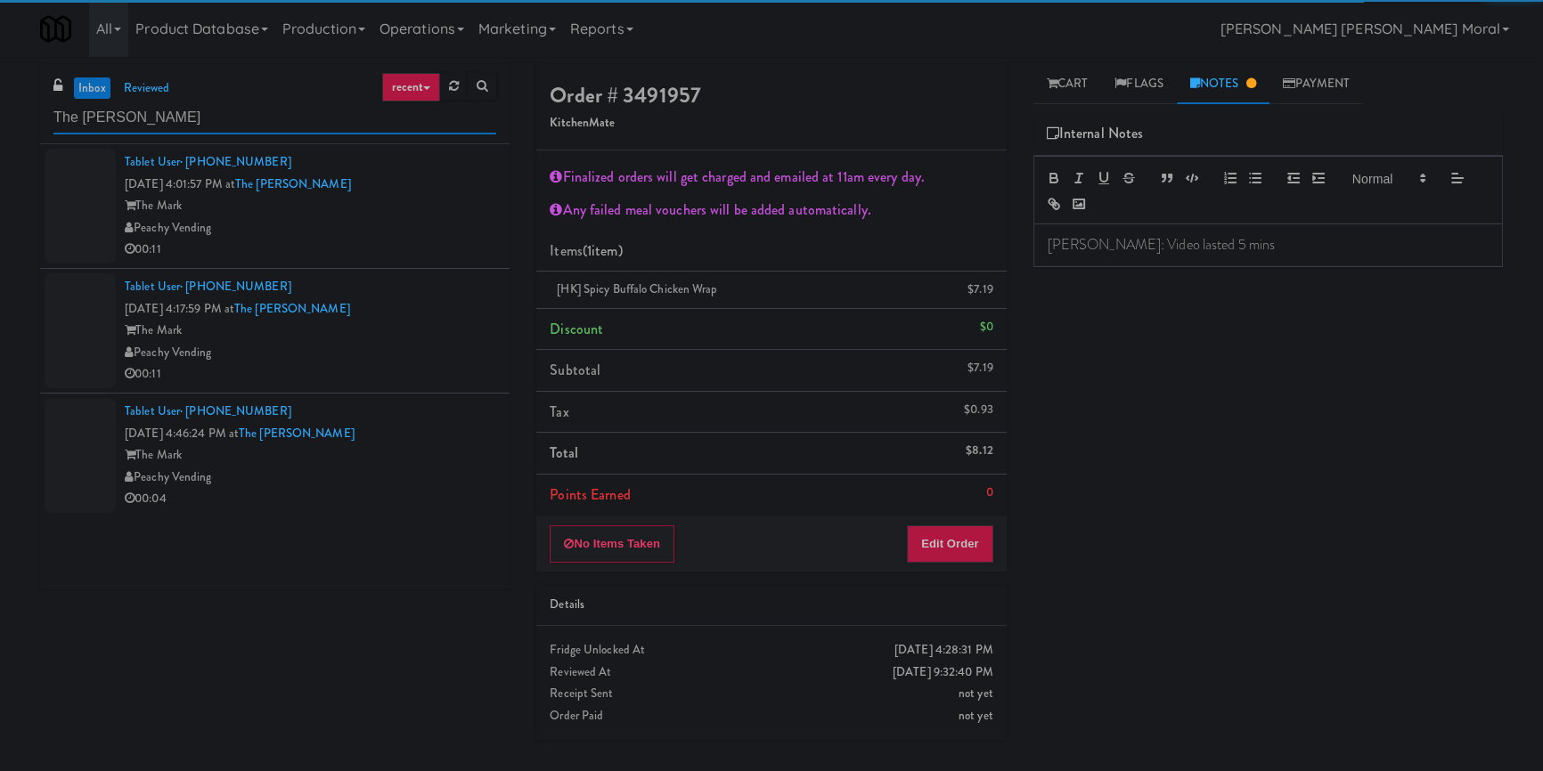
type input "The [PERSON_NAME]"
click at [438, 222] on div "Peachy Vending" at bounding box center [310, 228] width 371 height 22
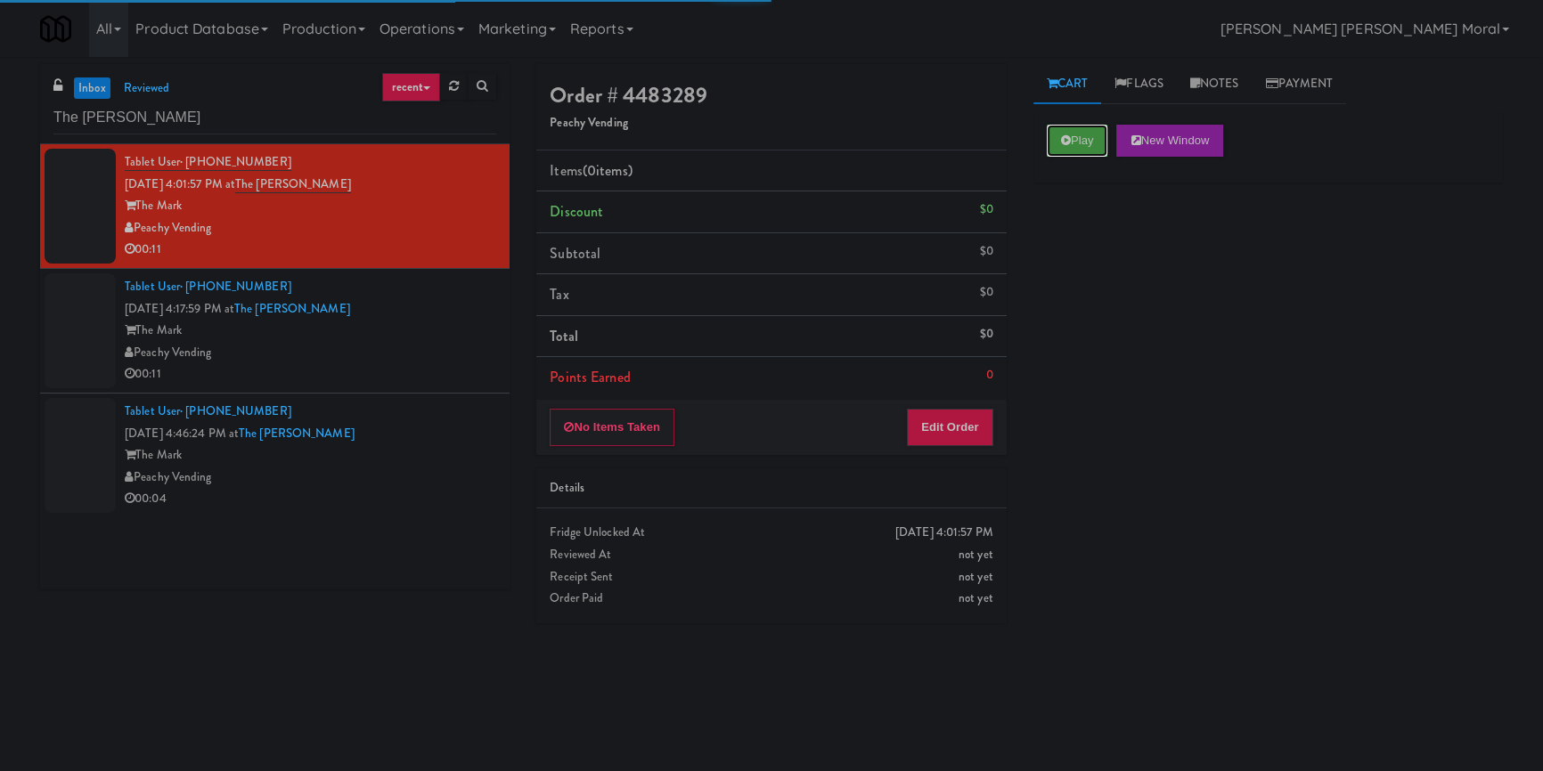
drag, startPoint x: 1077, startPoint y: 127, endPoint x: 1094, endPoint y: 251, distance: 125.0
click at [1077, 128] on button "Play" at bounding box center [1077, 141] width 61 height 32
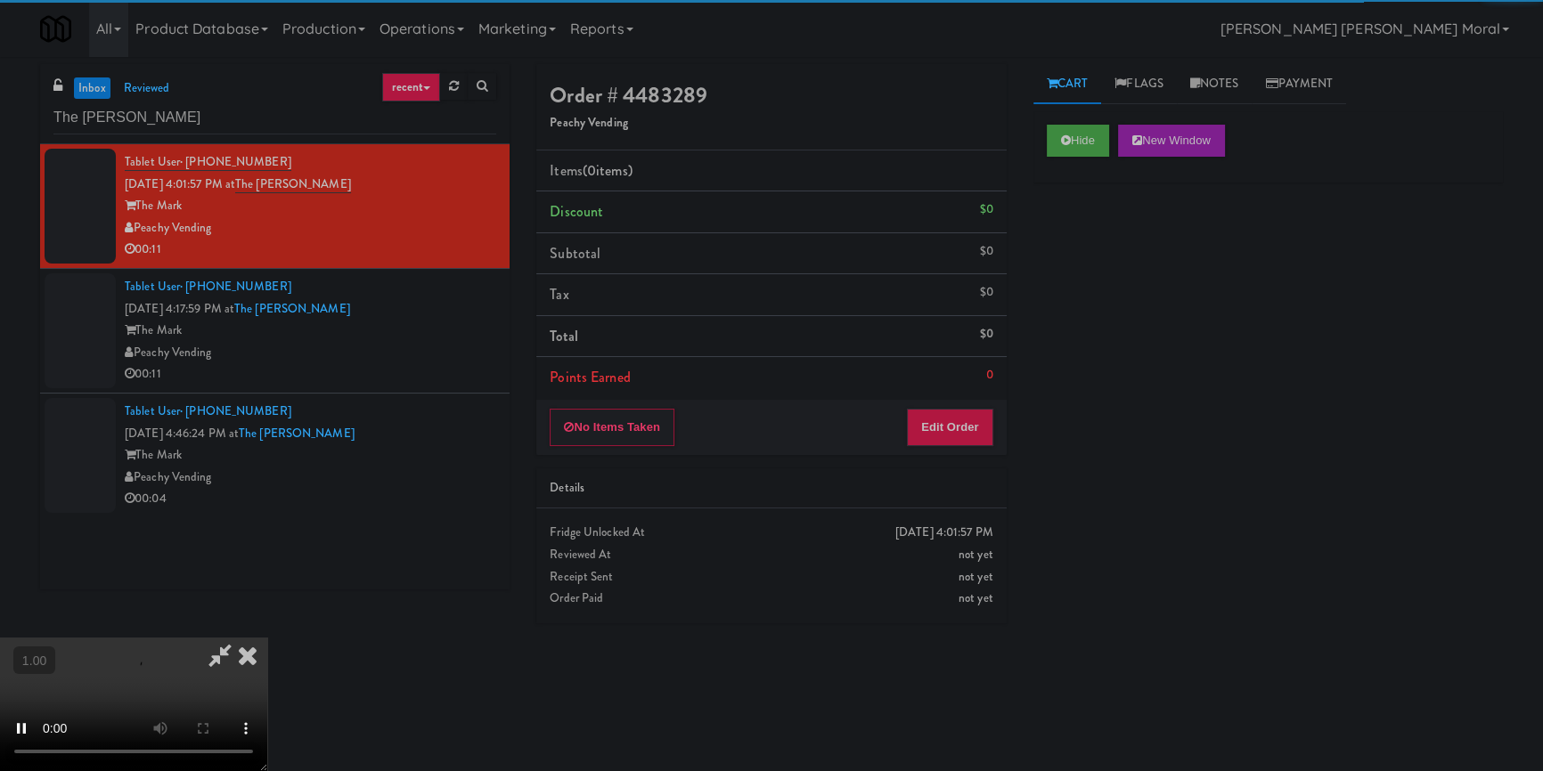
click at [1095, 252] on div "Hide New Window Primary Flag Clear Flag if unable to determine what was taken o…" at bounding box center [1267, 445] width 469 height 668
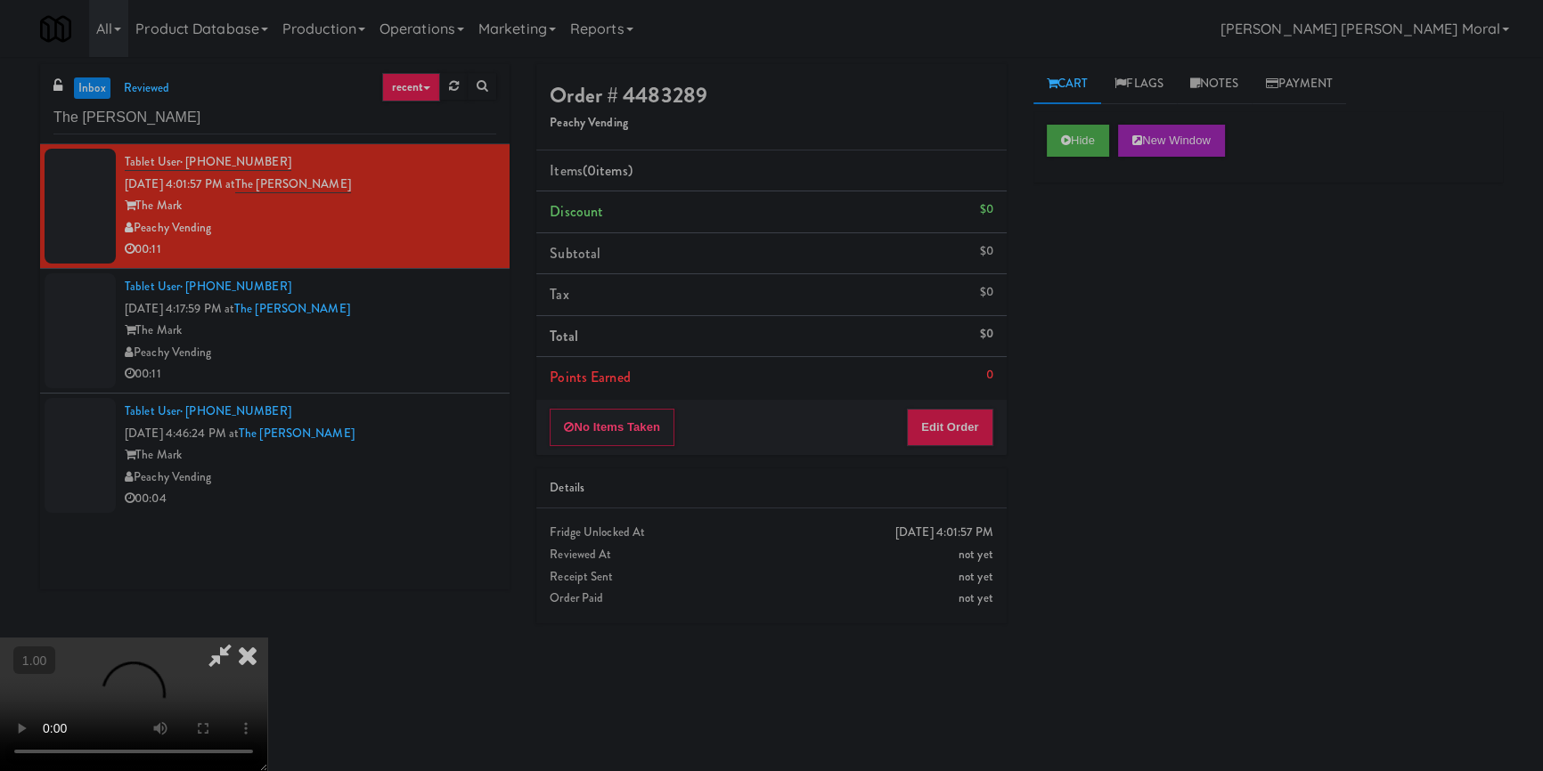
click at [1121, 380] on div "Hide New Window Primary Flag Clear Flag if unable to determine what was taken o…" at bounding box center [1267, 445] width 469 height 668
click at [267, 638] on video at bounding box center [133, 705] width 267 height 134
click at [980, 424] on button "Edit Order" at bounding box center [950, 427] width 86 height 37
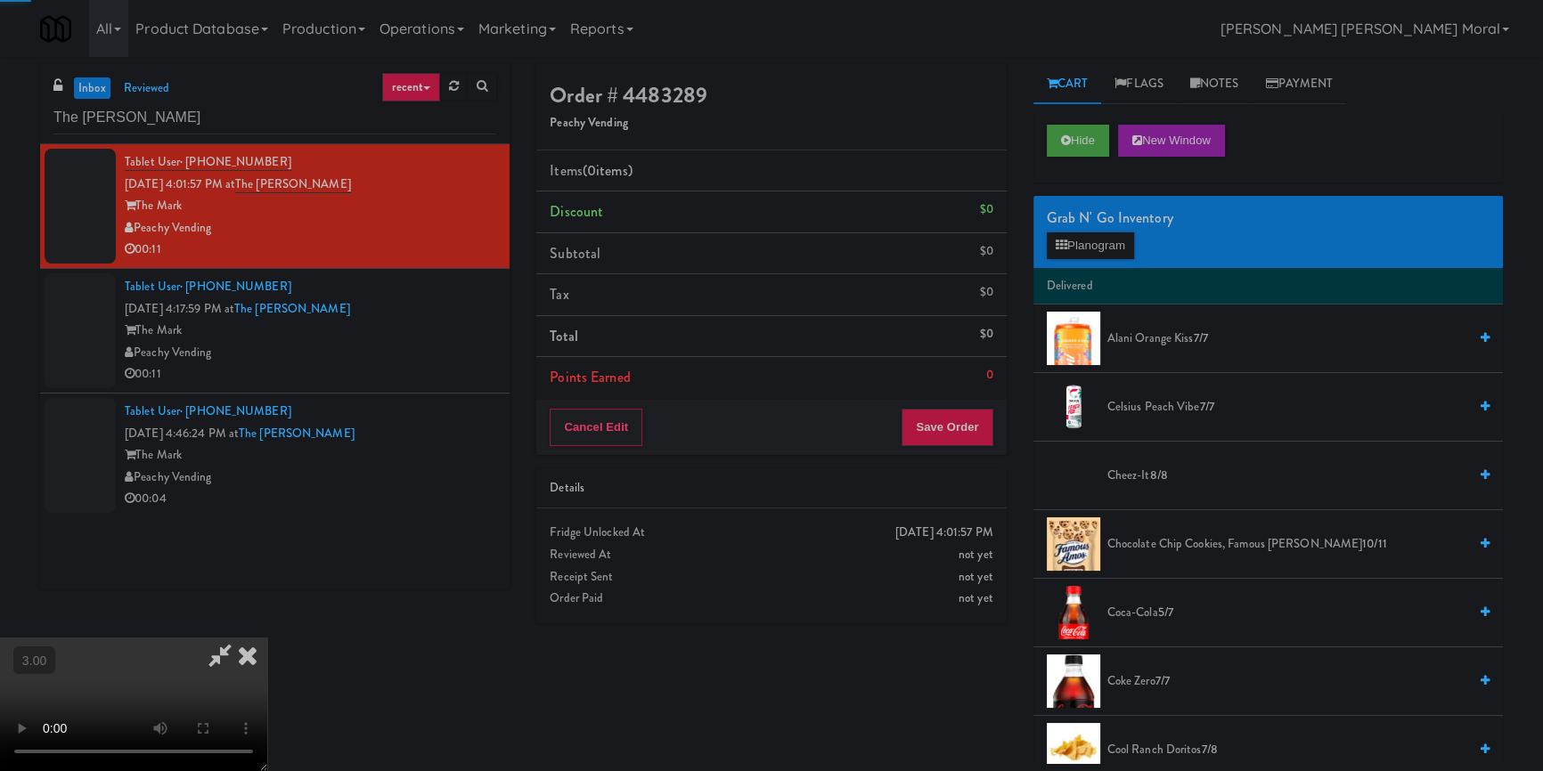
click at [1104, 265] on div "Grab N' Go Inventory Planogram" at bounding box center [1267, 232] width 469 height 72
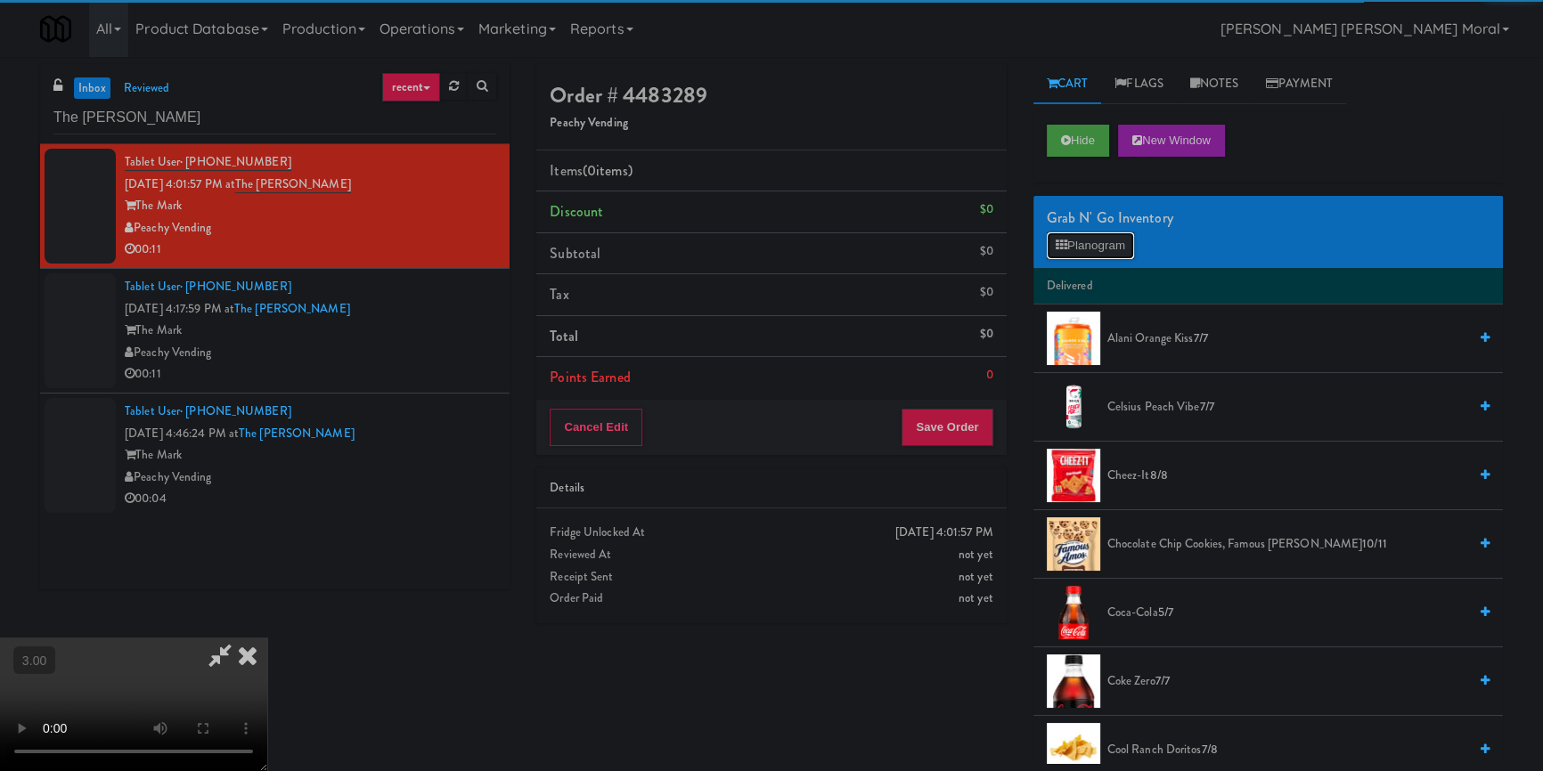
click at [1104, 232] on button "Planogram" at bounding box center [1090, 245] width 87 height 27
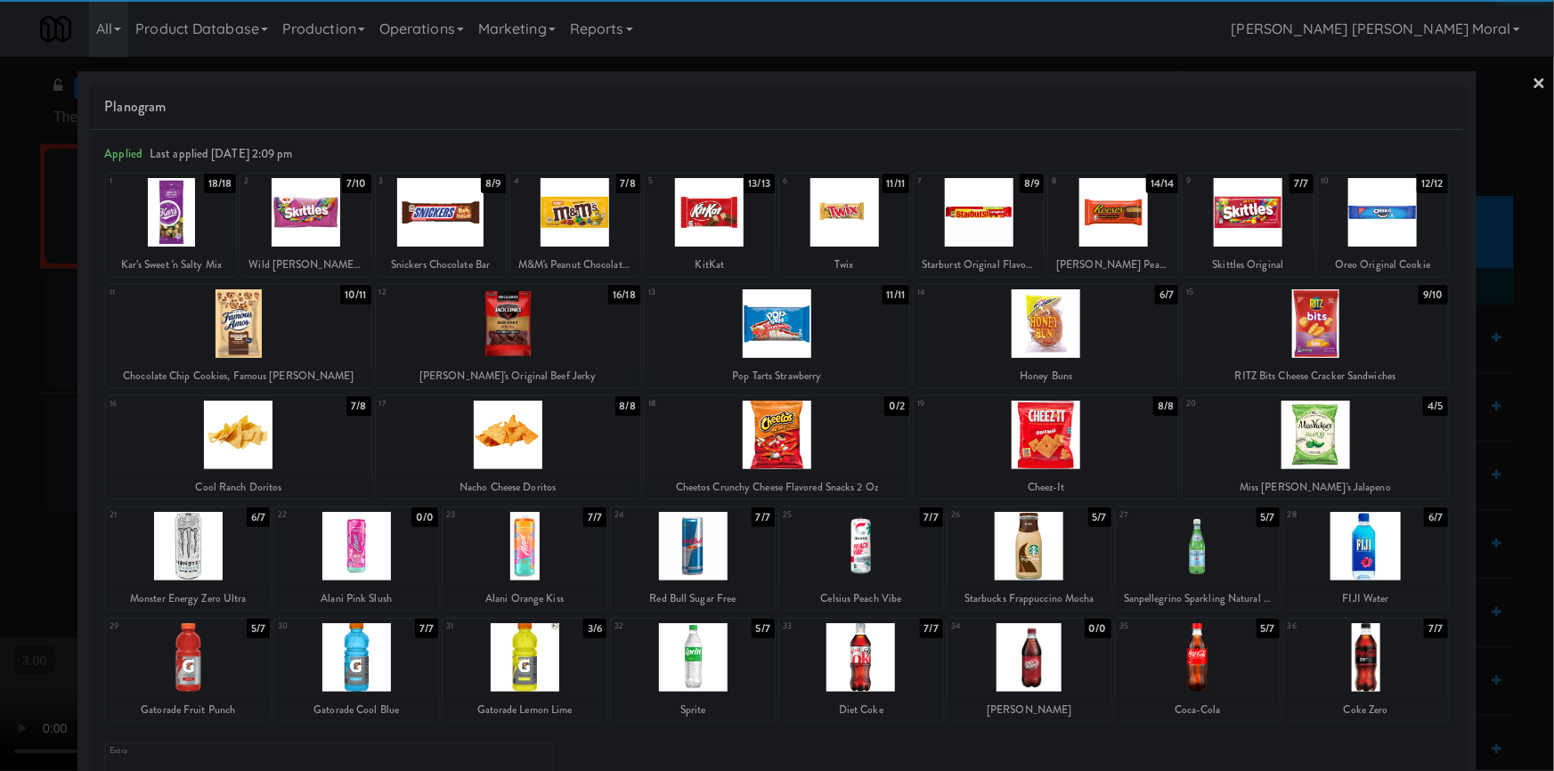
click at [1024, 551] on div at bounding box center [1030, 546] width 164 height 69
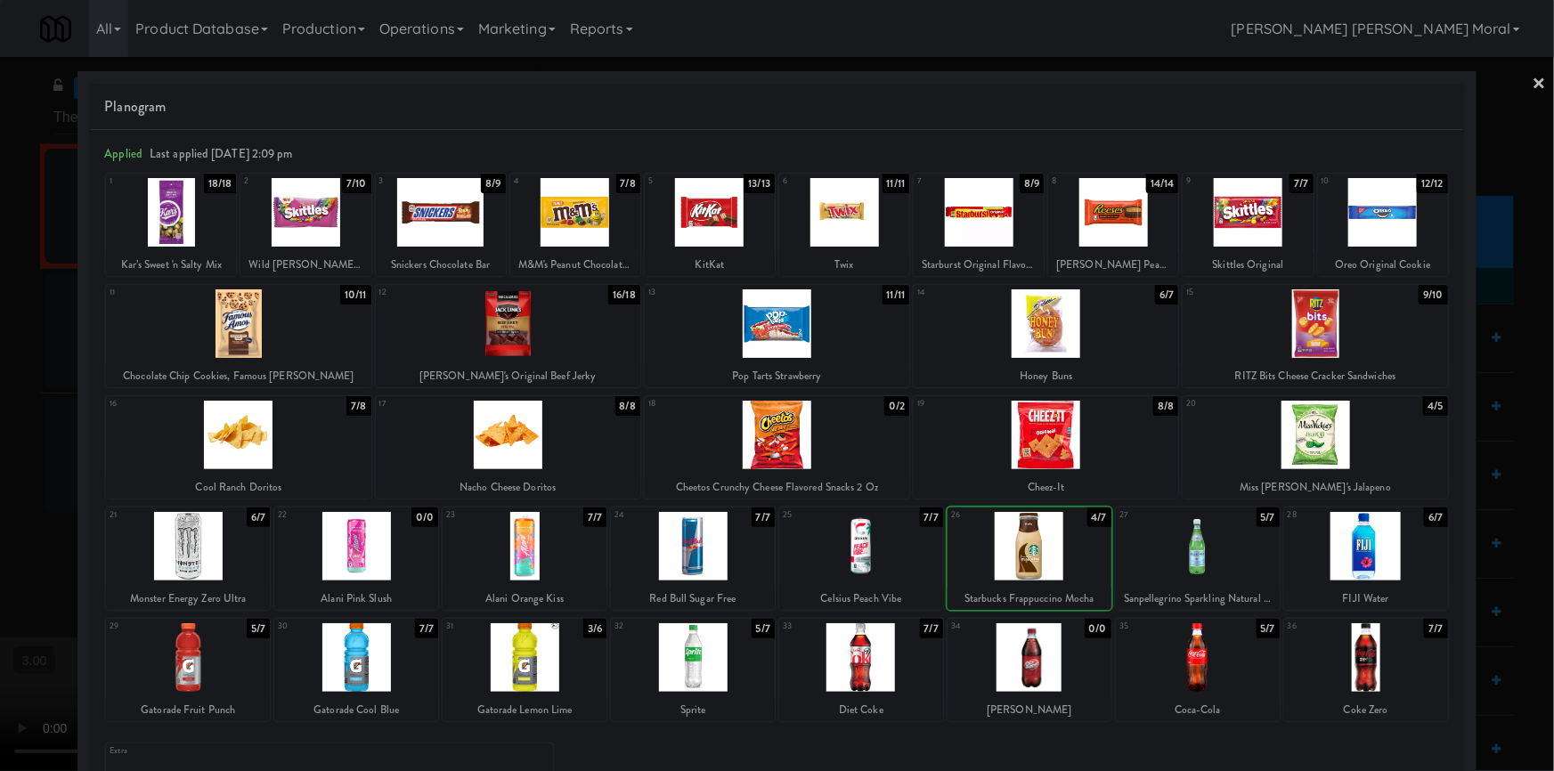
click at [1057, 325] on div at bounding box center [1046, 323] width 265 height 69
click at [0, 405] on div at bounding box center [777, 385] width 1554 height 771
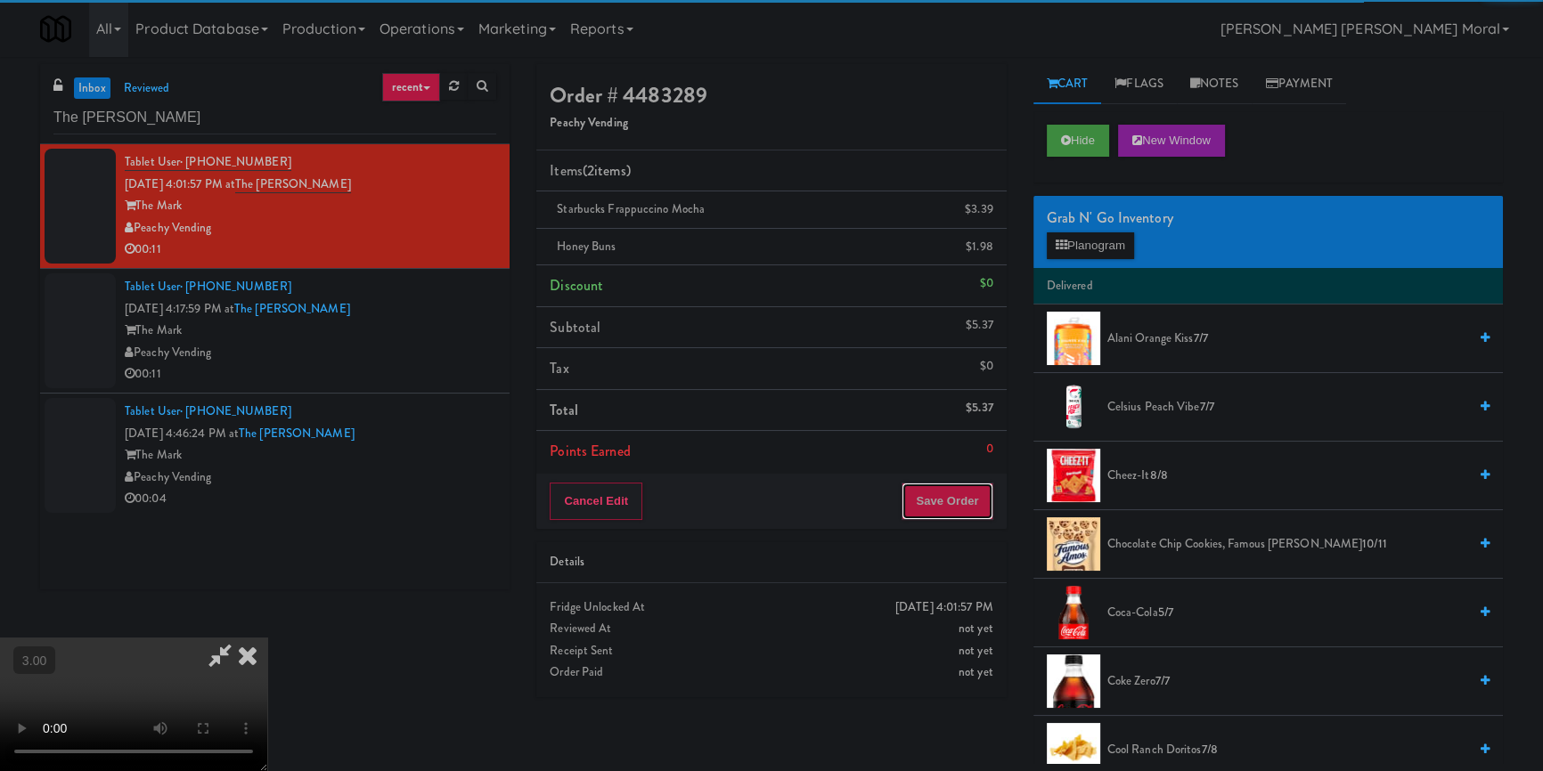
click at [990, 516] on button "Save Order" at bounding box center [946, 501] width 91 height 37
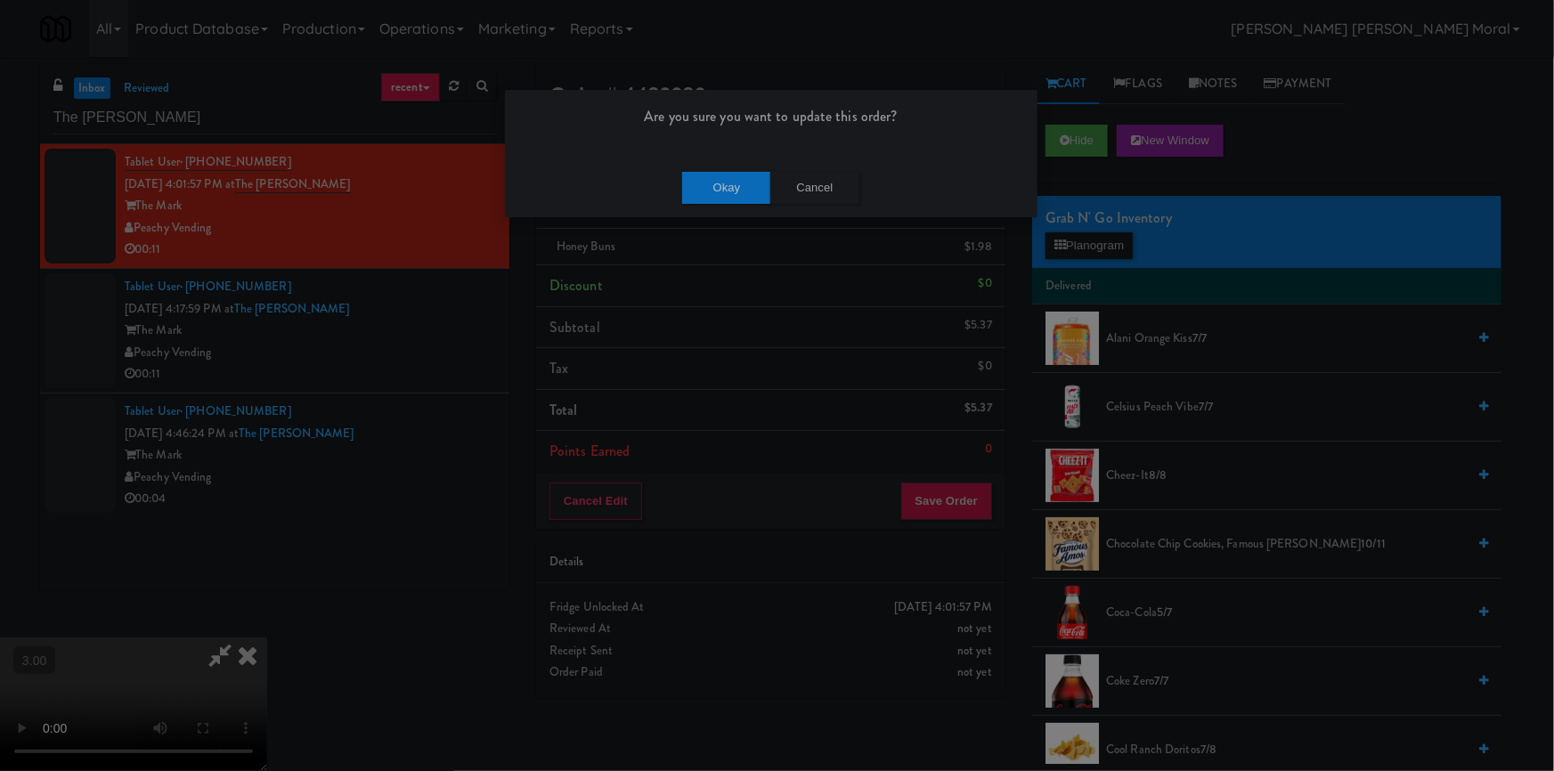
click at [679, 177] on div "Okay Cancel" at bounding box center [771, 188] width 533 height 60
click at [702, 182] on button "Okay" at bounding box center [726, 188] width 89 height 32
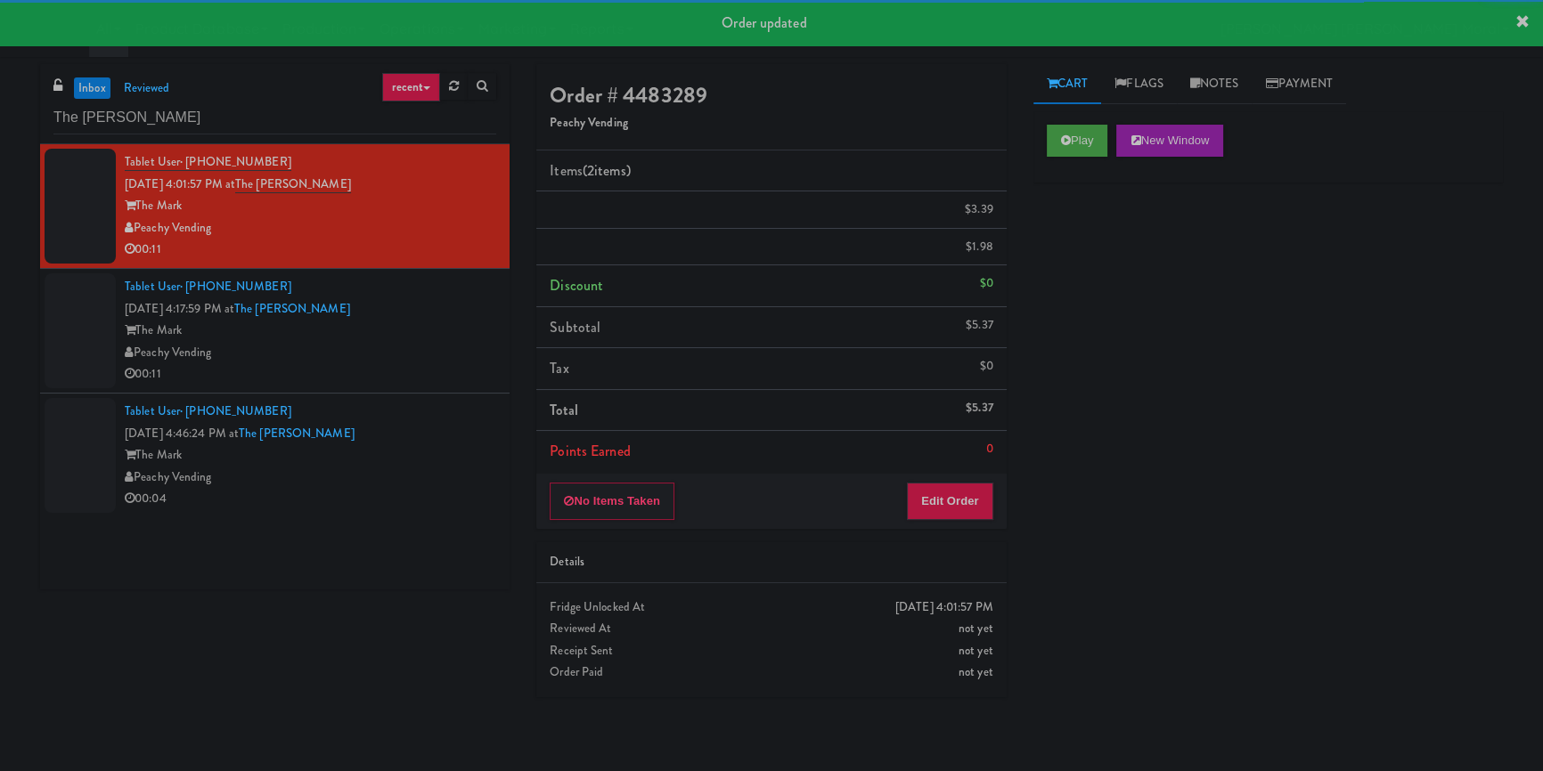
drag, startPoint x: 427, startPoint y: 369, endPoint x: 575, endPoint y: 379, distance: 148.2
click at [428, 370] on div "Tablet User · (443) 547-3788 Sep 18, 2025 4:17:59 PM at The Mark Fridge The Mar…" at bounding box center [310, 331] width 371 height 110
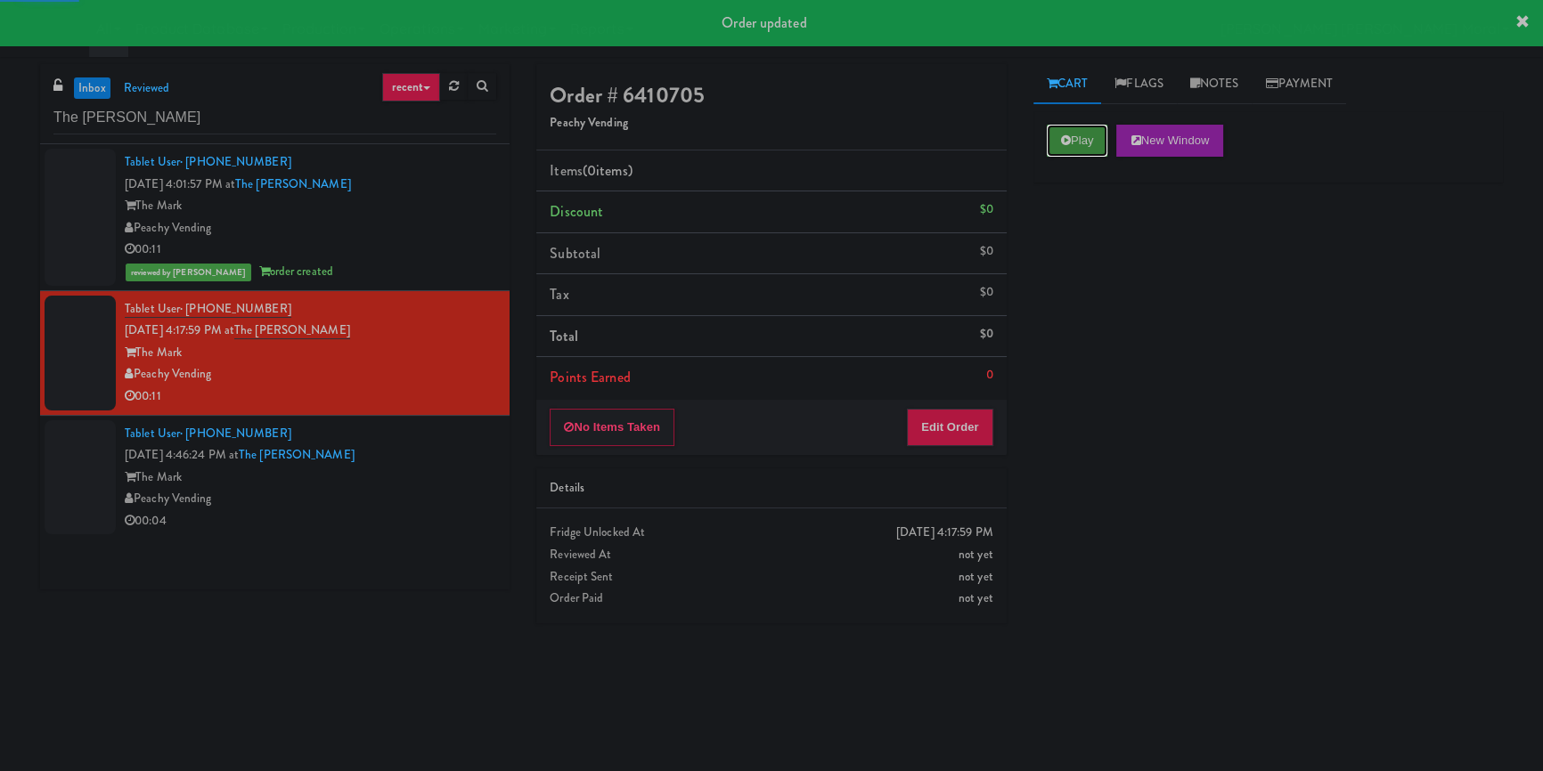
click at [1076, 138] on button "Play" at bounding box center [1077, 141] width 61 height 32
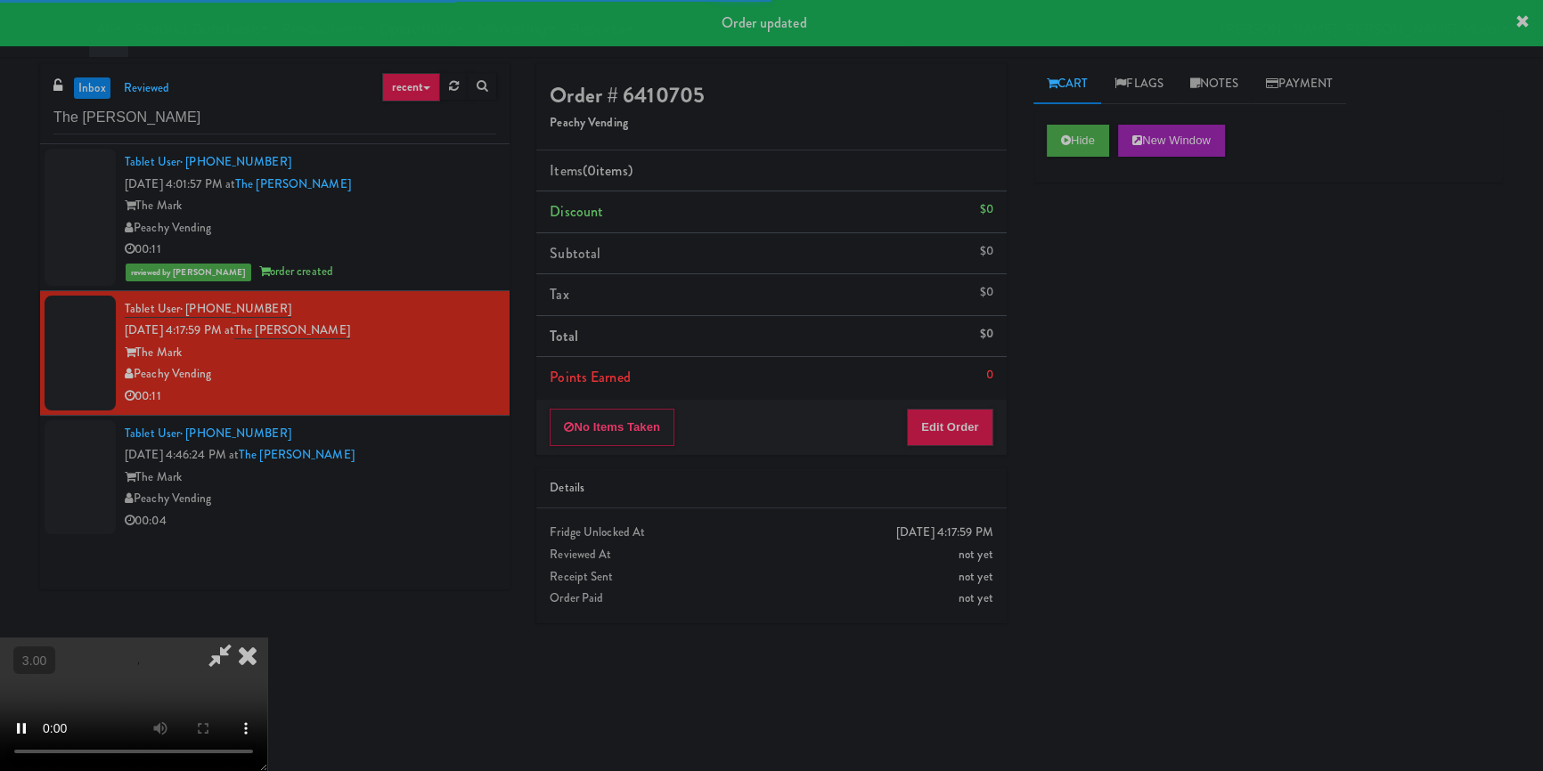
click at [1086, 316] on div "Hide New Window Primary Flag Clear Flag if unable to determine what was taken o…" at bounding box center [1267, 445] width 469 height 668
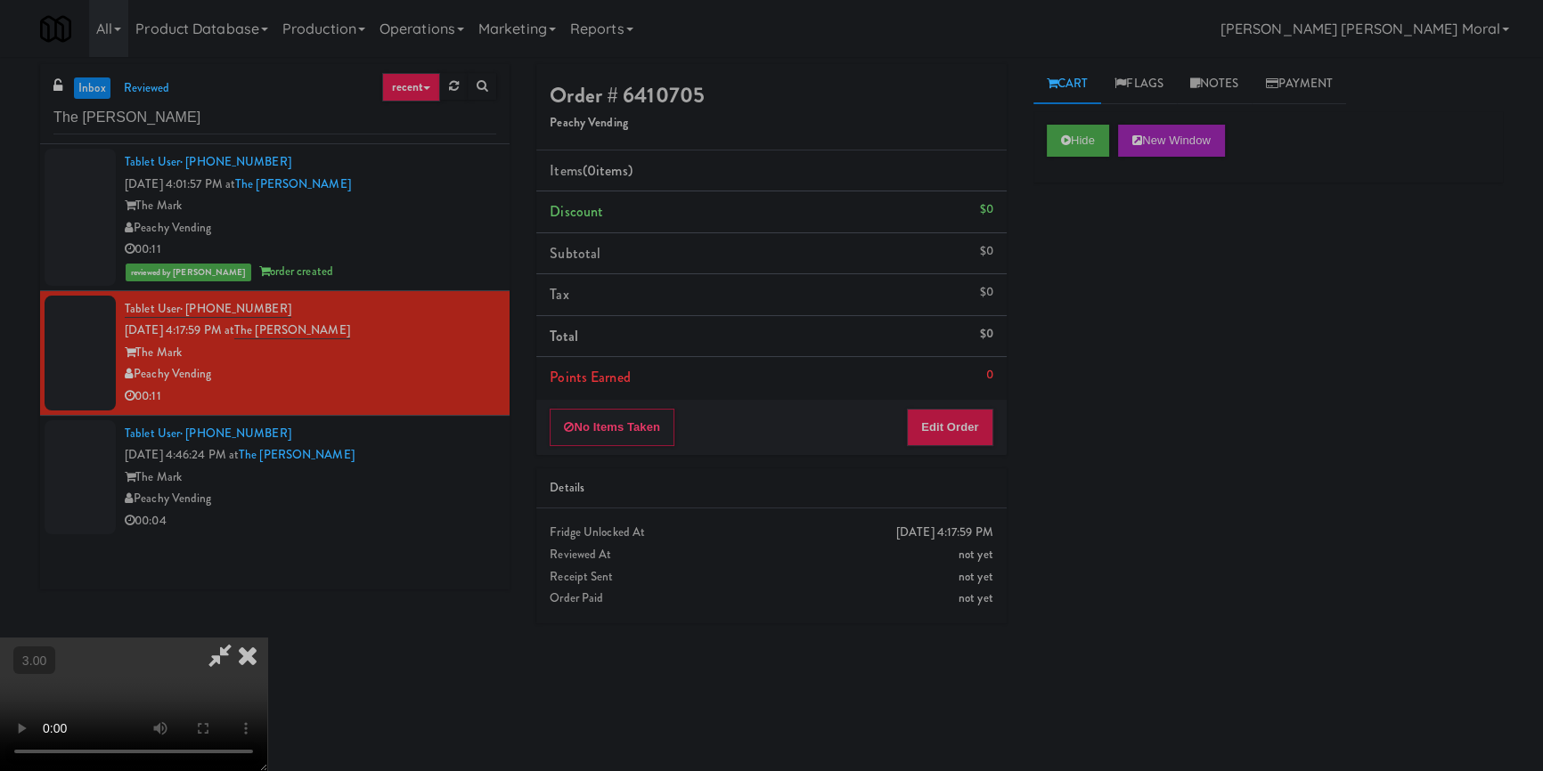
click at [267, 638] on video at bounding box center [133, 705] width 267 height 134
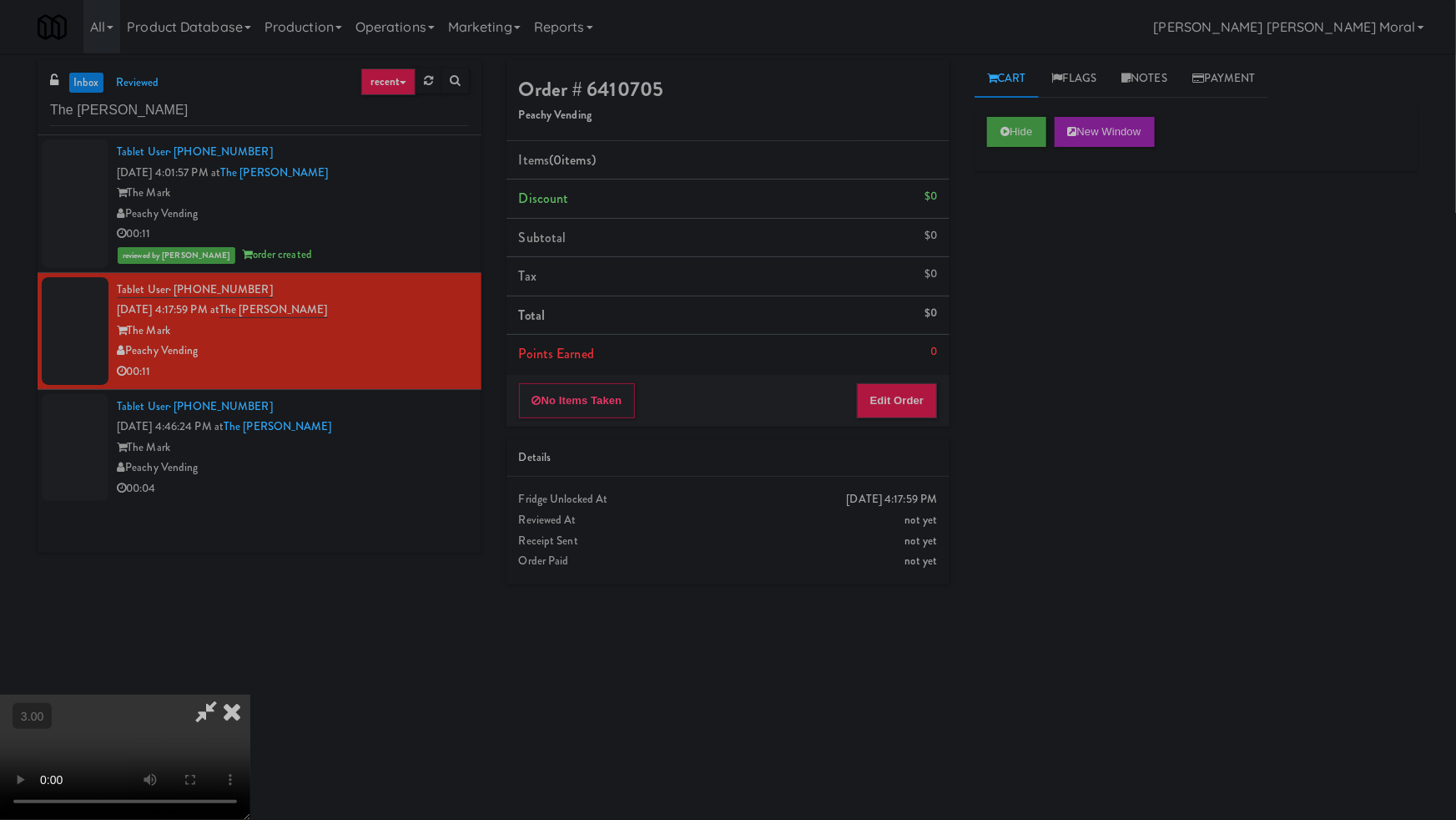
click at [250, 694] on video at bounding box center [125, 757] width 250 height 126
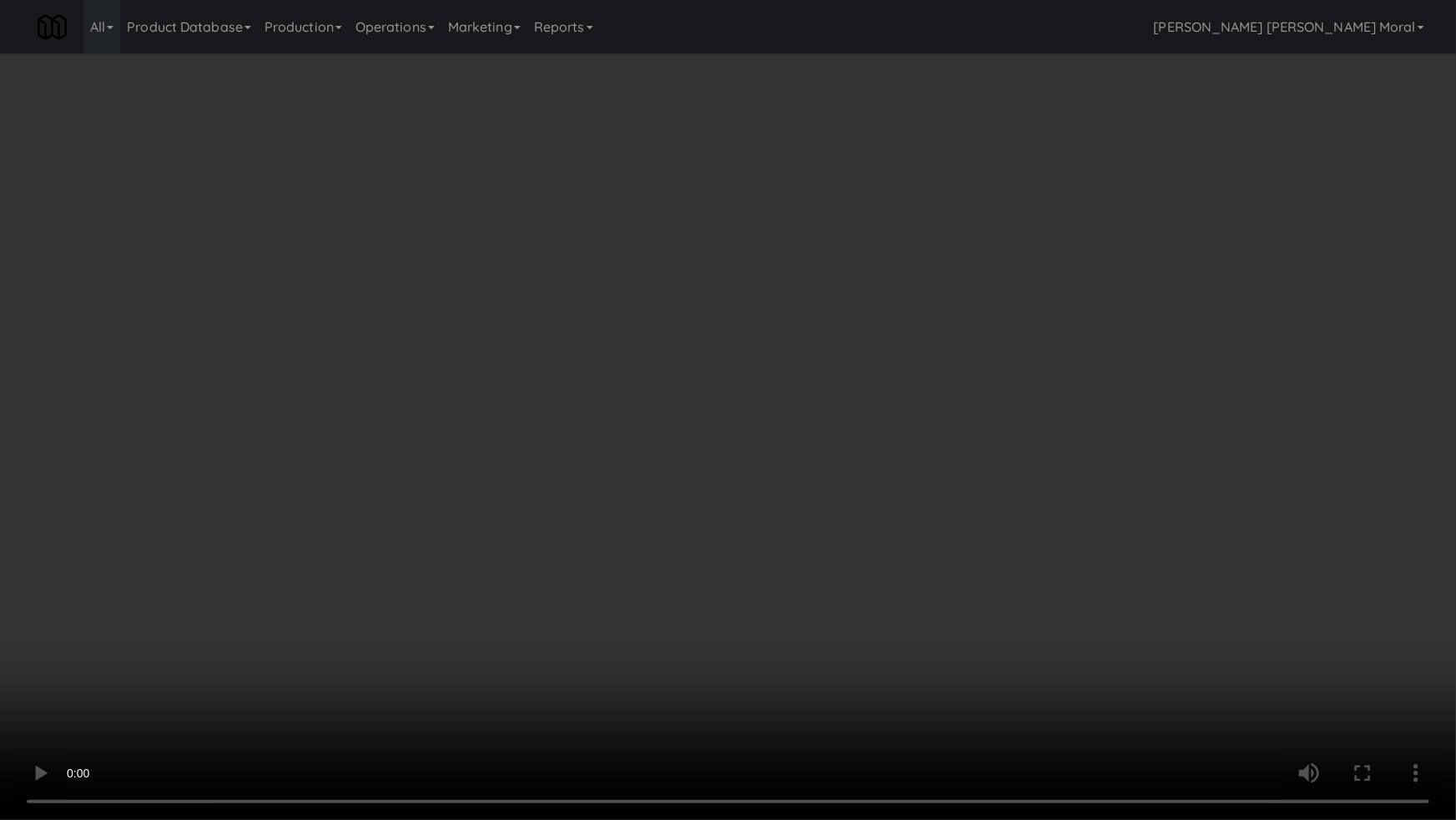
click at [693, 488] on video at bounding box center [728, 410] width 1456 height 820
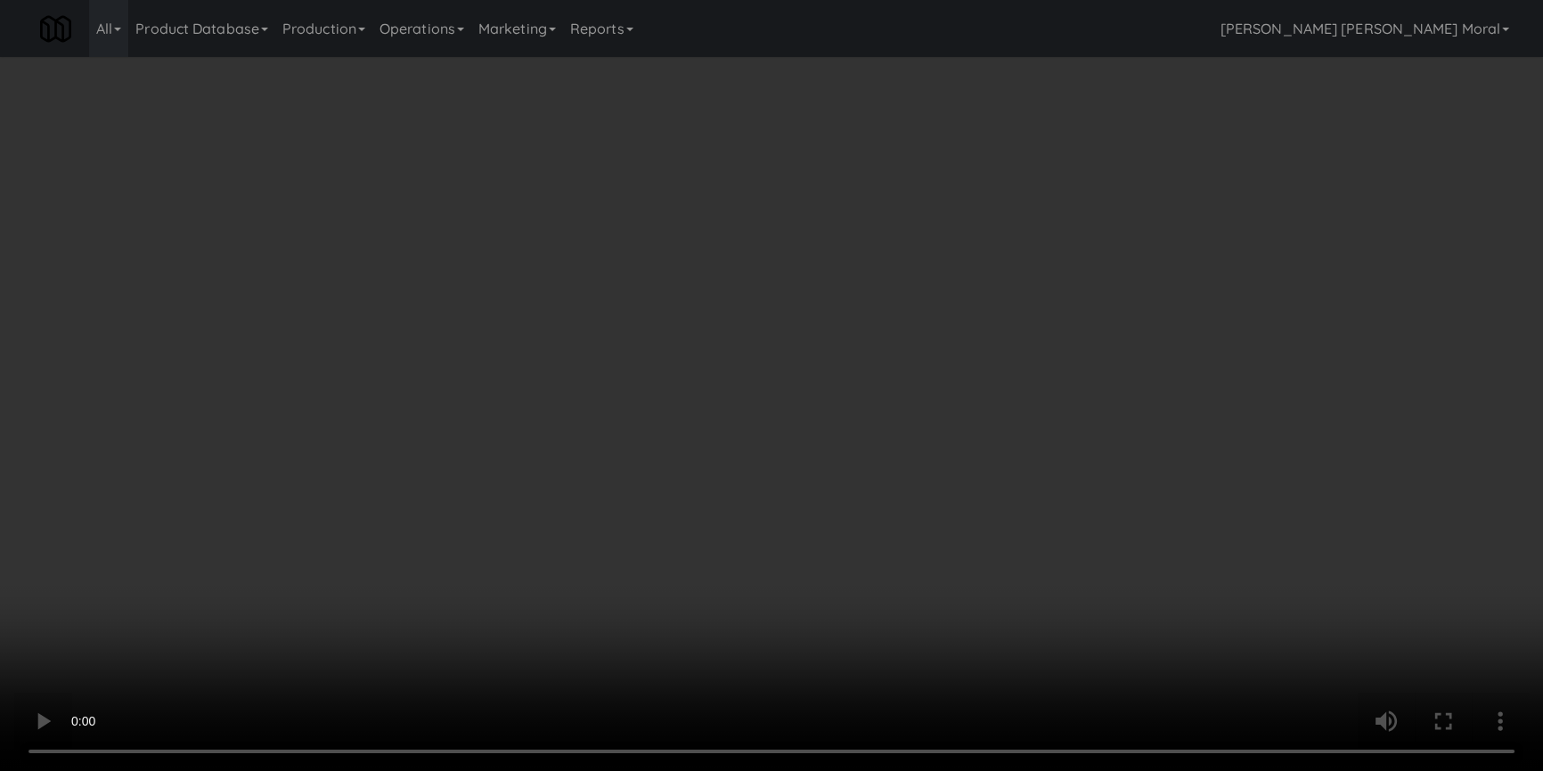
click at [639, 459] on video at bounding box center [771, 385] width 1543 height 771
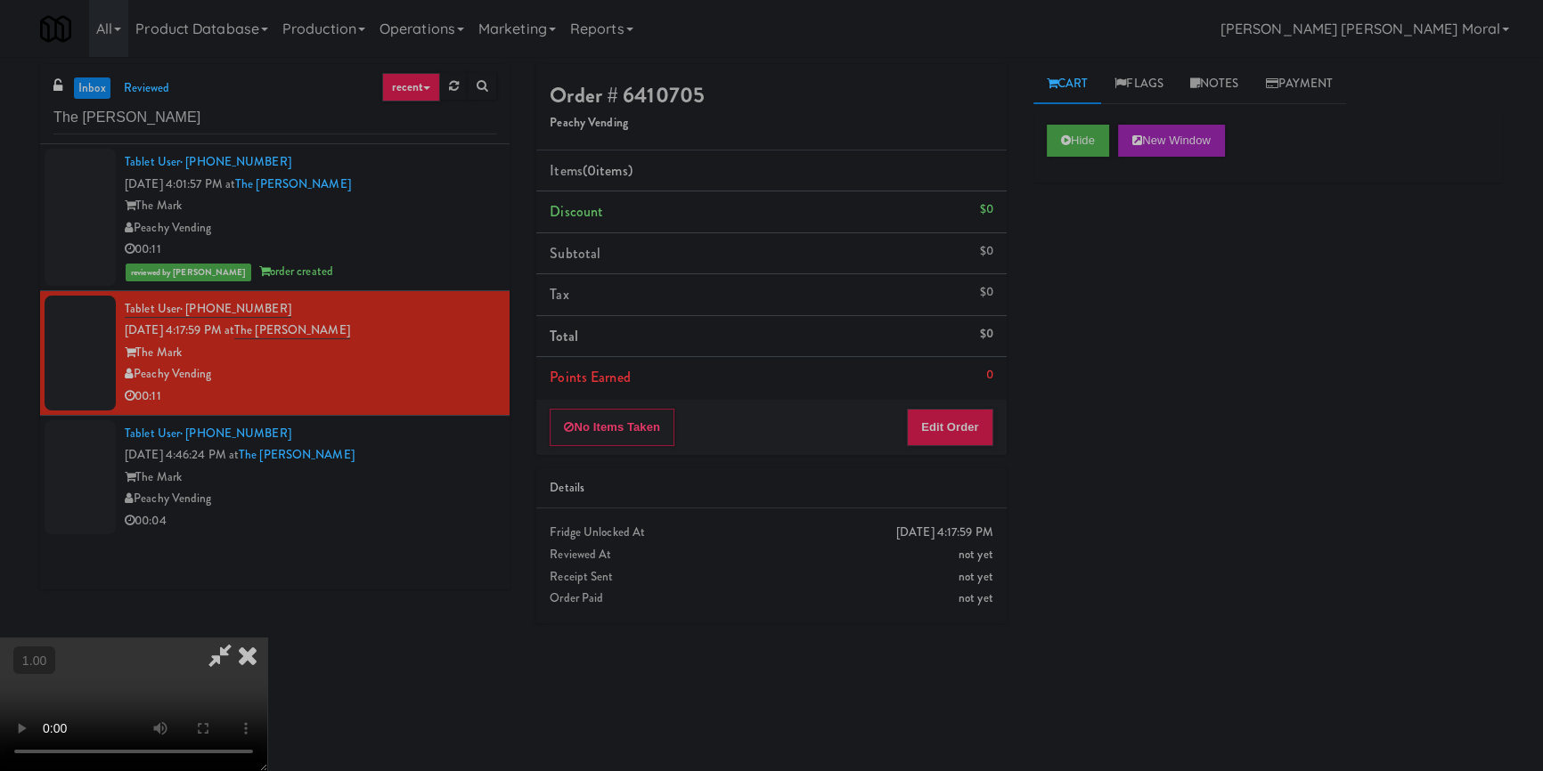
click at [267, 638] on video at bounding box center [133, 705] width 267 height 134
click at [962, 429] on button "Edit Order" at bounding box center [950, 427] width 86 height 37
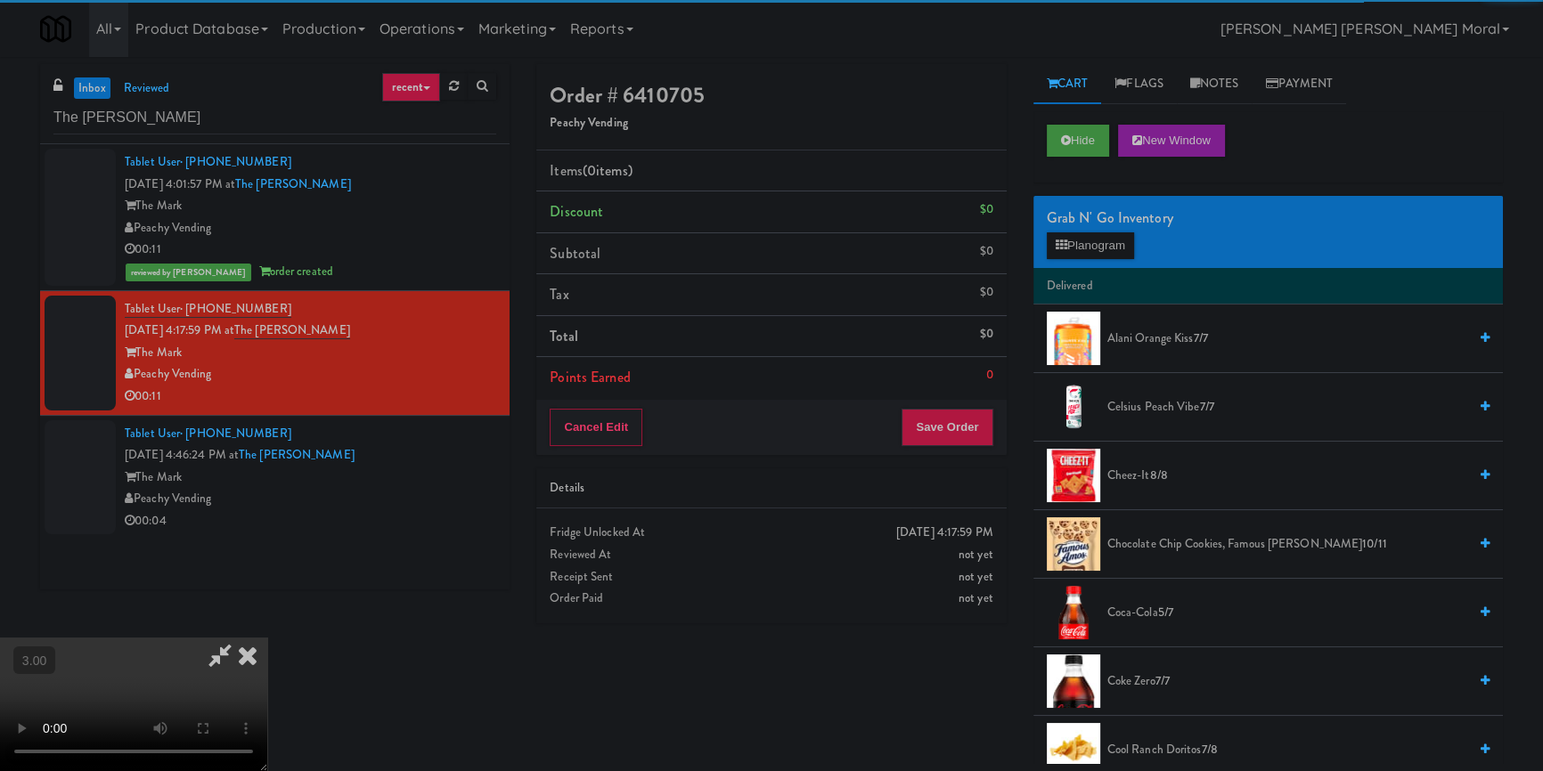
click at [1097, 223] on div "Grab N' Go Inventory" at bounding box center [1268, 218] width 443 height 27
click at [1095, 240] on button "Planogram" at bounding box center [1090, 245] width 87 height 27
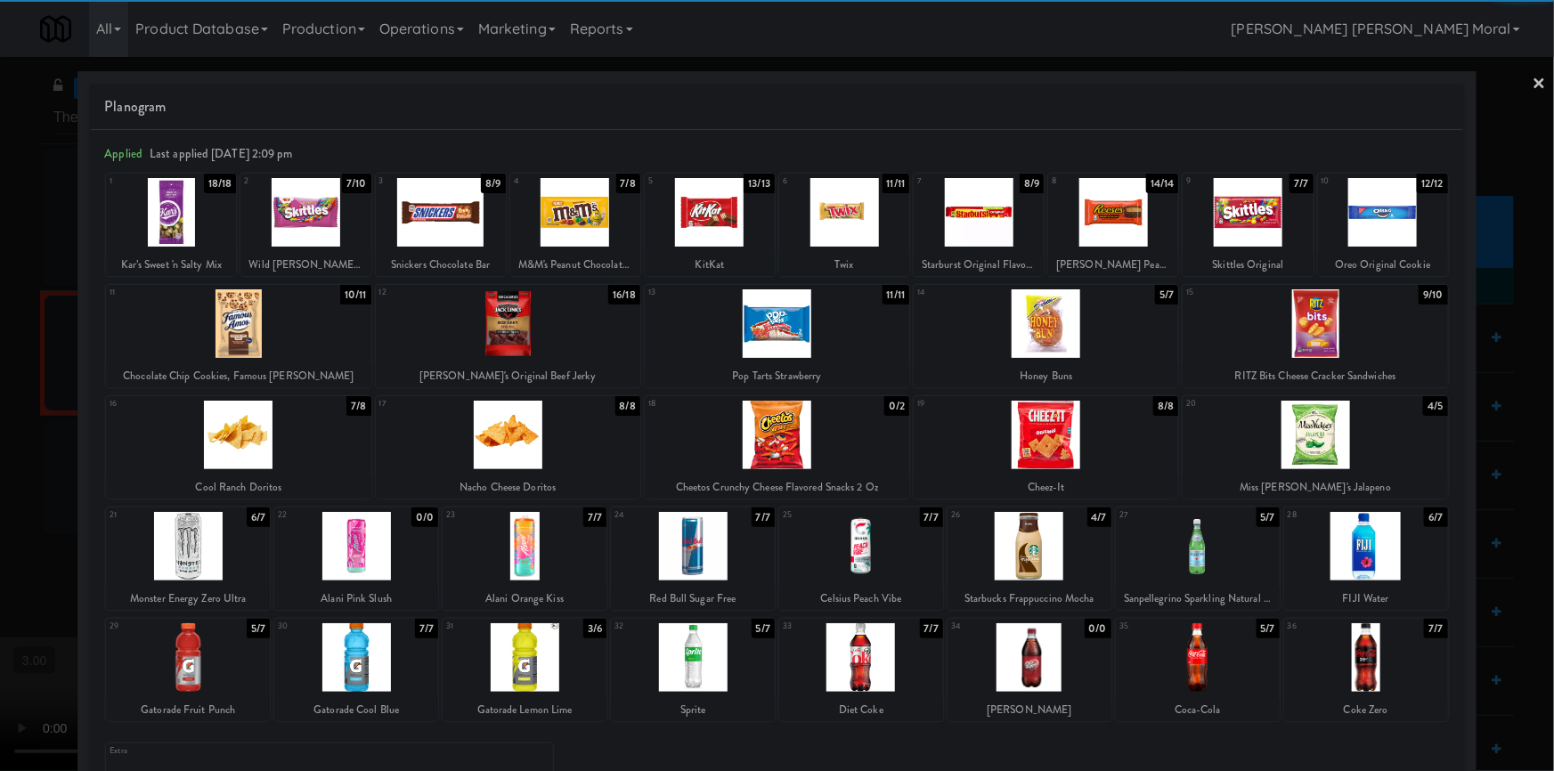
click at [1237, 216] on div at bounding box center [1248, 212] width 130 height 69
click at [0, 363] on div at bounding box center [777, 385] width 1554 height 771
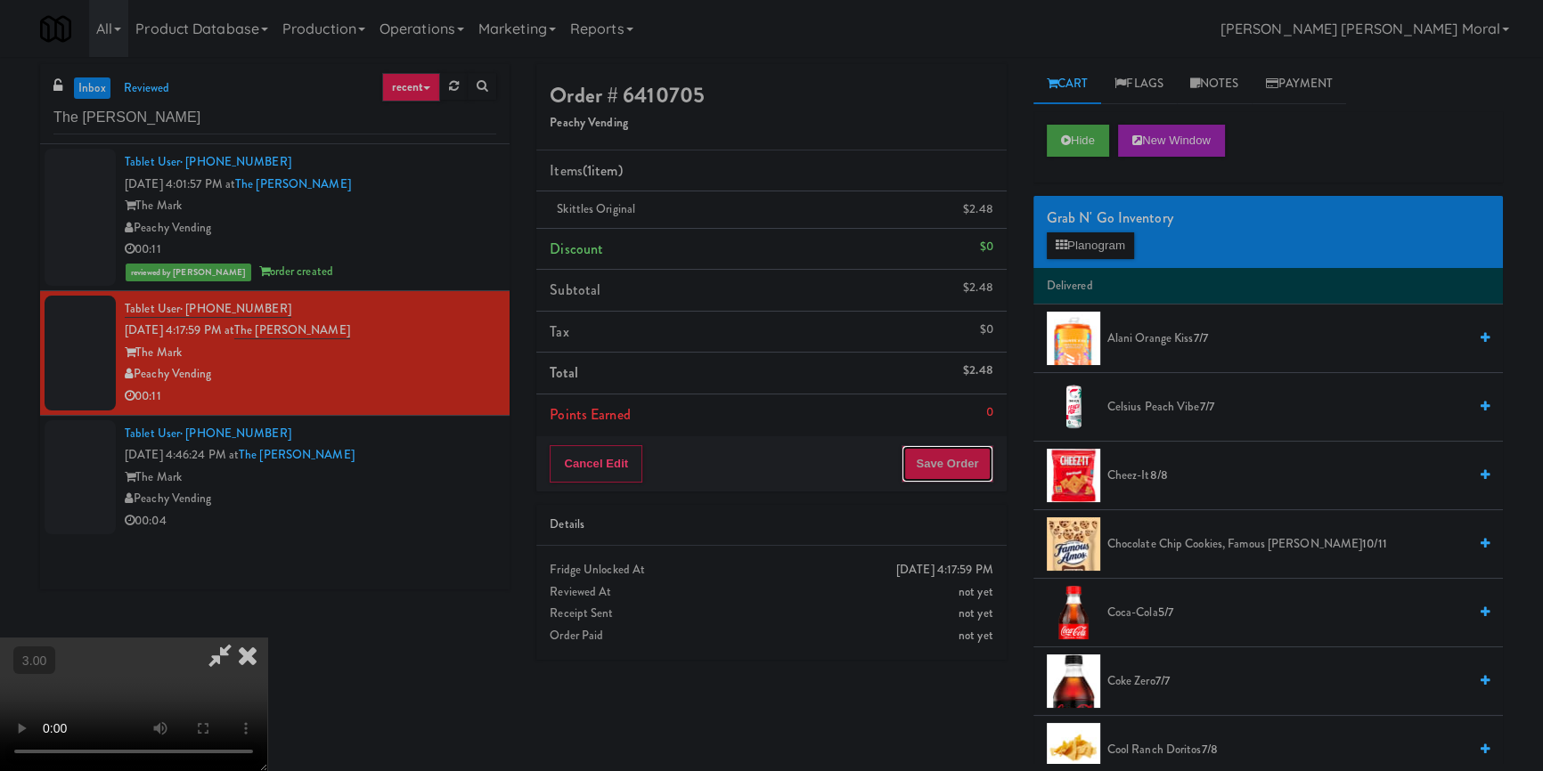
click at [974, 445] on button "Save Order" at bounding box center [946, 463] width 91 height 37
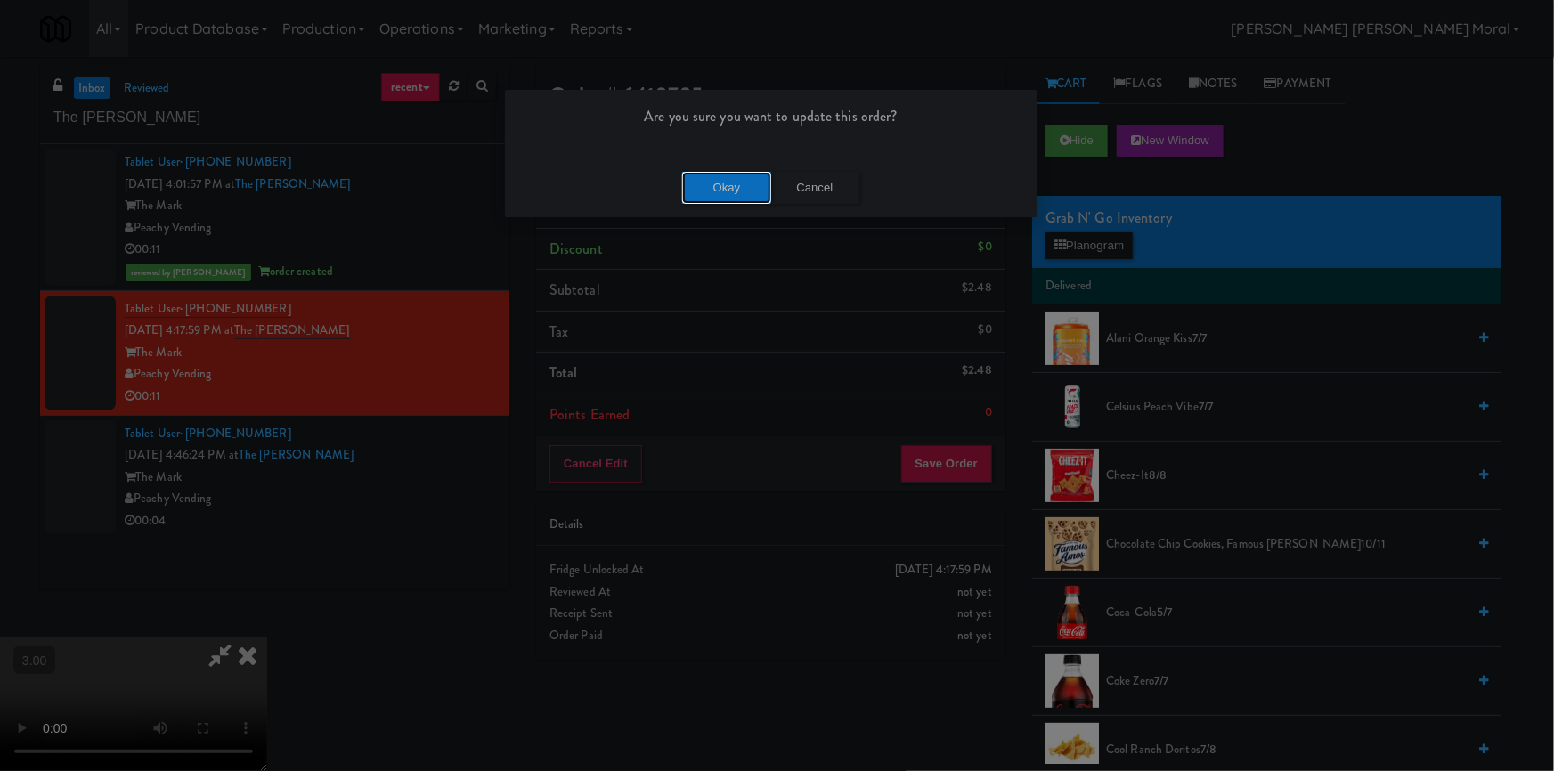
click at [702, 172] on button "Okay" at bounding box center [726, 188] width 89 height 32
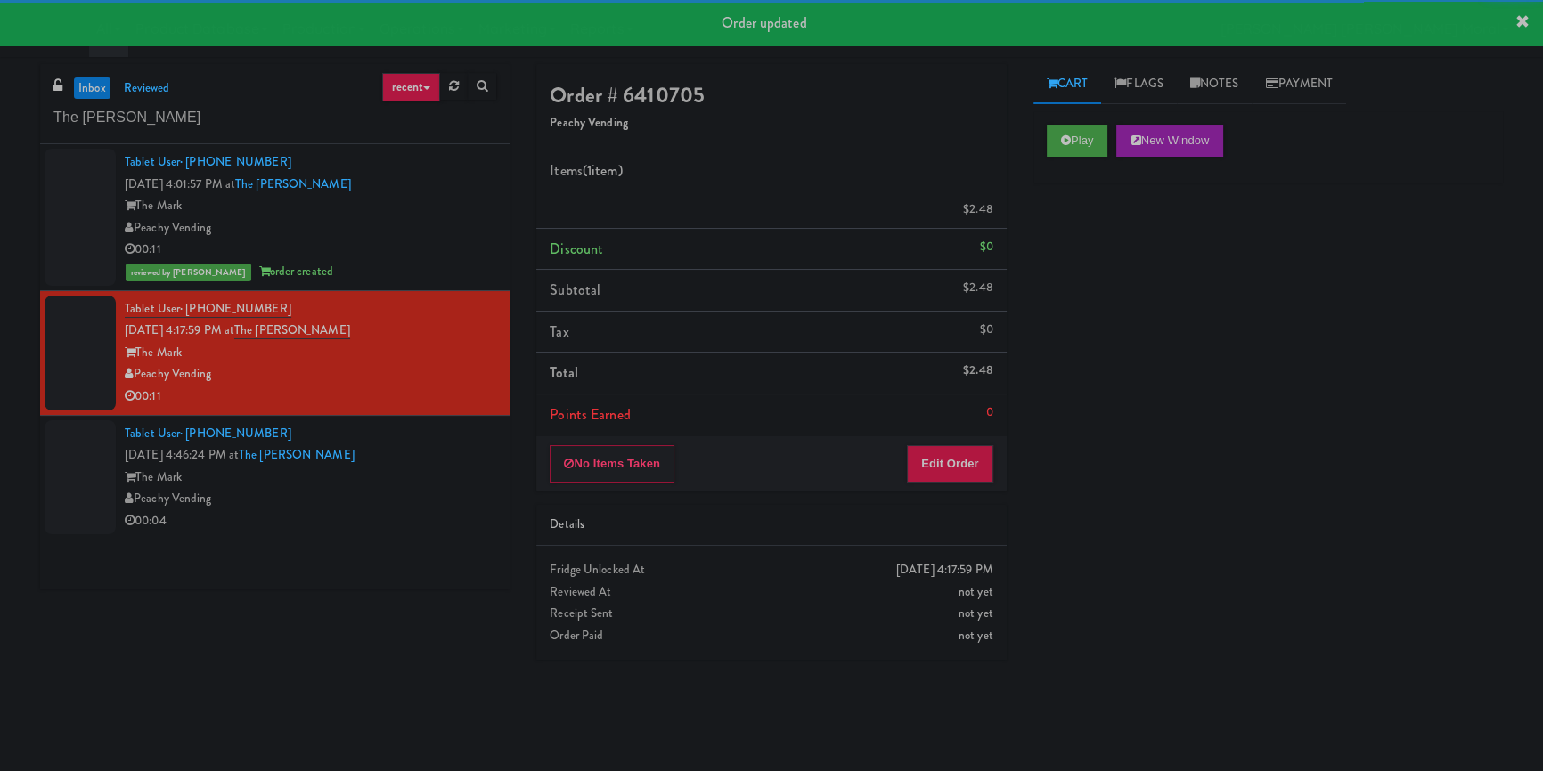
click at [412, 489] on div "The Mark" at bounding box center [310, 478] width 371 height 22
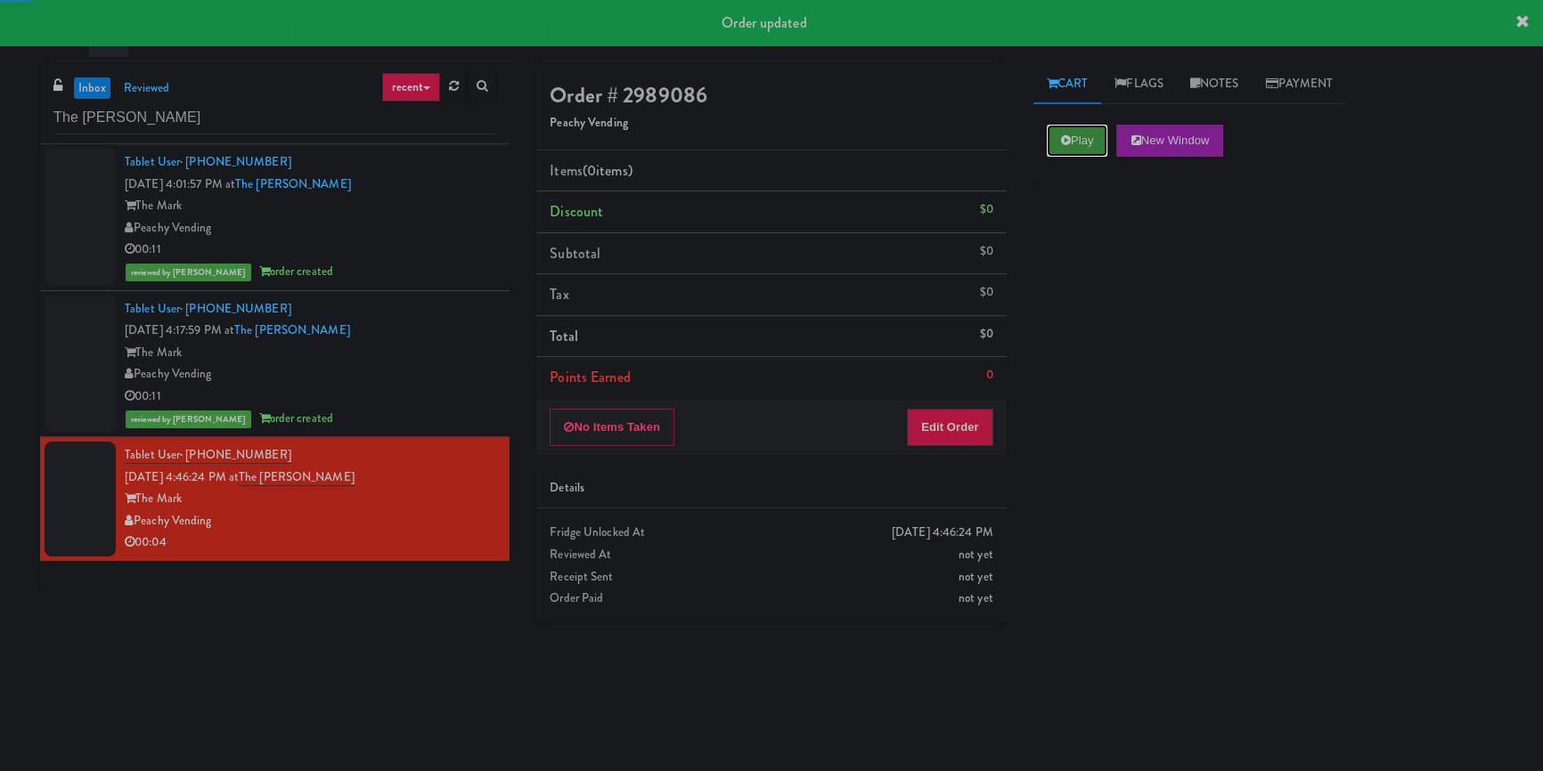
click at [1083, 142] on button "Play" at bounding box center [1077, 141] width 61 height 32
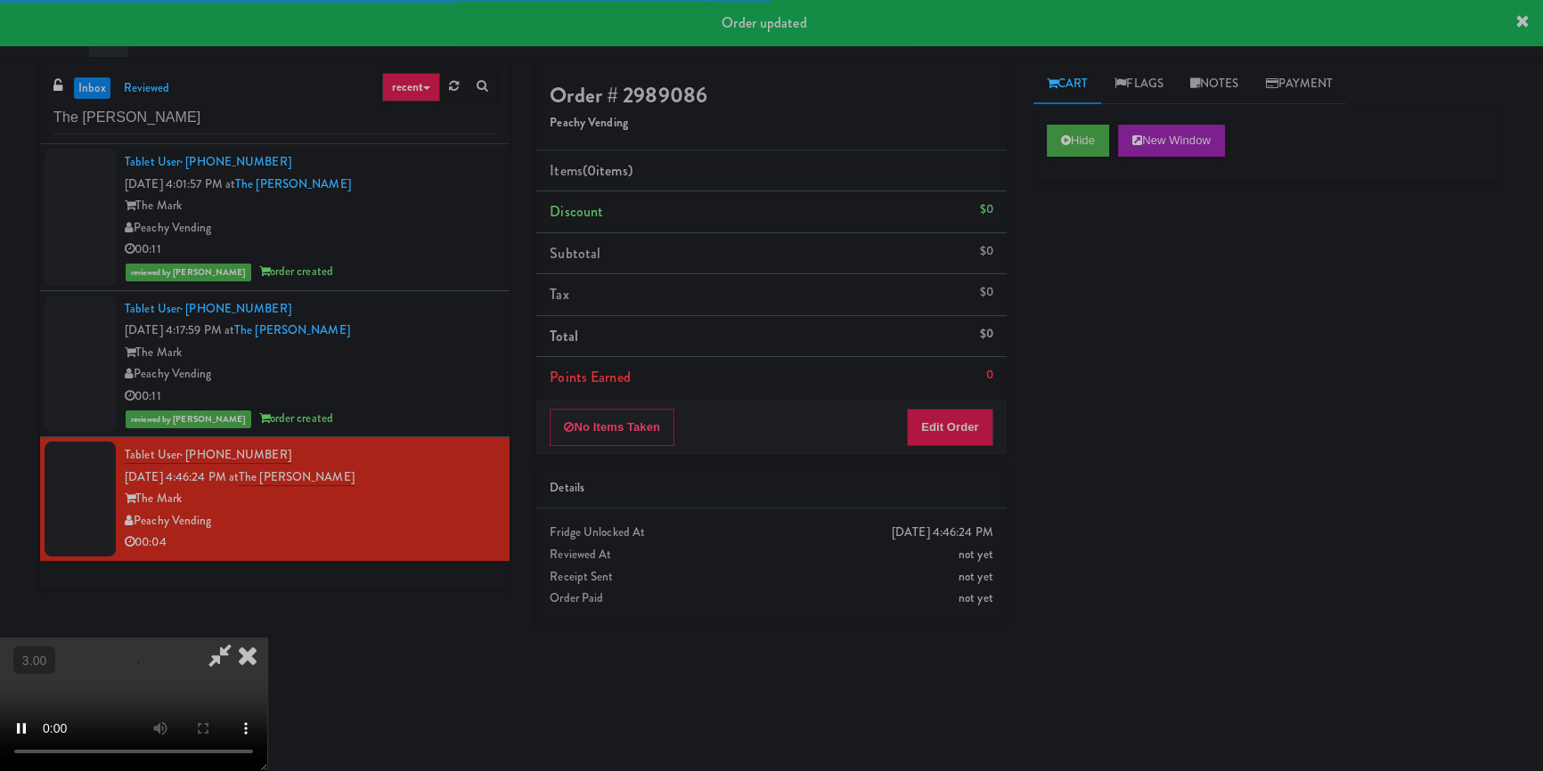
click at [1092, 252] on div "Hide New Window Primary Flag Clear Flag if unable to determine what was taken o…" at bounding box center [1267, 445] width 469 height 668
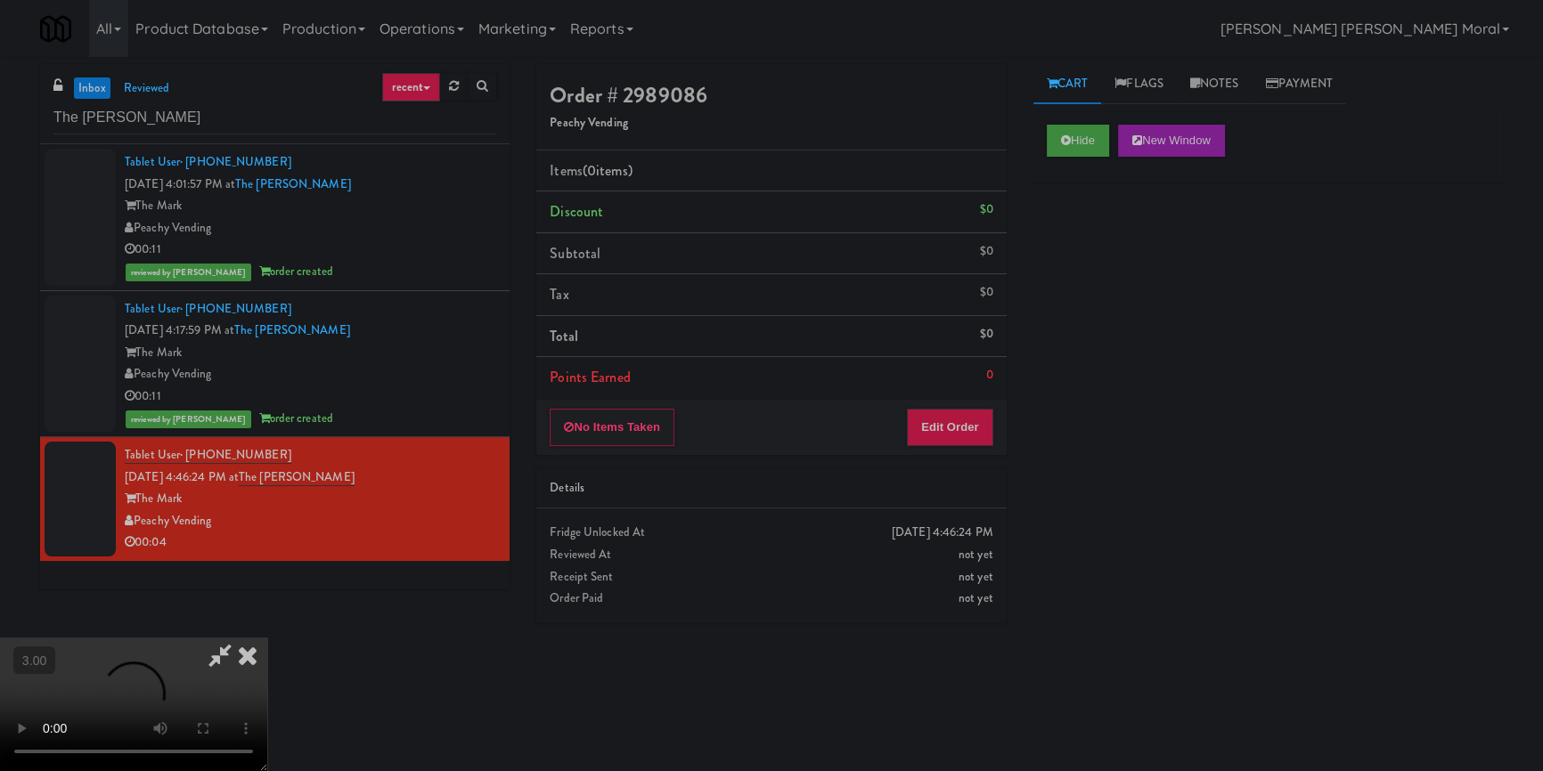
scroll to position [87, 0]
click at [267, 638] on video at bounding box center [133, 705] width 267 height 134
click at [959, 444] on button "Edit Order" at bounding box center [950, 427] width 86 height 37
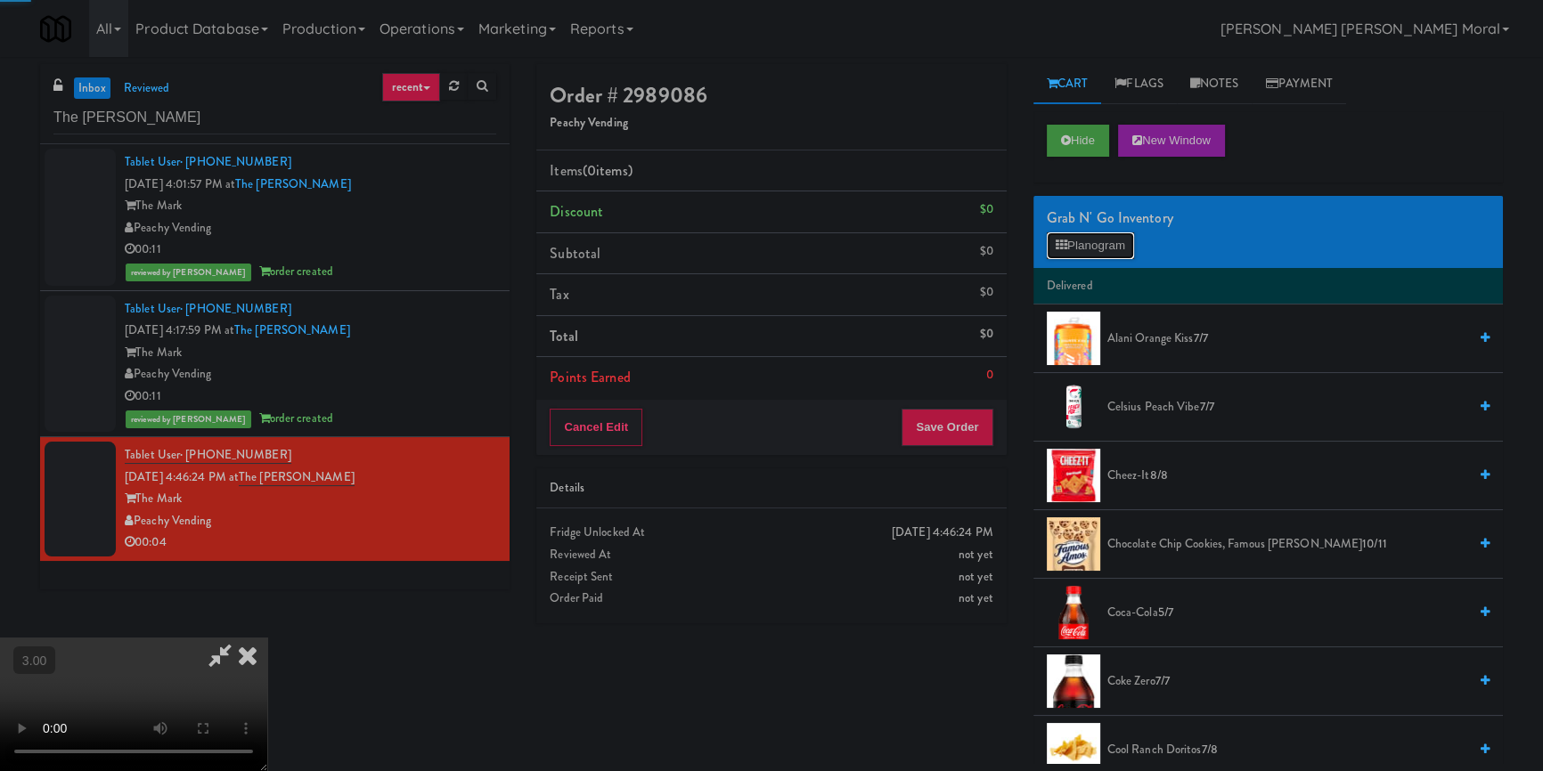
click at [1102, 243] on button "Planogram" at bounding box center [1090, 245] width 87 height 27
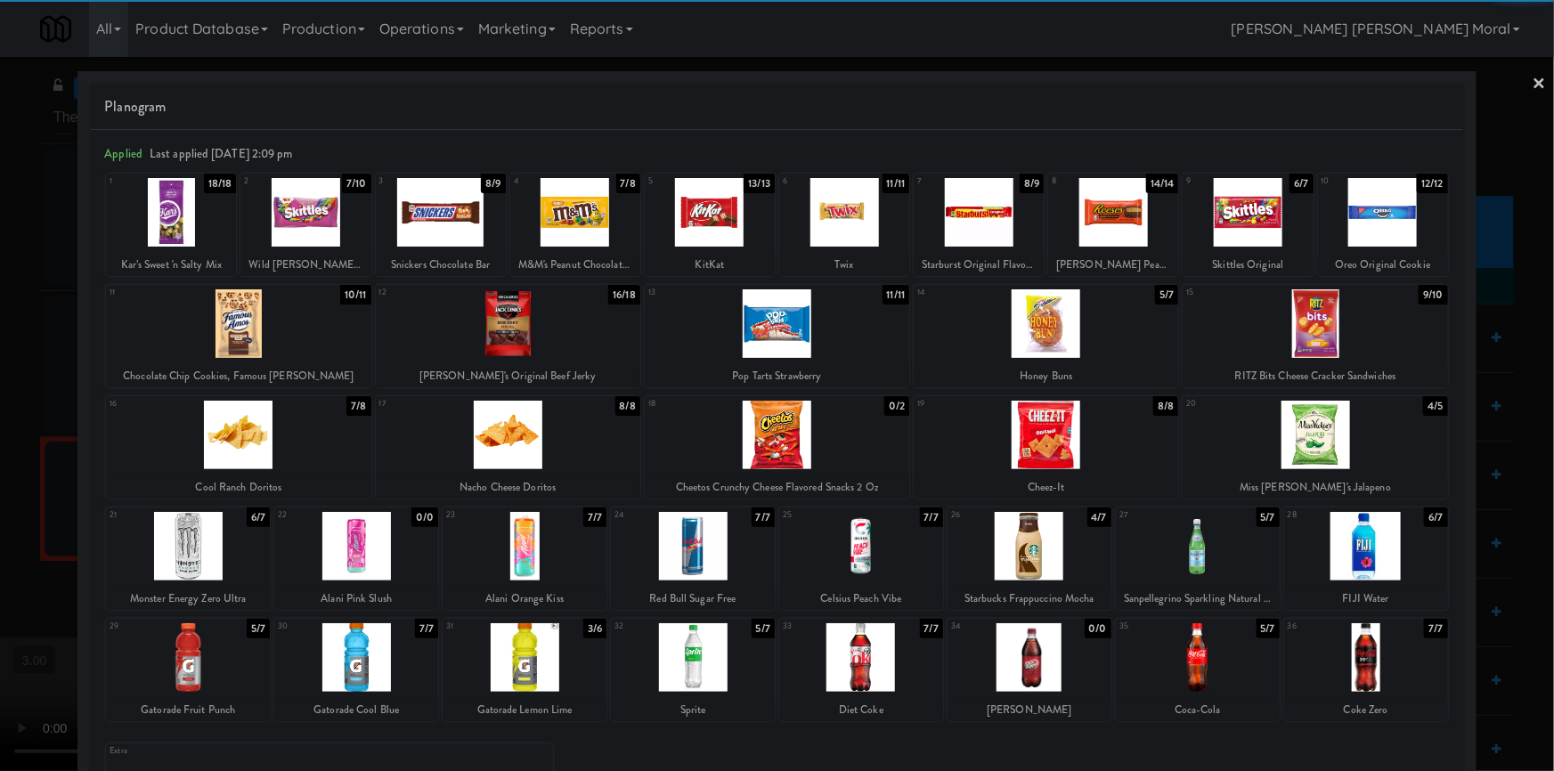
click at [1063, 664] on div at bounding box center [1030, 657] width 164 height 69
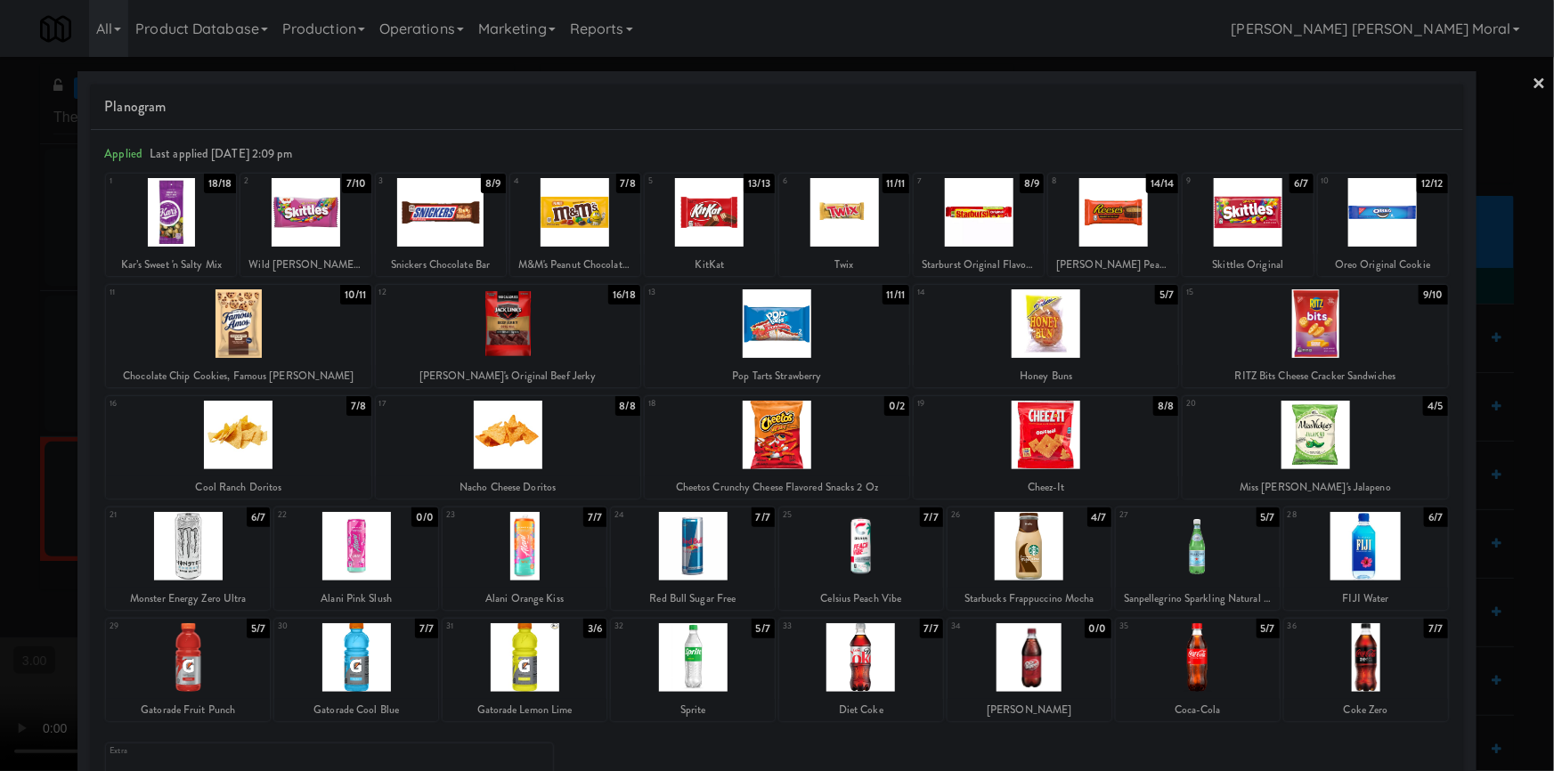
click at [24, 477] on div at bounding box center [777, 385] width 1554 height 771
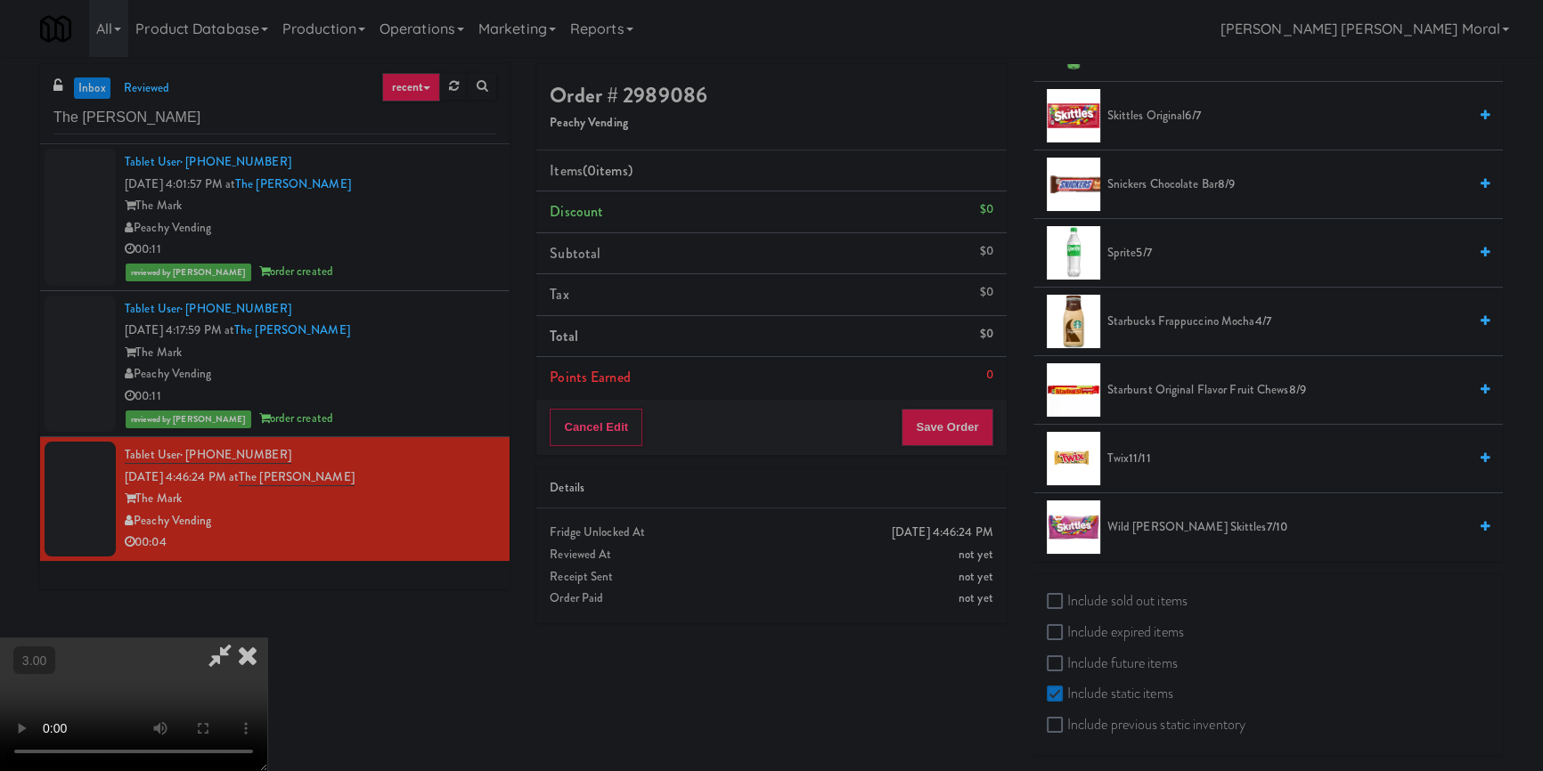
click at [1131, 598] on label "Include sold out items" at bounding box center [1117, 601] width 141 height 27
click at [1067, 598] on input "Include sold out items" at bounding box center [1057, 602] width 20 height 14
checkbox input "true"
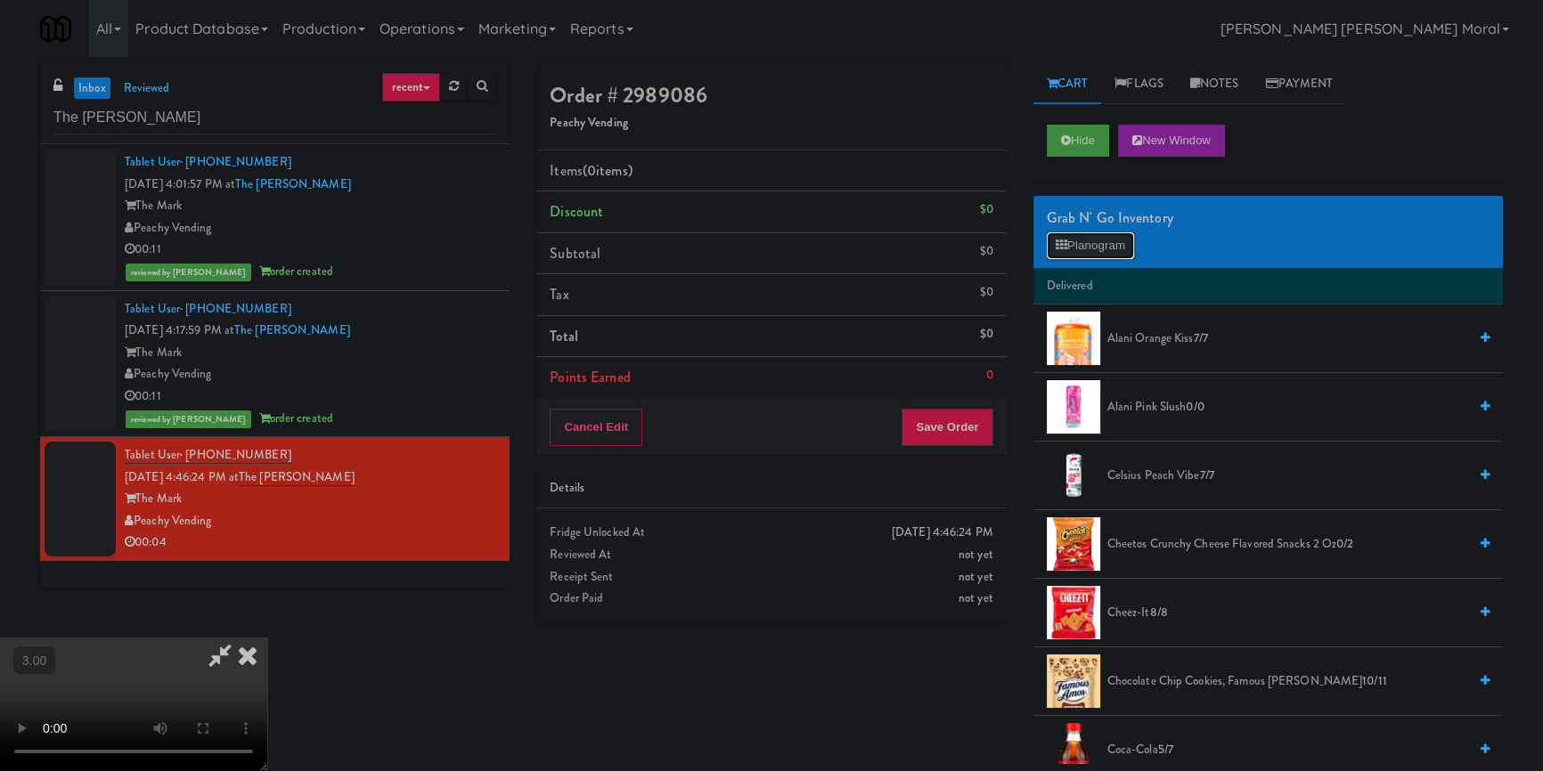
click at [1098, 239] on button "Planogram" at bounding box center [1090, 245] width 87 height 27
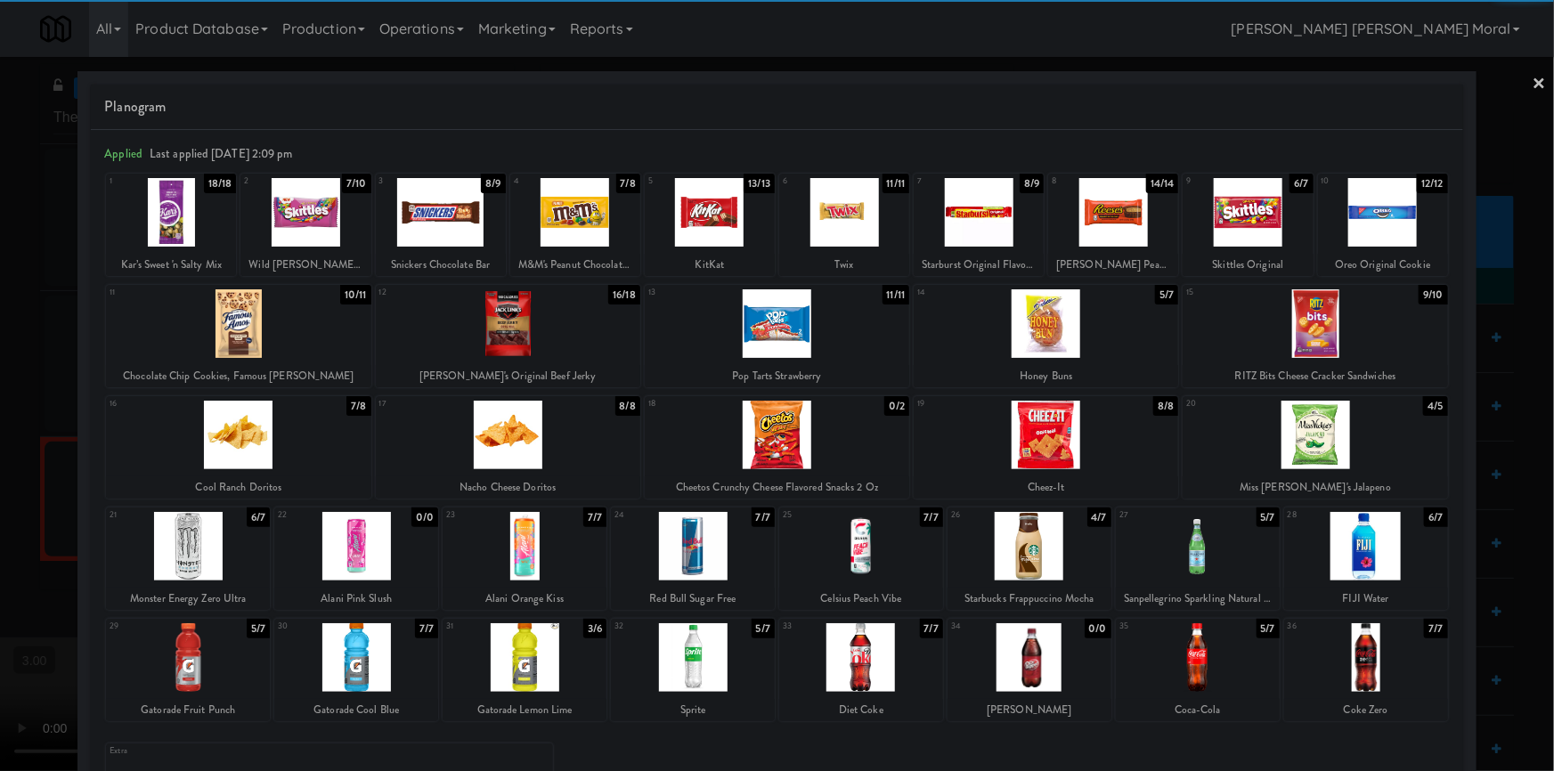
click at [1031, 662] on div at bounding box center [1030, 657] width 164 height 69
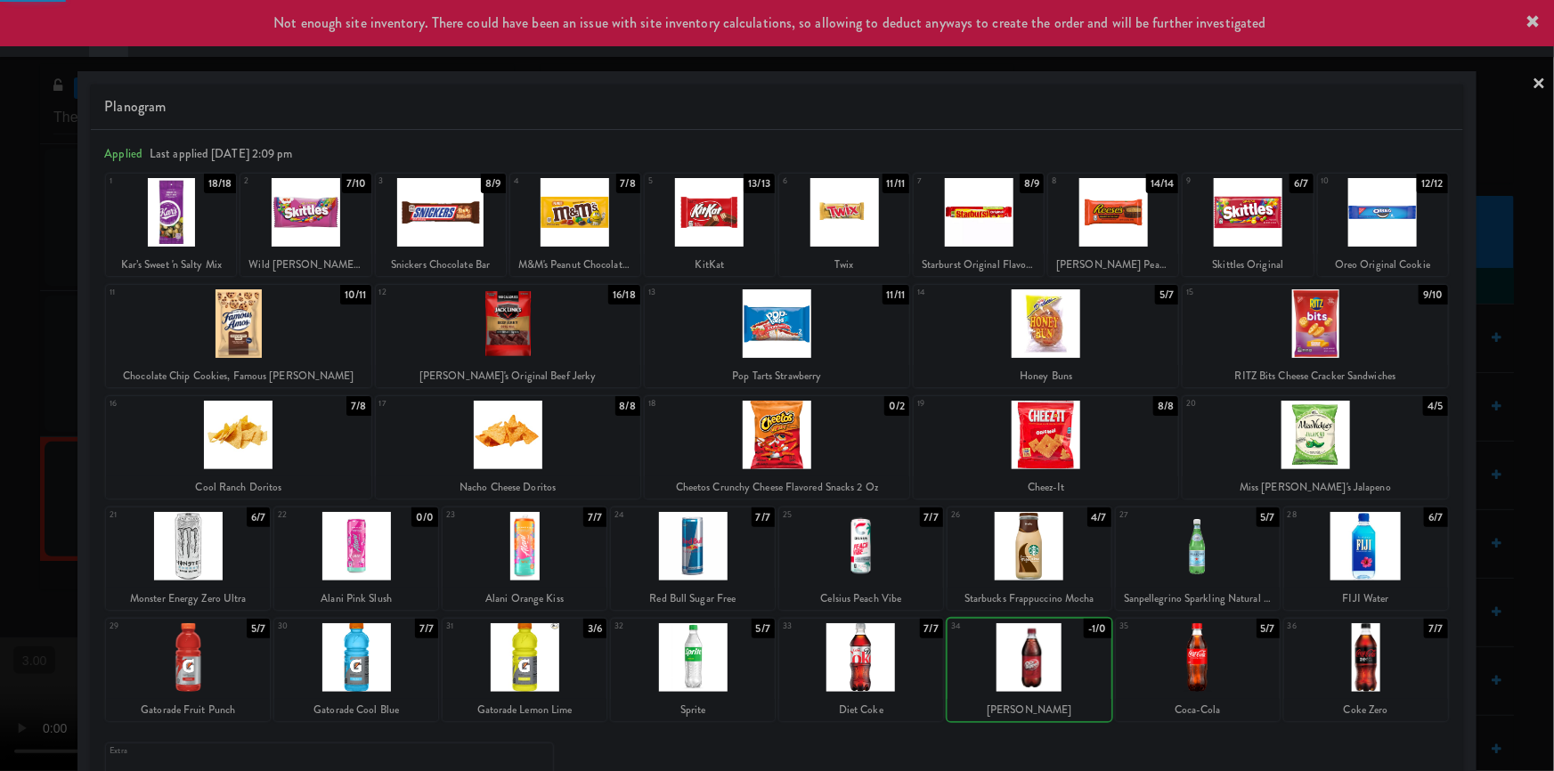
click at [0, 467] on div at bounding box center [777, 385] width 1554 height 771
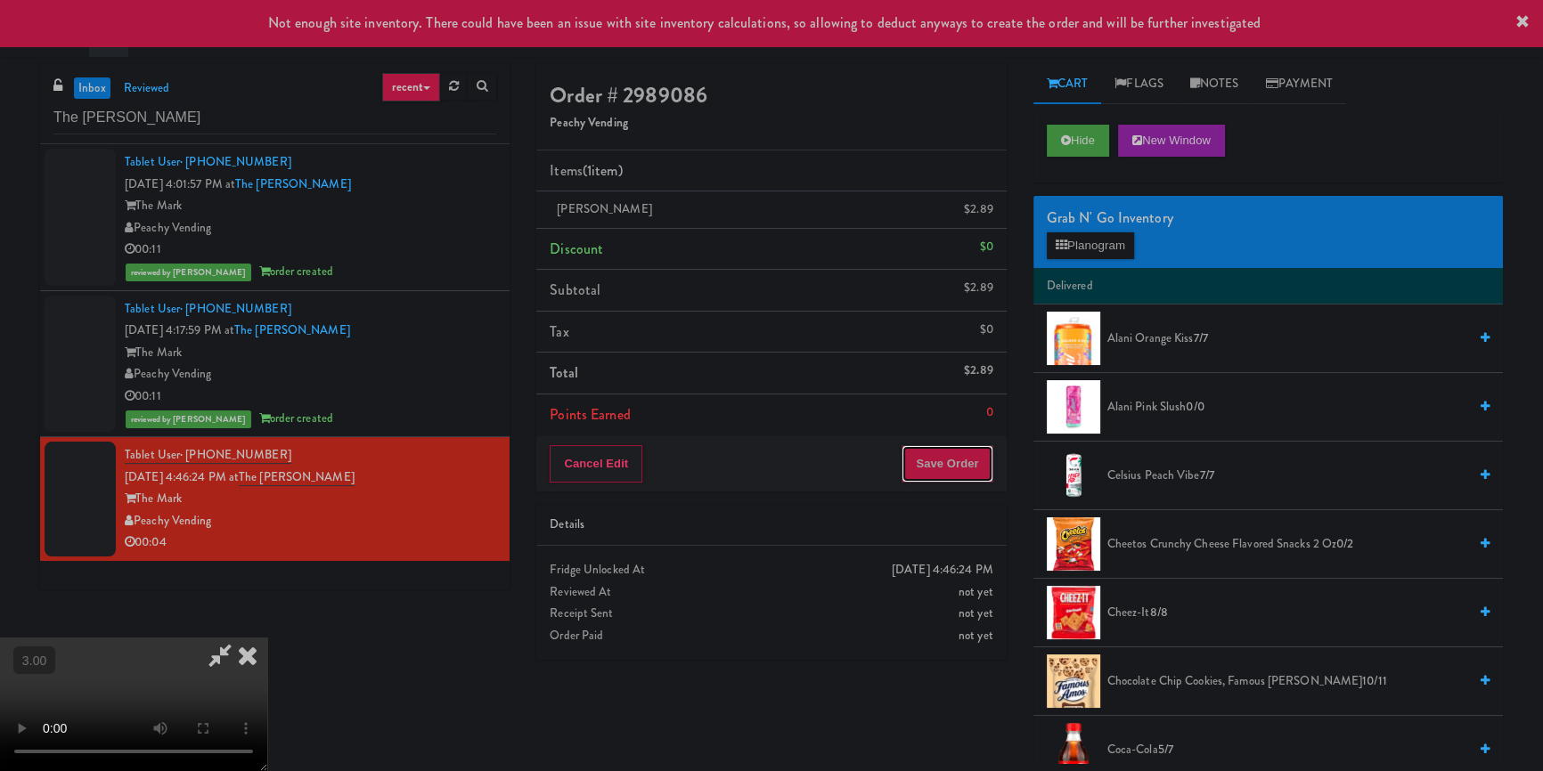
click at [957, 474] on button "Save Order" at bounding box center [946, 463] width 91 height 37
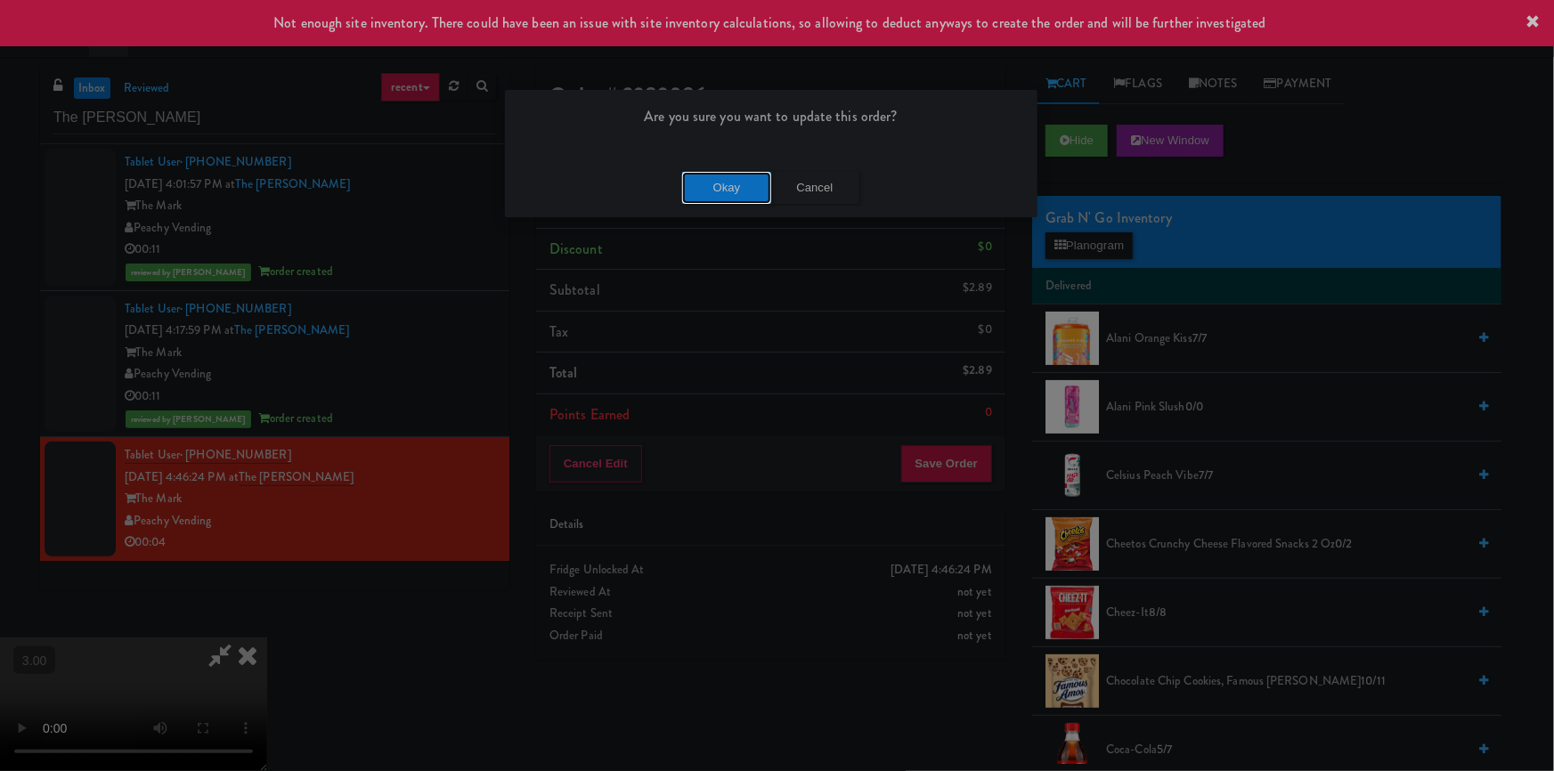
click at [717, 189] on button "Okay" at bounding box center [726, 188] width 89 height 32
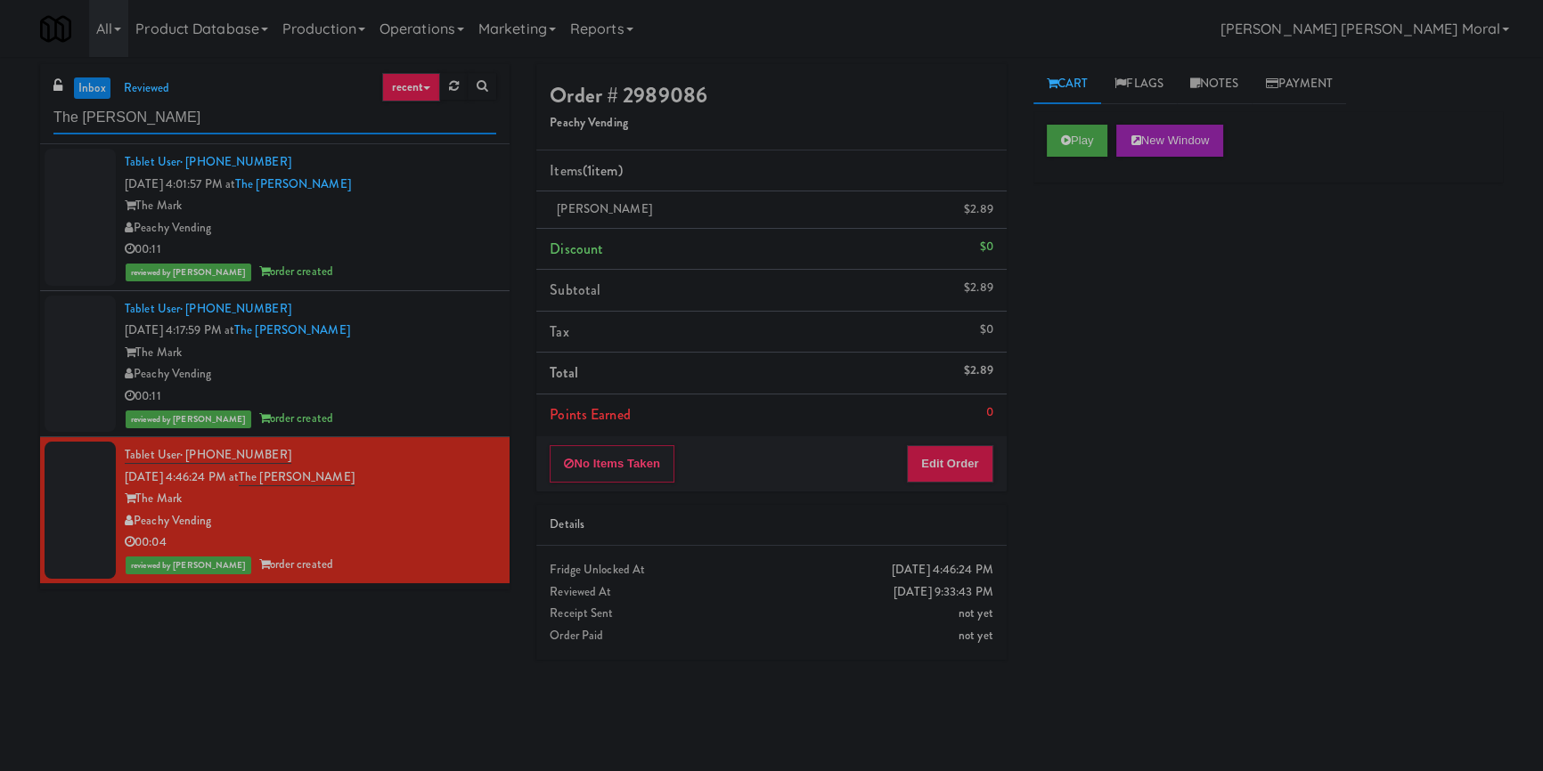
click at [228, 125] on input "The [PERSON_NAME]" at bounding box center [274, 118] width 443 height 33
paste input "Maplewood Meals"
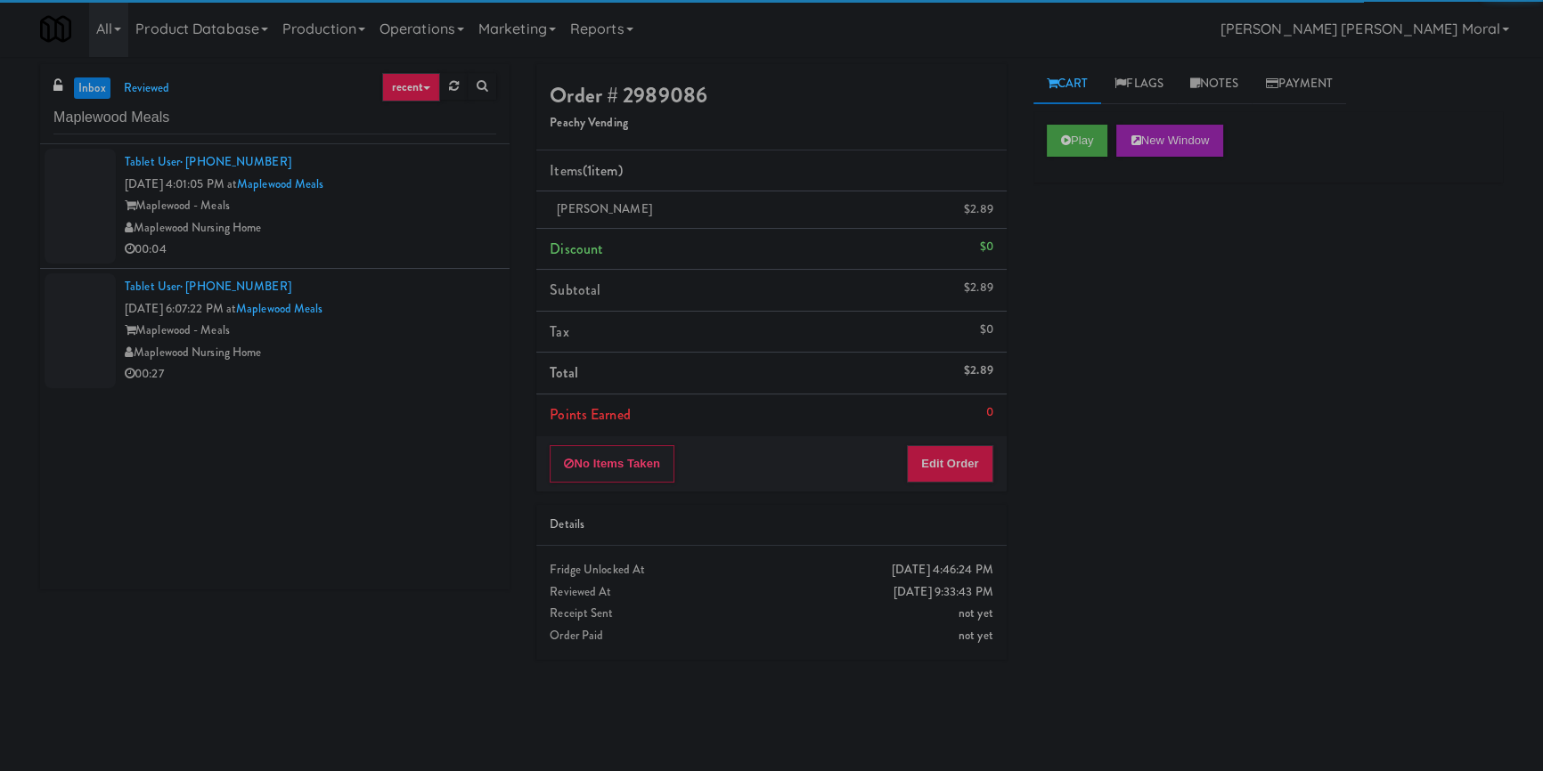
click at [459, 239] on div "00:04" at bounding box center [310, 250] width 371 height 22
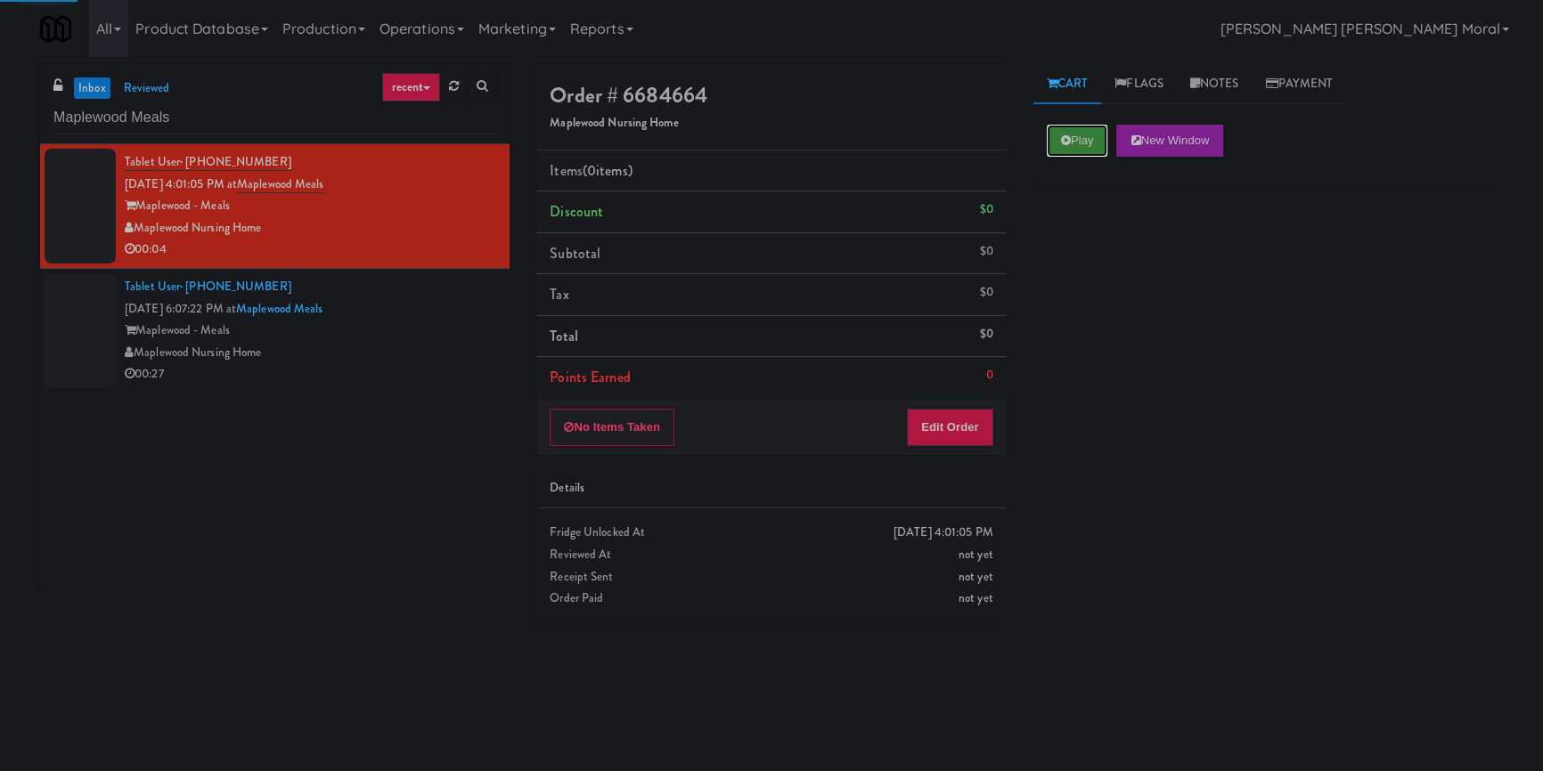
click at [1083, 150] on button "Play" at bounding box center [1077, 141] width 61 height 32
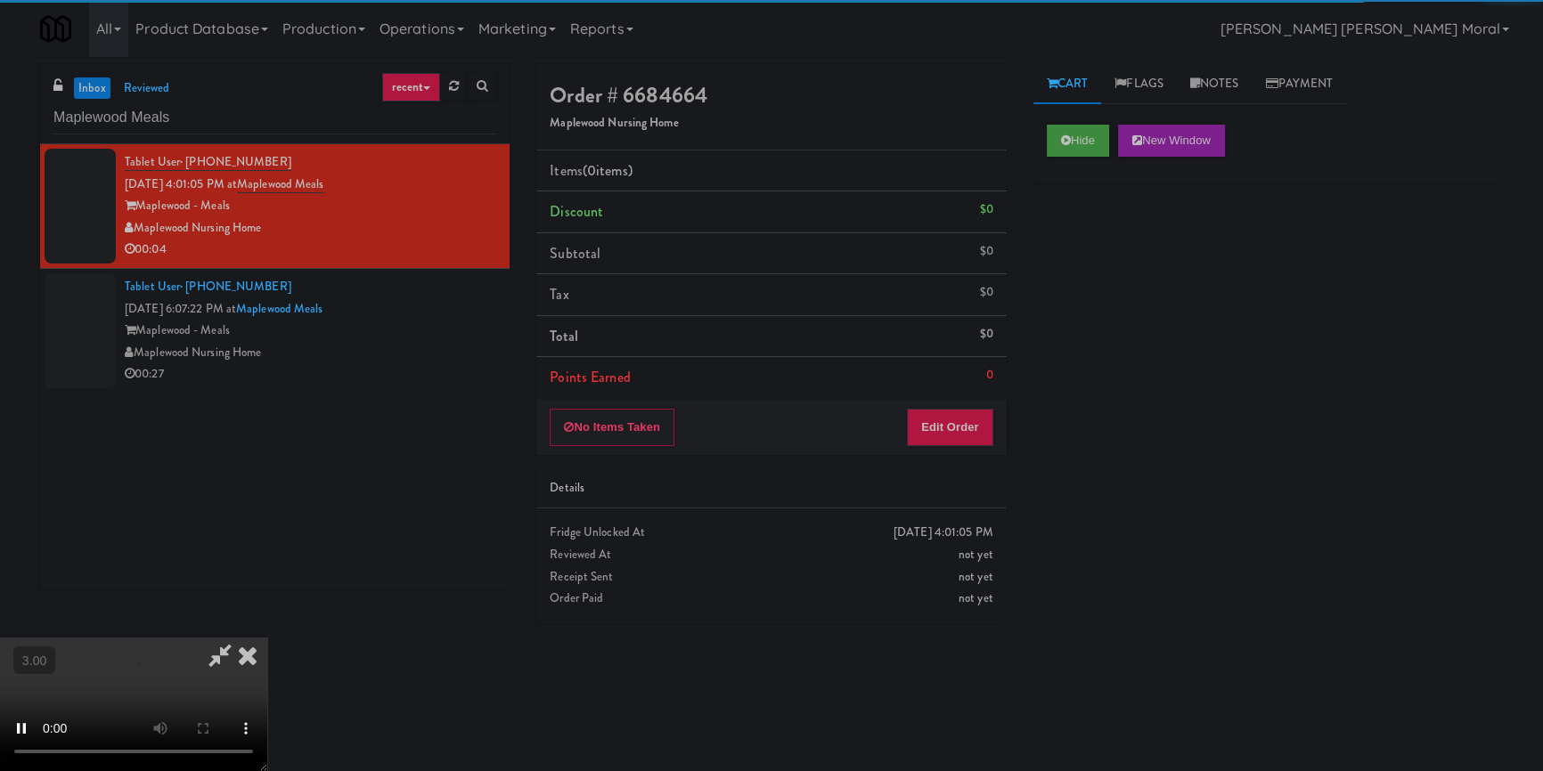
click at [1074, 306] on div "Hide New Window Primary Flag Clear Flag if unable to determine what was taken o…" at bounding box center [1267, 445] width 469 height 668
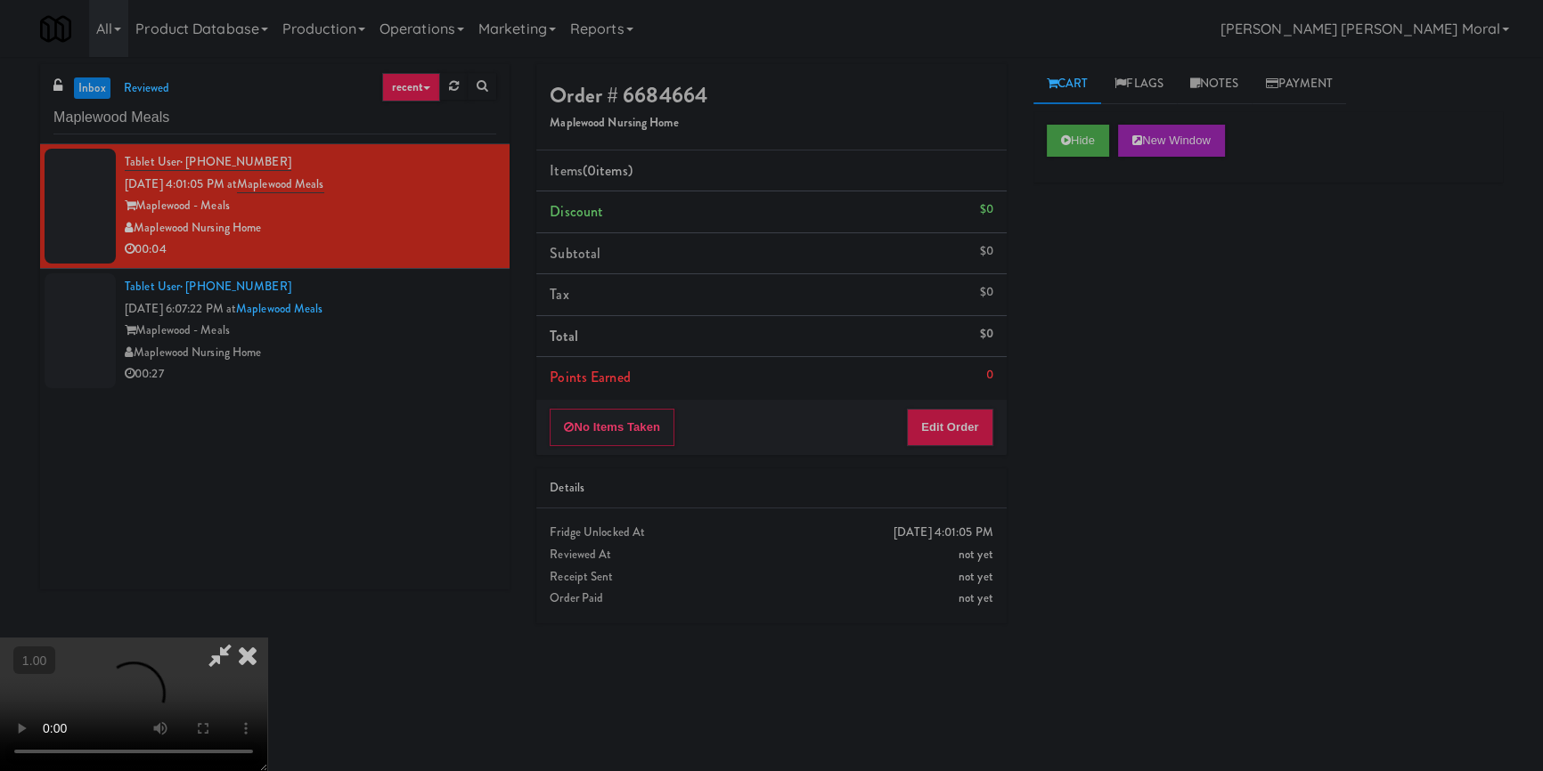
scroll to position [168, 0]
click at [978, 426] on button "Edit Order" at bounding box center [950, 427] width 86 height 37
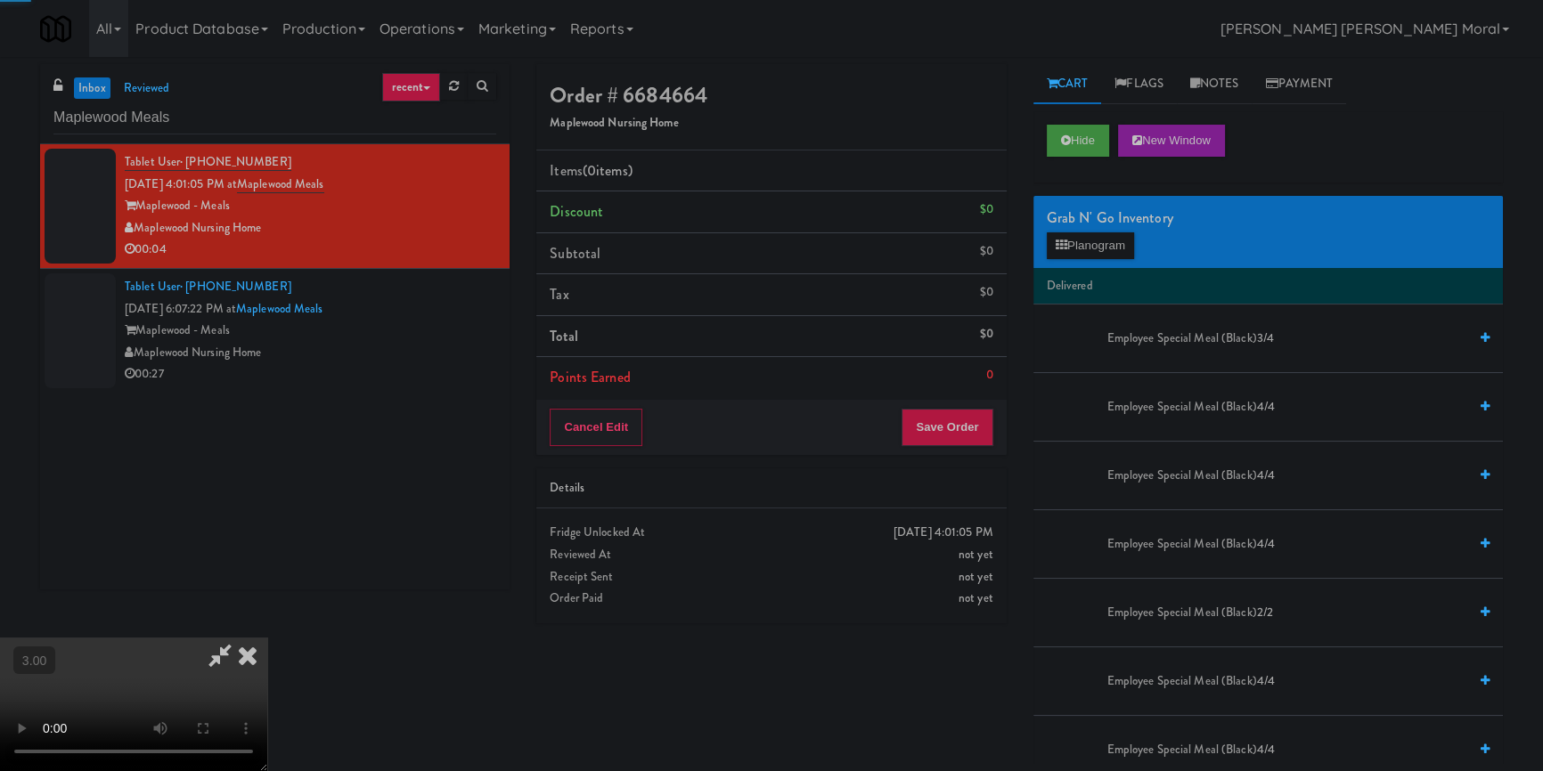
click at [1057, 263] on div "Grab N' Go Inventory Planogram" at bounding box center [1267, 232] width 469 height 72
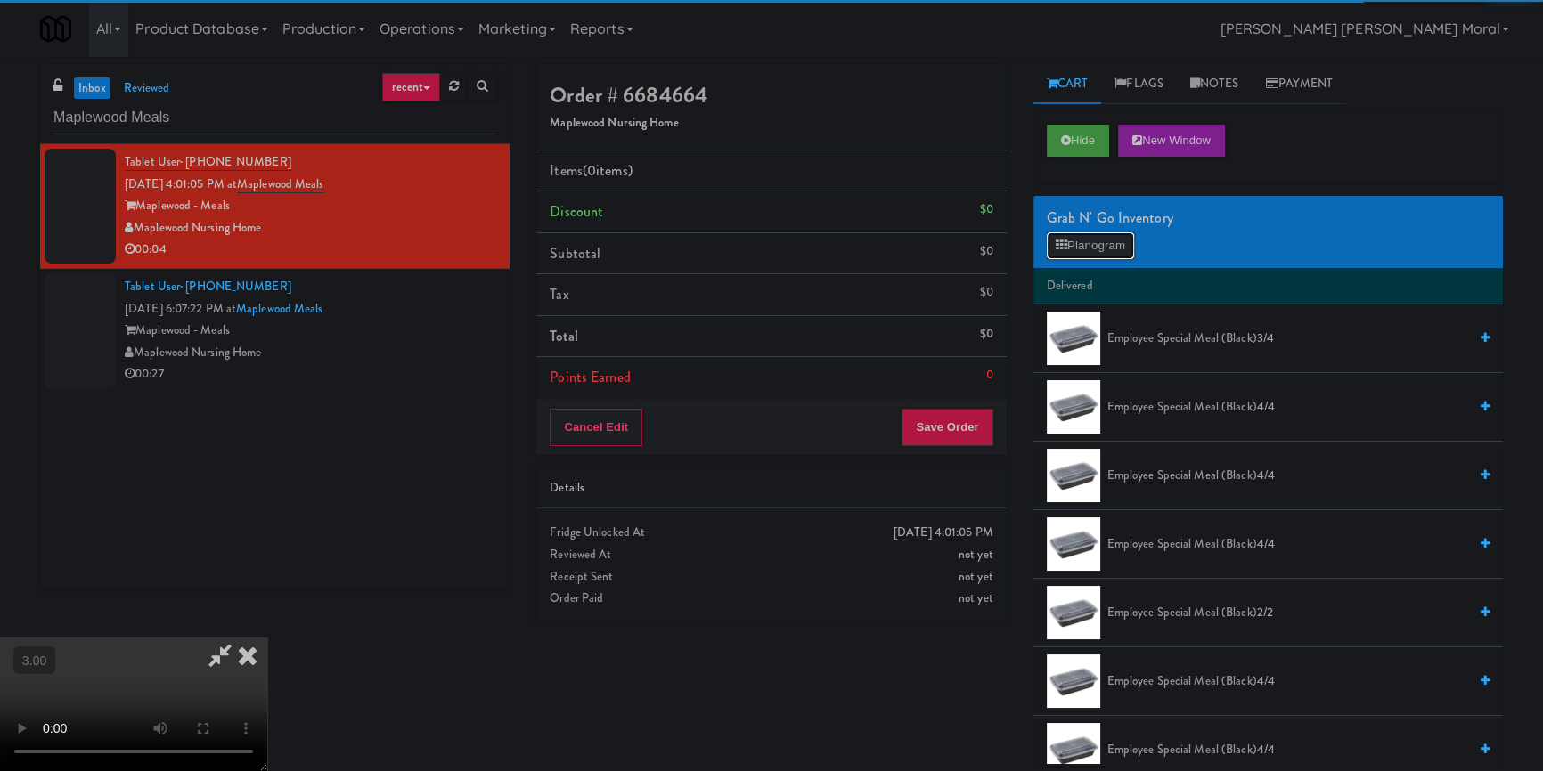
click at [1064, 247] on icon at bounding box center [1061, 246] width 12 height 12
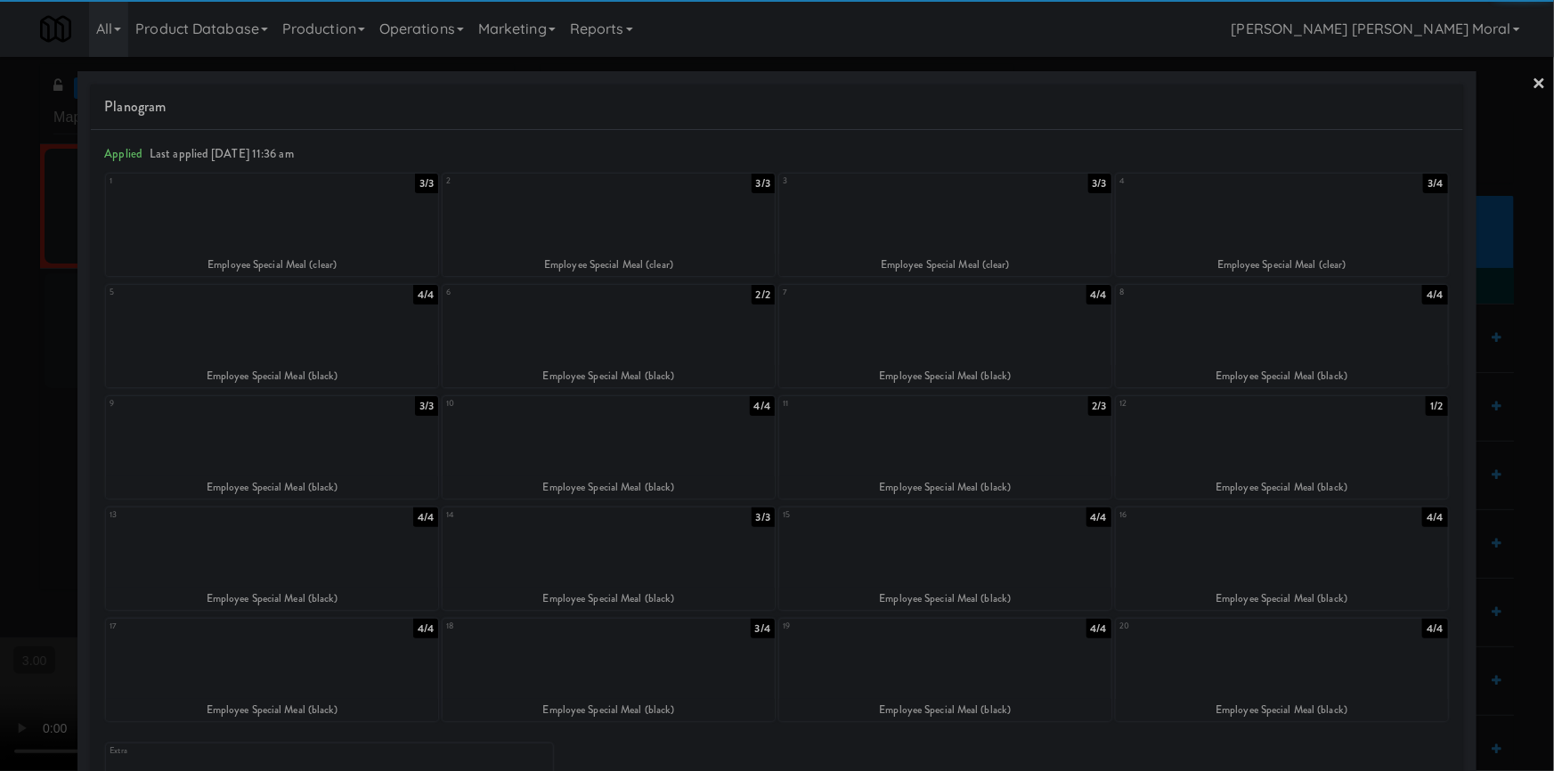
drag, startPoint x: 264, startPoint y: 659, endPoint x: 213, endPoint y: 633, distance: 57.0
click at [265, 659] on div at bounding box center [272, 657] width 332 height 69
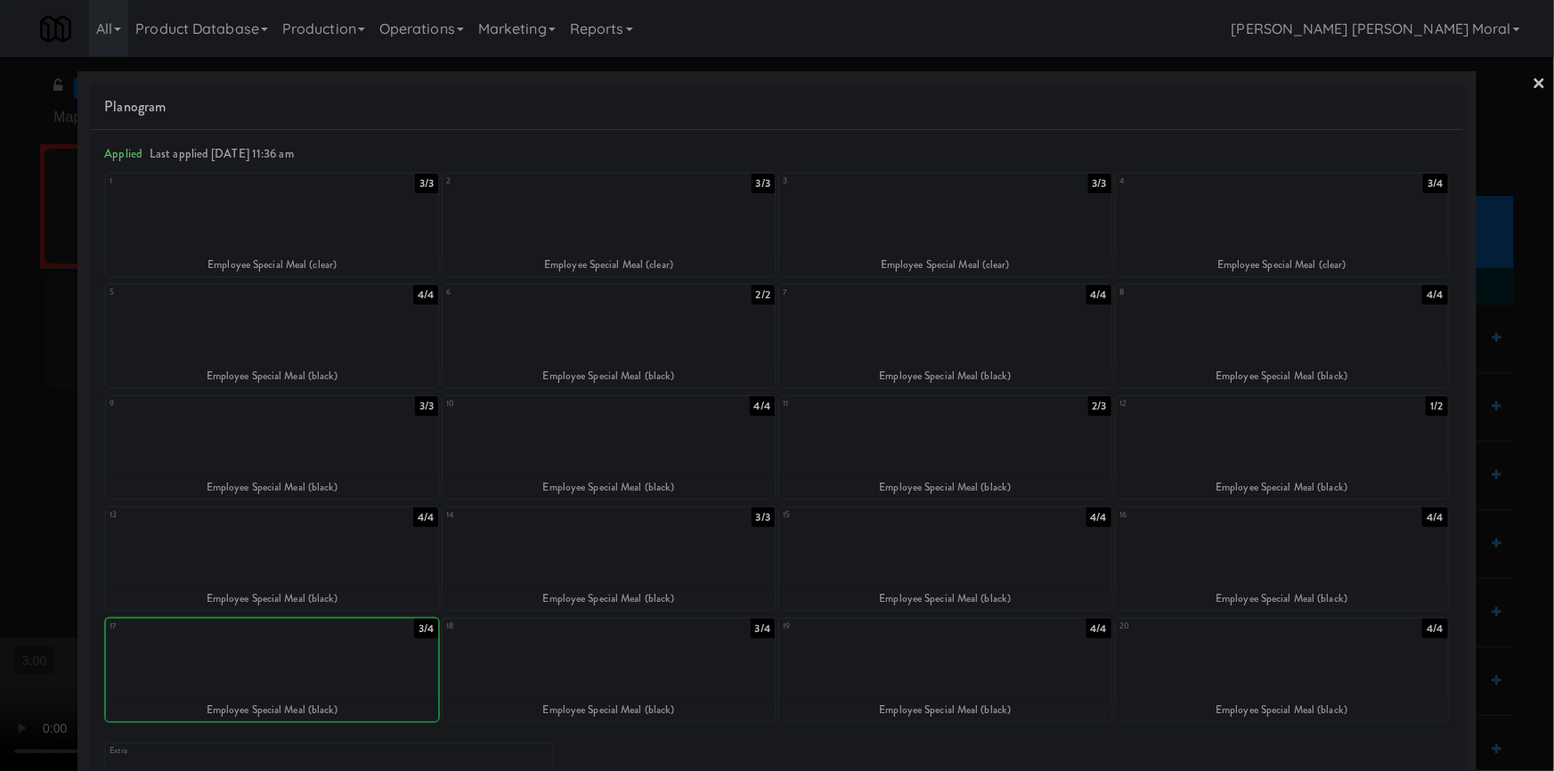
click at [3, 507] on div at bounding box center [777, 385] width 1554 height 771
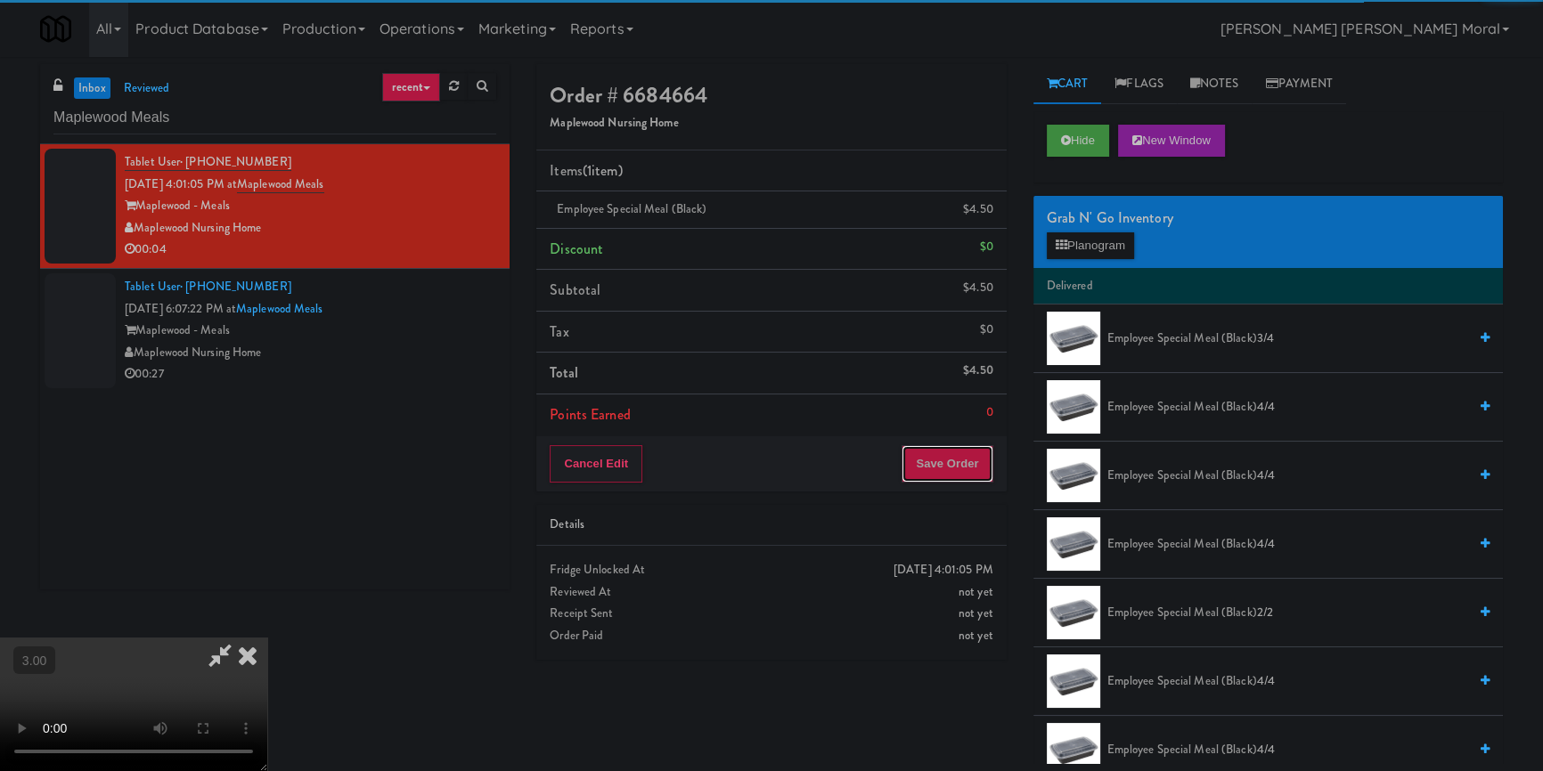
click at [956, 474] on button "Save Order" at bounding box center [946, 463] width 91 height 37
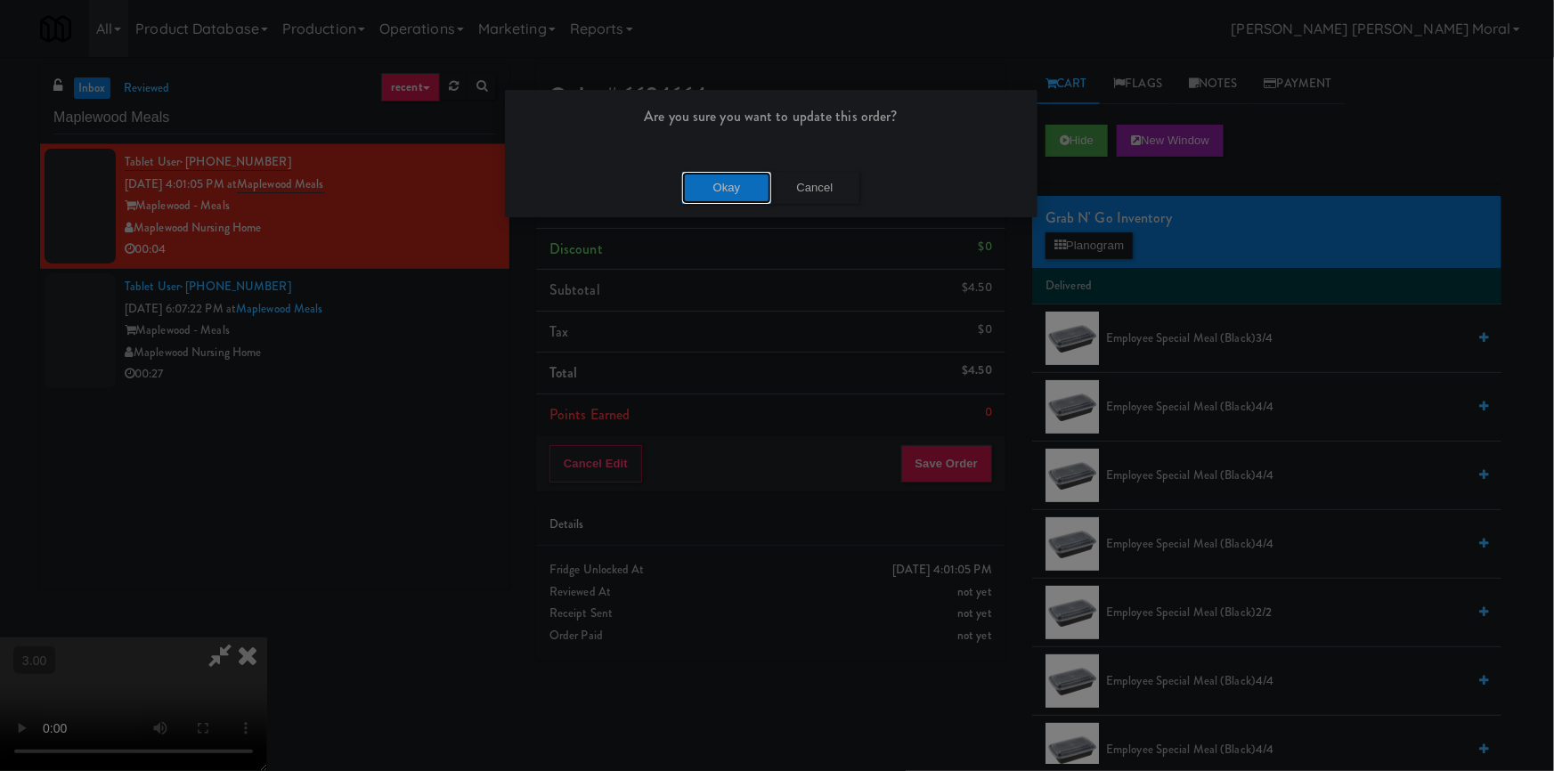
click at [682, 172] on button "Okay" at bounding box center [726, 188] width 89 height 32
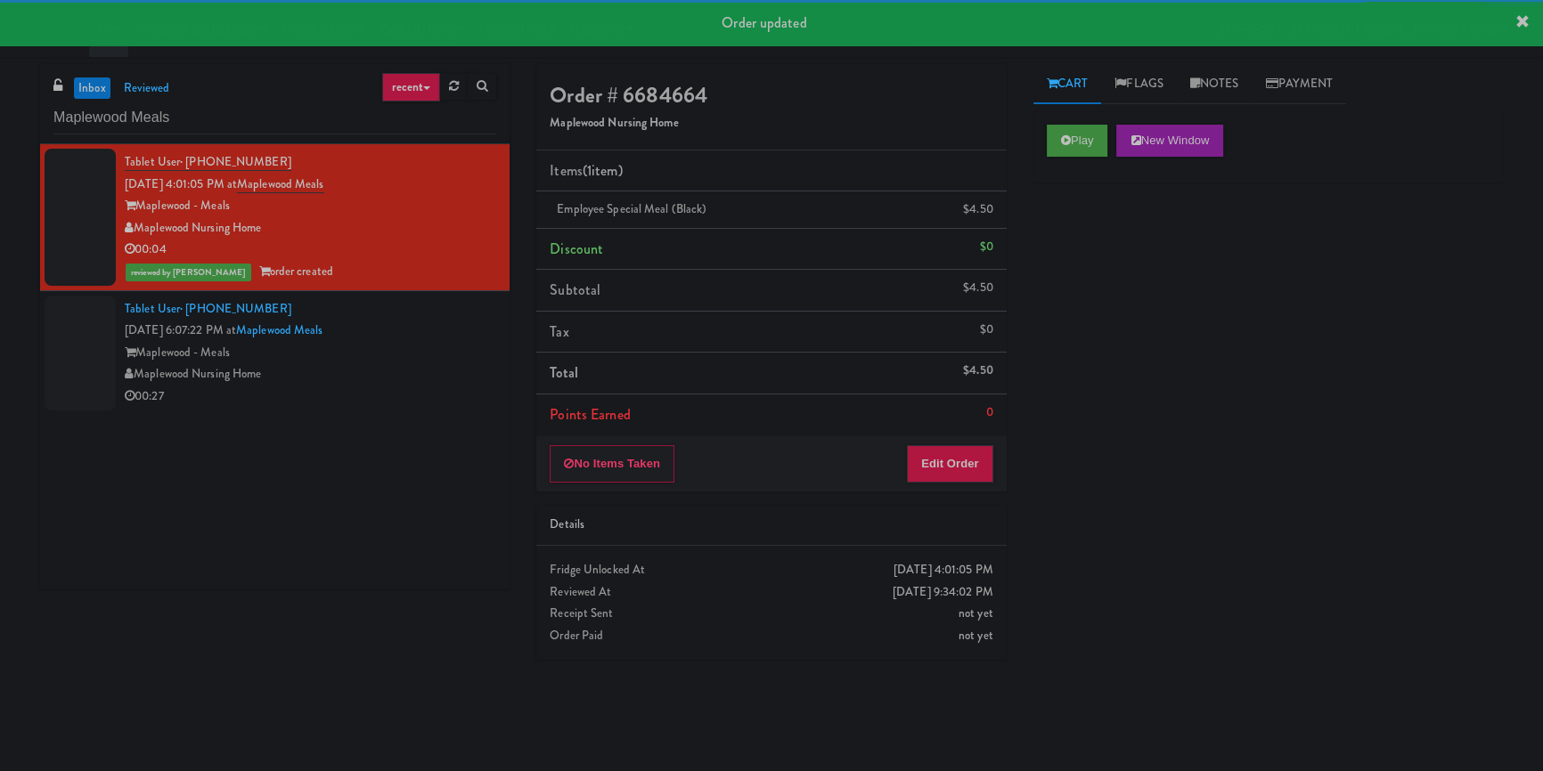
click at [444, 364] on div "Tablet User · (585) 749-3497 Sep 18, 2025 6:07:22 PM at Maplewood Meals Maplewo…" at bounding box center [310, 353] width 371 height 110
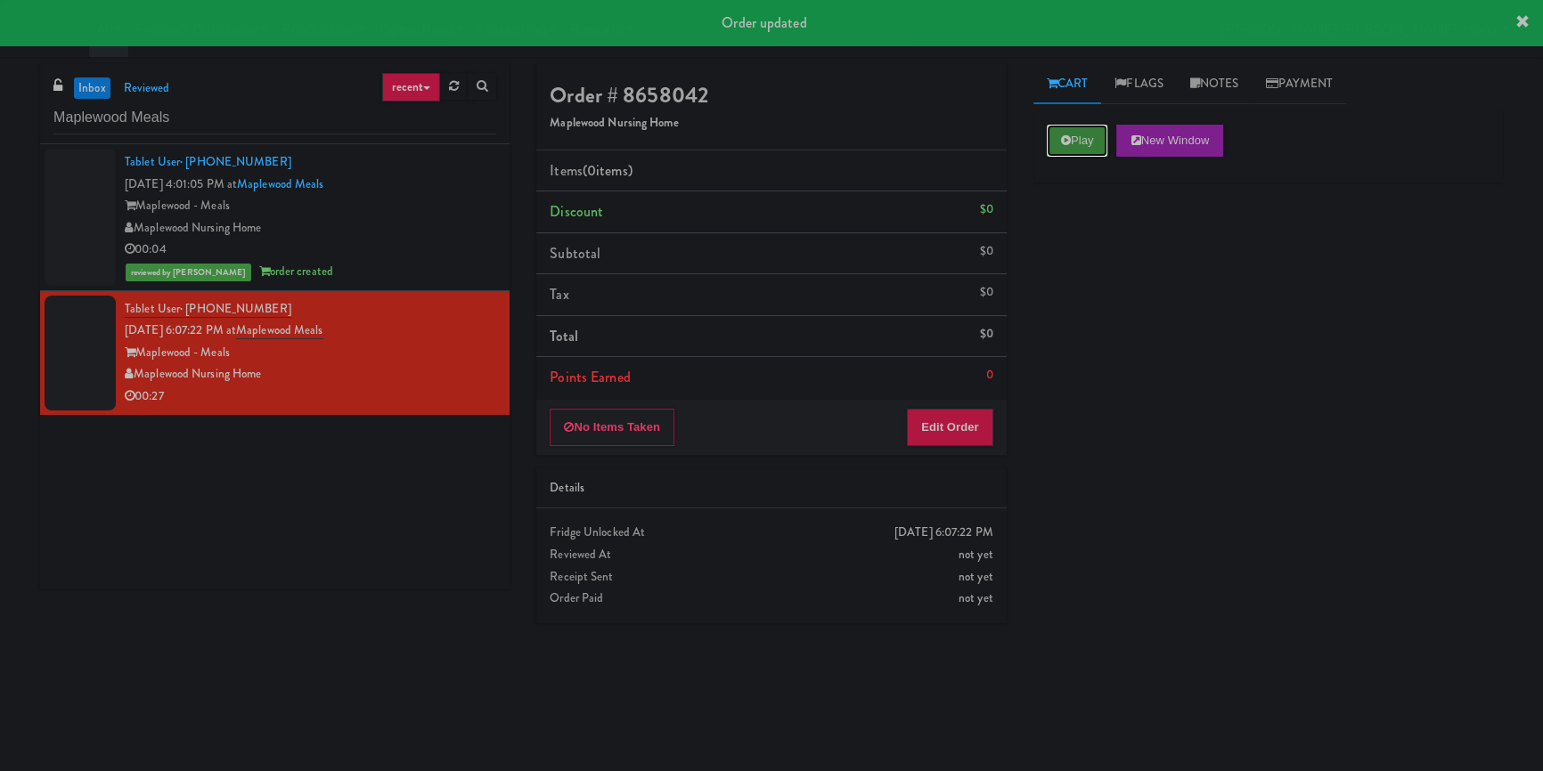
click at [1093, 143] on button "Play" at bounding box center [1077, 141] width 61 height 32
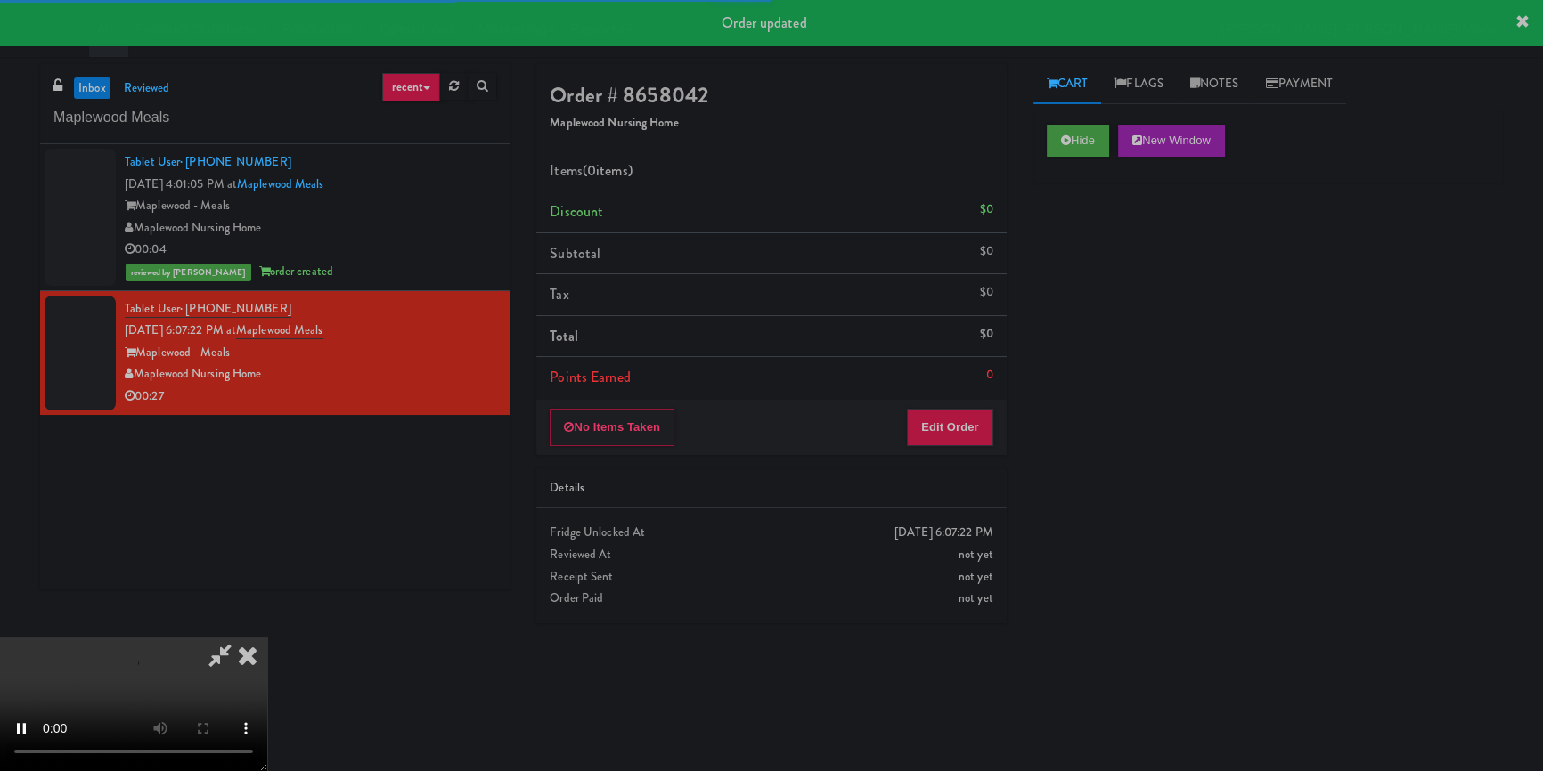
click at [1110, 255] on div "Hide New Window Primary Flag Clear Flag if unable to determine what was taken o…" at bounding box center [1267, 445] width 469 height 668
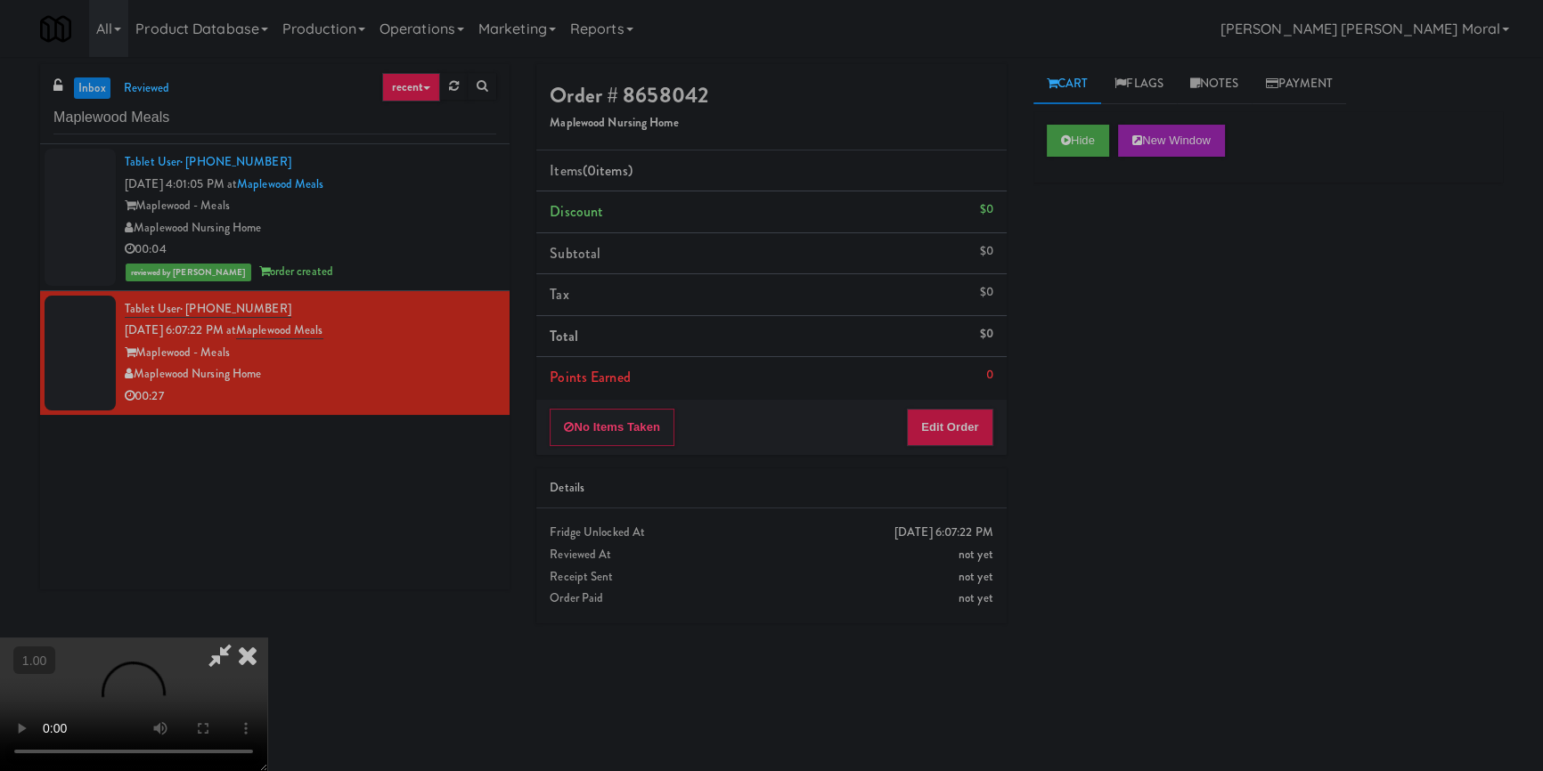
scroll to position [6, 0]
click at [267, 638] on video at bounding box center [133, 705] width 267 height 134
click at [959, 413] on button "Edit Order" at bounding box center [950, 427] width 86 height 37
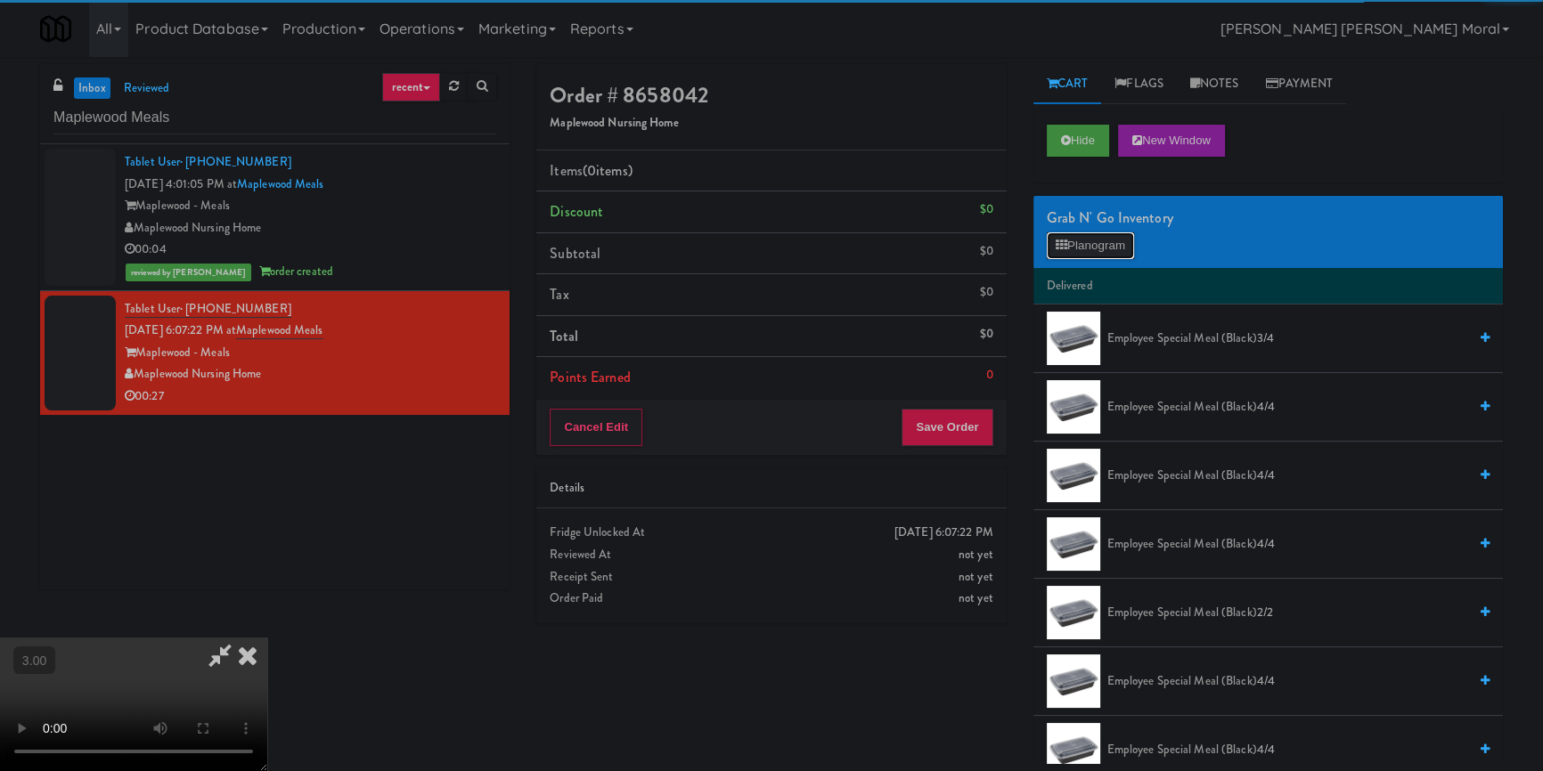
click at [1080, 243] on button "Planogram" at bounding box center [1090, 245] width 87 height 27
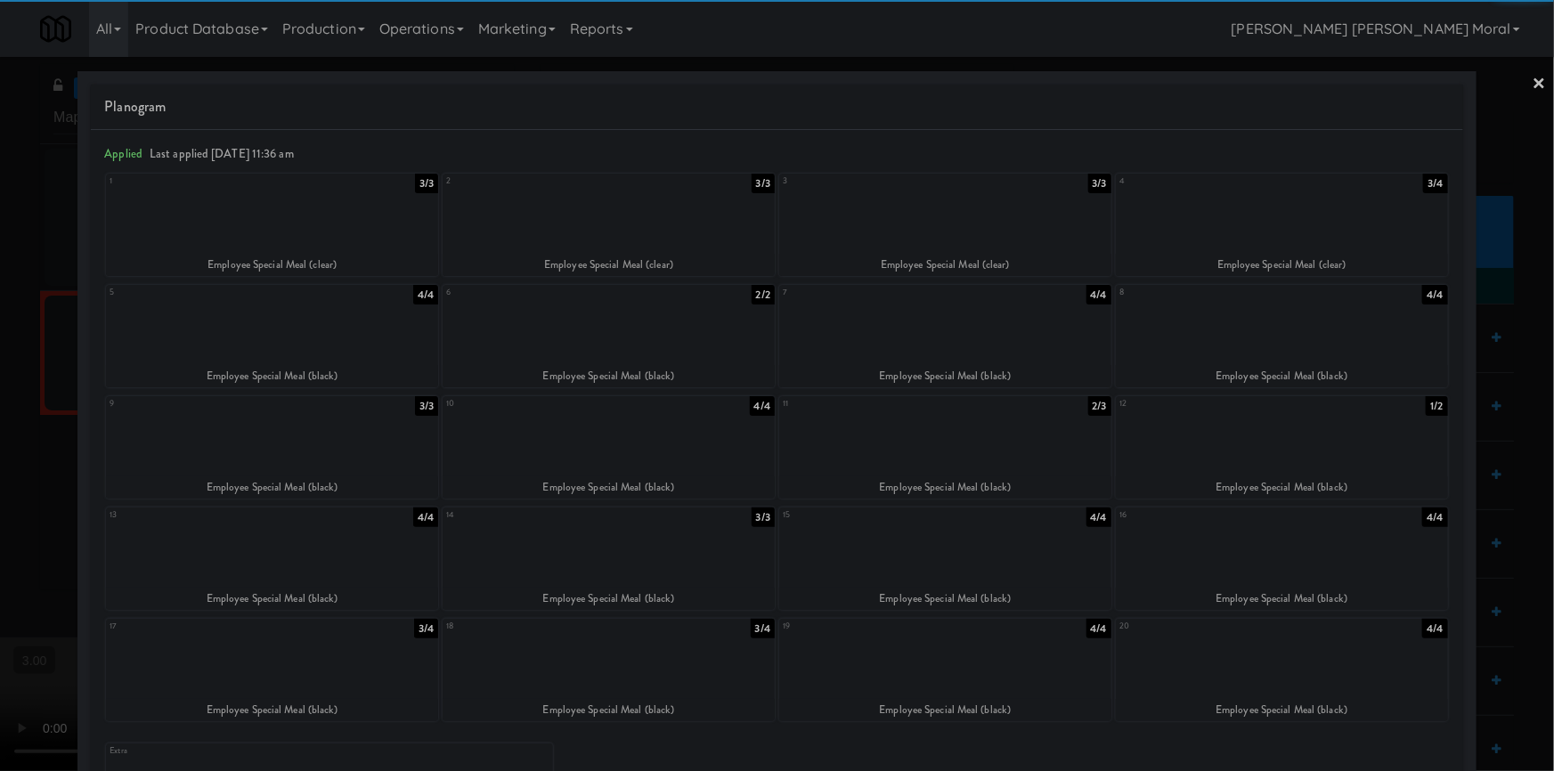
click at [581, 671] on div at bounding box center [609, 657] width 332 height 69
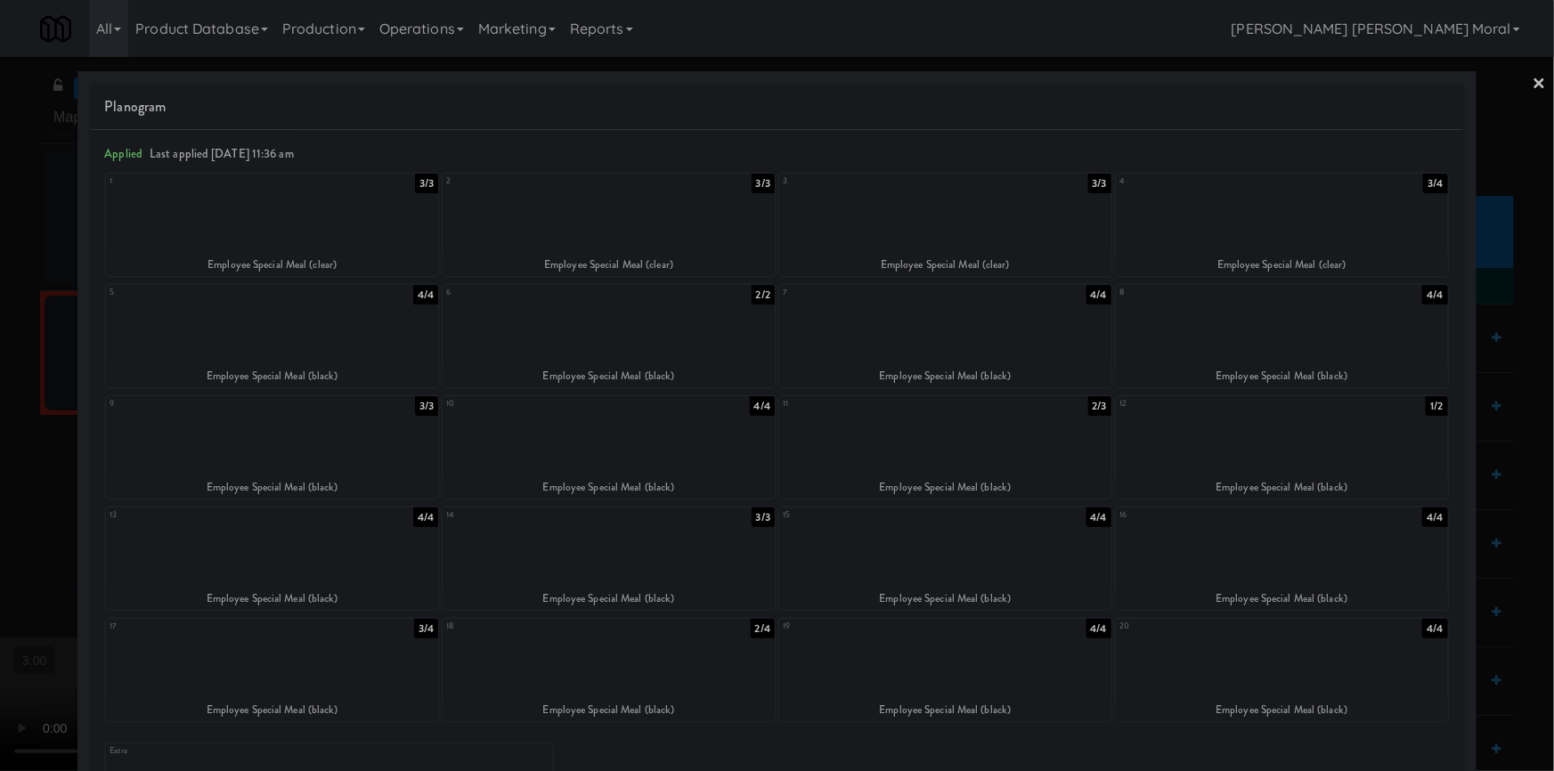
click at [0, 371] on div at bounding box center [777, 385] width 1554 height 771
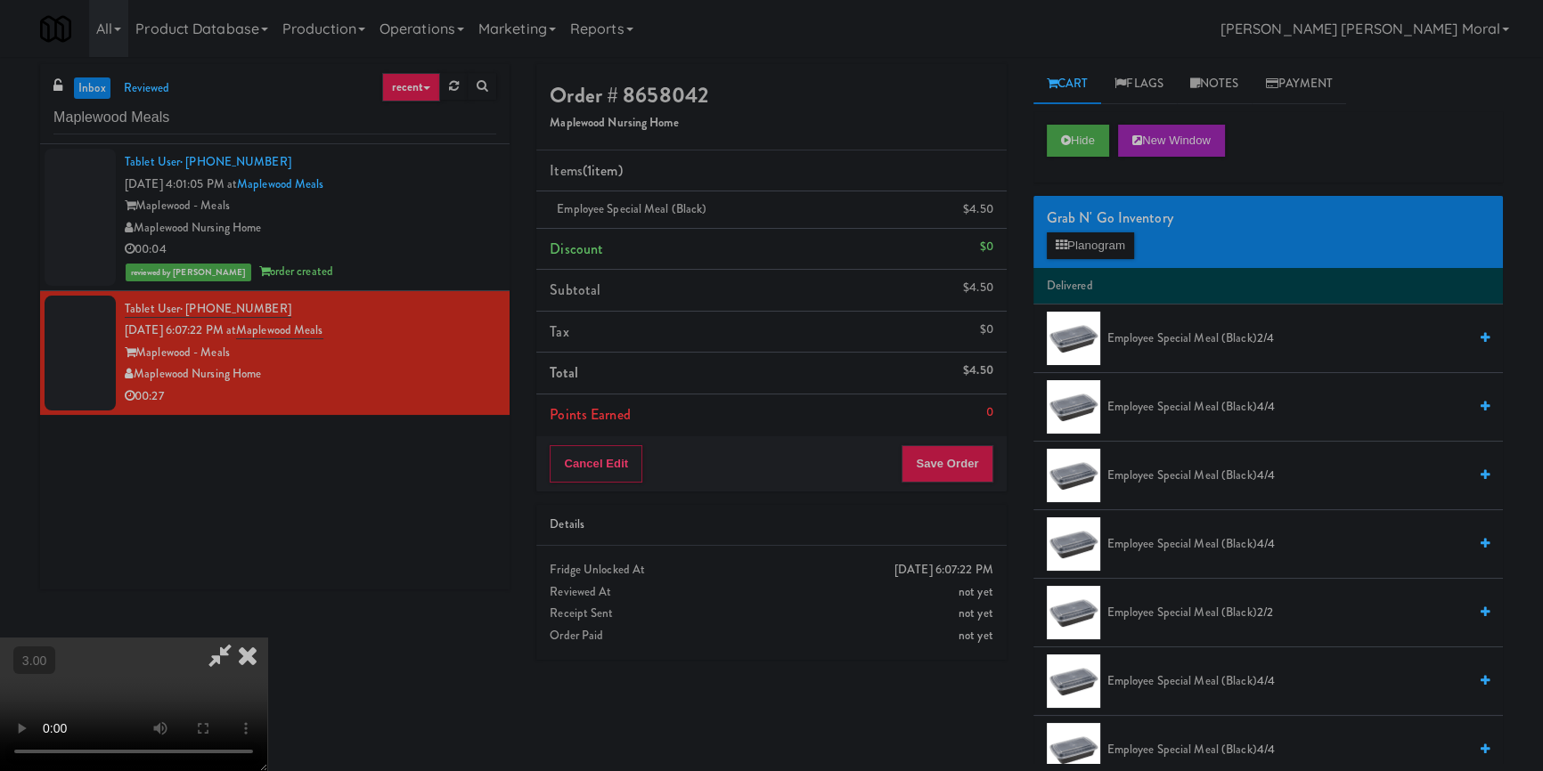
click at [267, 638] on video at bounding box center [133, 705] width 267 height 134
click at [1082, 252] on button "Planogram" at bounding box center [1090, 245] width 87 height 27
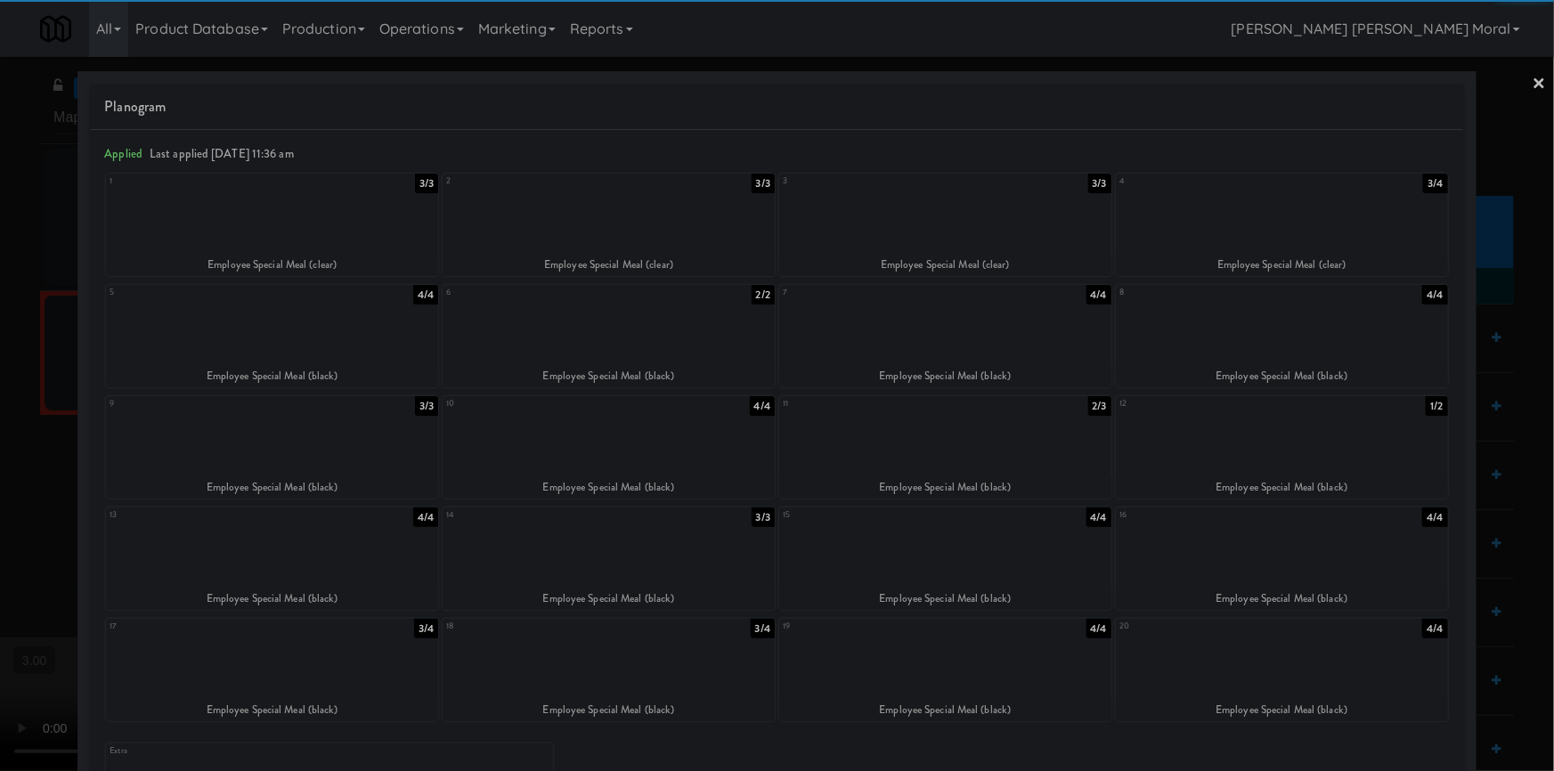
click at [291, 226] on div at bounding box center [272, 212] width 332 height 69
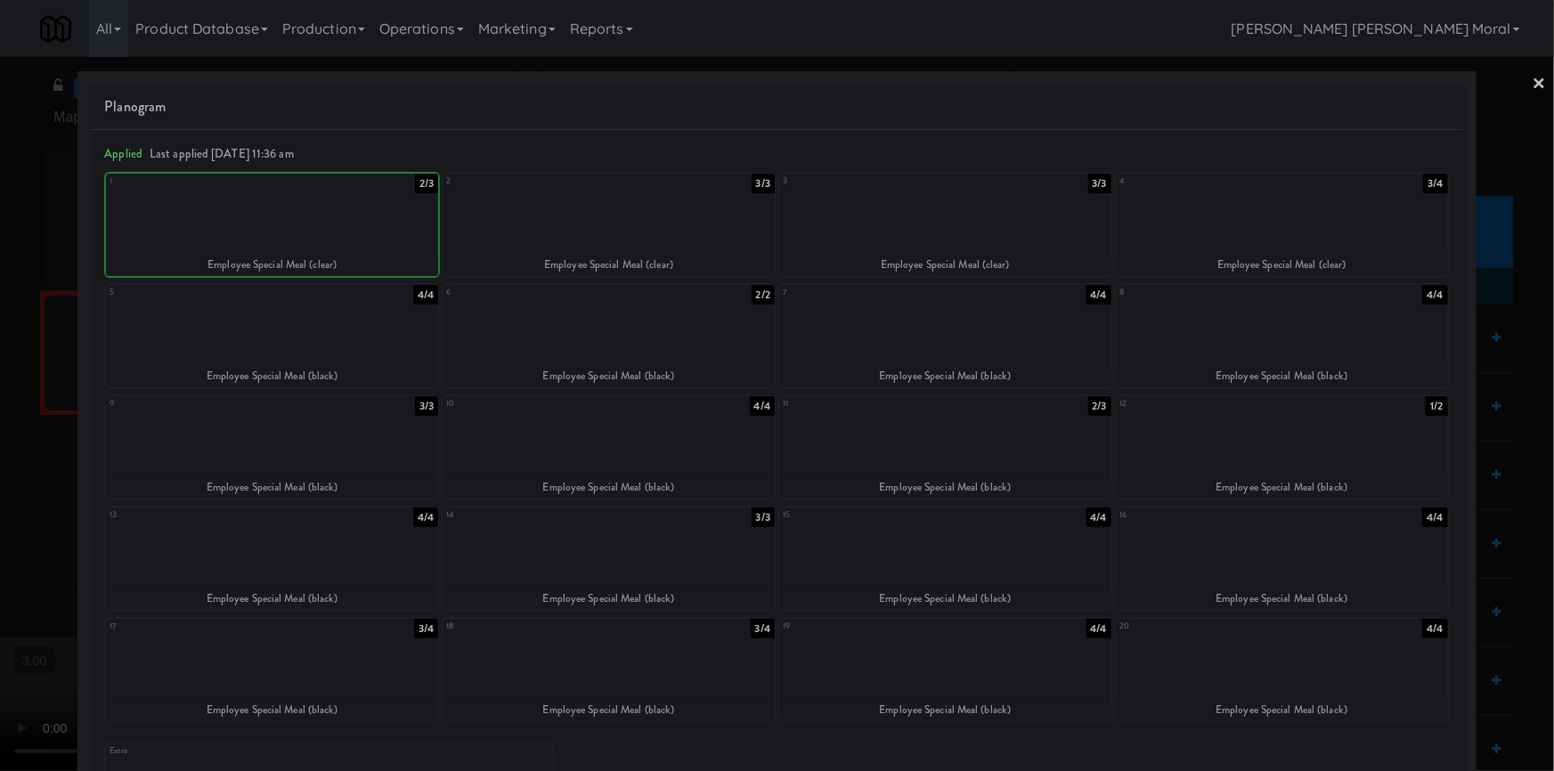
click at [22, 322] on div at bounding box center [777, 385] width 1554 height 771
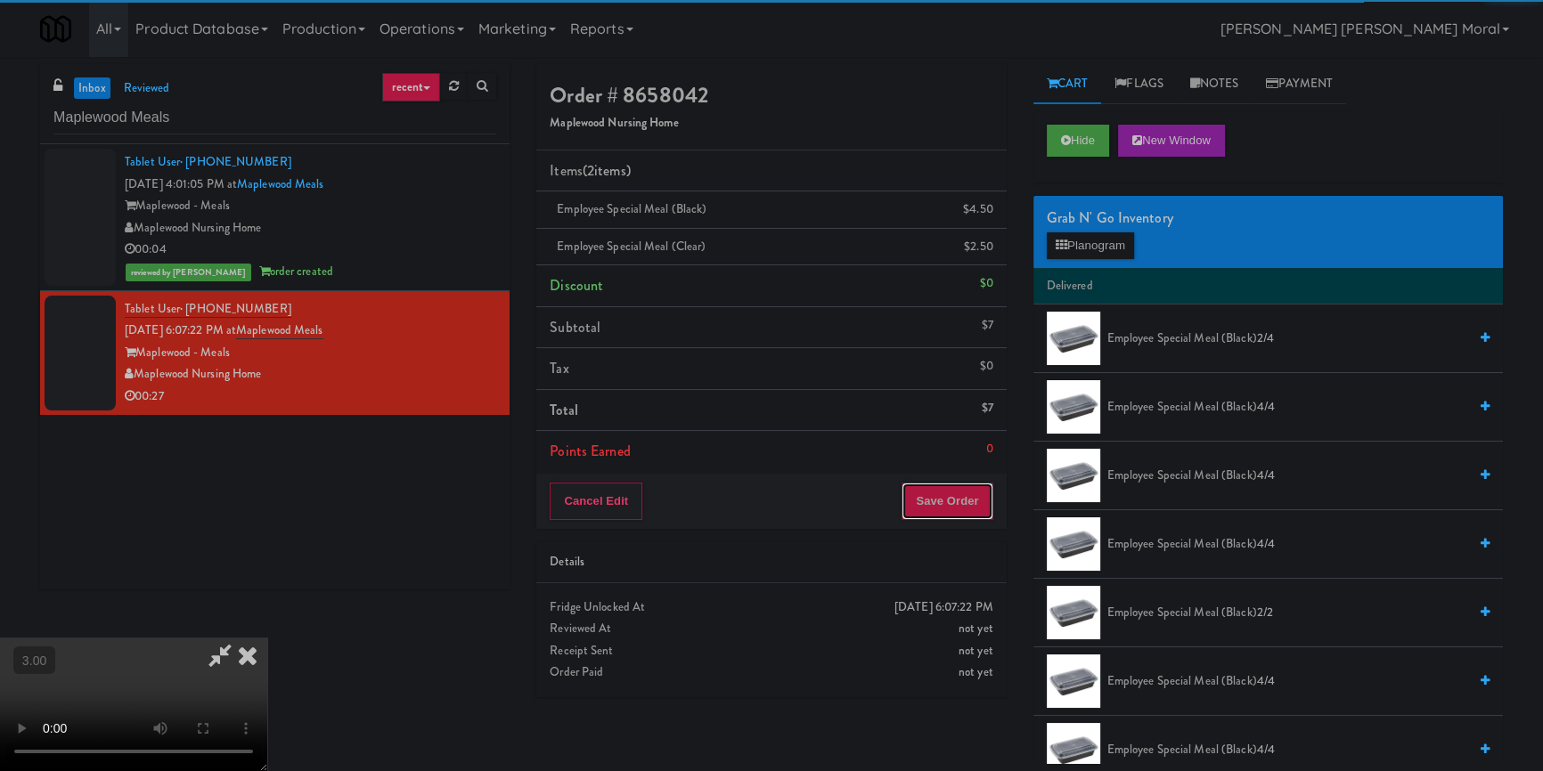
click at [982, 517] on button "Save Order" at bounding box center [946, 501] width 91 height 37
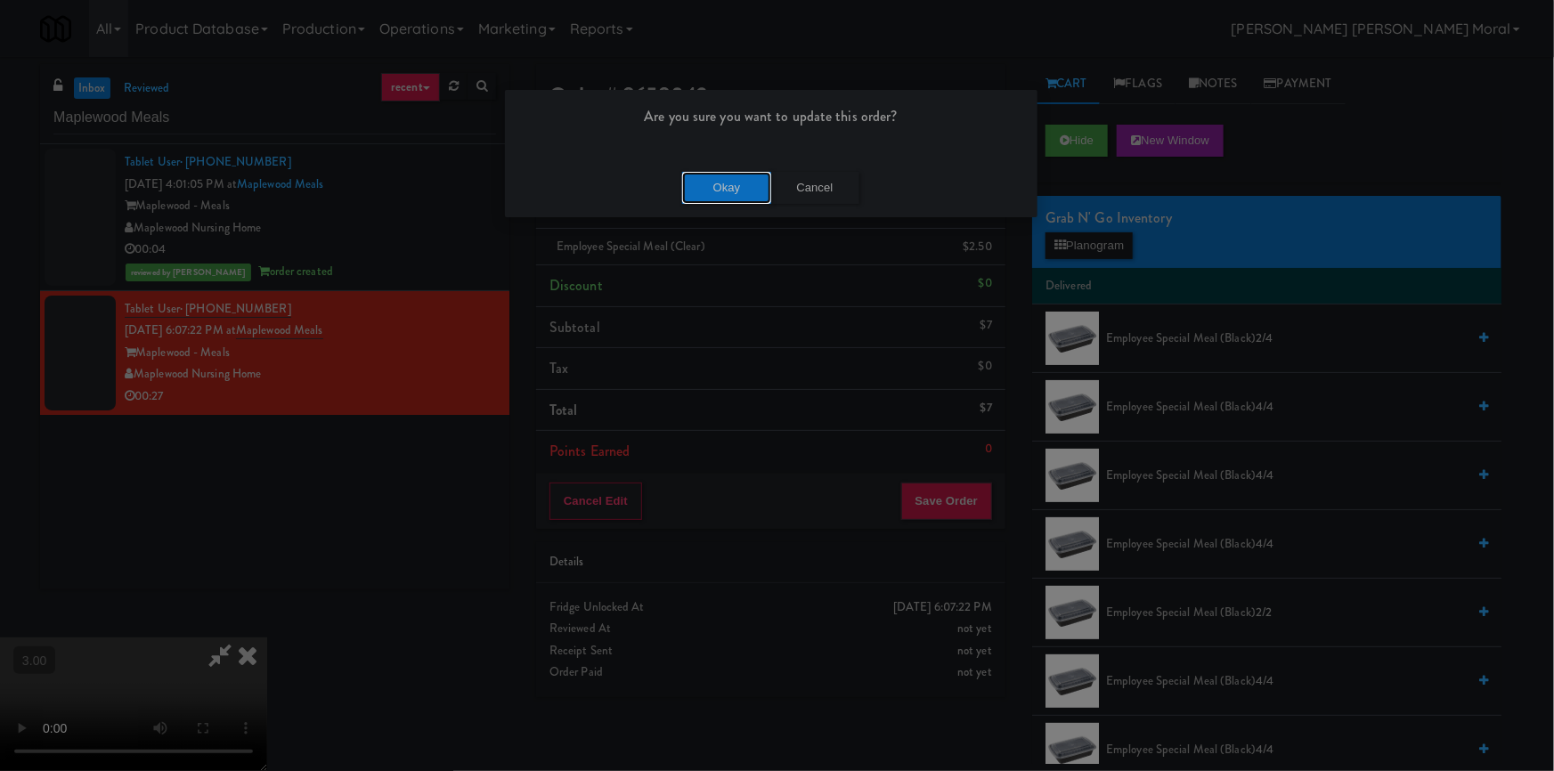
click at [711, 192] on button "Okay" at bounding box center [726, 188] width 89 height 32
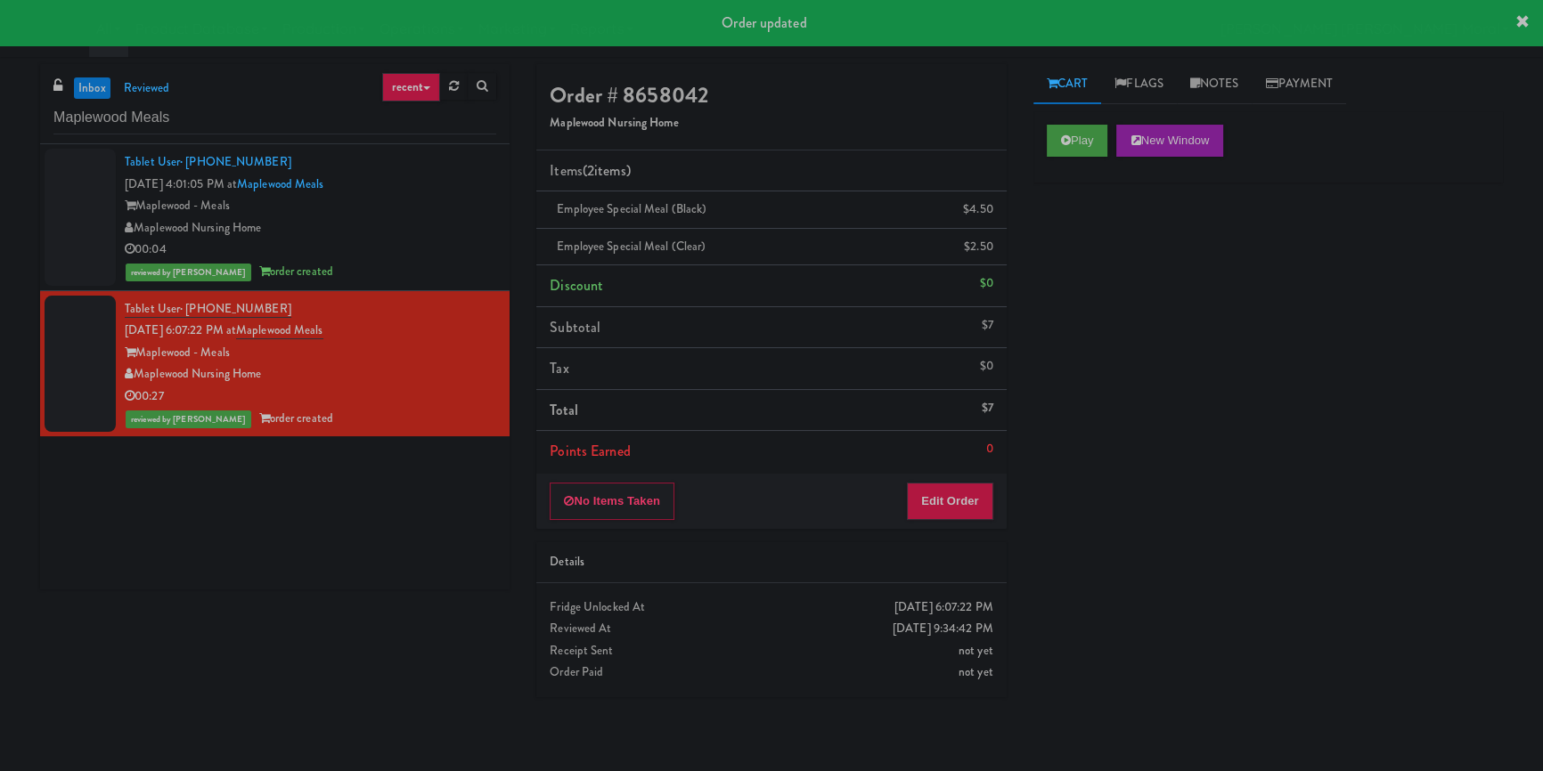
click at [224, 100] on div "Maplewood Meals" at bounding box center [274, 117] width 443 height 35
click at [224, 112] on input "Maplewood Meals" at bounding box center [274, 118] width 443 height 33
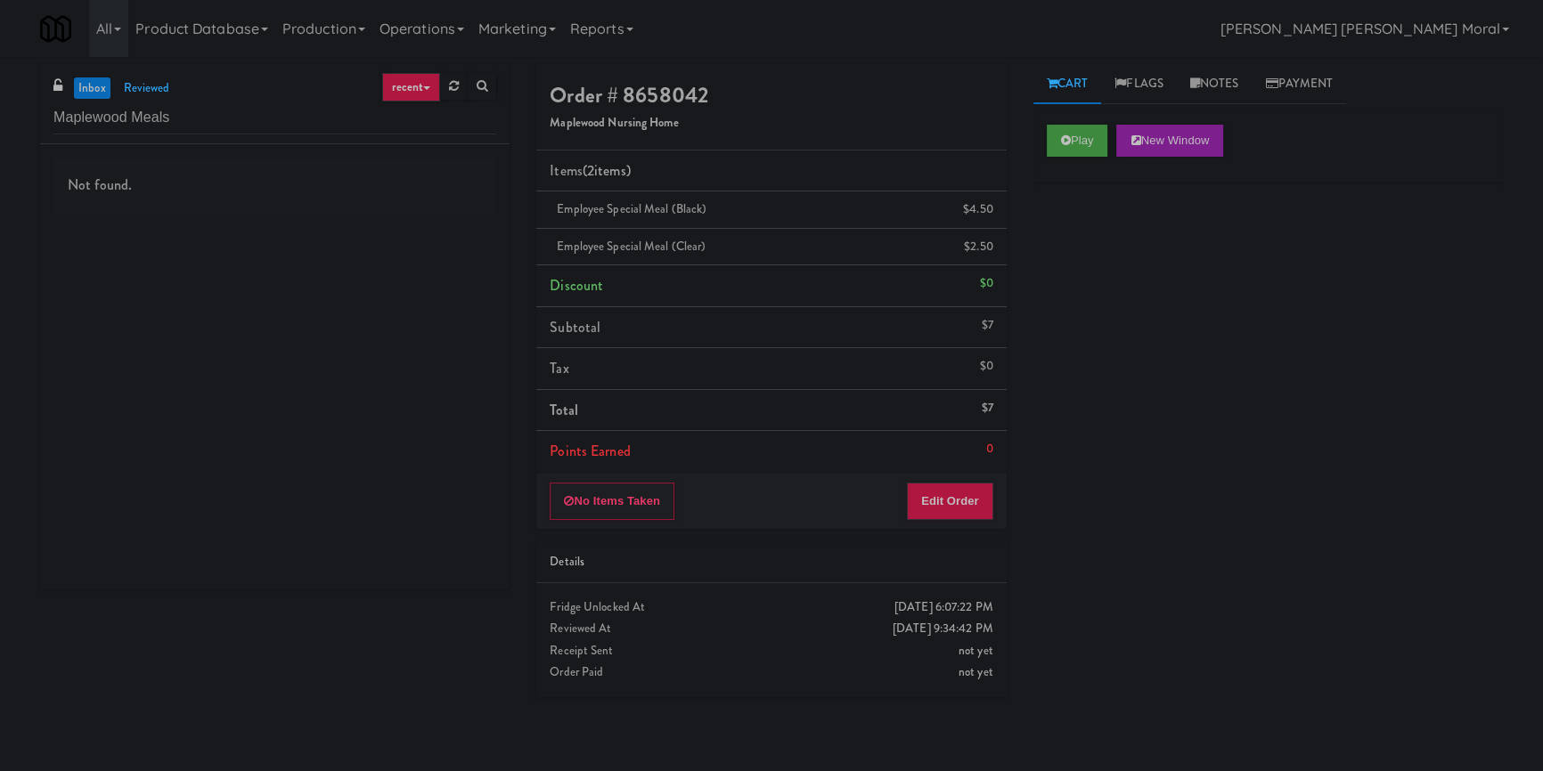
click at [203, 137] on div "inbox reviewed recent all unclear take inventory issue suspicious failed recent…" at bounding box center [274, 104] width 469 height 80
click at [205, 125] on input "Maplewood Meals" at bounding box center [274, 118] width 443 height 33
paste input "rket @ 3500 Steeles(Right)"
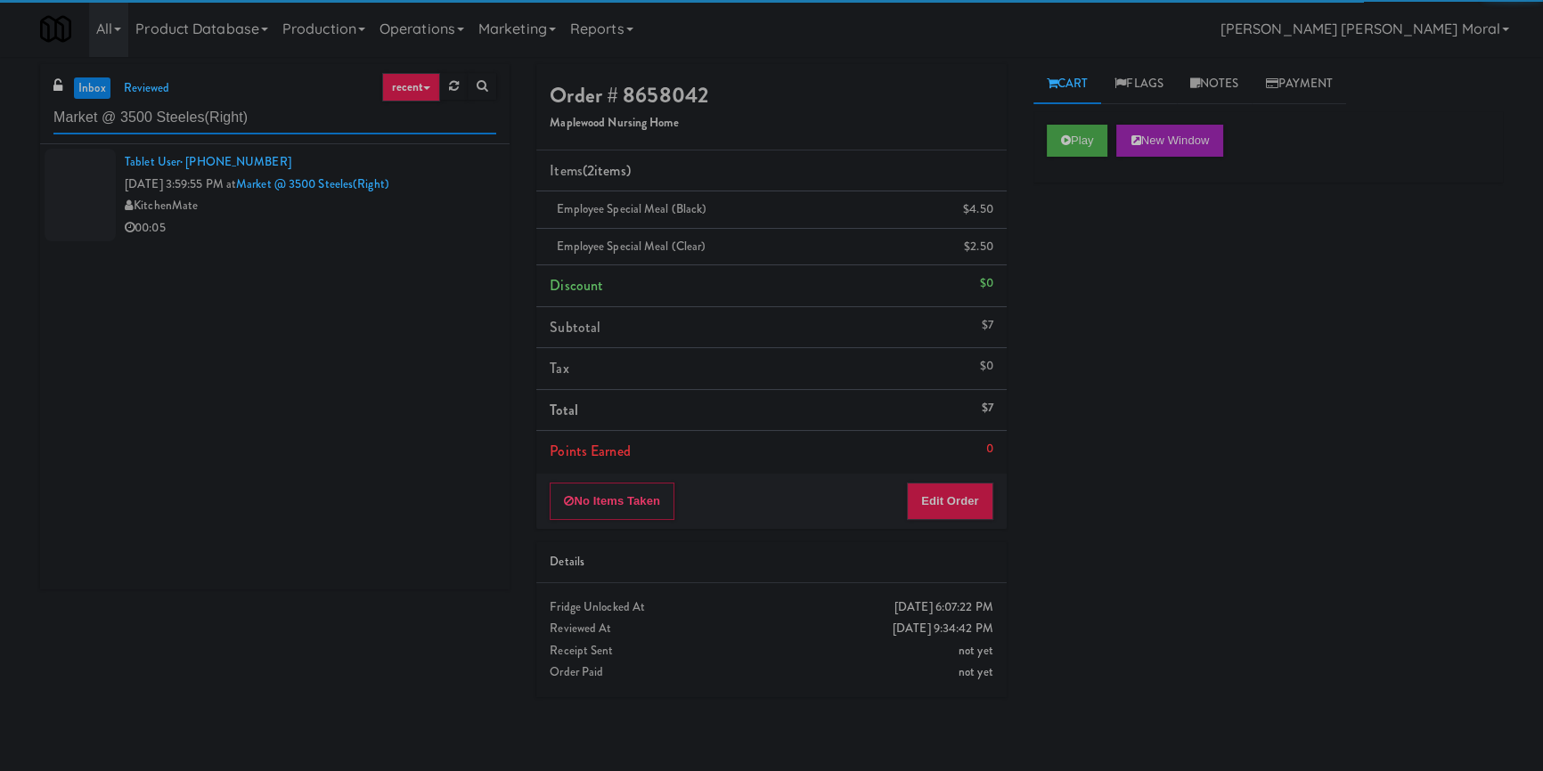
type input "Market @ 3500 Steeles(Right)"
click at [421, 242] on li "Tablet User · (416) 554-2649 Sep 18, 2025 3:59:55 PM at Market @ 3500 Steeles(R…" at bounding box center [274, 195] width 469 height 102
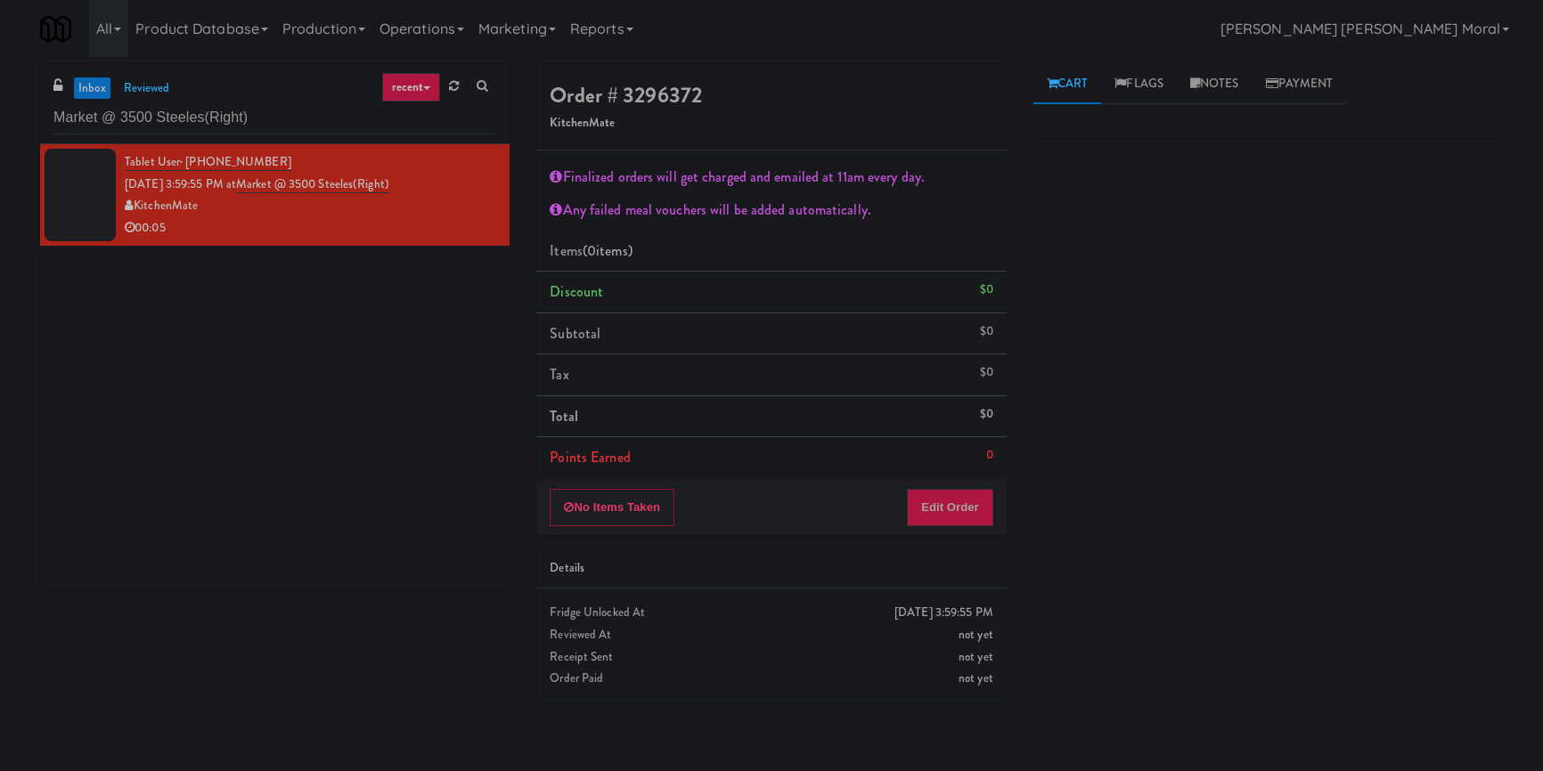
click at [989, 516] on div "No Items Taken Edit Order" at bounding box center [770, 507] width 469 height 55
click at [950, 502] on button "Edit Order" at bounding box center [950, 507] width 86 height 37
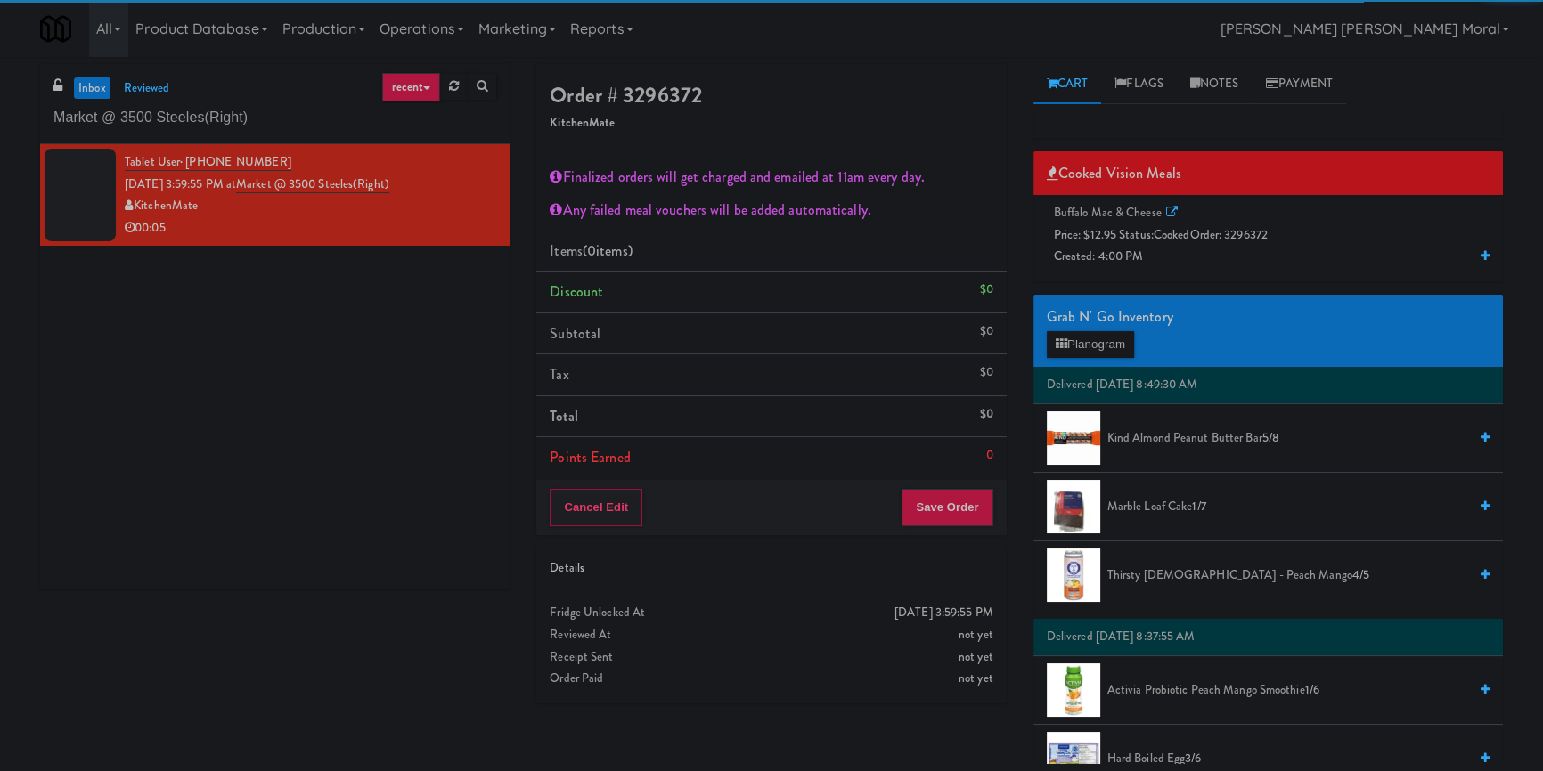
click at [1116, 244] on div "Buffalo Mac & Cheese Price: $12.95 Status: cooked Order: 3296372 Created: 4:00 …" at bounding box center [1268, 235] width 443 height 66
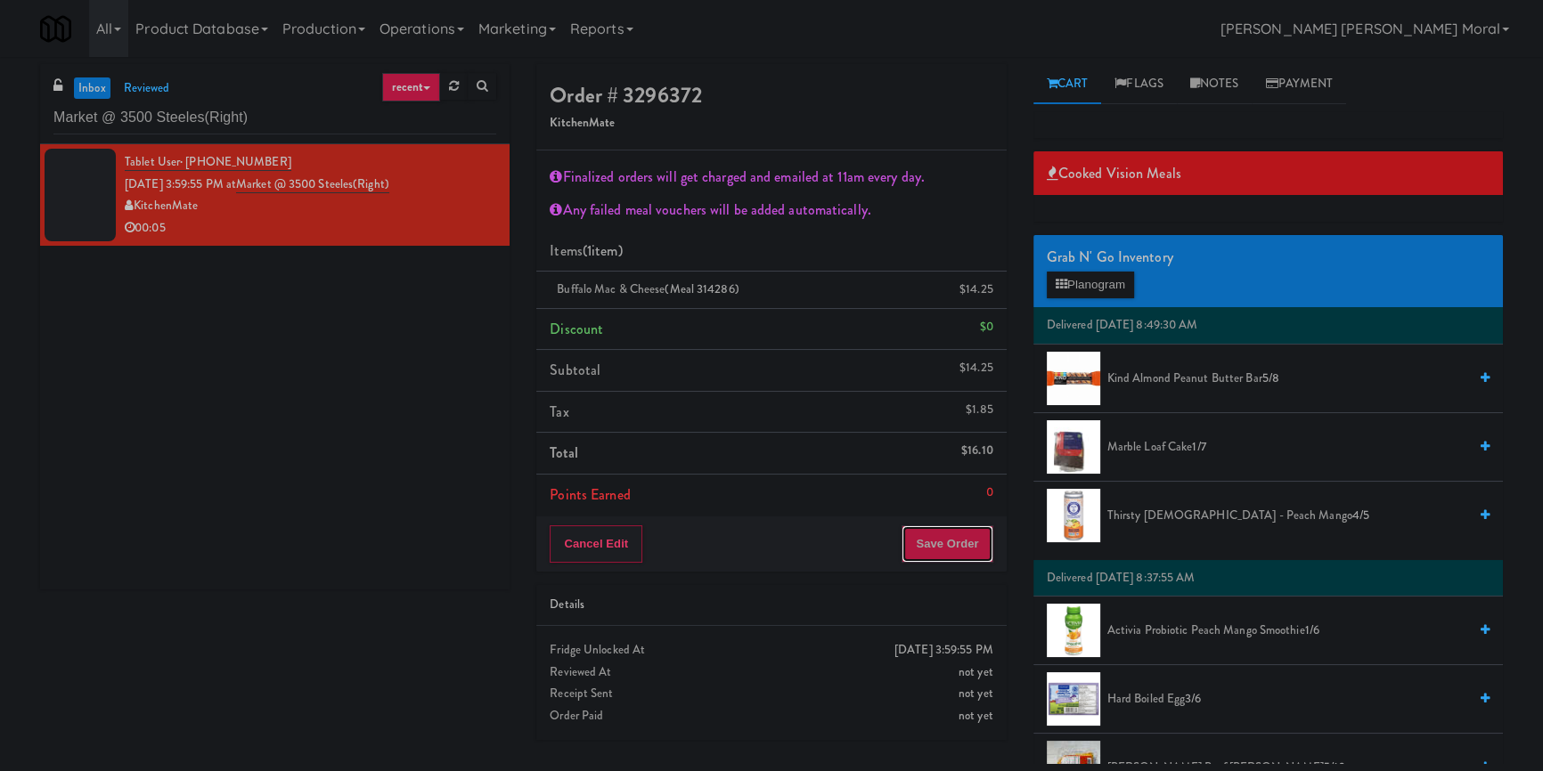
click at [957, 550] on button "Save Order" at bounding box center [946, 544] width 91 height 37
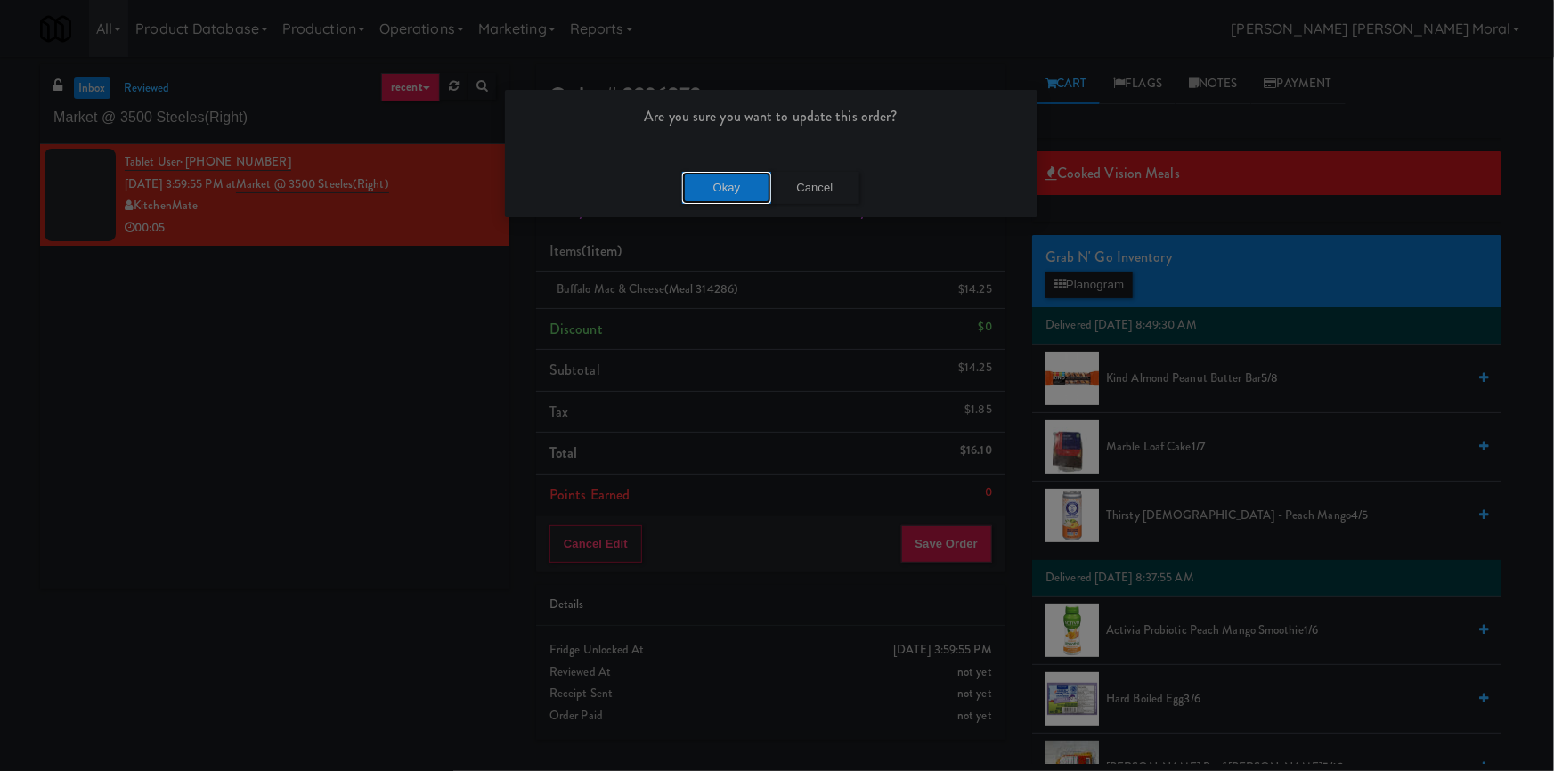
click at [742, 183] on button "Okay" at bounding box center [726, 188] width 89 height 32
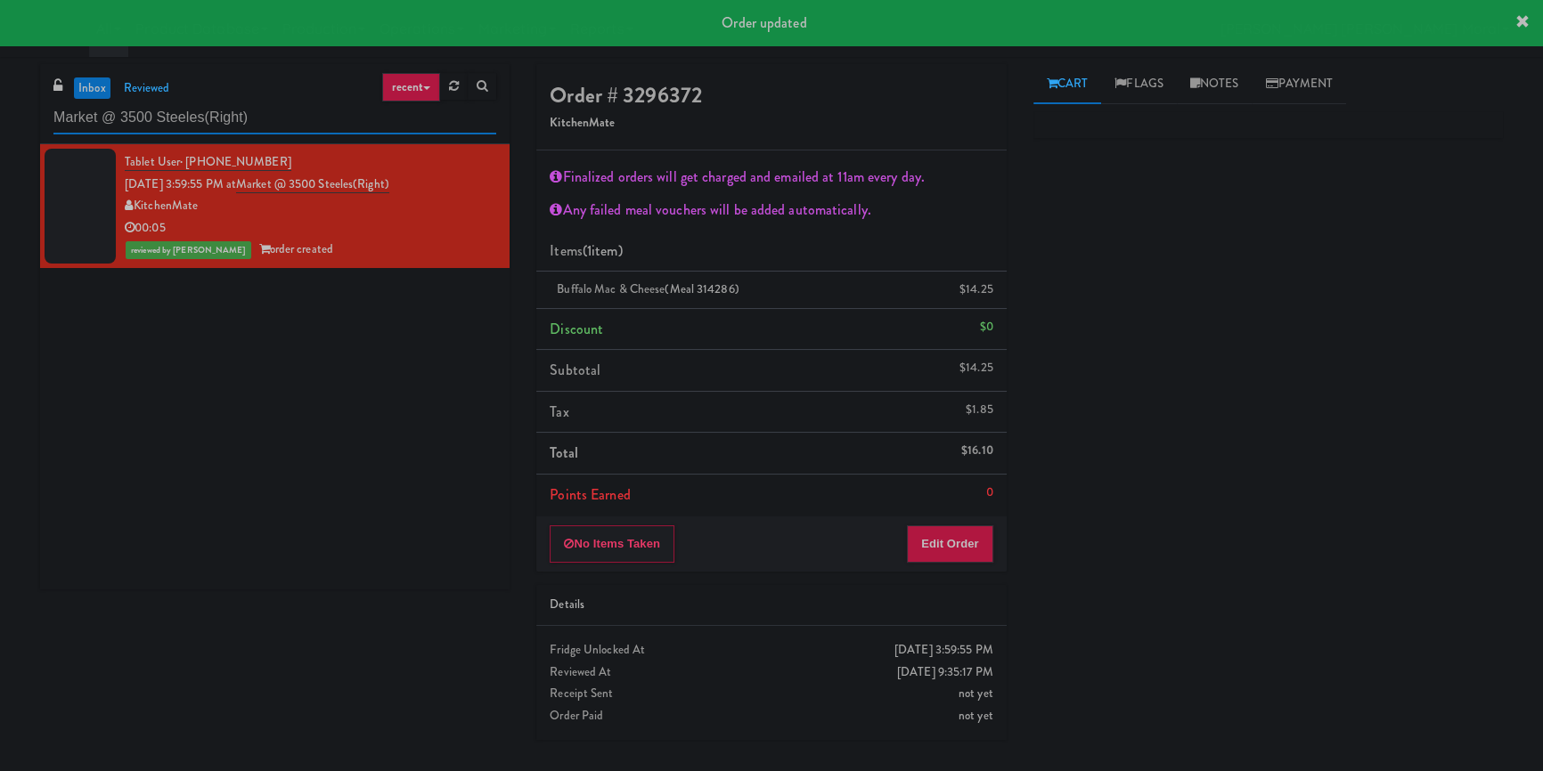
click at [232, 118] on input "Market @ 3500 Steeles(Right)" at bounding box center [274, 118] width 443 height 33
paste input "2775 - Cafeteria - Boston Scientific"
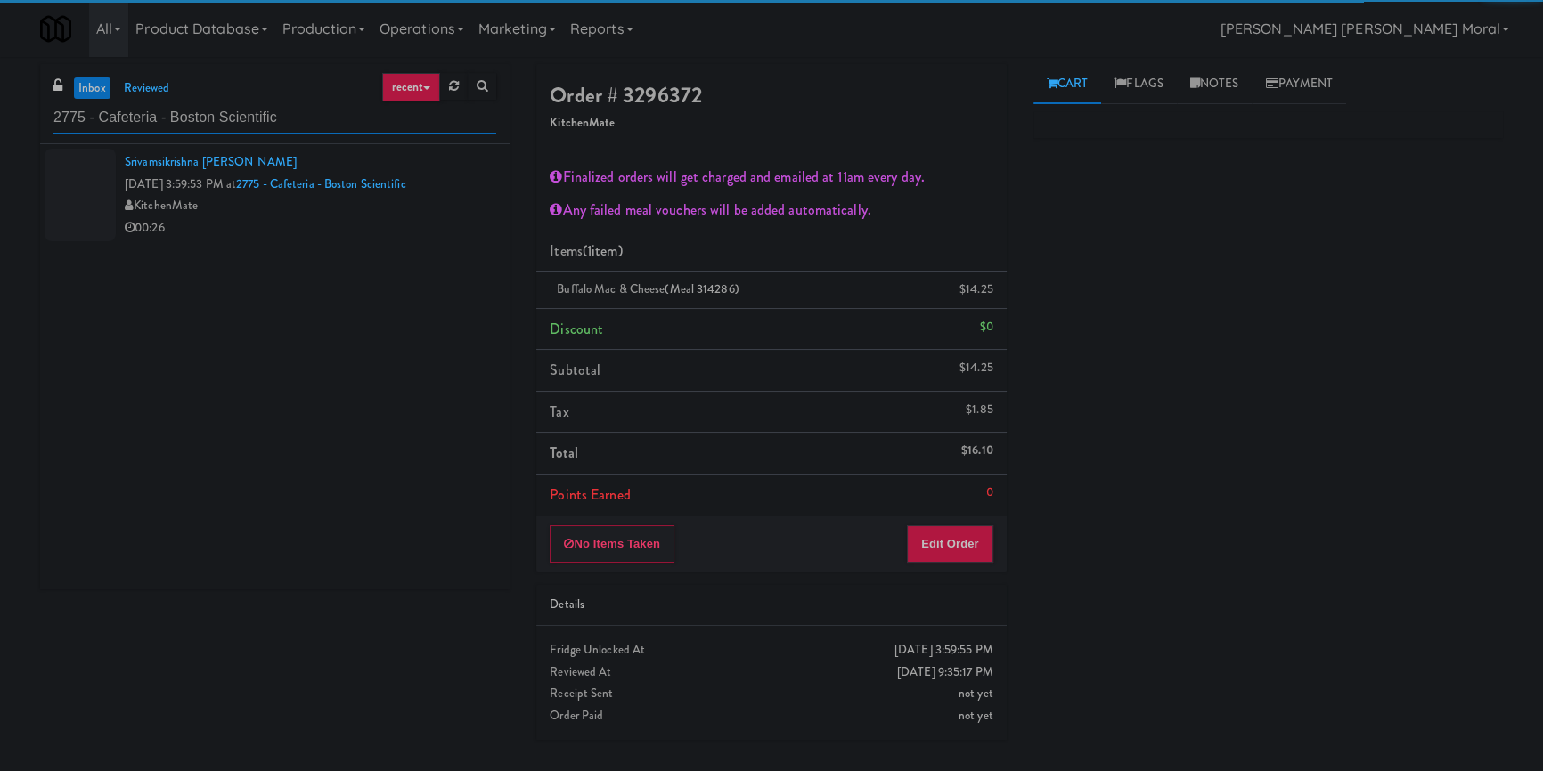
type input "2775 - Cafeteria - Boston Scientific"
click at [391, 238] on div "00:26" at bounding box center [310, 228] width 371 height 22
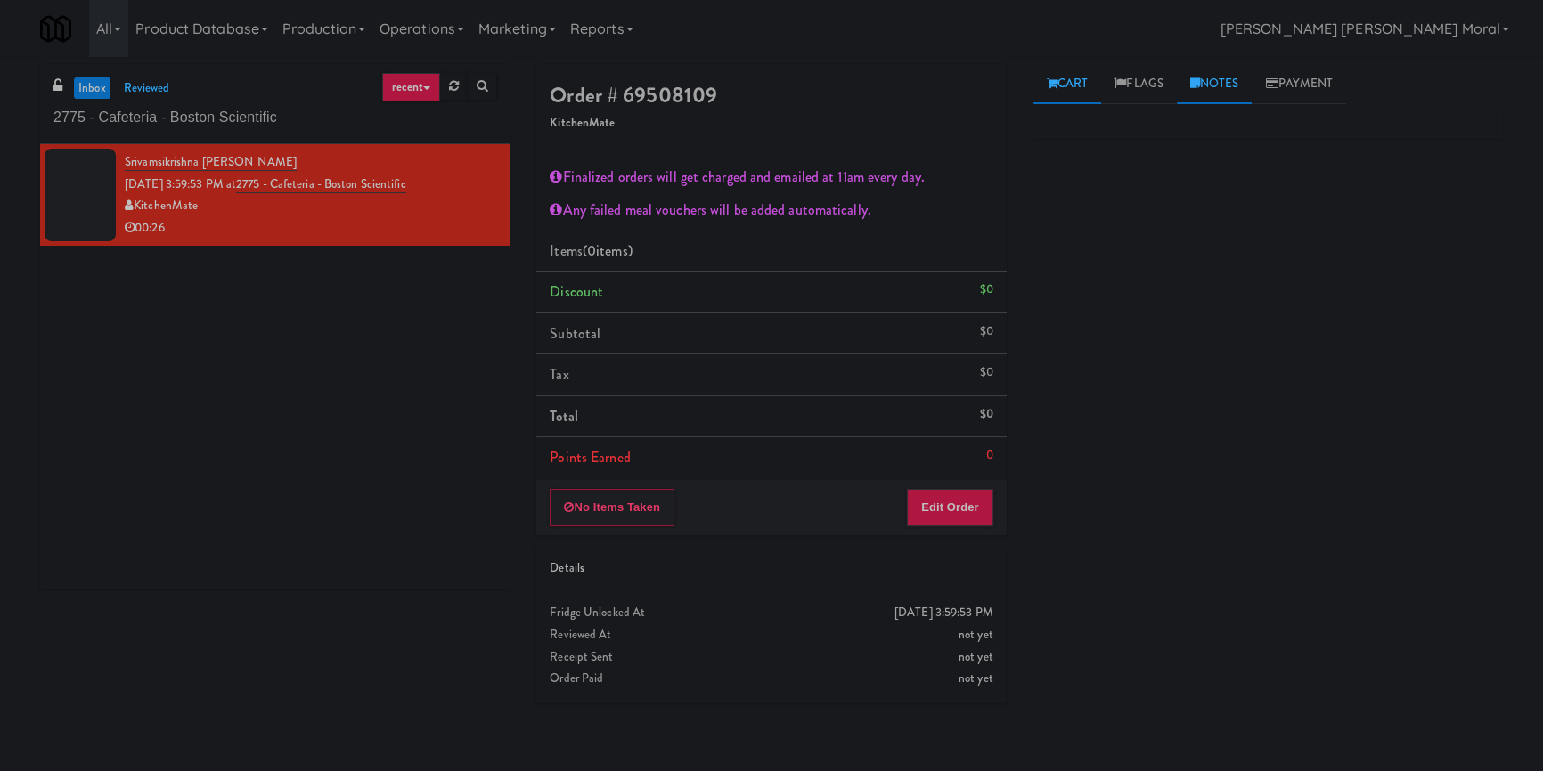
click at [1240, 86] on link "Notes" at bounding box center [1215, 84] width 76 height 40
click at [1115, 247] on p at bounding box center [1267, 245] width 441 height 20
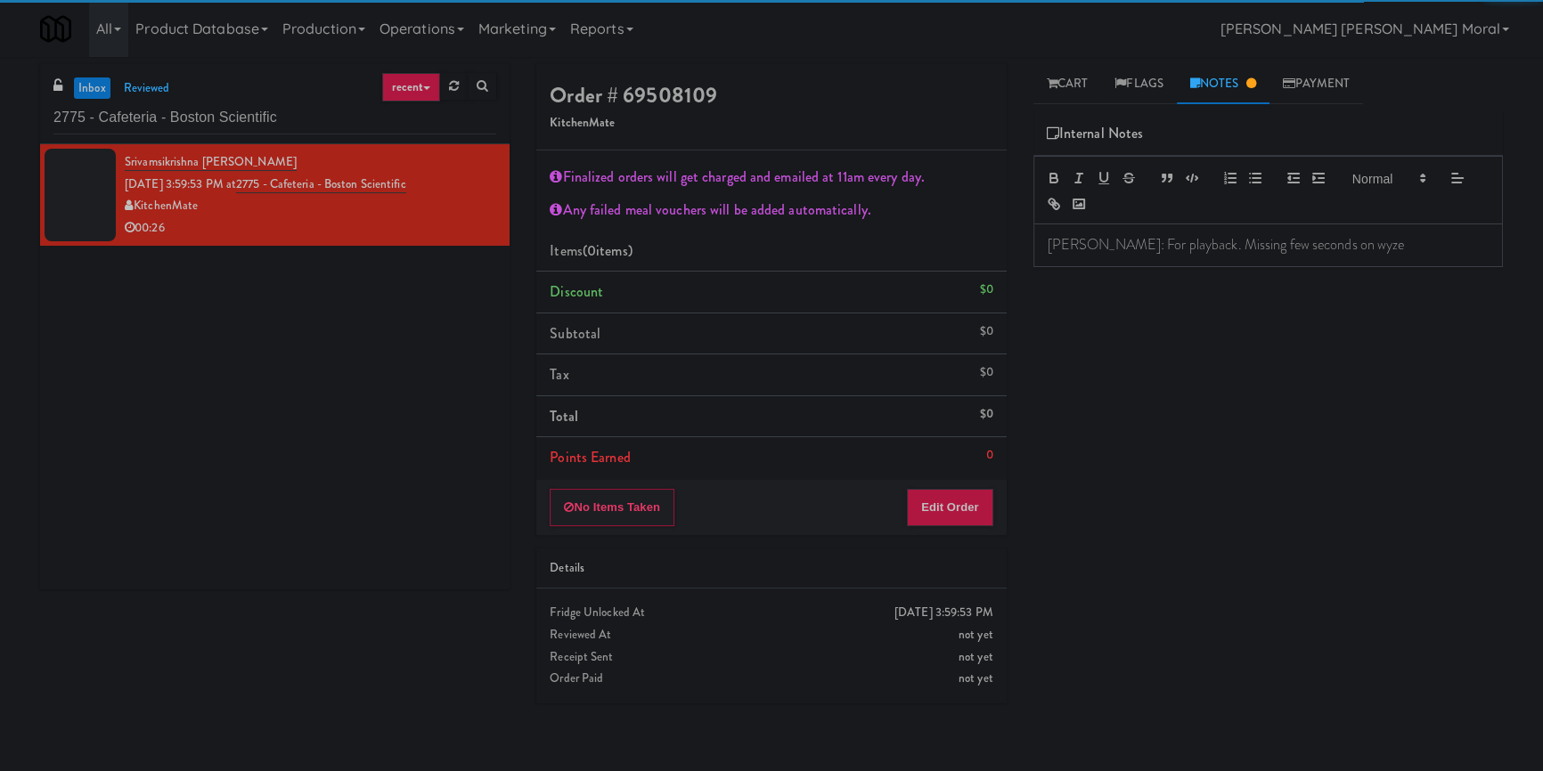
click at [1107, 378] on div "Primary Flag Clear Flag if unable to determine what was taken or order not proc…" at bounding box center [1267, 445] width 469 height 668
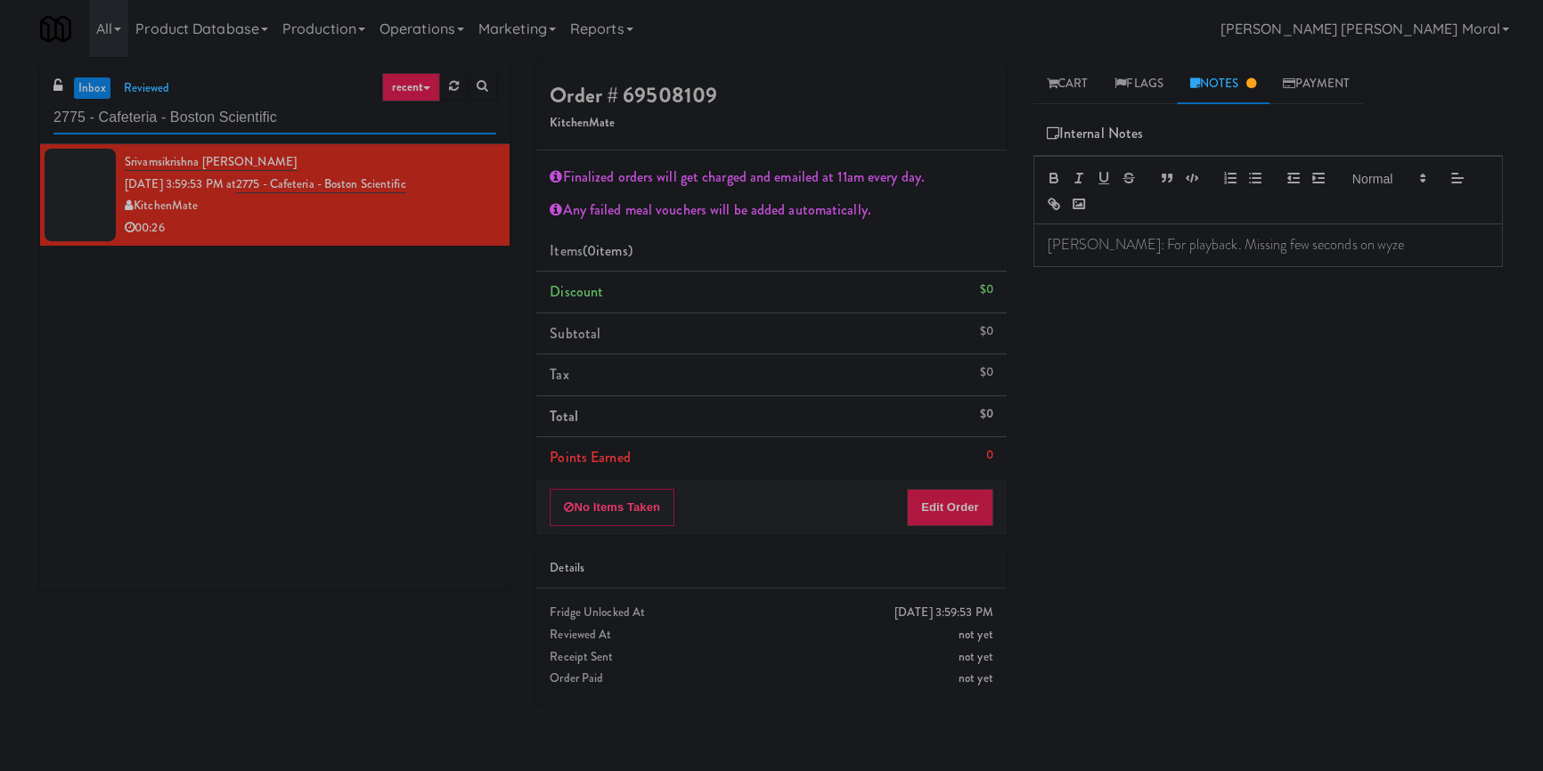
click at [251, 116] on input "2775 - Cafeteria - Boston Scientific" at bounding box center [274, 118] width 443 height 33
paste input "Ascend Cooler"
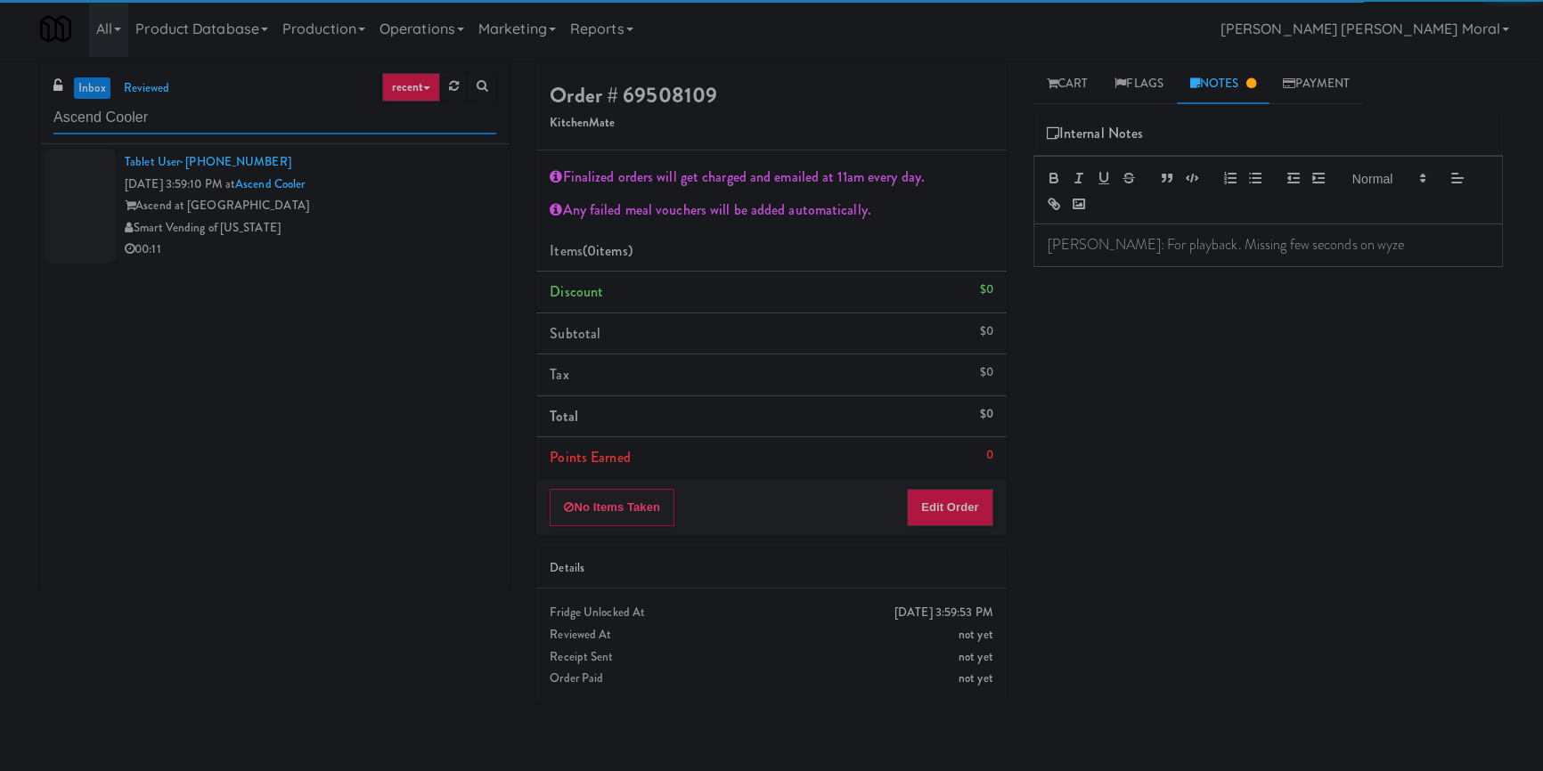
type input "Ascend Cooler"
drag, startPoint x: 414, startPoint y: 245, endPoint x: 462, endPoint y: 262, distance: 51.0
click at [418, 249] on div "00:11" at bounding box center [310, 250] width 371 height 22
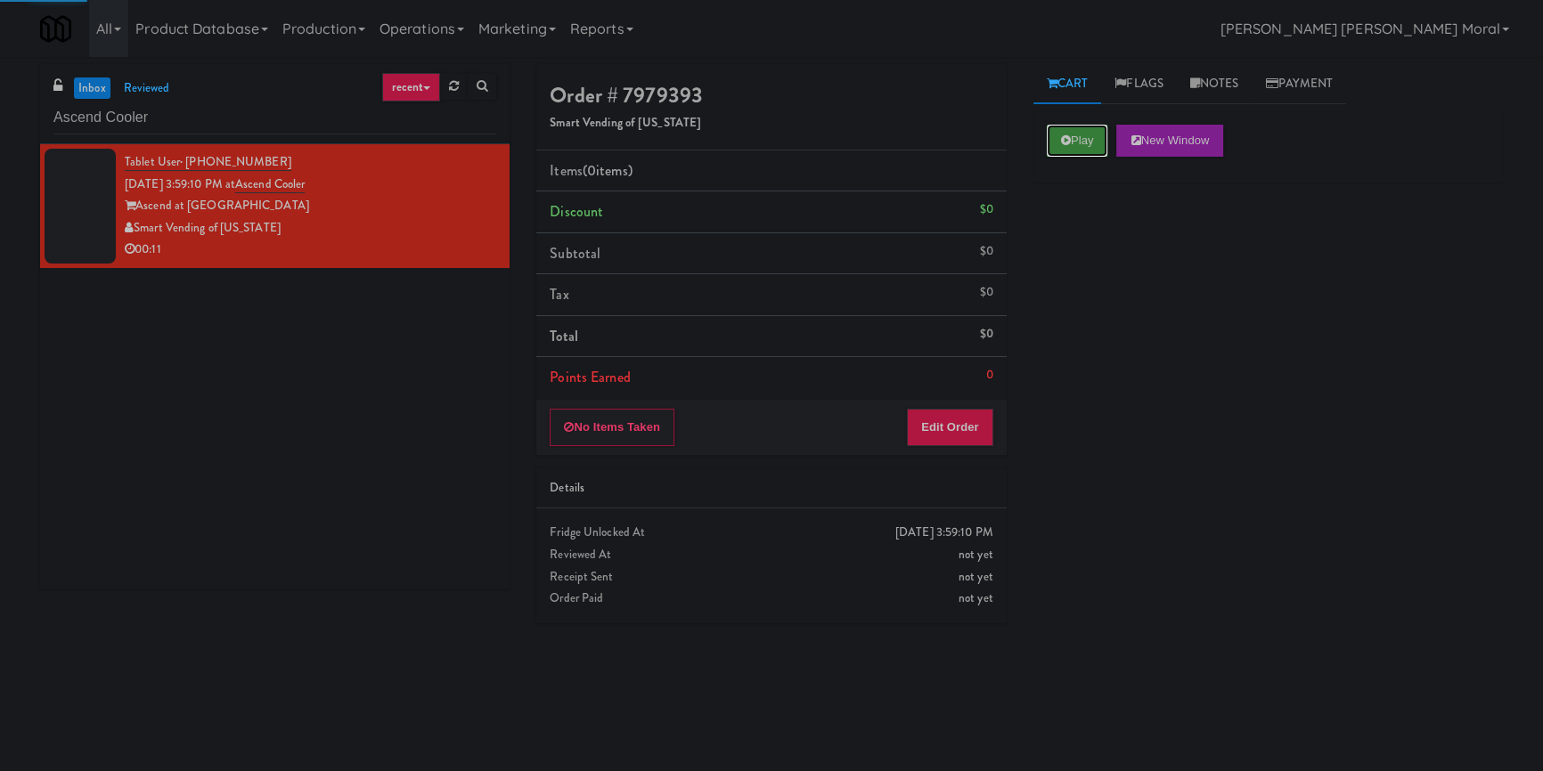
click at [1081, 134] on button "Play" at bounding box center [1077, 141] width 61 height 32
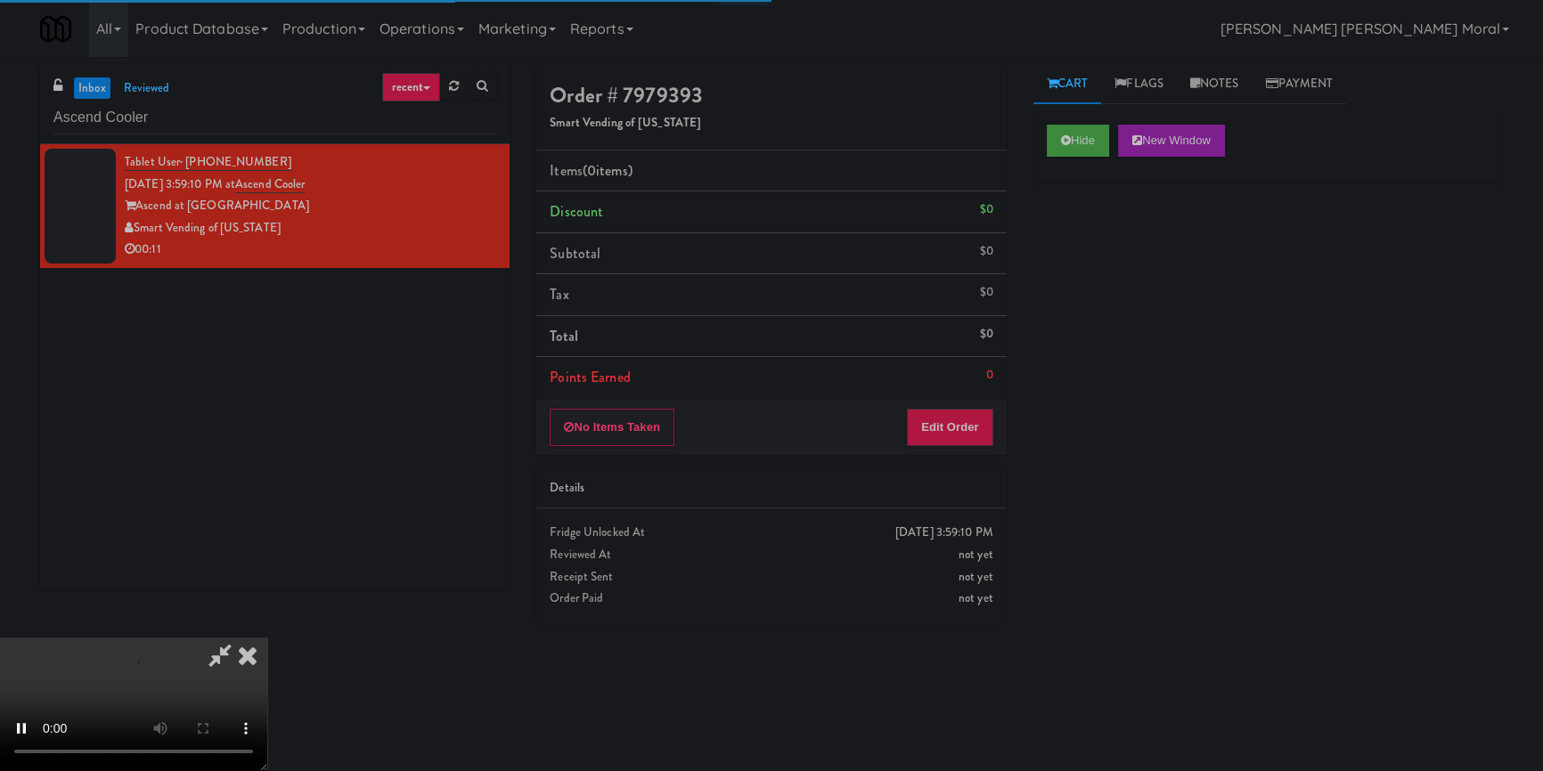
click at [1092, 264] on div "Hide New Window Primary Flag Clear Flag if unable to determine what was taken o…" at bounding box center [1267, 445] width 469 height 668
click at [1130, 364] on div "Hide New Window Primary Flag Clear Flag if unable to determine what was taken o…" at bounding box center [1267, 445] width 469 height 668
click at [267, 638] on video at bounding box center [133, 705] width 267 height 134
drag, startPoint x: 947, startPoint y: 421, endPoint x: 1020, endPoint y: 341, distance: 108.4
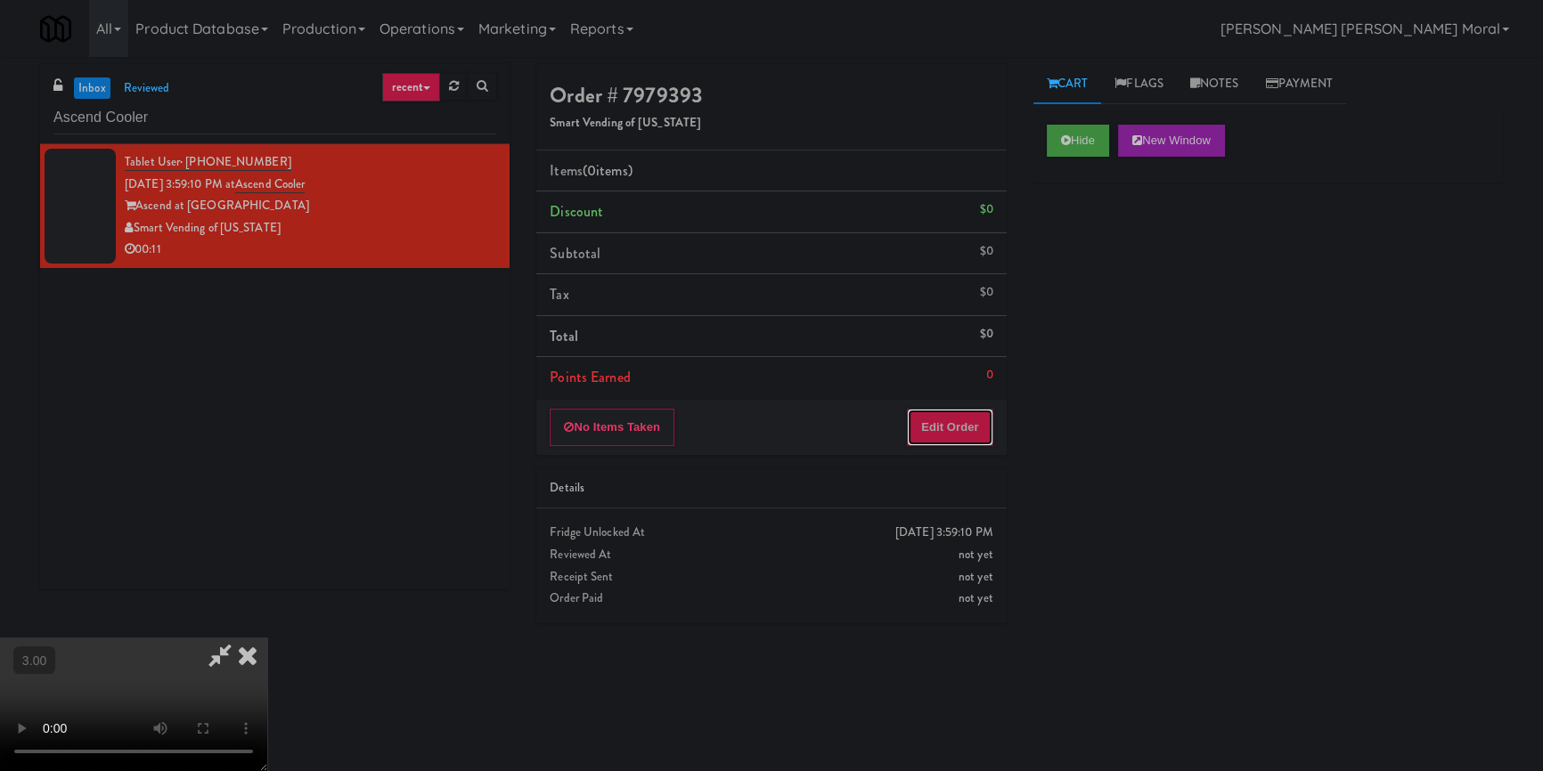
click at [947, 420] on button "Edit Order" at bounding box center [950, 427] width 86 height 37
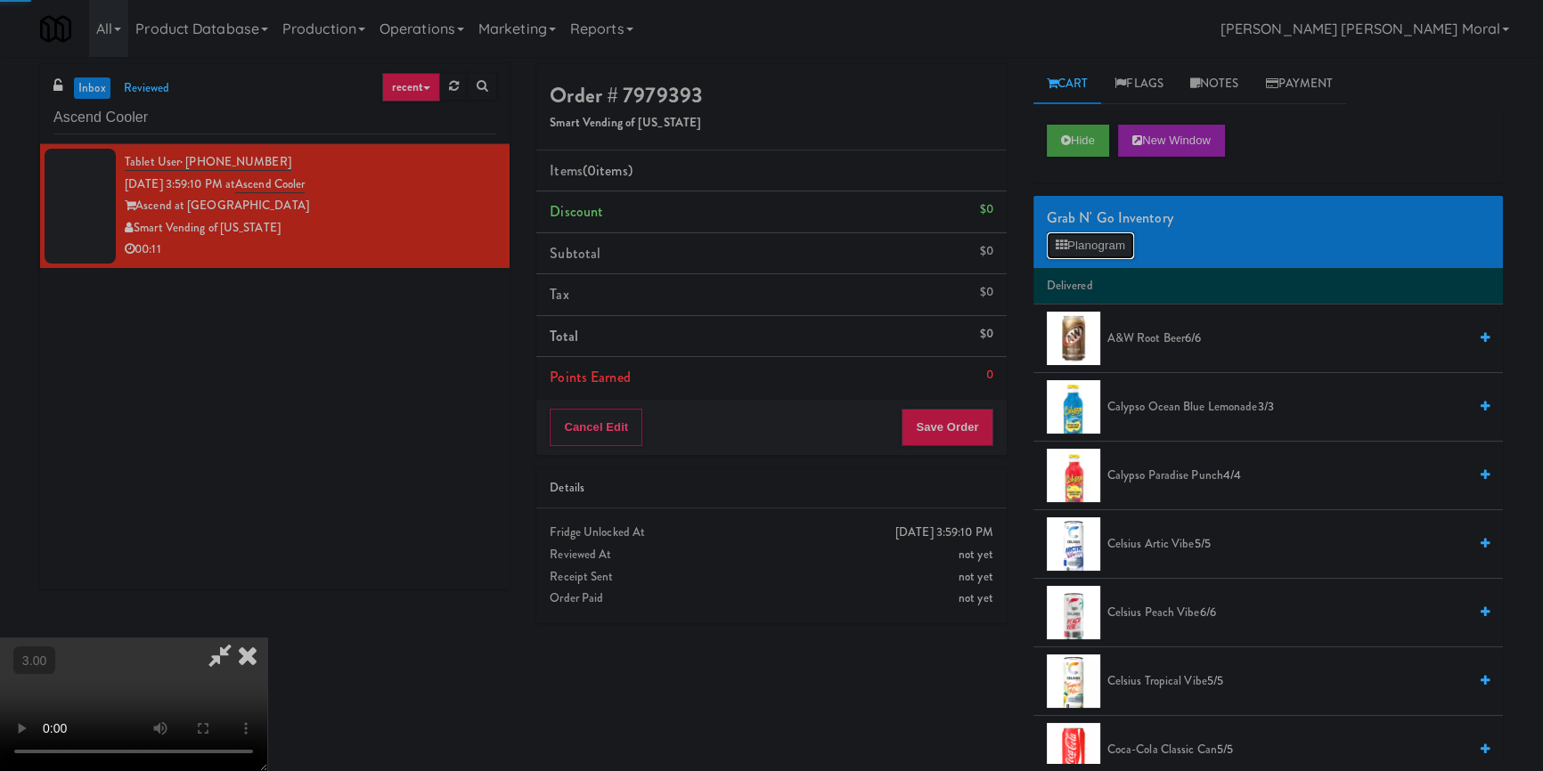
click at [1088, 240] on button "Planogram" at bounding box center [1090, 245] width 87 height 27
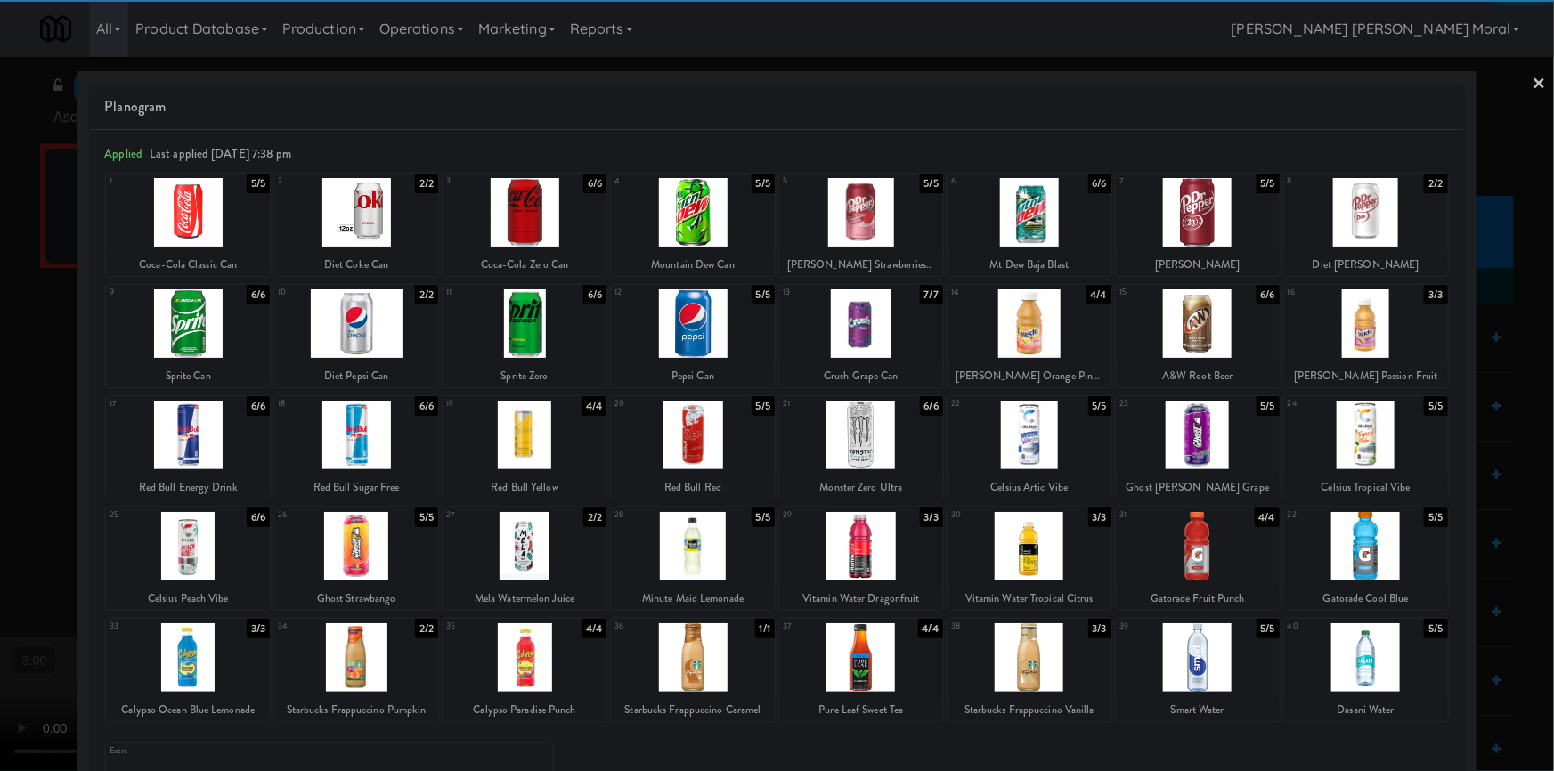
click at [1215, 650] on div at bounding box center [1198, 657] width 164 height 69
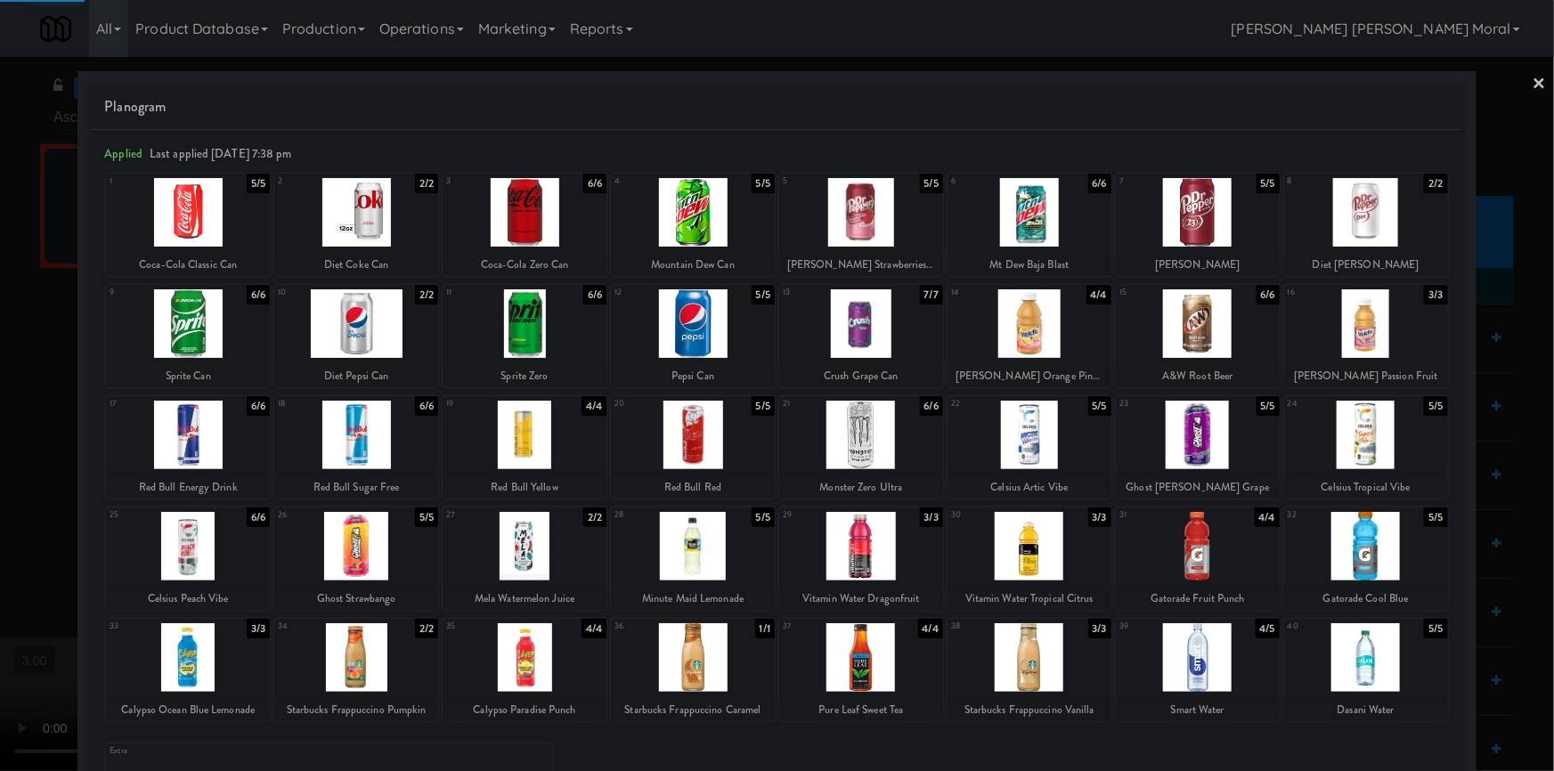
click at [32, 377] on div at bounding box center [777, 385] width 1554 height 771
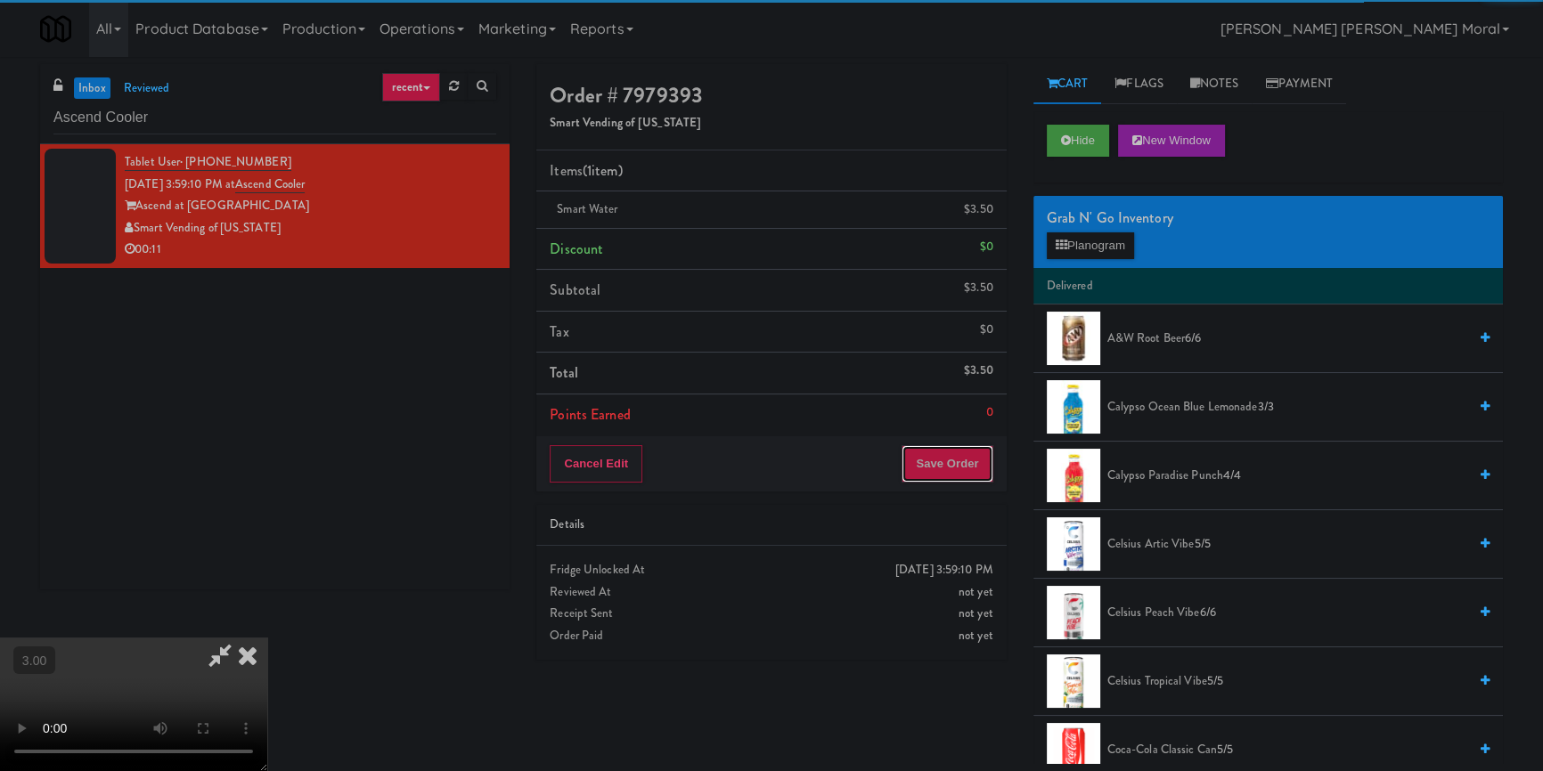
click at [944, 462] on button "Save Order" at bounding box center [946, 463] width 91 height 37
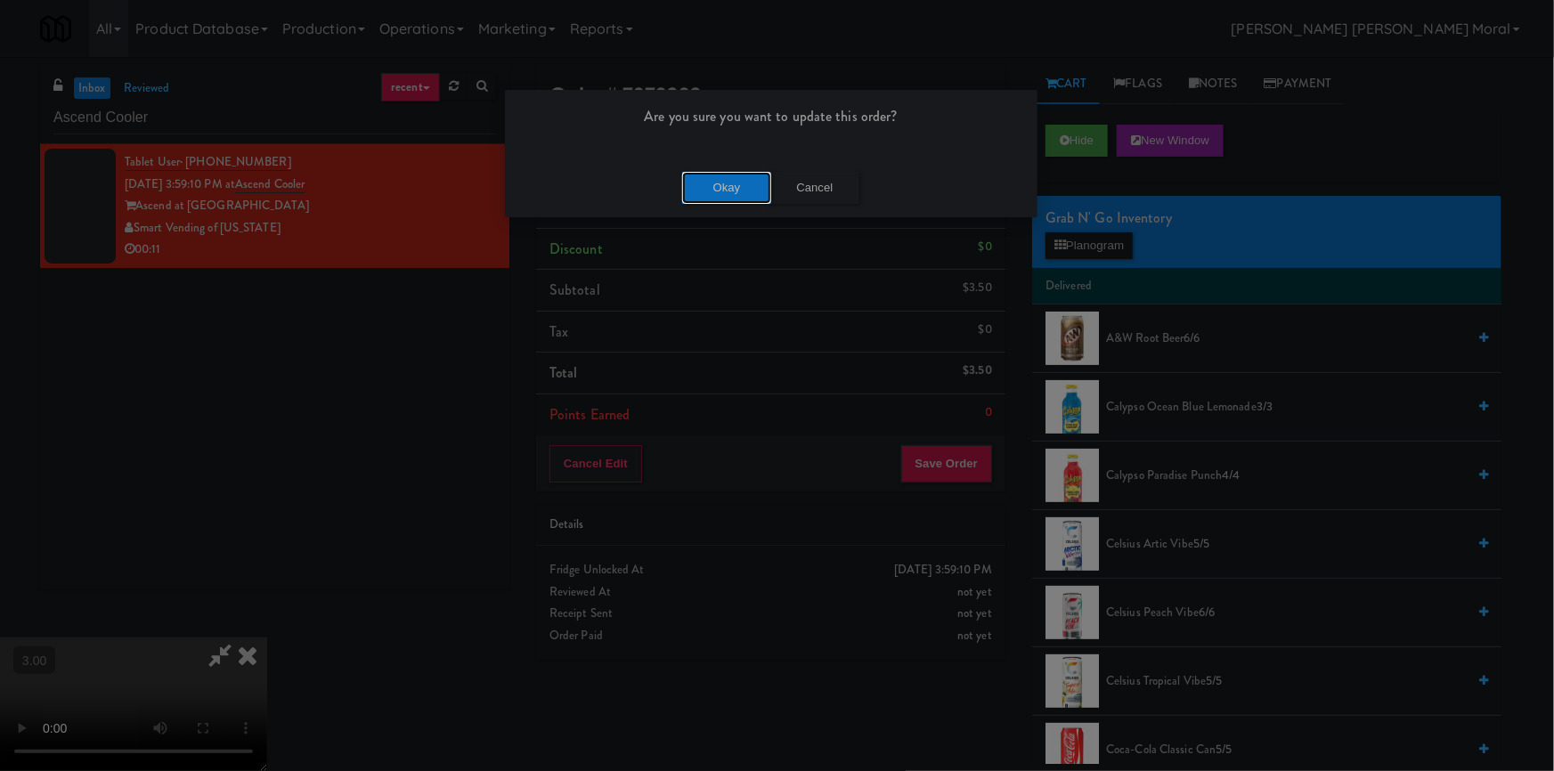
click at [686, 183] on button "Okay" at bounding box center [726, 188] width 89 height 32
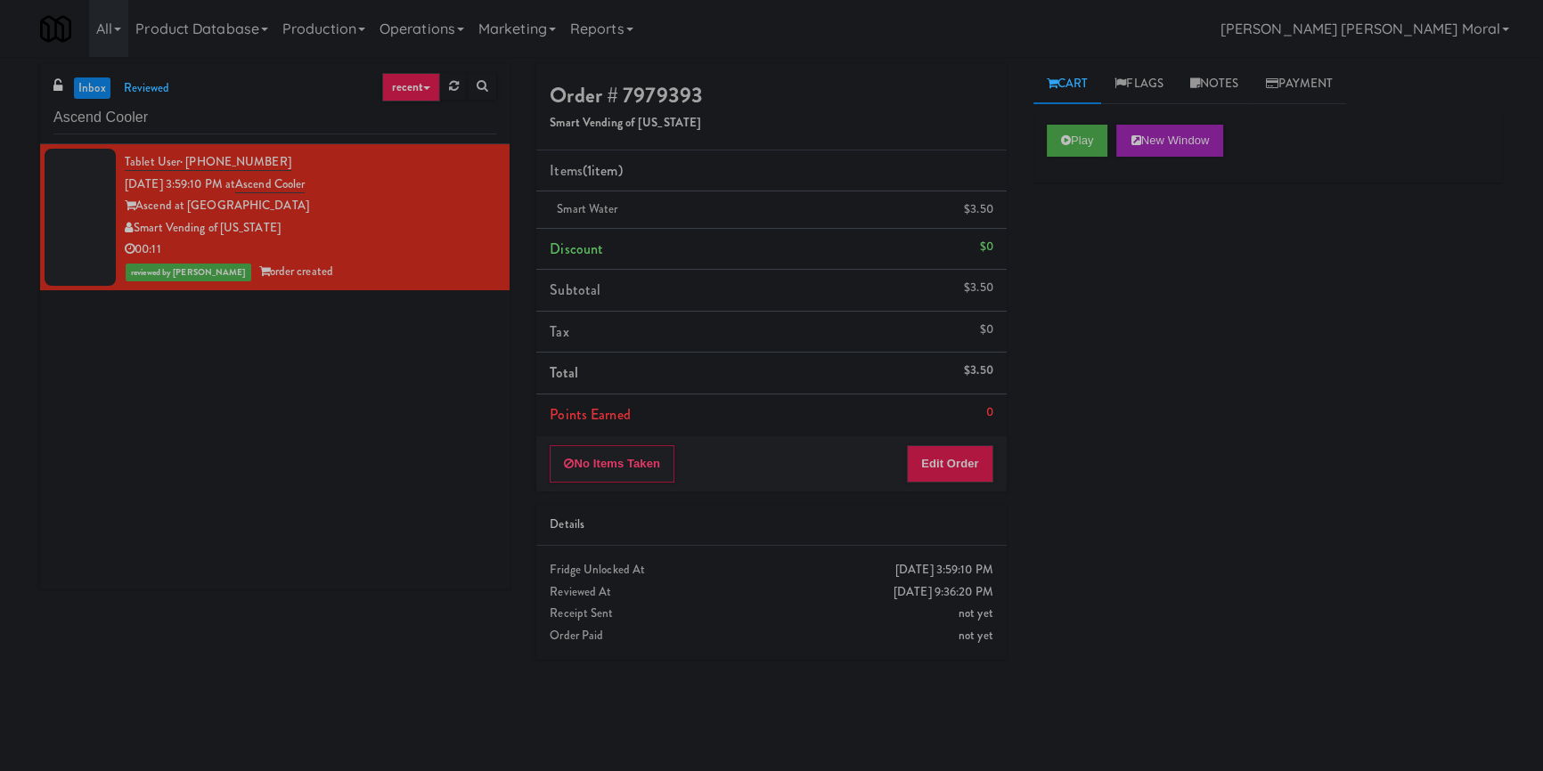
click at [119, 444] on div "Tablet User · (757) 404-4742 Sep 18, 2025 3:59:10 PM at Ascend Cooler Ascend at…" at bounding box center [274, 366] width 469 height 445
